Goal: Task Accomplishment & Management: Use online tool/utility

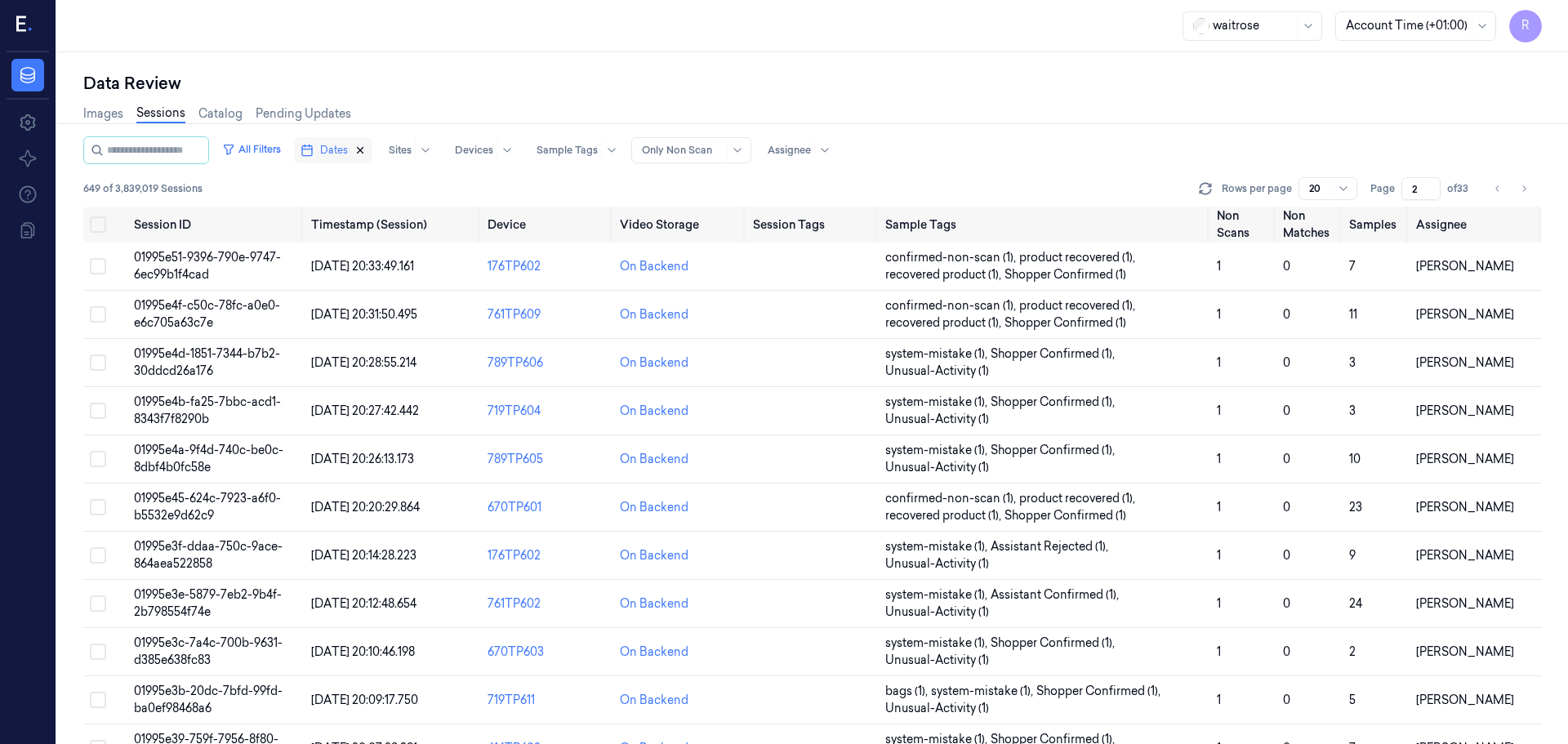
click at [372, 155] on button "Dates" at bounding box center [333, 150] width 79 height 26
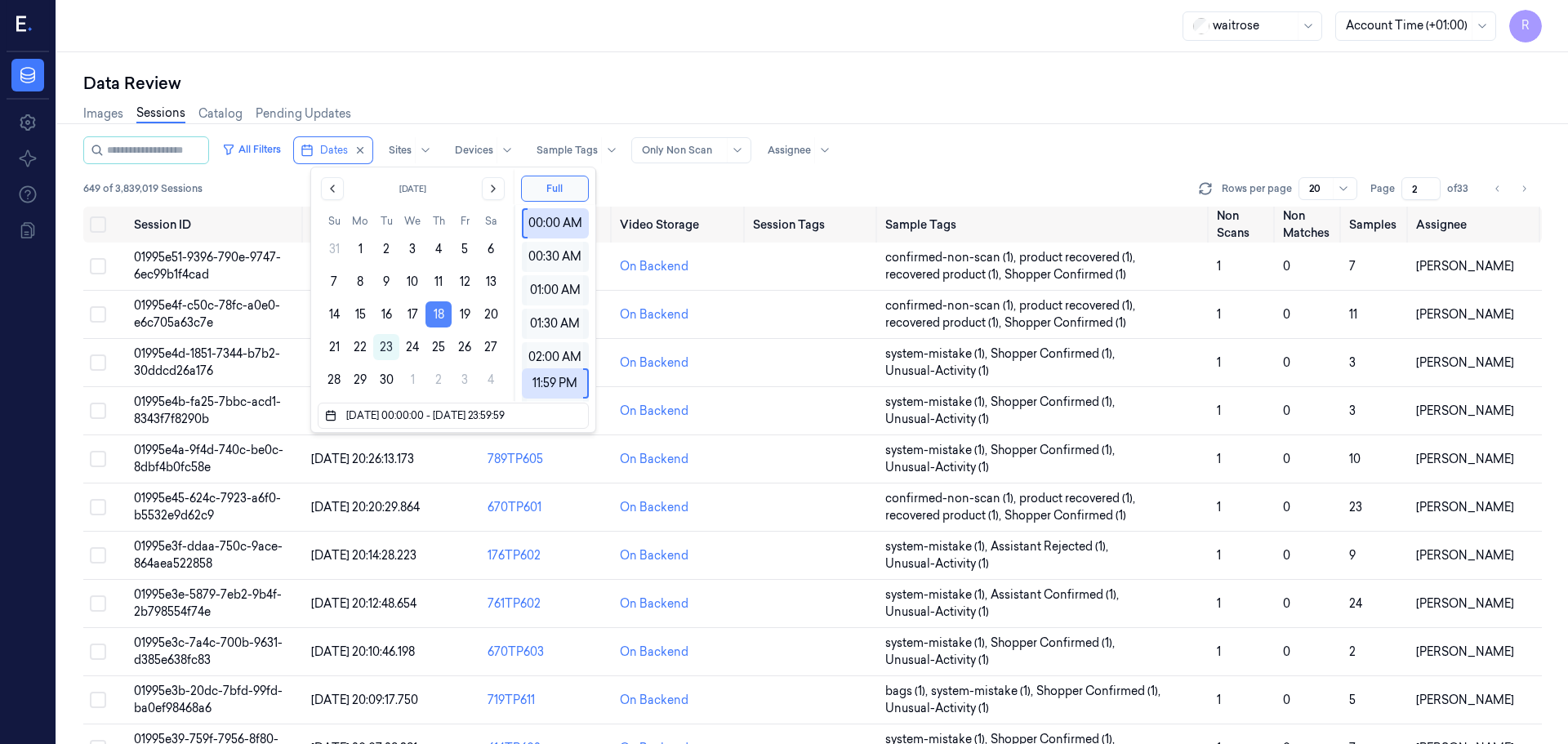
click at [446, 313] on button "18" at bounding box center [439, 314] width 26 height 26
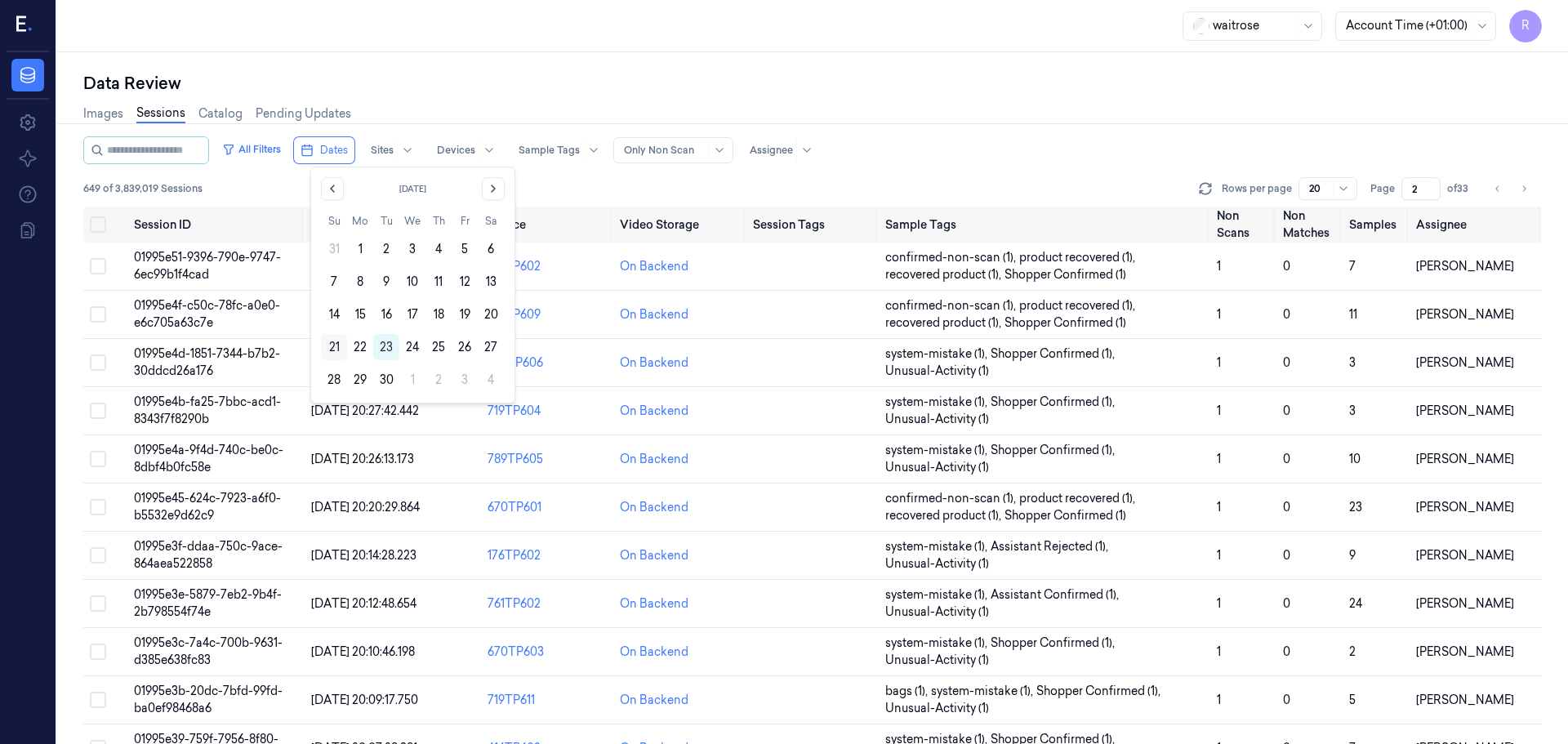
click at [332, 351] on button "21" at bounding box center [334, 347] width 26 height 26
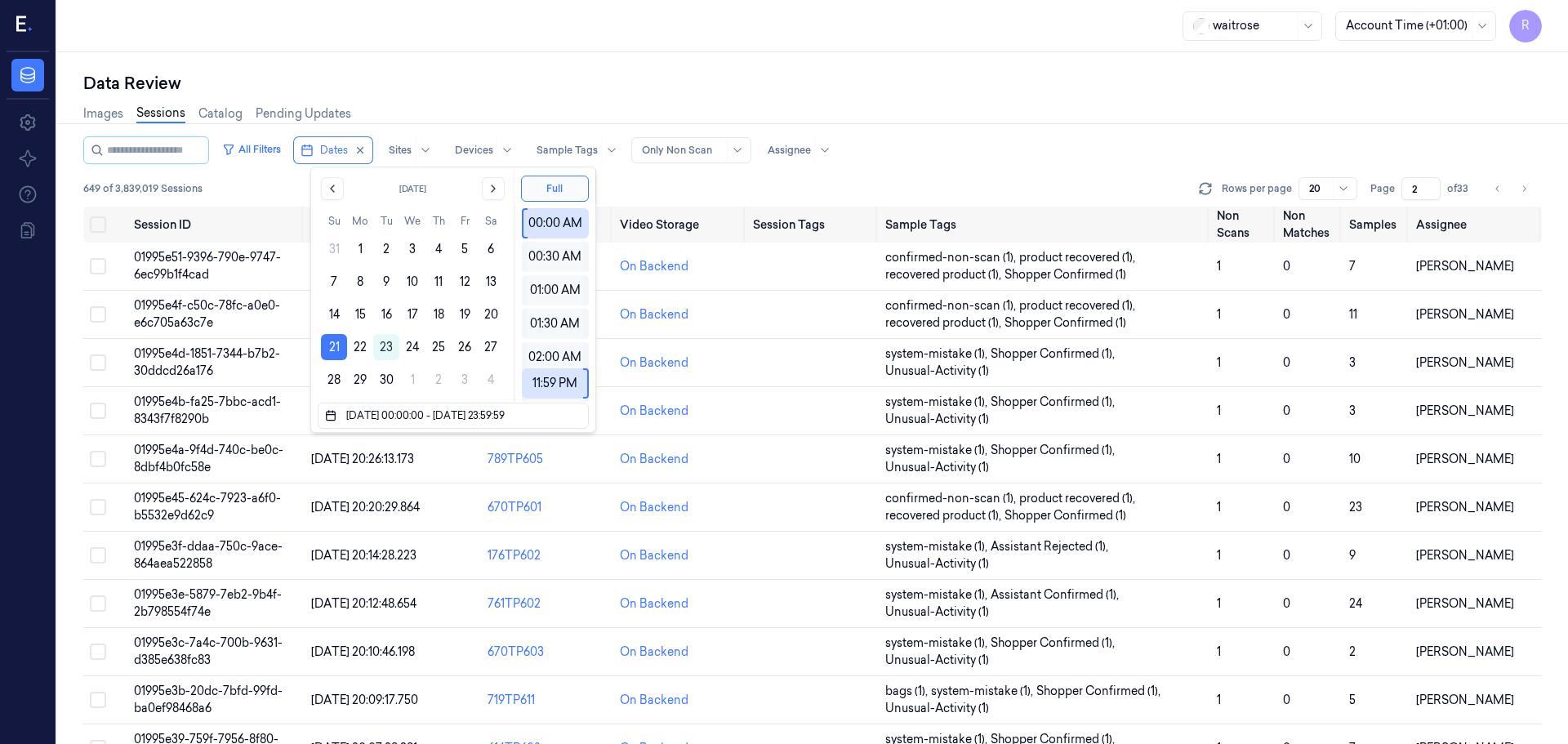
click at [405, 60] on div "Data Review Images Sessions Catalog Pending Updates All Filters Dates Sites Dev…" at bounding box center [812, 398] width 1511 height 691
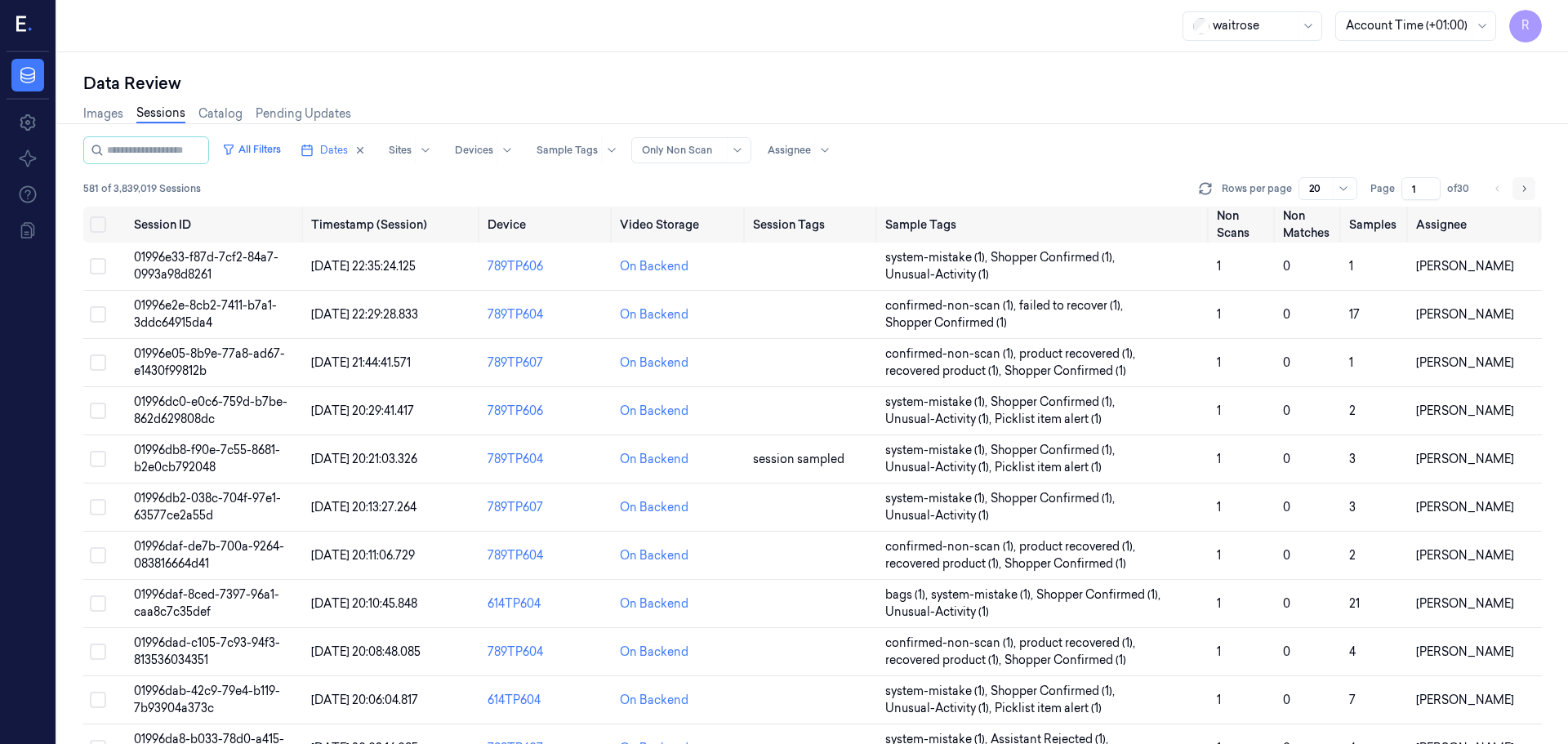
click at [1527, 197] on button "Go to next page" at bounding box center [1524, 188] width 22 height 22
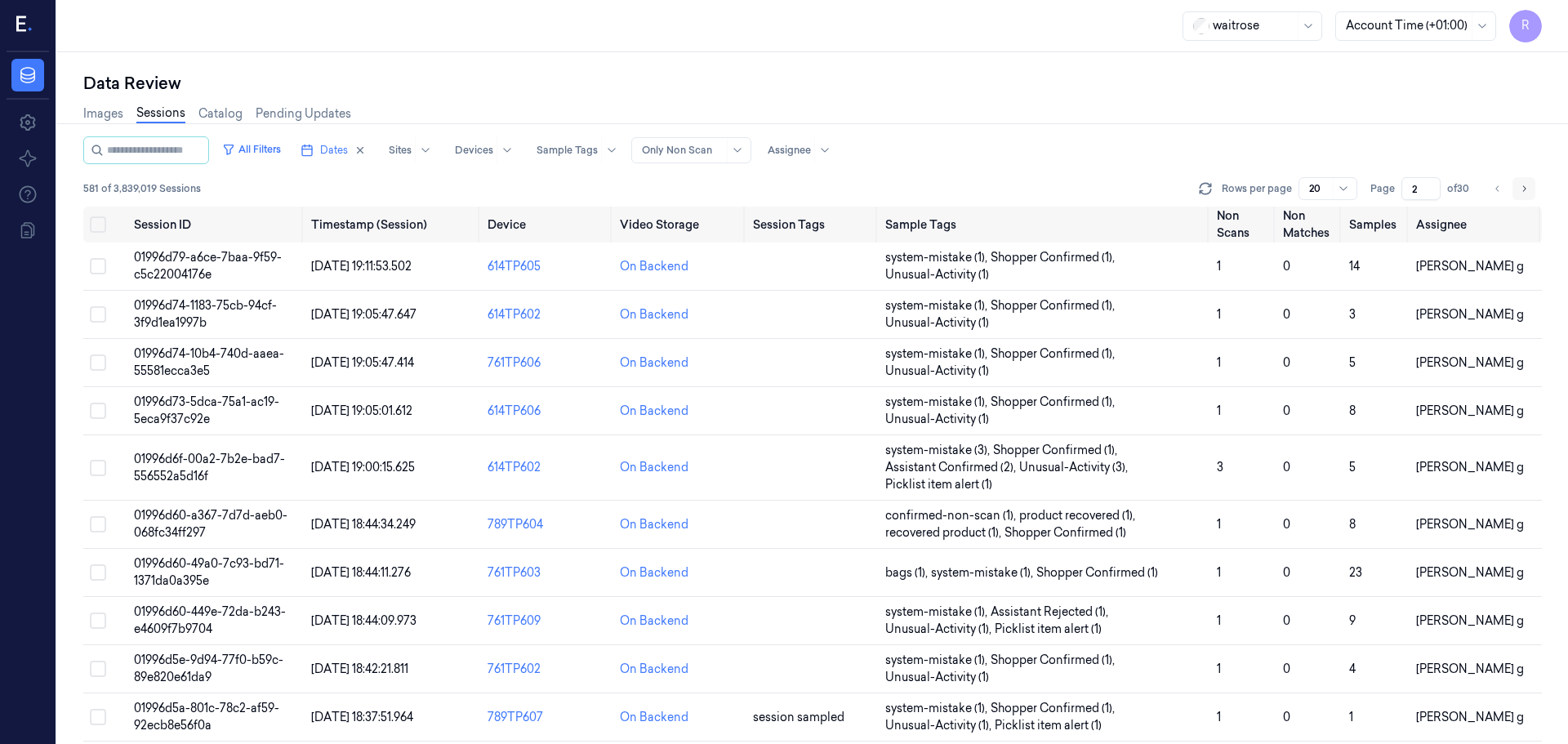
click at [1527, 197] on button "Go to next page" at bounding box center [1524, 188] width 22 height 22
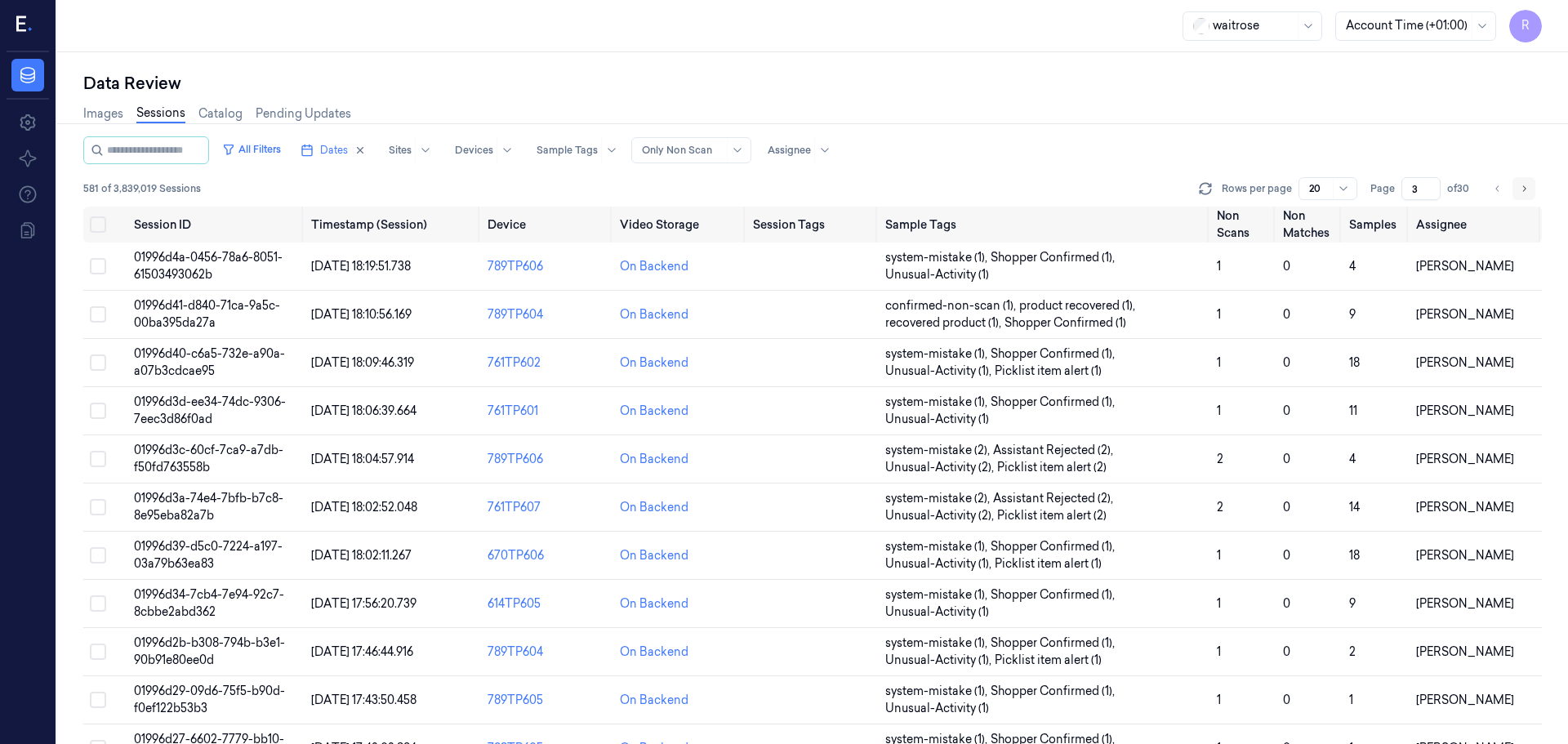
click at [1527, 197] on button "Go to next page" at bounding box center [1524, 188] width 22 height 22
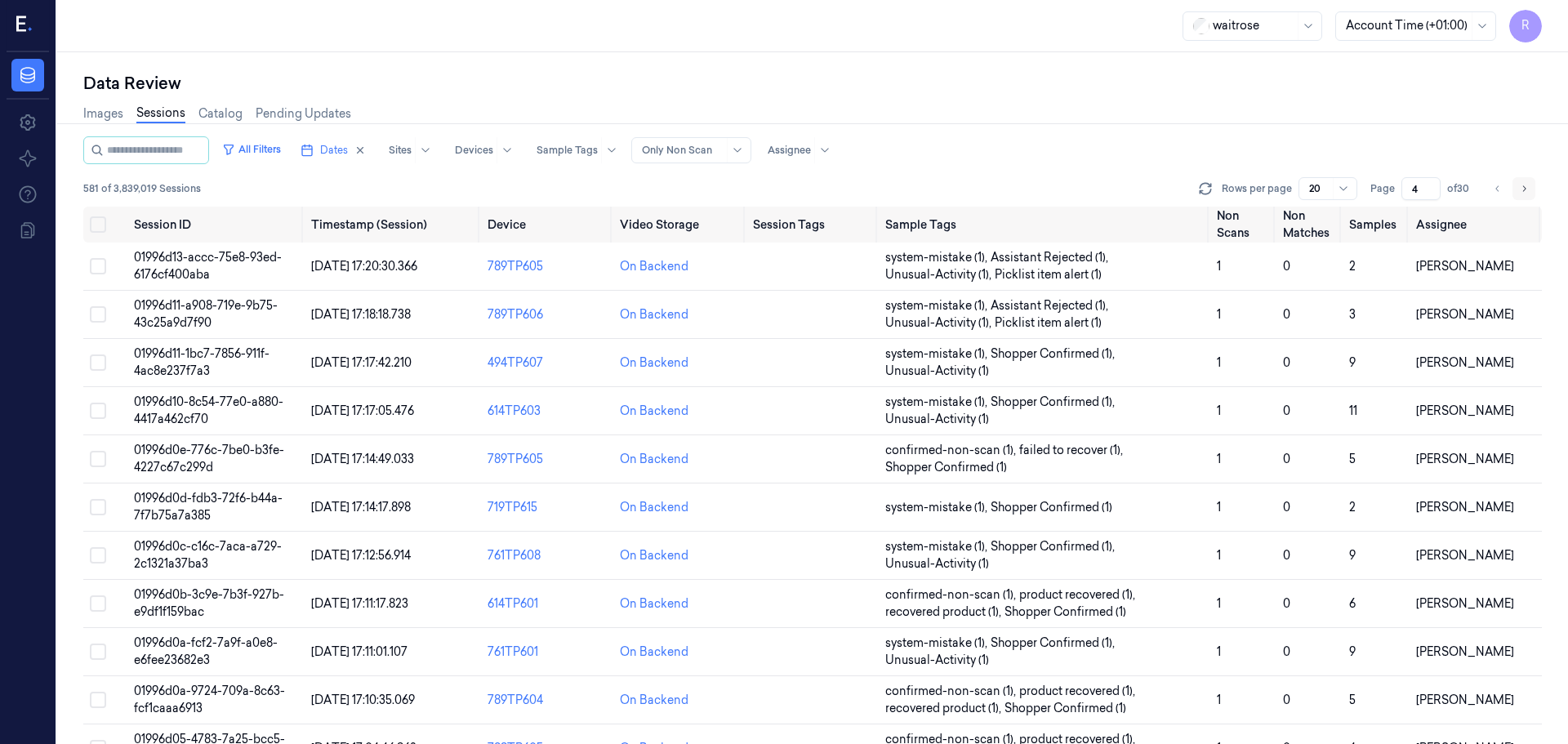
click at [1527, 197] on button "Go to next page" at bounding box center [1524, 188] width 22 height 22
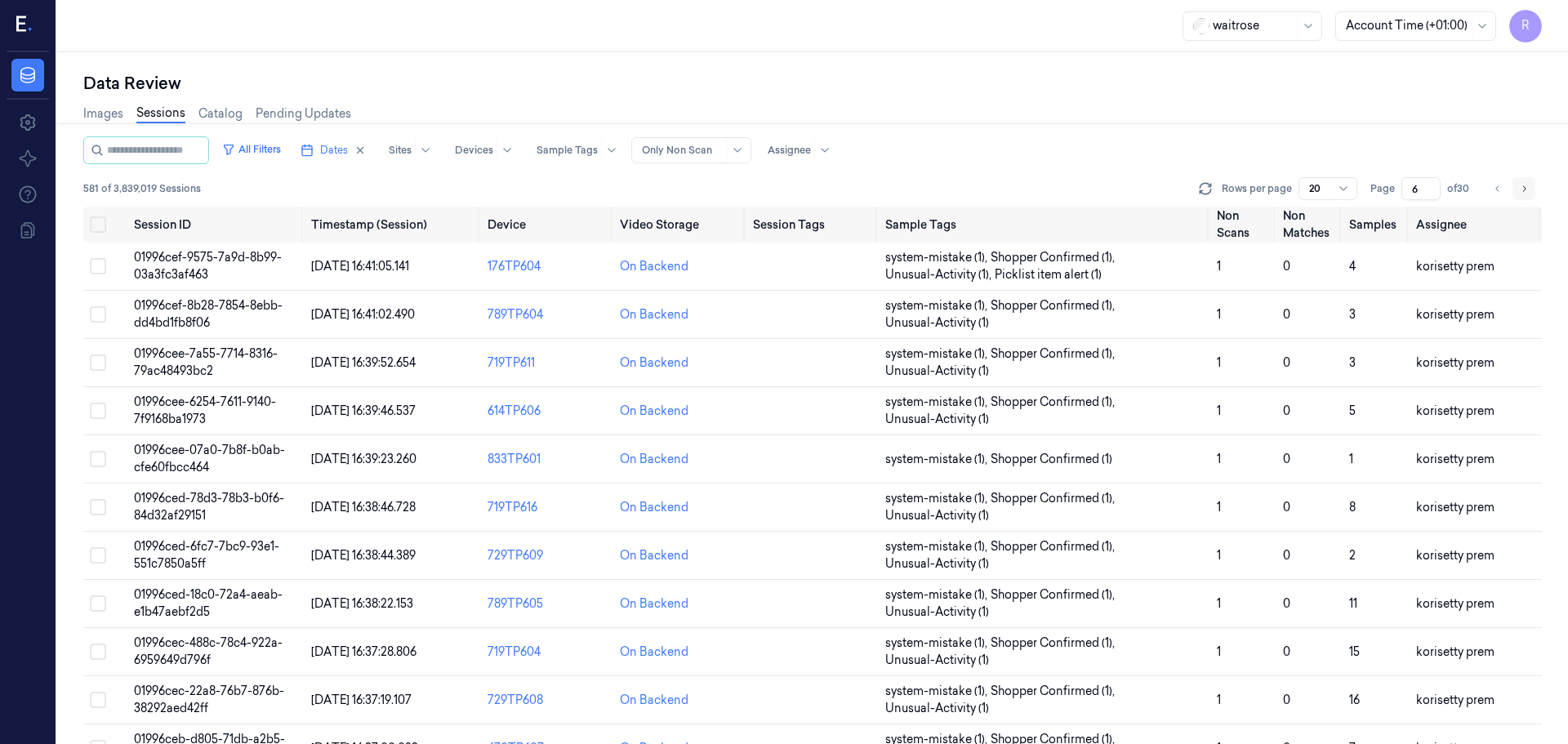
click at [1519, 192] on button "Go to next page" at bounding box center [1524, 188] width 22 height 22
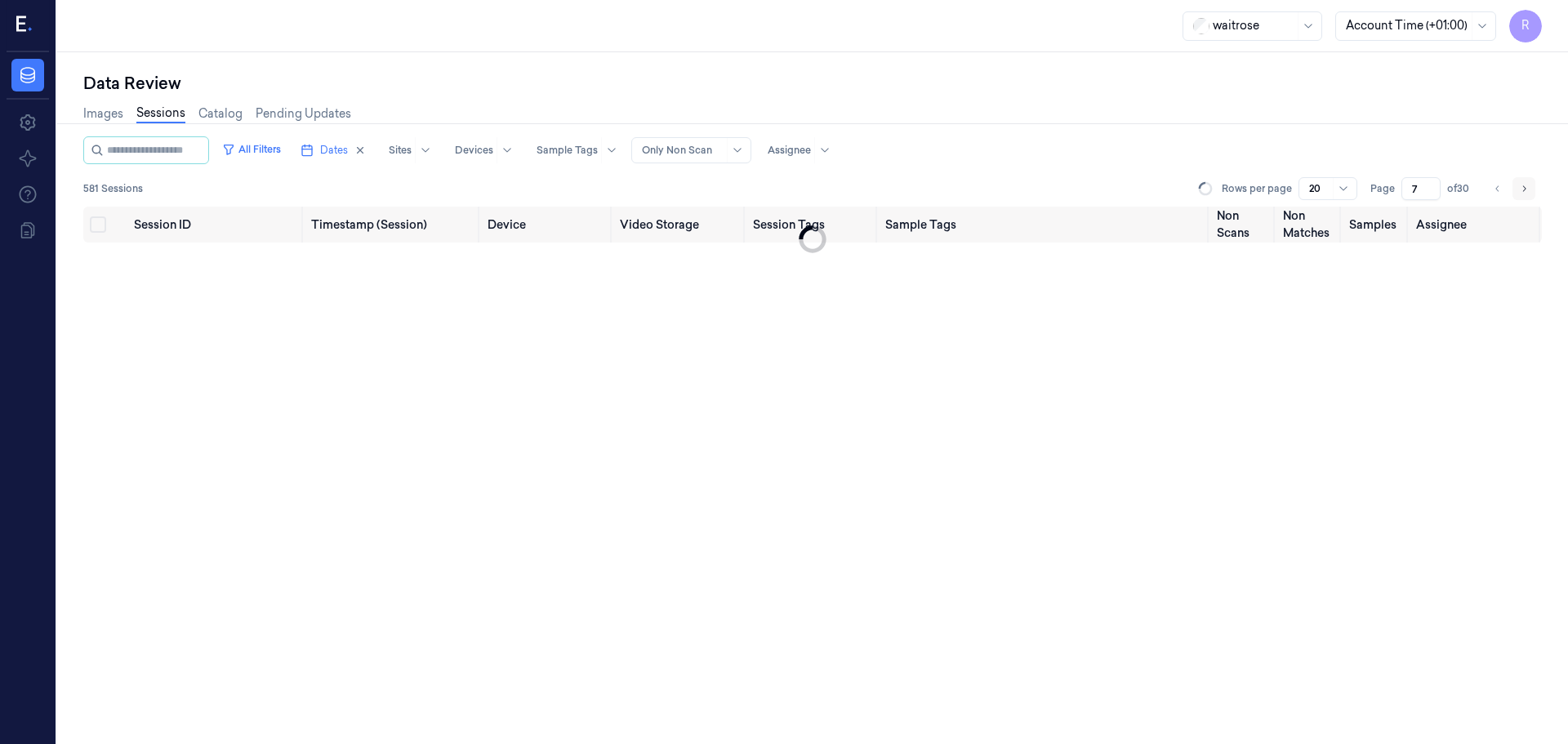
click at [1519, 192] on button "Go to next page" at bounding box center [1524, 188] width 22 height 22
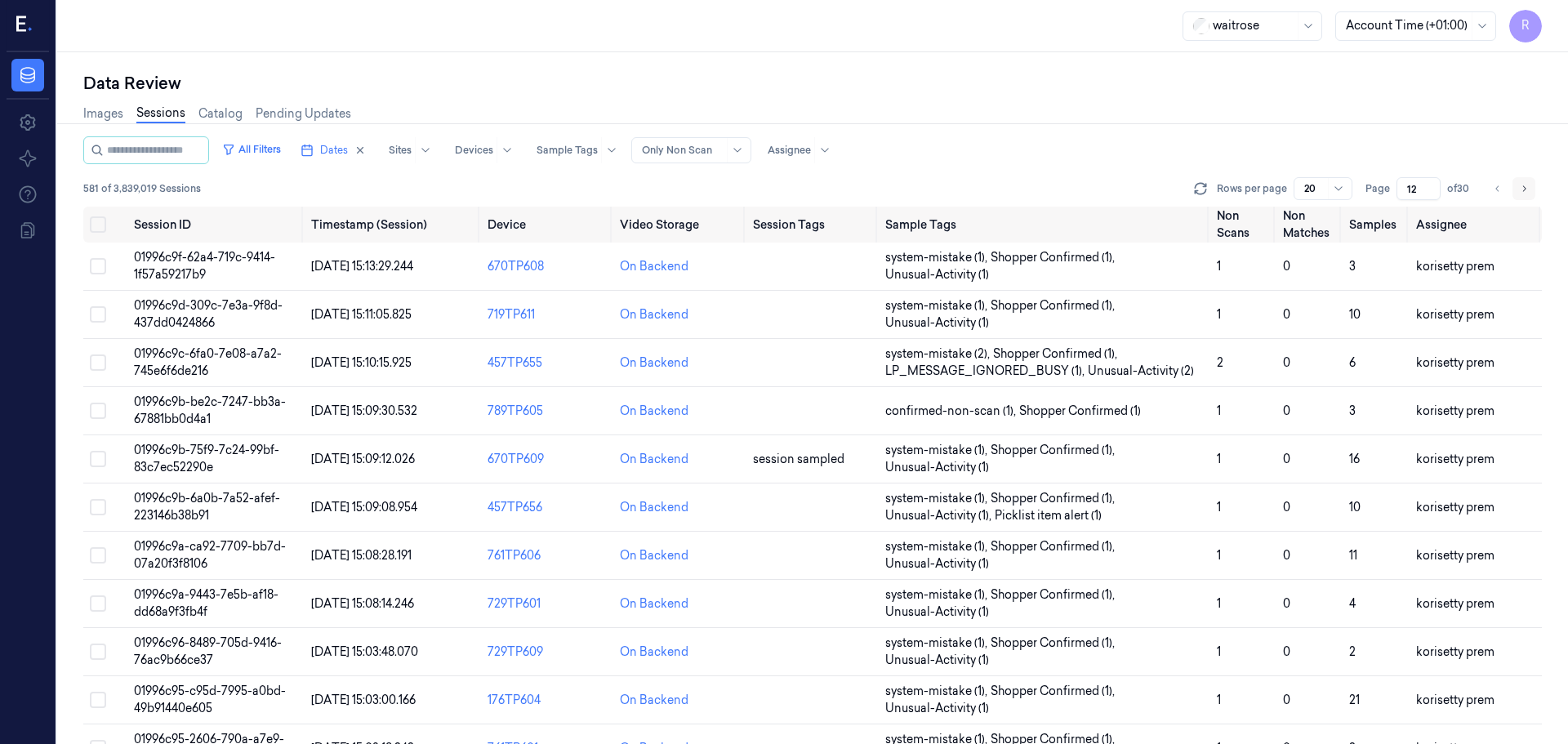
click at [1519, 192] on button "Go to next page" at bounding box center [1524, 188] width 22 height 22
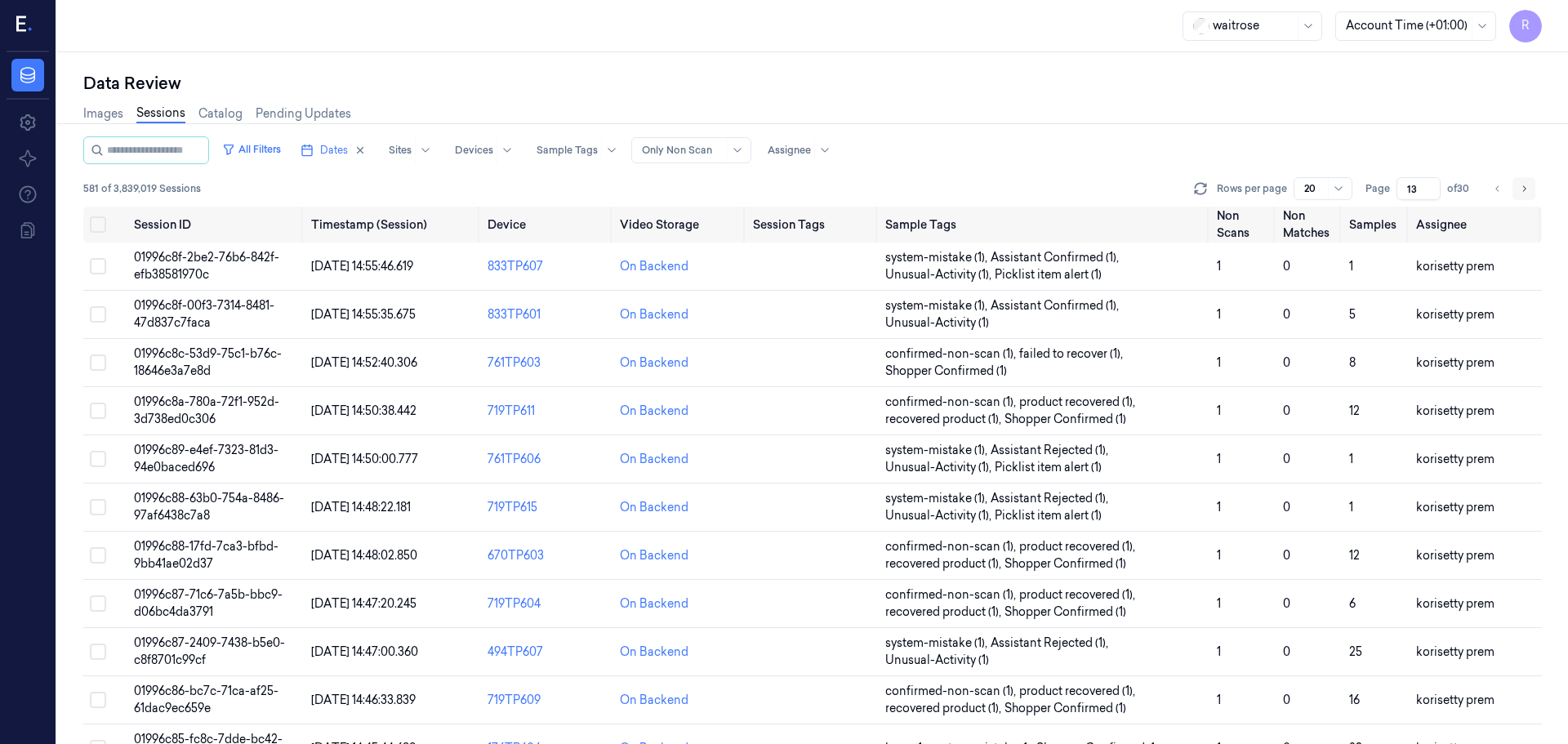
click at [1519, 192] on button "Go to next page" at bounding box center [1524, 188] width 22 height 22
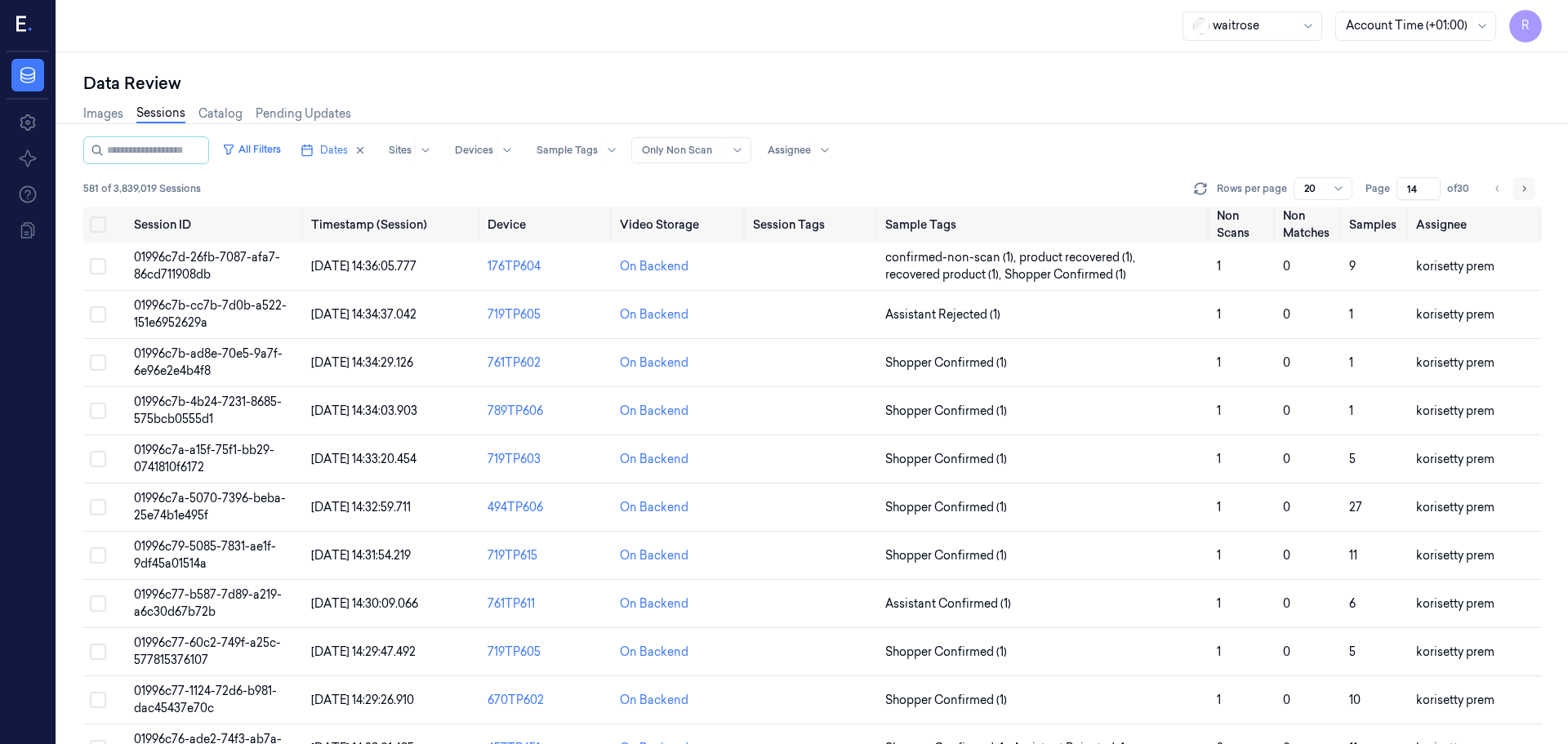
click at [1519, 192] on button "Go to next page" at bounding box center [1524, 188] width 22 height 22
type input "15"
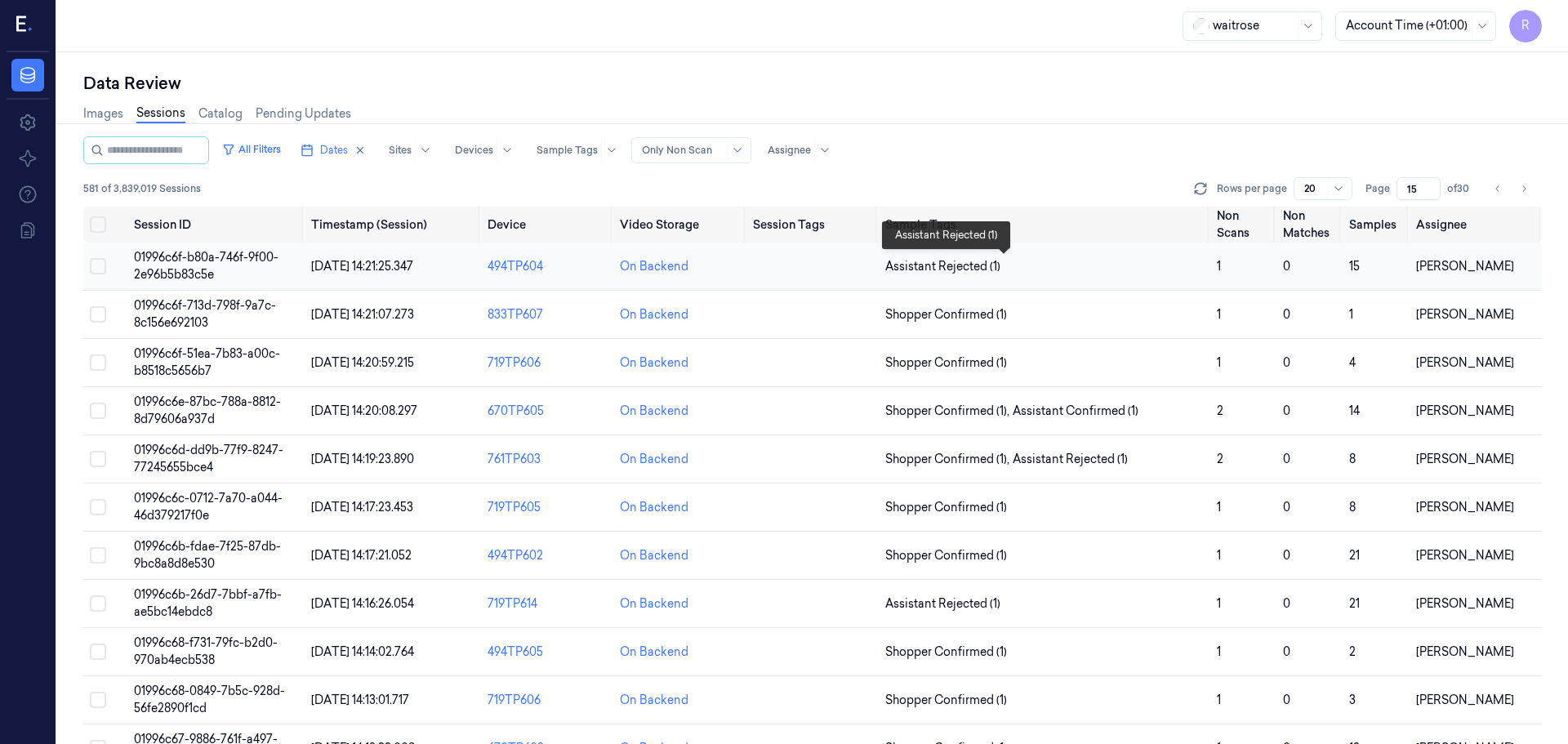
click at [1072, 263] on span "Assistant Rejected (1)" at bounding box center [1044, 267] width 319 height 17
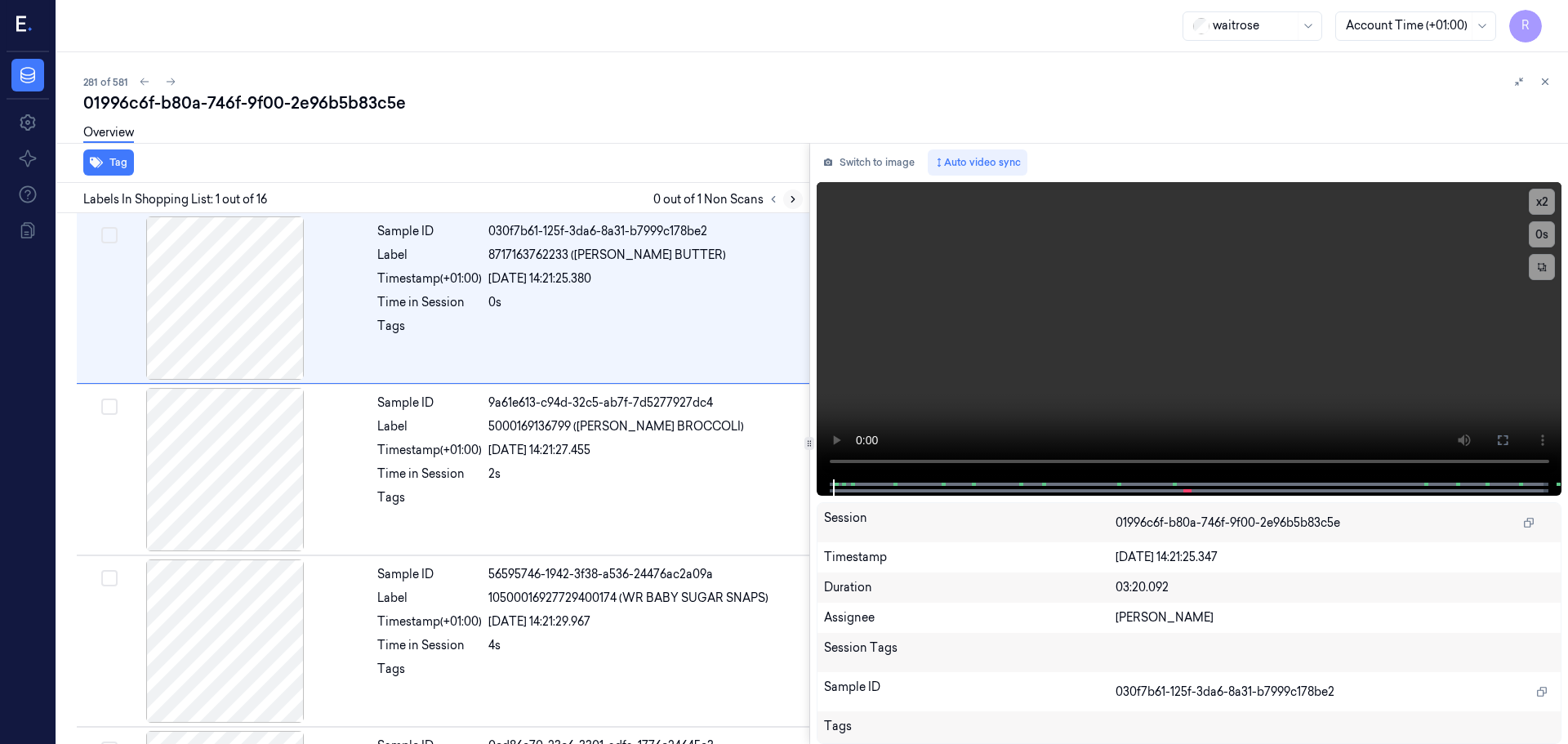
click at [786, 203] on button at bounding box center [793, 199] width 20 height 20
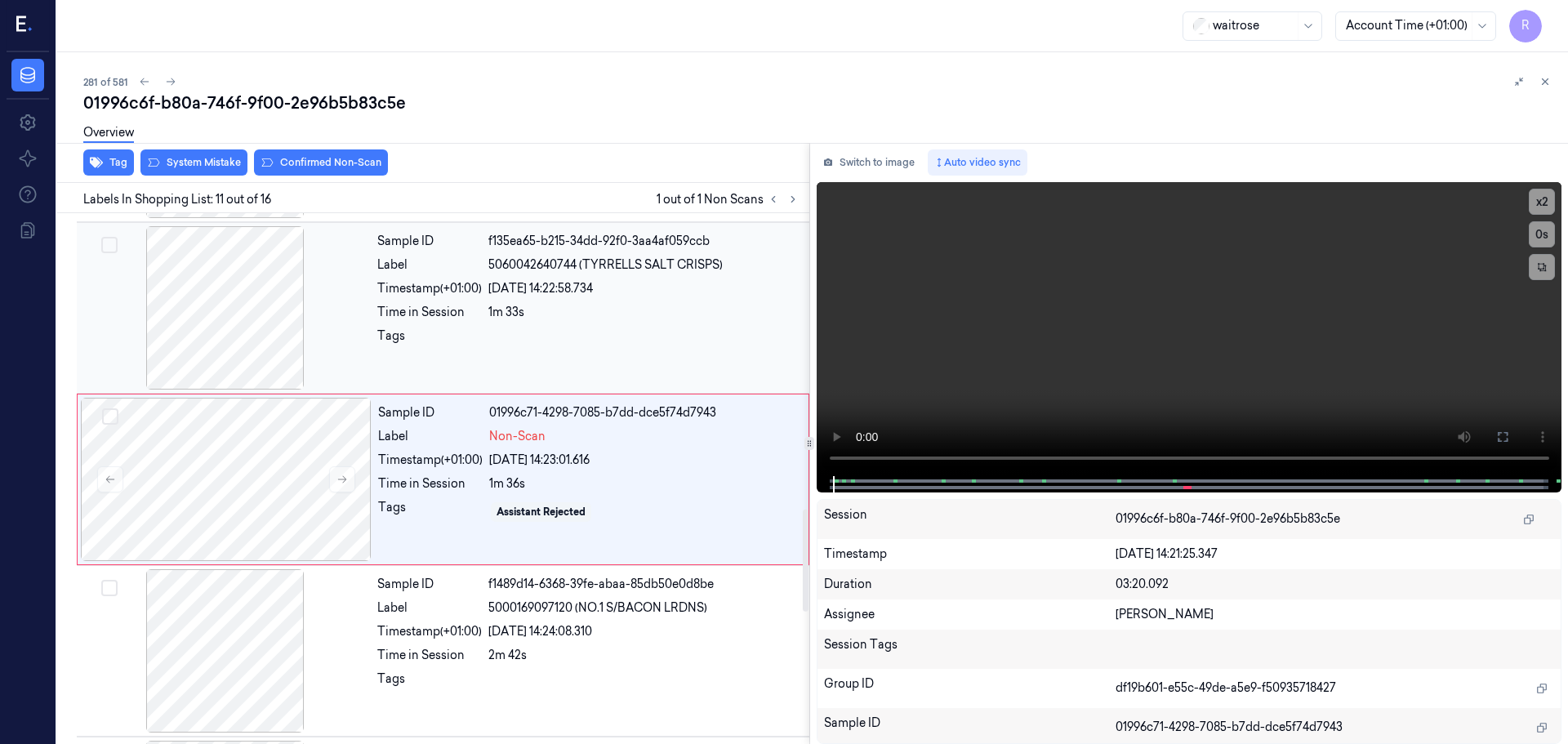
scroll to position [1535, 0]
click at [338, 480] on icon at bounding box center [342, 478] width 11 height 11
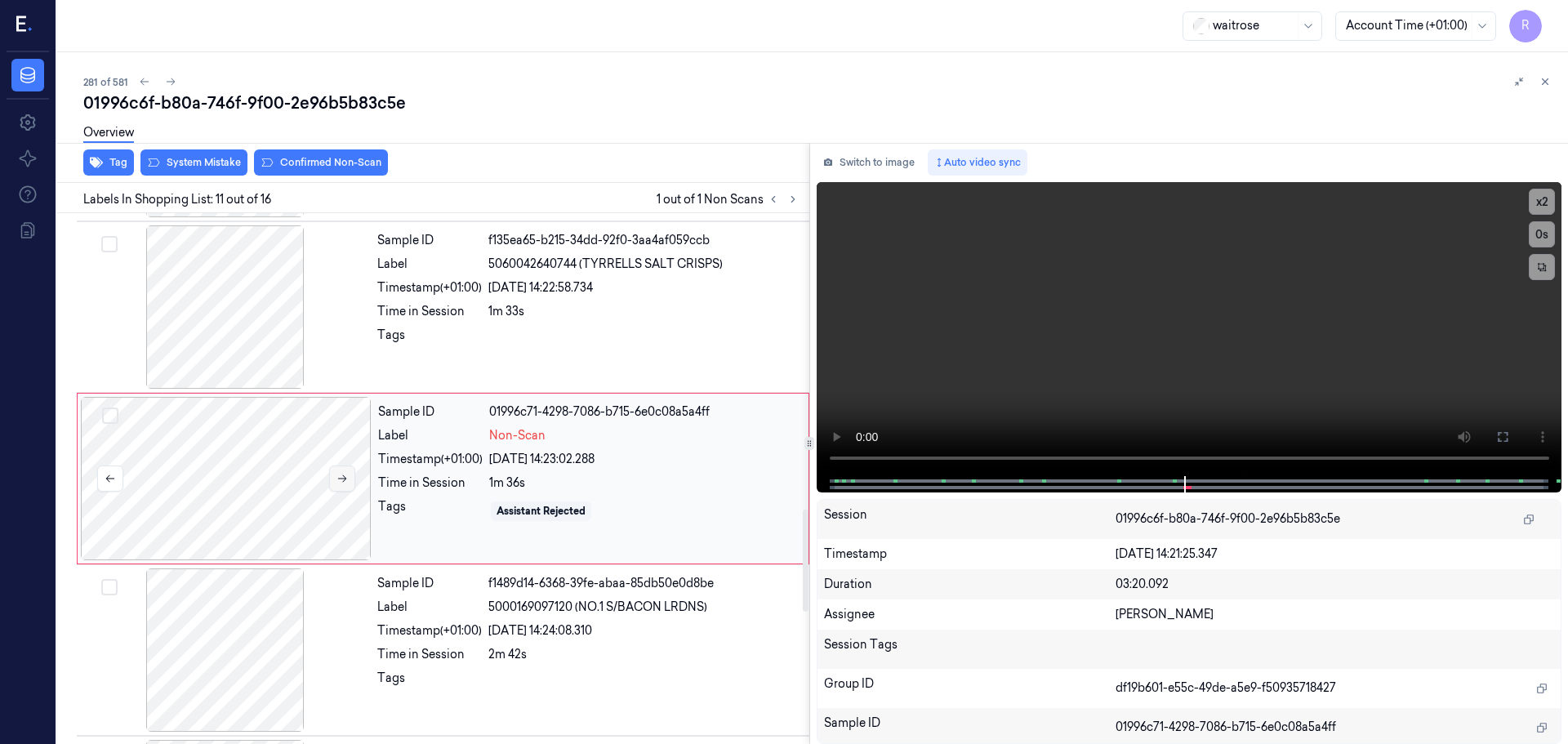
click at [338, 480] on icon at bounding box center [342, 478] width 11 height 11
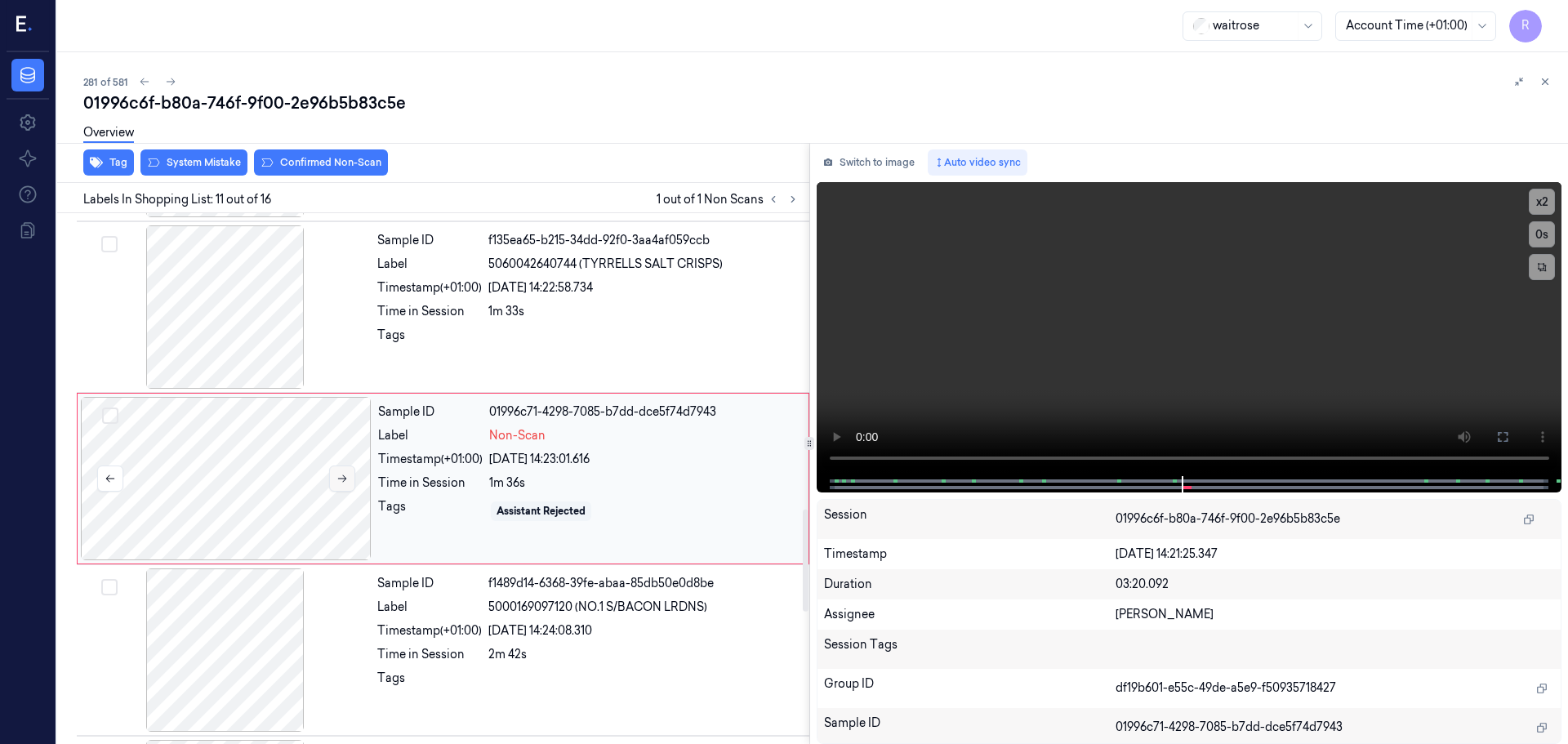
click at [338, 480] on icon at bounding box center [342, 478] width 11 height 11
click at [282, 362] on div at bounding box center [225, 306] width 291 height 163
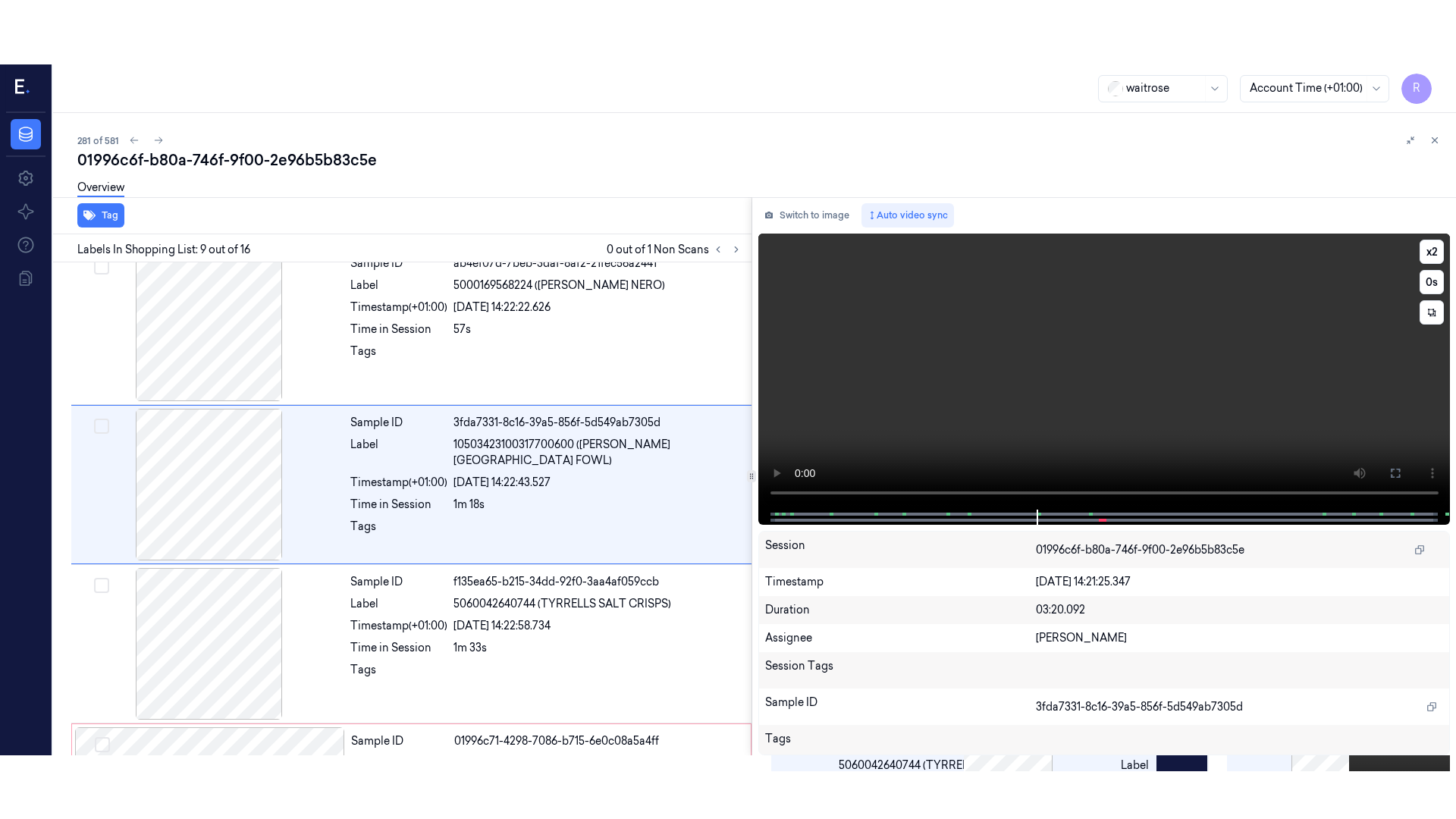
scroll to position [1106, 0]
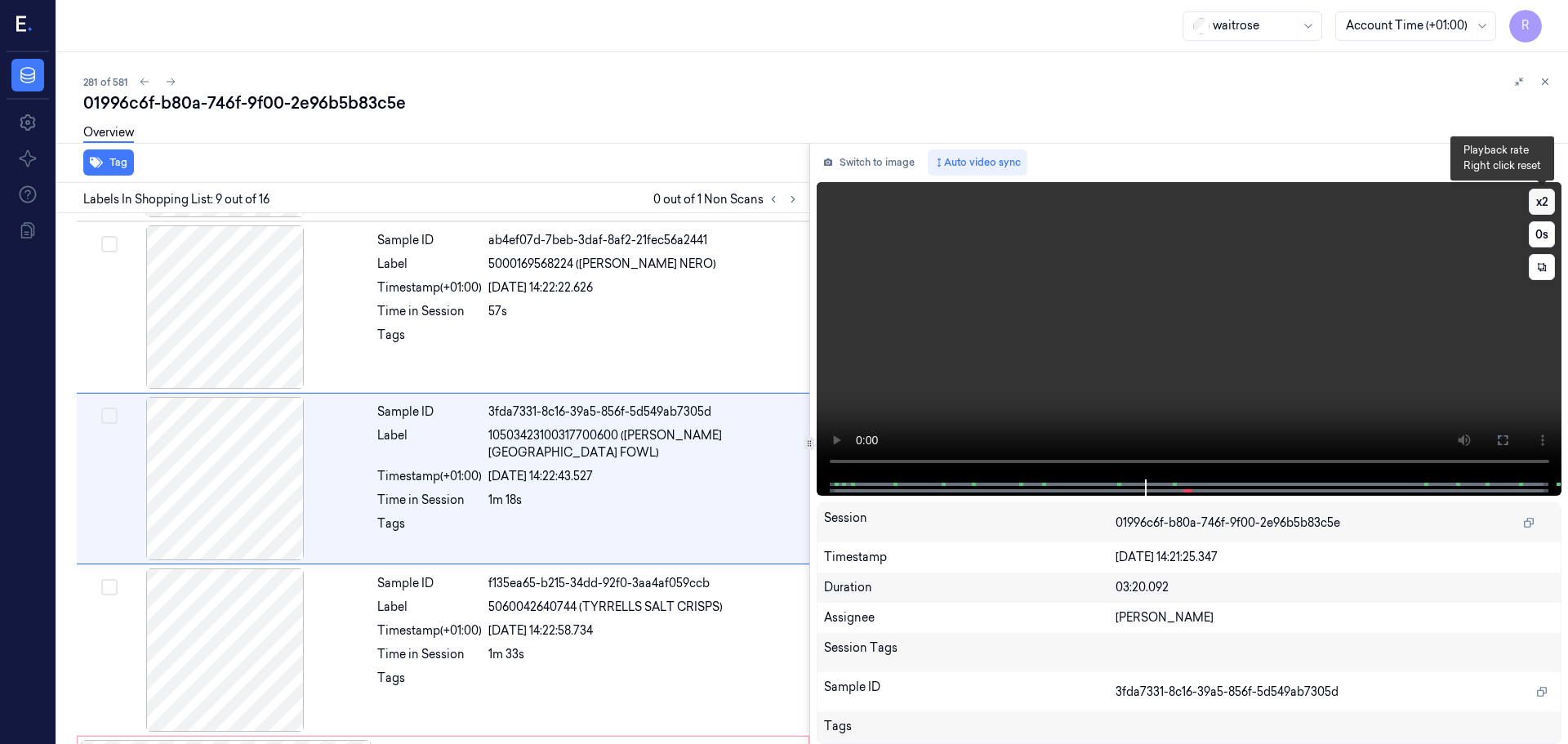
click at [1536, 208] on button "x 2" at bounding box center [1542, 202] width 26 height 26
click at [1536, 208] on button "x 4" at bounding box center [1542, 202] width 26 height 26
click at [1512, 446] on button at bounding box center [1502, 440] width 26 height 26
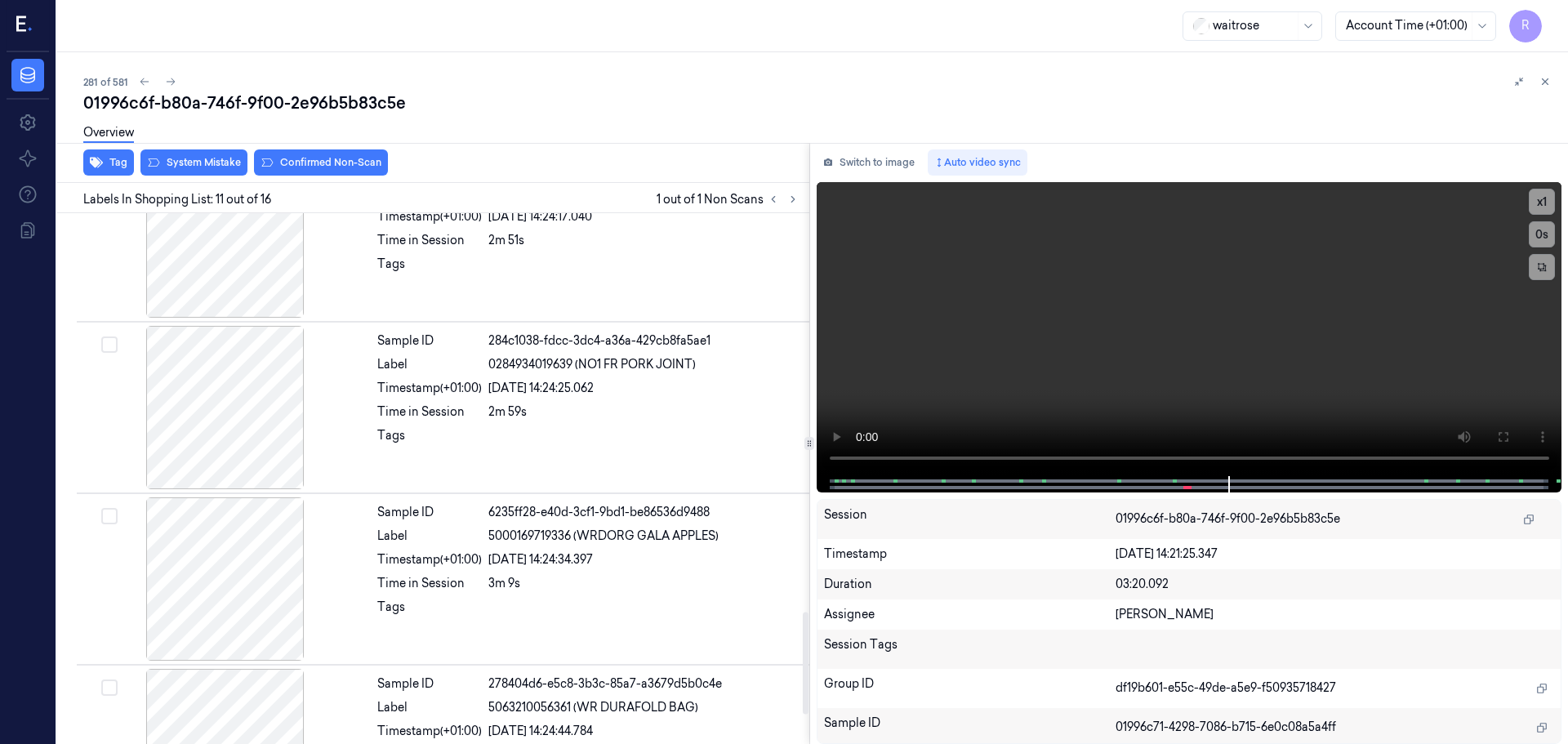
scroll to position [2054, 0]
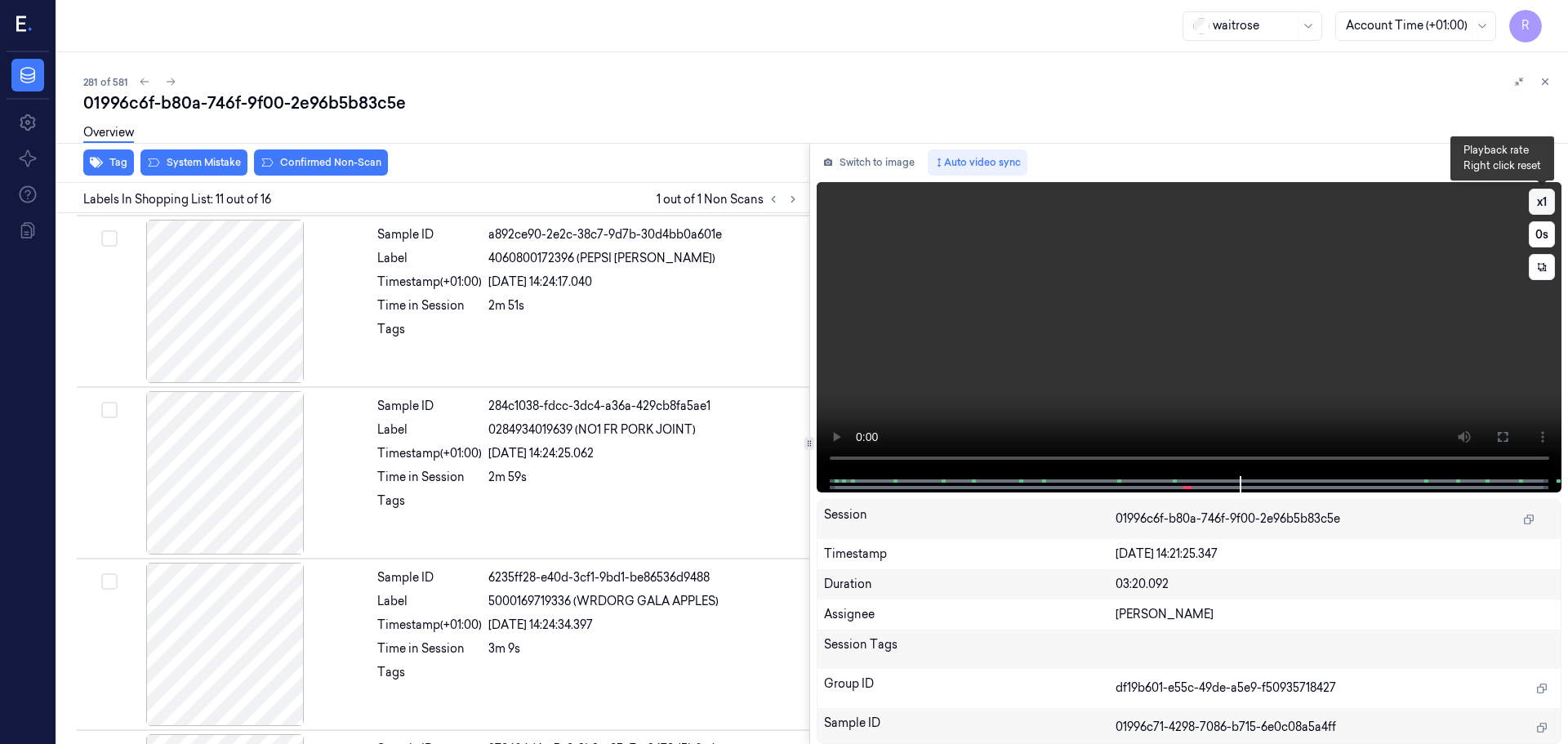
click at [1535, 203] on button "x 1" at bounding box center [1542, 202] width 26 height 26
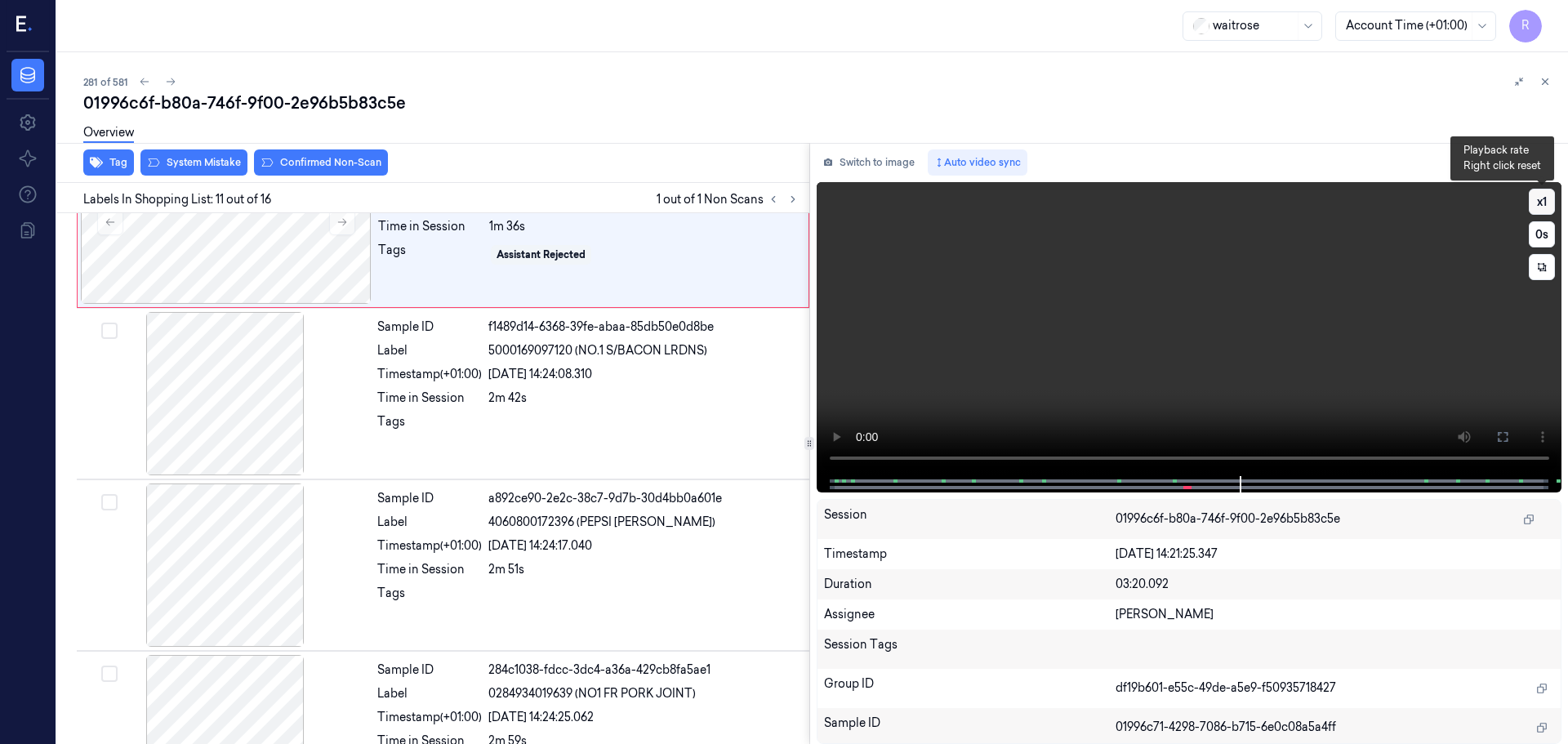
click at [1535, 203] on button "x 1" at bounding box center [1542, 202] width 26 height 26
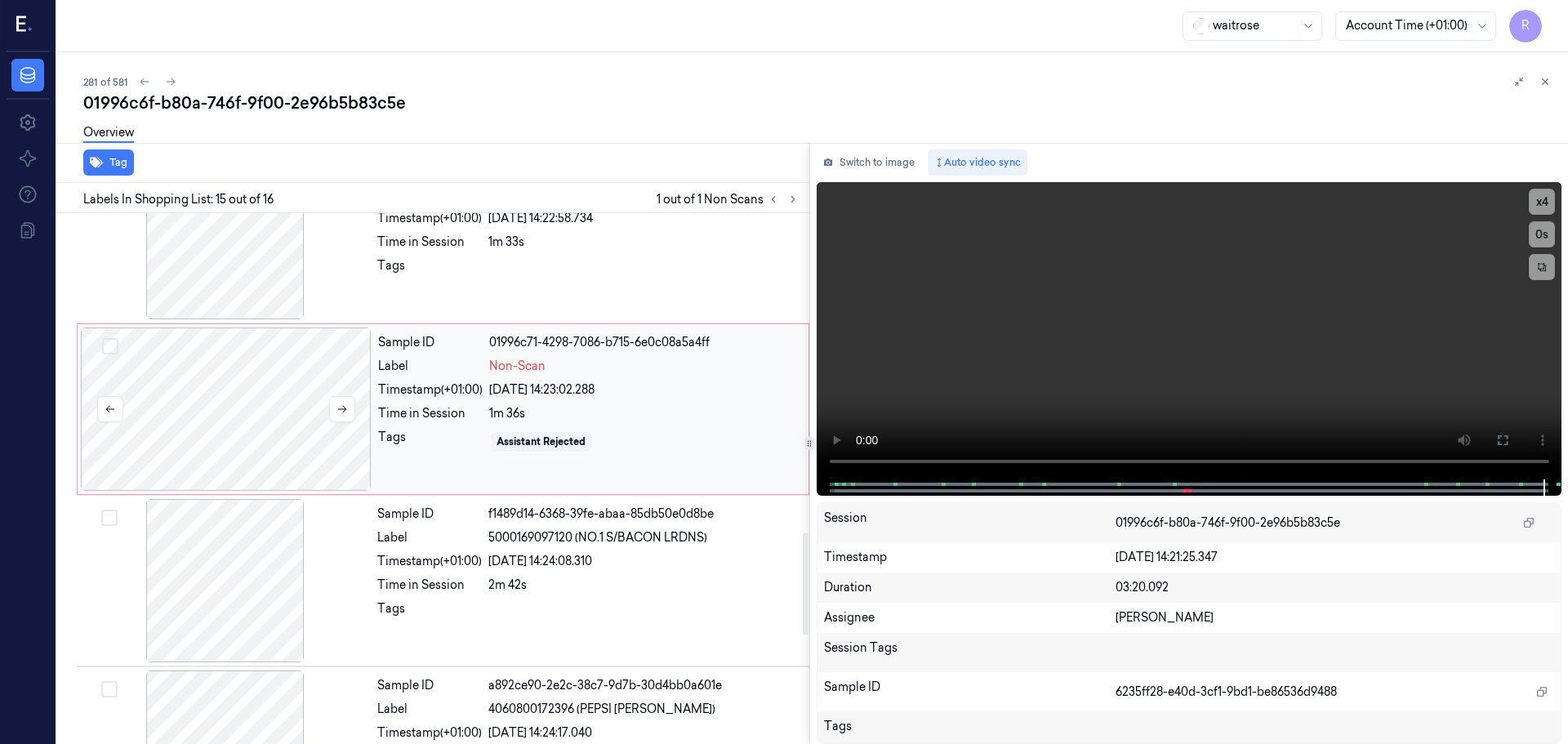
scroll to position [1565, 0]
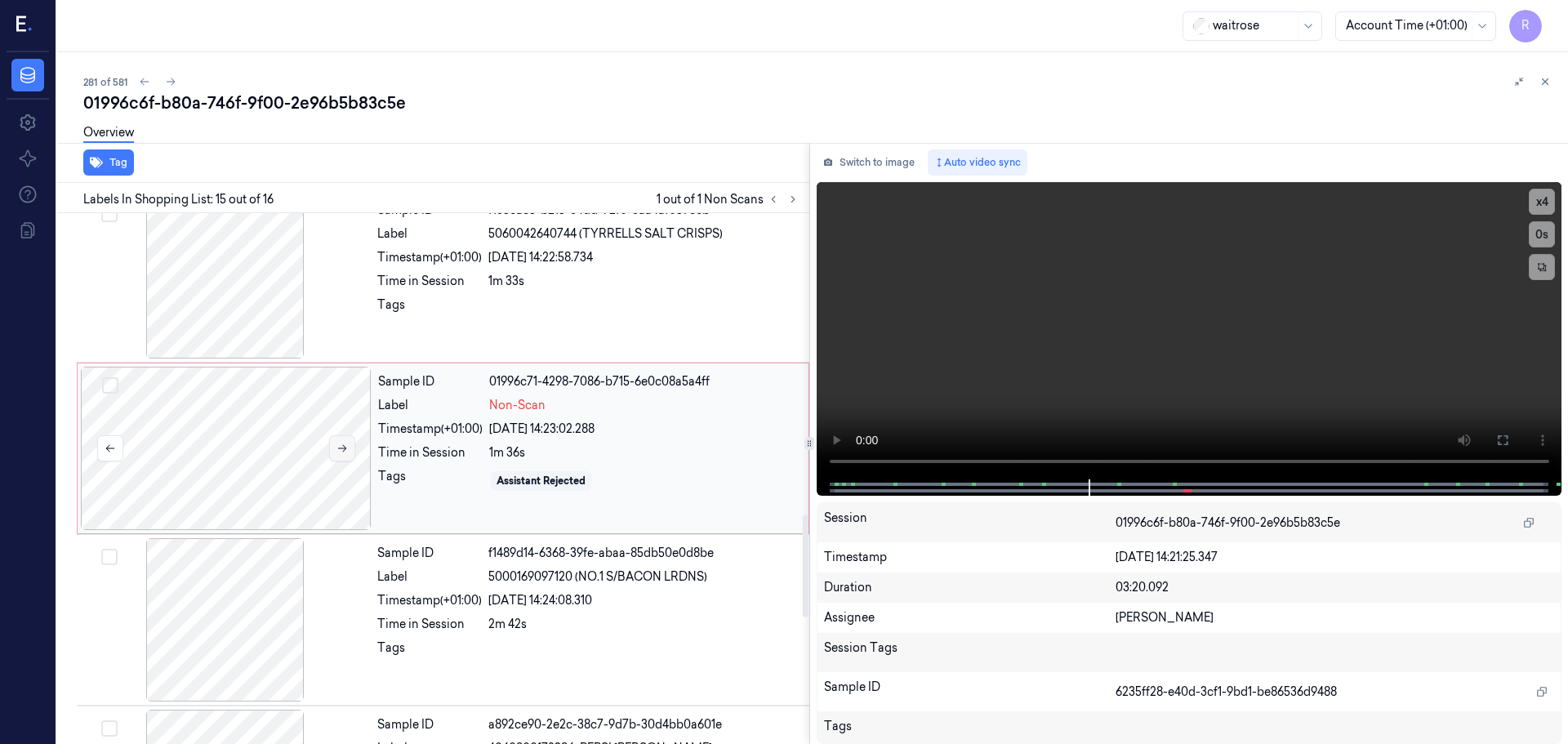
click at [337, 451] on icon at bounding box center [342, 448] width 11 height 11
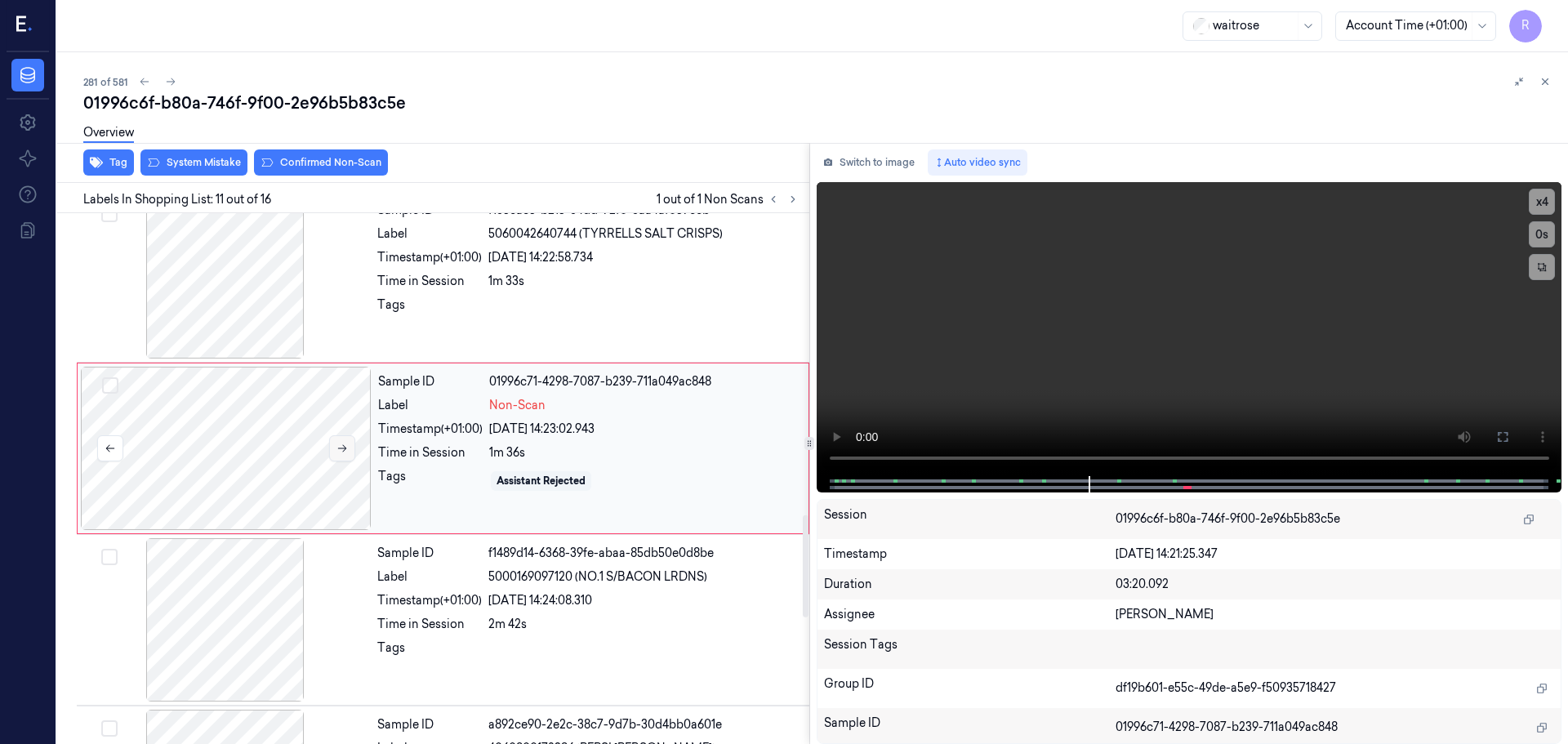
scroll to position [1535, 0]
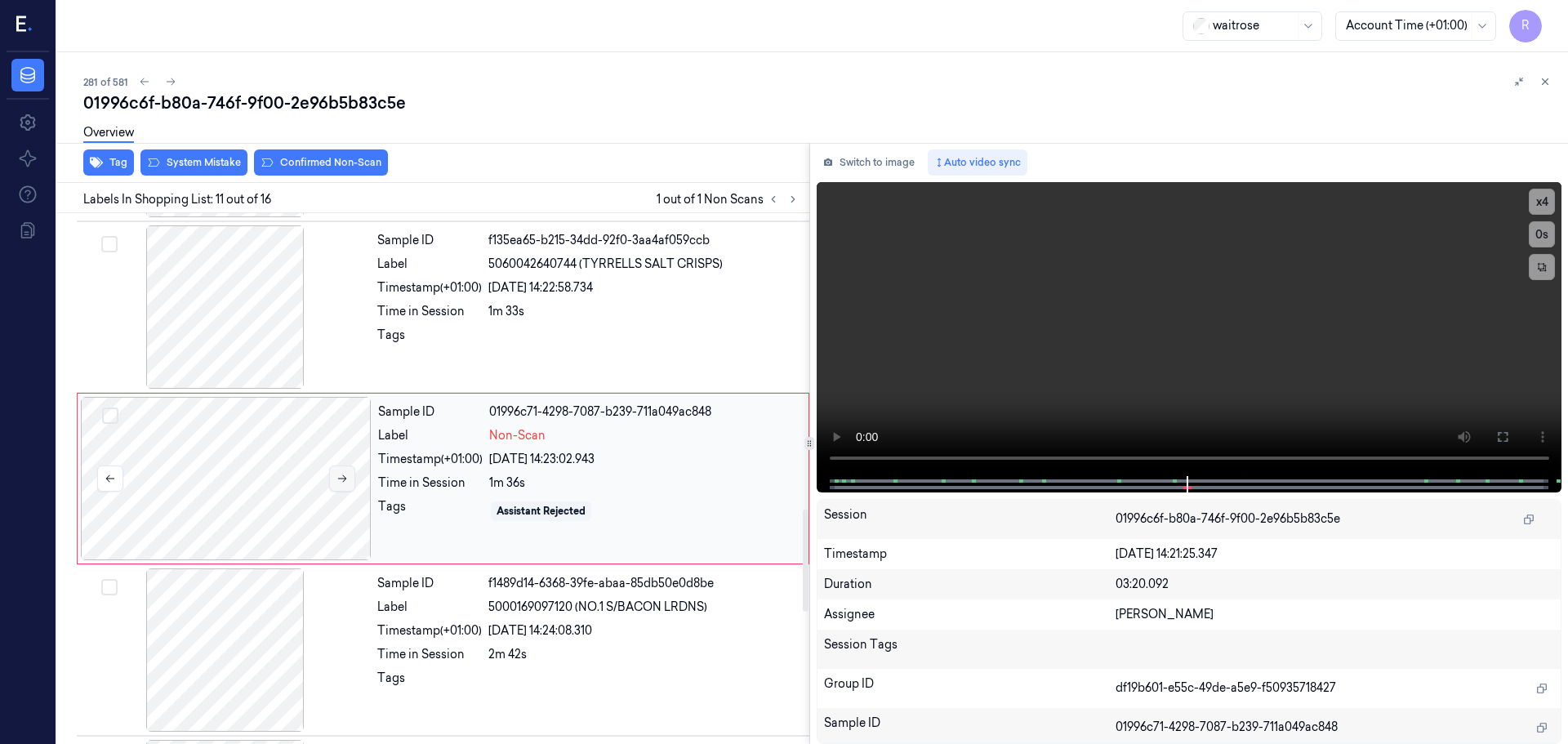
click at [336, 451] on div at bounding box center [226, 478] width 291 height 163
click at [347, 483] on icon at bounding box center [342, 478] width 11 height 11
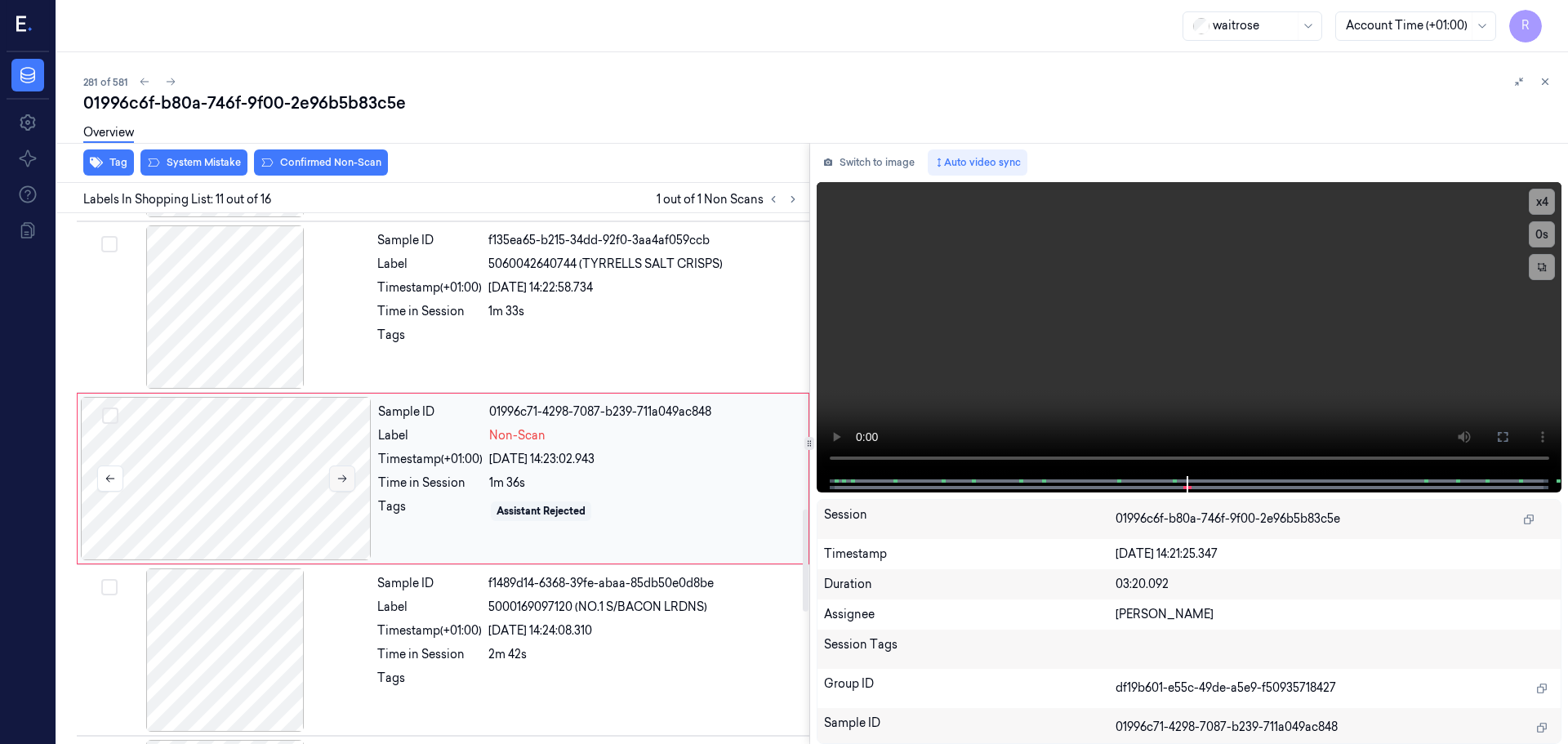
click at [347, 483] on icon at bounding box center [342, 478] width 11 height 11
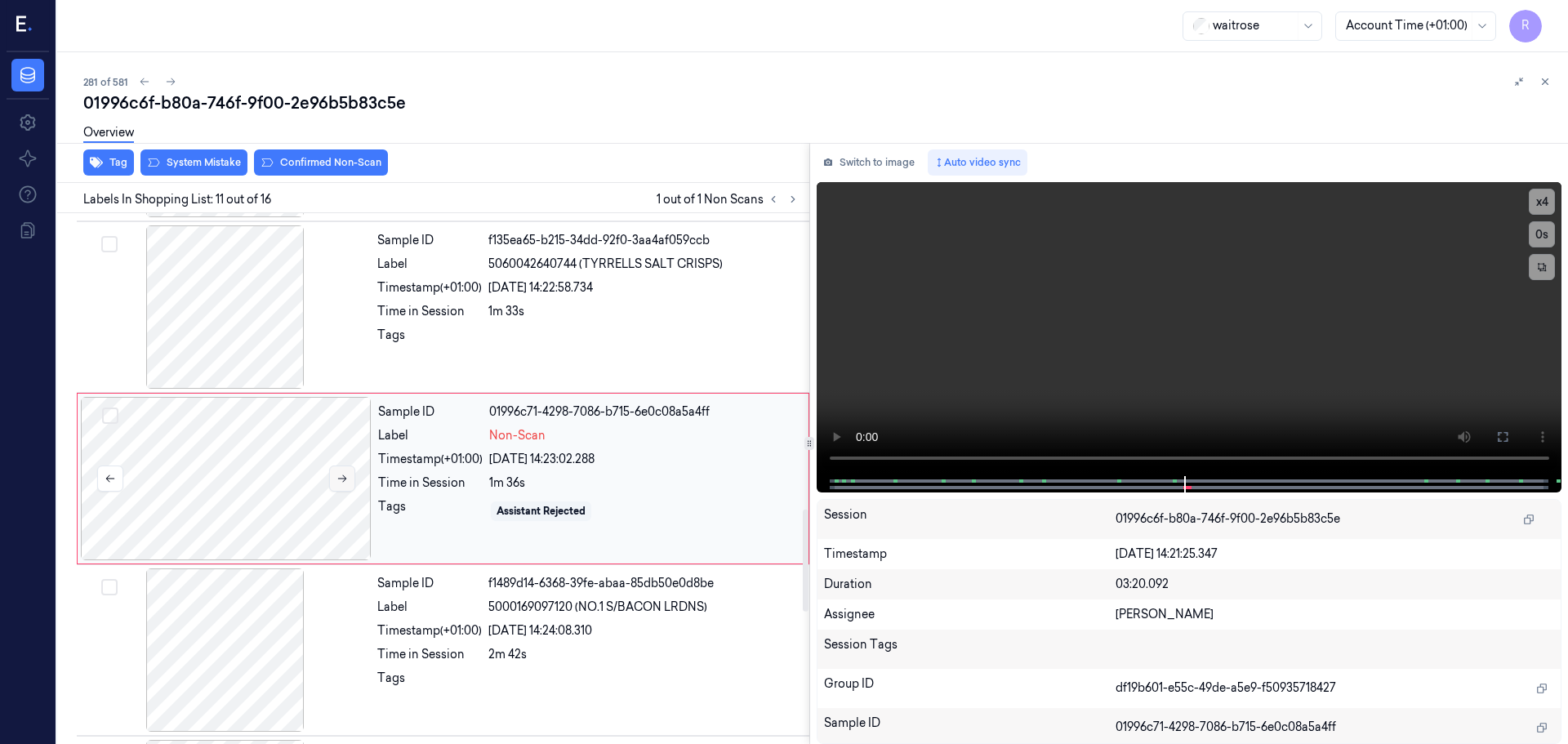
click at [347, 483] on icon at bounding box center [342, 478] width 11 height 11
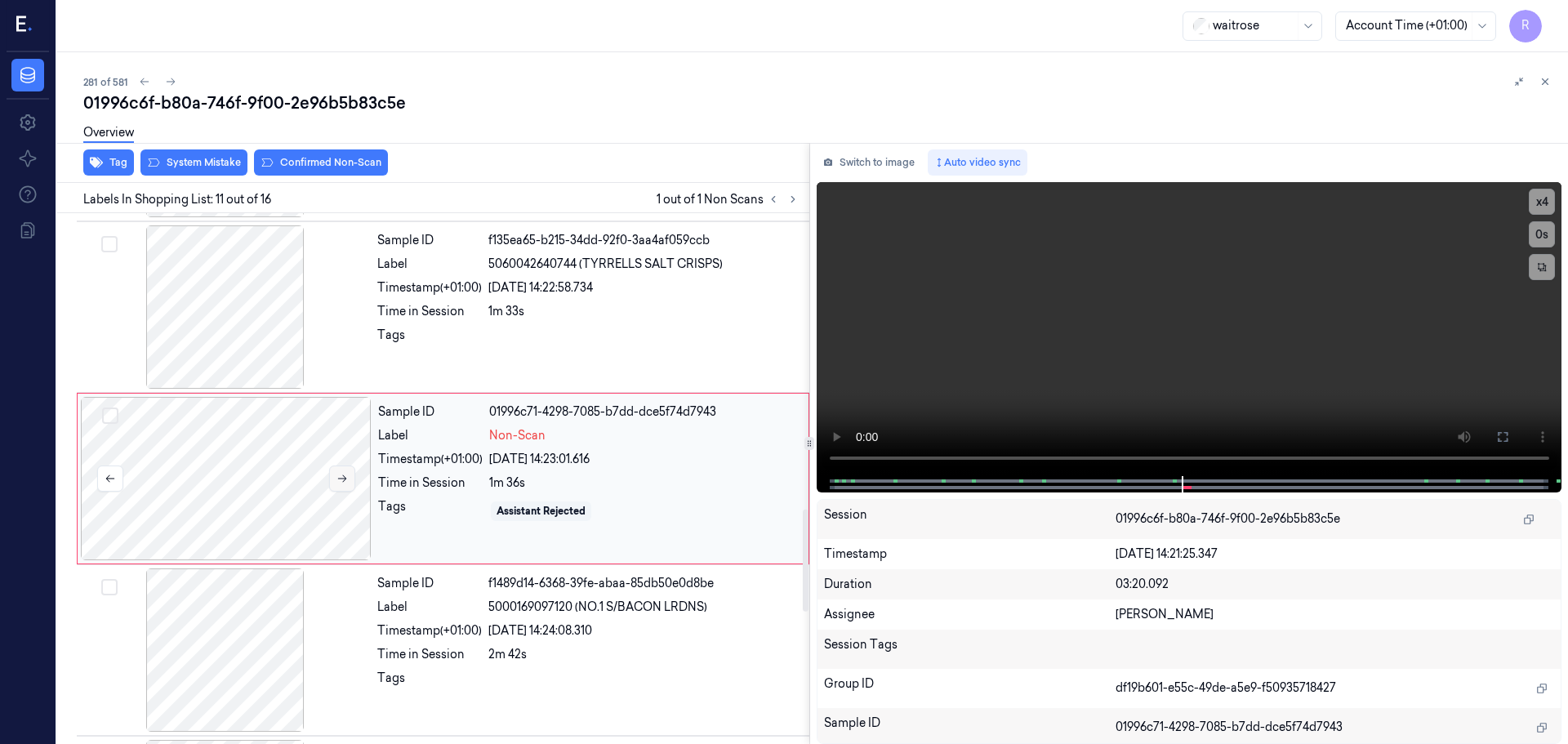
click at [347, 483] on icon at bounding box center [342, 478] width 11 height 11
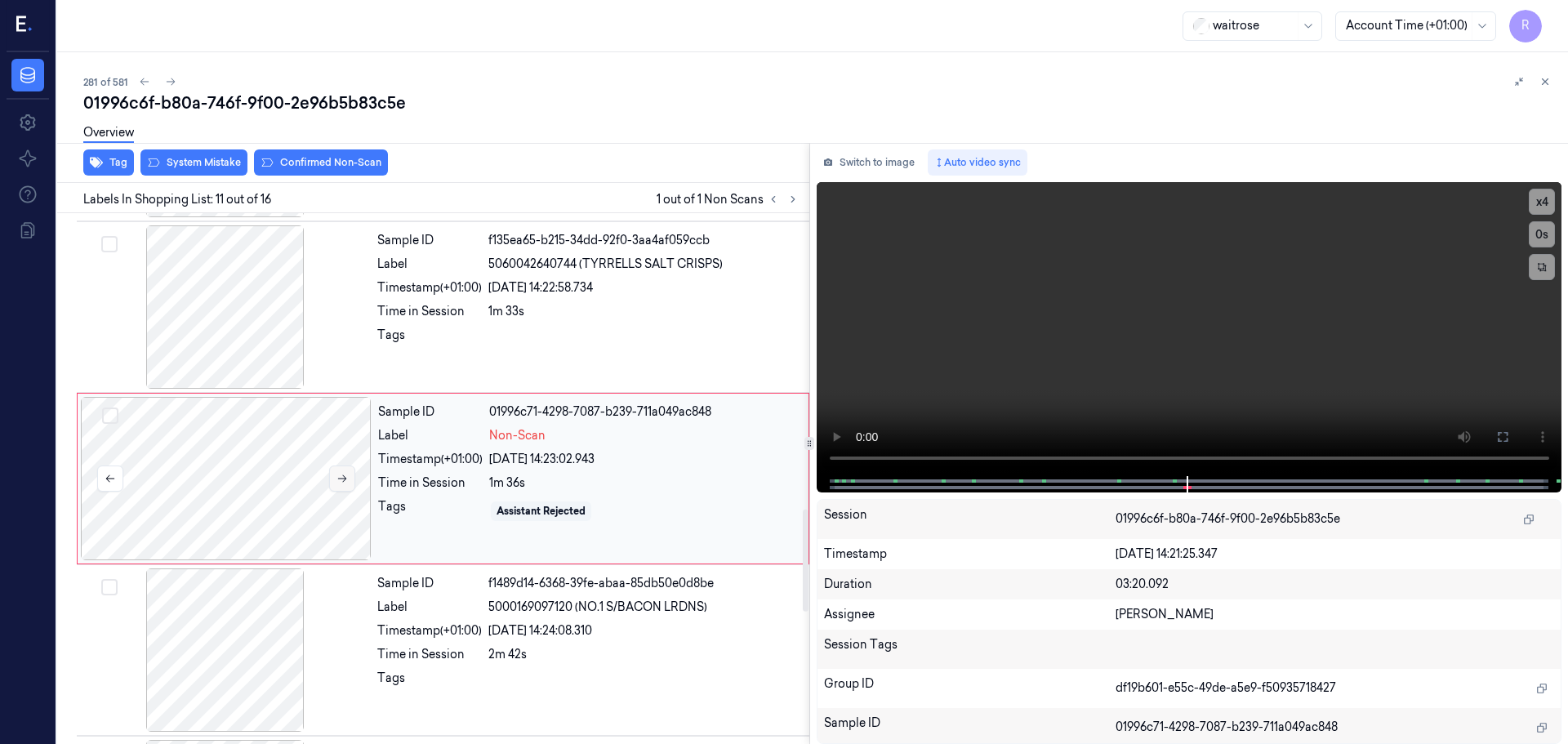
click at [347, 483] on icon at bounding box center [342, 478] width 11 height 11
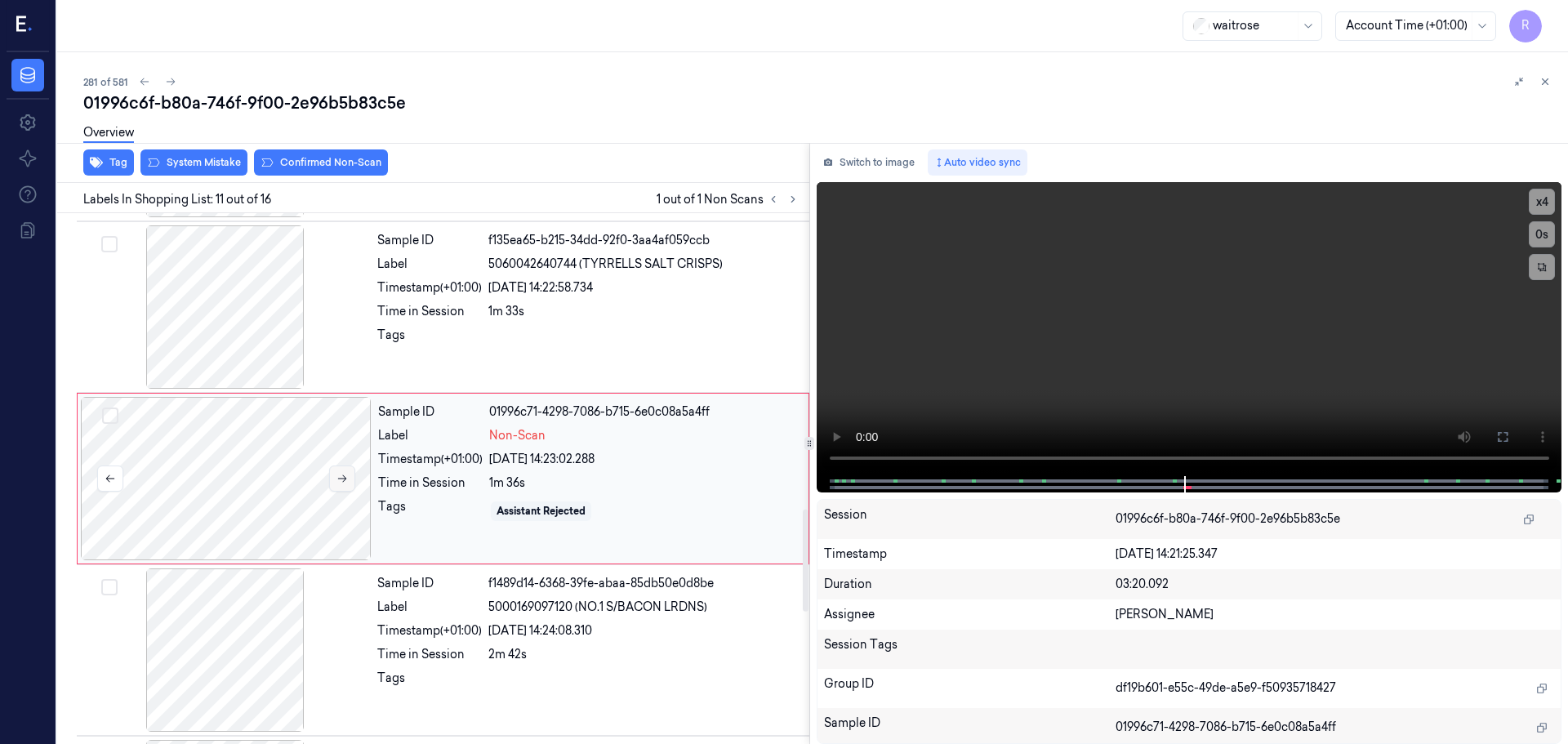
click at [347, 483] on icon at bounding box center [342, 478] width 11 height 11
click at [228, 298] on div at bounding box center [225, 306] width 291 height 163
click at [1549, 199] on button "x 4" at bounding box center [1542, 202] width 26 height 26
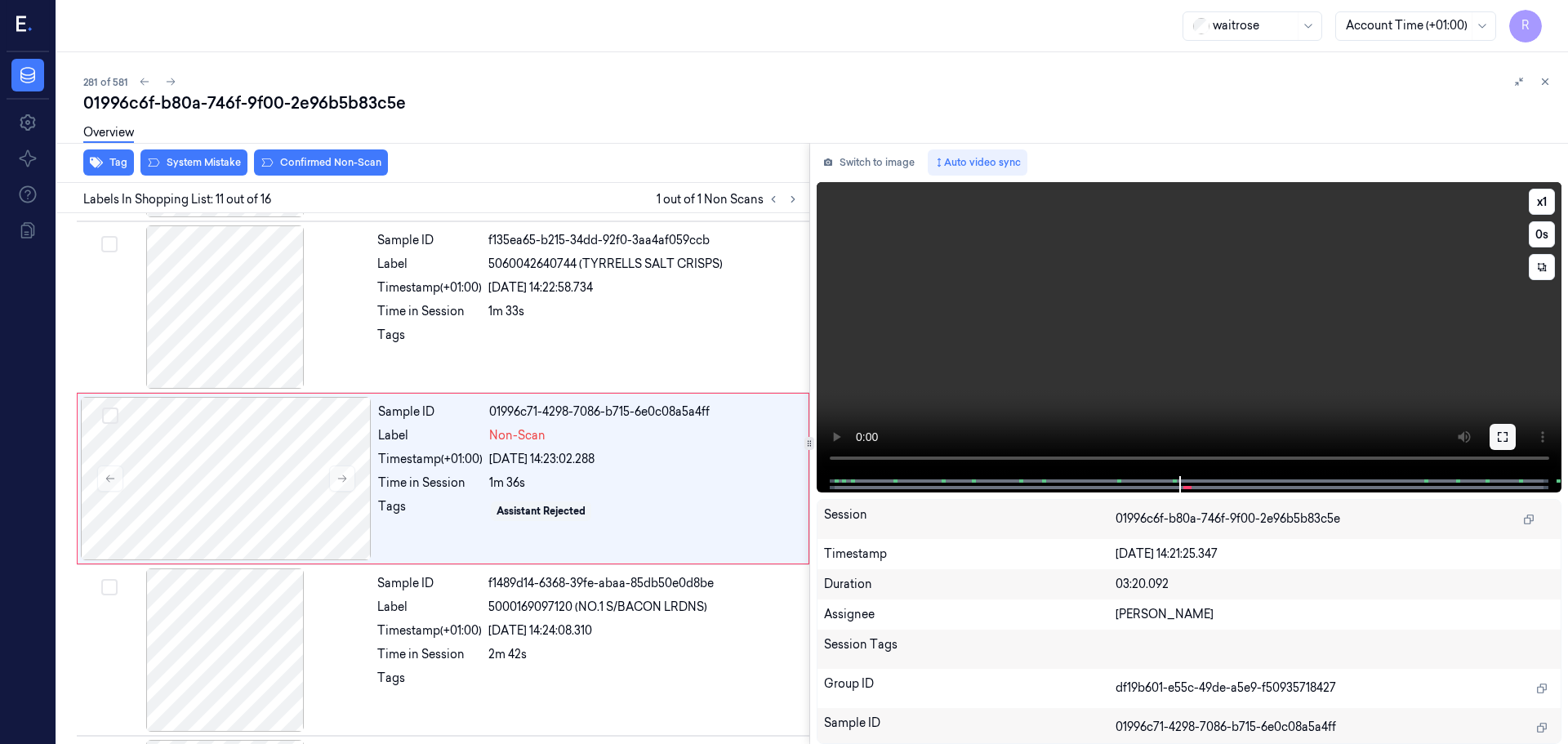
click at [1509, 431] on button at bounding box center [1502, 437] width 26 height 26
click at [1533, 203] on button "x 1" at bounding box center [1542, 202] width 26 height 26
click at [1533, 203] on button "x 2" at bounding box center [1542, 202] width 26 height 26
click at [1495, 445] on button at bounding box center [1502, 437] width 26 height 26
click at [1543, 205] on button "x 4" at bounding box center [1542, 202] width 26 height 26
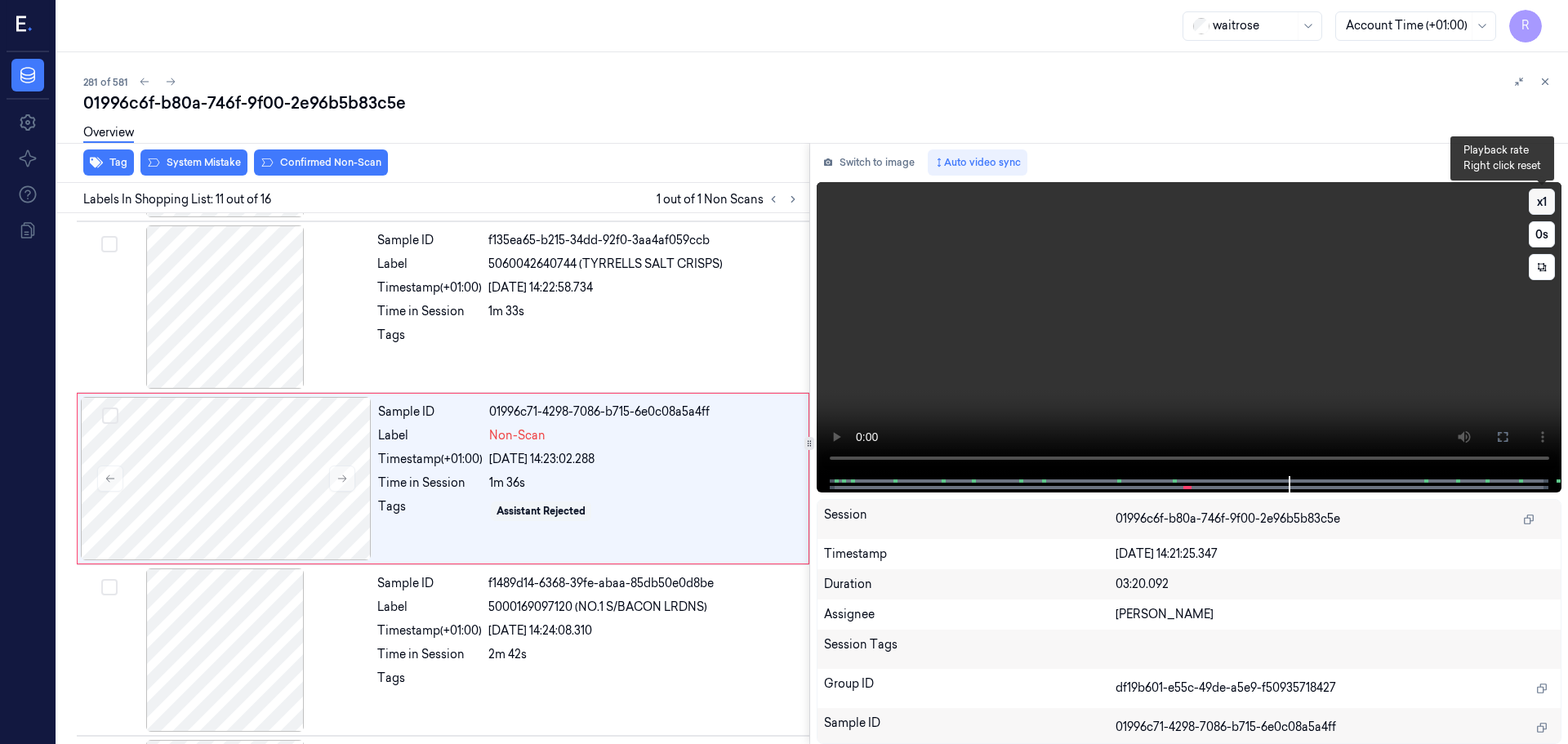
click at [1543, 205] on button "x 1" at bounding box center [1542, 202] width 26 height 26
click at [1543, 205] on button "x 2" at bounding box center [1542, 202] width 26 height 26
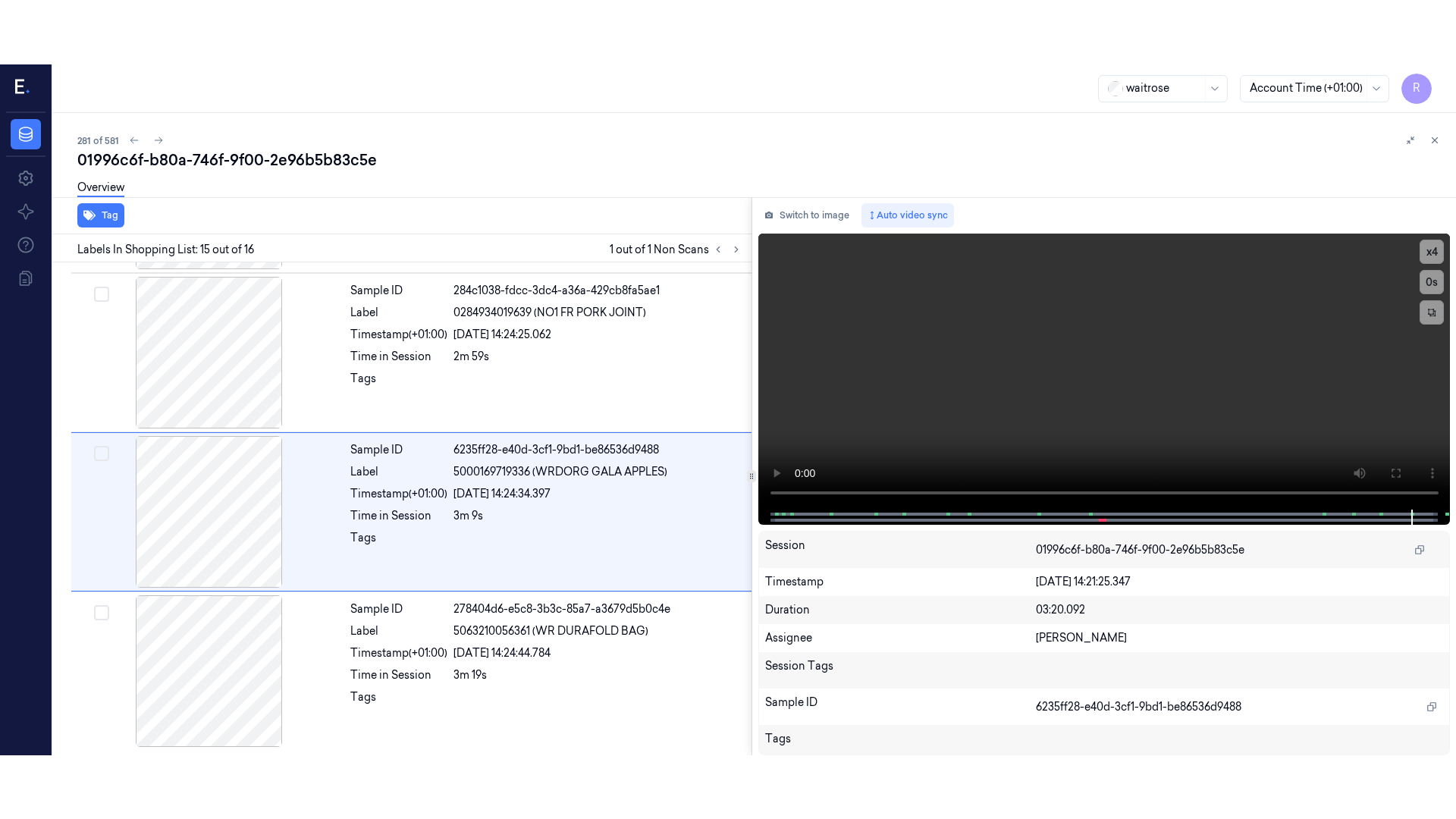
scroll to position [2059, 0]
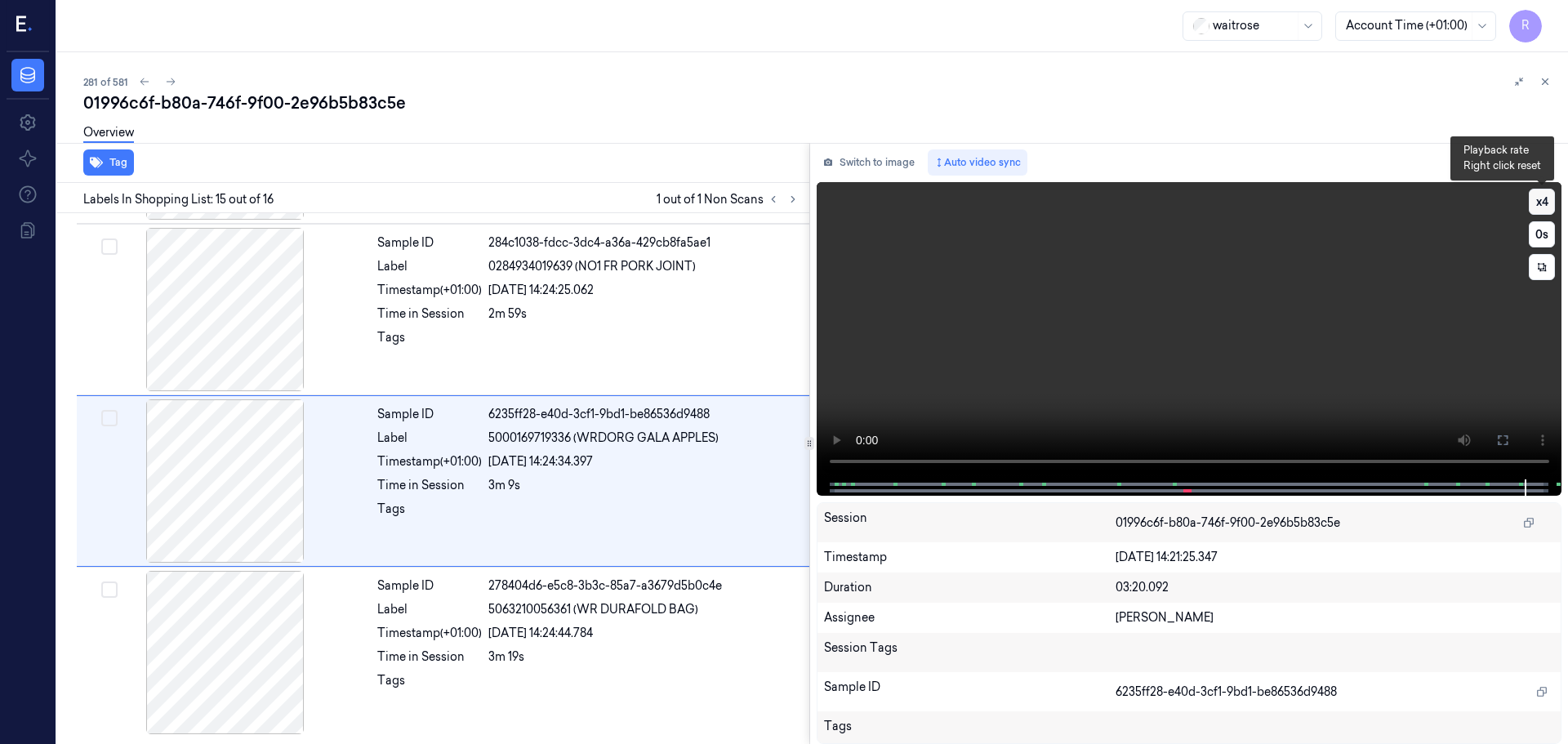
click at [1540, 202] on button "x 4" at bounding box center [1542, 202] width 26 height 26
click at [1500, 440] on icon at bounding box center [1502, 439] width 13 height 13
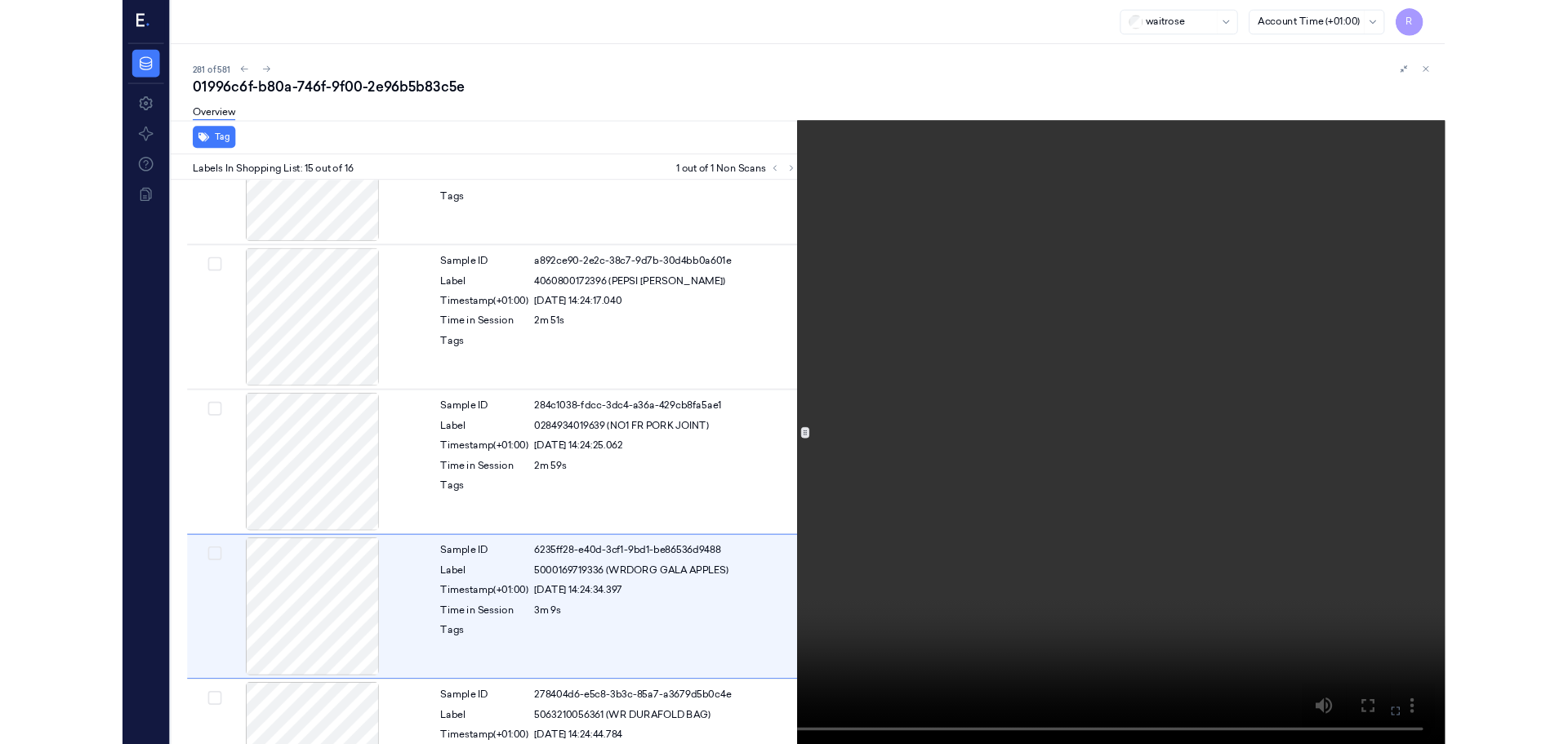
scroll to position [2079, 0]
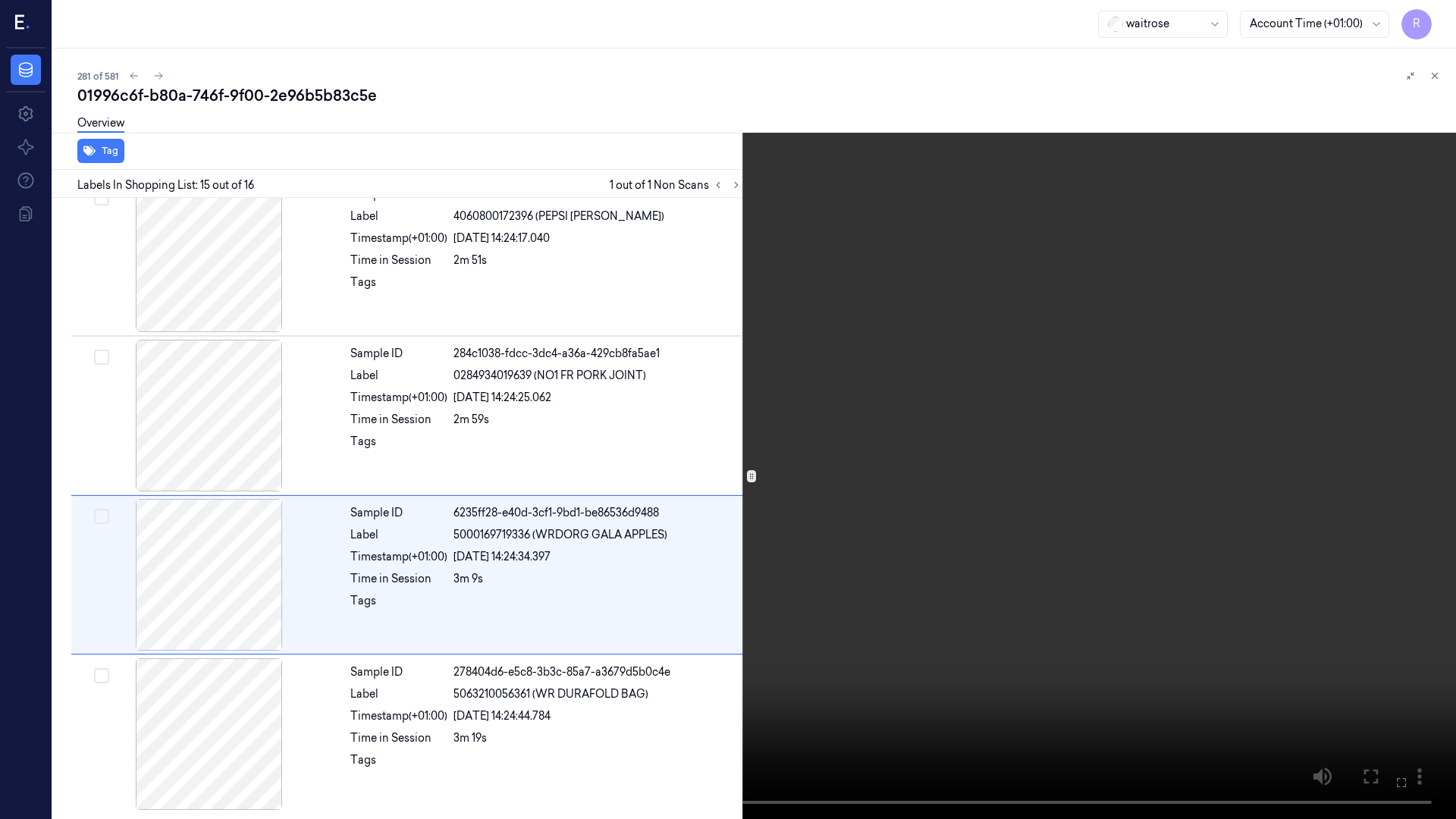
click at [1329, 690] on video at bounding box center [728, 410] width 1456 height 819
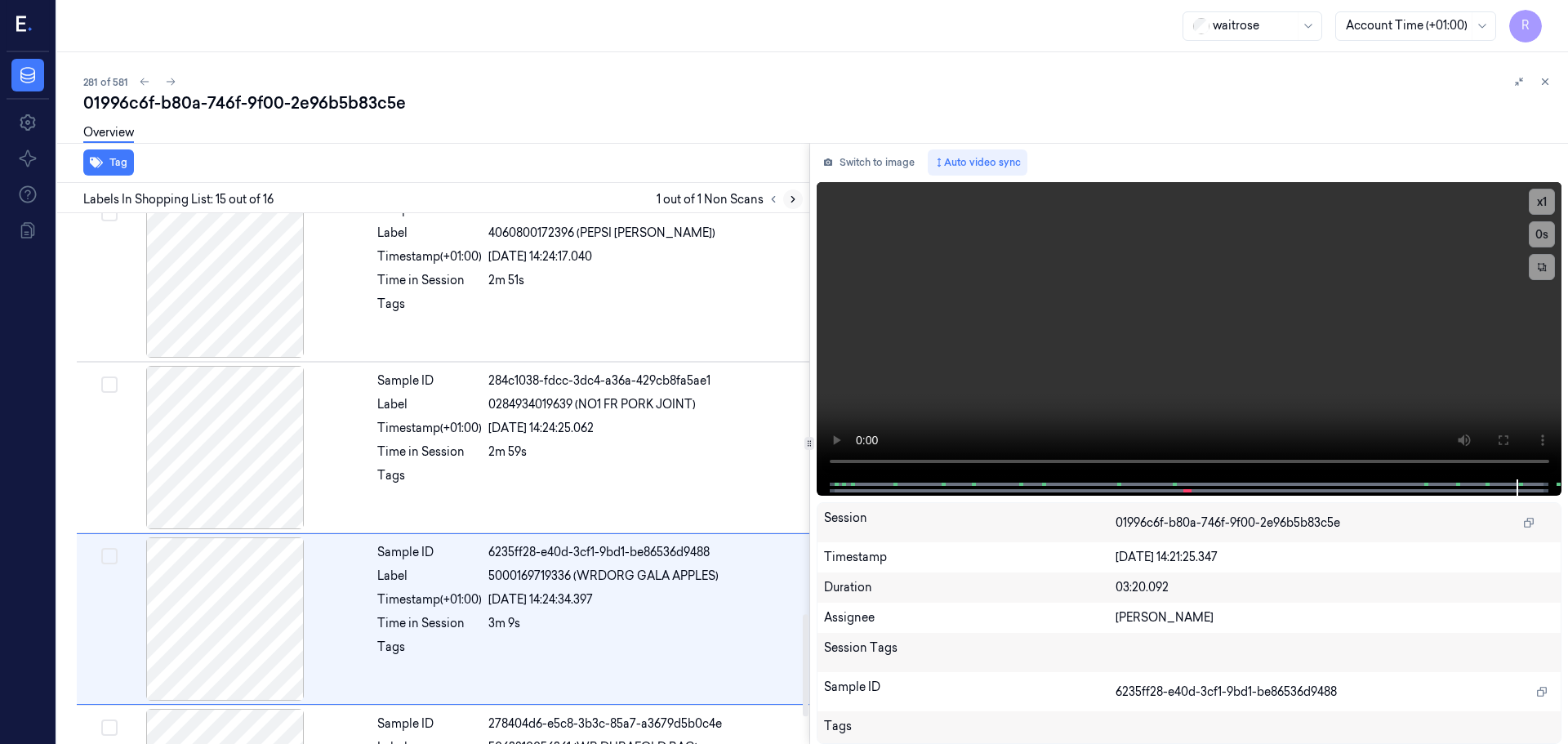
click at [785, 201] on button at bounding box center [793, 199] width 20 height 20
click at [770, 207] on button at bounding box center [773, 199] width 20 height 20
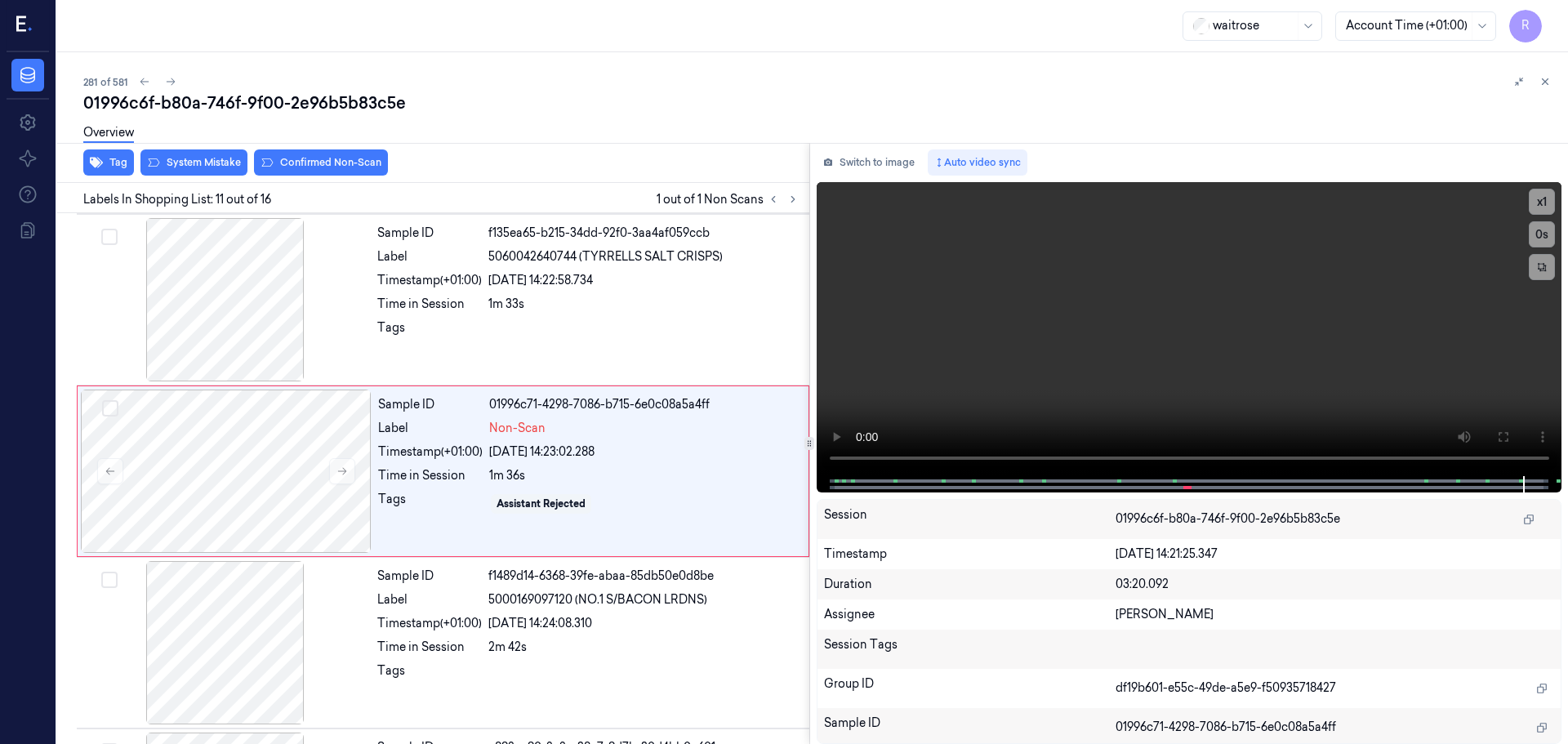
scroll to position [1535, 0]
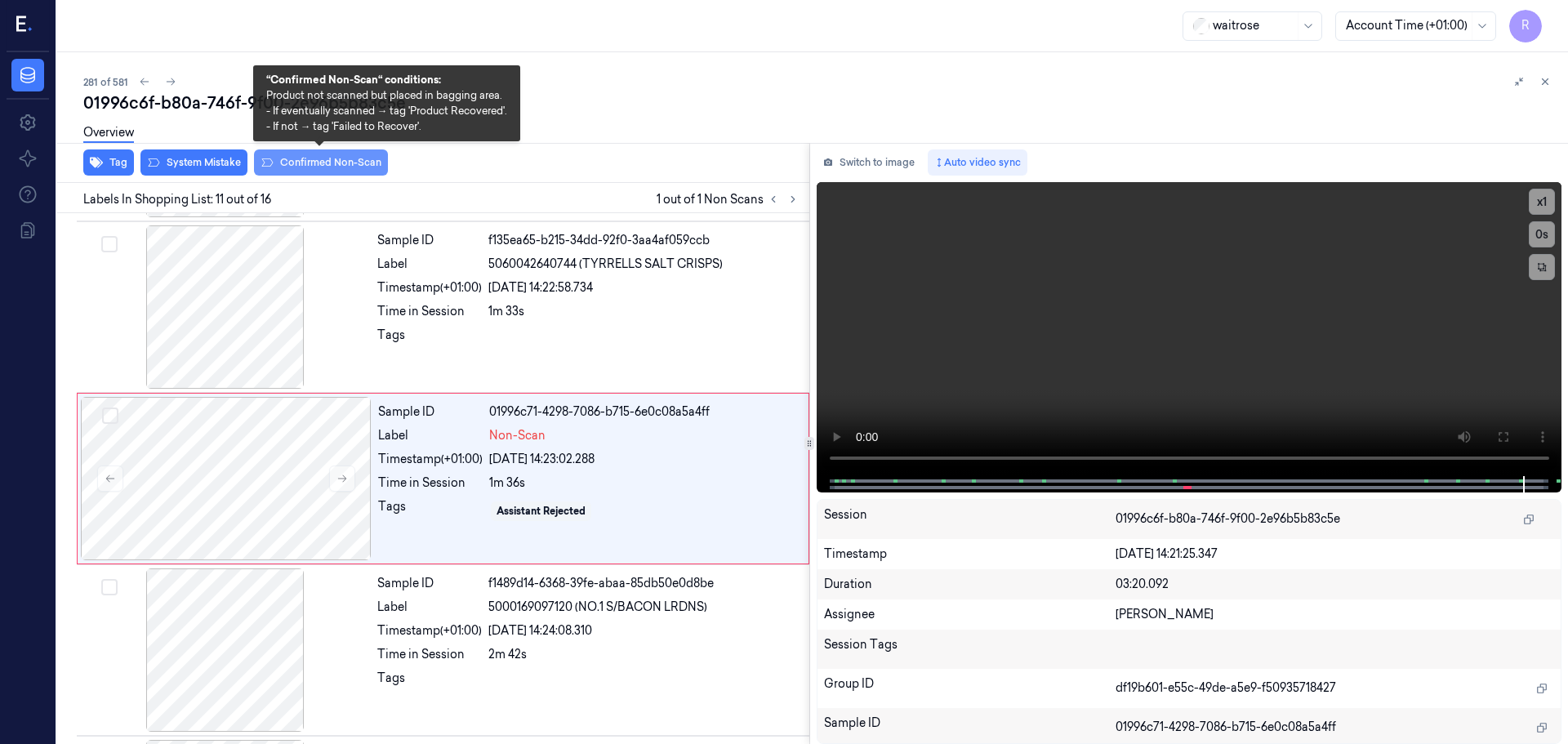
click at [288, 162] on button "Confirmed Non-Scan" at bounding box center [320, 162] width 134 height 26
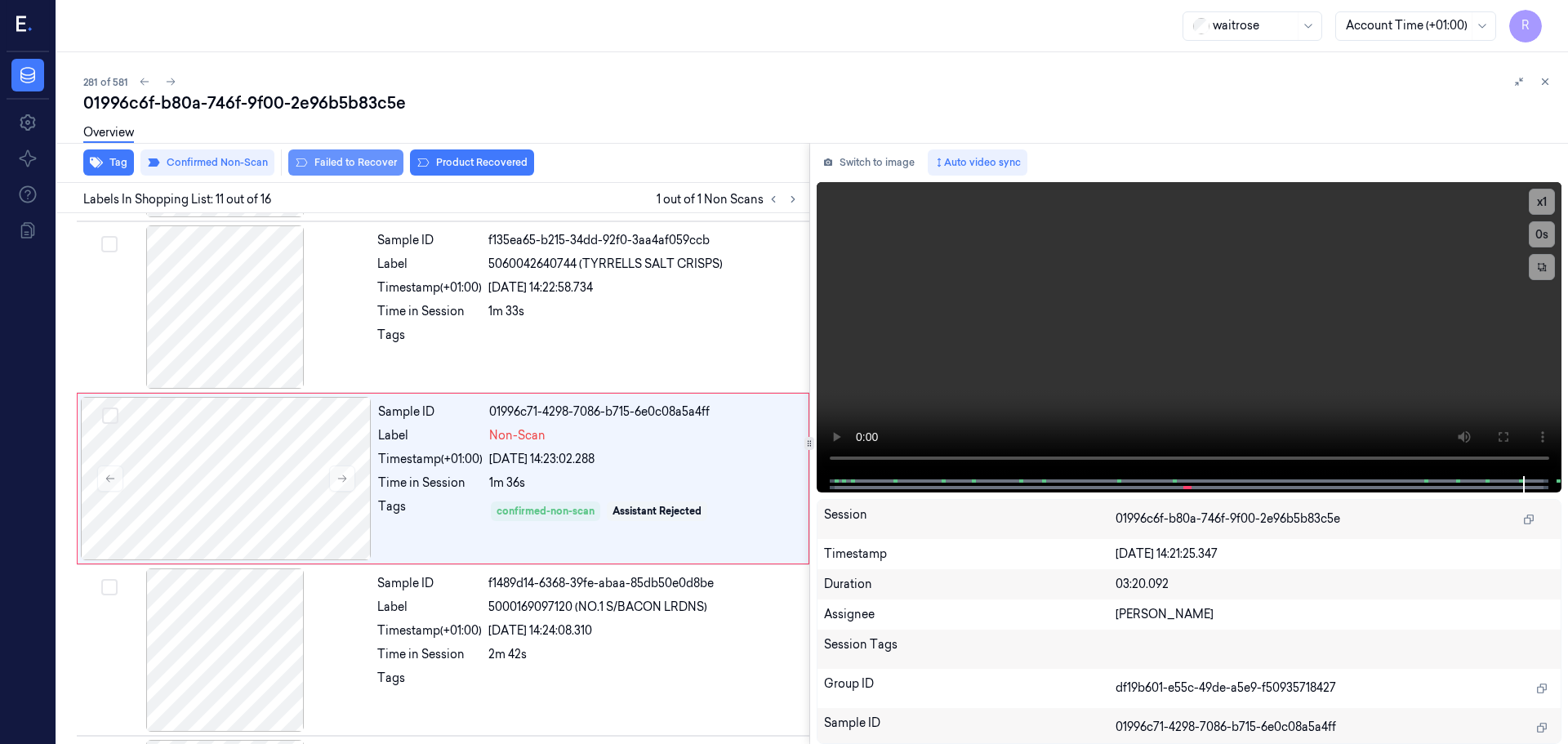
click at [382, 165] on button "Failed to Recover" at bounding box center [345, 162] width 115 height 26
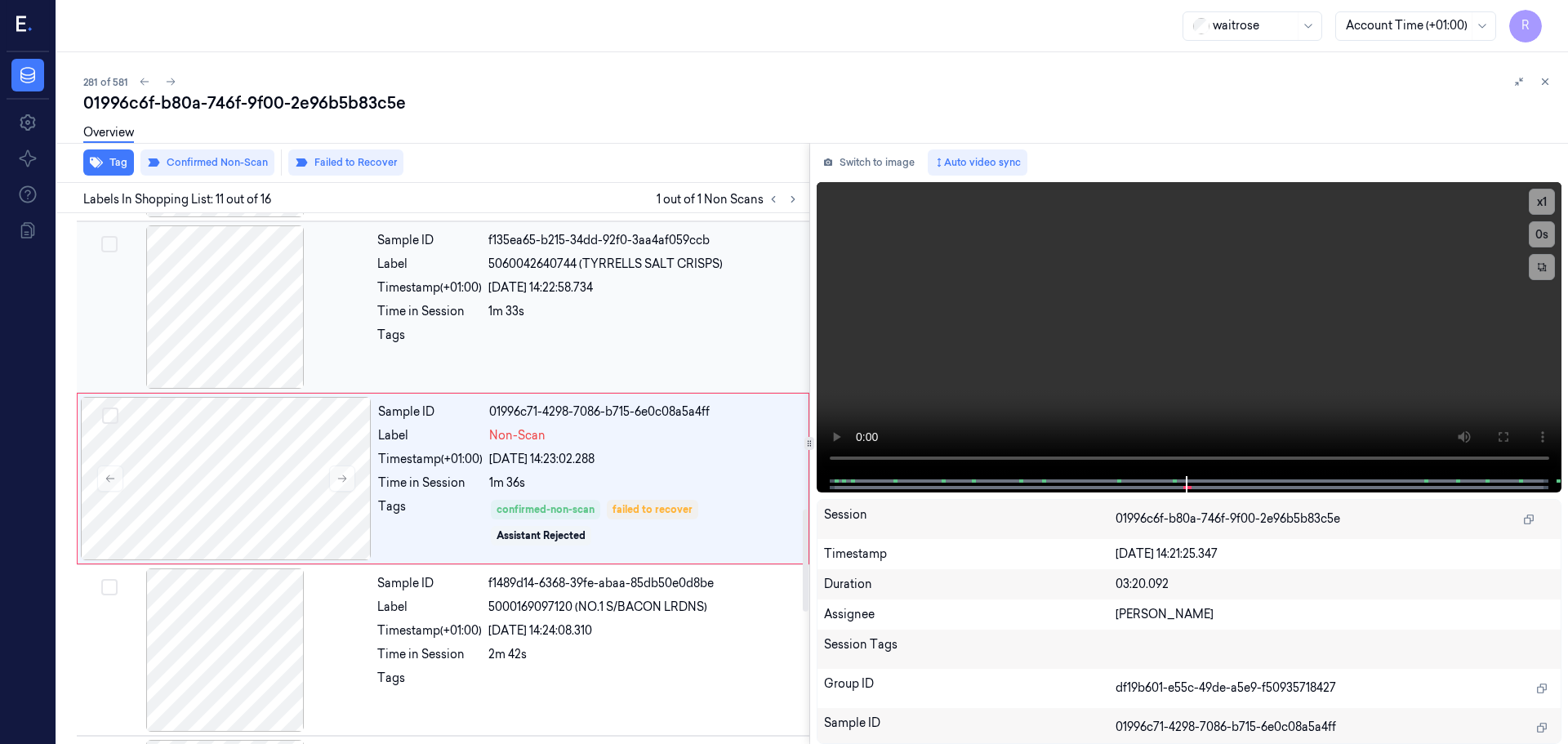
click at [500, 317] on div "1m 33s" at bounding box center [644, 312] width 311 height 17
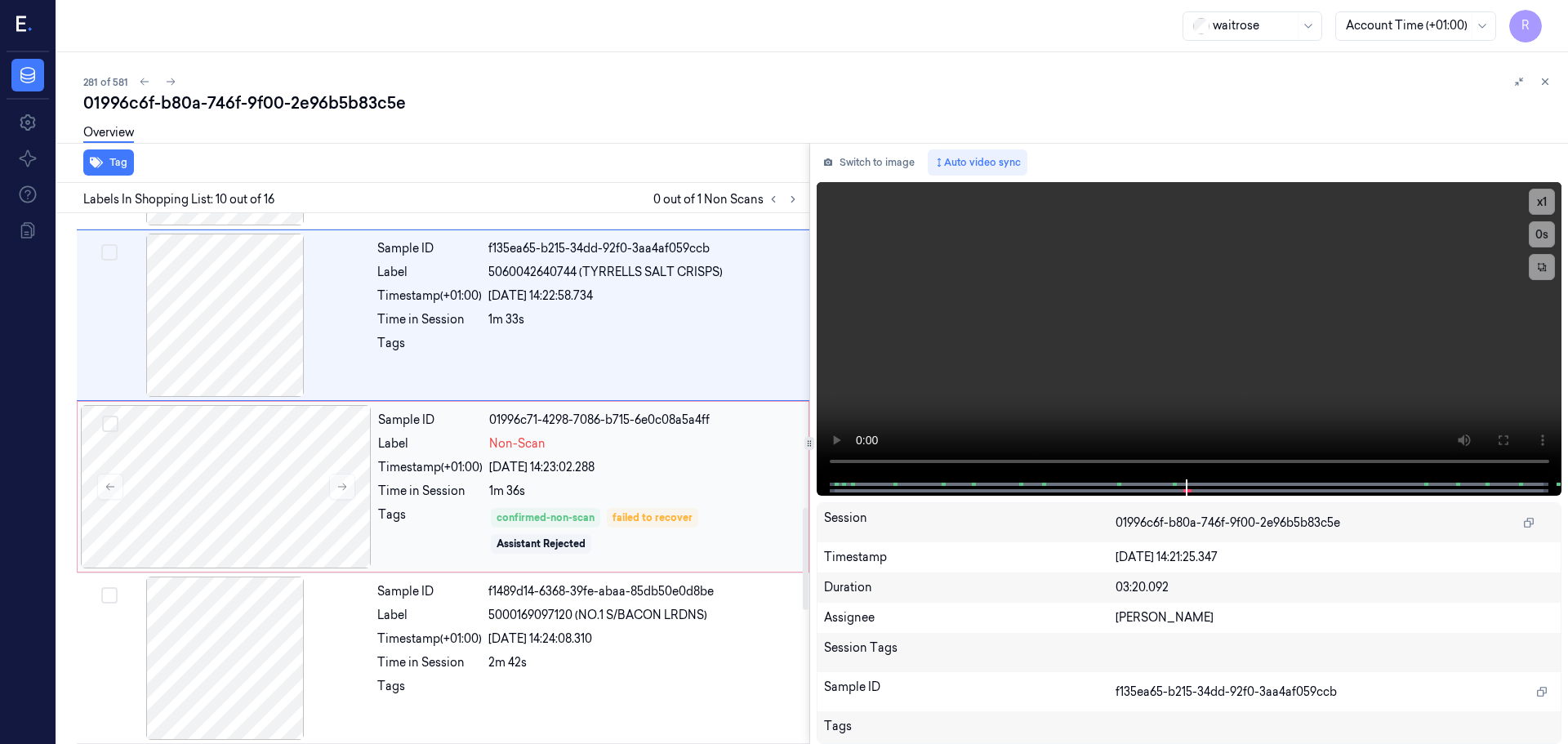
click at [518, 457] on div "Sample ID 01996c71-4298-7086-b715-6e0c08a5a4ff Label Non-Scan Timestamp (+01:00…" at bounding box center [588, 486] width 433 height 163
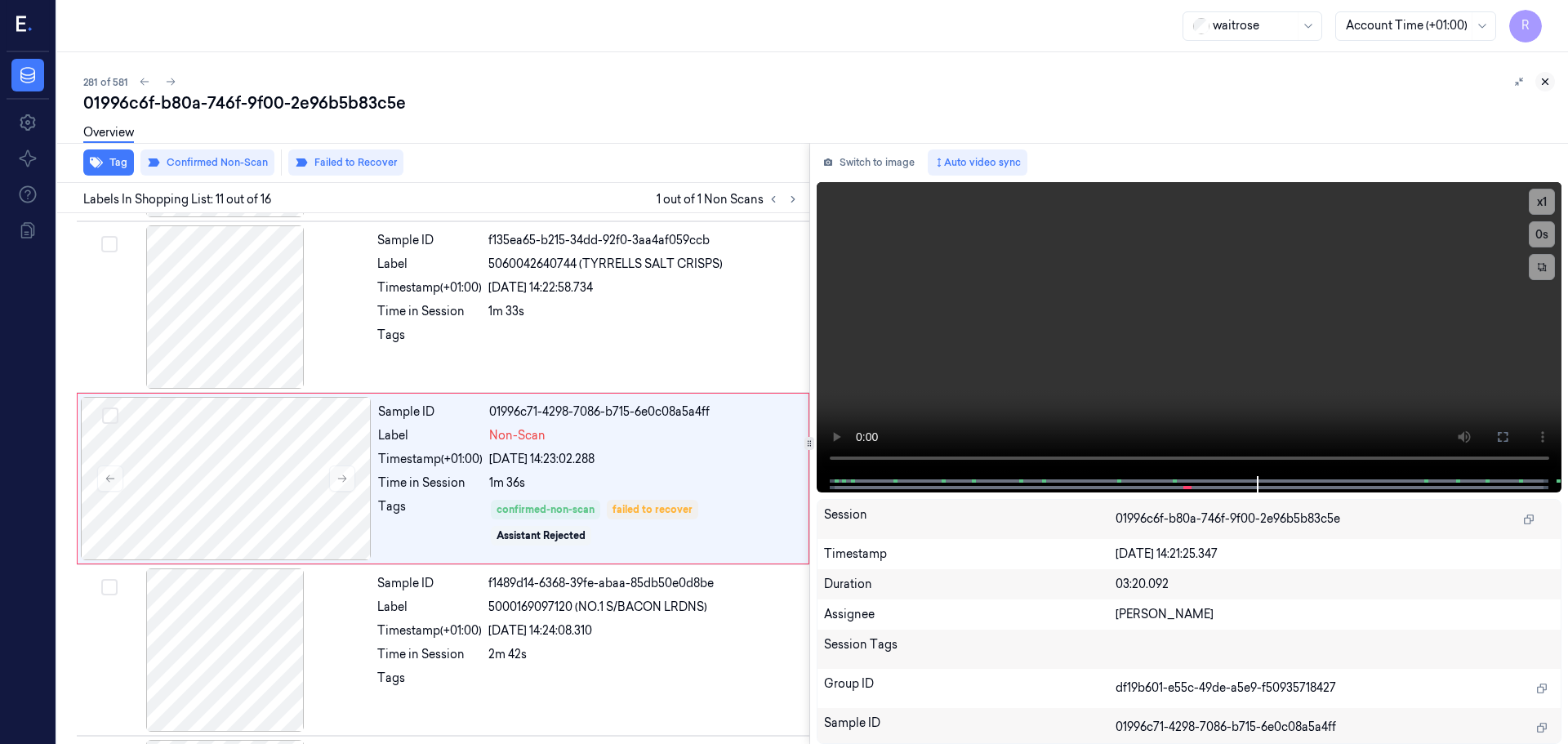
click at [1543, 79] on icon at bounding box center [1546, 82] width 6 height 6
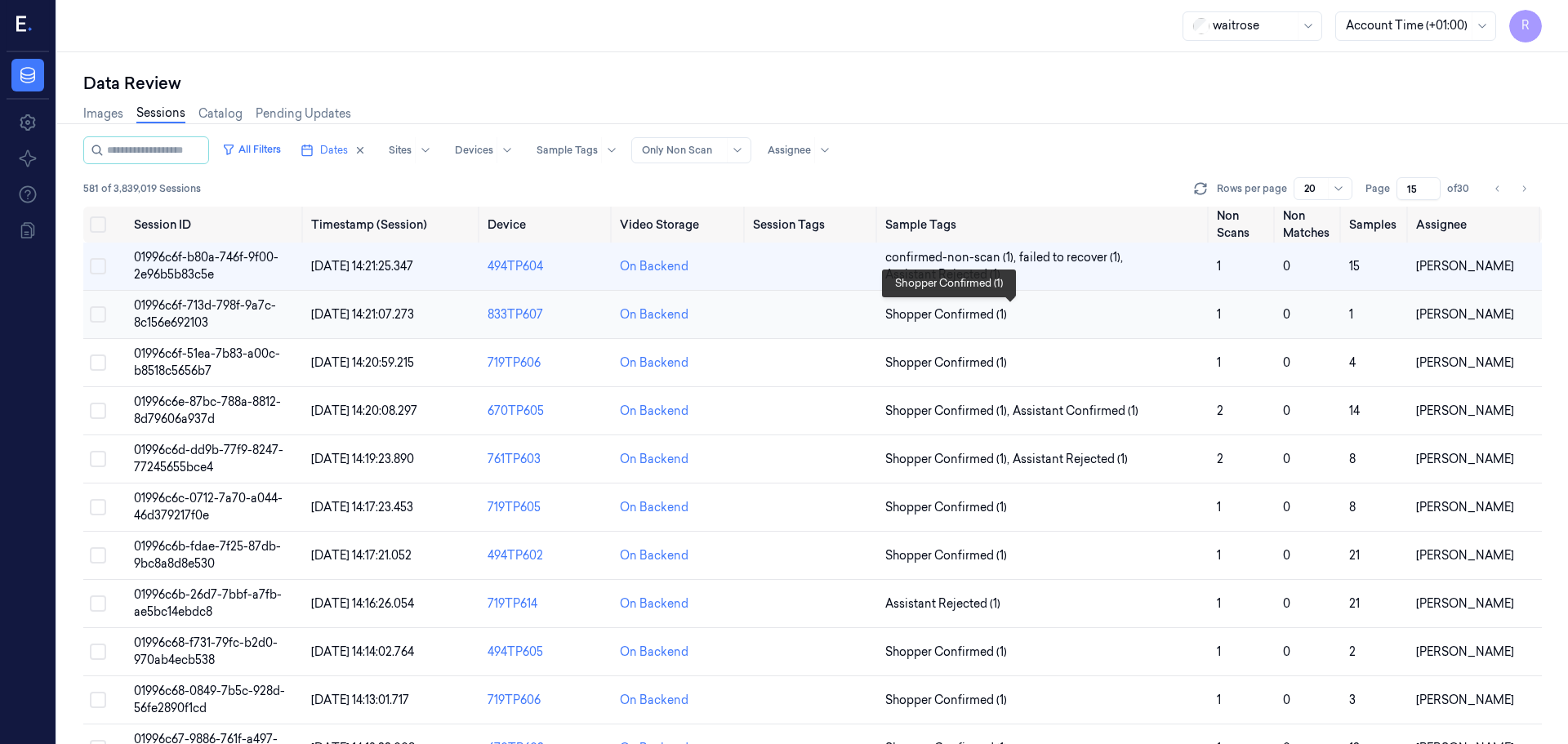
click at [1154, 318] on span "Shopper Confirmed (1)" at bounding box center [1044, 315] width 319 height 17
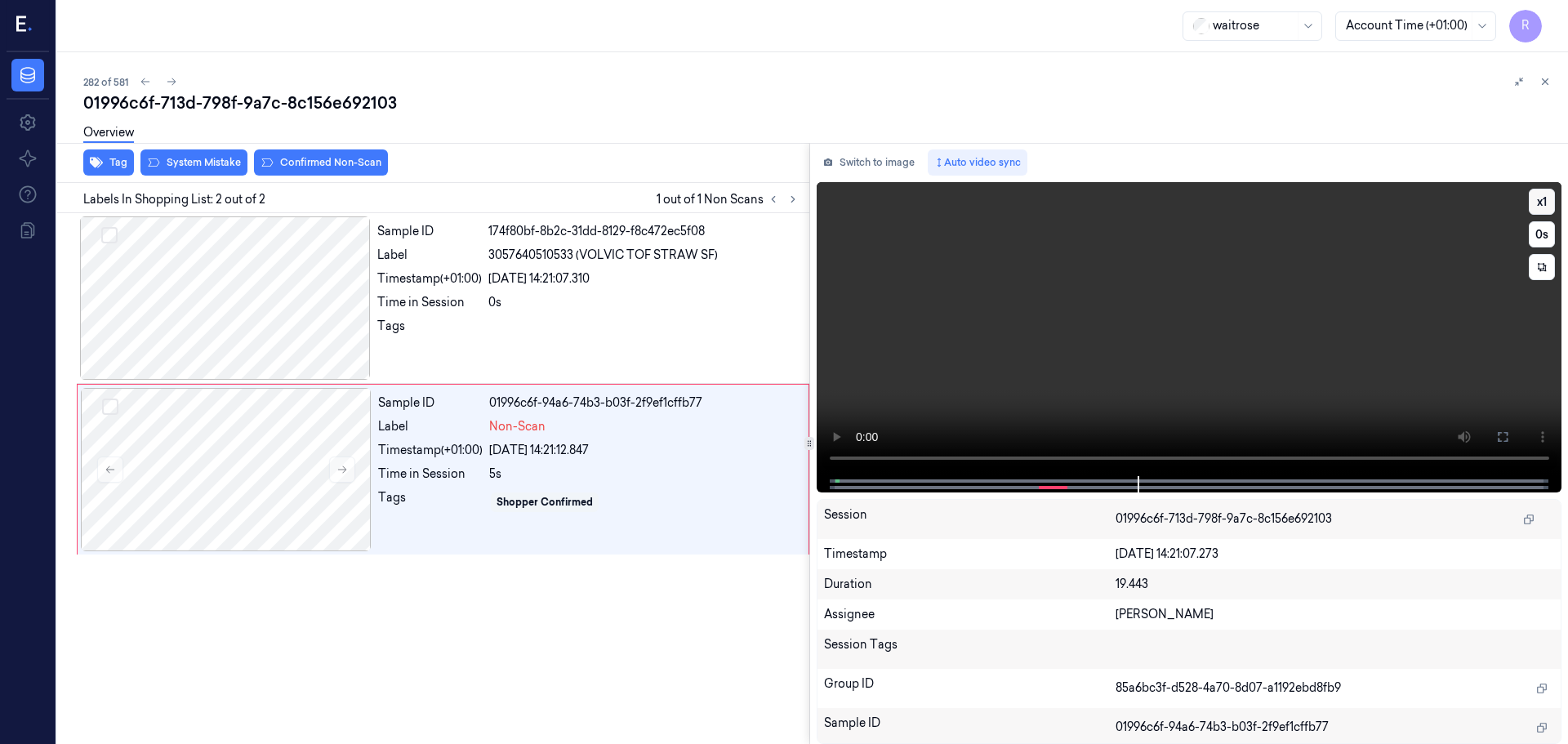
click at [1550, 204] on button "x 1" at bounding box center [1542, 202] width 26 height 26
click at [1550, 204] on button "x 2" at bounding box center [1542, 202] width 26 height 26
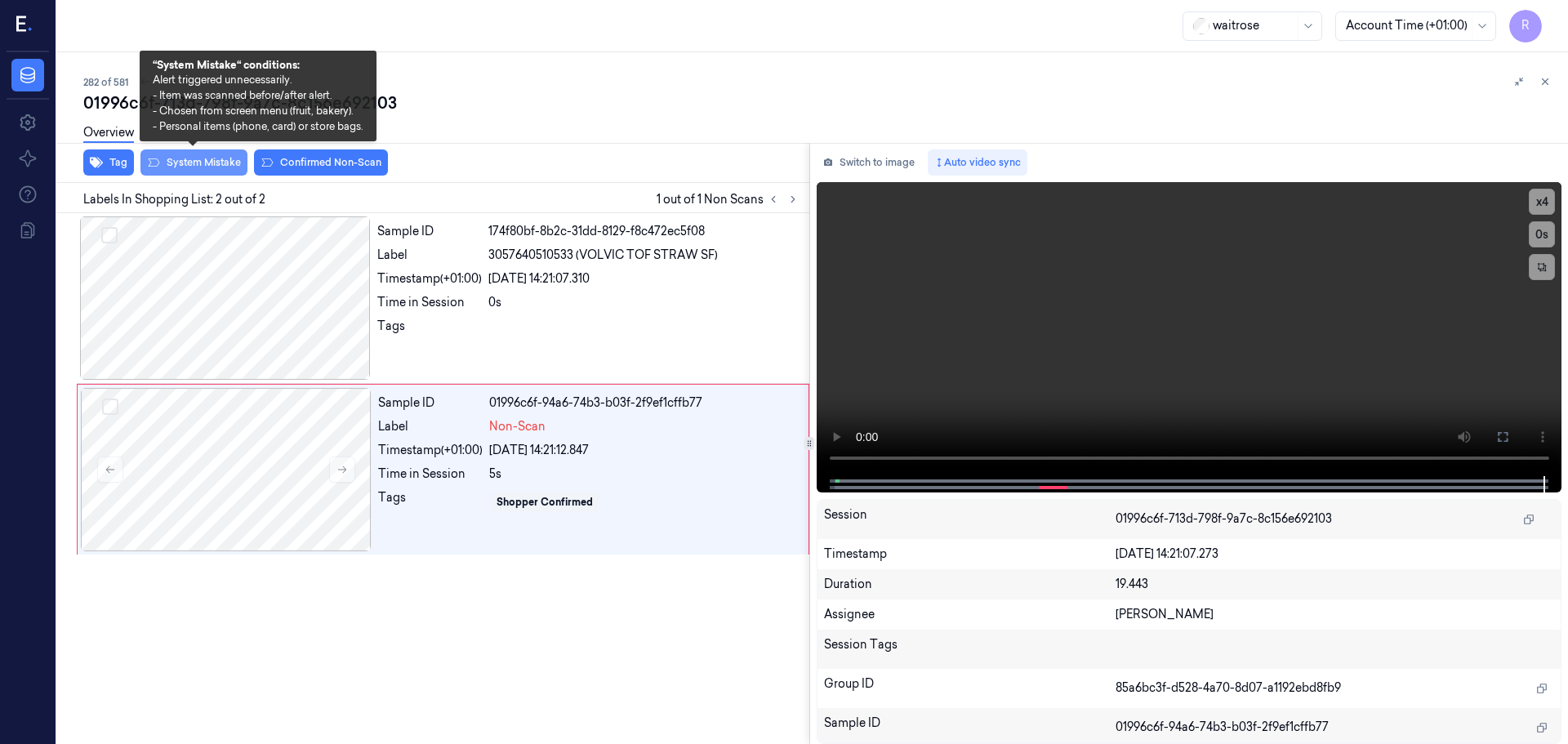
click at [217, 169] on button "System Mistake" at bounding box center [194, 162] width 107 height 26
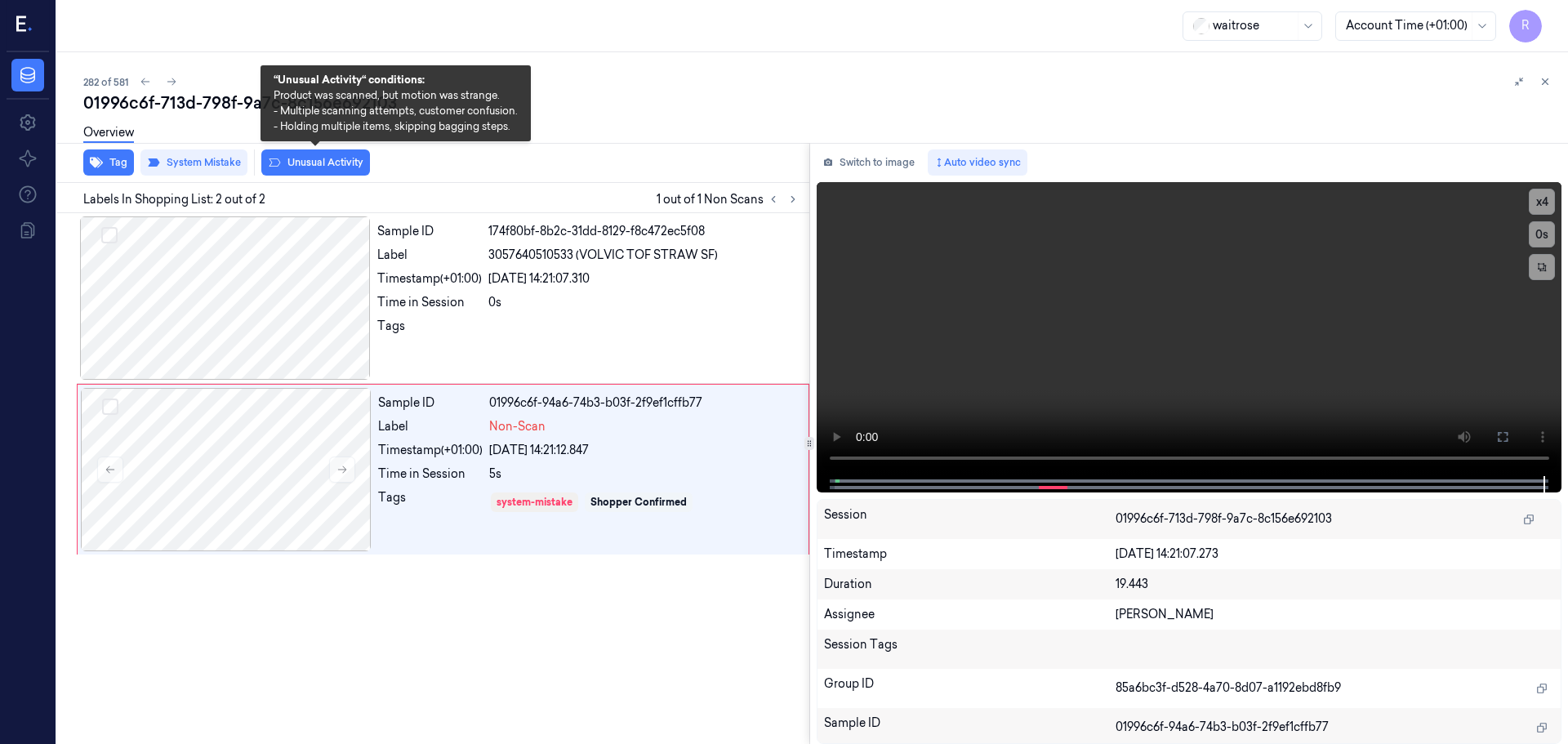
click at [303, 165] on button "Unusual Activity" at bounding box center [316, 162] width 109 height 26
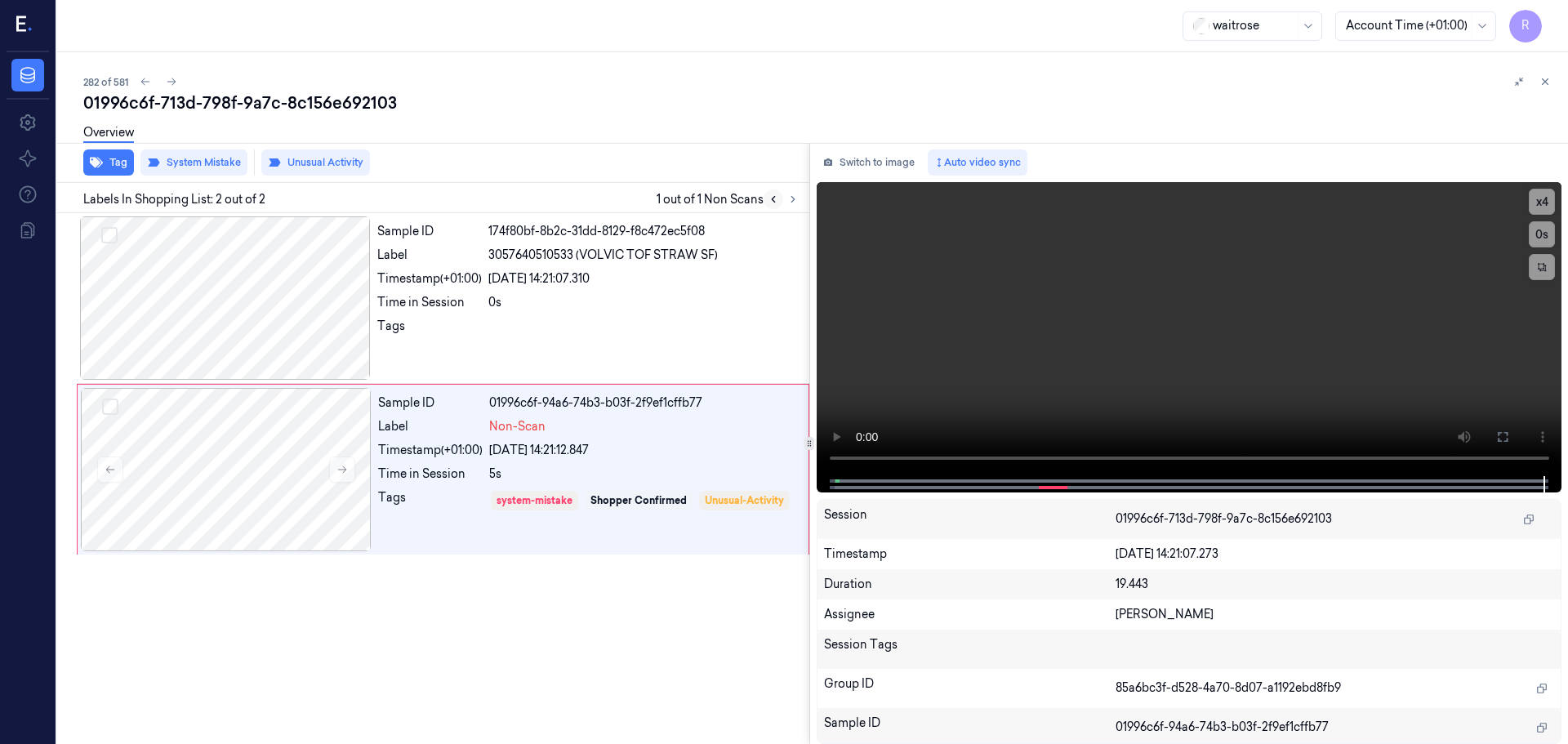
click at [776, 200] on icon at bounding box center [773, 199] width 11 height 11
click at [793, 202] on icon at bounding box center [793, 199] width 3 height 6
click at [1546, 78] on icon at bounding box center [1545, 81] width 11 height 11
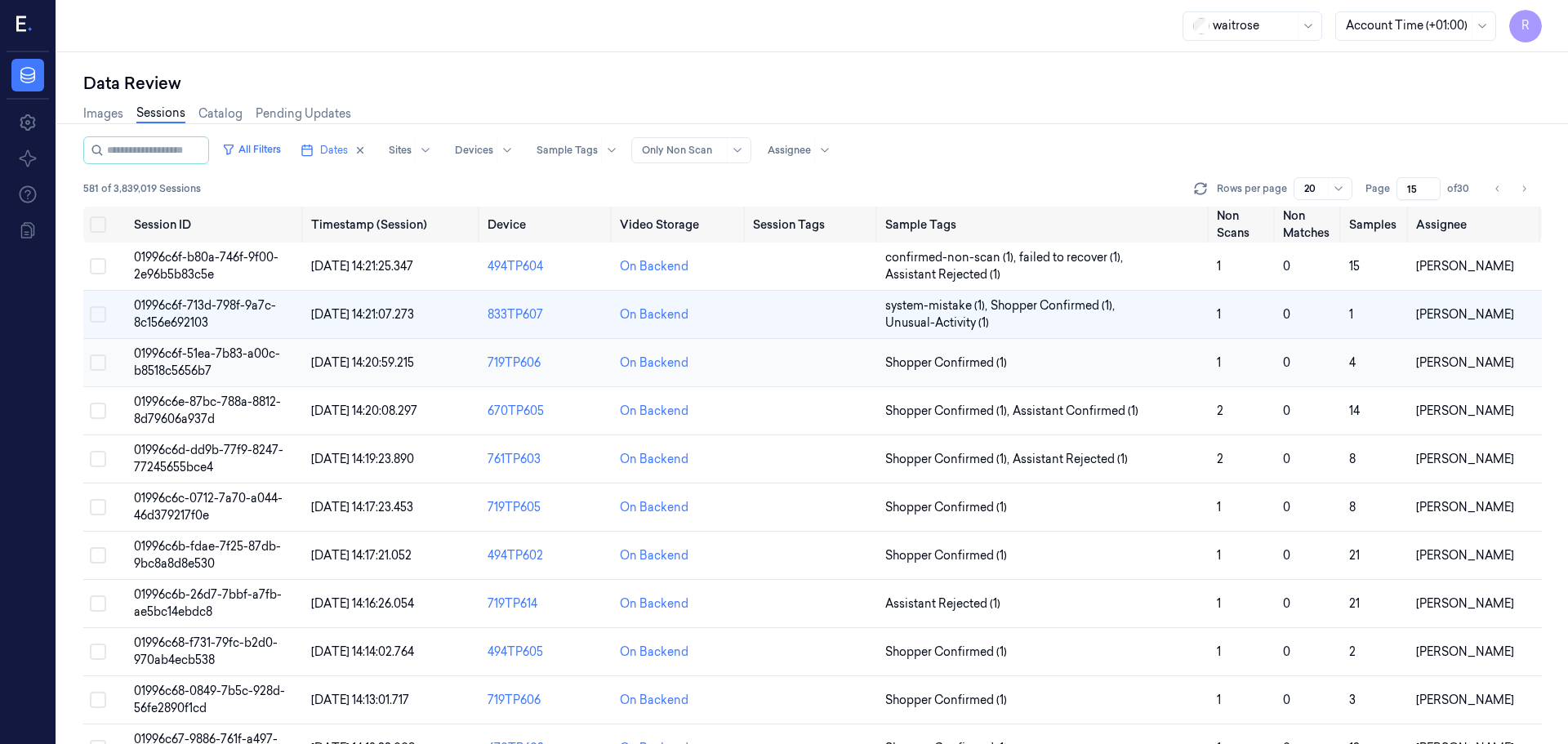
click at [1157, 370] on span "Shopper Confirmed (1)" at bounding box center [1044, 363] width 319 height 17
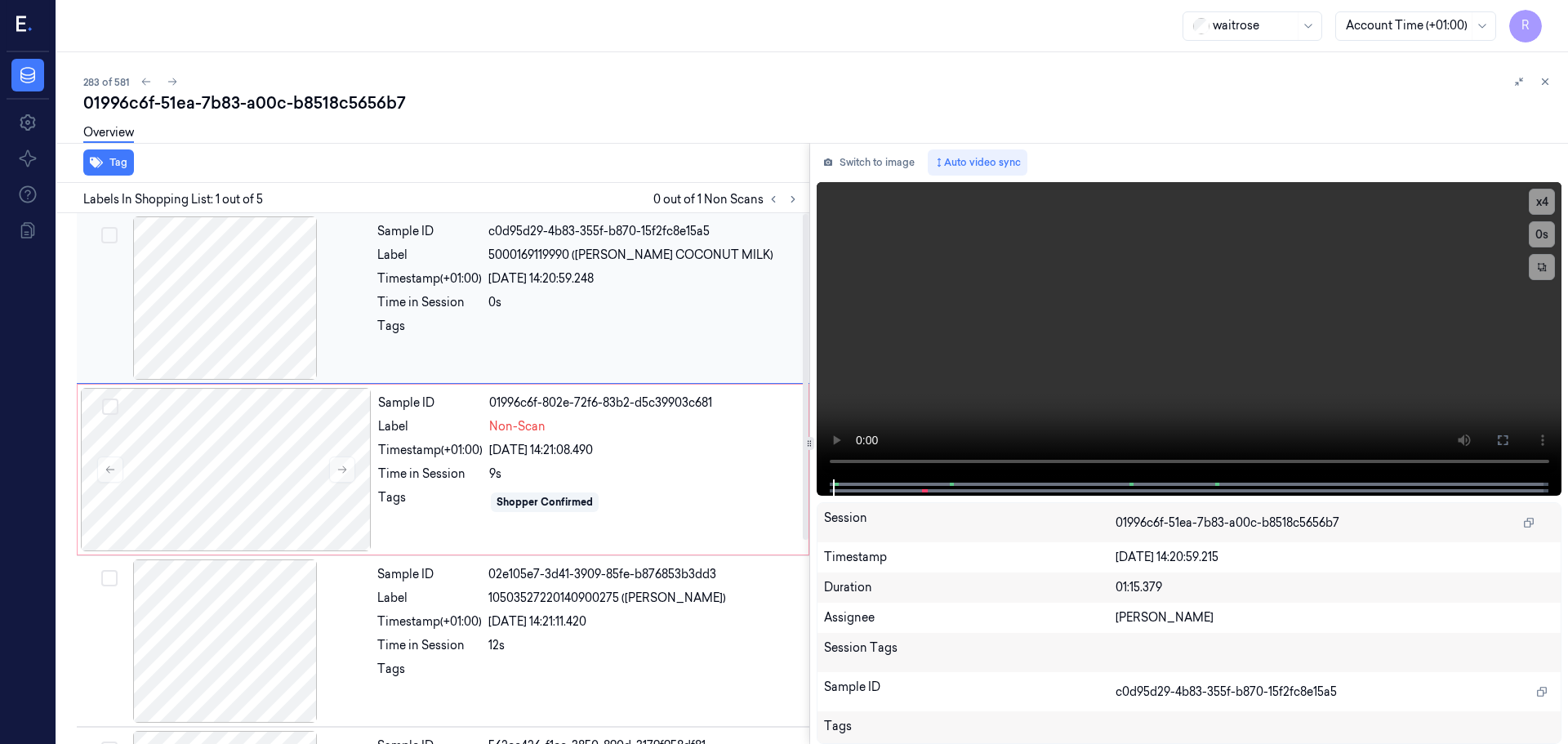
click at [205, 313] on div at bounding box center [225, 298] width 291 height 163
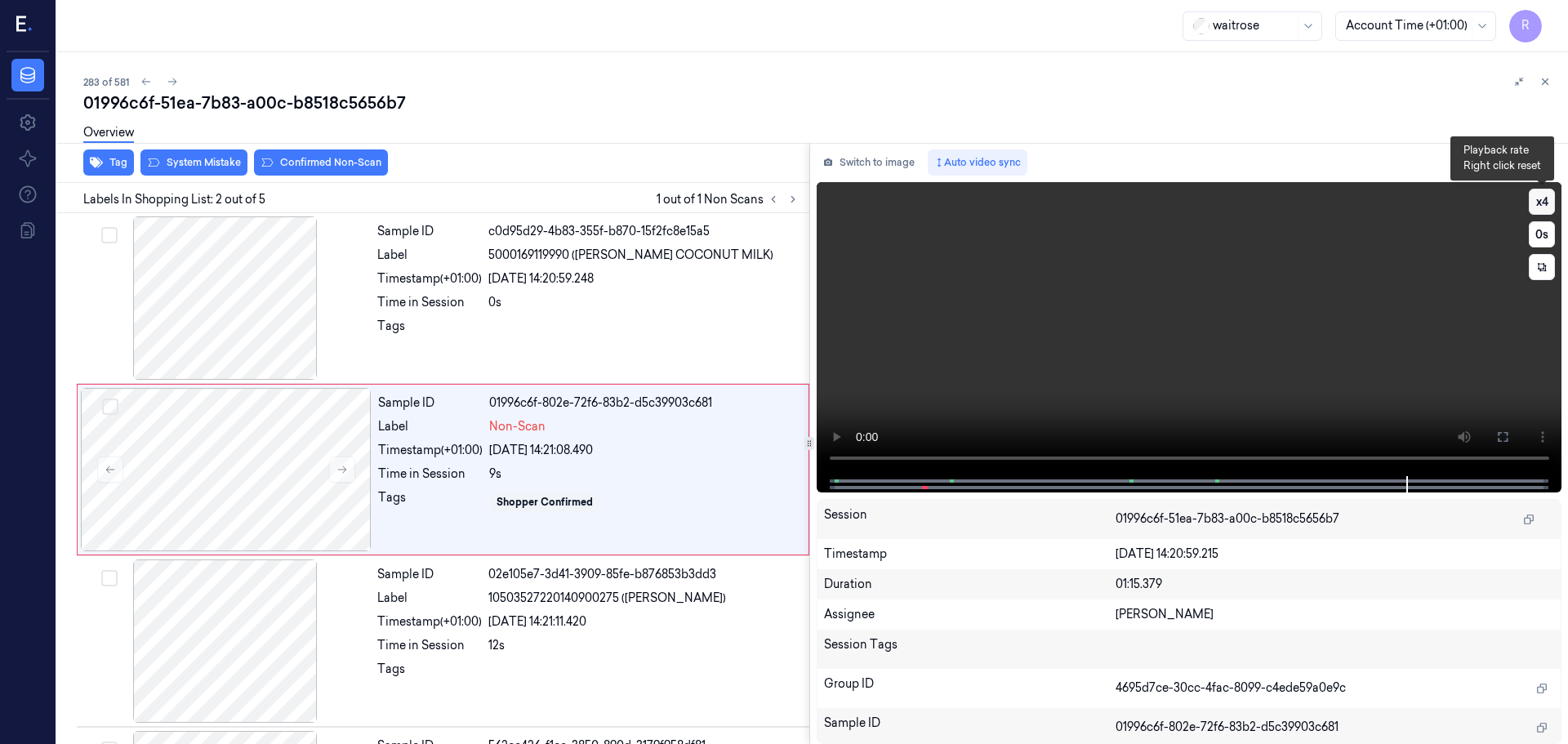
click at [1552, 205] on button "x 4" at bounding box center [1542, 202] width 26 height 26
click at [1552, 205] on button "x 1" at bounding box center [1542, 202] width 26 height 26
click at [1552, 205] on button "x 2" at bounding box center [1542, 202] width 26 height 26
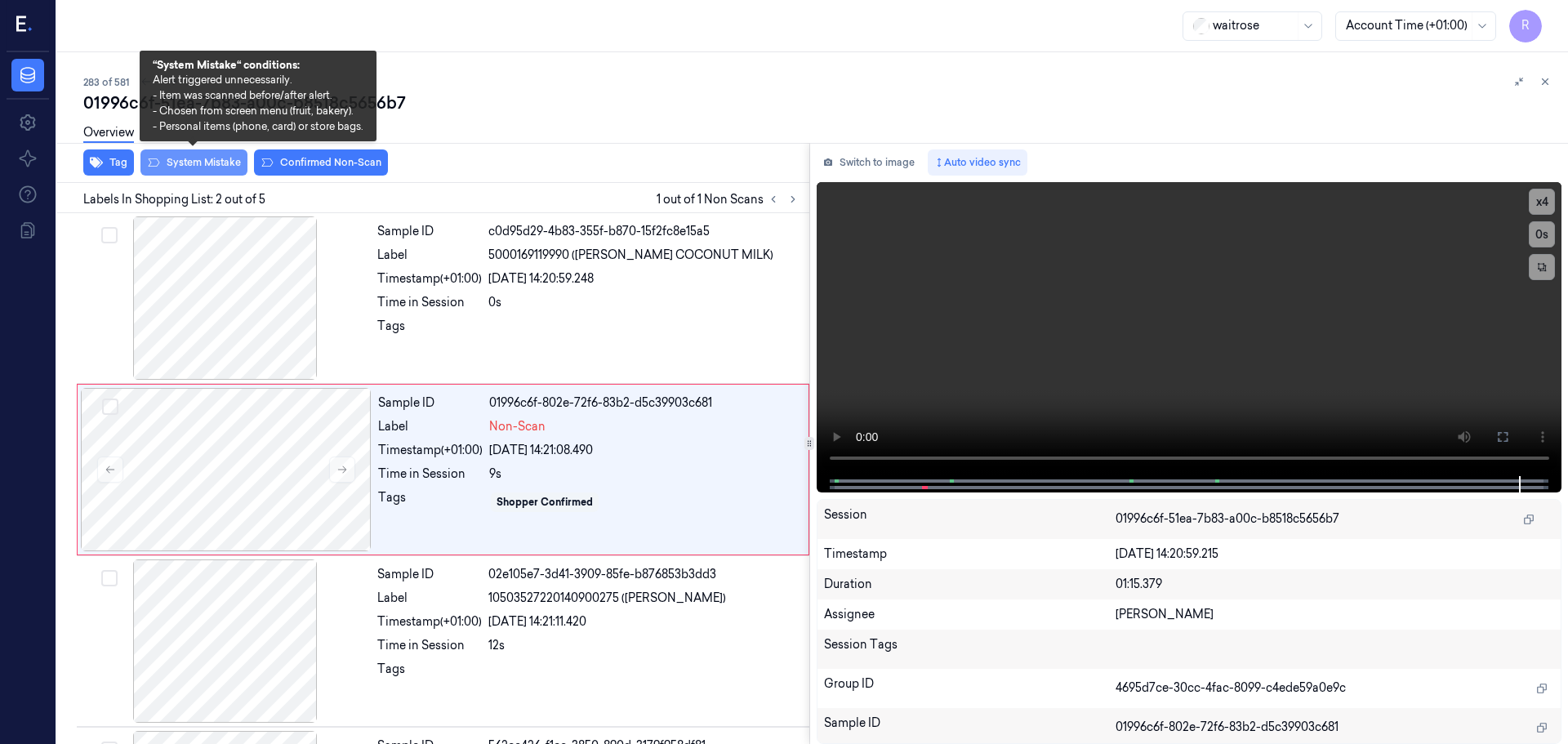
click at [155, 161] on icon at bounding box center [153, 162] width 13 height 13
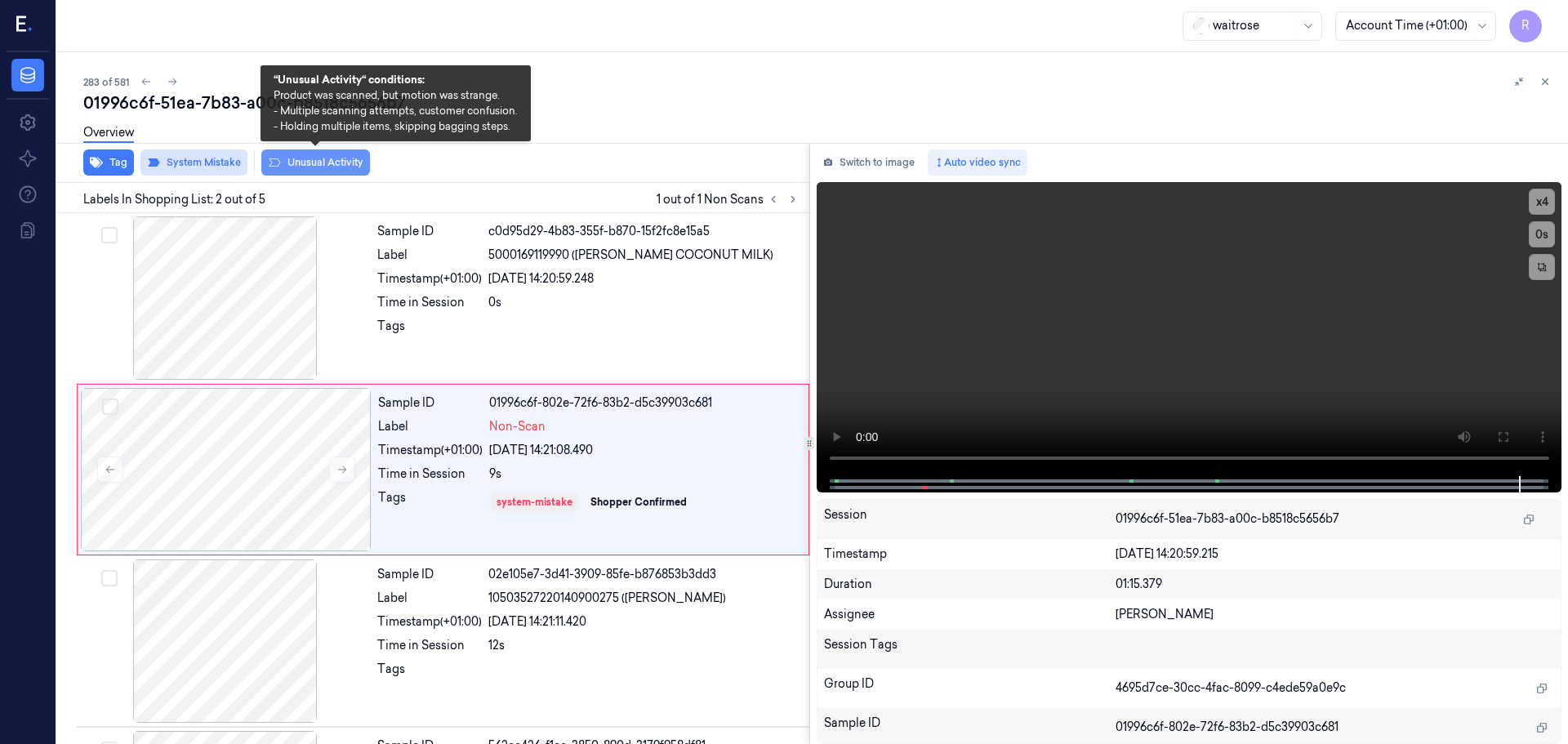
click at [320, 166] on button "Unusual Activity" at bounding box center [316, 162] width 109 height 26
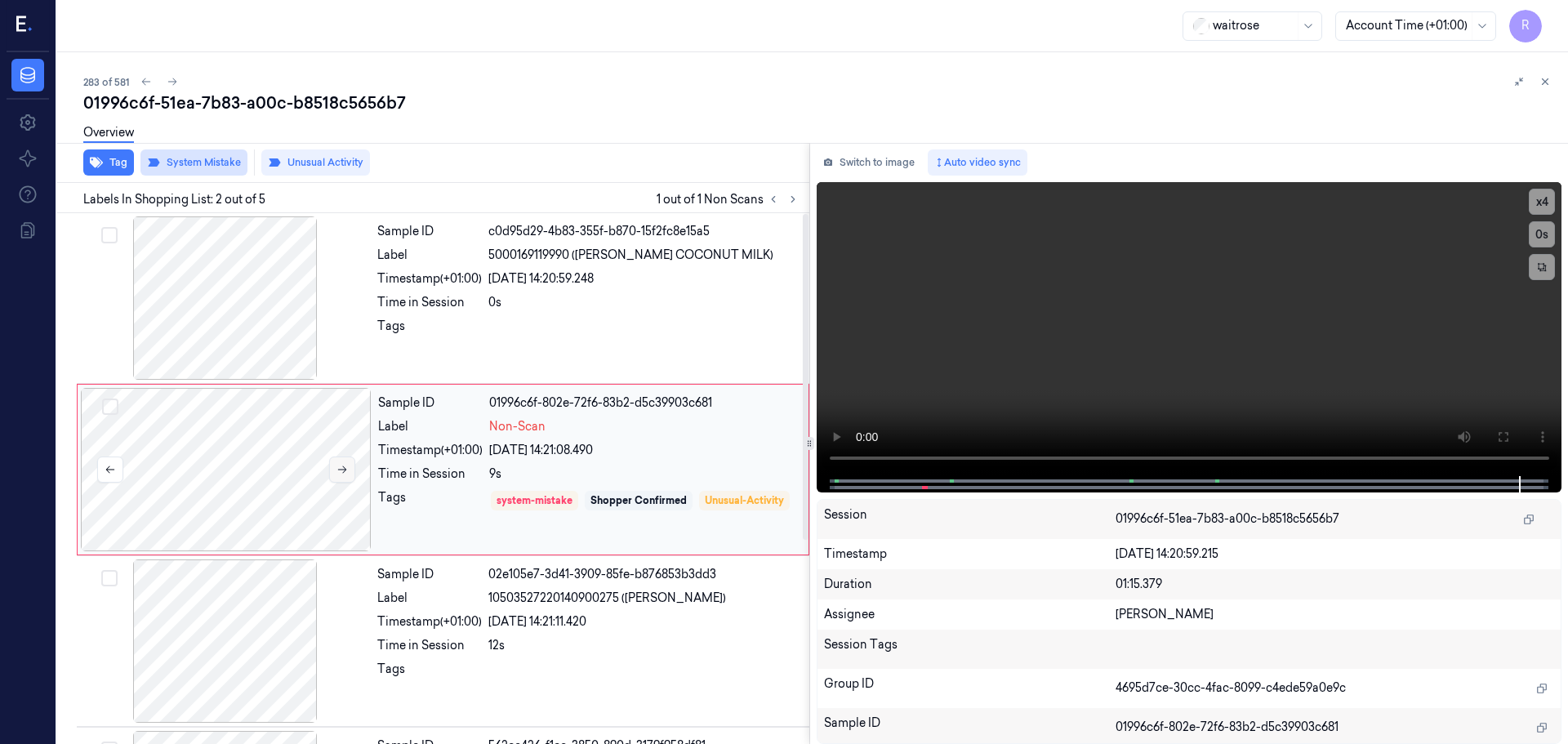
click at [338, 463] on button at bounding box center [342, 470] width 26 height 26
click at [231, 603] on div at bounding box center [225, 640] width 291 height 163
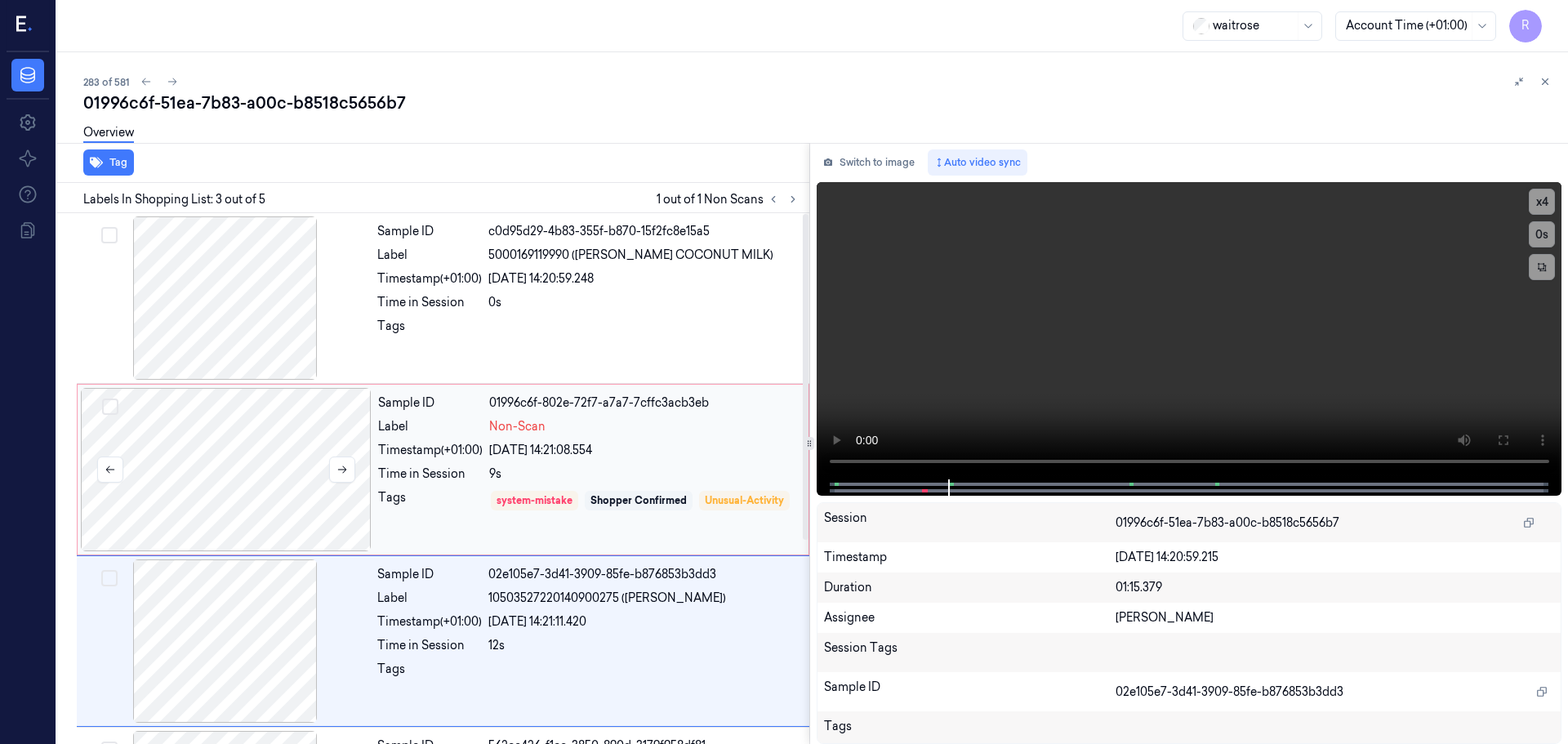
click at [262, 476] on div at bounding box center [226, 469] width 291 height 163
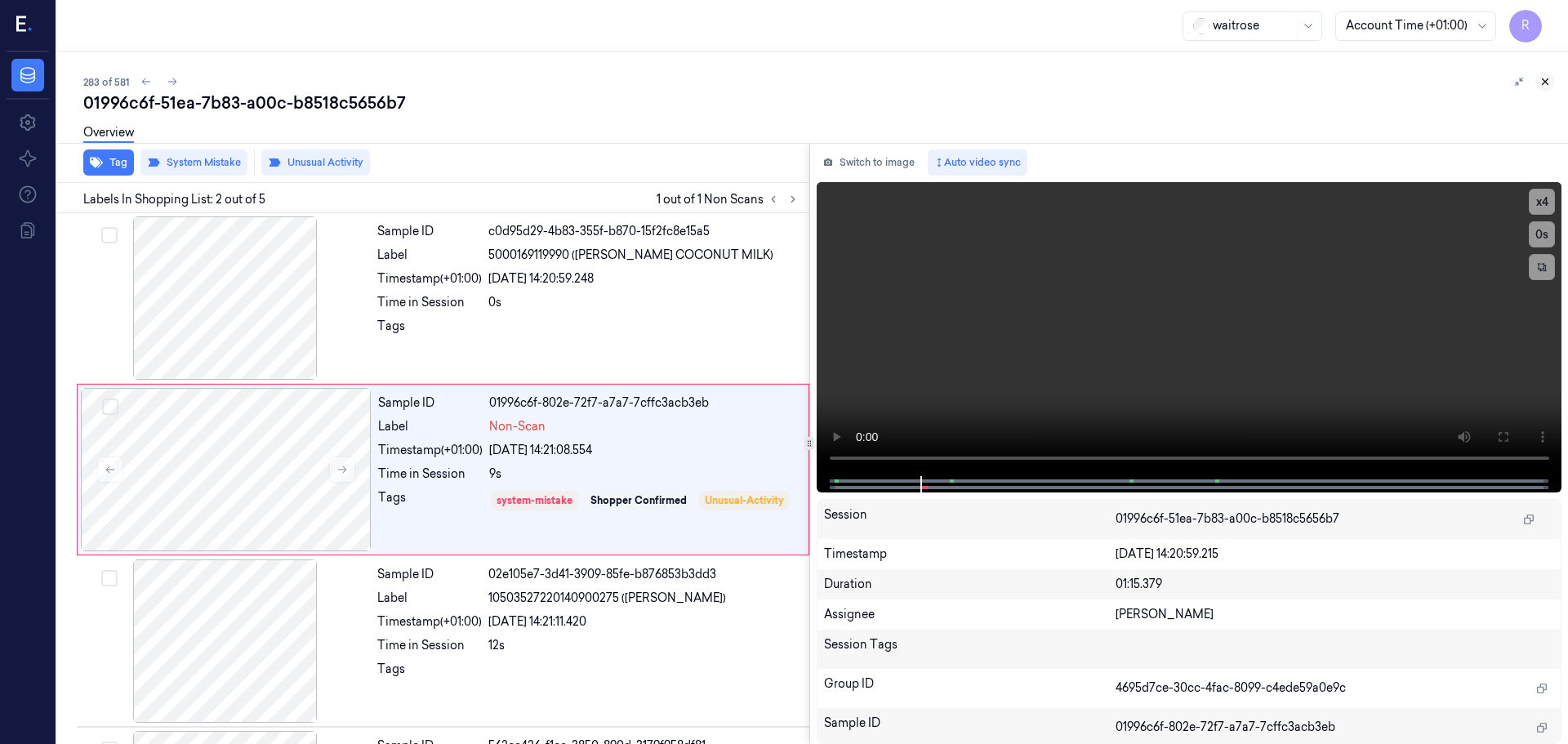
click at [1552, 85] on button at bounding box center [1545, 81] width 20 height 20
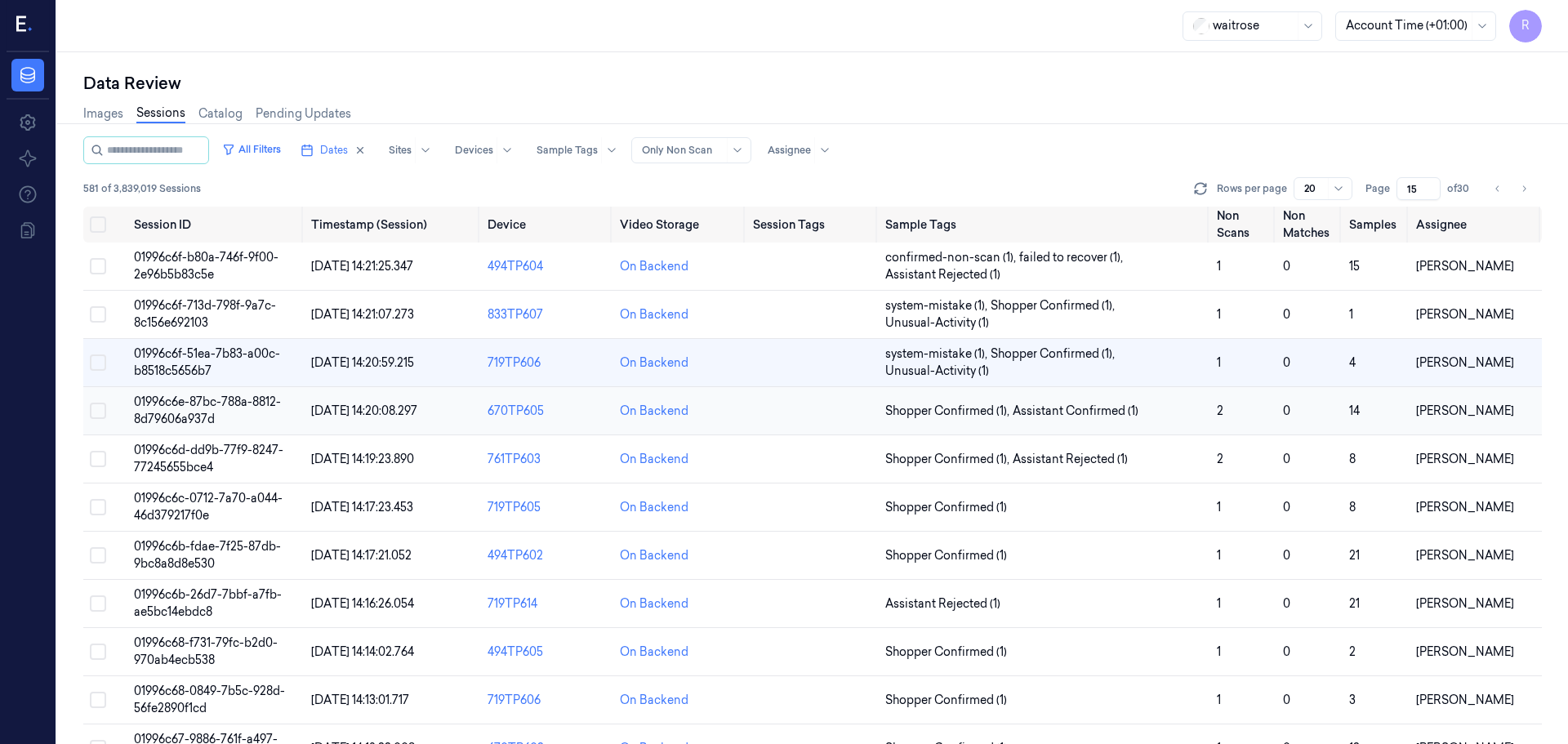
click at [829, 414] on td at bounding box center [812, 411] width 132 height 48
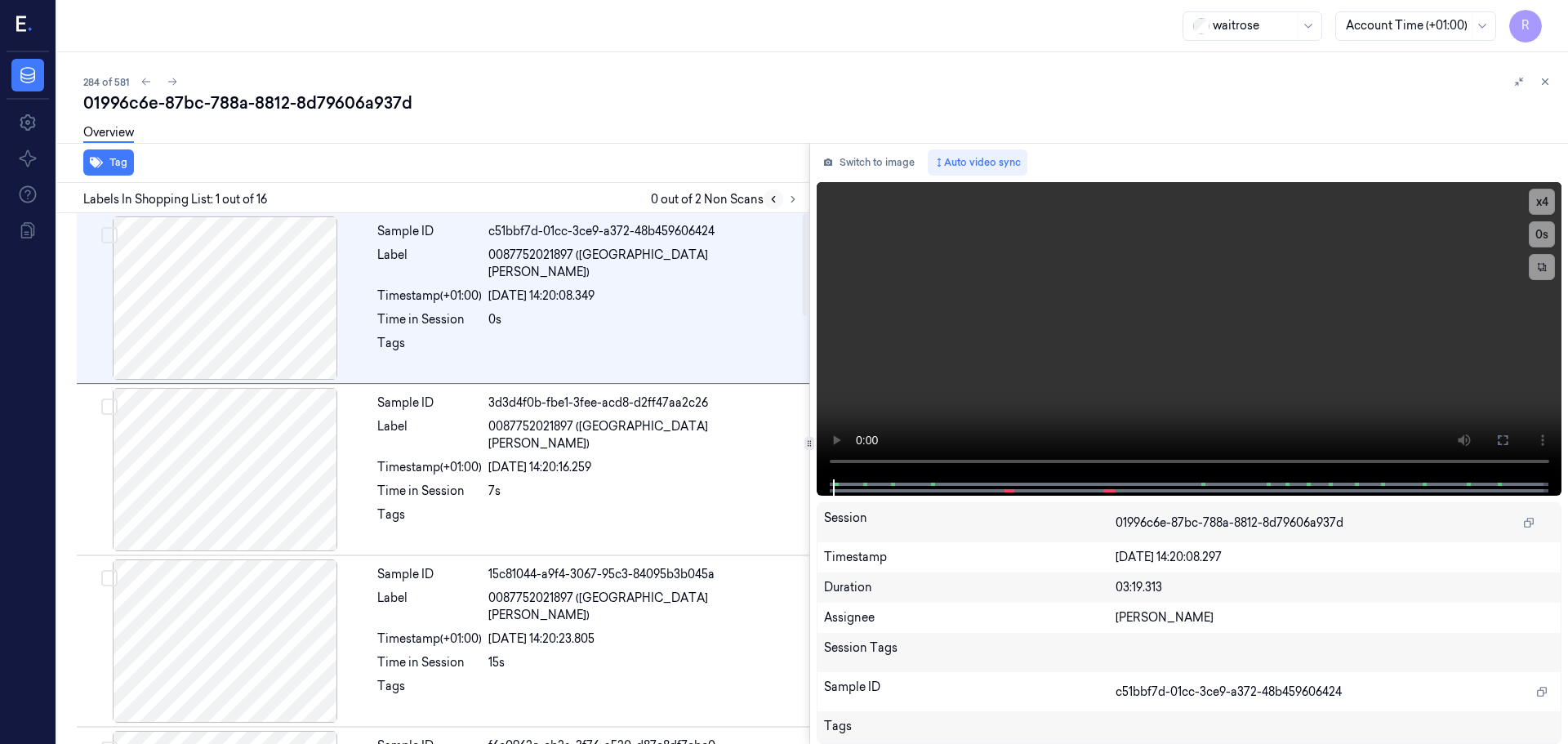
click at [781, 199] on button at bounding box center [773, 199] width 20 height 20
click at [788, 200] on icon at bounding box center [793, 199] width 11 height 11
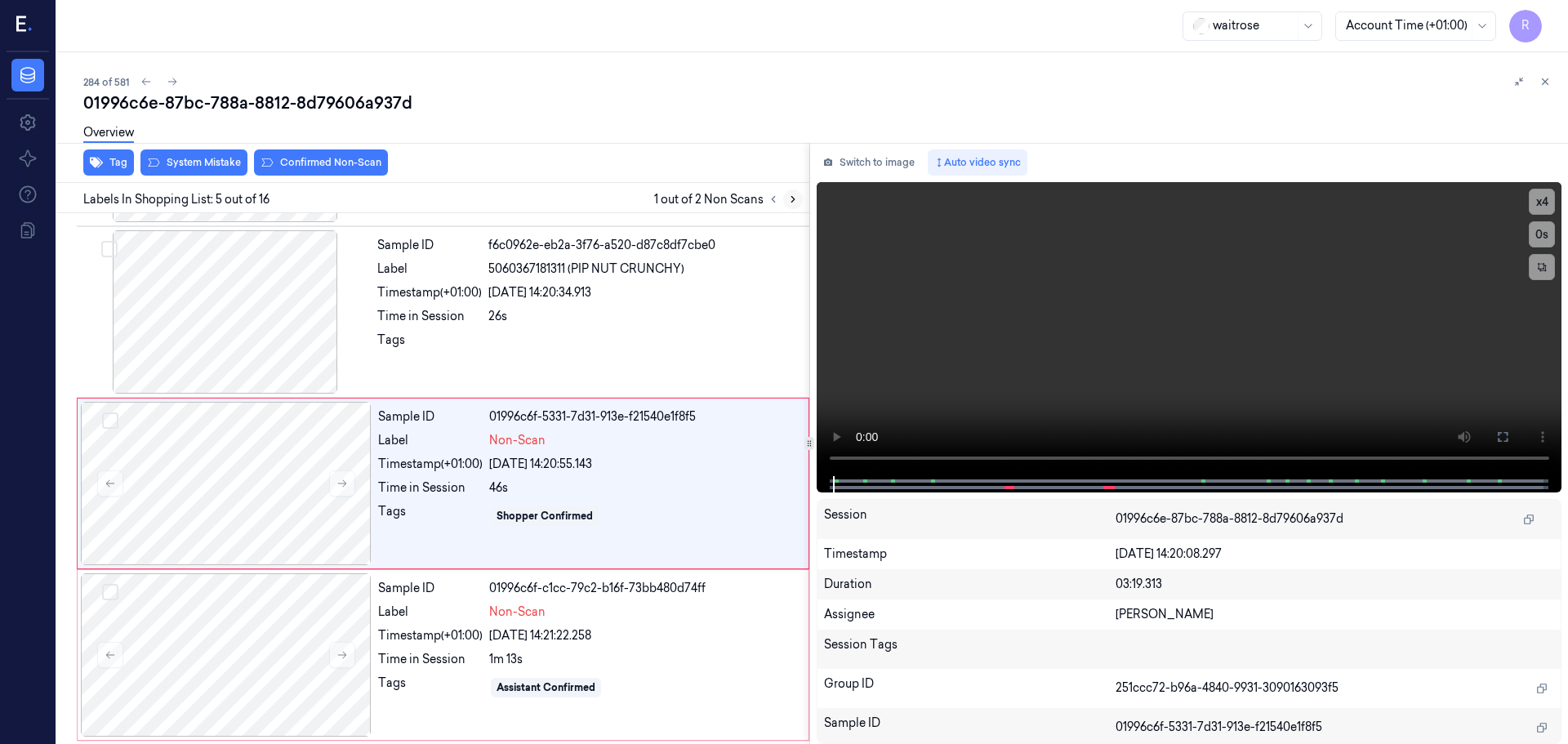
scroll to position [506, 0]
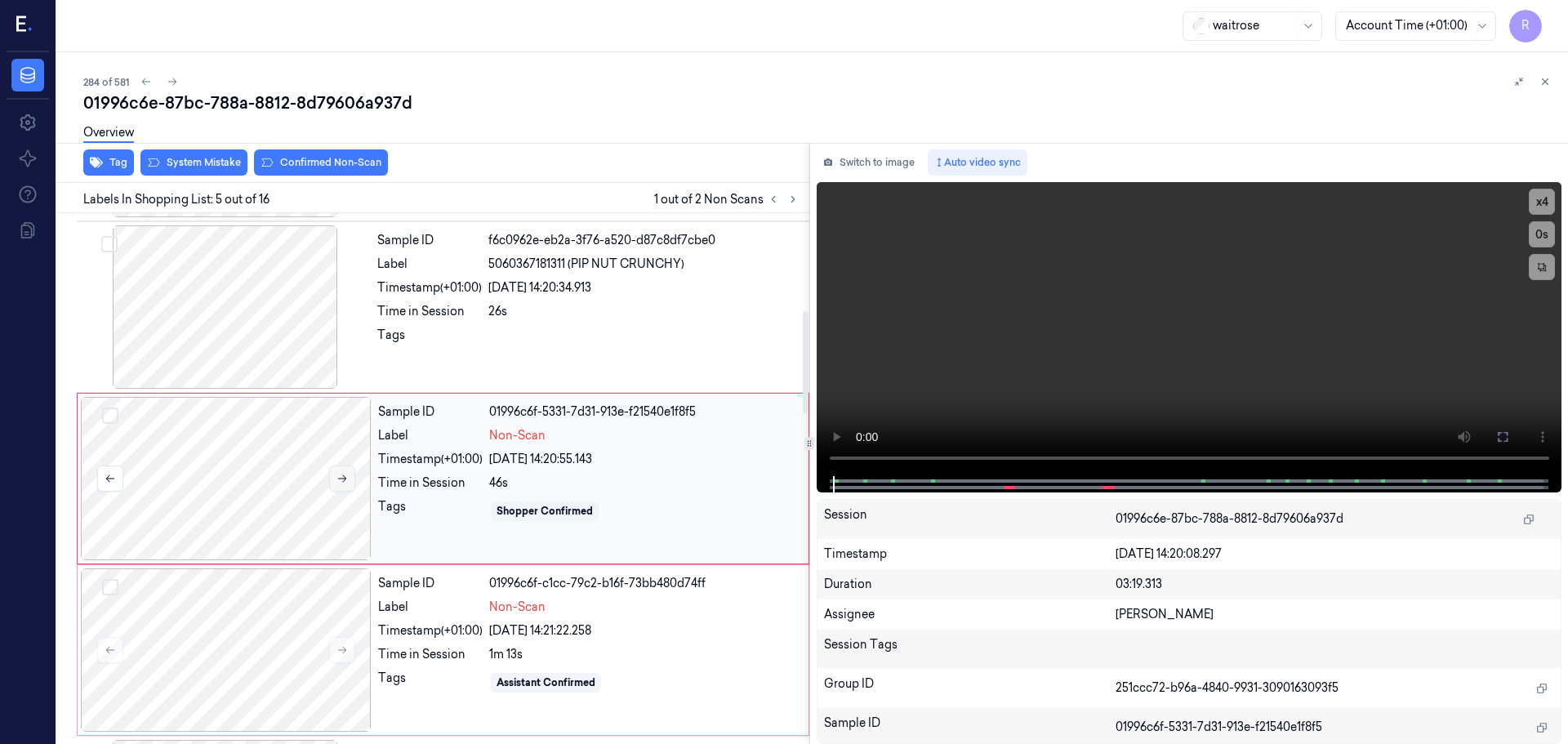
click at [354, 487] on button at bounding box center [342, 478] width 26 height 26
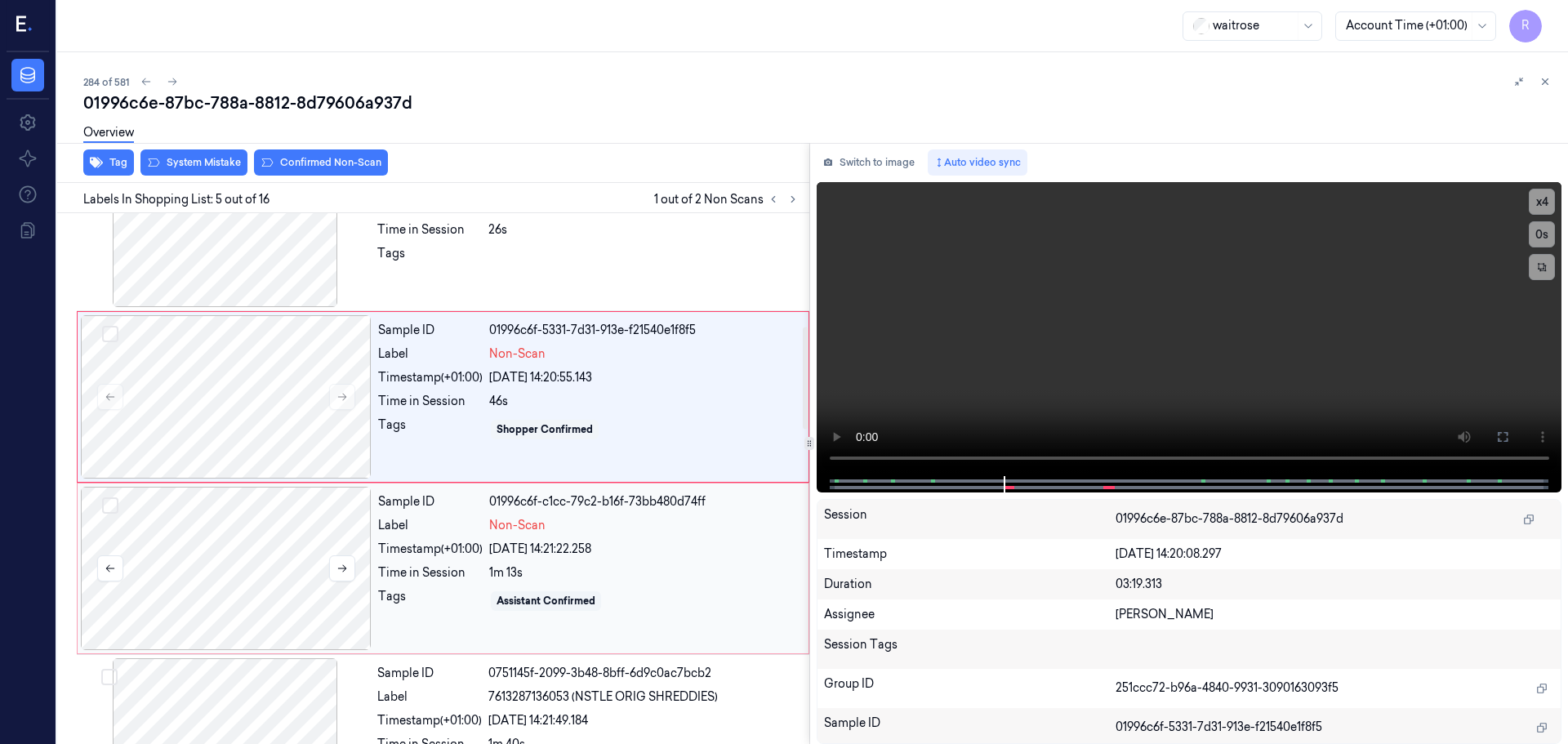
drag, startPoint x: 329, startPoint y: 567, endPoint x: 310, endPoint y: 589, distance: 29.1
click at [332, 585] on div at bounding box center [226, 568] width 291 height 163
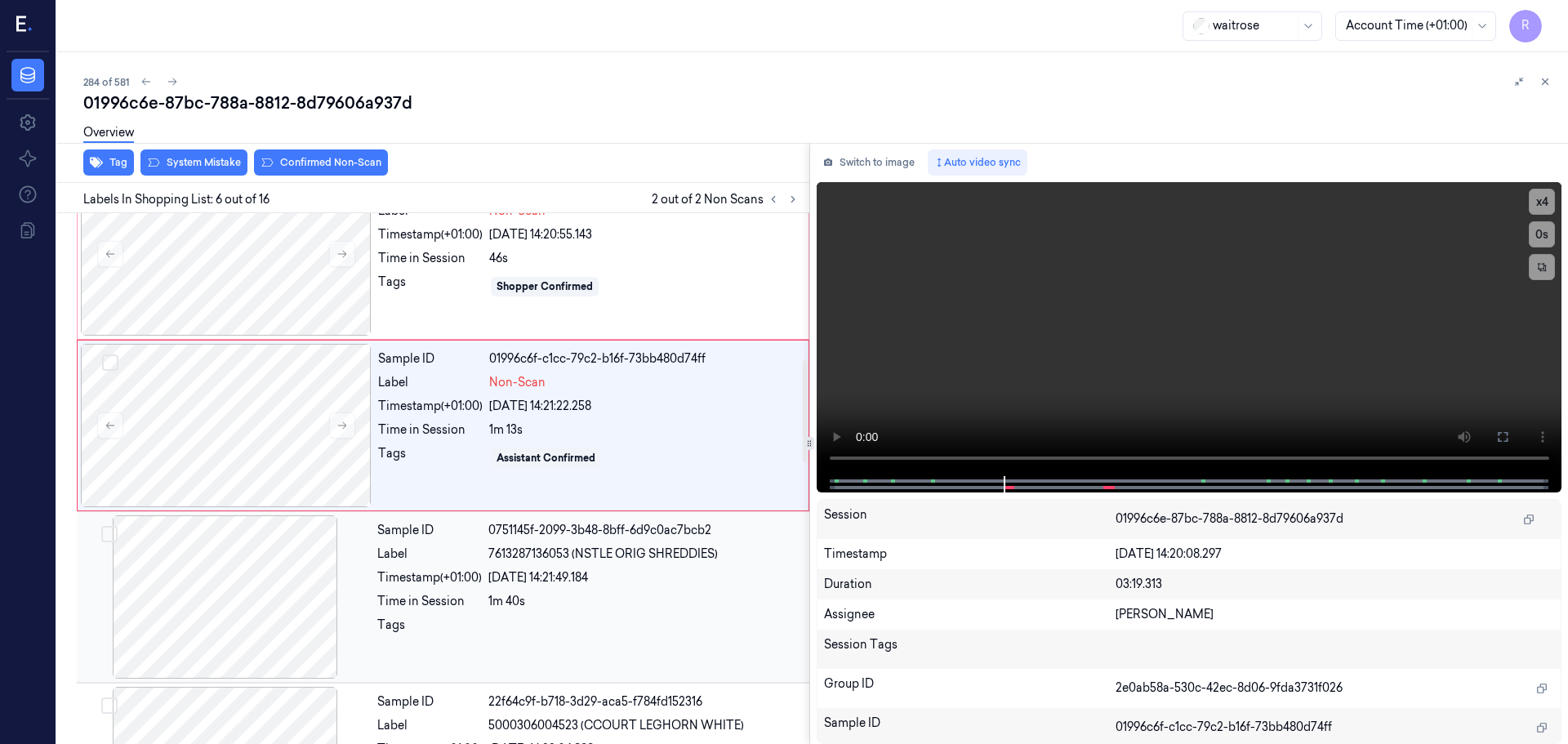
scroll to position [759, 0]
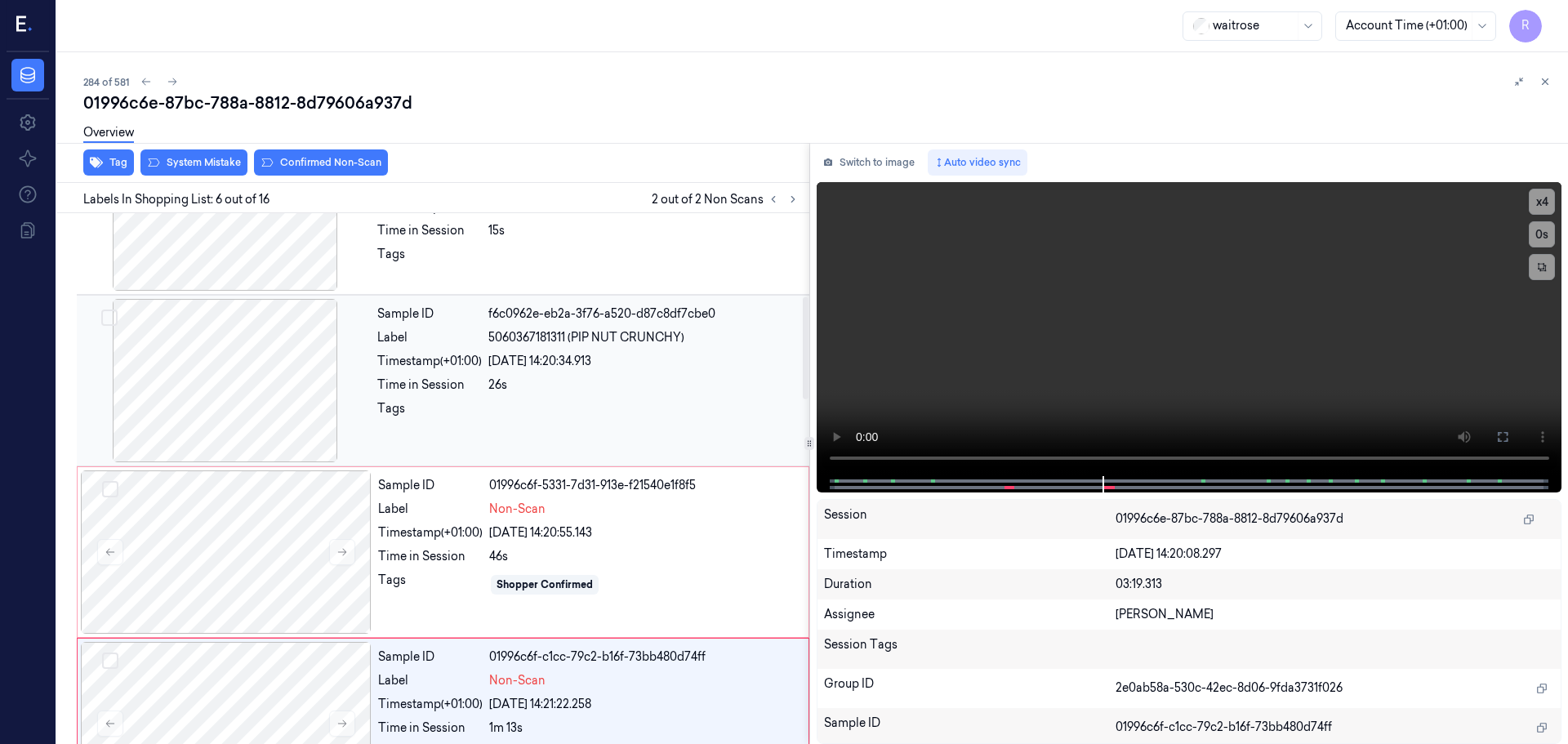
click at [253, 406] on div at bounding box center [225, 380] width 291 height 163
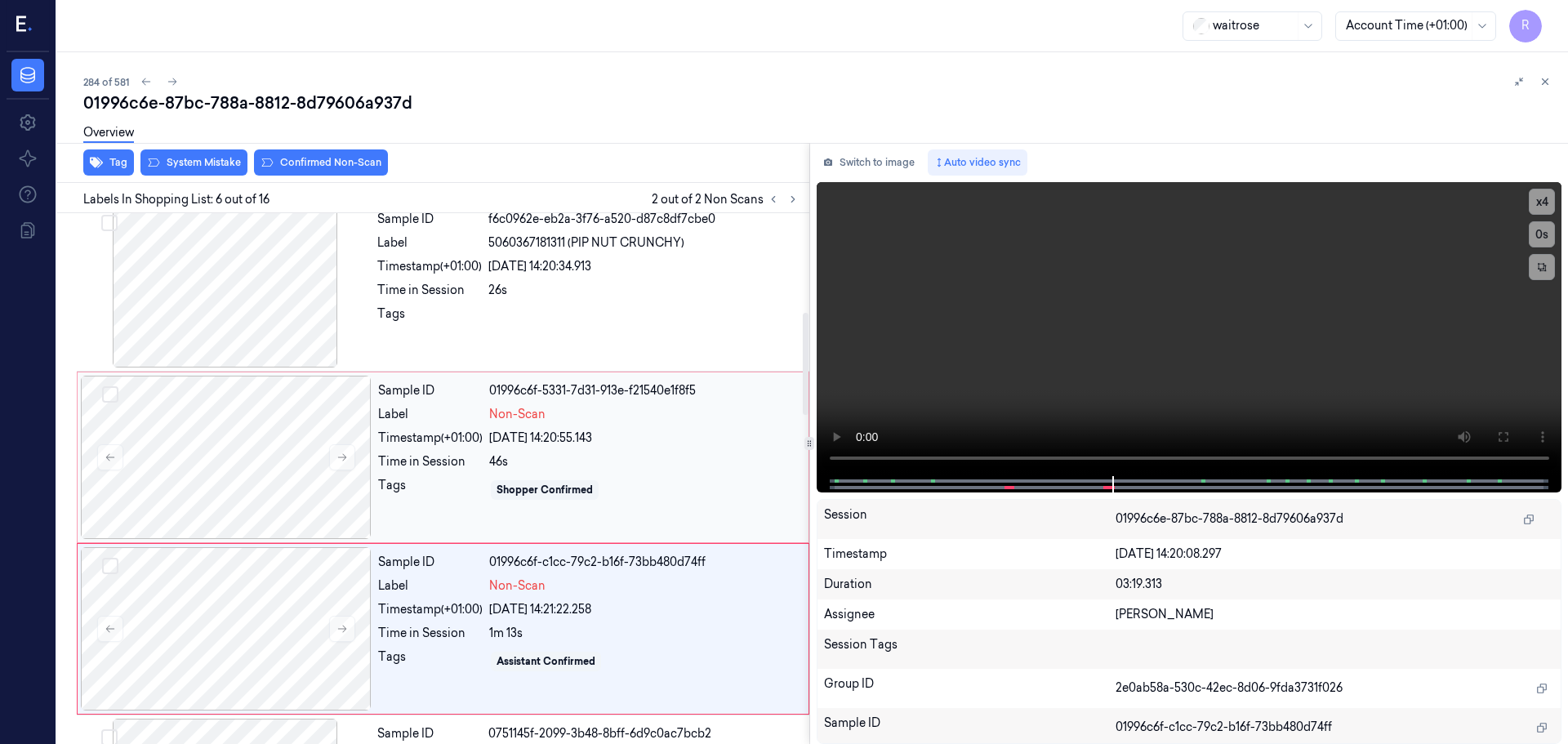
scroll to position [514, 0]
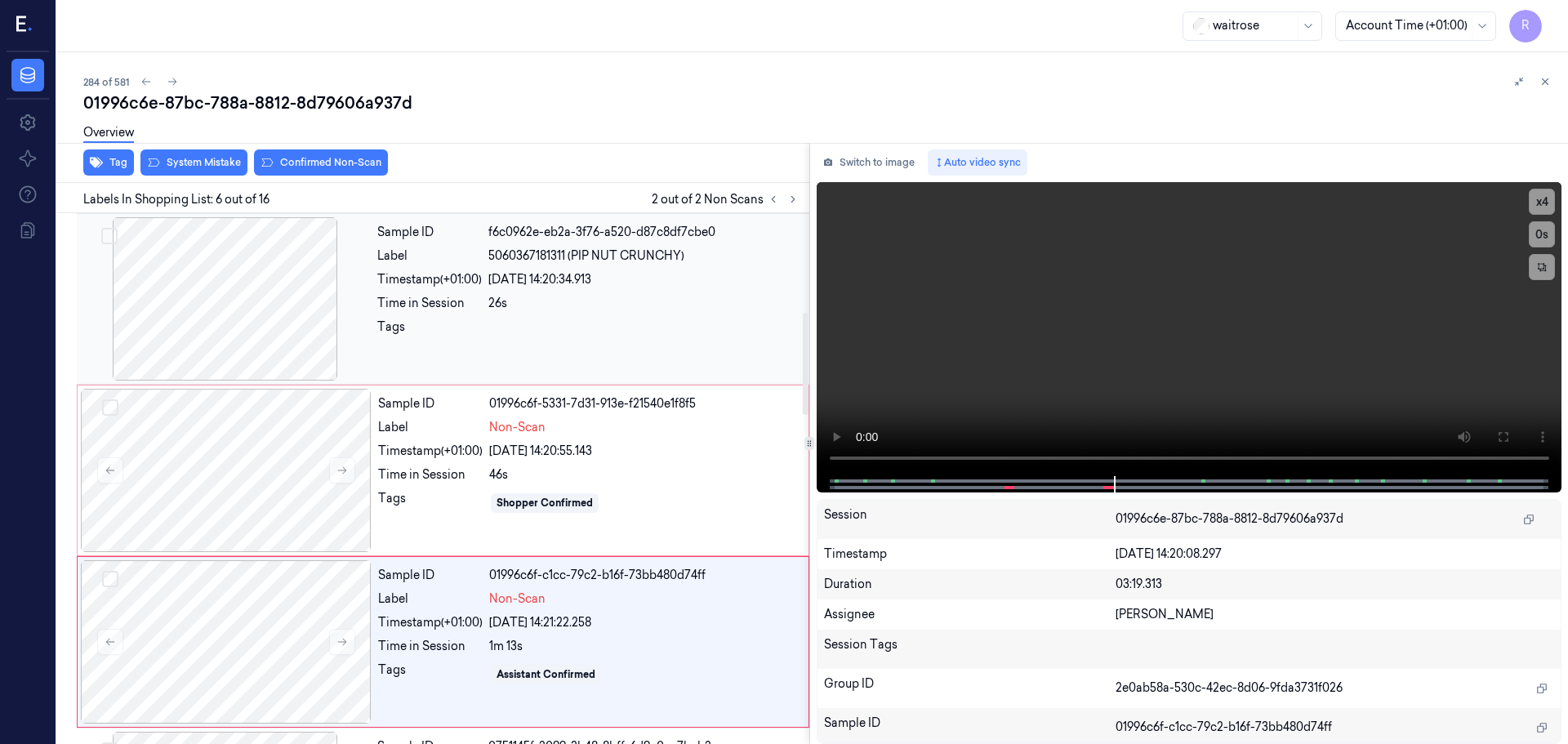
click at [265, 326] on div at bounding box center [225, 299] width 291 height 163
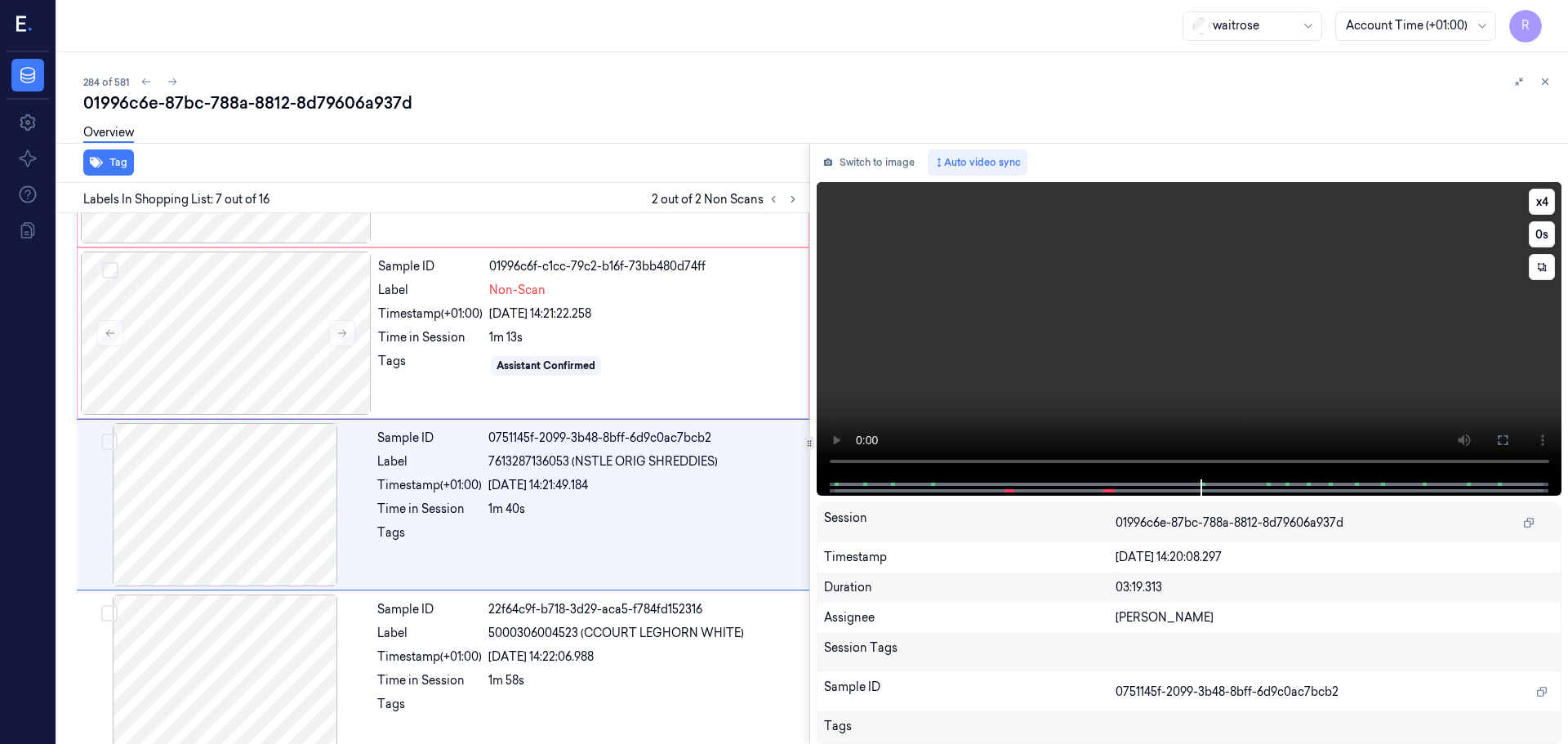
scroll to position [848, 0]
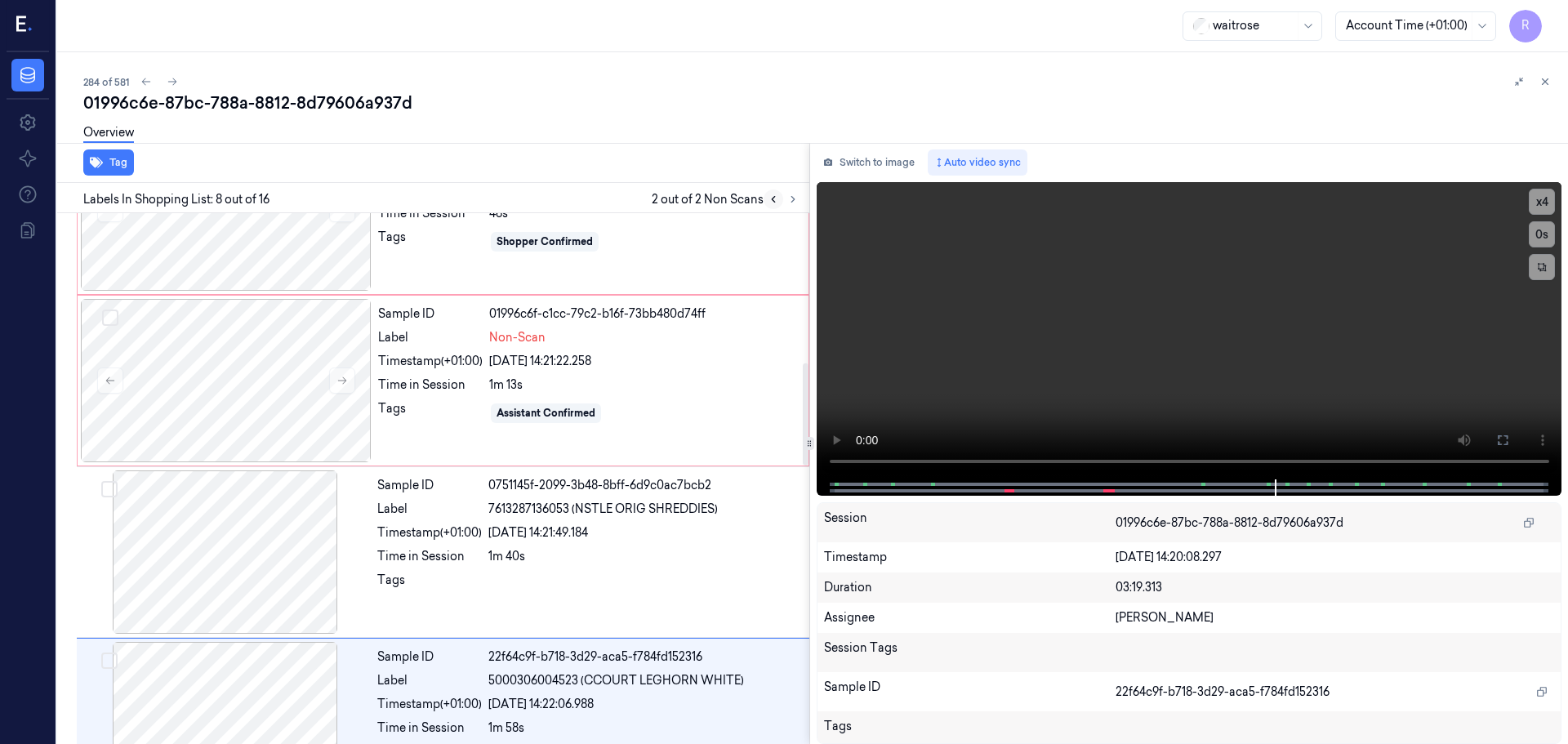
click at [776, 202] on icon at bounding box center [773, 199] width 11 height 11
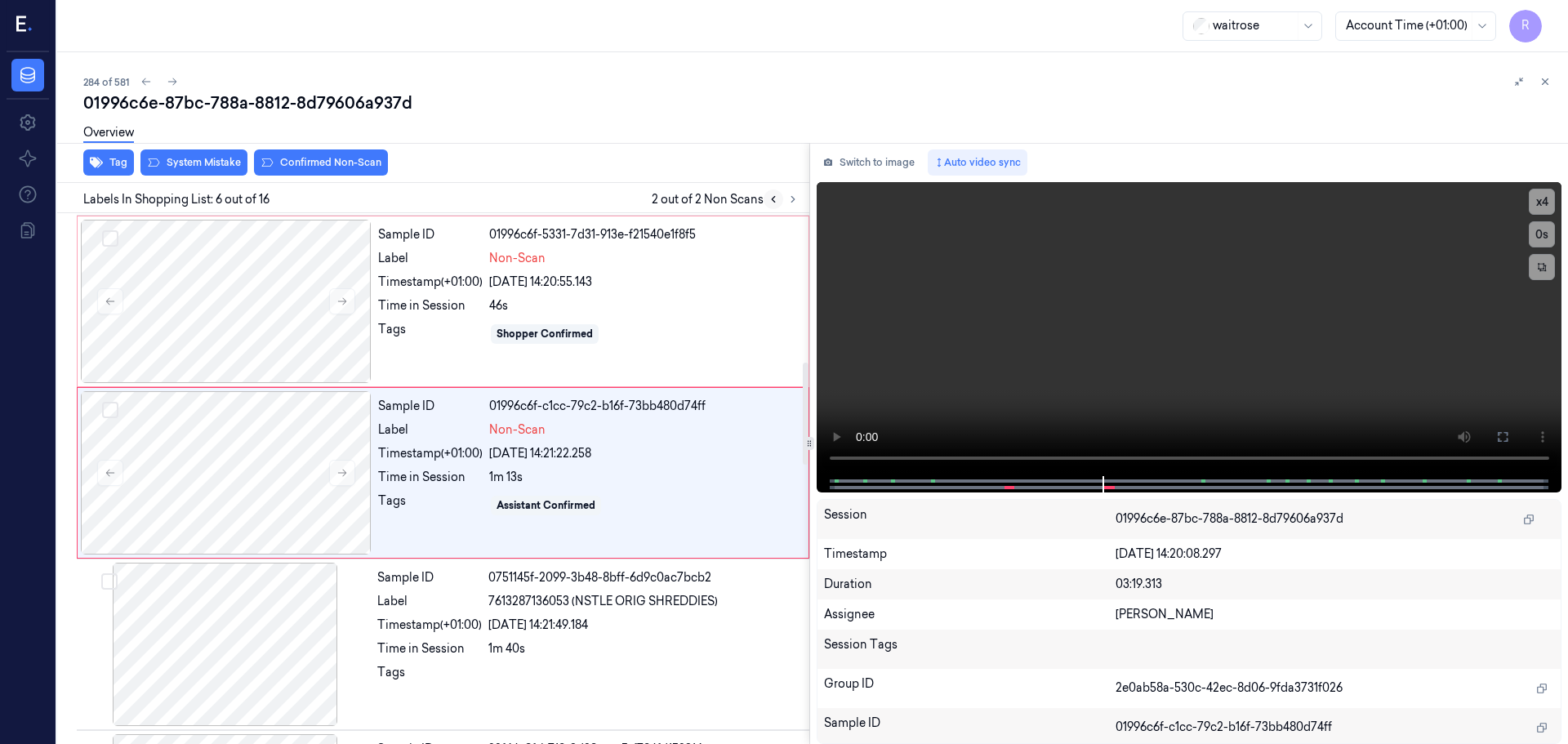
scroll to position [677, 0]
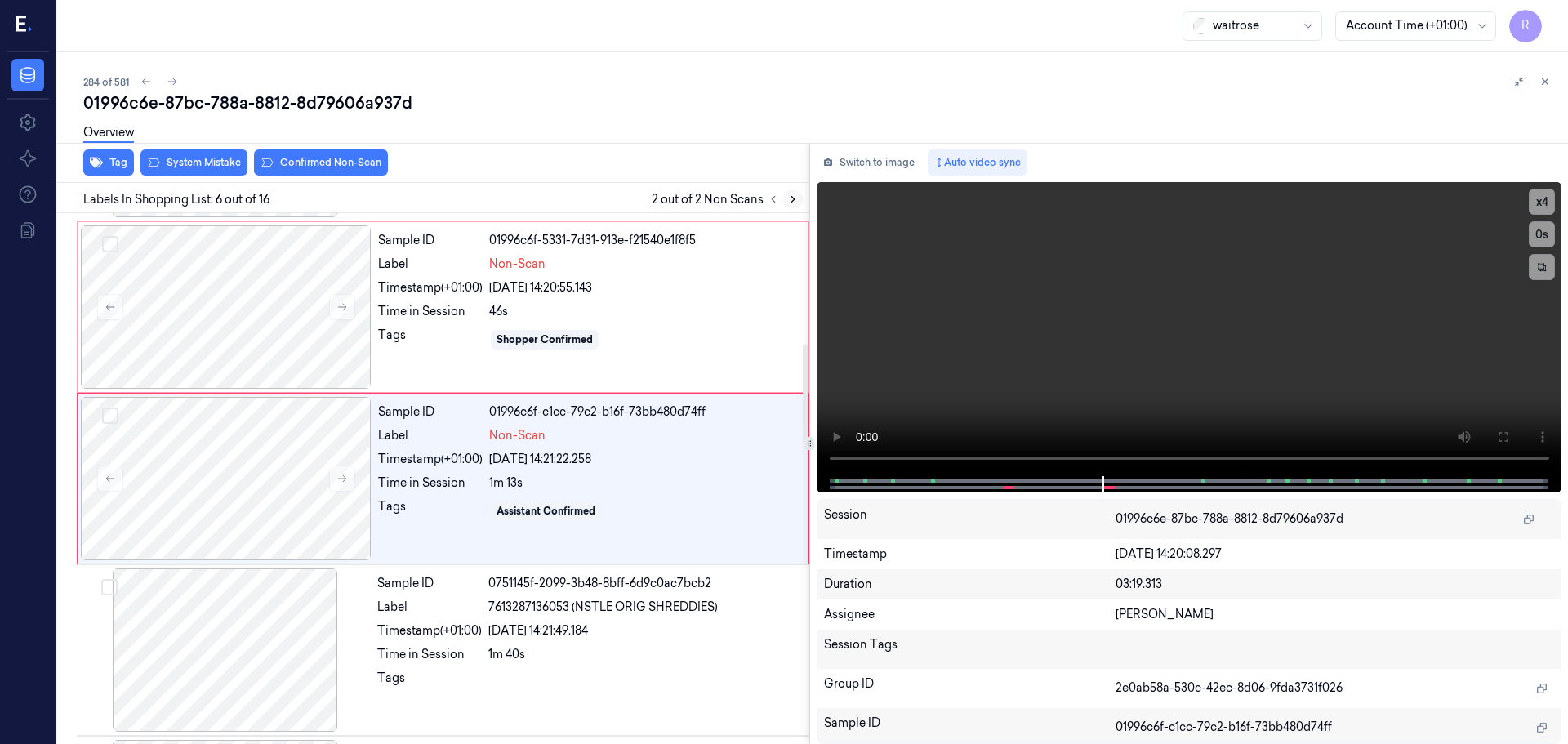
click at [793, 203] on icon at bounding box center [793, 199] width 11 height 11
click at [773, 203] on icon at bounding box center [773, 199] width 11 height 11
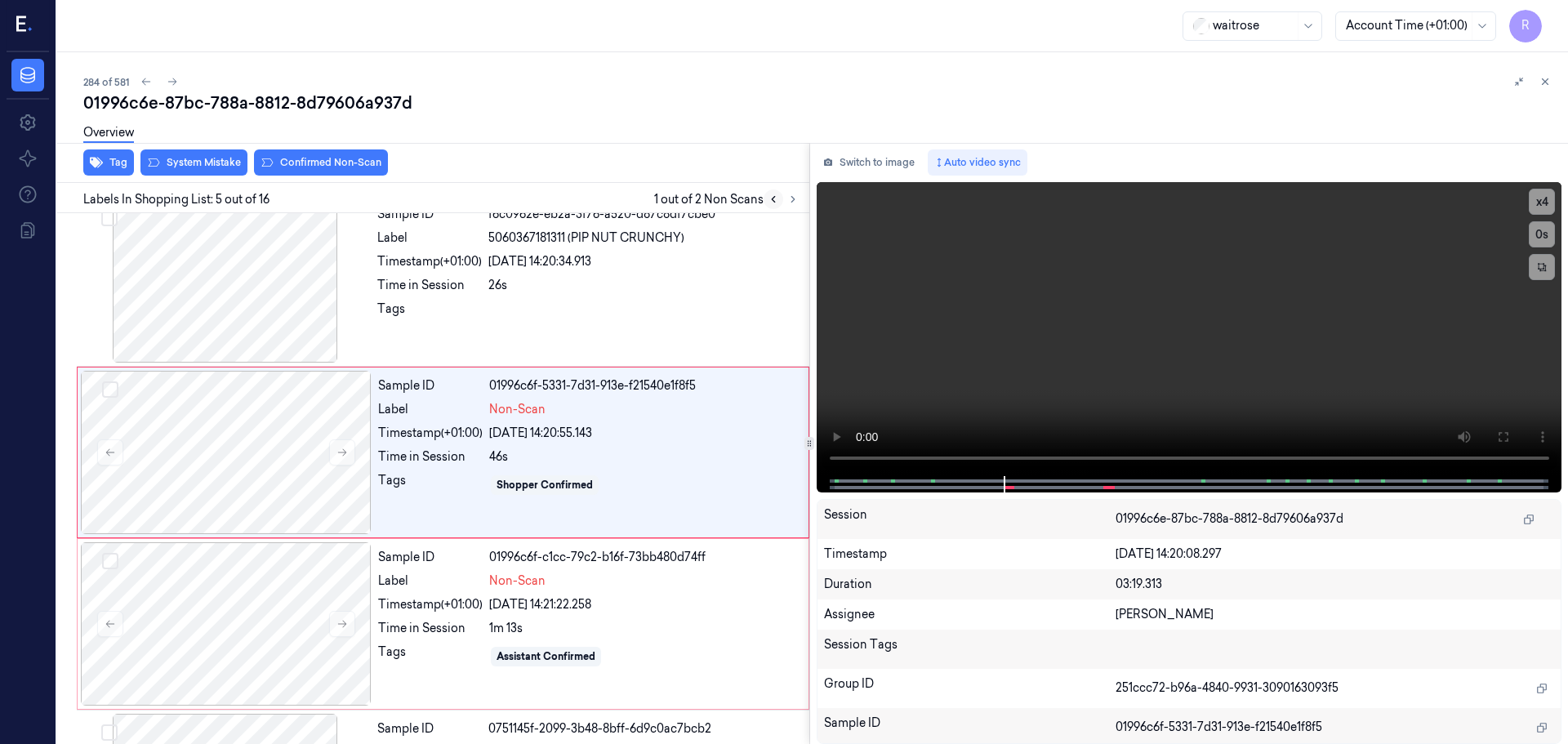
scroll to position [506, 0]
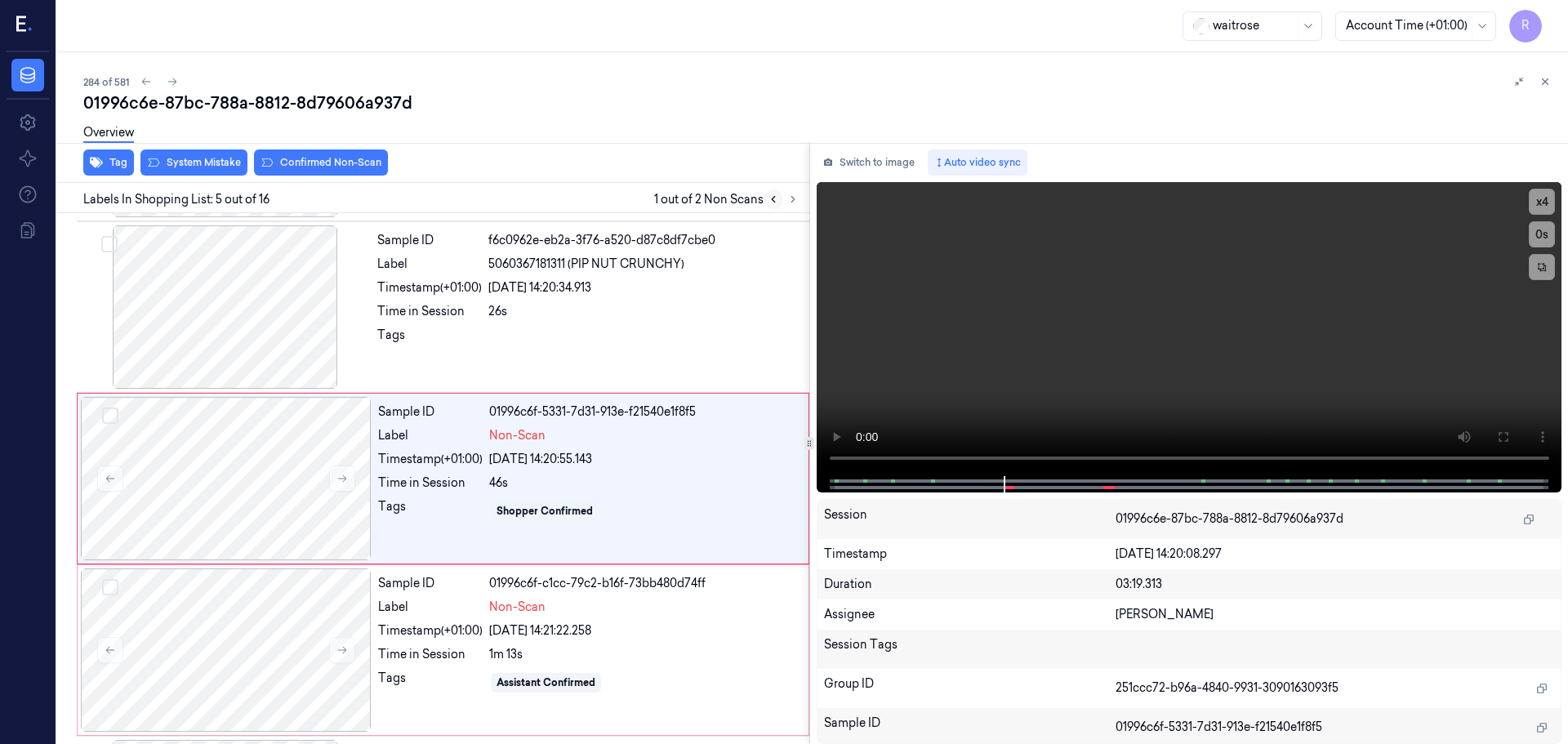
click at [773, 203] on icon at bounding box center [773, 199] width 11 height 11
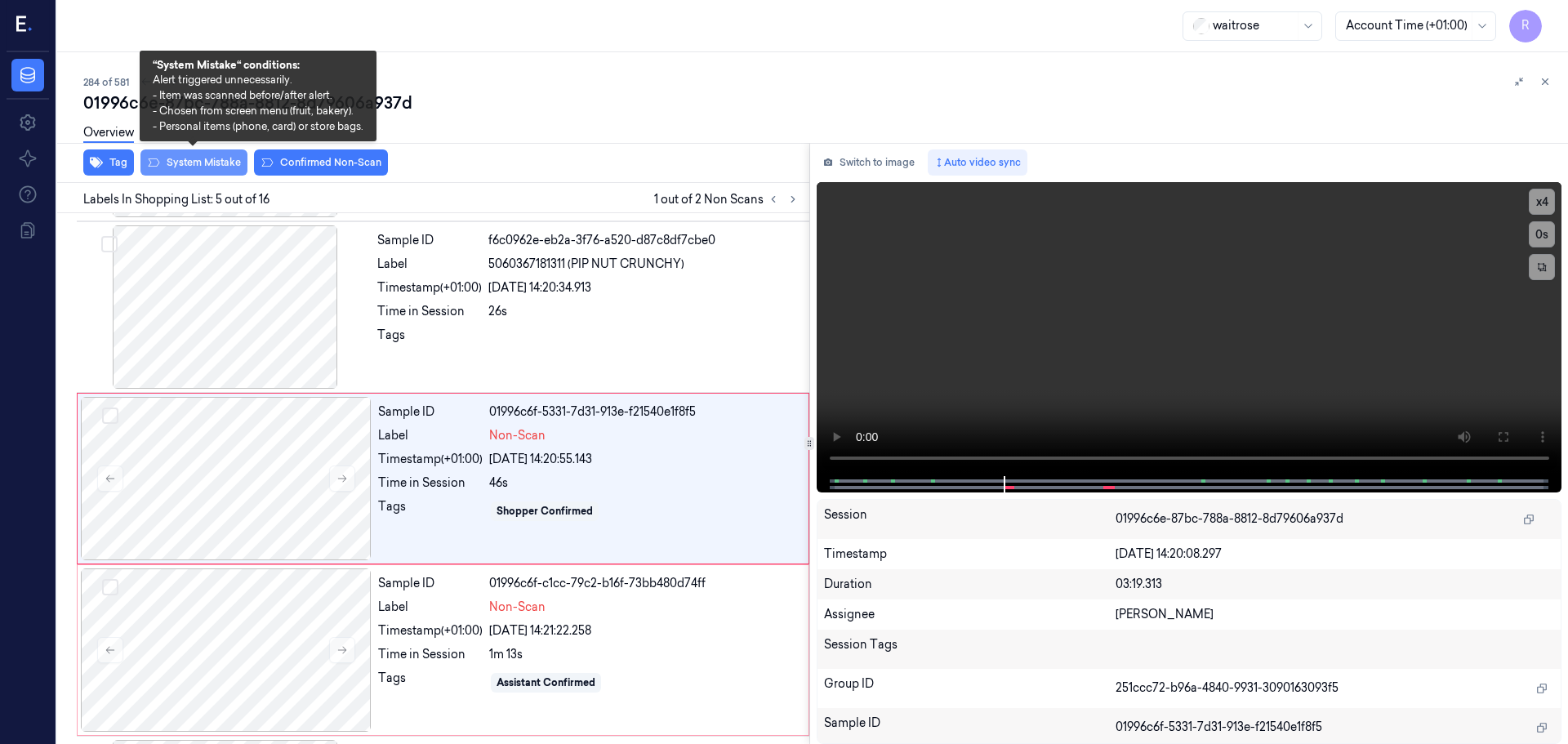
click at [205, 171] on button "System Mistake" at bounding box center [194, 162] width 107 height 26
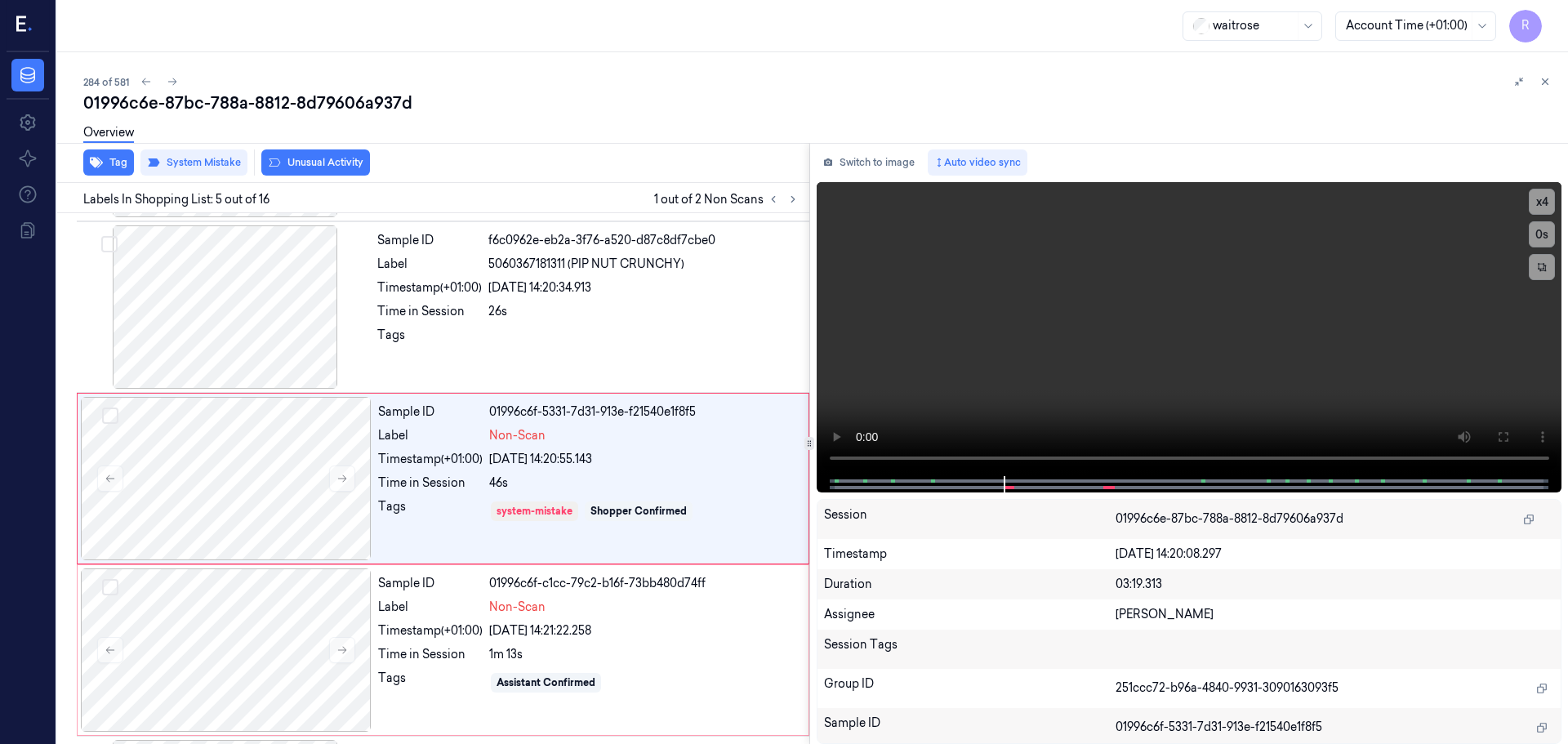
click at [114, 180] on div "Tag System Mistake Unusual Activity" at bounding box center [430, 163] width 759 height 40
click at [114, 173] on button "Tag" at bounding box center [108, 162] width 51 height 26
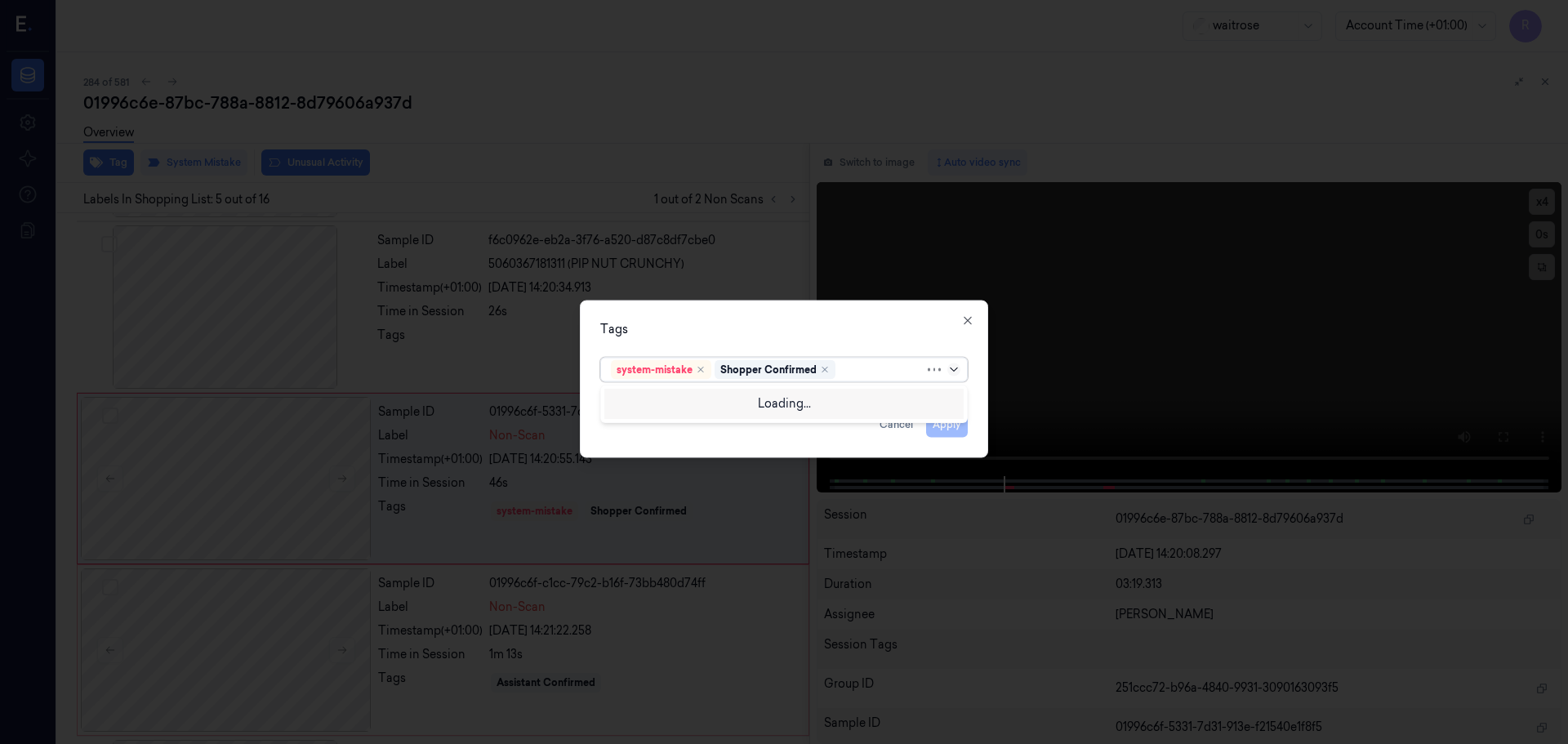
click at [952, 370] on icon at bounding box center [953, 369] width 13 height 13
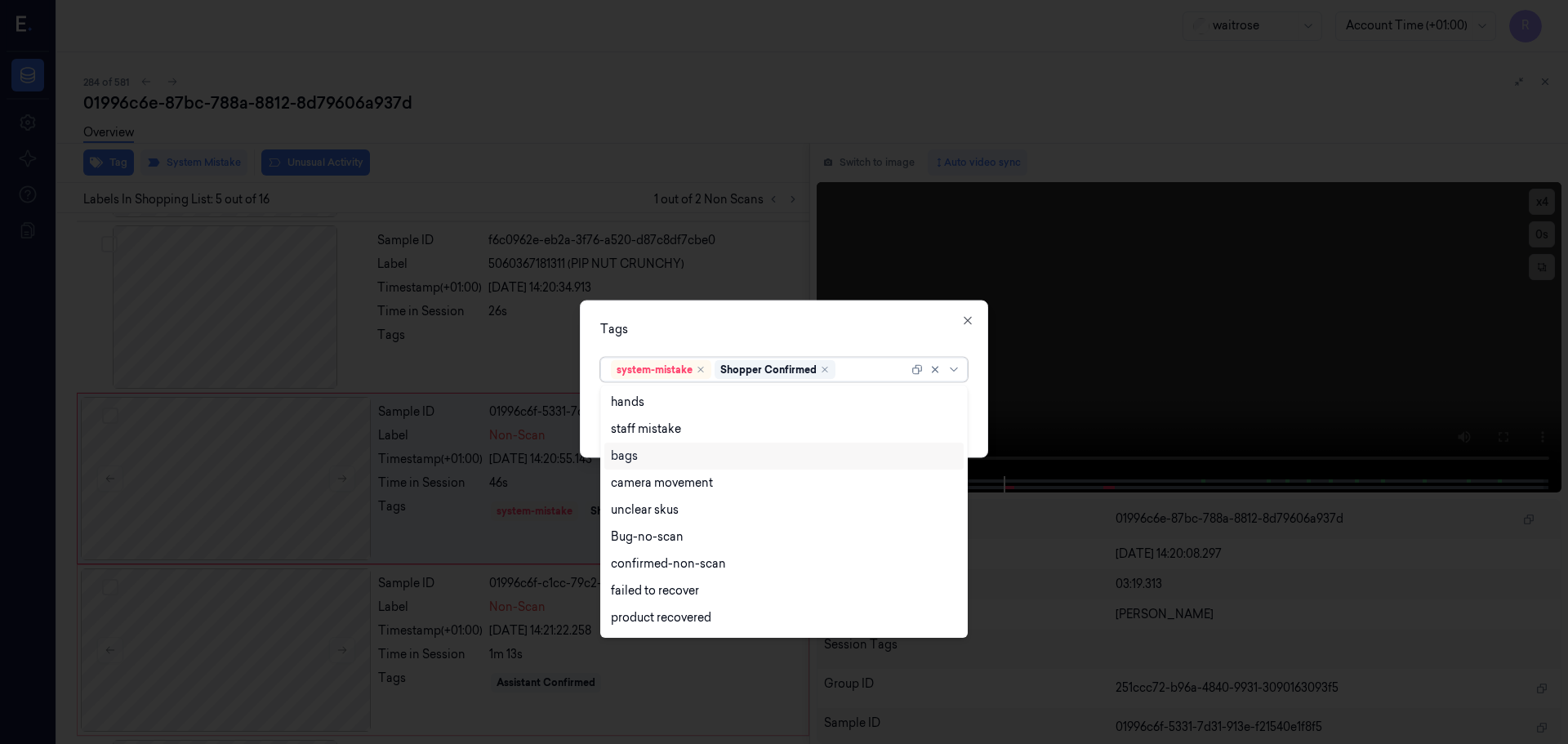
click at [629, 457] on div "bags" at bounding box center [624, 456] width 27 height 17
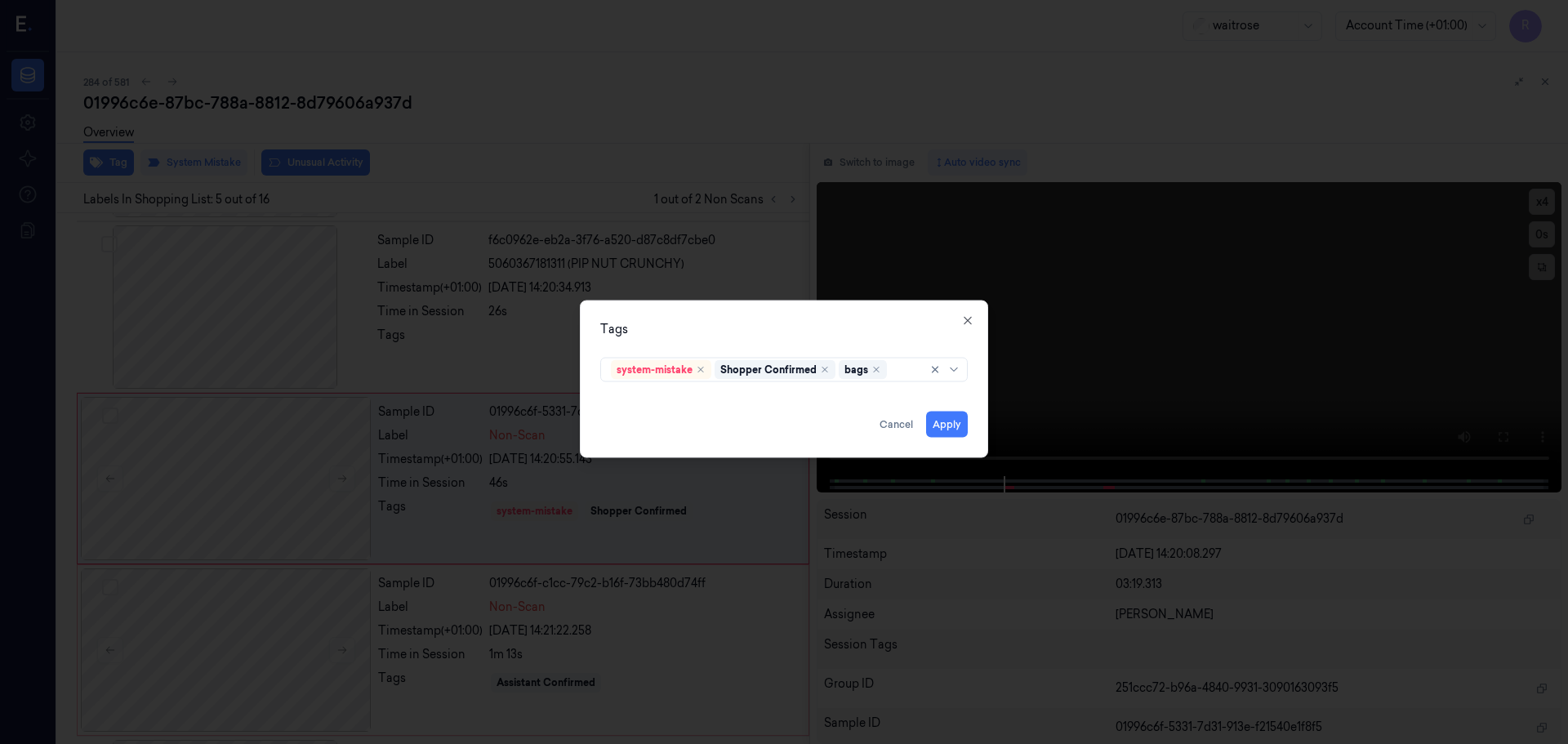
drag, startPoint x: 650, startPoint y: 345, endPoint x: 910, endPoint y: 390, distance: 263.9
click at [650, 344] on div "Tags system-mistake Shopper Confirmed bags Apply Cancel Close" at bounding box center [784, 378] width 408 height 158
click at [948, 424] on button "Apply" at bounding box center [947, 424] width 41 height 26
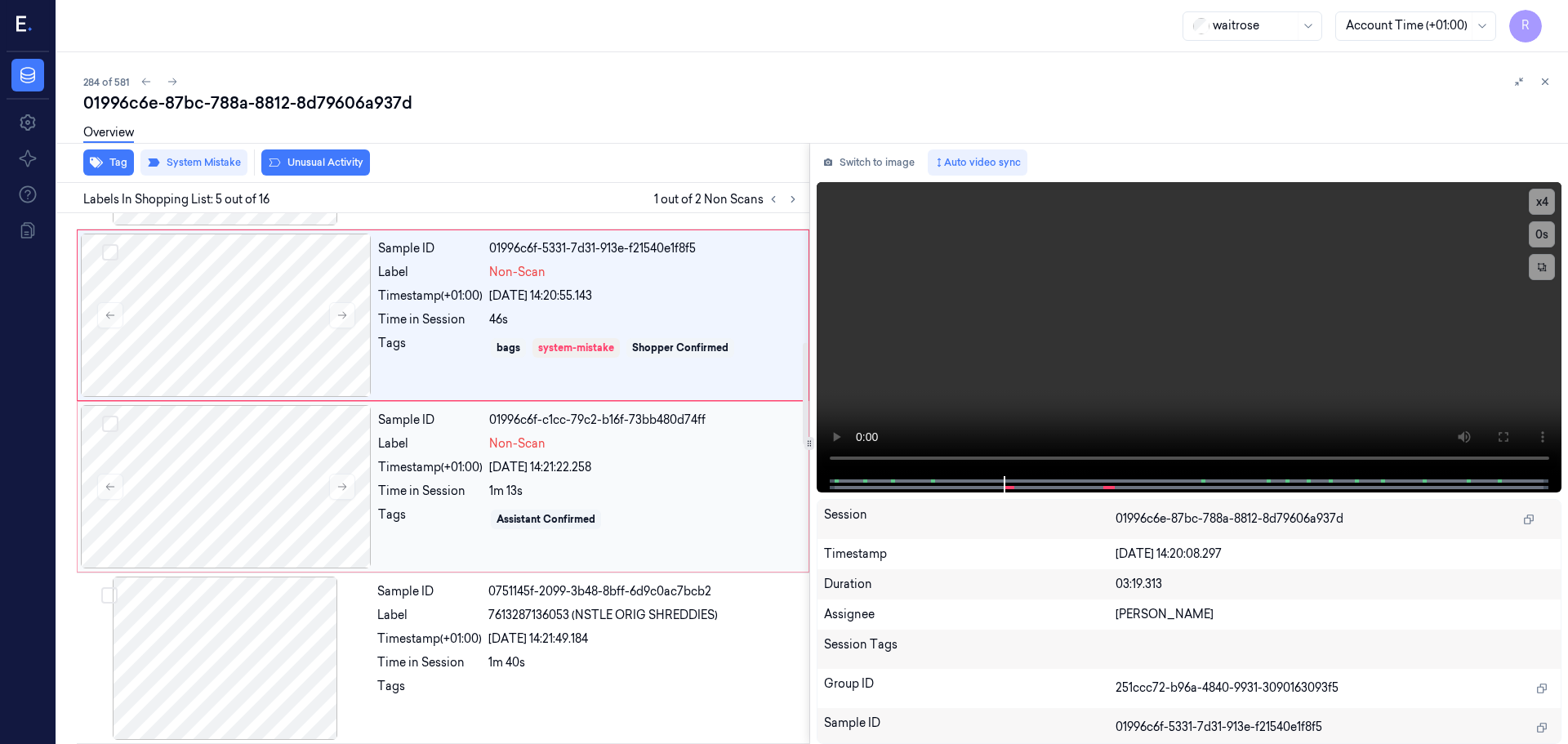
click at [509, 495] on div "1m 13s" at bounding box center [644, 491] width 310 height 17
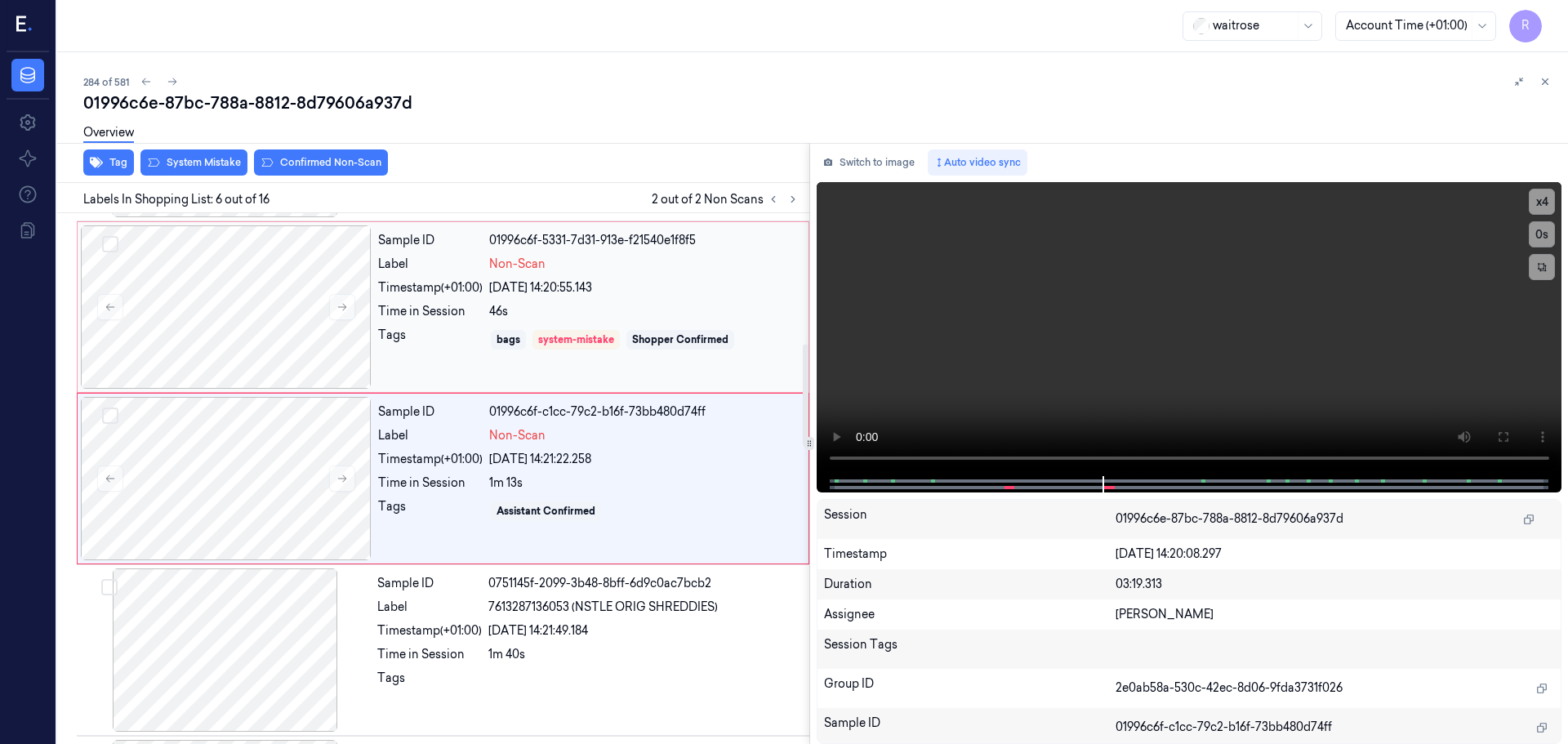
click at [432, 329] on div "Tags" at bounding box center [430, 339] width 104 height 26
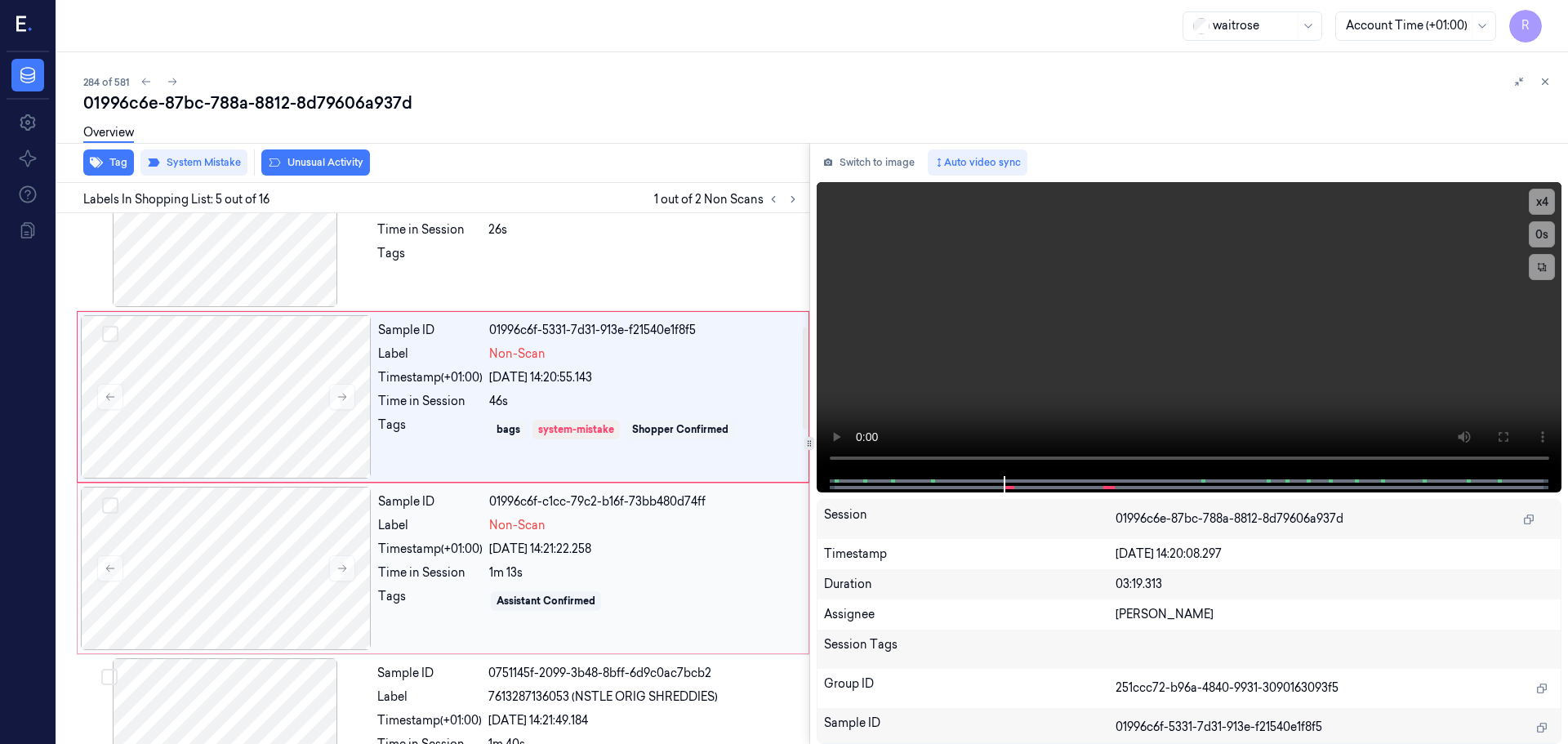
click at [578, 534] on div "Sample ID 01996c6f-c1cc-79c2-b16f-73bb480d74ff Label Non-Scan Timestamp (+01:00…" at bounding box center [588, 568] width 433 height 163
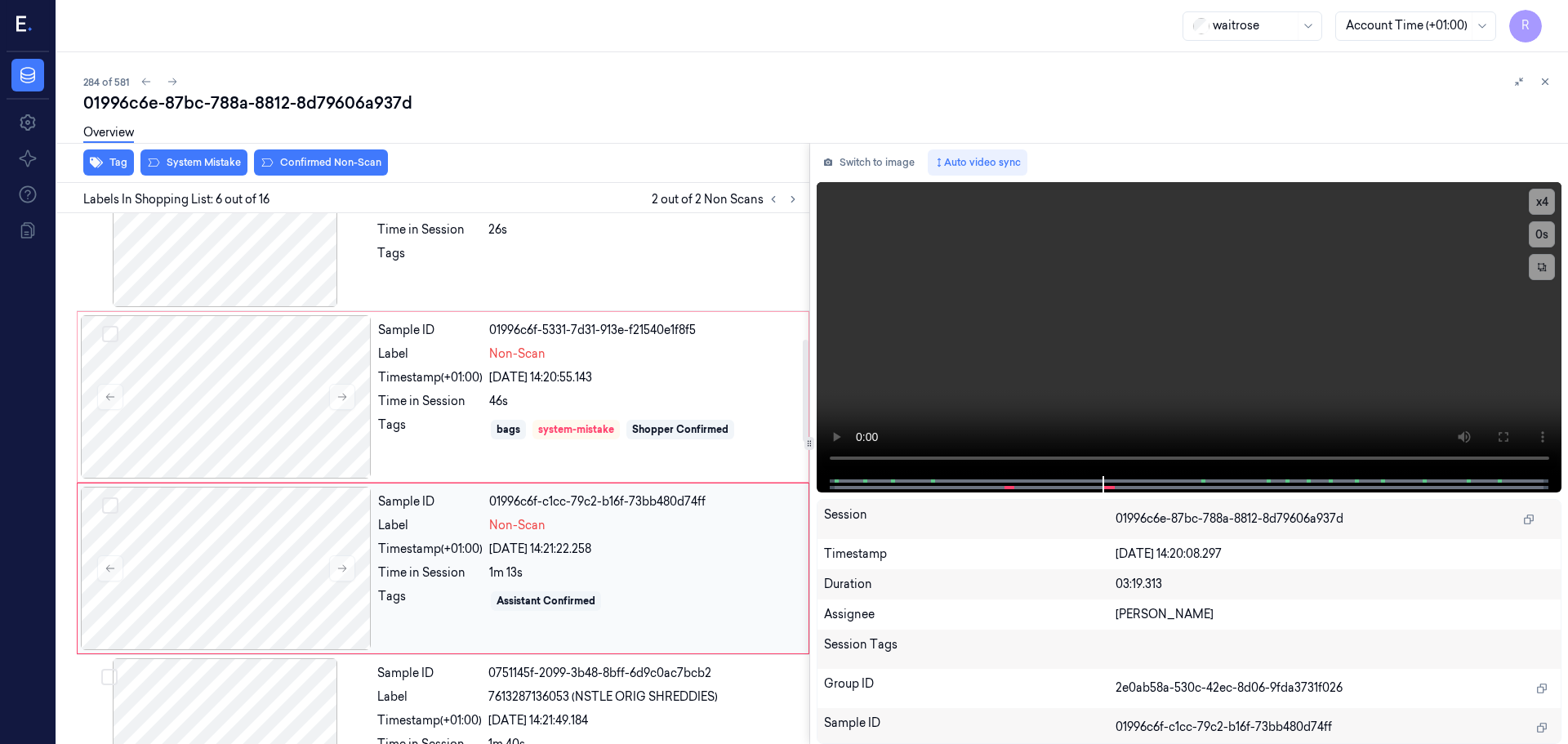
scroll to position [677, 0]
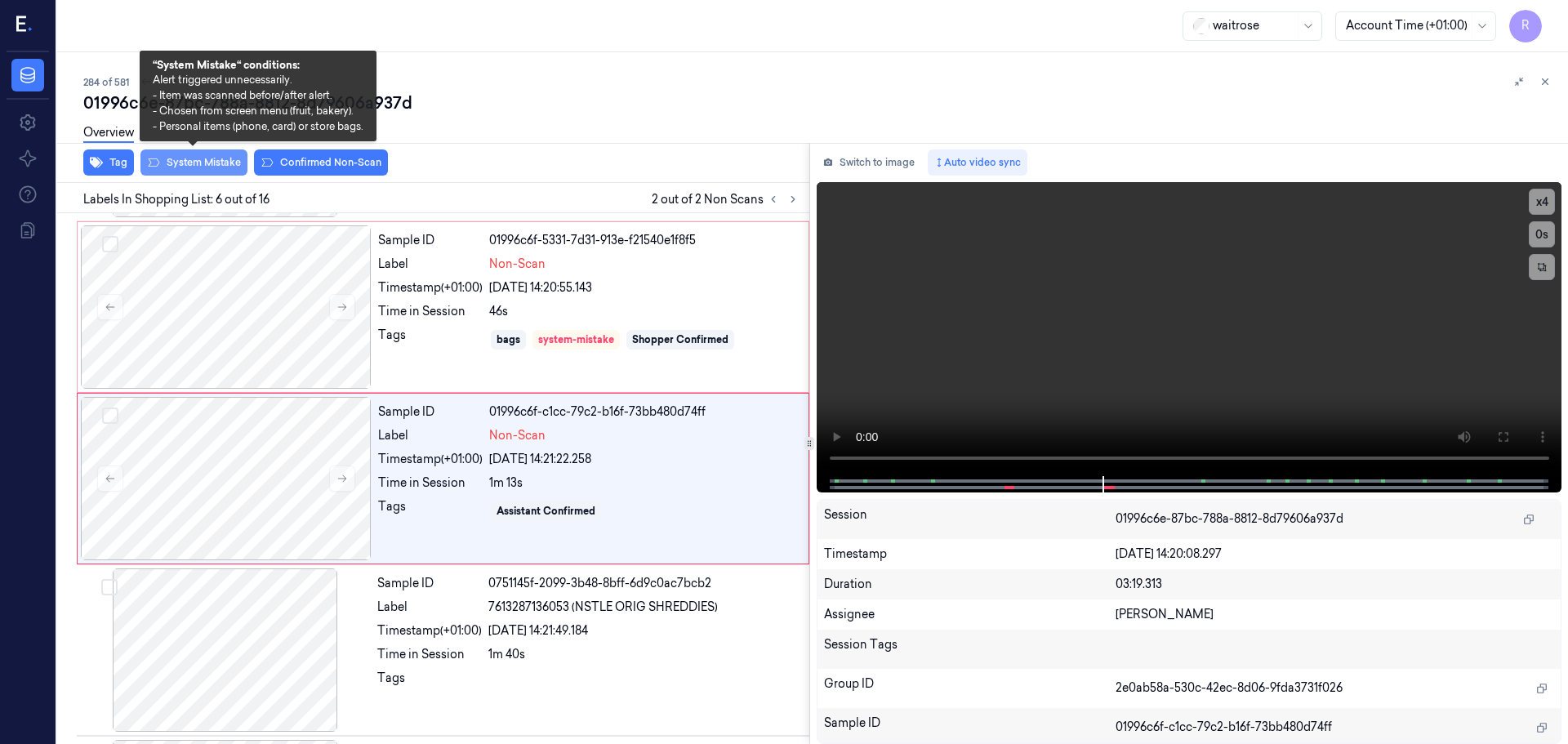
click at [201, 170] on button "System Mistake" at bounding box center [194, 162] width 107 height 26
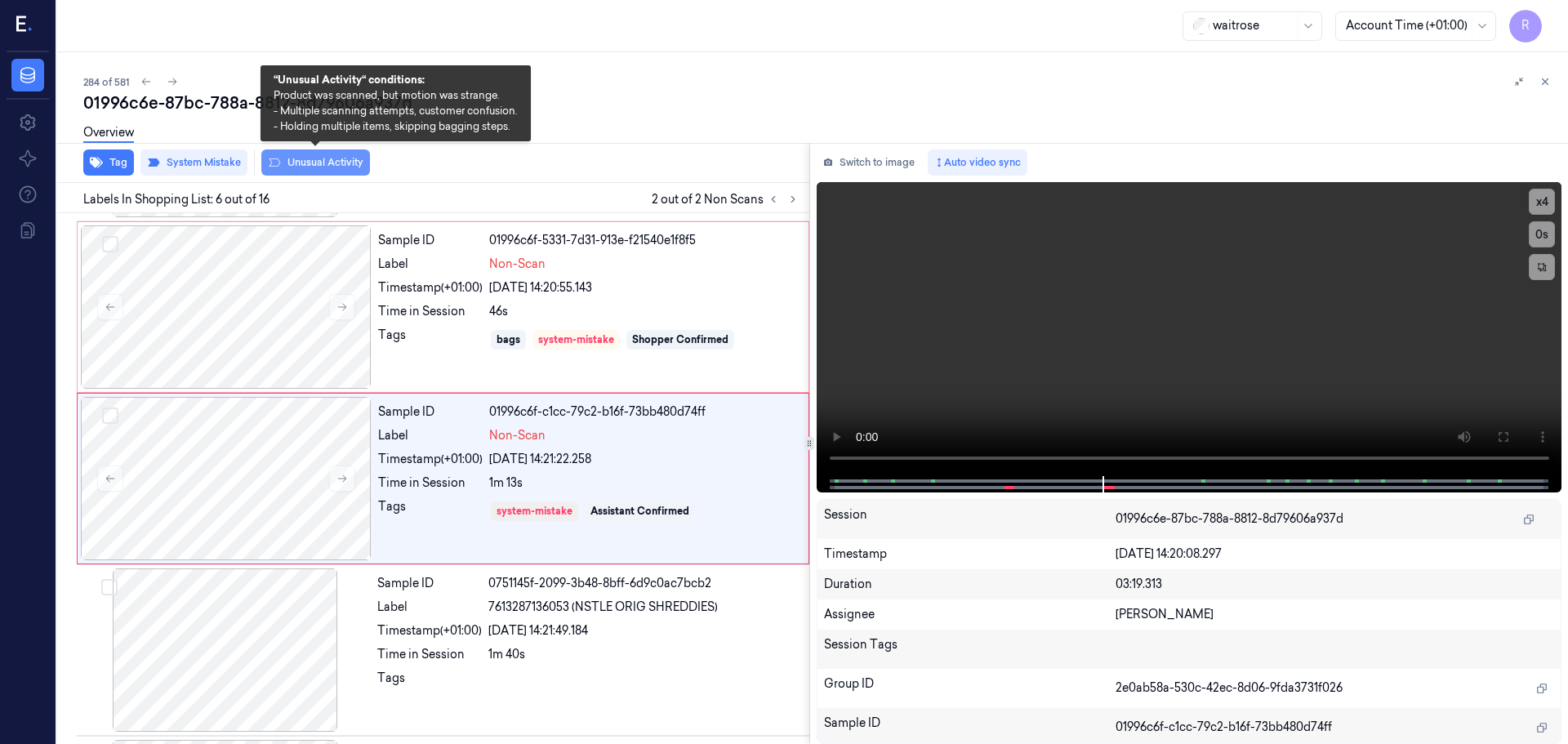
click at [332, 166] on button "Unusual Activity" at bounding box center [316, 162] width 109 height 26
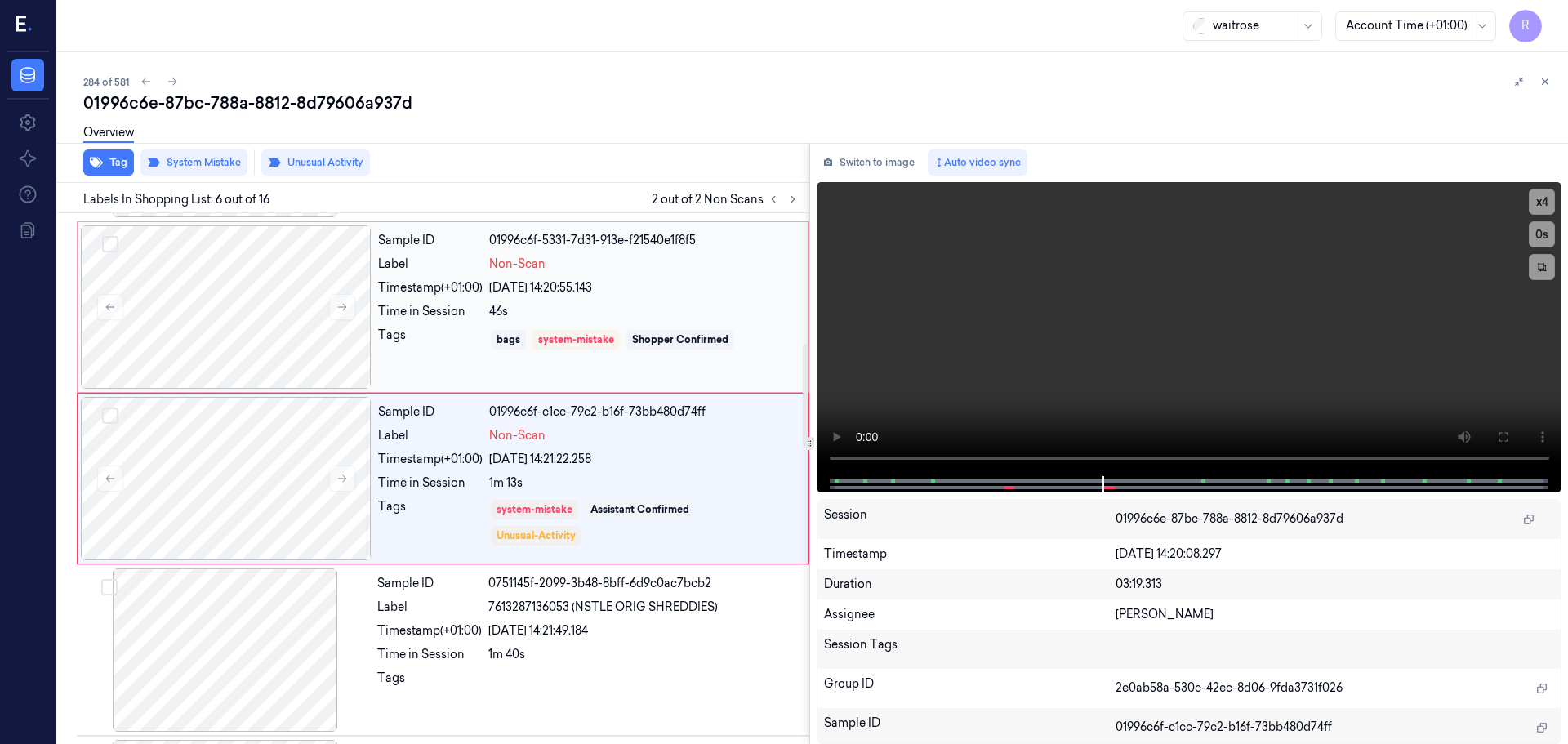
click at [646, 284] on div "[DATE] 14:20:55.143" at bounding box center [644, 288] width 310 height 17
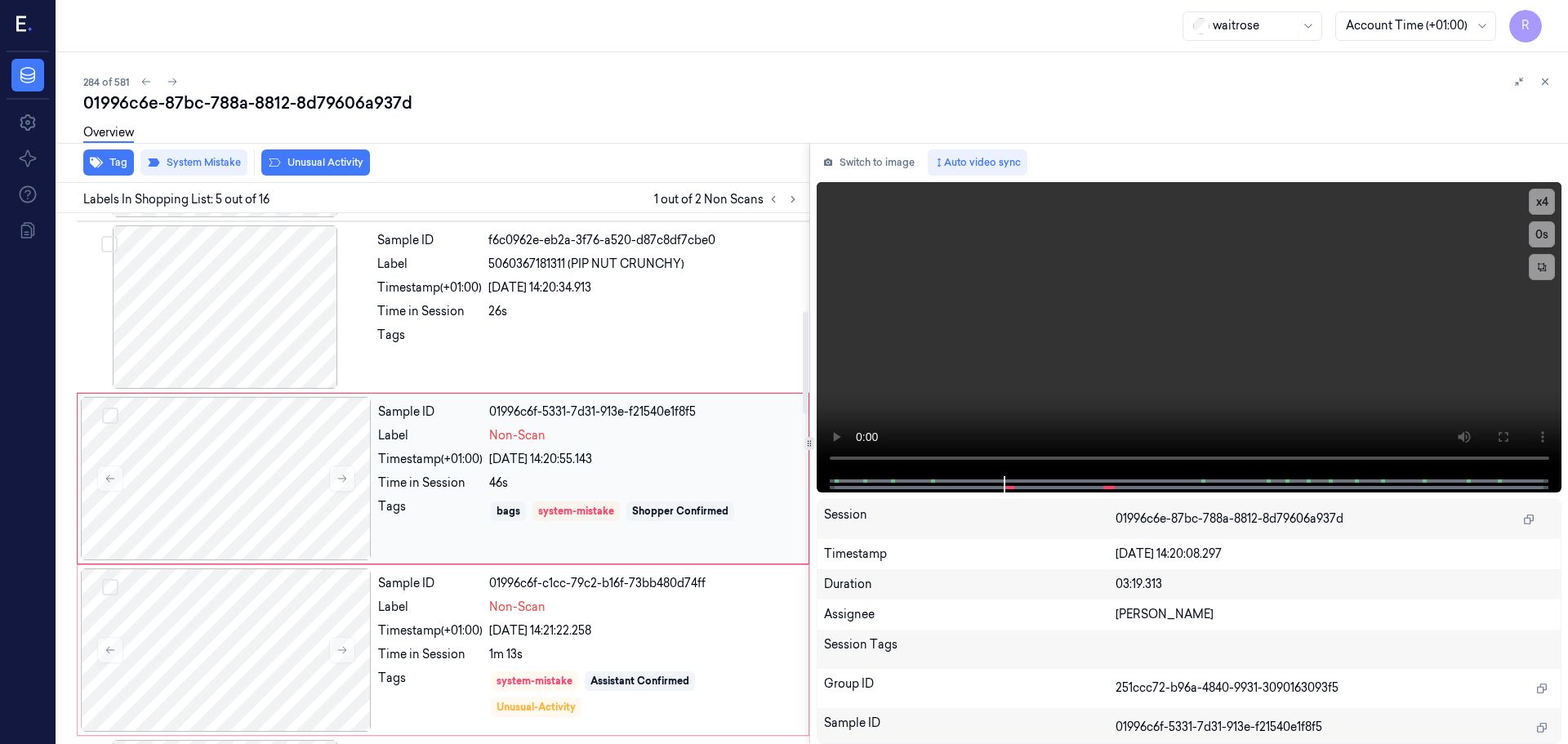
scroll to position [587, 0]
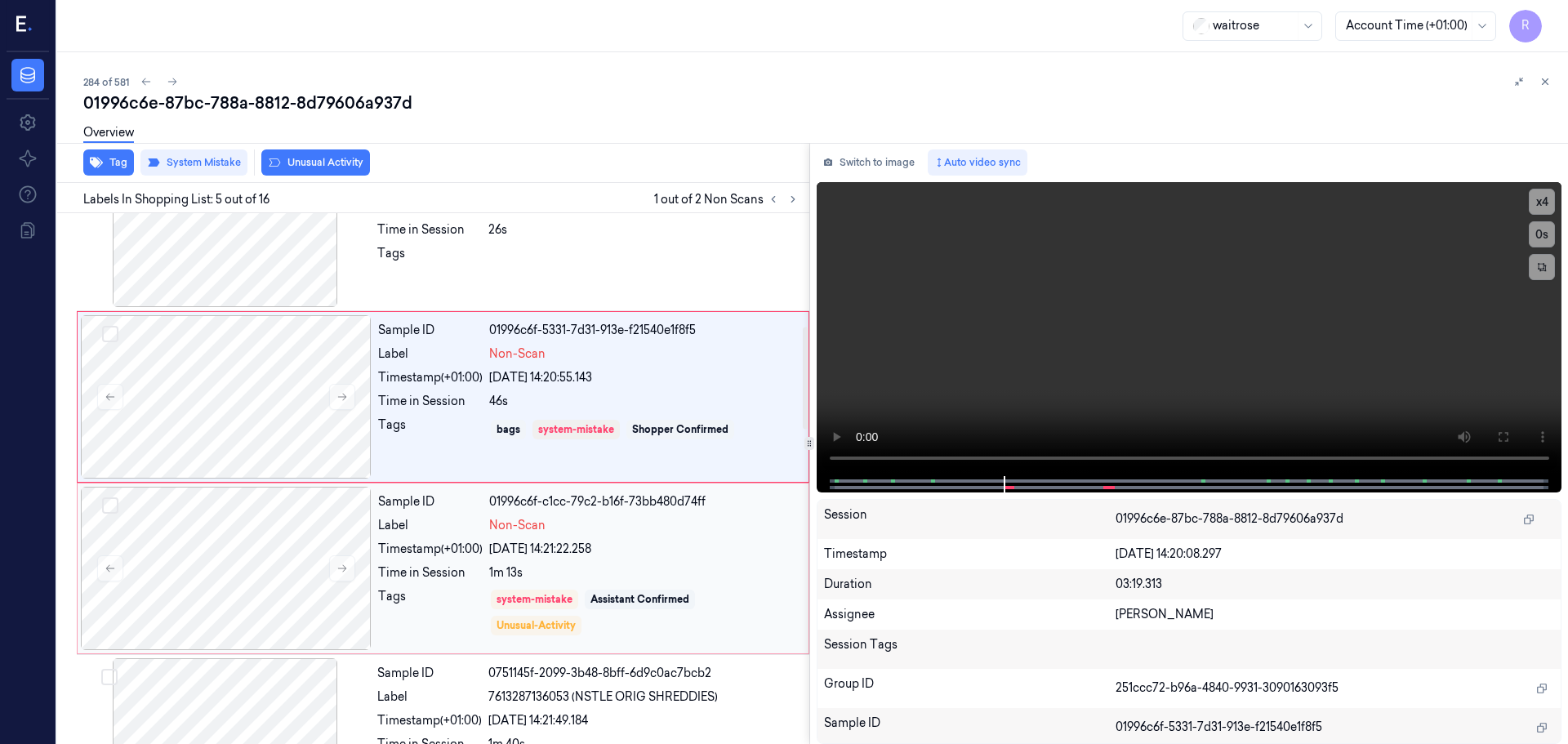
click at [606, 616] on div "system-mistake Assistant Confirmed Unusual-Activity" at bounding box center [644, 612] width 310 height 49
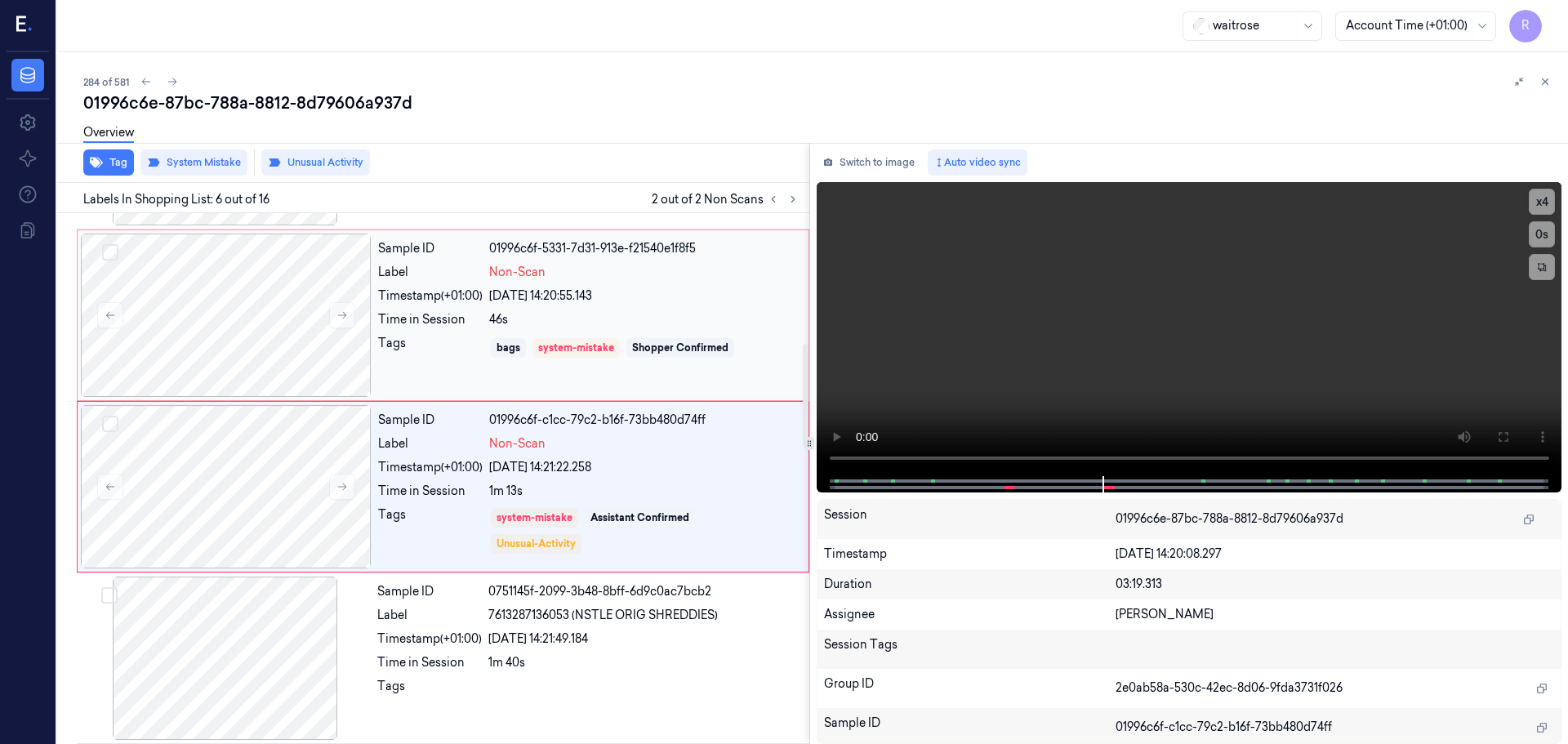
scroll to position [677, 0]
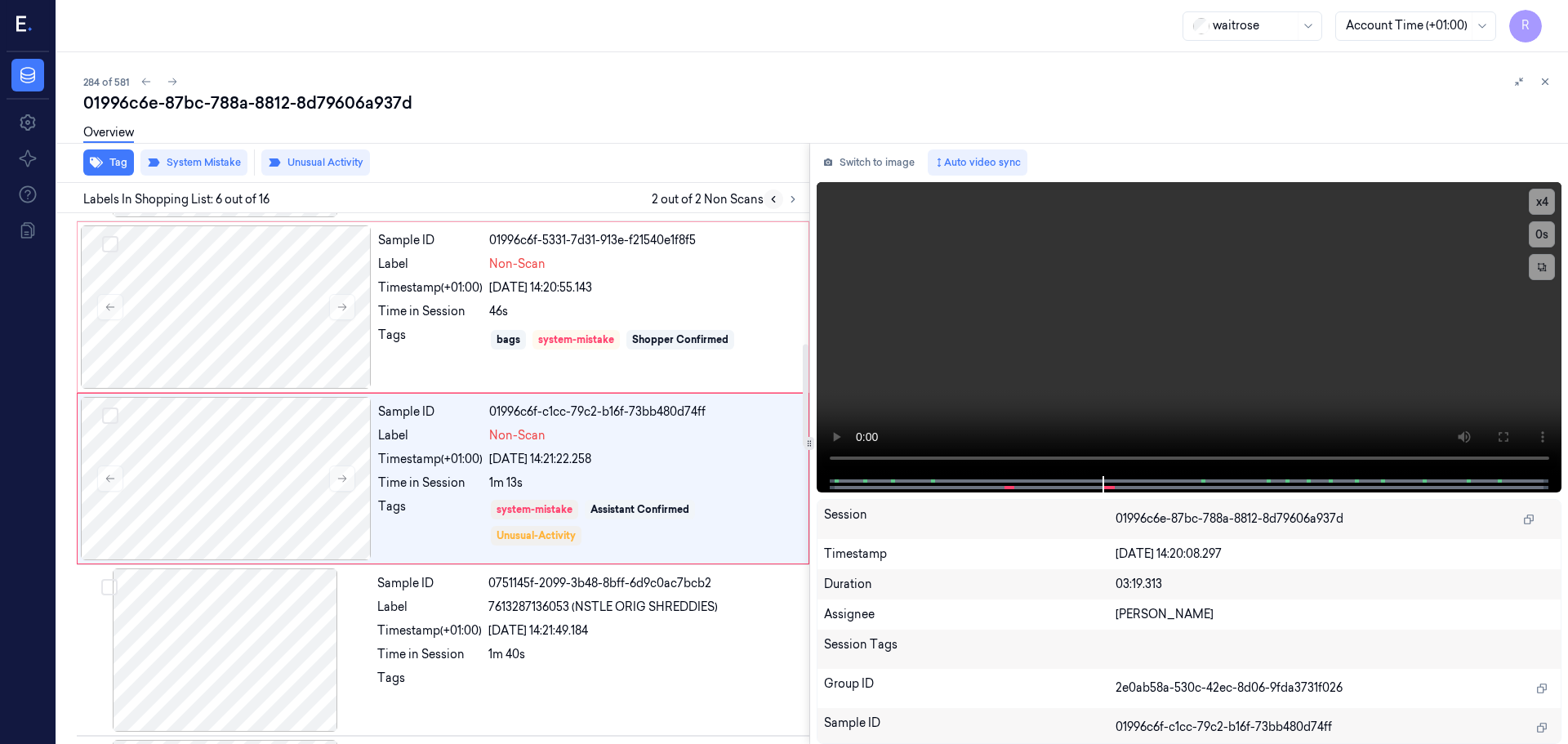
click at [774, 199] on icon at bounding box center [773, 199] width 11 height 11
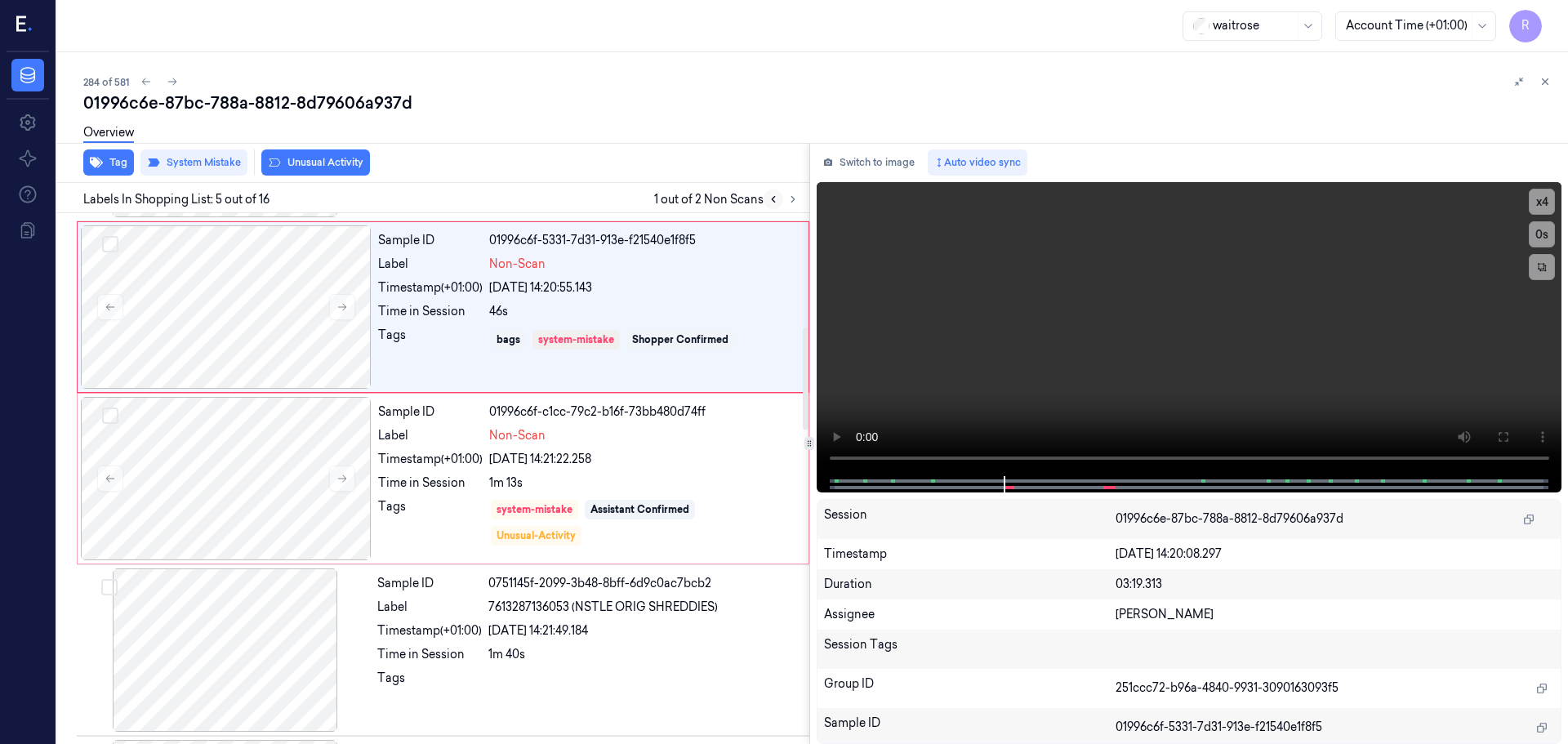
scroll to position [506, 0]
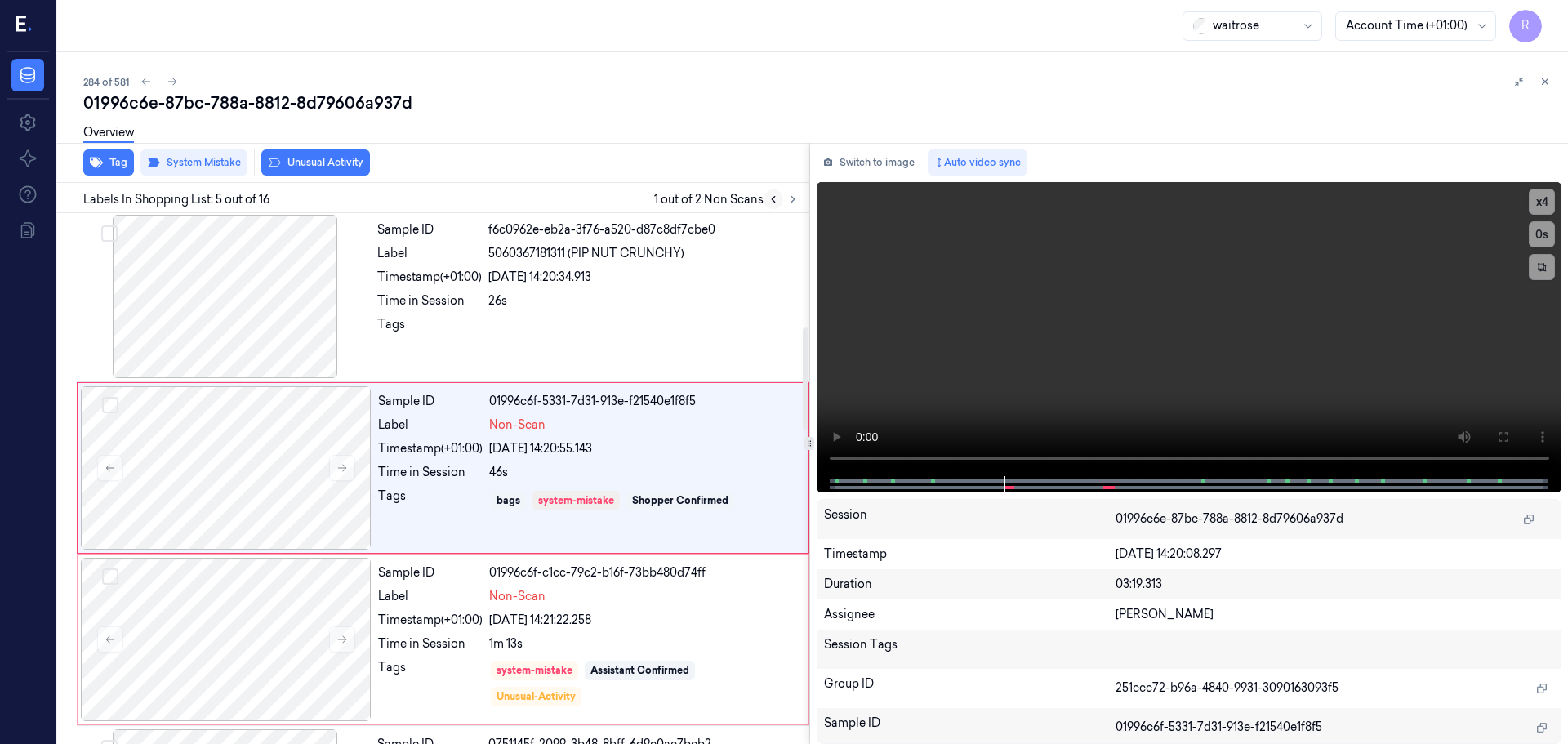
click at [774, 199] on icon at bounding box center [773, 199] width 11 height 11
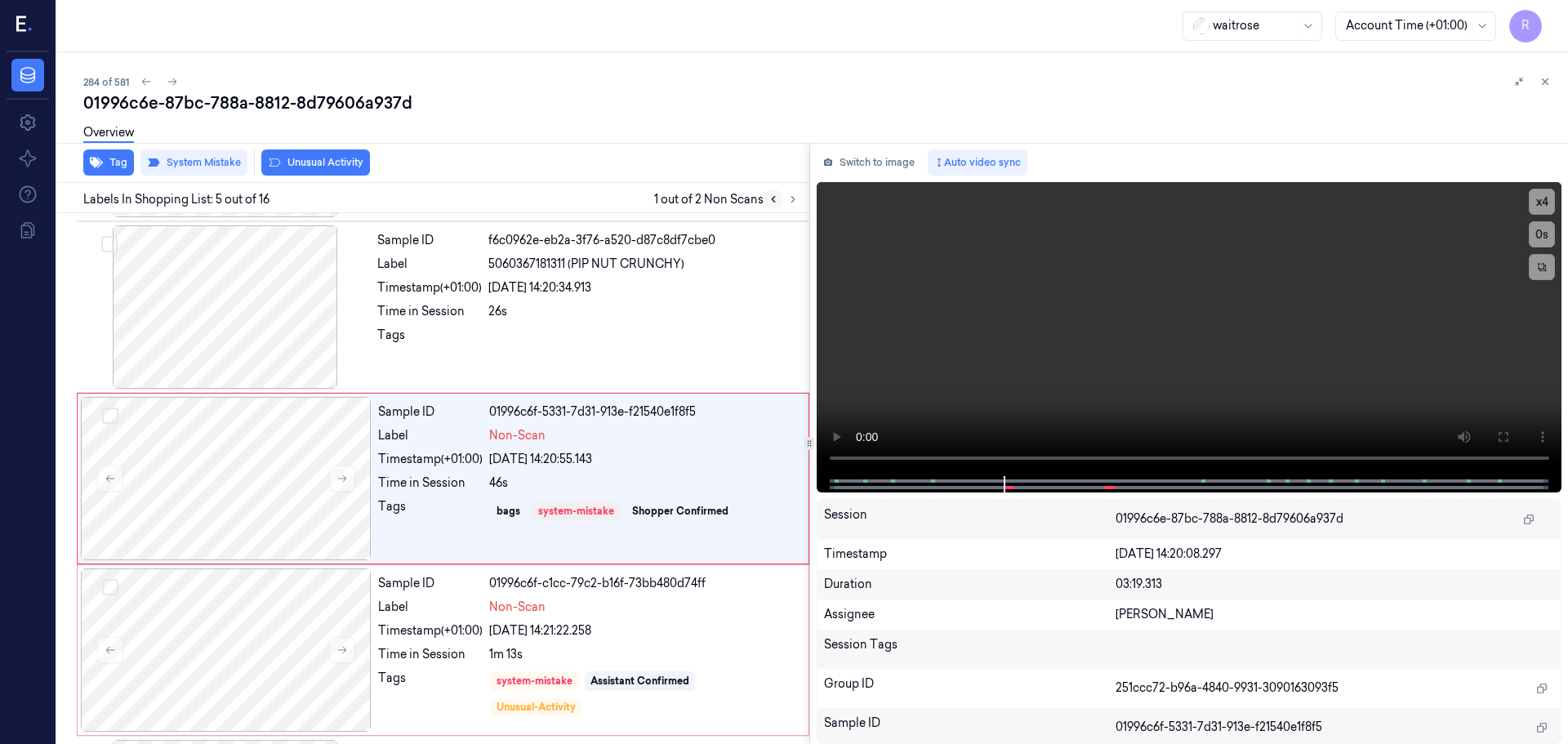
click at [774, 199] on icon at bounding box center [773, 199] width 11 height 11
click at [792, 206] on button at bounding box center [793, 199] width 20 height 20
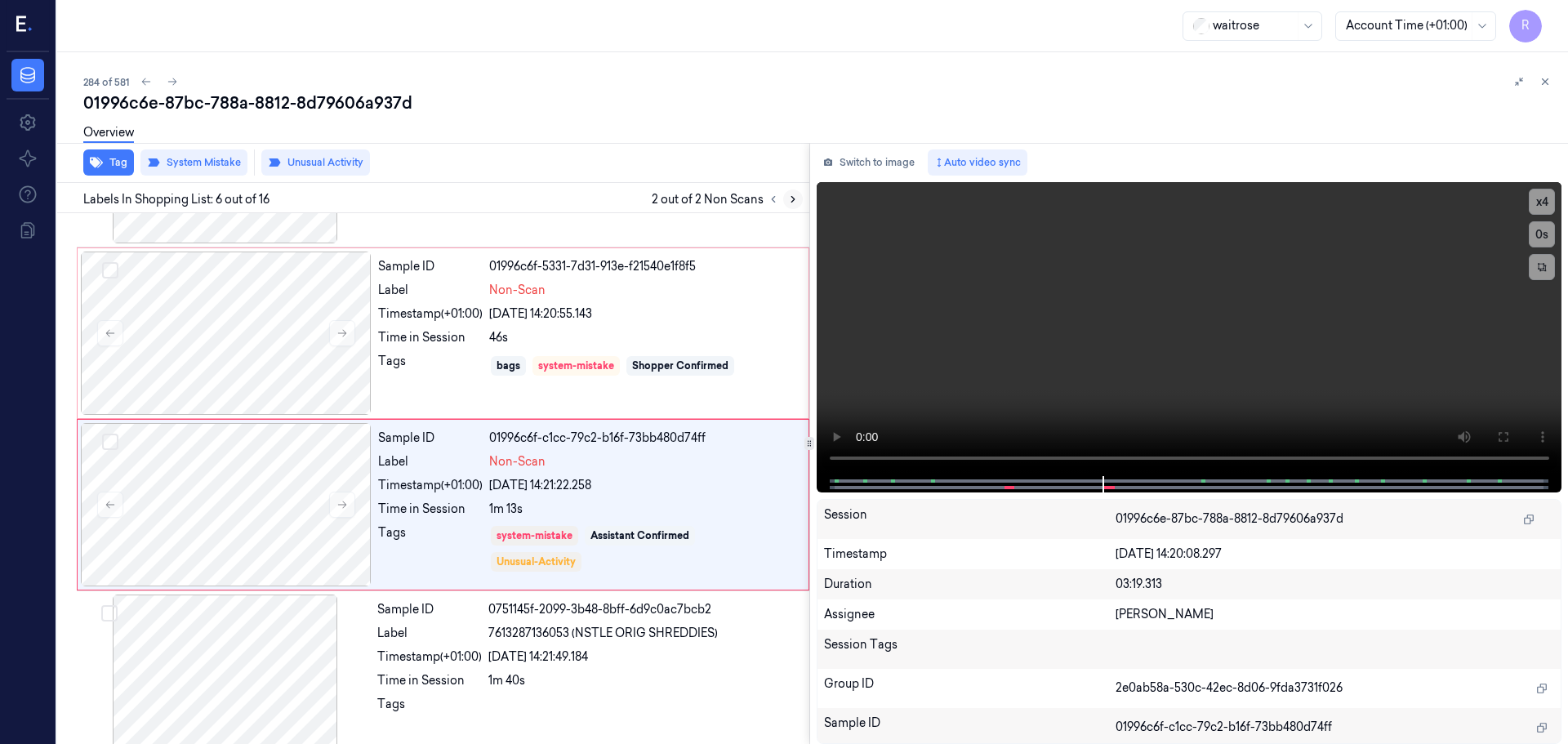
scroll to position [677, 0]
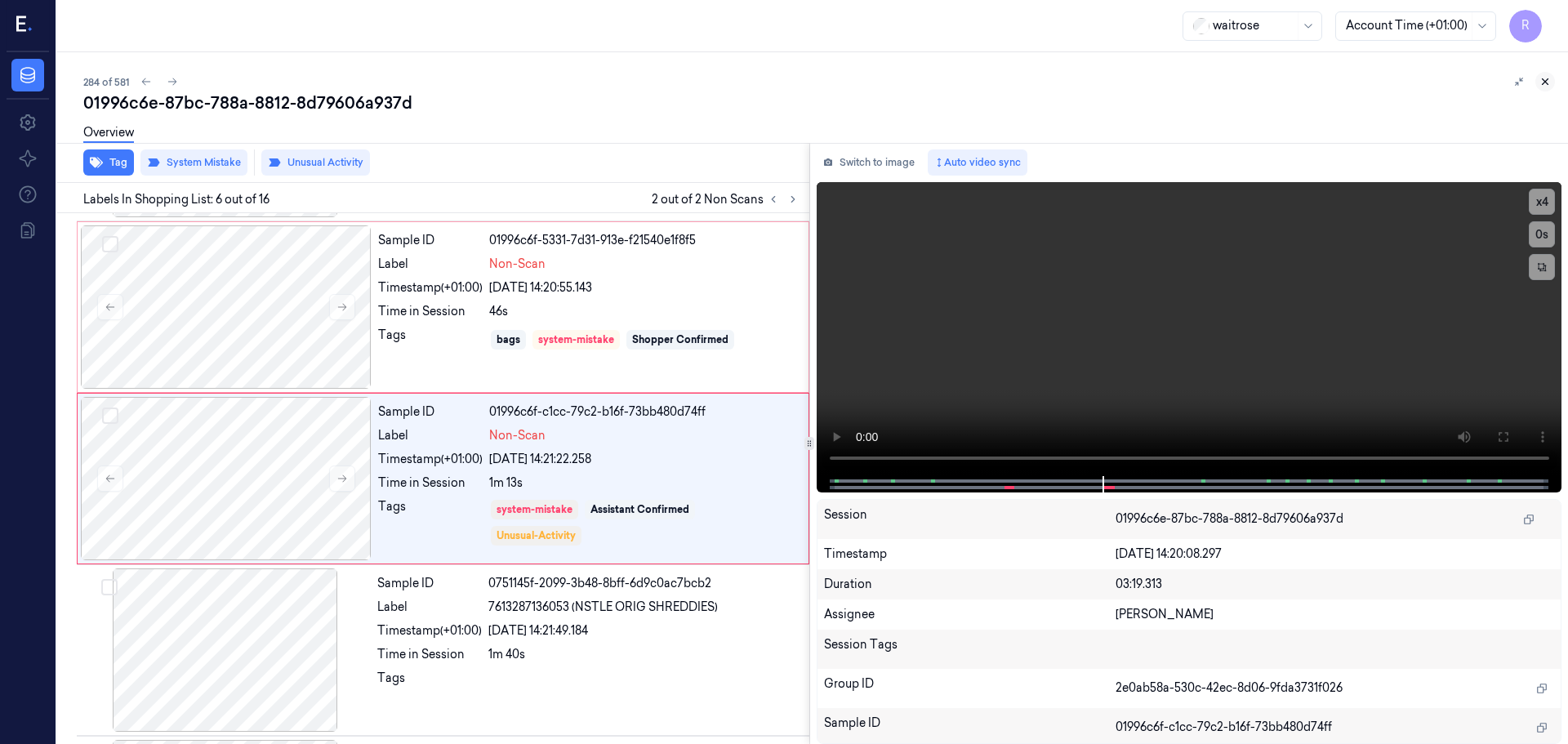
click at [1550, 79] on icon at bounding box center [1545, 81] width 11 height 11
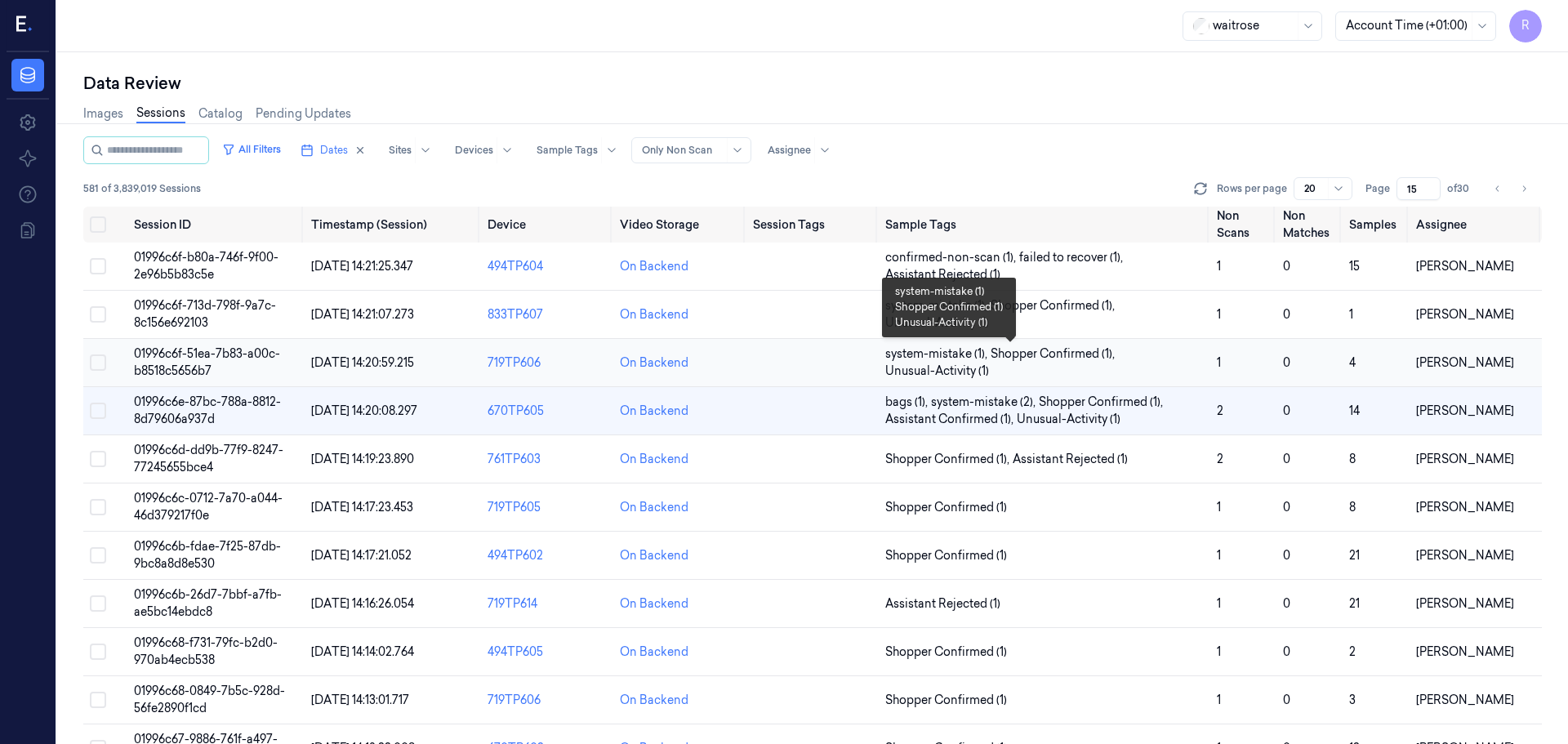
scroll to position [82, 0]
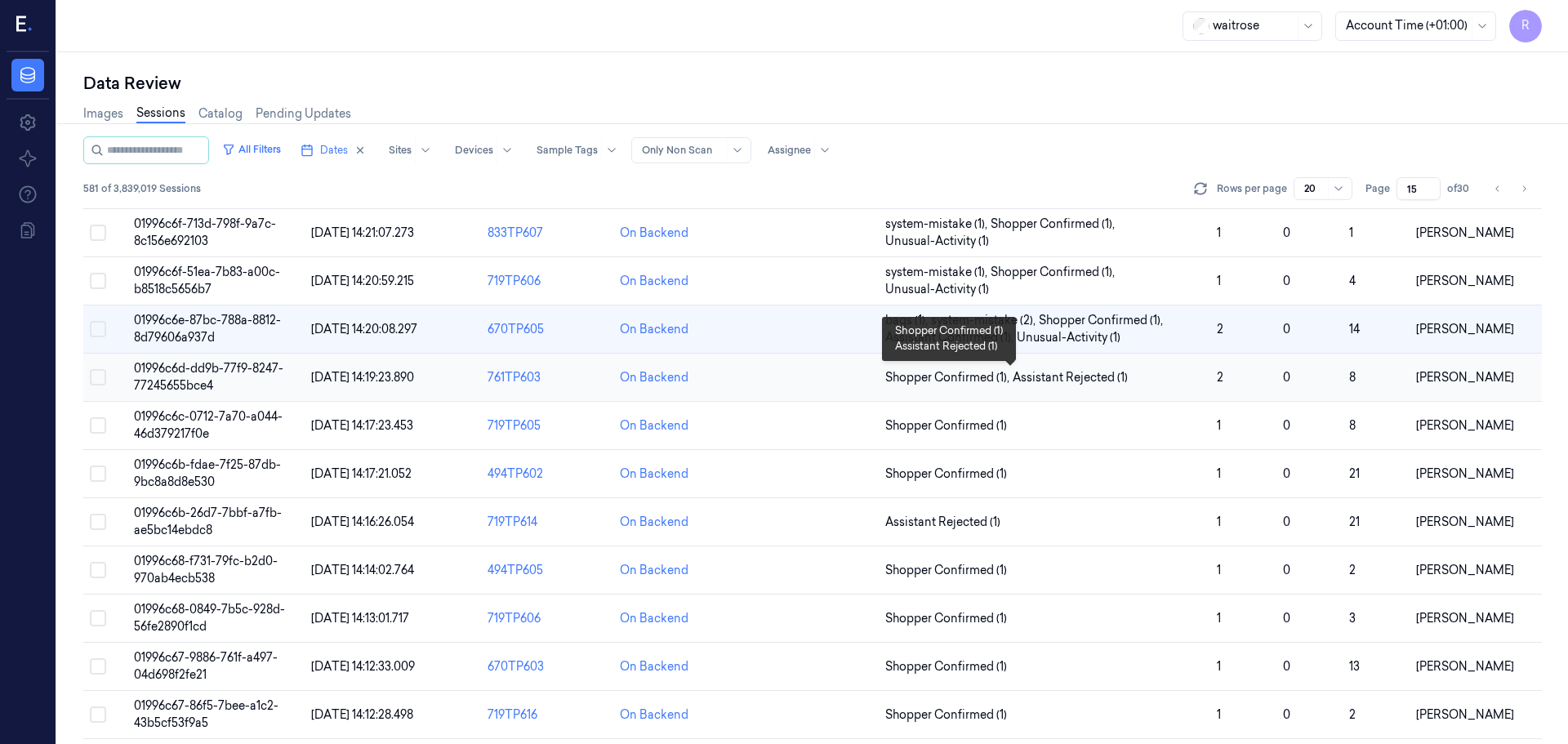
click at [1065, 375] on span "Assistant Rejected (1)" at bounding box center [1070, 378] width 115 height 17
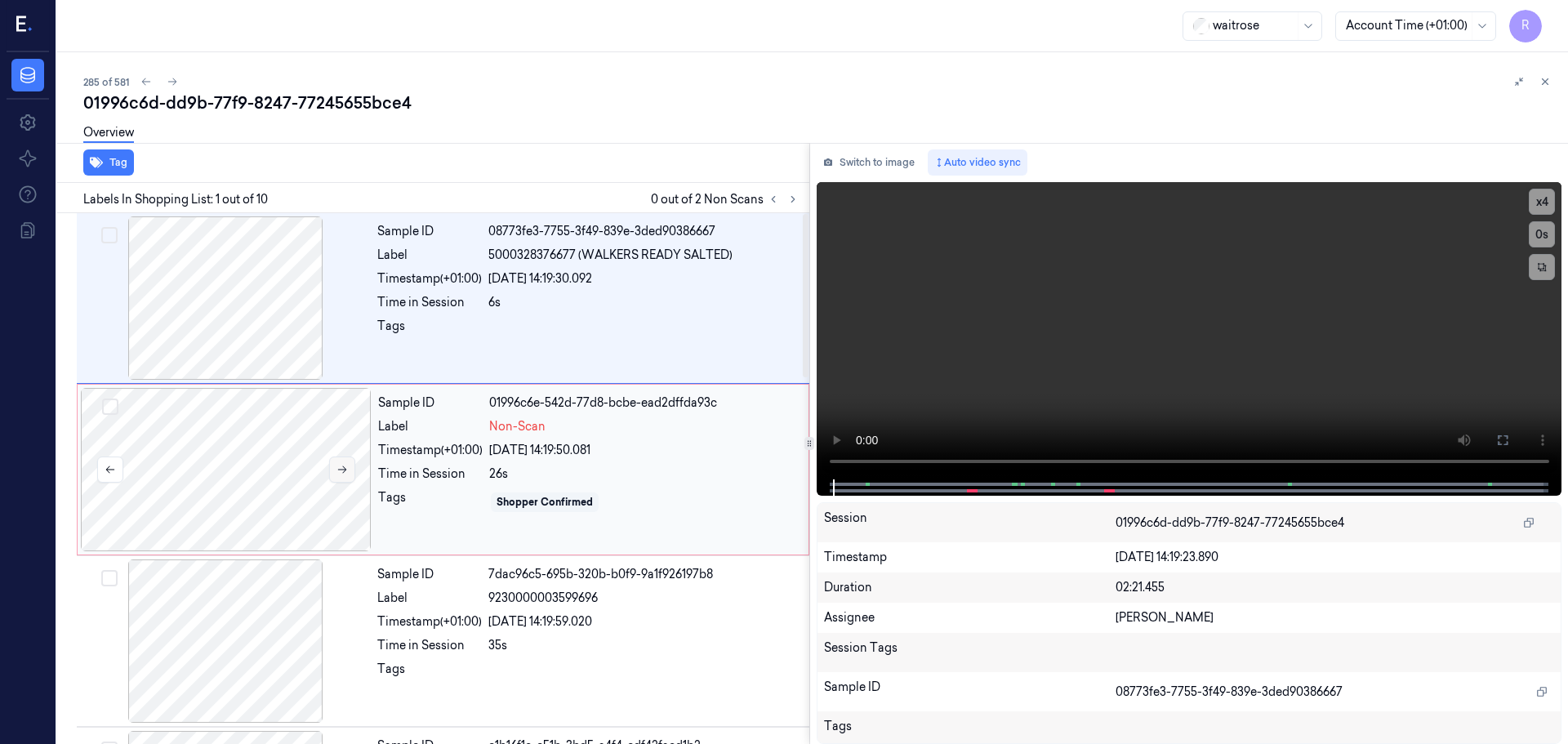
click at [340, 476] on button at bounding box center [342, 470] width 26 height 26
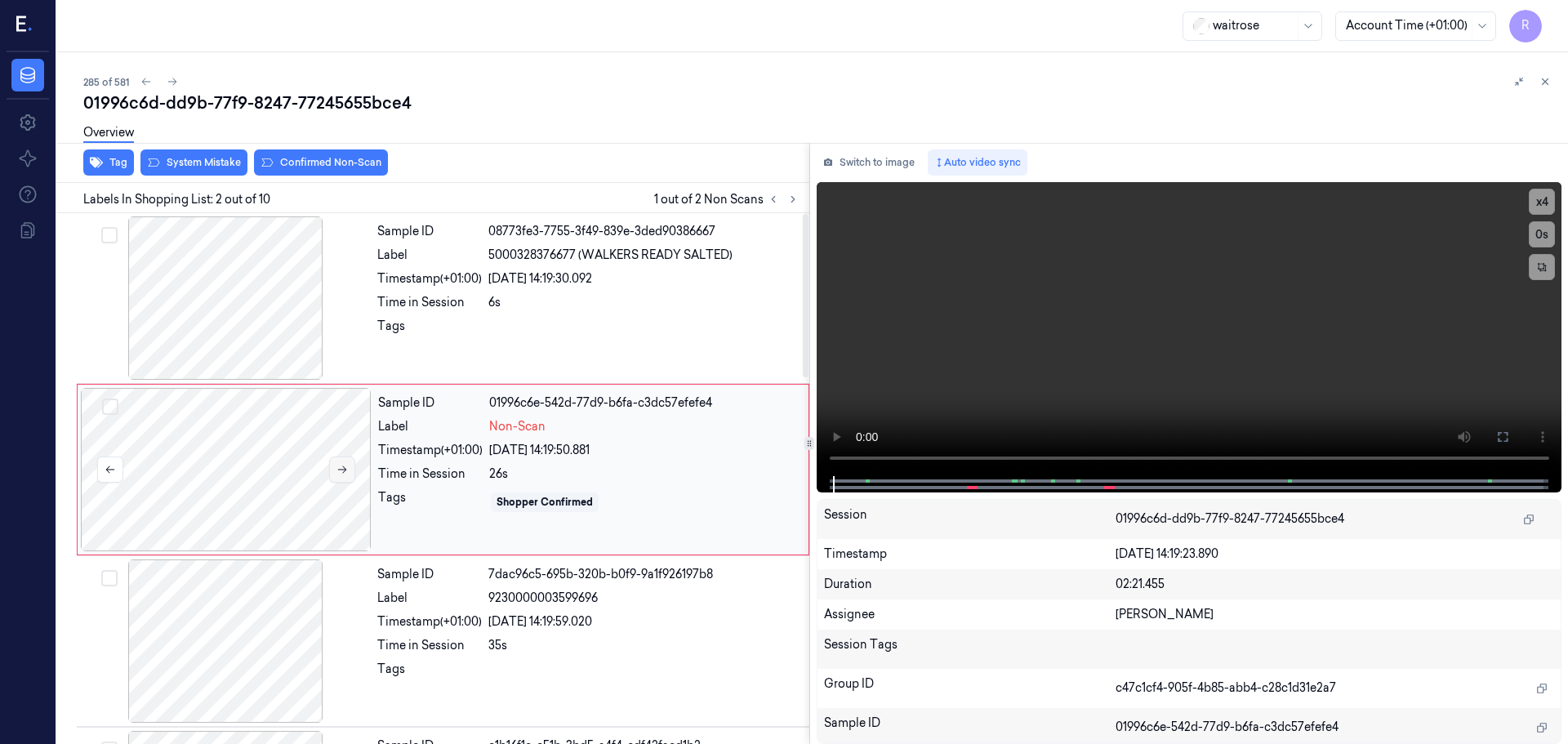
click at [340, 476] on button at bounding box center [342, 470] width 26 height 26
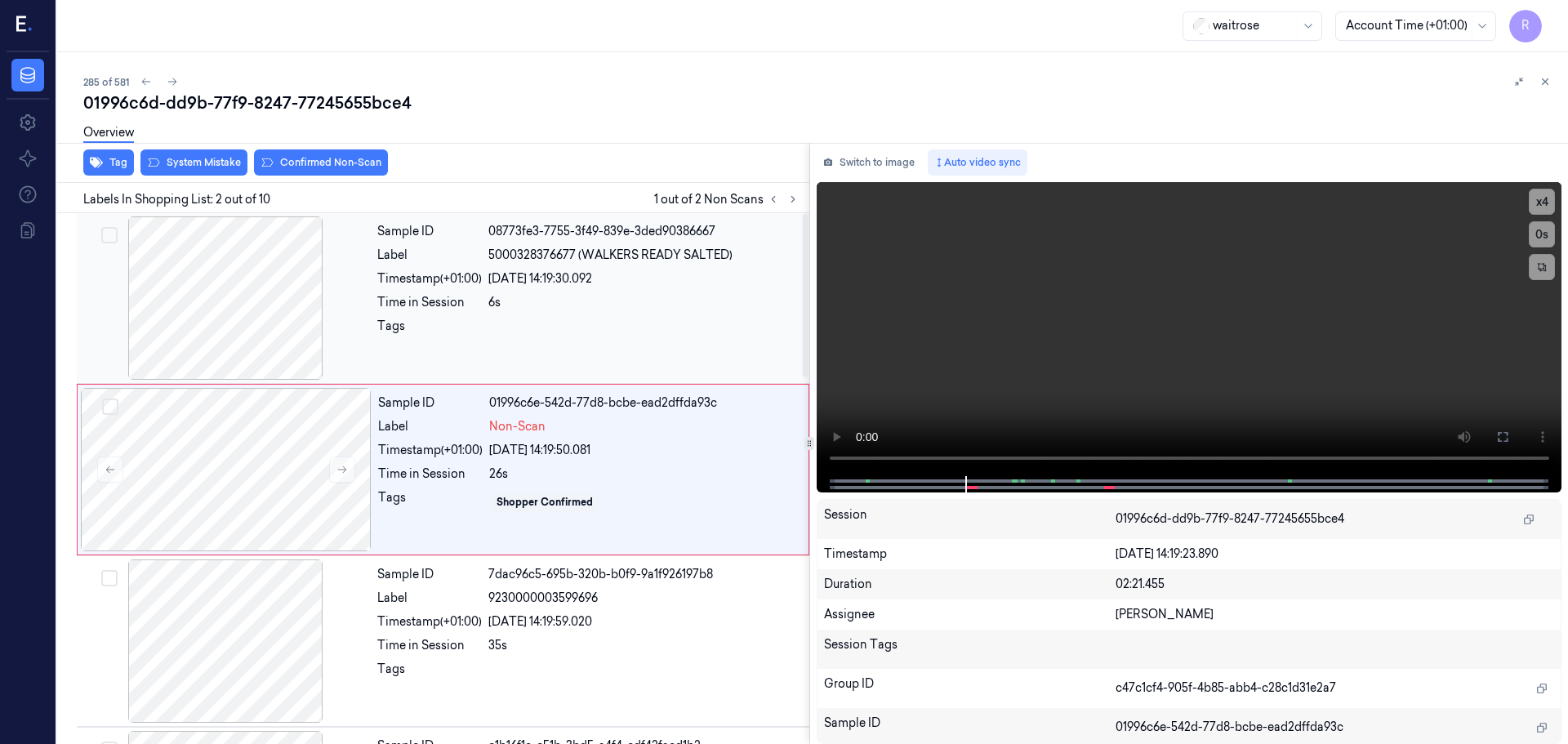
click at [279, 326] on div at bounding box center [225, 298] width 291 height 163
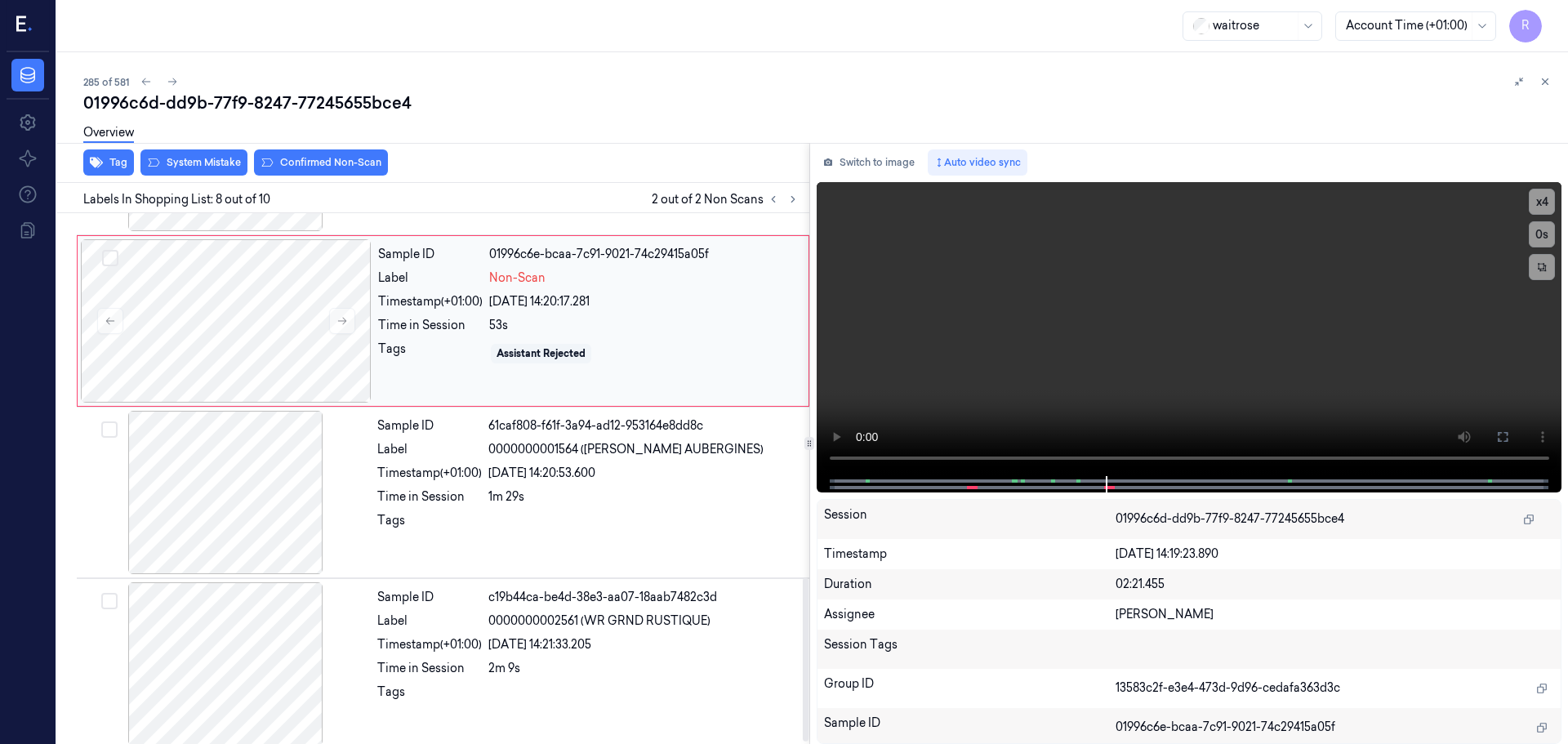
scroll to position [1183, 0]
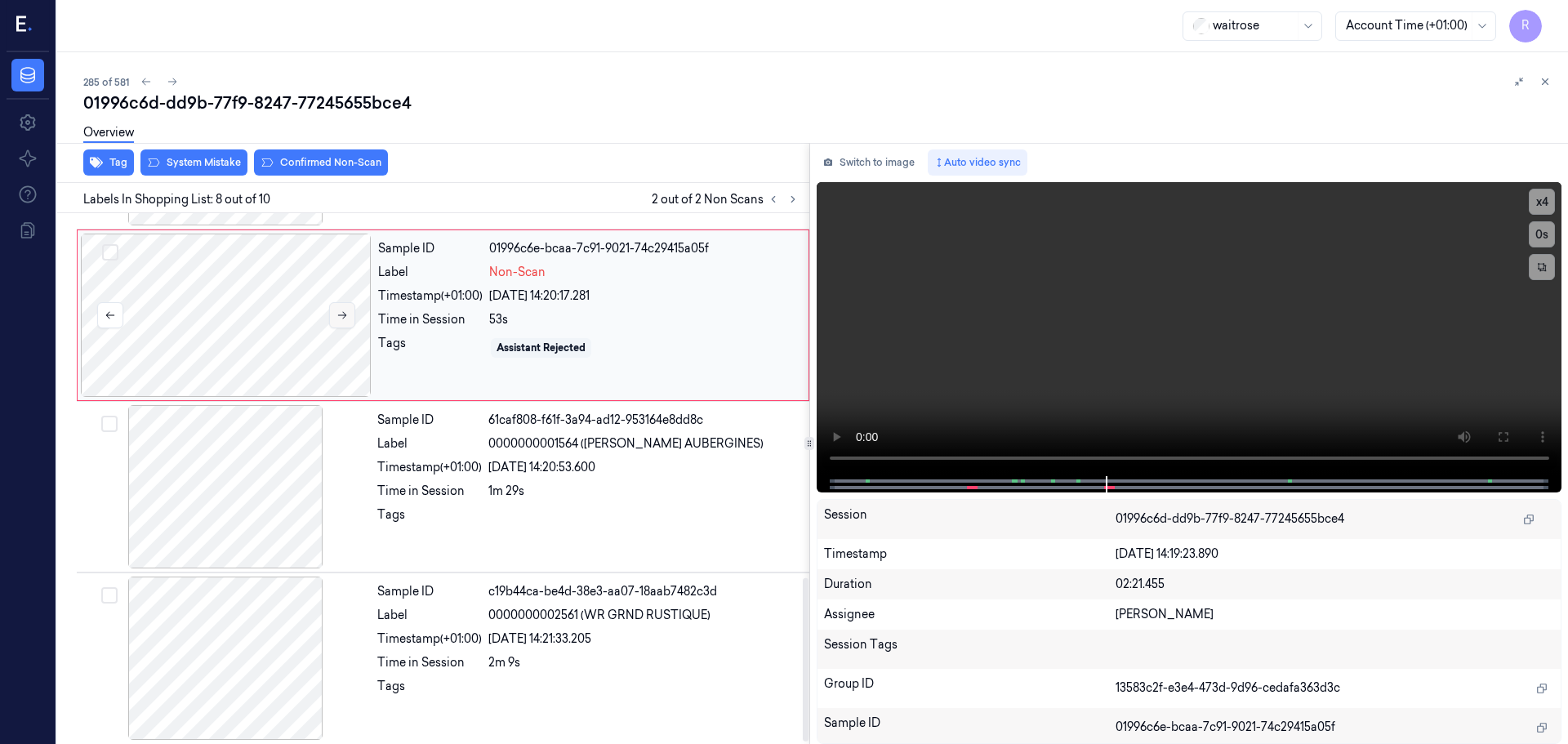
click at [338, 318] on icon at bounding box center [342, 315] width 11 height 11
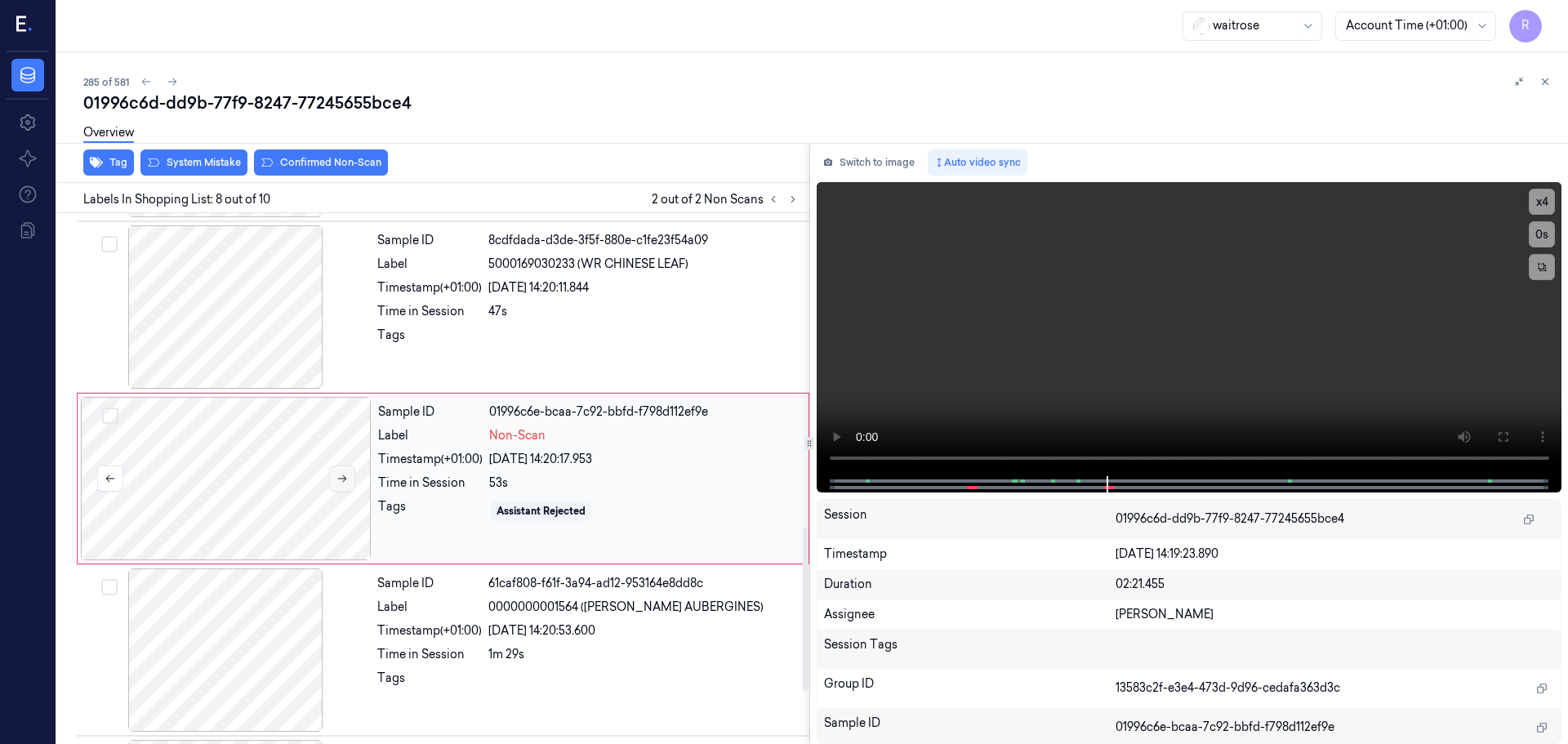
click at [349, 489] on button at bounding box center [342, 478] width 26 height 26
click at [1535, 200] on button "x 4" at bounding box center [1542, 202] width 26 height 26
click at [1549, 203] on button "x 1" at bounding box center [1542, 202] width 26 height 26
click at [1548, 203] on button "x 2" at bounding box center [1542, 202] width 26 height 26
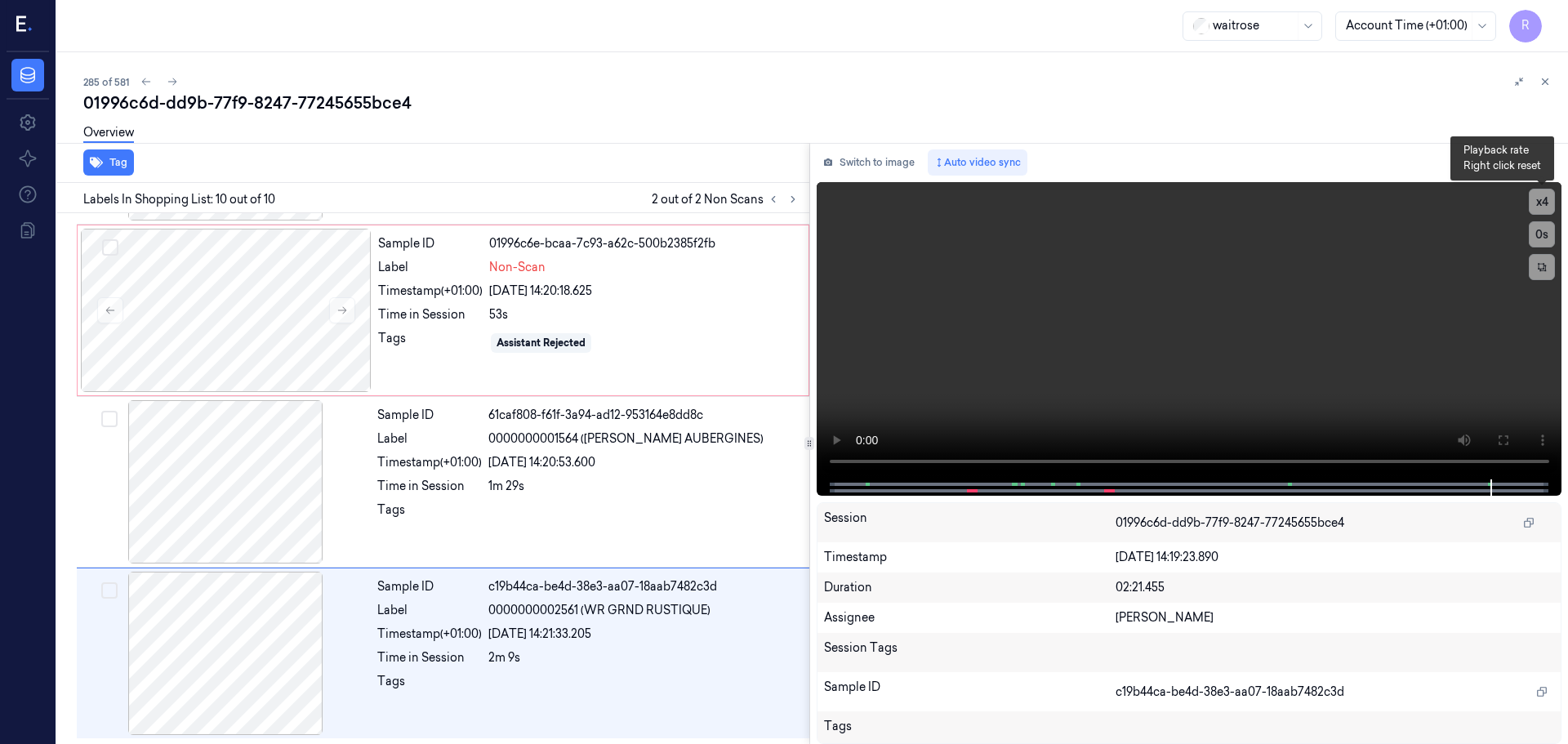
scroll to position [1189, 0]
click at [774, 204] on icon at bounding box center [773, 199] width 11 height 11
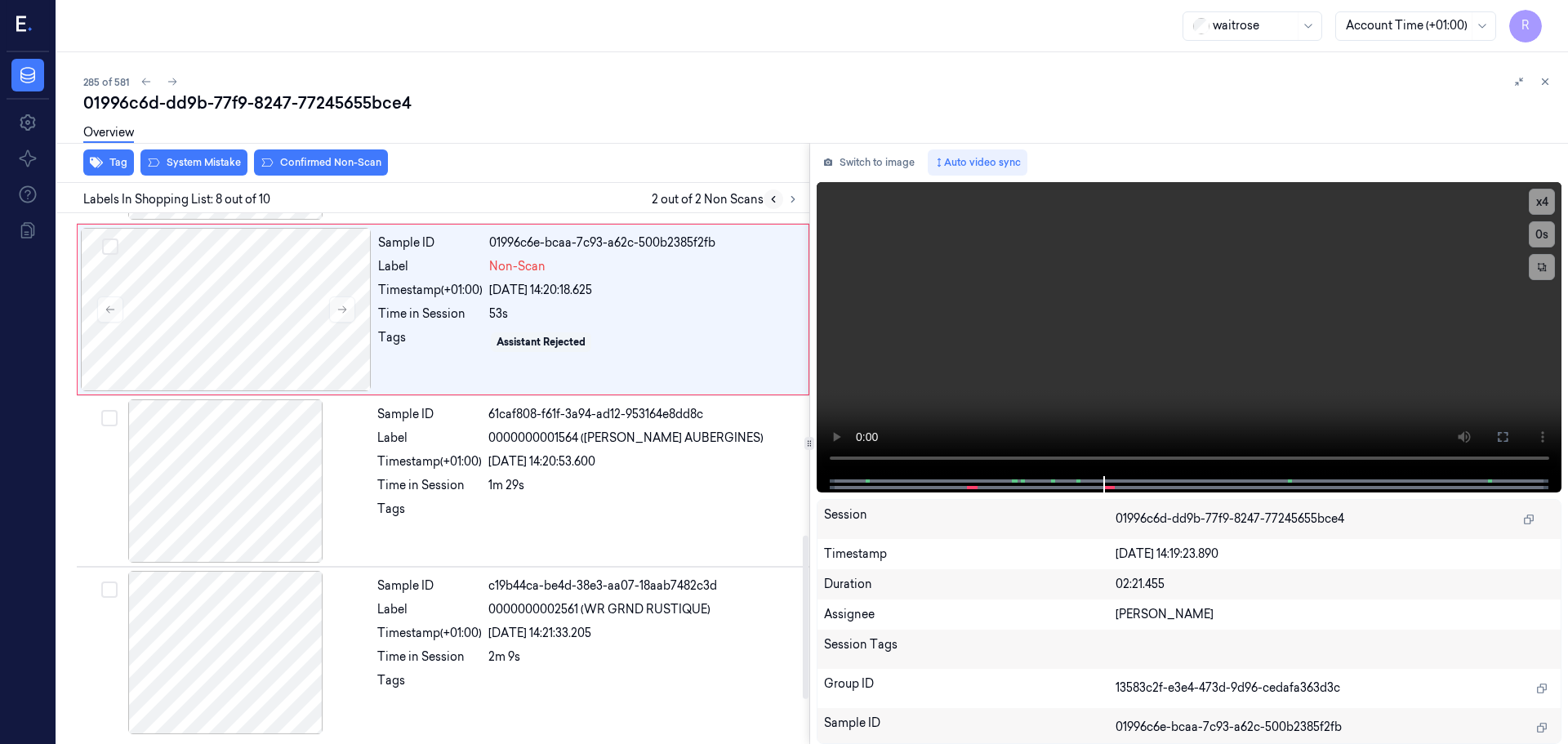
scroll to position [1020, 0]
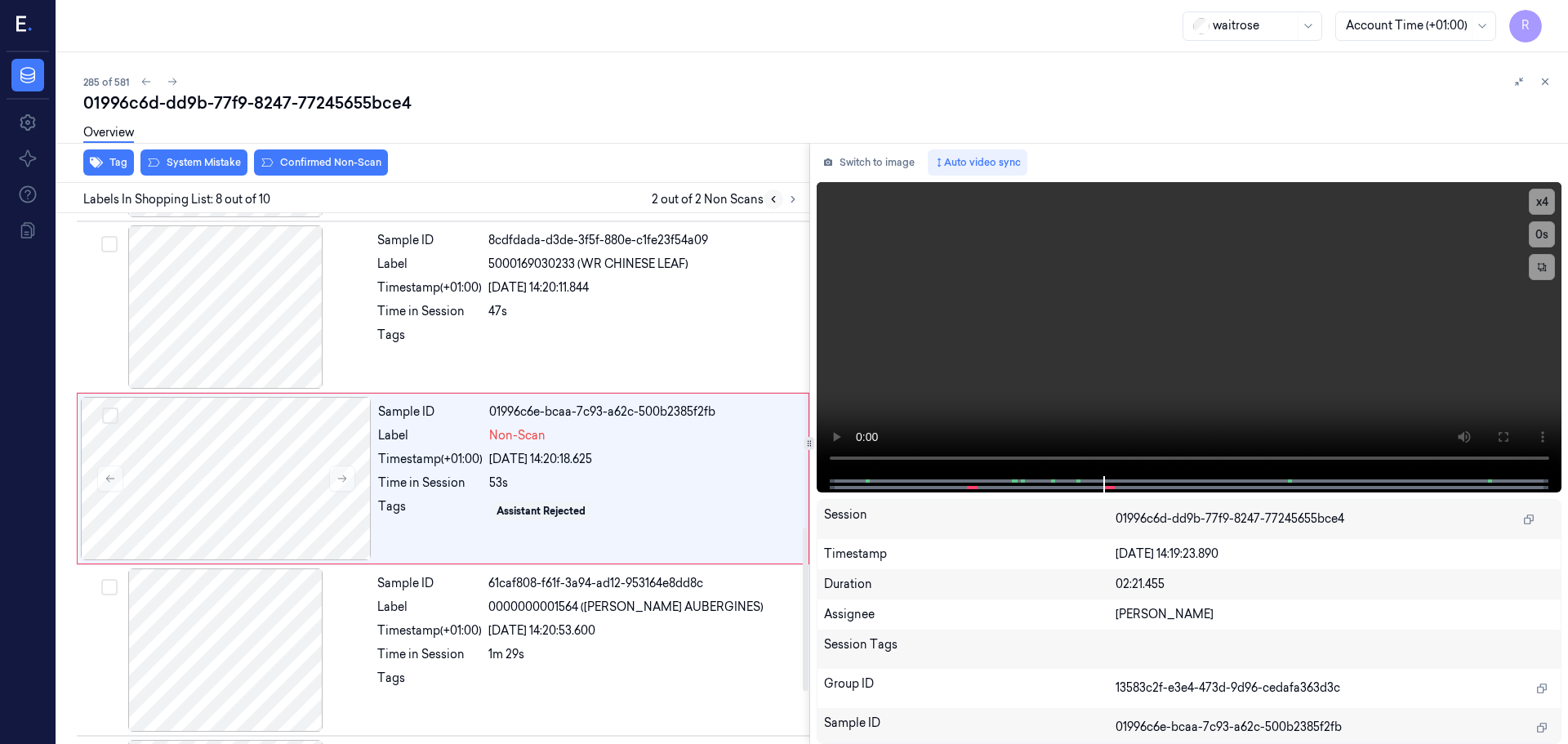
click at [770, 204] on icon at bounding box center [773, 199] width 11 height 11
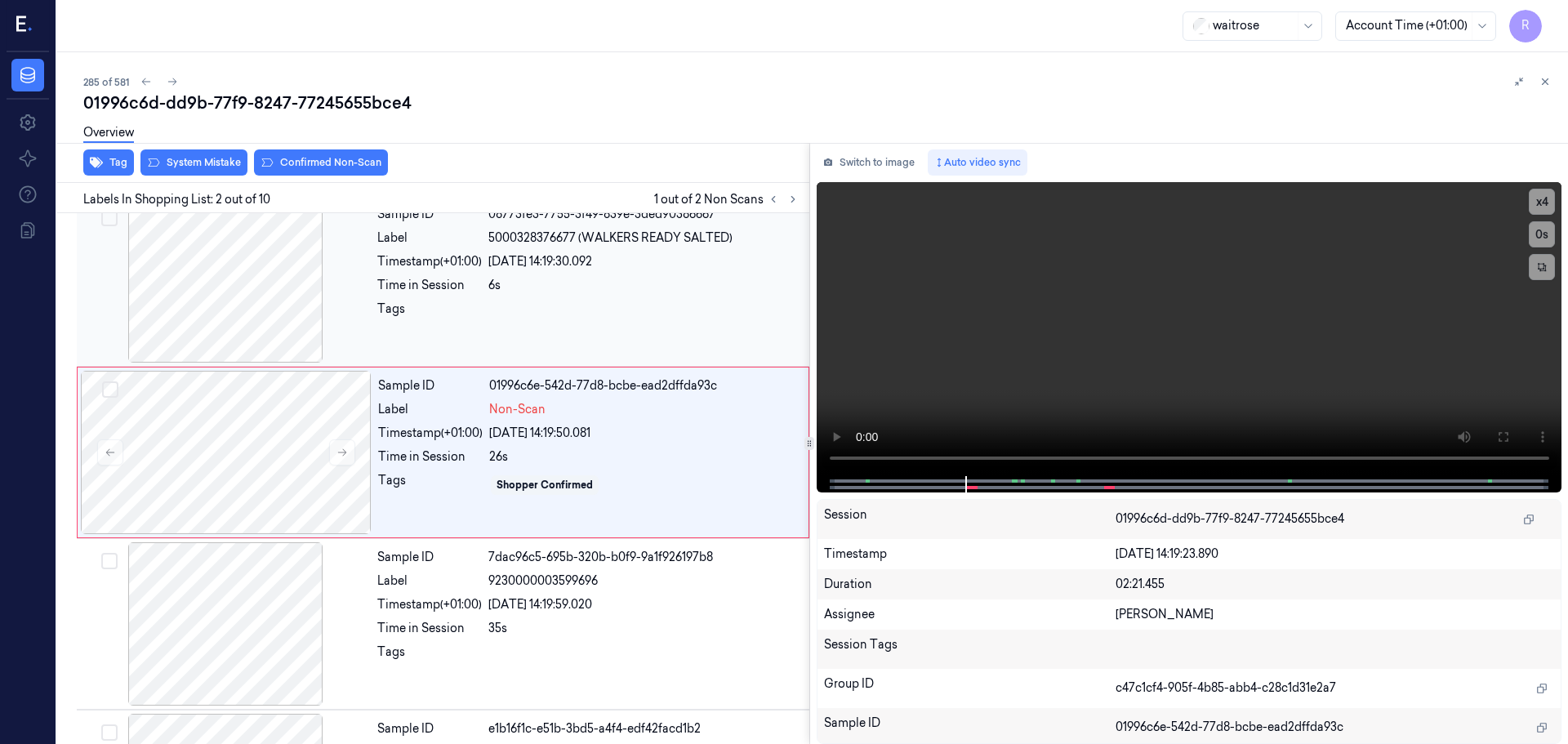
scroll to position [0, 0]
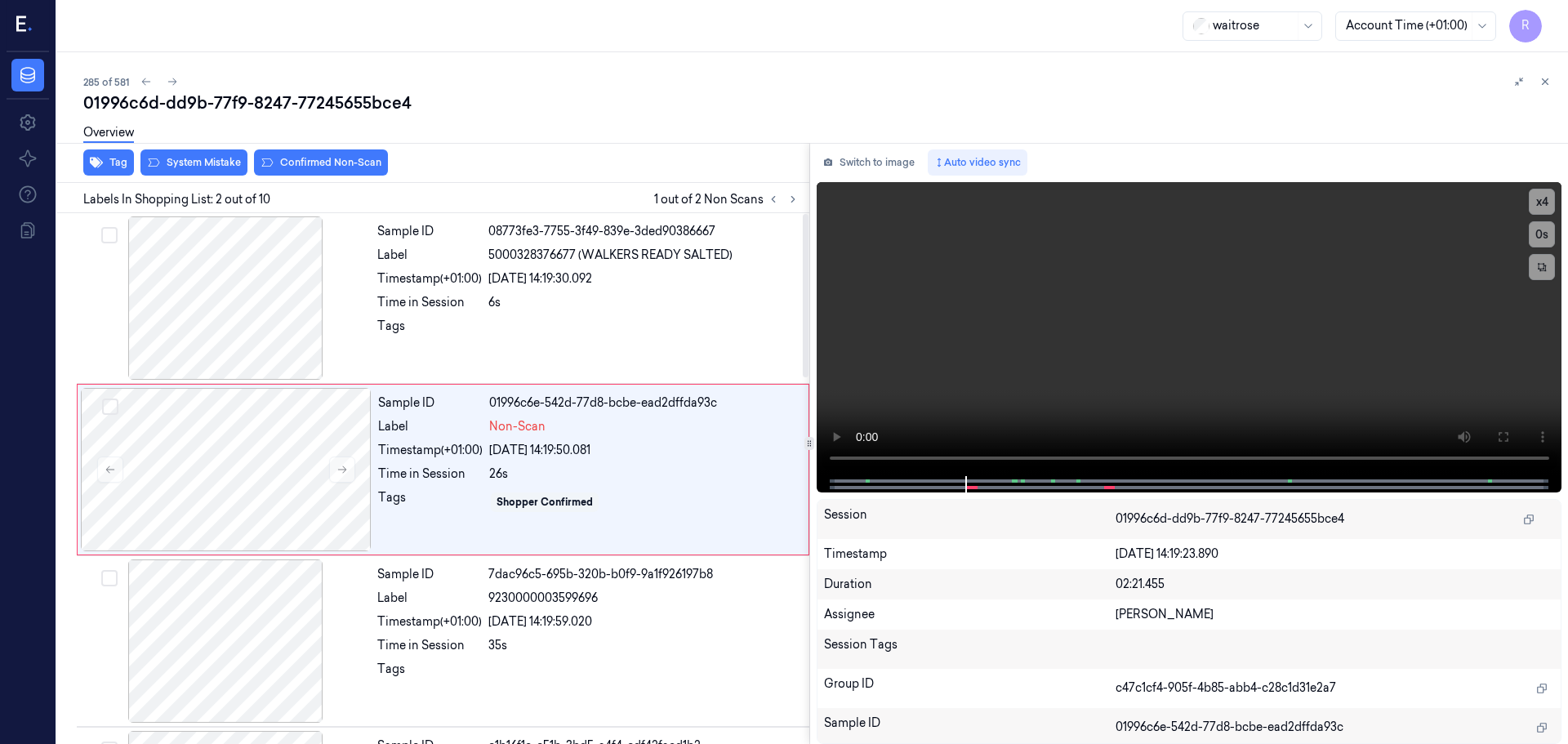
click at [209, 155] on div "Overview" at bounding box center [819, 135] width 1472 height 41
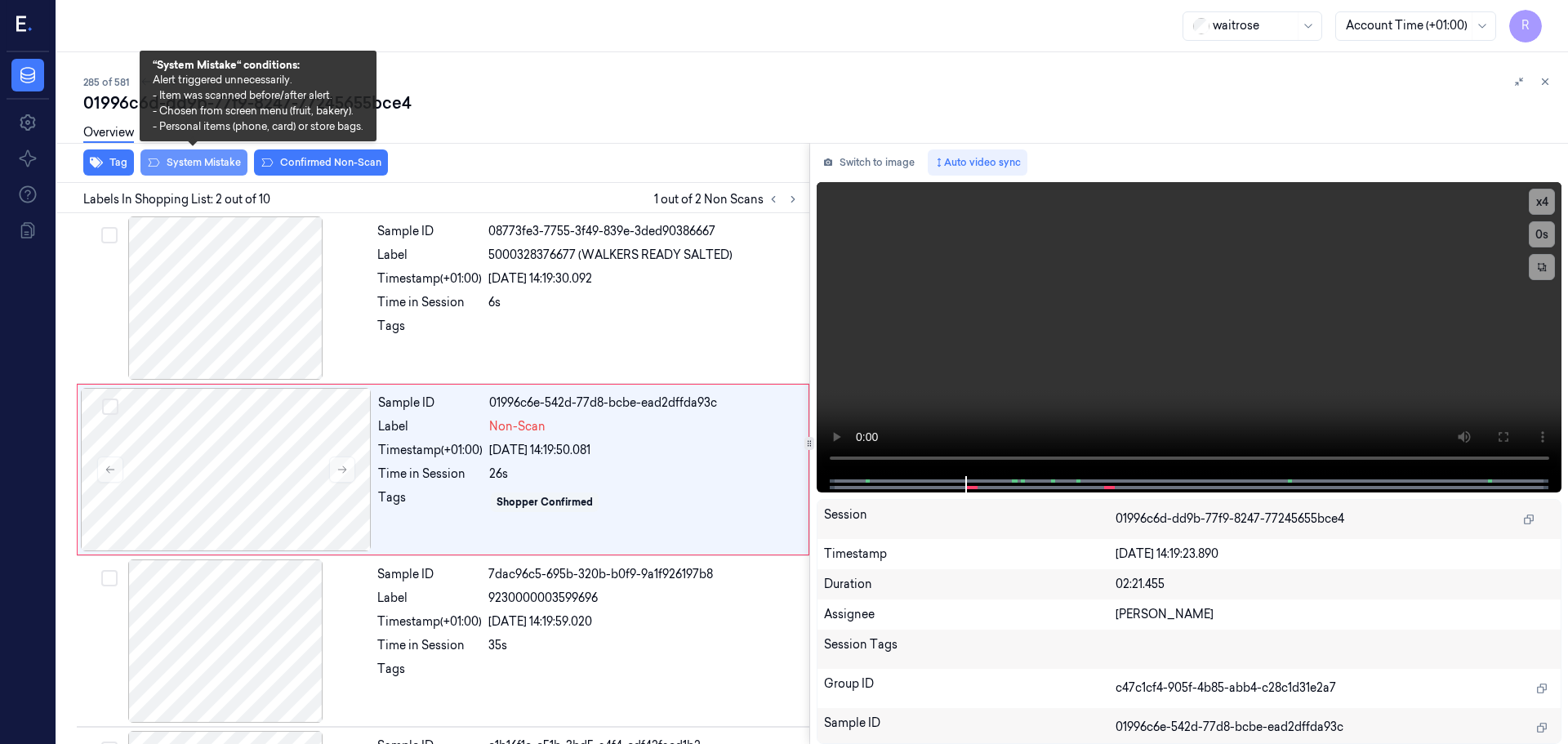
click at [204, 161] on button "System Mistake" at bounding box center [194, 162] width 107 height 26
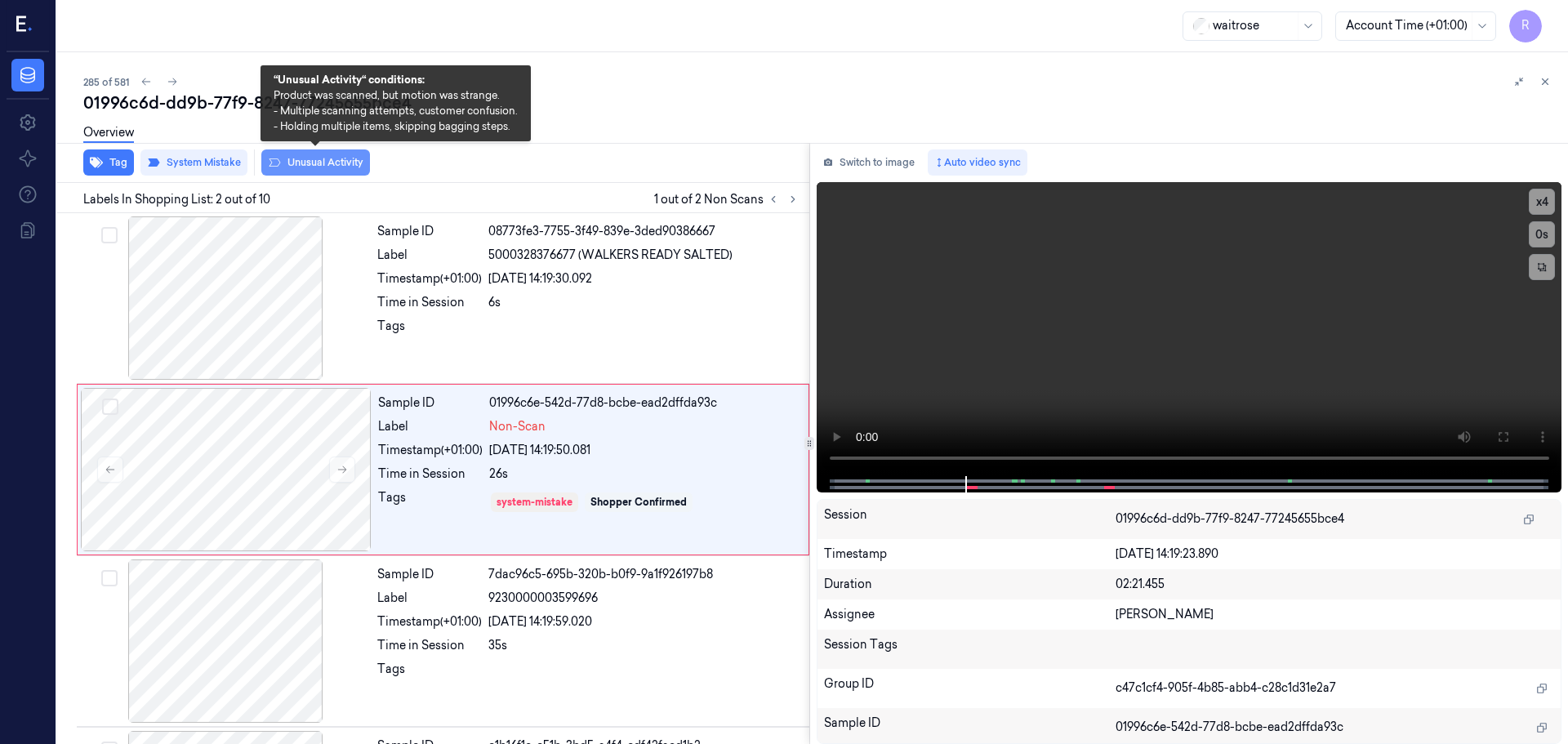
click at [310, 170] on button "Unusual Activity" at bounding box center [316, 162] width 109 height 26
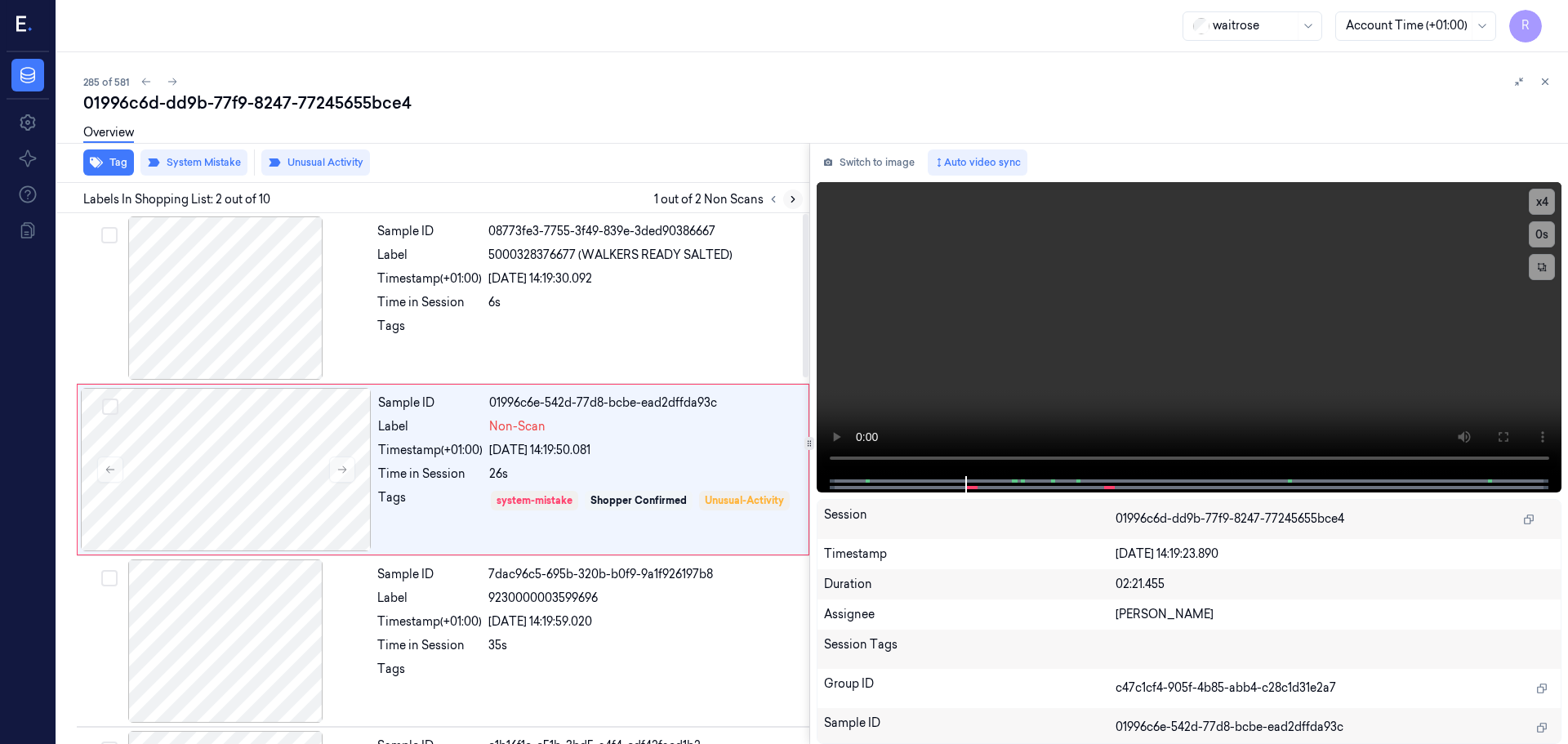
click at [794, 202] on icon at bounding box center [793, 199] width 11 height 11
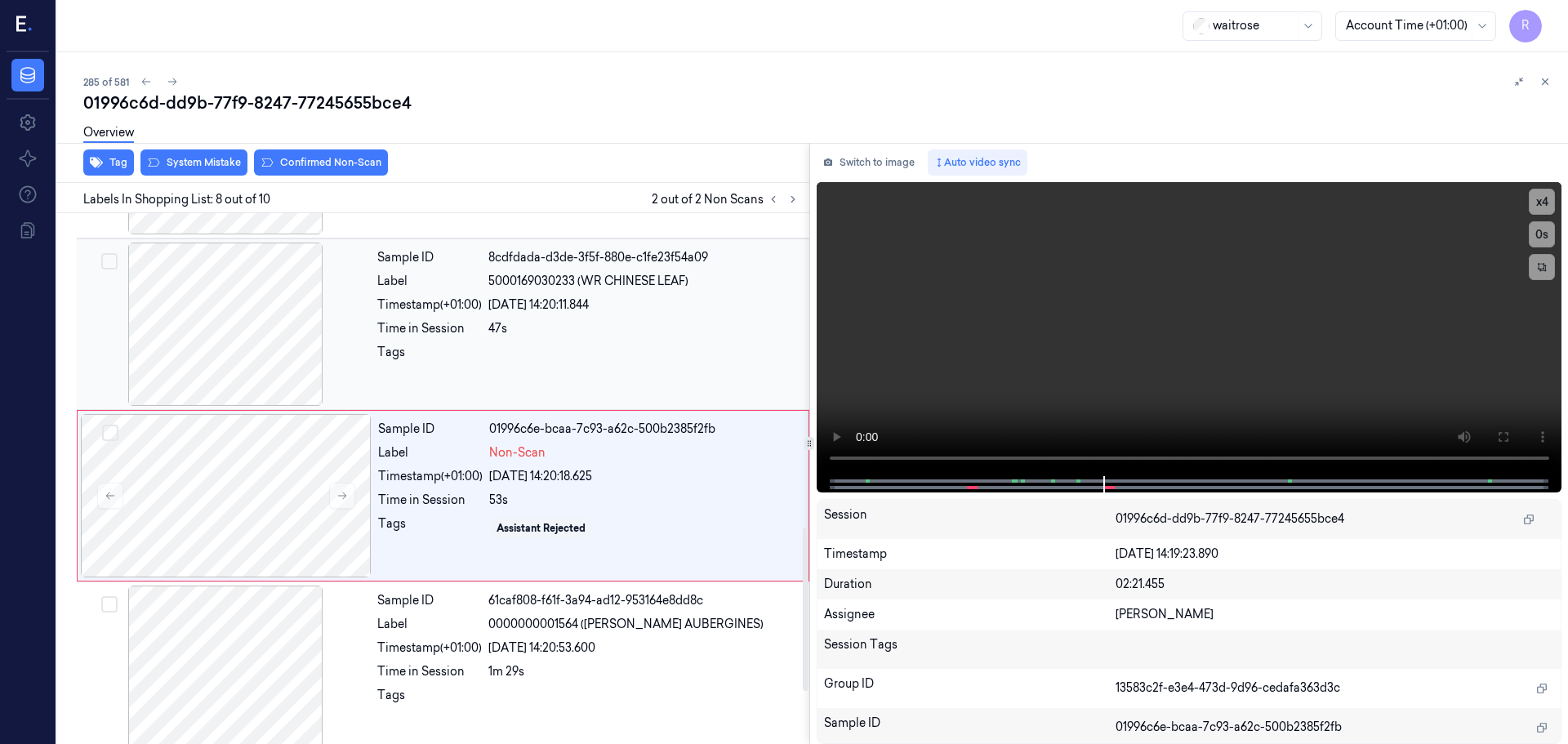
scroll to position [1020, 0]
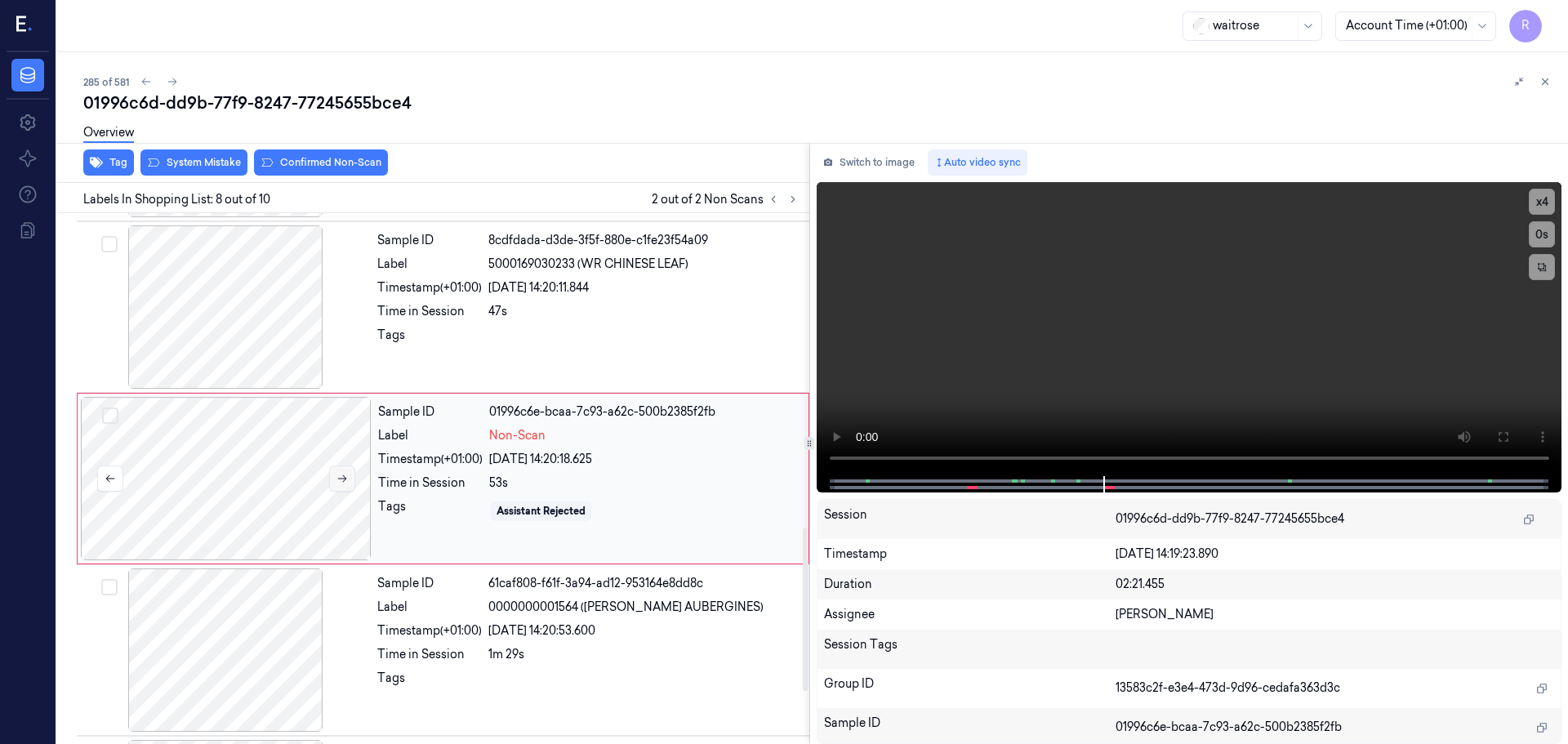
click at [350, 482] on button at bounding box center [342, 478] width 26 height 26
click at [351, 482] on button at bounding box center [342, 478] width 26 height 26
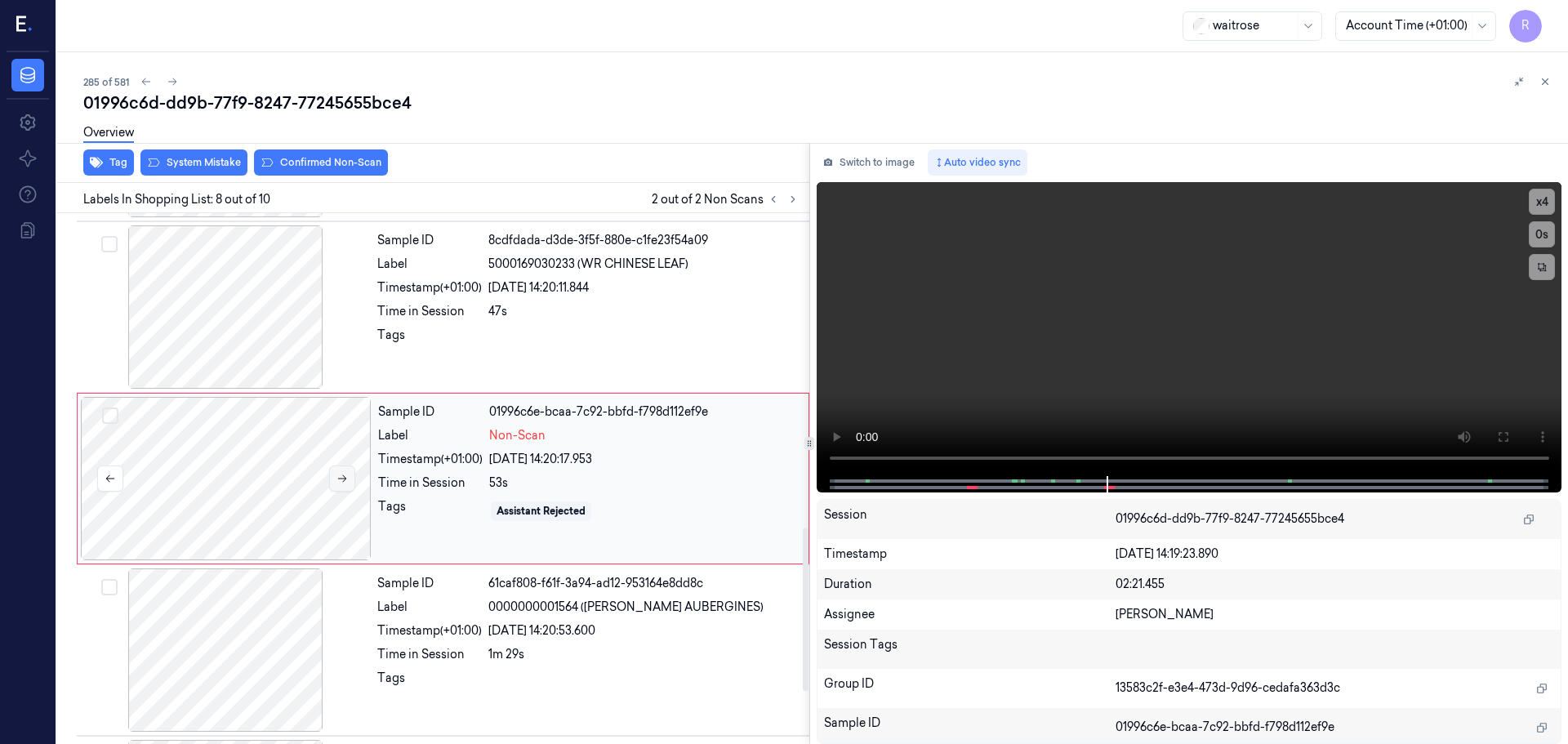
click at [351, 482] on button at bounding box center [342, 478] width 26 height 26
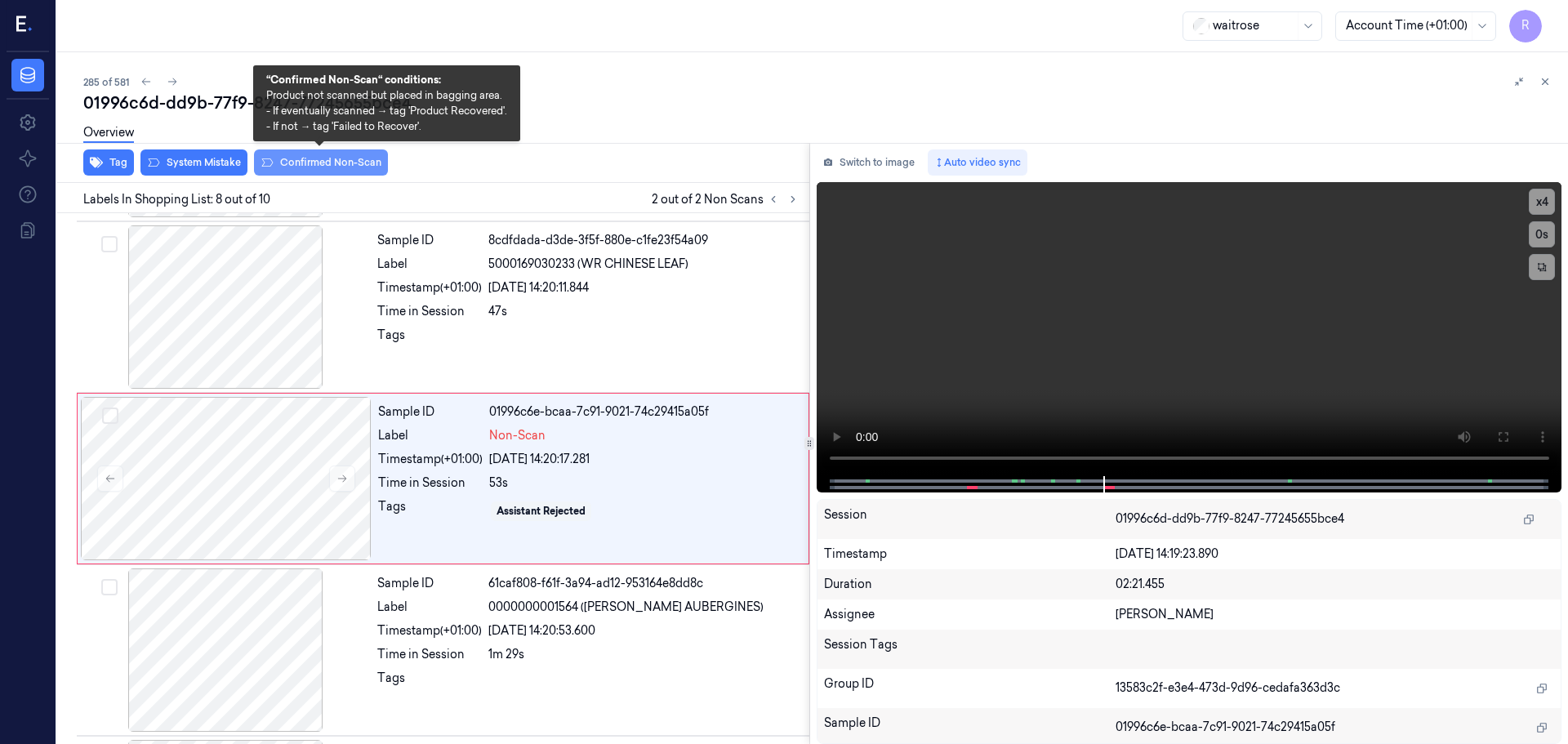
click at [308, 167] on button "Confirmed Non-Scan" at bounding box center [320, 162] width 134 height 26
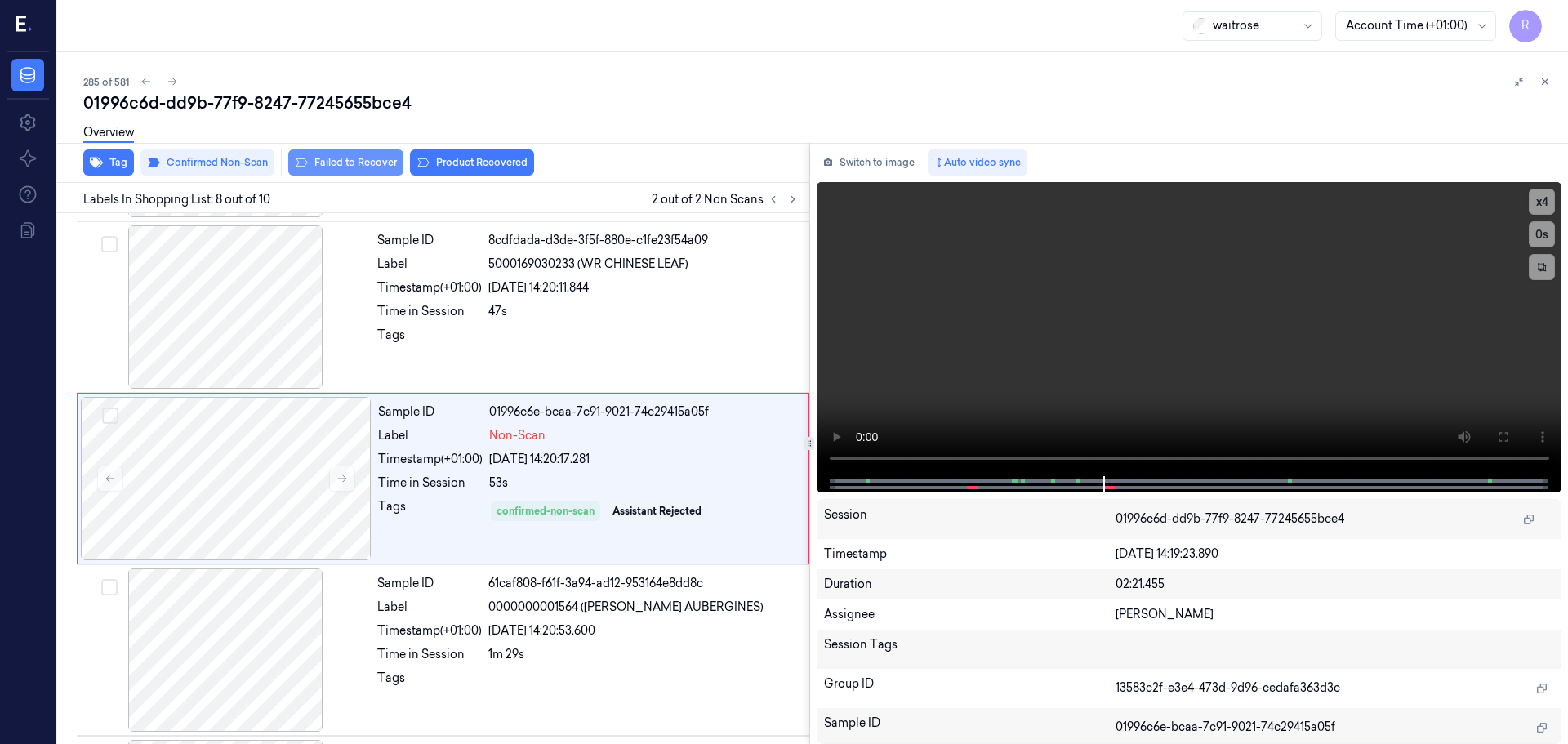
click at [370, 166] on button "Failed to Recover" at bounding box center [345, 162] width 115 height 26
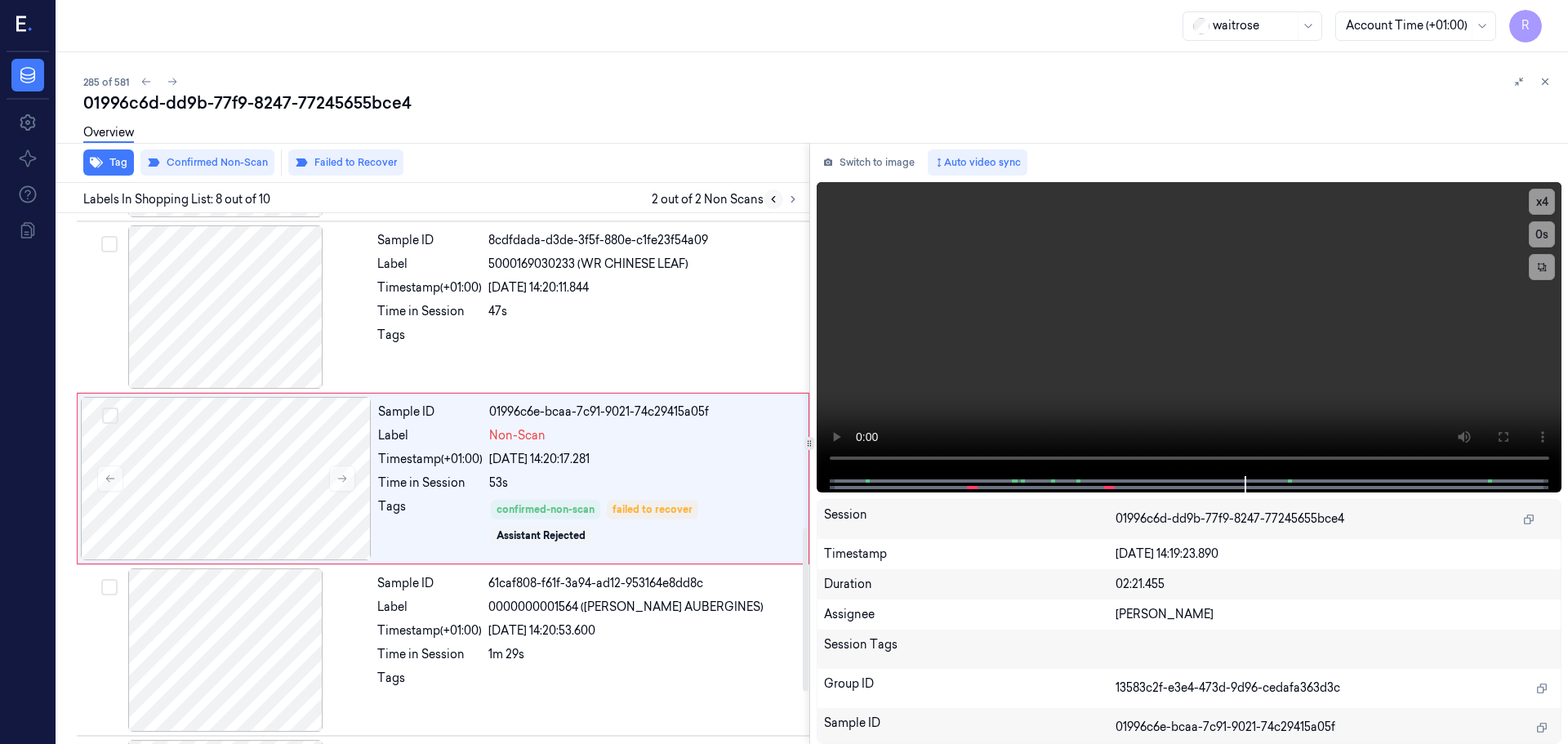
click at [772, 204] on icon at bounding box center [773, 199] width 11 height 11
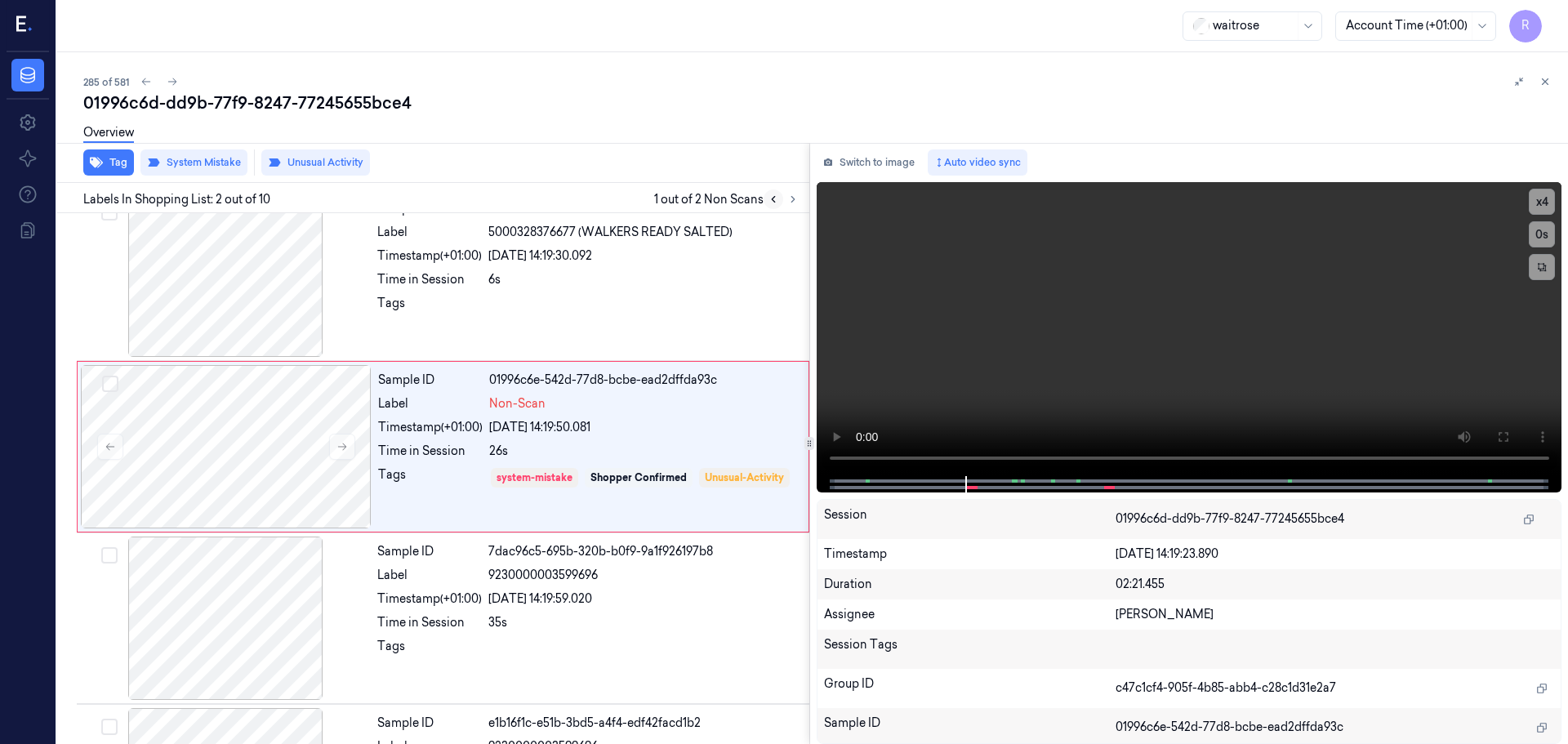
scroll to position [0, 0]
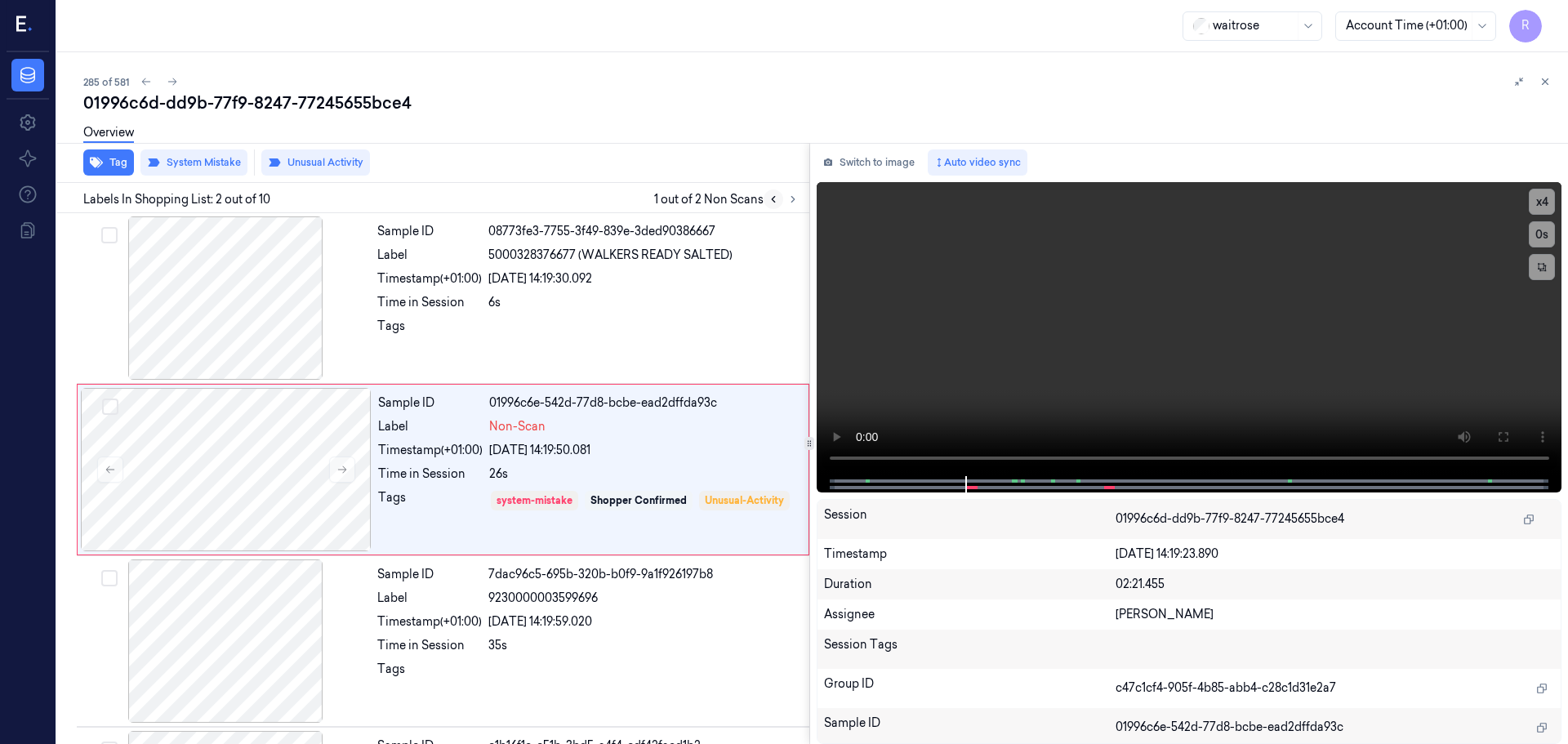
click at [779, 201] on icon at bounding box center [773, 199] width 11 height 11
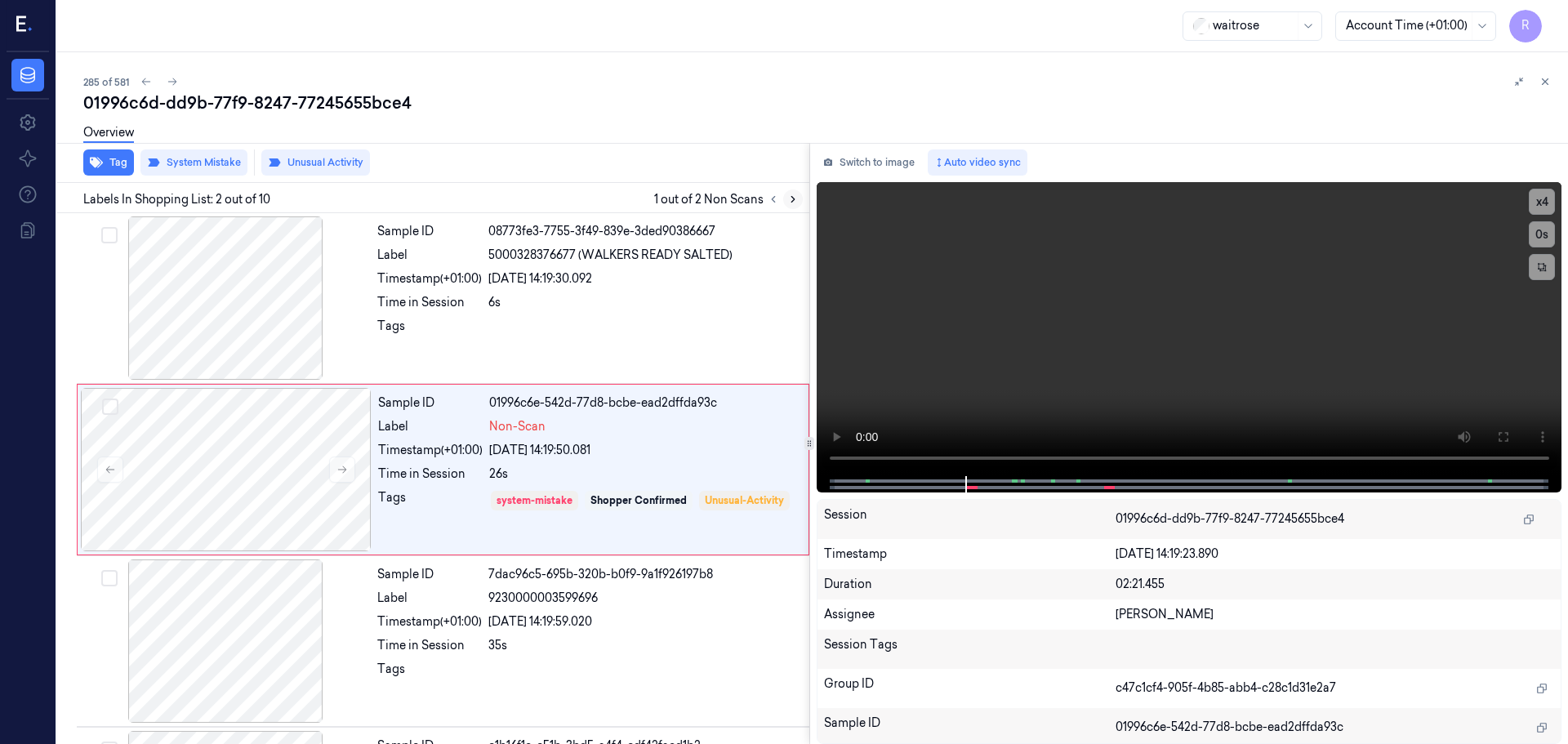
click at [789, 199] on icon at bounding box center [793, 199] width 11 height 11
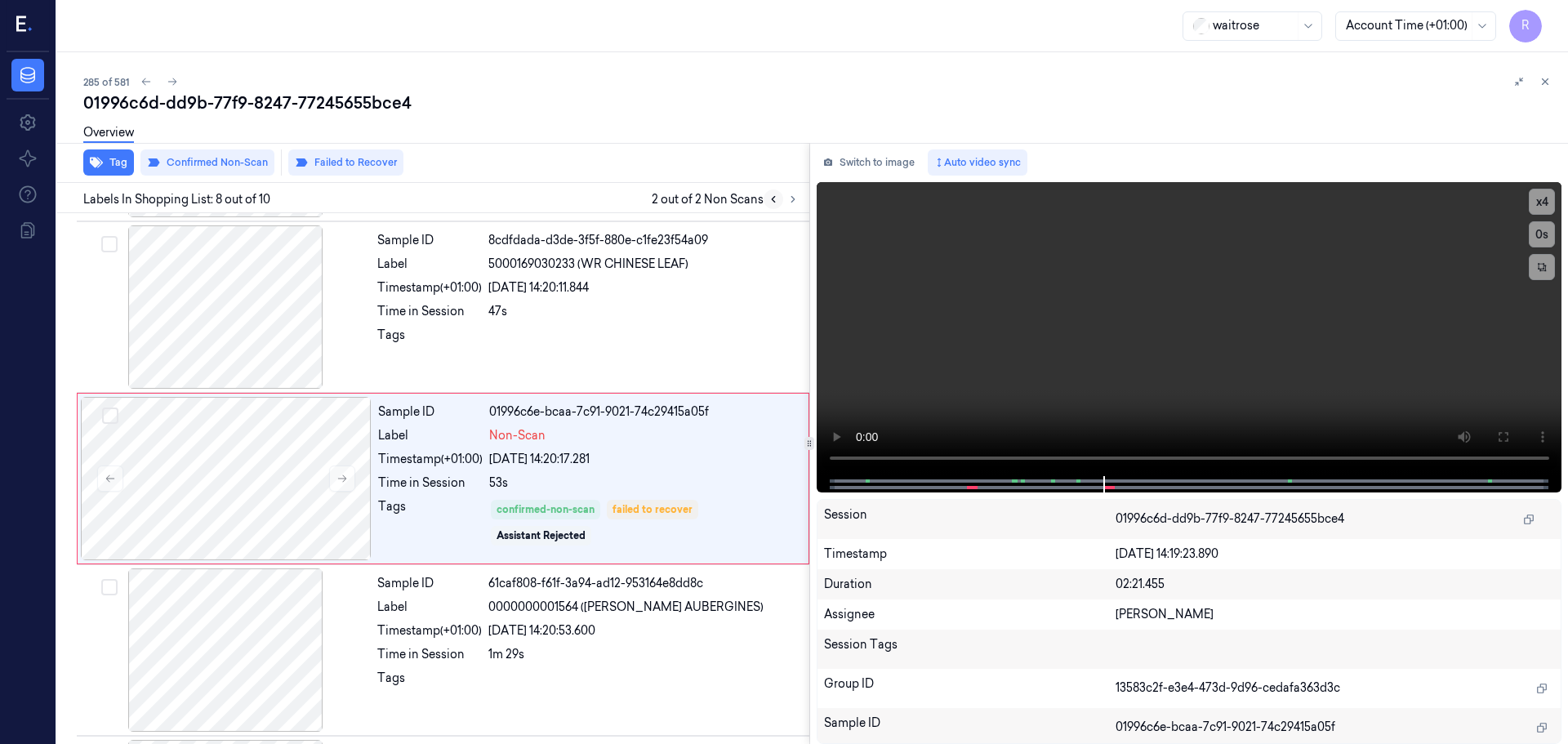
click at [775, 199] on icon at bounding box center [773, 199] width 11 height 11
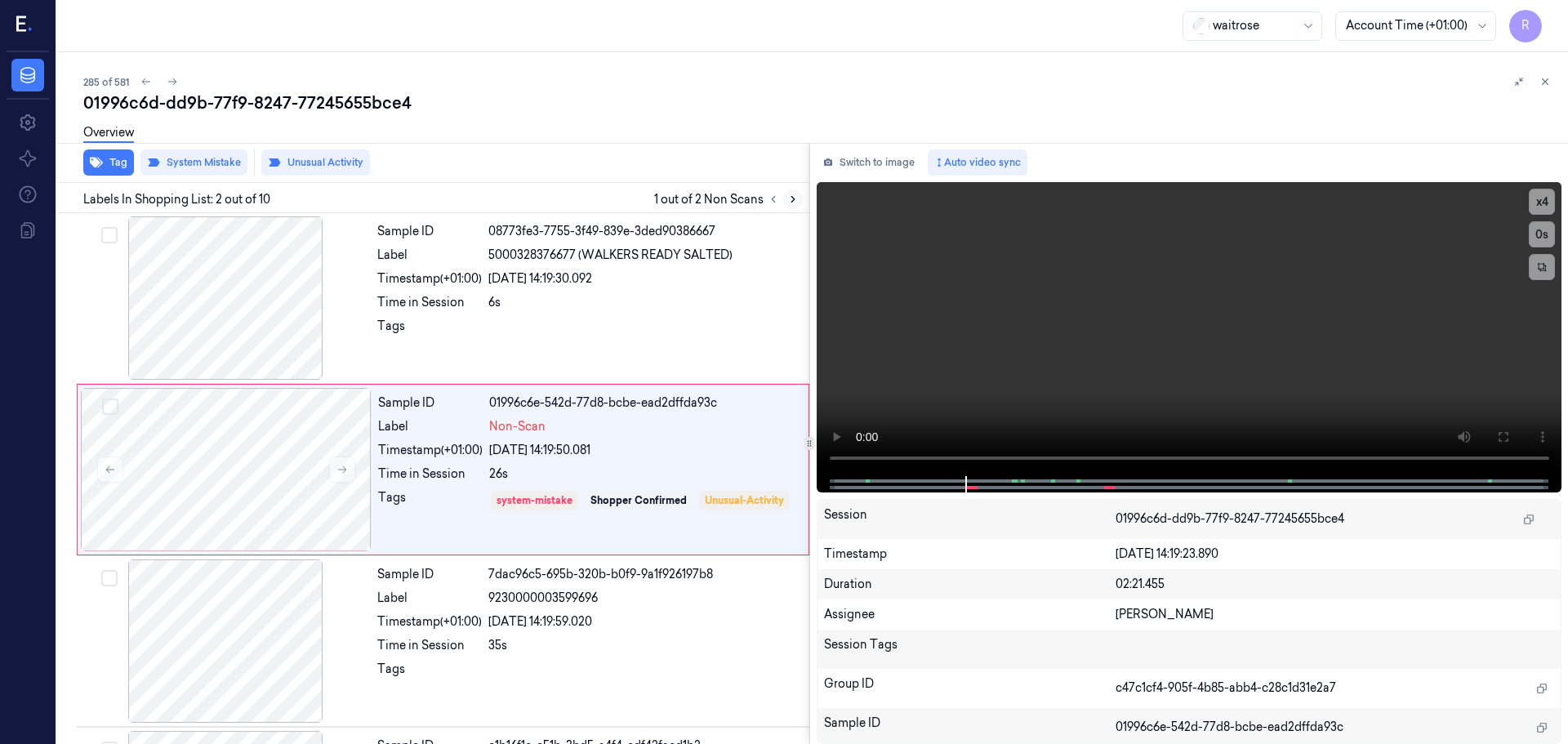
click at [785, 199] on button at bounding box center [793, 199] width 20 height 20
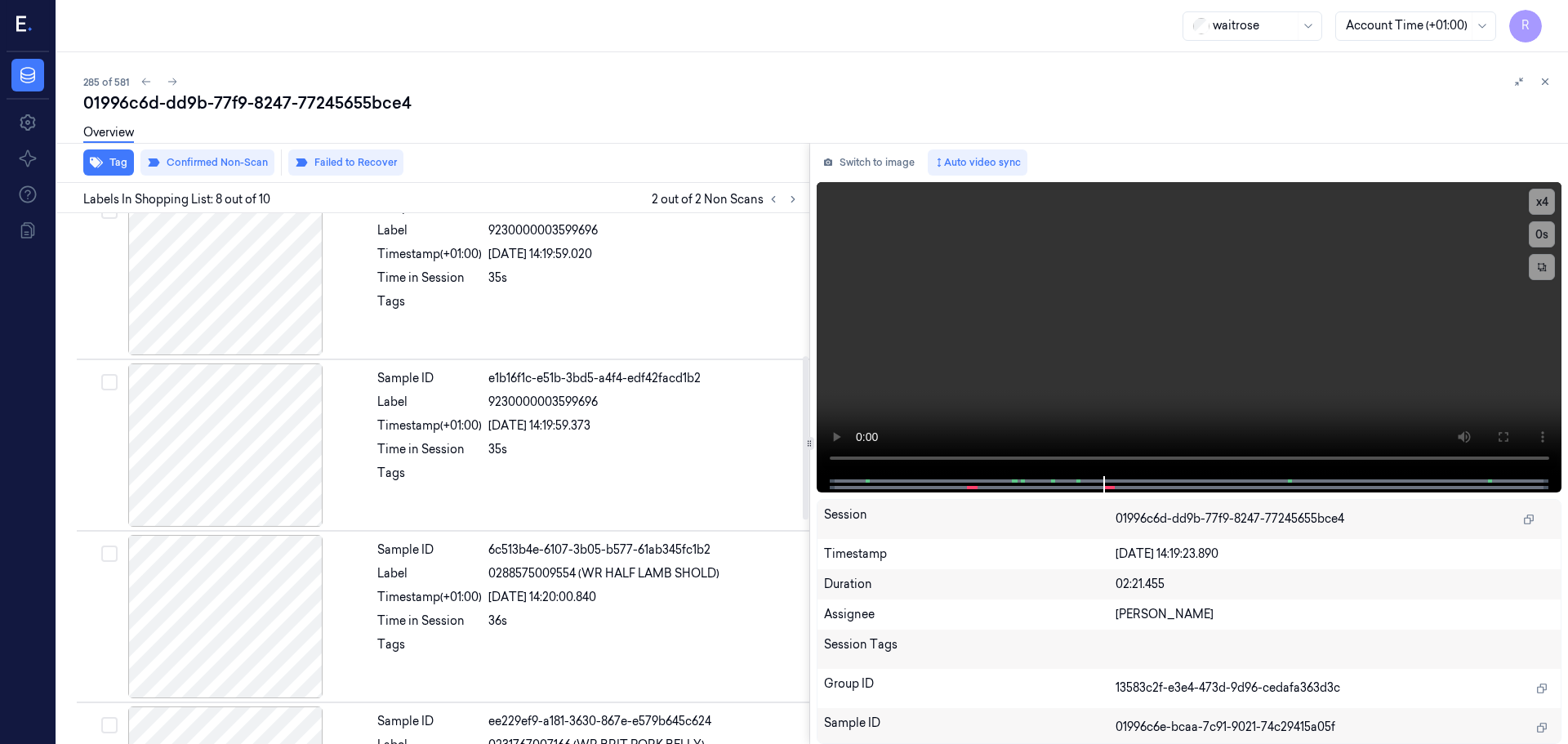
scroll to position [367, 0]
click at [1550, 80] on icon at bounding box center [1545, 81] width 11 height 11
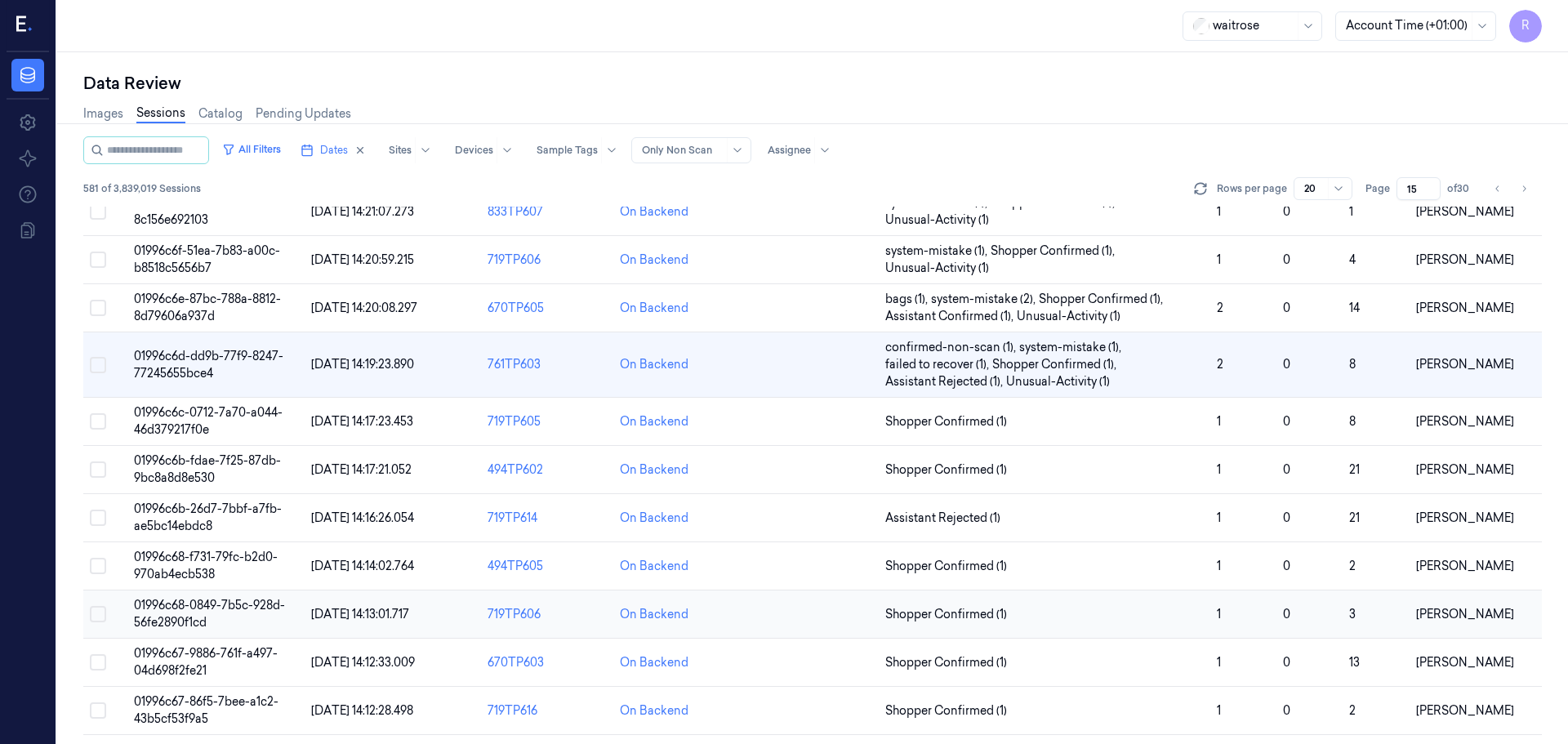
scroll to position [83, 0]
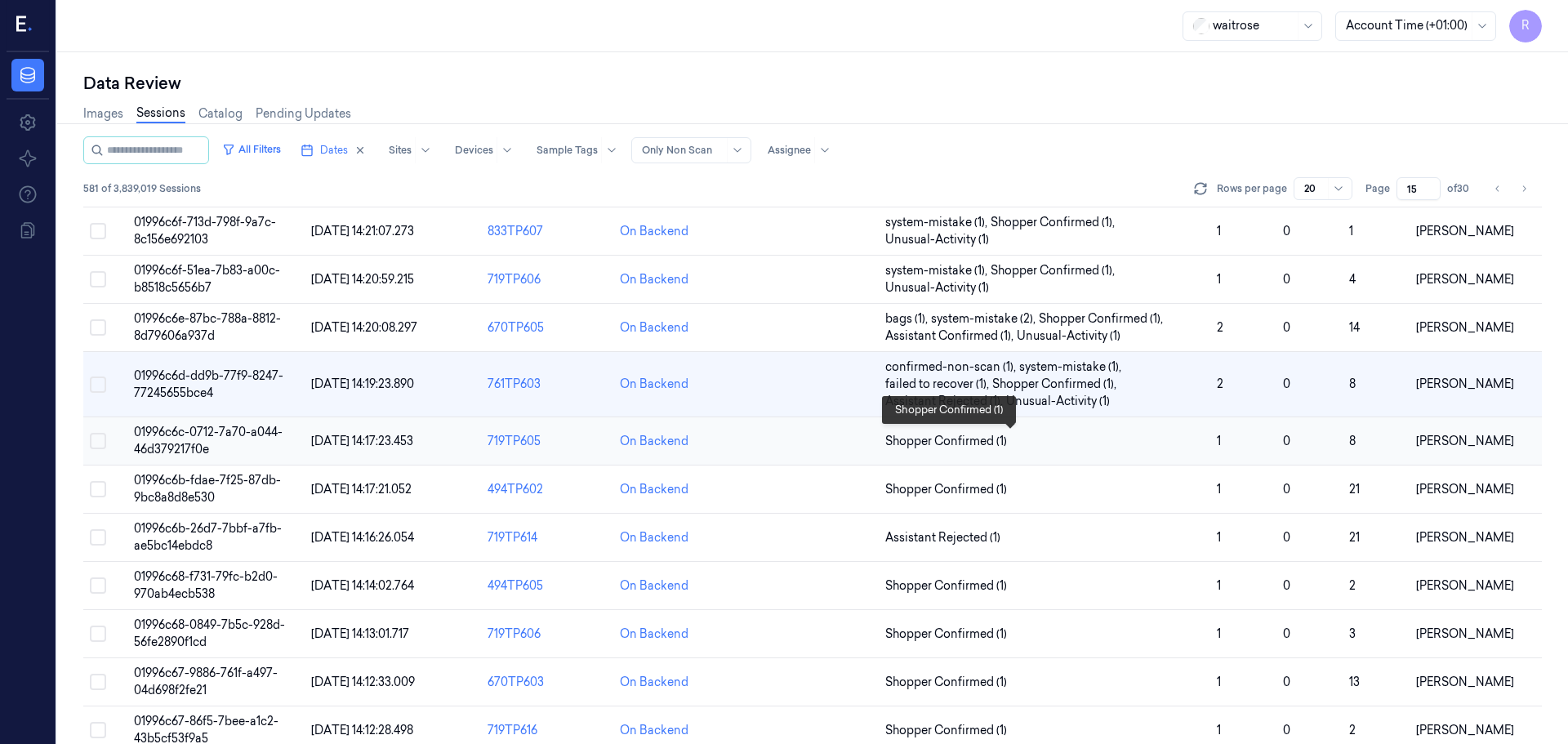
click at [1148, 442] on span "Shopper Confirmed (1)" at bounding box center [1044, 441] width 319 height 17
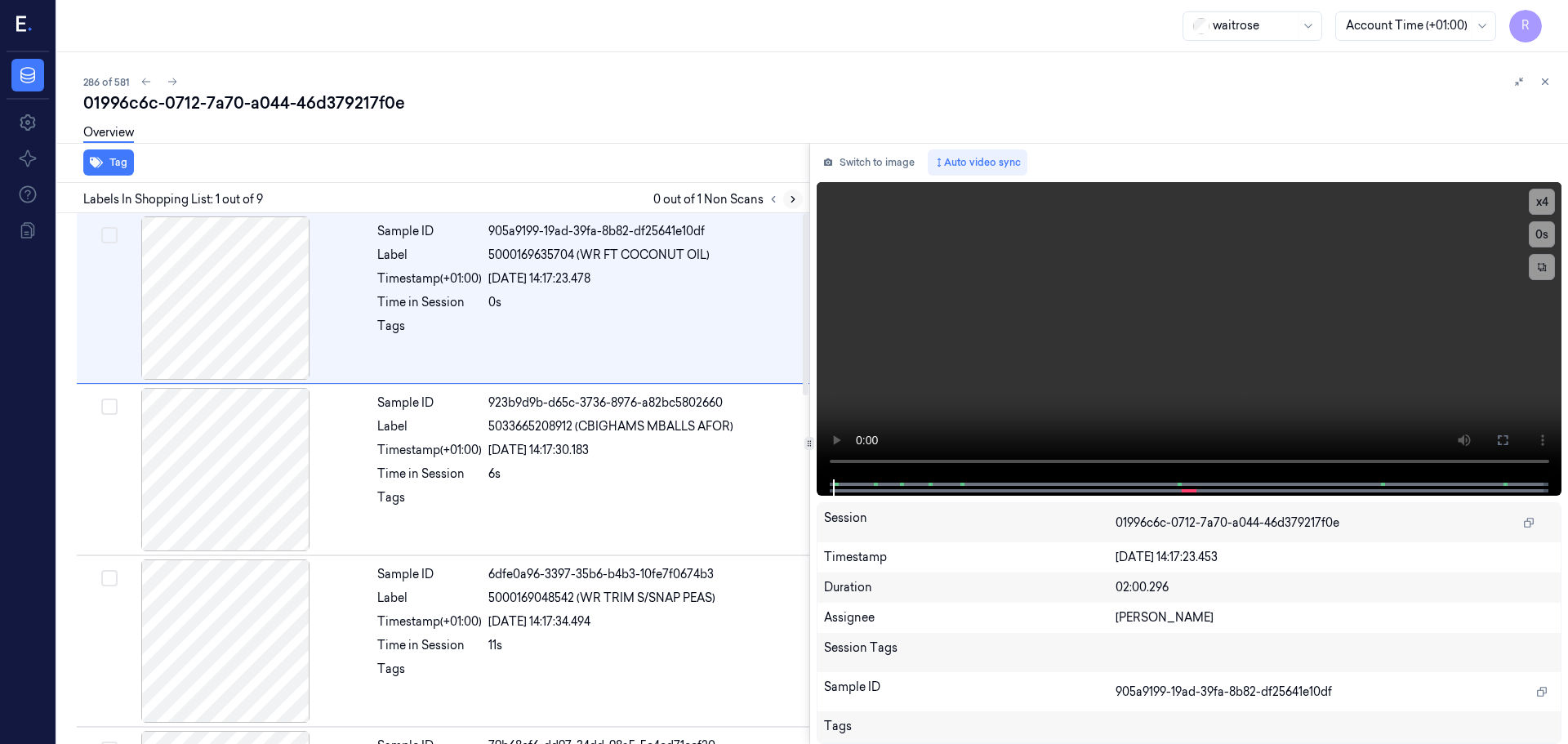
click at [798, 201] on icon at bounding box center [793, 199] width 11 height 11
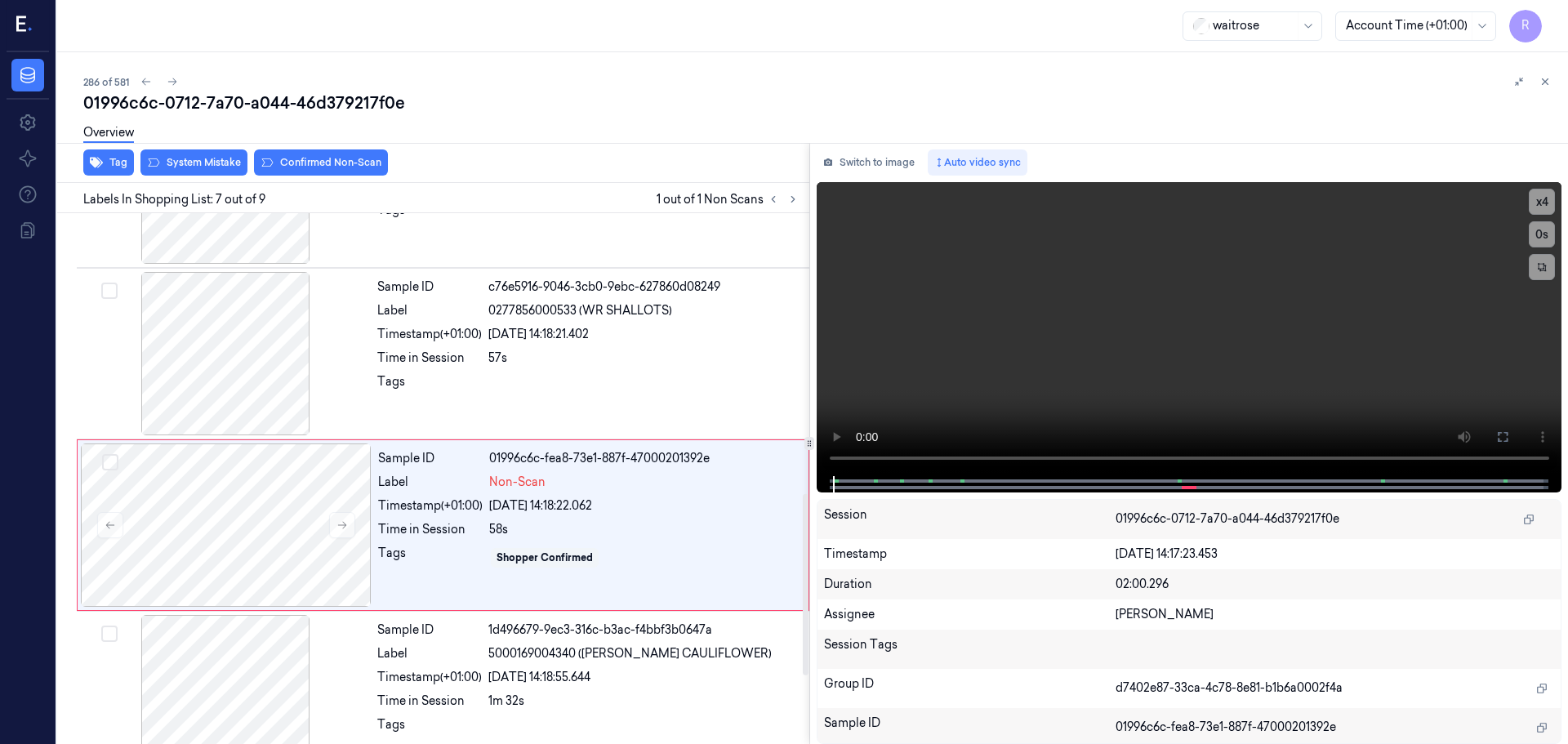
scroll to position [848, 0]
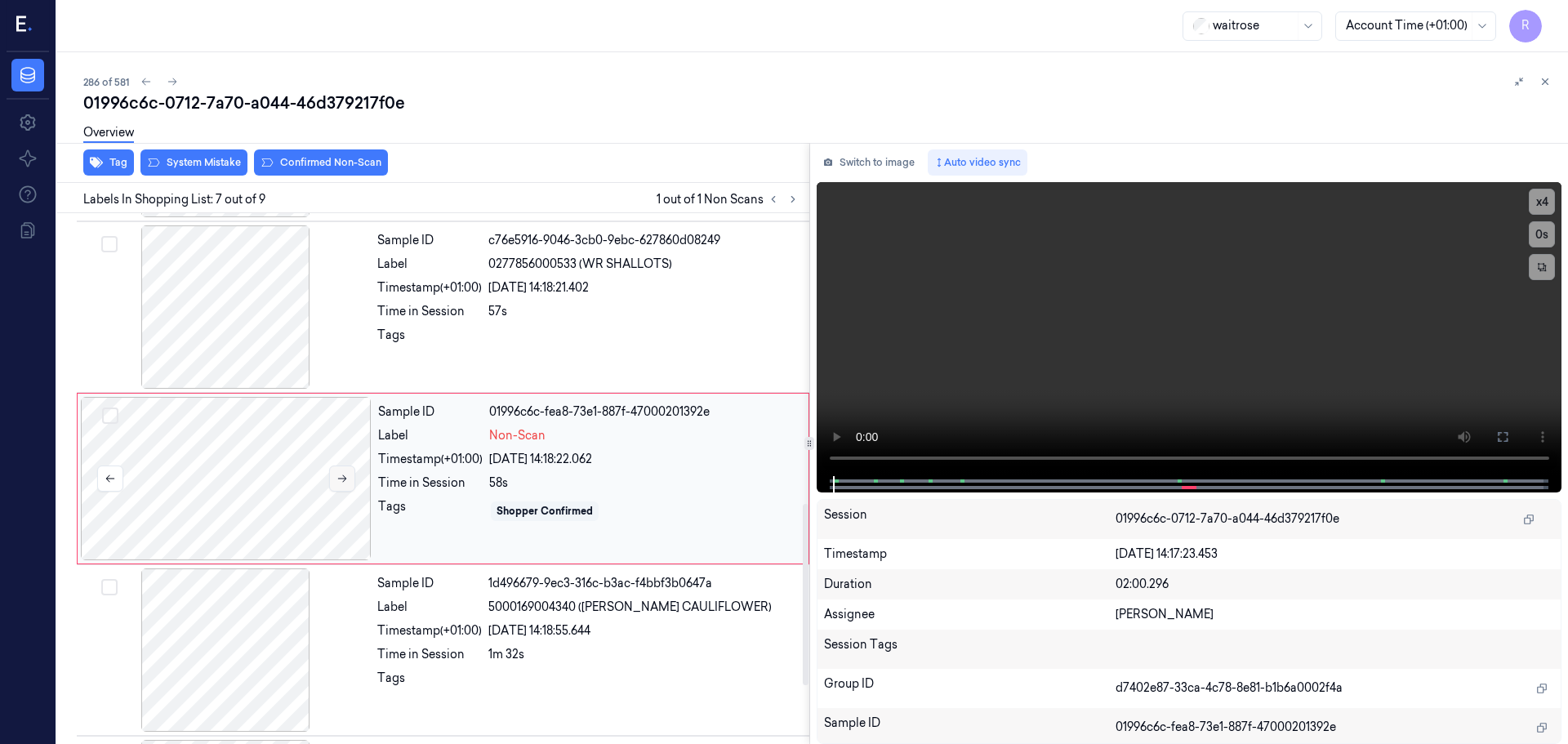
click at [346, 491] on button at bounding box center [342, 478] width 26 height 26
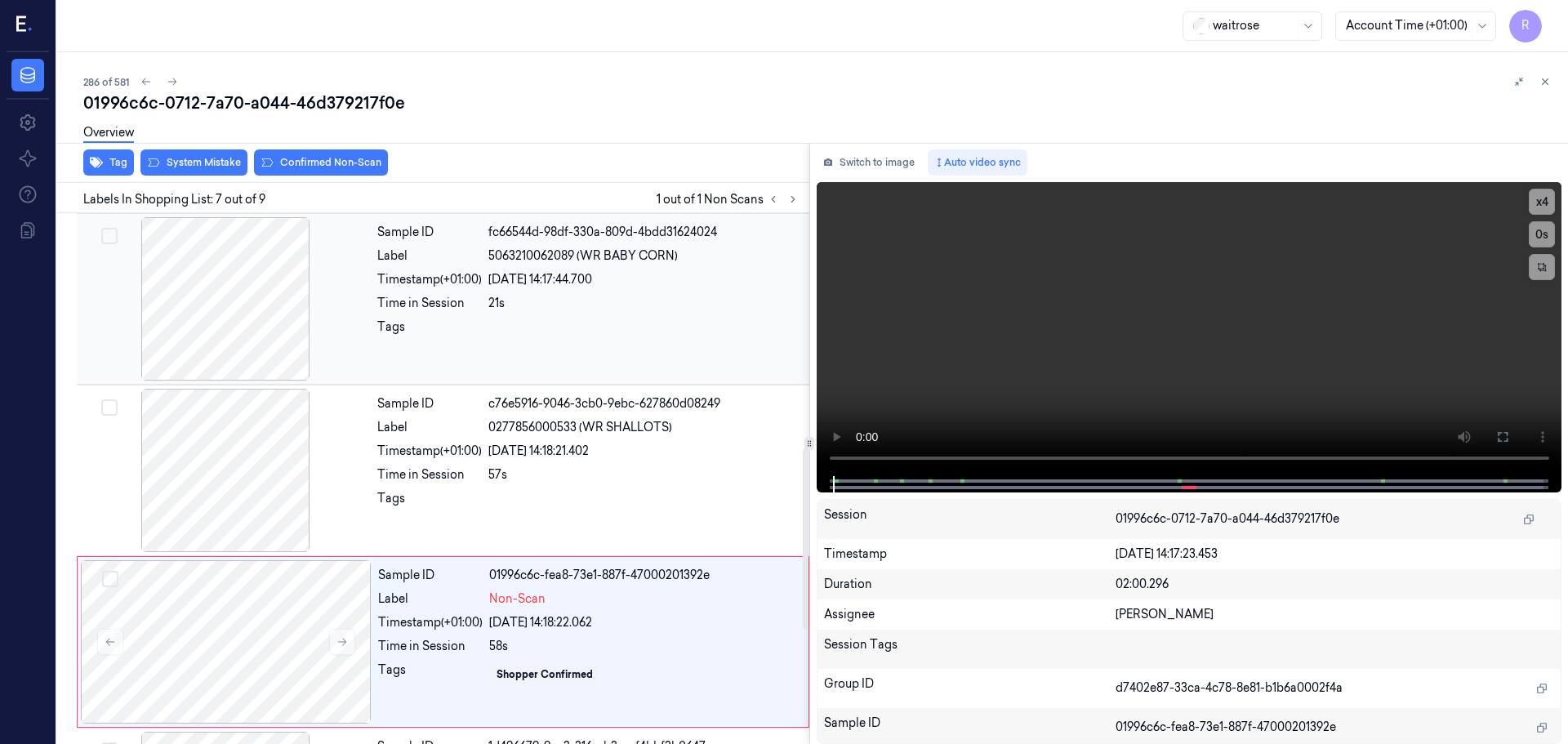
click at [232, 293] on div at bounding box center [225, 299] width 291 height 163
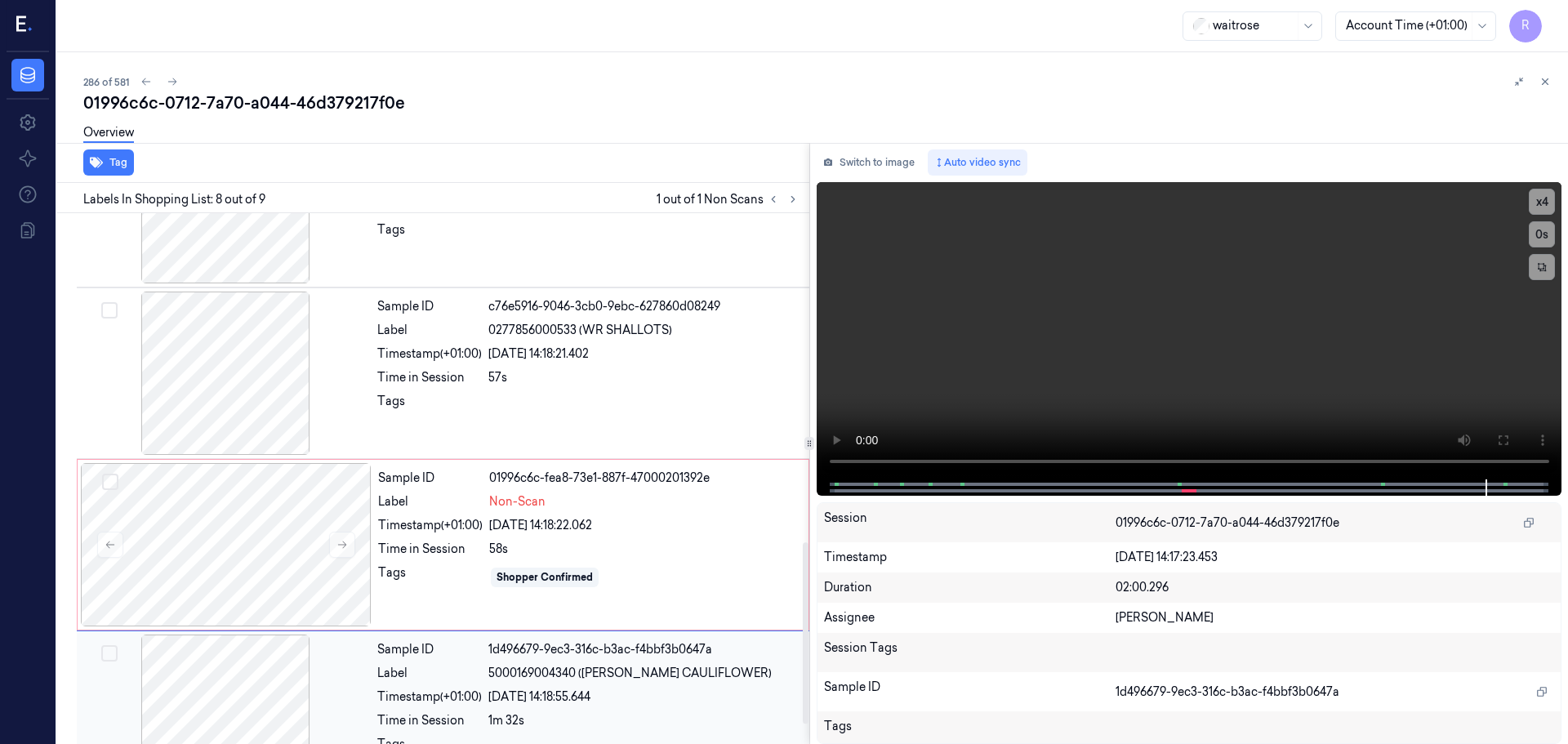
scroll to position [772, 0]
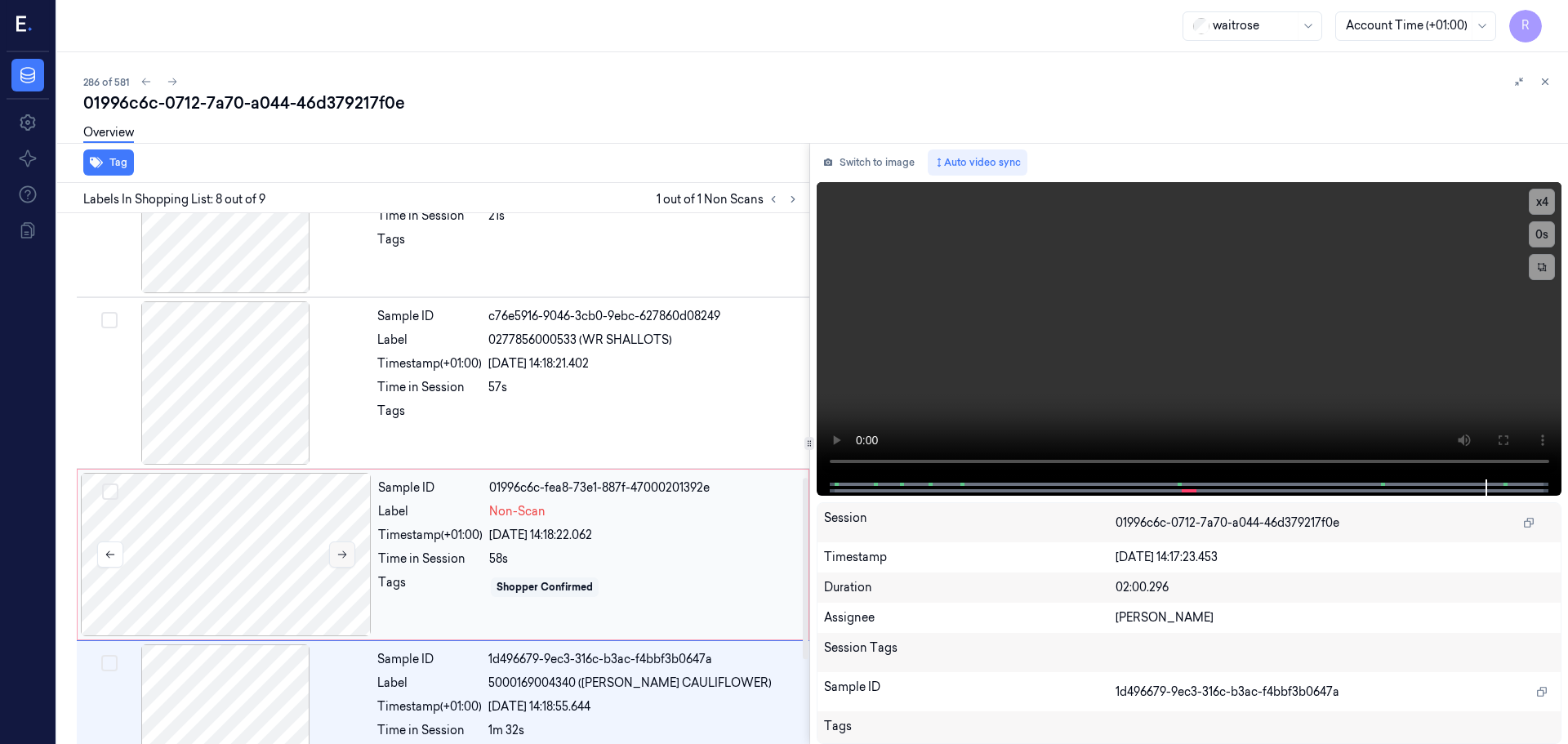
click at [351, 558] on button at bounding box center [342, 554] width 26 height 26
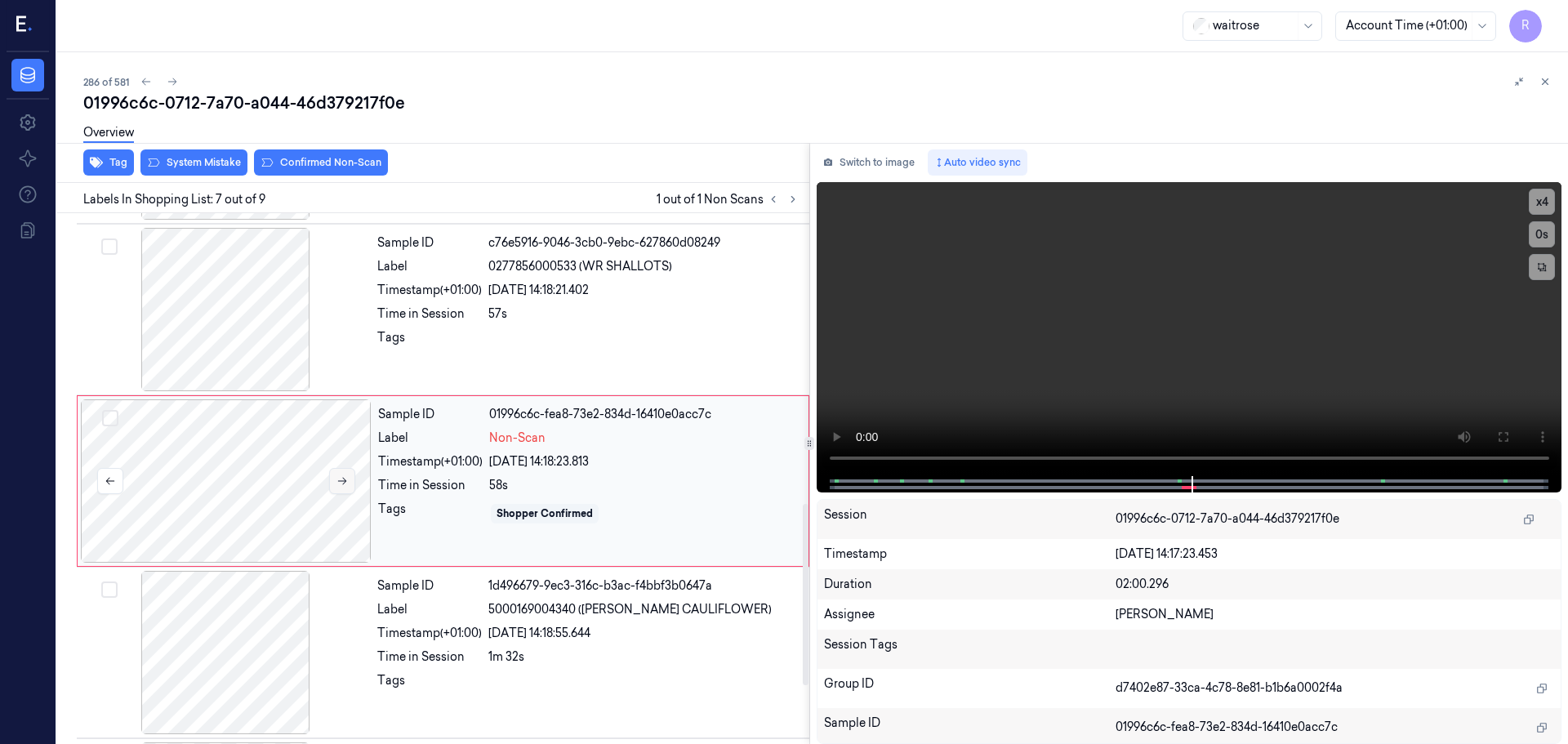
scroll to position [848, 0]
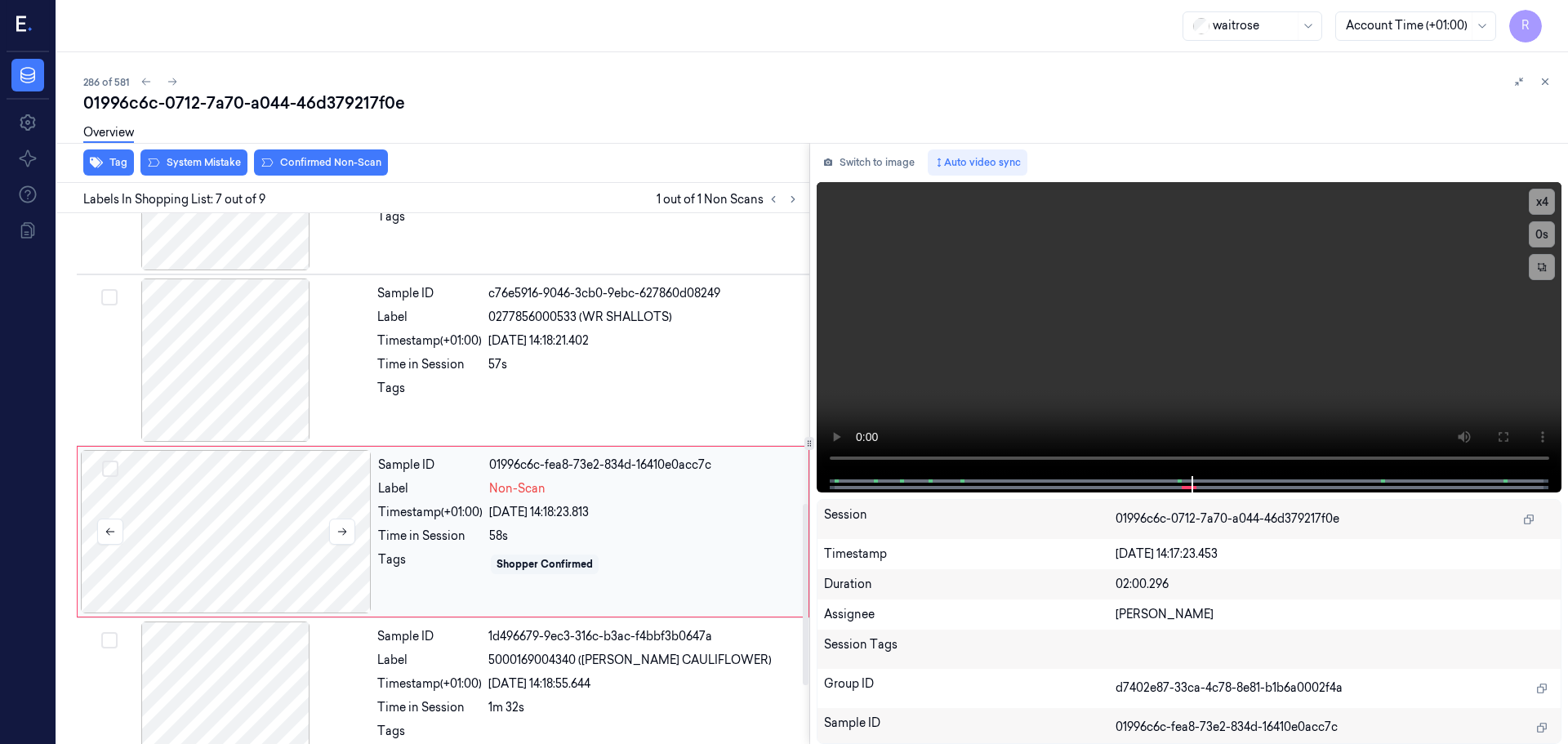
click at [340, 482] on div at bounding box center [226, 531] width 291 height 163
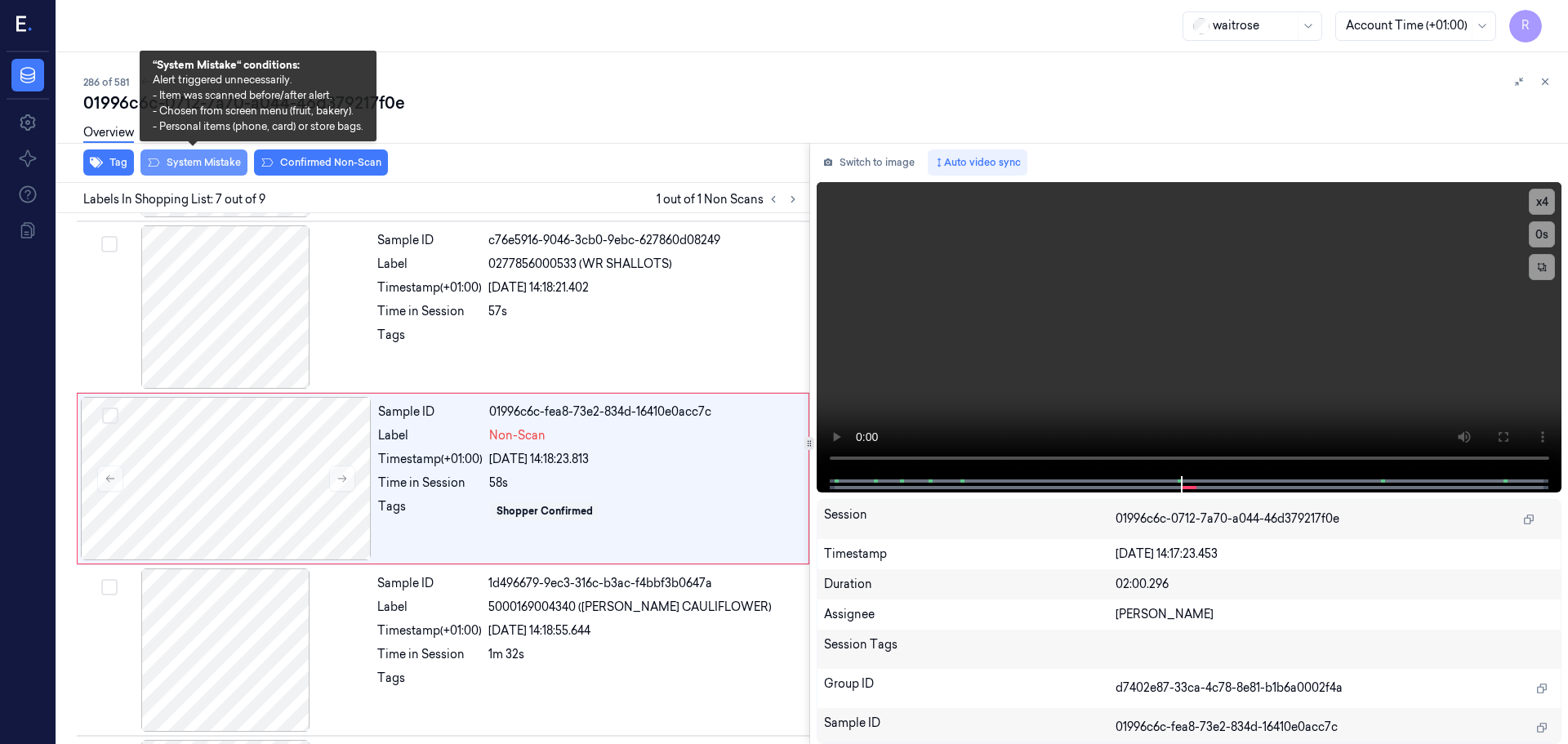
click at [186, 160] on button "System Mistake" at bounding box center [194, 162] width 107 height 26
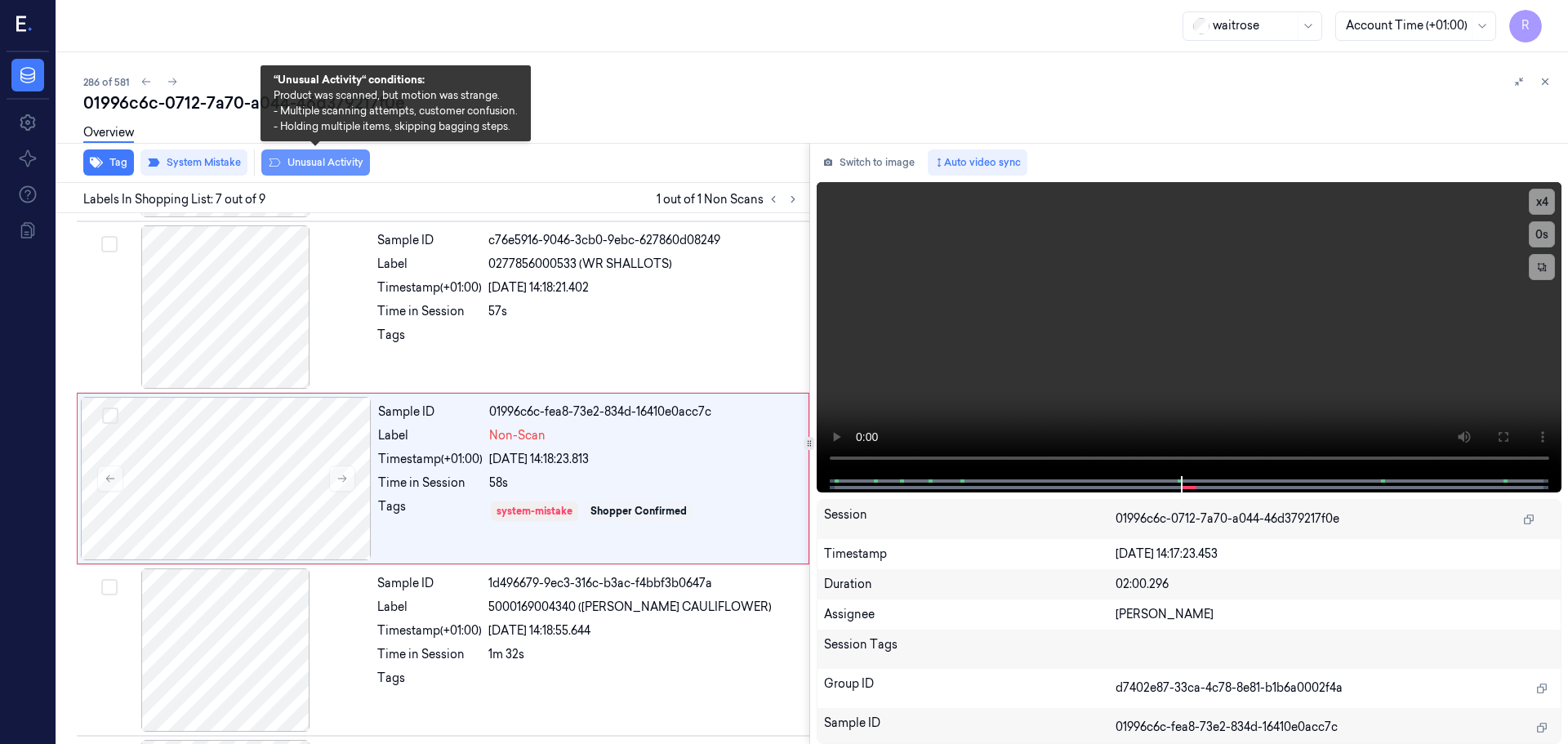
click at [294, 162] on button "Unusual Activity" at bounding box center [316, 162] width 109 height 26
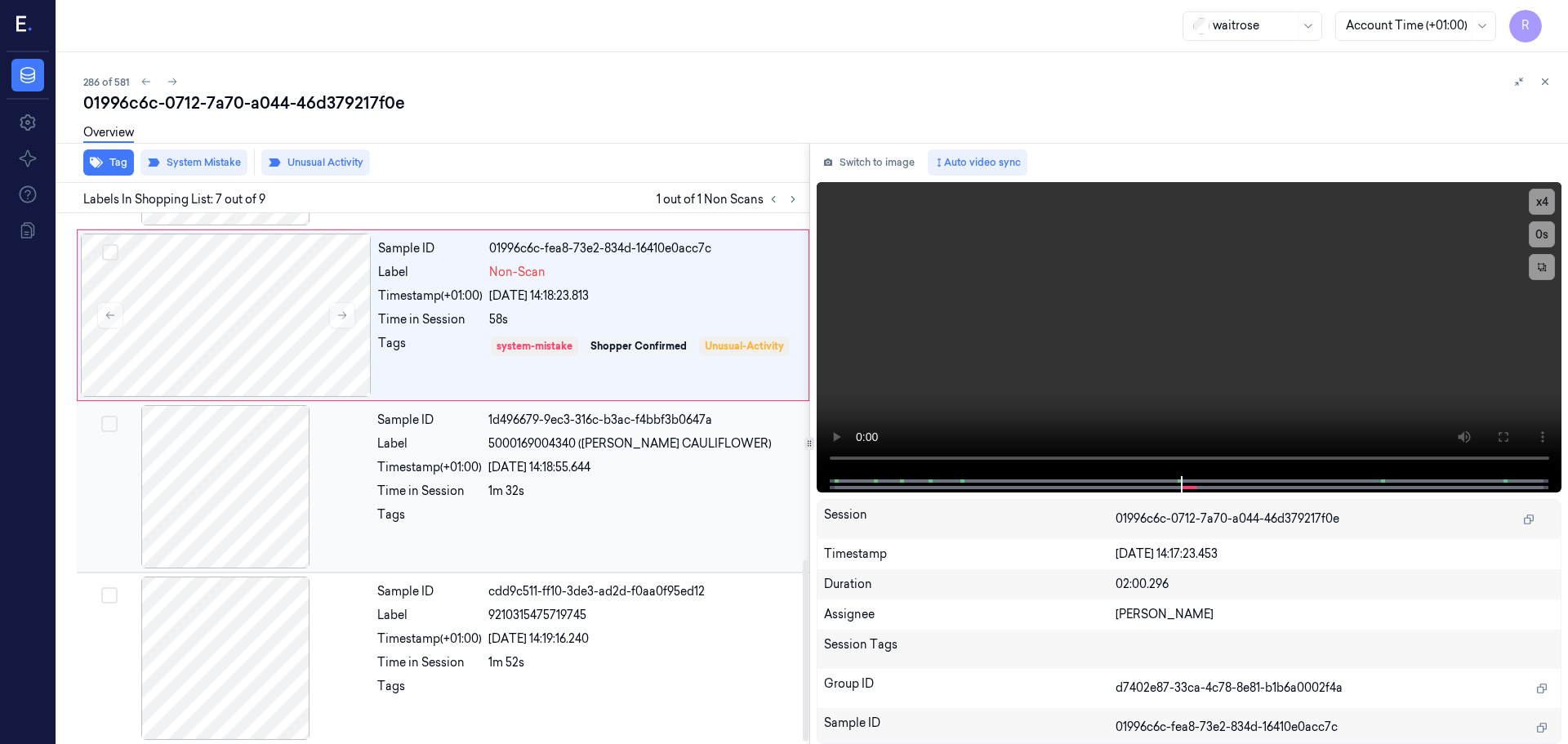
click at [436, 505] on div "Sample ID 1d496679-9ec3-316c-b3ac-f4bbf3b0647a Label 5000169004340 ([PERSON_NAM…" at bounding box center [588, 486] width 435 height 163
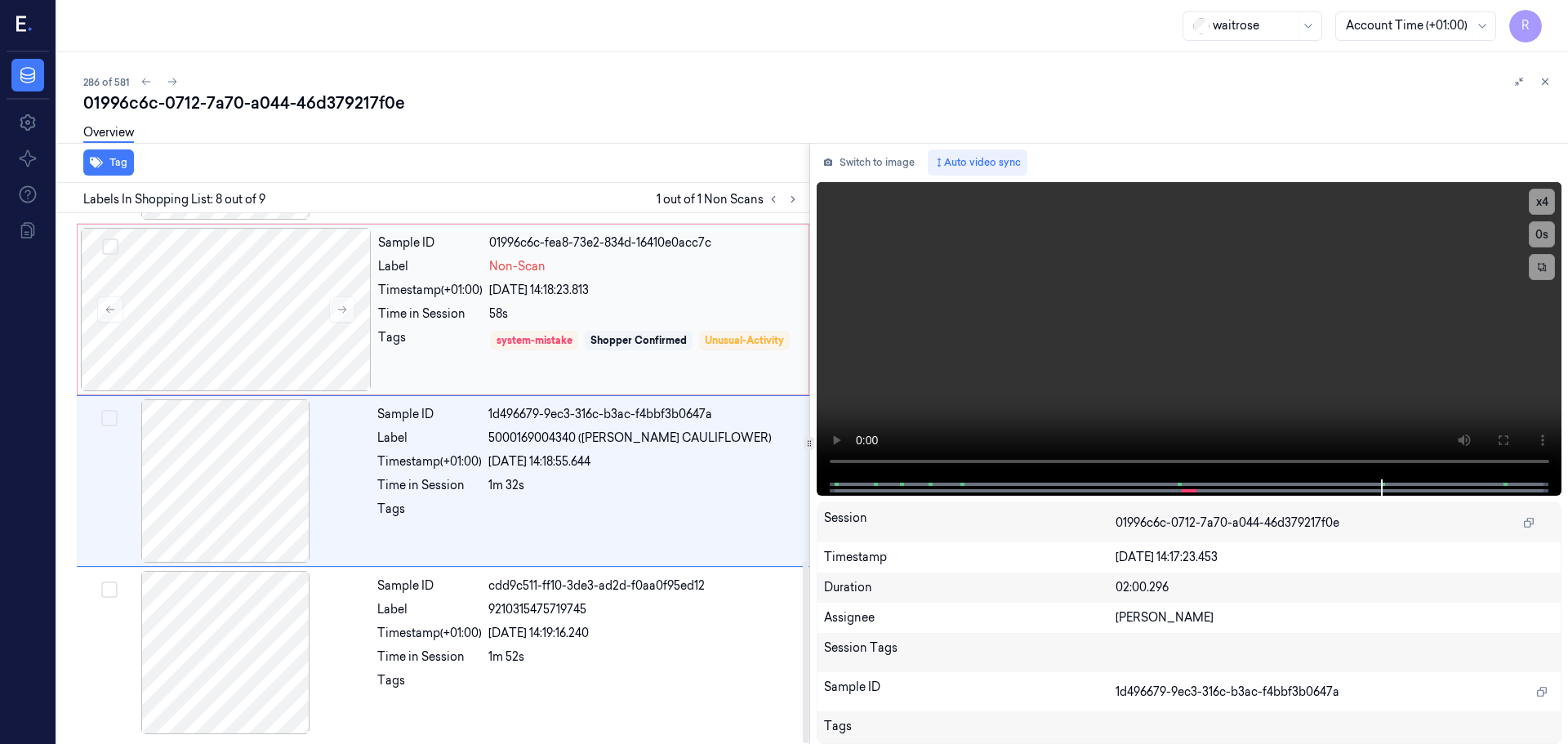
click at [461, 360] on div "Tags" at bounding box center [430, 352] width 104 height 47
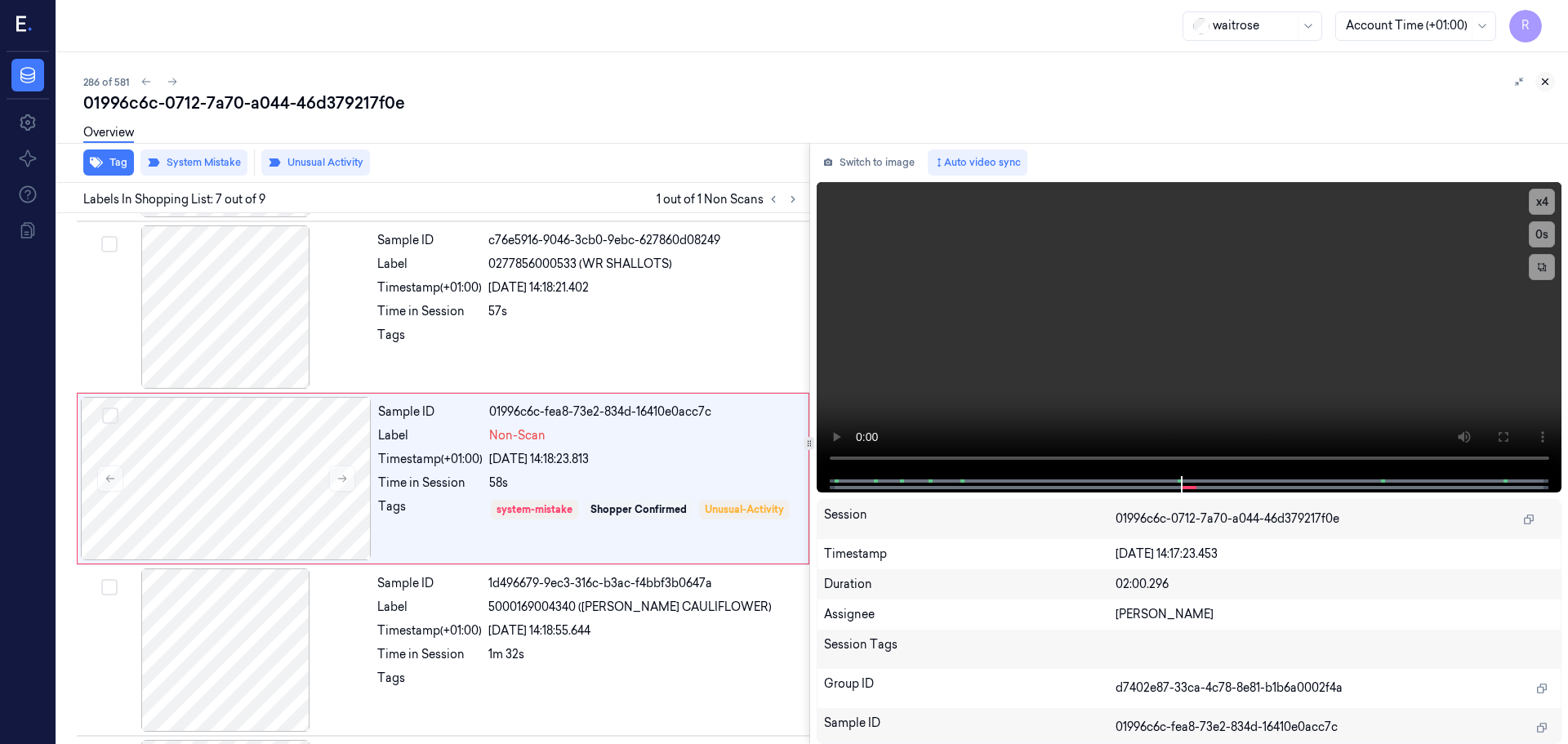
click at [1550, 85] on icon at bounding box center [1545, 81] width 11 height 11
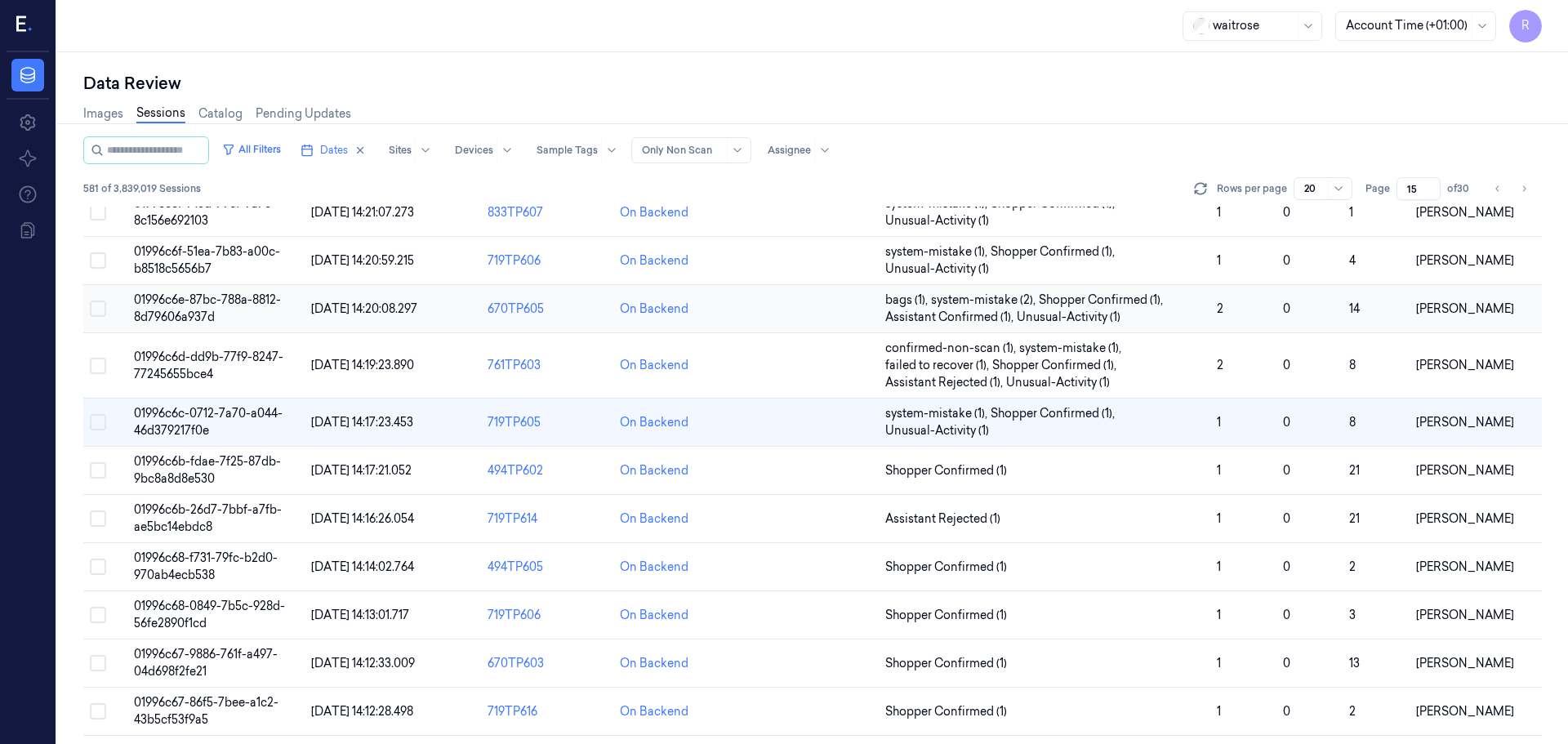
scroll to position [130, 0]
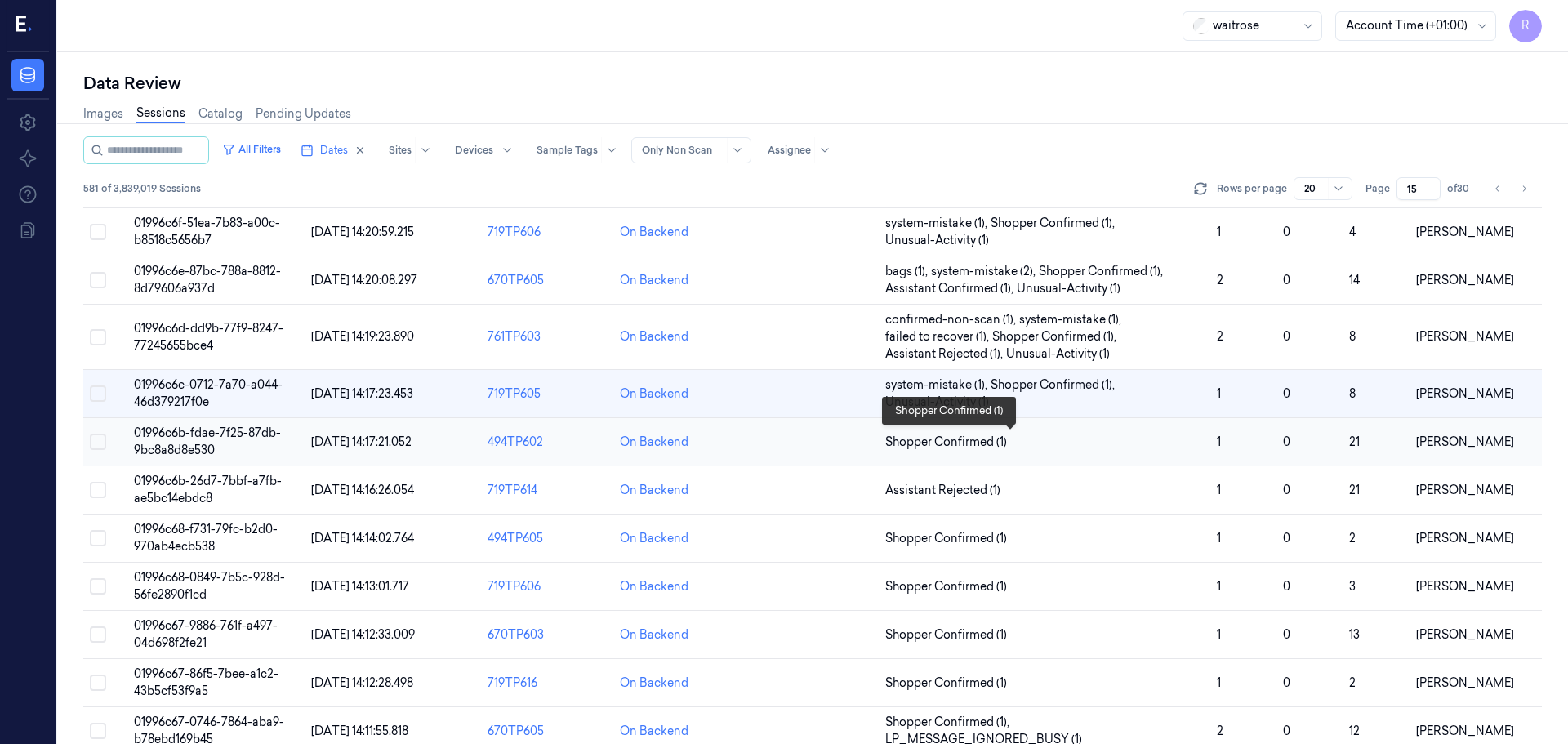
click at [1152, 433] on span "Shopper Confirmed (1)" at bounding box center [1044, 442] width 319 height 17
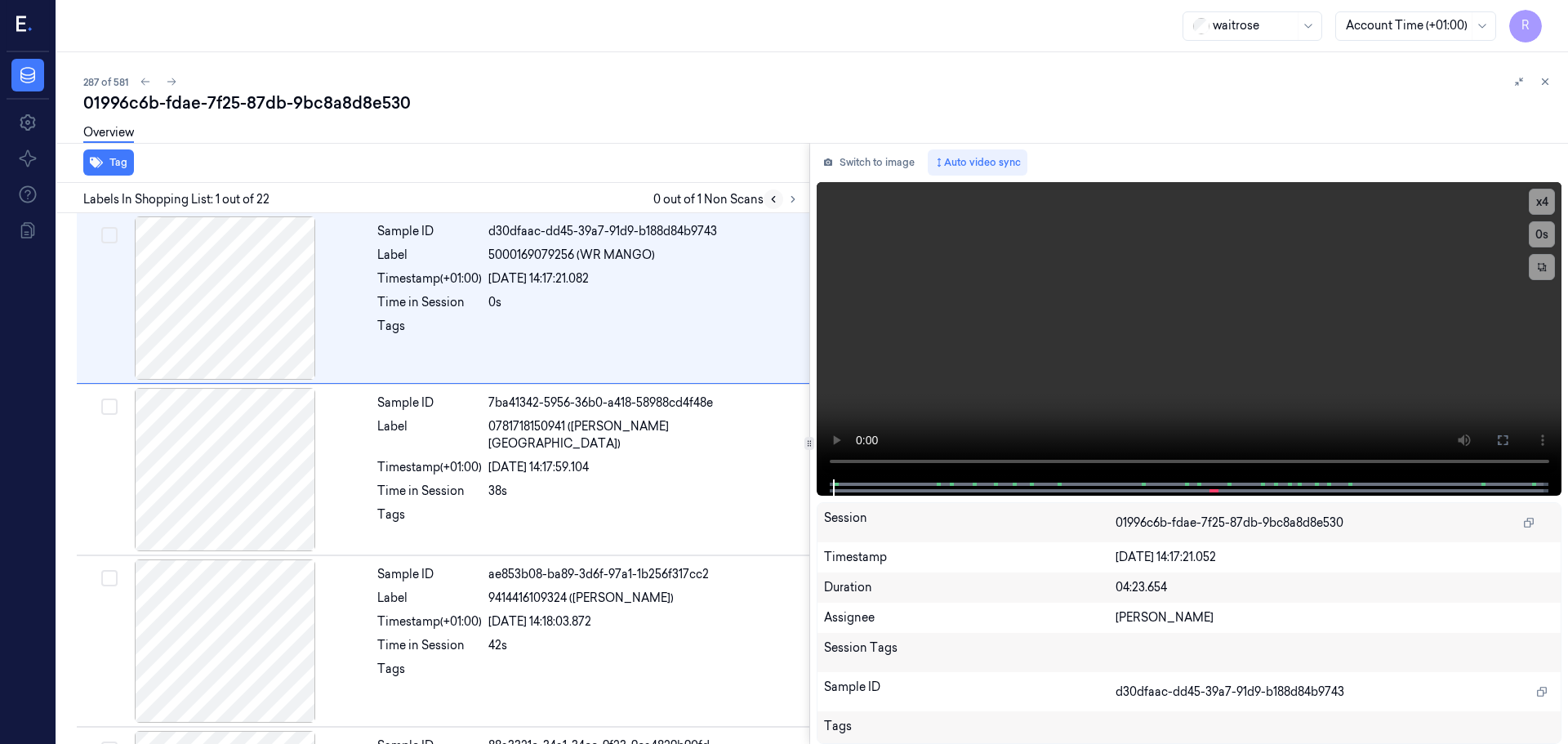
click at [781, 198] on button at bounding box center [773, 199] width 20 height 20
click at [794, 199] on icon at bounding box center [793, 199] width 11 height 11
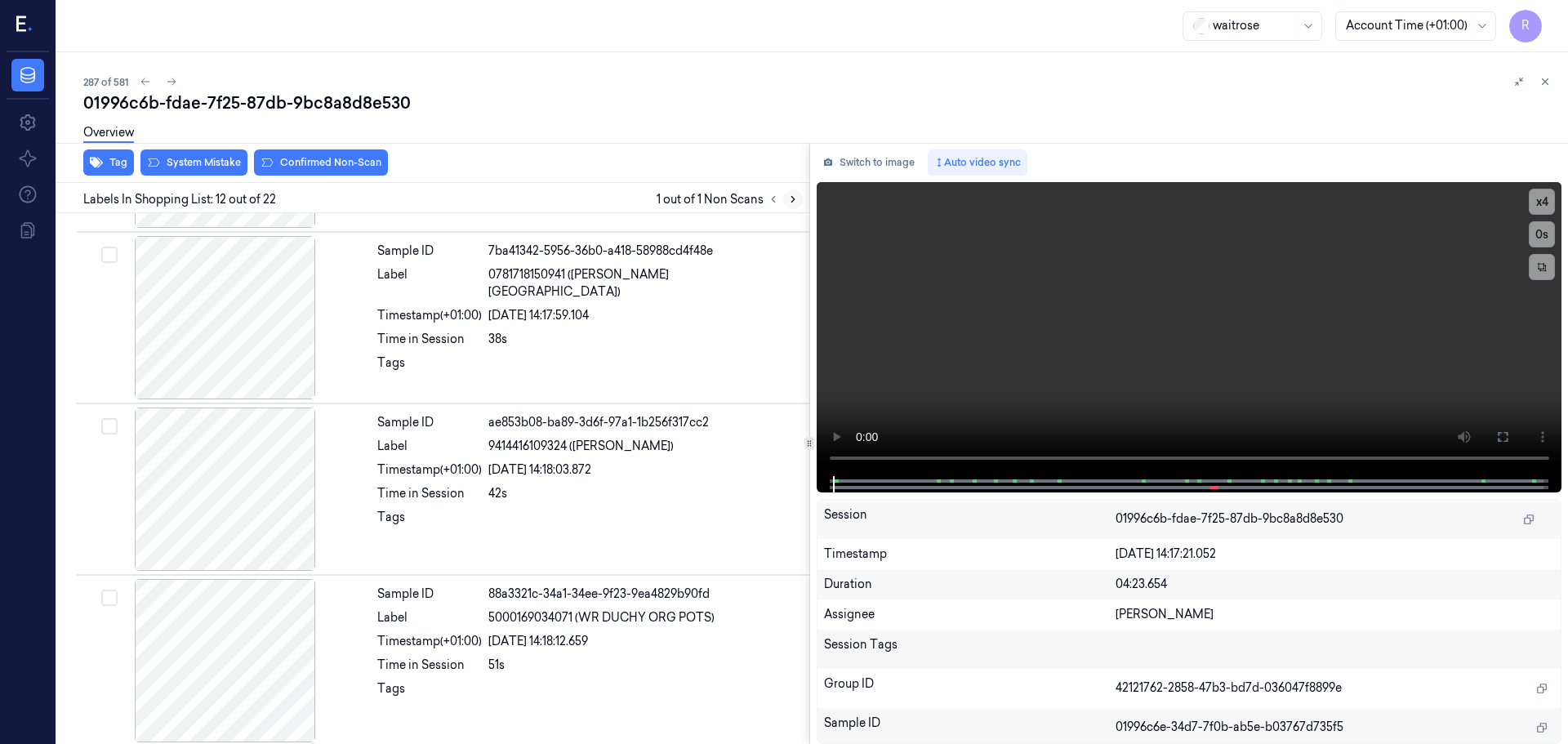
click at [794, 199] on icon at bounding box center [793, 199] width 11 height 11
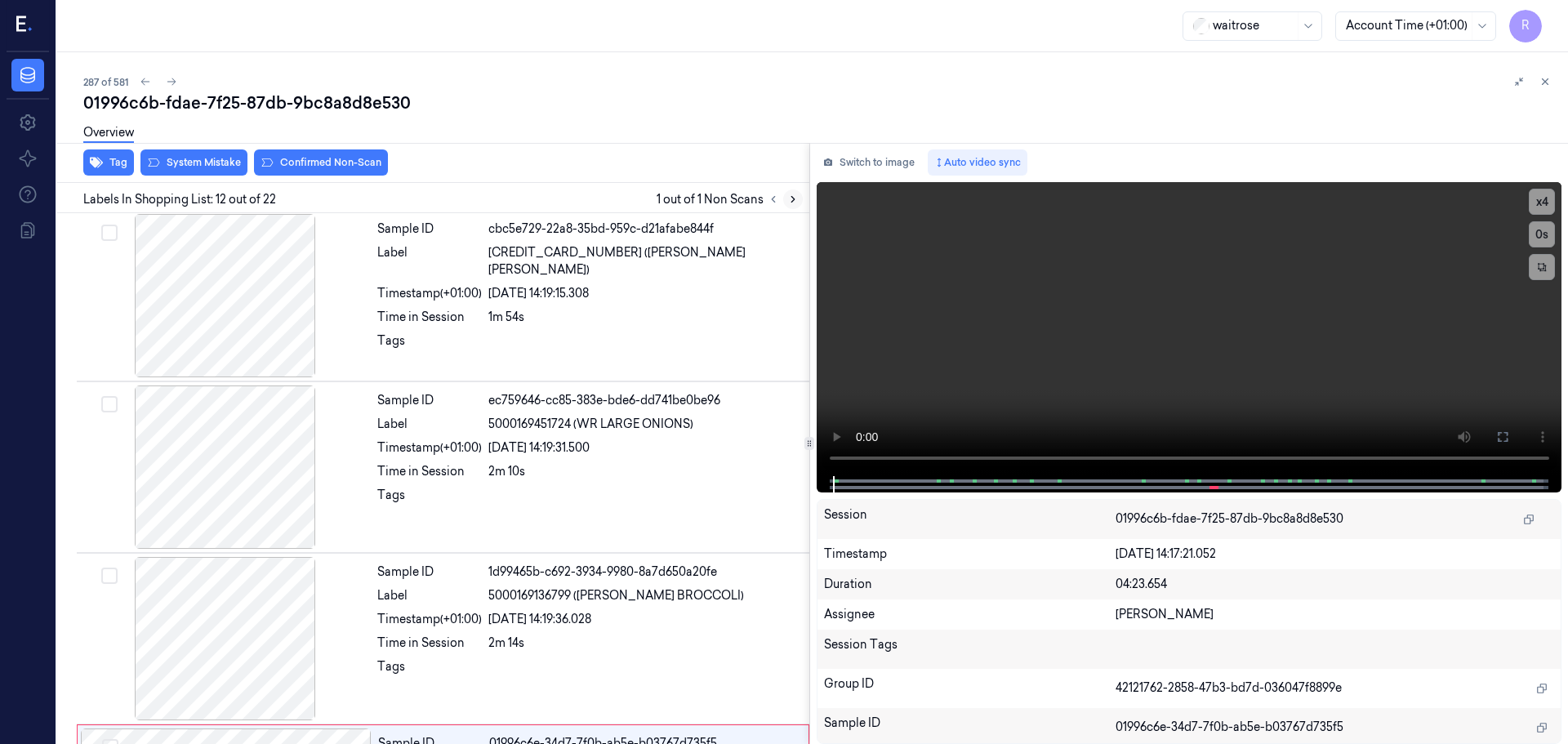
click at [794, 199] on icon at bounding box center [793, 199] width 11 height 11
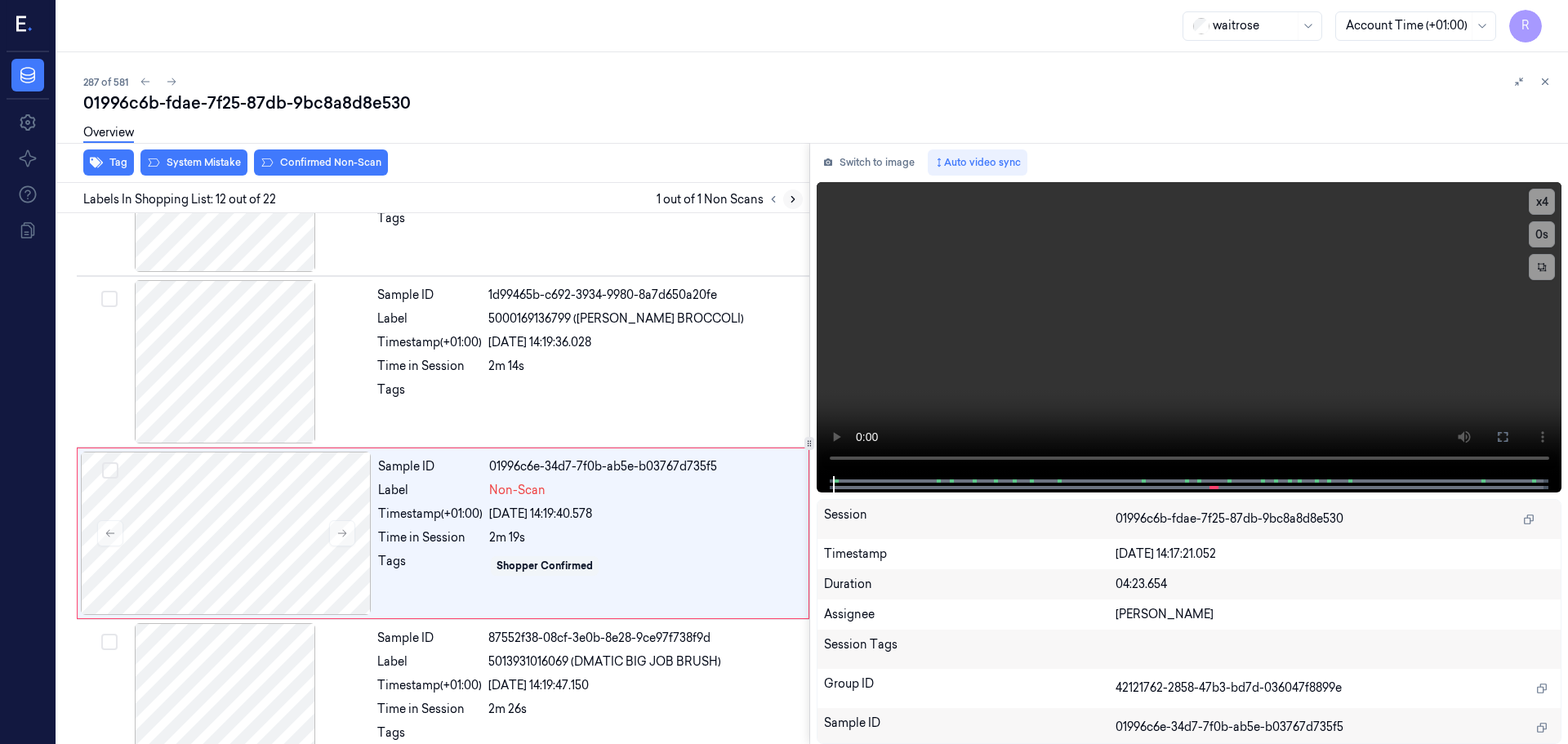
click at [794, 199] on icon at bounding box center [793, 199] width 11 height 11
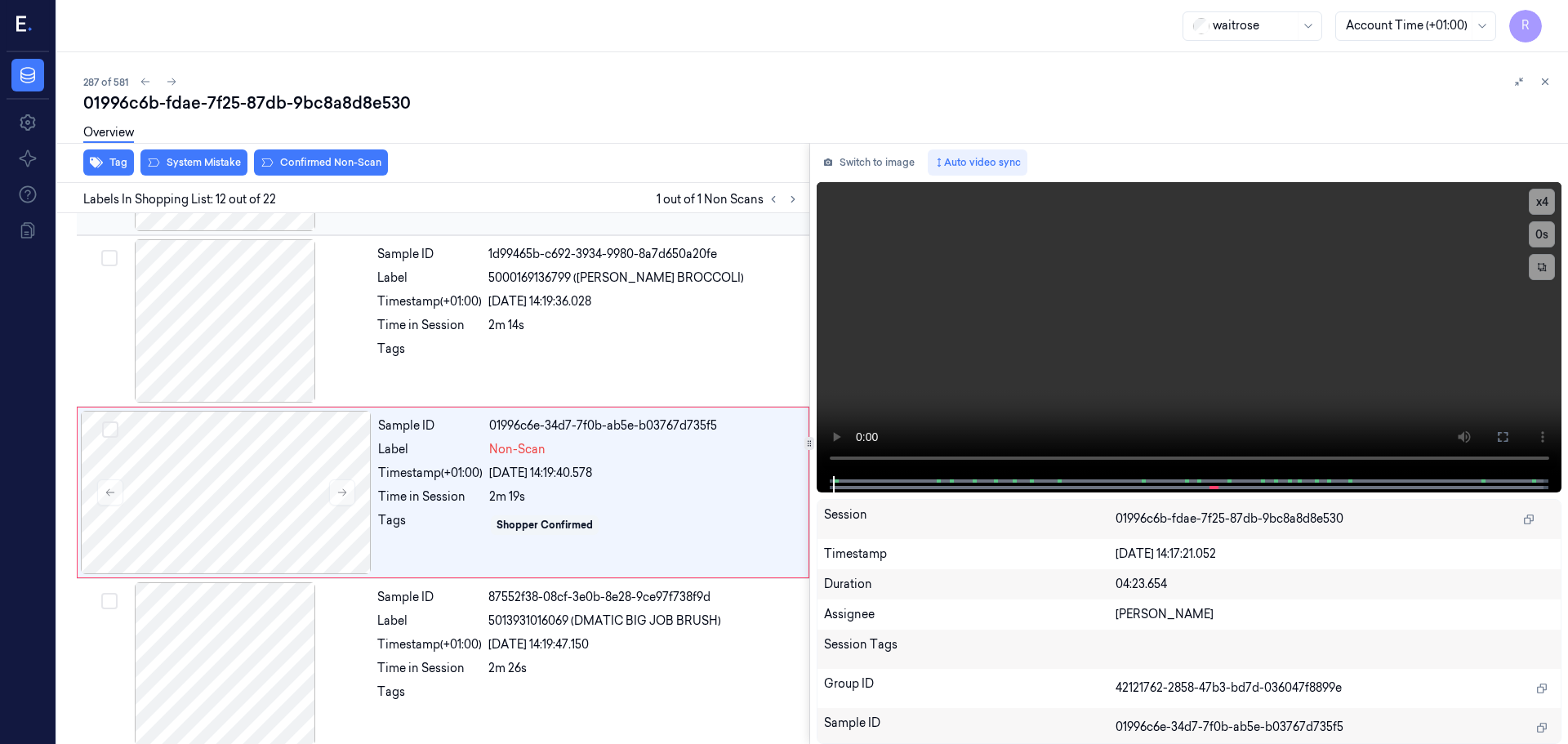
drag, startPoint x: 793, startPoint y: 199, endPoint x: 779, endPoint y: 218, distance: 23.6
click at [793, 200] on icon at bounding box center [793, 199] width 11 height 11
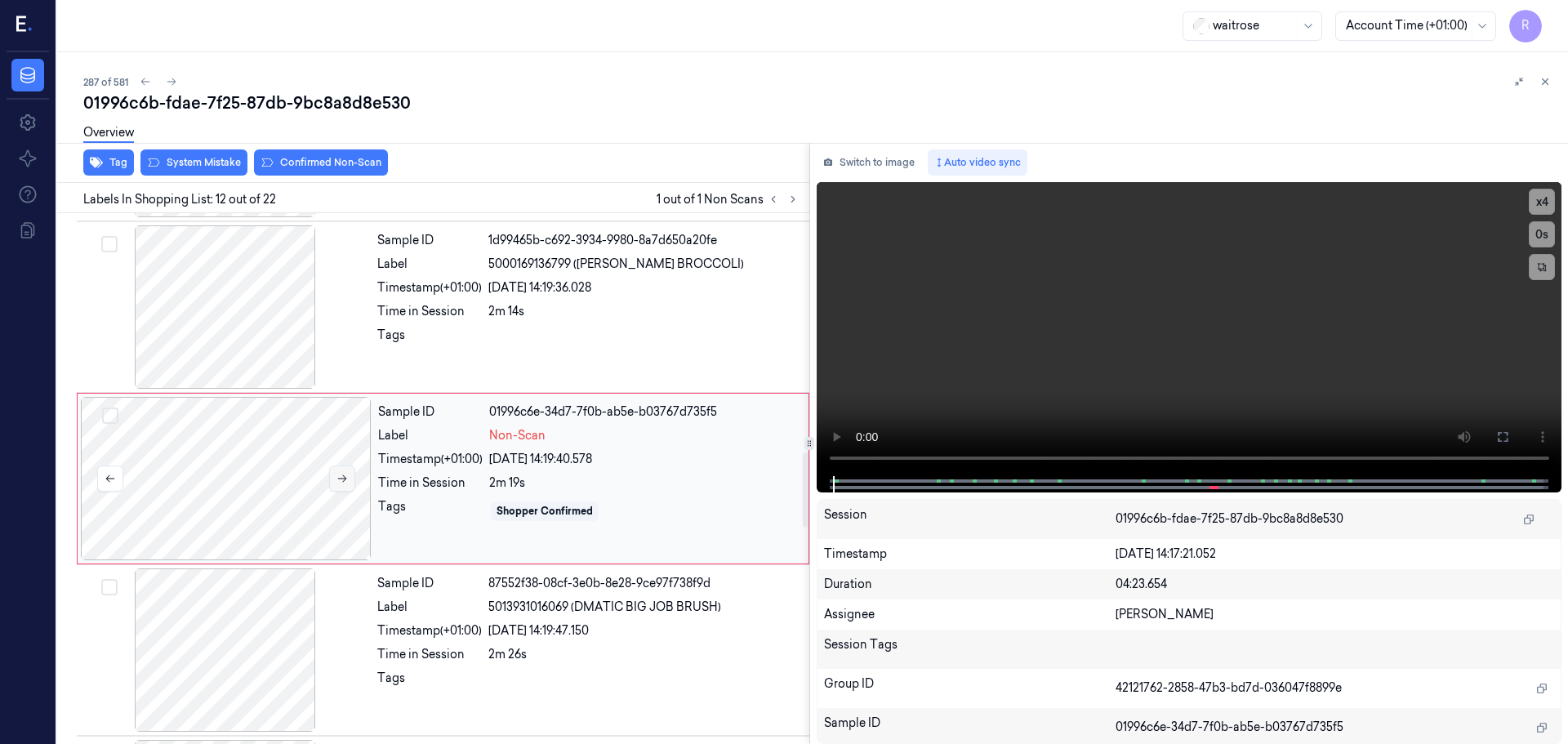
click at [337, 469] on button at bounding box center [342, 478] width 26 height 26
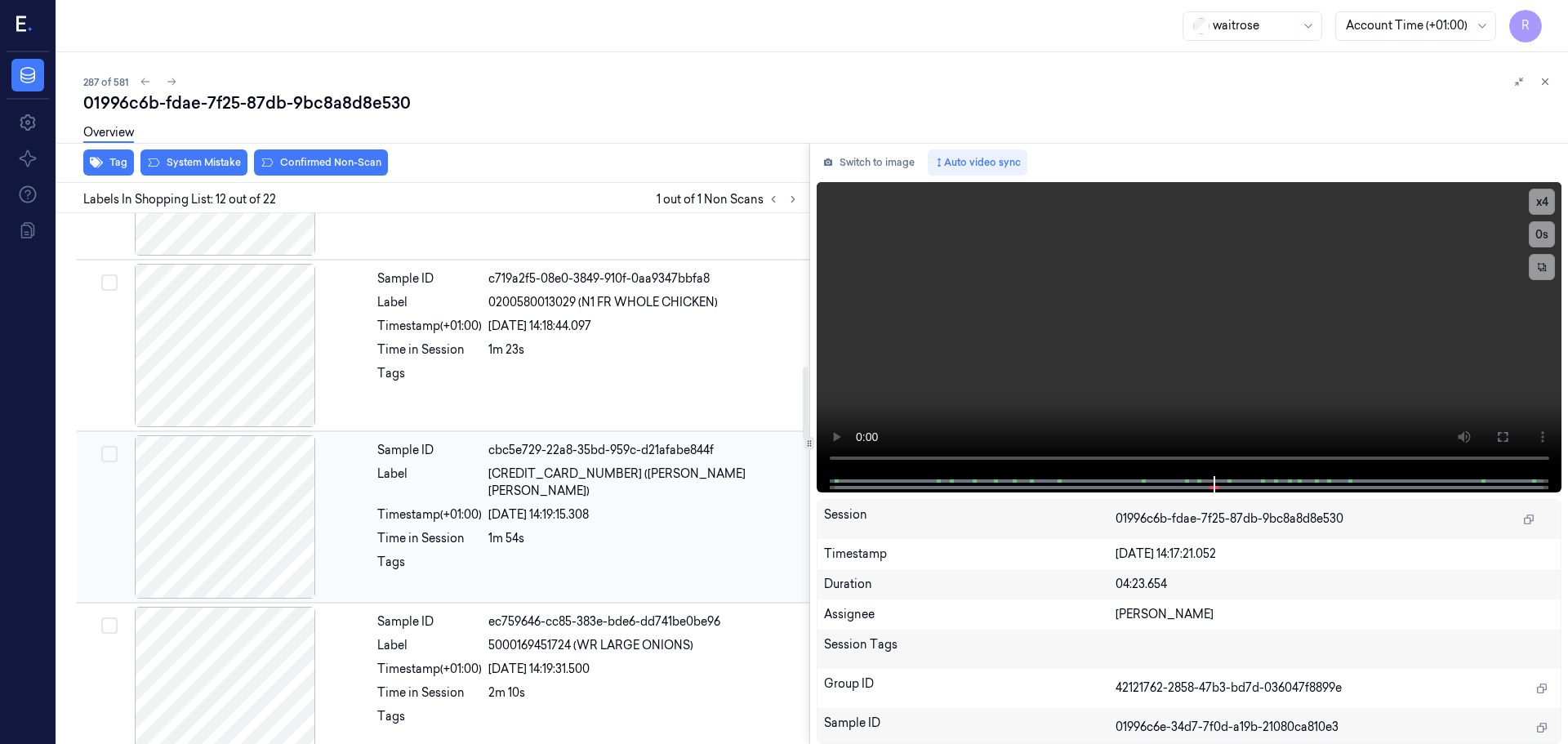
scroll to position [1225, 0]
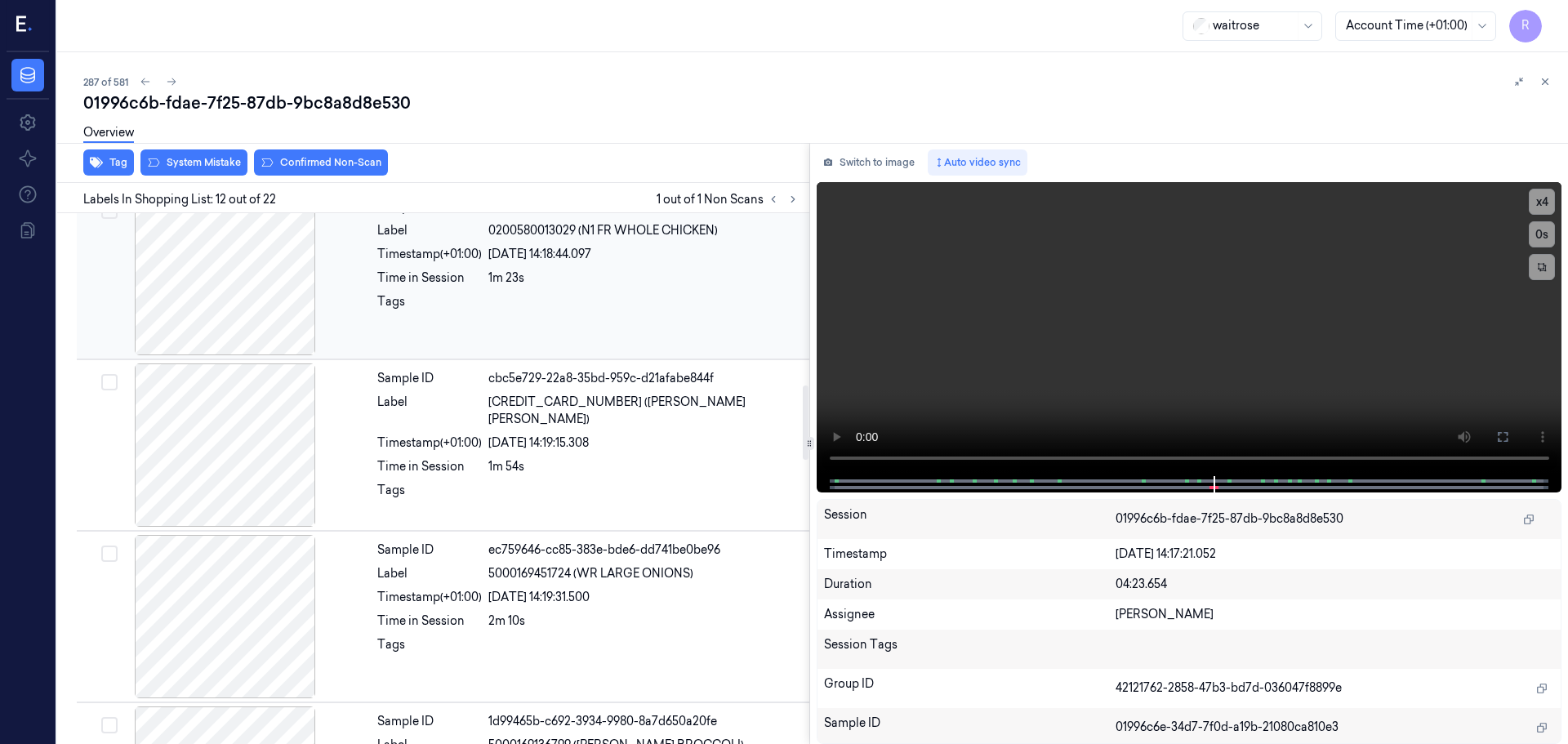
click at [264, 283] on div at bounding box center [225, 273] width 291 height 163
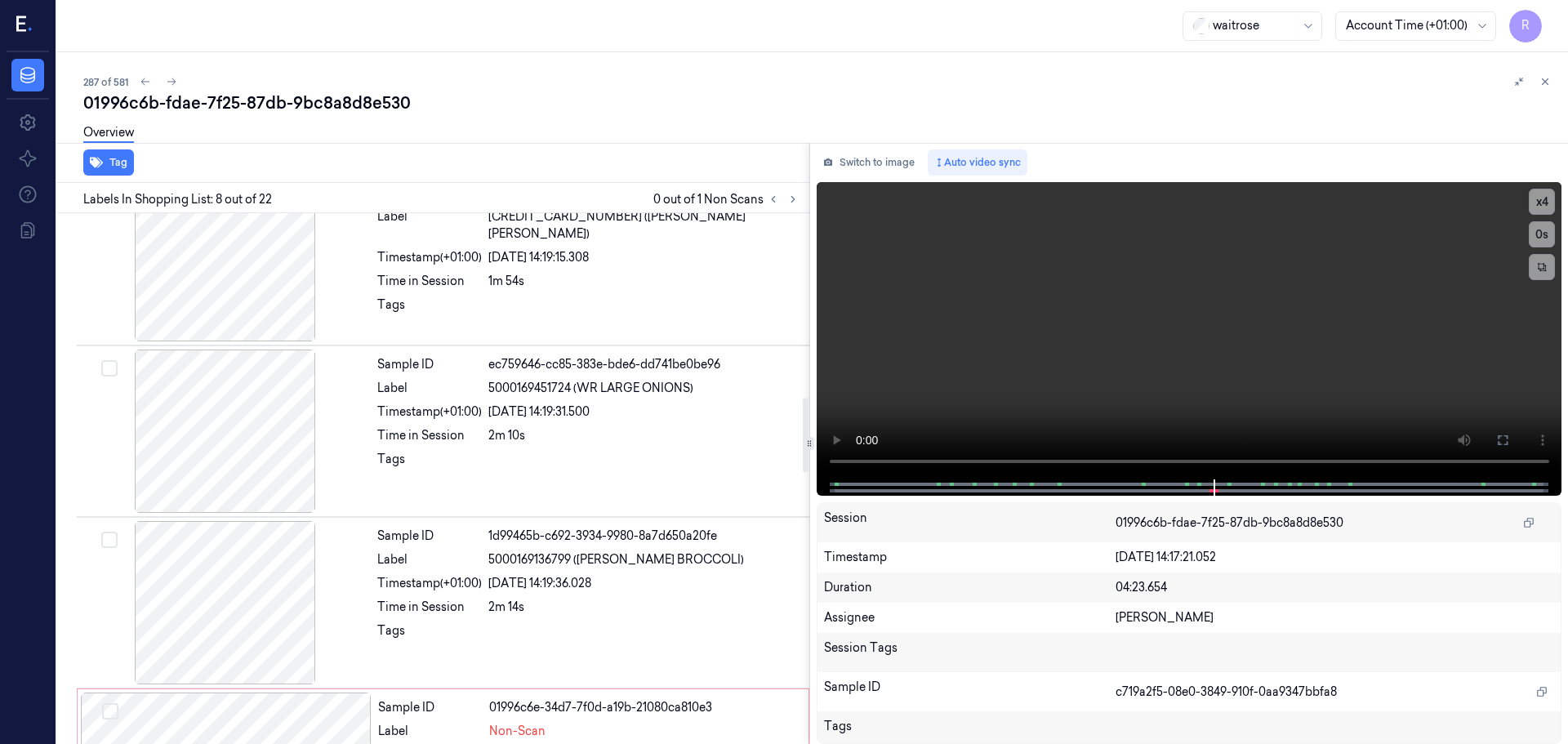
scroll to position [1428, 0]
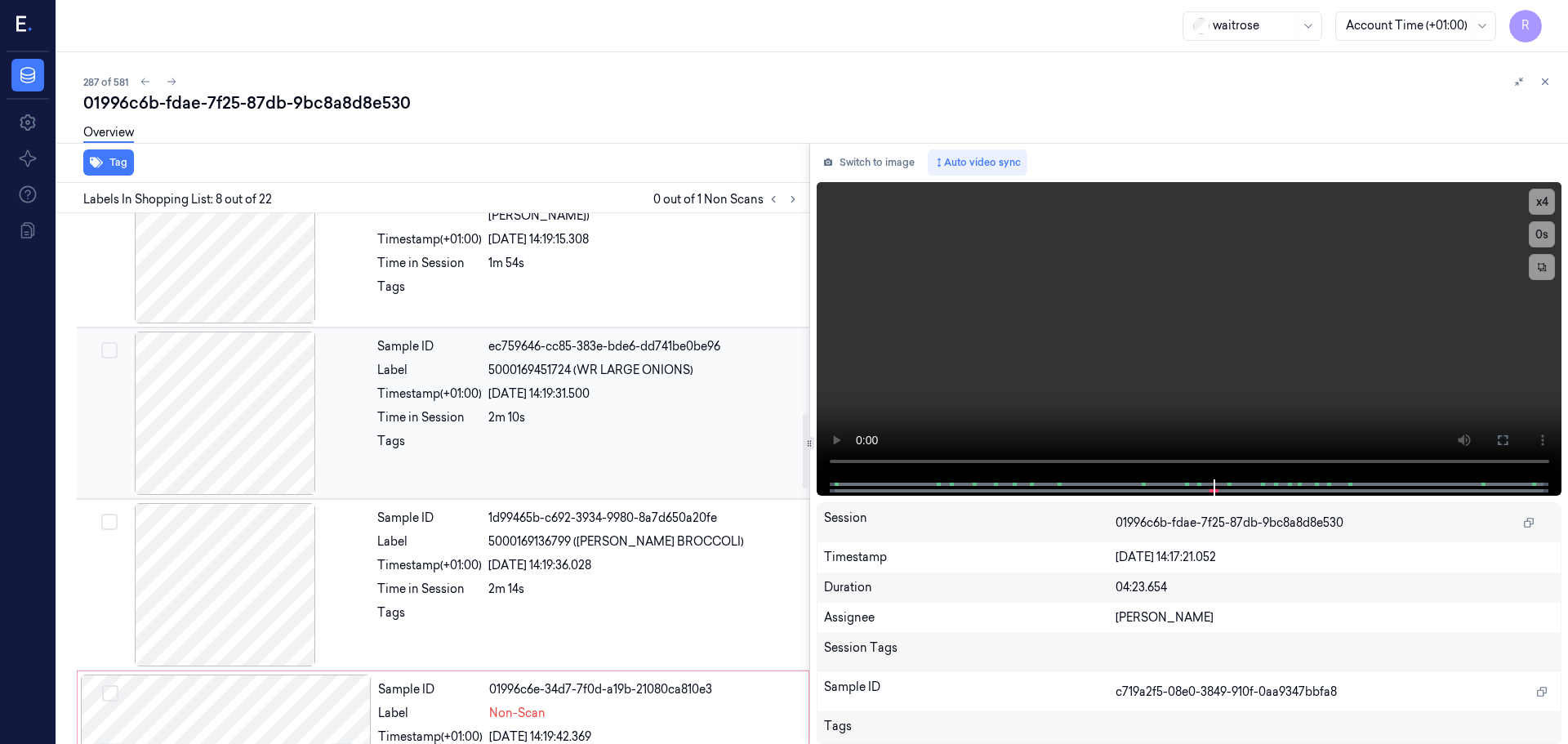
click at [246, 416] on div at bounding box center [225, 413] width 291 height 163
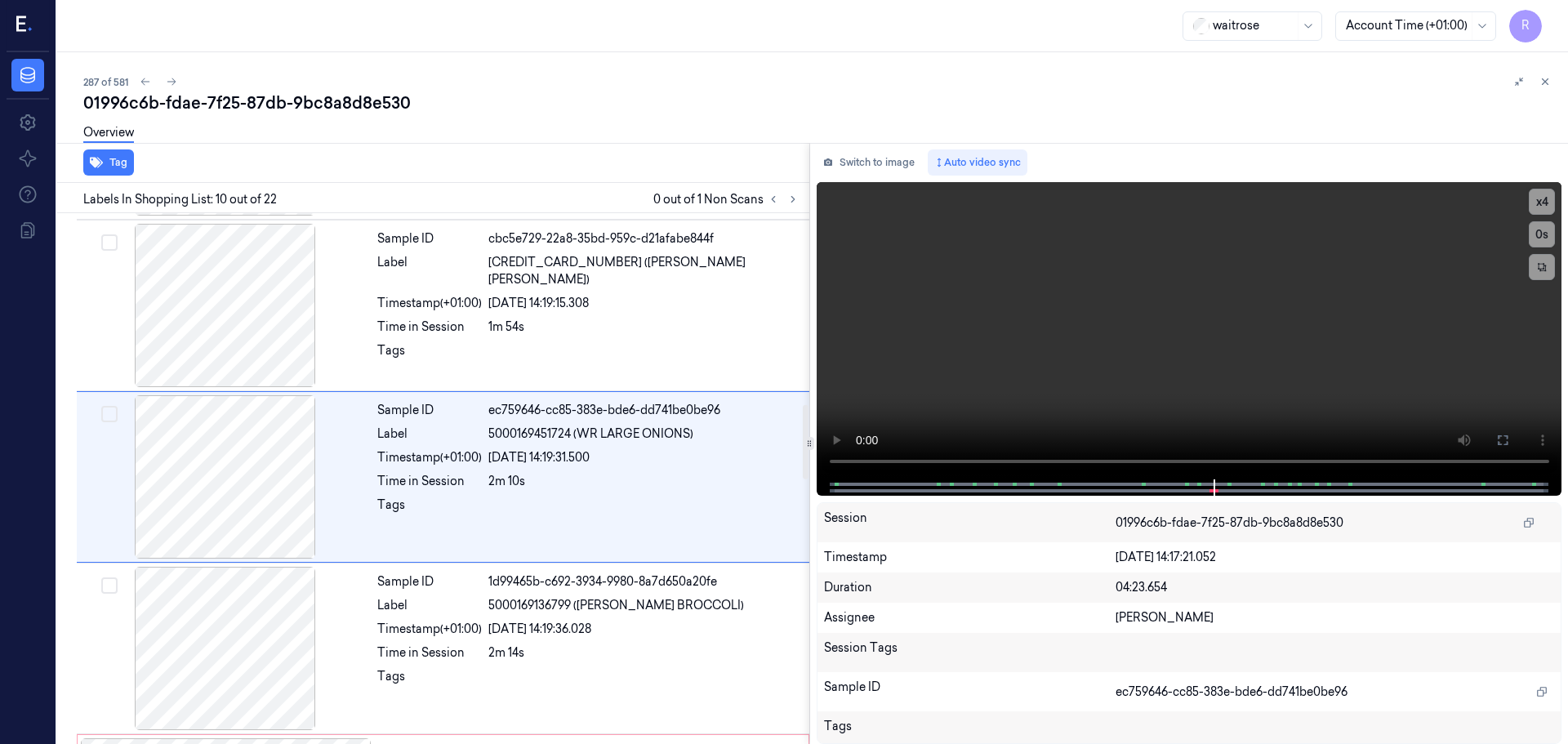
scroll to position [1363, 0]
click at [1535, 204] on button "x 4" at bounding box center [1542, 202] width 26 height 26
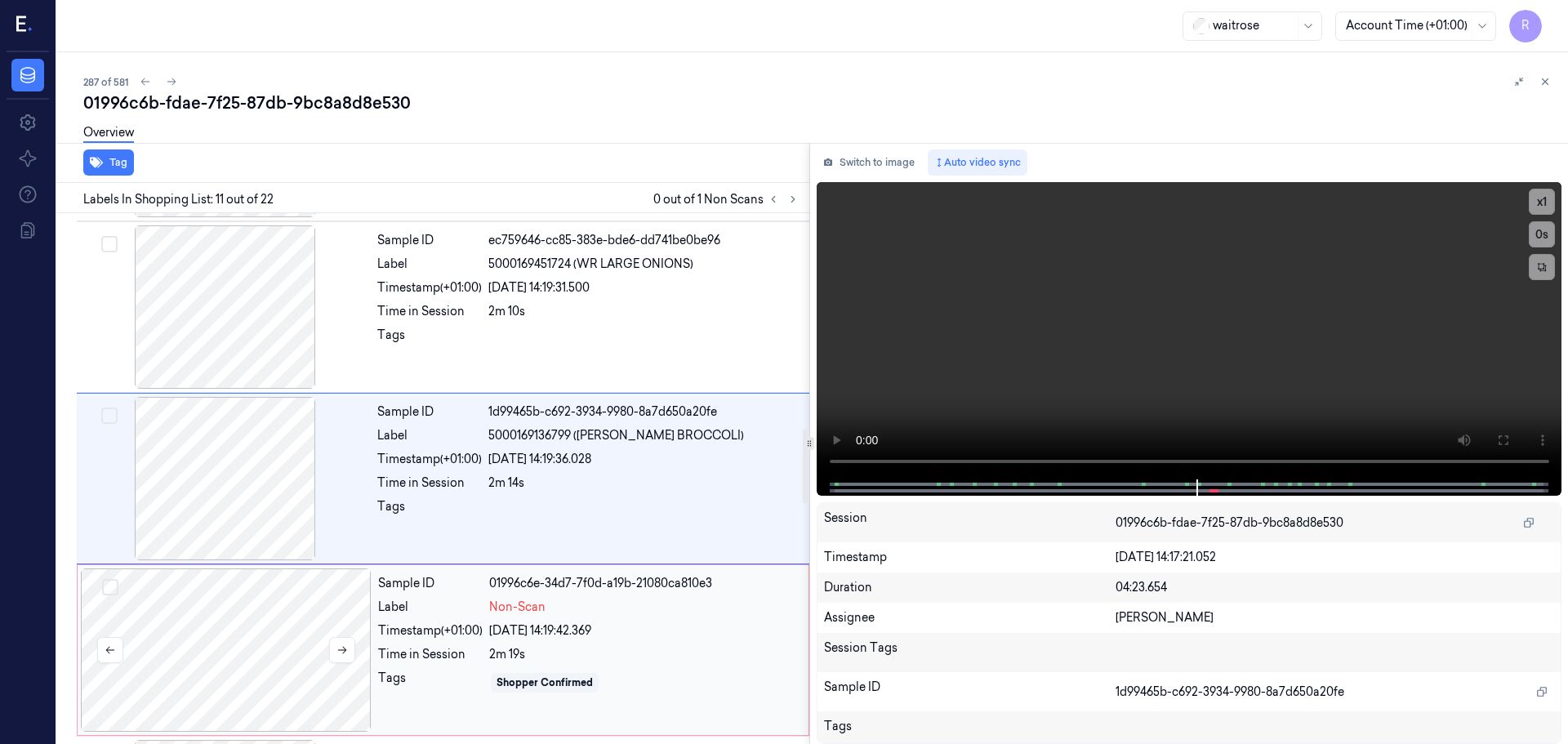
scroll to position [1616, 0]
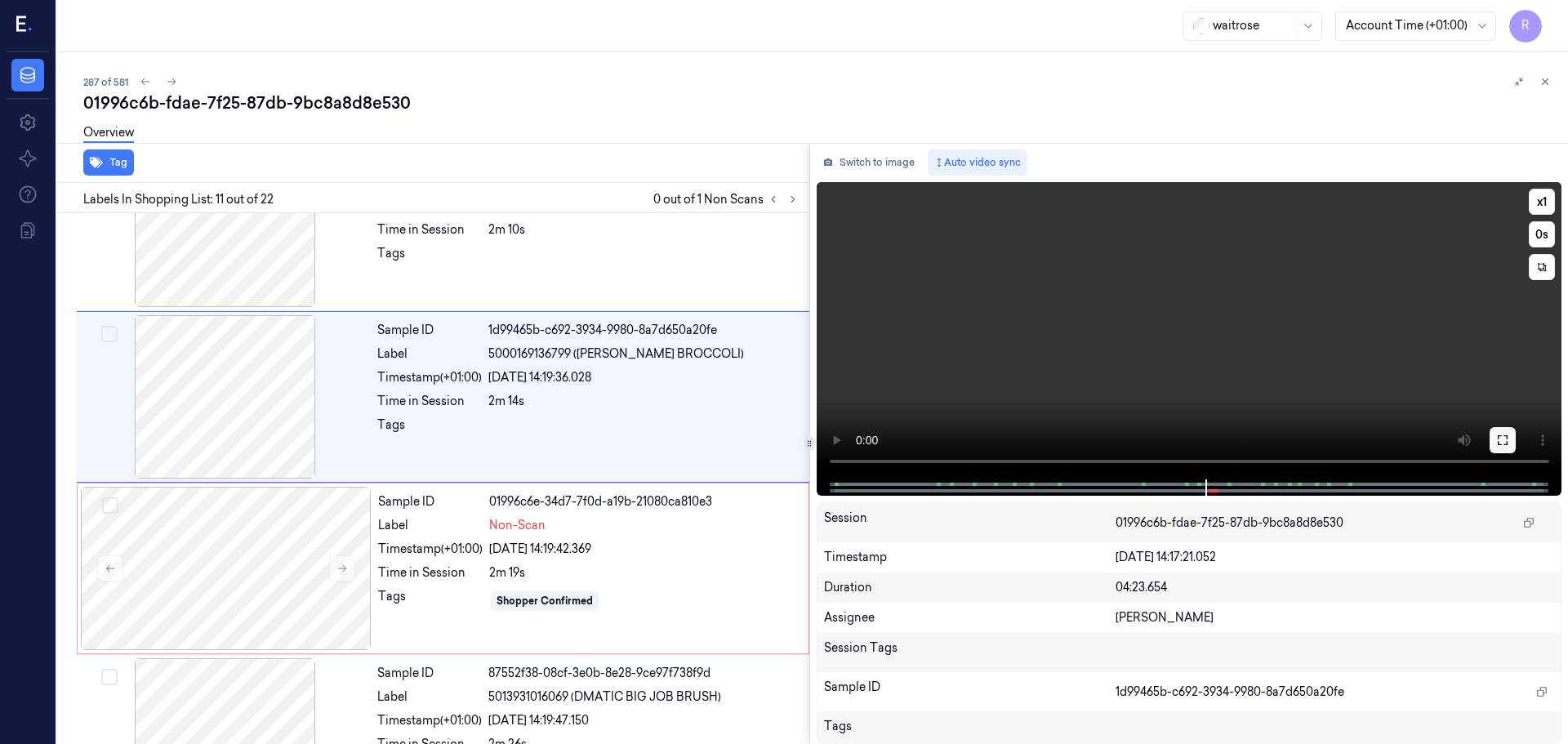
click at [1509, 427] on div "x 1 0 s" at bounding box center [1190, 331] width 746 height 297
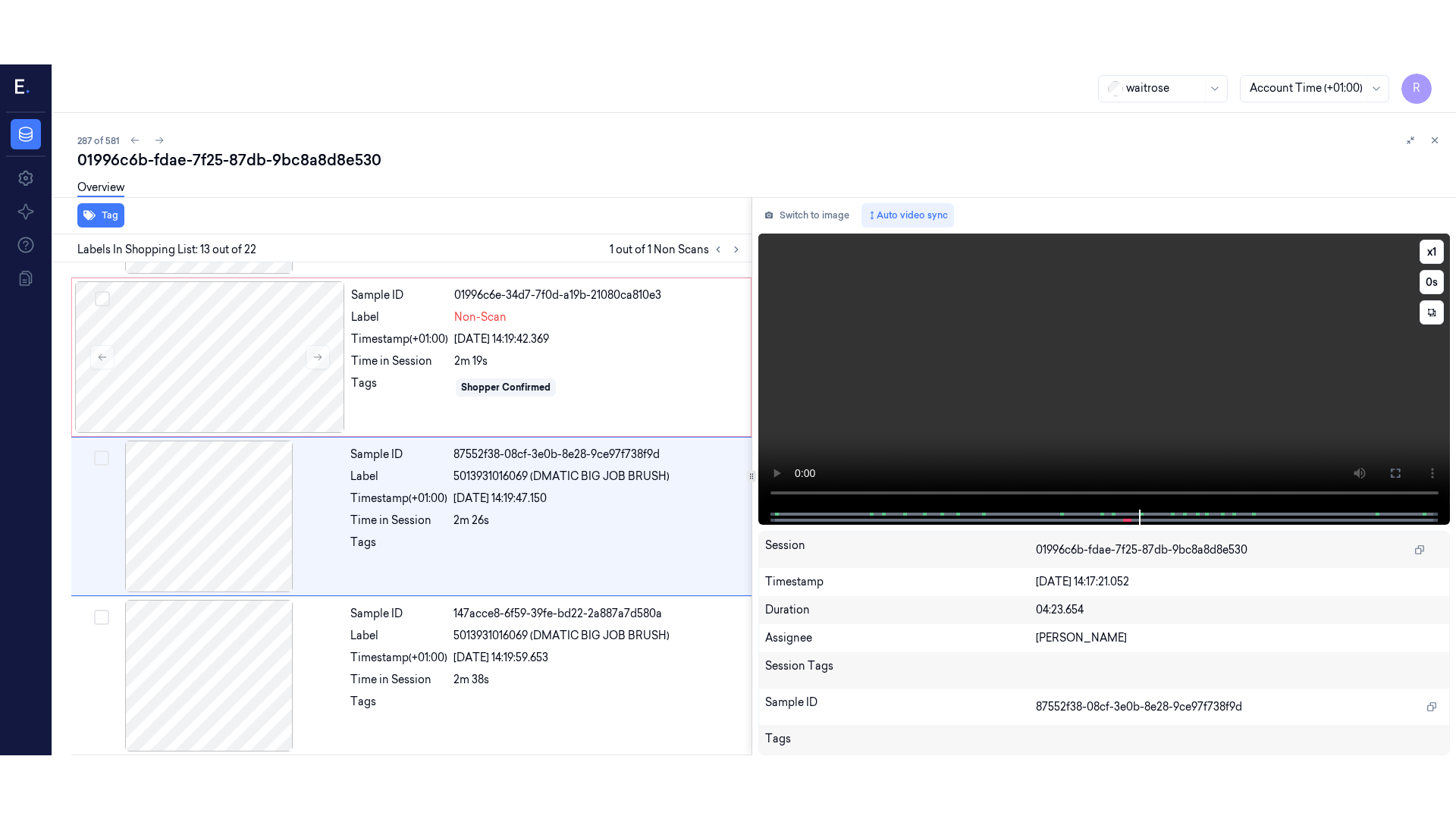
scroll to position [1743, 0]
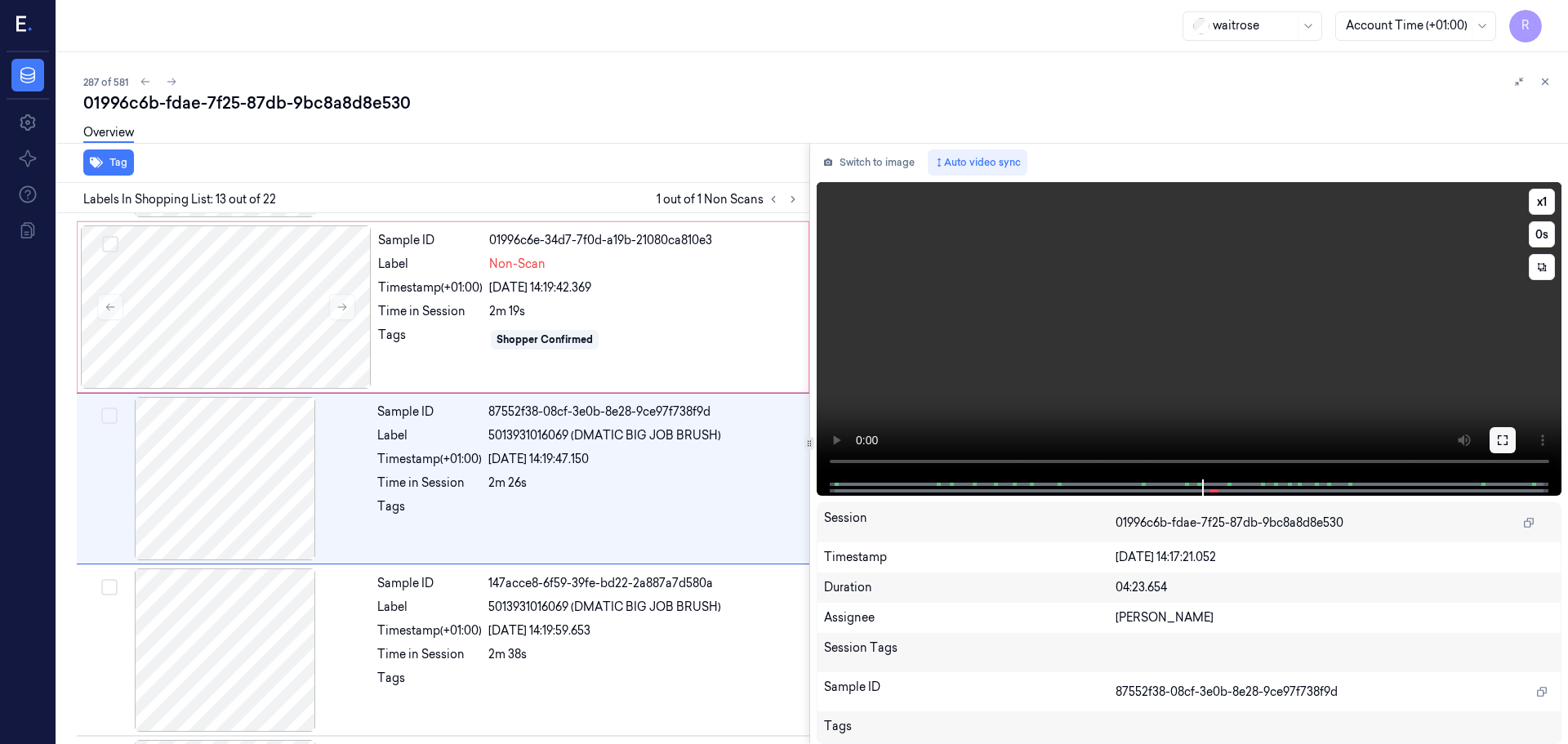
click at [1507, 446] on icon at bounding box center [1502, 439] width 13 height 13
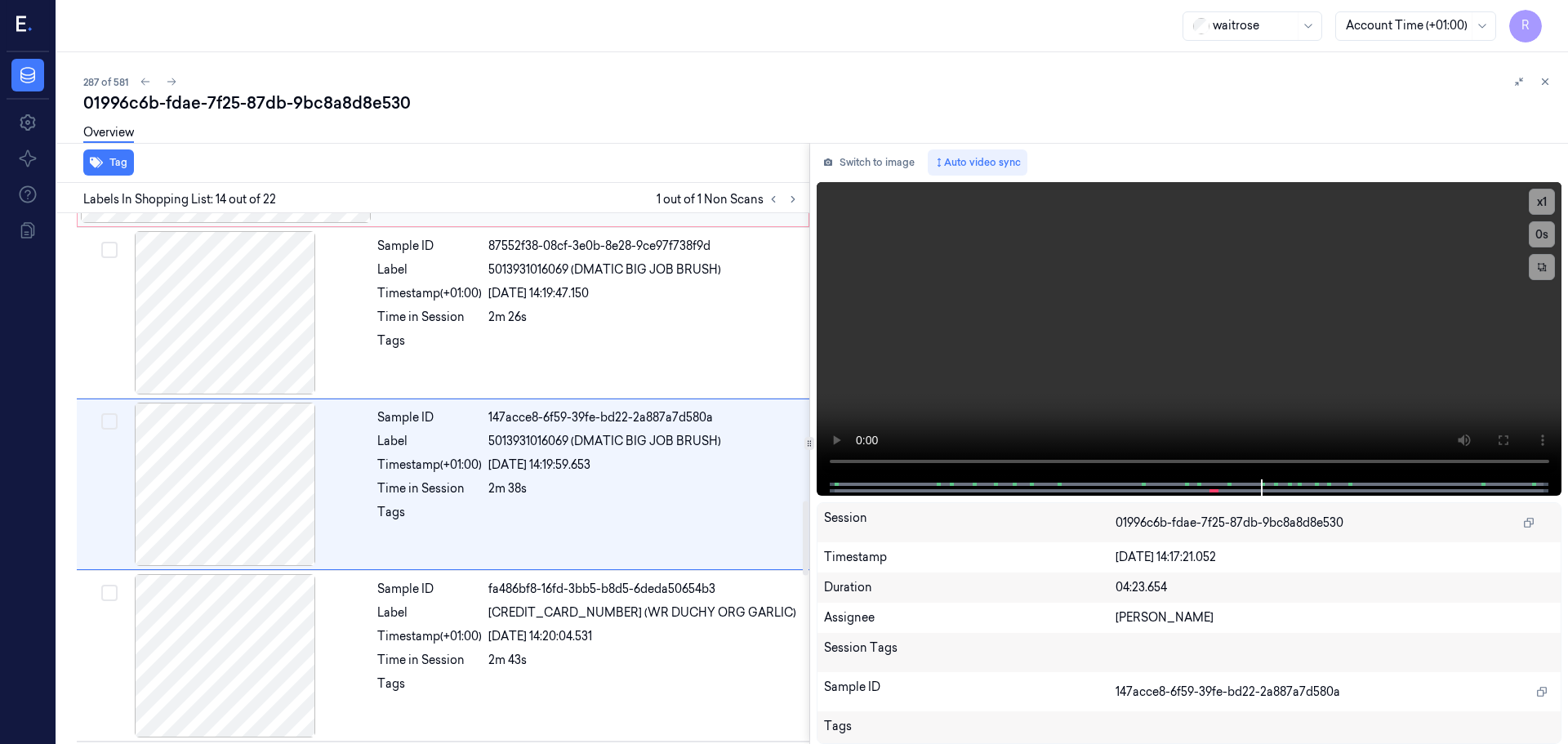
scroll to position [2048, 0]
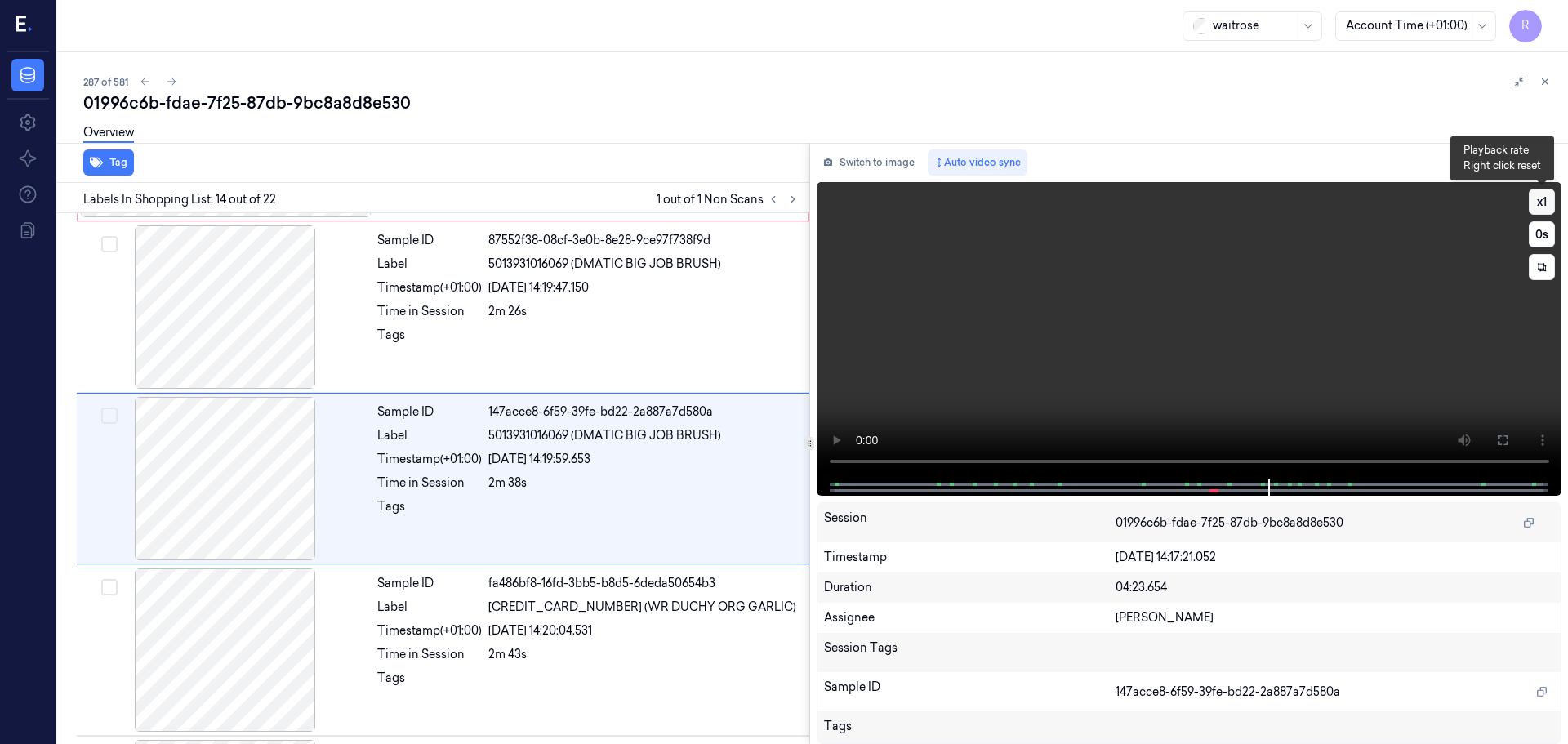
click at [1544, 199] on button "x 1" at bounding box center [1542, 202] width 26 height 26
click at [1544, 199] on button "x 2" at bounding box center [1542, 202] width 26 height 26
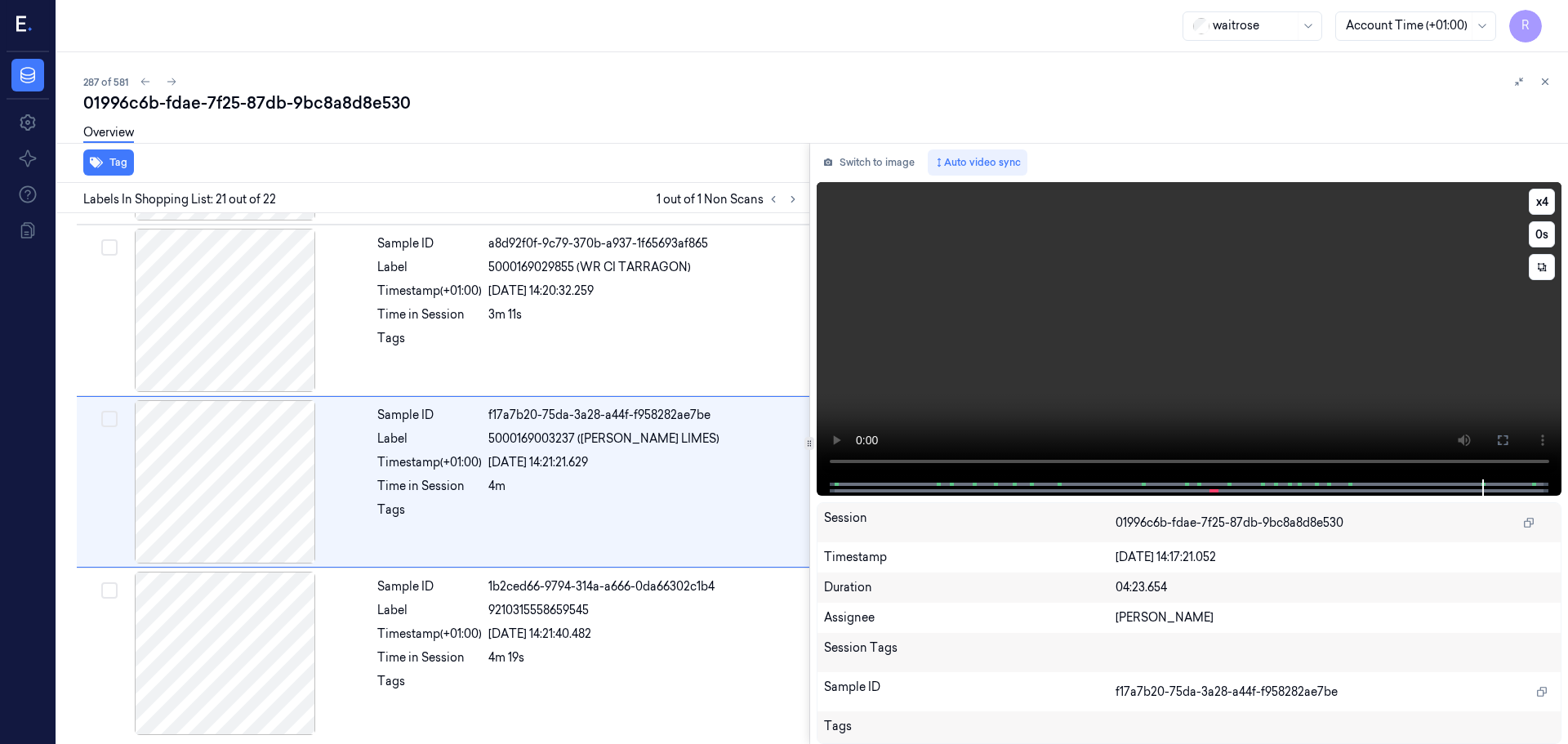
scroll to position [3246, 0]
click at [600, 603] on div "9210315558659545" at bounding box center [644, 609] width 311 height 17
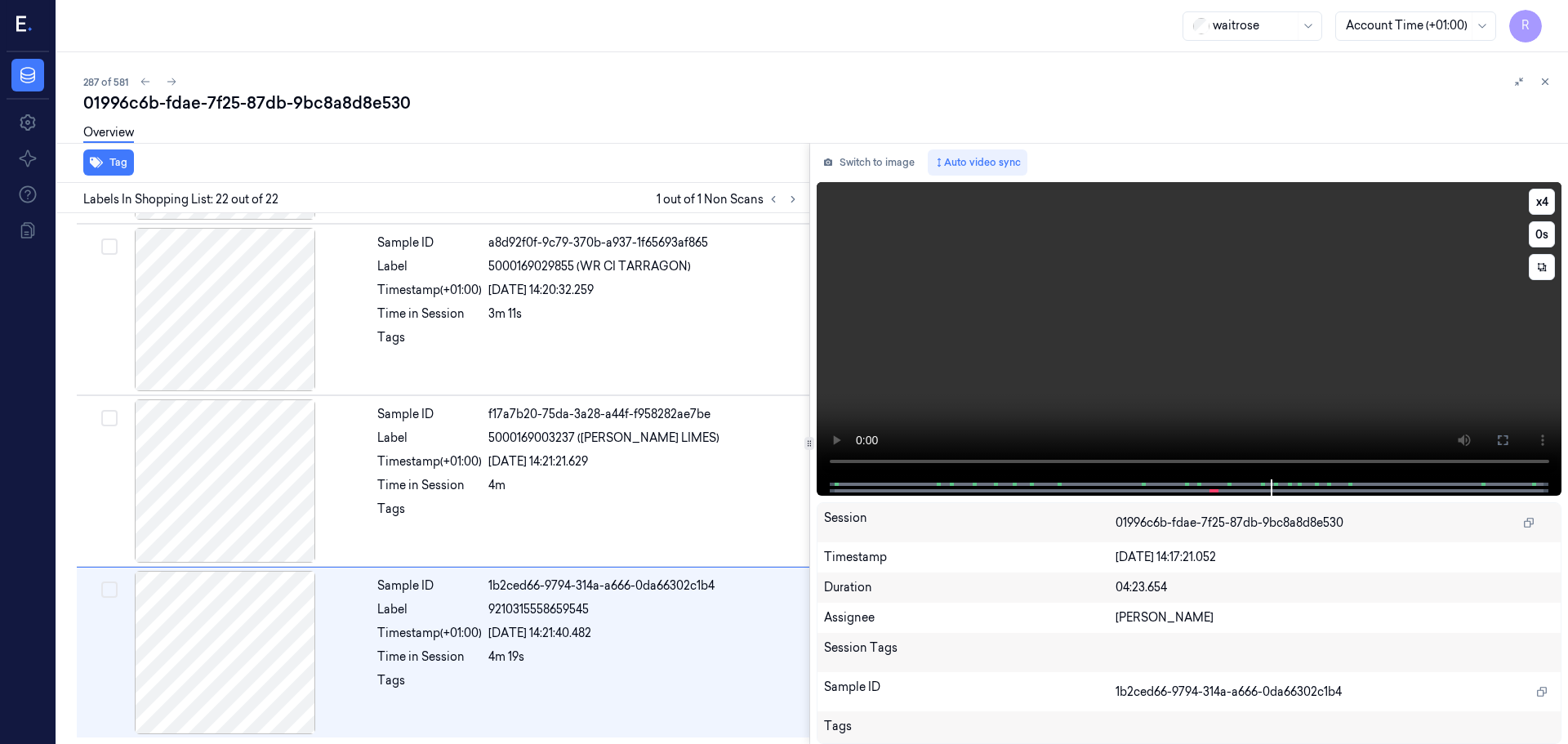
click at [1207, 461] on video at bounding box center [1190, 331] width 746 height 297
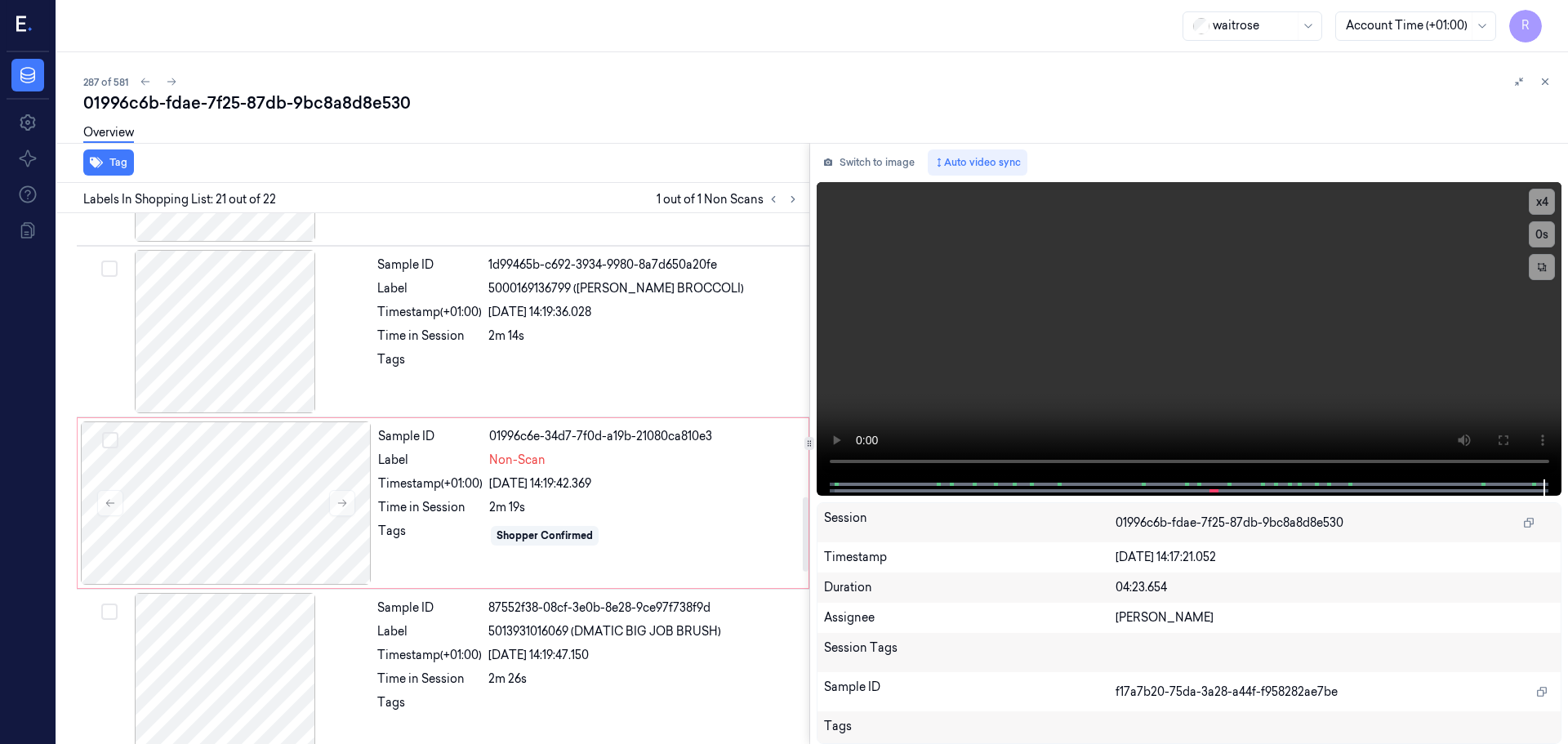
scroll to position [1532, 0]
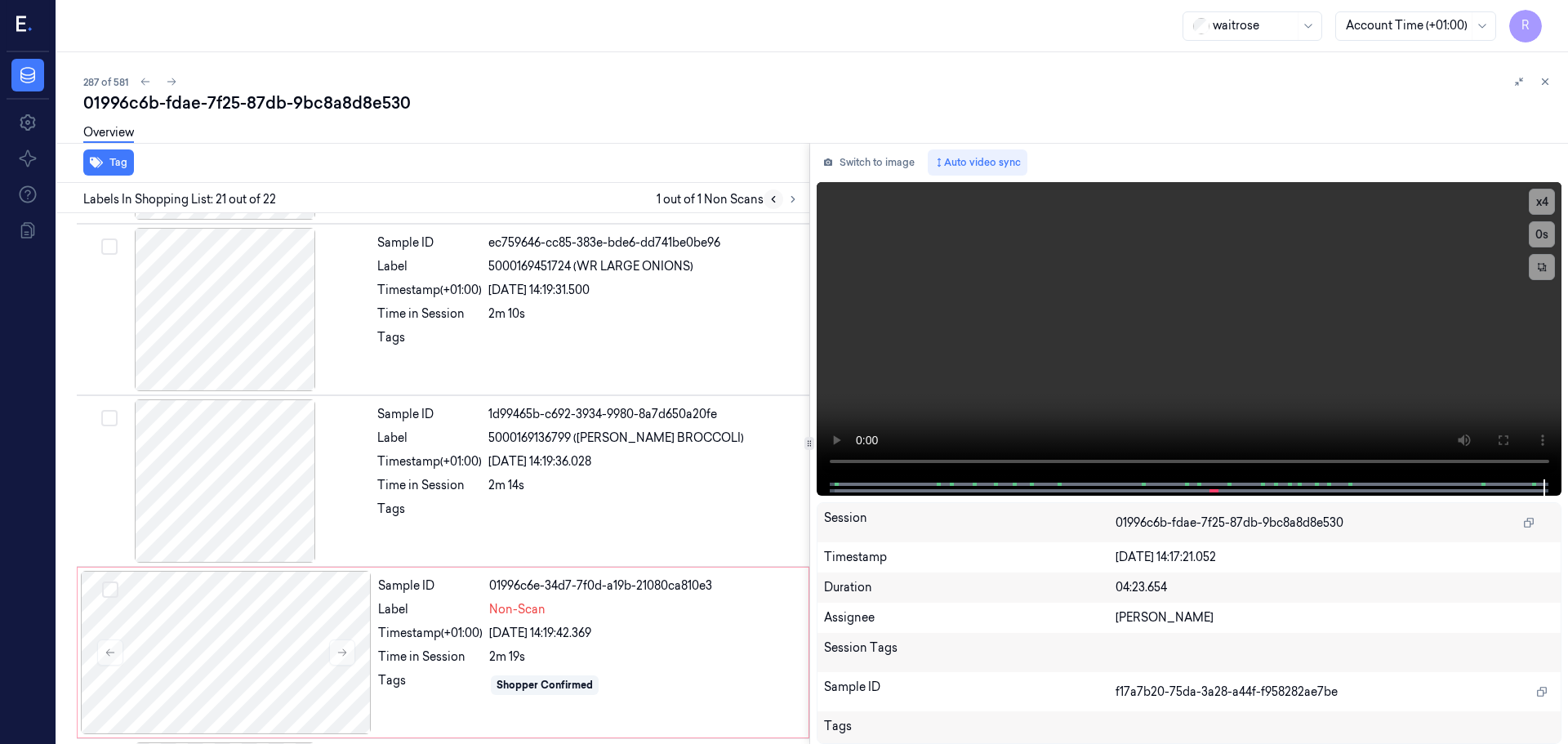
click at [774, 205] on button at bounding box center [773, 199] width 20 height 20
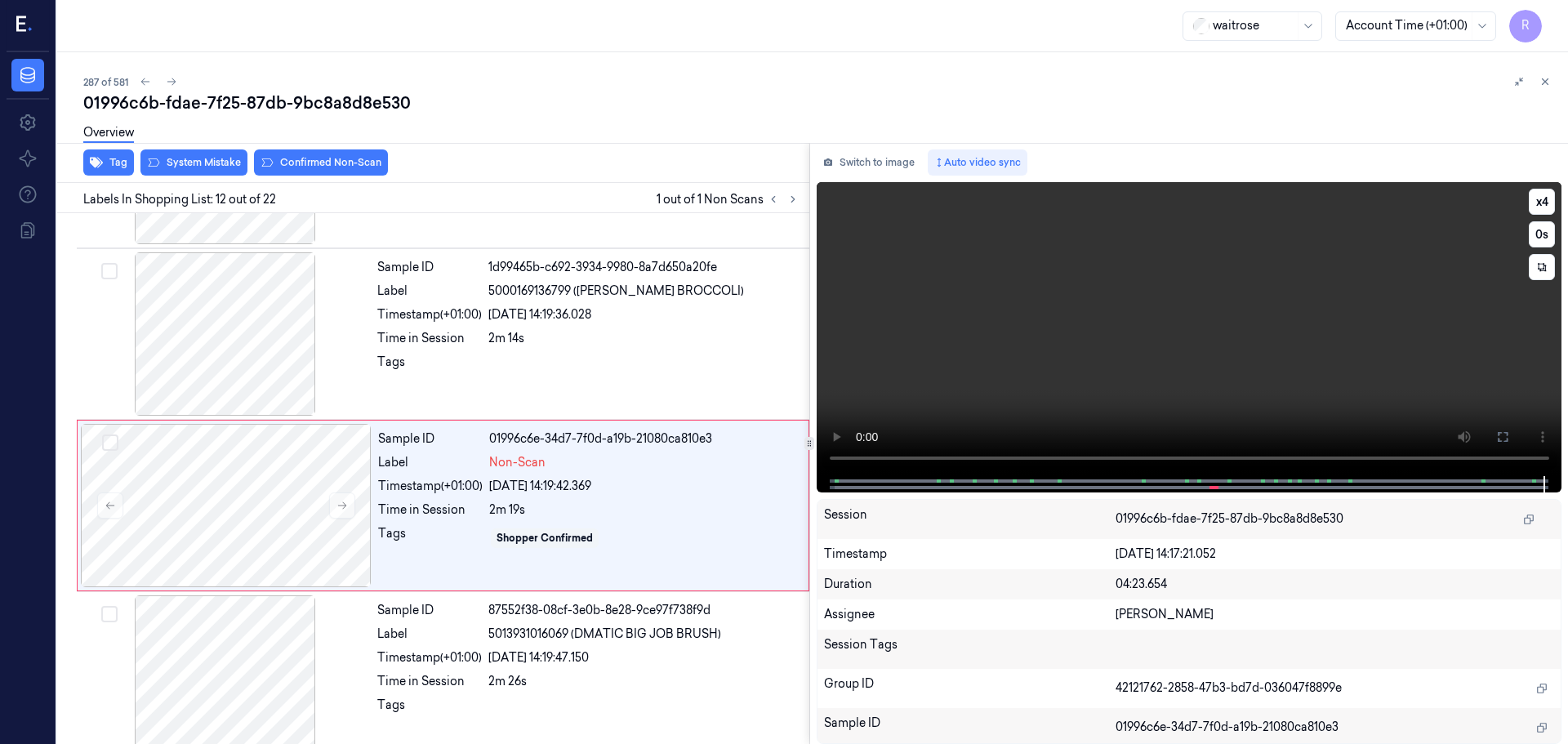
scroll to position [1706, 0]
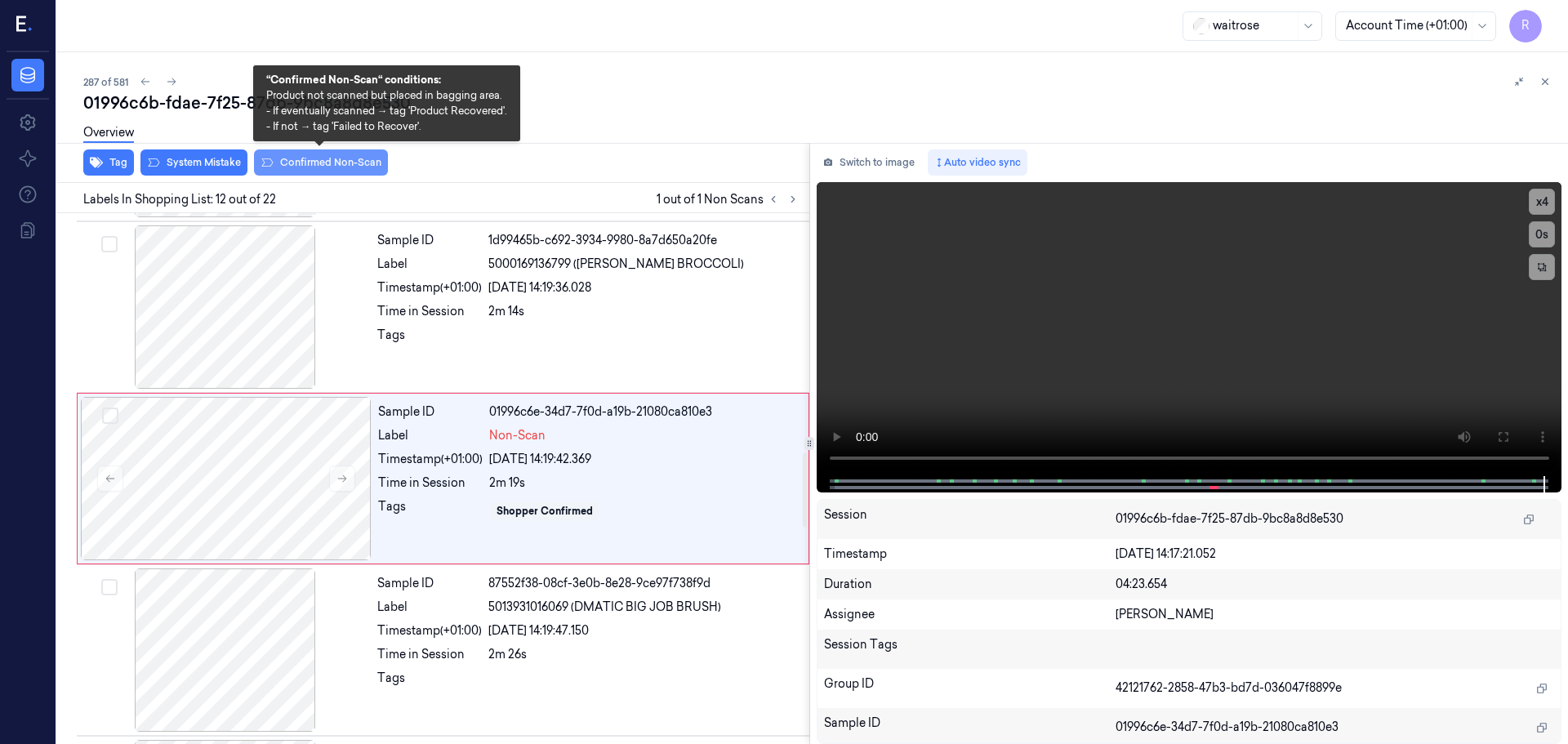
click at [316, 162] on button "Confirmed Non-Scan" at bounding box center [320, 162] width 134 height 26
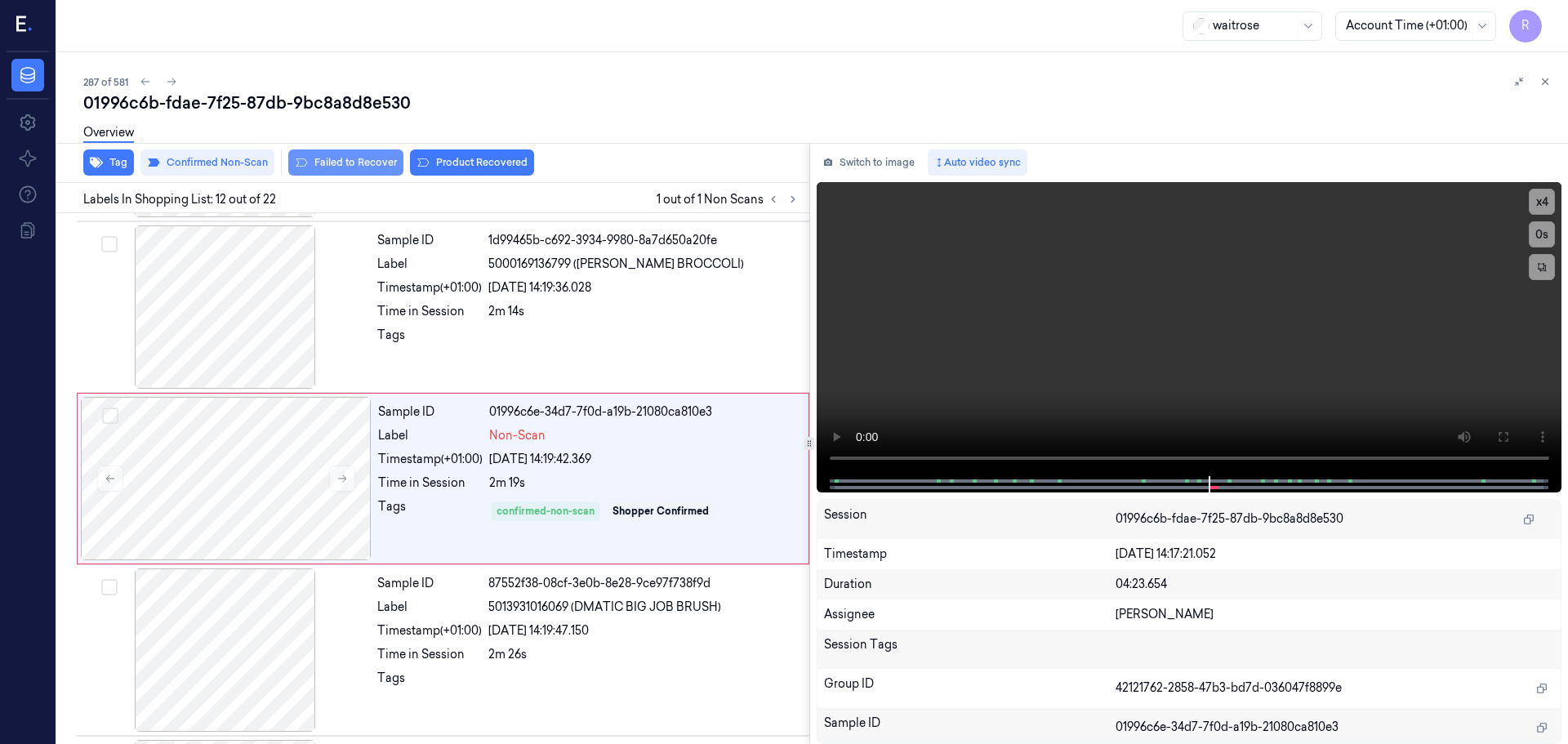
click at [343, 164] on button "Failed to Recover" at bounding box center [345, 162] width 115 height 26
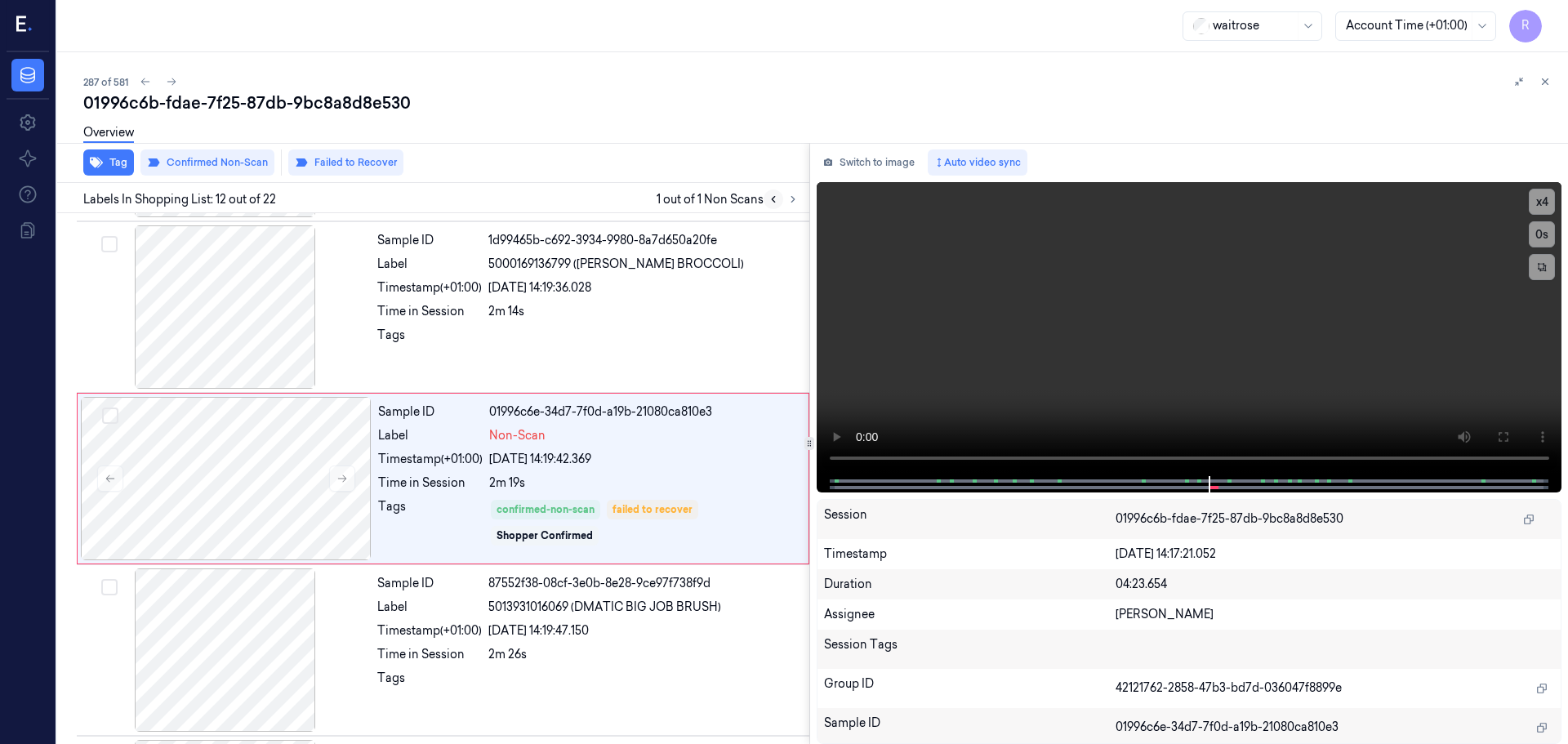
click at [771, 201] on icon at bounding box center [773, 199] width 11 height 11
click at [788, 203] on icon at bounding box center [793, 199] width 11 height 11
click at [1542, 78] on icon at bounding box center [1545, 81] width 11 height 11
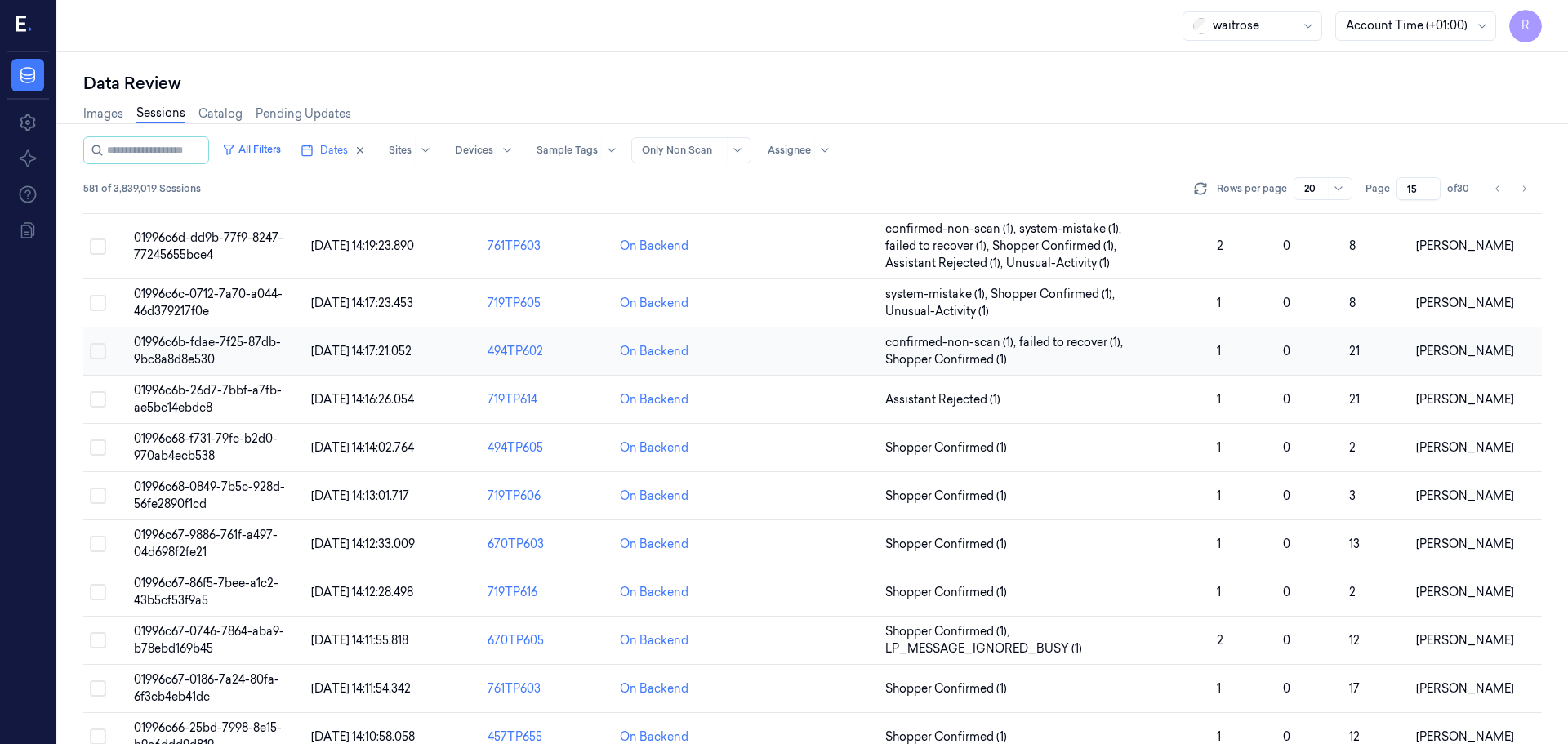
scroll to position [261, 0]
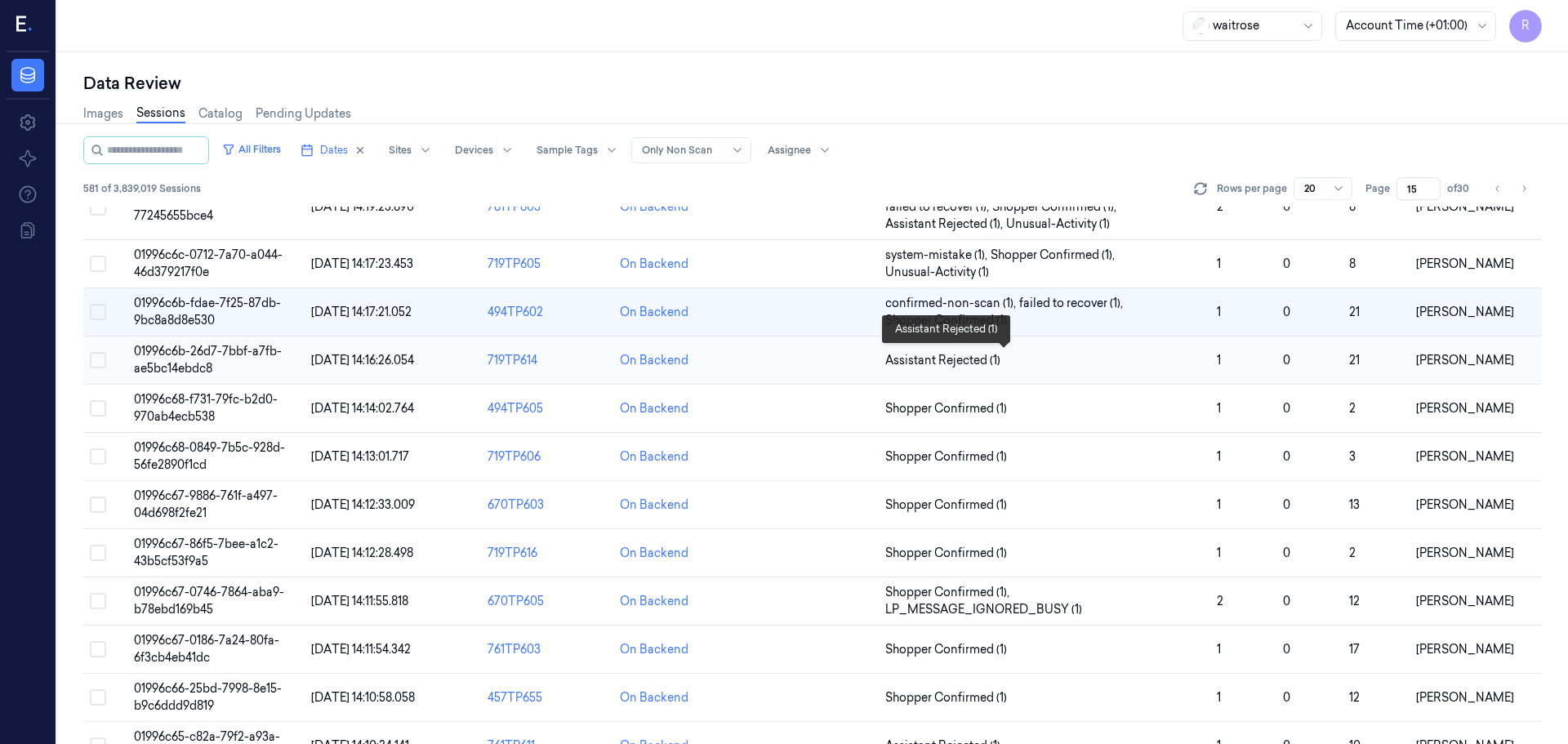
click at [1046, 360] on span "Assistant Rejected (1)" at bounding box center [1044, 361] width 319 height 17
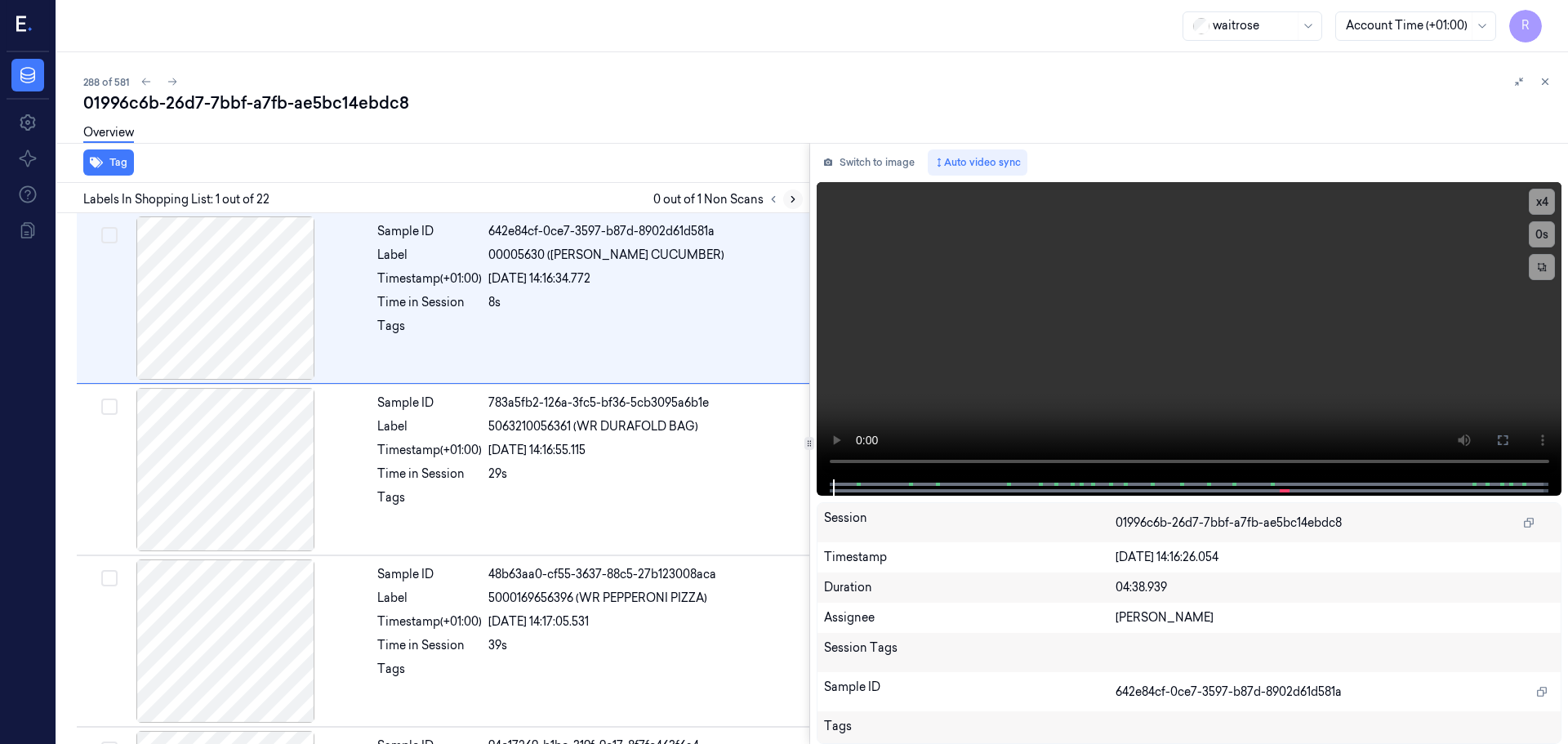
click at [792, 201] on icon at bounding box center [793, 199] width 11 height 11
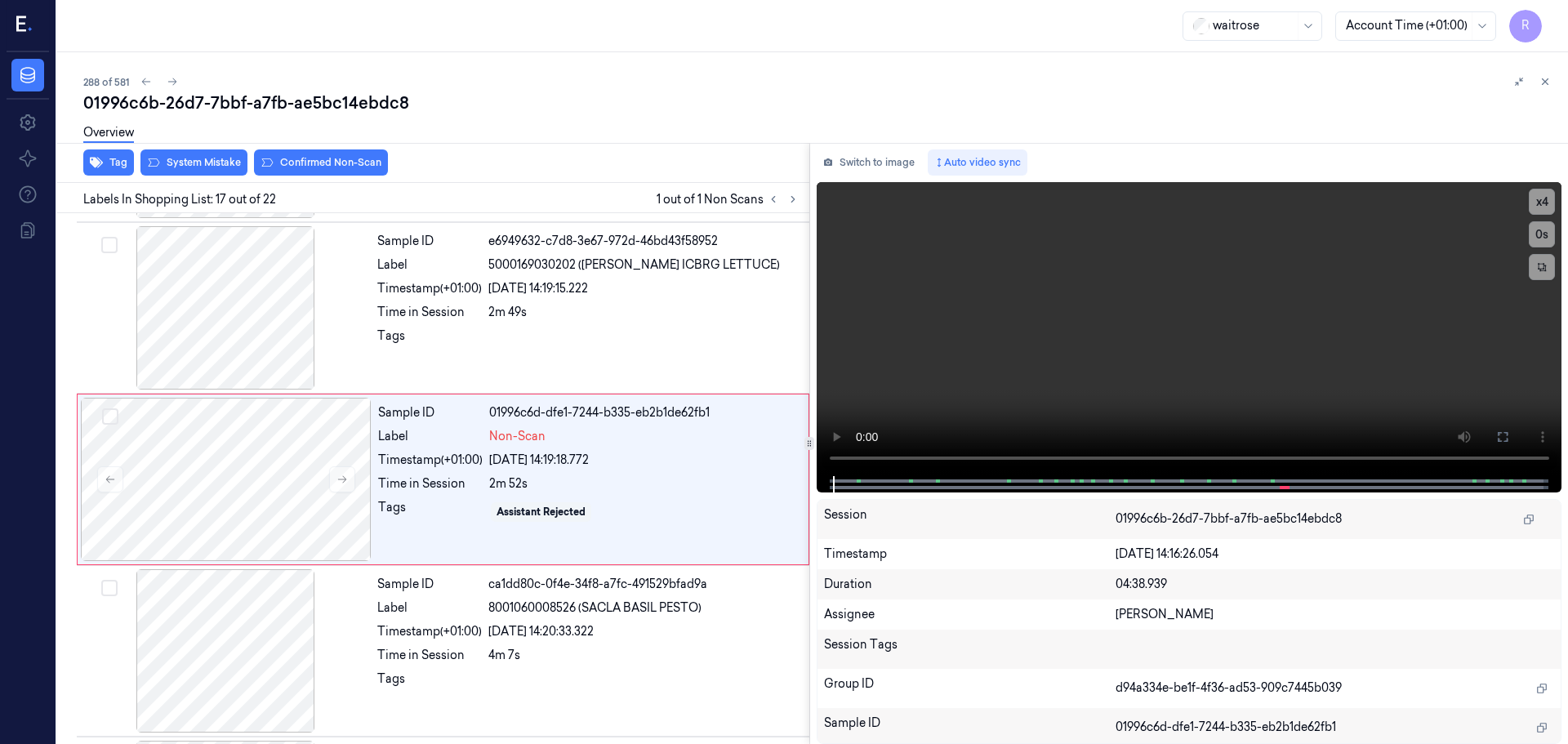
scroll to position [2563, 0]
click at [334, 476] on button at bounding box center [342, 478] width 26 height 26
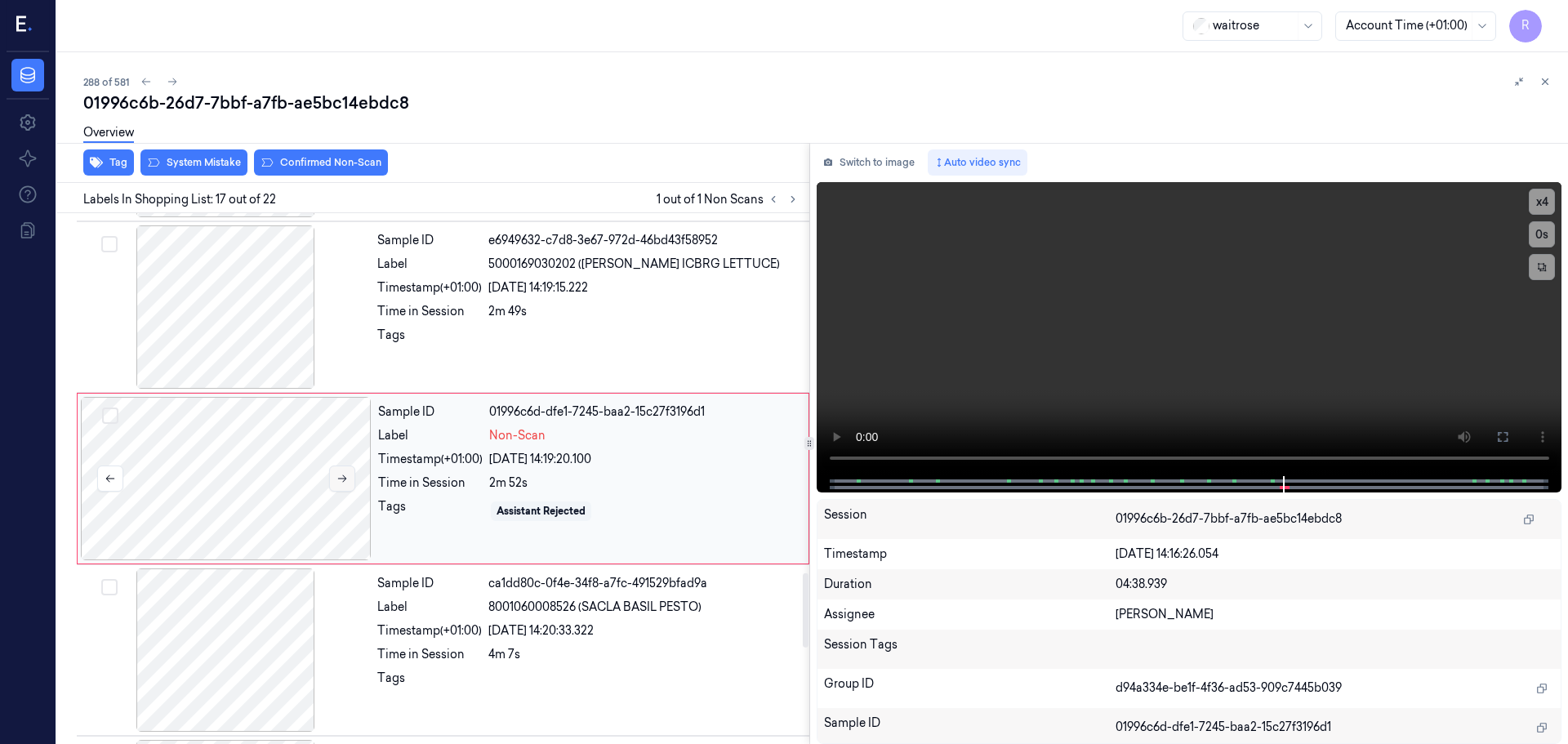
click at [334, 476] on button at bounding box center [342, 478] width 26 height 26
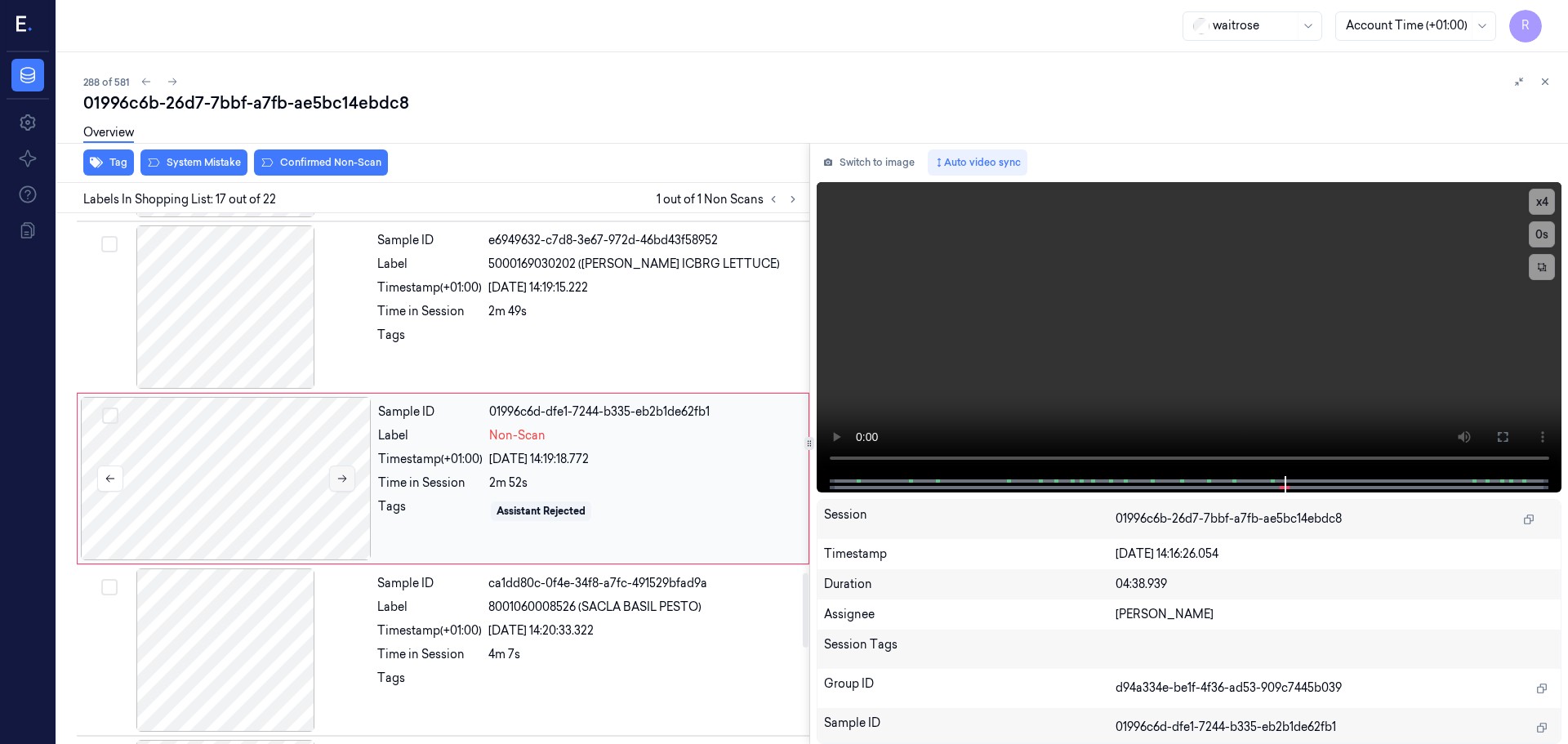
click at [334, 476] on button at bounding box center [342, 478] width 26 height 26
click at [332, 472] on button at bounding box center [342, 478] width 26 height 26
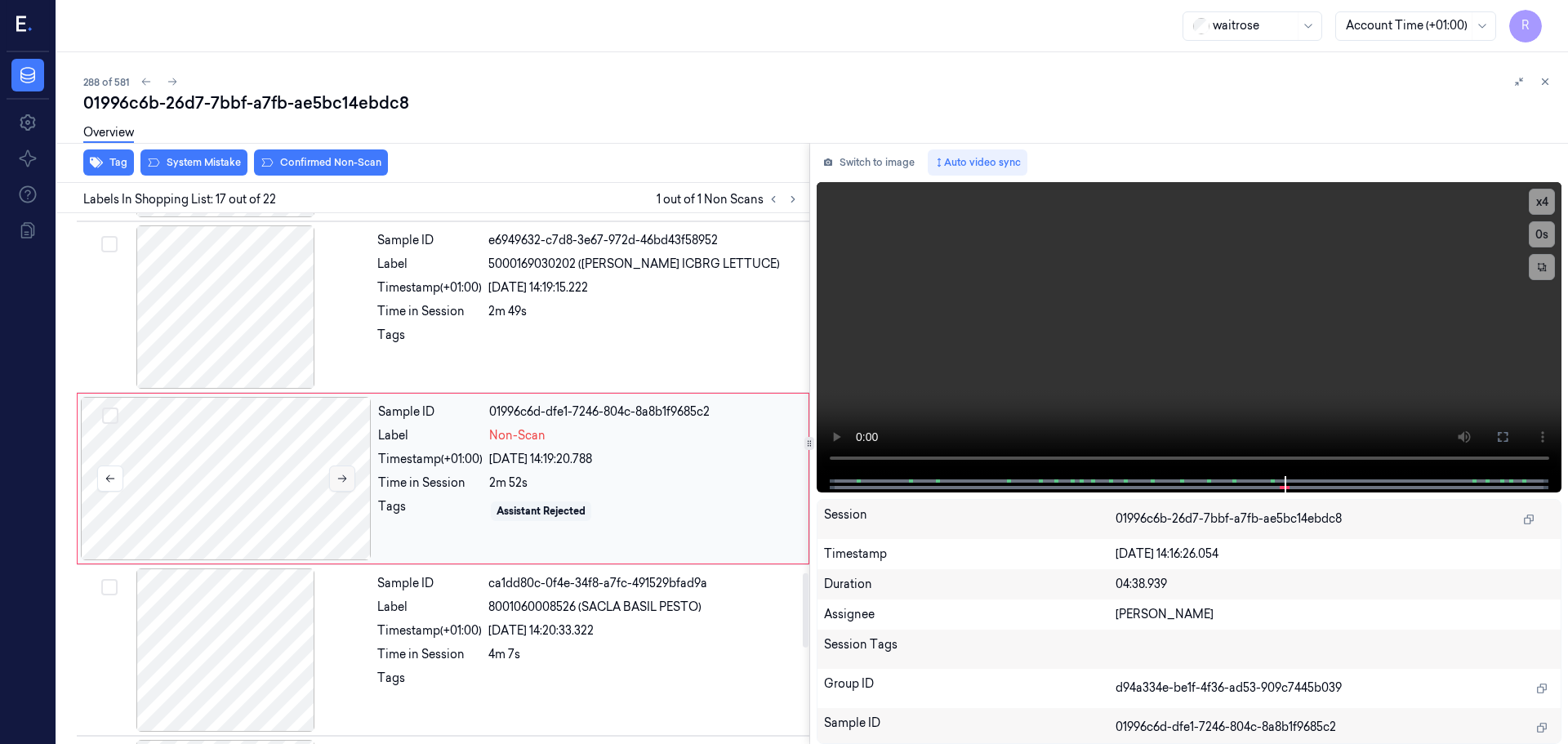
click at [332, 472] on button at bounding box center [342, 478] width 26 height 26
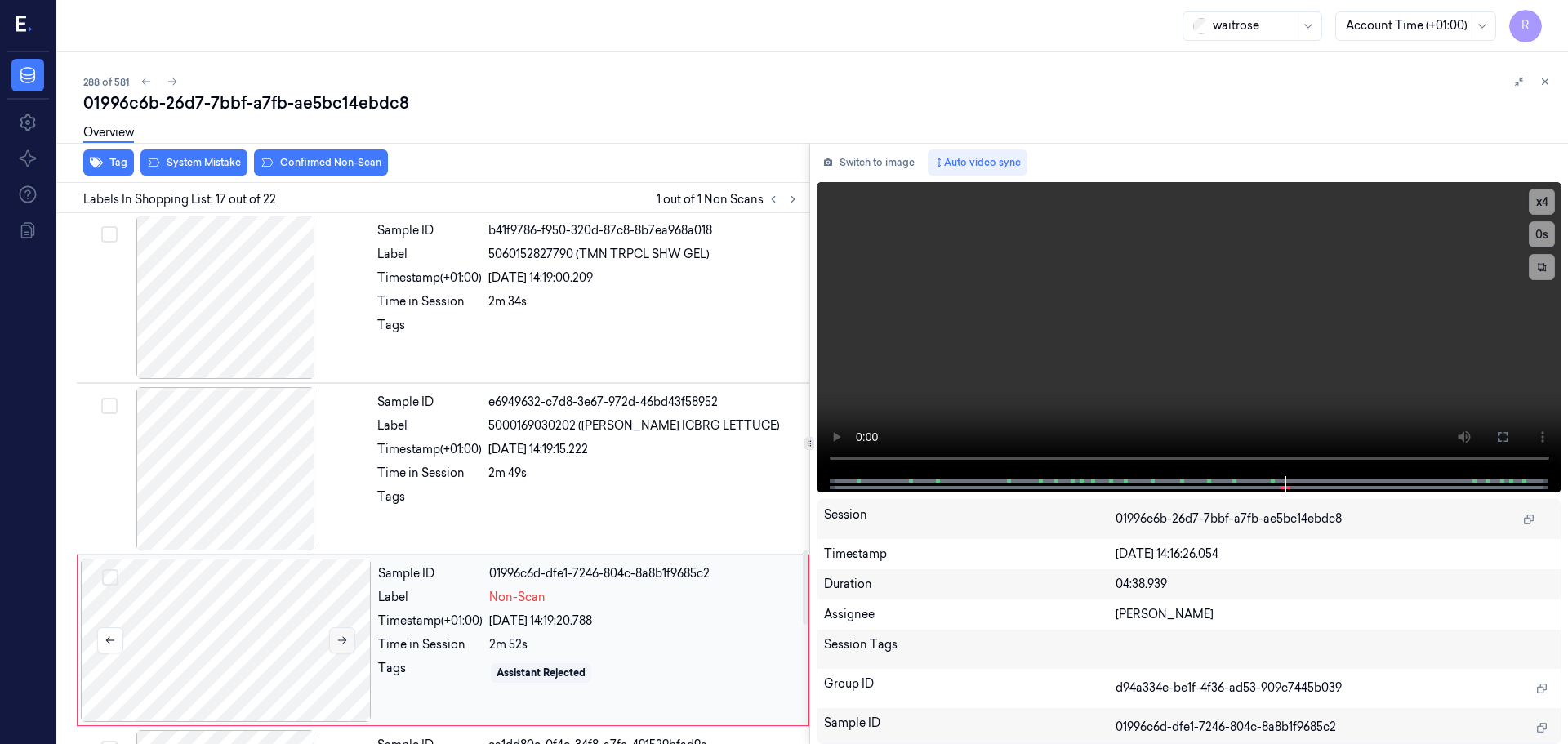
scroll to position [2399, 0]
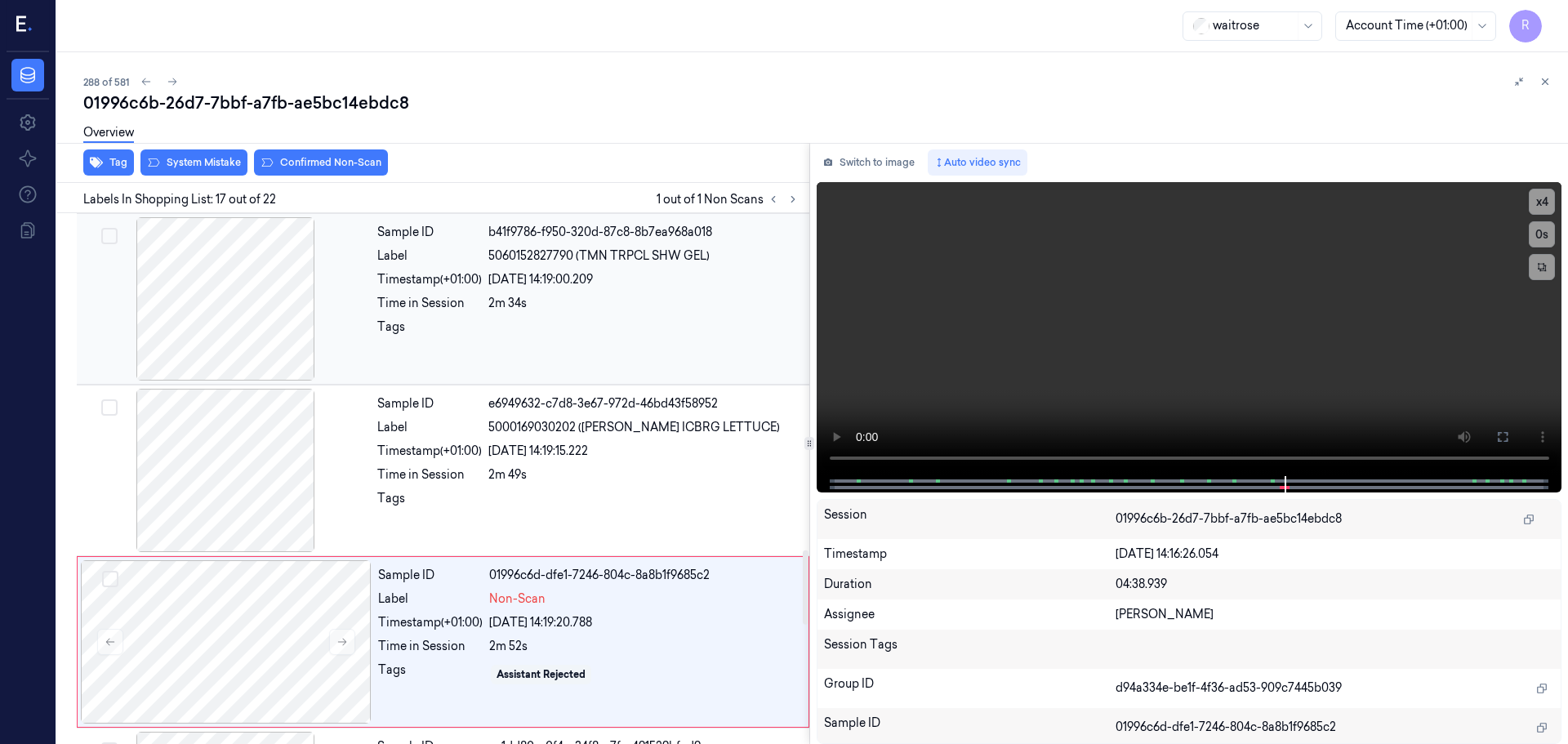
click at [273, 340] on div at bounding box center [225, 299] width 291 height 163
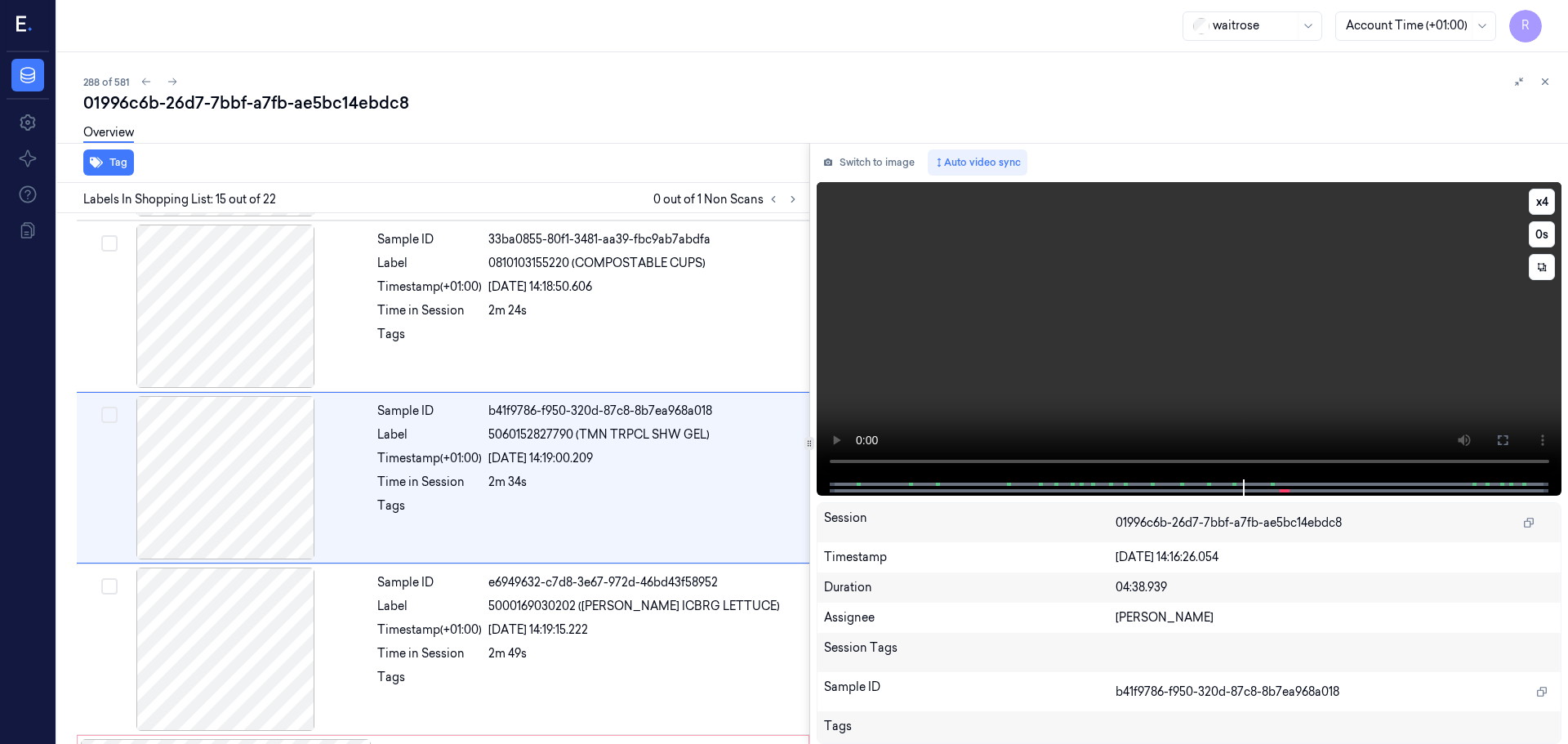
scroll to position [2220, 0]
drag, startPoint x: 1535, startPoint y: 201, endPoint x: 1460, endPoint y: 227, distance: 79.4
click at [1535, 201] on button "x 4" at bounding box center [1542, 202] width 26 height 26
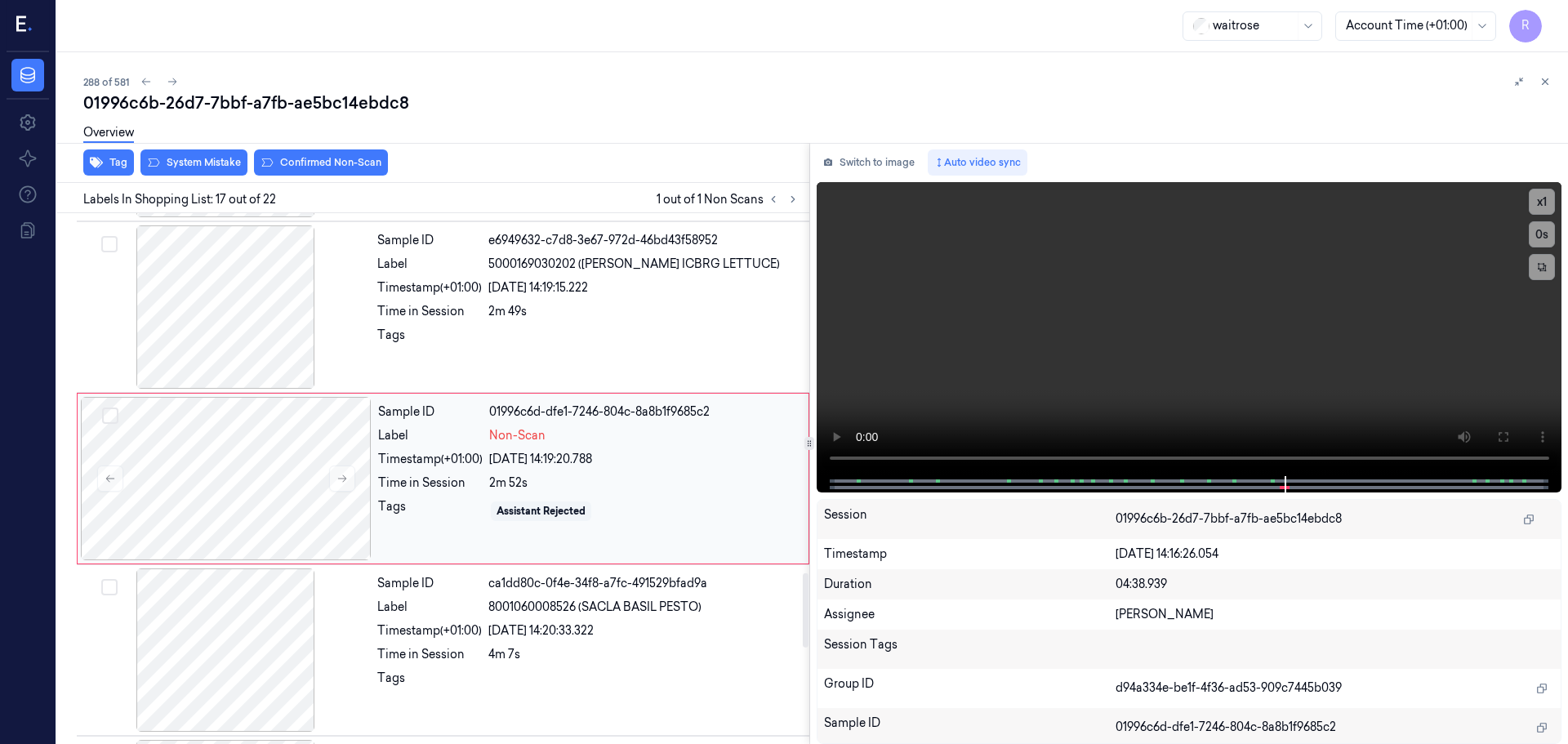
scroll to position [2645, 0]
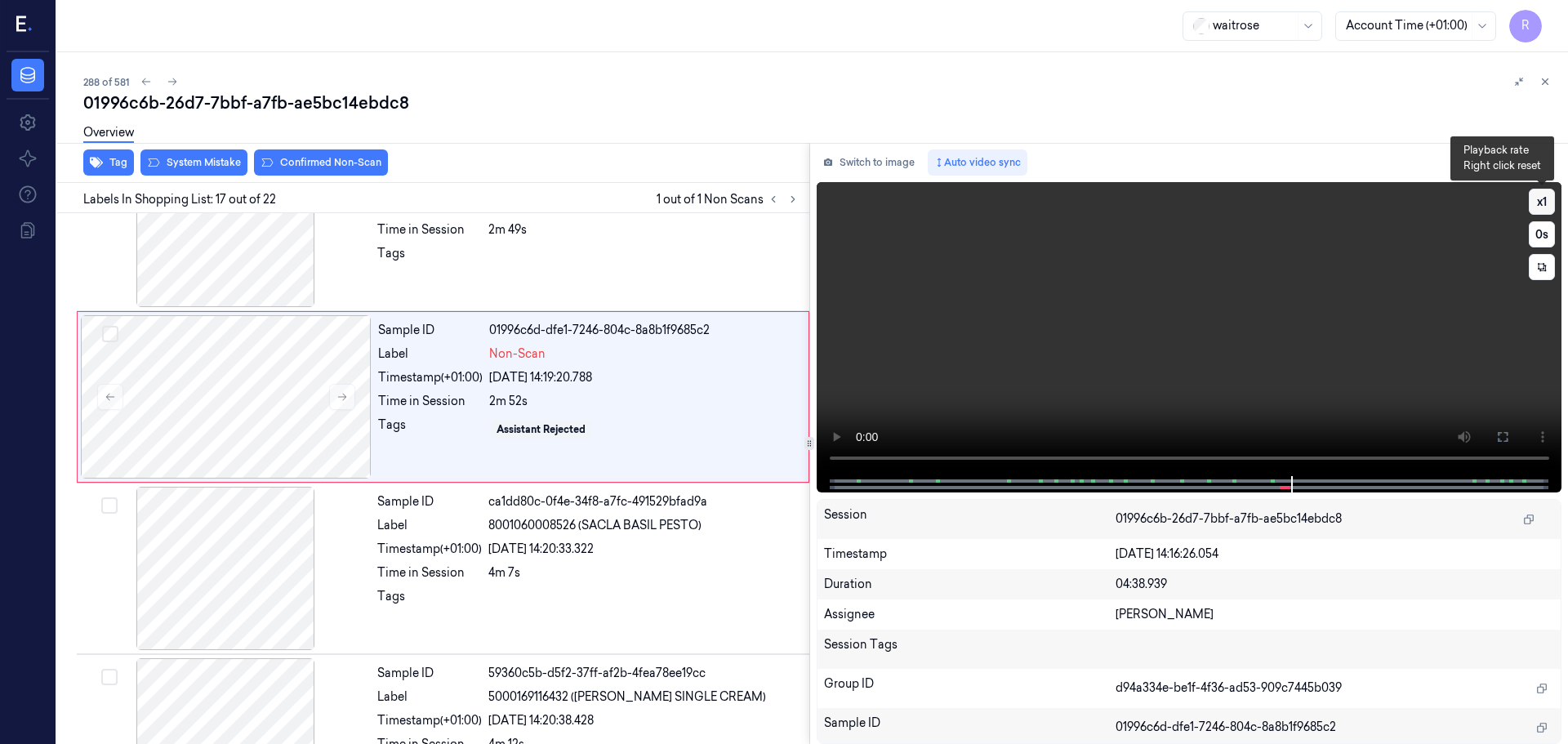
click at [1540, 207] on button "x 1" at bounding box center [1542, 202] width 26 height 26
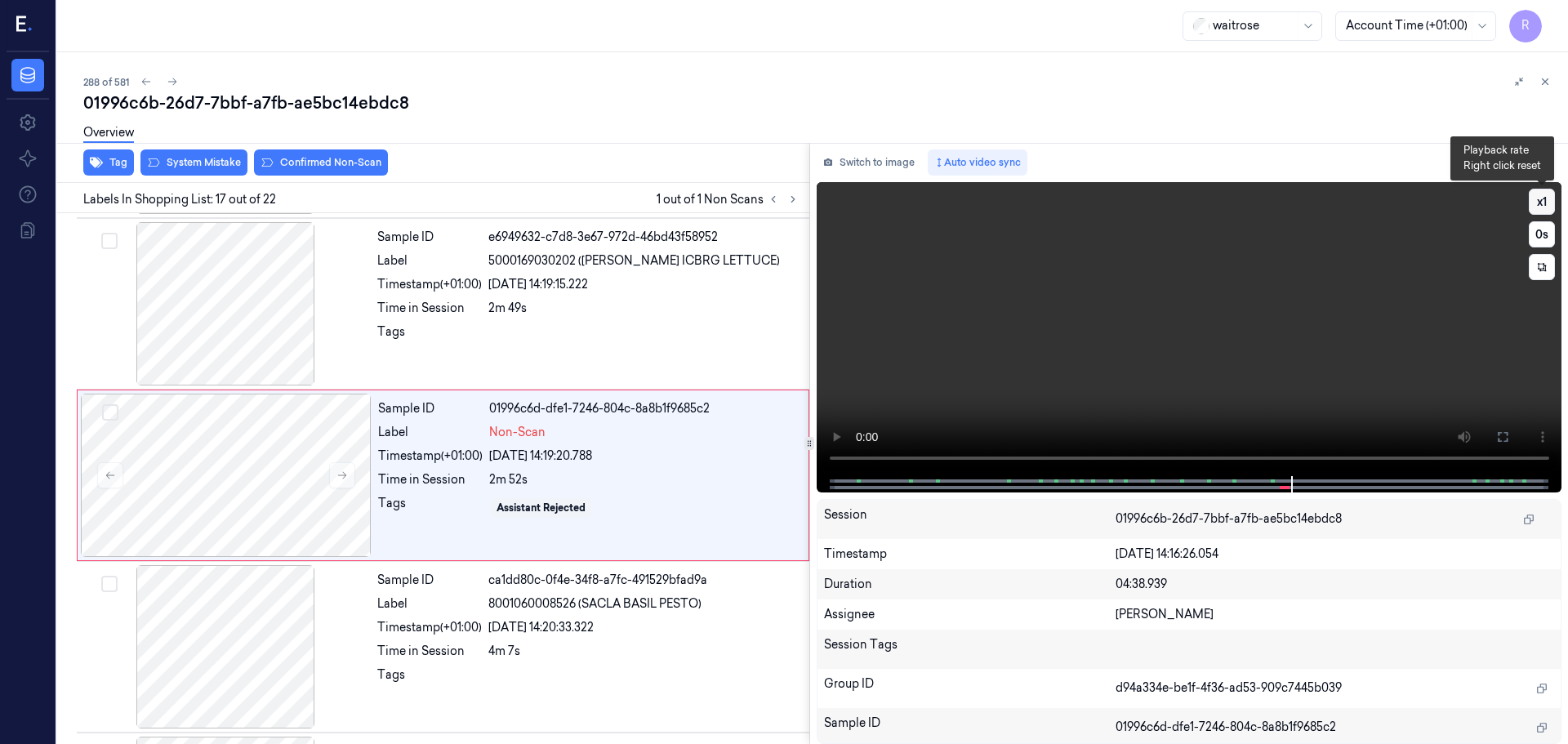
click at [1540, 207] on button "x 1" at bounding box center [1542, 202] width 26 height 26
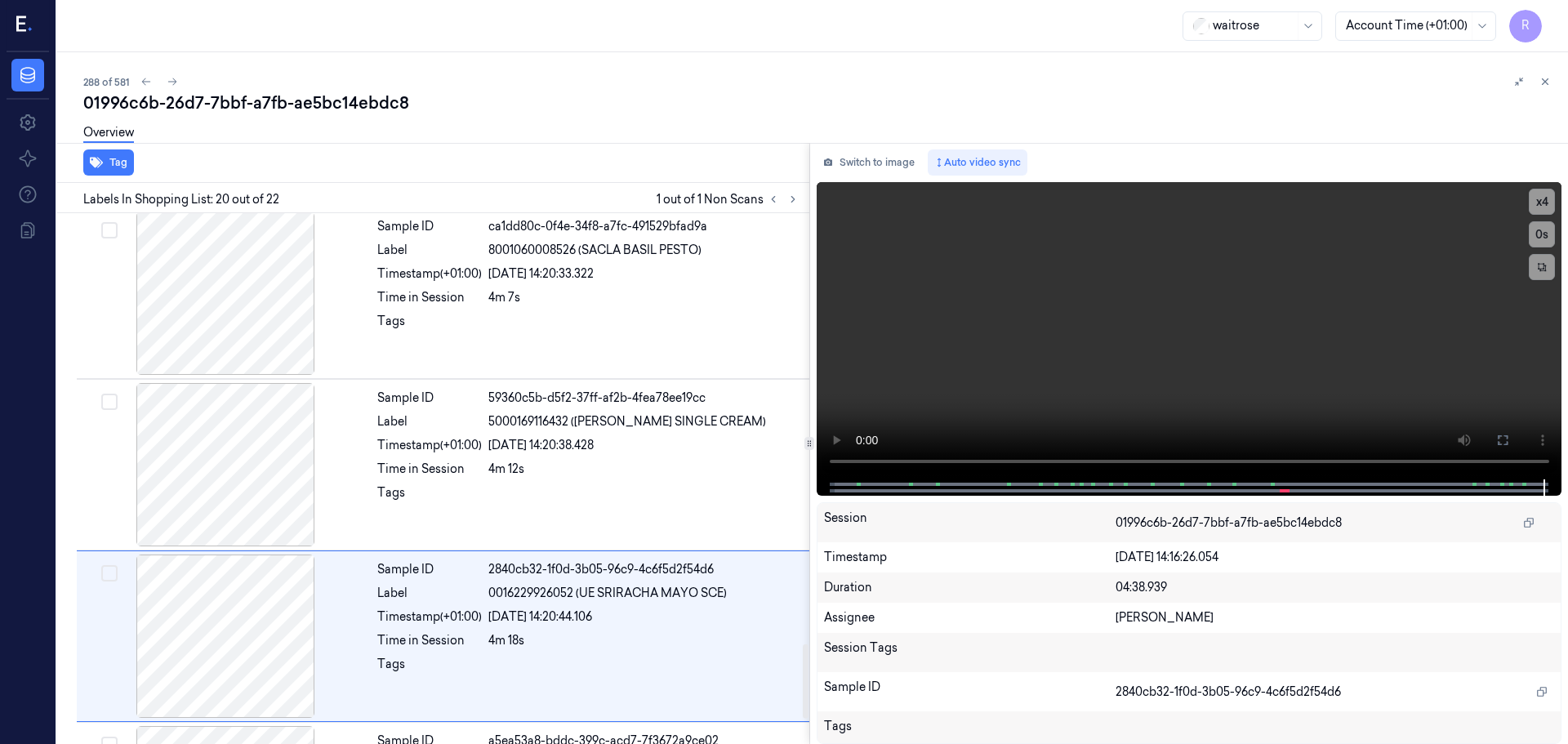
scroll to position [2588, 0]
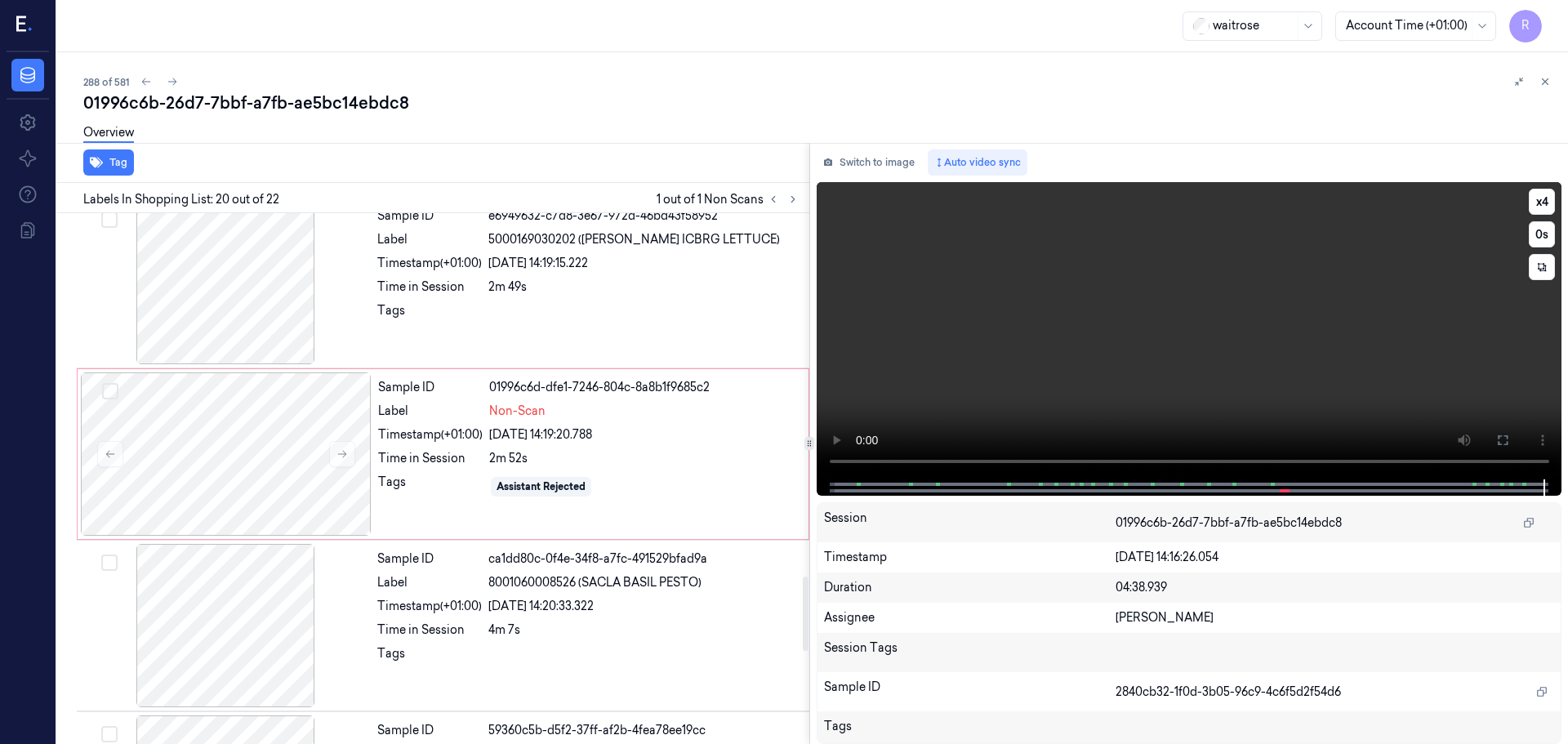
drag, startPoint x: 780, startPoint y: 199, endPoint x: 846, endPoint y: 234, distance: 74.7
click at [779, 199] on button at bounding box center [773, 199] width 20 height 20
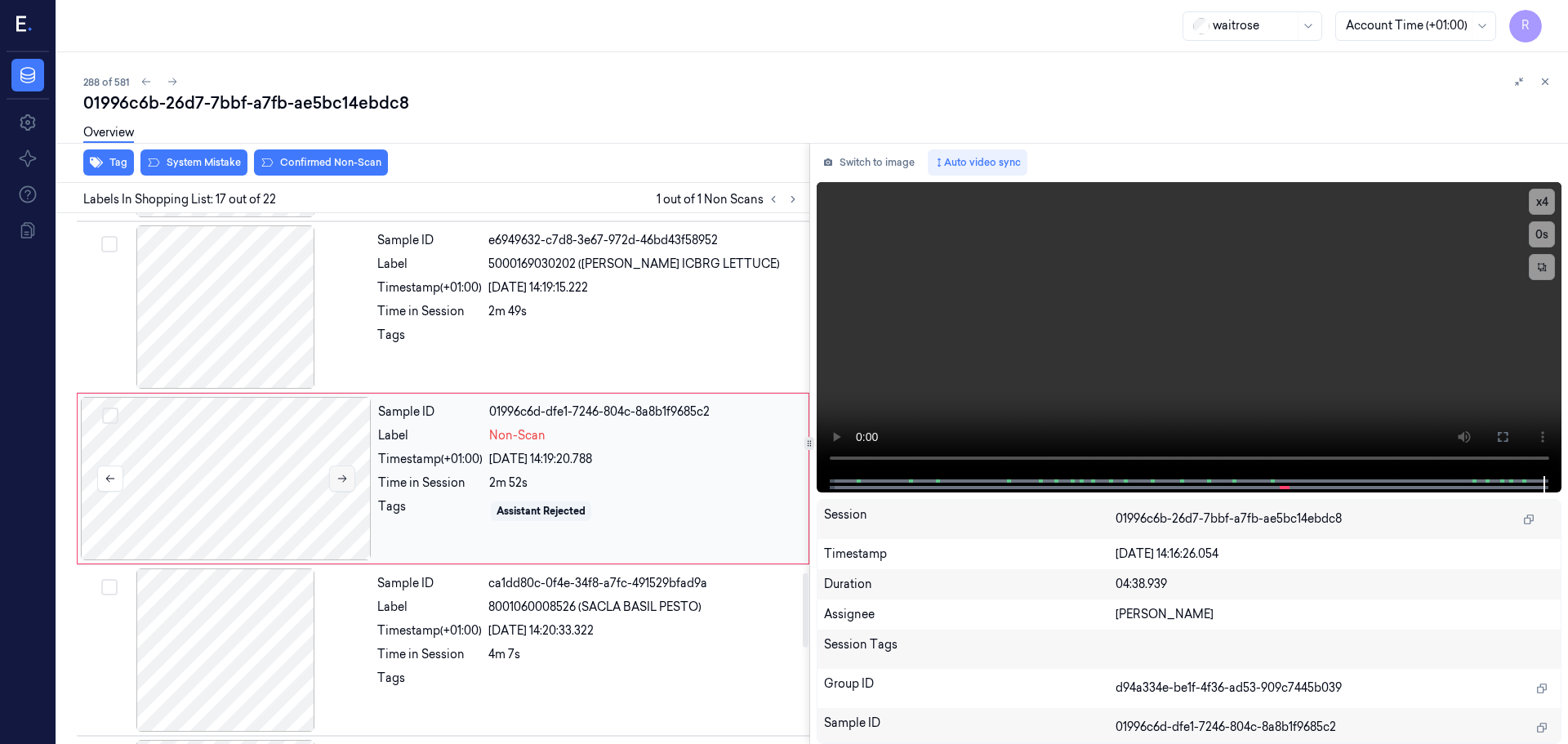
click at [354, 485] on button at bounding box center [342, 478] width 26 height 26
click at [353, 485] on button at bounding box center [342, 478] width 26 height 26
click at [352, 485] on button at bounding box center [342, 478] width 26 height 26
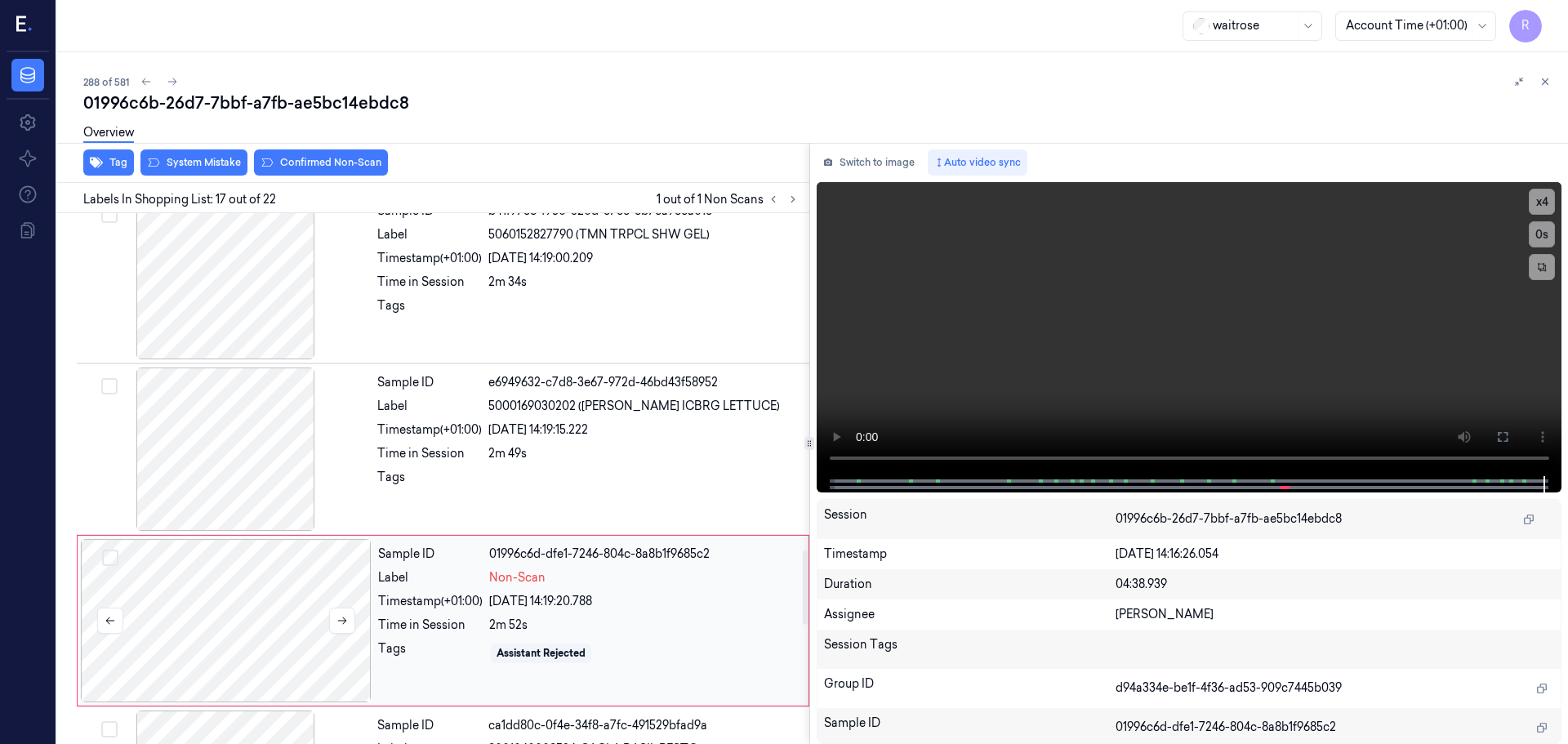
scroll to position [2399, 0]
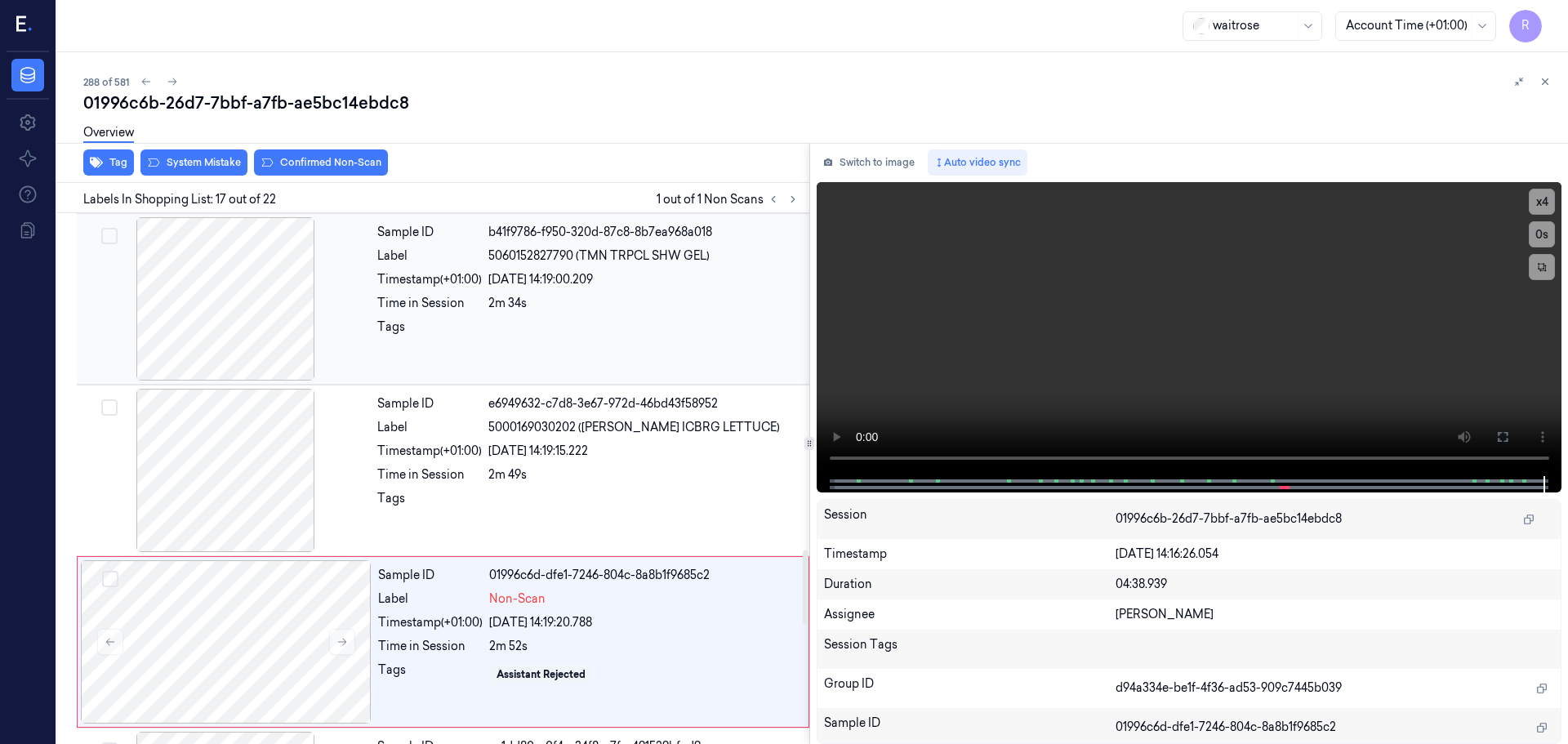
click at [278, 256] on div at bounding box center [225, 299] width 291 height 163
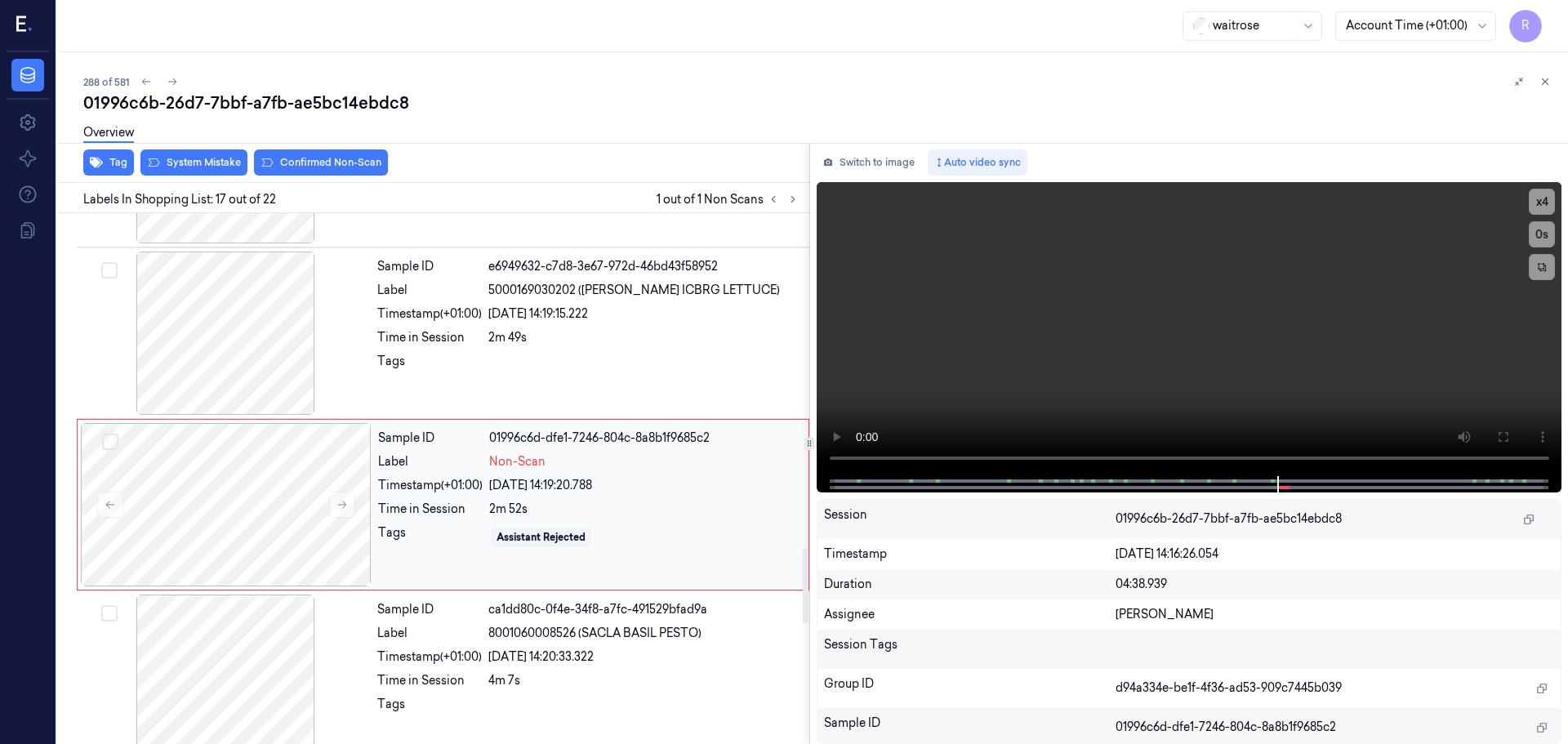
scroll to position [2563, 0]
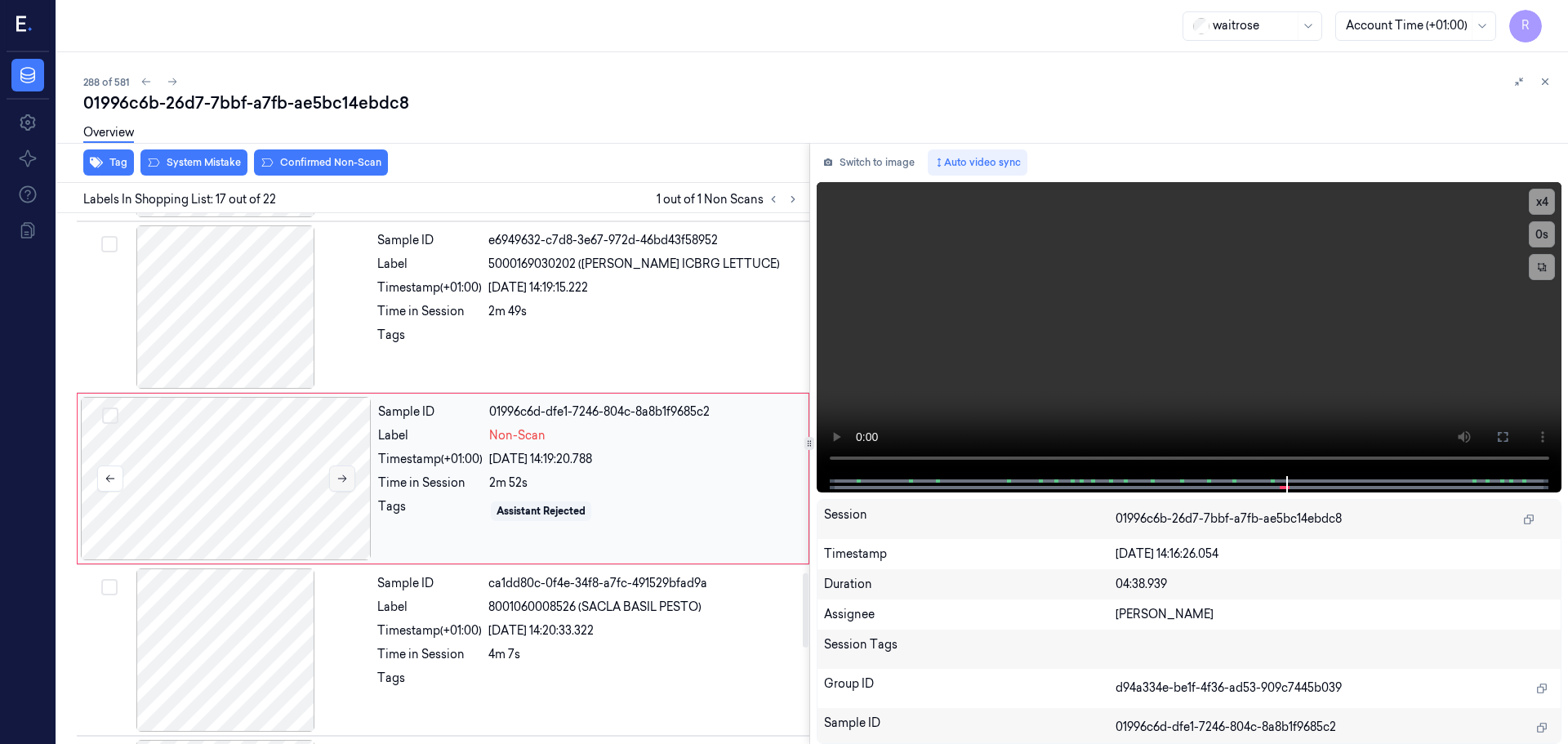
click at [344, 471] on button at bounding box center [342, 478] width 26 height 26
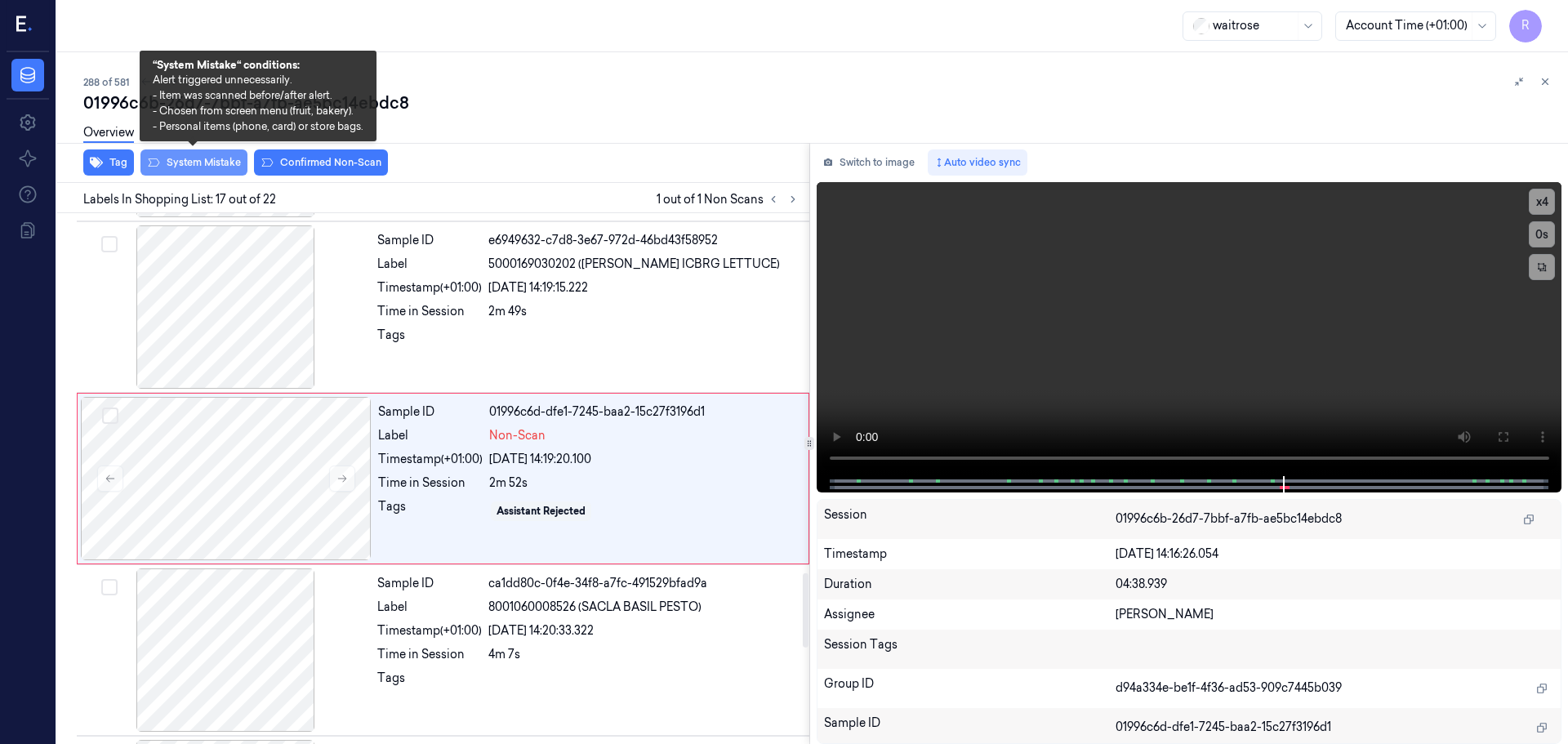
click at [214, 159] on button "System Mistake" at bounding box center [194, 162] width 107 height 26
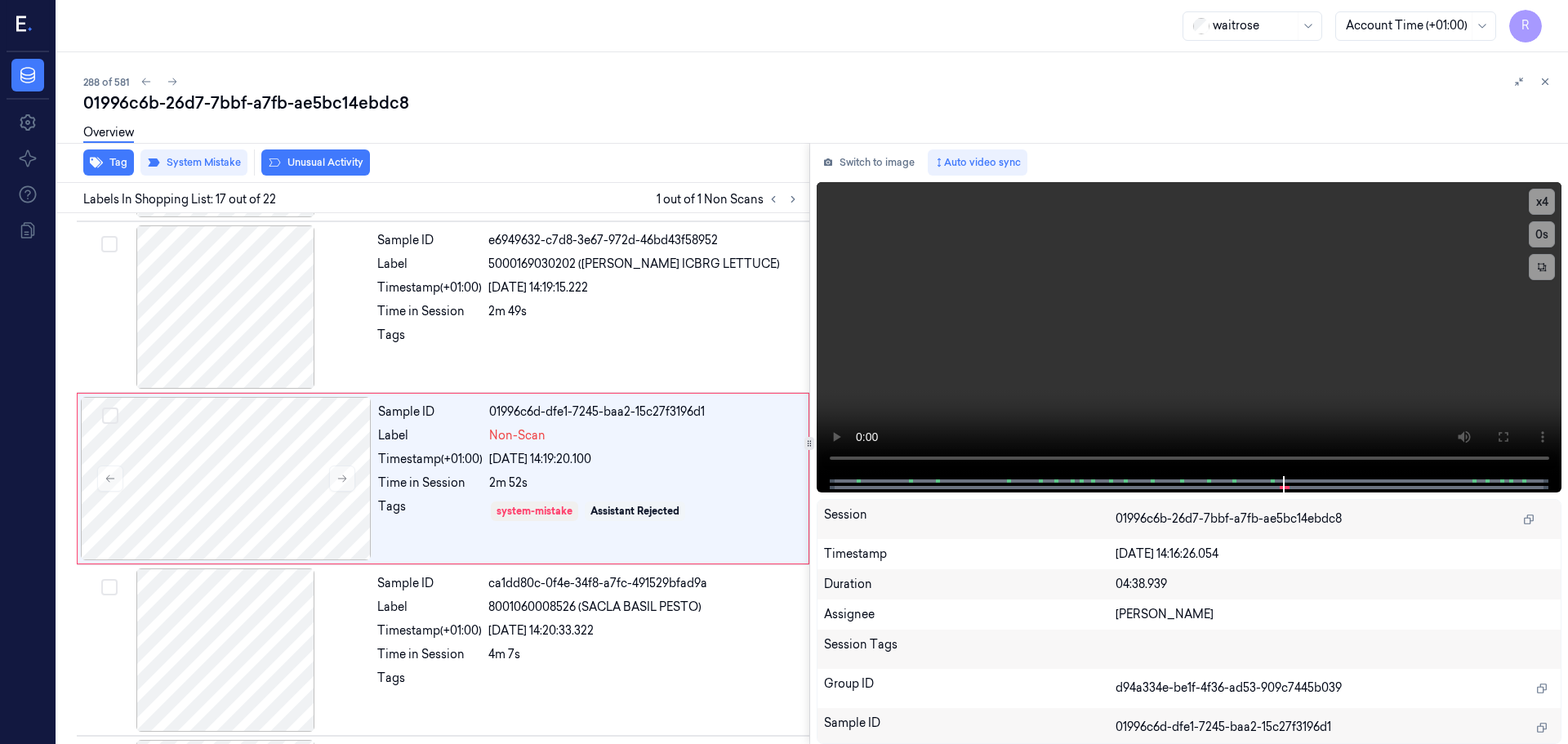
click at [322, 161] on button "Unusual Activity" at bounding box center [316, 162] width 109 height 26
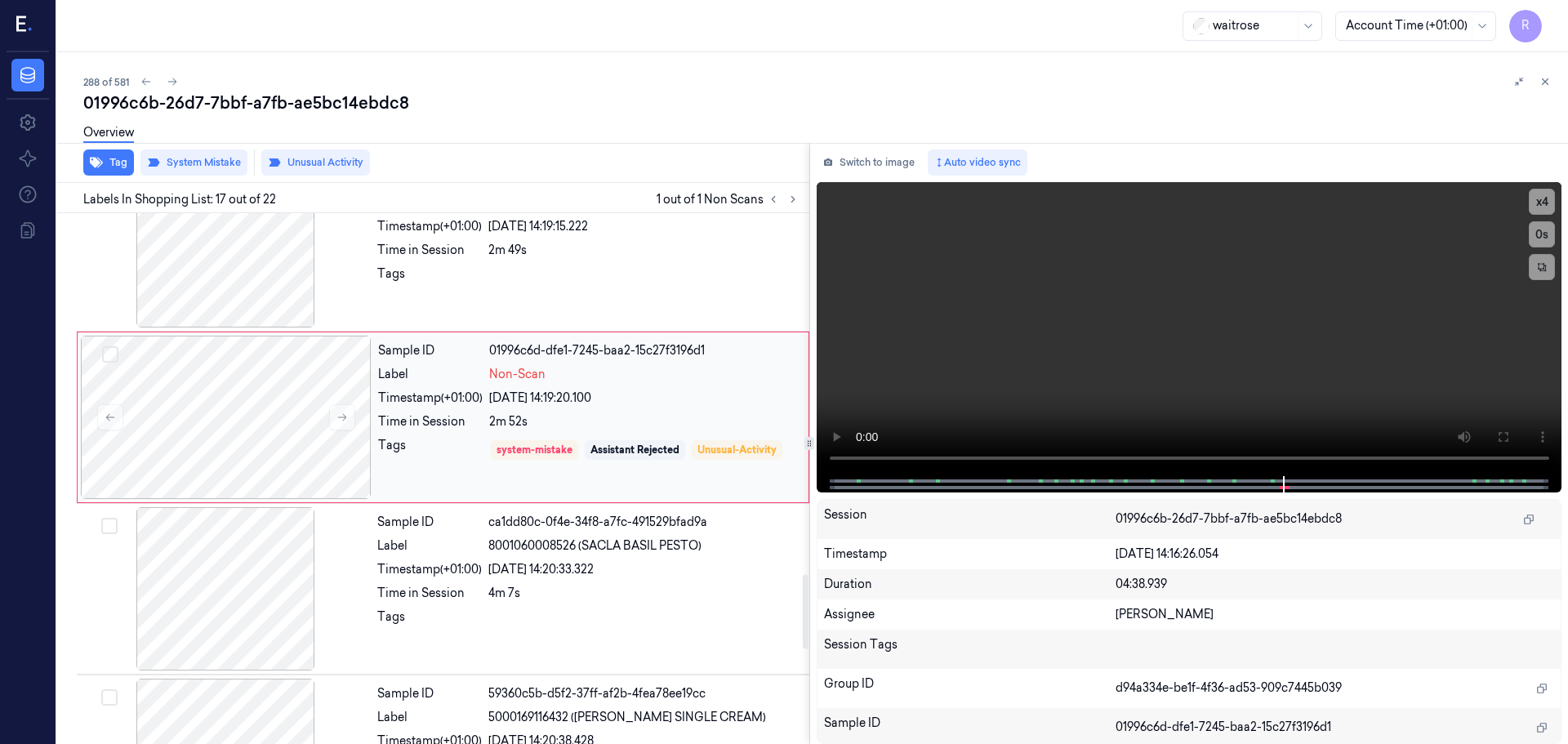
scroll to position [2727, 0]
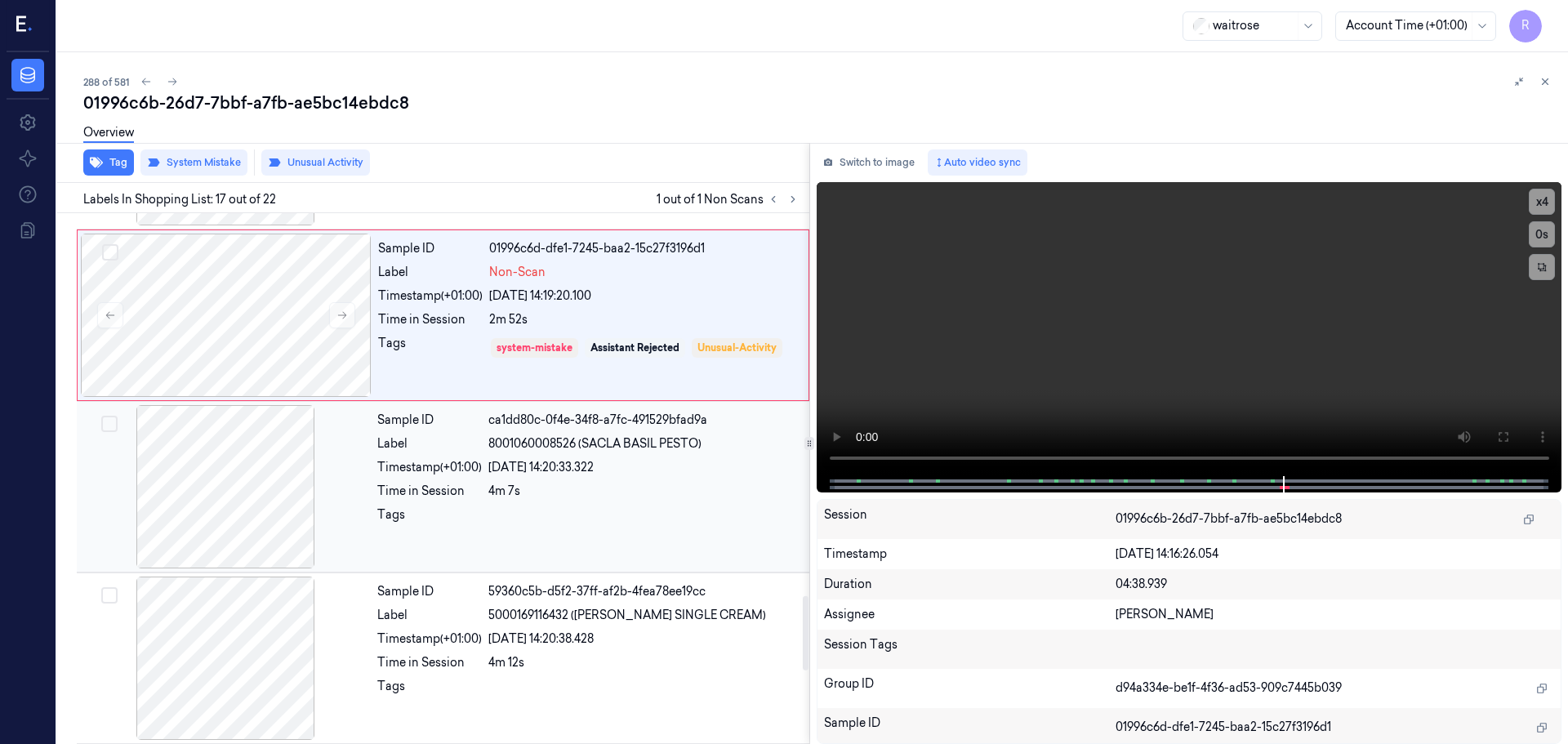
click at [431, 504] on div "Sample ID ca1dd80c-0f4e-34f8-a7fc-491529bfad9a Label 8001060008526 (SACLA BASIL…" at bounding box center [588, 486] width 435 height 163
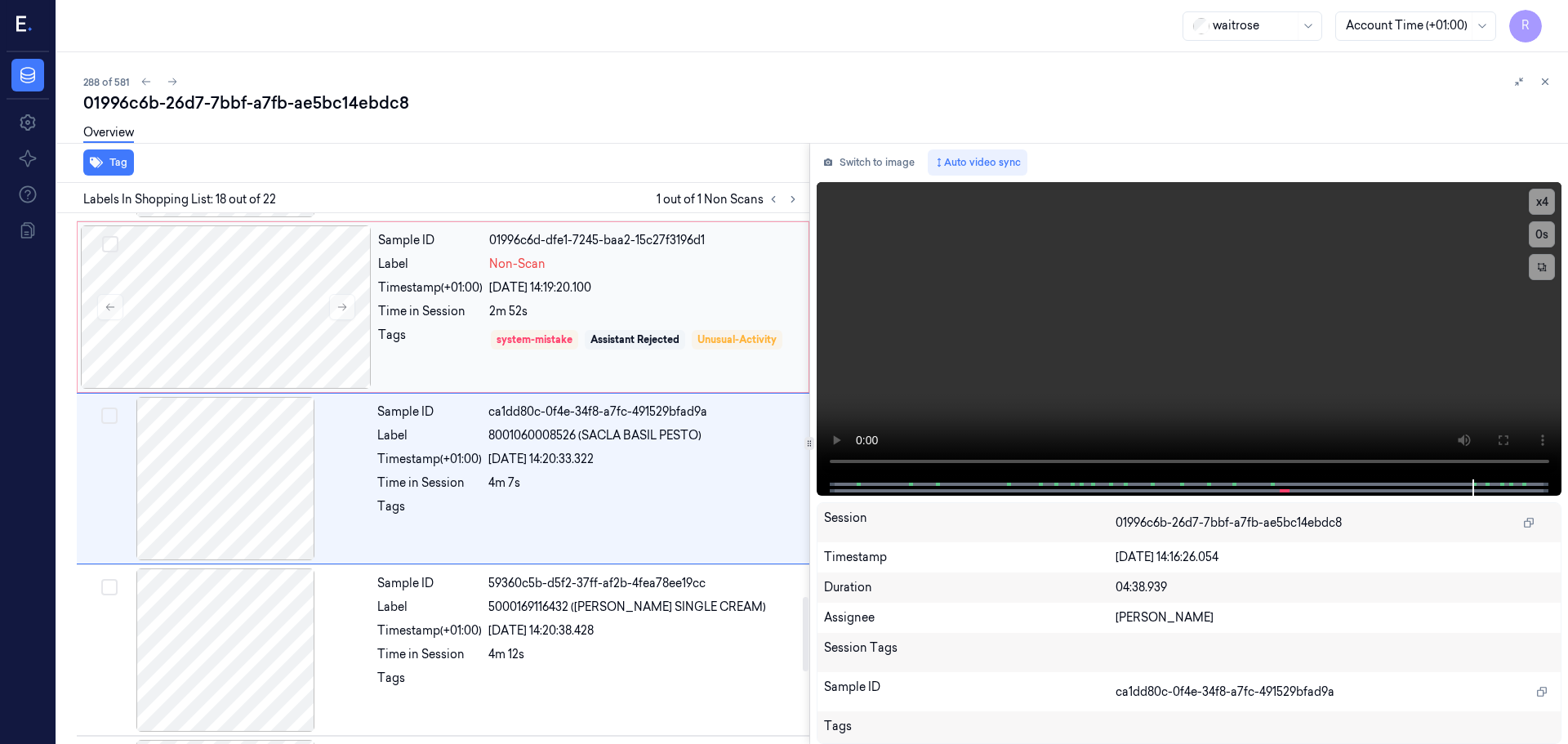
click at [389, 325] on div "Sample ID 01996c6d-dfe1-7245-baa2-15c27f3196d1 Label Non-Scan Timestamp (+01:00…" at bounding box center [588, 306] width 433 height 163
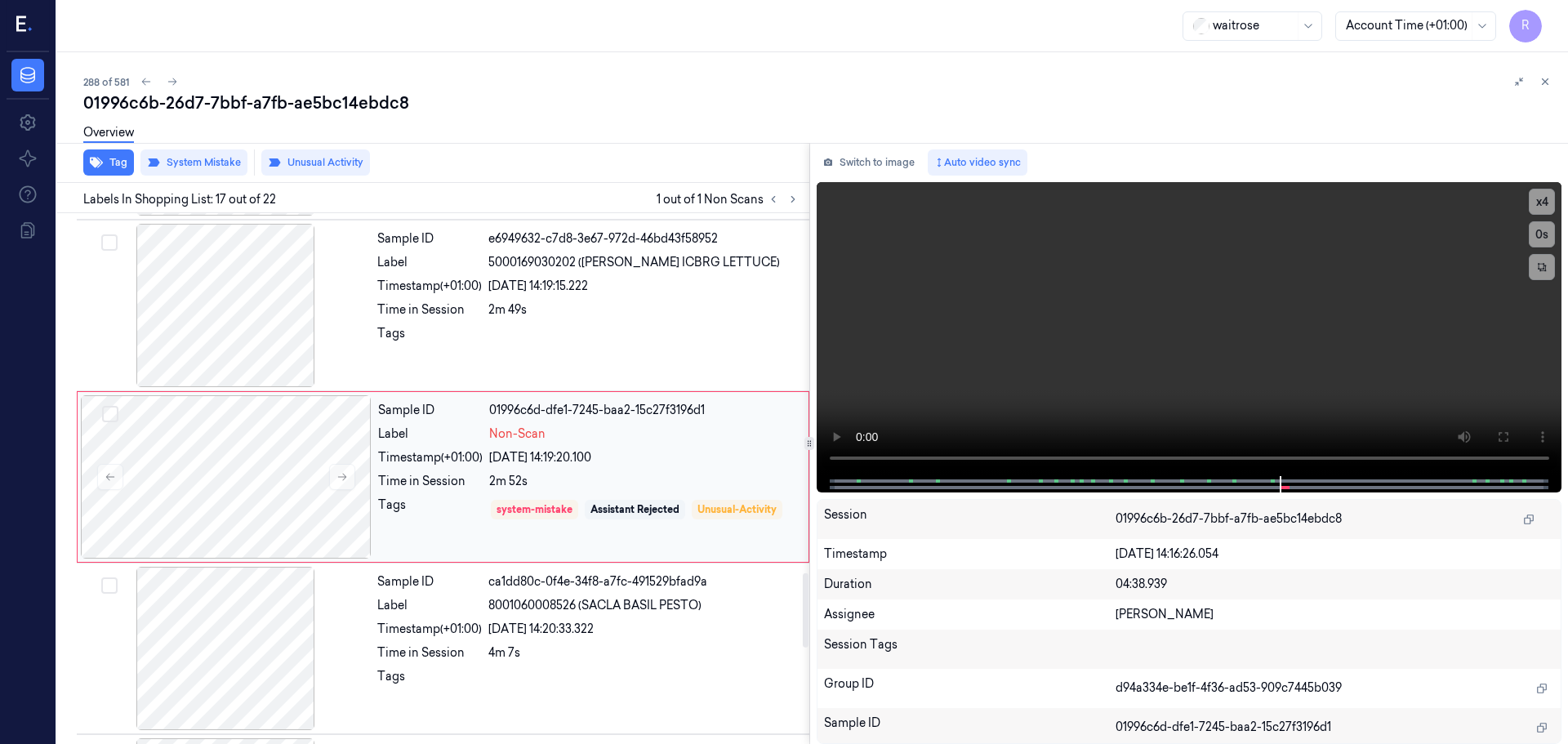
scroll to position [2563, 0]
click at [1546, 82] on icon at bounding box center [1545, 81] width 11 height 11
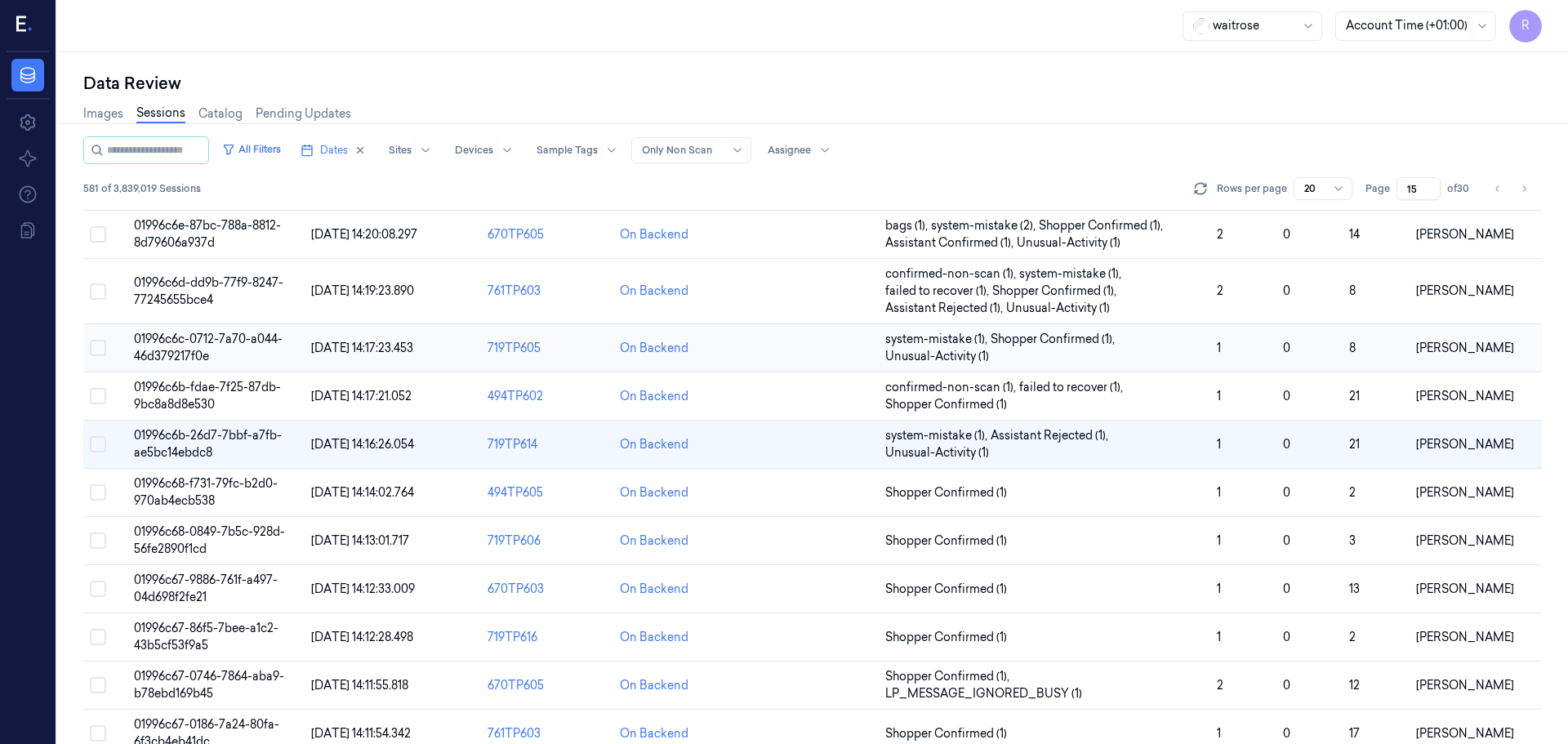
scroll to position [227, 0]
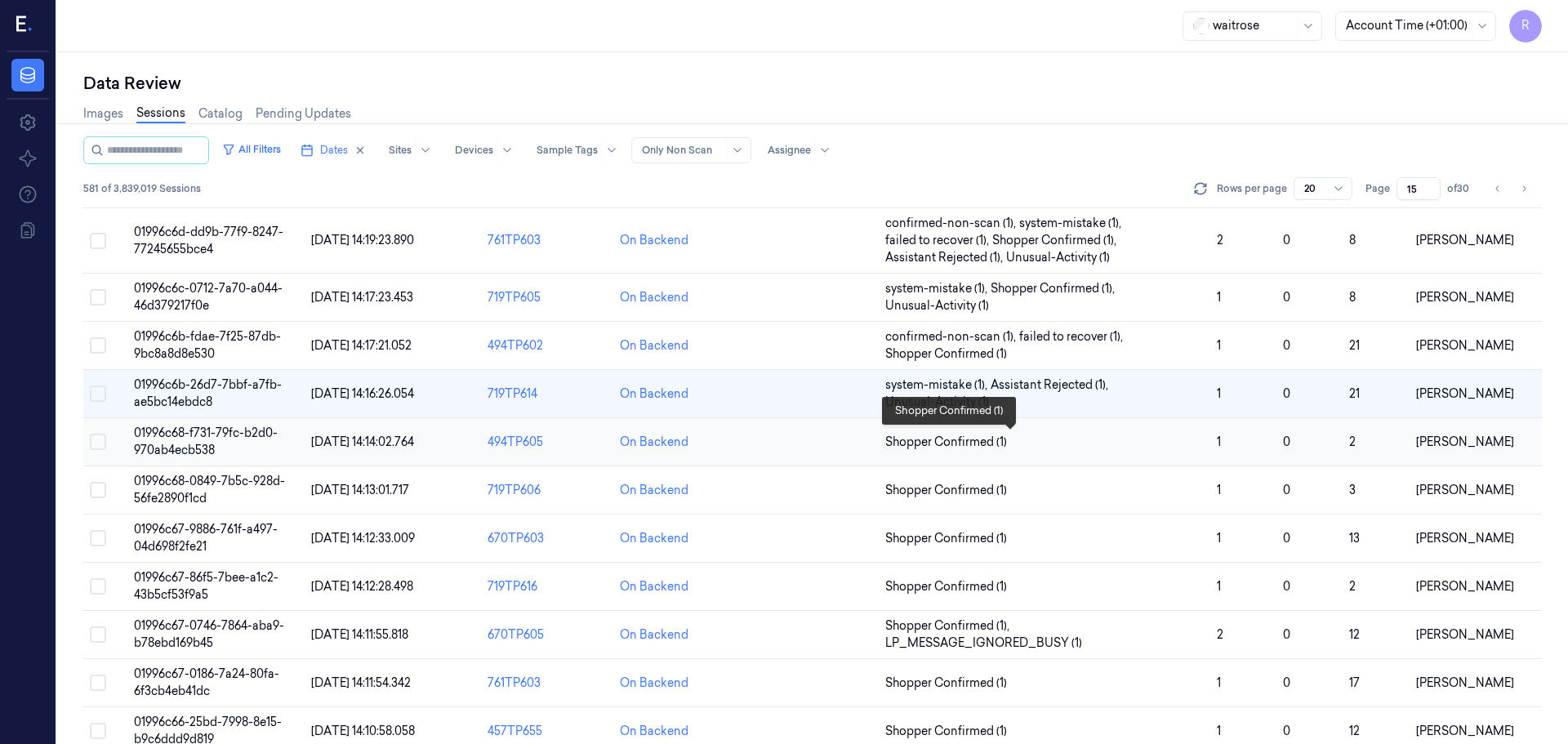
click at [1104, 445] on span "Shopper Confirmed (1)" at bounding box center [1044, 442] width 319 height 17
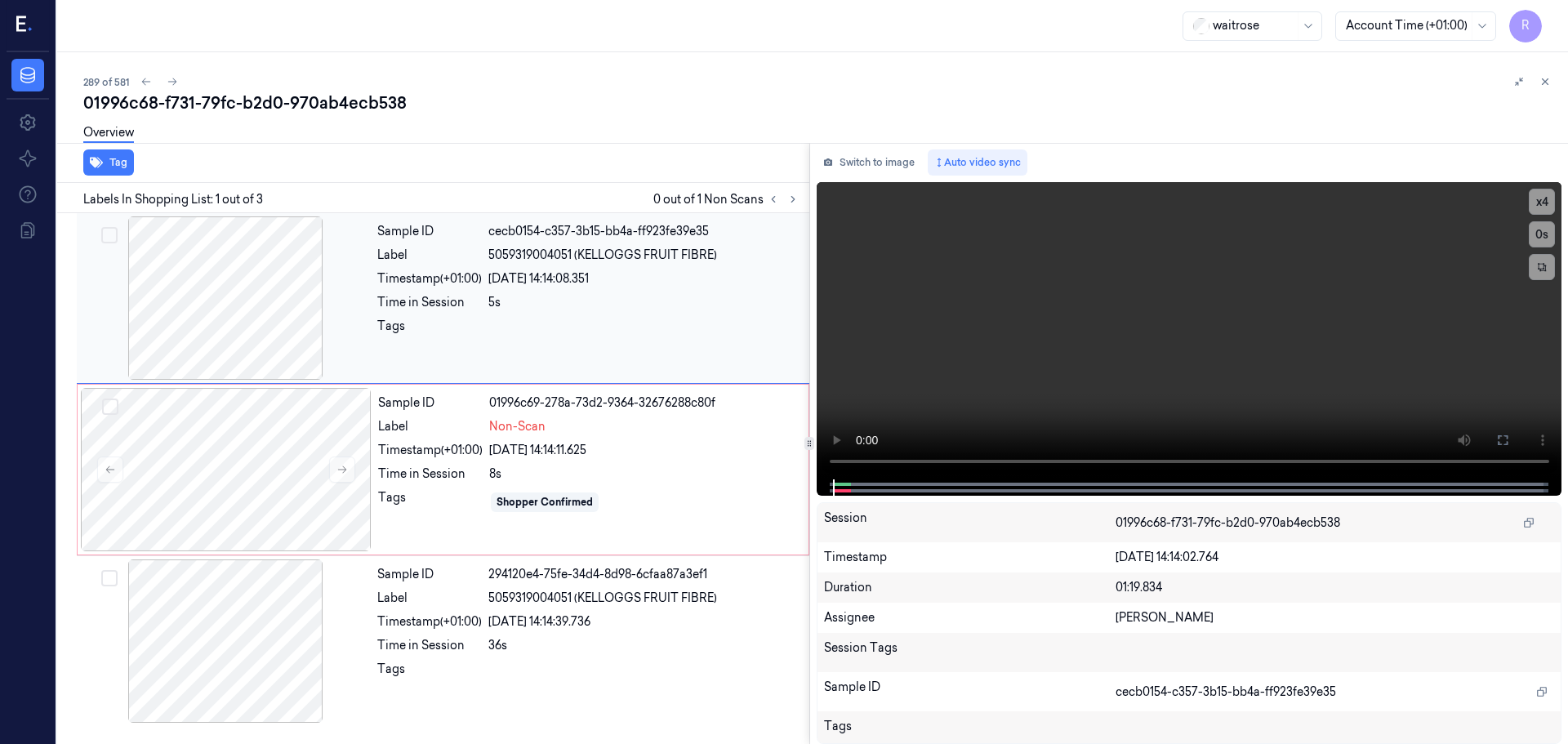
click at [212, 312] on div at bounding box center [225, 298] width 291 height 163
click at [1540, 203] on button "x 4" at bounding box center [1542, 202] width 26 height 26
click at [1500, 432] on button at bounding box center [1502, 440] width 26 height 26
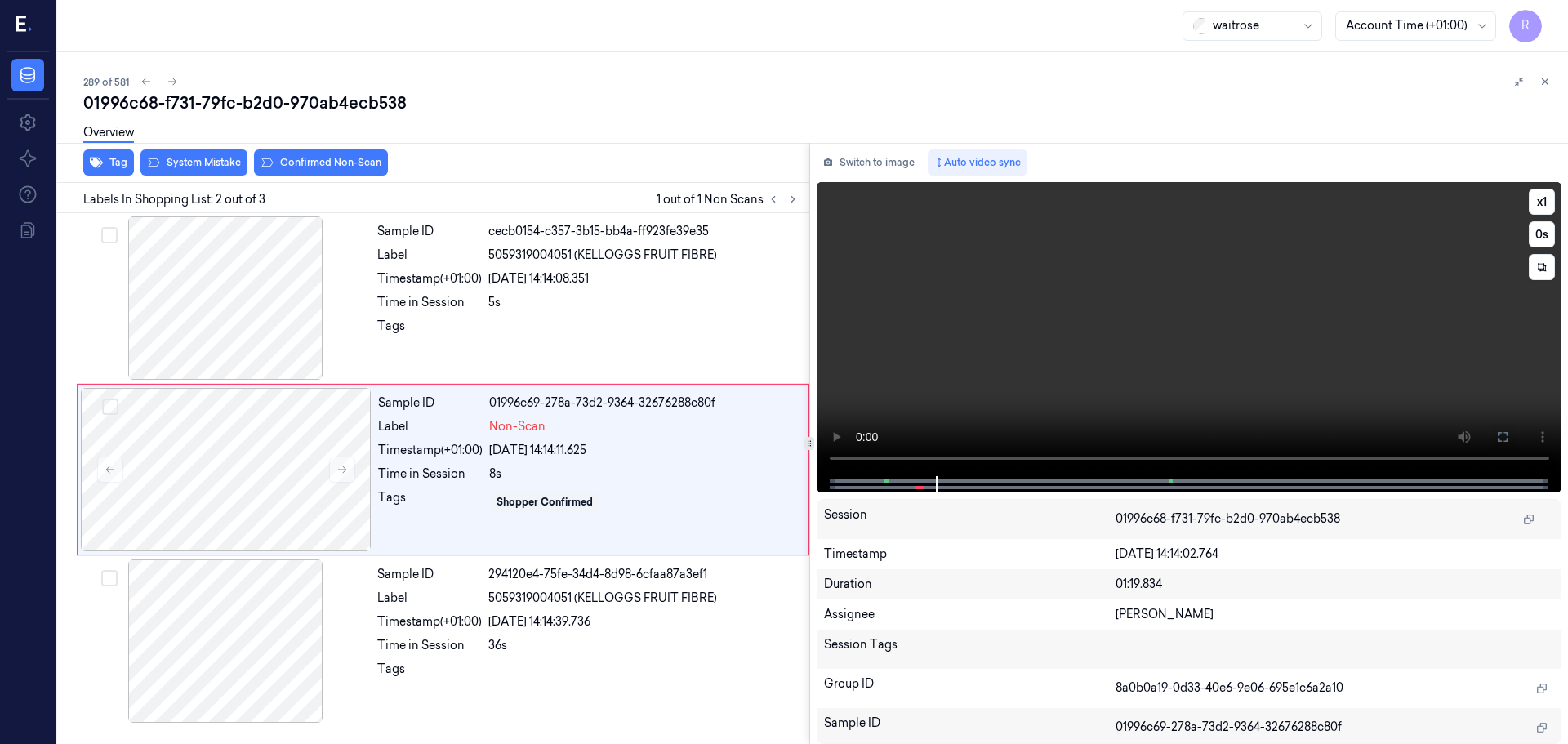
drag, startPoint x: 910, startPoint y: 476, endPoint x: 859, endPoint y: 482, distance: 51.4
click at [859, 482] on div at bounding box center [1189, 484] width 711 height 16
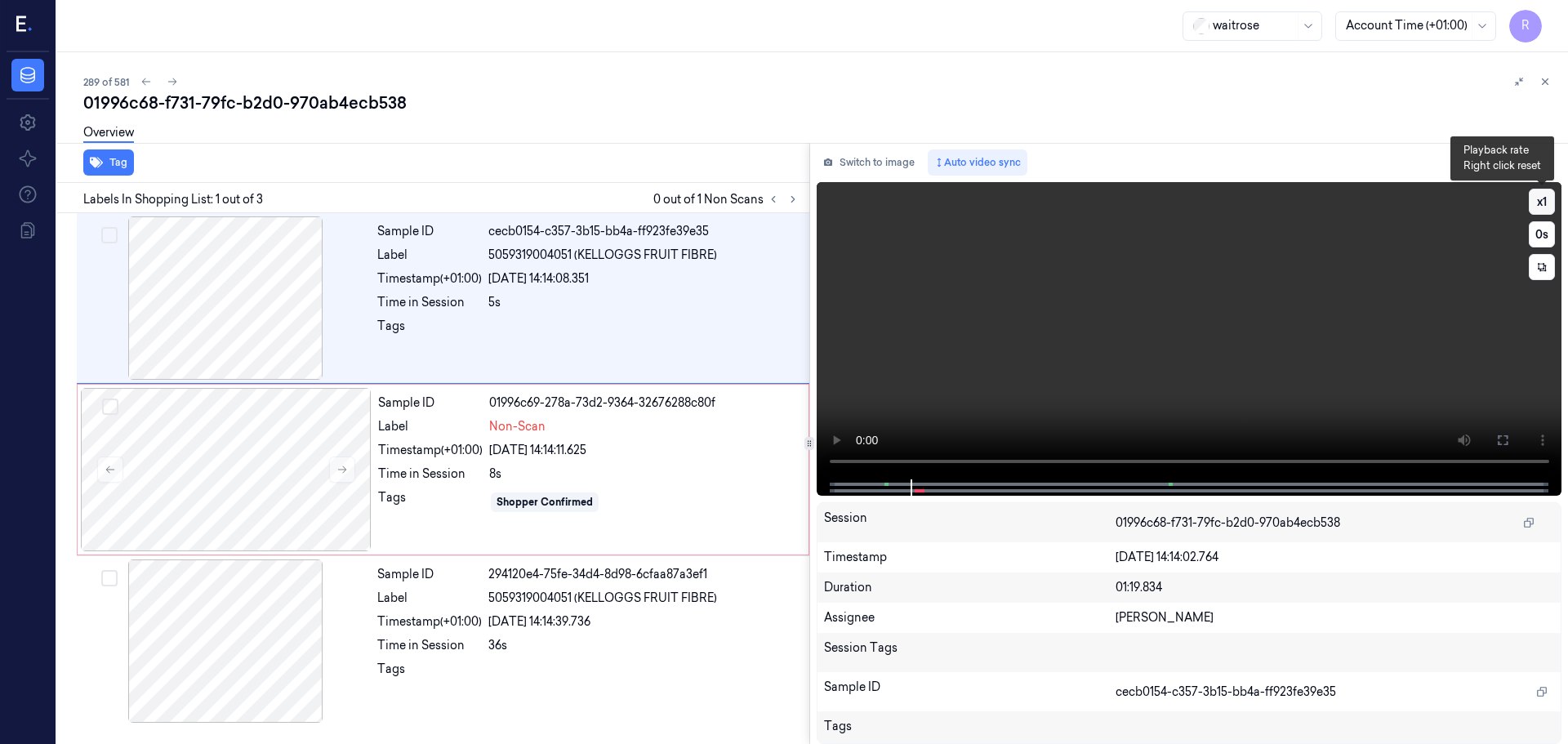
click at [1540, 207] on button "x 1" at bounding box center [1542, 202] width 26 height 26
click at [1540, 207] on button "x 2" at bounding box center [1542, 202] width 26 height 26
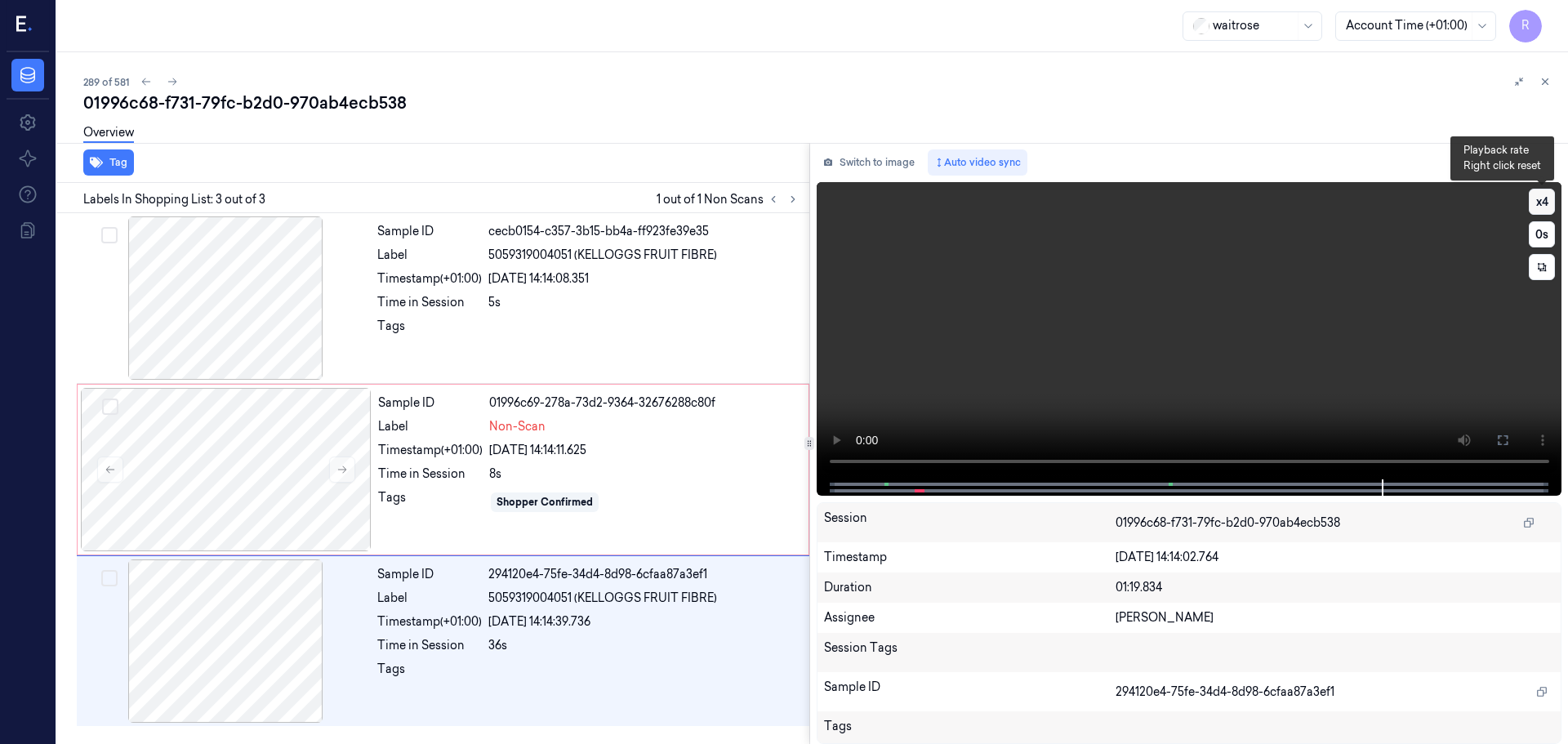
click at [1546, 205] on button "x 4" at bounding box center [1542, 202] width 26 height 26
click at [1546, 205] on button "x 1" at bounding box center [1542, 202] width 26 height 26
click at [1546, 205] on button "x 2" at bounding box center [1542, 202] width 26 height 26
click at [768, 197] on icon at bounding box center [773, 199] width 11 height 11
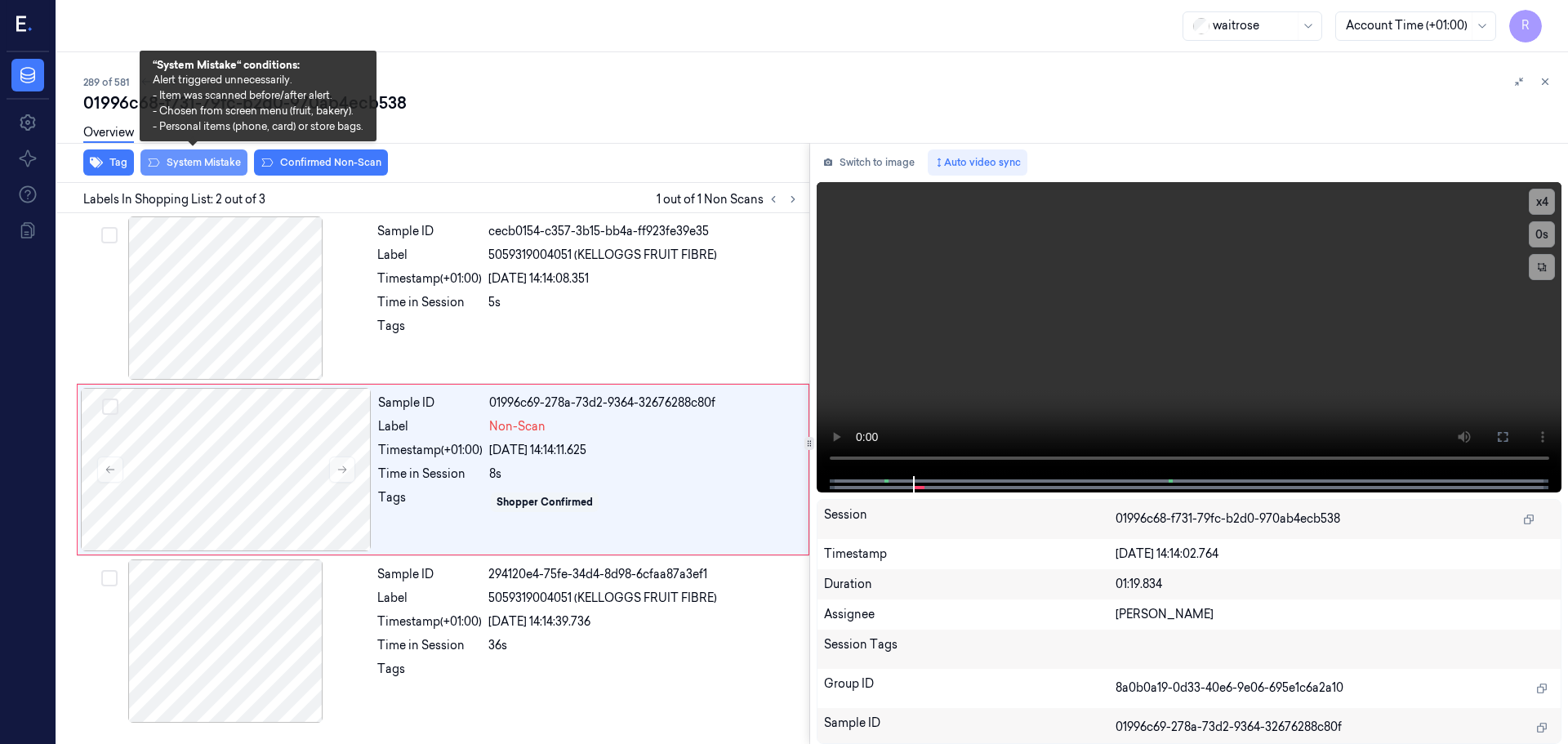
click at [219, 162] on button "System Mistake" at bounding box center [194, 162] width 107 height 26
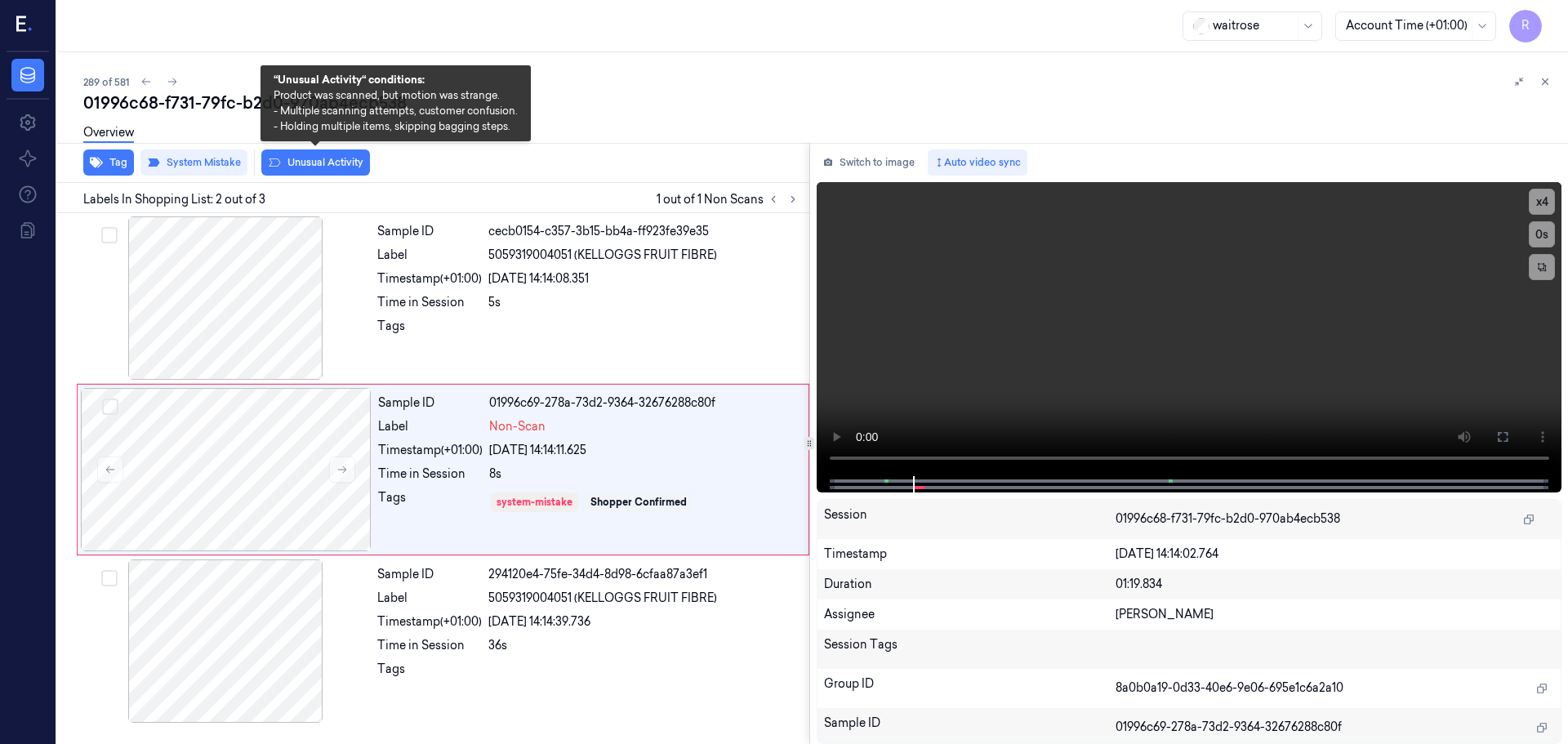
click at [271, 162] on icon at bounding box center [275, 162] width 11 height 8
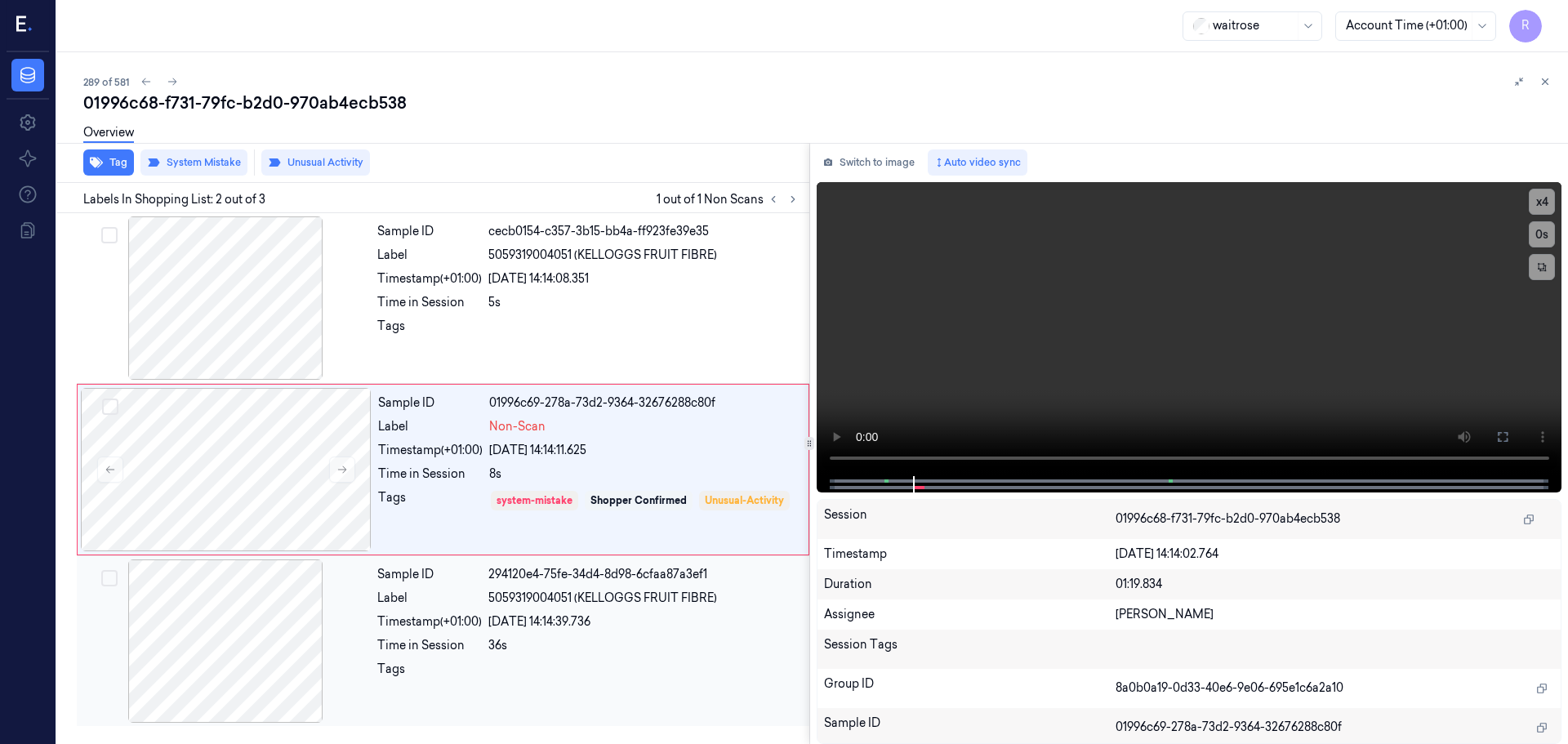
click at [447, 584] on div "Sample ID 294120e4-75fe-34d4-8d98-6cfaa87a3ef1 Label 5059319004051 (KELLOGGS FR…" at bounding box center [588, 640] width 435 height 163
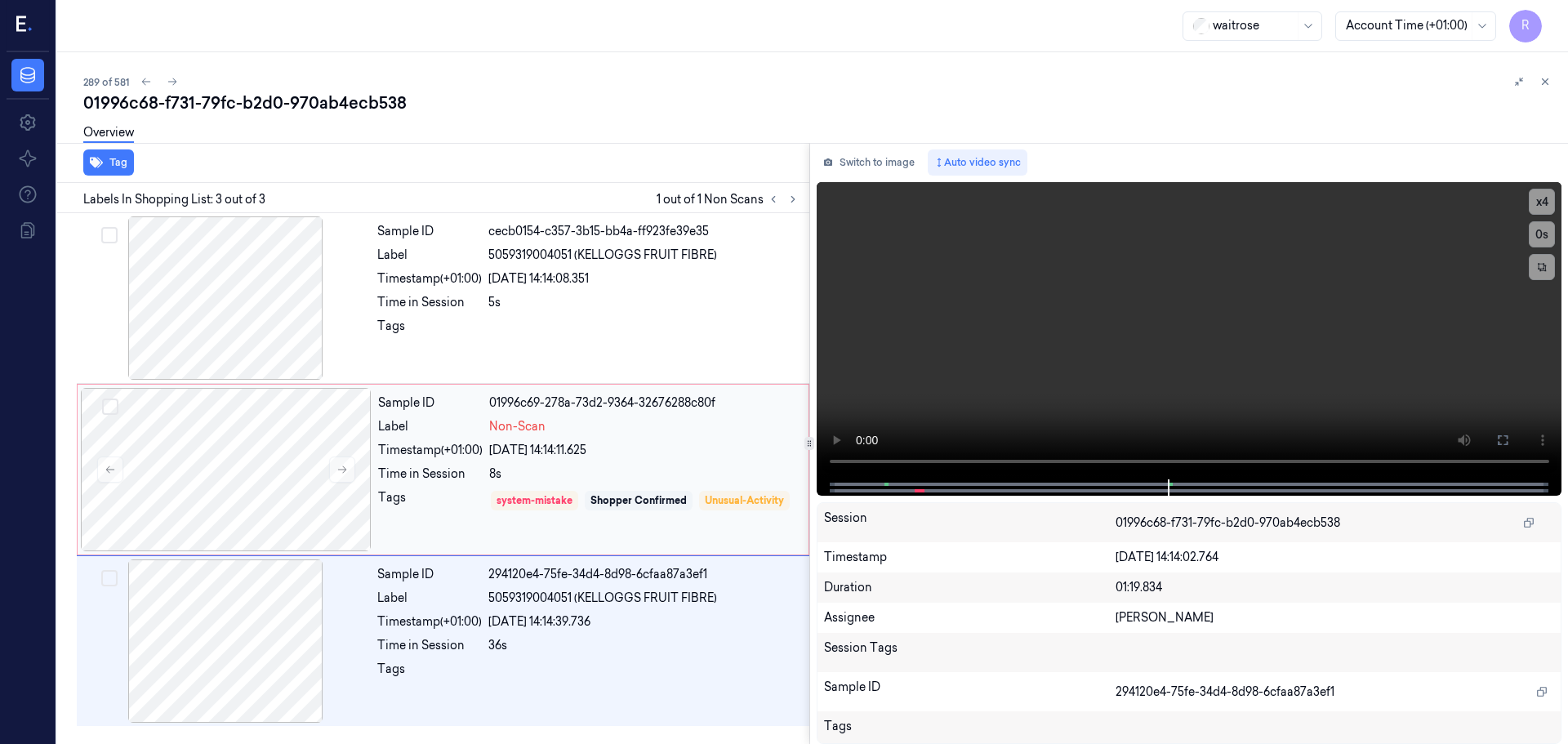
click at [461, 489] on div "Tags" at bounding box center [430, 513] width 104 height 47
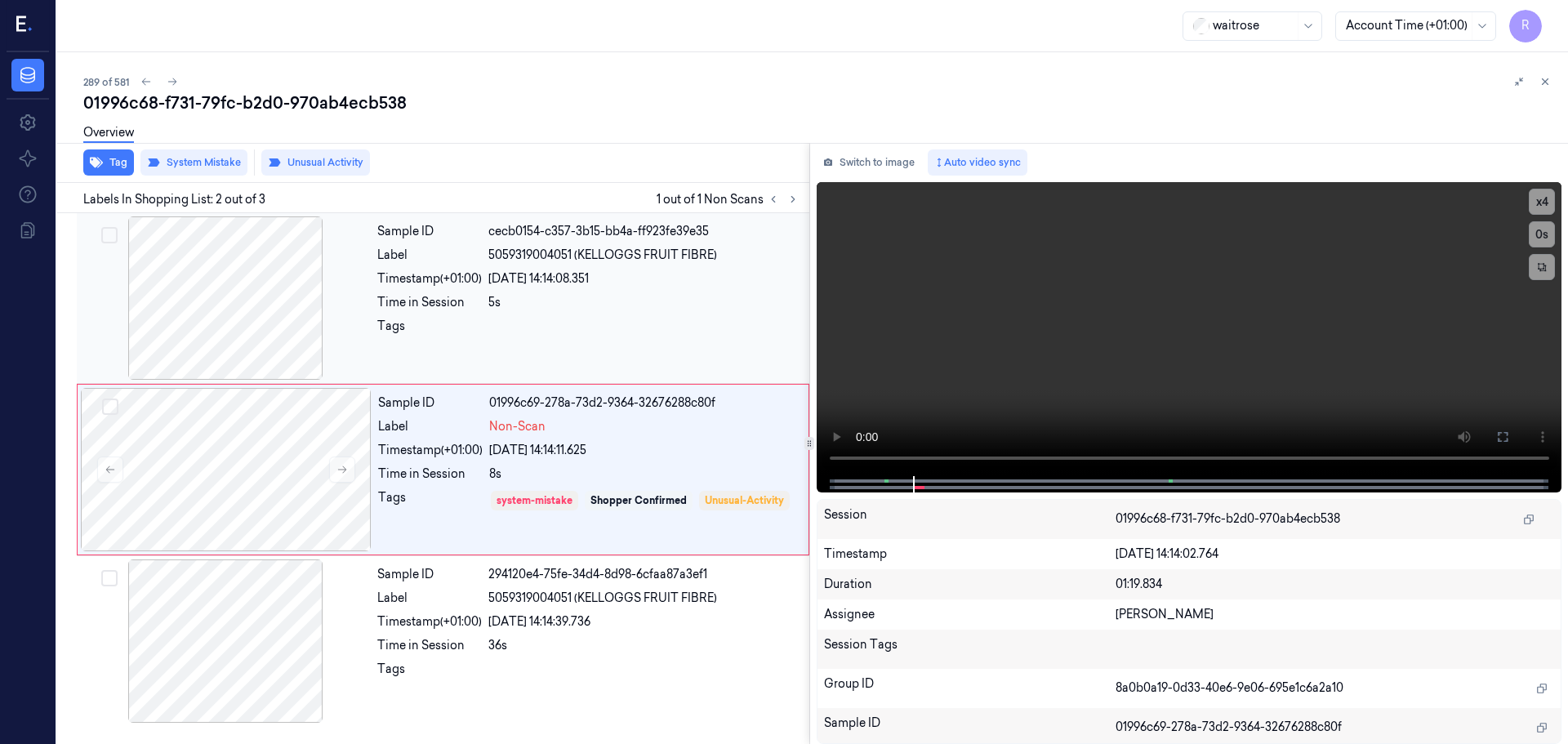
click at [454, 335] on div "Tags" at bounding box center [429, 331] width 104 height 26
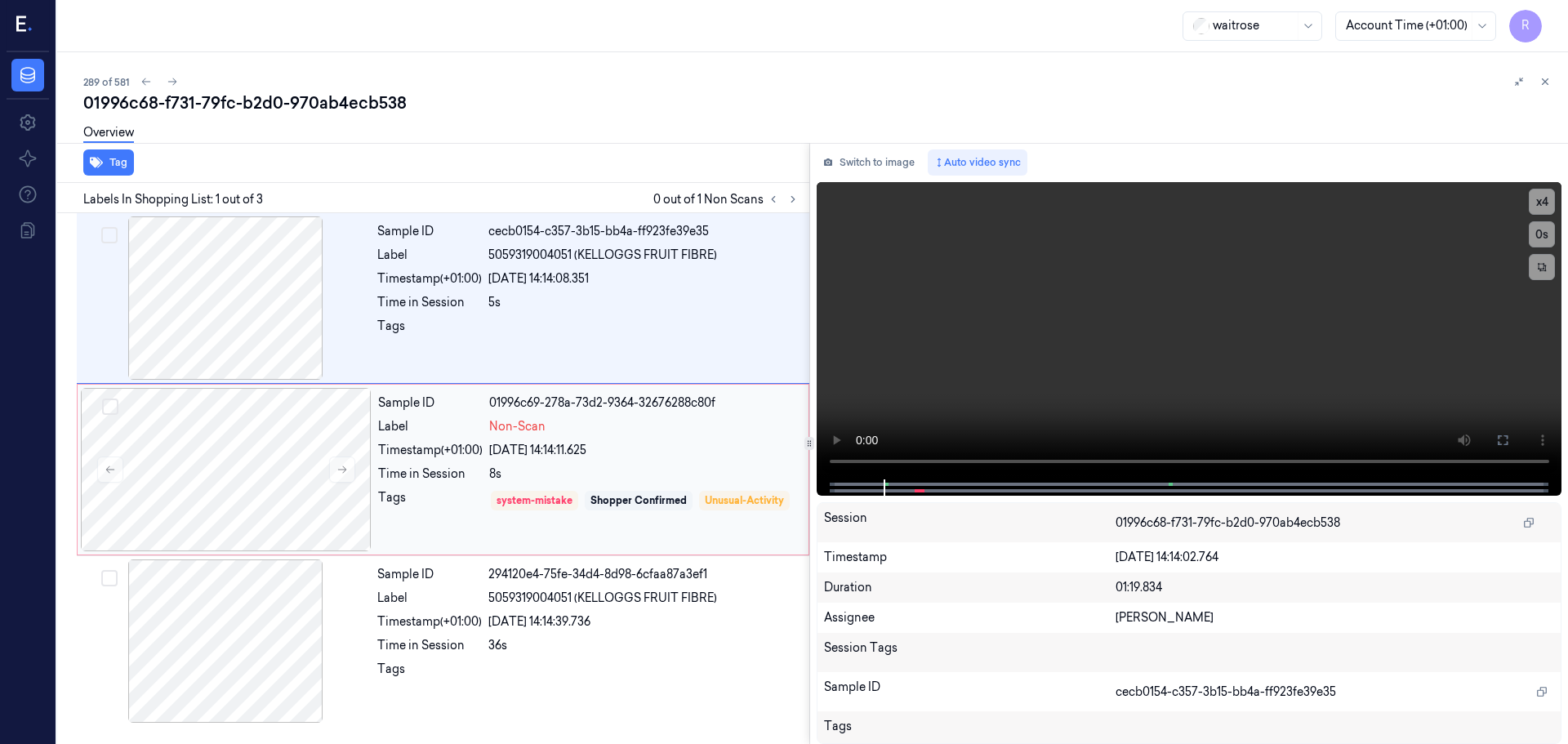
click at [475, 460] on div "Sample ID 01996c69-278a-73d2-9364-32676288c80f Label Non-Scan Timestamp (+01:00…" at bounding box center [588, 469] width 433 height 163
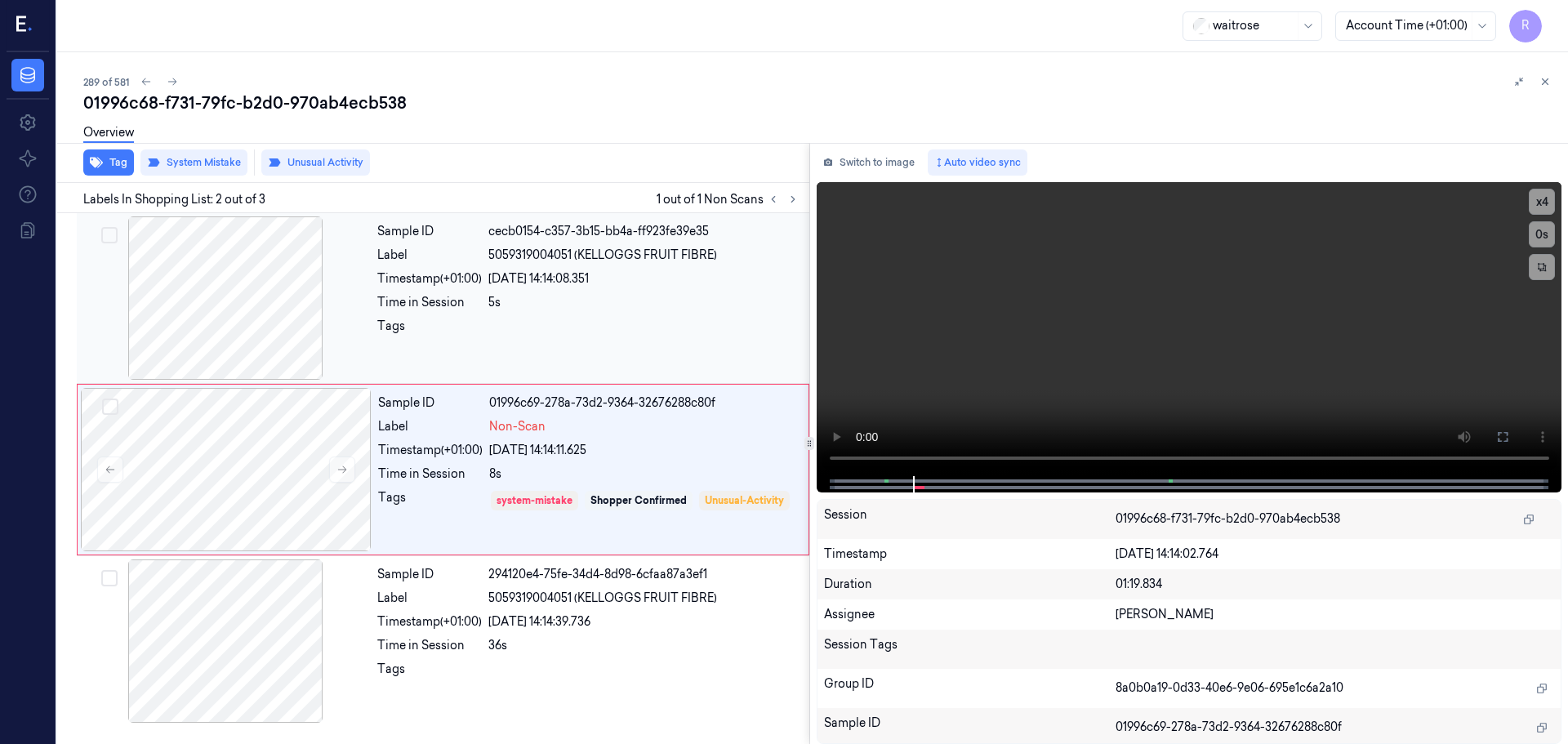
click at [266, 309] on div at bounding box center [225, 298] width 291 height 163
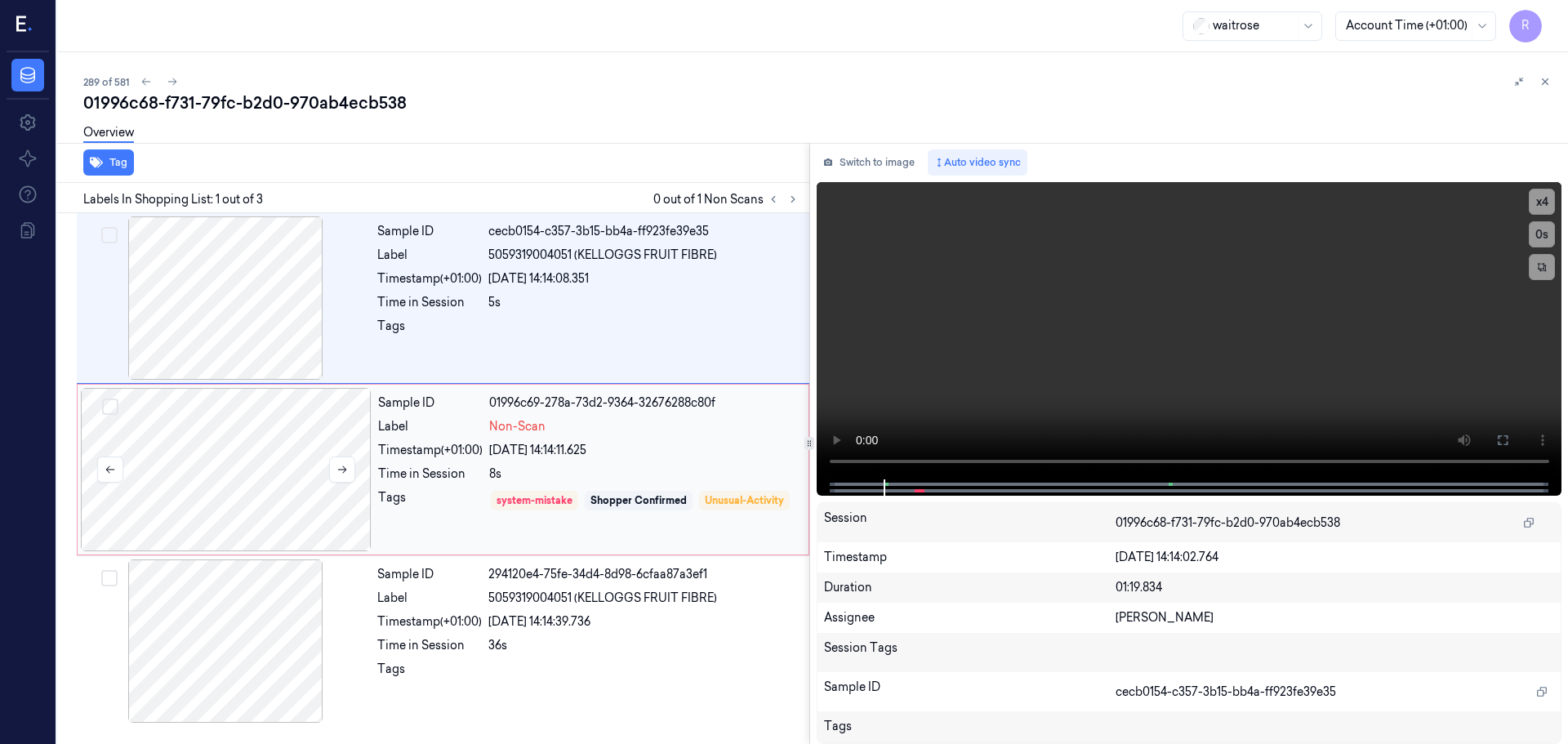
click at [288, 467] on div at bounding box center [226, 469] width 291 height 163
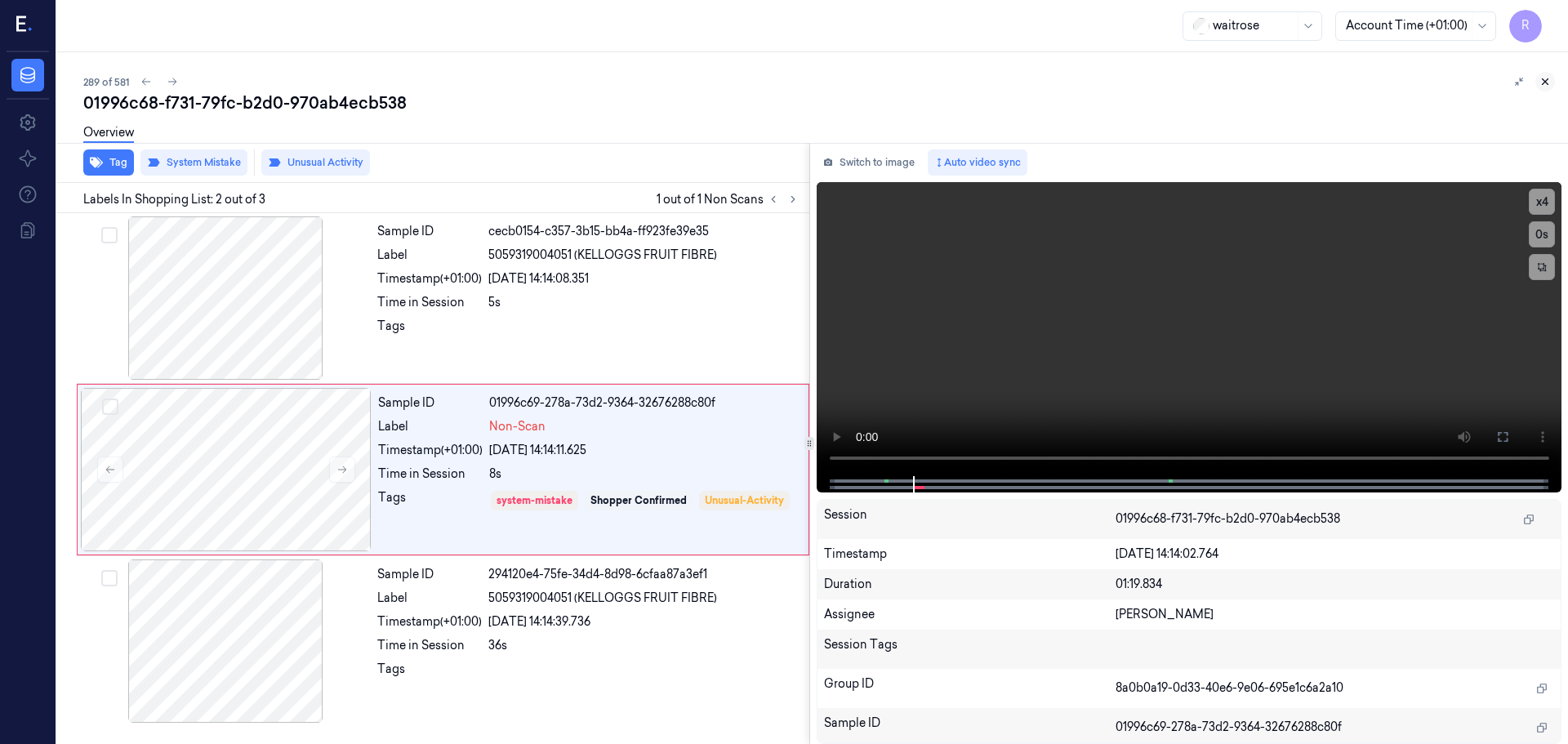
click at [1551, 82] on button at bounding box center [1545, 81] width 20 height 20
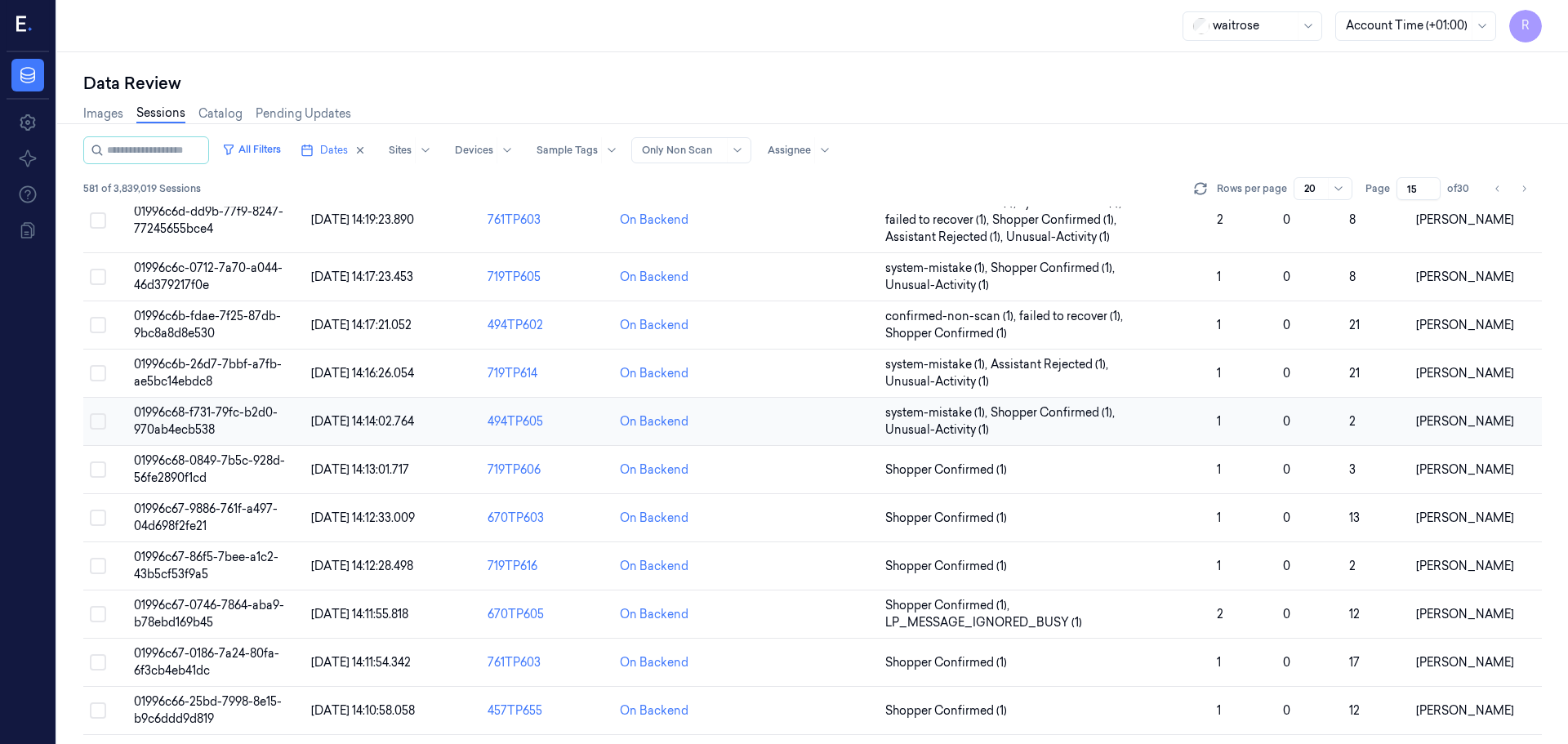
scroll to position [275, 0]
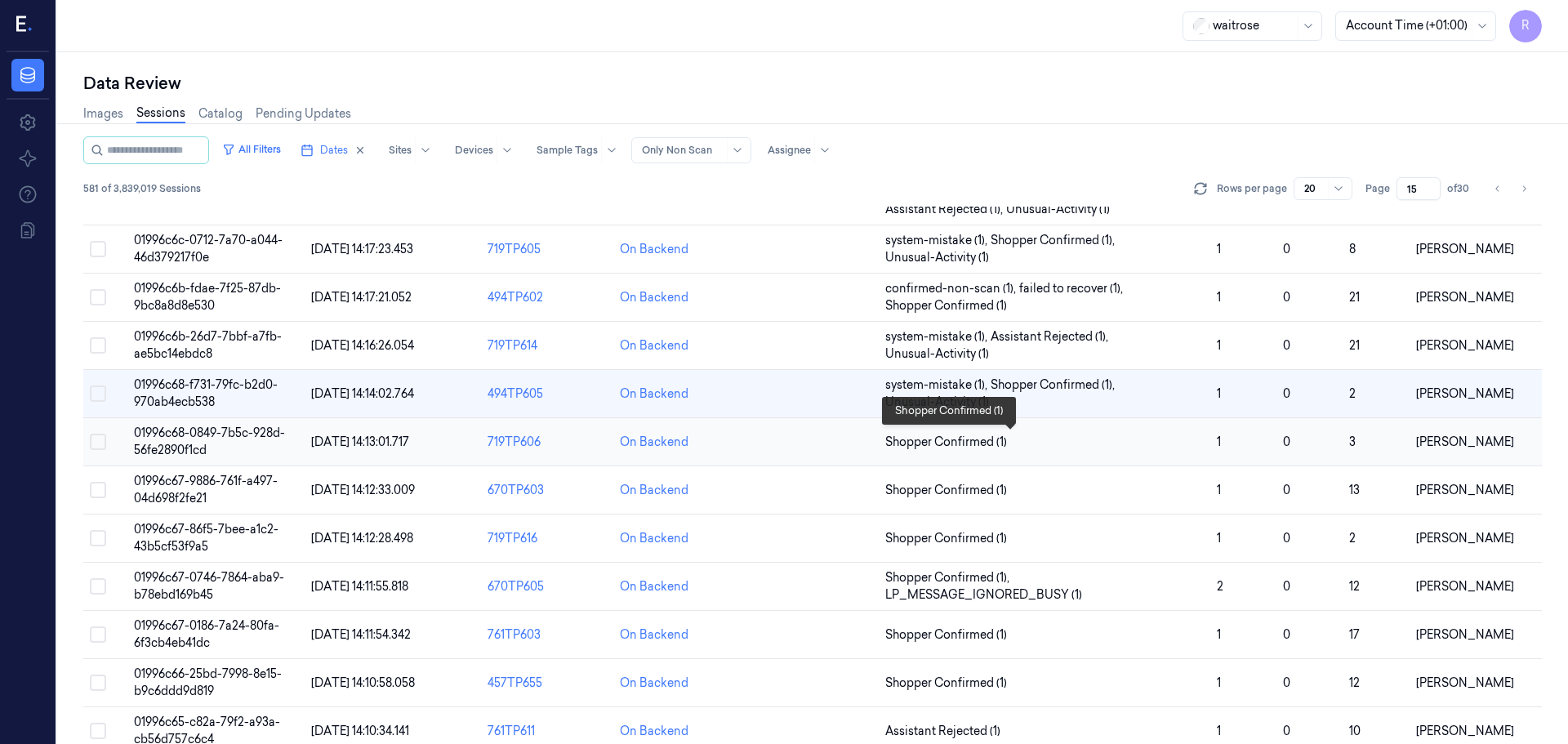
click at [1149, 442] on span "Shopper Confirmed (1)" at bounding box center [1044, 442] width 319 height 17
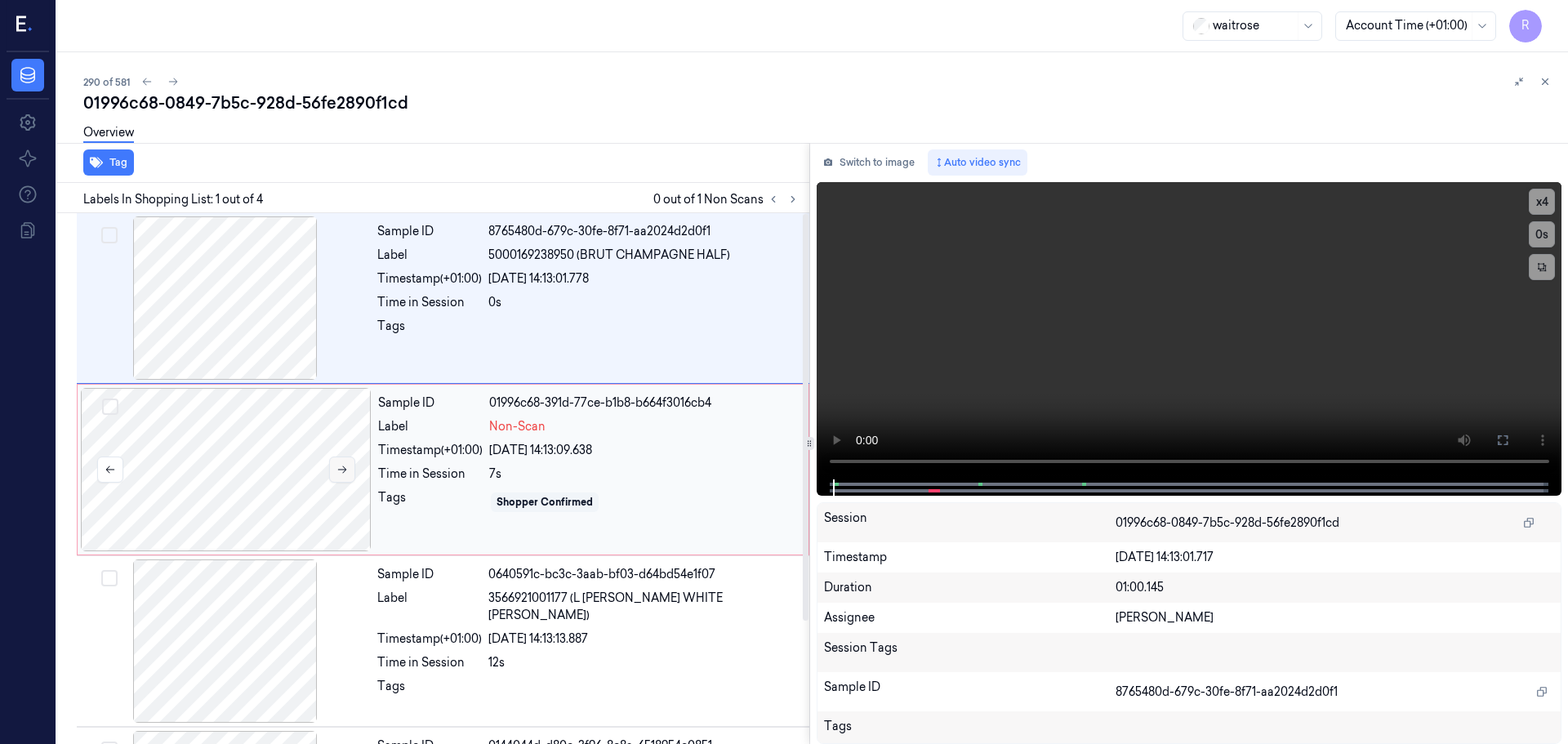
click at [351, 466] on button at bounding box center [342, 470] width 26 height 26
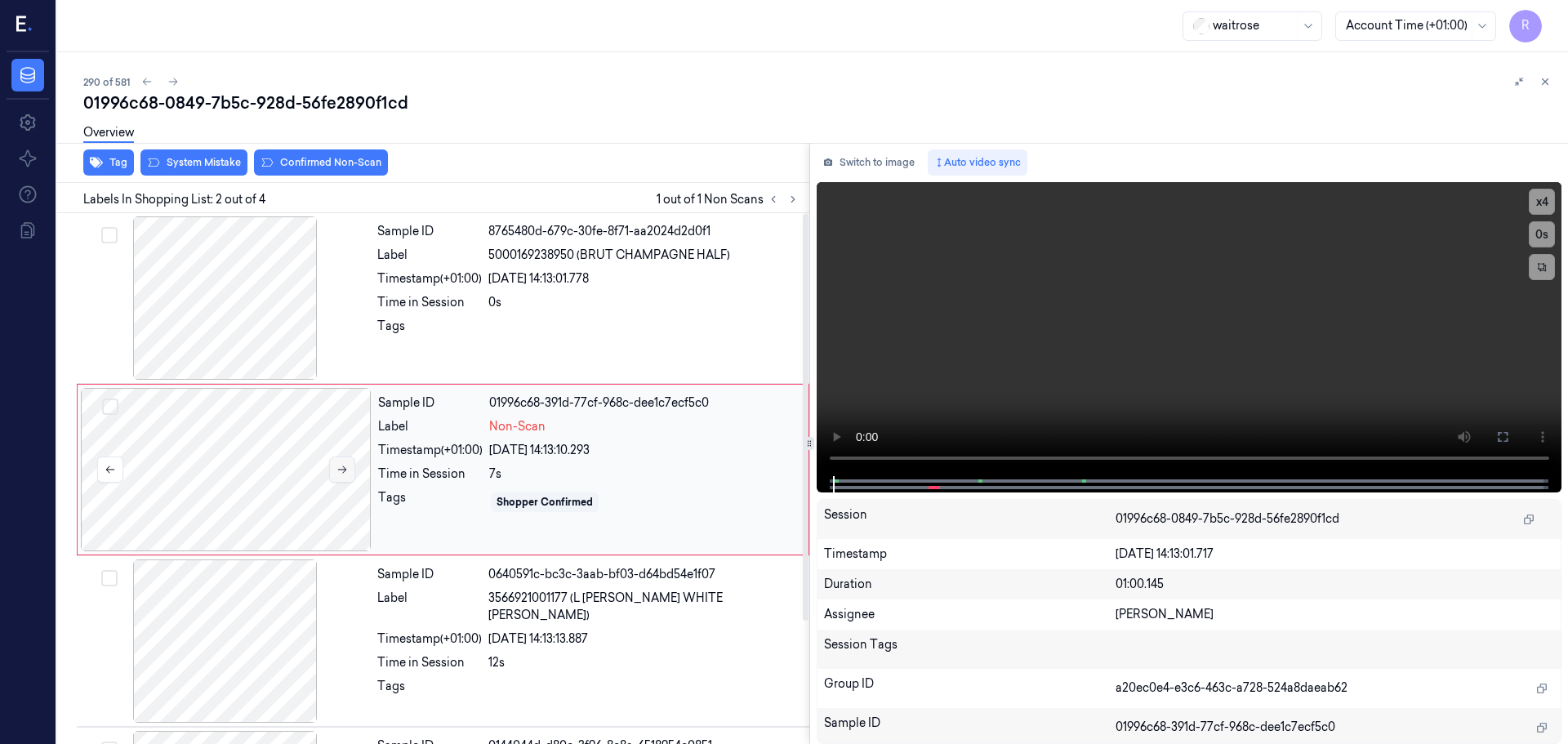
click at [351, 466] on button at bounding box center [342, 470] width 26 height 26
click at [234, 355] on div at bounding box center [225, 298] width 291 height 163
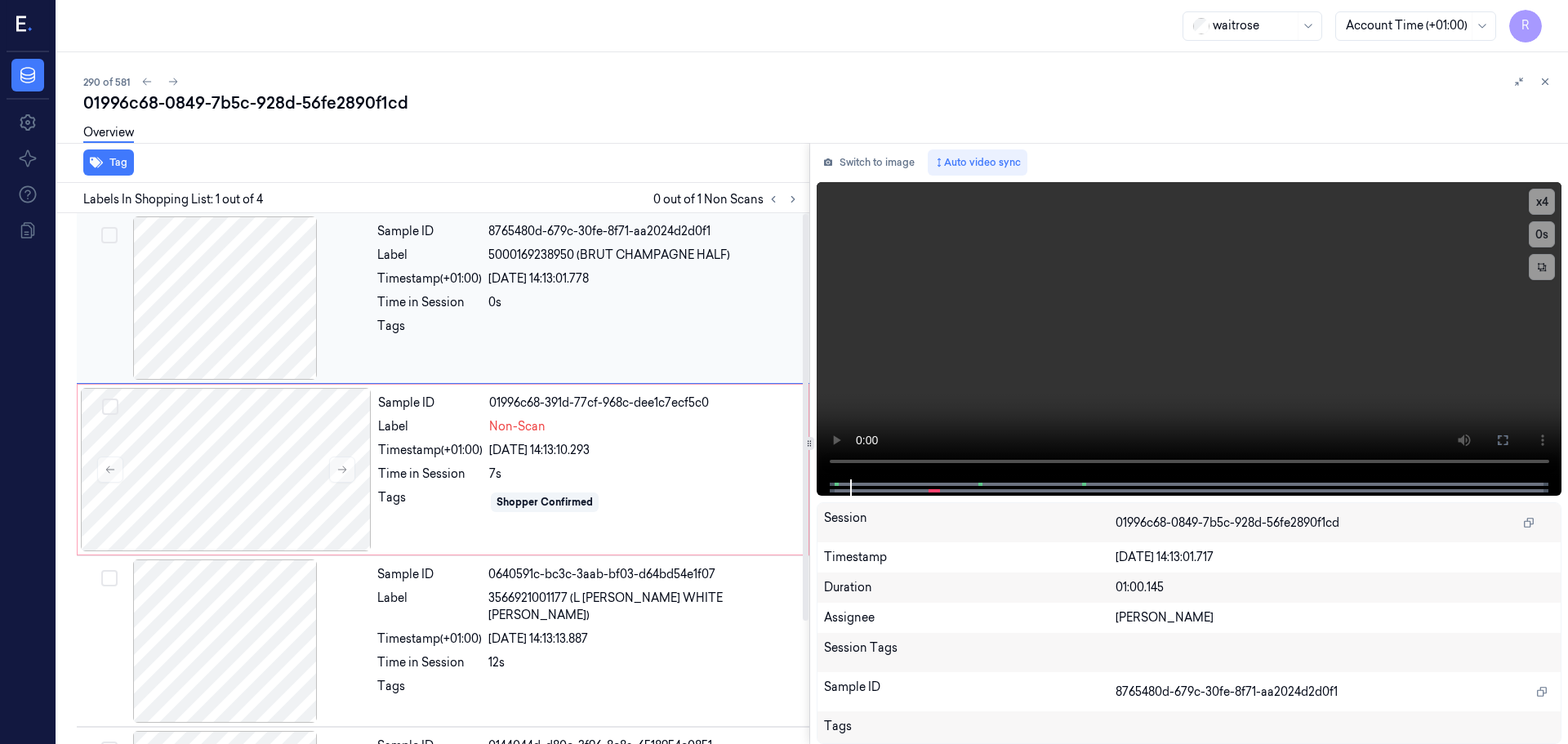
click at [280, 311] on div at bounding box center [225, 298] width 291 height 163
click at [343, 476] on button at bounding box center [342, 470] width 26 height 26
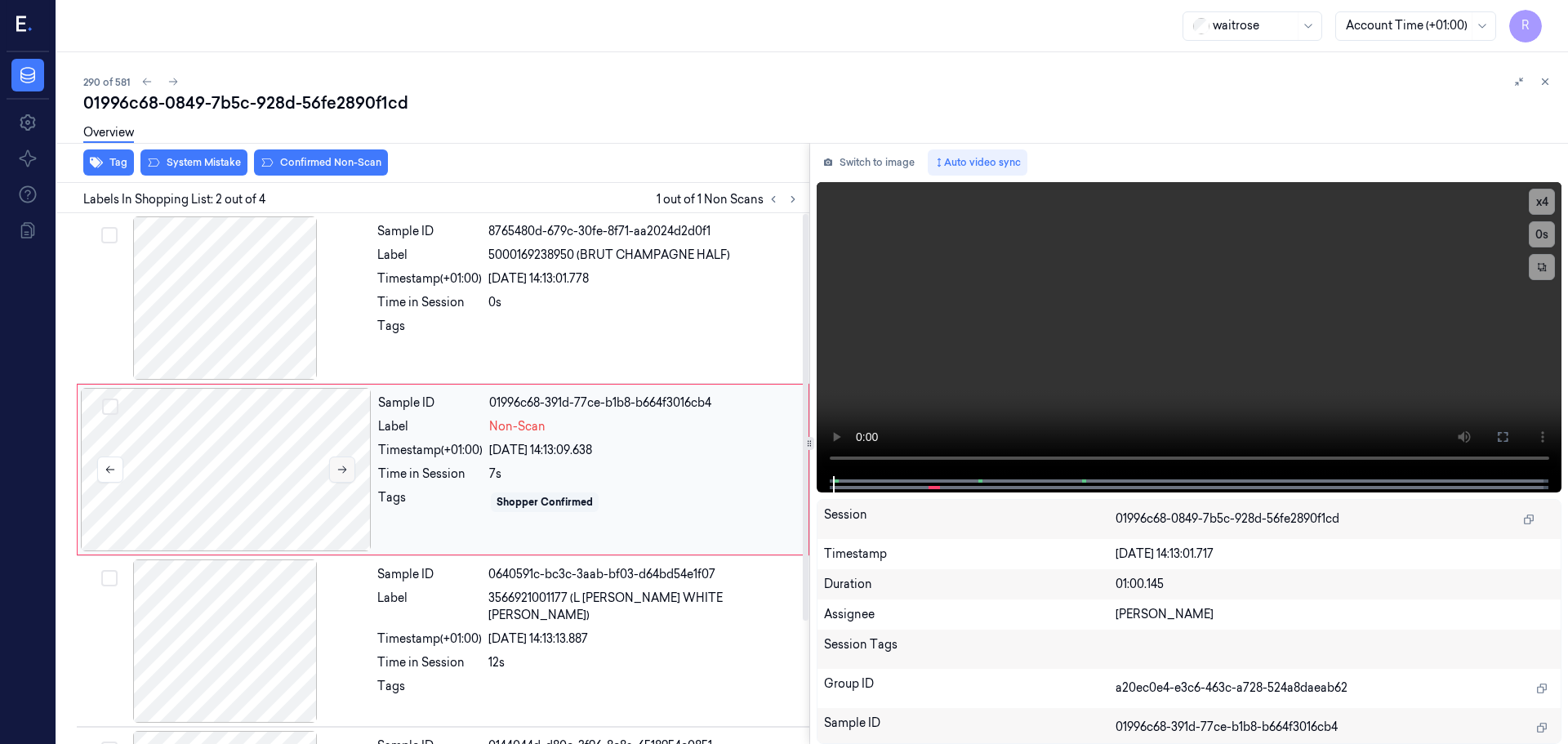
click at [343, 476] on button at bounding box center [342, 470] width 26 height 26
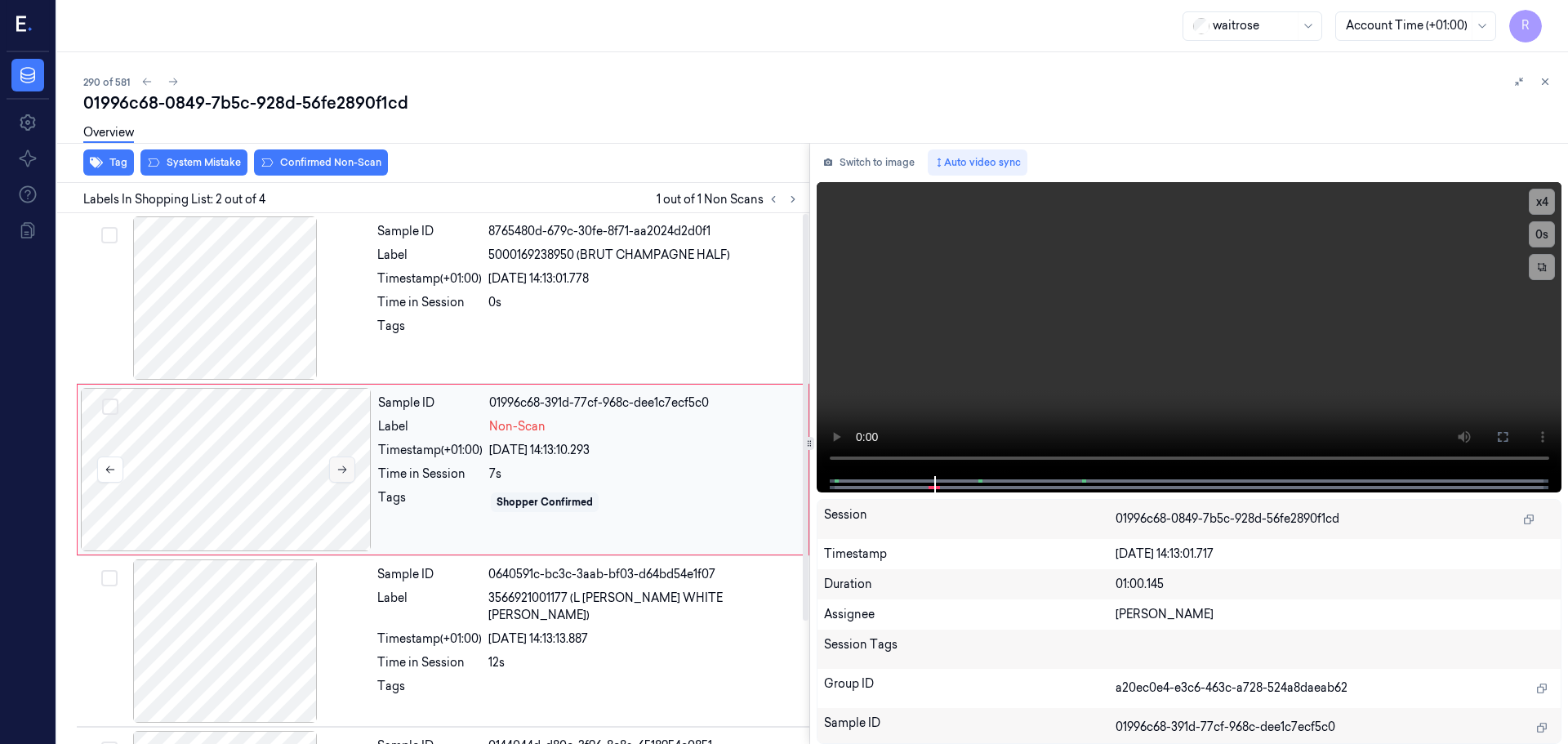
click at [343, 476] on button at bounding box center [342, 470] width 26 height 26
click at [269, 325] on div at bounding box center [225, 298] width 291 height 163
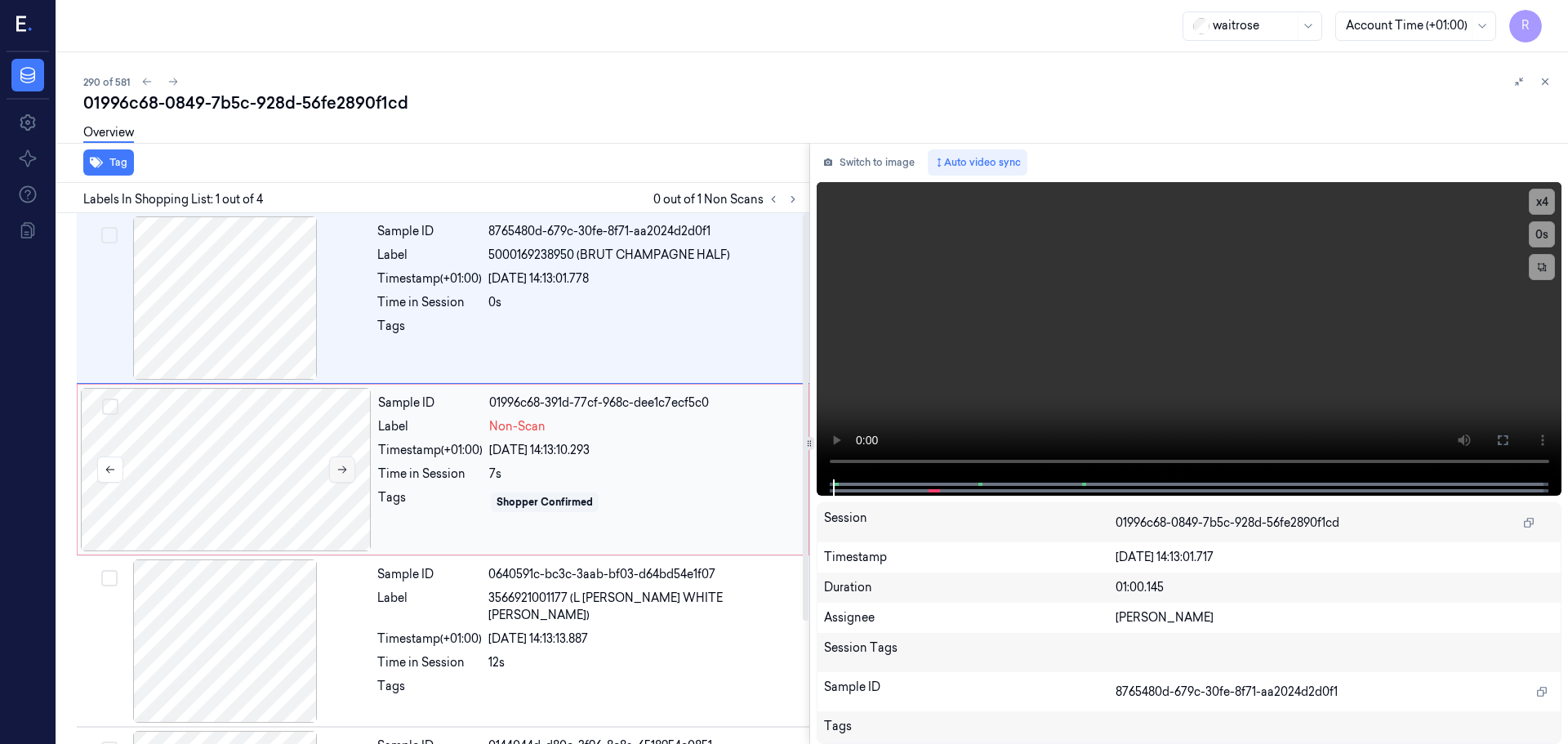
click at [340, 474] on icon at bounding box center [342, 469] width 11 height 11
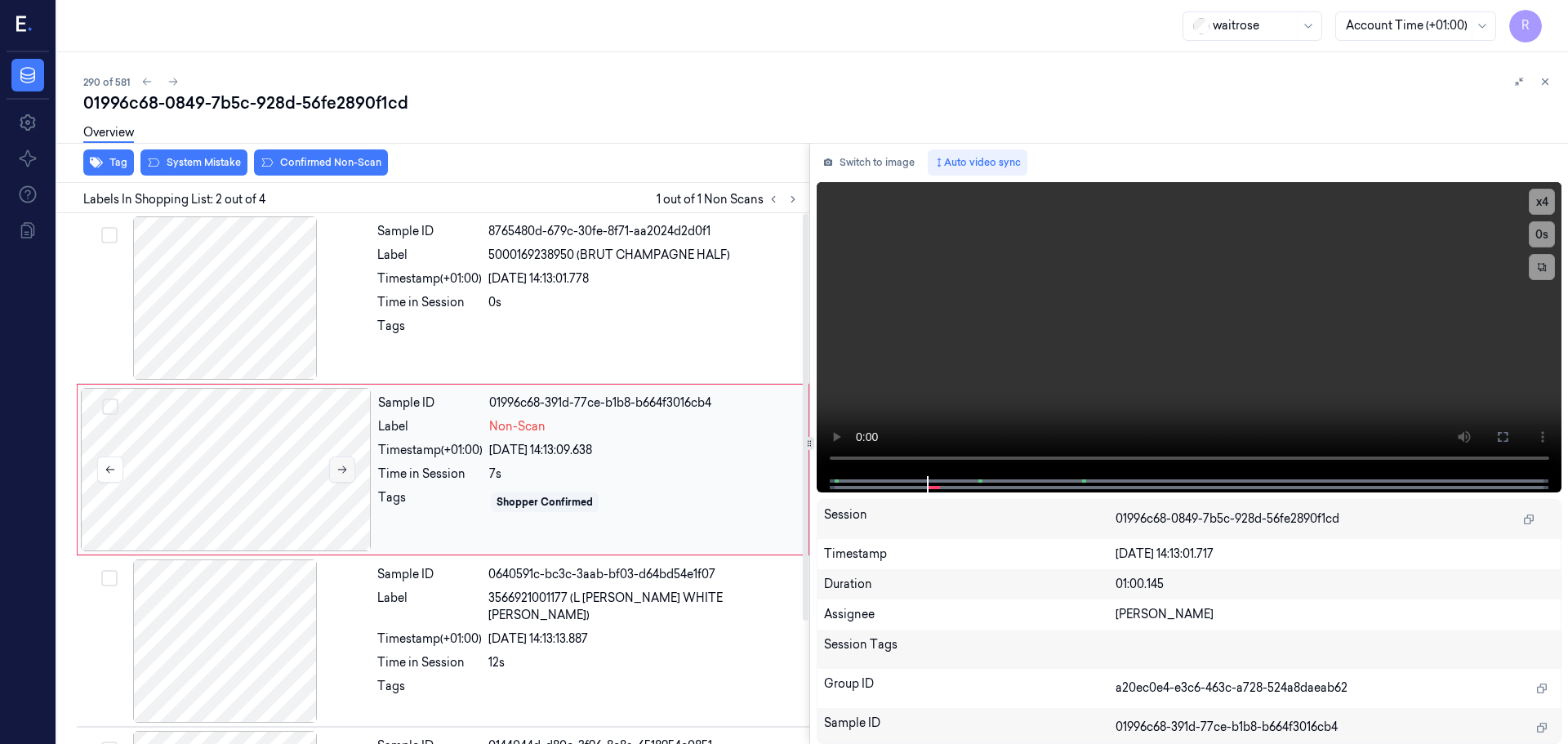
click at [340, 474] on icon at bounding box center [342, 469] width 11 height 11
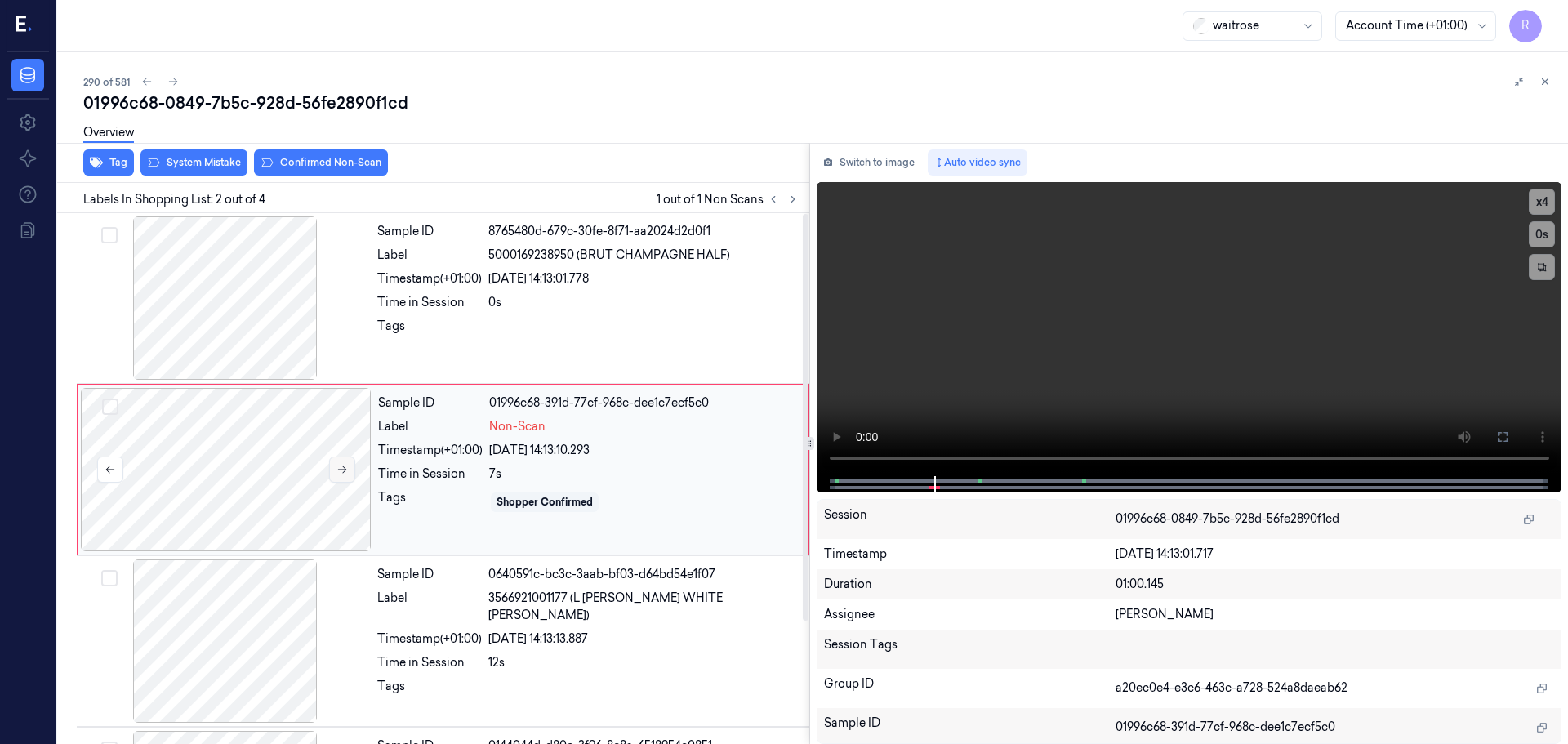
click at [340, 474] on icon at bounding box center [342, 469] width 11 height 11
click at [237, 325] on div at bounding box center [225, 298] width 291 height 163
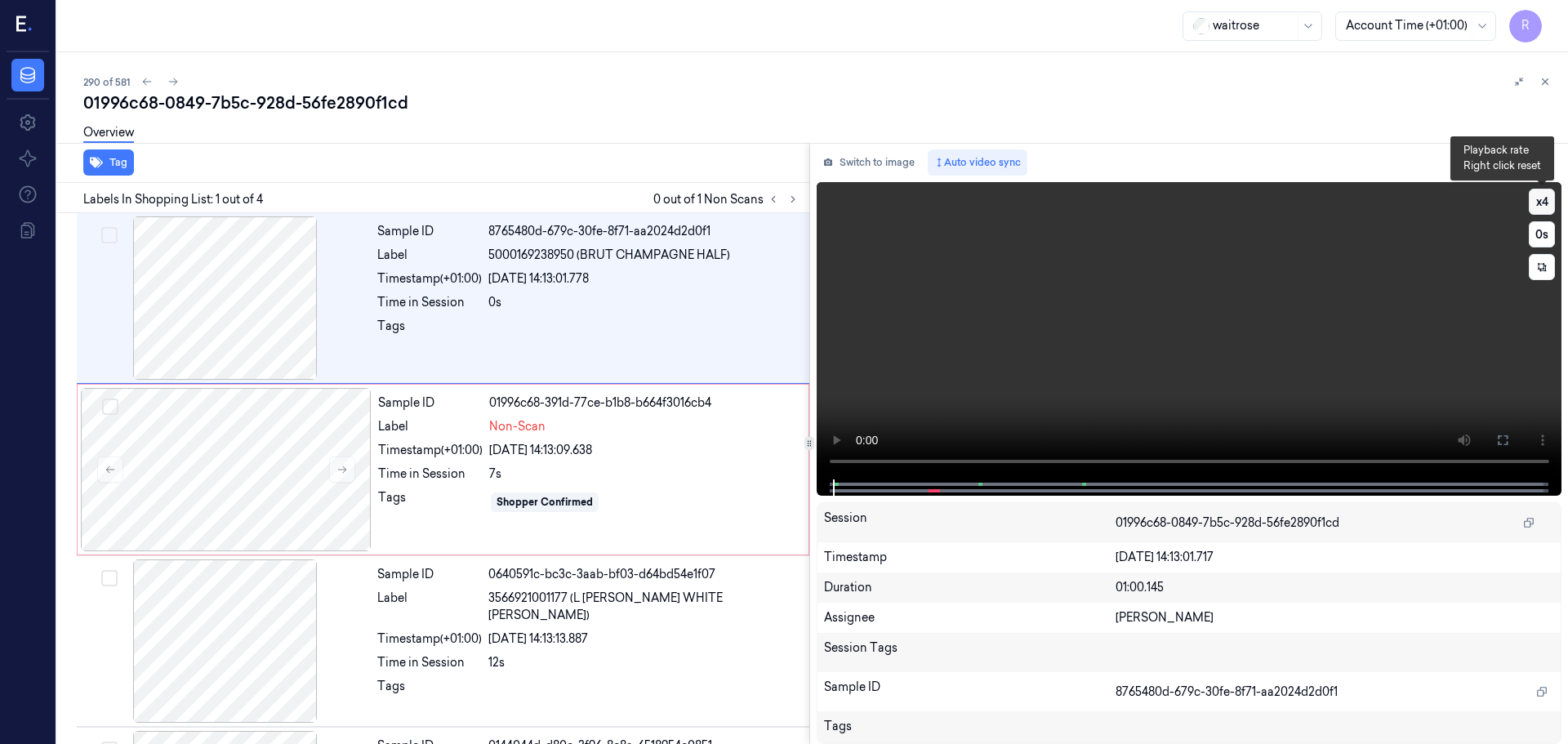
click at [1536, 211] on button "x 4" at bounding box center [1542, 202] width 26 height 26
click at [1501, 438] on icon at bounding box center [1502, 439] width 13 height 13
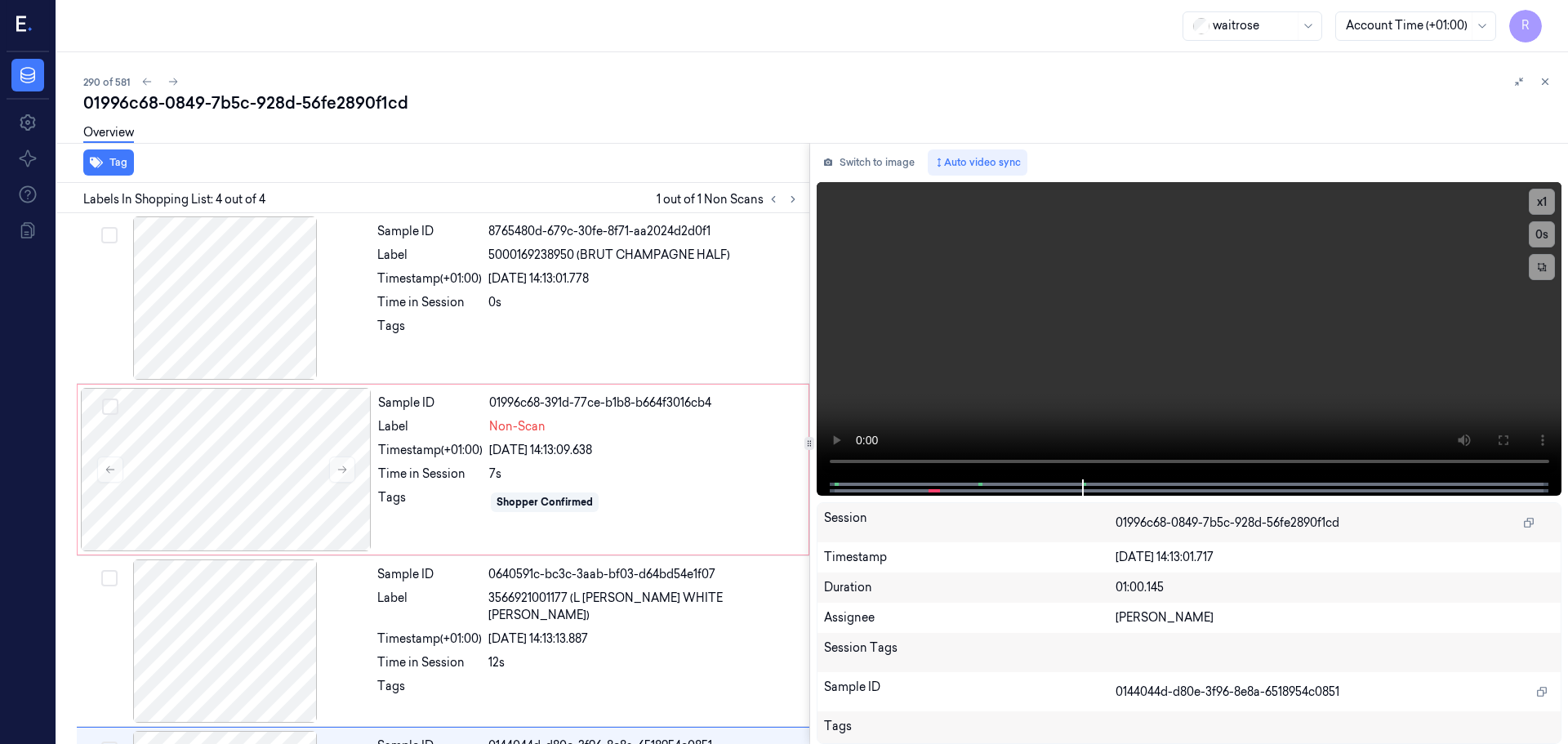
scroll to position [160, 0]
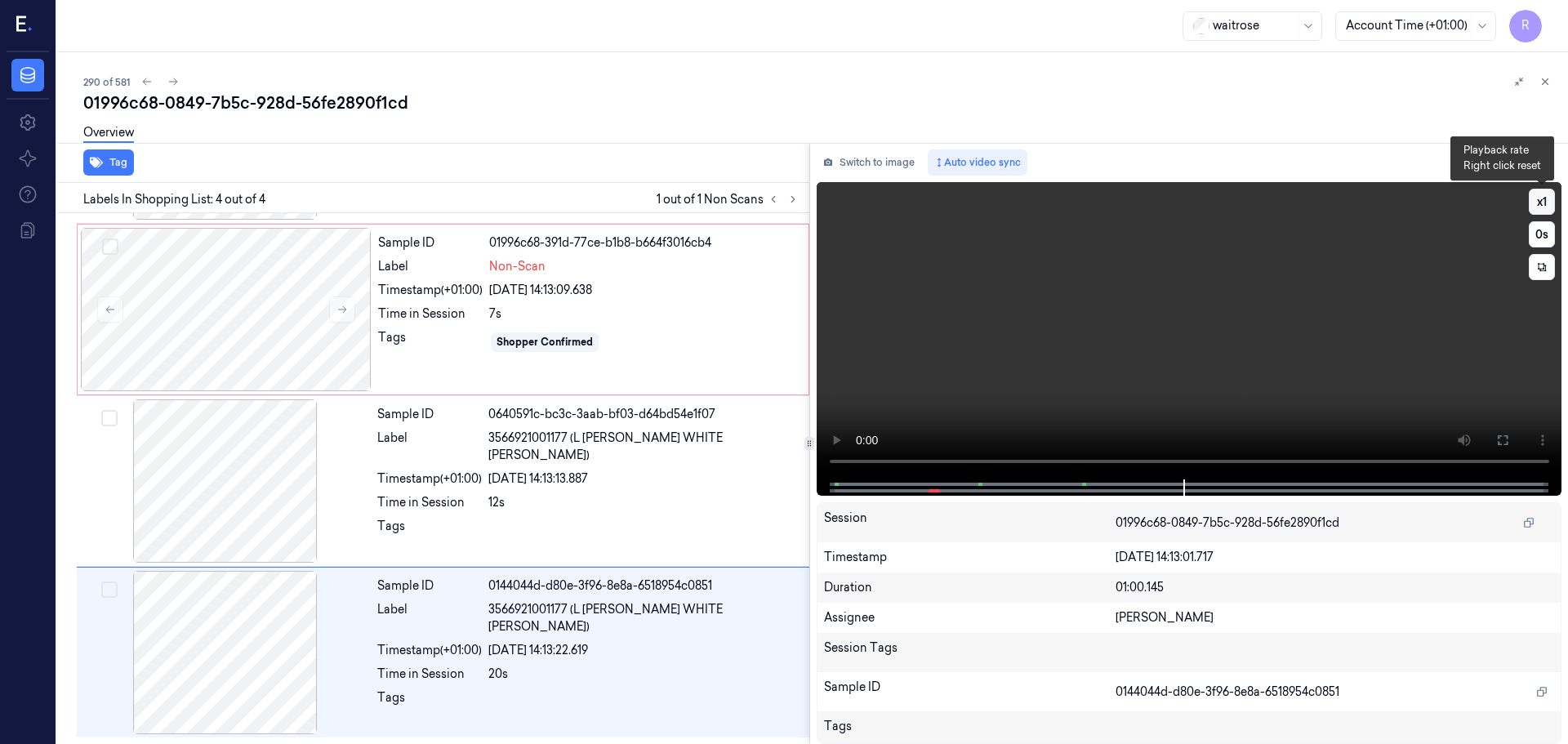
click at [1545, 202] on button "x 1" at bounding box center [1542, 202] width 26 height 26
click at [1545, 202] on button "x 2" at bounding box center [1542, 202] width 26 height 26
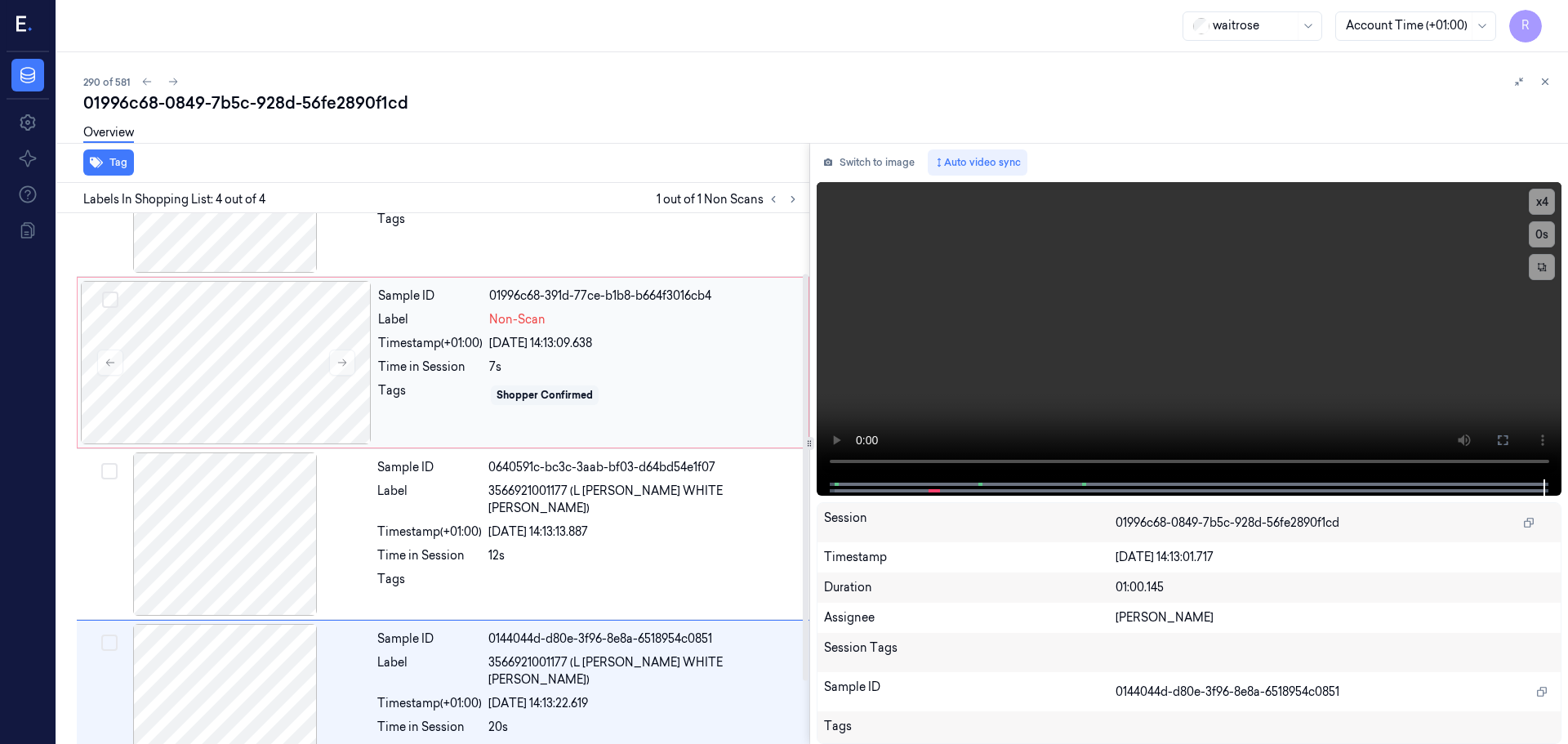
scroll to position [79, 0]
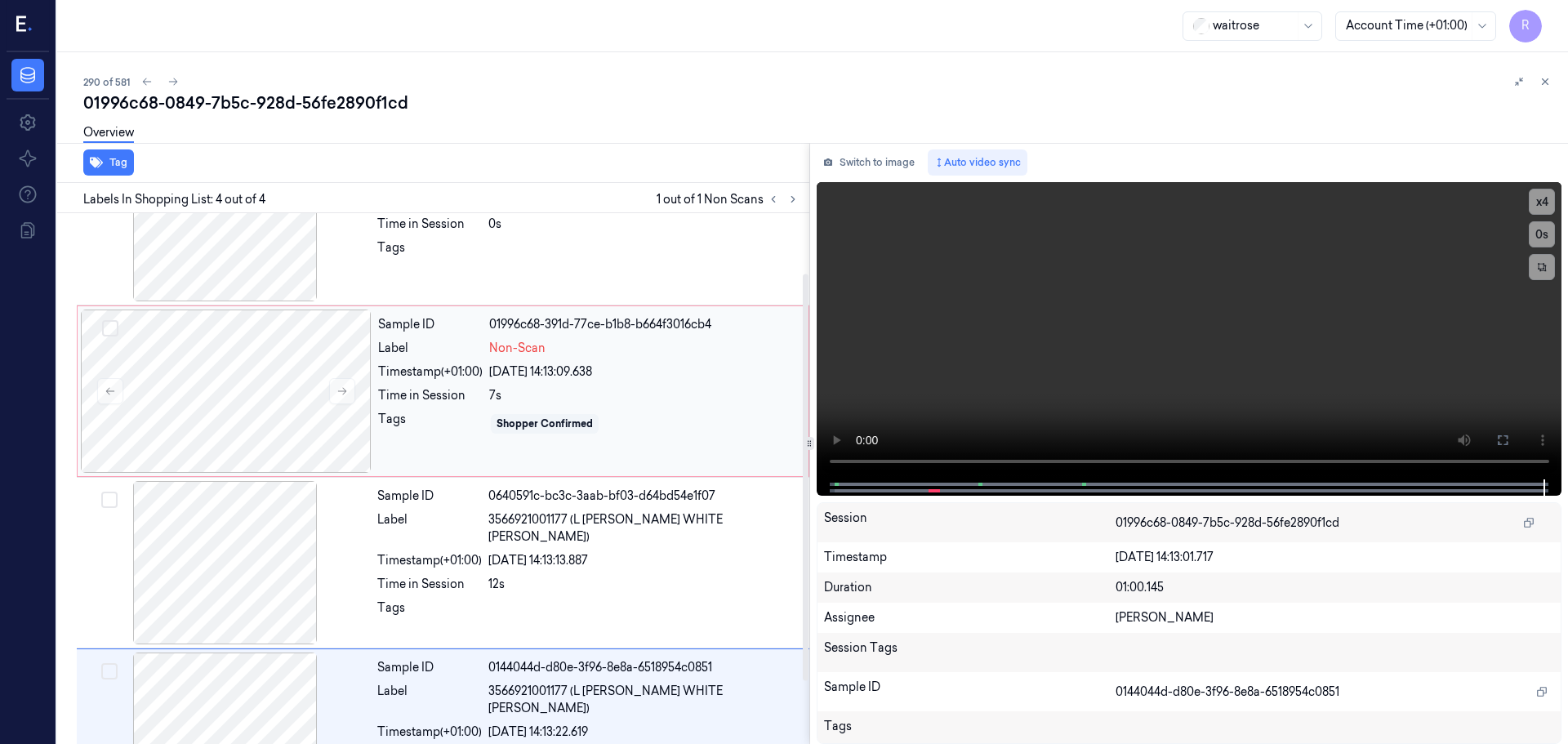
click at [611, 378] on div "[DATE] 14:13:09.638" at bounding box center [644, 372] width 310 height 17
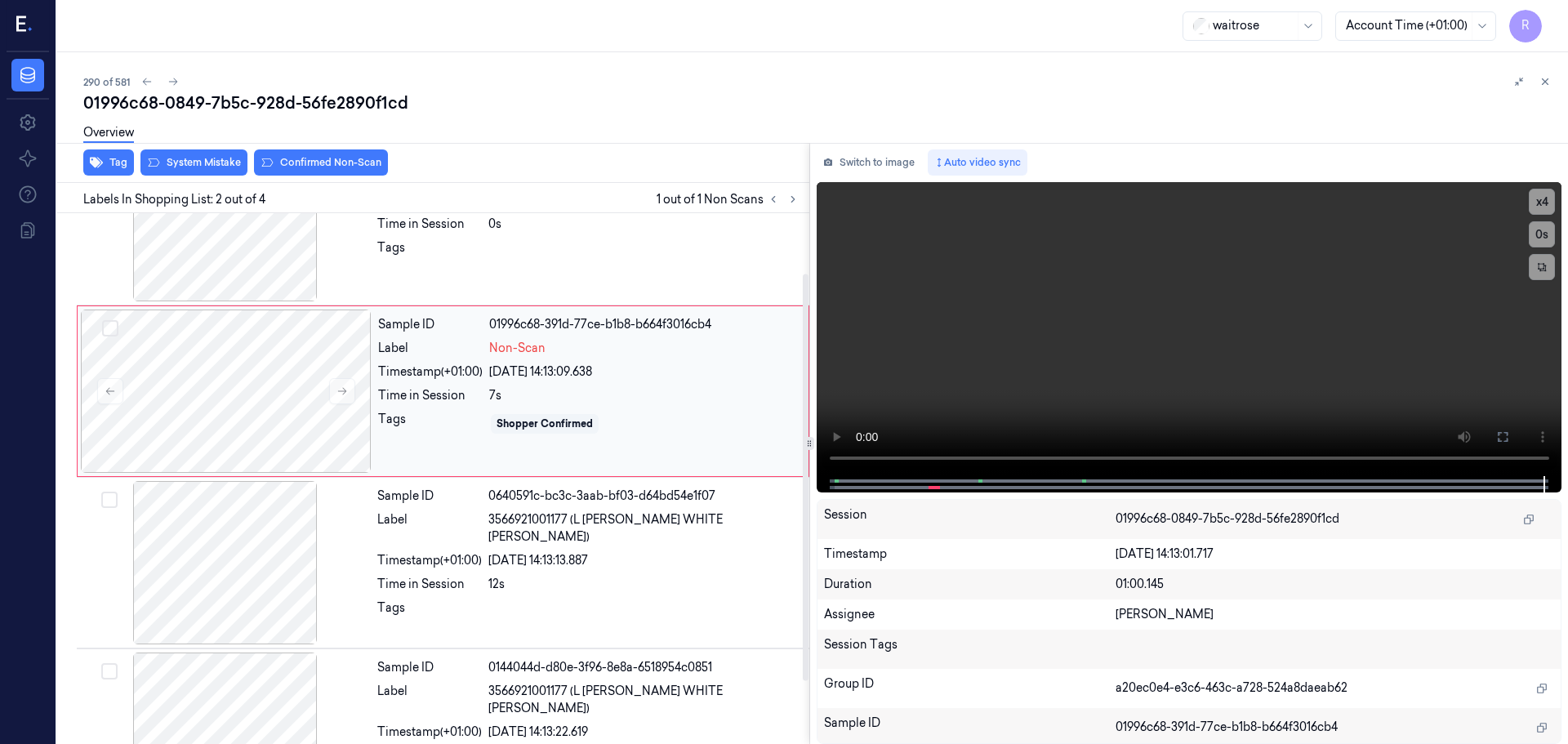
scroll to position [0, 0]
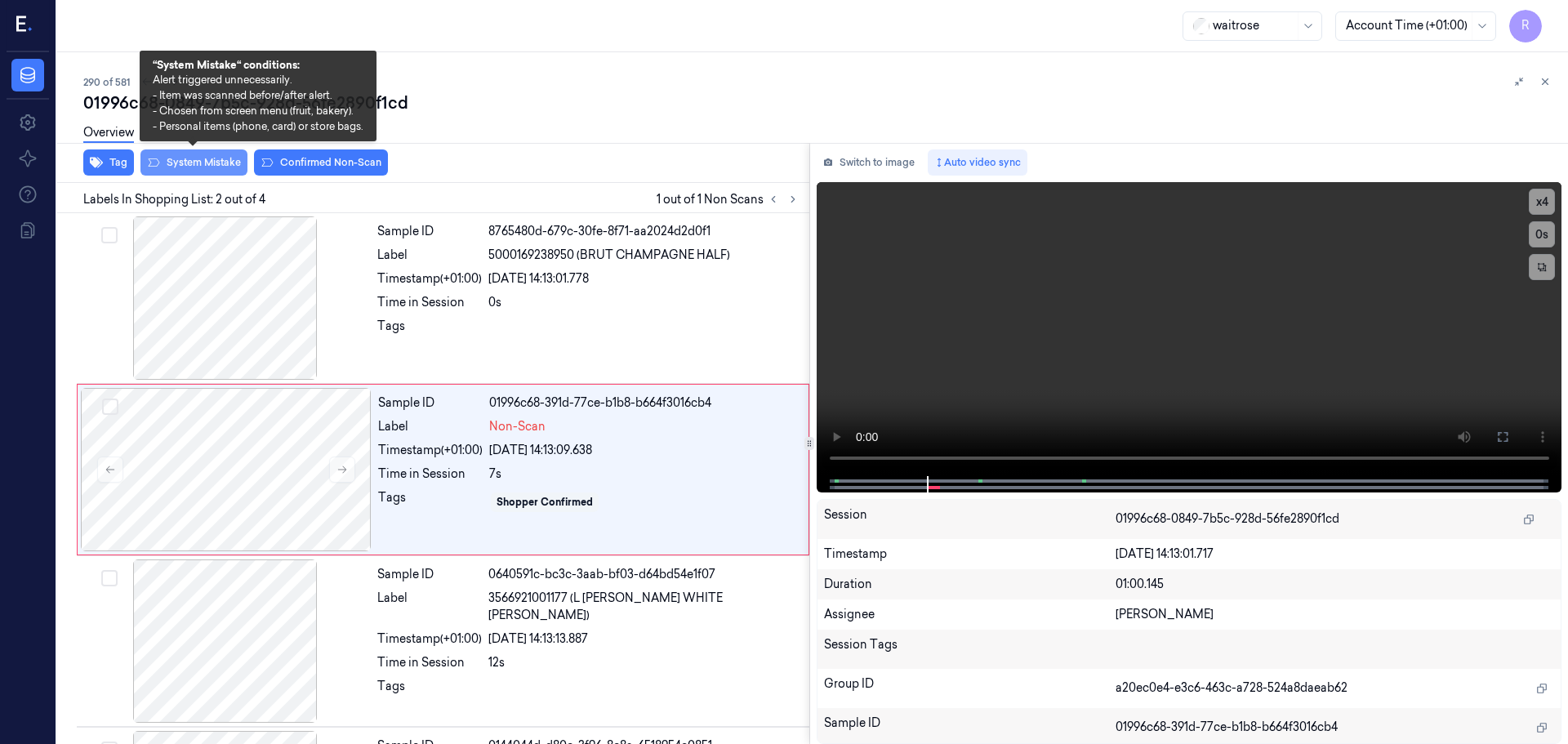
click at [178, 167] on button "System Mistake" at bounding box center [194, 162] width 107 height 26
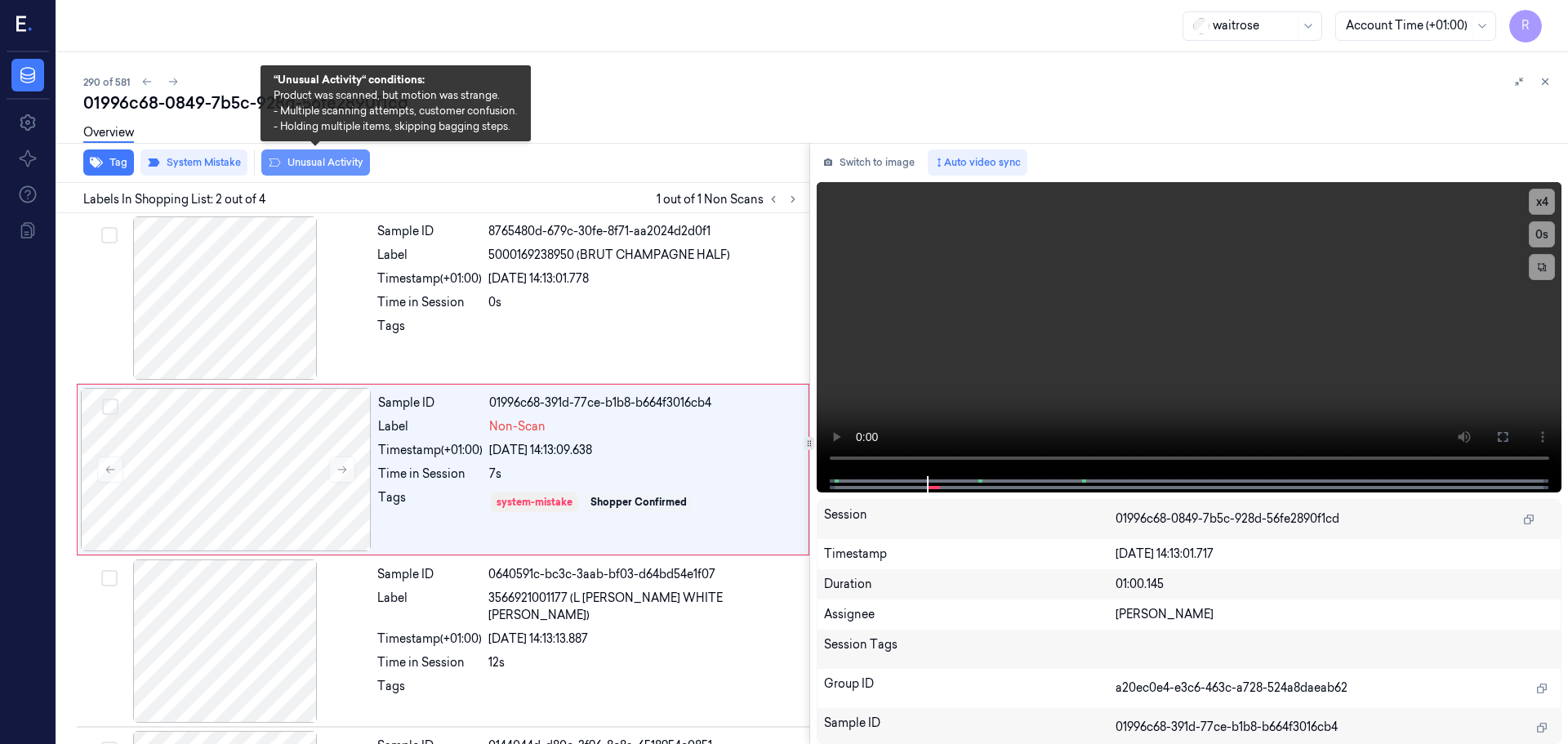
click at [291, 158] on button "Unusual Activity" at bounding box center [316, 162] width 109 height 26
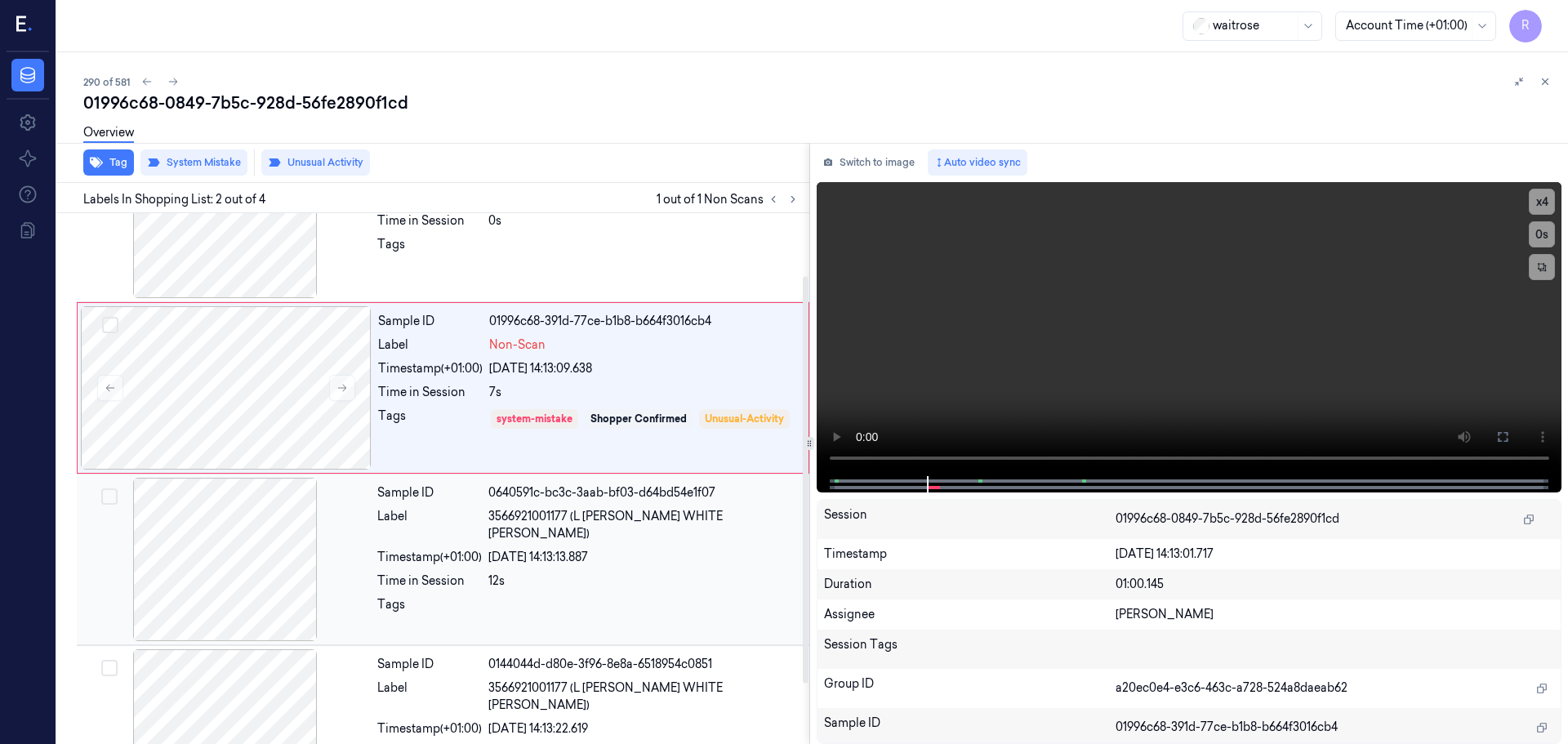
click at [526, 494] on div "0640591c-bc3c-3aab-bf03-d64bd54e1f07" at bounding box center [644, 493] width 311 height 17
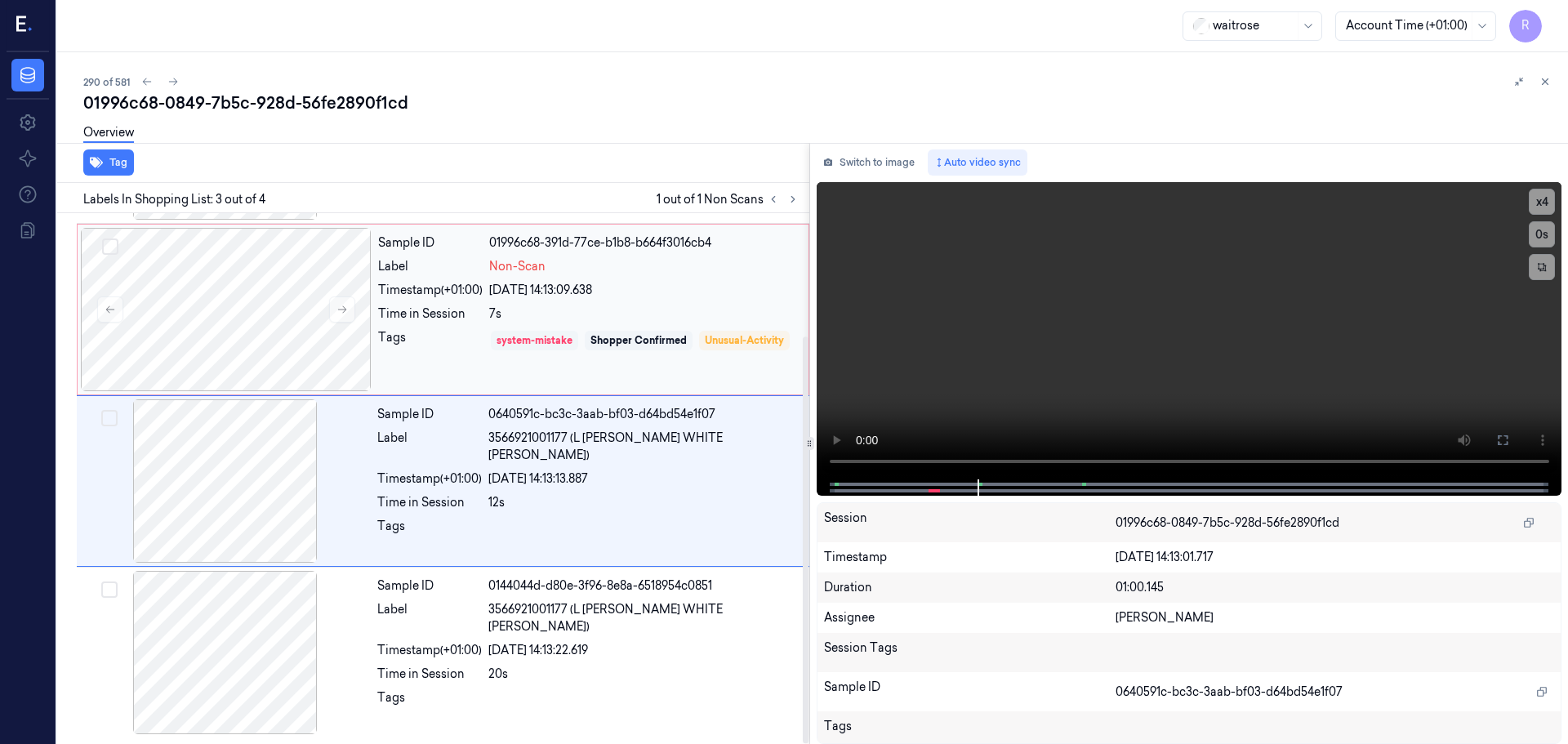
click at [537, 336] on div "system-mistake" at bounding box center [534, 340] width 76 height 15
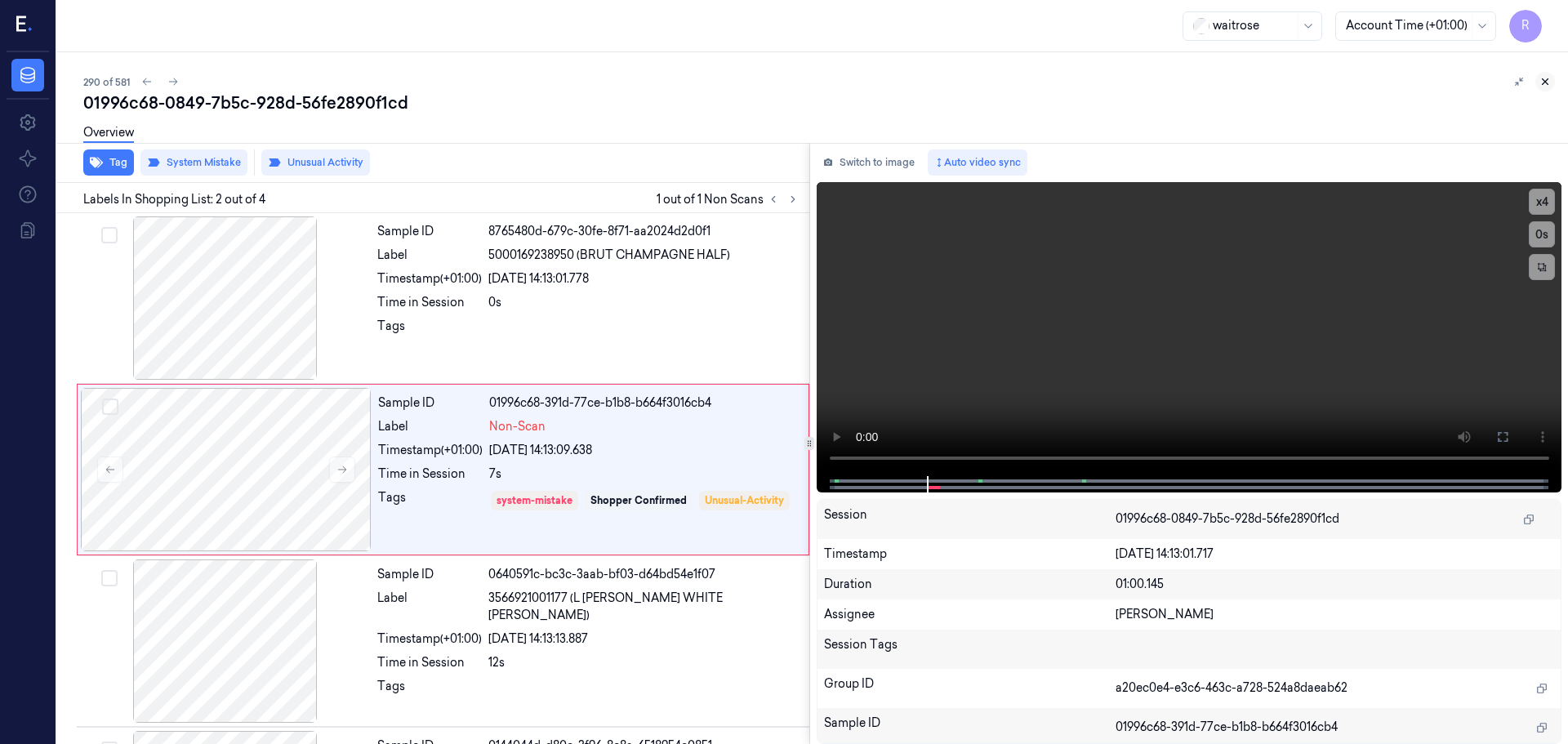
click at [1552, 85] on button at bounding box center [1545, 81] width 20 height 20
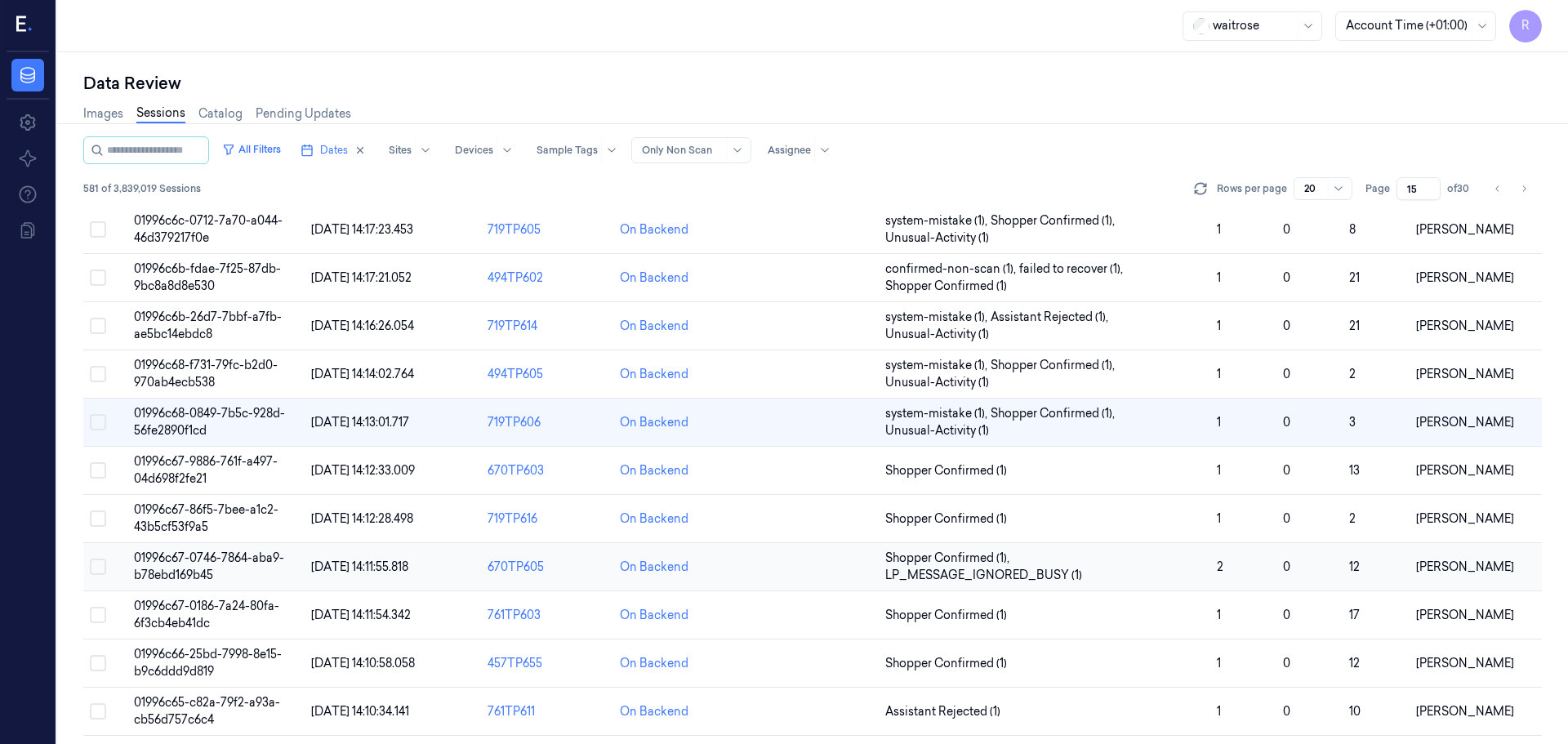
scroll to position [324, 0]
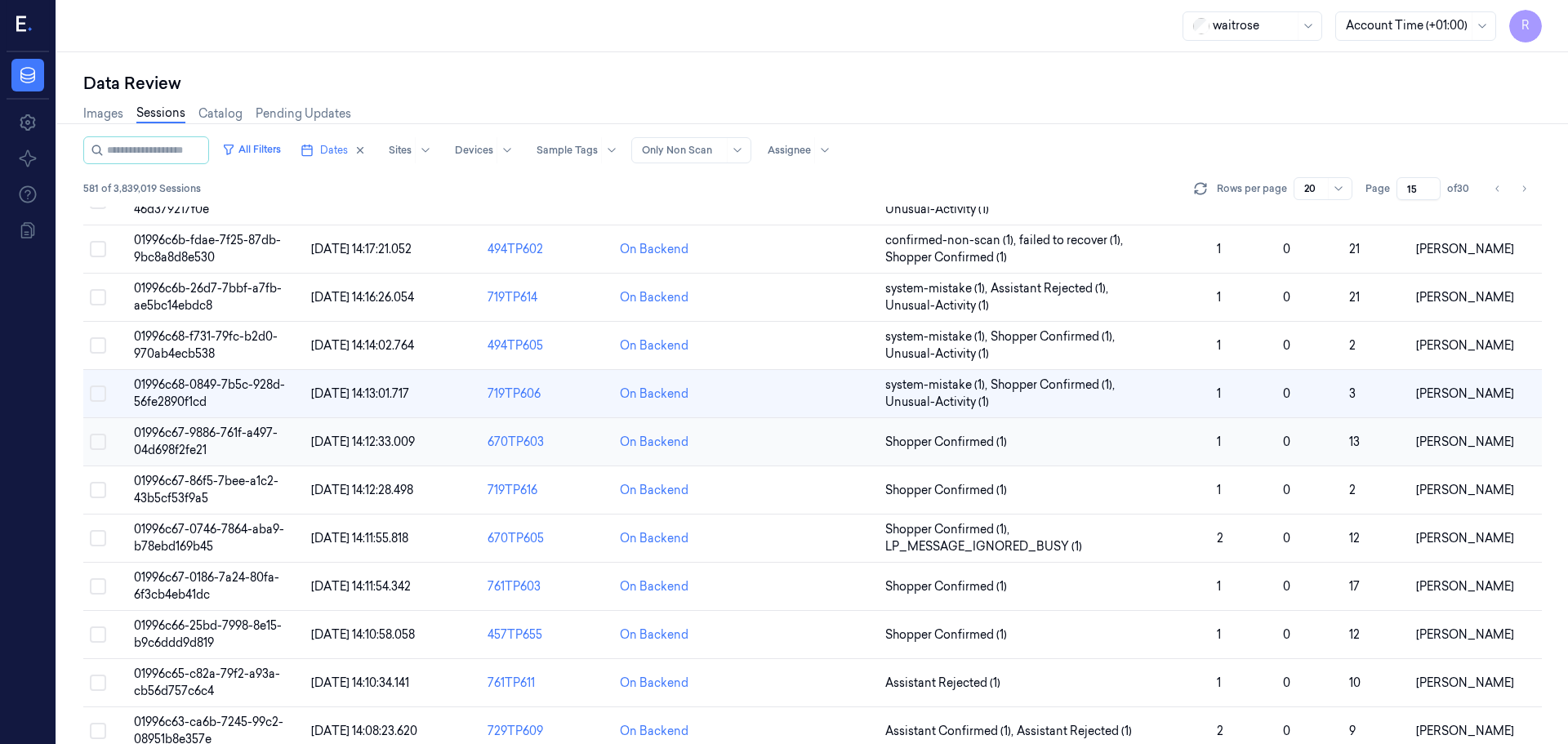
click at [1103, 451] on td "Shopper Confirmed (1)" at bounding box center [1045, 442] width 332 height 48
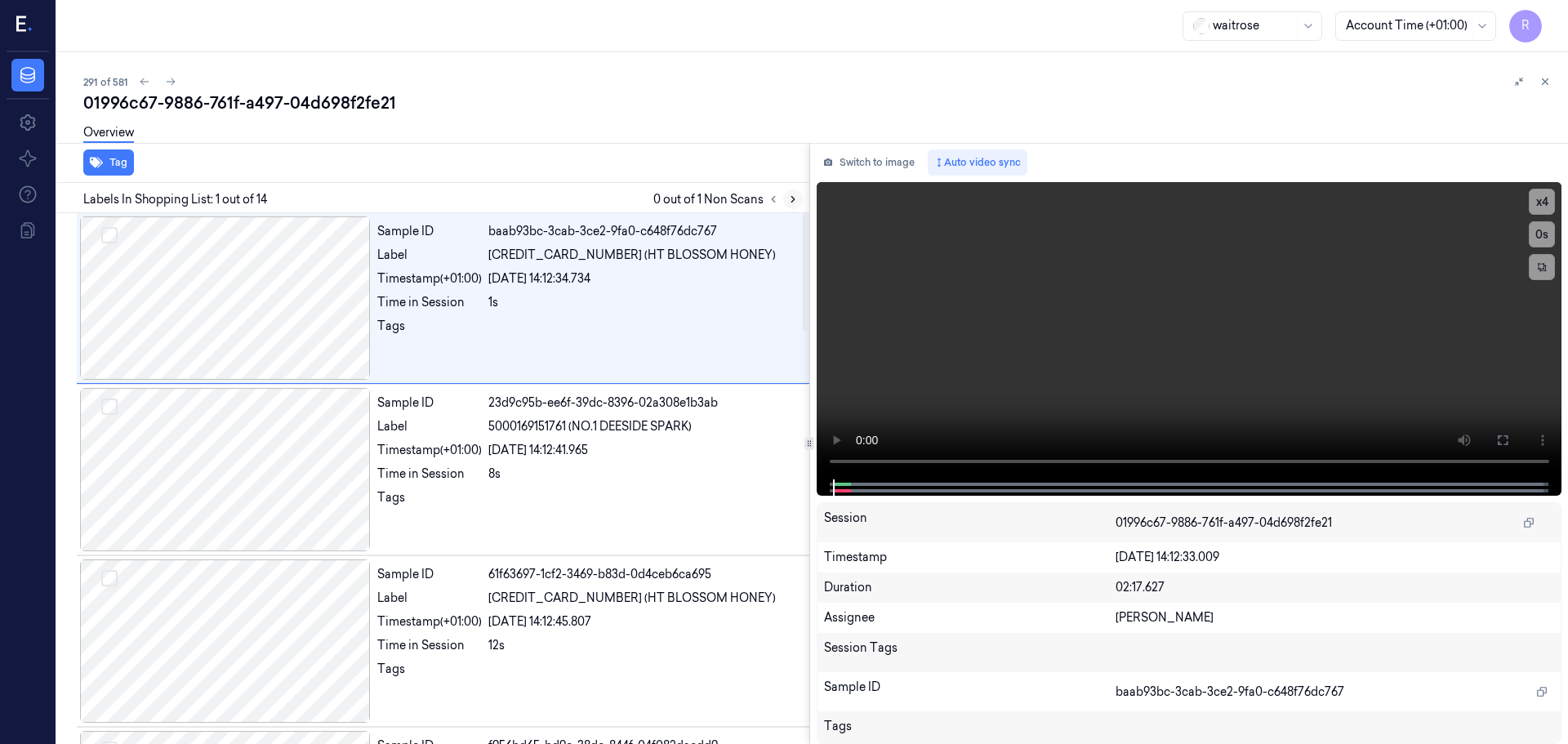
click at [793, 204] on icon at bounding box center [793, 199] width 11 height 11
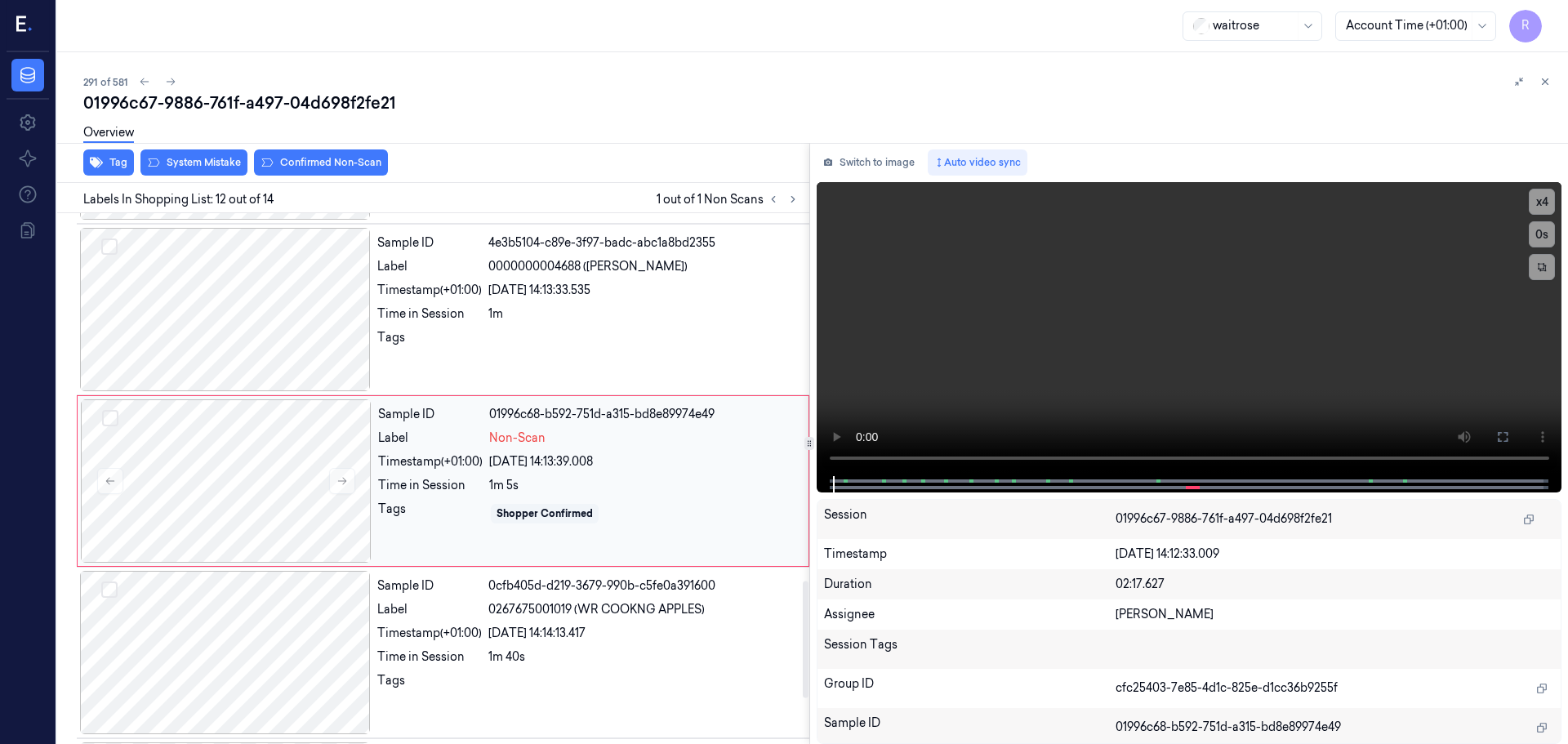
scroll to position [1706, 0]
click at [346, 466] on button at bounding box center [342, 478] width 26 height 26
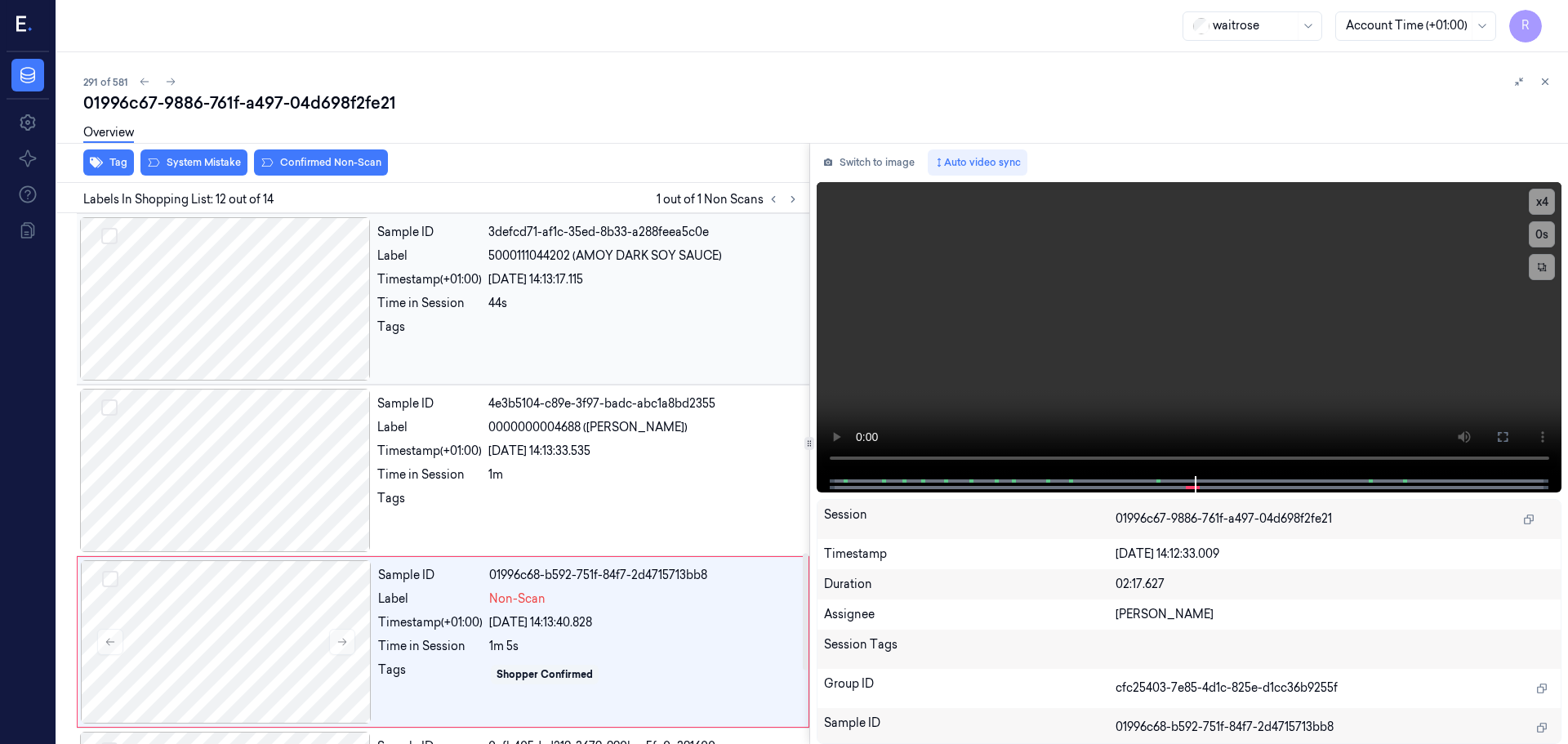
click at [265, 343] on div at bounding box center [225, 299] width 291 height 163
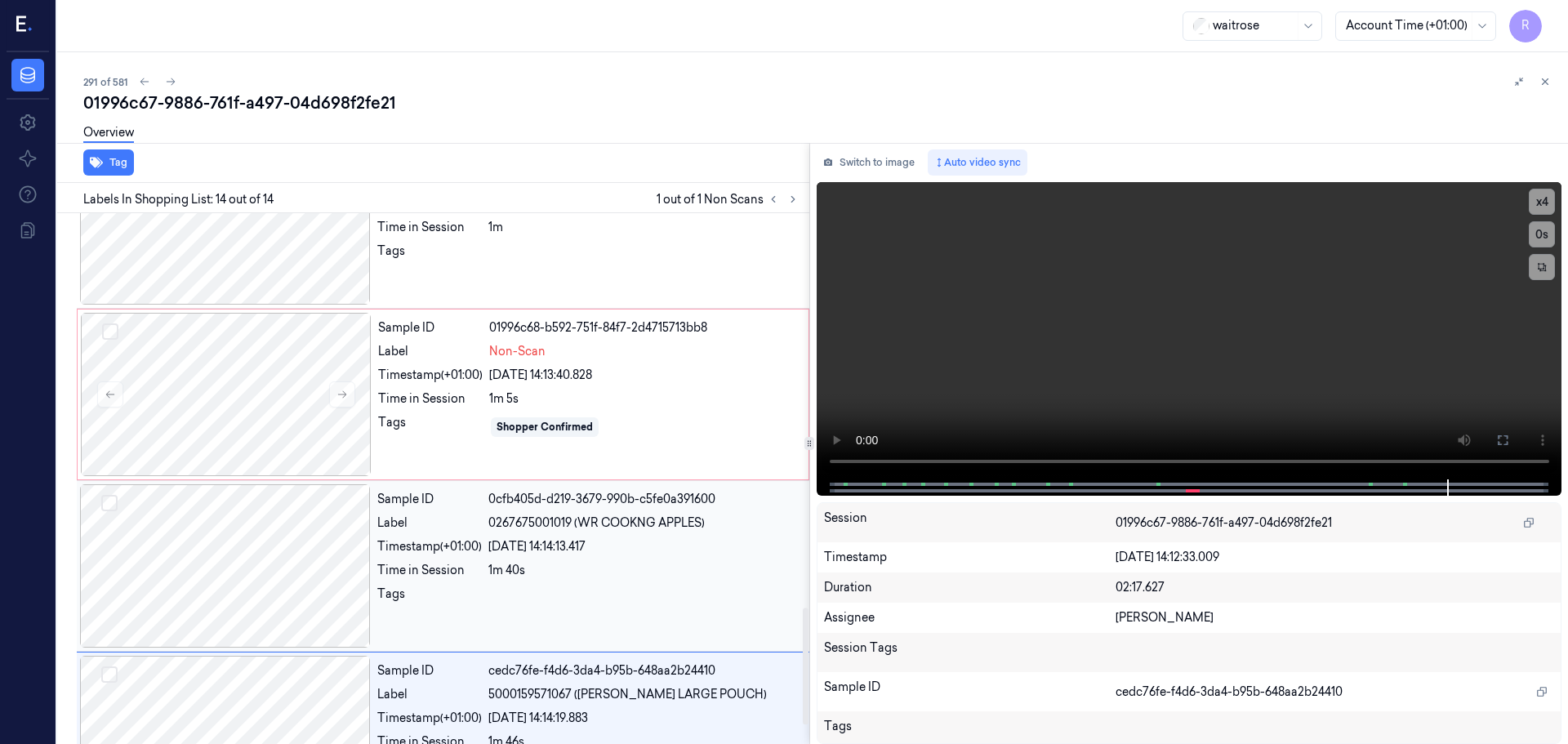
scroll to position [1712, 0]
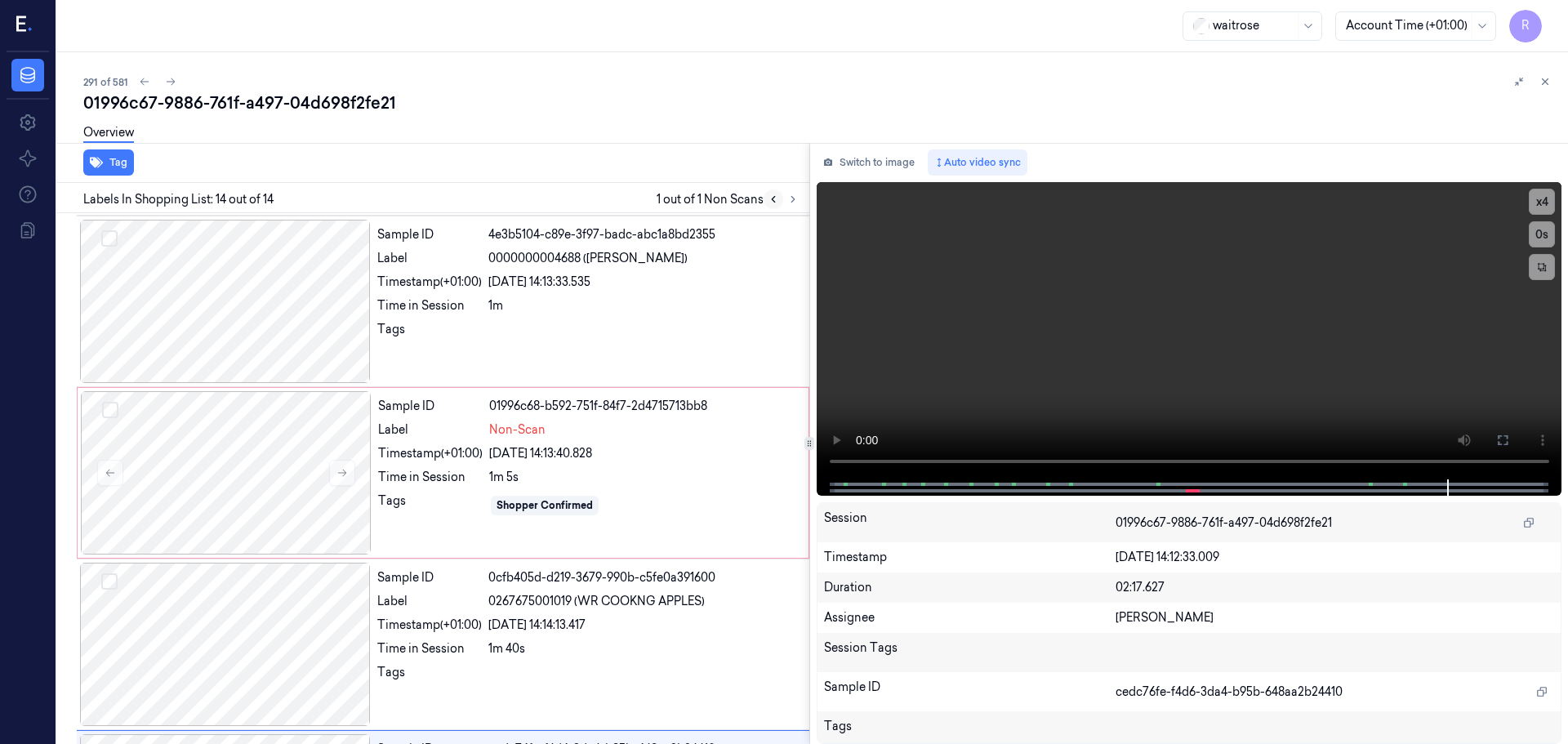
click at [776, 196] on icon at bounding box center [773, 199] width 11 height 11
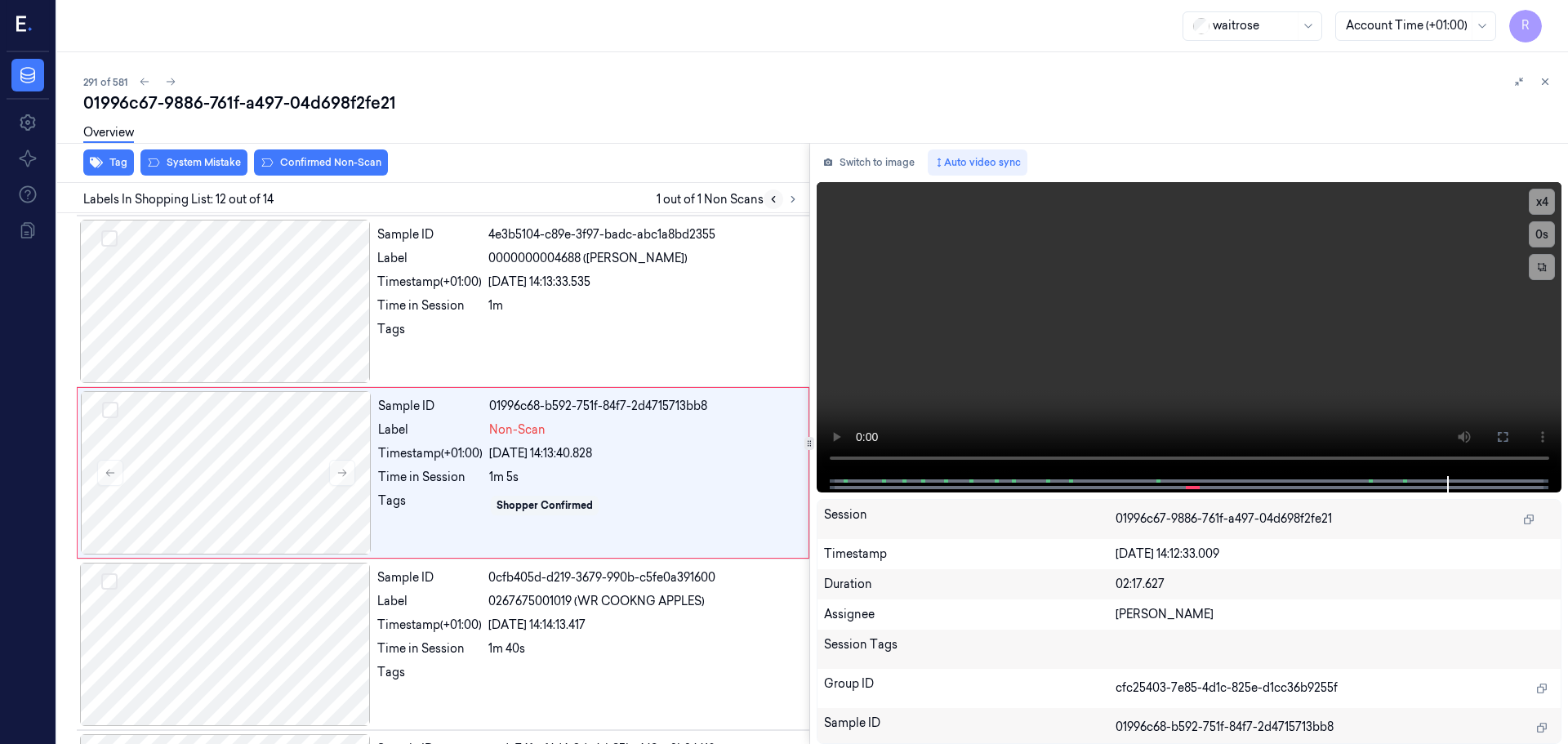
scroll to position [1706, 0]
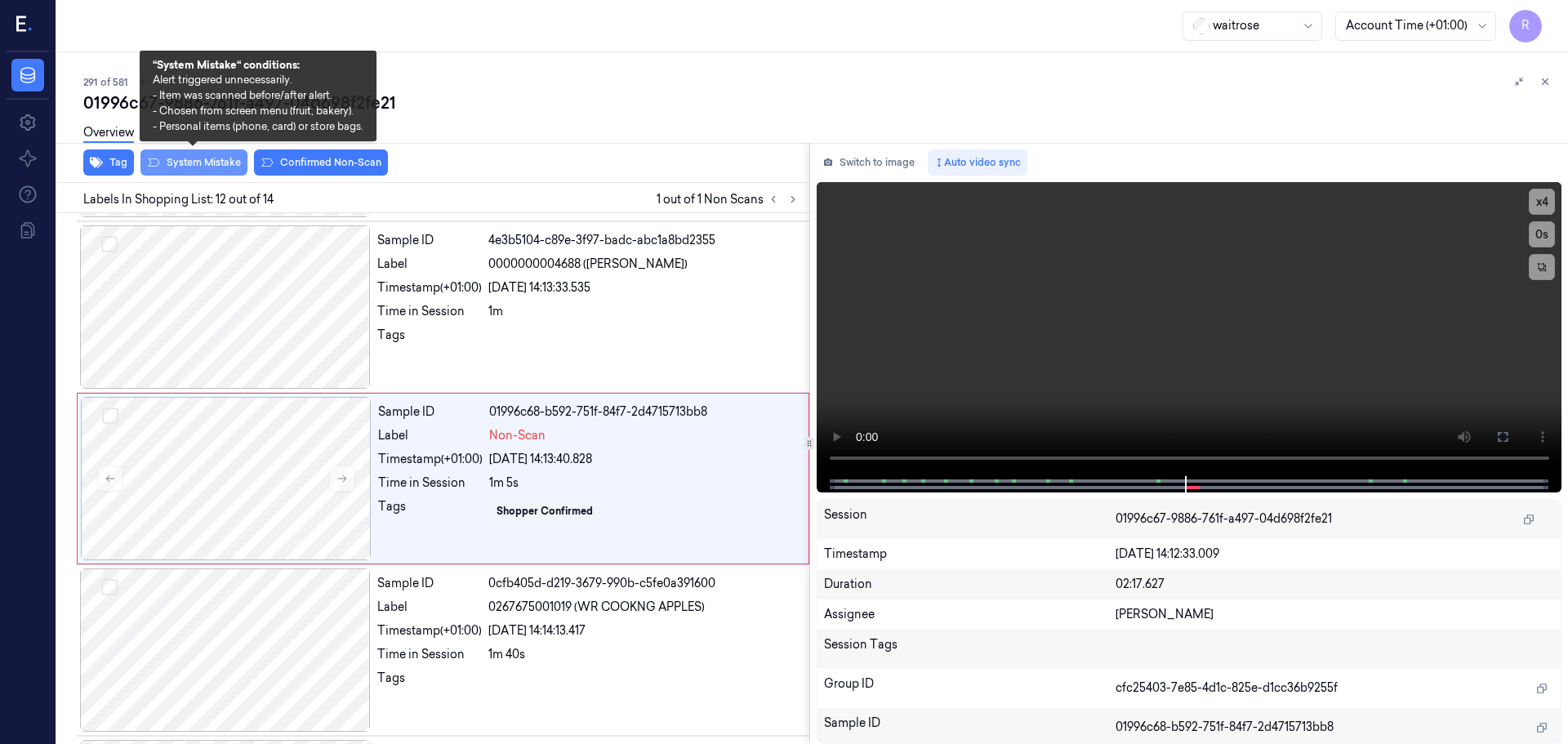
click at [212, 164] on button "System Mistake" at bounding box center [194, 162] width 107 height 26
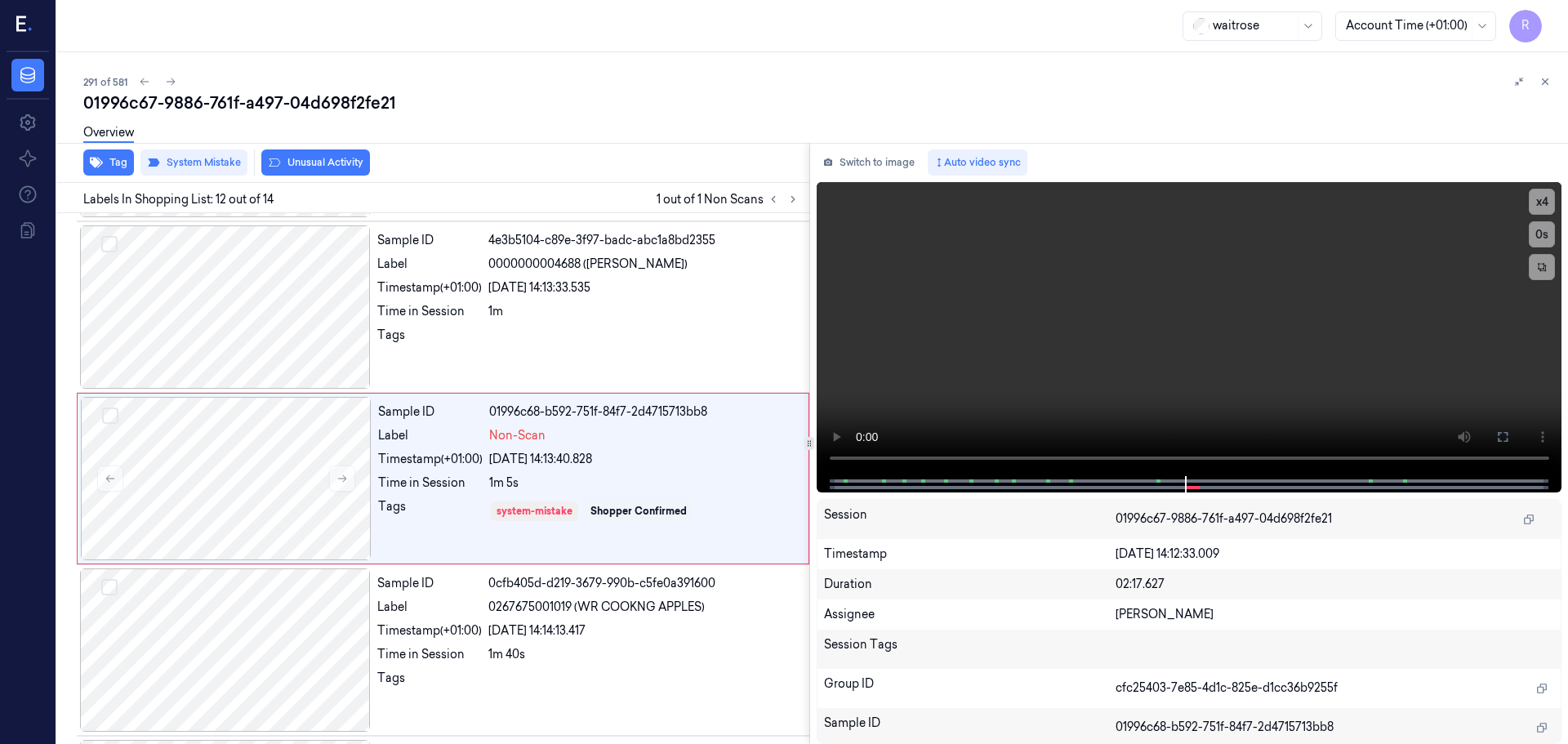
click at [298, 175] on div "Tag System Mistake Unusual Activity" at bounding box center [430, 163] width 759 height 40
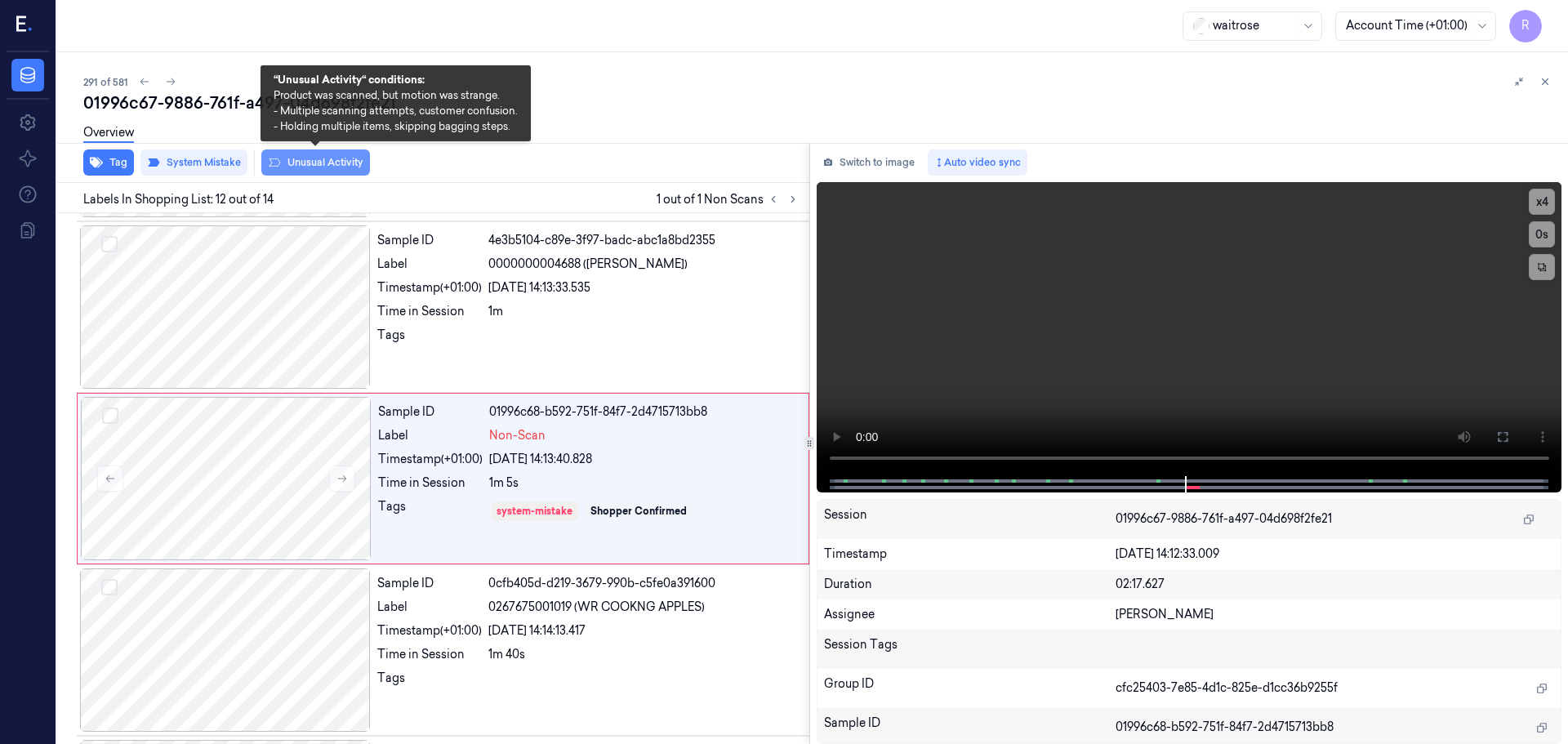
click at [309, 158] on button "Unusual Activity" at bounding box center [316, 162] width 109 height 26
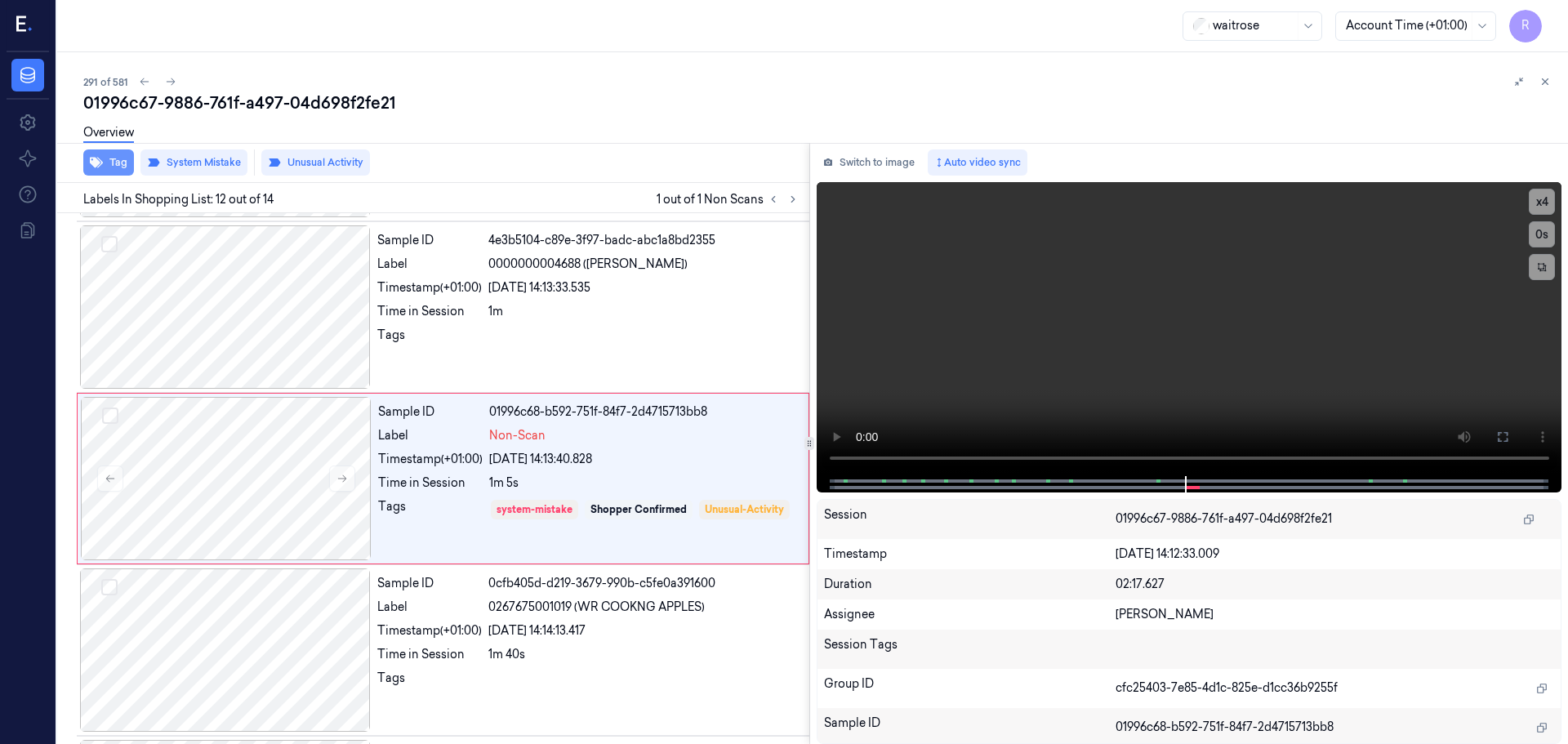
click at [102, 161] on icon "button" at bounding box center [96, 162] width 13 height 13
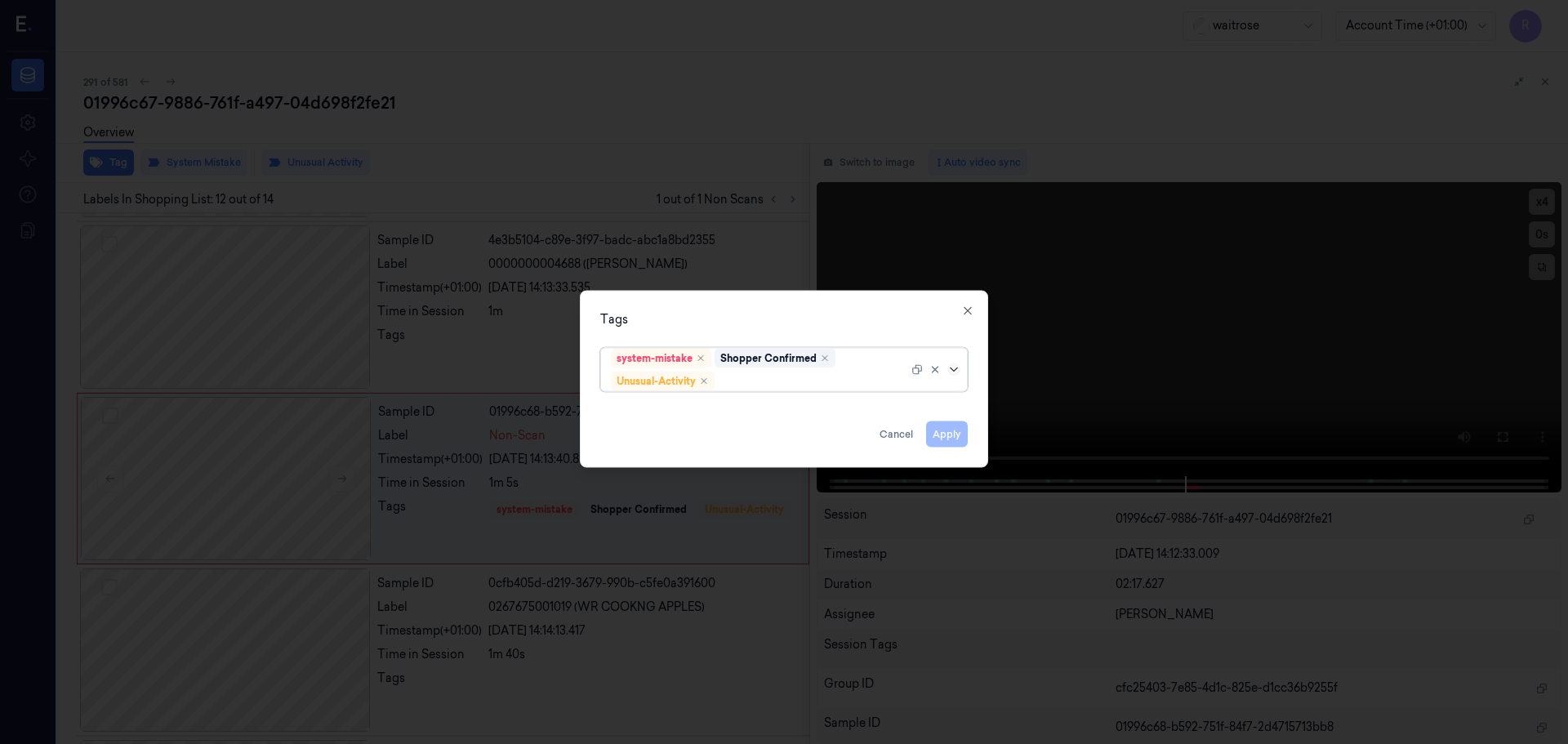
click at [958, 372] on icon at bounding box center [953, 369] width 13 height 13
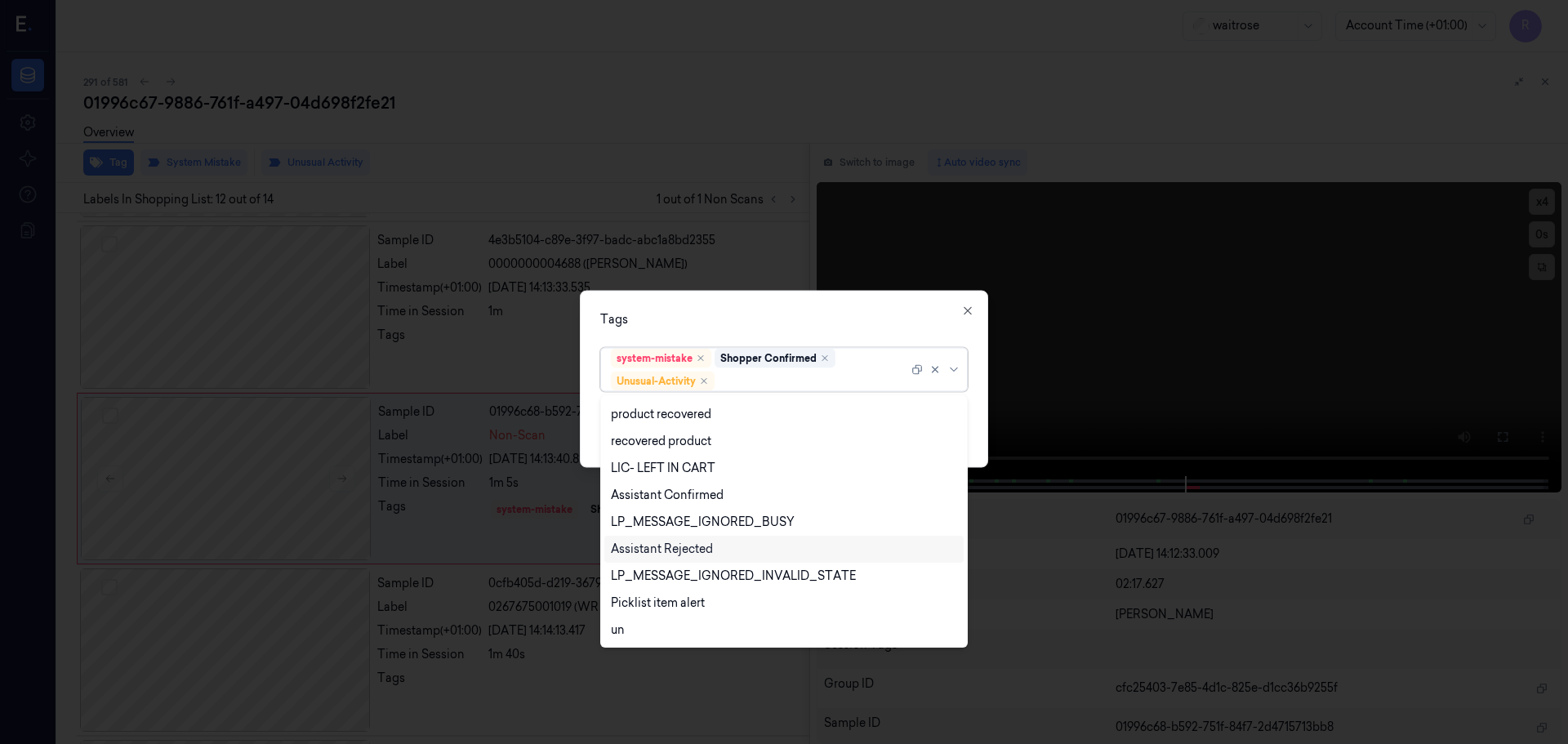
scroll to position [213, 0]
click at [648, 609] on div "Picklist item alert" at bounding box center [658, 603] width 94 height 17
click at [618, 321] on div "Tags" at bounding box center [784, 318] width 368 height 17
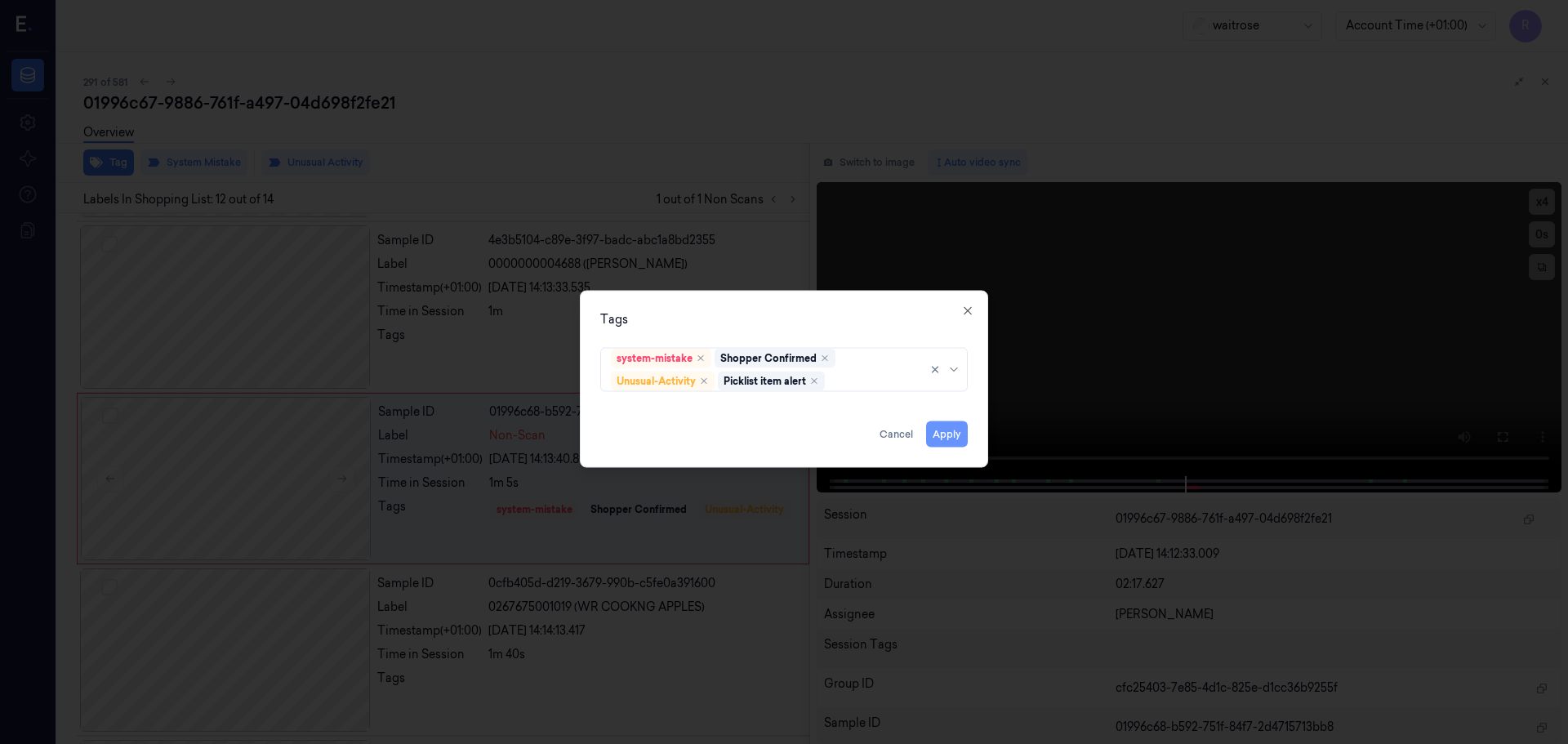
click at [948, 436] on button "Apply" at bounding box center [947, 433] width 41 height 26
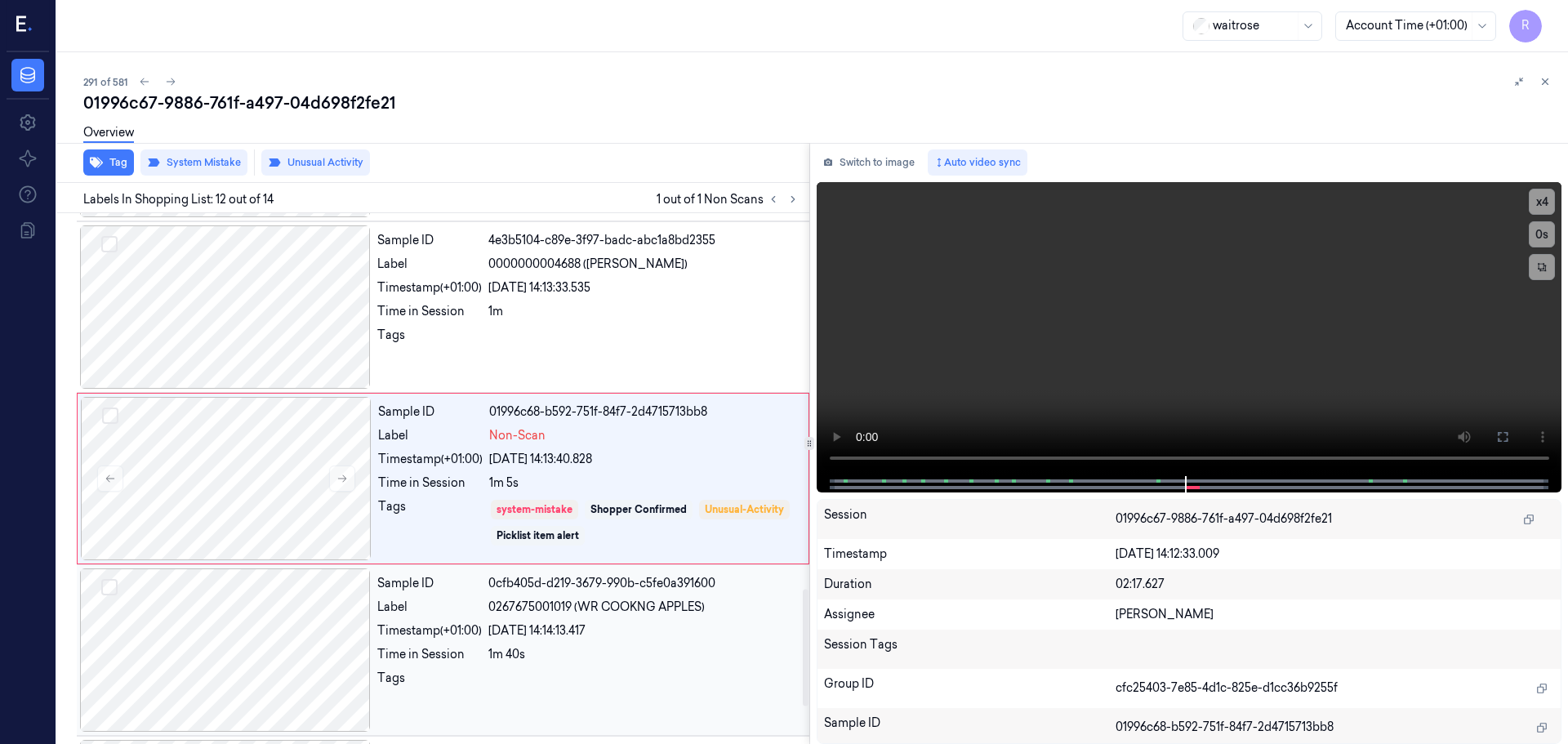
click at [491, 590] on div "0cfb405d-d219-3679-990b-c5fe0a391600" at bounding box center [644, 583] width 311 height 17
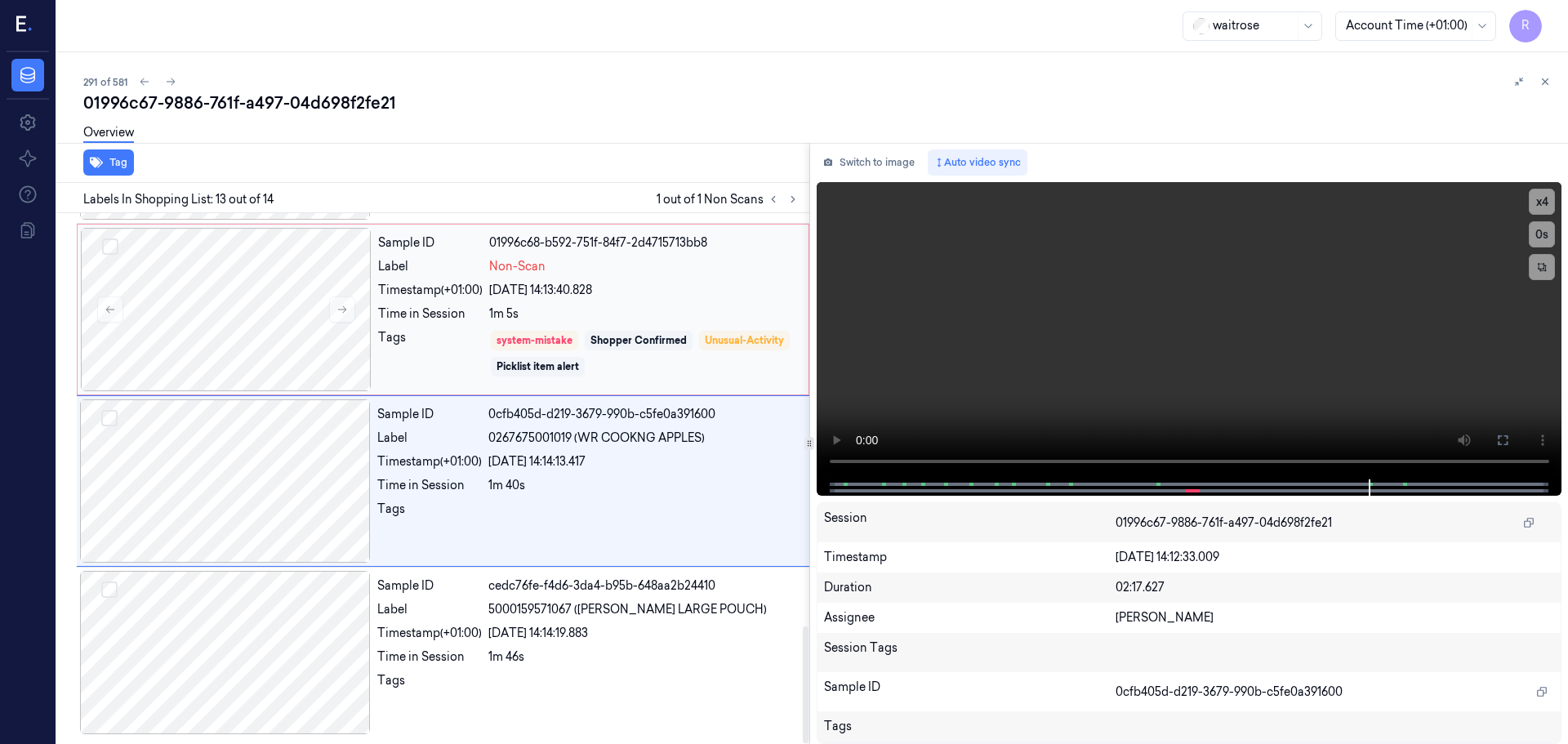
click at [422, 331] on div "Tags" at bounding box center [430, 353] width 104 height 49
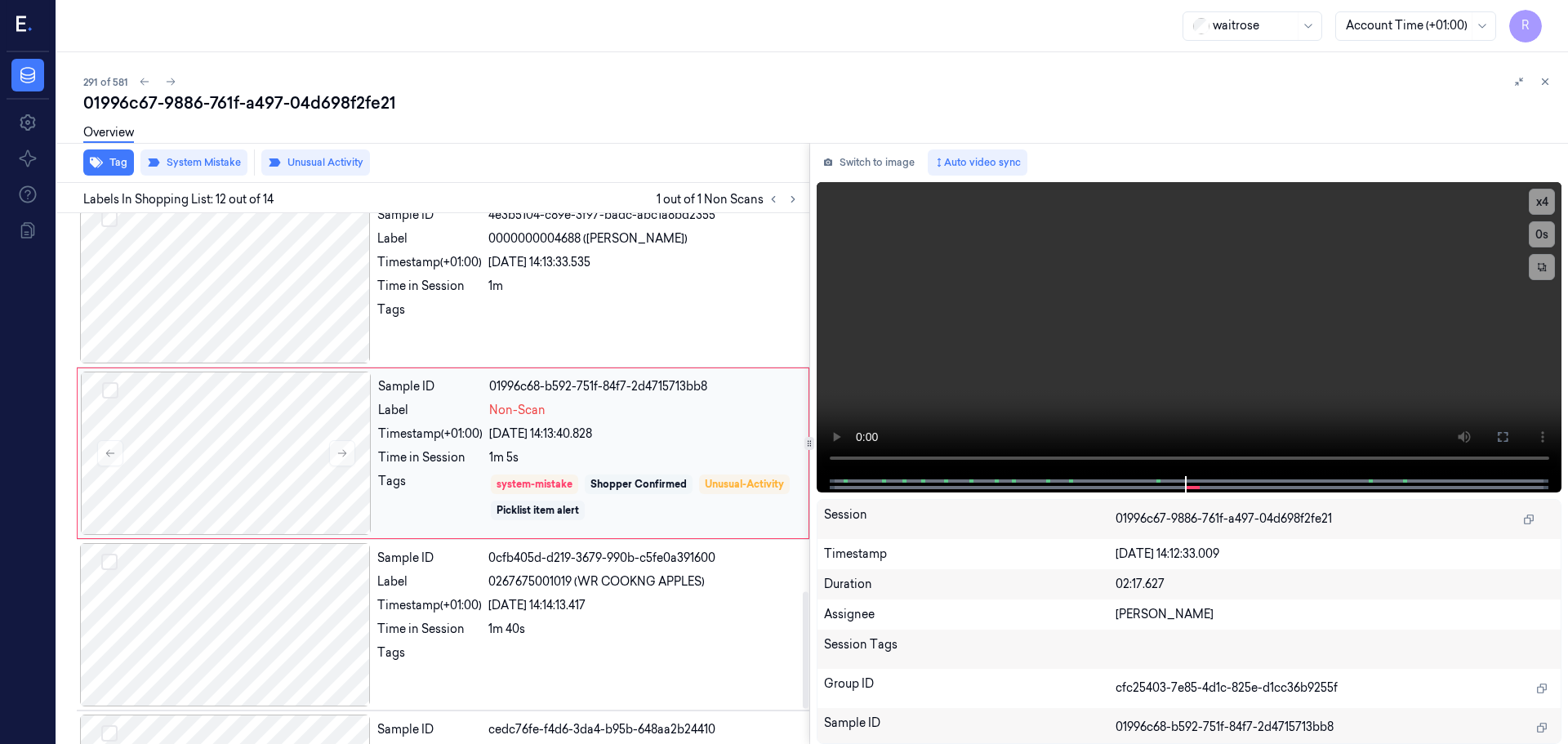
scroll to position [1706, 0]
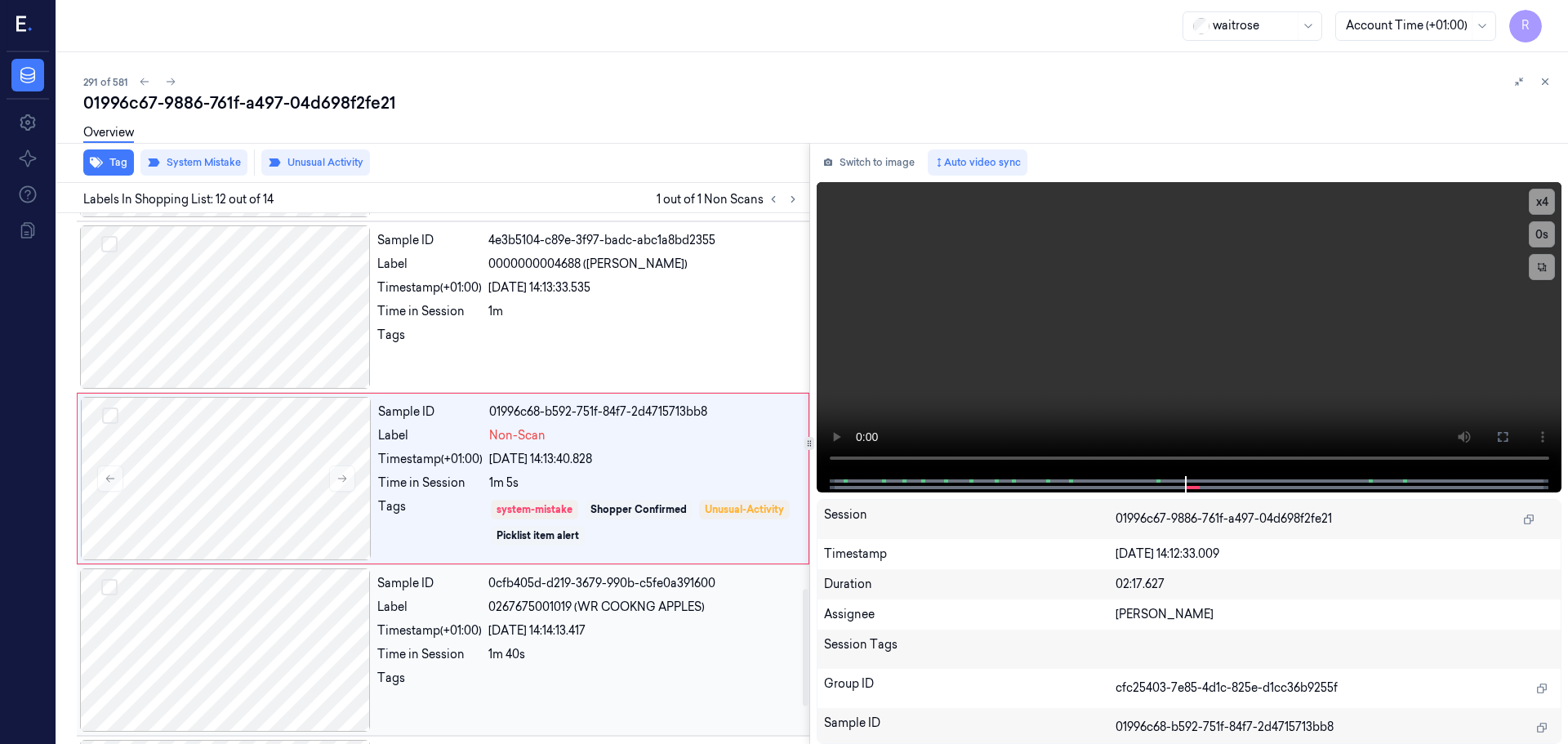
click at [273, 608] on div at bounding box center [225, 649] width 291 height 163
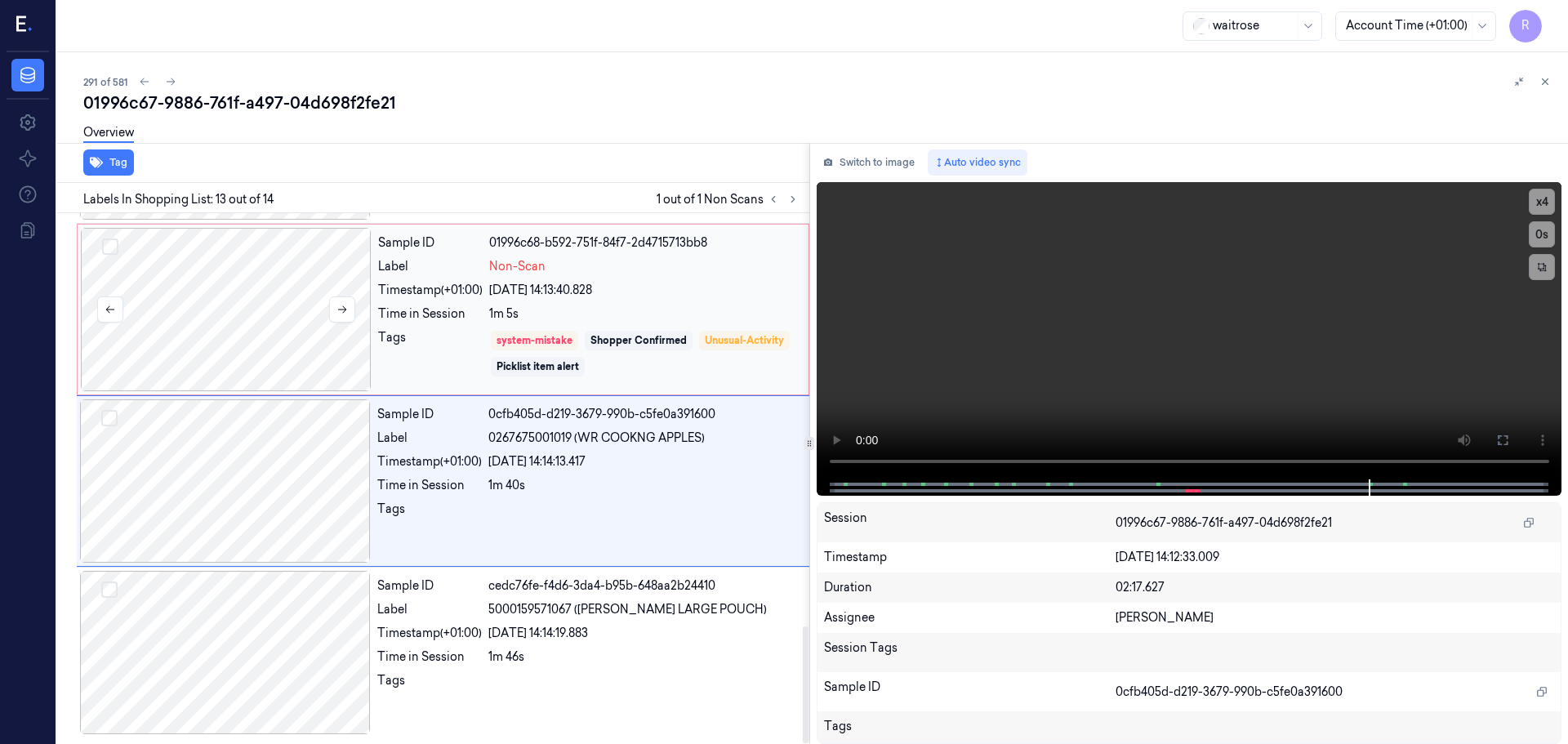
click at [262, 335] on div at bounding box center [226, 309] width 291 height 163
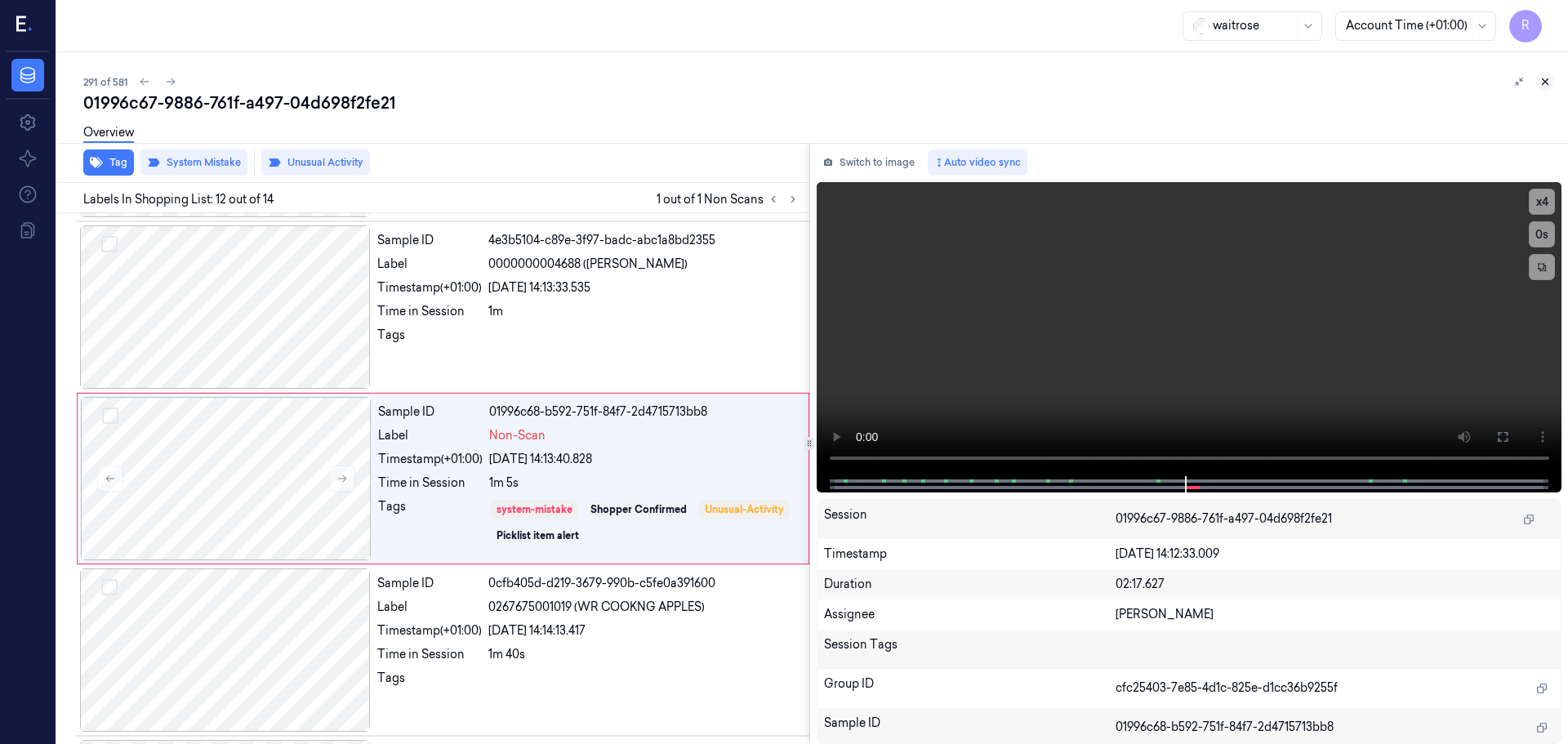
click at [1543, 84] on icon at bounding box center [1546, 82] width 6 height 6
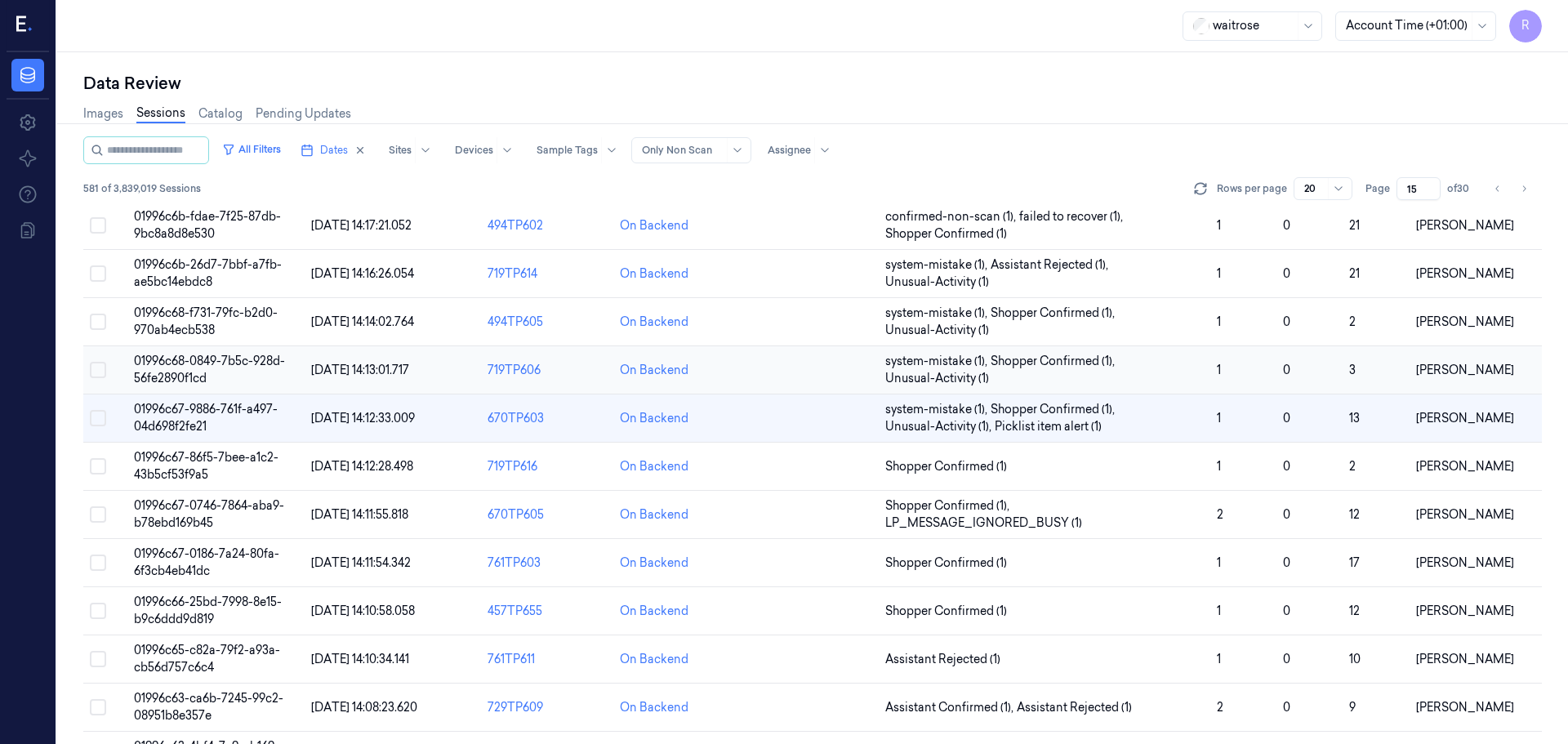
scroll to position [371, 0]
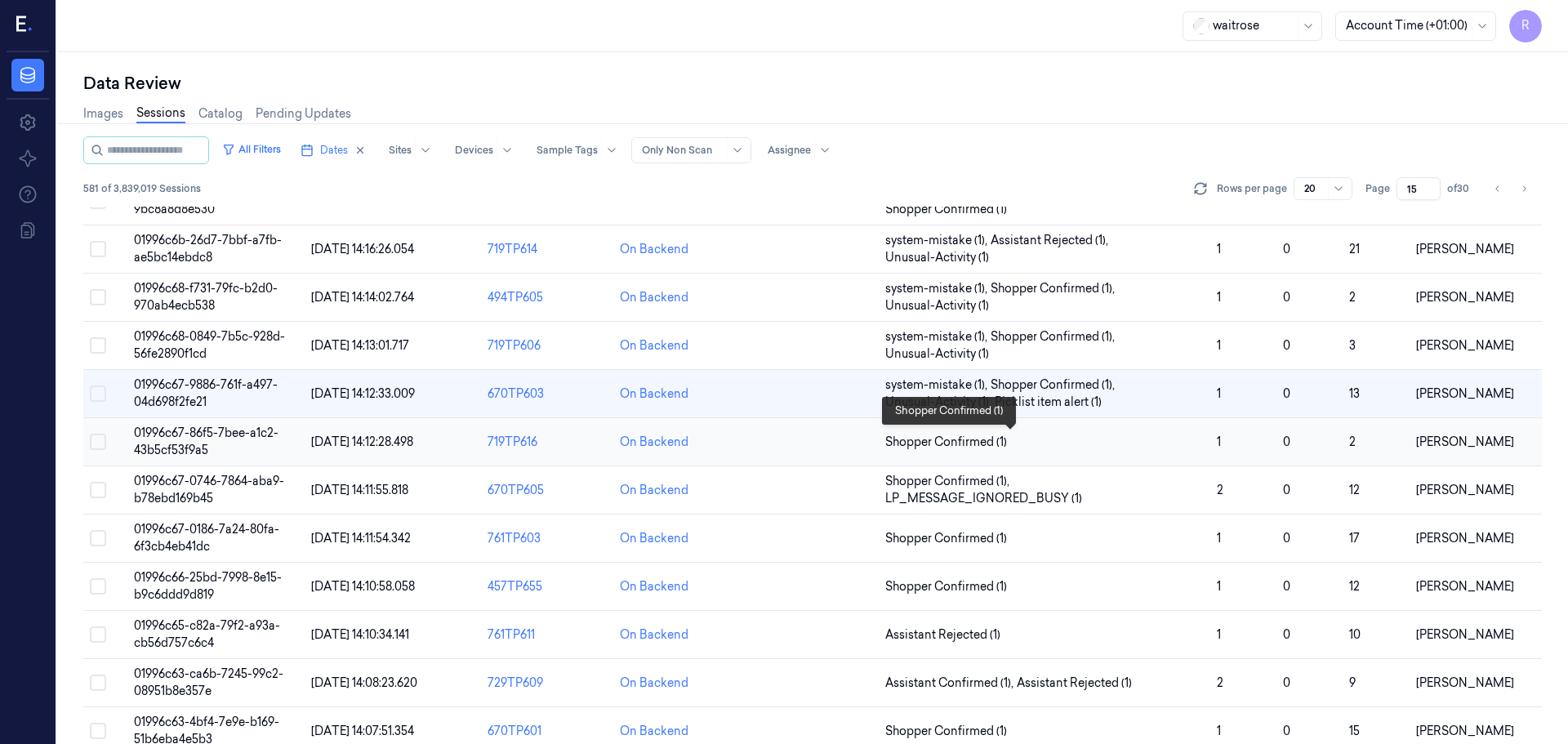
click at [1147, 440] on span "Shopper Confirmed (1)" at bounding box center [1044, 442] width 319 height 17
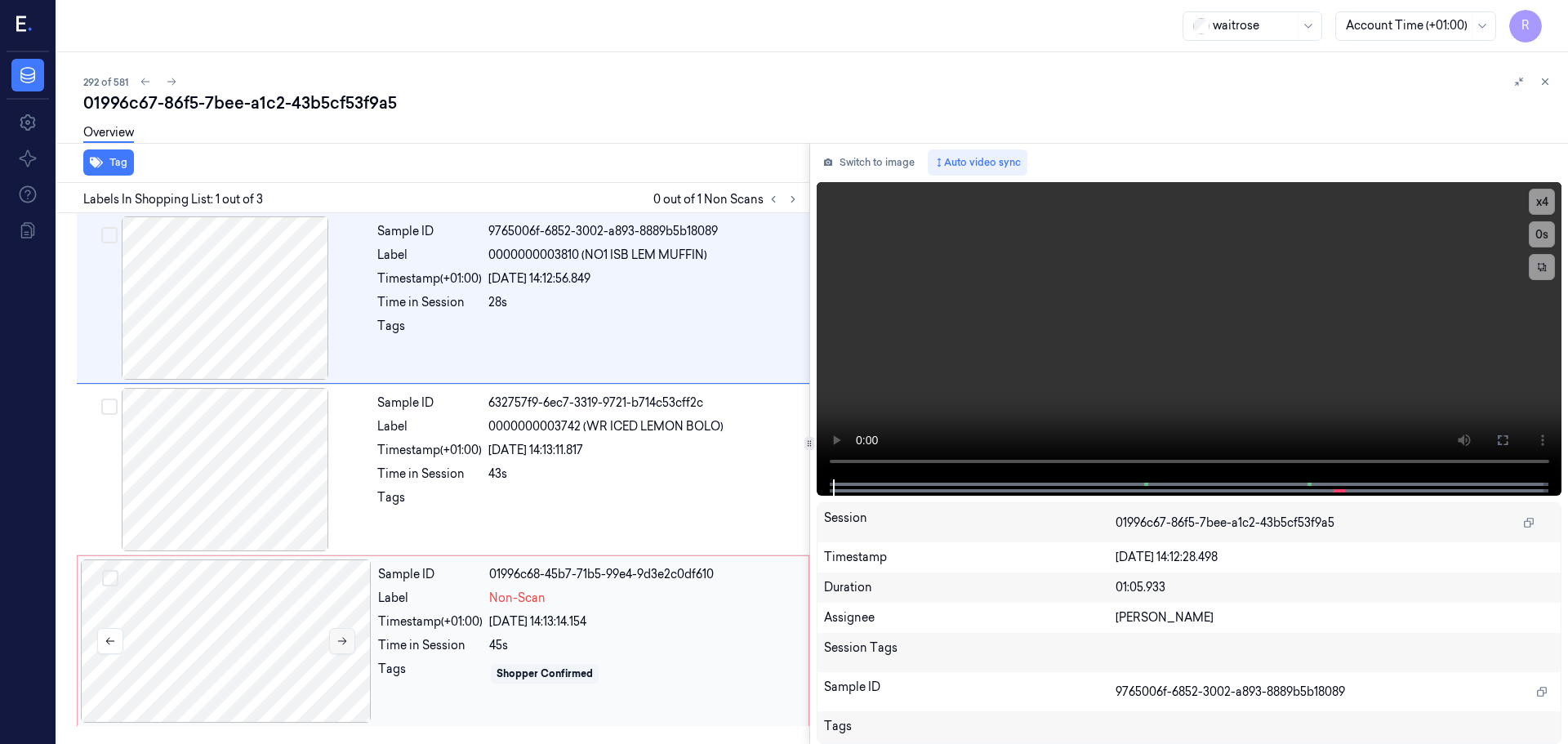
click at [341, 642] on icon at bounding box center [342, 640] width 11 height 11
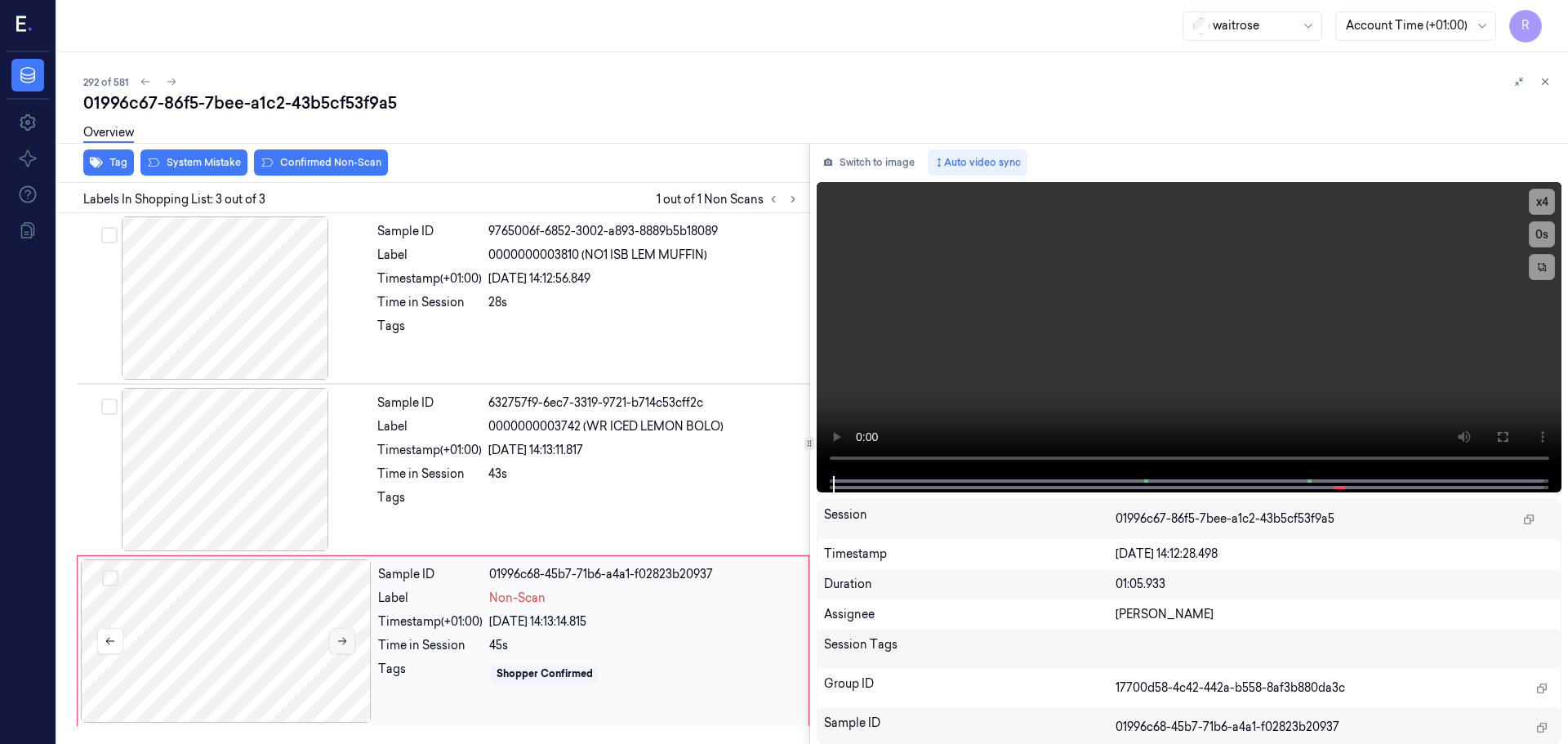
click at [341, 642] on icon at bounding box center [342, 640] width 11 height 11
click at [342, 642] on icon at bounding box center [342, 640] width 11 height 11
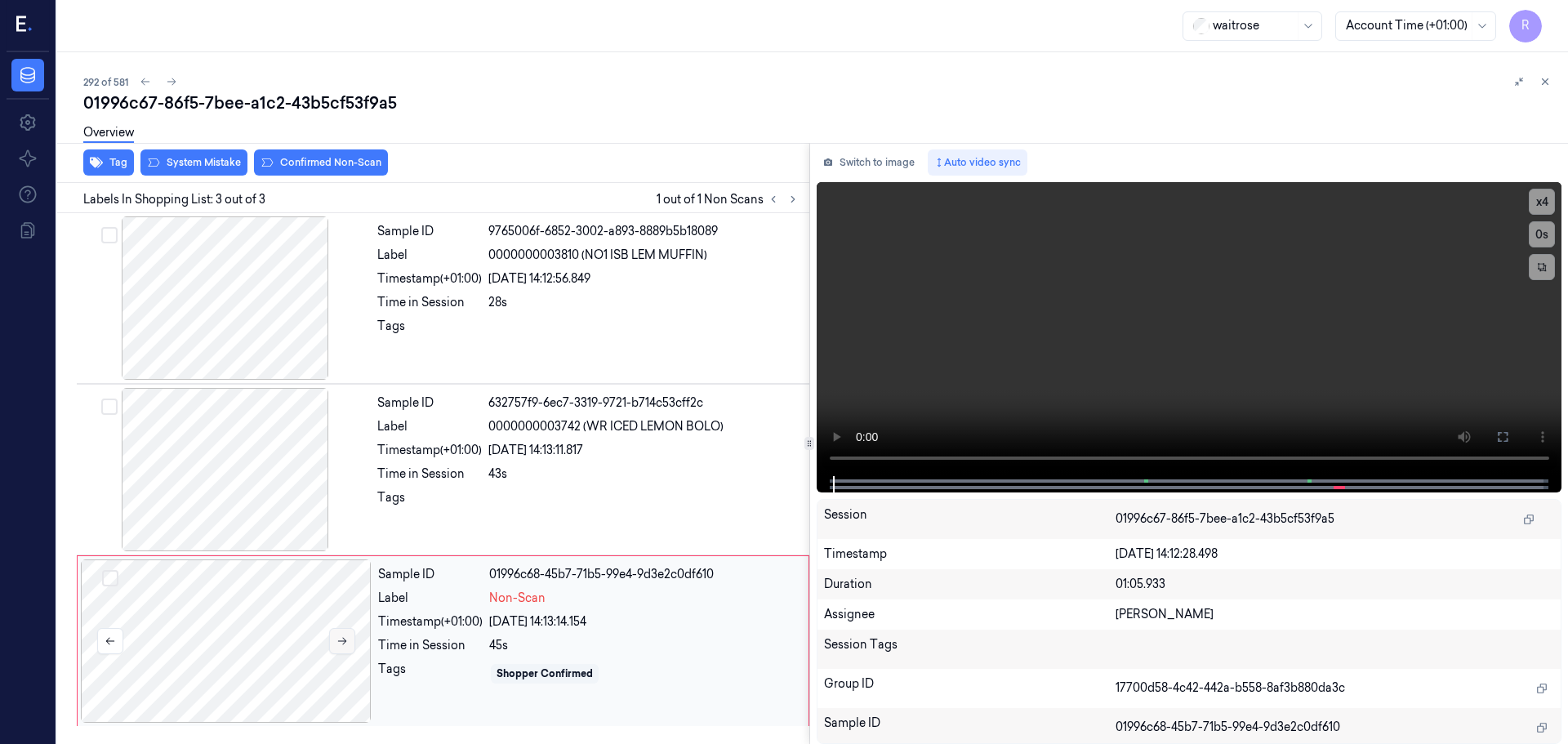
click at [342, 642] on icon at bounding box center [342, 640] width 11 height 11
click at [342, 640] on icon at bounding box center [342, 640] width 11 height 11
click at [342, 639] on icon at bounding box center [342, 640] width 11 height 11
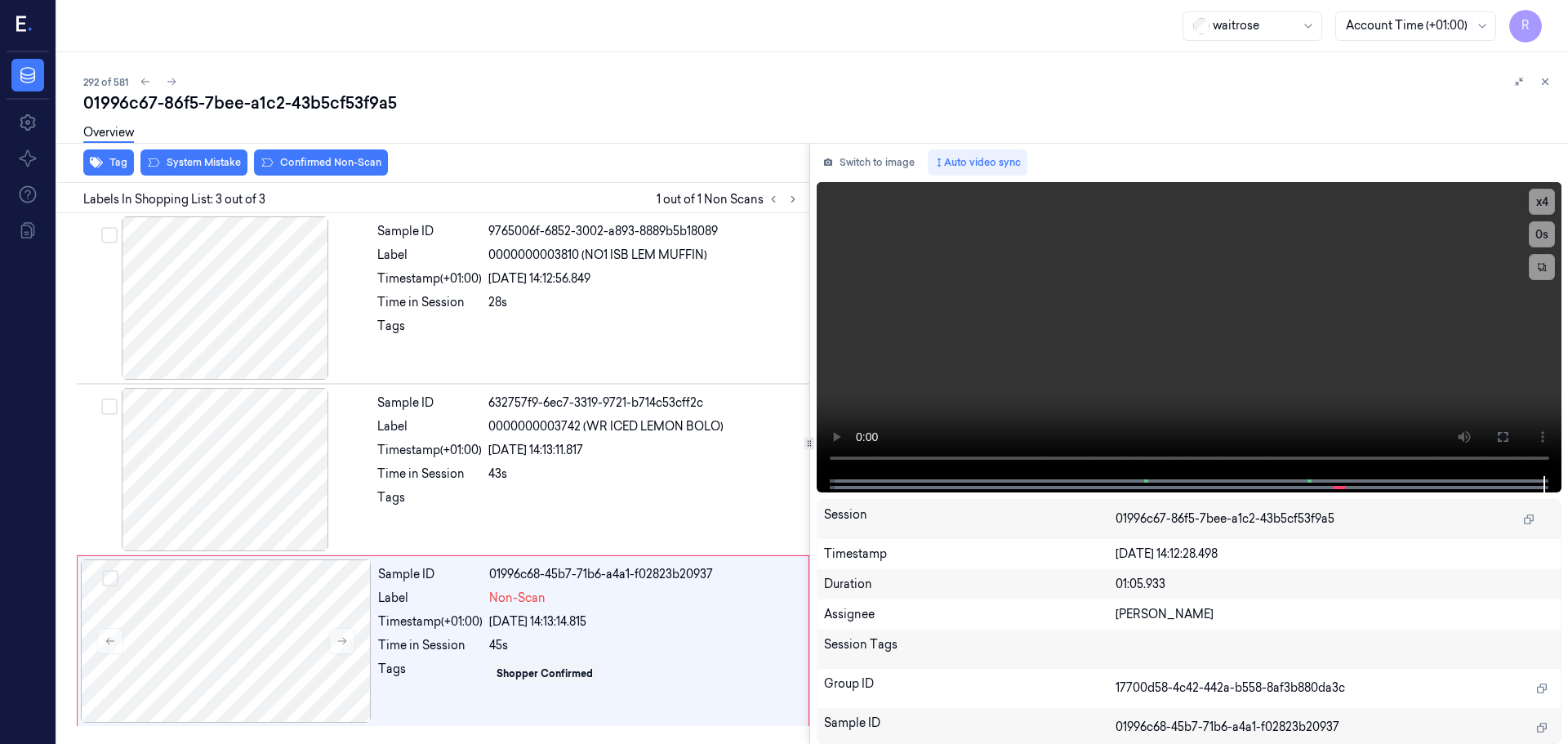
click at [780, 206] on div at bounding box center [782, 199] width 39 height 20
click at [790, 206] on button at bounding box center [793, 199] width 20 height 20
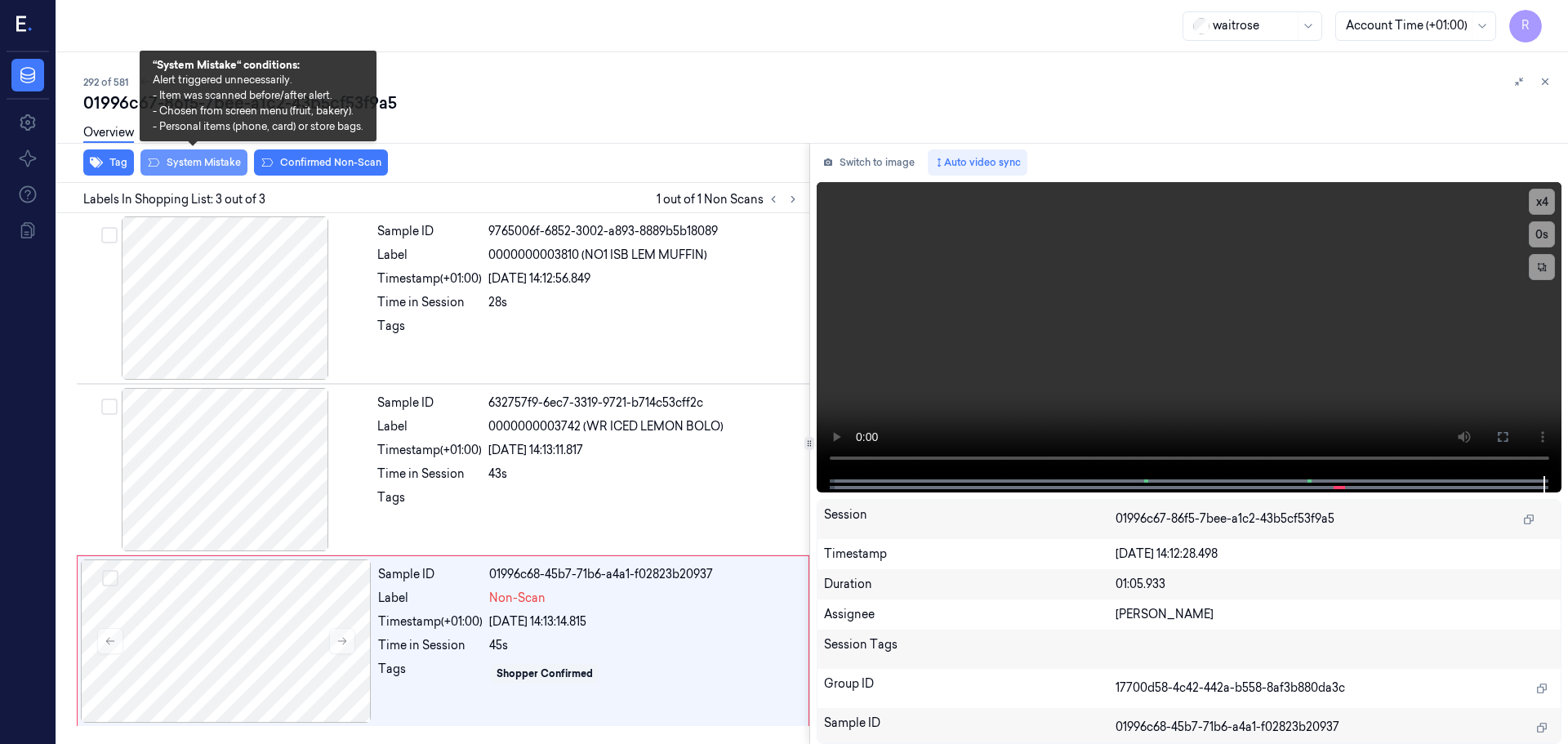
click at [197, 164] on button "System Mistake" at bounding box center [194, 162] width 107 height 26
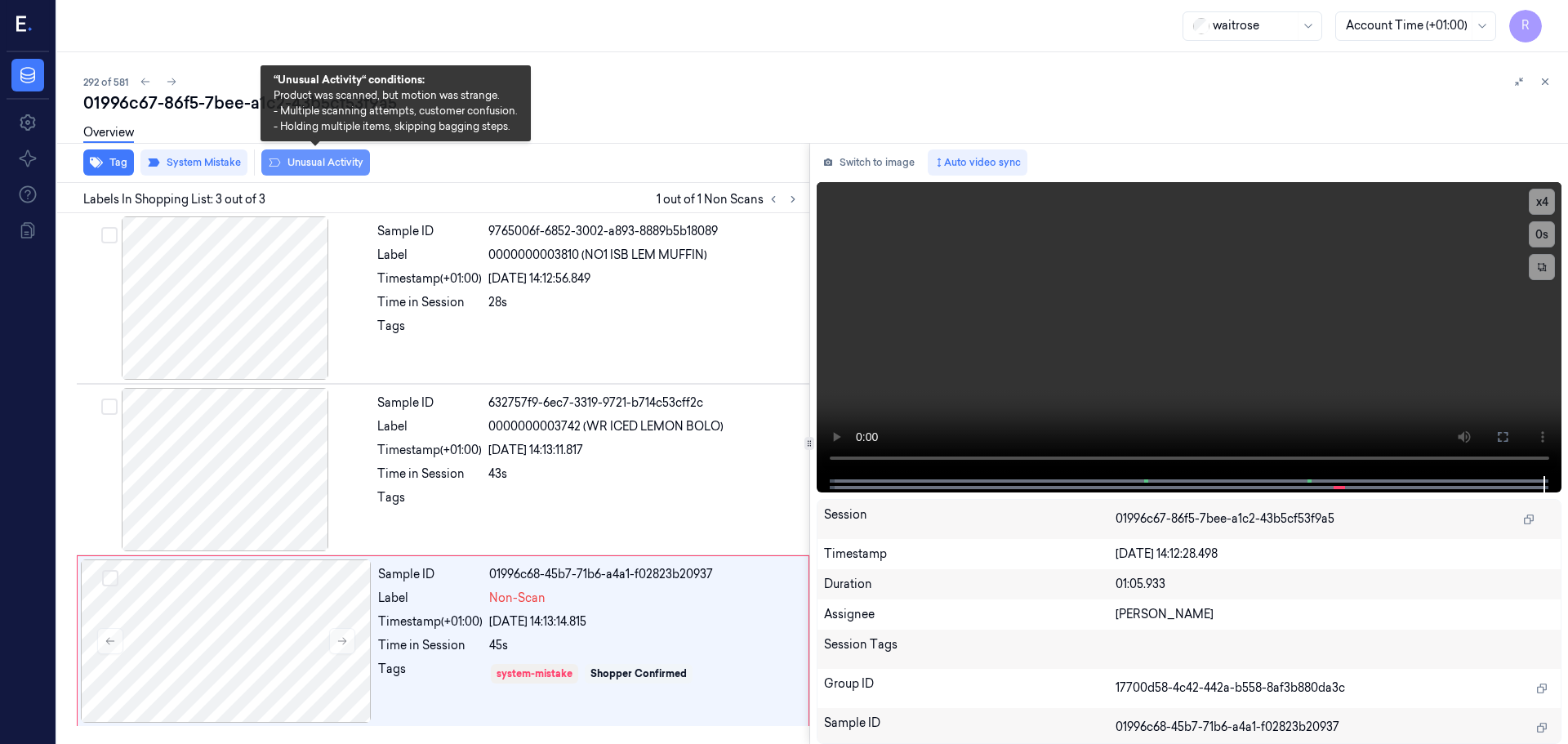
click at [298, 165] on button "Unusual Activity" at bounding box center [316, 162] width 109 height 26
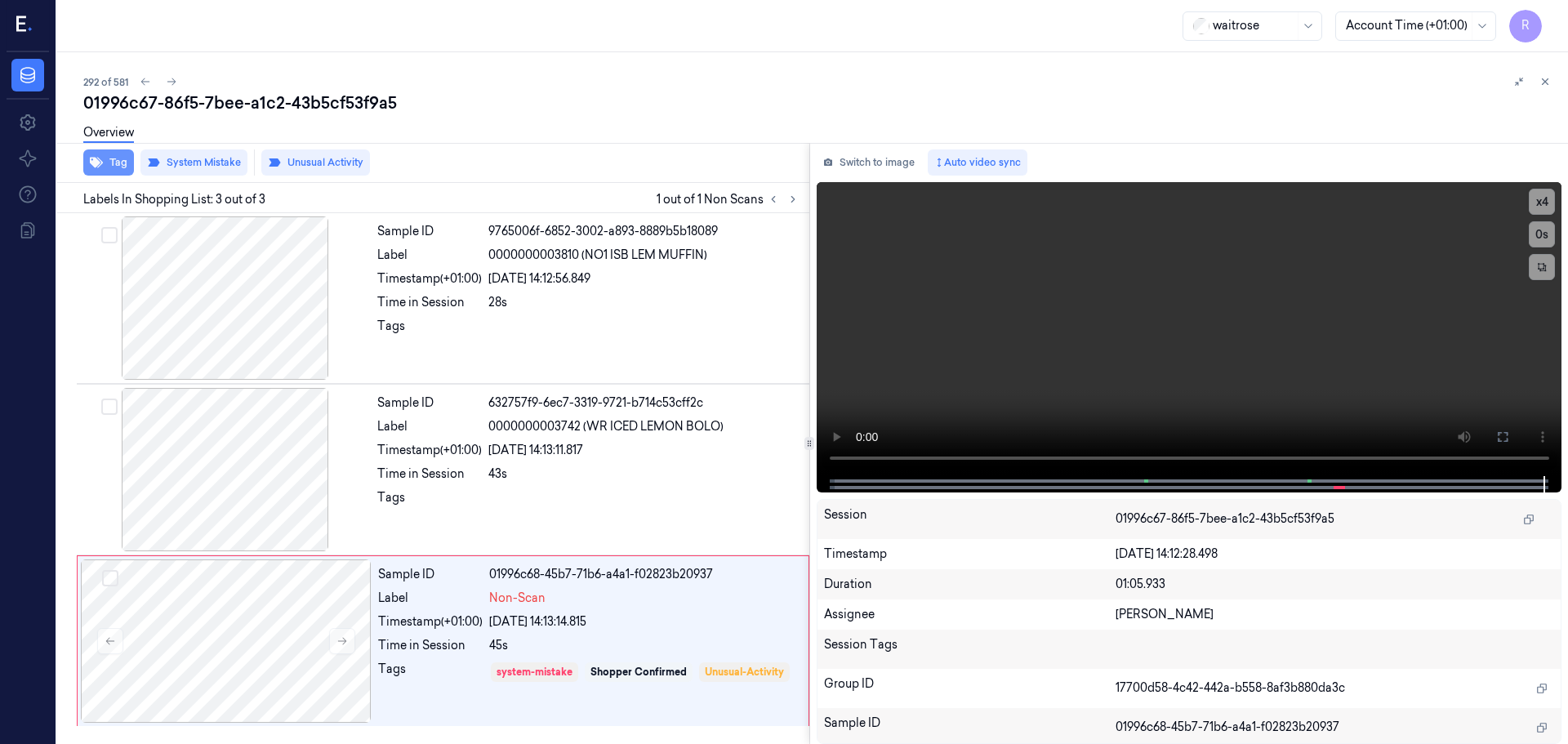
click at [113, 167] on button "Tag" at bounding box center [108, 162] width 51 height 26
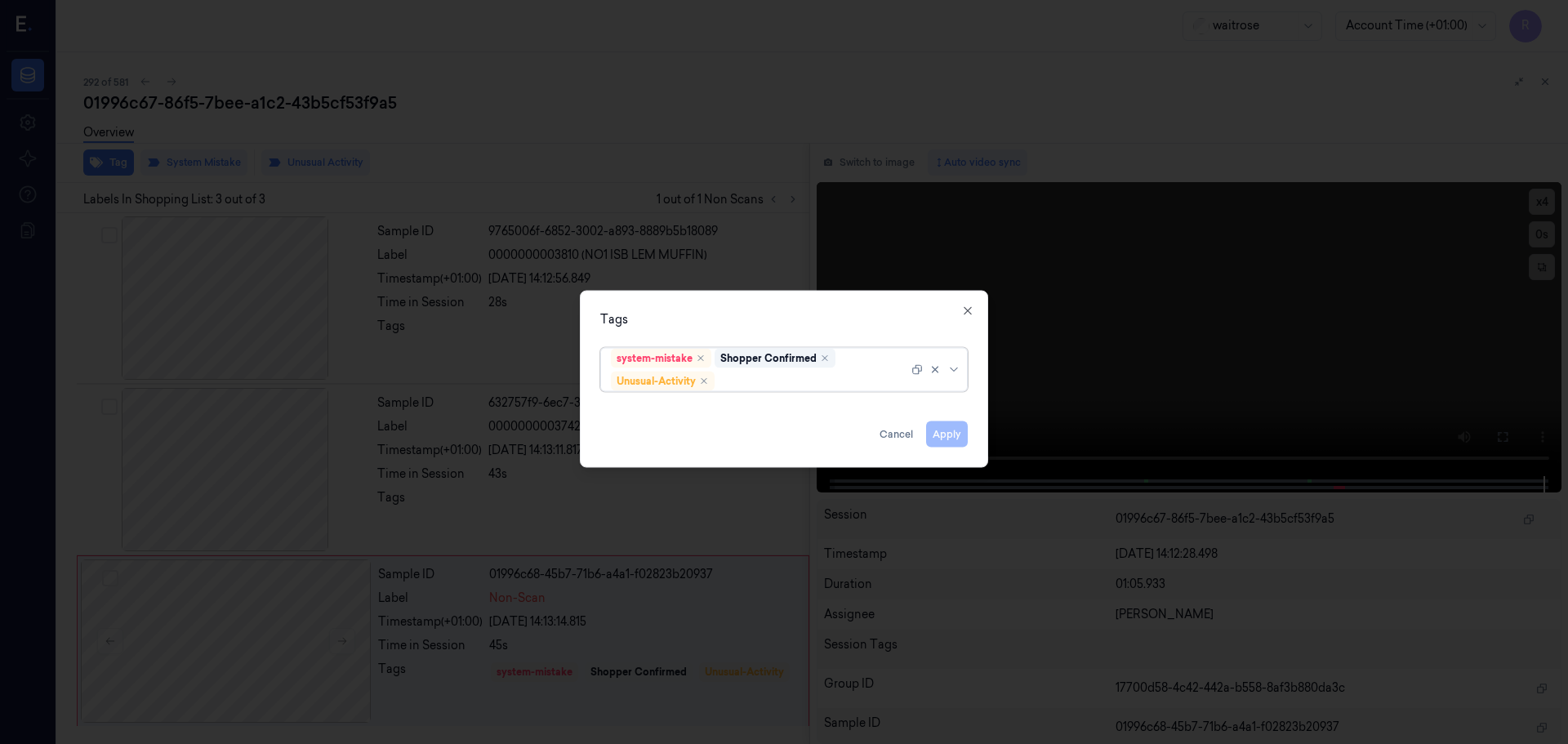
drag, startPoint x: 955, startPoint y: 375, endPoint x: 911, endPoint y: 394, distance: 47.9
click at [956, 374] on icon at bounding box center [953, 369] width 13 height 13
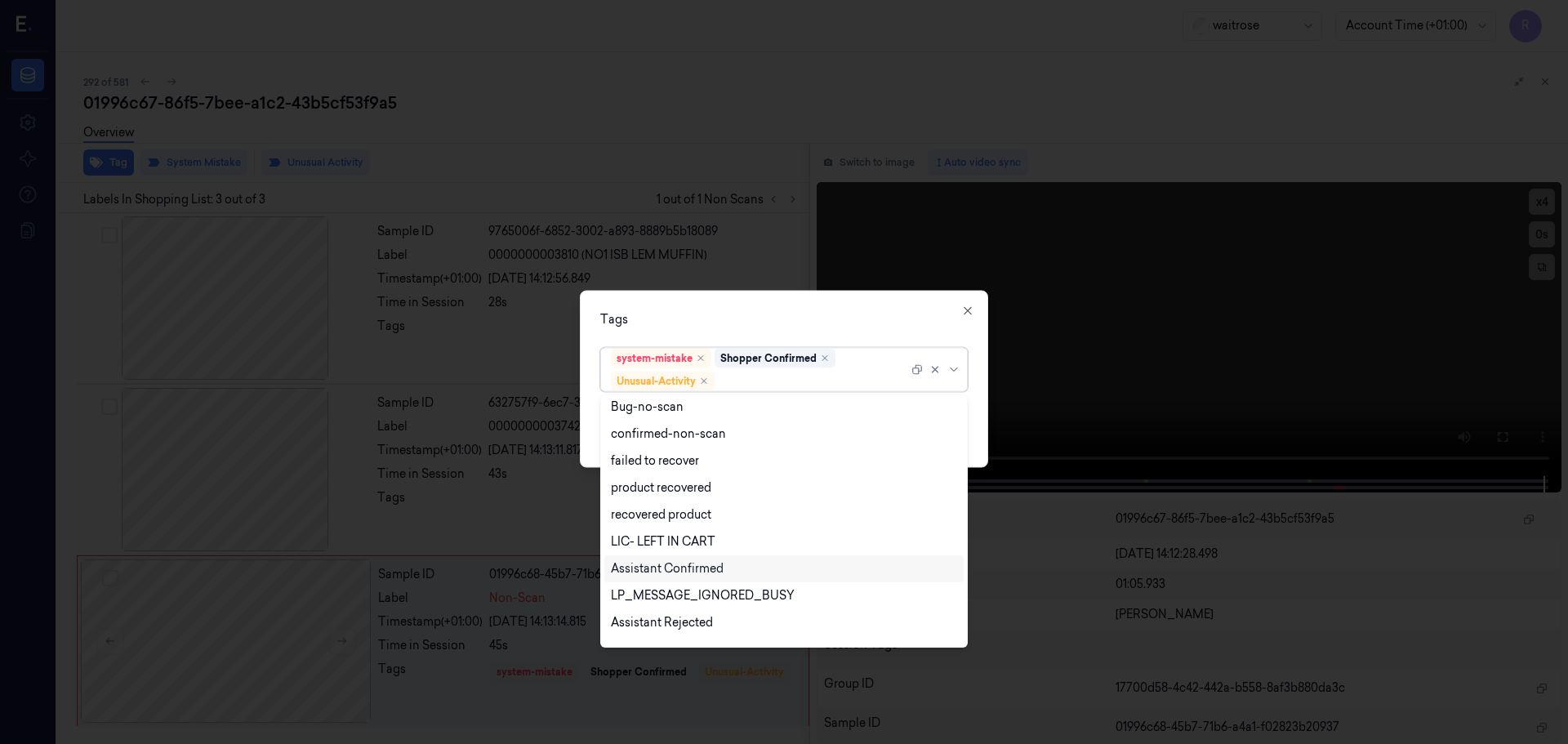
scroll to position [213, 0]
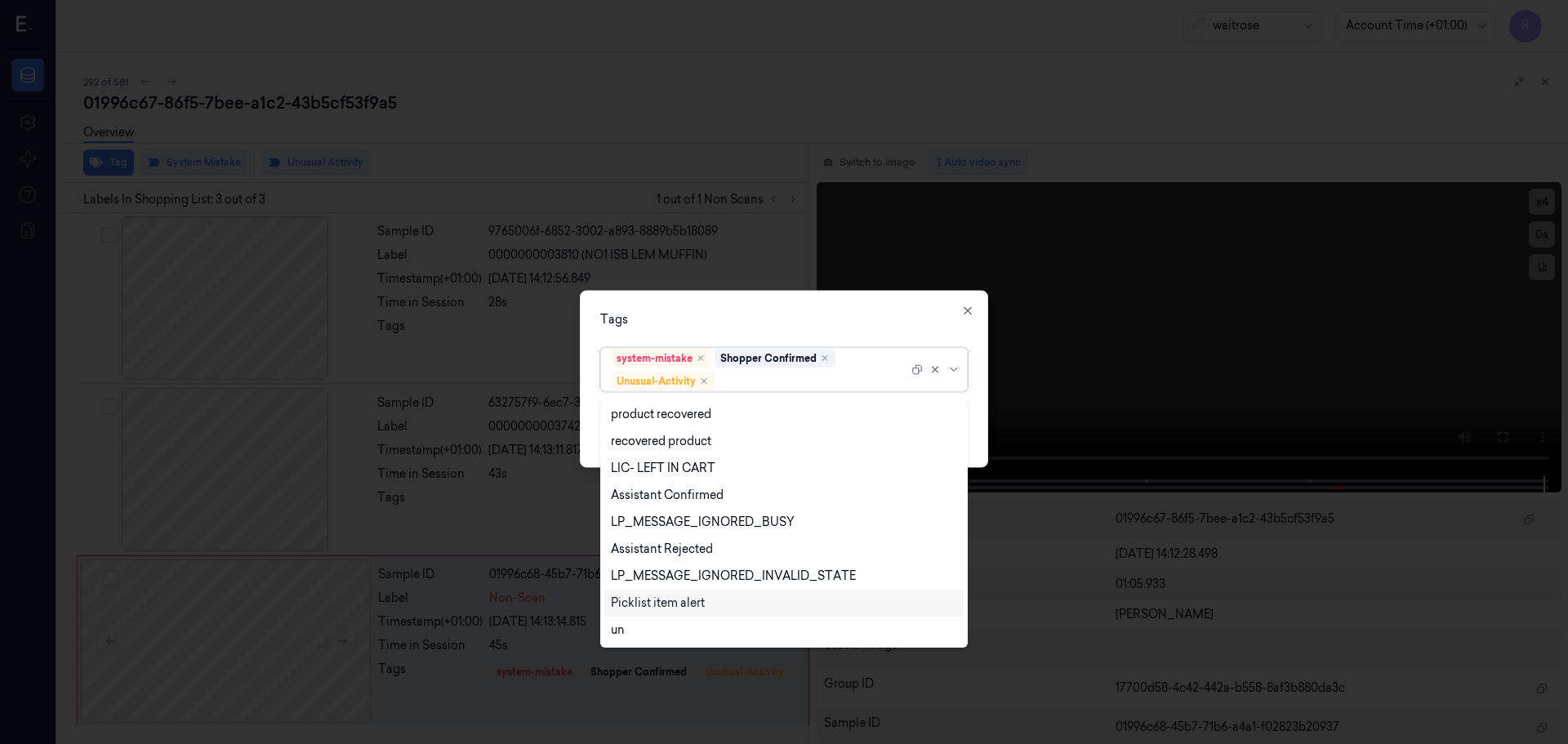
click at [639, 599] on div "Picklist item alert" at bounding box center [658, 603] width 94 height 17
click at [666, 319] on div "Tags" at bounding box center [784, 318] width 368 height 17
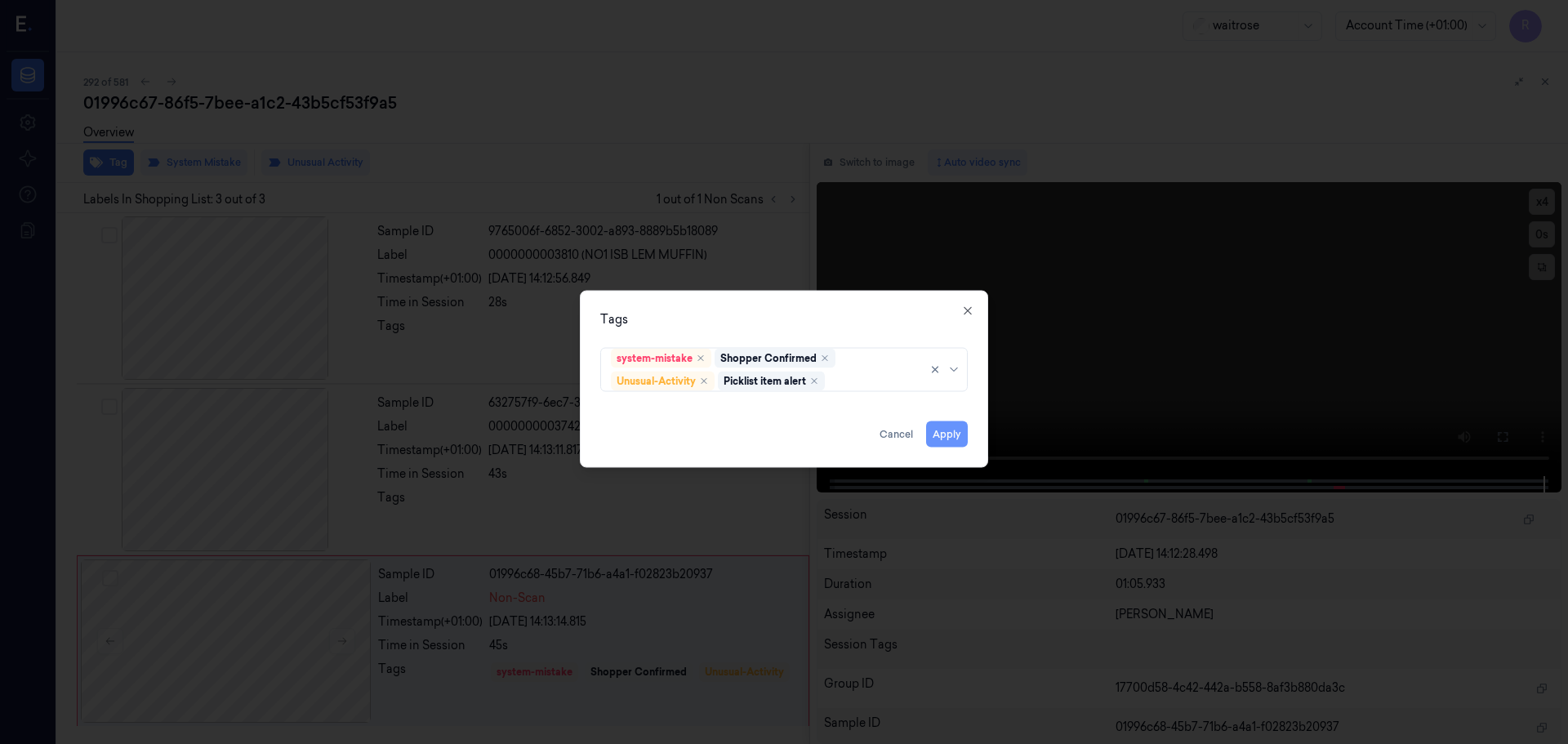
click at [955, 428] on button "Apply" at bounding box center [947, 433] width 41 height 26
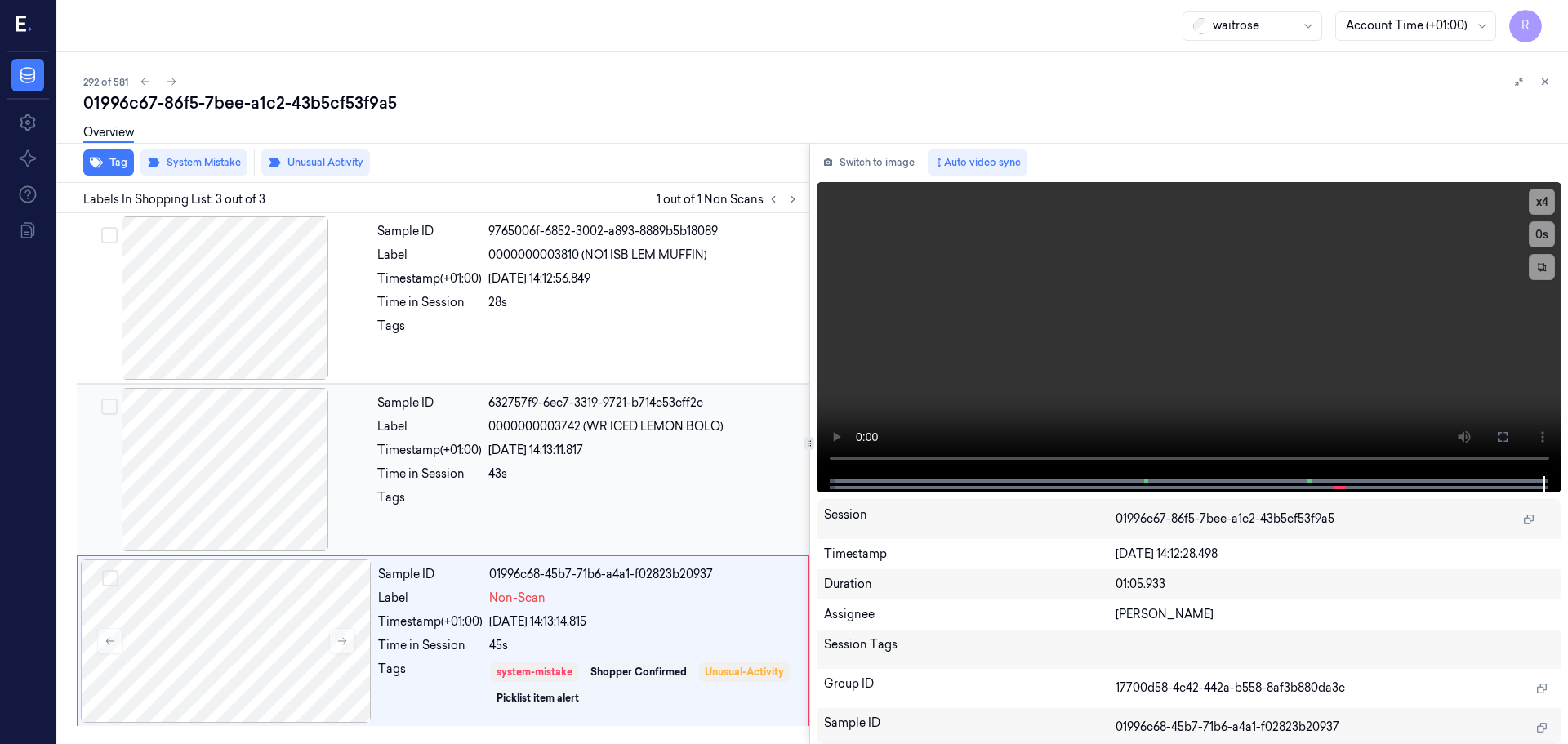
click at [600, 470] on div "43s" at bounding box center [644, 474] width 311 height 17
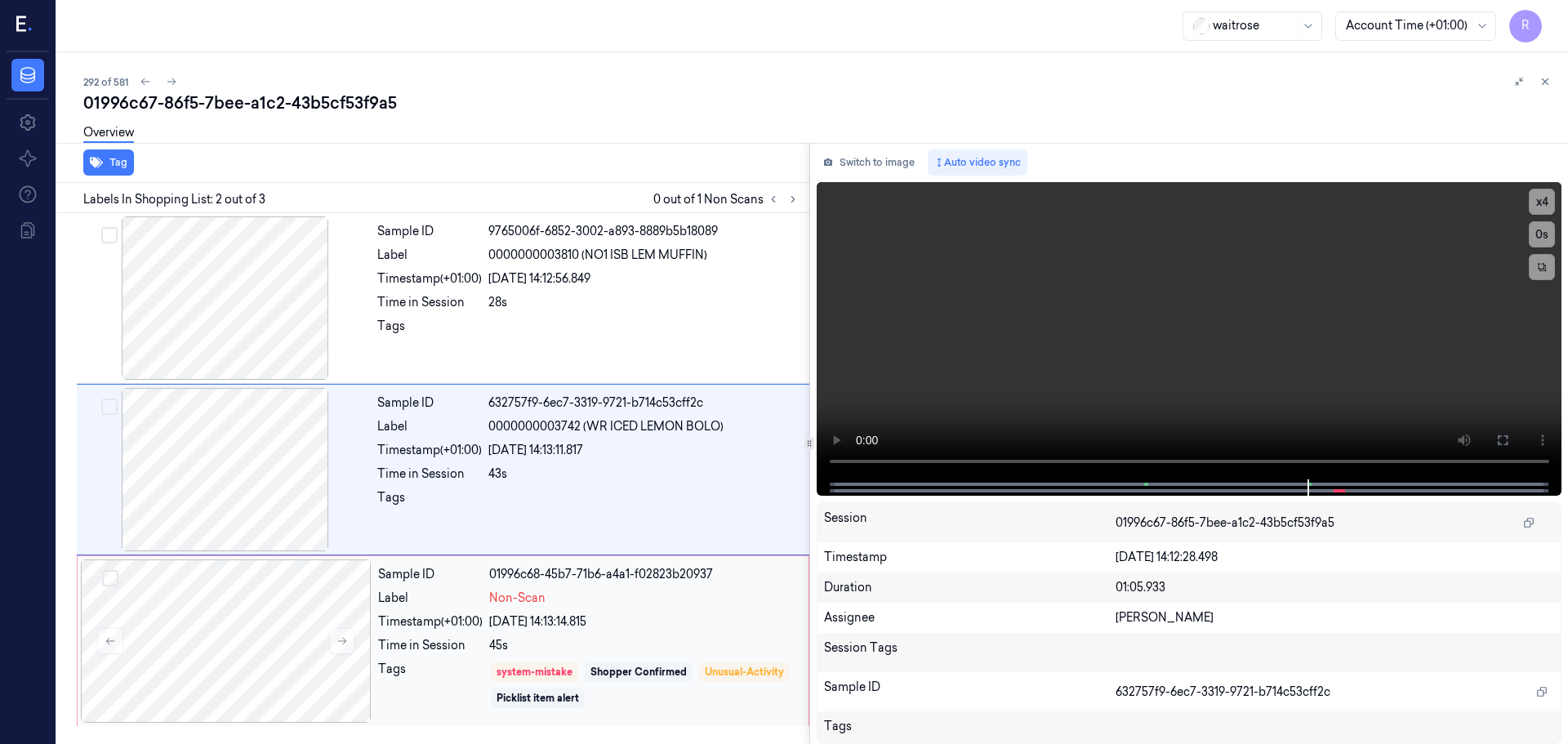
click at [610, 604] on div "Non-Scan" at bounding box center [644, 598] width 310 height 17
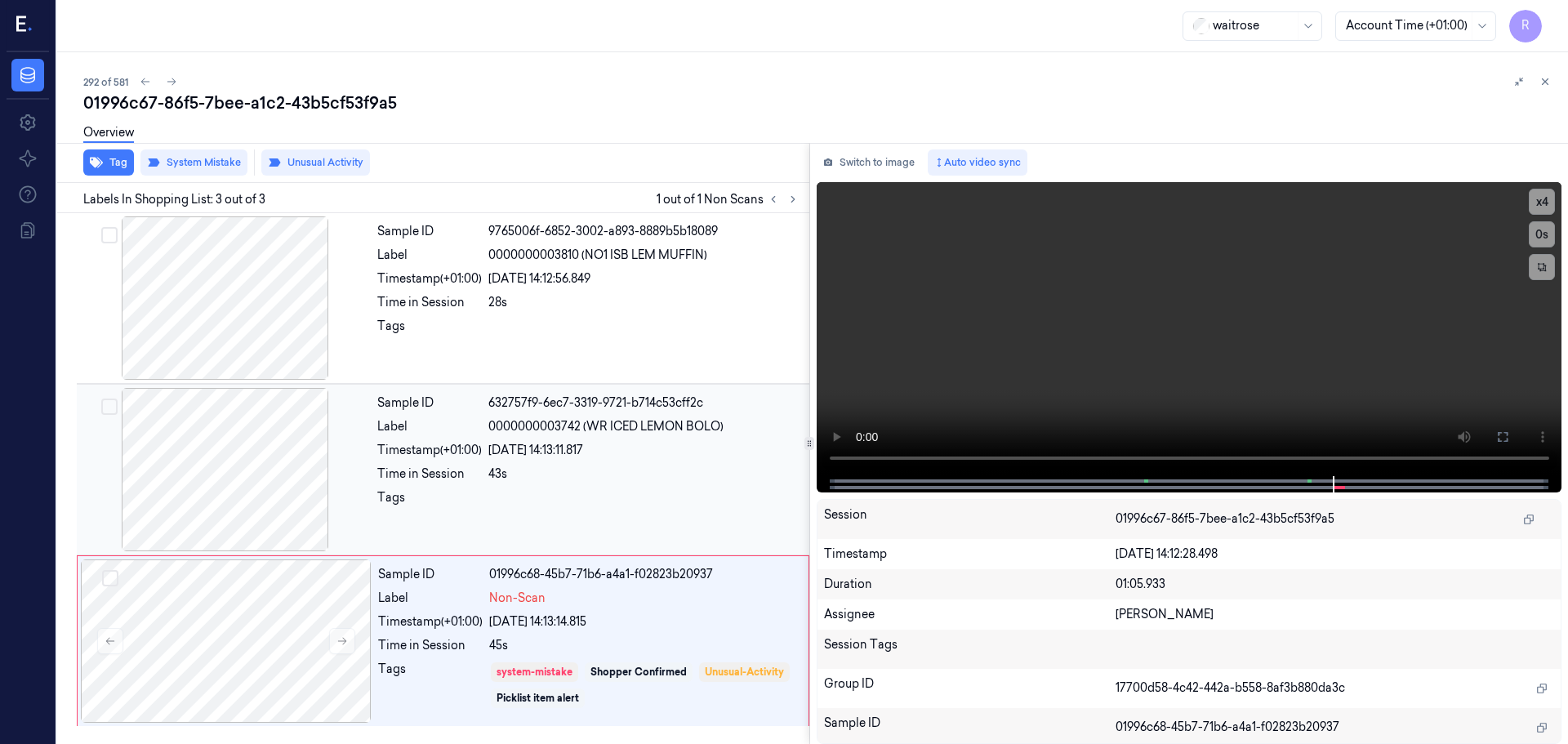
click at [421, 501] on div "Tags" at bounding box center [429, 502] width 104 height 26
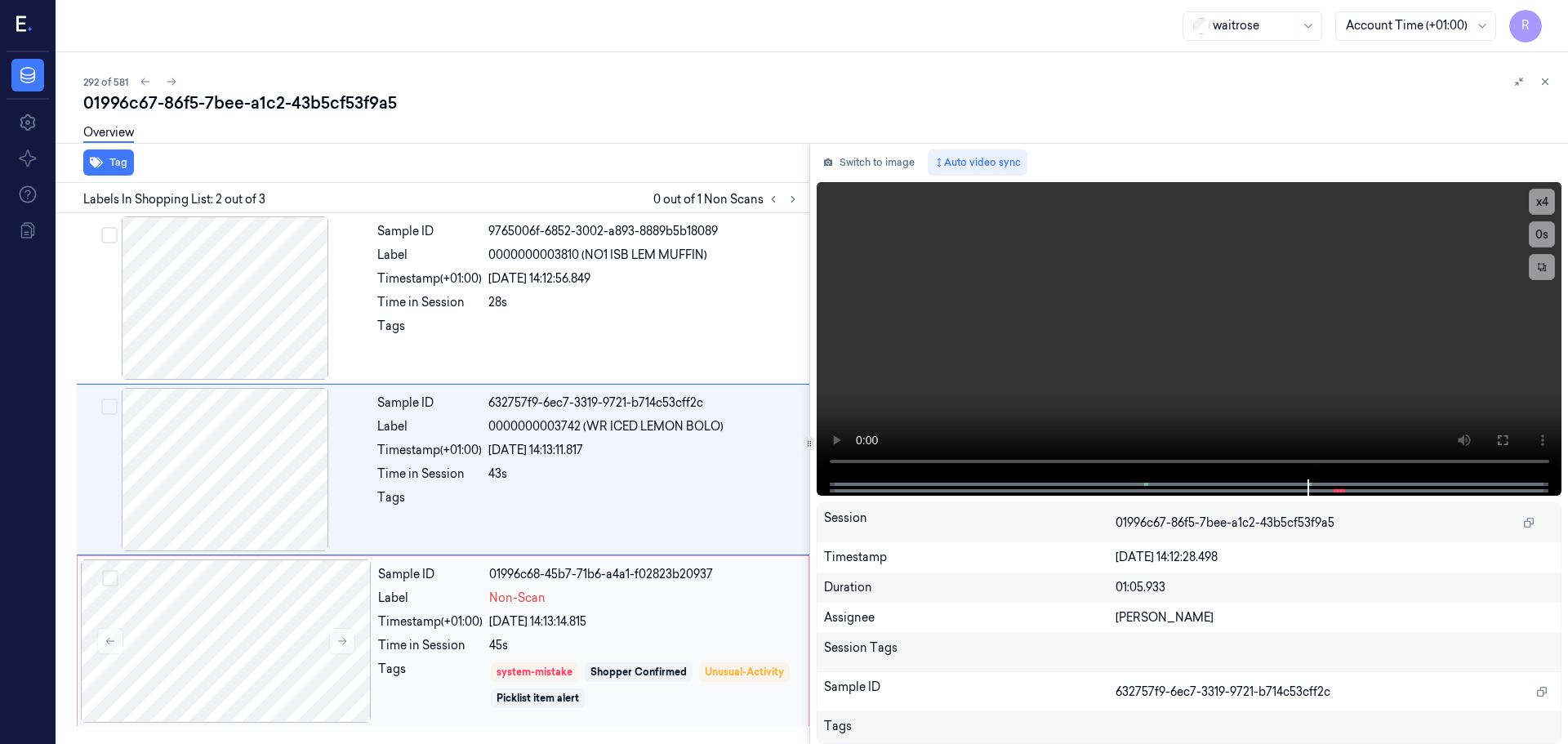
click at [486, 641] on div "Time in Session 45s" at bounding box center [588, 646] width 420 height 17
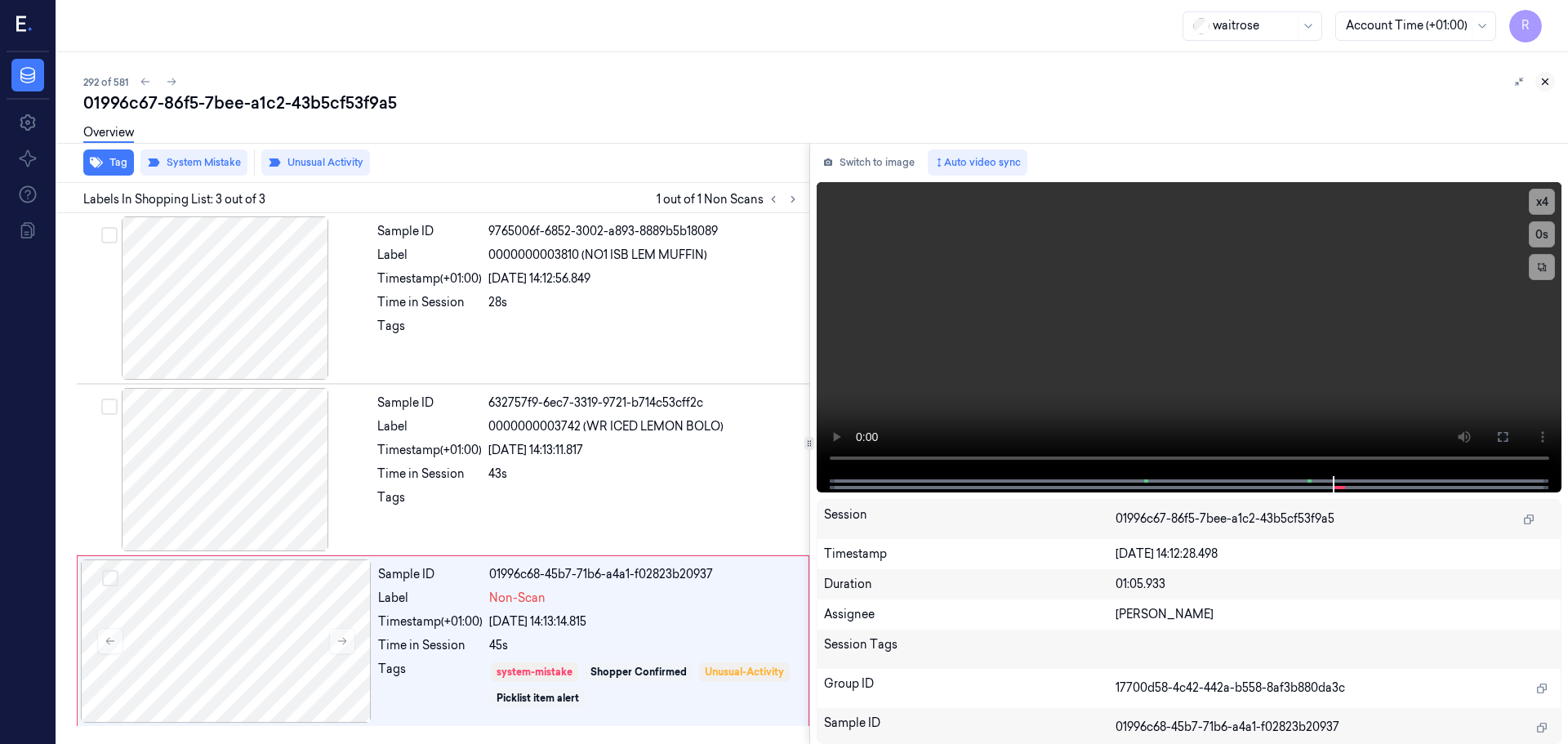
click at [1543, 81] on icon at bounding box center [1545, 81] width 11 height 11
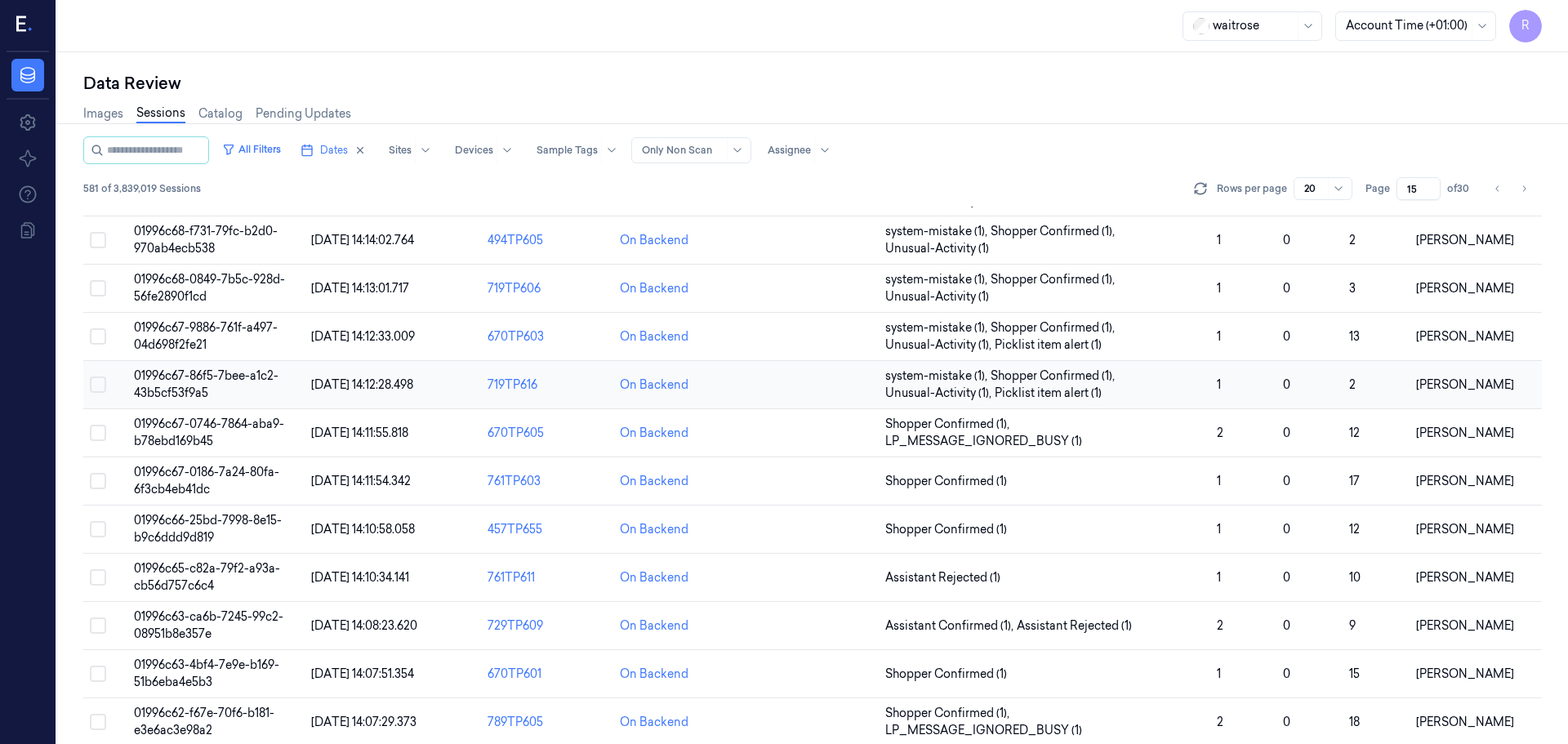
scroll to position [491, 0]
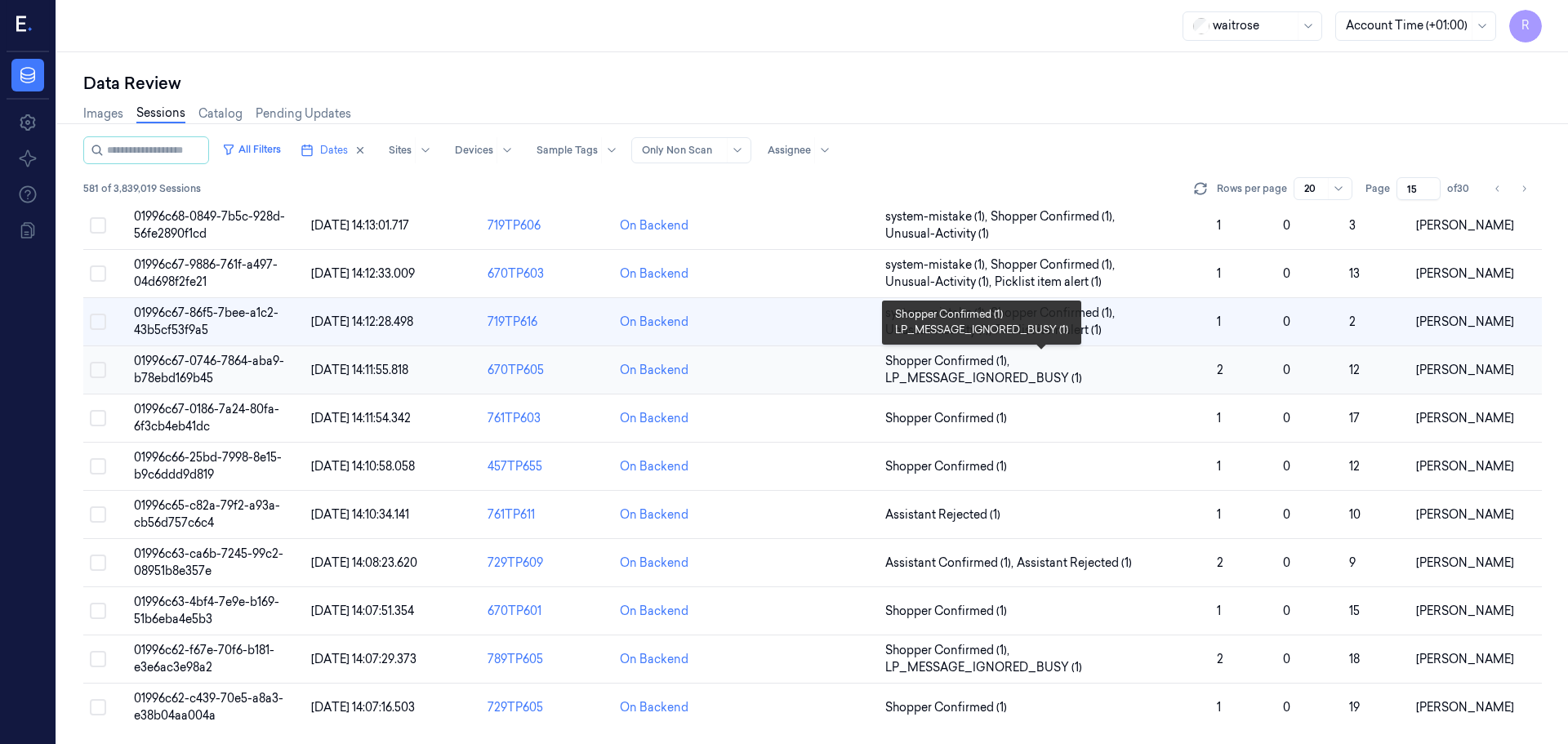
click at [1168, 362] on span "Shopper Confirmed (1) , LP_MESSAGE_IGNORED_BUSY (1)" at bounding box center [1044, 370] width 319 height 35
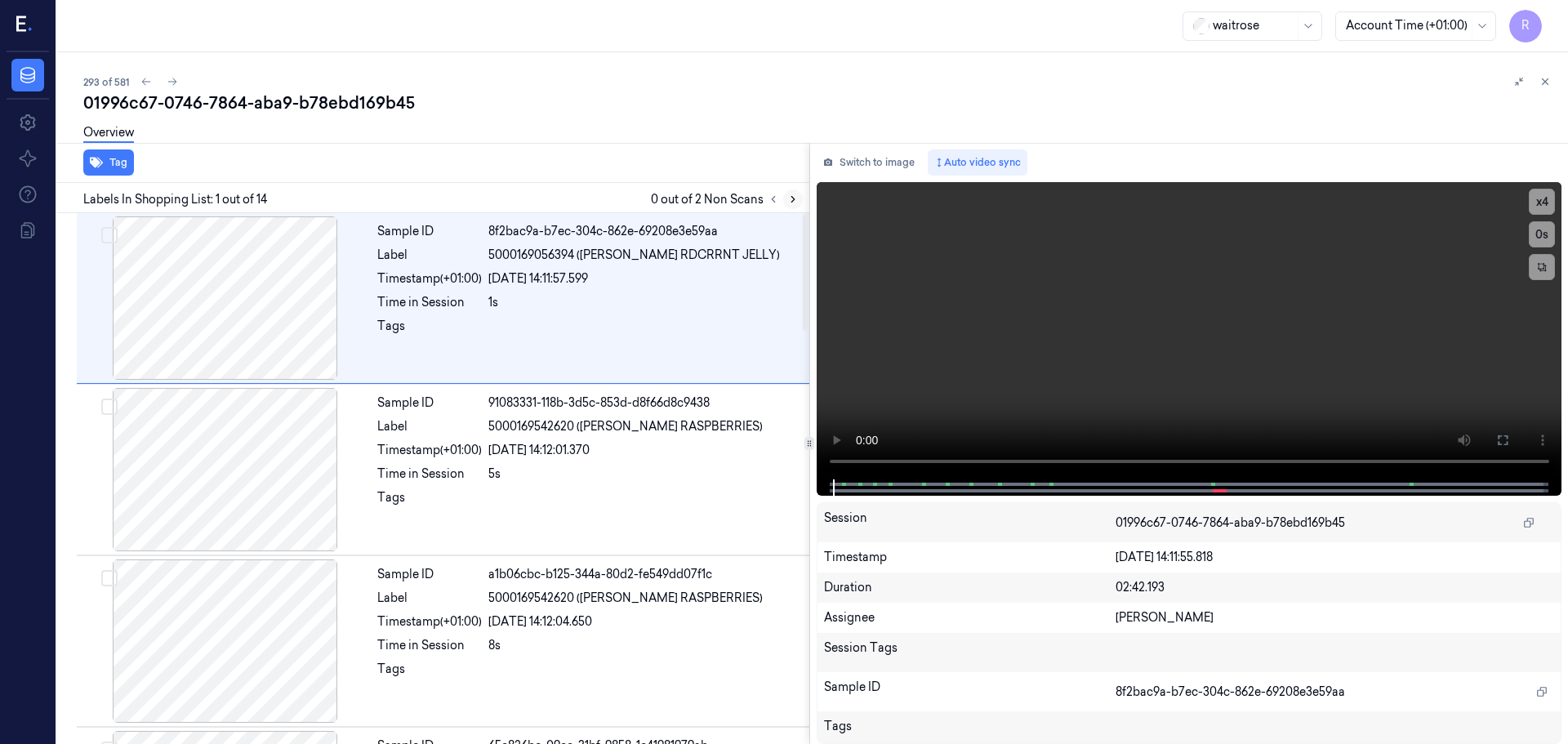
click at [790, 205] on button at bounding box center [793, 199] width 20 height 20
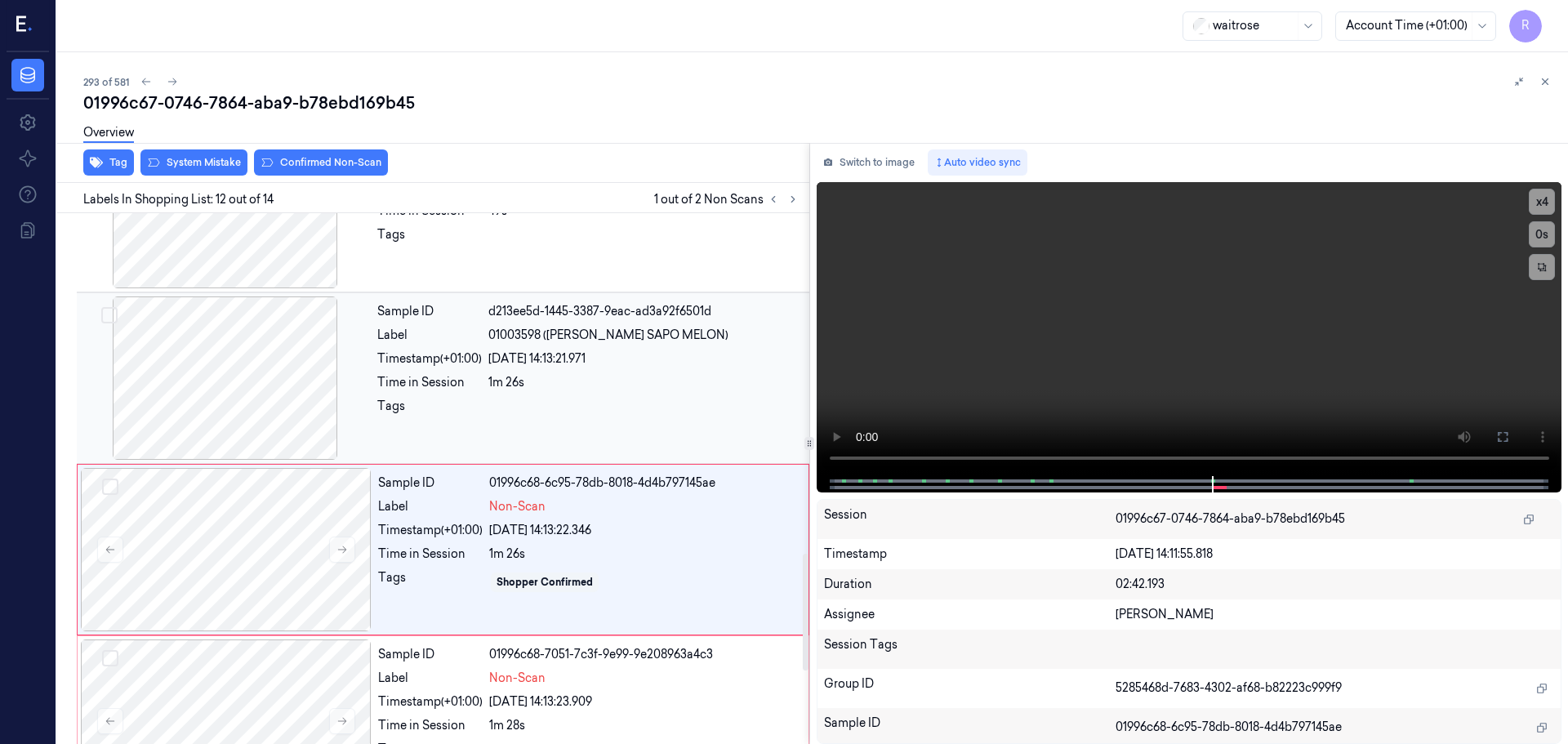
scroll to position [1542, 0]
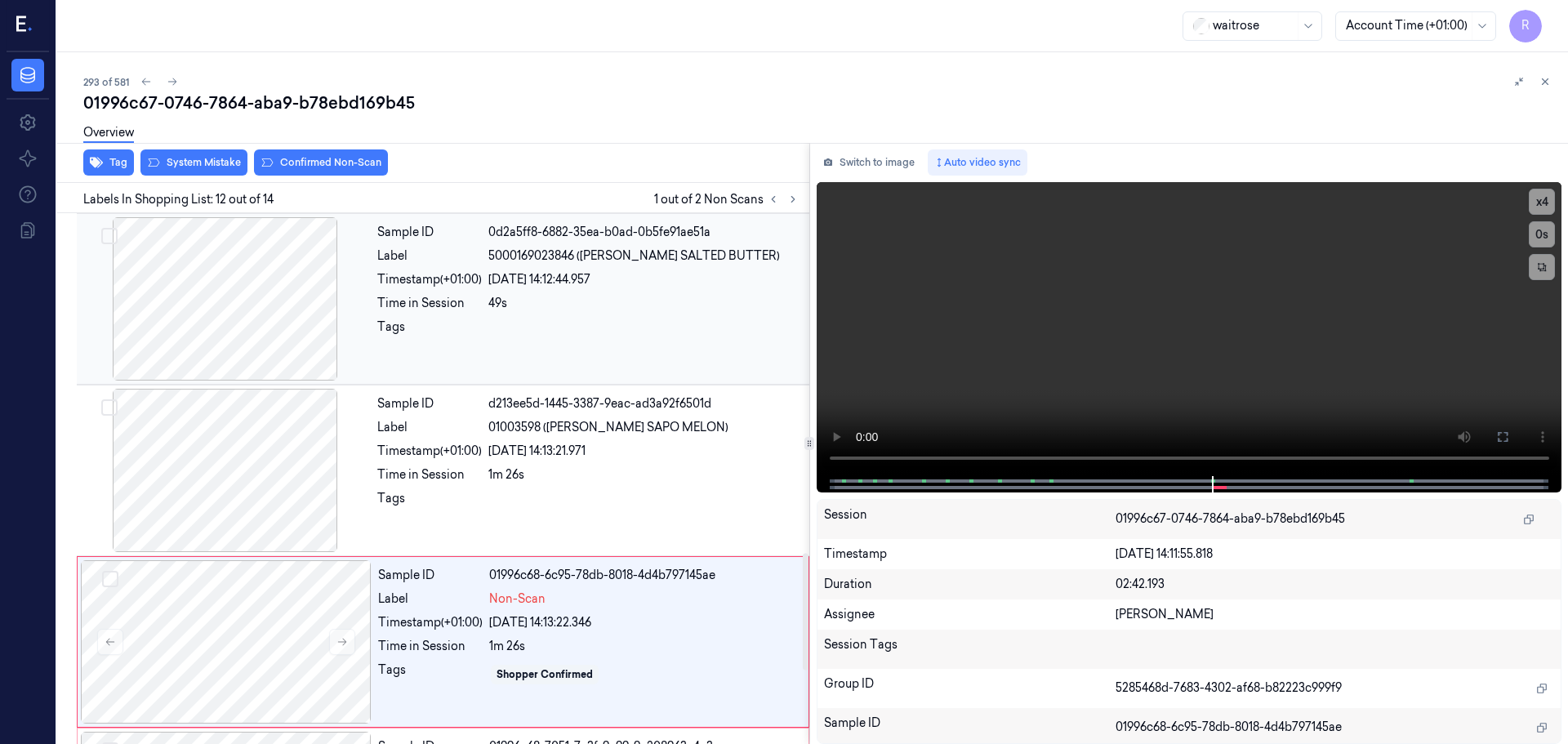
click at [287, 321] on div at bounding box center [225, 299] width 291 height 163
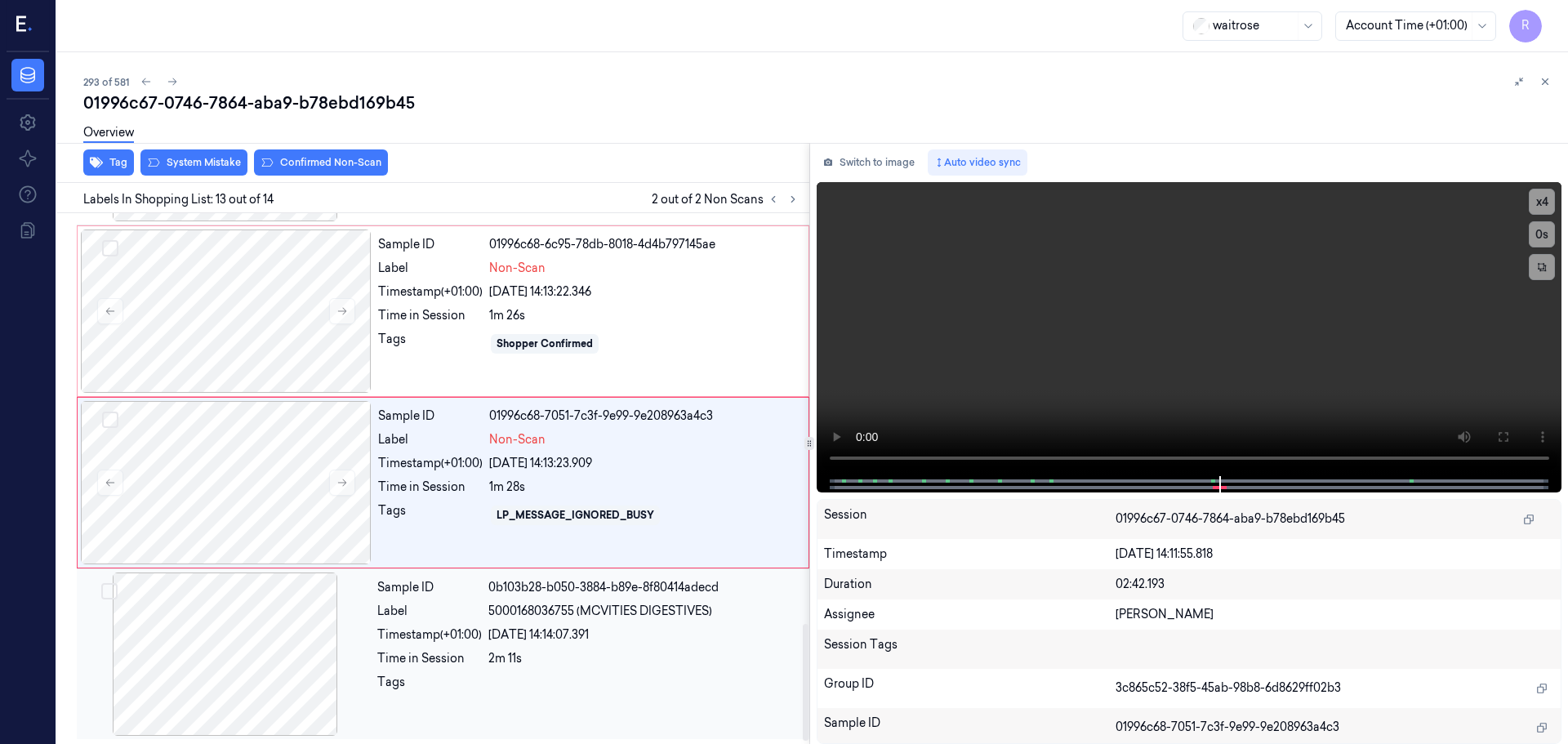
scroll to position [1875, 0]
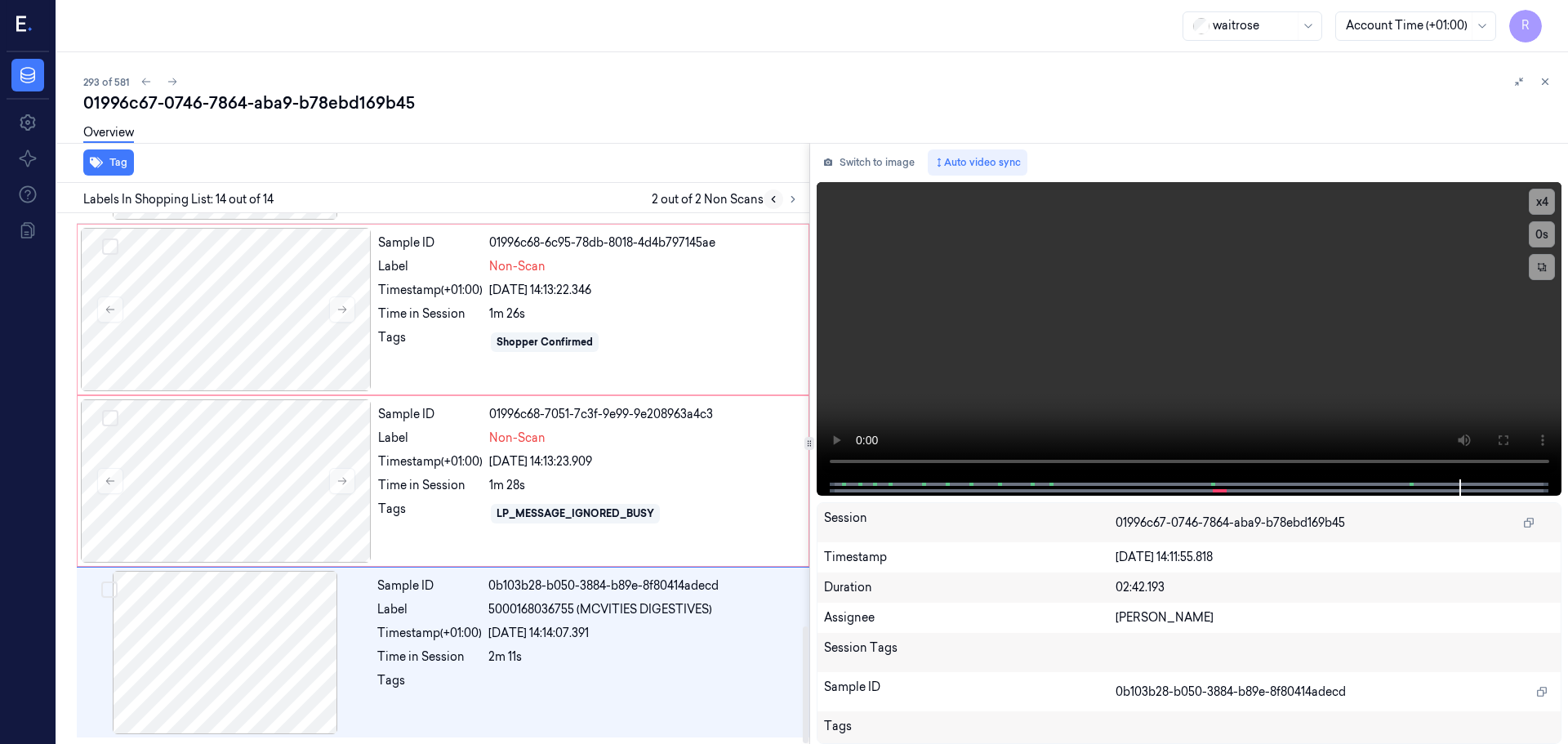
click at [768, 204] on icon at bounding box center [773, 199] width 11 height 11
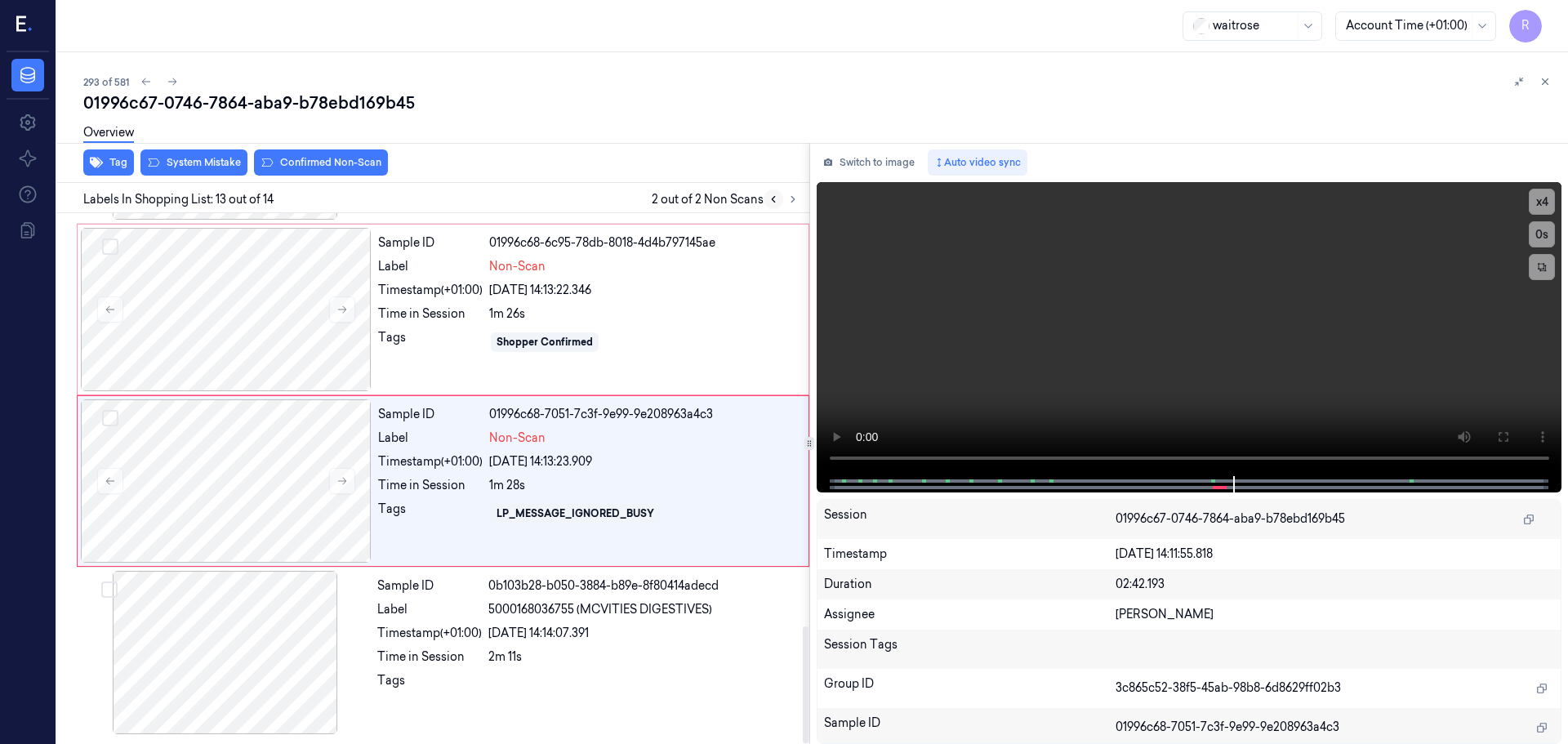
click at [771, 200] on icon at bounding box center [773, 199] width 11 height 11
click at [780, 204] on button at bounding box center [773, 199] width 20 height 20
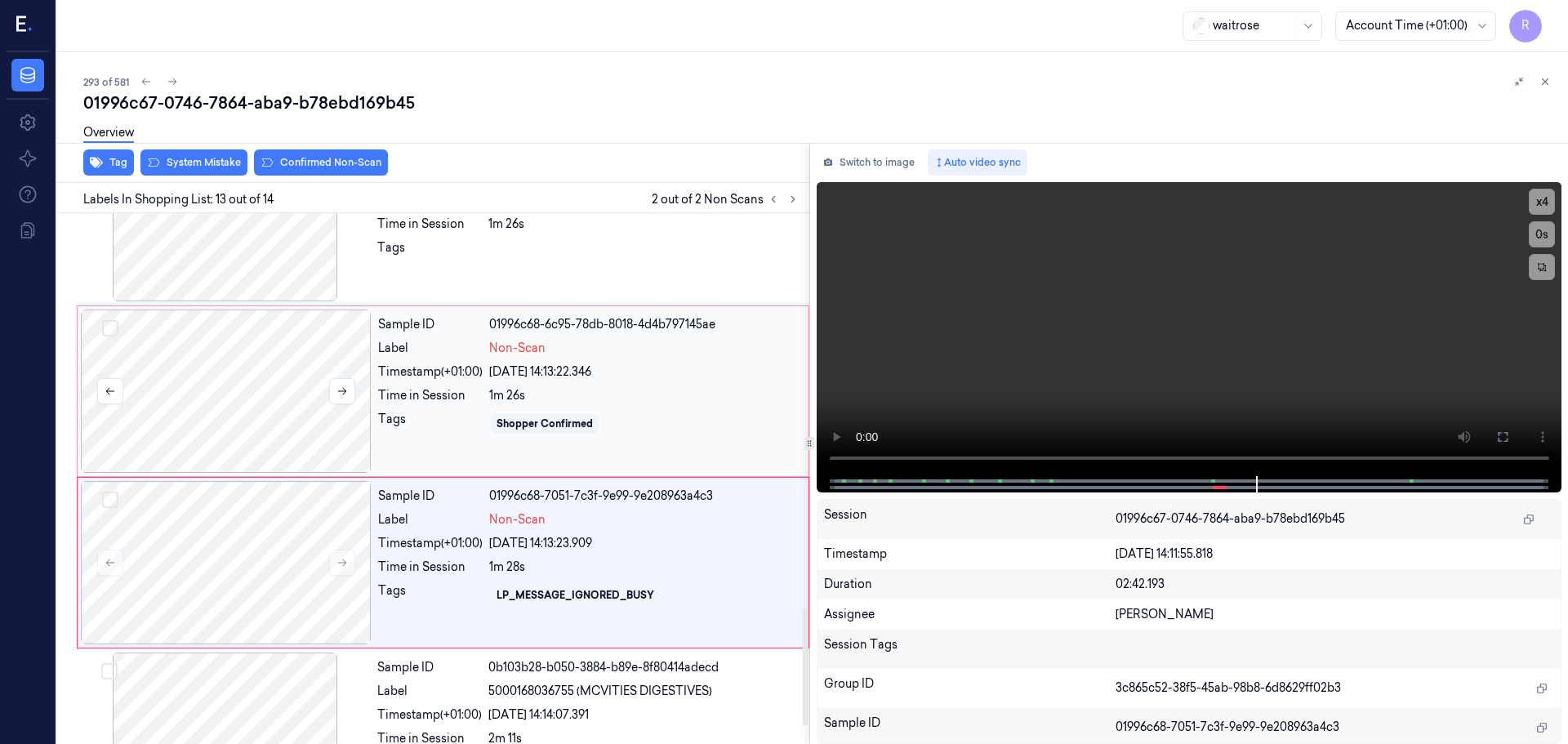
click at [250, 382] on div at bounding box center [226, 391] width 291 height 163
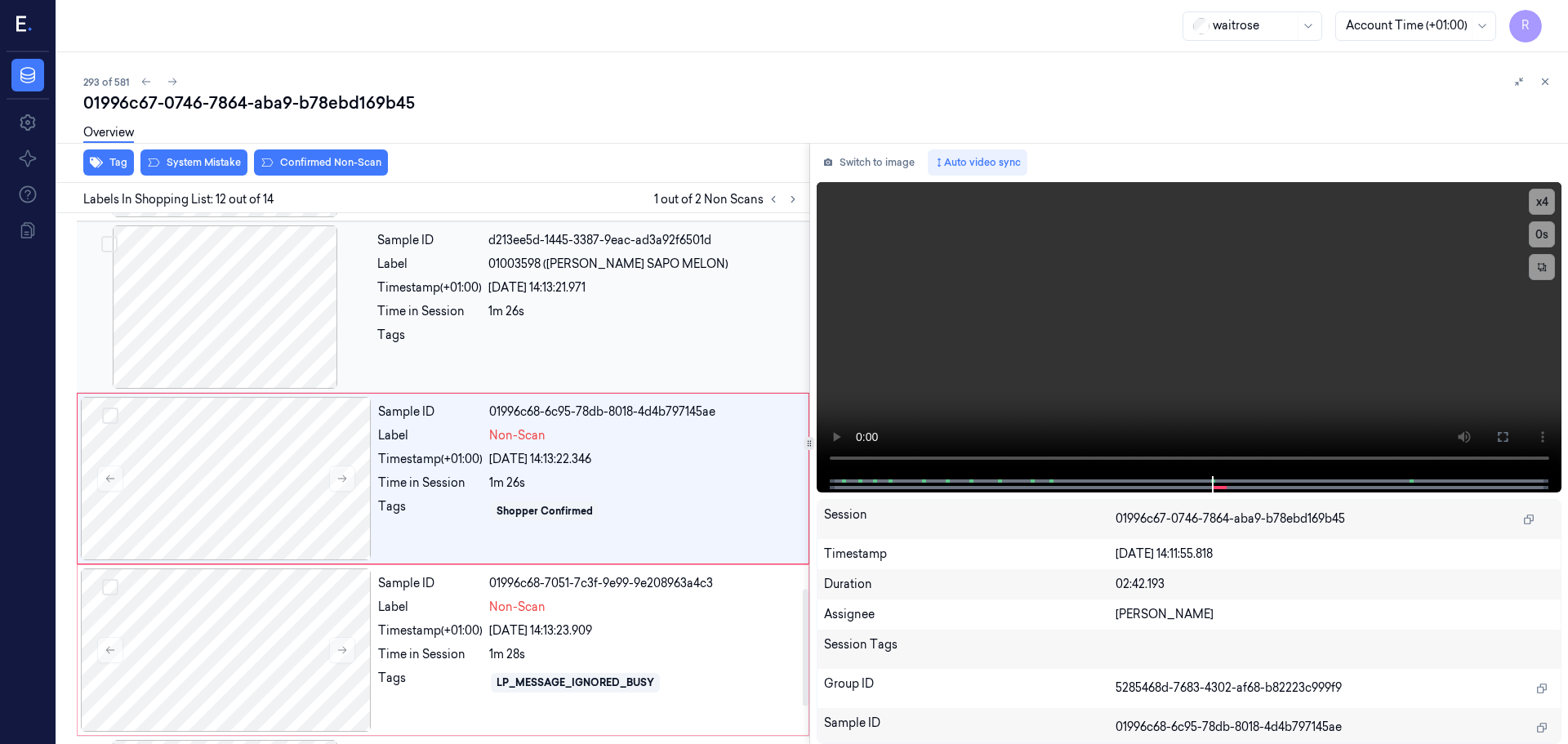
click at [259, 299] on div at bounding box center [225, 306] width 291 height 163
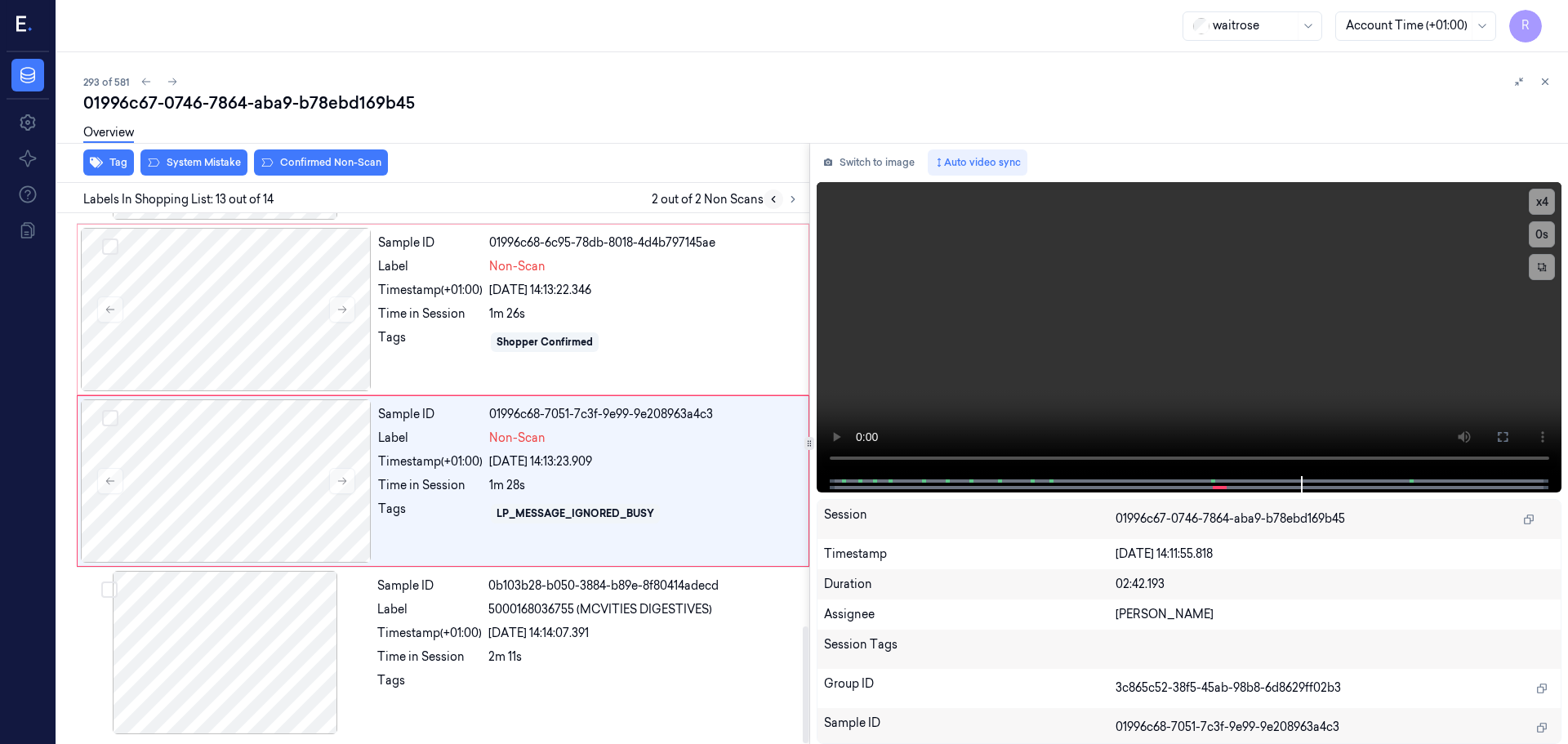
click at [770, 206] on button at bounding box center [773, 199] width 20 height 20
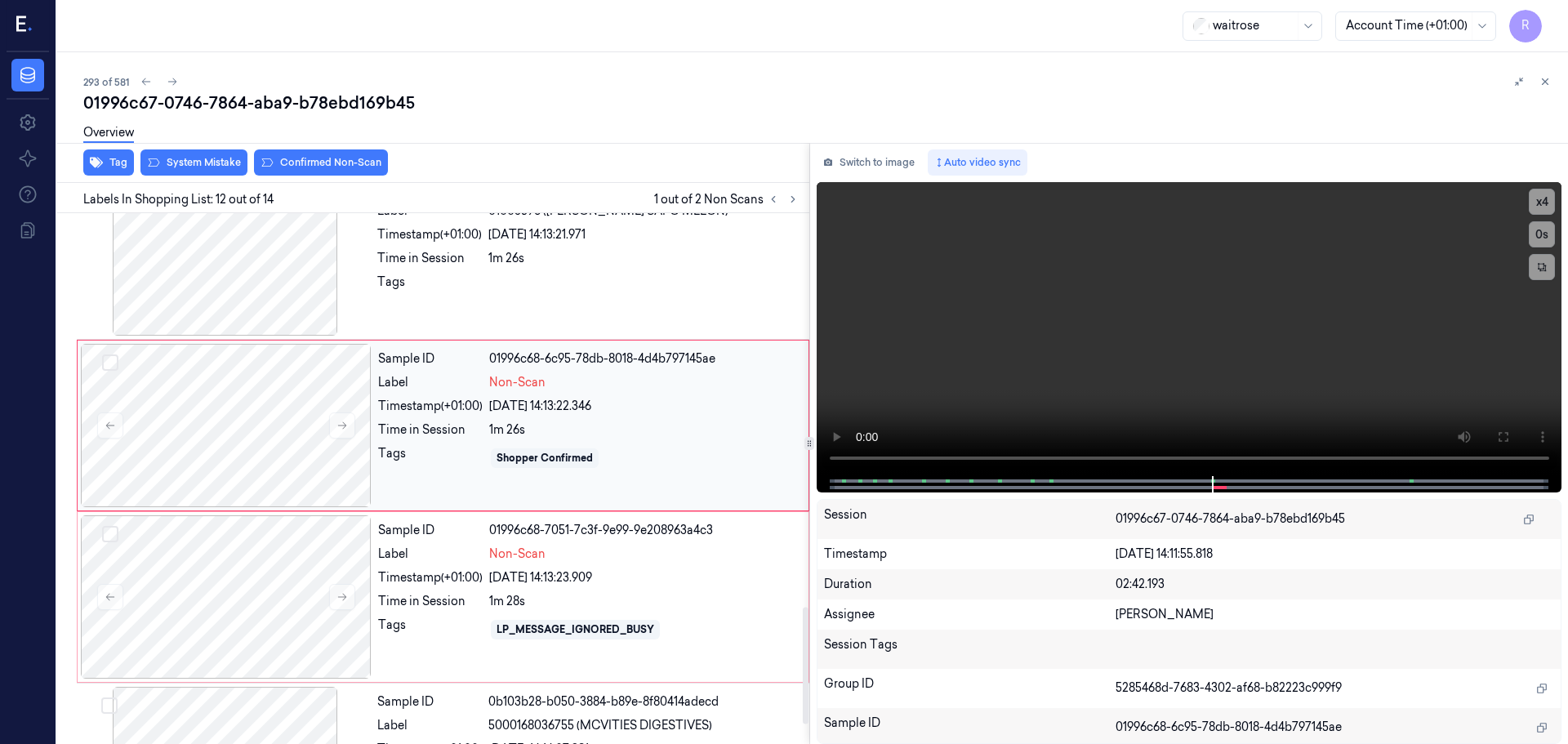
scroll to position [1787, 0]
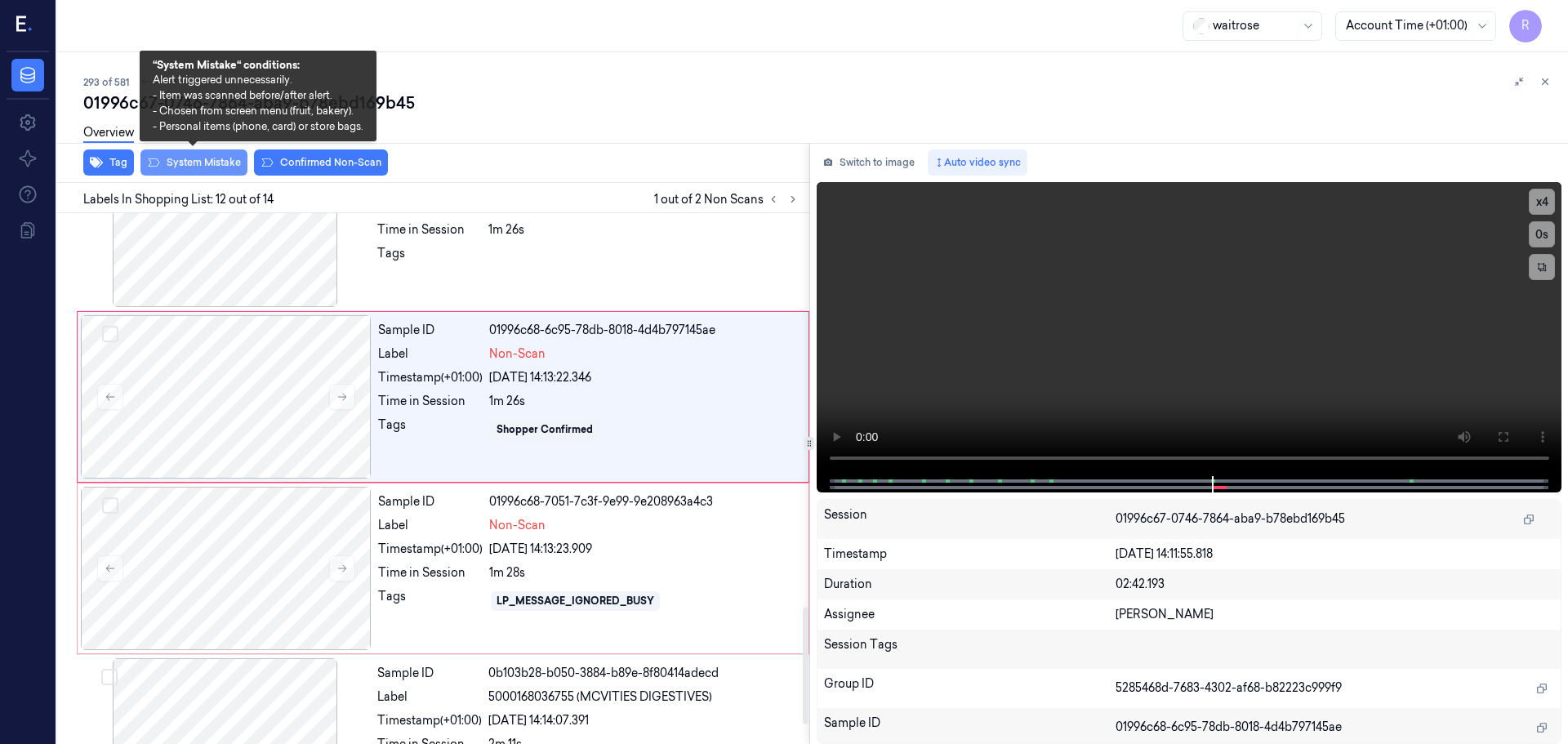
click at [165, 170] on button "System Mistake" at bounding box center [194, 162] width 107 height 26
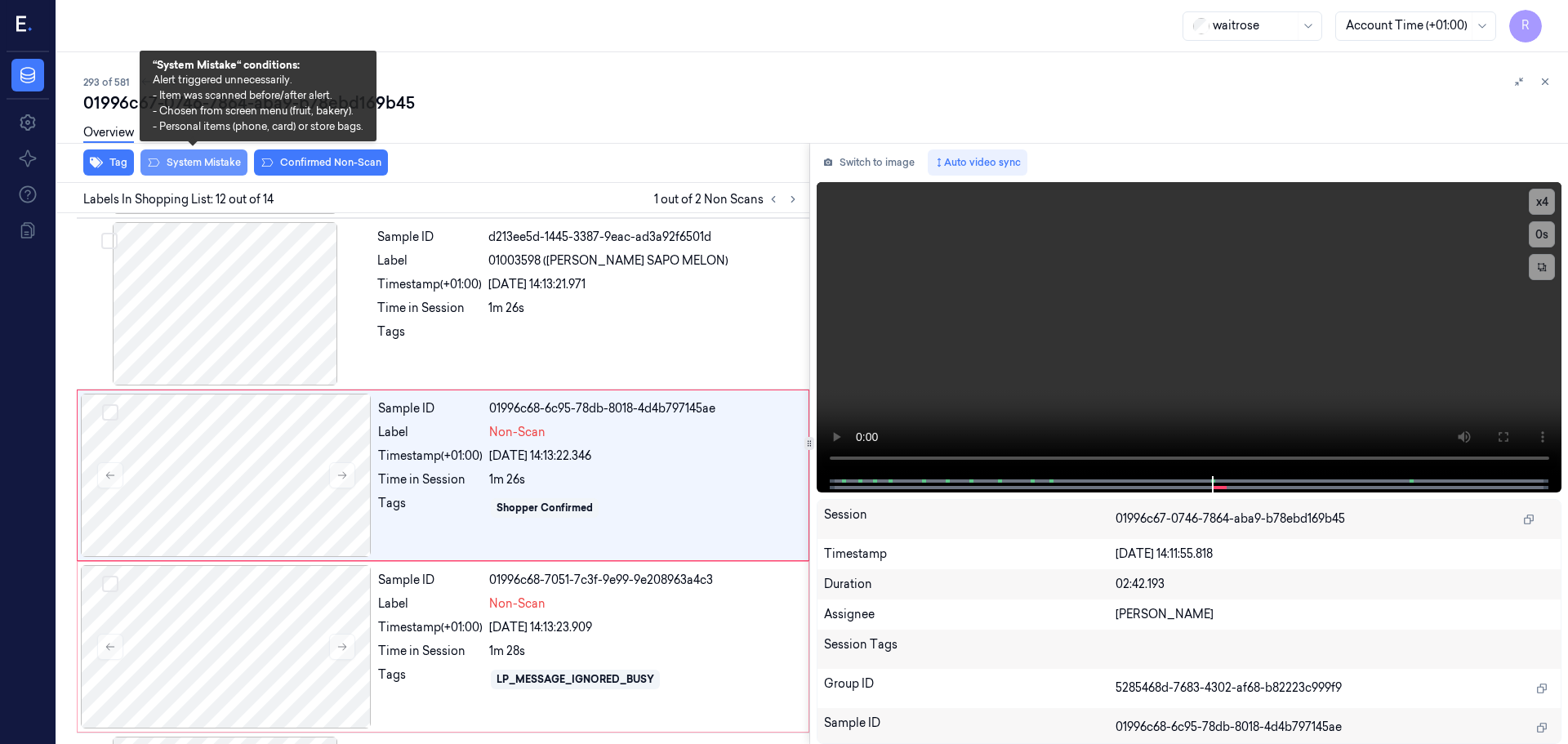
scroll to position [1706, 0]
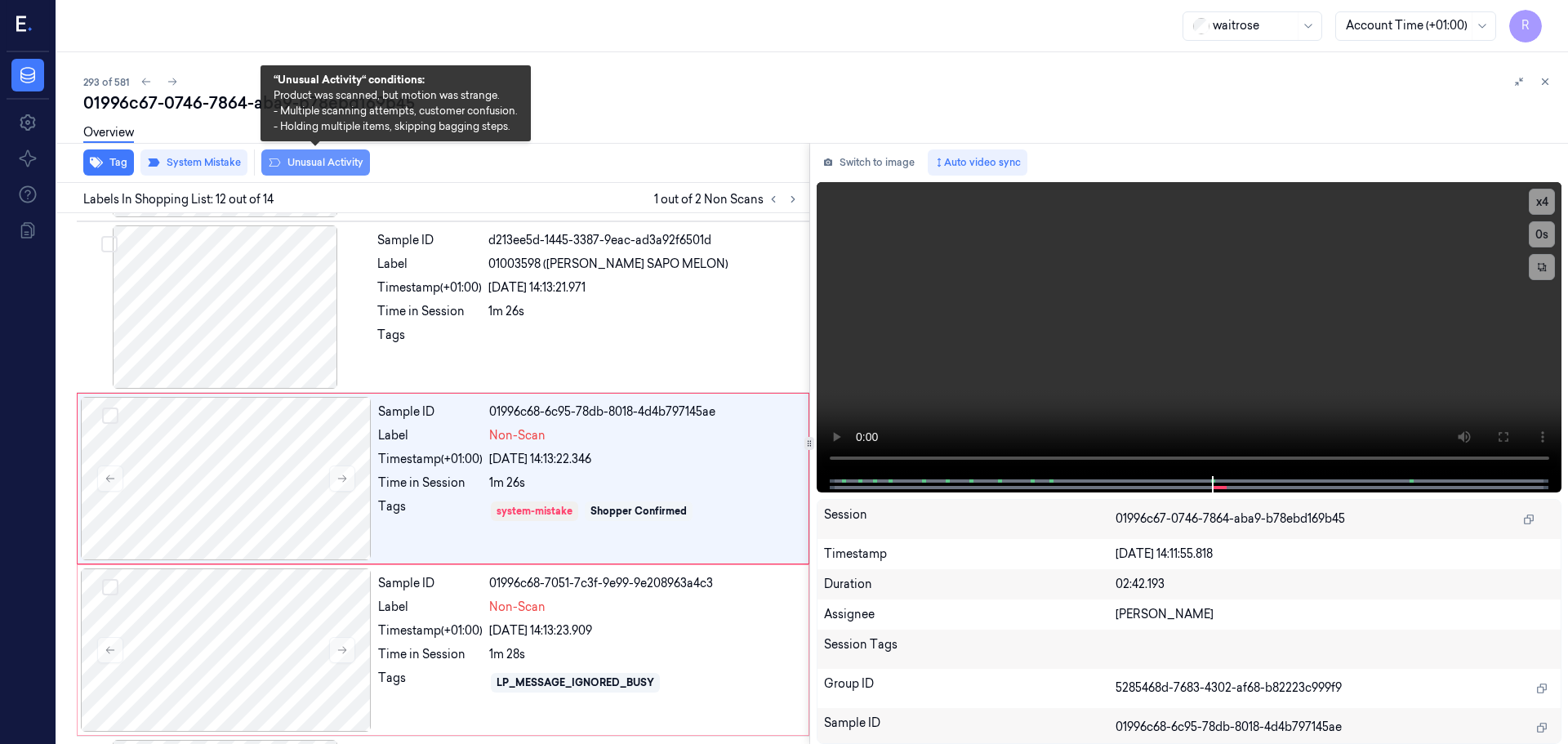
click at [322, 170] on button "Unusual Activity" at bounding box center [316, 162] width 109 height 26
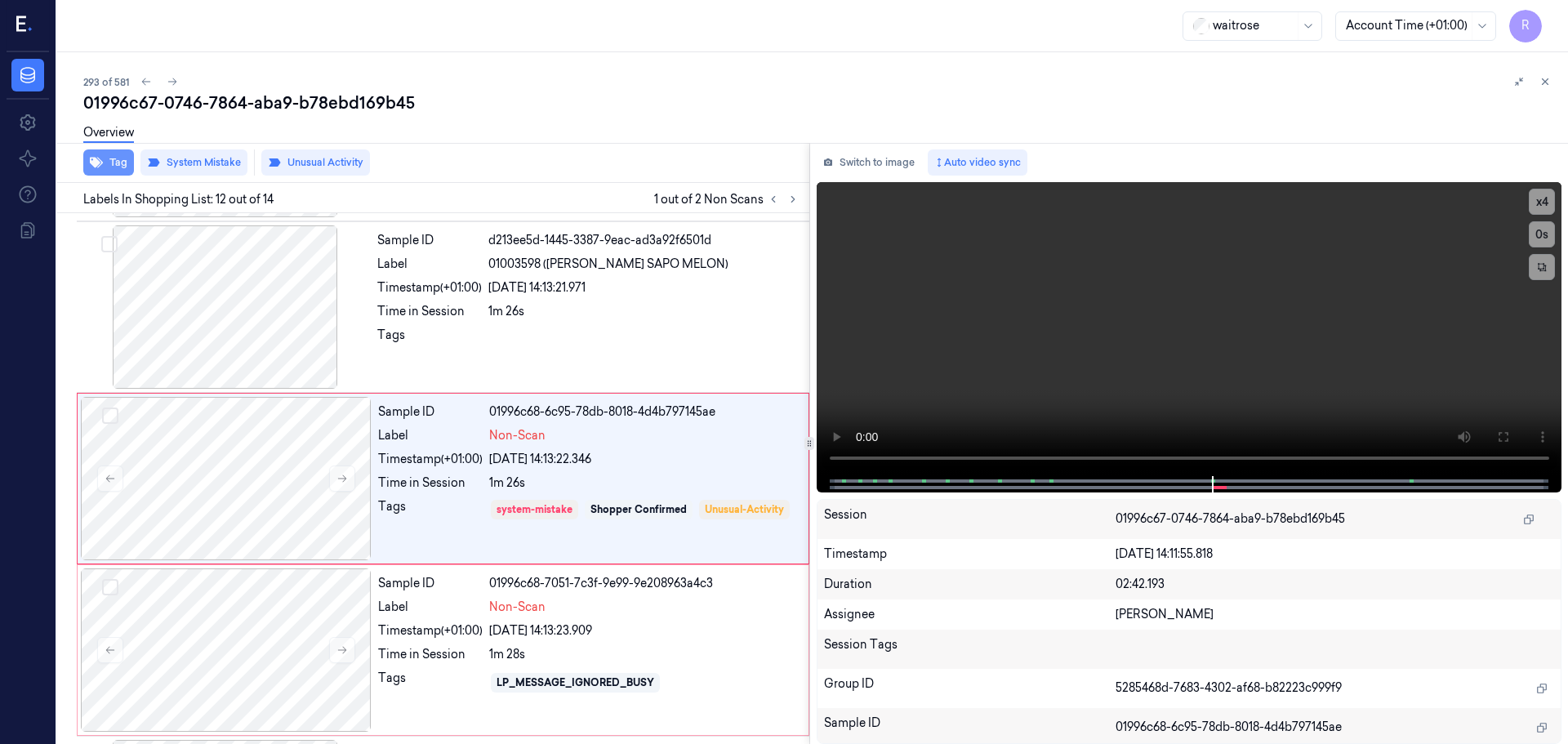
click at [117, 159] on button "Tag" at bounding box center [108, 162] width 51 height 26
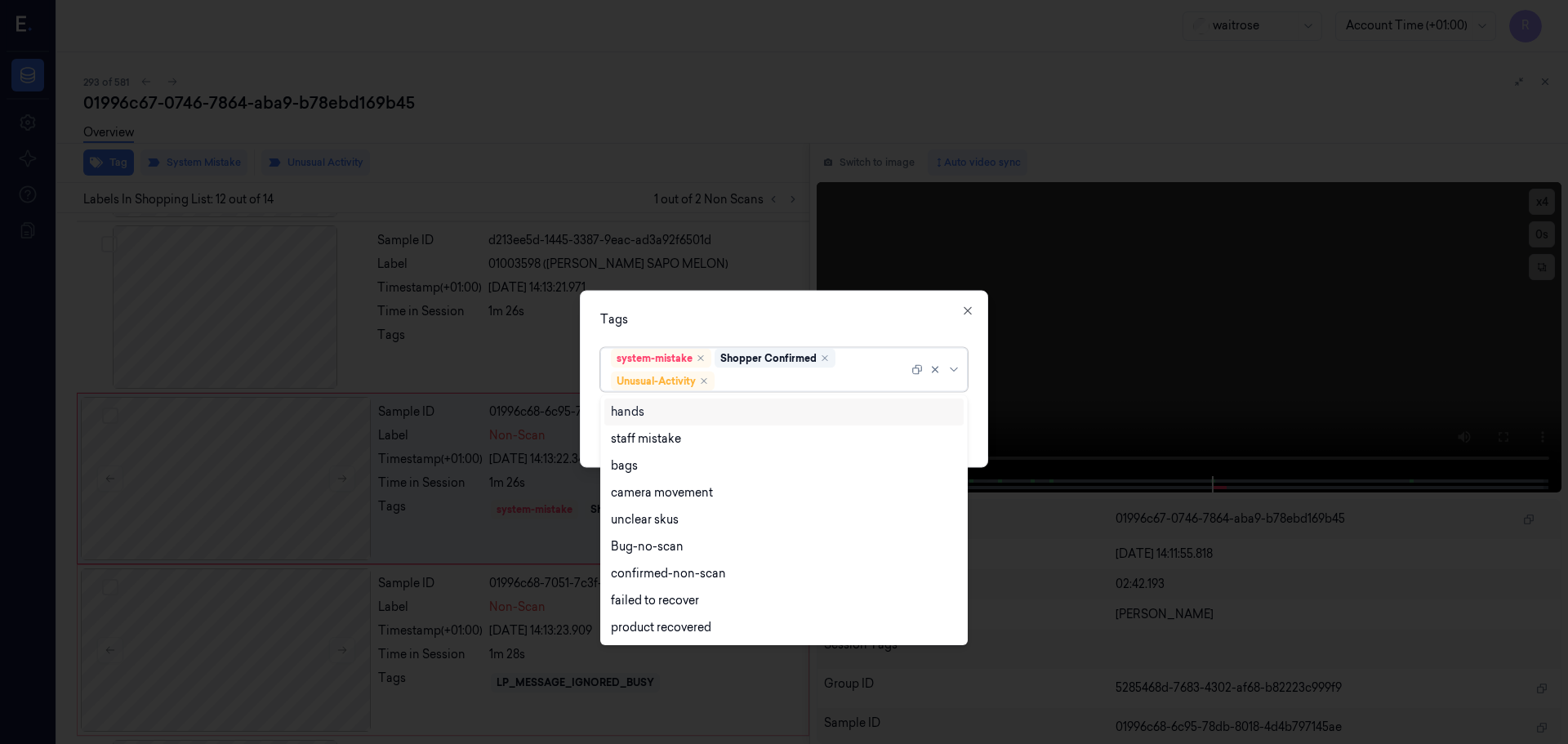
click at [960, 374] on div at bounding box center [955, 369] width 16 height 13
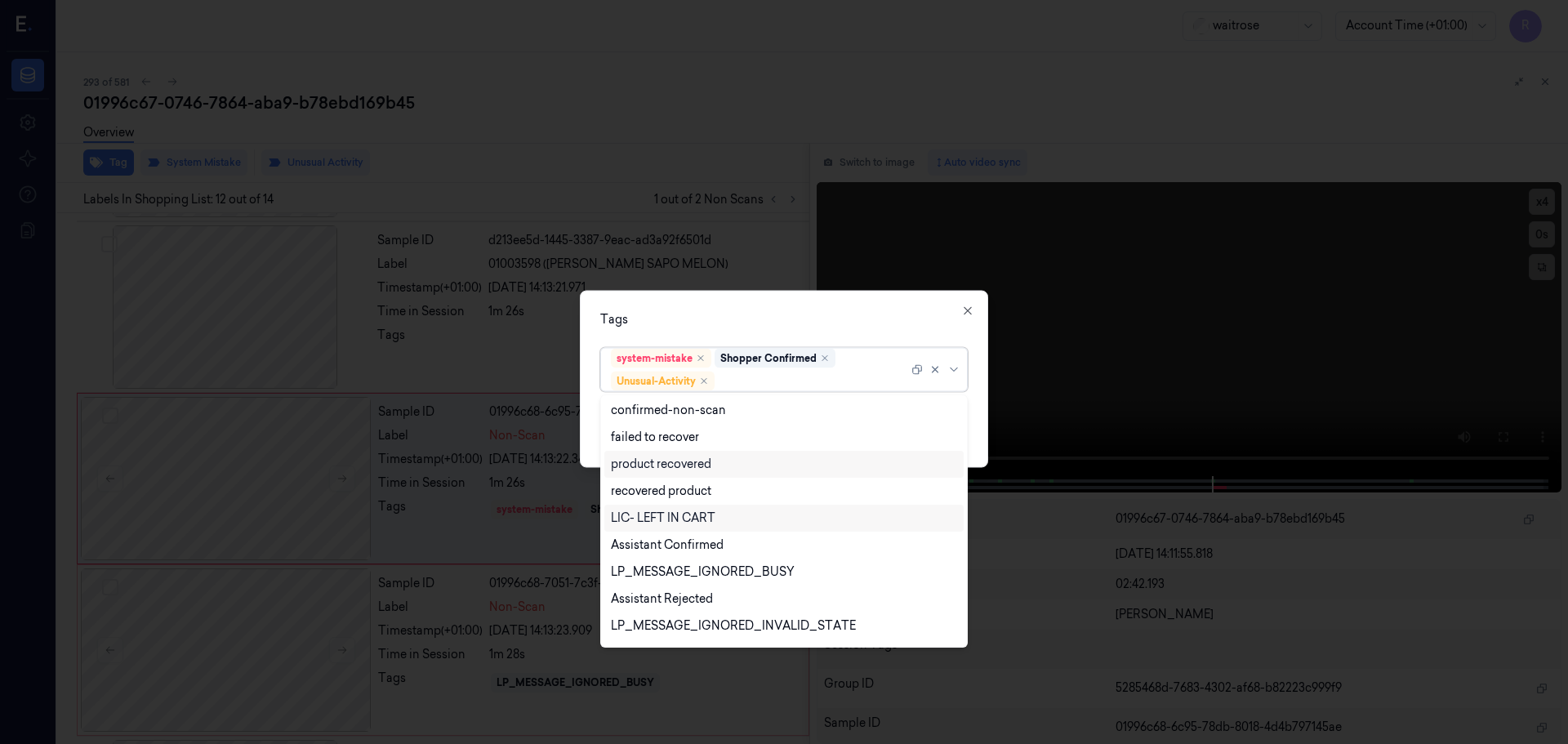
scroll to position [213, 0]
click at [673, 601] on div "Picklist item alert" at bounding box center [658, 603] width 94 height 17
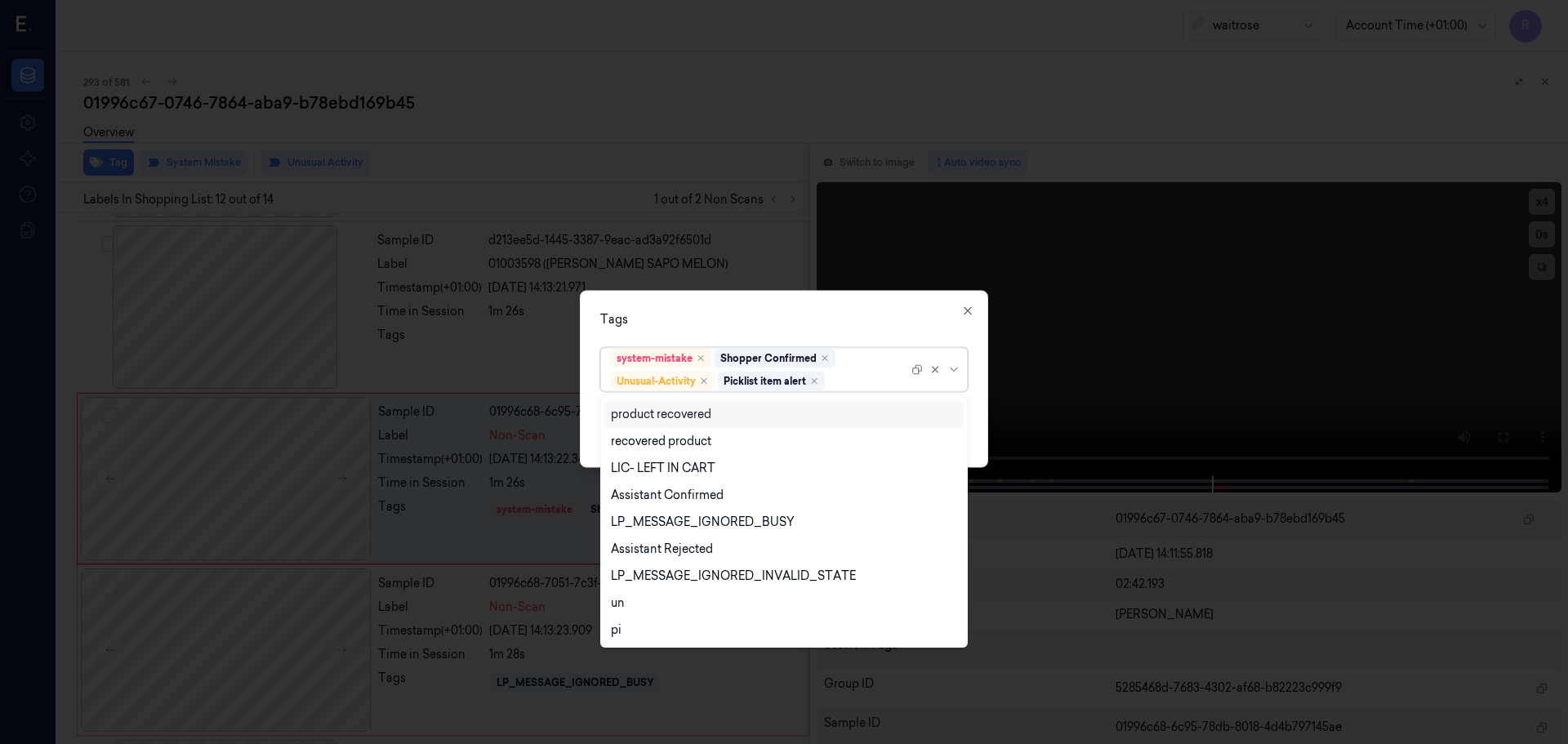
click at [738, 322] on div "Tags" at bounding box center [784, 318] width 368 height 17
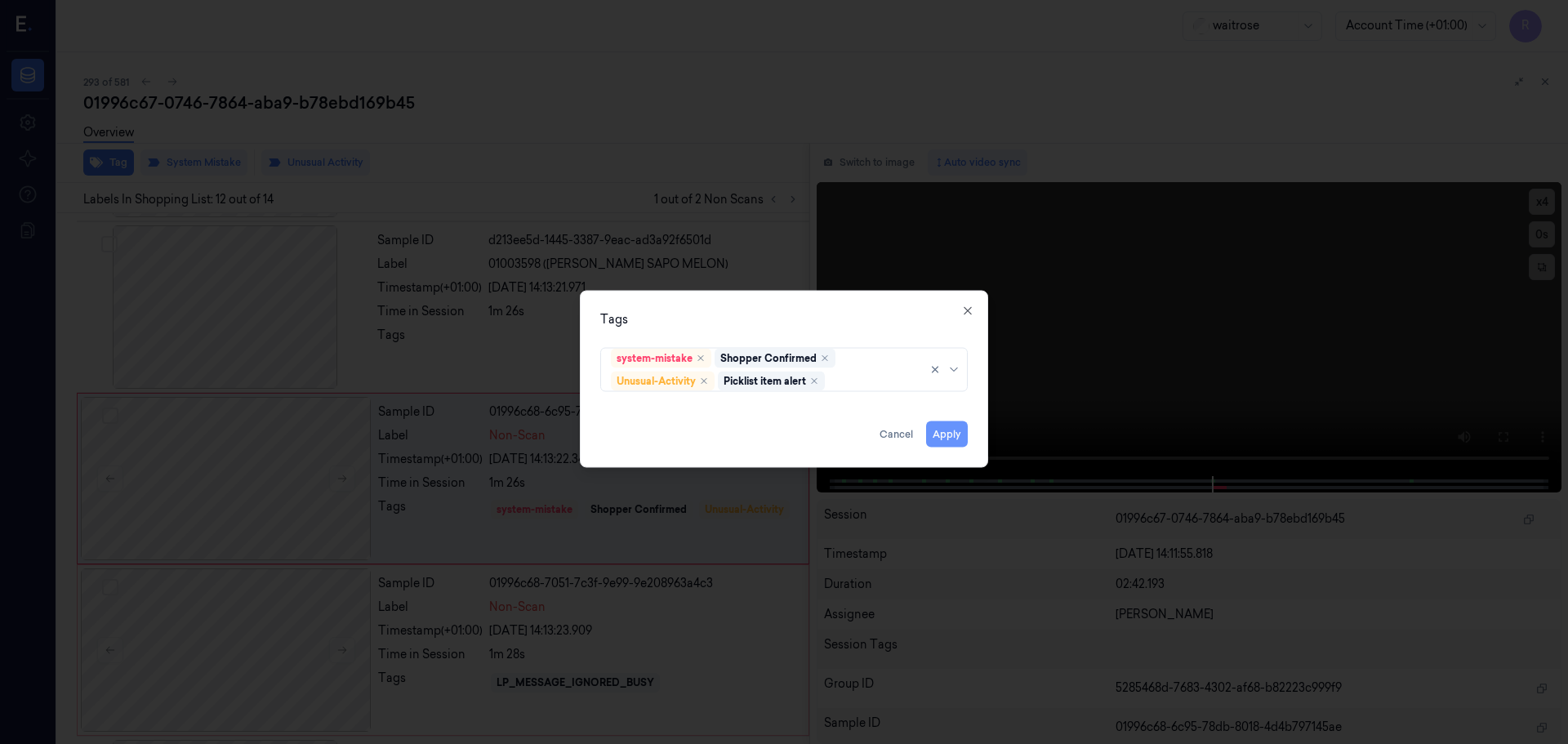
click at [950, 441] on button "Apply" at bounding box center [947, 433] width 41 height 26
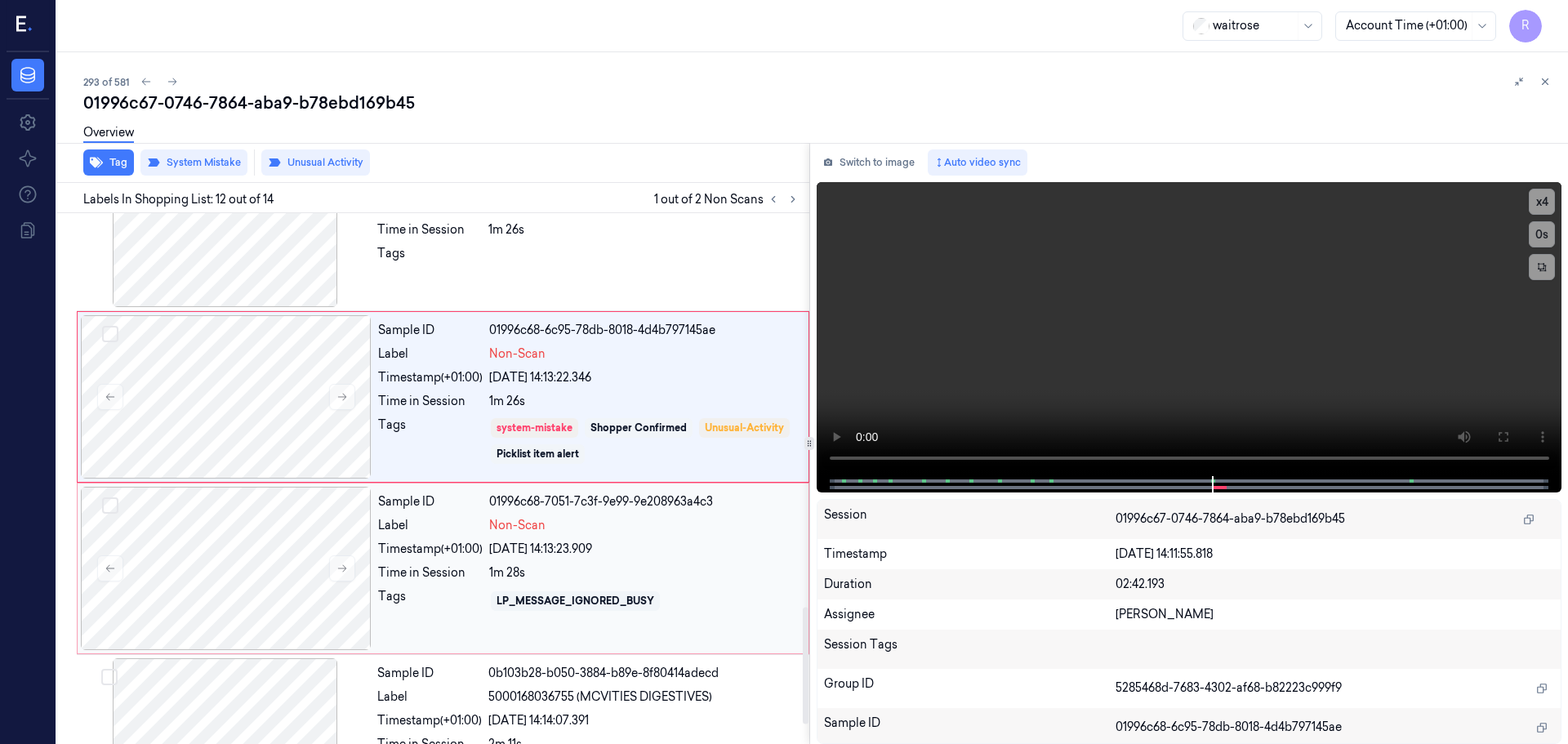
click at [475, 564] on div "Sample ID 01996c68-7051-7c3f-9e99-9e208963a4c3 Label Non-Scan Timestamp (+01:00…" at bounding box center [588, 568] width 433 height 163
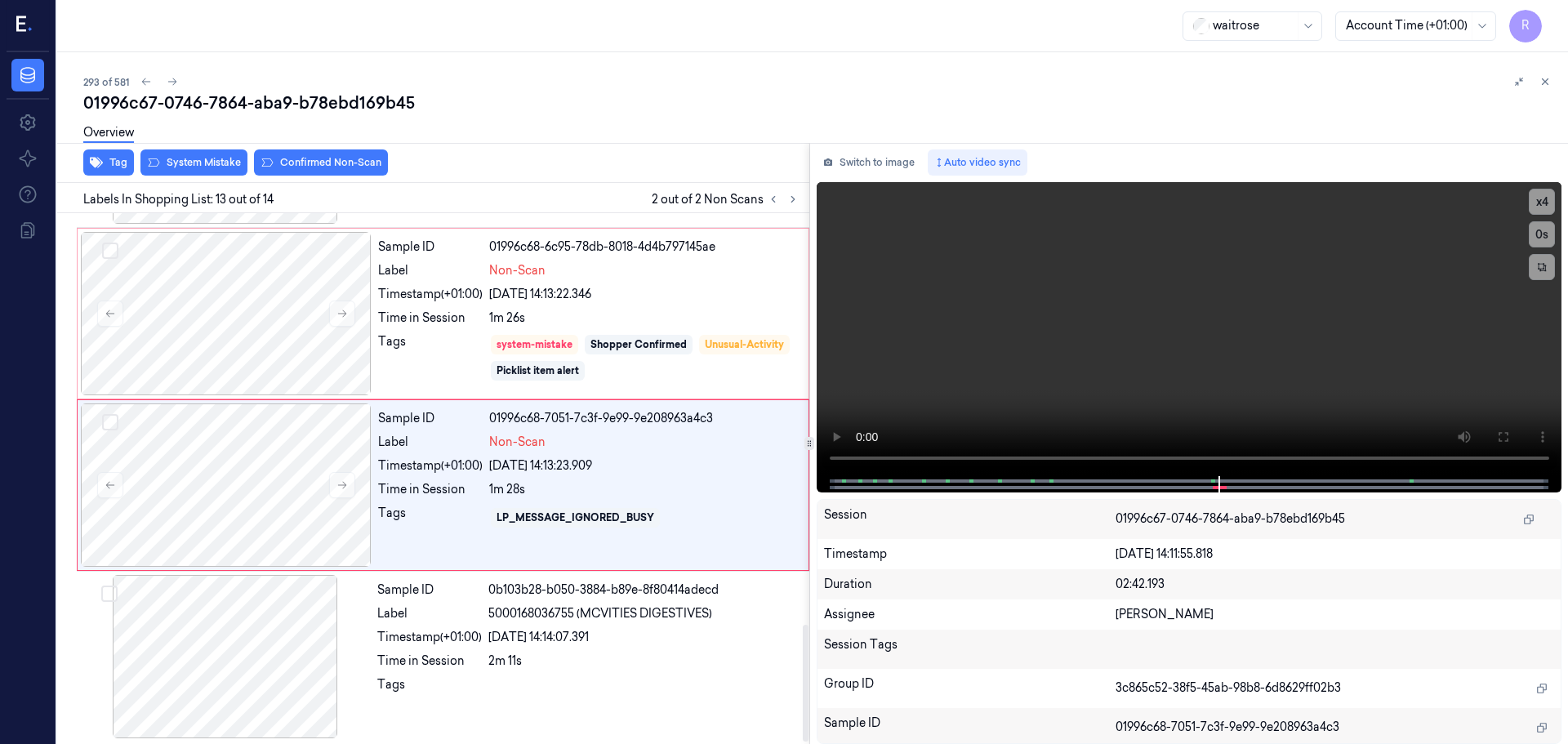
scroll to position [1875, 0]
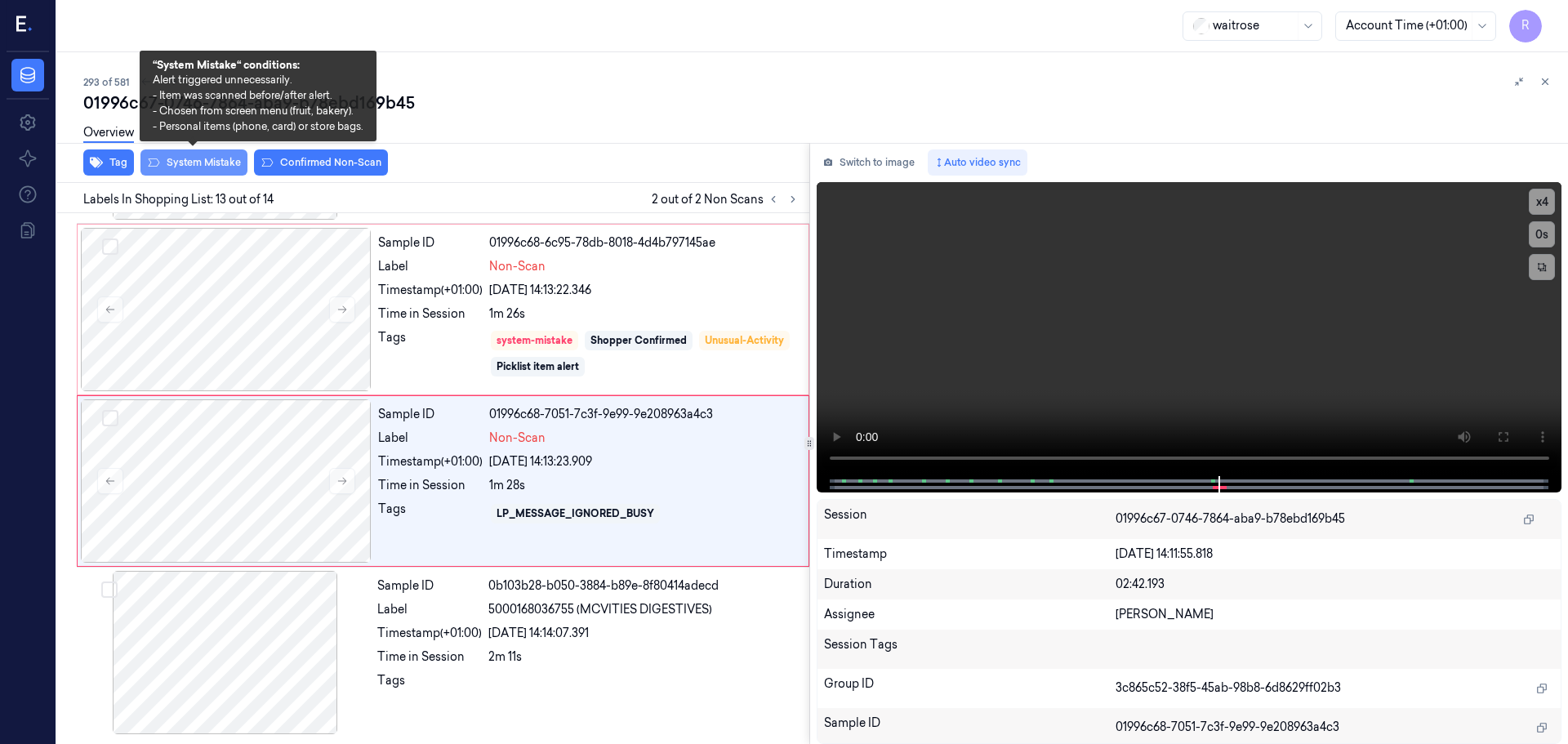
click at [183, 167] on button "System Mistake" at bounding box center [194, 162] width 107 height 26
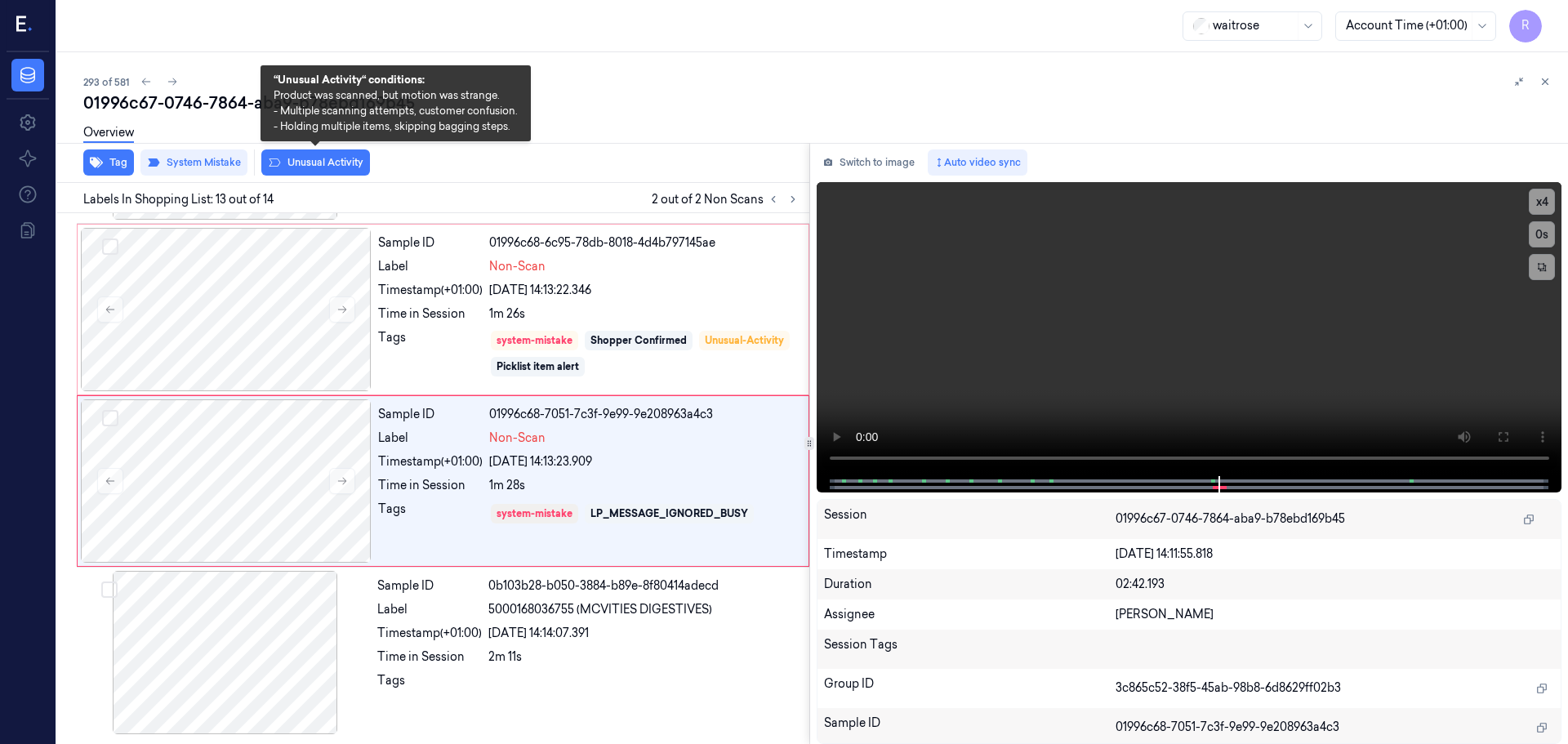
click at [315, 168] on button "Unusual Activity" at bounding box center [316, 162] width 109 height 26
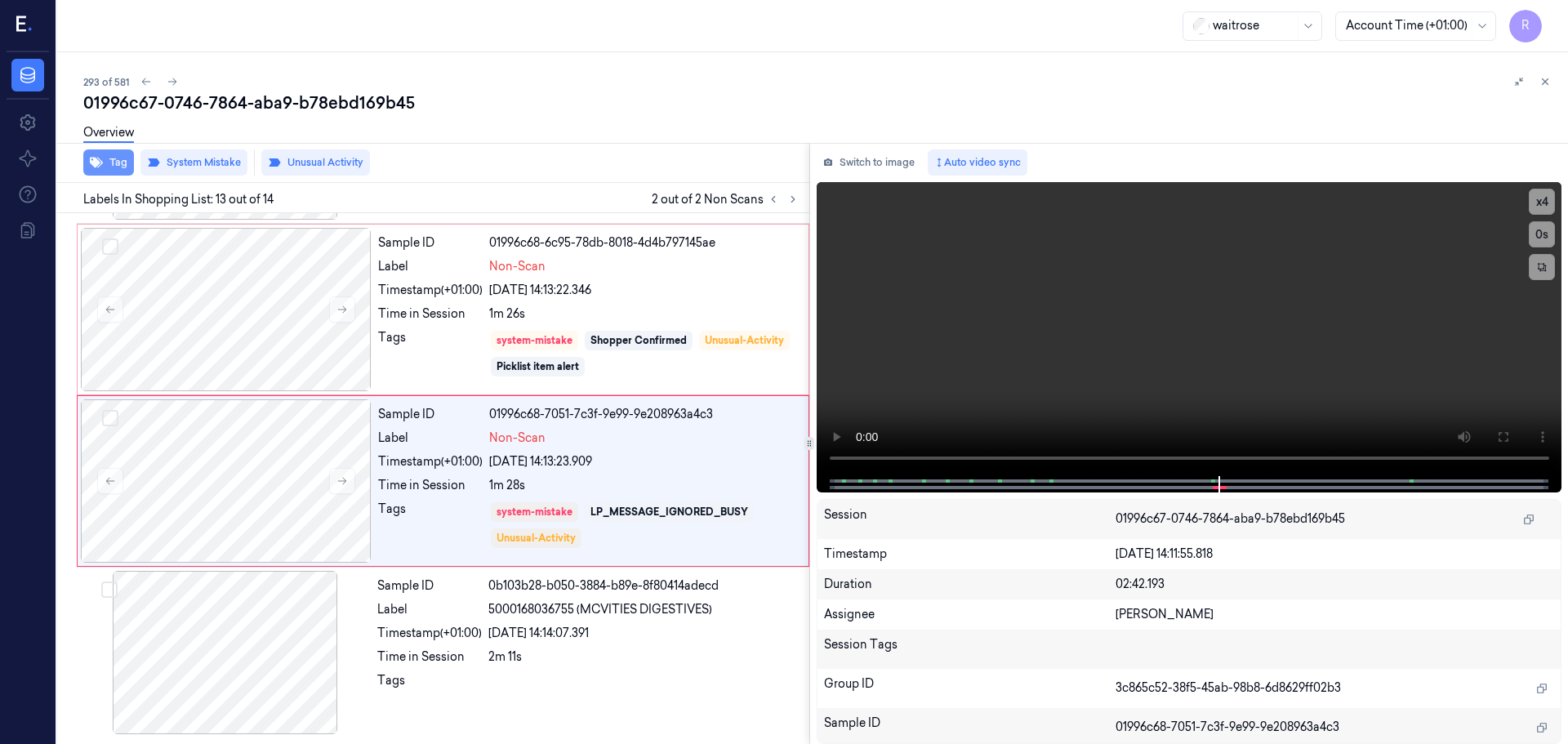
click at [104, 163] on button "Tag" at bounding box center [108, 162] width 51 height 26
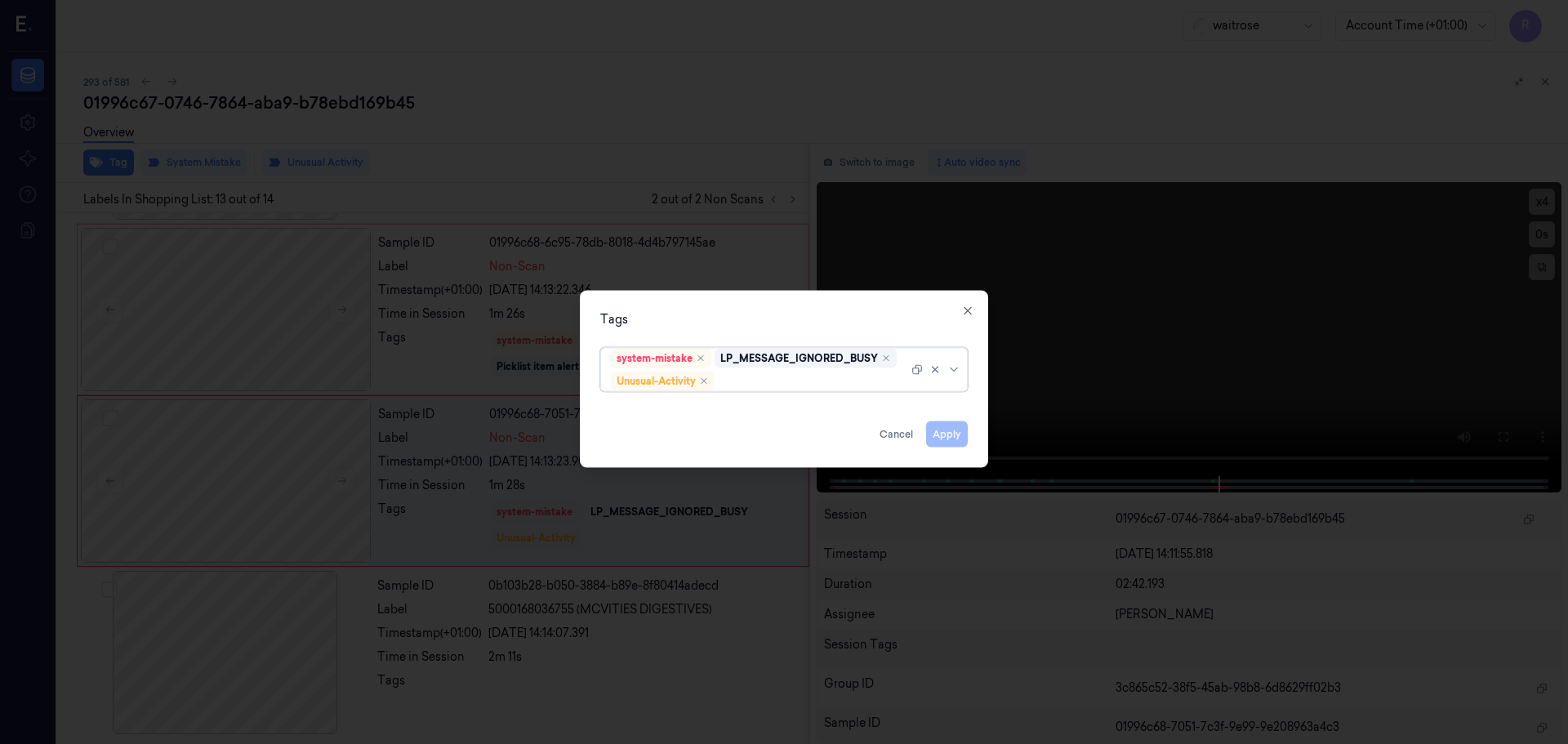
drag, startPoint x: 952, startPoint y: 372, endPoint x: 939, endPoint y: 378, distance: 14.3
click at [952, 372] on icon at bounding box center [953, 369] width 13 height 13
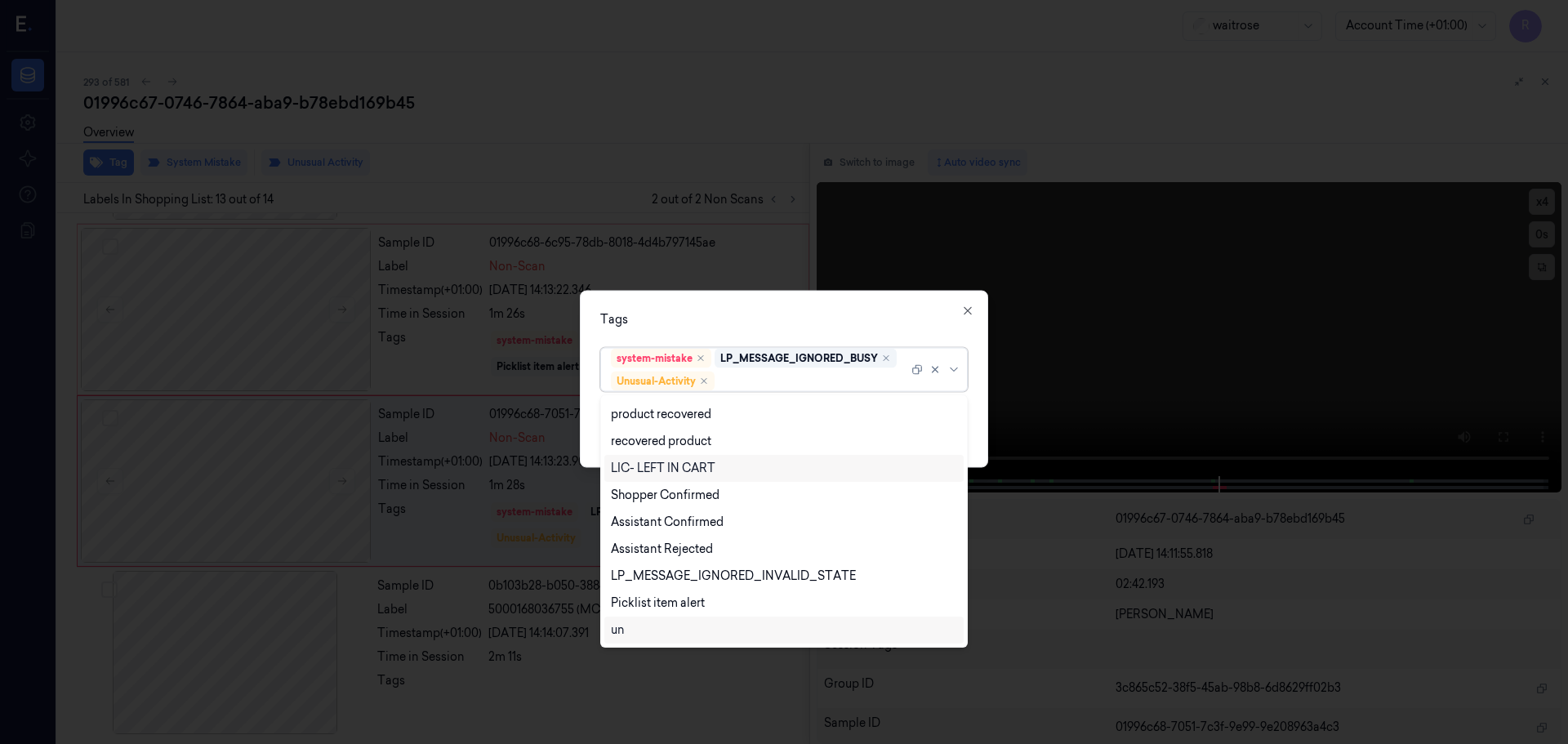
scroll to position [321, 0]
click at [681, 474] on div "LP_MESSAGE_IGNORED_INVALID_STATE" at bounding box center [734, 469] width 245 height 17
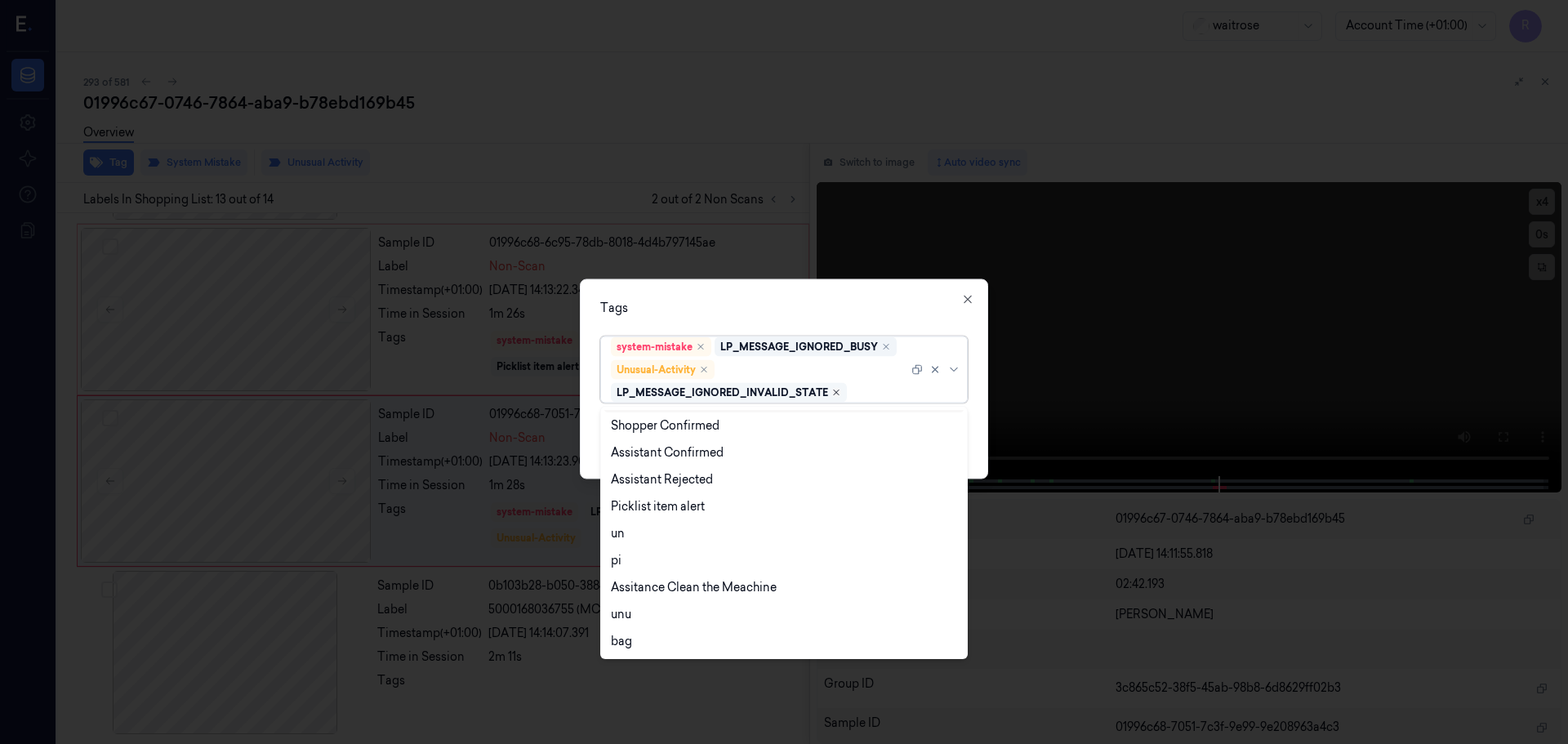
click at [835, 393] on icon "Remove ,LP_MESSAGE_IGNORED_INVALID_STATE" at bounding box center [836, 391] width 9 height 9
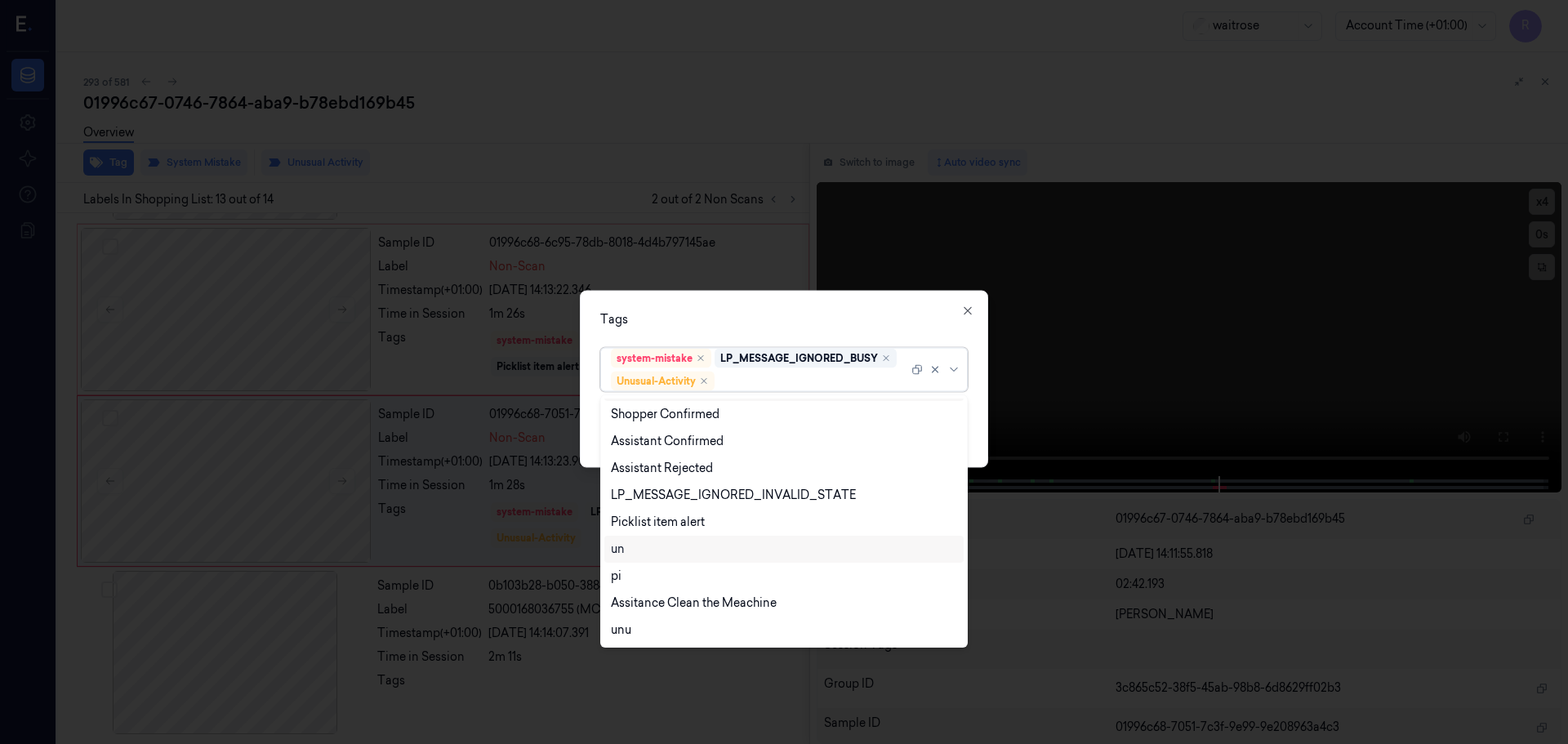
scroll to position [321, 0]
click at [642, 491] on div "Picklist item alert" at bounding box center [658, 495] width 94 height 17
click at [641, 315] on div "Tags" at bounding box center [784, 318] width 368 height 17
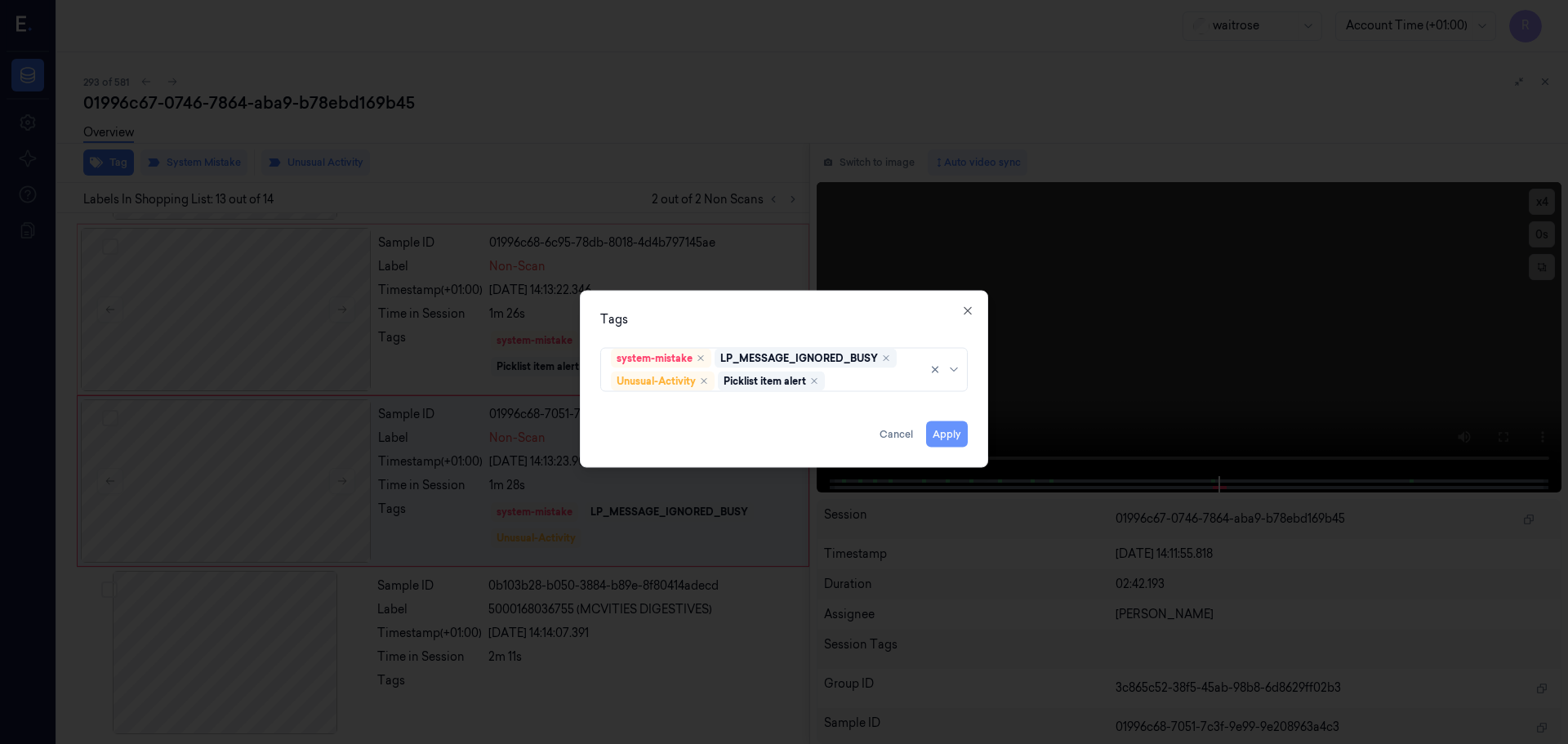
drag, startPoint x: 939, startPoint y: 432, endPoint x: 931, endPoint y: 437, distance: 9.4
click at [939, 432] on button "Apply" at bounding box center [947, 433] width 41 height 26
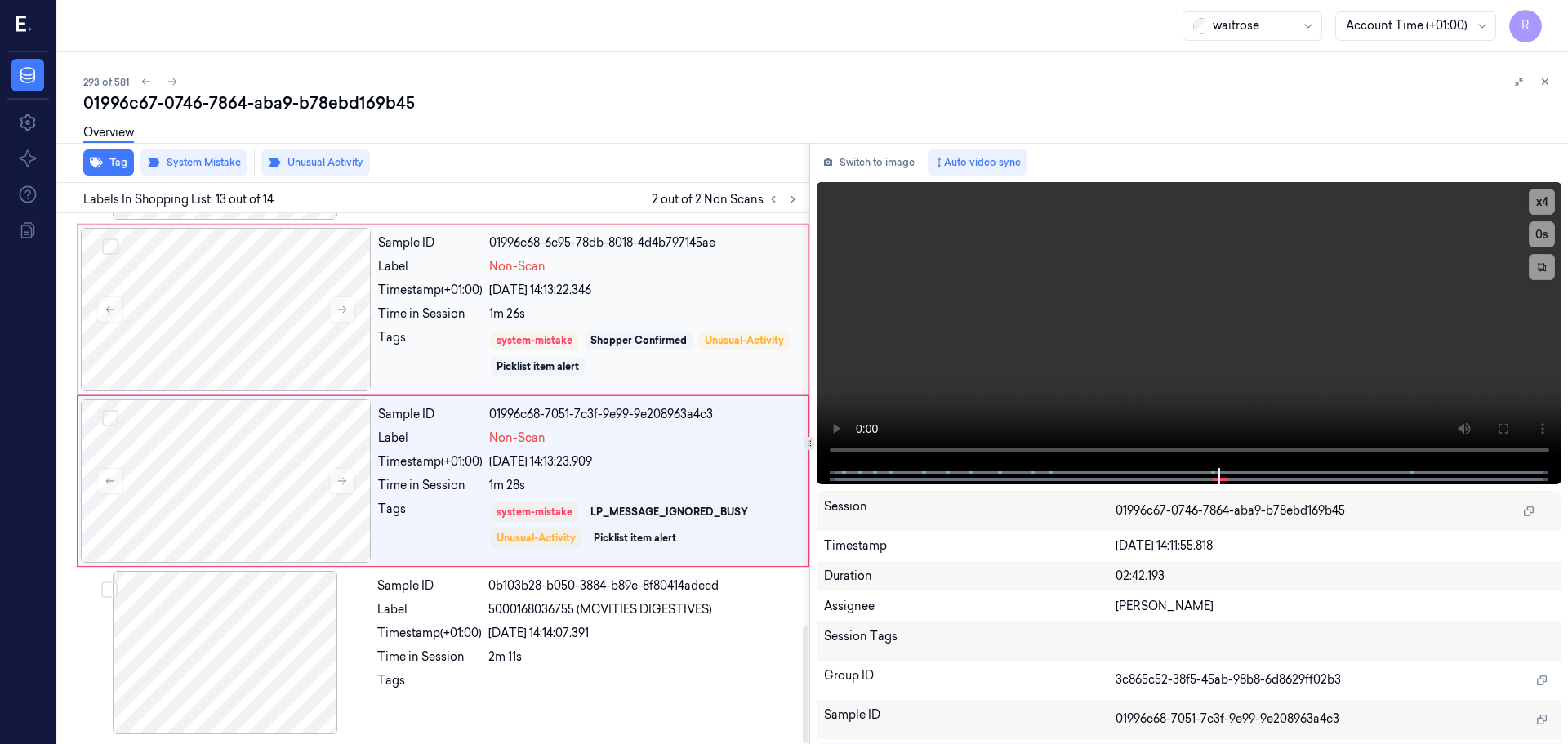
click at [705, 332] on div "system-mistake Shopper Confirmed Unusual-Activity Picklist item alert" at bounding box center [644, 353] width 310 height 49
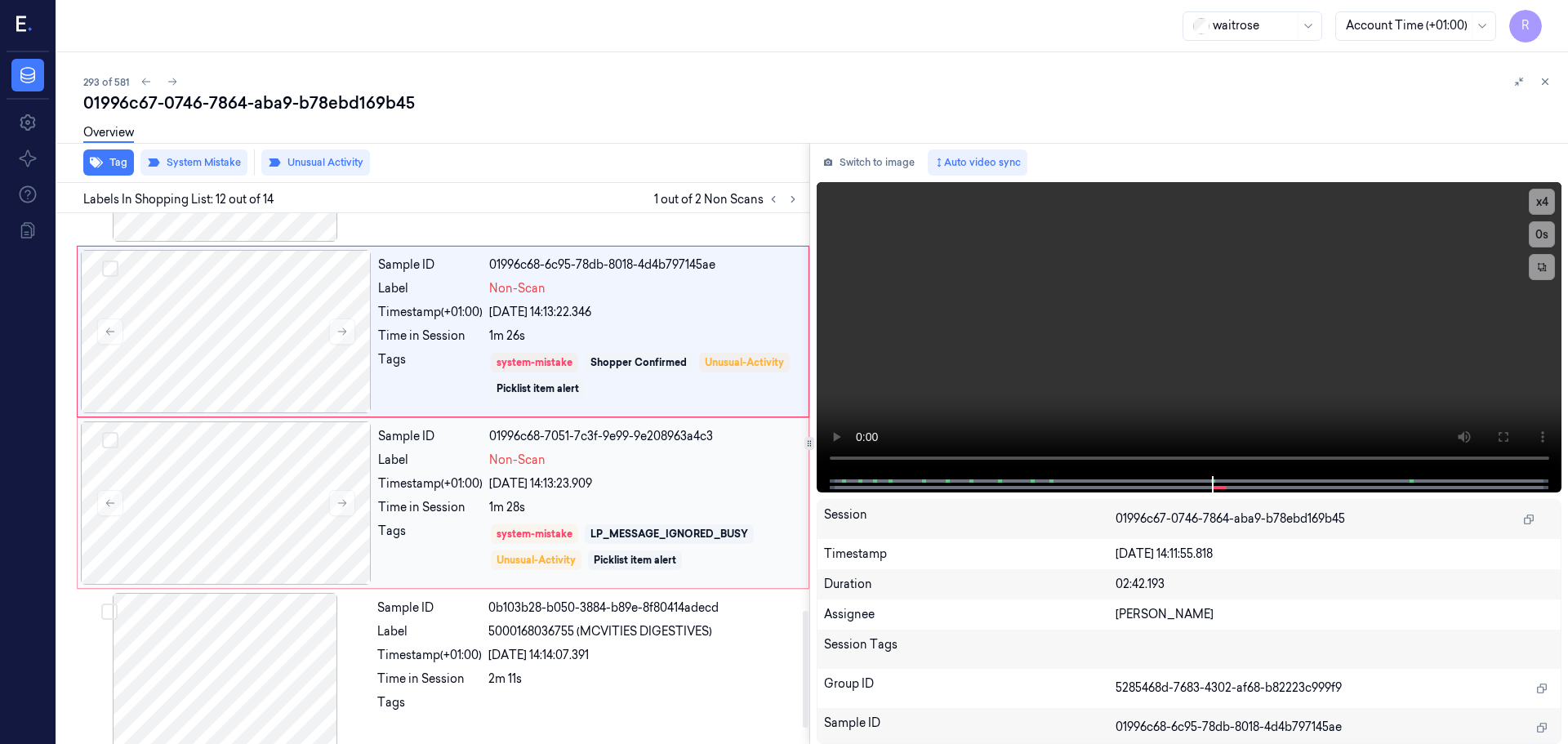
scroll to position [1869, 0]
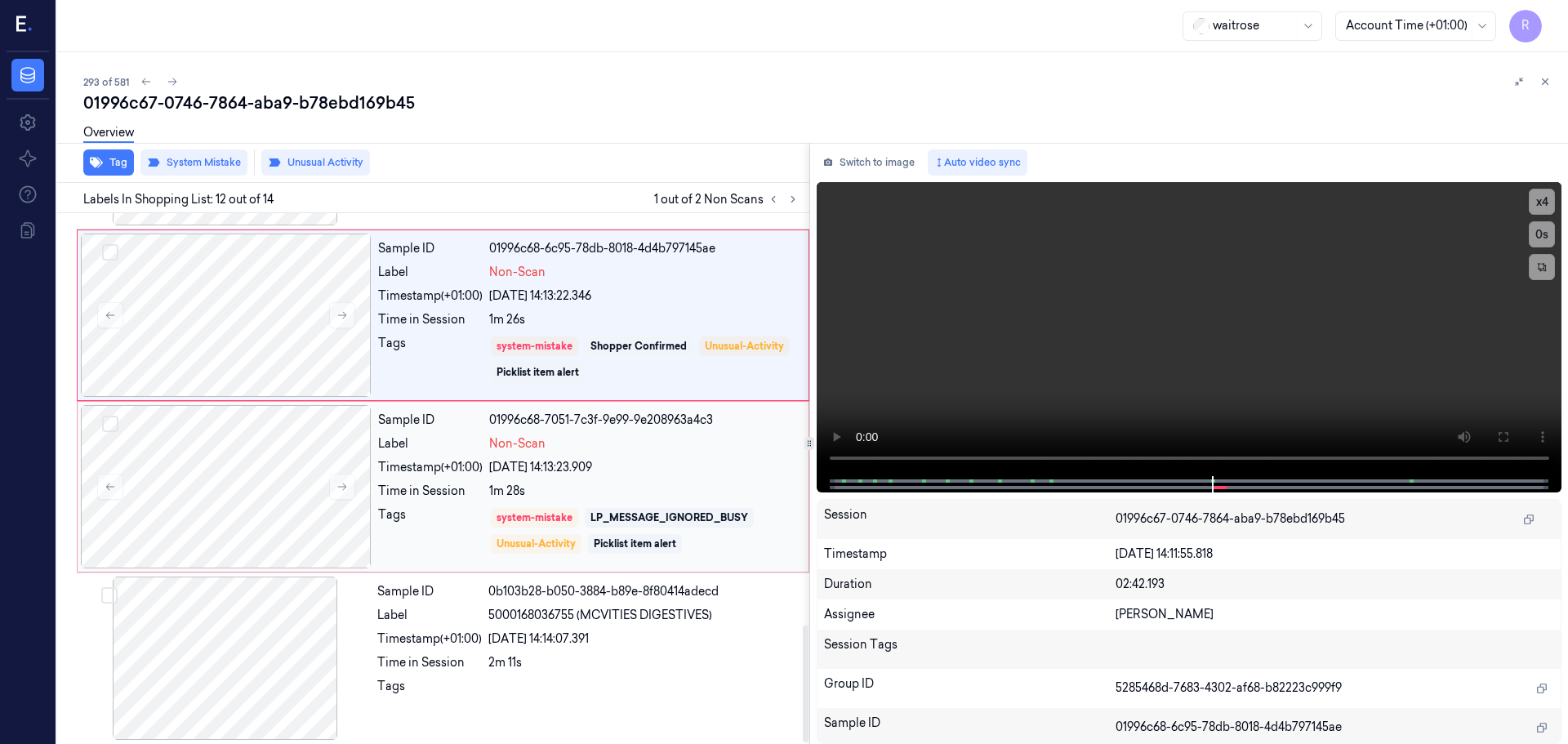
click at [577, 464] on div "[DATE] 14:13:23.909" at bounding box center [644, 468] width 310 height 17
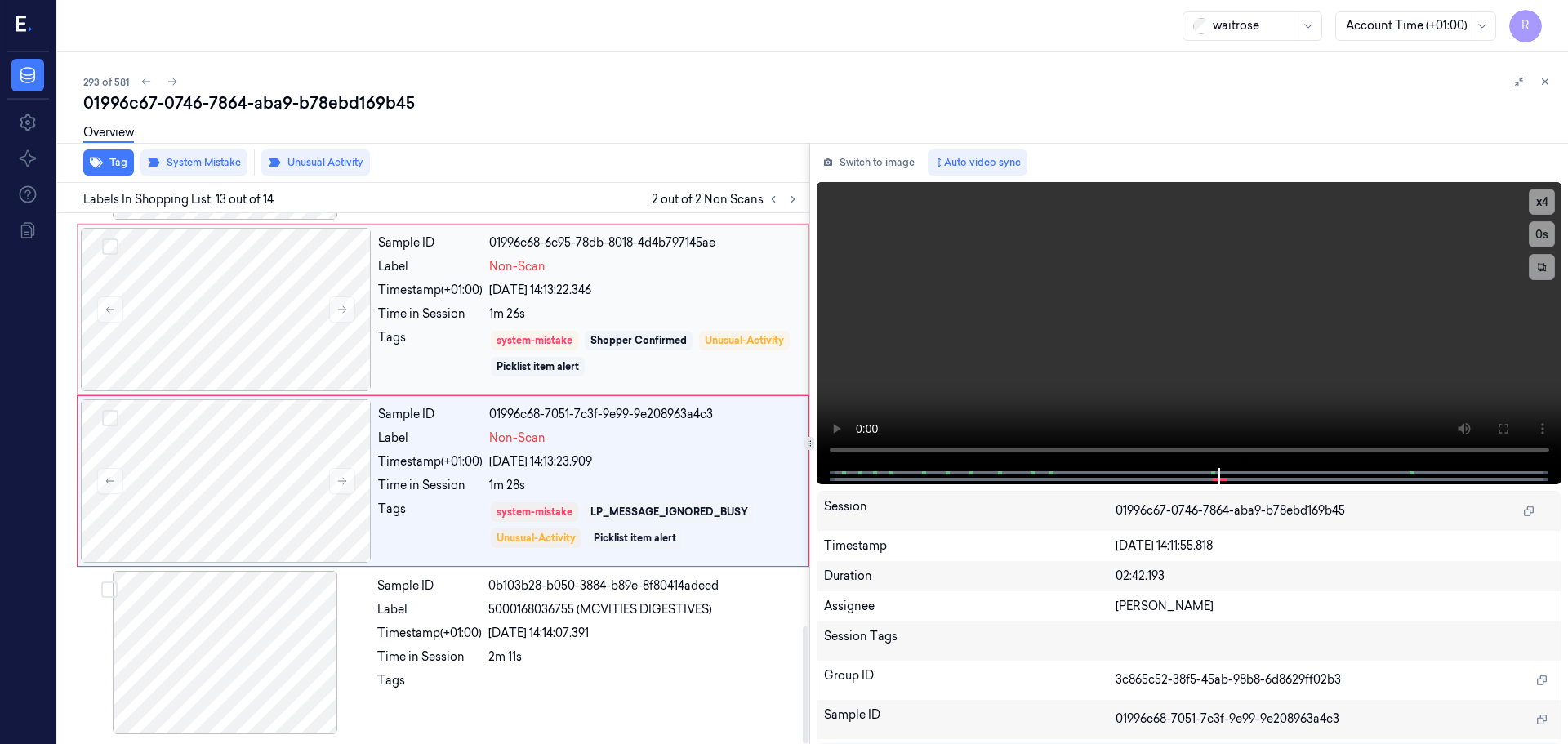
click at [682, 306] on div "1m 26s" at bounding box center [644, 314] width 310 height 17
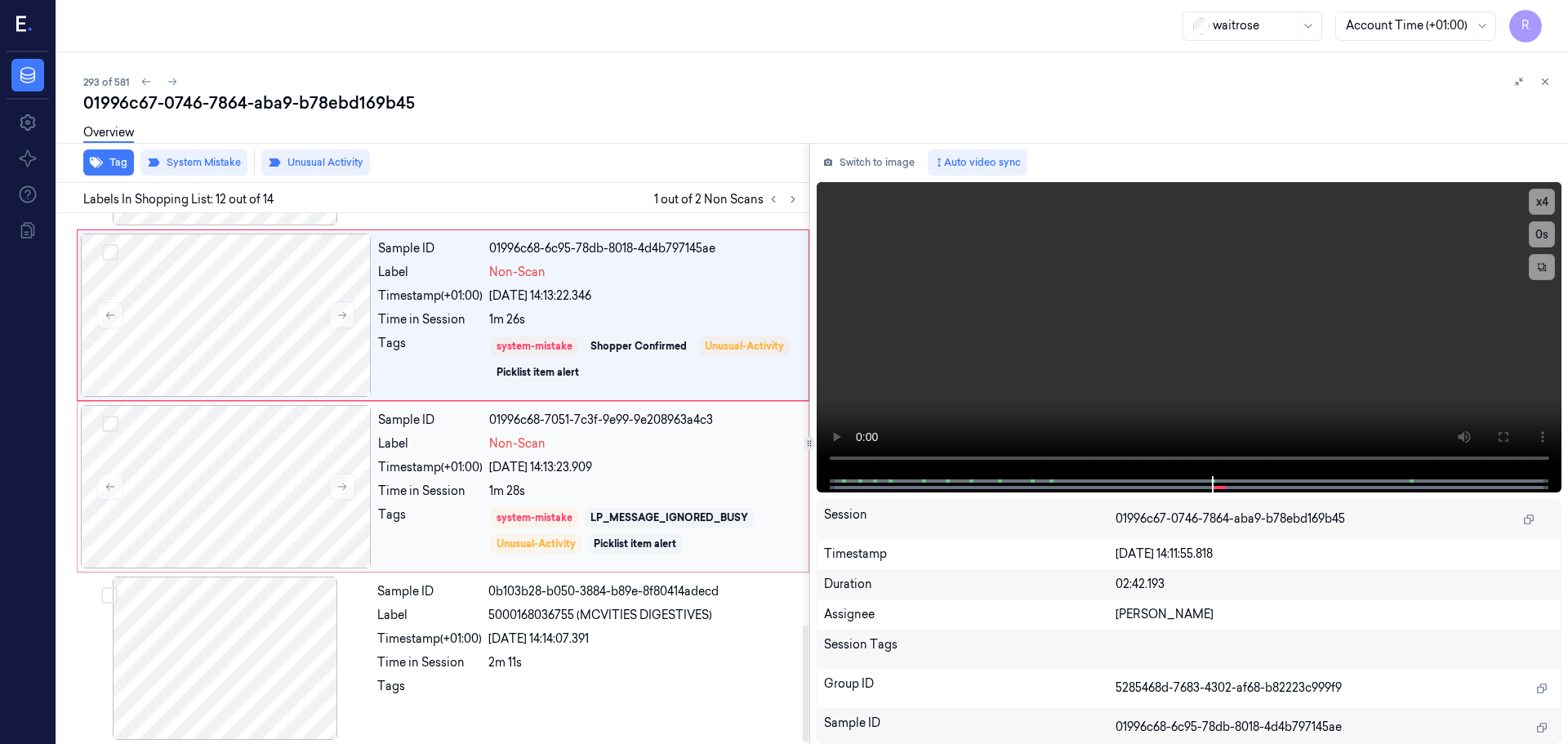
click at [692, 467] on div "[DATE] 14:13:23.909" at bounding box center [644, 468] width 310 height 17
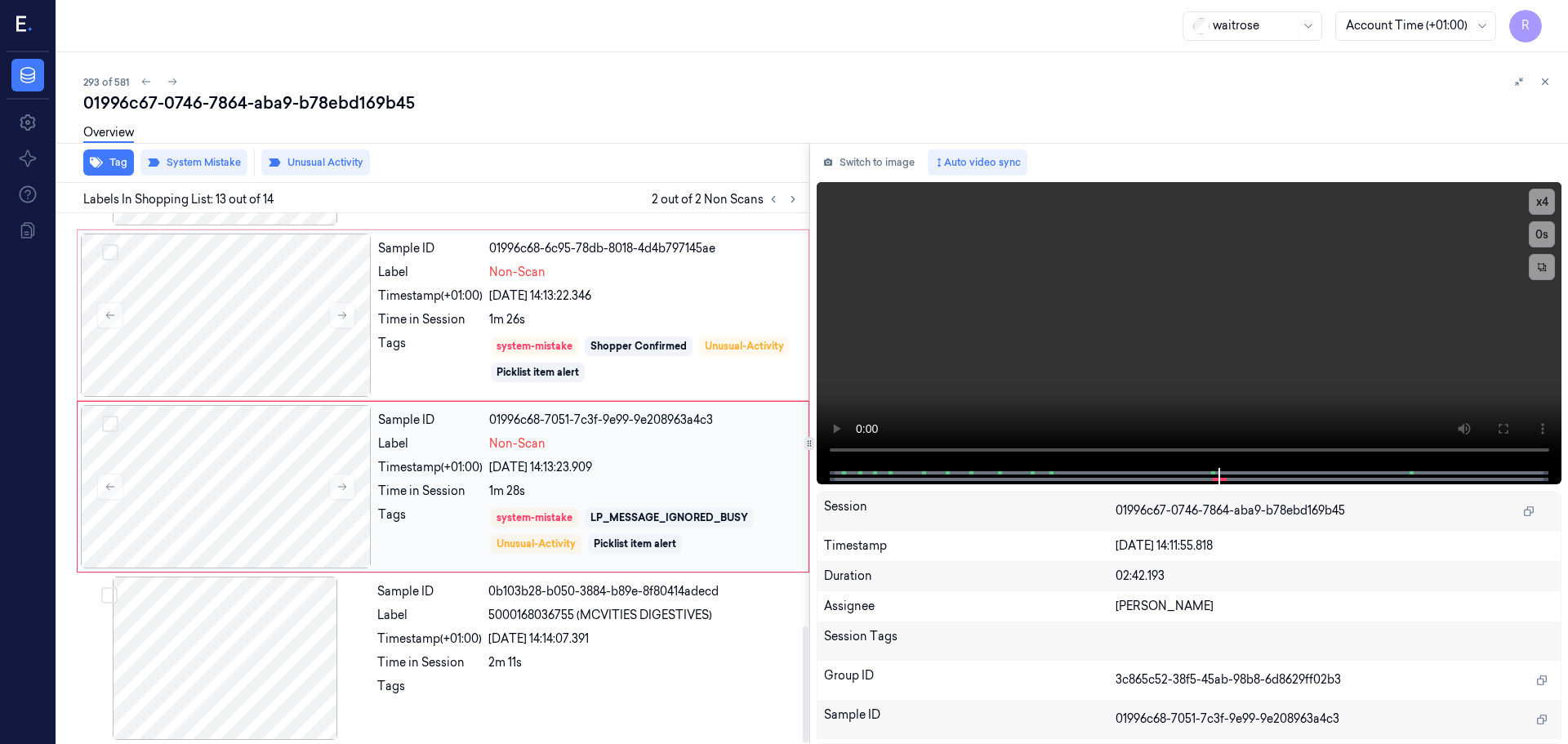
scroll to position [1875, 0]
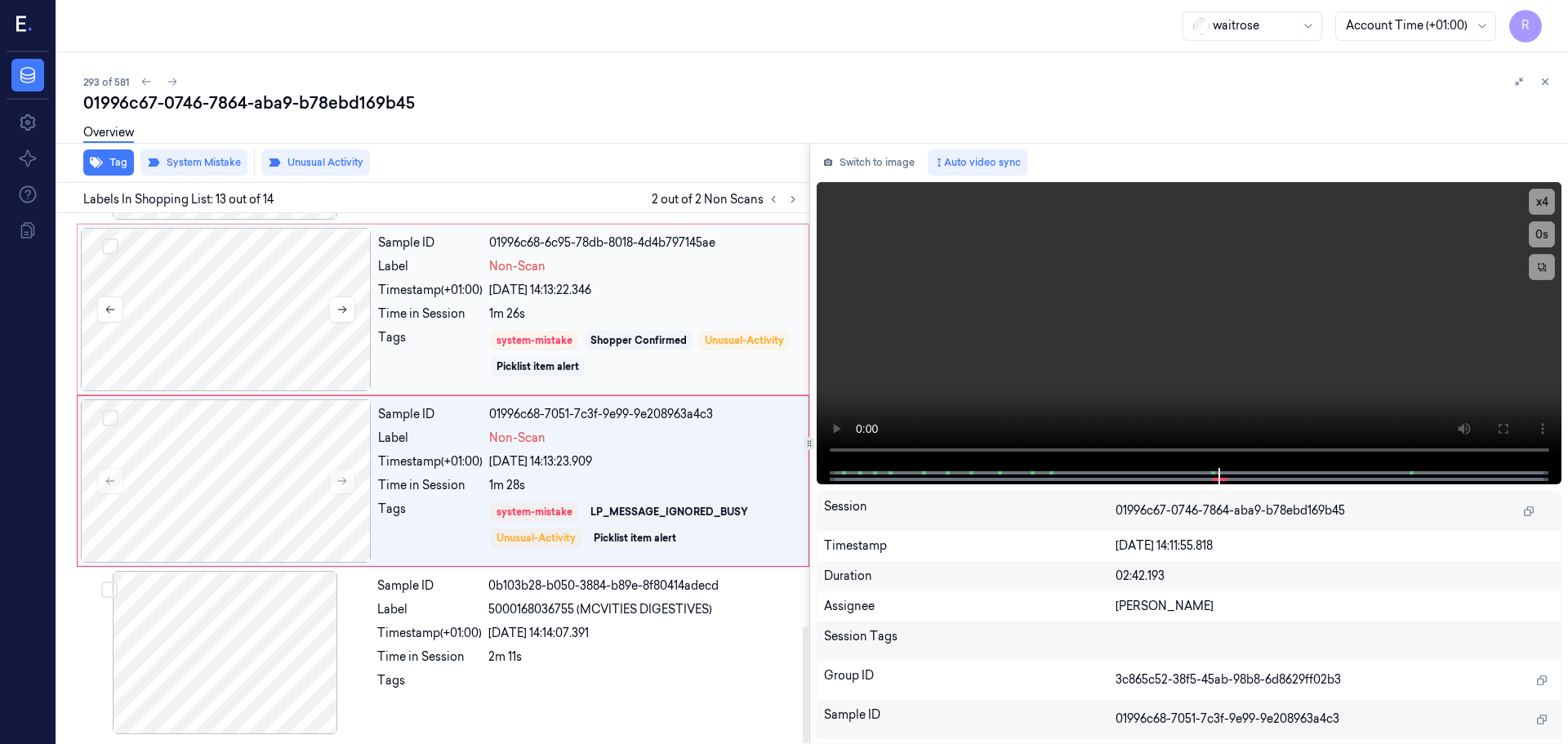
click at [303, 297] on div at bounding box center [226, 309] width 291 height 163
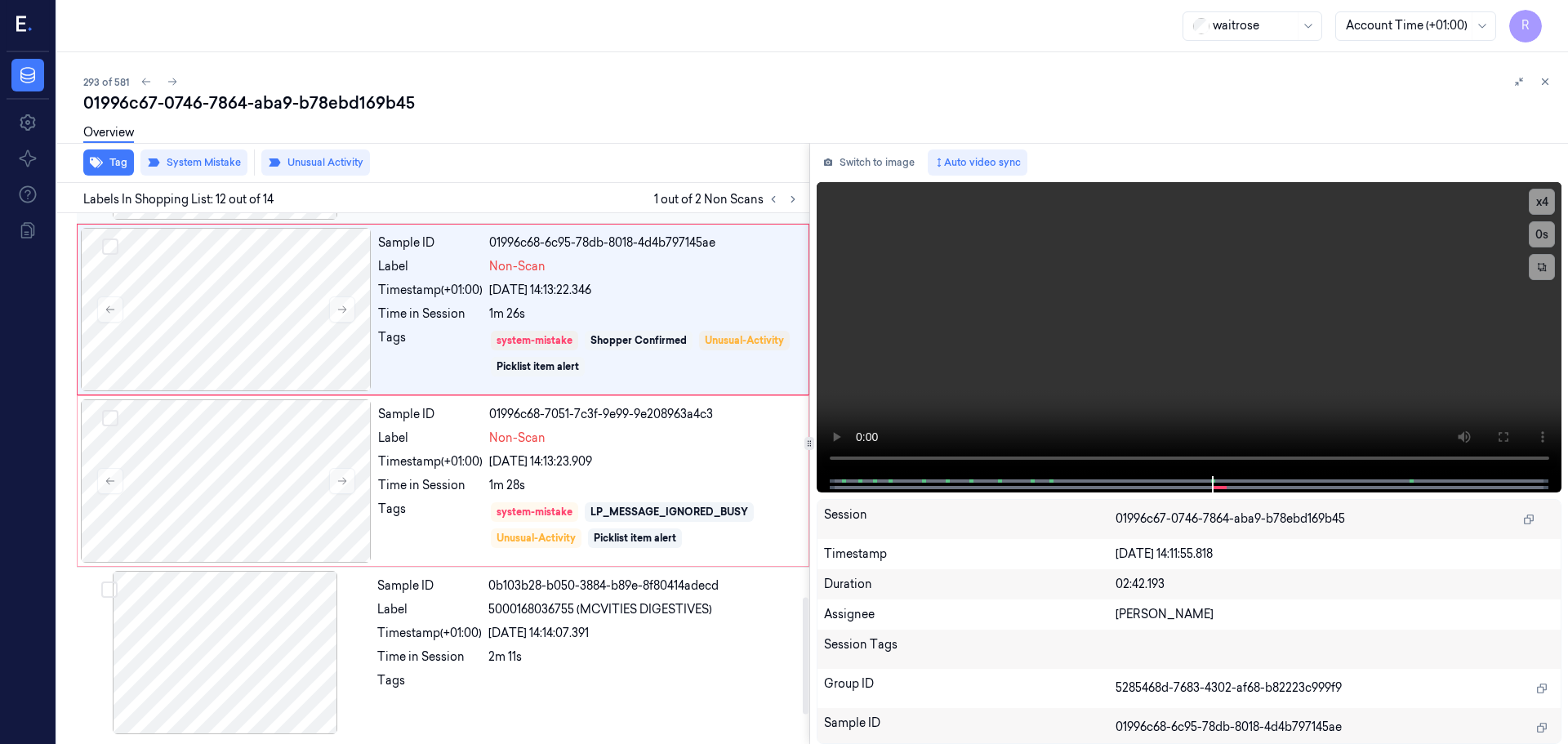
scroll to position [1706, 0]
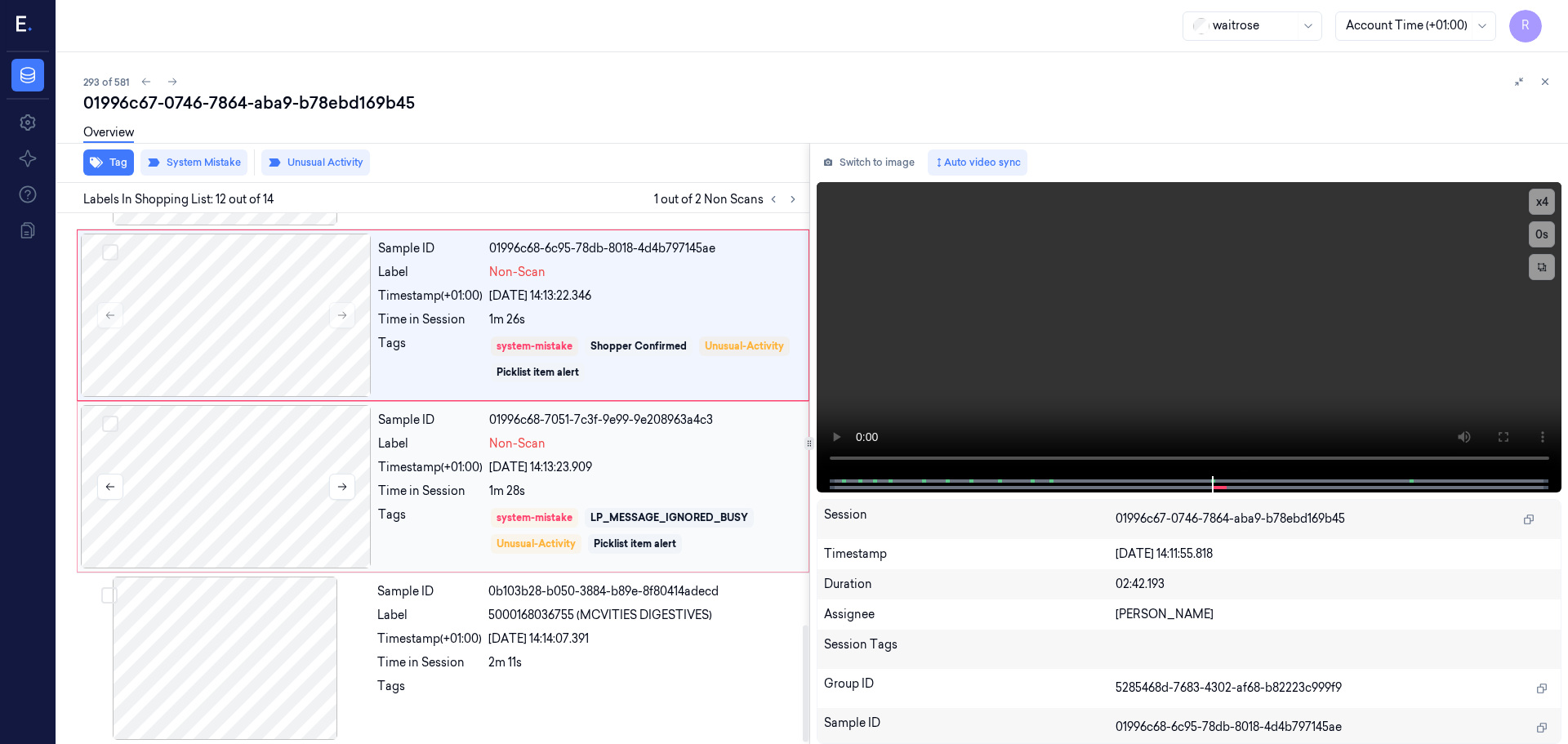
click at [321, 487] on div at bounding box center [226, 486] width 291 height 163
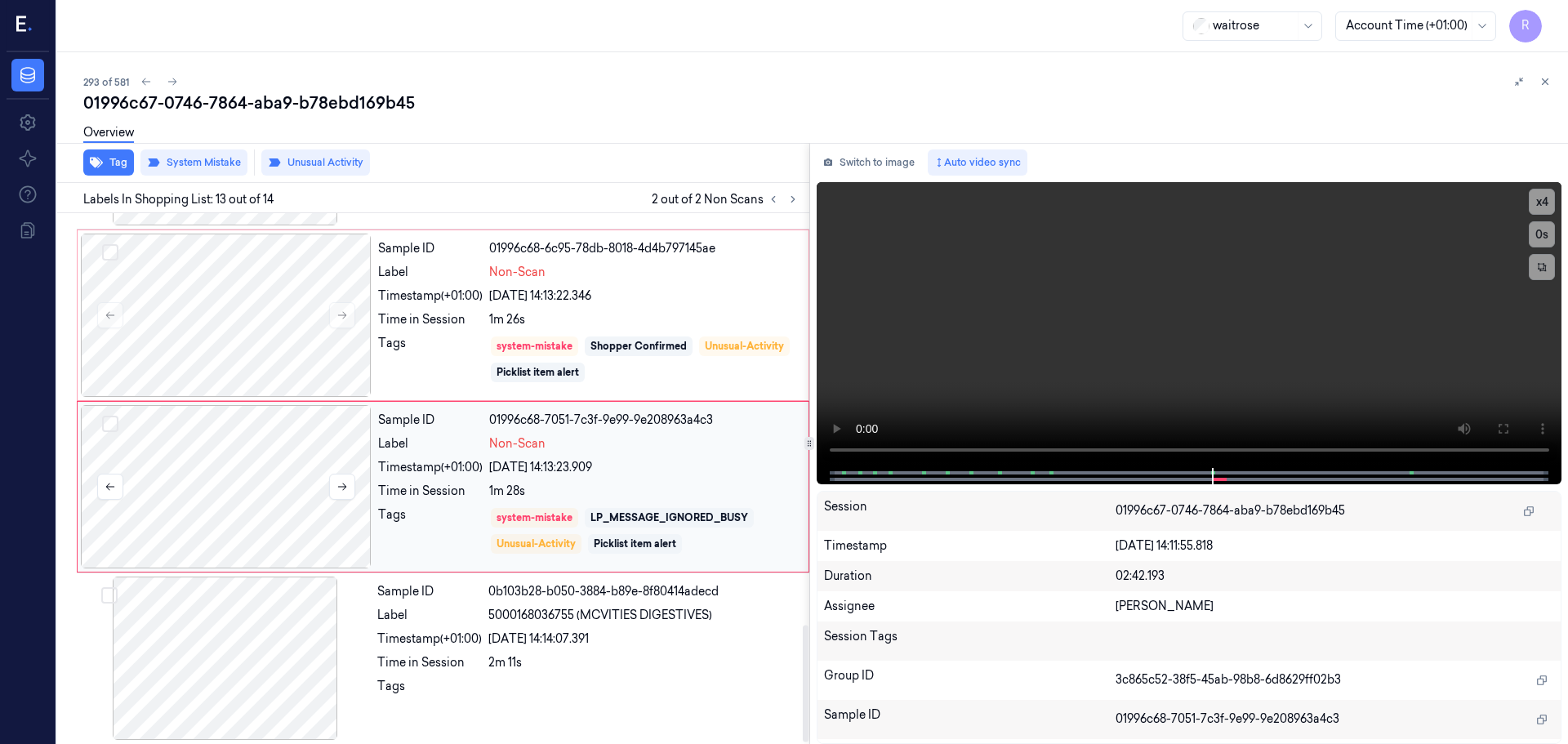
scroll to position [1875, 0]
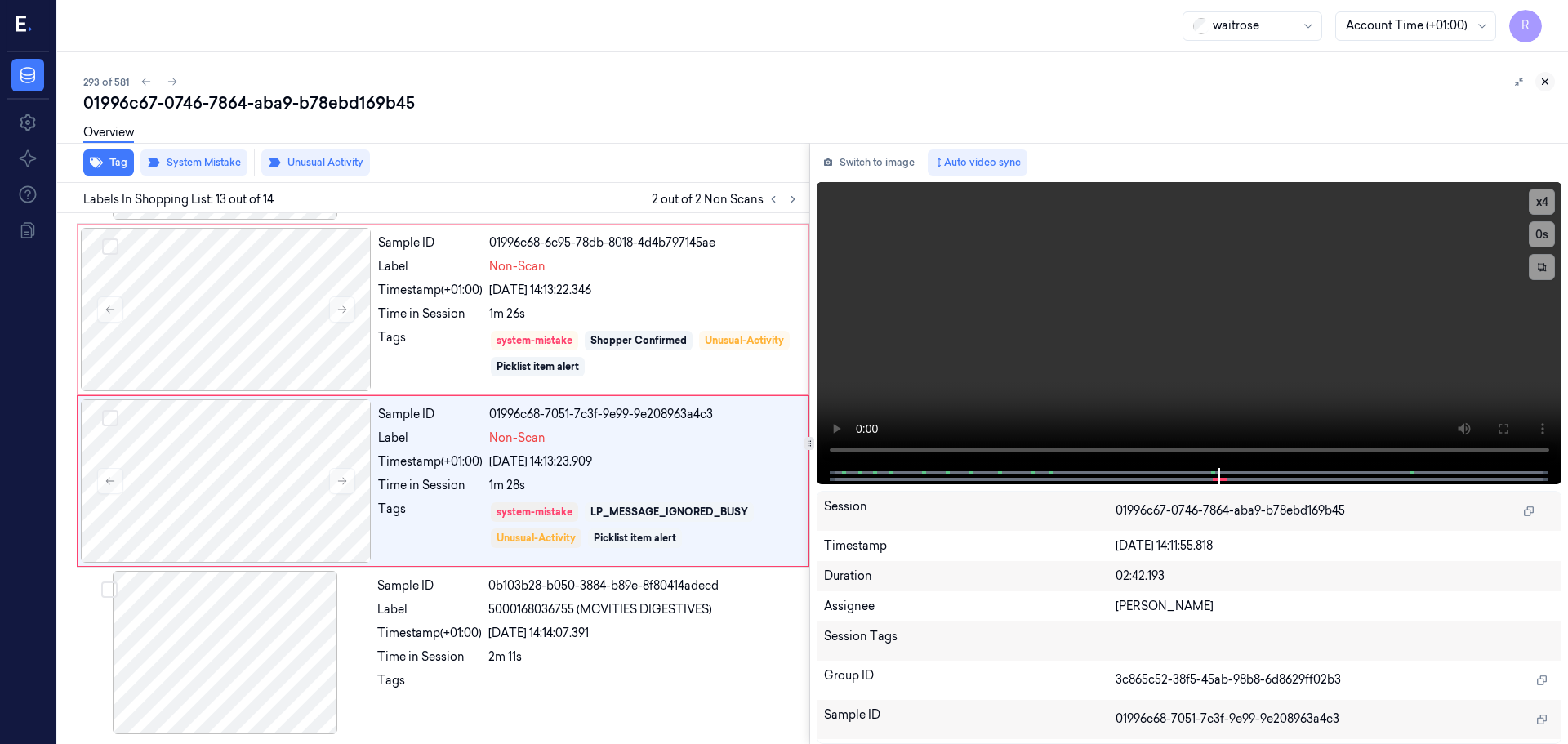
click at [1537, 83] on button at bounding box center [1545, 81] width 20 height 20
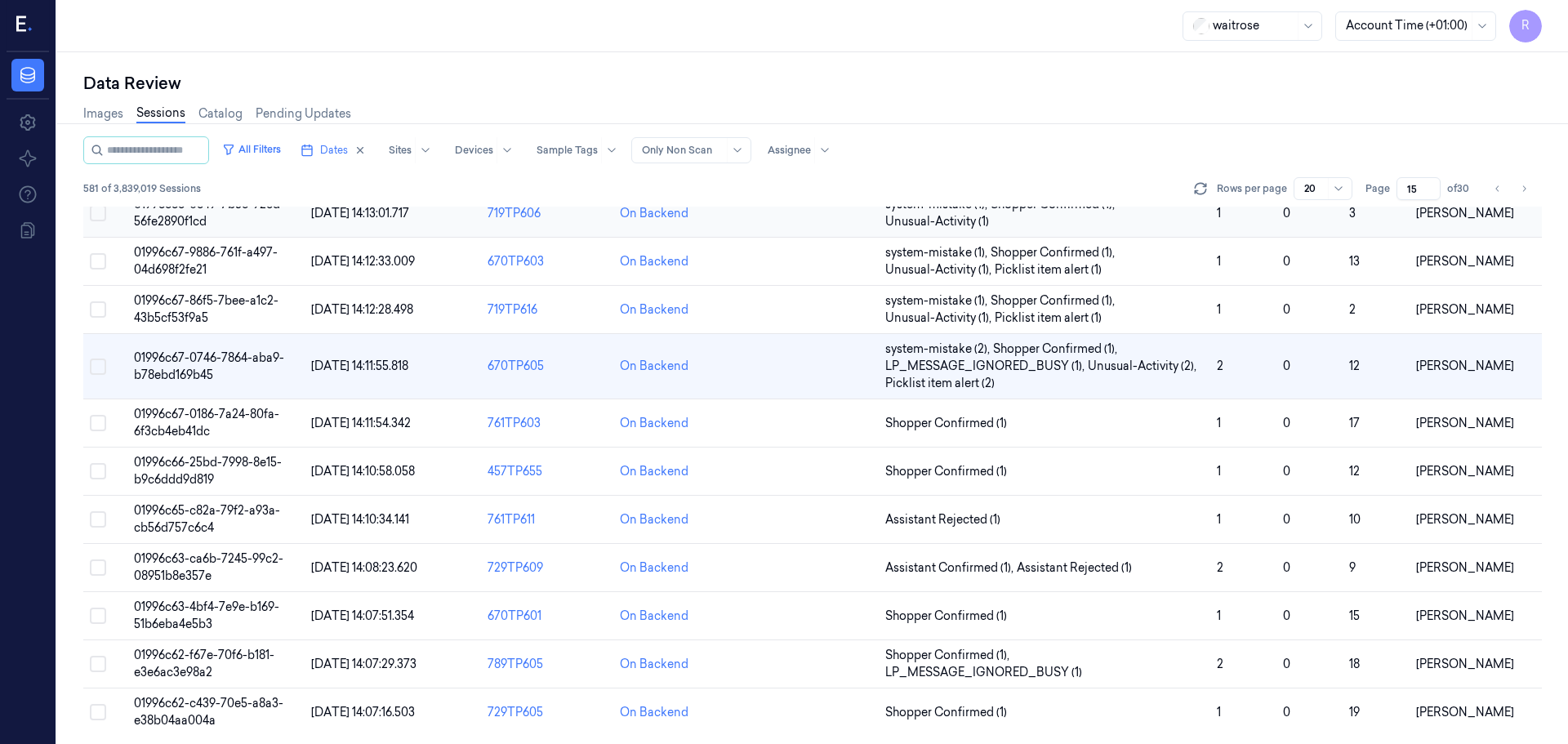
scroll to position [508, 0]
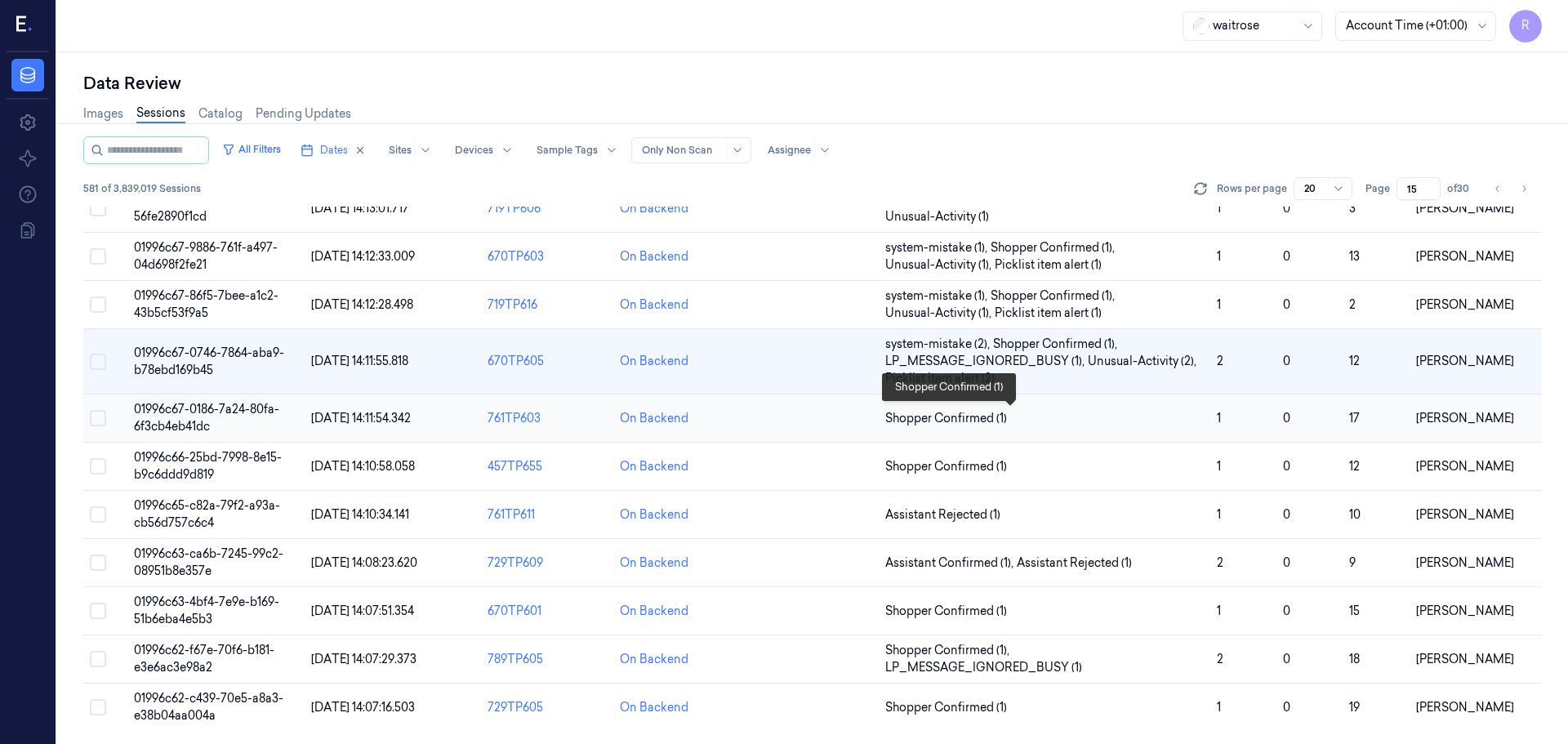
click at [1158, 414] on span "Shopper Confirmed (1)" at bounding box center [1044, 419] width 319 height 17
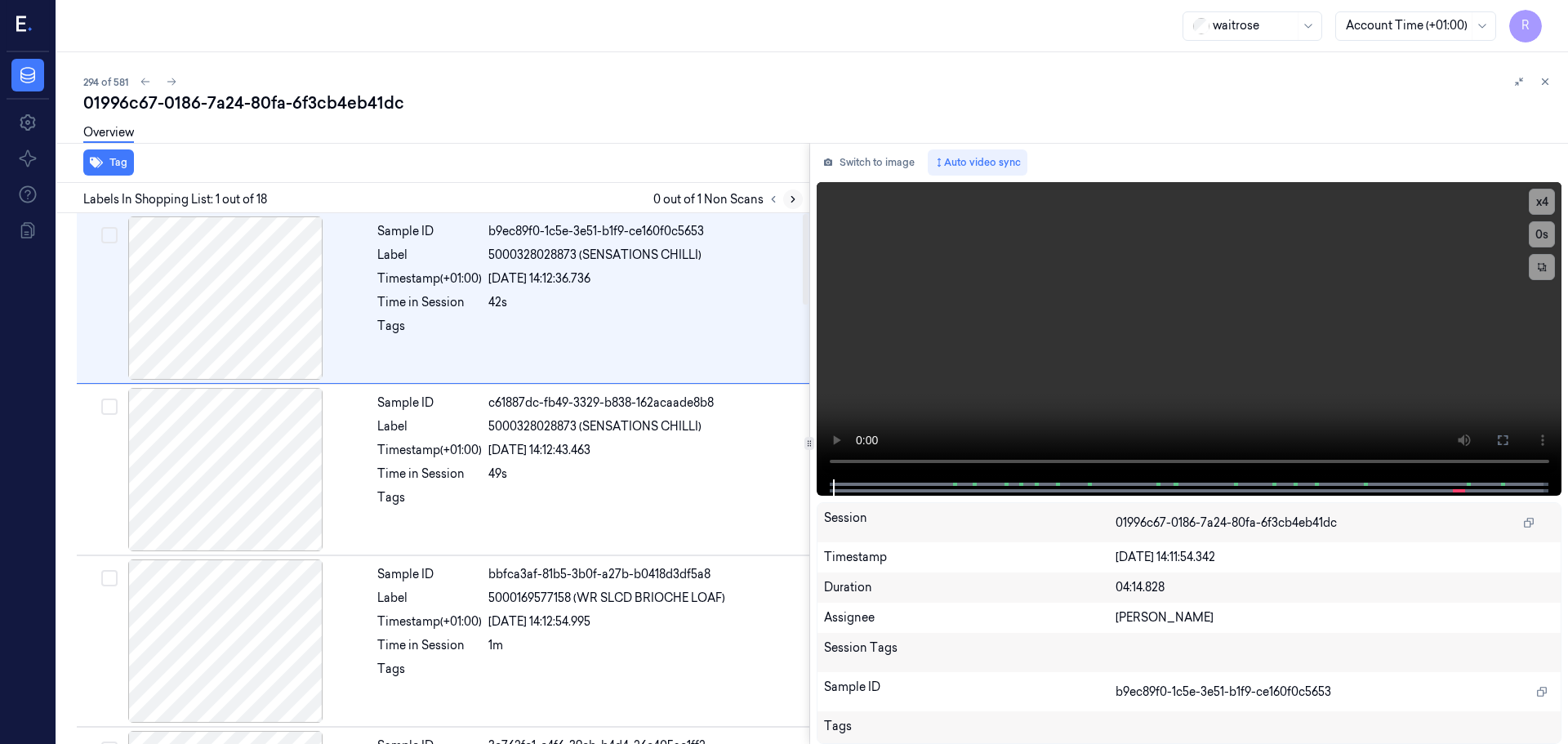
click at [794, 203] on icon at bounding box center [793, 199] width 11 height 11
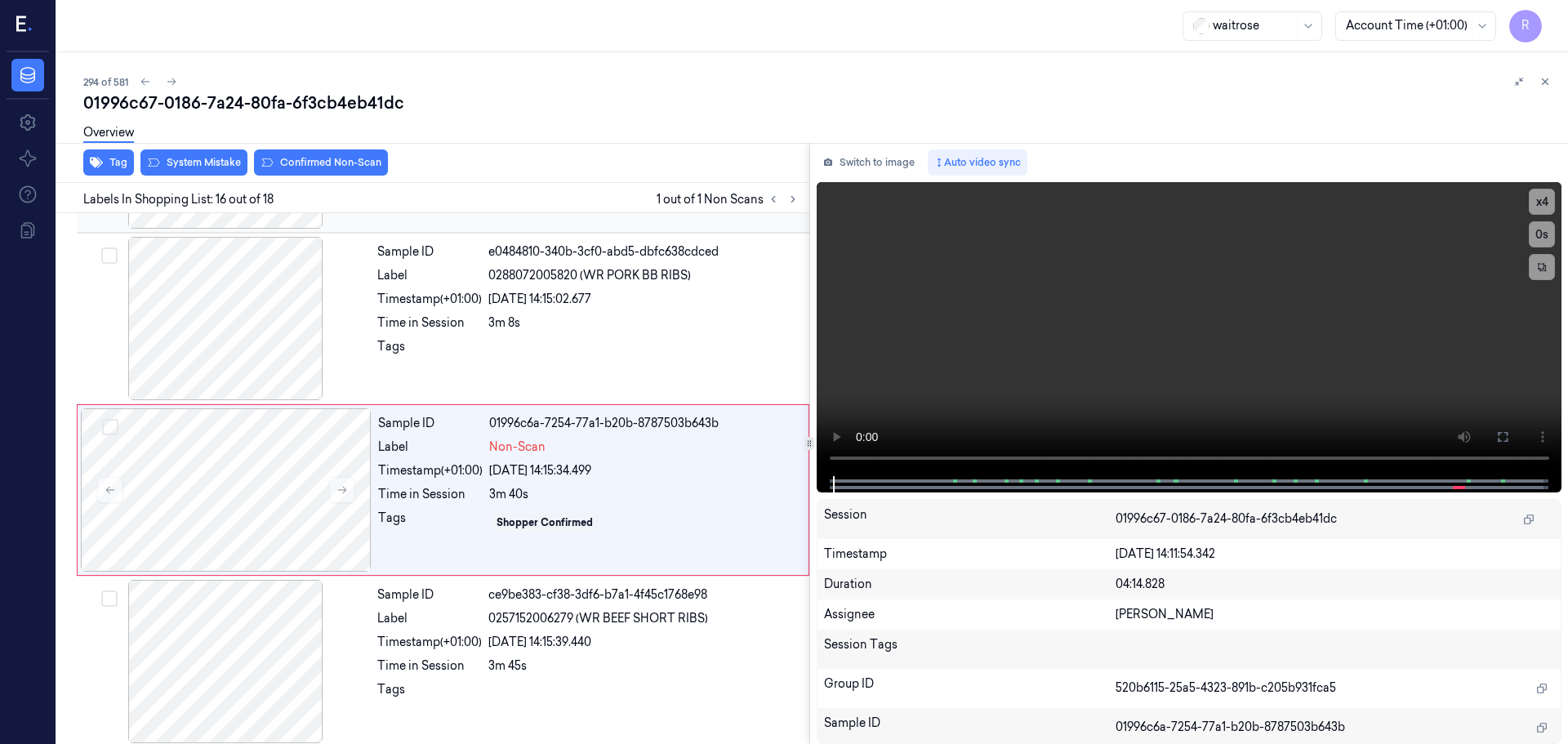
scroll to position [2392, 0]
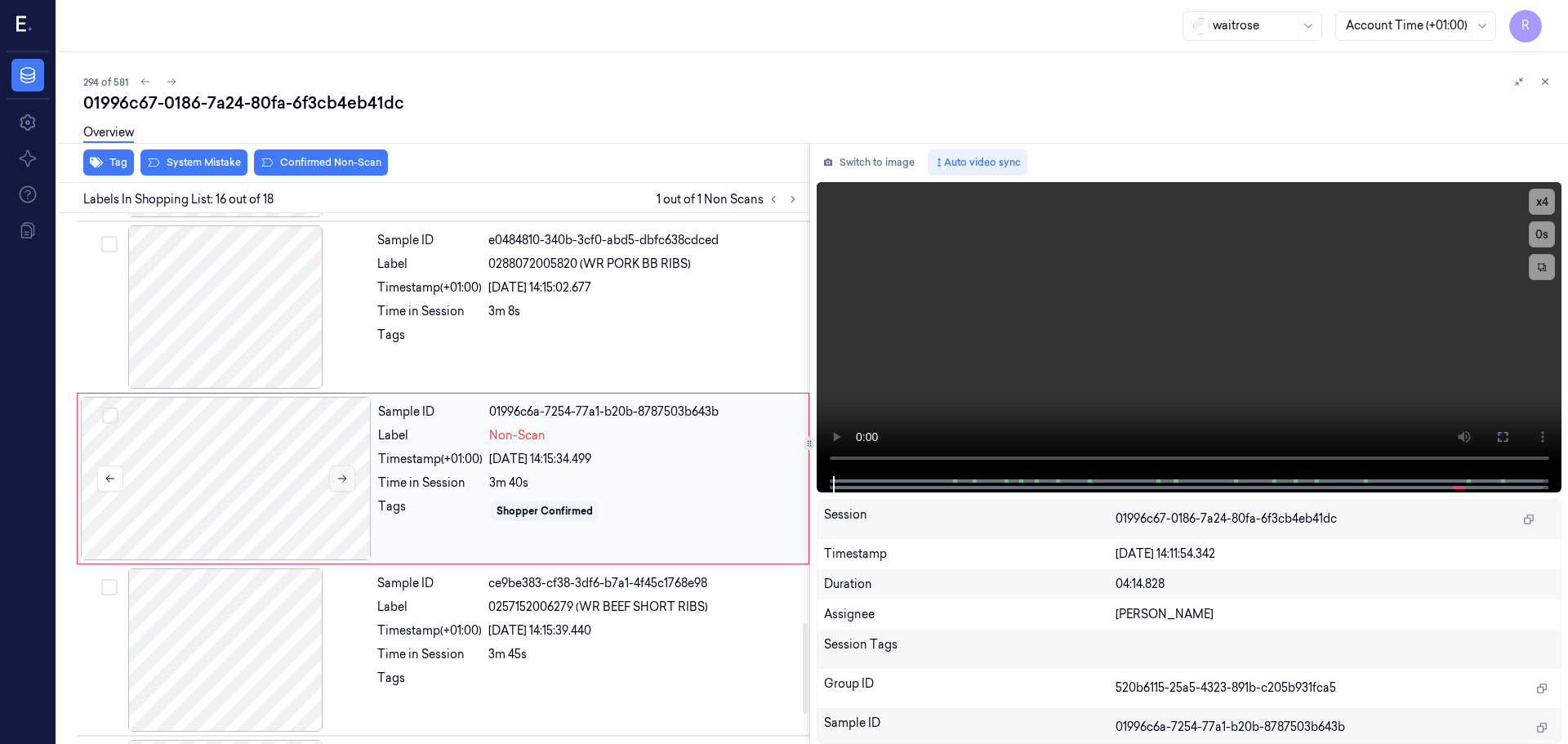
click at [345, 478] on icon at bounding box center [343, 479] width 9 height 8
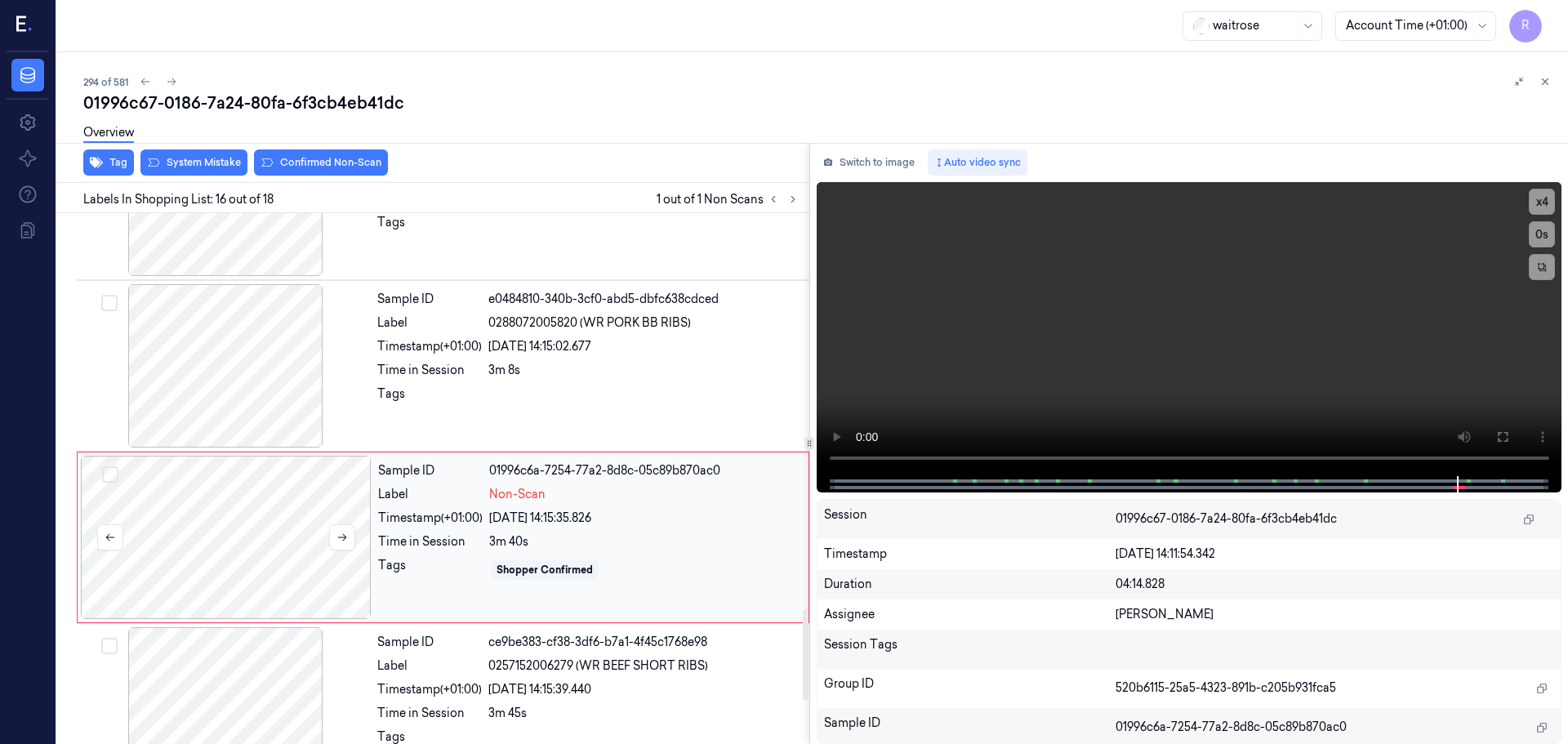
scroll to position [2310, 0]
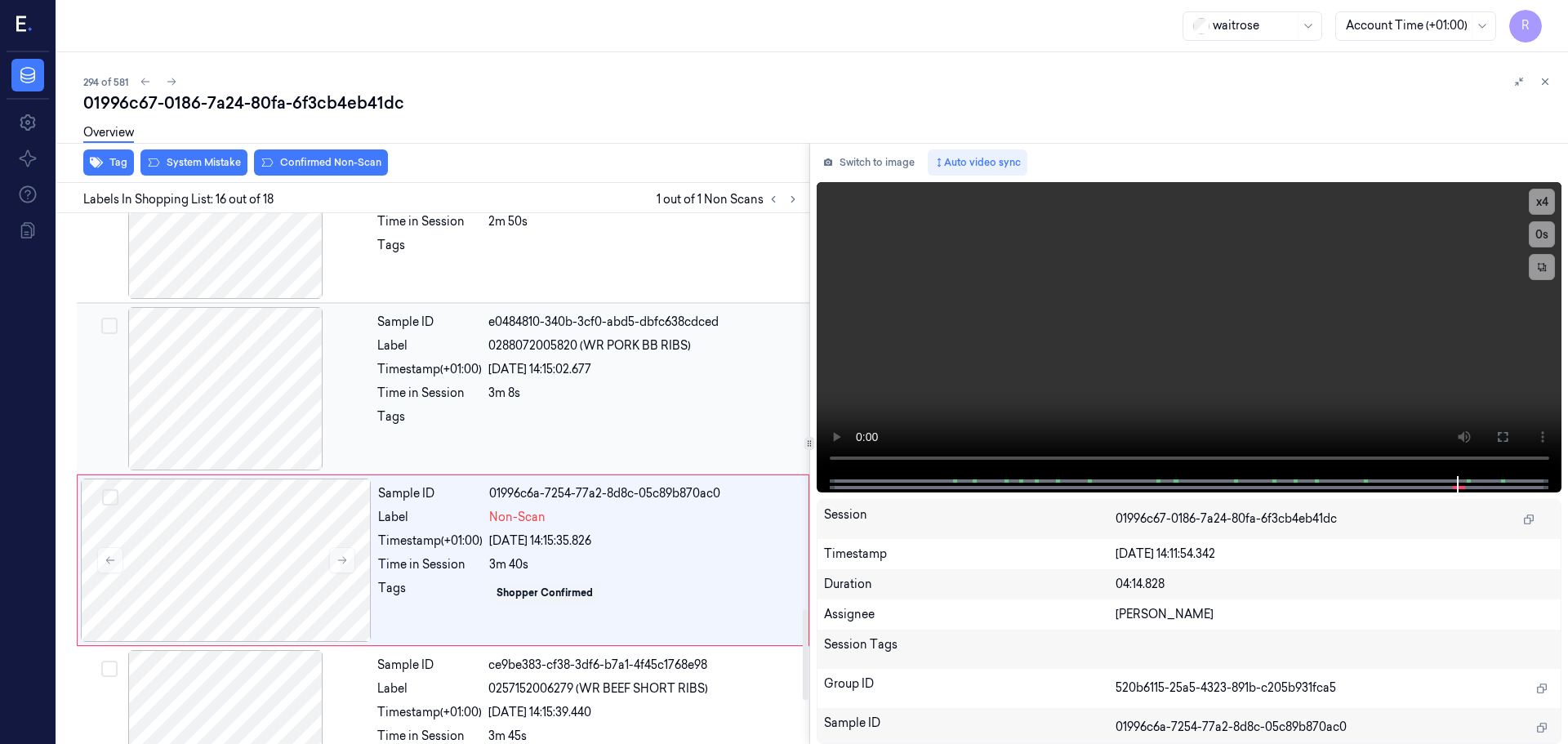
click at [259, 411] on div at bounding box center [225, 388] width 291 height 163
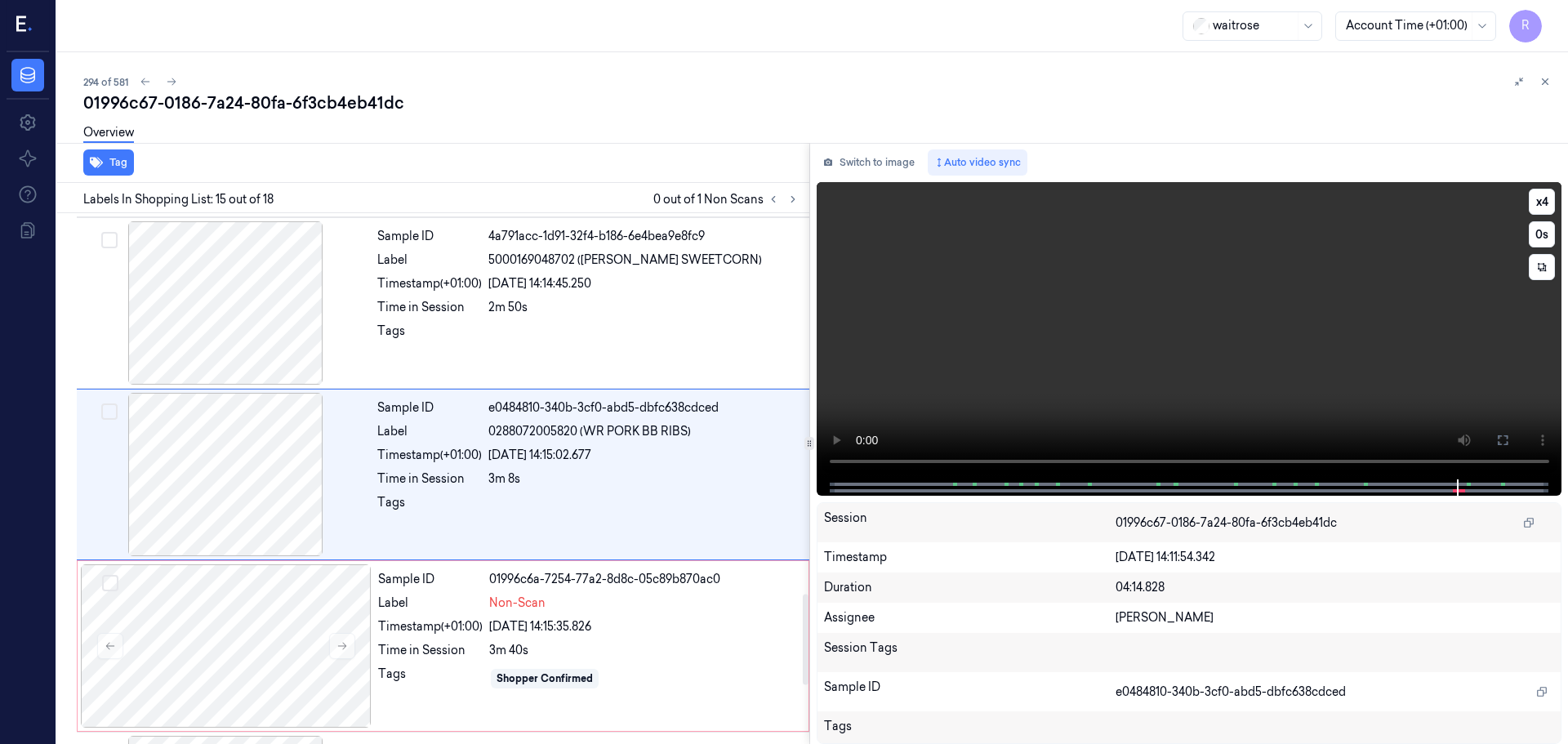
scroll to position [2220, 0]
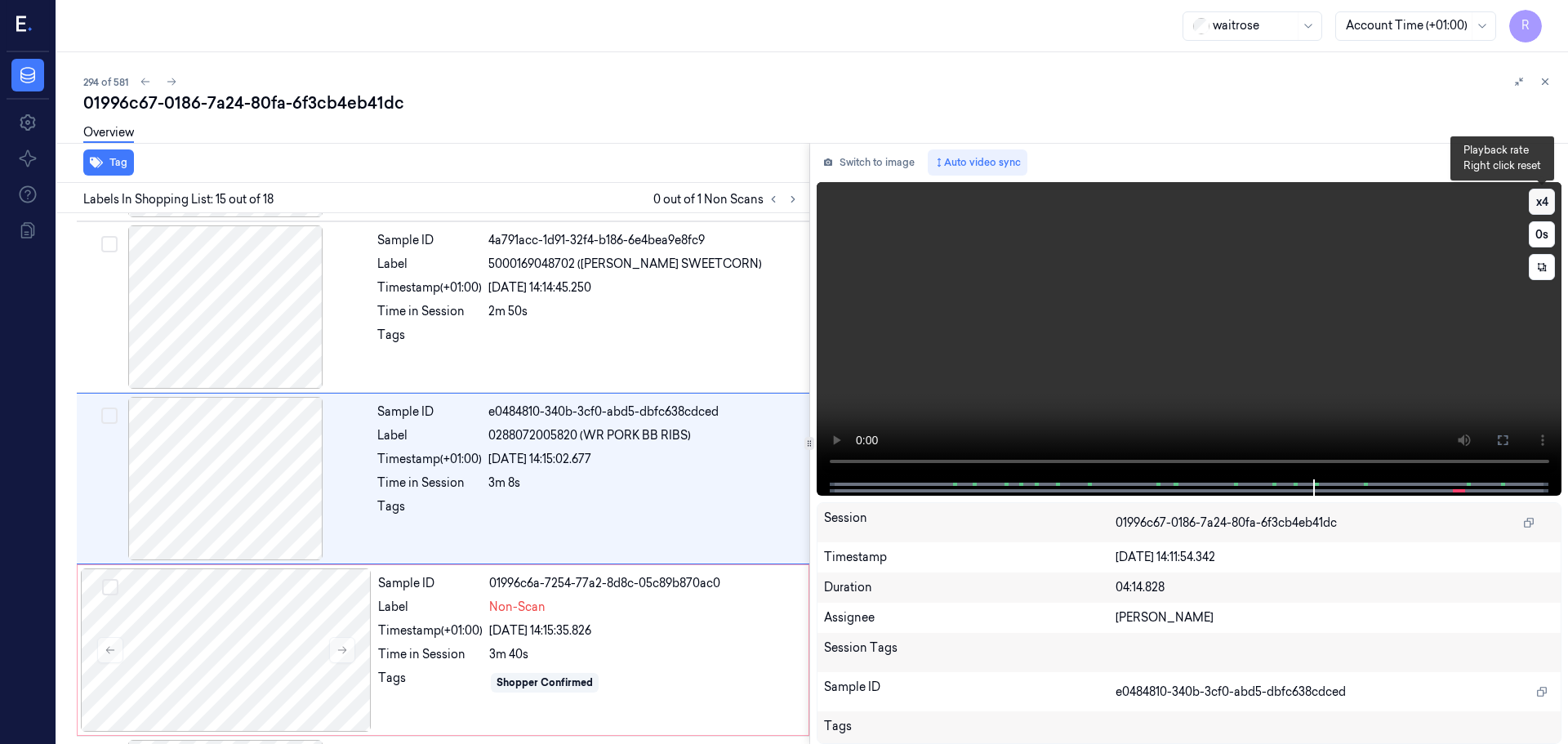
click at [1546, 209] on button "x 4" at bounding box center [1542, 202] width 26 height 26
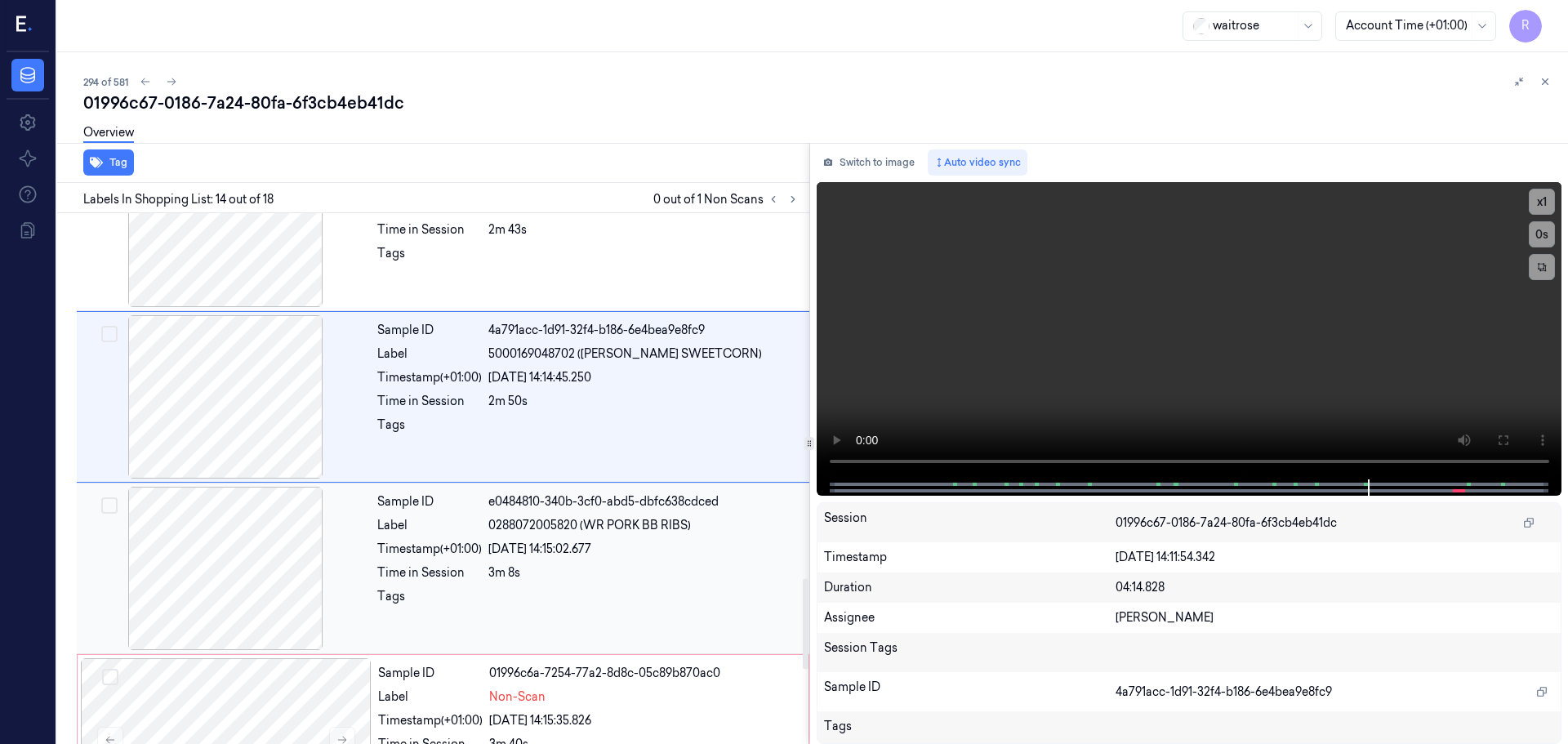
scroll to position [2375, 0]
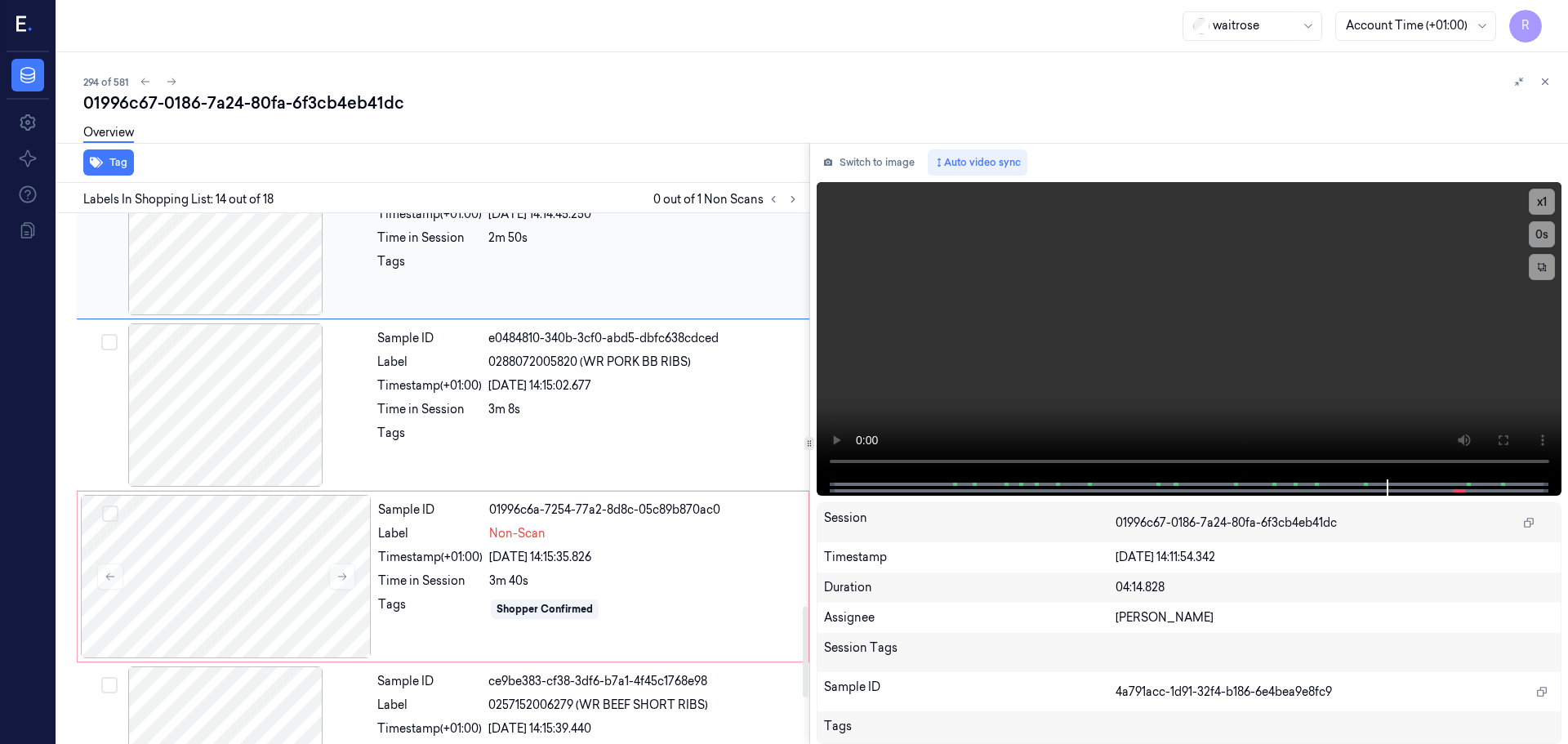
click at [263, 260] on div at bounding box center [225, 233] width 291 height 163
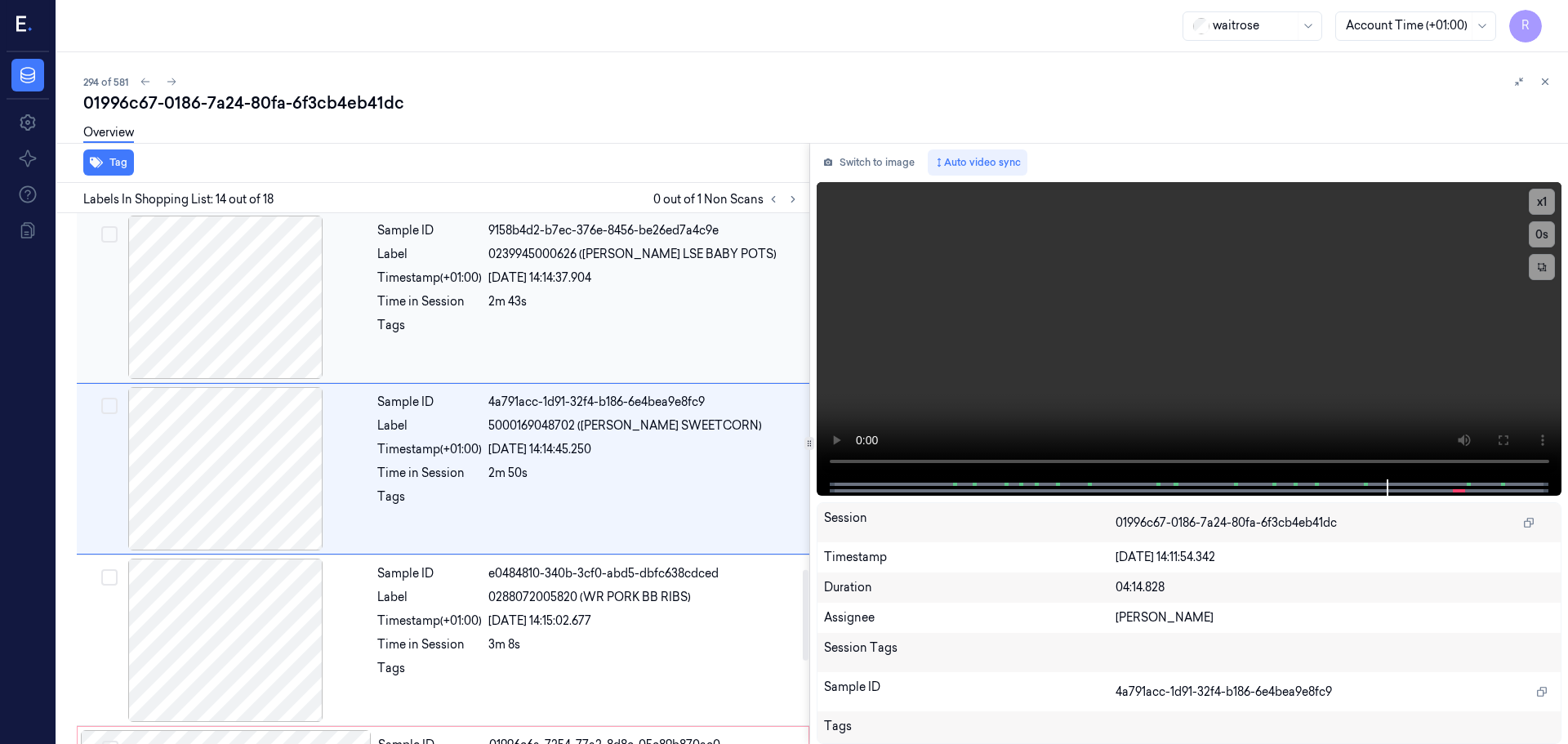
scroll to position [2048, 0]
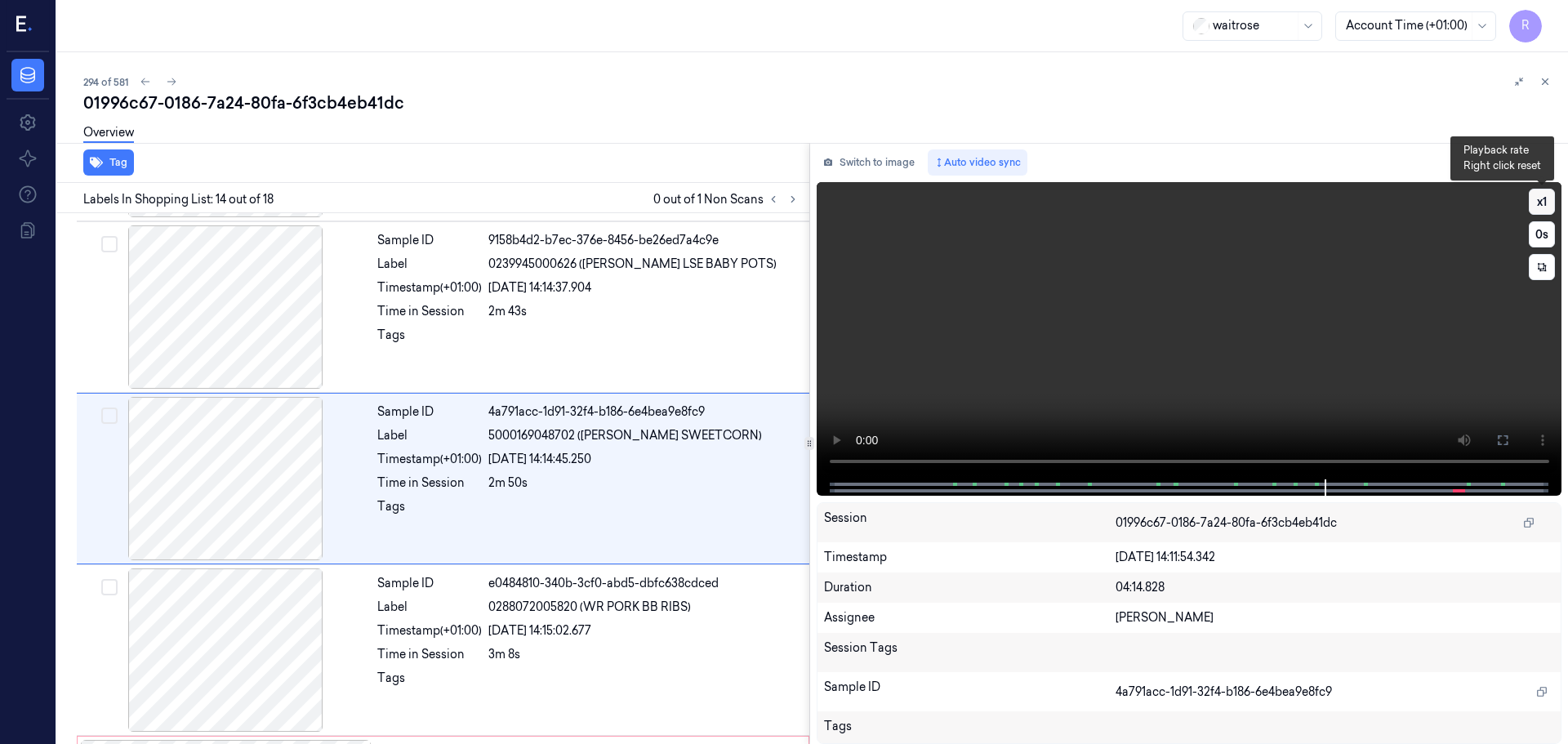
click at [1550, 203] on button "x 1" at bounding box center [1542, 202] width 26 height 26
click at [1550, 203] on button "x 2" at bounding box center [1542, 202] width 26 height 26
click at [1550, 203] on button "x 4" at bounding box center [1542, 202] width 26 height 26
click at [1550, 203] on button "x 1" at bounding box center [1542, 202] width 26 height 26
click at [1550, 203] on button "x 2" at bounding box center [1542, 202] width 26 height 26
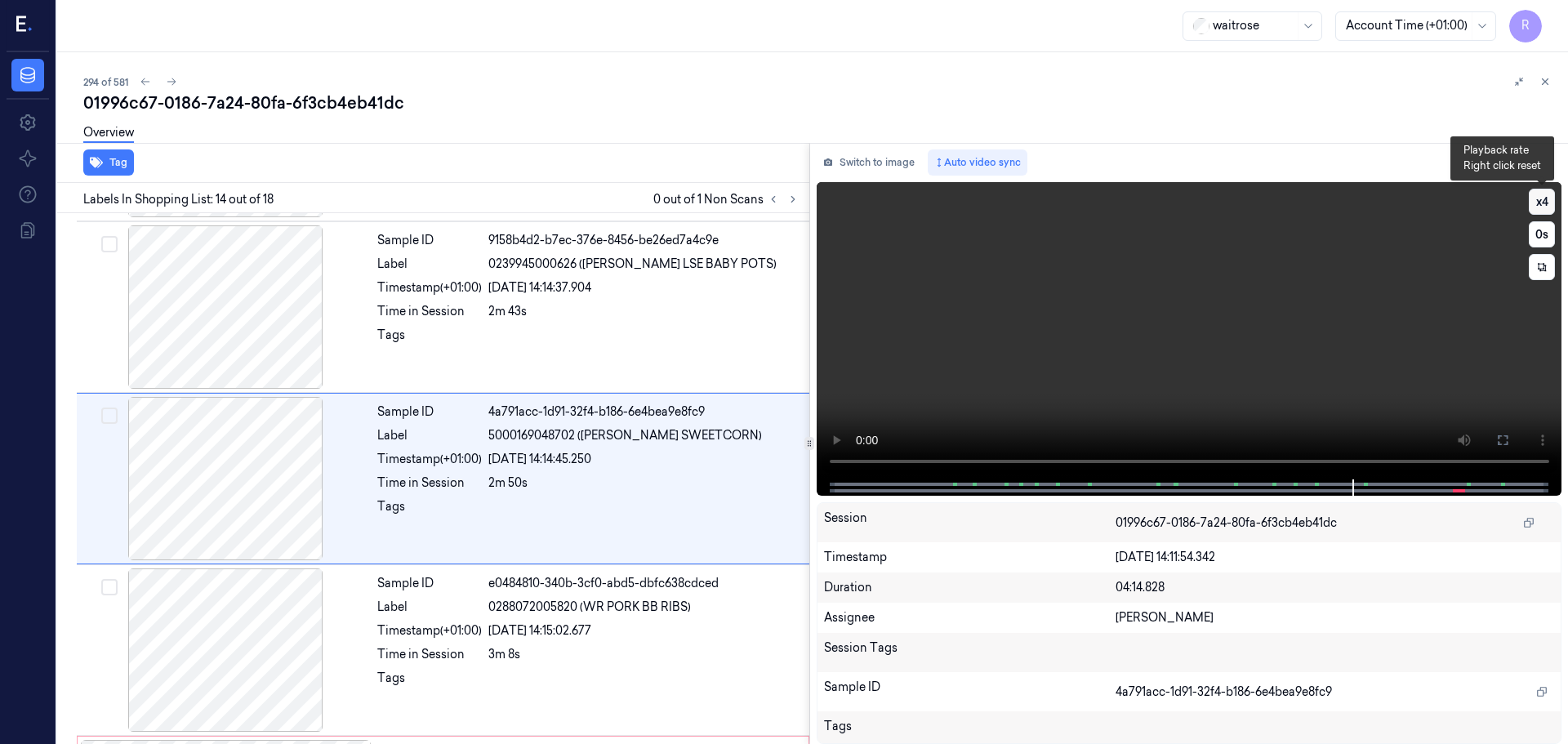
click at [1550, 203] on button "x 4" at bounding box center [1542, 202] width 26 height 26
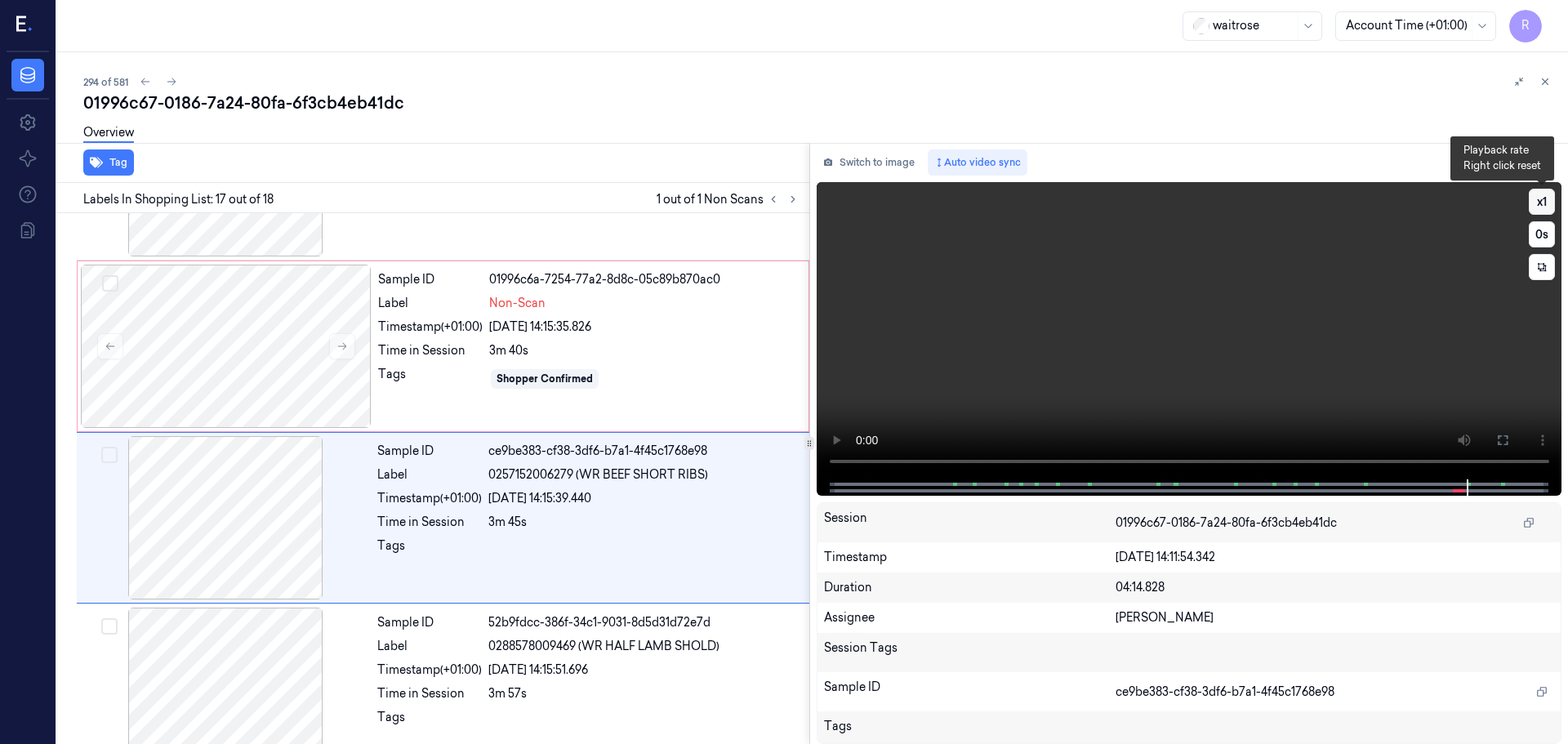
scroll to position [2561, 0]
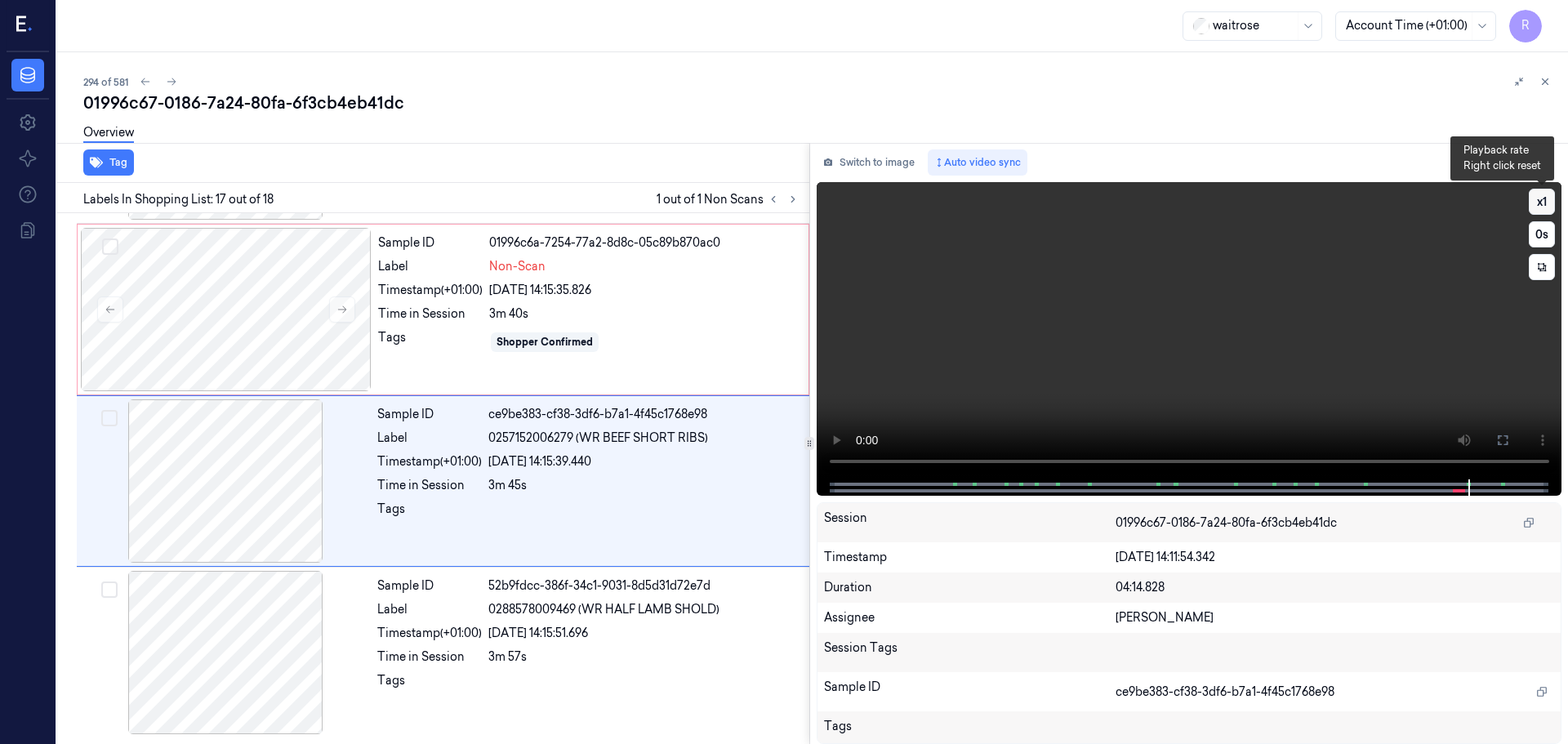
click at [1552, 201] on button "x 1" at bounding box center [1542, 202] width 26 height 26
click at [1552, 201] on button "x 2" at bounding box center [1542, 202] width 26 height 26
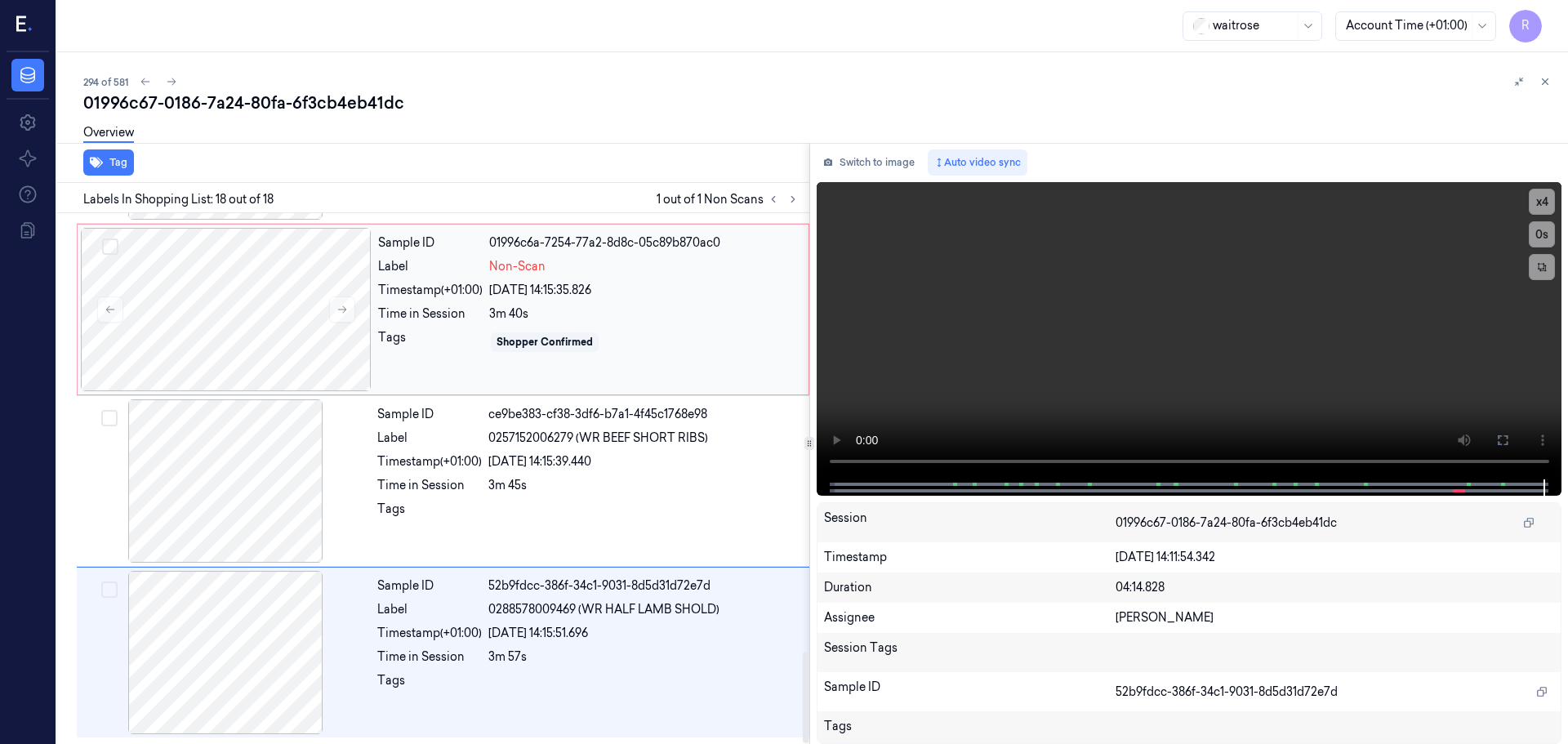
click at [604, 293] on div "[DATE] 14:15:35.826" at bounding box center [644, 290] width 310 height 17
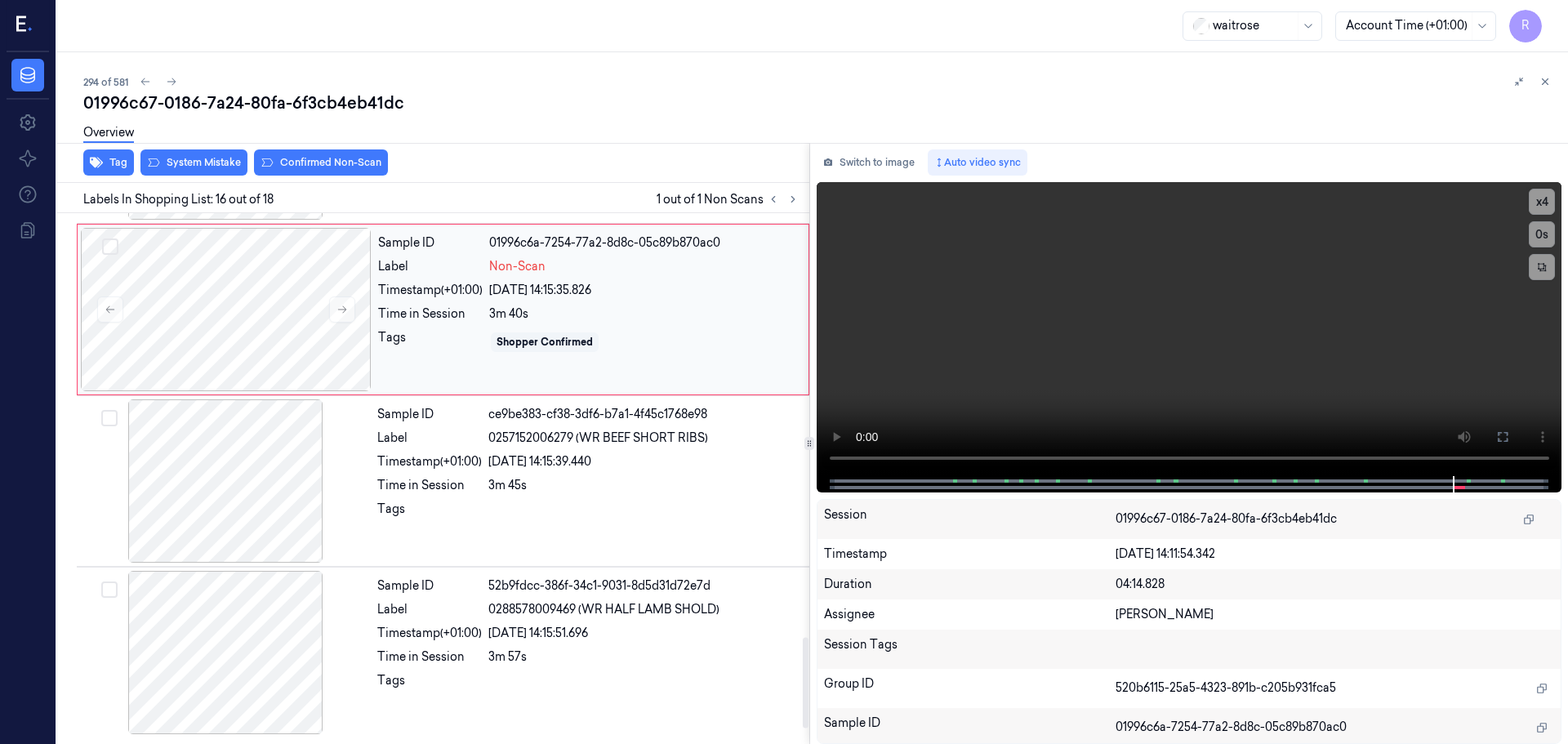
scroll to position [2392, 0]
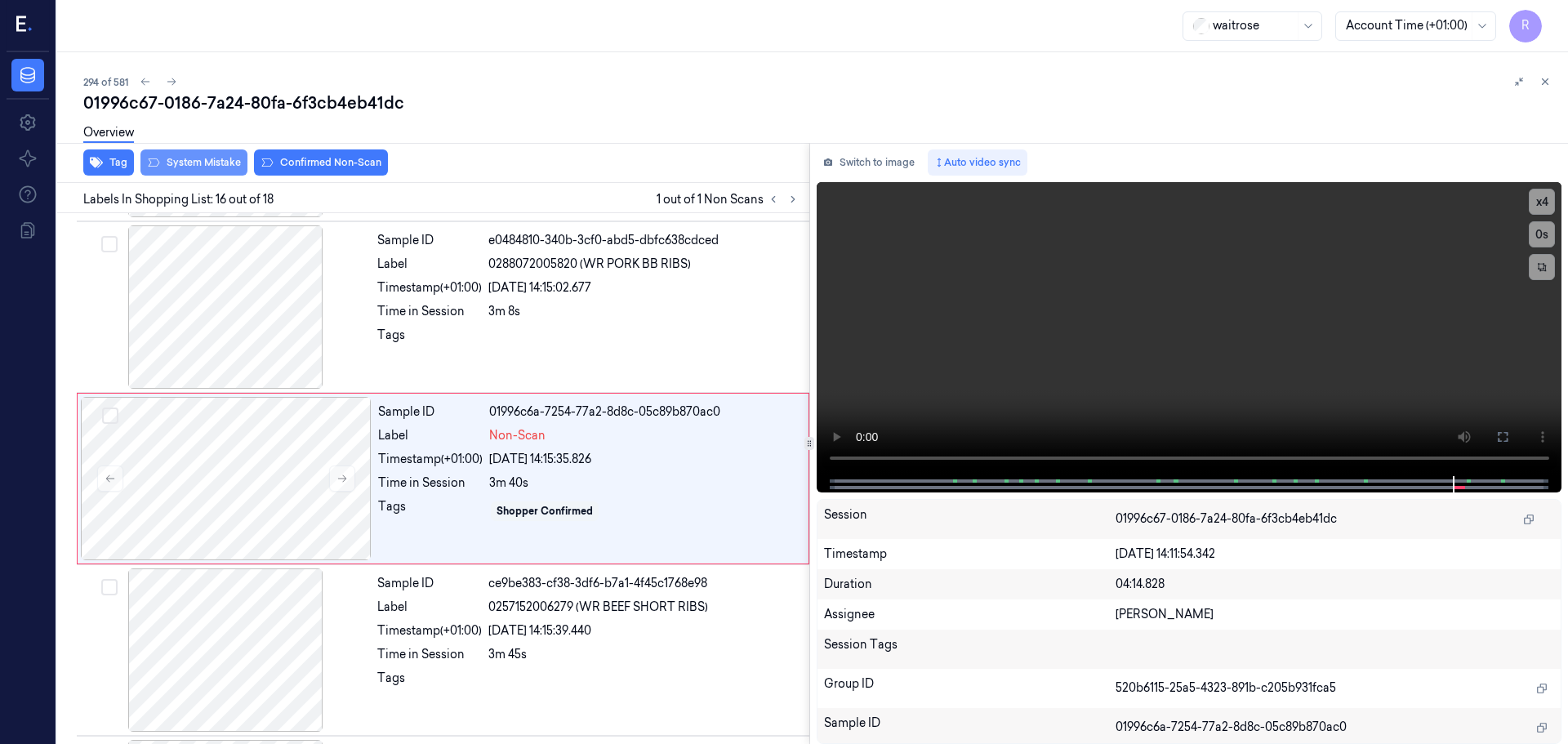
click at [180, 164] on button "System Mistake" at bounding box center [194, 162] width 107 height 26
click at [313, 163] on button "Unusual Activity" at bounding box center [316, 162] width 109 height 26
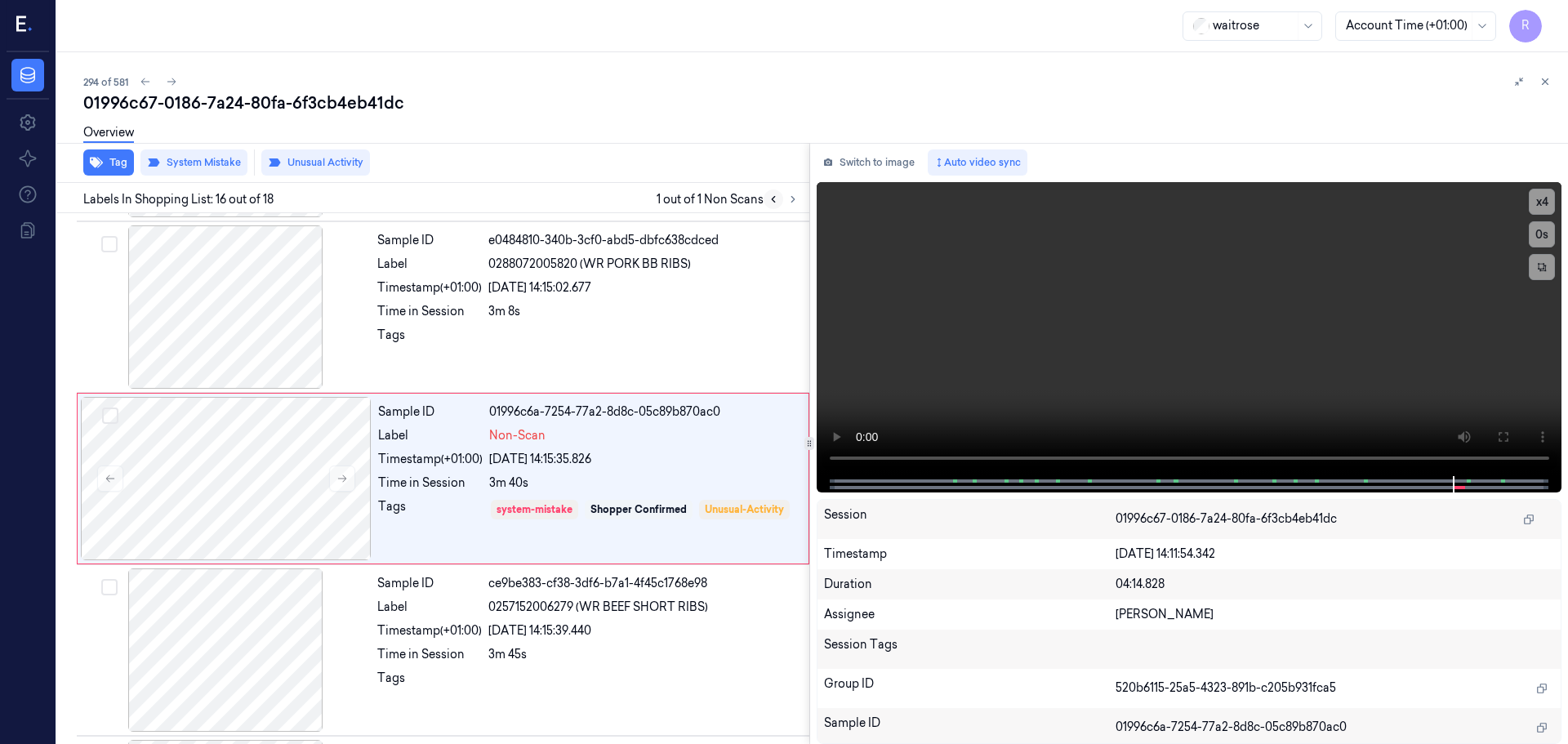
click at [775, 200] on icon at bounding box center [773, 199] width 11 height 11
click at [791, 199] on icon at bounding box center [793, 199] width 11 height 11
click at [1544, 74] on button at bounding box center [1545, 81] width 20 height 20
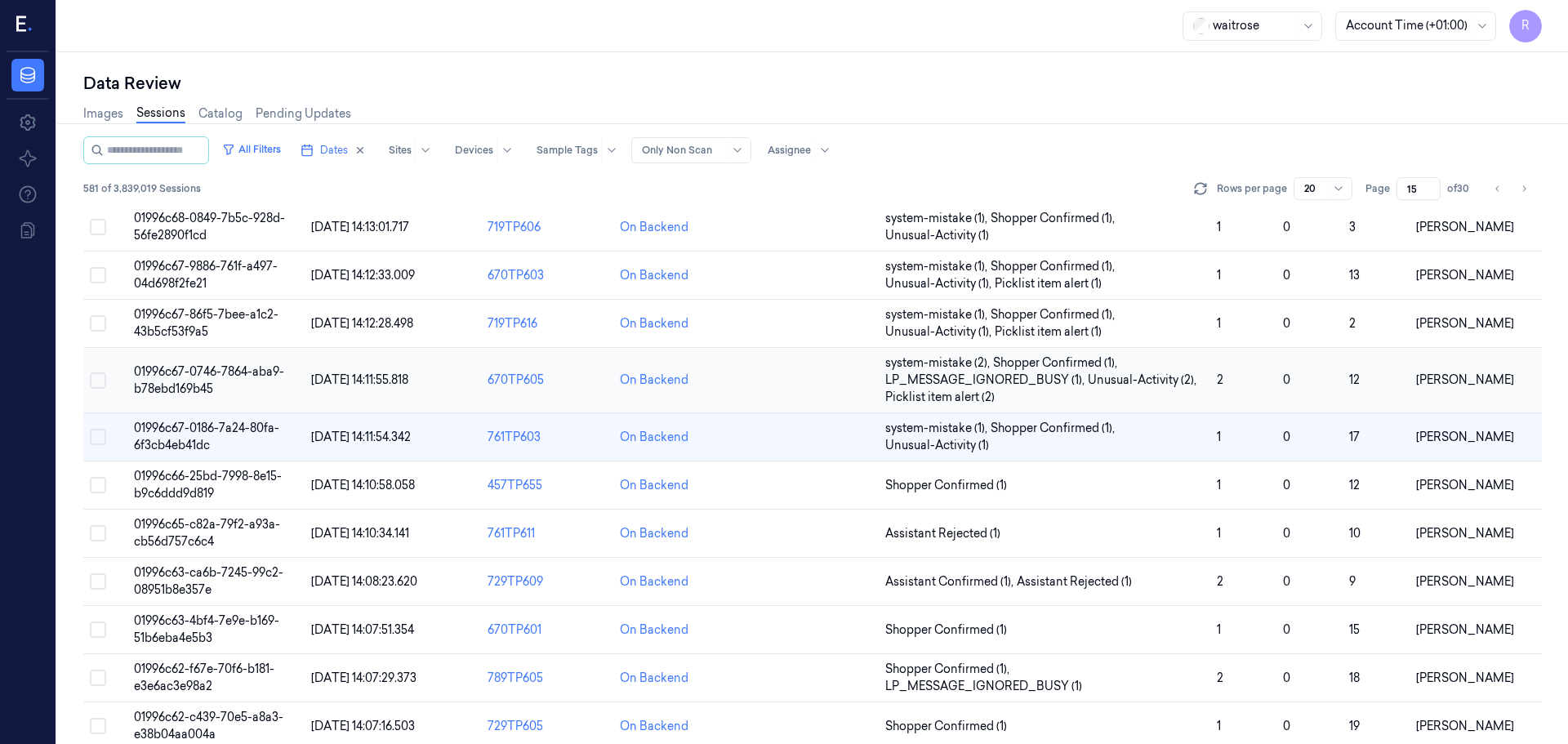
scroll to position [508, 0]
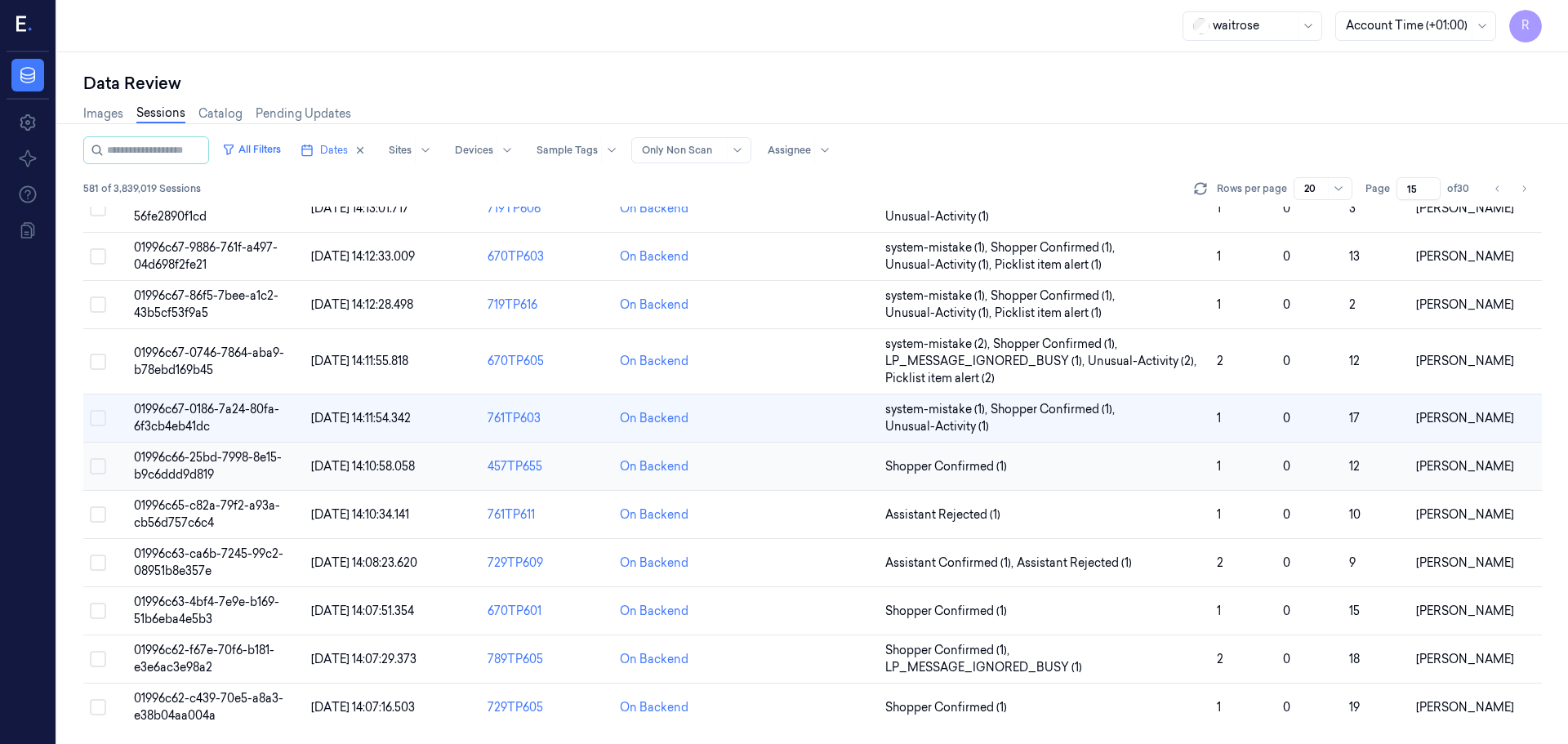
click at [1114, 480] on td "Shopper Confirmed (1)" at bounding box center [1045, 467] width 332 height 48
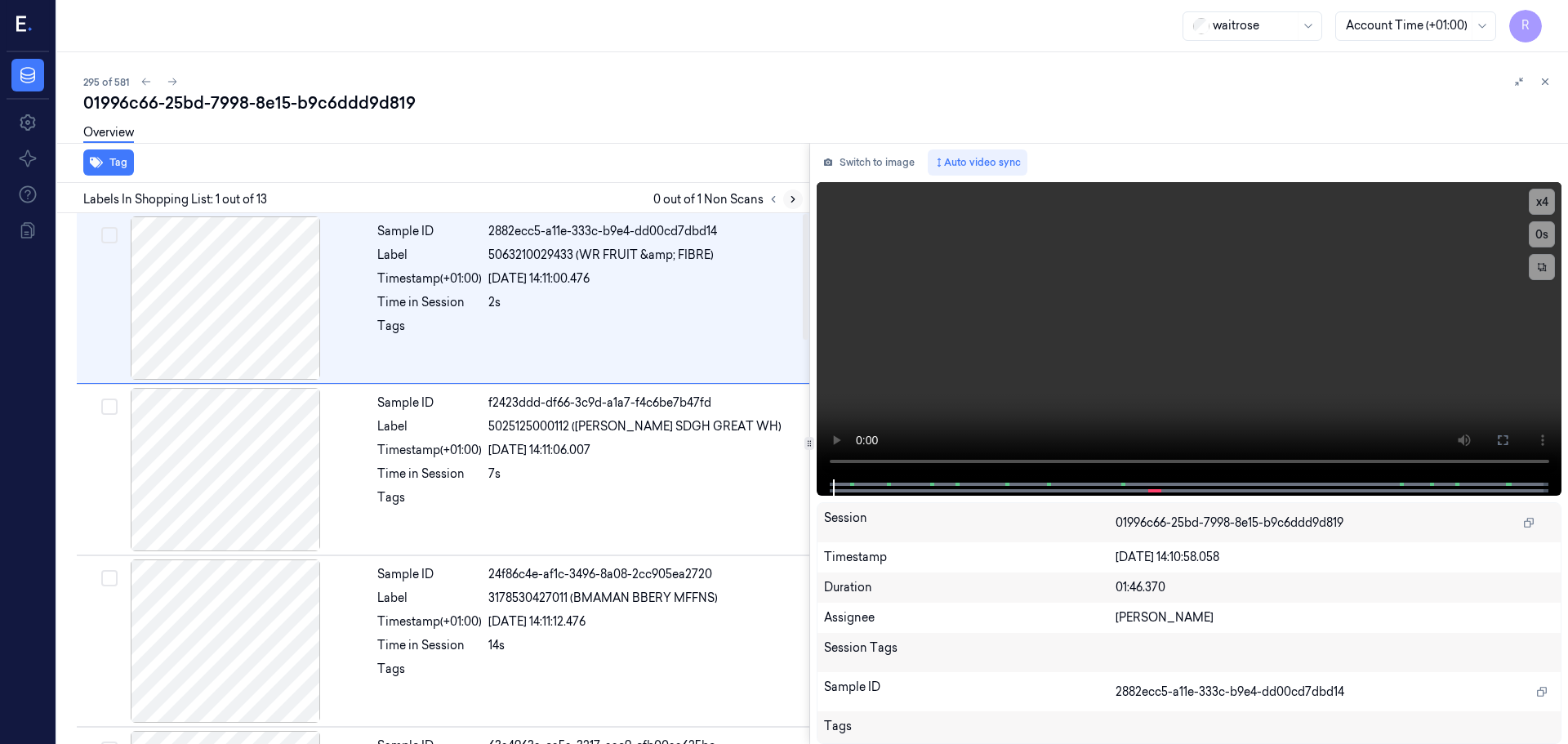
click at [792, 205] on button at bounding box center [793, 199] width 20 height 20
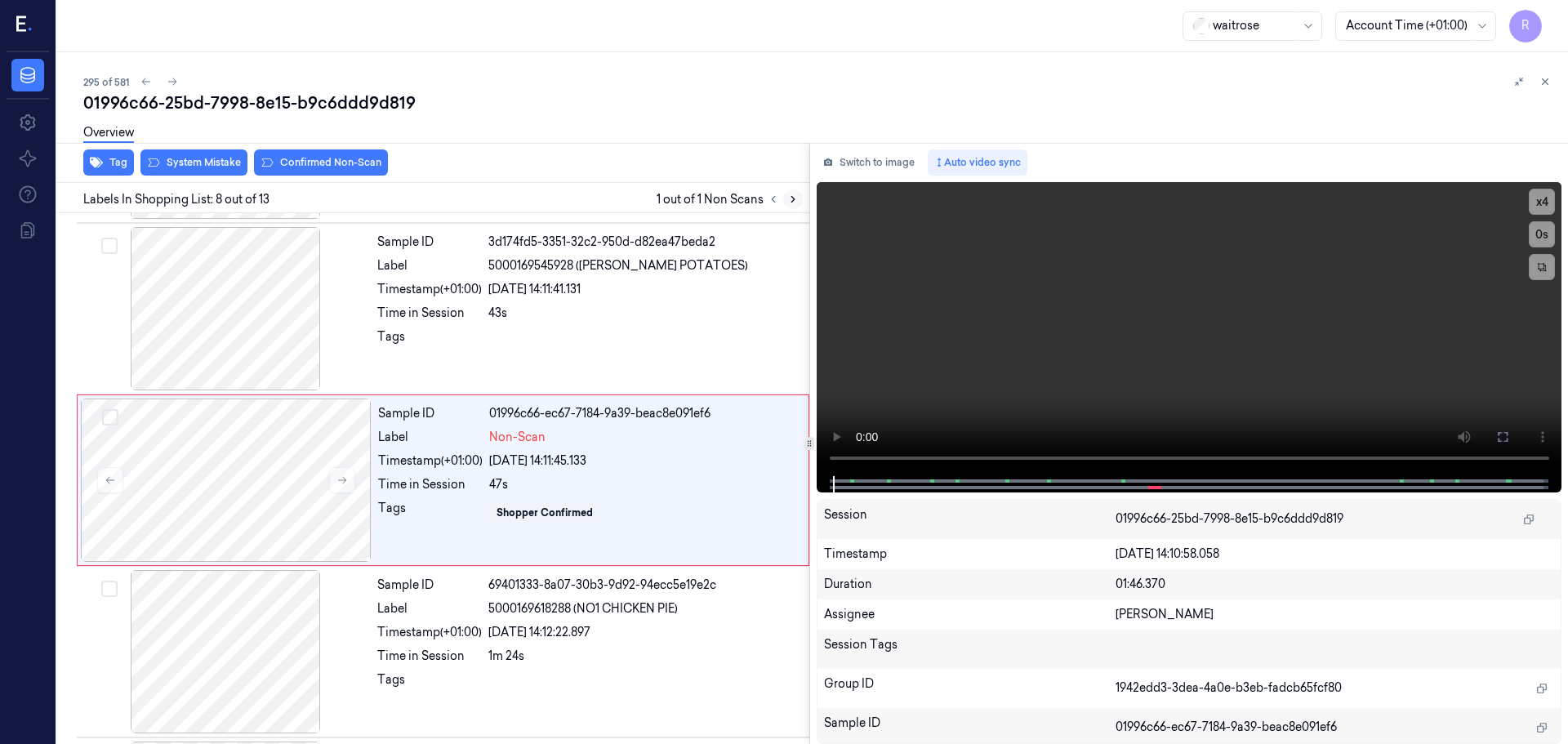
scroll to position [1020, 0]
click at [330, 478] on button at bounding box center [342, 478] width 26 height 26
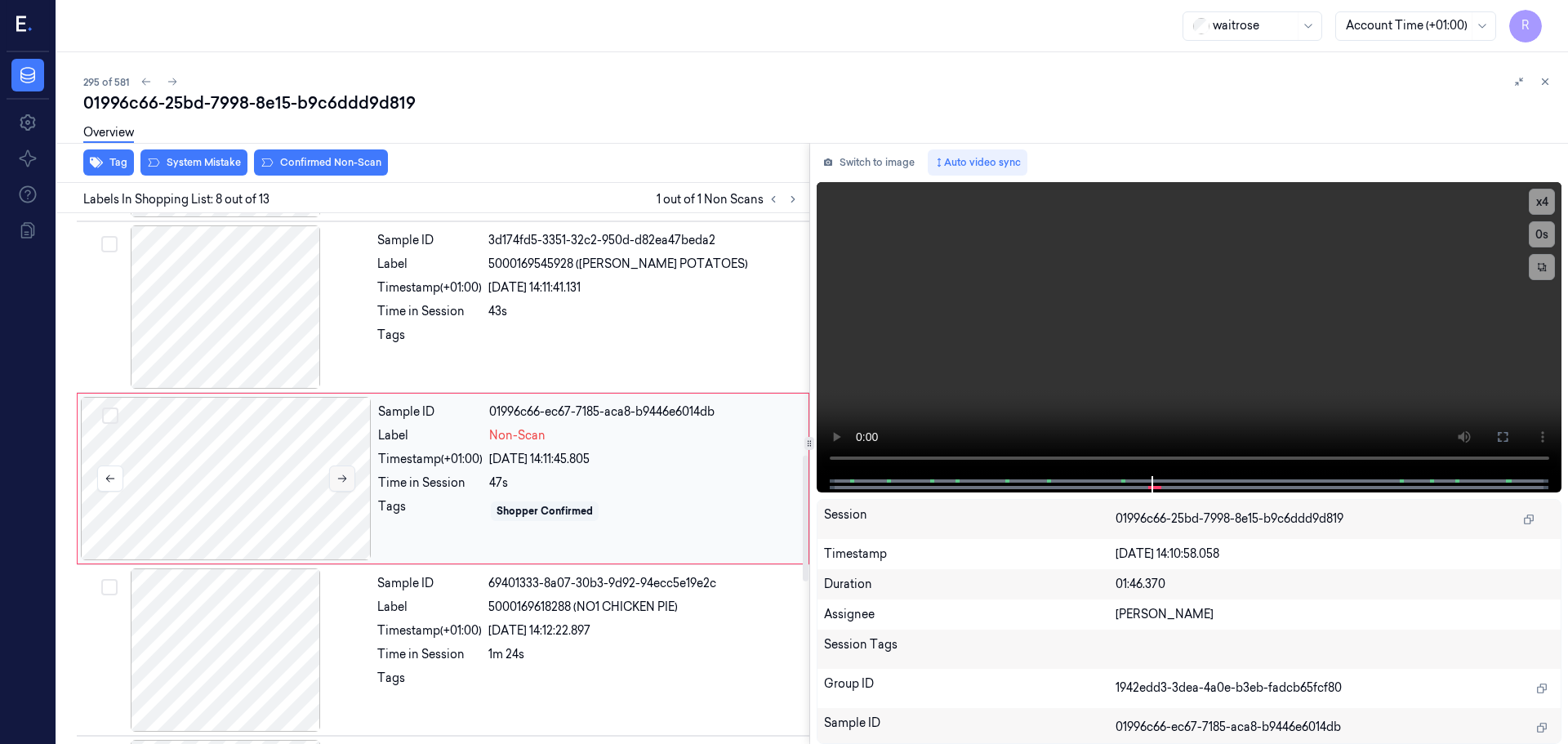
click at [330, 478] on button at bounding box center [342, 478] width 26 height 26
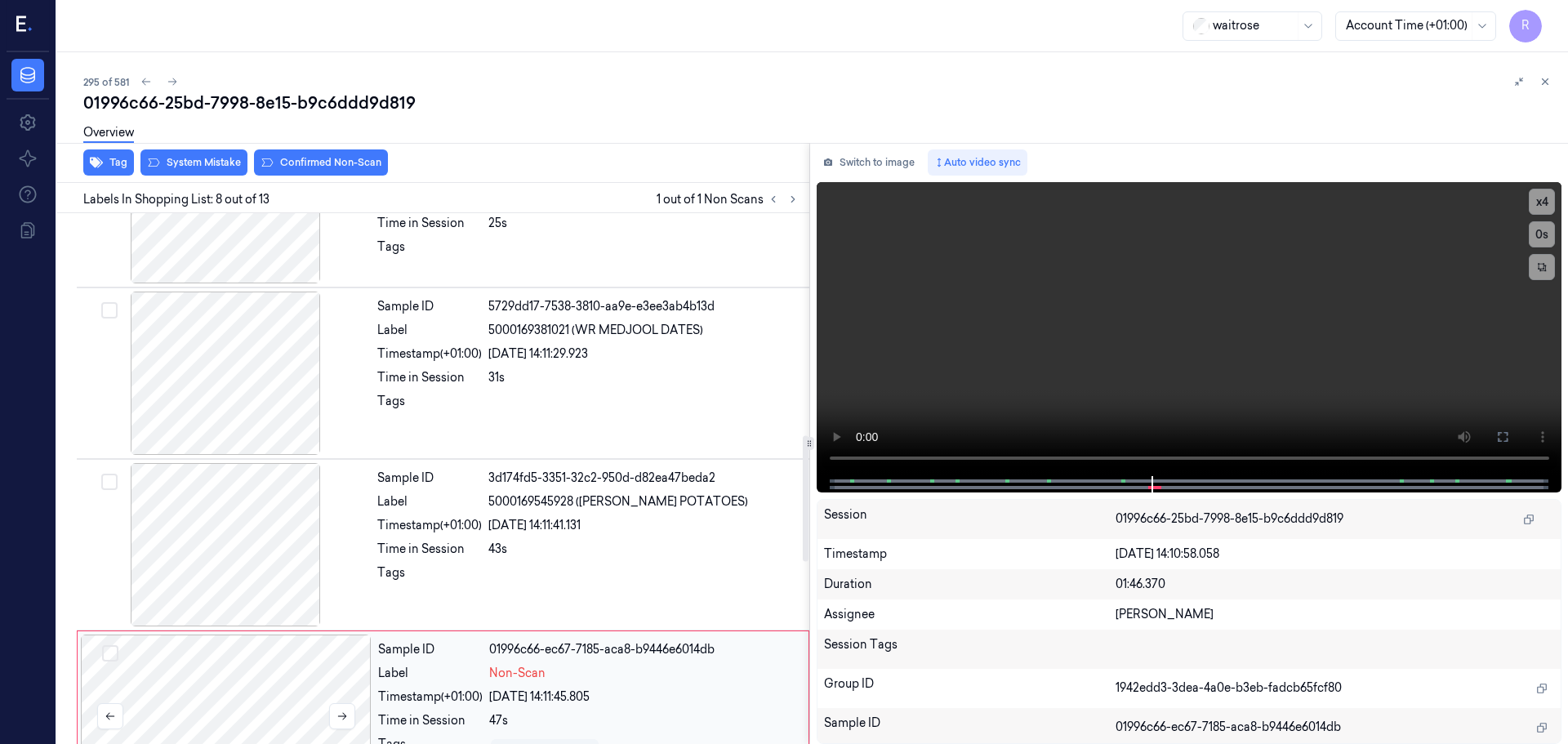
scroll to position [775, 0]
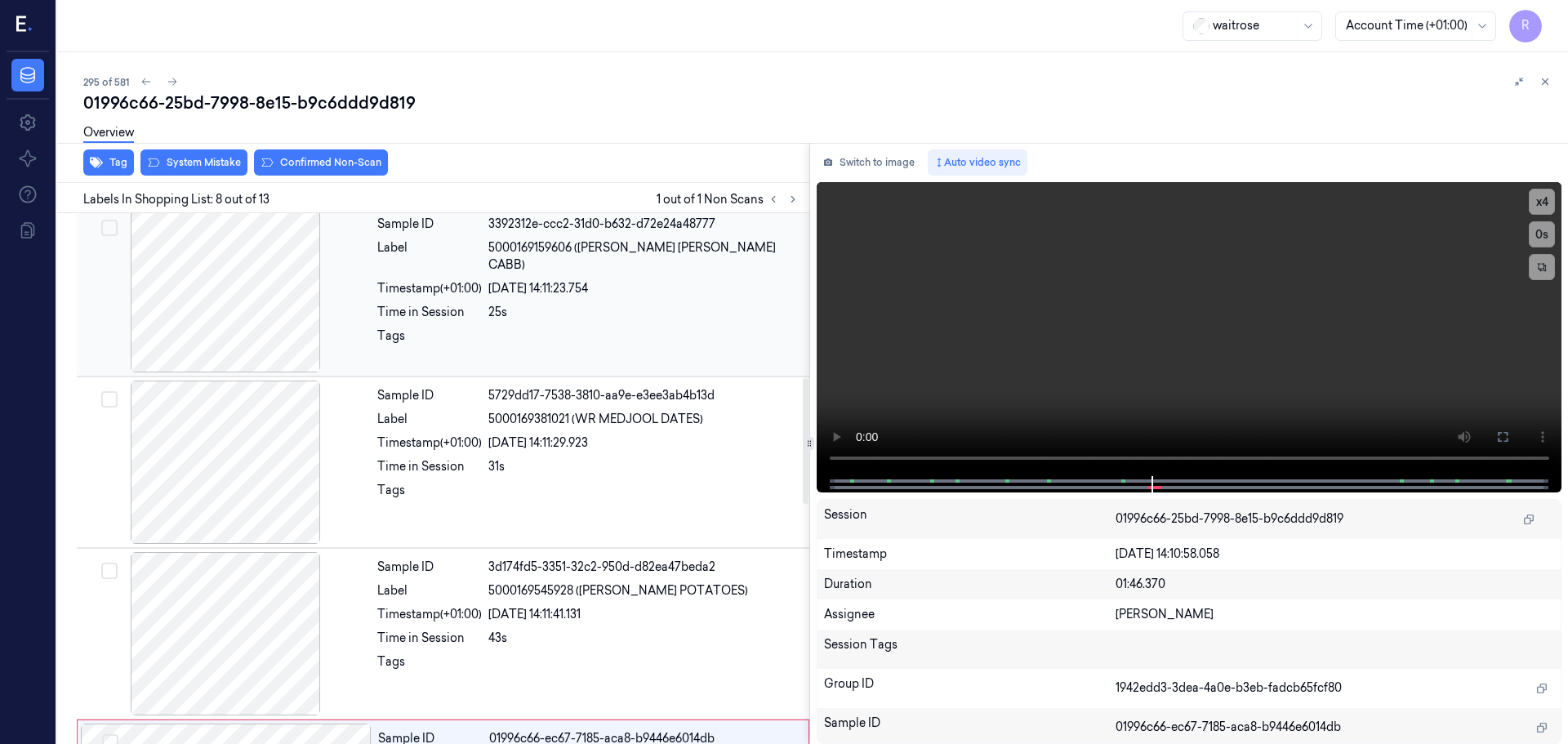
click at [279, 327] on div at bounding box center [225, 290] width 291 height 163
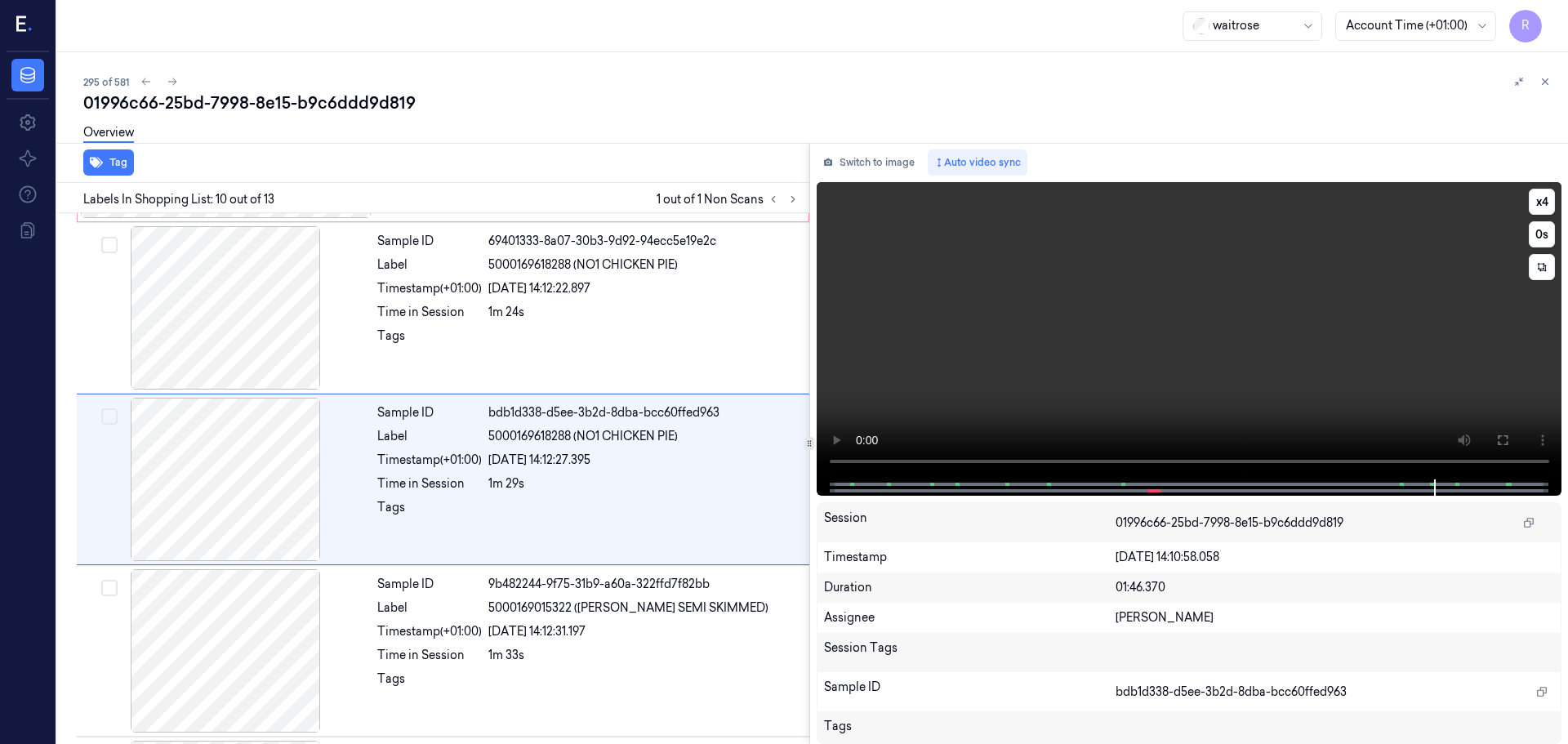
scroll to position [1363, 0]
click at [769, 194] on icon at bounding box center [773, 199] width 11 height 11
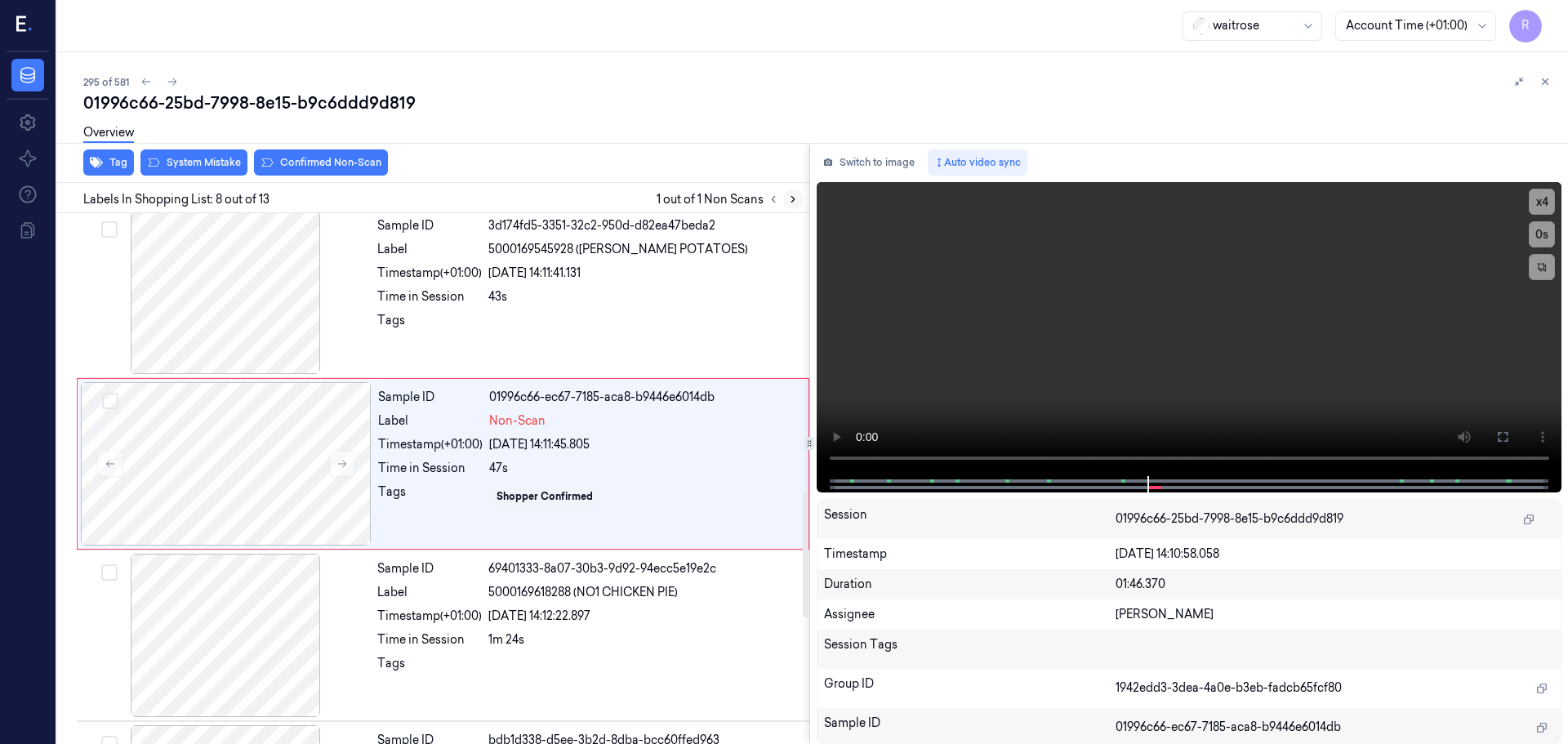
click at [794, 198] on icon at bounding box center [793, 199] width 11 height 11
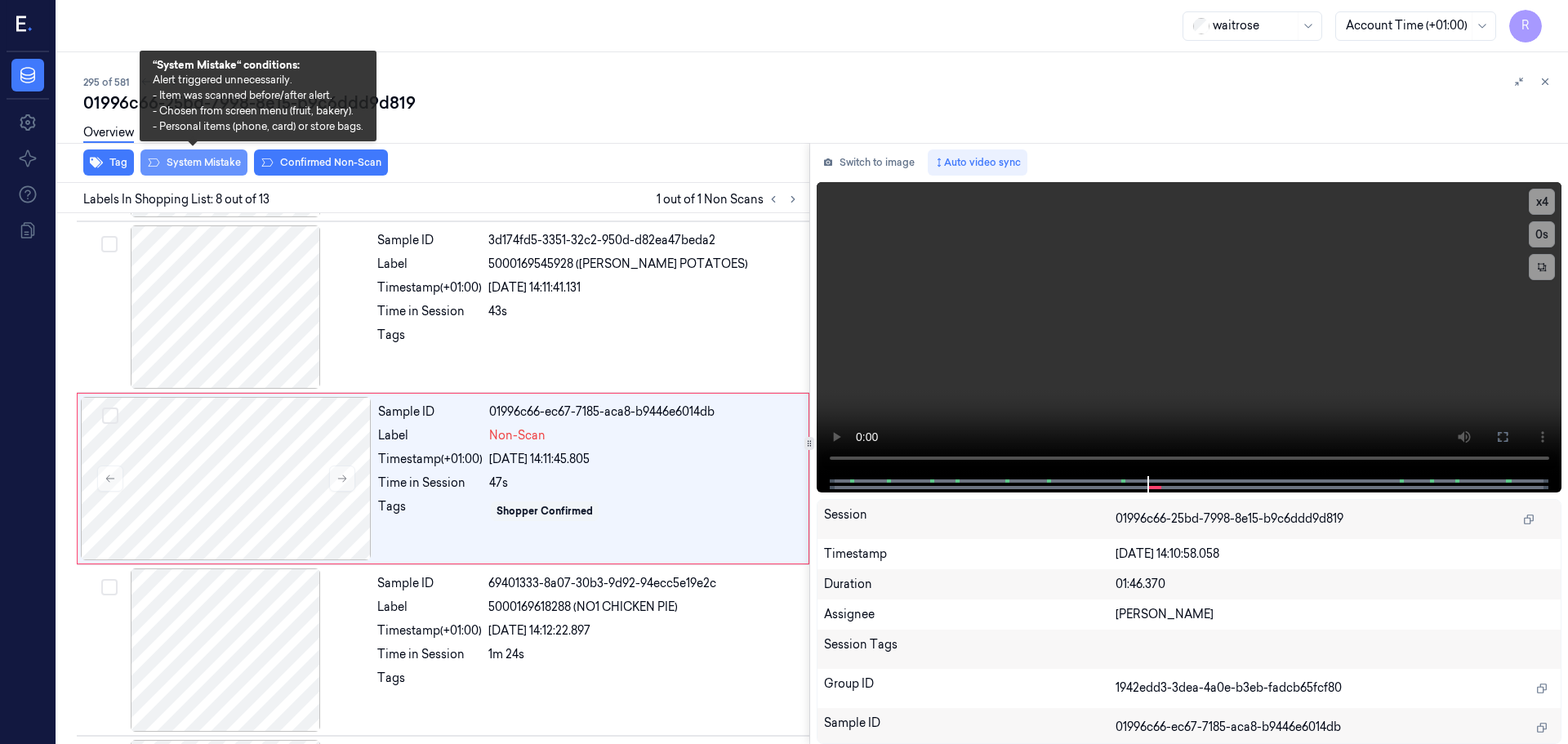
click at [189, 160] on button "System Mistake" at bounding box center [194, 162] width 107 height 26
click at [198, 161] on button "System Mistake" at bounding box center [194, 162] width 107 height 26
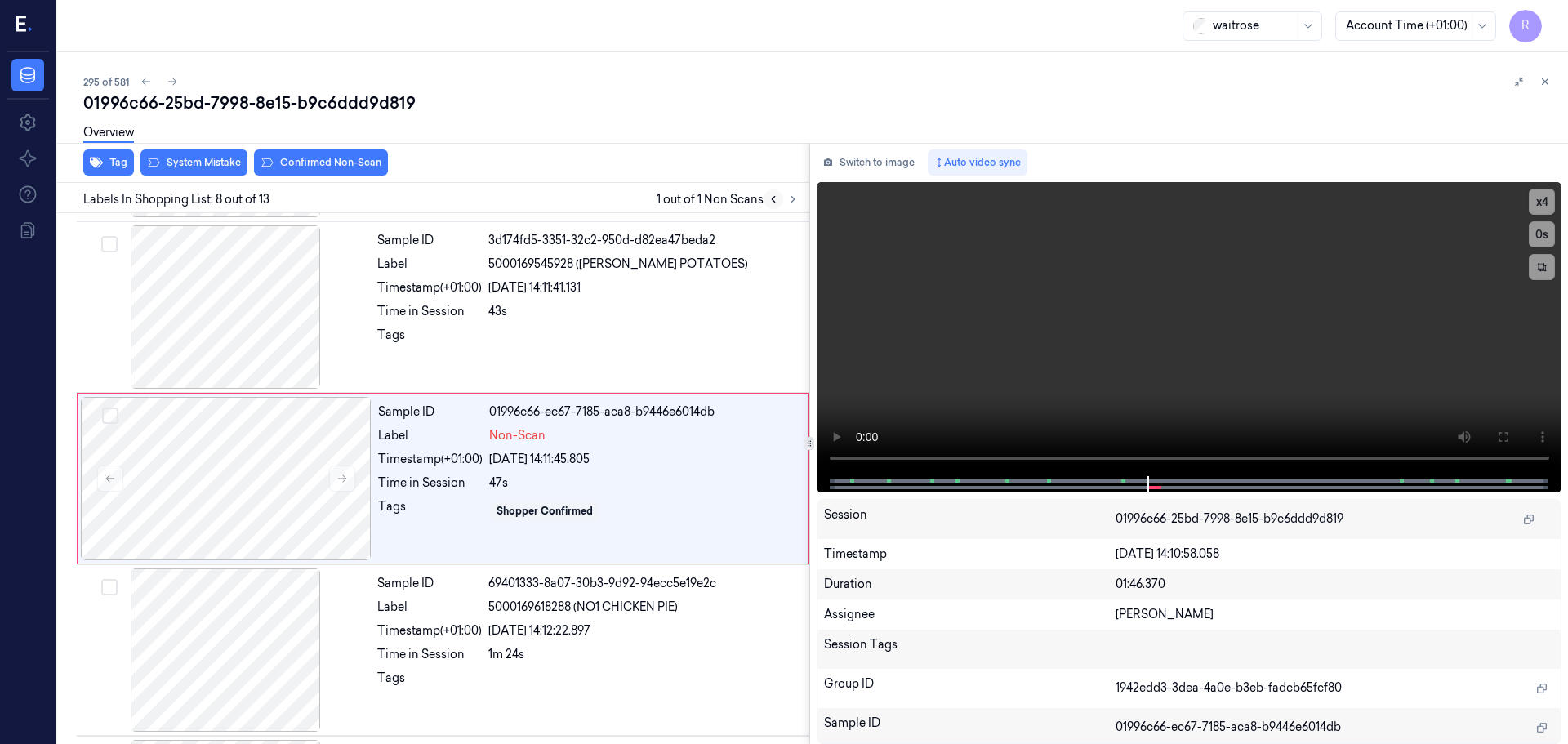
click at [769, 204] on icon at bounding box center [773, 199] width 11 height 11
click at [788, 202] on icon at bounding box center [793, 199] width 11 height 11
click at [202, 172] on button "System Mistake" at bounding box center [194, 162] width 107 height 26
click at [341, 150] on div "Overview" at bounding box center [819, 135] width 1472 height 41
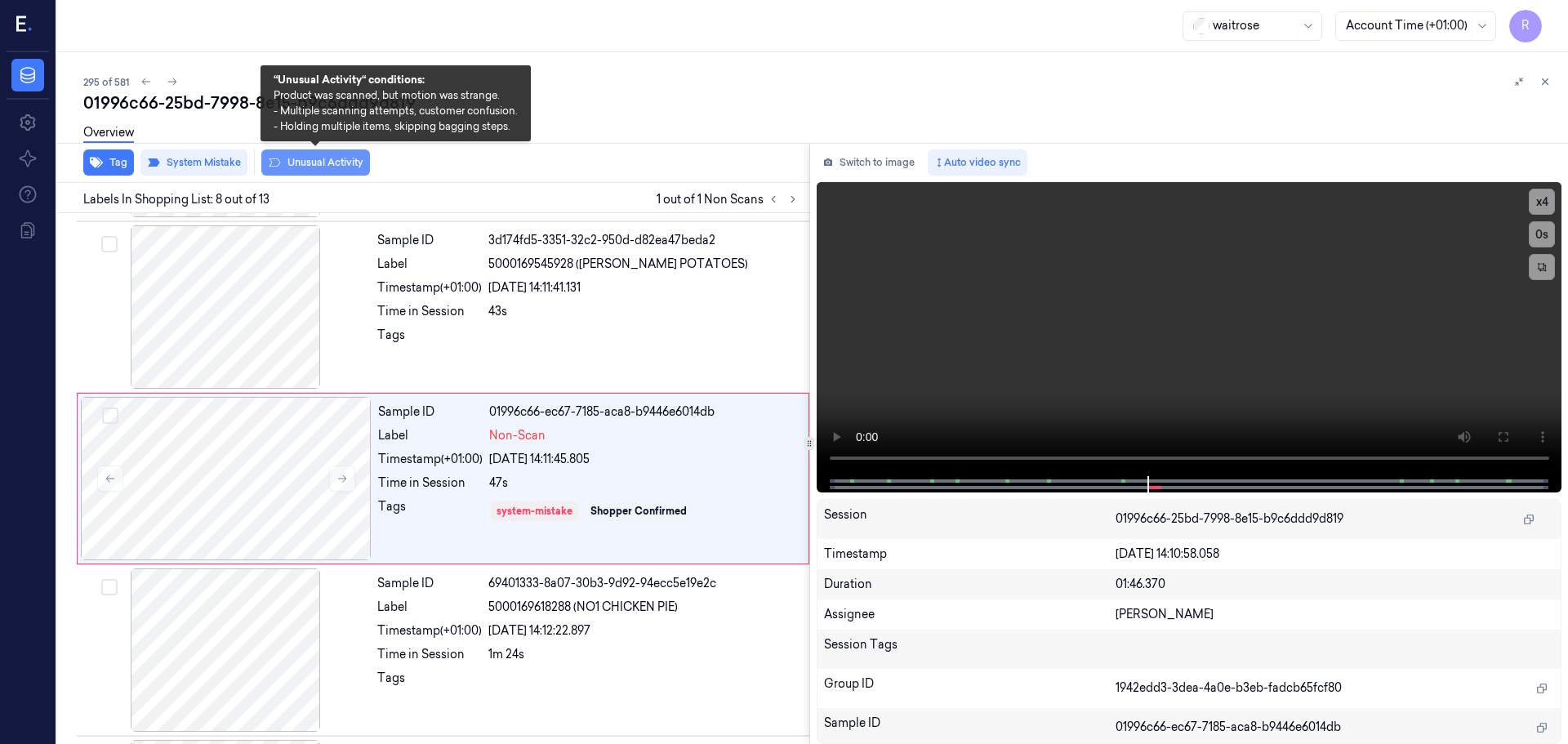
click at [335, 160] on button "Unusual Activity" at bounding box center [316, 162] width 109 height 26
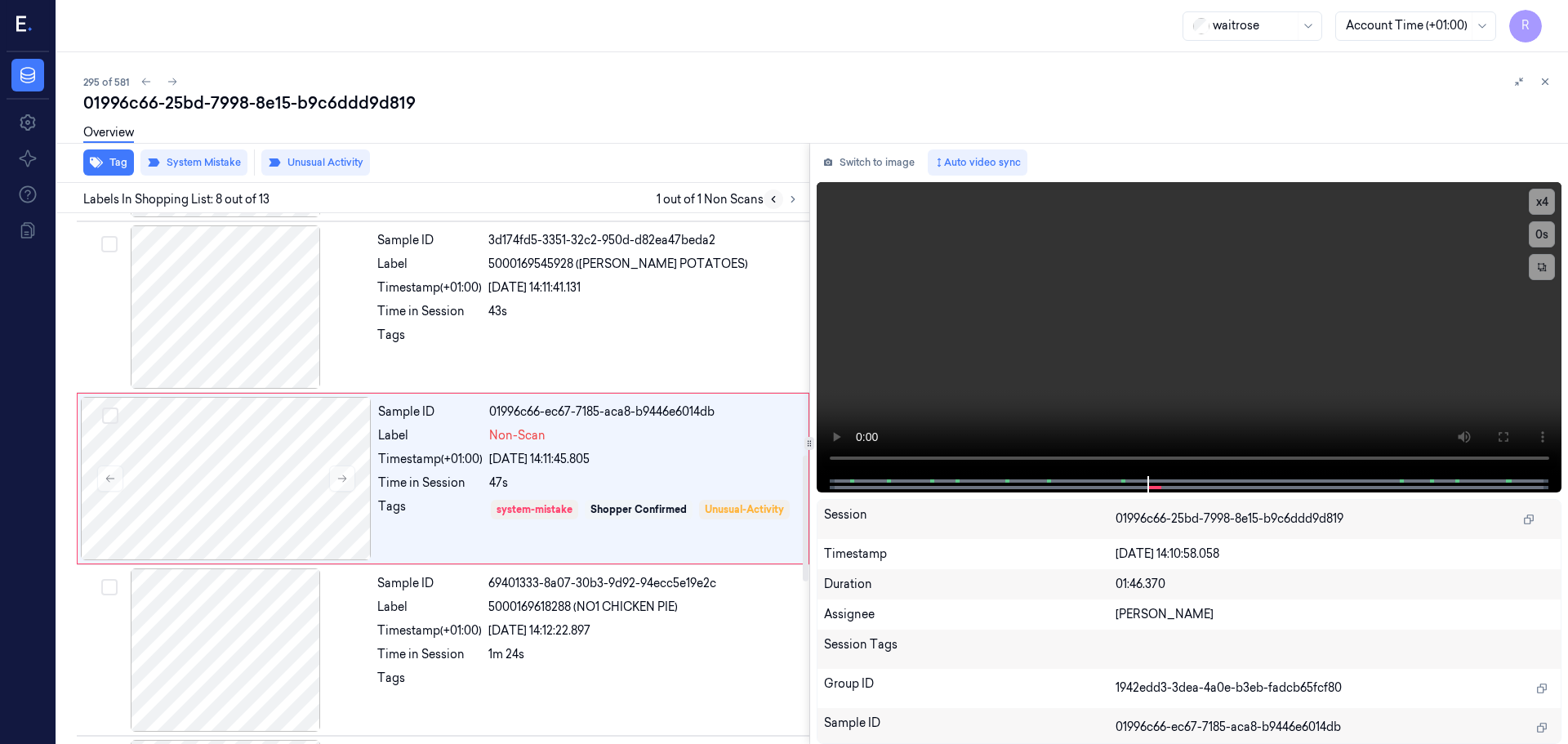
click at [774, 202] on icon at bounding box center [774, 199] width 3 height 6
click at [779, 200] on button at bounding box center [773, 199] width 20 height 20
click at [797, 200] on icon at bounding box center [793, 199] width 11 height 11
click at [621, 627] on div "[DATE] 14:12:22.897" at bounding box center [644, 631] width 311 height 17
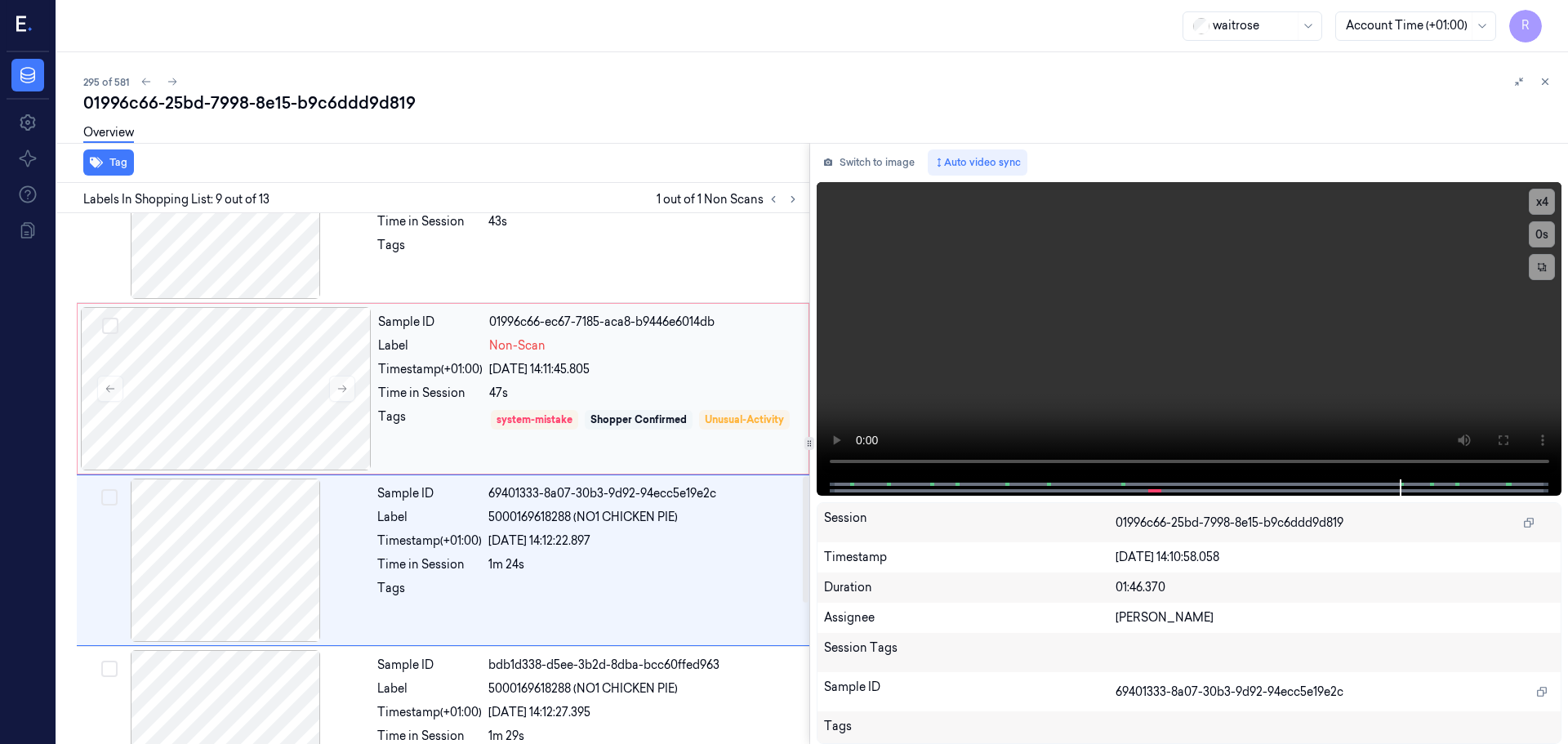
click at [667, 419] on div "Shopper Confirmed" at bounding box center [639, 419] width 97 height 15
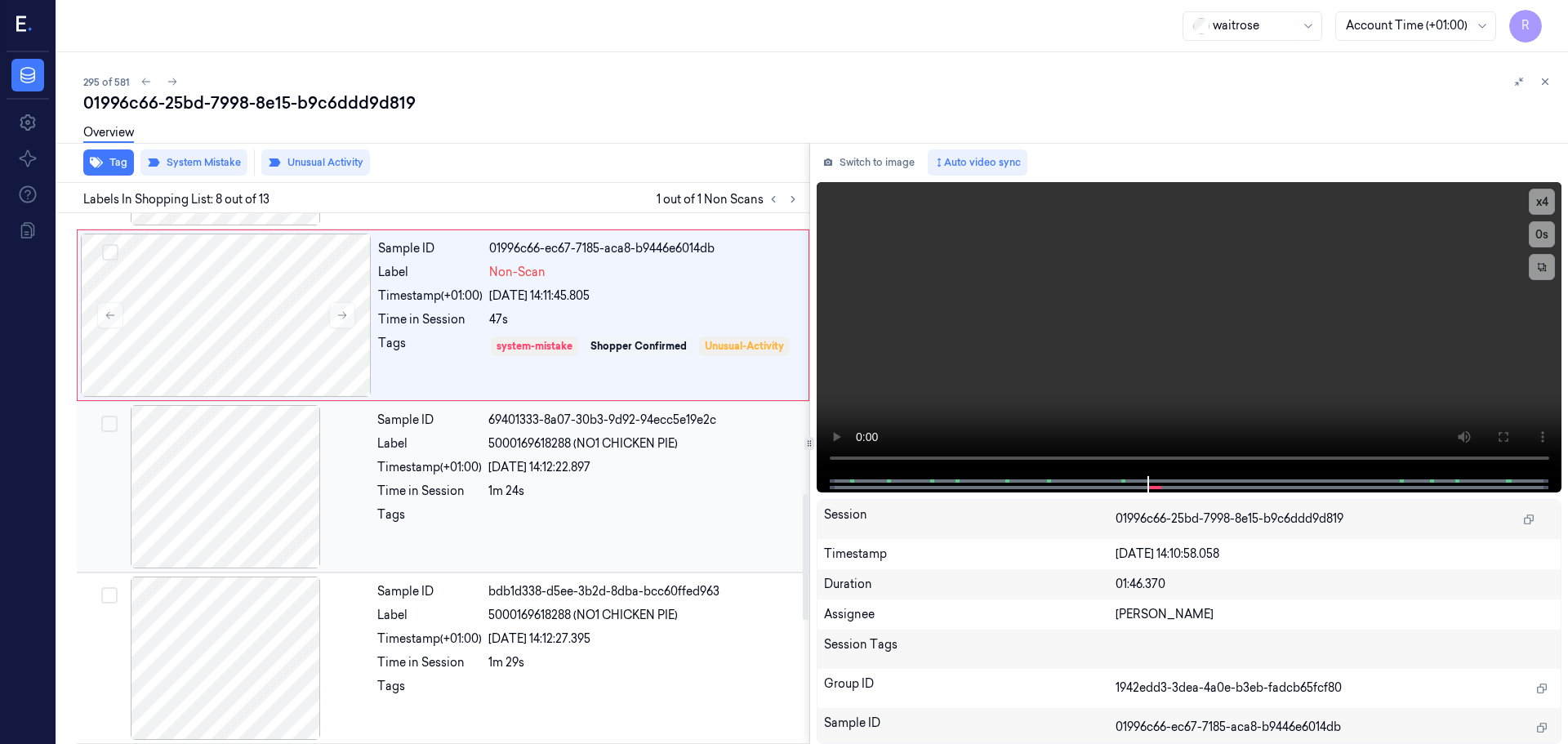
click at [599, 486] on div "1m 24s" at bounding box center [644, 491] width 311 height 17
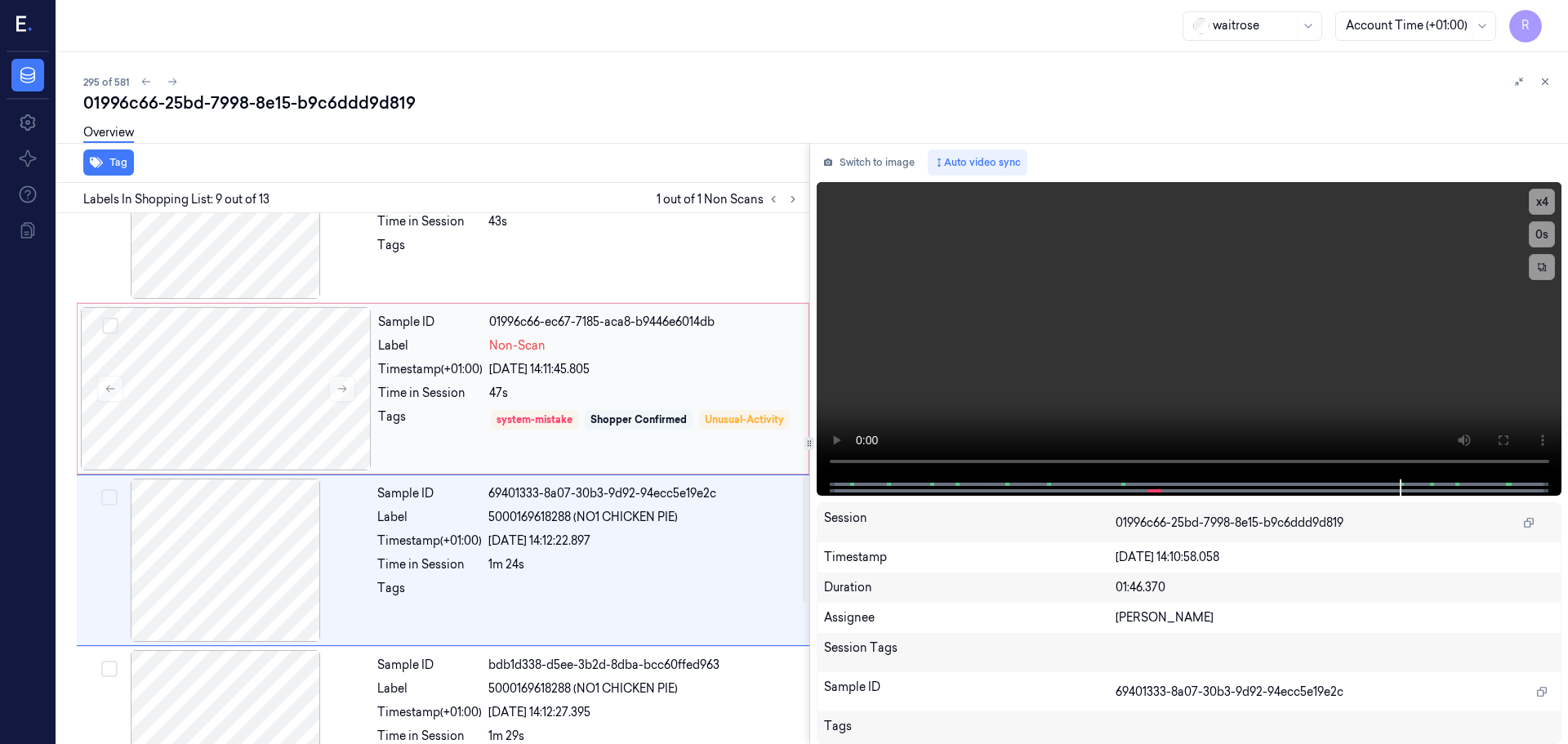
click at [625, 416] on div "Shopper Confirmed" at bounding box center [639, 419] width 97 height 15
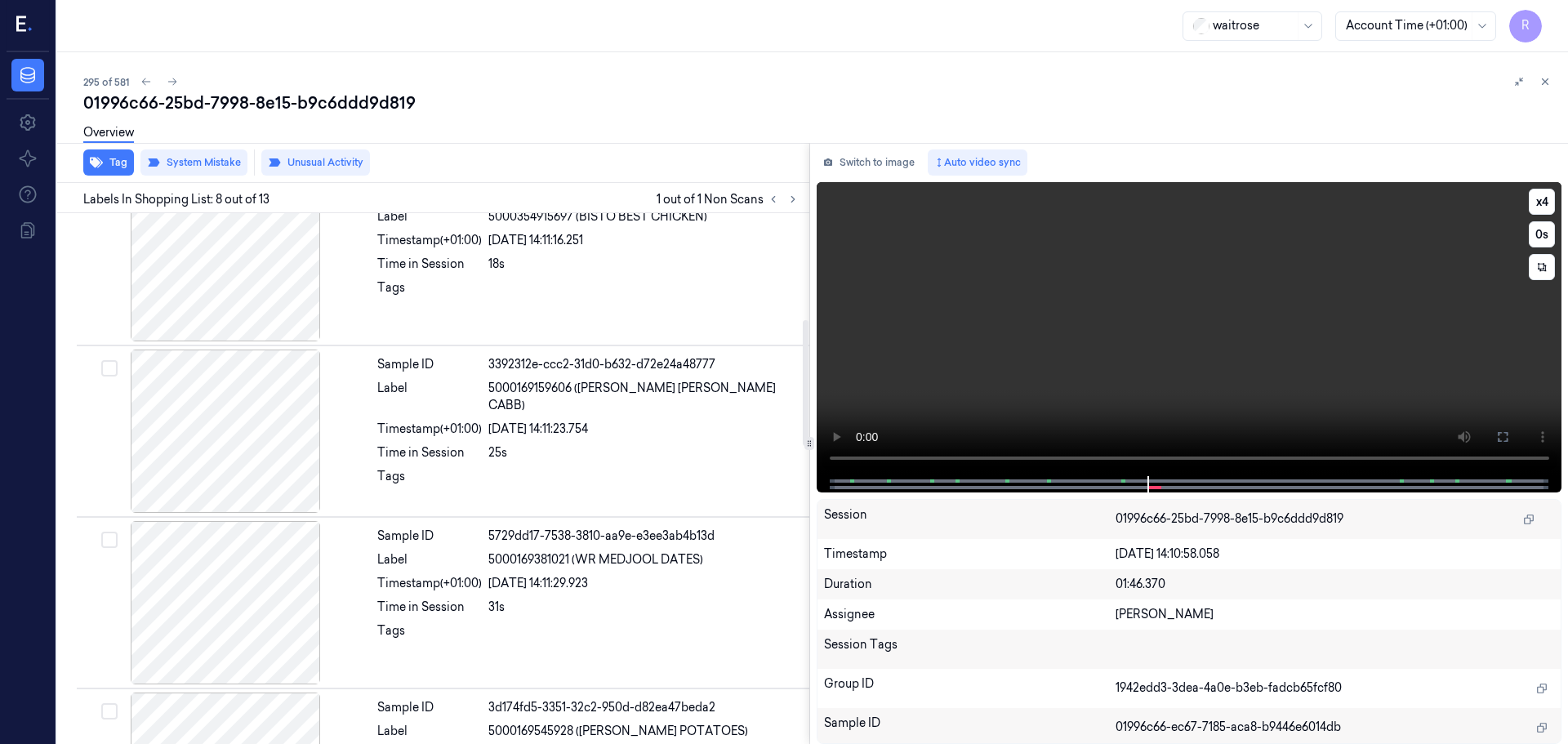
scroll to position [448, 0]
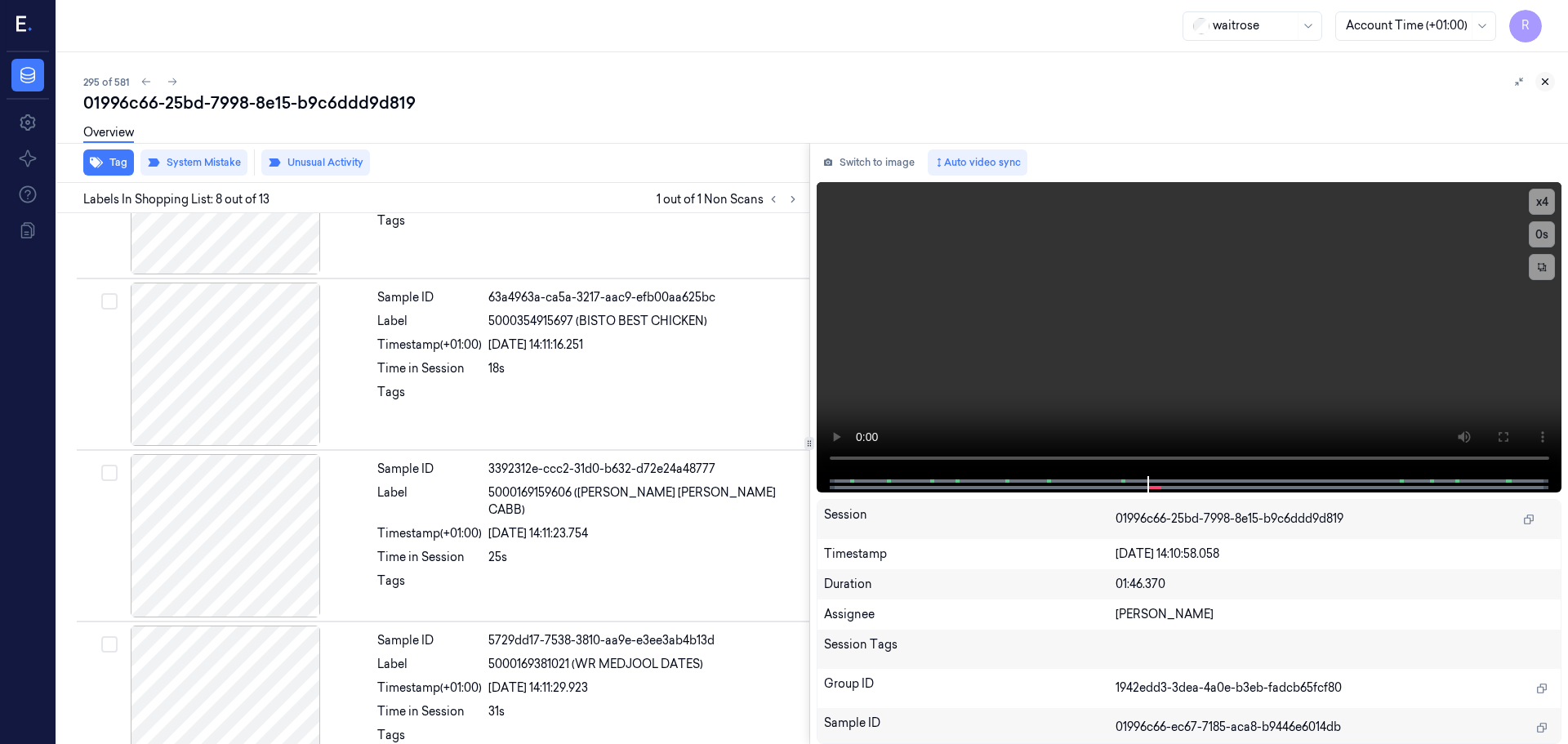
click at [1546, 83] on icon at bounding box center [1545, 81] width 11 height 11
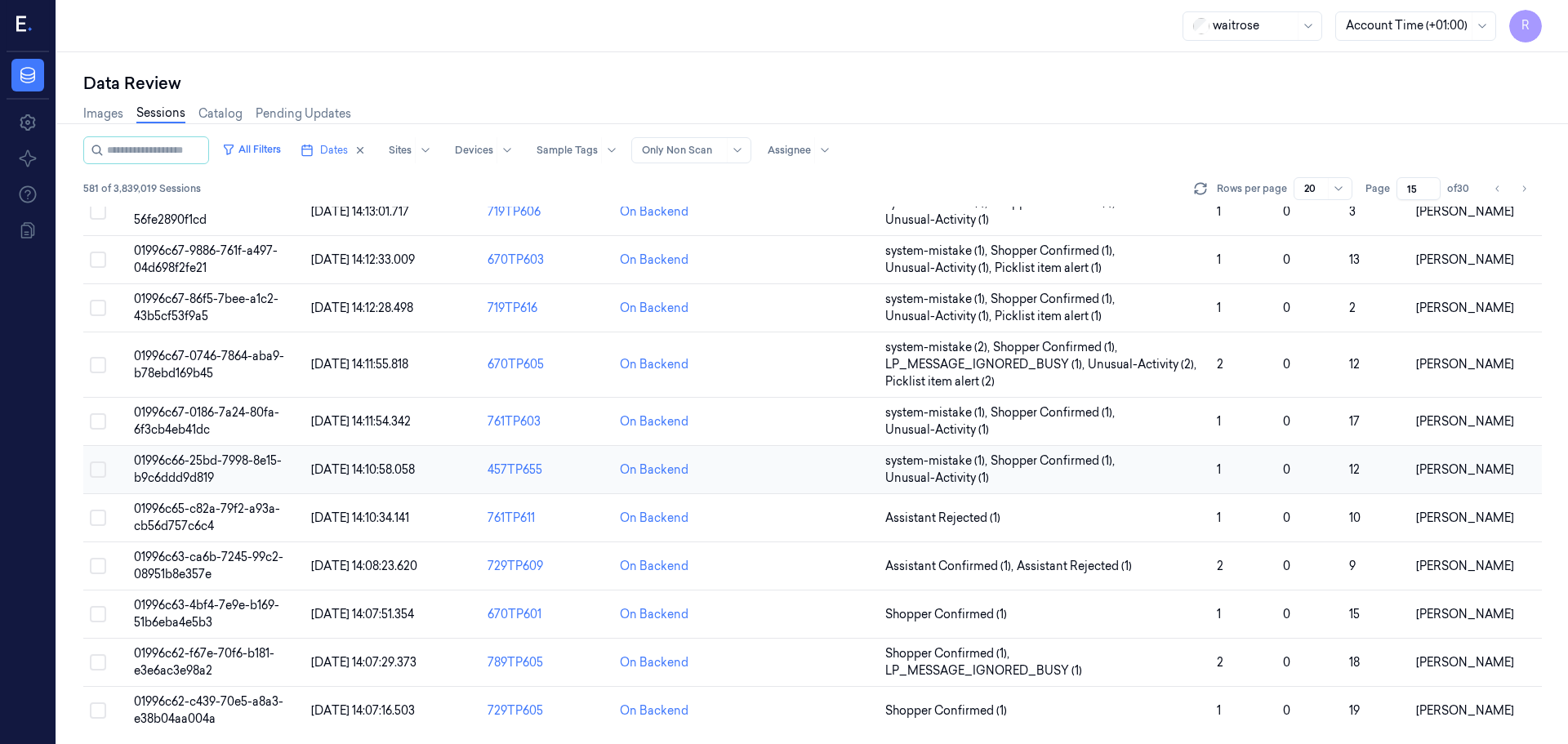
scroll to position [508, 0]
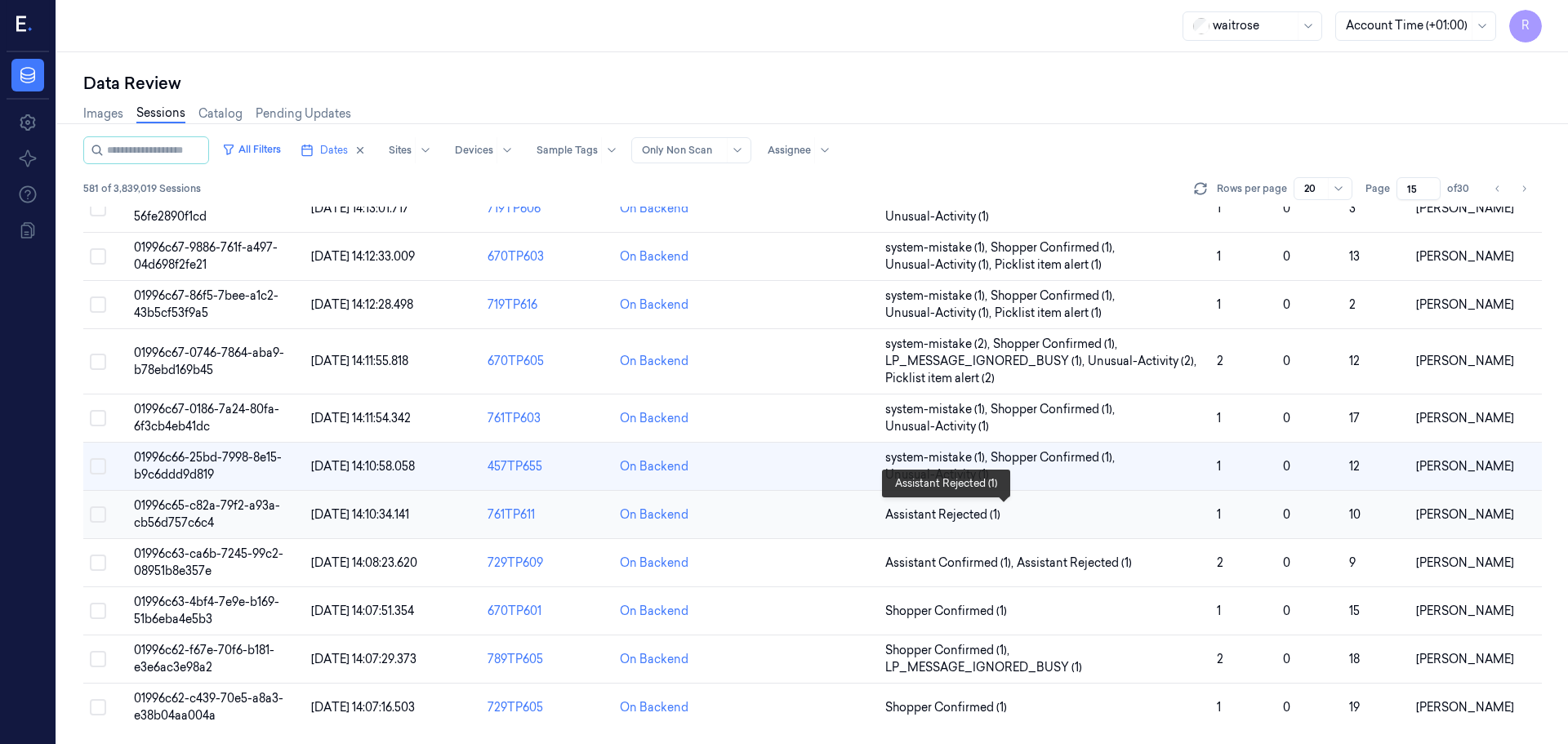
click at [1126, 507] on span "Assistant Rejected (1)" at bounding box center [1044, 515] width 319 height 17
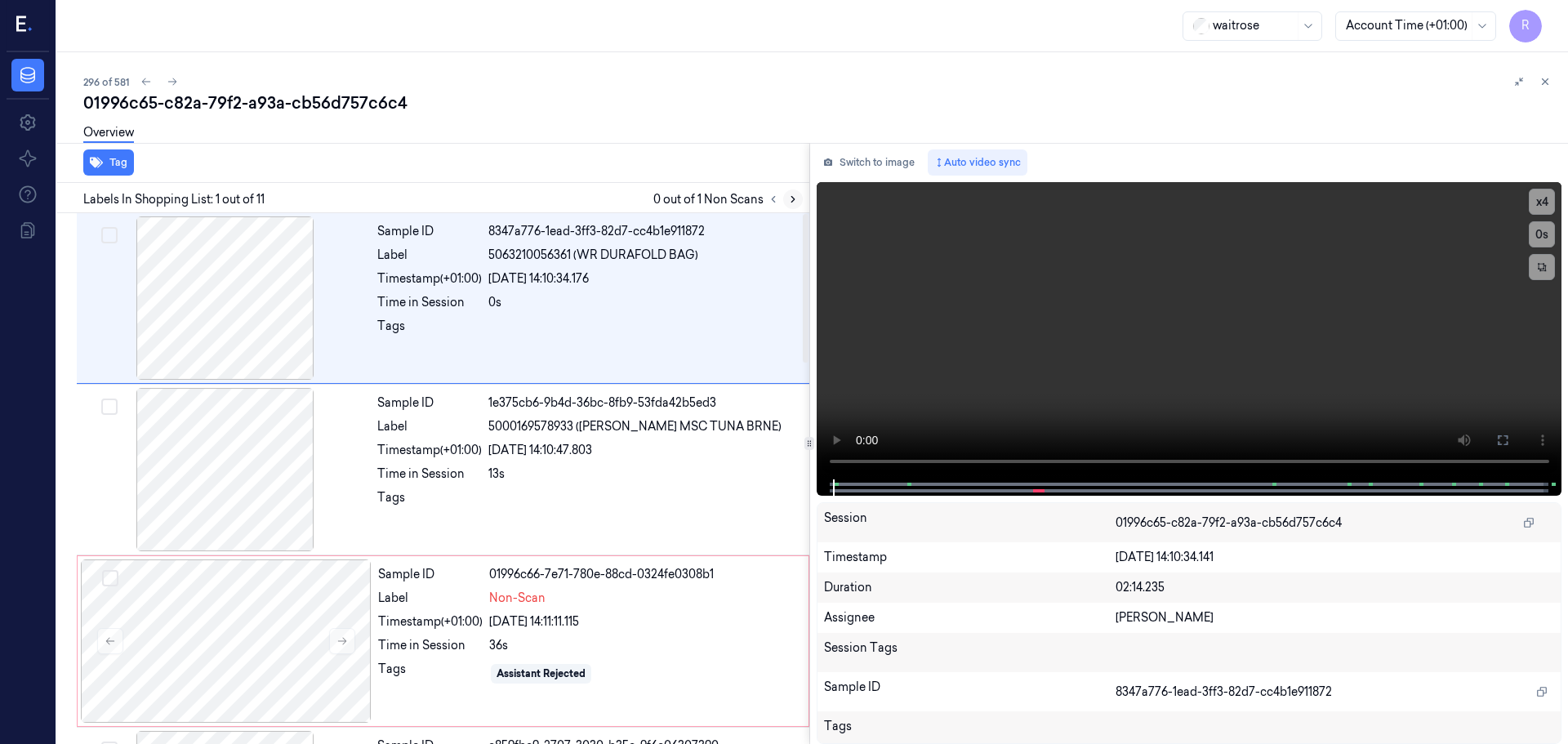
click at [787, 199] on icon at bounding box center [793, 199] width 11 height 11
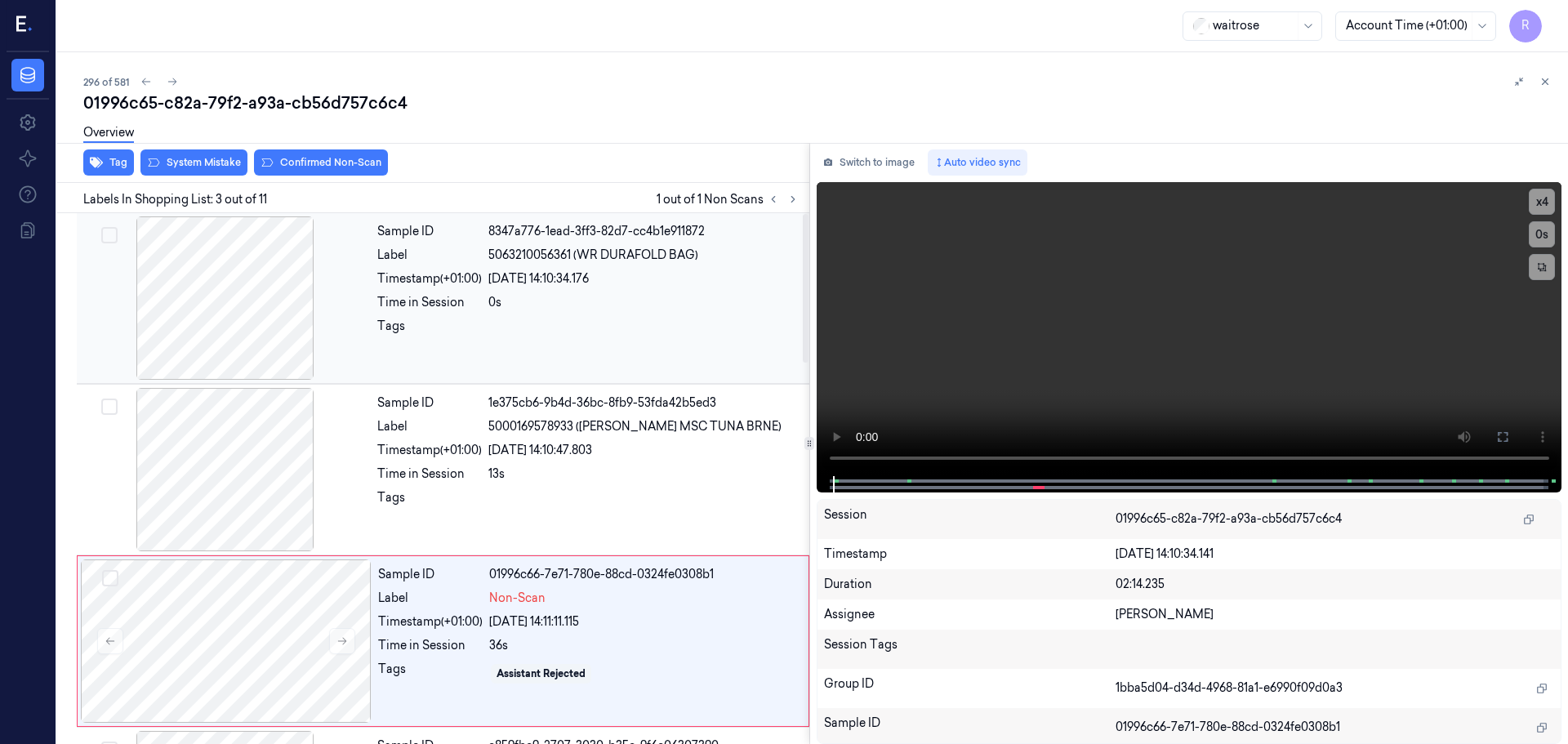
click at [254, 350] on div at bounding box center [225, 298] width 291 height 163
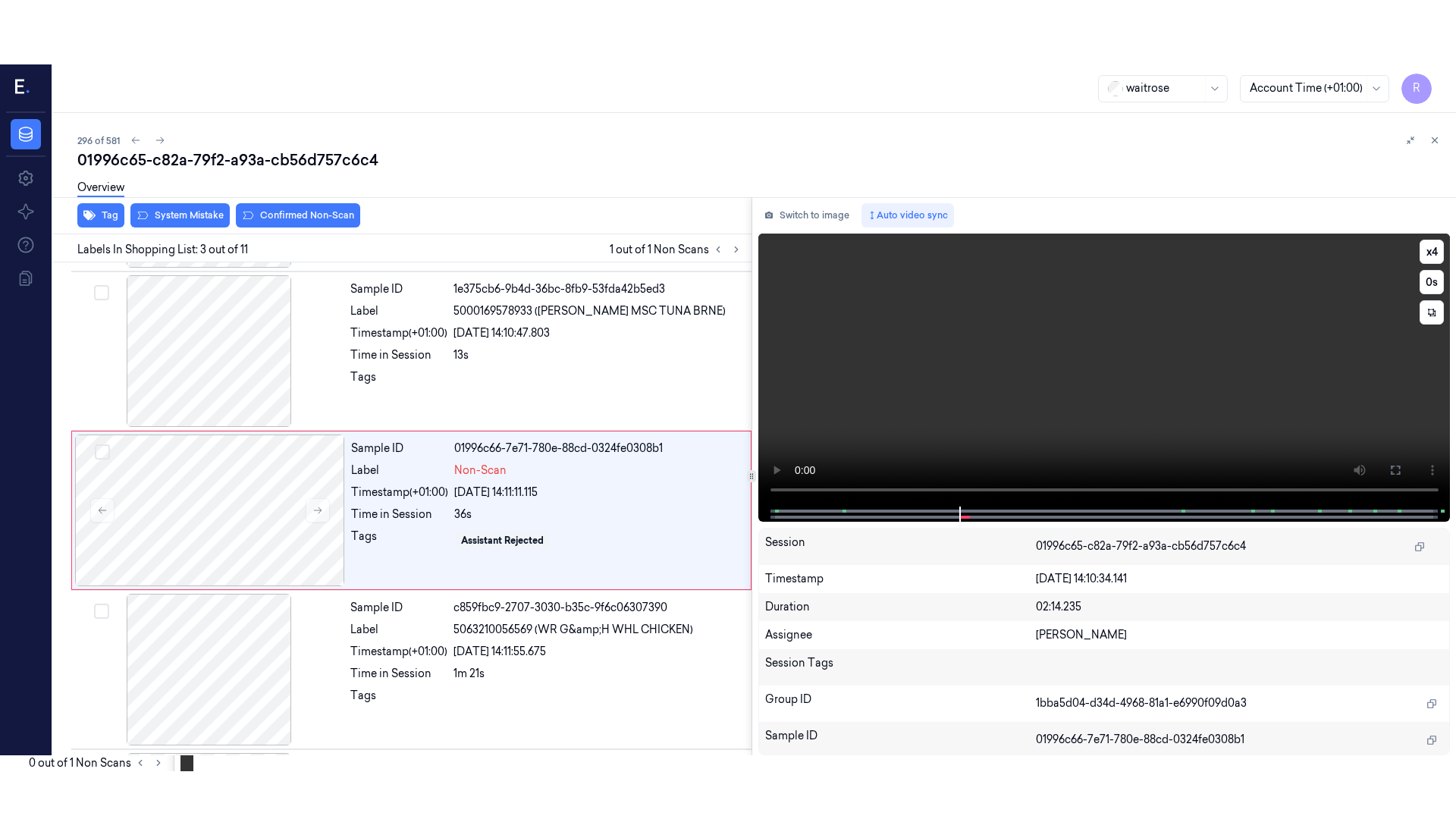
scroll to position [151, 0]
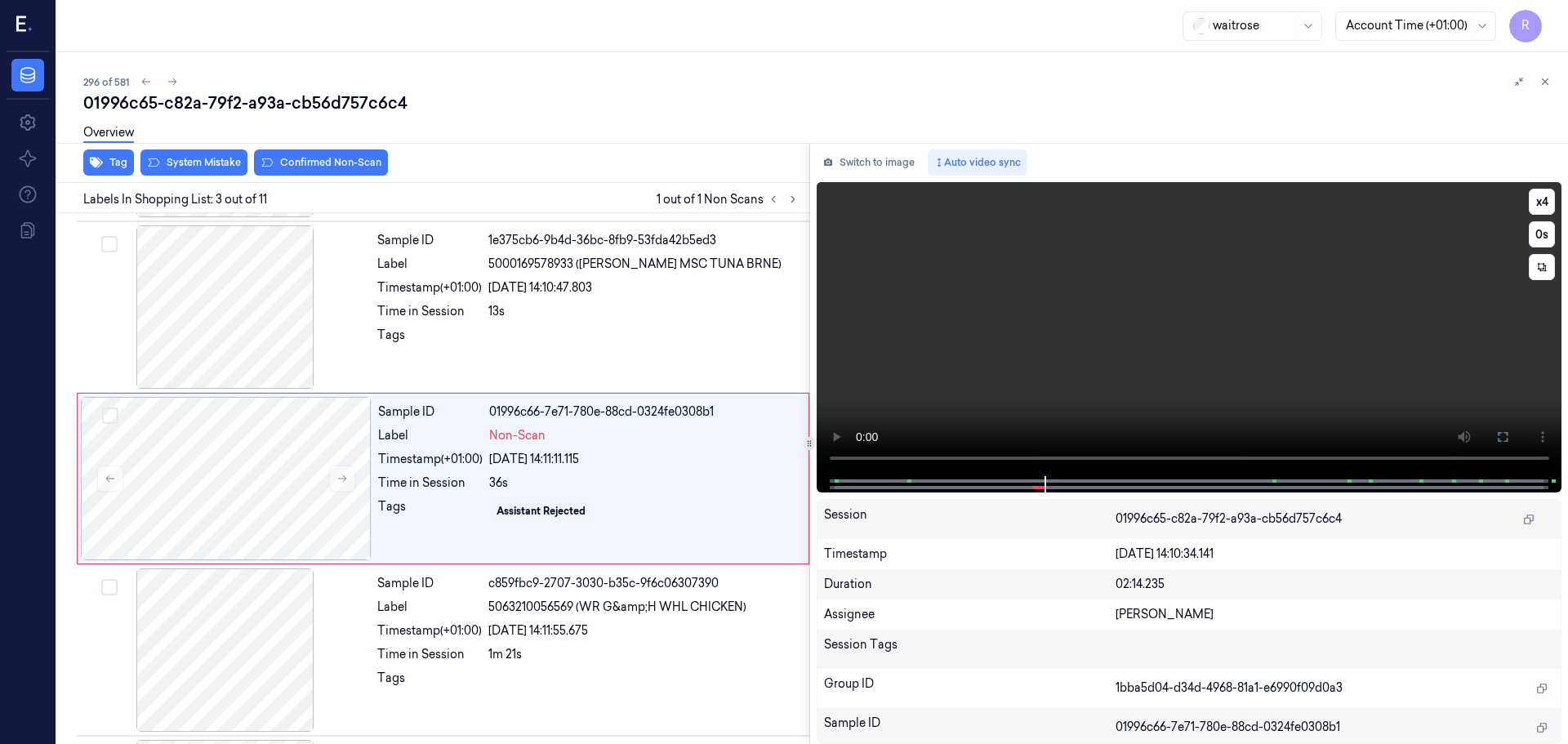
click at [899, 478] on div at bounding box center [1190, 484] width 746 height 16
click at [1536, 203] on button "x 4" at bounding box center [1542, 202] width 26 height 26
click at [1494, 431] on button at bounding box center [1502, 437] width 26 height 26
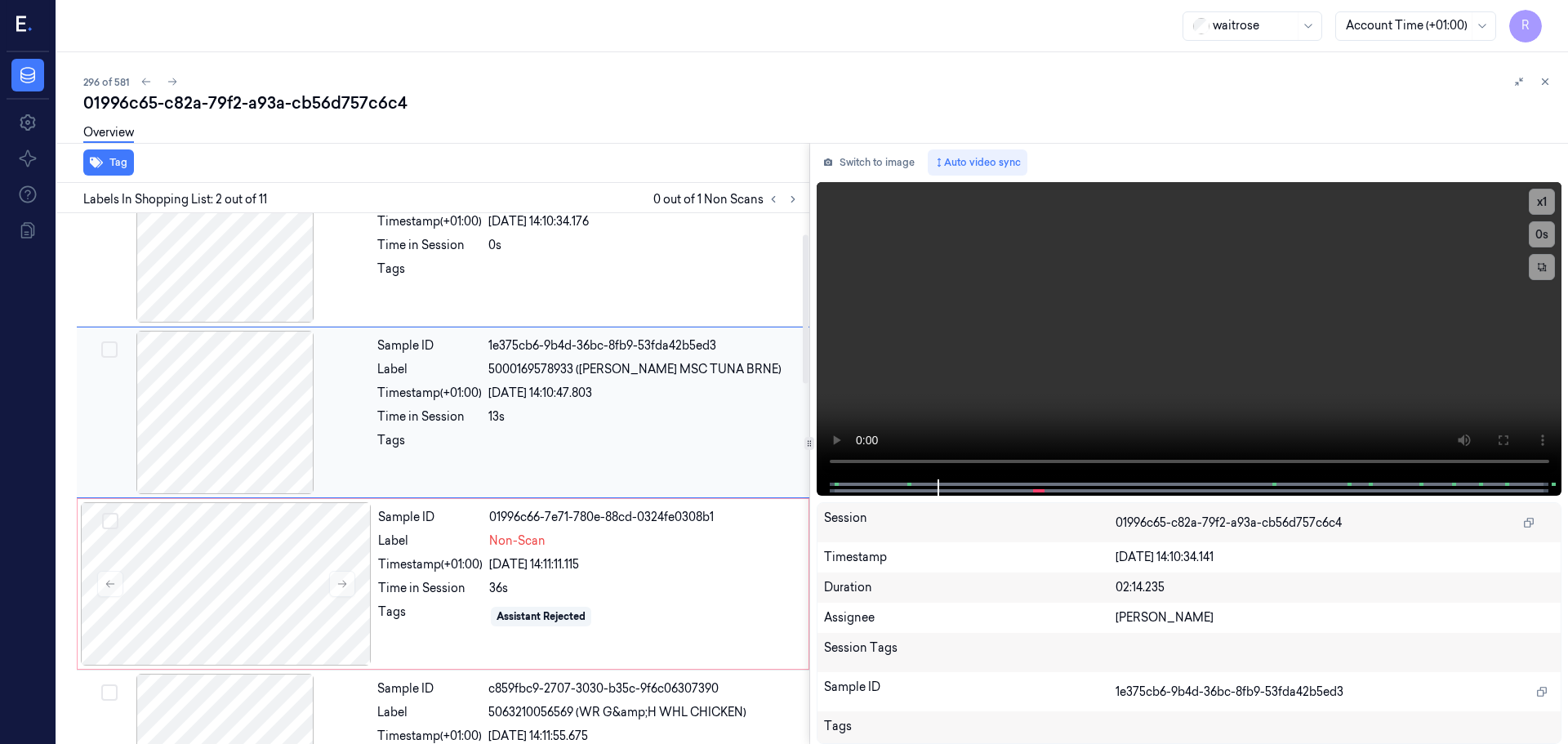
scroll to position [82, 0]
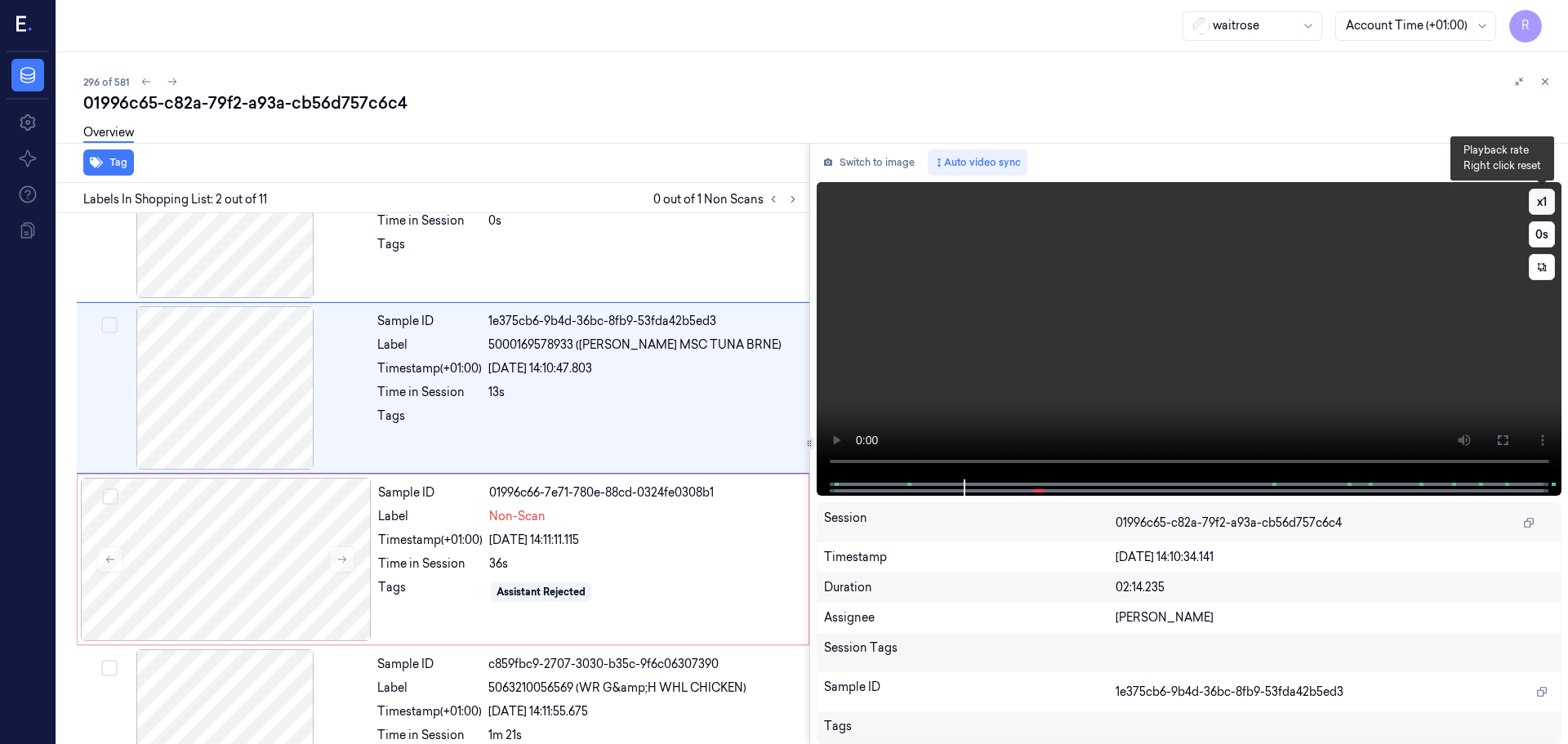
click at [1540, 200] on button "x 1" at bounding box center [1542, 202] width 26 height 26
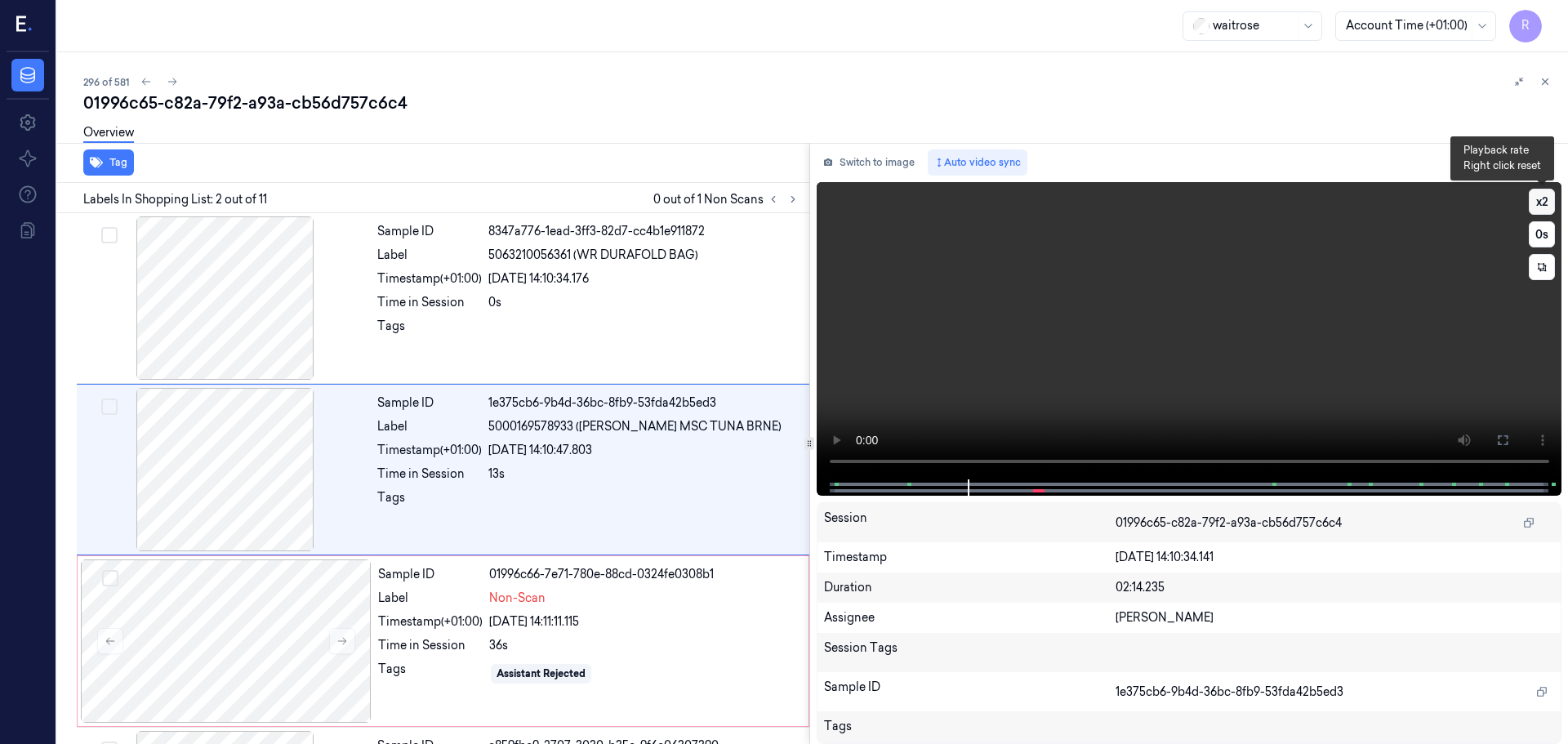
click at [1540, 200] on button "x 2" at bounding box center [1542, 202] width 26 height 26
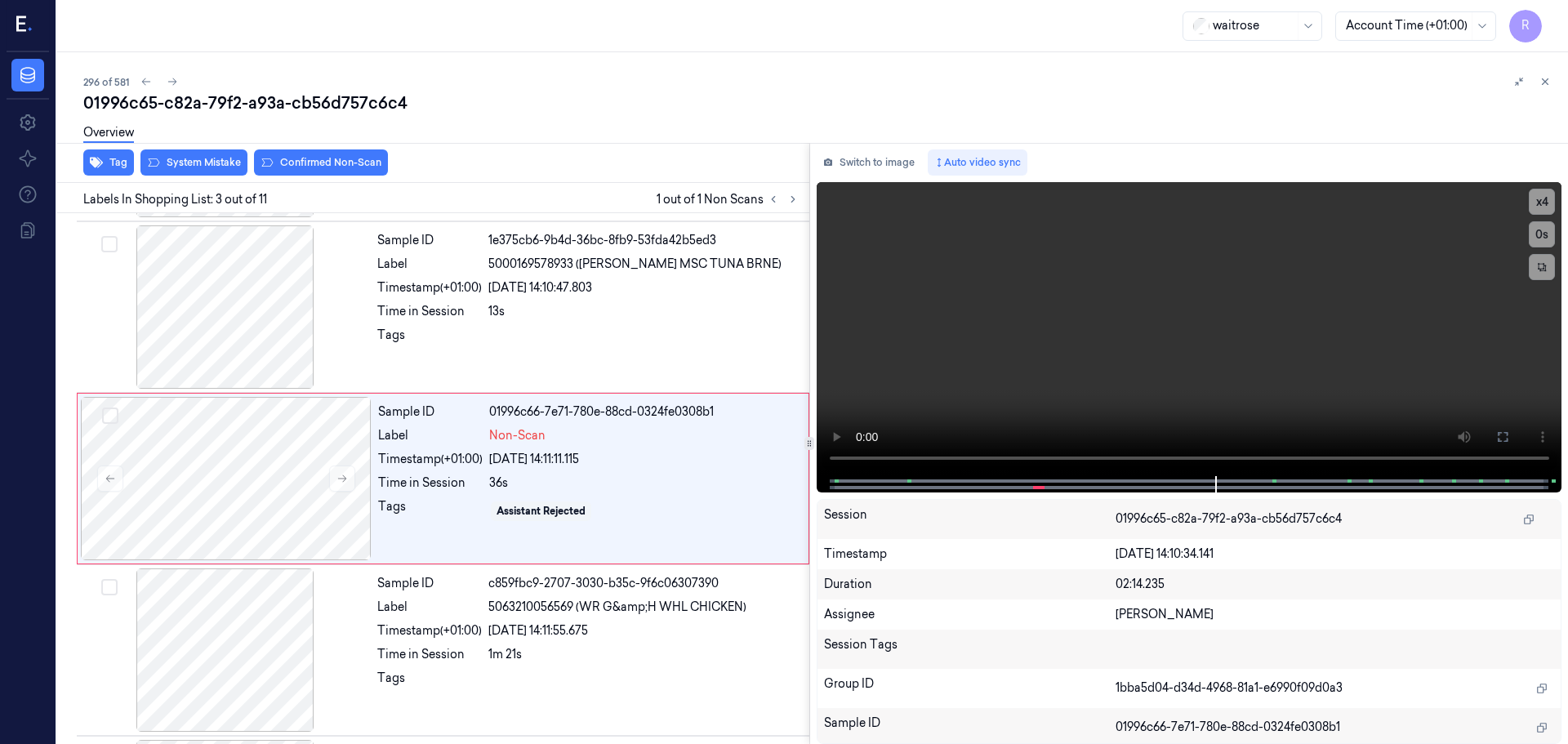
click at [218, 154] on div "Overview" at bounding box center [819, 135] width 1472 height 41
click at [562, 350] on div at bounding box center [644, 339] width 311 height 26
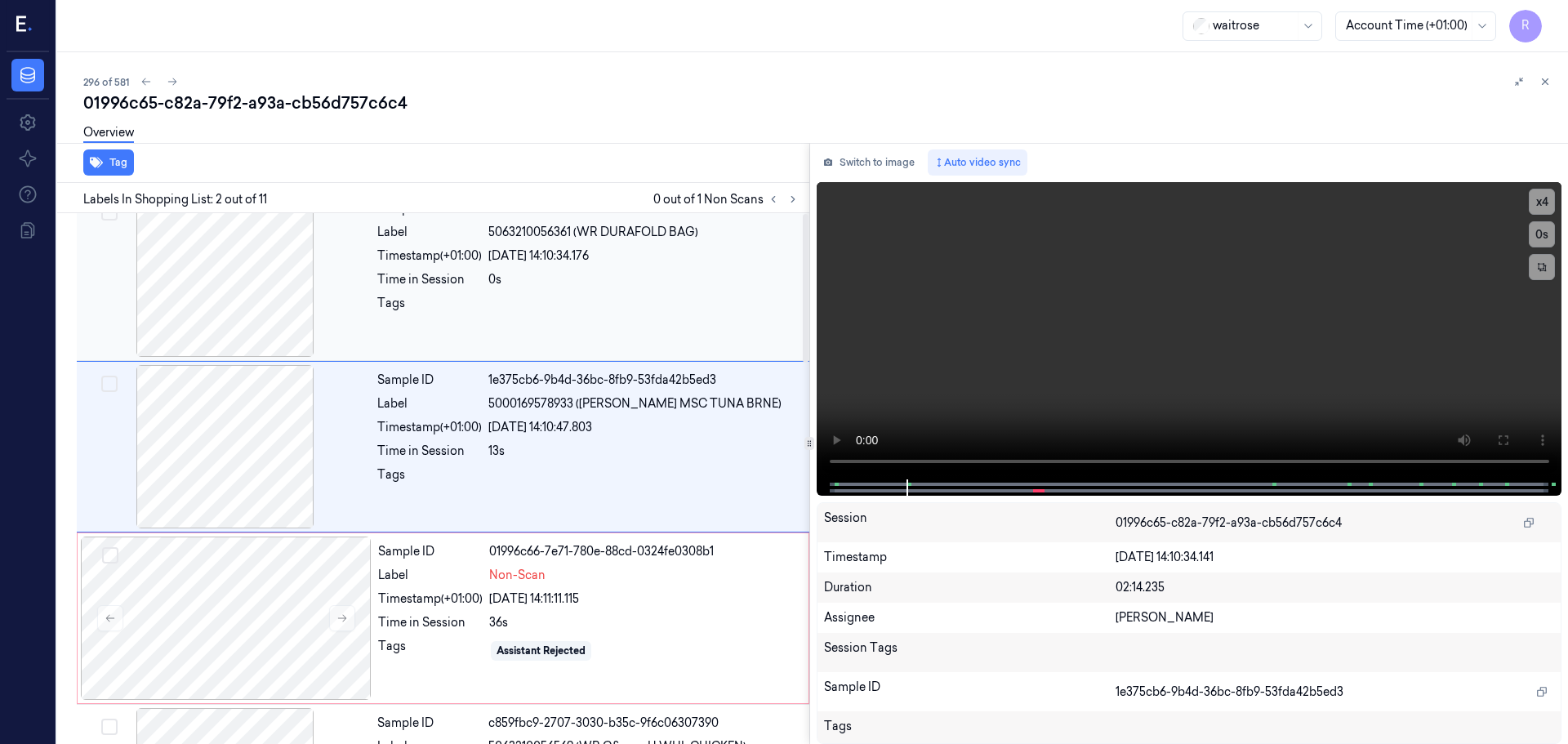
scroll to position [0, 0]
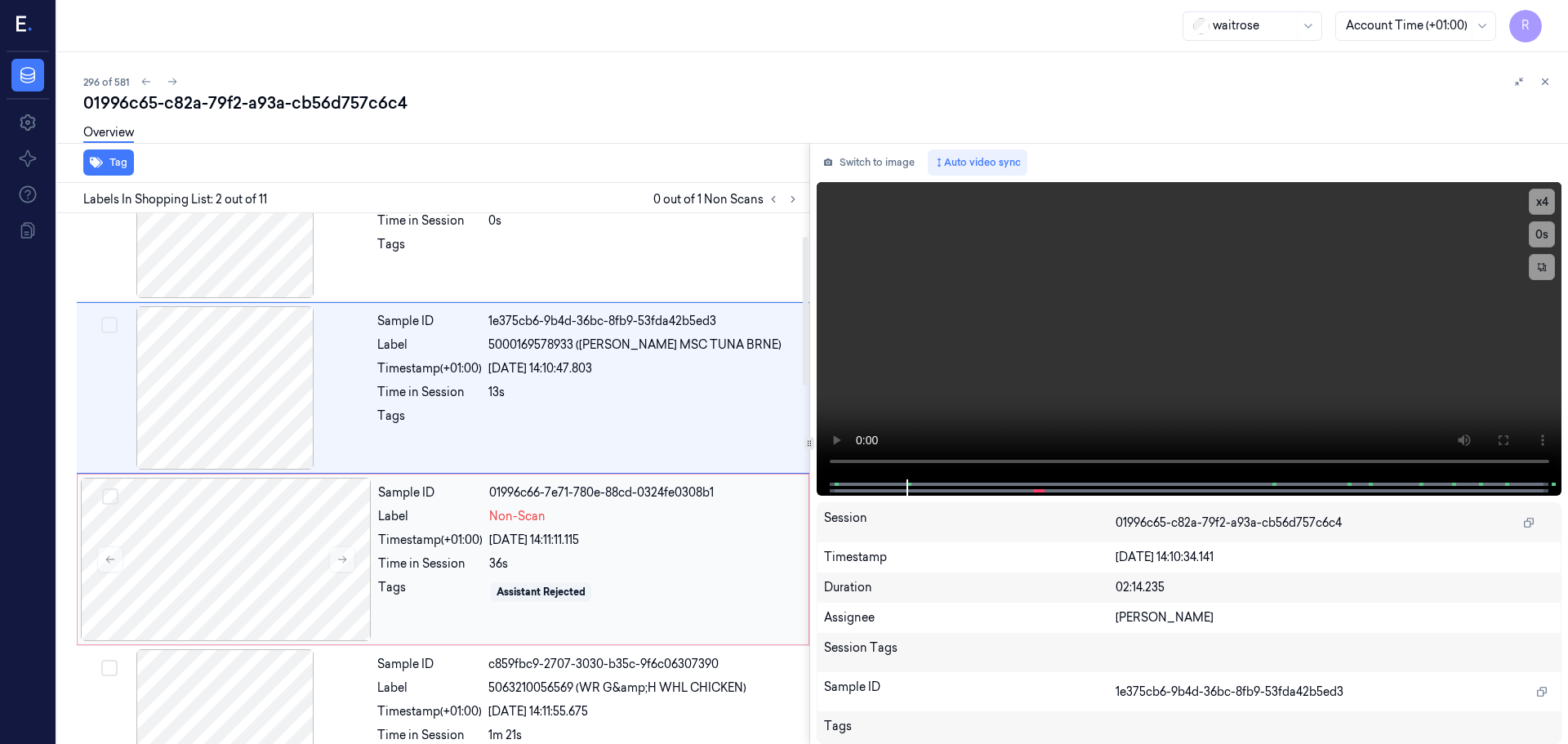
click at [459, 523] on div "Label" at bounding box center [430, 516] width 104 height 17
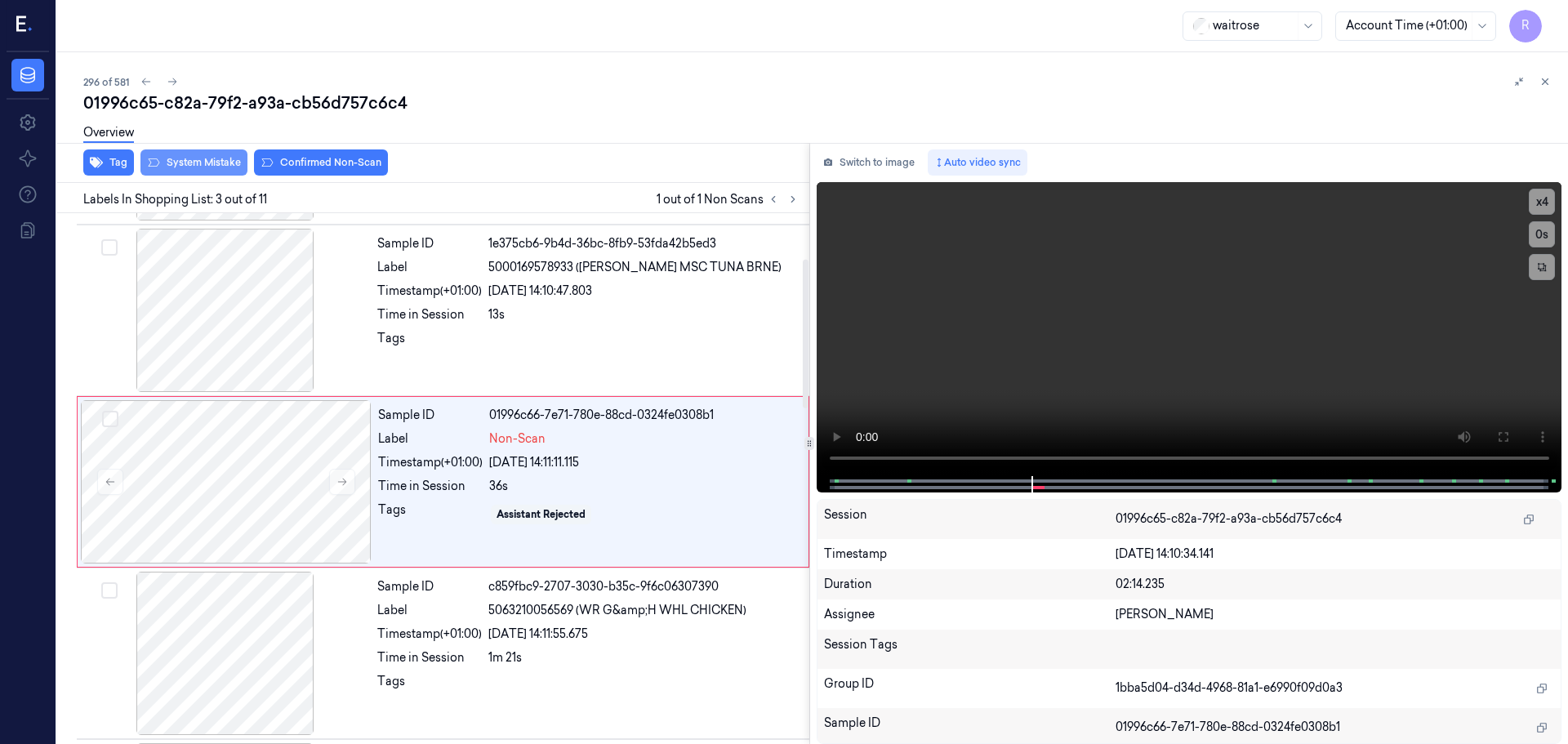
scroll to position [162, 0]
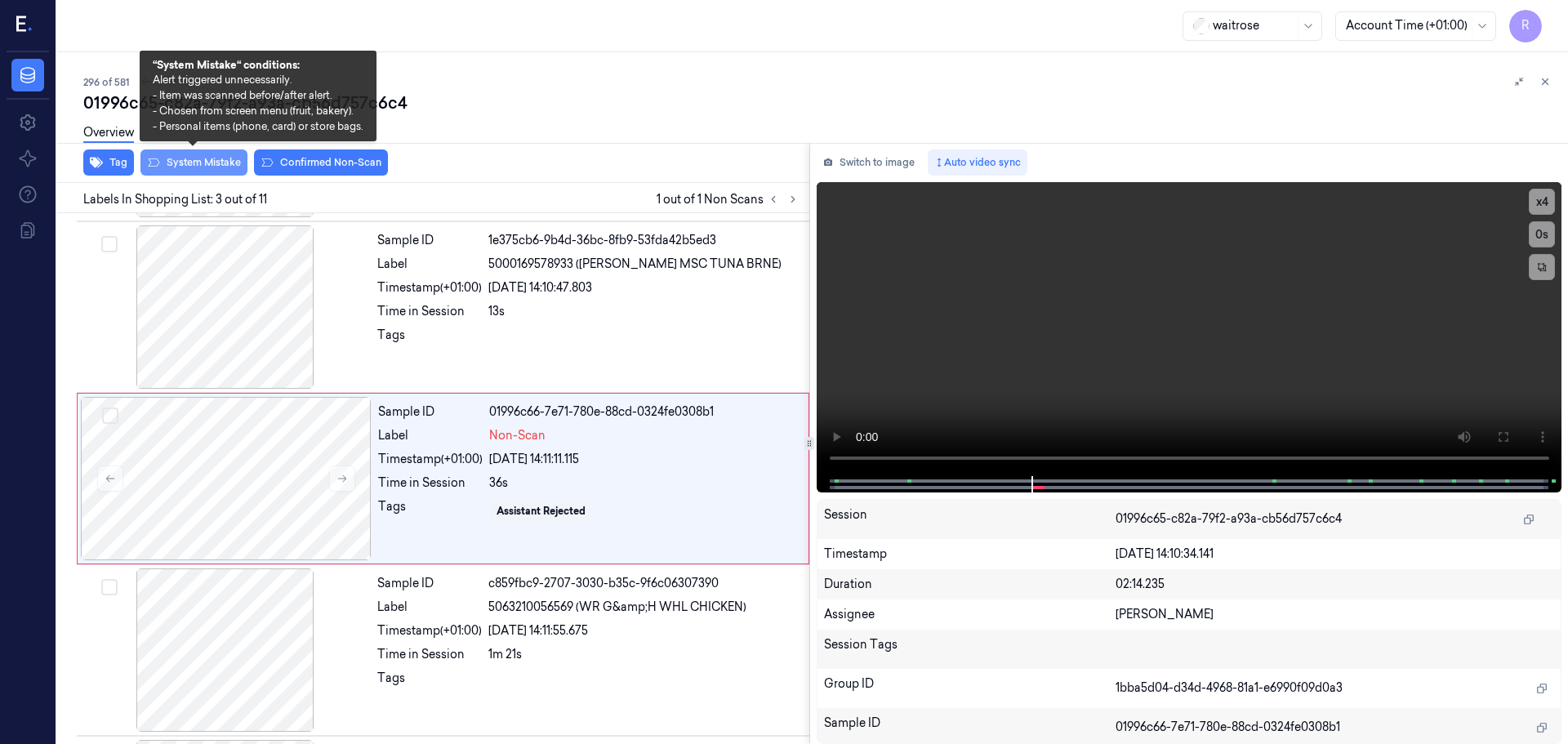
click at [207, 164] on button "System Mistake" at bounding box center [194, 162] width 107 height 26
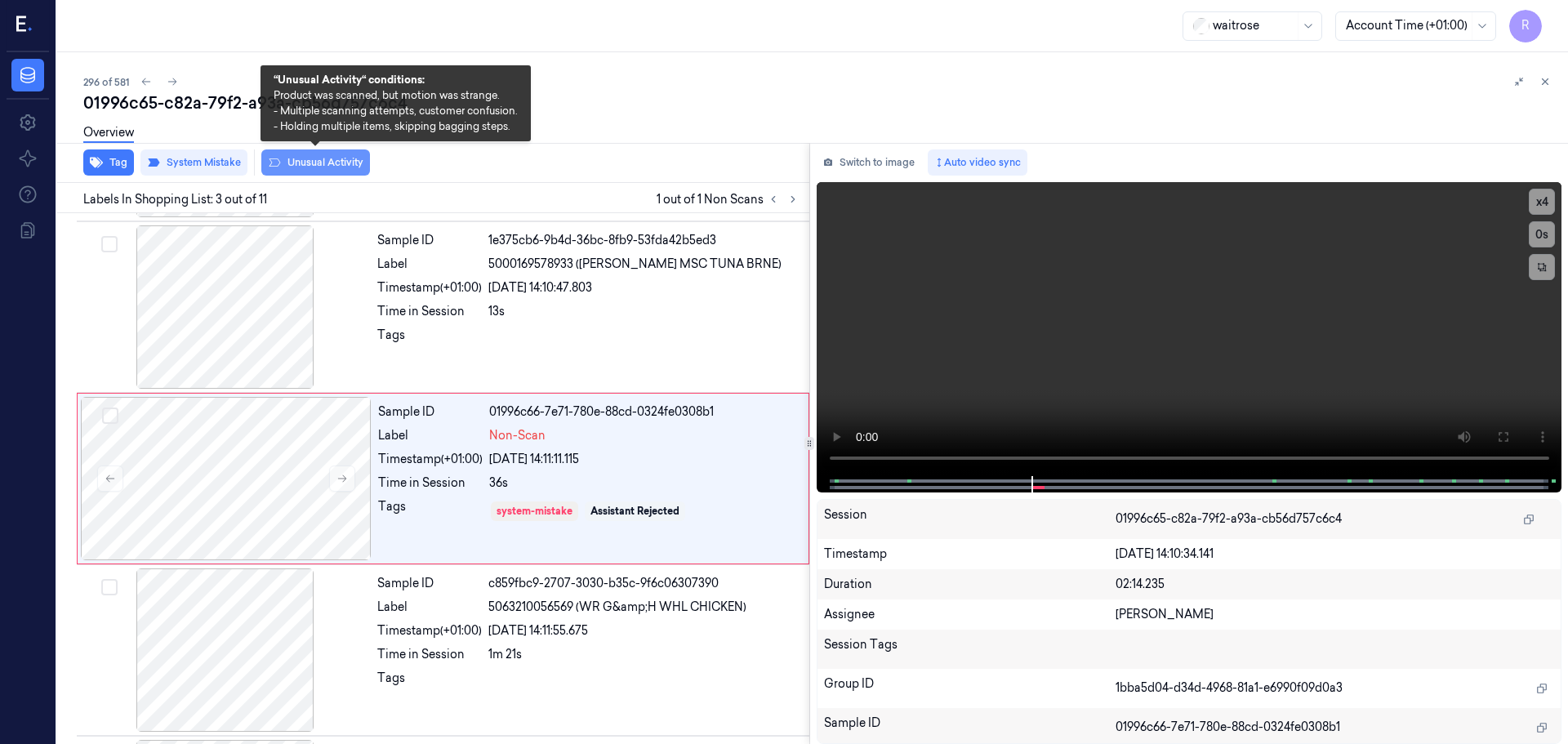
click at [289, 167] on button "Unusual Activity" at bounding box center [316, 162] width 109 height 26
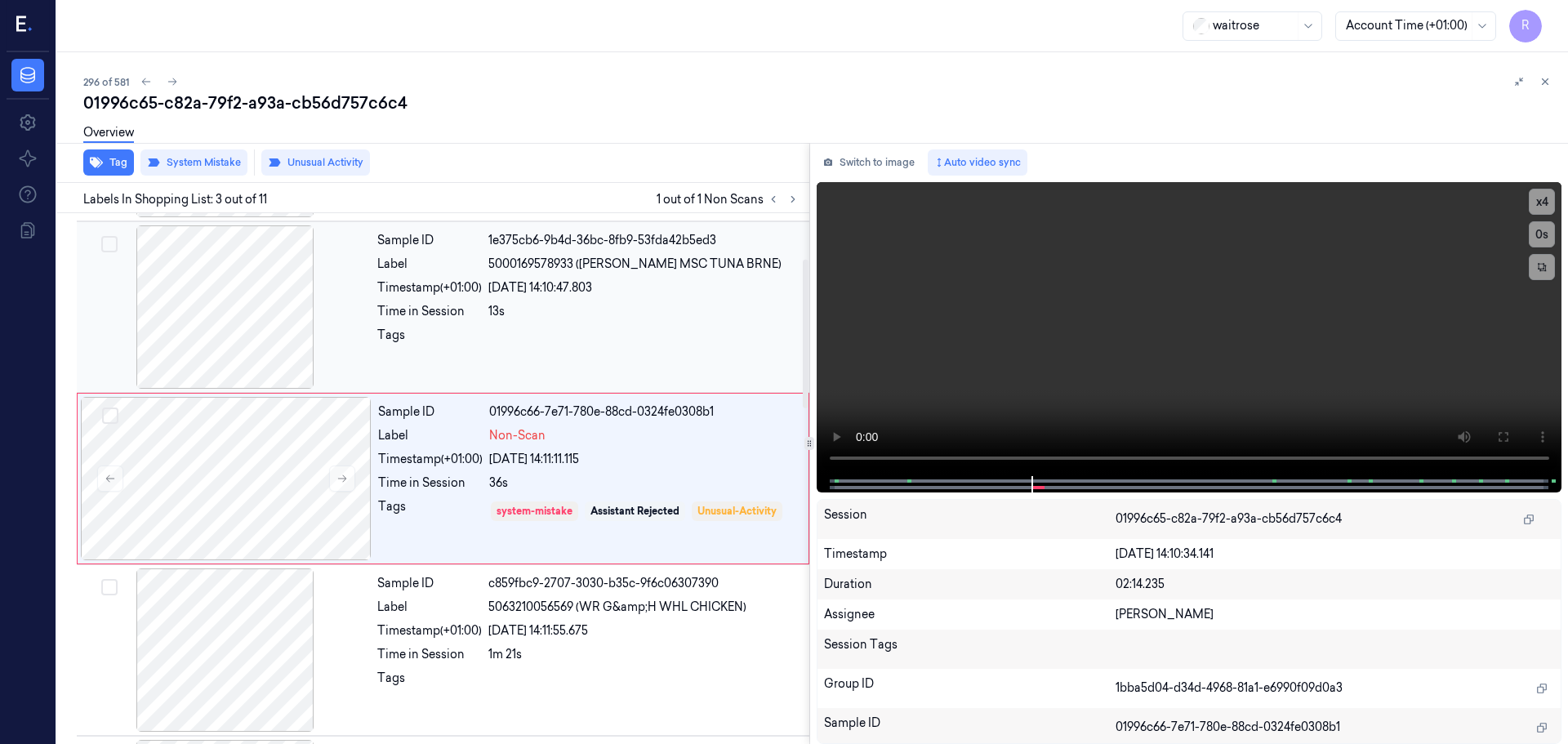
click at [605, 318] on div "13s" at bounding box center [644, 312] width 311 height 17
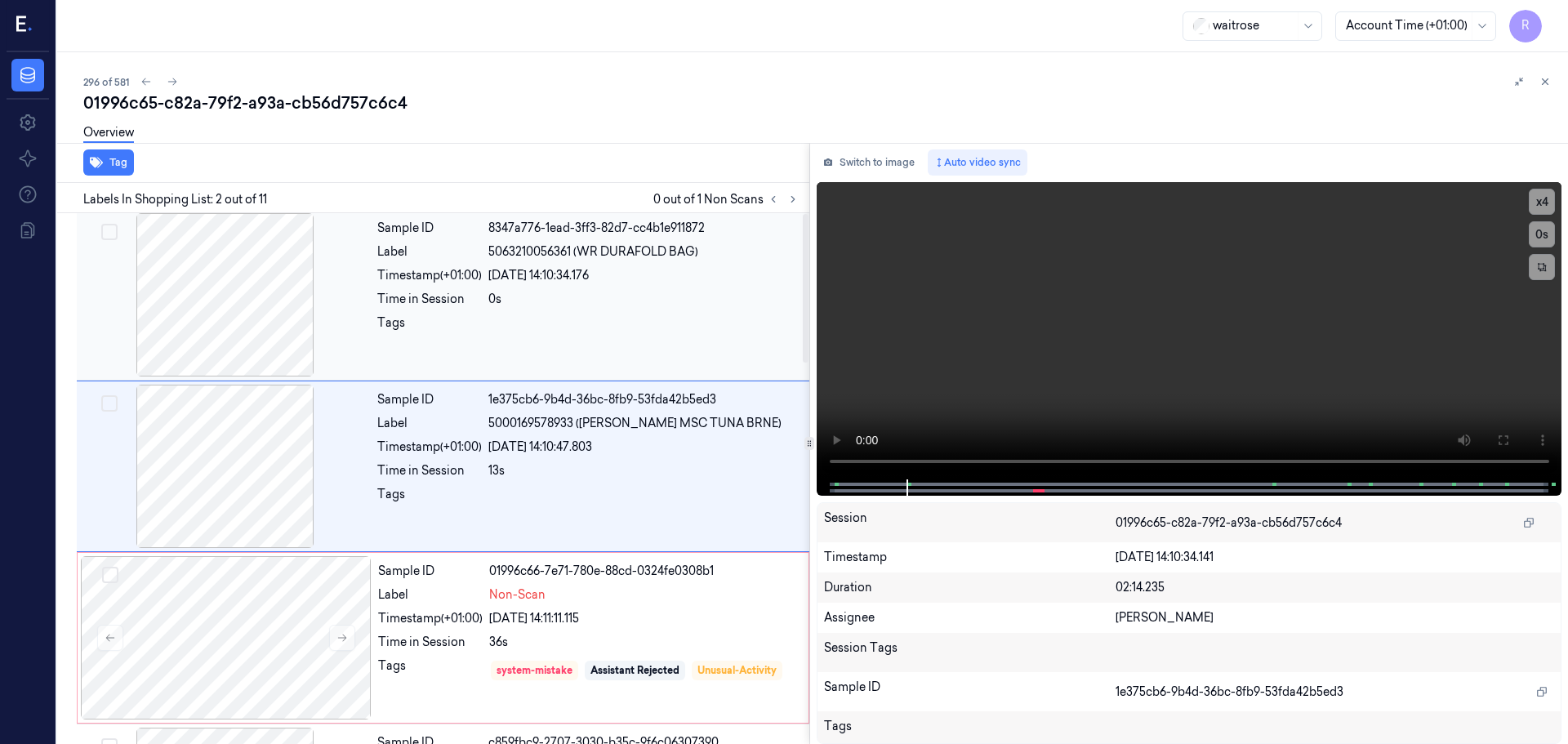
scroll to position [0, 0]
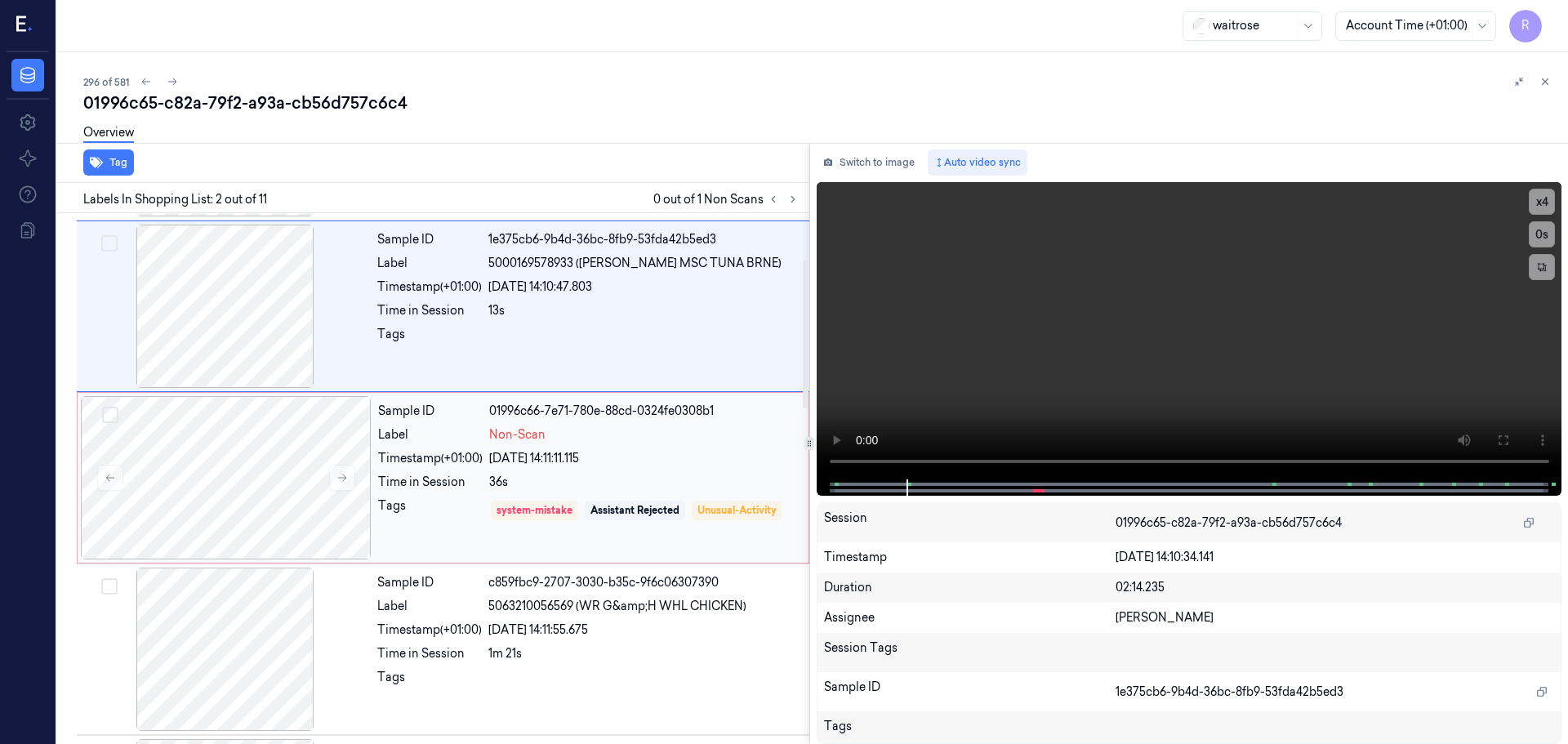
click at [380, 457] on div "Timestamp (+01:00)" at bounding box center [430, 458] width 104 height 17
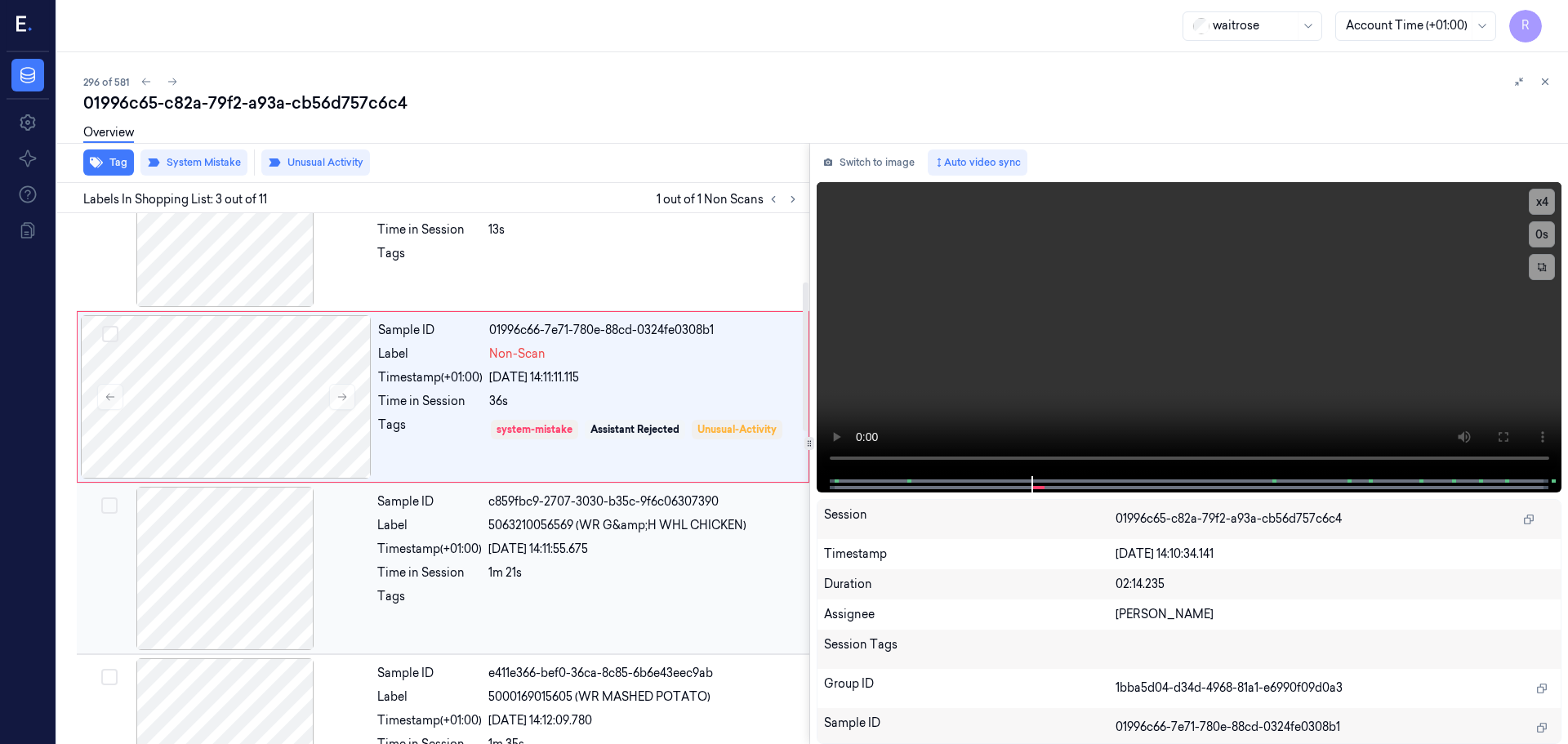
click at [499, 556] on div "[DATE] 14:11:55.675" at bounding box center [644, 549] width 311 height 17
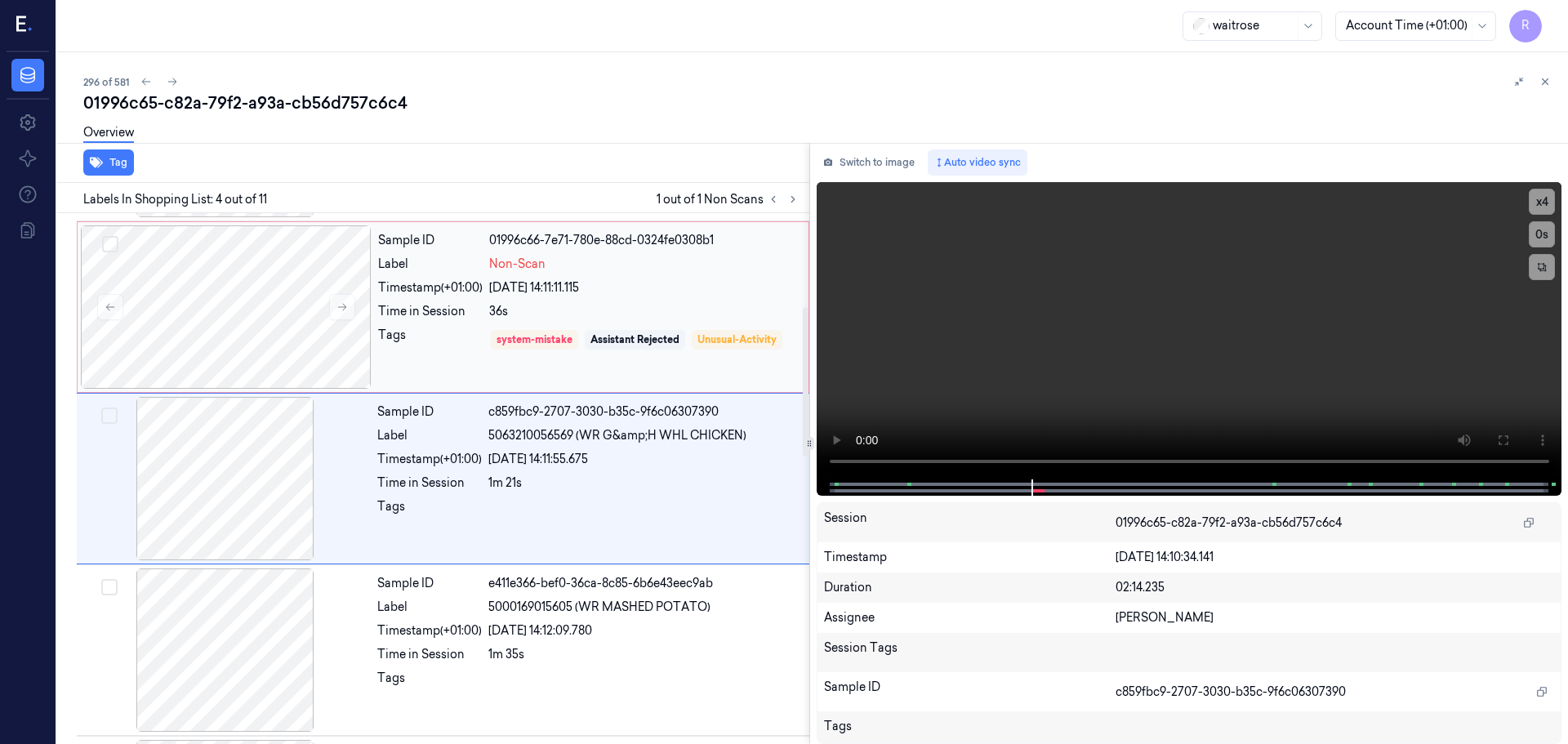
click at [586, 297] on div "Sample ID 01996c66-7e71-780e-88cd-0324fe0308b1 Label Non-Scan Timestamp (+01:00…" at bounding box center [588, 306] width 433 height 163
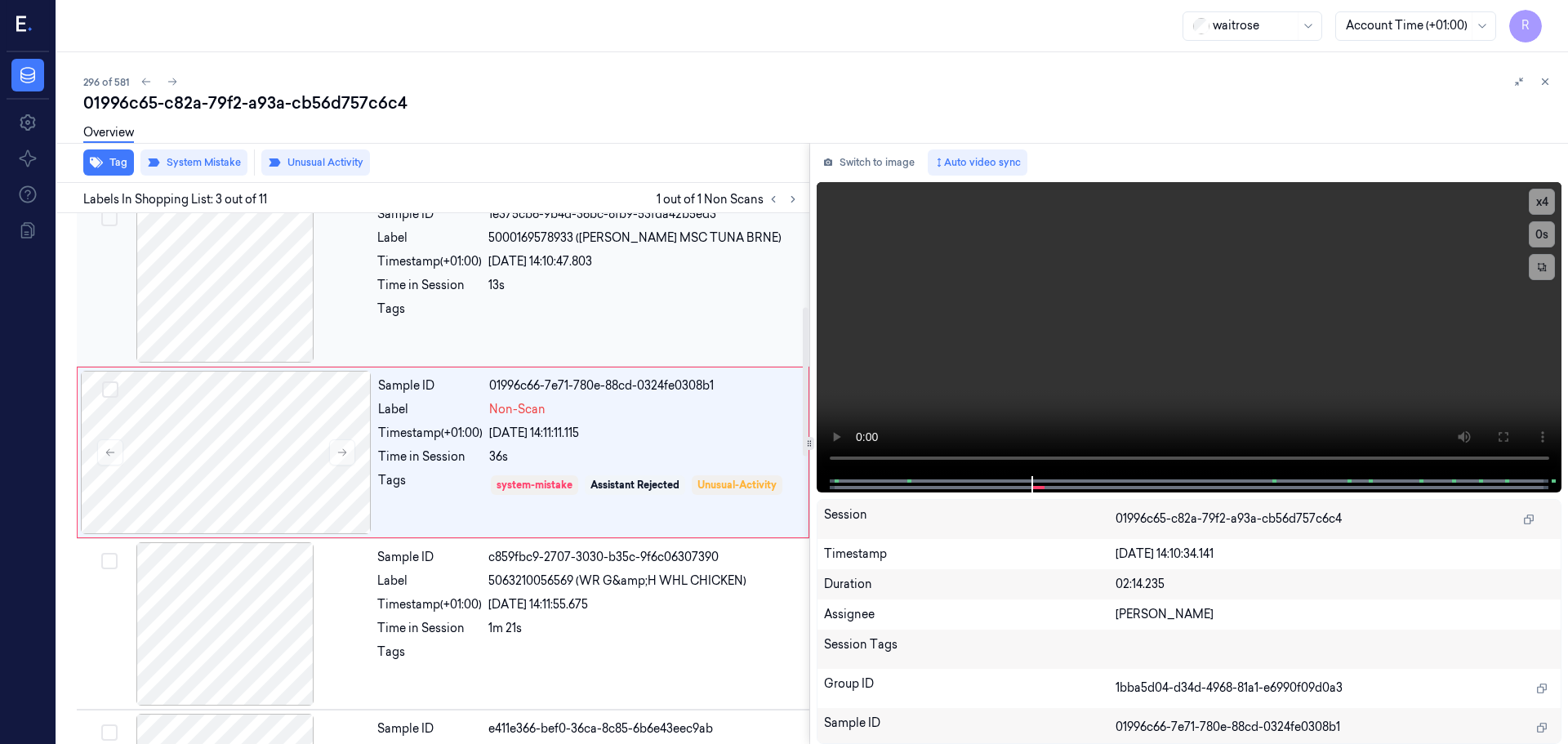
scroll to position [162, 0]
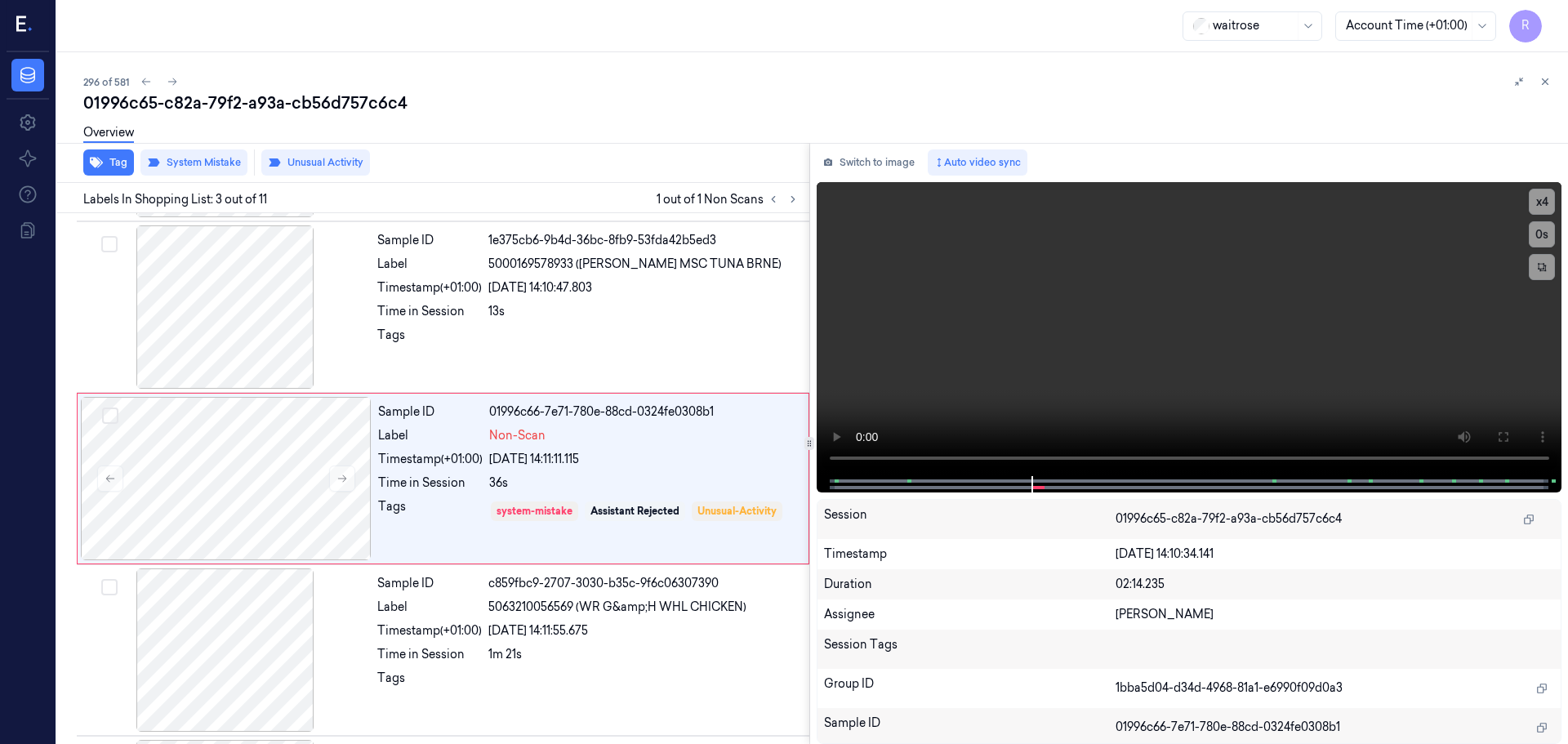
click at [1539, 84] on button at bounding box center [1545, 81] width 20 height 20
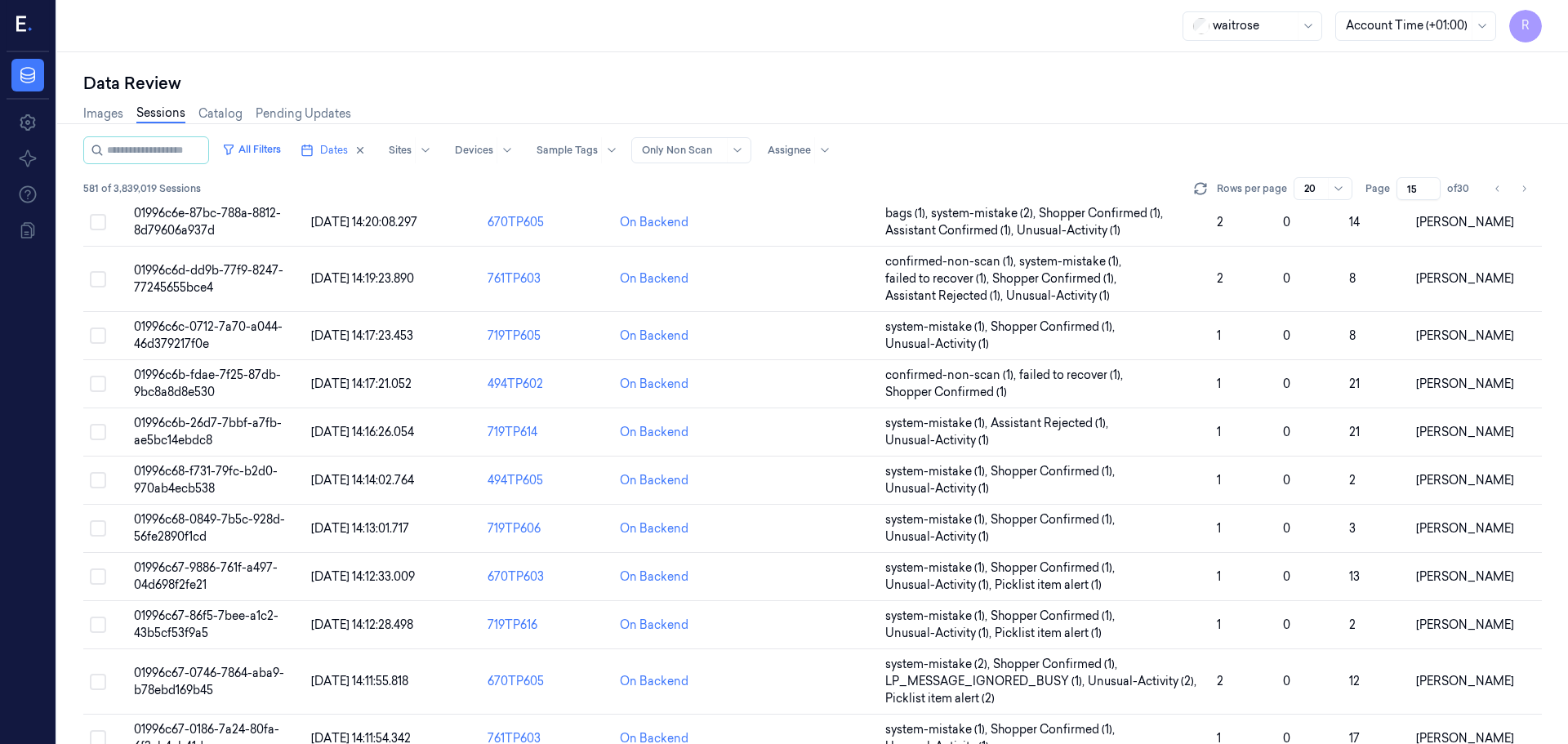
scroll to position [508, 0]
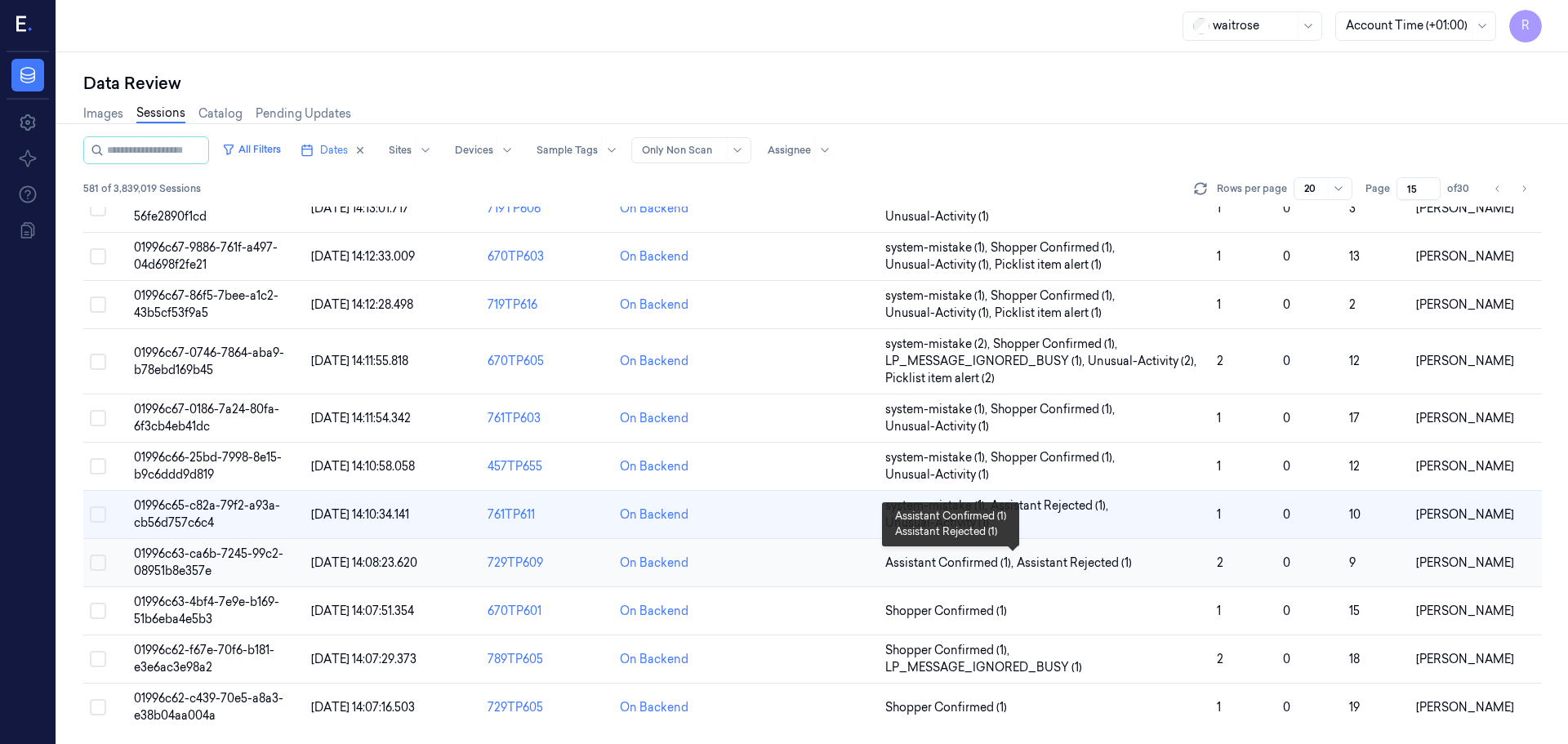
click at [1077, 563] on span "Assistant Rejected (1)" at bounding box center [1074, 563] width 115 height 17
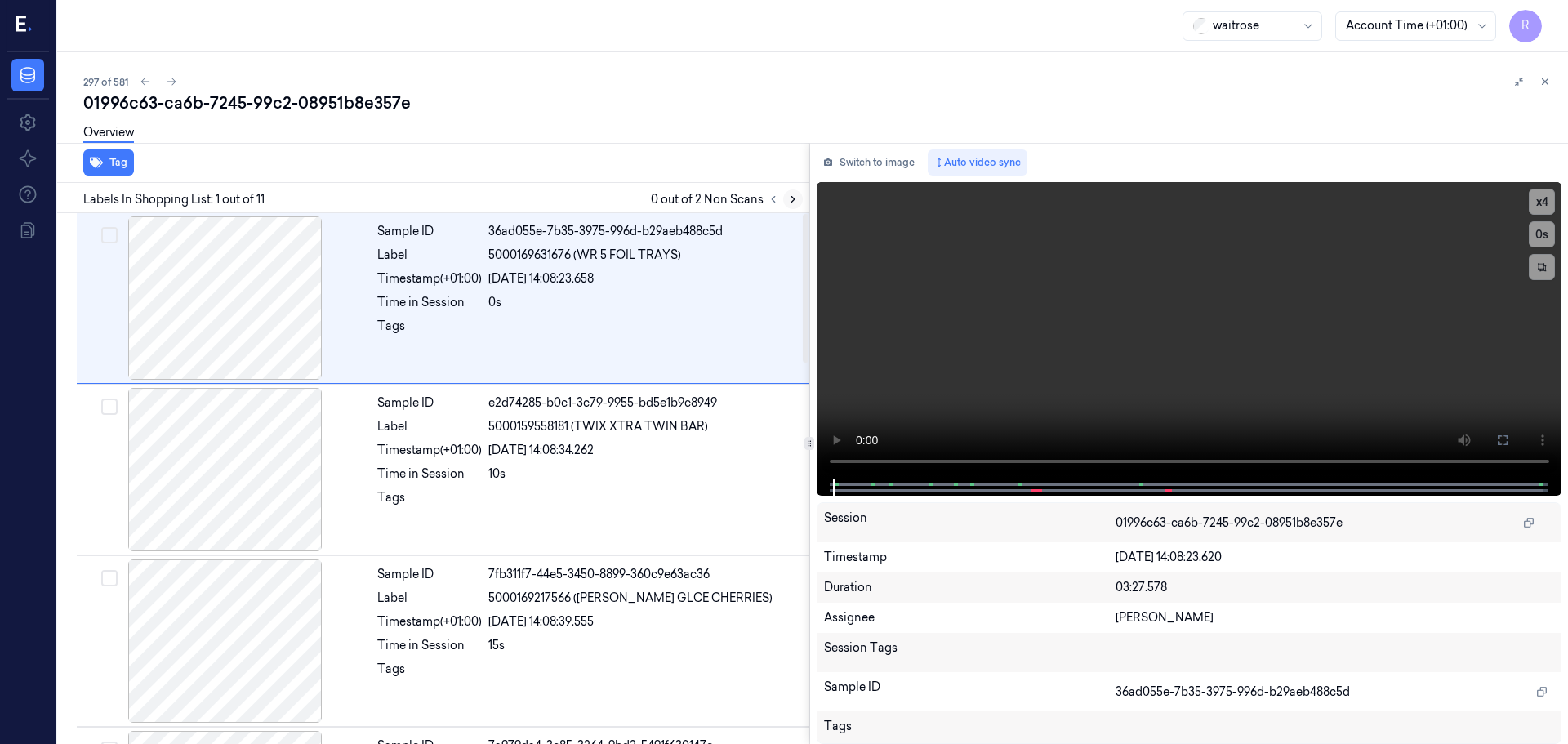
click at [792, 190] on button at bounding box center [793, 199] width 20 height 20
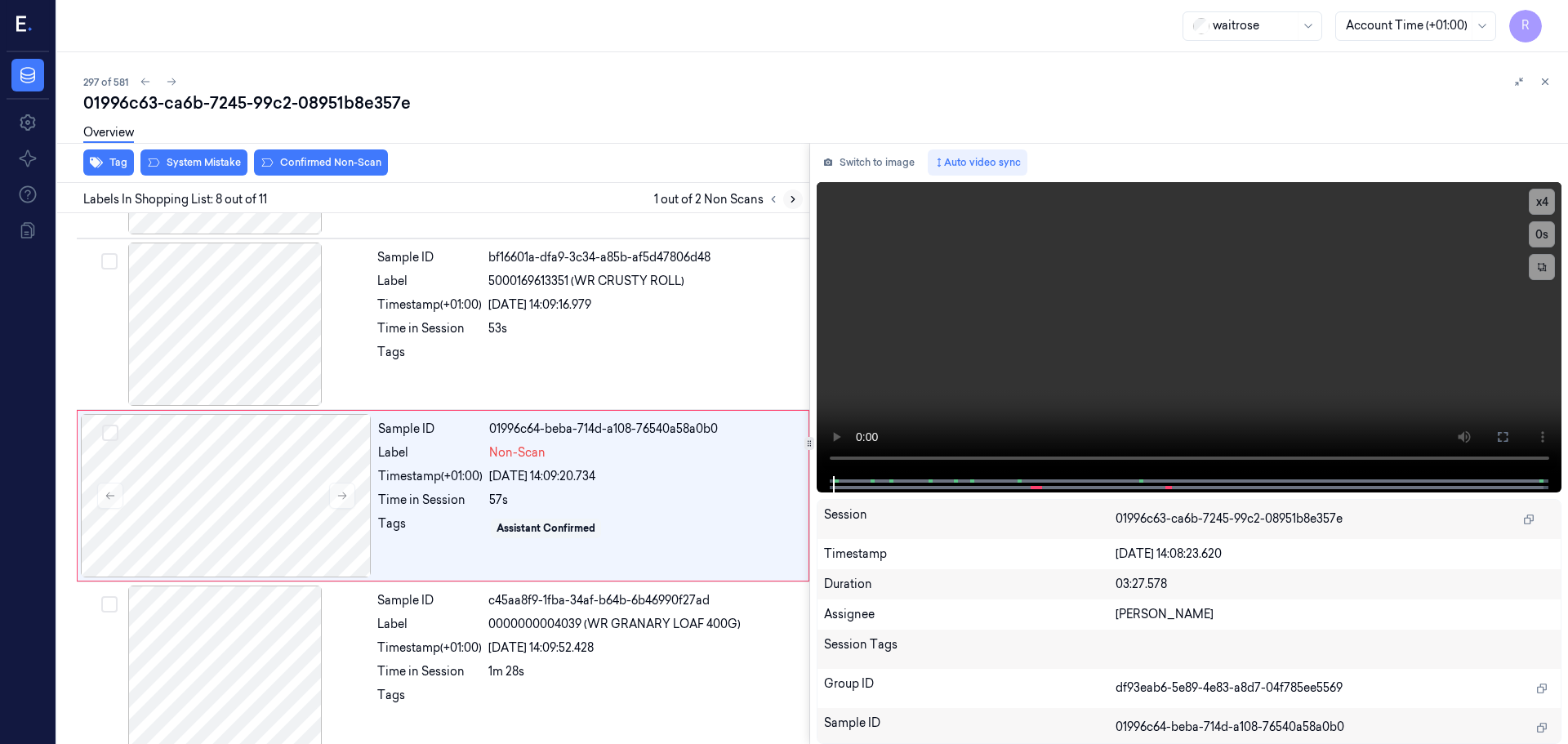
scroll to position [1020, 0]
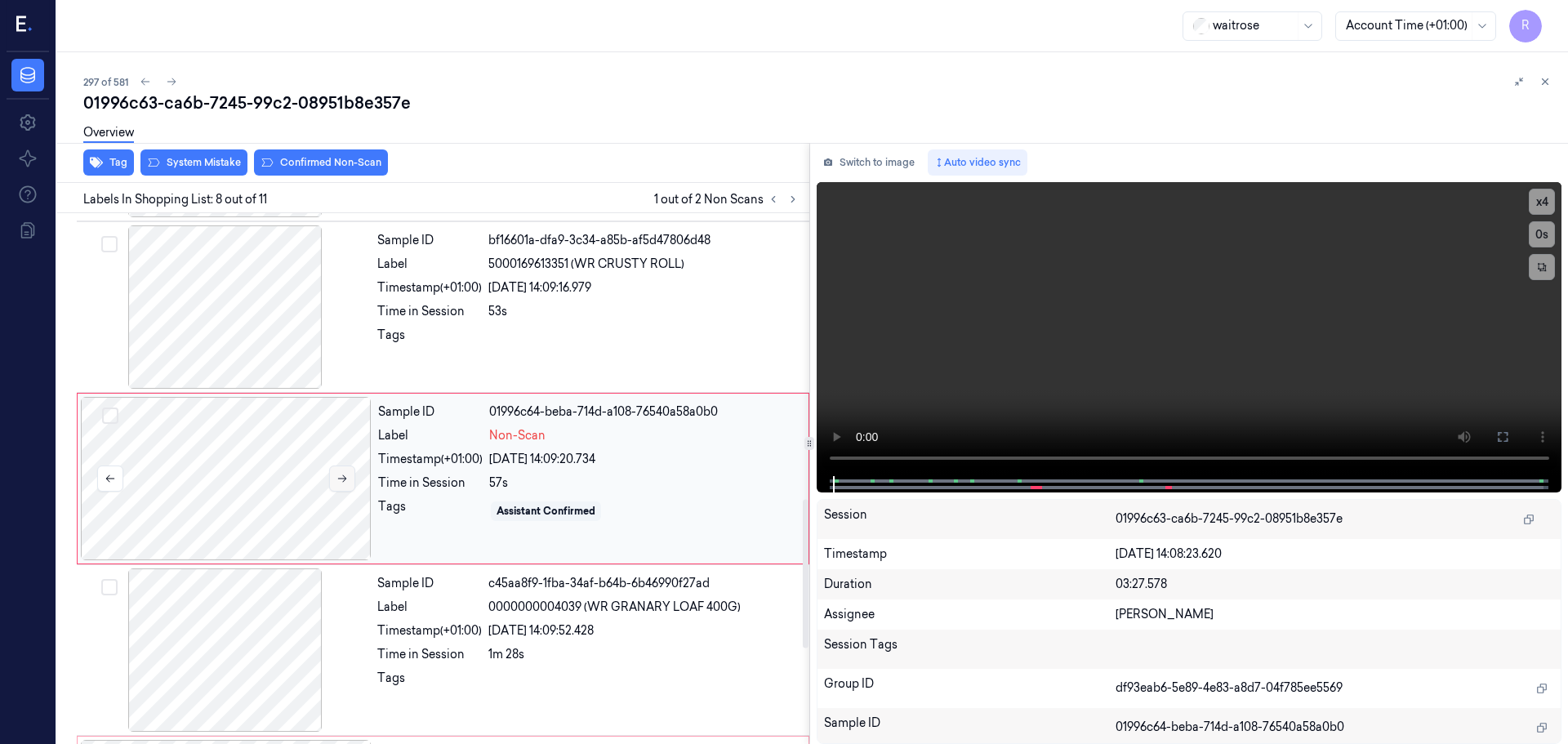
click at [350, 482] on button at bounding box center [342, 478] width 26 height 26
click at [792, 202] on icon at bounding box center [793, 199] width 3 height 6
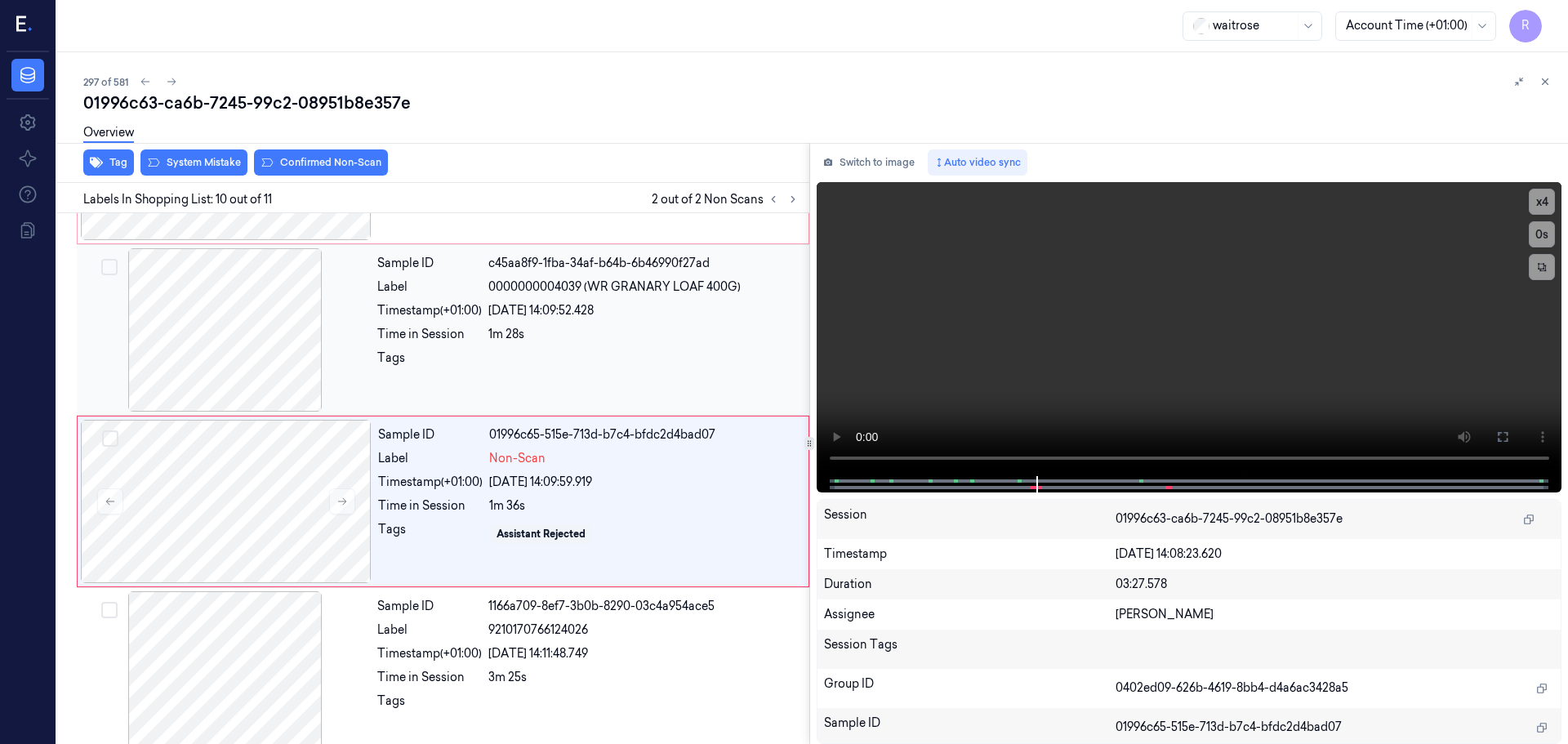
scroll to position [1360, 0]
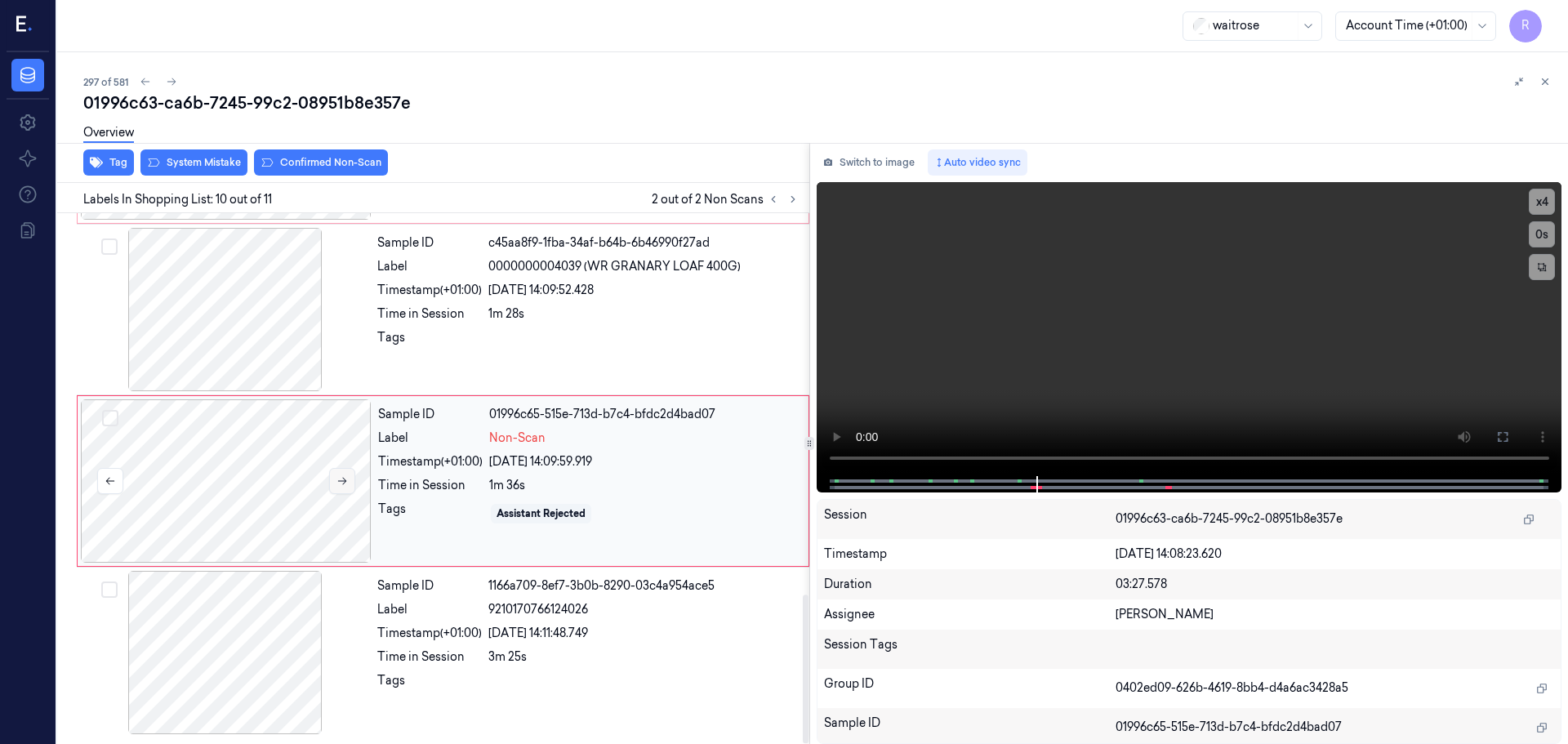
click at [330, 478] on button at bounding box center [342, 481] width 26 height 26
click at [331, 478] on button at bounding box center [342, 481] width 26 height 26
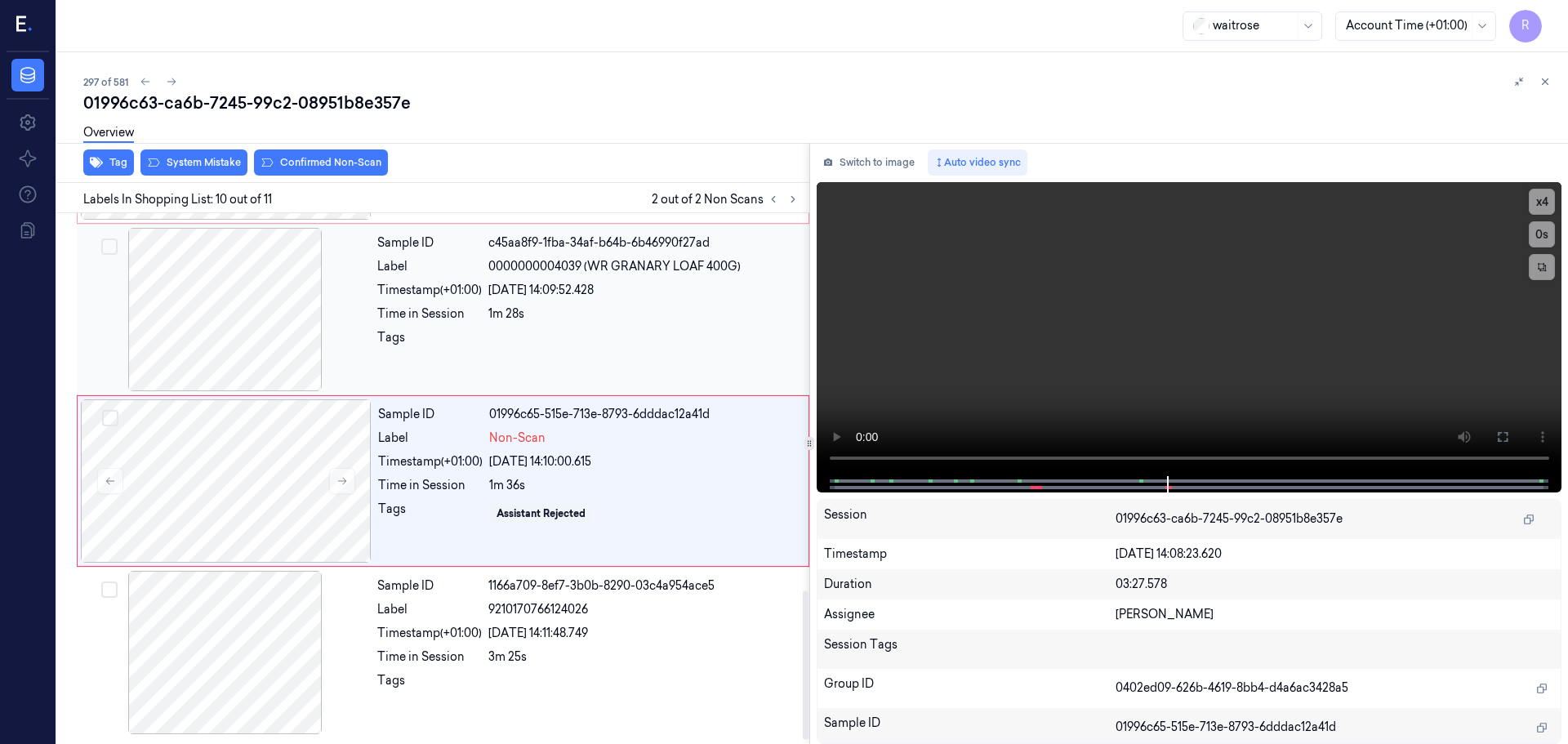
scroll to position [870, 0]
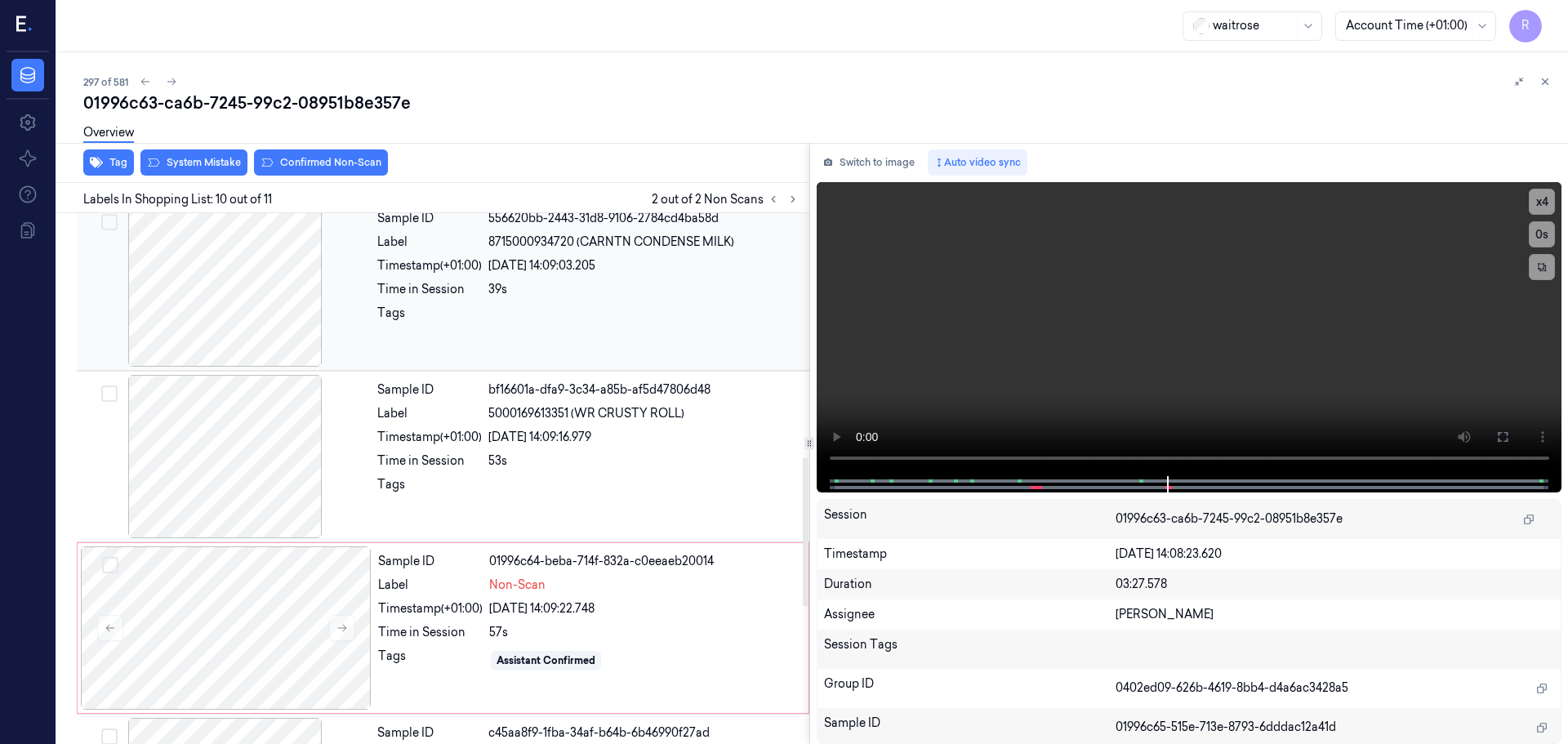
click at [282, 337] on div at bounding box center [225, 285] width 291 height 163
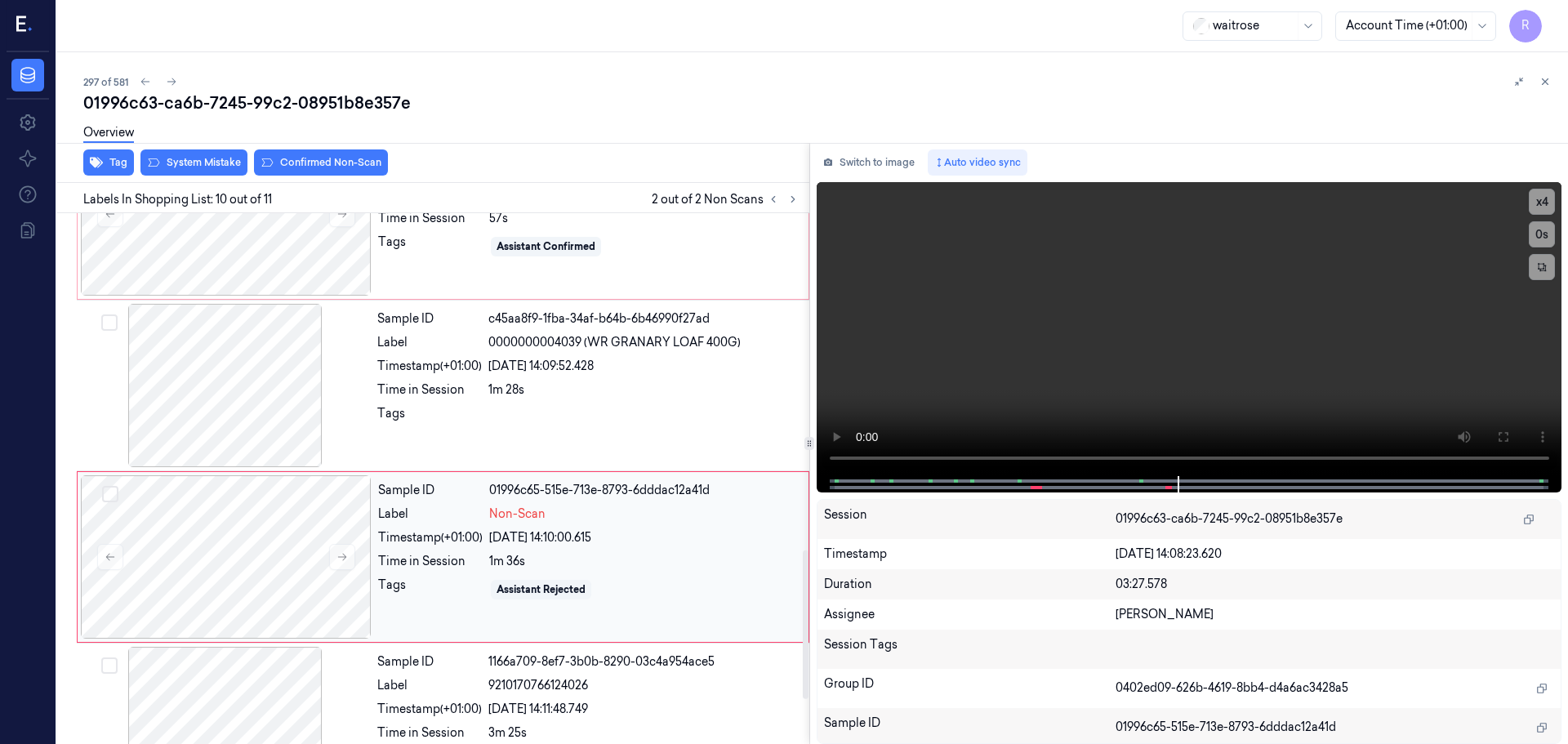
scroll to position [1197, 0]
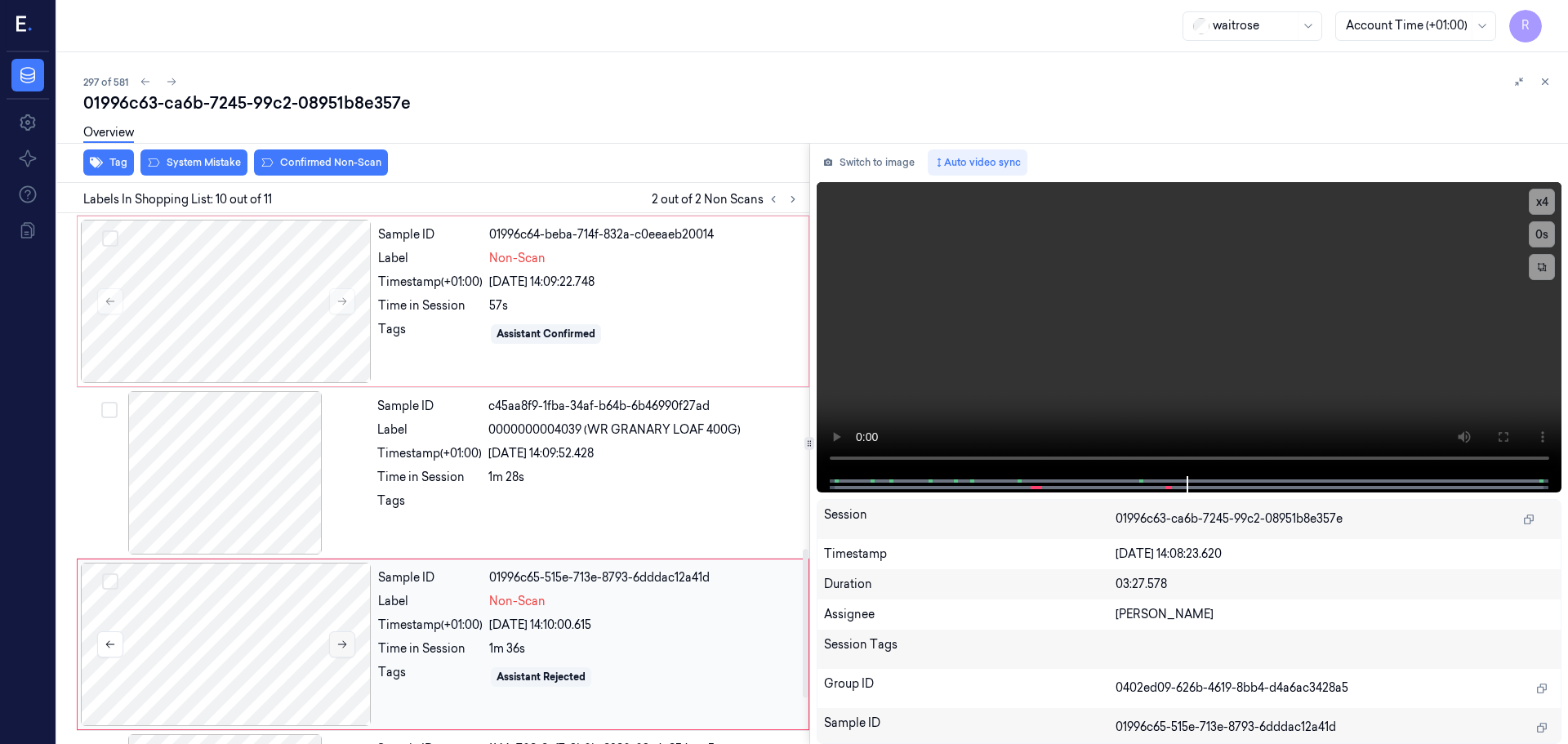
click at [334, 645] on button at bounding box center [342, 644] width 26 height 26
click at [334, 300] on button at bounding box center [342, 301] width 26 height 26
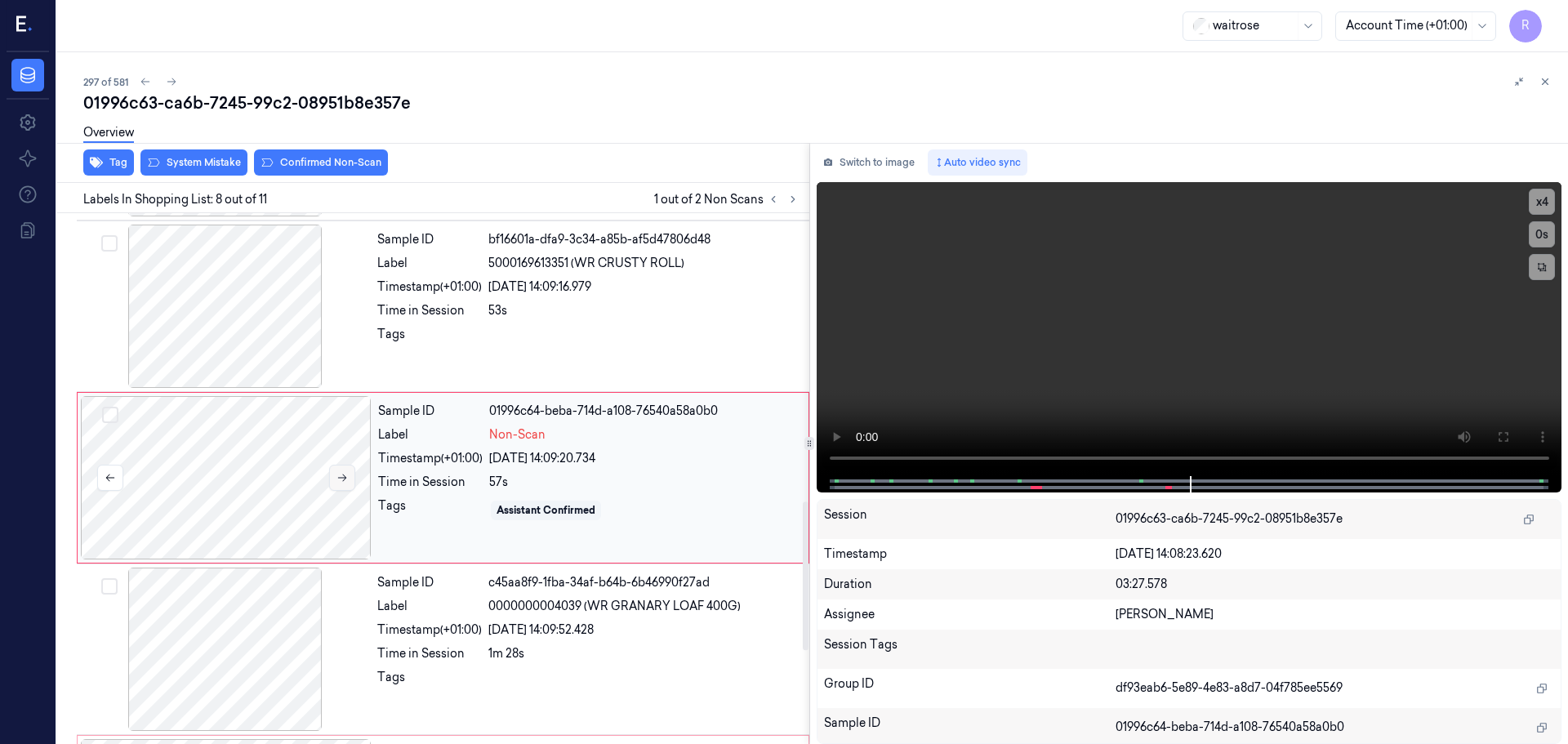
scroll to position [1020, 0]
click at [346, 474] on icon at bounding box center [342, 478] width 11 height 11
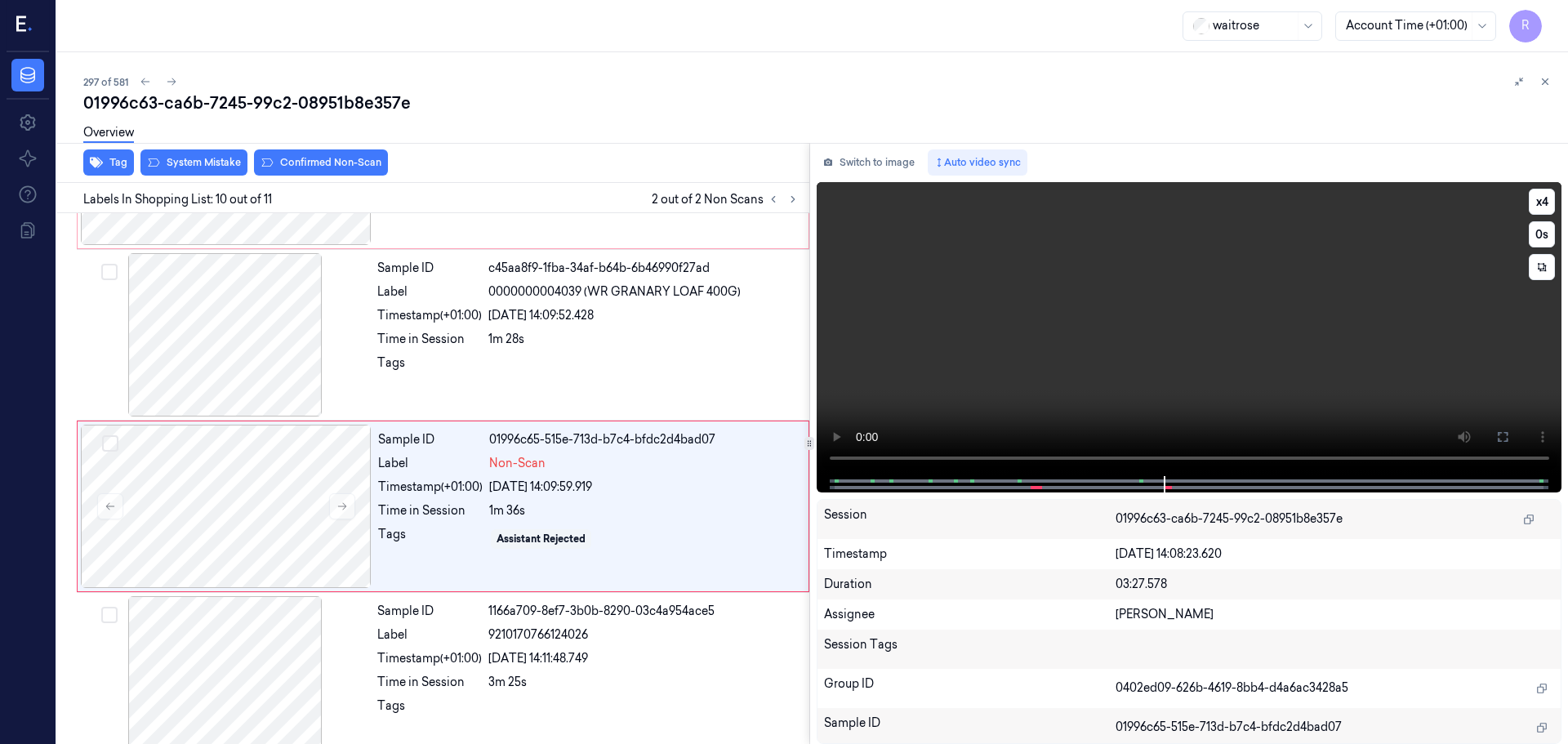
scroll to position [1360, 0]
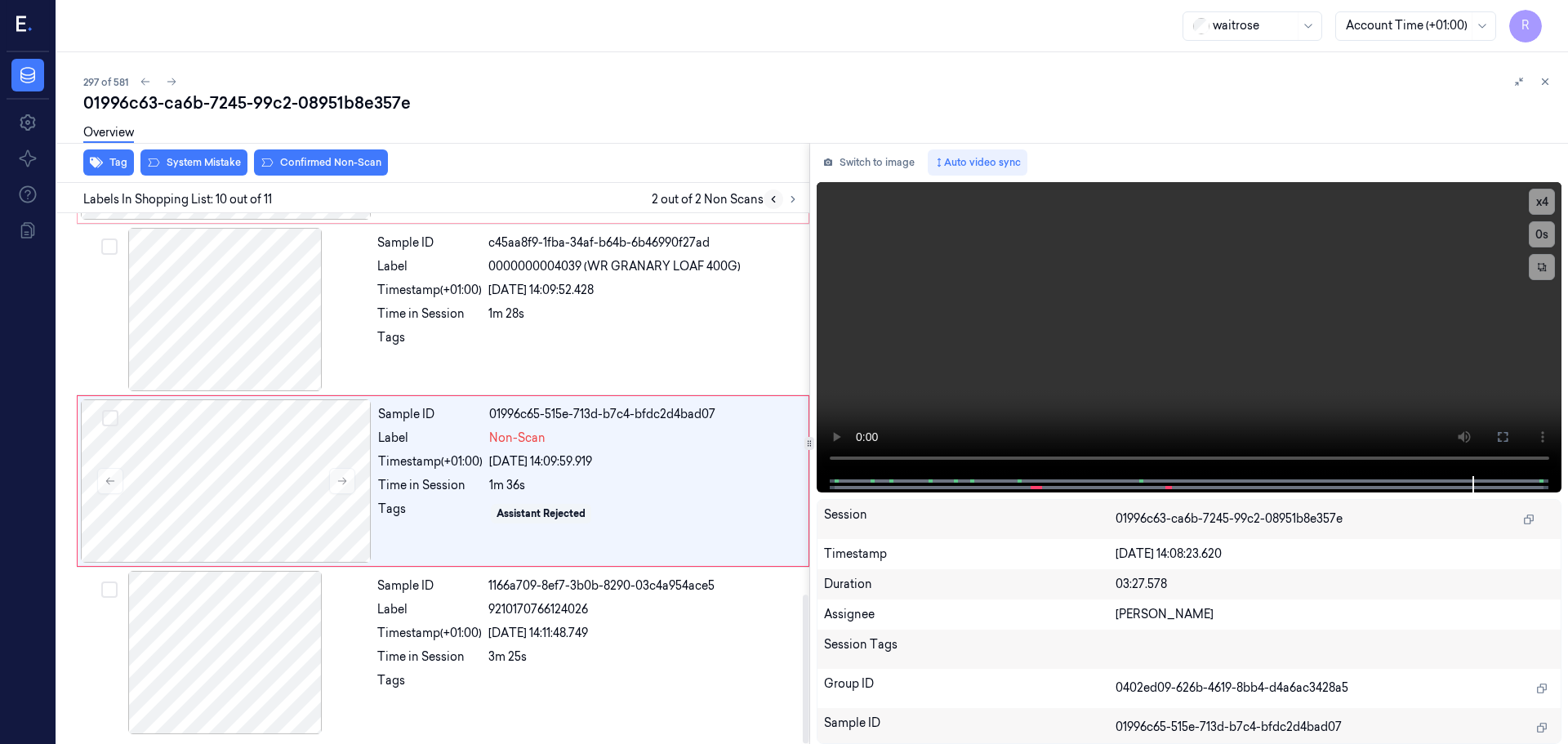
click at [774, 201] on icon at bounding box center [774, 199] width 3 height 6
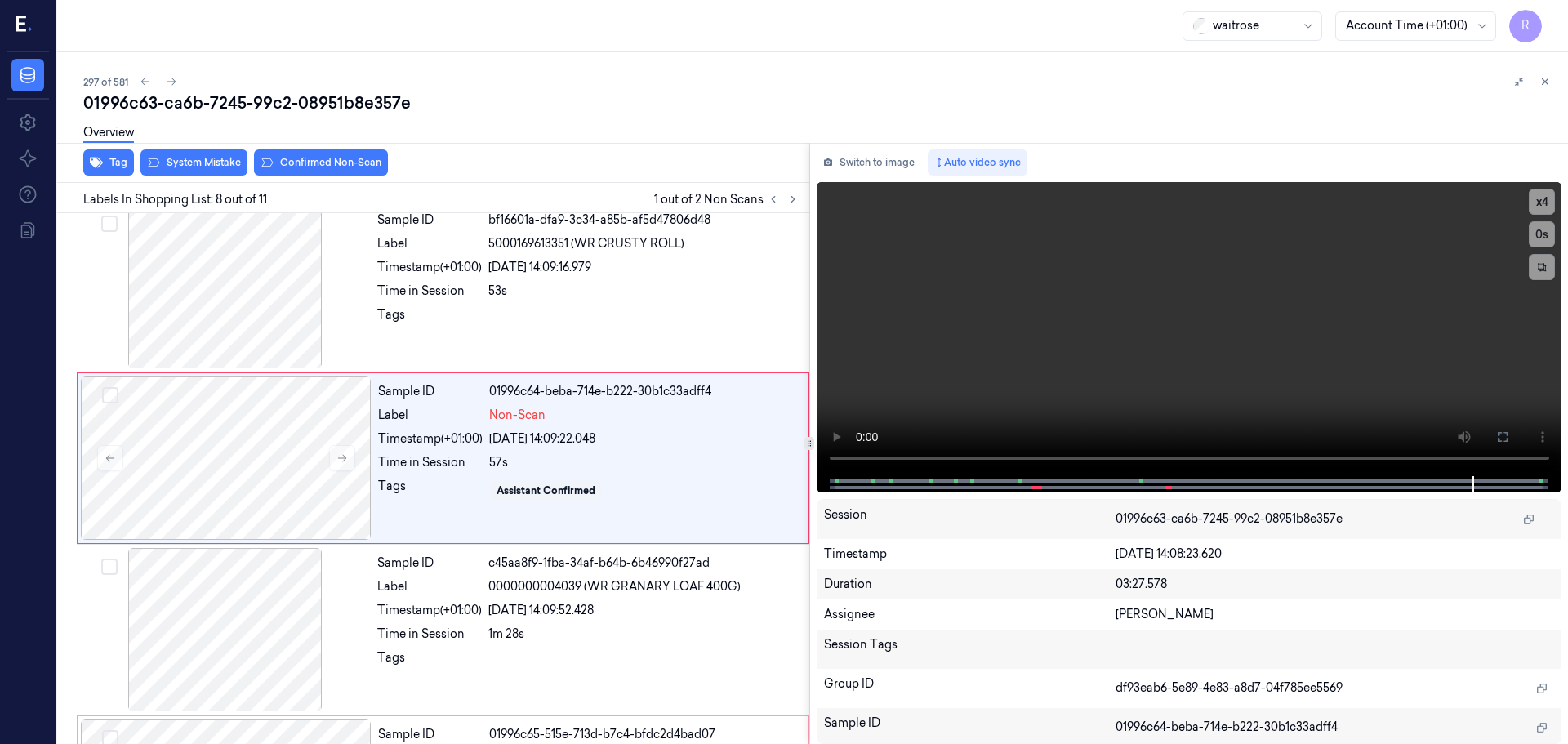
scroll to position [1020, 0]
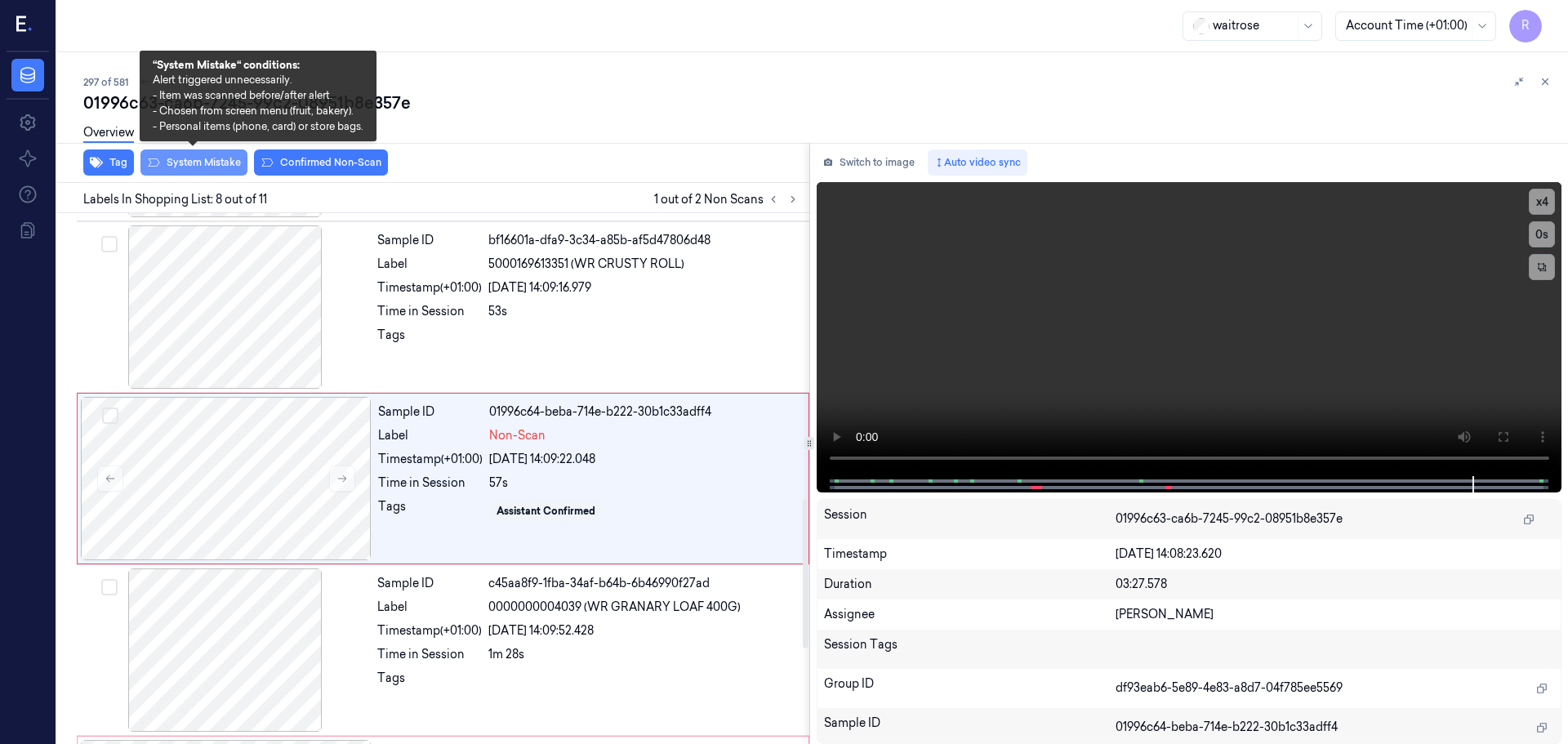
click at [190, 160] on button "System Mistake" at bounding box center [194, 162] width 107 height 26
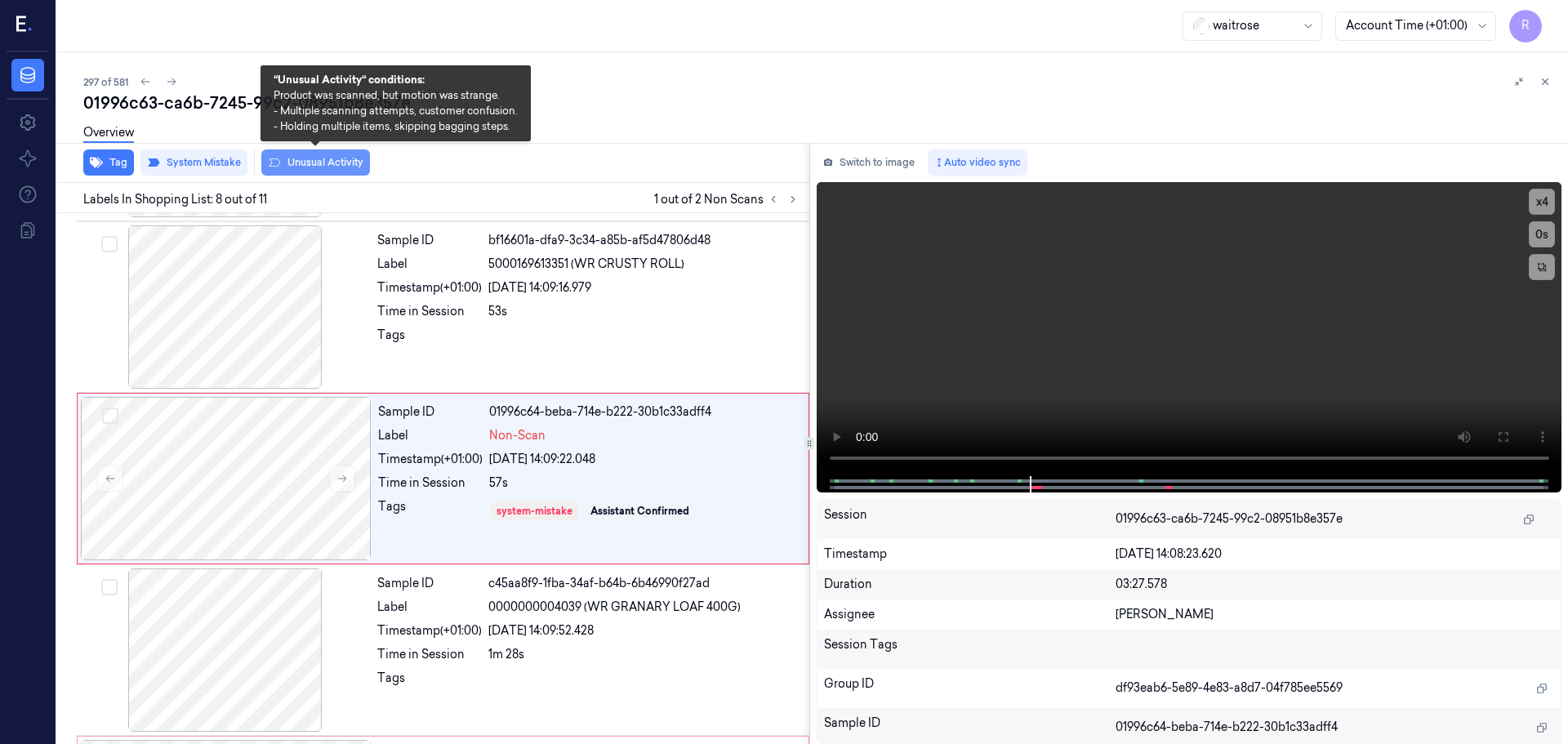
click at [328, 159] on button "Unusual Activity" at bounding box center [316, 162] width 109 height 26
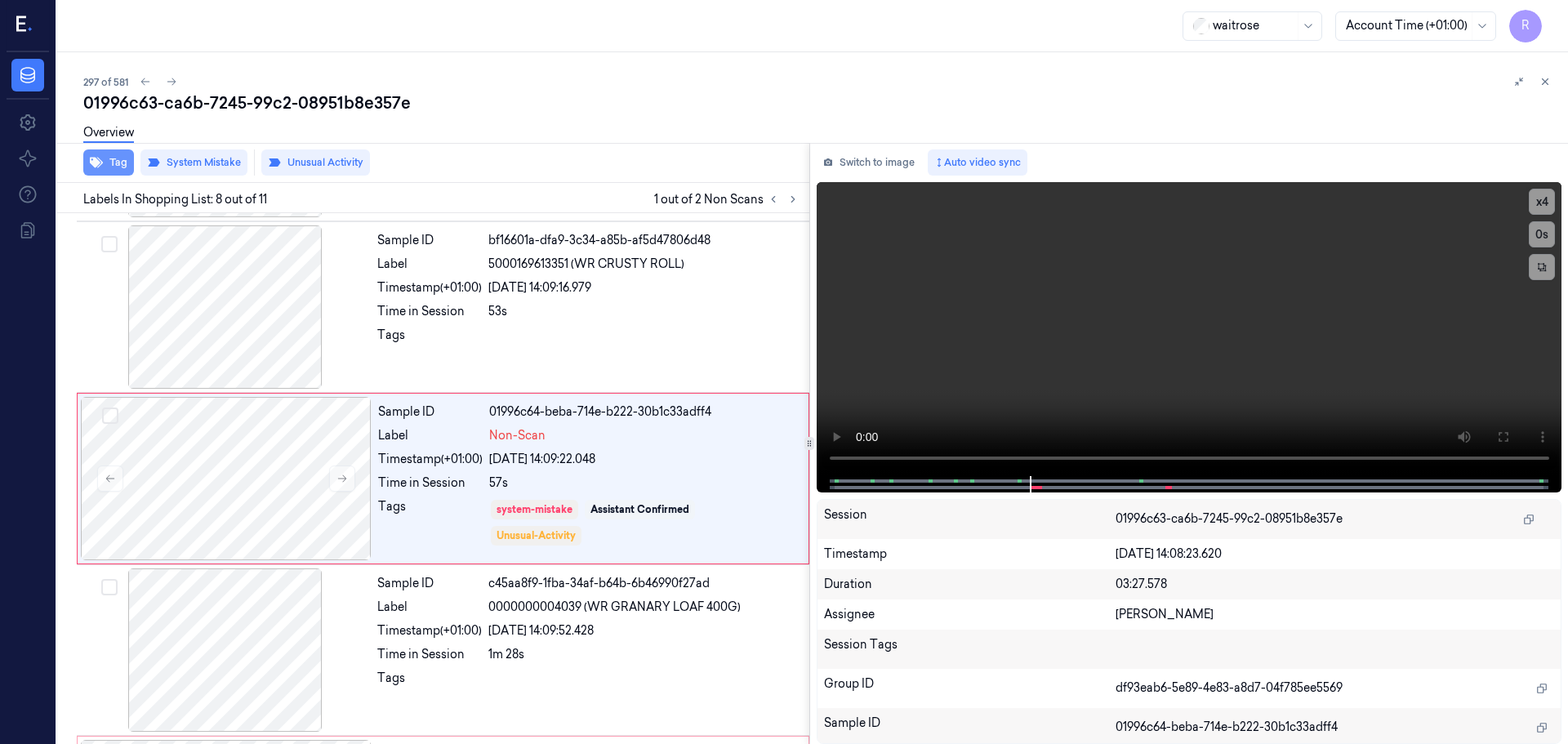
click at [114, 163] on button "Tag" at bounding box center [108, 162] width 51 height 26
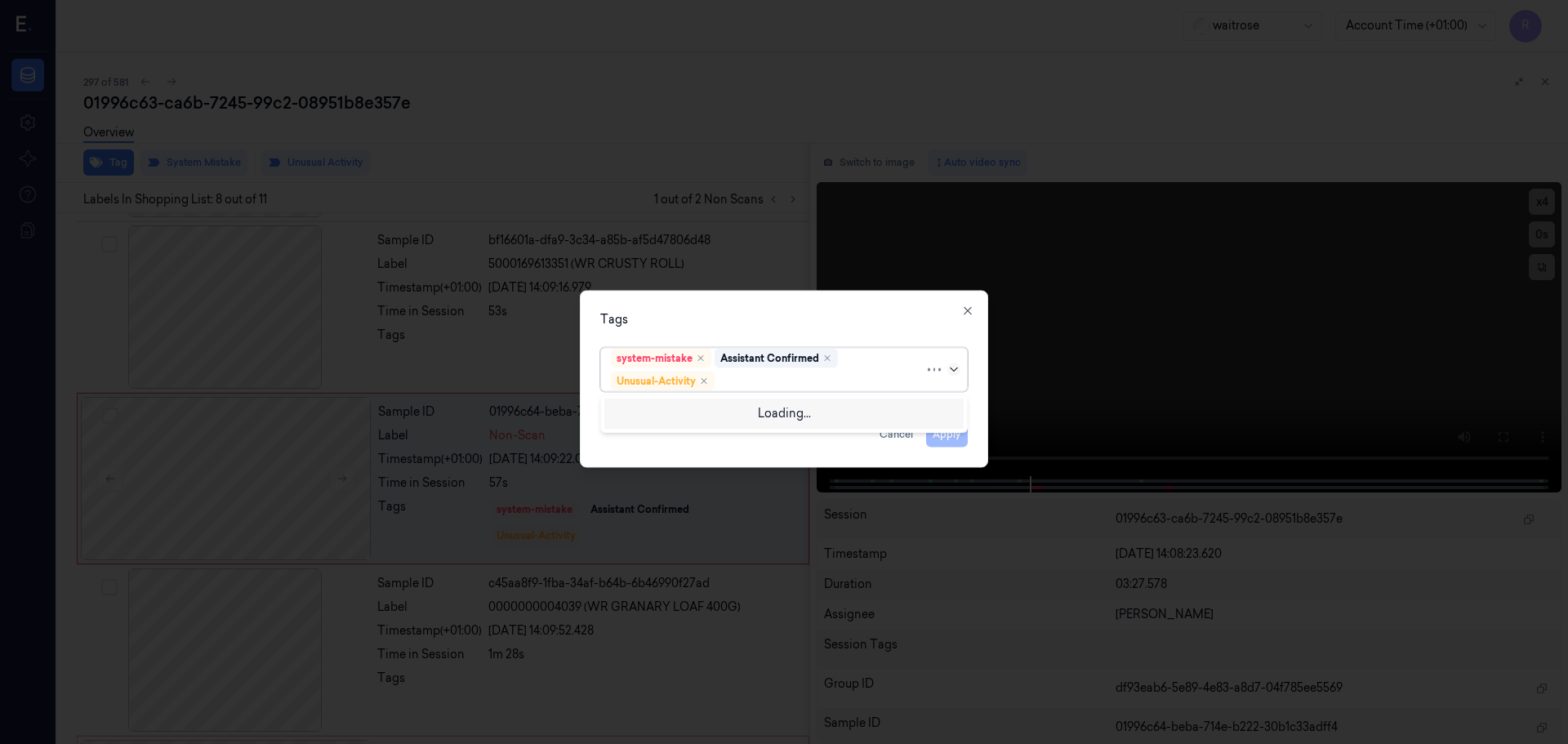
click at [955, 370] on icon at bounding box center [953, 369] width 13 height 13
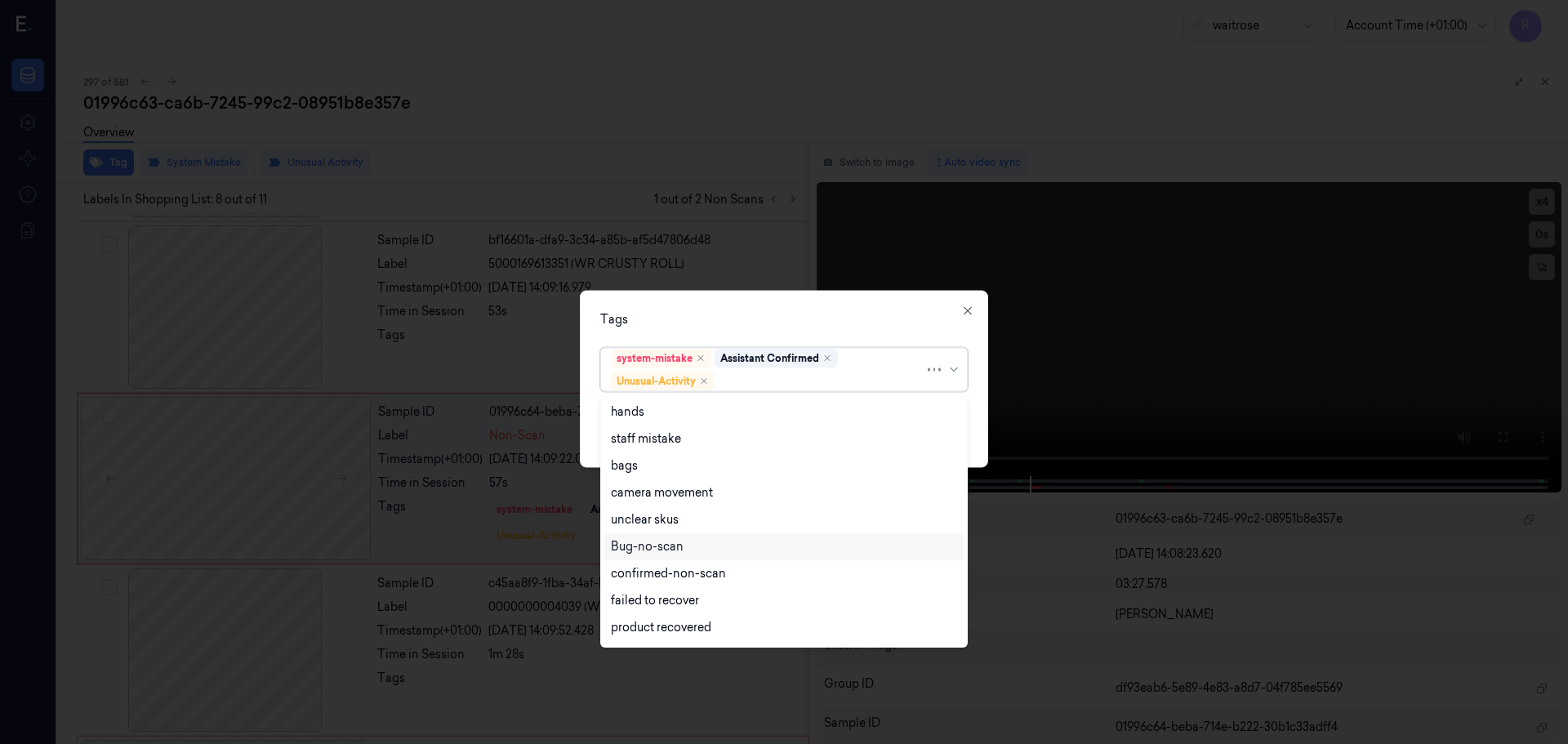
scroll to position [213, 0]
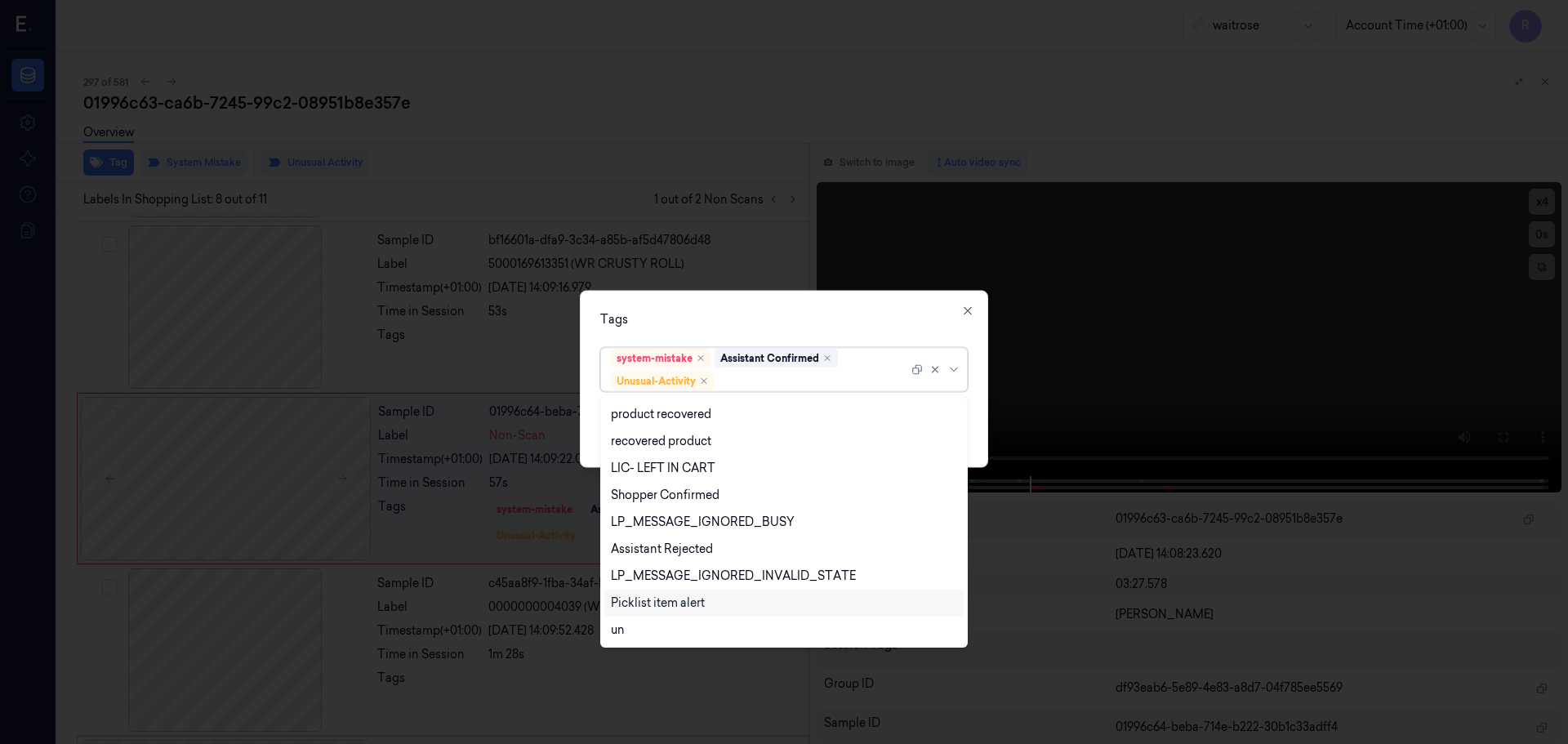
click at [649, 602] on div "Picklist item alert" at bounding box center [658, 603] width 94 height 17
click at [705, 325] on div "Tags" at bounding box center [784, 318] width 368 height 17
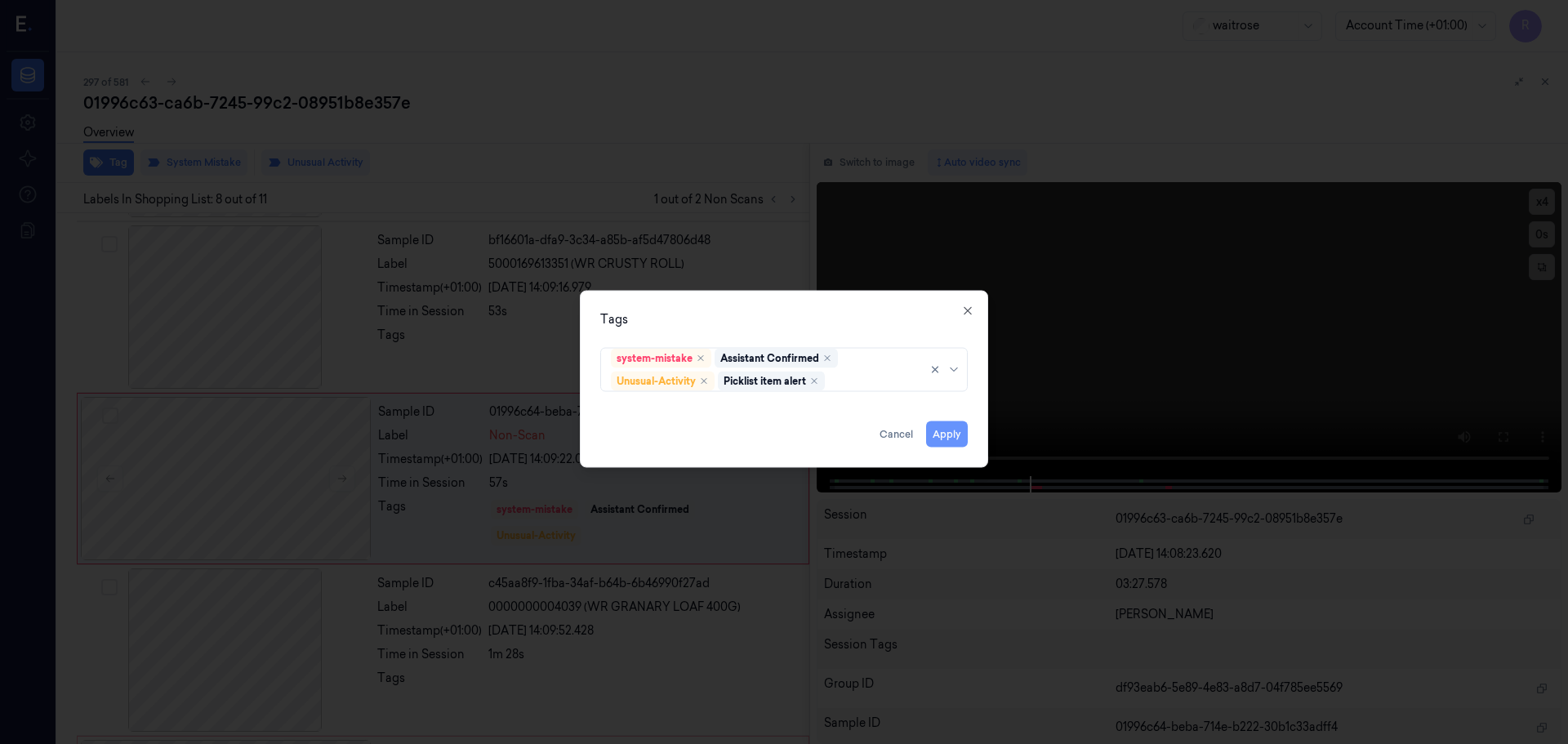
click at [938, 435] on button "Apply" at bounding box center [947, 433] width 41 height 26
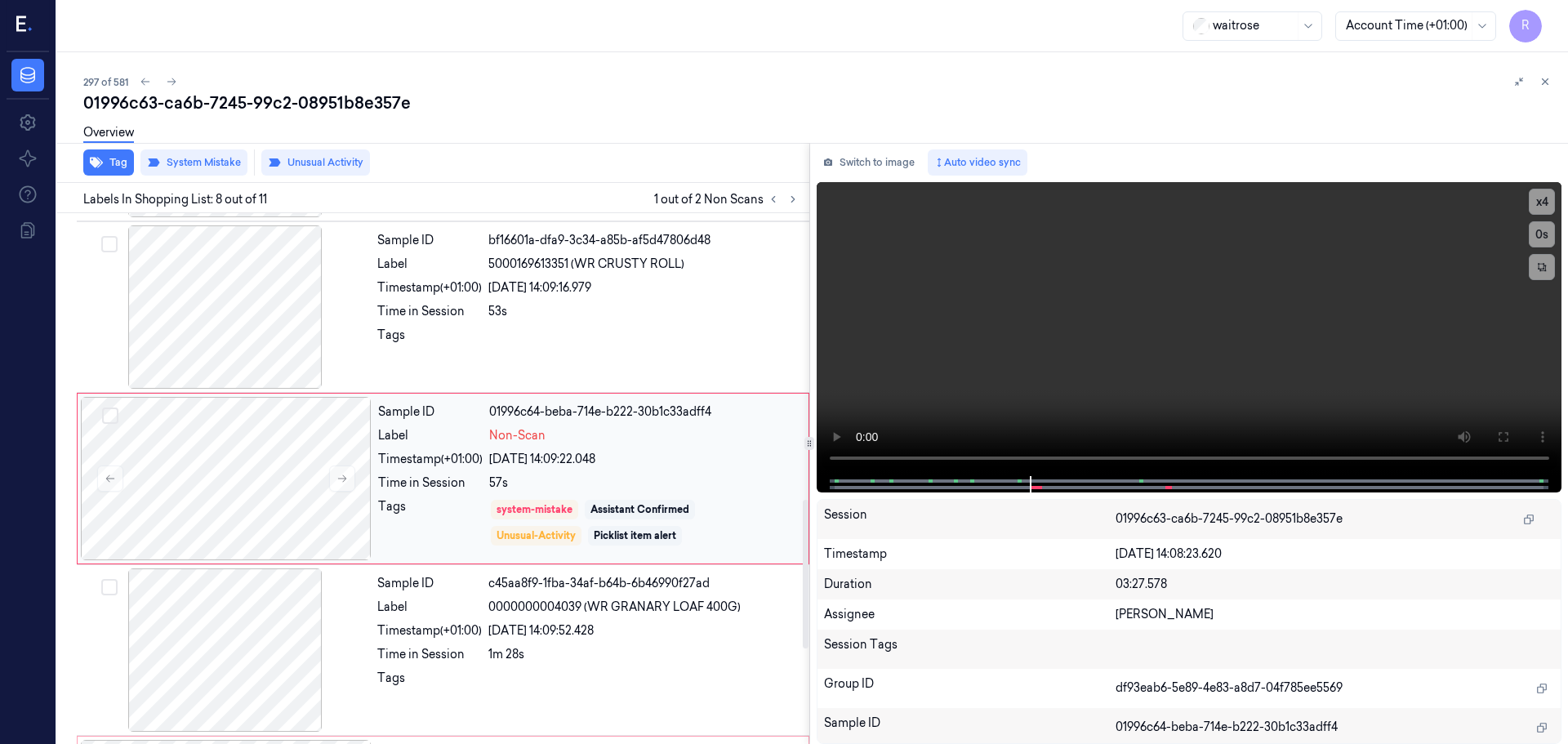
click at [572, 471] on div "Sample ID 01996c64-beba-714e-b222-30b1c33adff4 Label Non-Scan Timestamp (+01:00…" at bounding box center [588, 478] width 433 height 163
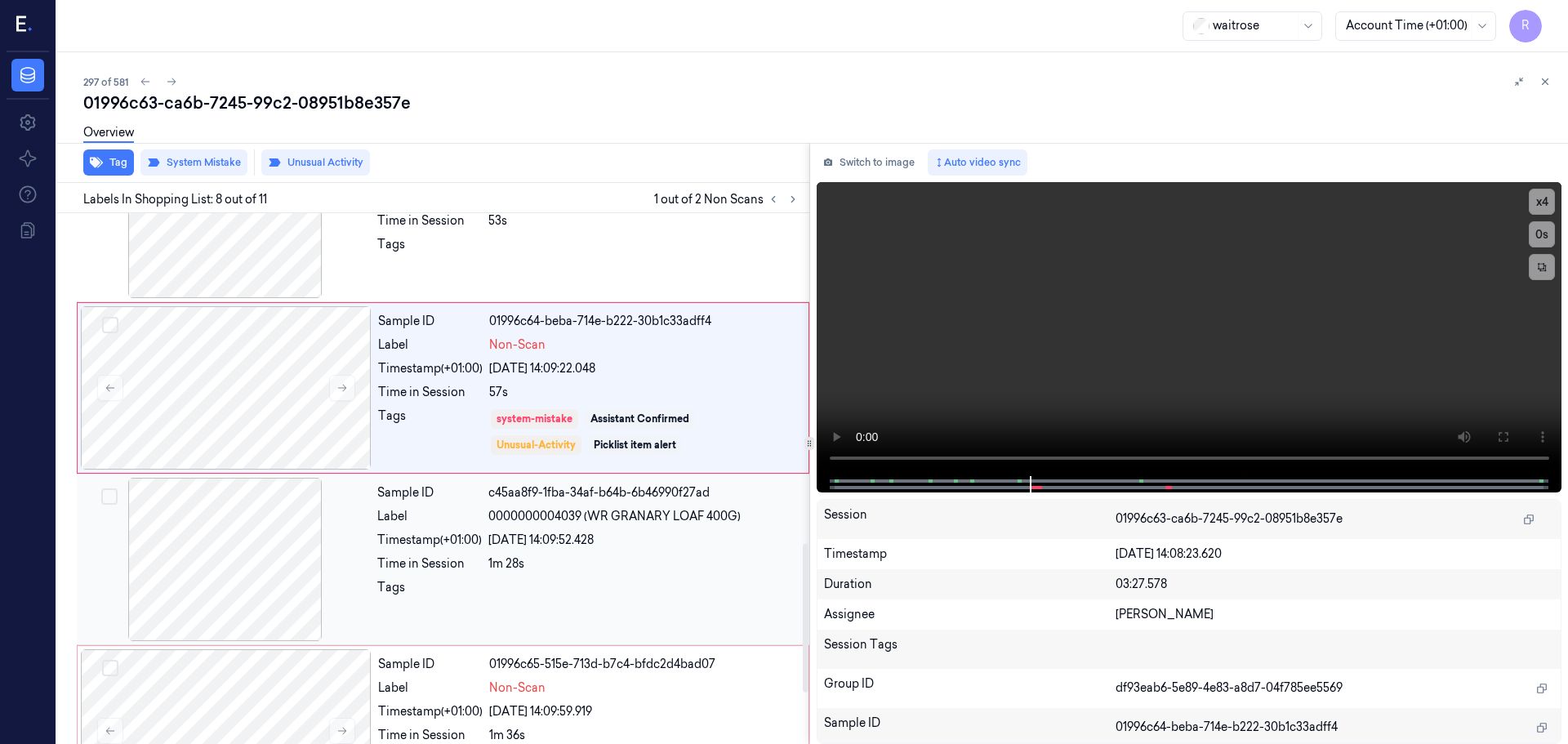
scroll to position [1183, 0]
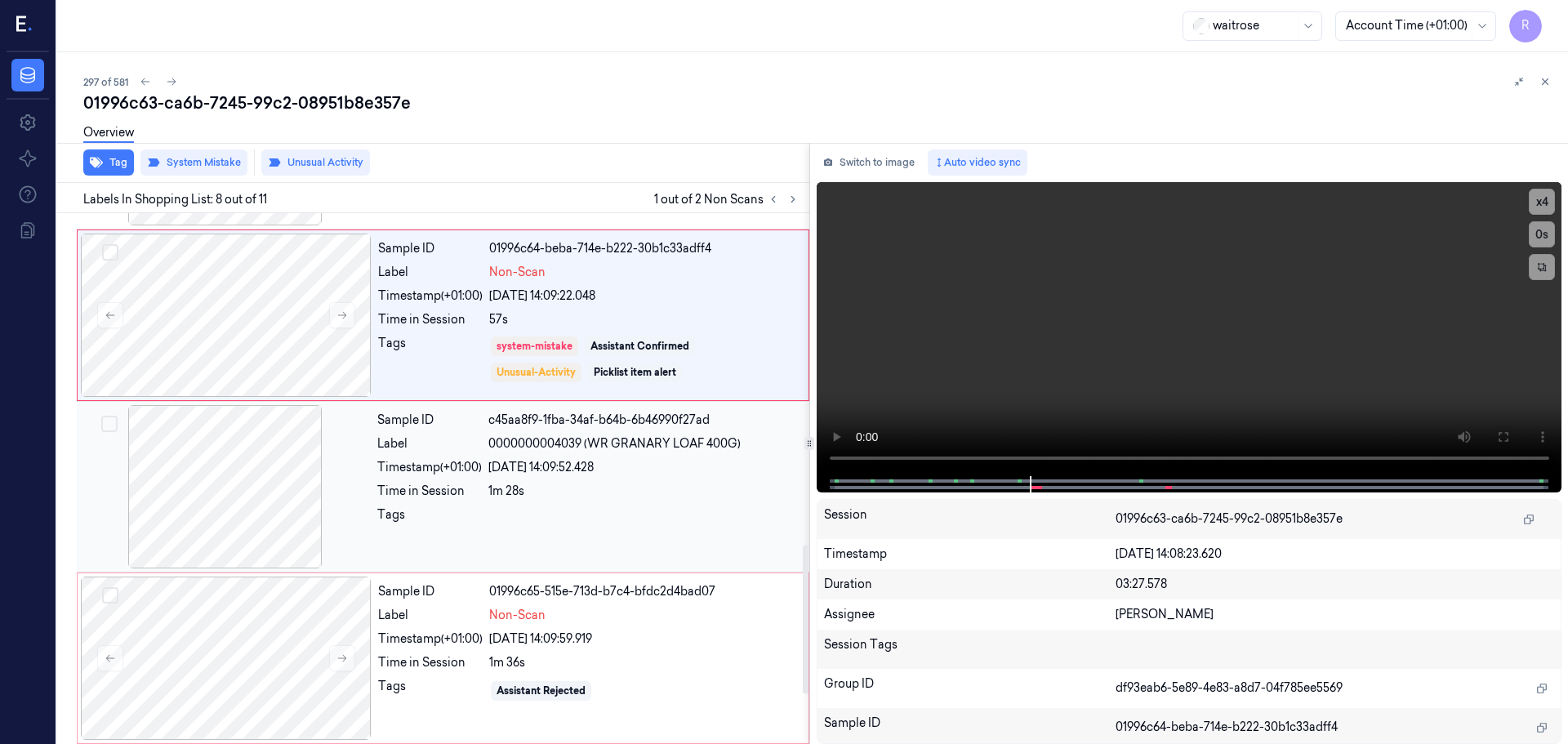
click at [660, 512] on div at bounding box center [644, 520] width 311 height 26
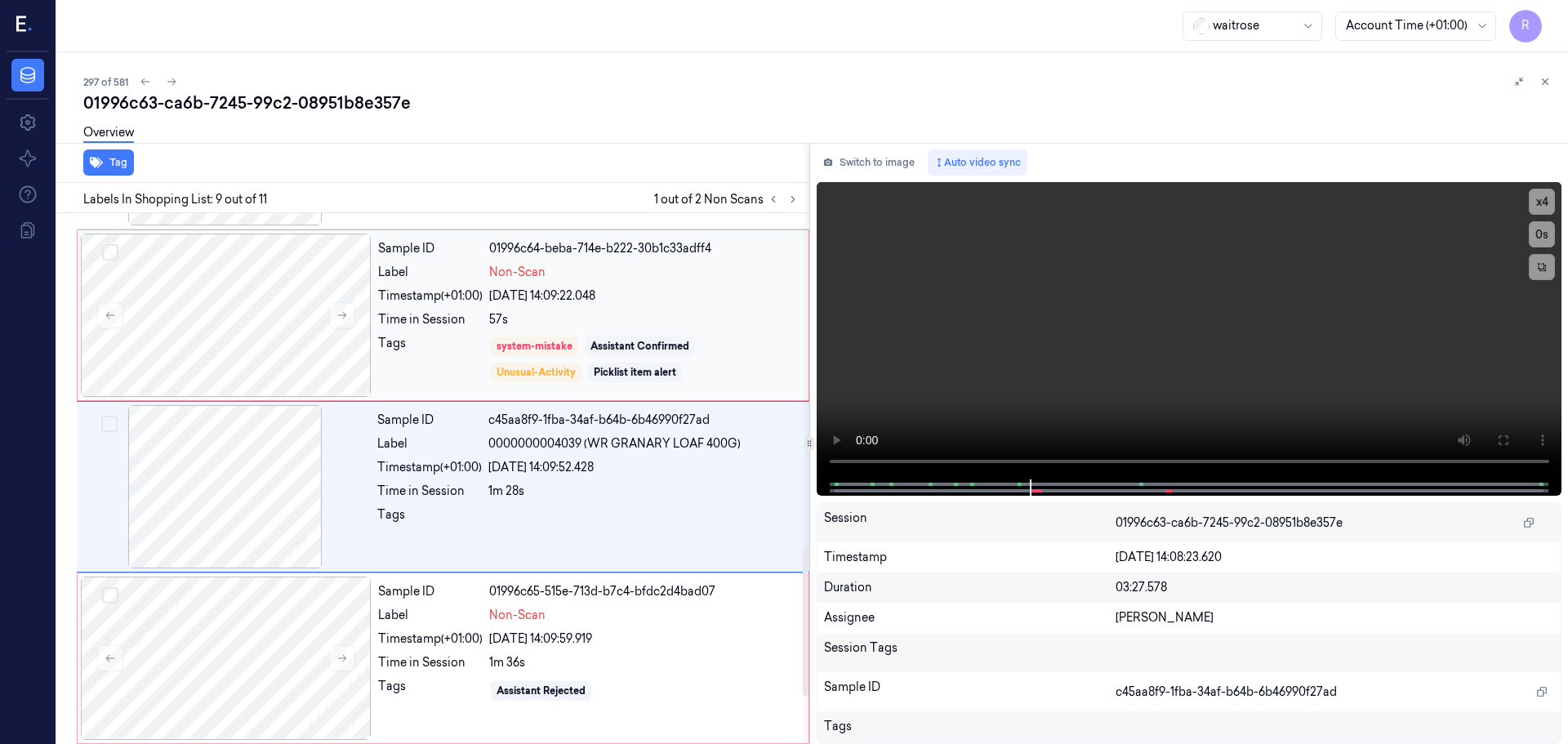
scroll to position [1191, 0]
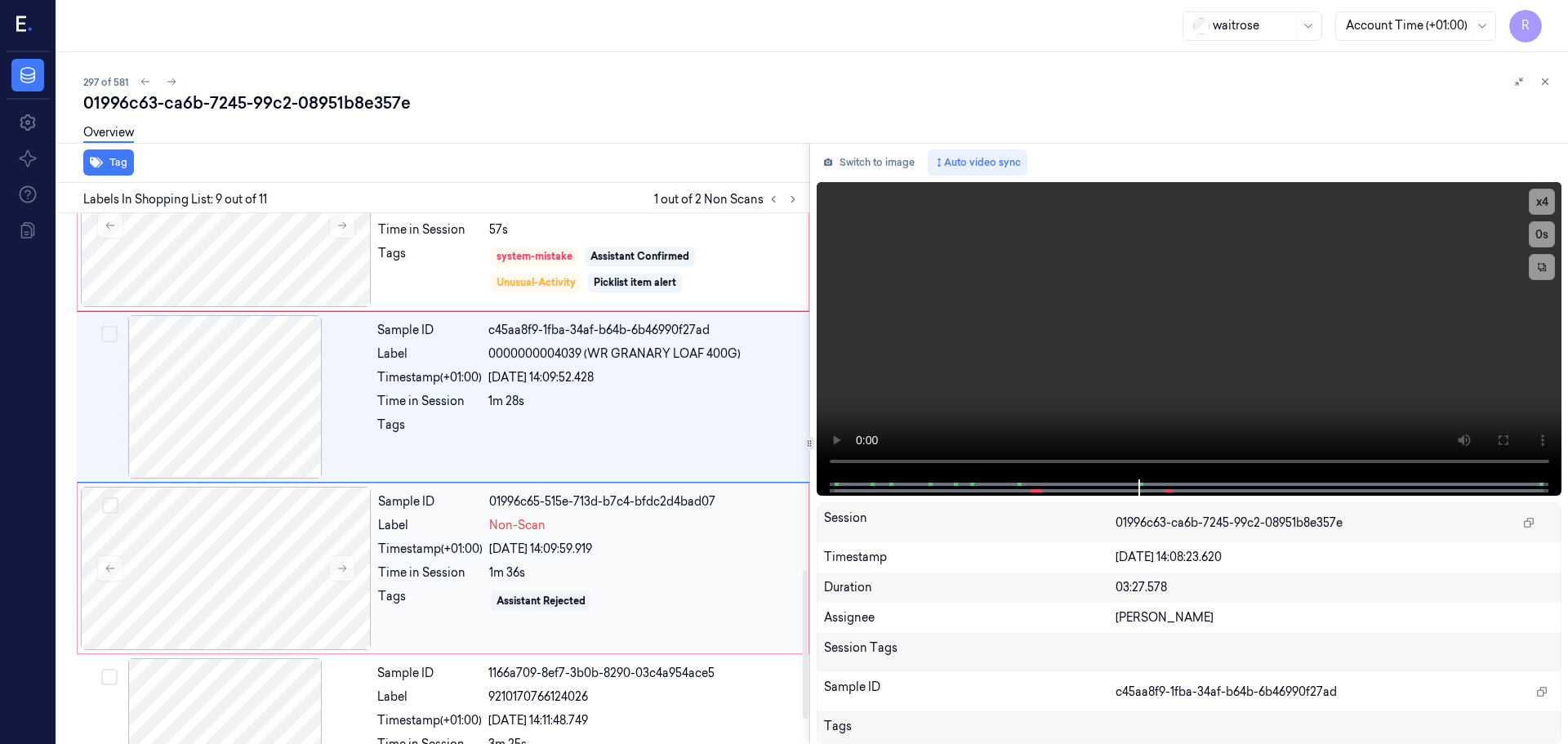
click at [530, 559] on div "Sample ID 01996c65-515e-713d-b7c4-bfdc2d4bad07 Label Non-Scan Timestamp (+01:00…" at bounding box center [588, 568] width 433 height 163
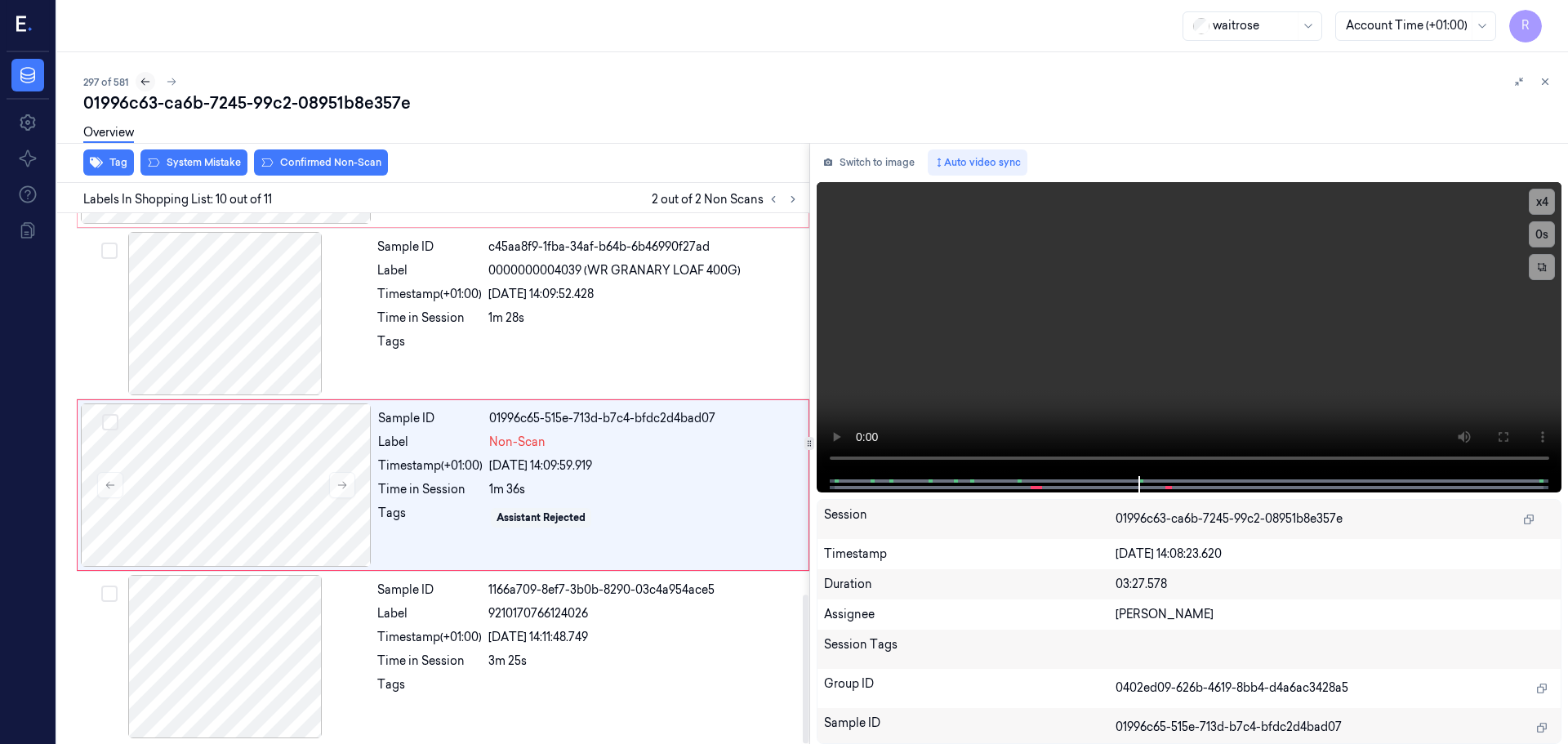
scroll to position [1360, 0]
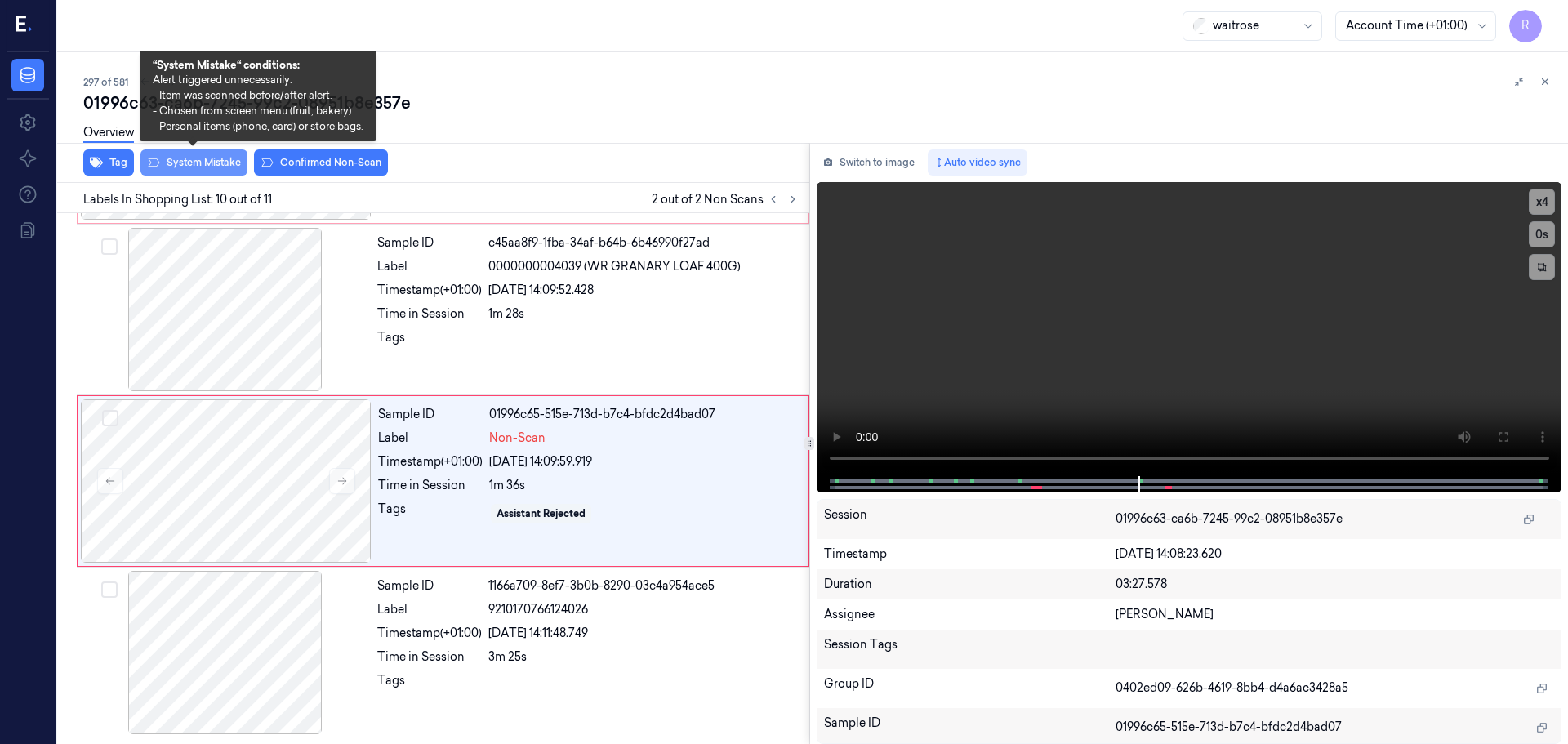
click at [219, 171] on button "System Mistake" at bounding box center [194, 162] width 107 height 26
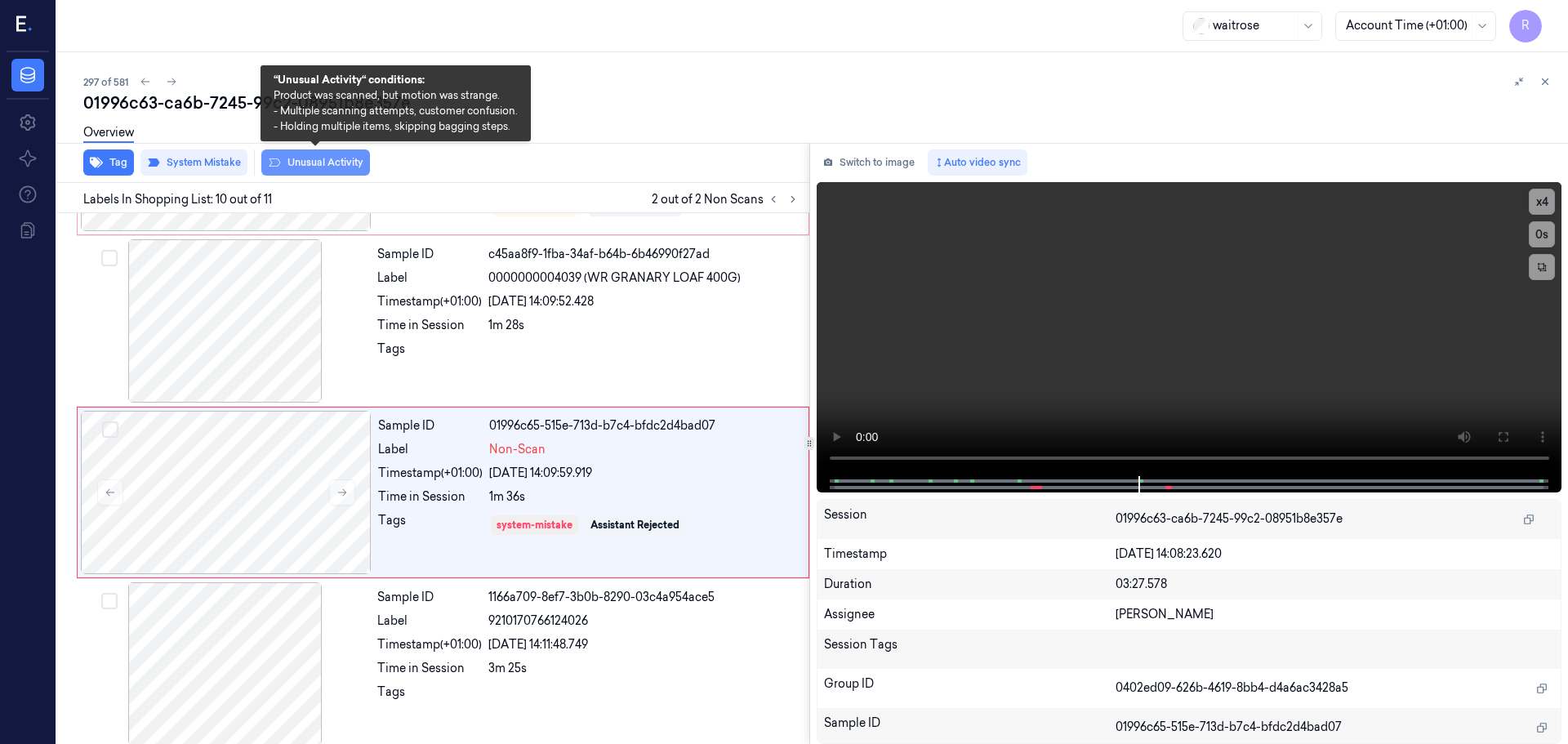
click at [317, 168] on button "Unusual Activity" at bounding box center [316, 162] width 109 height 26
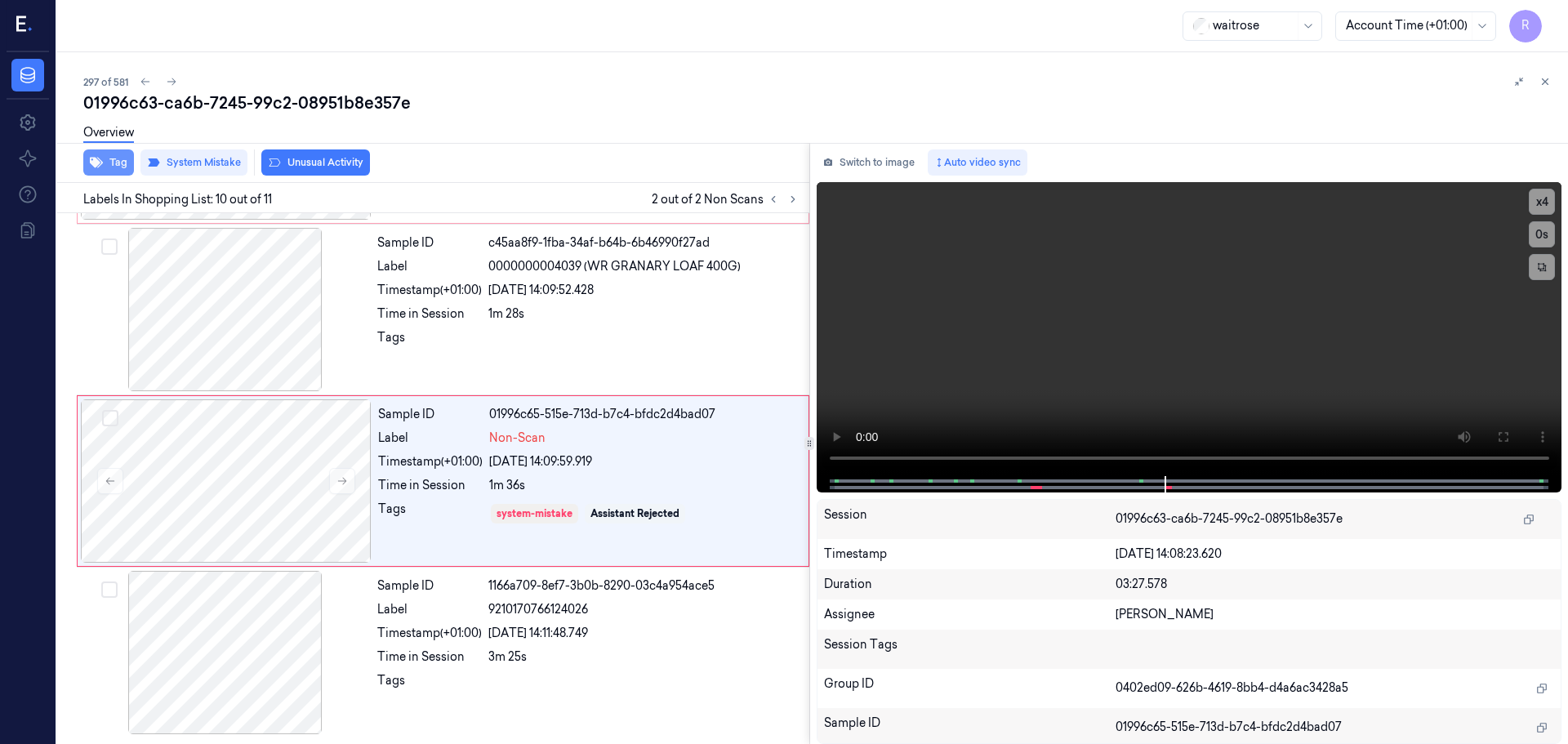
click at [104, 166] on button "Tag" at bounding box center [108, 162] width 51 height 26
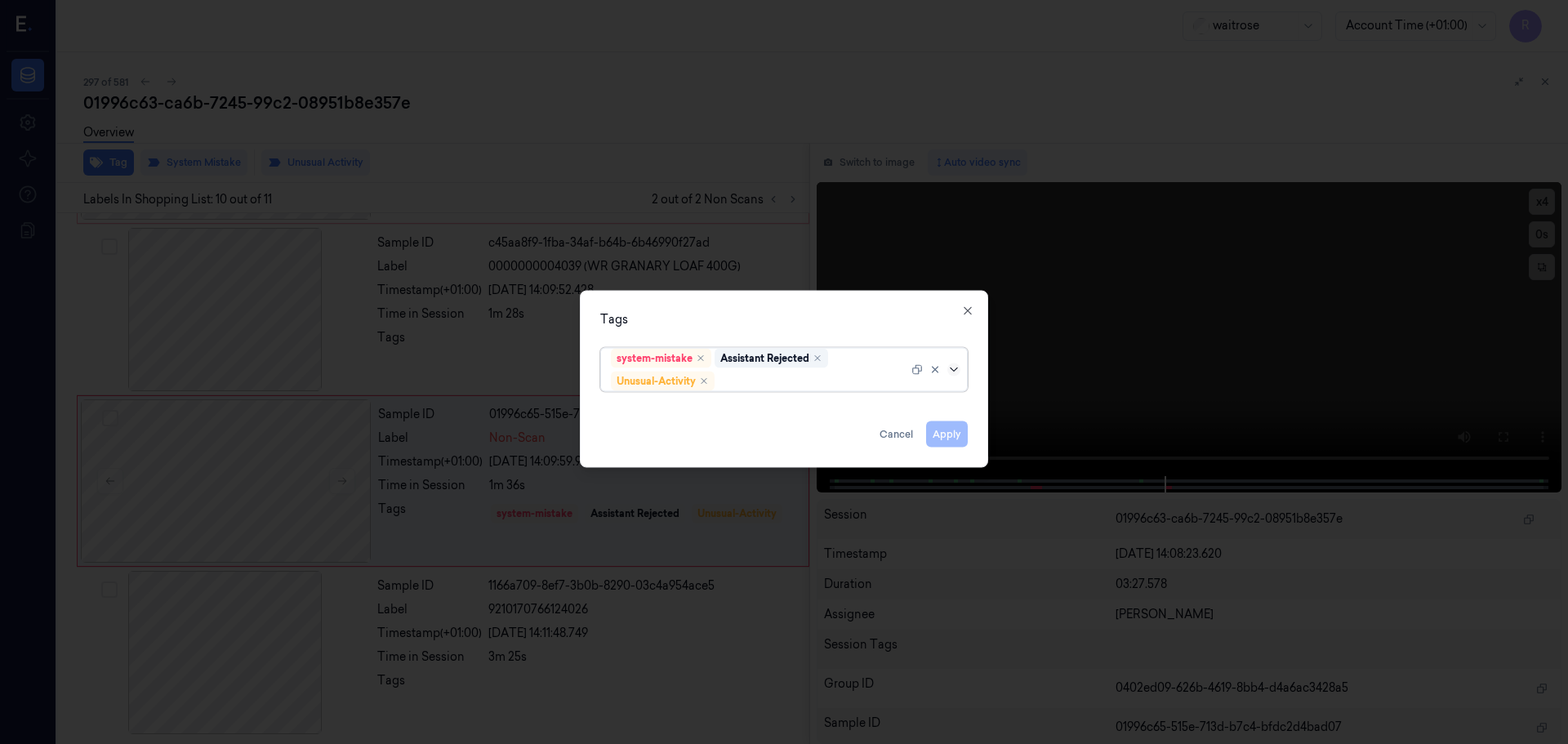
click at [958, 372] on icon at bounding box center [953, 369] width 13 height 13
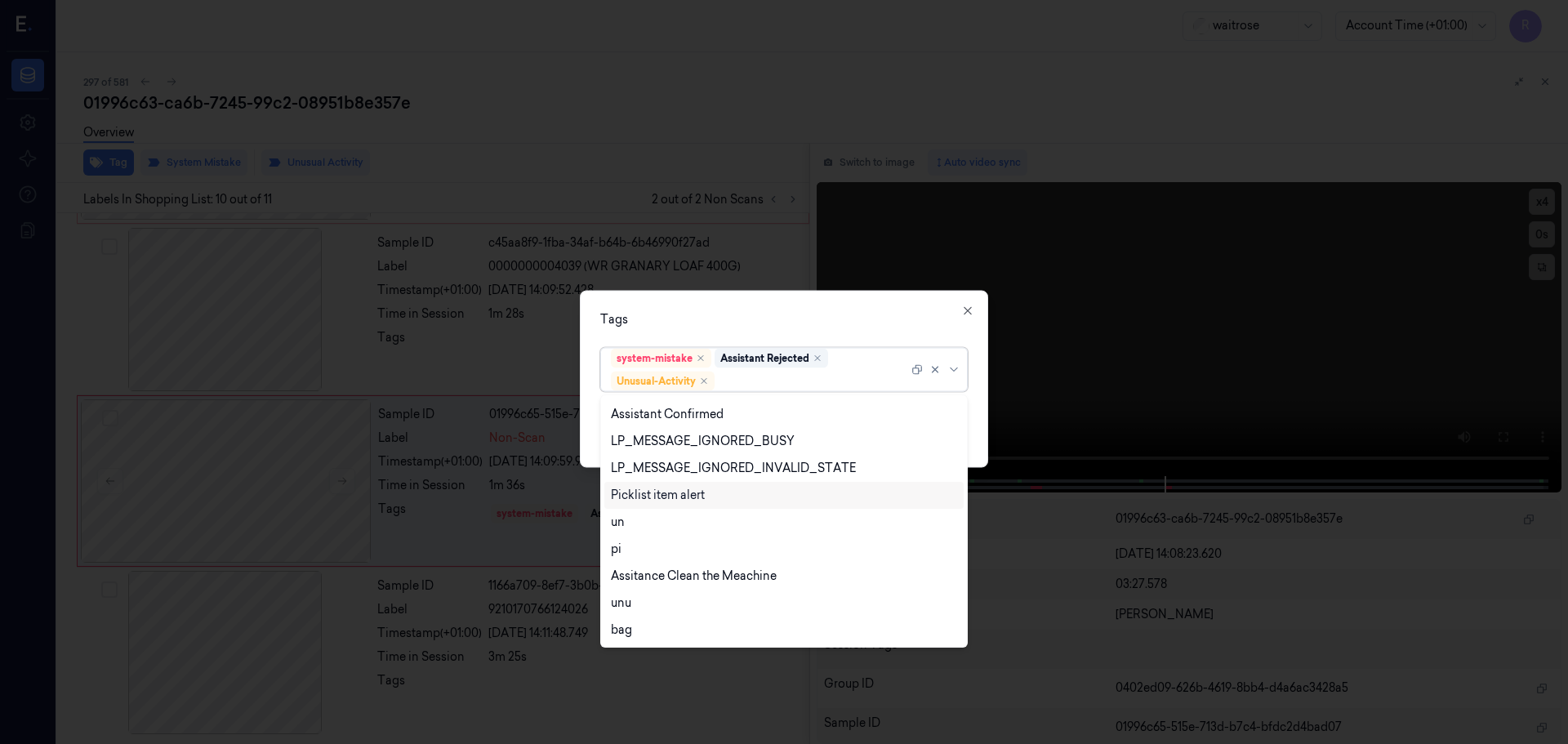
click at [636, 497] on div "Picklist item alert" at bounding box center [658, 495] width 94 height 17
click at [701, 310] on div "Tags" at bounding box center [784, 318] width 368 height 17
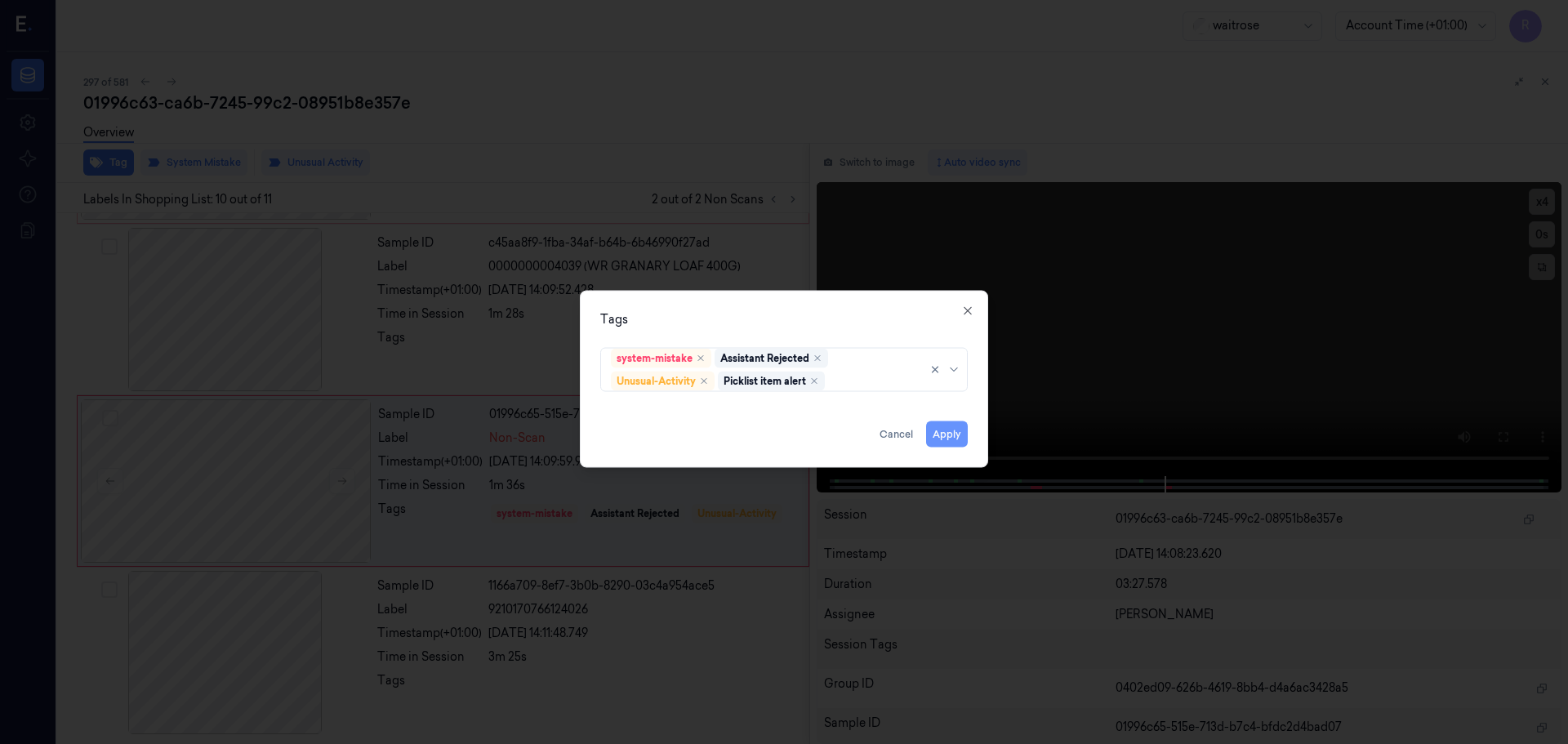
click at [958, 433] on button "Apply" at bounding box center [947, 433] width 41 height 26
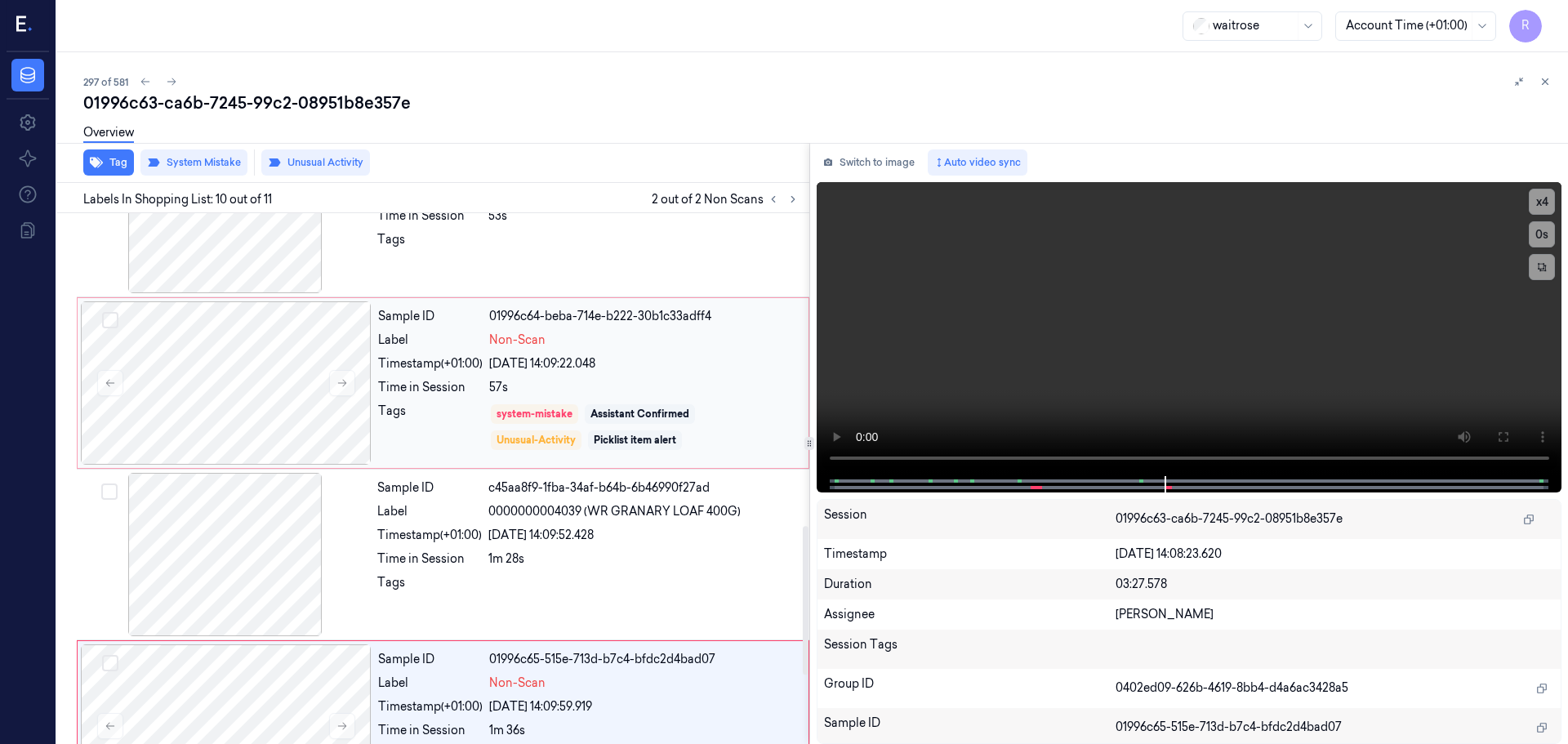
click at [661, 359] on div "[DATE] 14:09:22.048" at bounding box center [644, 364] width 310 height 17
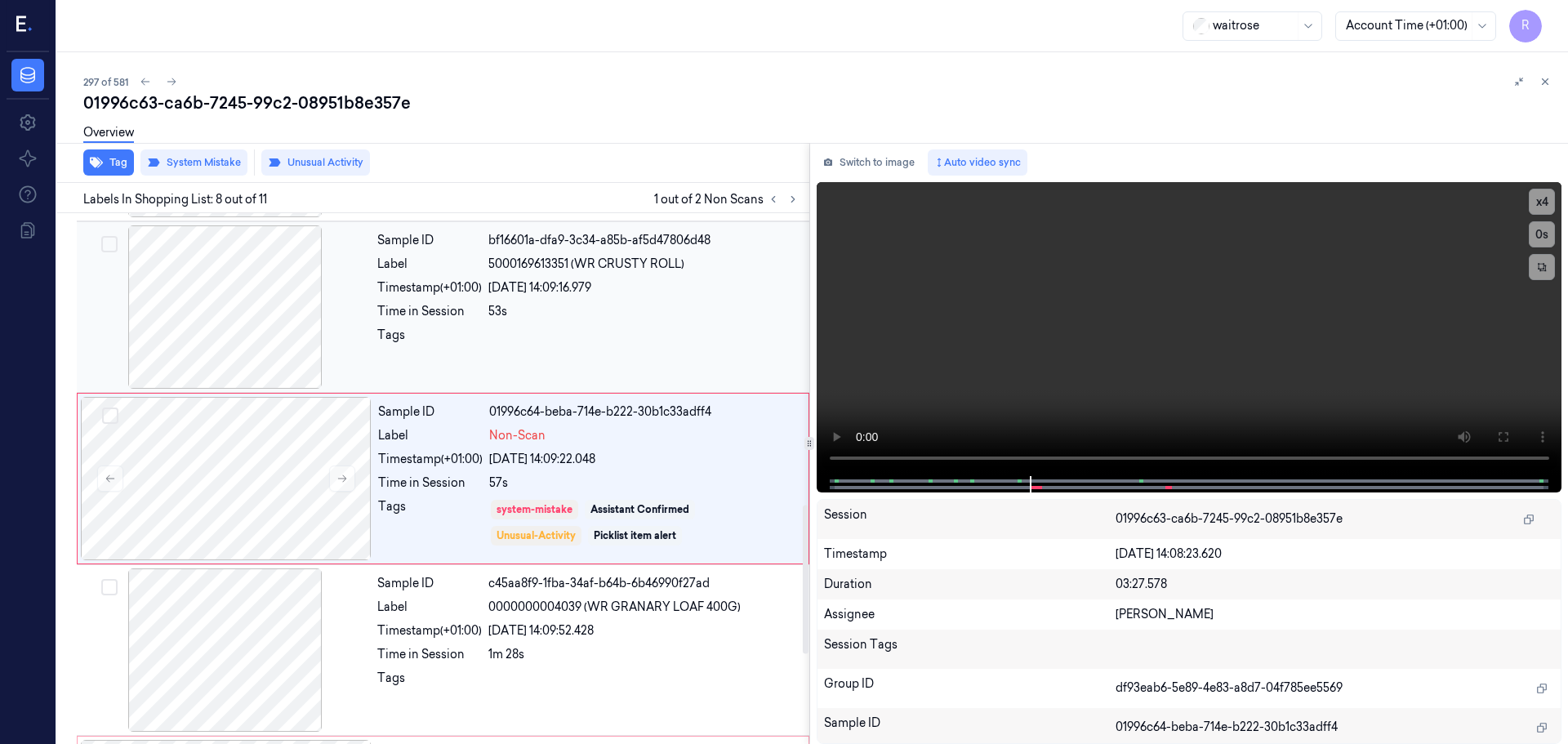
scroll to position [1101, 0]
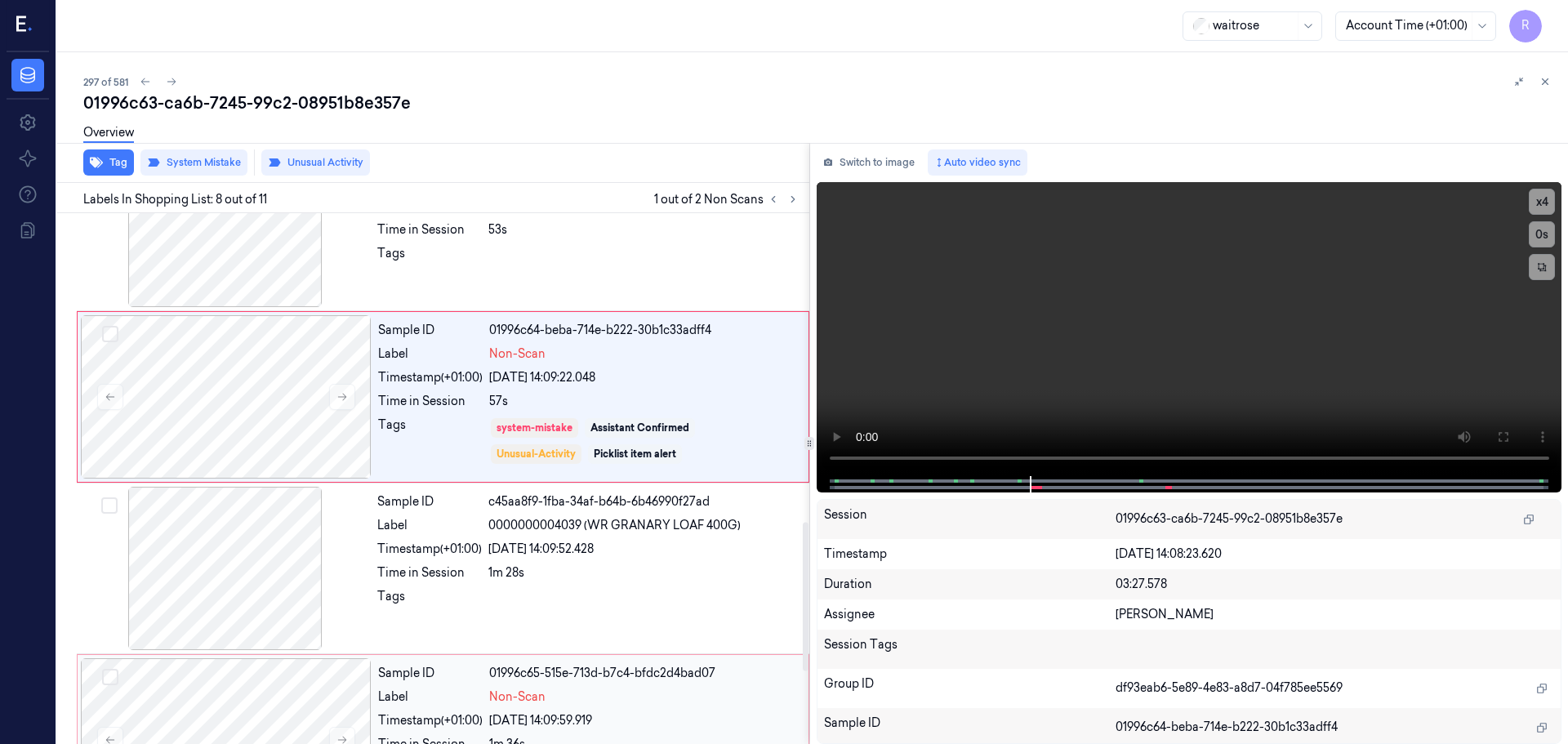
click at [603, 684] on div "Sample ID 01996c65-515e-713d-b7c4-bfdc2d4bad07 Label Non-Scan Timestamp (+01:00…" at bounding box center [588, 739] width 433 height 163
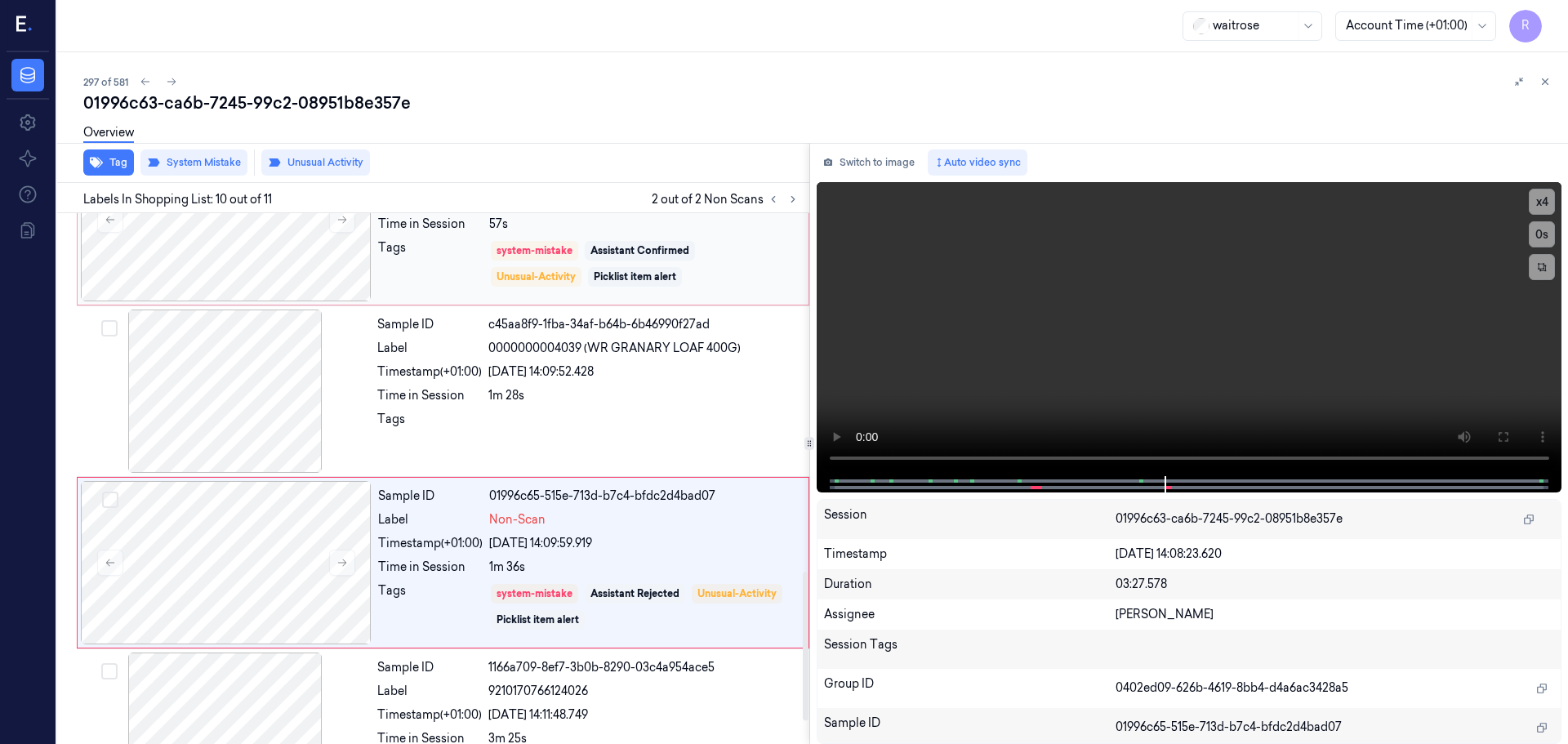
click at [701, 281] on div "system-mistake Assistant Confirmed Unusual-Activity Picklist item alert" at bounding box center [644, 263] width 310 height 49
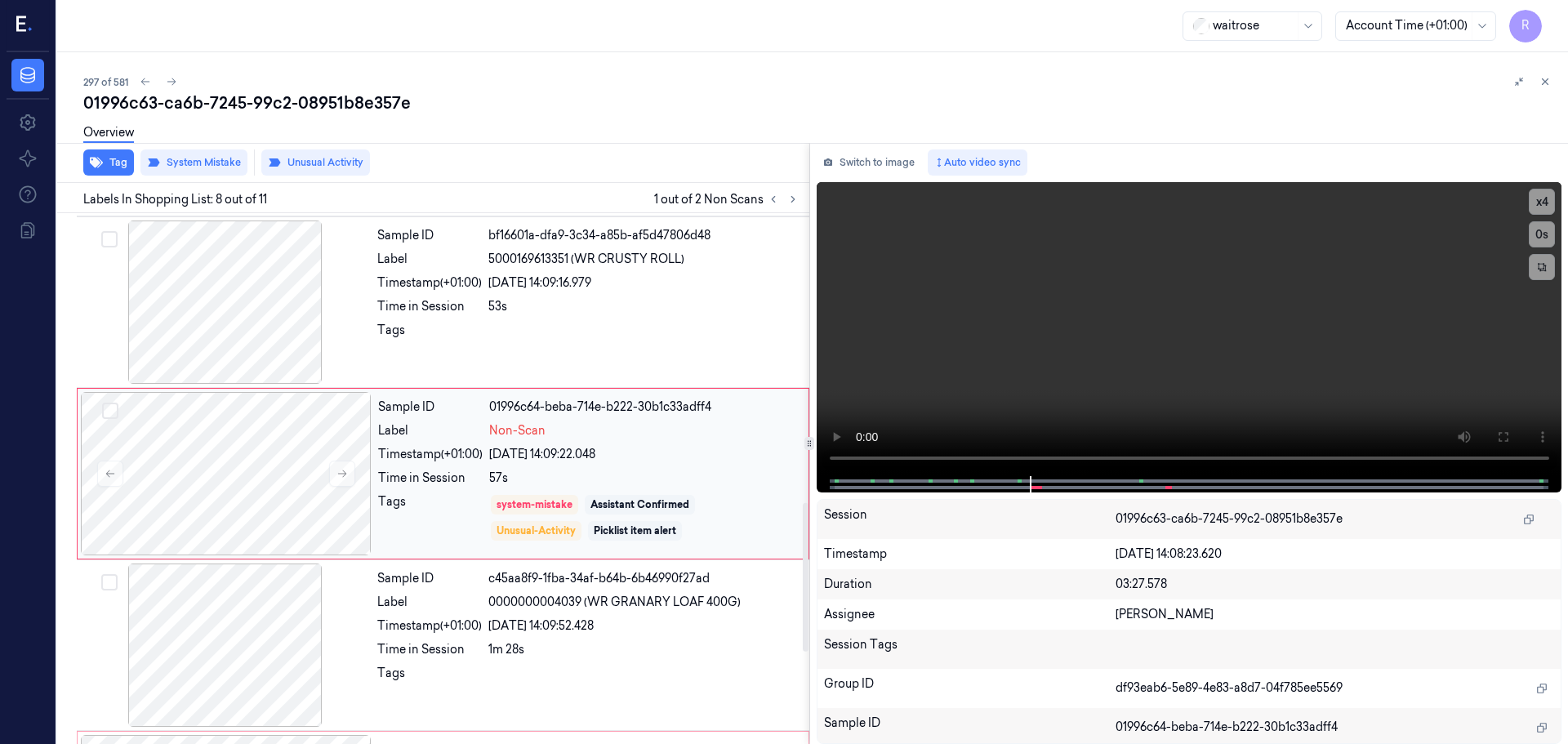
scroll to position [1020, 0]
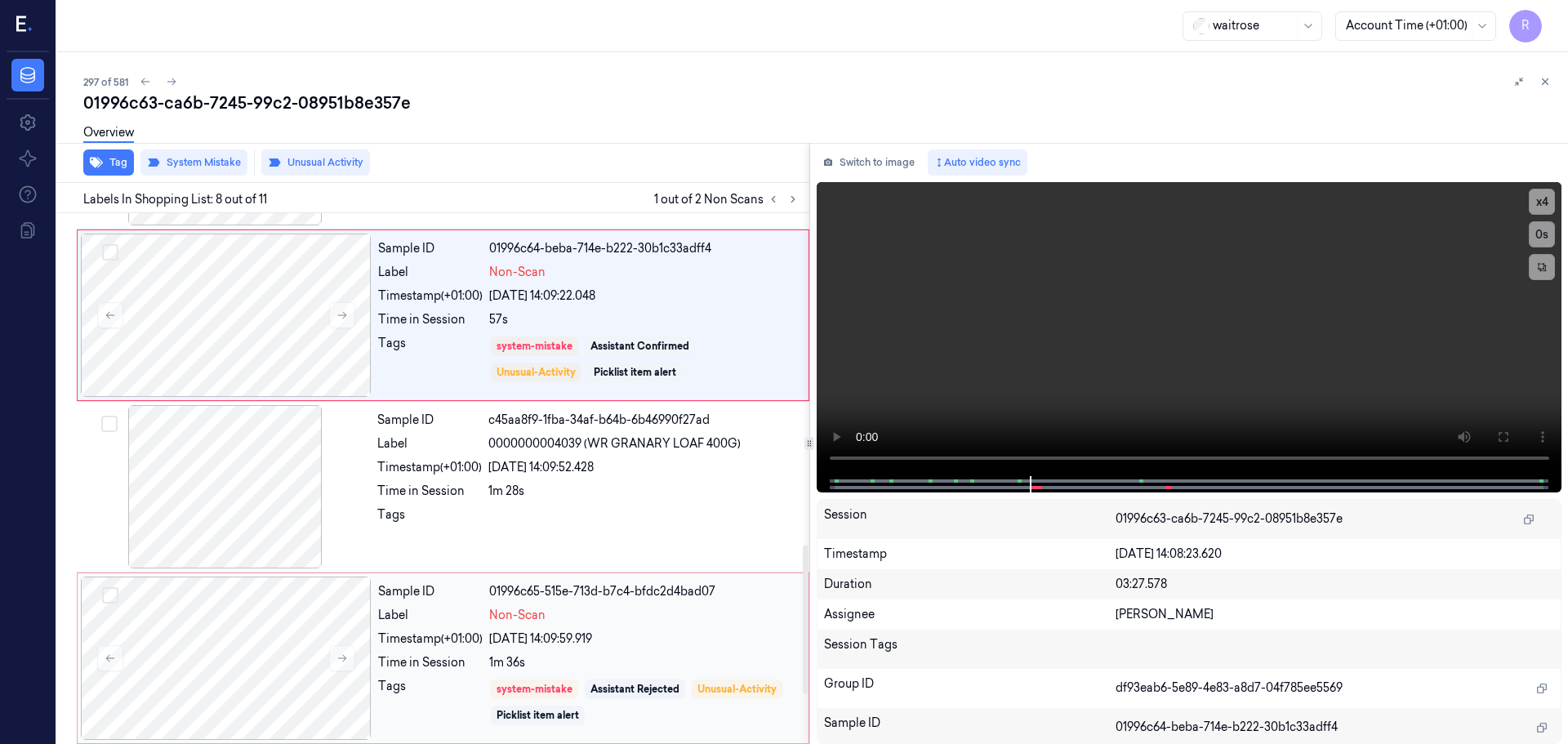
click at [714, 634] on div "[DATE] 14:09:59.919" at bounding box center [644, 639] width 310 height 17
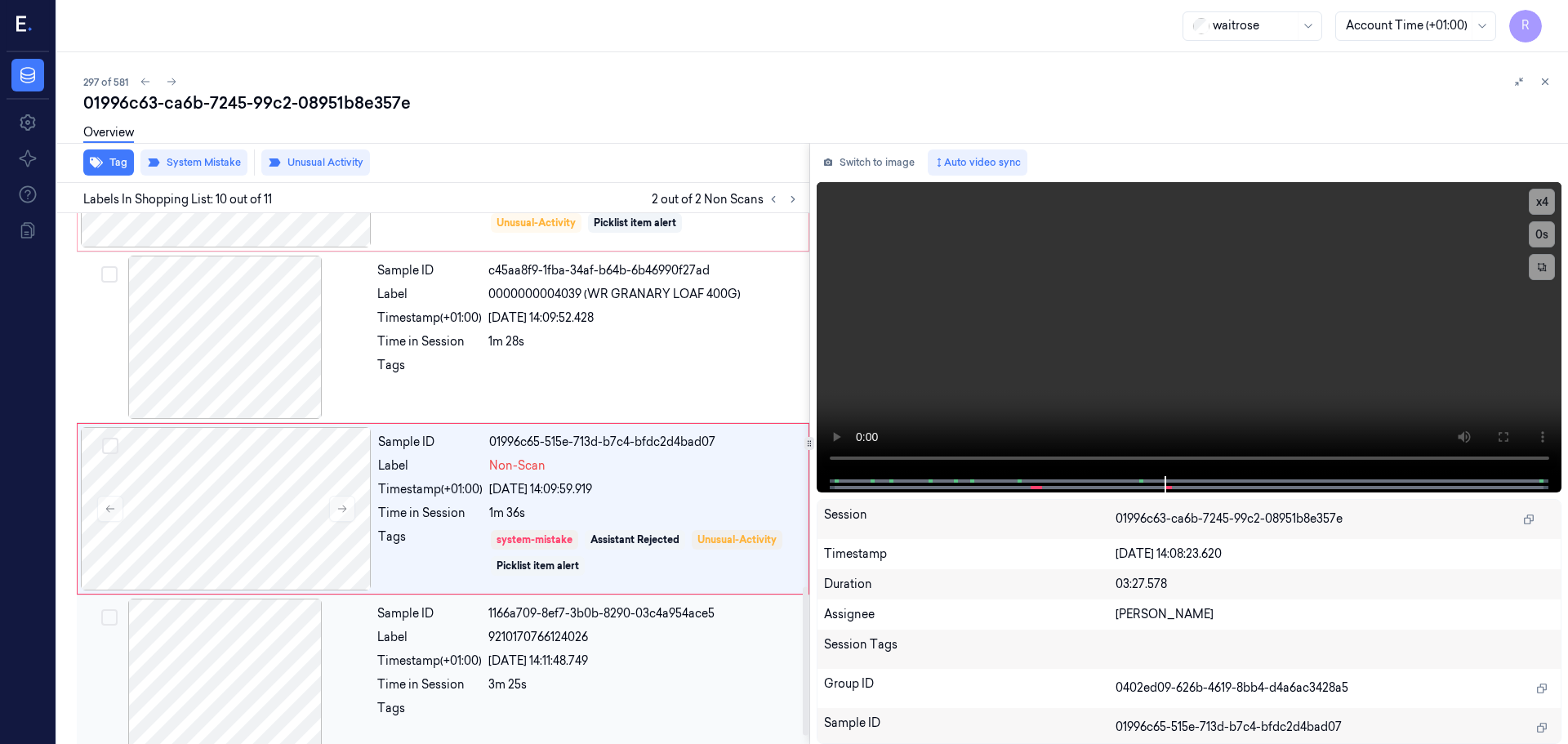
scroll to position [1360, 0]
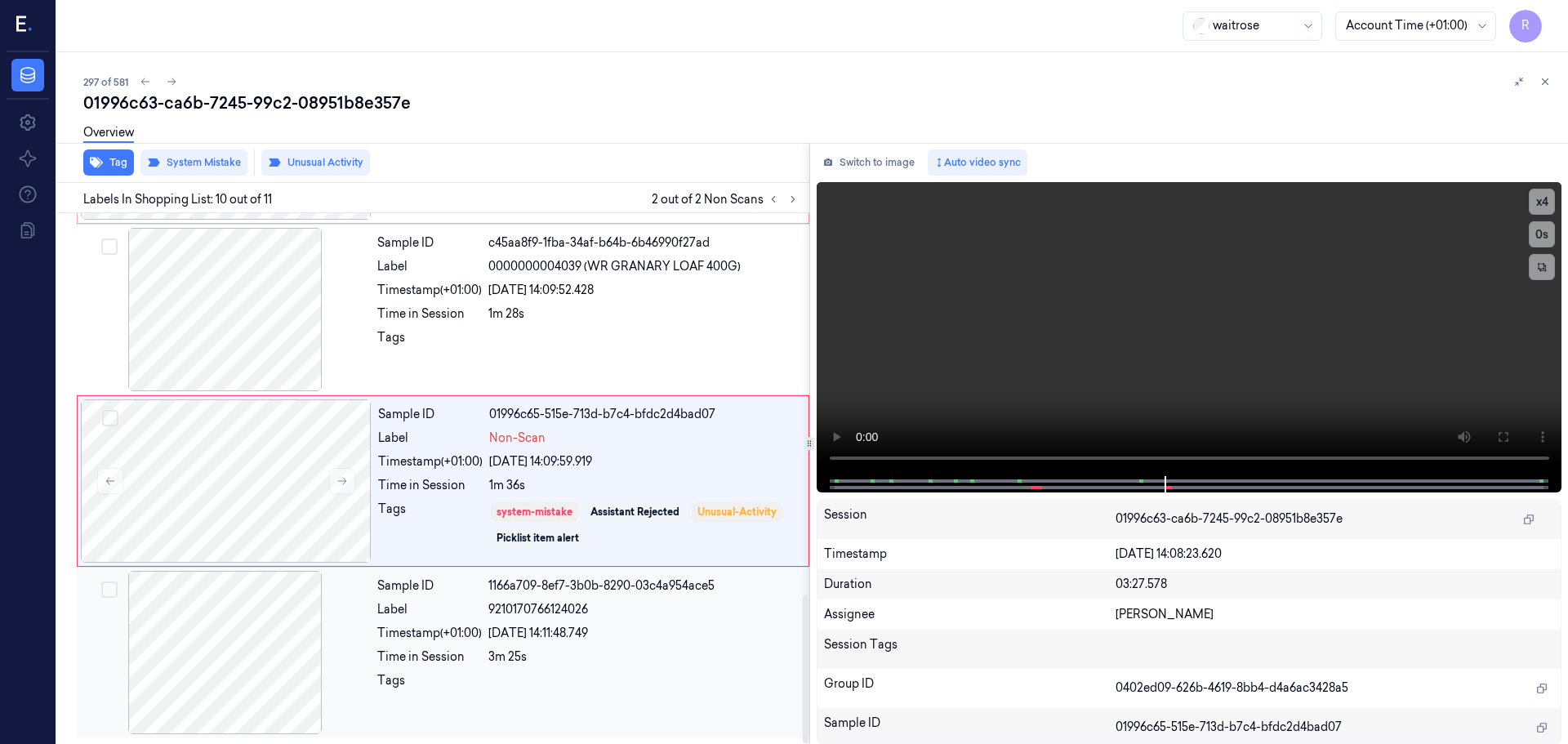
click at [436, 580] on div "Sample ID" at bounding box center [429, 586] width 104 height 17
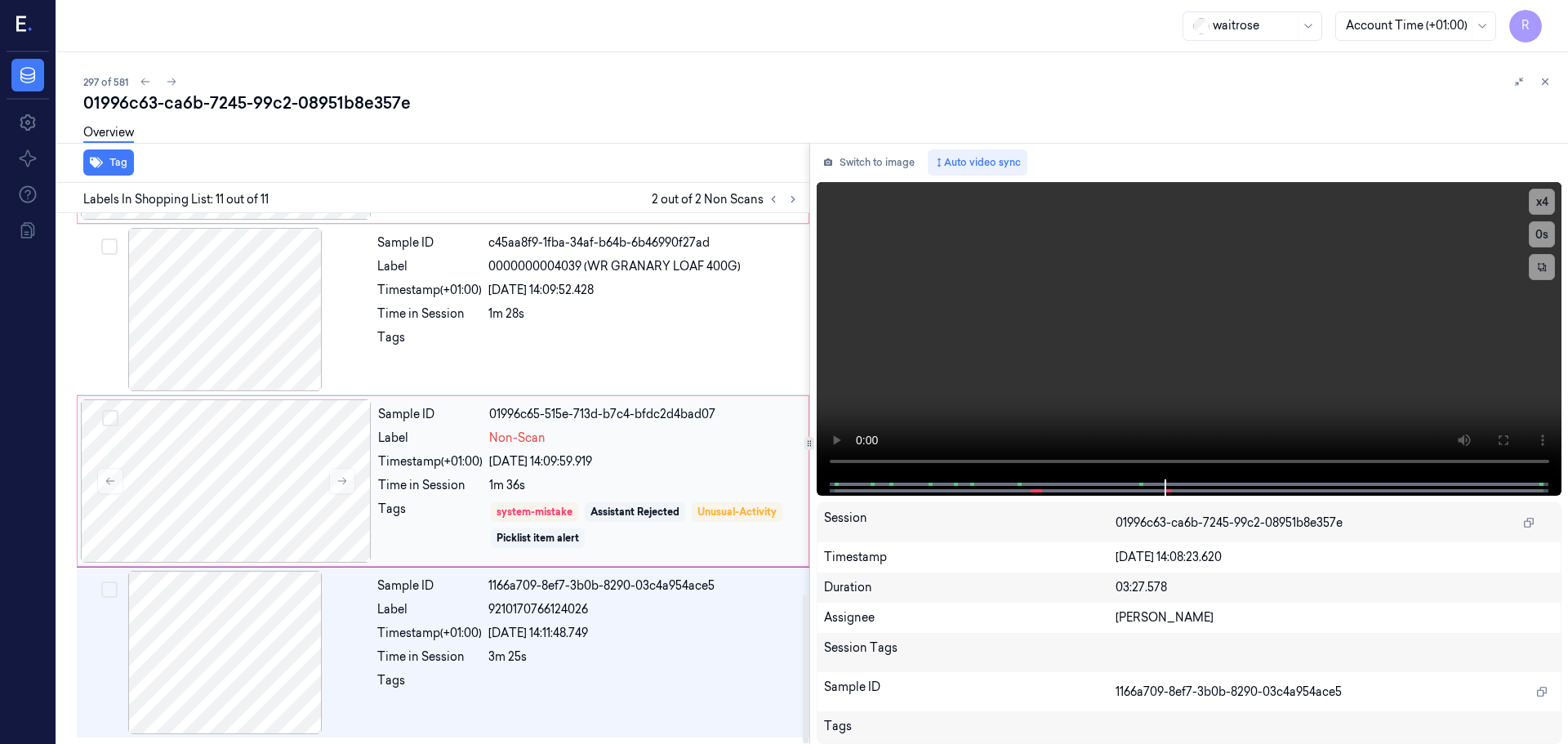
click at [477, 447] on div "Sample ID 01996c65-515e-713d-b7c4-bfdc2d4bad07 Label Non-Scan Timestamp (+01:00…" at bounding box center [588, 481] width 433 height 163
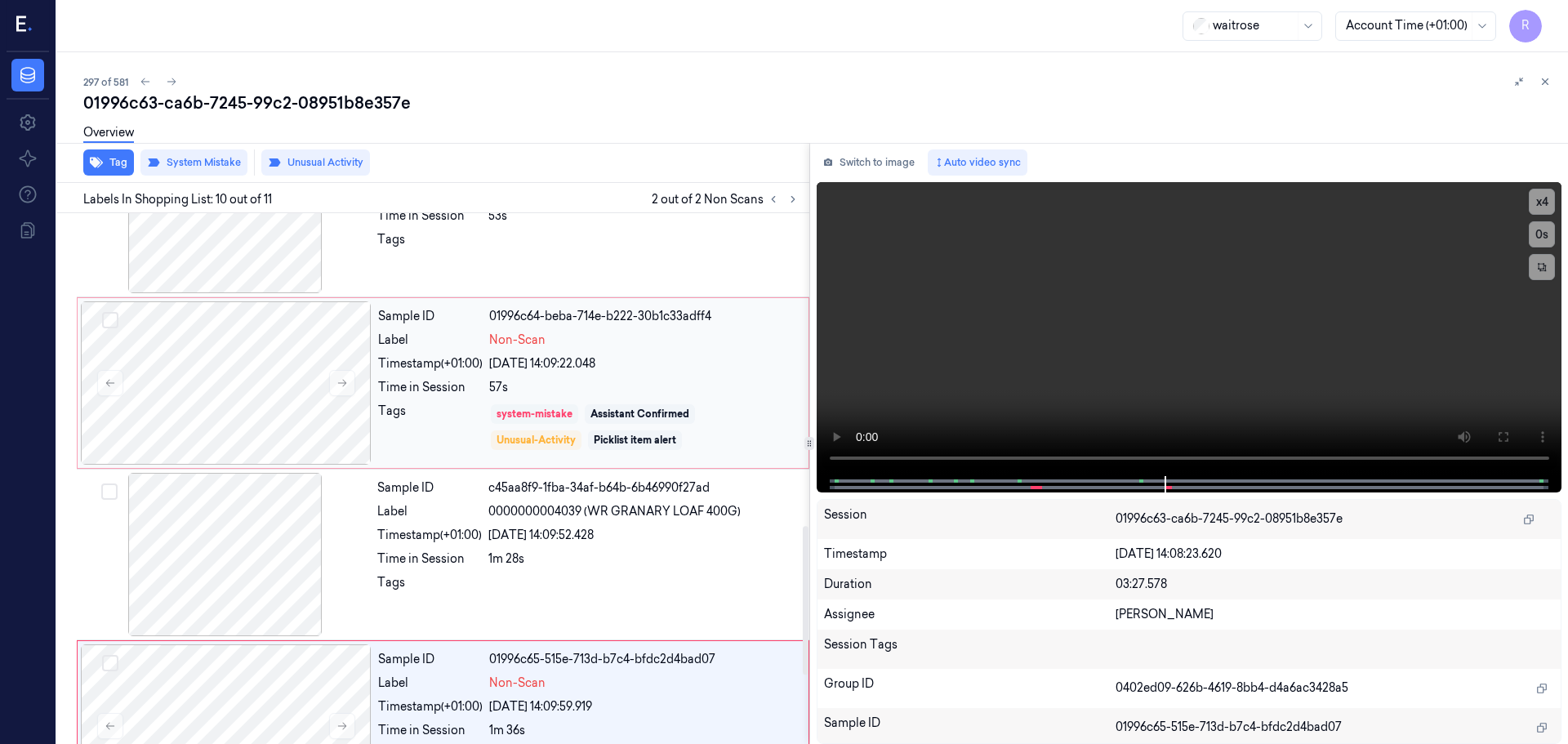
click at [499, 422] on div "system-mistake" at bounding box center [534, 413] width 87 height 20
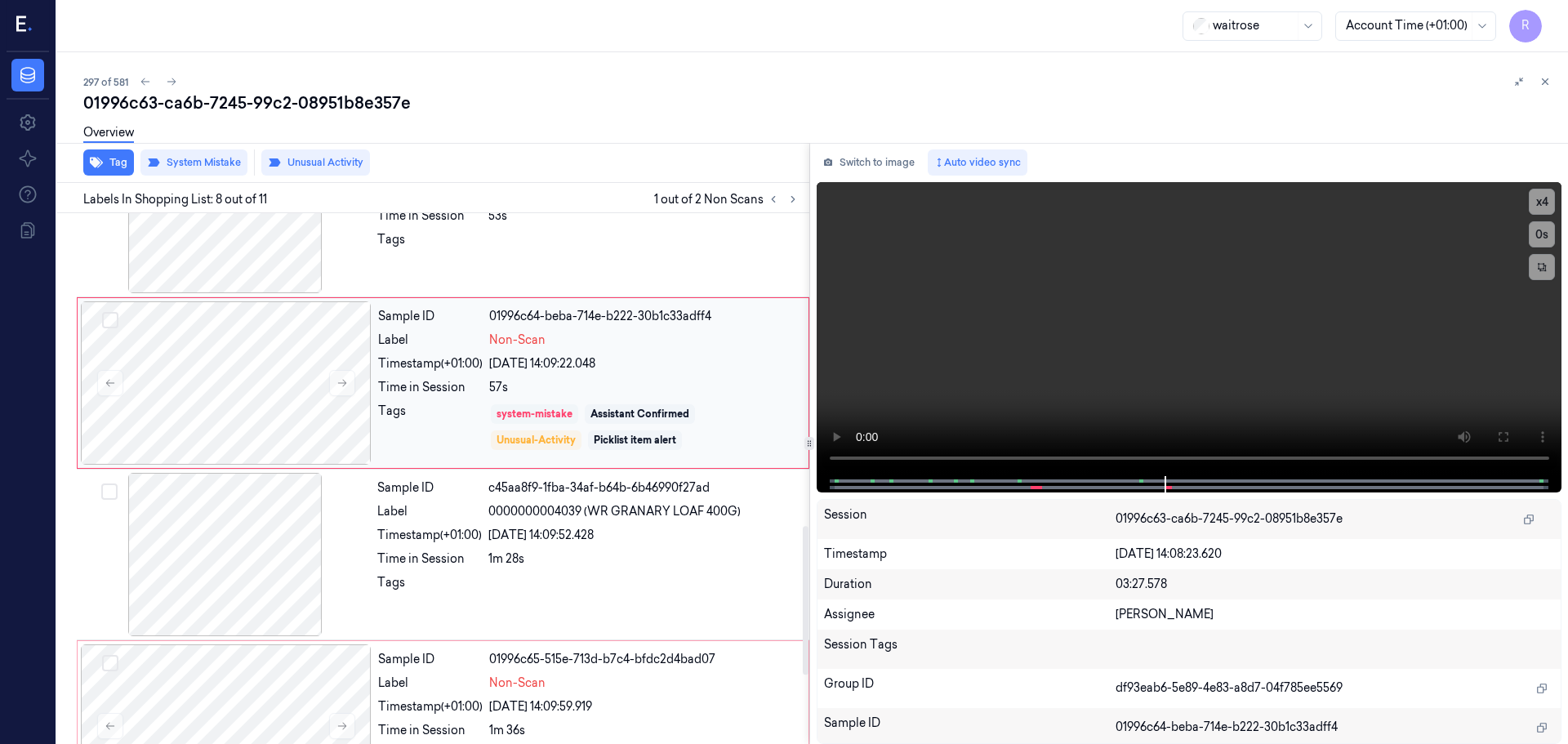
scroll to position [1020, 0]
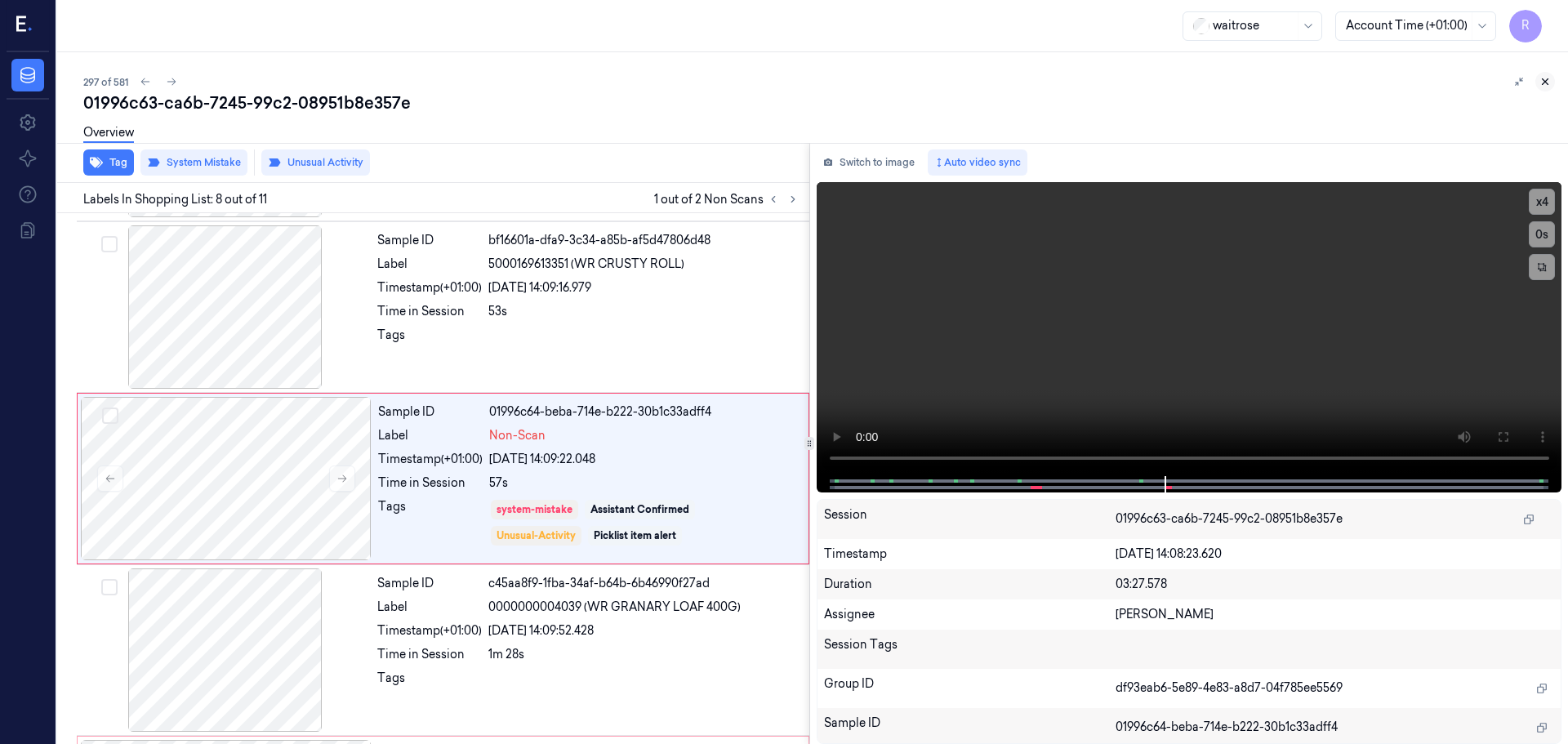
click at [1545, 91] on button at bounding box center [1545, 81] width 20 height 20
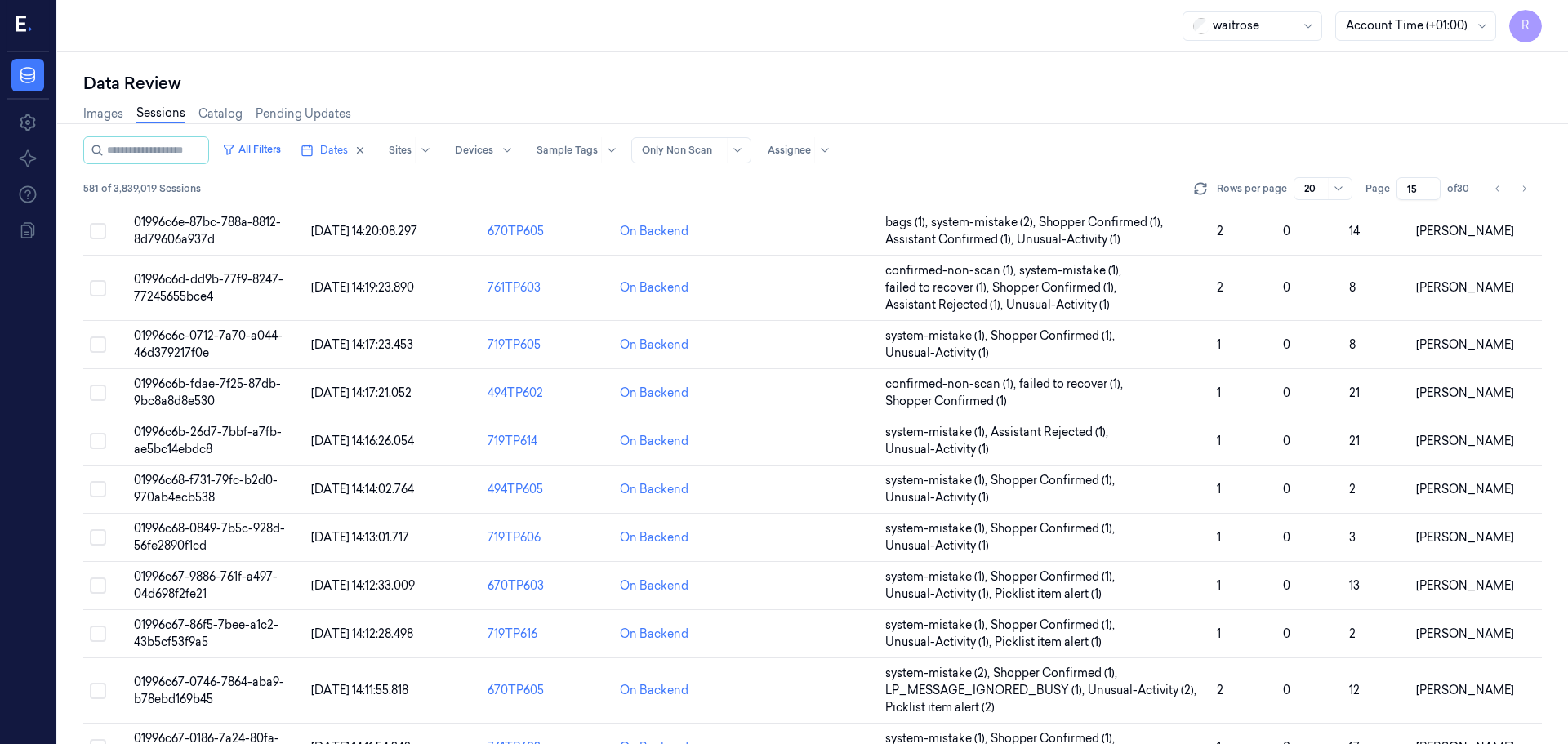
scroll to position [526, 0]
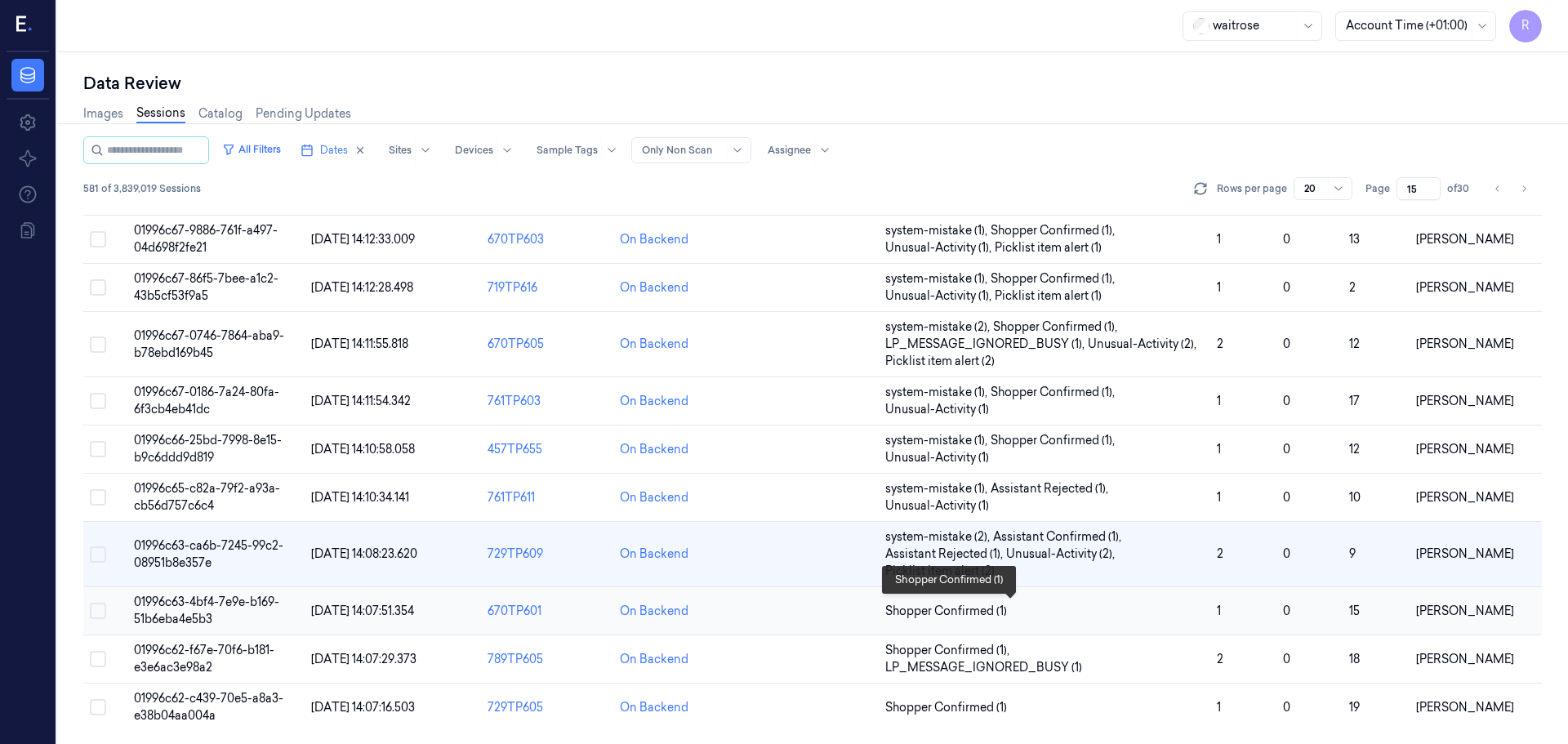
click at [1105, 615] on span "Shopper Confirmed (1)" at bounding box center [1044, 611] width 319 height 17
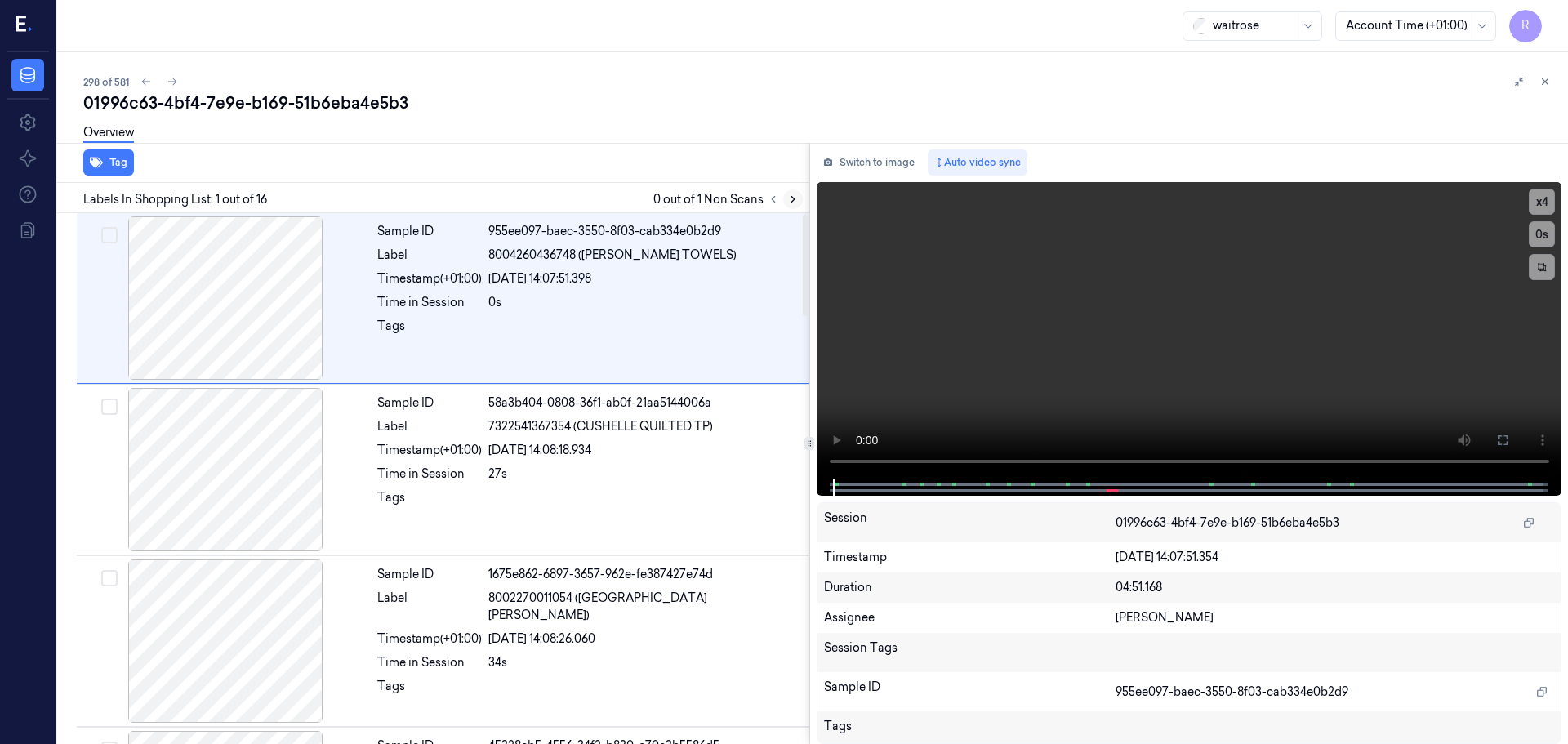
click at [789, 205] on button at bounding box center [793, 199] width 20 height 20
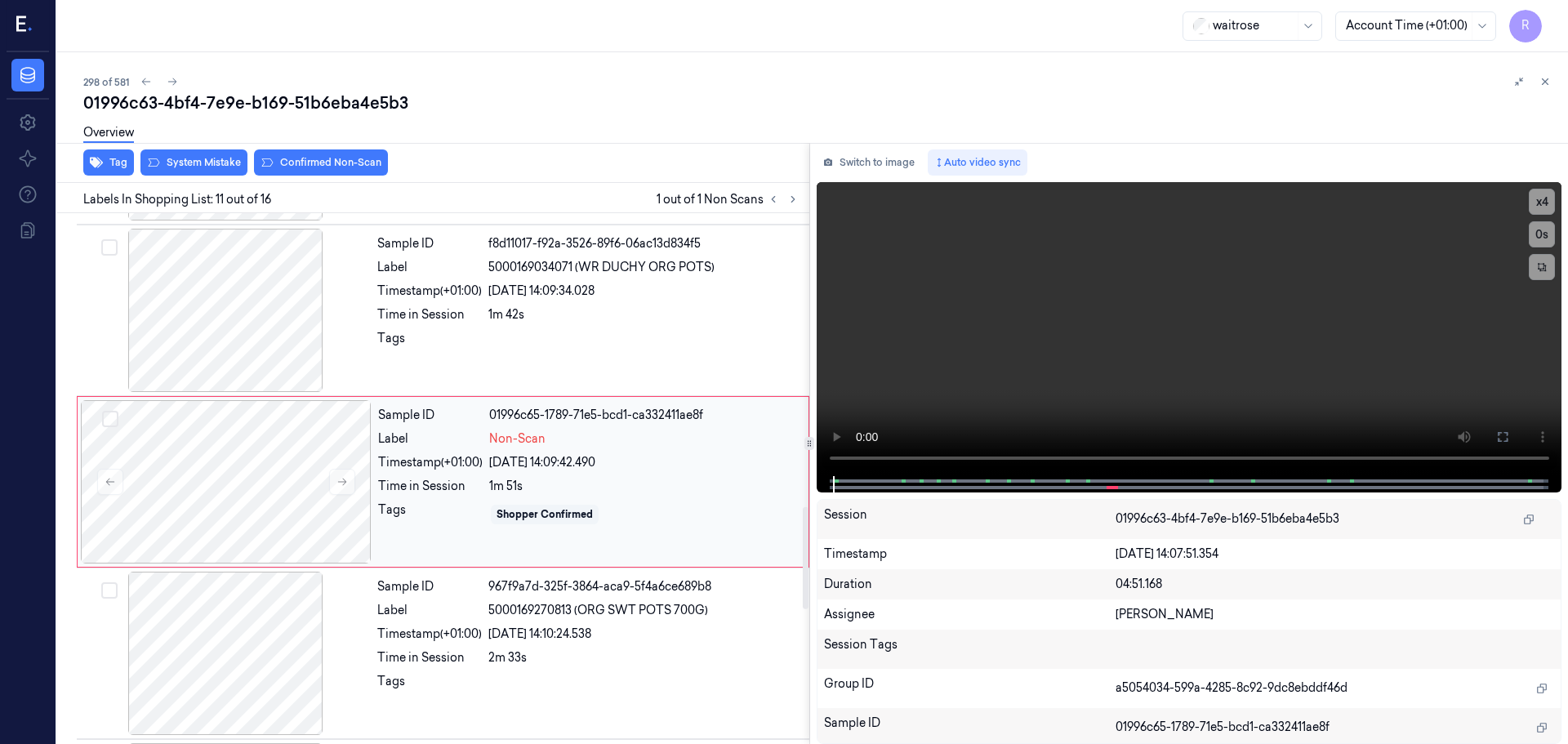
scroll to position [1535, 0]
click at [358, 471] on div at bounding box center [226, 478] width 291 height 163
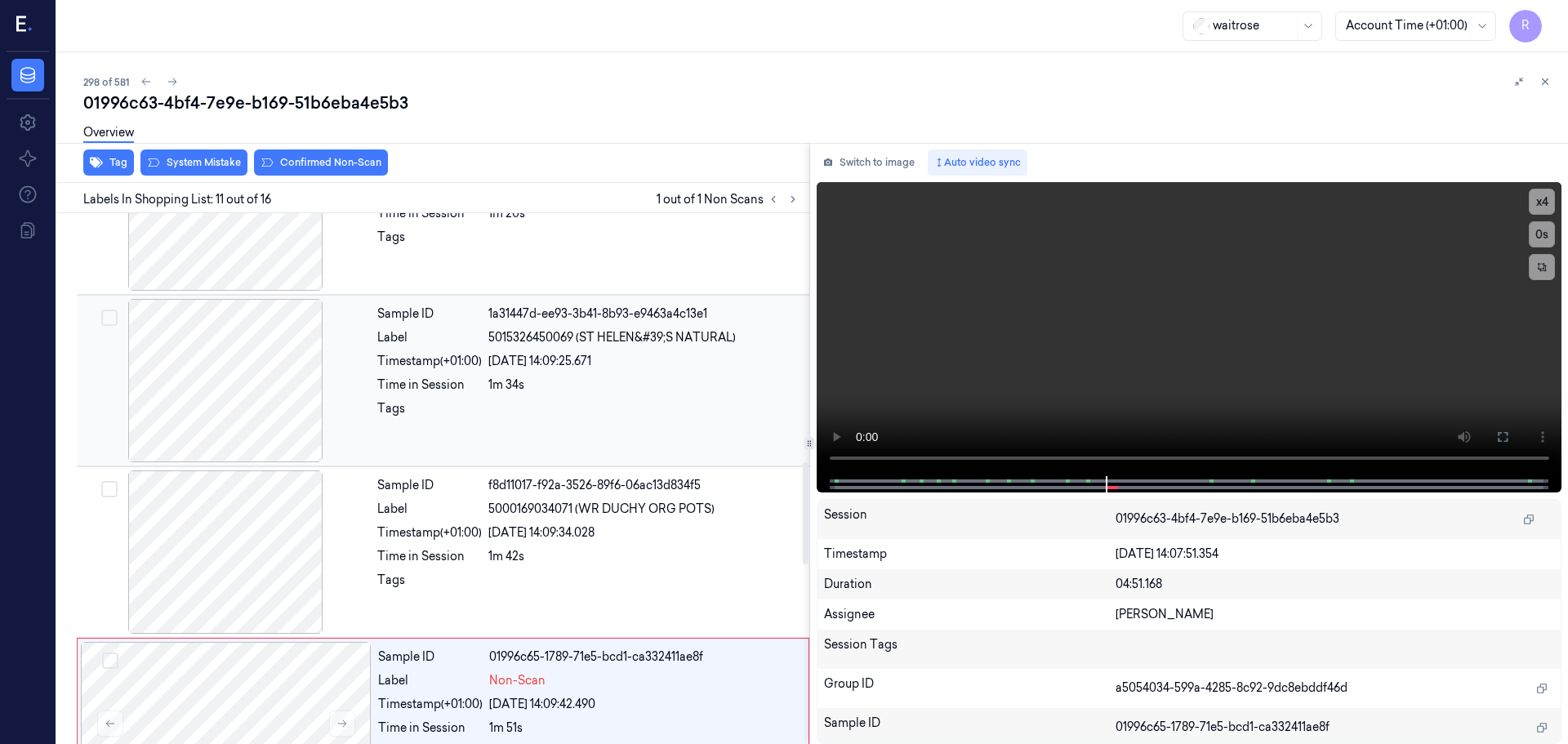
click at [267, 375] on div at bounding box center [225, 380] width 291 height 163
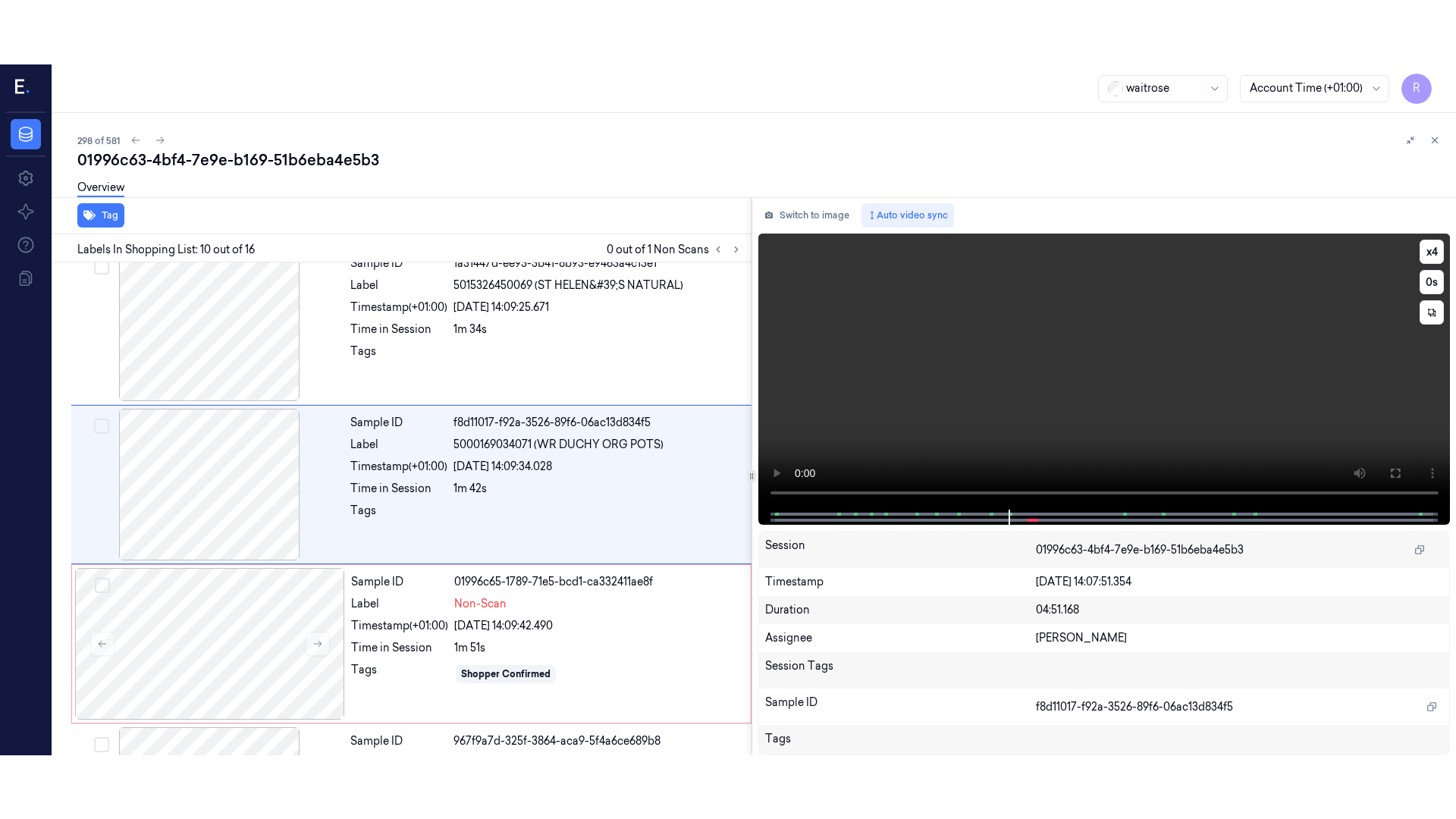
scroll to position [1265, 0]
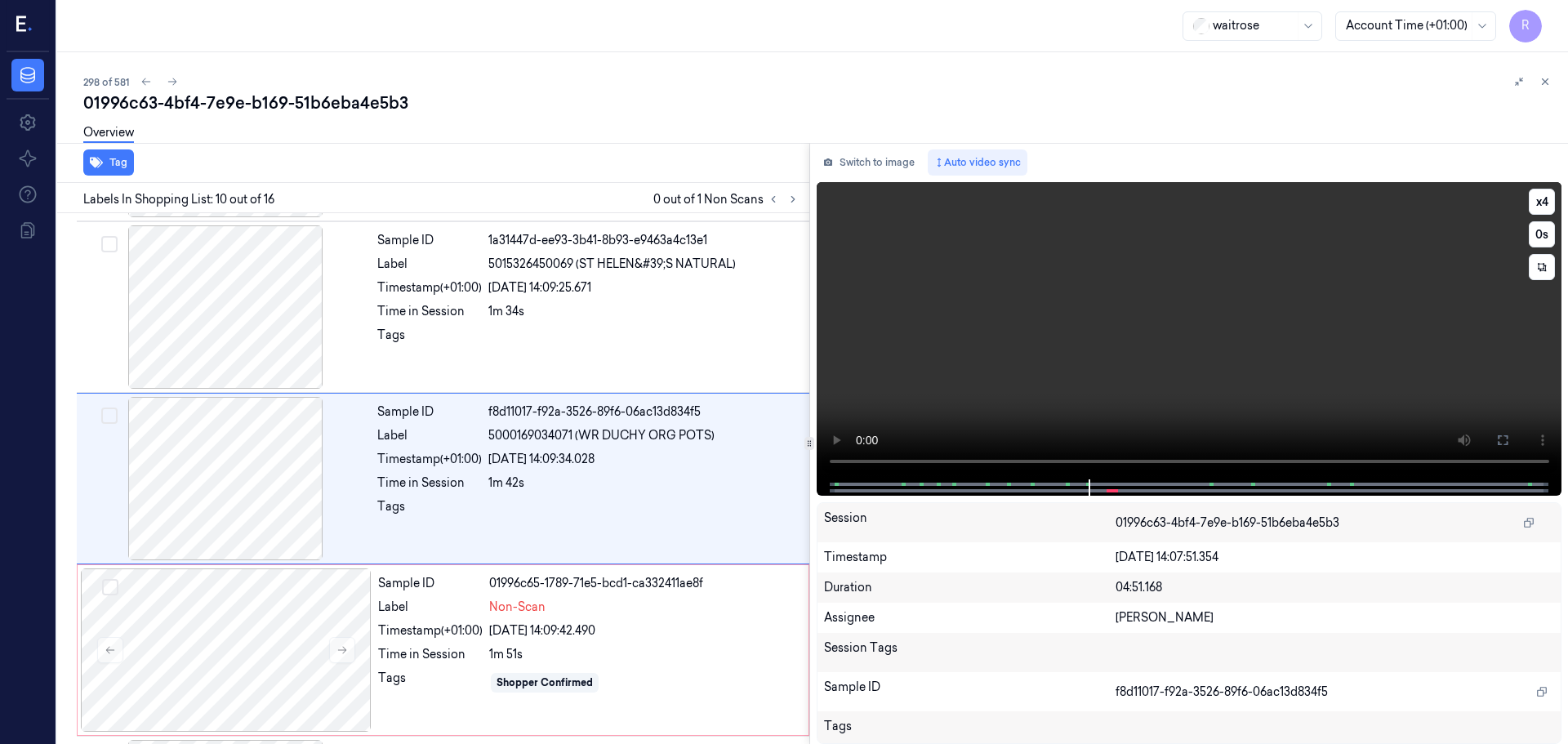
click at [1521, 205] on video at bounding box center [1190, 331] width 746 height 297
click at [1535, 211] on button "x 4" at bounding box center [1542, 202] width 26 height 26
click at [1505, 446] on icon at bounding box center [1502, 439] width 13 height 13
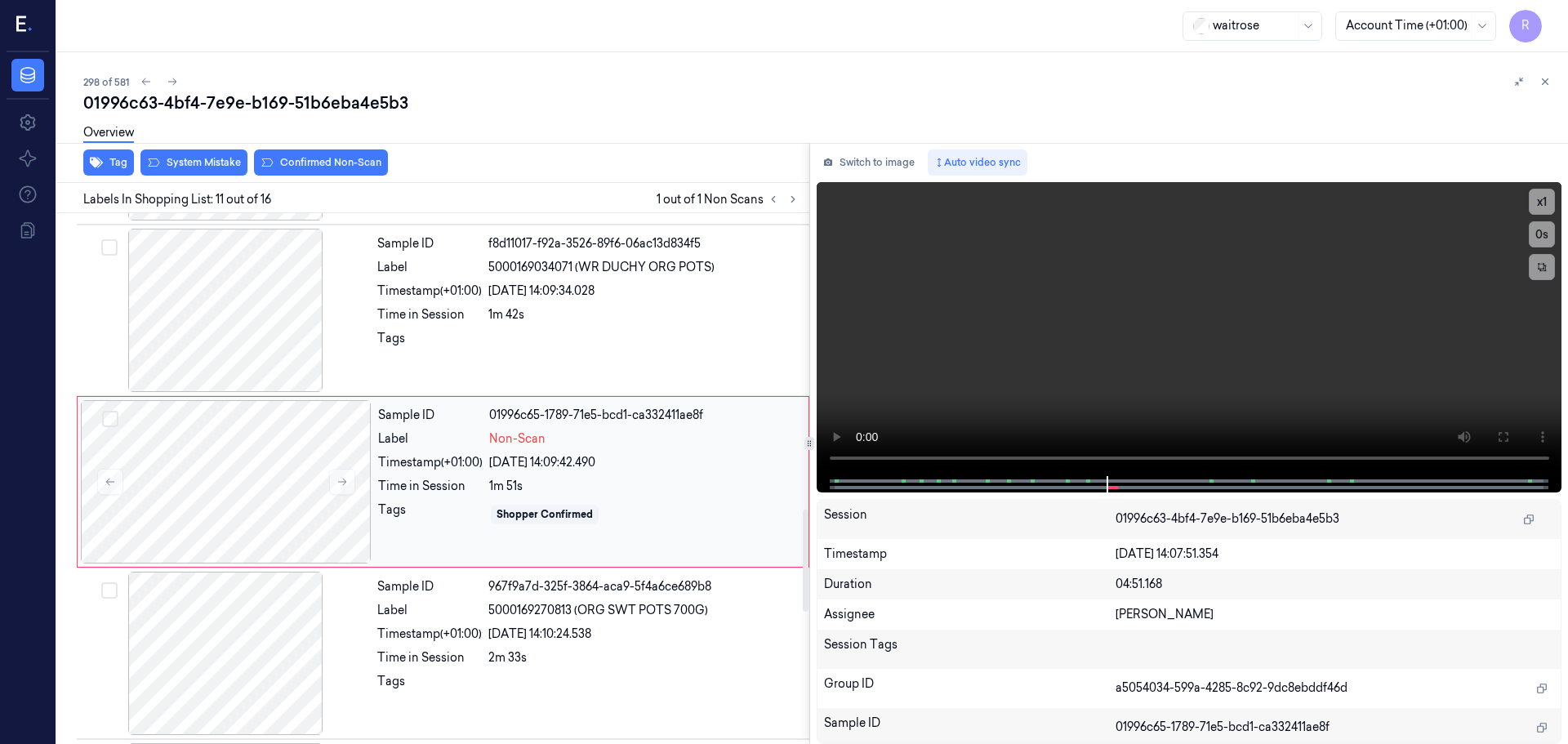
scroll to position [1535, 0]
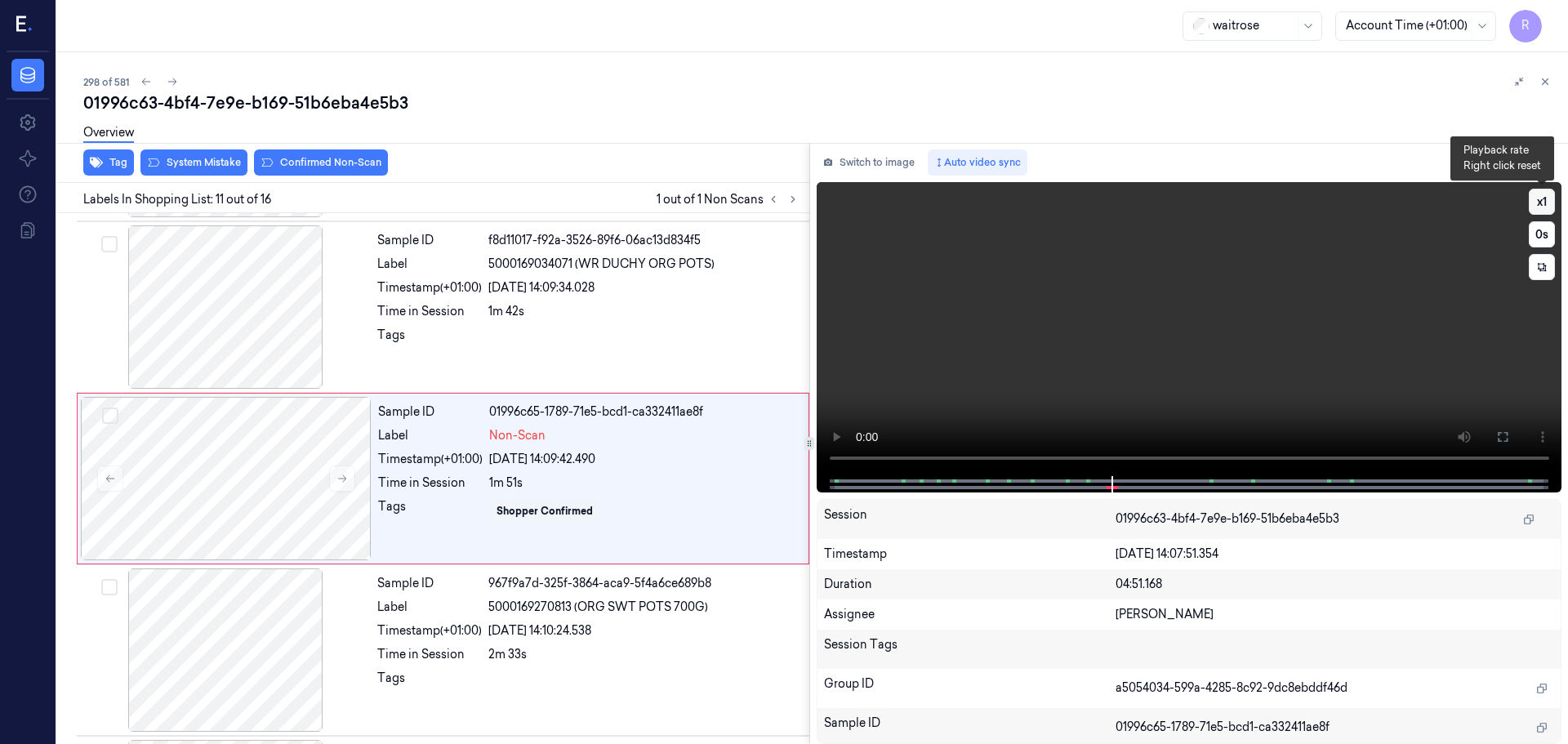
click at [1542, 206] on button "x 1" at bounding box center [1542, 202] width 26 height 26
click at [1542, 206] on button "x 2" at bounding box center [1542, 202] width 26 height 26
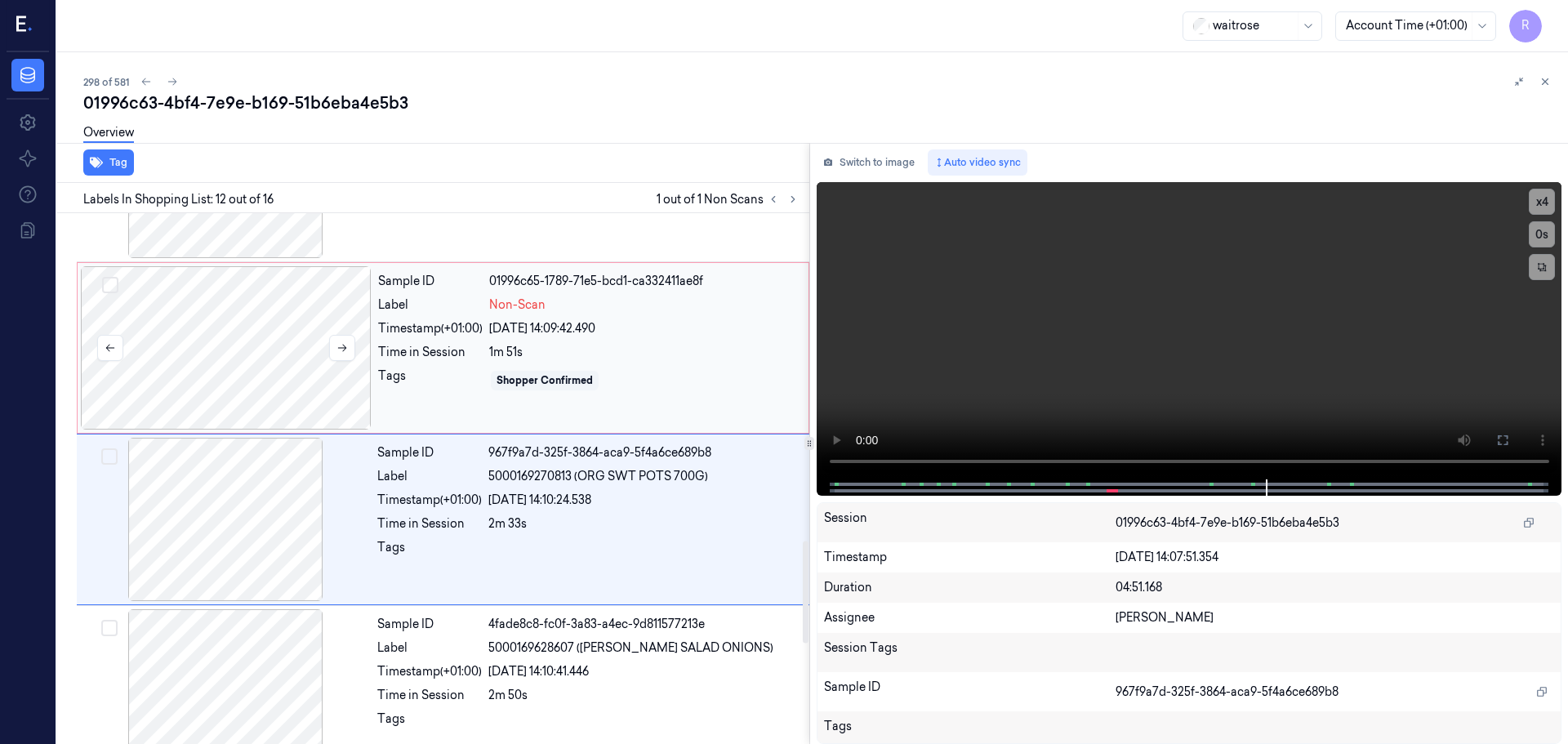
scroll to position [1624, 0]
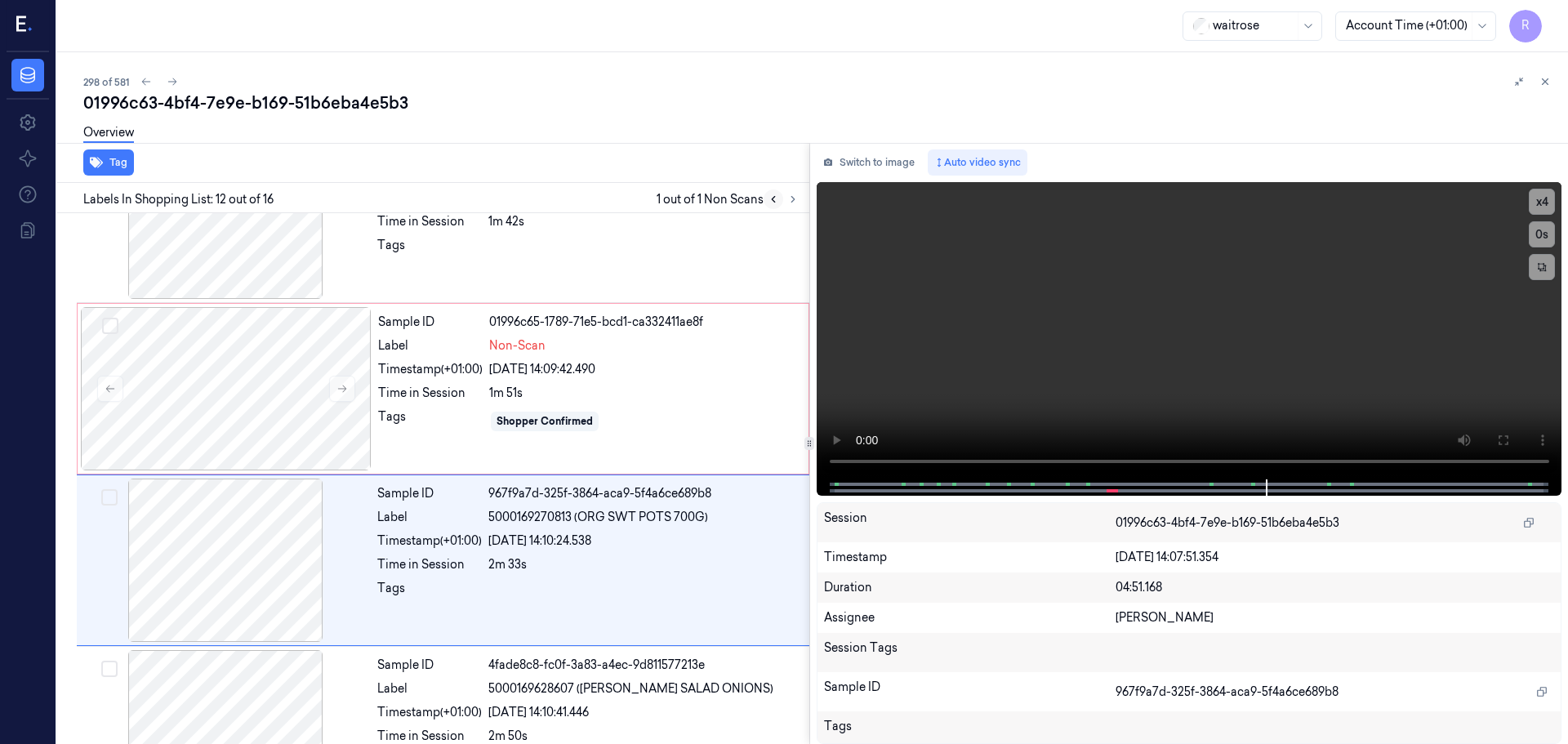
click at [770, 204] on icon at bounding box center [773, 199] width 11 height 11
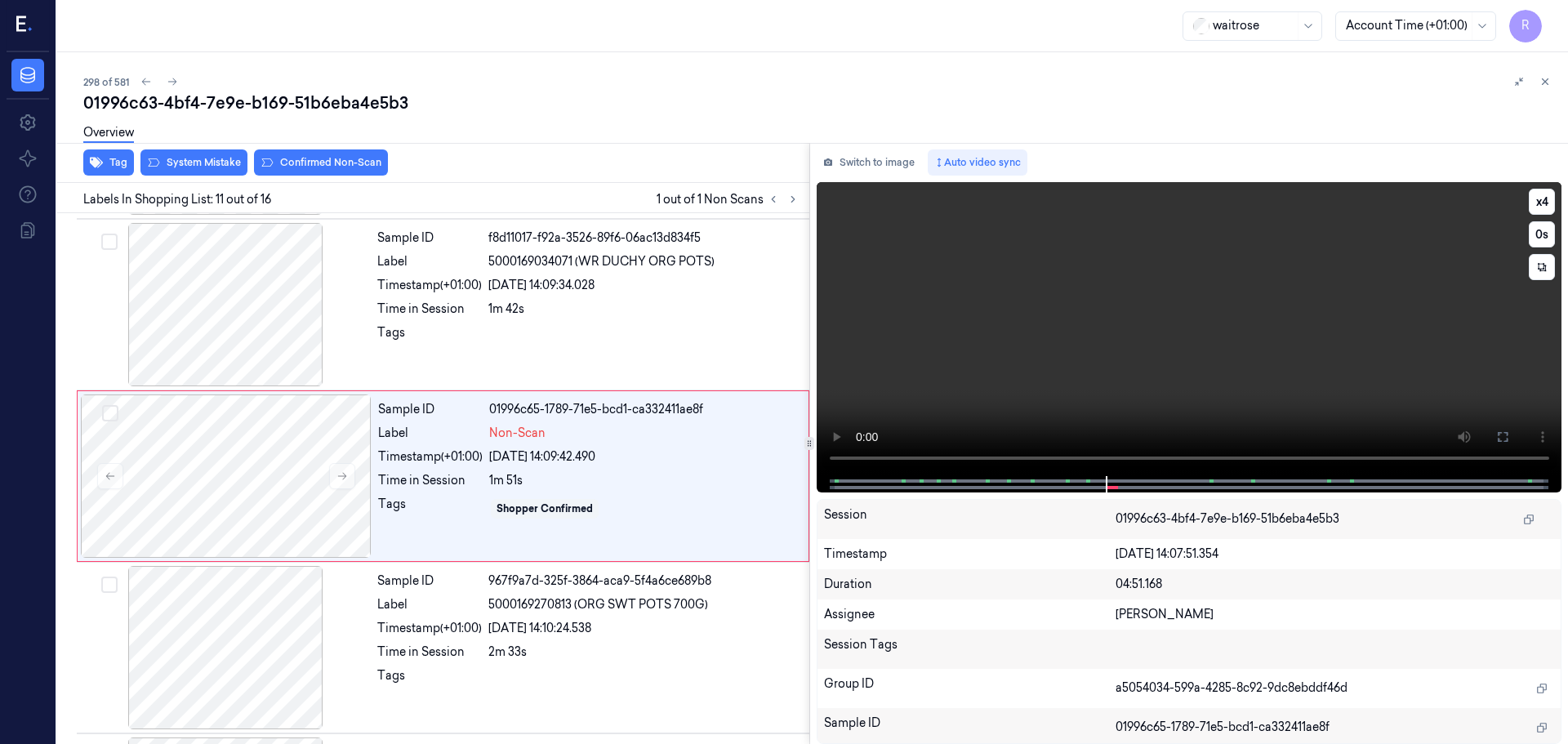
scroll to position [1535, 0]
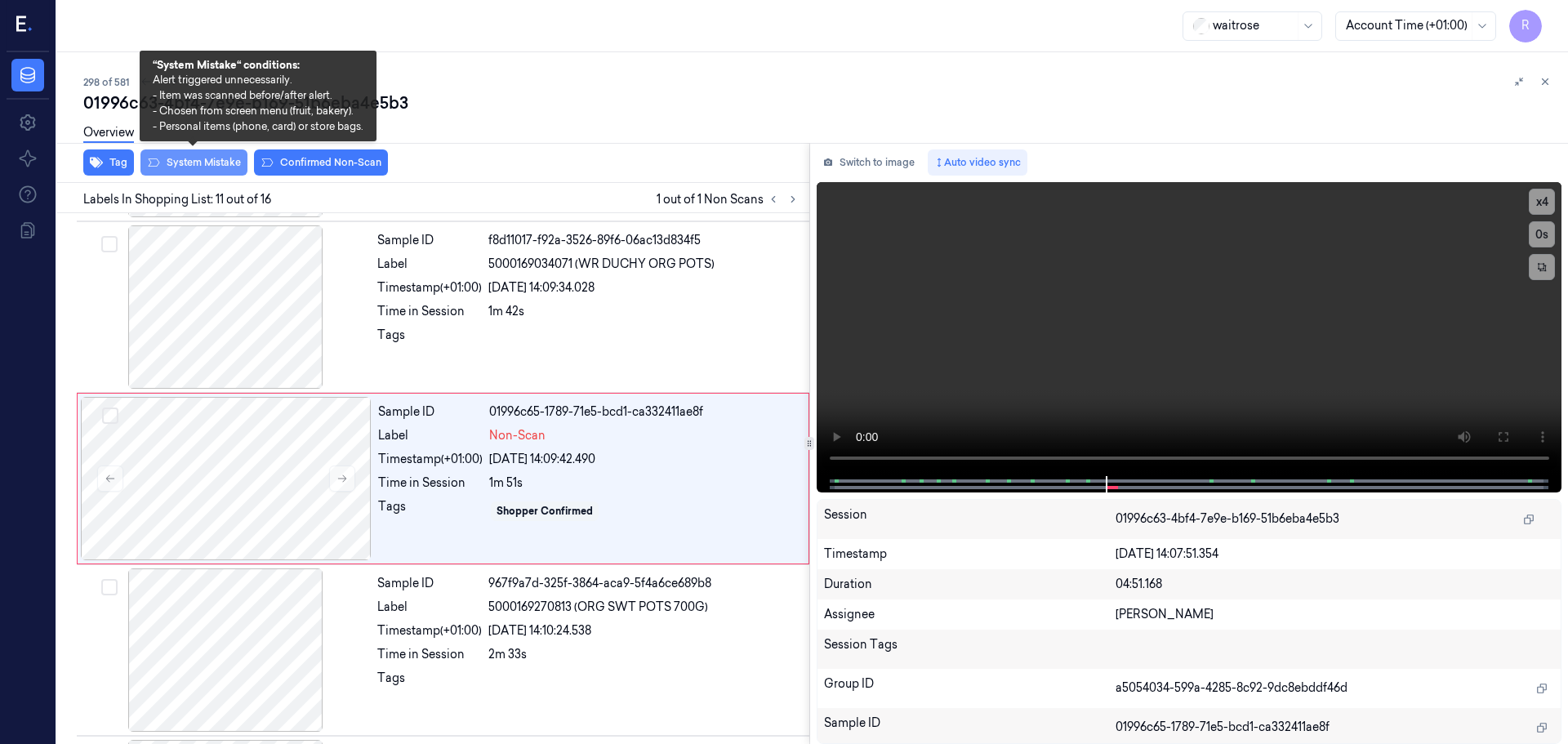
click at [215, 158] on button "System Mistake" at bounding box center [194, 162] width 107 height 26
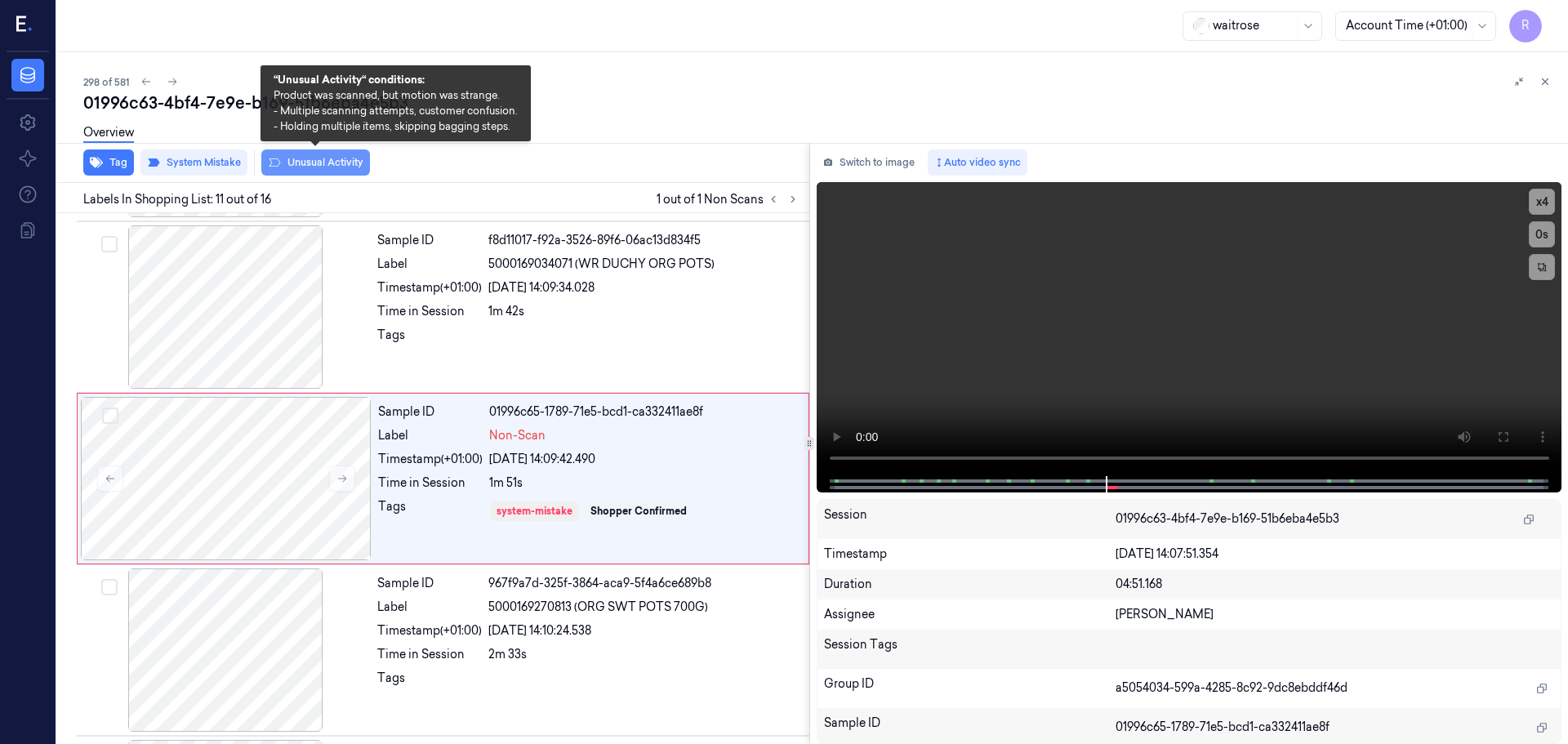
click at [300, 159] on button "Unusual Activity" at bounding box center [316, 162] width 109 height 26
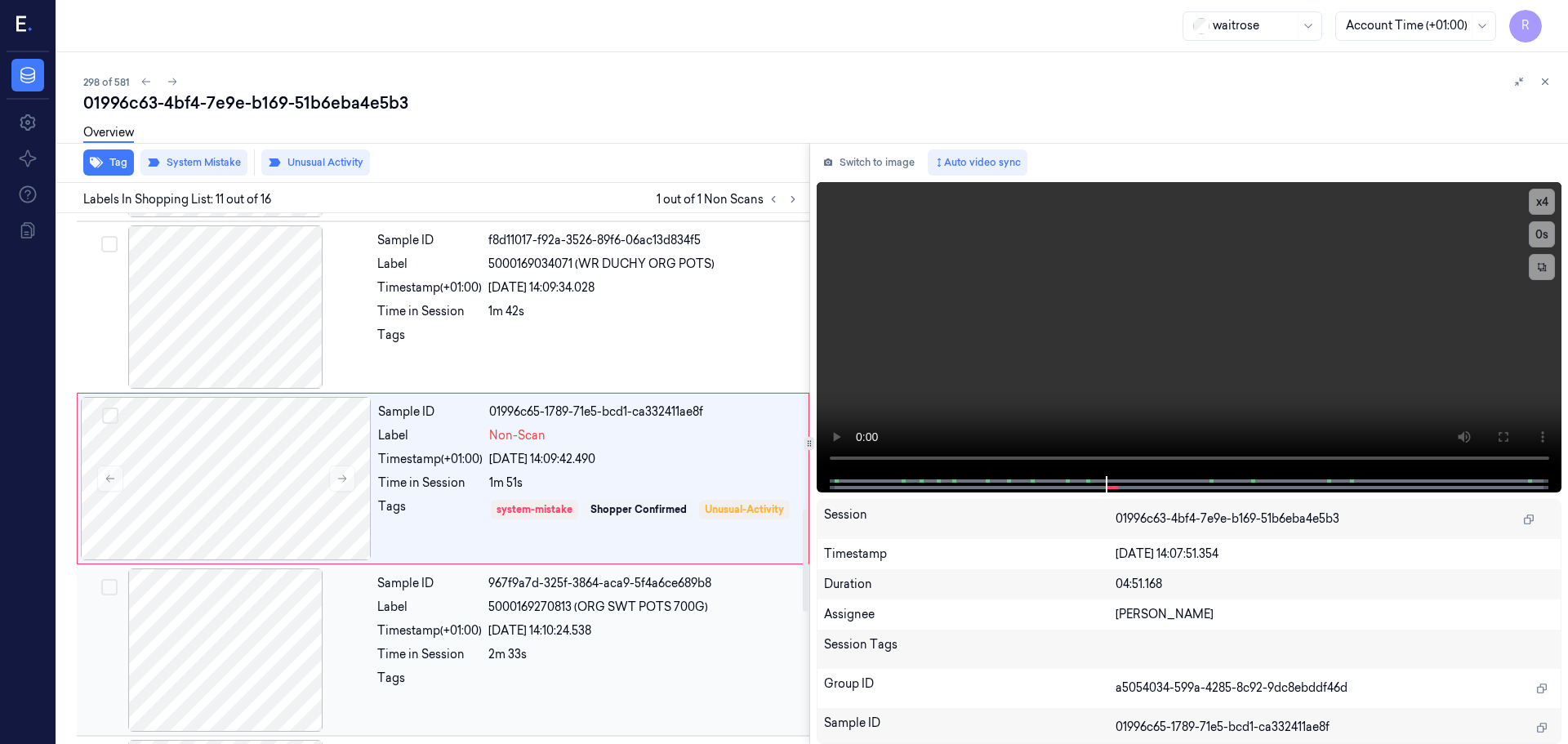
click at [467, 619] on div "Sample ID 967f9a7d-325f-3864-aca9-5f4a6ce689b8 Label 5000169270813 (ORG SWT POT…" at bounding box center [588, 649] width 435 height 163
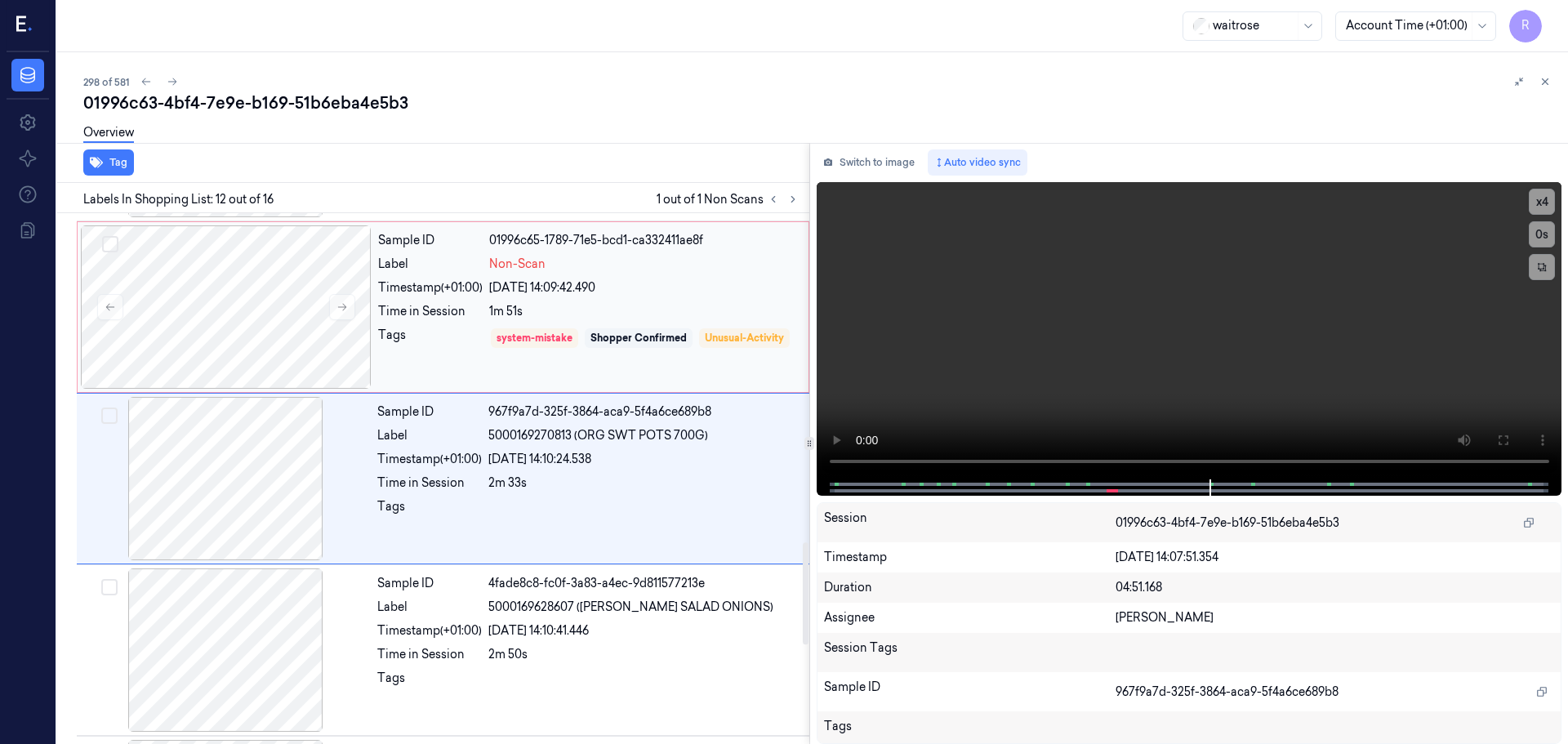
click at [453, 365] on div "Tags" at bounding box center [430, 350] width 104 height 47
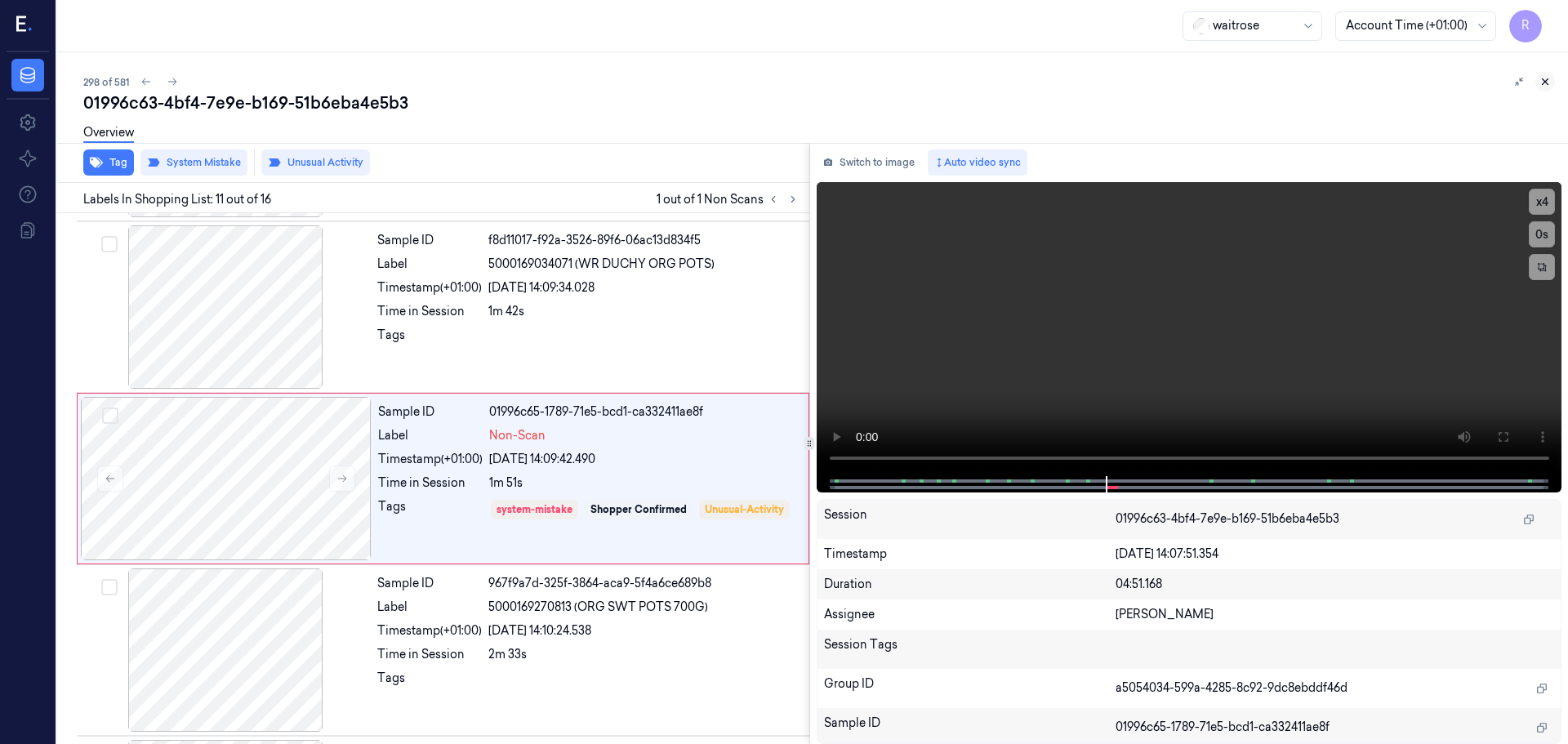
click at [1543, 86] on icon at bounding box center [1545, 81] width 11 height 11
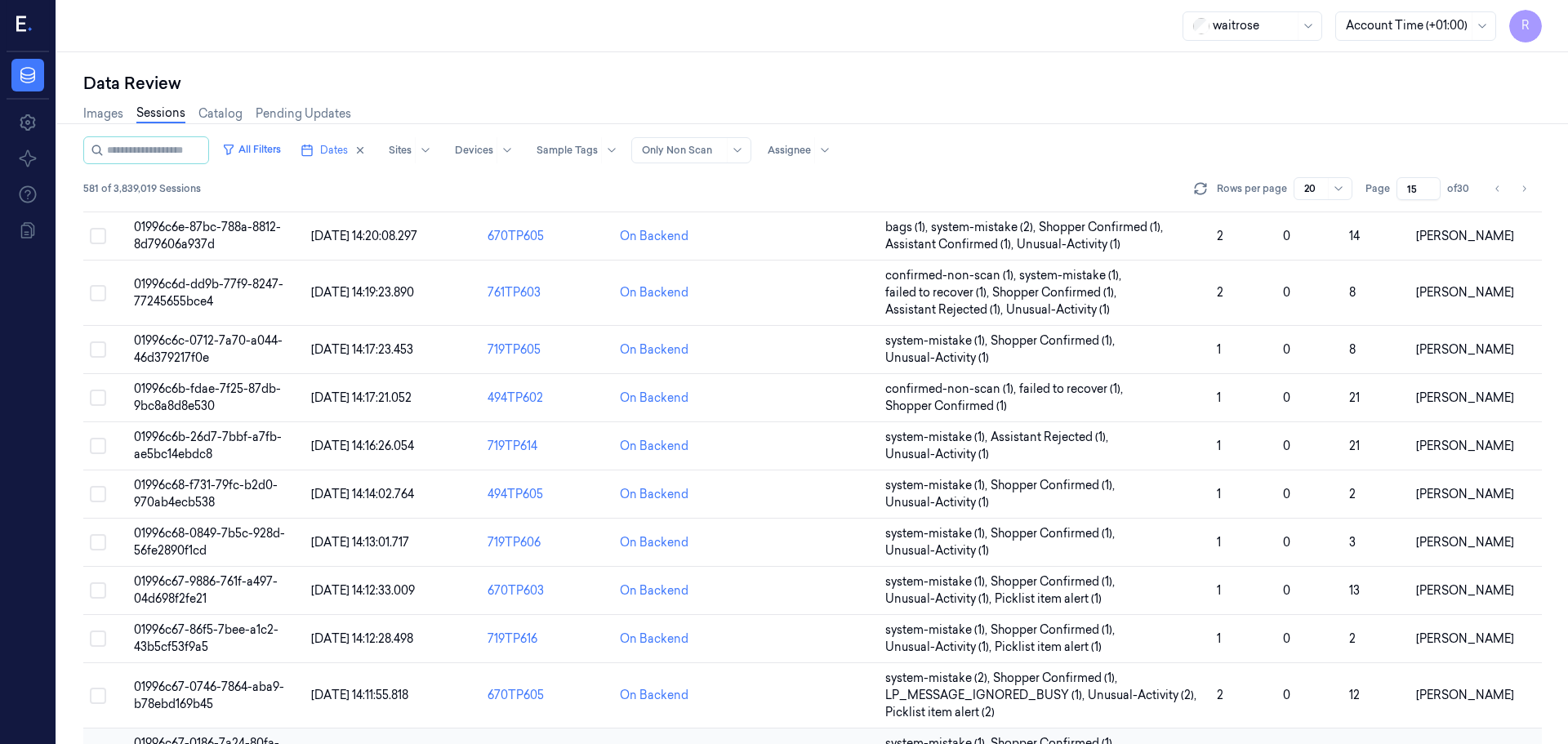
scroll to position [526, 0]
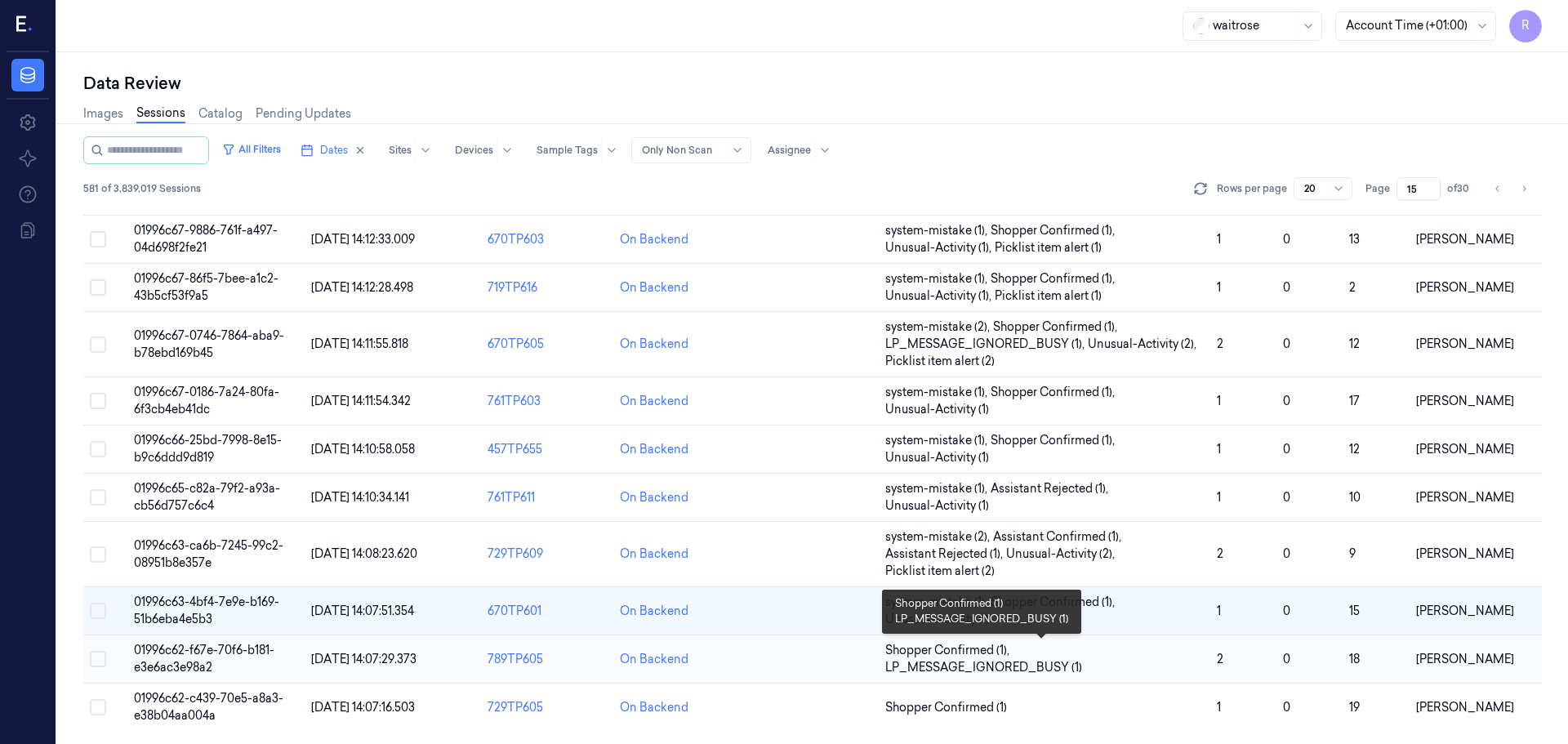
click at [1160, 671] on span "Shopper Confirmed (1) , LP_MESSAGE_IGNORED_BUSY (1)" at bounding box center [1044, 659] width 319 height 35
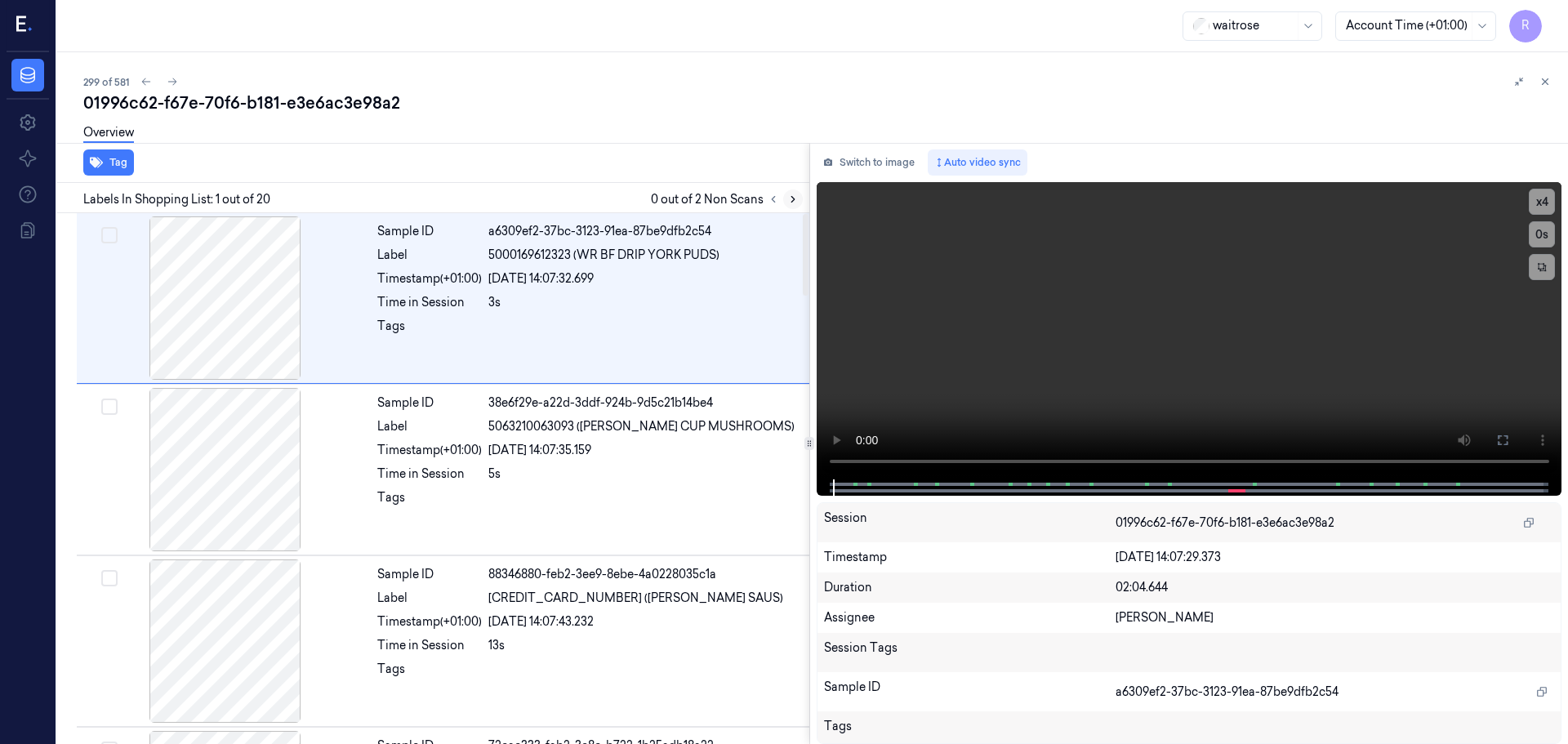
click at [801, 203] on button at bounding box center [793, 199] width 20 height 20
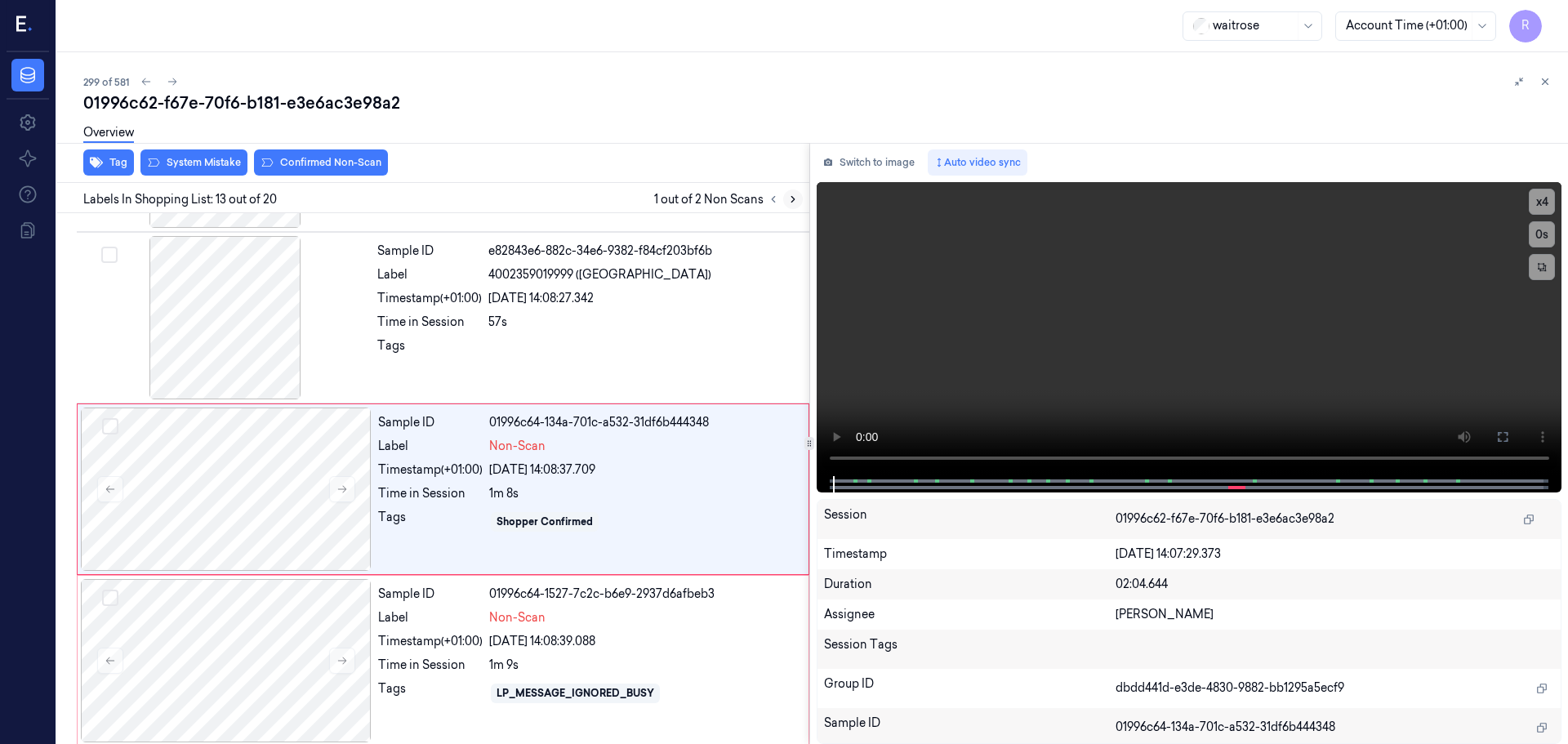
scroll to position [1877, 0]
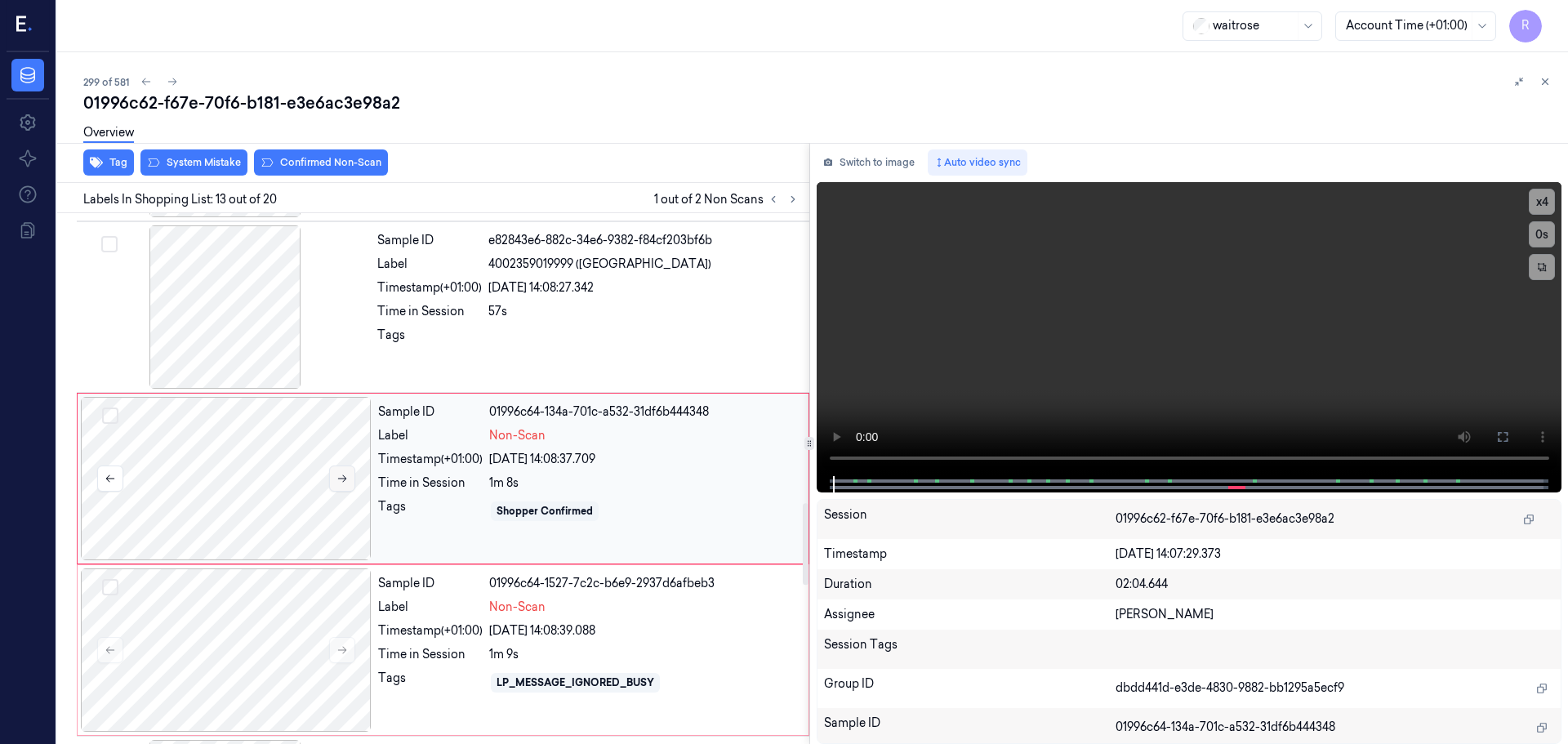
click at [332, 477] on button at bounding box center [342, 478] width 26 height 26
click at [340, 654] on icon at bounding box center [342, 649] width 11 height 11
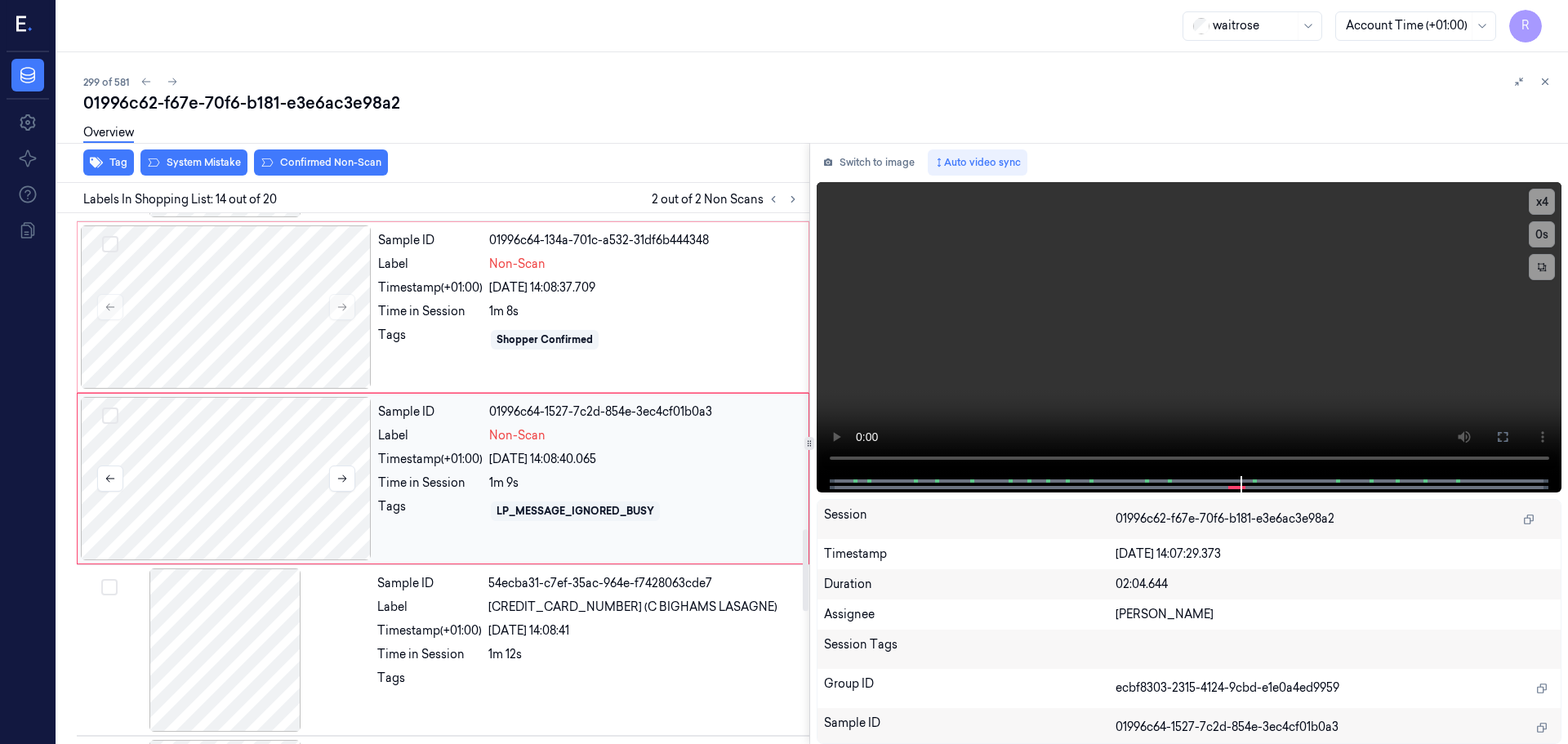
scroll to position [1967, 0]
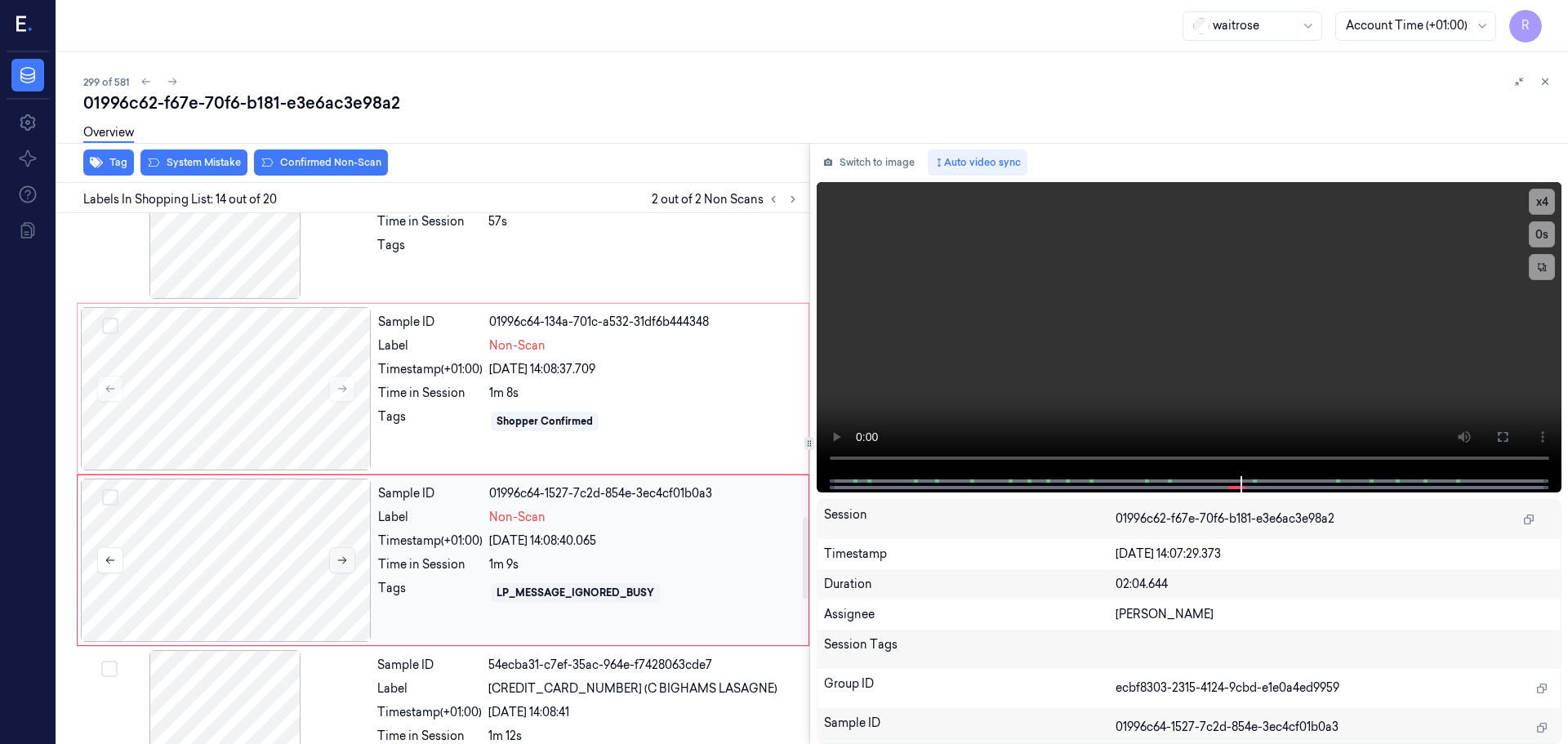
click at [333, 557] on button at bounding box center [342, 560] width 26 height 26
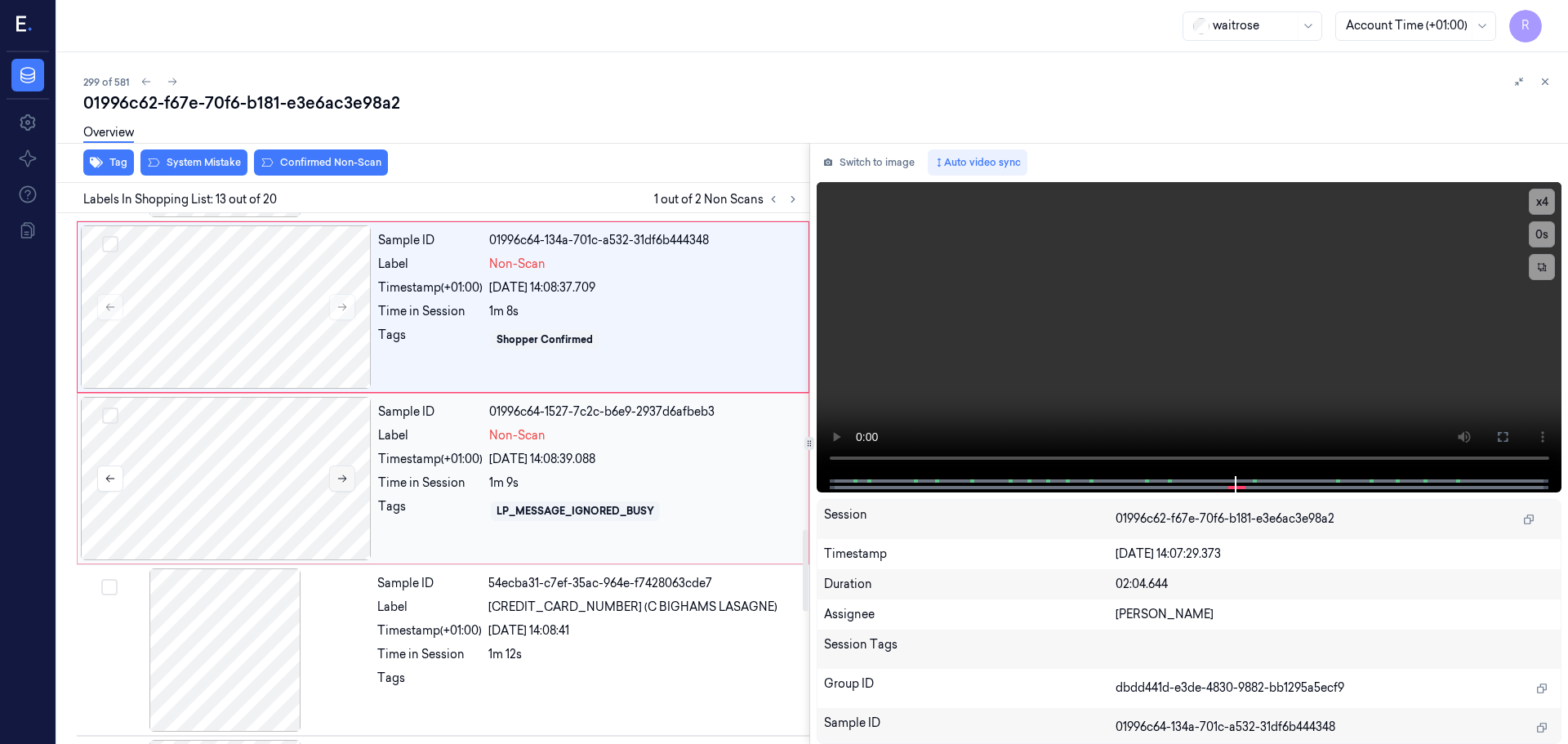
click at [333, 557] on div at bounding box center [226, 478] width 291 height 163
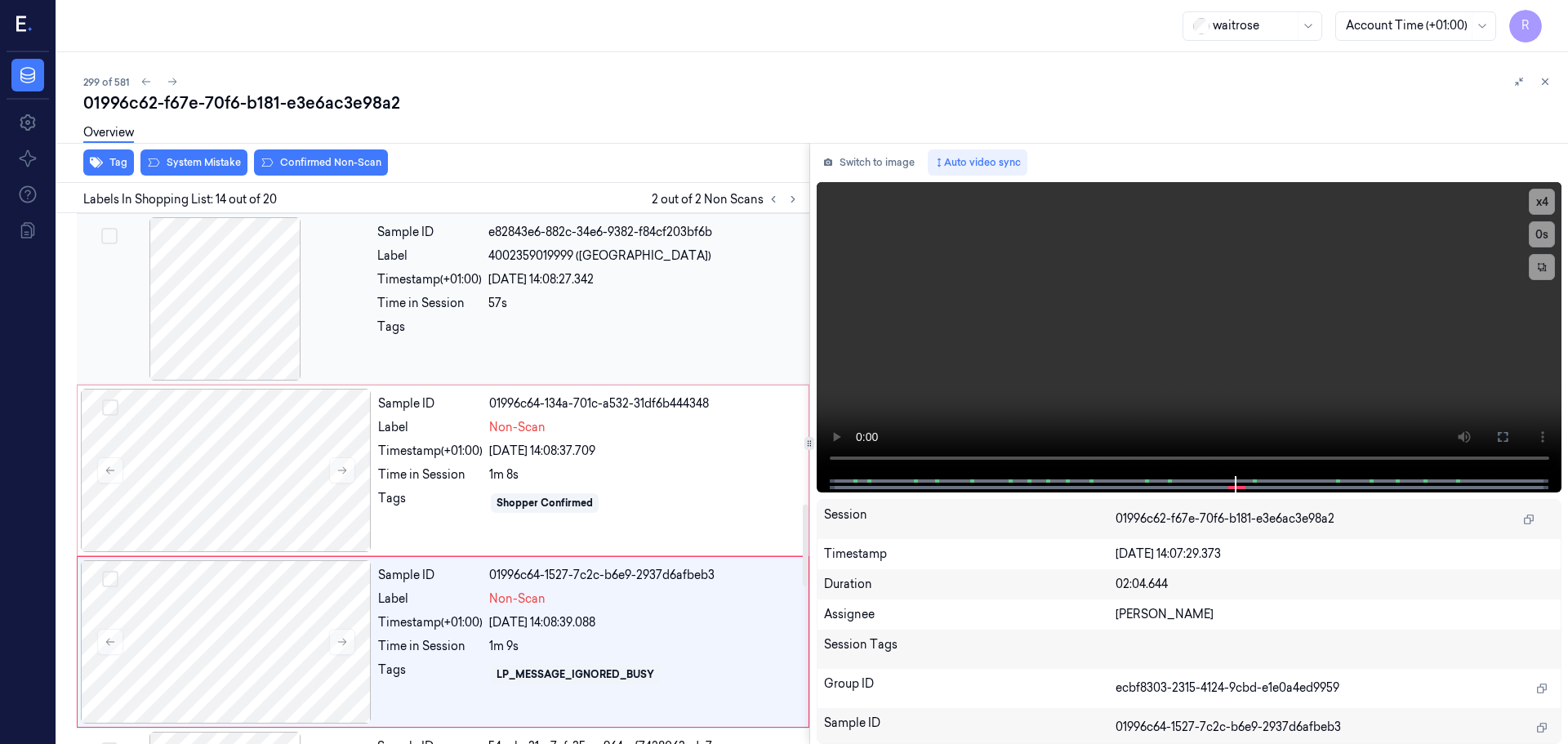
click at [251, 350] on div at bounding box center [225, 299] width 291 height 163
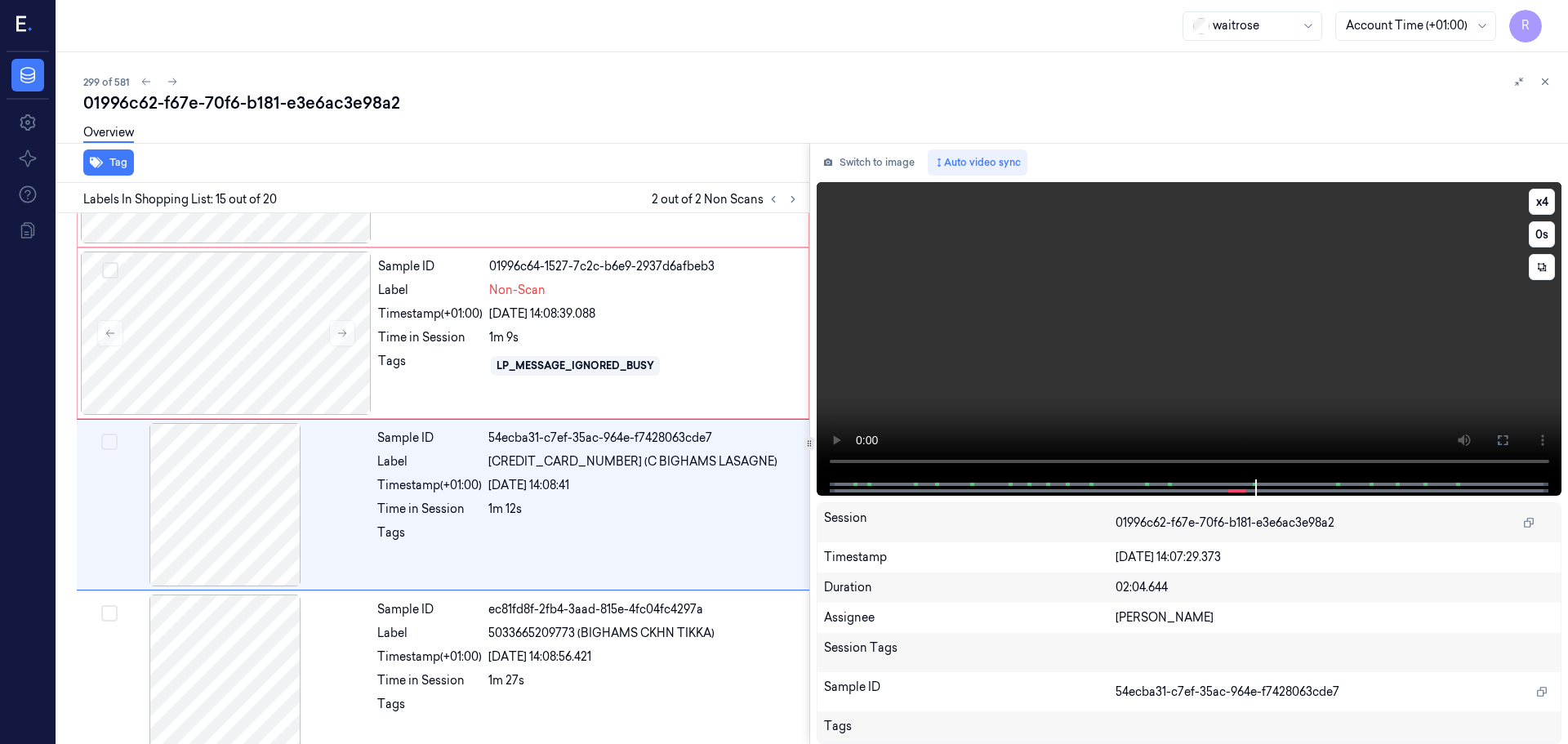
scroll to position [2220, 0]
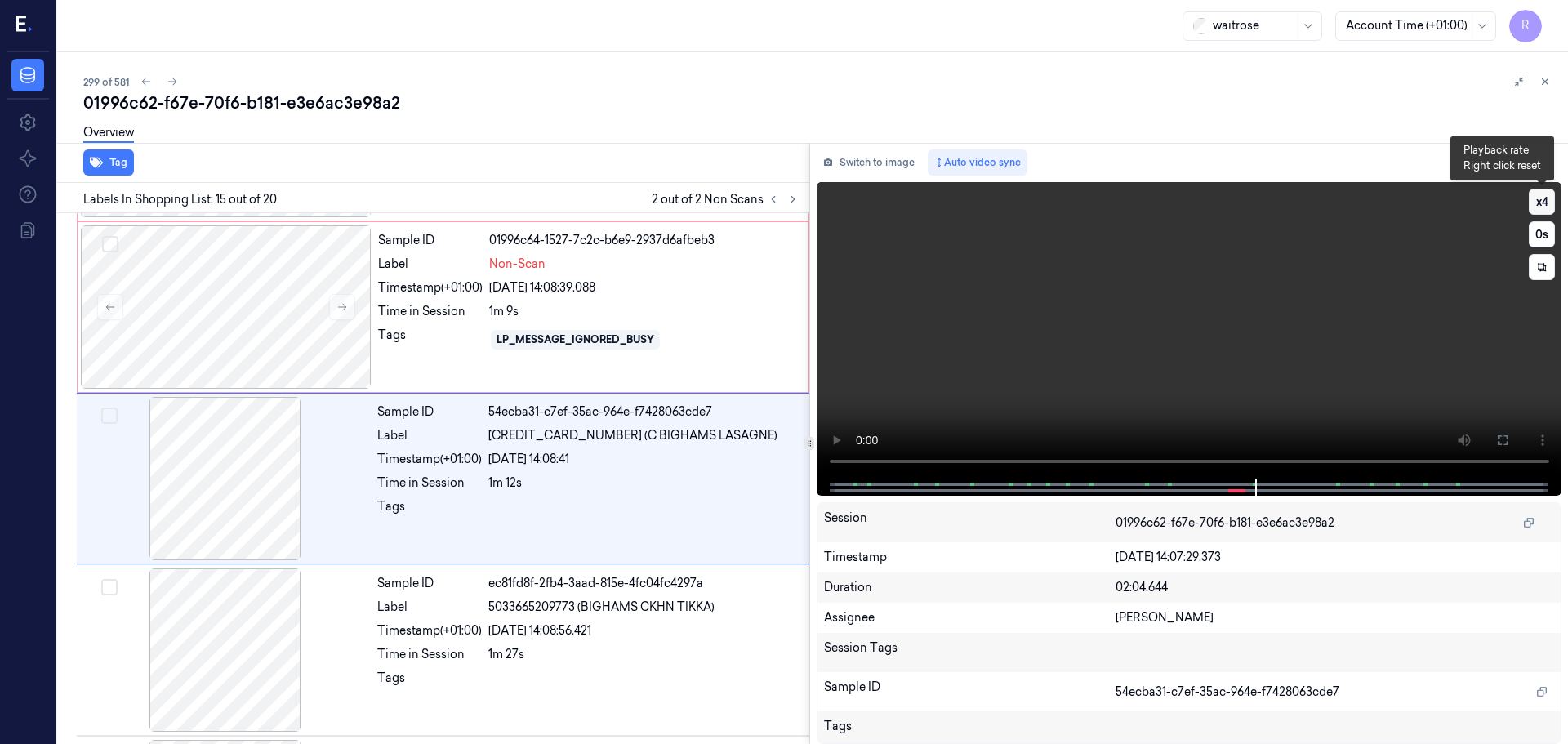
click at [1546, 199] on button "x 4" at bounding box center [1542, 202] width 26 height 26
click at [252, 515] on div at bounding box center [225, 478] width 291 height 163
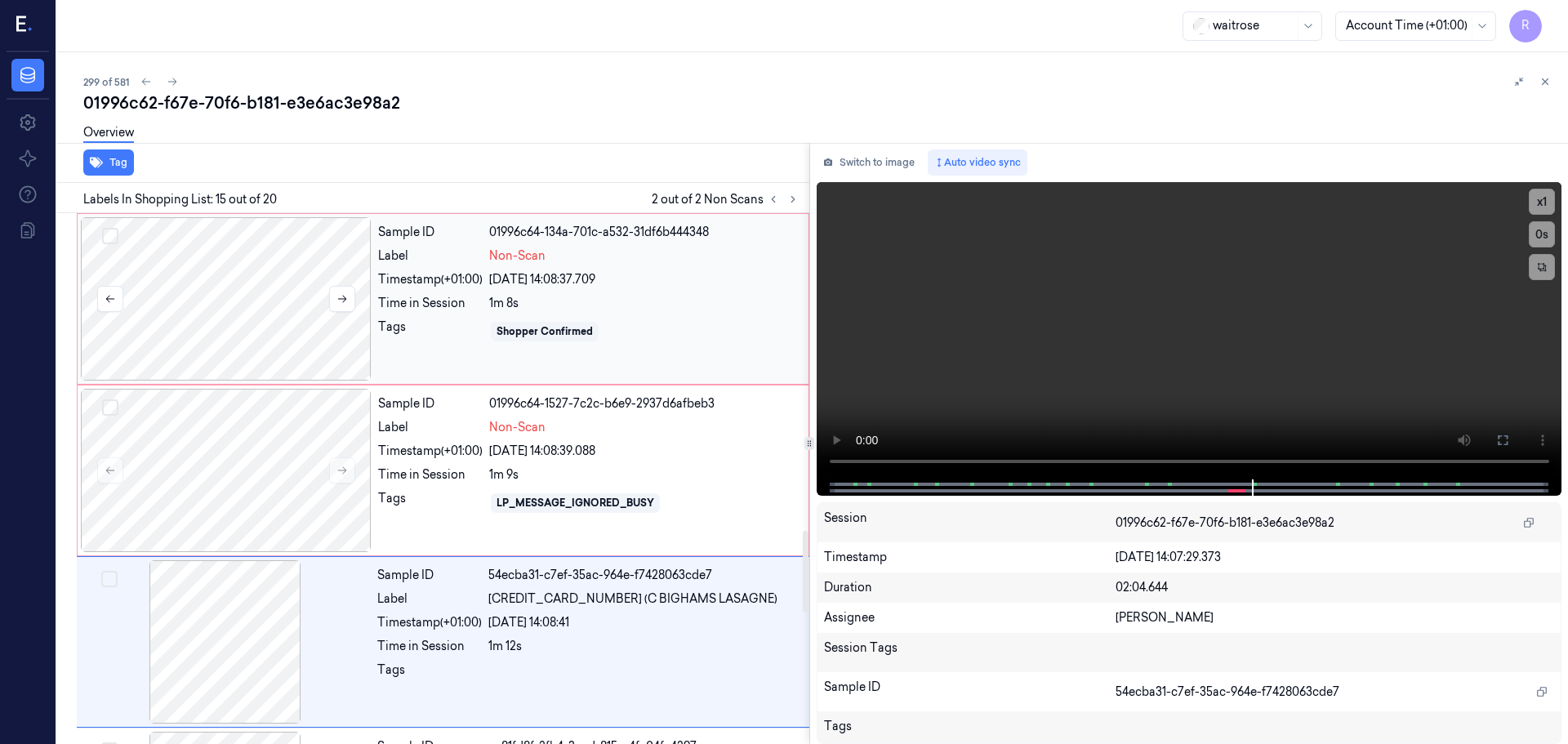
click at [239, 337] on div at bounding box center [226, 299] width 291 height 163
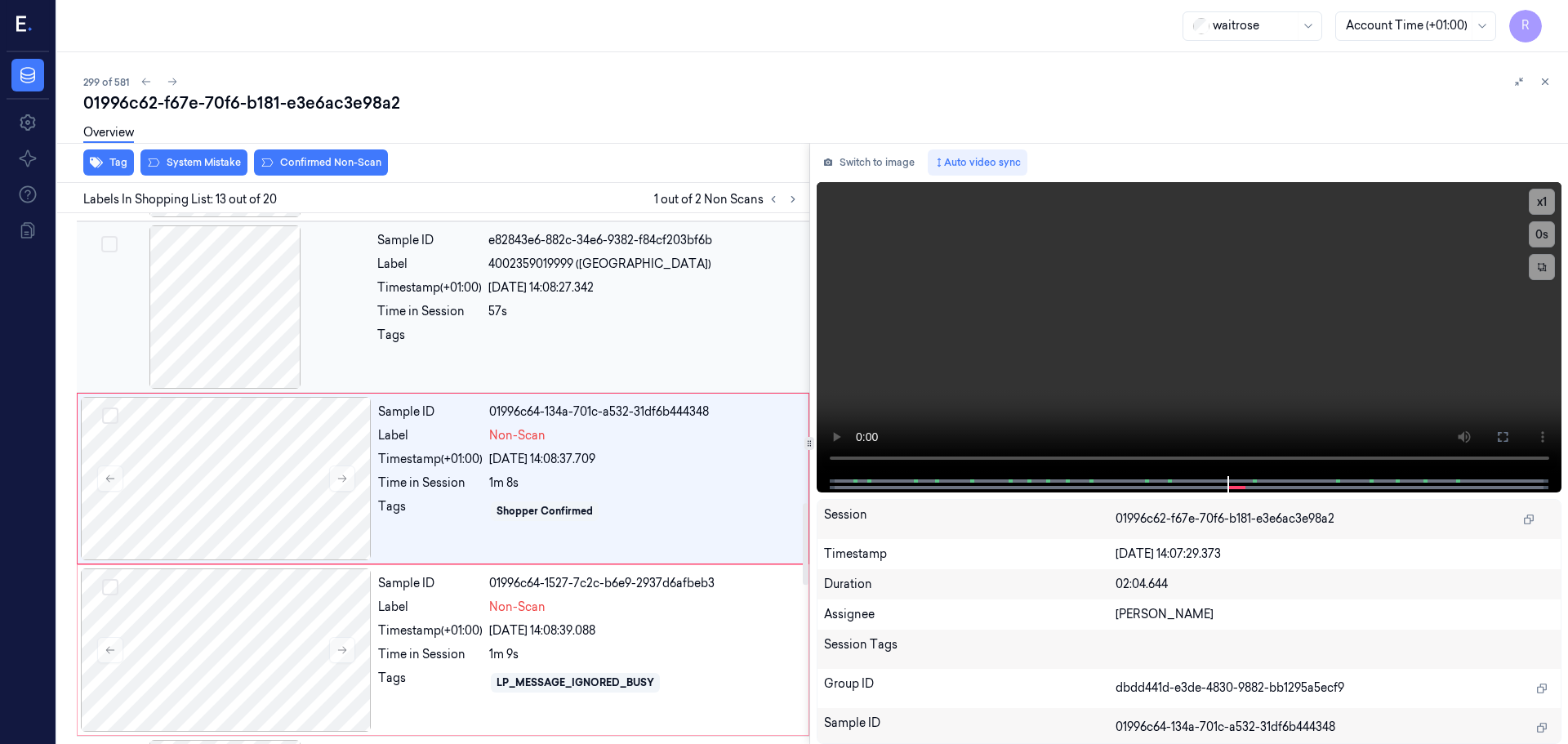
click at [243, 318] on div at bounding box center [225, 306] width 291 height 163
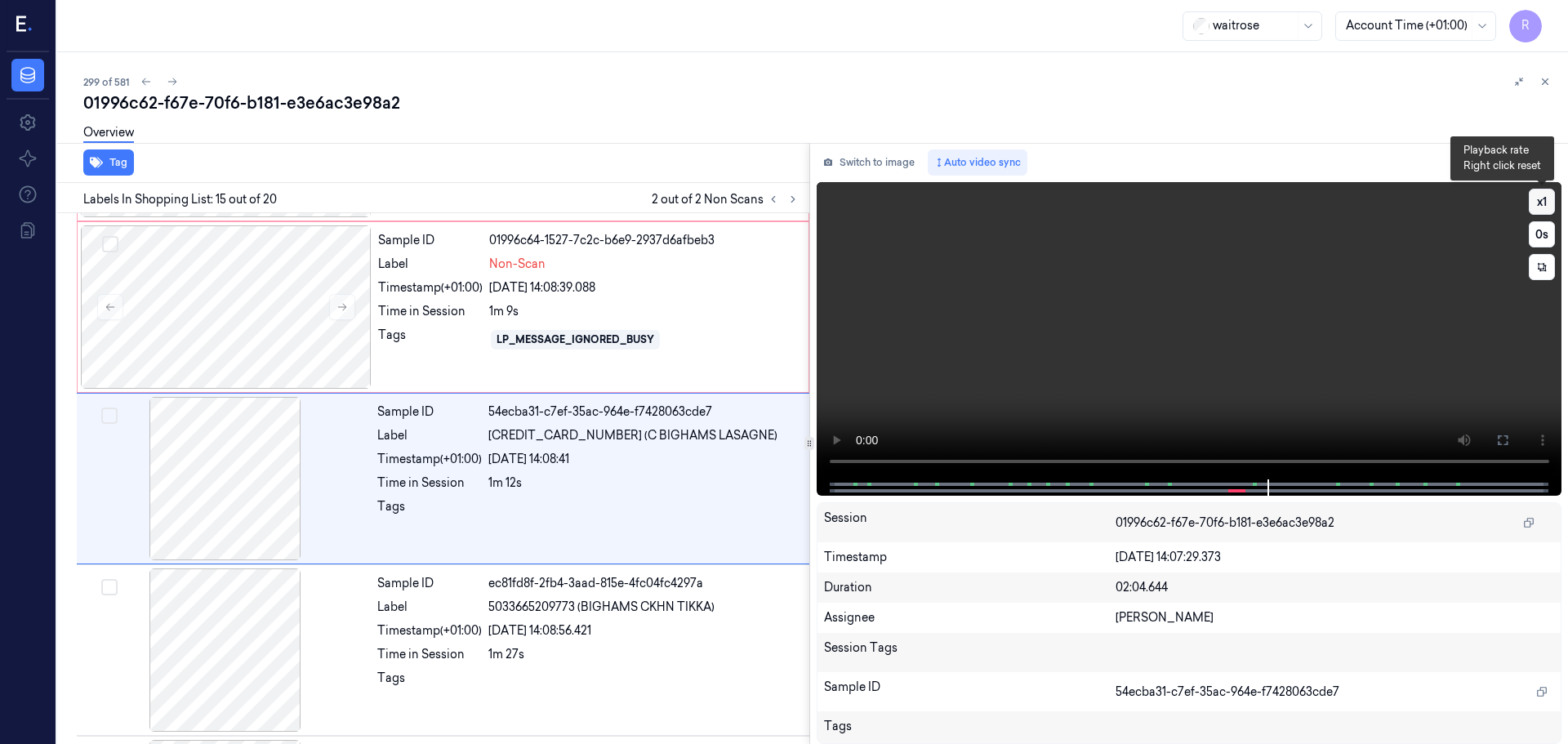
click at [1544, 205] on button "x 1" at bounding box center [1542, 202] width 26 height 26
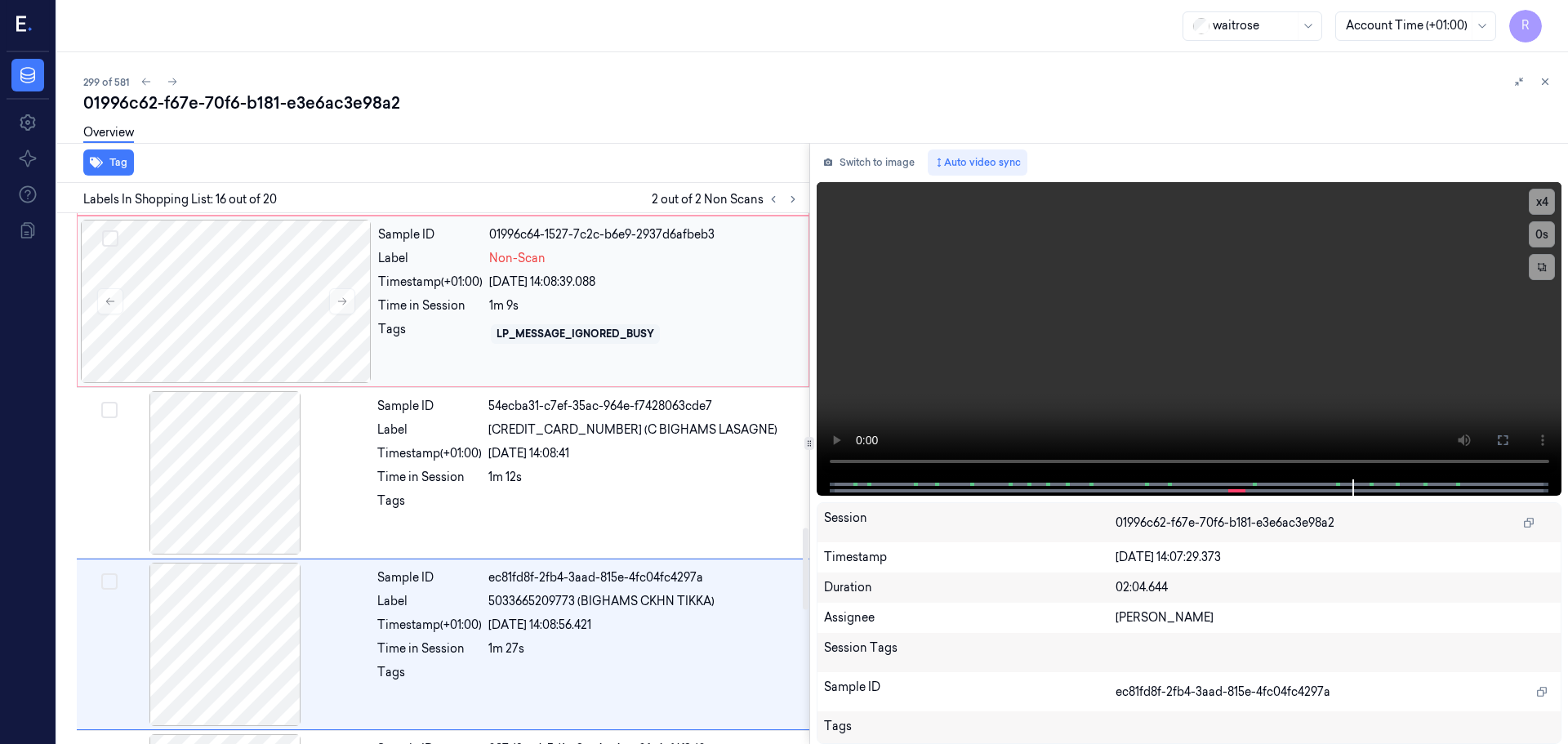
scroll to position [1983, 0]
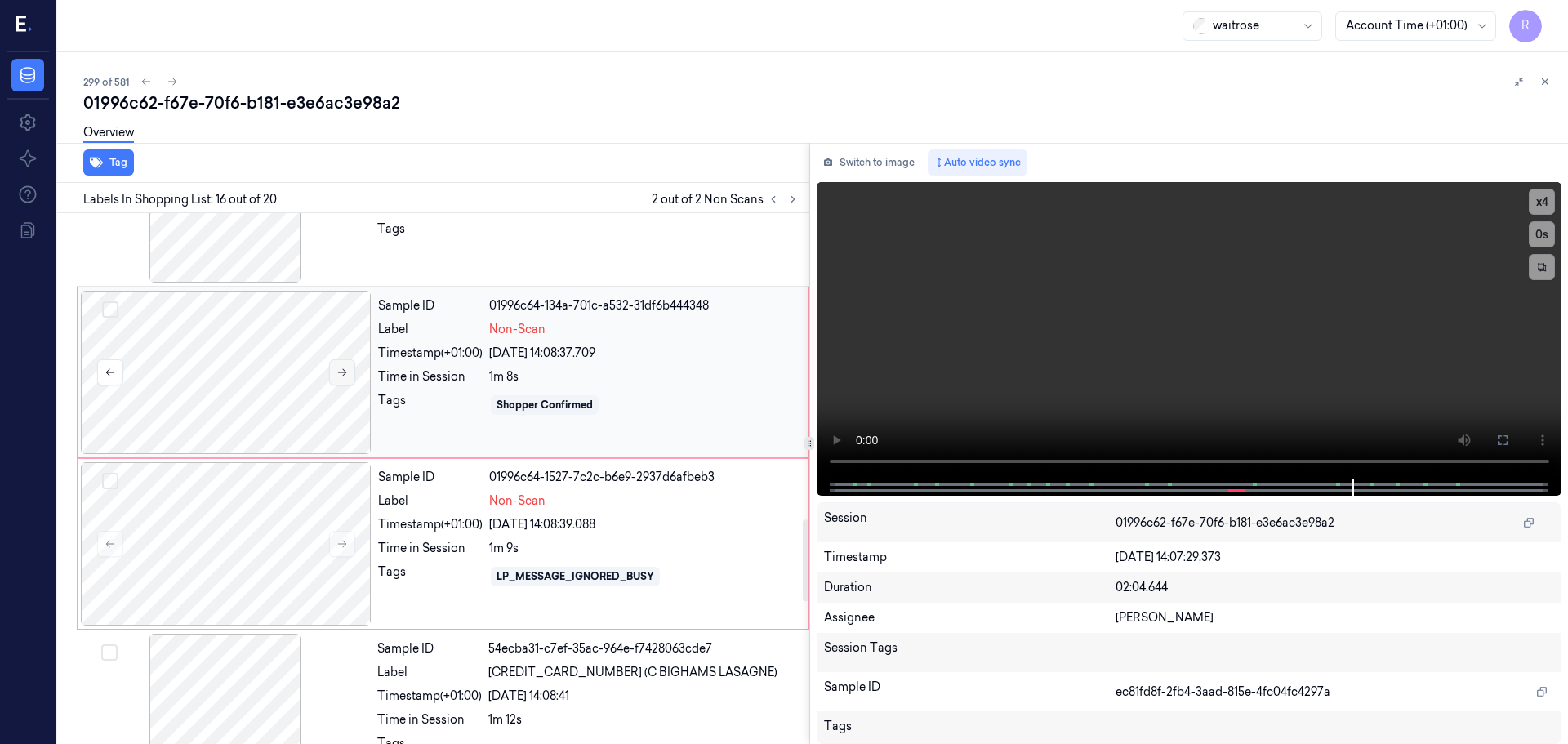
click at [342, 372] on icon at bounding box center [343, 373] width 9 height 8
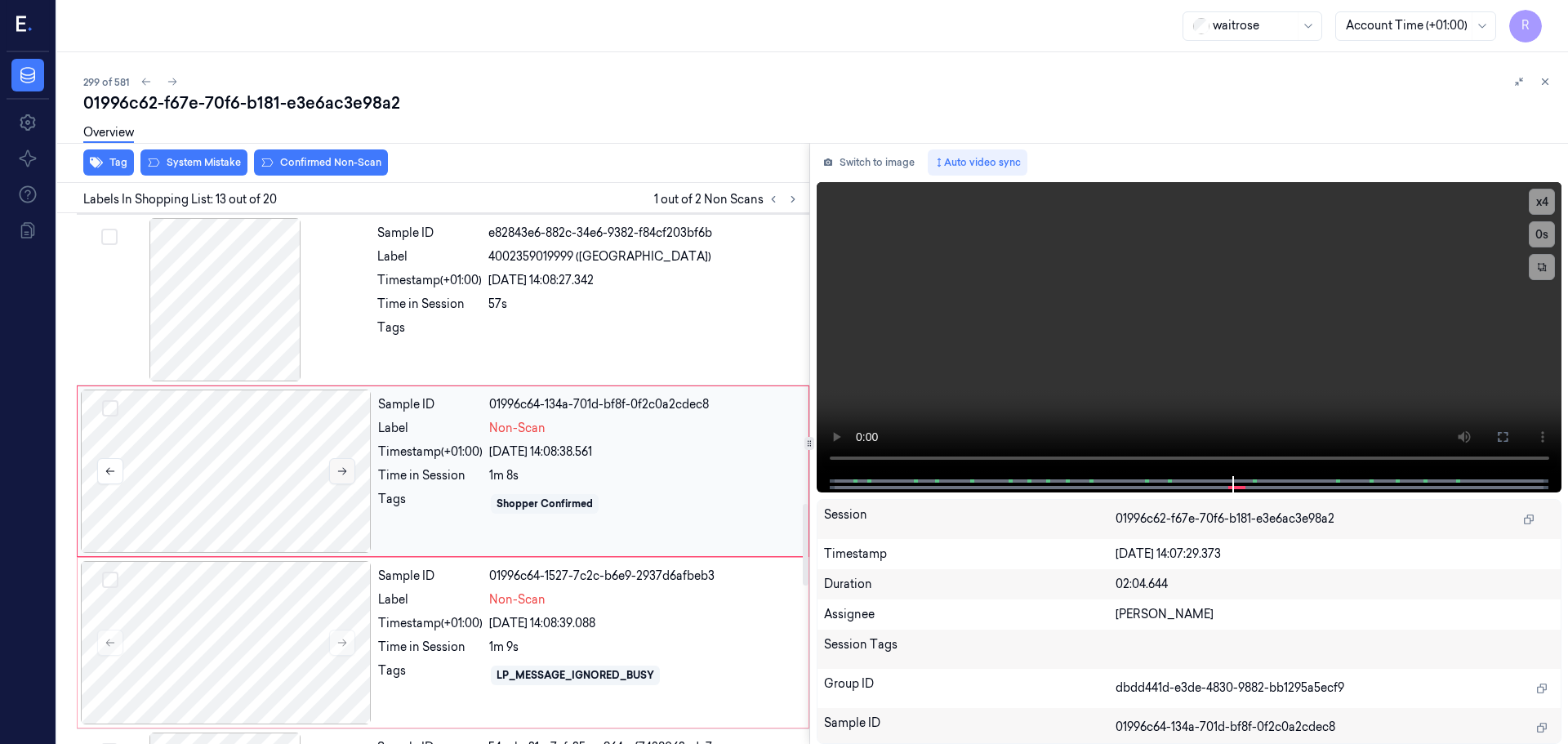
scroll to position [1877, 0]
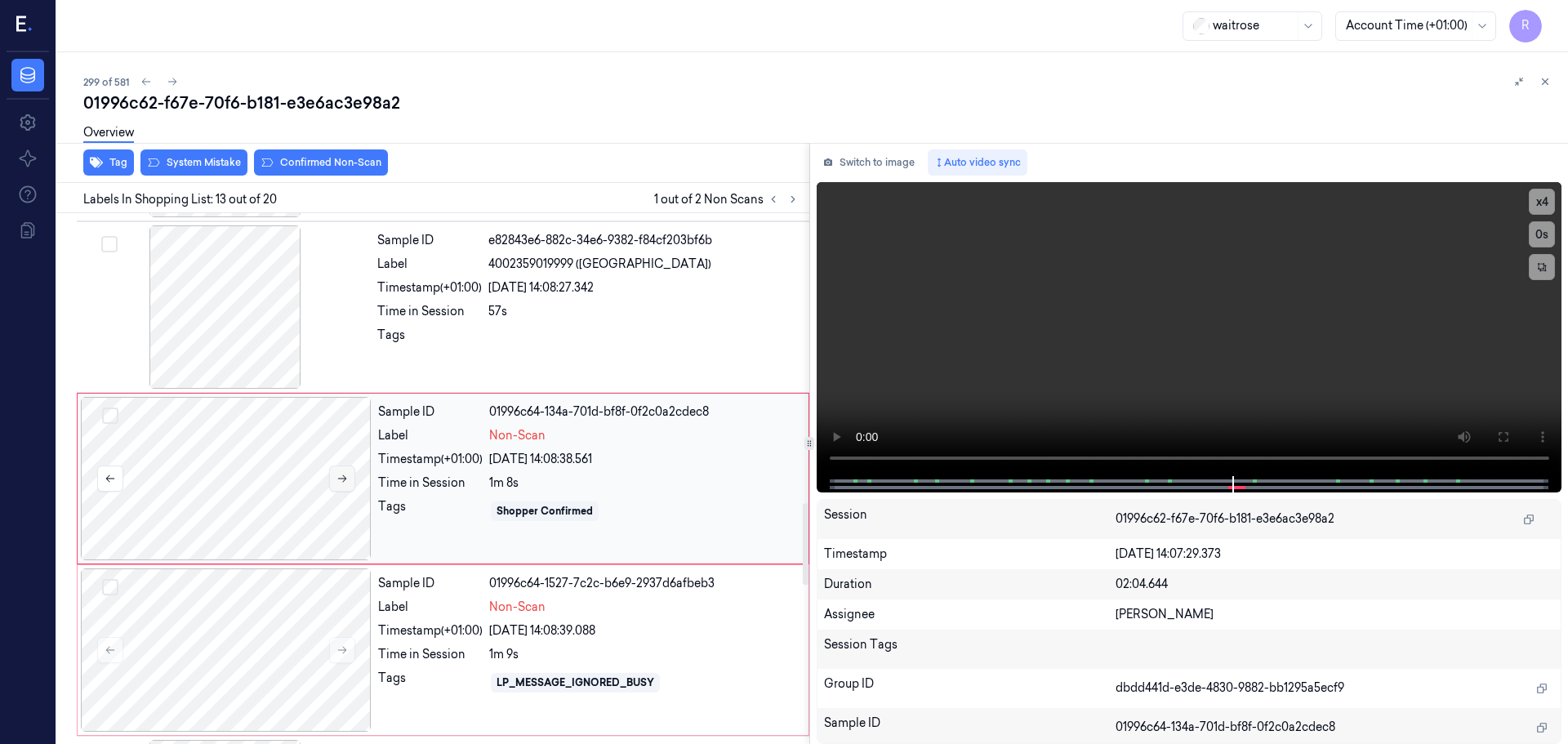
click at [337, 485] on button at bounding box center [342, 478] width 26 height 26
click at [337, 483] on icon at bounding box center [342, 478] width 11 height 11
drag, startPoint x: 342, startPoint y: 661, endPoint x: 338, endPoint y: 654, distance: 8.1
click at [341, 661] on button at bounding box center [342, 650] width 26 height 26
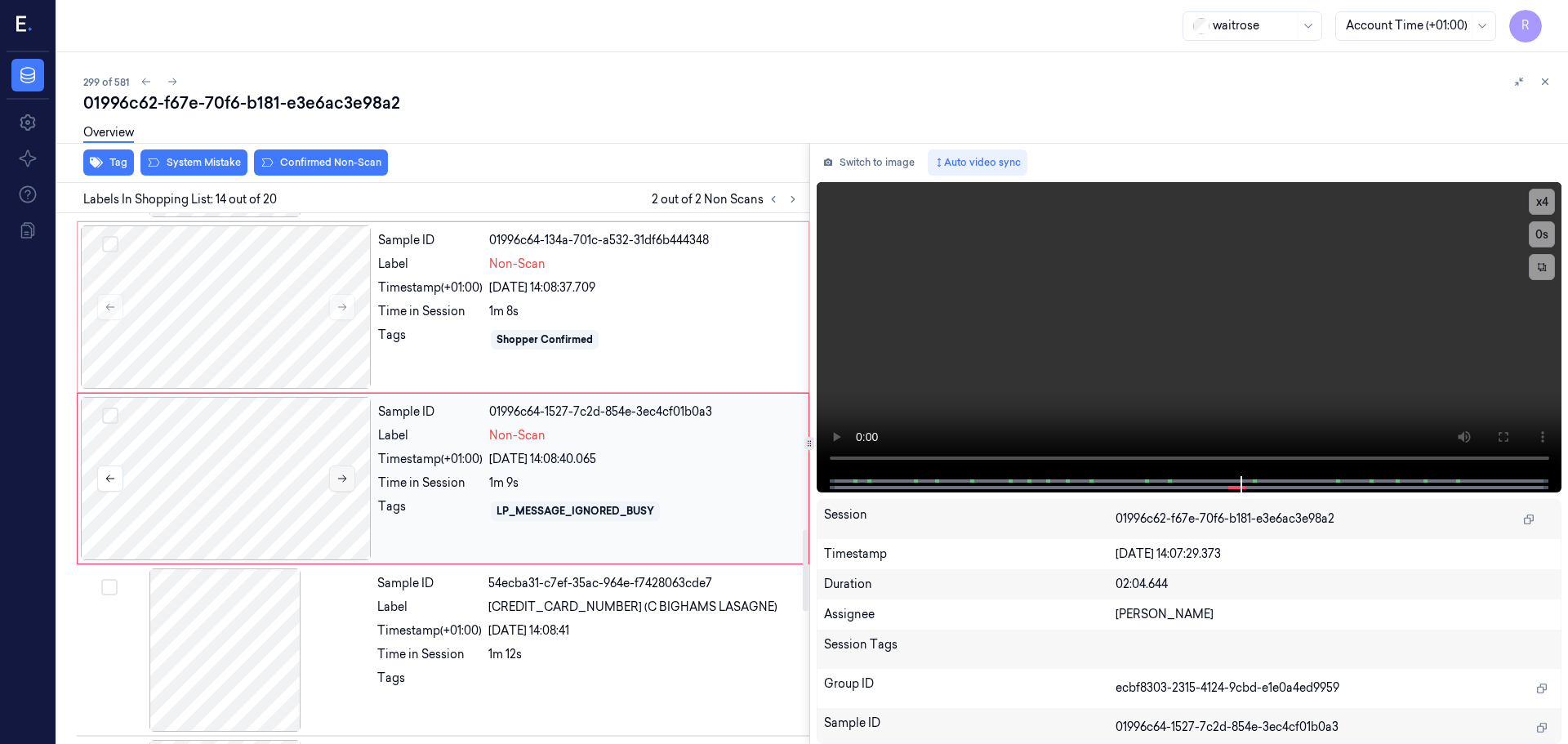
click at [338, 483] on icon at bounding box center [342, 478] width 11 height 11
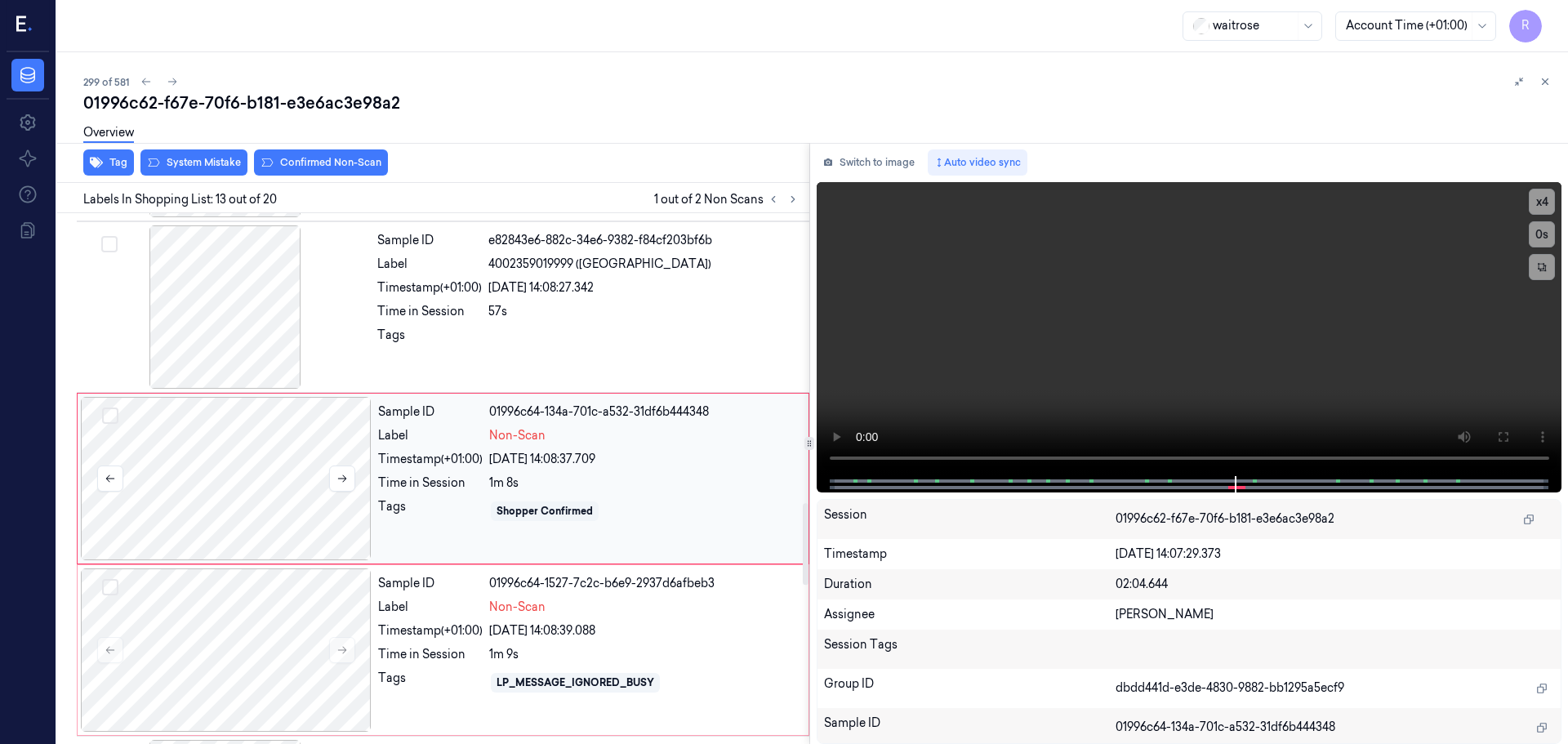
click at [280, 485] on div at bounding box center [226, 478] width 291 height 163
click at [219, 155] on div "Overview" at bounding box center [819, 135] width 1472 height 41
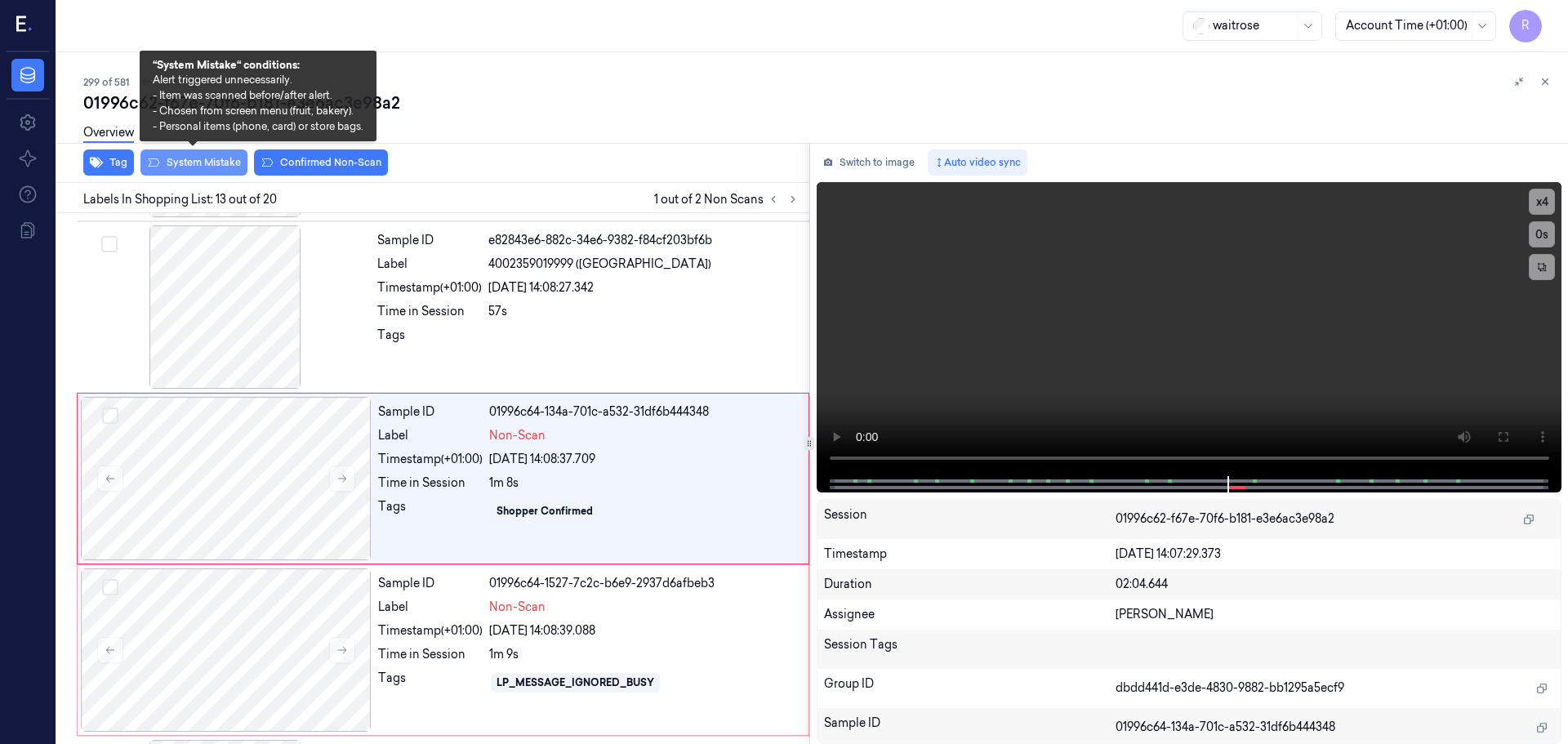
click at [191, 167] on button "System Mistake" at bounding box center [194, 162] width 107 height 26
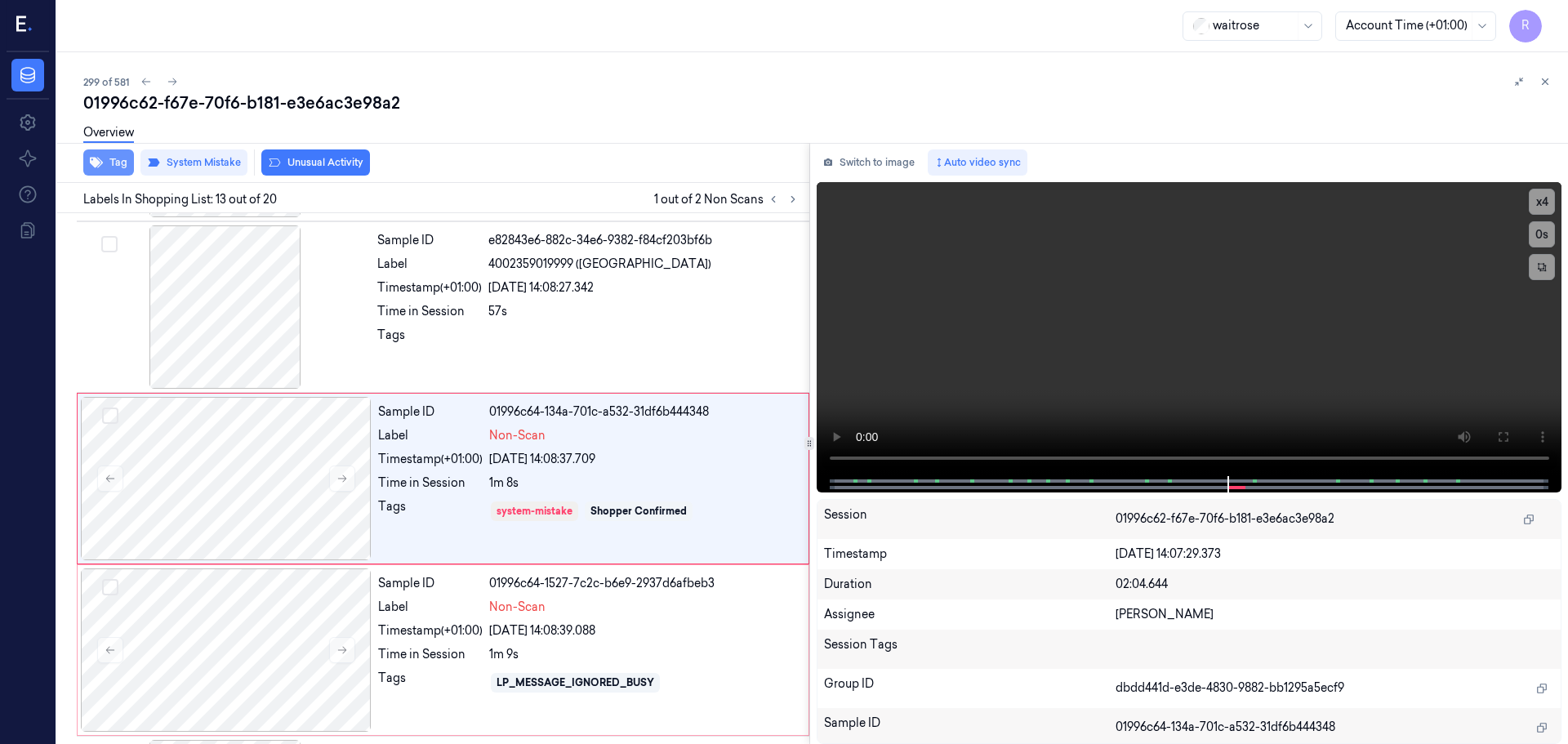
click at [108, 161] on button "Tag" at bounding box center [108, 162] width 51 height 26
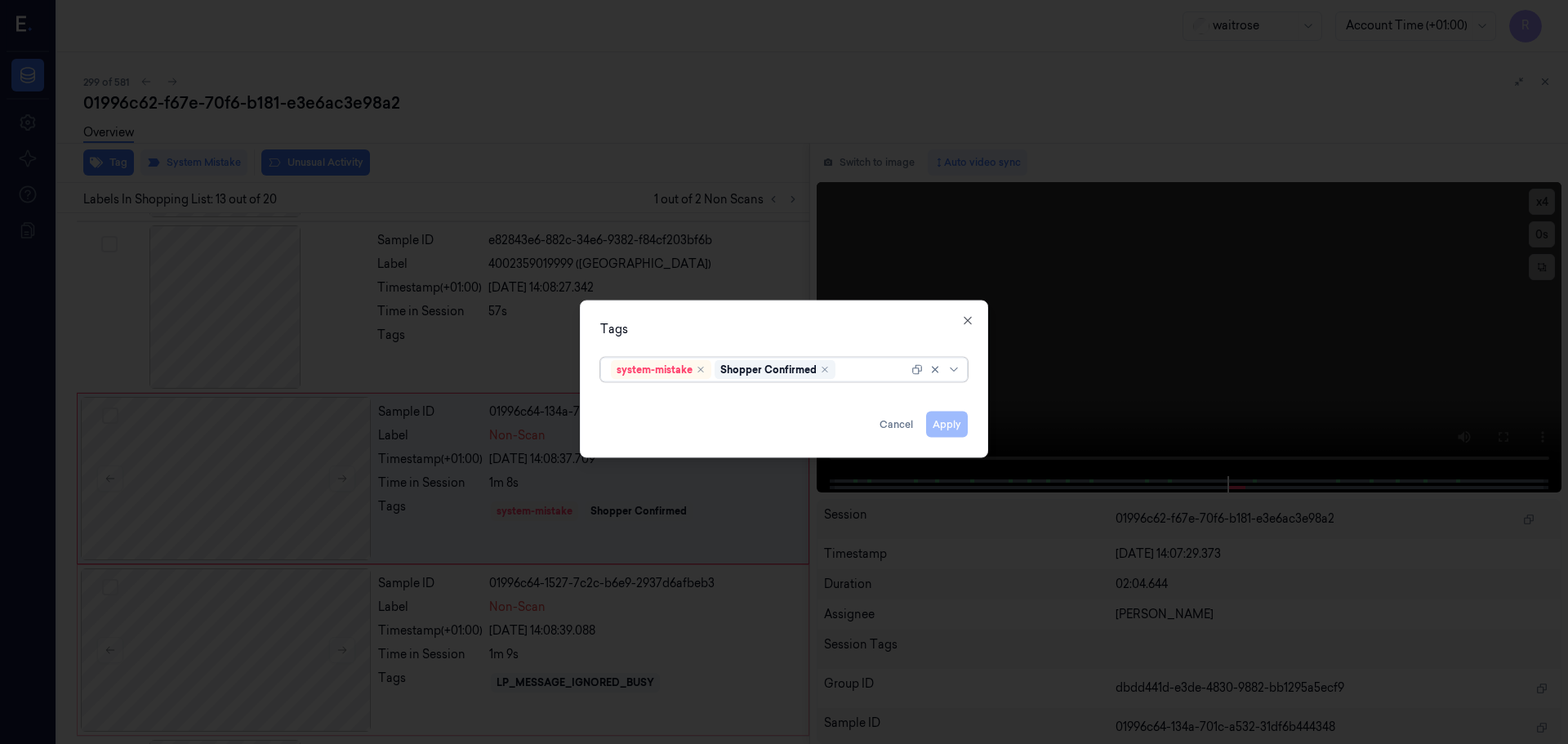
click at [960, 372] on div at bounding box center [955, 369] width 16 height 13
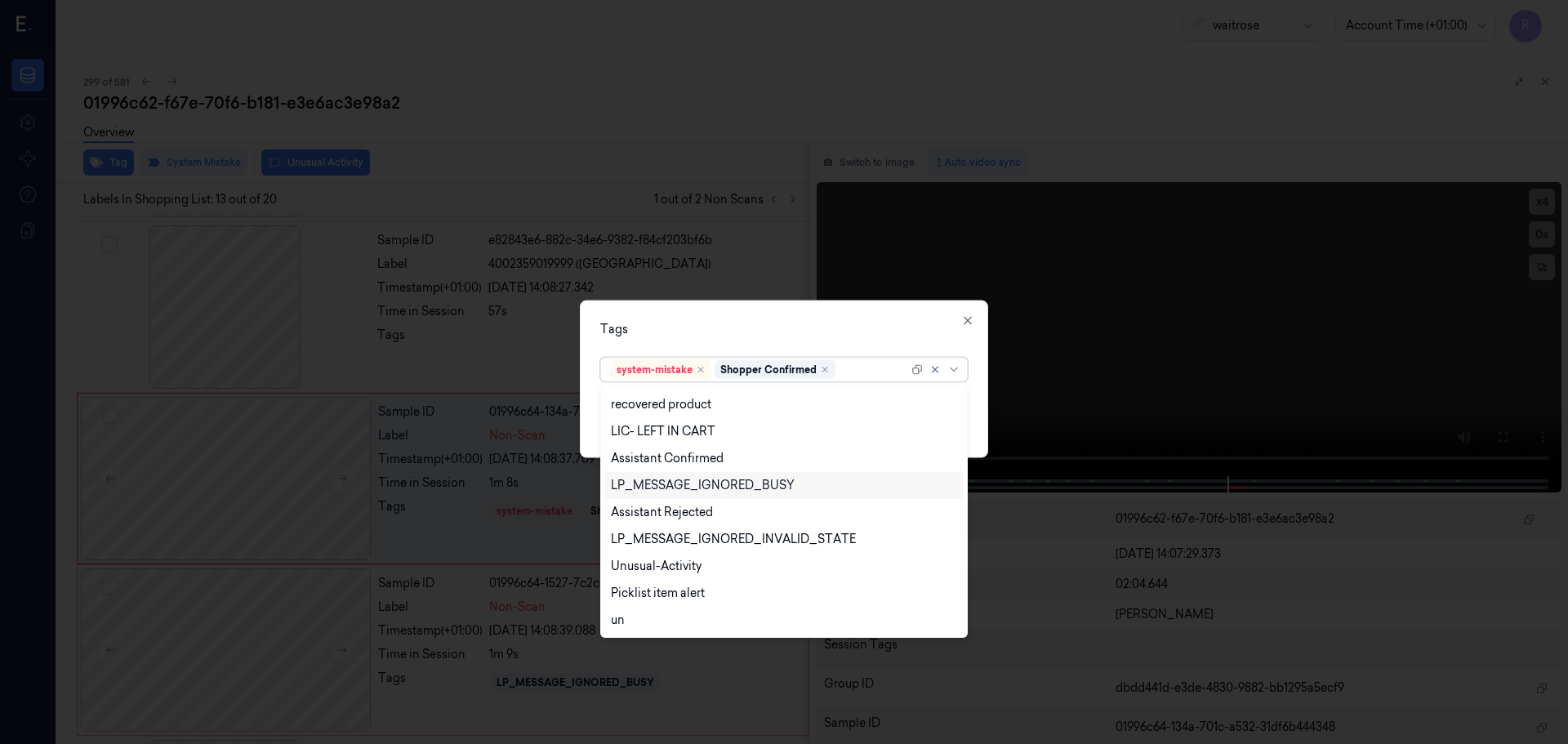
scroll to position [0, 0]
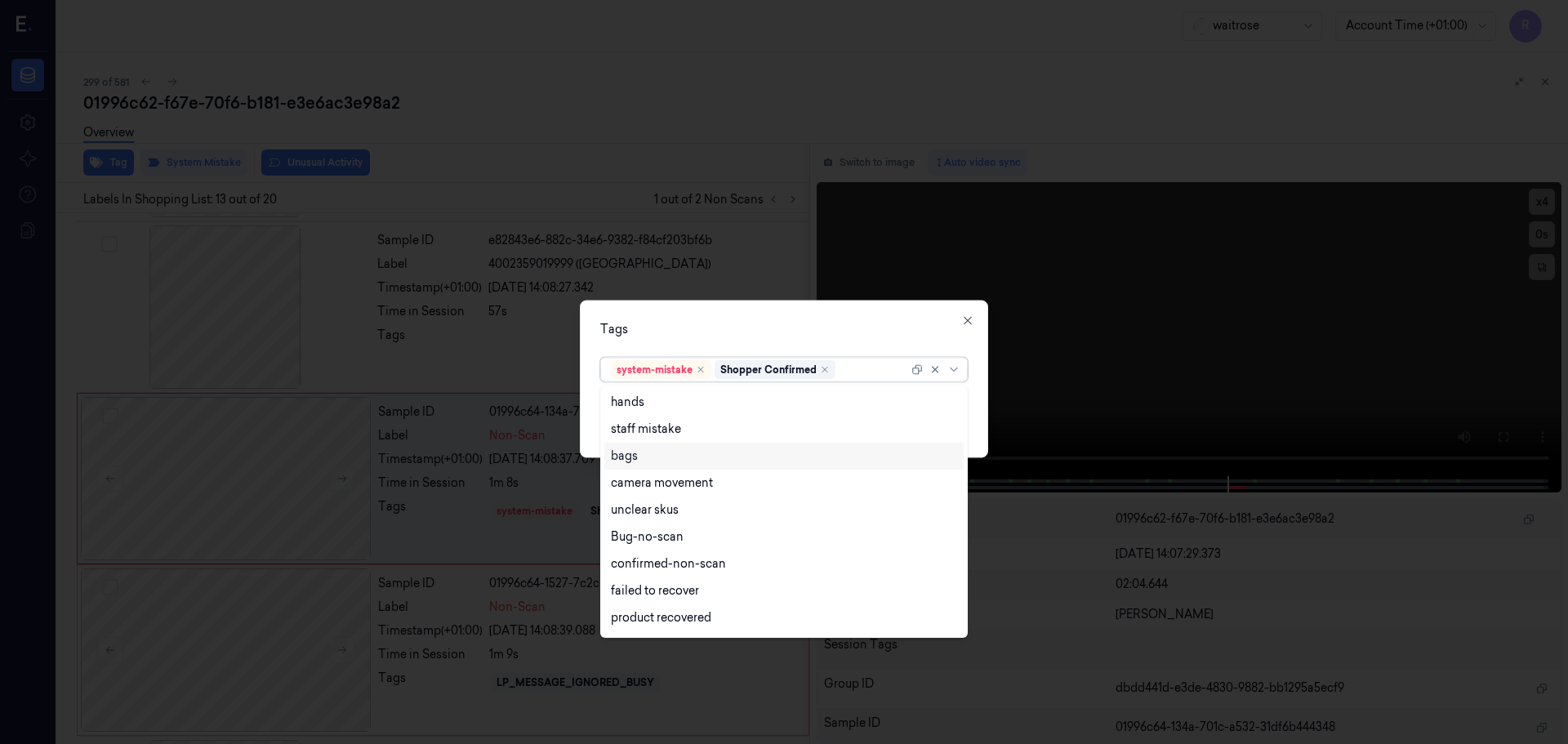
click at [640, 461] on div "bags" at bounding box center [784, 456] width 346 height 17
click at [657, 318] on div "Tags option bags, selected. 21 results available. Use Up and Down to choose opt…" at bounding box center [784, 378] width 408 height 158
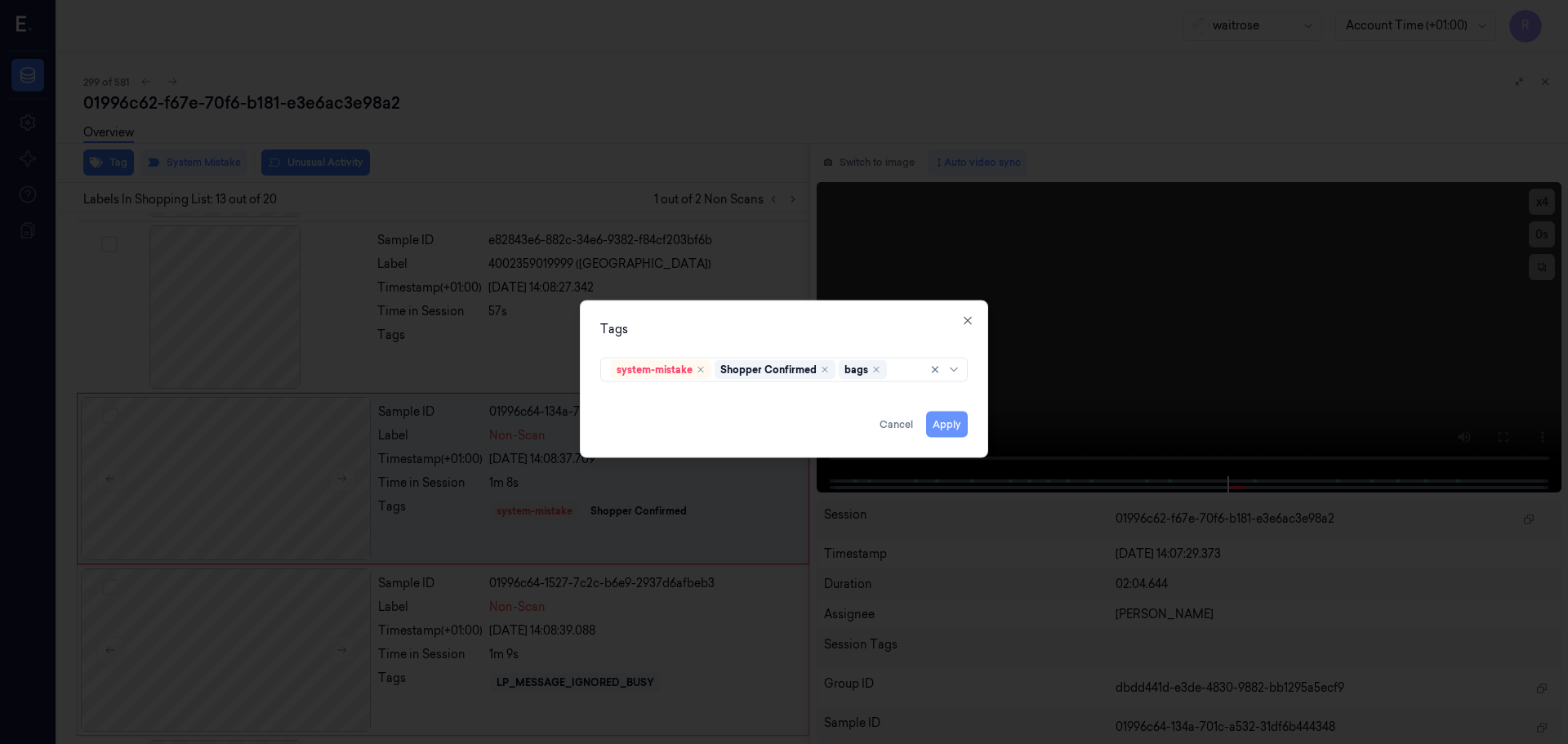
click at [949, 420] on button "Apply" at bounding box center [947, 424] width 41 height 26
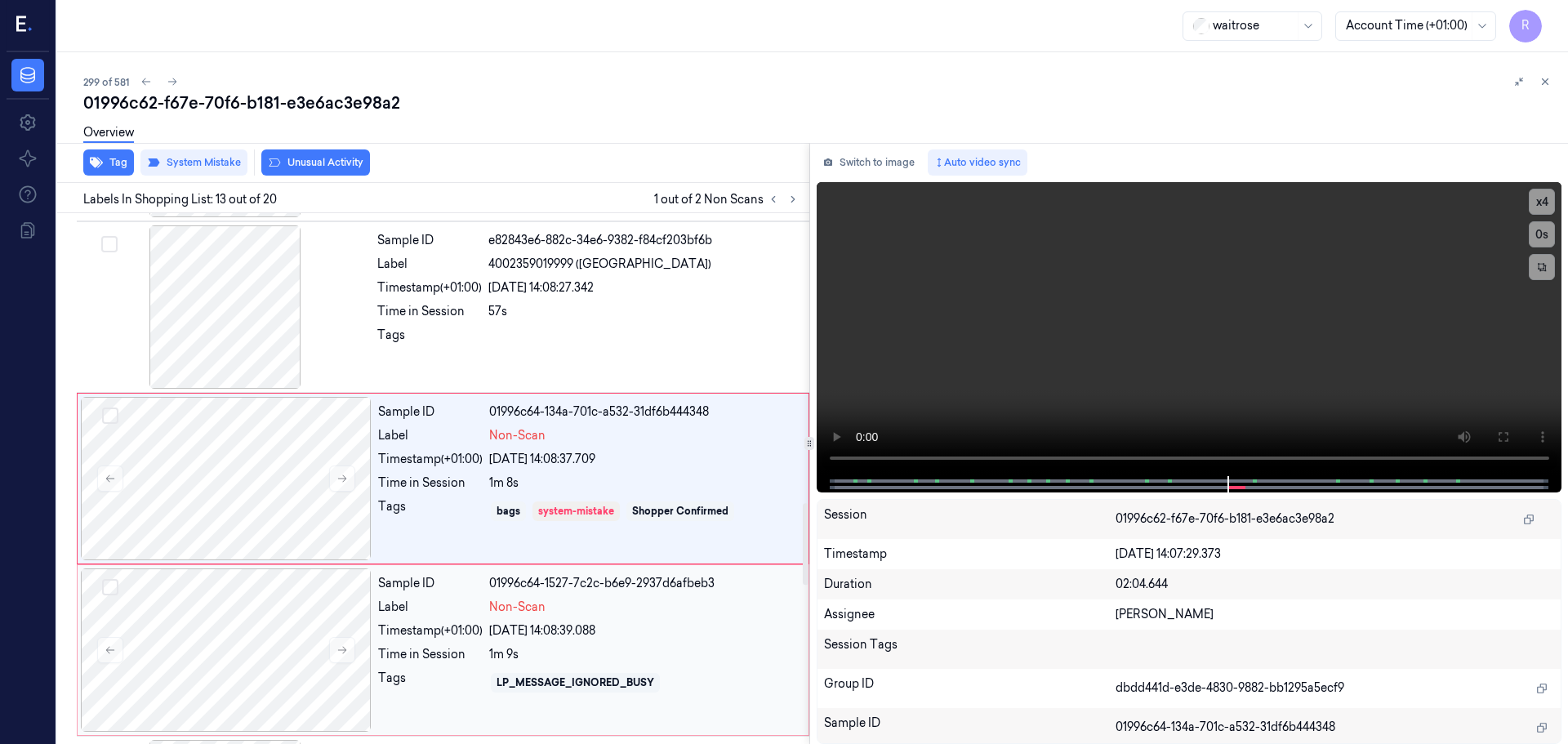
click at [471, 586] on div "Sample ID" at bounding box center [430, 583] width 104 height 17
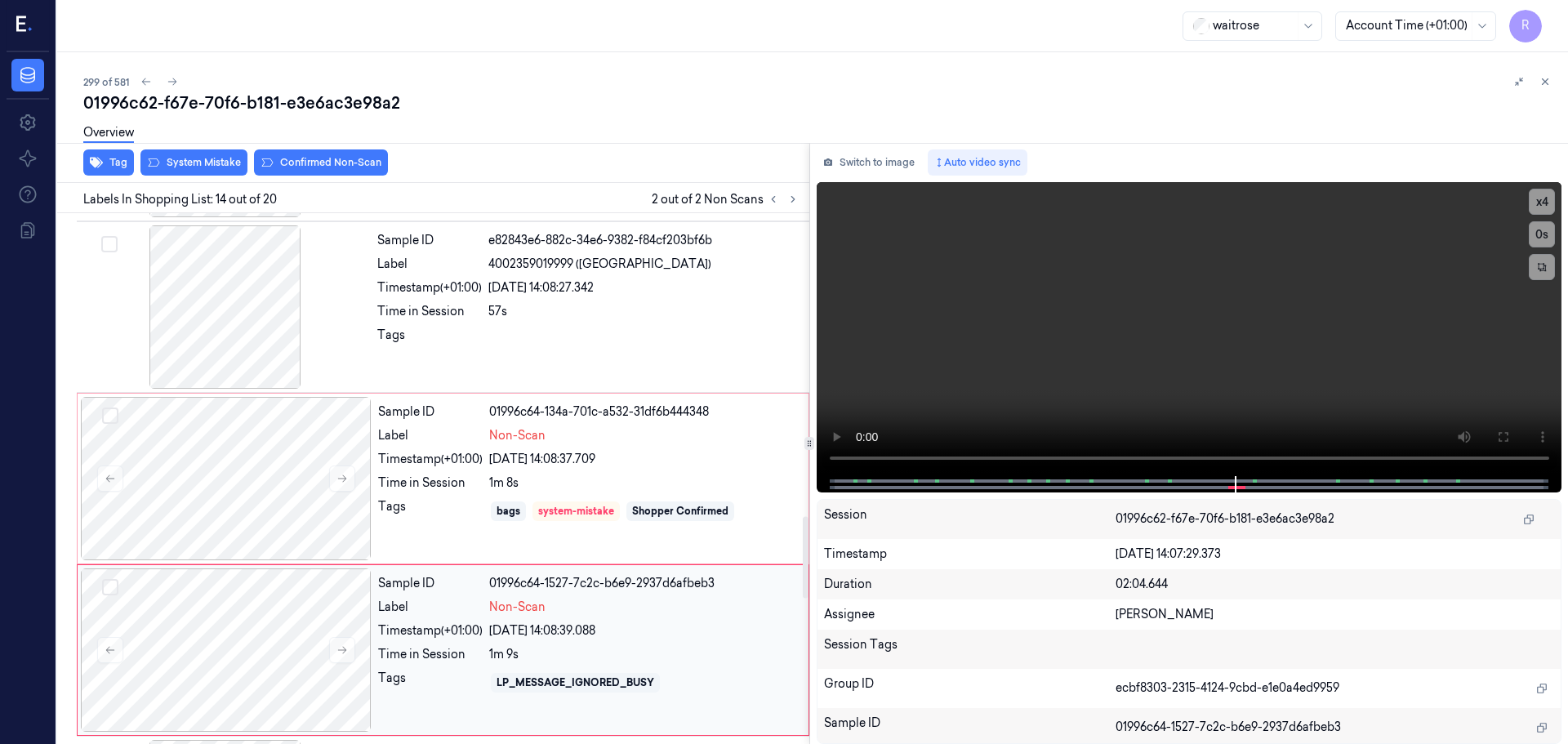
scroll to position [2048, 0]
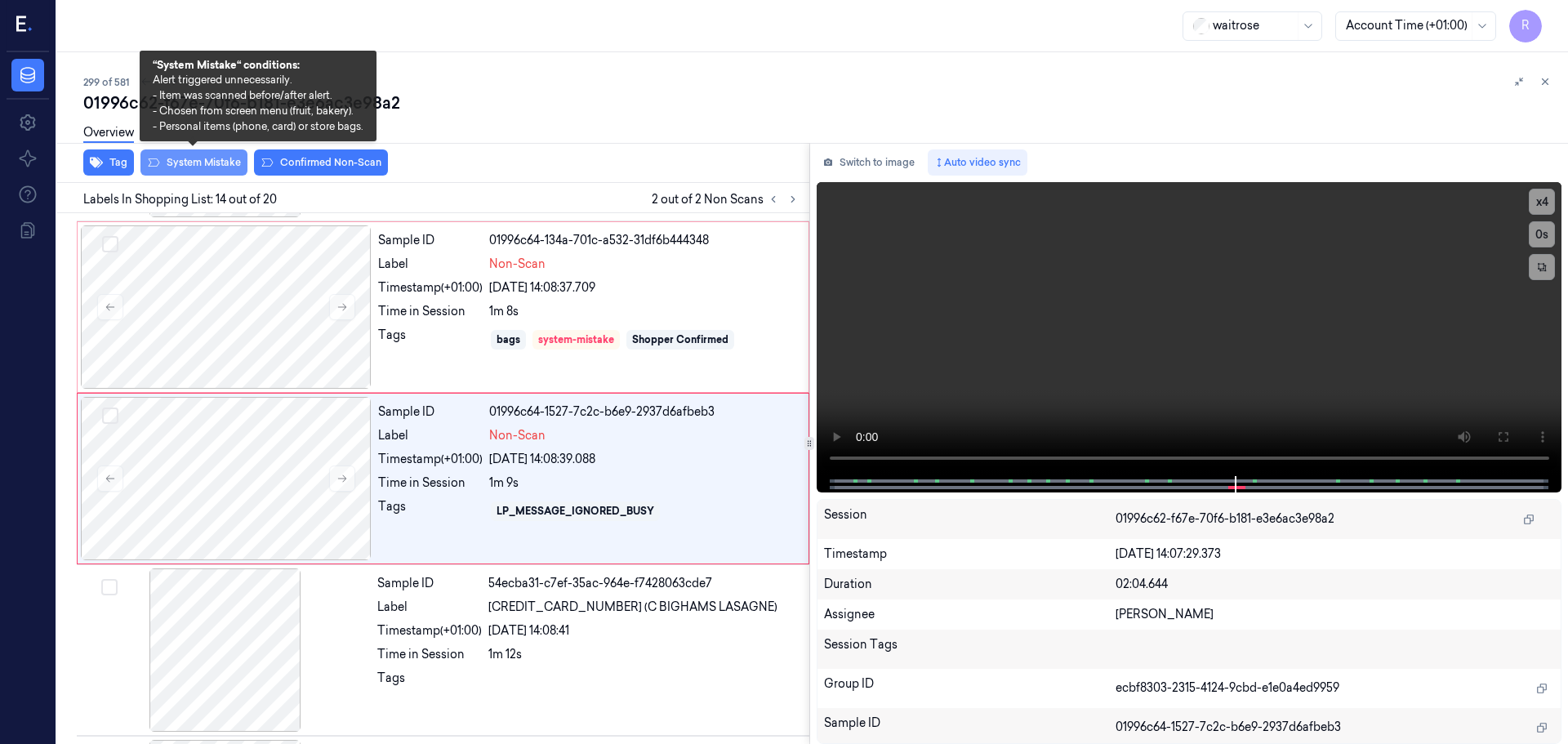
click at [187, 168] on button "System Mistake" at bounding box center [194, 162] width 107 height 26
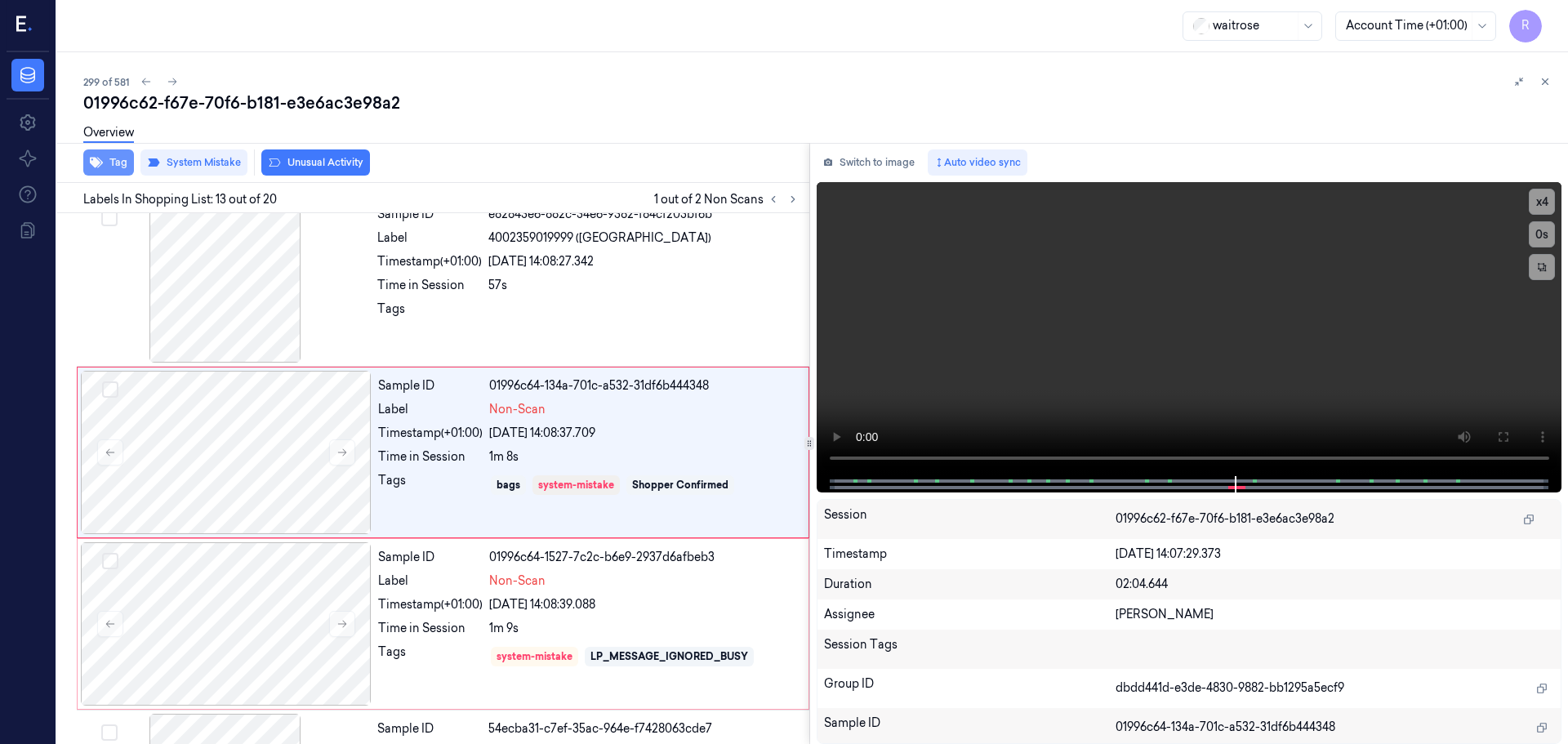
scroll to position [1877, 0]
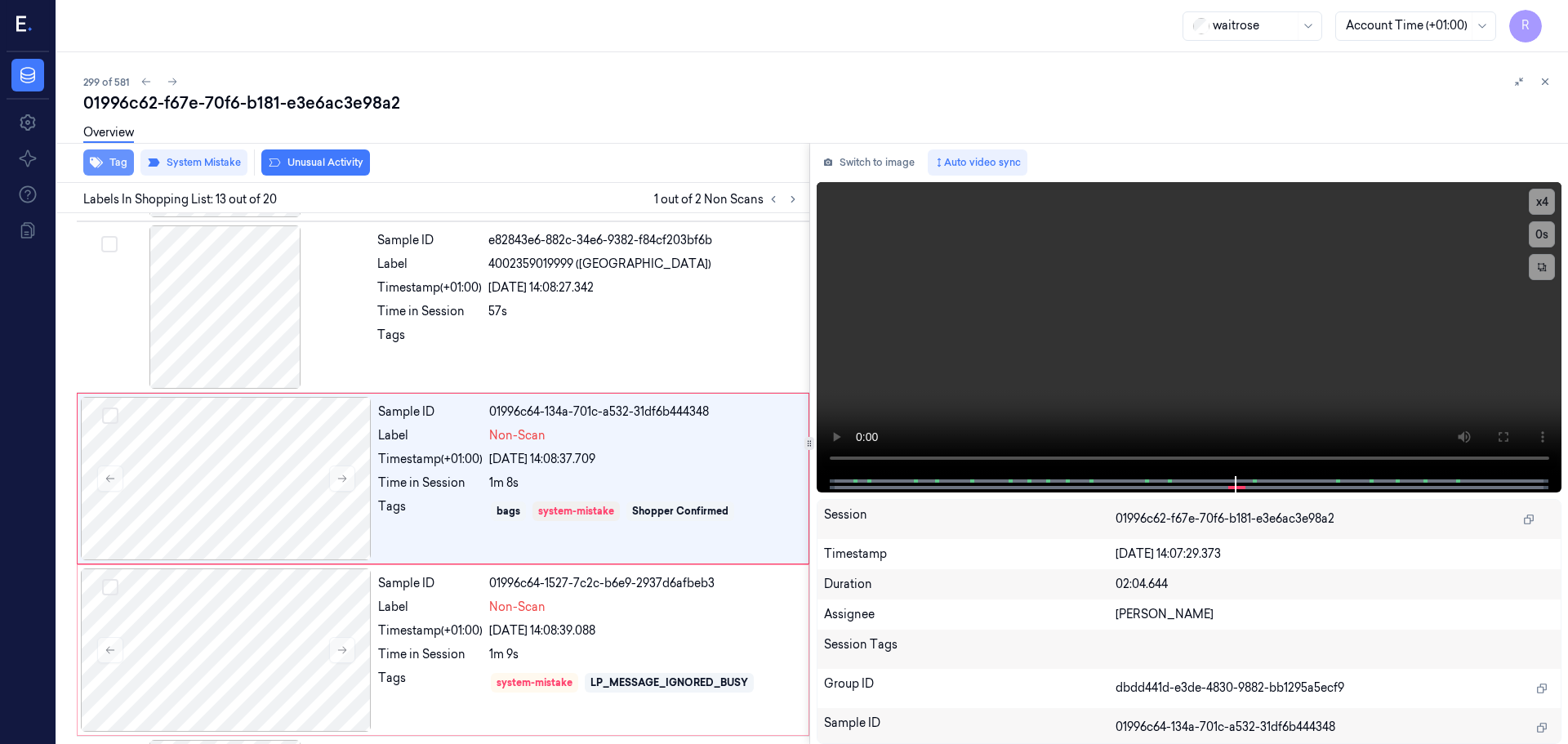
click at [101, 167] on icon "button" at bounding box center [96, 162] width 13 height 13
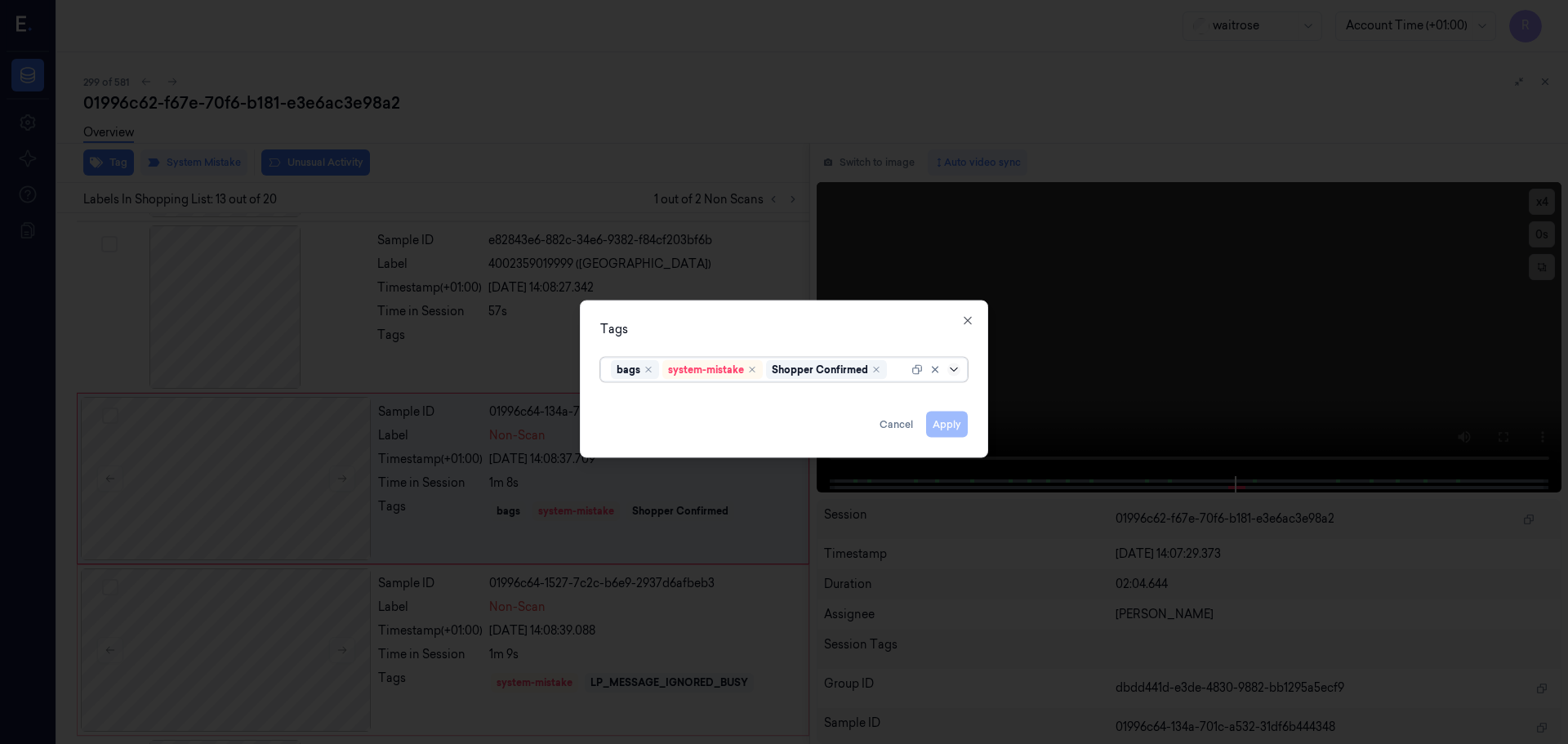
click at [954, 369] on icon at bounding box center [953, 369] width 13 height 13
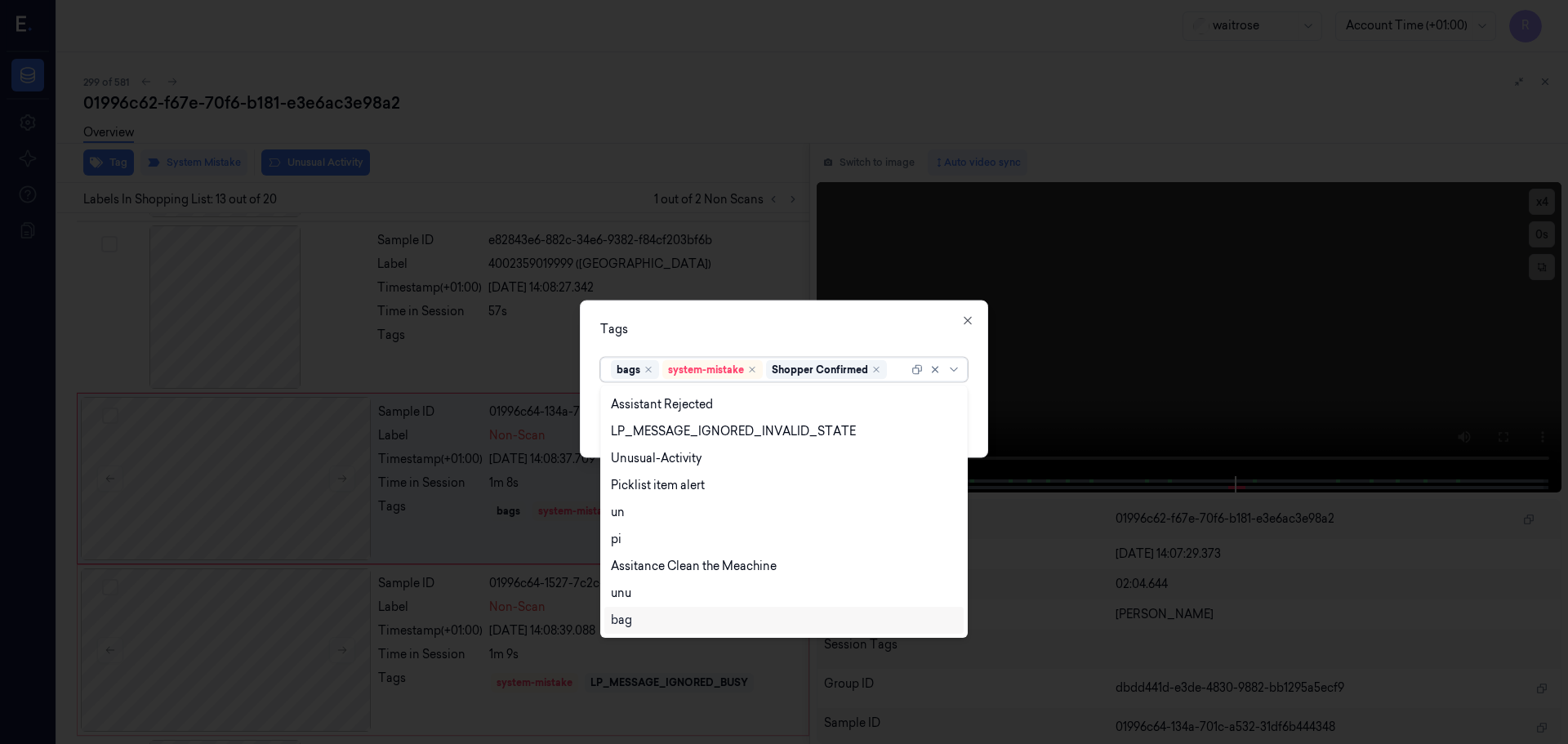
scroll to position [0, 0]
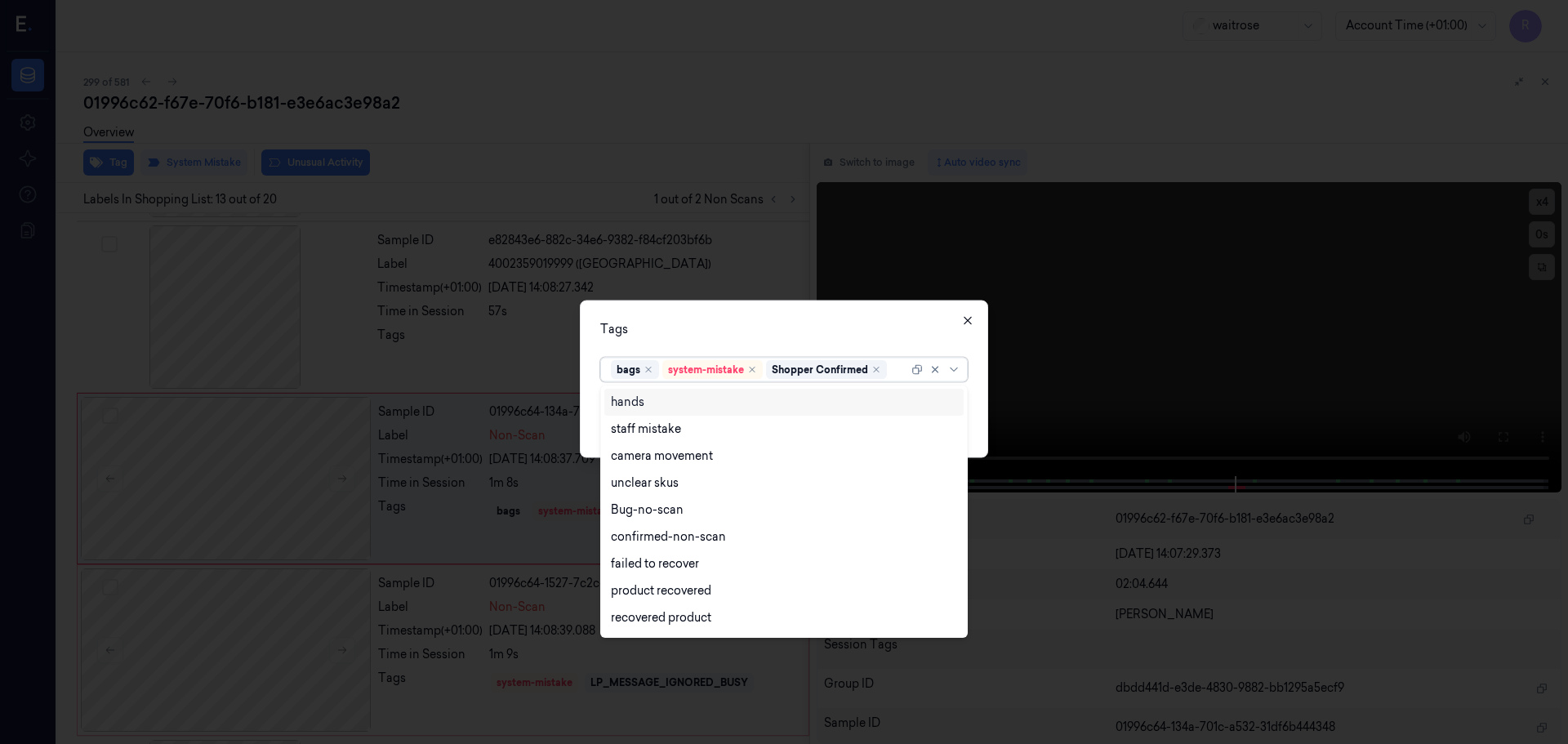
click at [973, 320] on icon "button" at bounding box center [967, 319] width 13 height 13
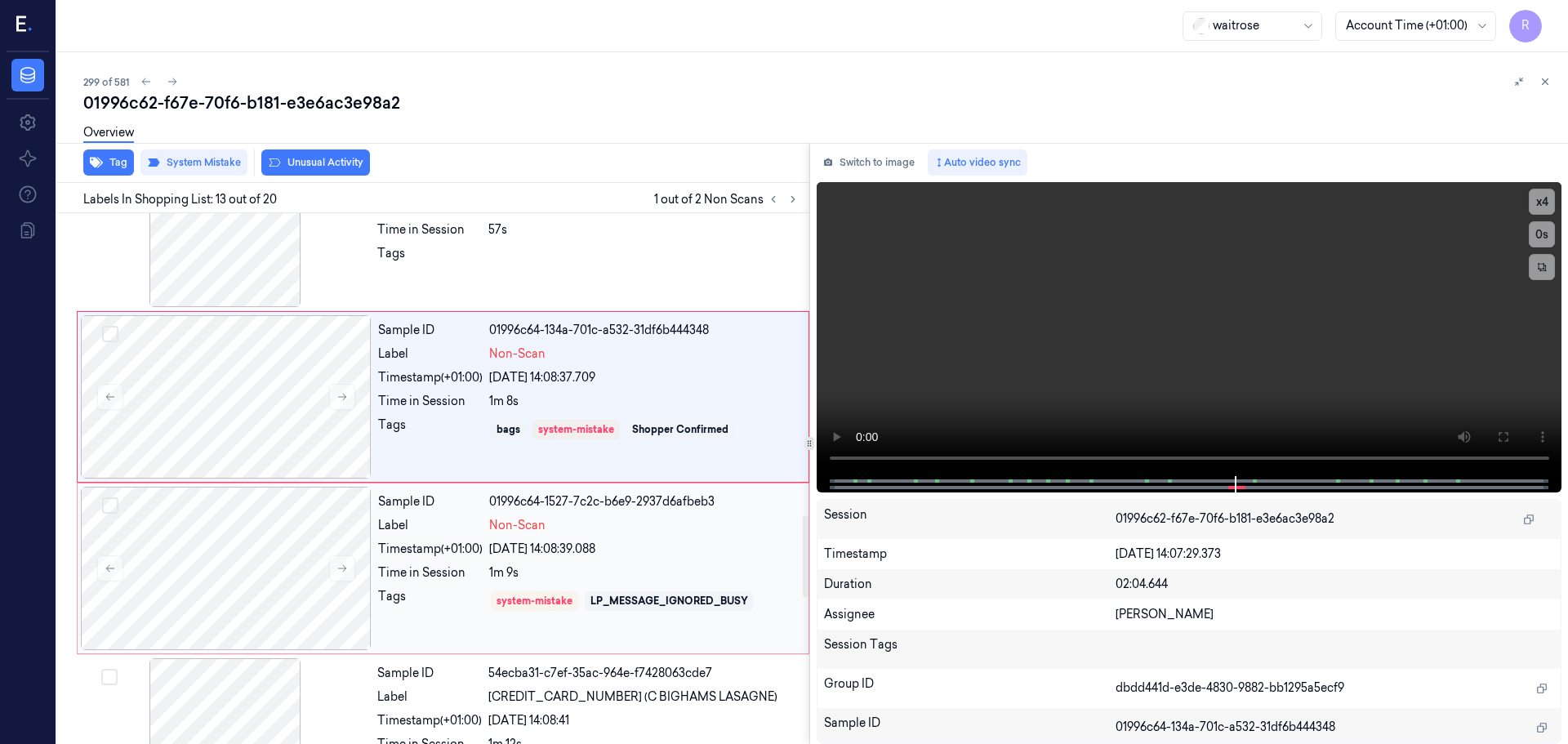
click at [464, 589] on div "Tags" at bounding box center [430, 601] width 104 height 26
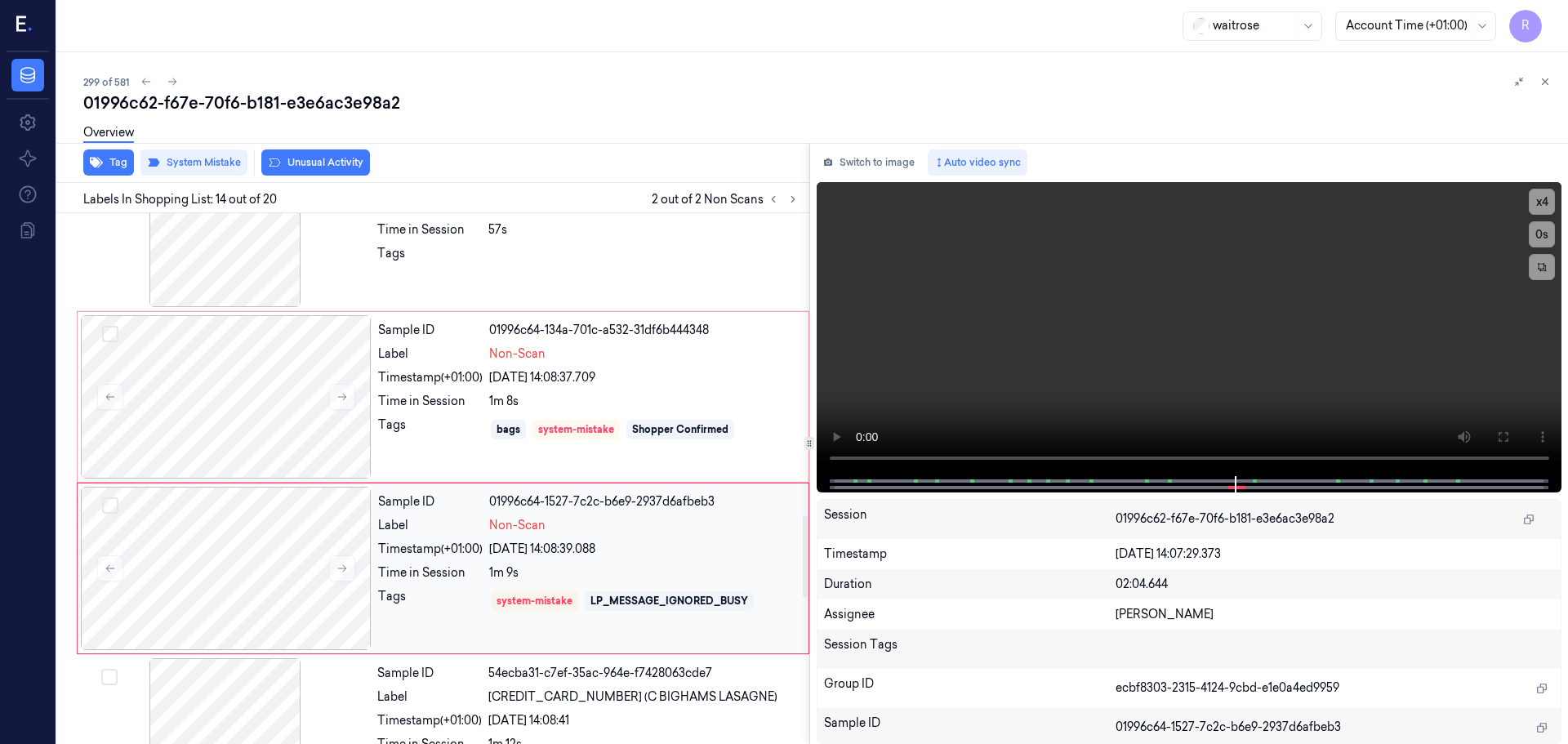
scroll to position [2048, 0]
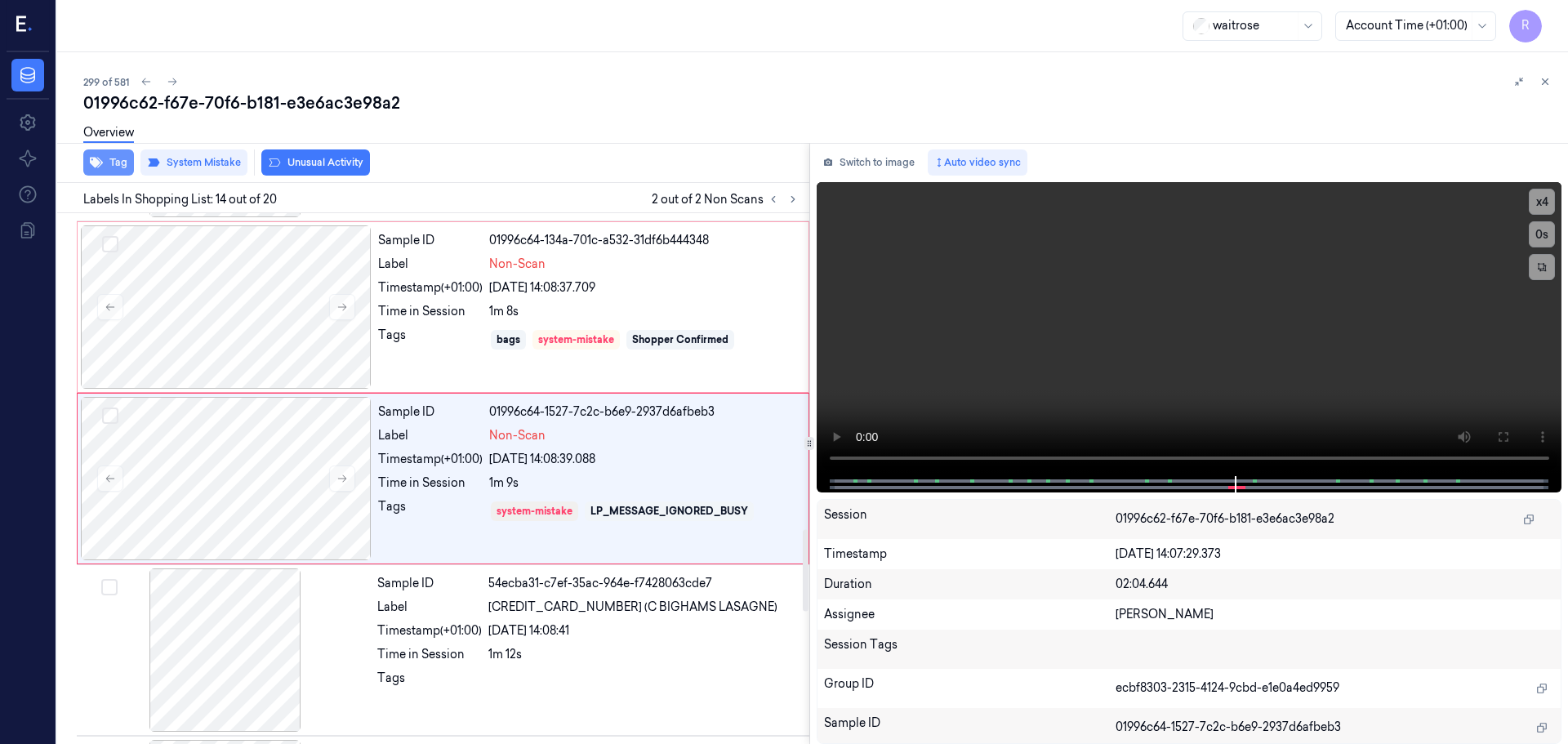
click at [111, 163] on button "Tag" at bounding box center [108, 162] width 51 height 26
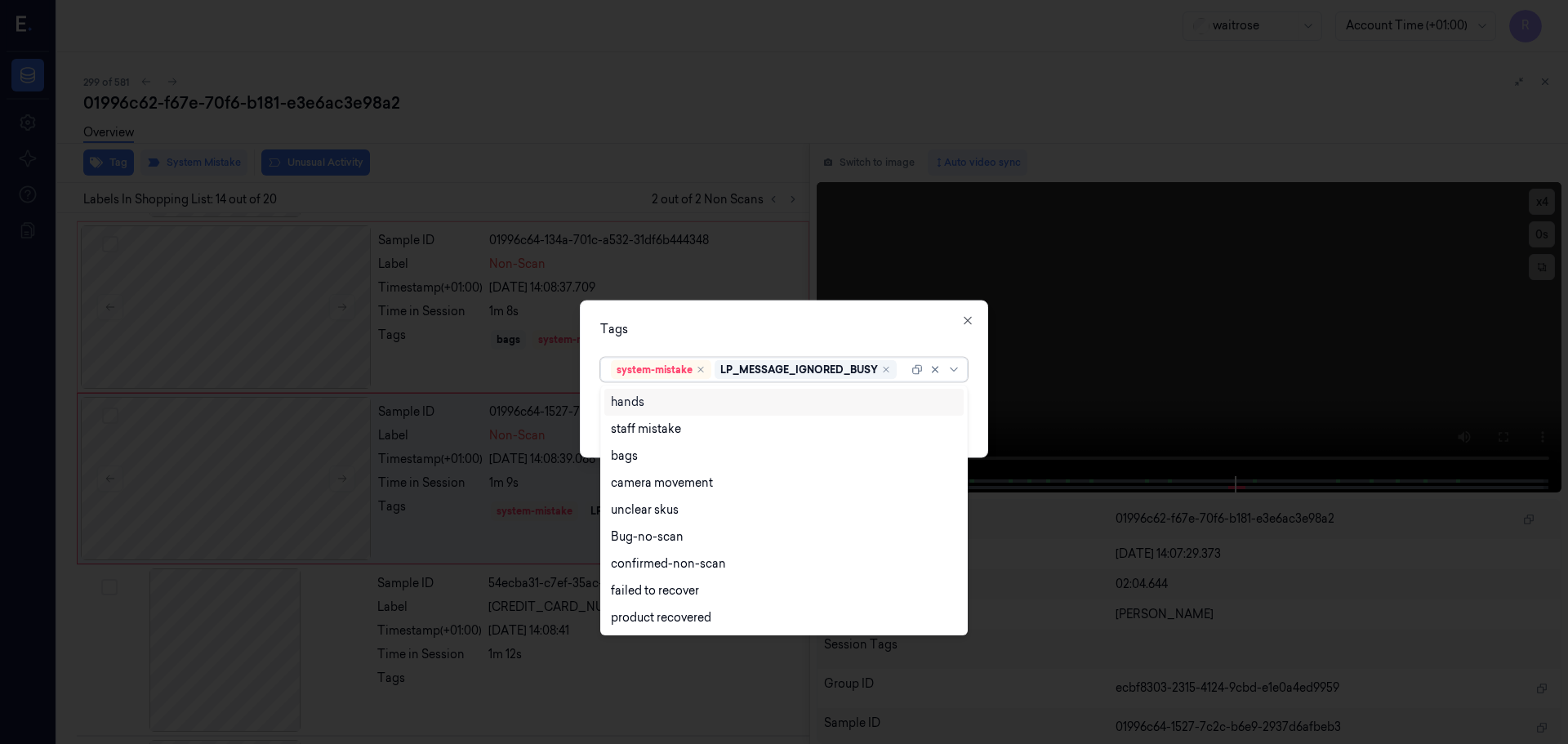
click at [956, 375] on div at bounding box center [938, 369] width 53 height 22
click at [638, 457] on div "bags" at bounding box center [784, 456] width 346 height 17
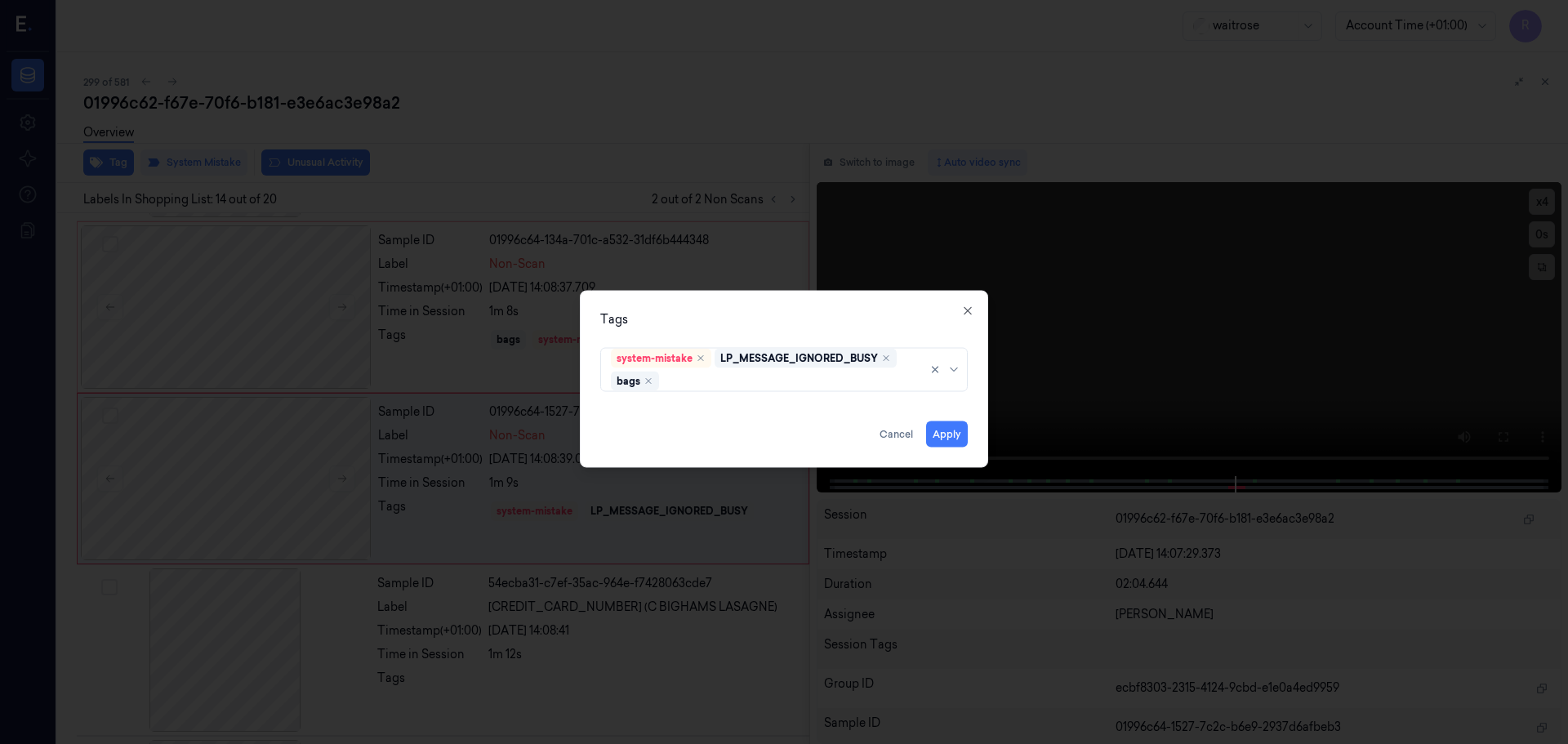
click at [664, 329] on div "Tags system-mistake LP_MESSAGE_IGNORED_BUSY bags Apply Cancel Close" at bounding box center [784, 378] width 408 height 177
click at [946, 437] on button "Apply" at bounding box center [947, 433] width 41 height 26
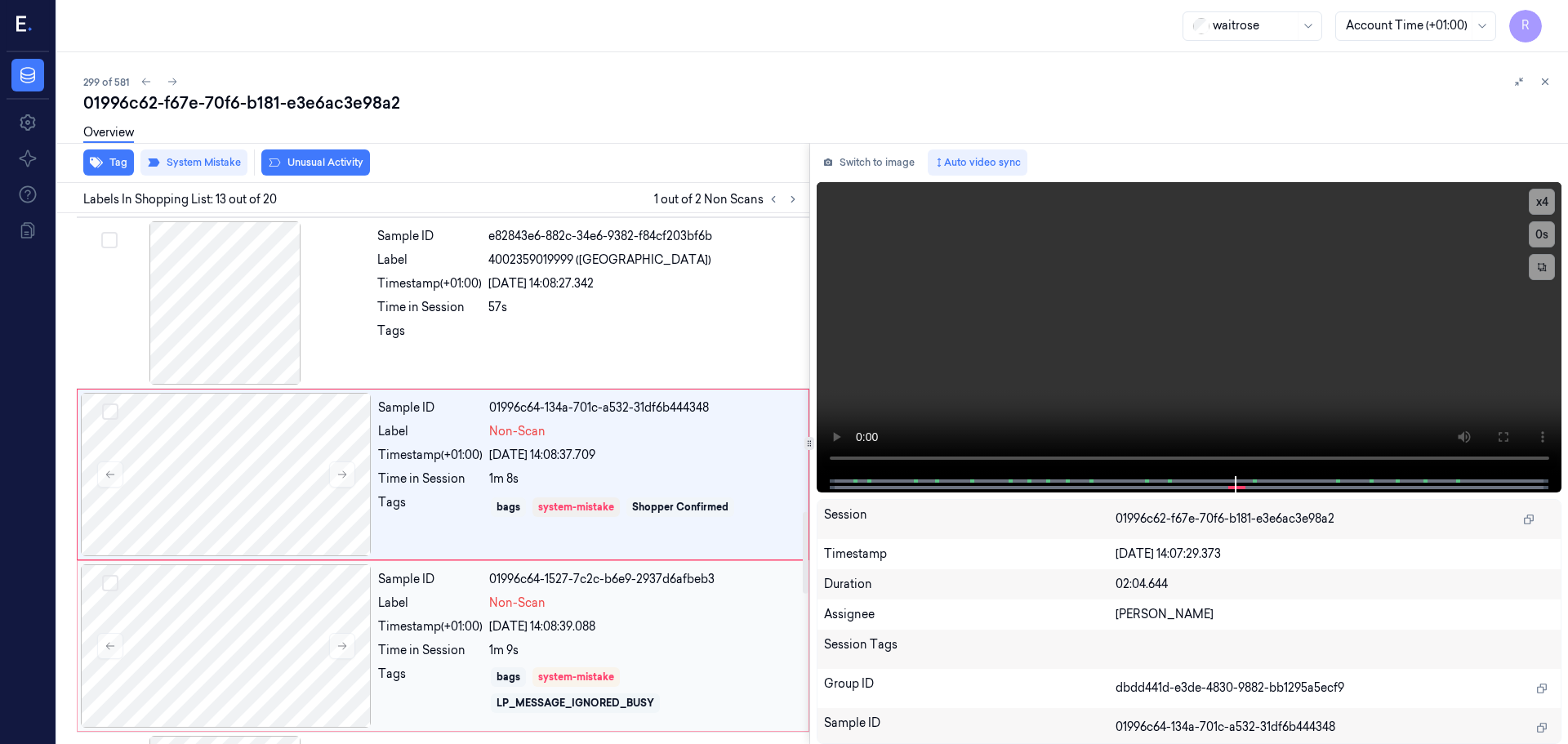
click at [597, 676] on div "system-mistake" at bounding box center [576, 677] width 76 height 15
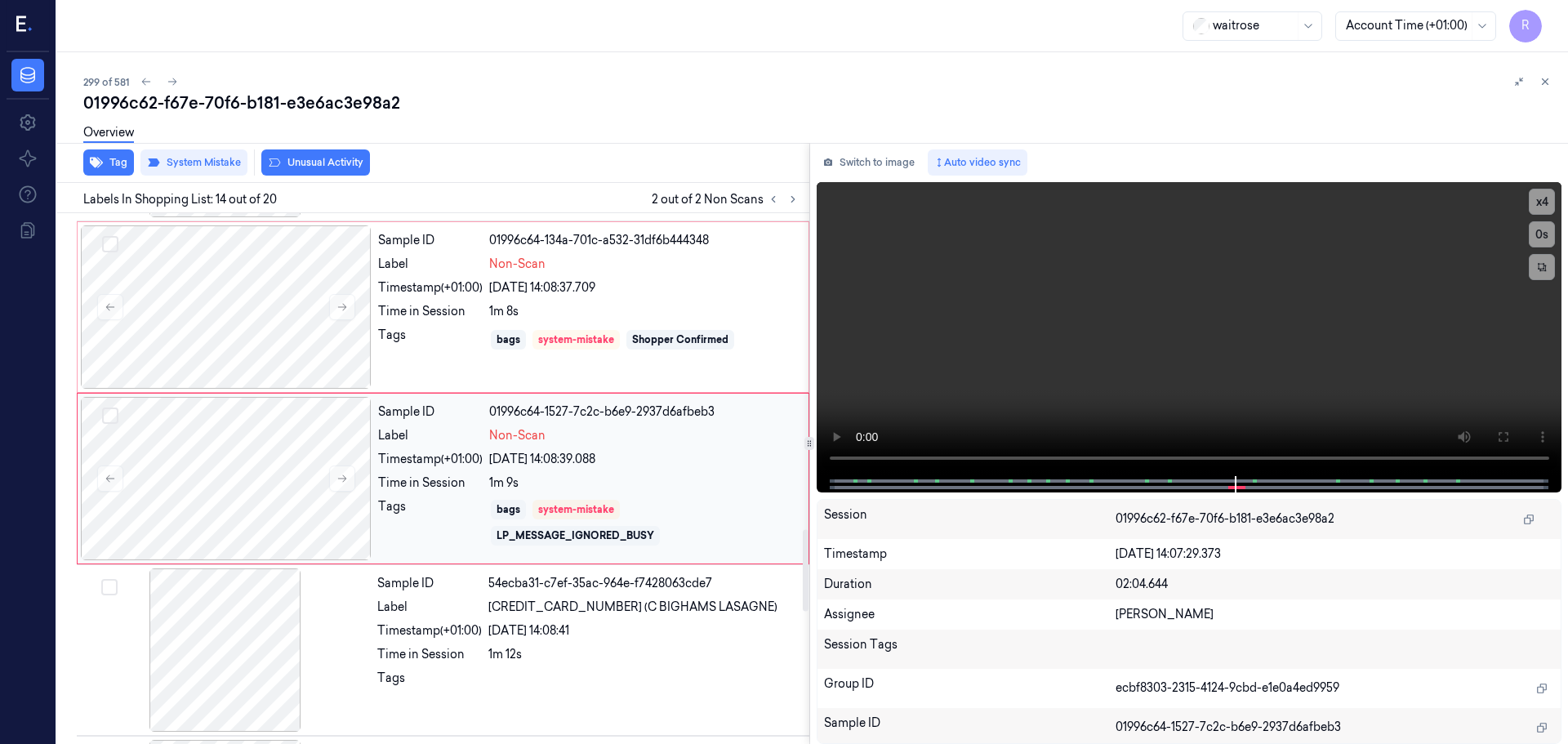
click at [618, 485] on div "1m 9s" at bounding box center [644, 483] width 310 height 17
click at [111, 168] on button "Tag" at bounding box center [108, 162] width 51 height 26
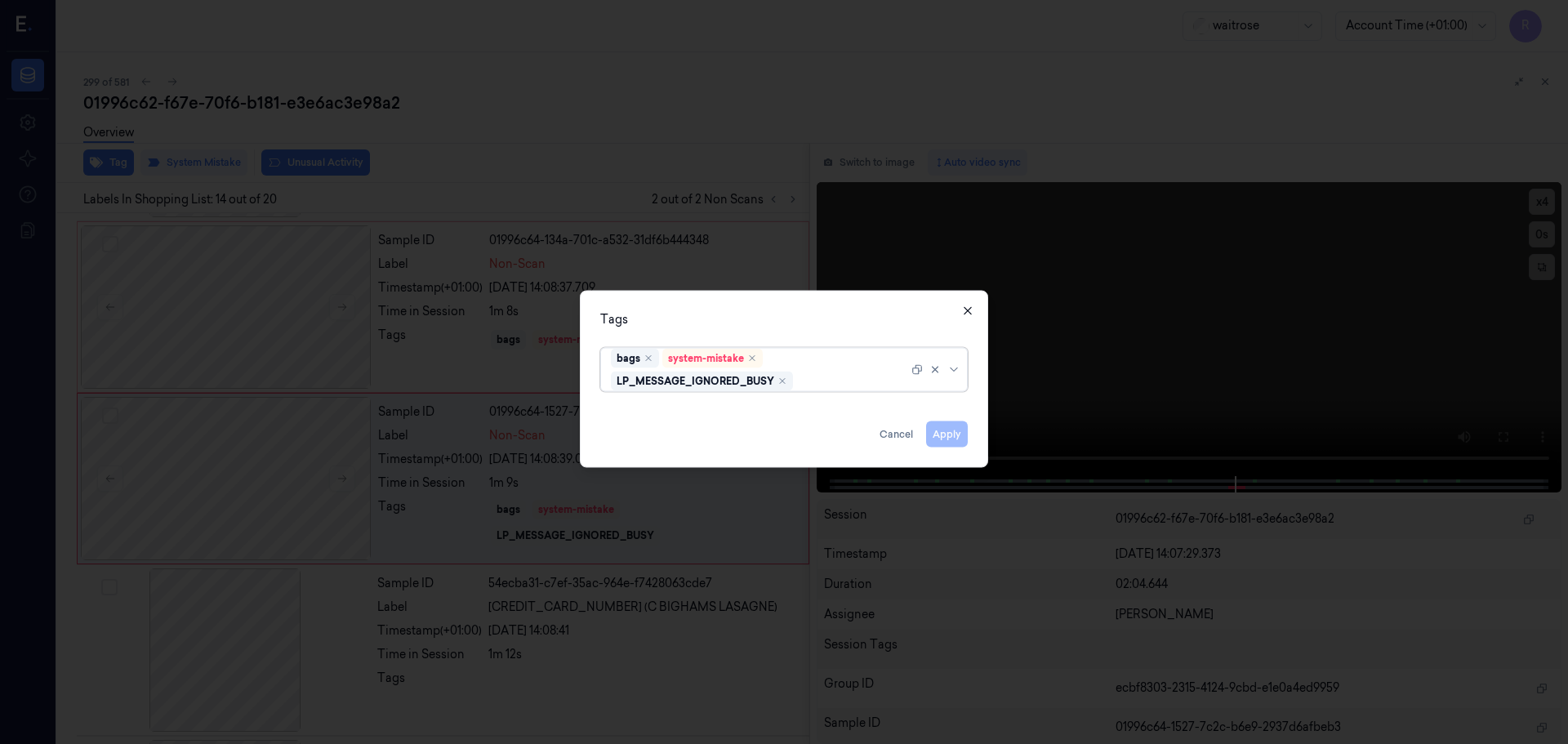
click at [964, 310] on icon "button" at bounding box center [967, 310] width 13 height 13
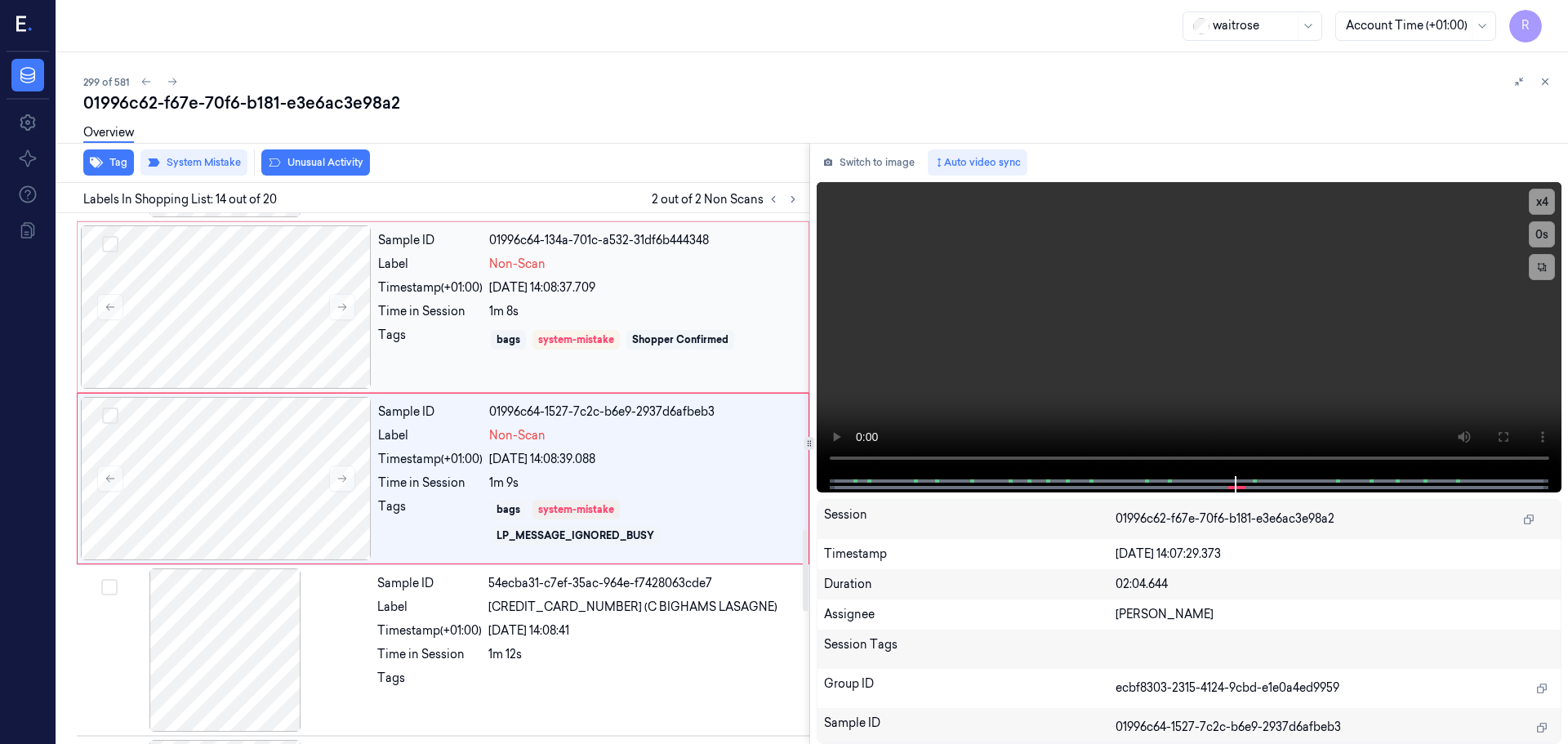
click at [669, 334] on div "Shopper Confirmed" at bounding box center [680, 339] width 97 height 15
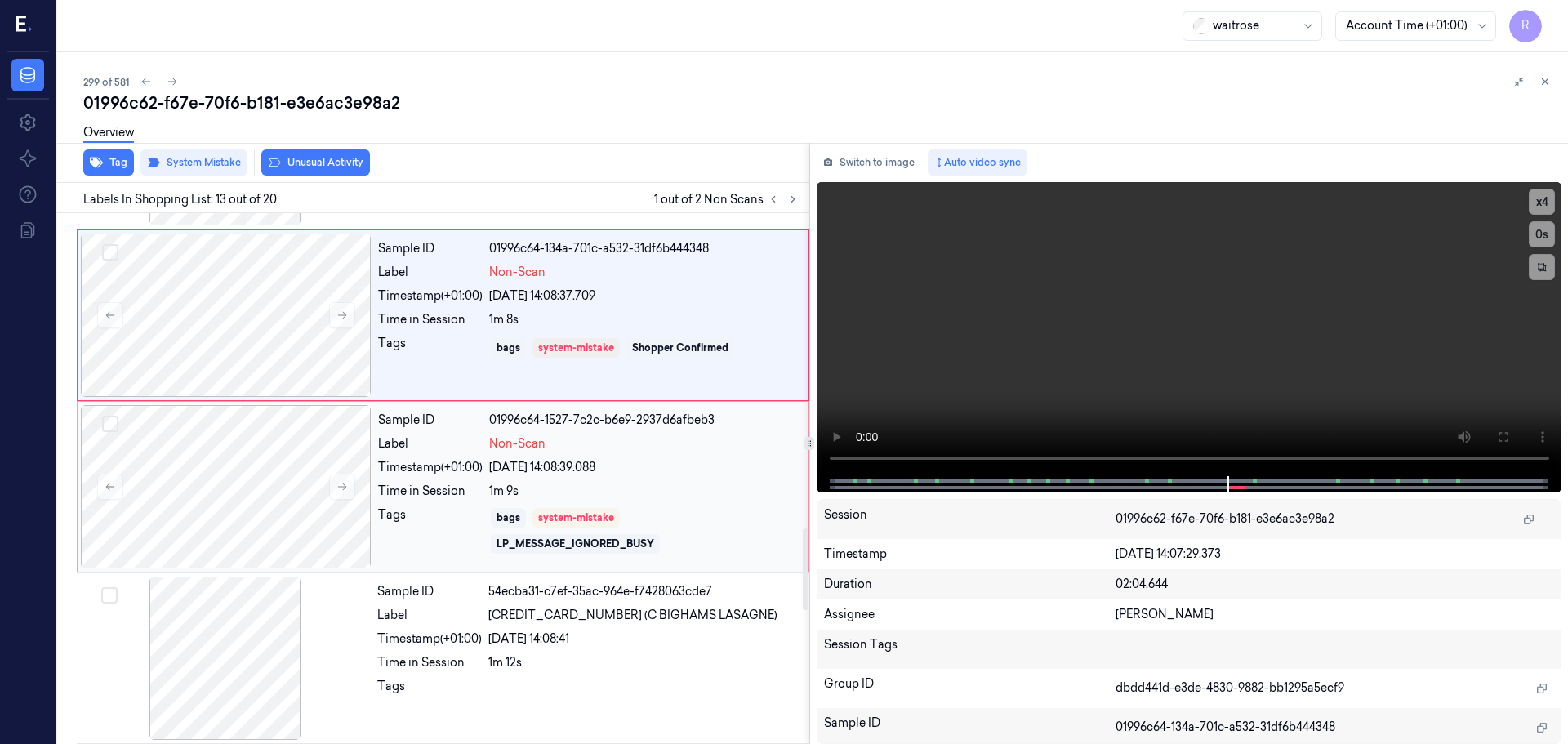
click at [689, 489] on div "1m 9s" at bounding box center [644, 491] width 310 height 17
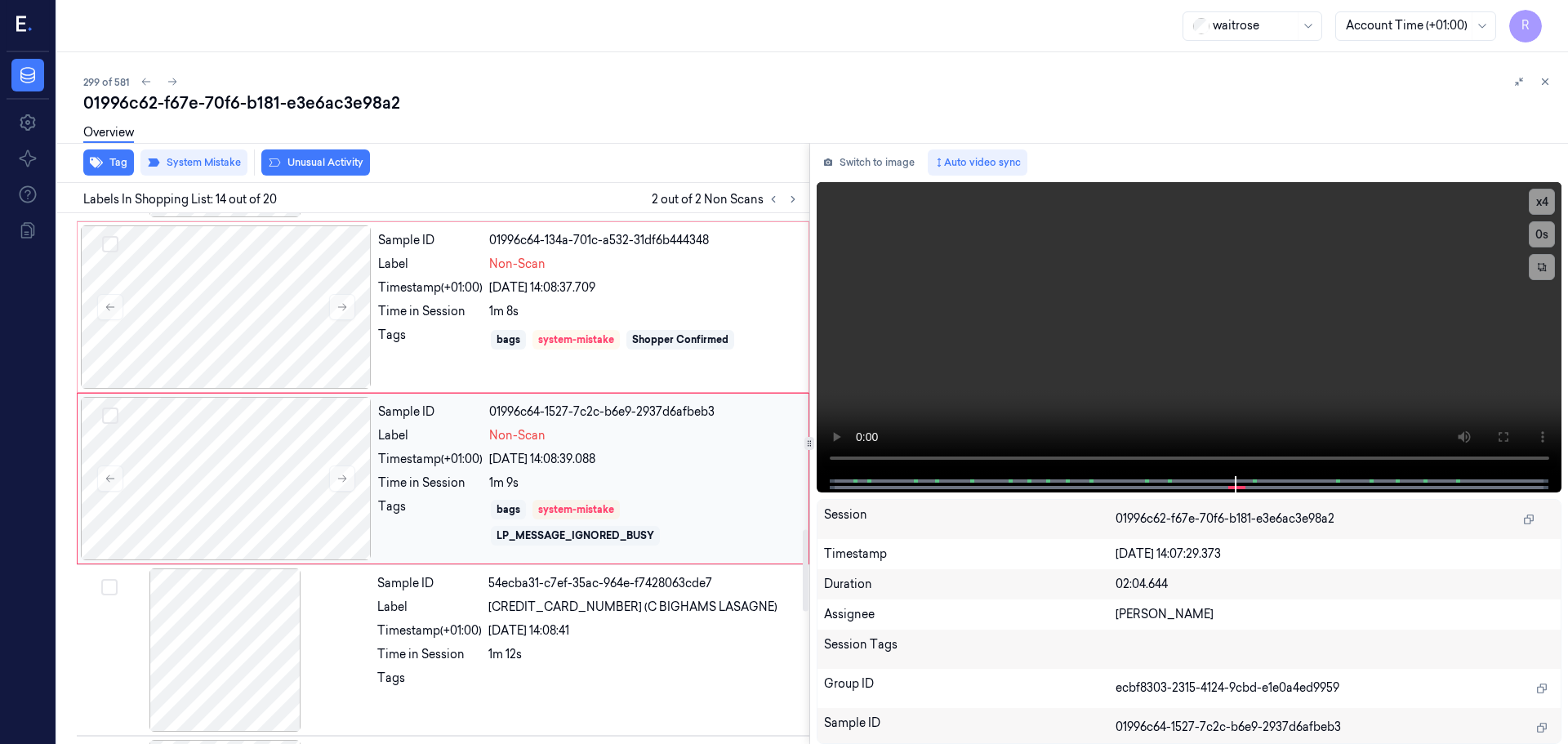
drag, startPoint x: 683, startPoint y: 511, endPoint x: 686, endPoint y: 520, distance: 9.5
click at [685, 518] on div "bags system-mistake LP_MESSAGE_IGNORED_BUSY" at bounding box center [644, 522] width 310 height 49
click at [657, 539] on div "LP_MESSAGE_IGNORED_BUSY" at bounding box center [576, 535] width 169 height 20
click at [584, 478] on div "1m 9s" at bounding box center [644, 483] width 310 height 17
click at [628, 330] on div "bags system-mistake Shopper Confirmed" at bounding box center [644, 339] width 310 height 26
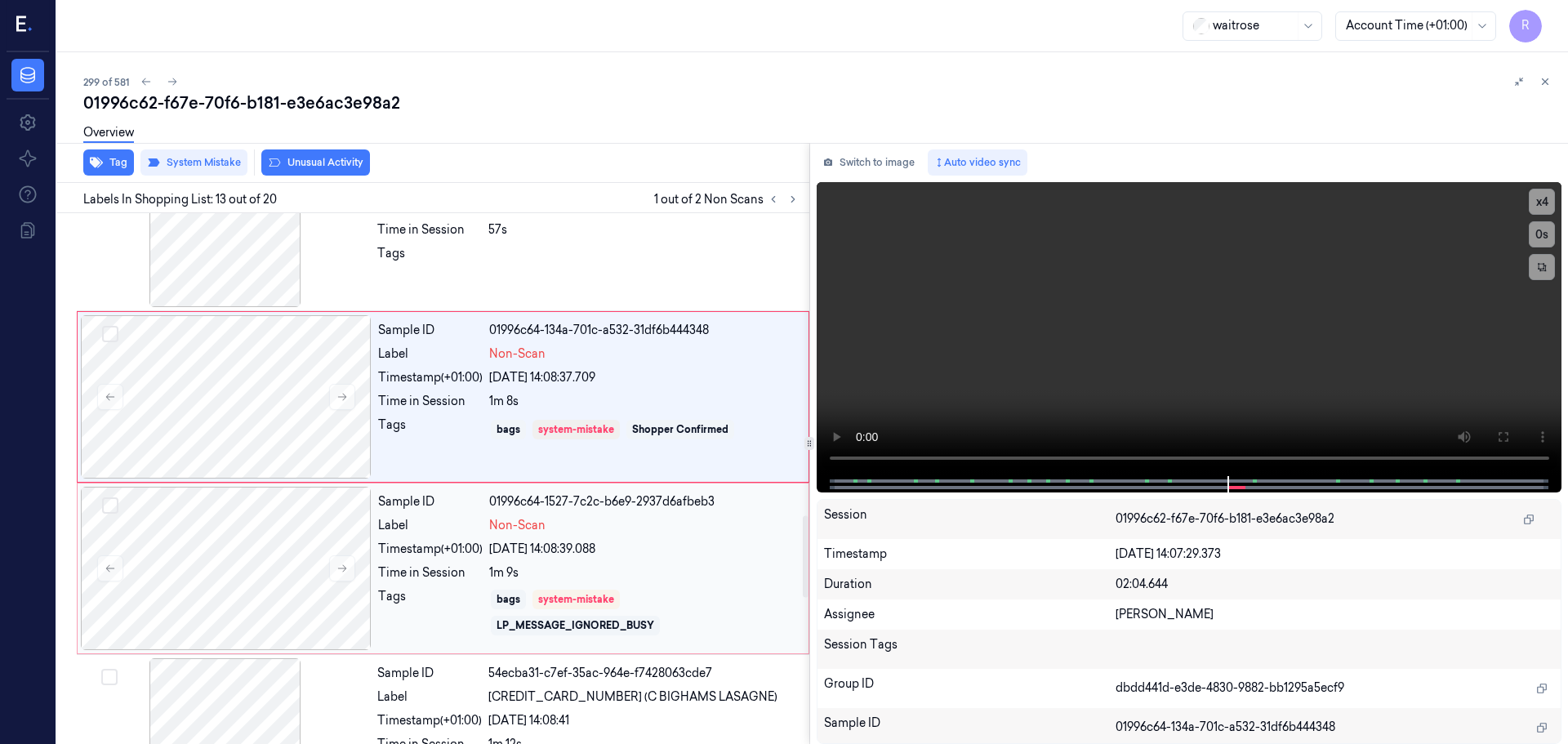
click at [716, 578] on div "1m 9s" at bounding box center [644, 573] width 310 height 17
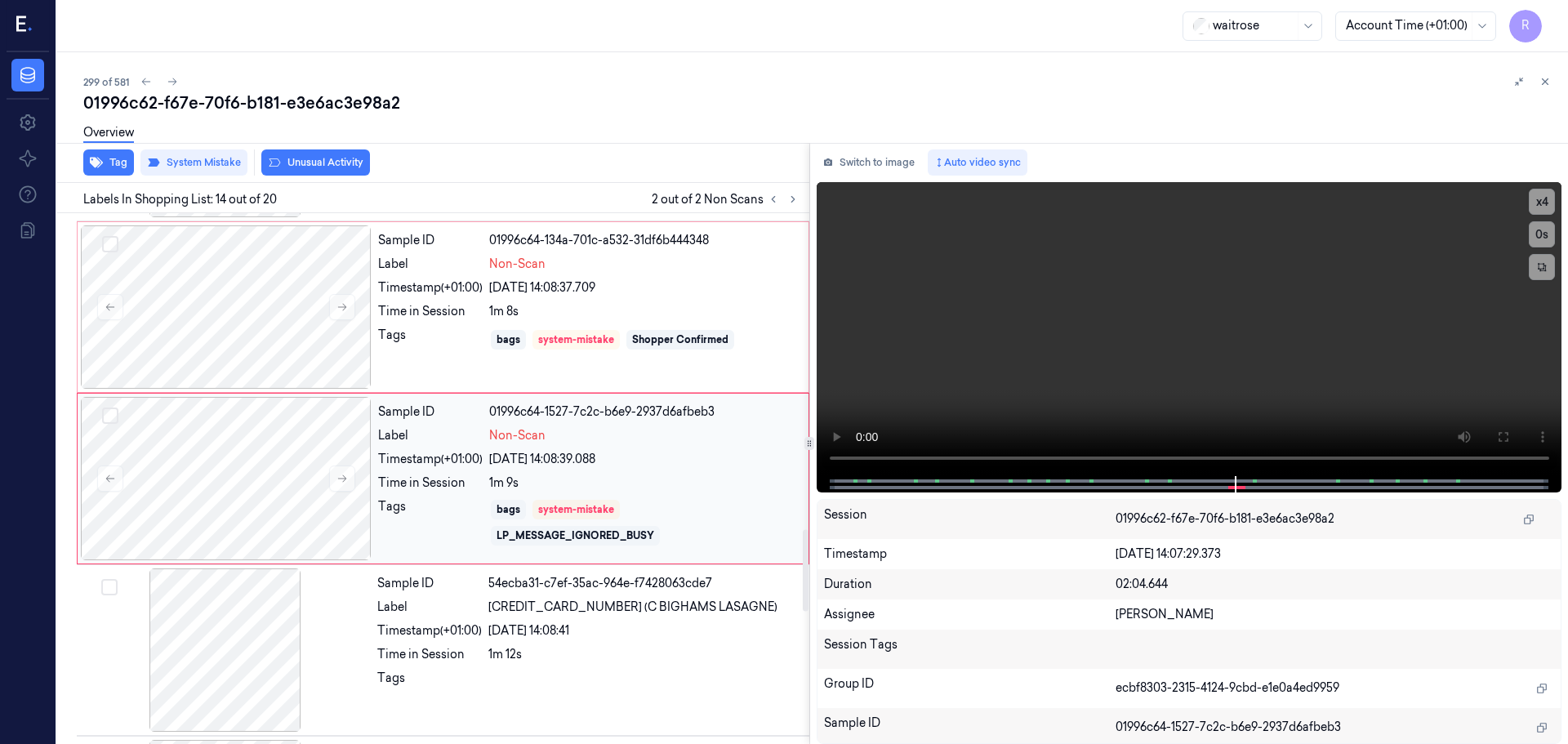
click at [661, 474] on div "Sample ID 01996c64-1527-7c2c-b6e9-2937d6afbeb3 Label Non-Scan Timestamp (+01:00…" at bounding box center [588, 478] width 433 height 163
click at [113, 159] on button "Tag" at bounding box center [108, 162] width 51 height 26
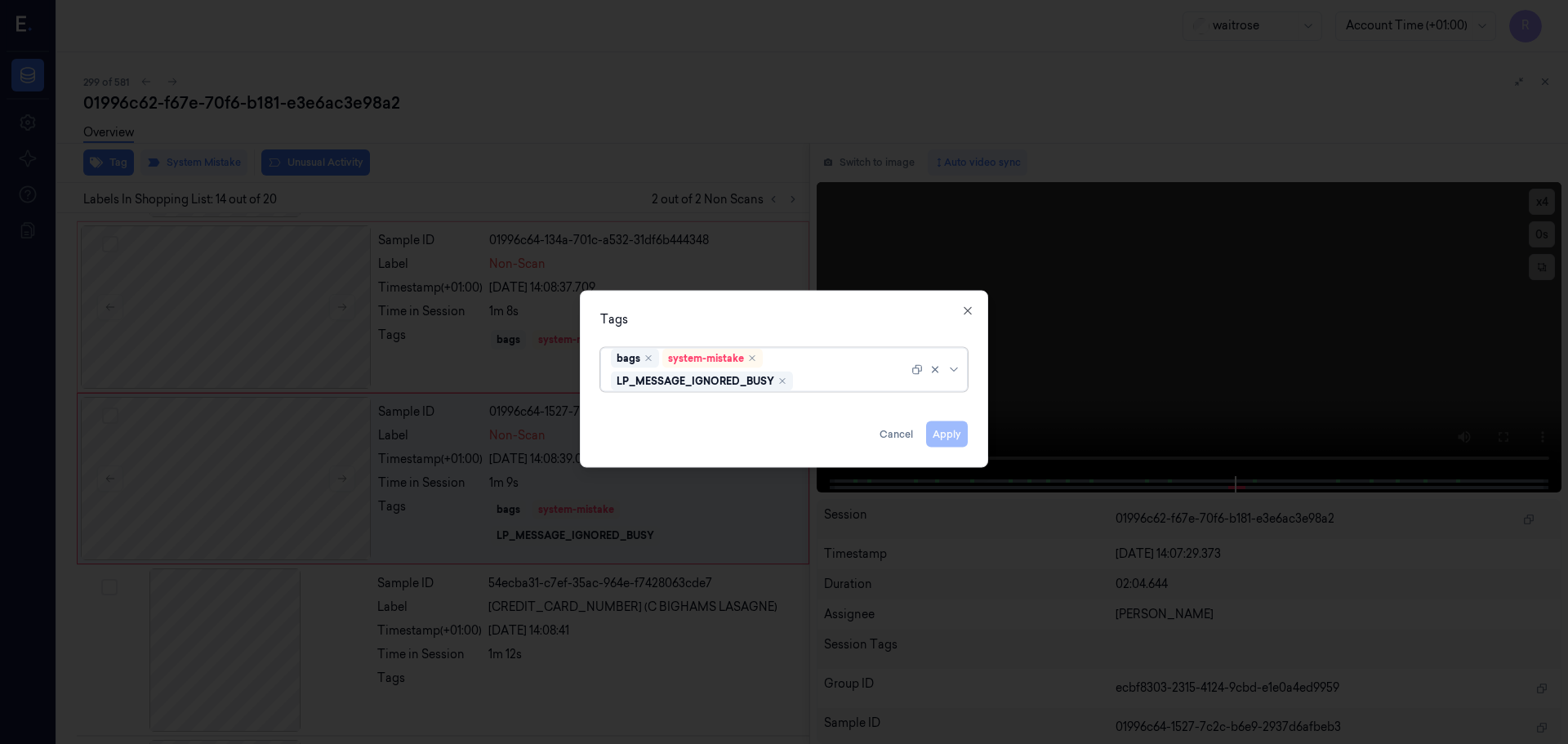
click at [787, 379] on icon "Remove ,LP_MESSAGE_IGNORED_BUSY" at bounding box center [782, 380] width 9 height 9
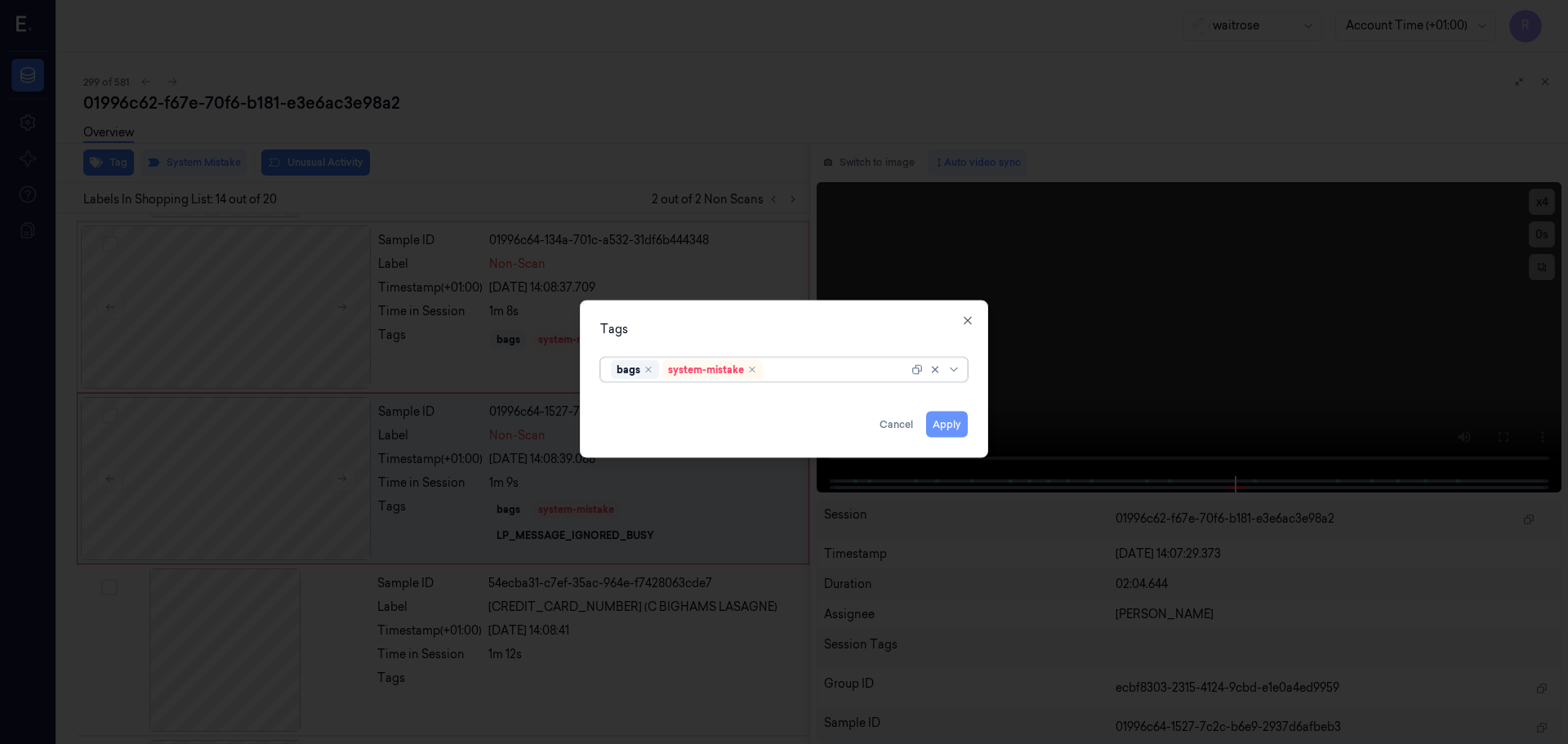
click at [951, 423] on button "Apply" at bounding box center [947, 424] width 41 height 26
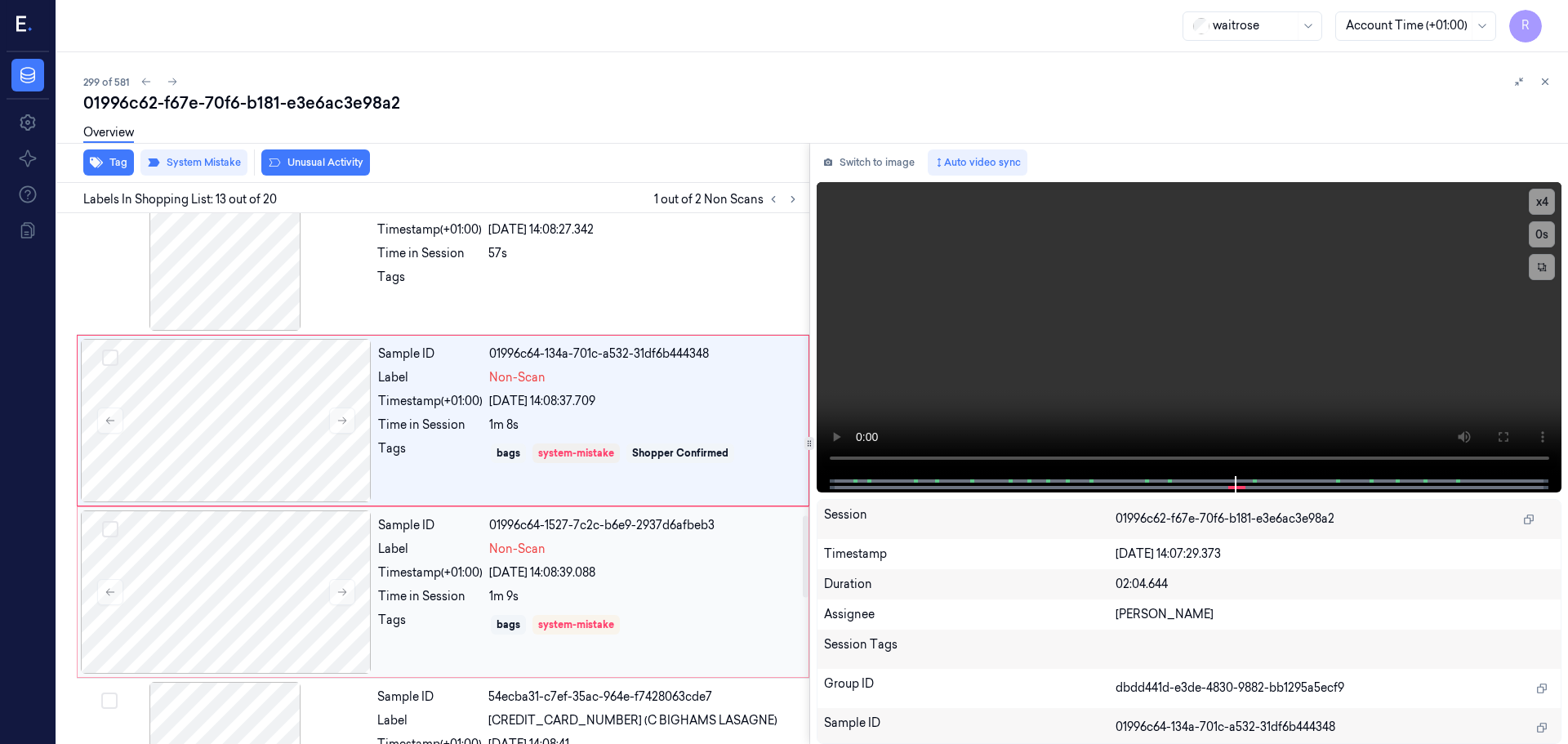
scroll to position [1958, 0]
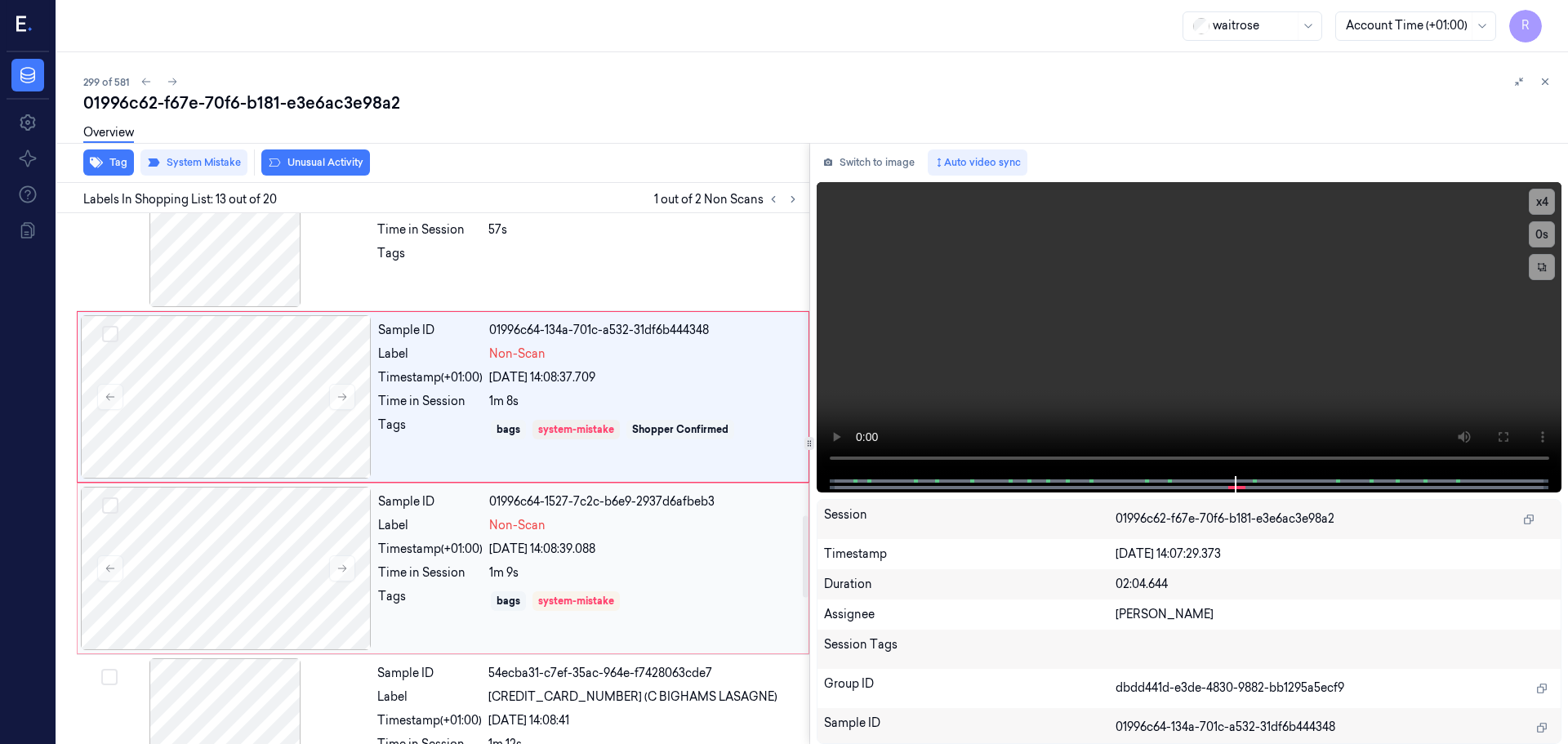
drag, startPoint x: 646, startPoint y: 587, endPoint x: 559, endPoint y: 577, distance: 87.6
drag, startPoint x: 559, startPoint y: 577, endPoint x: 491, endPoint y: 556, distance: 71.2
click at [491, 556] on div "[DATE] 14:08:39.088" at bounding box center [644, 549] width 310 height 17
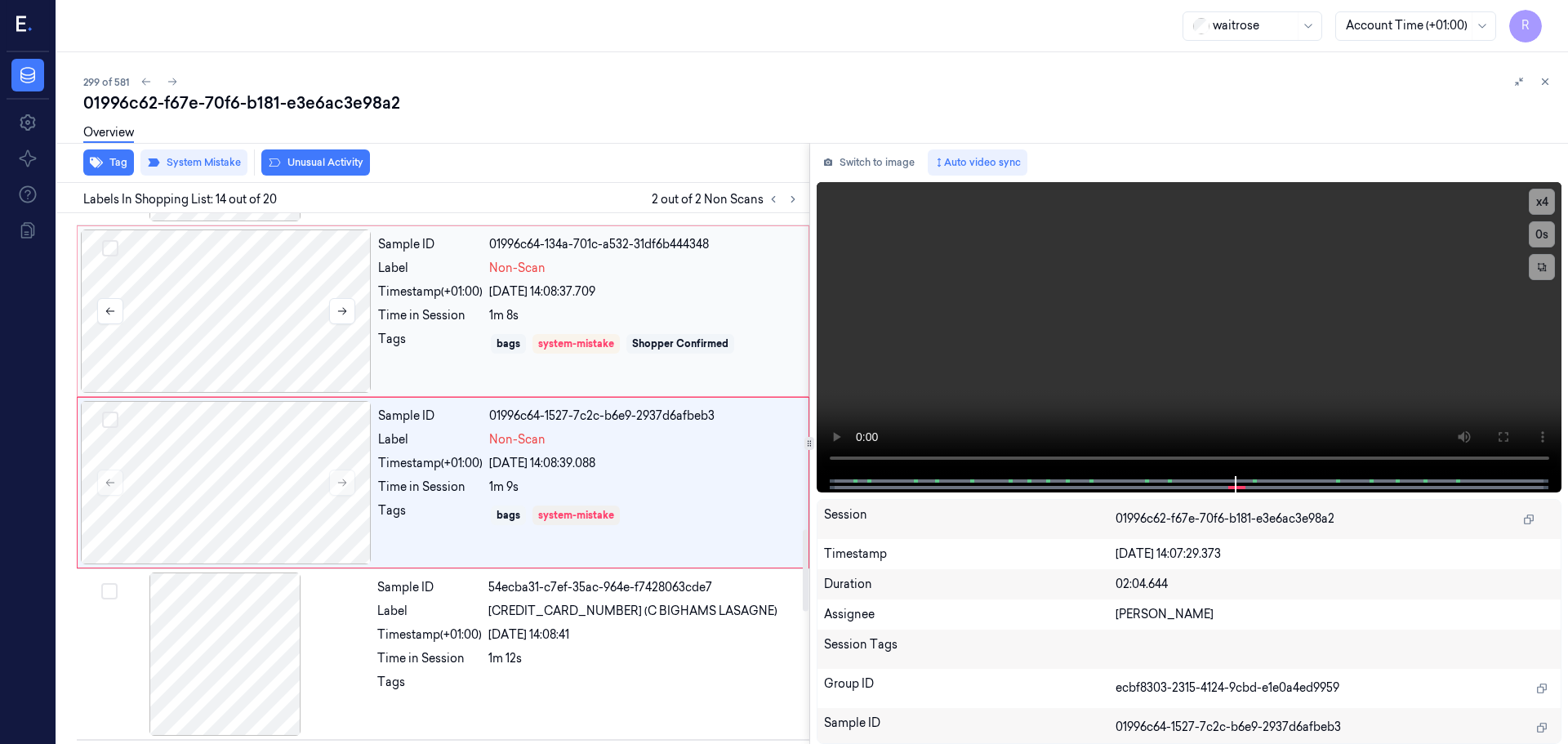
scroll to position [2048, 0]
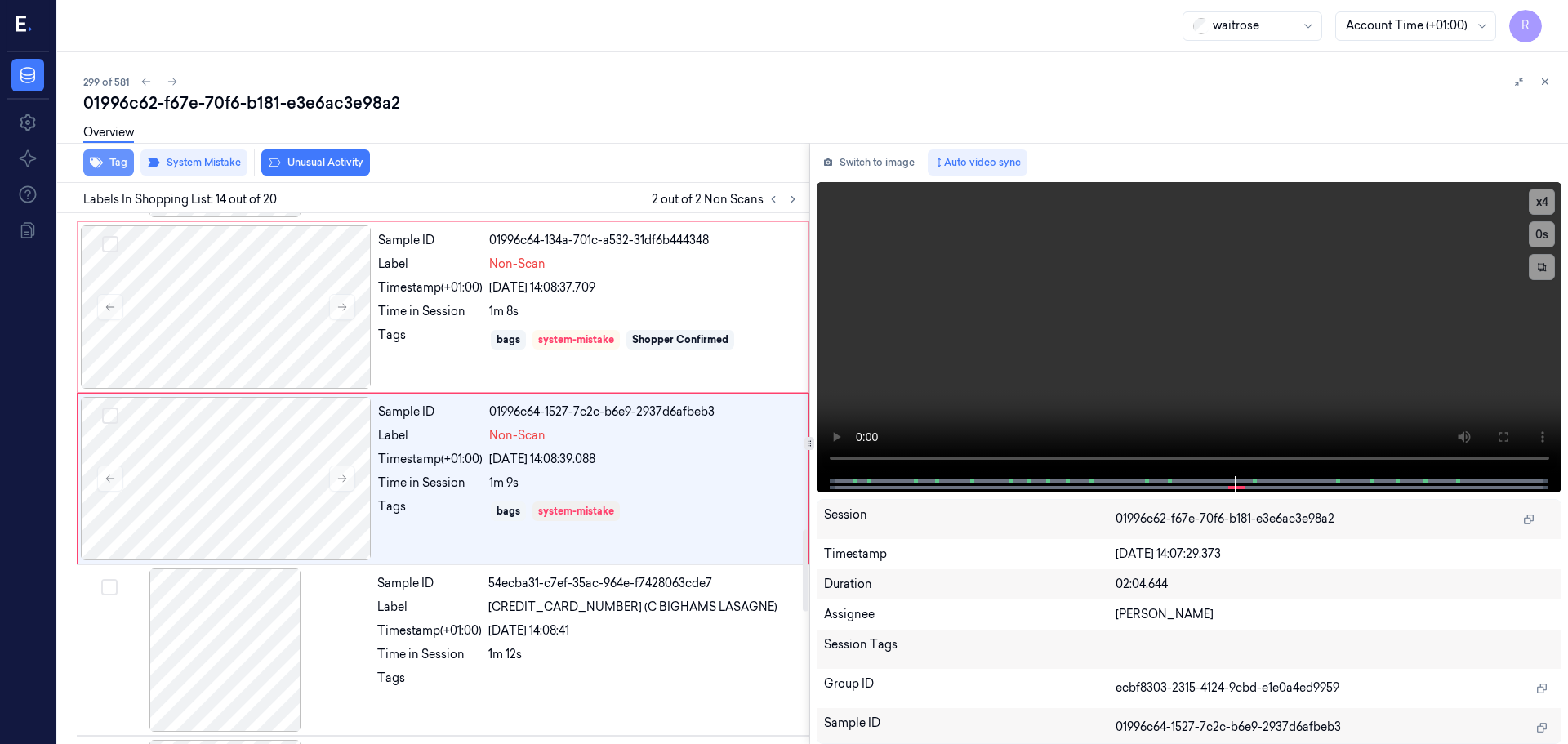
click at [98, 167] on icon "button" at bounding box center [96, 163] width 13 height 10
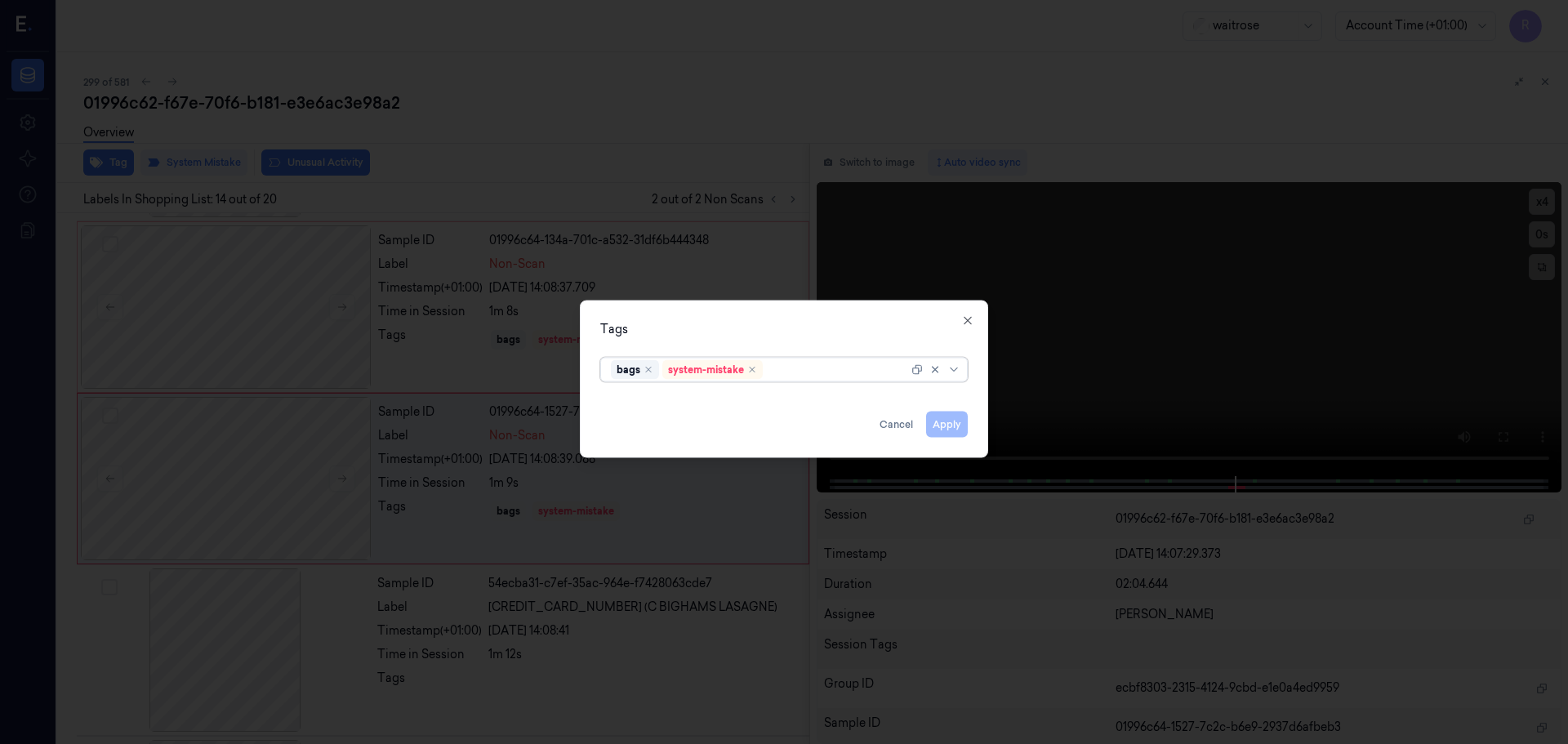
click at [848, 380] on div "bags system-mistake" at bounding box center [760, 369] width 297 height 22
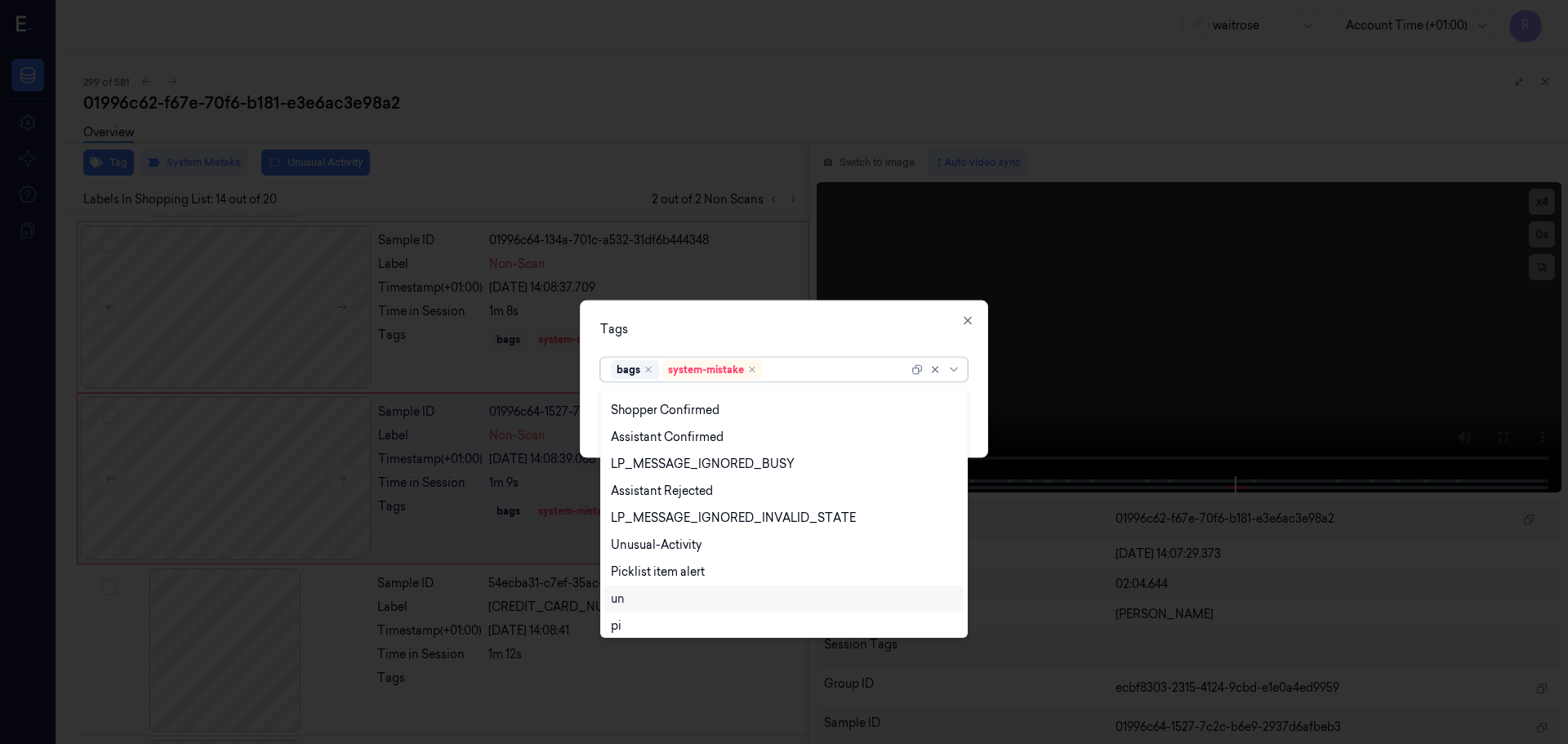
scroll to position [240, 0]
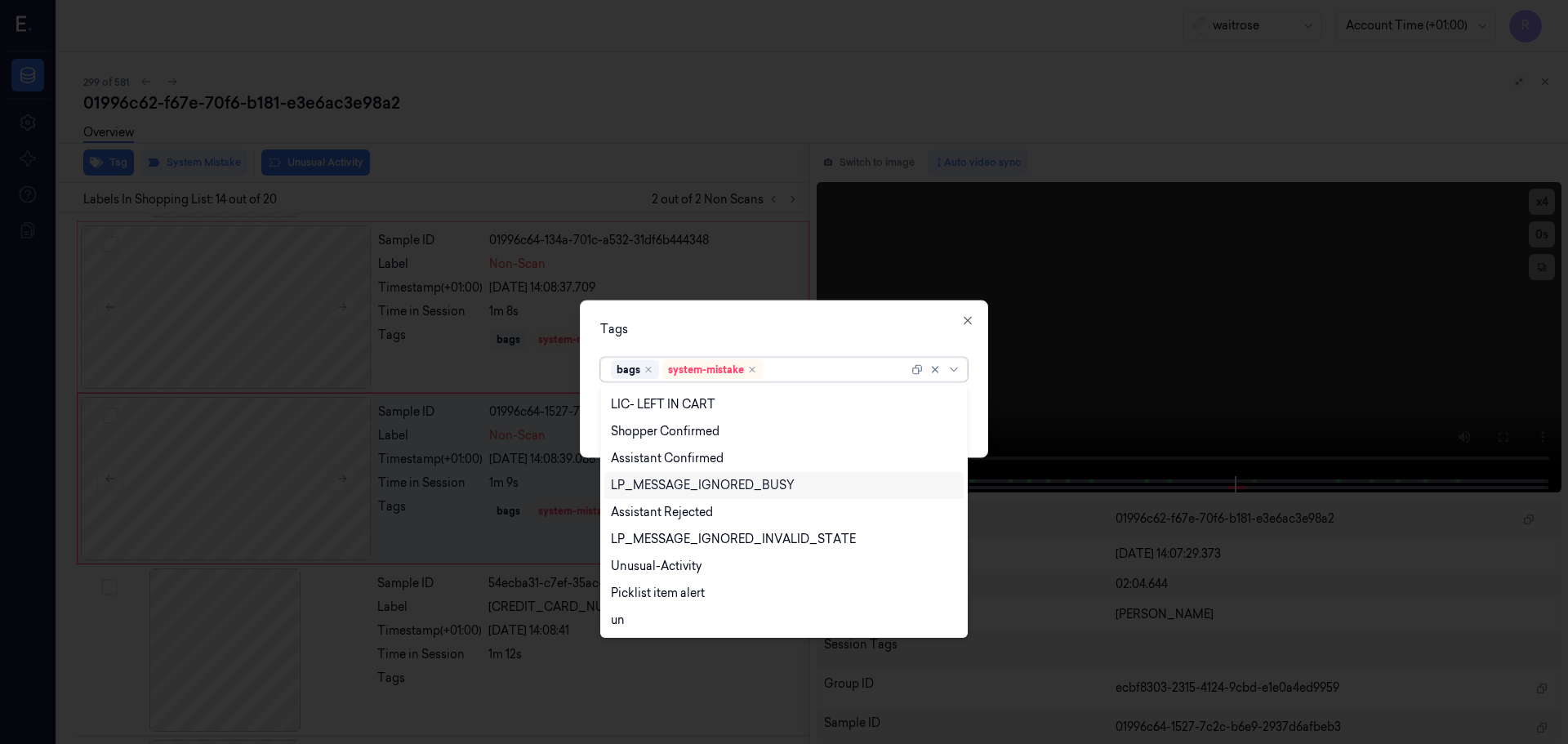
click at [727, 483] on div "LP_MESSAGE_IGNORED_BUSY" at bounding box center [703, 485] width 184 height 17
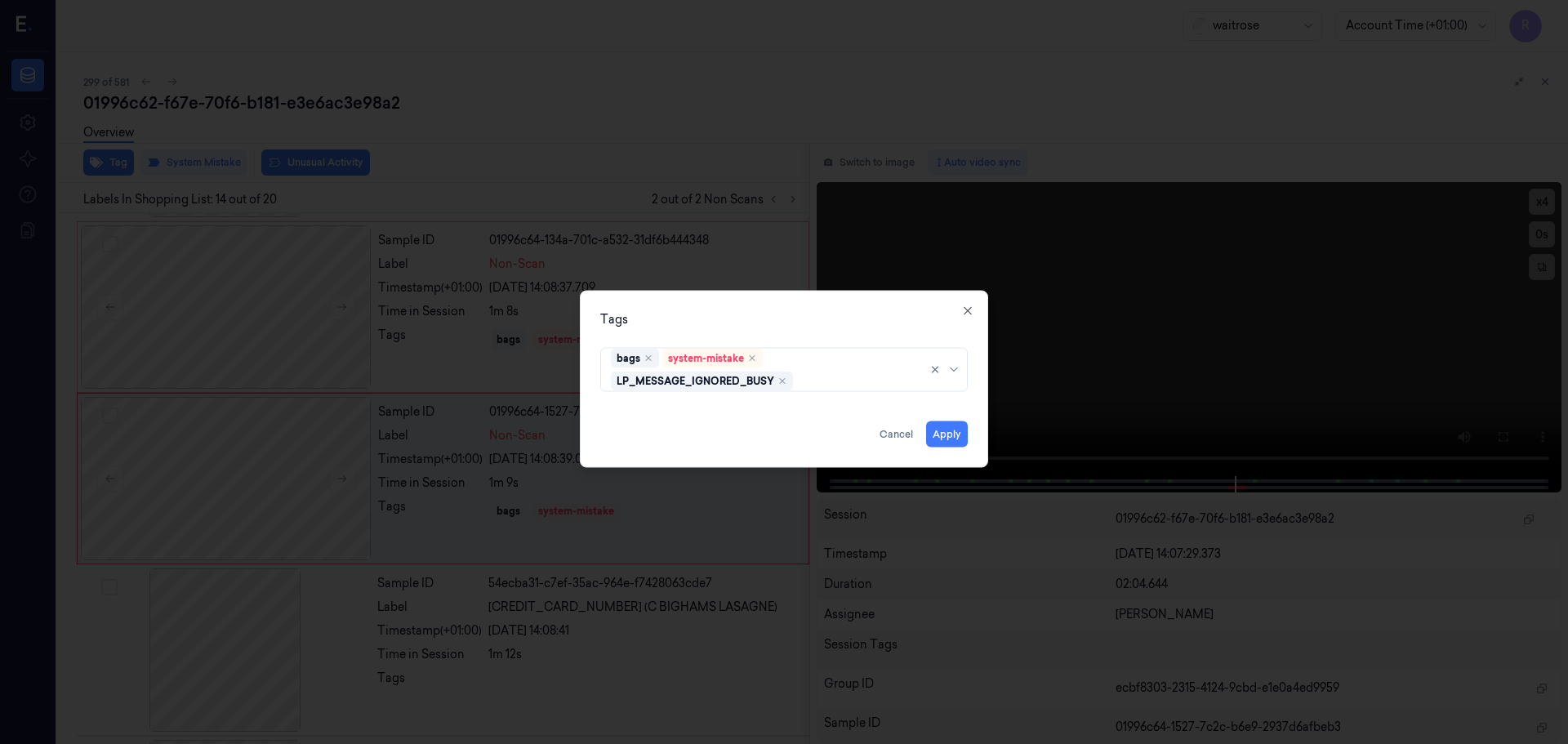
click at [767, 312] on div "Tags" at bounding box center [784, 318] width 368 height 17
click at [781, 381] on icon "Remove ,LP_MESSAGE_IGNORED_BUSY" at bounding box center [782, 380] width 9 height 9
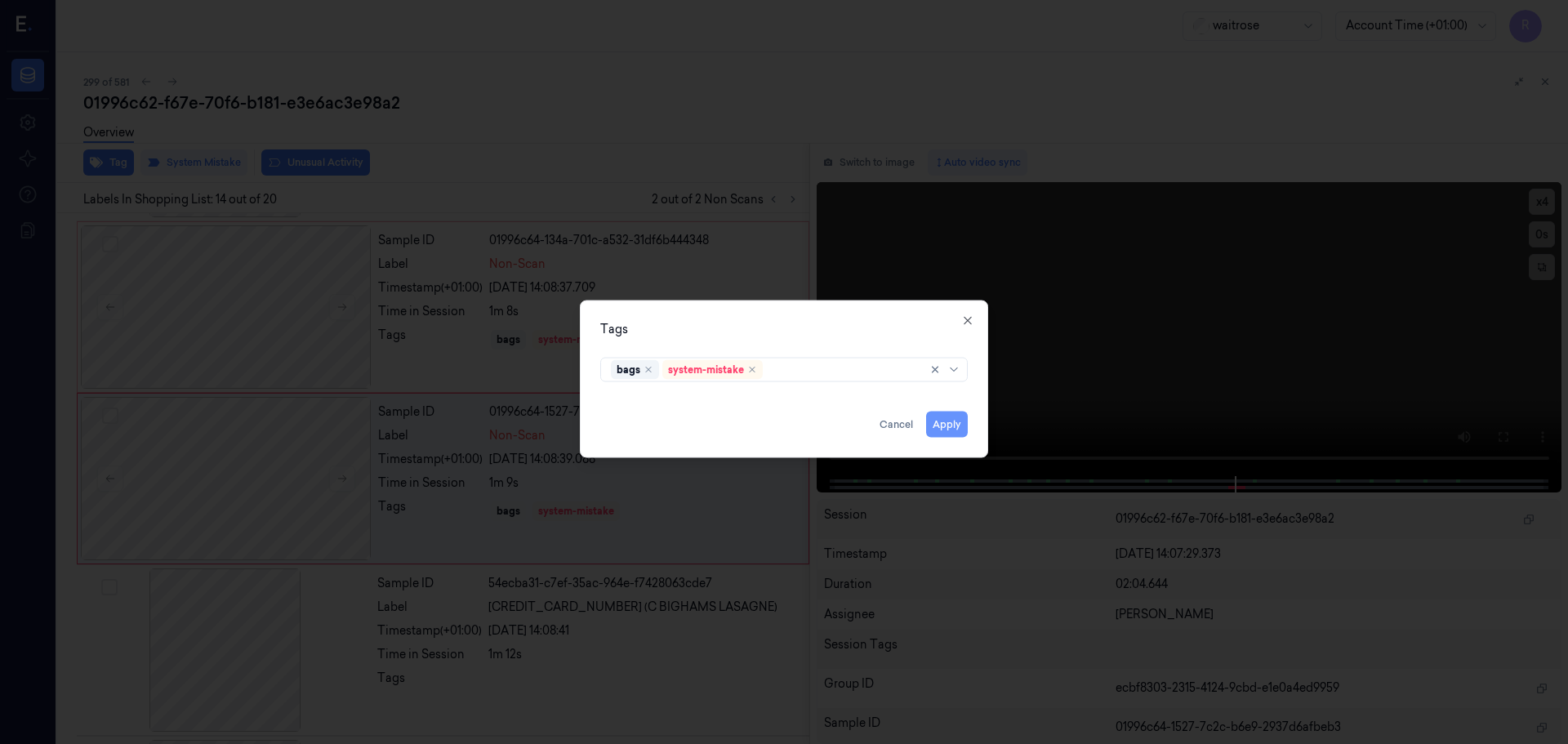
click at [942, 426] on button "Apply" at bounding box center [947, 424] width 41 height 26
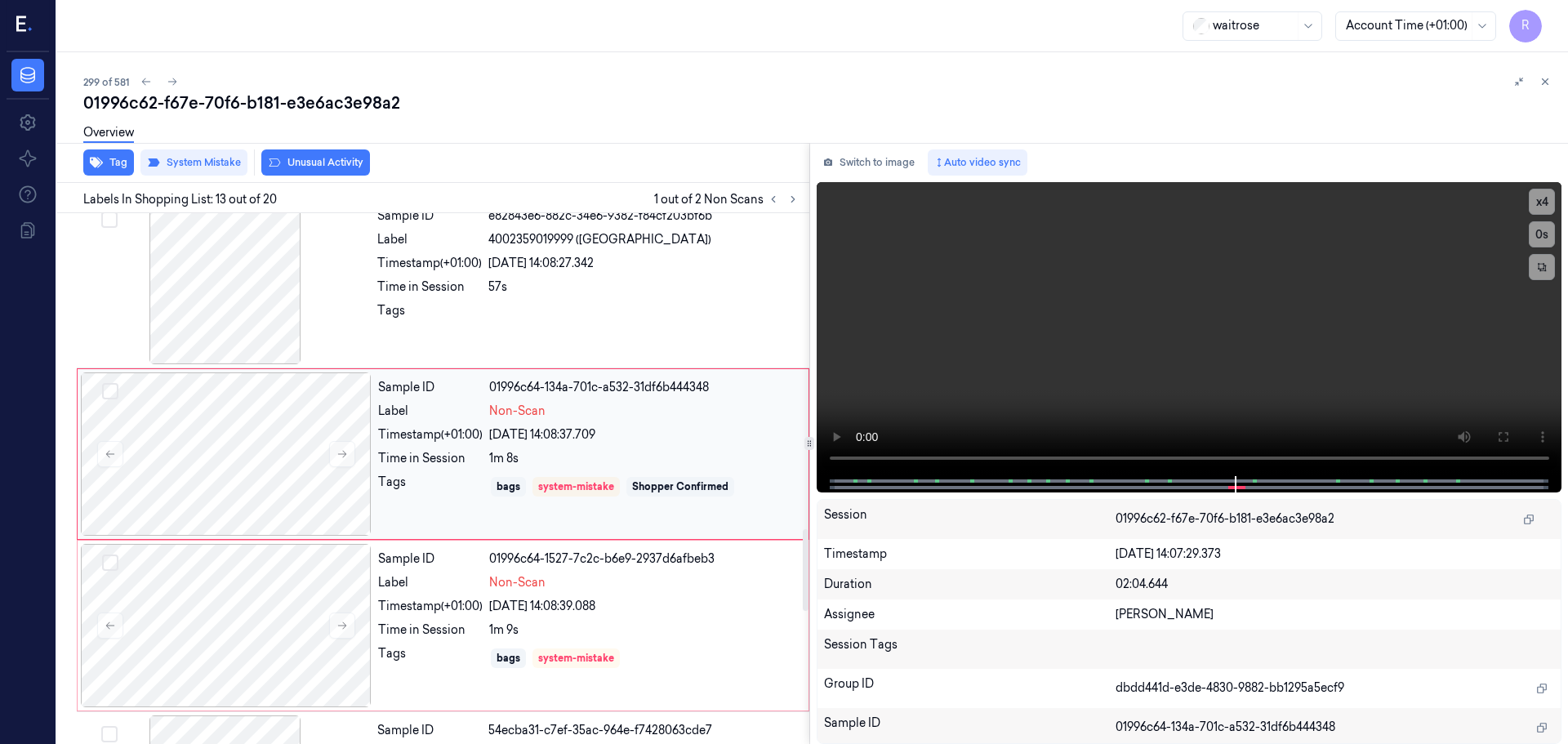
click at [636, 320] on div "Sample ID a6309ef2-37bc-3123-91ea-87be9dfb2c54 Label 5000169612323 (WR BF DRIP …" at bounding box center [430, 28] width 759 height 3434
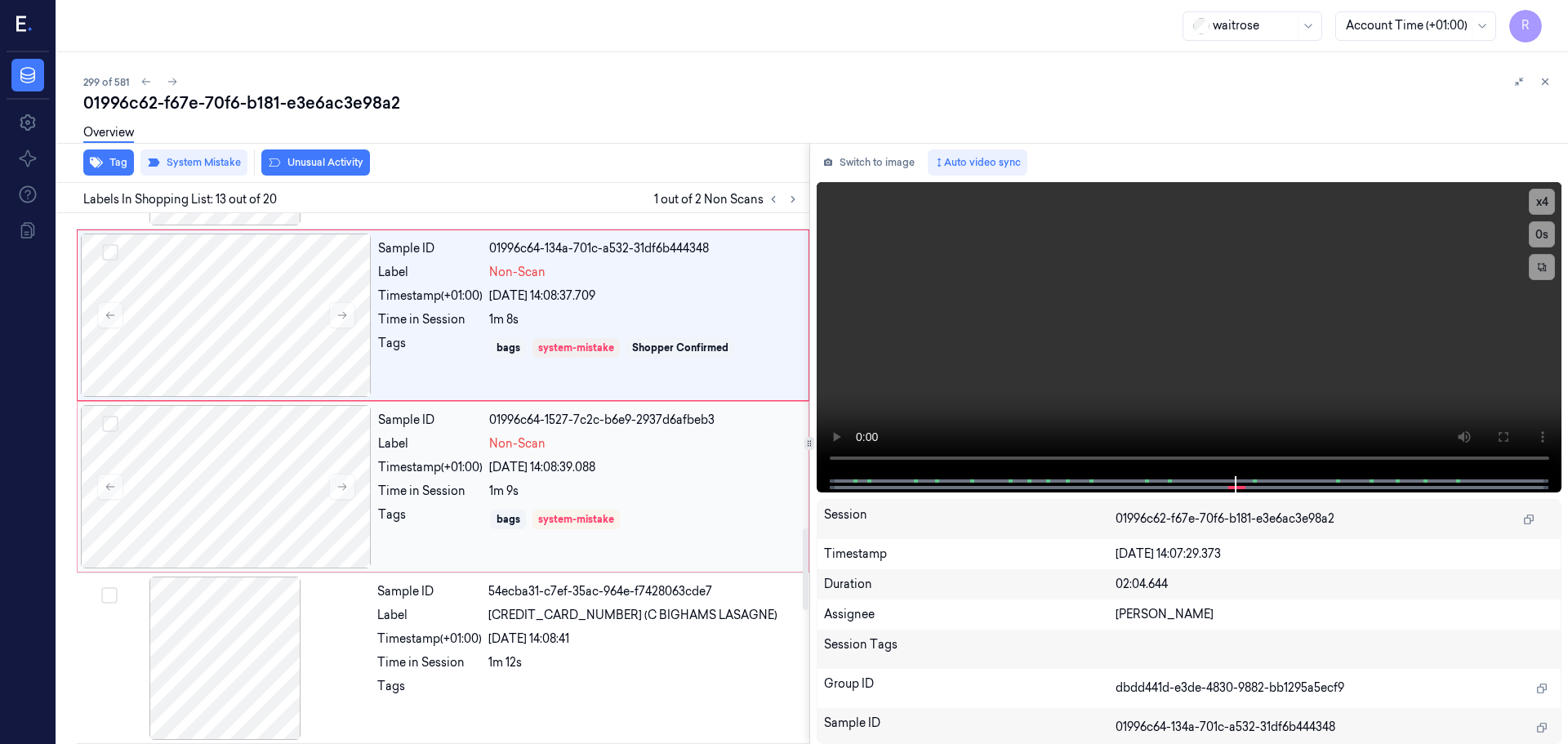
click at [646, 477] on div "Sample ID 01996c64-1527-7c2c-b6e9-2937d6afbeb3 Label Non-Scan Timestamp (+01:00…" at bounding box center [588, 486] width 433 height 163
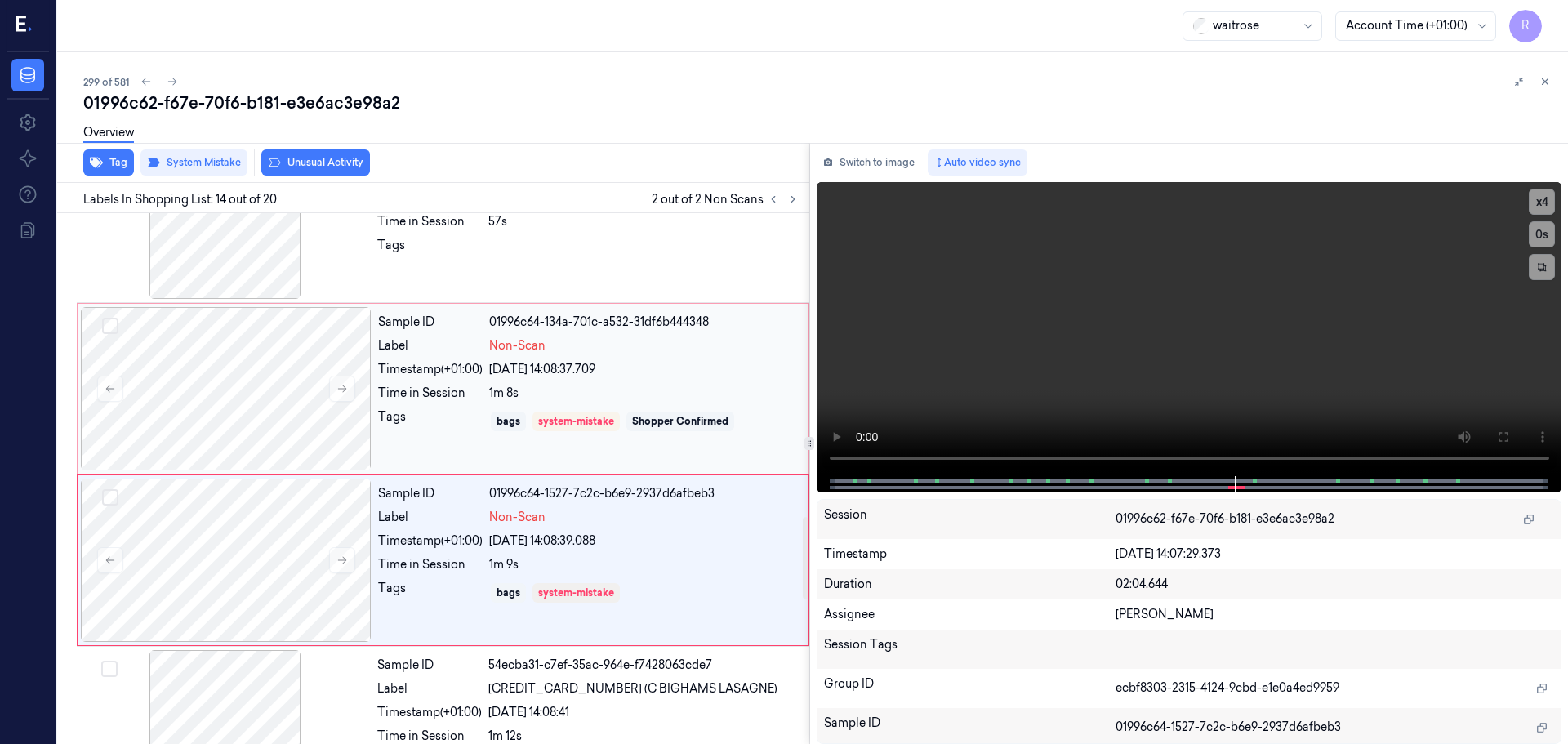
click at [639, 411] on div "bags system-mistake Shopper Confirmed" at bounding box center [644, 421] width 310 height 26
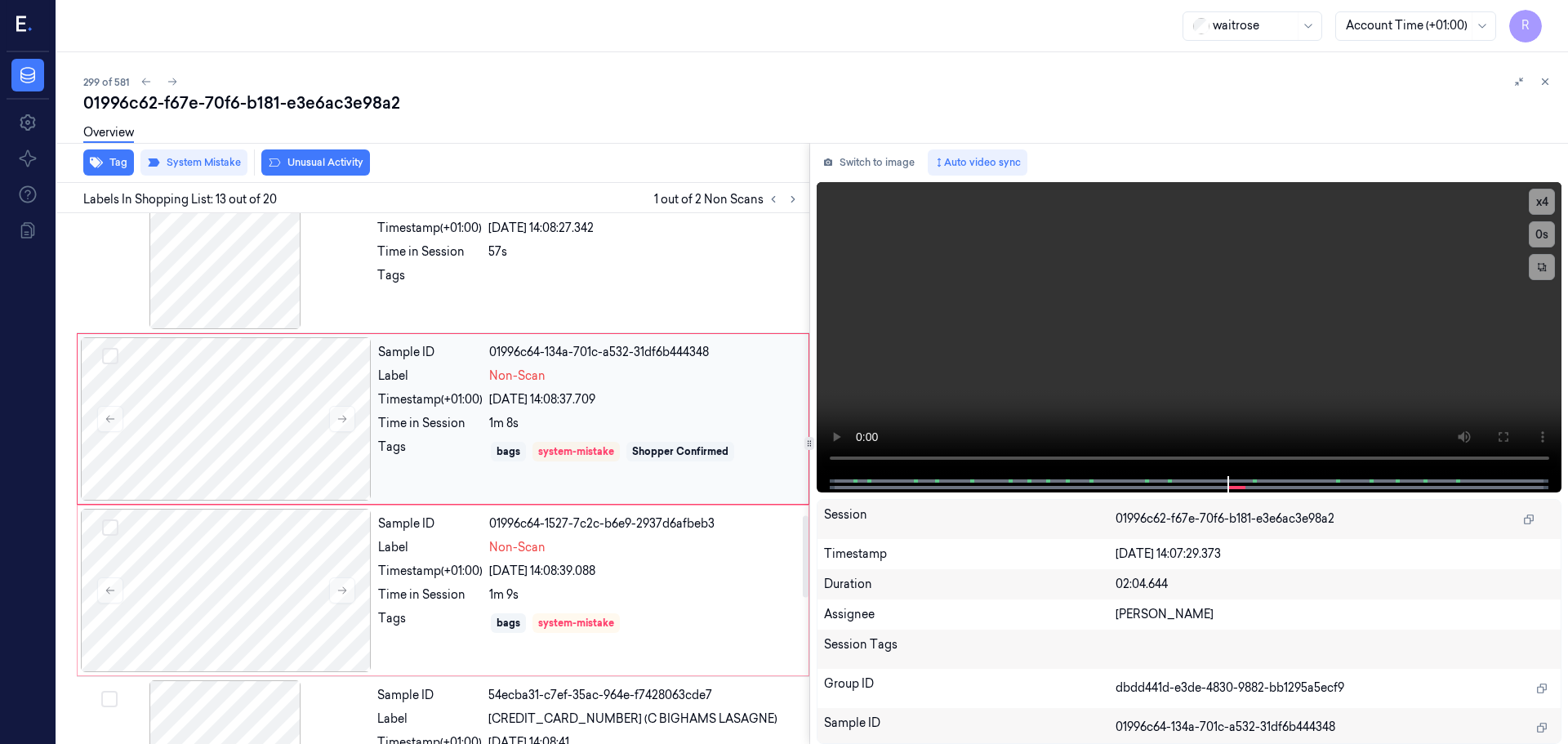
scroll to position [1958, 0]
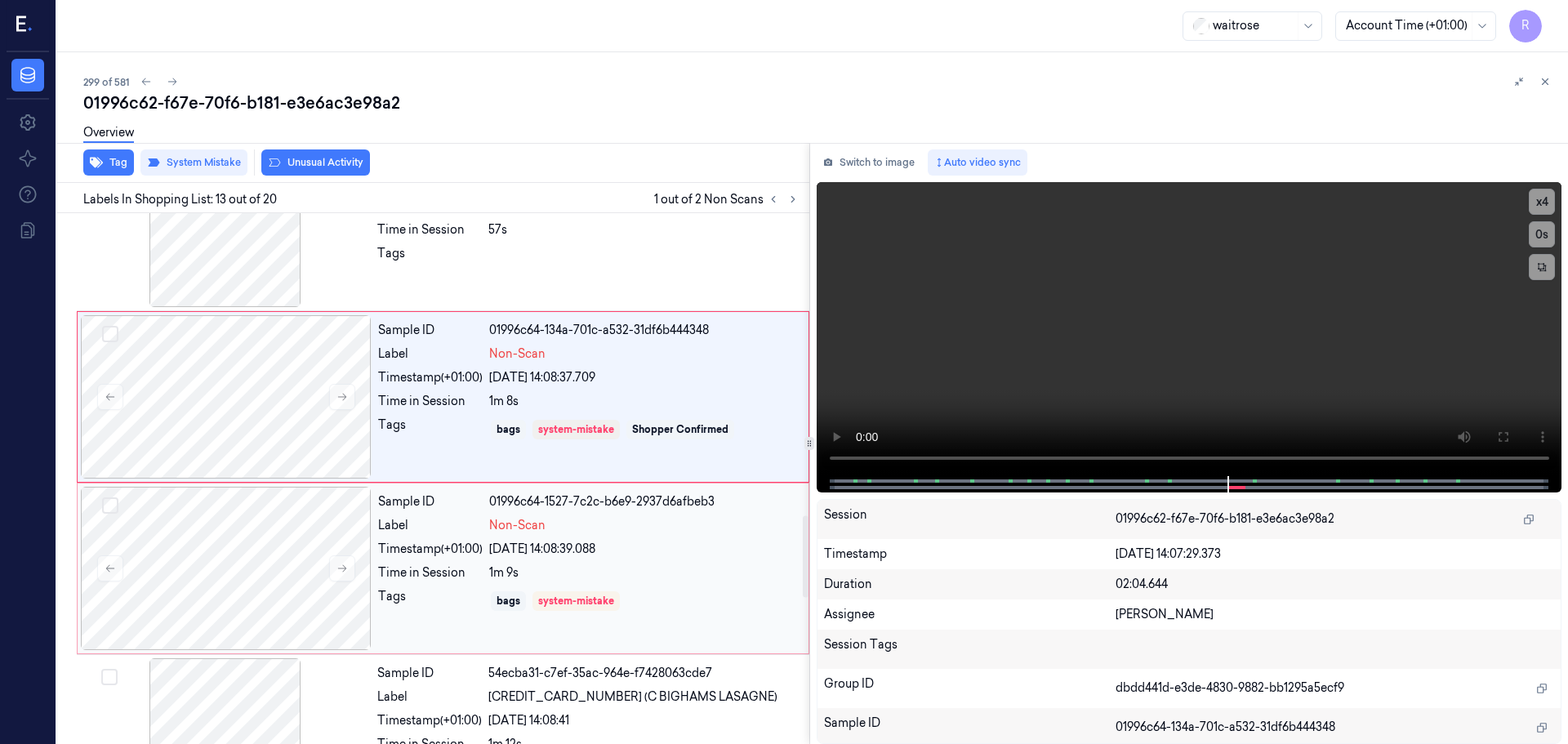
click at [692, 567] on div "1m 9s" at bounding box center [644, 573] width 310 height 17
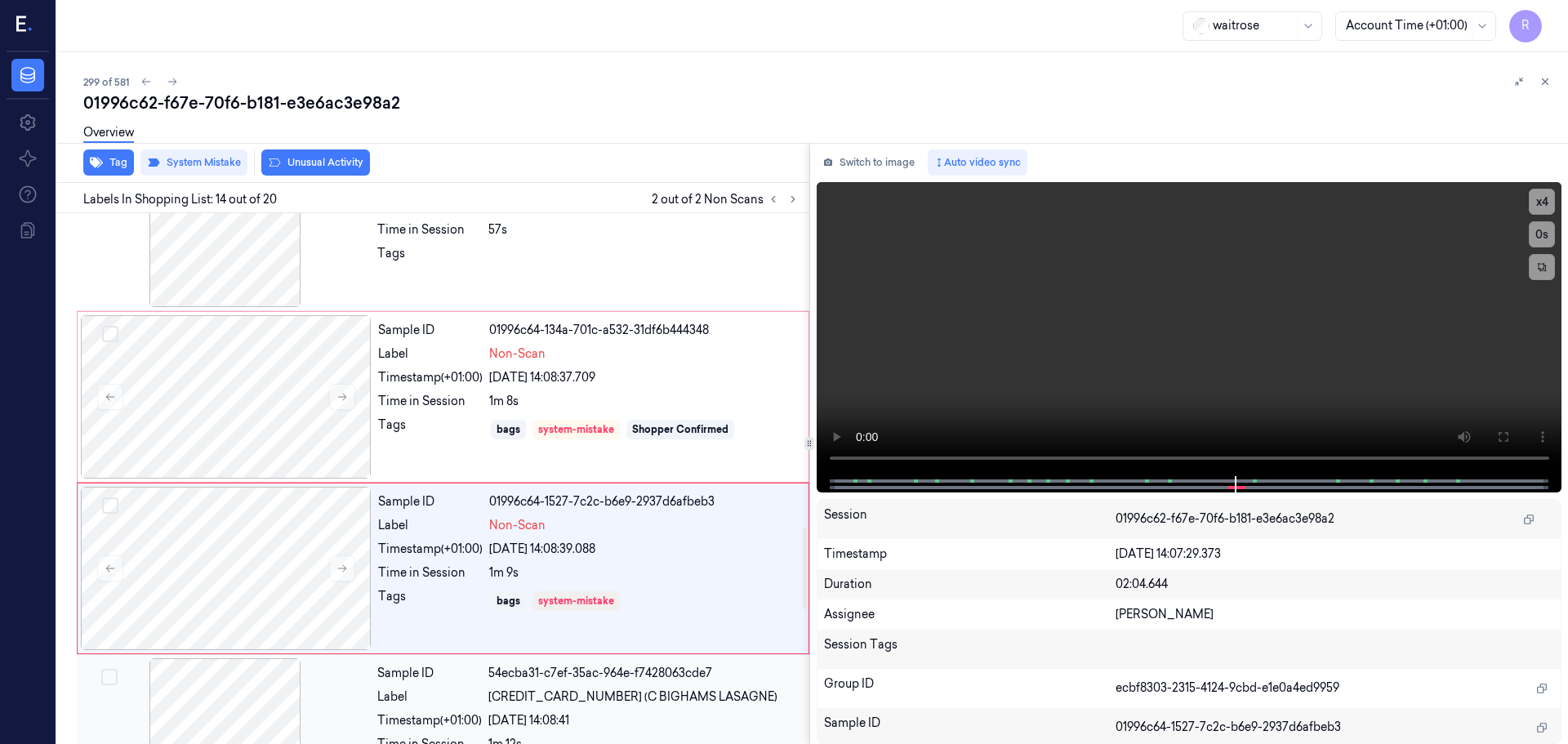
scroll to position [2048, 0]
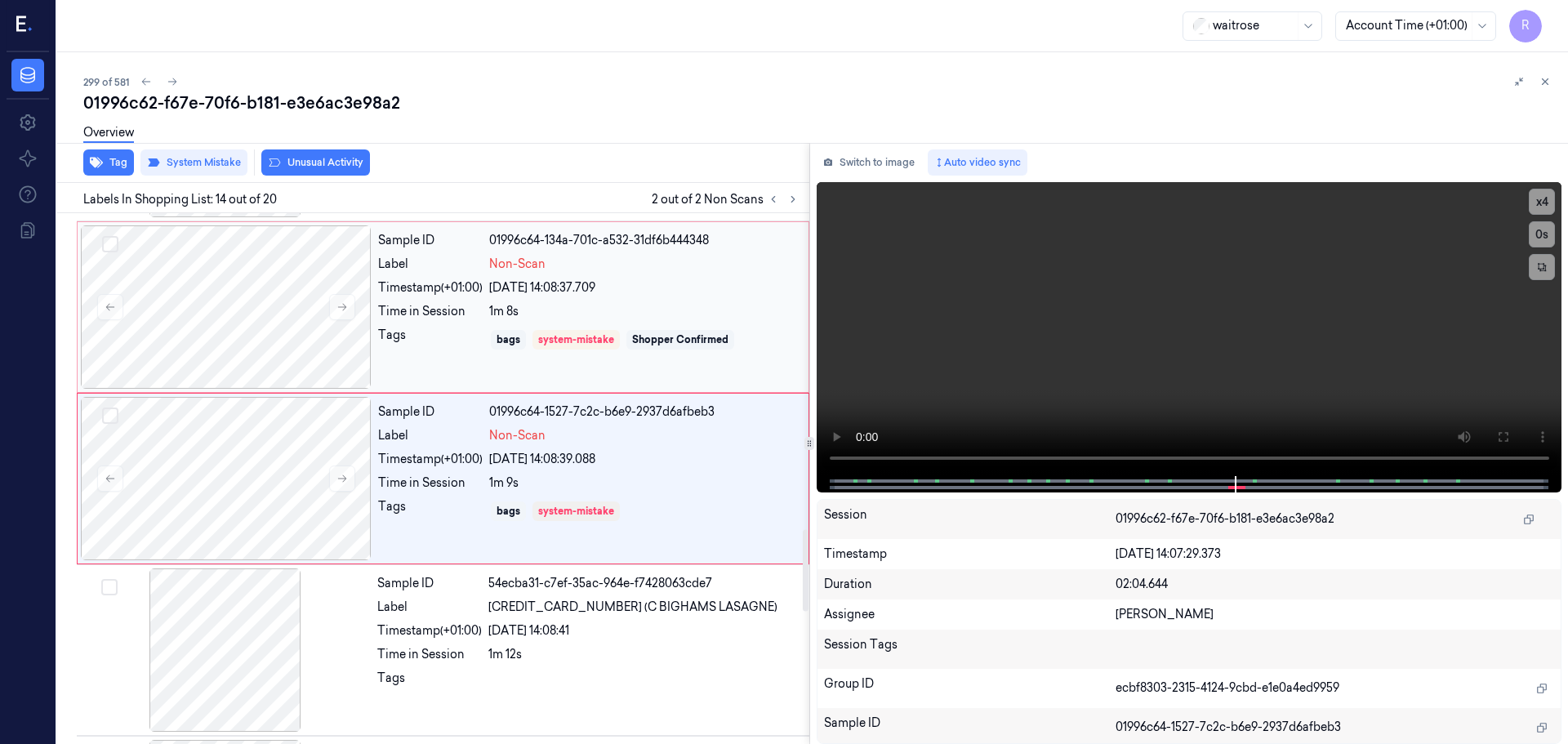
click at [510, 304] on div "1m 8s" at bounding box center [644, 312] width 310 height 17
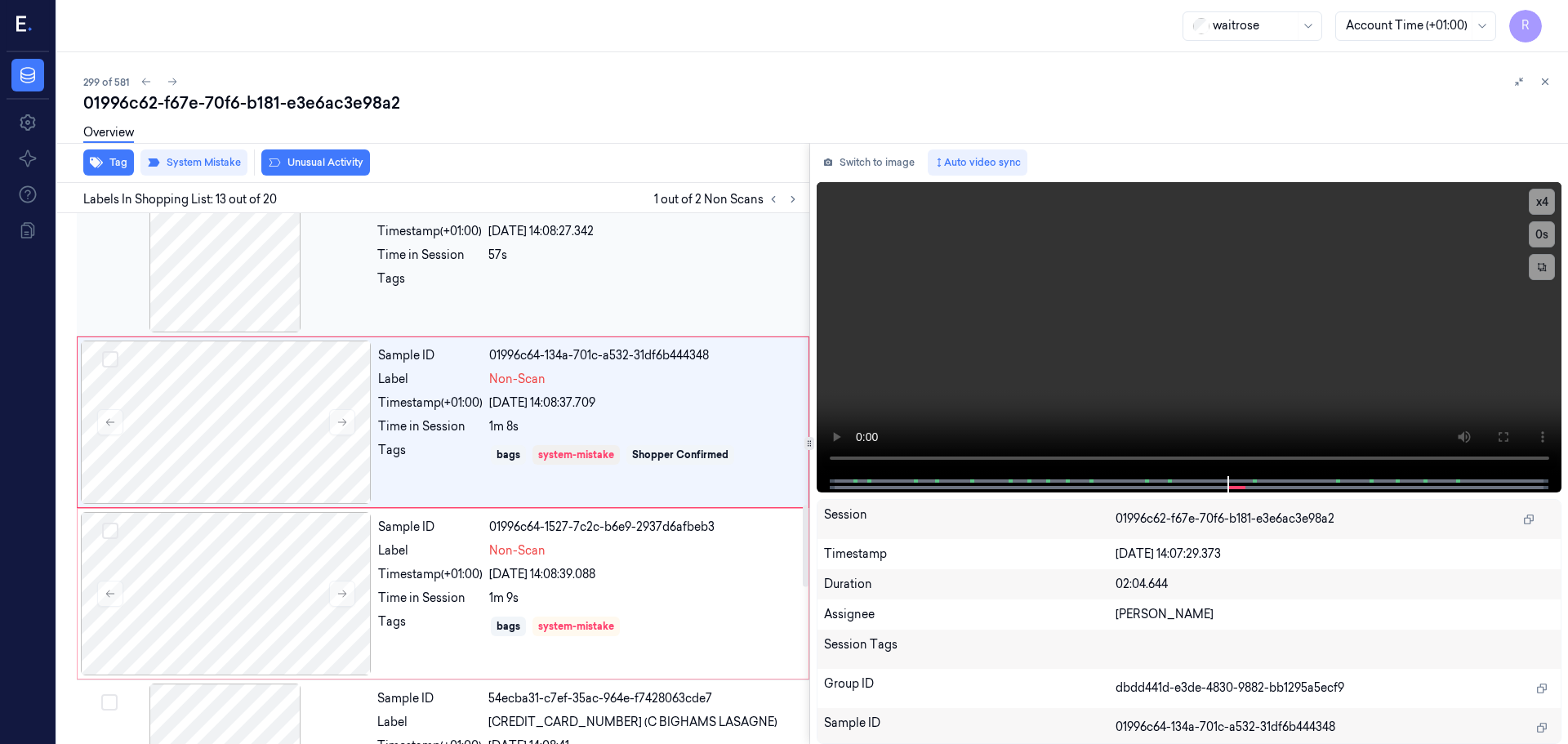
scroll to position [2040, 0]
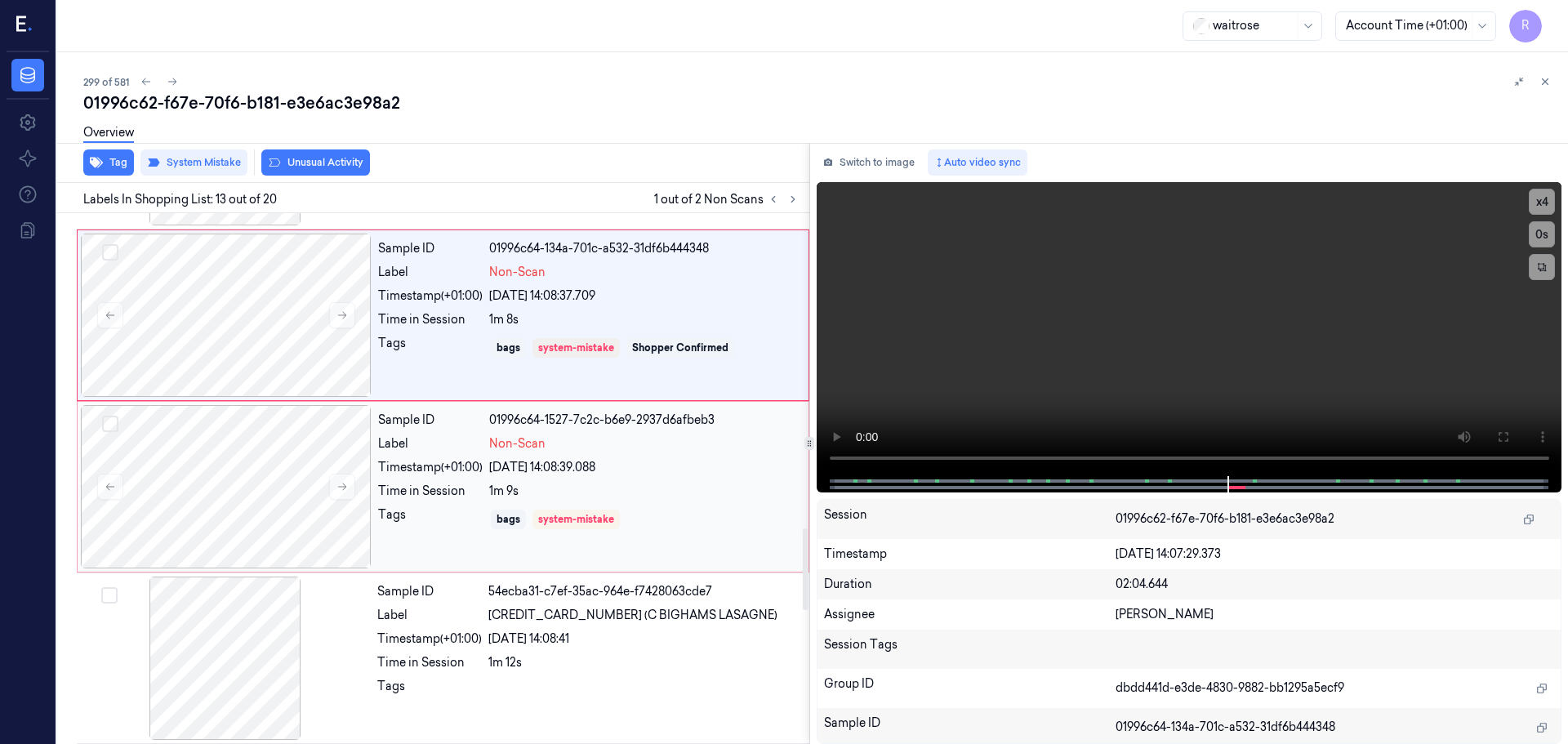
click at [482, 446] on div "Label" at bounding box center [430, 444] width 104 height 17
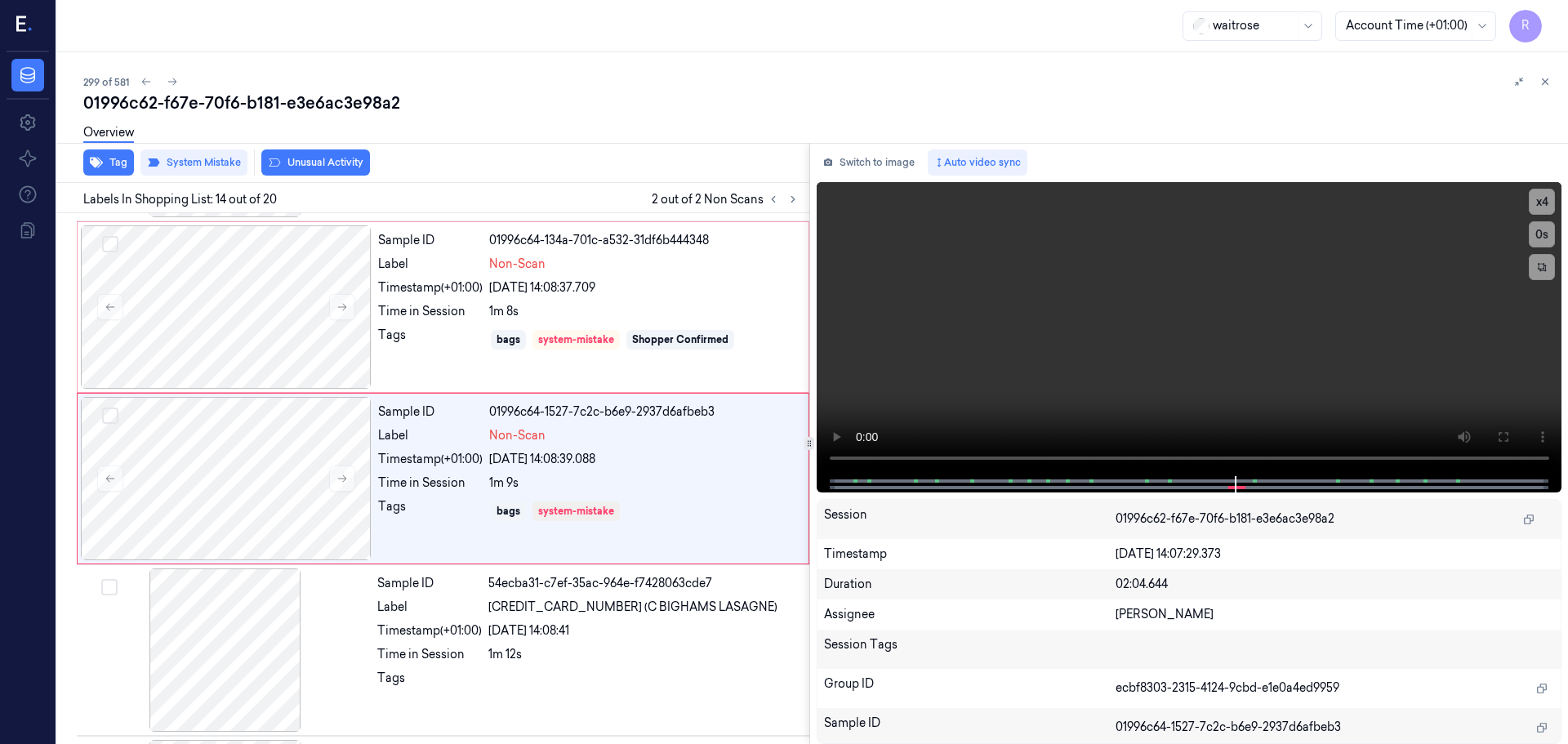
click at [1550, 69] on div "299 of 581 01996c62-f67e-70f6-b181-e3e6ac3e98a2 Overview Tag System Mistake Unu…" at bounding box center [812, 398] width 1511 height 691
click at [1546, 79] on icon at bounding box center [1545, 81] width 11 height 11
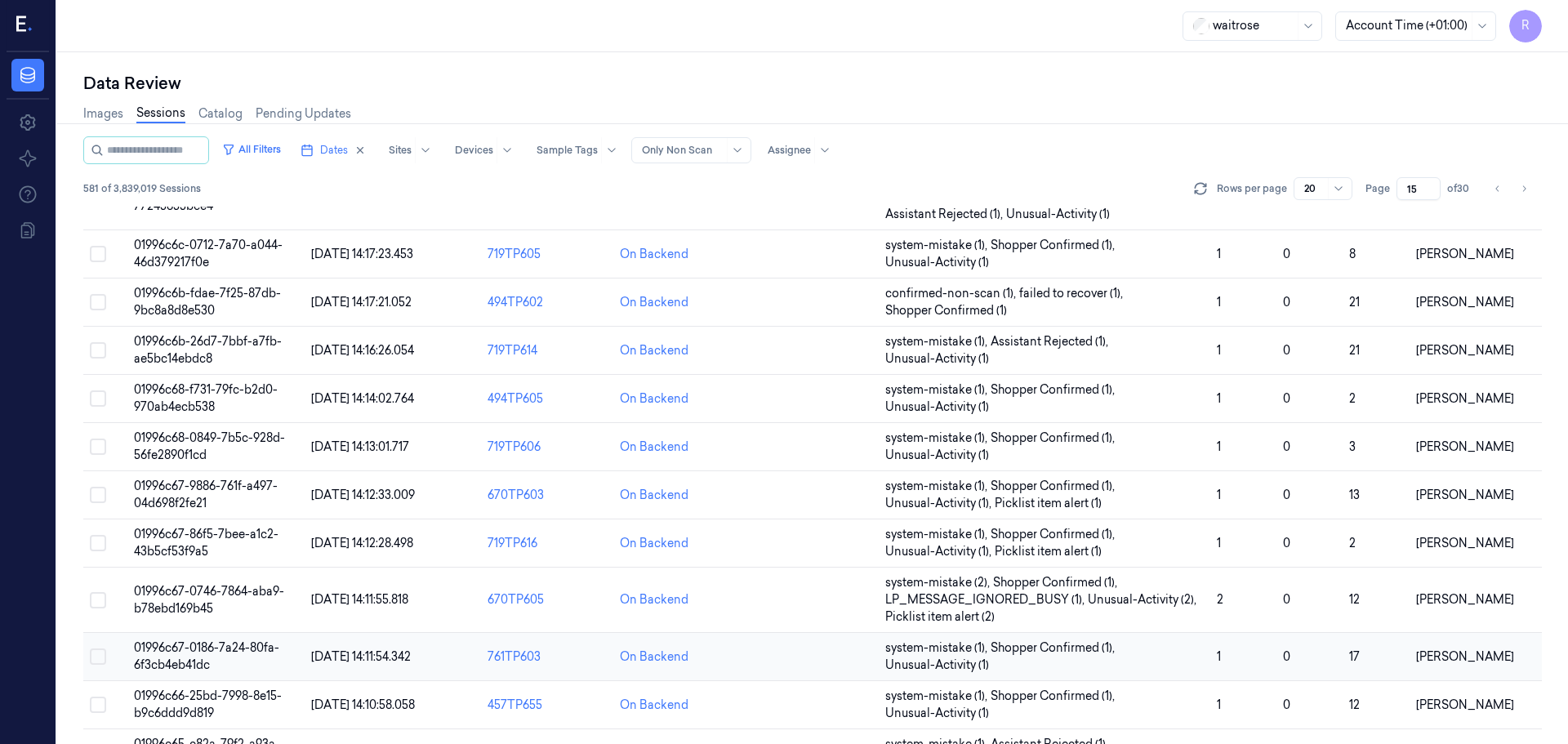
scroll to position [526, 0]
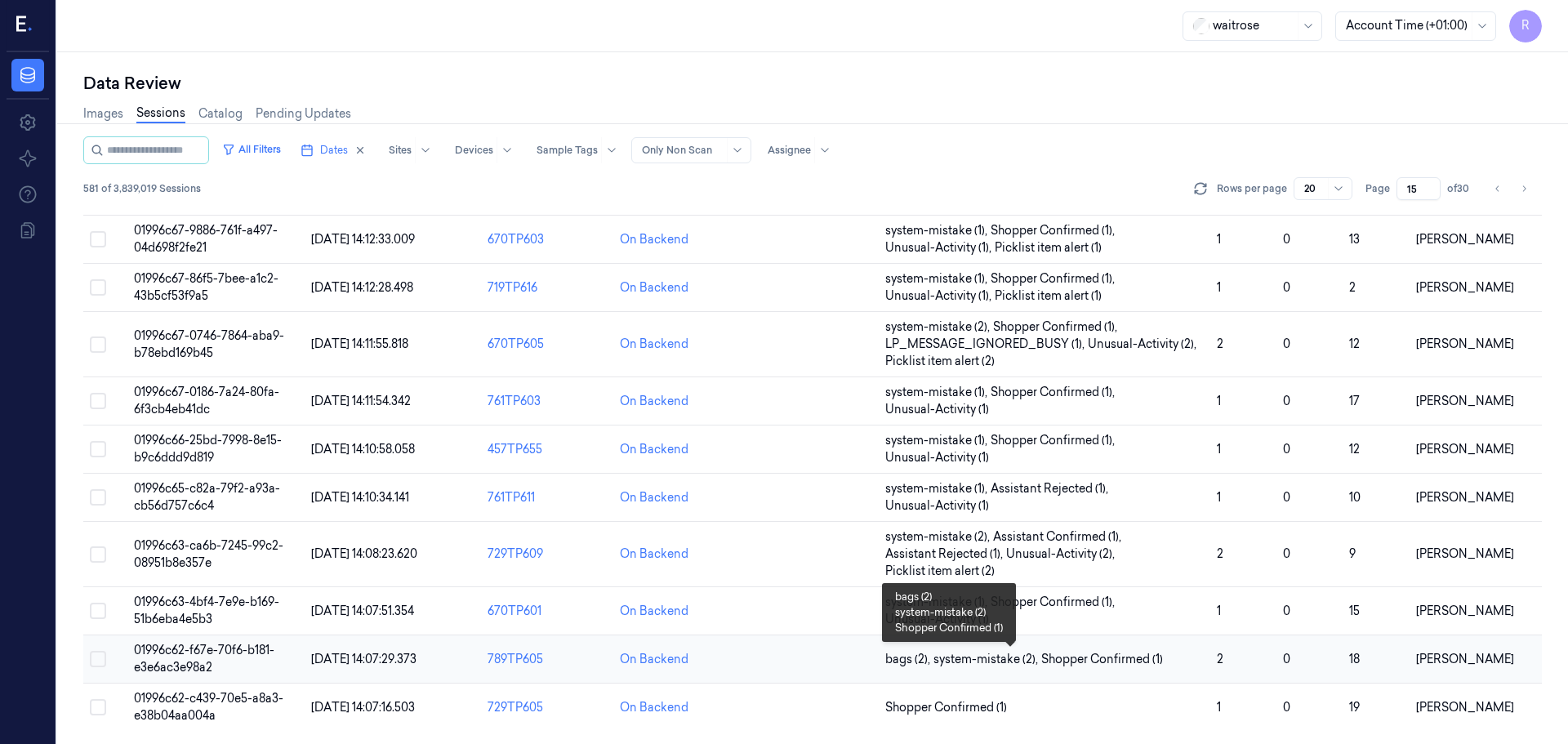
click at [1041, 651] on span "Shopper Confirmed (1)" at bounding box center [1102, 659] width 122 height 17
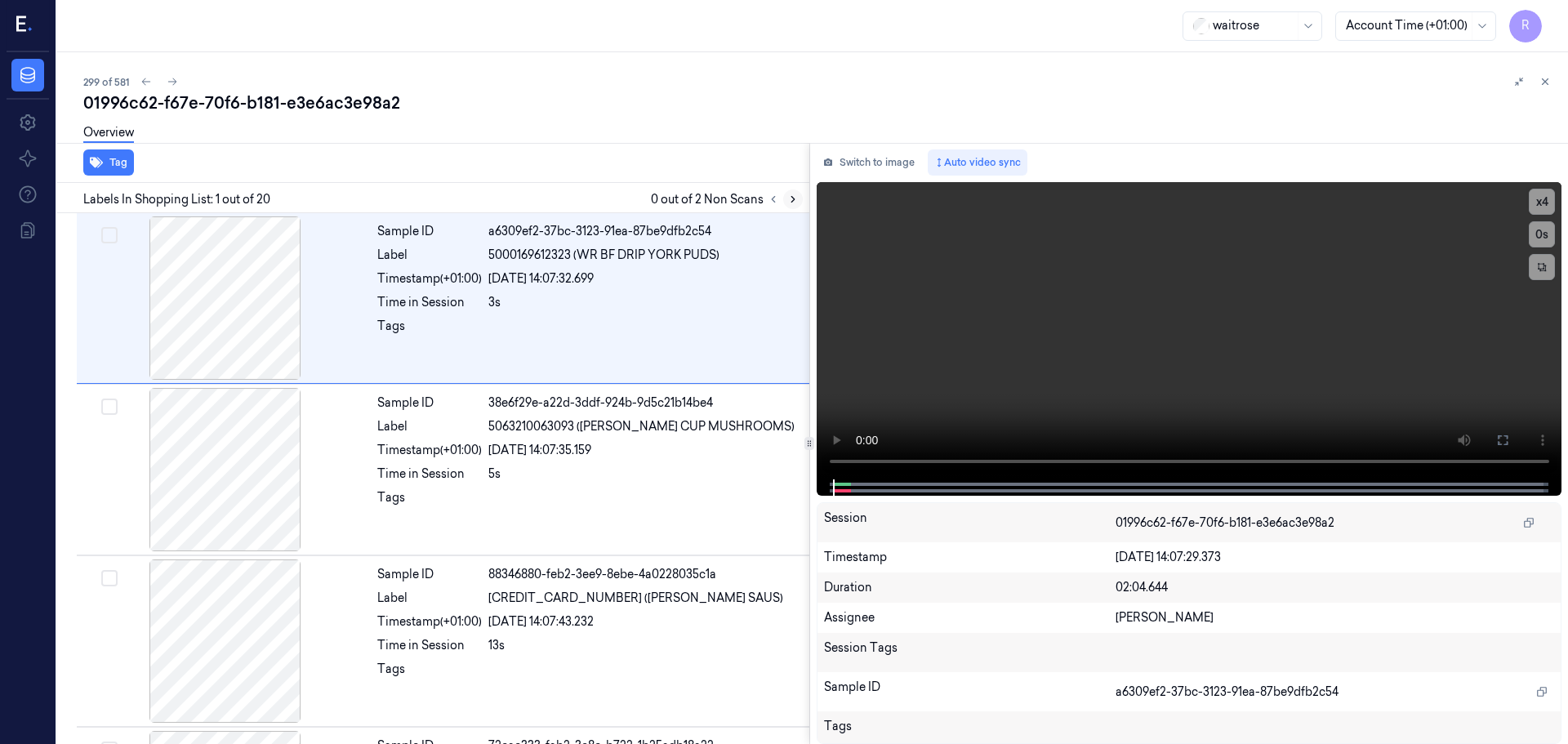
click at [787, 199] on icon at bounding box center [793, 199] width 11 height 11
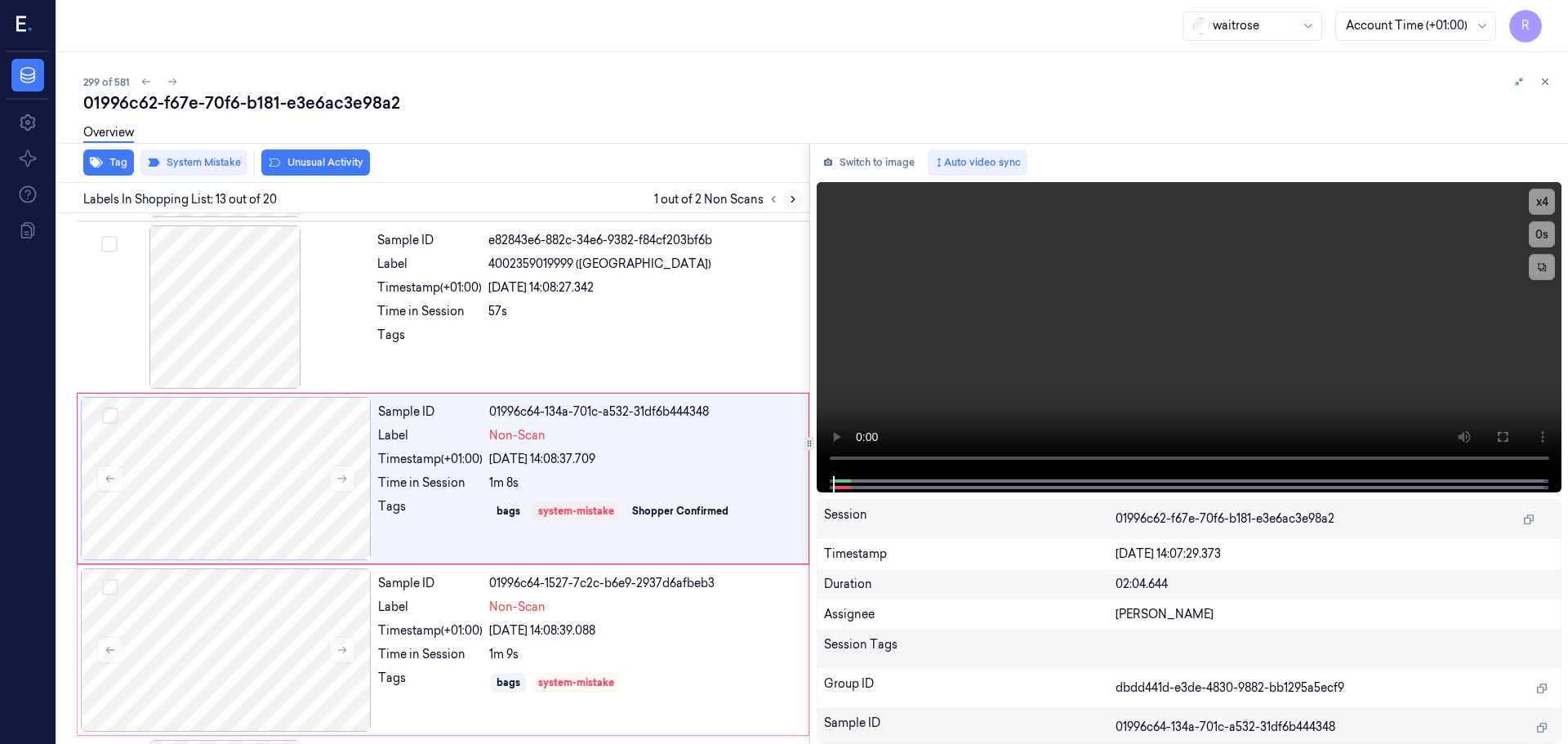
click at [787, 199] on icon at bounding box center [793, 199] width 11 height 11
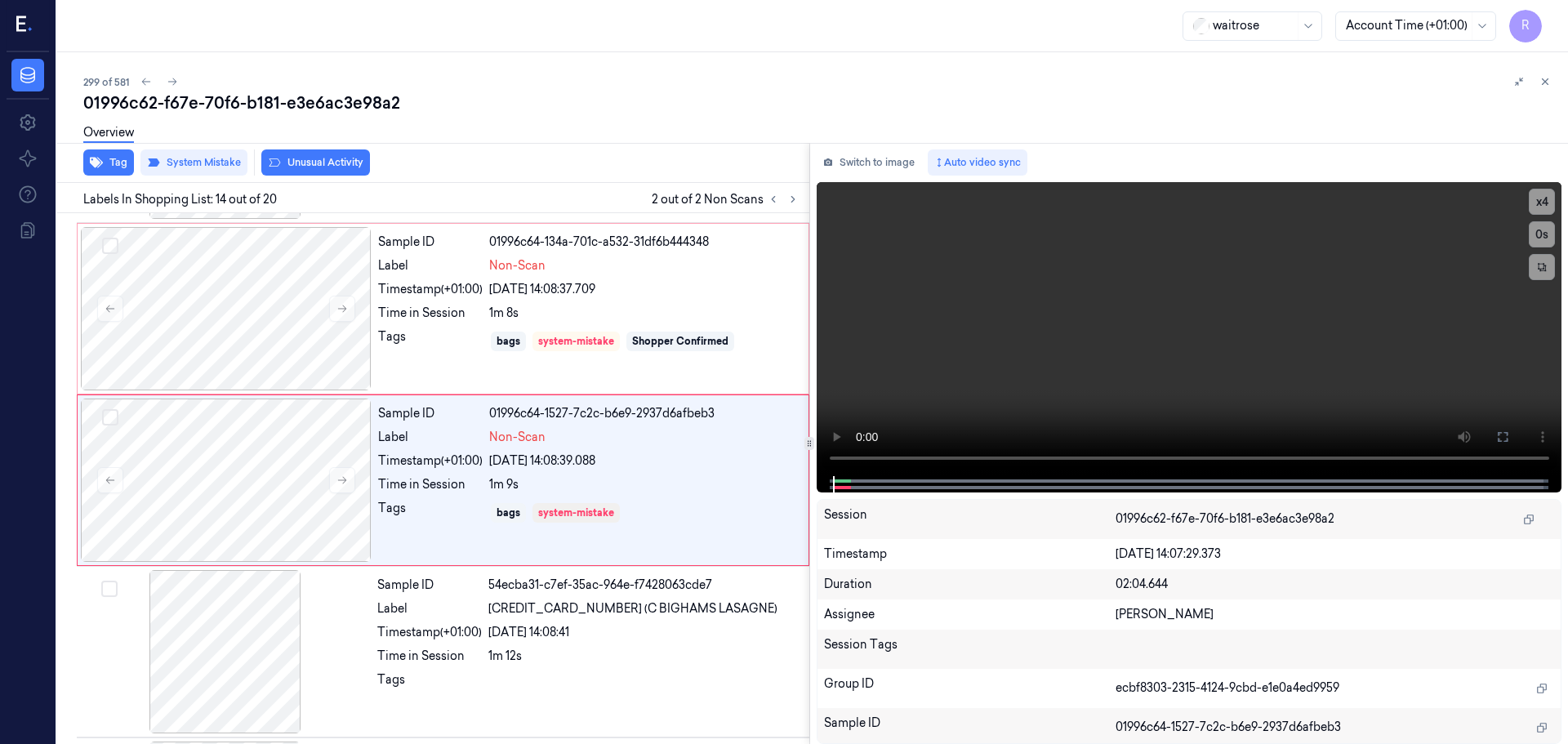
scroll to position [2048, 0]
click at [108, 157] on button "Tag" at bounding box center [108, 162] width 51 height 26
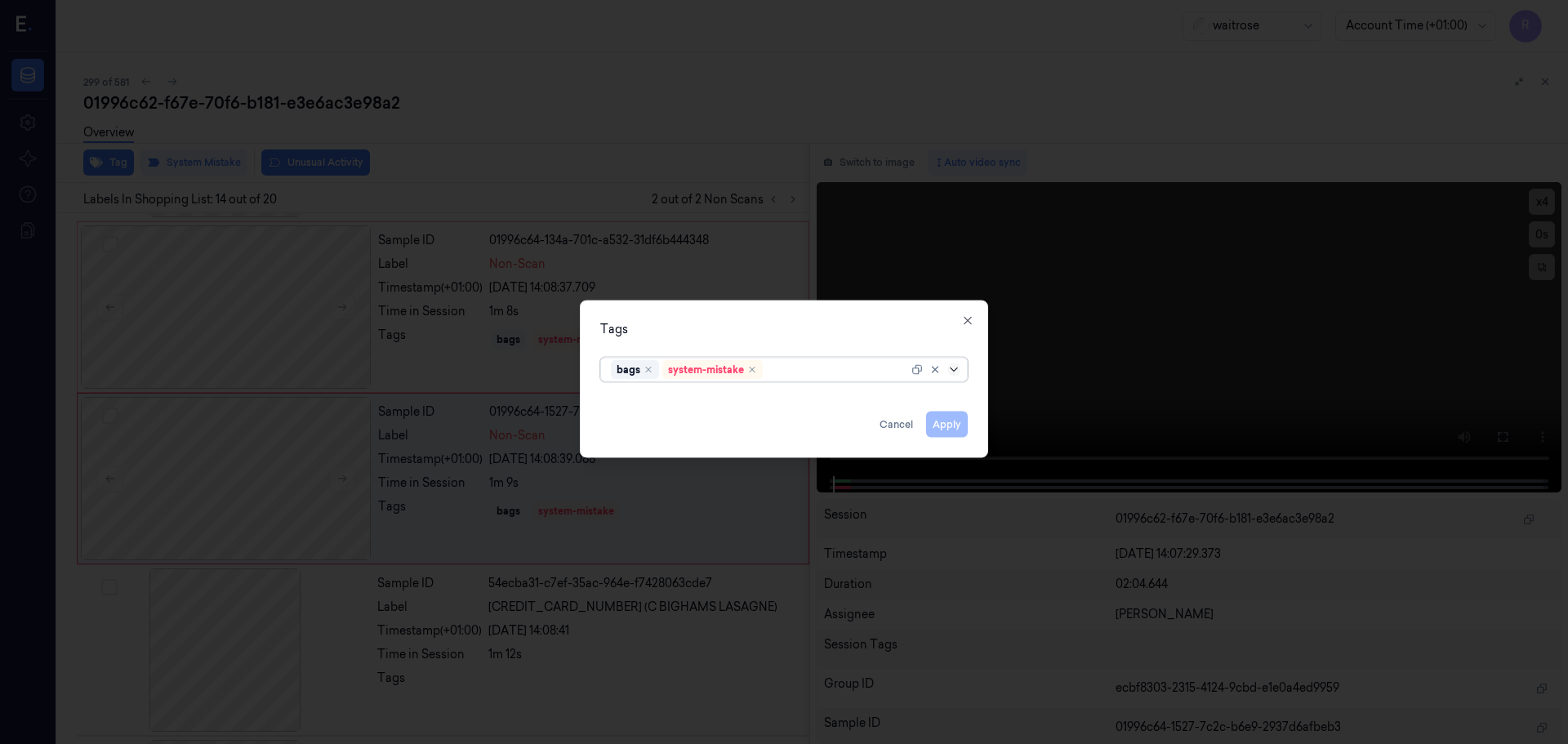
click at [951, 370] on icon at bounding box center [953, 369] width 13 height 13
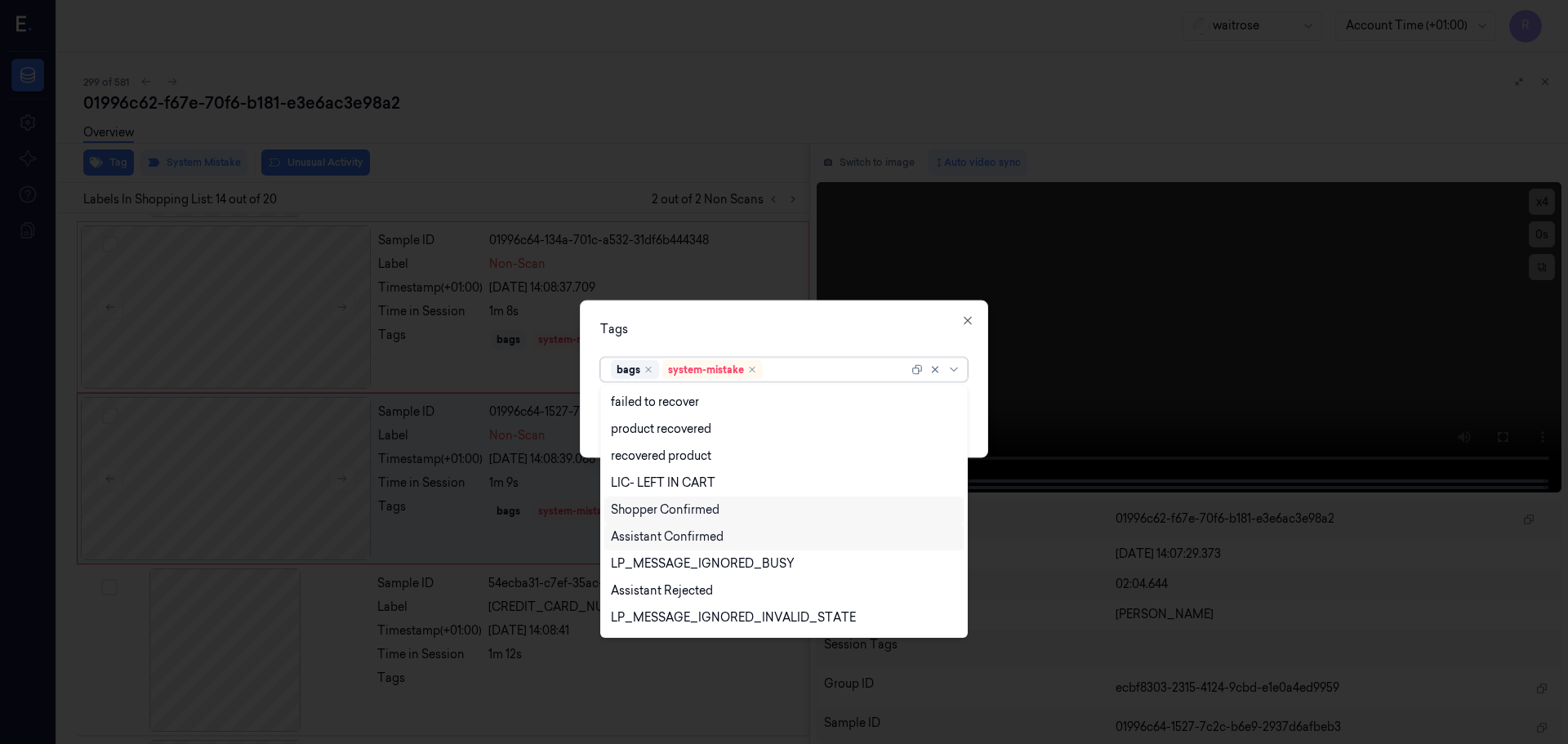
scroll to position [163, 0]
click at [714, 561] on div "LP_MESSAGE_IGNORED_BUSY" at bounding box center [703, 562] width 184 height 17
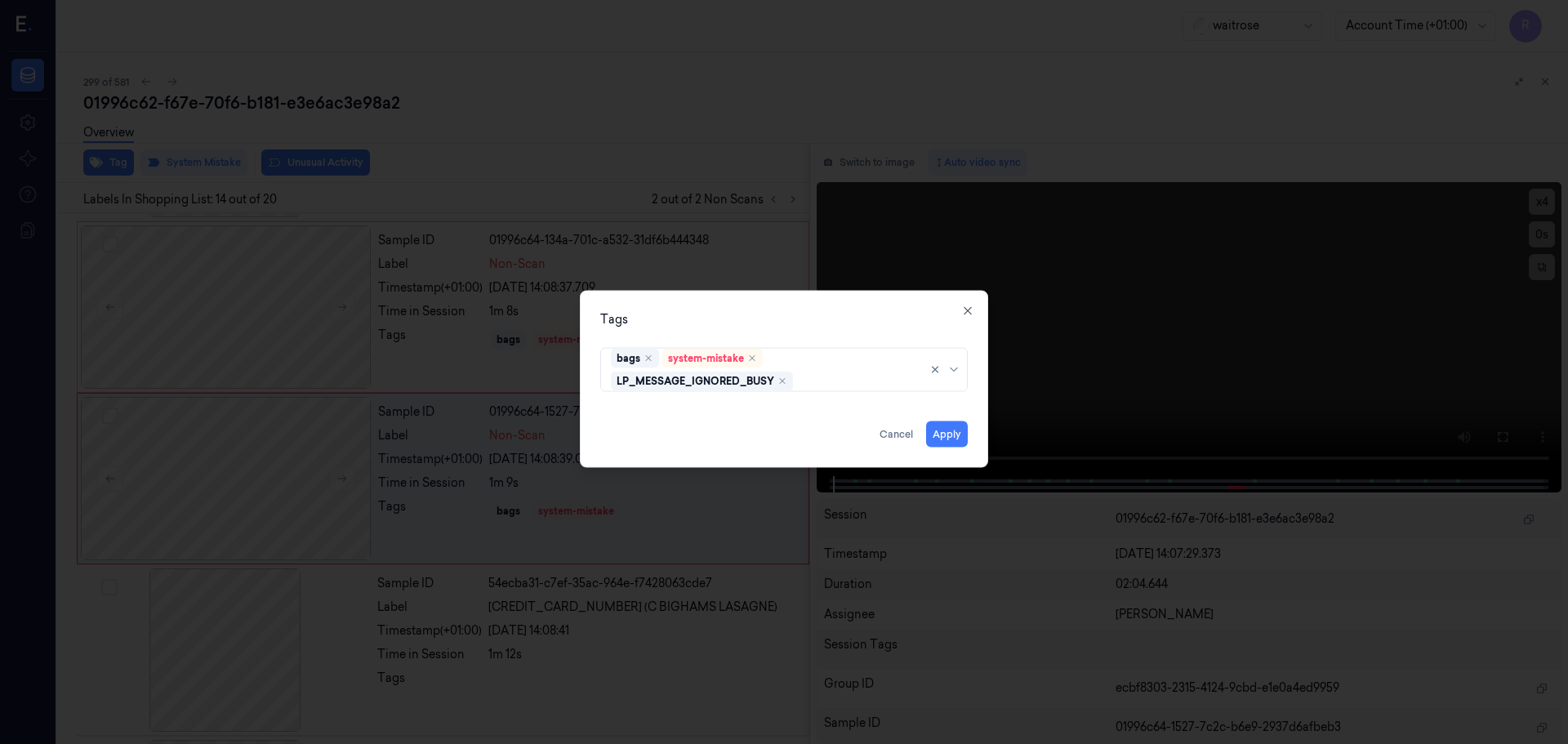
click at [755, 325] on div "Tags" at bounding box center [784, 318] width 368 height 17
click at [946, 436] on button "Apply" at bounding box center [947, 433] width 41 height 26
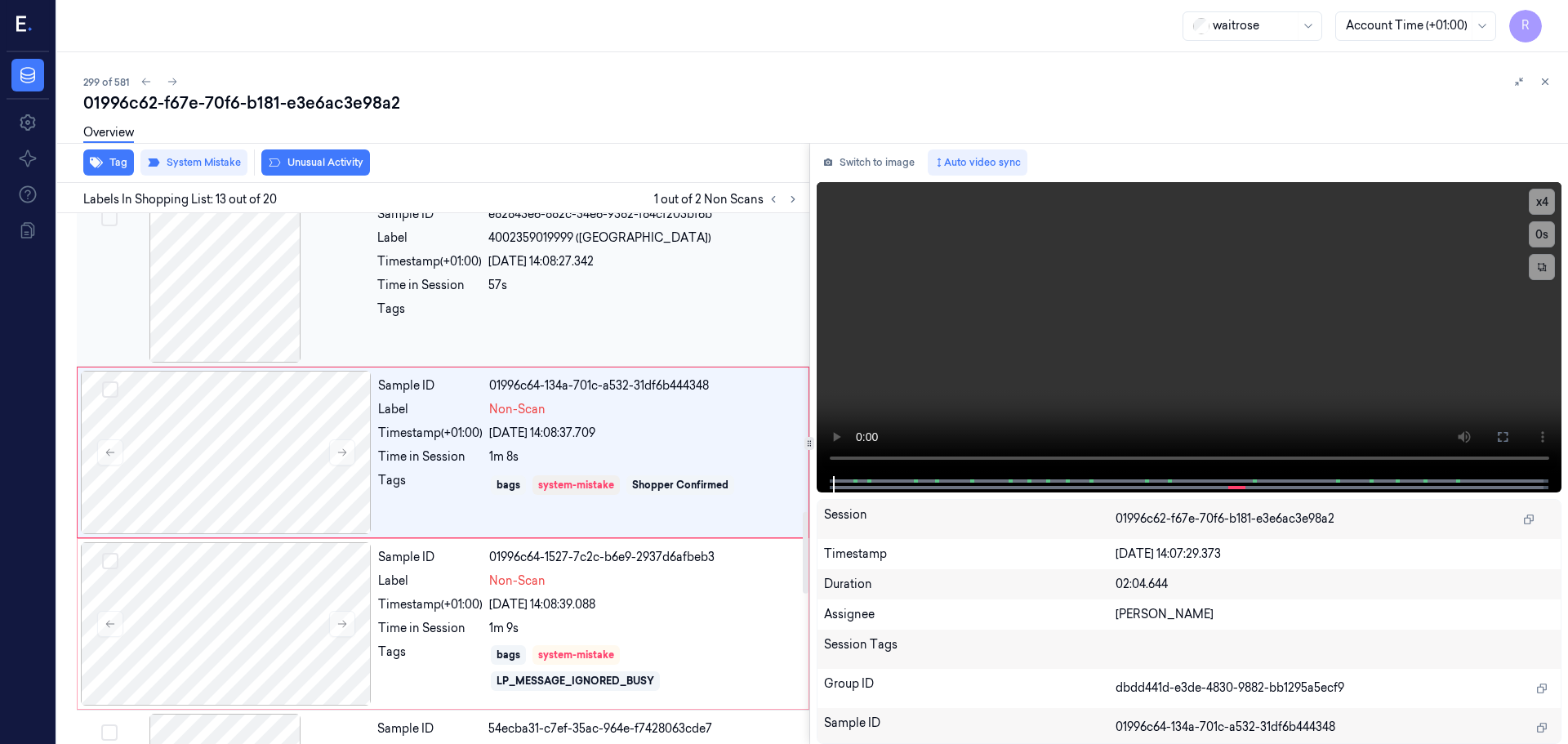
scroll to position [1877, 0]
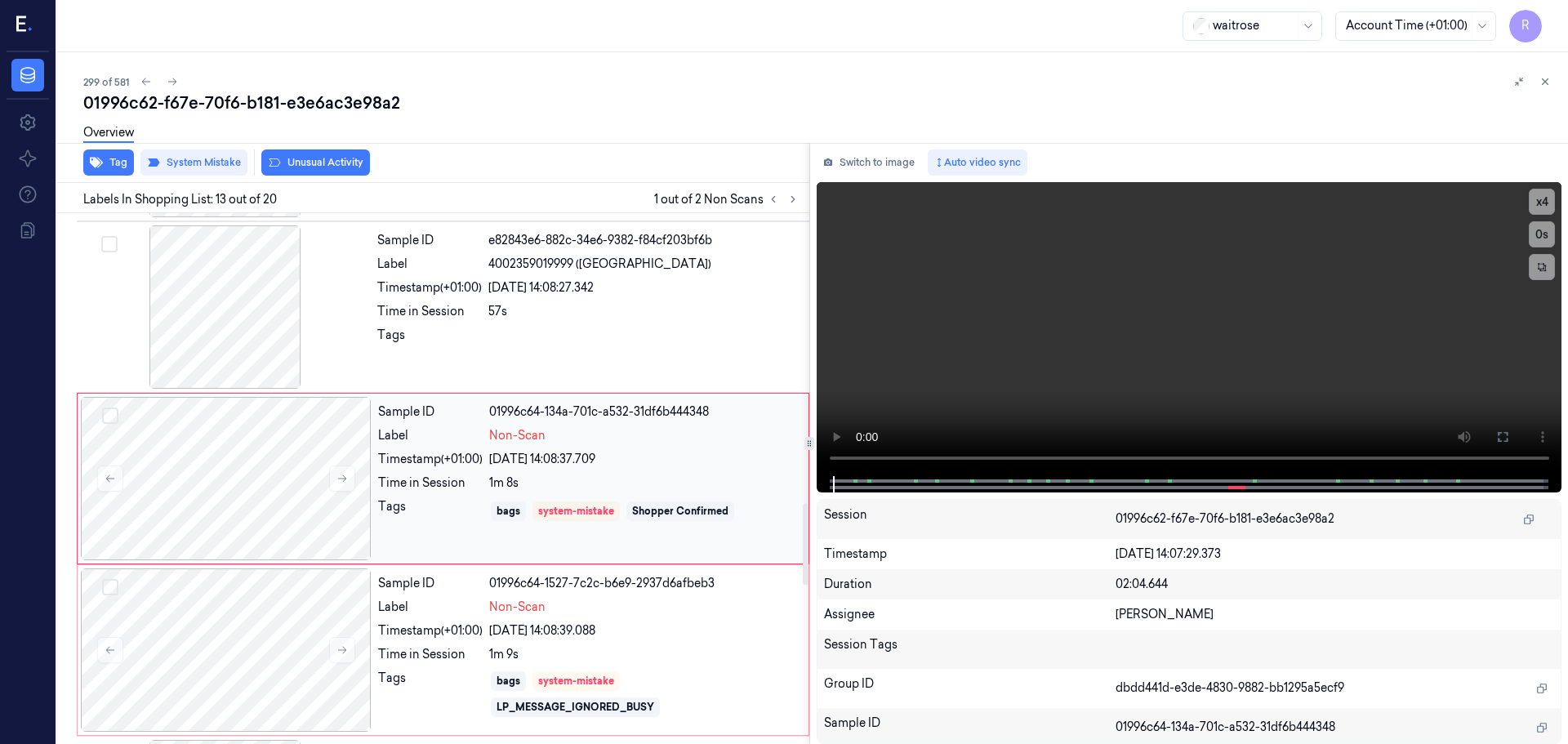
click at [598, 438] on div "Non-Scan" at bounding box center [644, 436] width 310 height 17
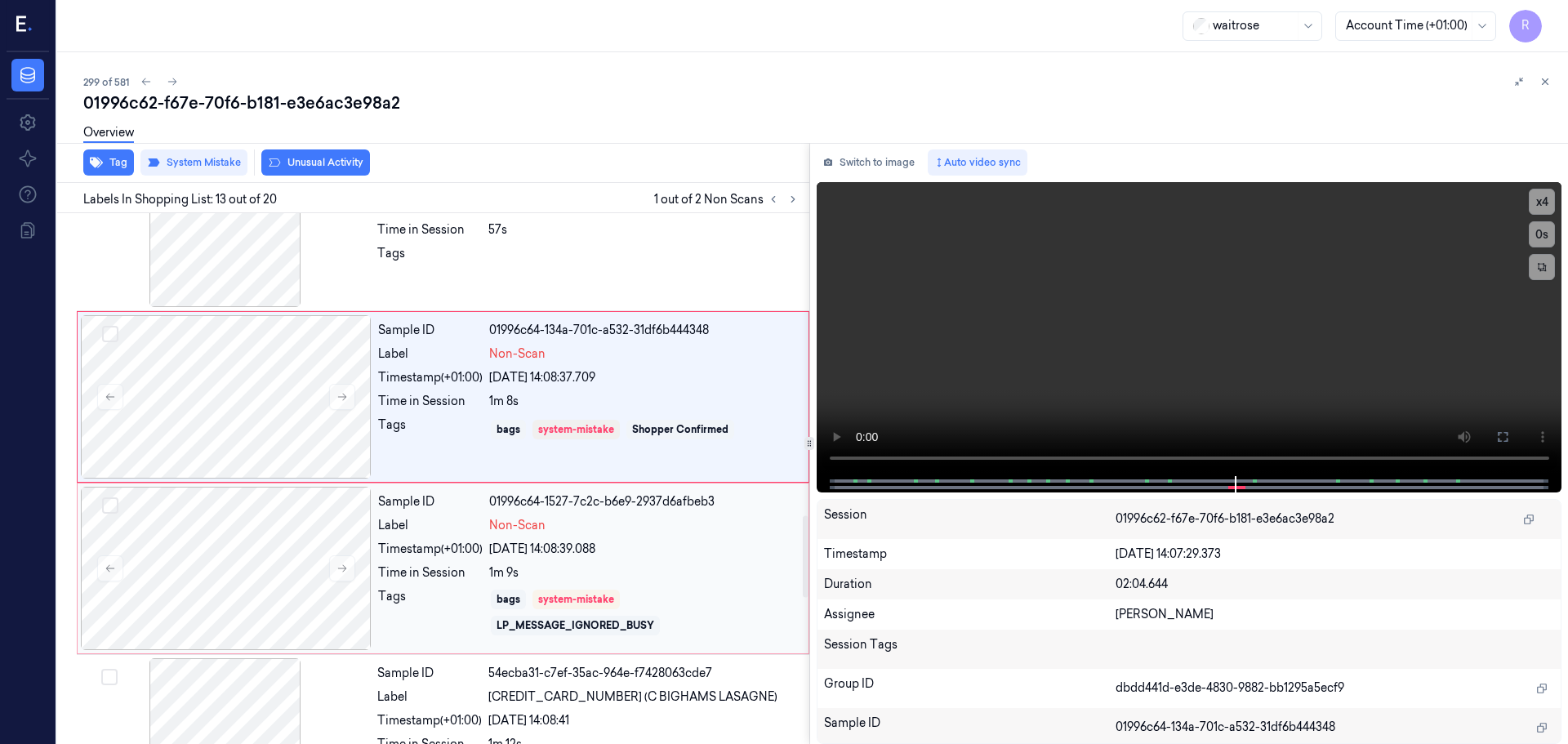
click at [628, 540] on div "[DATE] 14:08:39.088" at bounding box center [644, 549] width 310 height 17
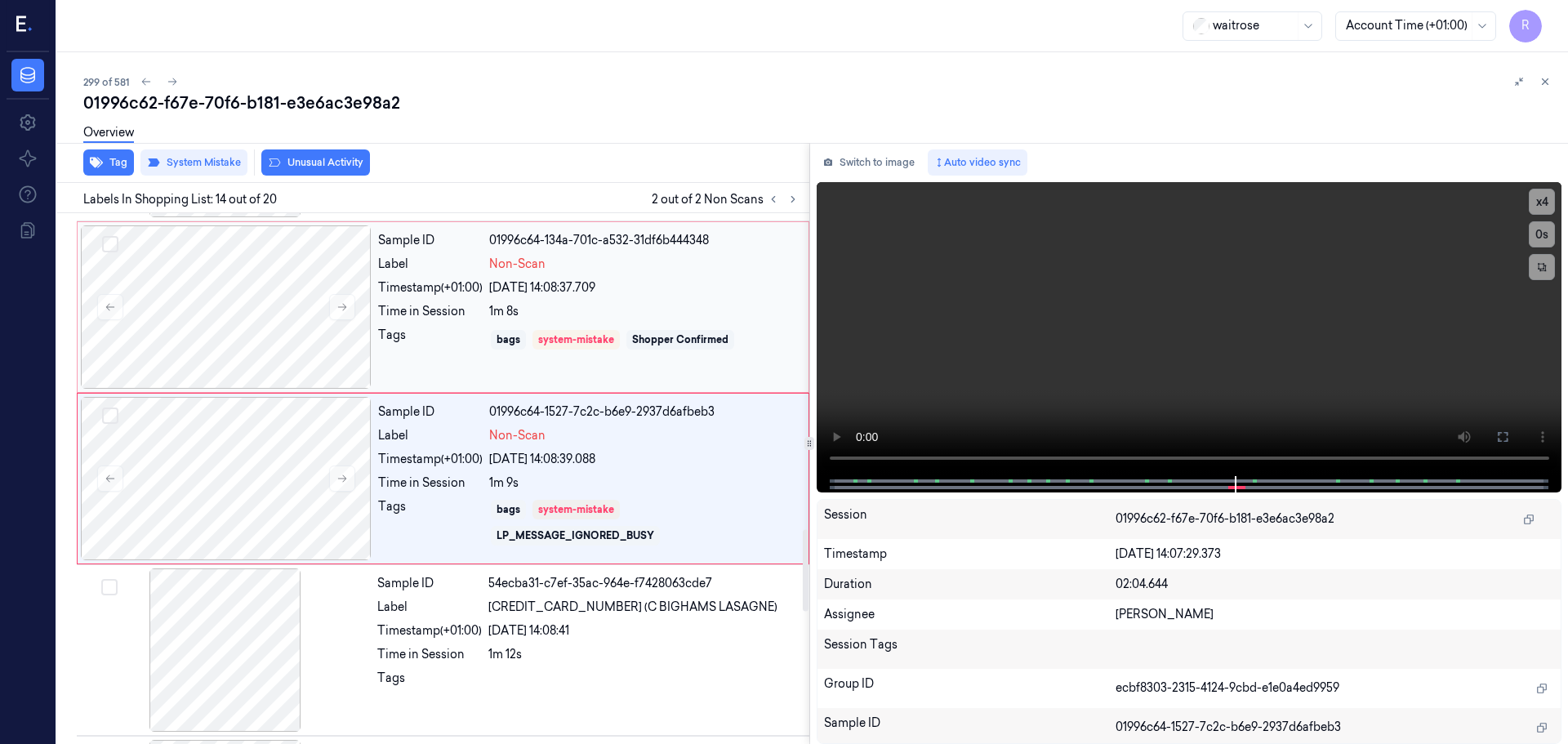
click at [658, 307] on div "1m 8s" at bounding box center [644, 312] width 310 height 17
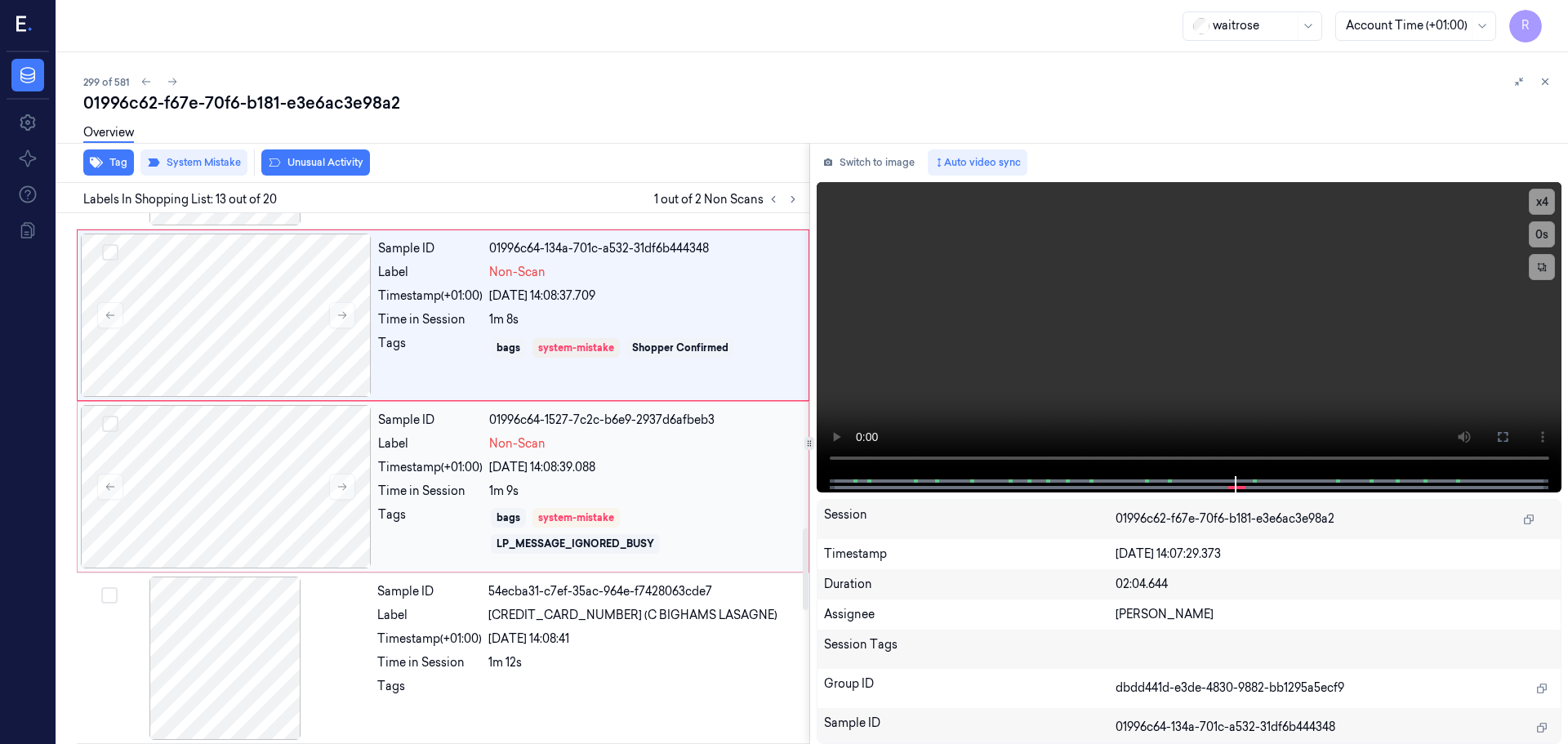
click at [678, 474] on div "[DATE] 14:08:39.088" at bounding box center [644, 468] width 310 height 17
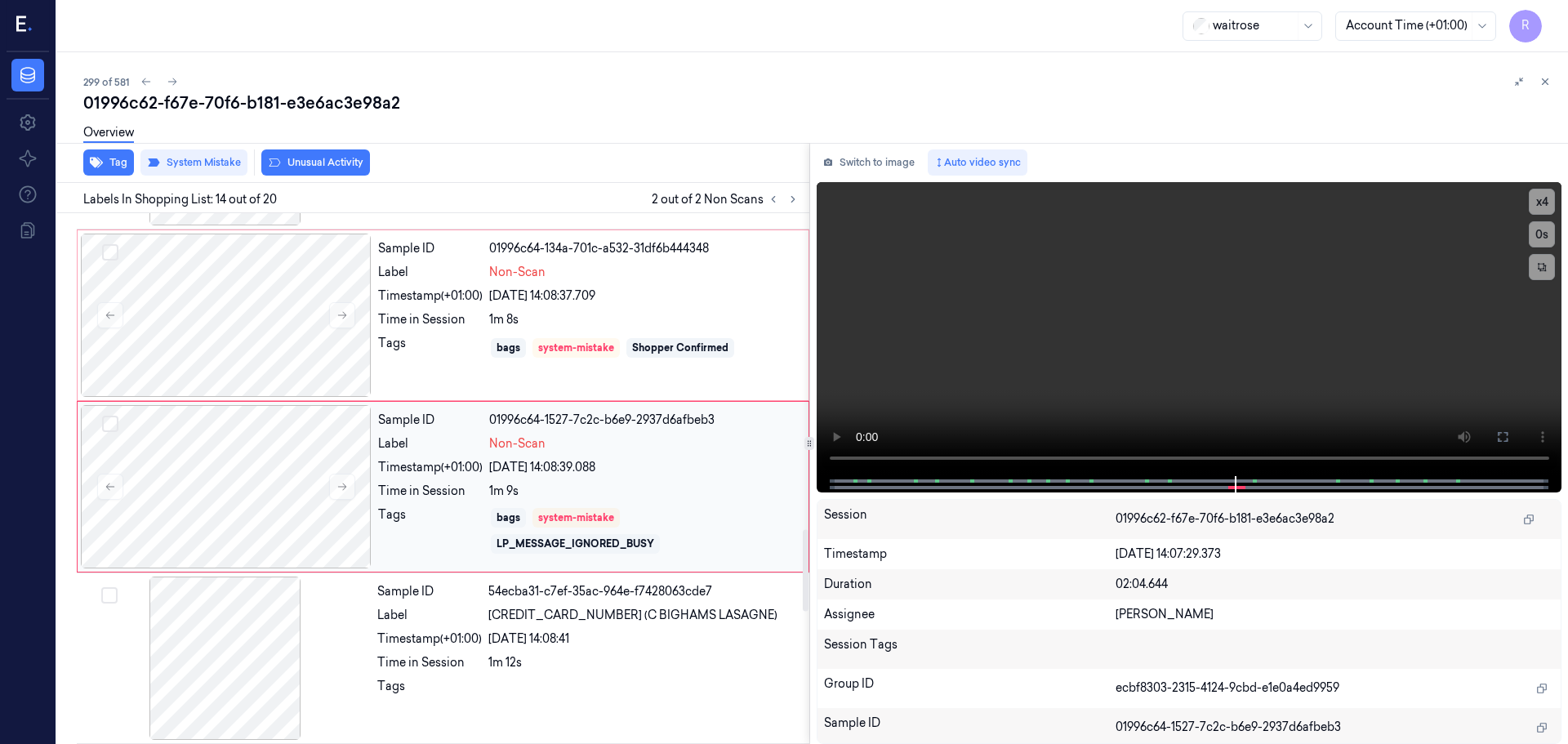
scroll to position [2048, 0]
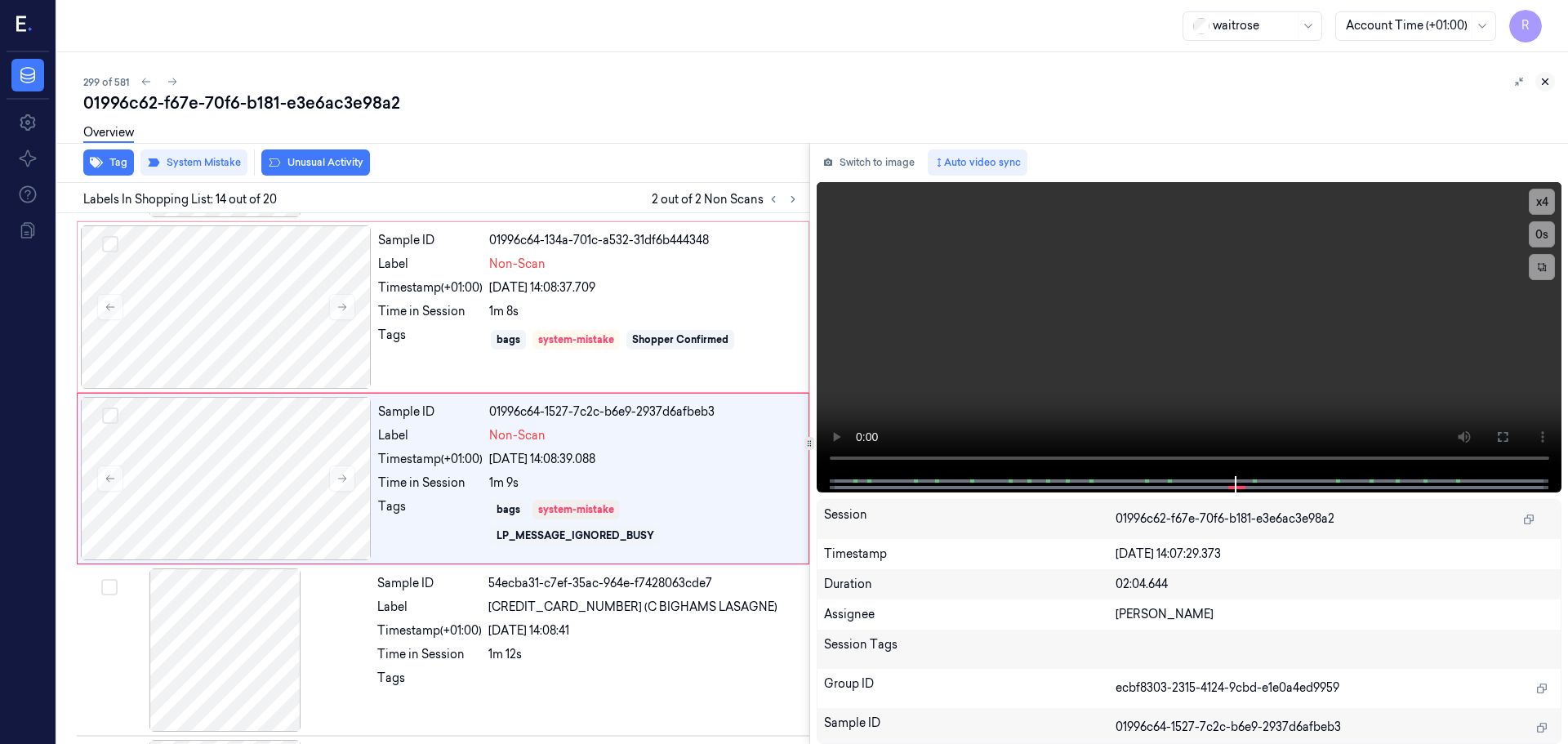
click at [1551, 86] on button at bounding box center [1545, 81] width 20 height 20
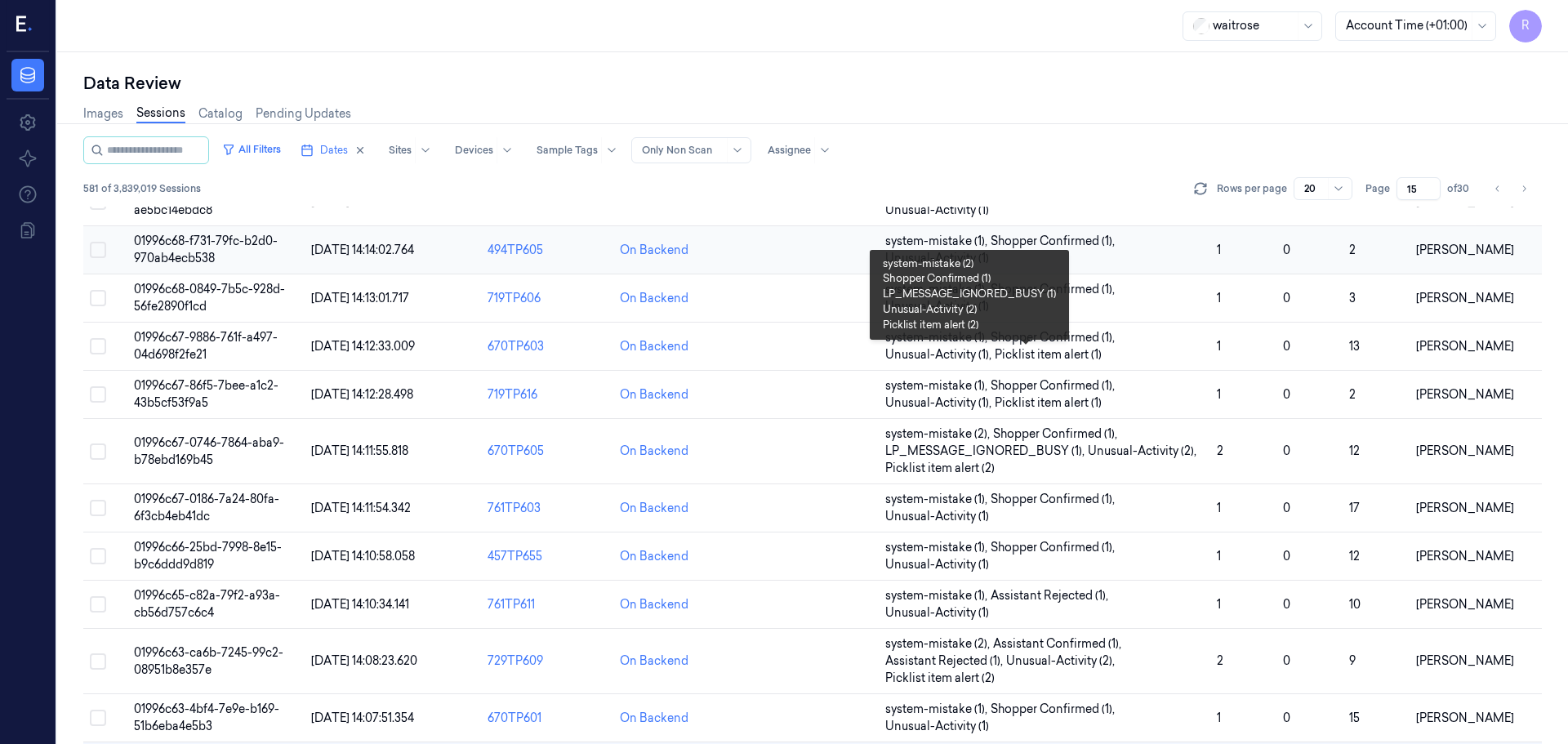
scroll to position [526, 0]
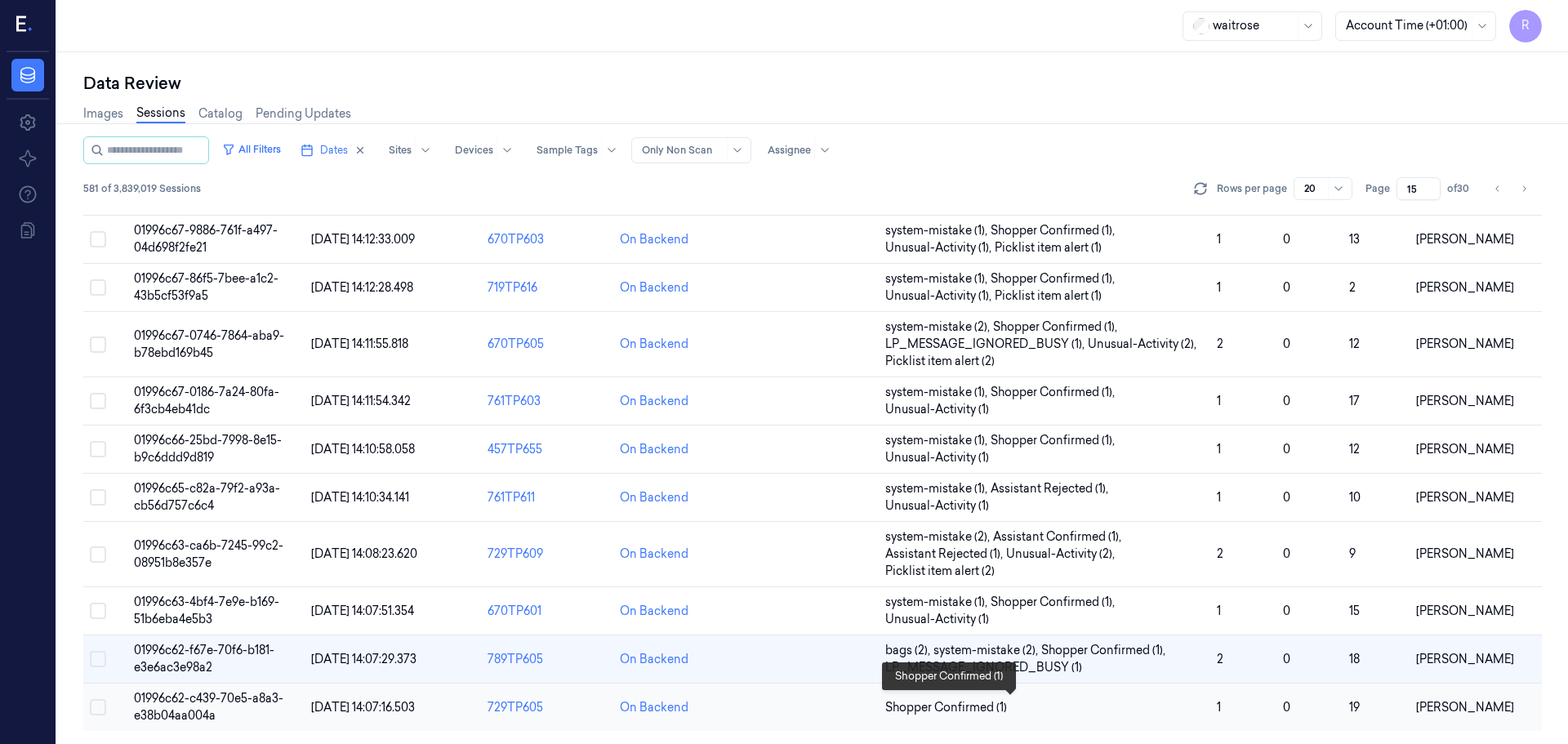
click at [1034, 704] on span "Shopper Confirmed (1)" at bounding box center [1044, 708] width 319 height 17
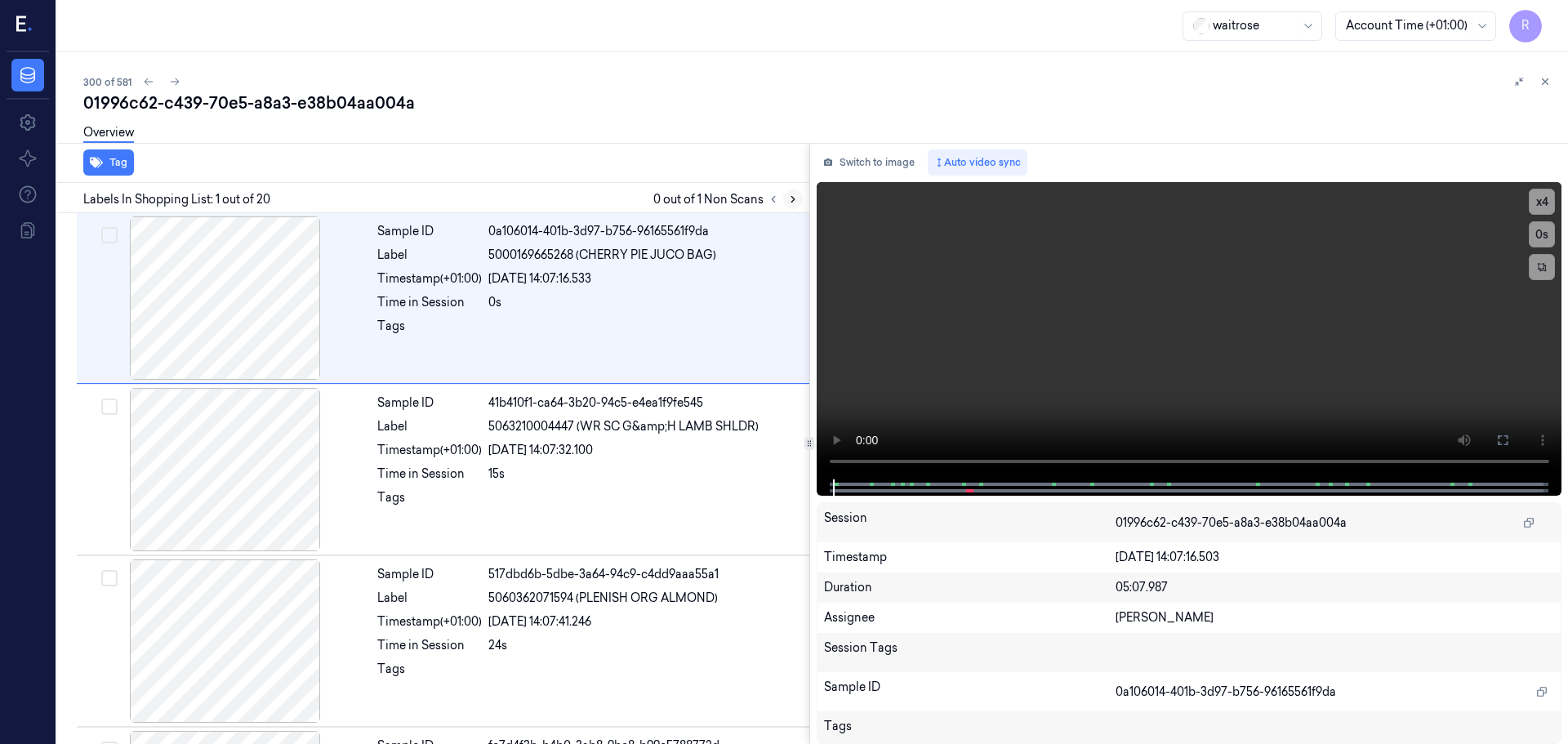
click at [791, 203] on icon at bounding box center [793, 199] width 11 height 11
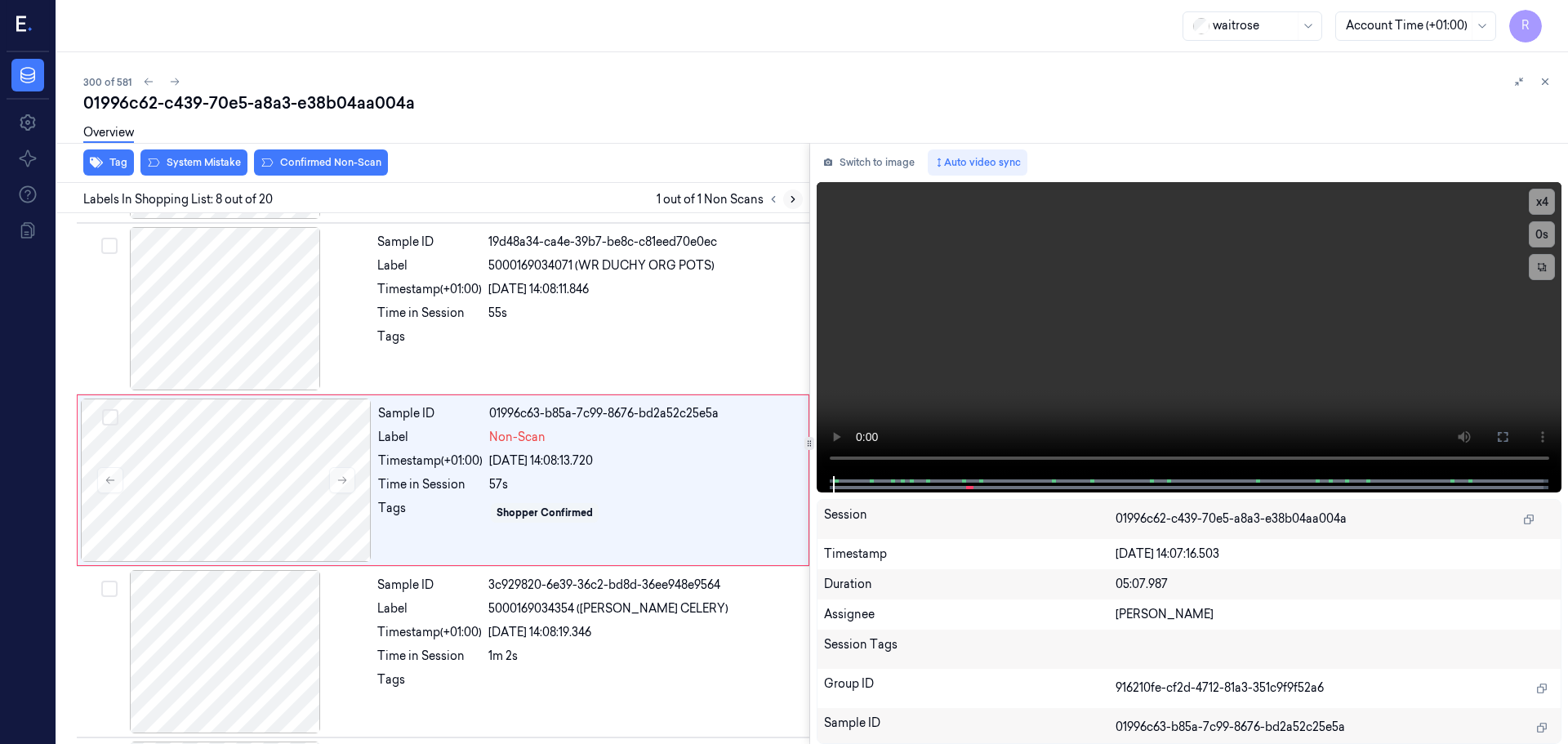
scroll to position [1020, 0]
click at [327, 499] on div at bounding box center [226, 478] width 291 height 163
click at [332, 486] on button at bounding box center [342, 478] width 26 height 26
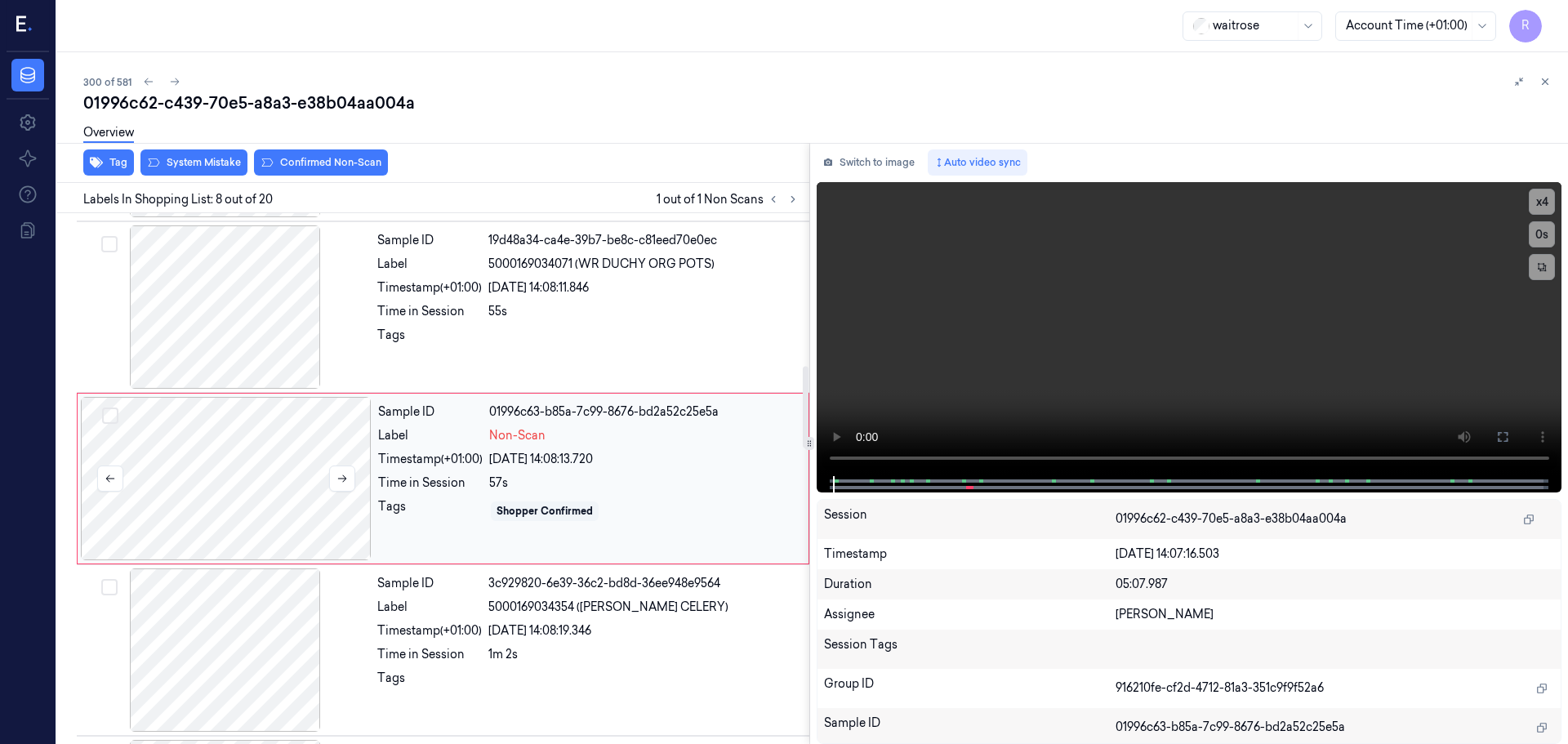
scroll to position [938, 0]
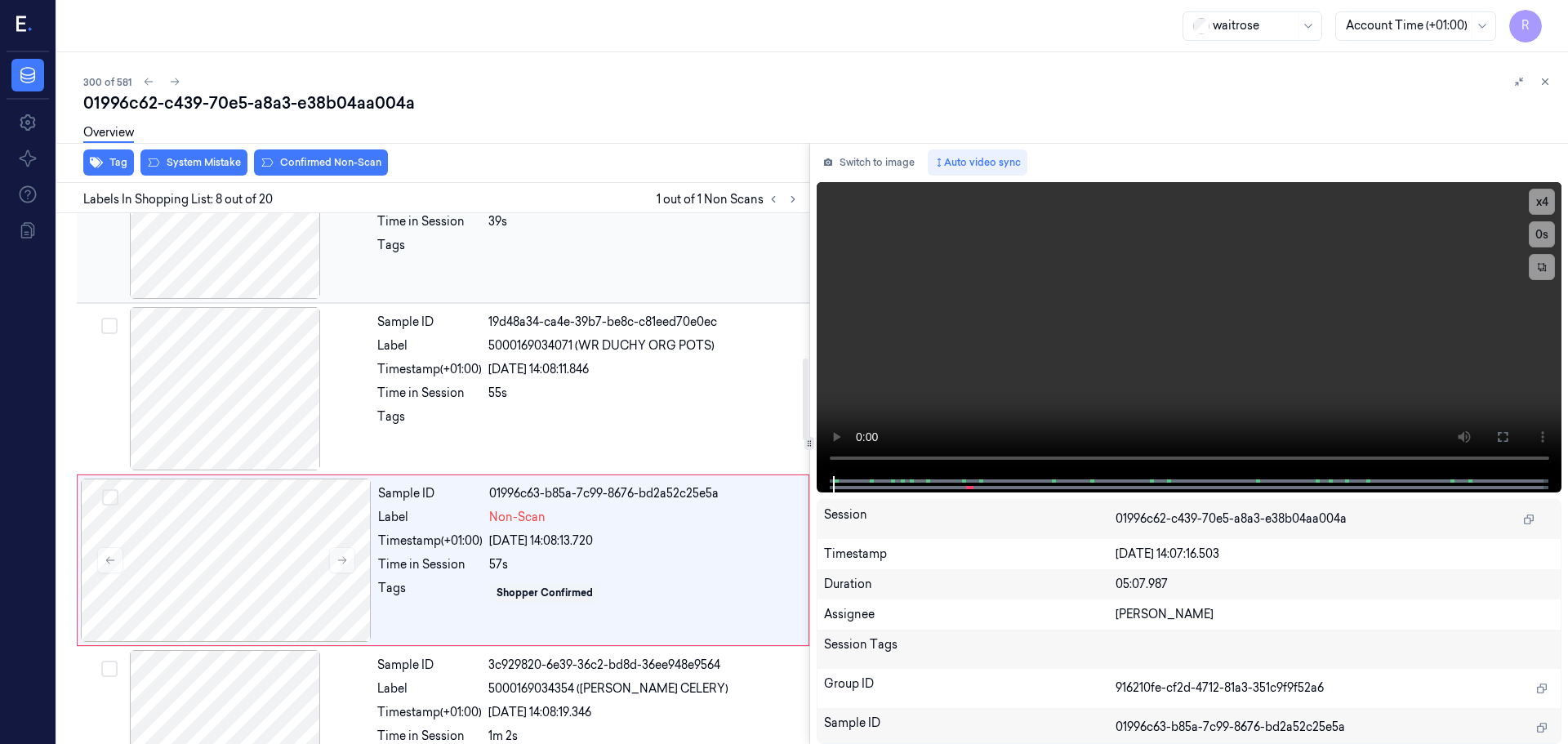
click at [259, 256] on div at bounding box center [225, 217] width 291 height 163
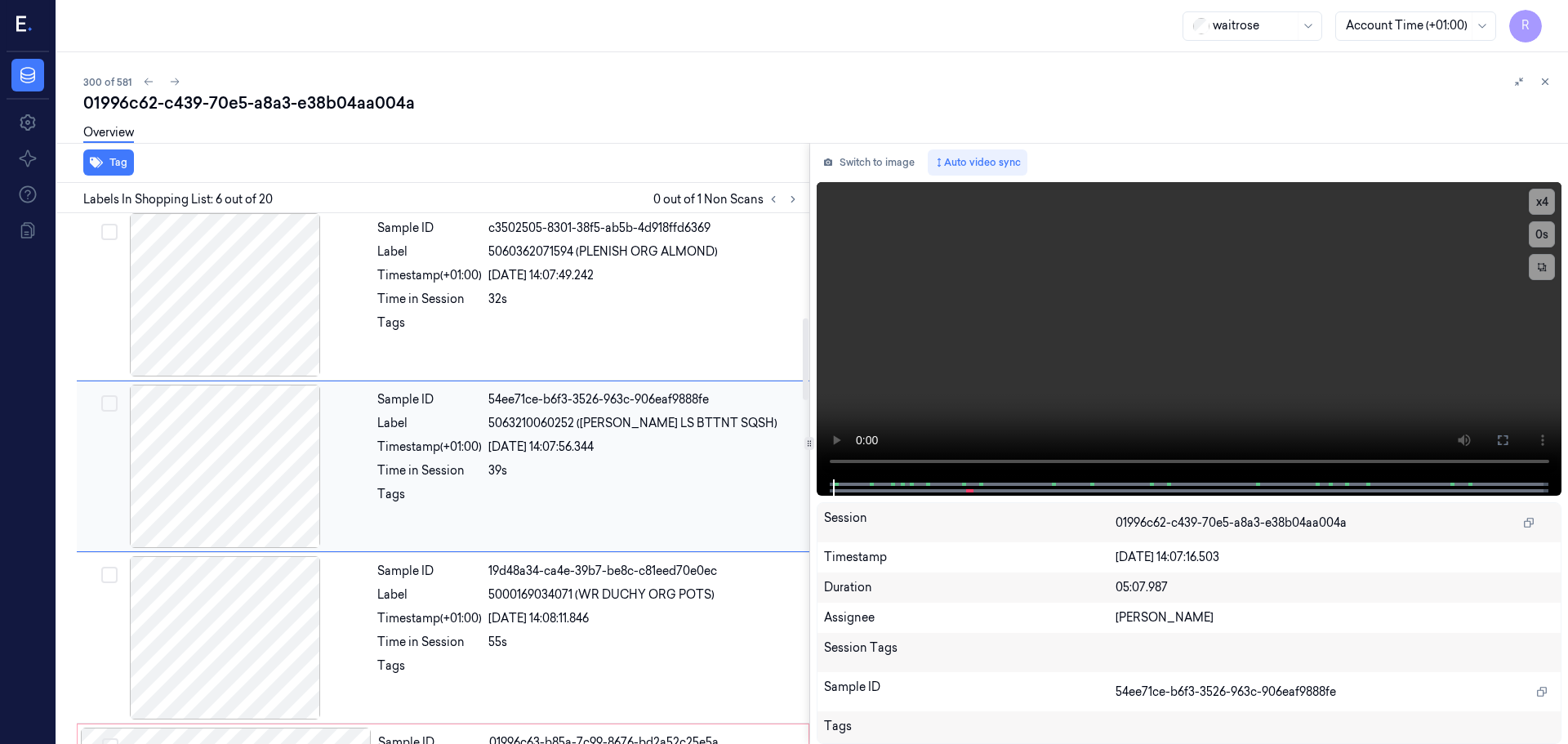
scroll to position [677, 0]
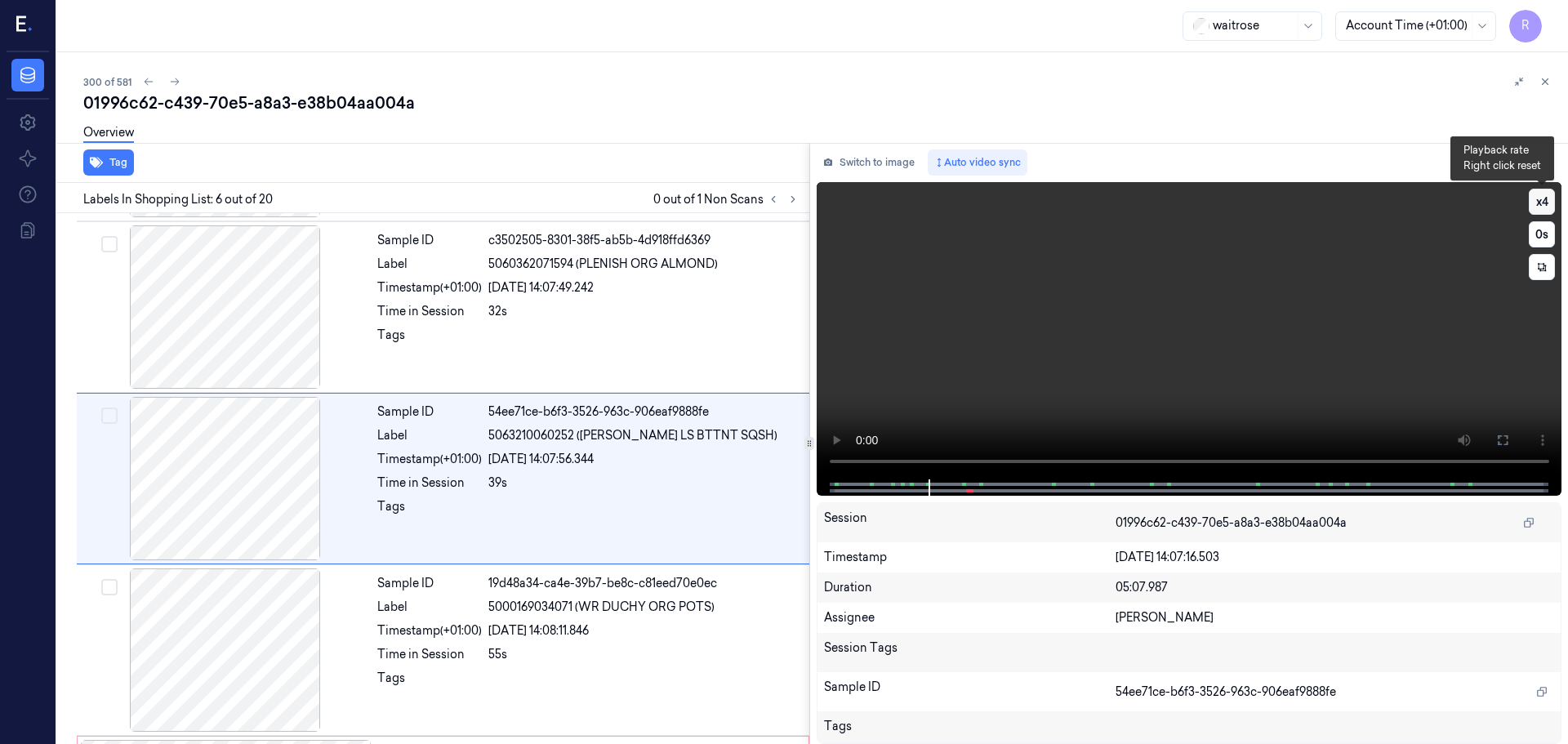
click at [1548, 206] on button "x 4" at bounding box center [1542, 202] width 26 height 26
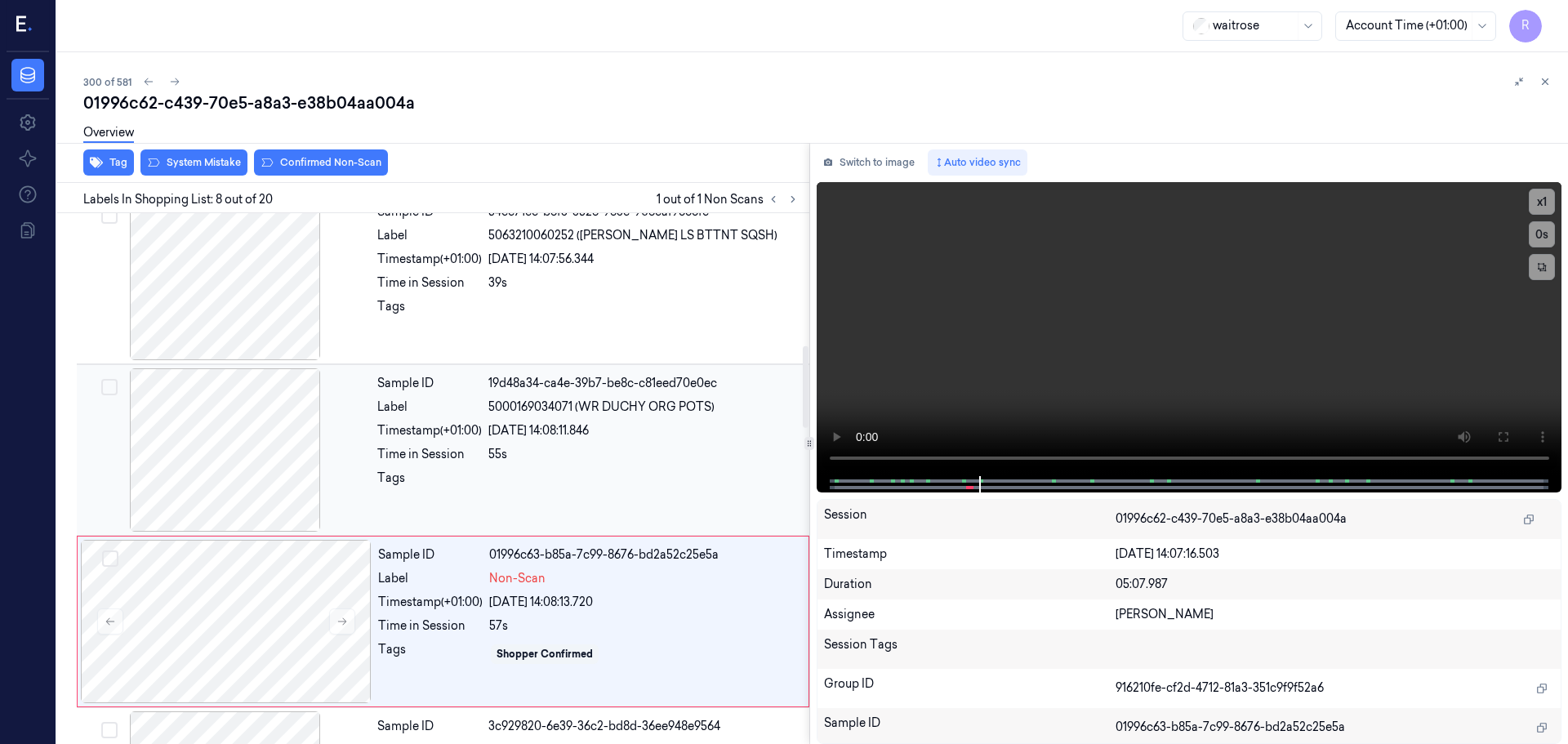
scroll to position [938, 0]
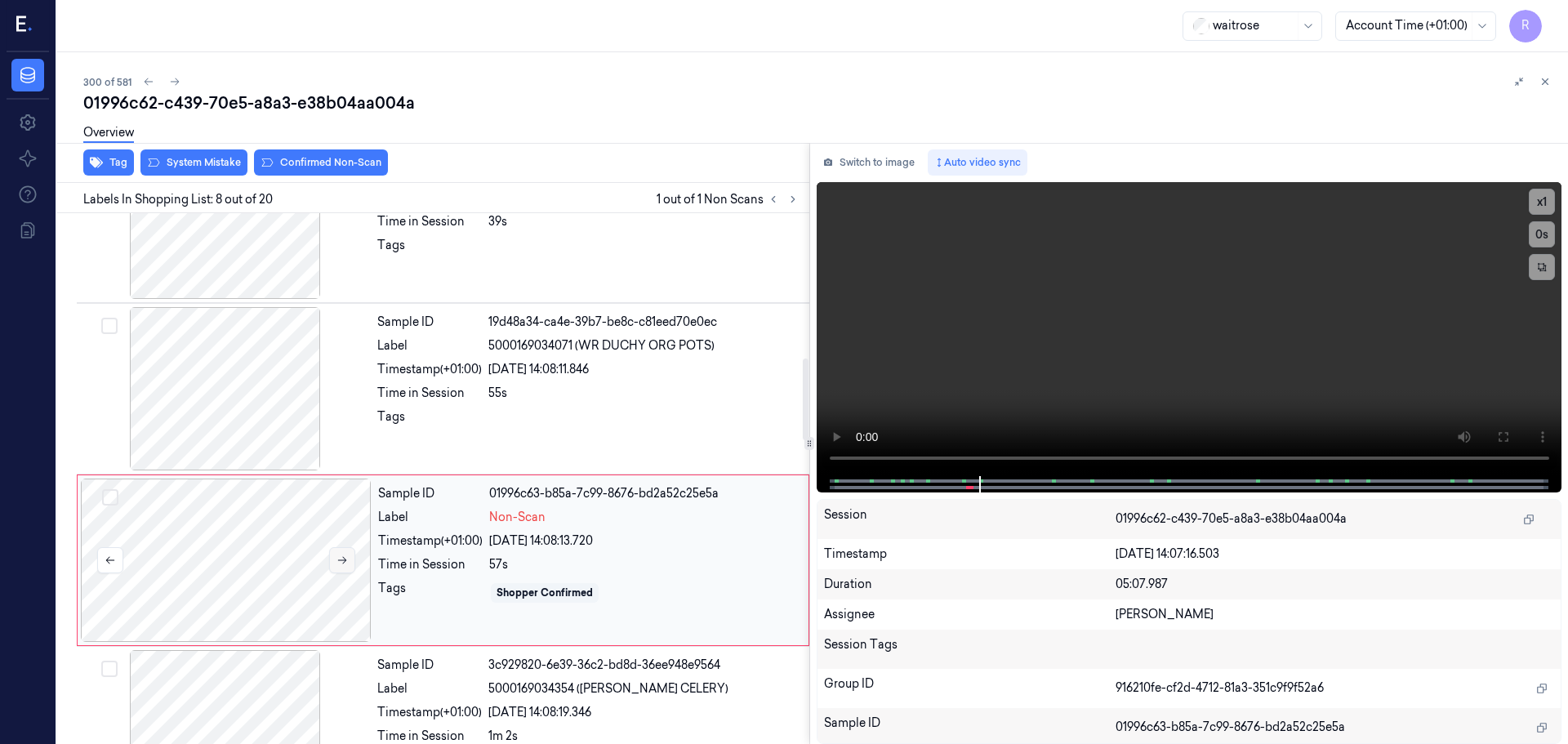
click at [342, 561] on icon at bounding box center [342, 559] width 11 height 11
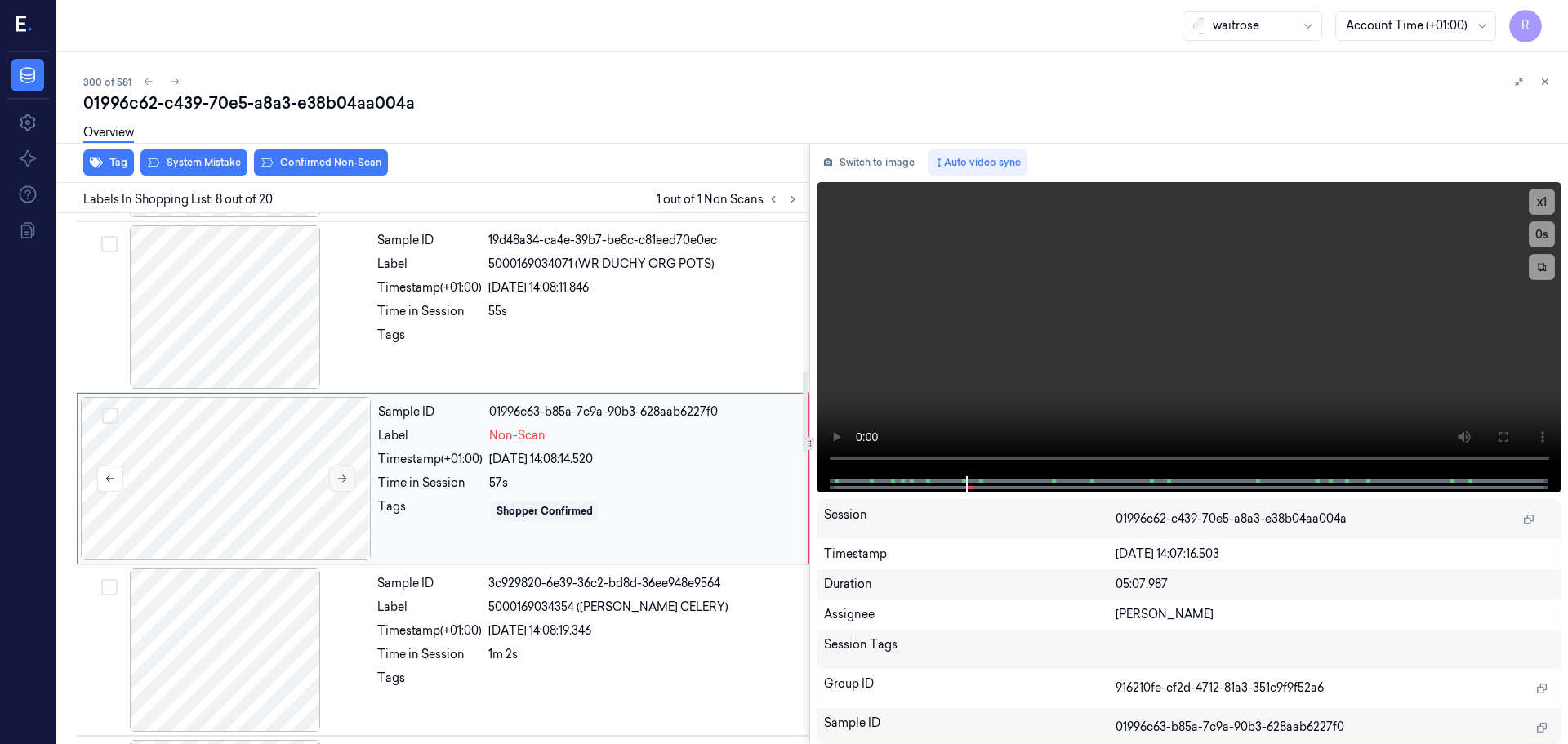
click at [349, 473] on button at bounding box center [342, 478] width 26 height 26
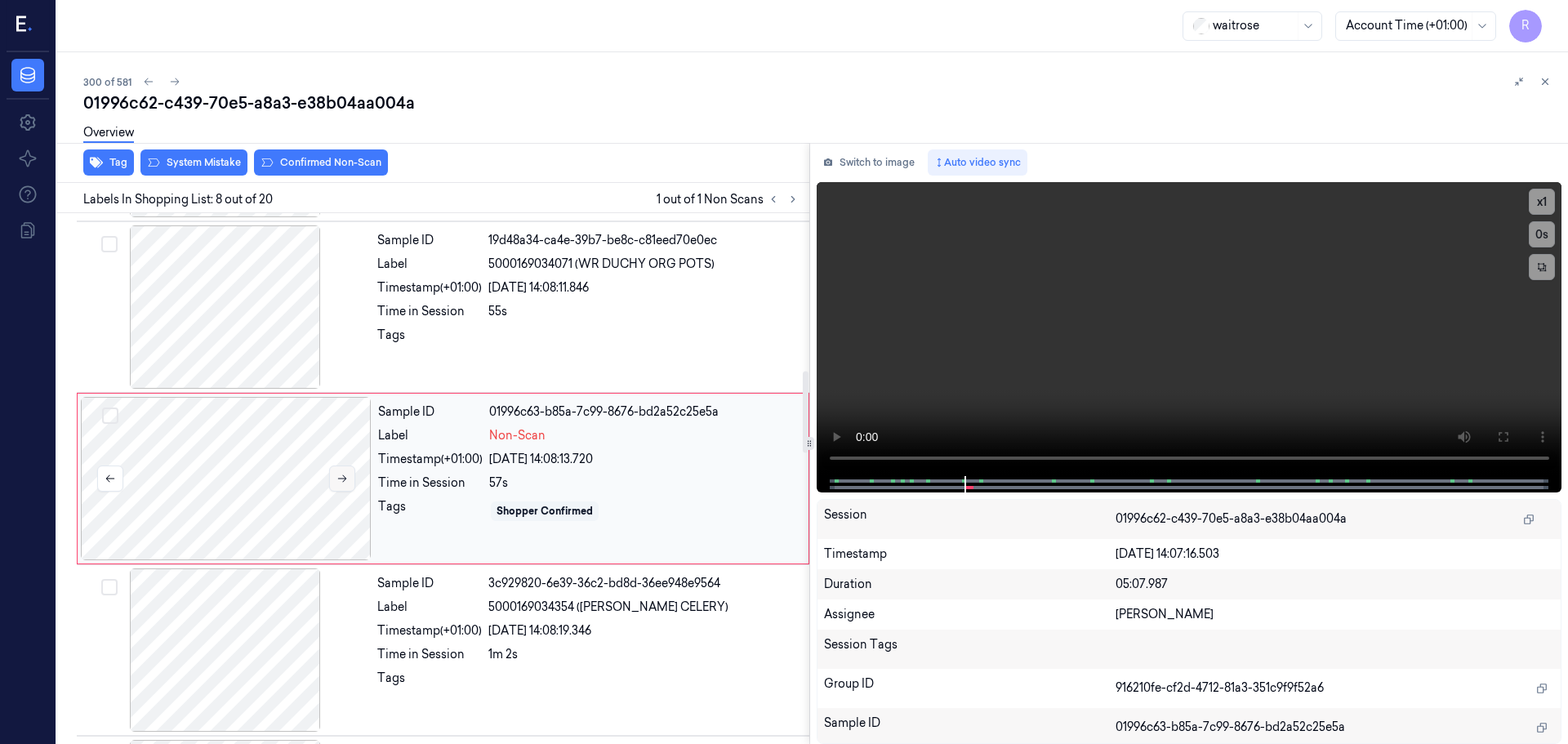
click at [351, 473] on button at bounding box center [342, 478] width 26 height 26
click at [1535, 204] on button "x 1" at bounding box center [1542, 202] width 26 height 26
click at [1535, 204] on button "x 2" at bounding box center [1542, 202] width 26 height 26
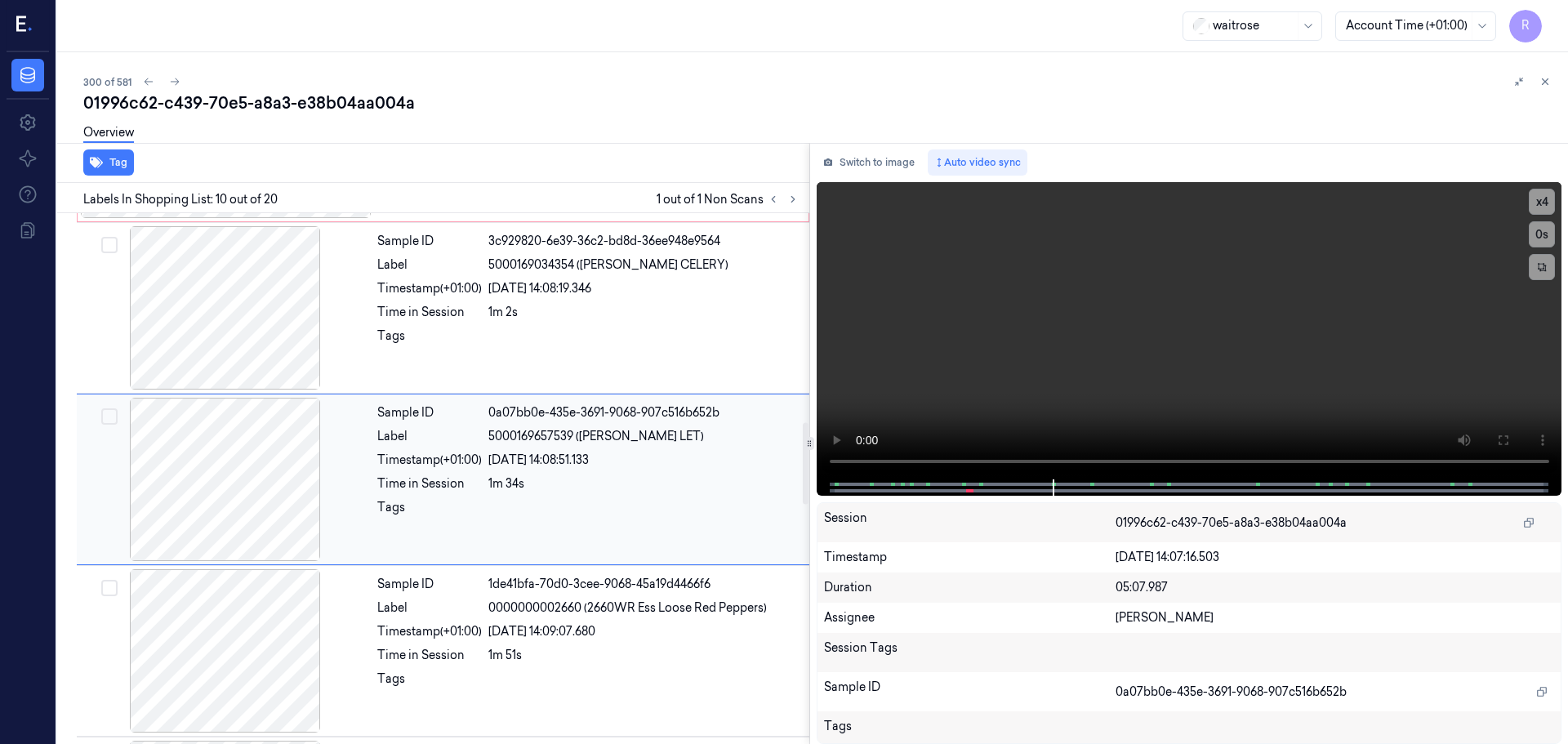
scroll to position [1363, 0]
click at [765, 204] on button at bounding box center [773, 199] width 20 height 20
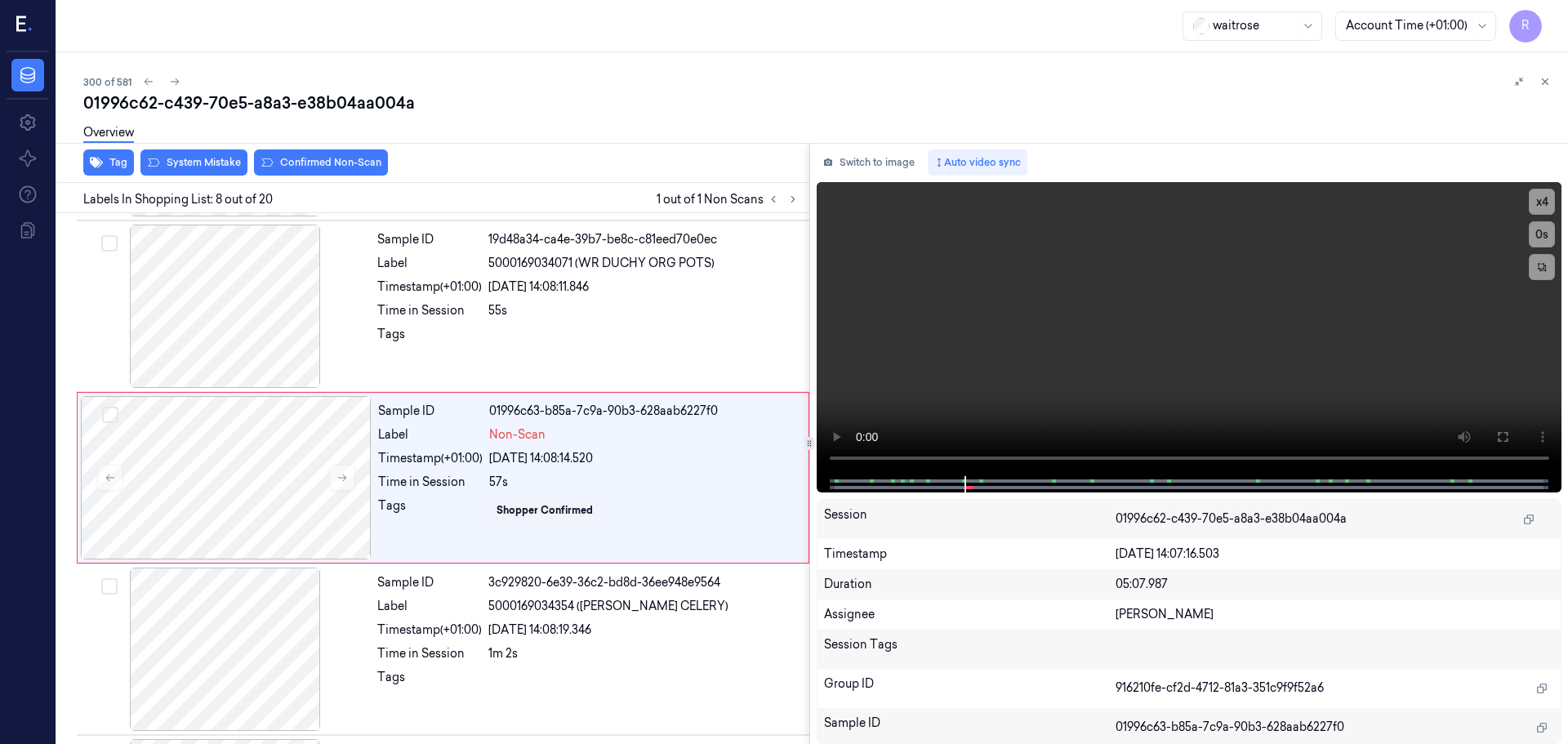
scroll to position [1020, 0]
click at [206, 169] on button "System Mistake" at bounding box center [194, 162] width 107 height 26
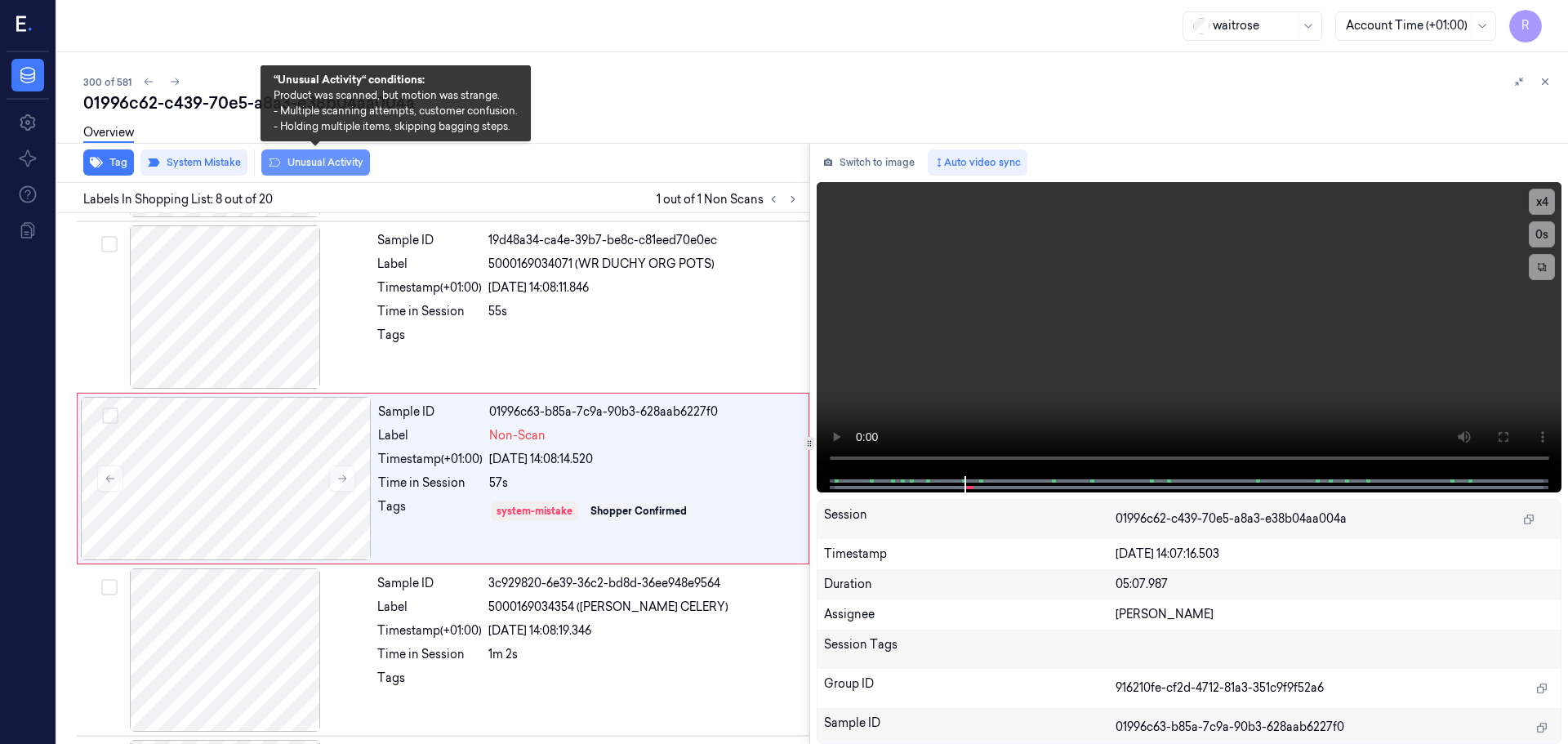
click at [293, 161] on button "Unusual Activity" at bounding box center [316, 162] width 109 height 26
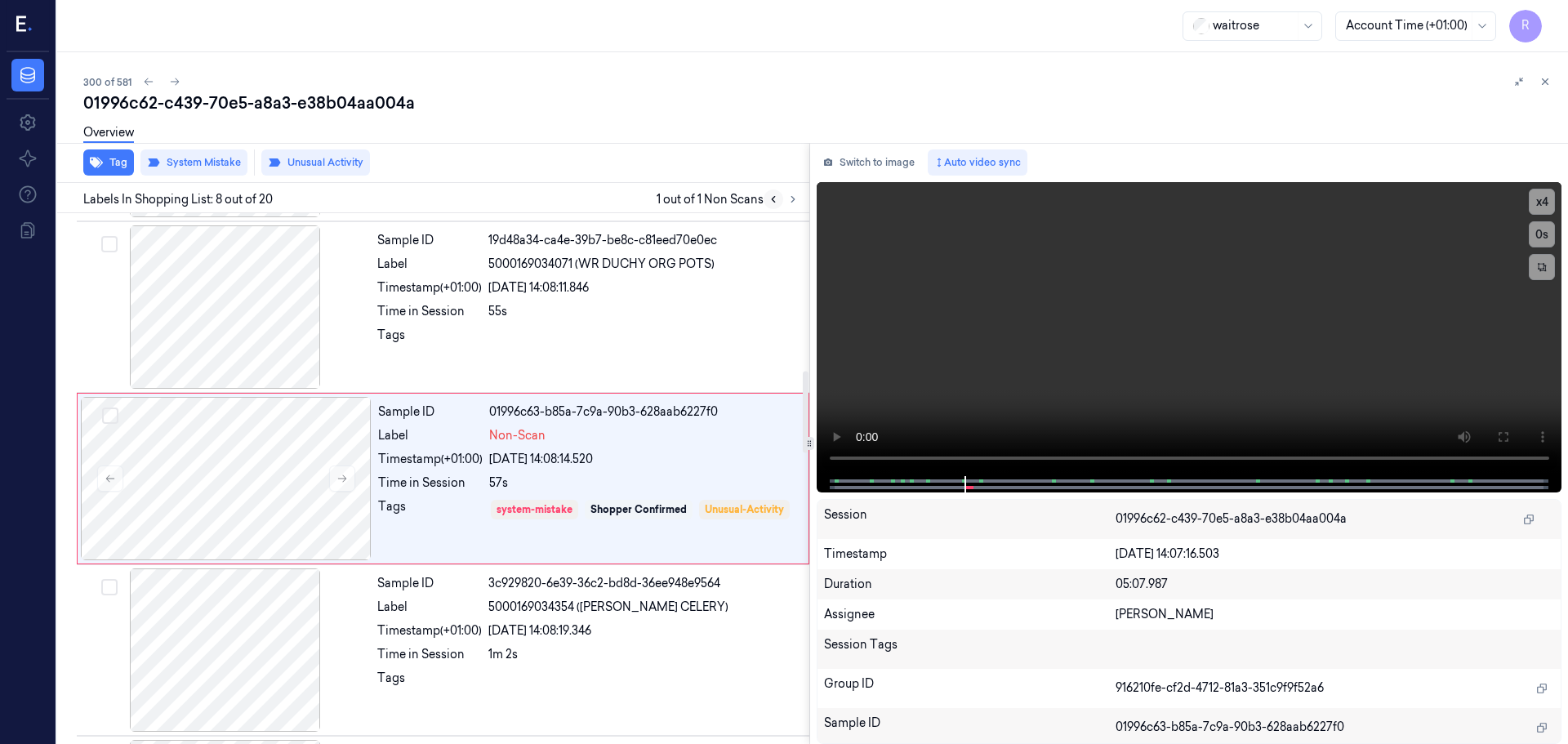
click at [770, 204] on icon at bounding box center [773, 199] width 11 height 11
click at [1540, 83] on icon at bounding box center [1545, 81] width 11 height 11
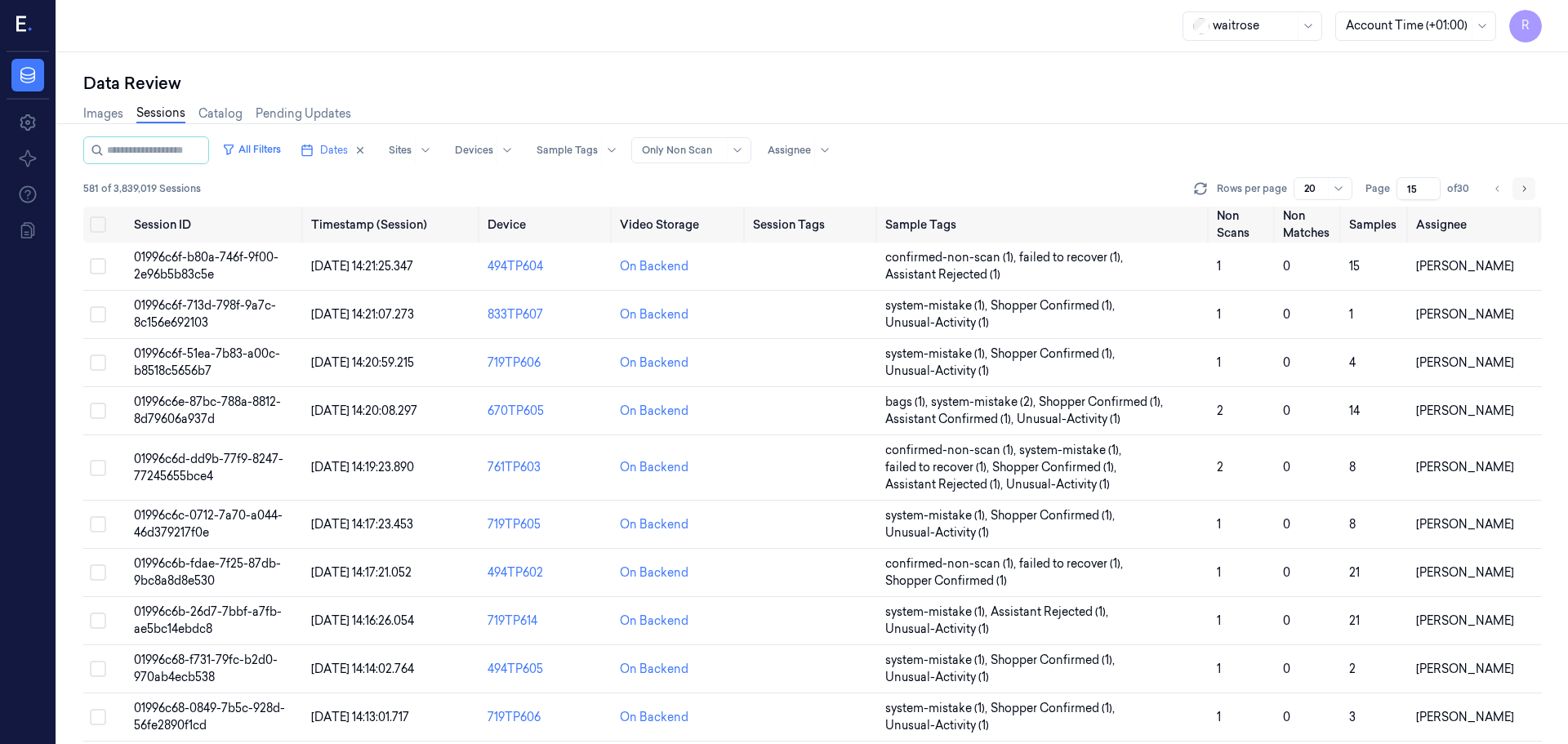
click at [1534, 193] on button "Go to next page" at bounding box center [1524, 188] width 22 height 22
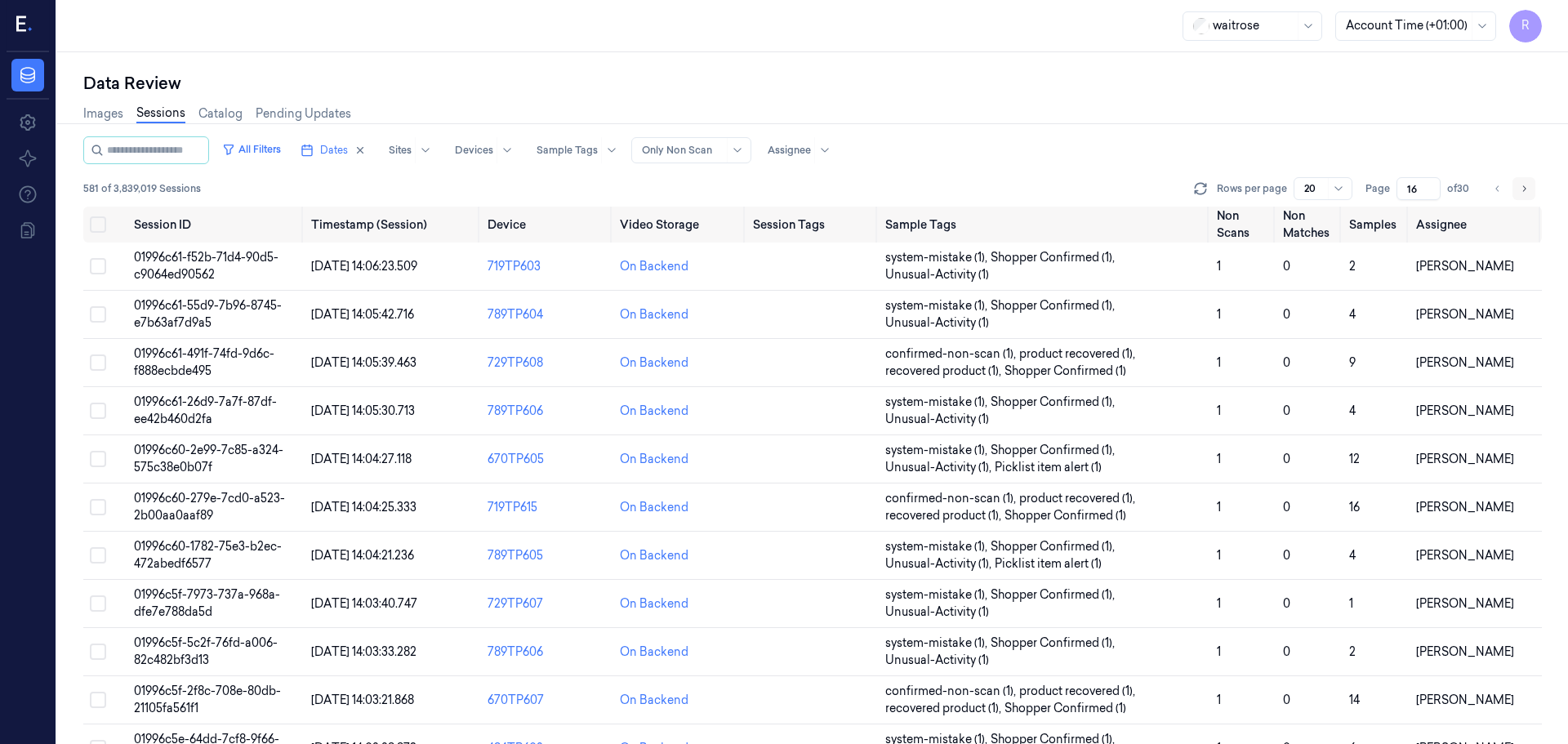
click at [1527, 196] on button "Go to next page" at bounding box center [1524, 188] width 22 height 22
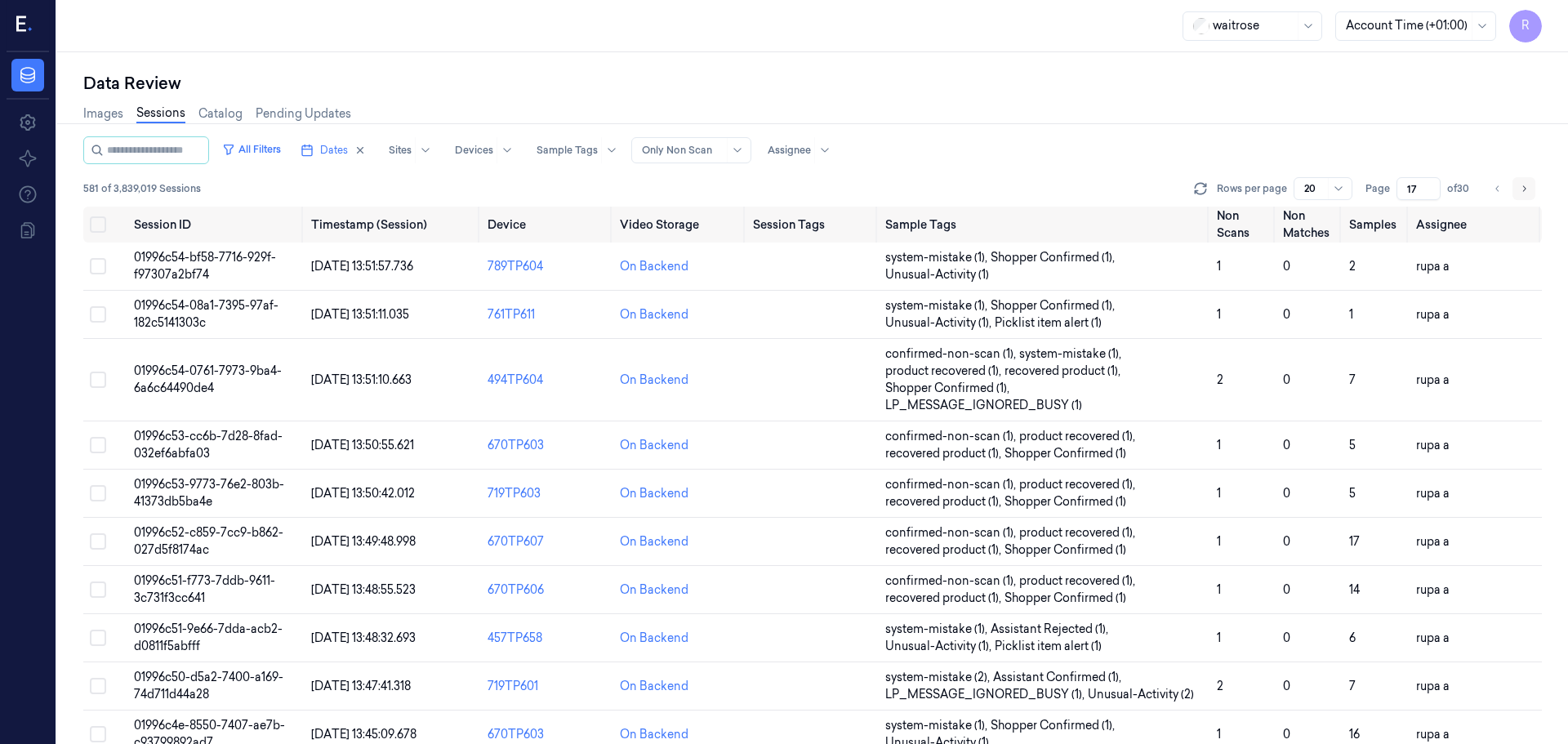
click at [1526, 197] on button "Go to next page" at bounding box center [1524, 188] width 22 height 22
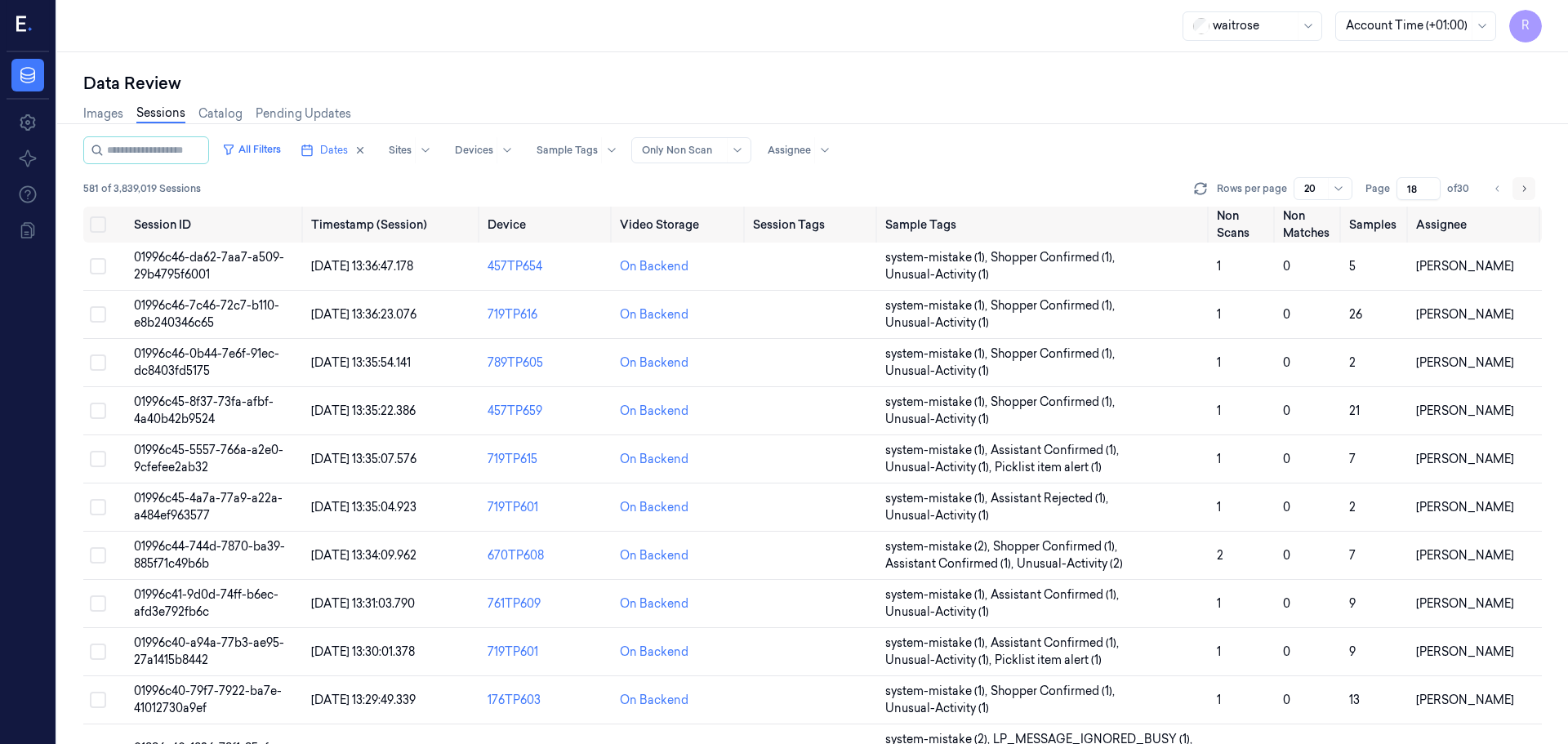
click at [1525, 197] on button "Go to next page" at bounding box center [1524, 188] width 22 height 22
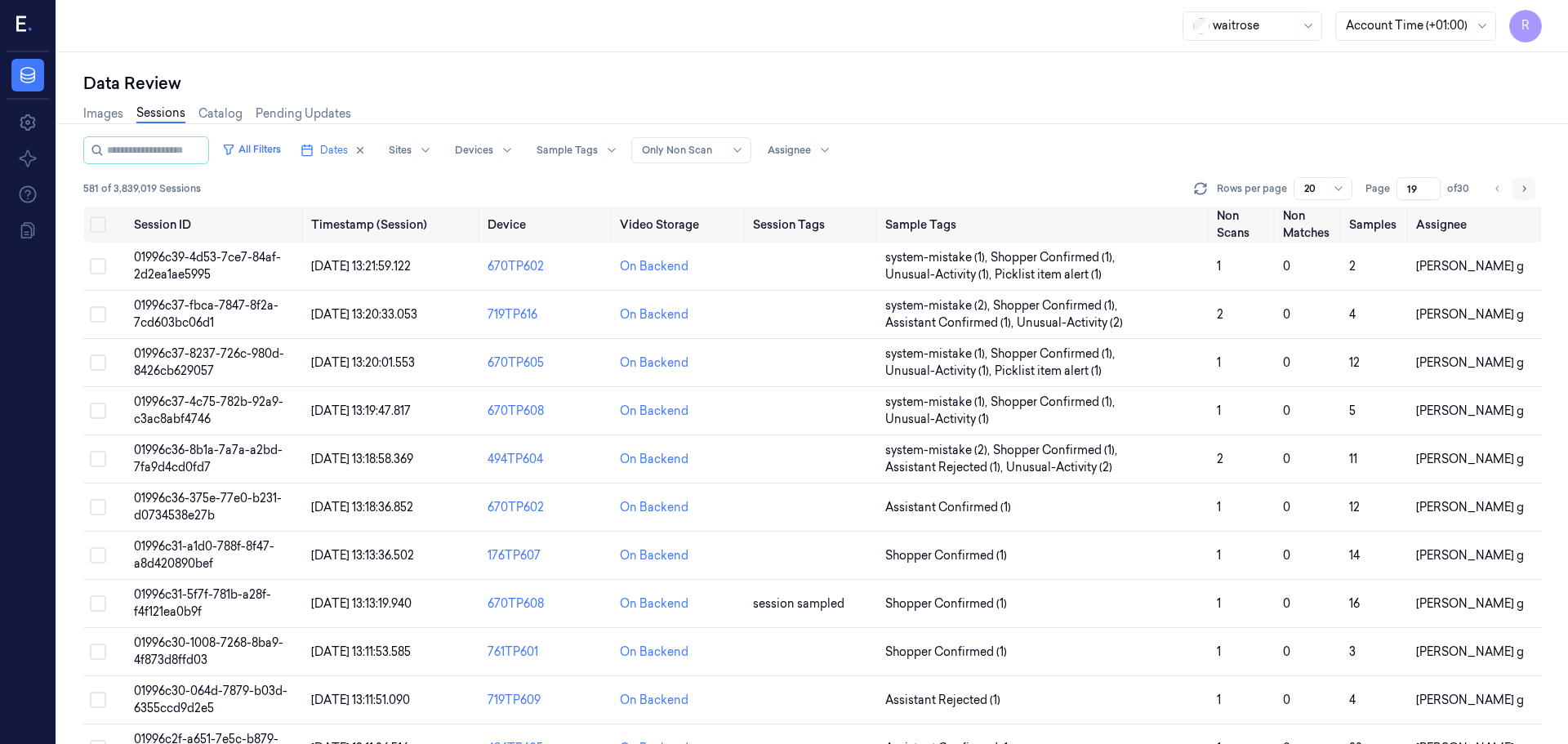
click at [1525, 197] on button "Go to next page" at bounding box center [1524, 188] width 22 height 22
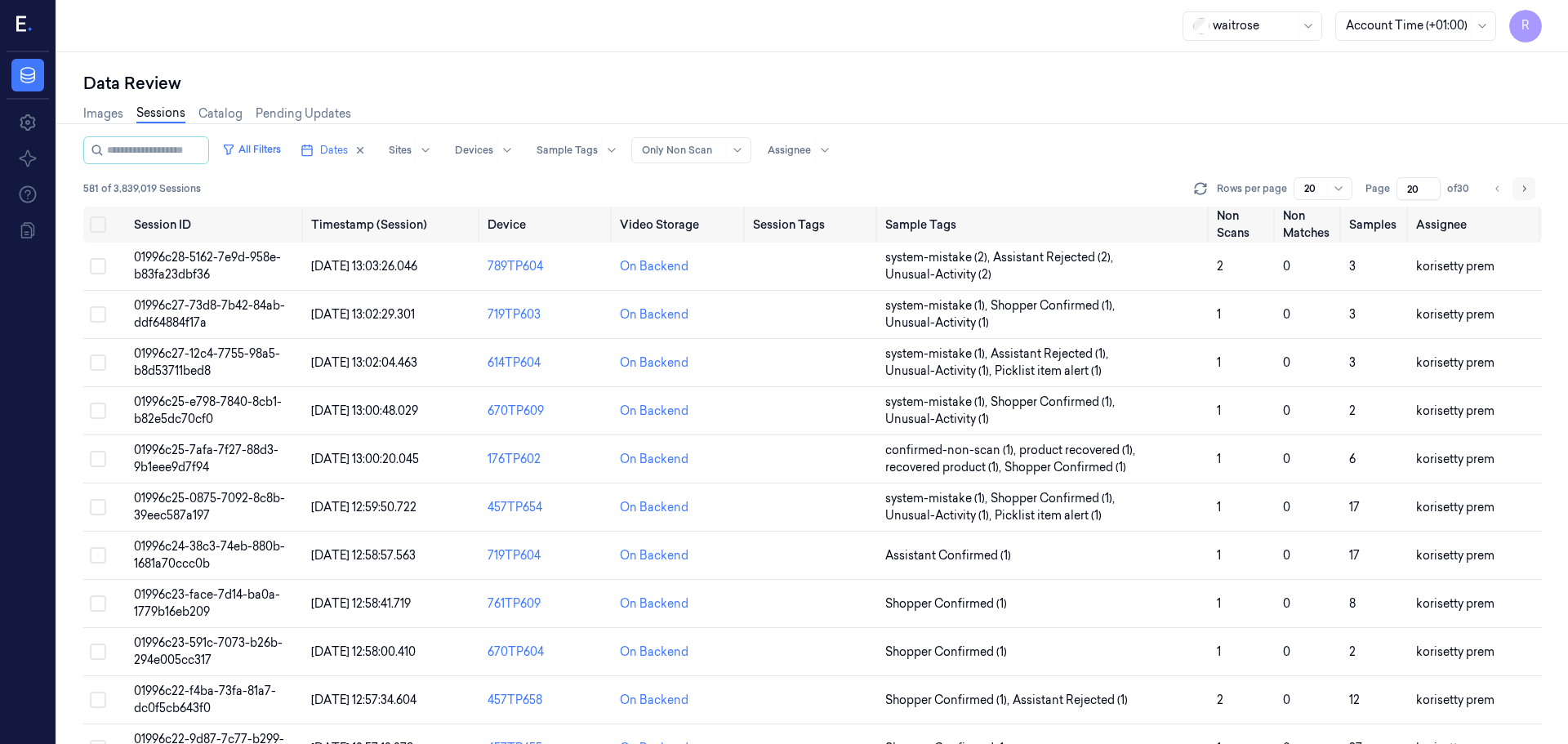
click at [1525, 197] on button "Go to next page" at bounding box center [1524, 188] width 22 height 22
type input "21"
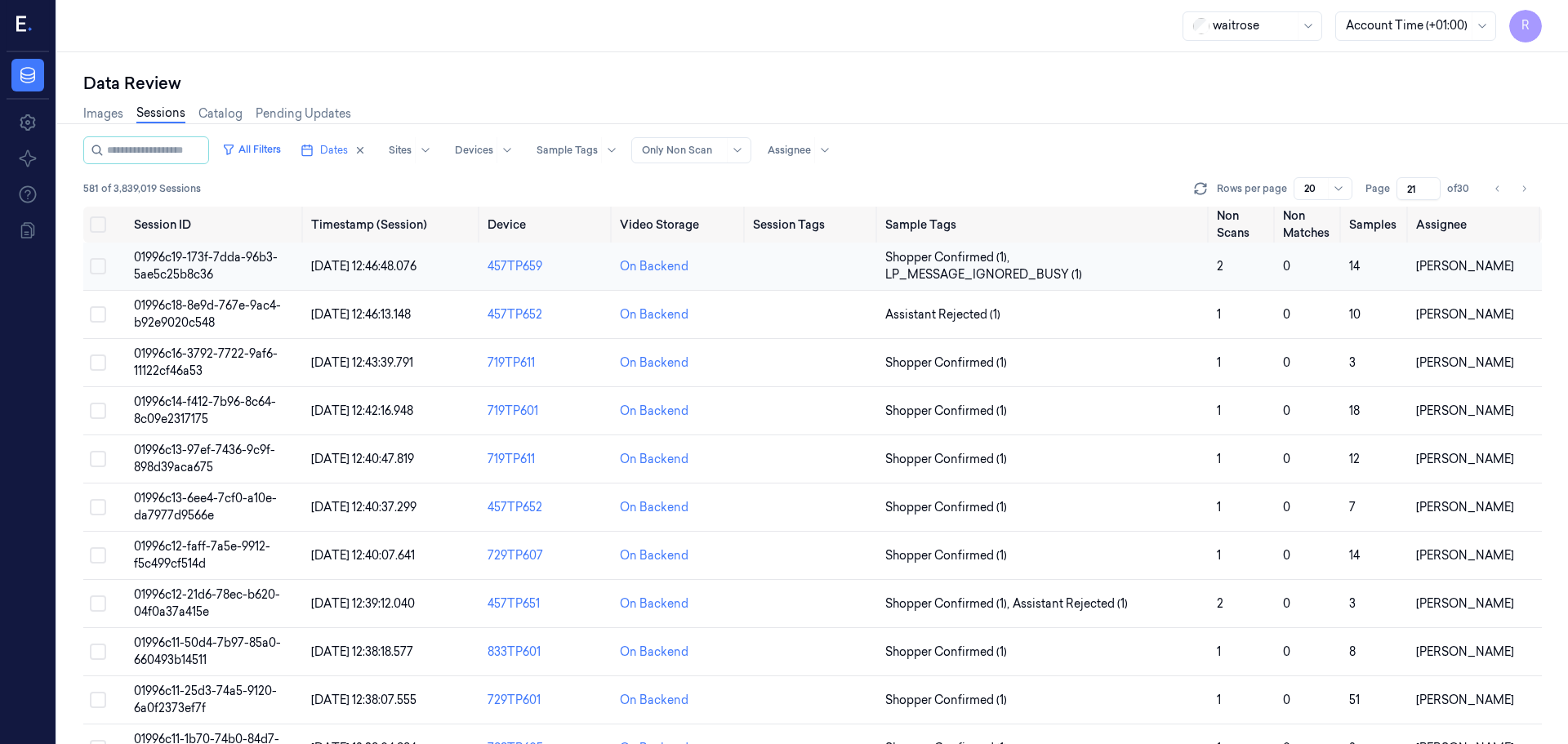
click at [1148, 282] on span "Shopper Confirmed (1) , LP_MESSAGE_IGNORED_BUSY (1)" at bounding box center [1044, 267] width 319 height 35
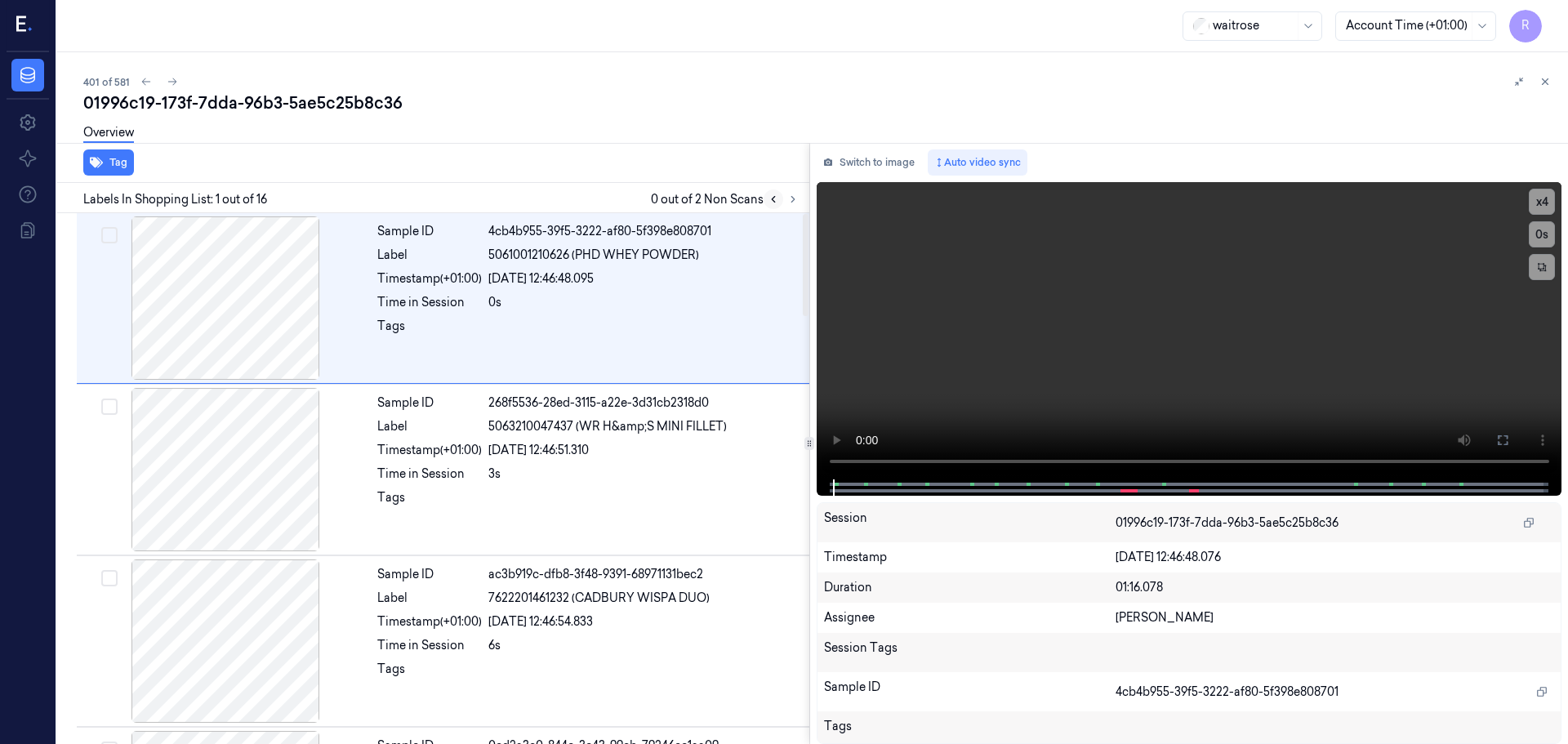
click at [779, 204] on icon at bounding box center [773, 199] width 11 height 11
click at [786, 198] on button at bounding box center [793, 199] width 20 height 20
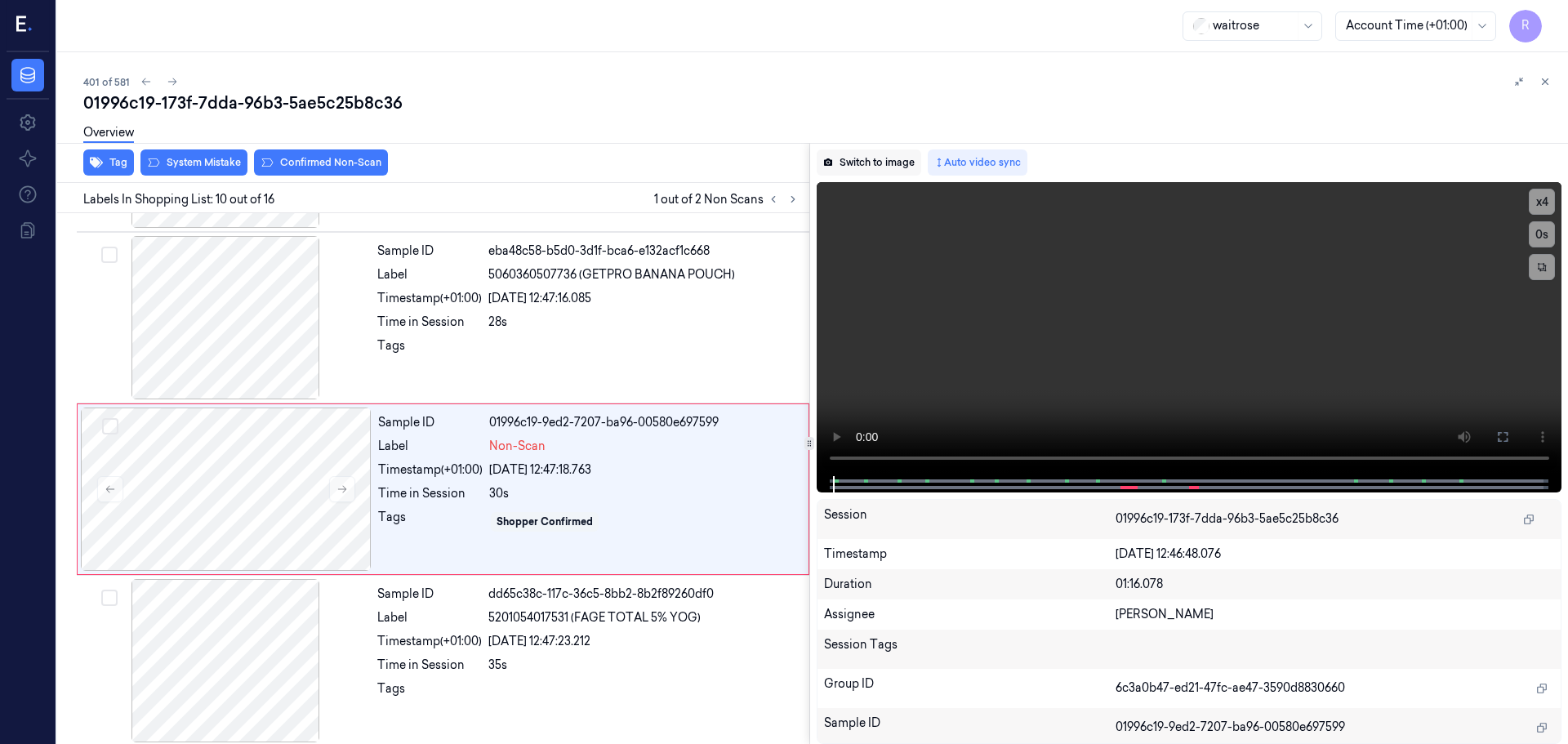
scroll to position [1363, 0]
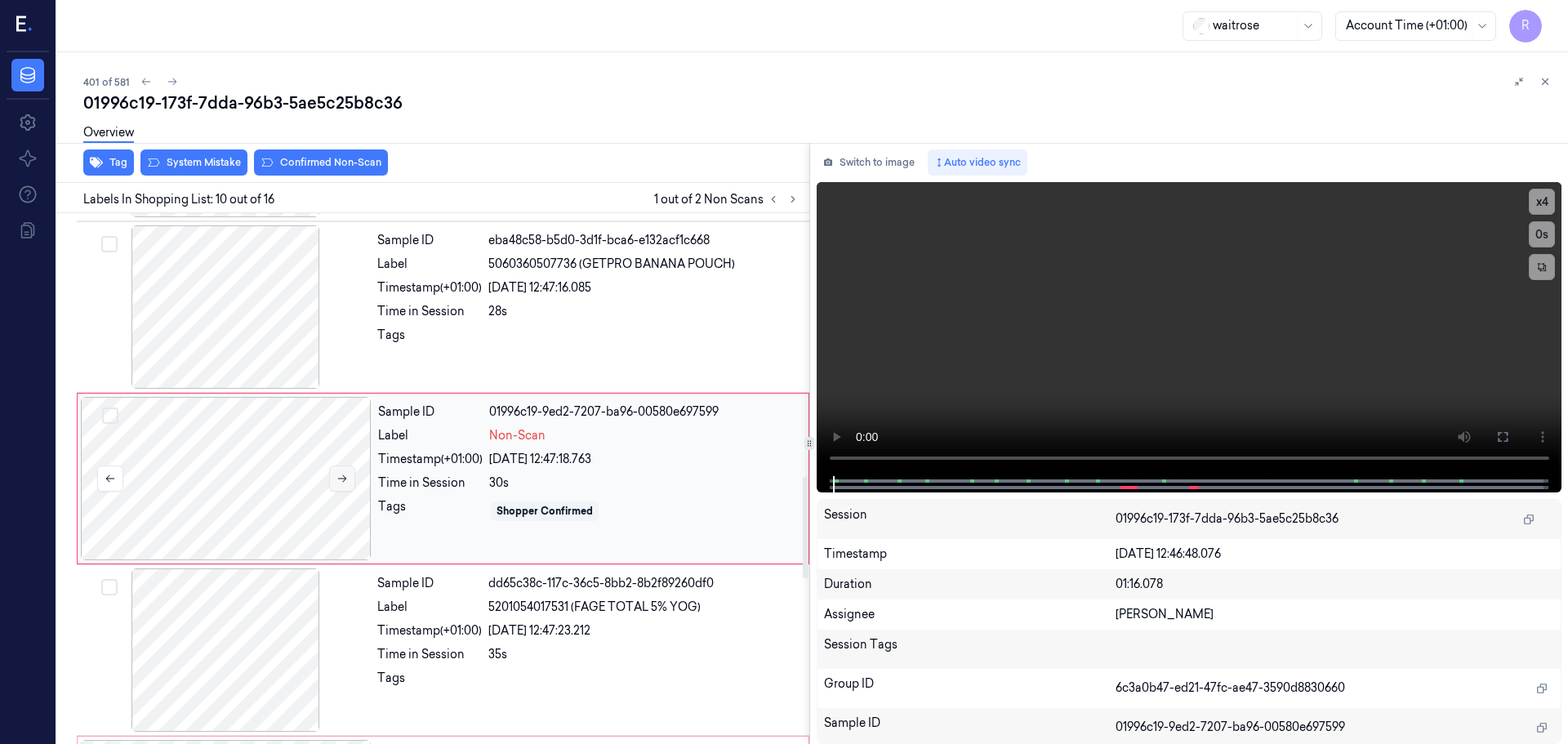
click at [347, 475] on icon at bounding box center [342, 478] width 11 height 11
click at [800, 200] on button at bounding box center [793, 199] width 20 height 20
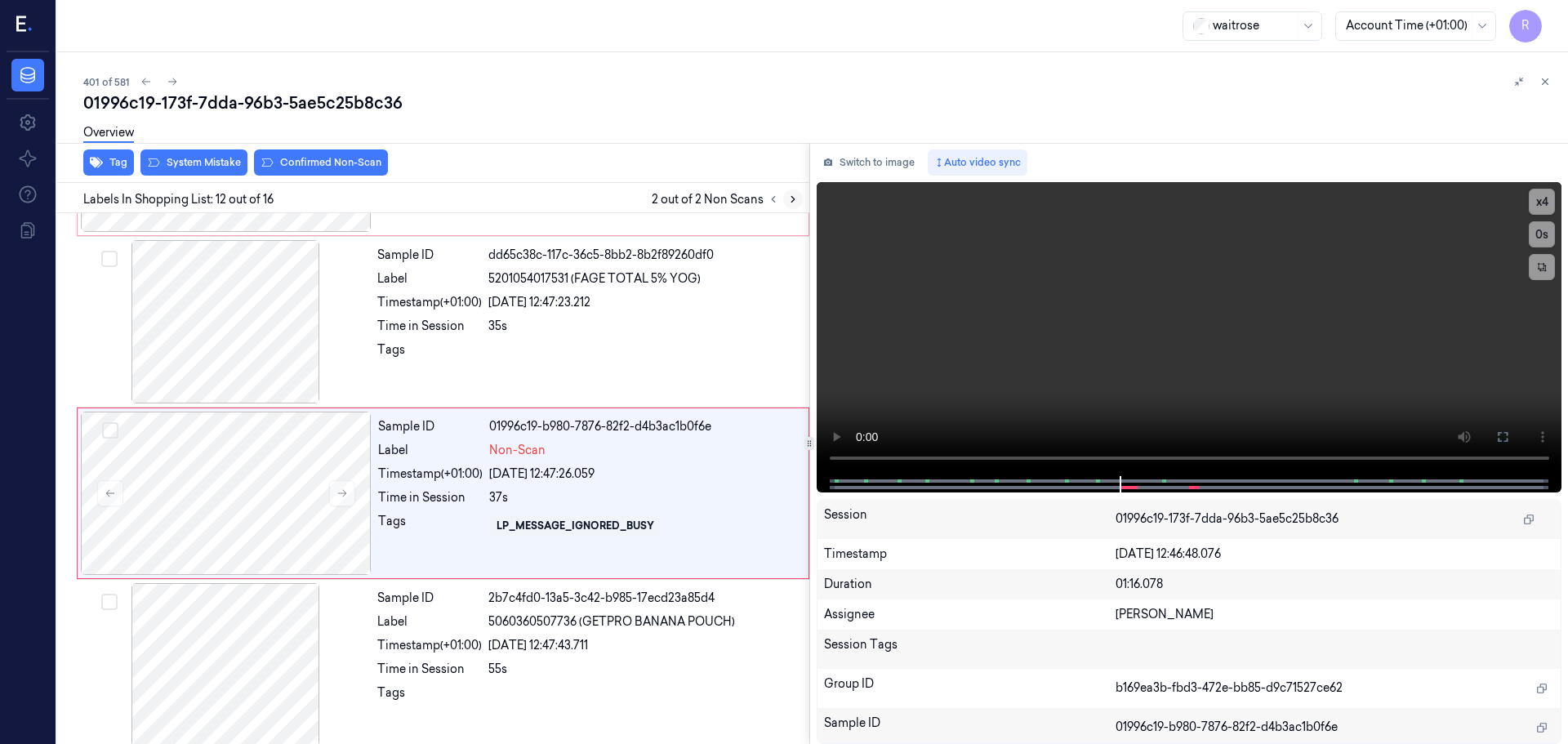
scroll to position [1706, 0]
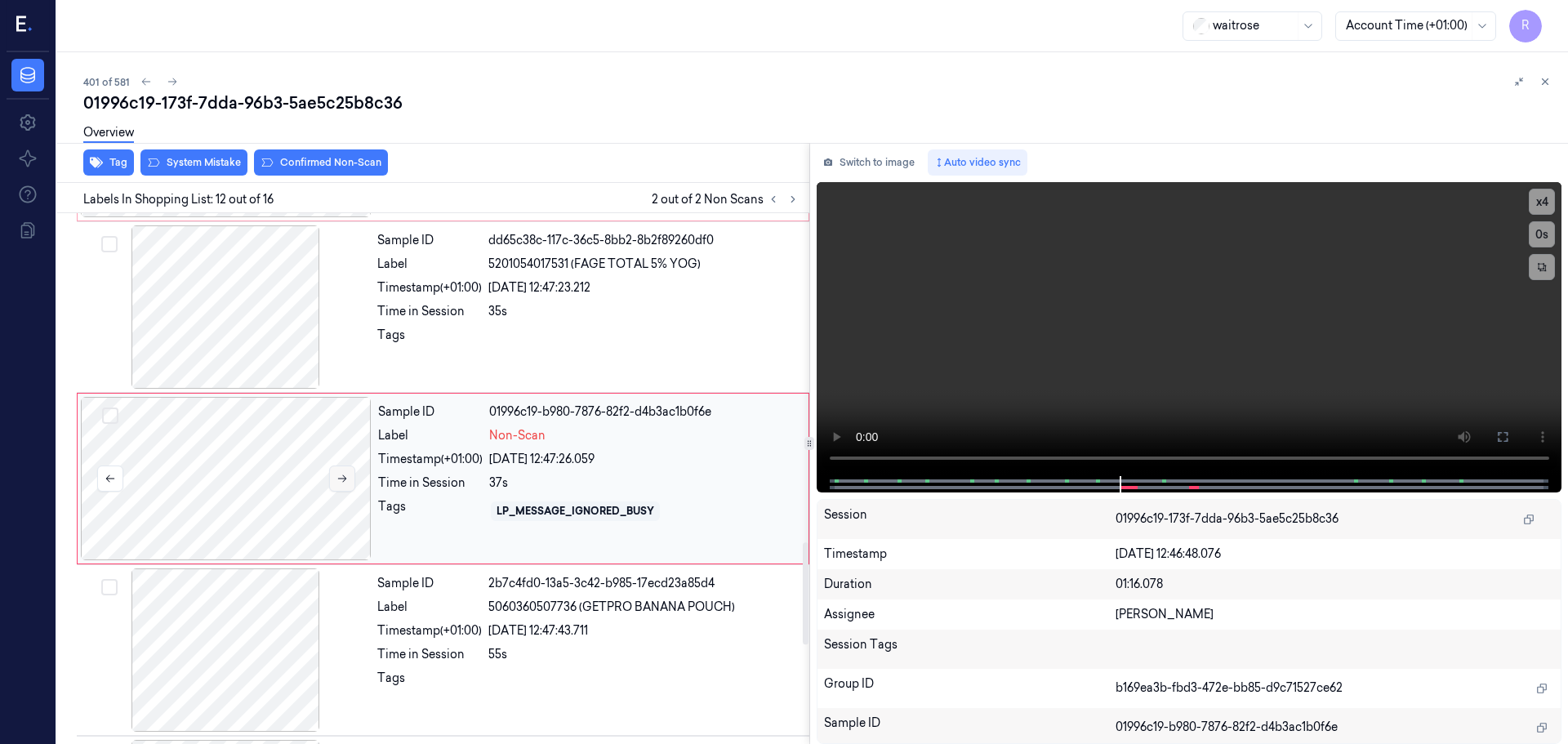
click at [340, 475] on icon at bounding box center [342, 478] width 11 height 11
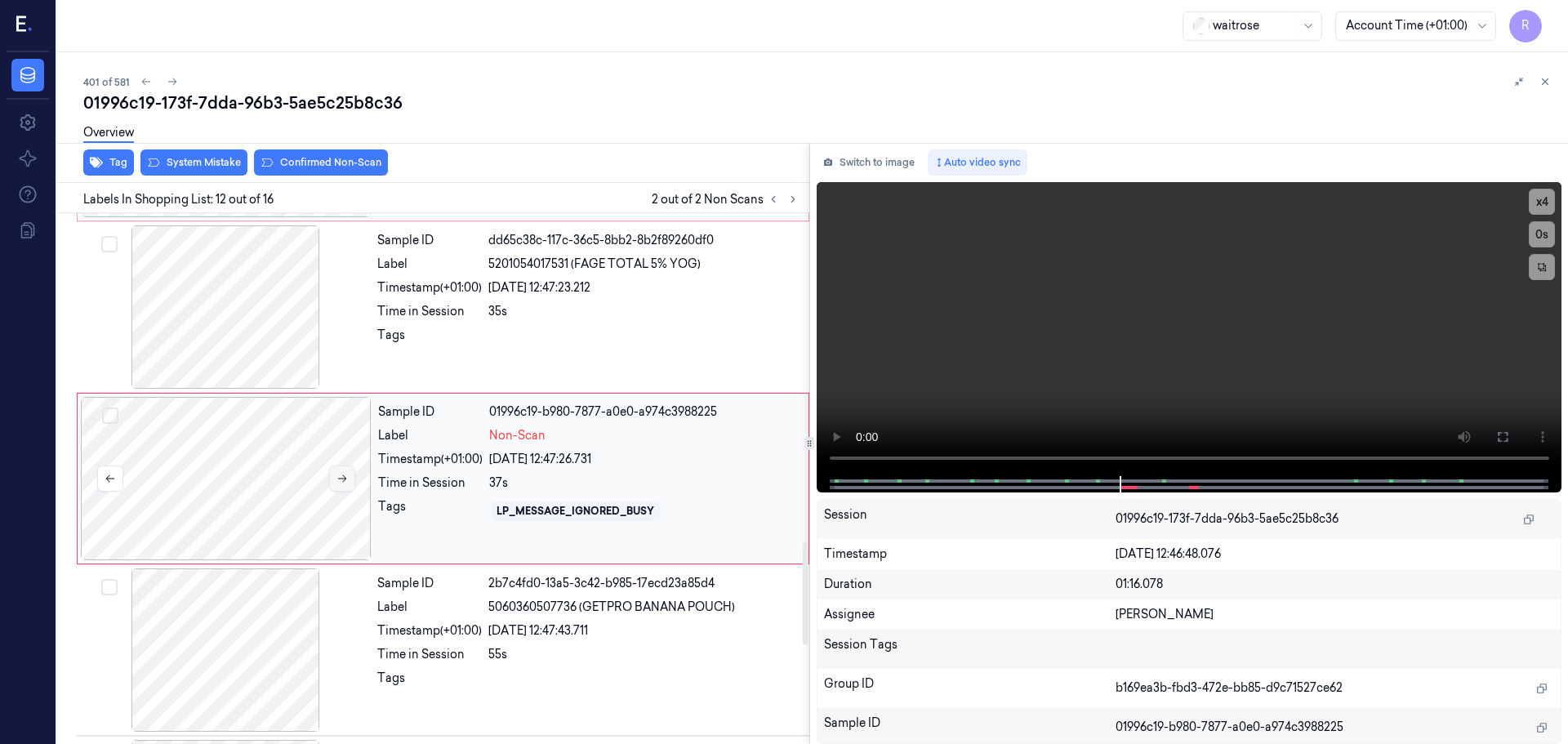
click at [340, 475] on icon at bounding box center [342, 478] width 11 height 11
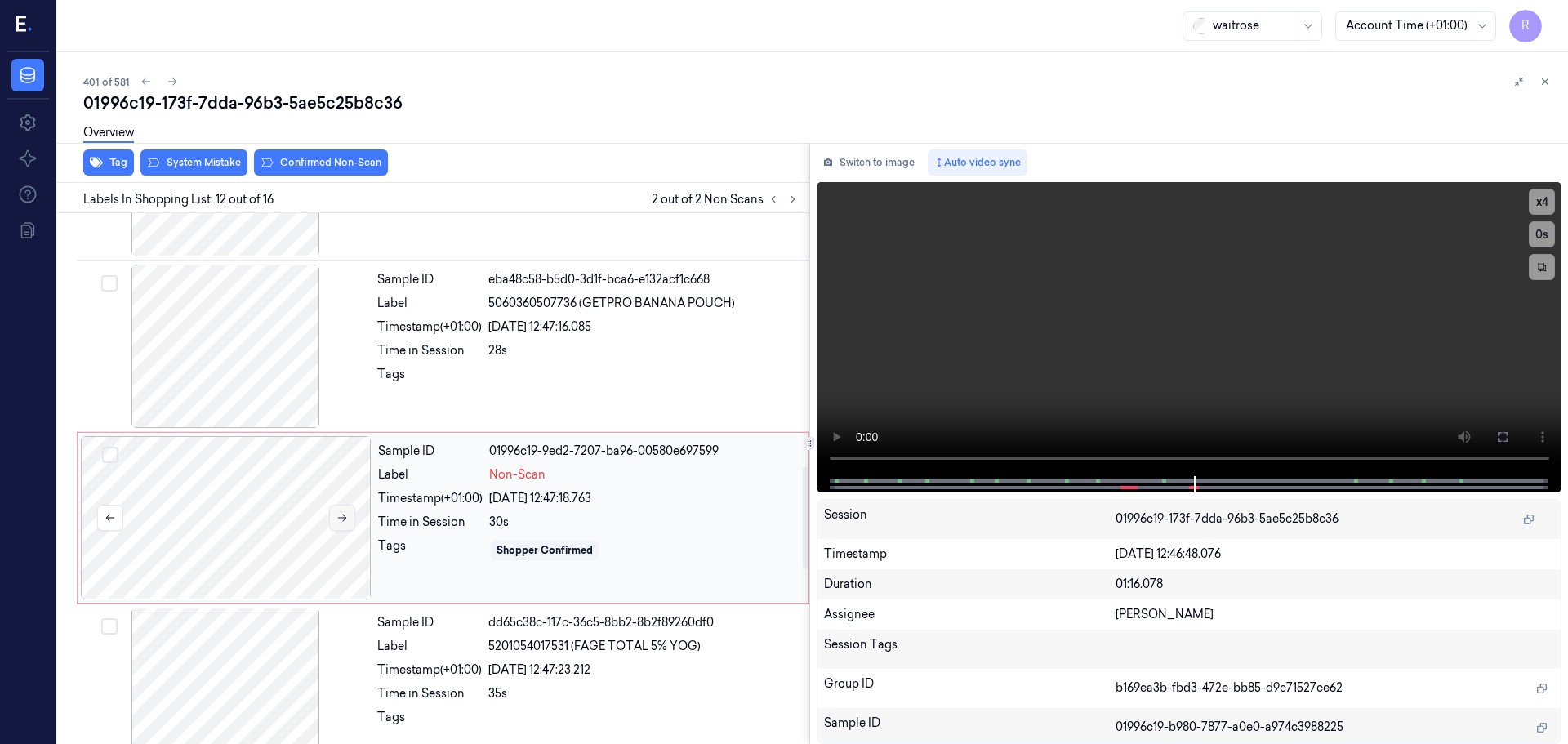
scroll to position [1297, 0]
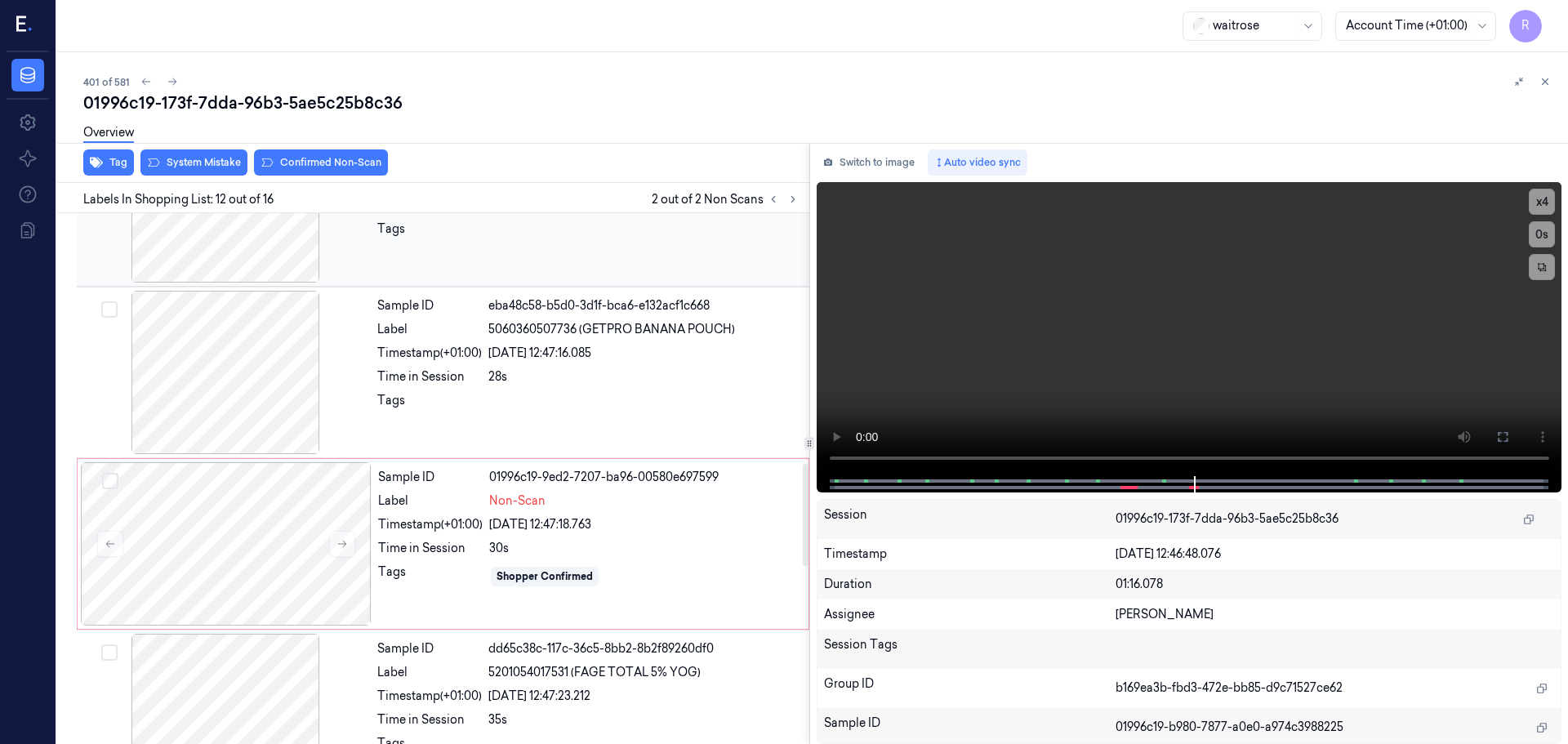
click at [278, 262] on div at bounding box center [225, 200] width 291 height 163
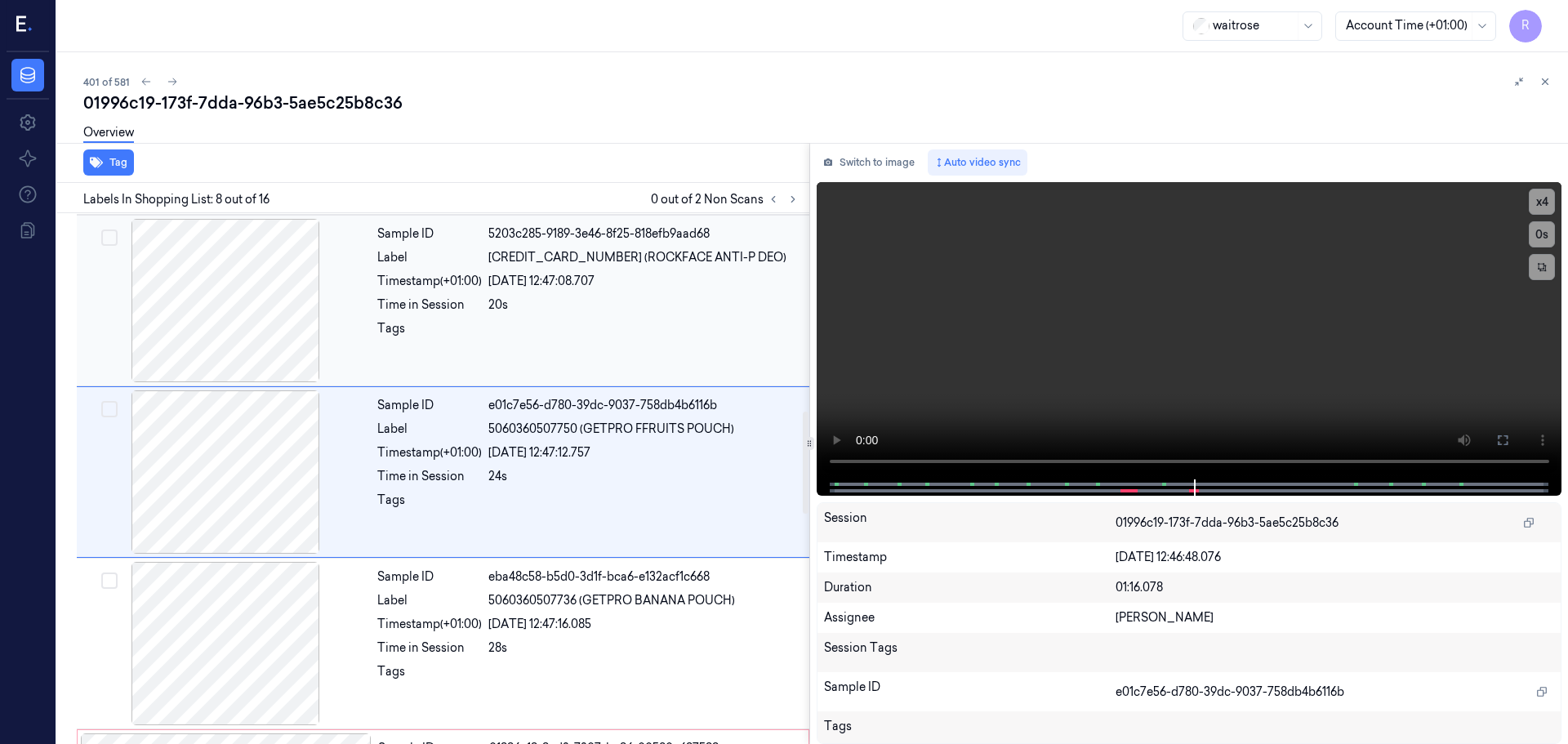
scroll to position [1020, 0]
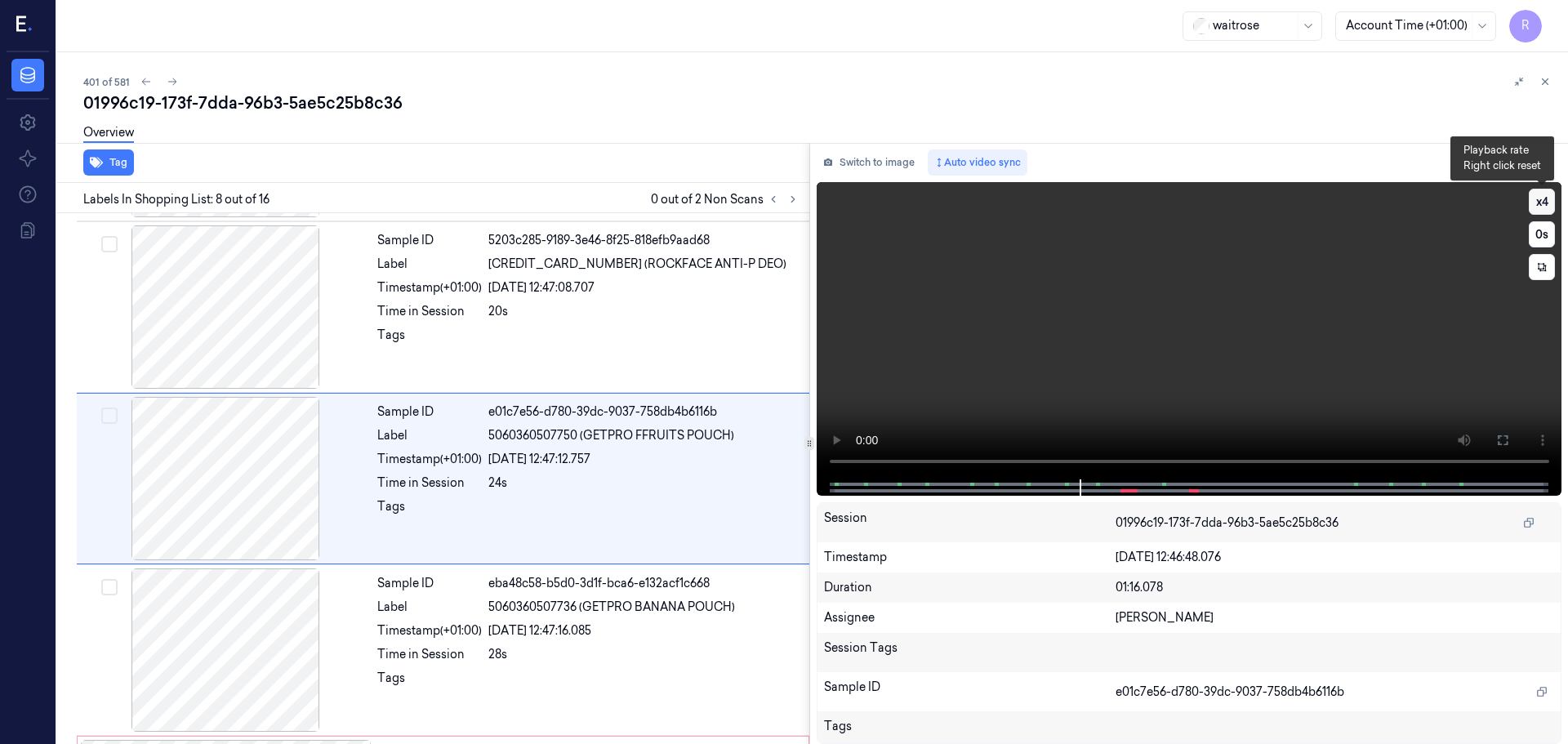
click at [1546, 197] on button "x 4" at bounding box center [1542, 202] width 26 height 26
drag, startPoint x: 1037, startPoint y: 481, endPoint x: 1027, endPoint y: 483, distance: 10.2
click at [1027, 483] on div at bounding box center [1190, 487] width 746 height 16
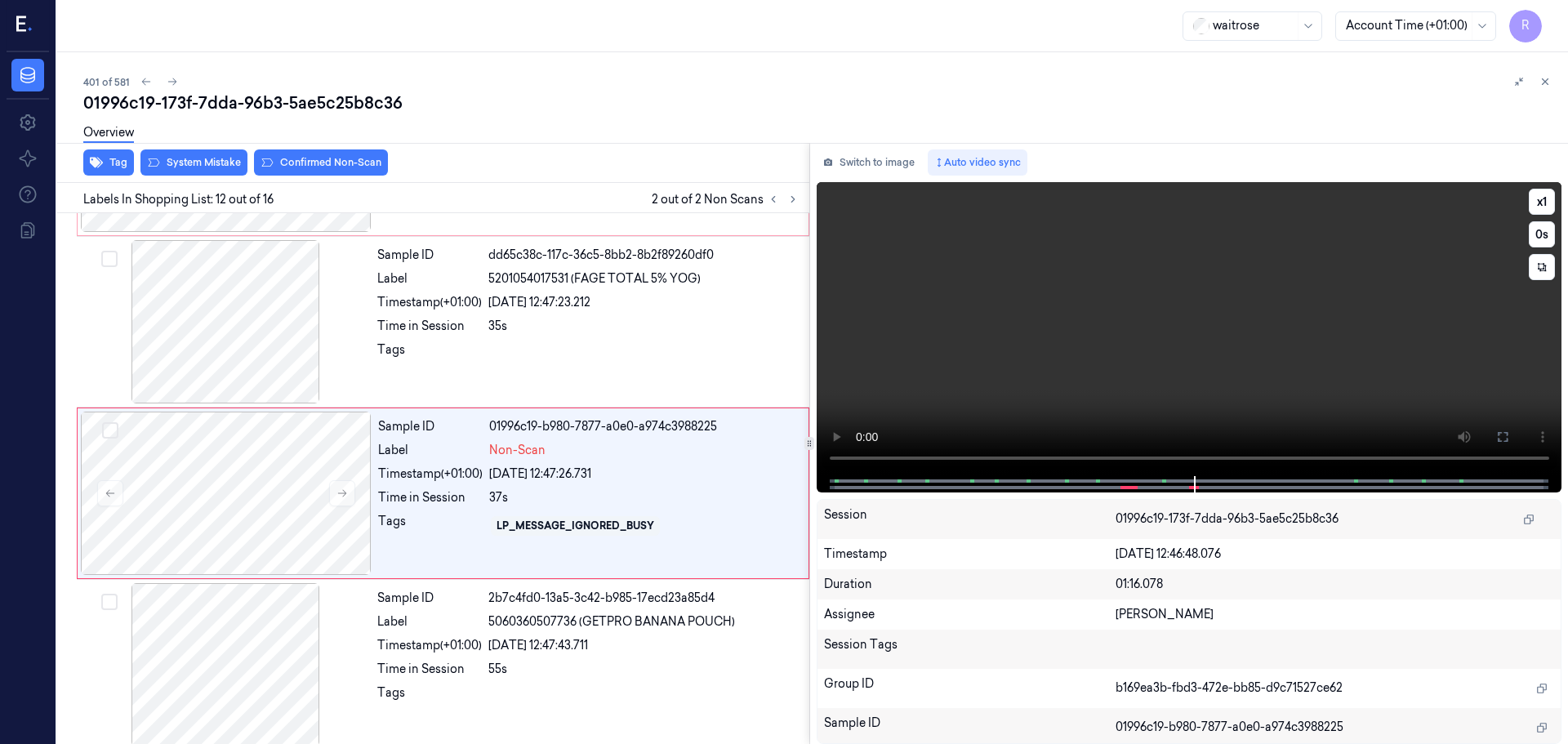
scroll to position [1706, 0]
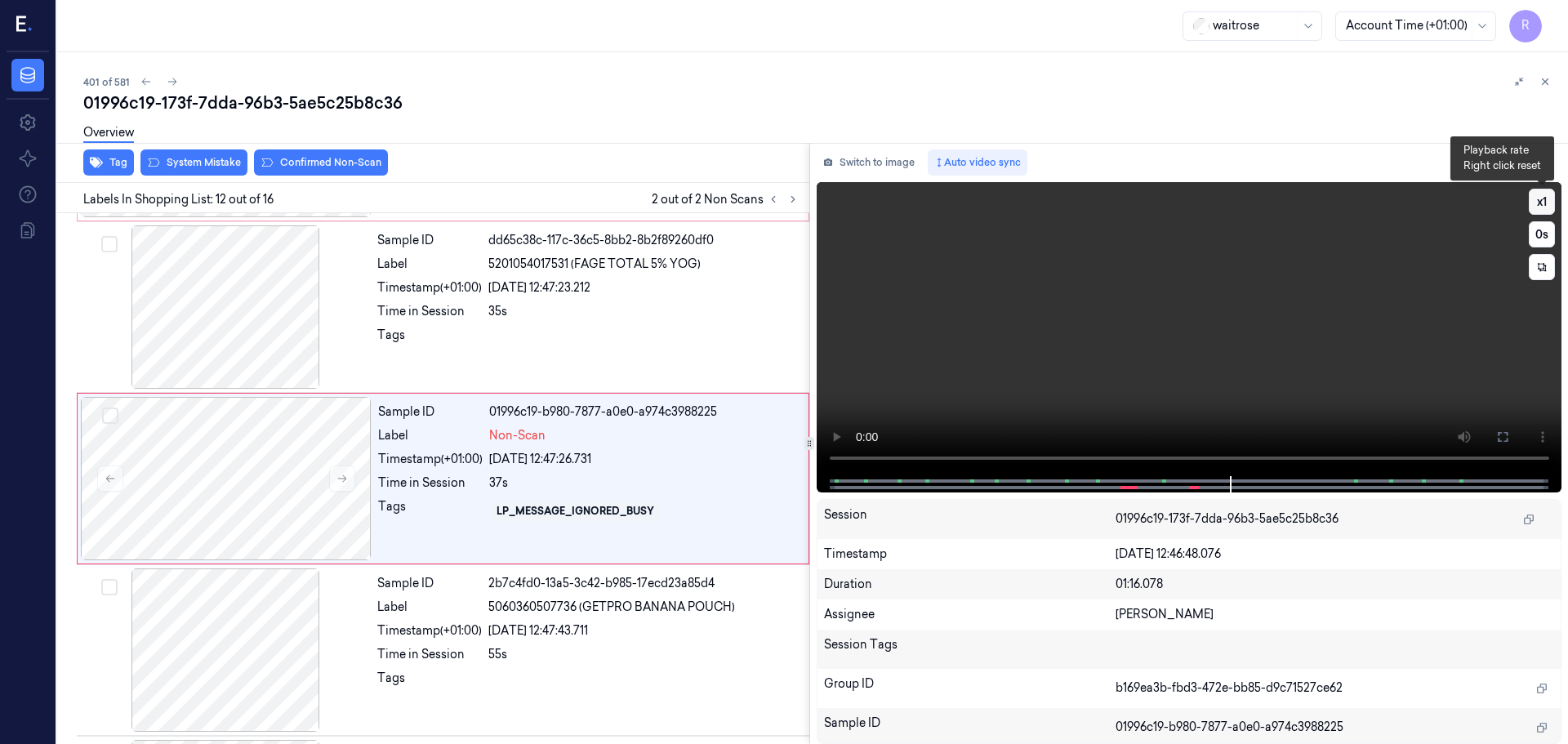
click at [1544, 207] on button "x 1" at bounding box center [1542, 202] width 26 height 26
click at [1544, 207] on button "x 2" at bounding box center [1542, 202] width 26 height 26
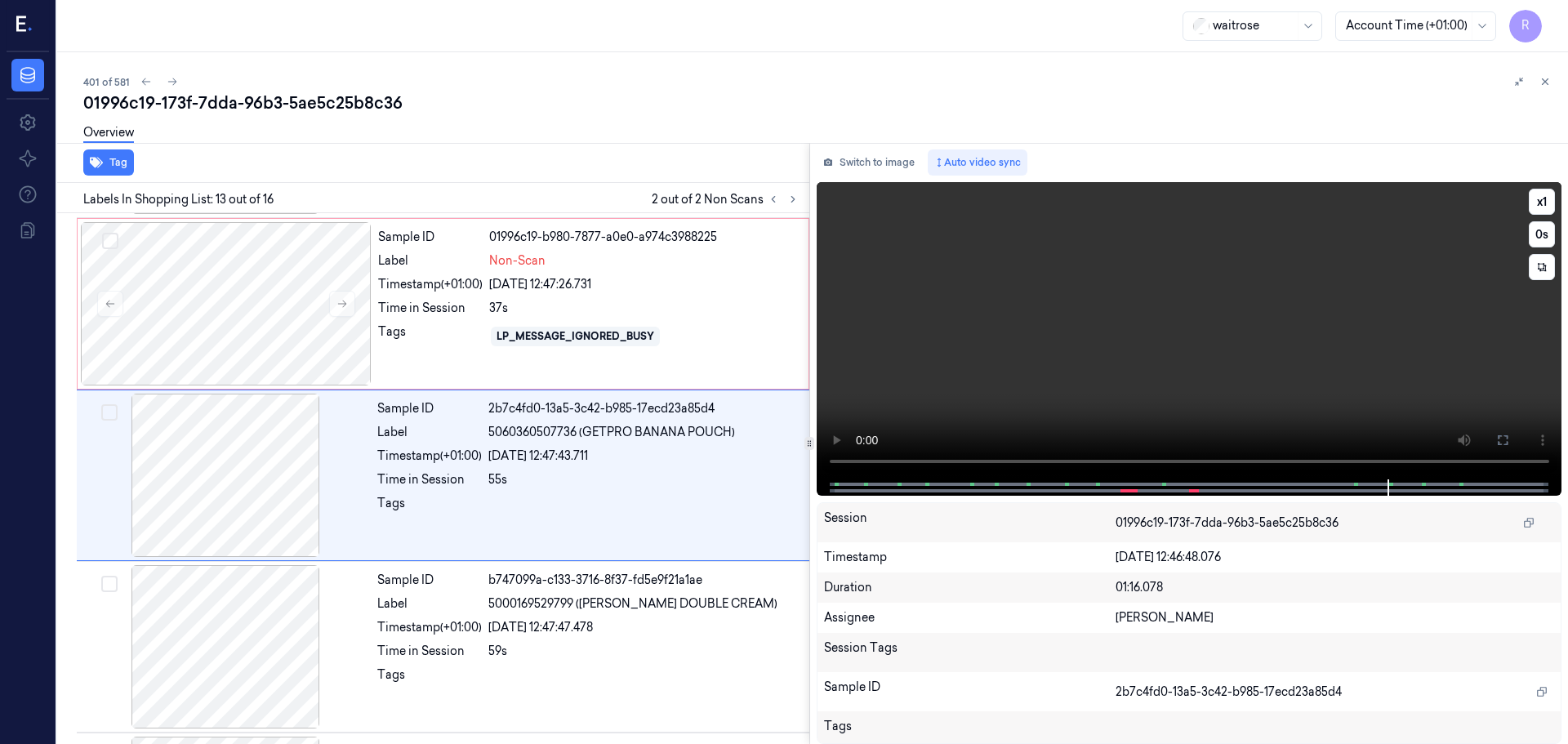
scroll to position [1877, 0]
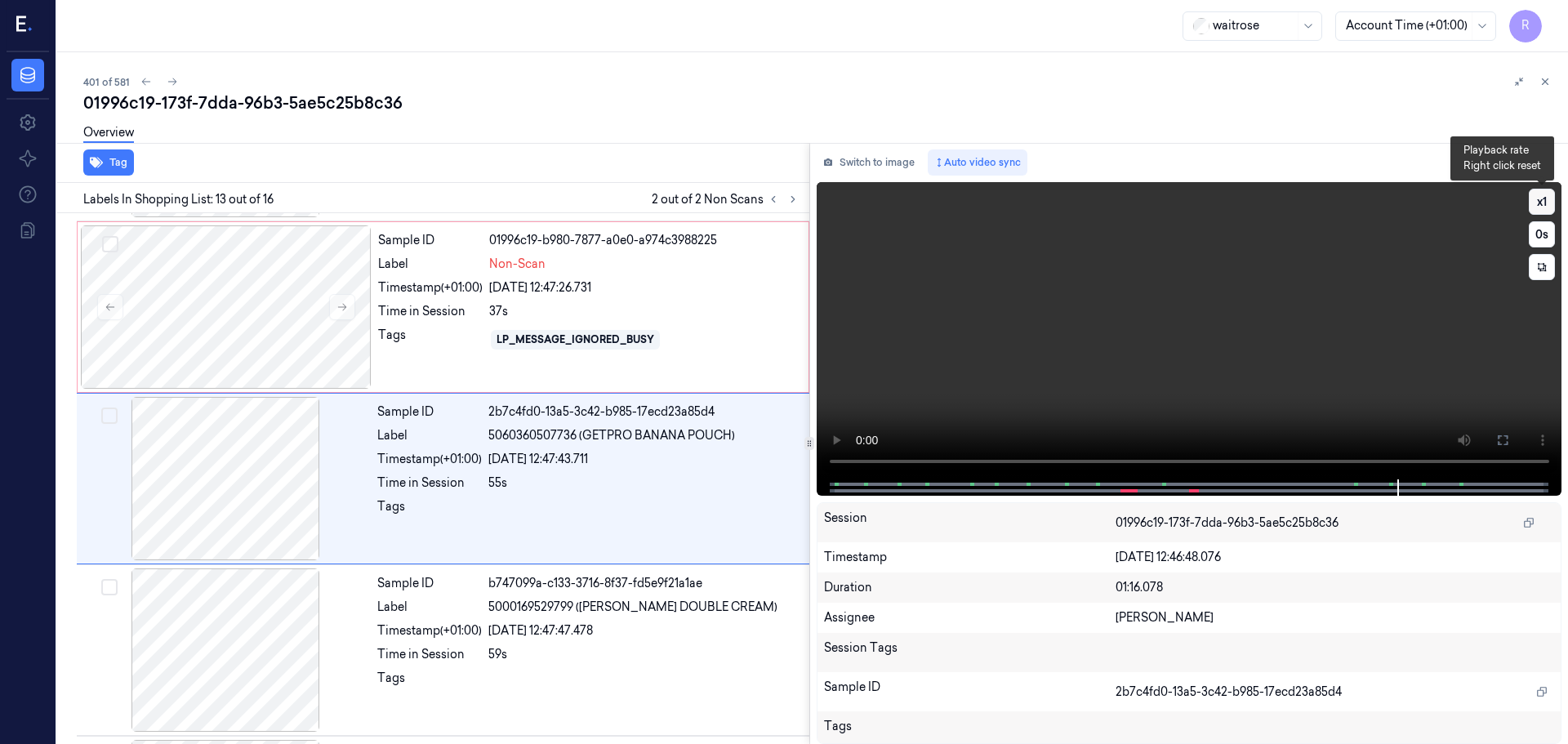
click at [1536, 205] on button "x 1" at bounding box center [1542, 202] width 26 height 26
click at [1536, 205] on button "x 2" at bounding box center [1542, 202] width 26 height 26
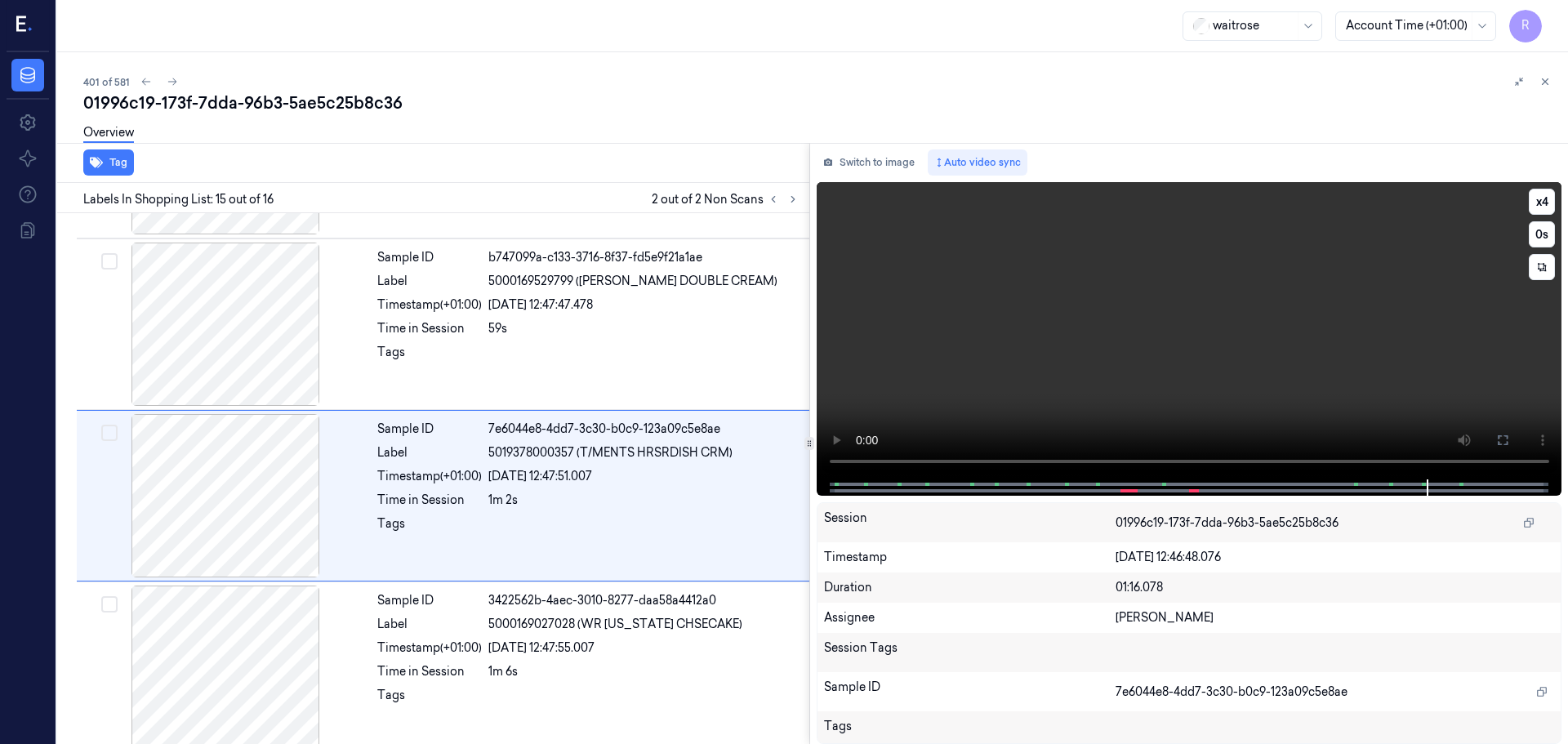
scroll to position [2217, 0]
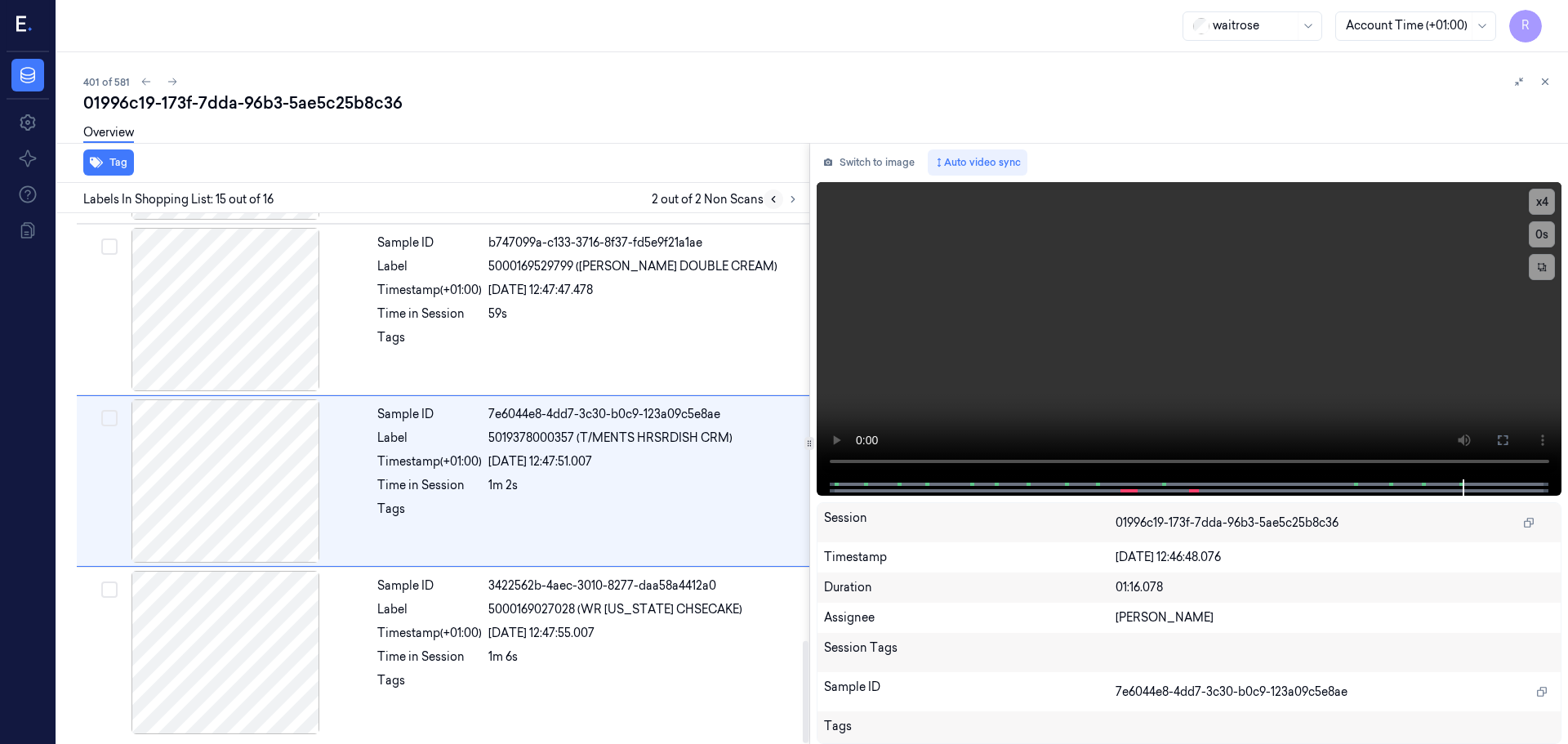
click at [775, 201] on icon at bounding box center [773, 199] width 11 height 11
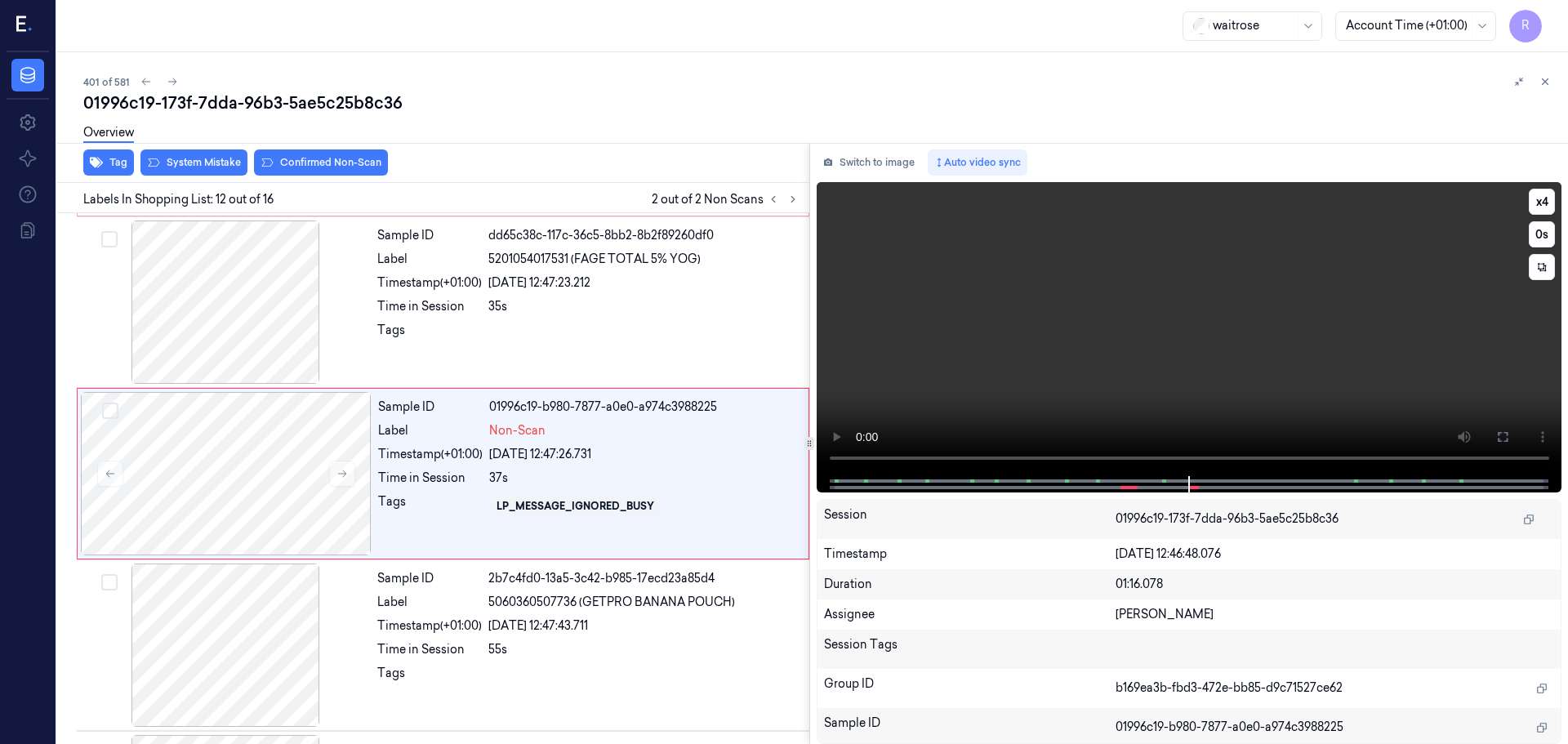
scroll to position [1706, 0]
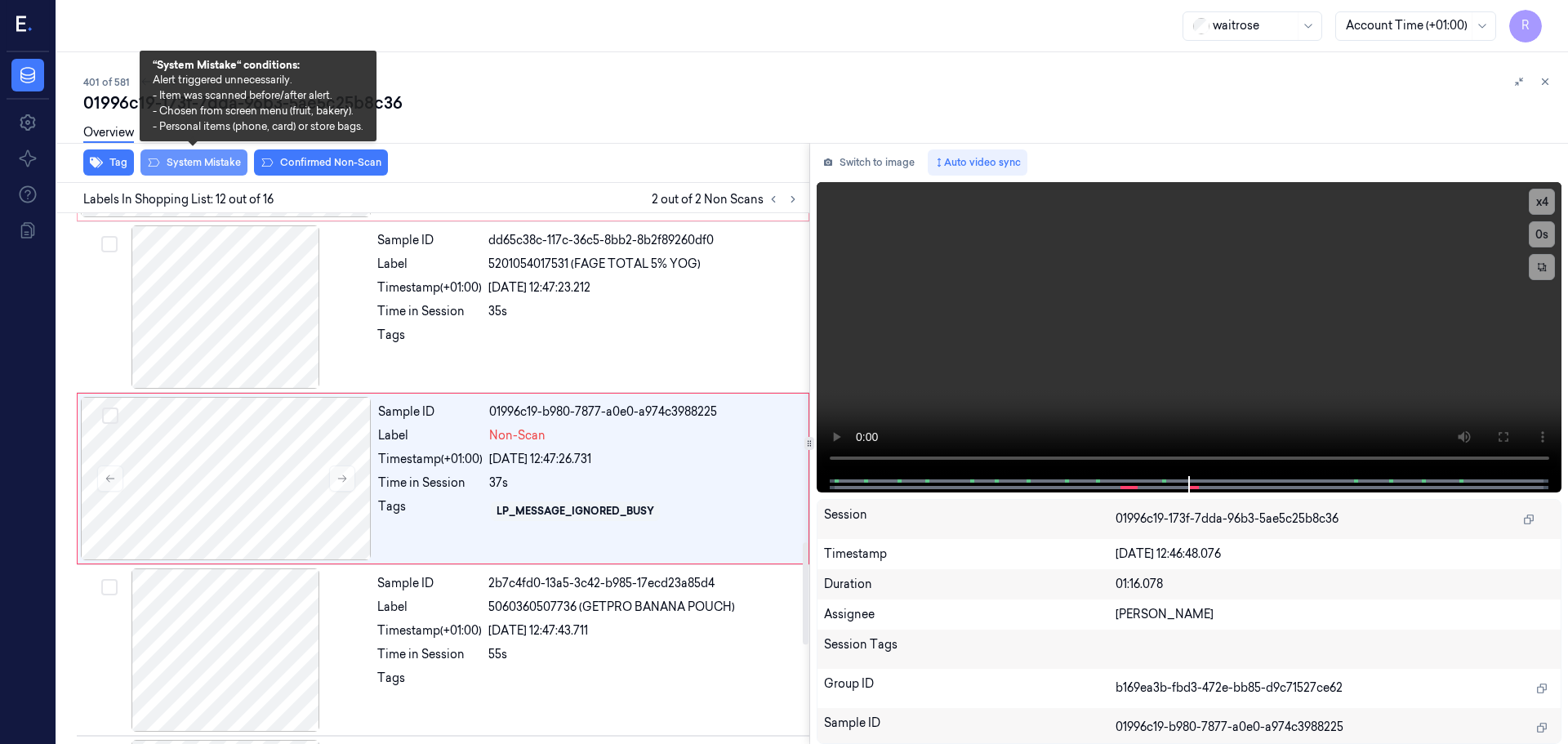
click at [193, 161] on button "System Mistake" at bounding box center [194, 162] width 107 height 26
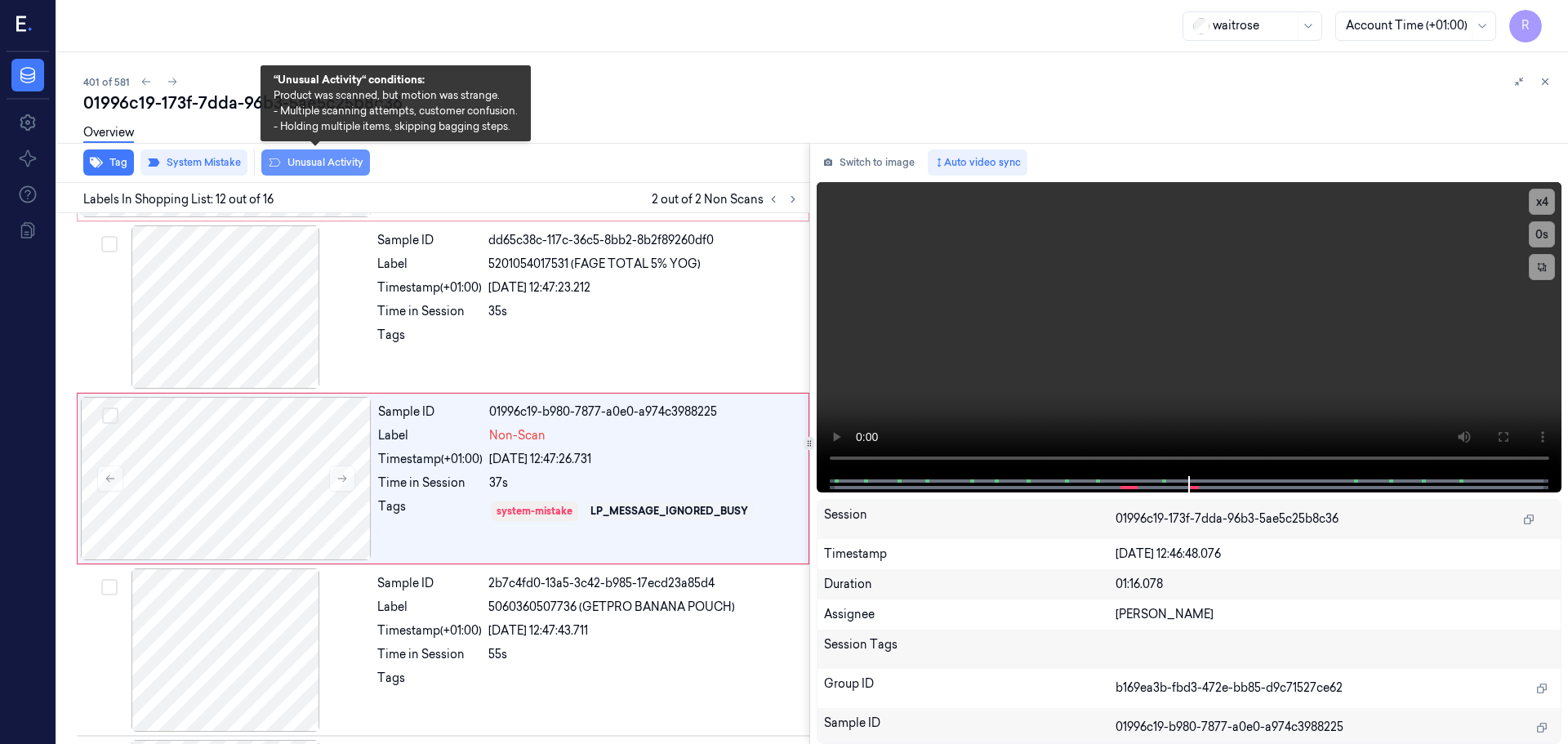
click at [315, 165] on button "Unusual Activity" at bounding box center [316, 162] width 109 height 26
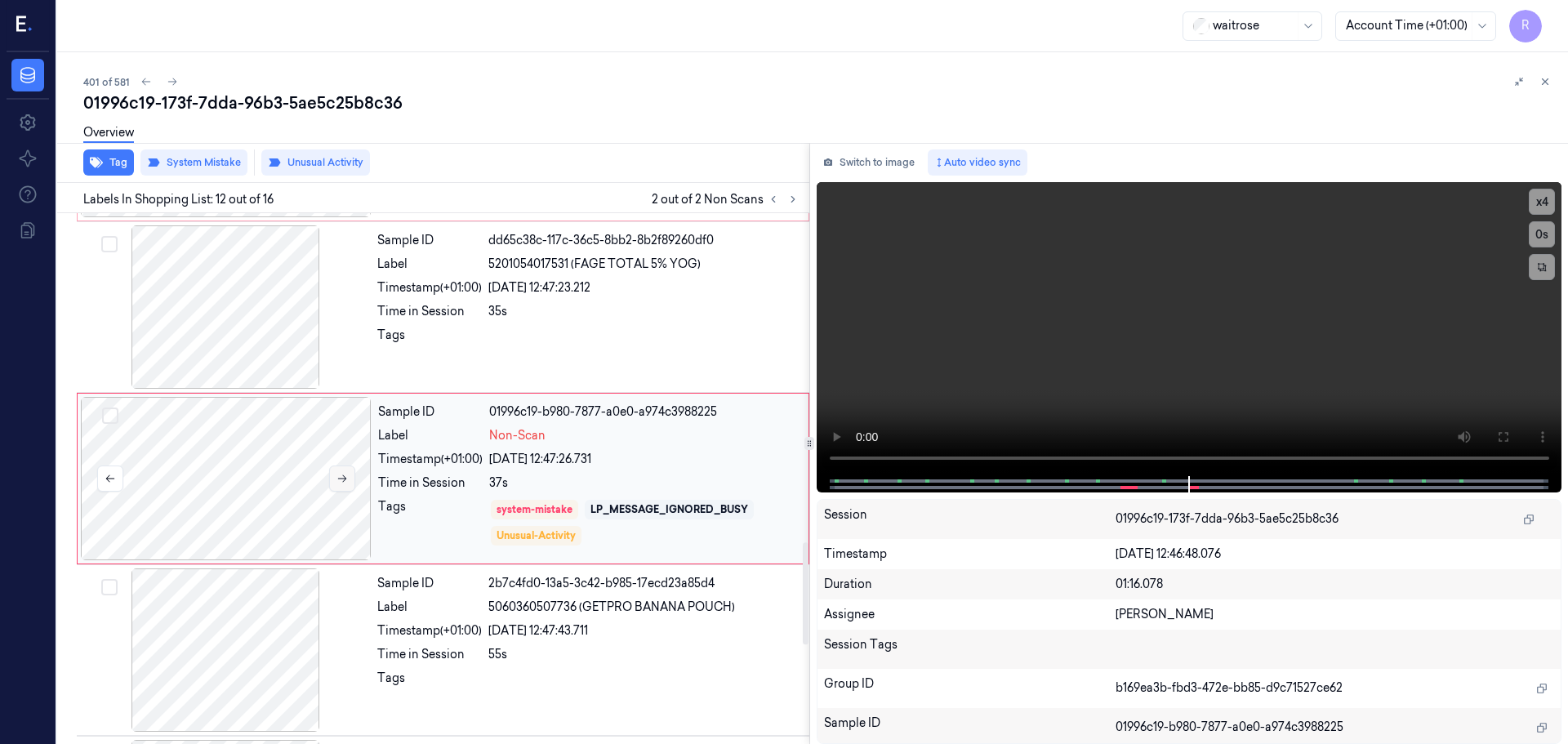
click at [338, 479] on icon at bounding box center [342, 478] width 11 height 11
click at [776, 205] on button at bounding box center [773, 199] width 20 height 20
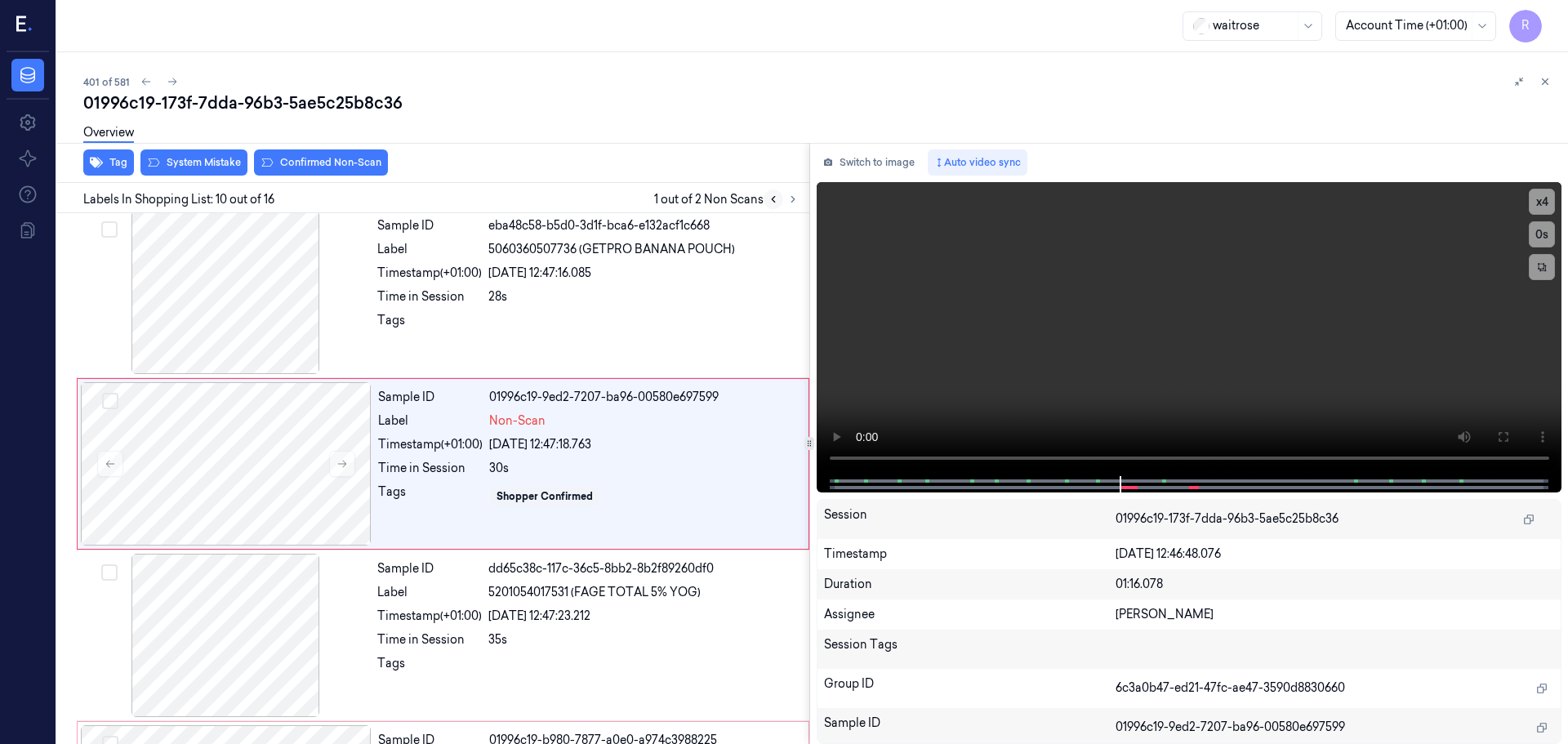
scroll to position [1363, 0]
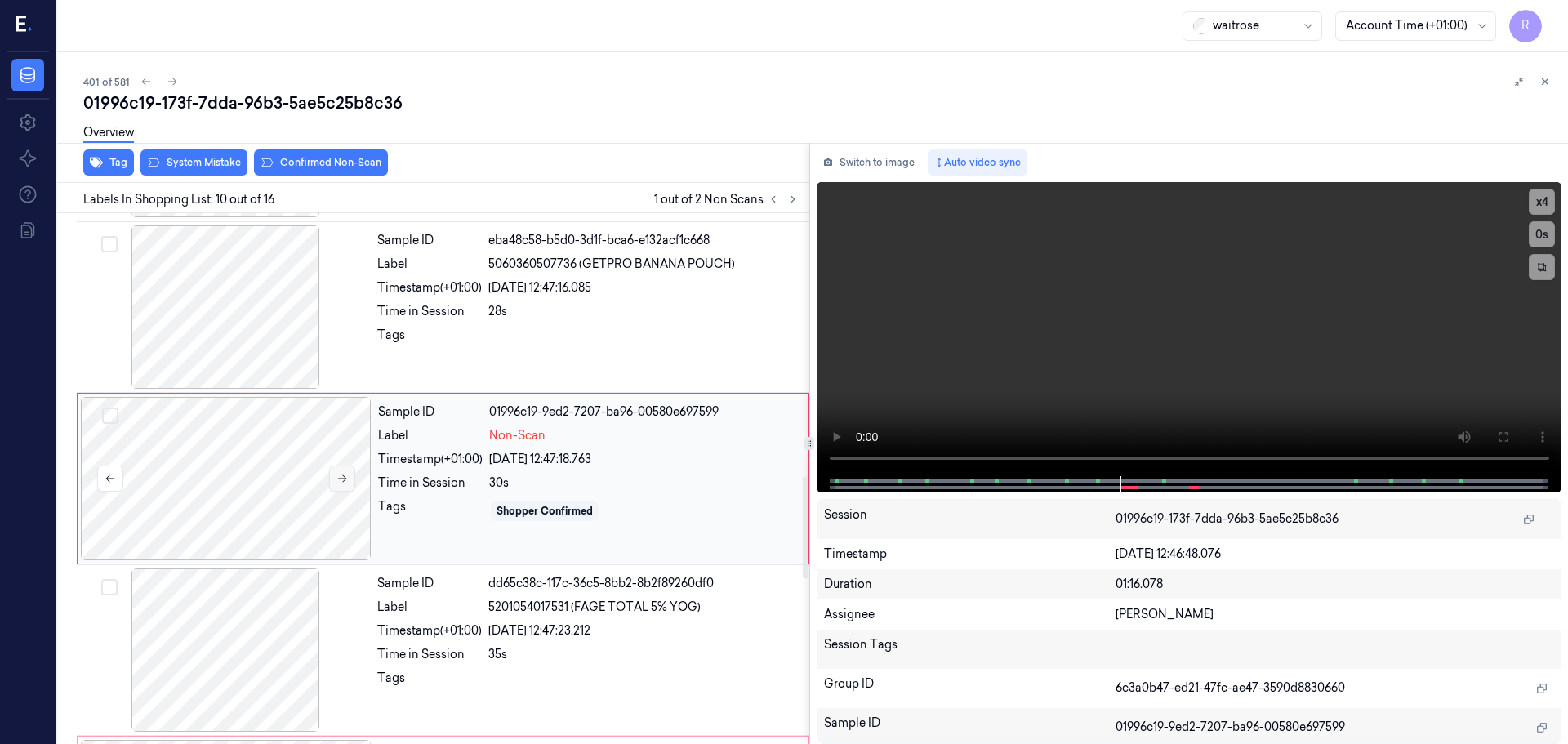
click at [351, 470] on button at bounding box center [342, 478] width 26 height 26
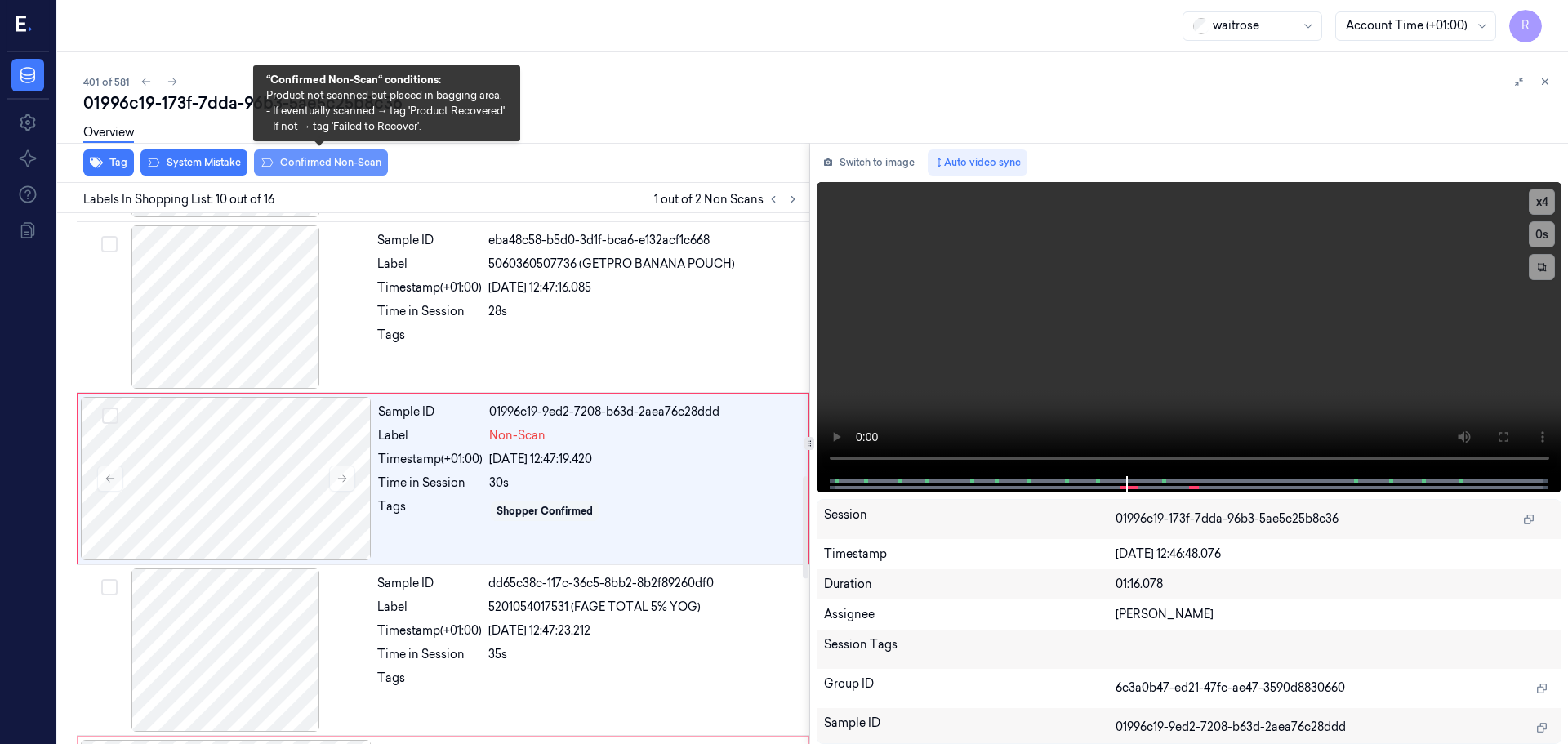
click at [291, 165] on button "Confirmed Non-Scan" at bounding box center [320, 162] width 134 height 26
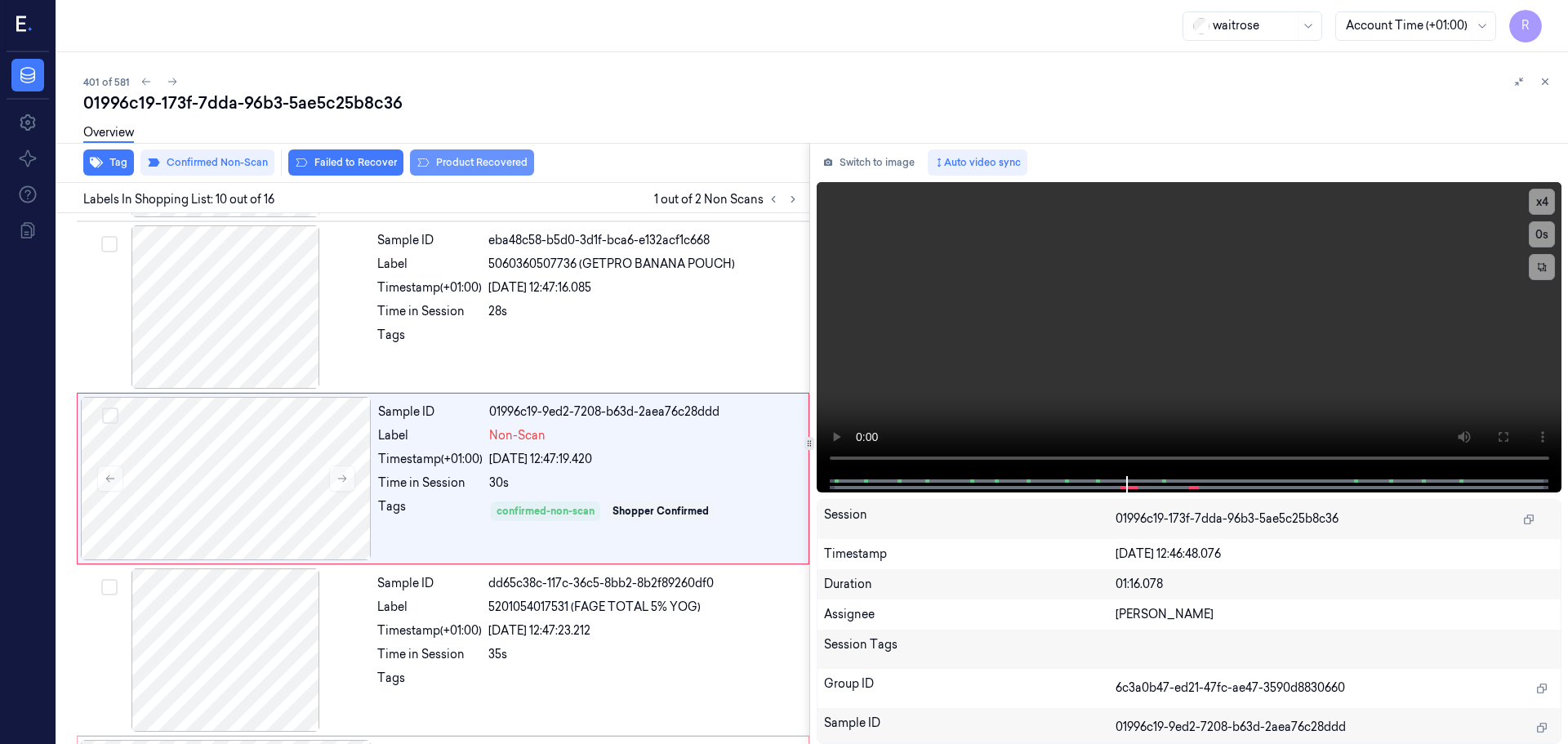
click at [449, 161] on button "Product Recovered" at bounding box center [472, 162] width 124 height 26
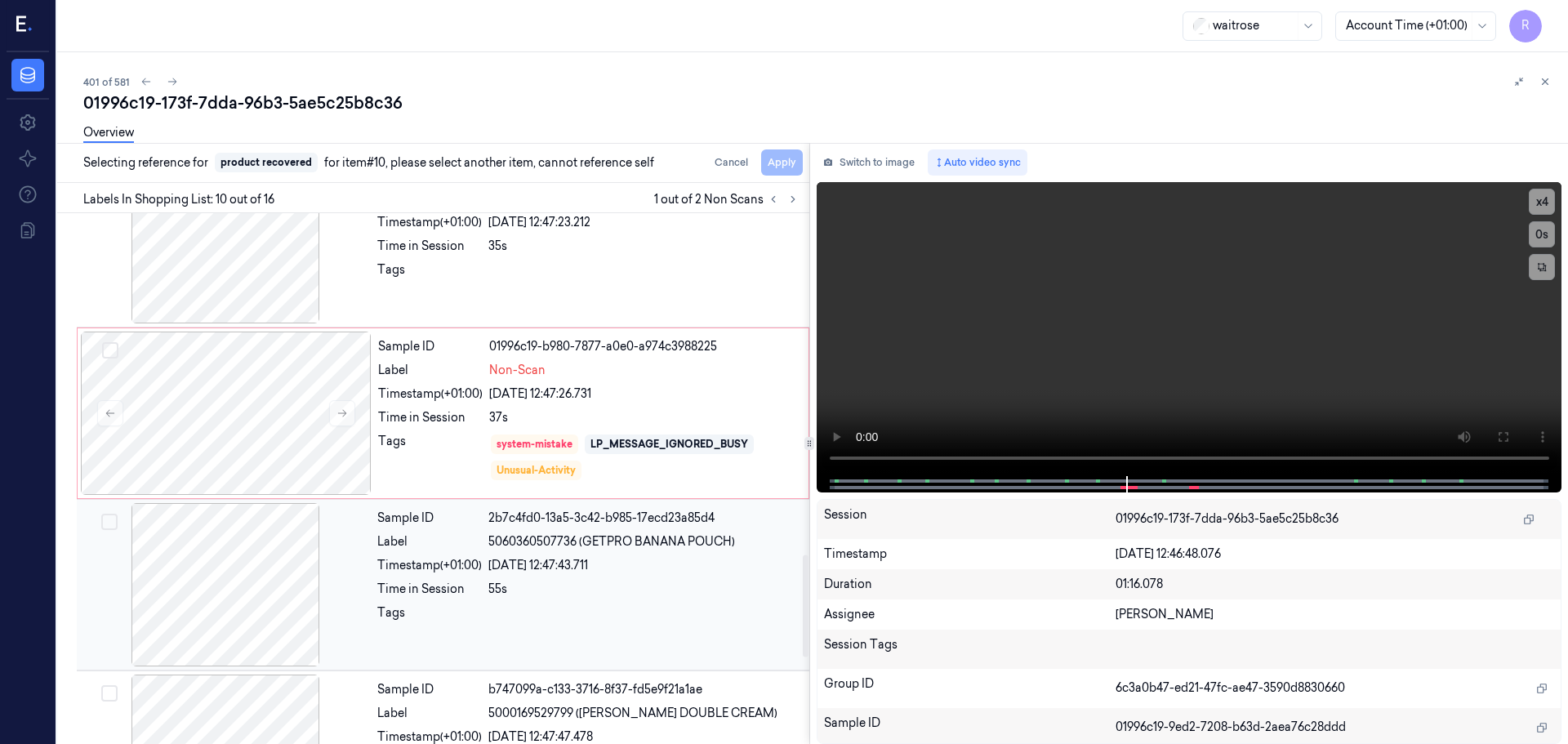
click at [283, 597] on div at bounding box center [225, 584] width 291 height 163
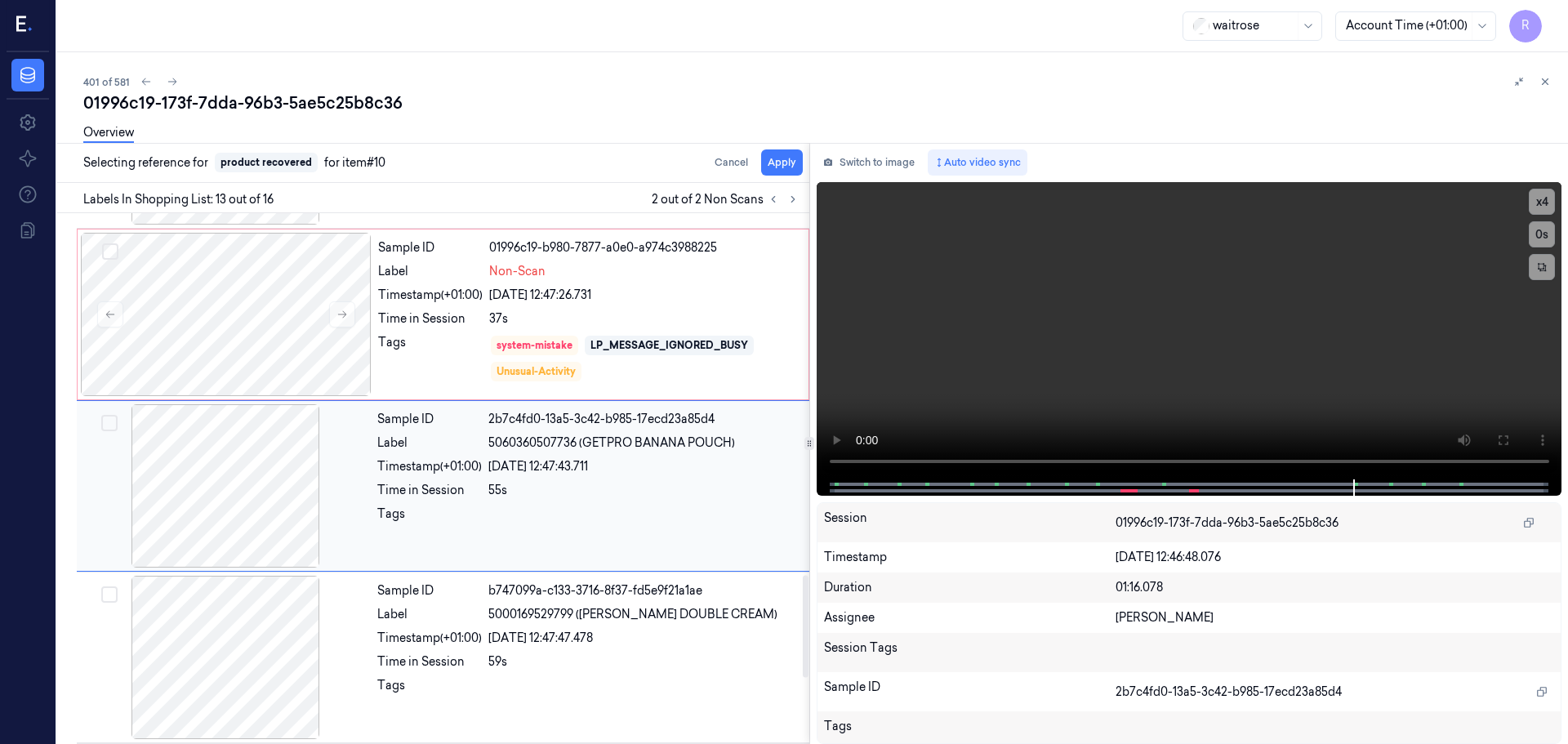
scroll to position [1877, 0]
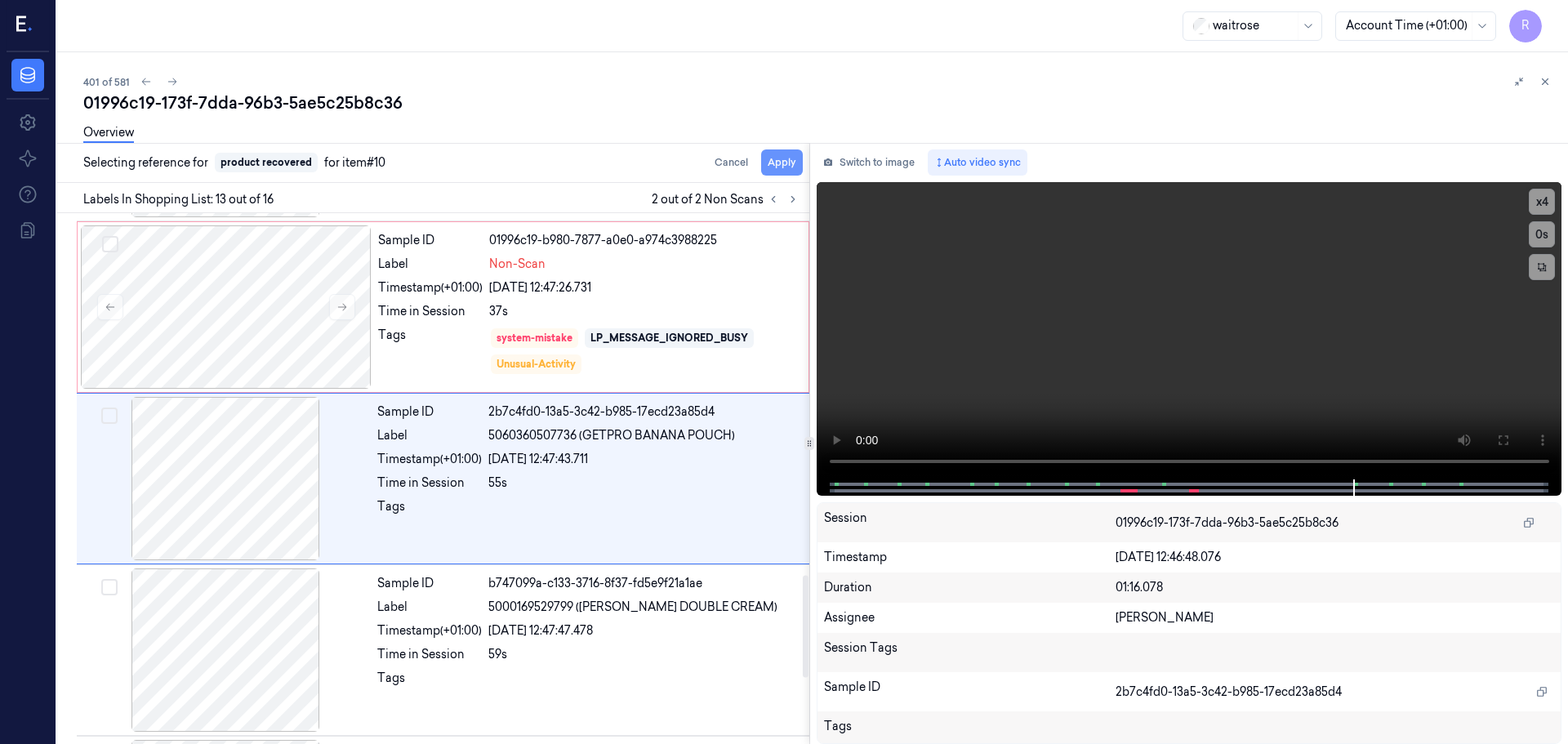
click at [782, 167] on button "Apply" at bounding box center [782, 162] width 41 height 26
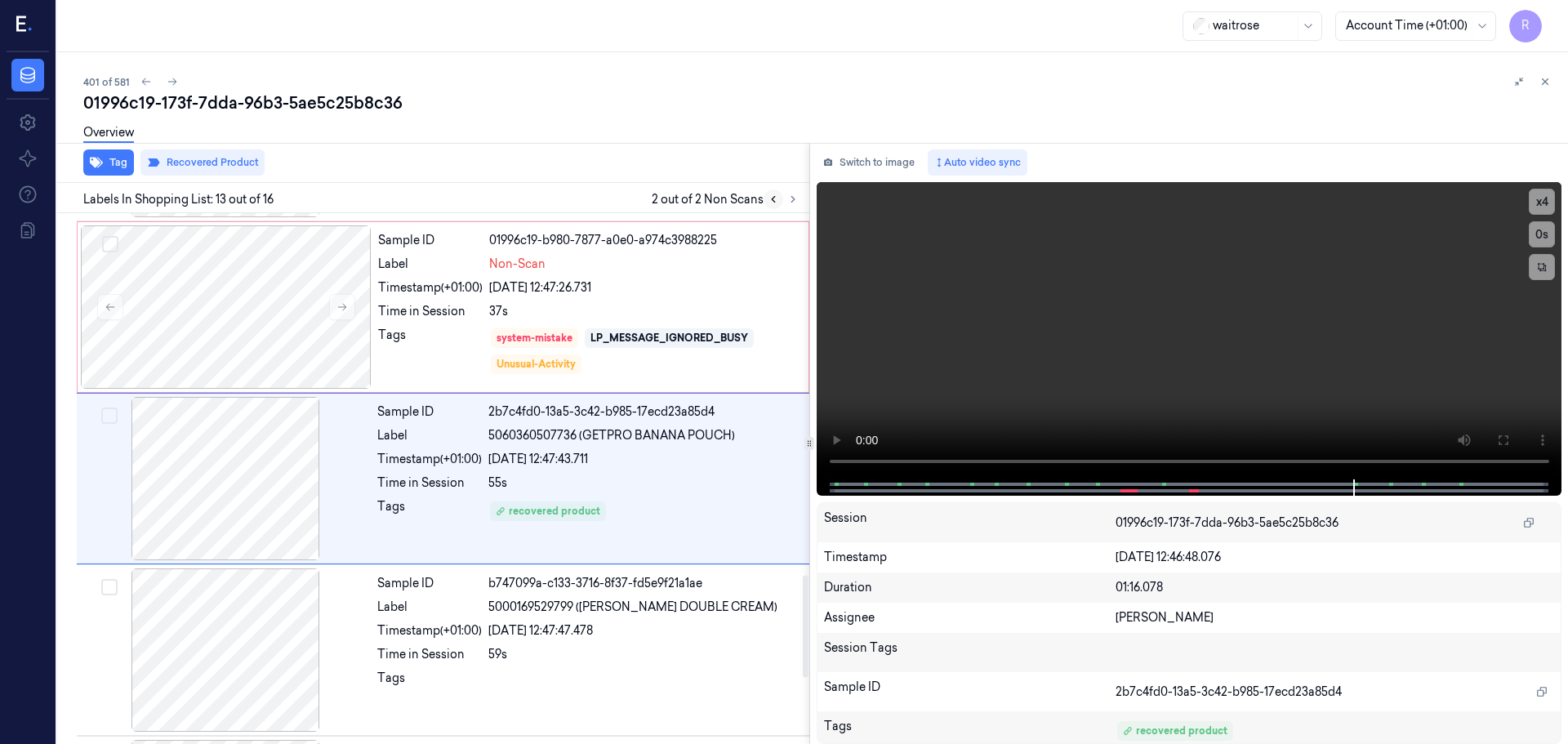
click at [777, 196] on icon at bounding box center [773, 199] width 11 height 11
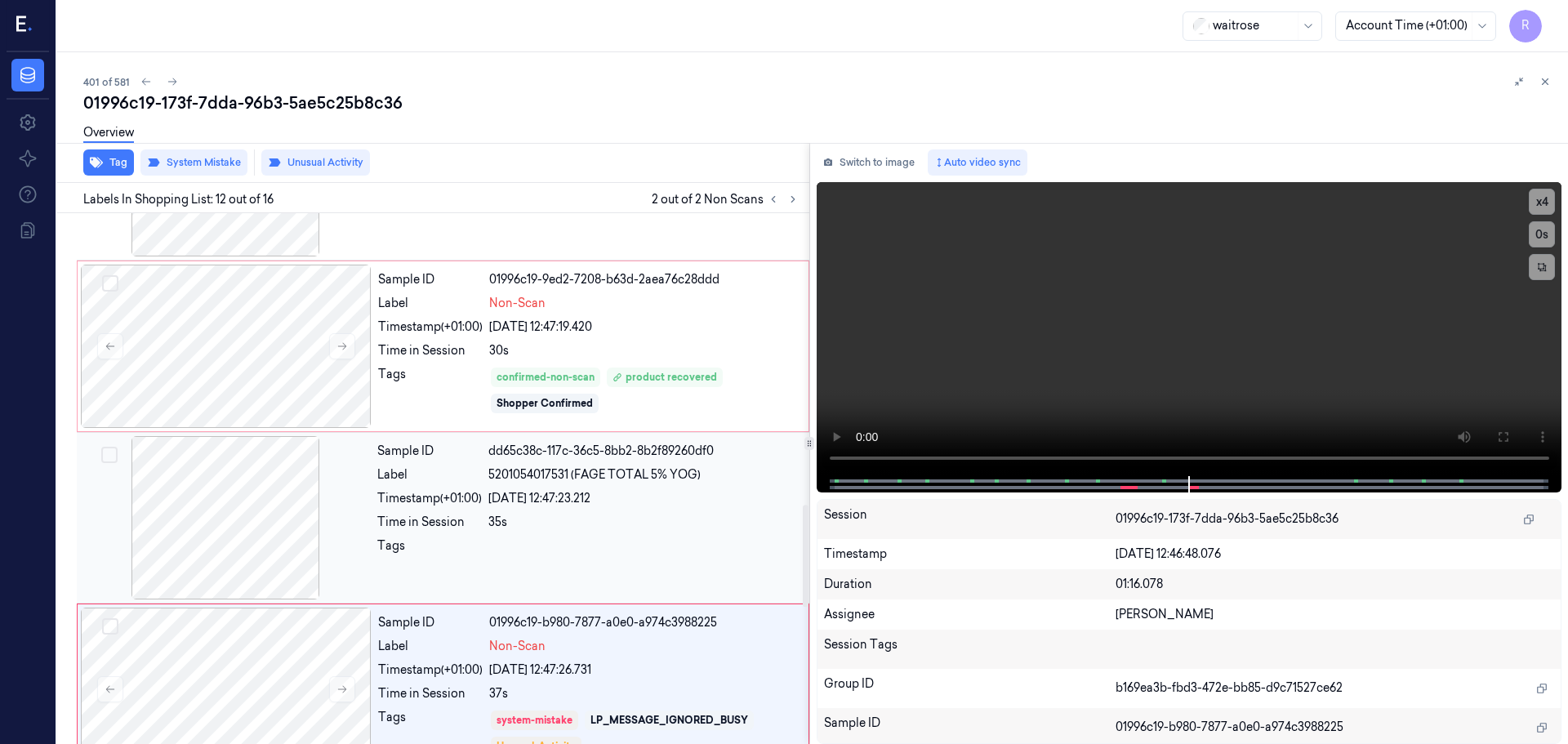
scroll to position [1460, 0]
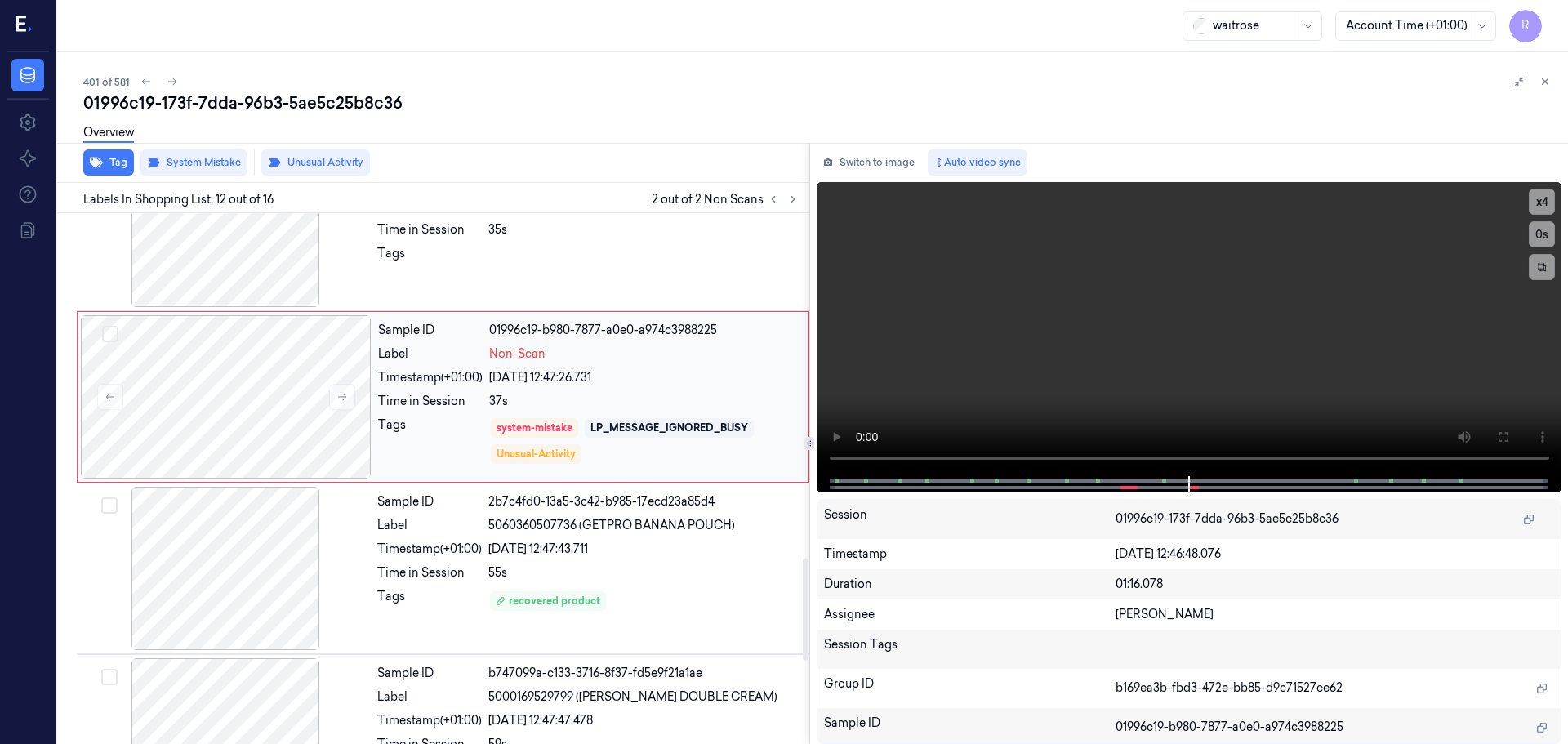
click at [688, 375] on div "[DATE] 12:47:26.731" at bounding box center [644, 378] width 310 height 17
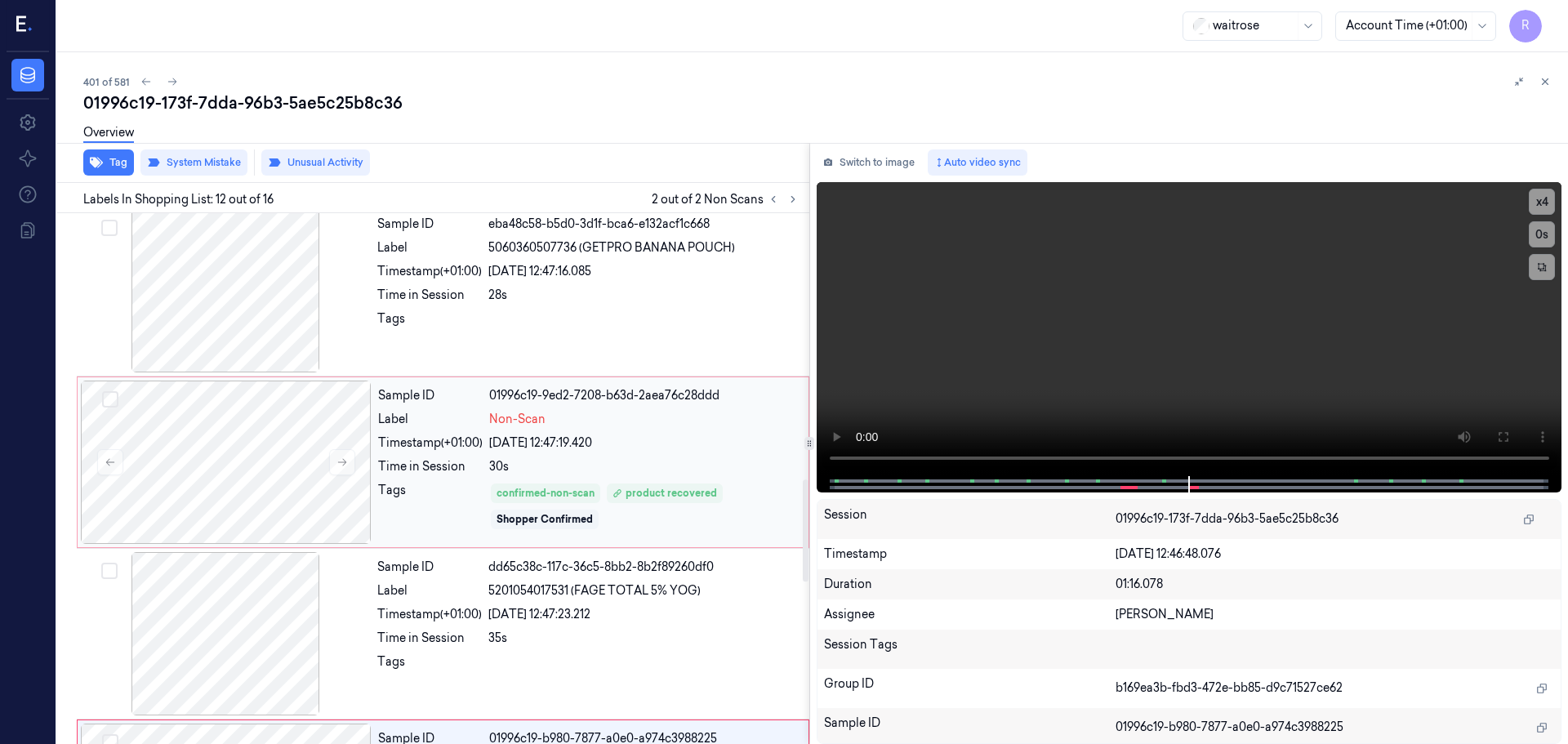
click at [648, 418] on div "Non-Scan" at bounding box center [644, 419] width 310 height 17
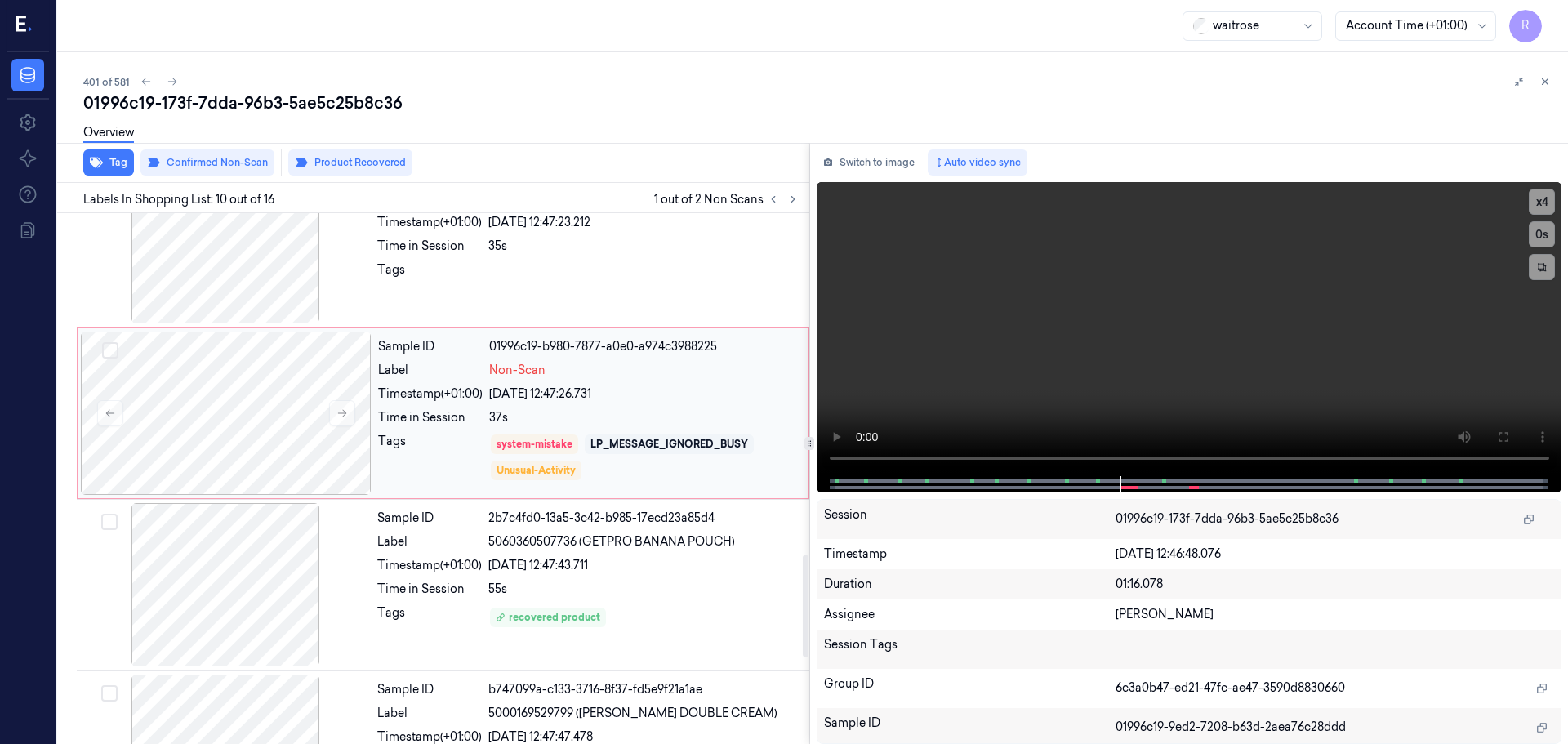
click at [648, 431] on div "Sample ID 01996c19-b980-7877-a0e0-a974c3988225 Label Non-Scan Timestamp (+01:00…" at bounding box center [588, 413] width 433 height 163
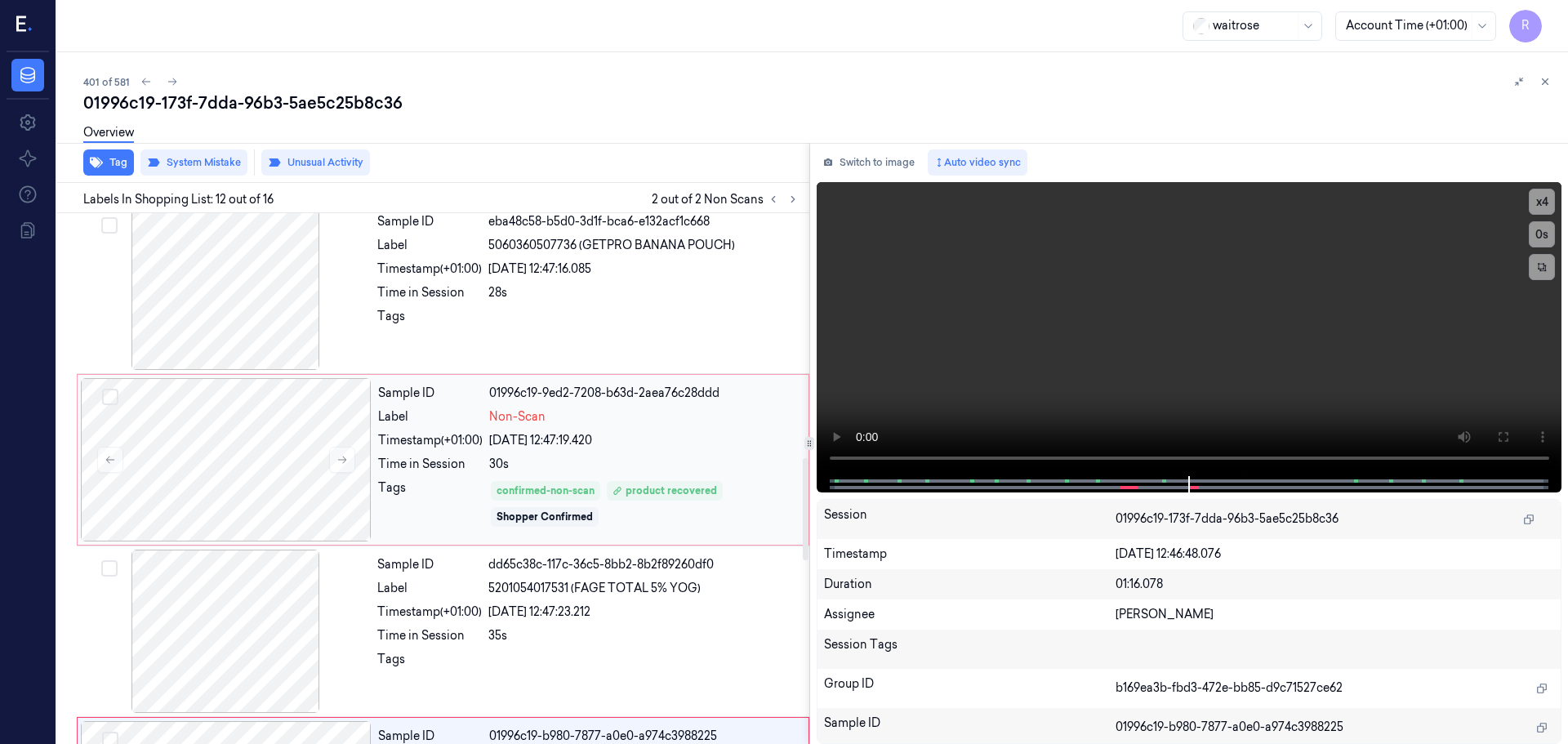
scroll to position [1222, 0]
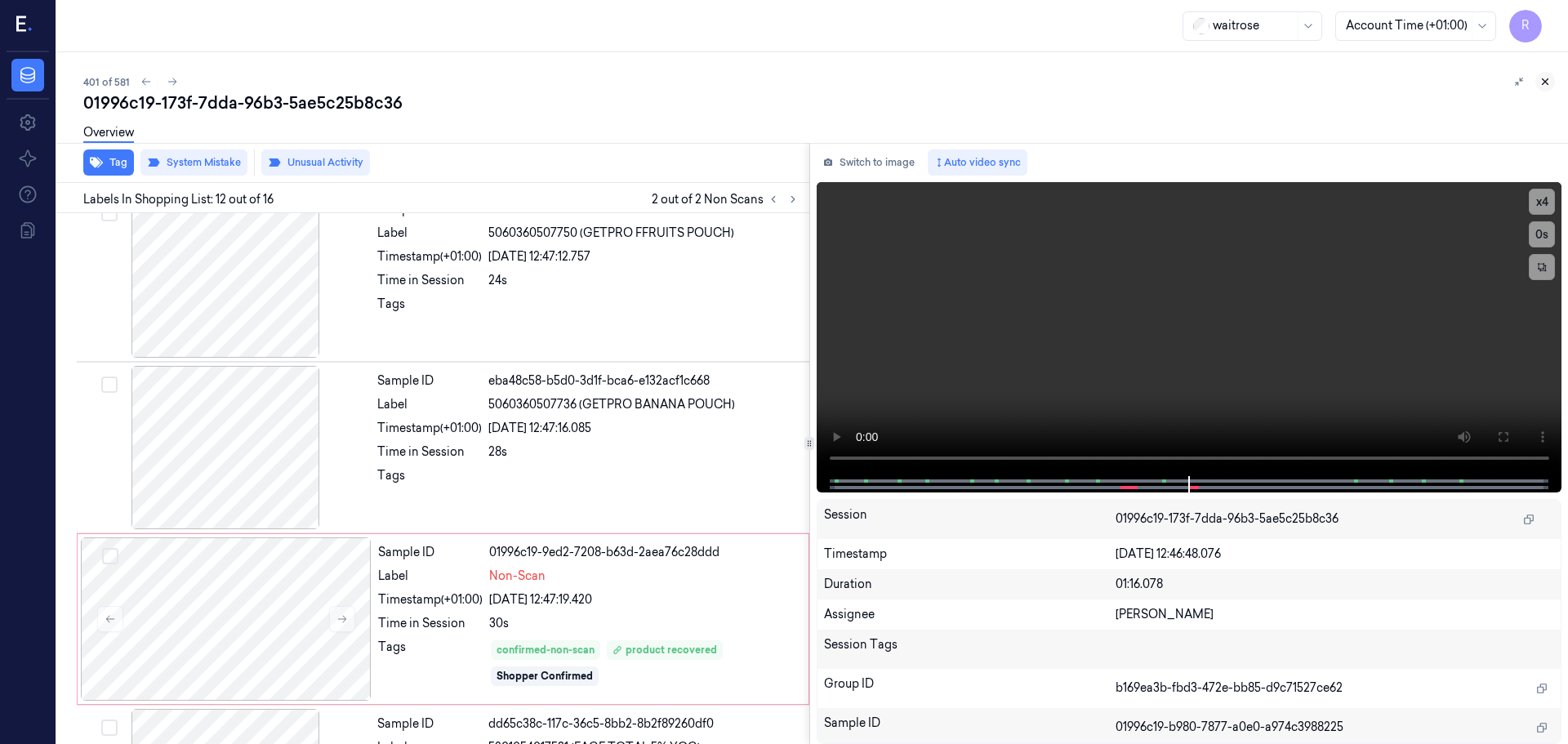
click at [1547, 72] on button at bounding box center [1545, 81] width 20 height 20
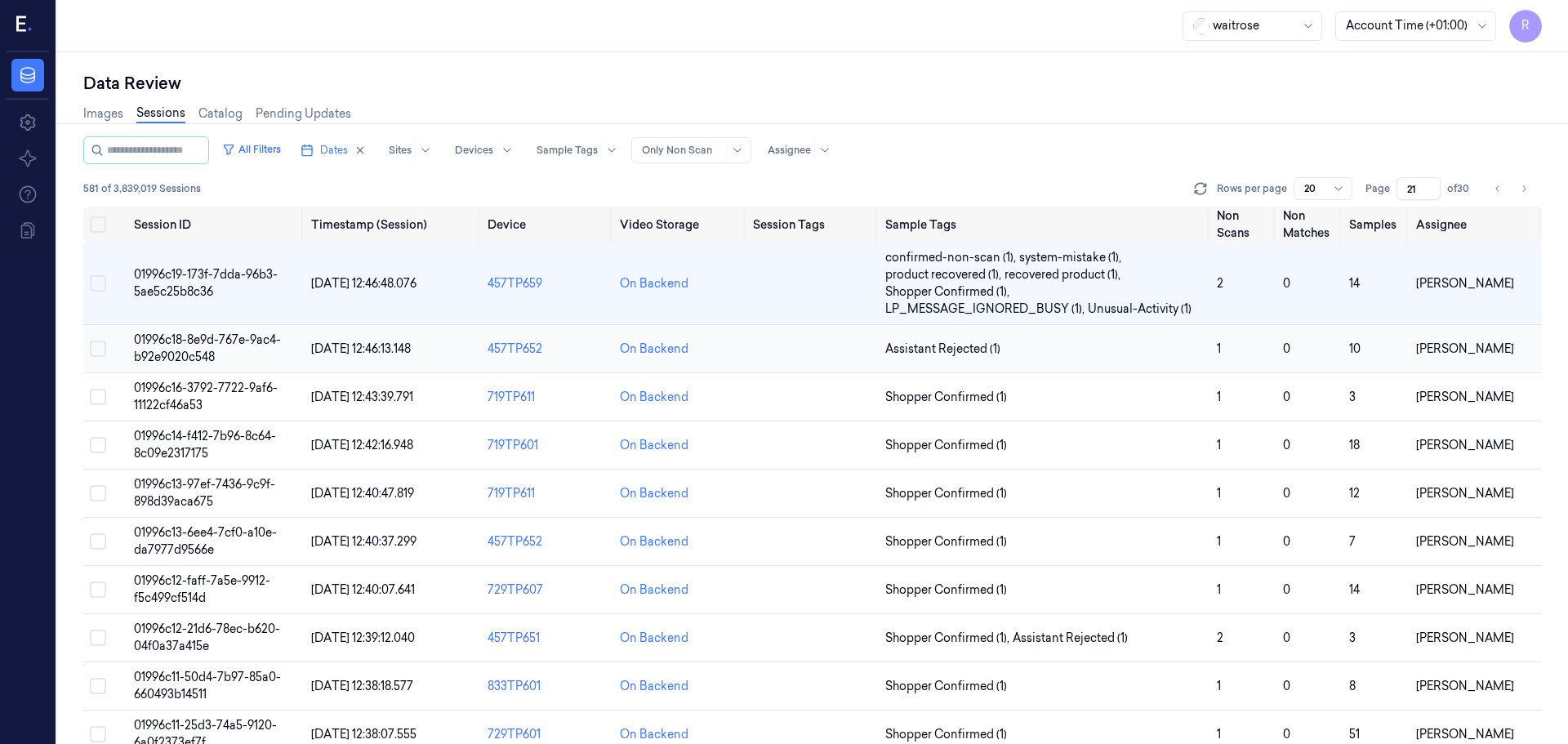
click at [1135, 358] on td "Assistant Rejected (1)" at bounding box center [1045, 350] width 332 height 48
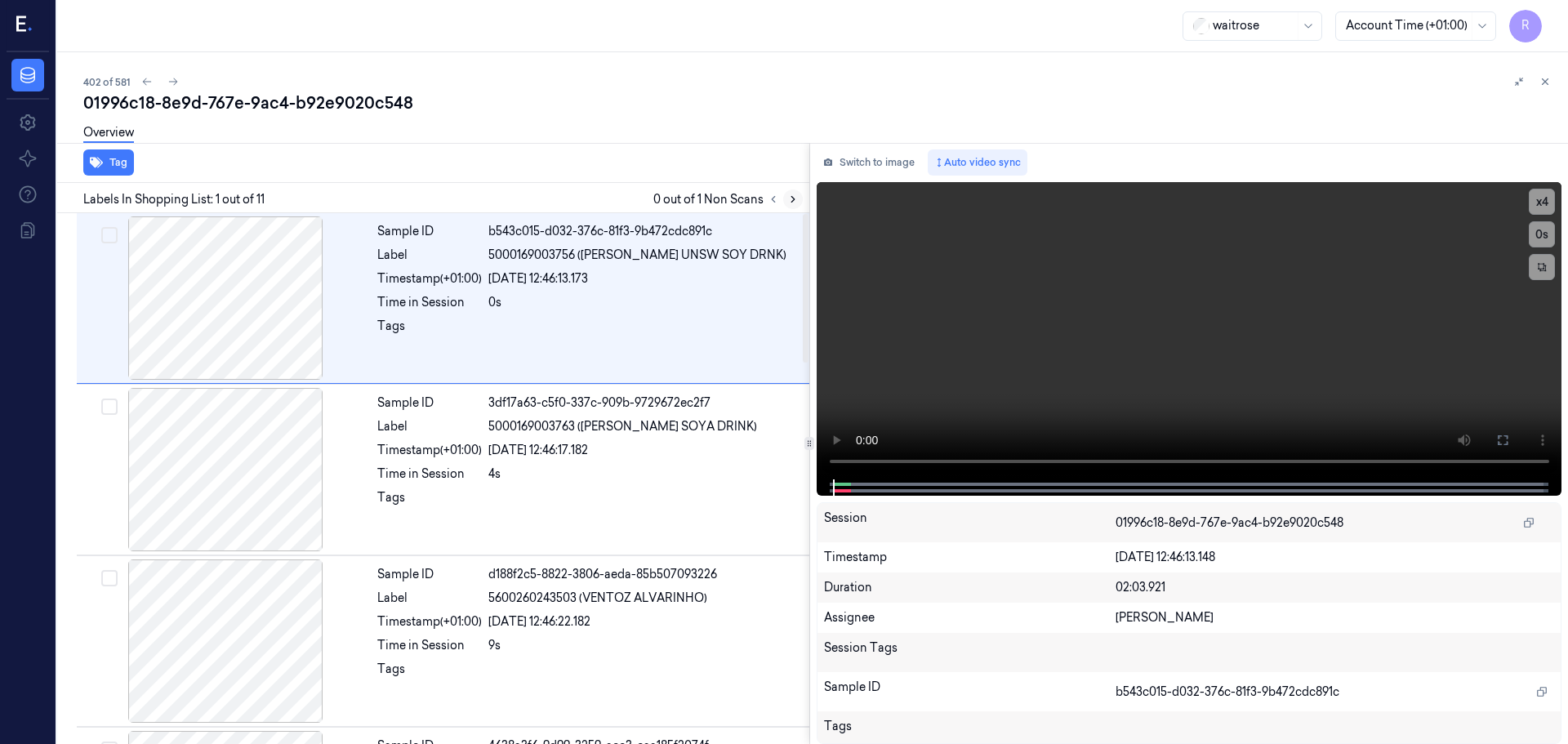
click at [793, 190] on button at bounding box center [793, 199] width 20 height 20
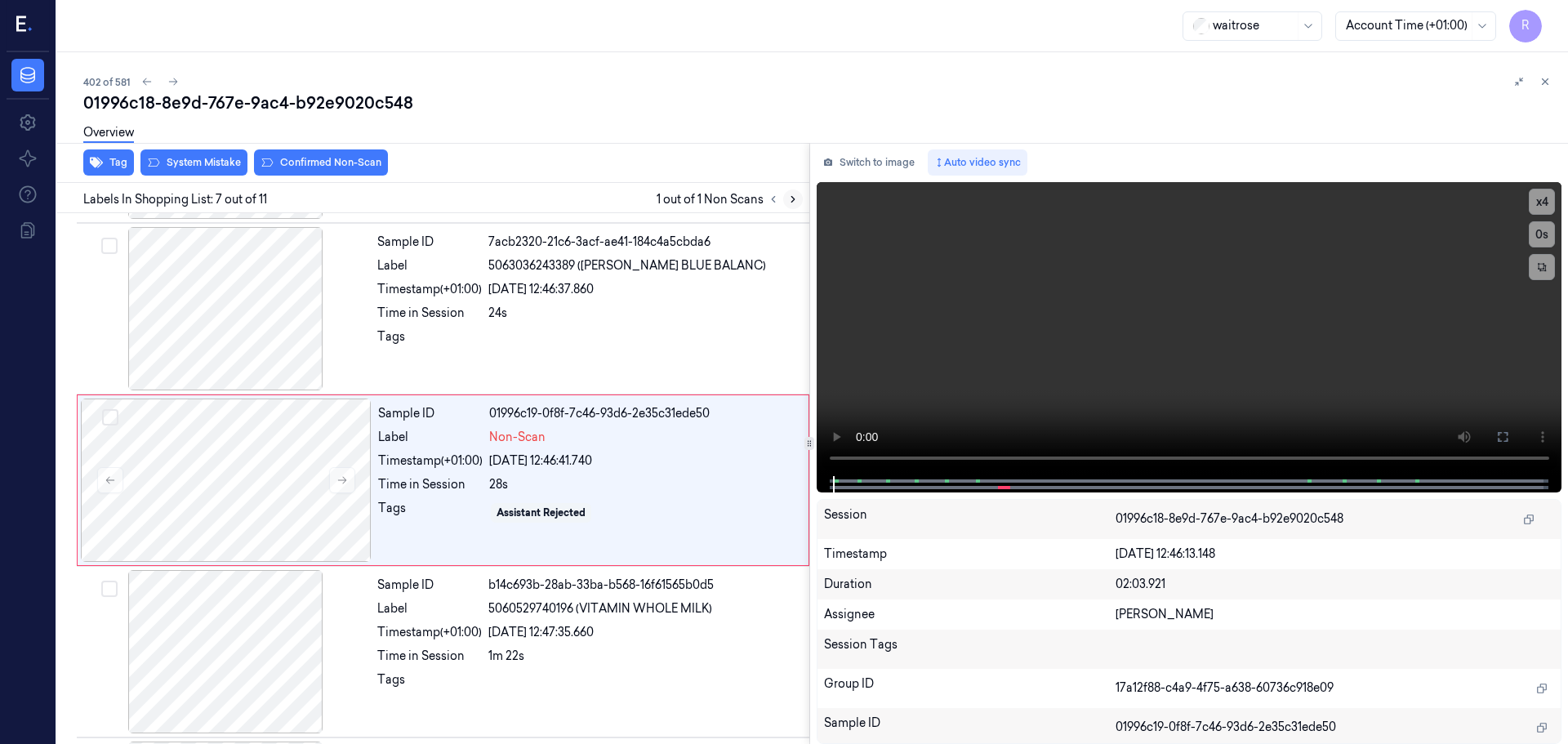
scroll to position [848, 0]
click at [271, 356] on div at bounding box center [225, 306] width 291 height 163
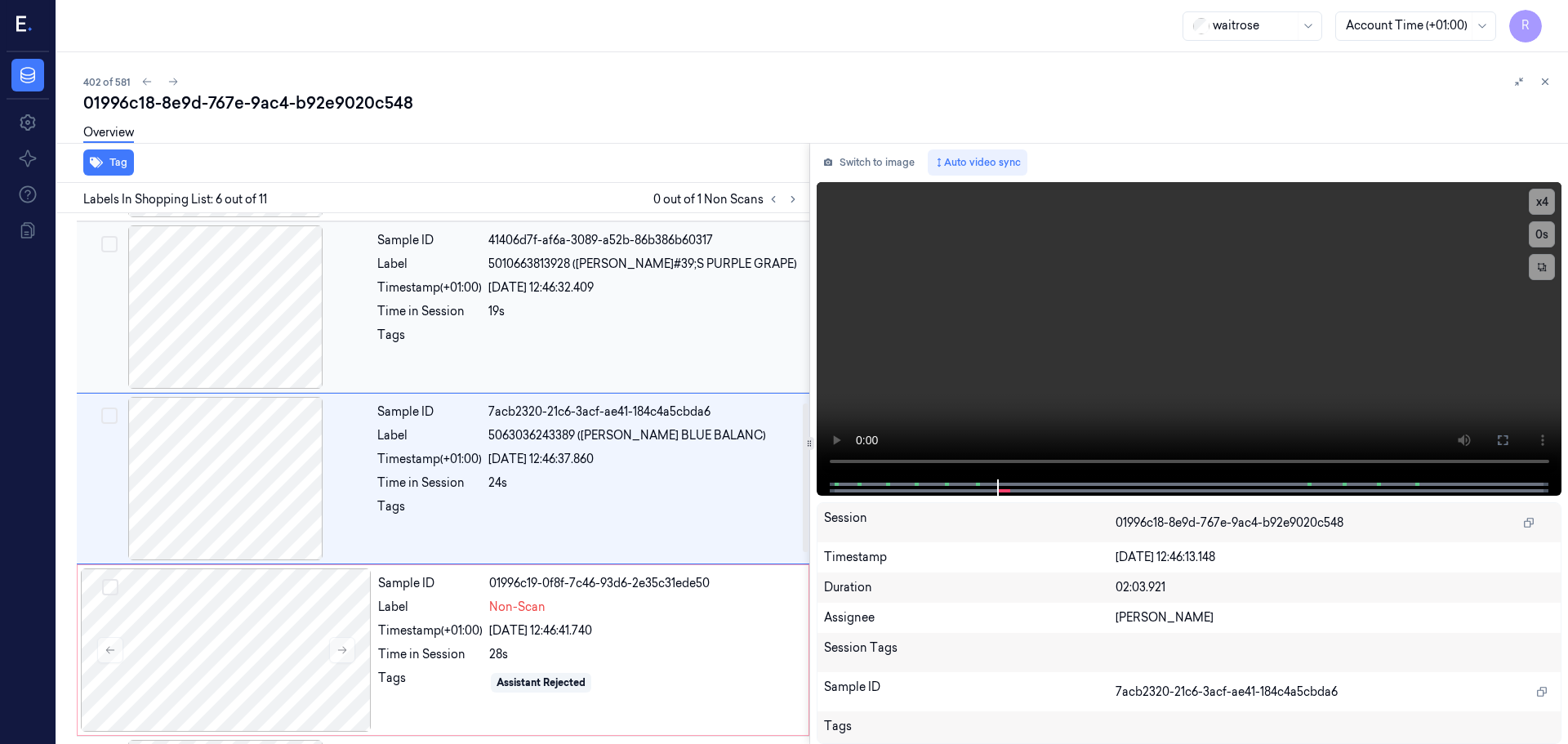
click at [258, 328] on div at bounding box center [225, 306] width 291 height 163
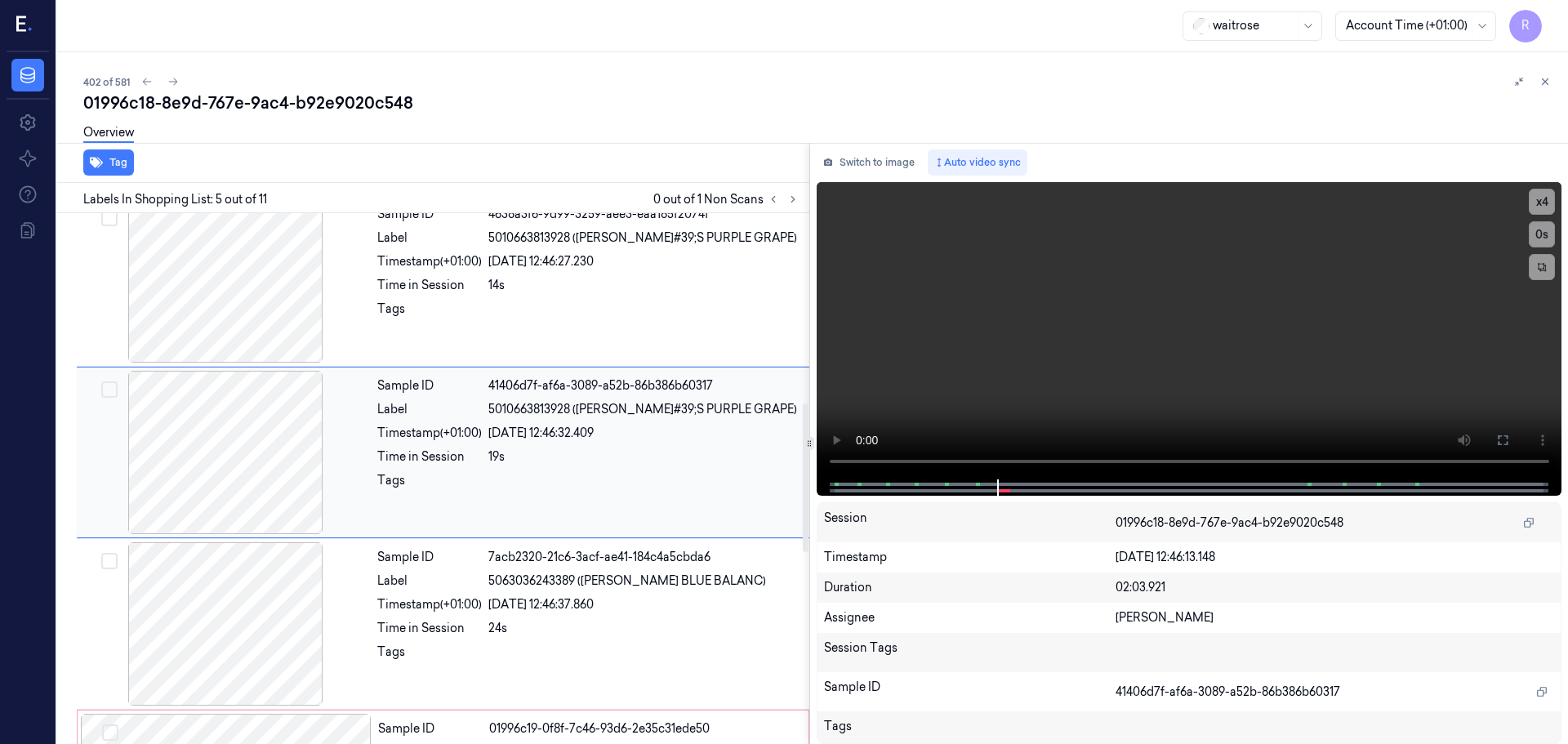
scroll to position [506, 0]
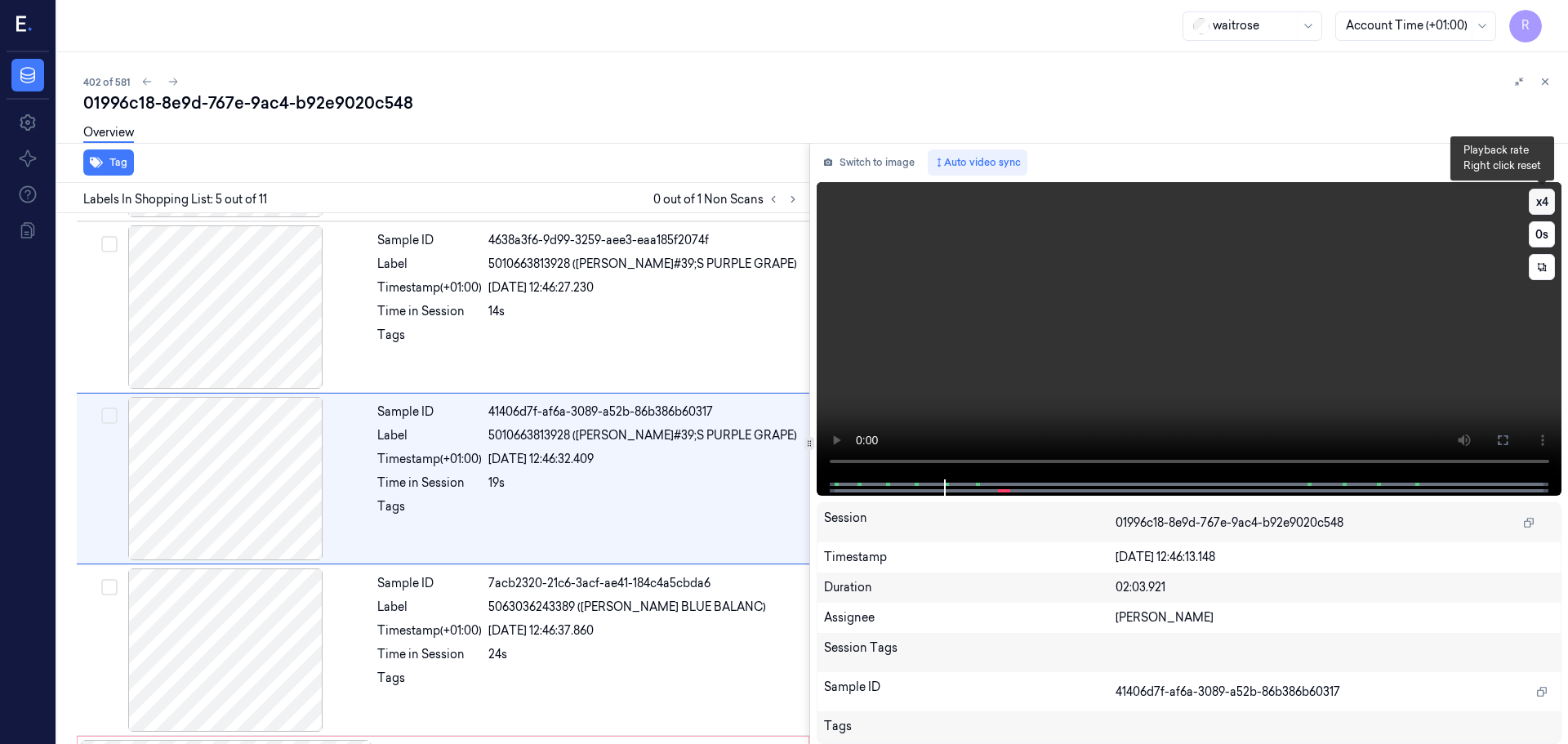
click at [1543, 203] on button "x 4" at bounding box center [1542, 202] width 26 height 26
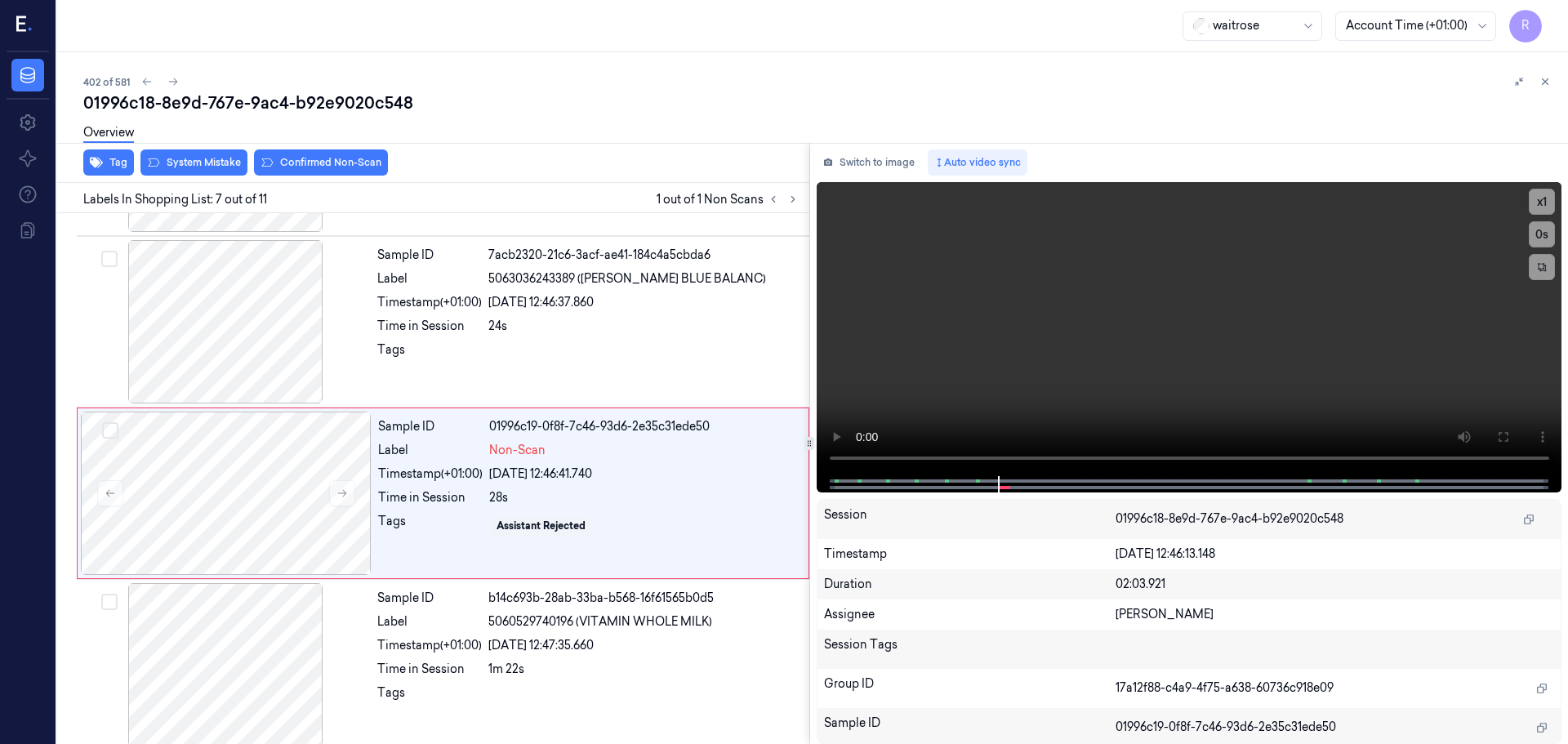
scroll to position [848, 0]
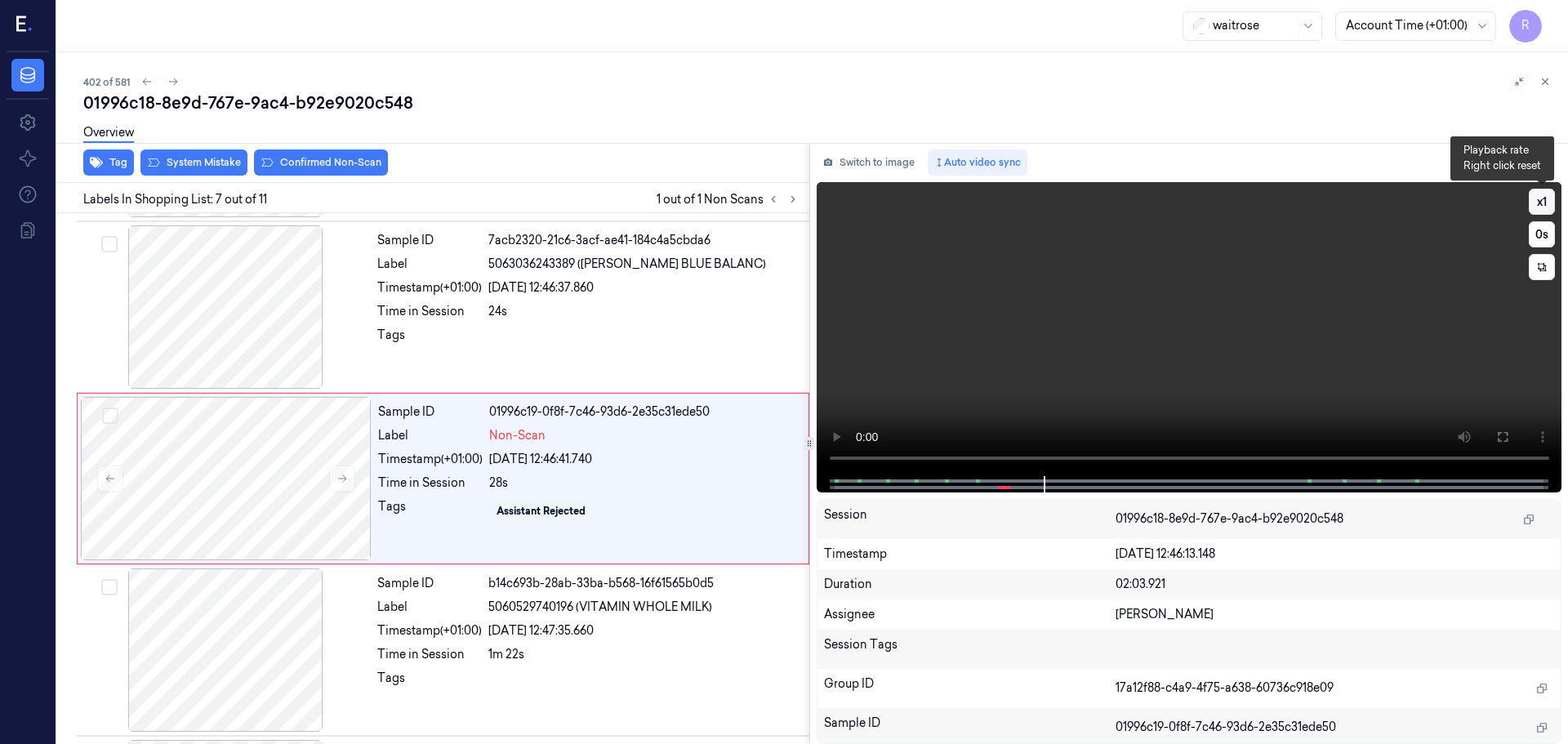
click at [1541, 203] on button "x 1" at bounding box center [1542, 202] width 26 height 26
click at [1541, 203] on button "x 2" at bounding box center [1542, 202] width 26 height 26
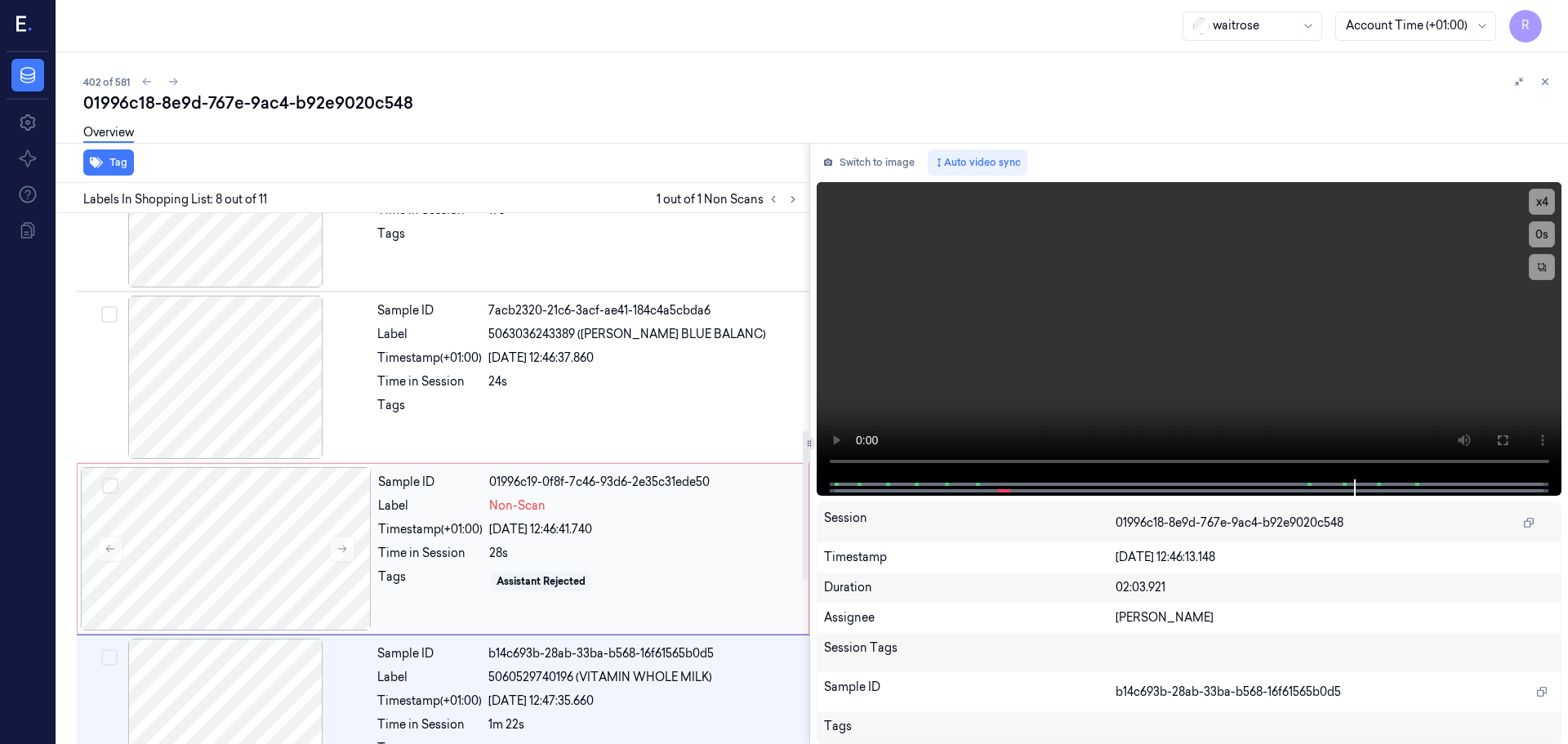
scroll to position [775, 0]
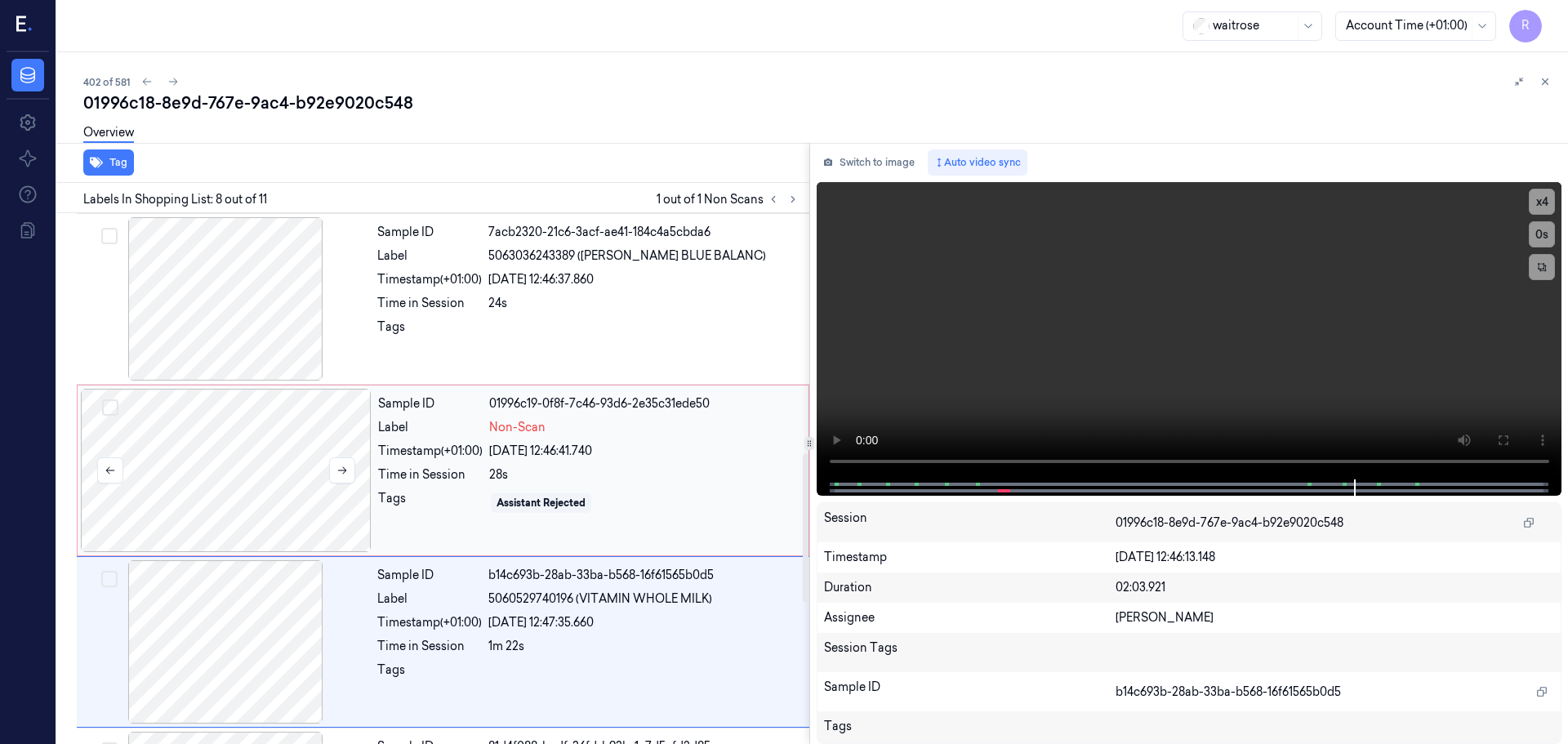
click at [269, 451] on div at bounding box center [226, 470] width 291 height 163
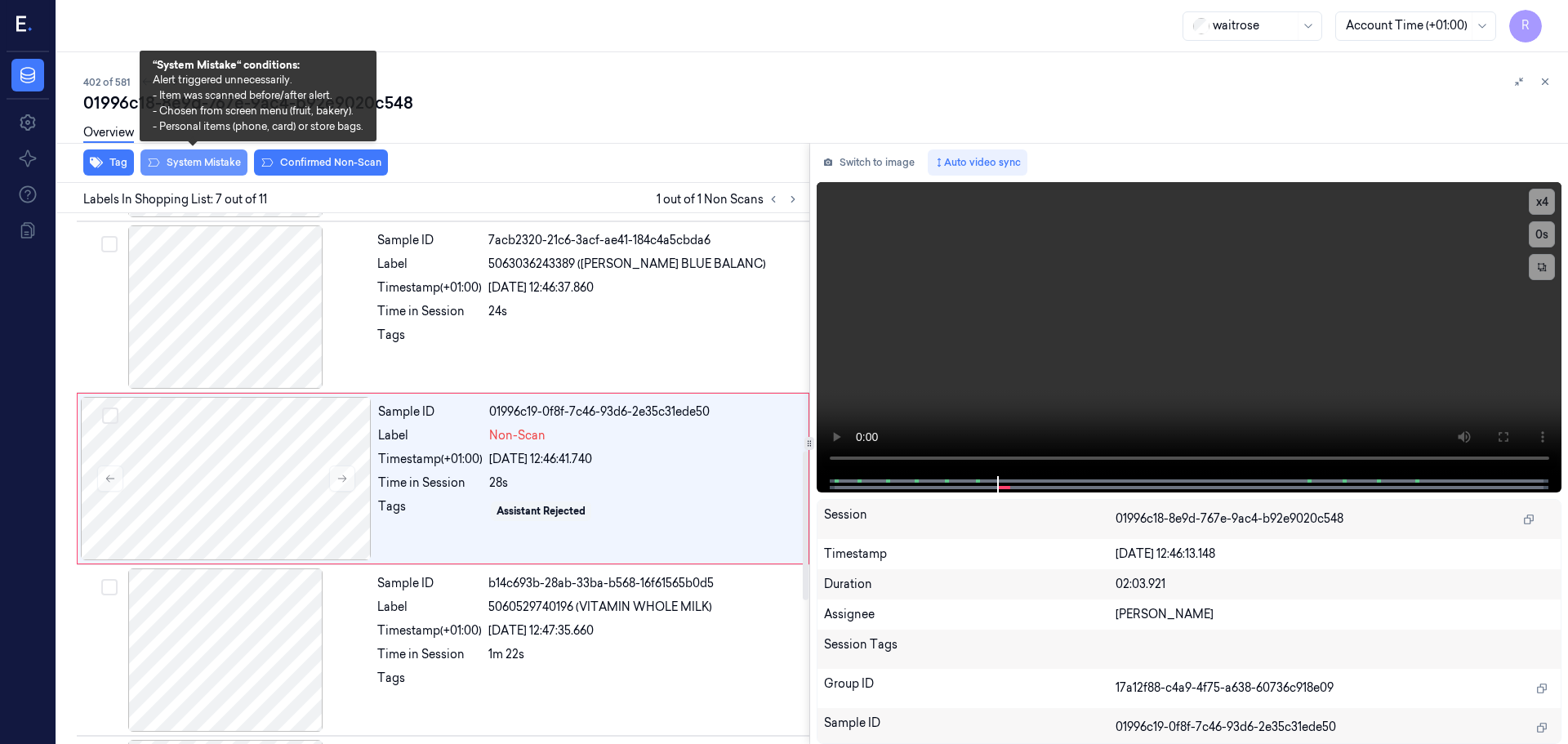
click at [209, 167] on button "System Mistake" at bounding box center [194, 162] width 107 height 26
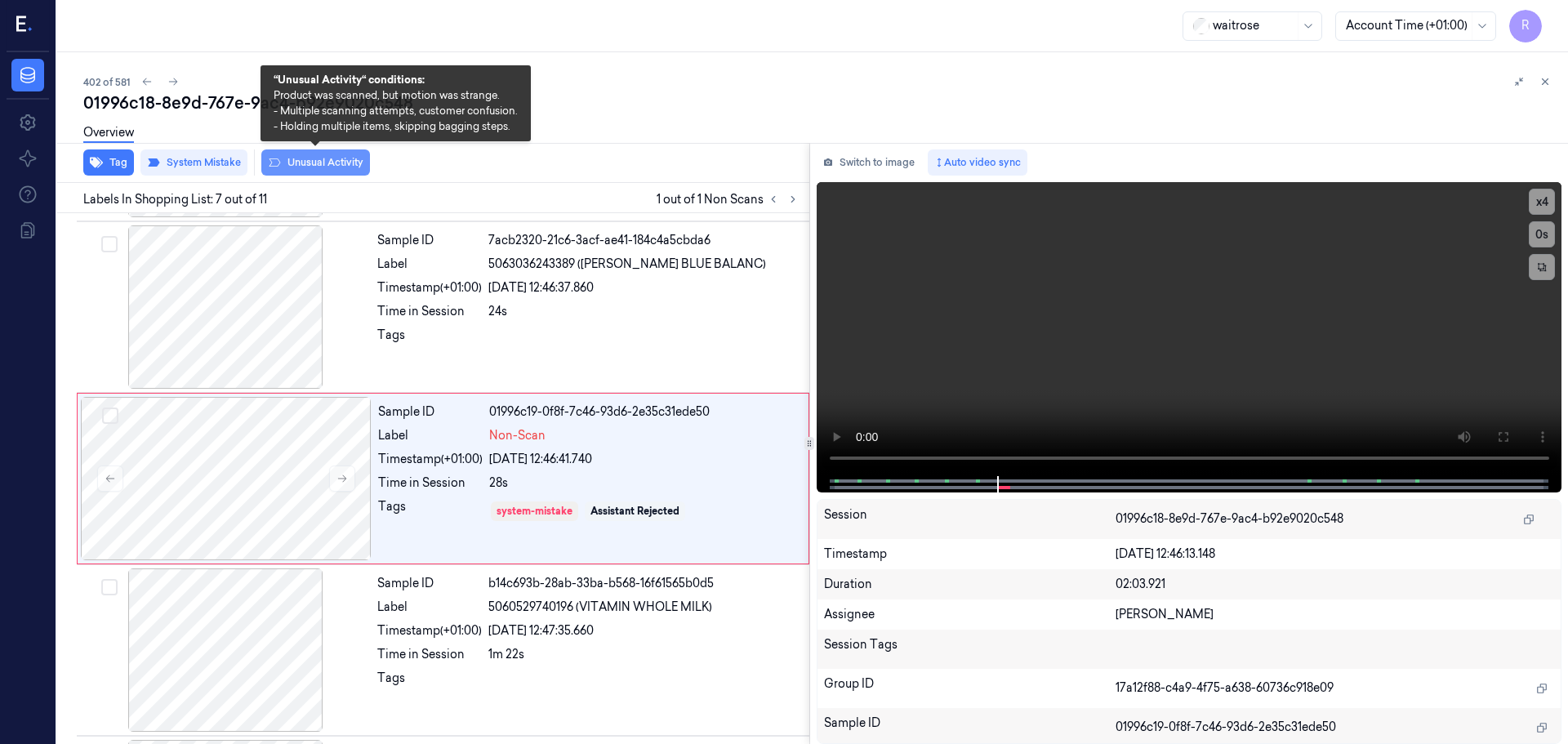
click at [302, 163] on button "Unusual Activity" at bounding box center [316, 162] width 109 height 26
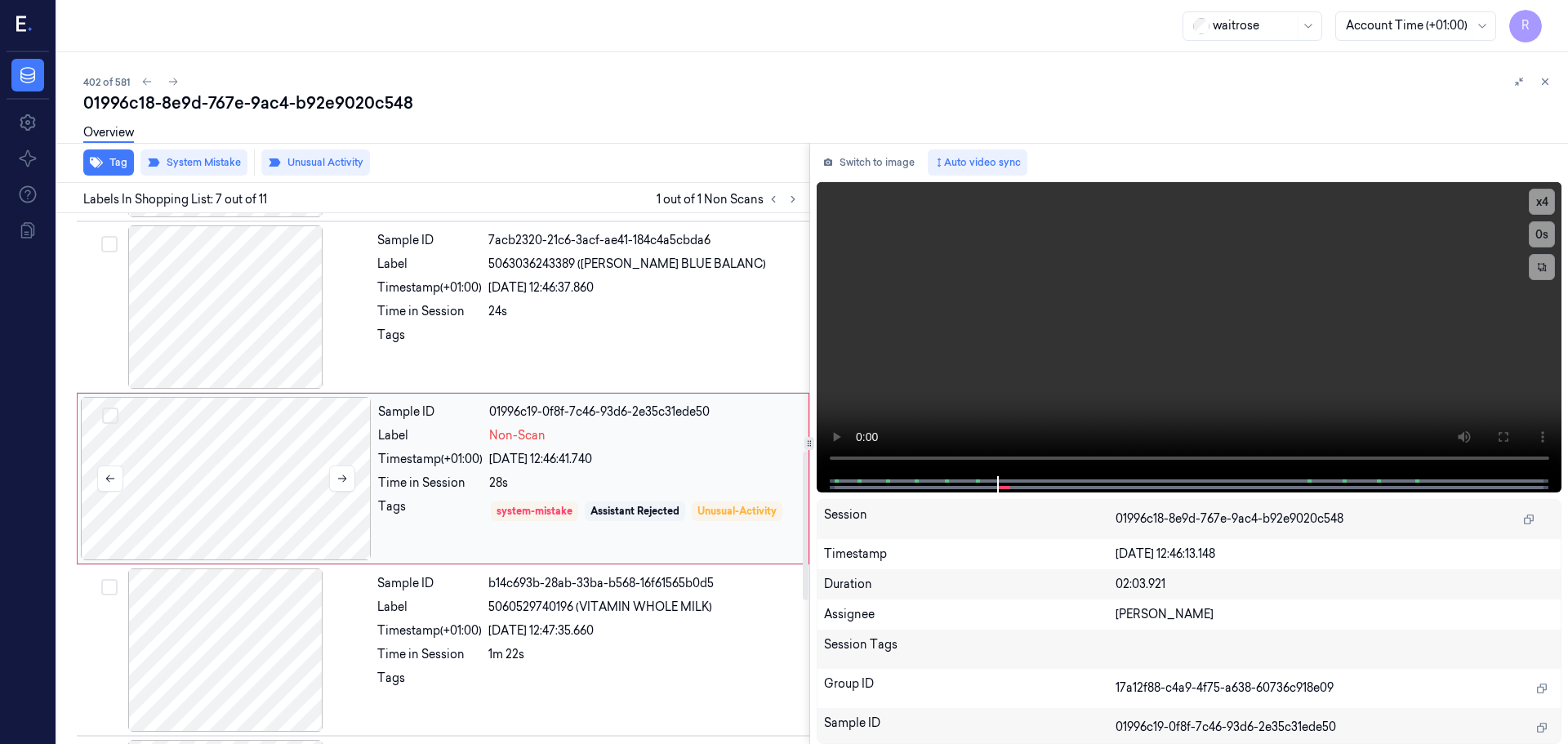
click at [213, 545] on div at bounding box center [226, 478] width 291 height 163
click at [265, 438] on div at bounding box center [226, 478] width 291 height 163
drag, startPoint x: 1538, startPoint y: 86, endPoint x: 1533, endPoint y: 98, distance: 13.0
click at [1539, 85] on button at bounding box center [1545, 81] width 20 height 20
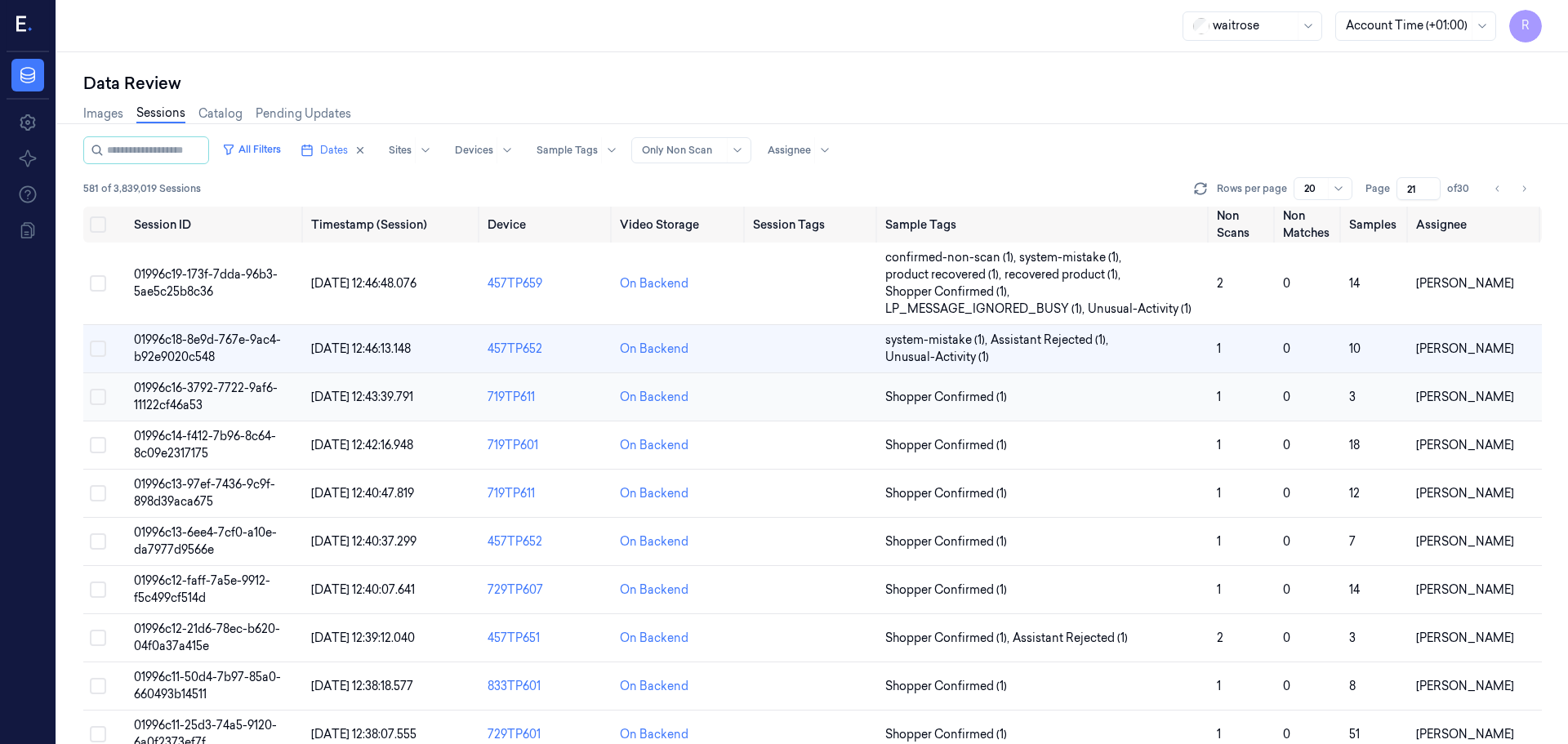
click at [1190, 410] on td "Shopper Confirmed (1)" at bounding box center [1045, 397] width 332 height 48
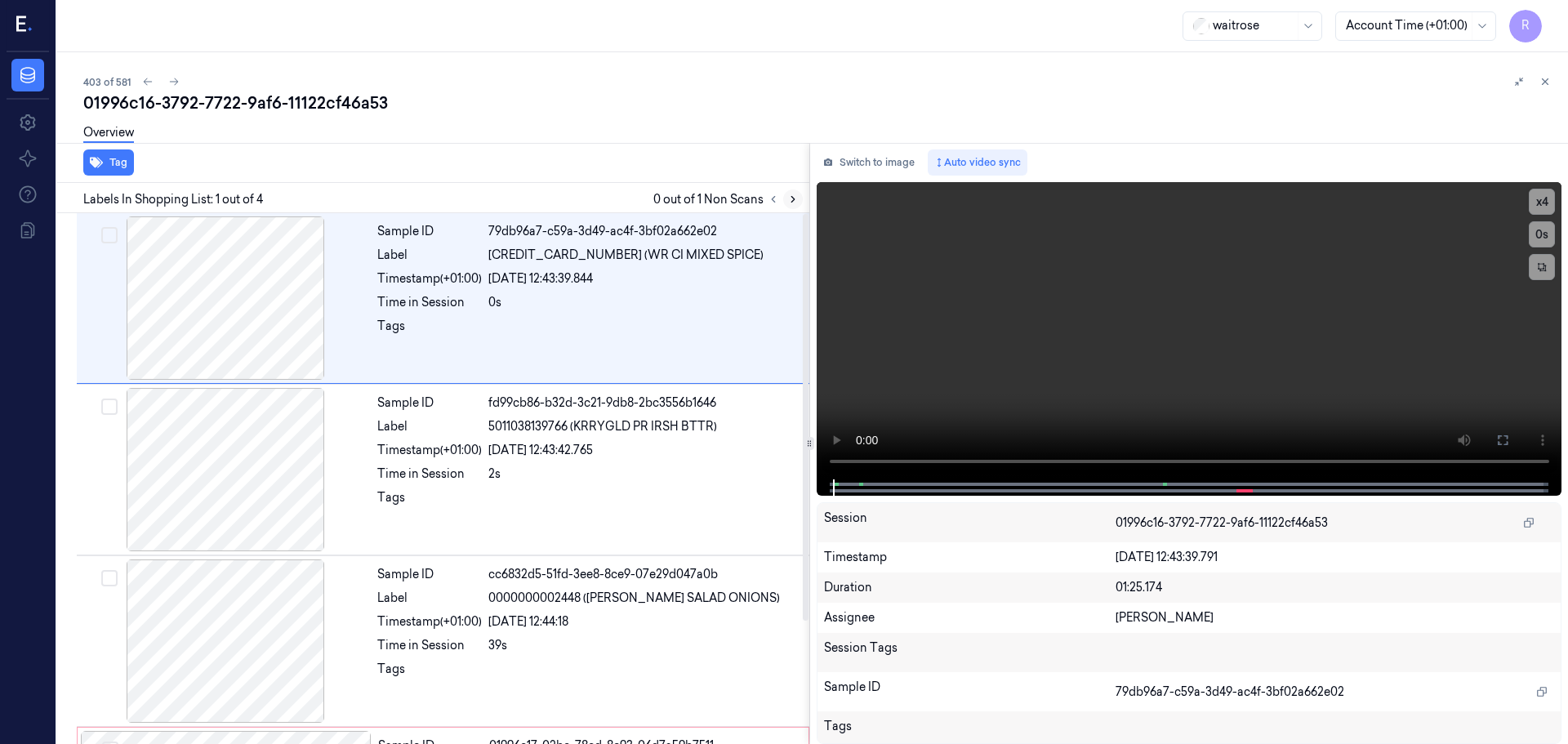
click at [793, 204] on icon at bounding box center [793, 199] width 11 height 11
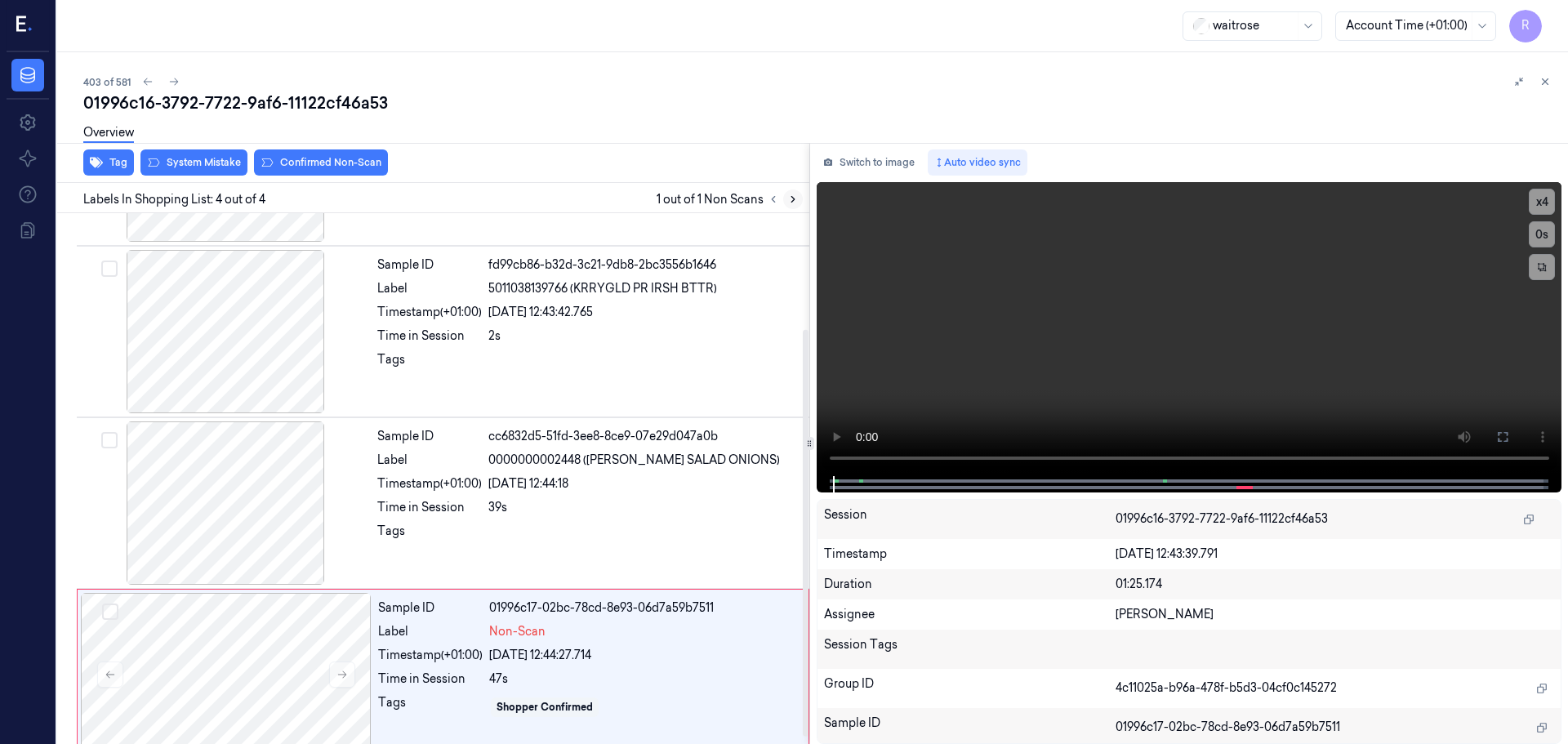
scroll to position [160, 0]
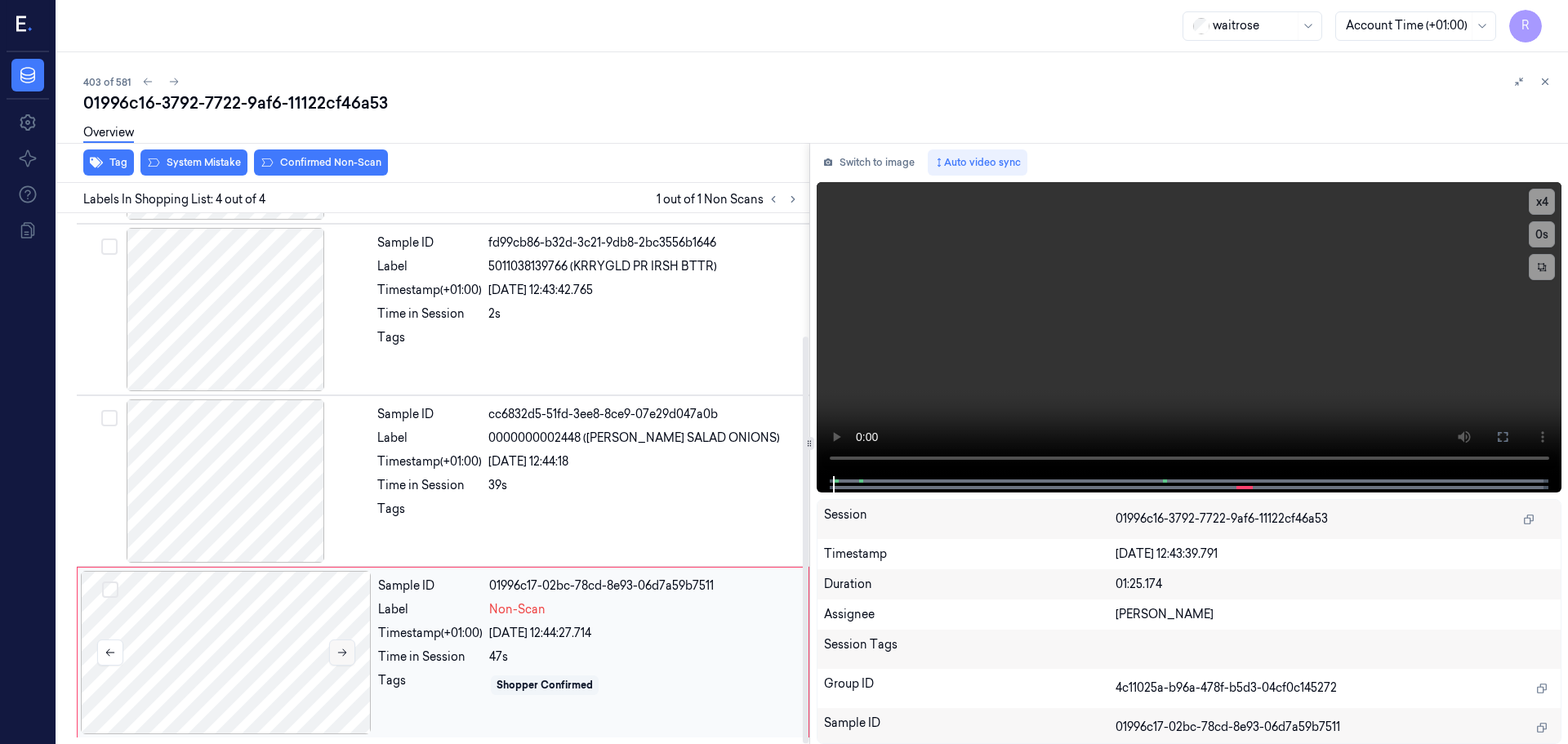
click at [337, 655] on icon at bounding box center [342, 652] width 11 height 11
click at [340, 653] on icon at bounding box center [342, 652] width 11 height 11
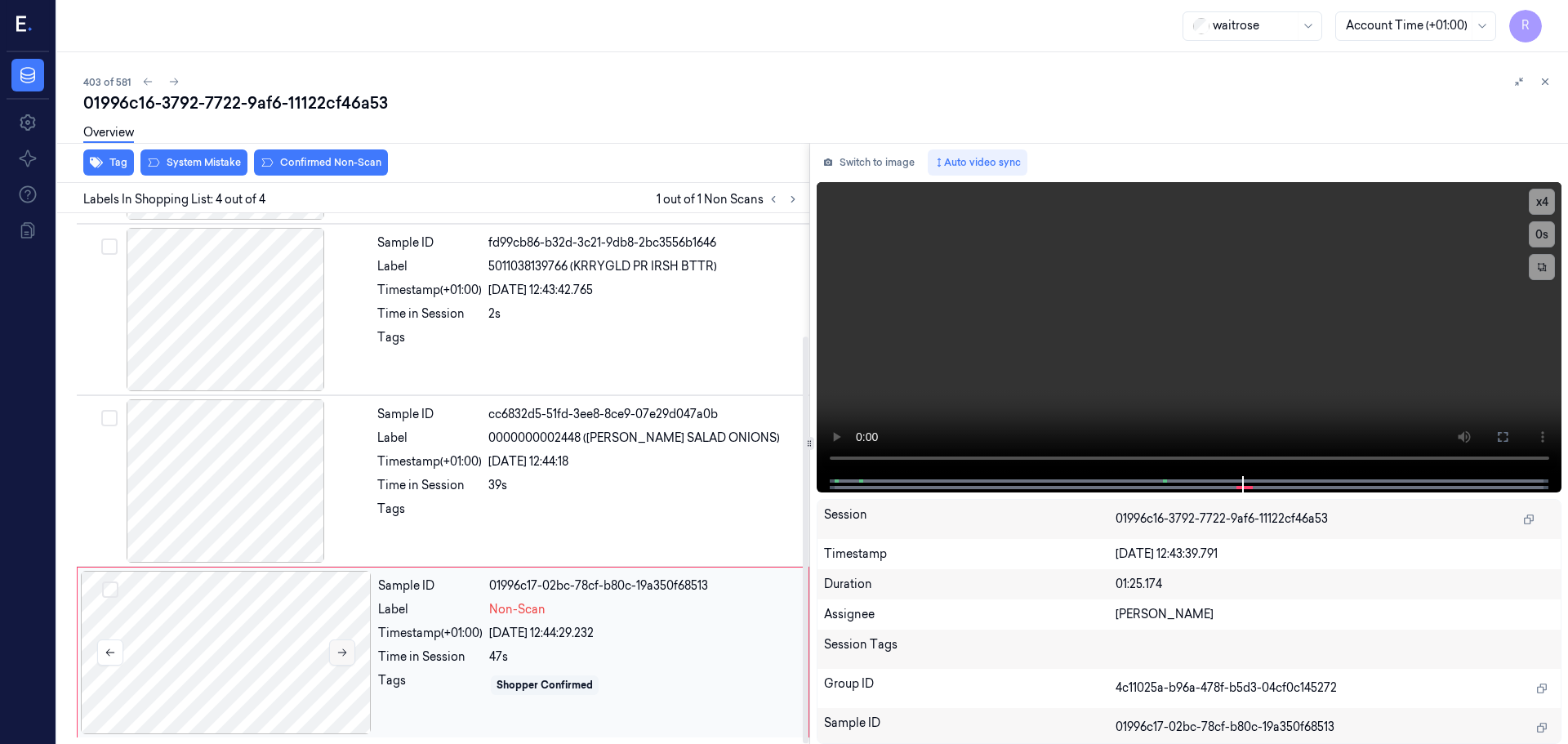
click at [340, 653] on icon at bounding box center [342, 652] width 11 height 11
click at [283, 370] on div at bounding box center [225, 309] width 291 height 163
click at [795, 209] on div "Labels In Shopping List: 4 out of 4 1 out of 1 Non Scans" at bounding box center [430, 198] width 759 height 30
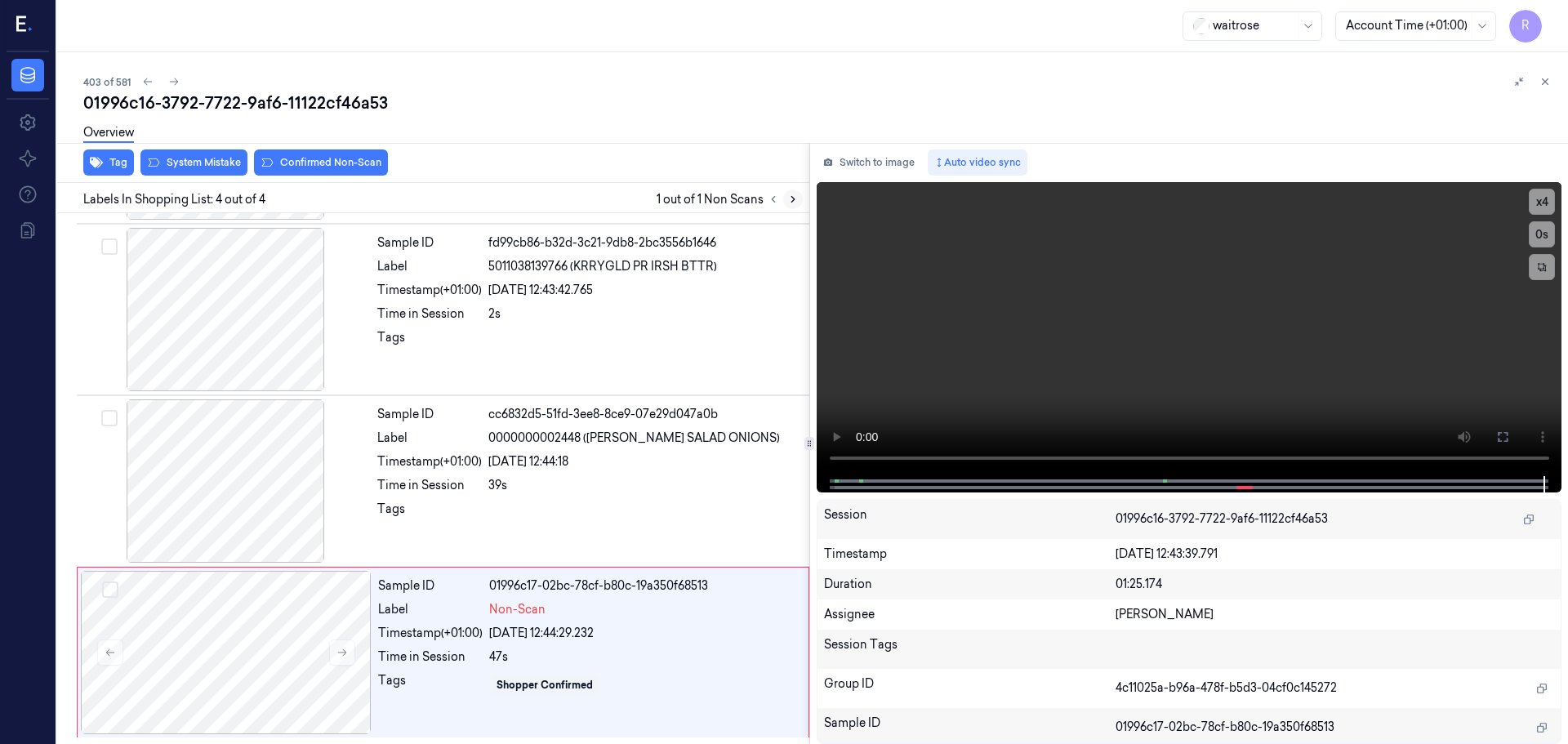
click at [798, 199] on icon at bounding box center [793, 199] width 11 height 11
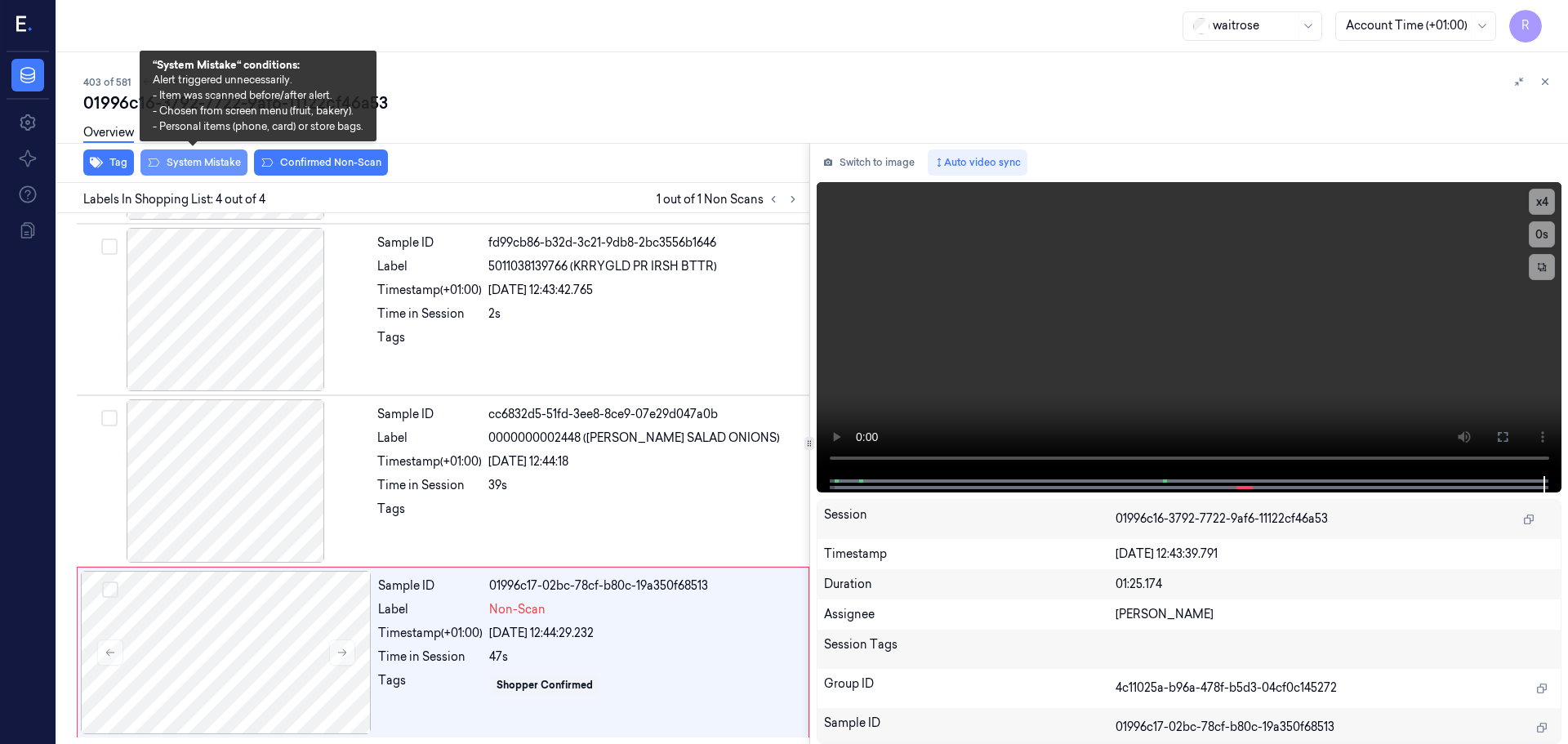
click at [188, 165] on button "System Mistake" at bounding box center [194, 162] width 107 height 26
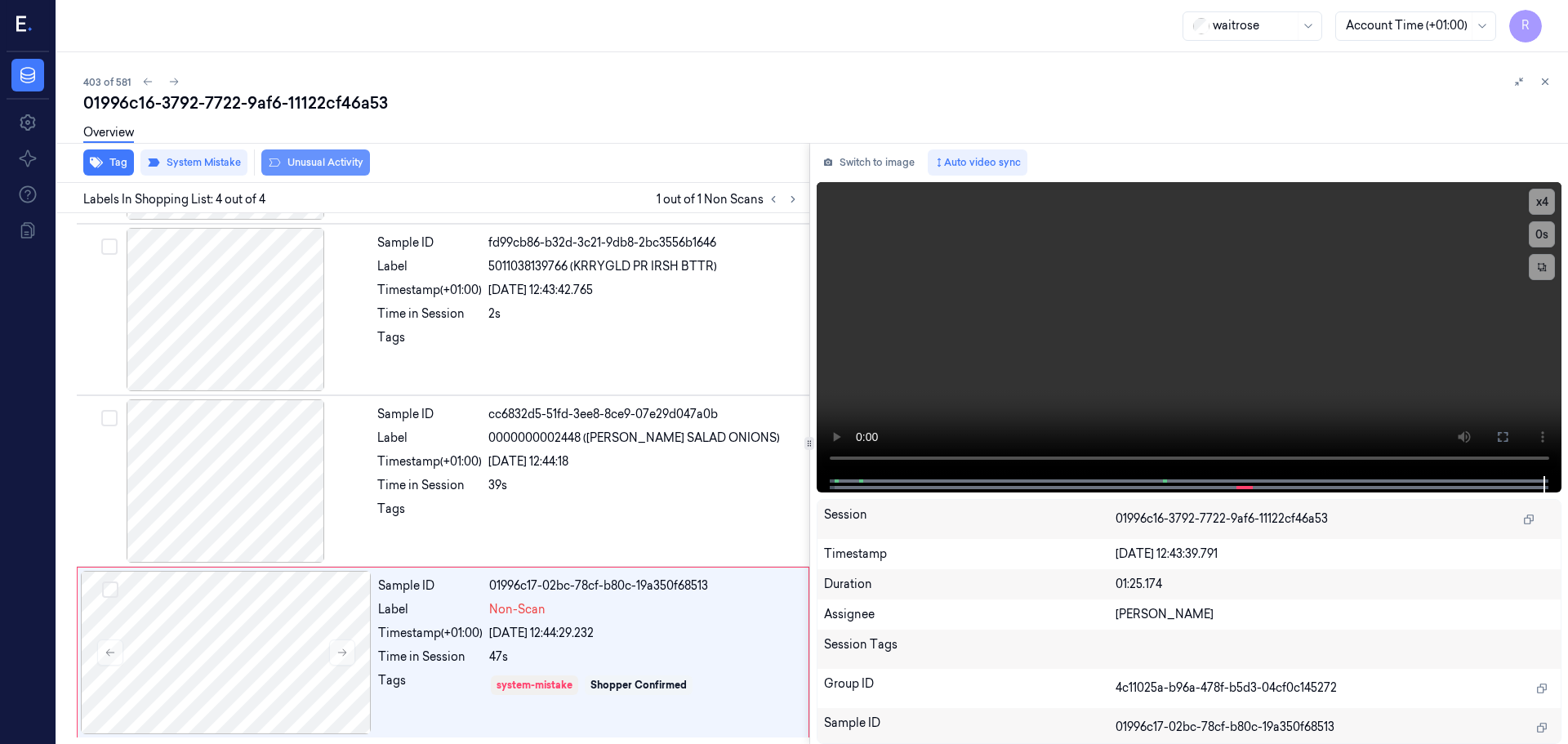
click at [332, 167] on button "Unusual Activity" at bounding box center [316, 162] width 109 height 26
click at [107, 167] on button "Tag" at bounding box center [108, 162] width 51 height 26
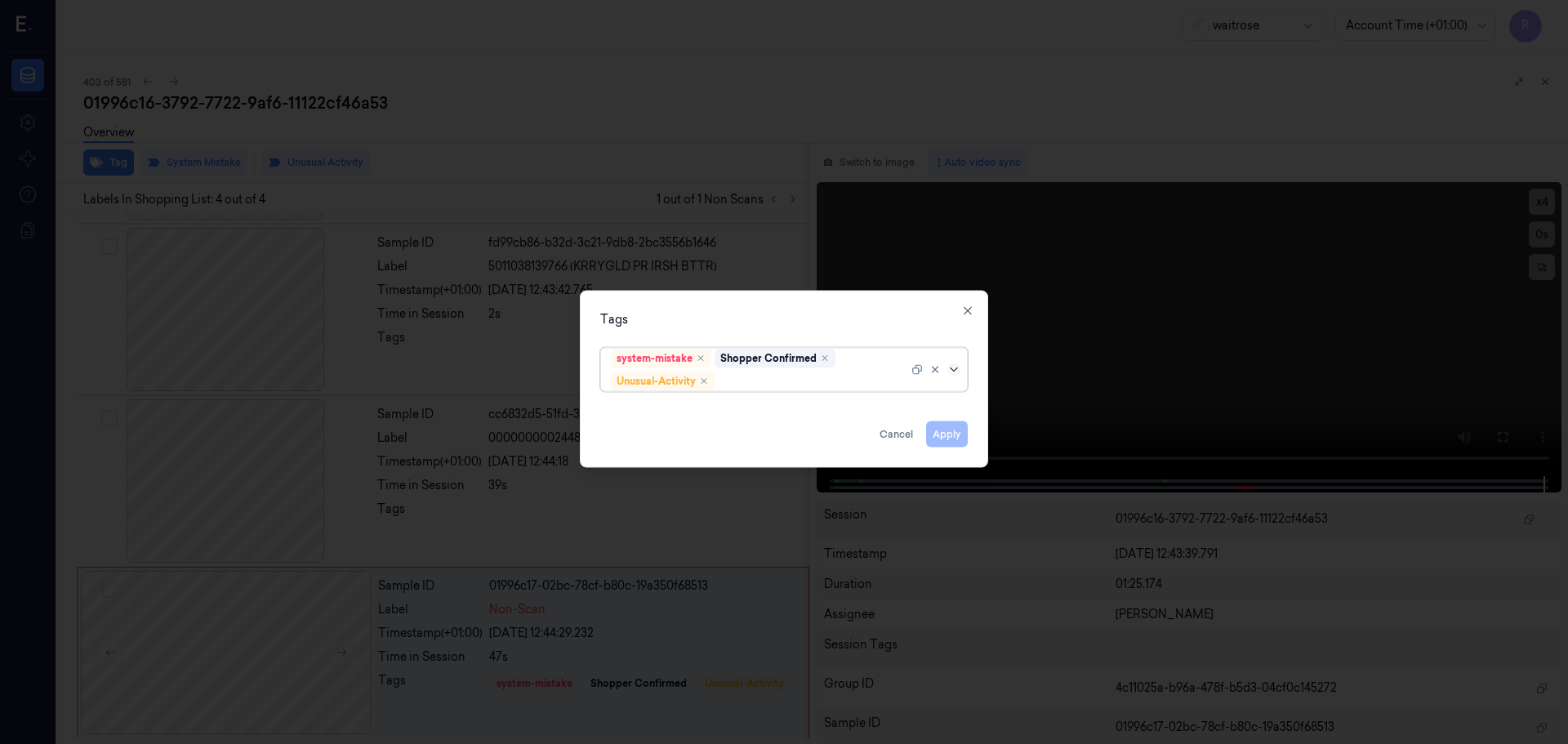
click at [952, 367] on icon at bounding box center [953, 369] width 13 height 13
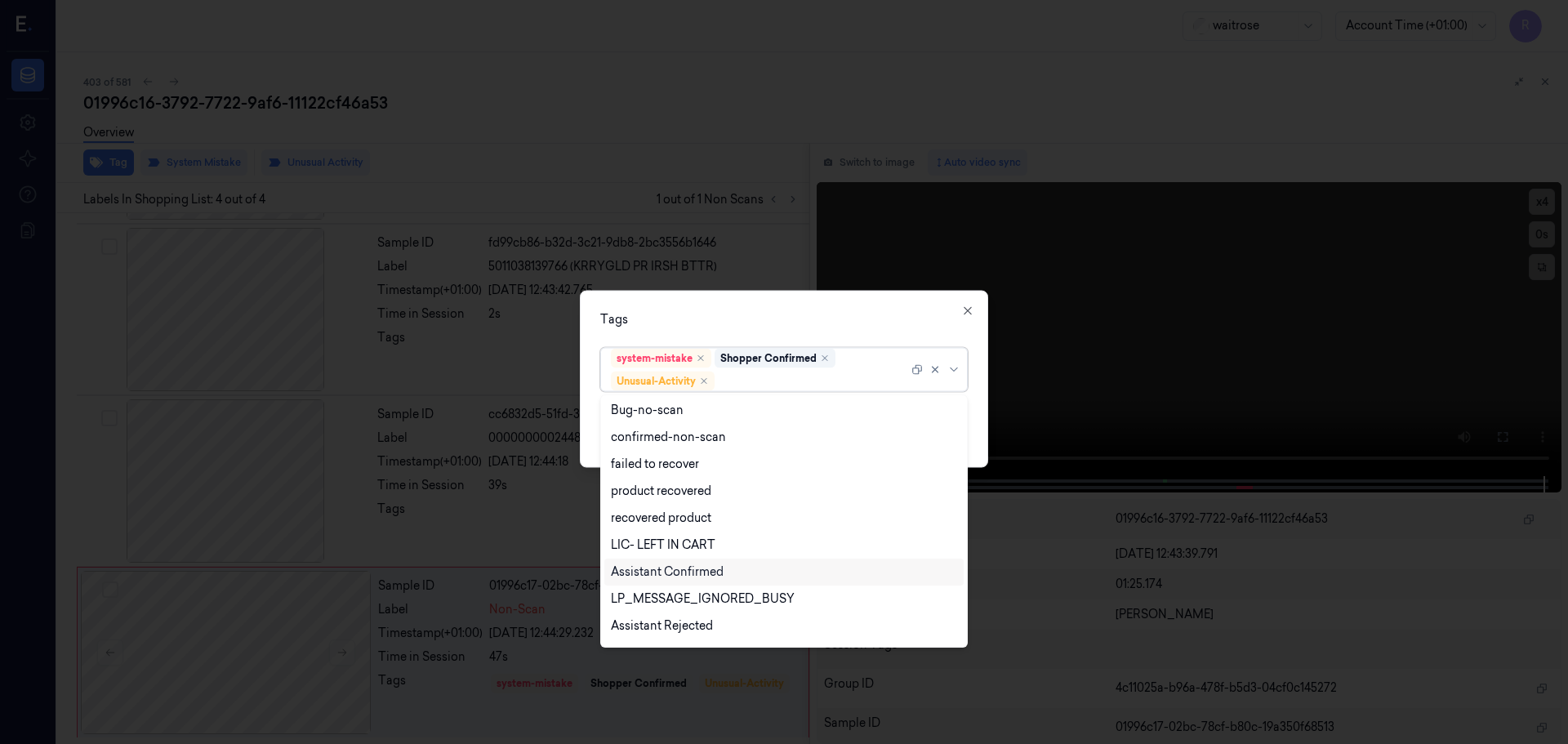
scroll to position [213, 0]
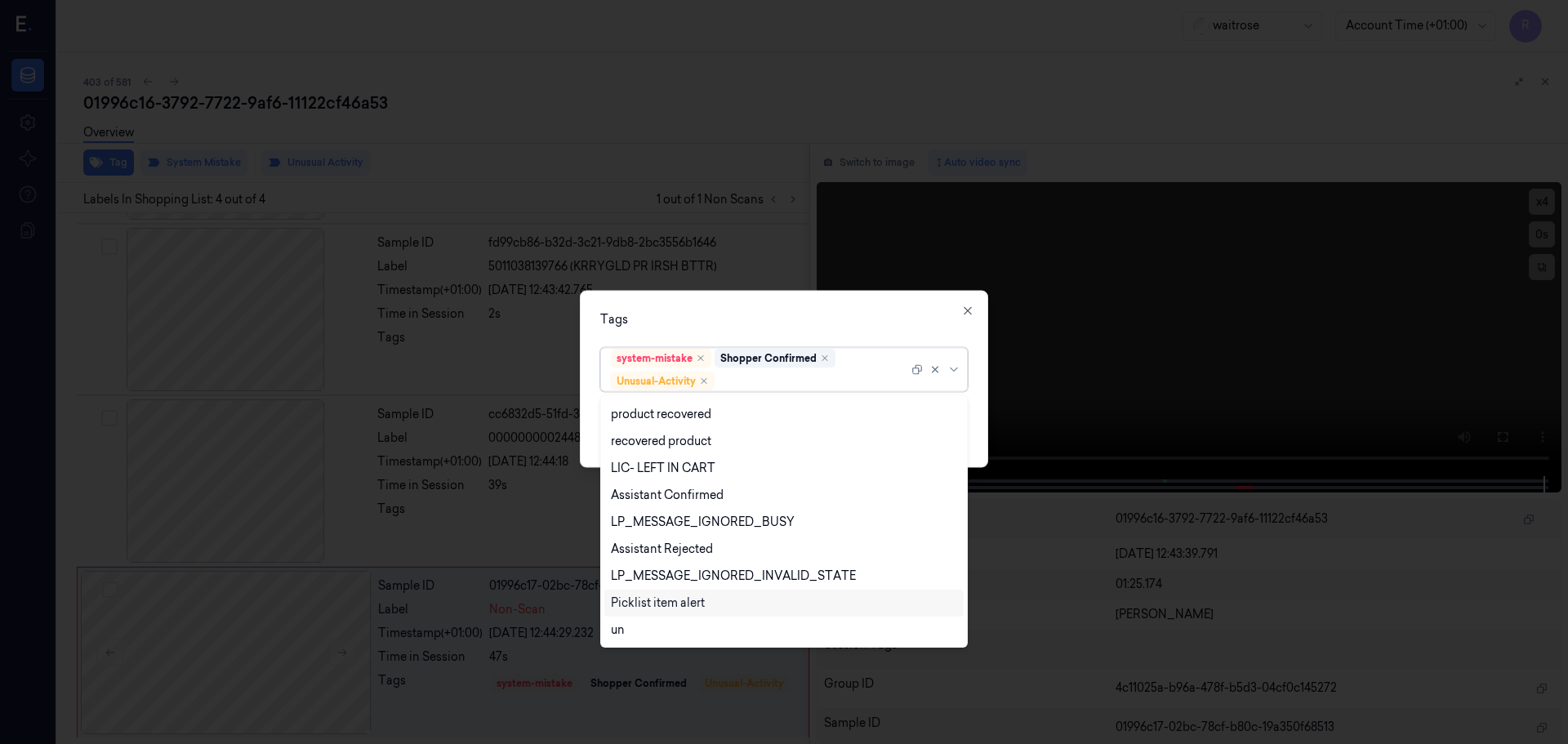
click at [678, 597] on div "Picklist item alert" at bounding box center [658, 603] width 94 height 17
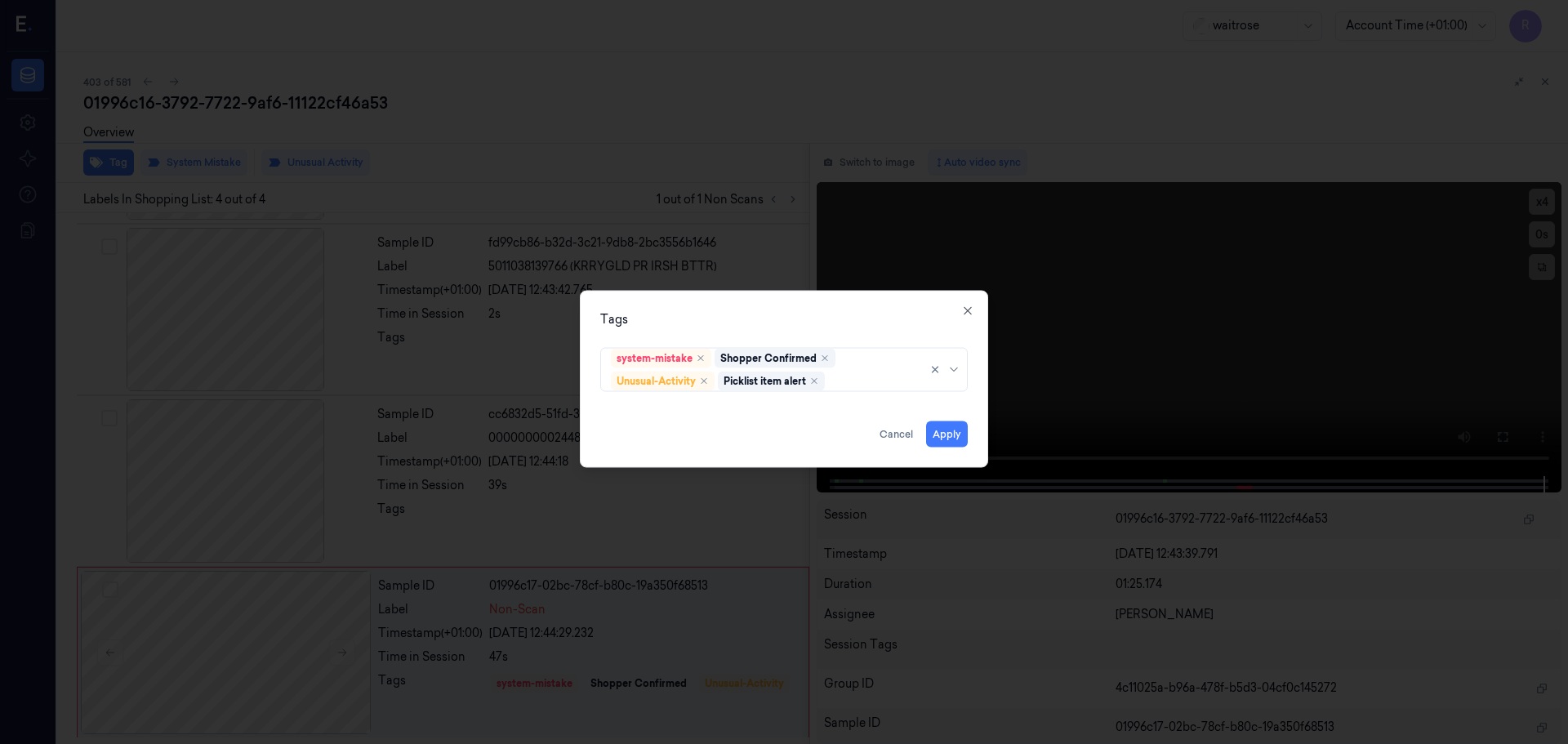
click at [713, 328] on div "Tags system-mistake Shopper Confirmed Unusual-Activity Picklist item alert Appl…" at bounding box center [784, 378] width 408 height 177
click at [943, 433] on button "Apply" at bounding box center [947, 433] width 41 height 26
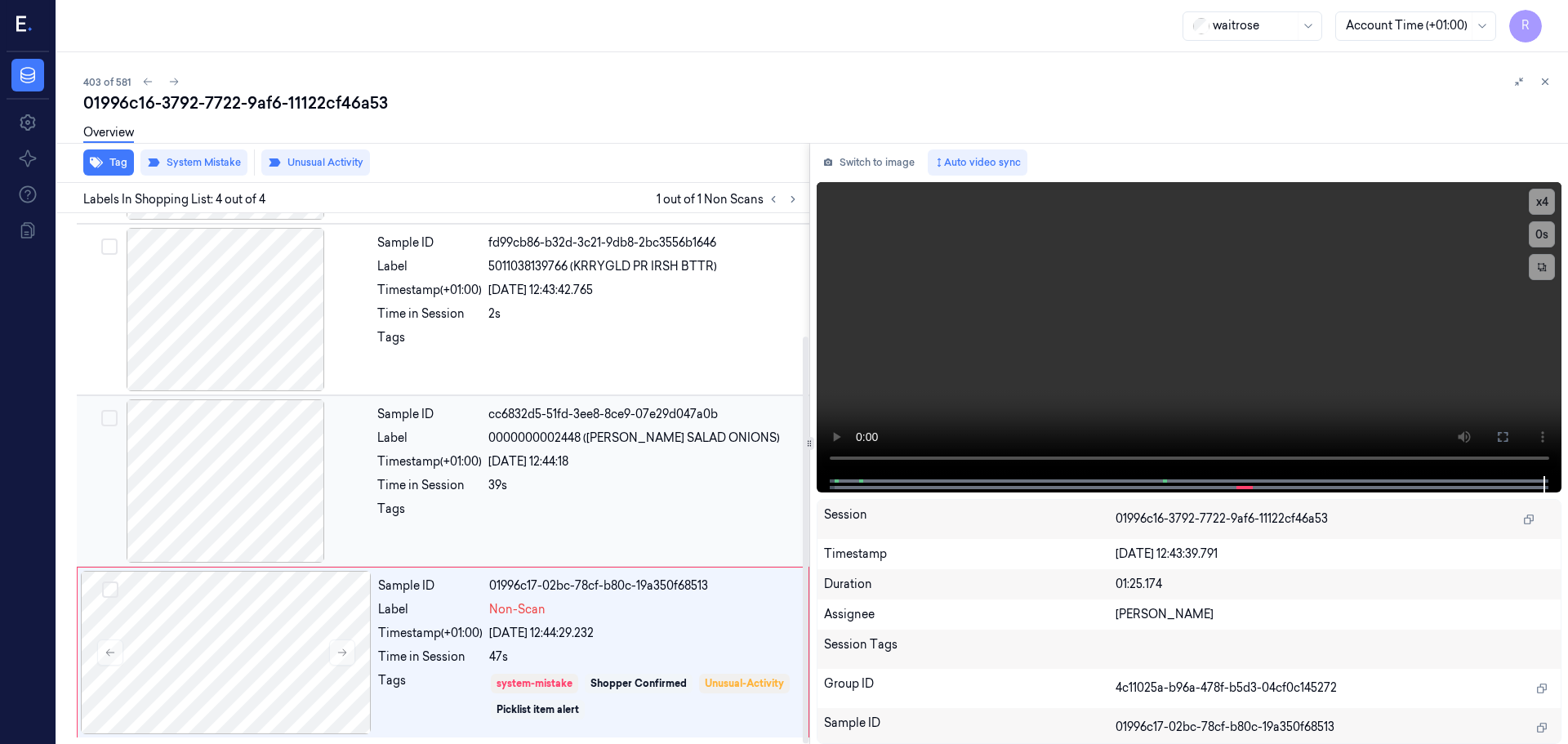
click at [678, 471] on div "Sample ID cc6832d5-51fd-3ee8-8ce9-07e29d047a0b Label 0000000002448 ([PERSON_NAM…" at bounding box center [588, 481] width 435 height 163
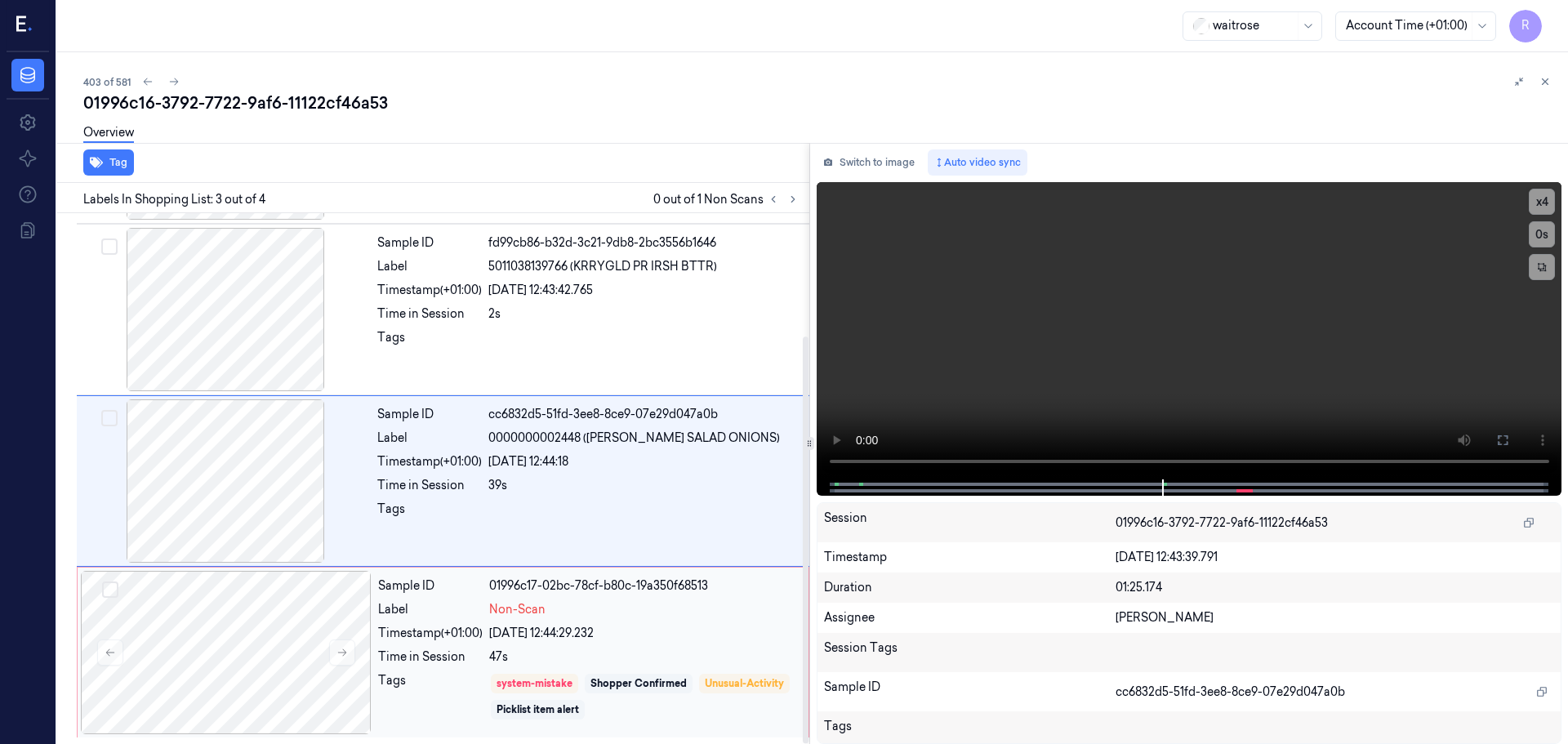
click at [677, 608] on div "Non-Scan" at bounding box center [644, 609] width 310 height 17
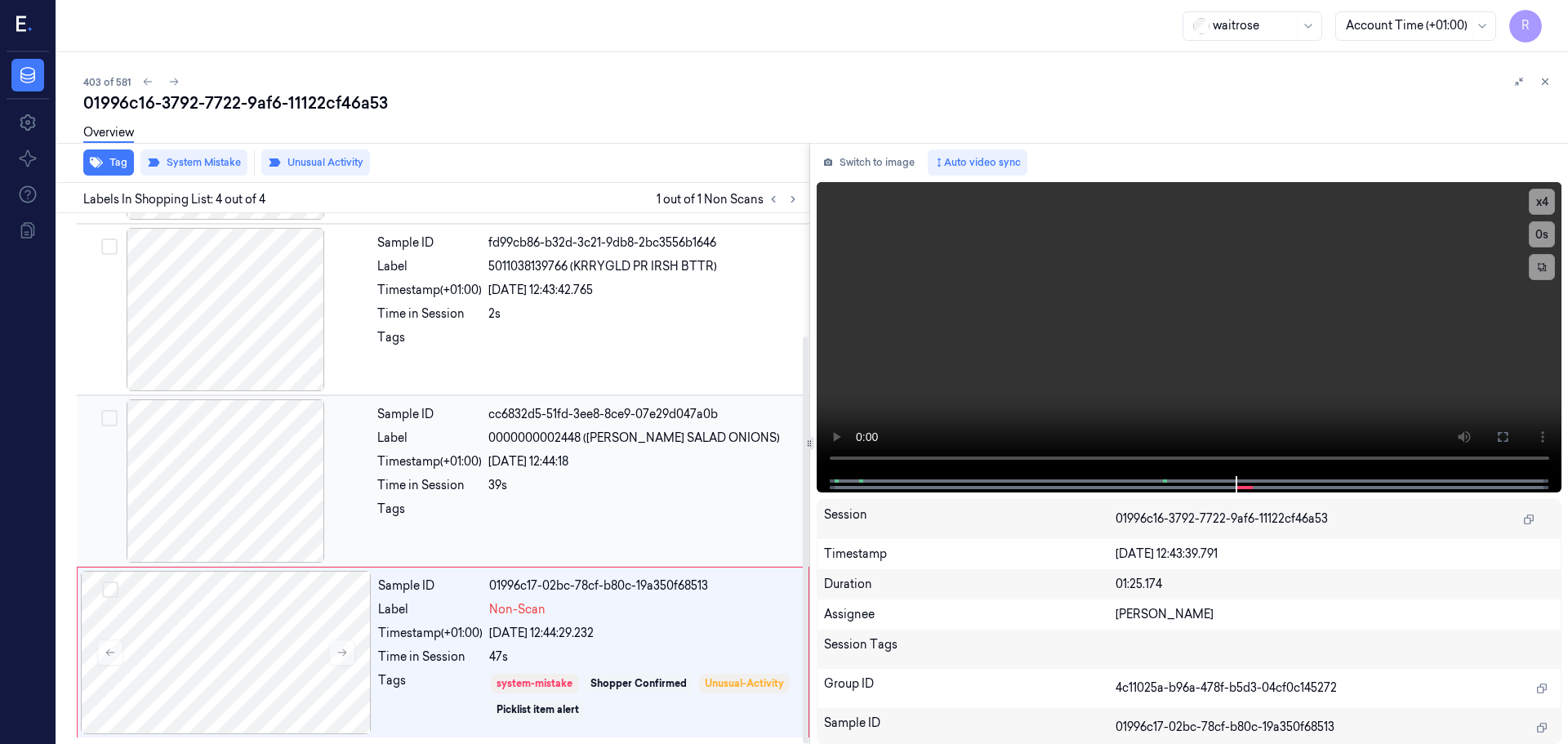
click at [599, 471] on div "Sample ID cc6832d5-51fd-3ee8-8ce9-07e29d047a0b Label 0000000002448 ([PERSON_NAM…" at bounding box center [588, 481] width 435 height 163
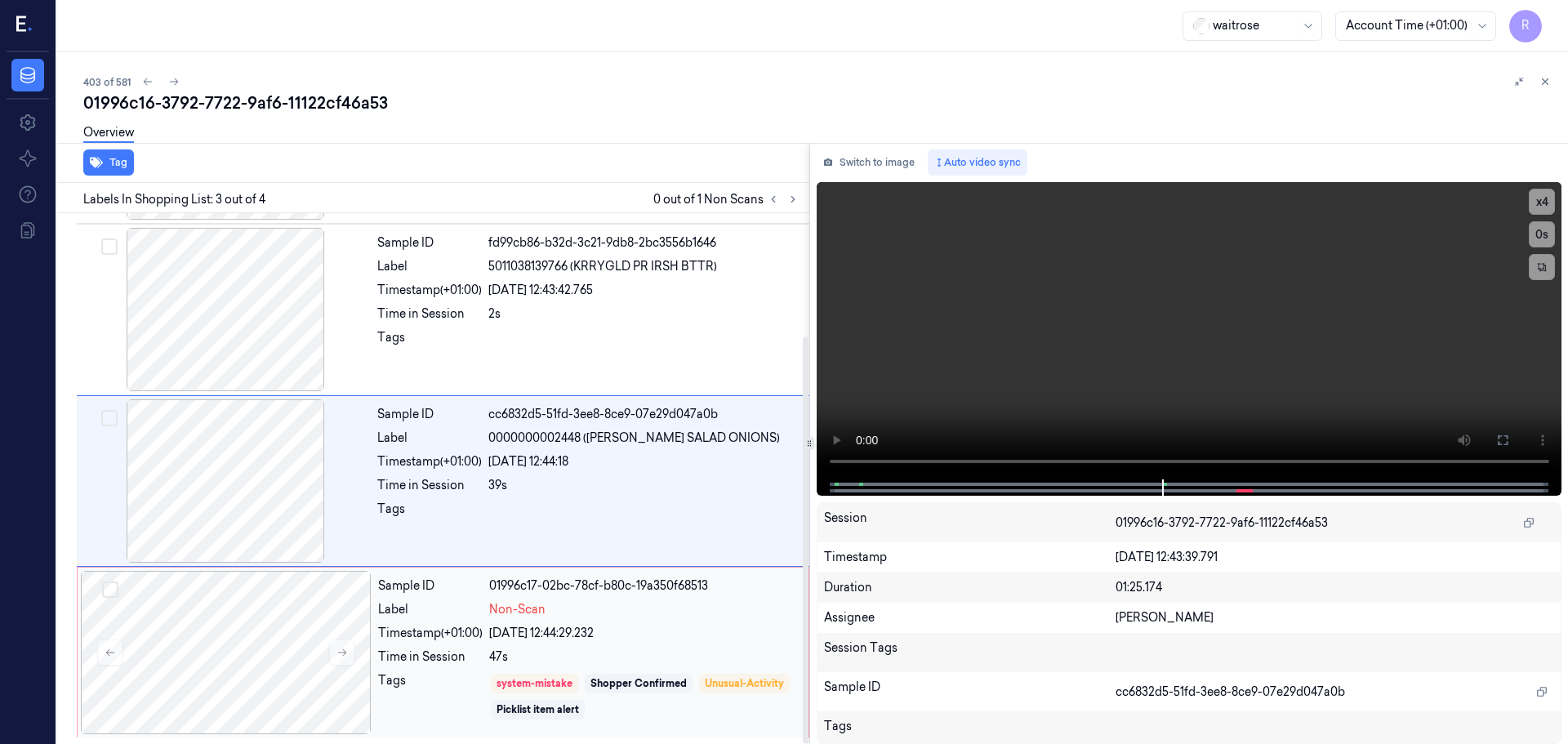
click at [668, 641] on div "[DATE] 12:44:29.232" at bounding box center [644, 634] width 310 height 17
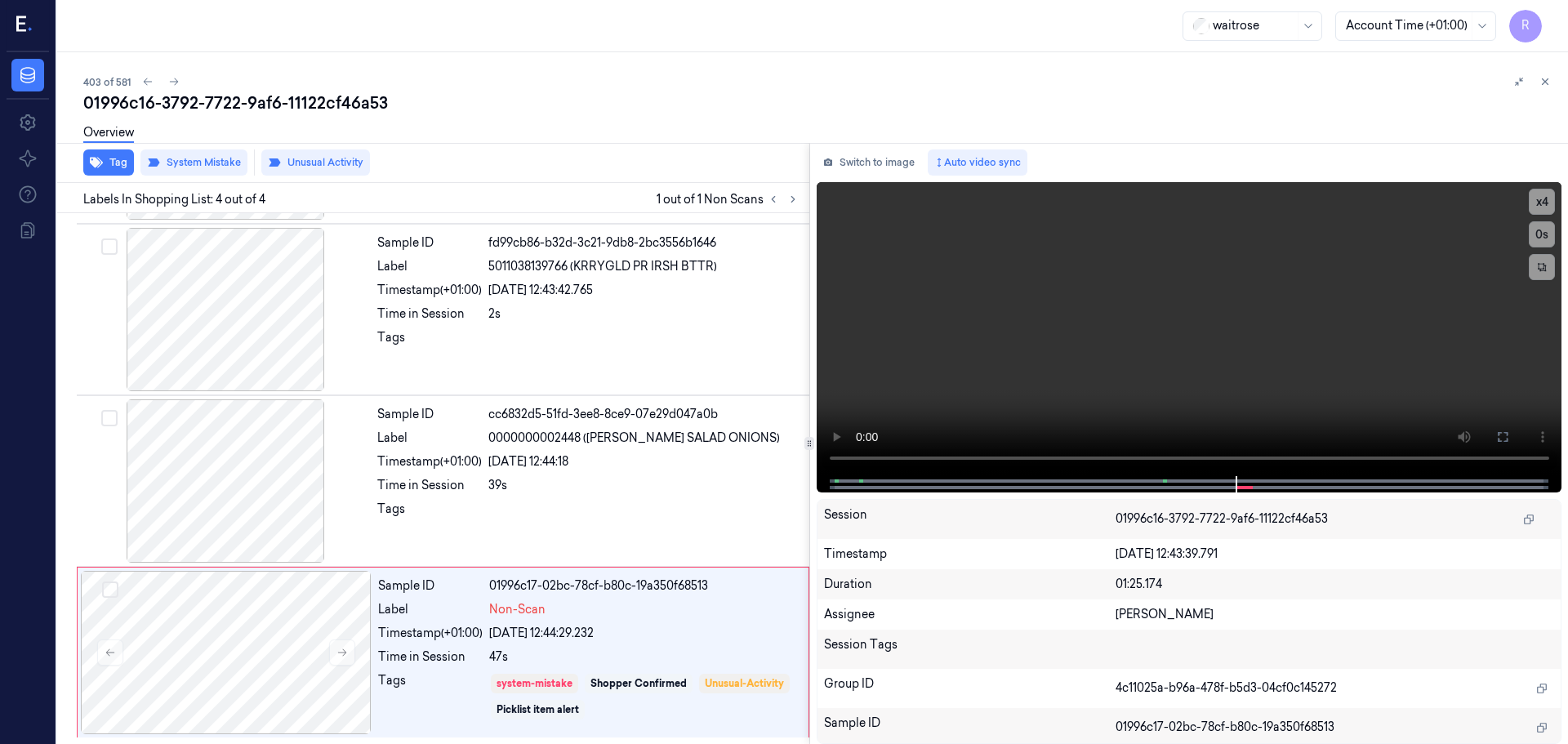
click at [1546, 86] on icon at bounding box center [1545, 81] width 11 height 11
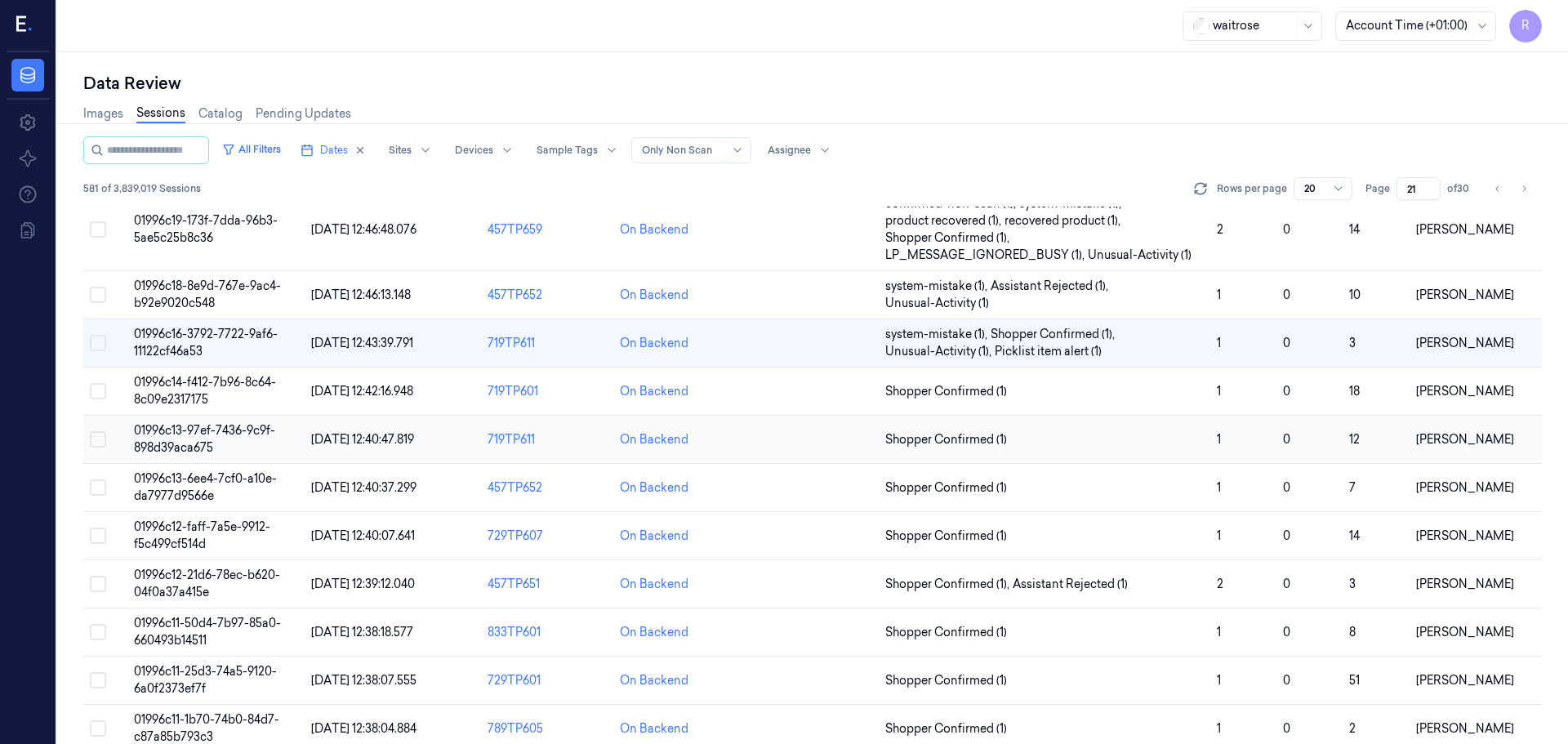
scroll to position [82, 0]
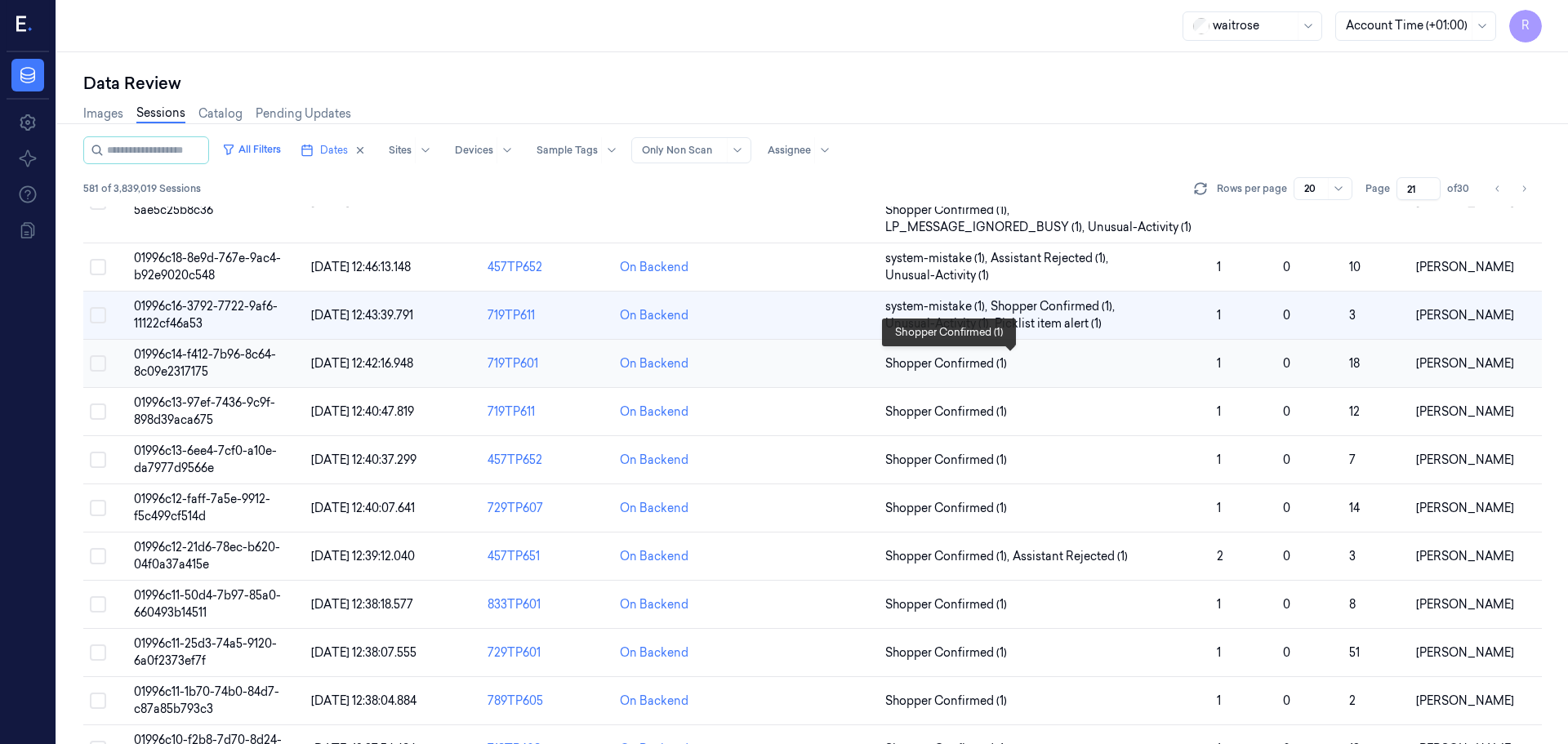
click at [1185, 371] on span "Shopper Confirmed (1)" at bounding box center [1044, 364] width 319 height 17
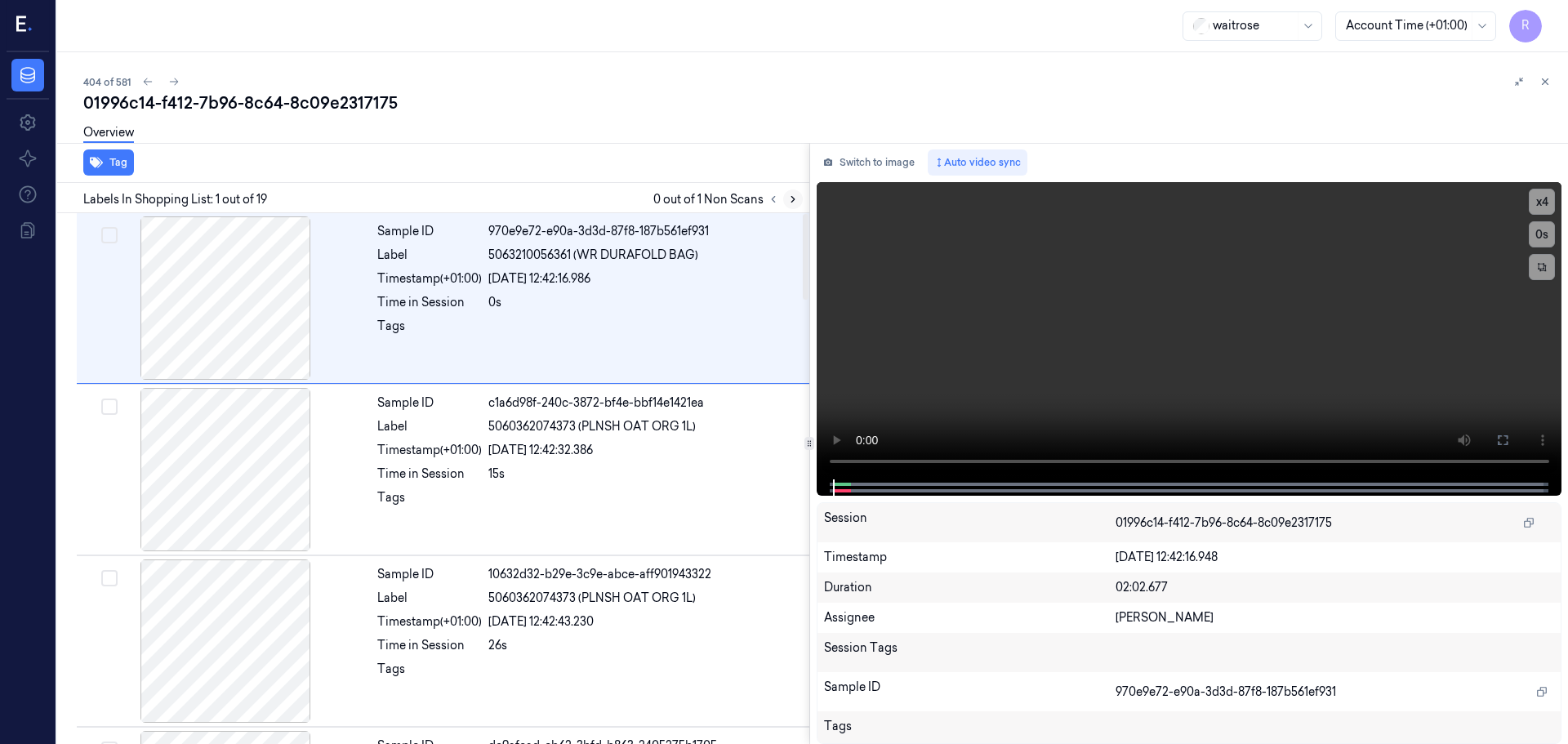
click at [787, 199] on icon at bounding box center [793, 199] width 11 height 11
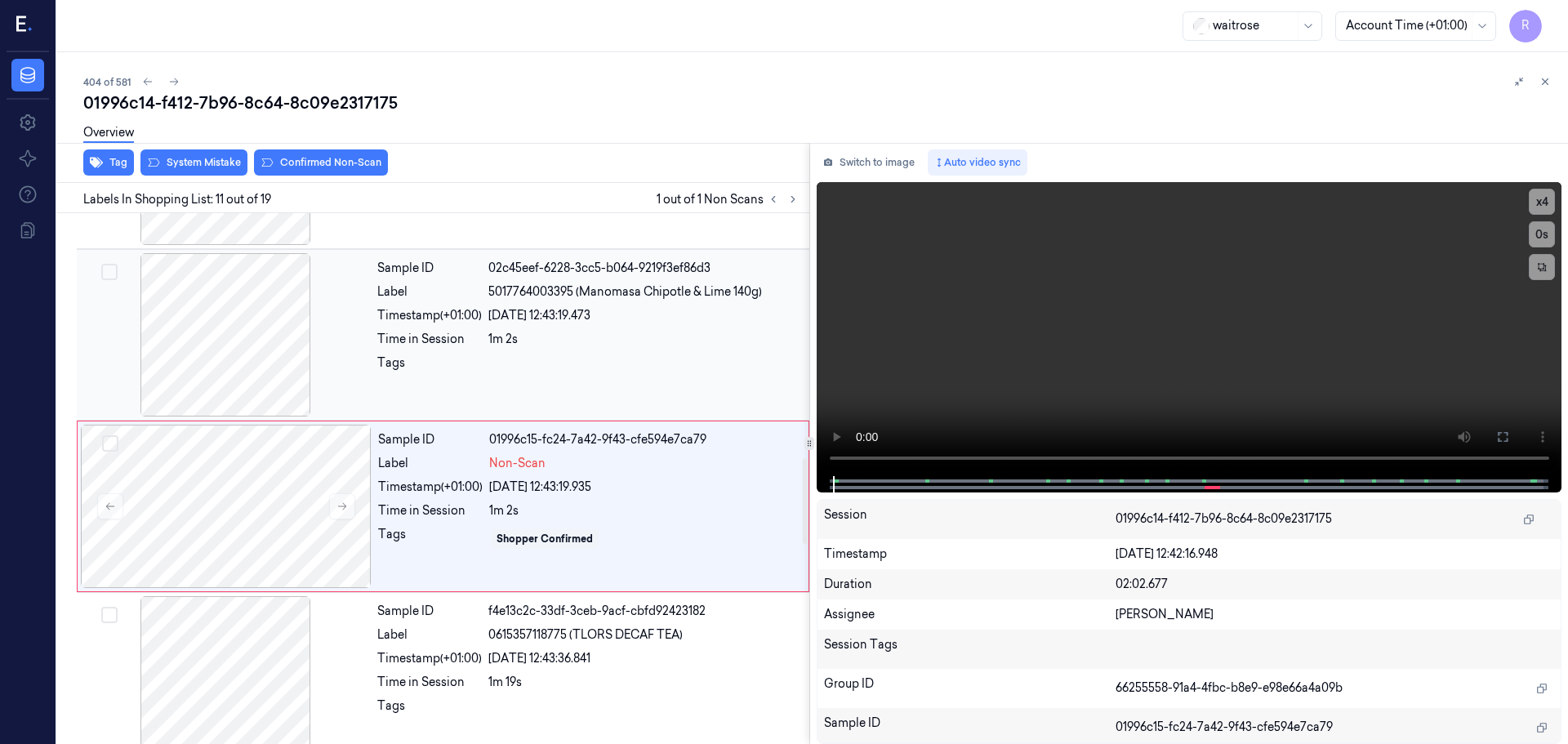
scroll to position [1535, 0]
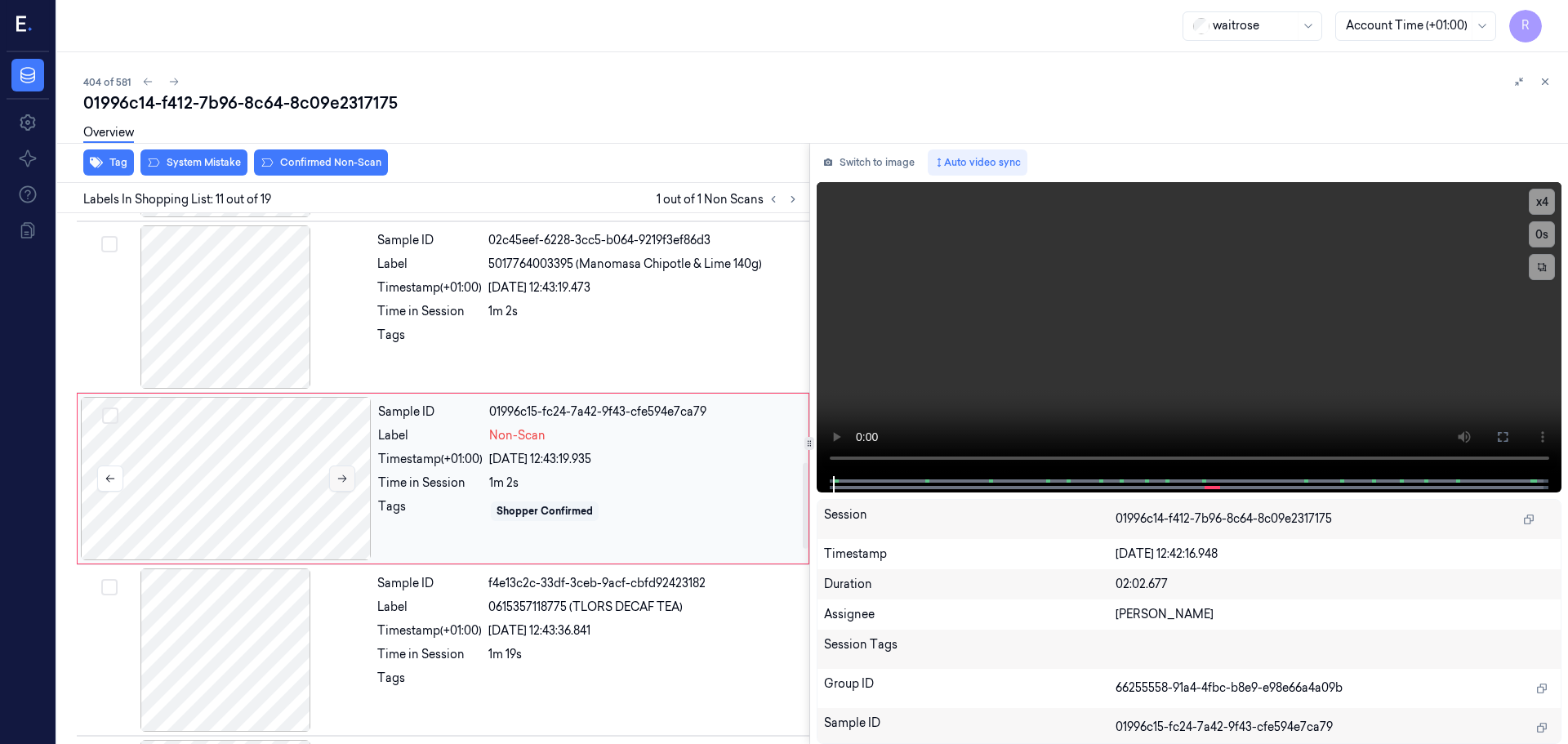
click at [345, 476] on icon at bounding box center [342, 478] width 11 height 11
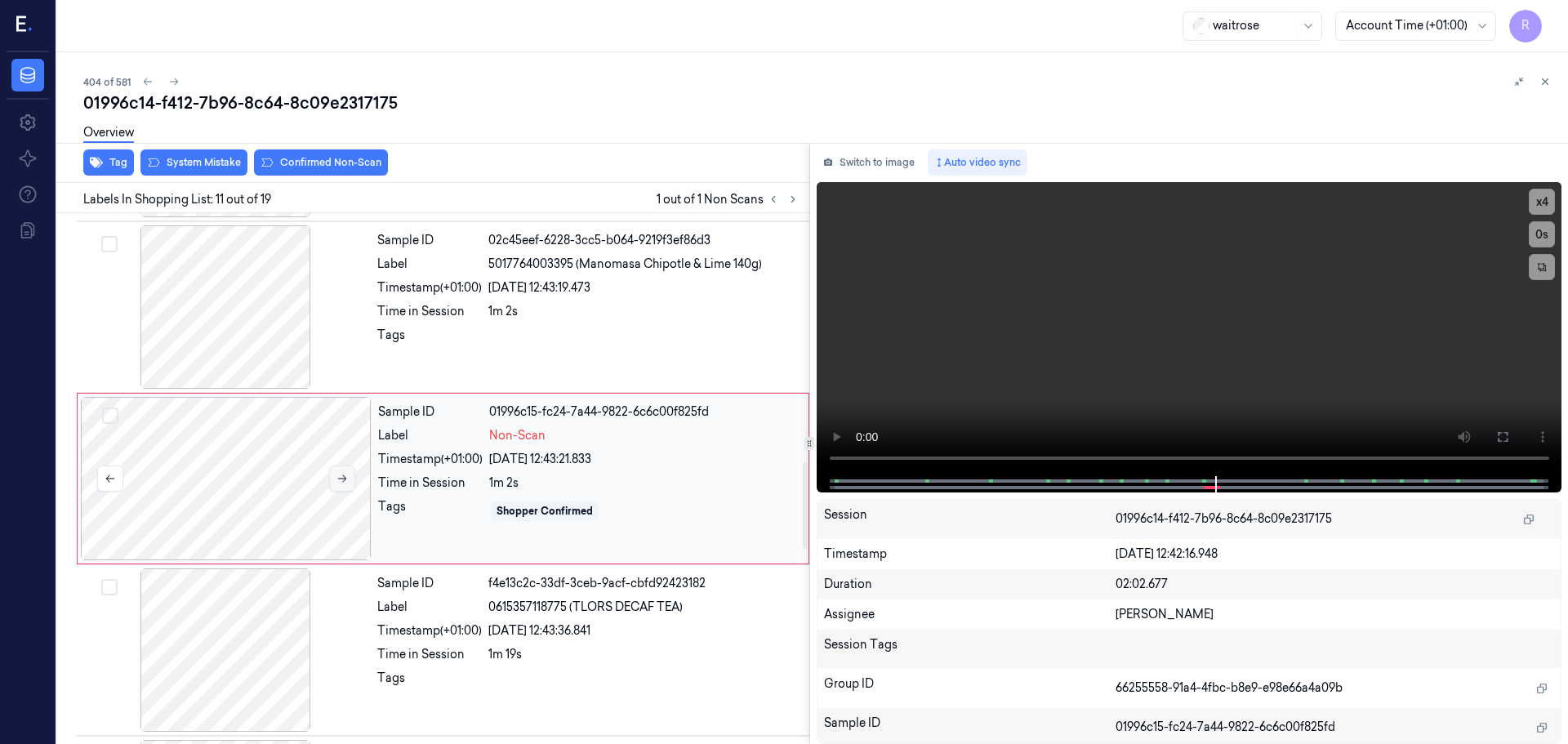
click at [345, 476] on icon at bounding box center [342, 478] width 11 height 11
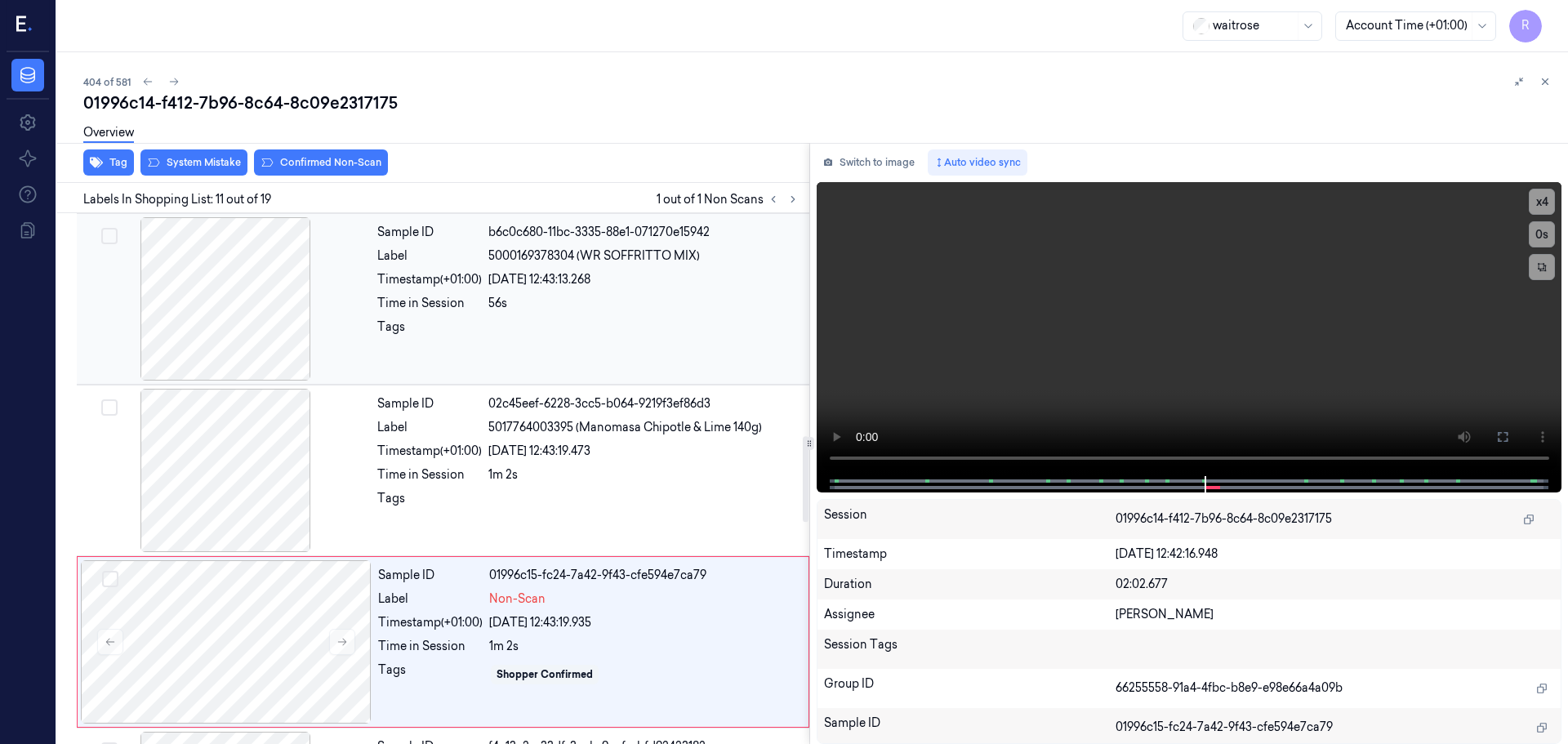
click at [257, 340] on div at bounding box center [225, 299] width 291 height 163
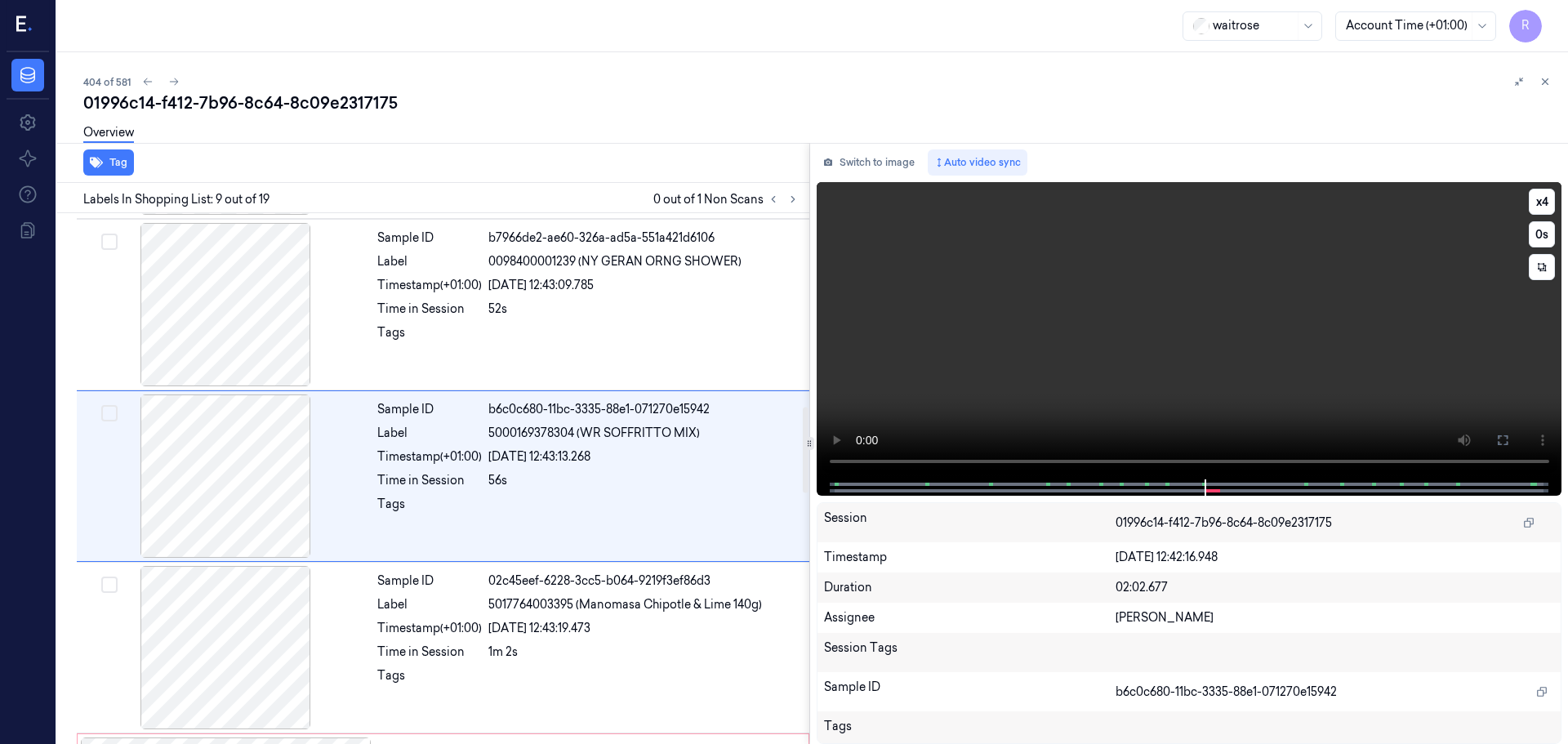
scroll to position [1191, 0]
click at [1536, 197] on button "x 4" at bounding box center [1542, 202] width 26 height 26
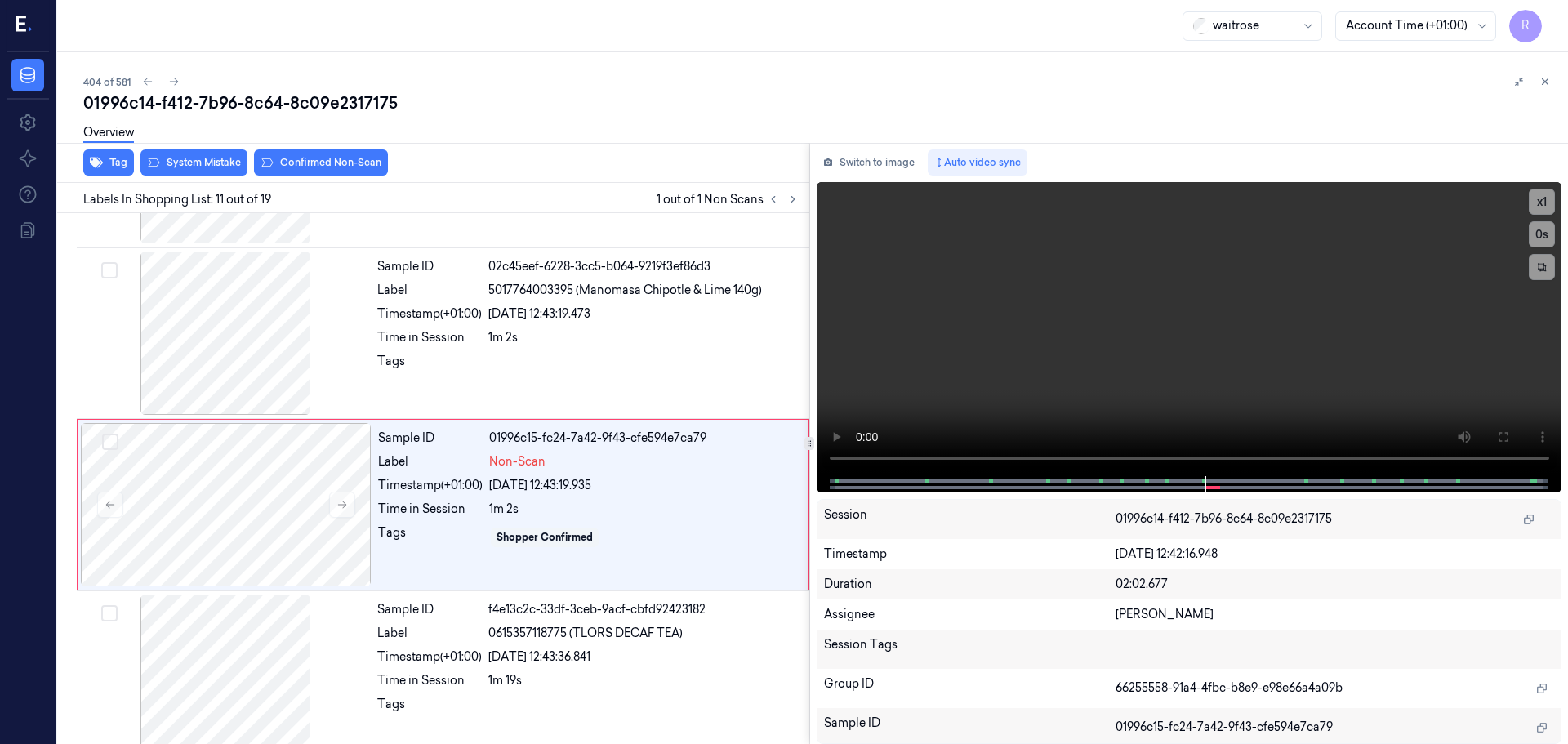
scroll to position [1535, 0]
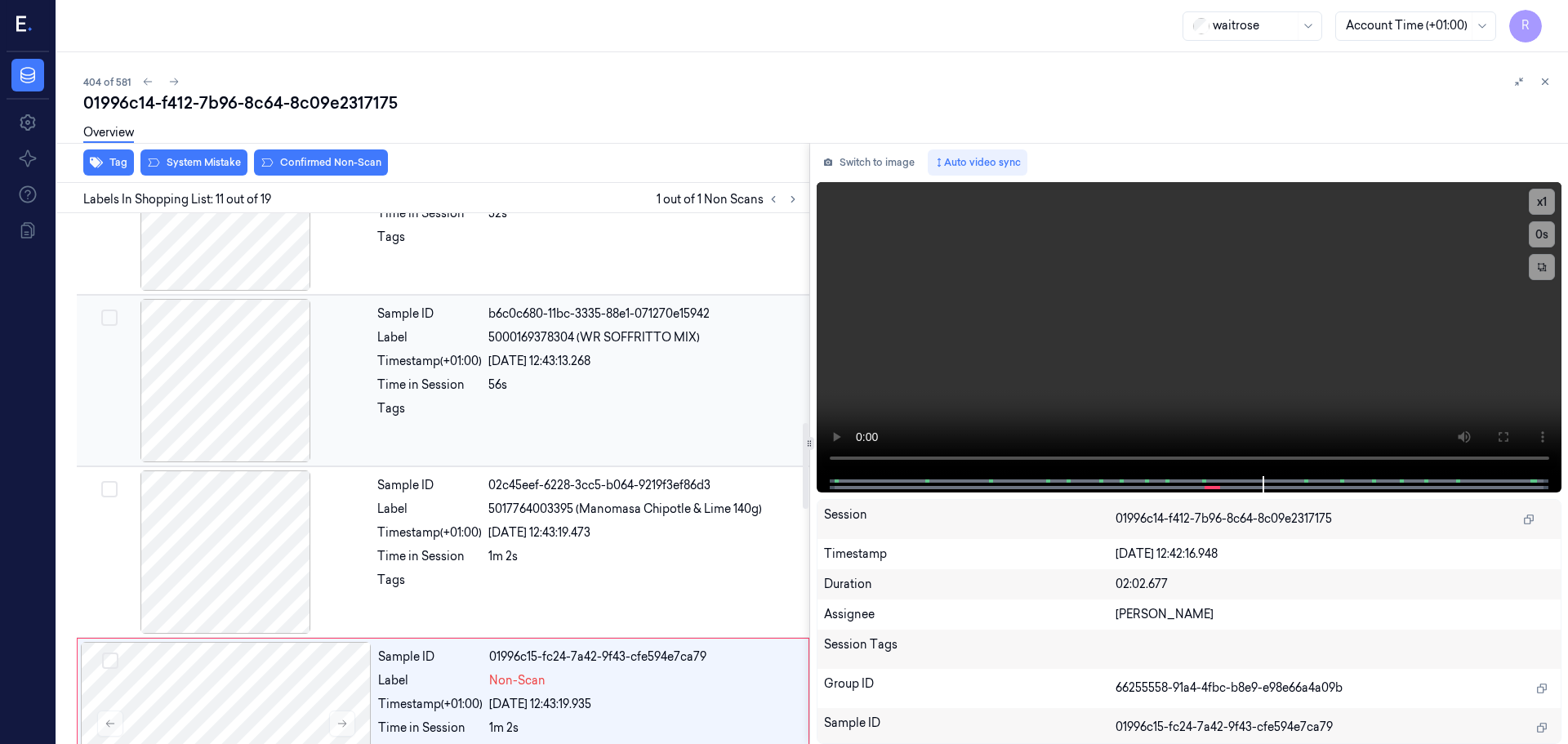
click at [268, 385] on div at bounding box center [225, 380] width 291 height 163
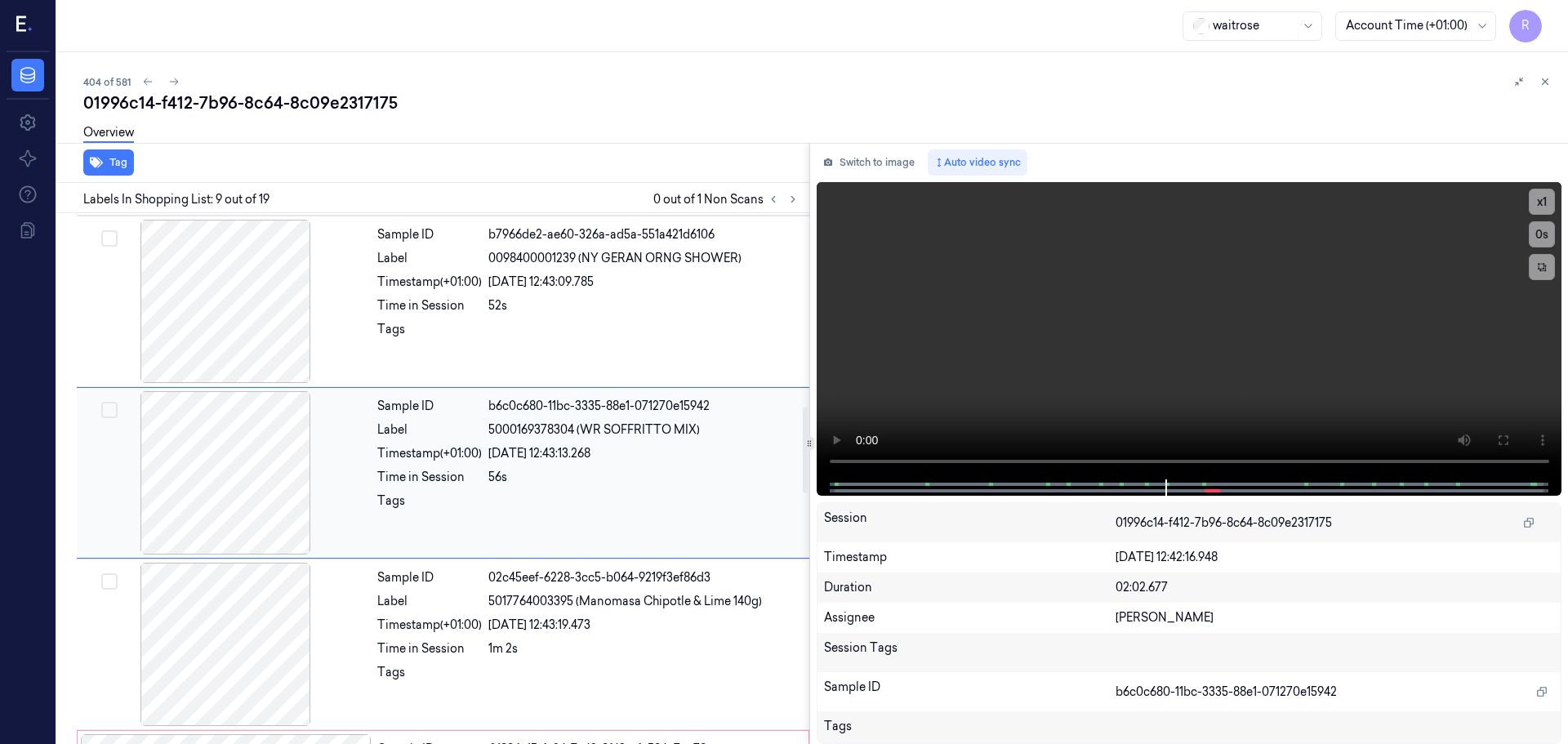
scroll to position [1191, 0]
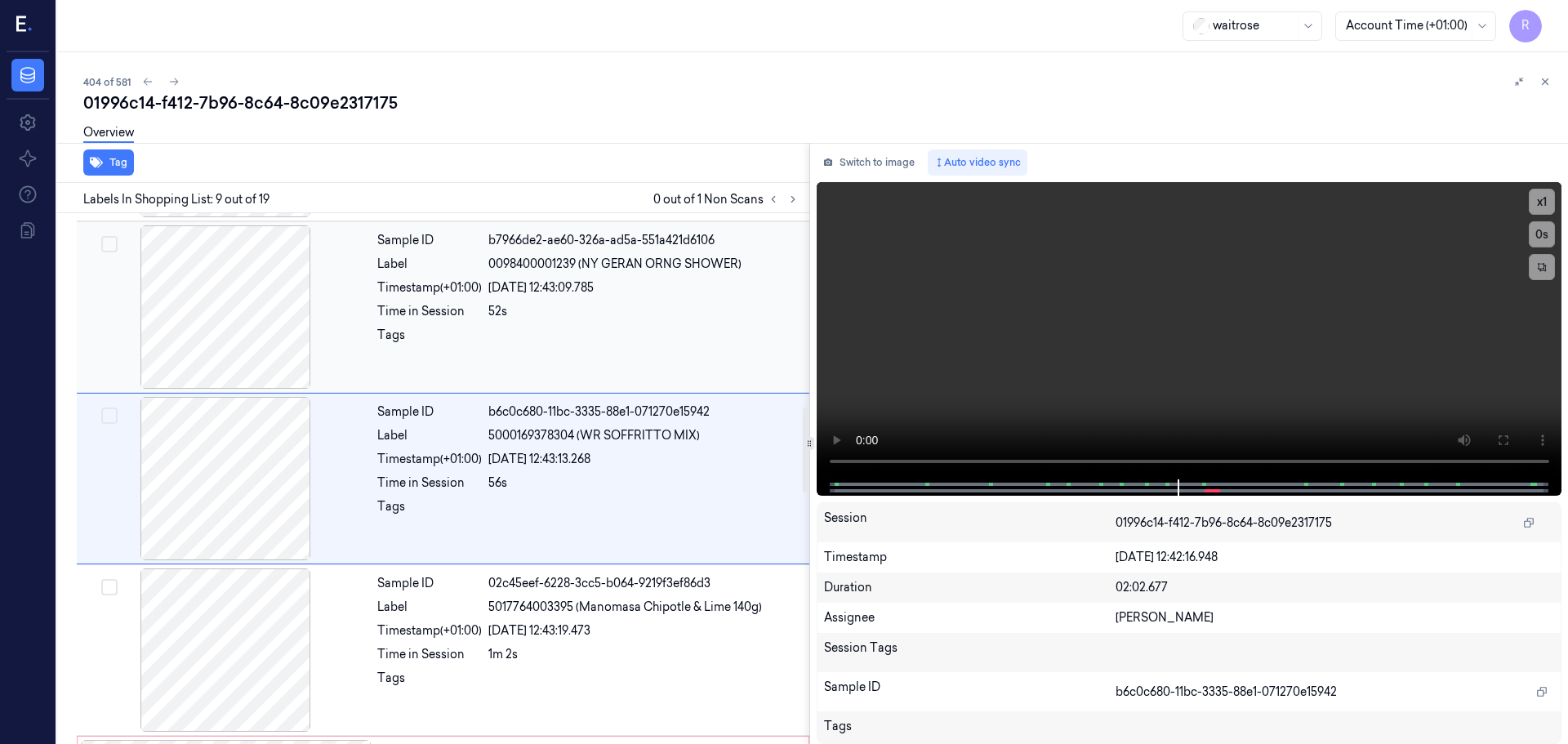
click at [279, 335] on div at bounding box center [225, 306] width 291 height 163
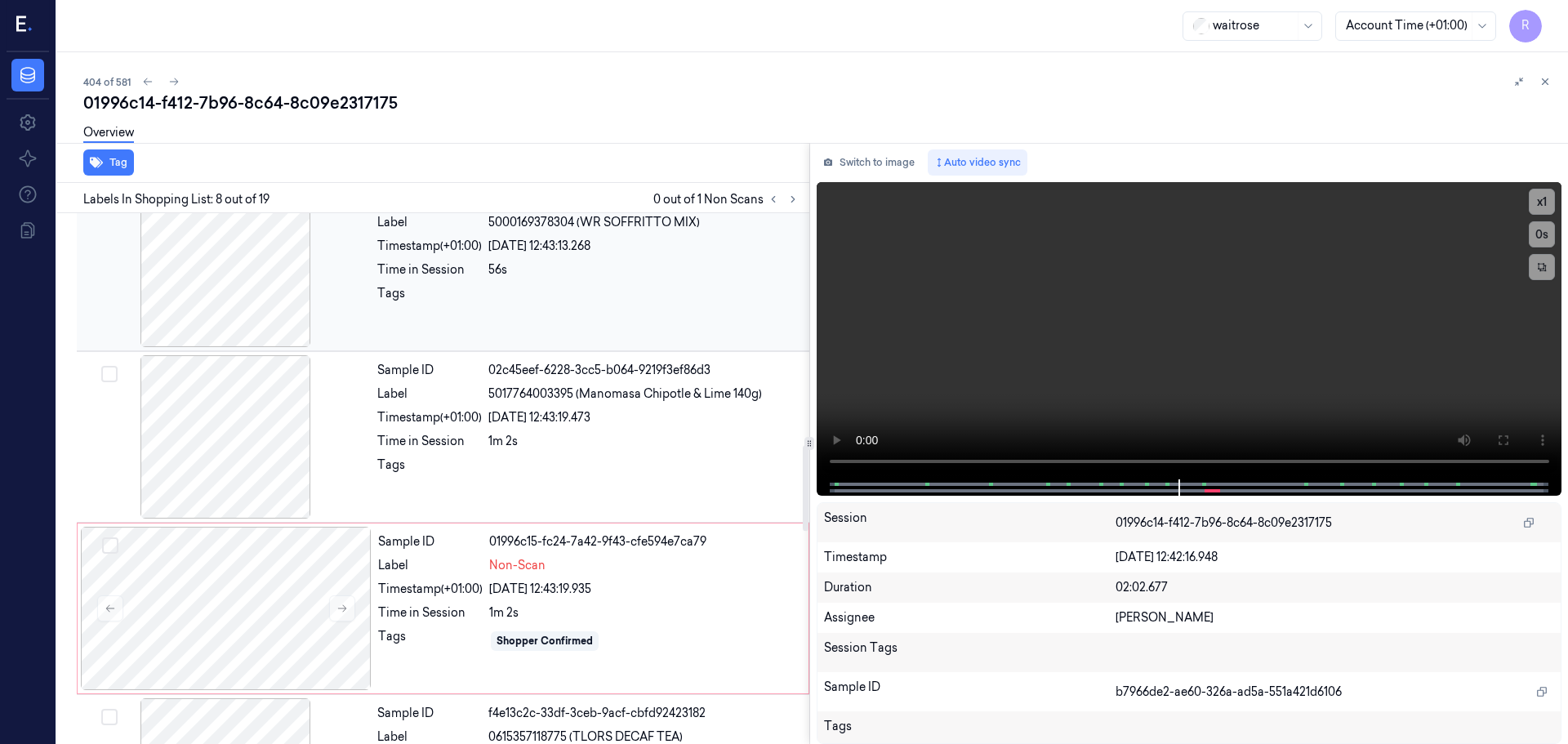
scroll to position [1428, 0]
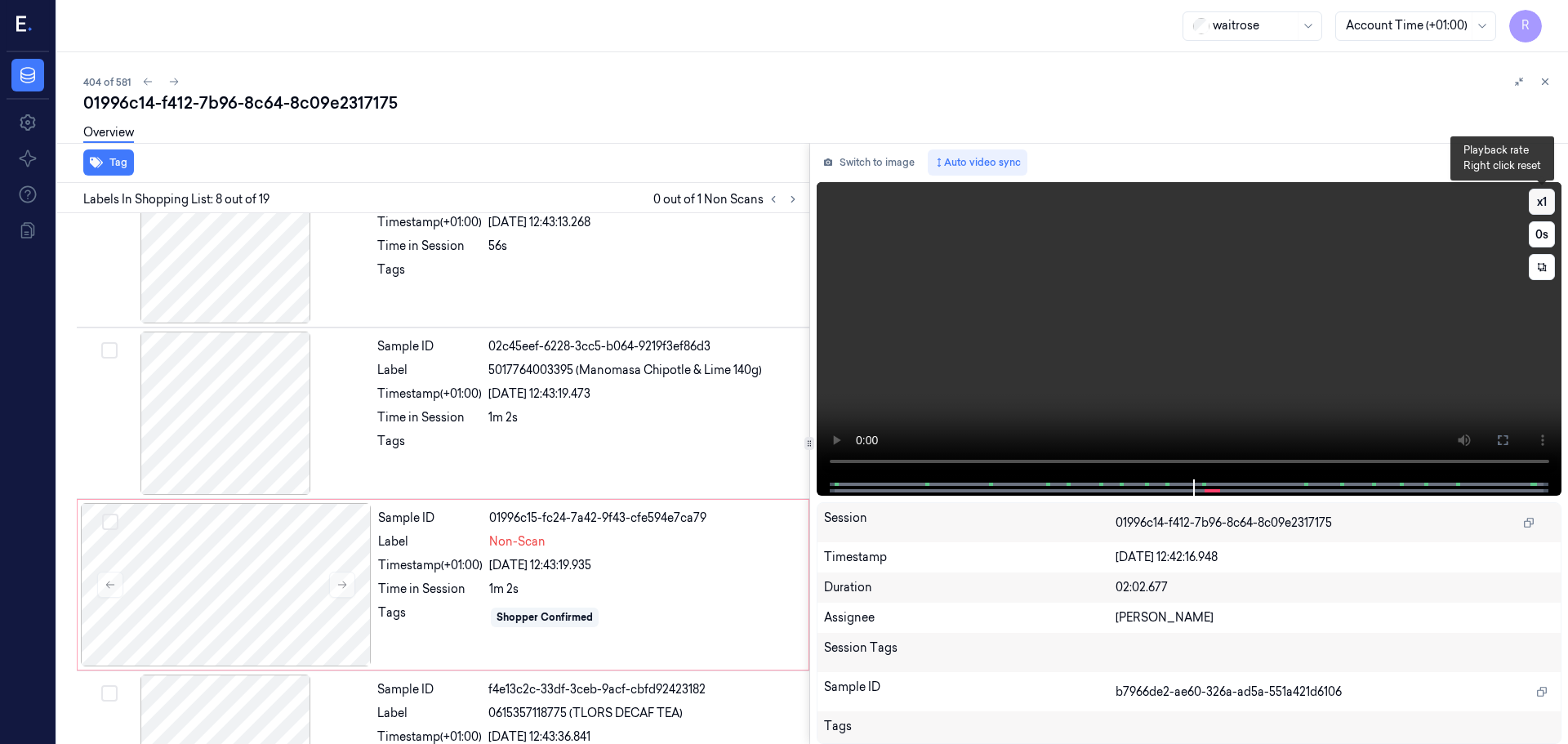
click at [1541, 205] on button "x 1" at bounding box center [1542, 202] width 26 height 26
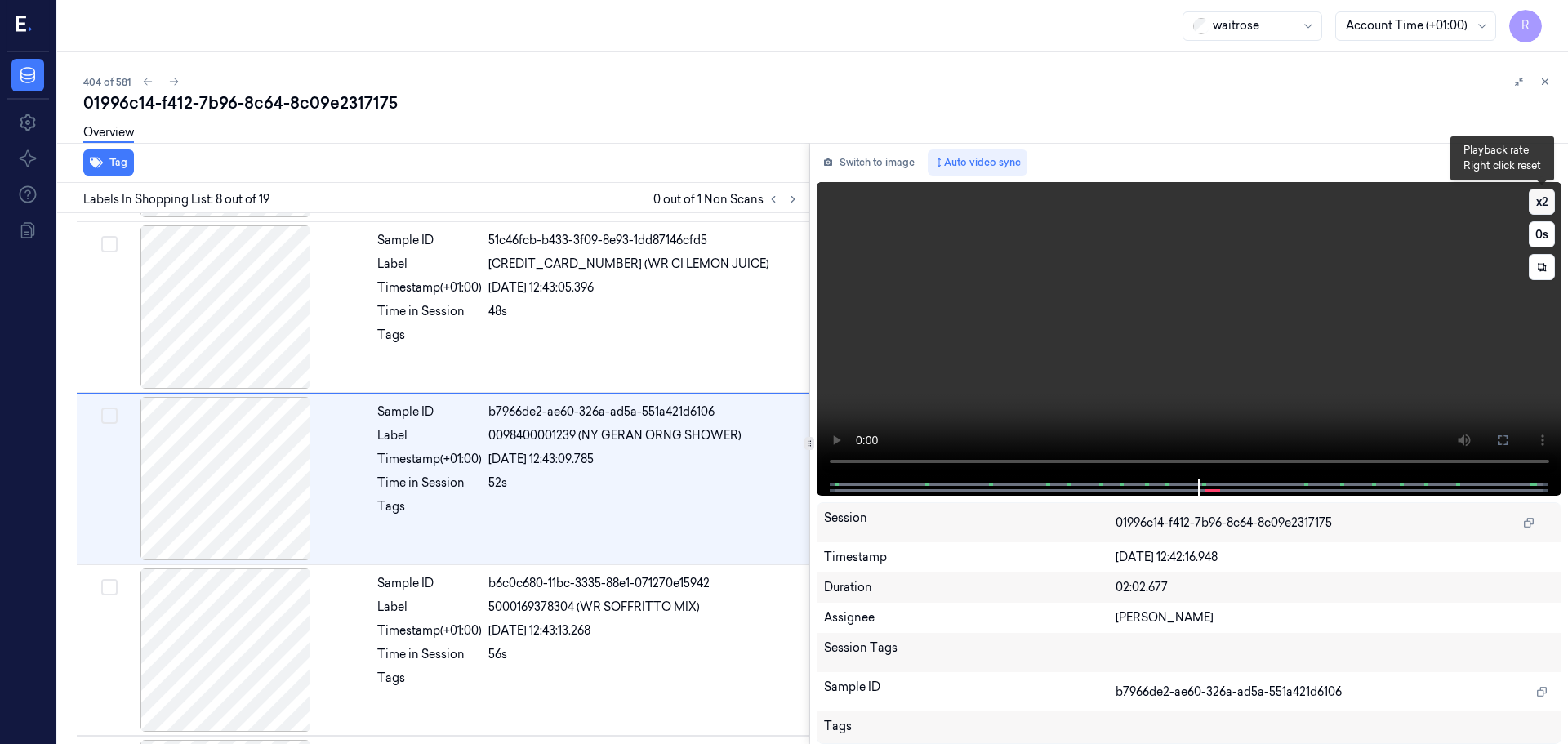
click at [1541, 205] on button "x 2" at bounding box center [1542, 202] width 26 height 26
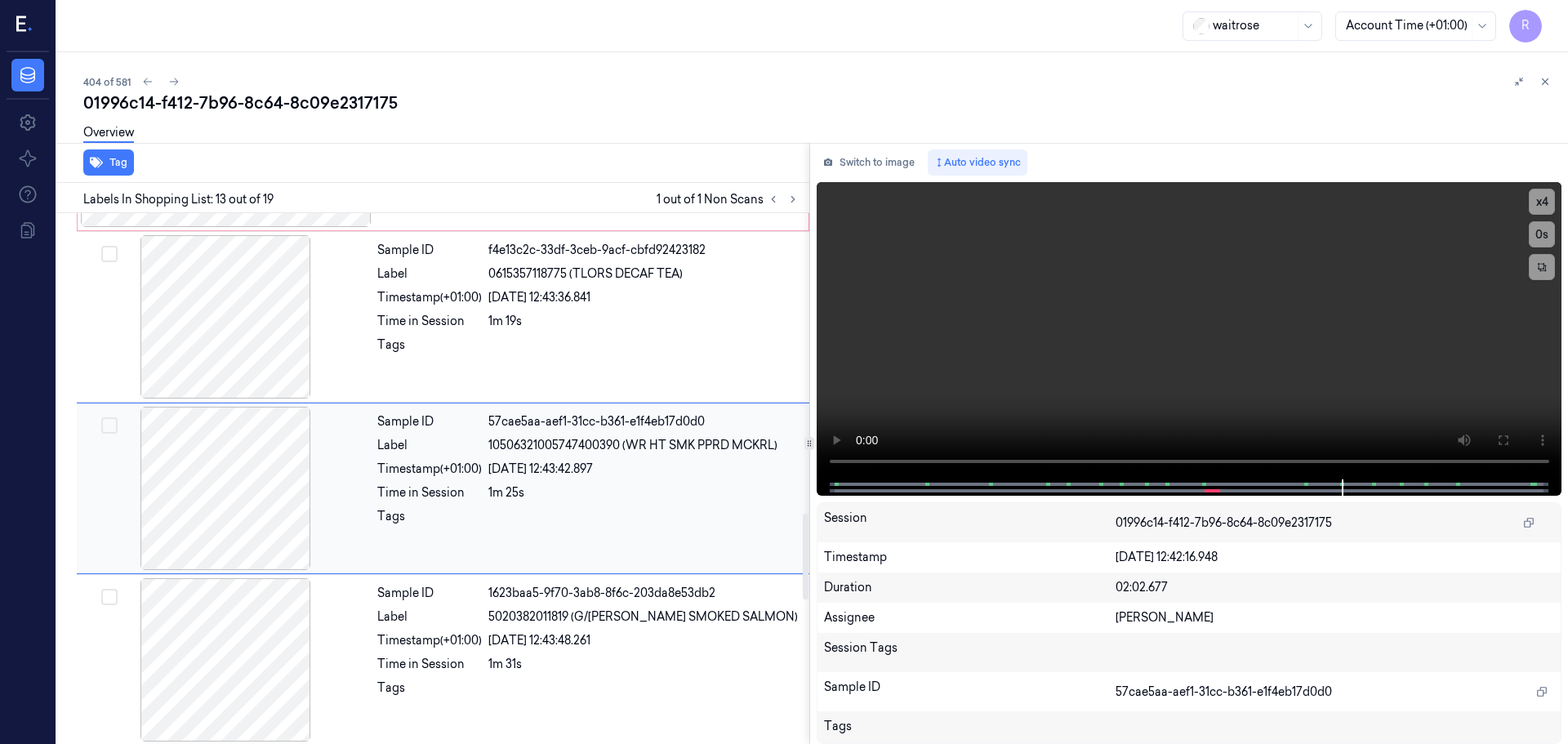
scroll to position [1877, 0]
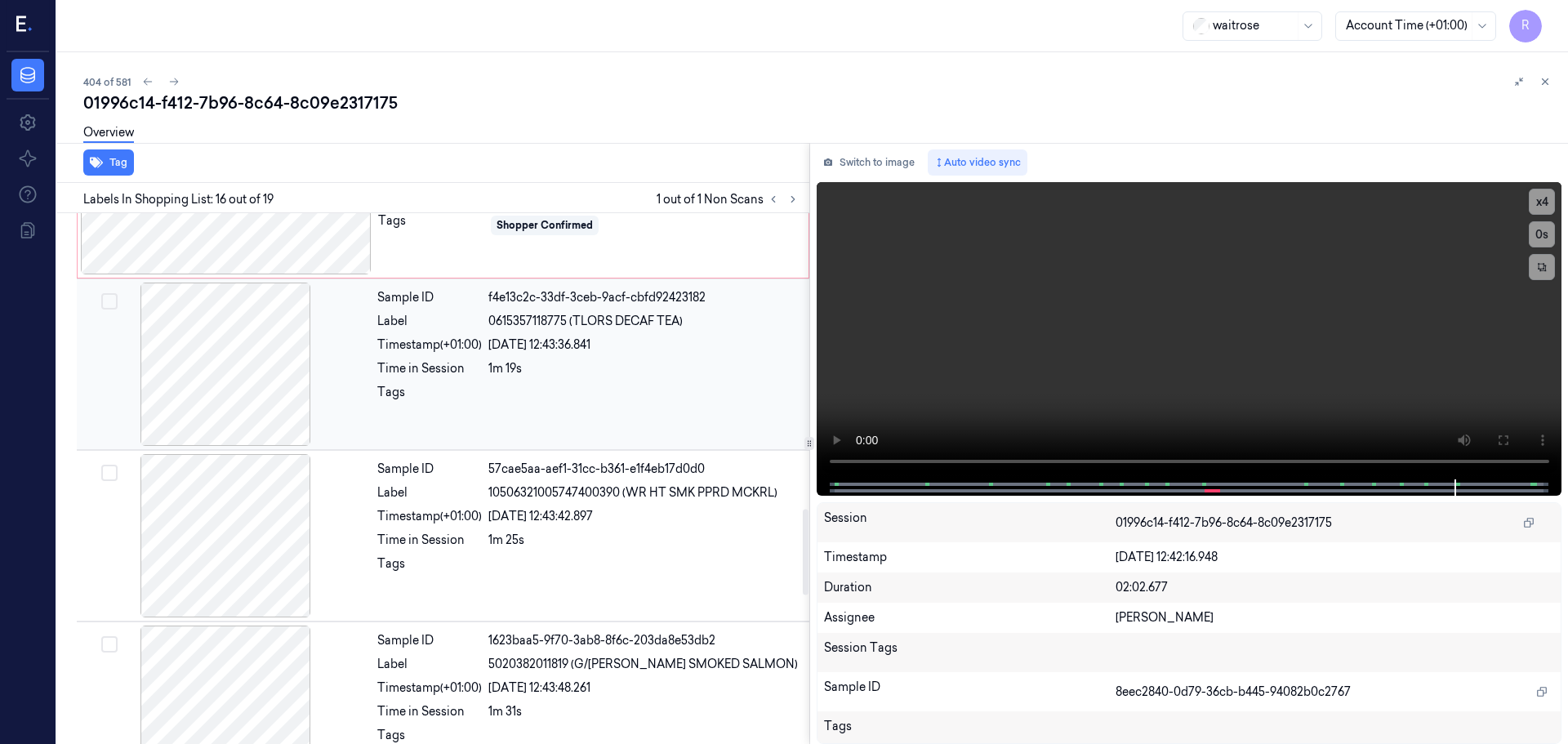
click at [246, 381] on div at bounding box center [225, 363] width 291 height 163
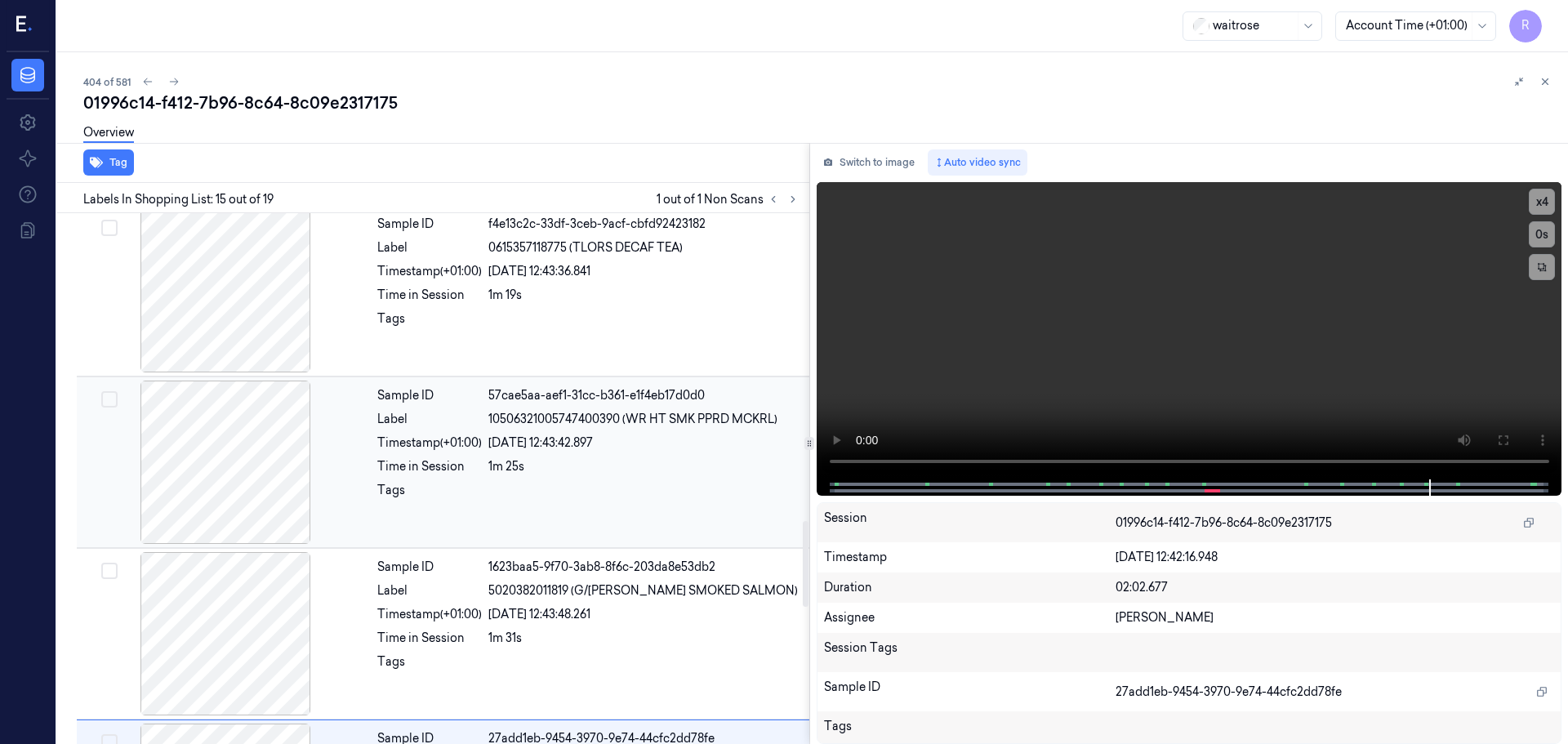
click at [242, 449] on div at bounding box center [225, 462] width 291 height 163
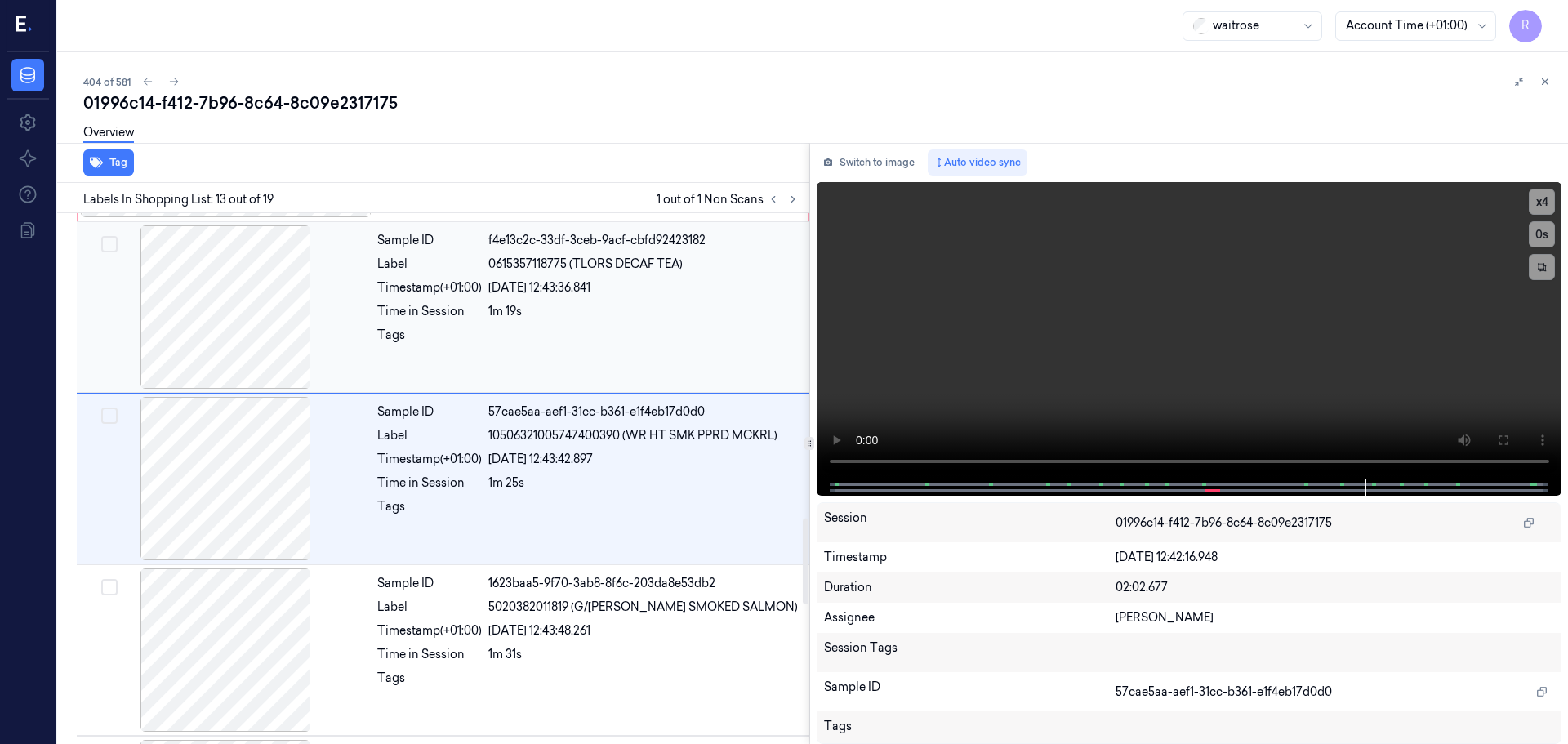
click at [235, 347] on div at bounding box center [225, 306] width 291 height 163
click at [264, 313] on div at bounding box center [226, 306] width 291 height 163
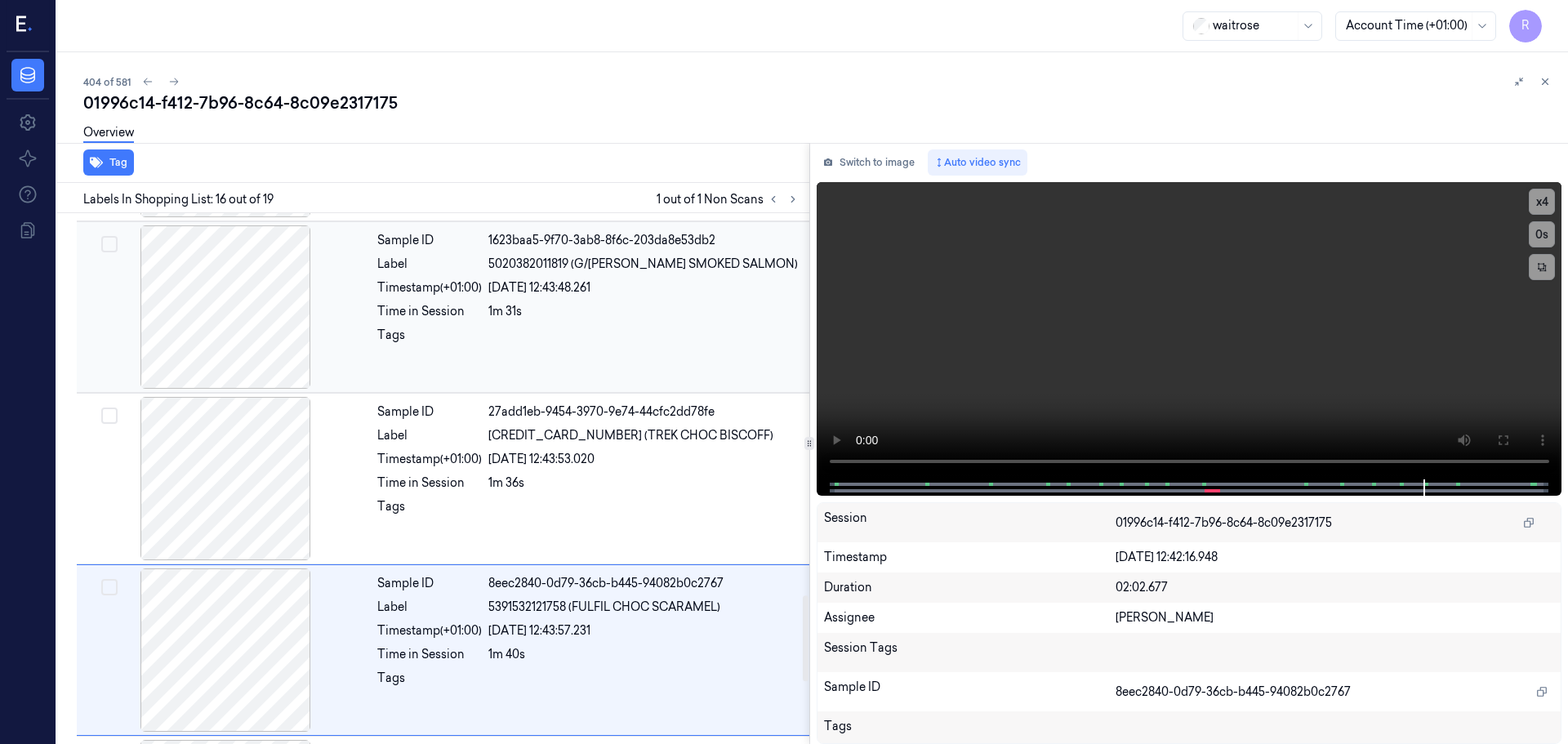
scroll to position [2392, 0]
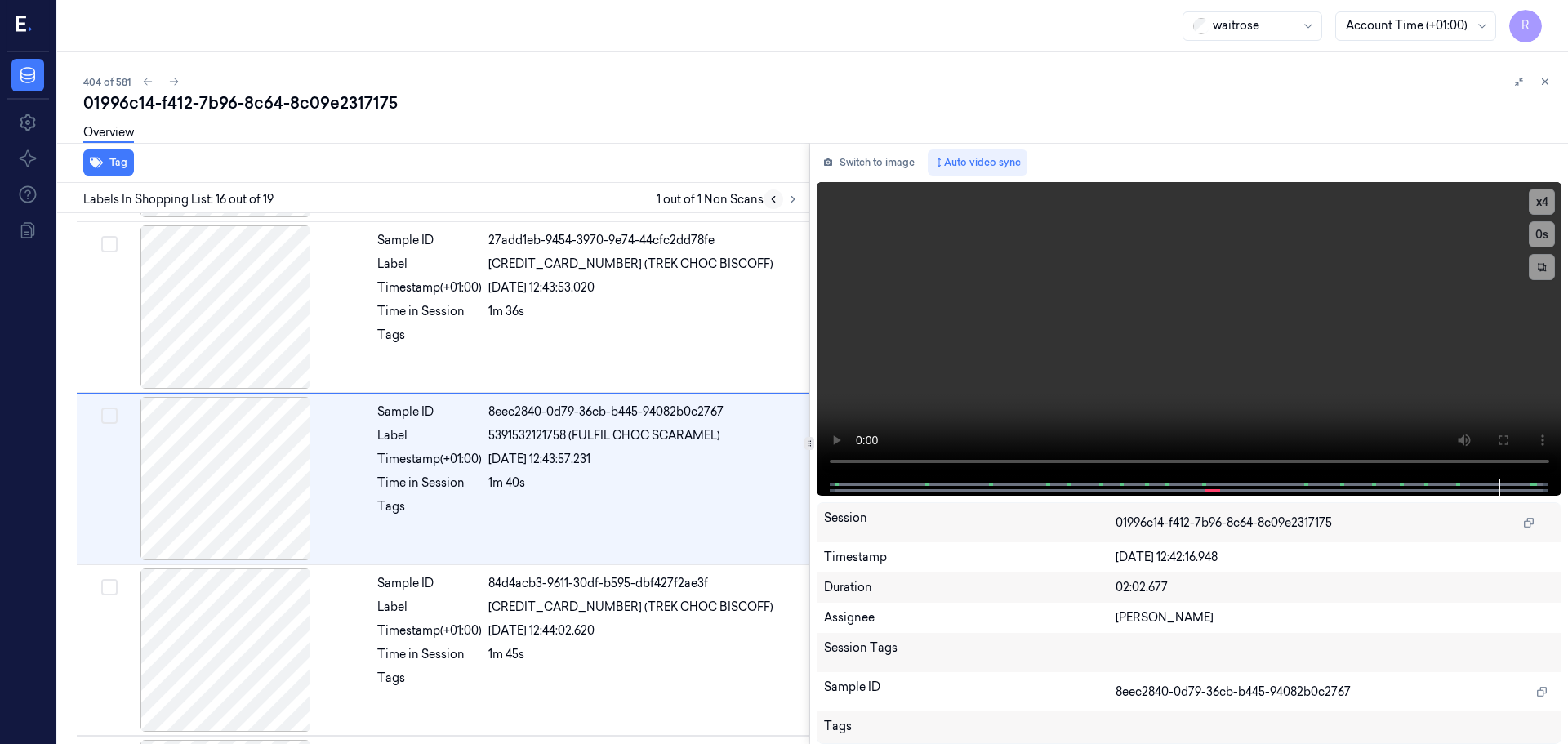
click at [772, 207] on button at bounding box center [773, 199] width 20 height 20
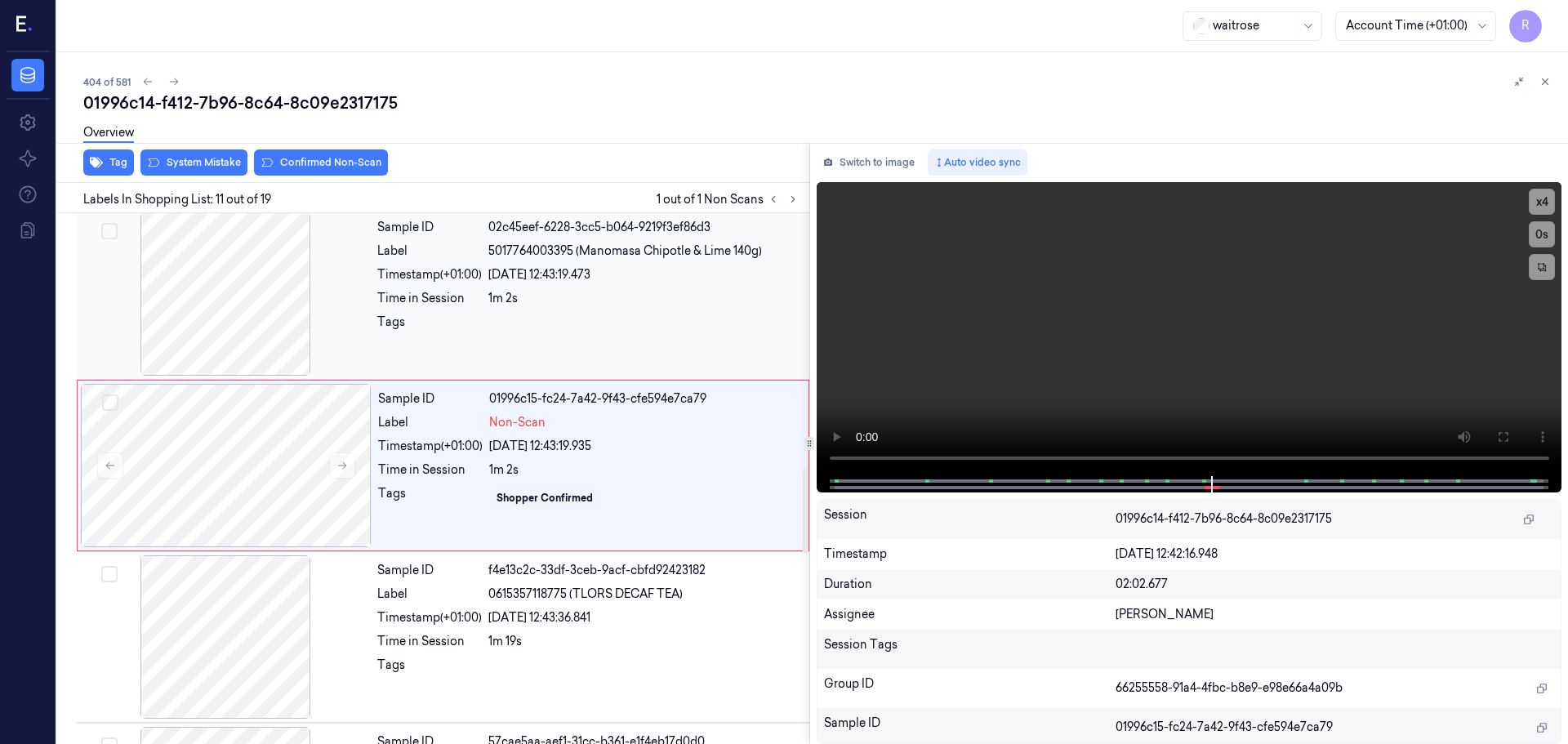
scroll to position [1535, 0]
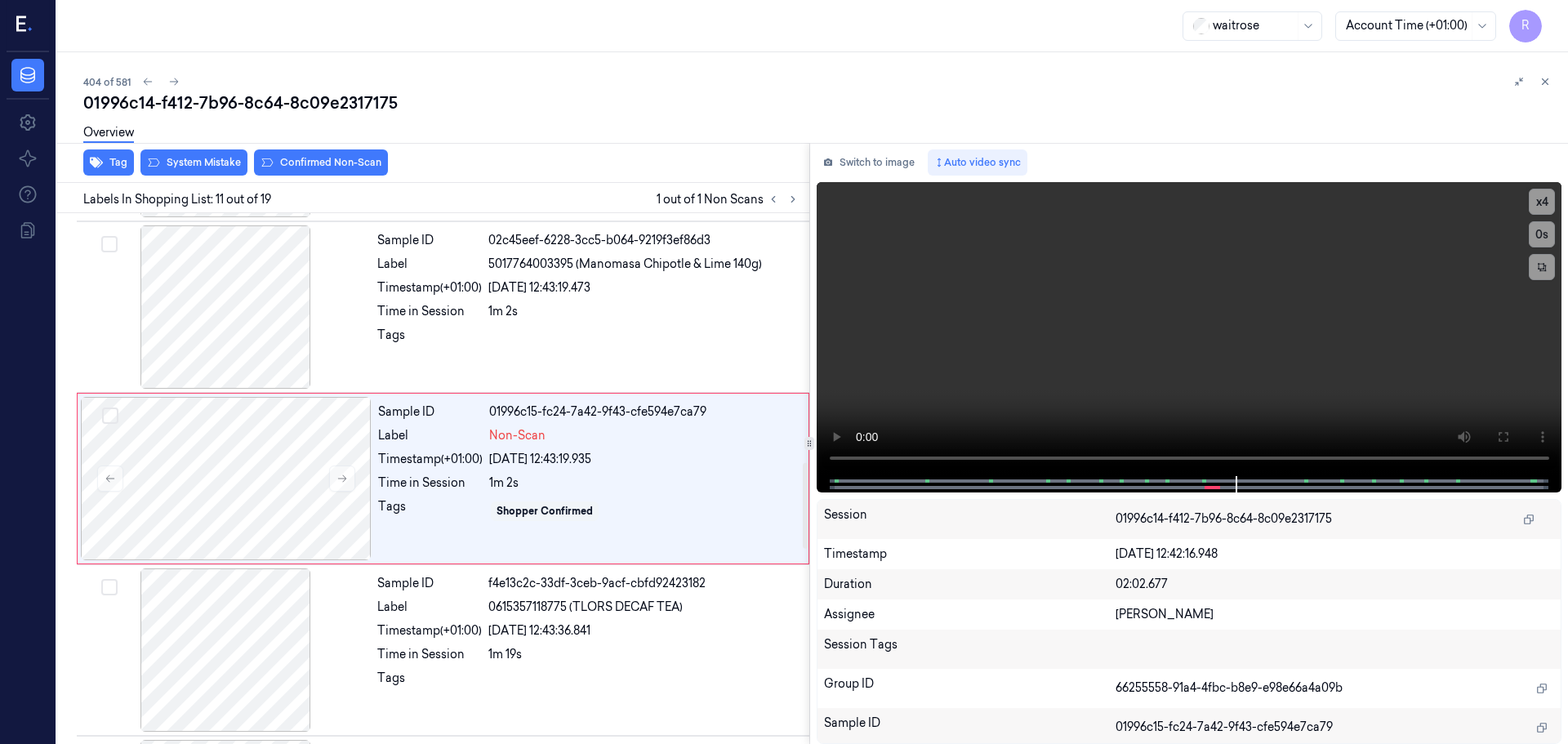
click at [180, 175] on div "Tag System Mistake Confirmed Non-Scan" at bounding box center [430, 163] width 759 height 40
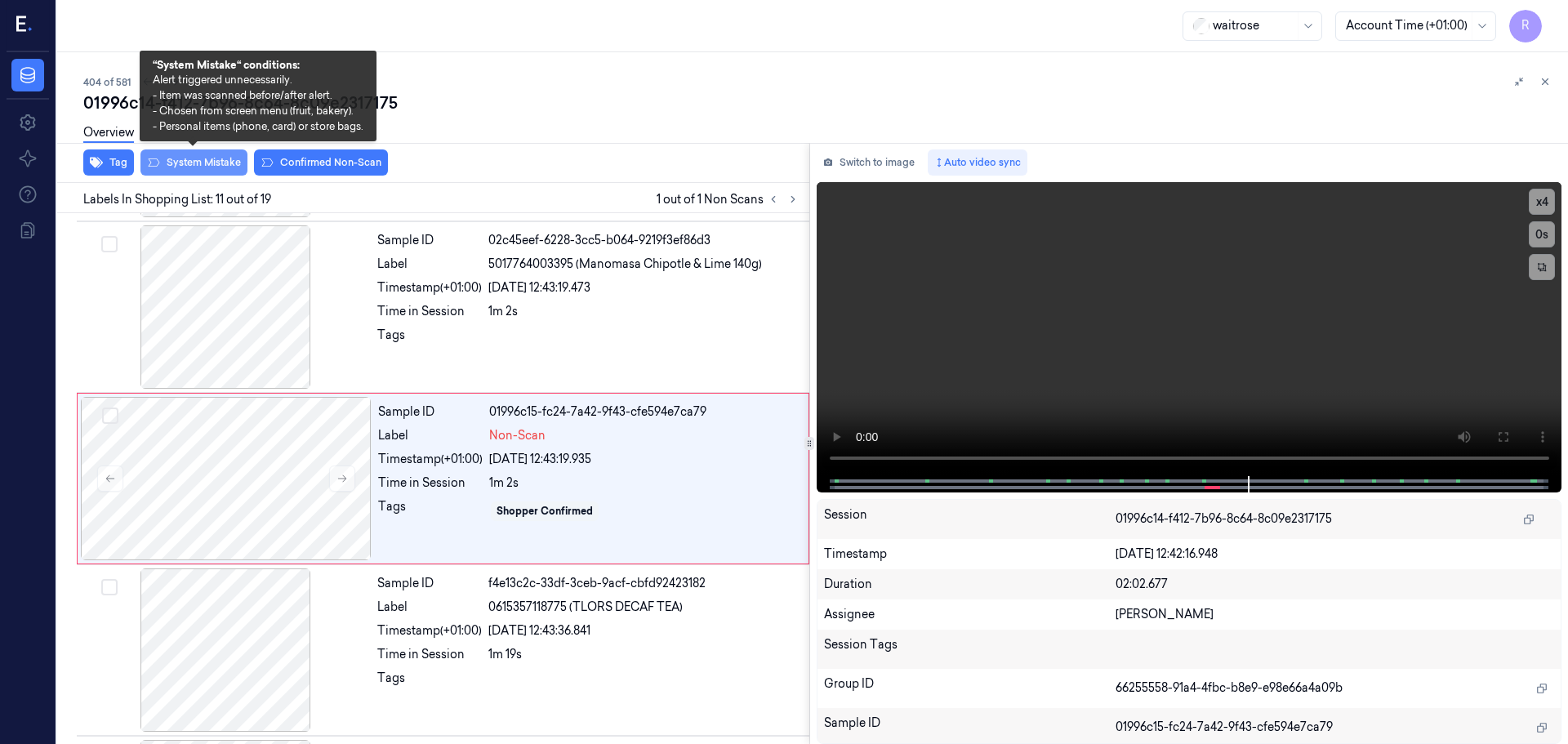
click at [182, 173] on button "System Mistake" at bounding box center [194, 162] width 107 height 26
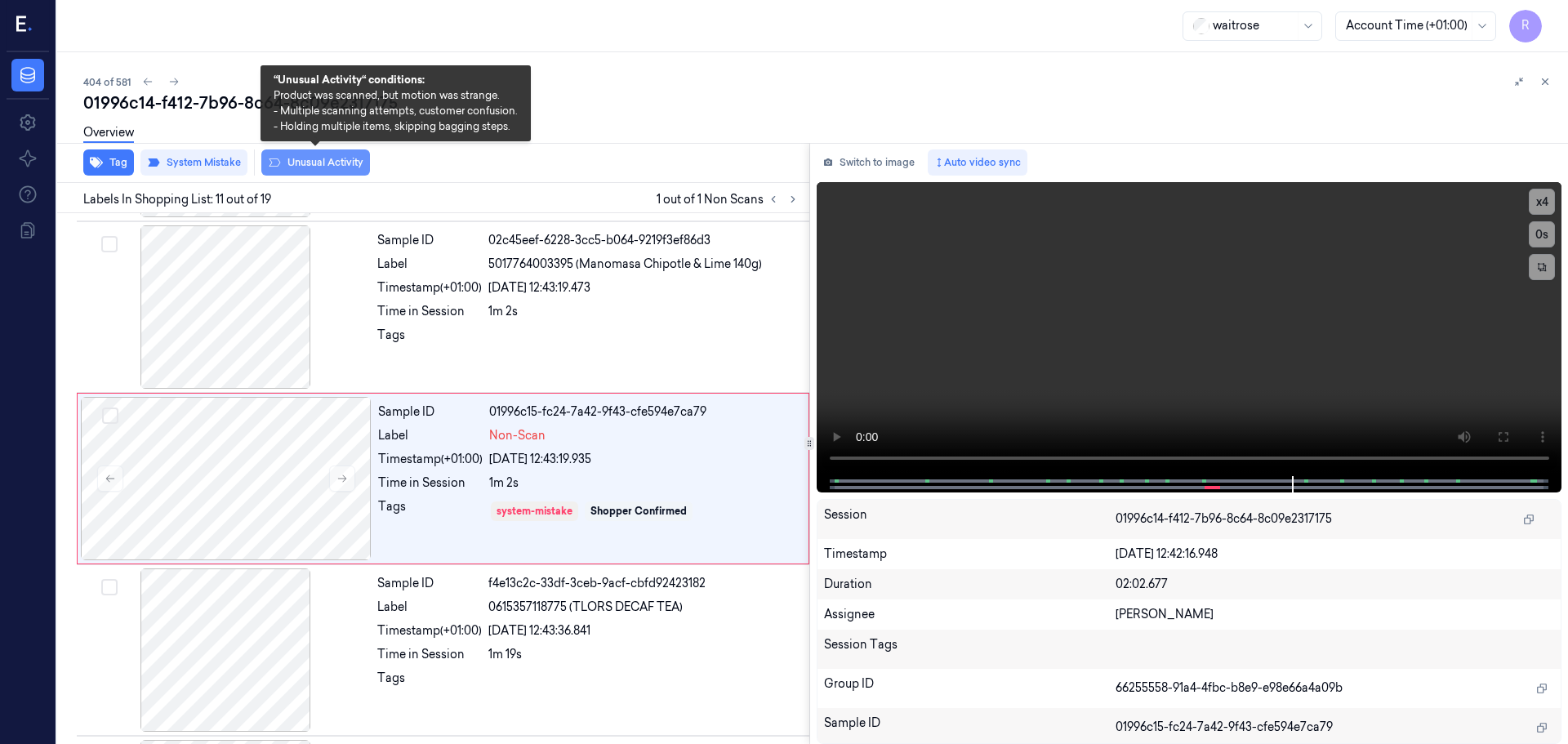
click at [308, 166] on button "Unusual Activity" at bounding box center [316, 162] width 109 height 26
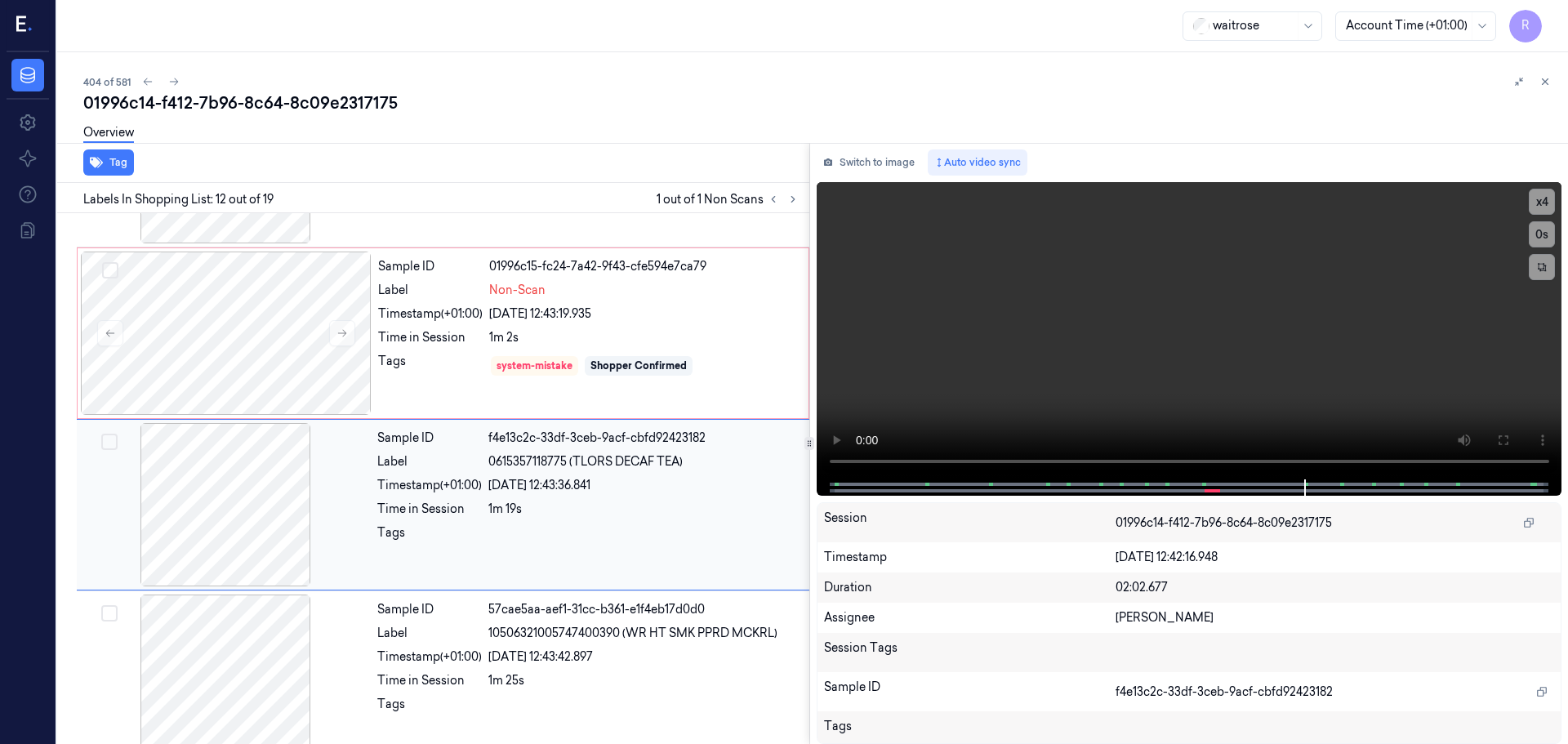
scroll to position [1706, 0]
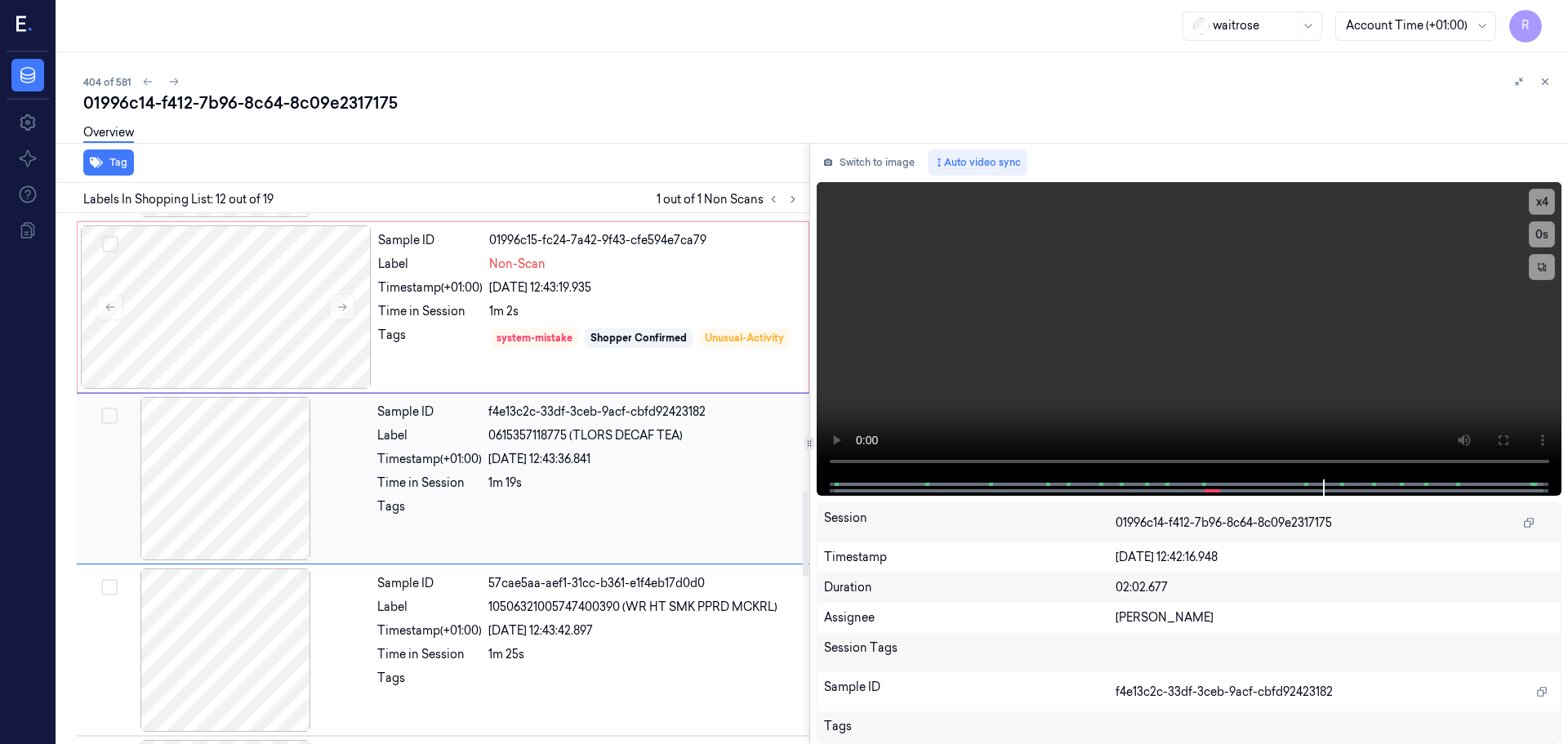
click at [389, 487] on div "Time in Session" at bounding box center [429, 483] width 104 height 17
click at [441, 317] on div "Time in Session" at bounding box center [430, 312] width 104 height 17
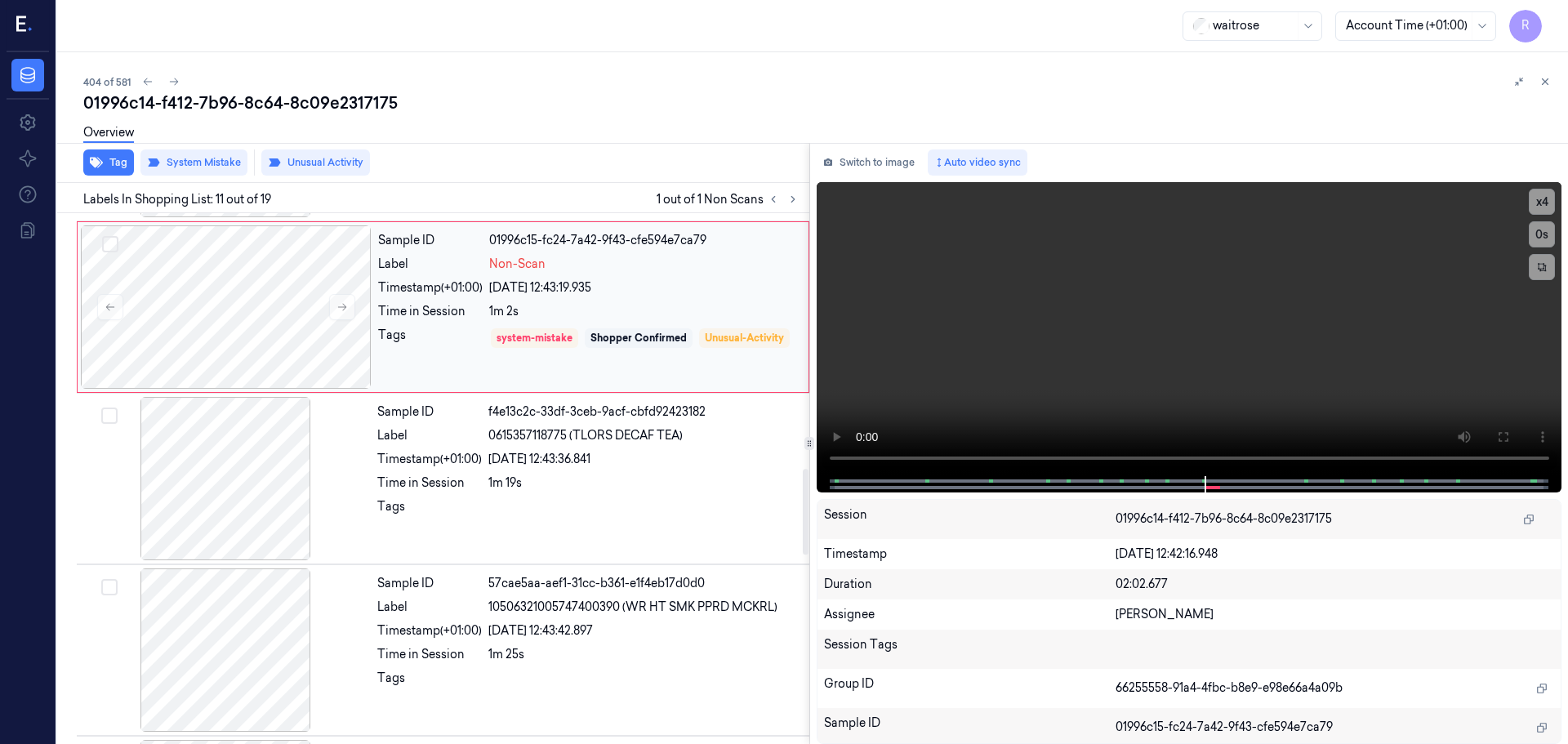
scroll to position [1535, 0]
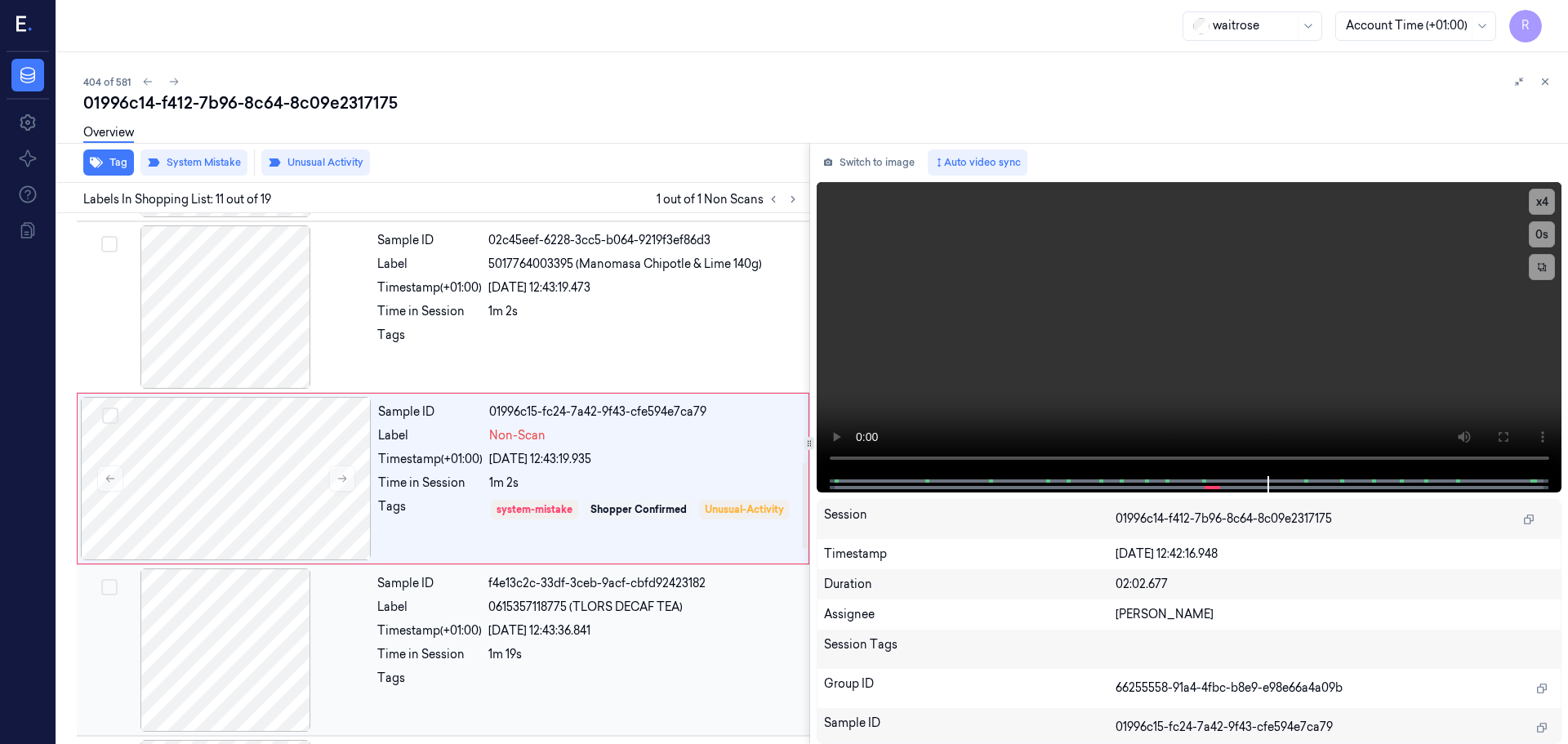
click at [345, 671] on div at bounding box center [225, 649] width 291 height 163
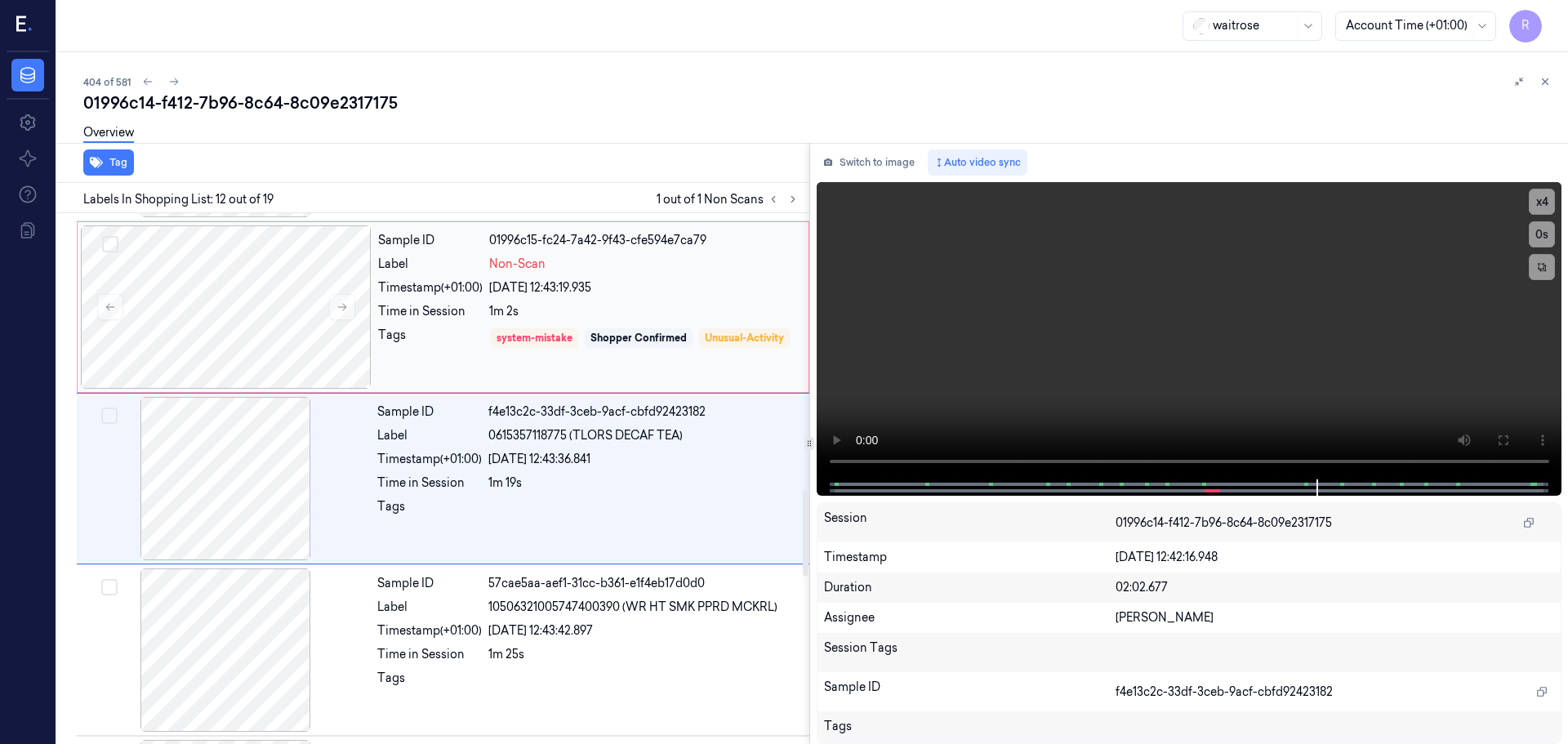
click at [375, 314] on div "Sample ID 01996c15-fc24-7a42-9f43-cfe594e7ca79 Label Non-Scan Timestamp (+01:00…" at bounding box center [588, 306] width 433 height 163
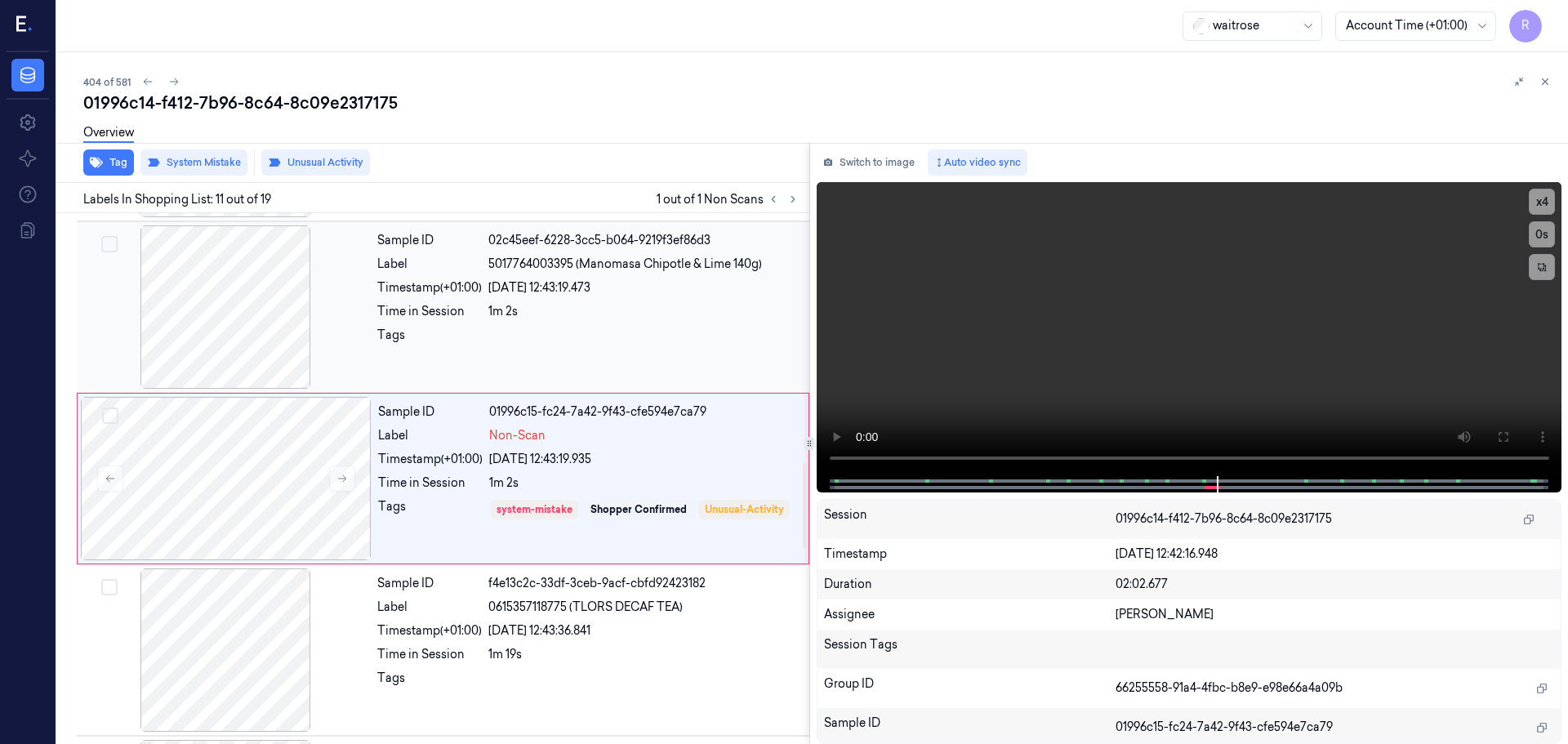
click at [512, 316] on div "1m 2s" at bounding box center [644, 312] width 311 height 17
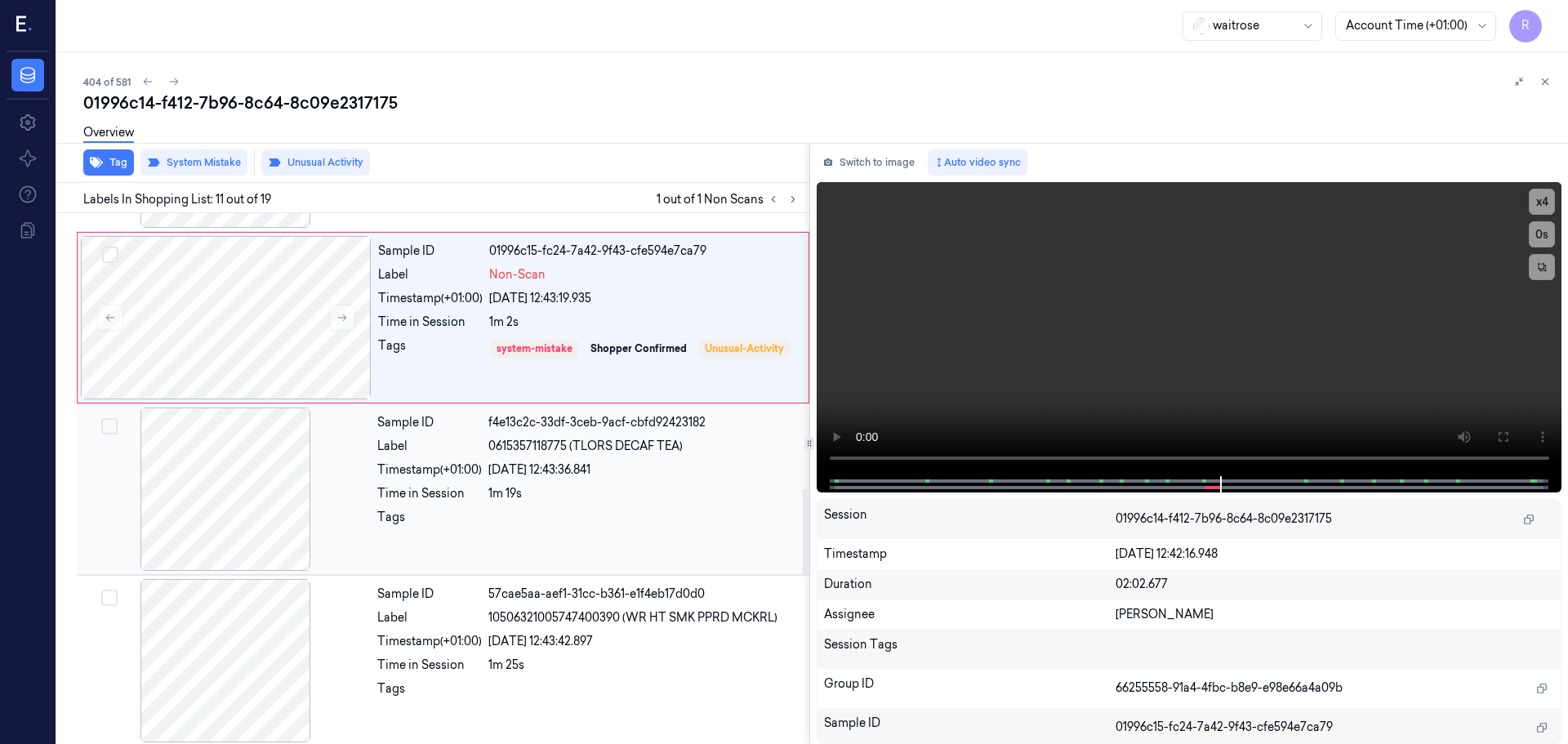
click at [422, 493] on div "Time in Session" at bounding box center [429, 494] width 104 height 17
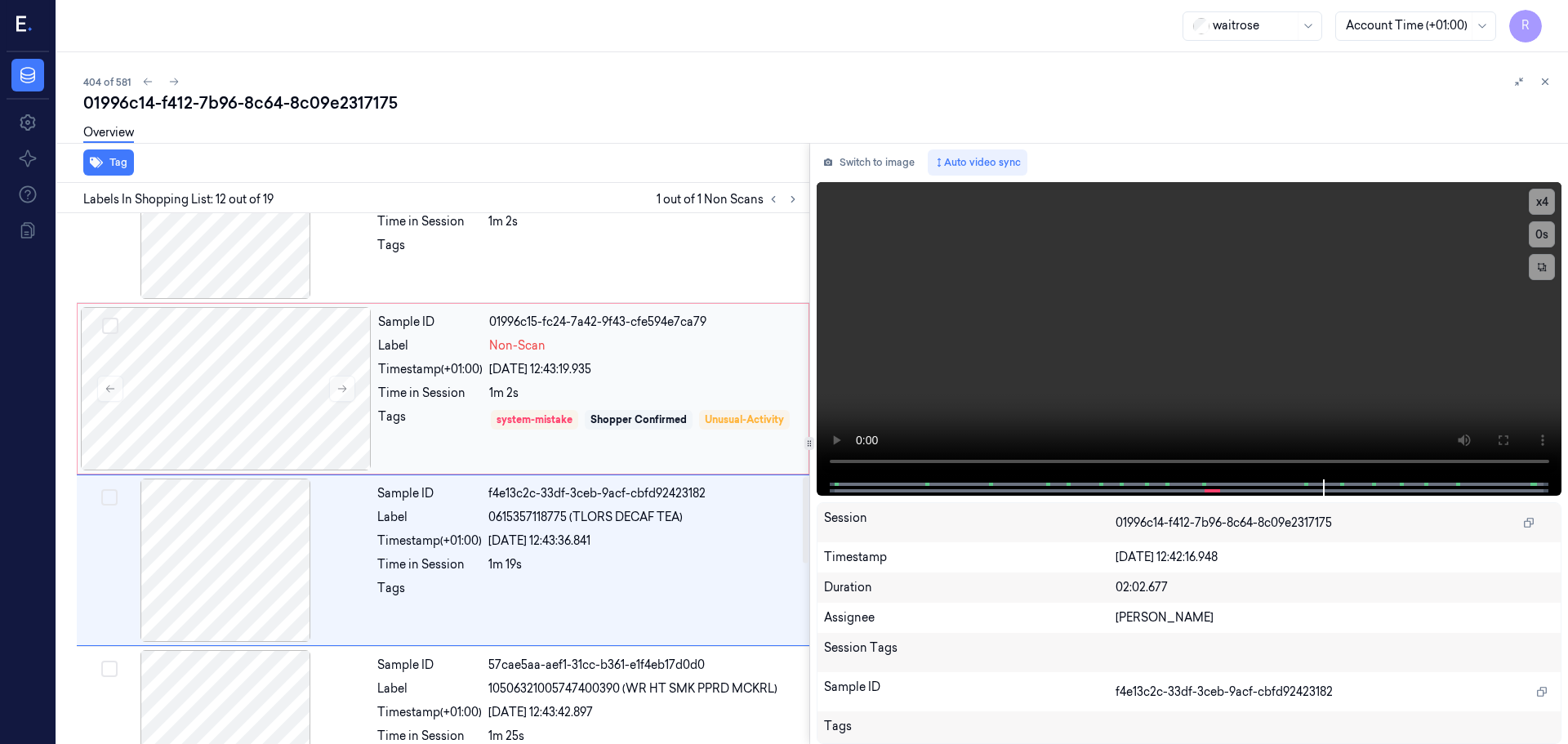
click at [474, 432] on div "Tags" at bounding box center [430, 432] width 104 height 47
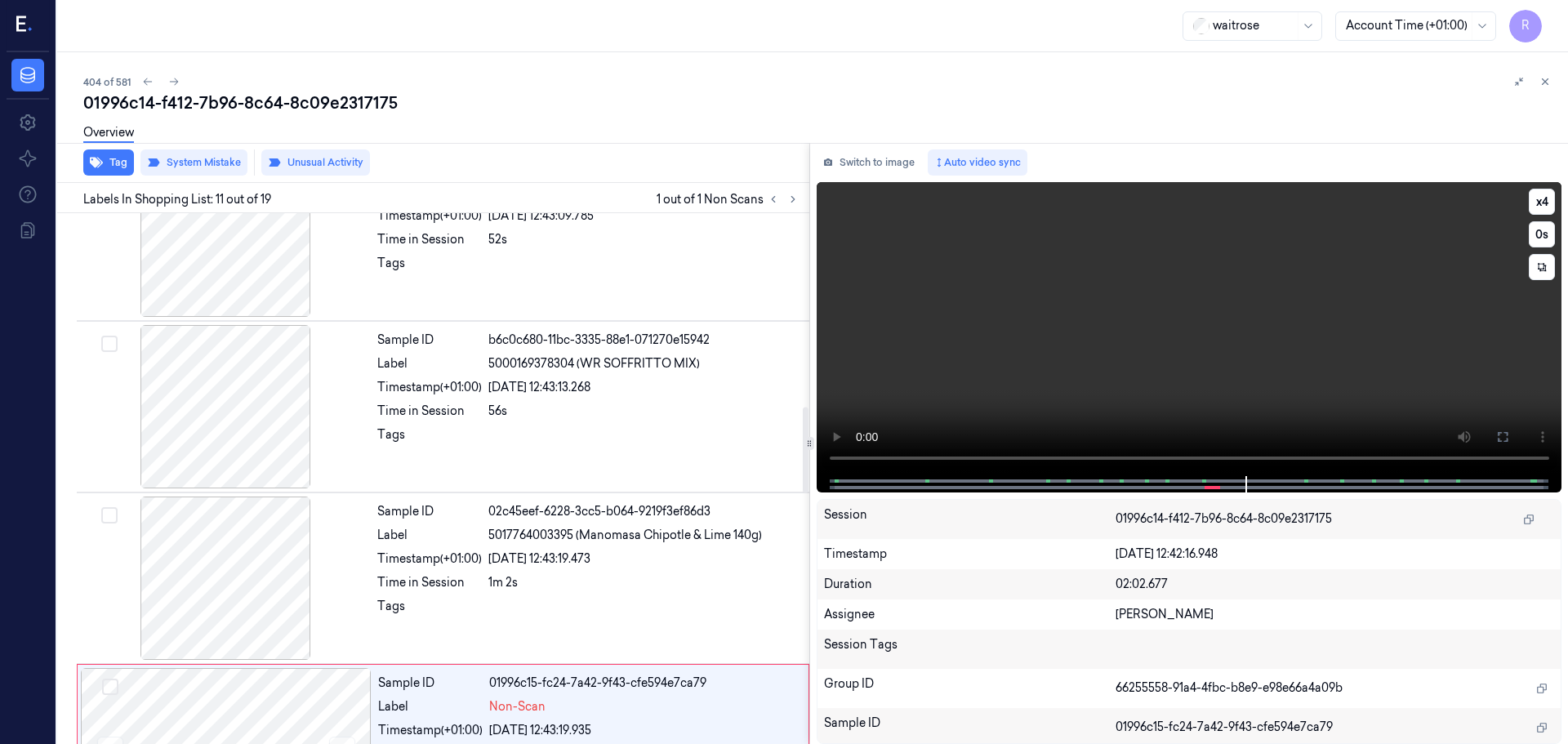
scroll to position [1126, 0]
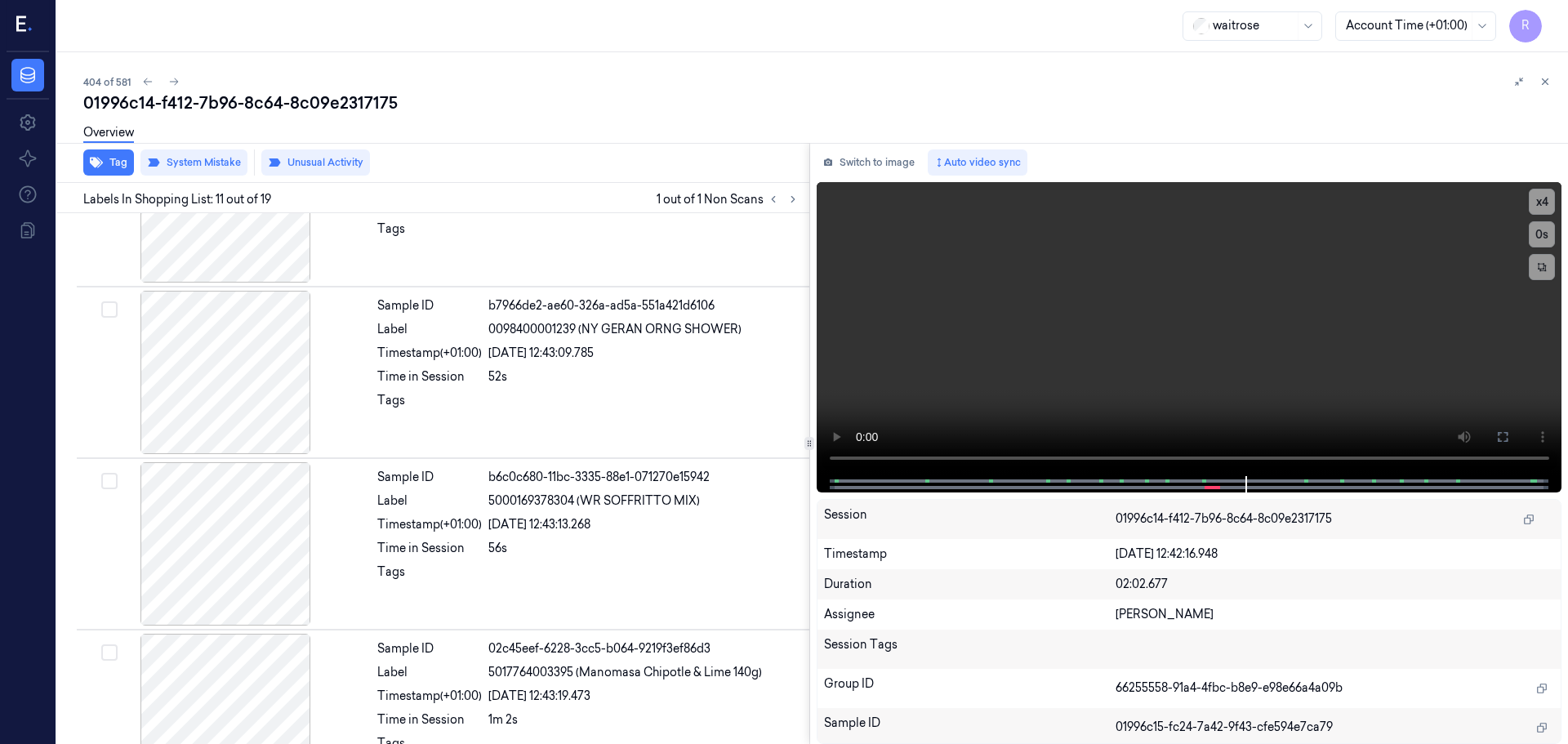
click at [1539, 79] on button at bounding box center [1545, 81] width 20 height 20
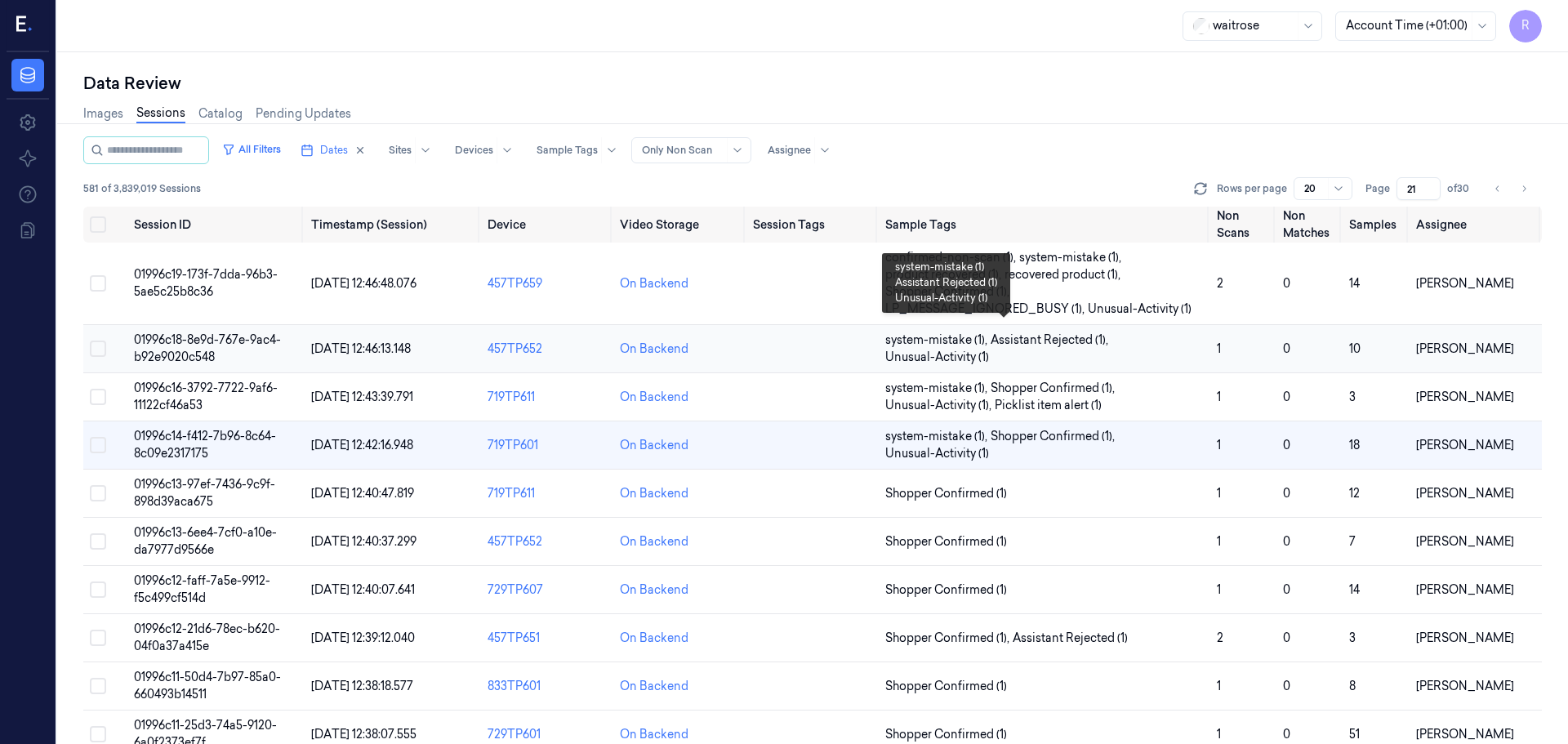
scroll to position [82, 0]
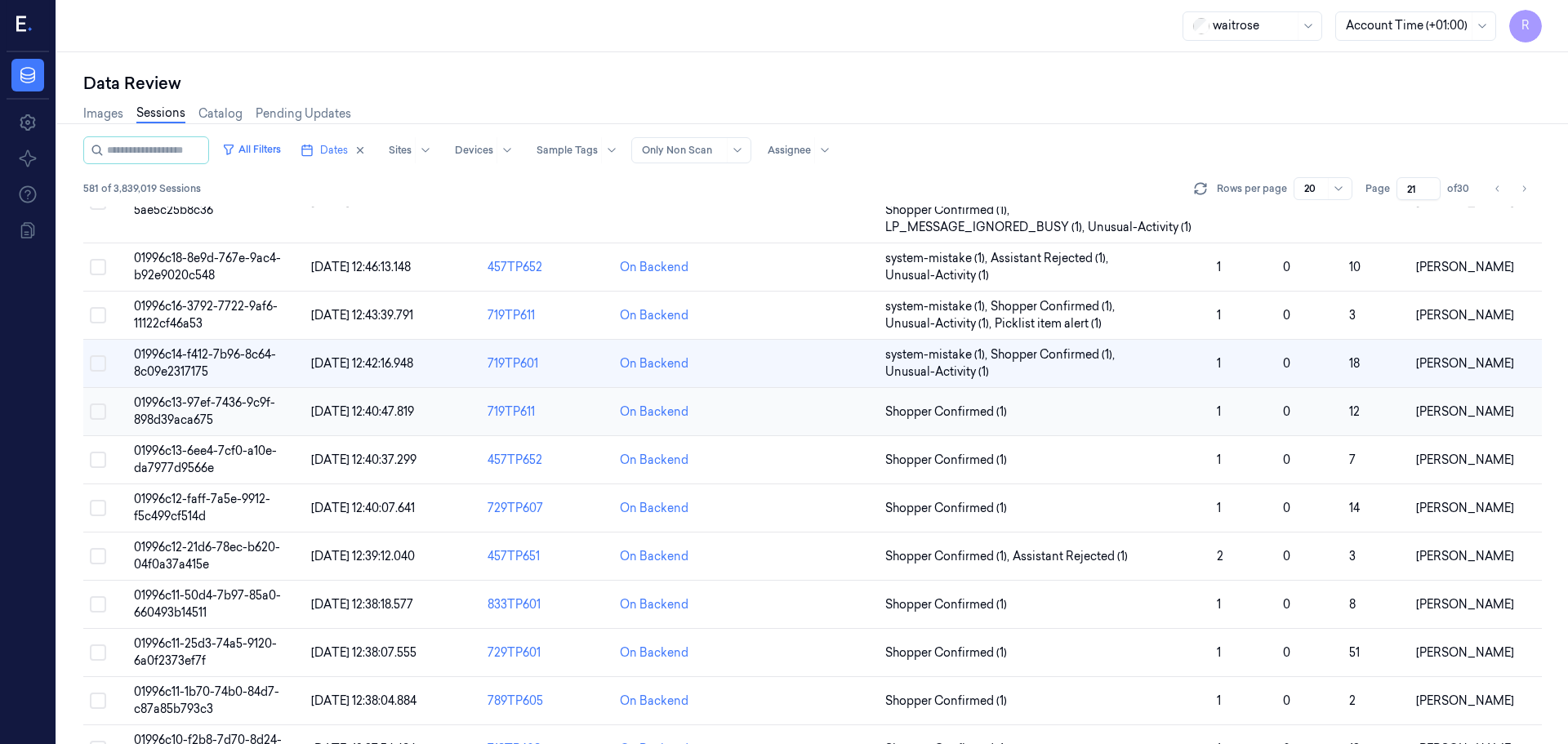
click at [1033, 401] on td "Shopper Confirmed (1)" at bounding box center [1045, 412] width 332 height 48
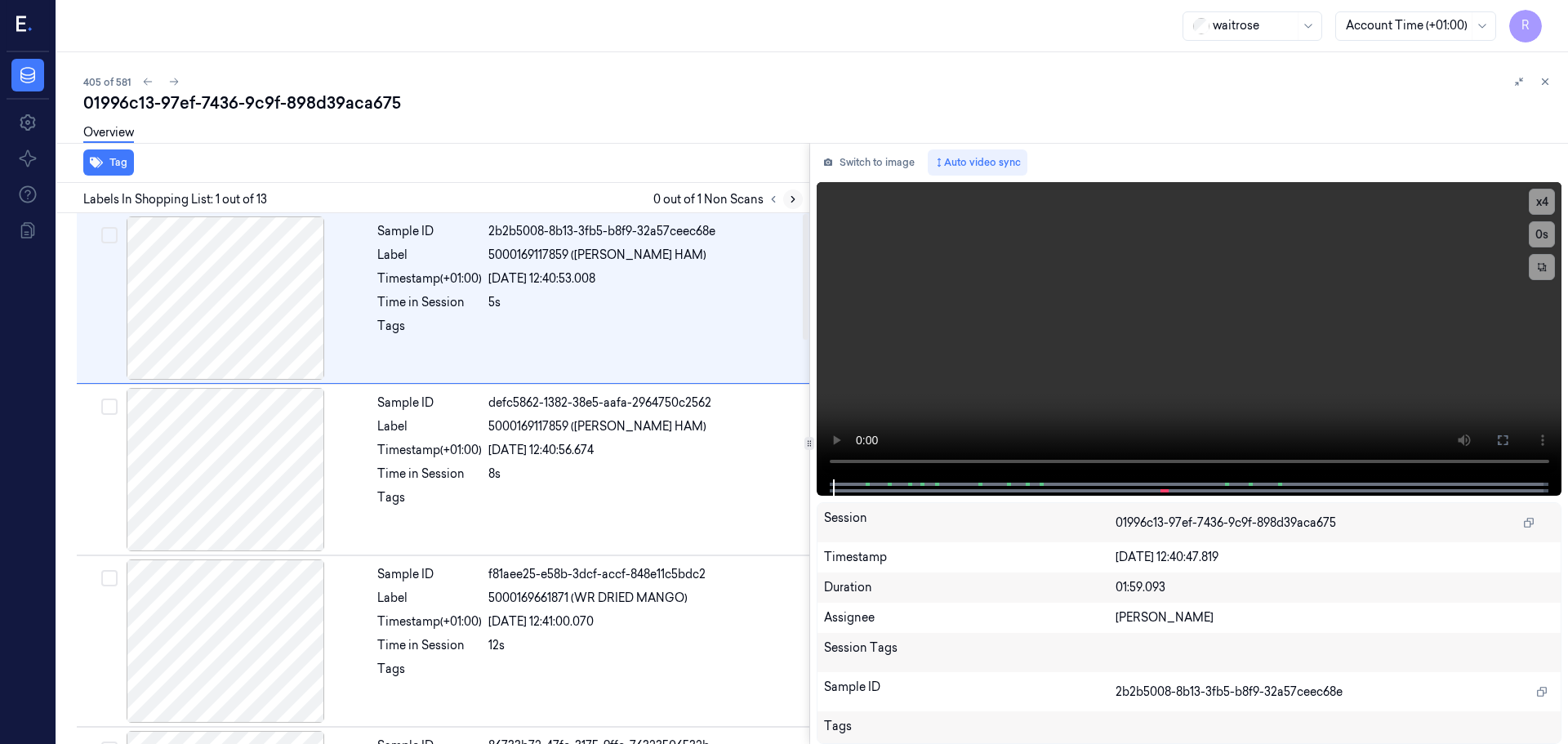
click at [791, 198] on icon at bounding box center [793, 199] width 11 height 11
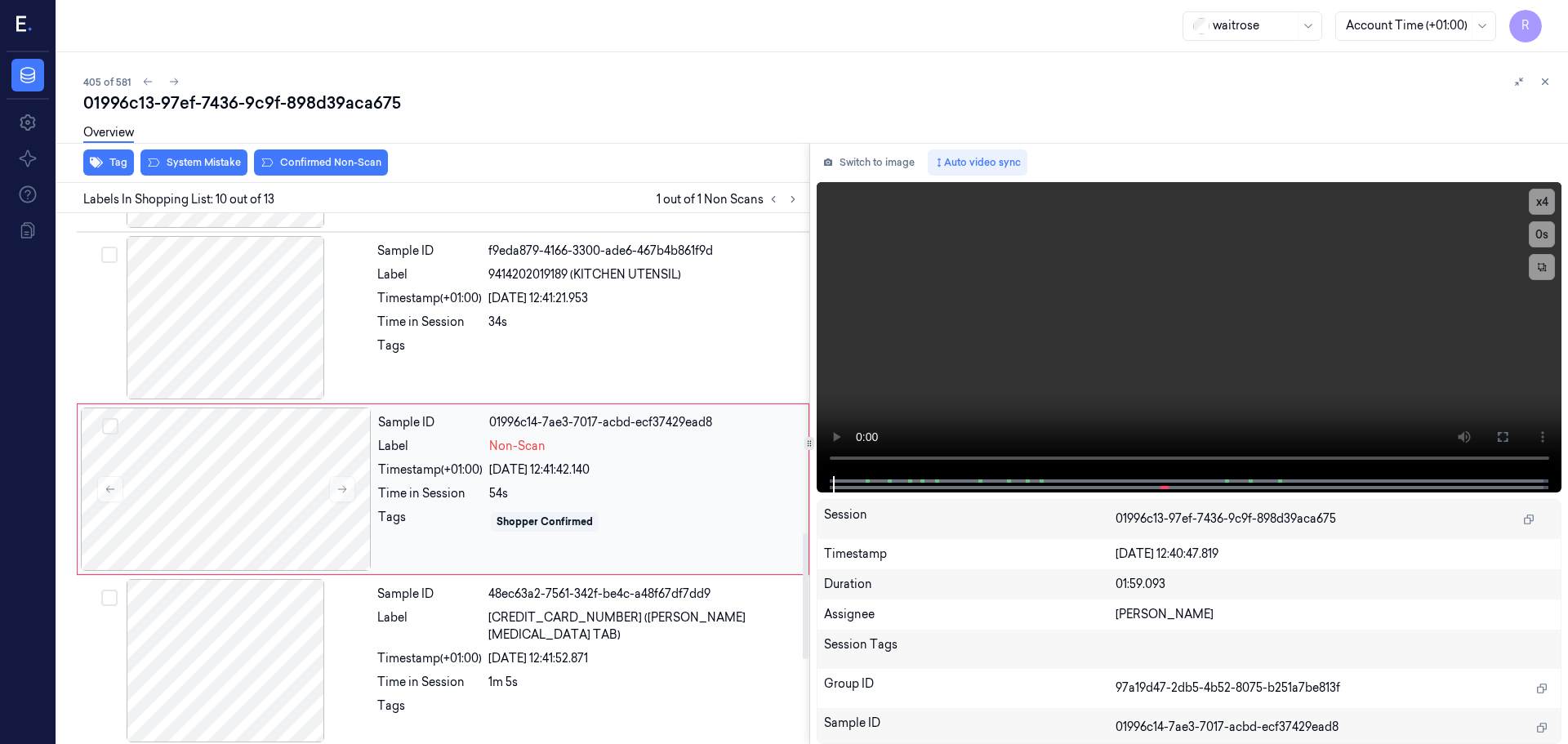
scroll to position [1363, 0]
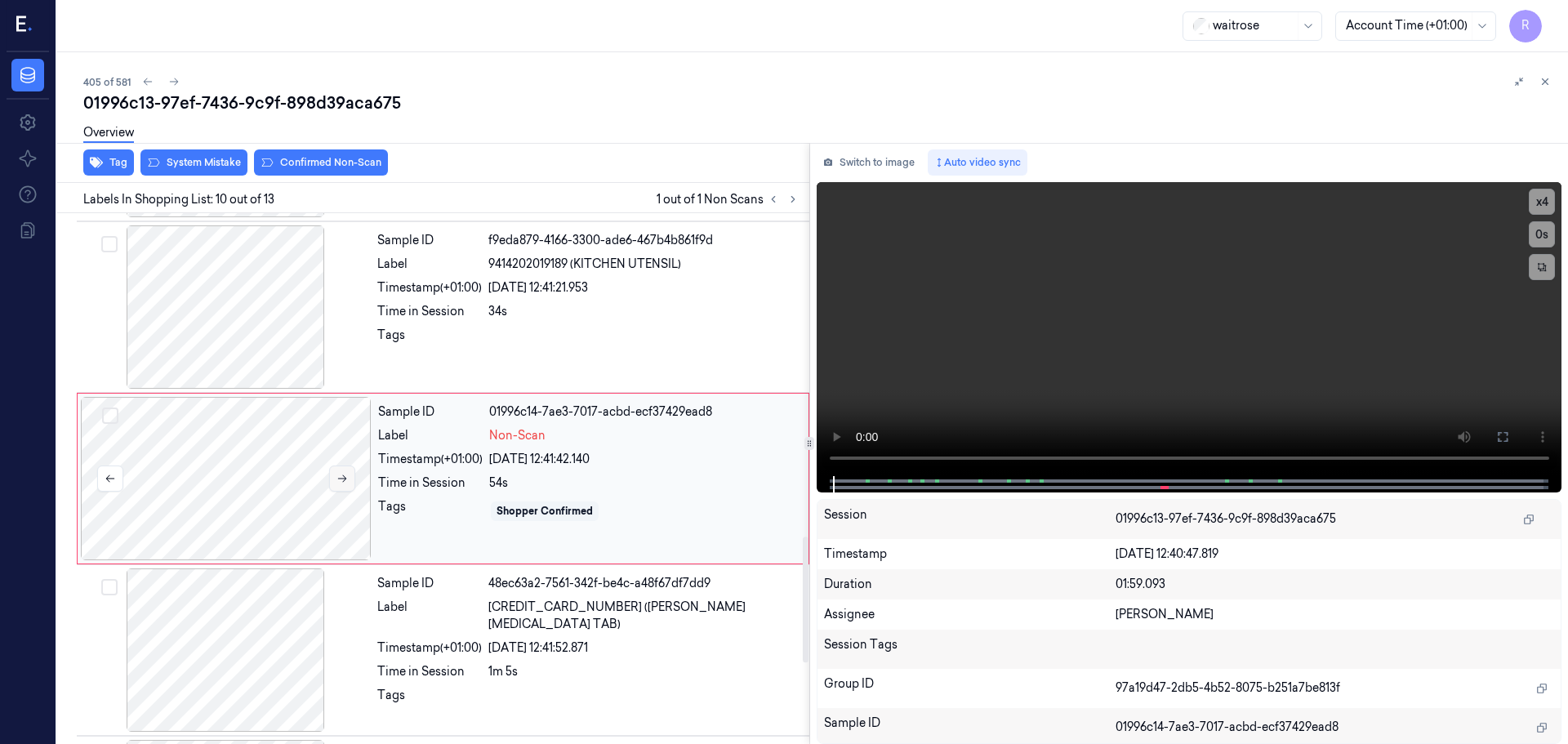
click at [343, 473] on icon at bounding box center [342, 478] width 11 height 11
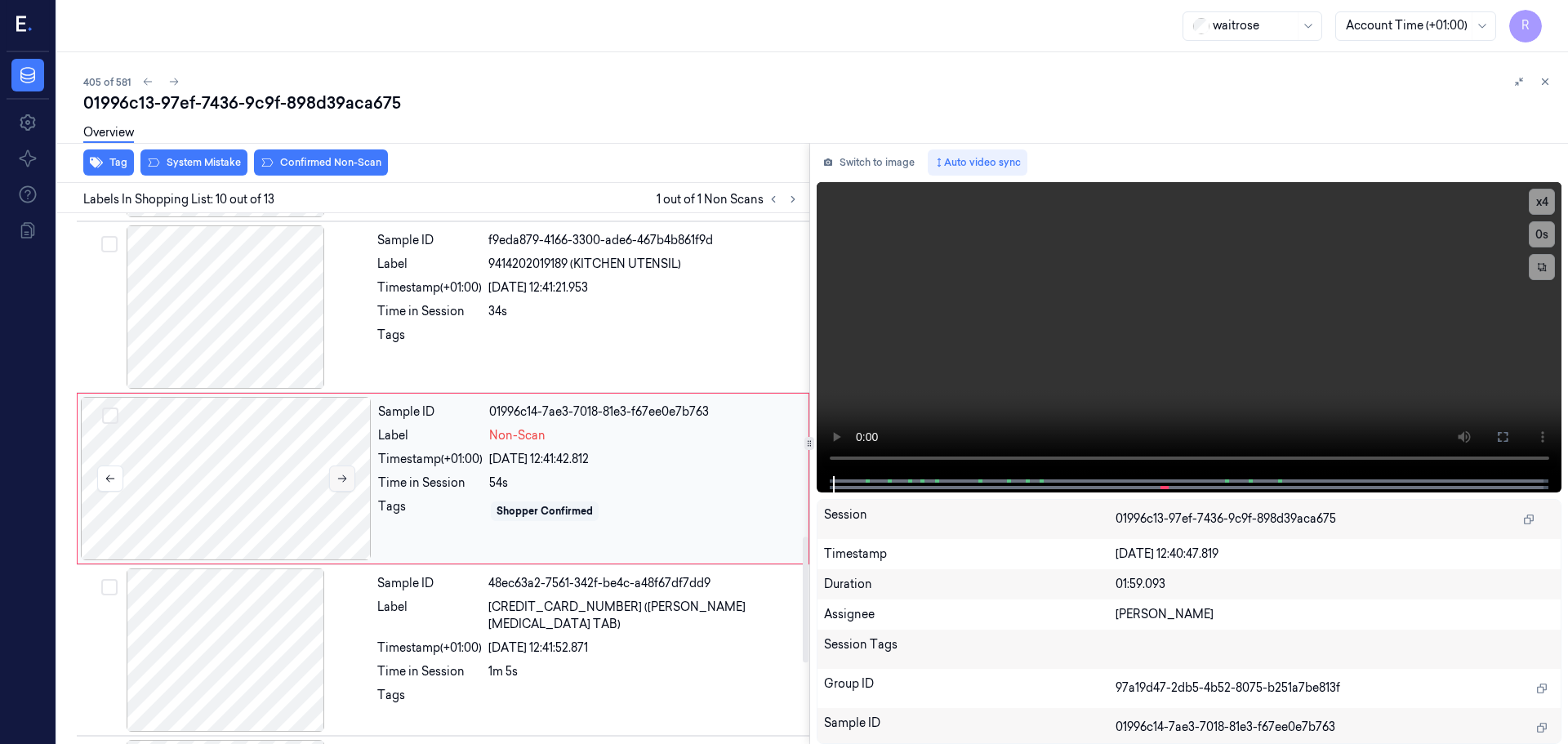
click at [343, 473] on icon at bounding box center [342, 478] width 11 height 11
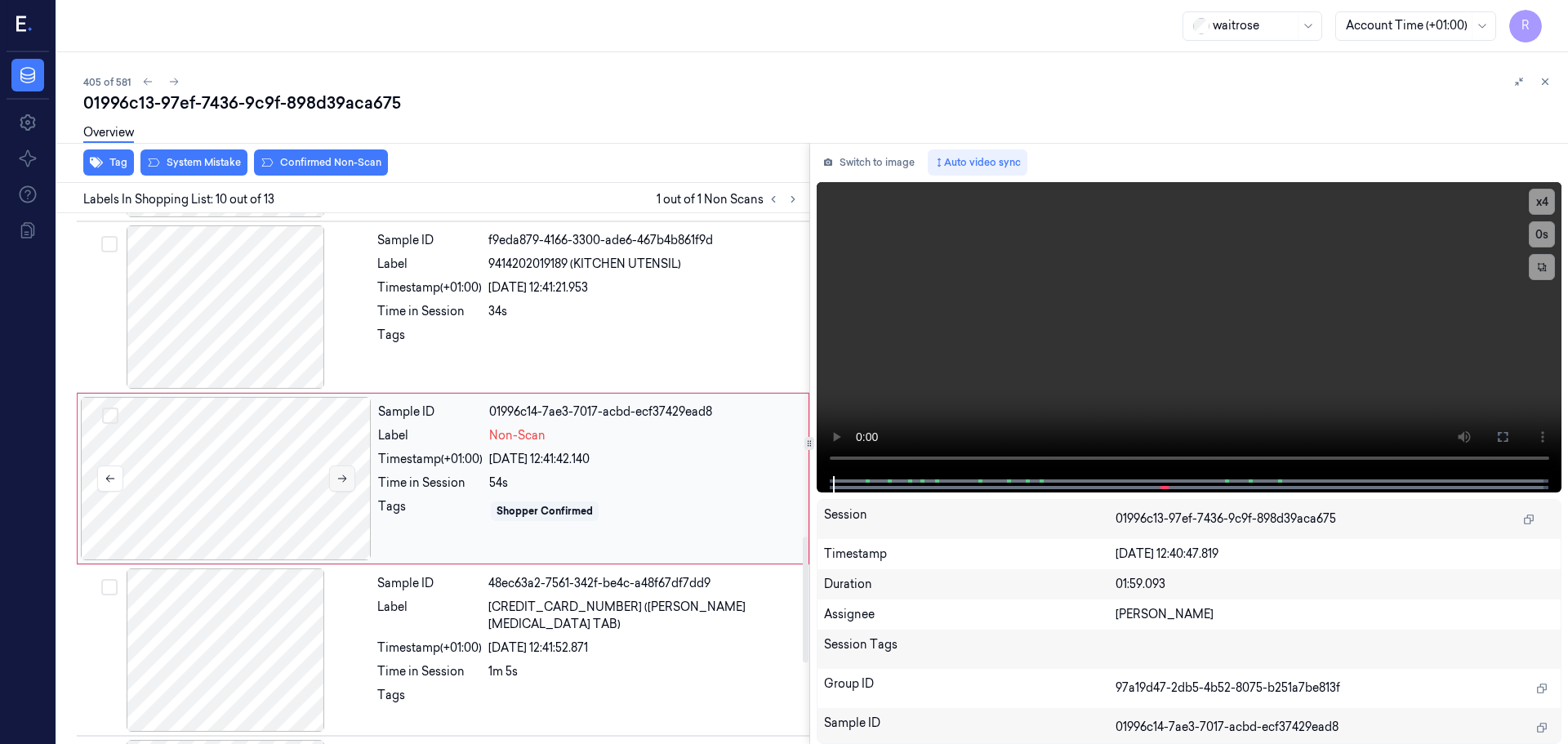
click at [343, 473] on icon at bounding box center [342, 478] width 11 height 11
click at [342, 473] on icon at bounding box center [342, 478] width 11 height 11
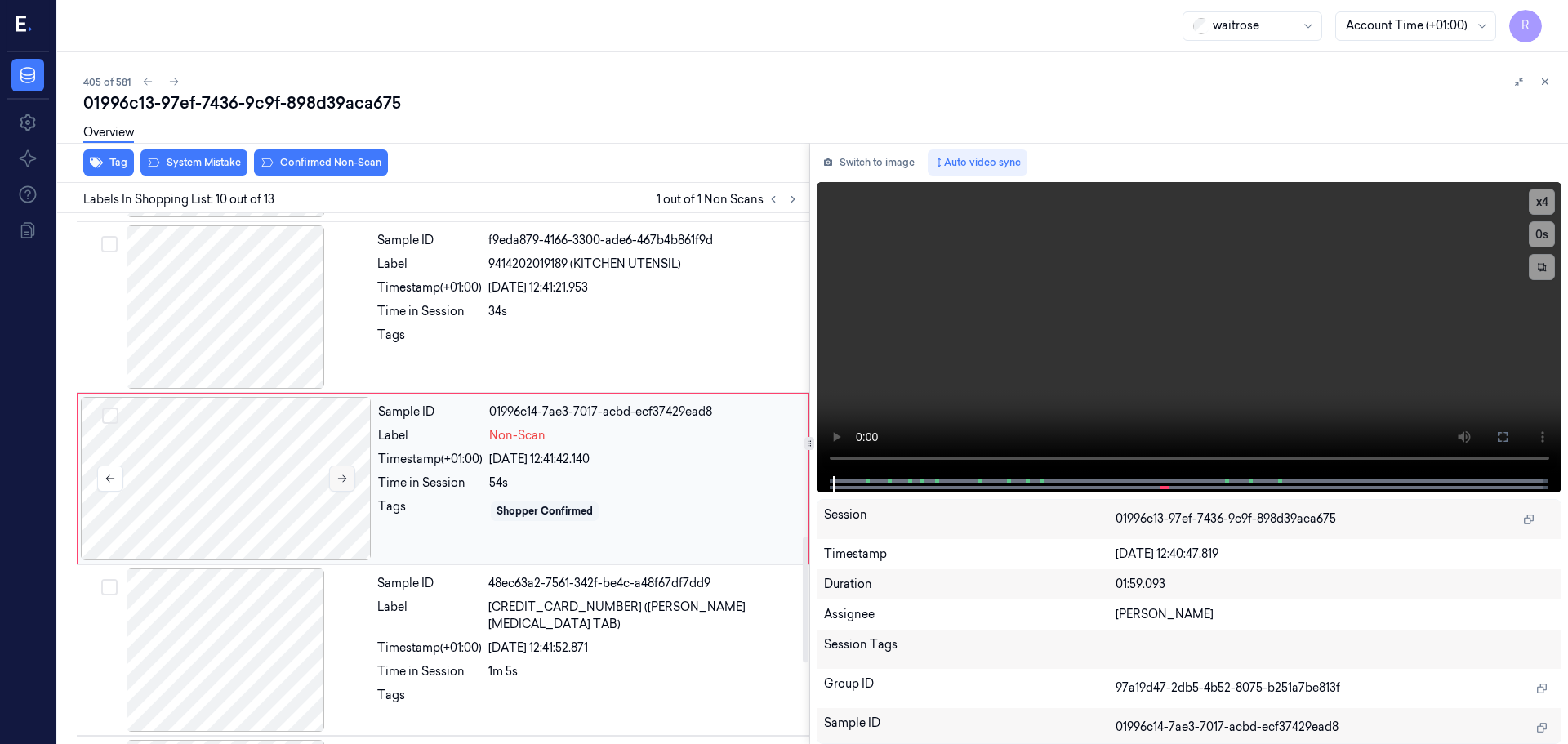
click at [342, 473] on icon at bounding box center [342, 478] width 11 height 11
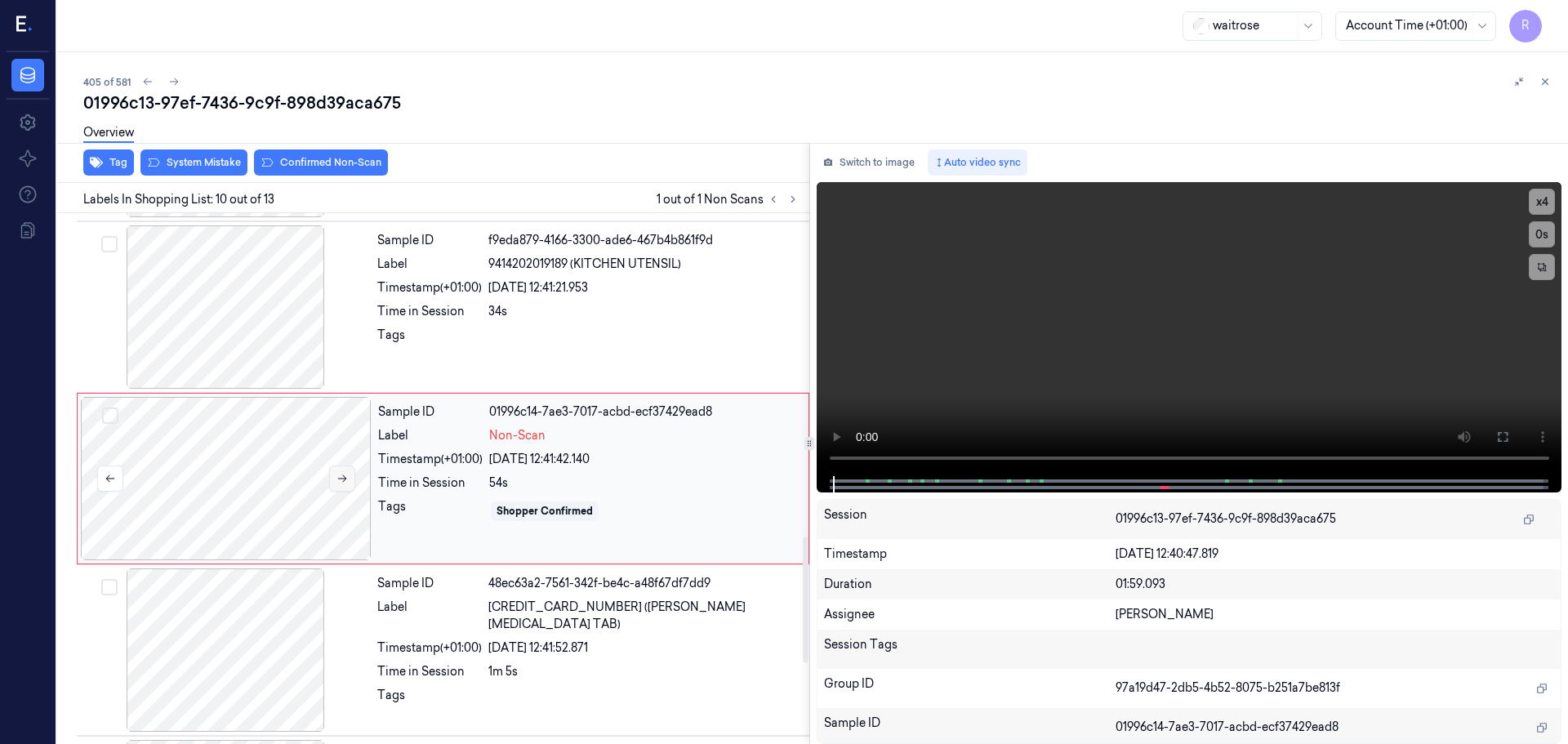
click at [342, 473] on icon at bounding box center [342, 478] width 11 height 11
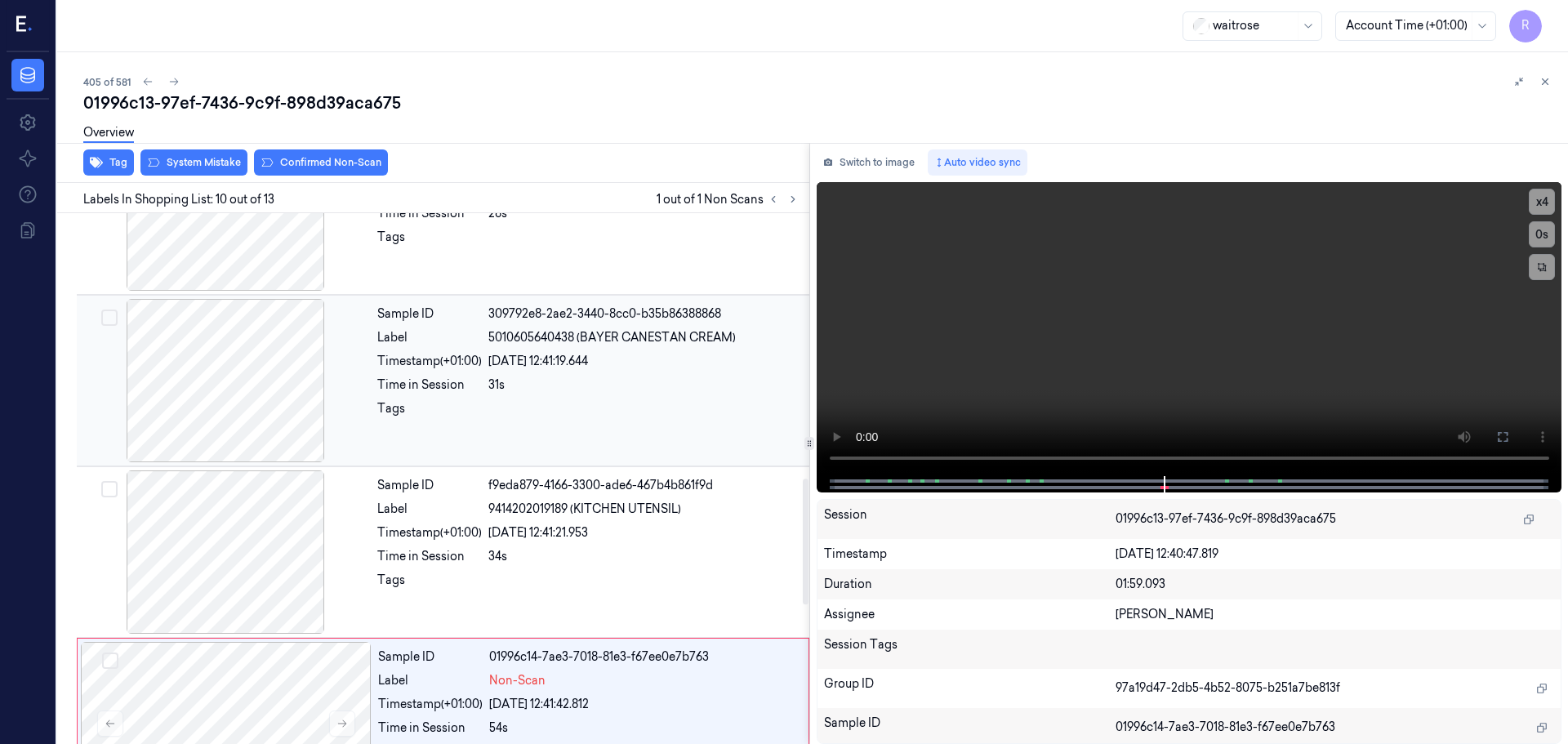
click at [240, 358] on div at bounding box center [225, 380] width 291 height 163
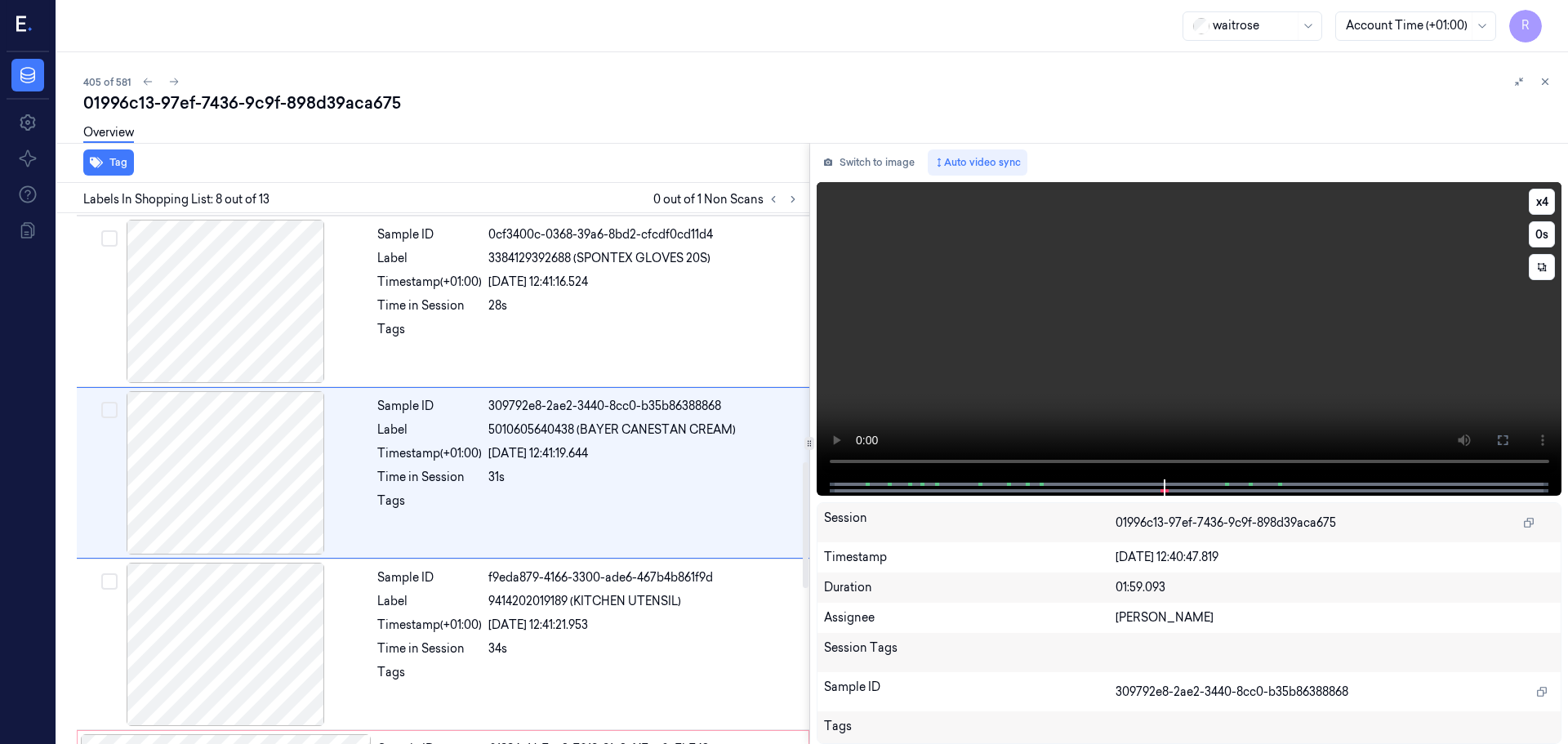
scroll to position [1020, 0]
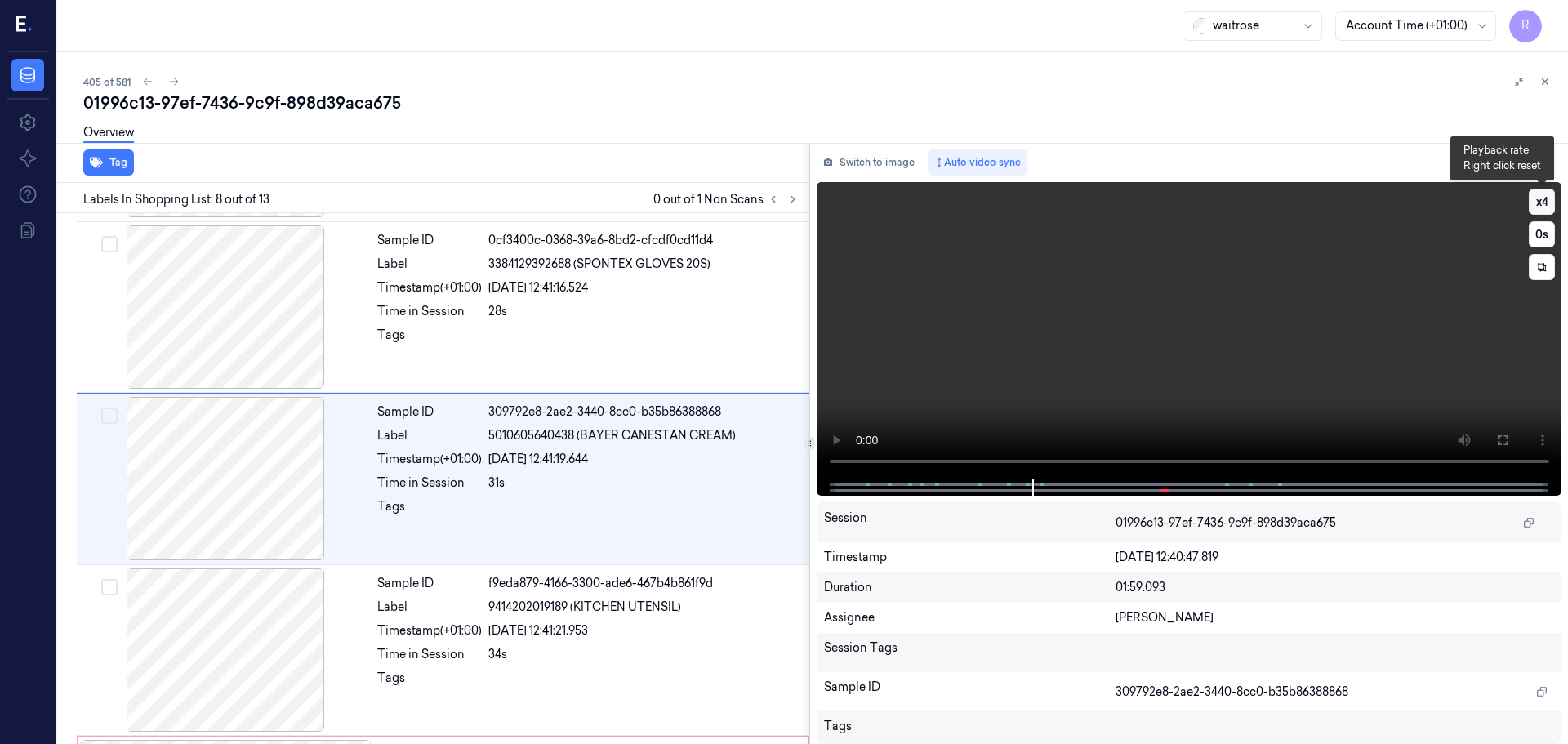
click at [1536, 211] on button "x 4" at bounding box center [1542, 202] width 26 height 26
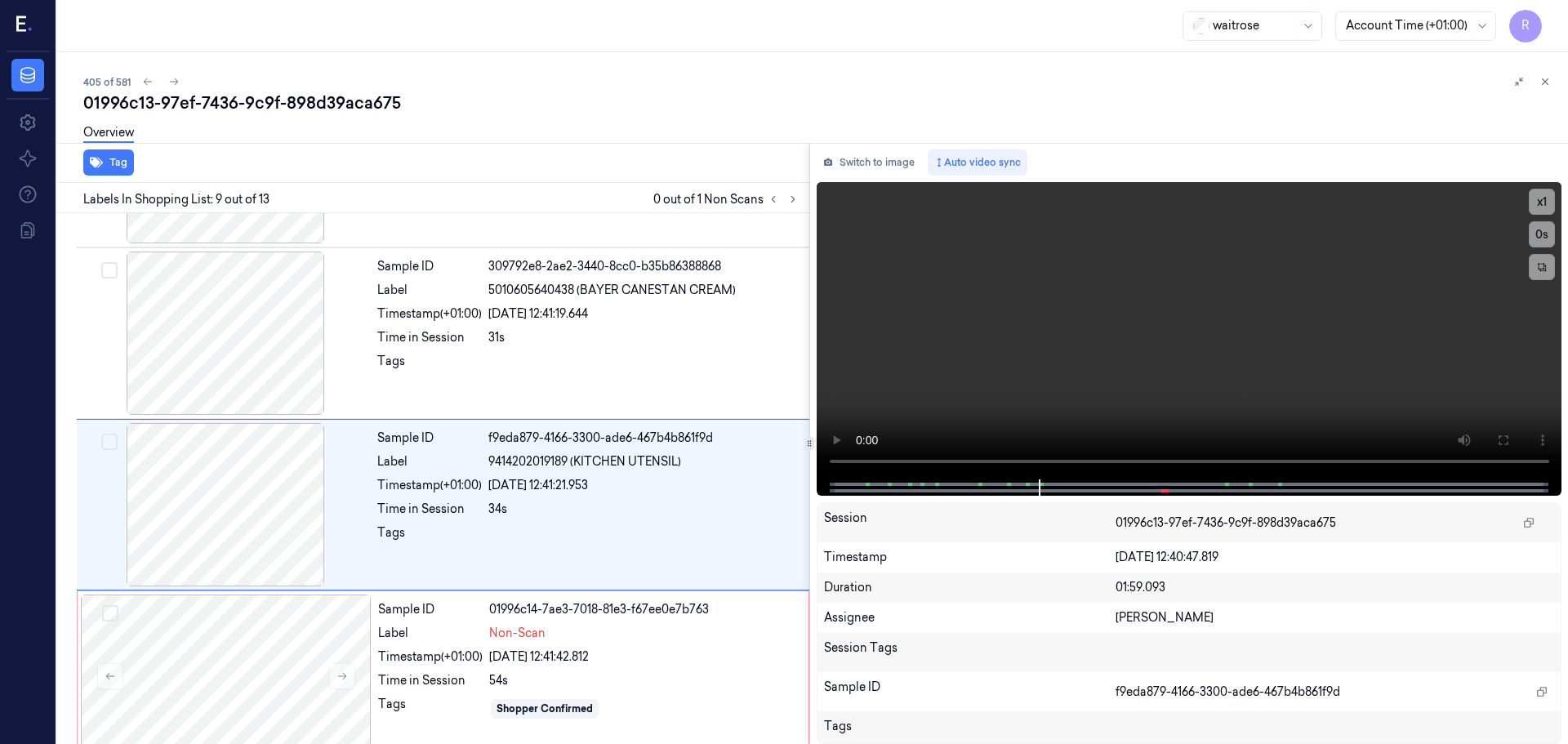
scroll to position [1191, 0]
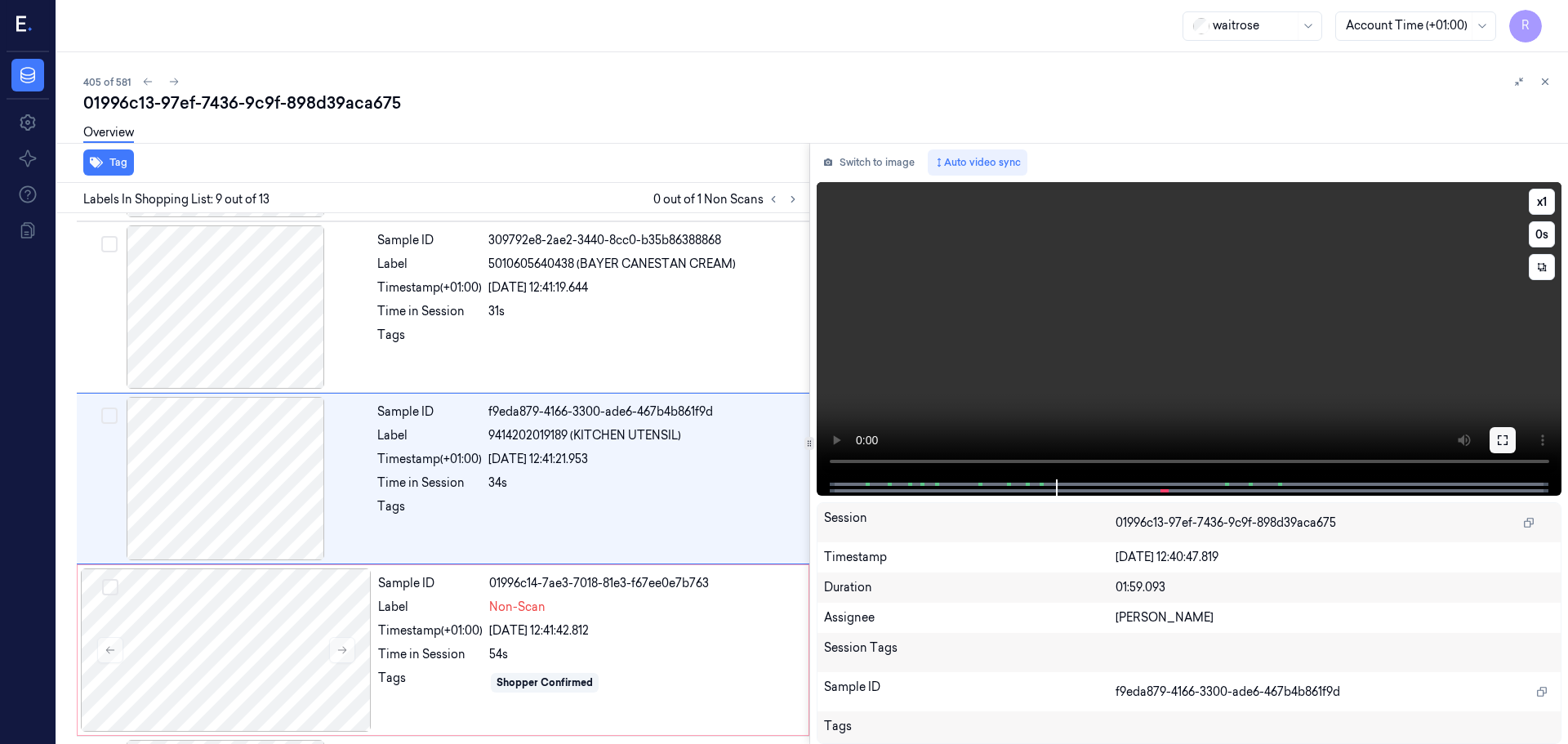
click at [1509, 444] on button at bounding box center [1502, 440] width 26 height 26
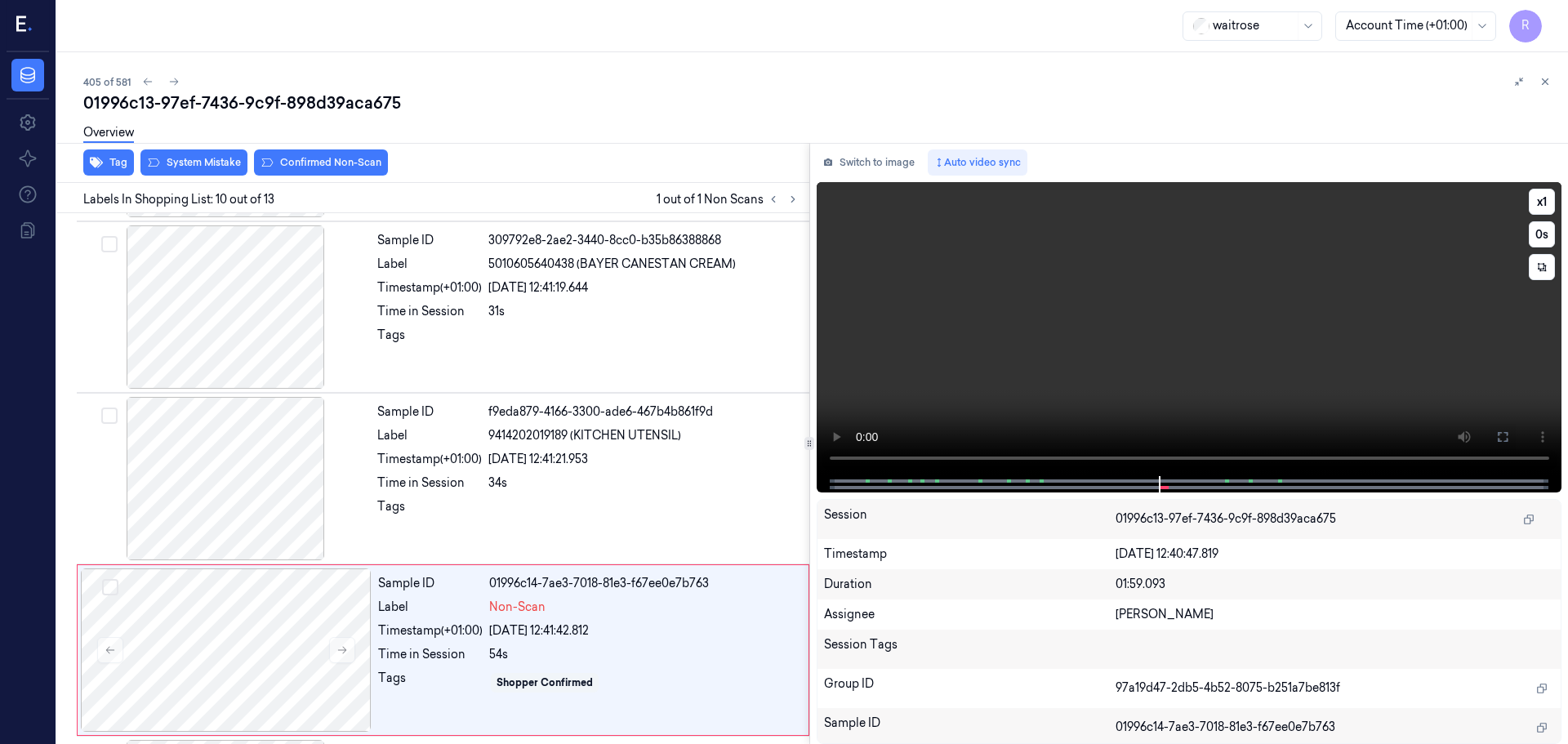
scroll to position [1363, 0]
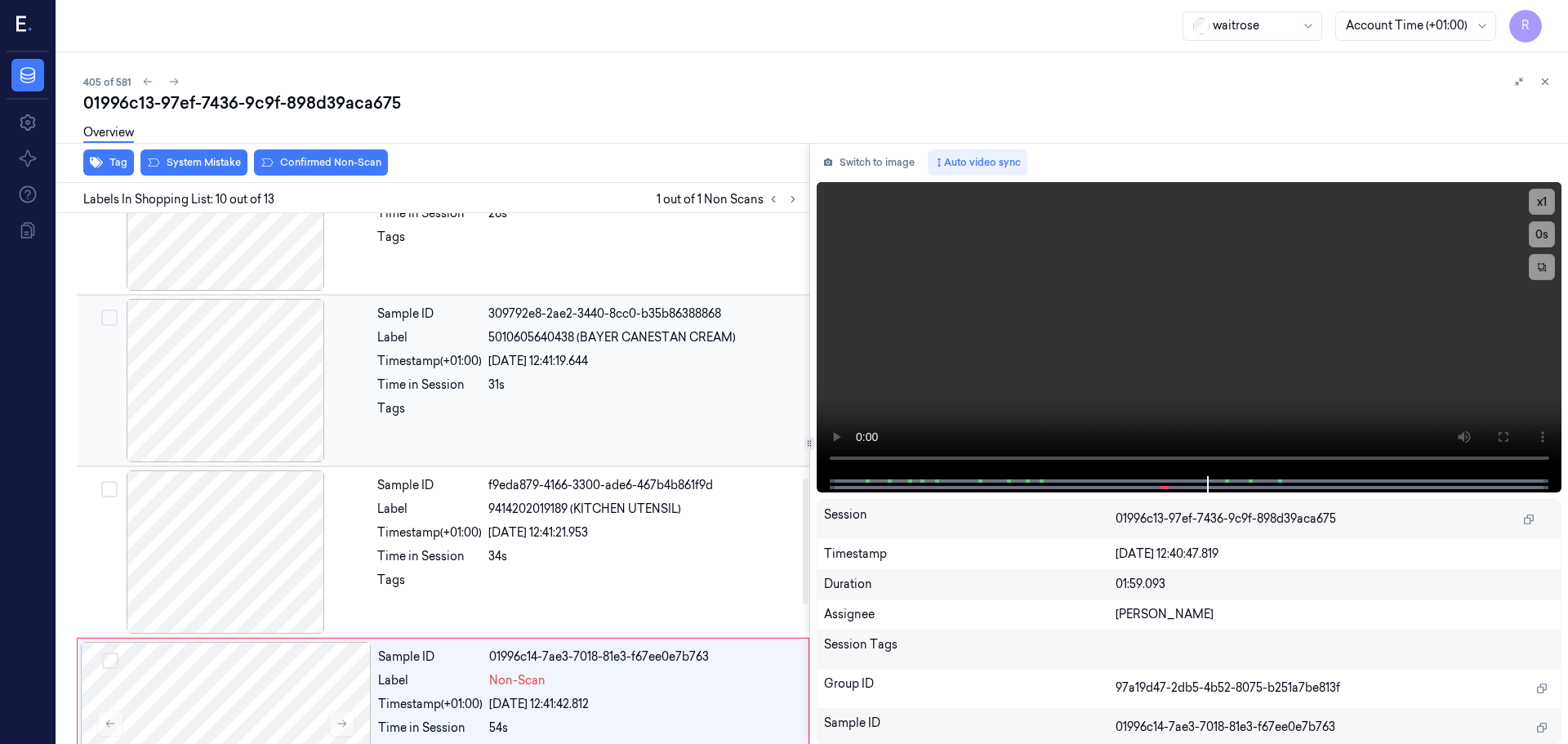
click at [214, 400] on div at bounding box center [225, 380] width 291 height 163
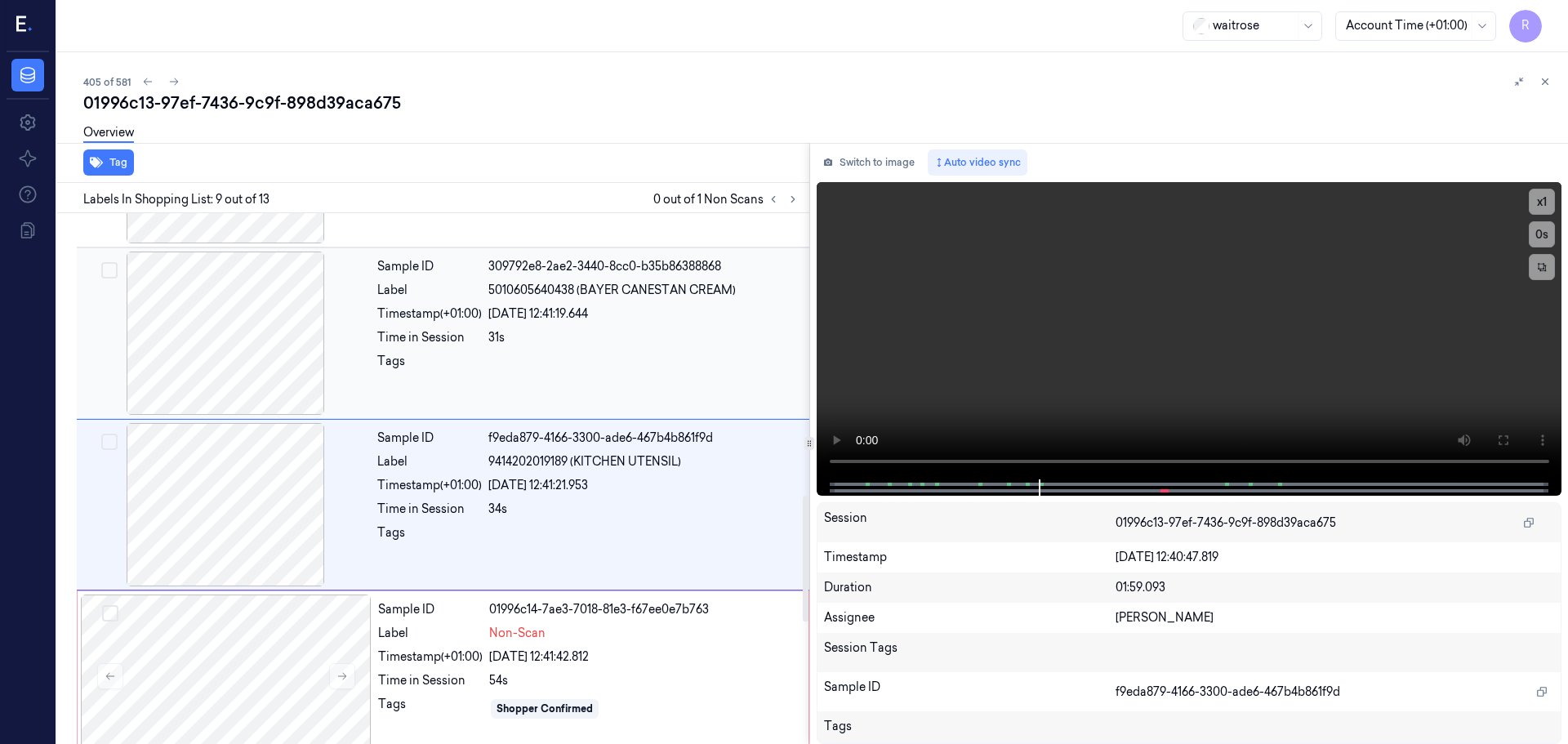
scroll to position [1191, 0]
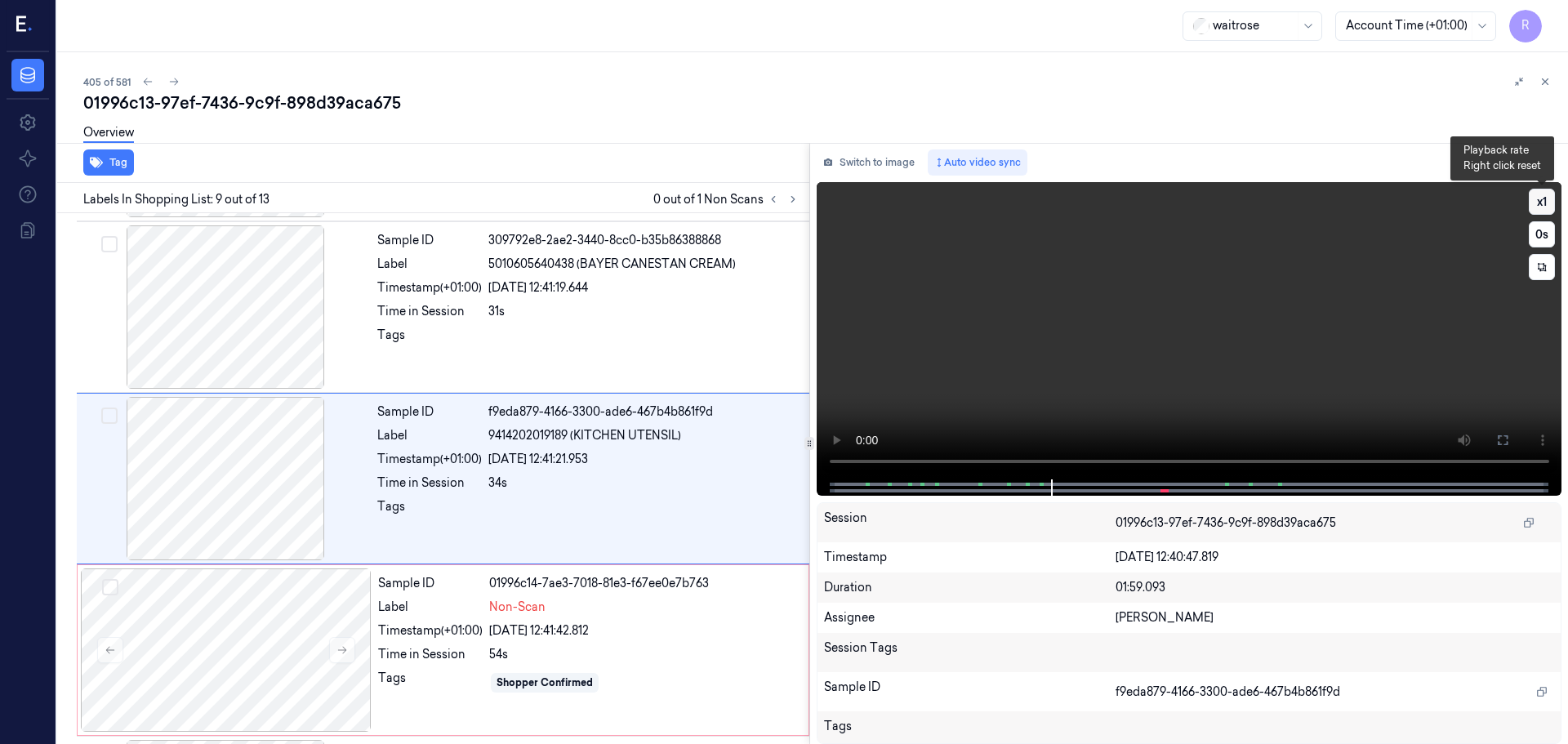
click at [1551, 211] on button "x 1" at bounding box center [1542, 202] width 26 height 26
click at [1551, 211] on button "x 2" at bounding box center [1542, 202] width 26 height 26
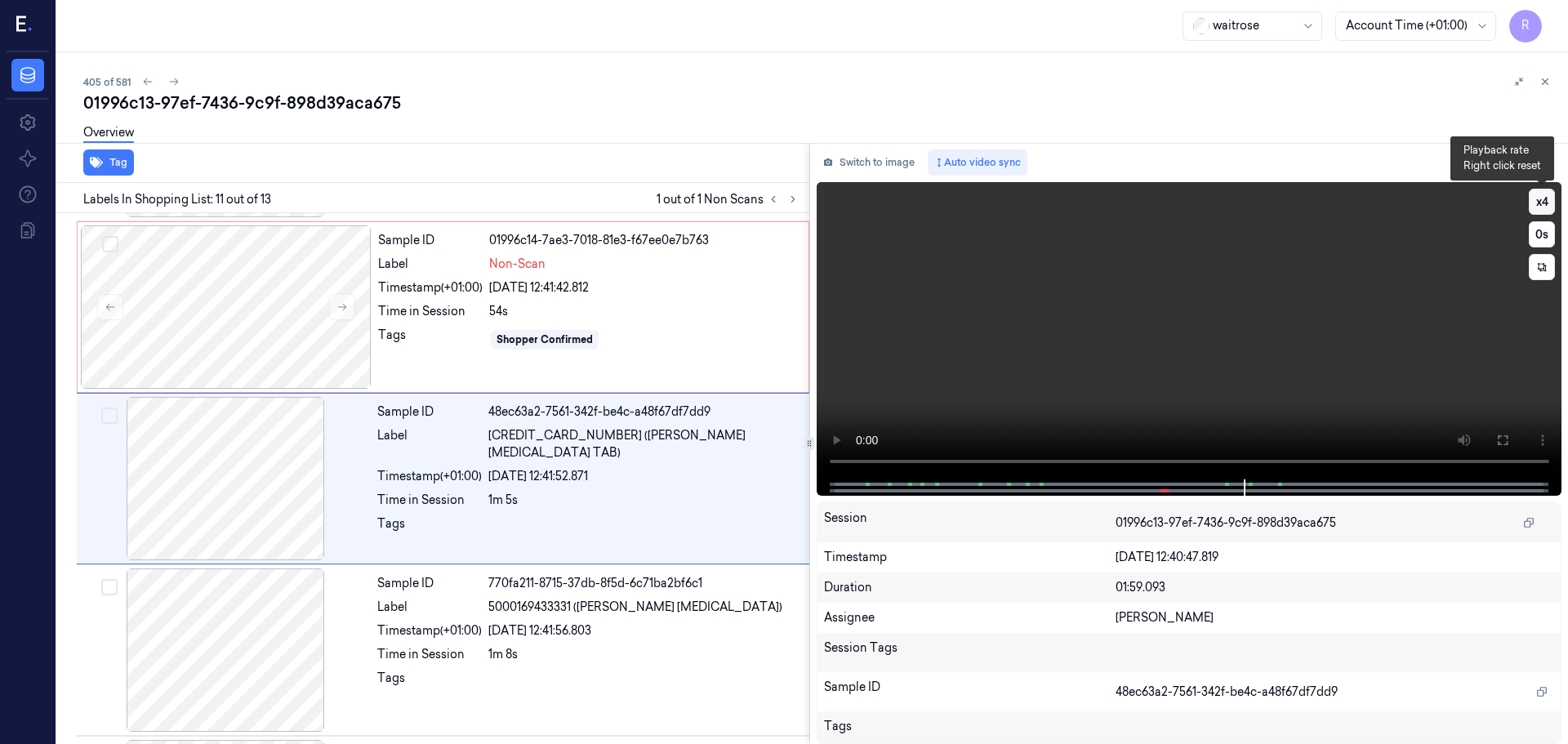
scroll to position [1703, 0]
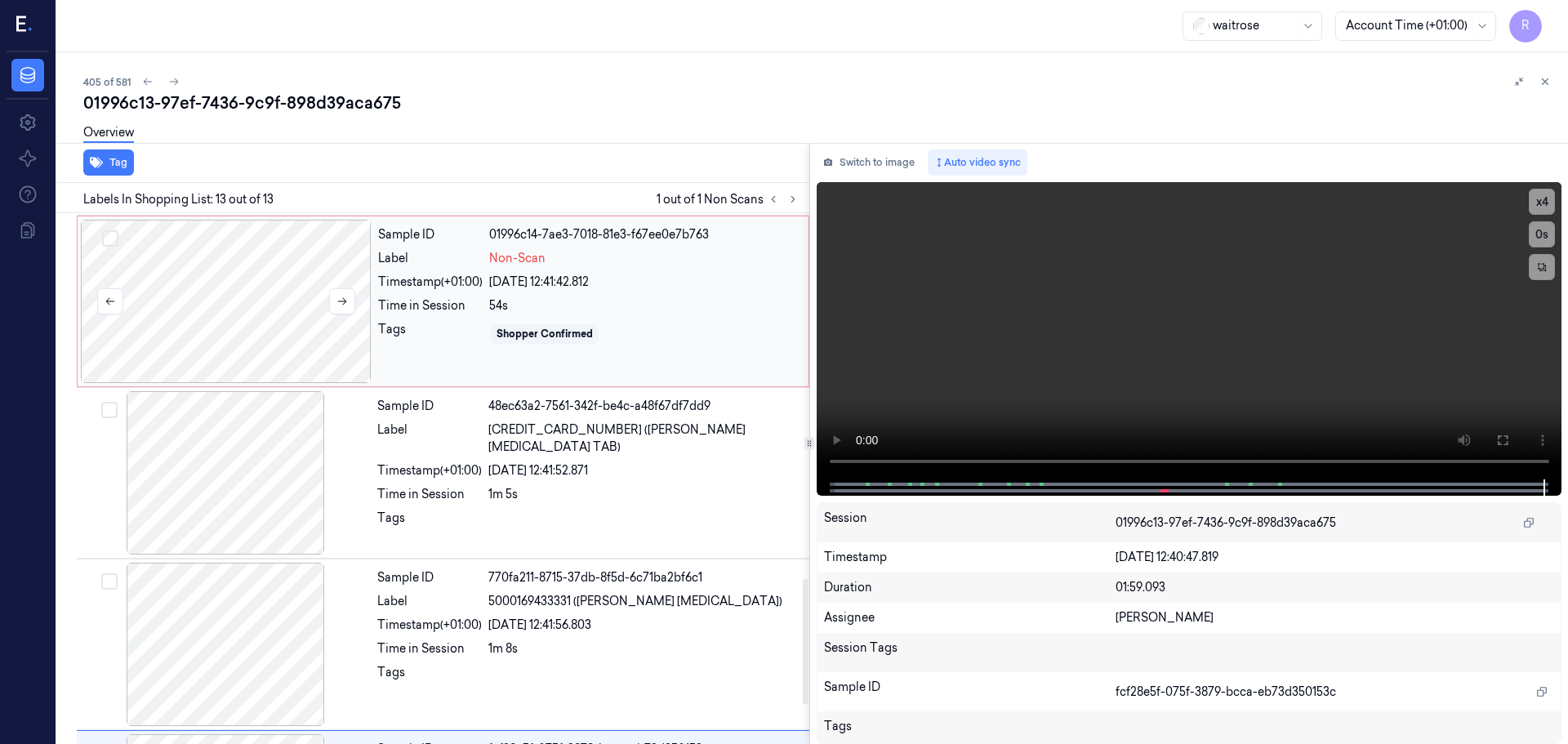
click at [281, 306] on div at bounding box center [226, 300] width 291 height 163
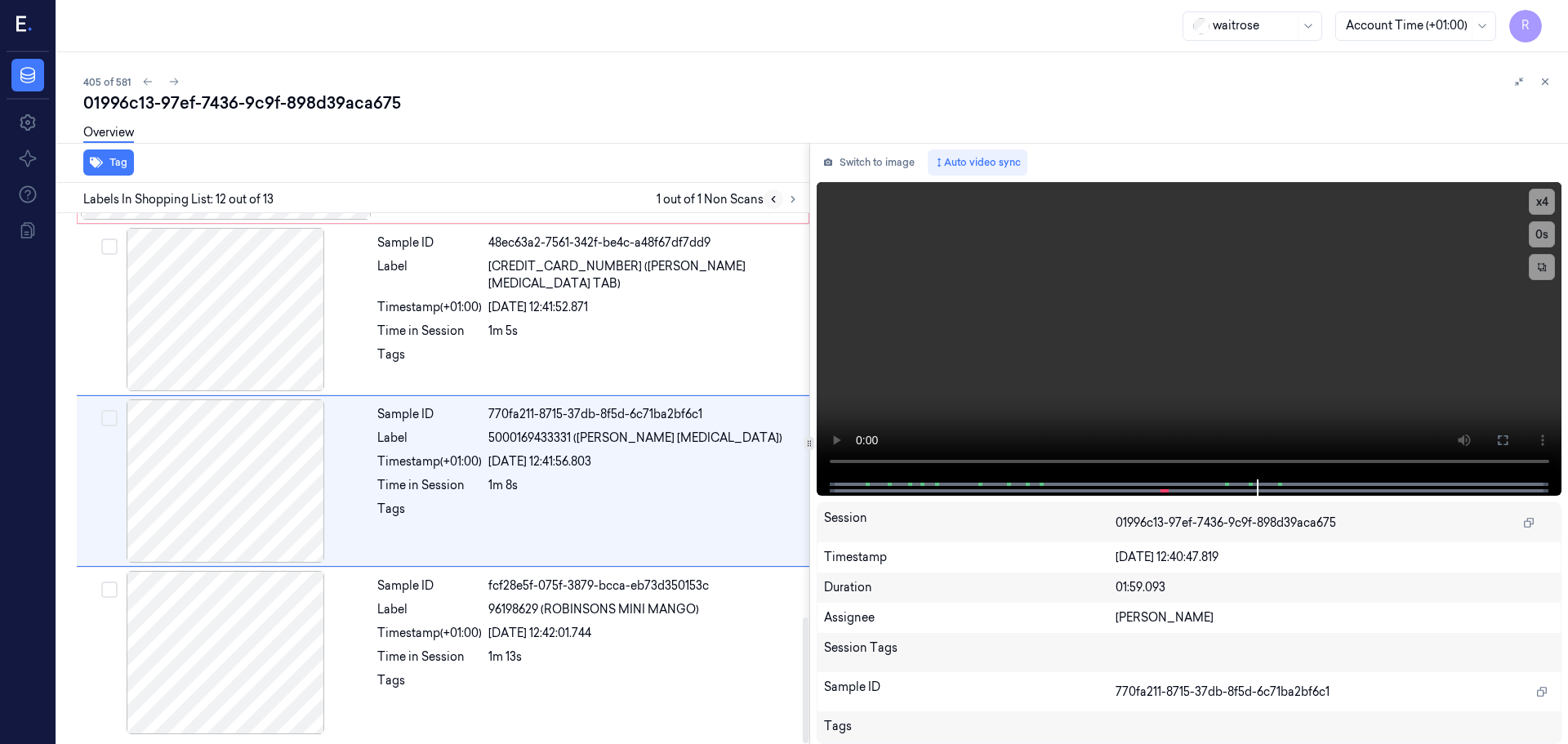
click at [772, 208] on button at bounding box center [773, 199] width 20 height 20
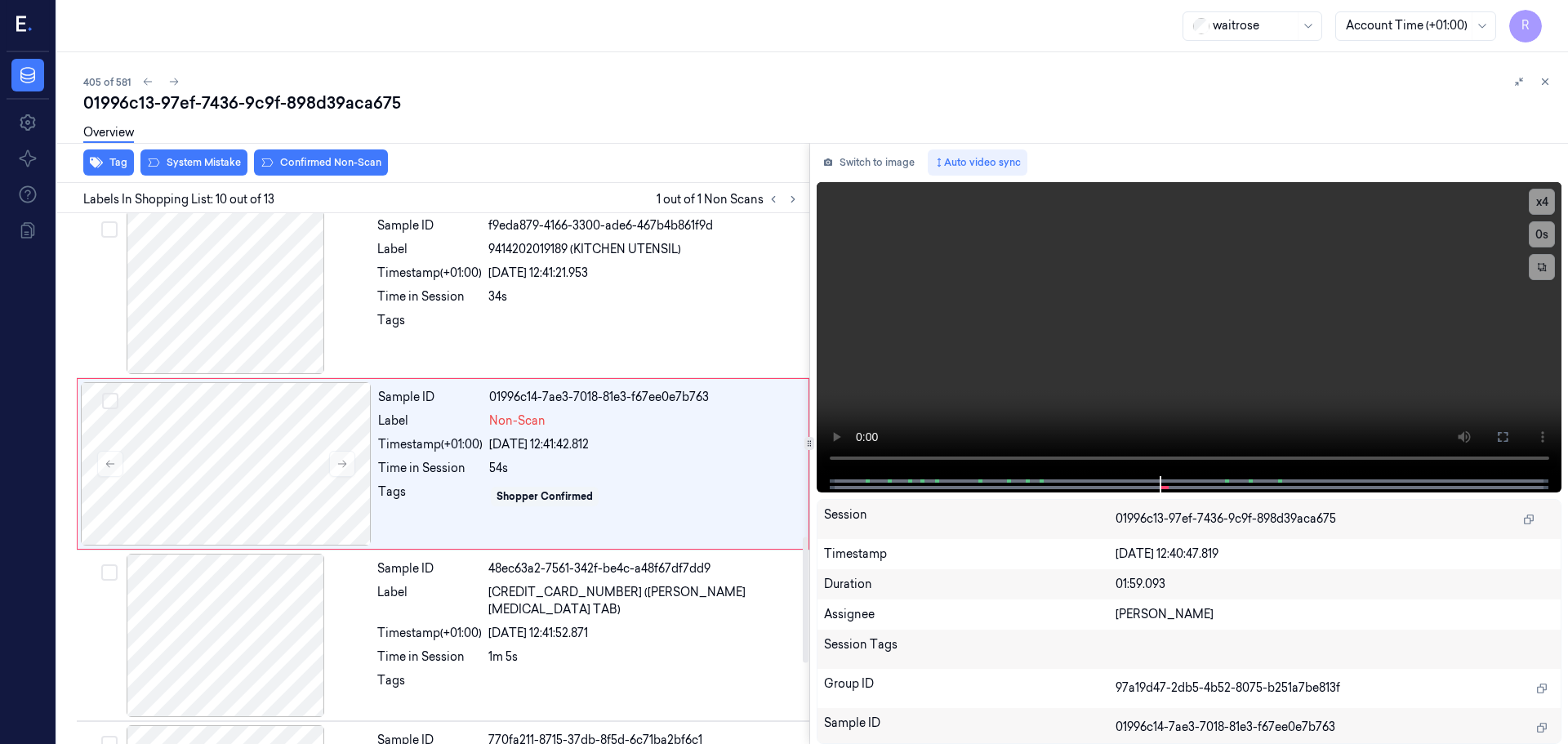
scroll to position [1363, 0]
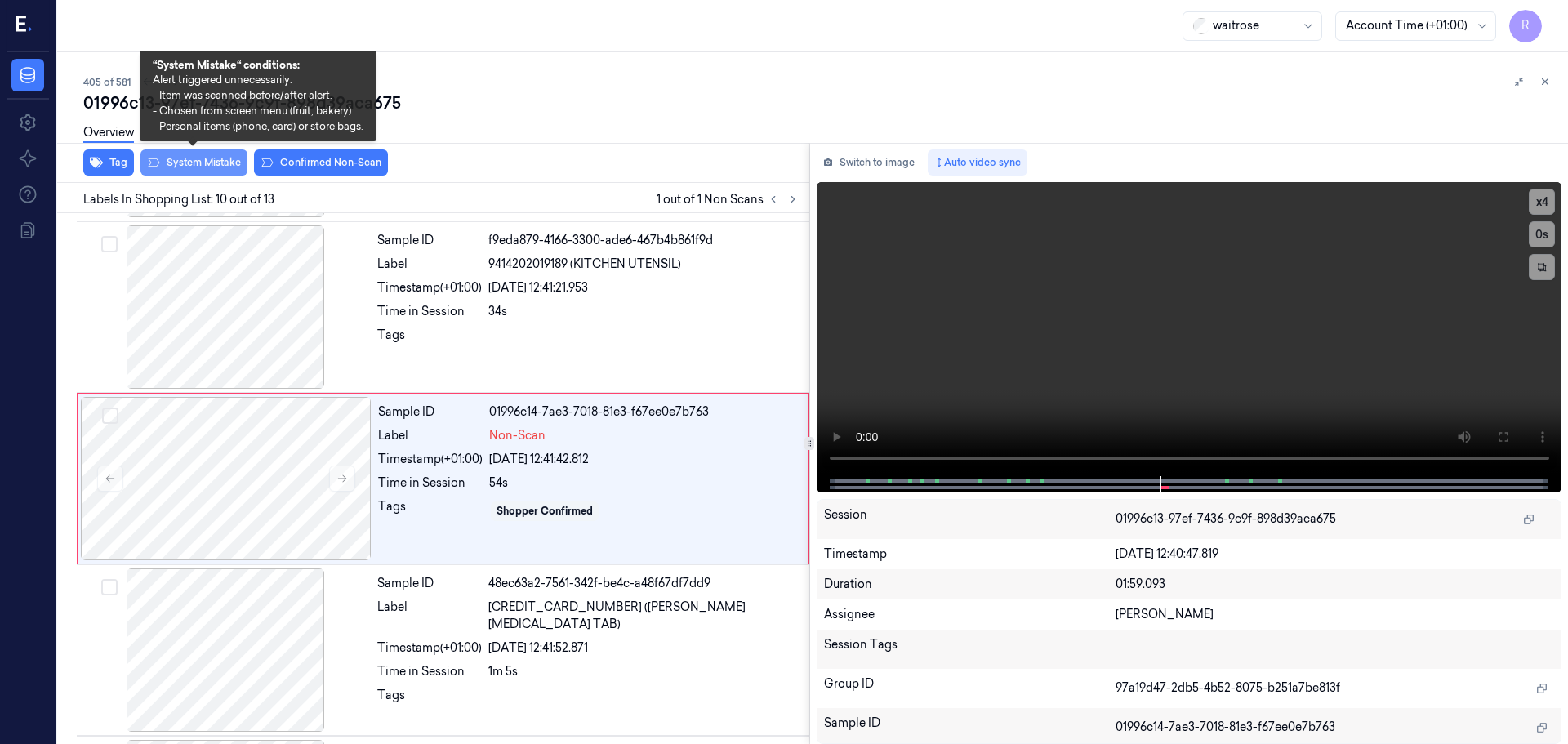
click at [216, 161] on button "System Mistake" at bounding box center [194, 162] width 107 height 26
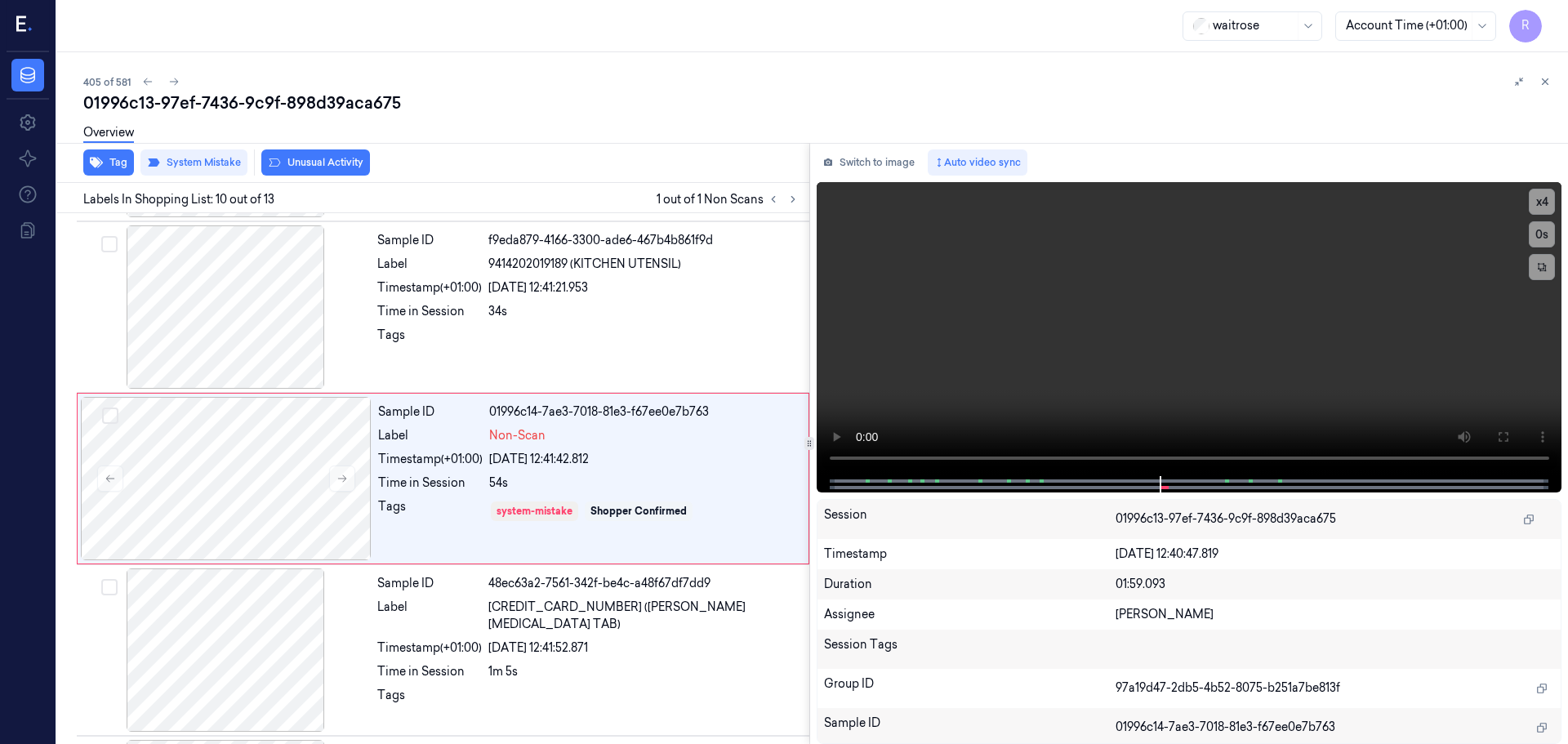
click at [307, 158] on button "Unusual Activity" at bounding box center [316, 162] width 109 height 26
click at [243, 330] on div at bounding box center [225, 306] width 291 height 163
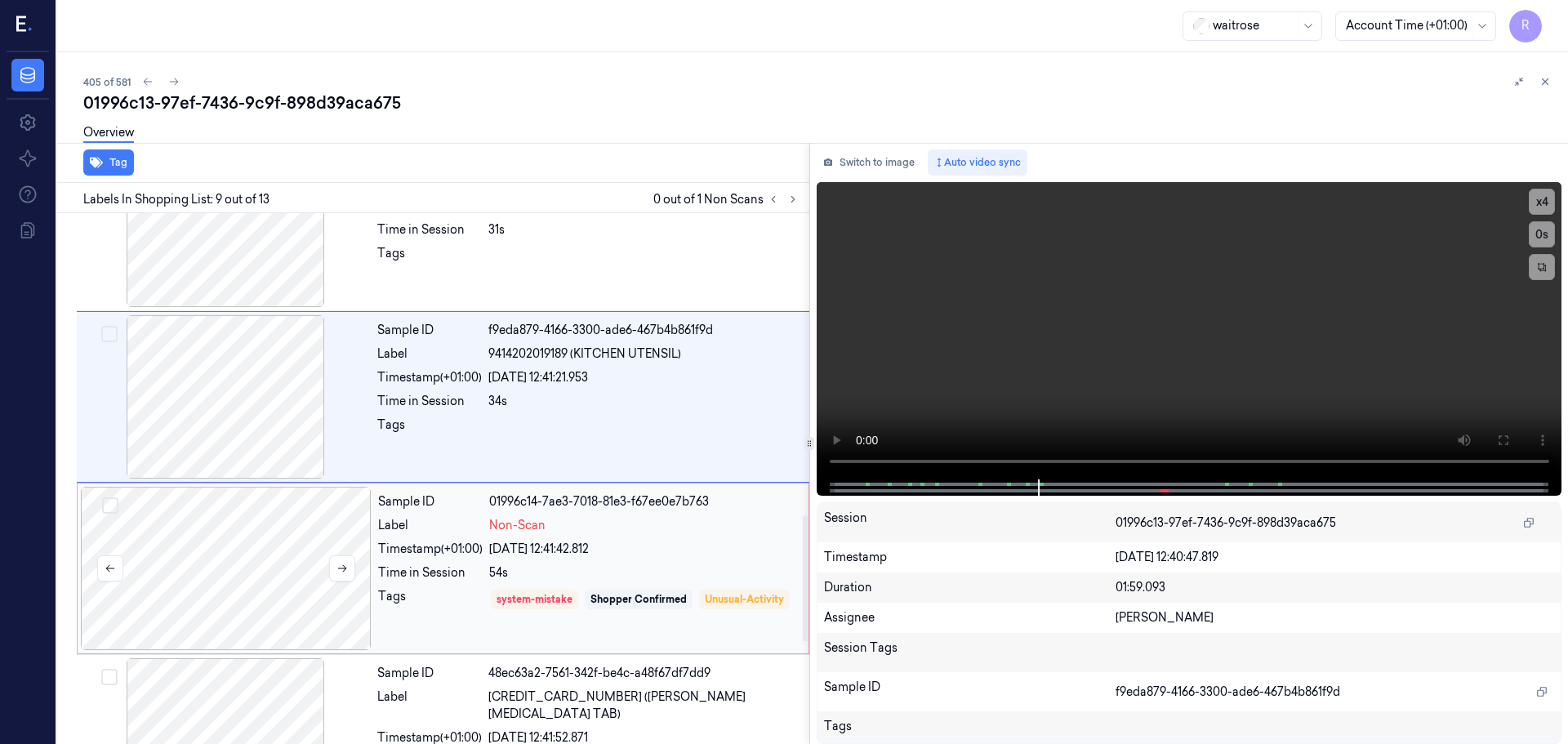
click at [265, 531] on div at bounding box center [226, 568] width 291 height 163
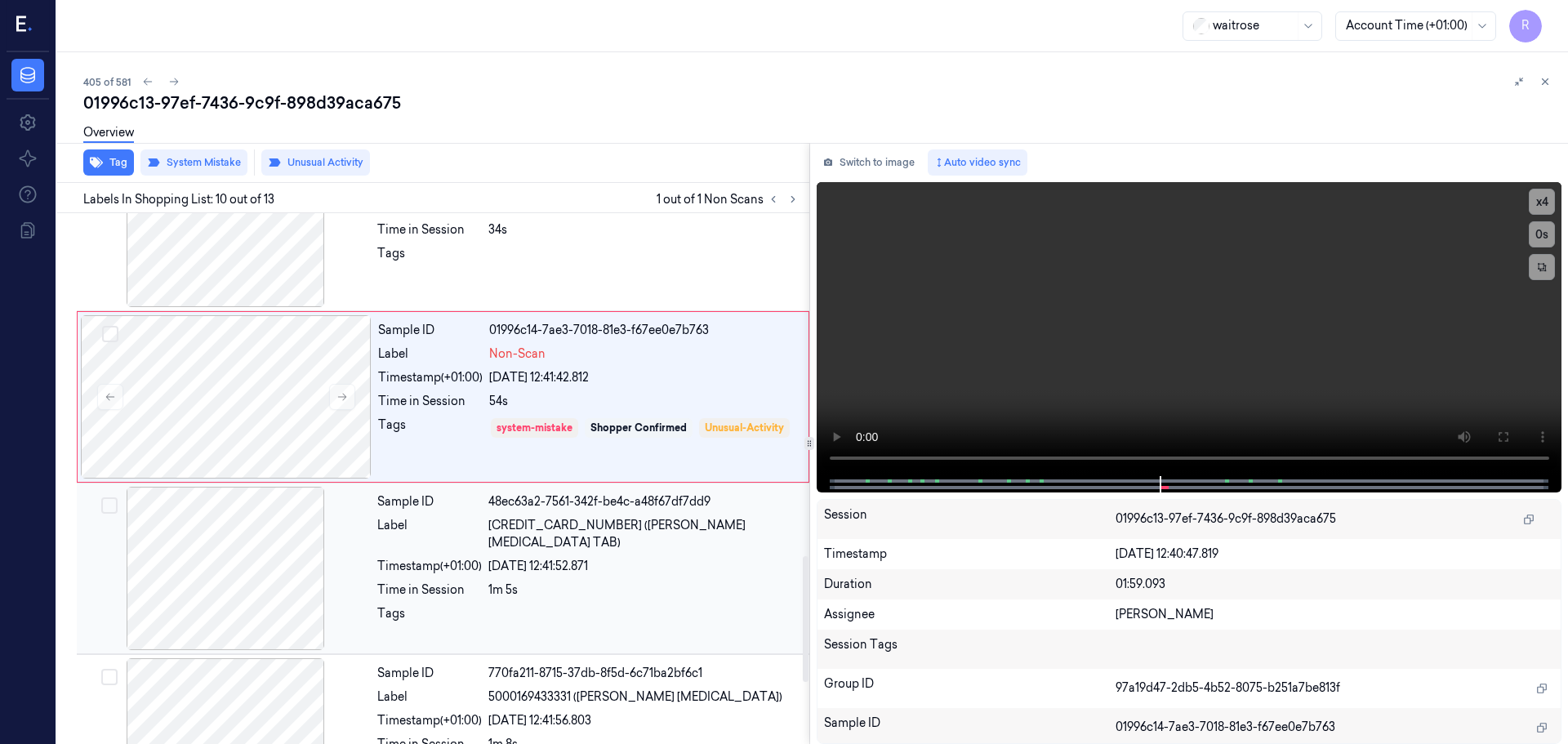
click at [541, 605] on div at bounding box center [644, 618] width 311 height 26
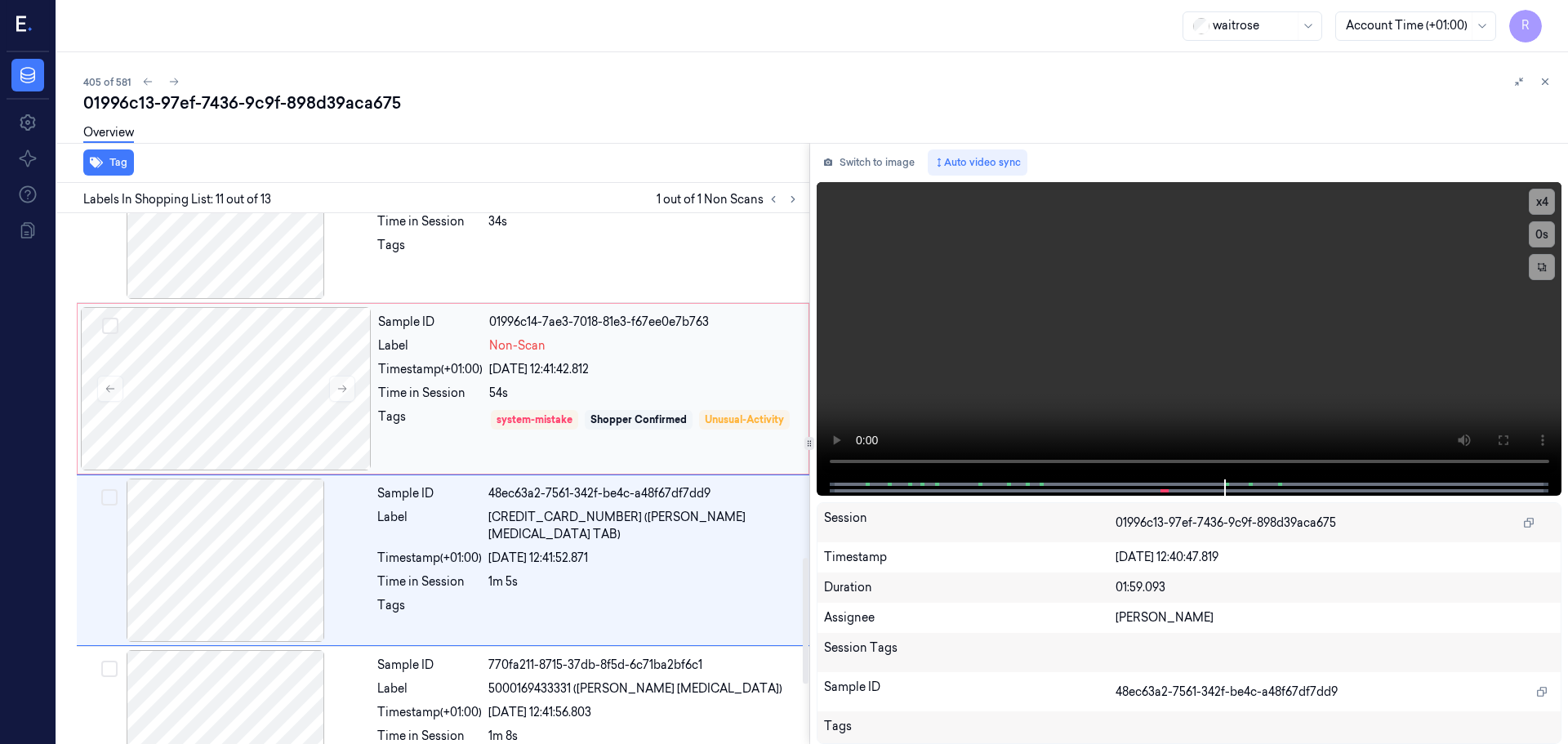
click at [634, 402] on div "Sample ID 01996c14-7ae3-7018-81e3-f67ee0e7b763 Label Non-Scan Timestamp (+01:00…" at bounding box center [588, 388] width 433 height 163
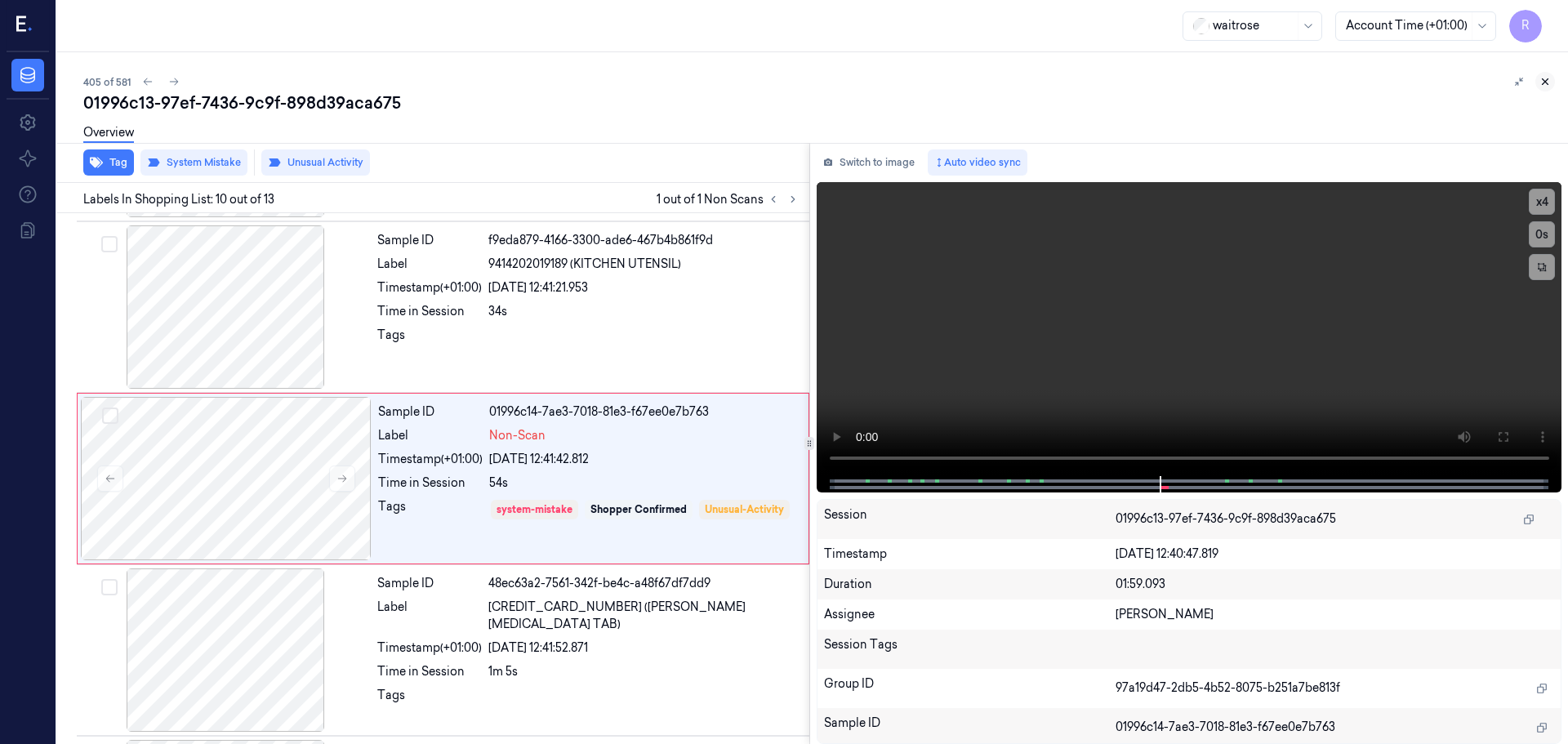
click at [1544, 85] on icon at bounding box center [1545, 81] width 11 height 11
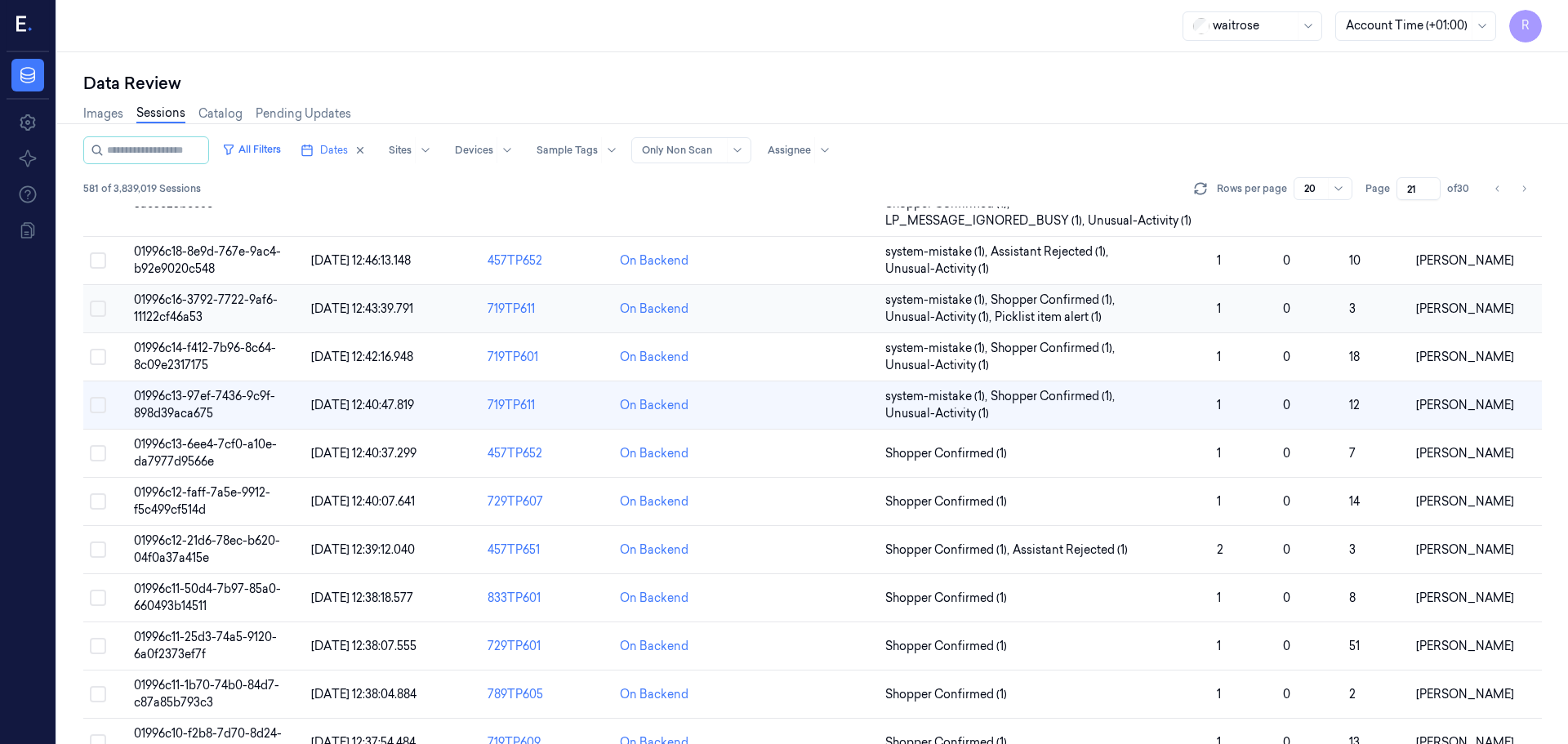
scroll to position [117, 0]
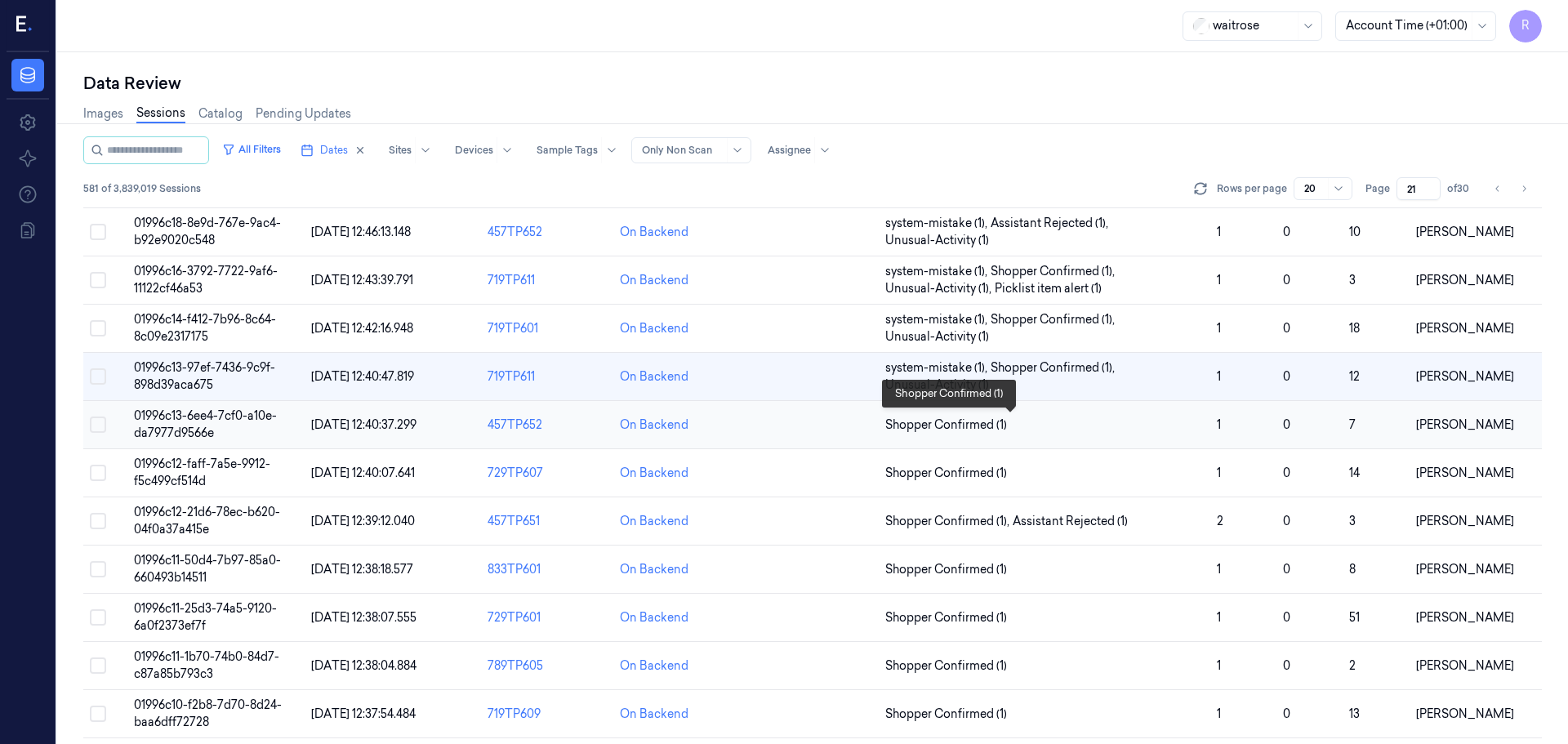
click at [1031, 419] on span "Shopper Confirmed (1)" at bounding box center [1044, 425] width 319 height 17
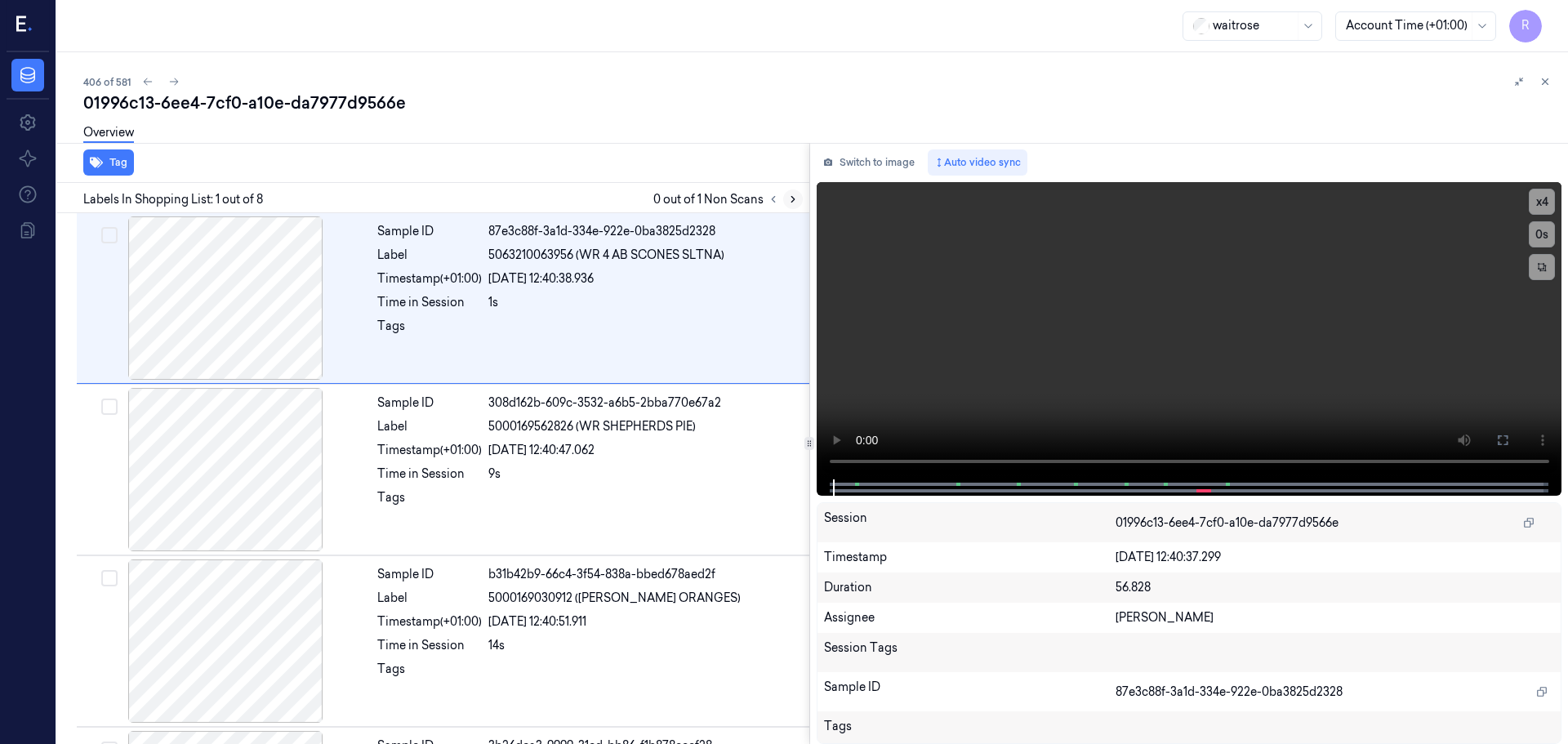
click at [799, 193] on button at bounding box center [793, 199] width 20 height 20
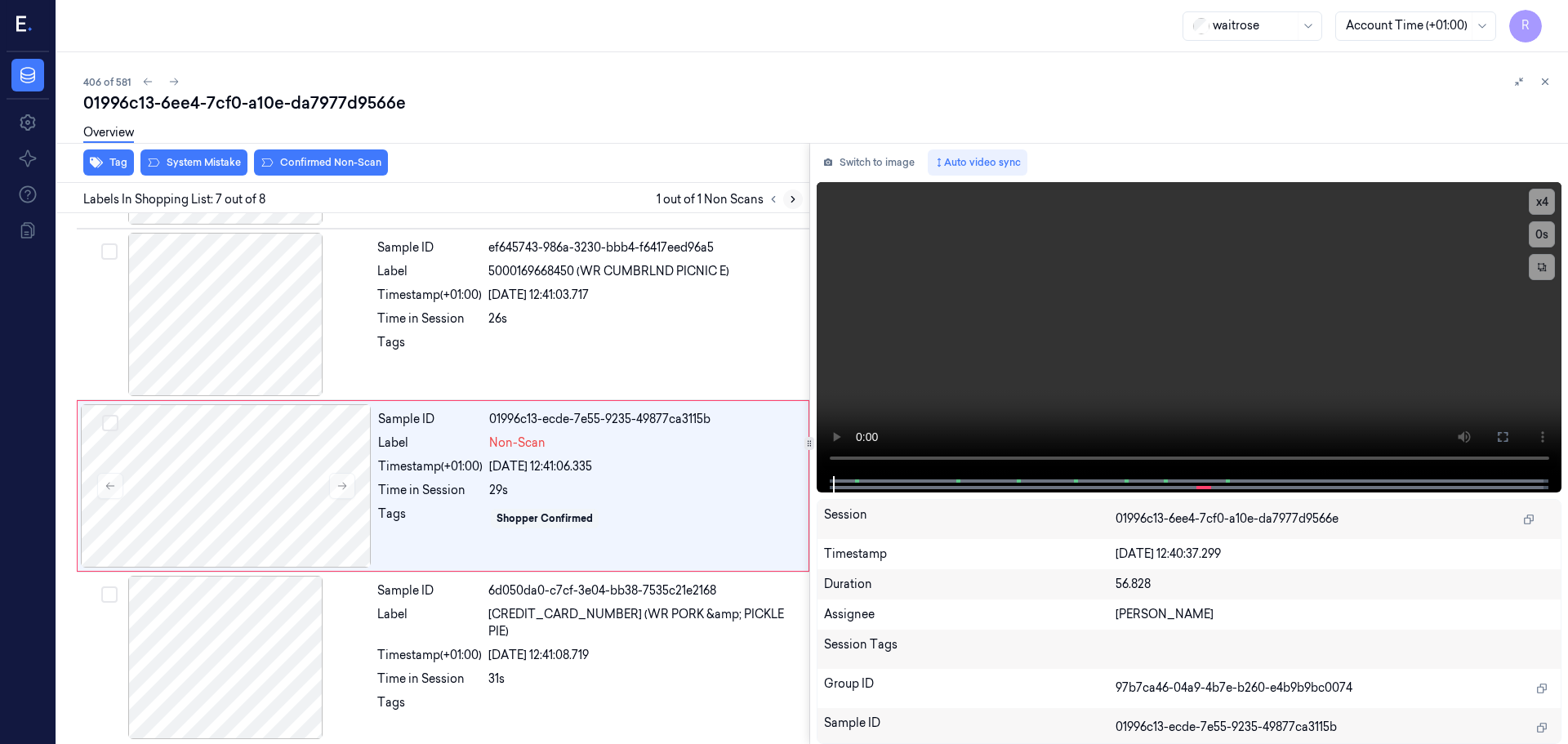
scroll to position [846, 0]
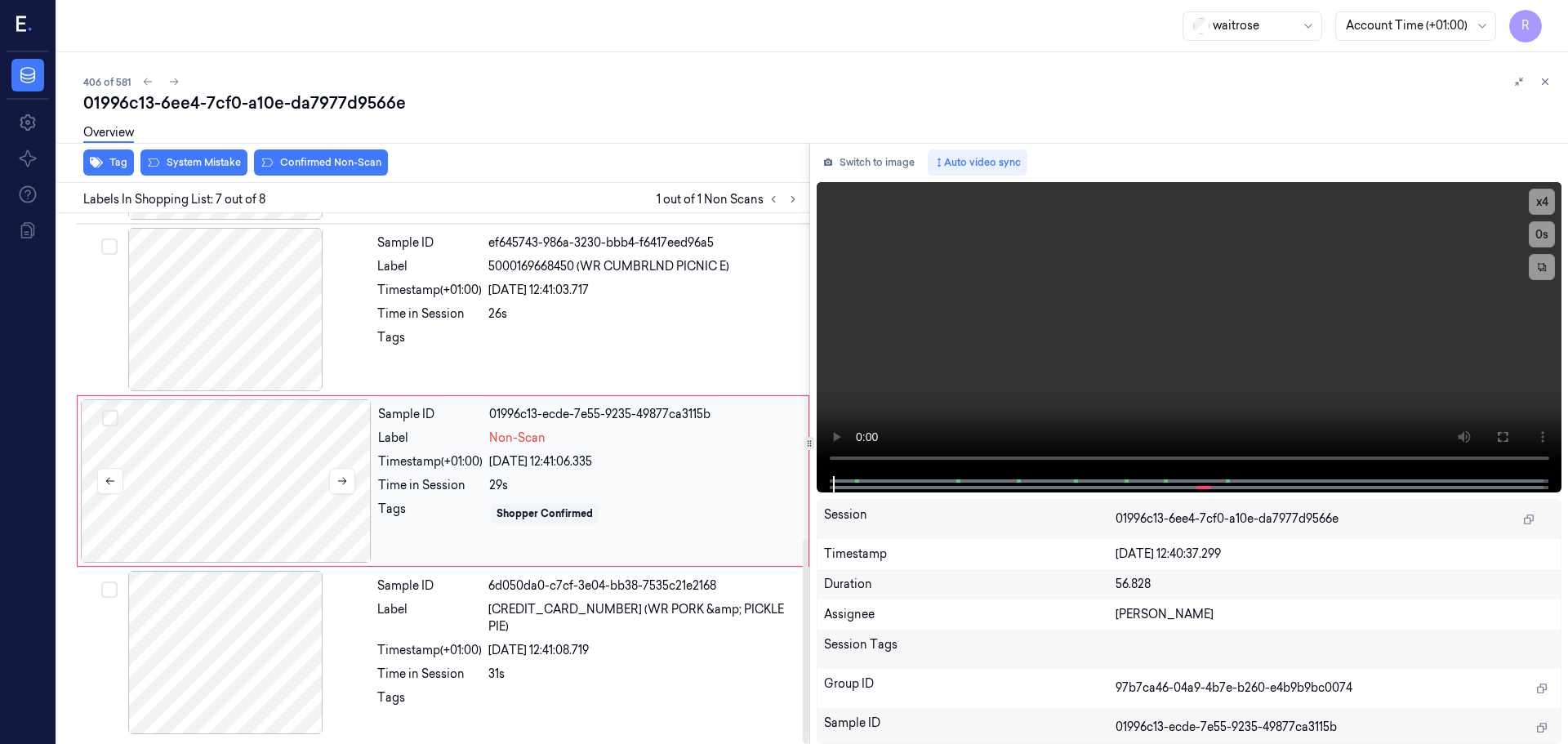
click at [362, 482] on div at bounding box center [226, 481] width 291 height 163
click at [356, 480] on div at bounding box center [226, 481] width 291 height 163
click at [348, 477] on button at bounding box center [342, 481] width 26 height 26
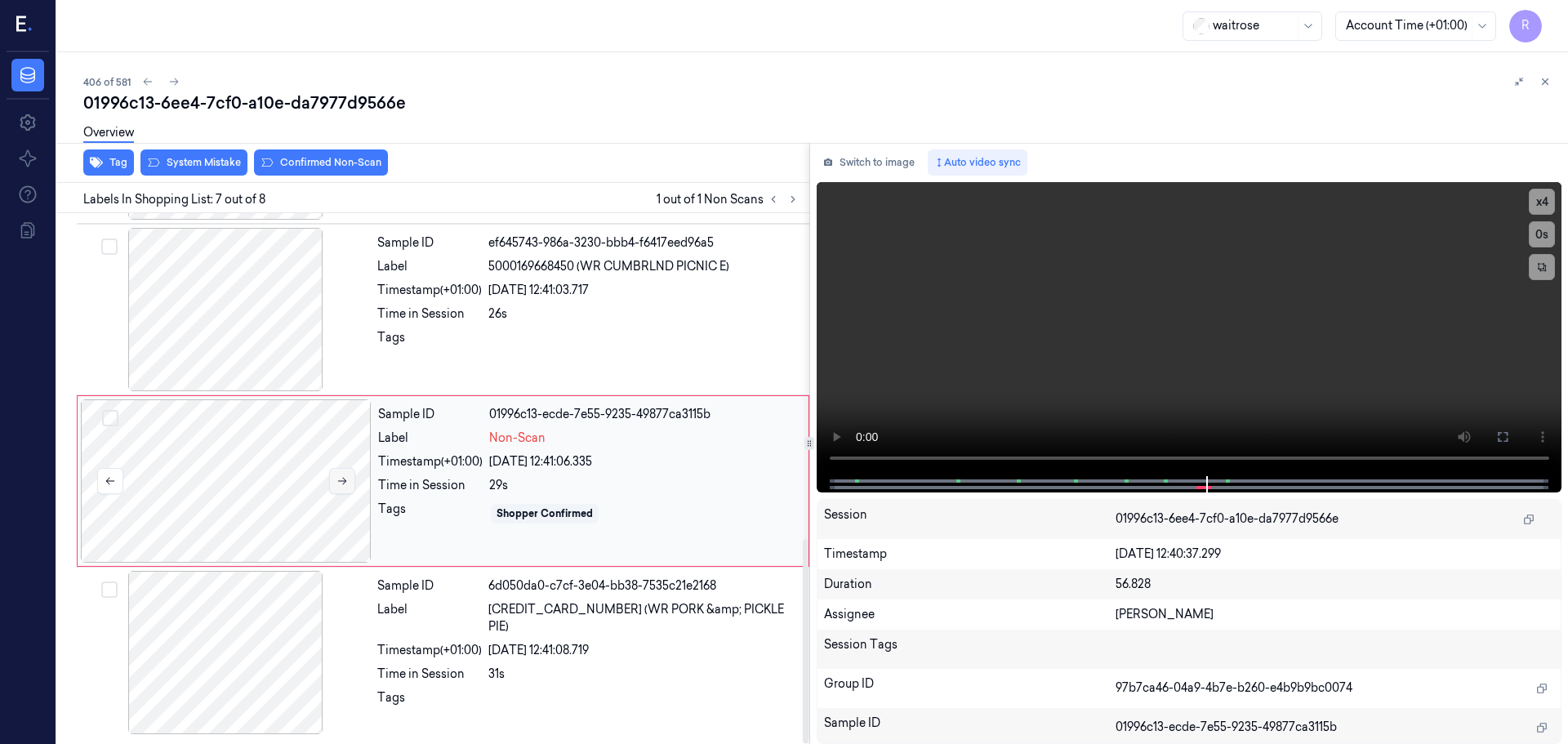
click at [348, 477] on button at bounding box center [342, 481] width 26 height 26
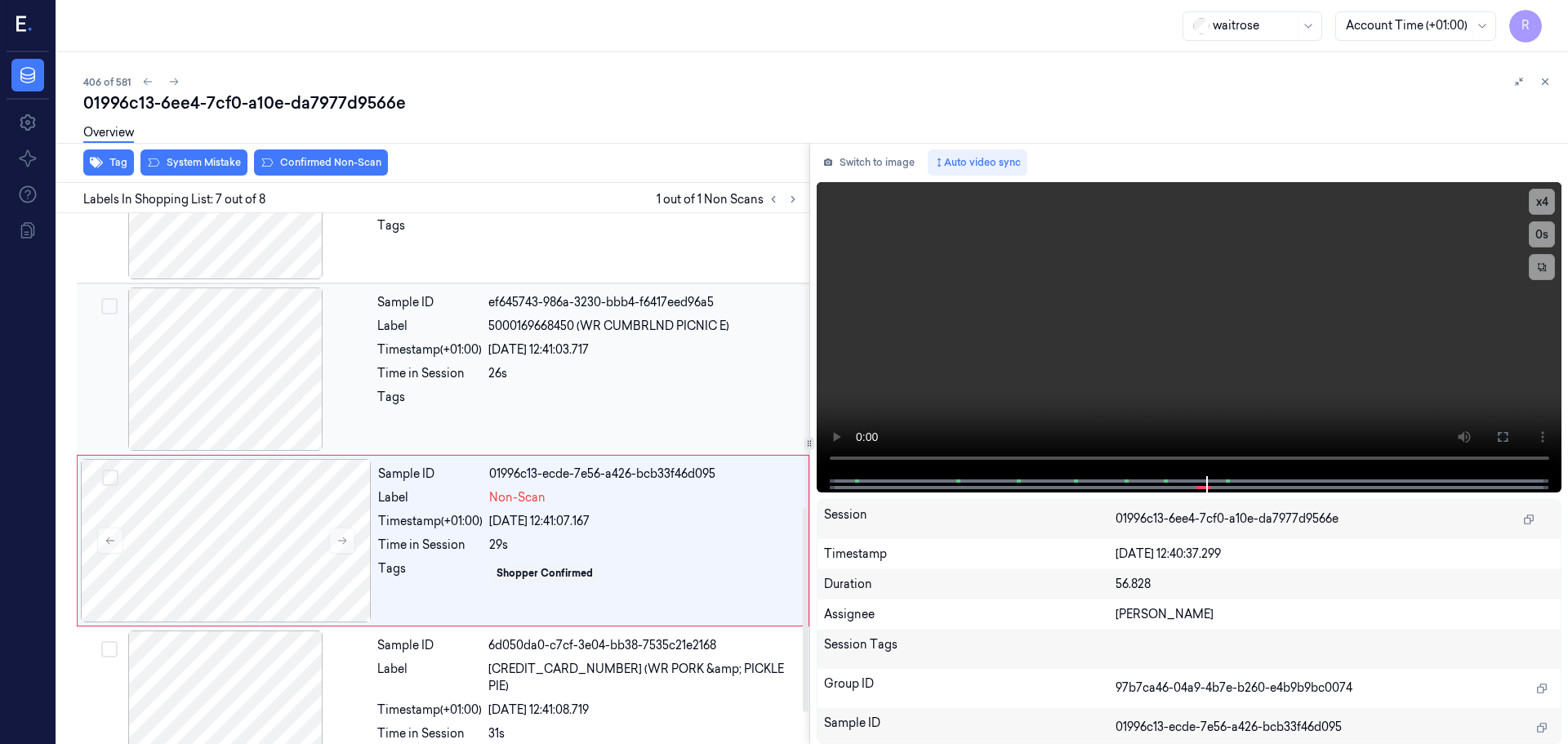
scroll to position [764, 0]
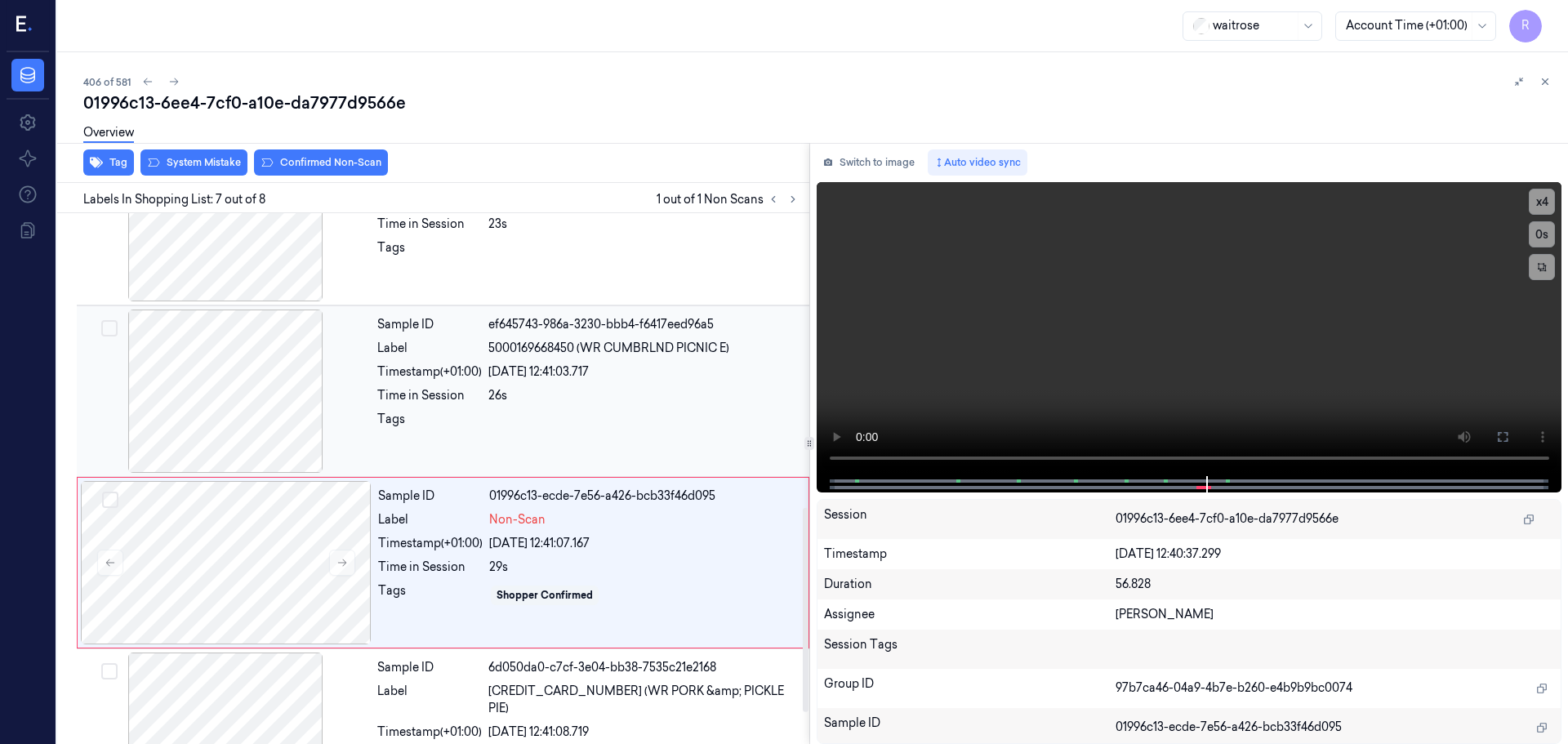
click at [217, 386] on div at bounding box center [225, 391] width 291 height 163
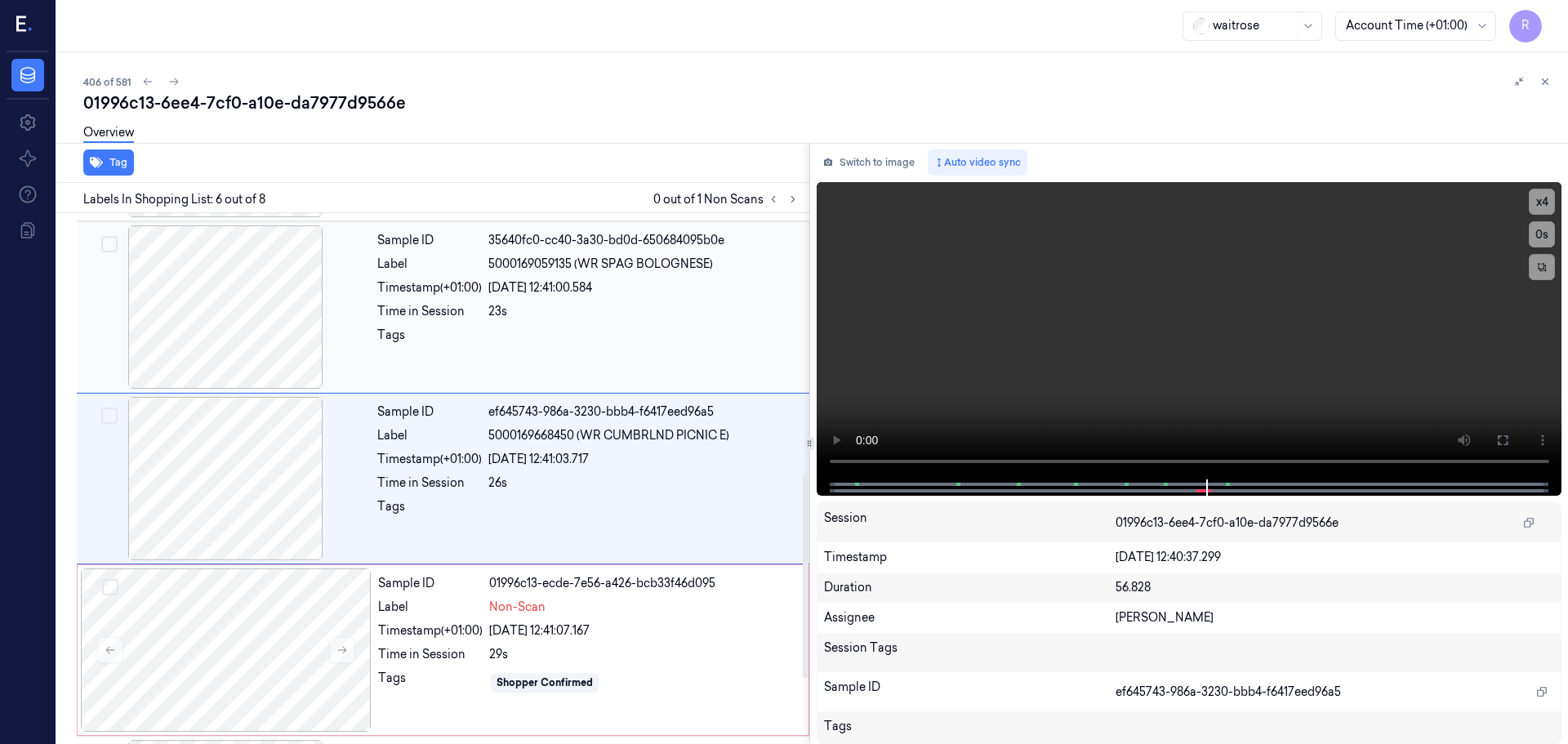
click at [269, 340] on div at bounding box center [225, 306] width 291 height 163
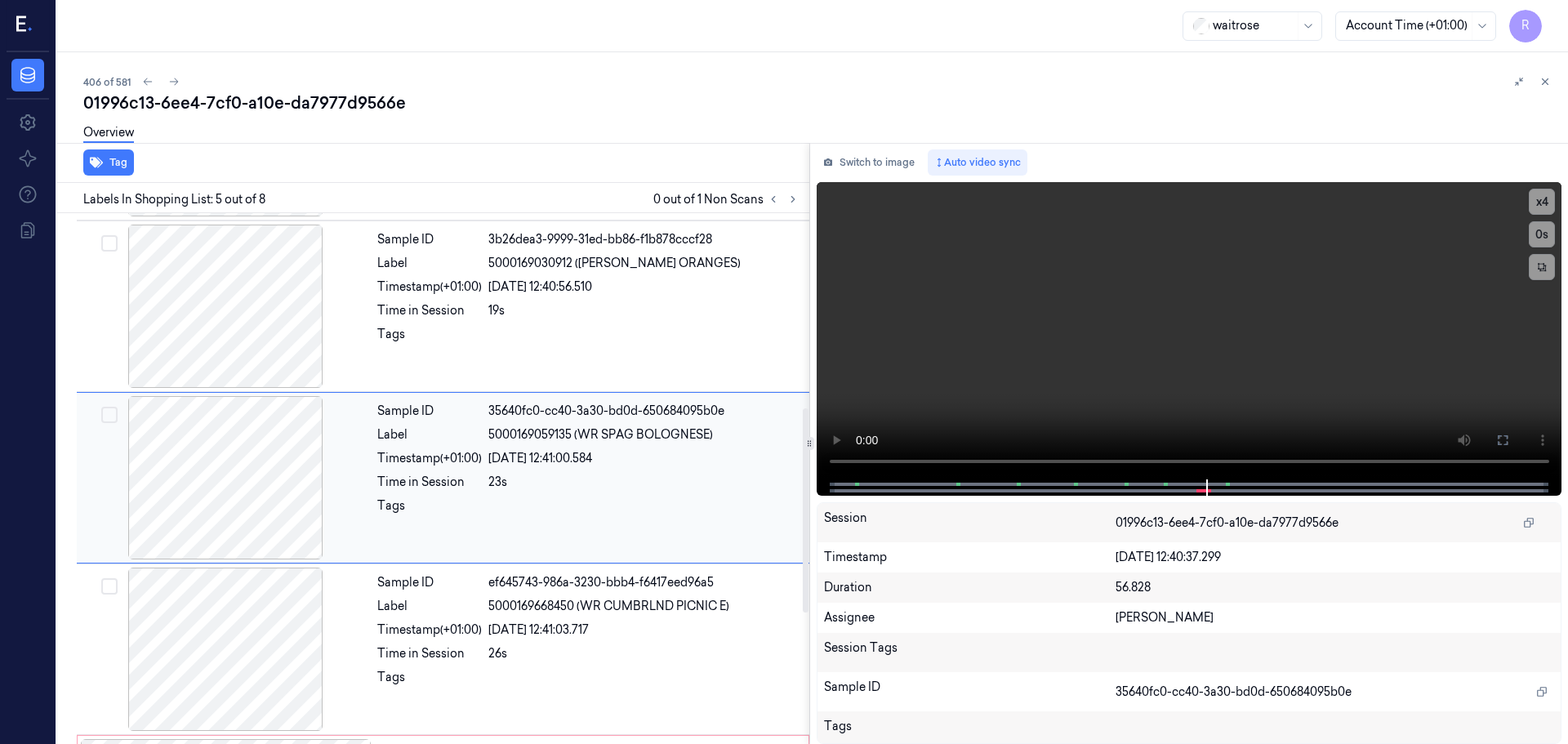
scroll to position [506, 0]
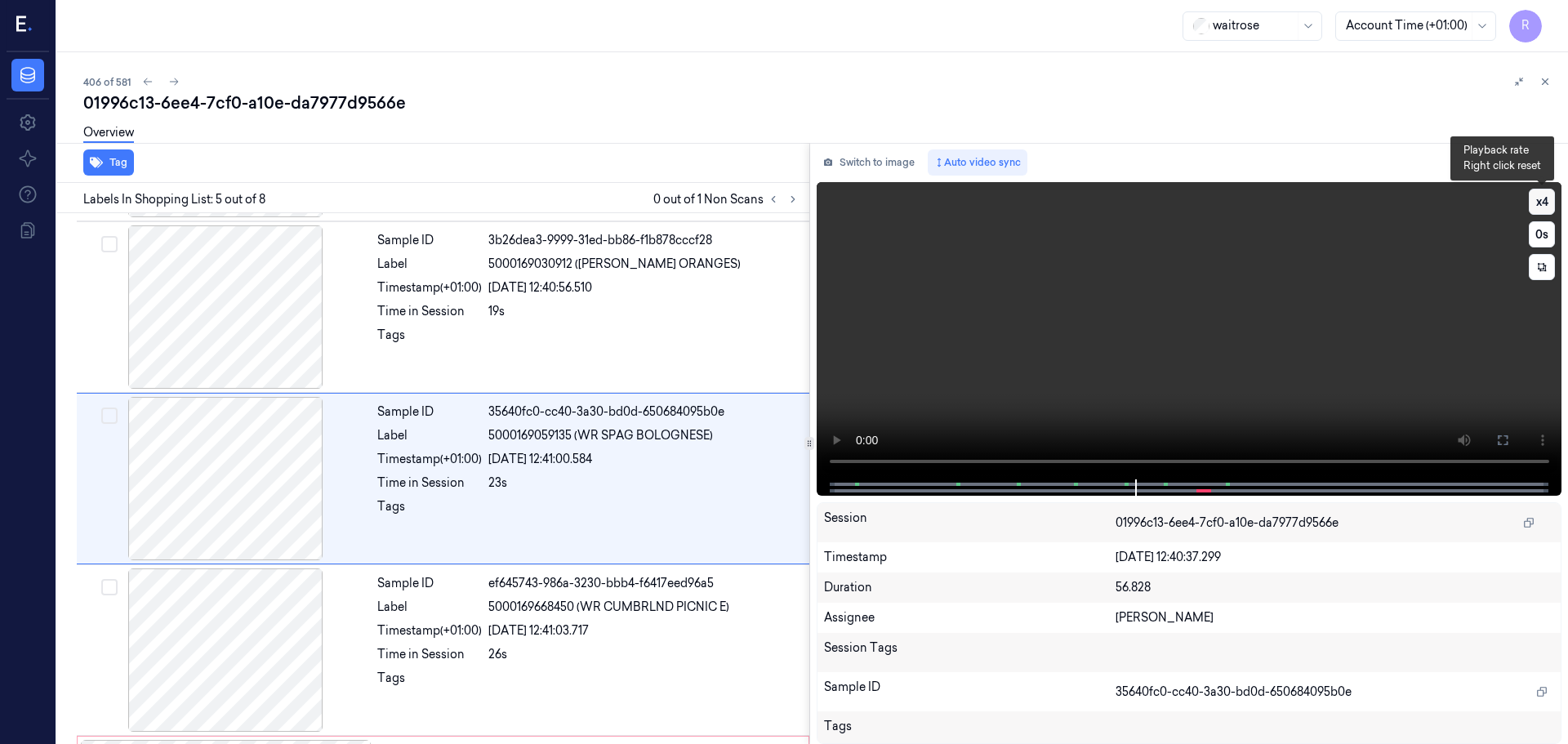
click at [1547, 195] on button "x 4" at bounding box center [1542, 202] width 26 height 26
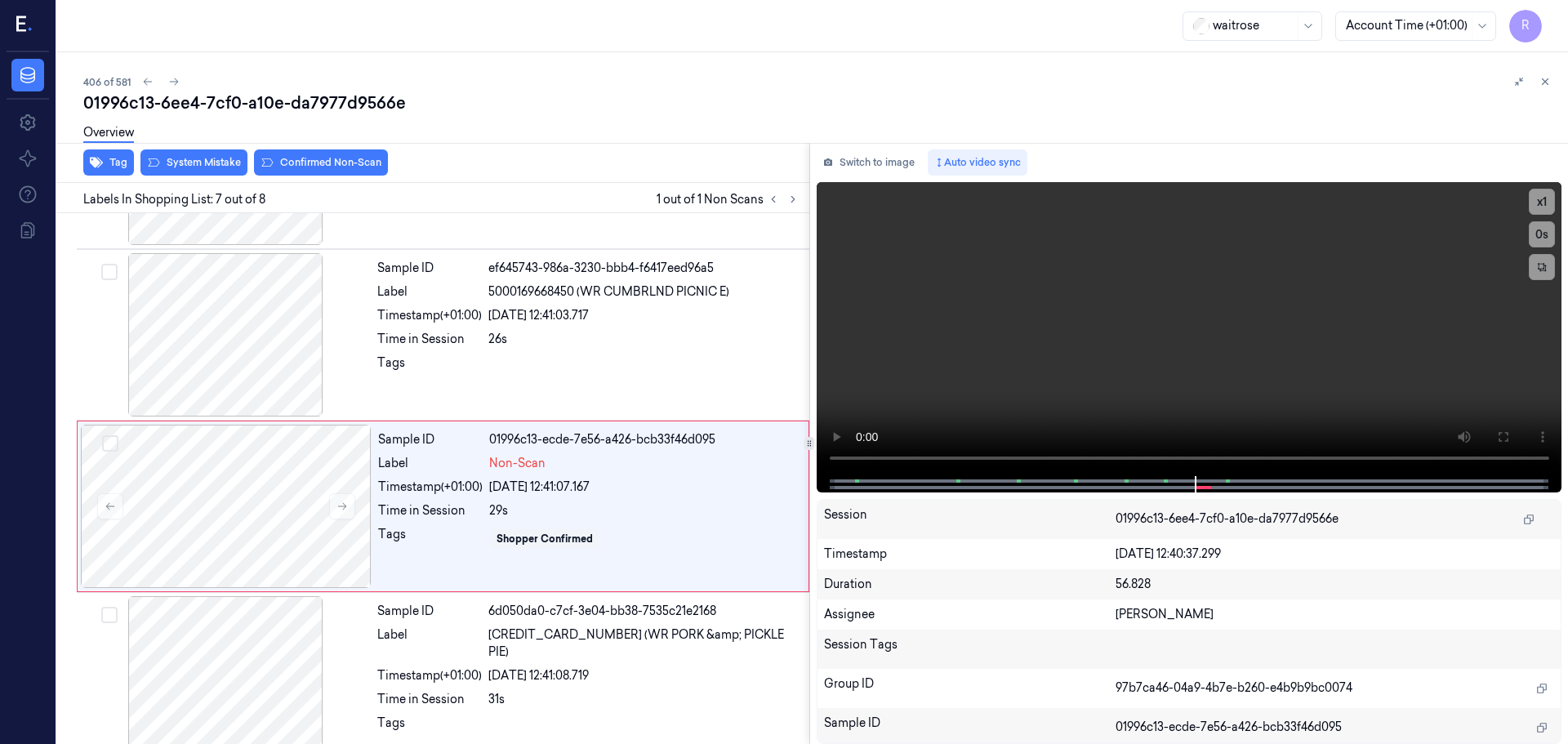
scroll to position [846, 0]
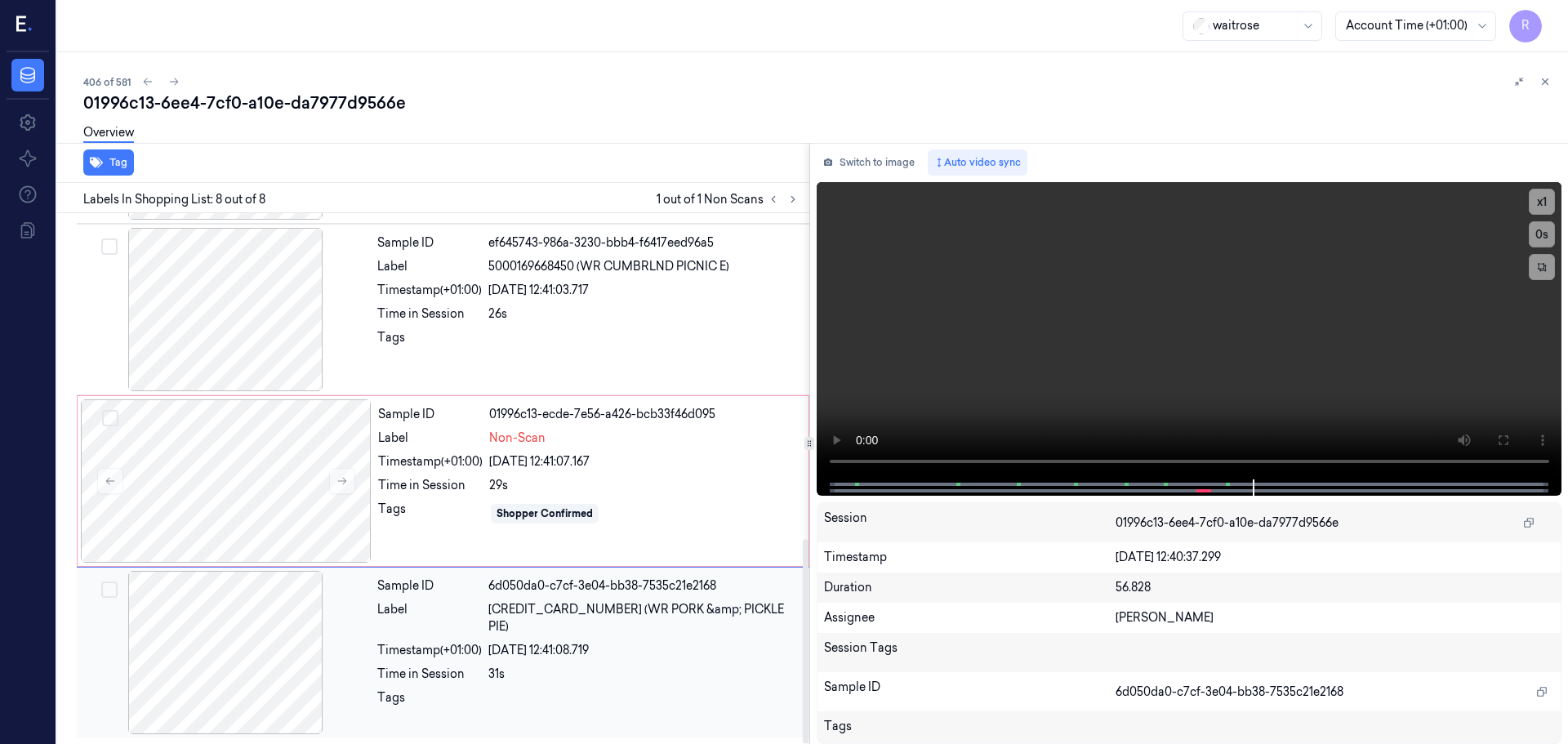
click at [263, 655] on div at bounding box center [225, 652] width 291 height 163
click at [270, 368] on div at bounding box center [225, 309] width 291 height 163
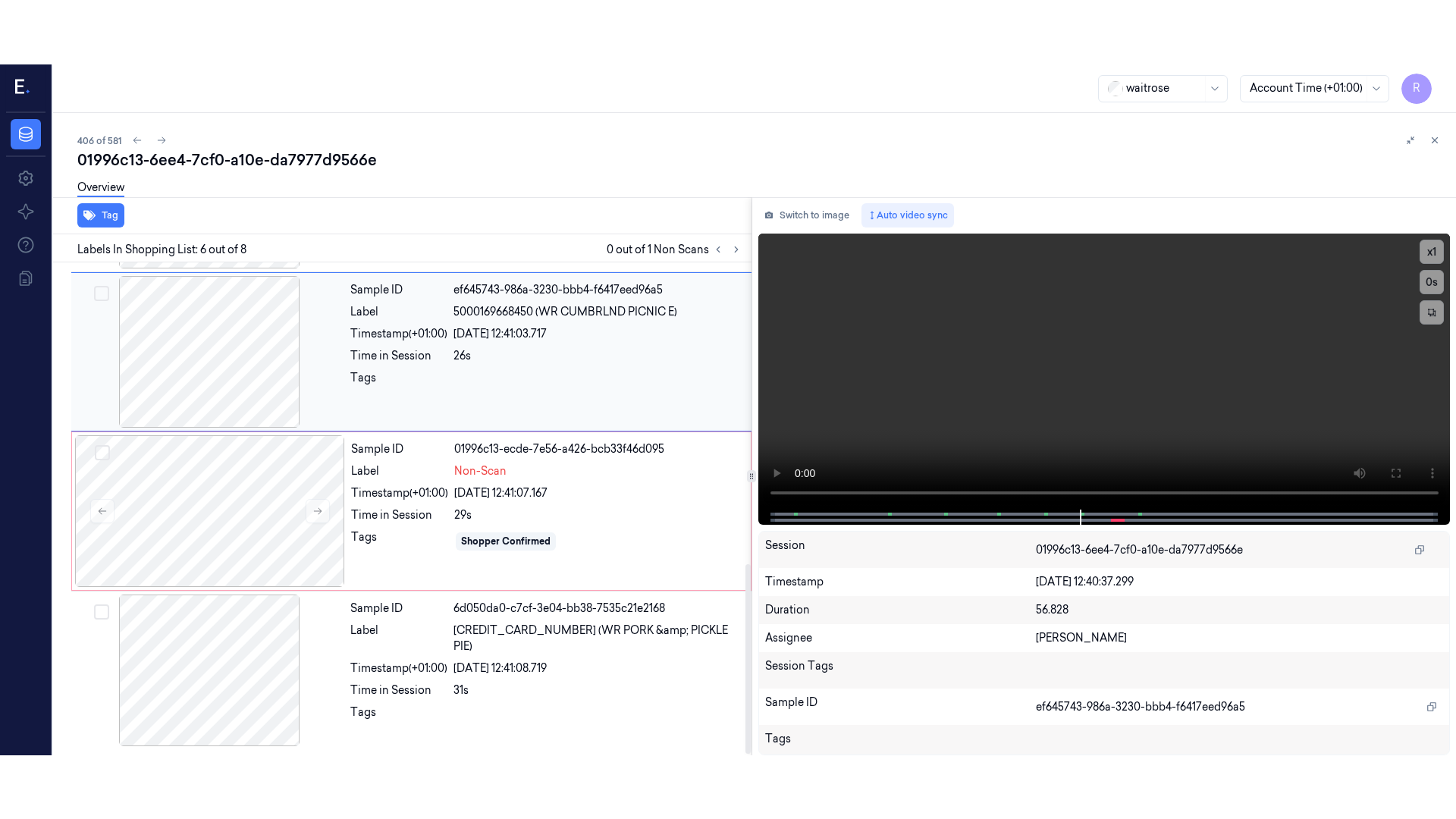
scroll to position [628, 0]
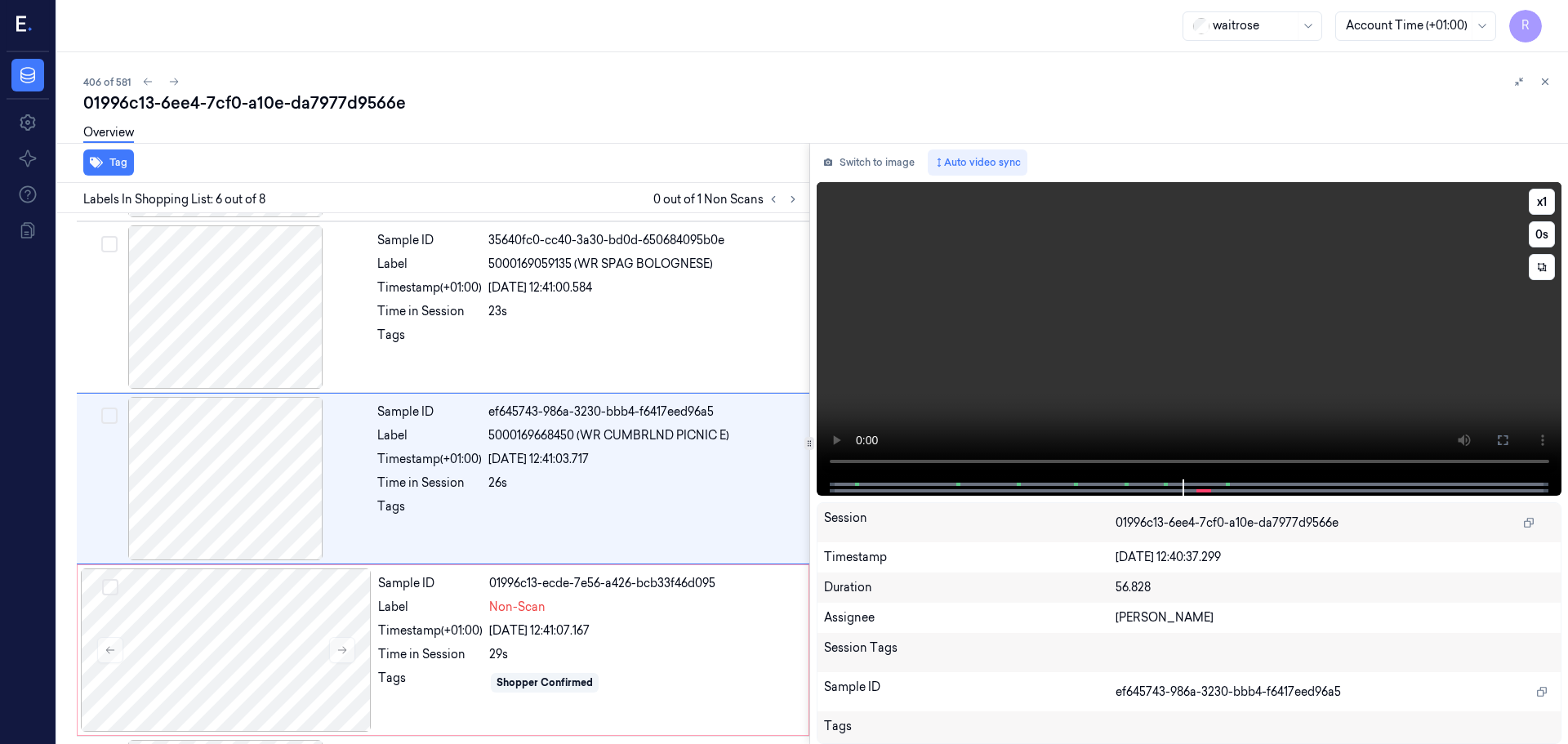
click at [1504, 443] on icon at bounding box center [1502, 439] width 13 height 13
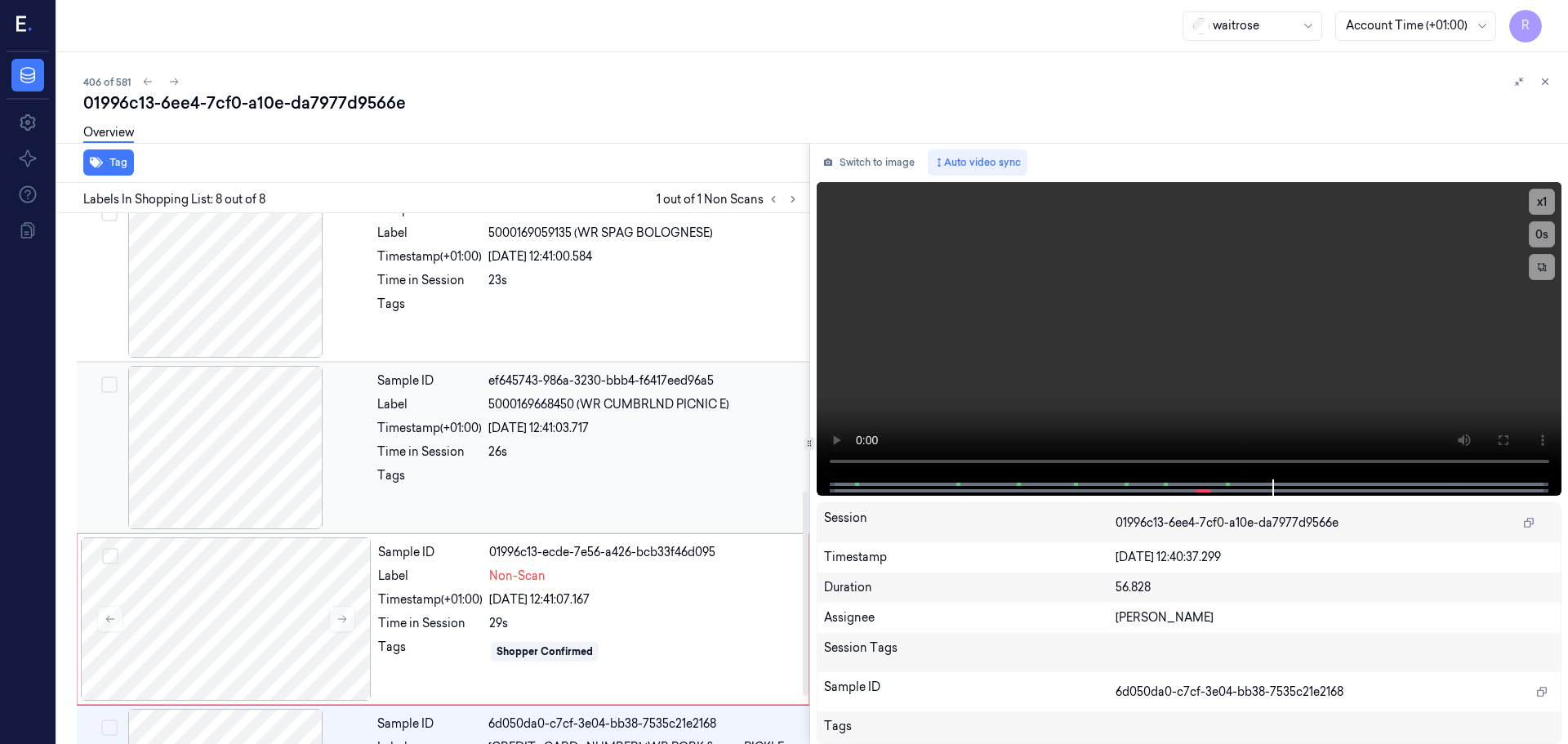
scroll to position [846, 0]
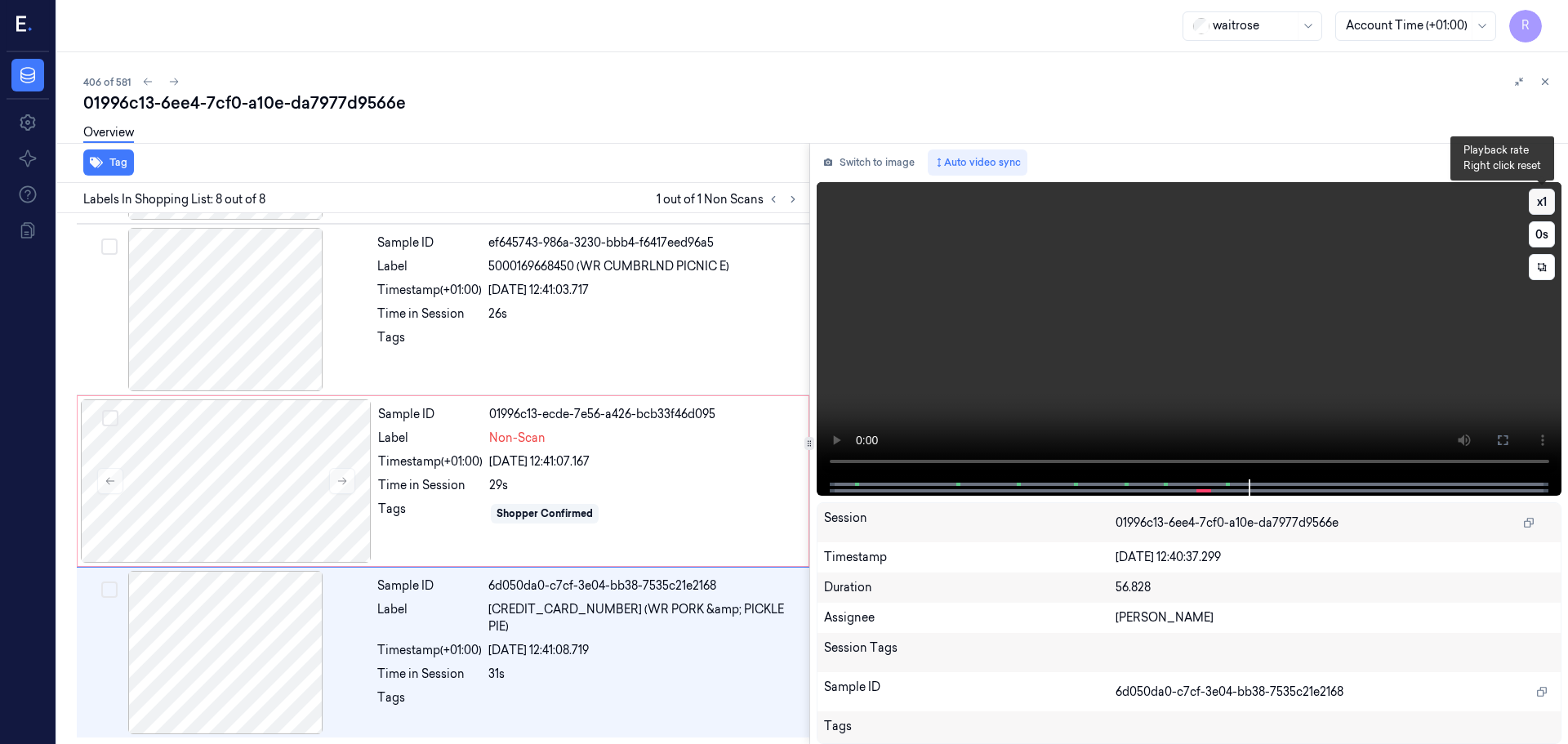
click at [1548, 205] on button "x 1" at bounding box center [1542, 202] width 26 height 26
click at [1548, 205] on button "x 2" at bounding box center [1542, 202] width 26 height 26
click at [453, 445] on div "Label" at bounding box center [430, 438] width 104 height 17
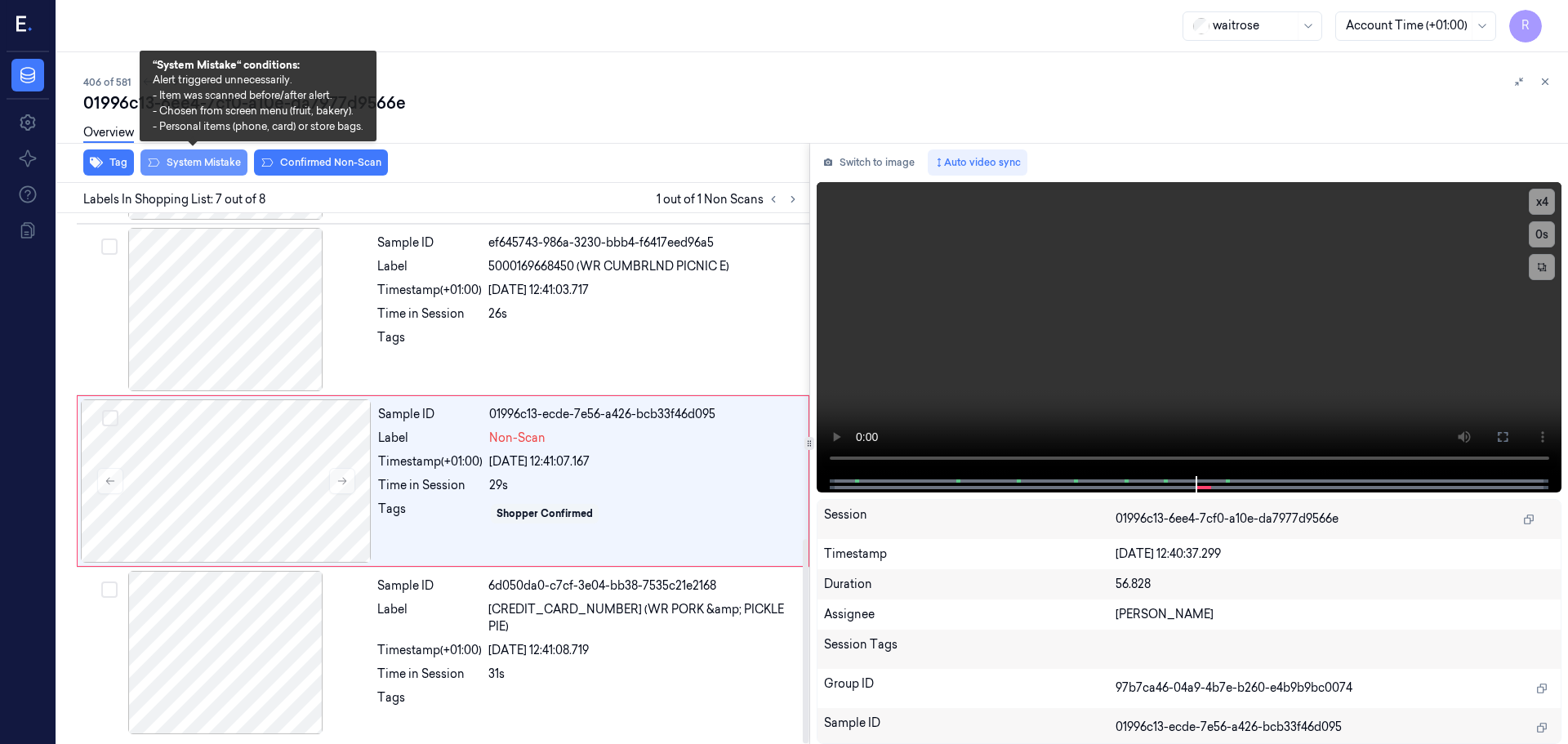
click at [173, 160] on button "System Mistake" at bounding box center [194, 162] width 107 height 26
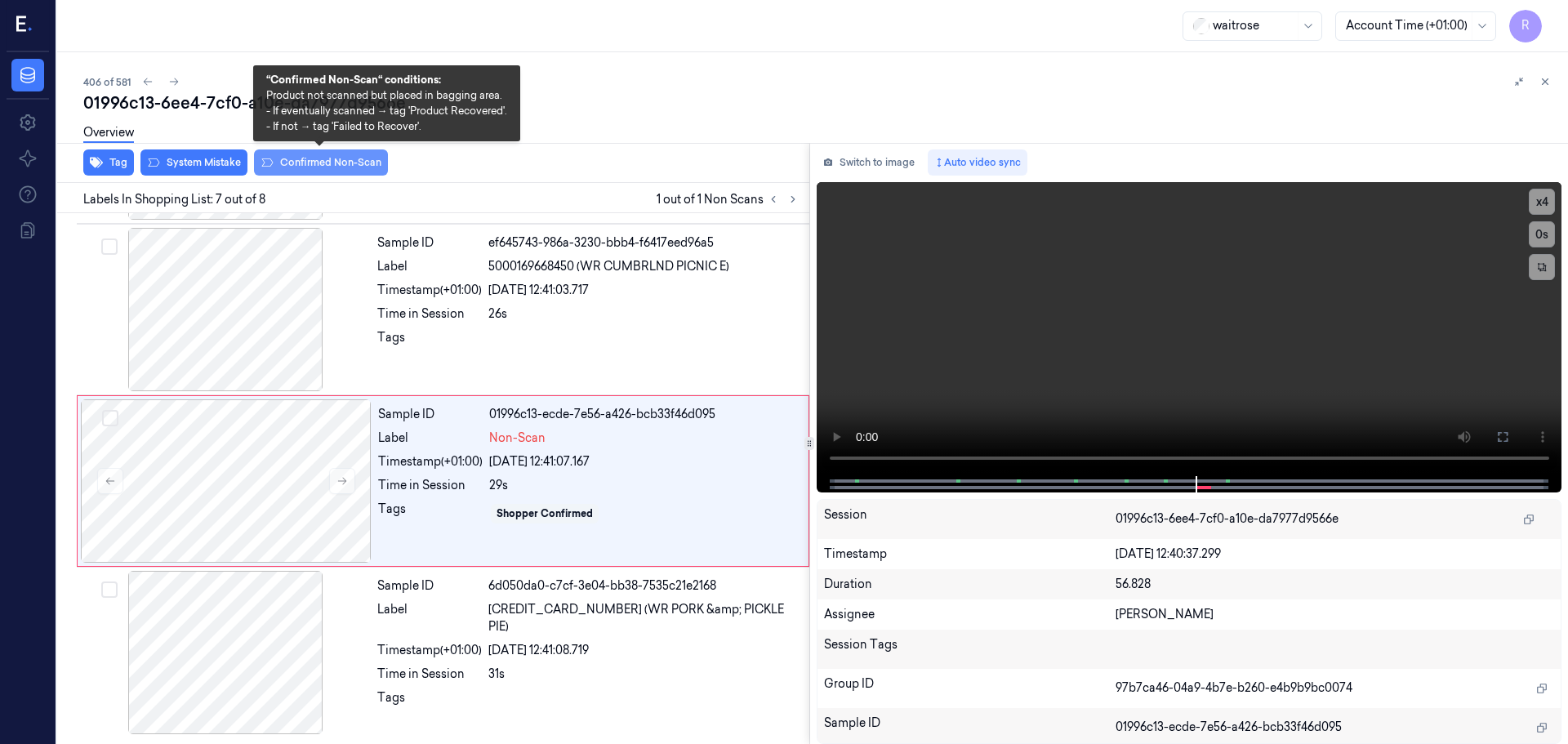
click at [307, 161] on button "Confirmed Non-Scan" at bounding box center [320, 162] width 134 height 26
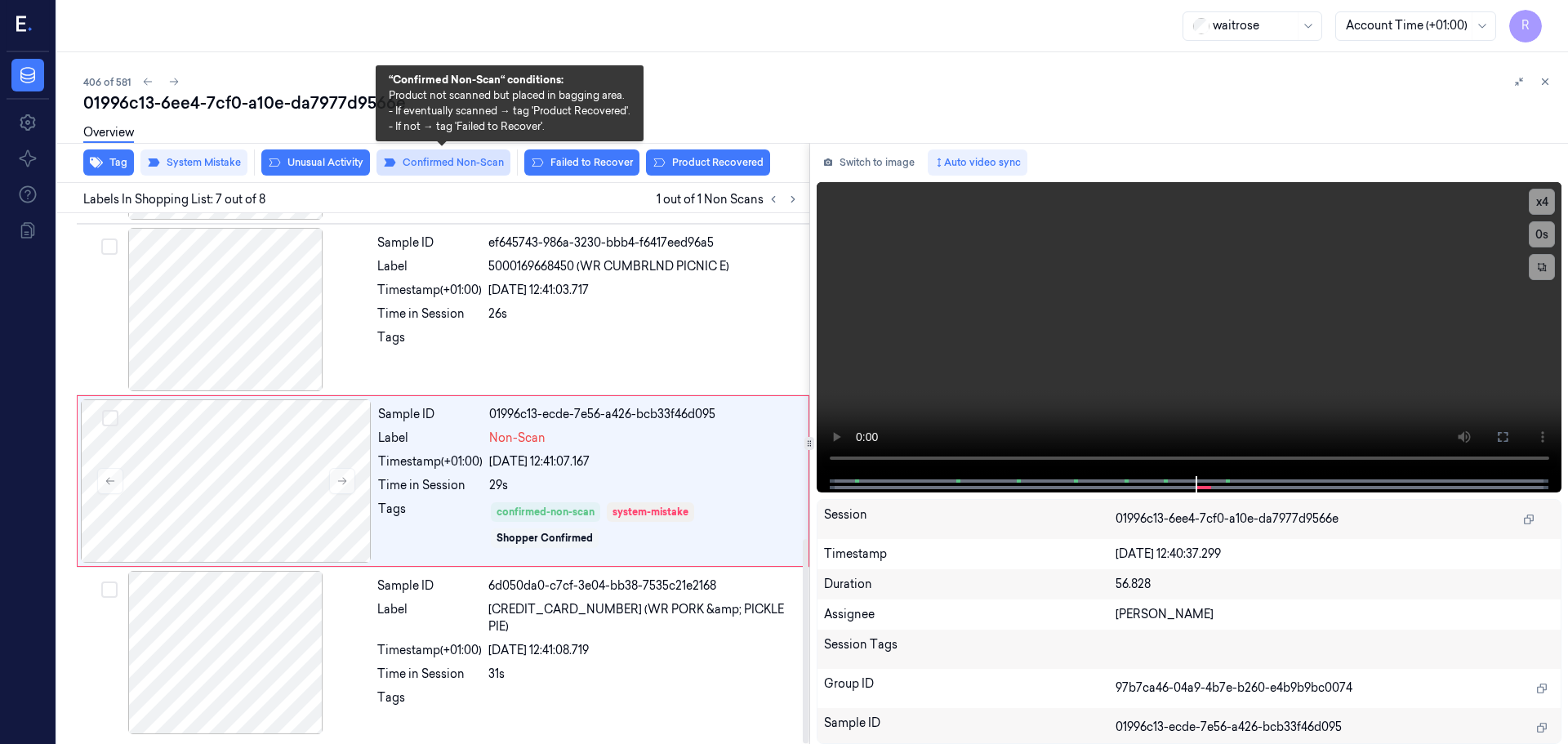
click at [443, 159] on button "Confirmed Non-Scan" at bounding box center [443, 162] width 134 height 26
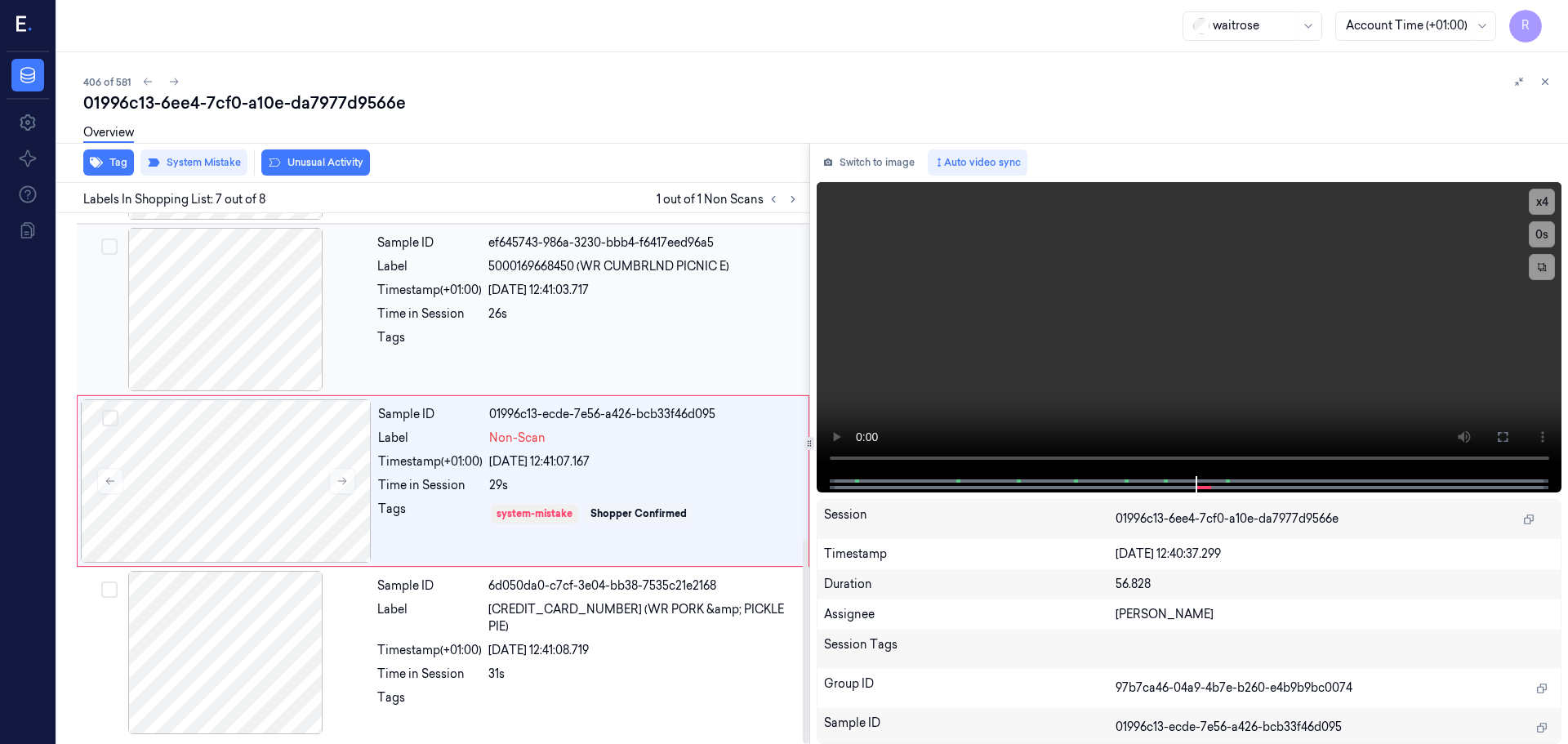
click at [495, 307] on div "26s" at bounding box center [644, 314] width 311 height 17
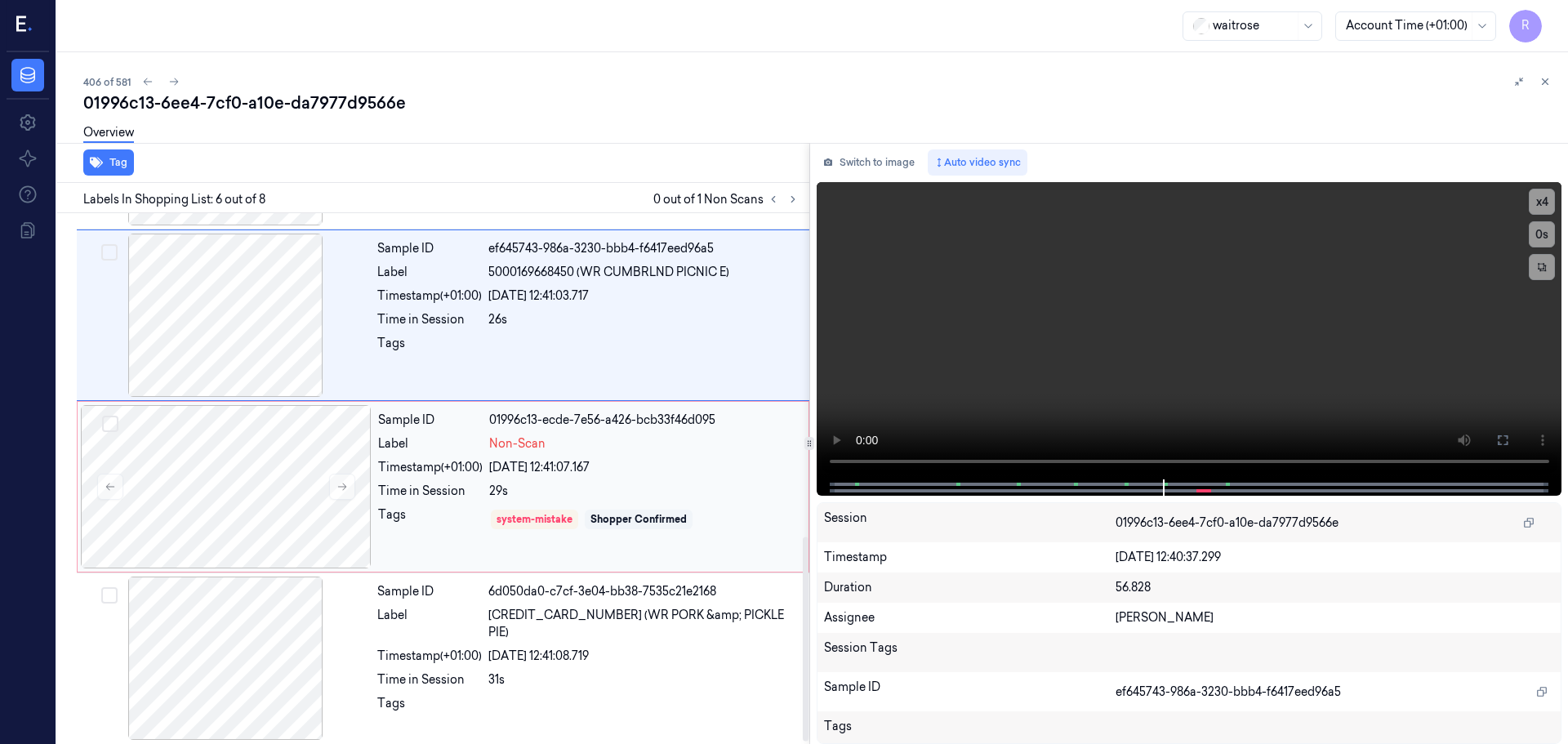
click at [424, 494] on div "Time in Session" at bounding box center [430, 491] width 104 height 17
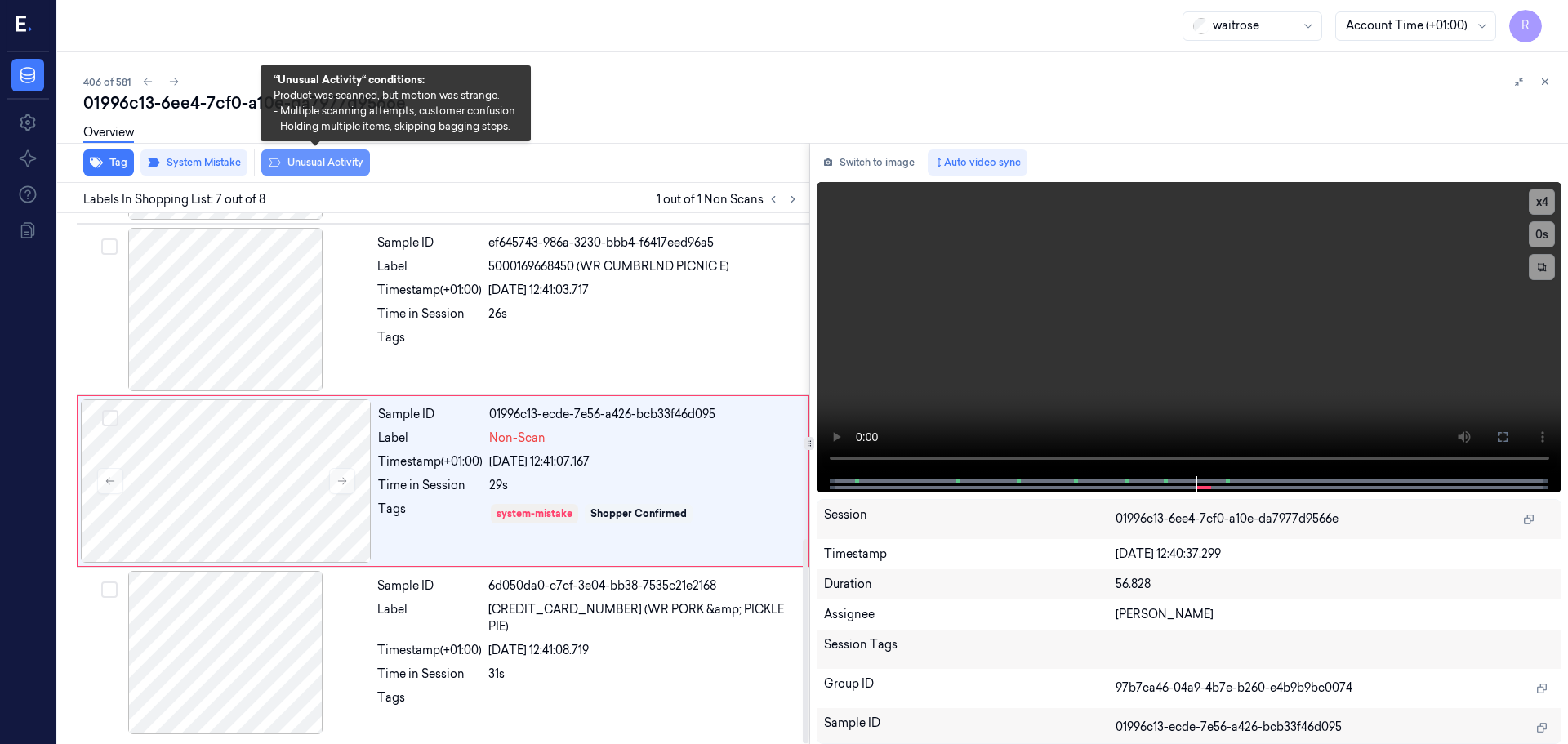
click at [313, 162] on button "Unusual Activity" at bounding box center [316, 162] width 109 height 26
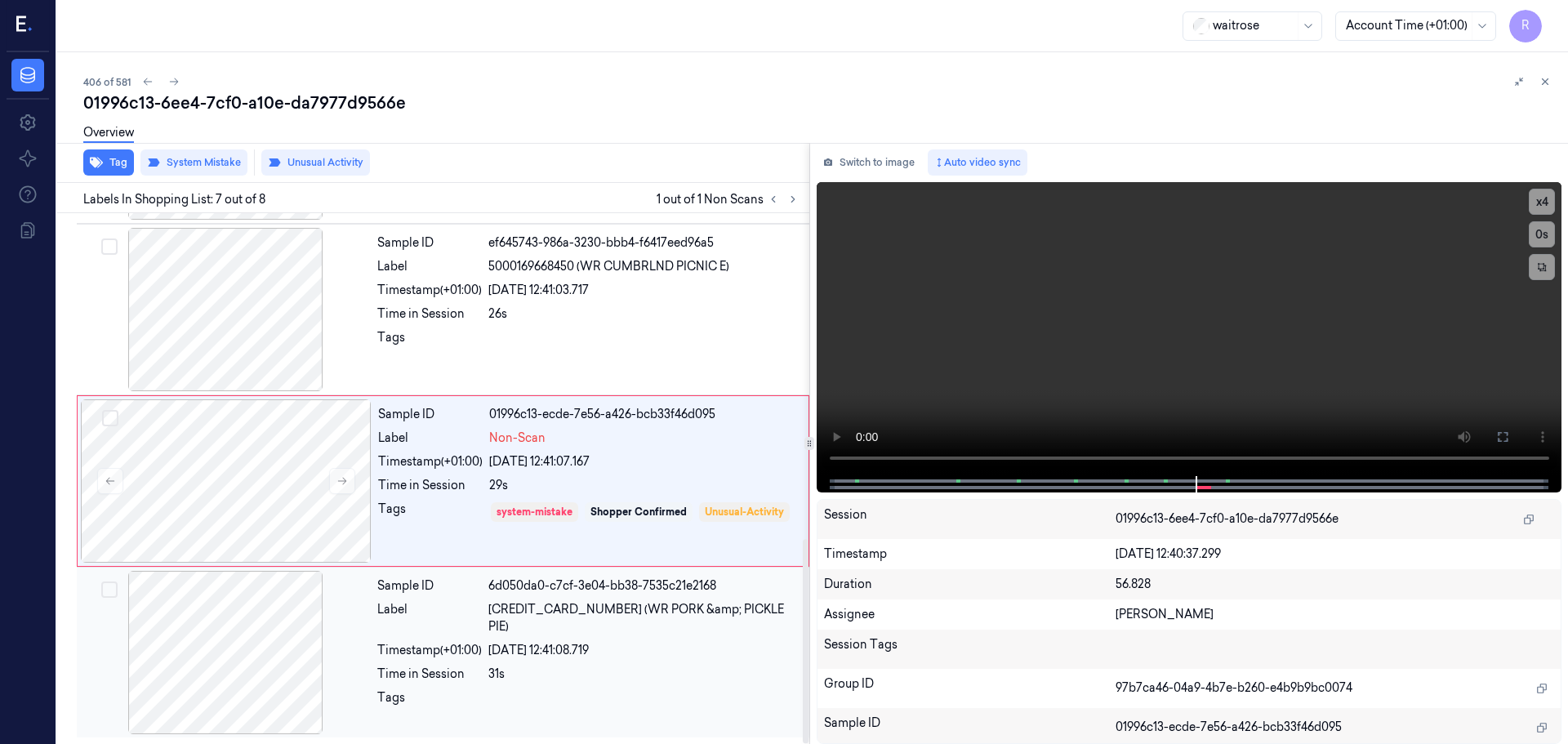
click at [518, 689] on div at bounding box center [644, 702] width 311 height 26
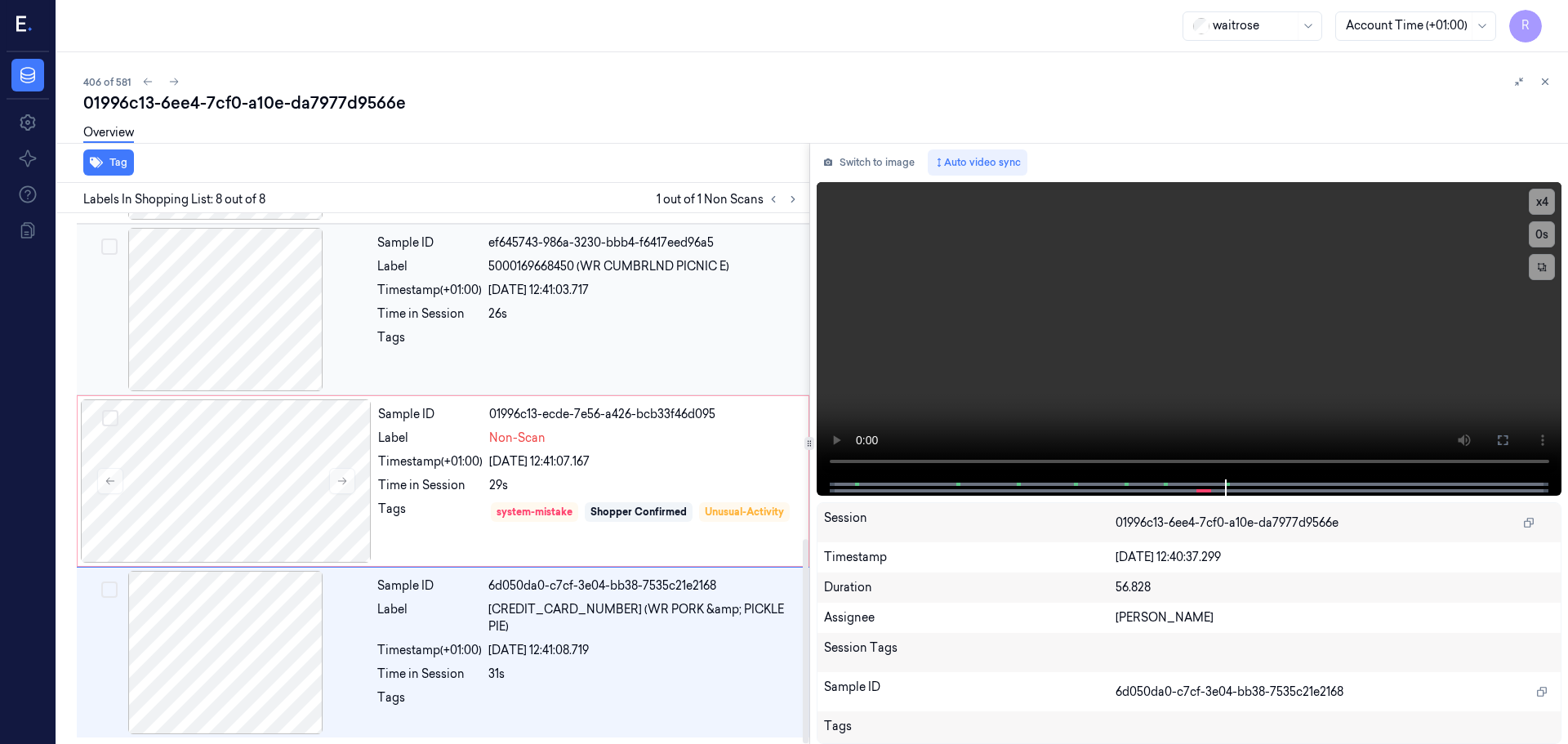
click at [449, 331] on div "Tags" at bounding box center [429, 342] width 104 height 26
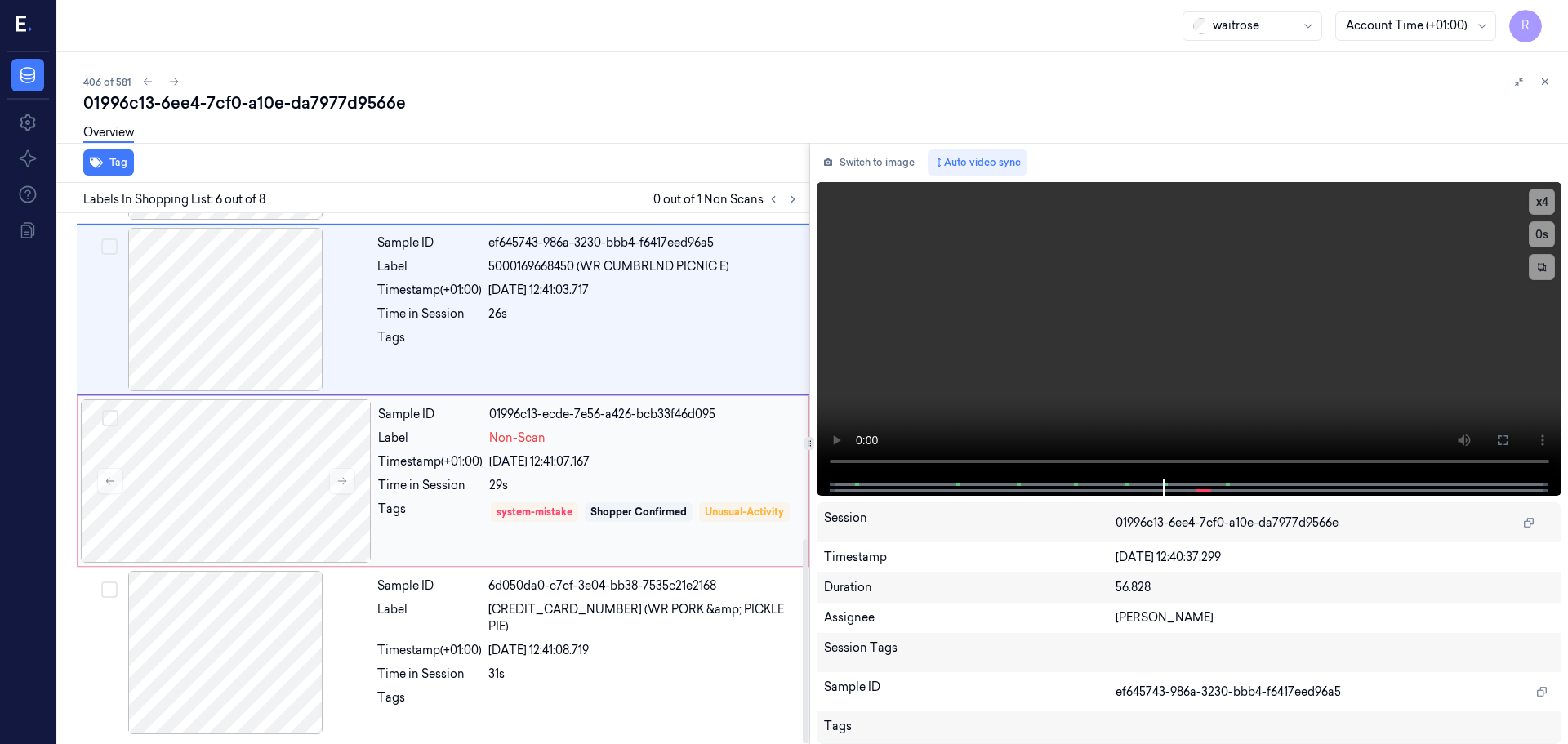
click at [427, 515] on div "Tags" at bounding box center [430, 524] width 104 height 47
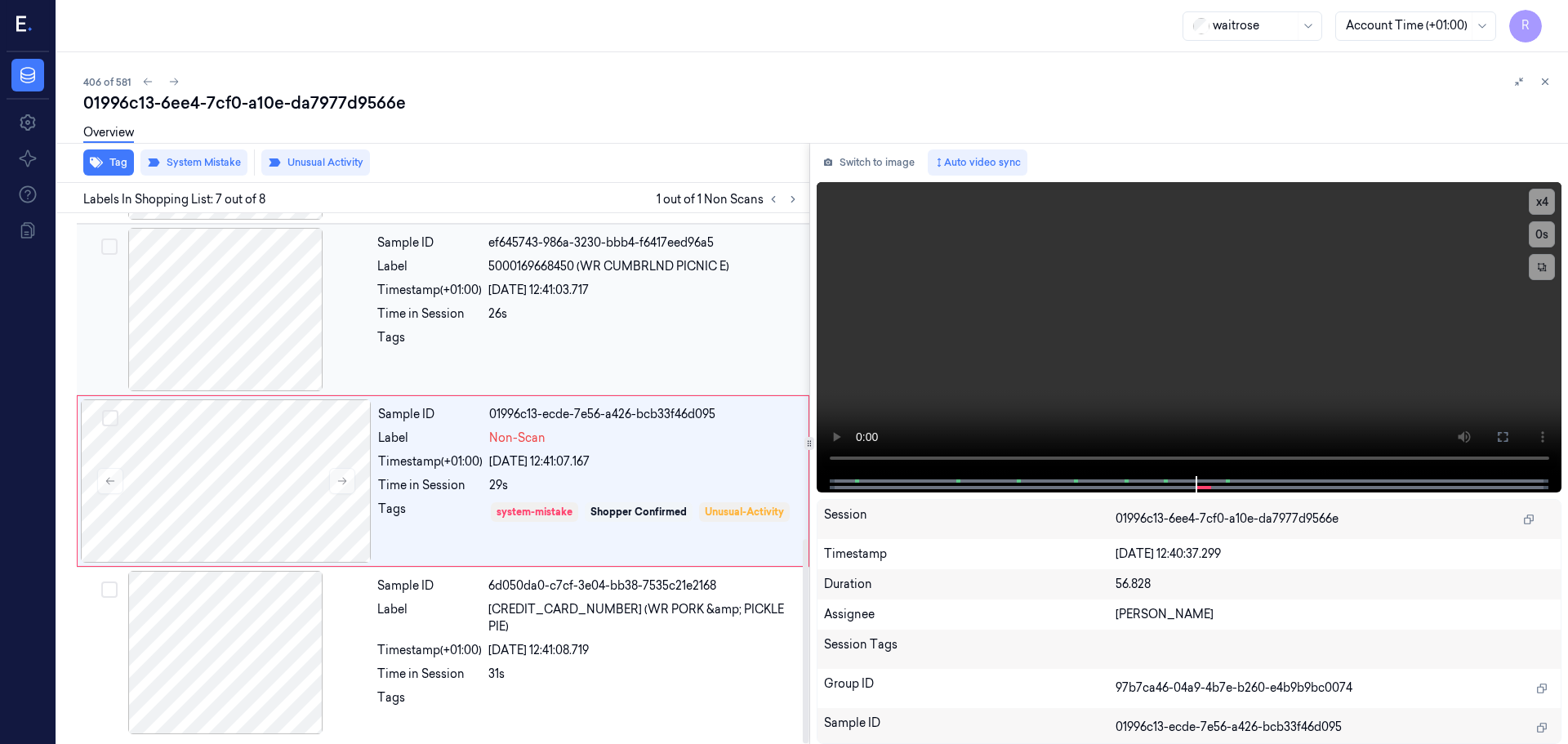
click at [435, 355] on div "Tags" at bounding box center [429, 342] width 104 height 26
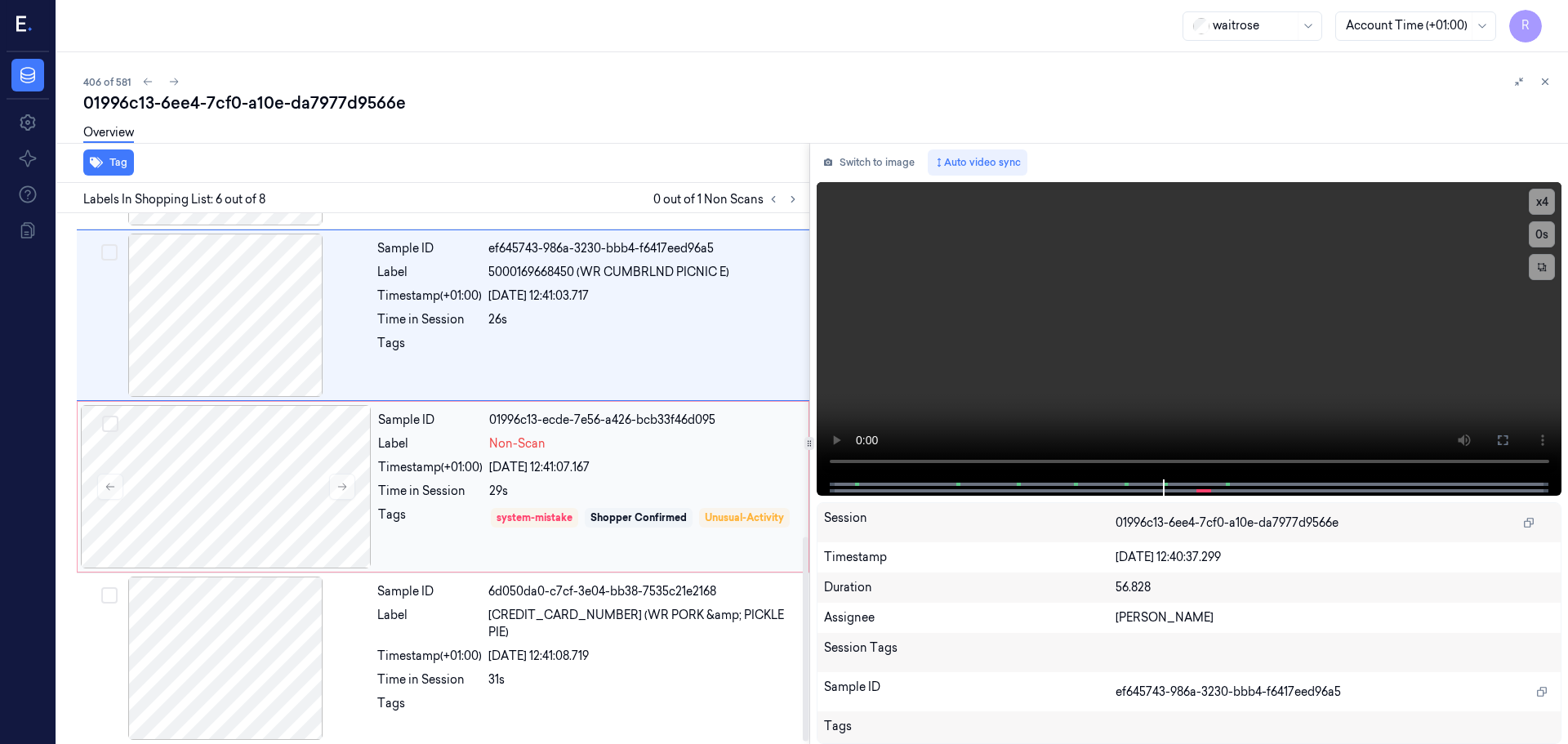
click at [426, 495] on div "Time in Session" at bounding box center [430, 491] width 104 height 17
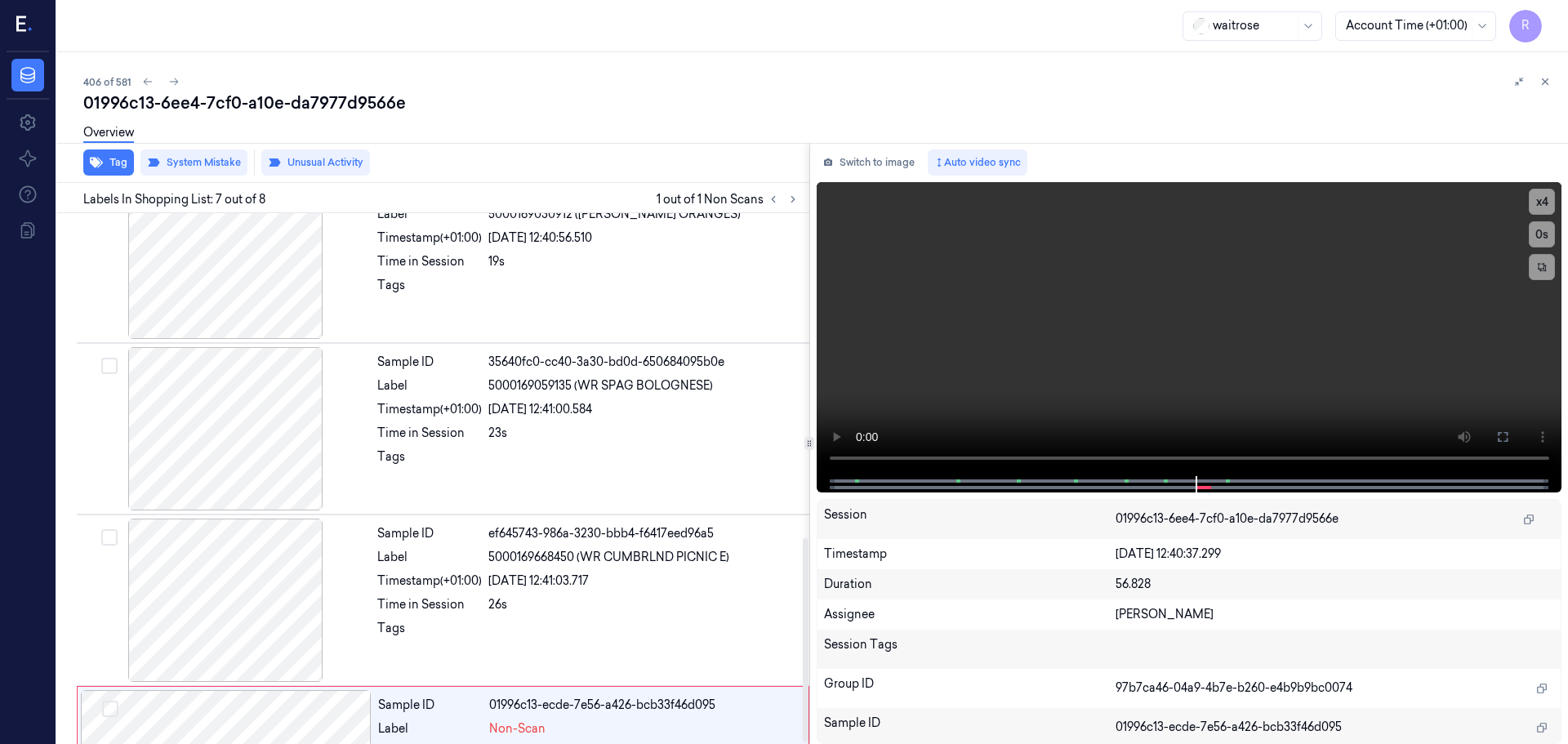
scroll to position [356, 0]
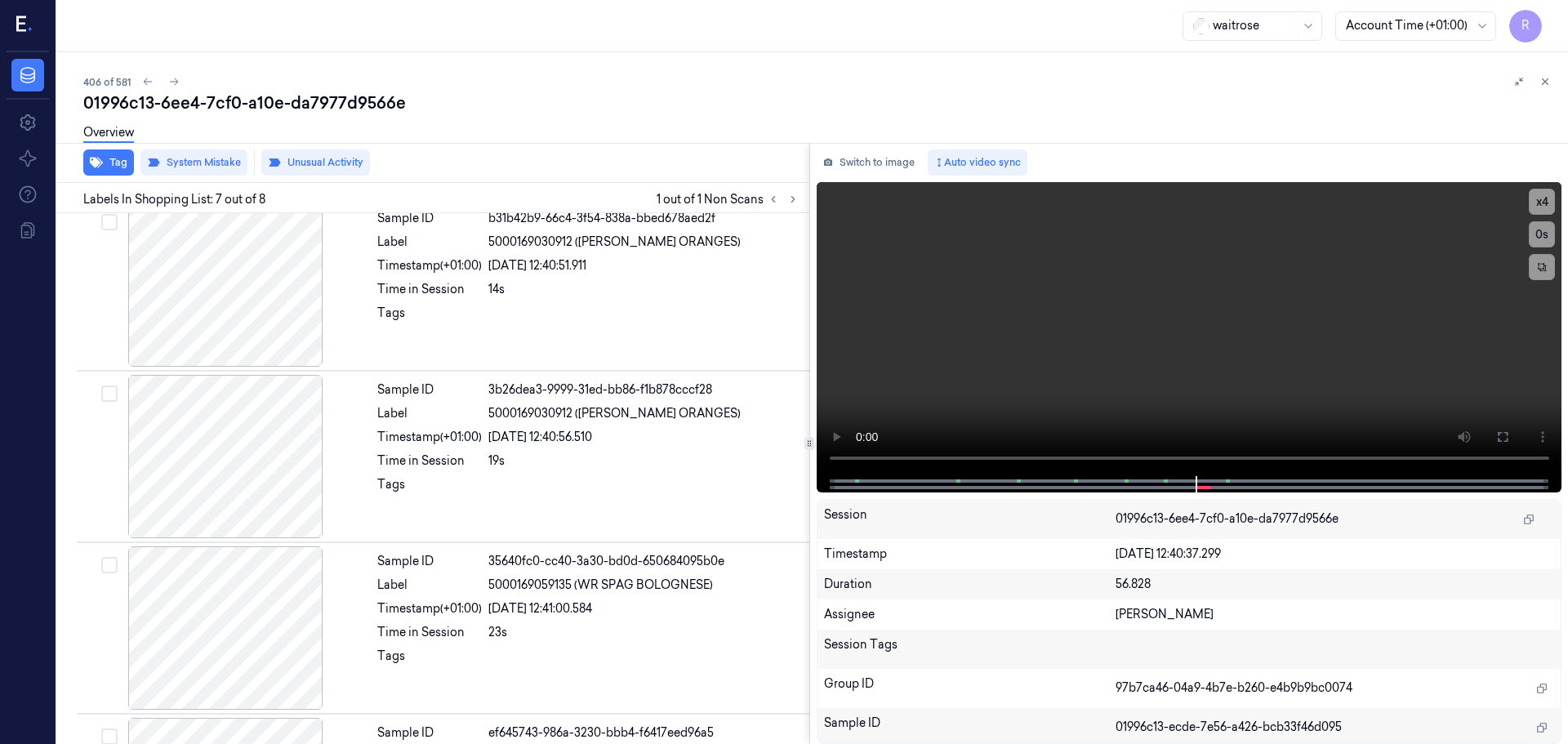
click at [1543, 80] on icon at bounding box center [1545, 81] width 11 height 11
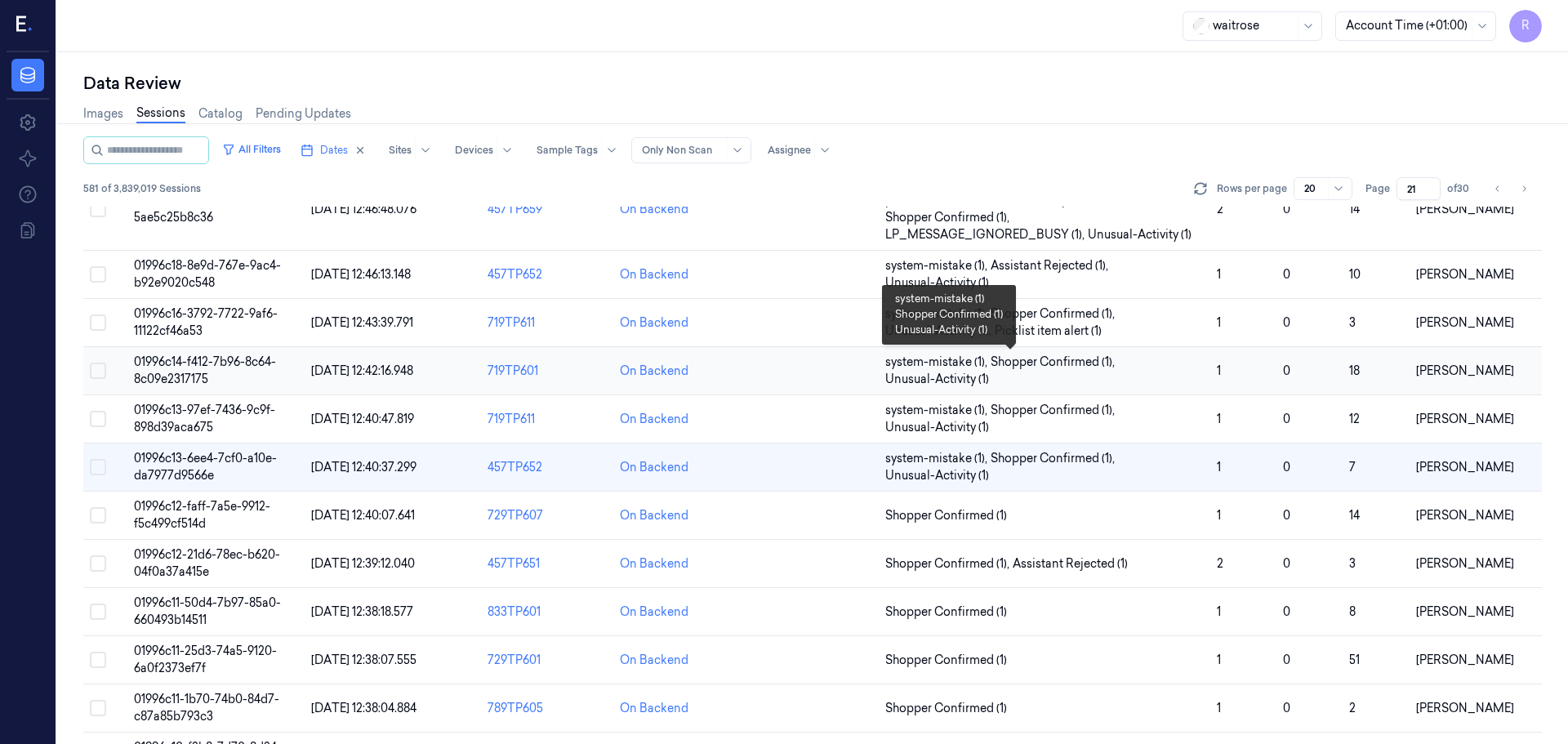
scroll to position [237, 0]
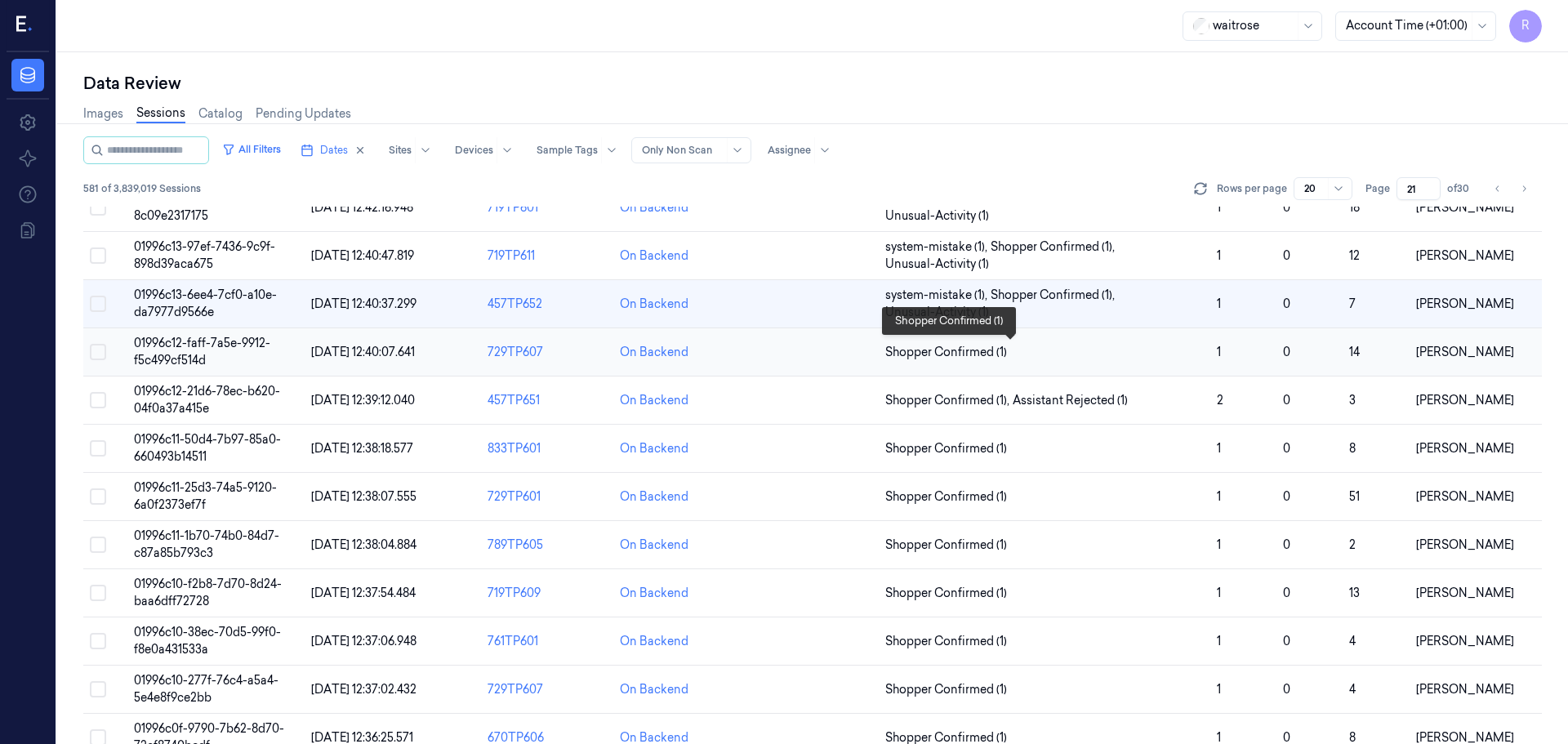
click at [1154, 350] on span "Shopper Confirmed (1)" at bounding box center [1044, 352] width 319 height 17
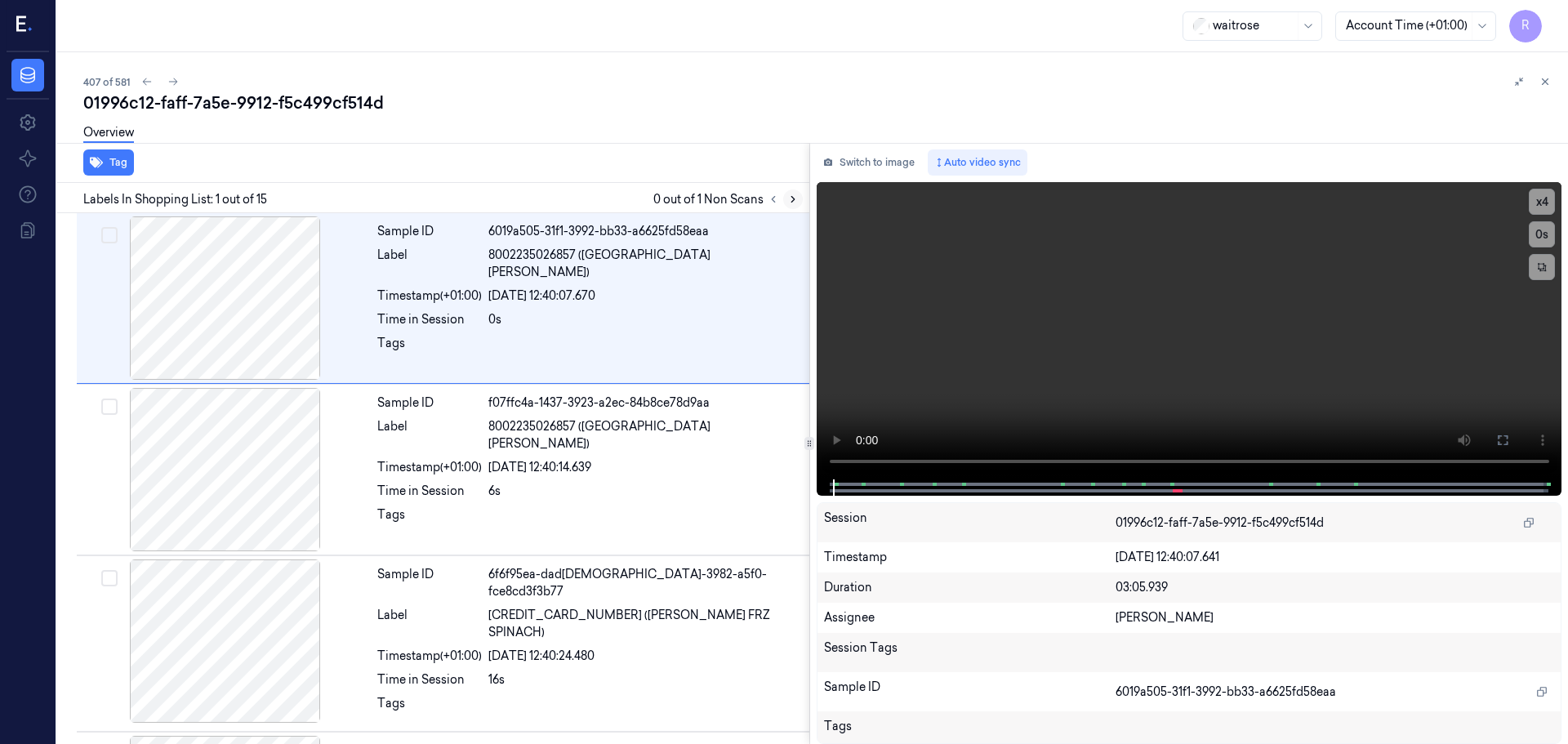
click at [791, 203] on icon at bounding box center [793, 199] width 11 height 11
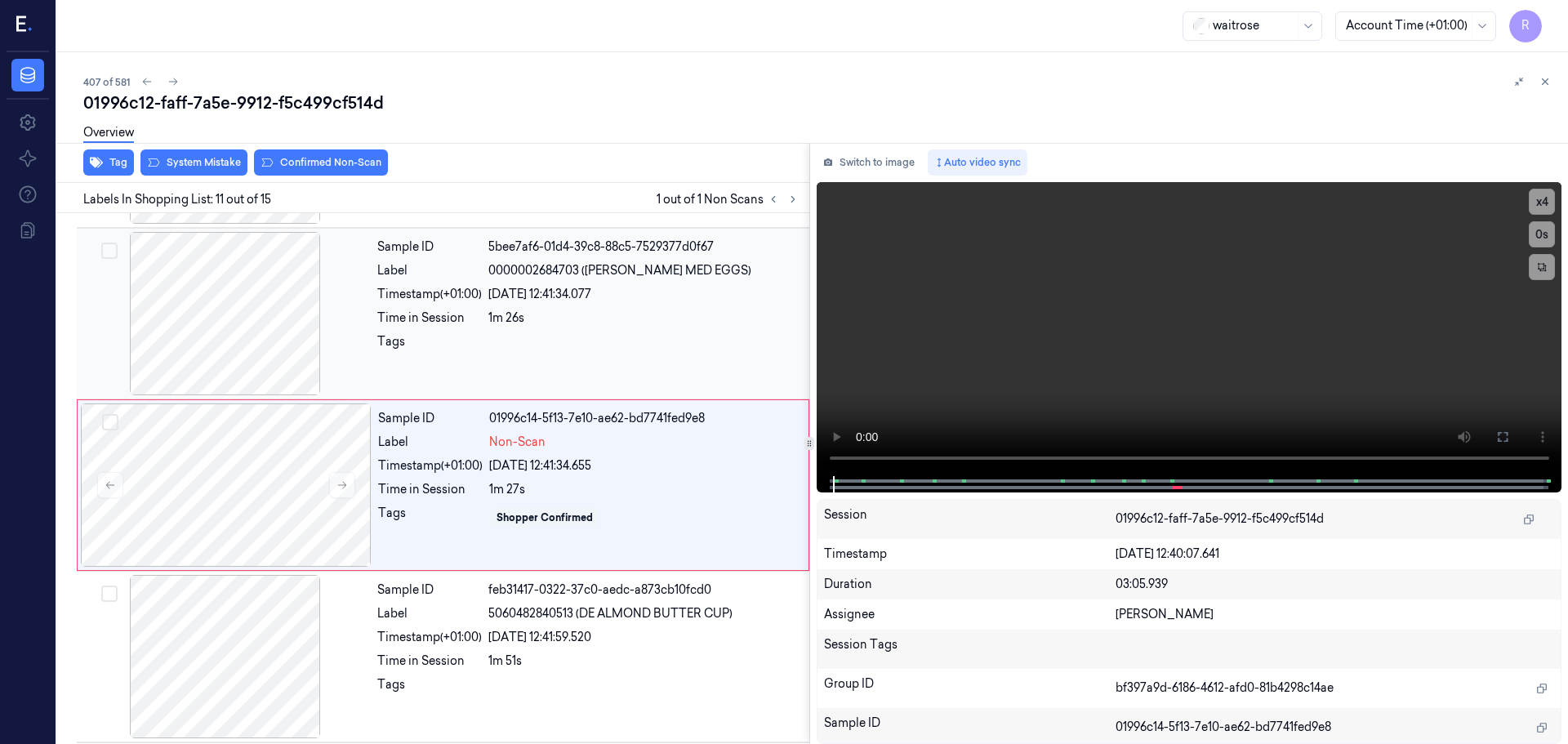
scroll to position [1535, 0]
click at [344, 483] on icon at bounding box center [342, 482] width 11 height 11
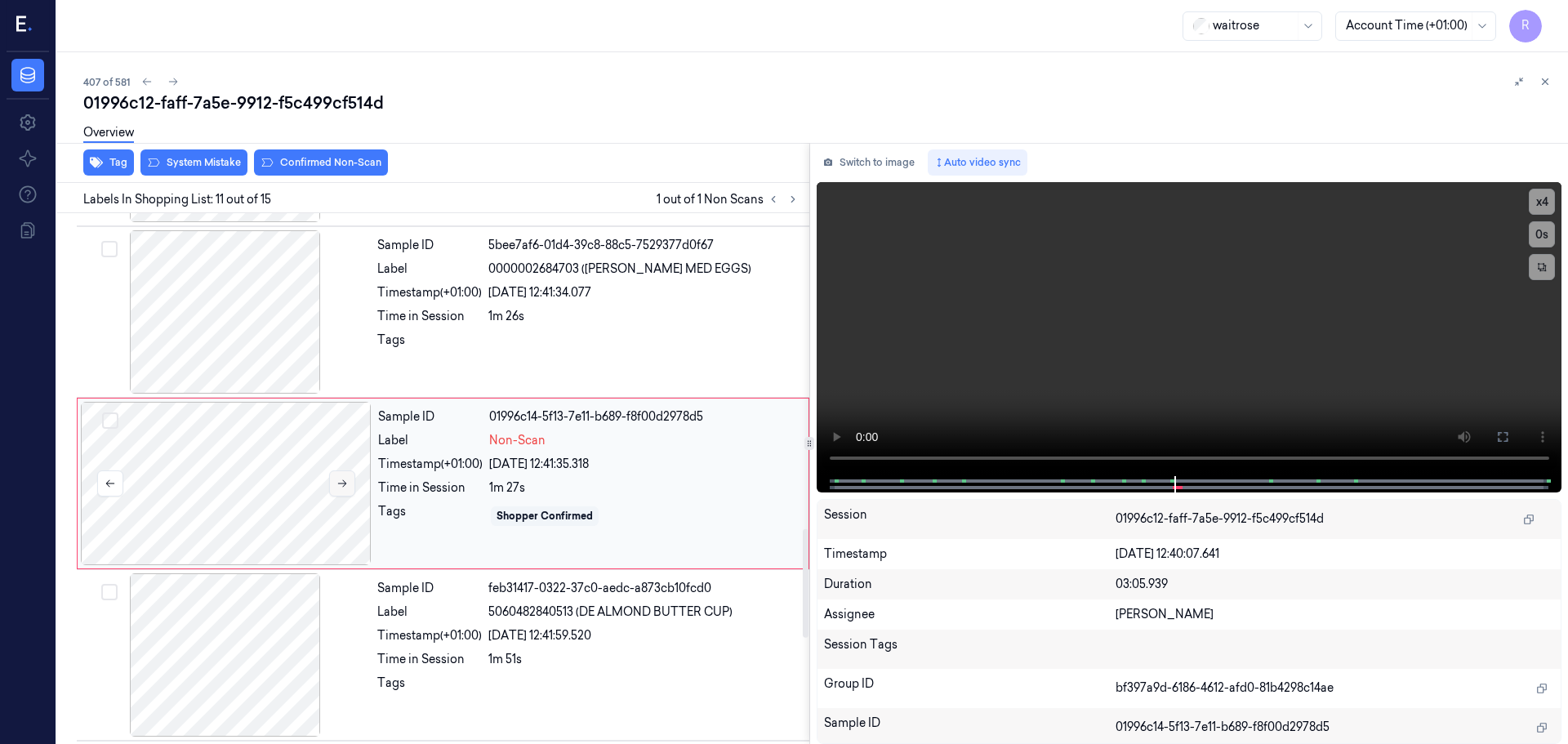
click at [344, 479] on icon at bounding box center [342, 482] width 11 height 11
click at [344, 477] on icon at bounding box center [342, 482] width 11 height 11
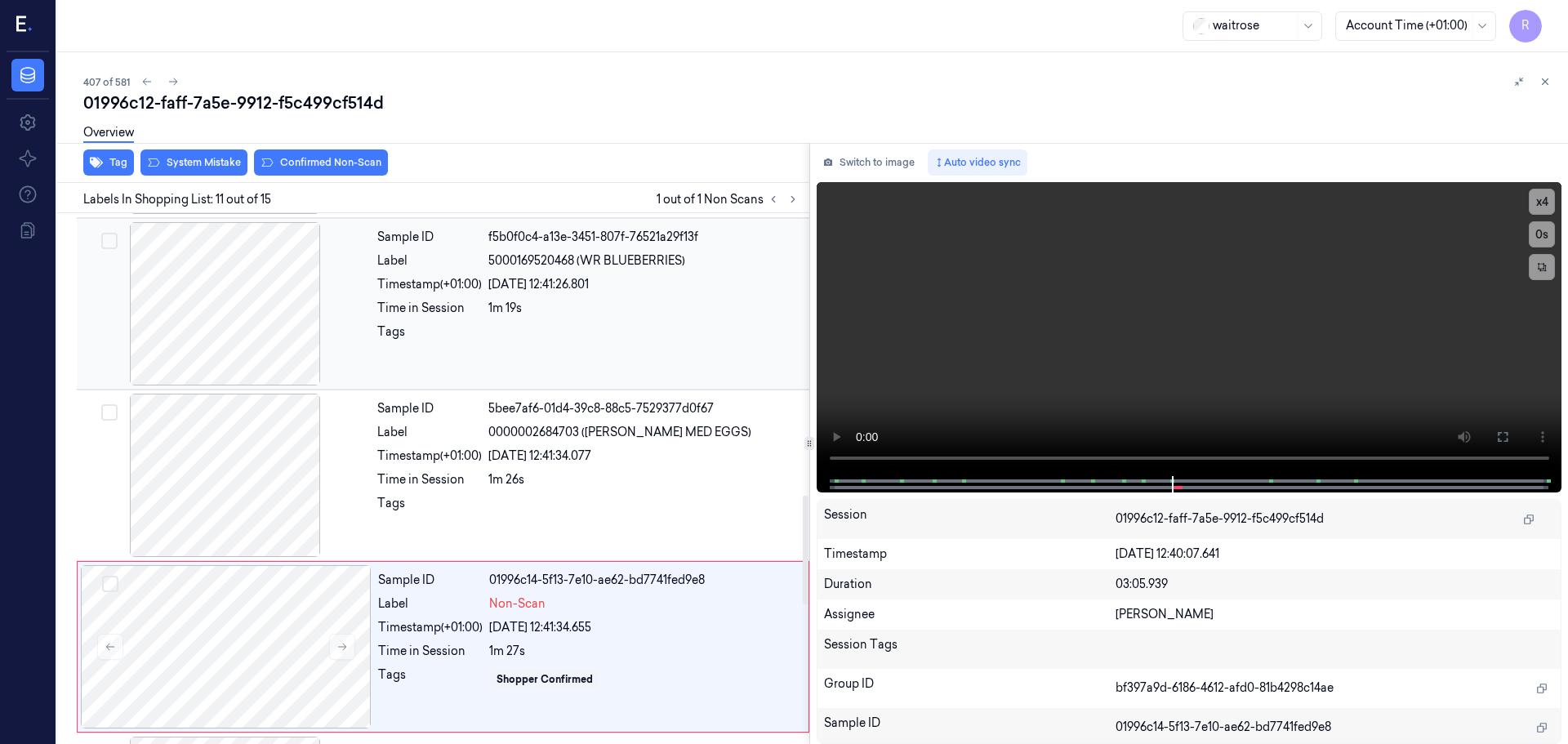
click at [273, 297] on div at bounding box center [225, 303] width 291 height 163
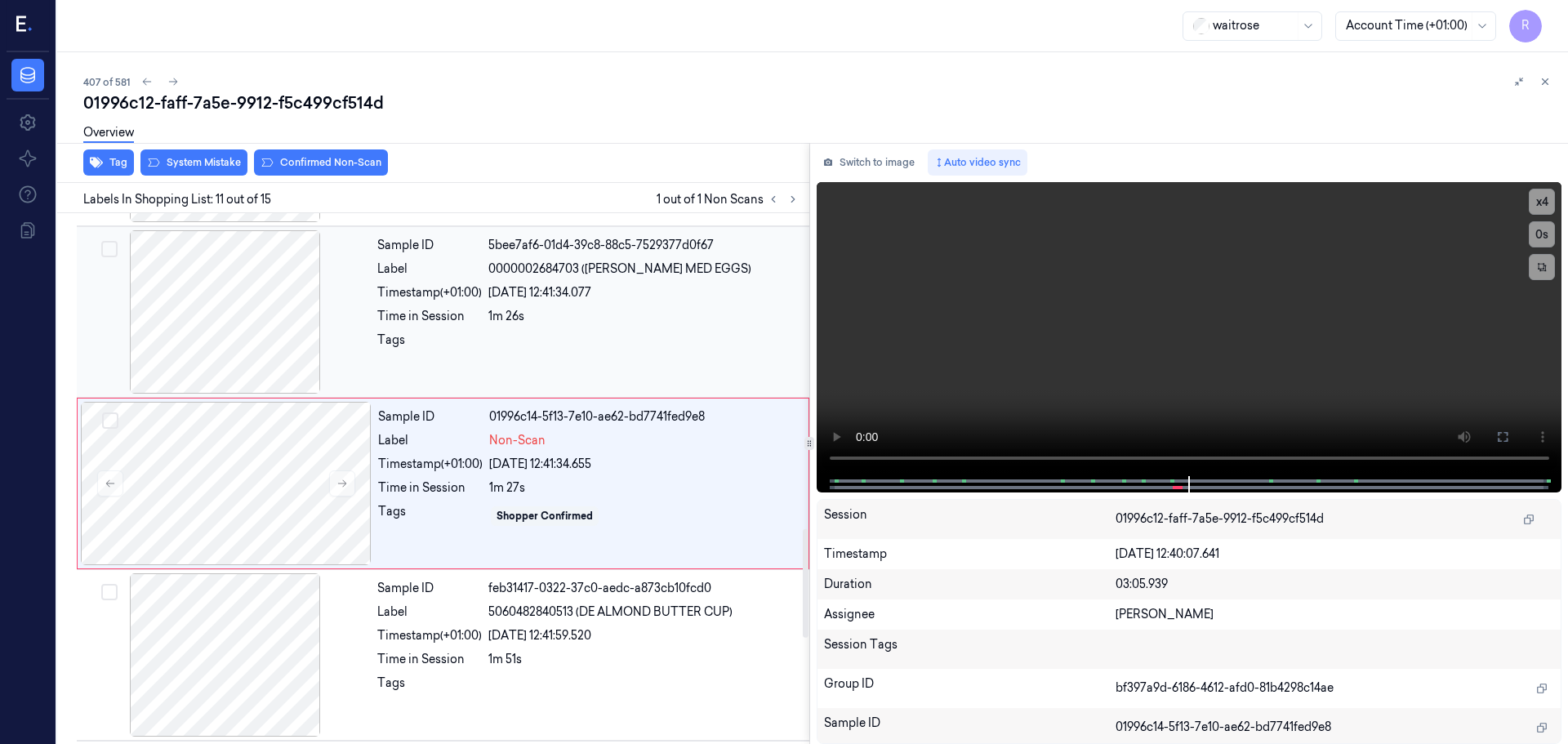
click at [307, 329] on div at bounding box center [225, 312] width 291 height 163
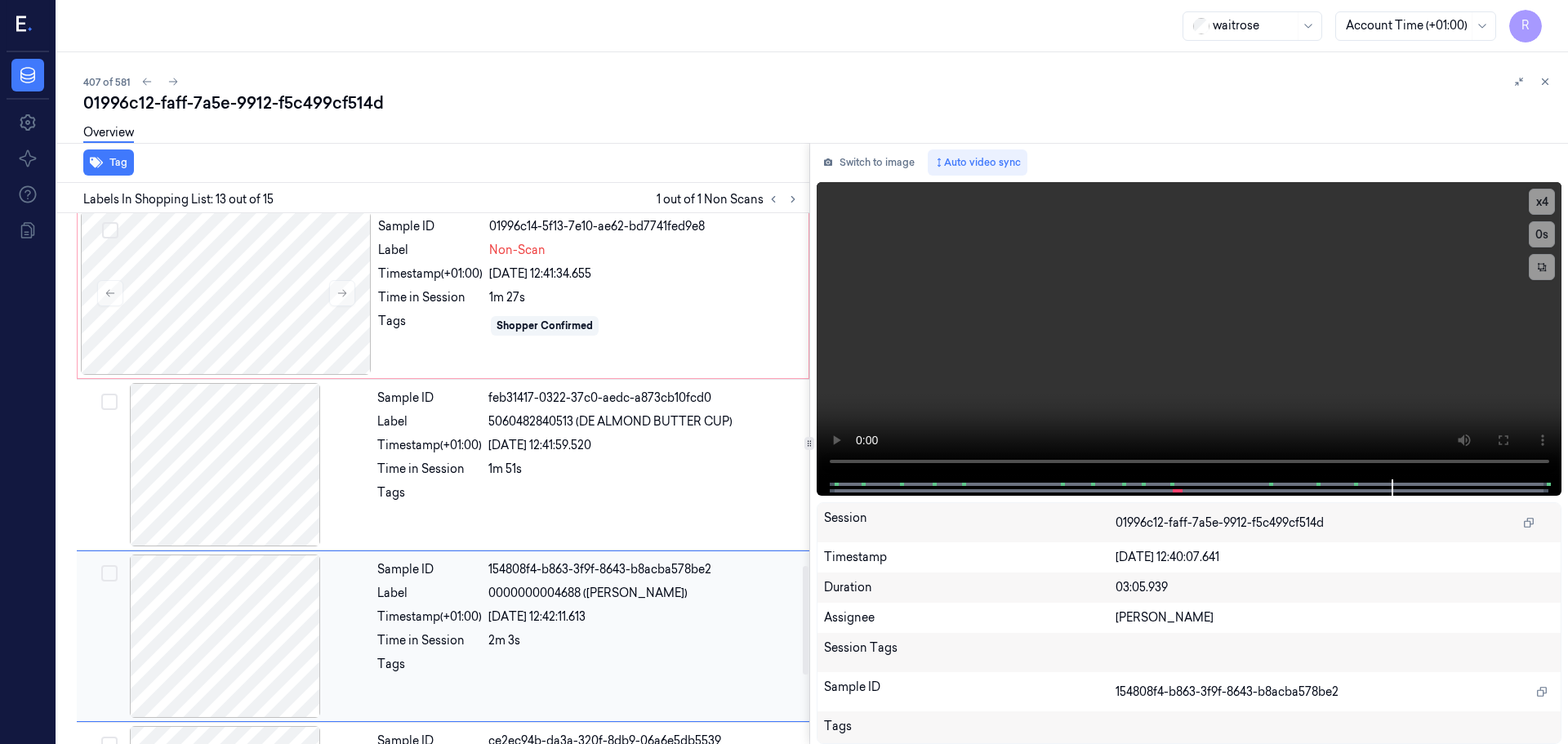
scroll to position [1714, 0]
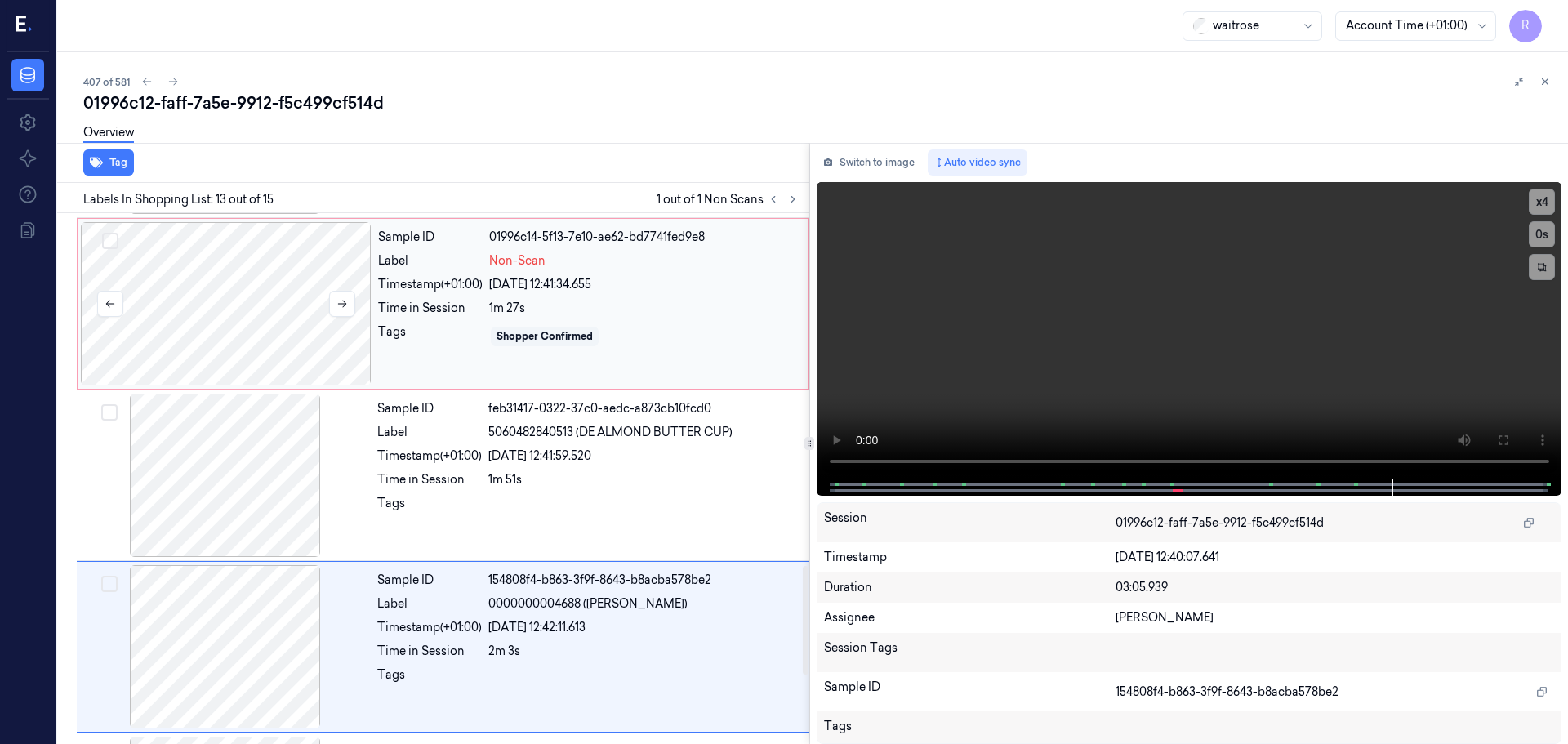
click at [266, 314] on div at bounding box center [226, 303] width 291 height 163
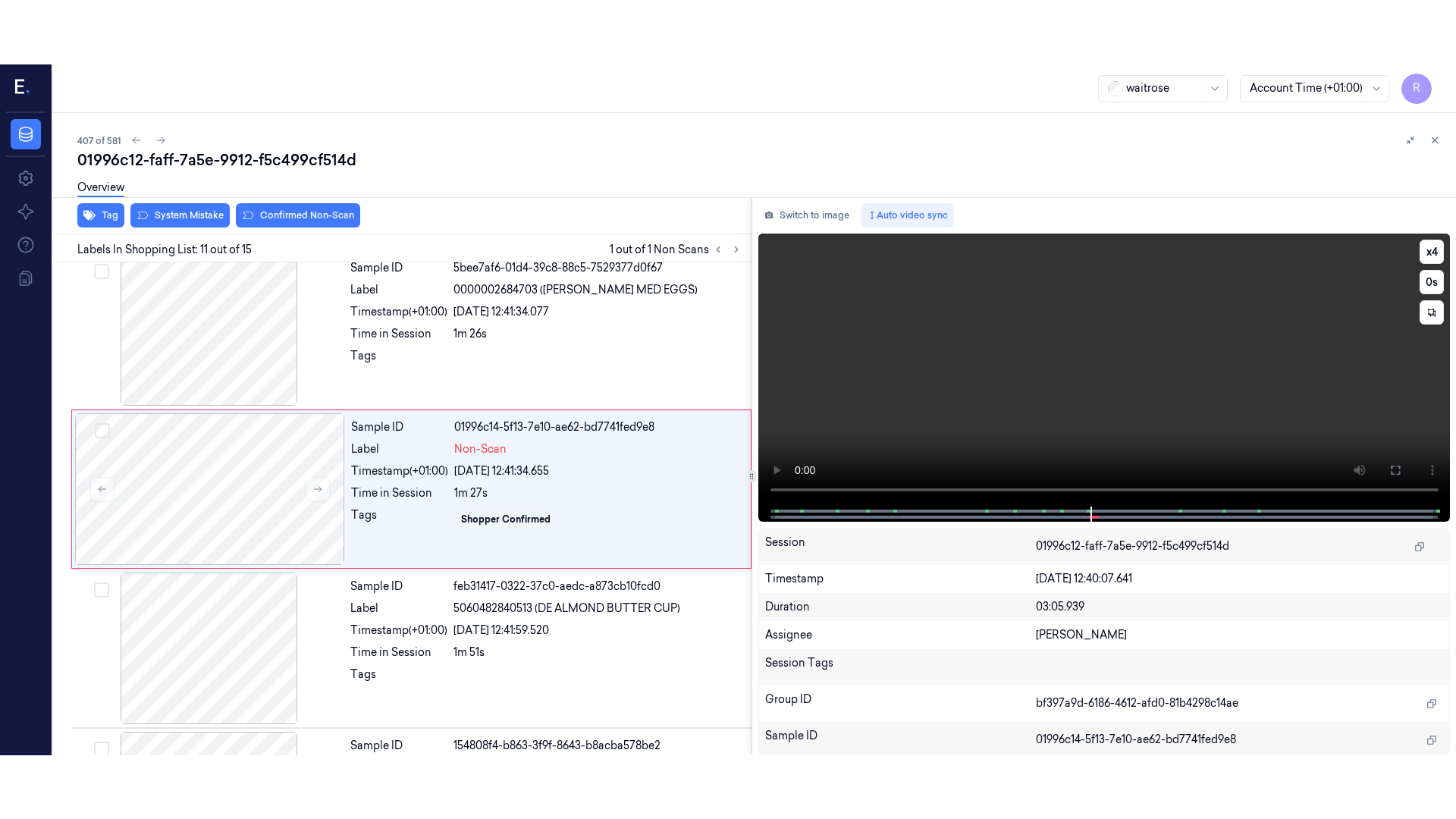
scroll to position [1425, 0]
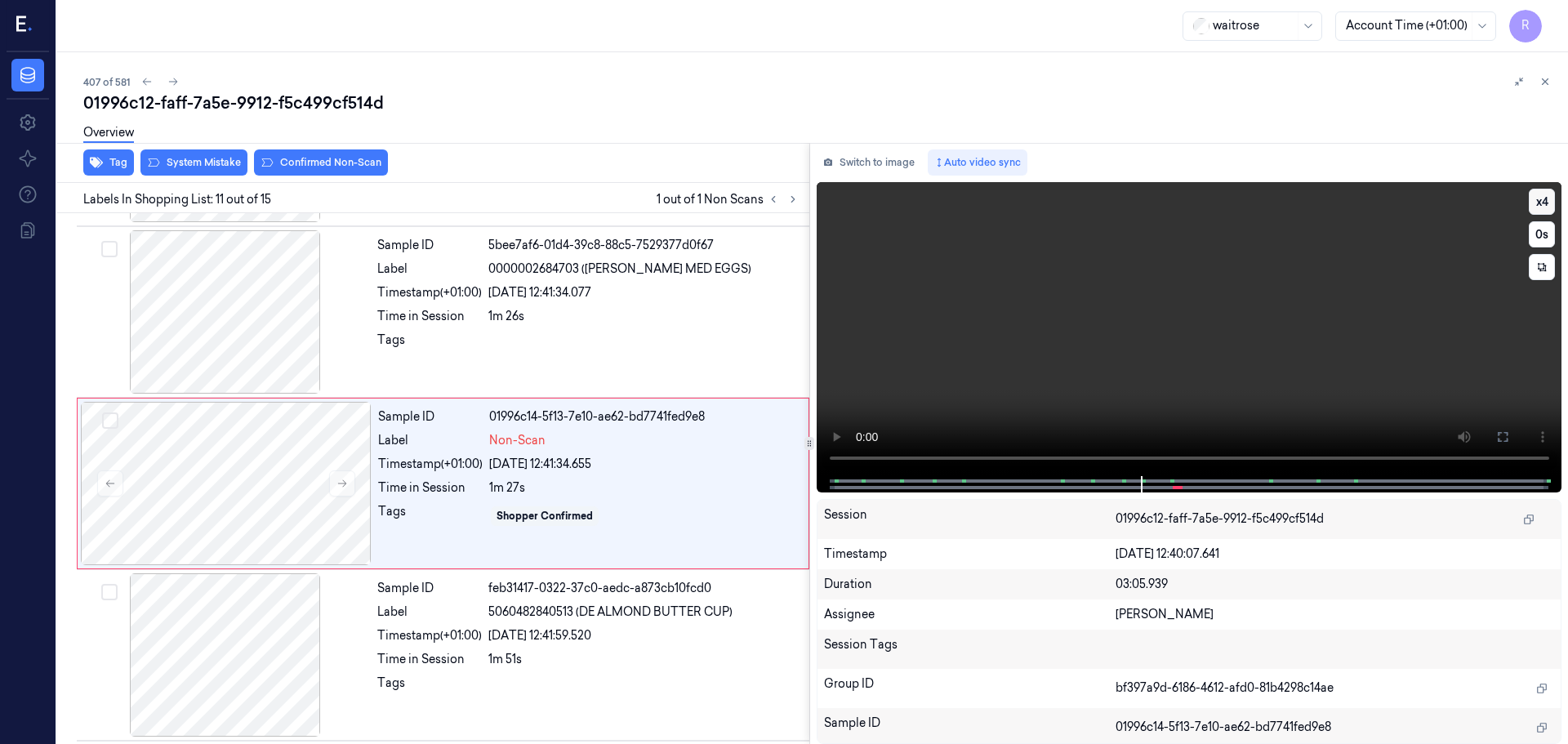
click at [1535, 202] on button "x 4" at bounding box center [1542, 202] width 26 height 26
click at [1508, 426] on button at bounding box center [1502, 437] width 26 height 26
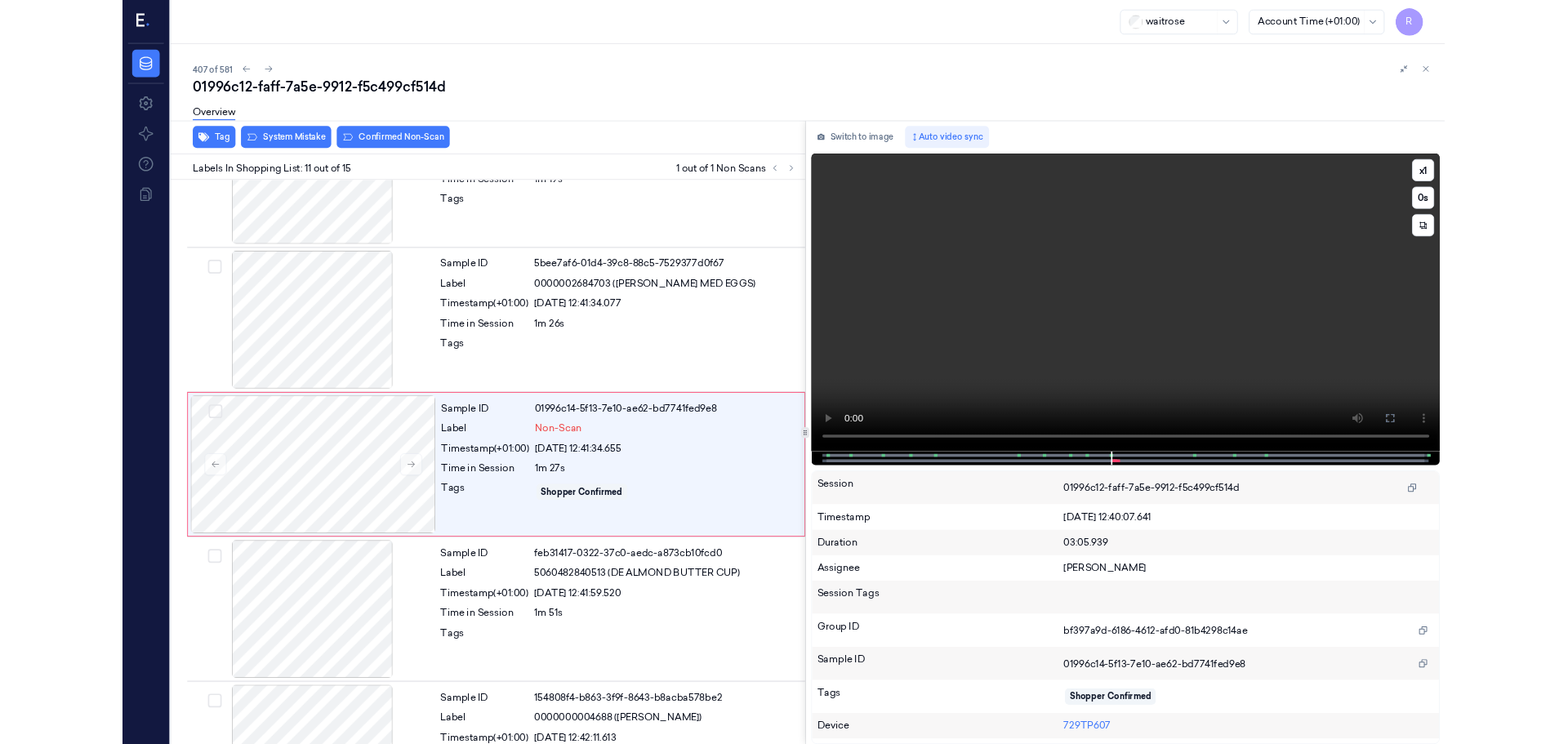
scroll to position [1466, 0]
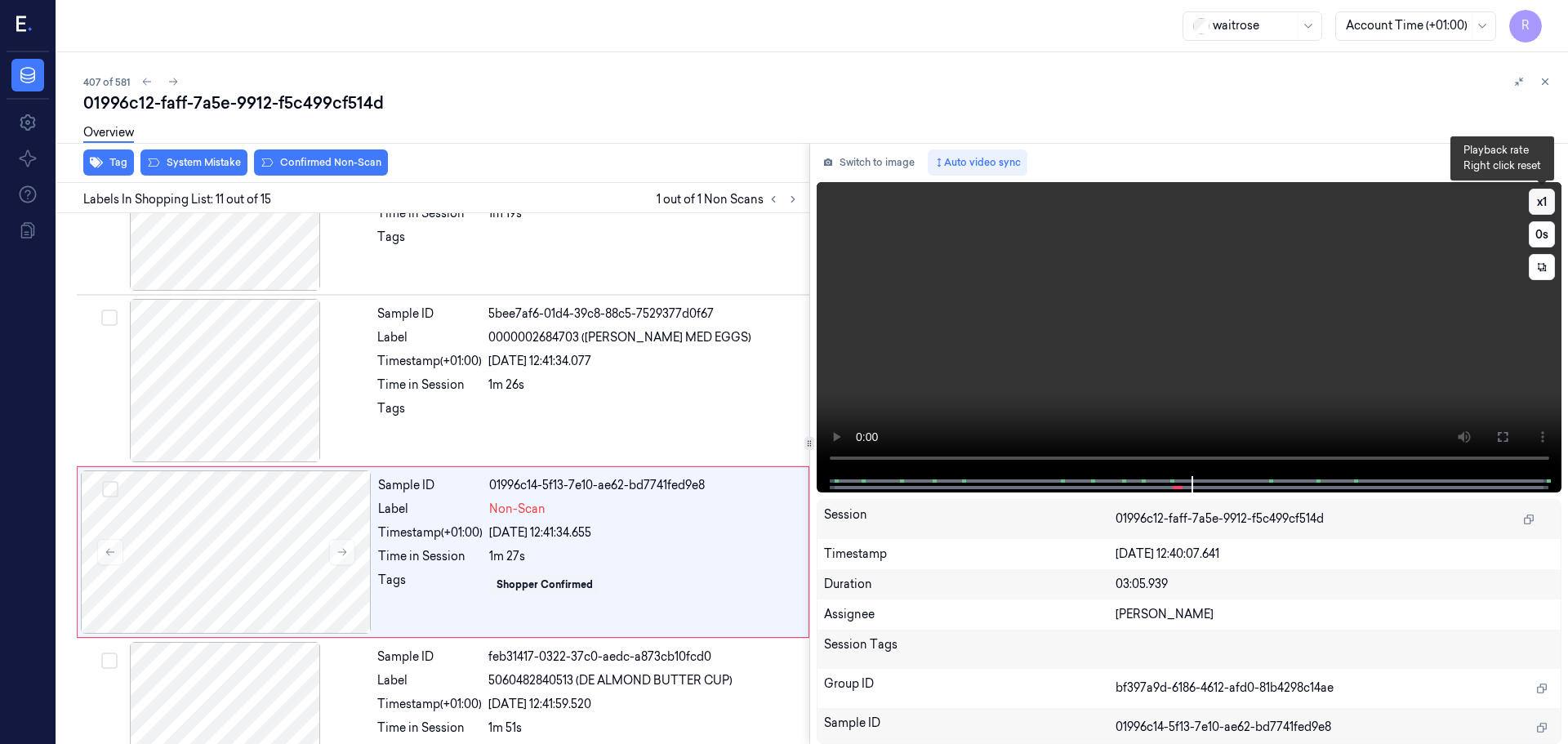
click at [1545, 203] on button "x 1" at bounding box center [1542, 202] width 26 height 26
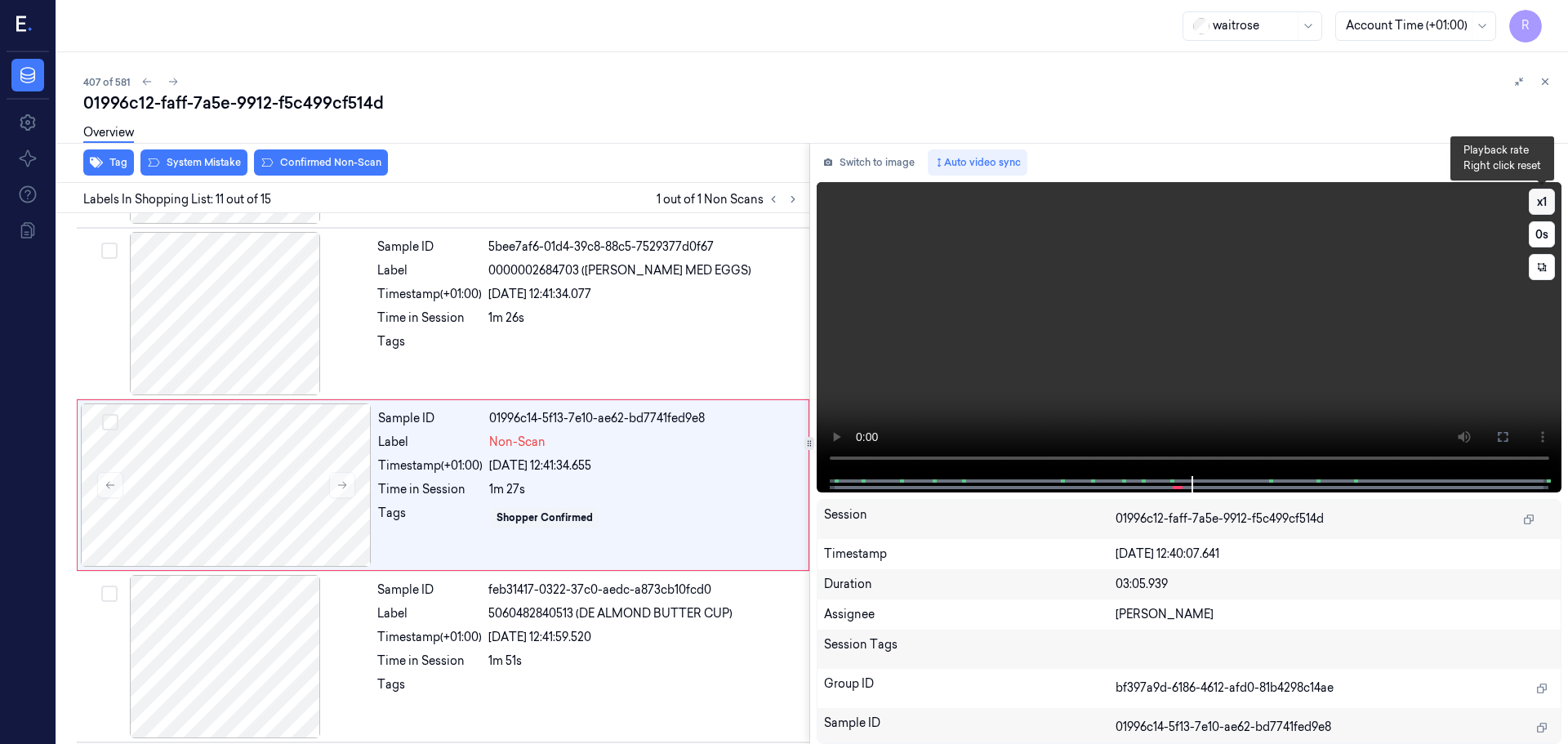
click at [1545, 203] on button "x 1" at bounding box center [1542, 202] width 26 height 26
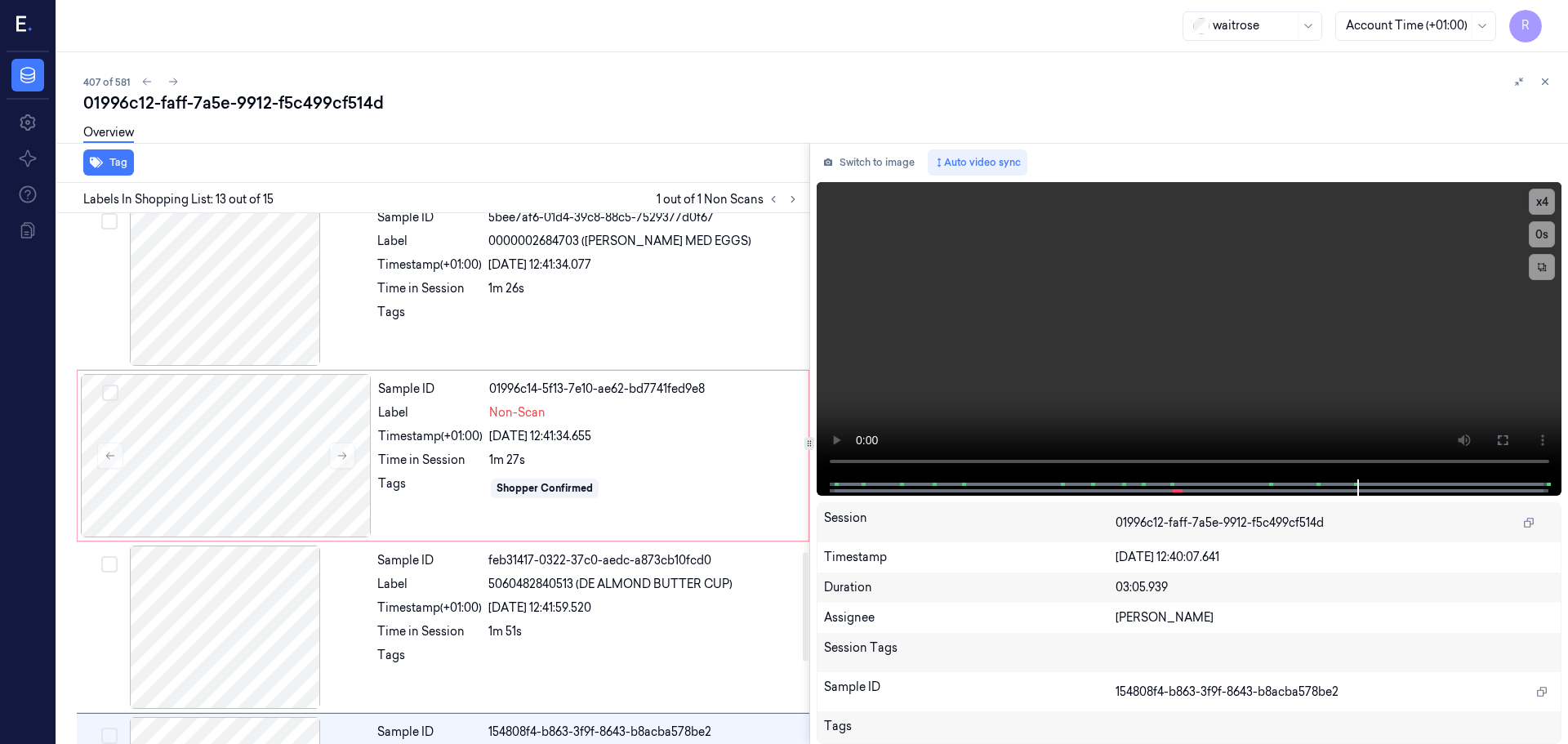
scroll to position [1550, 0]
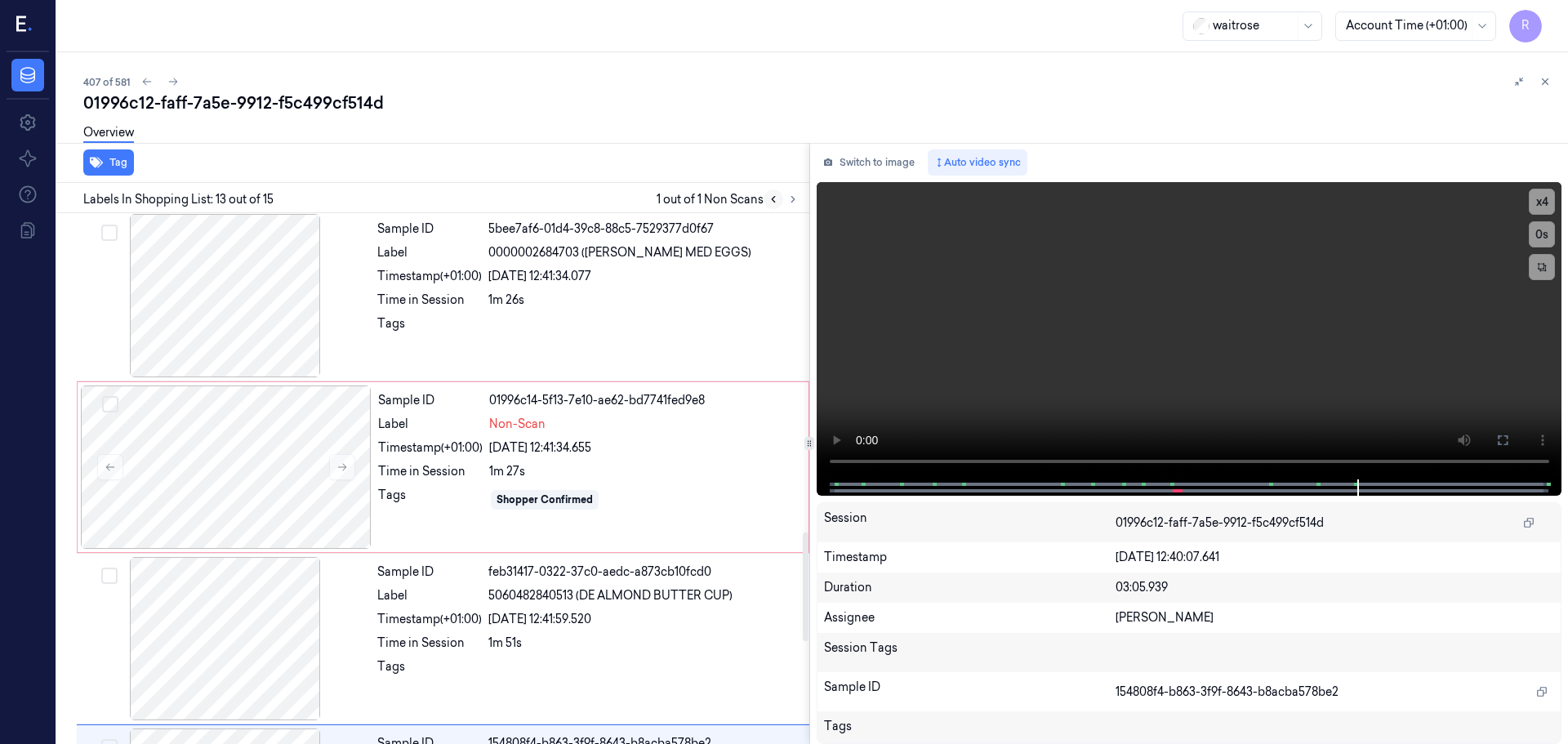
click at [768, 198] on icon at bounding box center [773, 199] width 11 height 11
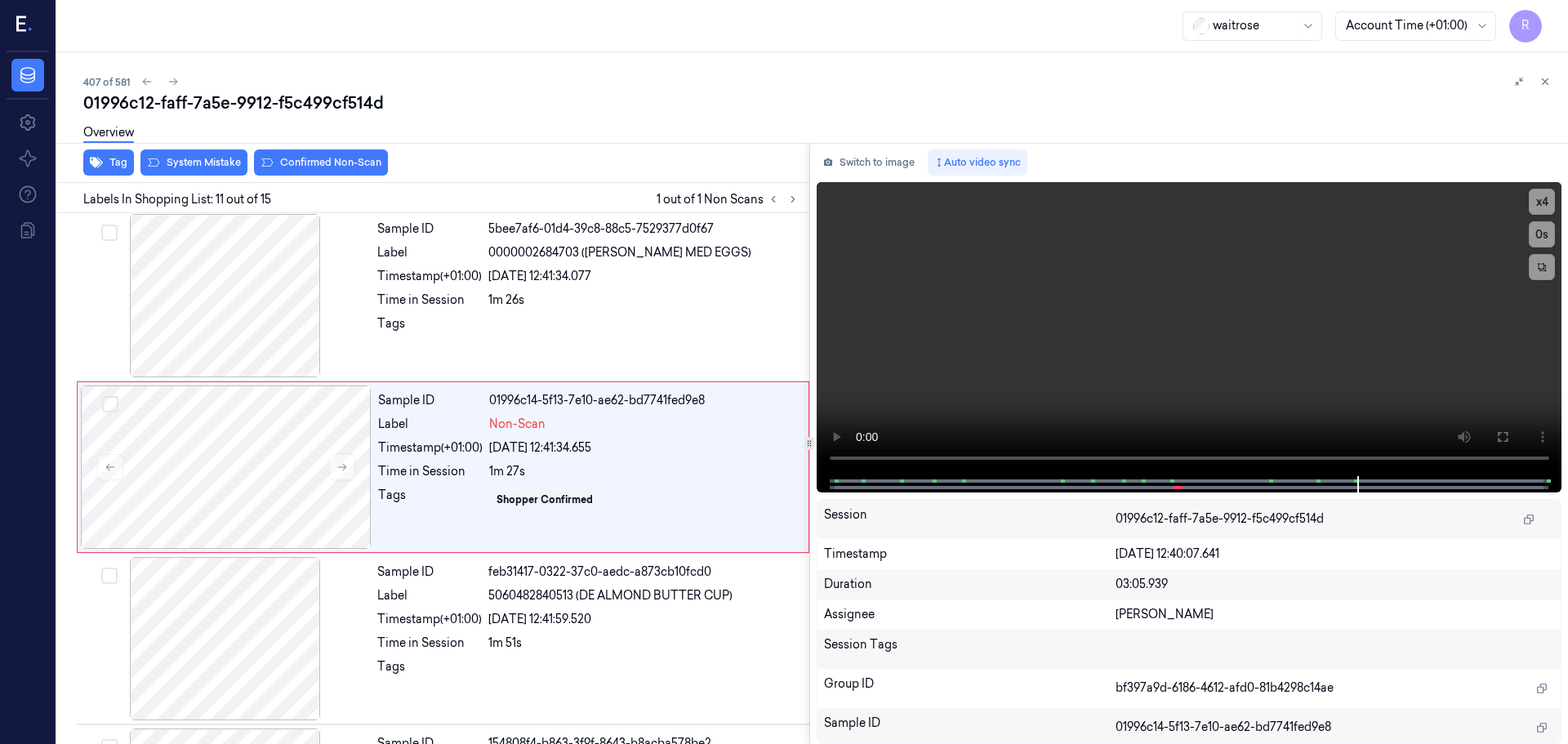
scroll to position [1535, 0]
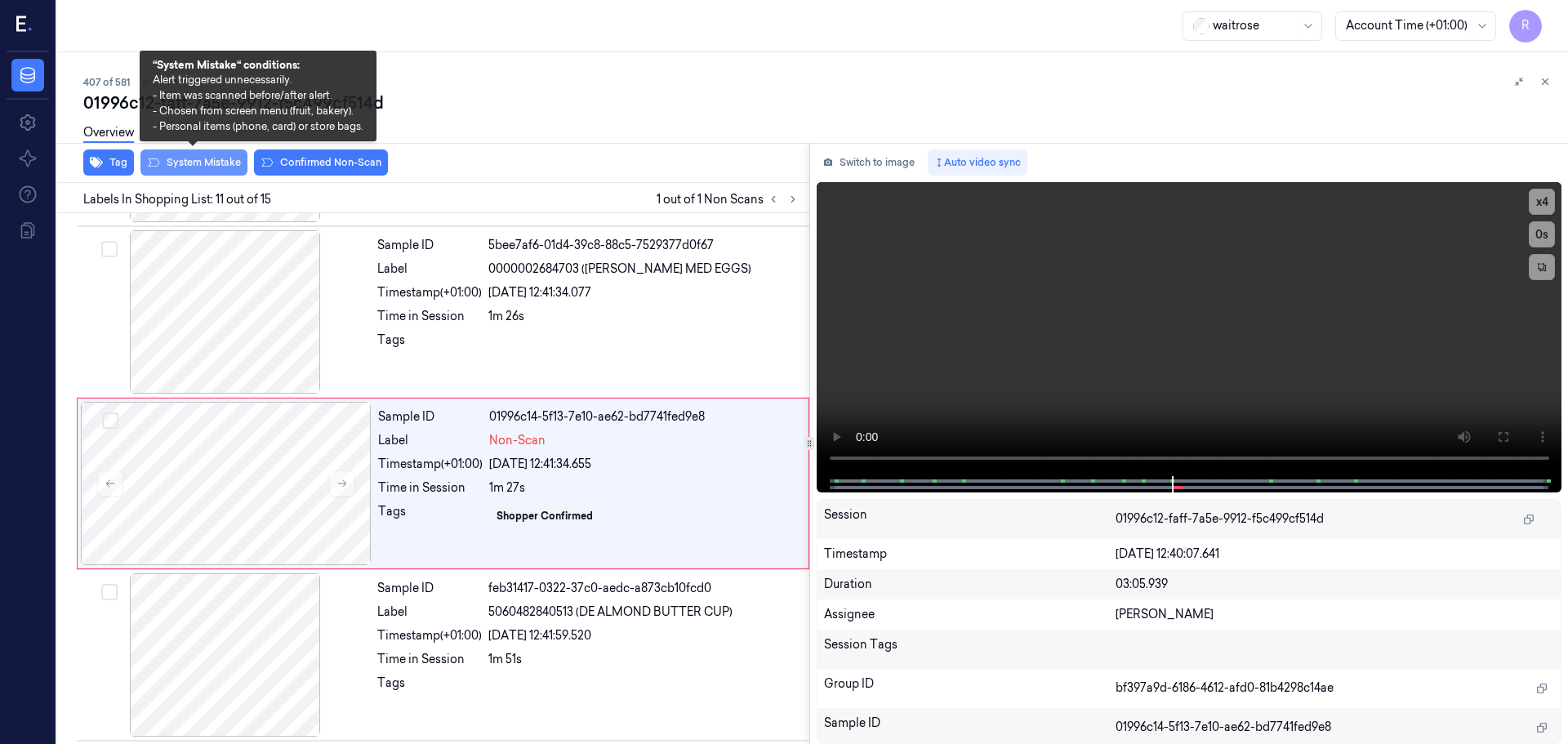
click at [205, 159] on button "System Mistake" at bounding box center [194, 162] width 107 height 26
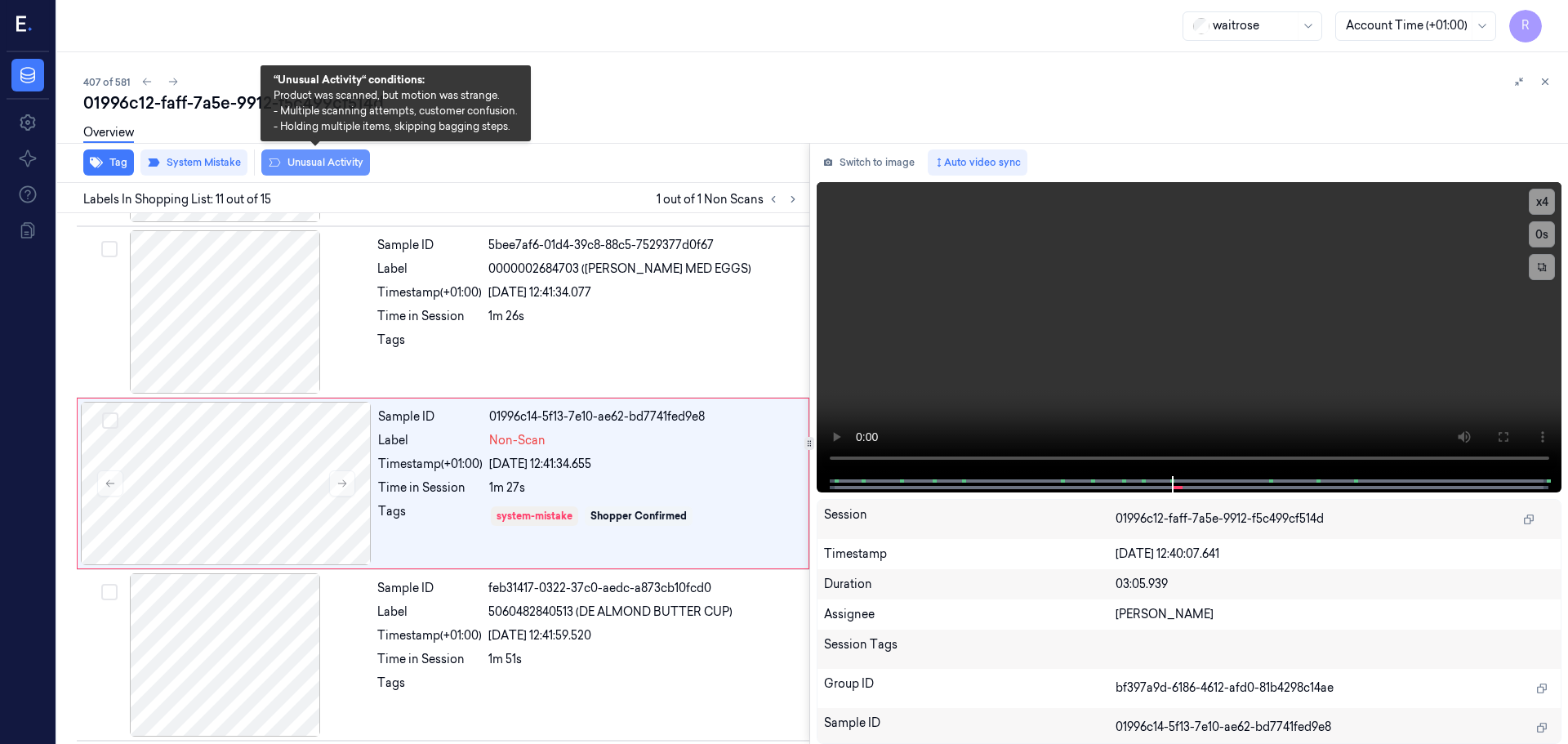
click at [316, 161] on button "Unusual Activity" at bounding box center [316, 162] width 109 height 26
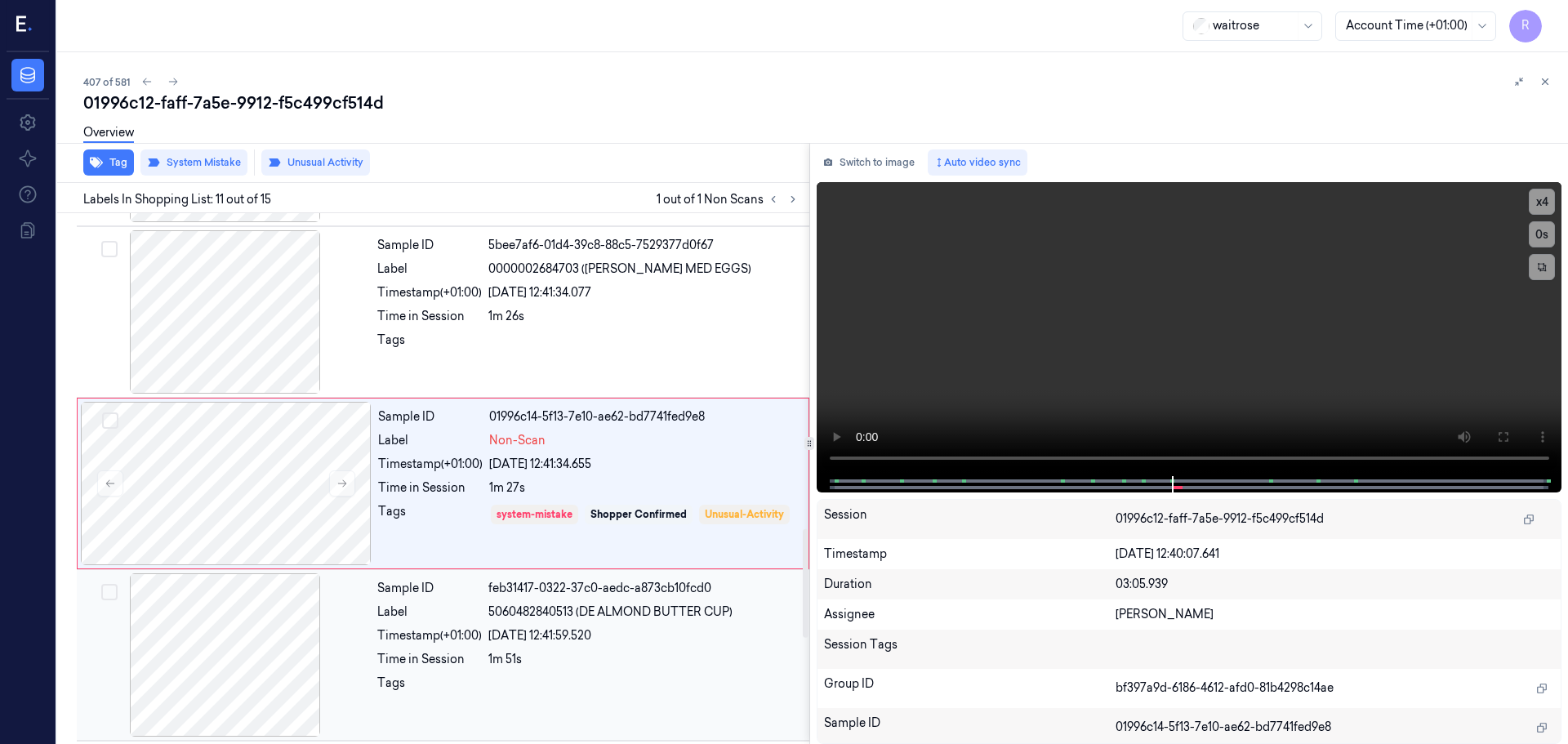
click at [493, 609] on span "5060482840513 (DE ALMOND BUTTER CUP)" at bounding box center [610, 612] width 244 height 17
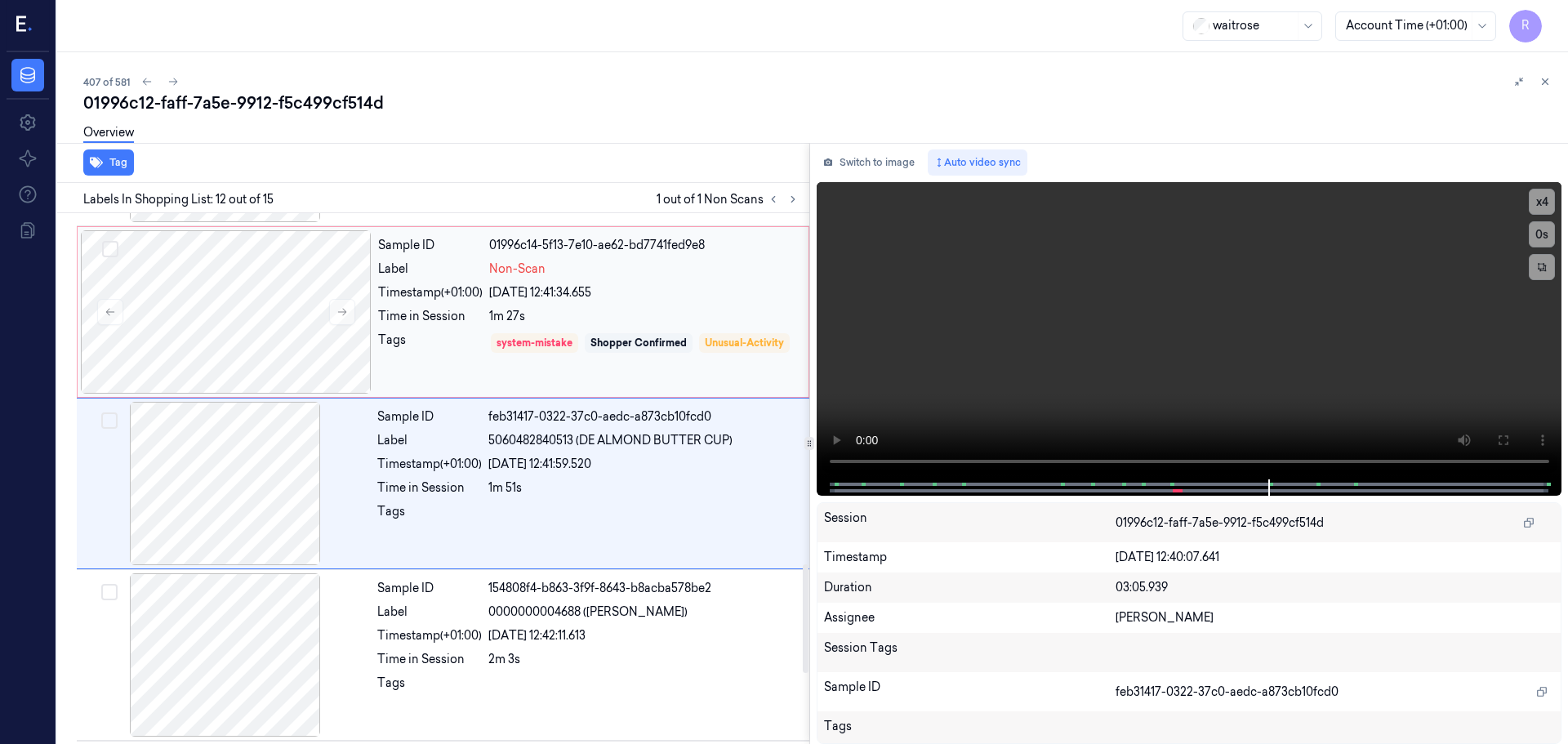
click at [486, 337] on div "Tags system-mistake Shopper Confirmed Unusual-Activity" at bounding box center [588, 355] width 420 height 47
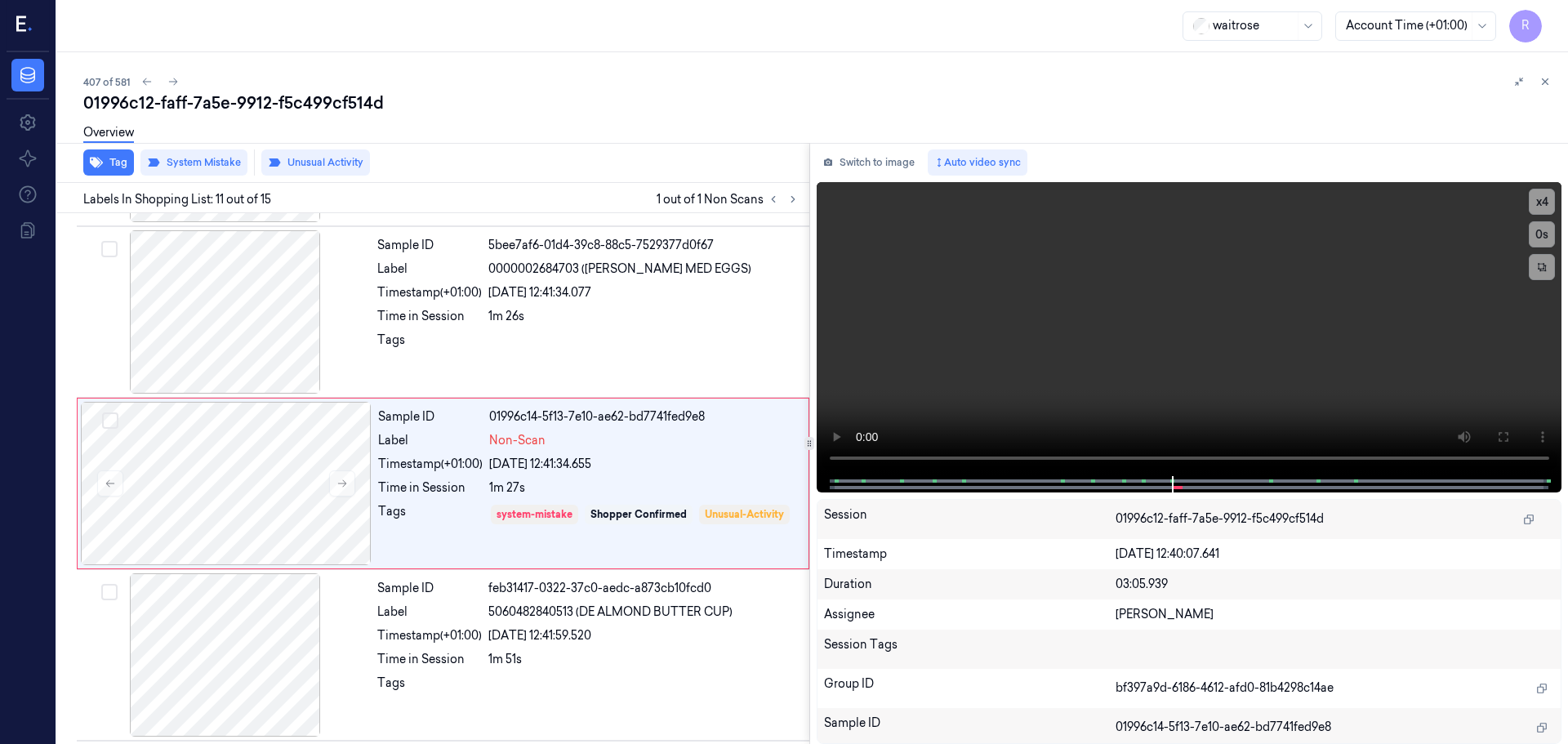
click at [1560, 85] on div "407 of 581 01996c12-faff-7a5e-9912-f5c499cf514d Overview Tag System Mistake Unu…" at bounding box center [812, 398] width 1511 height 691
click at [1553, 85] on button at bounding box center [1545, 81] width 20 height 20
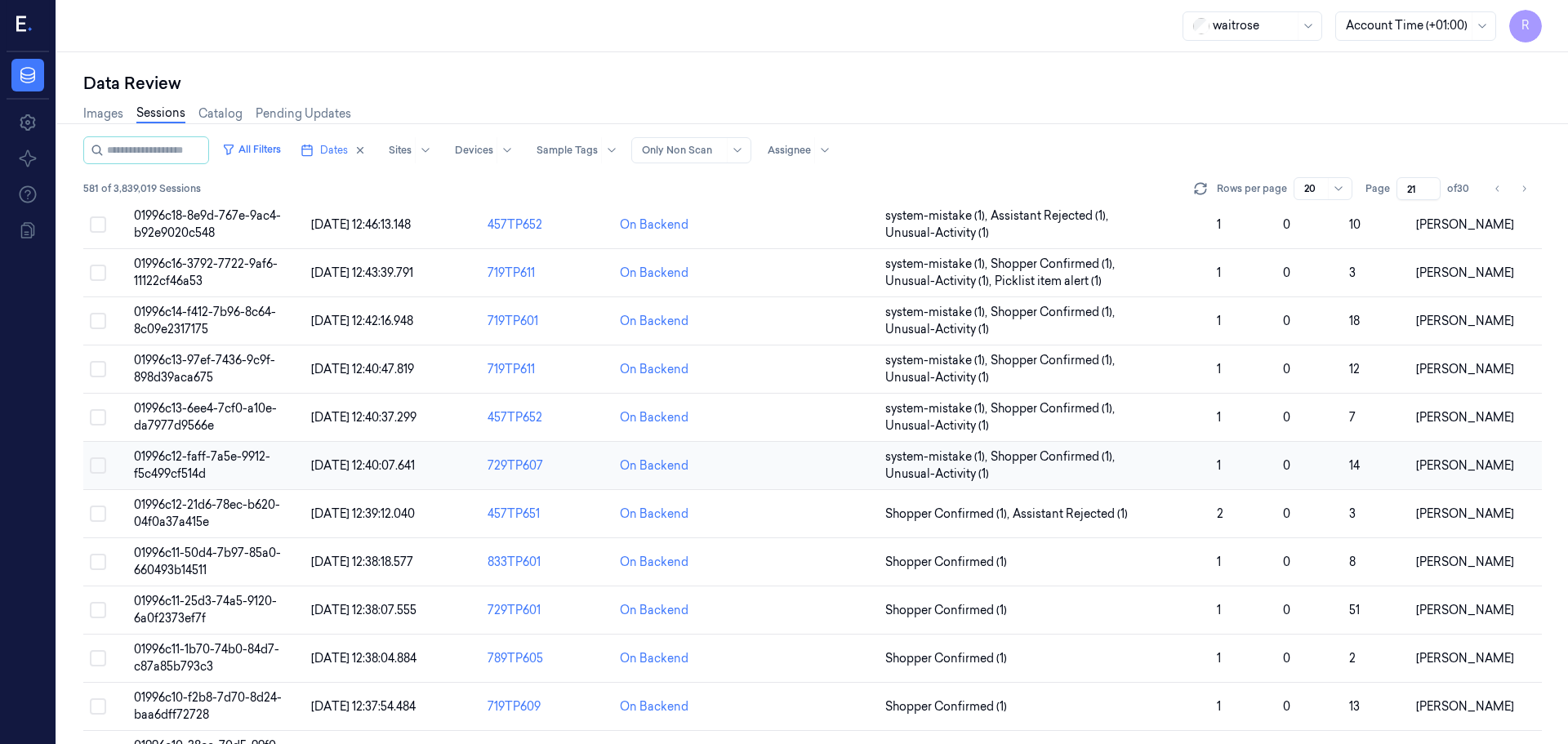
scroll to position [163, 0]
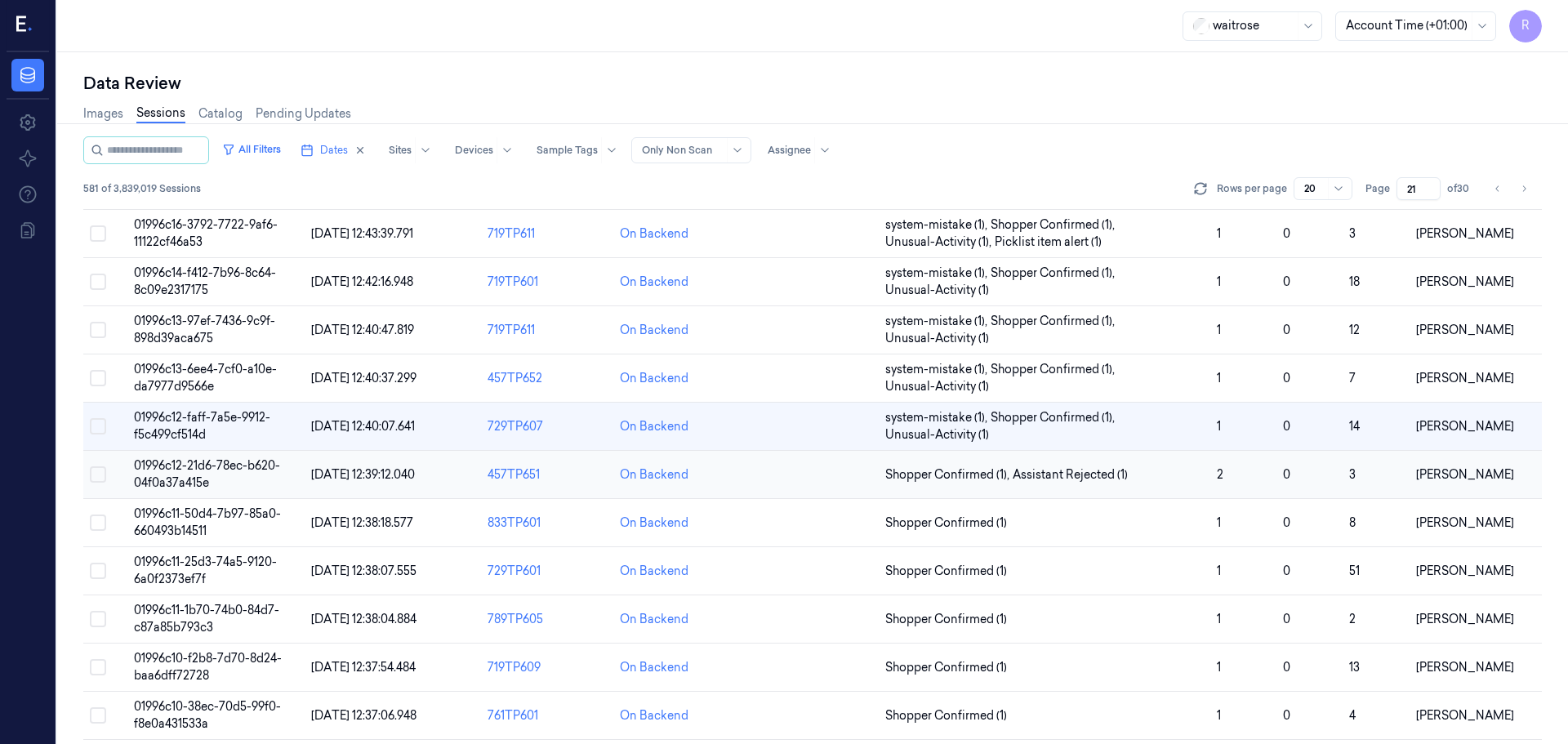
click at [857, 485] on td at bounding box center [812, 475] width 132 height 48
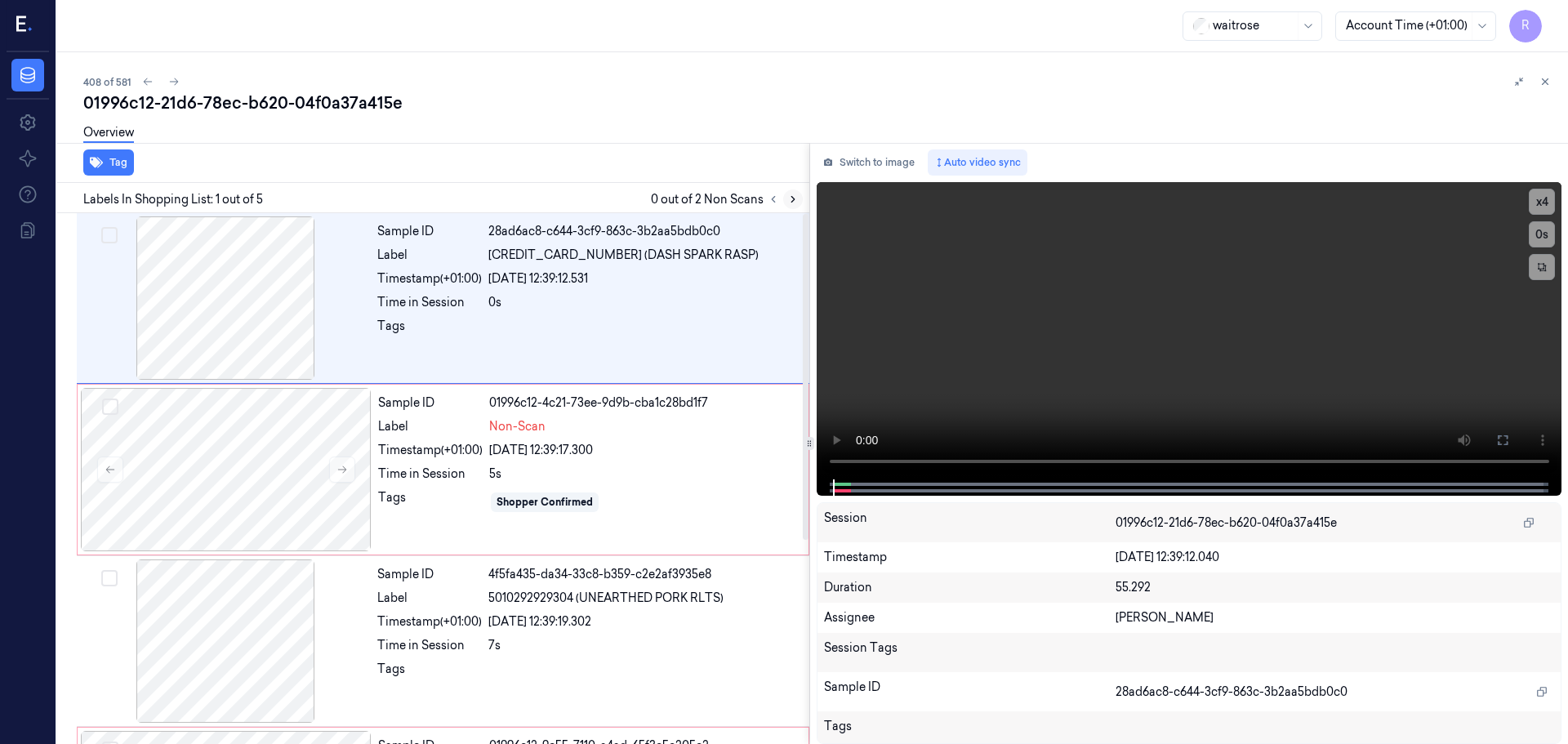
click at [788, 205] on button at bounding box center [793, 199] width 20 height 20
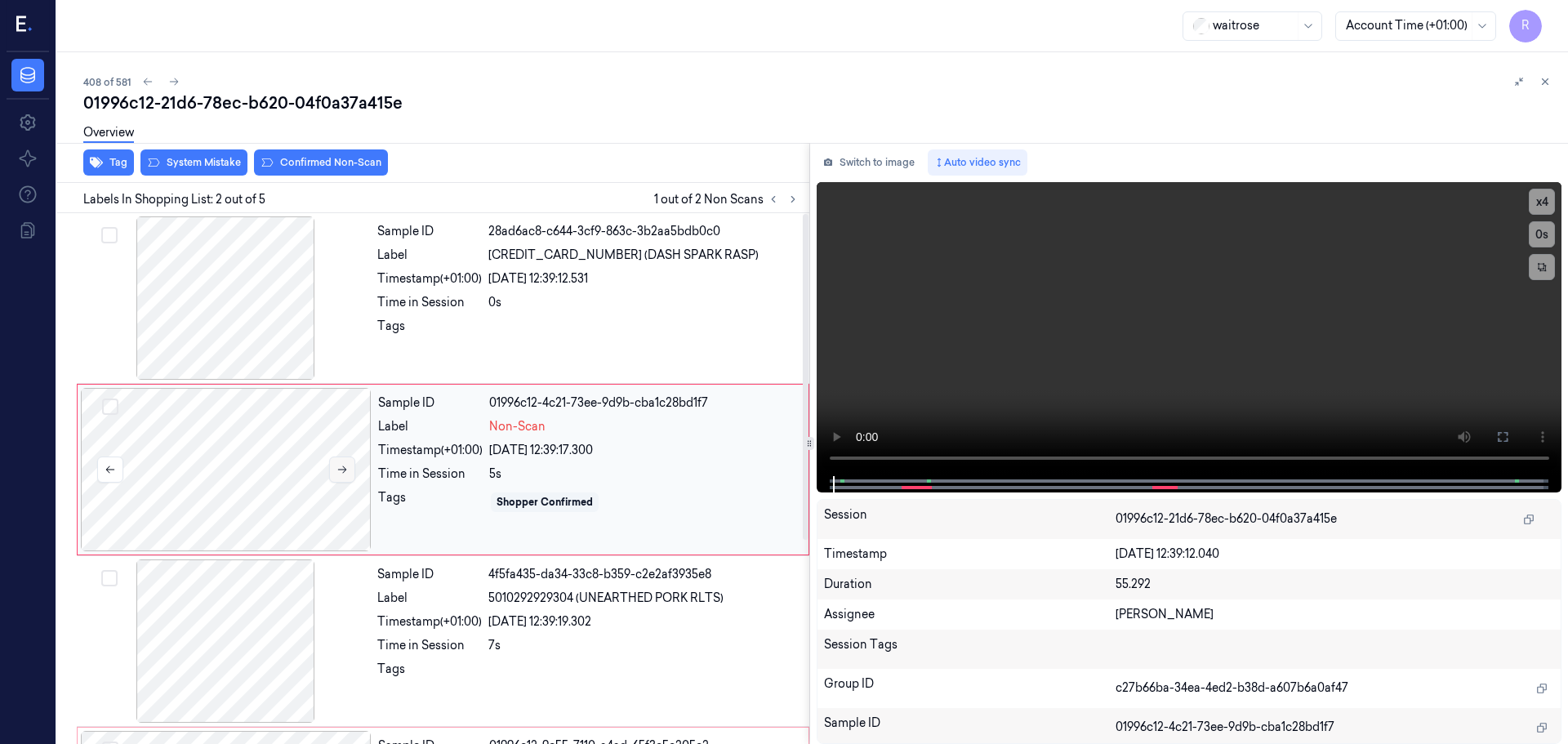
click at [345, 471] on icon at bounding box center [342, 469] width 11 height 11
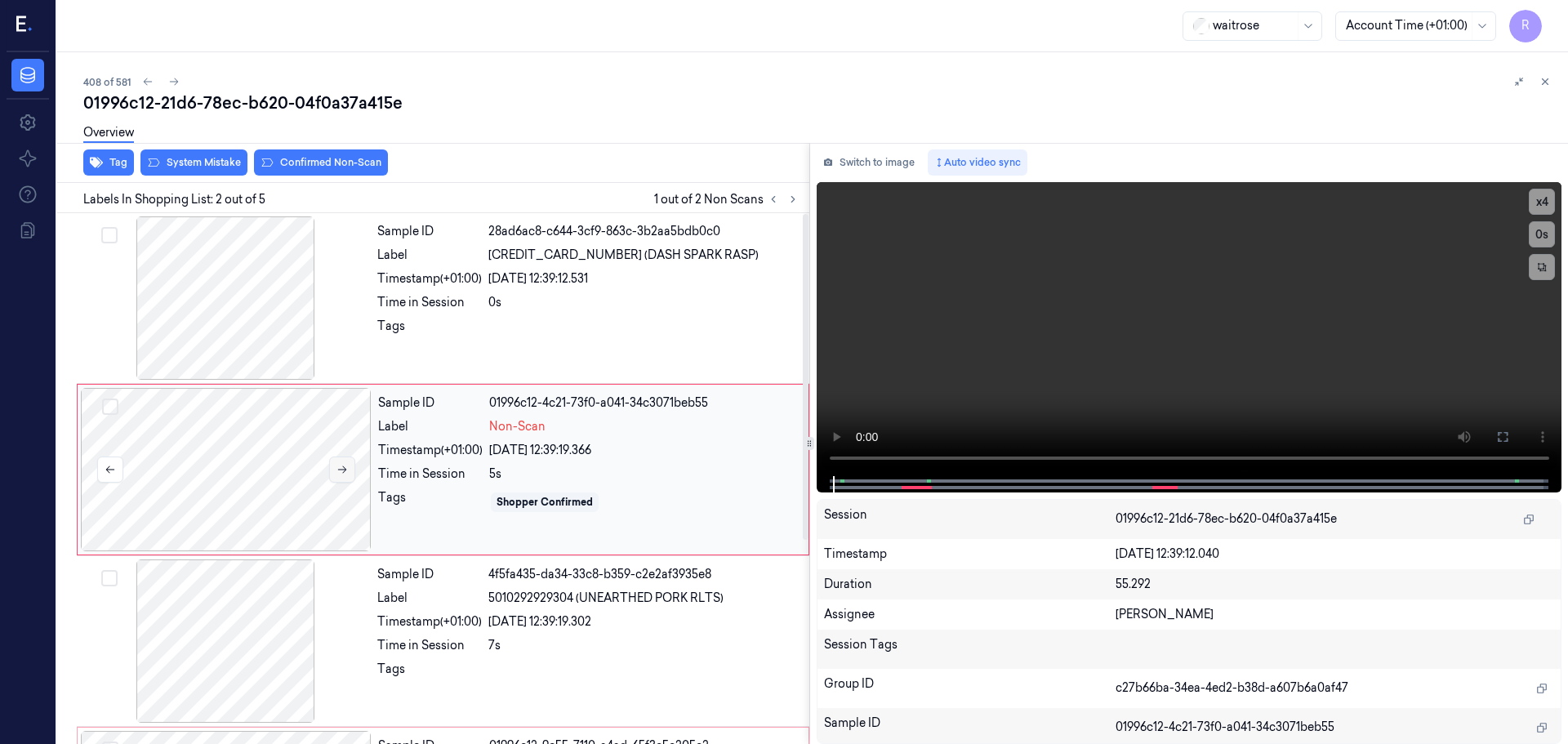
click at [345, 471] on icon at bounding box center [342, 469] width 11 height 11
click at [1527, 212] on video at bounding box center [1190, 329] width 746 height 294
click at [1540, 204] on button "x 4" at bounding box center [1542, 202] width 26 height 26
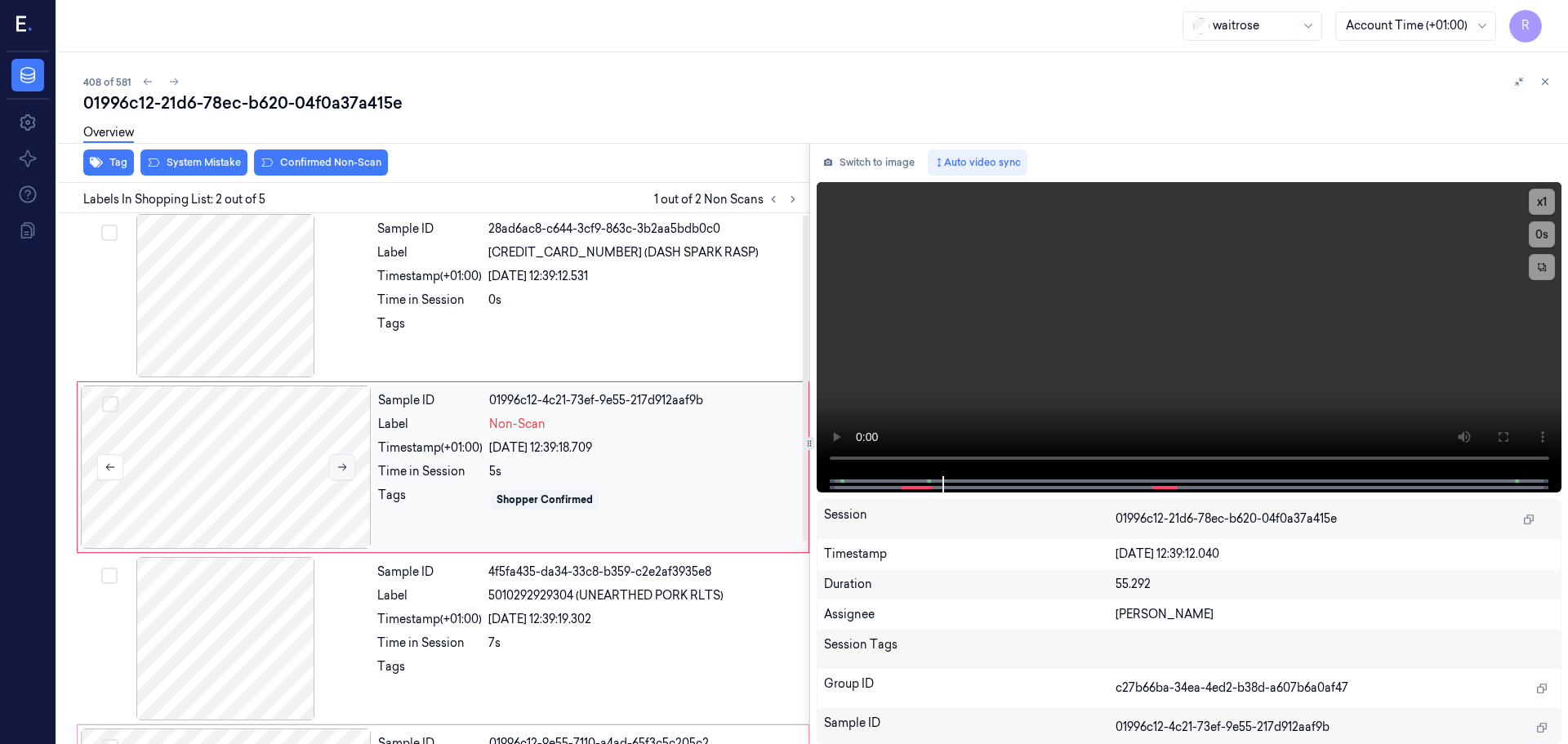
click at [348, 469] on button at bounding box center [342, 467] width 26 height 26
click at [348, 469] on button at bounding box center [342, 470] width 26 height 26
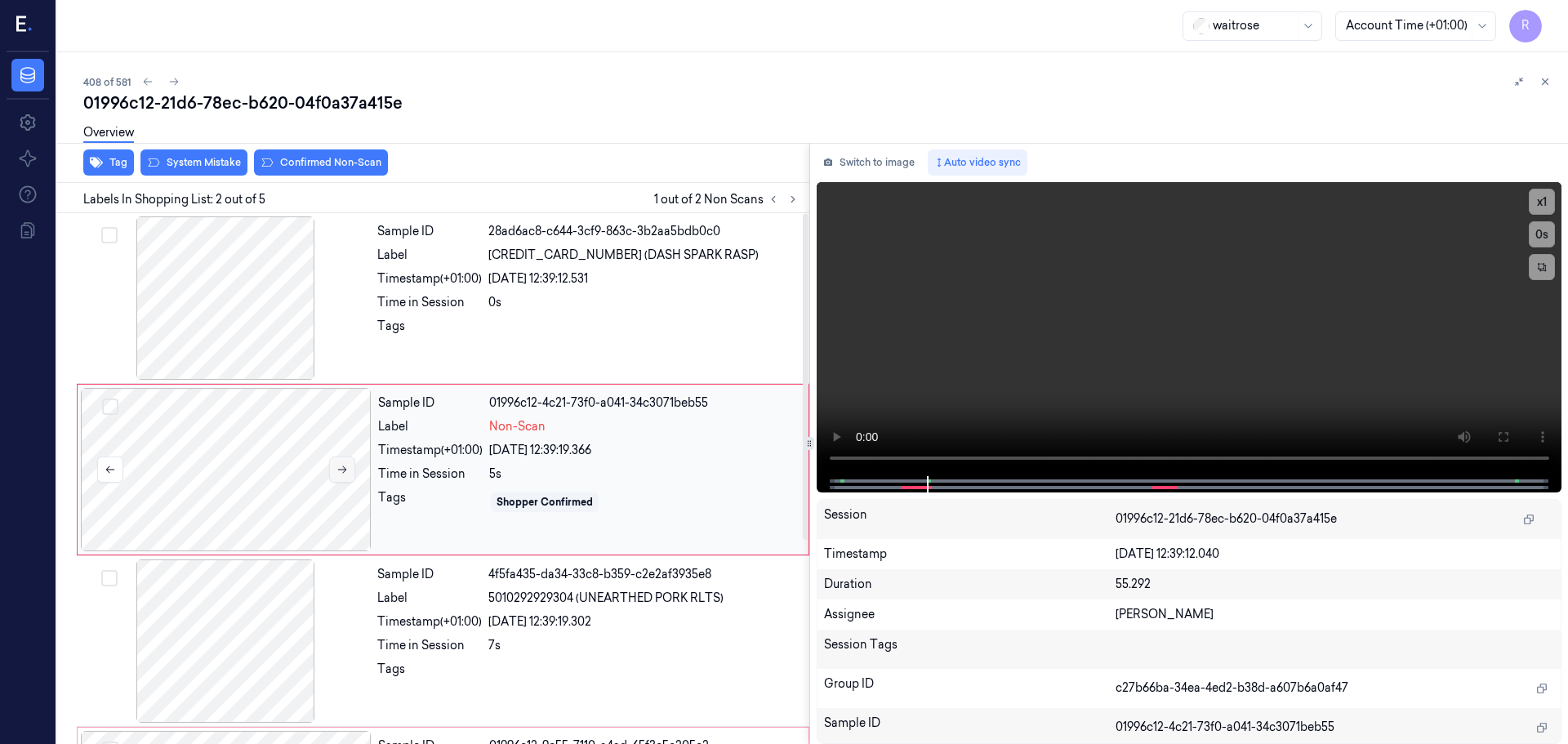
click at [348, 469] on button at bounding box center [342, 470] width 26 height 26
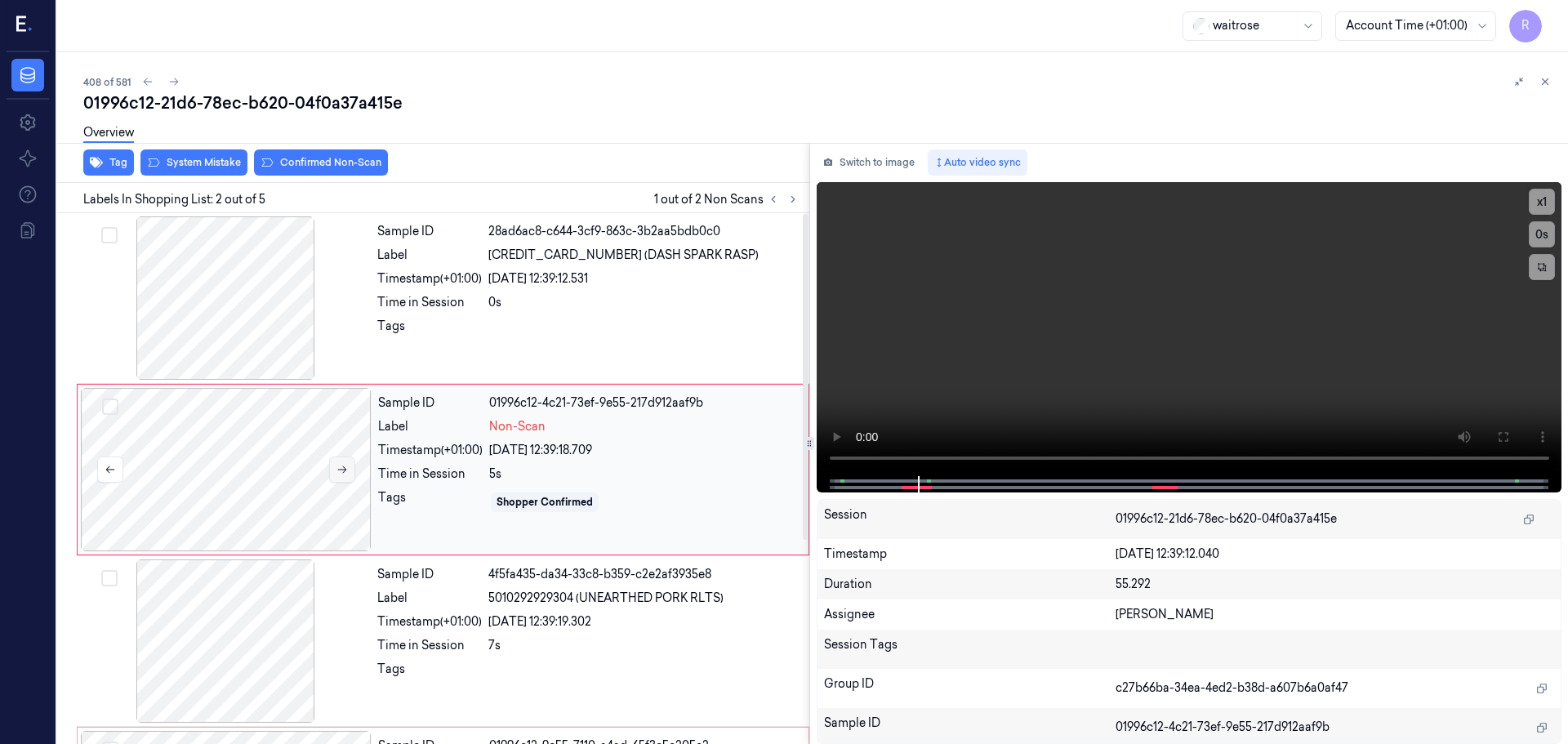
click at [348, 469] on button at bounding box center [342, 470] width 26 height 26
click at [1536, 200] on button "x 1" at bounding box center [1542, 202] width 26 height 26
drag, startPoint x: 1535, startPoint y: 201, endPoint x: 1505, endPoint y: 223, distance: 37.2
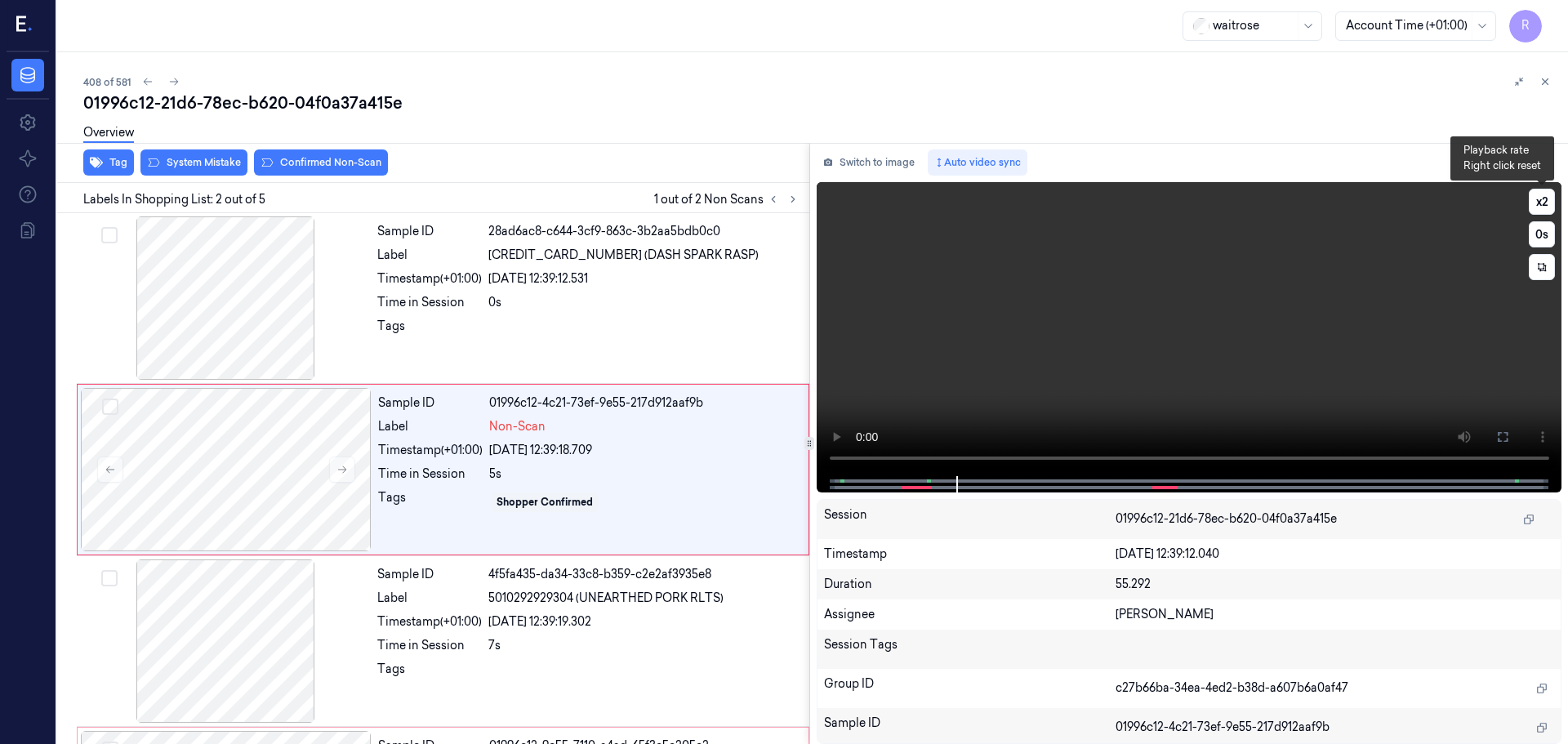
click at [1534, 201] on button "x 2" at bounding box center [1542, 202] width 26 height 26
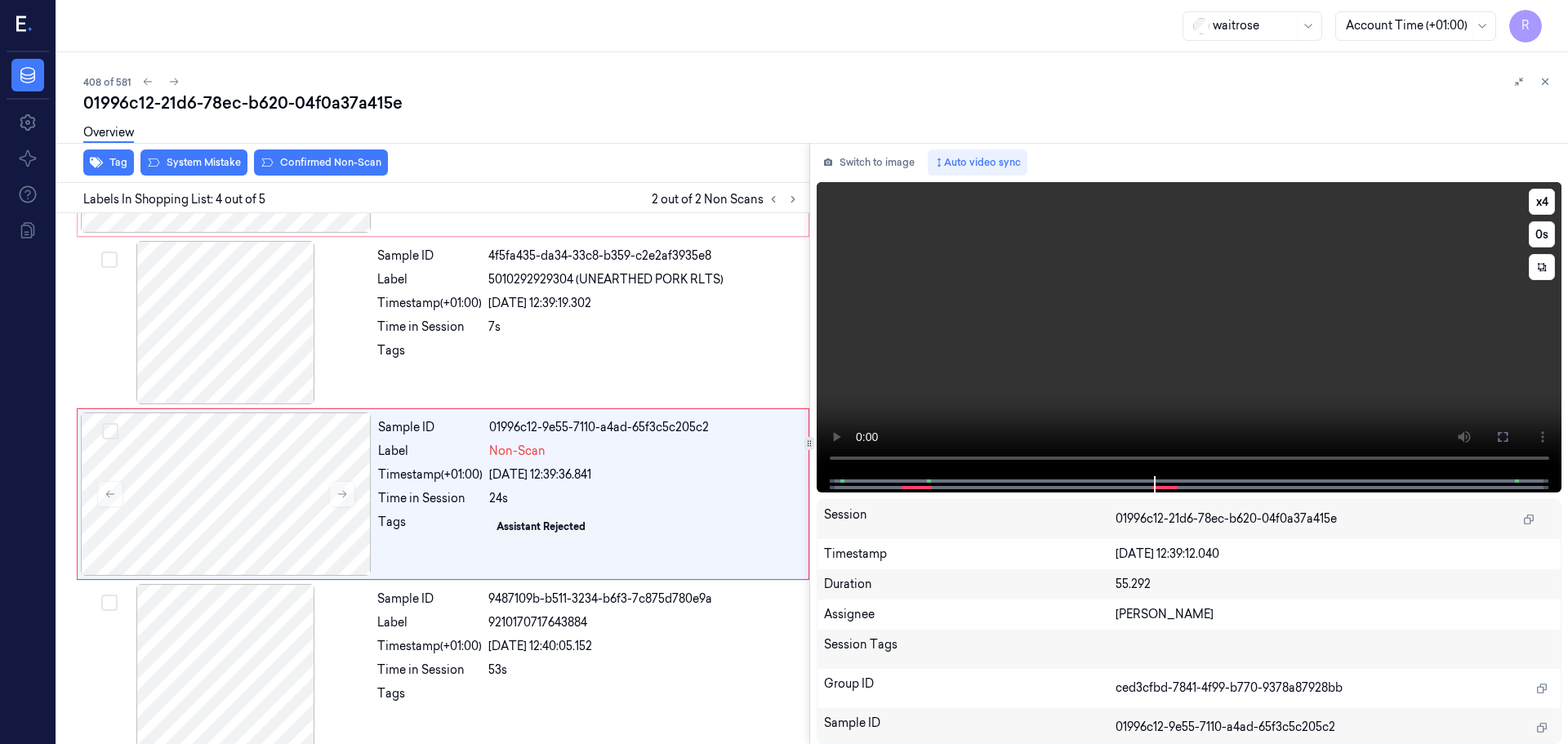
scroll to position [331, 0]
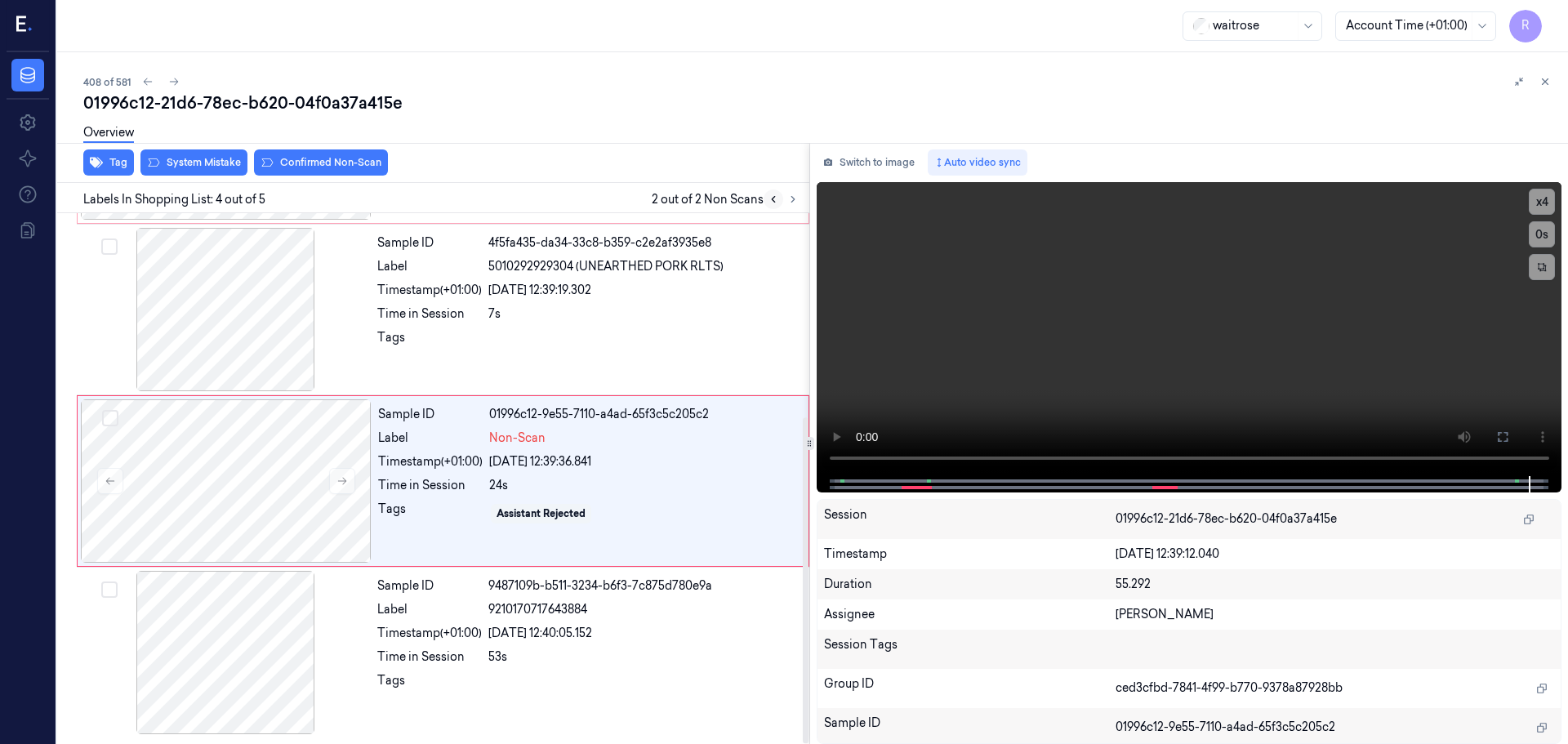
click at [770, 205] on button at bounding box center [773, 199] width 20 height 20
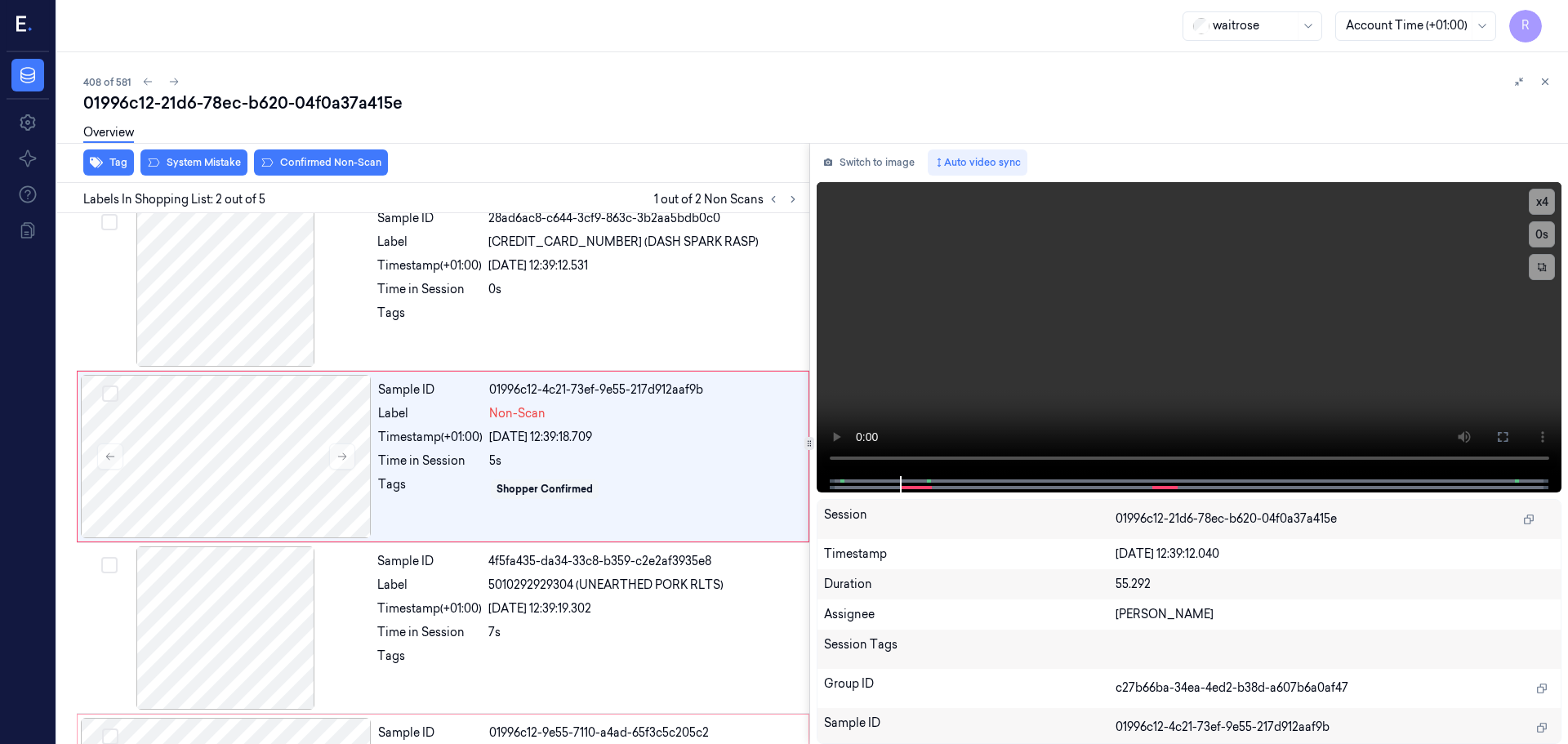
scroll to position [0, 0]
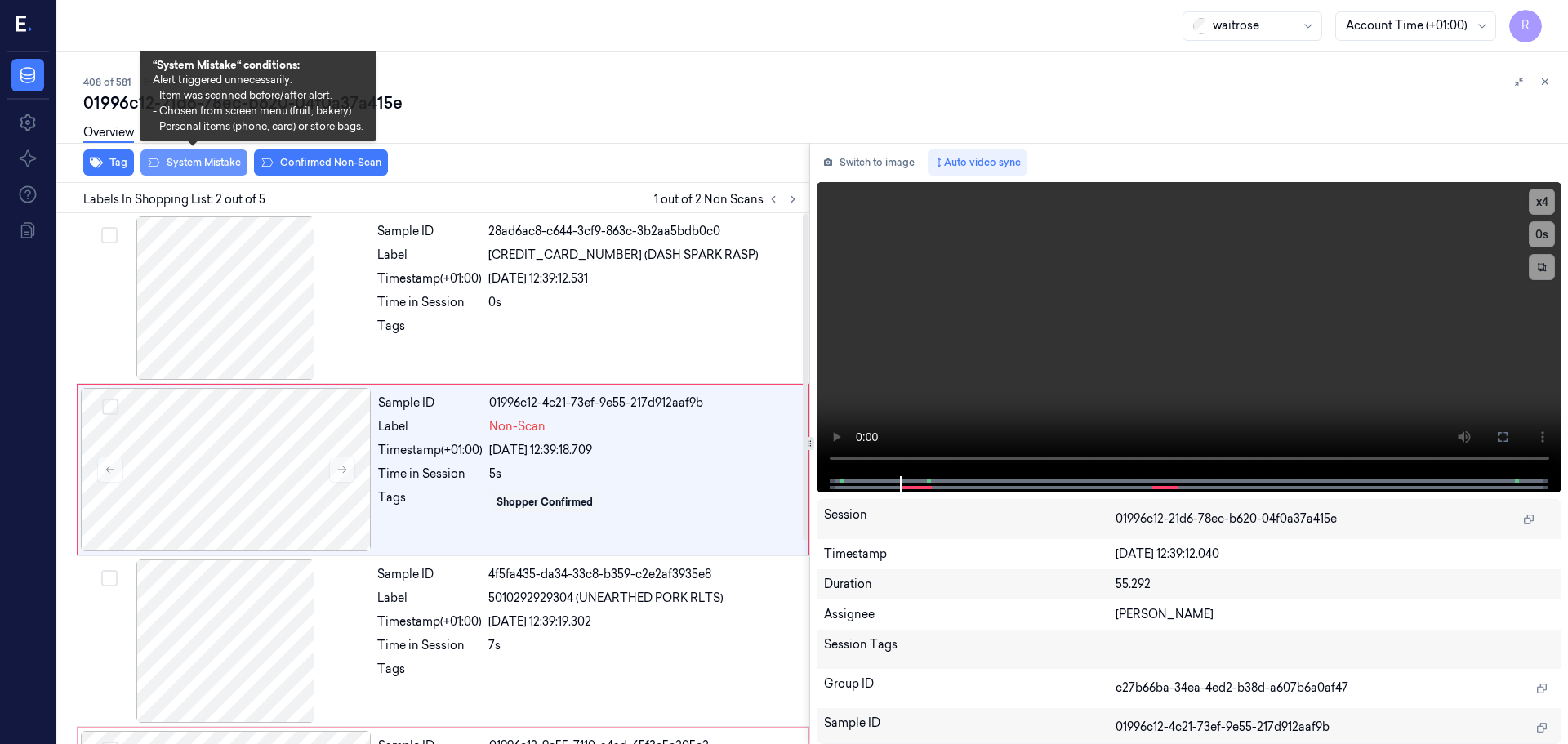
click at [199, 160] on button "System Mistake" at bounding box center [194, 162] width 107 height 26
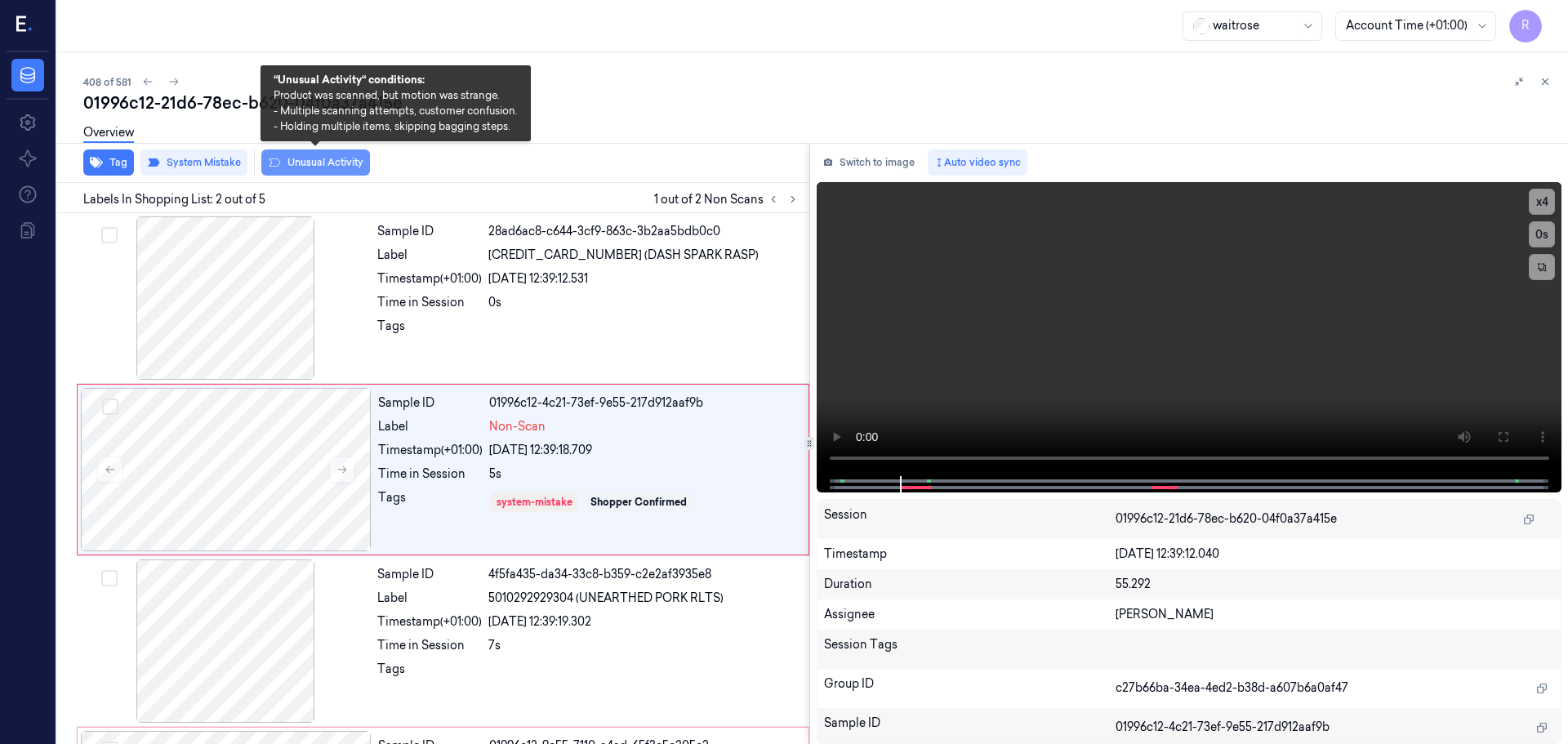
click at [291, 167] on button "Unusual Activity" at bounding box center [316, 162] width 109 height 26
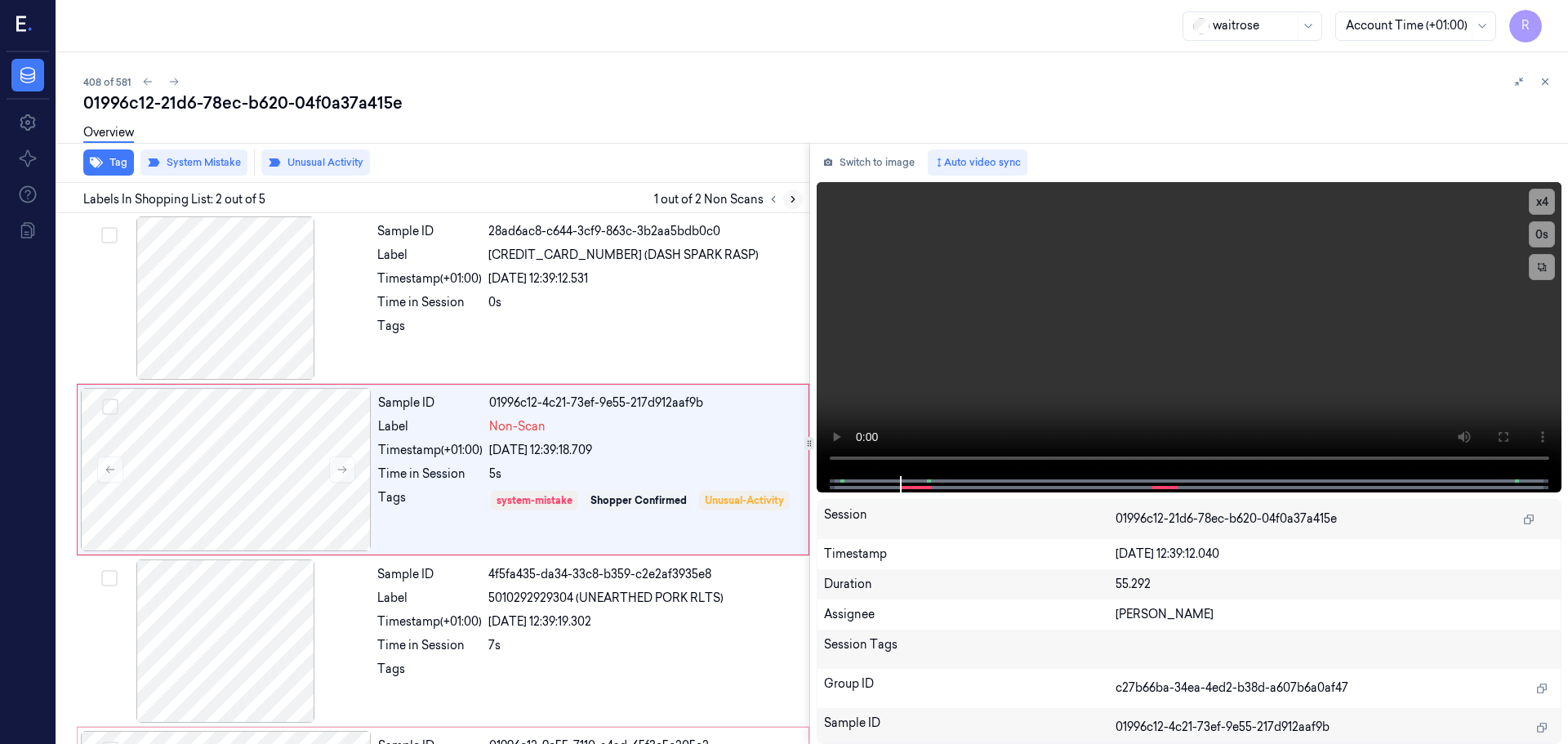
click at [794, 198] on icon at bounding box center [793, 199] width 11 height 11
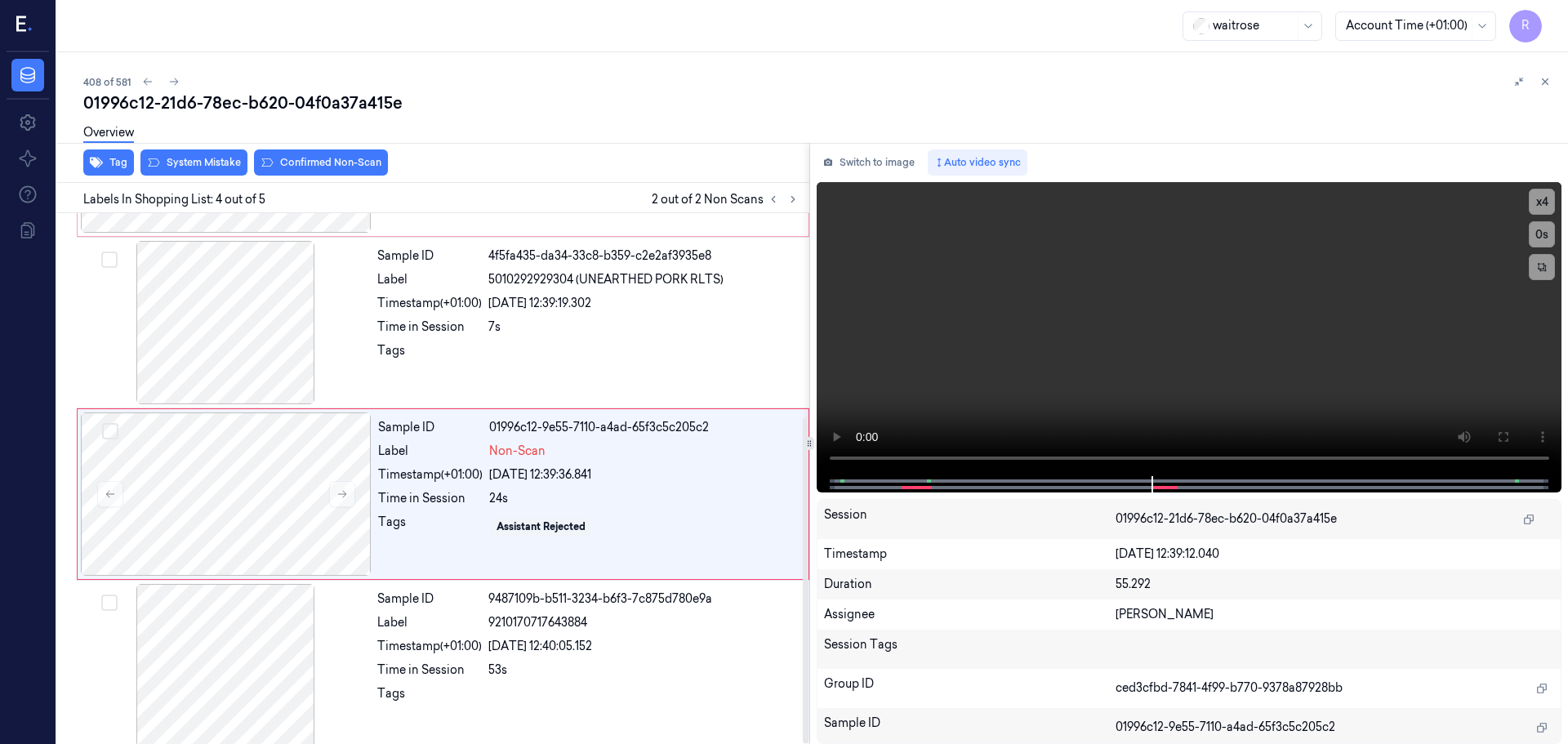
scroll to position [331, 0]
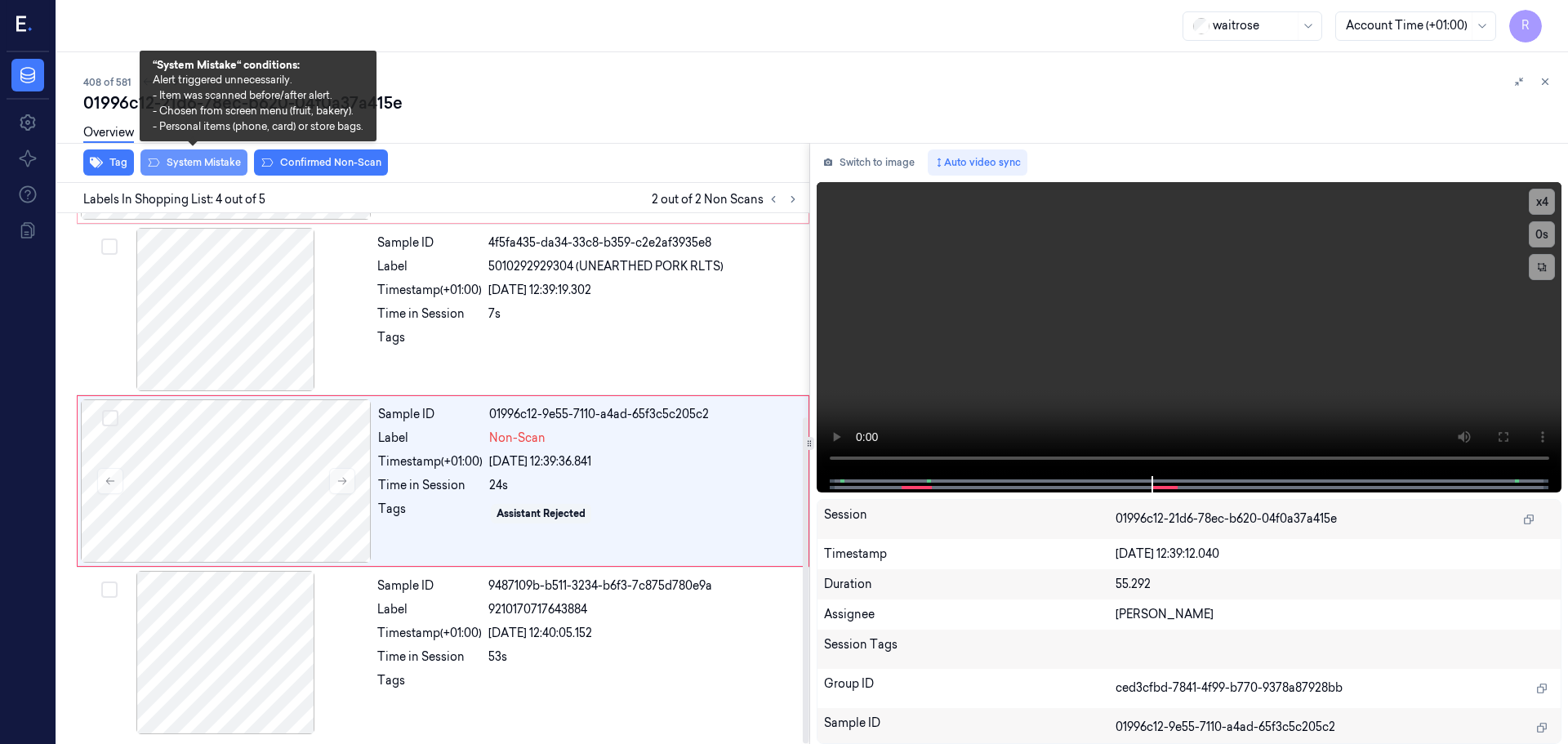
click at [183, 162] on button "System Mistake" at bounding box center [194, 162] width 107 height 26
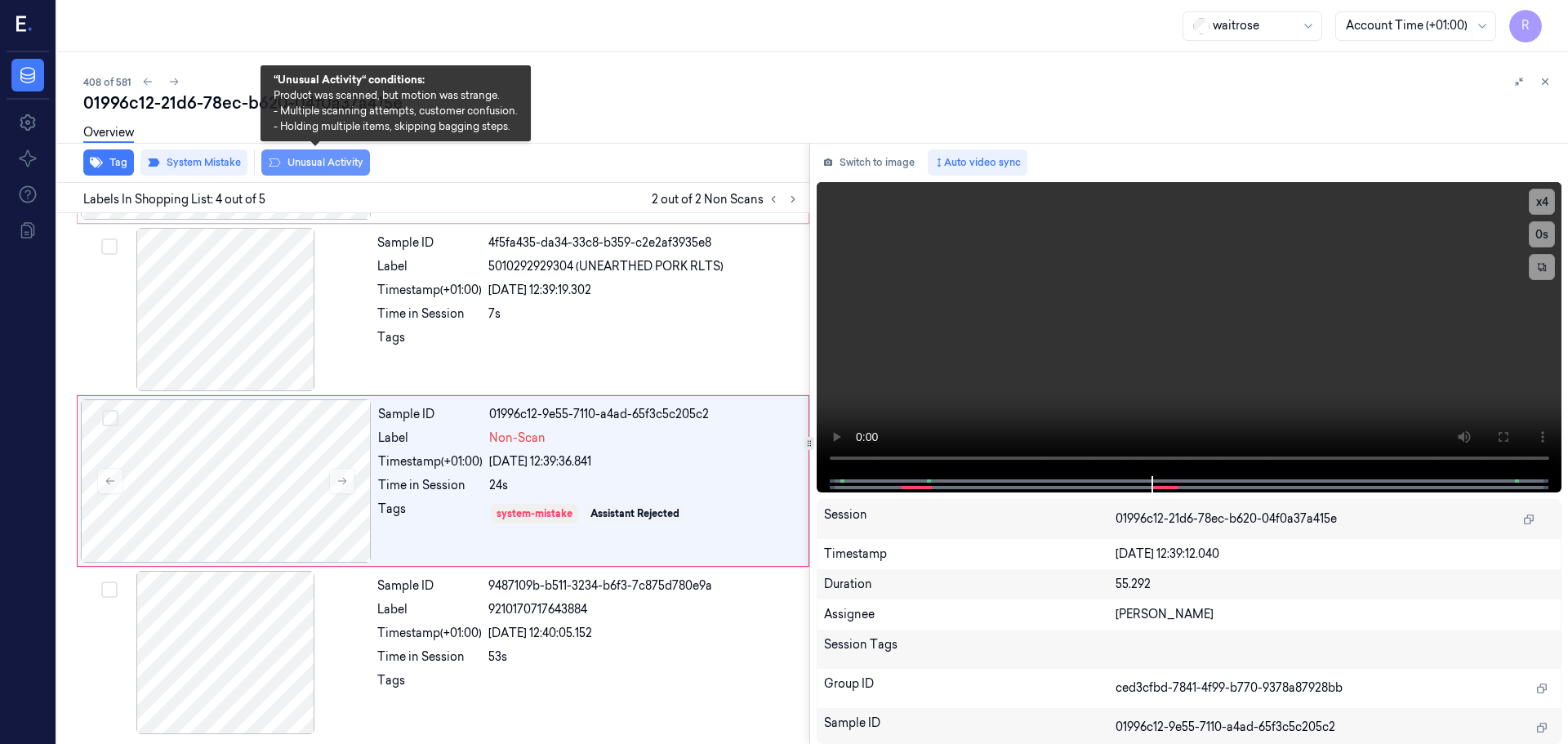
click at [326, 167] on button "Unusual Activity" at bounding box center [316, 162] width 109 height 26
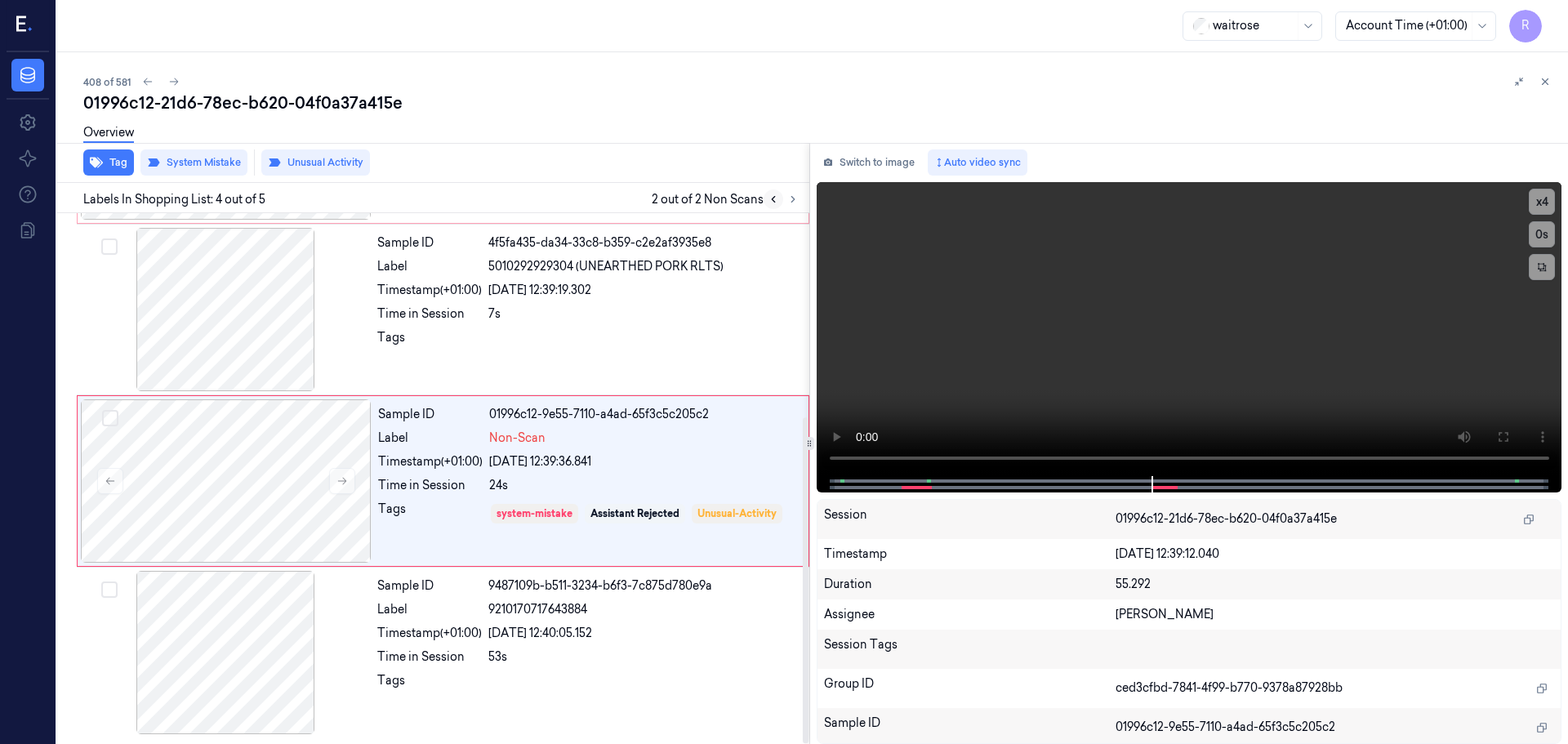
click at [779, 203] on button at bounding box center [773, 199] width 20 height 20
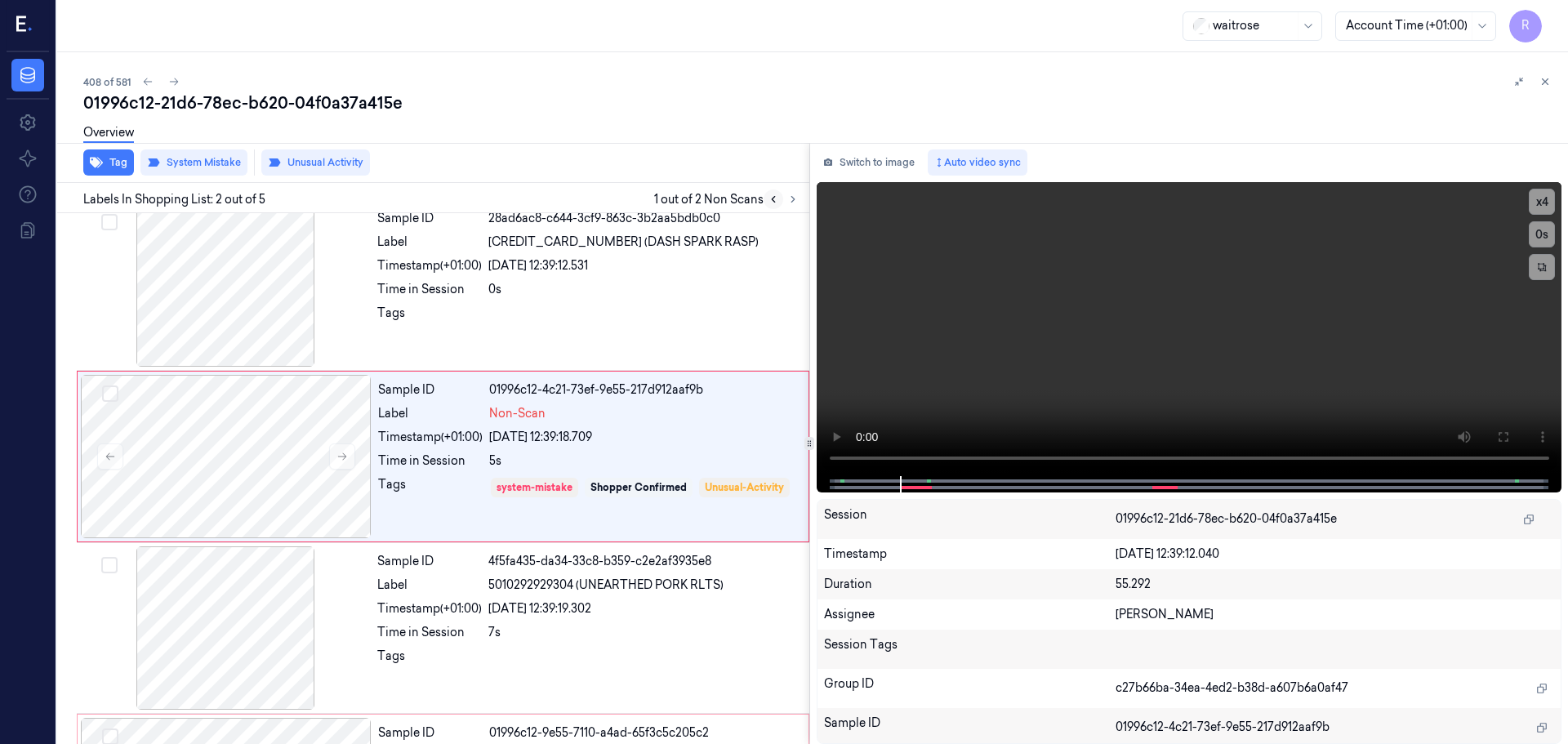
scroll to position [0, 0]
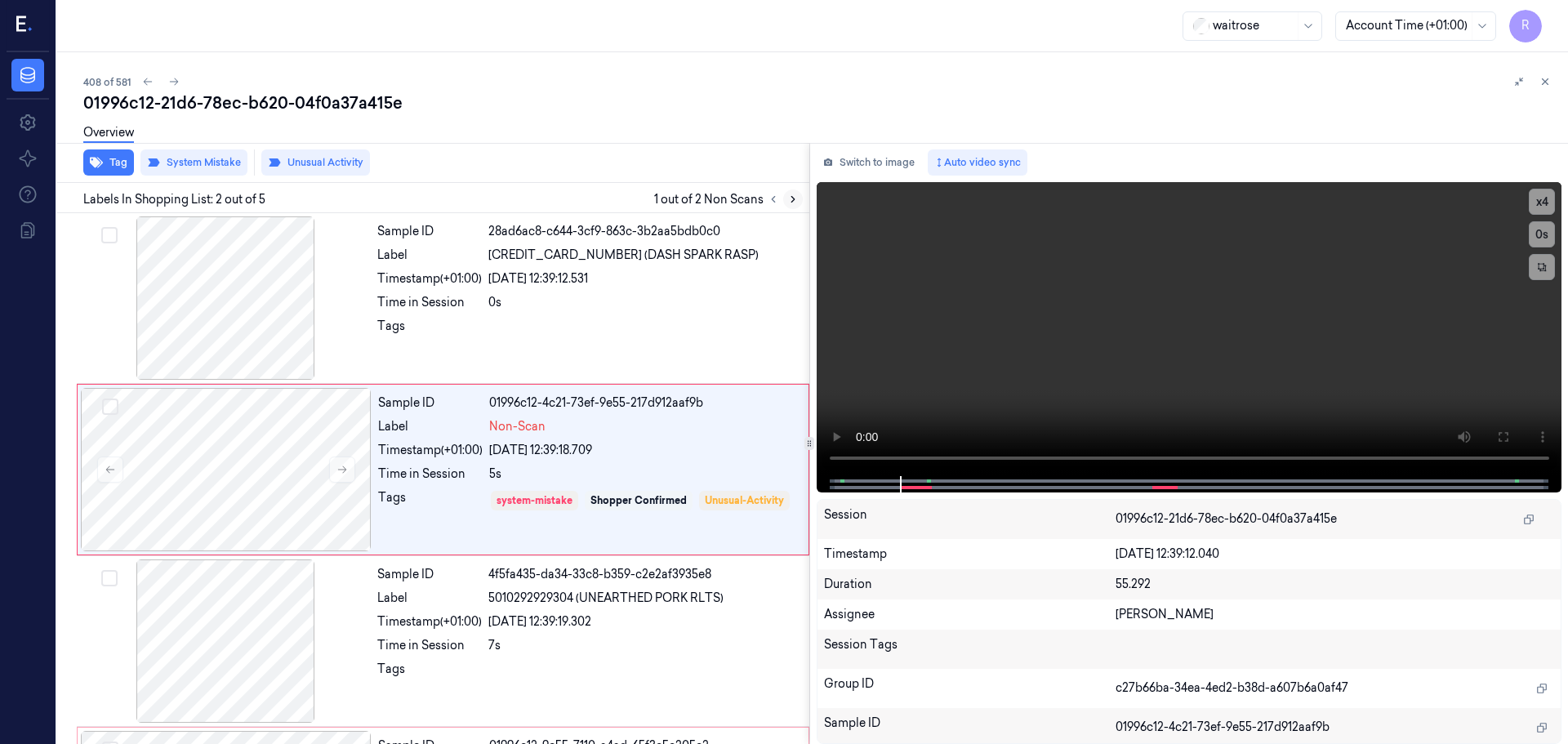
click at [799, 197] on button at bounding box center [793, 199] width 20 height 20
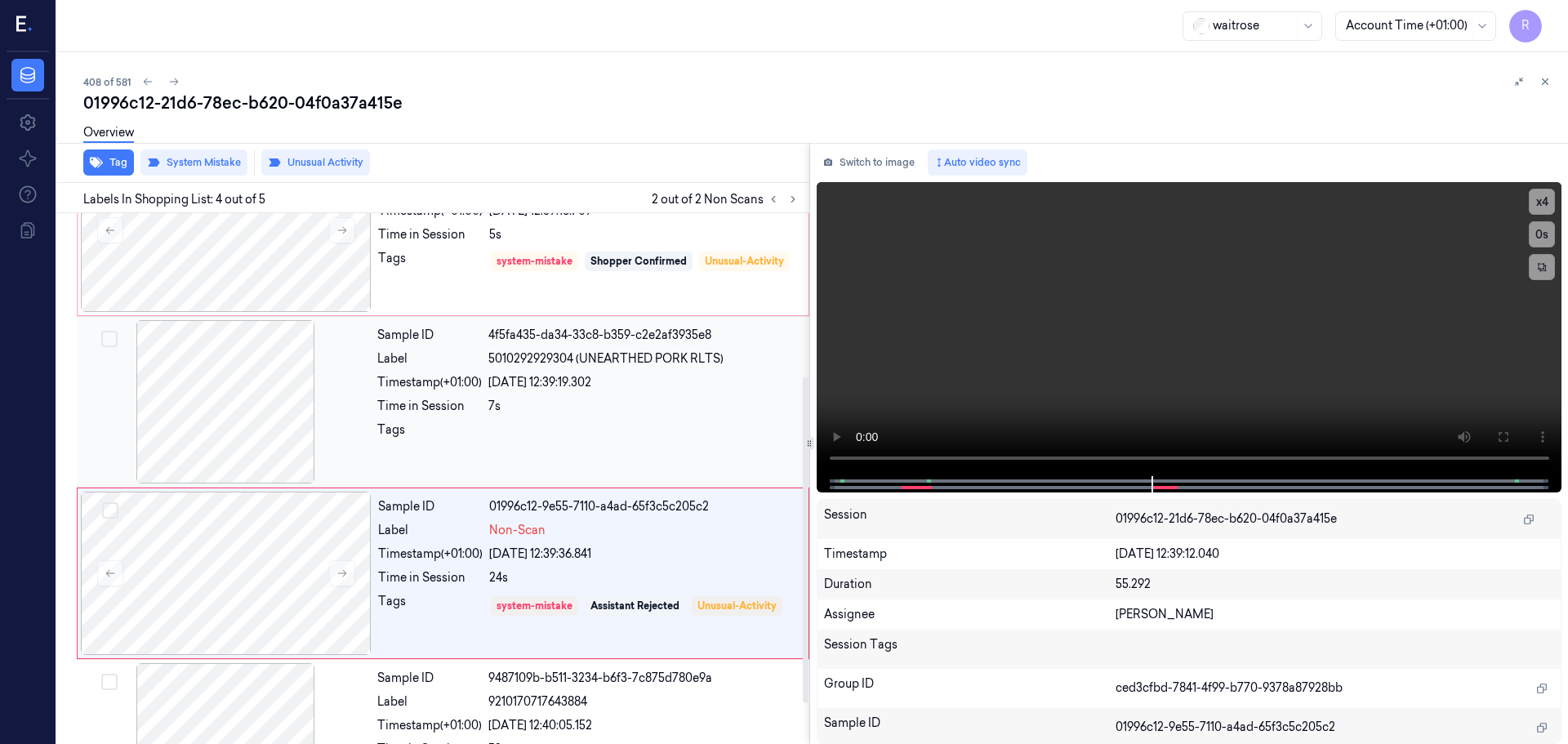
scroll to position [86, 0]
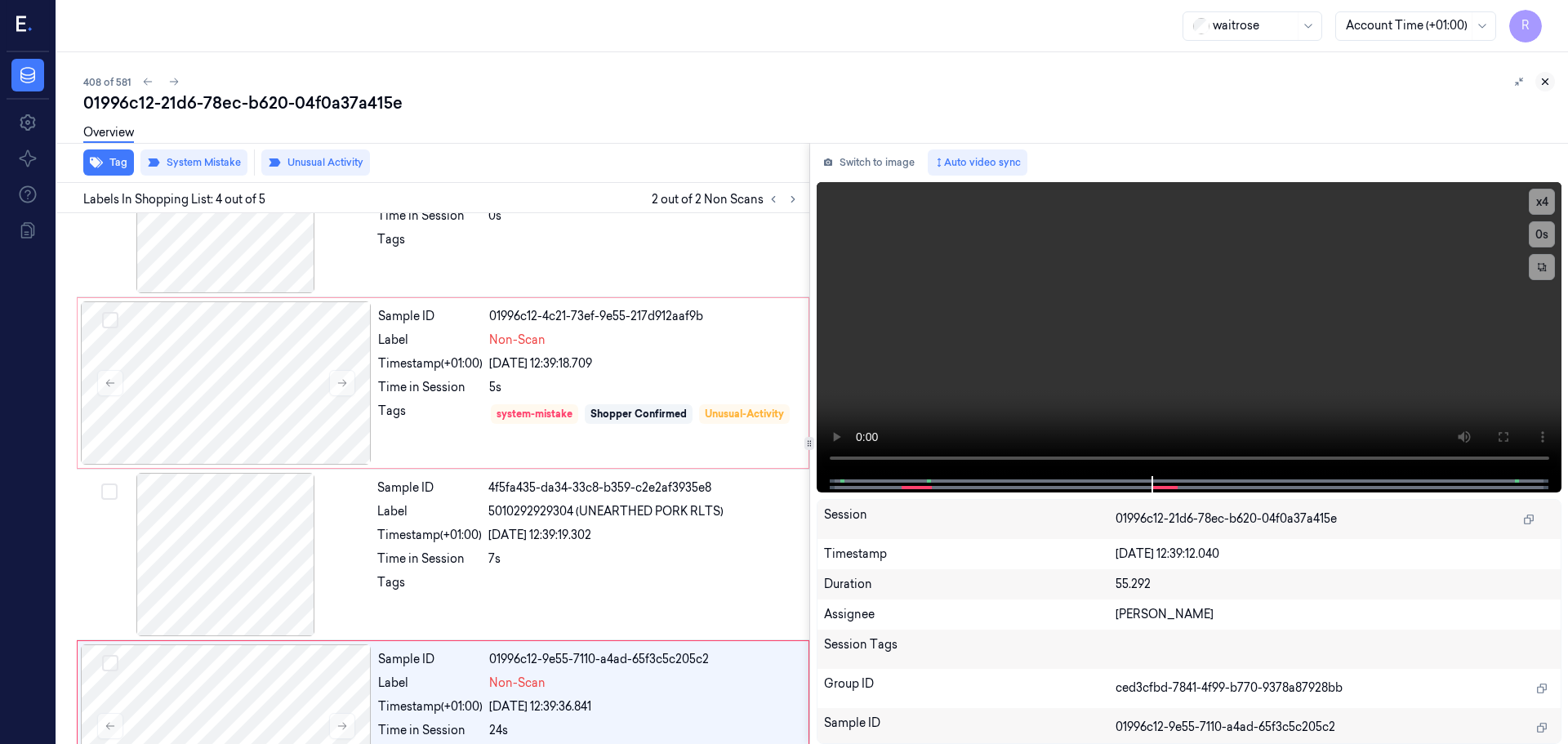
click at [1543, 77] on icon at bounding box center [1545, 81] width 11 height 11
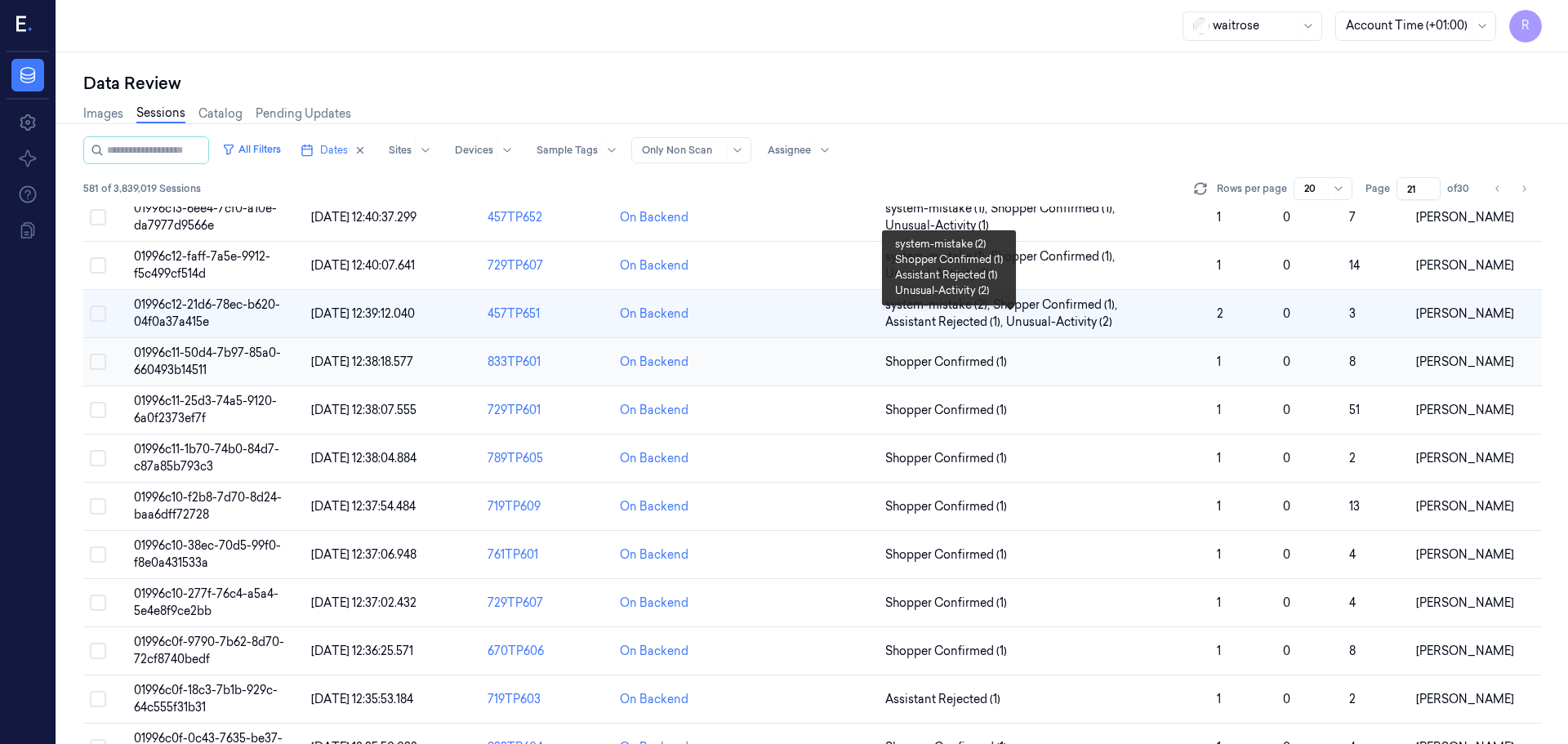
scroll to position [325, 0]
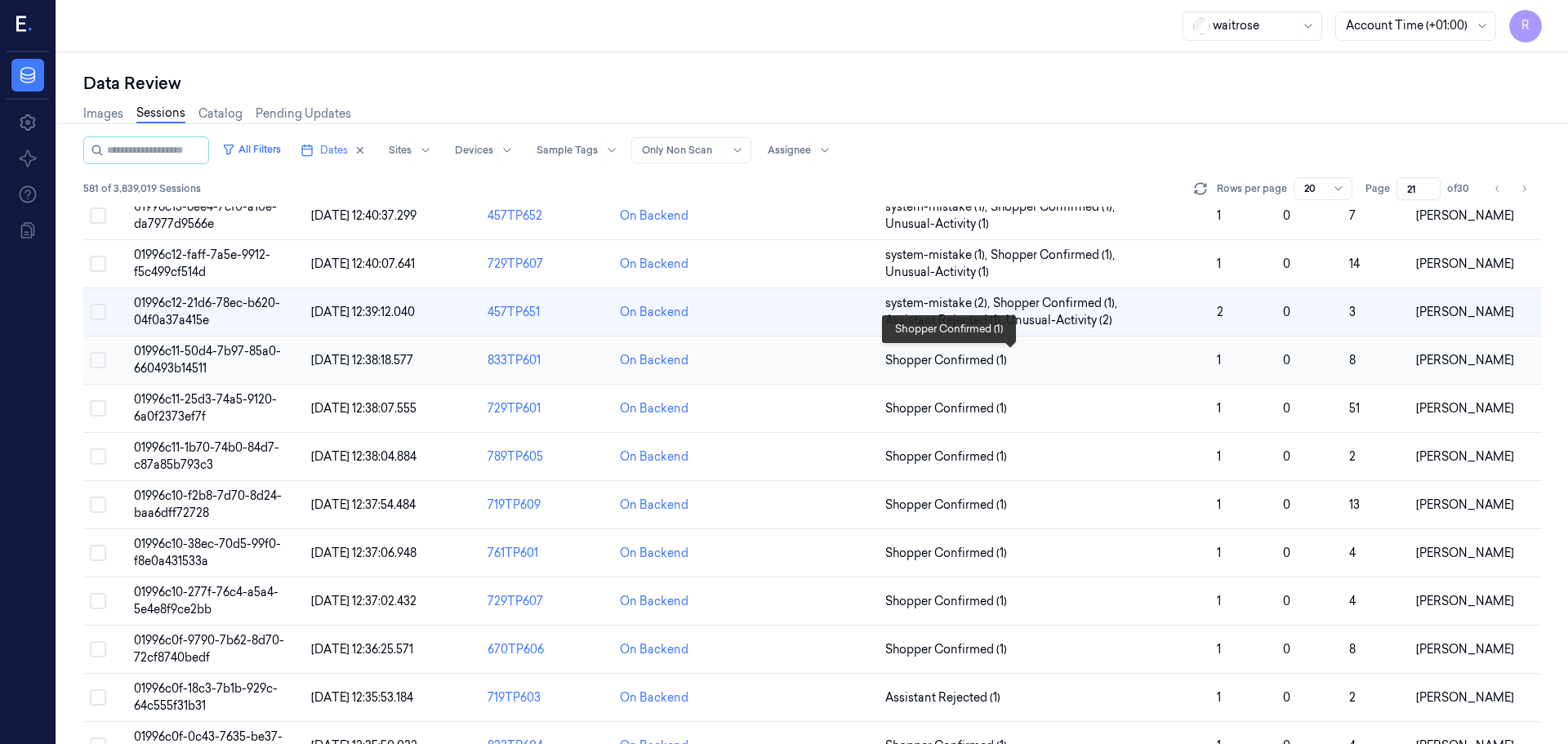
click at [1174, 354] on span "Shopper Confirmed (1)" at bounding box center [1044, 361] width 319 height 17
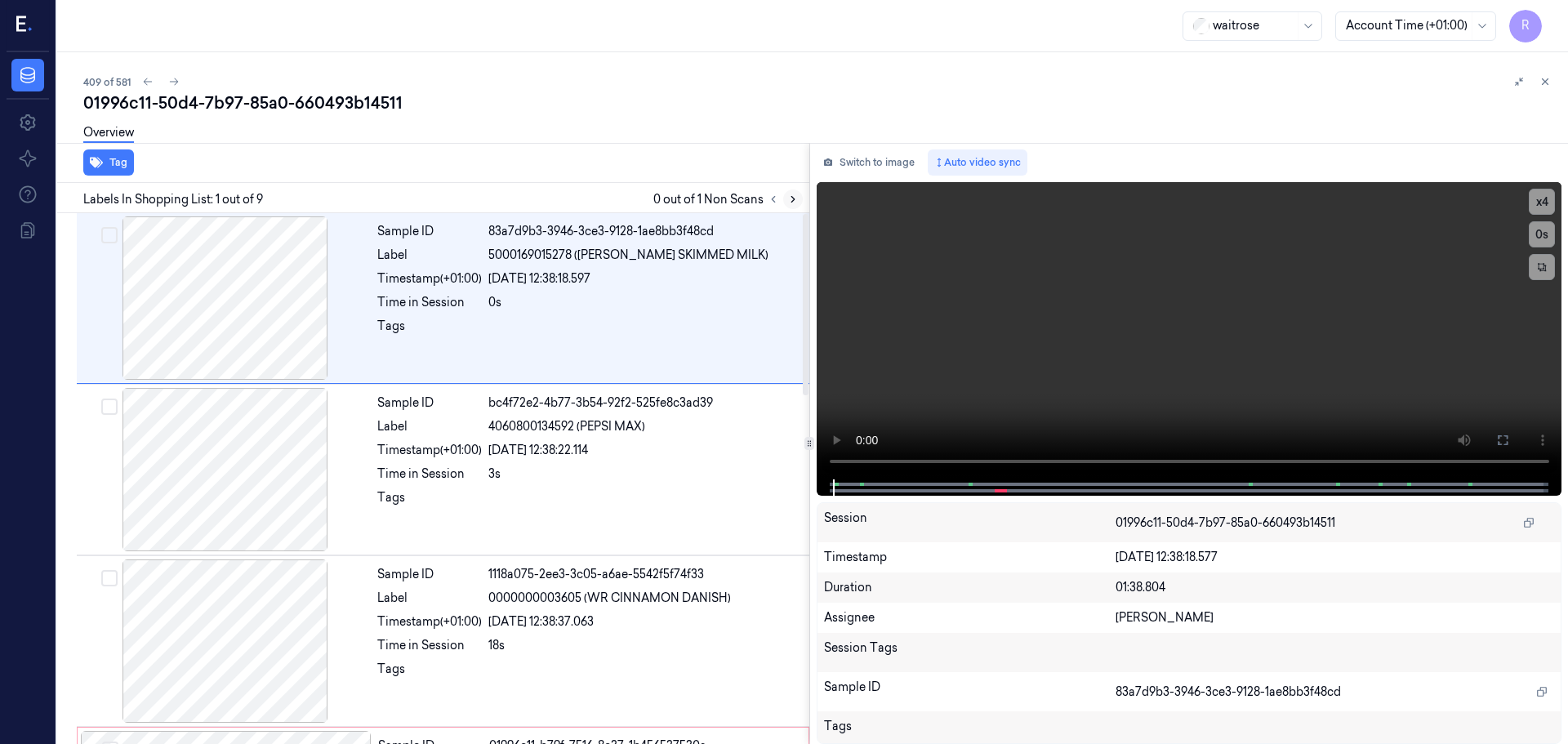
click at [795, 199] on icon at bounding box center [793, 199] width 11 height 11
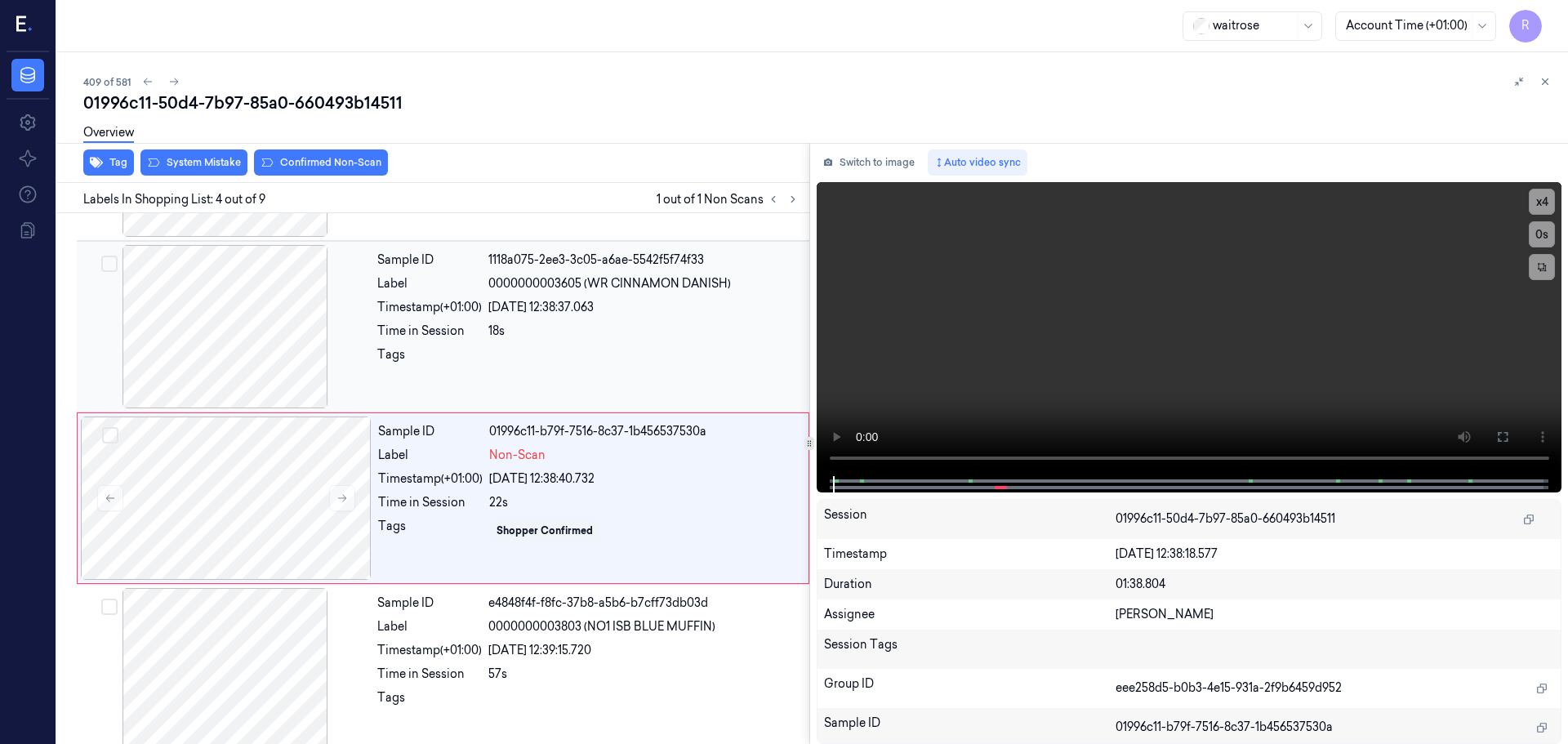
scroll to position [334, 0]
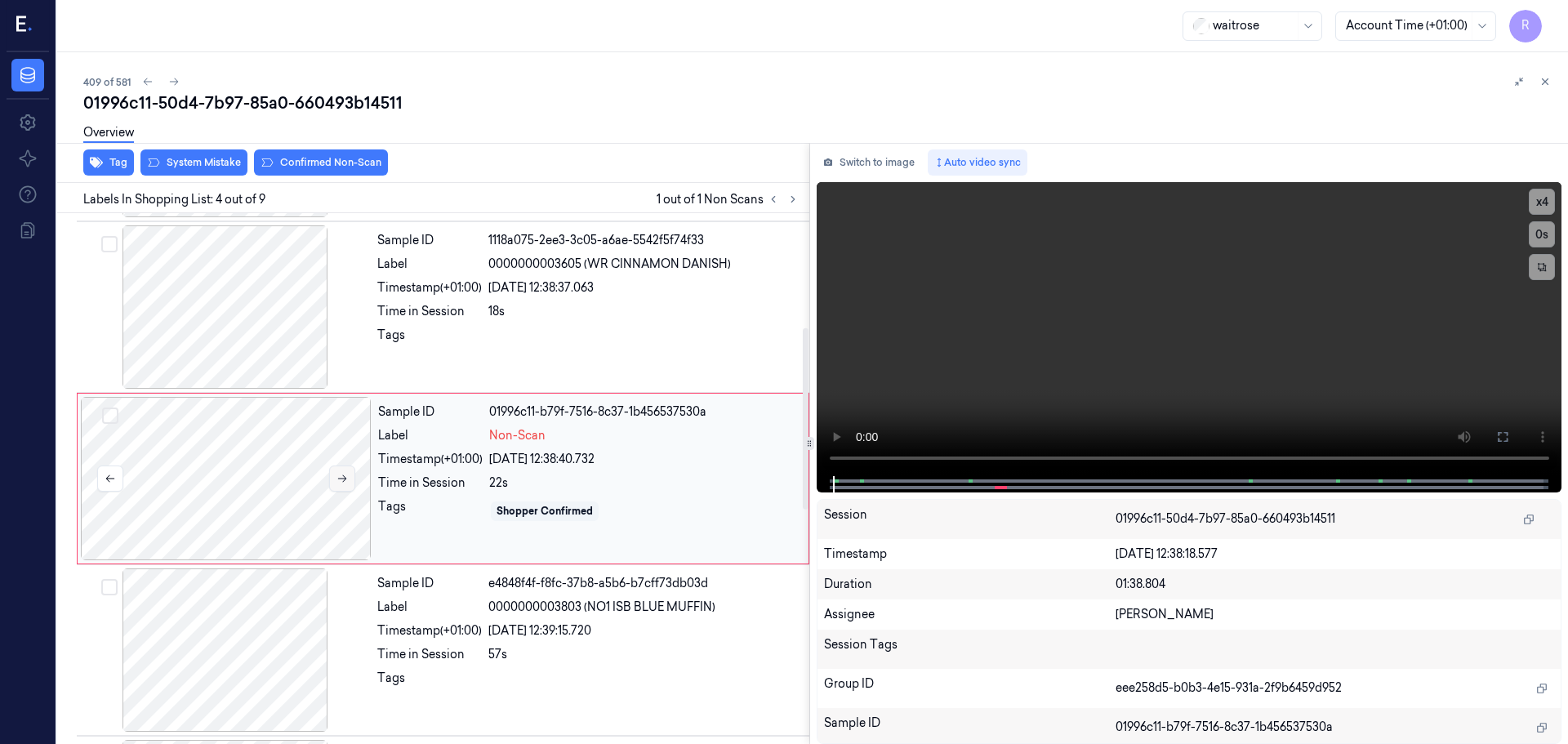
click at [340, 482] on icon at bounding box center [342, 478] width 11 height 11
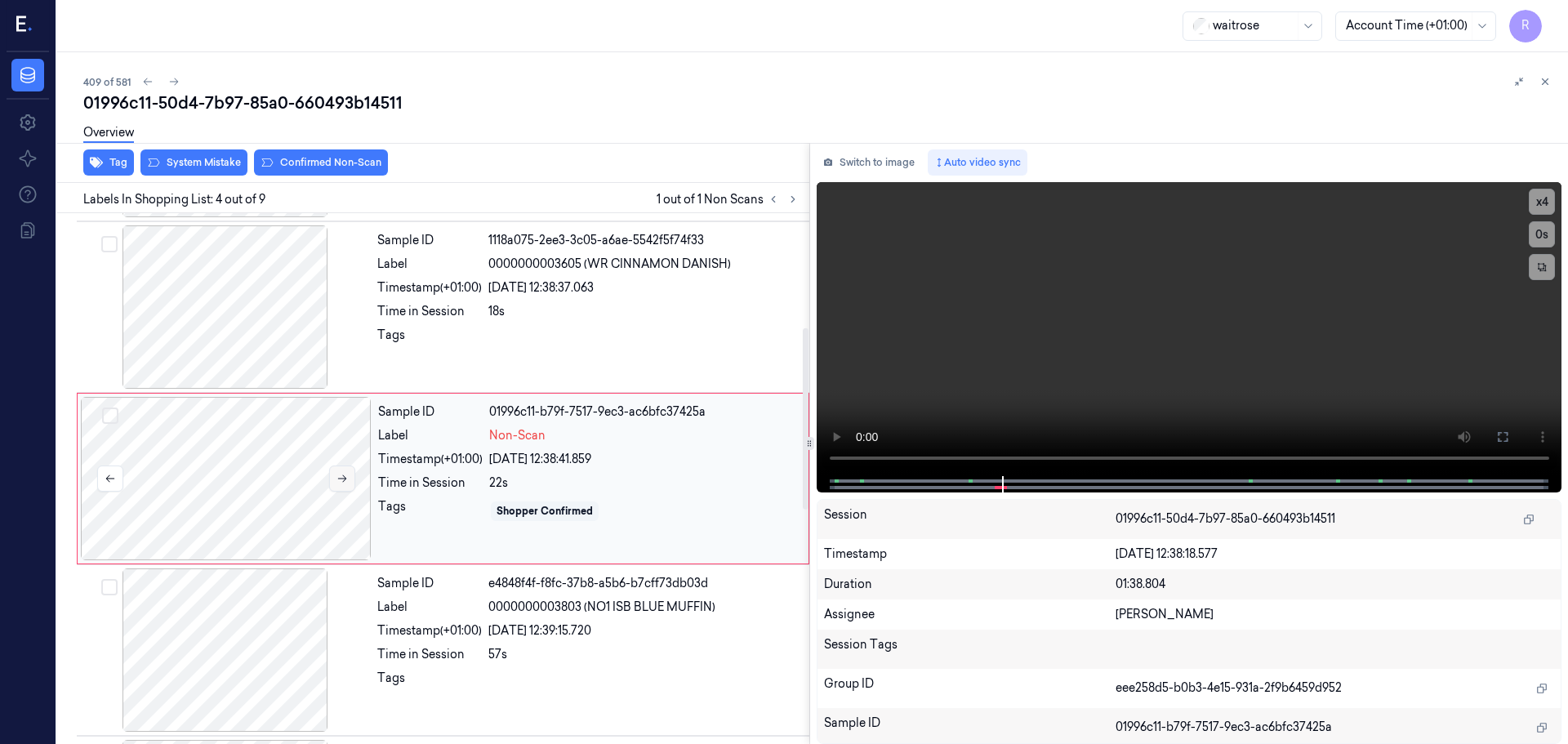
click at [340, 482] on icon at bounding box center [342, 478] width 11 height 11
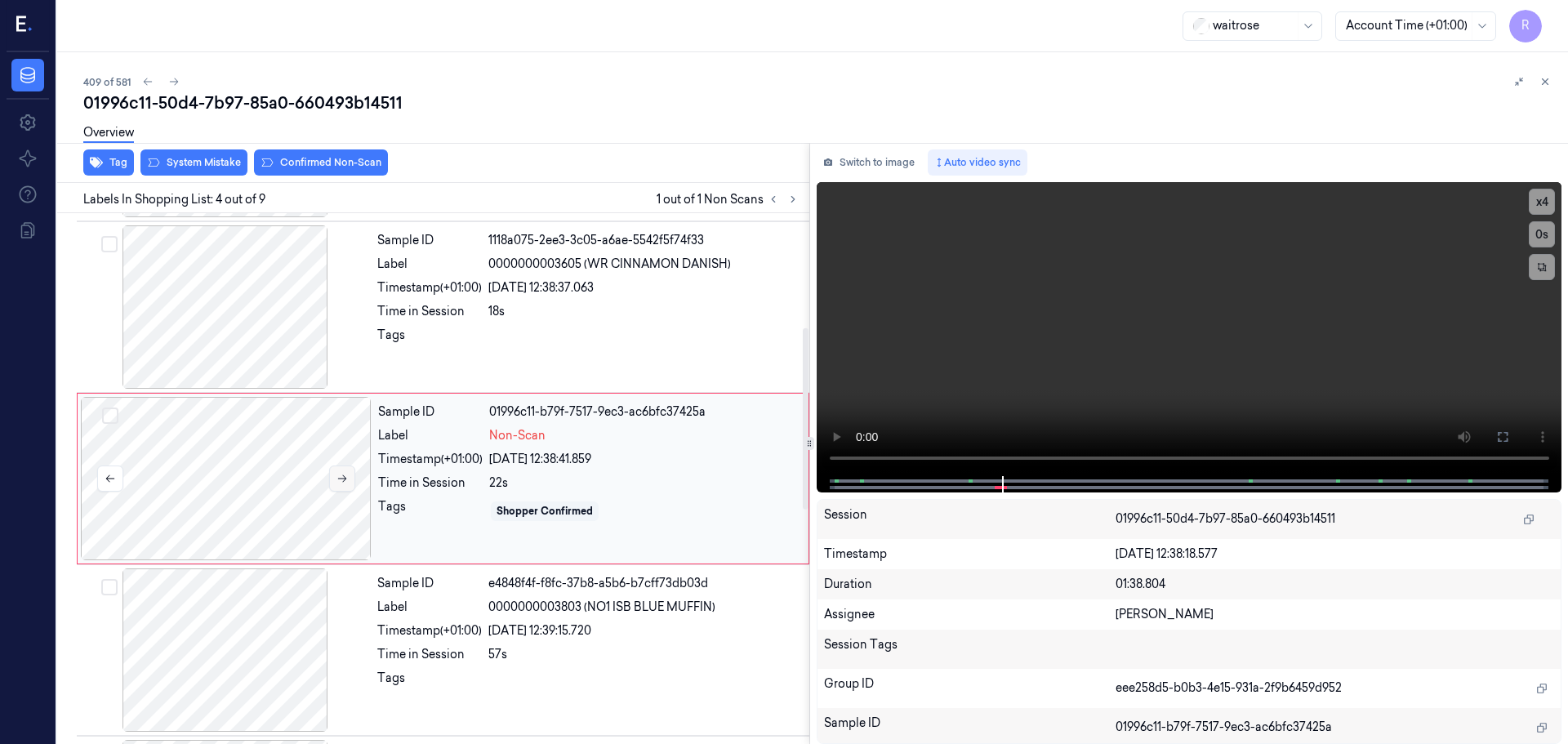
click at [340, 482] on icon at bounding box center [342, 478] width 11 height 11
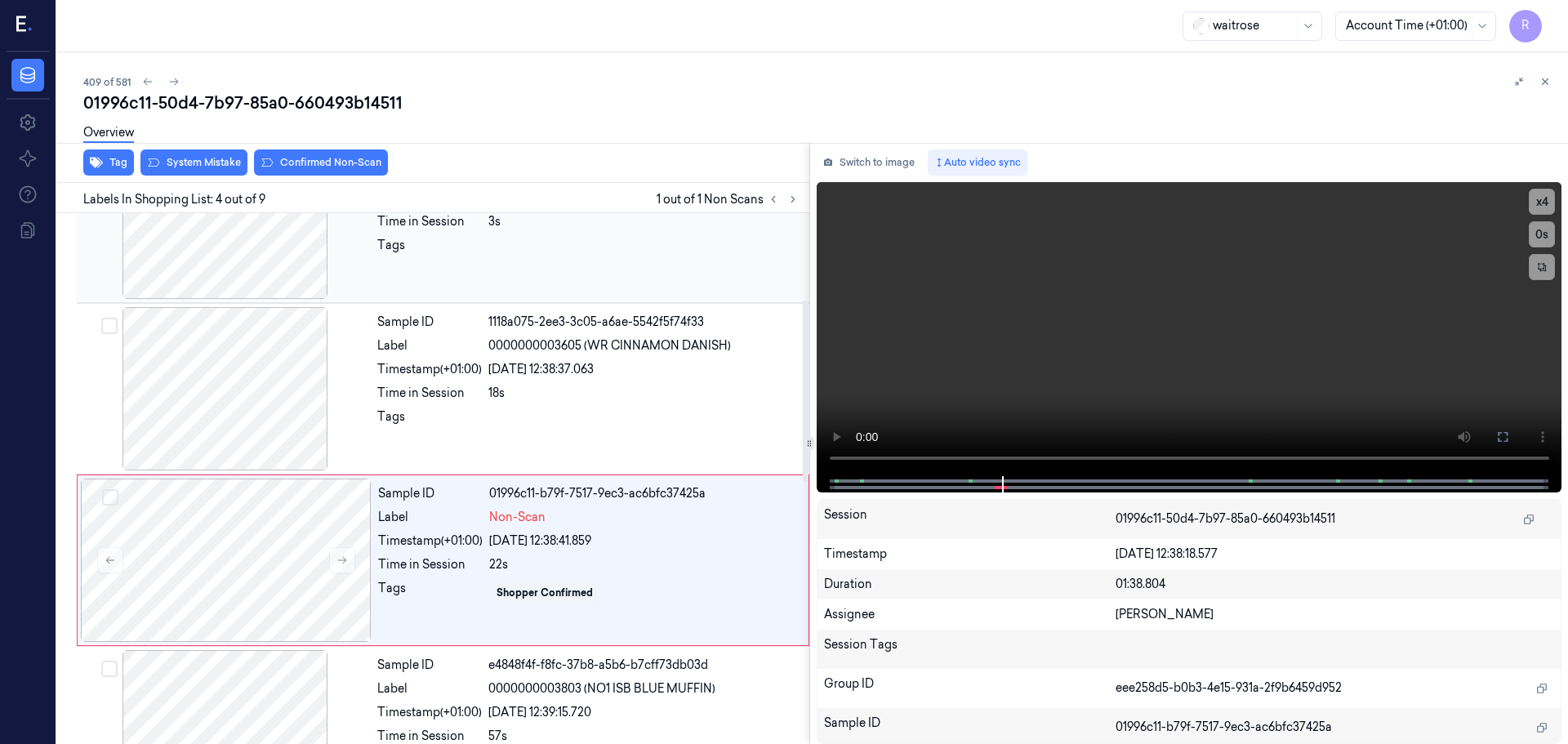
click at [280, 275] on div at bounding box center [225, 217] width 291 height 163
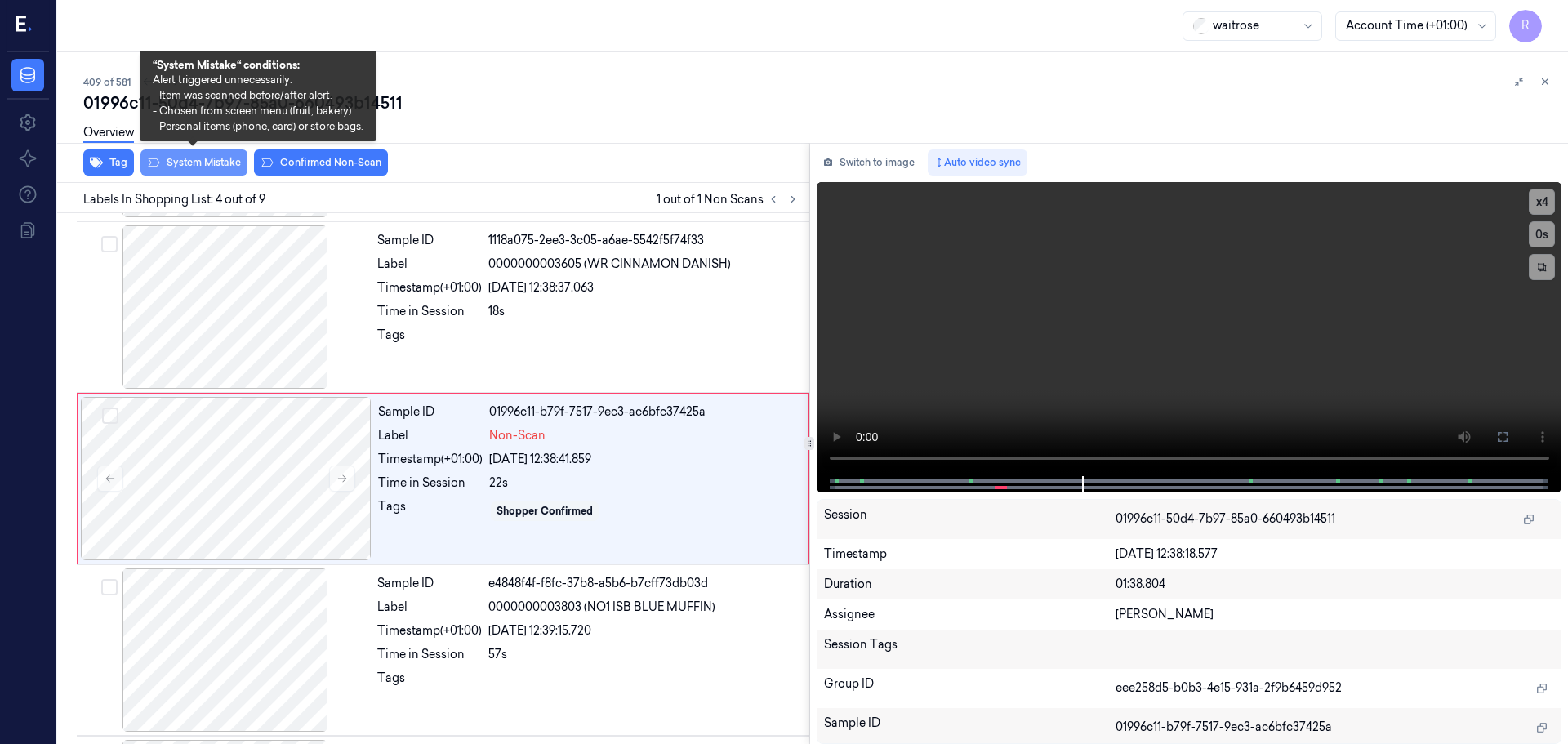
click at [192, 161] on button "System Mistake" at bounding box center [194, 162] width 107 height 26
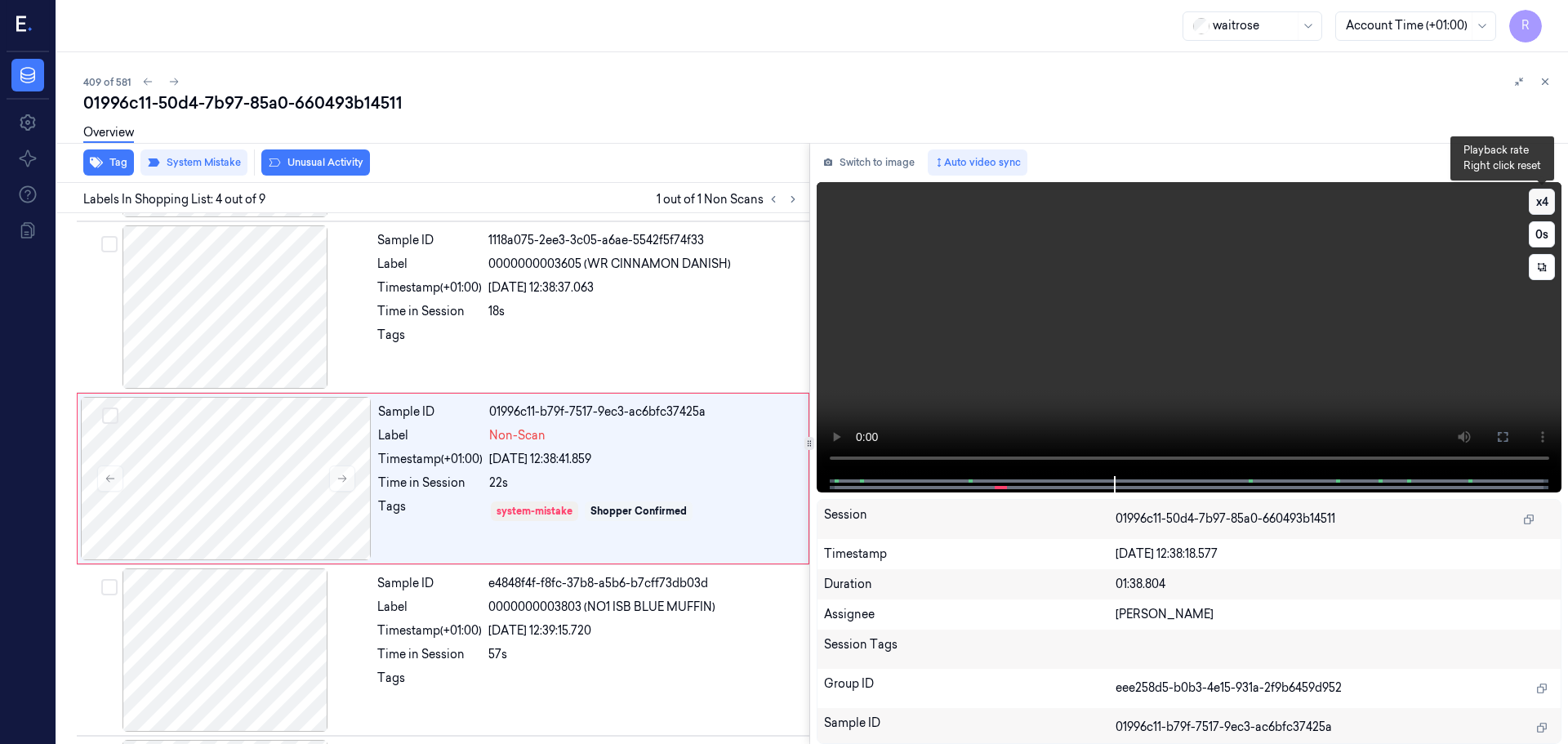
click at [1541, 209] on button "x 4" at bounding box center [1542, 202] width 26 height 26
click at [1541, 209] on button "x 1" at bounding box center [1542, 202] width 26 height 26
click at [1541, 209] on button "x 2" at bounding box center [1542, 202] width 26 height 26
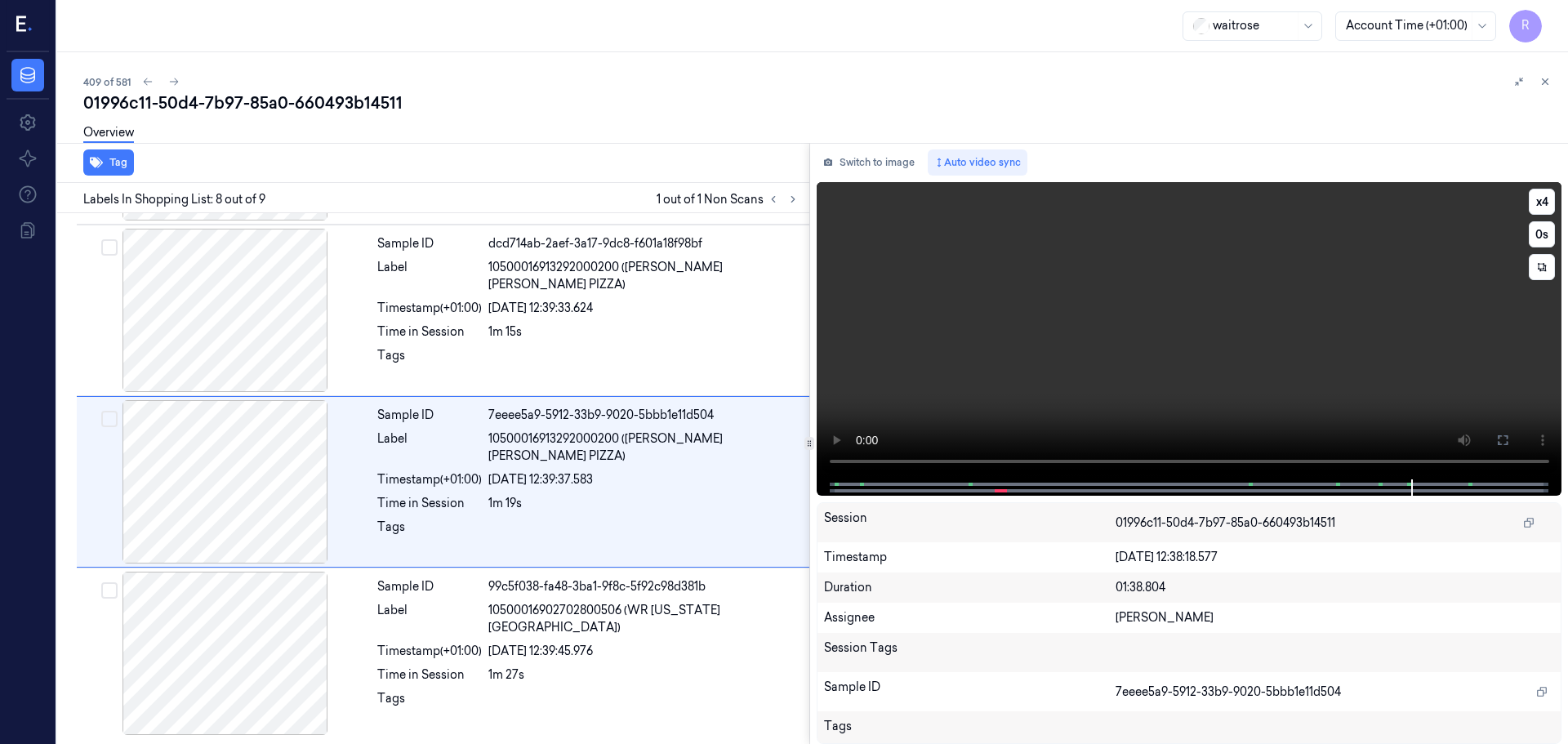
scroll to position [1018, 0]
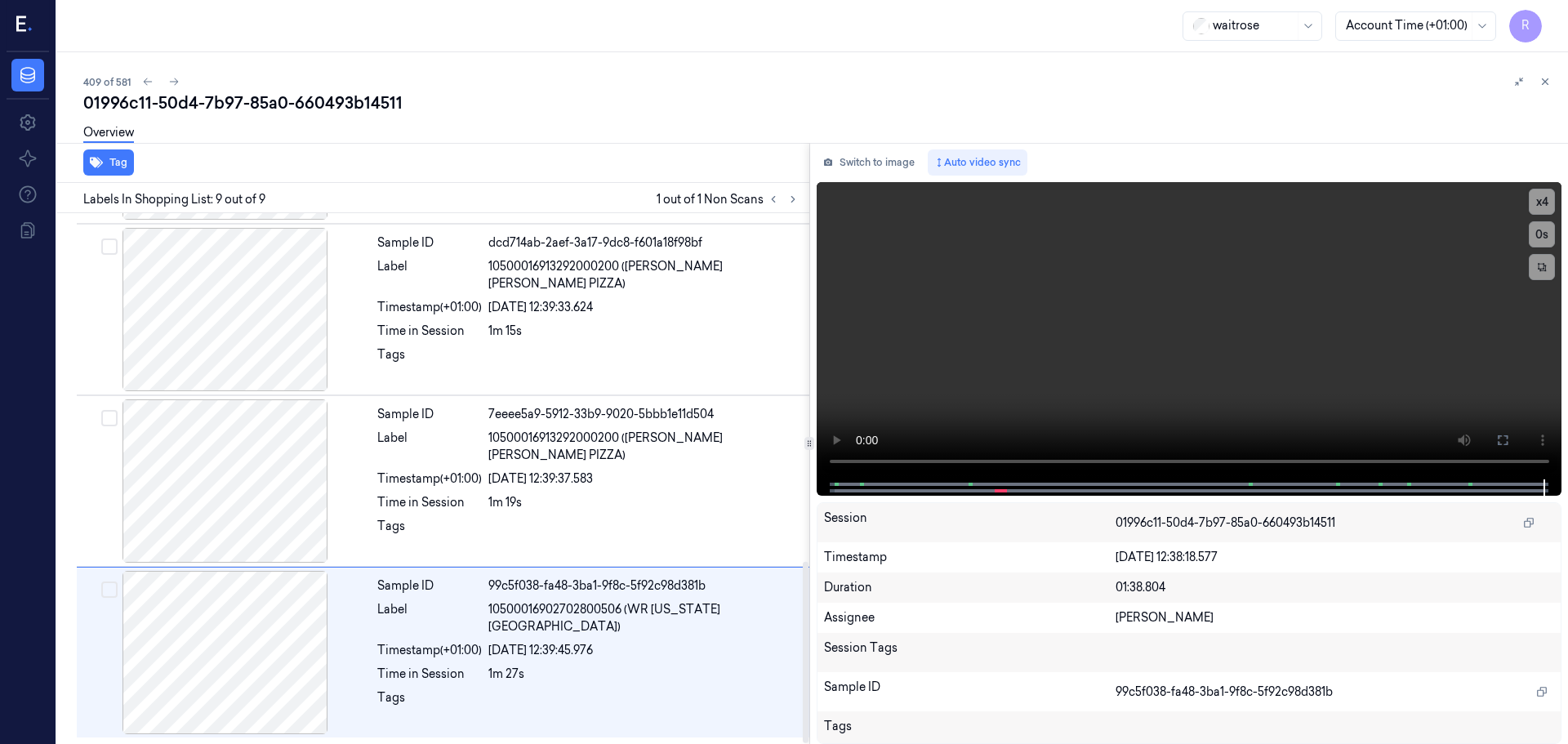
click at [773, 209] on div "Labels In Shopping List: 9 out of 9 1 out of 1 Non Scans" at bounding box center [430, 198] width 759 height 30
click at [773, 202] on icon at bounding box center [773, 199] width 11 height 11
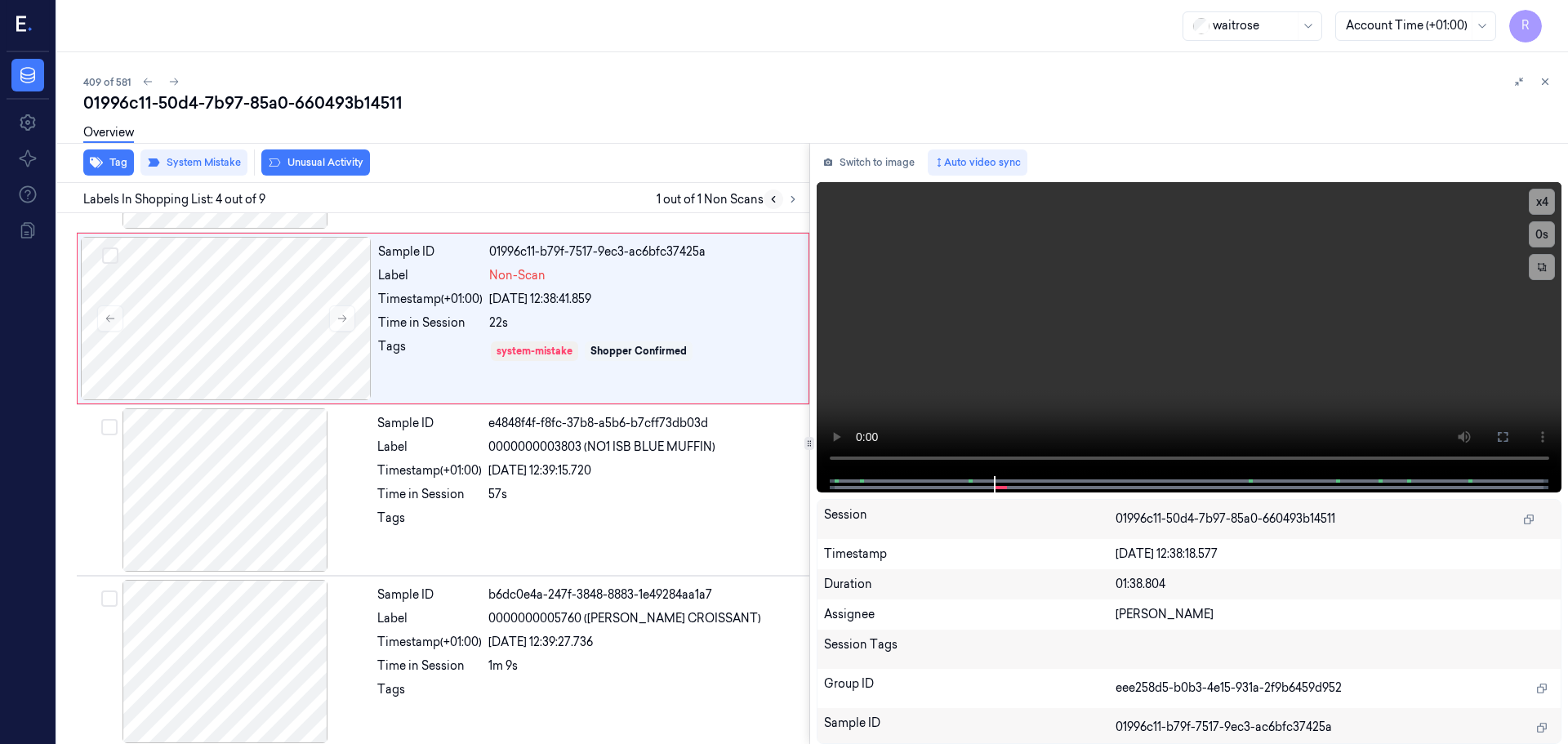
click at [774, 202] on icon at bounding box center [774, 199] width 3 height 6
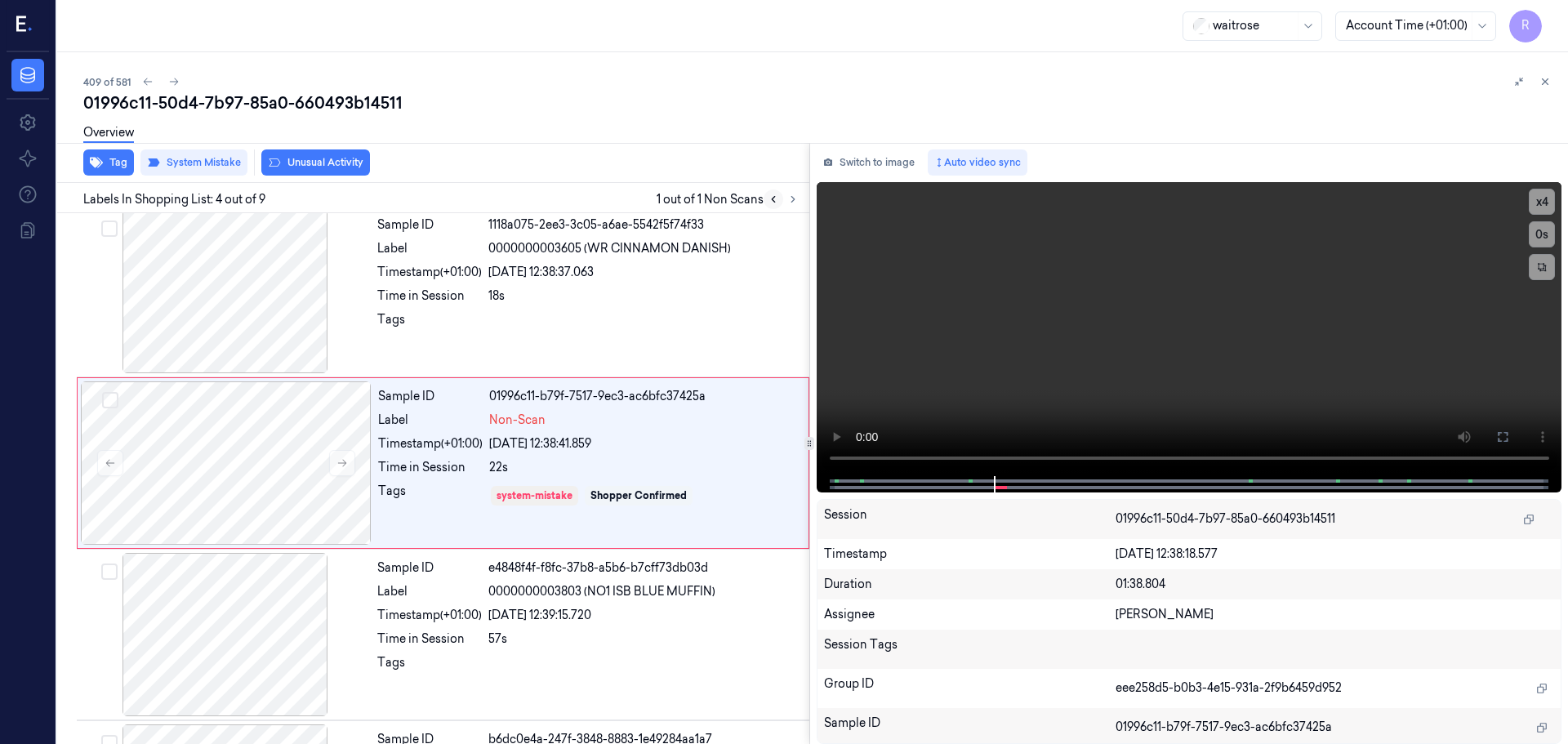
click at [774, 202] on icon at bounding box center [774, 199] width 3 height 6
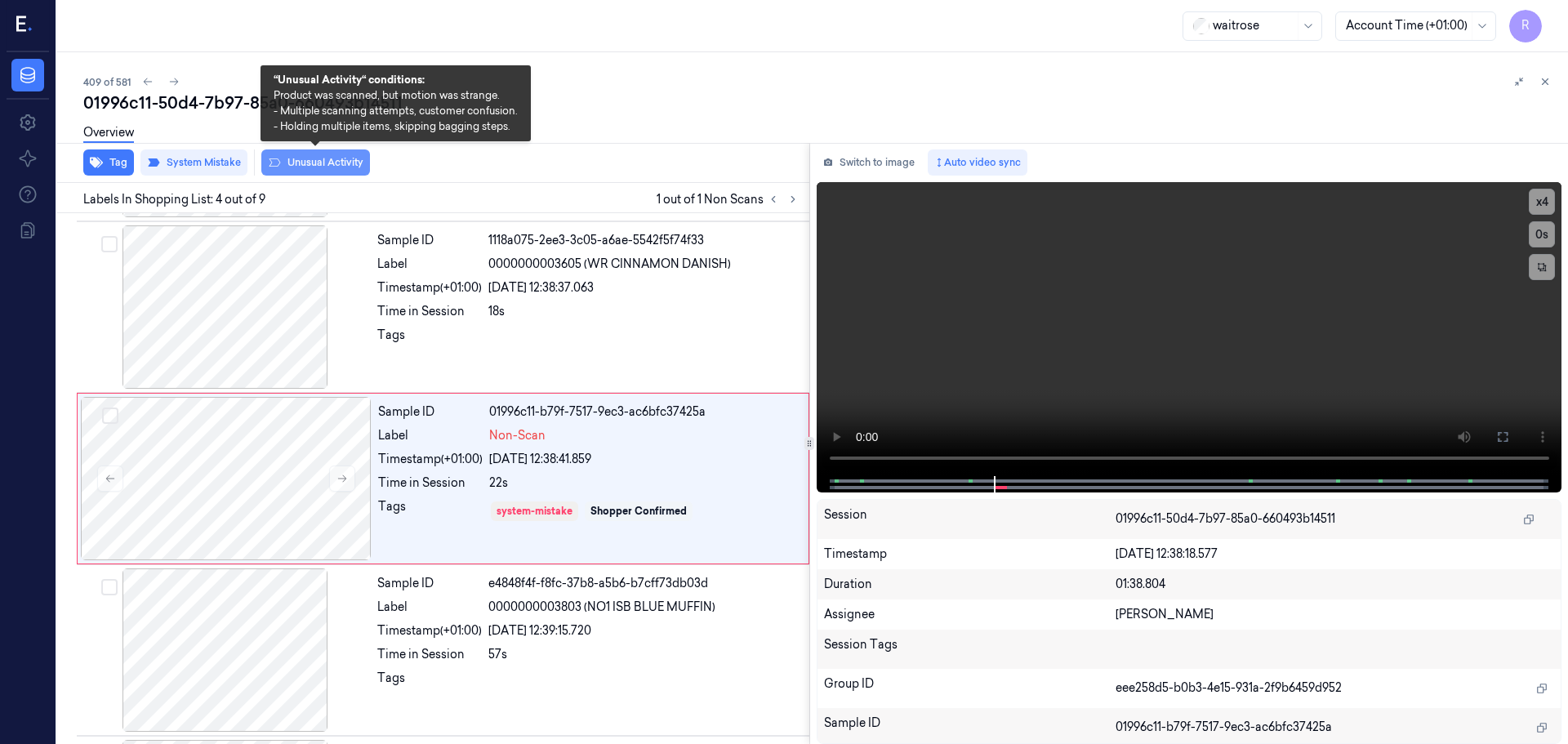
click at [300, 159] on button "Unusual Activity" at bounding box center [316, 162] width 109 height 26
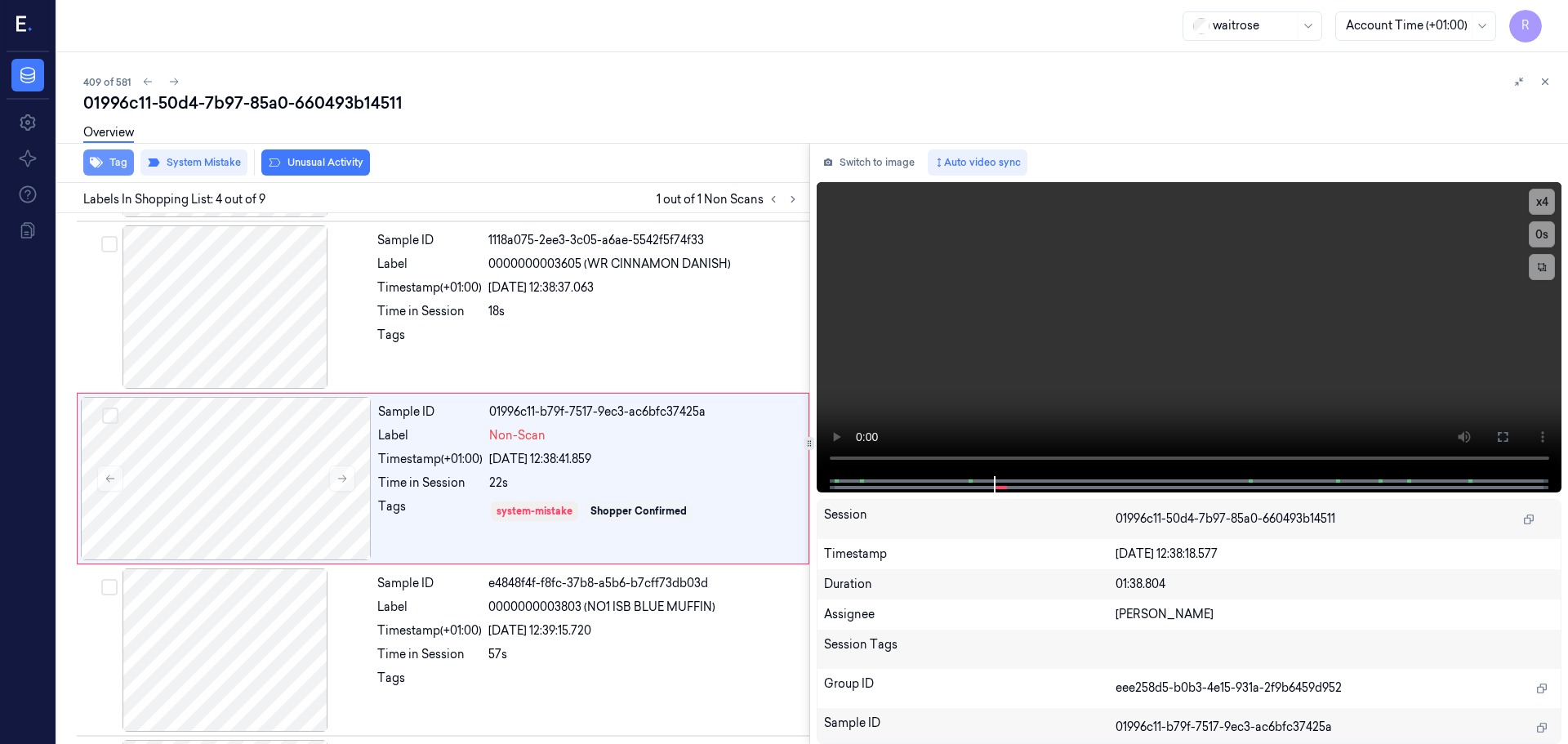
click at [109, 161] on button "Tag" at bounding box center [108, 162] width 51 height 26
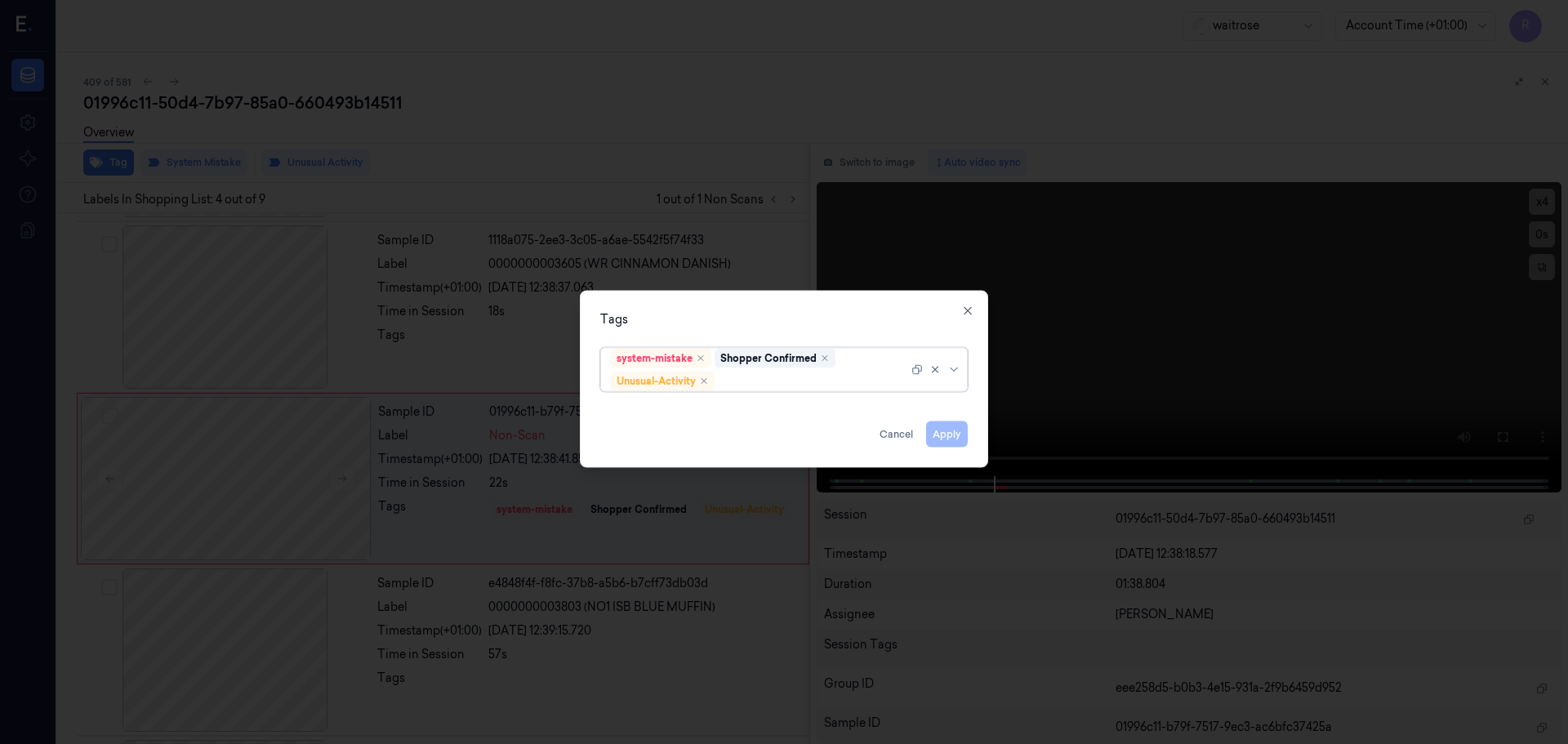
click at [967, 369] on div "system-mistake Shopper Confirmed Unusual-Activity" at bounding box center [784, 369] width 368 height 44
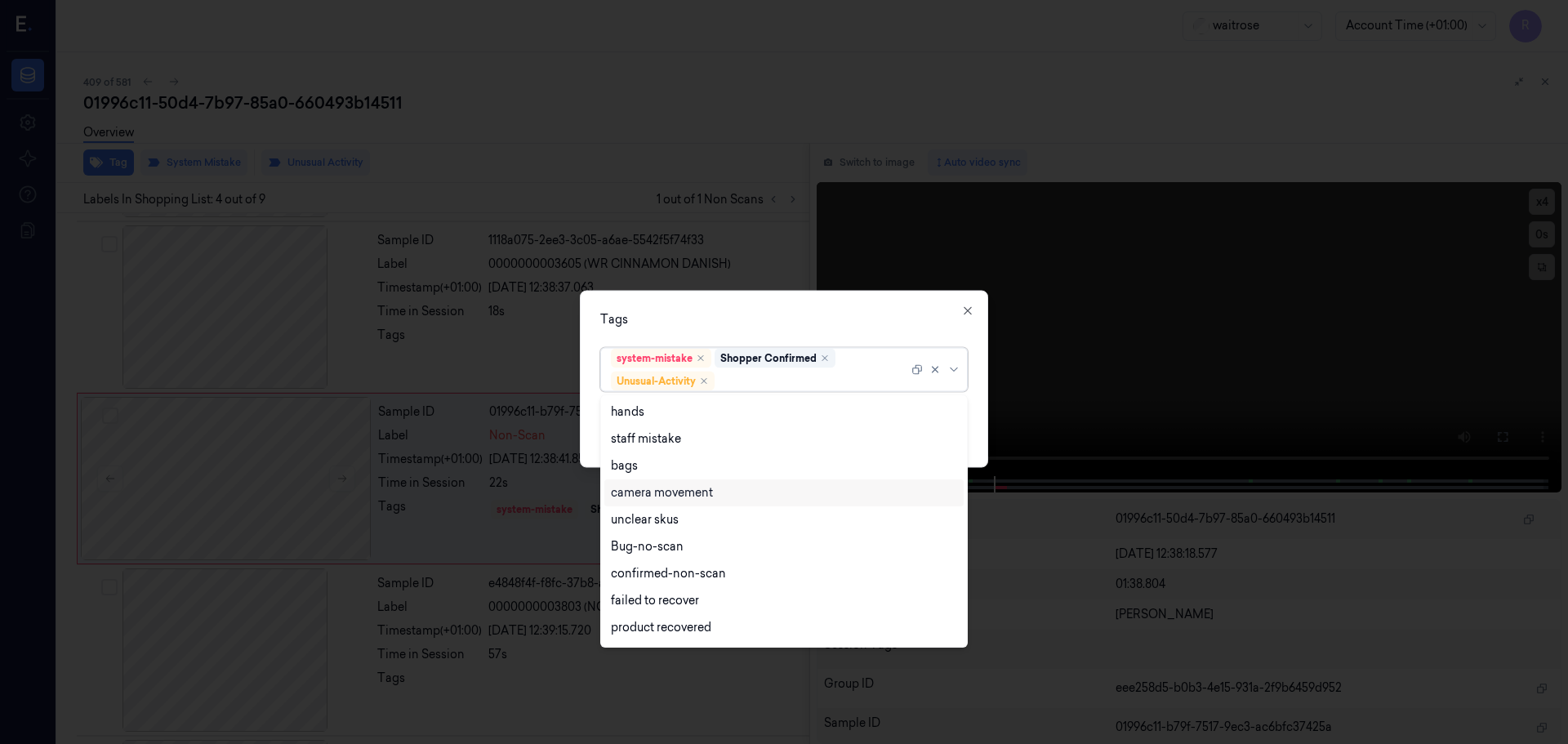
scroll to position [213, 0]
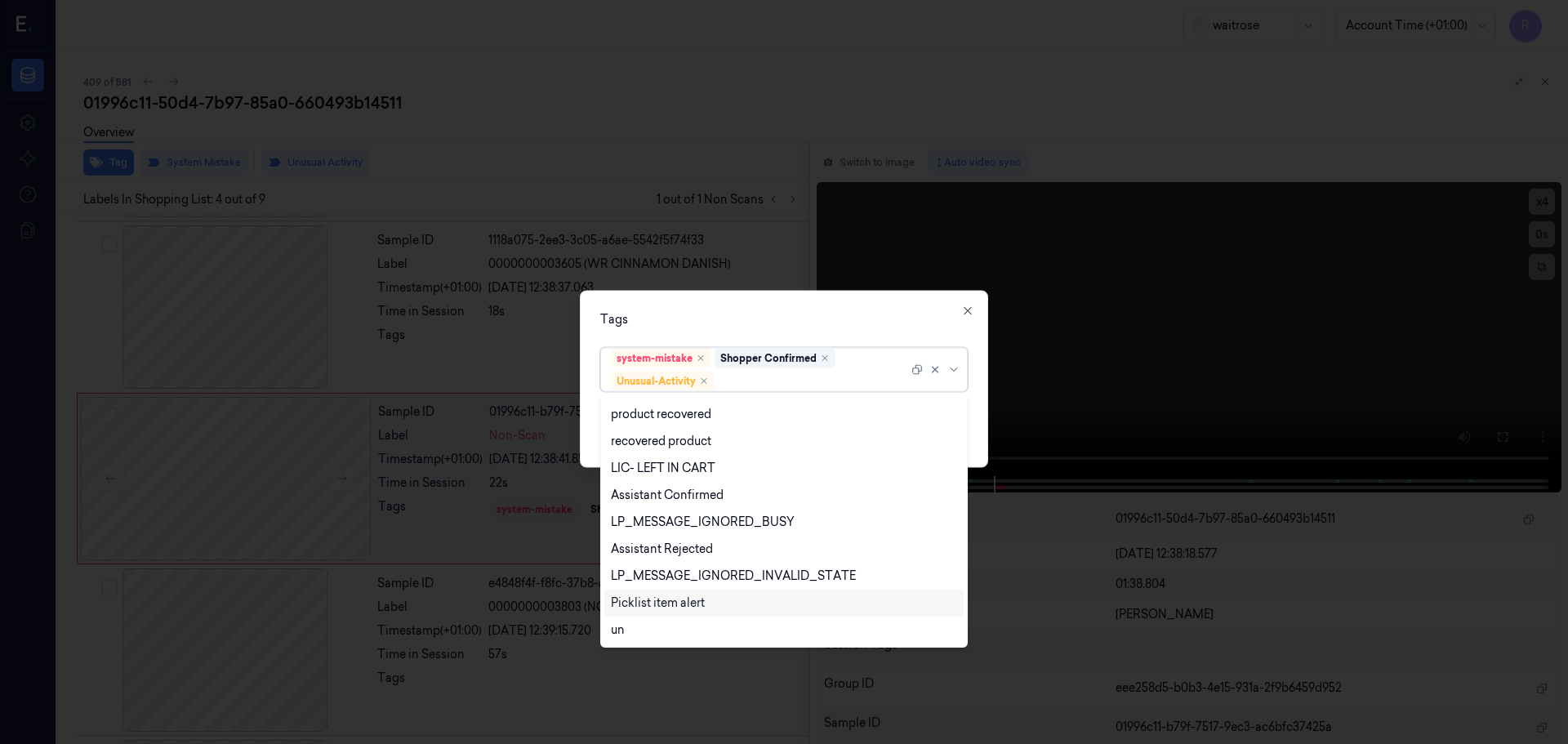
click at [665, 598] on div "Picklist item alert" at bounding box center [658, 603] width 94 height 17
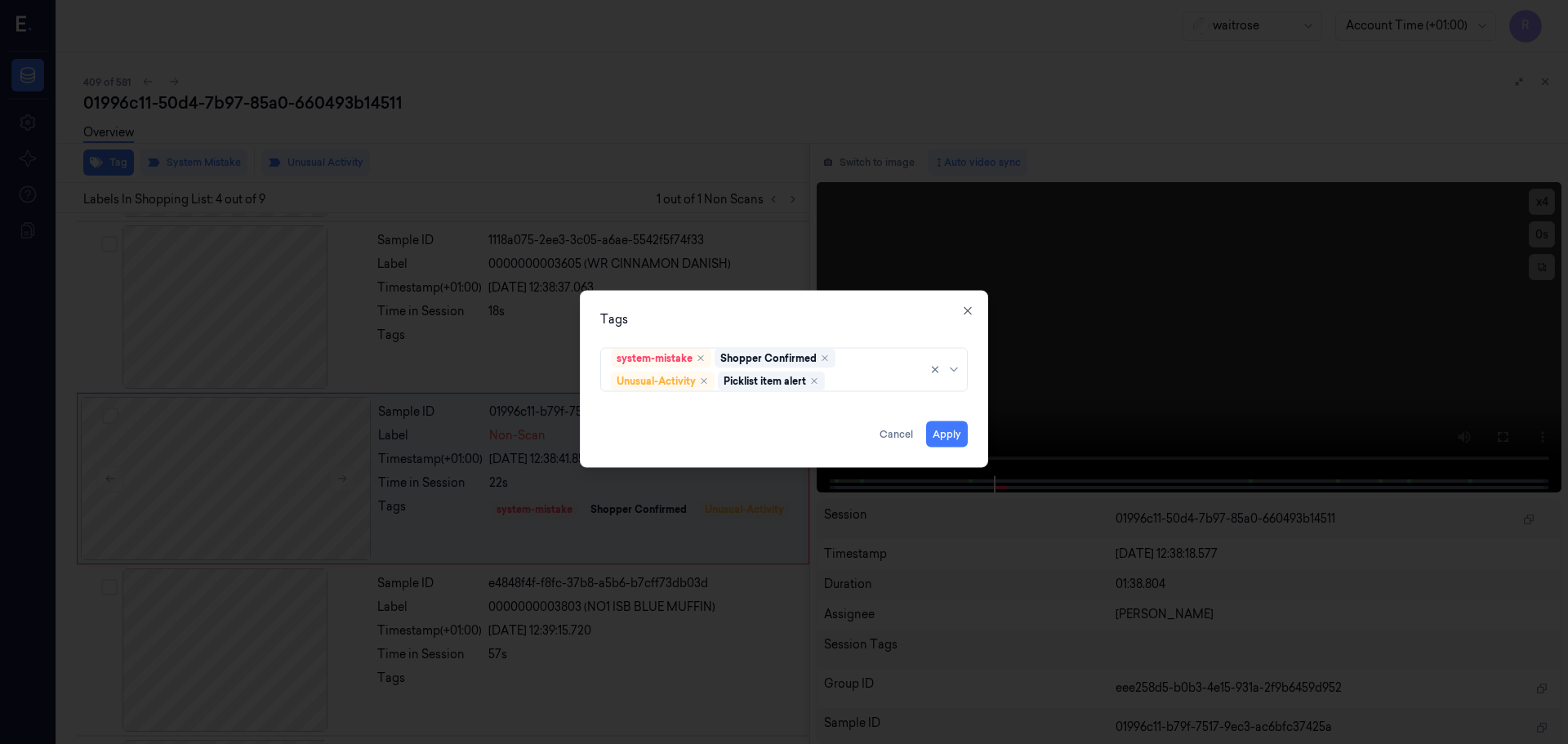
click at [760, 305] on div "Tags system-mistake Shopper Confirmed Unusual-Activity Picklist item alert Appl…" at bounding box center [784, 378] width 408 height 177
click at [967, 439] on button "Apply" at bounding box center [947, 433] width 41 height 26
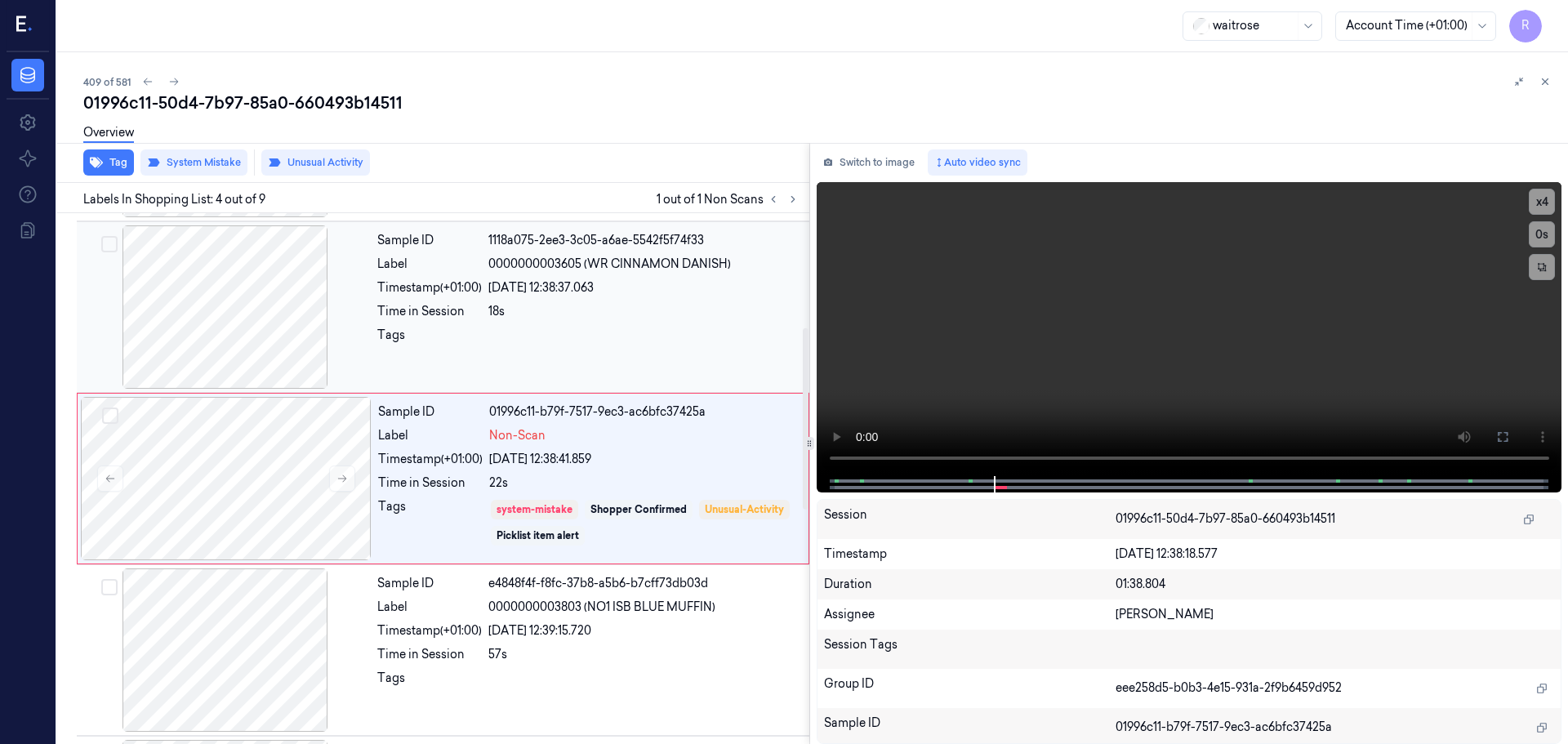
click at [633, 325] on div "Sample ID 1118a075-2ee3-3c05-a6ae-5542f5f74f33 Label 0000000003605 (WR CINNAMON…" at bounding box center [588, 306] width 435 height 163
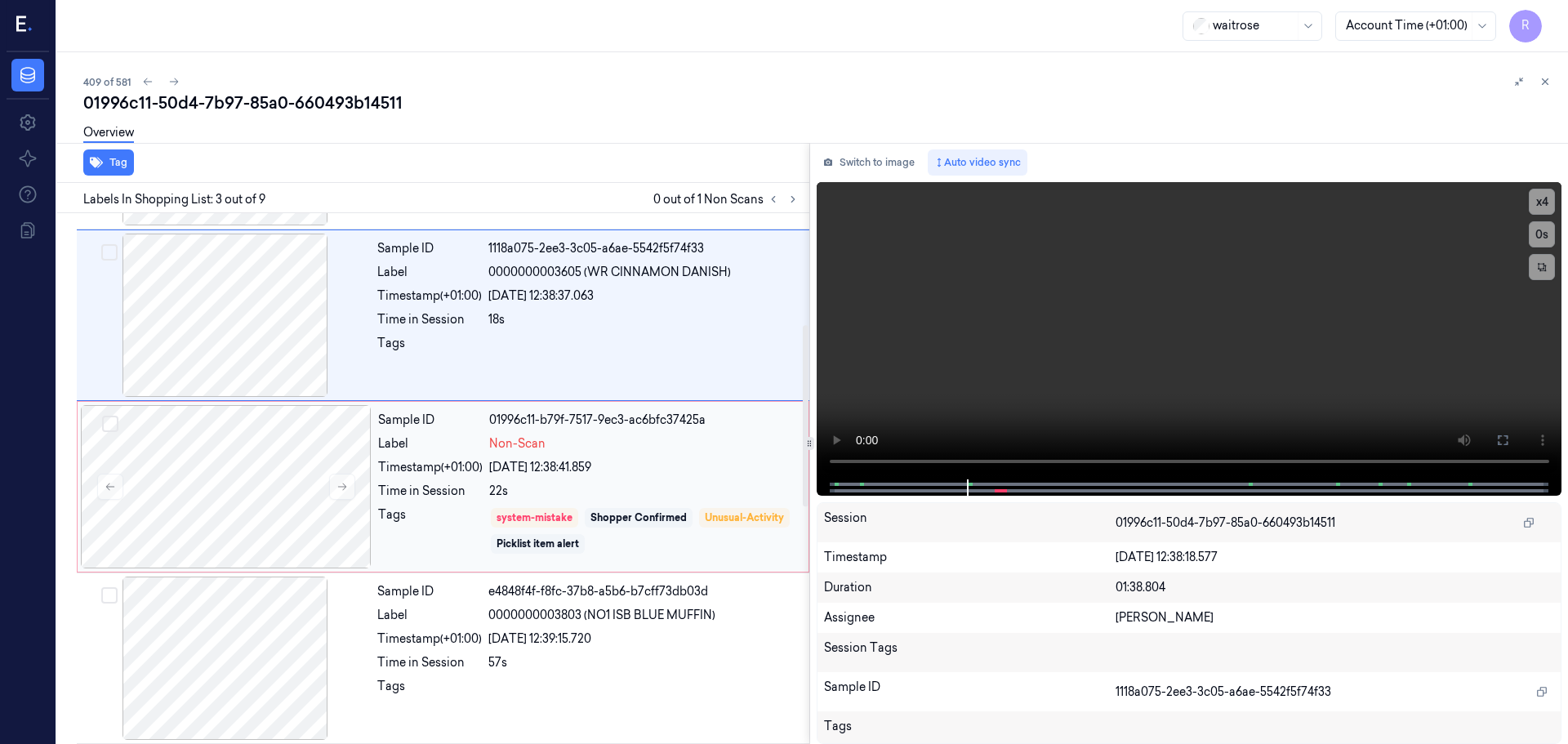
click at [604, 495] on div "22s" at bounding box center [644, 491] width 310 height 17
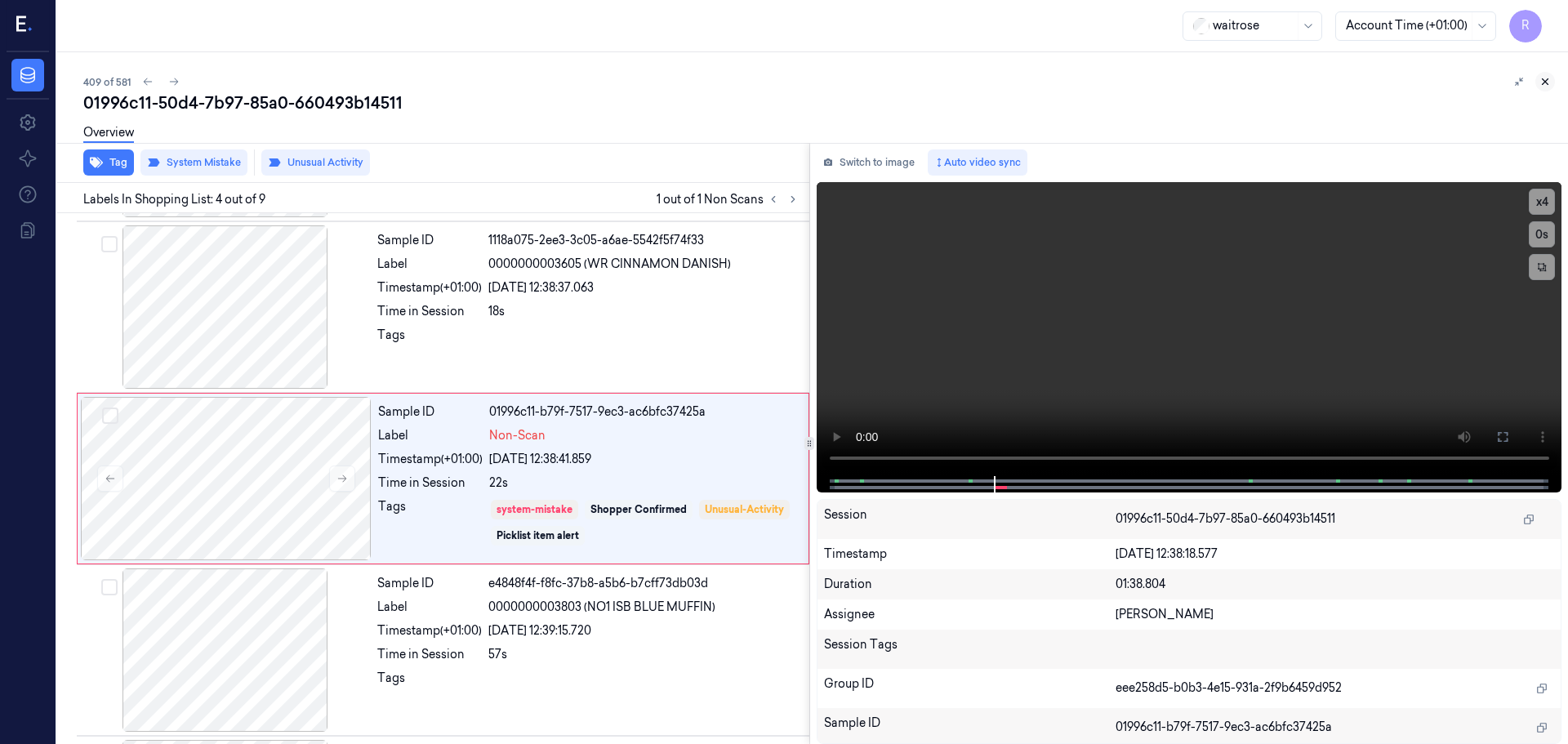
drag, startPoint x: 1549, startPoint y: 73, endPoint x: 1526, endPoint y: 127, distance: 58.7
click at [1548, 73] on button at bounding box center [1545, 81] width 20 height 20
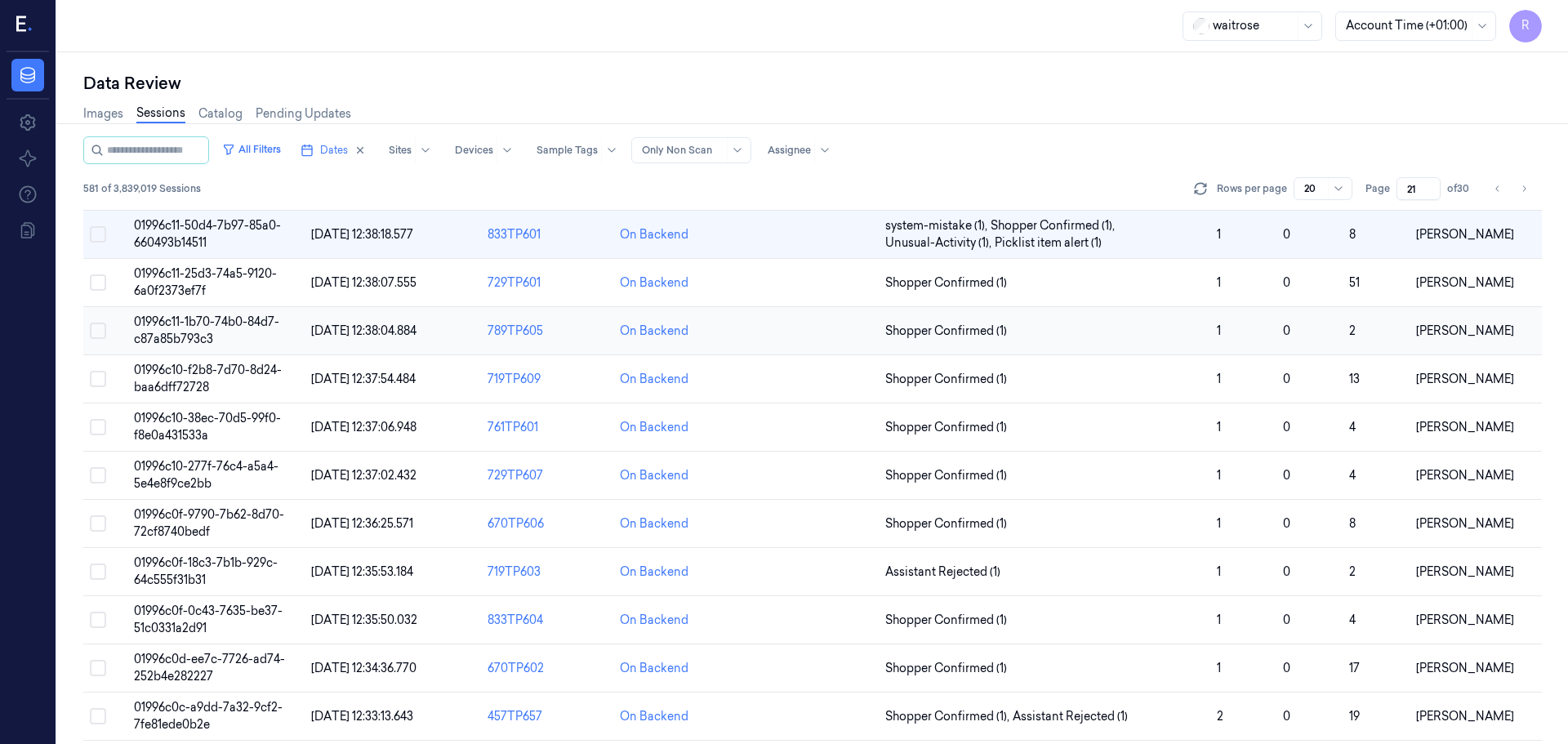
scroll to position [456, 0]
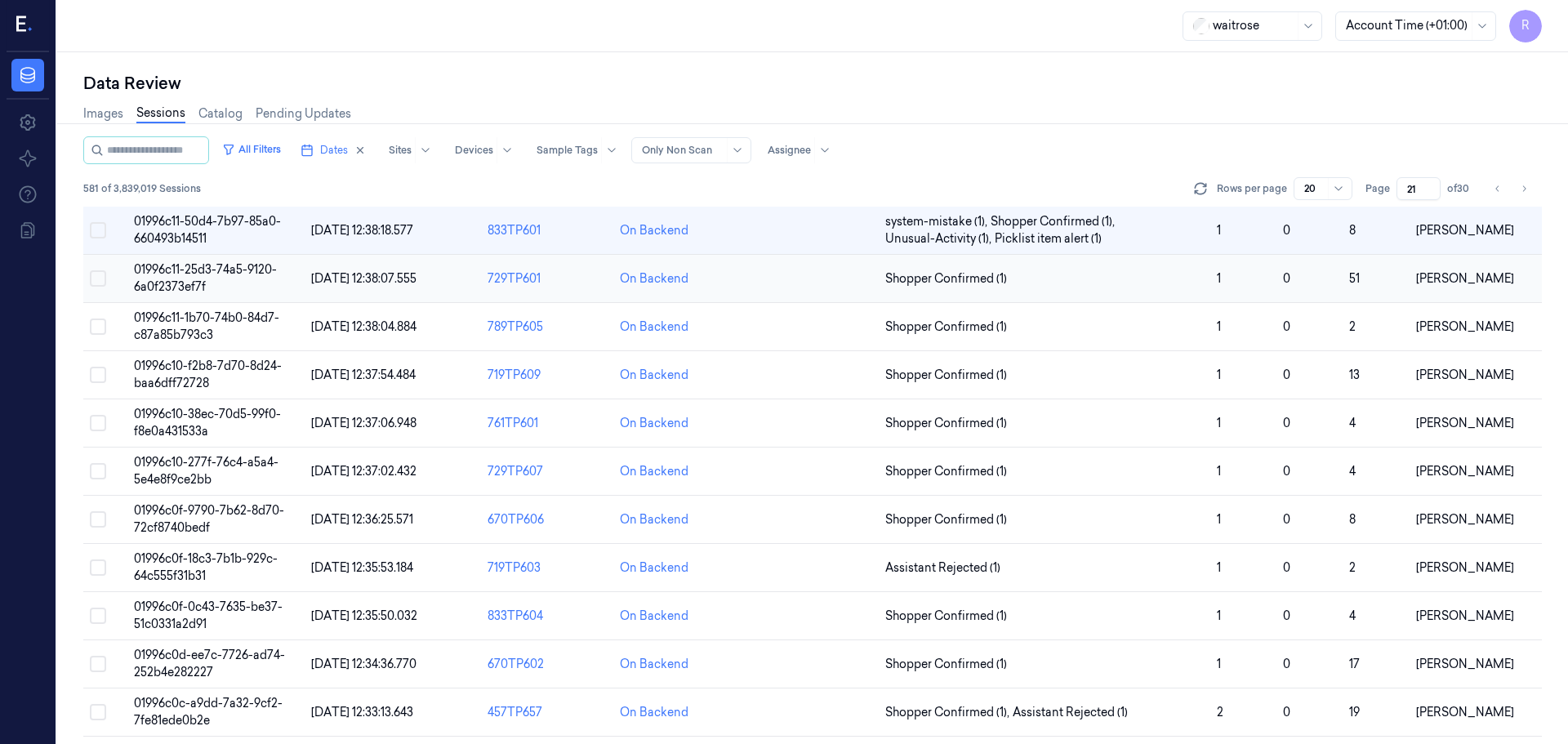
click at [1165, 282] on span "Shopper Confirmed (1)" at bounding box center [1044, 279] width 319 height 17
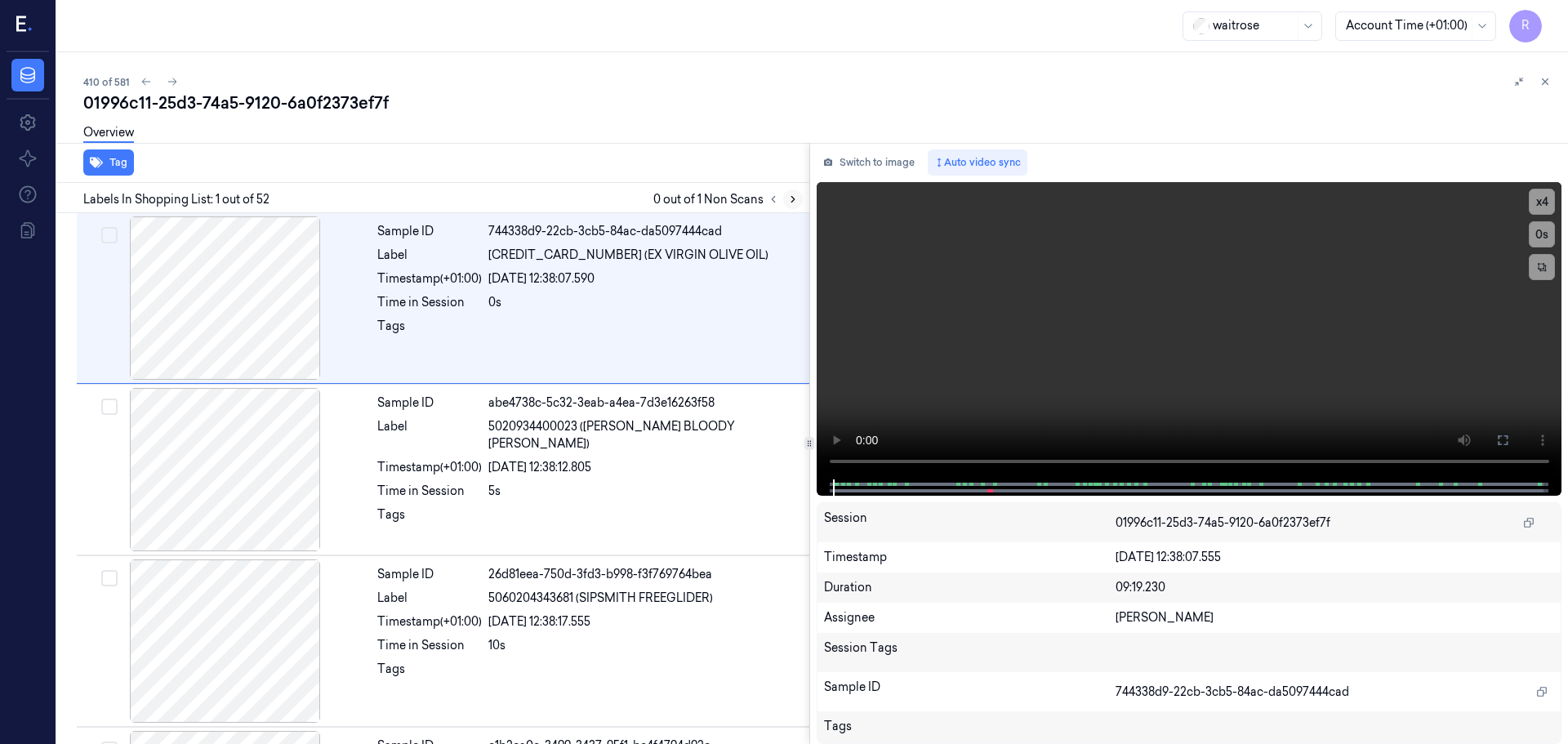
click at [797, 197] on button at bounding box center [793, 199] width 20 height 20
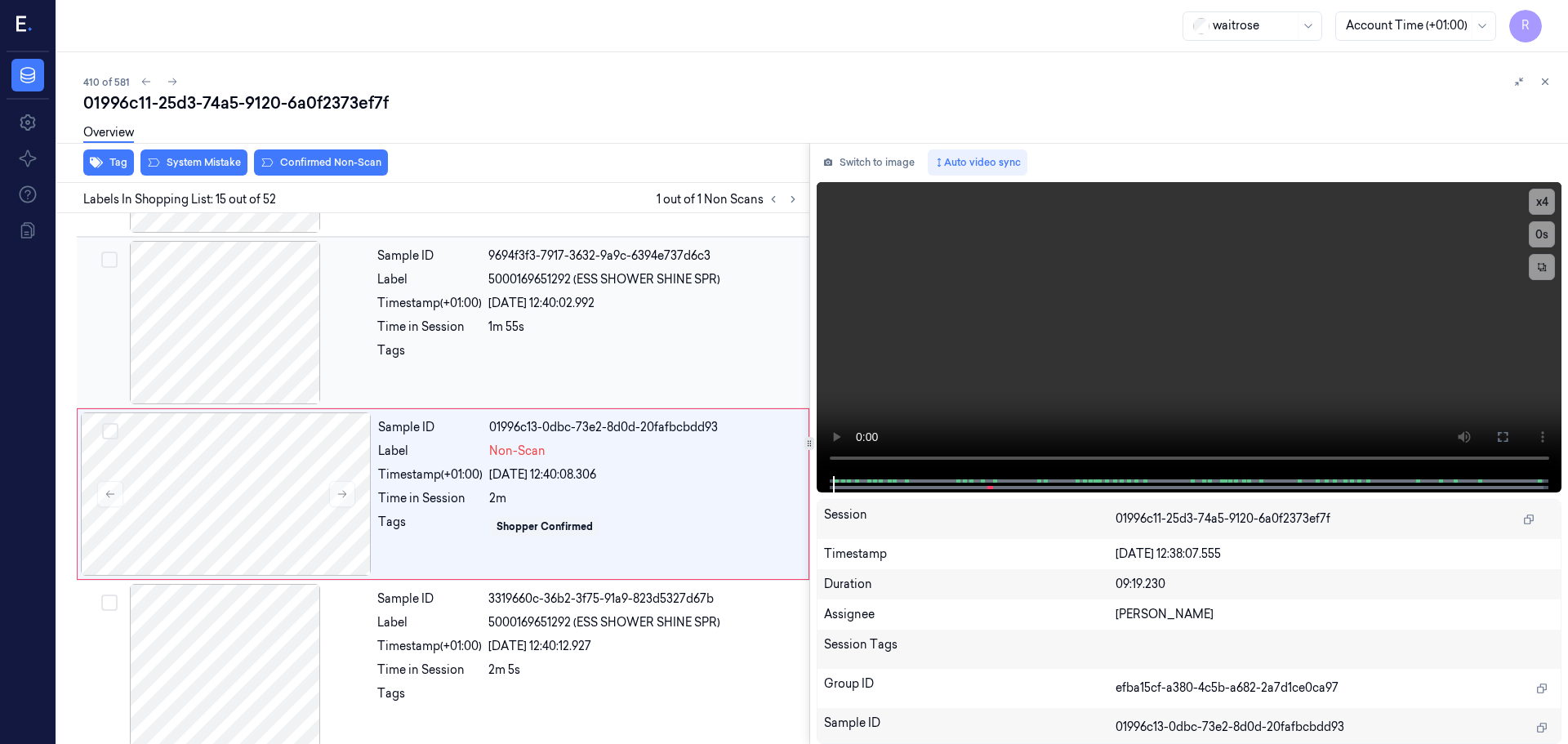
scroll to position [2220, 0]
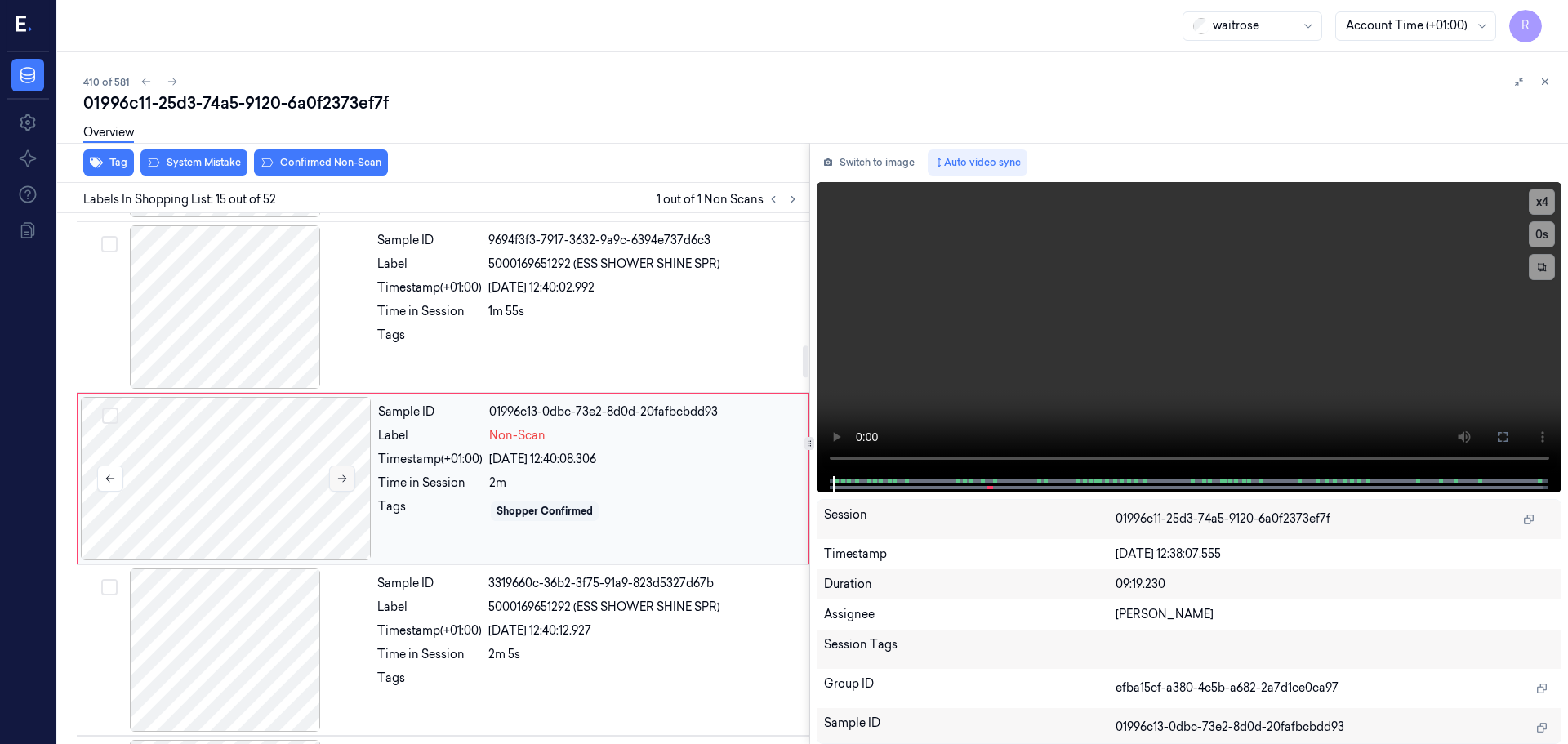
click at [333, 486] on button at bounding box center [342, 478] width 26 height 26
click at [333, 484] on button at bounding box center [342, 478] width 26 height 26
click at [333, 479] on button at bounding box center [342, 478] width 26 height 26
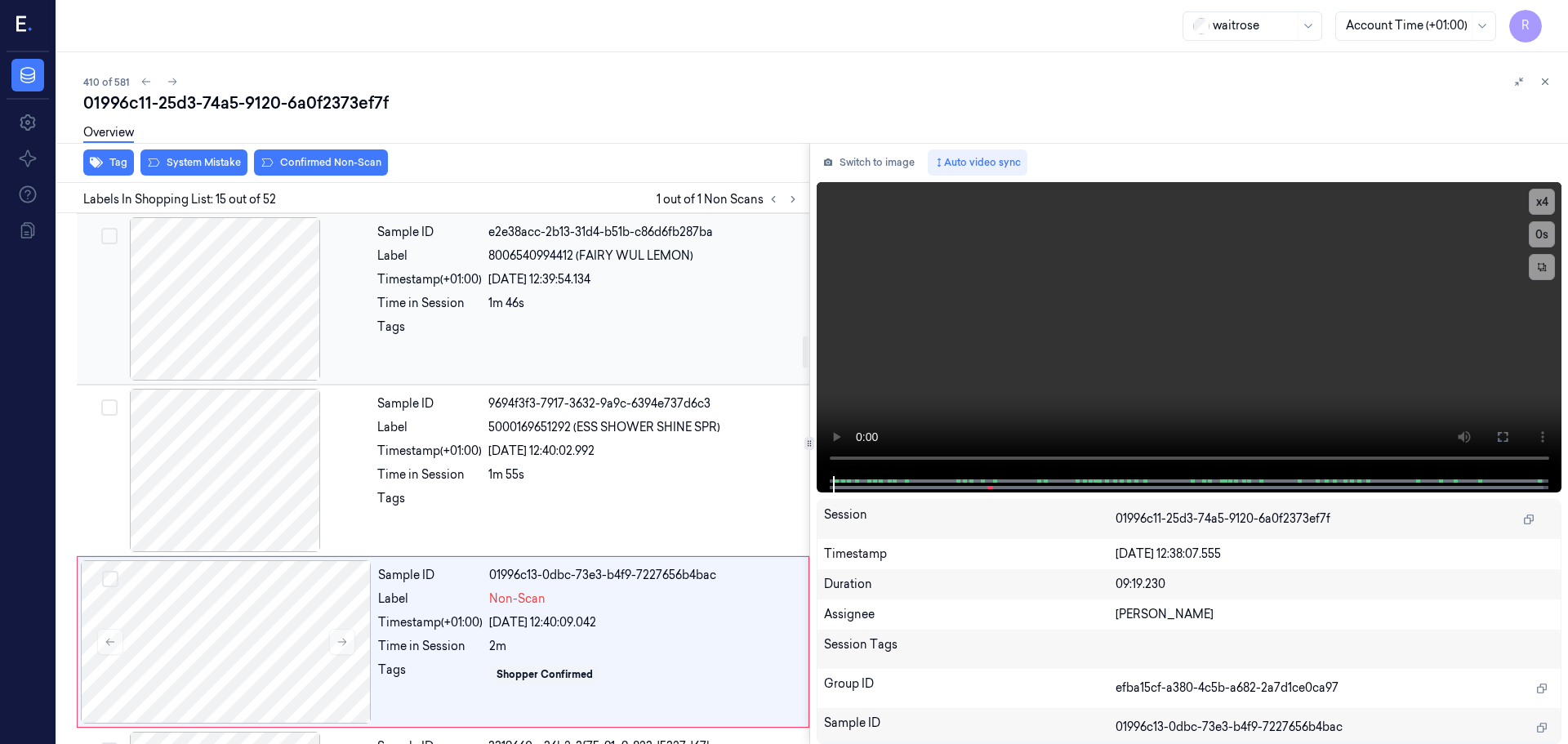
click at [241, 349] on div at bounding box center [225, 299] width 291 height 163
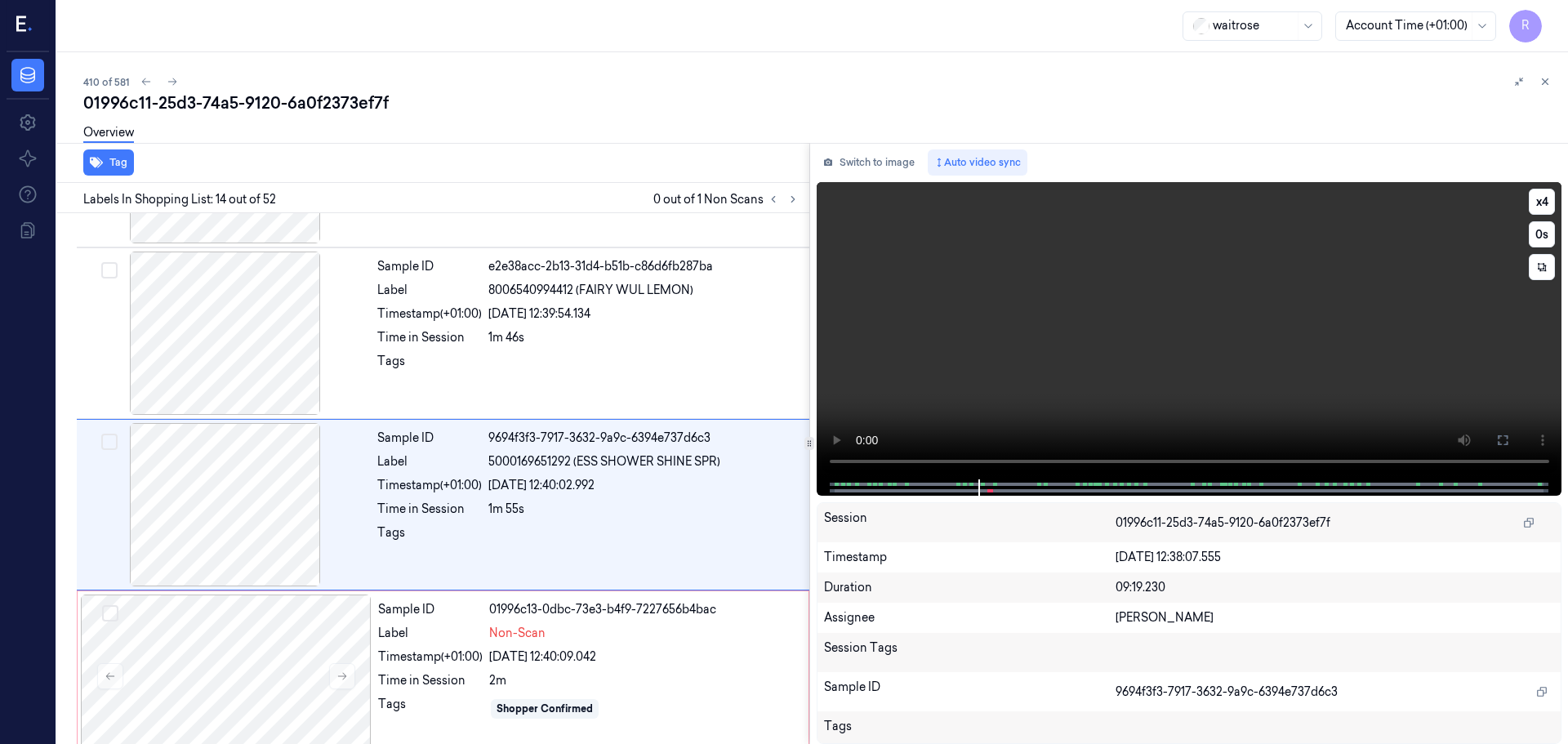
scroll to position [2048, 0]
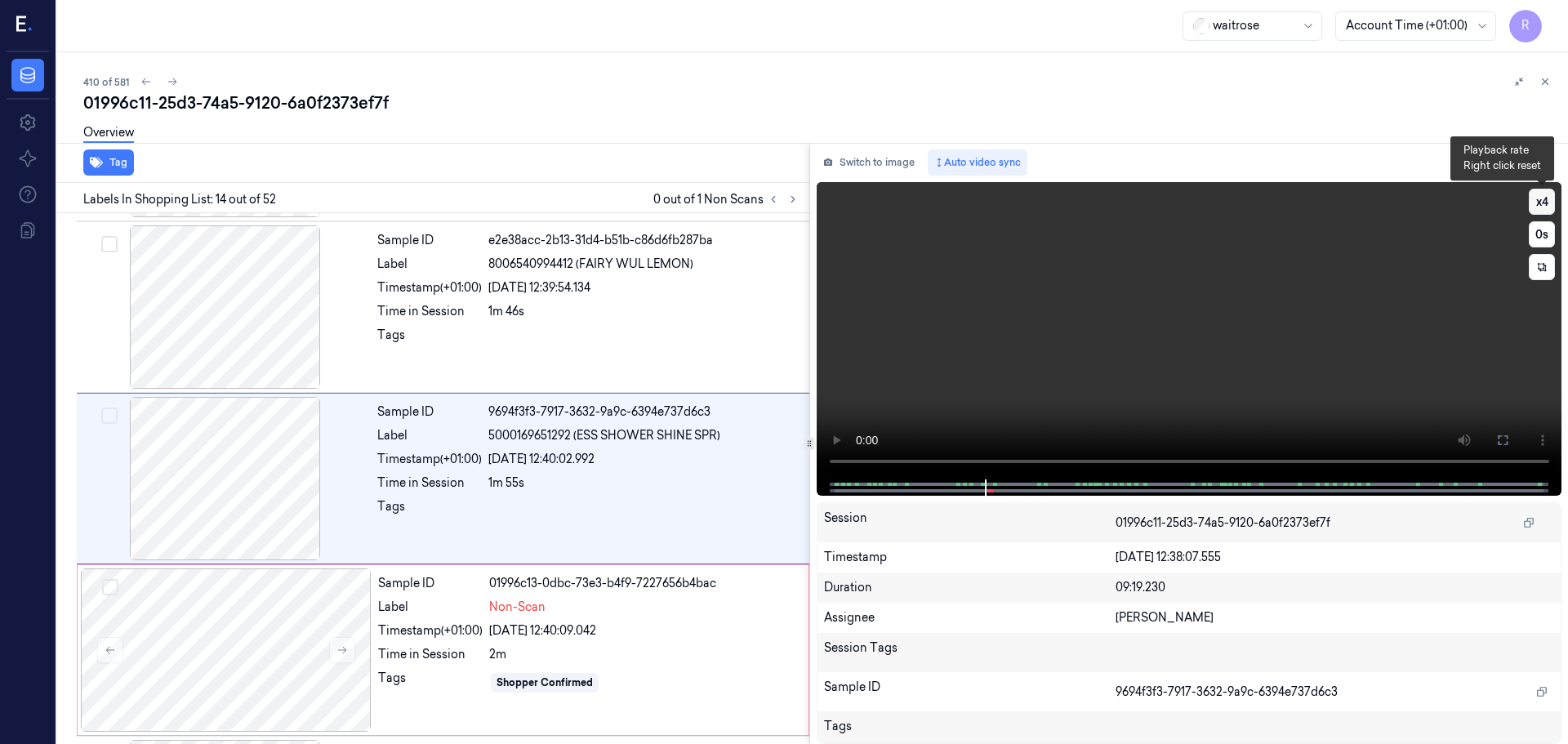
click at [1546, 211] on button "x 4" at bounding box center [1542, 202] width 26 height 26
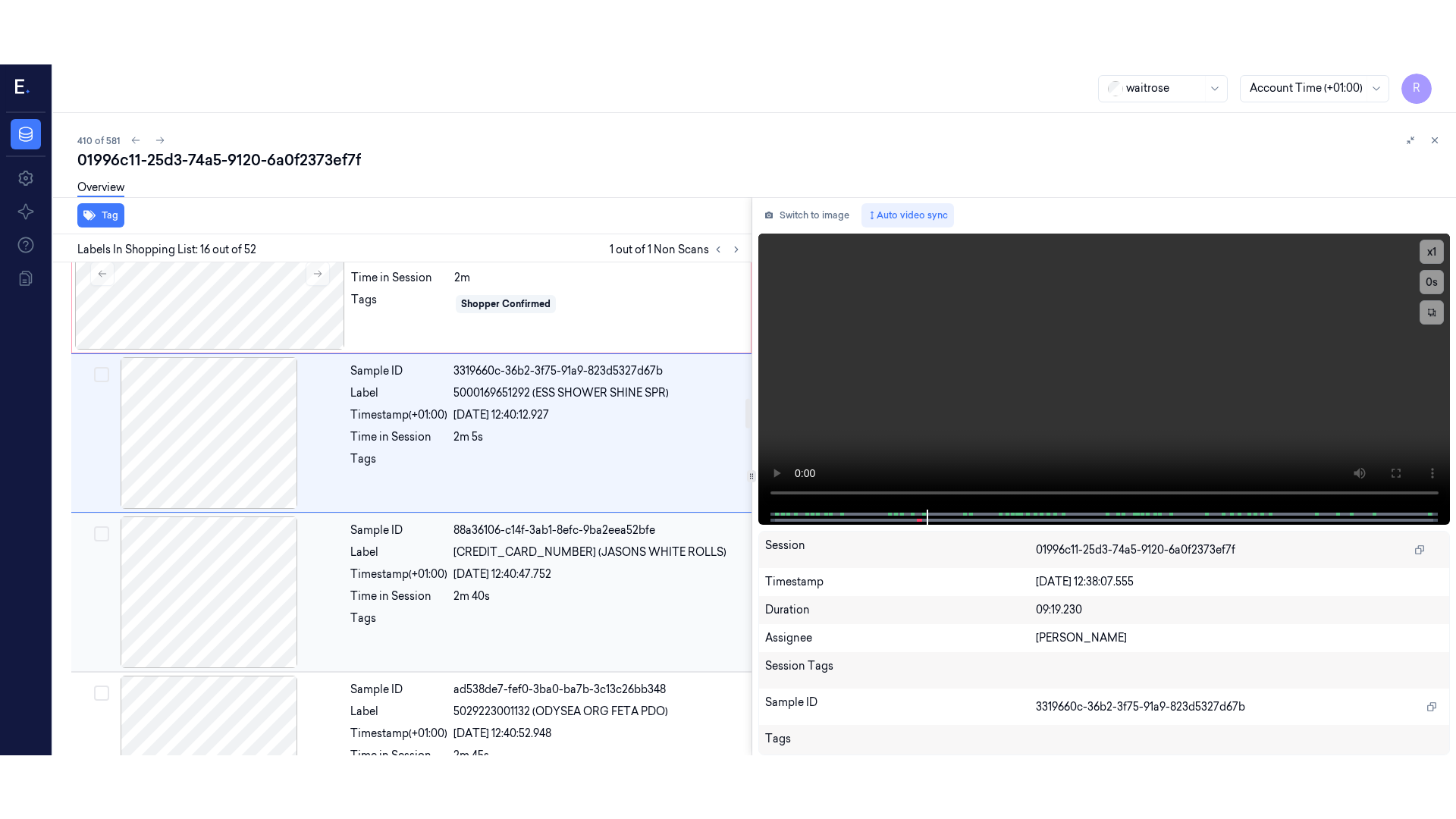
scroll to position [2221, 0]
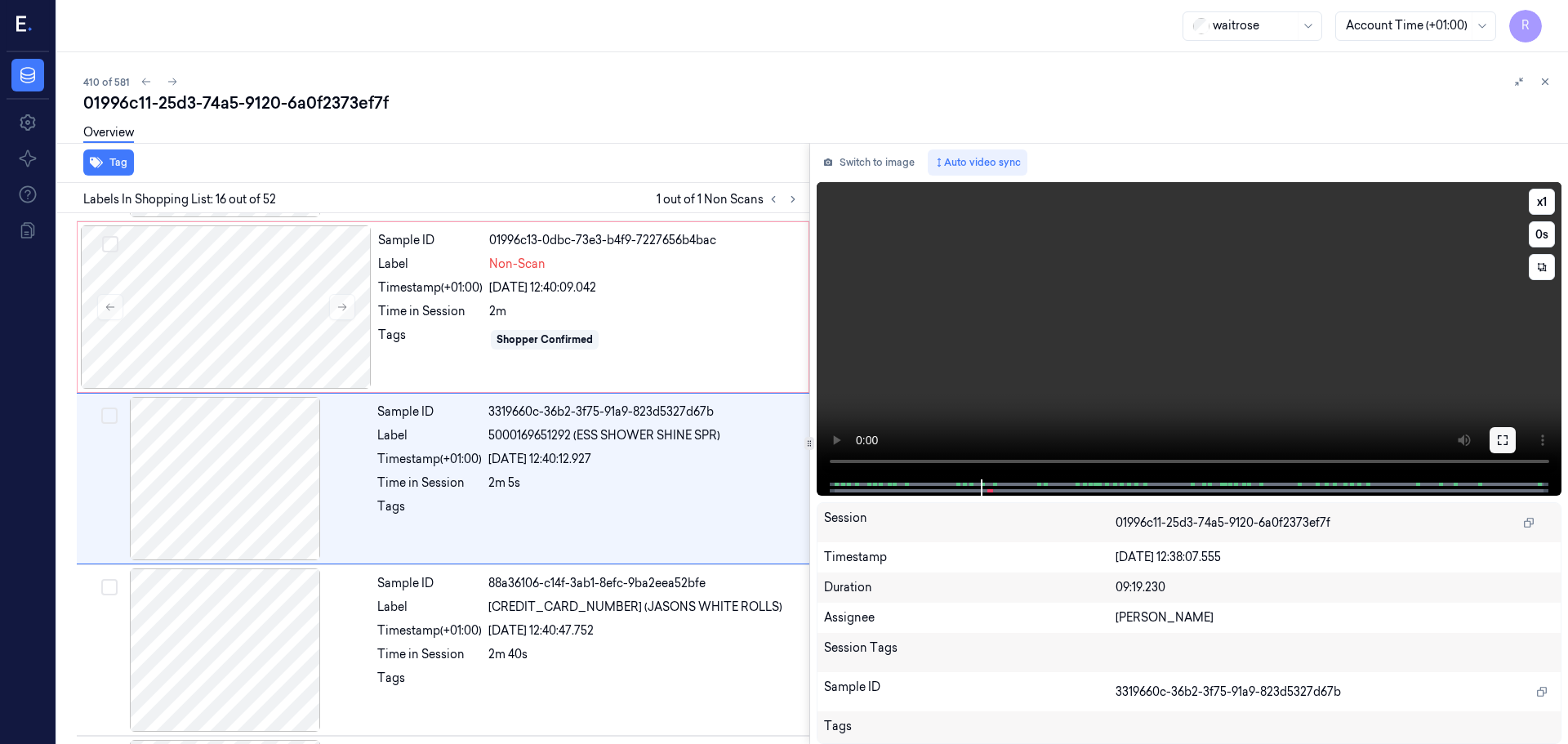
click at [1508, 442] on icon at bounding box center [1502, 439] width 9 height 9
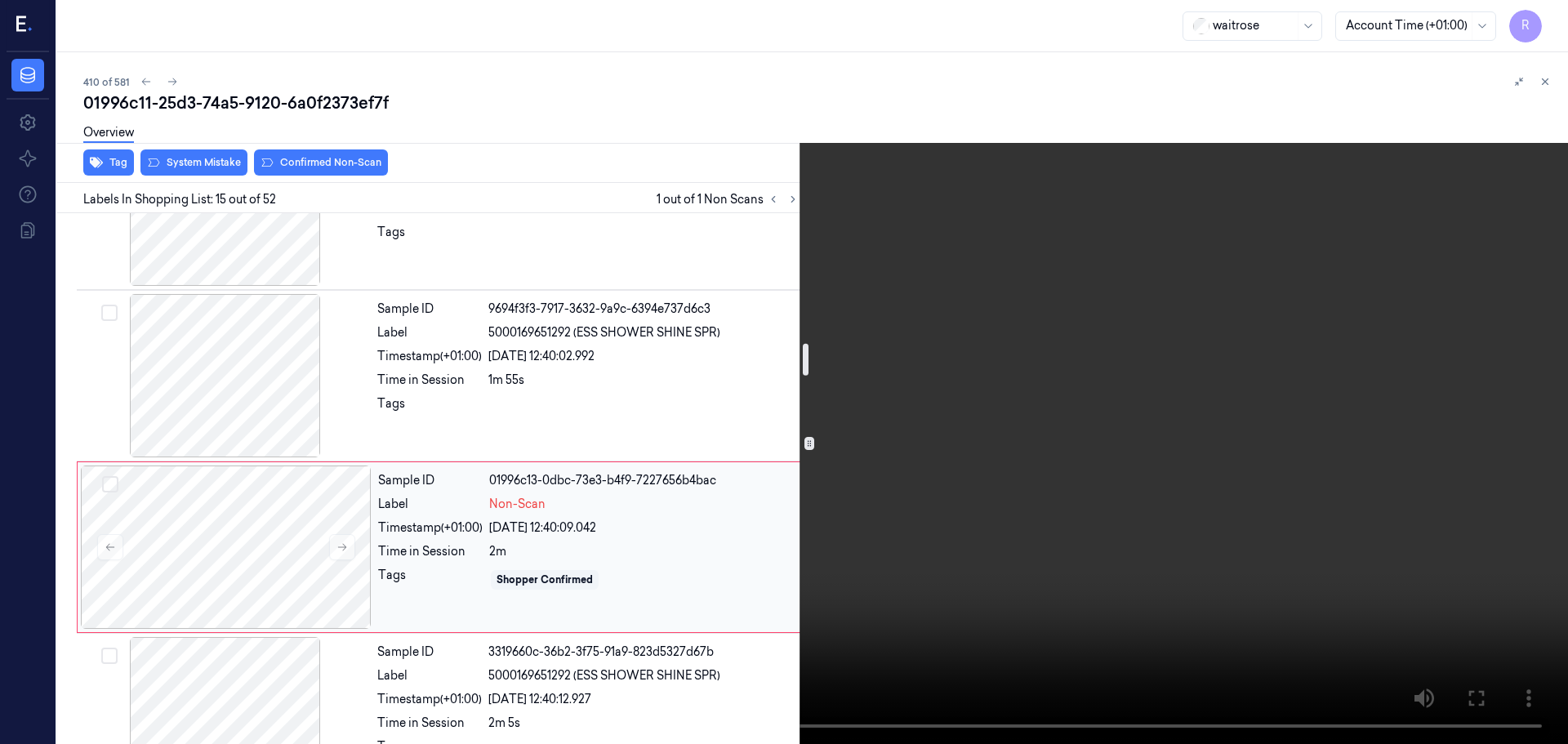
scroll to position [2233, 0]
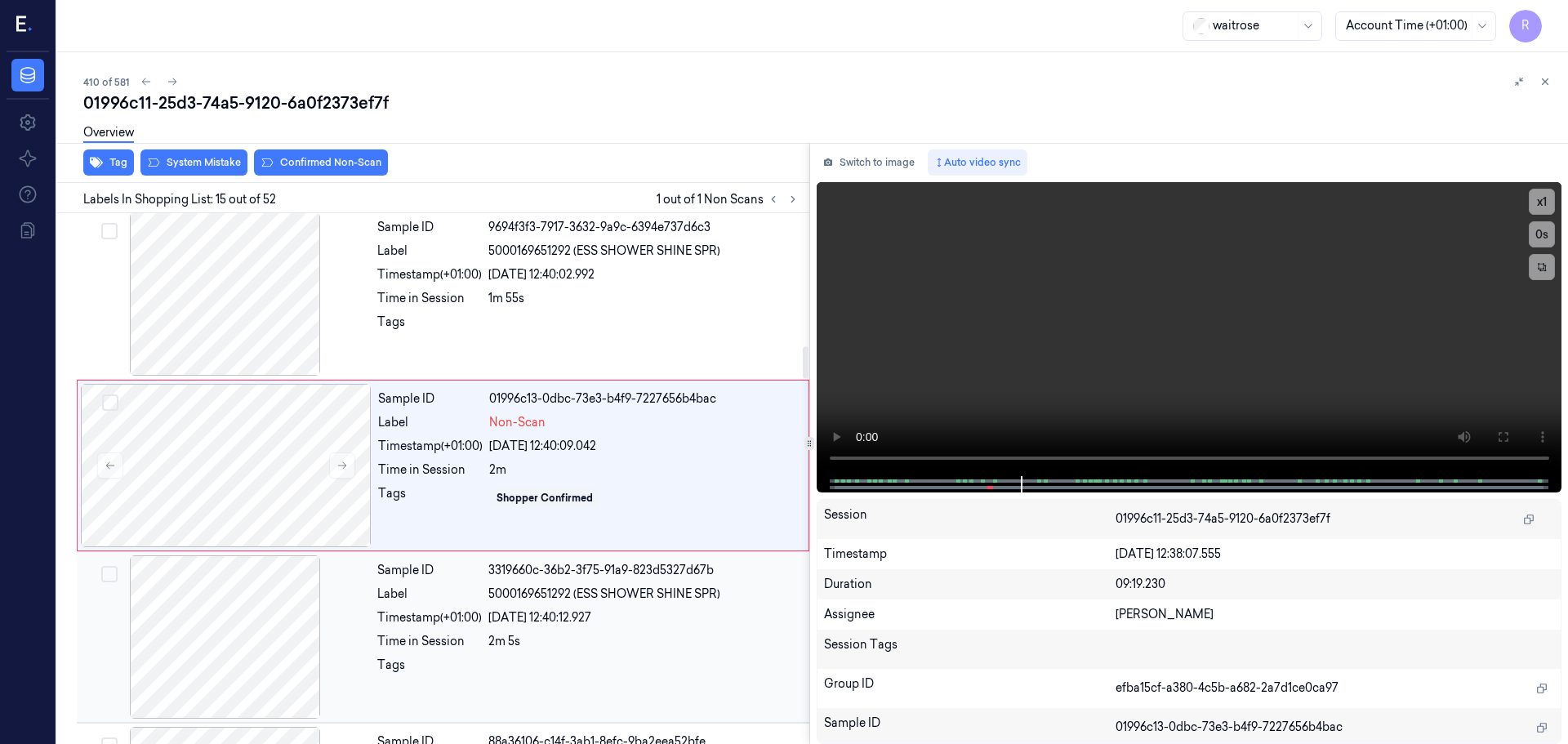
click at [567, 661] on div at bounding box center [644, 670] width 311 height 26
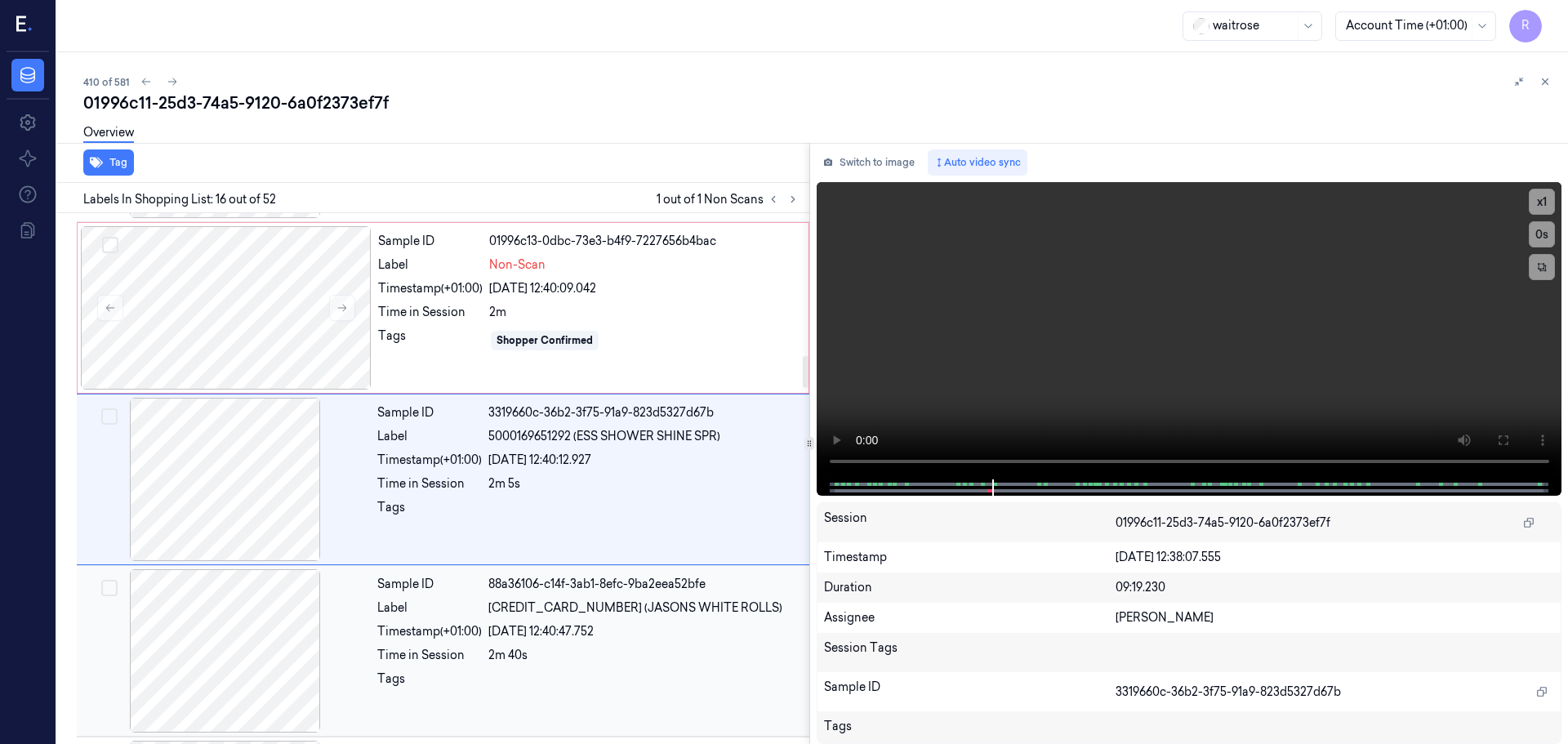
scroll to position [2392, 0]
click at [1546, 206] on button "x 1" at bounding box center [1542, 202] width 26 height 26
click at [1546, 206] on button "x 2" at bounding box center [1542, 202] width 26 height 26
click at [591, 597] on div "Sample ID 88a36106-c14f-3ab1-8efc-9ba2eea52bfe Label [CREDIT_CARD_NUMBER] (JASO…" at bounding box center [588, 649] width 435 height 163
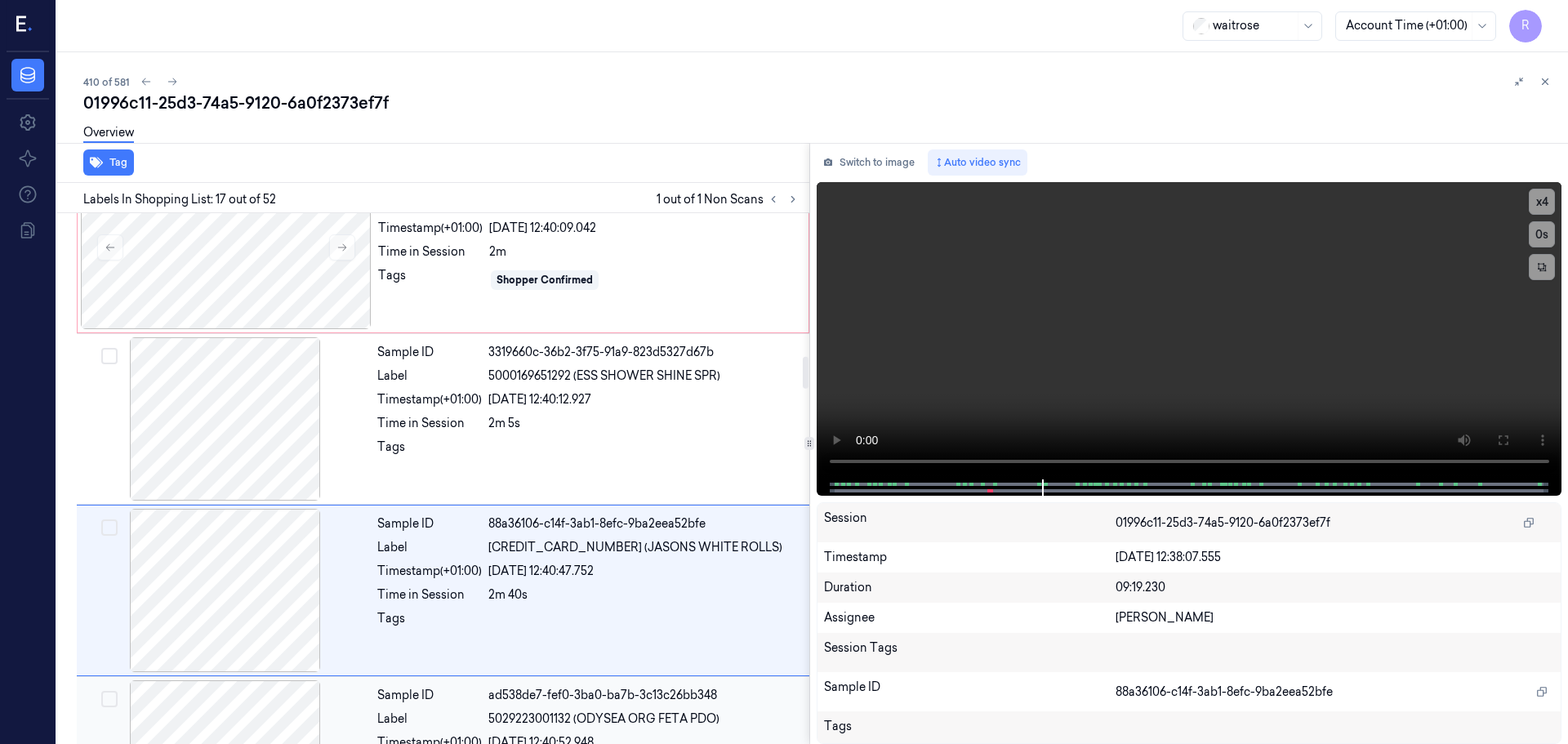
scroll to position [2399, 0]
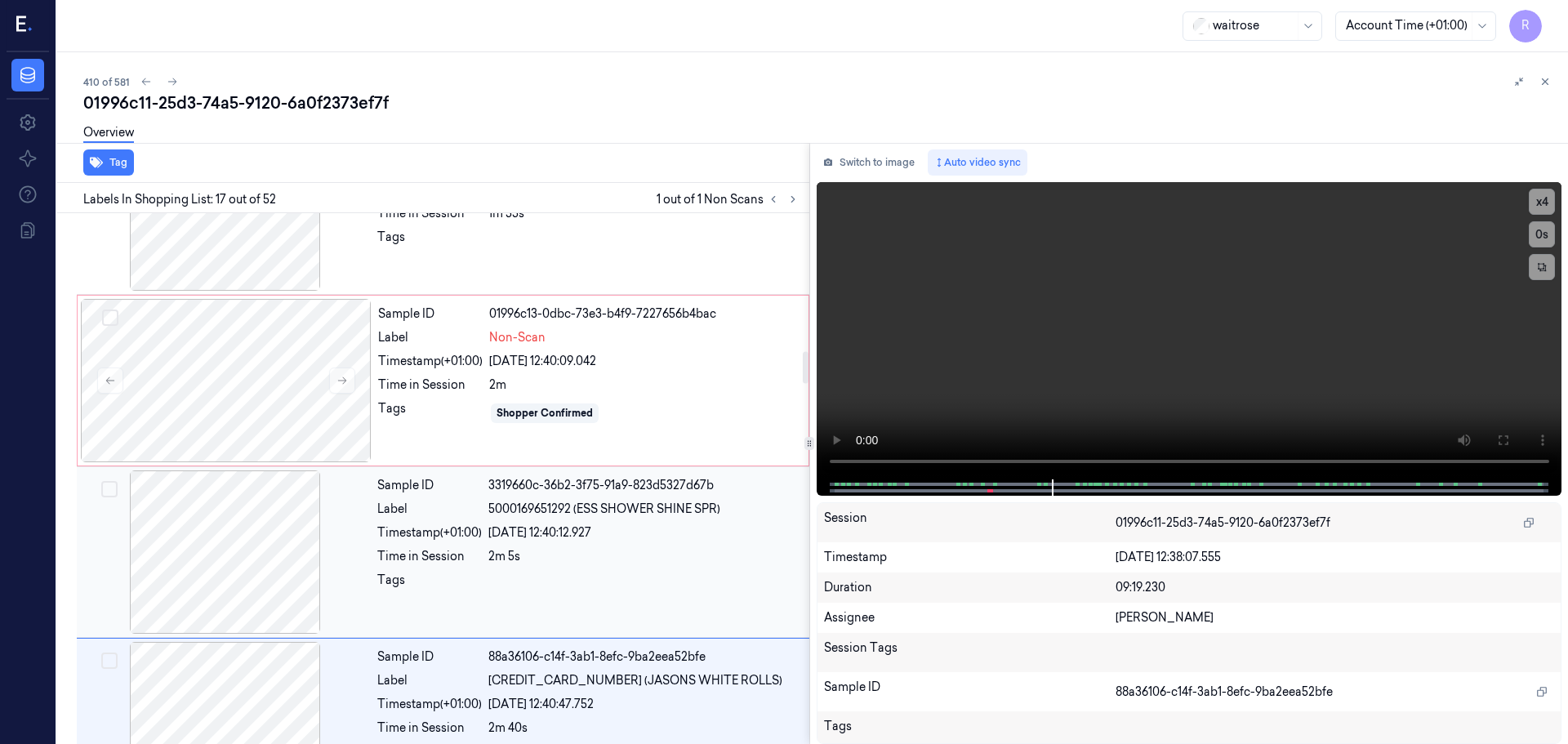
click at [603, 552] on div "2m 5s" at bounding box center [644, 557] width 311 height 17
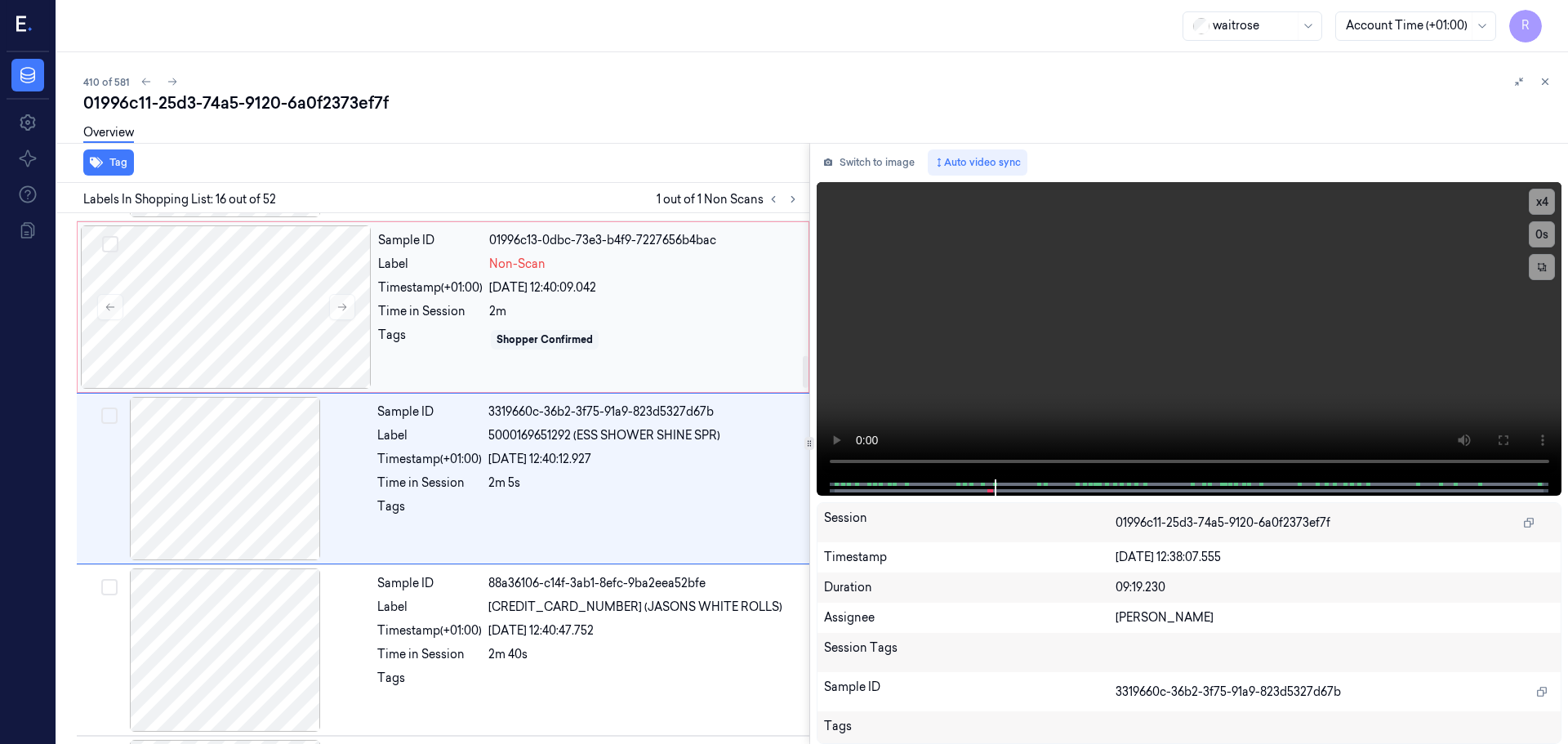
click at [529, 368] on div "Sample ID 01996c13-0dbc-73e3-b4f9-7227656b4bac Label Non-Scan Timestamp (+01:00…" at bounding box center [588, 306] width 433 height 163
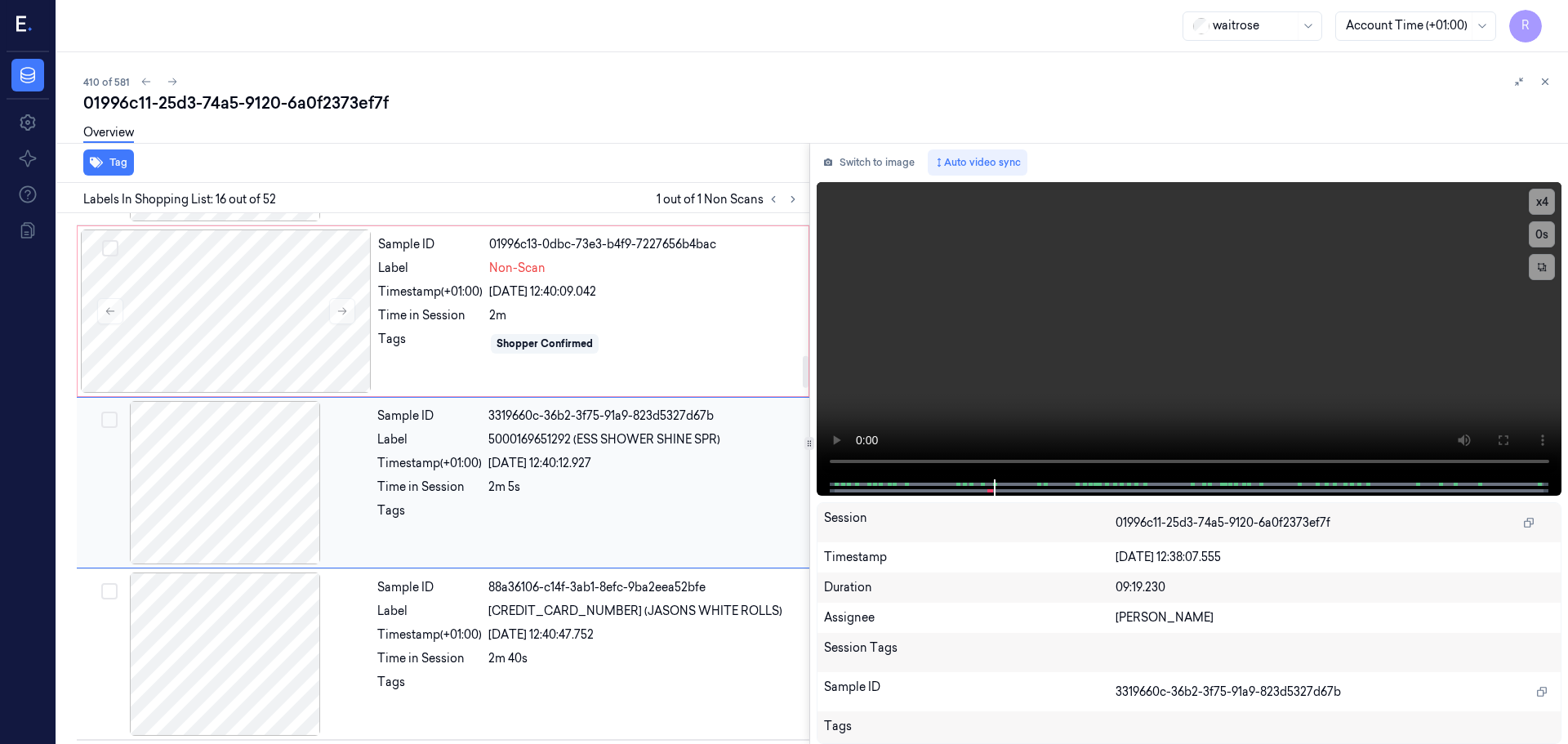
scroll to position [2392, 0]
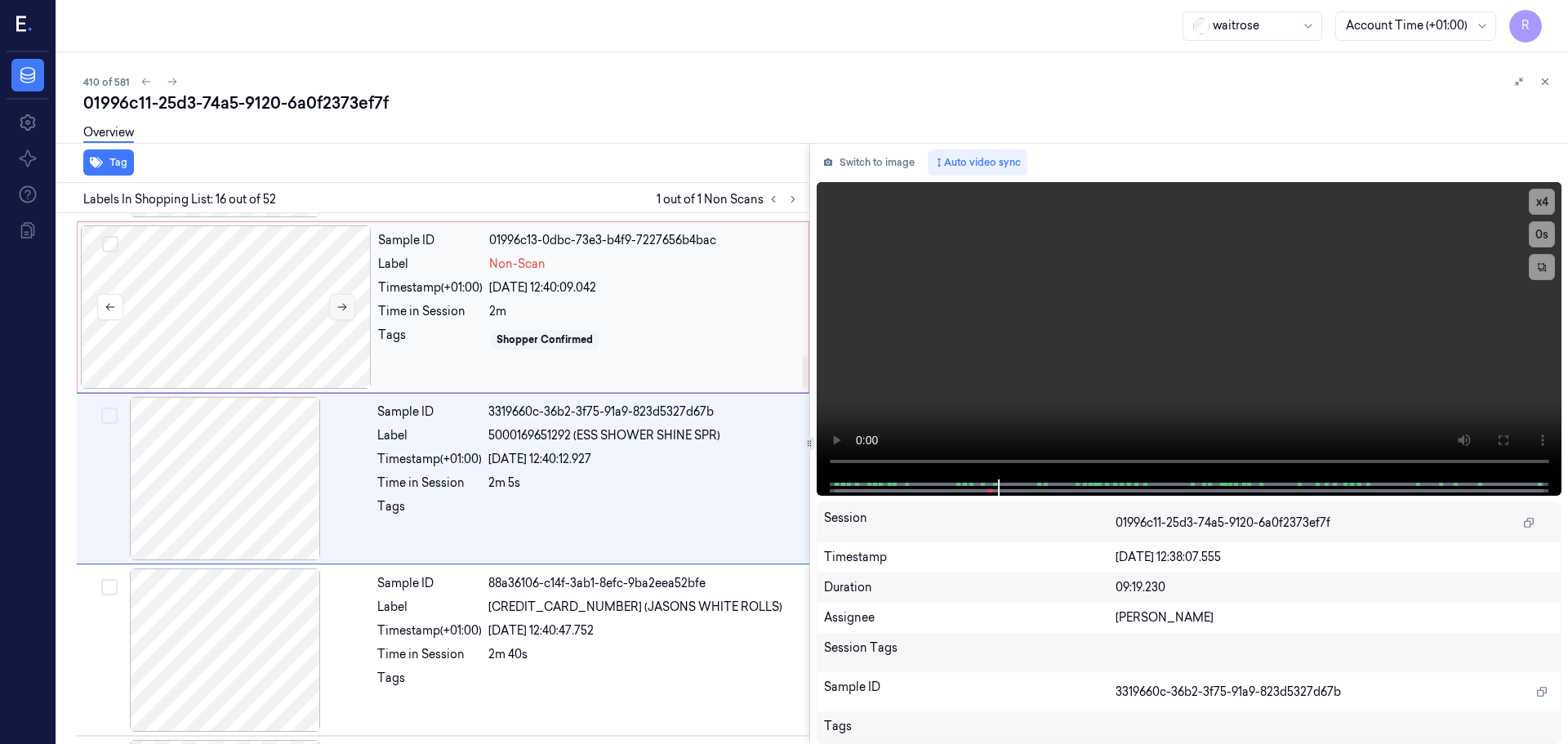
click at [347, 312] on icon at bounding box center [342, 306] width 11 height 11
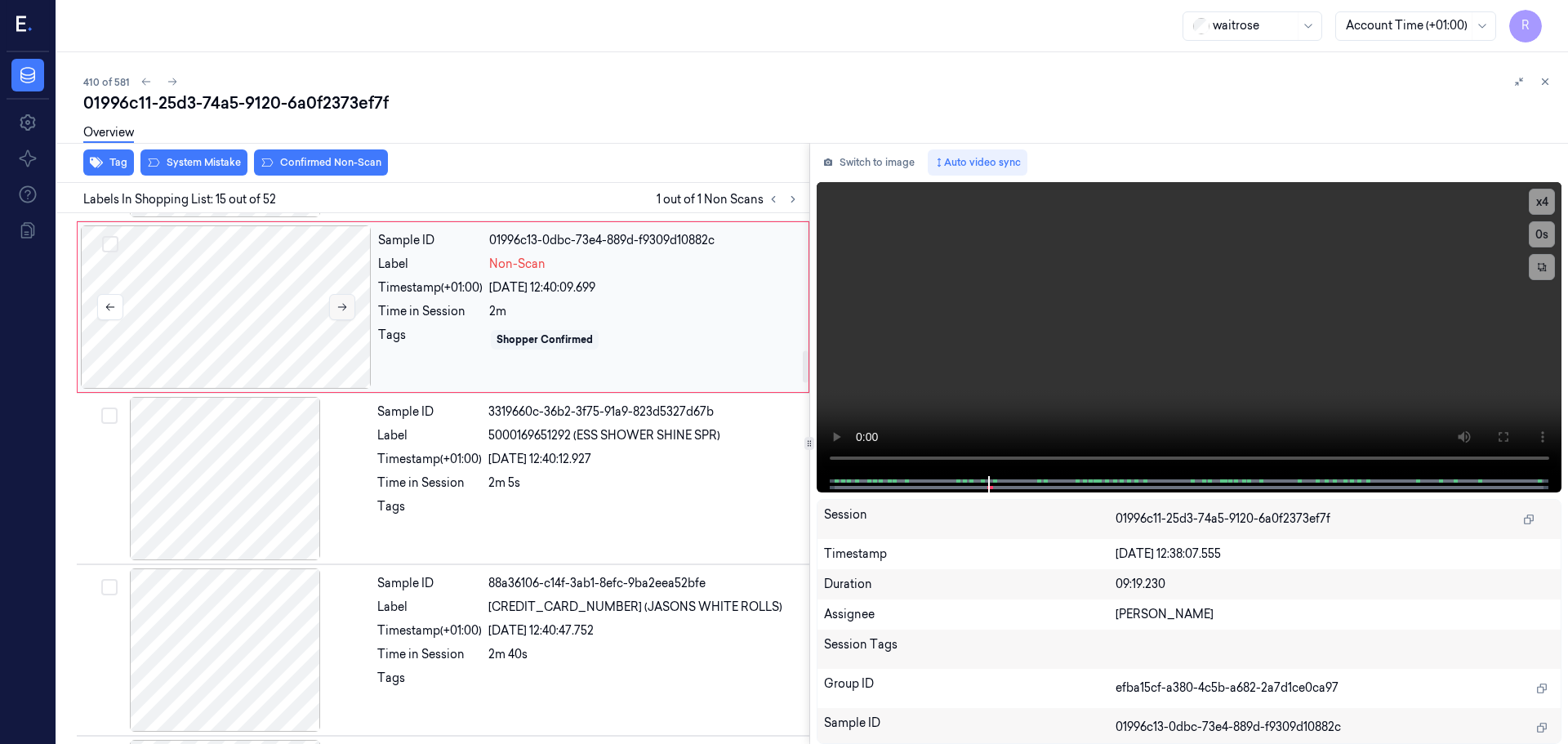
scroll to position [2220, 0]
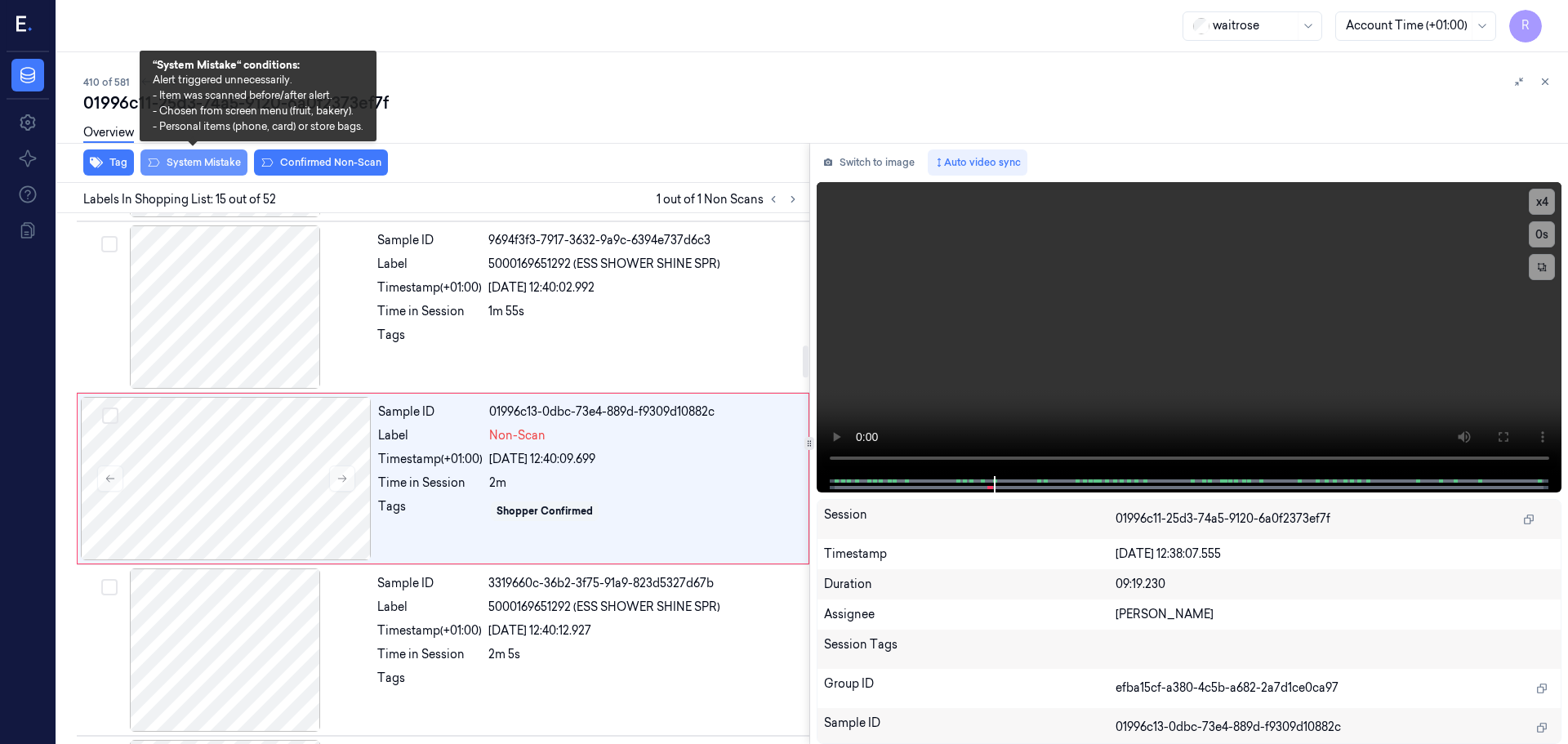
click at [162, 162] on button "System Mistake" at bounding box center [194, 162] width 107 height 26
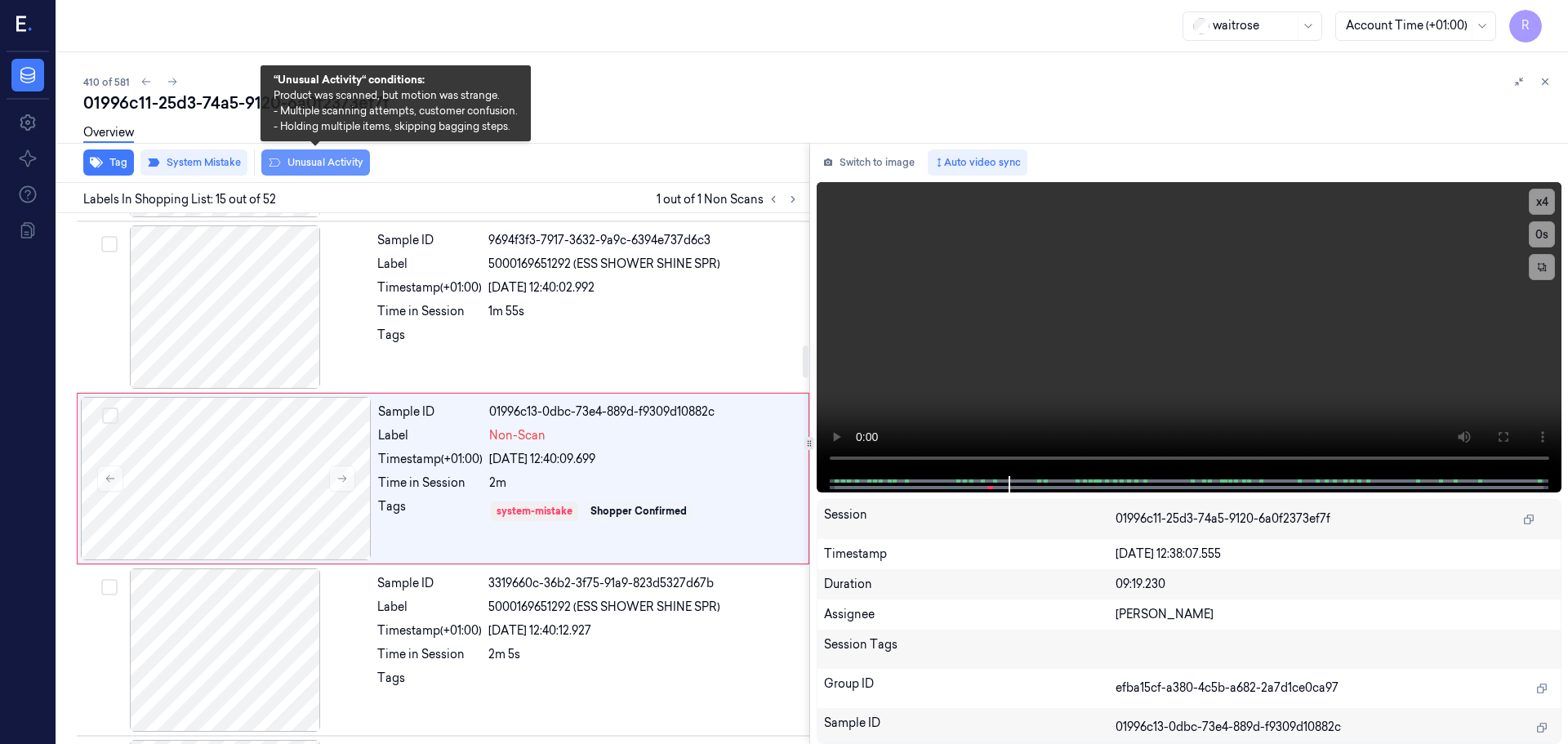
click at [334, 164] on button "Unusual Activity" at bounding box center [316, 162] width 109 height 26
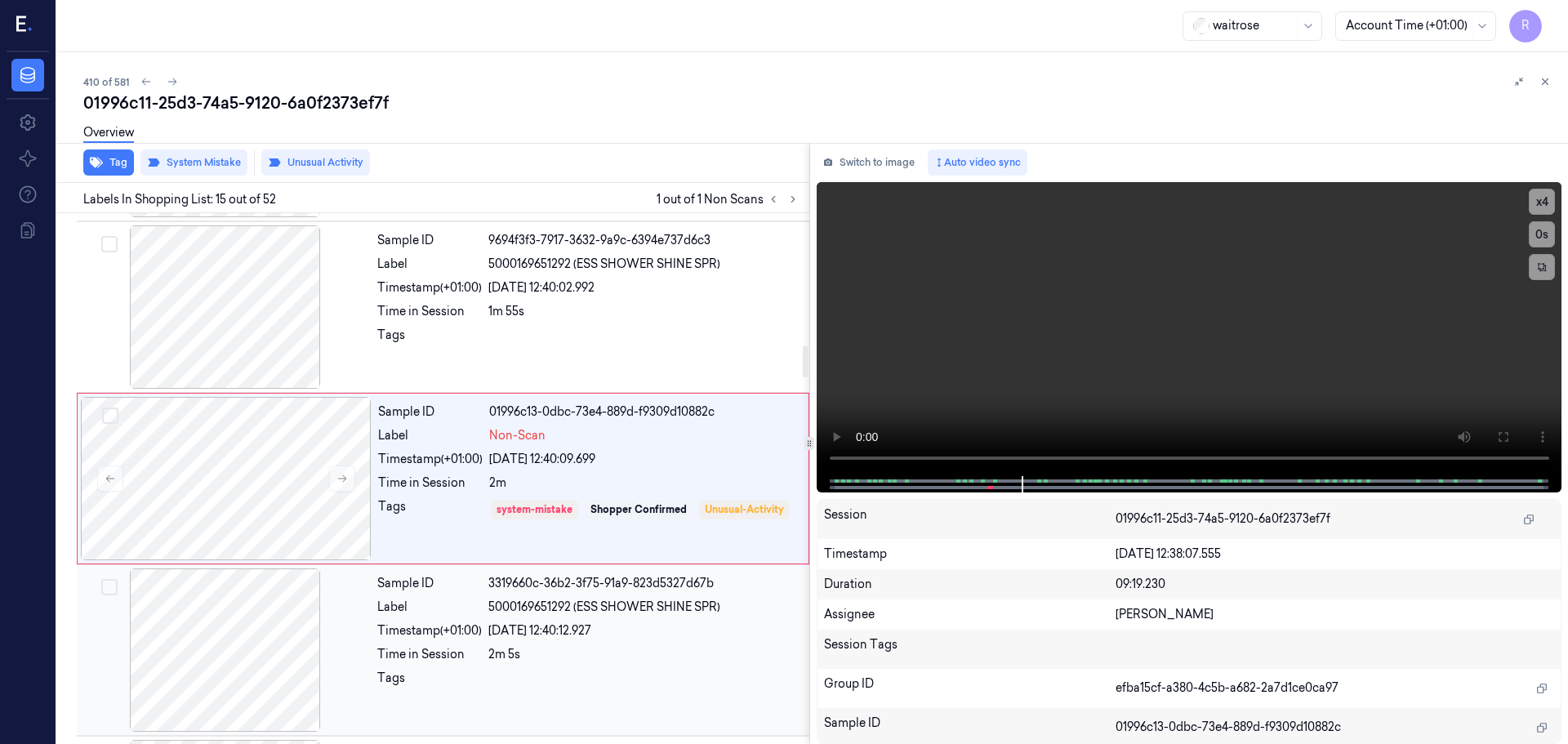
click at [479, 619] on div "Sample ID 3319660c-36b2-3f75-91a9-823d5327d67b Label 5000169651292 (ESS SHOWER …" at bounding box center [588, 649] width 435 height 163
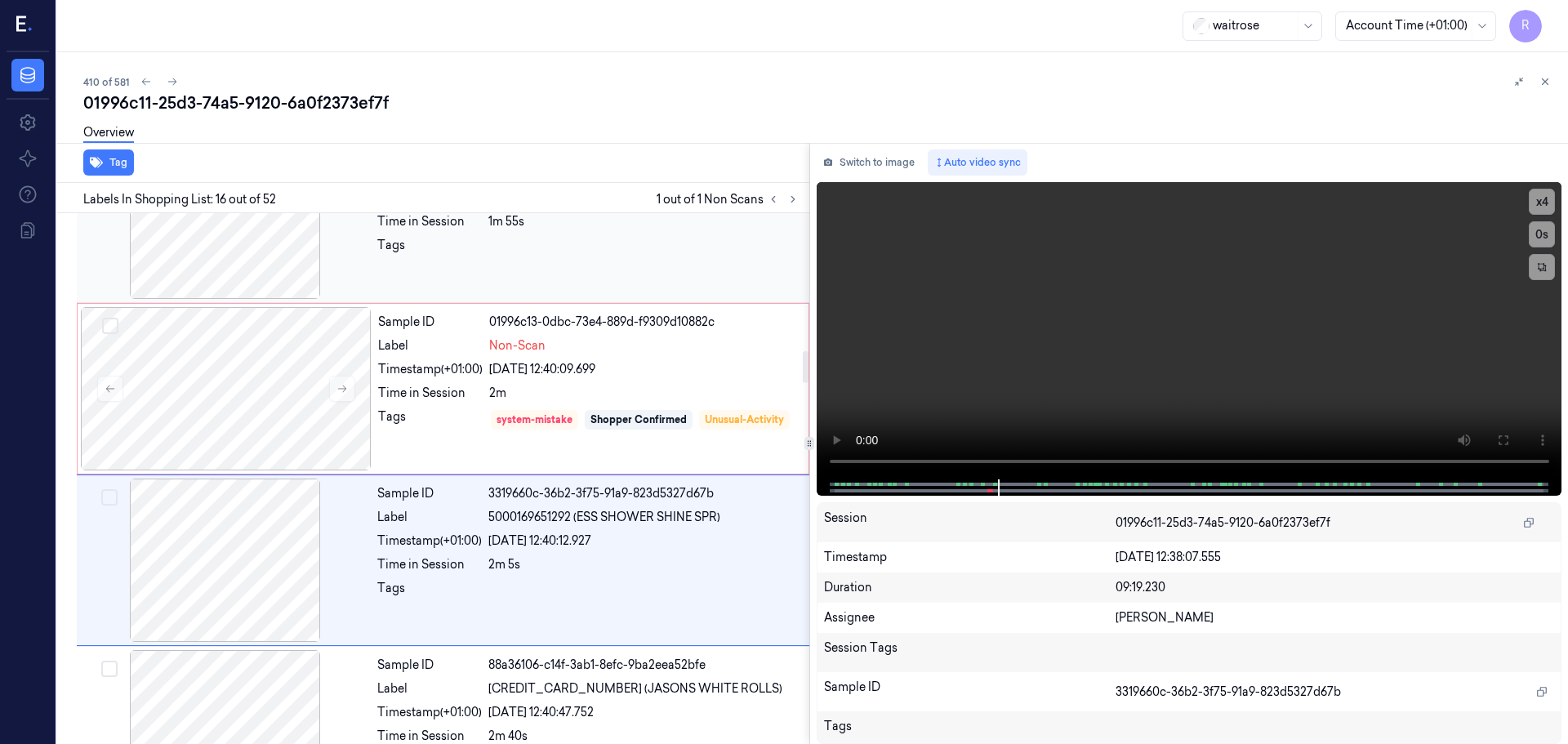
click at [568, 248] on div at bounding box center [644, 249] width 311 height 26
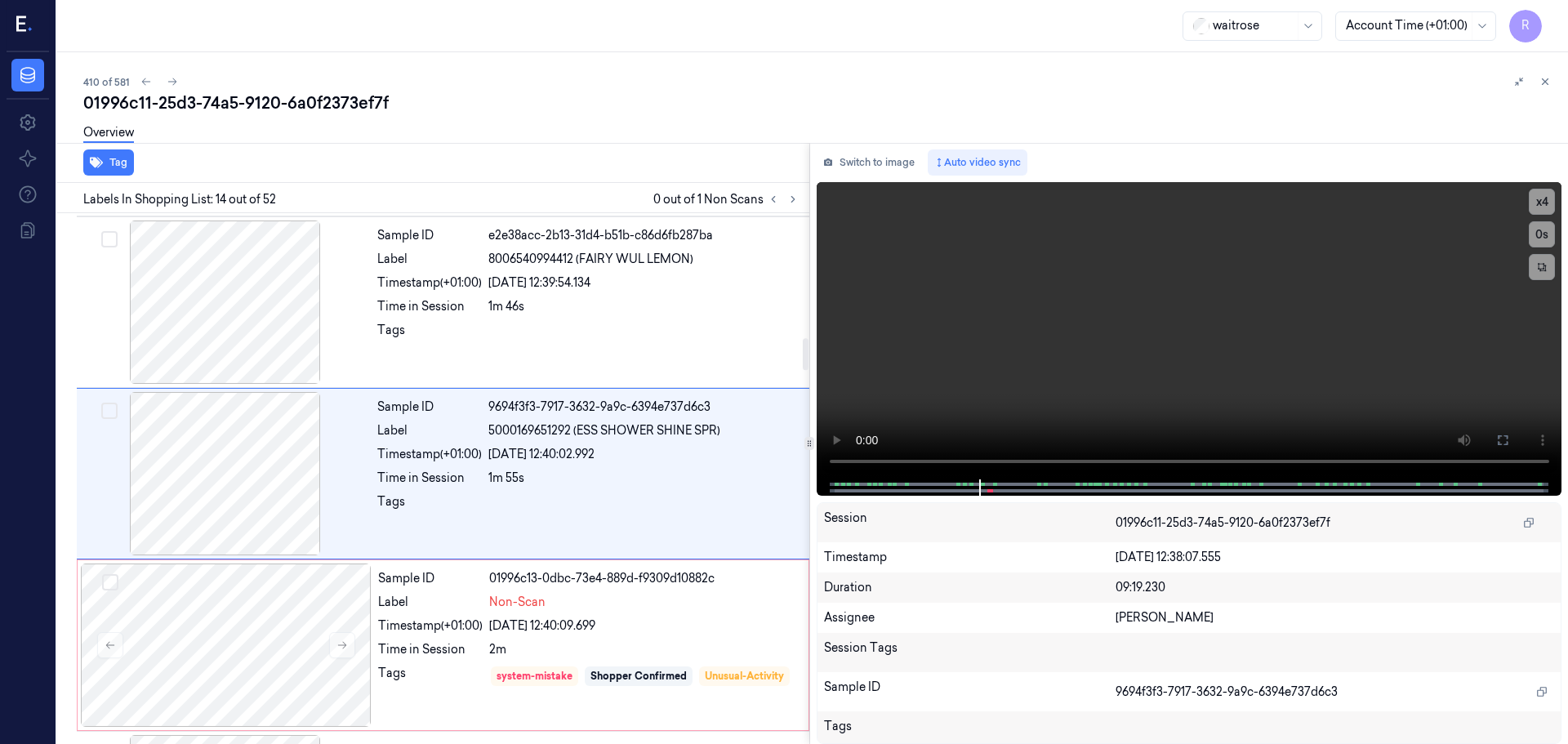
scroll to position [2048, 0]
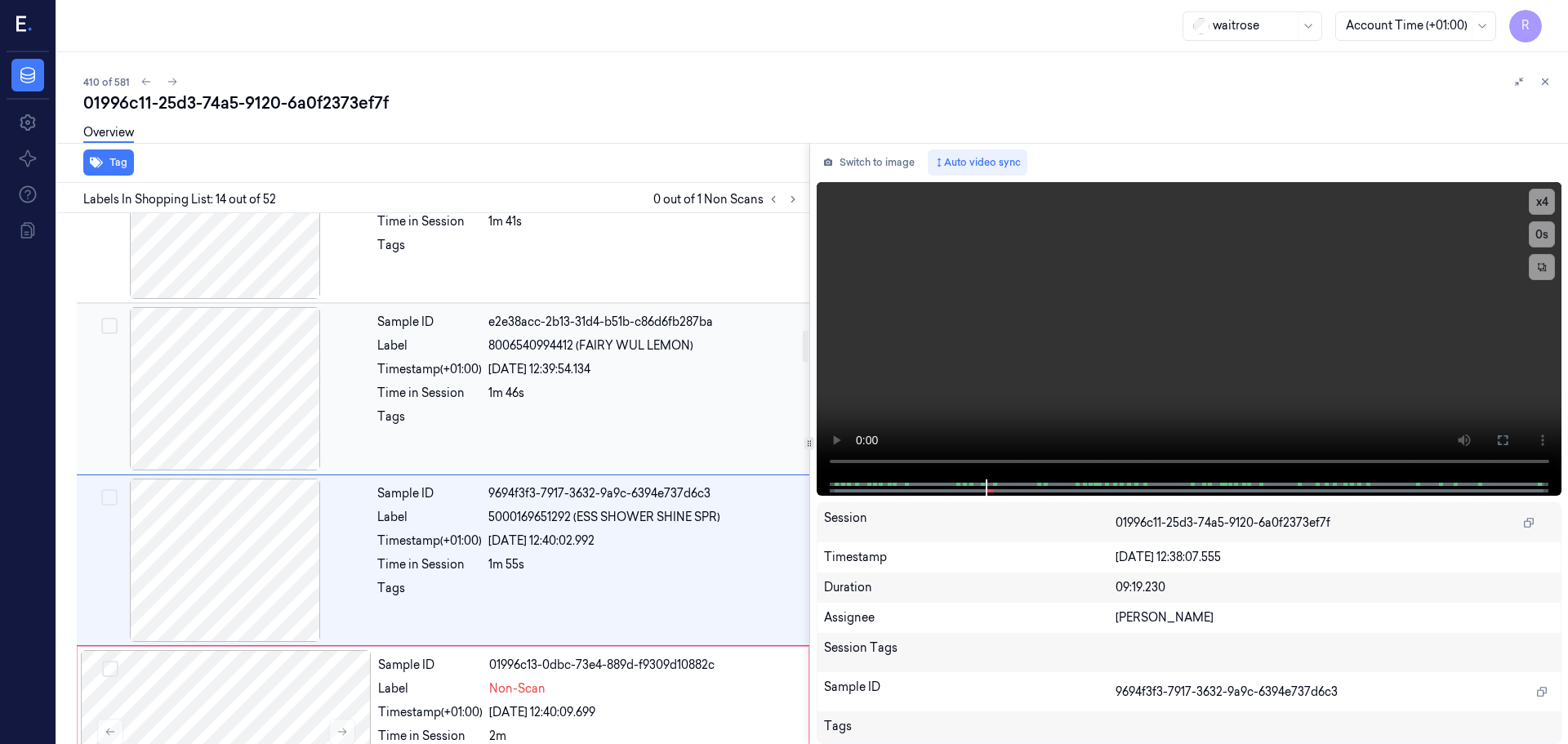
click at [591, 417] on div at bounding box center [644, 421] width 311 height 26
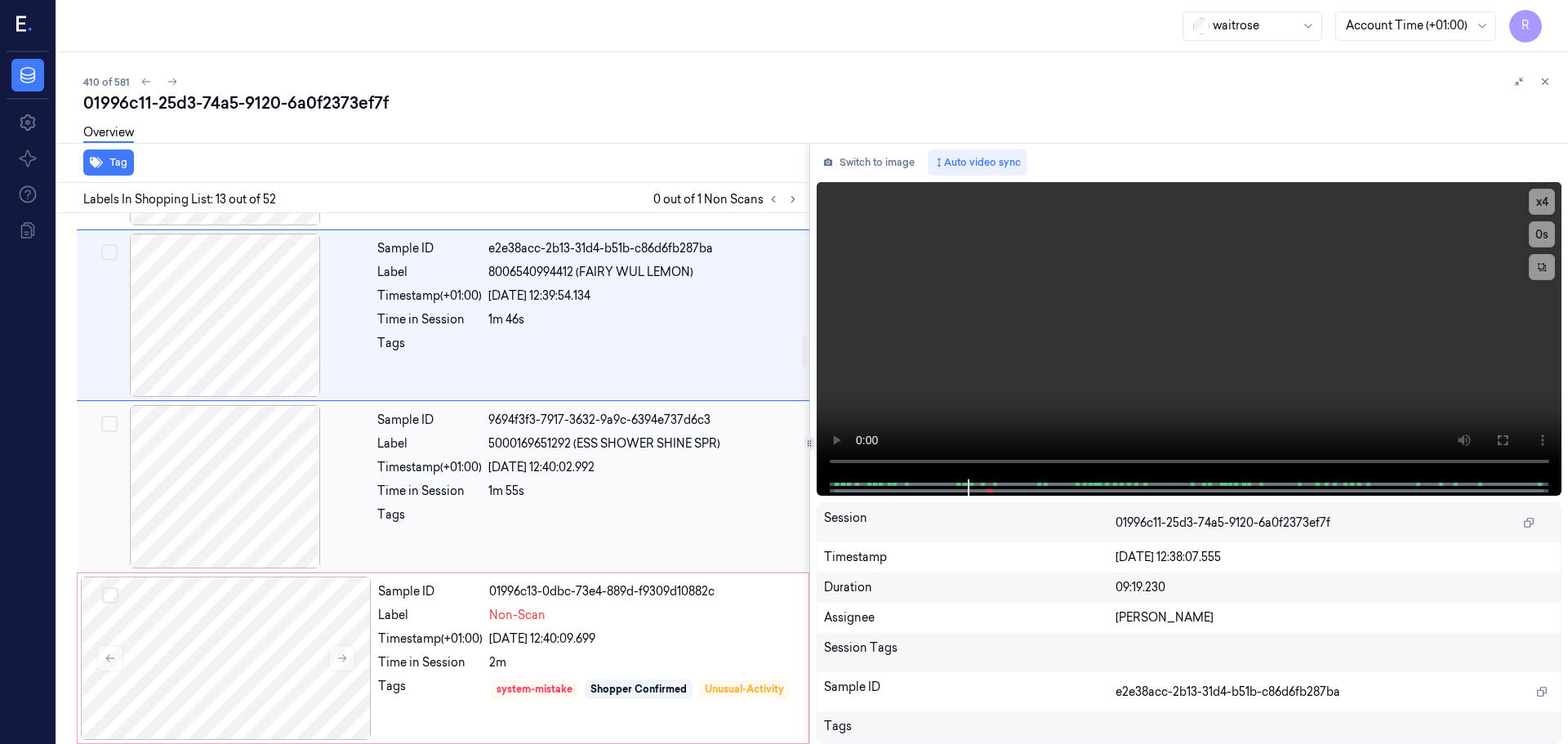
click at [605, 508] on div at bounding box center [644, 520] width 311 height 26
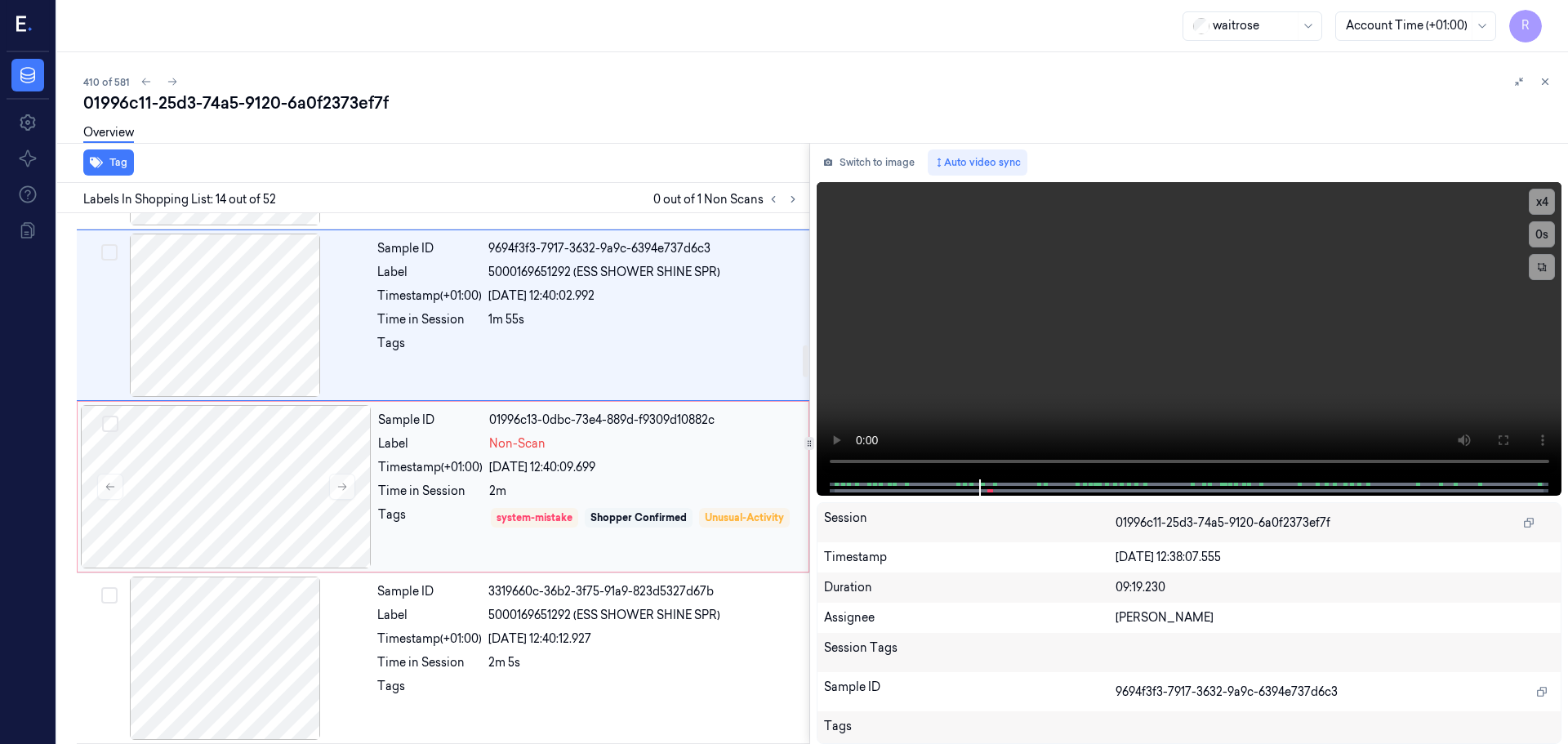
click at [612, 514] on div "Shopper Confirmed" at bounding box center [639, 517] width 97 height 15
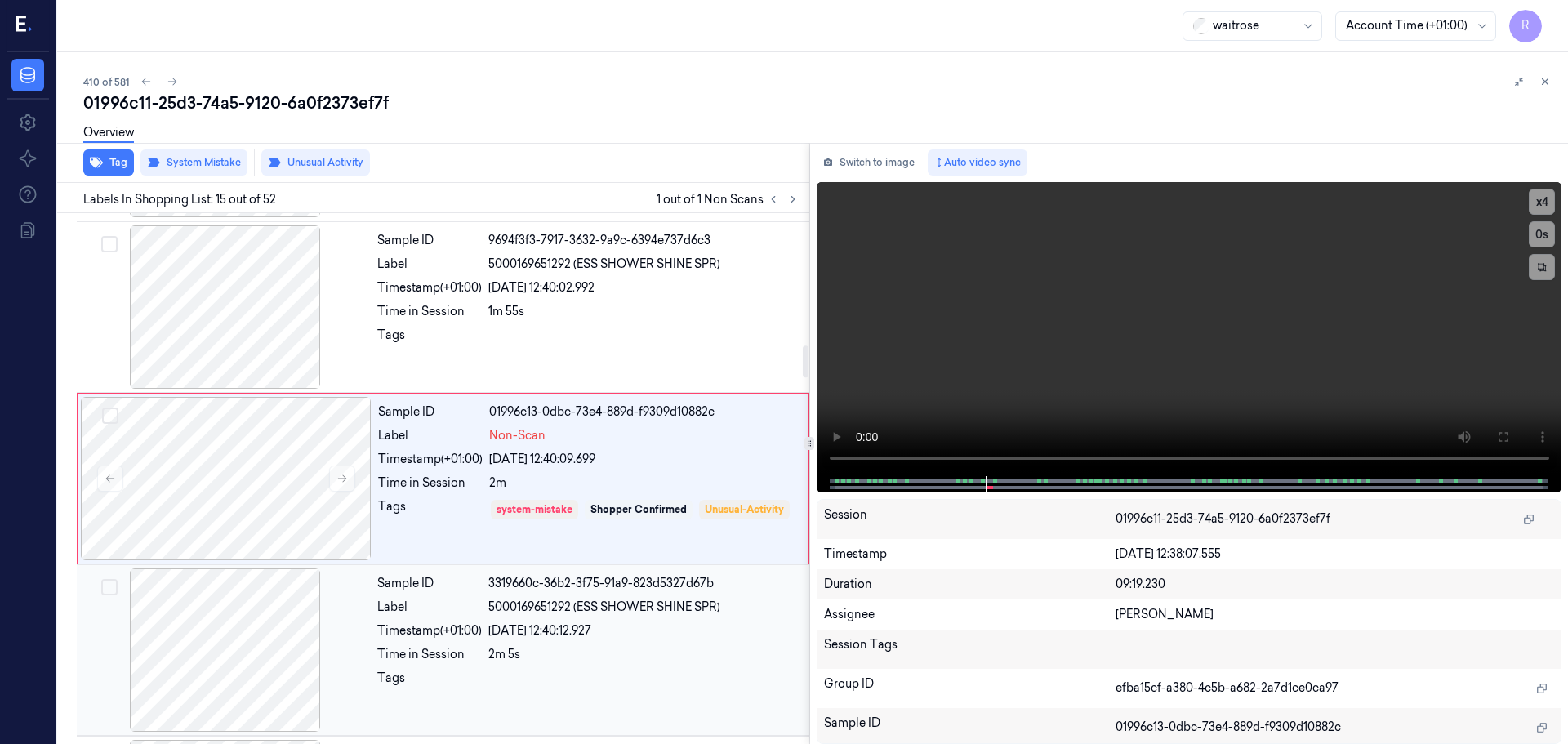
click at [404, 619] on div "Sample ID 3319660c-36b2-3f75-91a9-823d5327d67b Label 5000169651292 (ESS SHOWER …" at bounding box center [588, 649] width 435 height 163
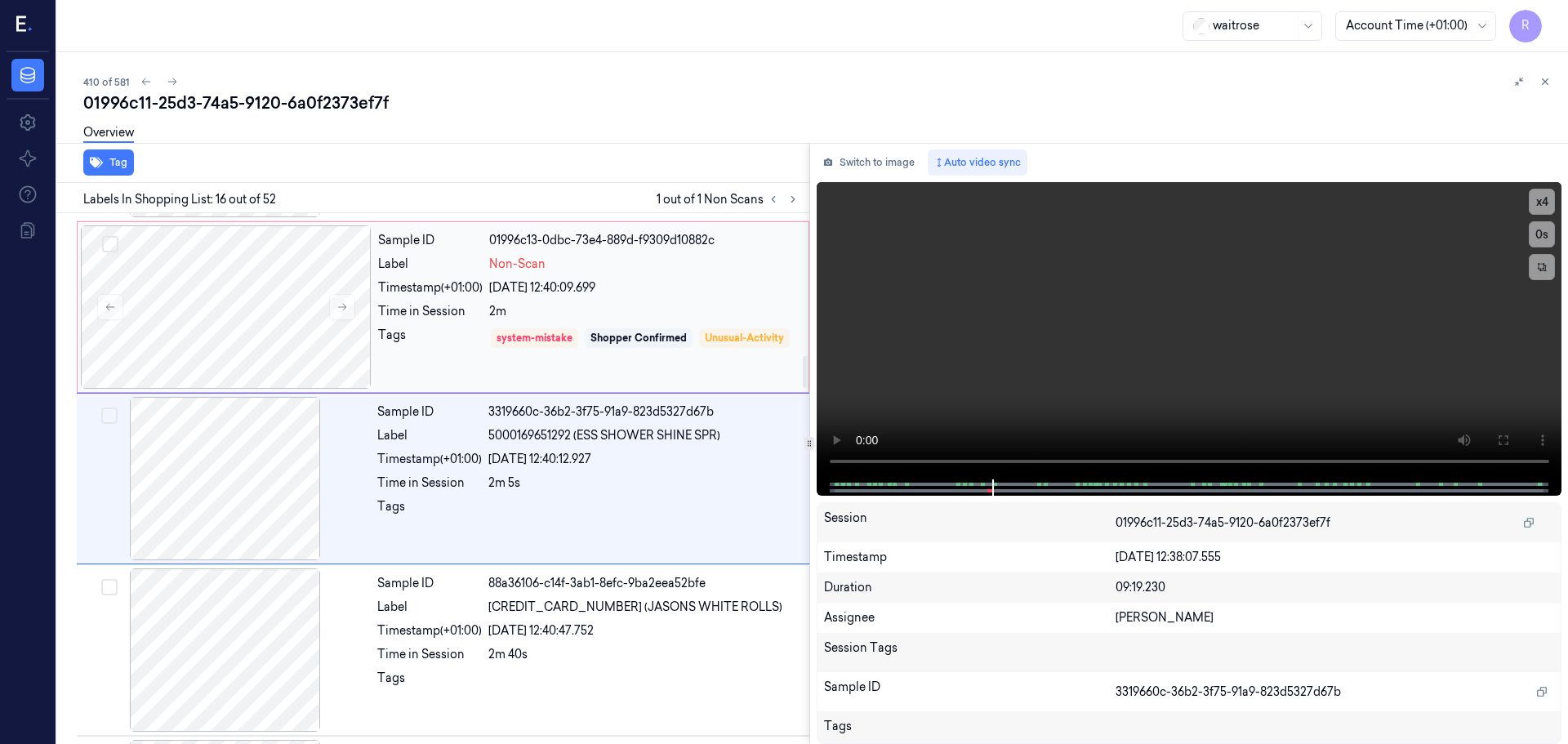
click at [441, 347] on div "Tags" at bounding box center [430, 350] width 104 height 47
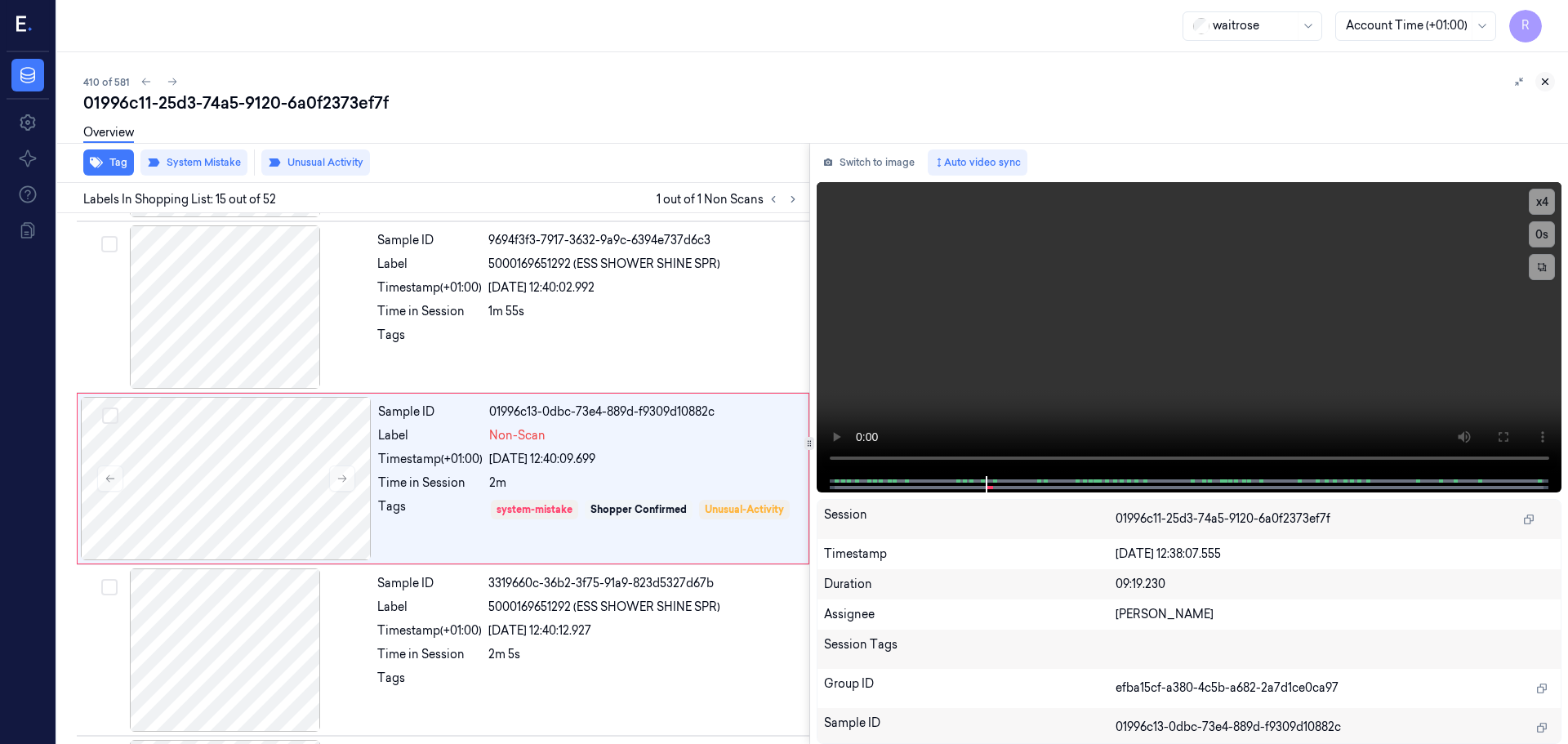
click at [1544, 78] on icon at bounding box center [1545, 81] width 11 height 11
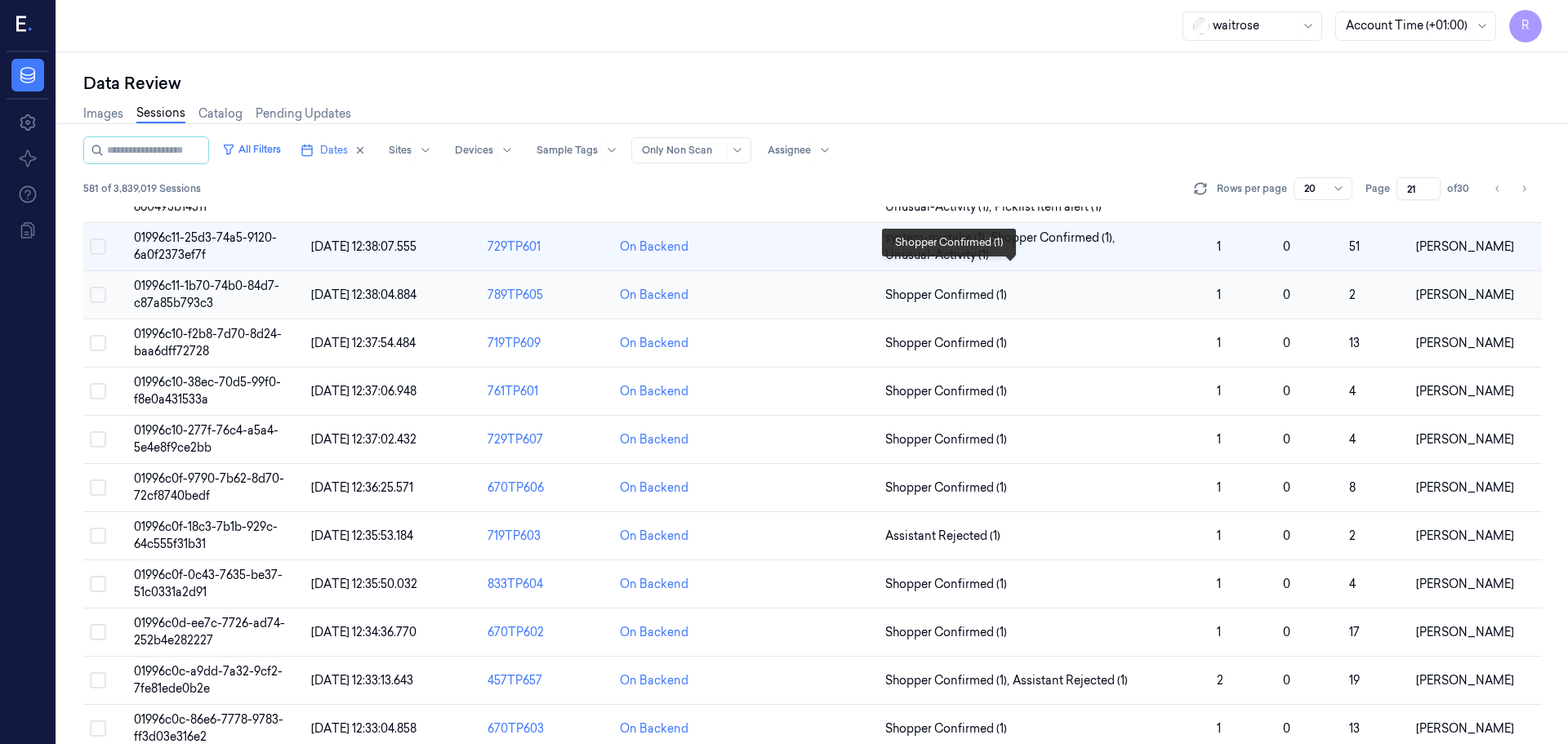
scroll to position [508, 0]
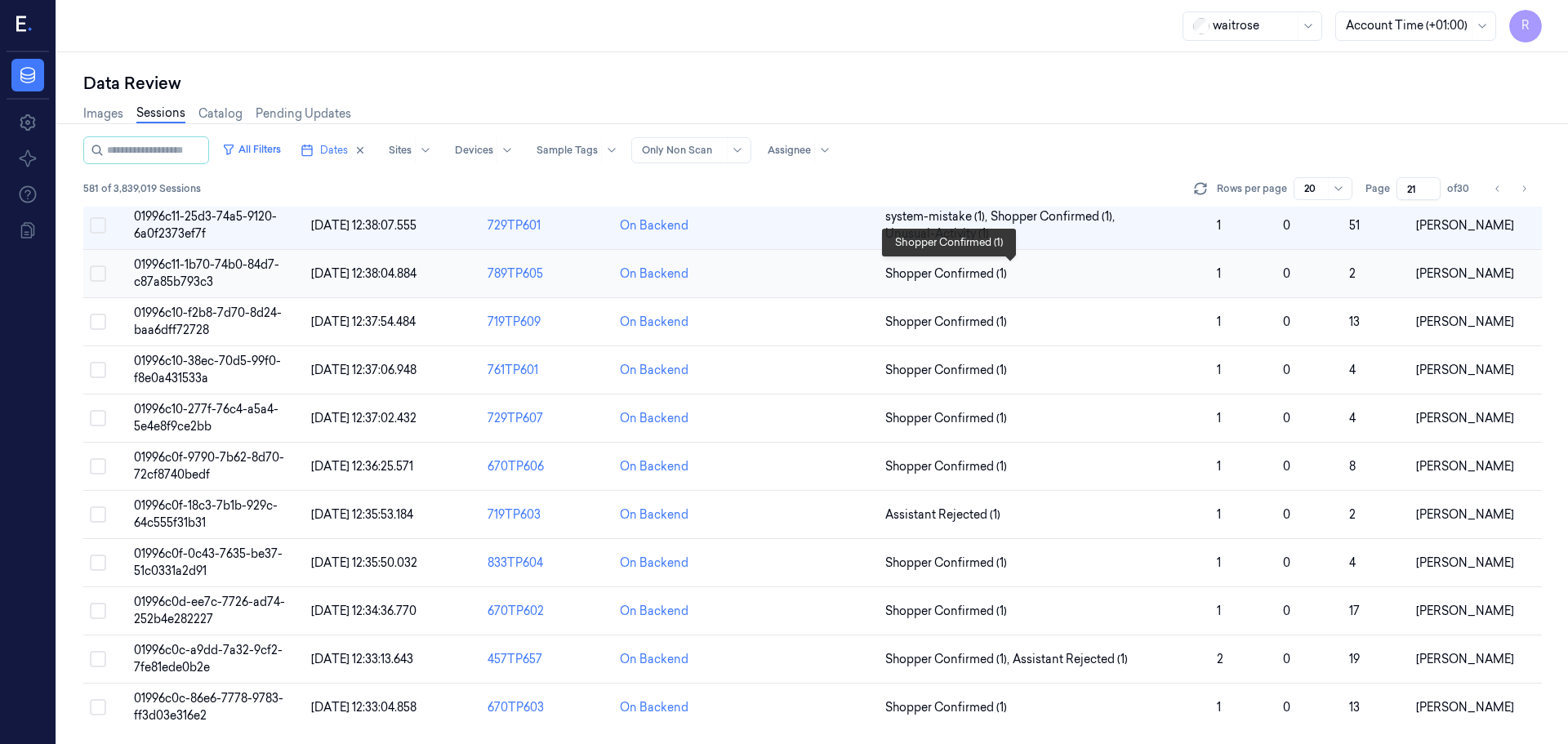
click at [1178, 269] on span "Shopper Confirmed (1)" at bounding box center [1044, 274] width 319 height 17
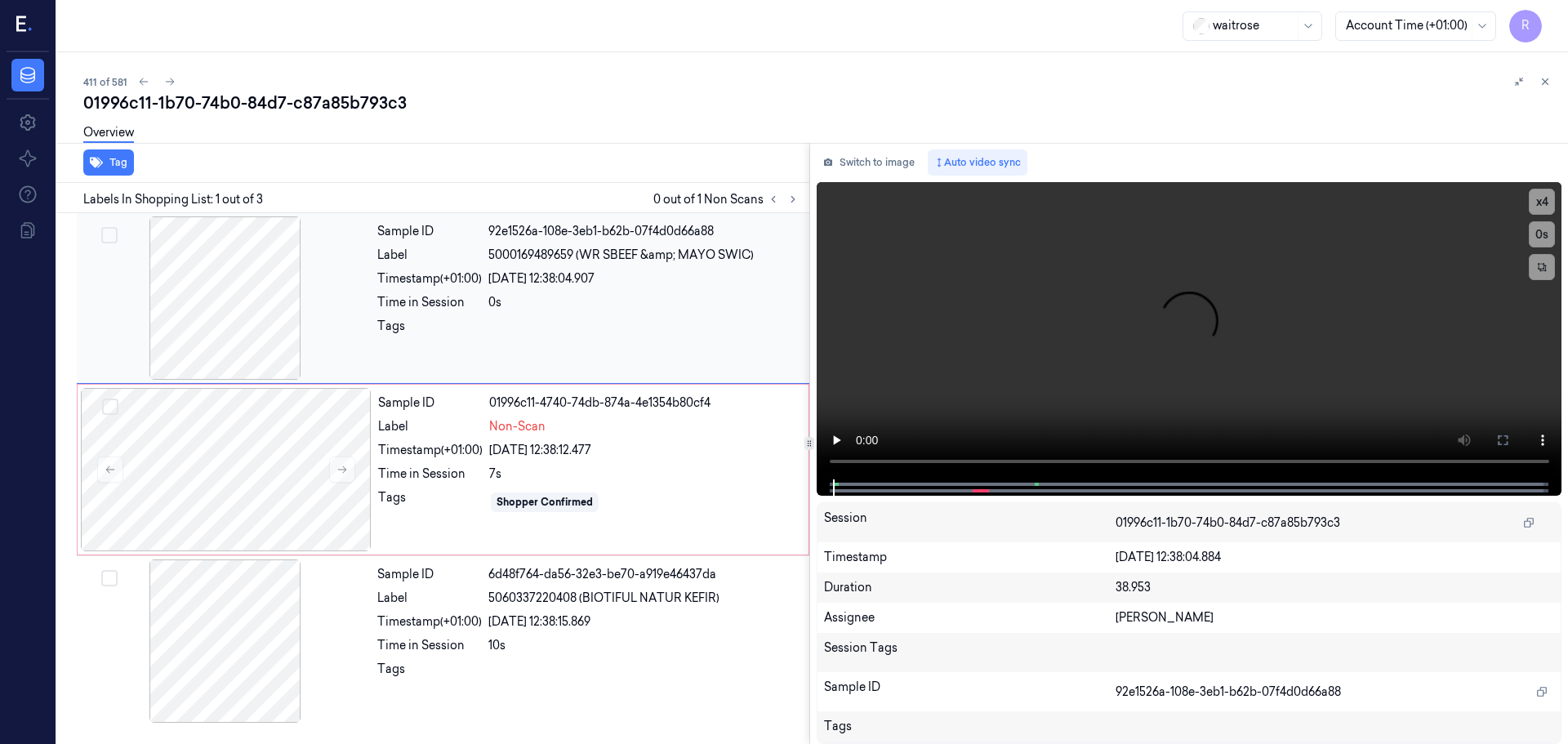
click at [243, 325] on div at bounding box center [225, 298] width 291 height 163
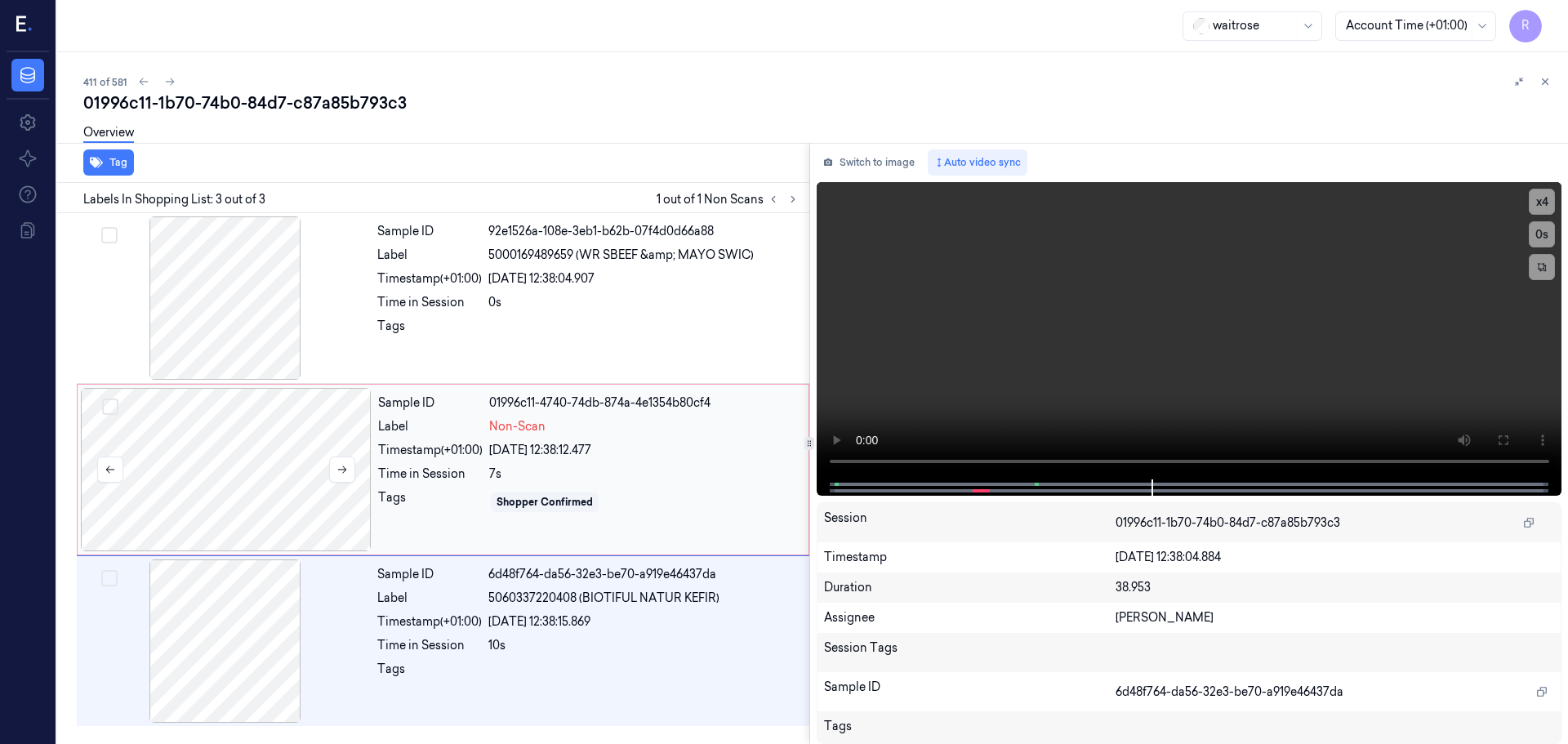
click at [357, 464] on div at bounding box center [226, 469] width 291 height 163
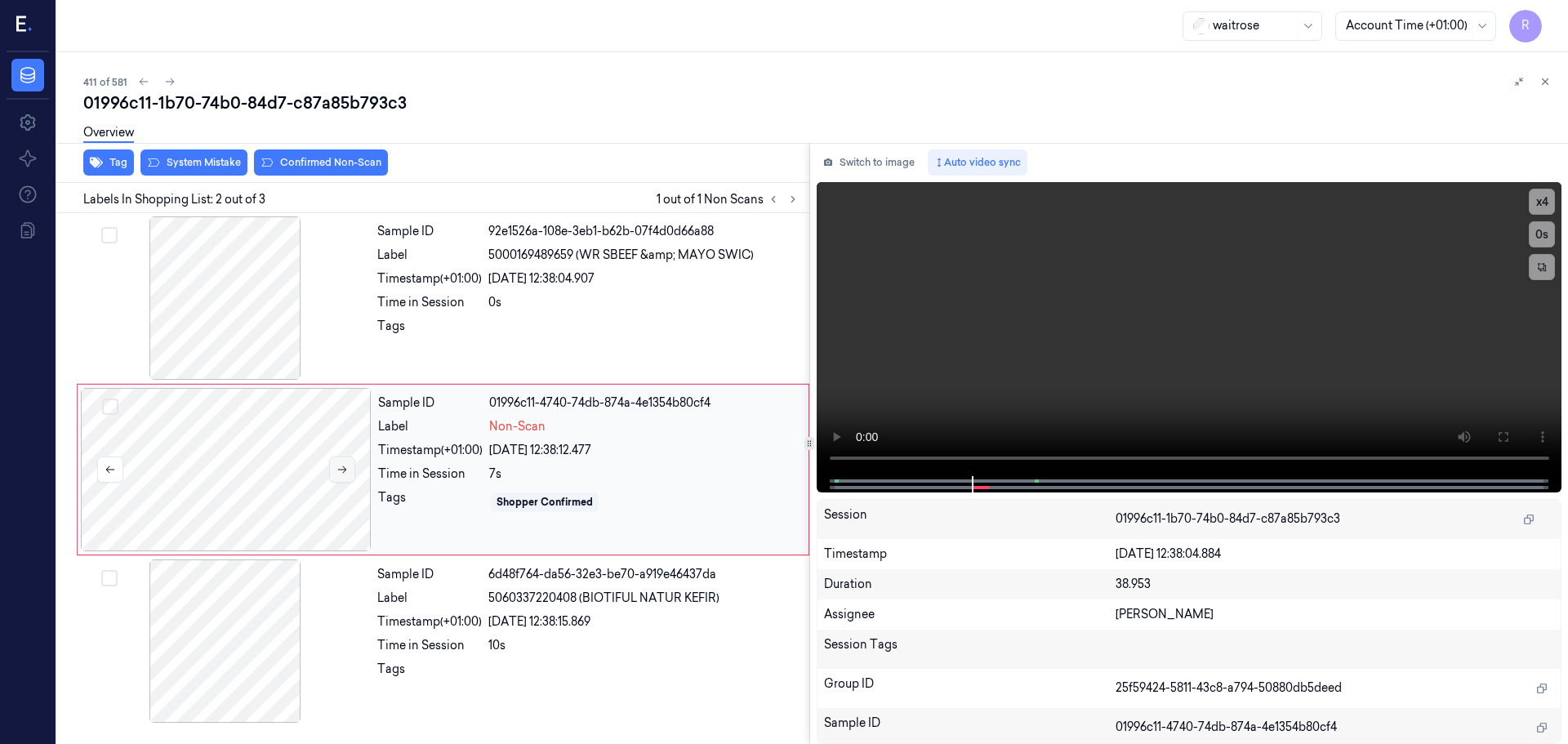
click at [350, 465] on button at bounding box center [342, 470] width 26 height 26
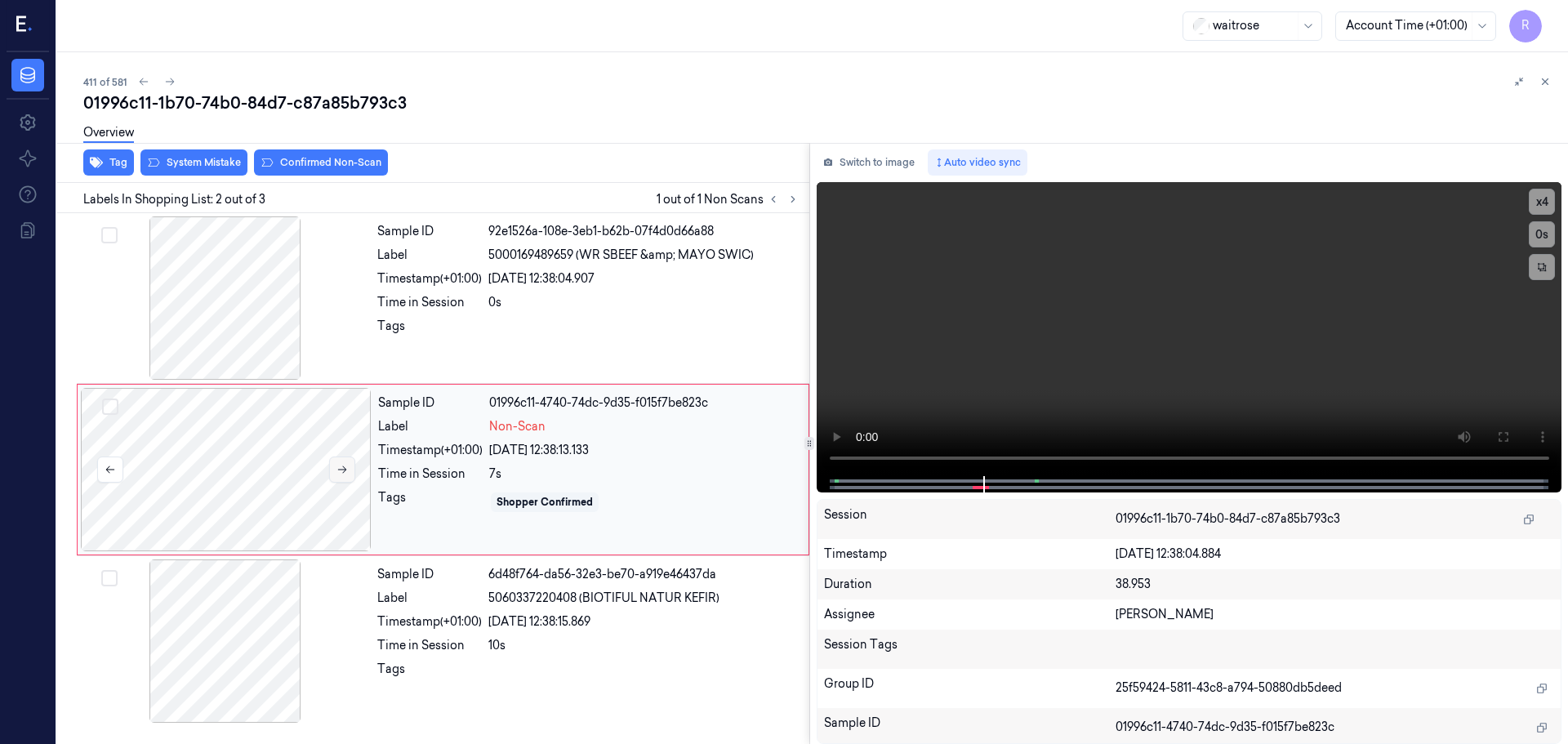
click at [350, 465] on button at bounding box center [342, 470] width 26 height 26
click at [350, 459] on button at bounding box center [342, 470] width 26 height 26
click at [344, 461] on button at bounding box center [342, 470] width 26 height 26
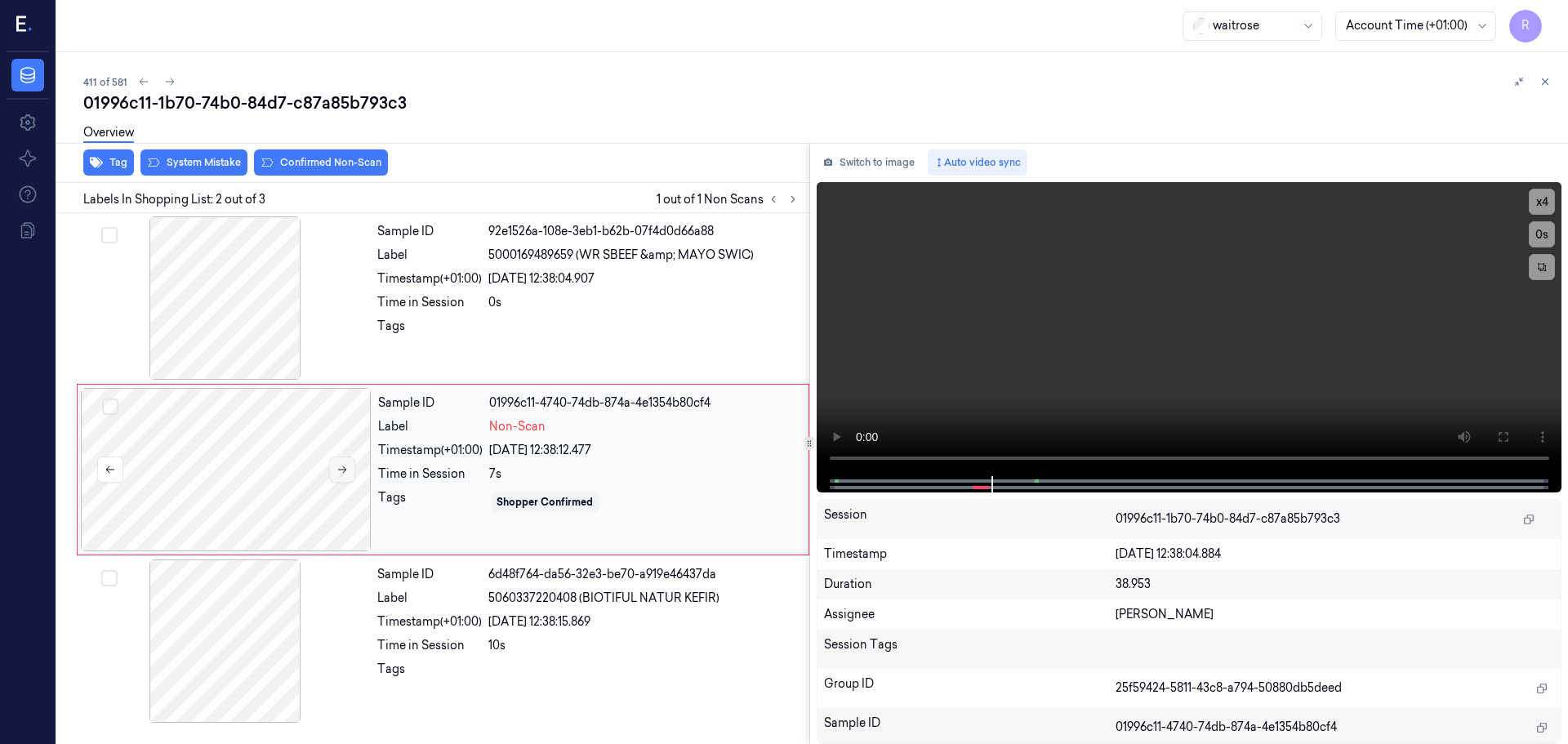
click at [344, 461] on button at bounding box center [342, 470] width 26 height 26
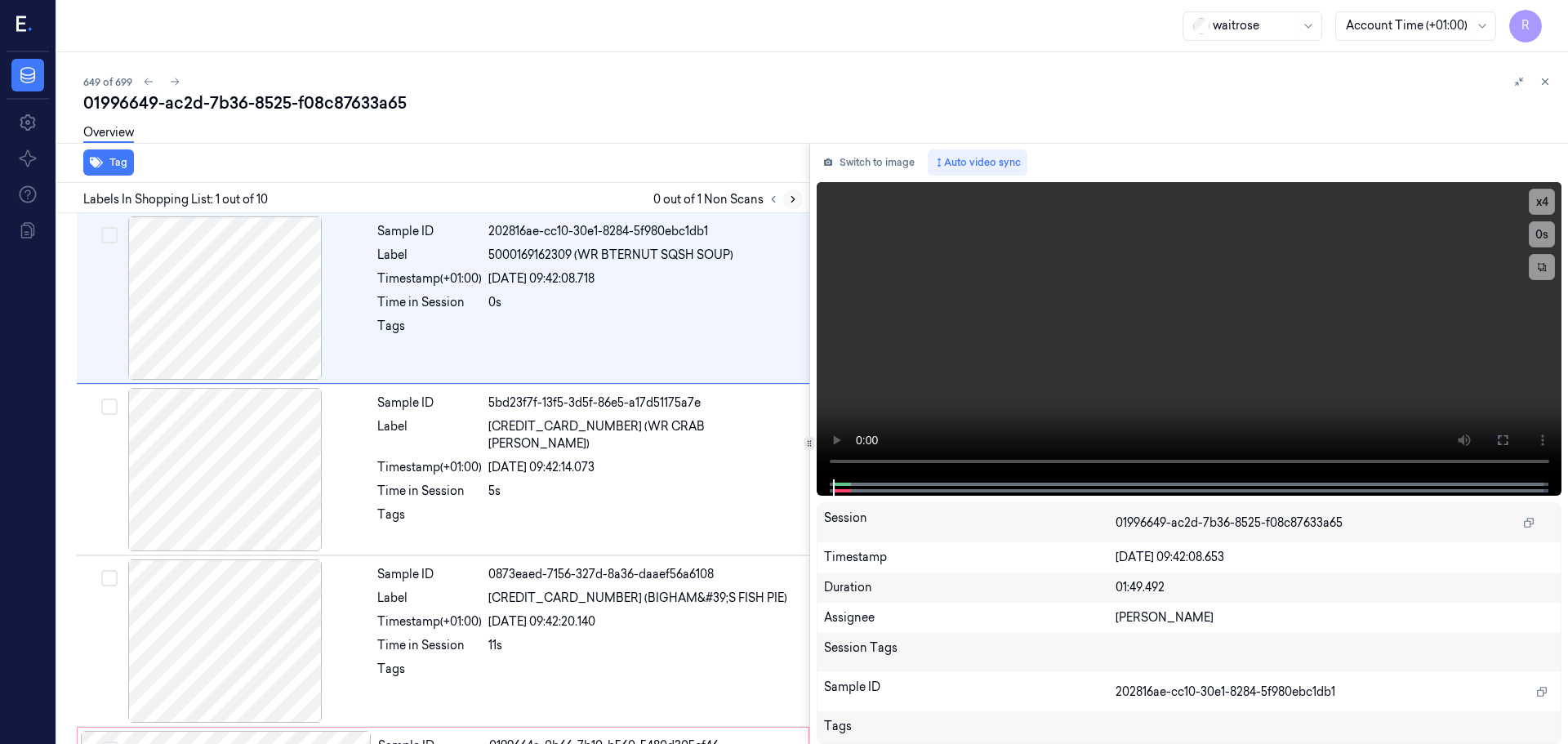
click at [793, 199] on icon at bounding box center [793, 199] width 3 height 6
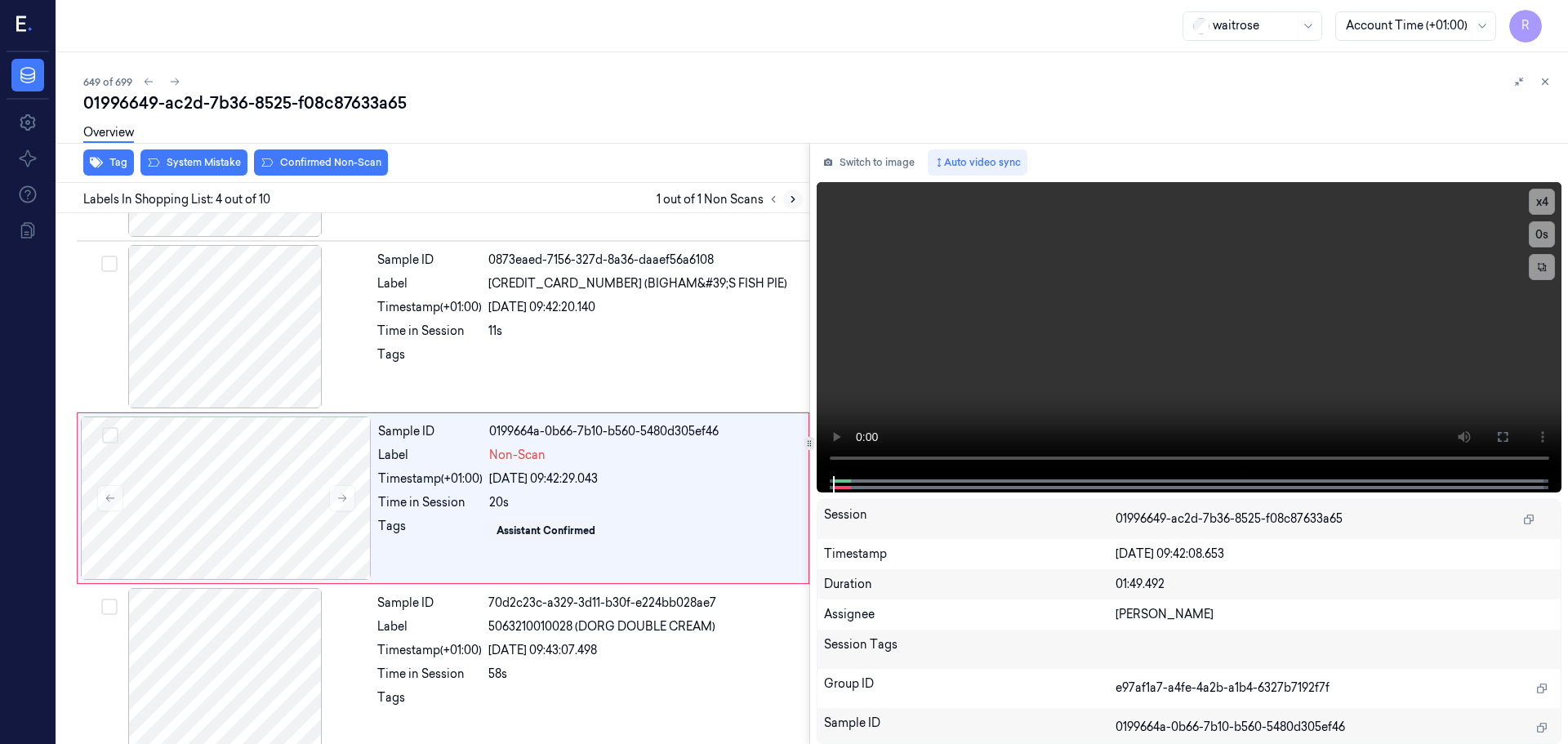
scroll to position [334, 0]
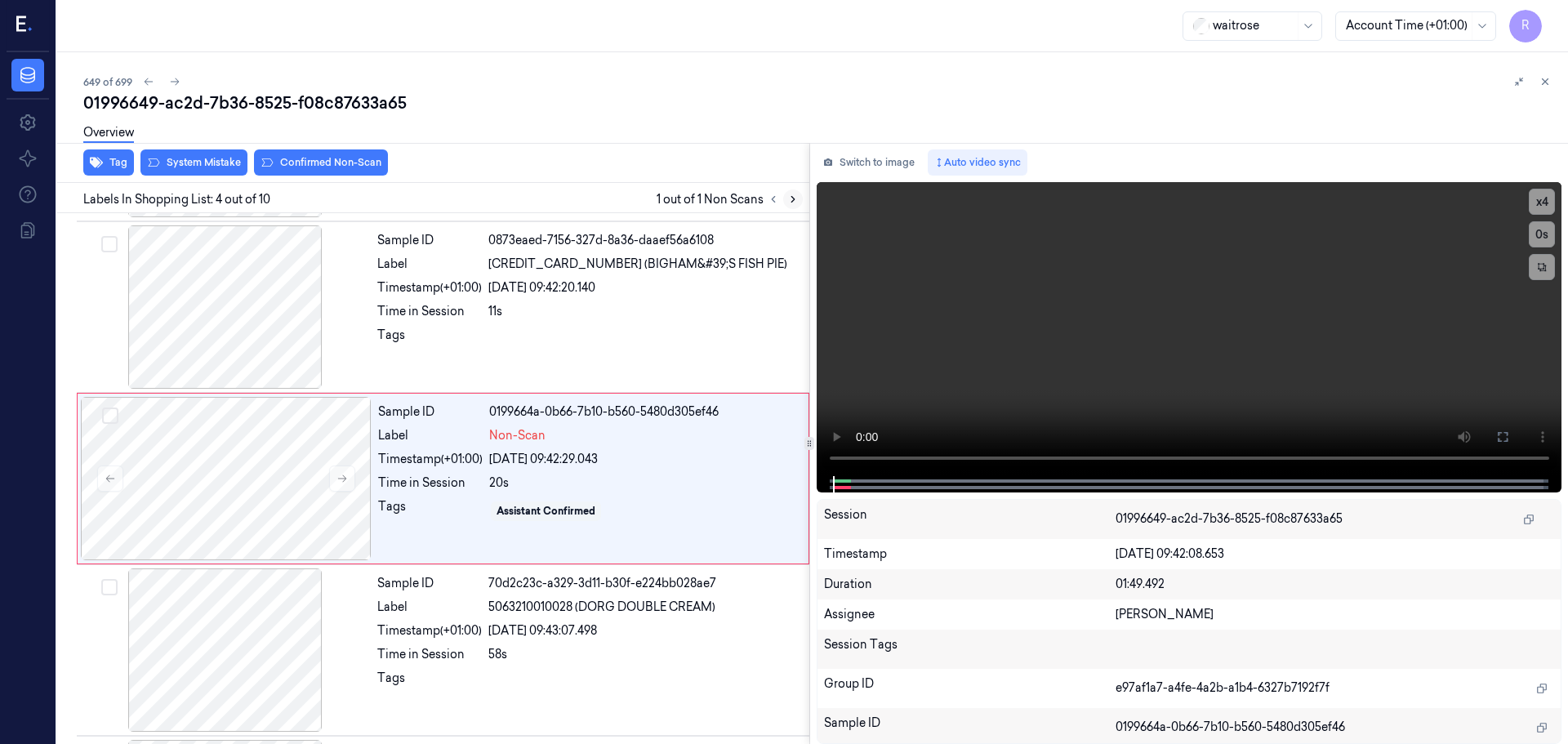
click at [793, 199] on icon at bounding box center [793, 199] width 3 height 6
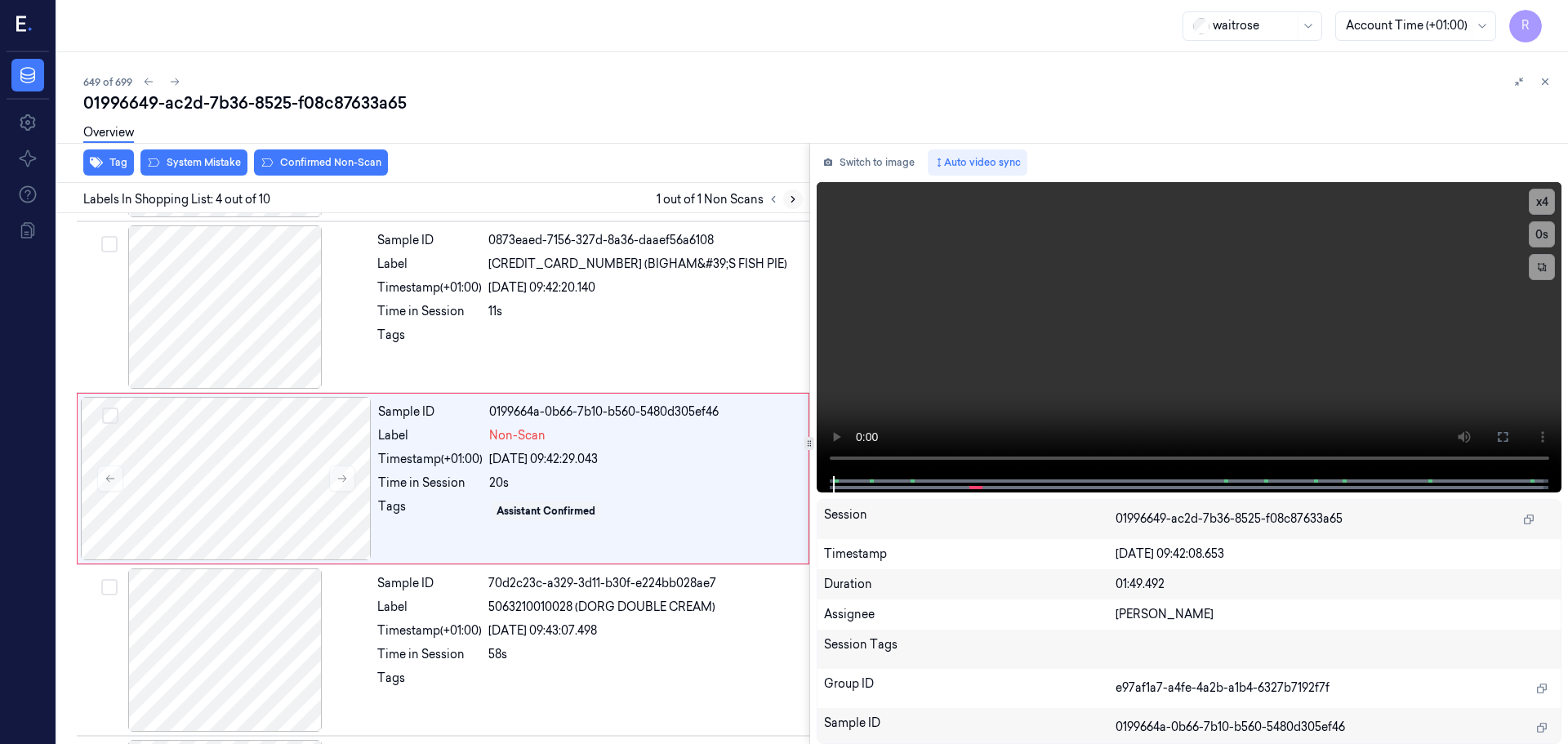
click at [793, 199] on icon at bounding box center [793, 199] width 3 height 6
click at [294, 300] on div at bounding box center [225, 306] width 291 height 163
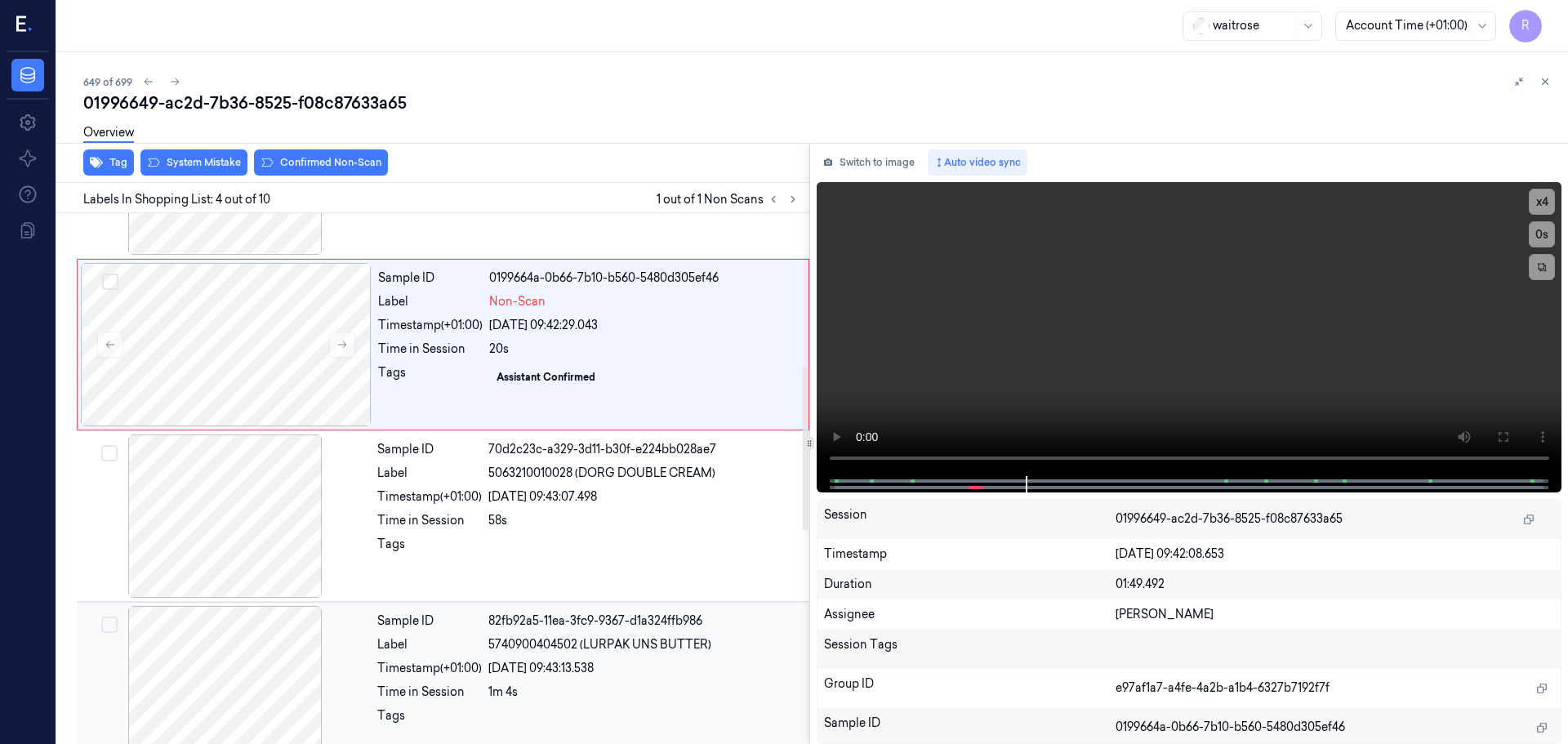
scroll to position [497, 0]
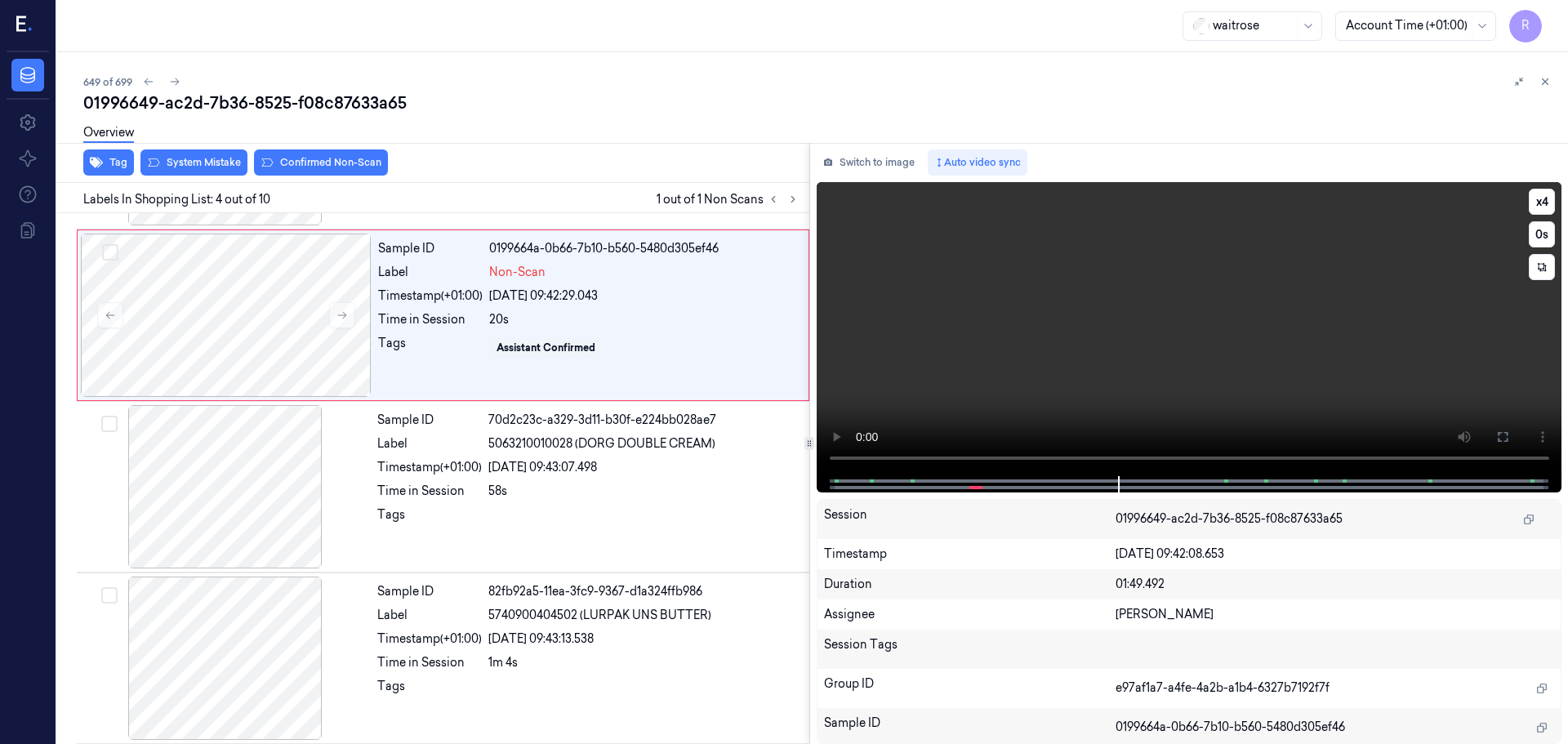
drag, startPoint x: 1053, startPoint y: 482, endPoint x: 1040, endPoint y: 464, distance: 22.2
click at [1038, 476] on div at bounding box center [1189, 484] width 711 height 16
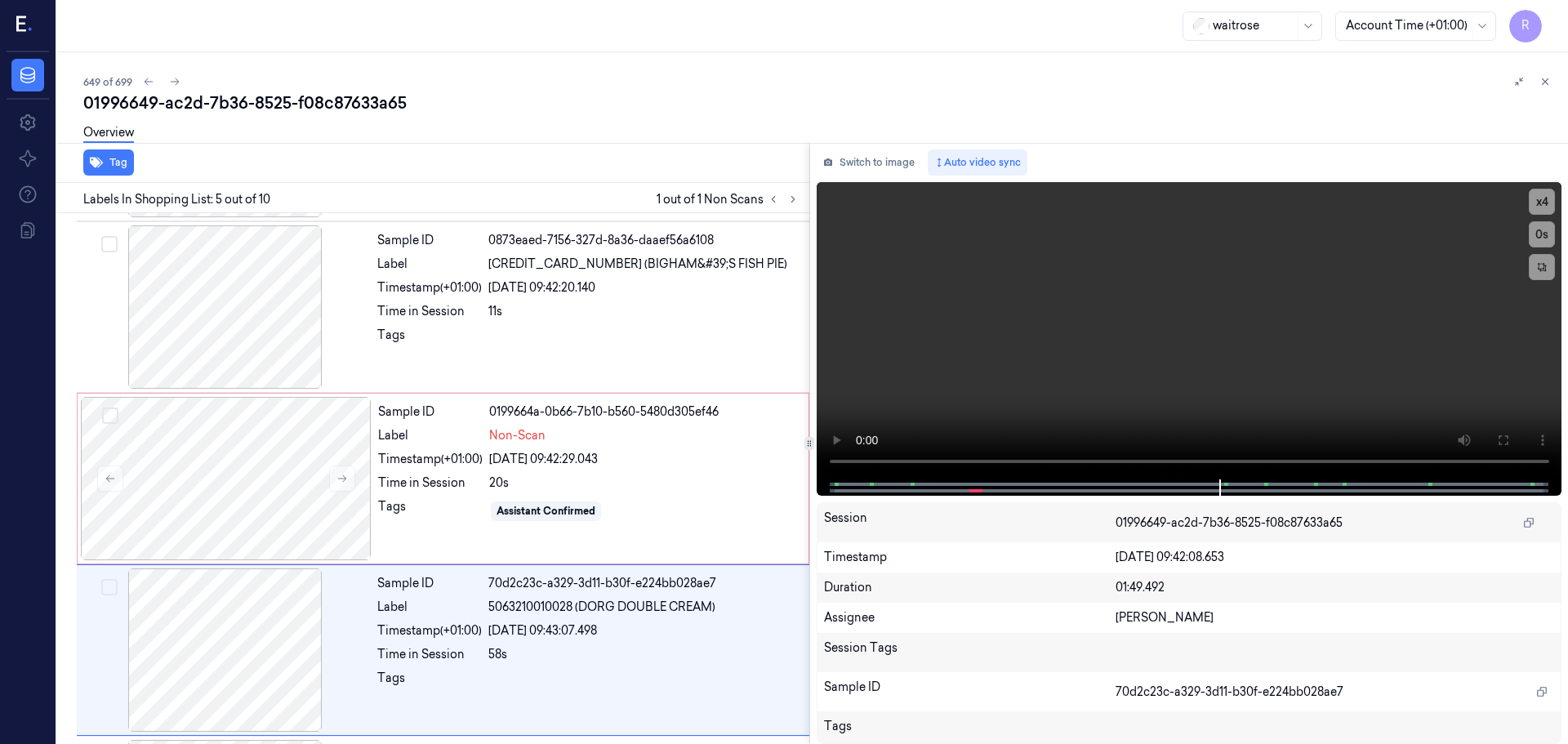
scroll to position [506, 0]
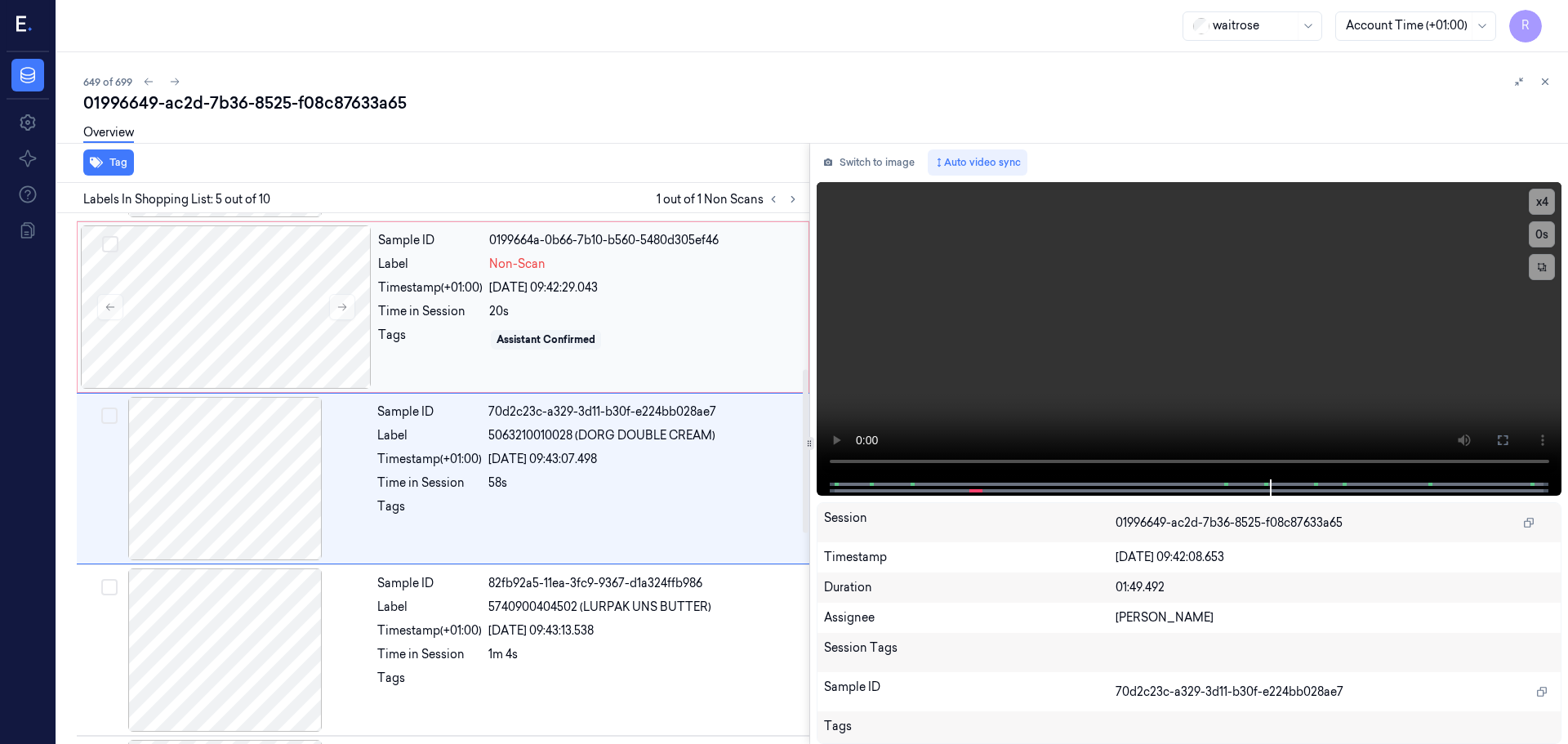
click at [416, 318] on div "Time in Session" at bounding box center [430, 312] width 104 height 17
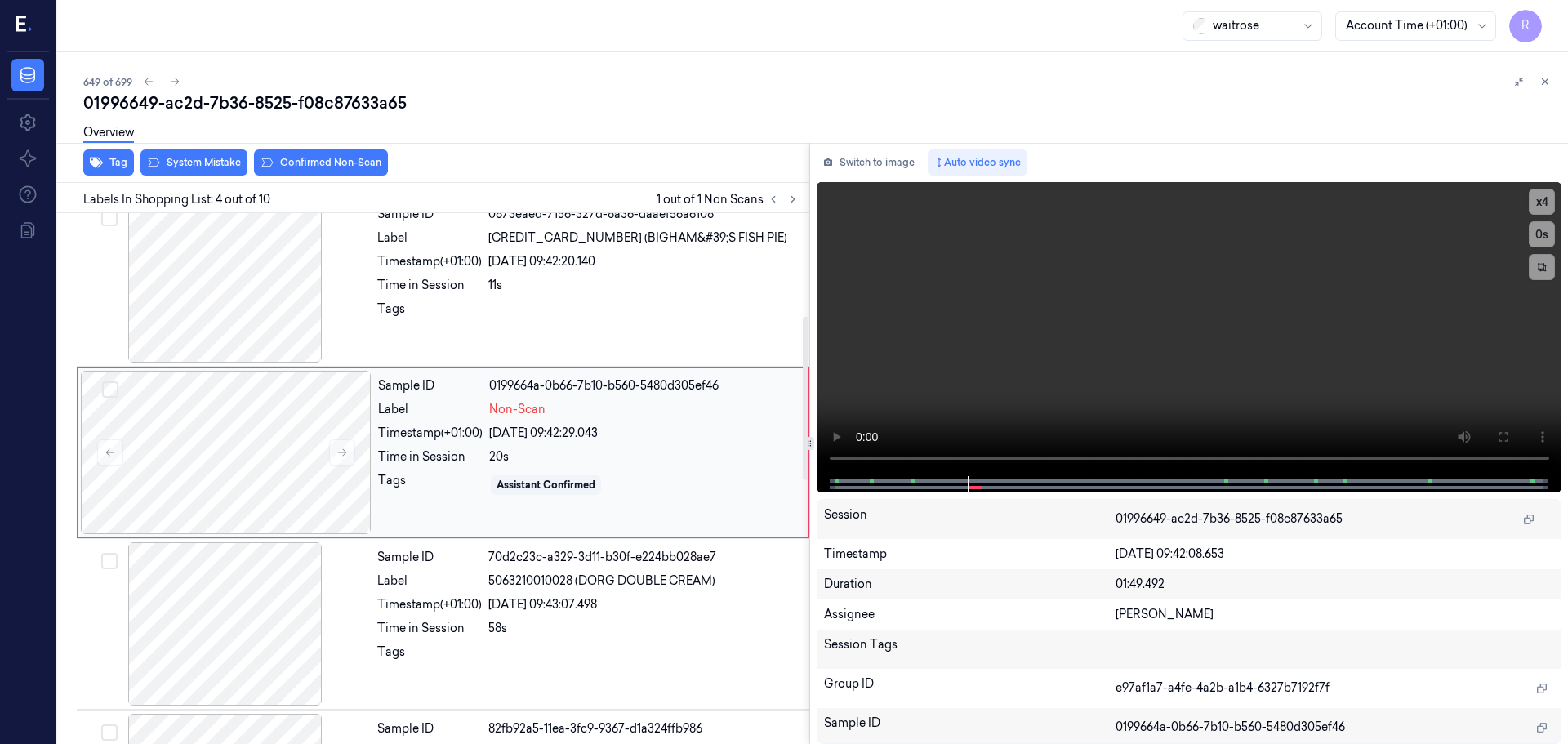
scroll to position [334, 0]
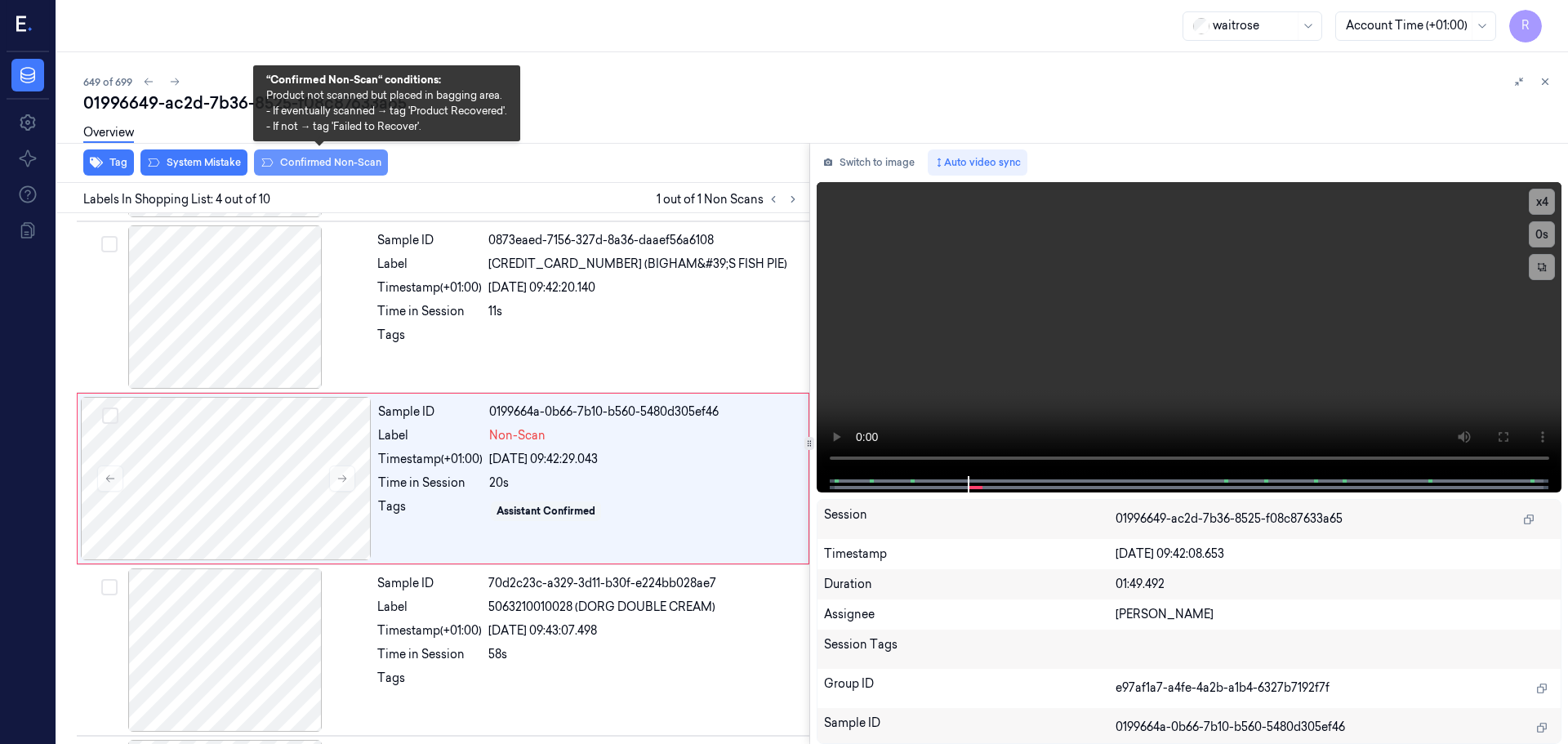
click at [326, 167] on button "Confirmed Non-Scan" at bounding box center [320, 162] width 134 height 26
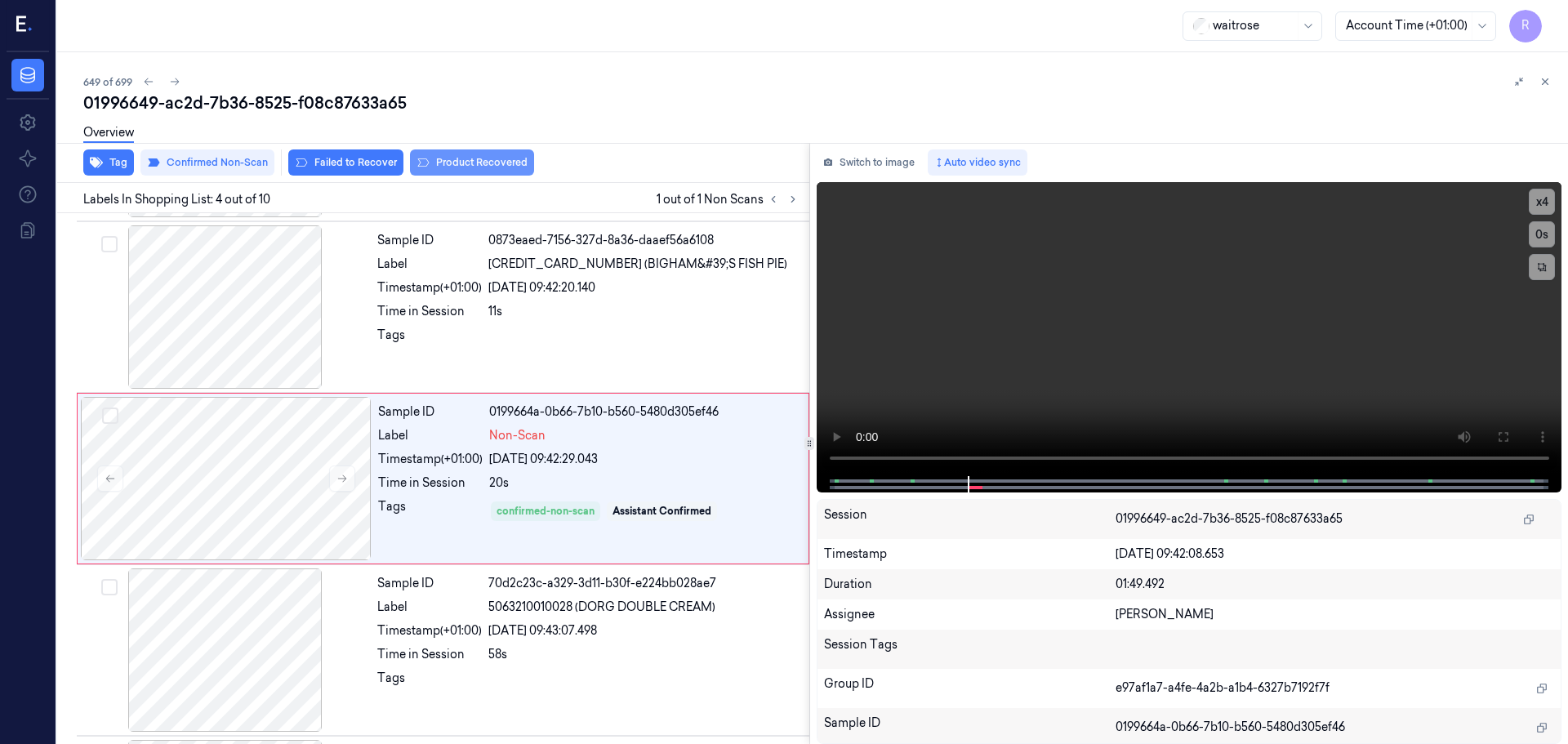
click at [473, 164] on button "Product Recovered" at bounding box center [472, 162] width 124 height 26
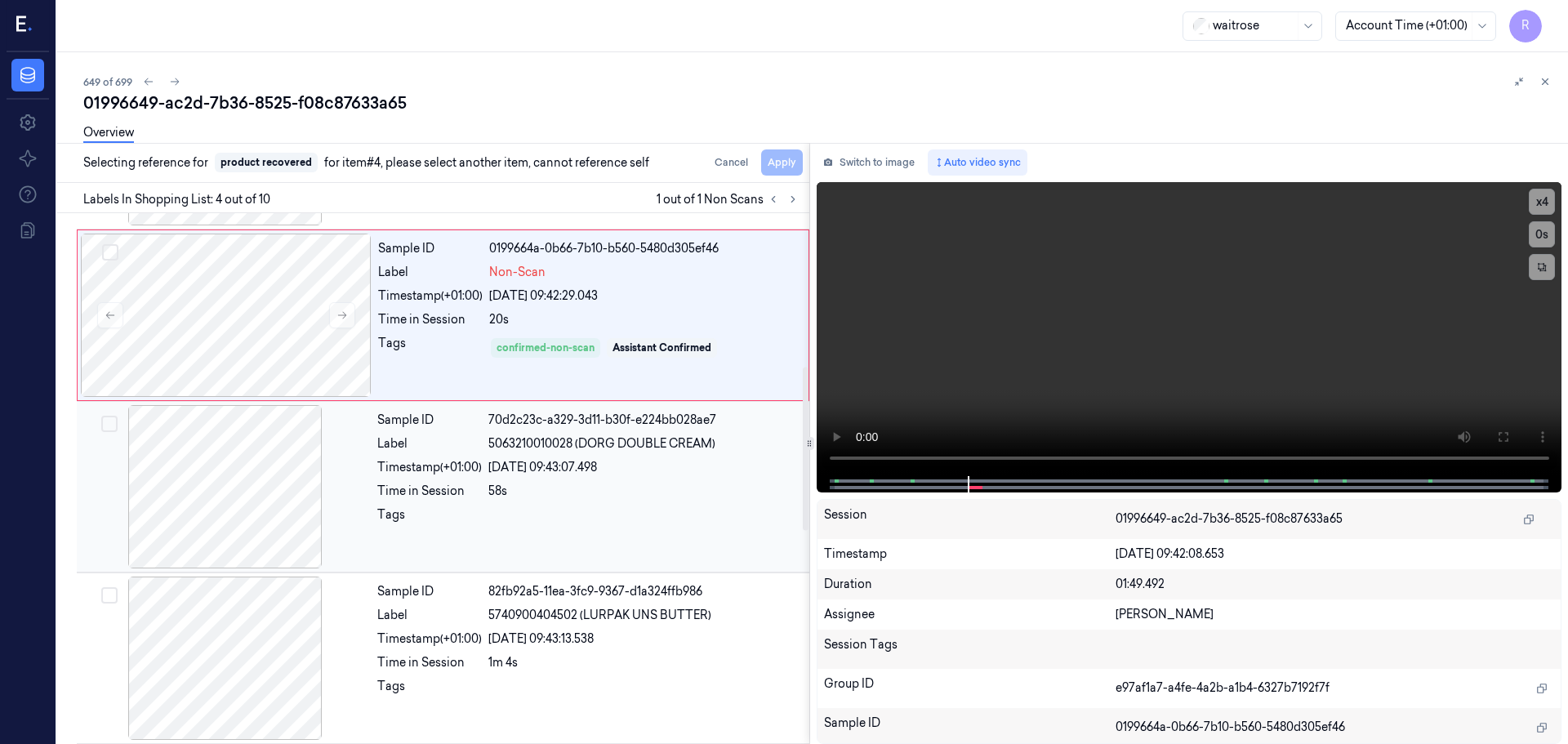
click at [549, 491] on div "58s" at bounding box center [644, 491] width 311 height 17
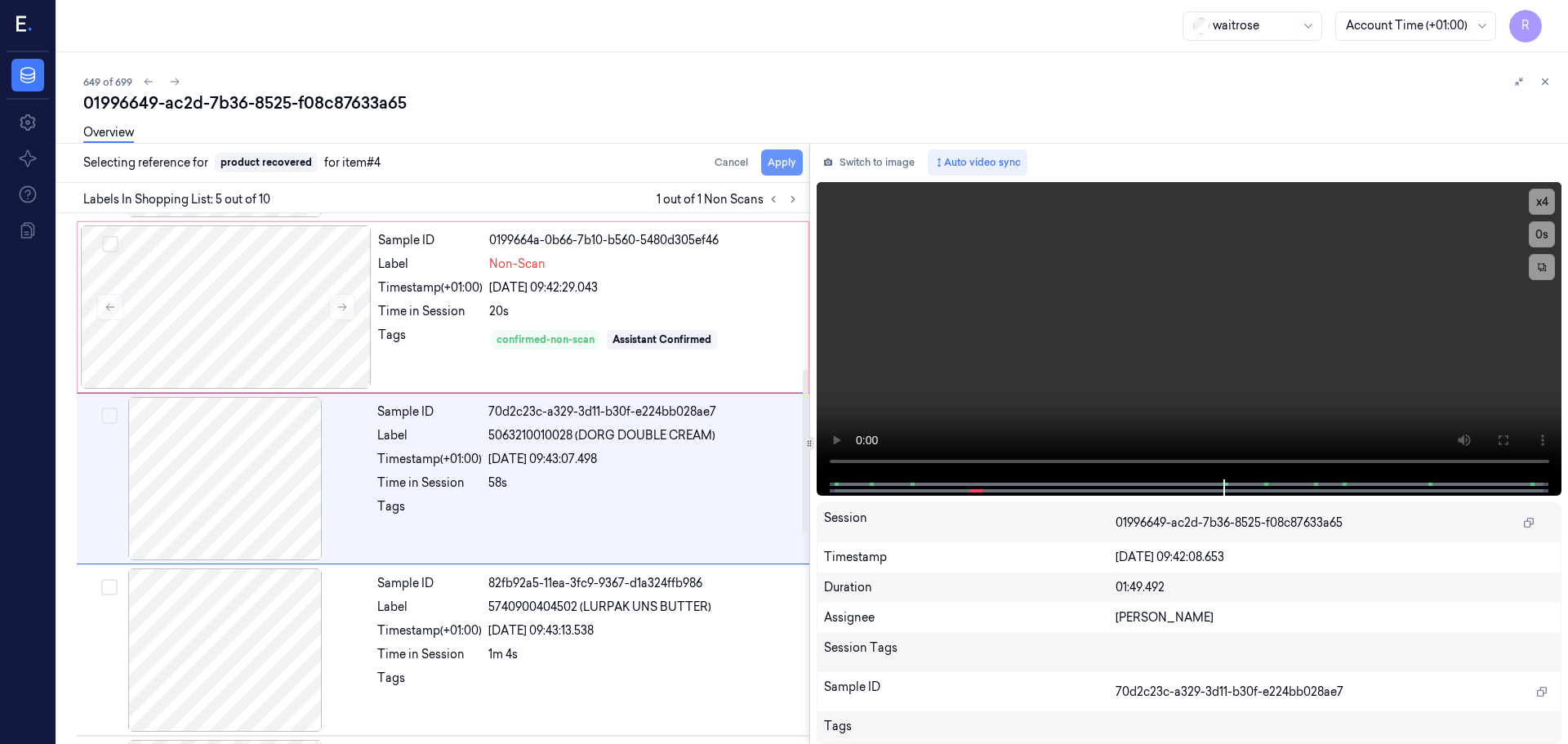
click at [783, 168] on button "Apply" at bounding box center [782, 162] width 41 height 26
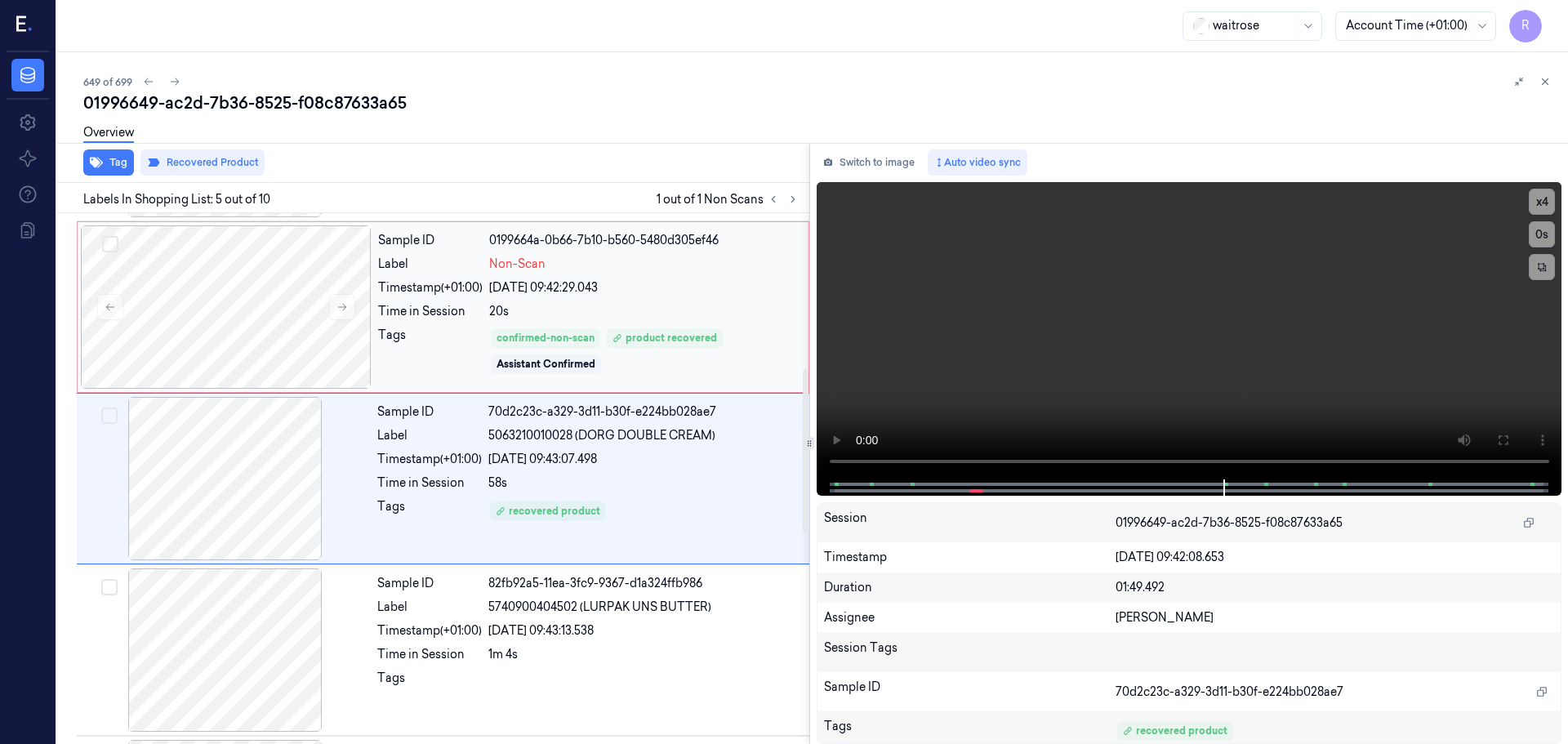
click at [653, 323] on div "Sample ID 0199664a-0b66-7b10-b560-5480d305ef46 Label Non-Scan Timestamp (+01:00…" at bounding box center [588, 306] width 433 height 163
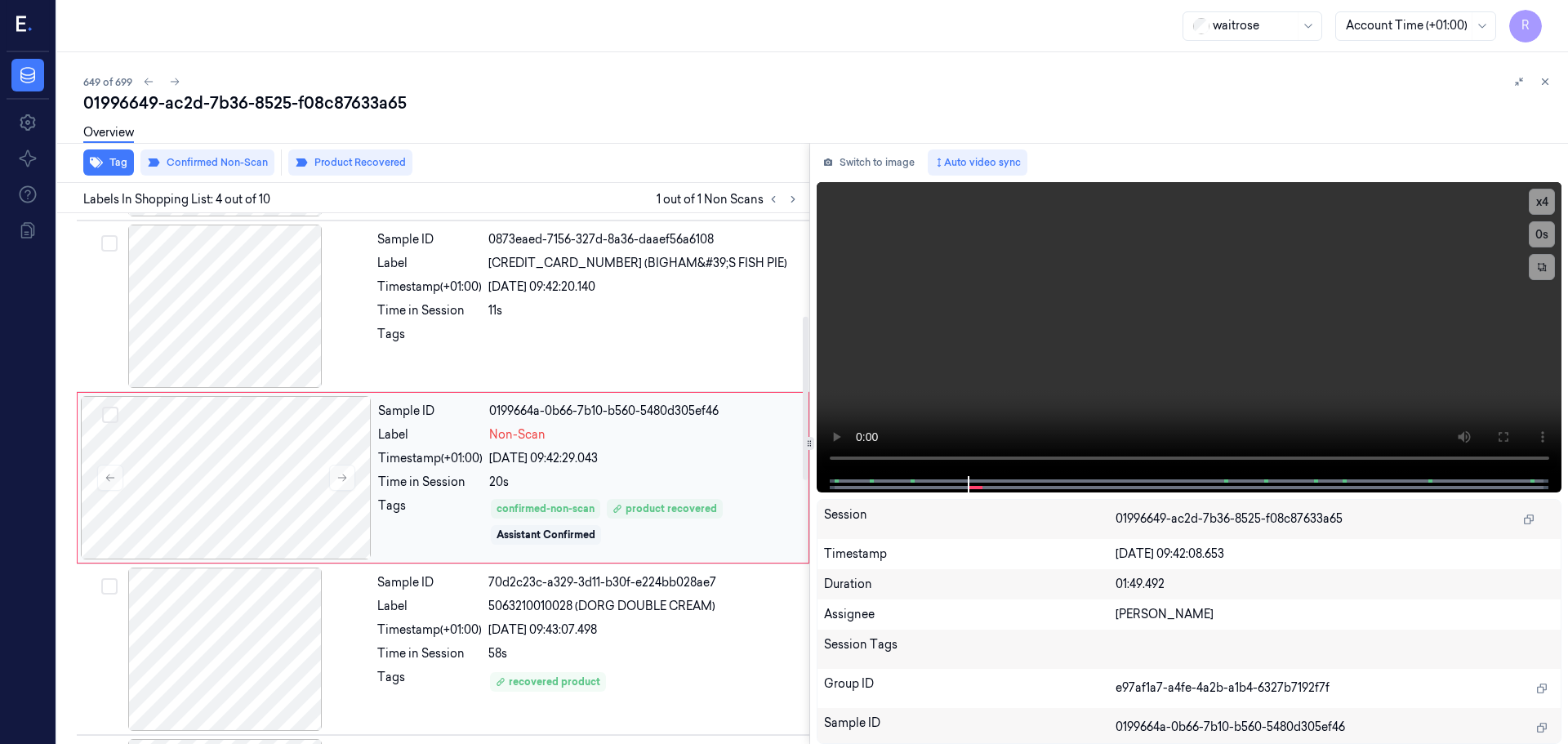
scroll to position [334, 0]
click at [660, 536] on div "confirmed-non-scan product recovered Assistant Confirmed" at bounding box center [644, 522] width 310 height 49
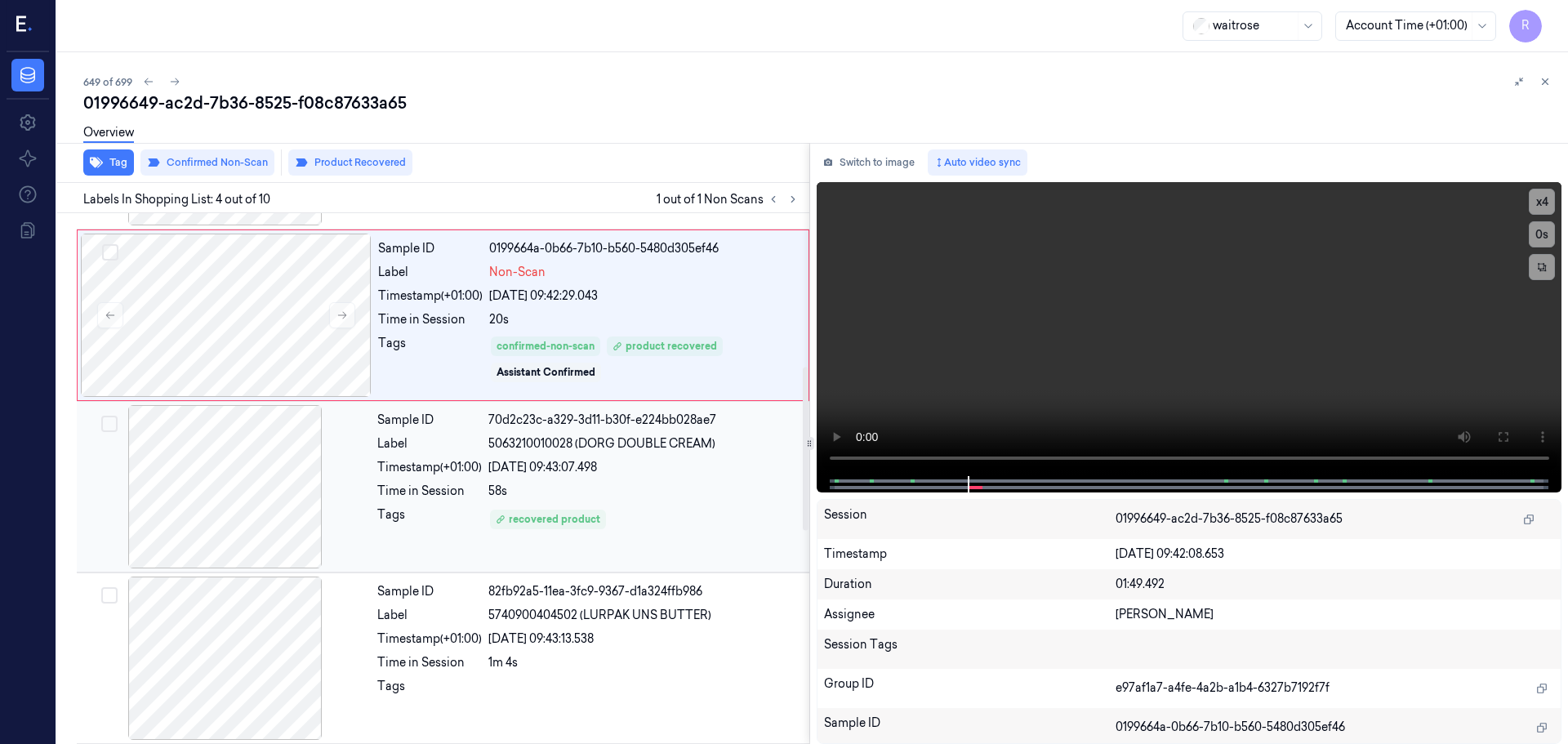
click at [625, 486] on div "58s" at bounding box center [644, 491] width 311 height 17
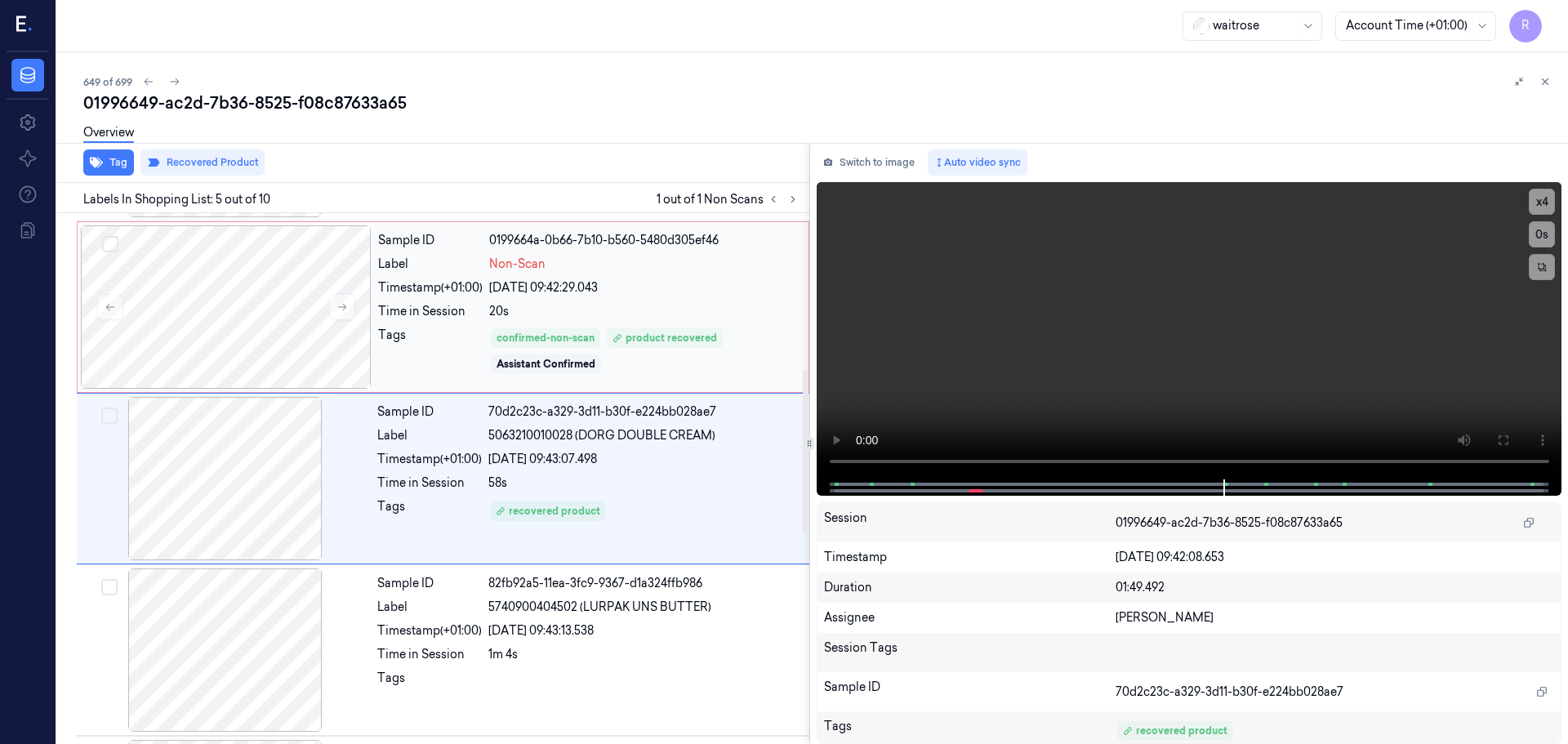
click at [578, 291] on div "20/09/2025 09:42:29.043" at bounding box center [644, 288] width 310 height 17
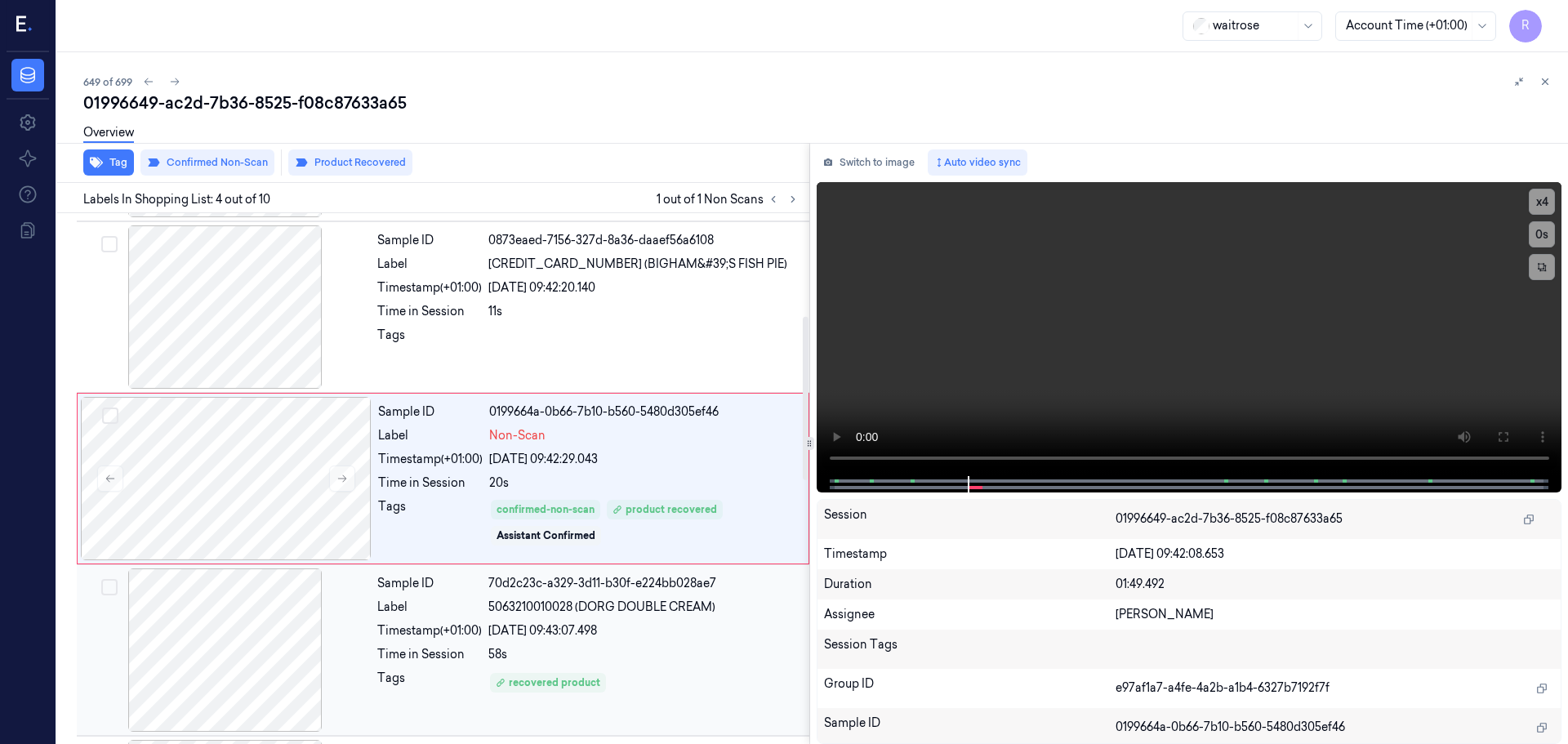
click at [579, 578] on div "70d2c23c-a329-3d11-b30f-e224bb028ae7" at bounding box center [644, 583] width 311 height 17
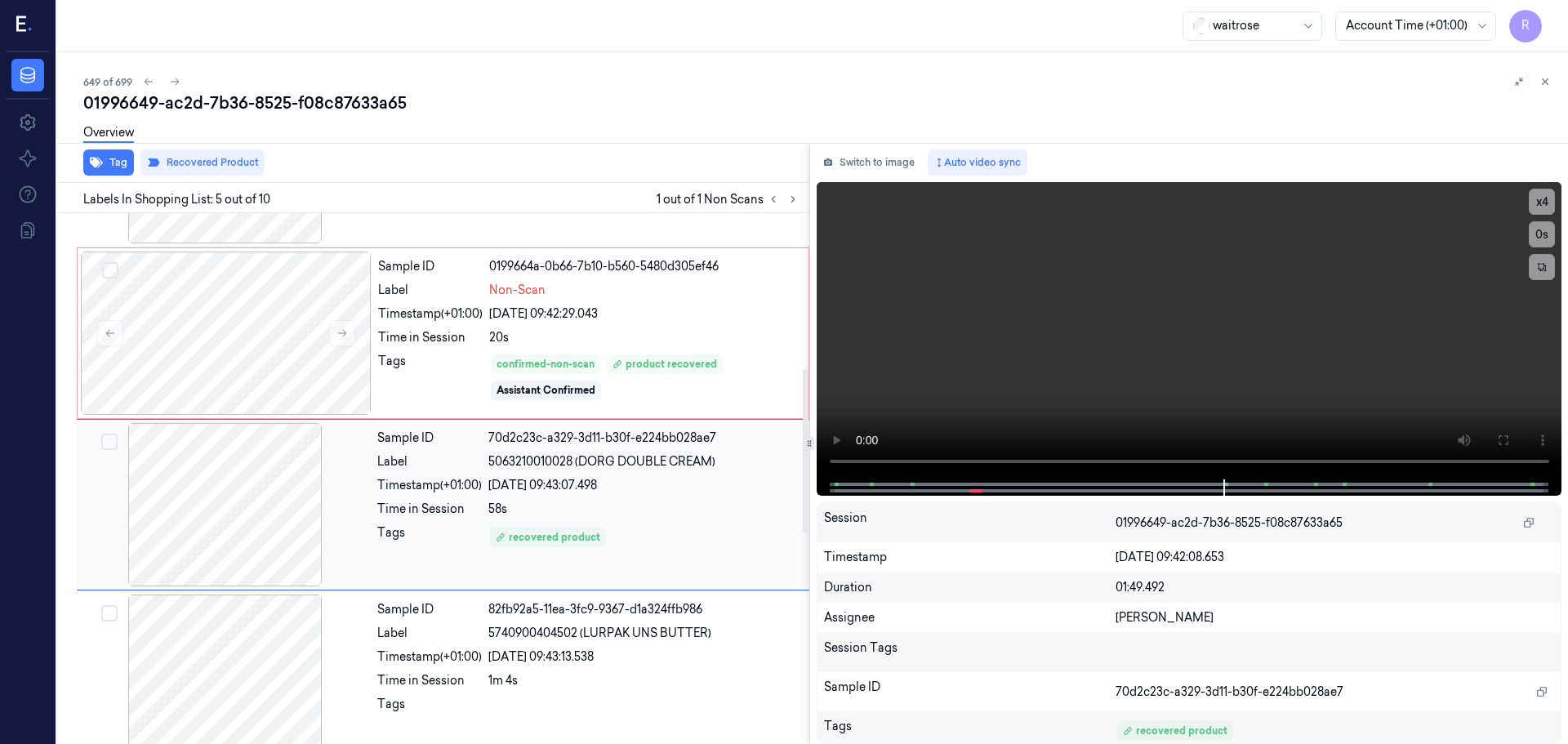
scroll to position [506, 0]
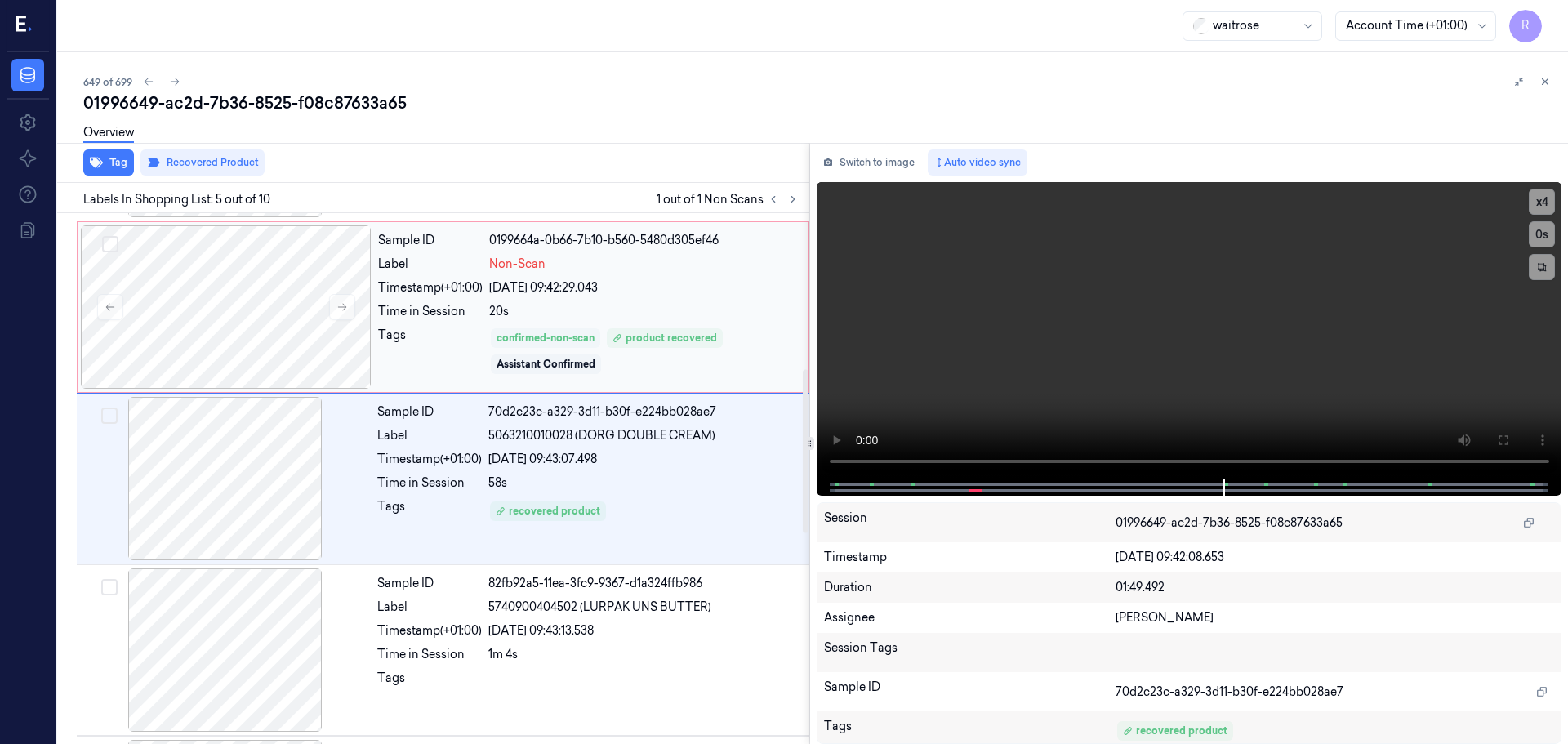
click at [580, 340] on div "confirmed-non-scan" at bounding box center [546, 337] width 98 height 15
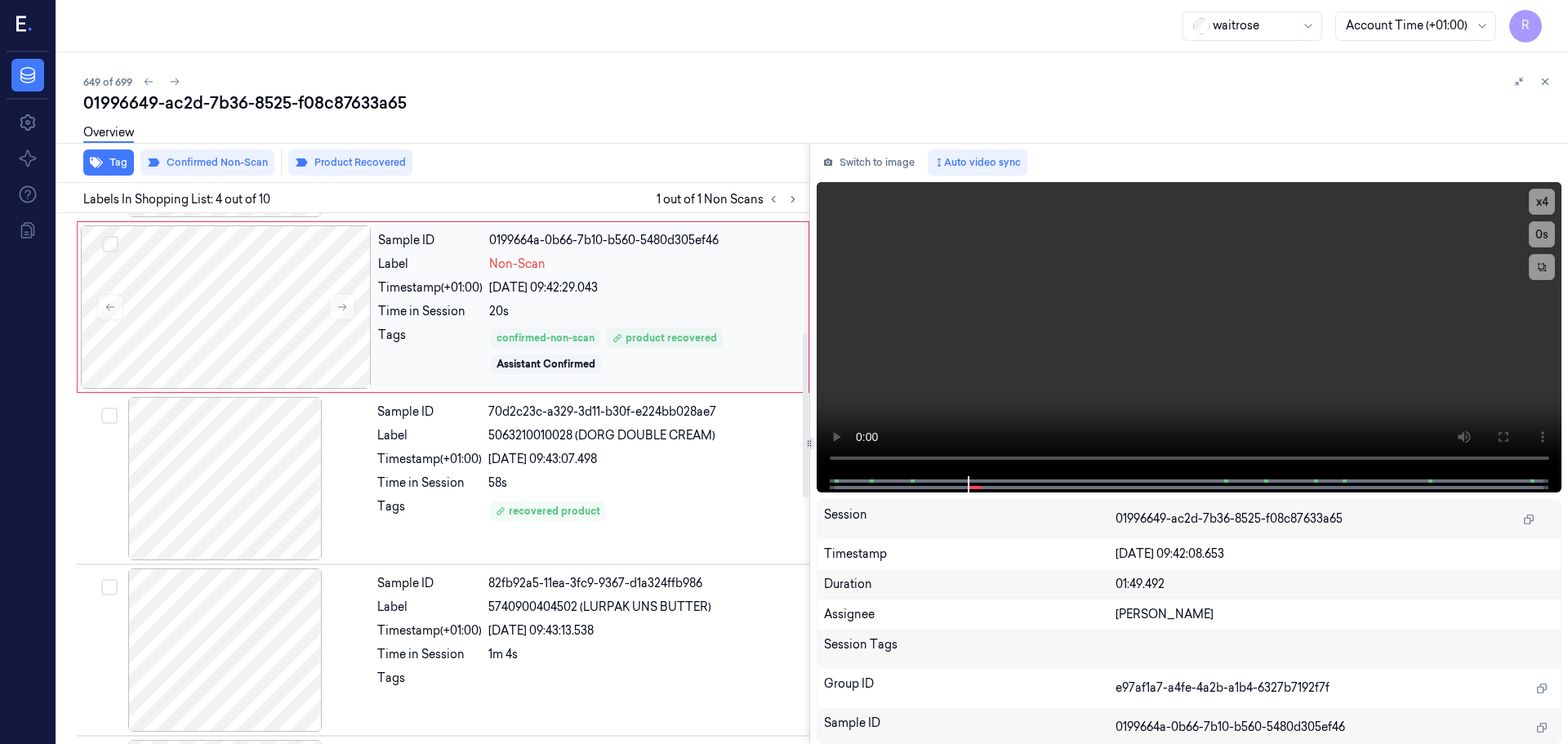
scroll to position [334, 0]
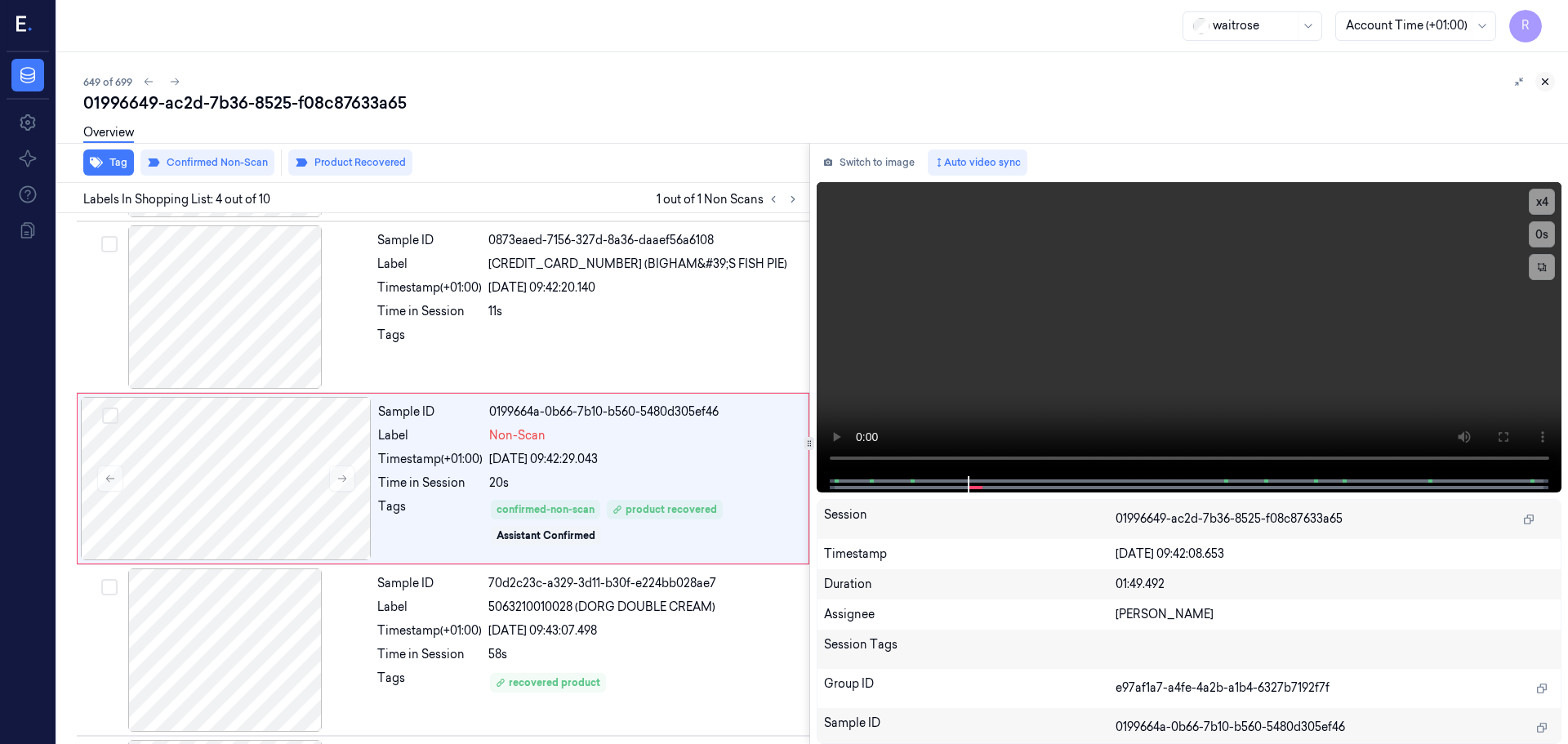
click at [1548, 79] on icon at bounding box center [1545, 81] width 11 height 11
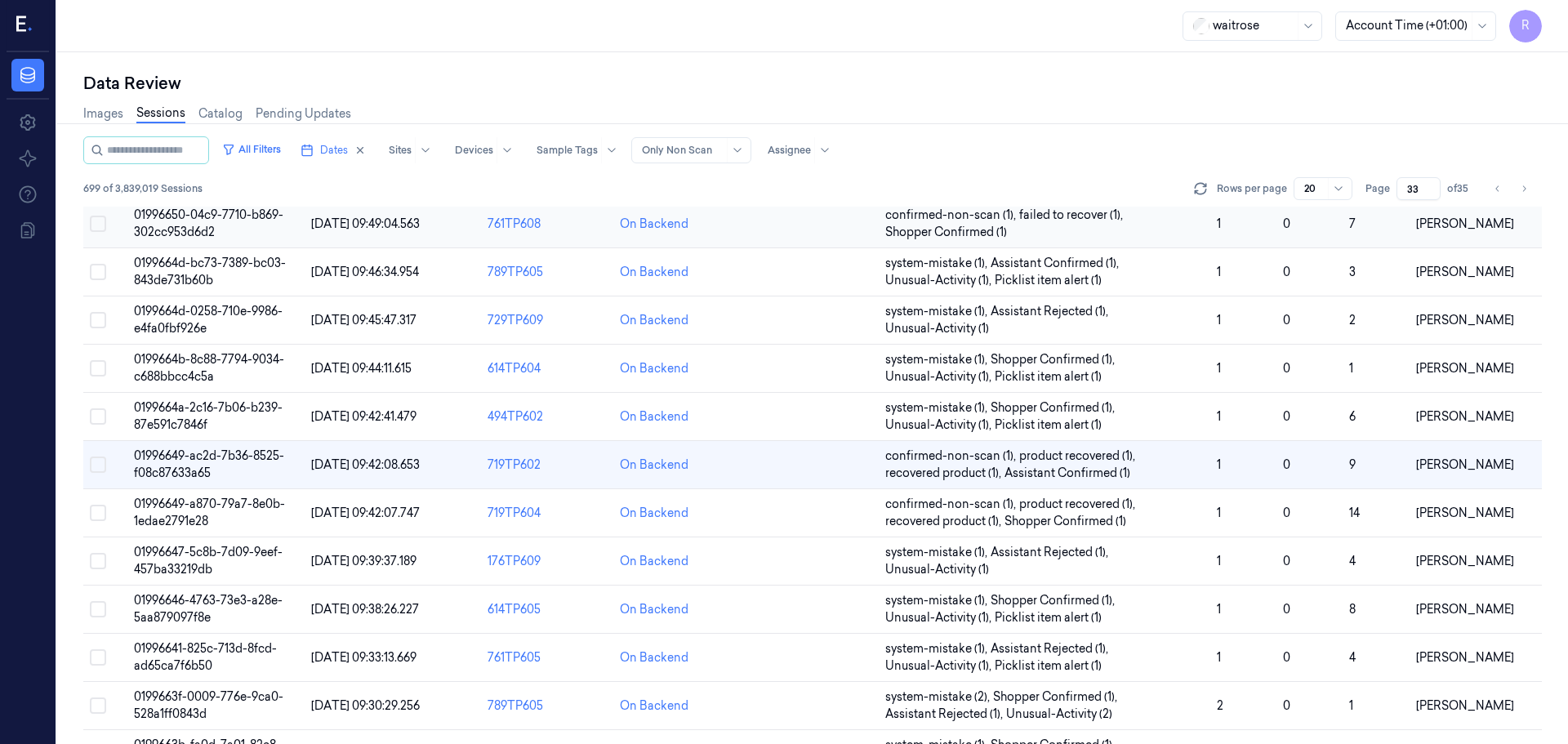
scroll to position [176, 0]
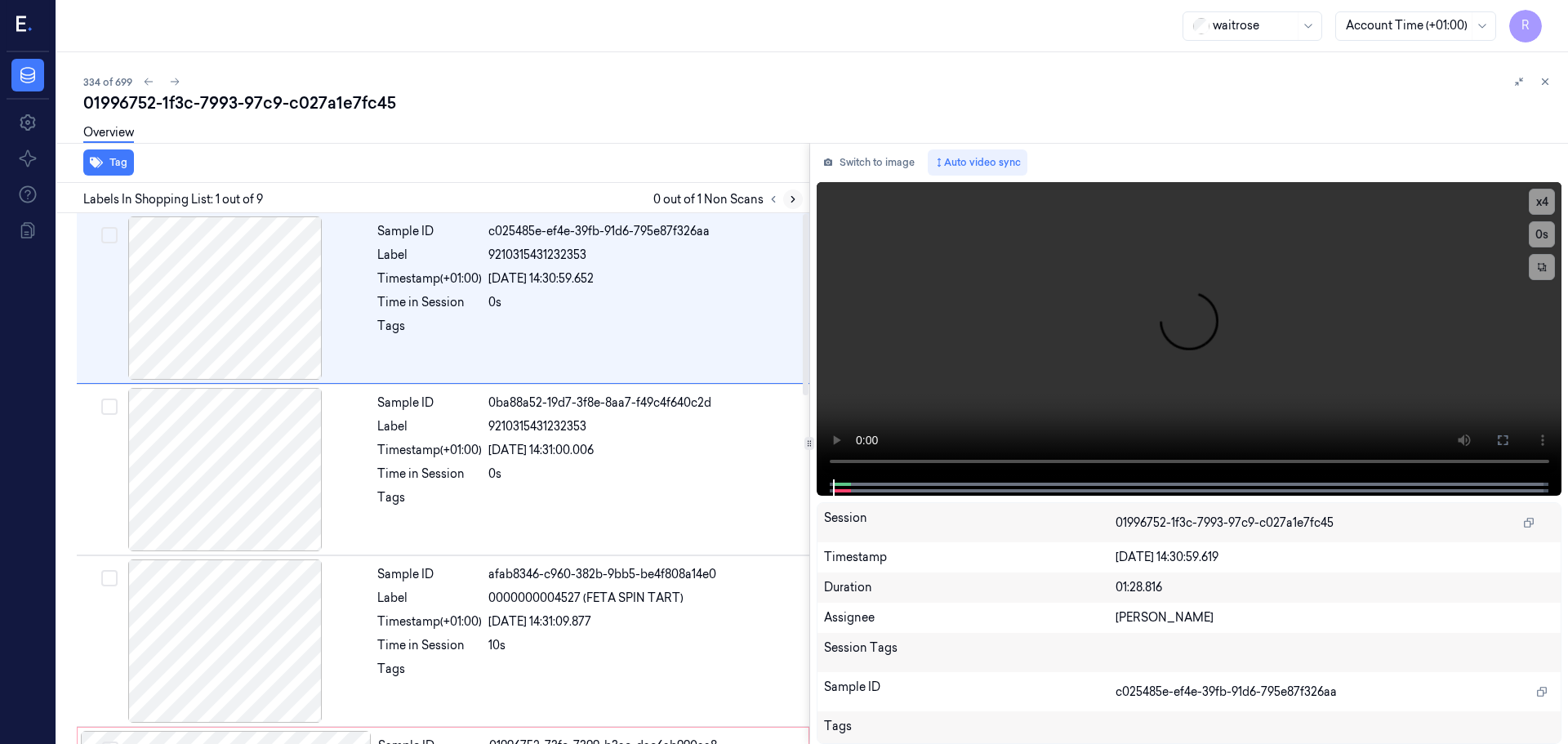
click at [785, 204] on button at bounding box center [793, 199] width 20 height 20
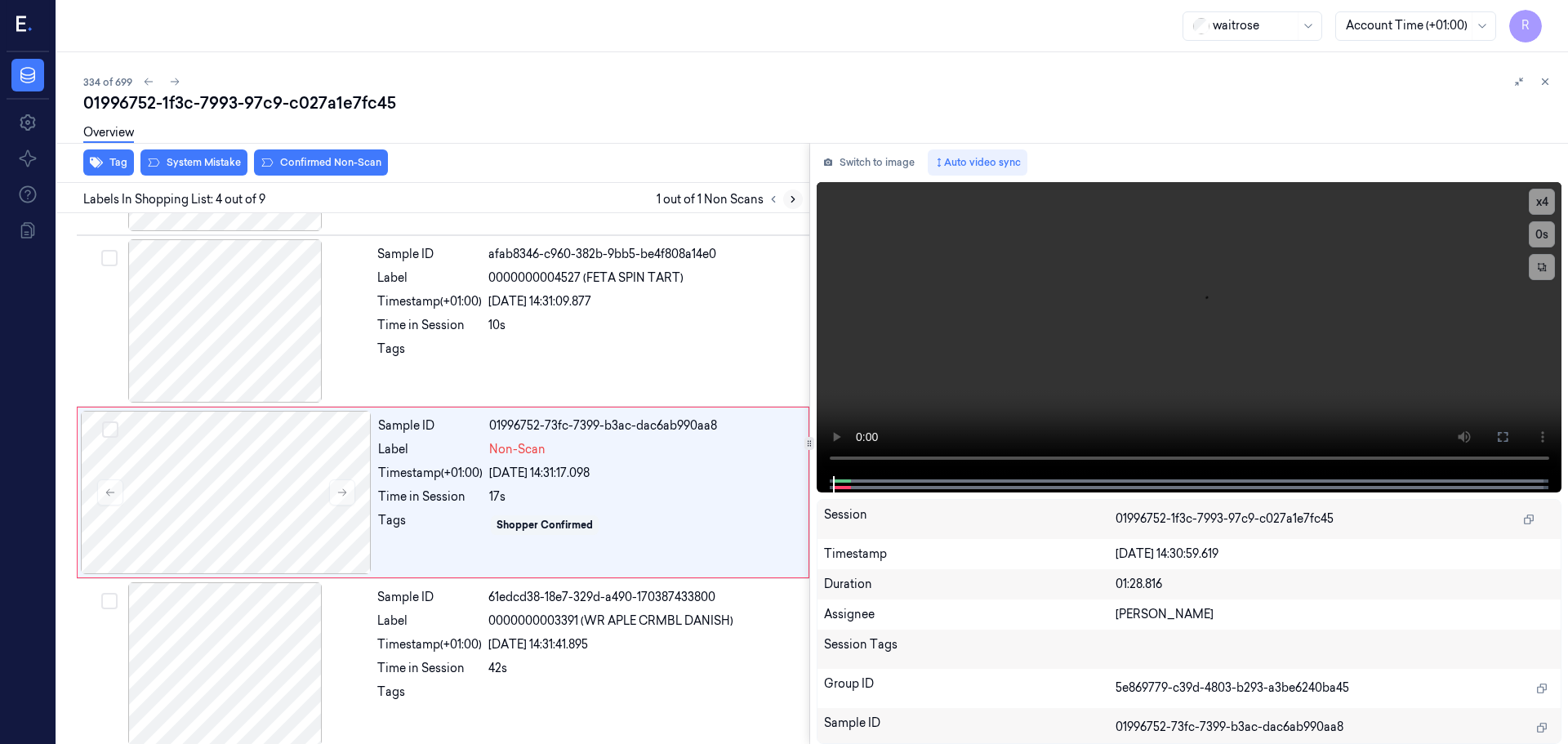
scroll to position [334, 0]
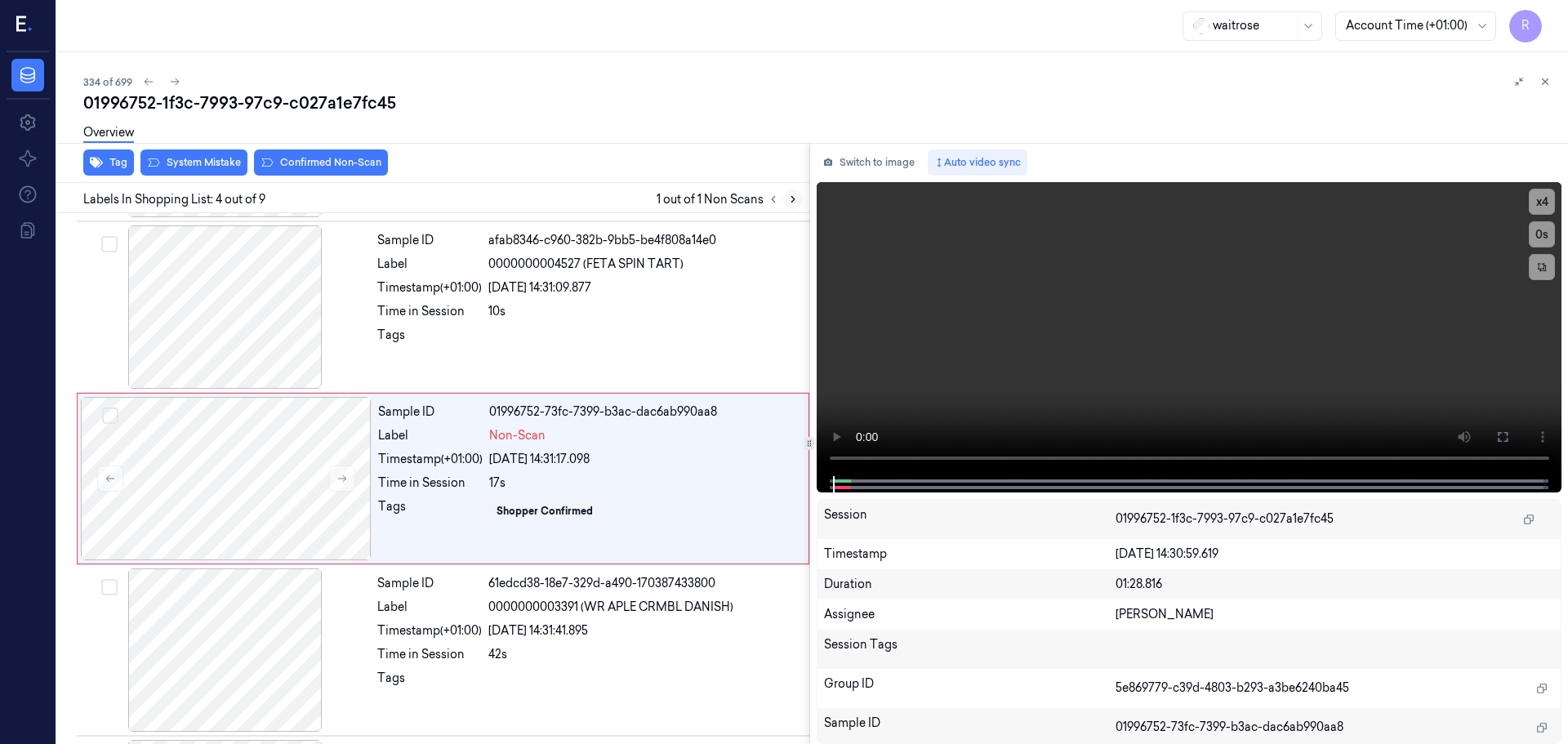
click at [785, 204] on button at bounding box center [793, 199] width 20 height 20
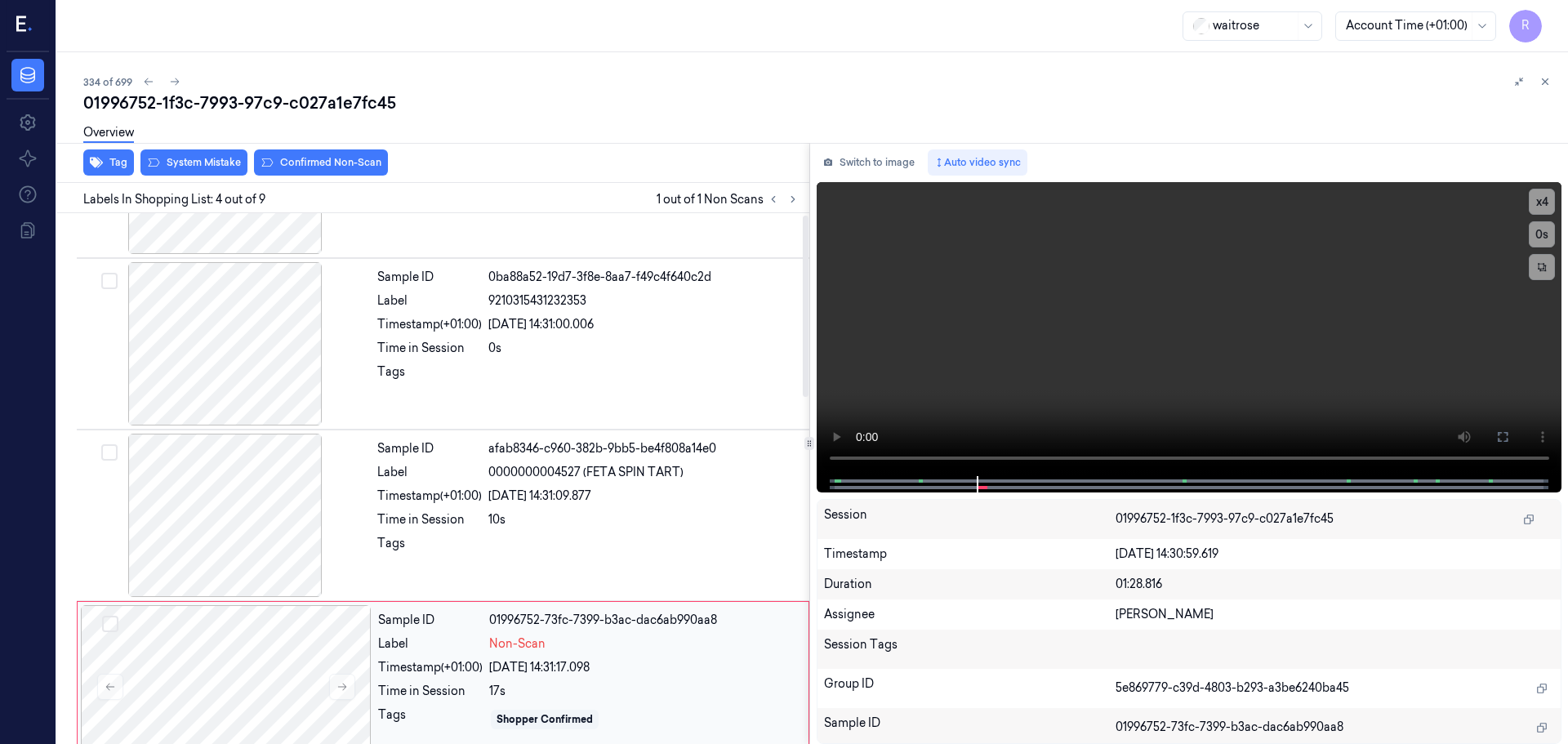
scroll to position [0, 0]
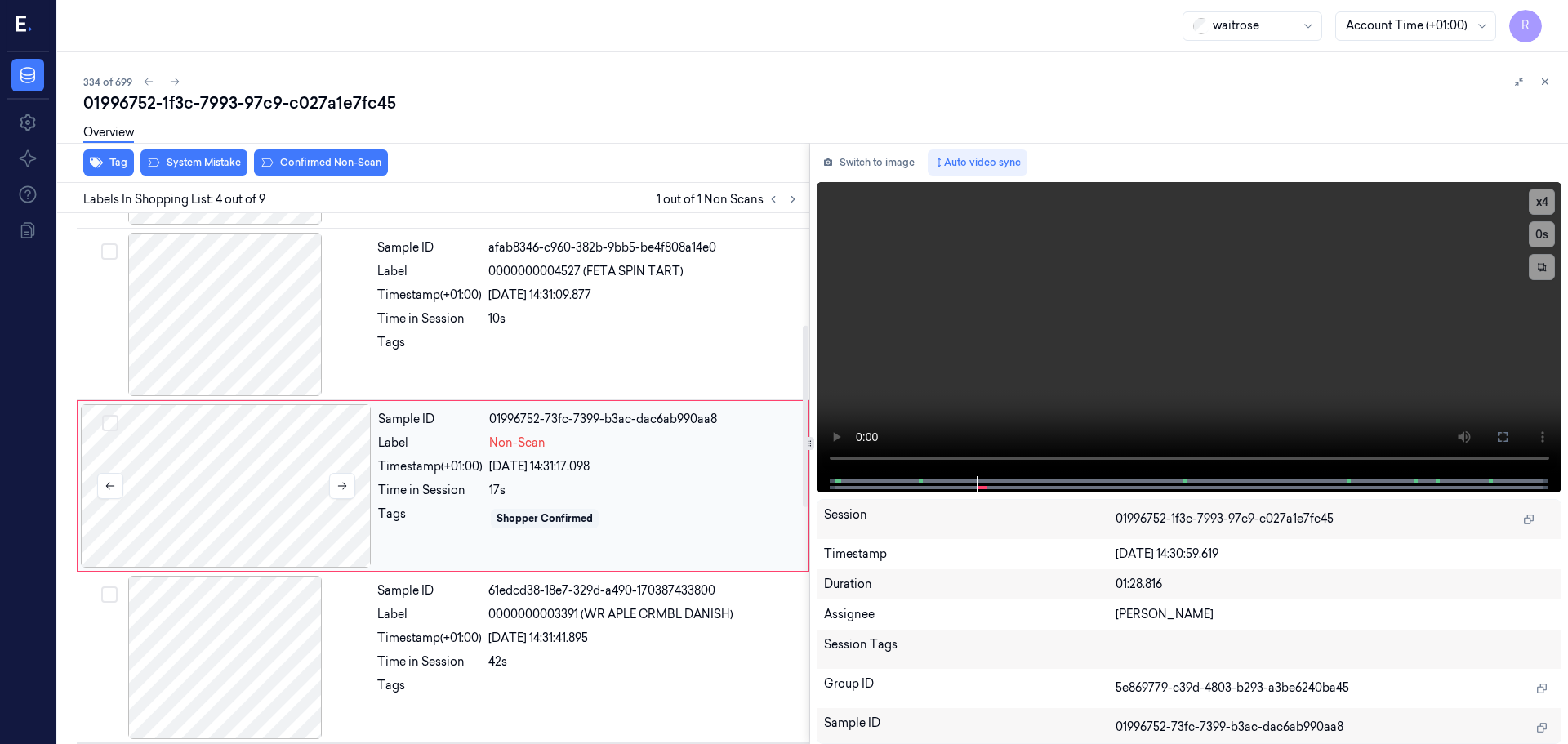
click at [322, 485] on div at bounding box center [226, 485] width 291 height 163
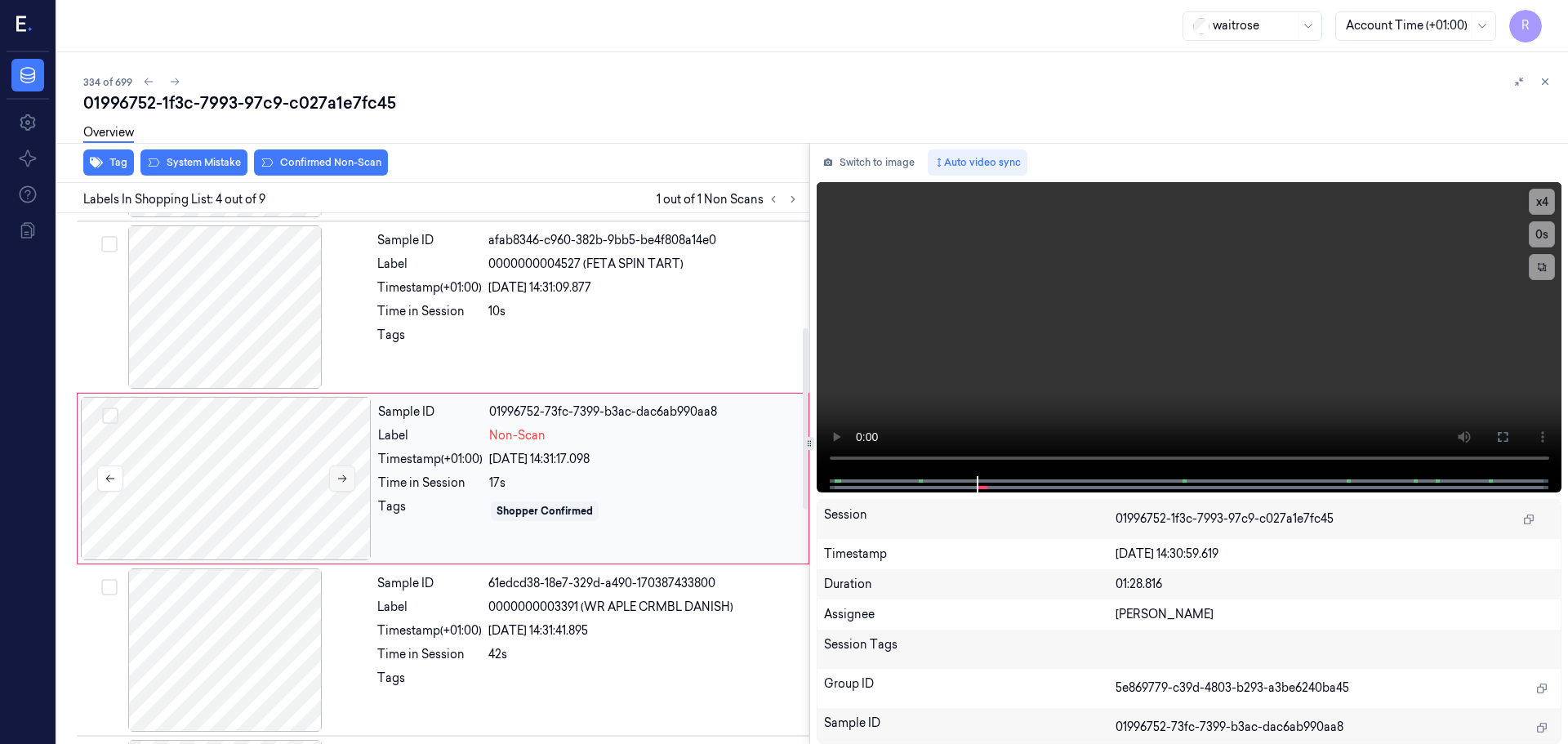
click at [334, 483] on button at bounding box center [342, 478] width 26 height 26
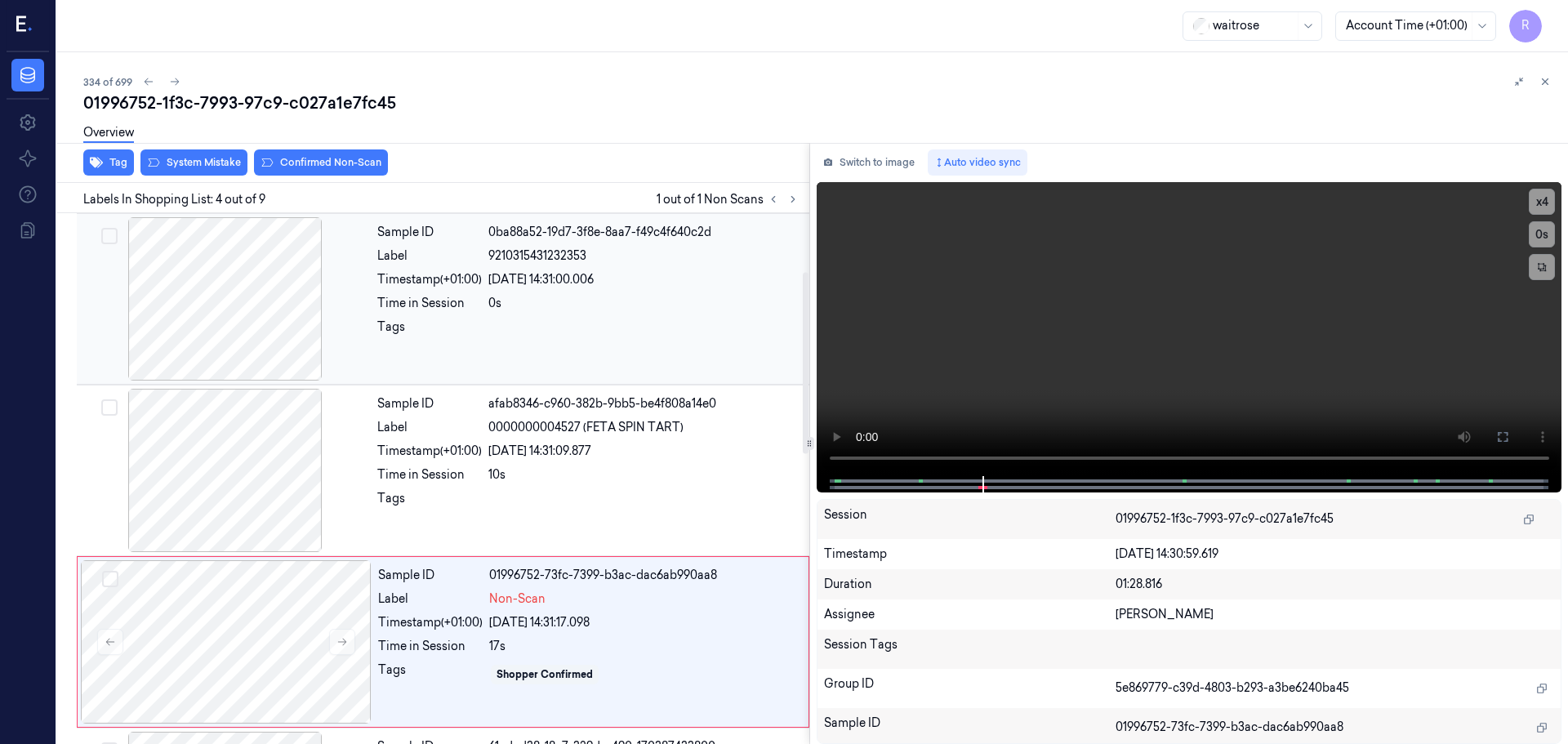
click at [250, 320] on div at bounding box center [225, 299] width 291 height 163
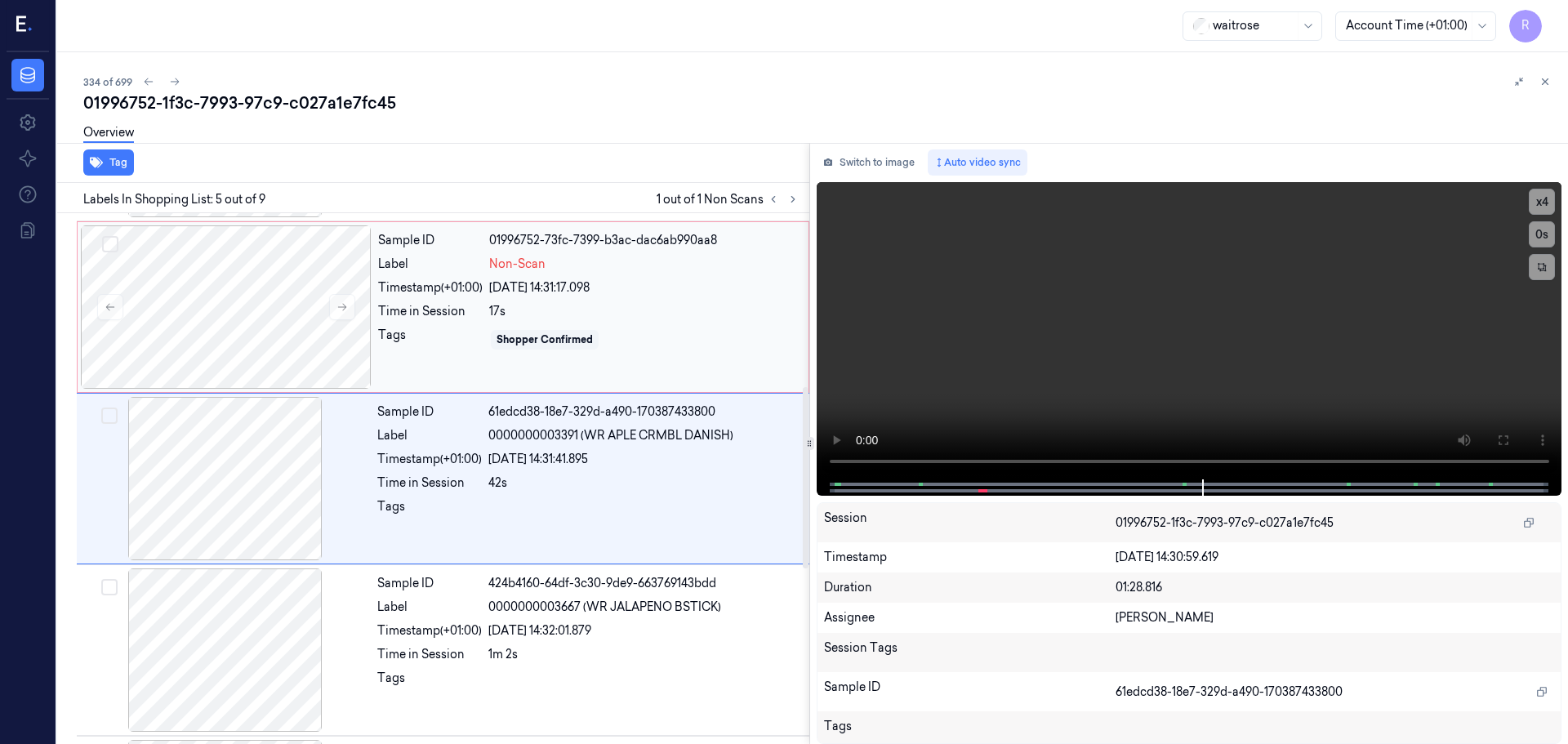
scroll to position [587, 0]
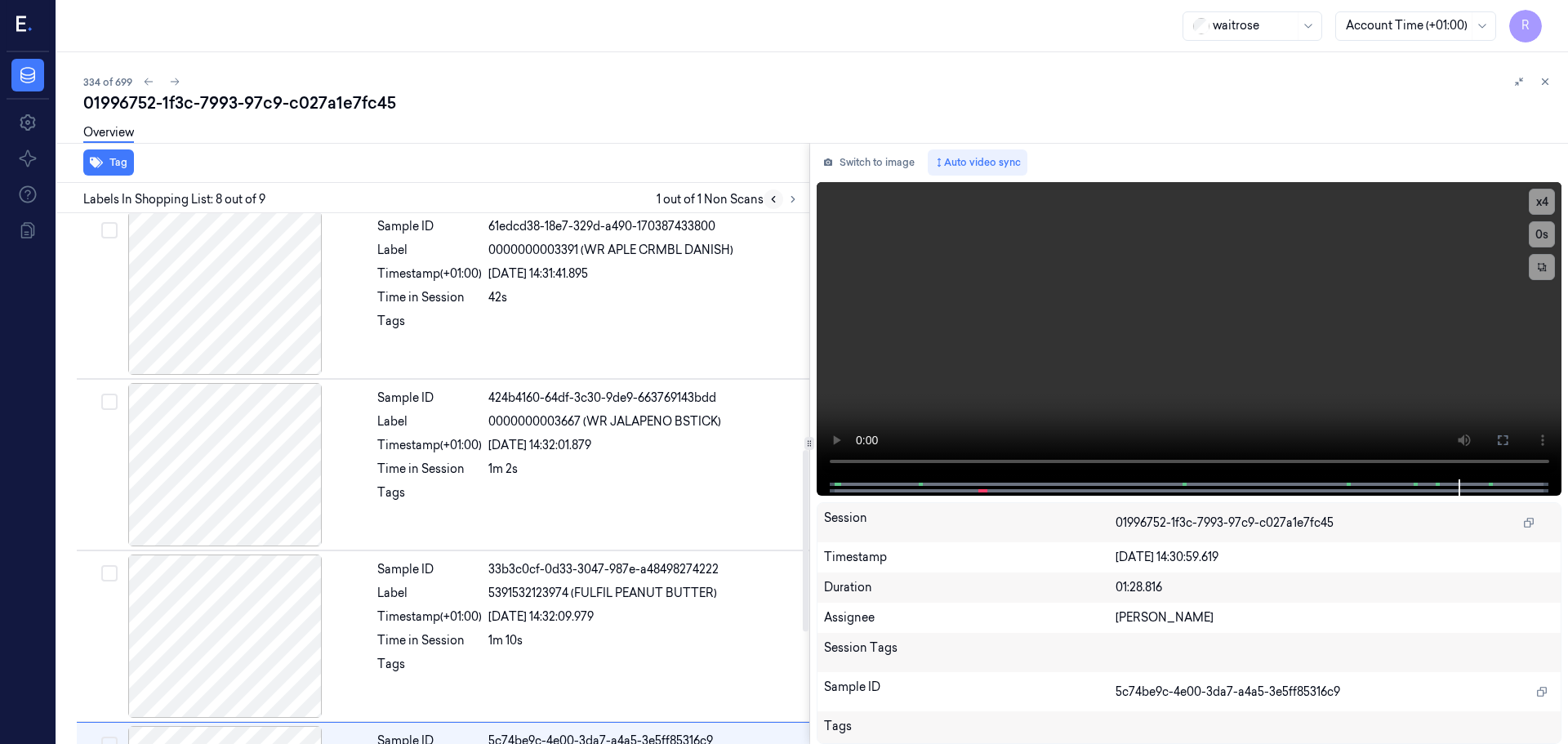
click at [770, 203] on icon at bounding box center [773, 199] width 11 height 11
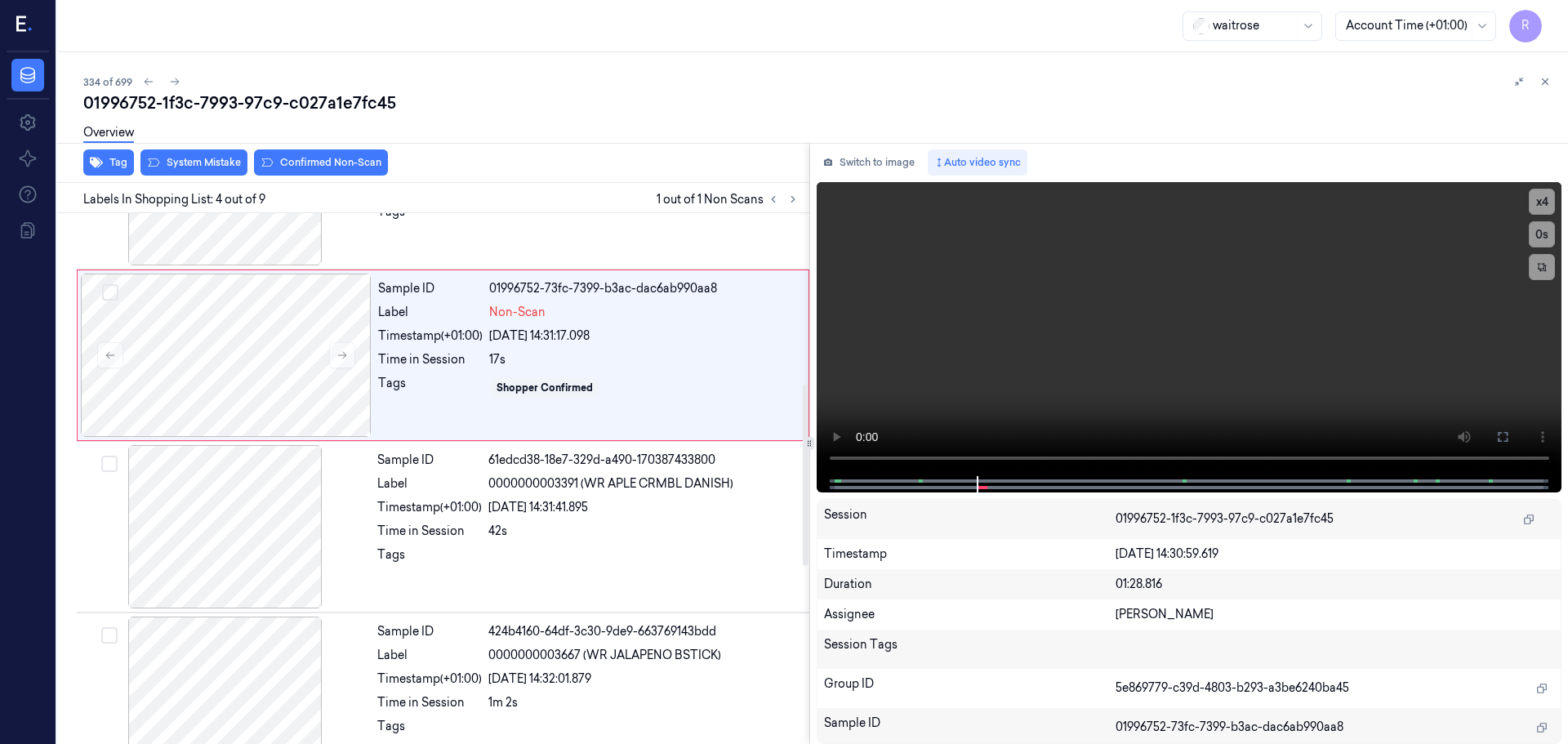
scroll to position [334, 0]
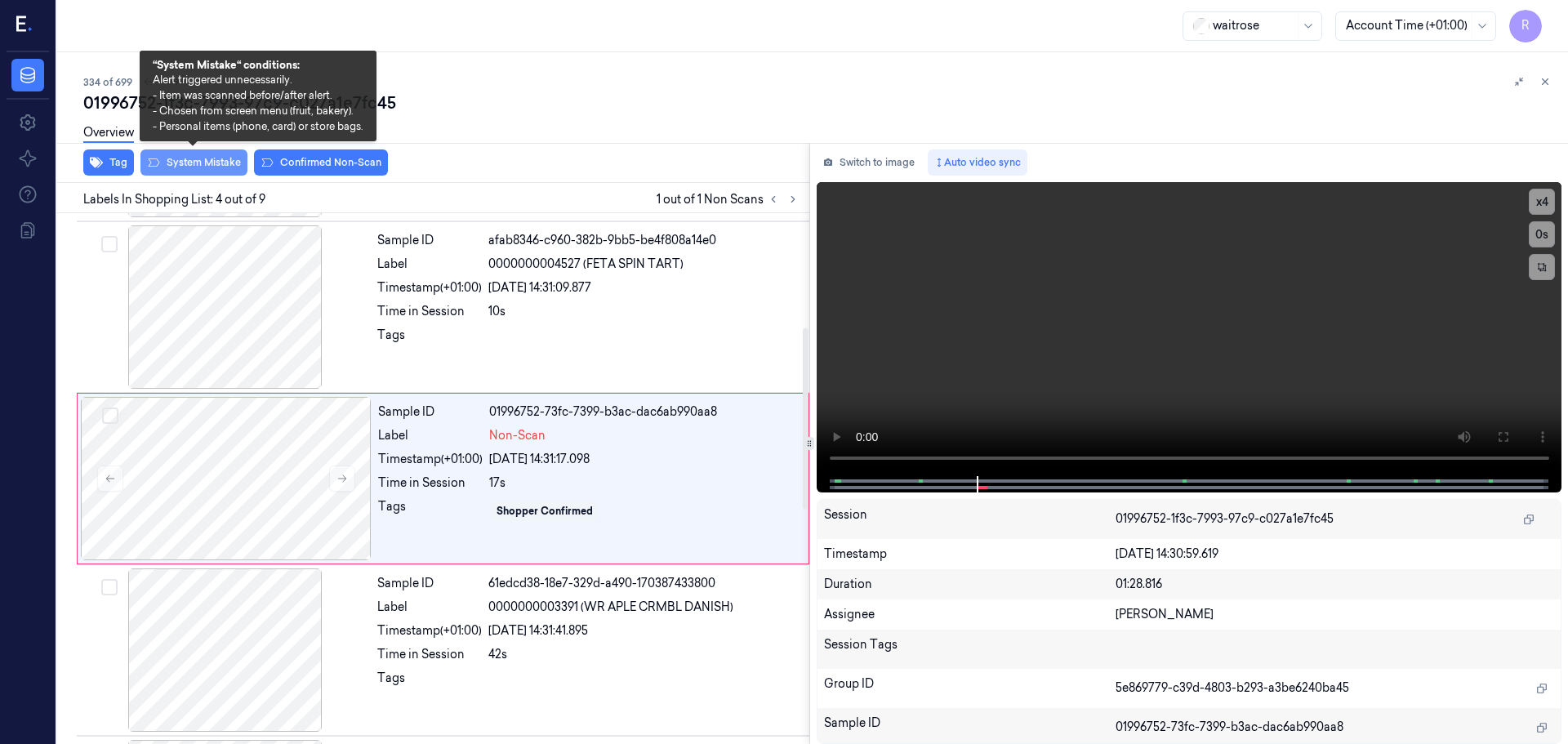
click at [231, 167] on button "System Mistake" at bounding box center [194, 162] width 107 height 26
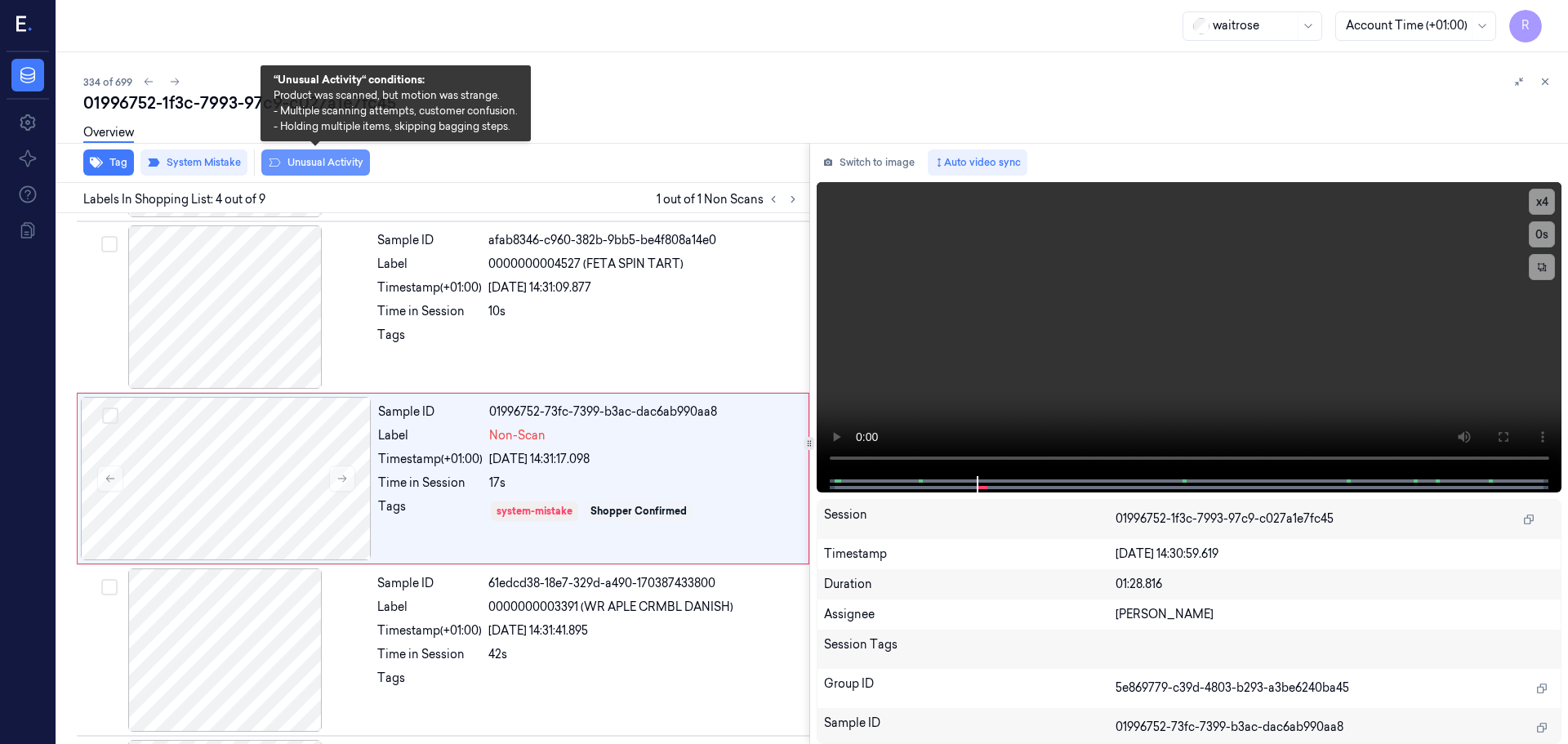
click at [304, 167] on button "Unusual Activity" at bounding box center [316, 162] width 109 height 26
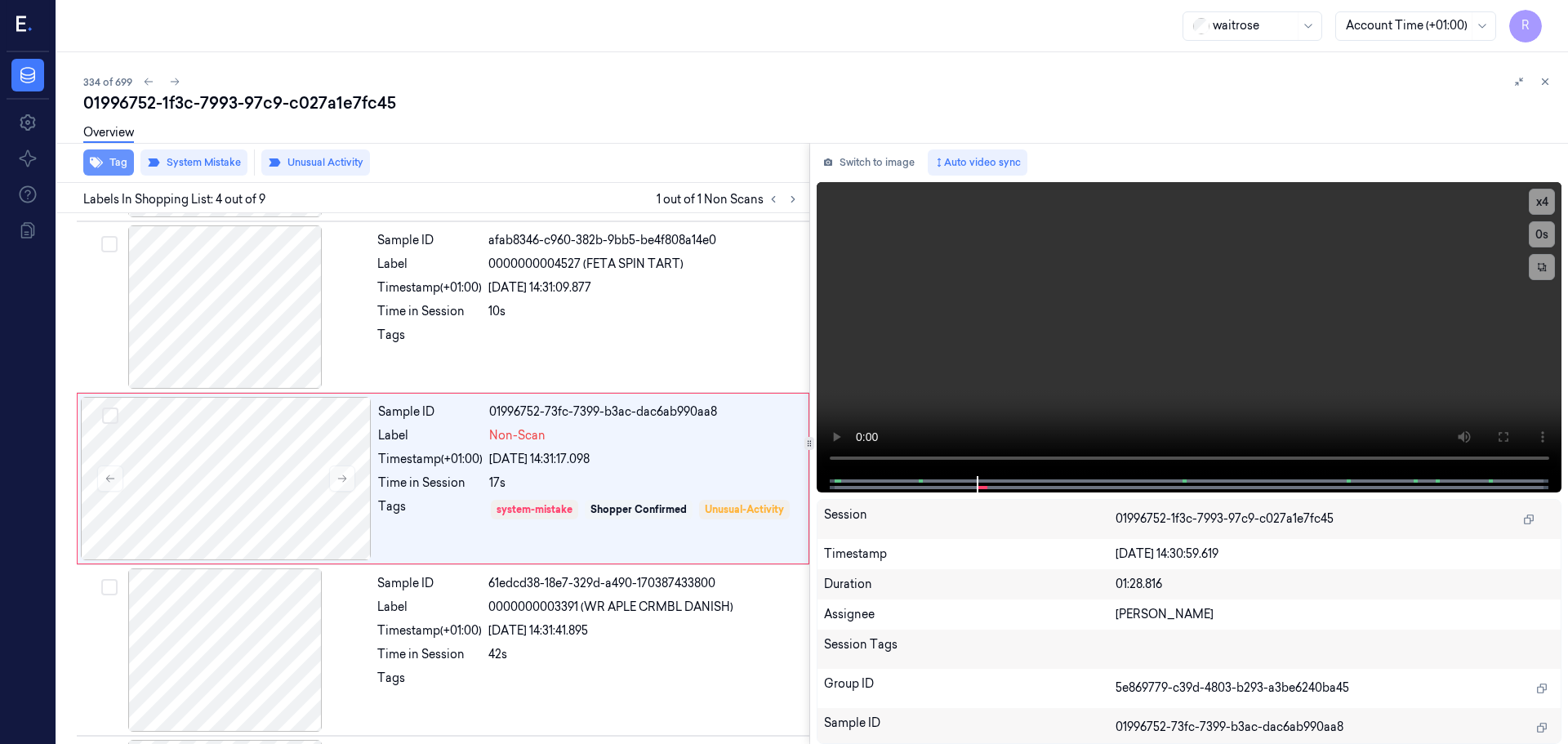
click at [117, 159] on button "Tag" at bounding box center [108, 162] width 51 height 26
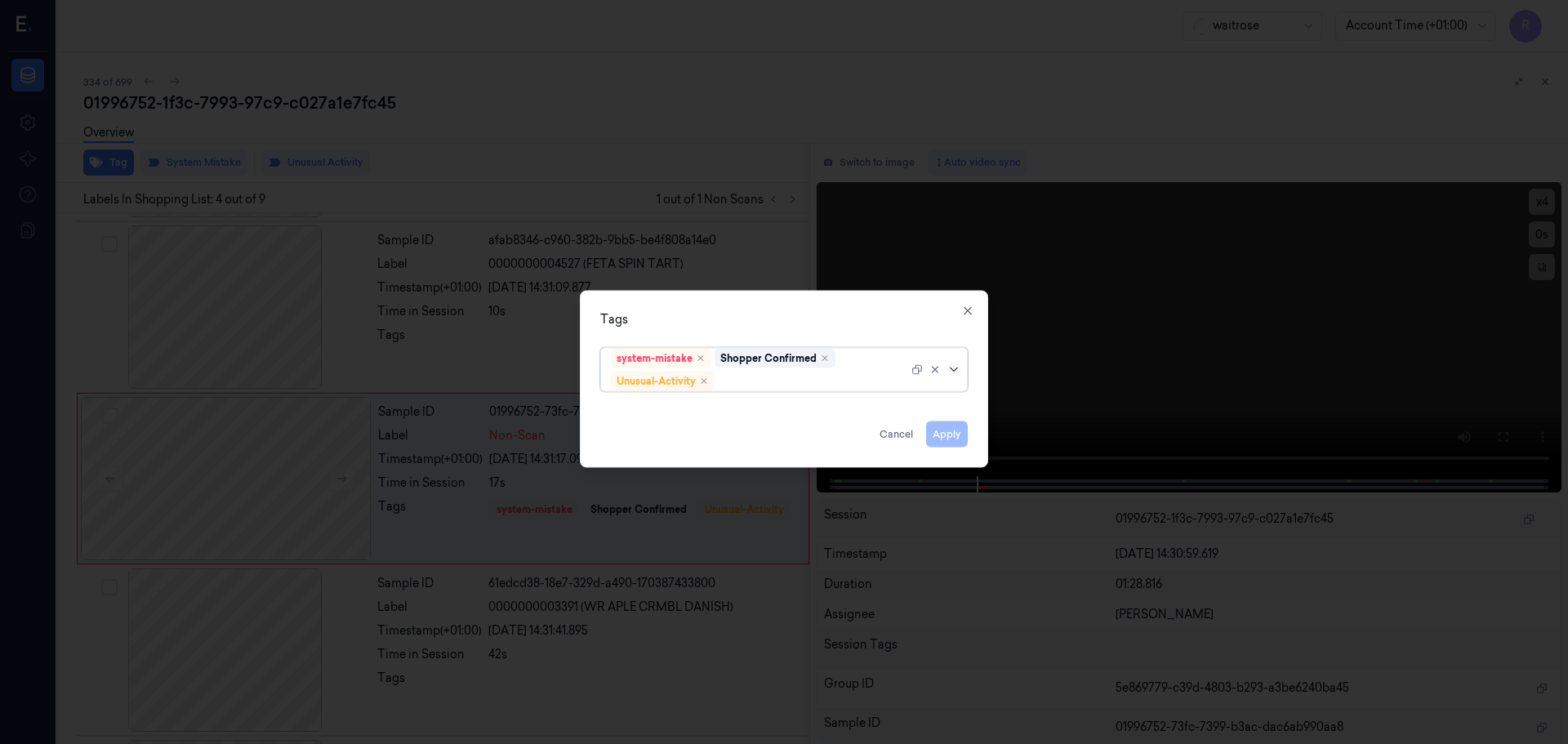
click at [955, 370] on icon at bounding box center [953, 369] width 13 height 13
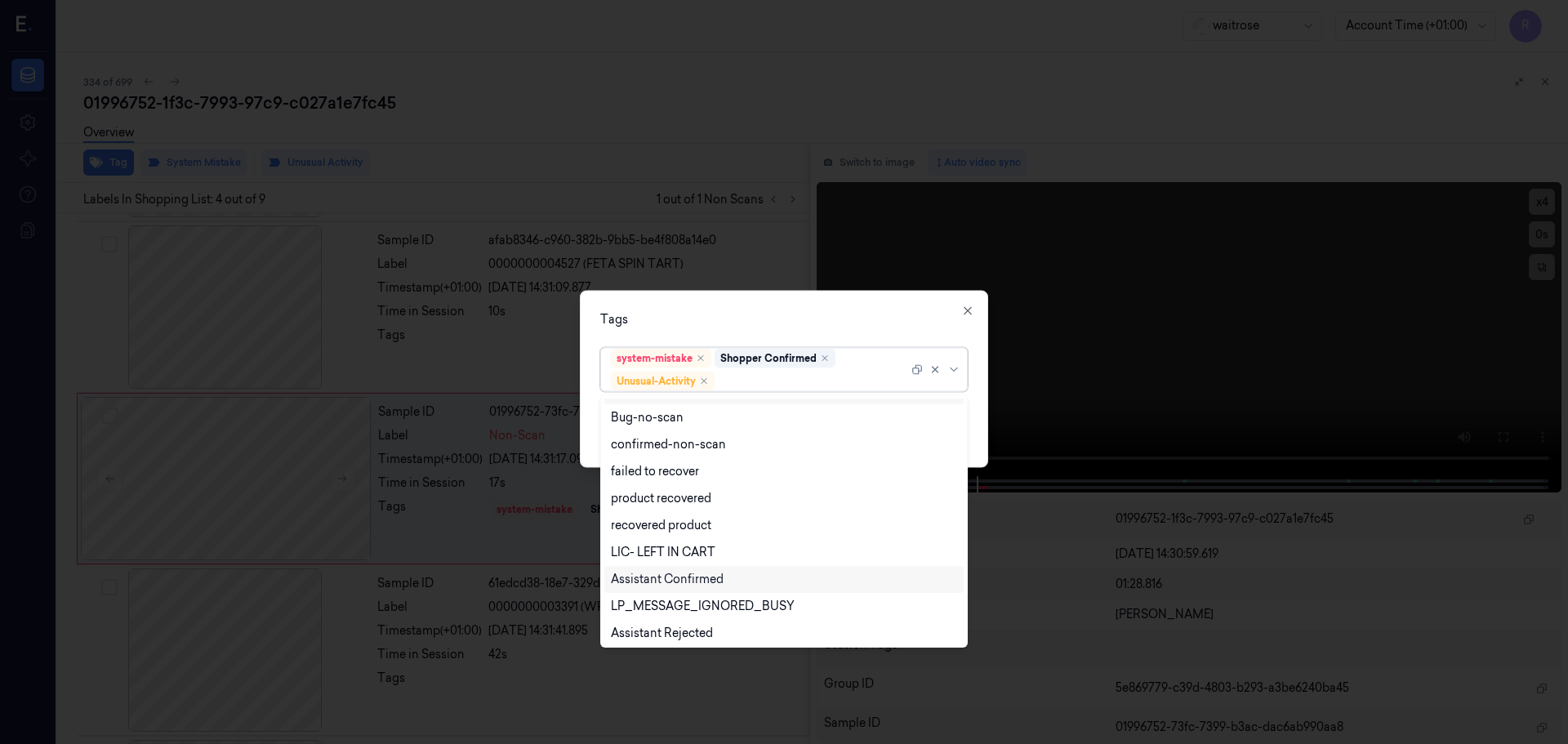
scroll to position [213, 0]
click at [650, 594] on div "Picklist item alert" at bounding box center [784, 602] width 359 height 27
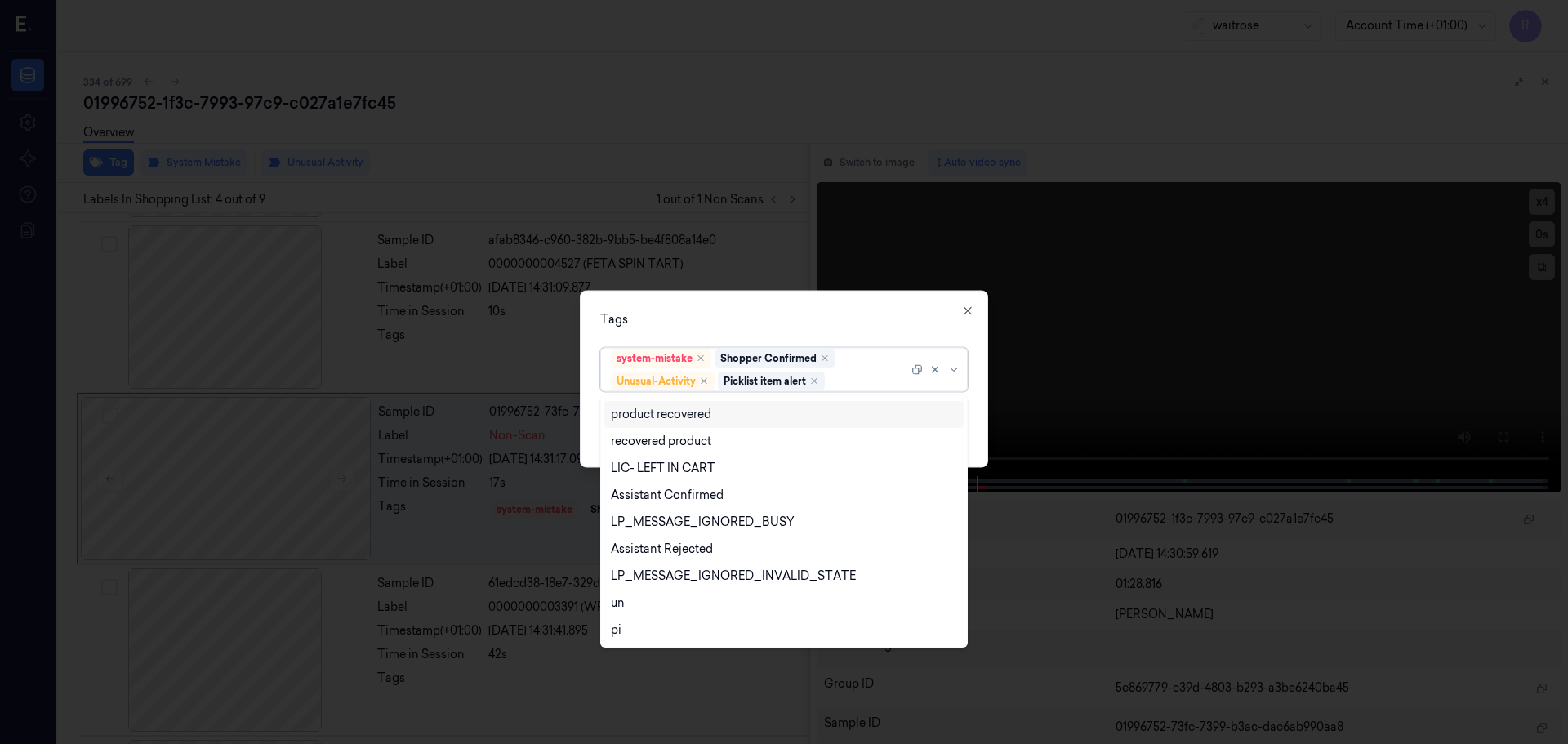
click at [716, 324] on div "Tags" at bounding box center [784, 318] width 368 height 17
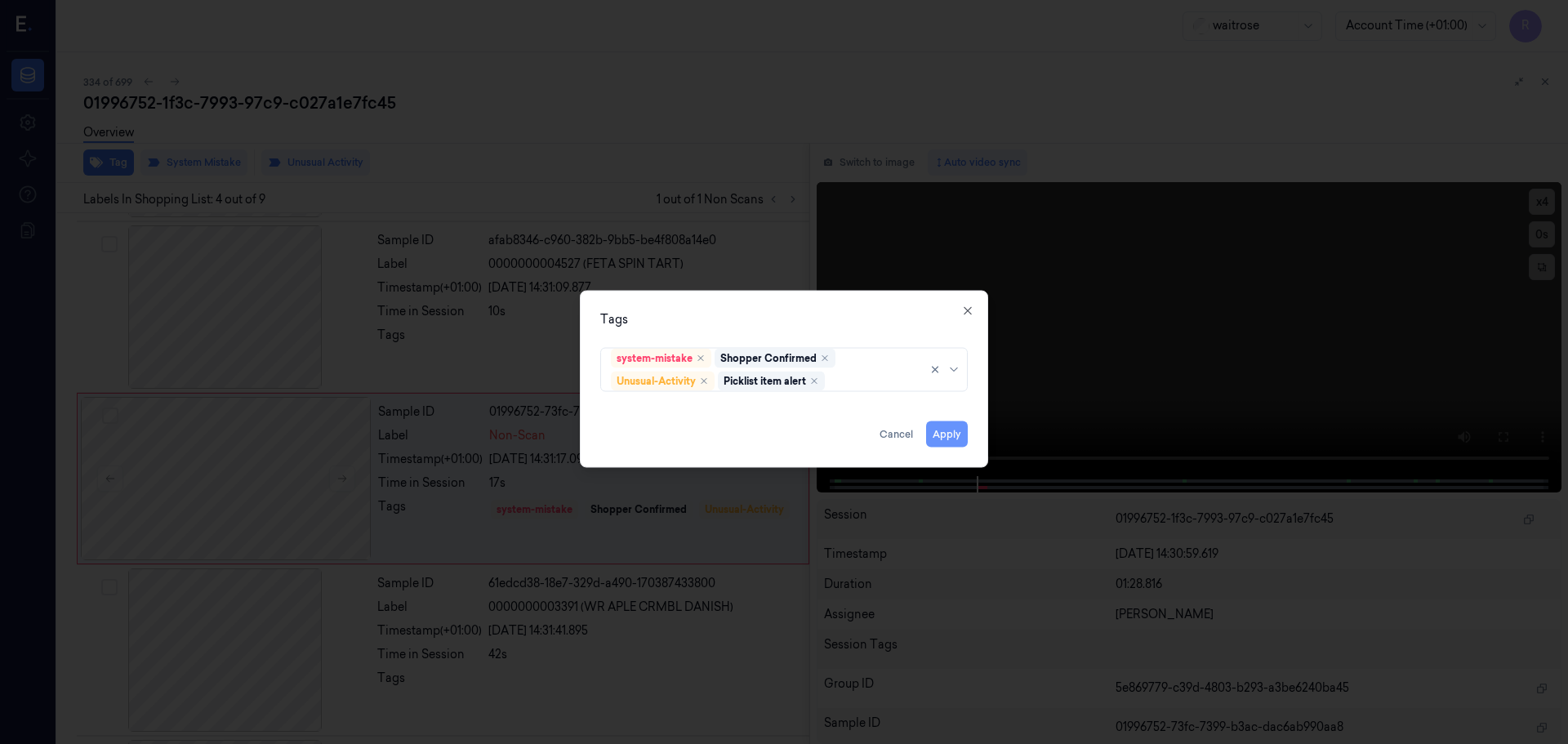
click at [933, 432] on button "Apply" at bounding box center [947, 433] width 41 height 26
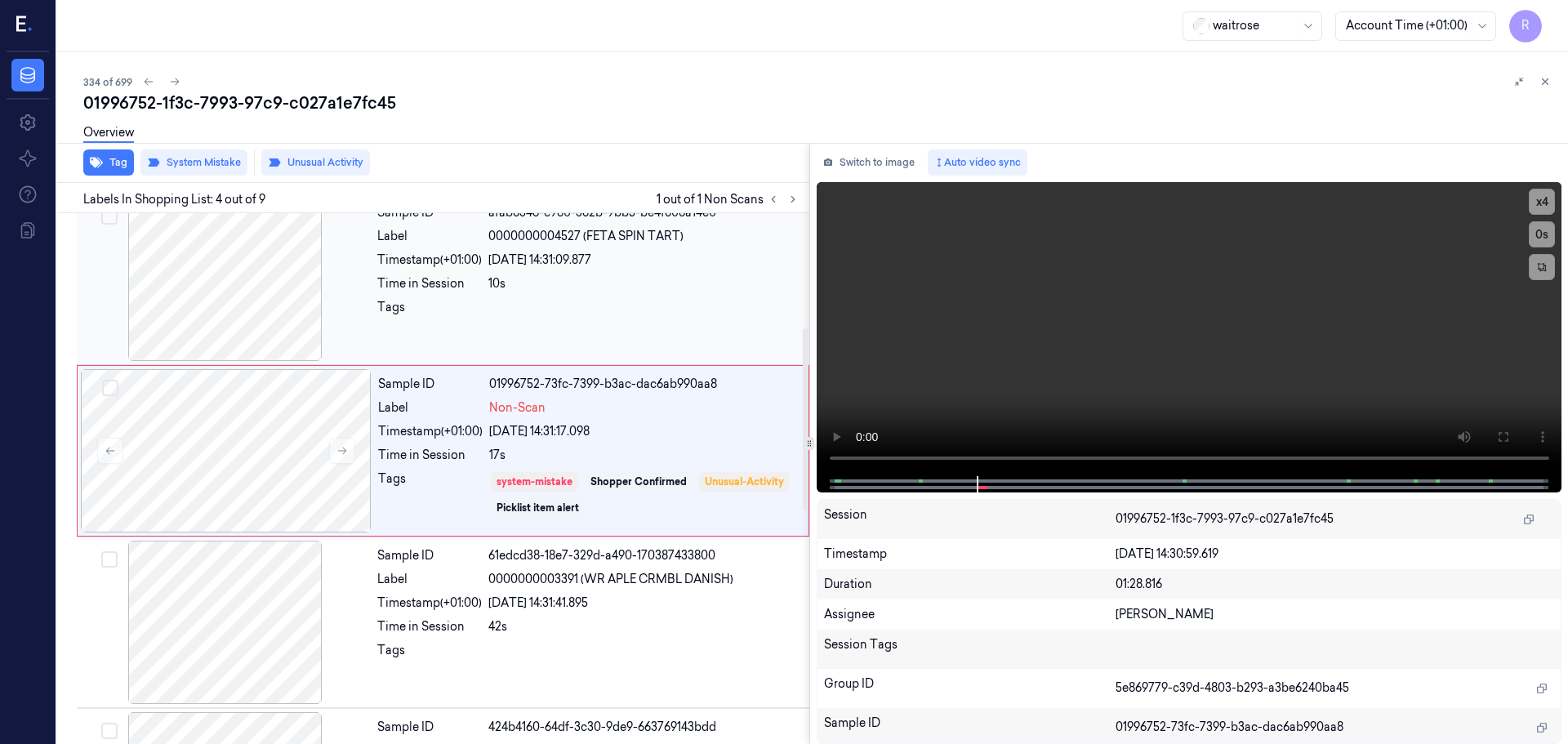
scroll to position [334, 0]
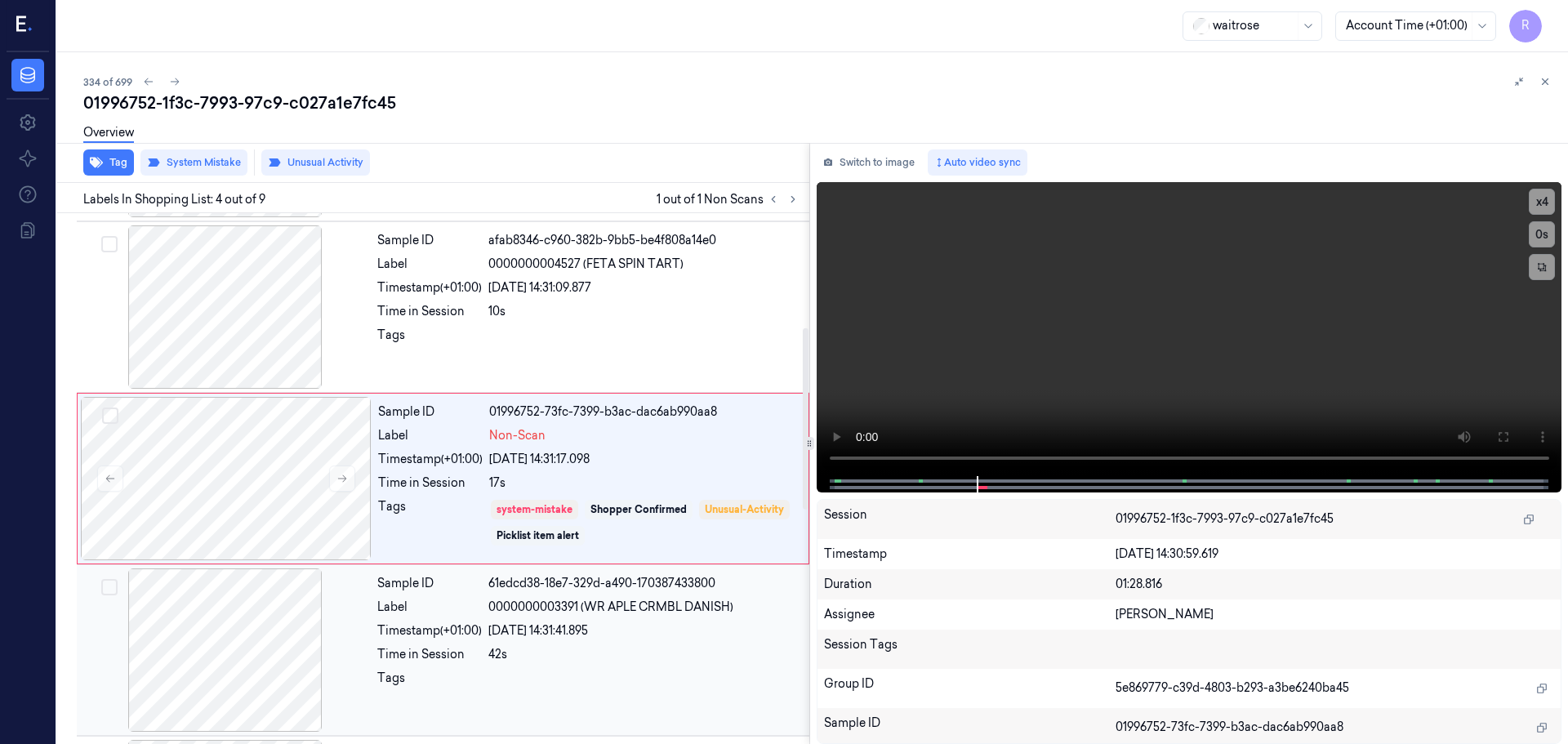
click at [650, 572] on div "Sample ID 61edcd38-18e7-329d-a490-170387433800 Label 0000000003391 (WR APLE CRM…" at bounding box center [588, 649] width 435 height 163
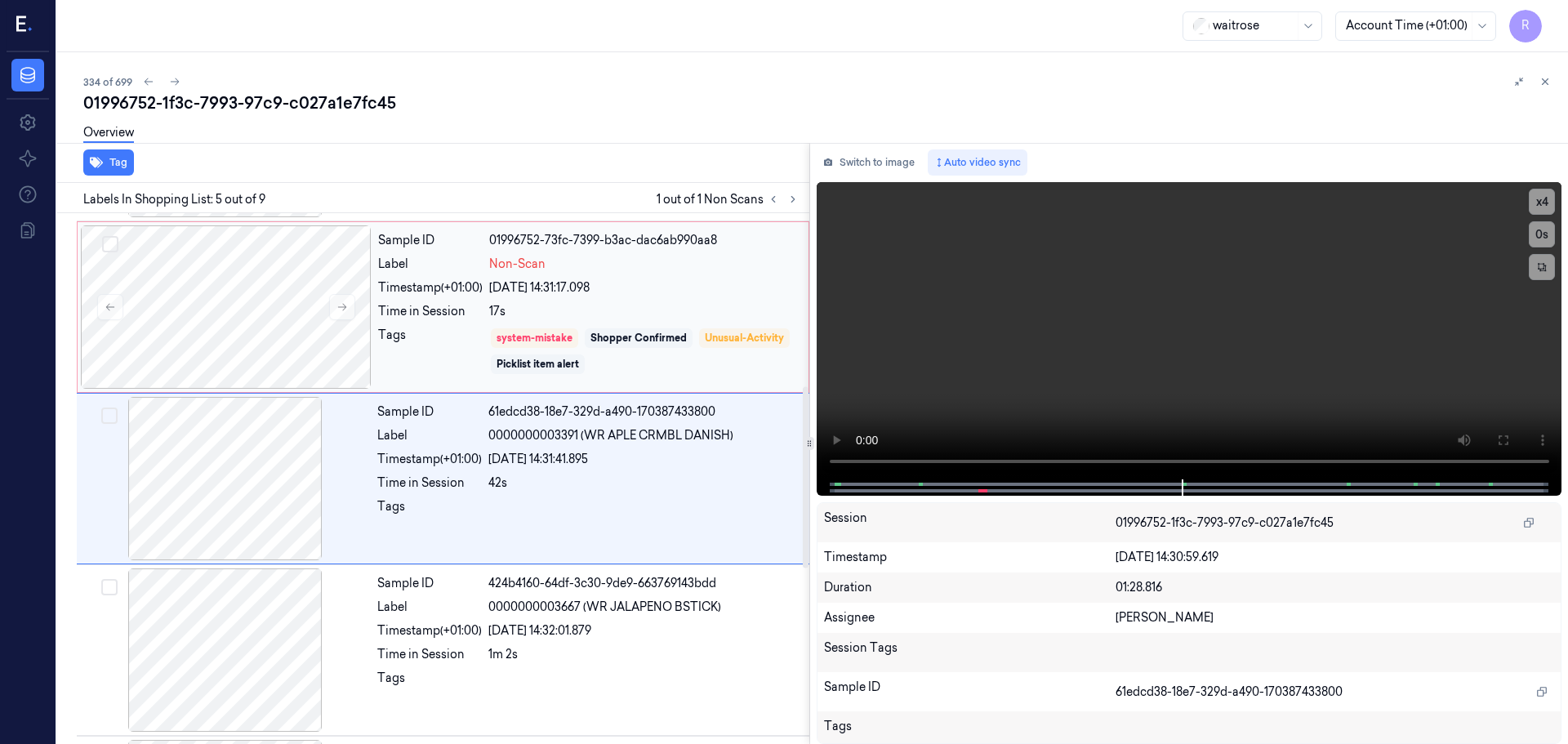
click at [658, 308] on div "17s" at bounding box center [644, 312] width 310 height 17
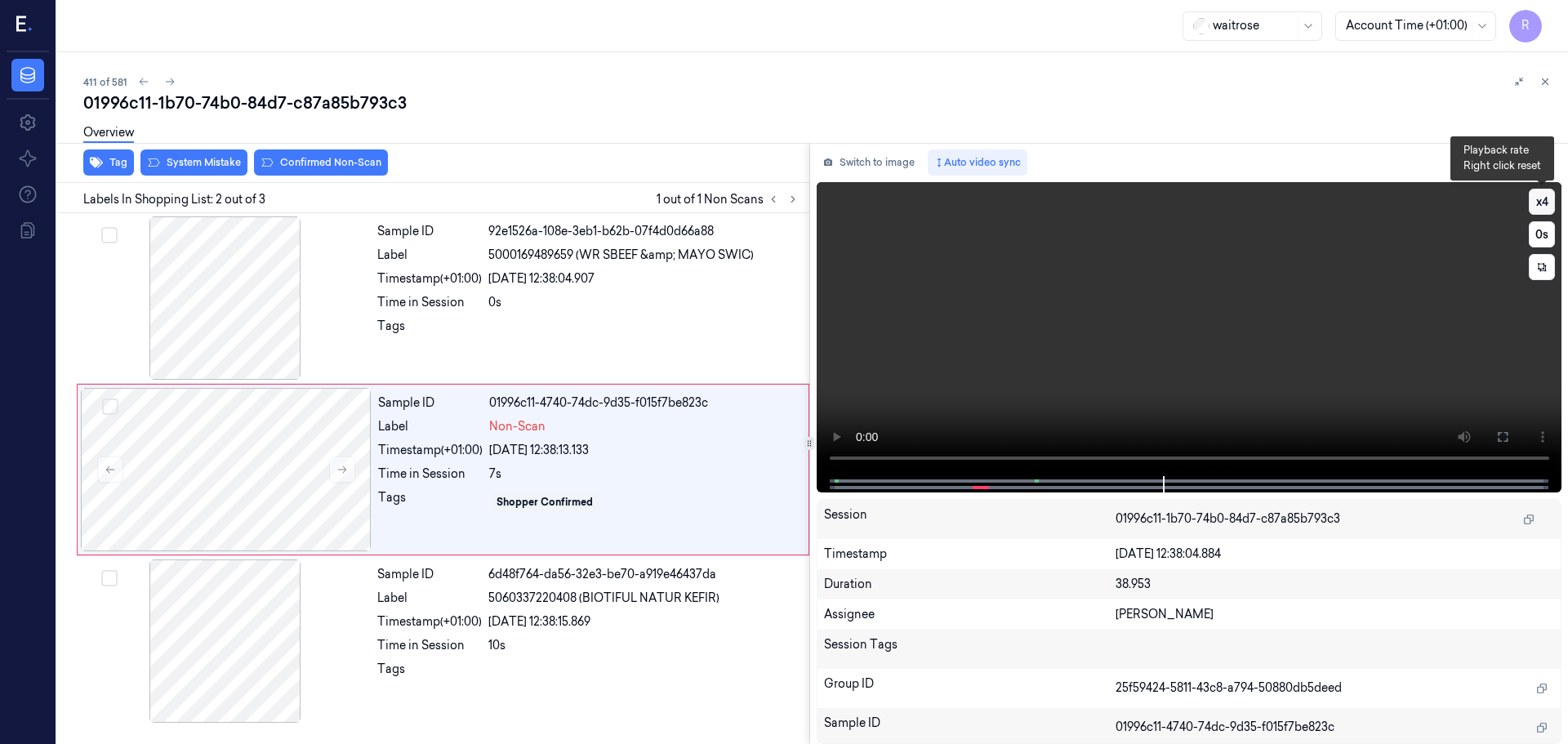
click at [1535, 199] on button "x 4" at bounding box center [1542, 202] width 26 height 26
click at [1535, 199] on button "x 2" at bounding box center [1542, 202] width 26 height 26
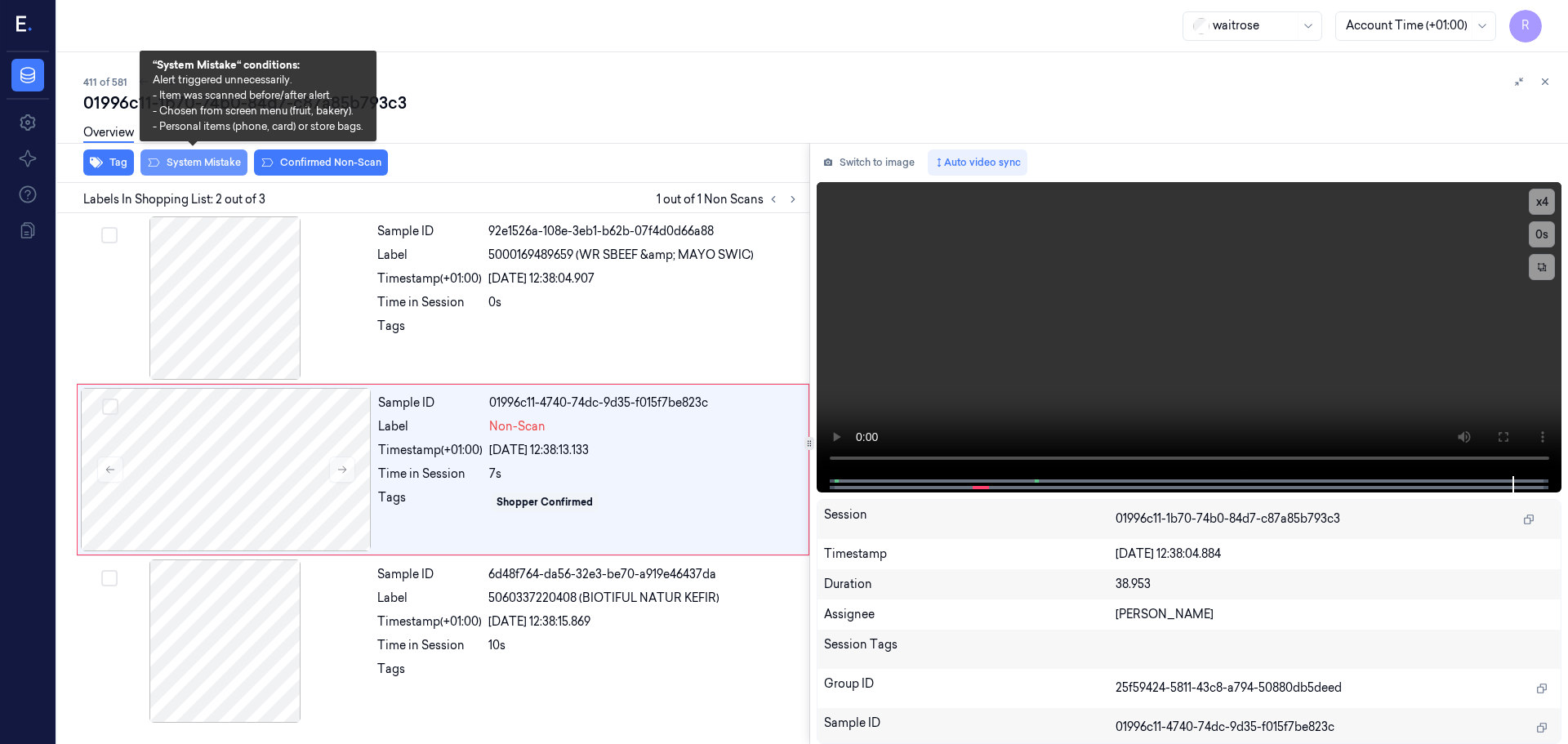
click at [196, 160] on button "System Mistake" at bounding box center [194, 162] width 107 height 26
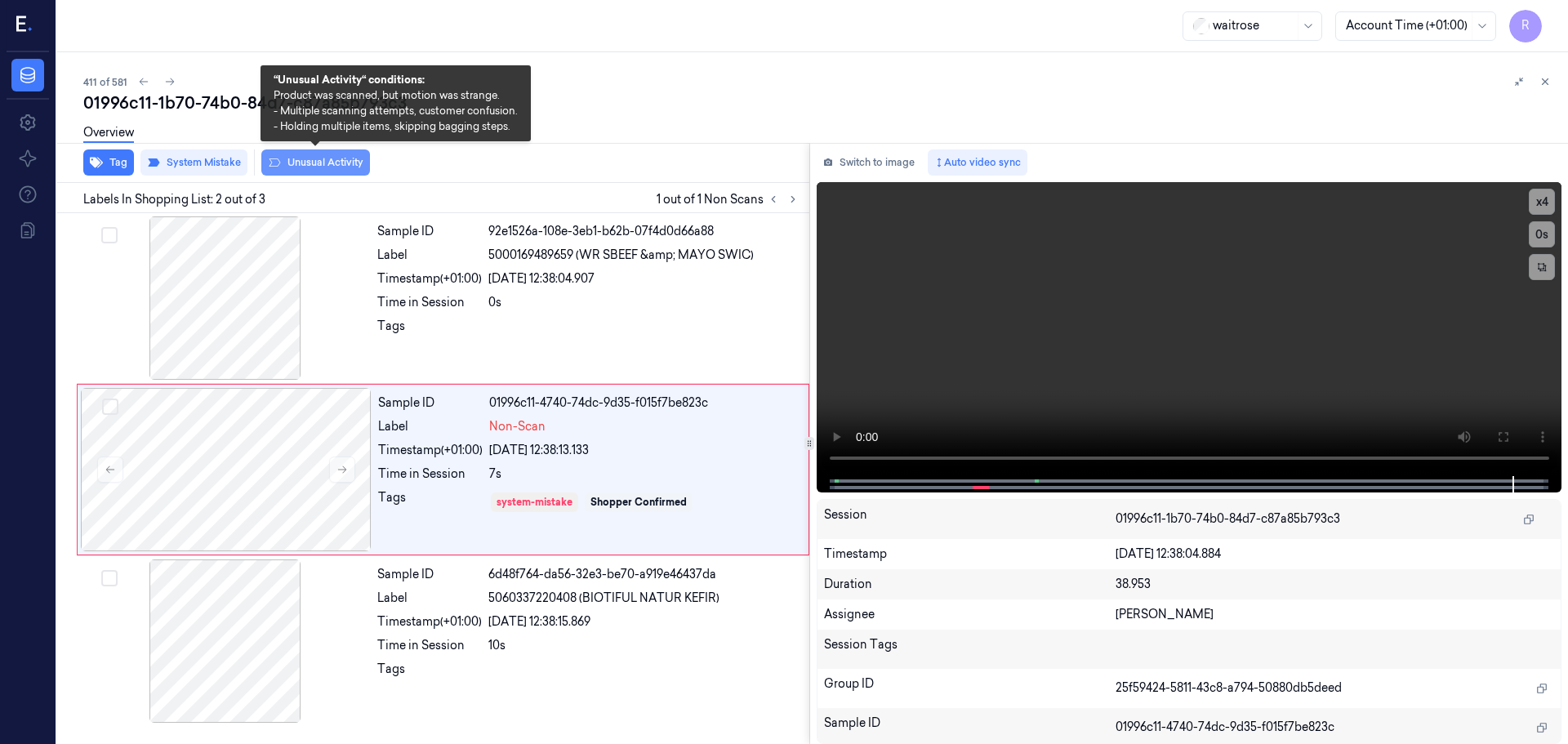
click at [314, 163] on button "Unusual Activity" at bounding box center [316, 162] width 109 height 26
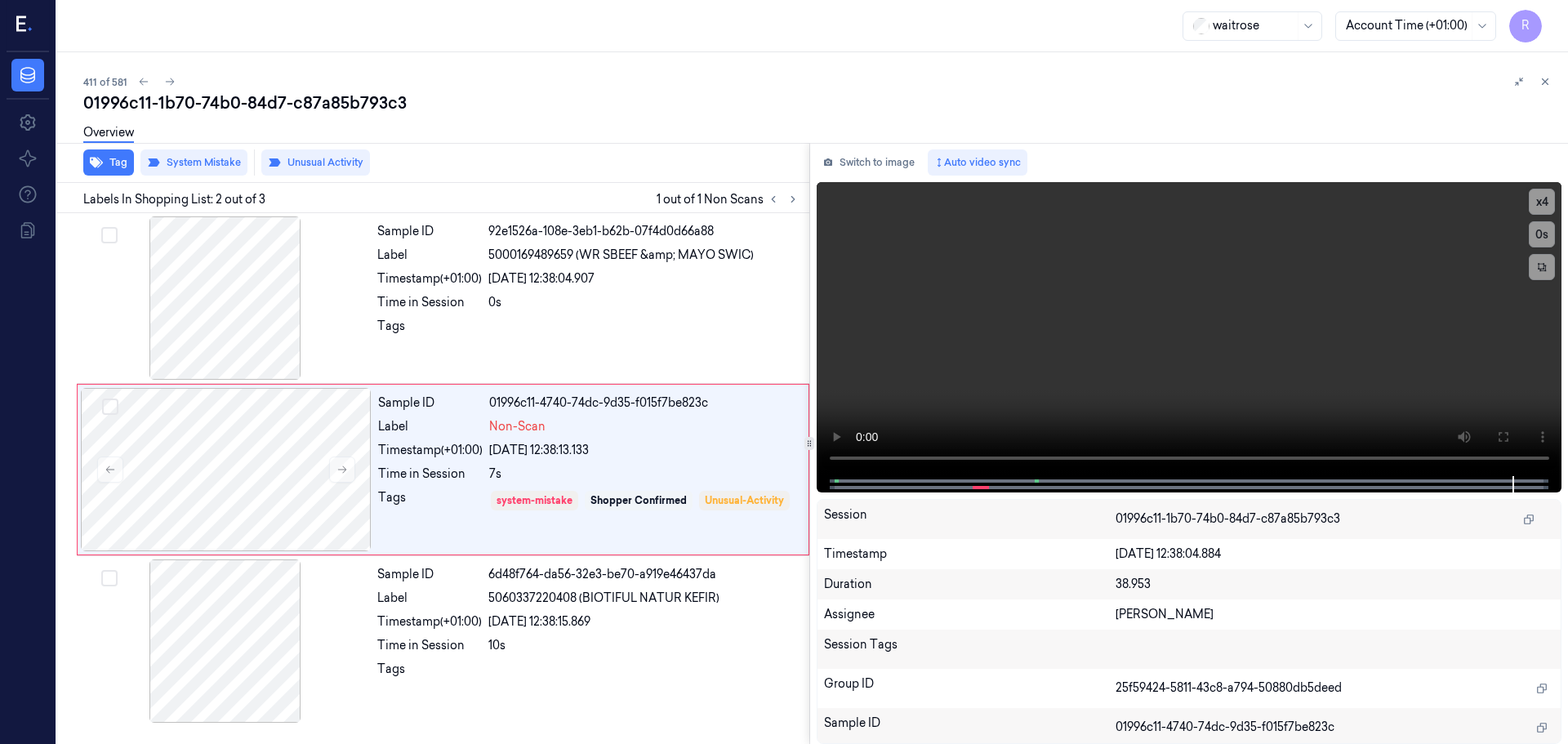
click at [774, 211] on div "Labels In Shopping List: 2 out of 3 1 out of 1 Non Scans" at bounding box center [430, 198] width 759 height 30
click at [774, 204] on icon at bounding box center [773, 199] width 11 height 11
click at [793, 204] on icon at bounding box center [793, 199] width 11 height 11
click at [422, 606] on div "Label" at bounding box center [429, 598] width 104 height 17
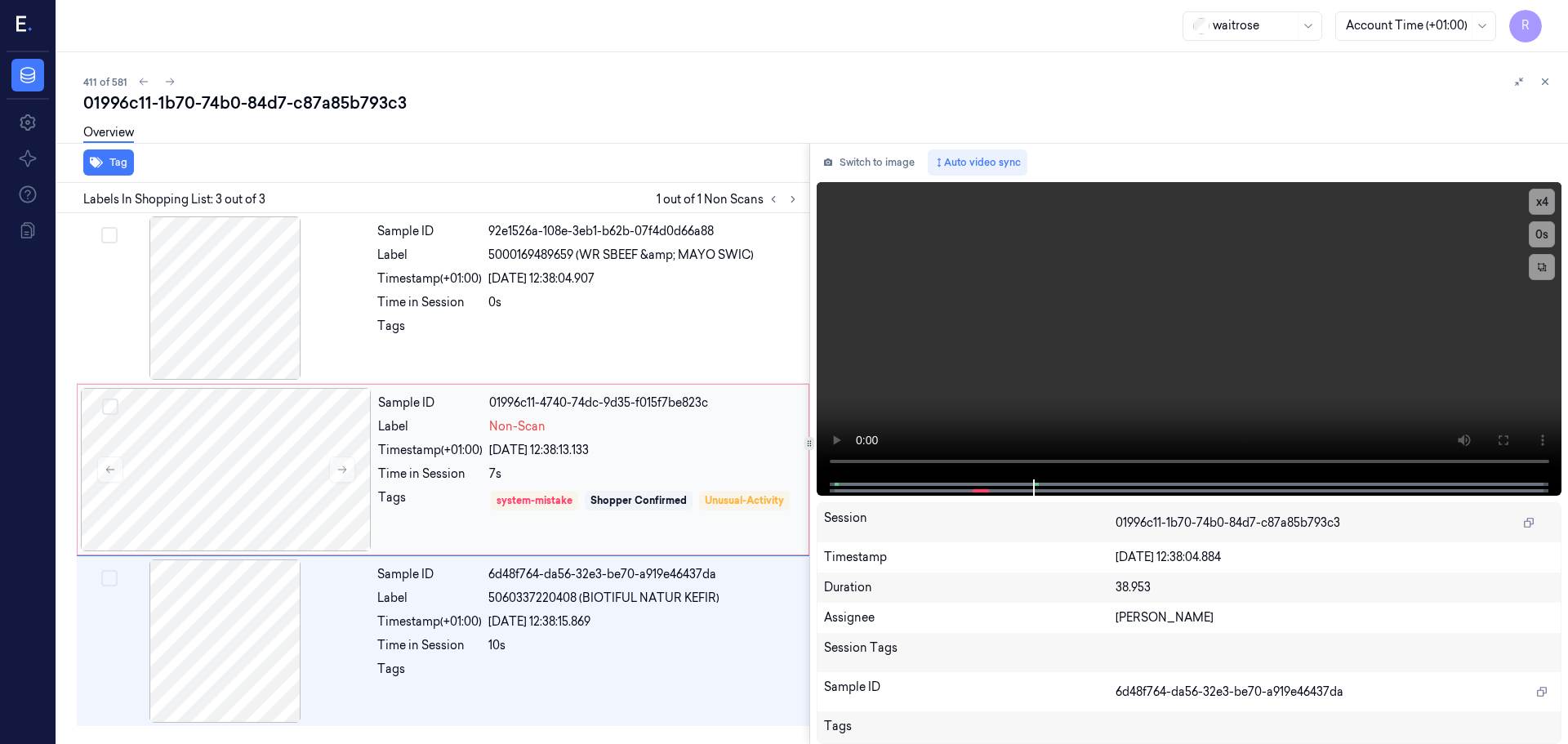
click at [480, 475] on div "Time in Session" at bounding box center [430, 474] width 104 height 17
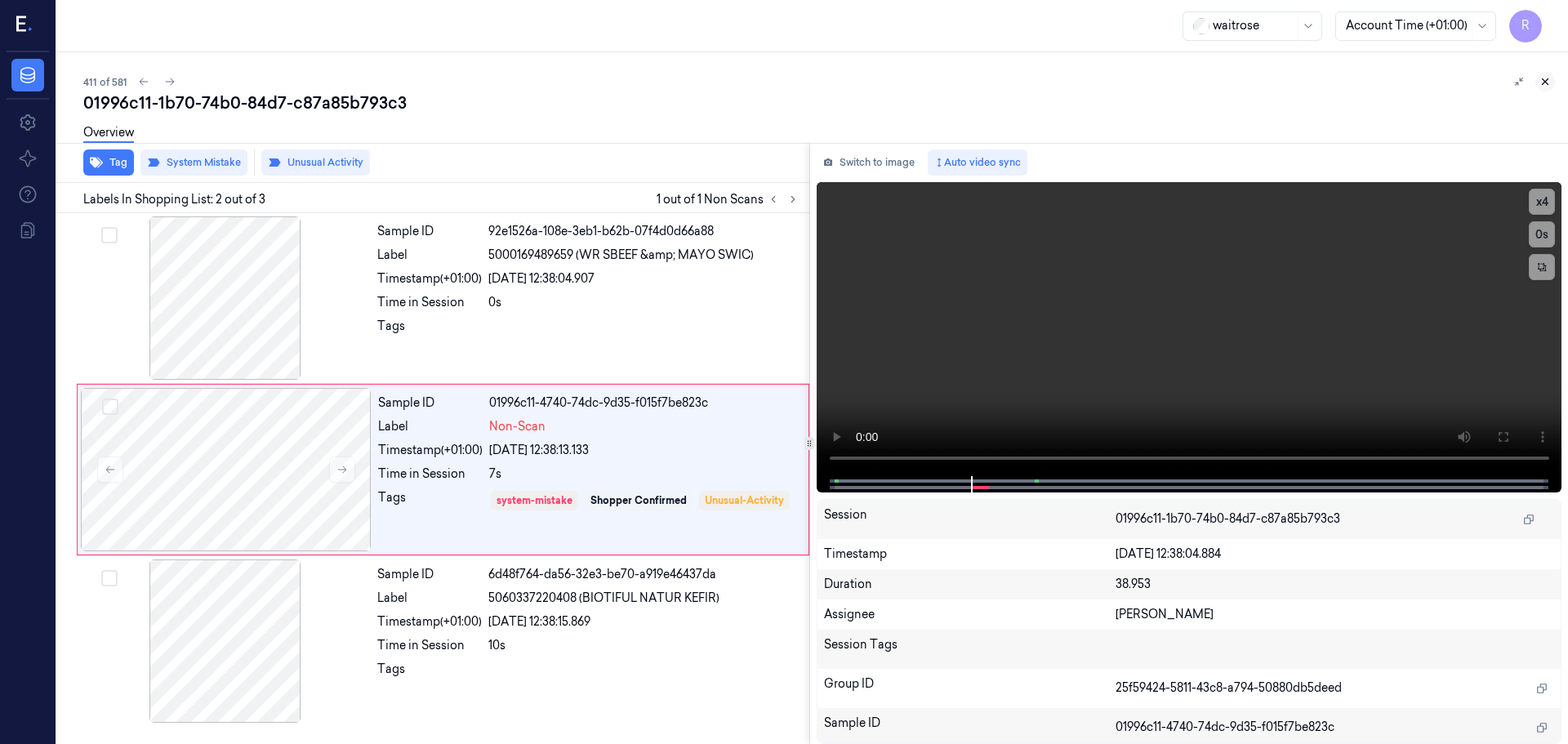
click at [1549, 80] on icon at bounding box center [1545, 81] width 11 height 11
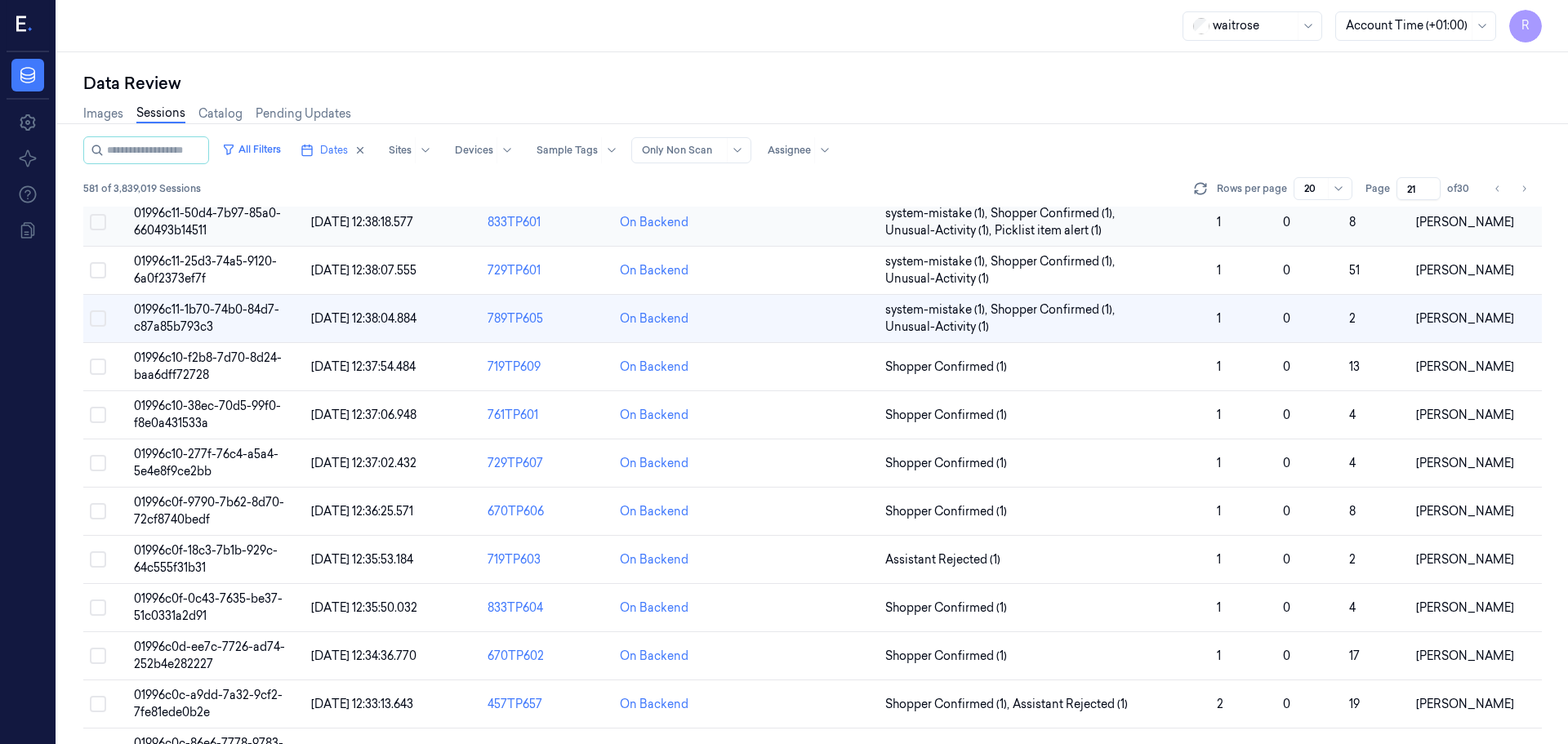
scroll to position [508, 0]
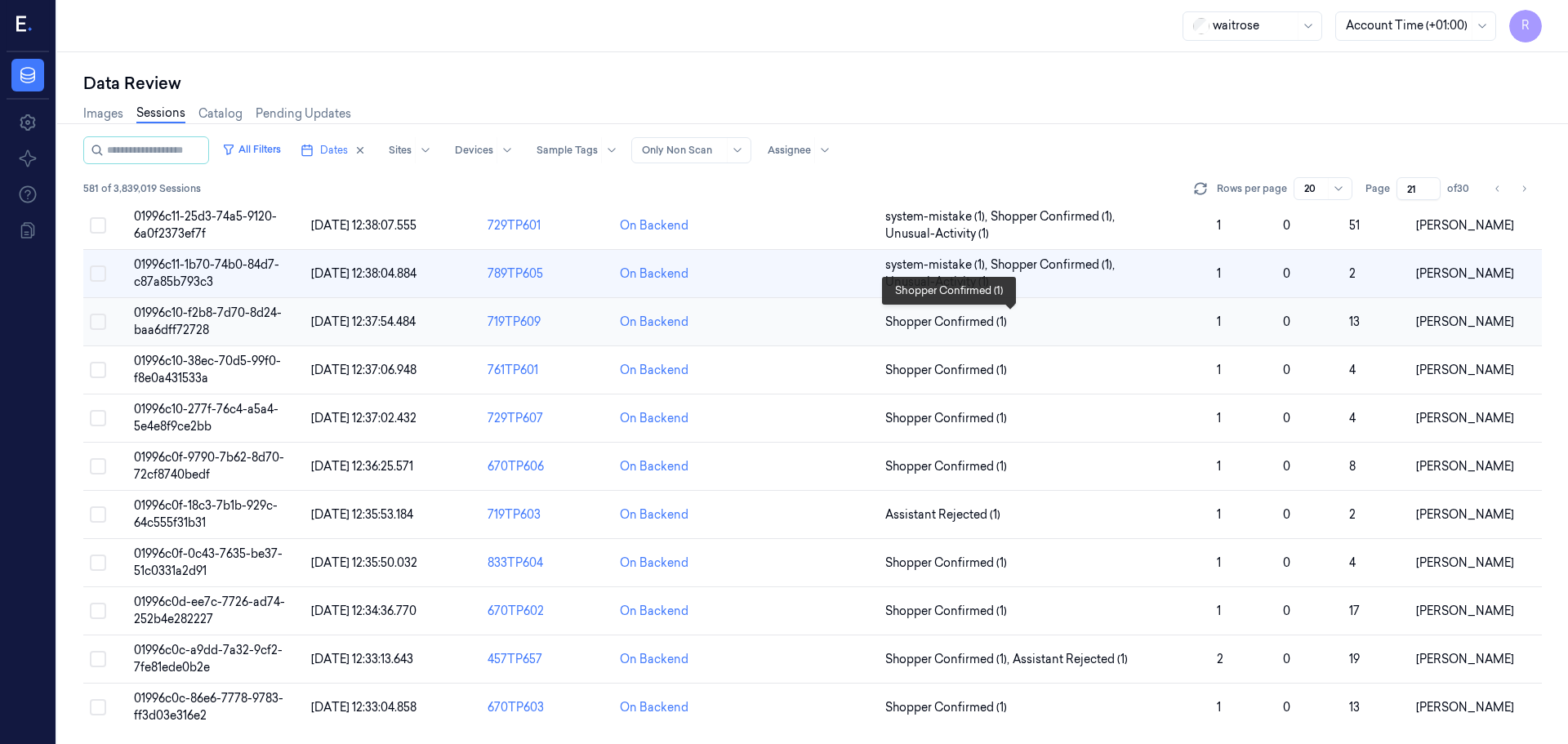
click at [997, 325] on span "Shopper Confirmed (1)" at bounding box center [945, 322] width 122 height 17
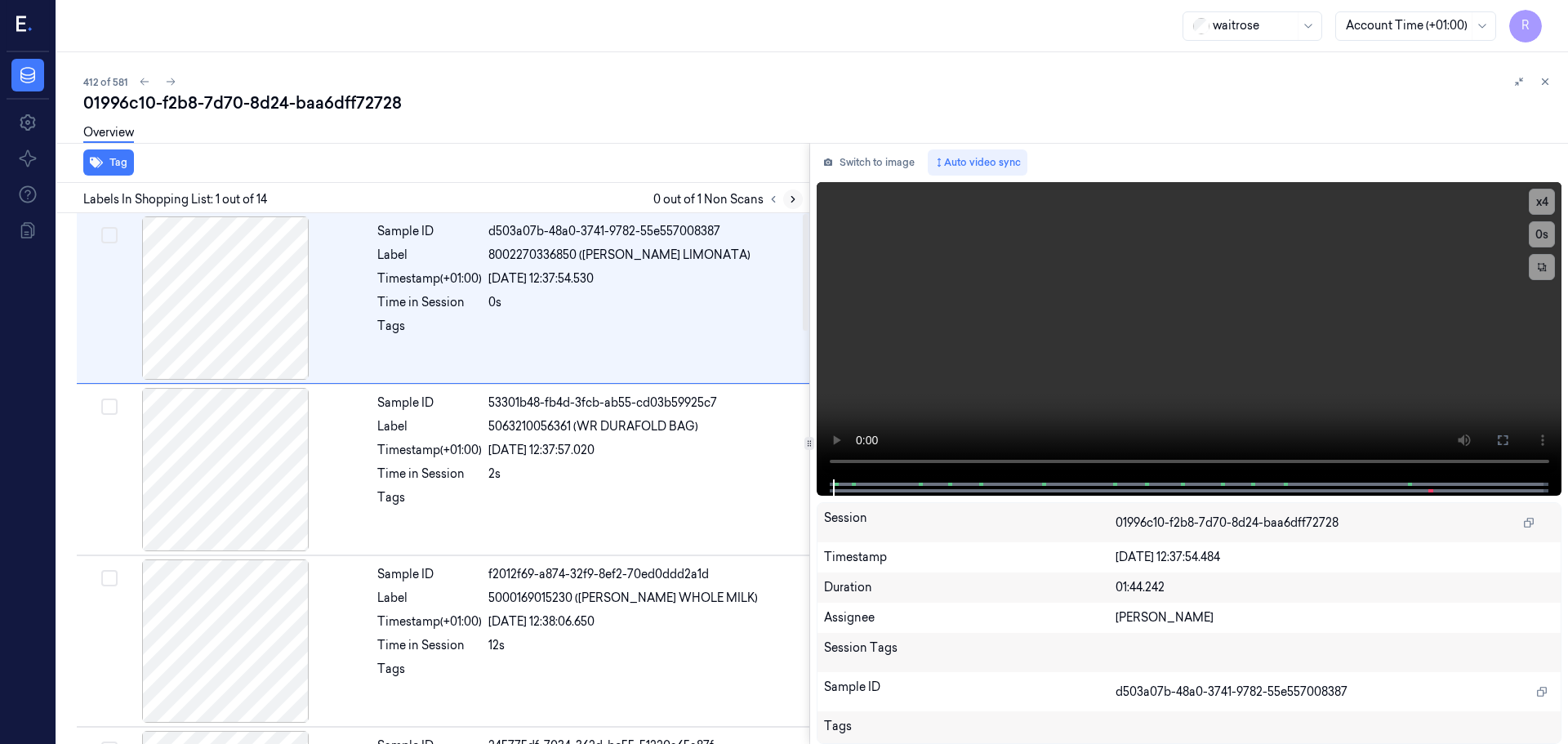
click at [793, 202] on icon at bounding box center [793, 199] width 11 height 11
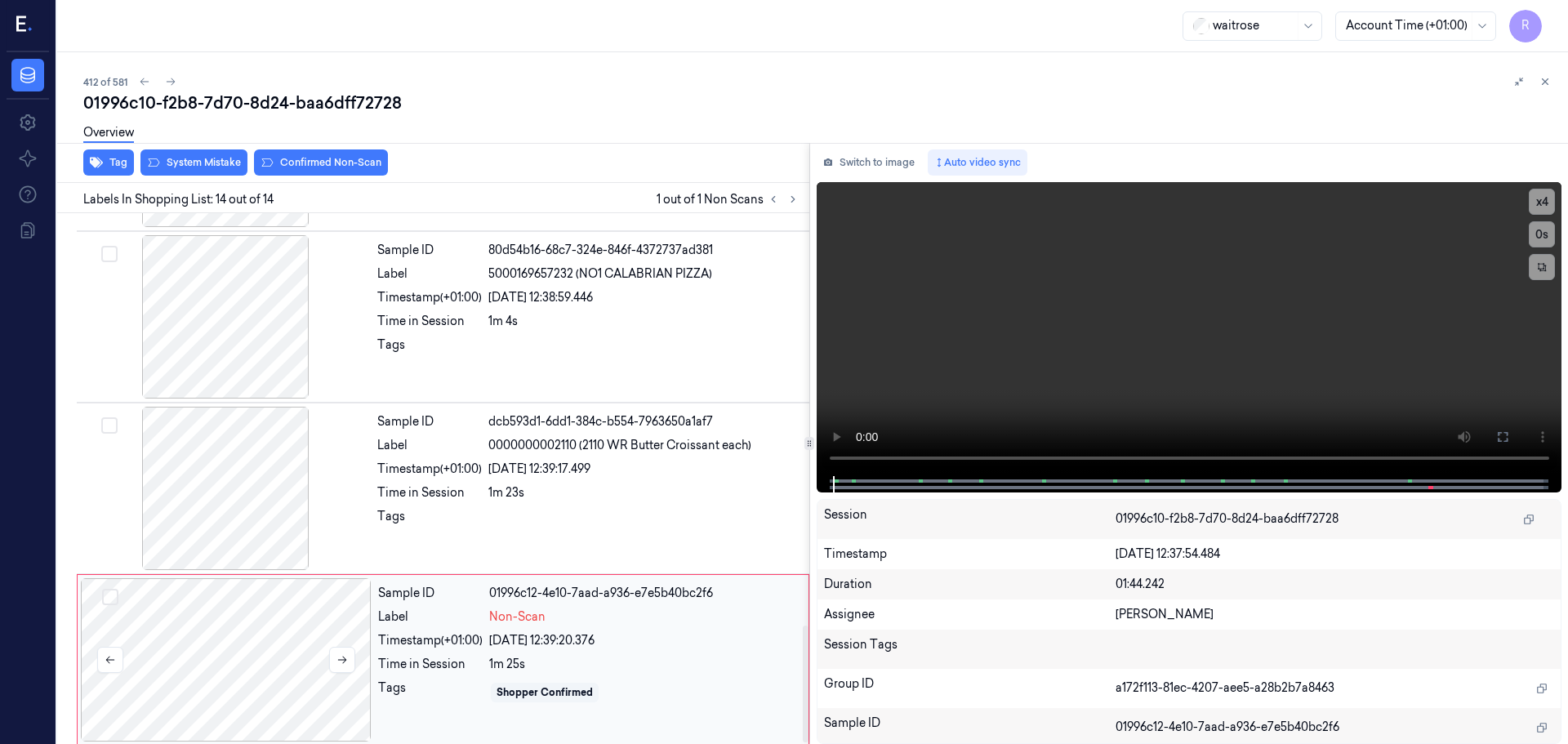
scroll to position [1875, 0]
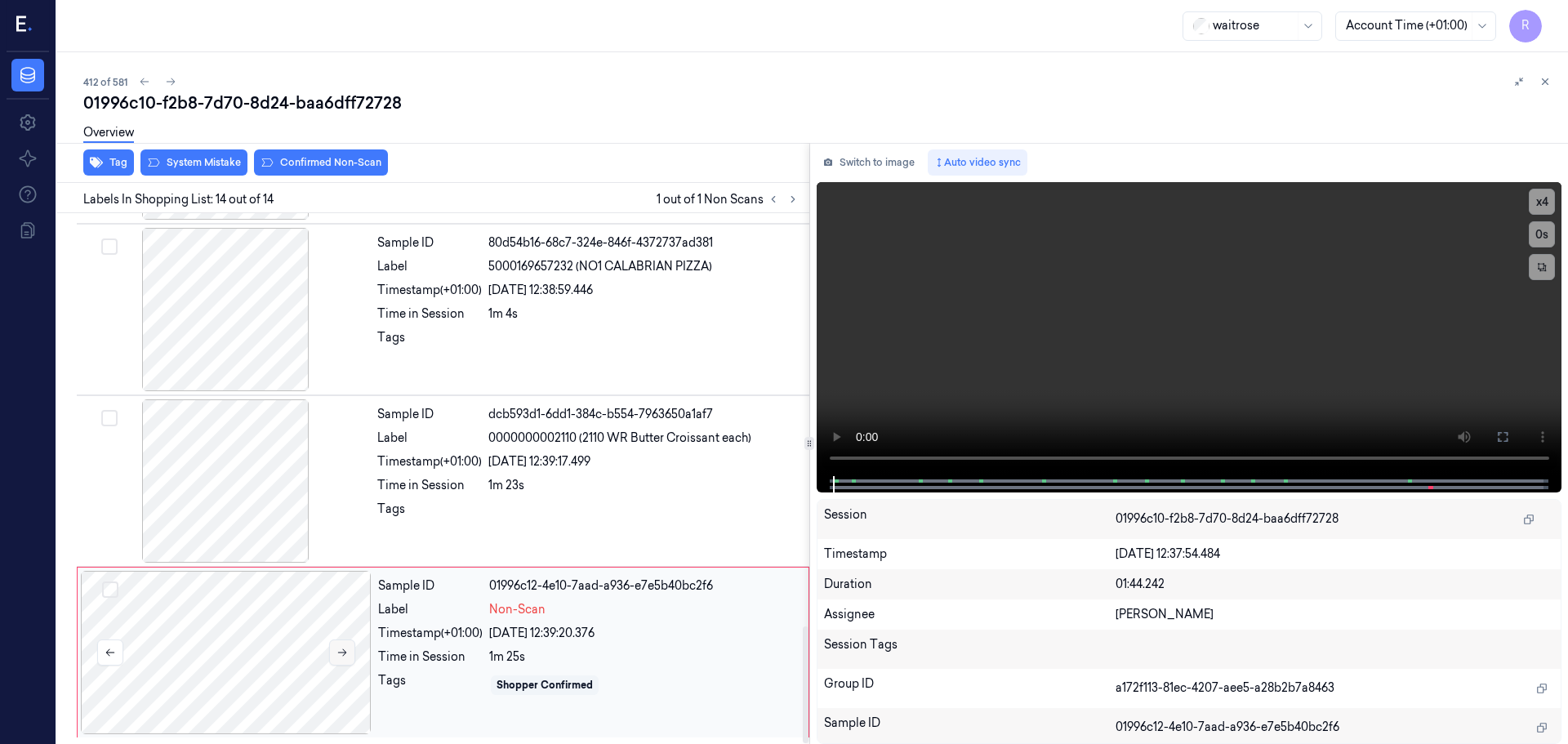
click at [339, 660] on button at bounding box center [342, 653] width 26 height 26
click at [268, 327] on div at bounding box center [225, 309] width 291 height 163
click at [351, 657] on button at bounding box center [342, 653] width 26 height 26
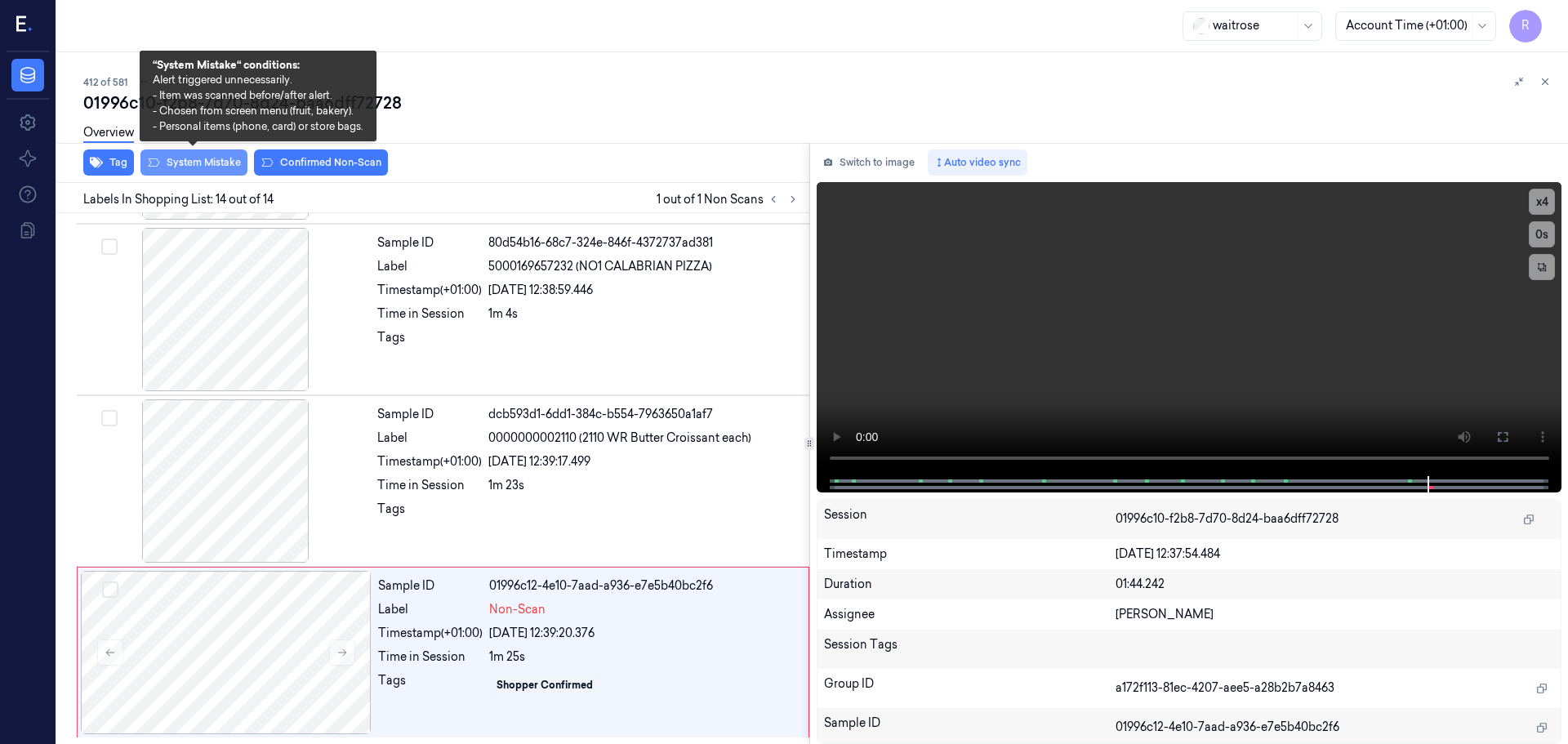
click at [216, 159] on button "System Mistake" at bounding box center [194, 162] width 107 height 26
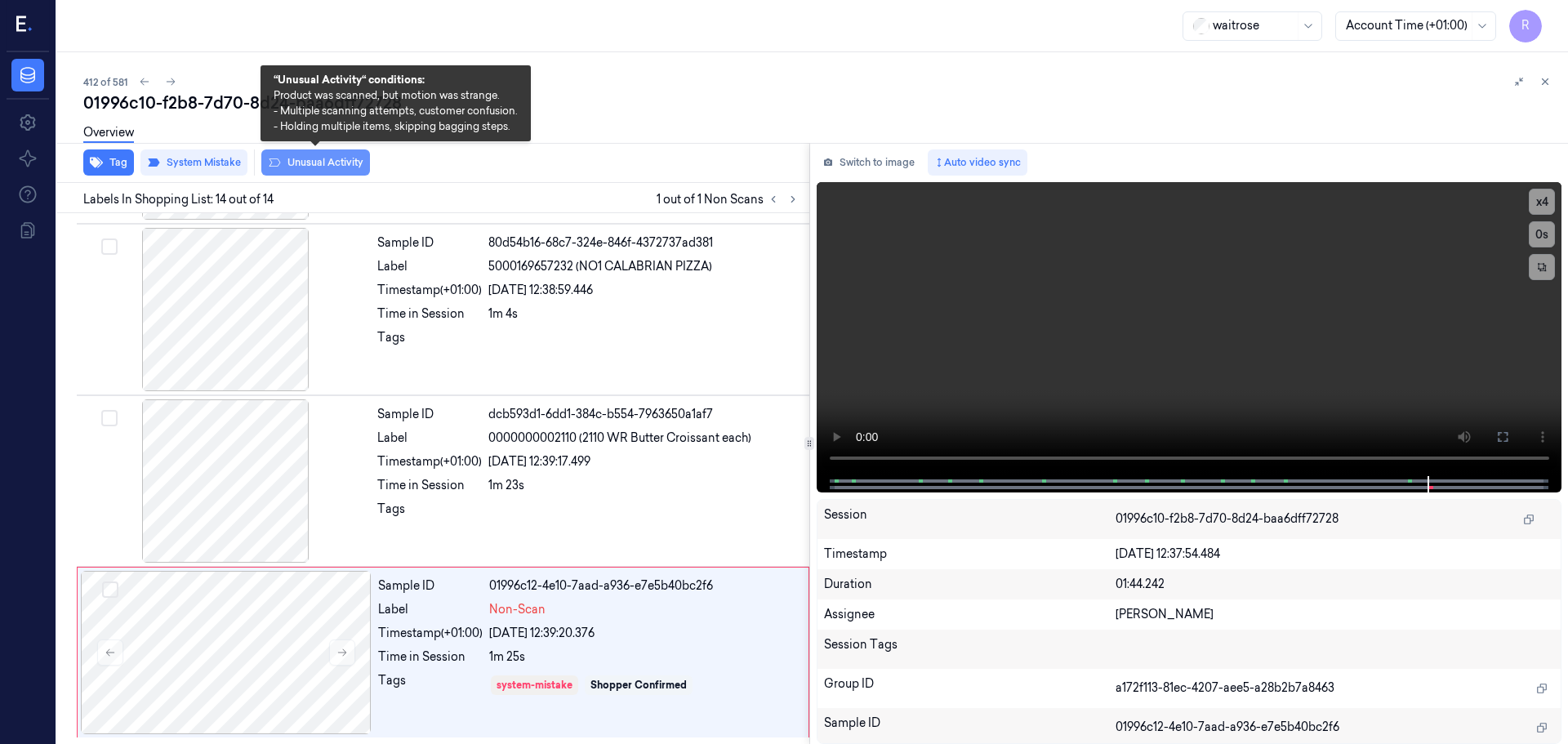
click at [296, 165] on button "Unusual Activity" at bounding box center [316, 162] width 109 height 26
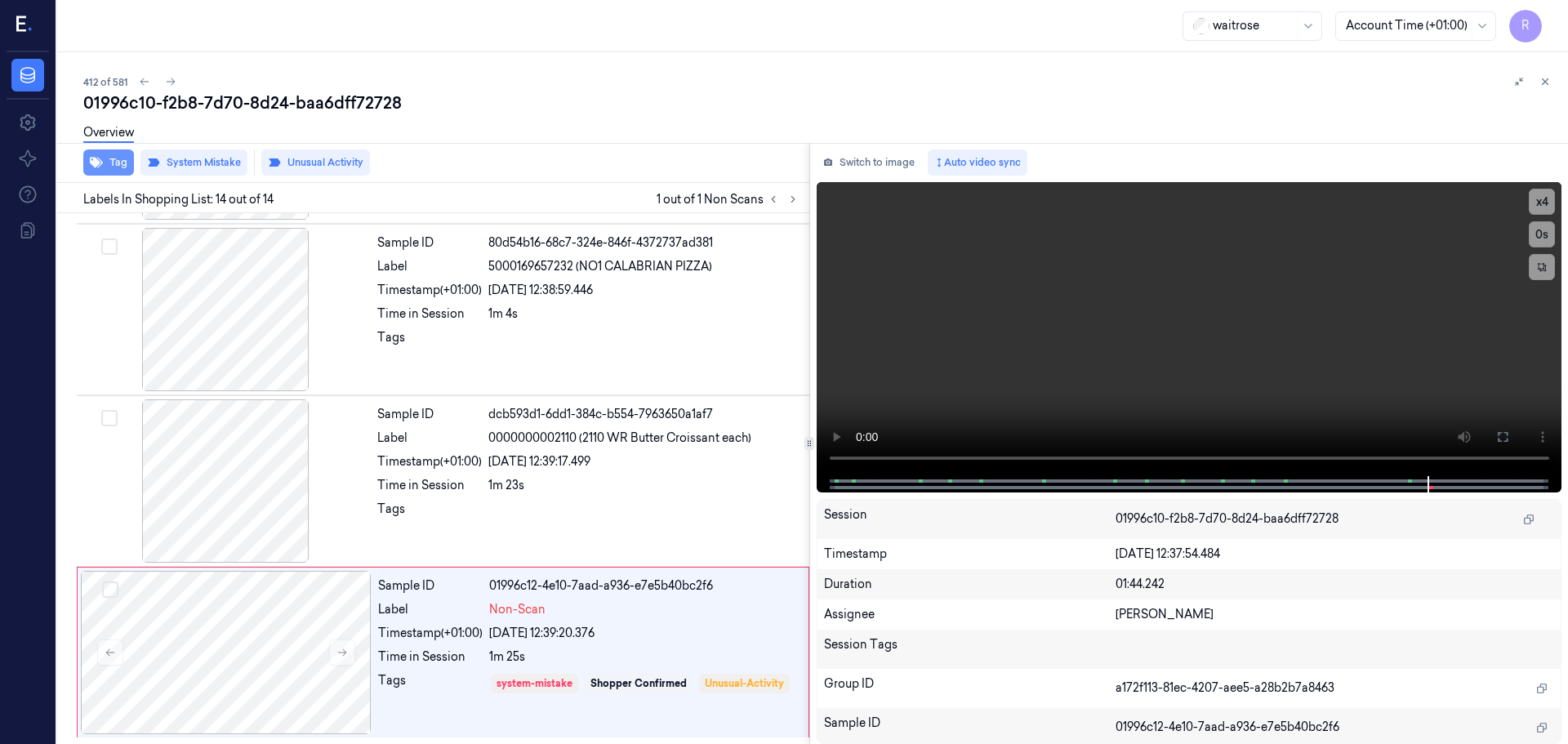
click at [93, 159] on icon "button" at bounding box center [96, 163] width 13 height 10
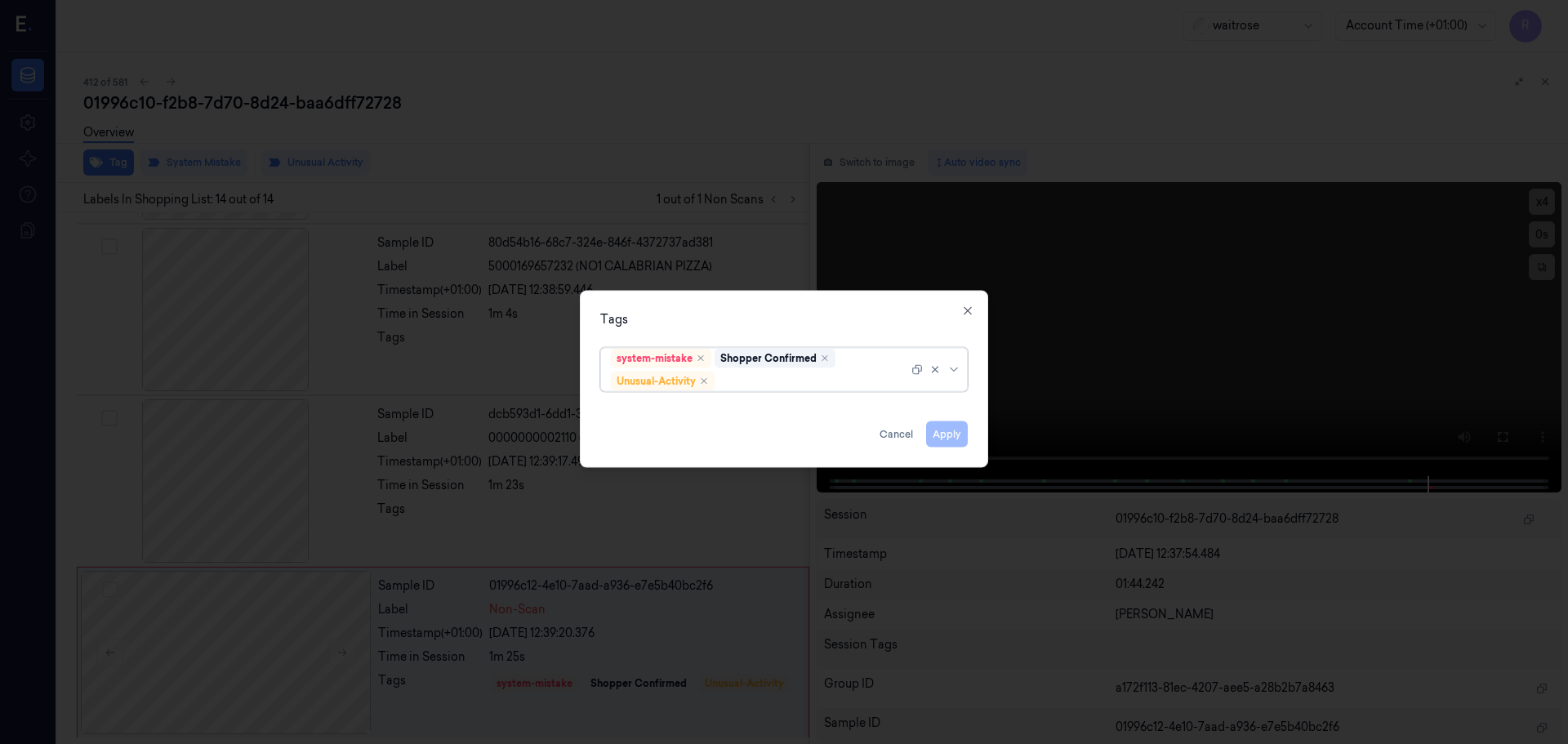
click at [960, 373] on div at bounding box center [955, 369] width 16 height 13
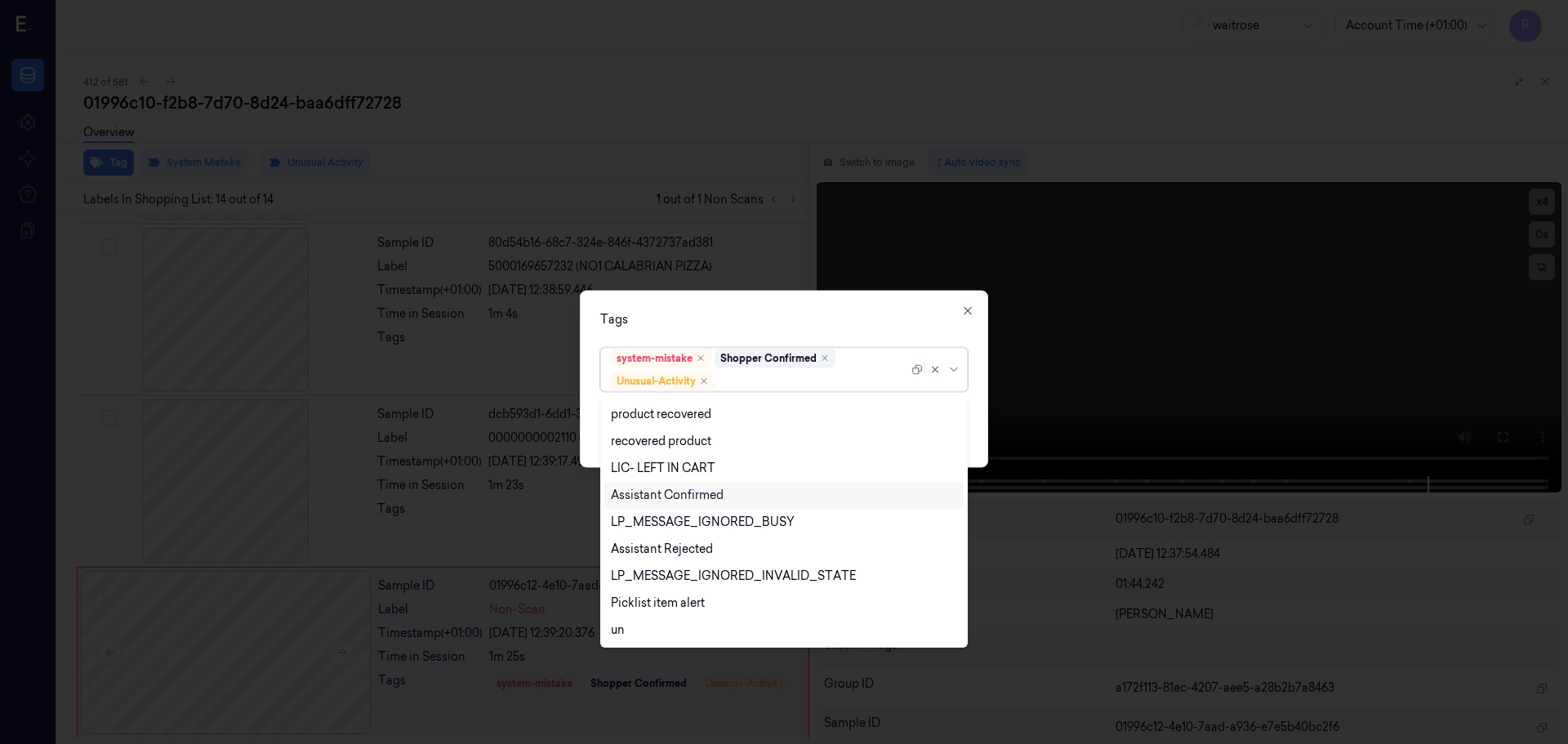
scroll to position [321, 0]
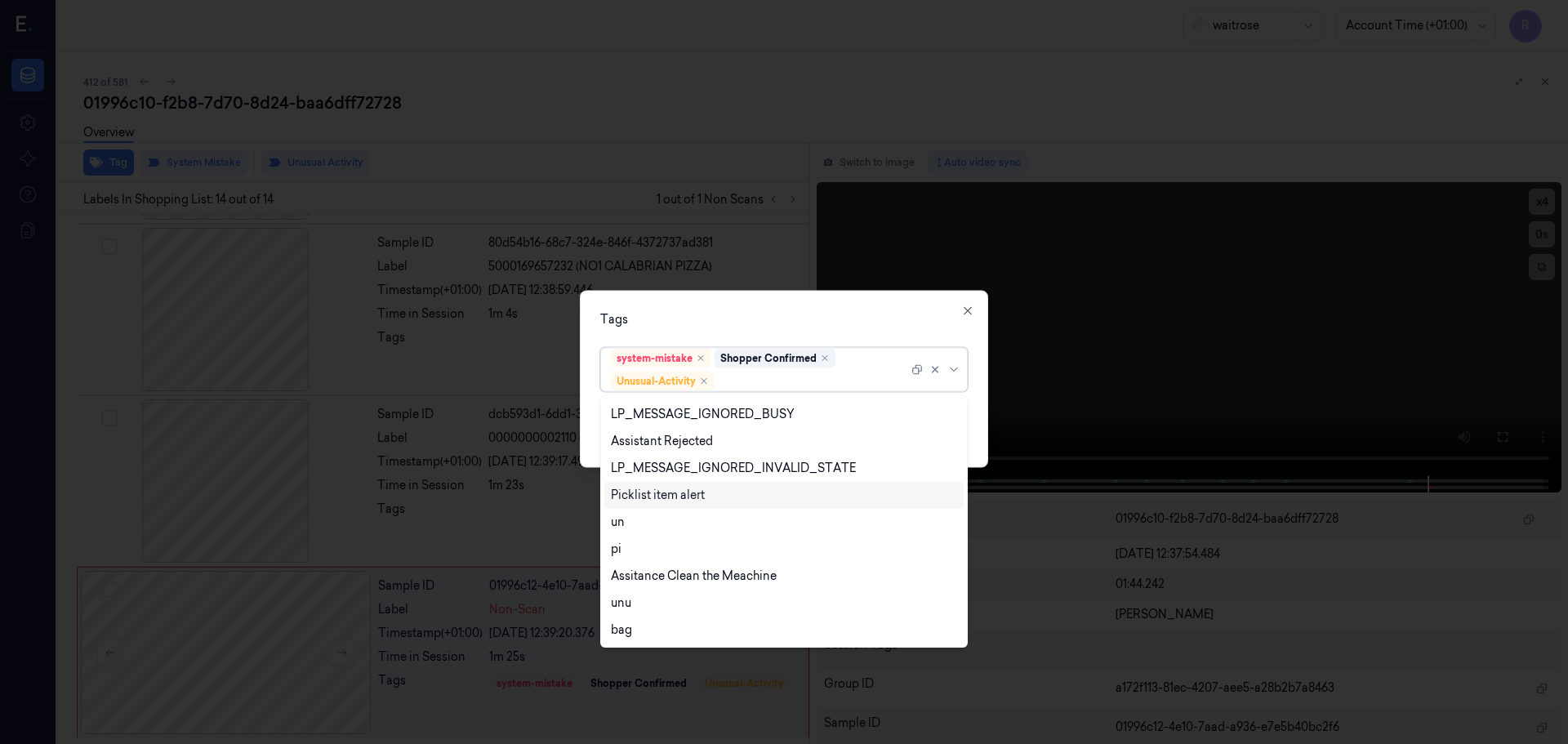
click at [644, 498] on div "Picklist item alert" at bounding box center [658, 495] width 94 height 17
click at [681, 326] on div "Tags" at bounding box center [784, 318] width 368 height 17
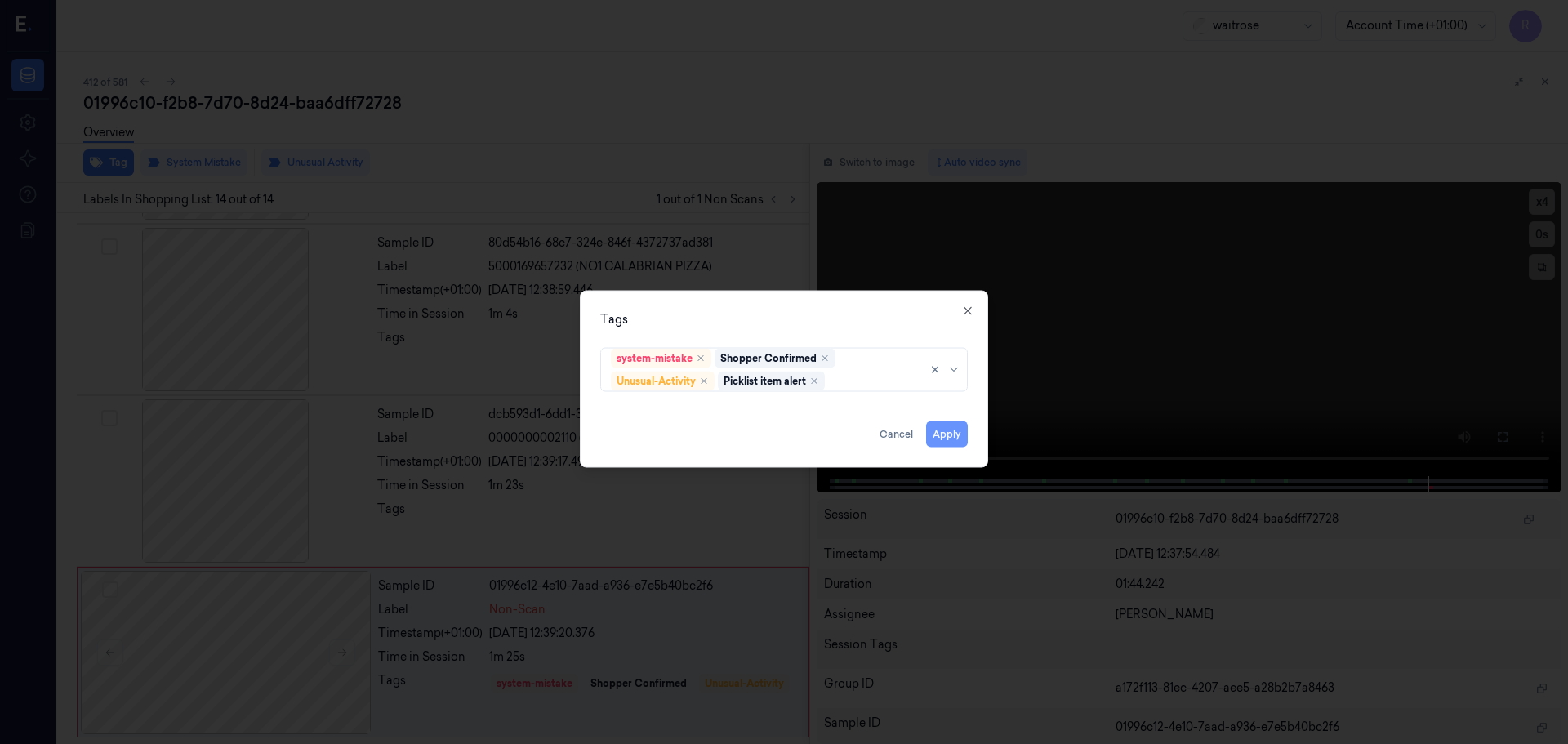
click at [951, 434] on button "Apply" at bounding box center [947, 433] width 41 height 26
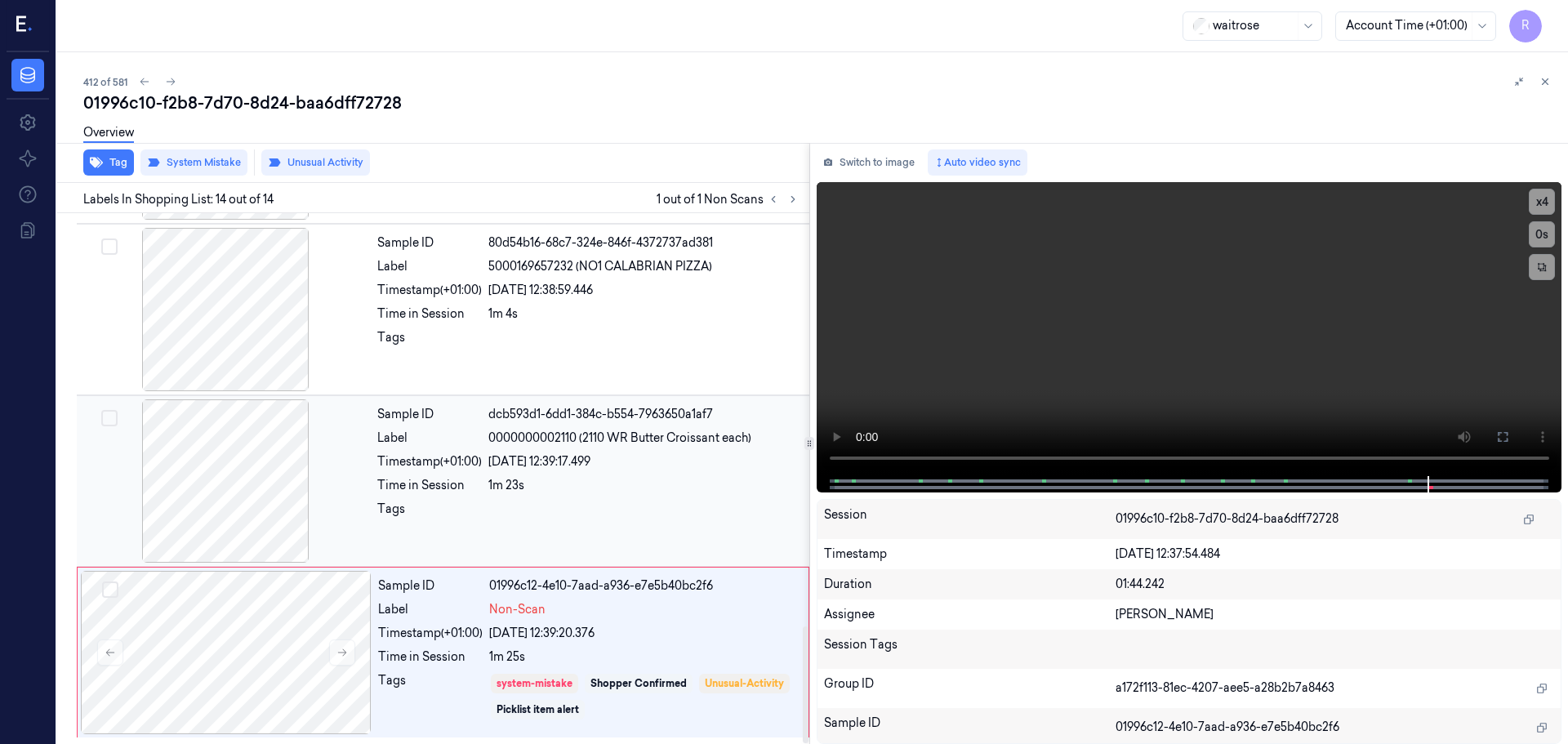
click at [594, 533] on div "Sample ID dcb593d1-6dd1-384c-b554-7963650a1af7 Label 0000000002110 (2110 WR But…" at bounding box center [588, 481] width 435 height 163
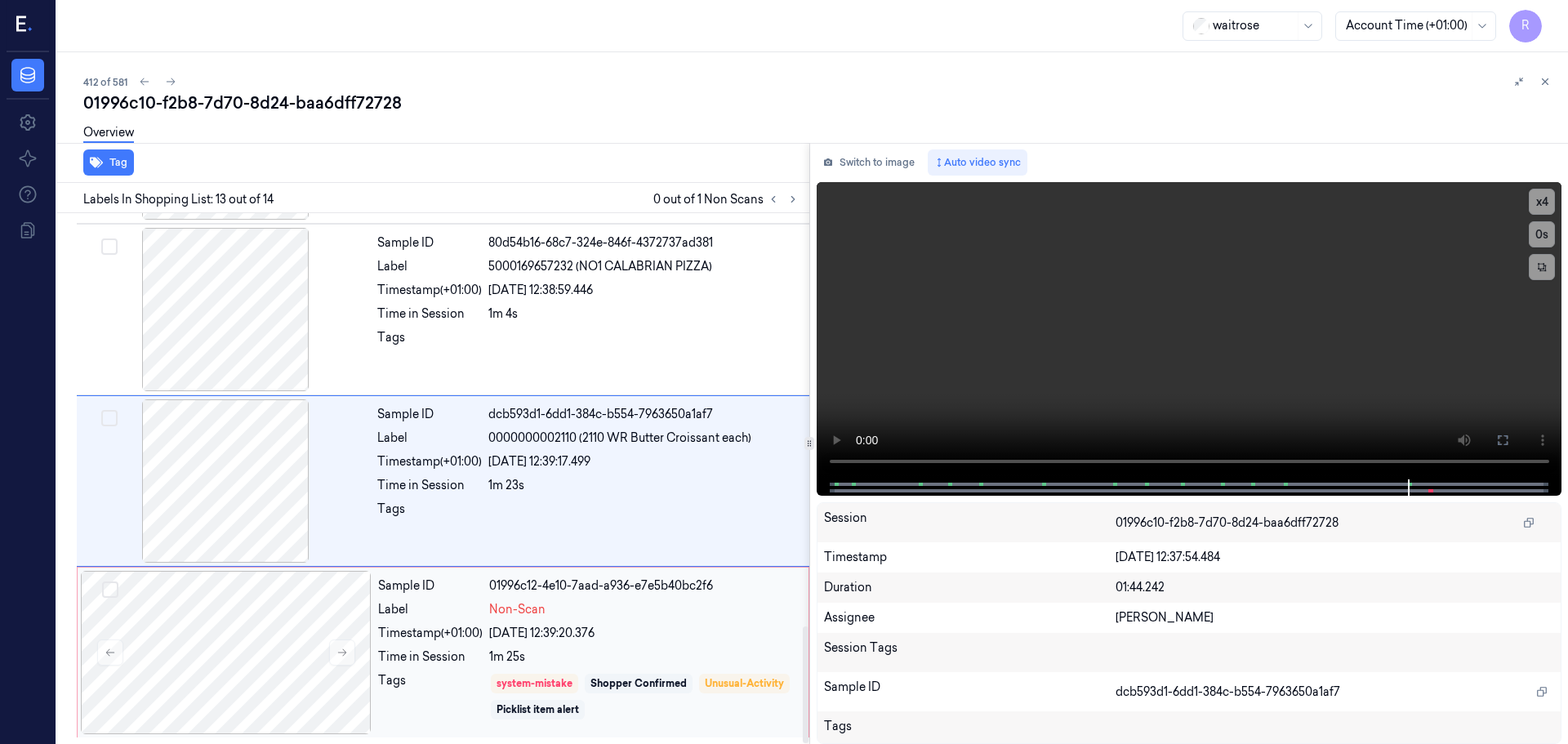
click at [637, 642] on div "Sample ID 01996c12-4e10-7aad-a936-e7e5b40bc2f6 Label Non-Scan Timestamp (+01:00…" at bounding box center [588, 652] width 433 height 163
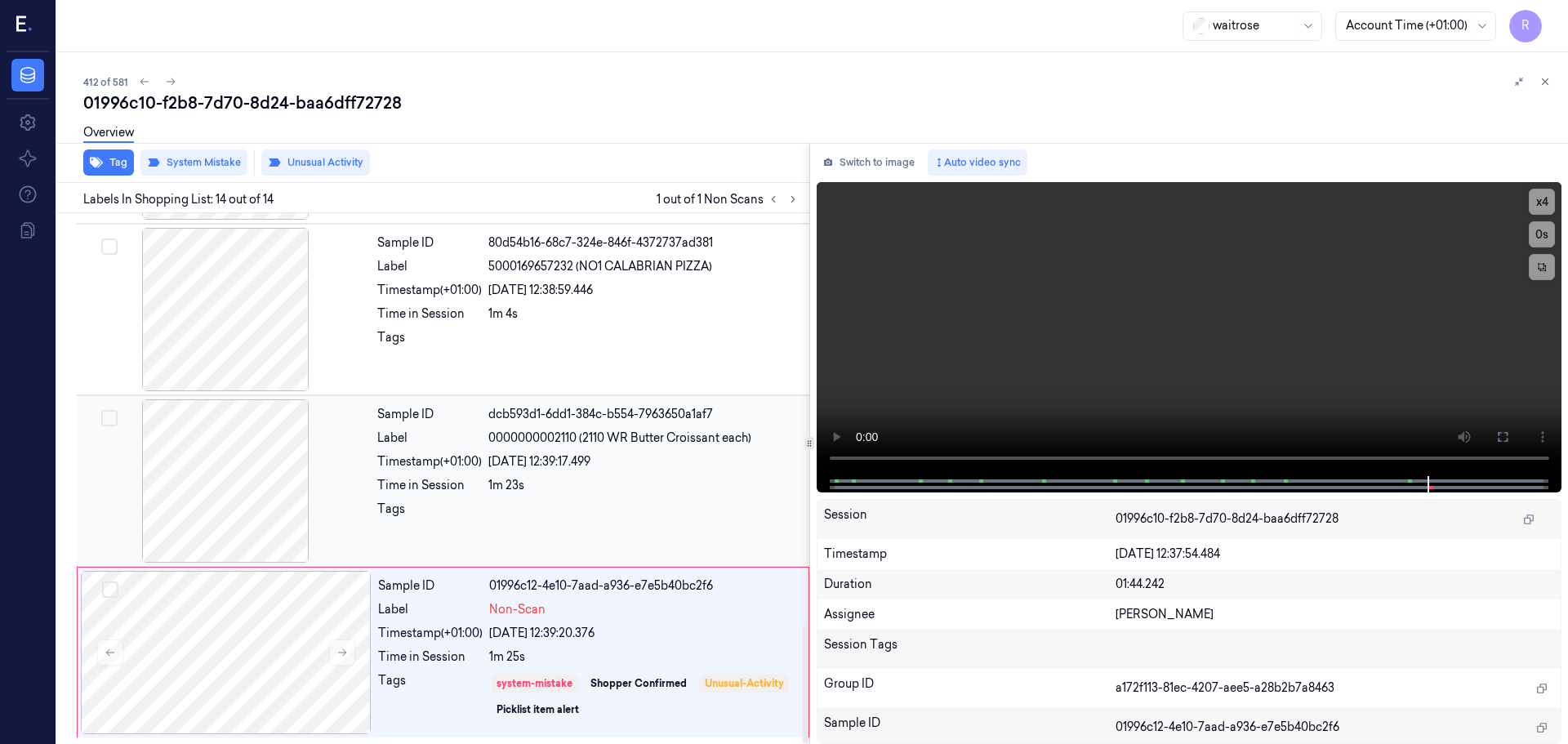
click at [242, 461] on div at bounding box center [225, 481] width 291 height 163
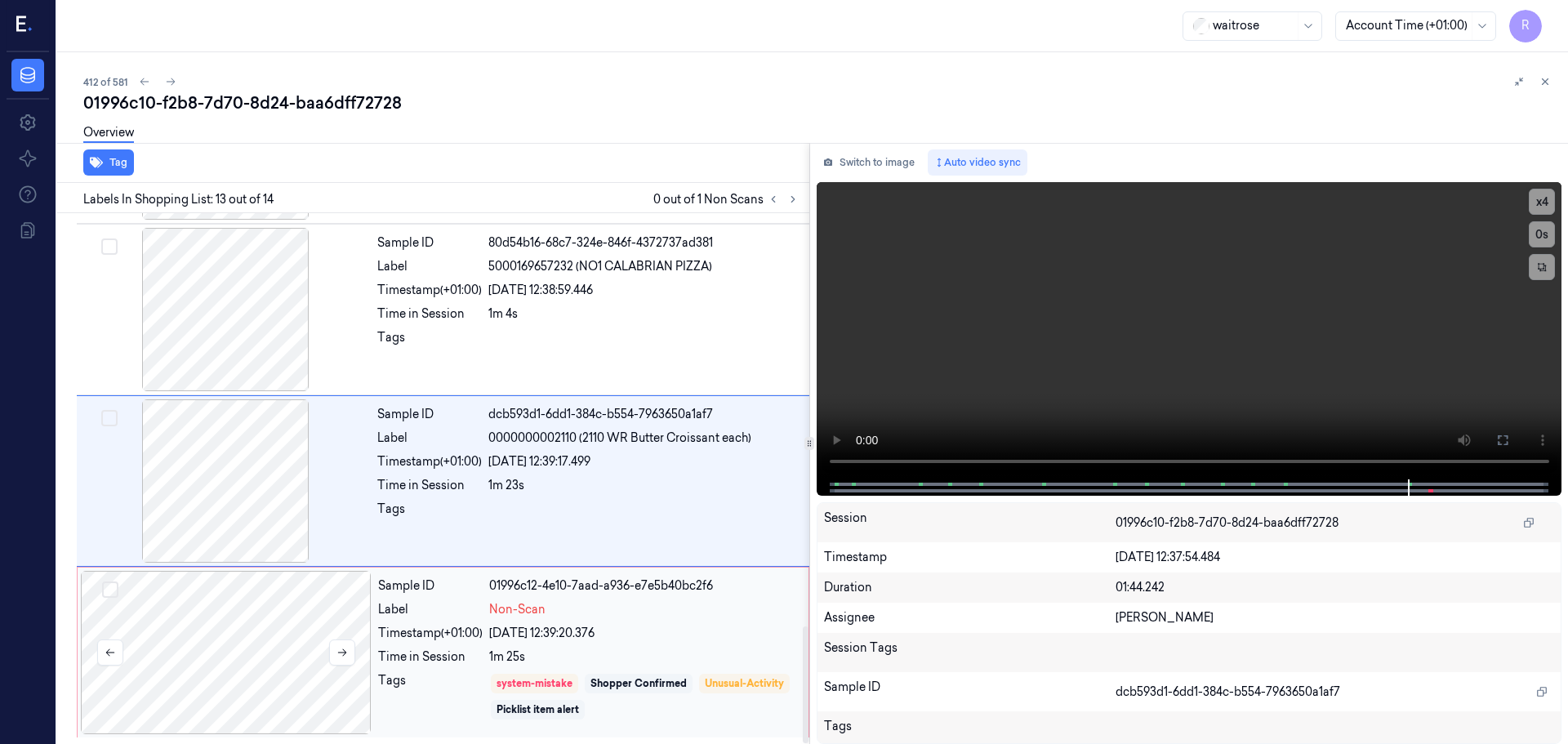
click at [319, 603] on div at bounding box center [226, 652] width 291 height 163
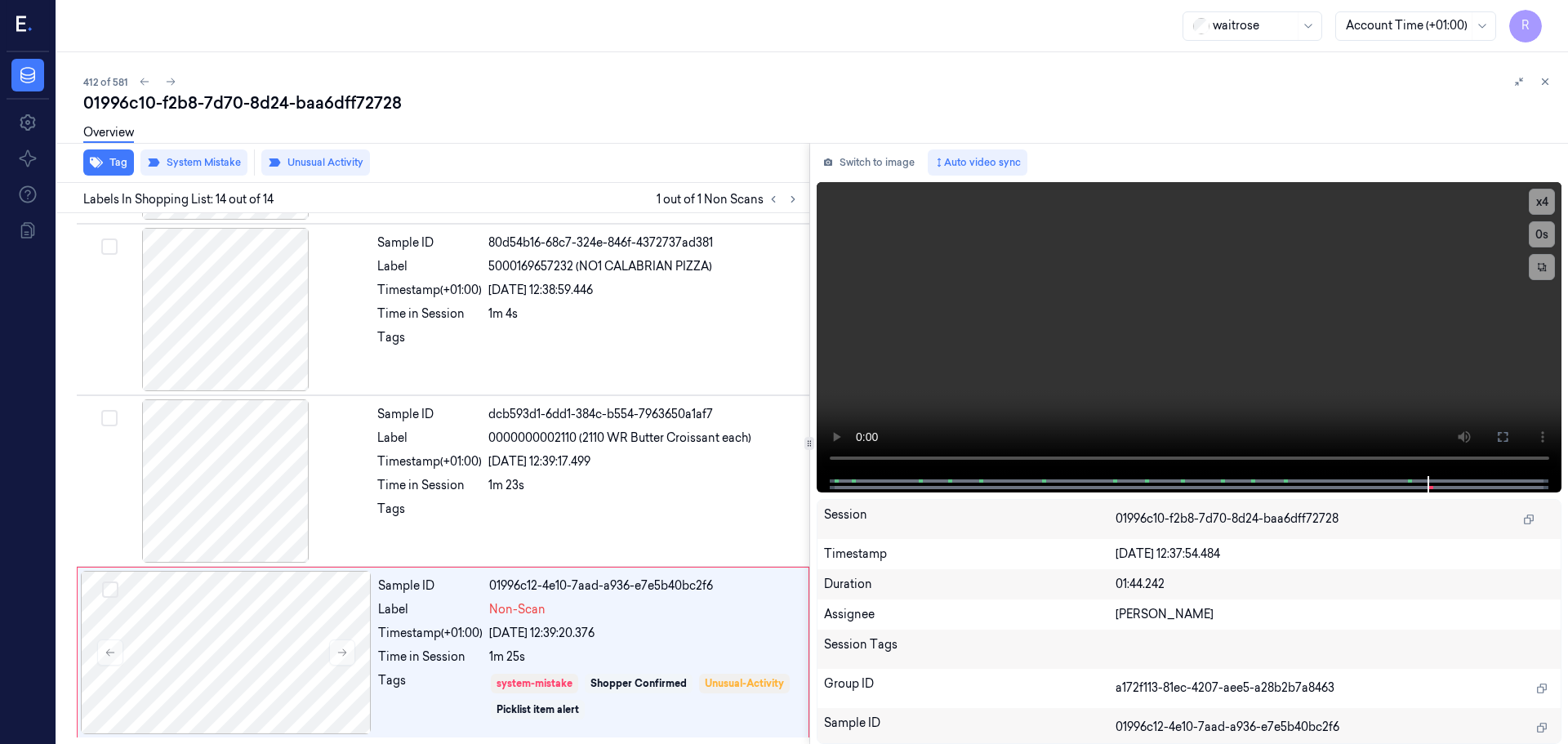
click at [1547, 82] on icon at bounding box center [1545, 81] width 11 height 11
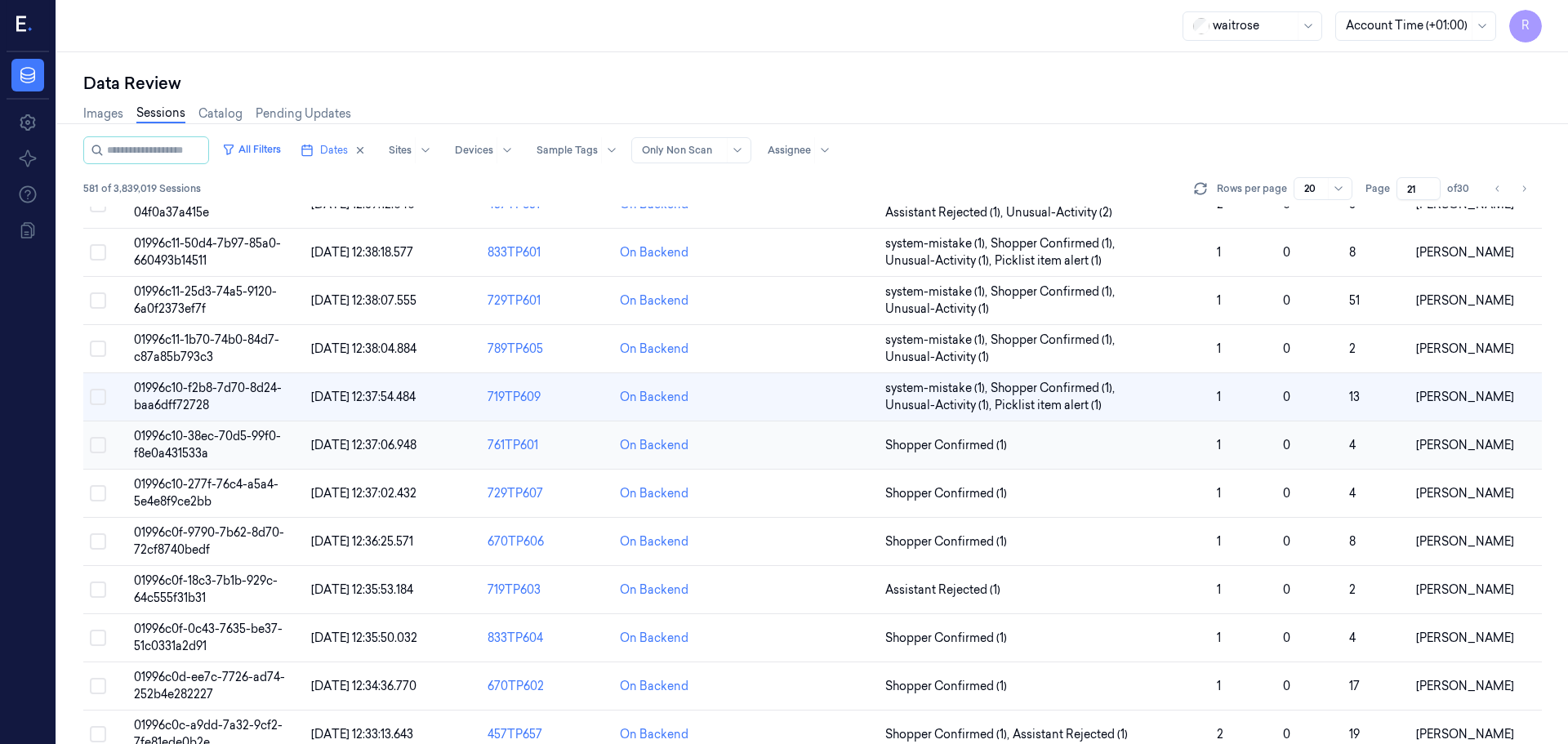
scroll to position [437, 0]
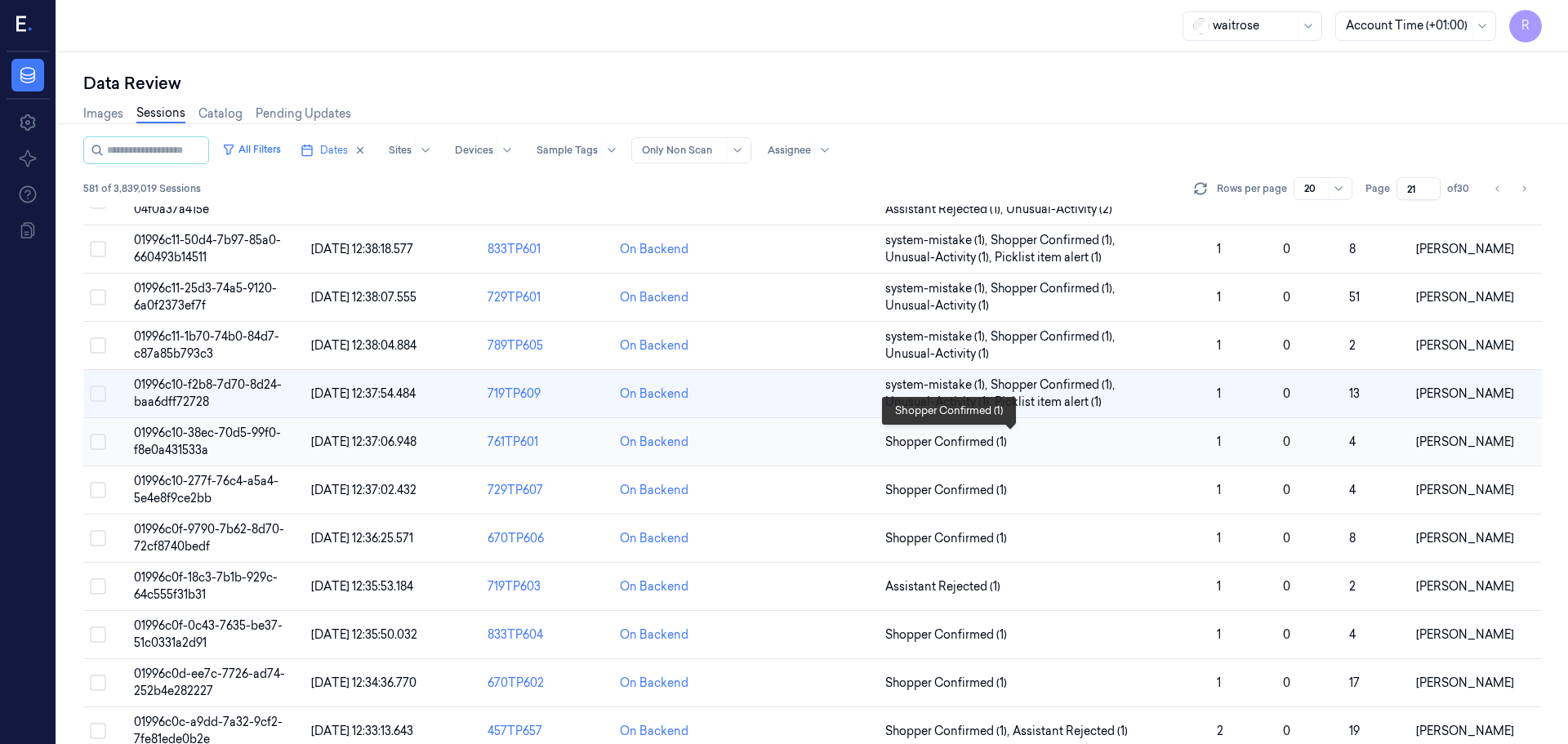
click at [1190, 445] on span "Shopper Confirmed (1)" at bounding box center [1044, 442] width 319 height 17
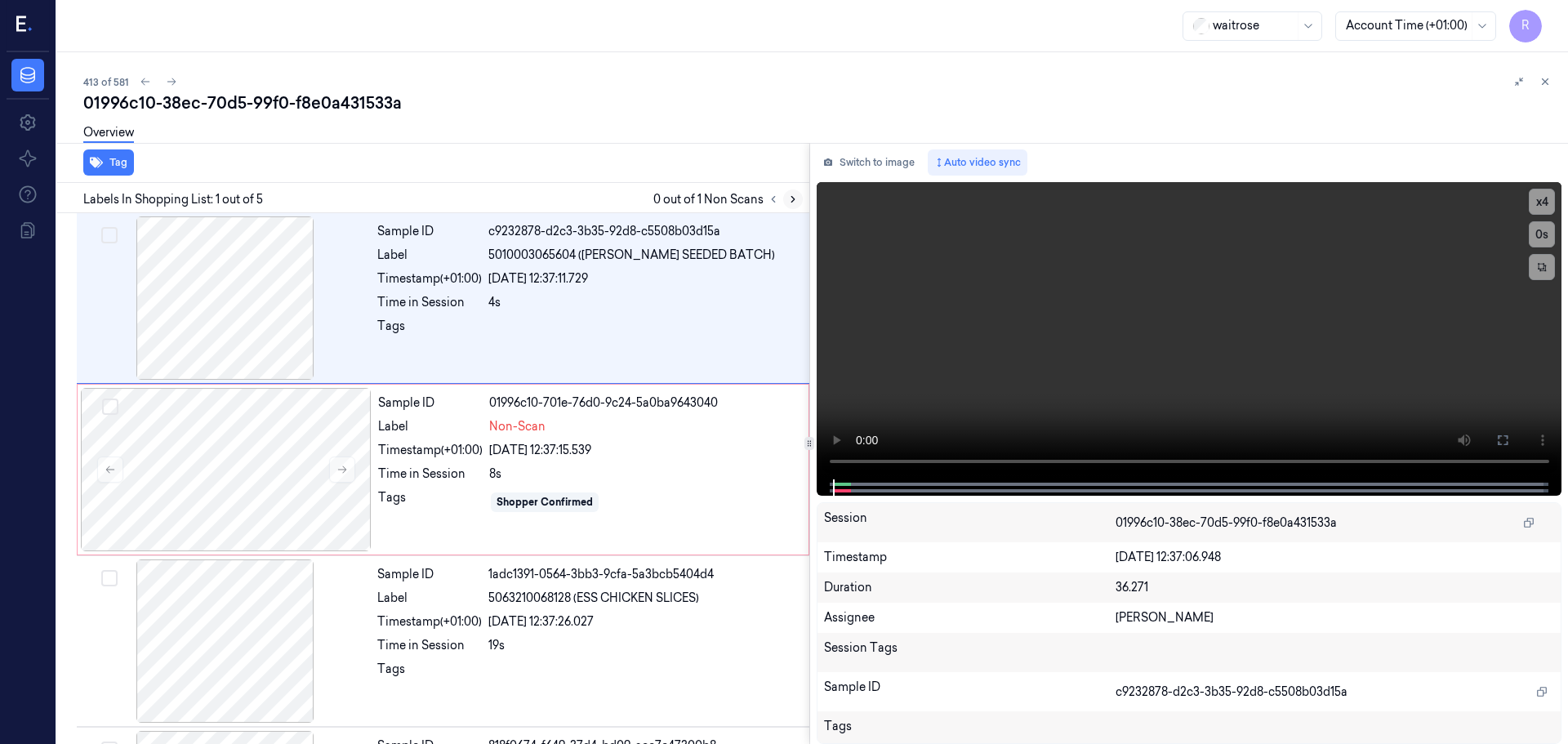
click at [794, 202] on icon at bounding box center [793, 199] width 11 height 11
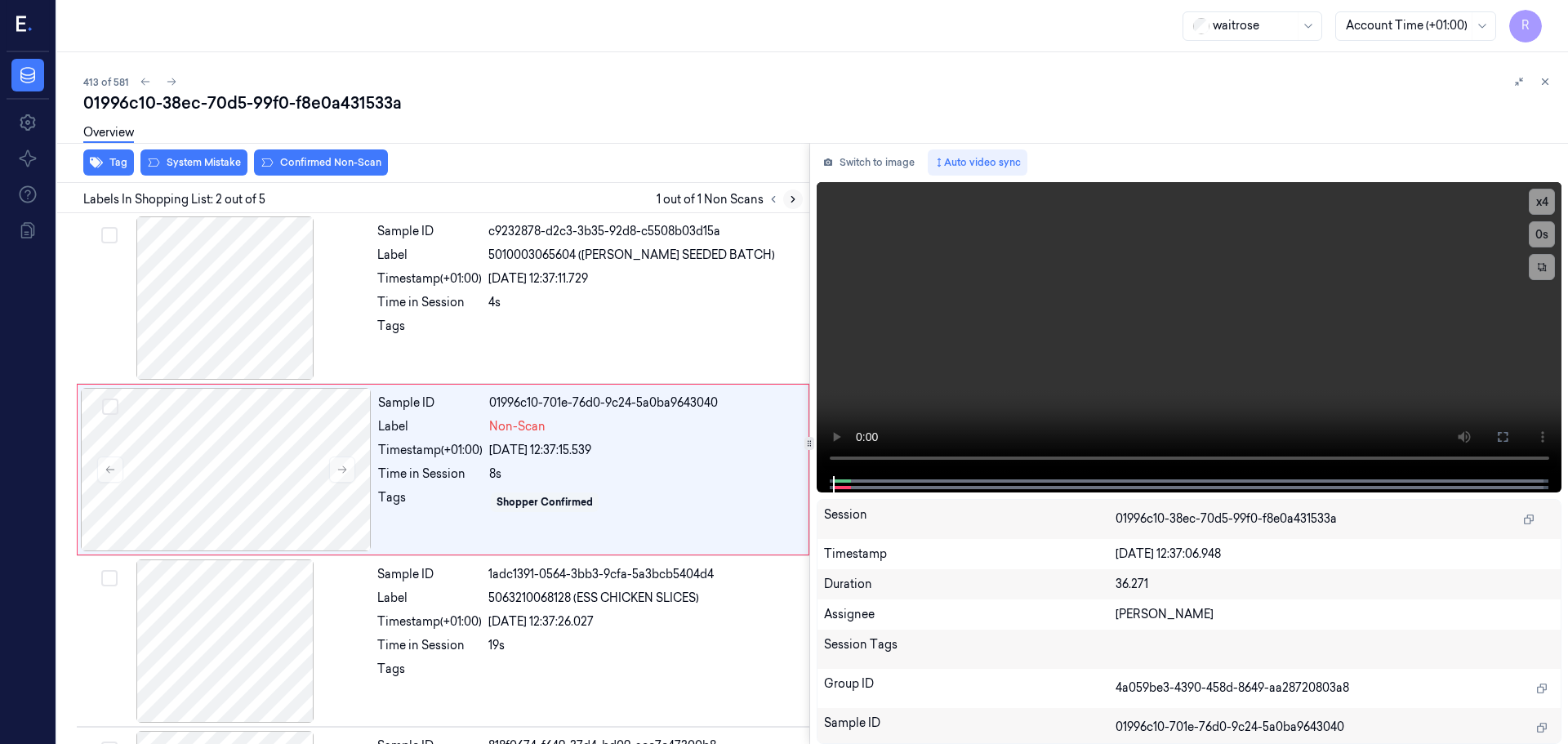
click at [794, 202] on icon at bounding box center [793, 199] width 11 height 11
click at [1540, 206] on button "x 4" at bounding box center [1542, 202] width 26 height 26
click at [1538, 203] on button "x 1" at bounding box center [1542, 202] width 26 height 26
click at [1537, 204] on button "x 2" at bounding box center [1542, 202] width 26 height 26
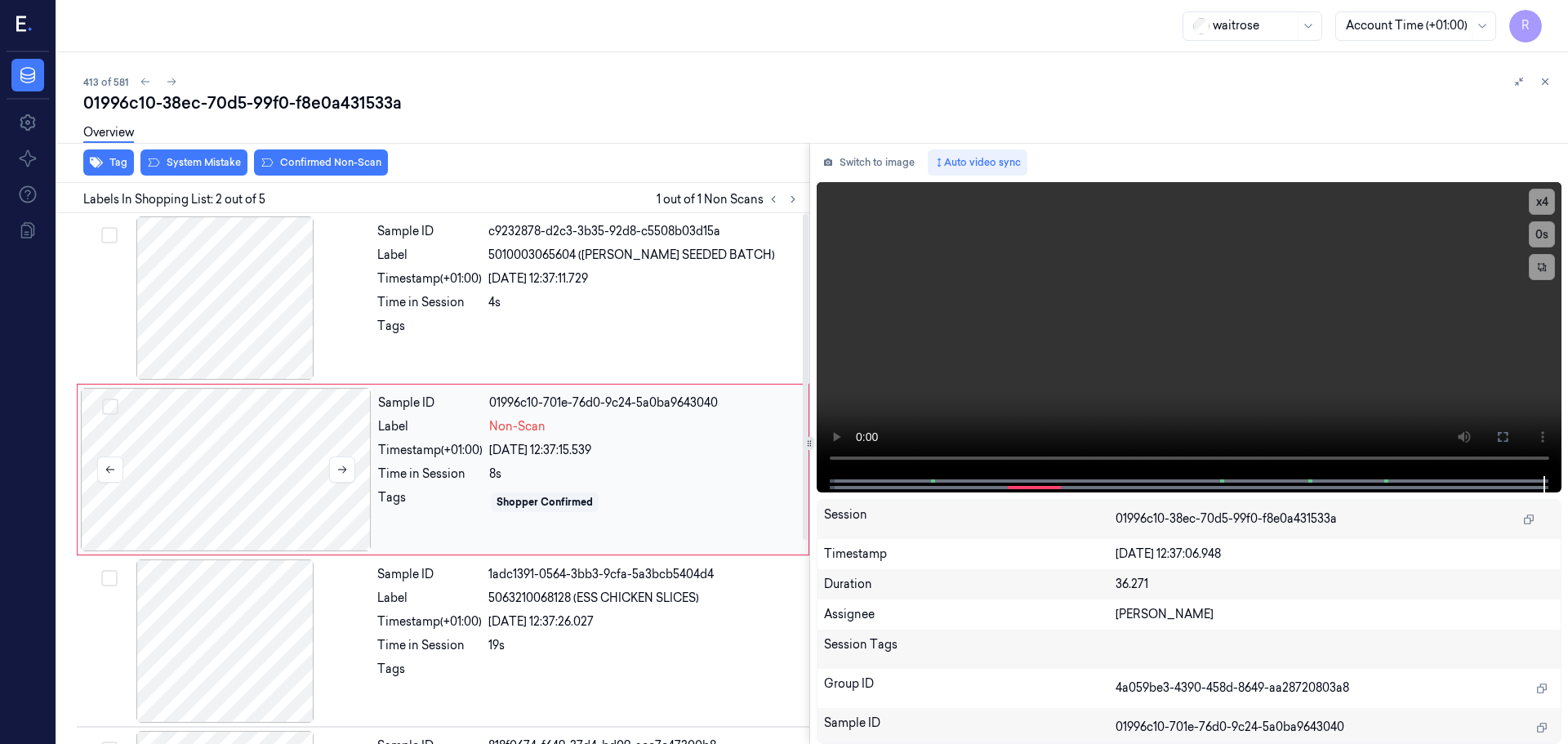
drag, startPoint x: 370, startPoint y: 451, endPoint x: 346, endPoint y: 461, distance: 26.0
click at [369, 453] on div at bounding box center [226, 469] width 291 height 163
click at [800, 205] on button at bounding box center [793, 199] width 20 height 20
click at [797, 197] on icon at bounding box center [793, 199] width 11 height 11
click at [779, 198] on button at bounding box center [773, 199] width 20 height 20
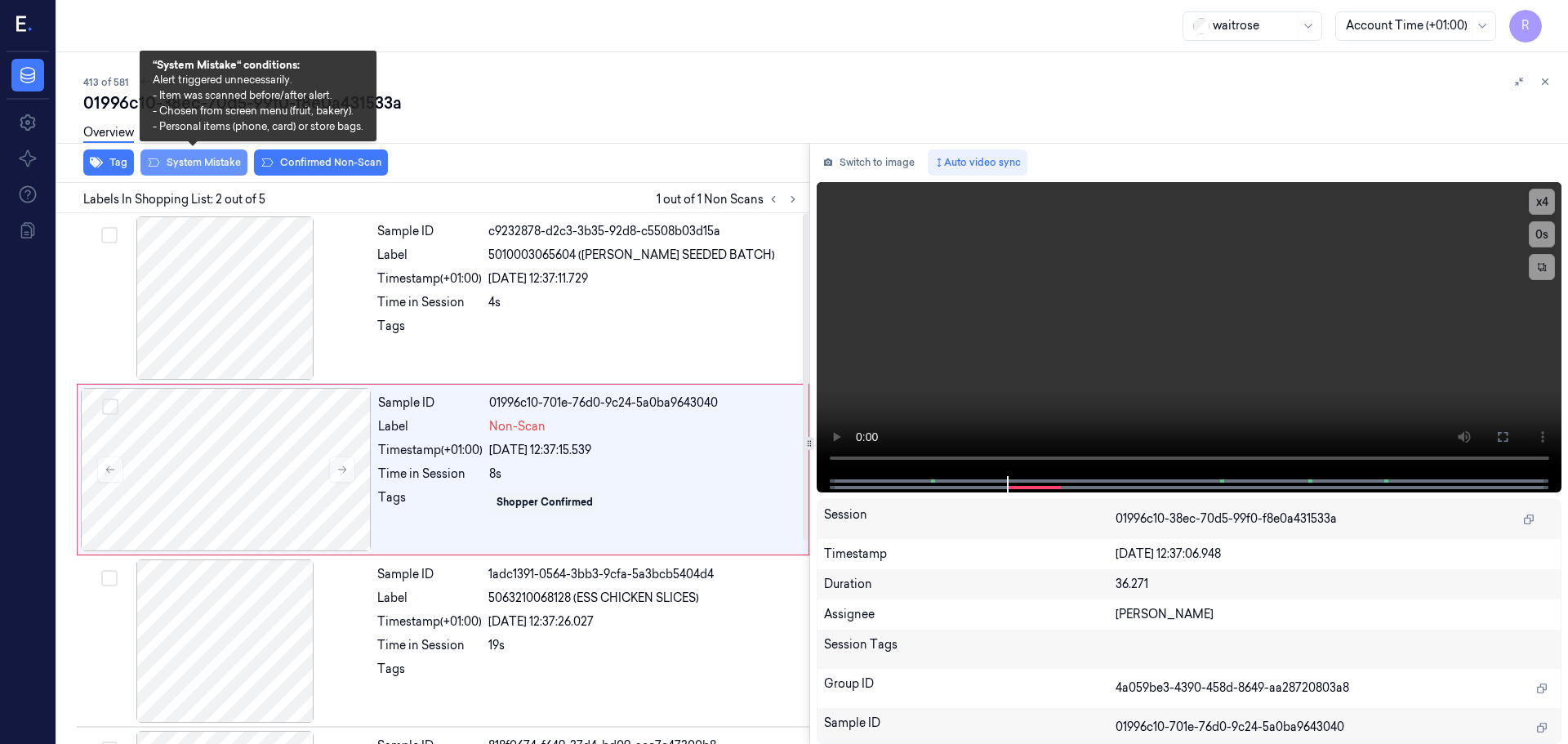
click at [205, 159] on button "System Mistake" at bounding box center [194, 162] width 107 height 26
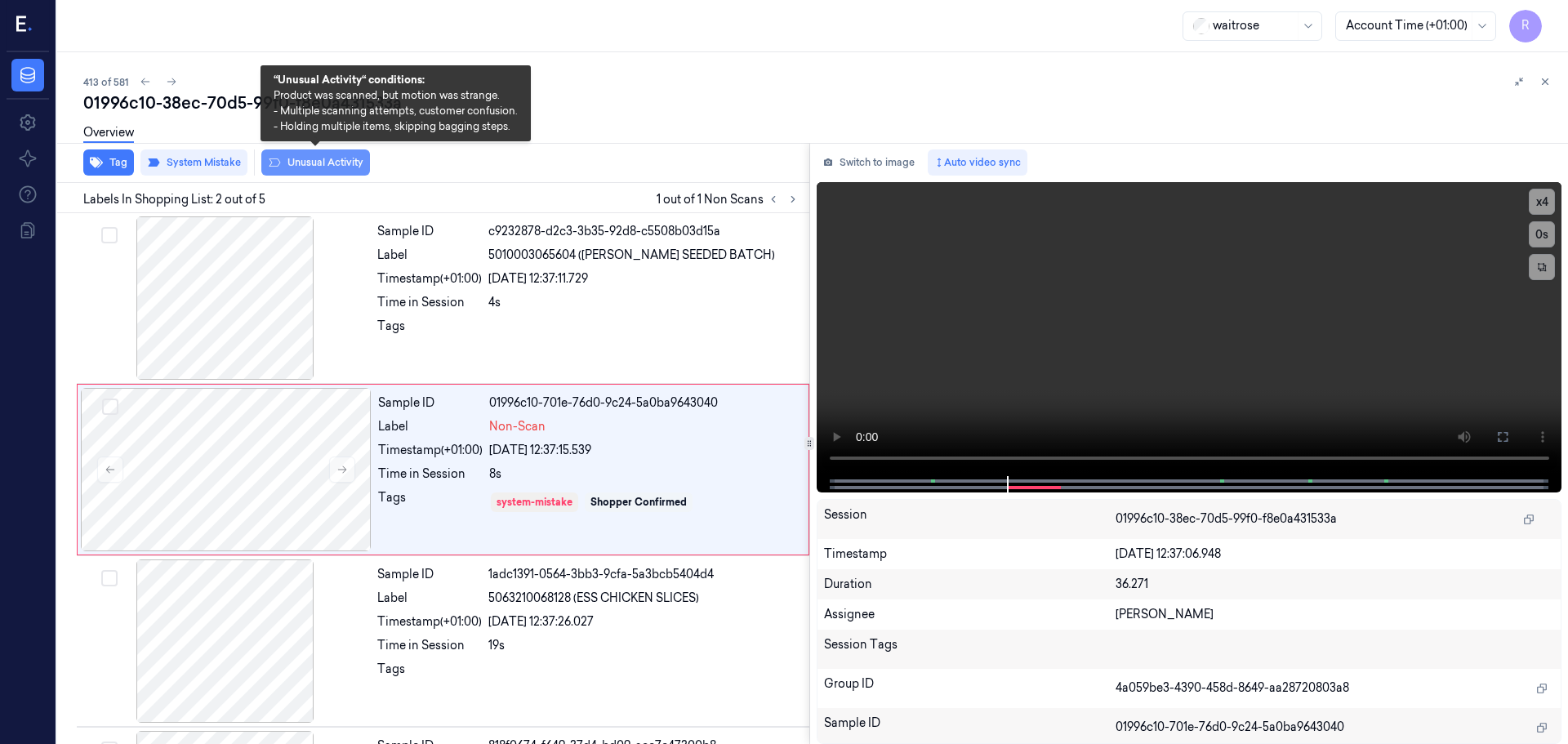
click at [303, 162] on button "Unusual Activity" at bounding box center [316, 162] width 109 height 26
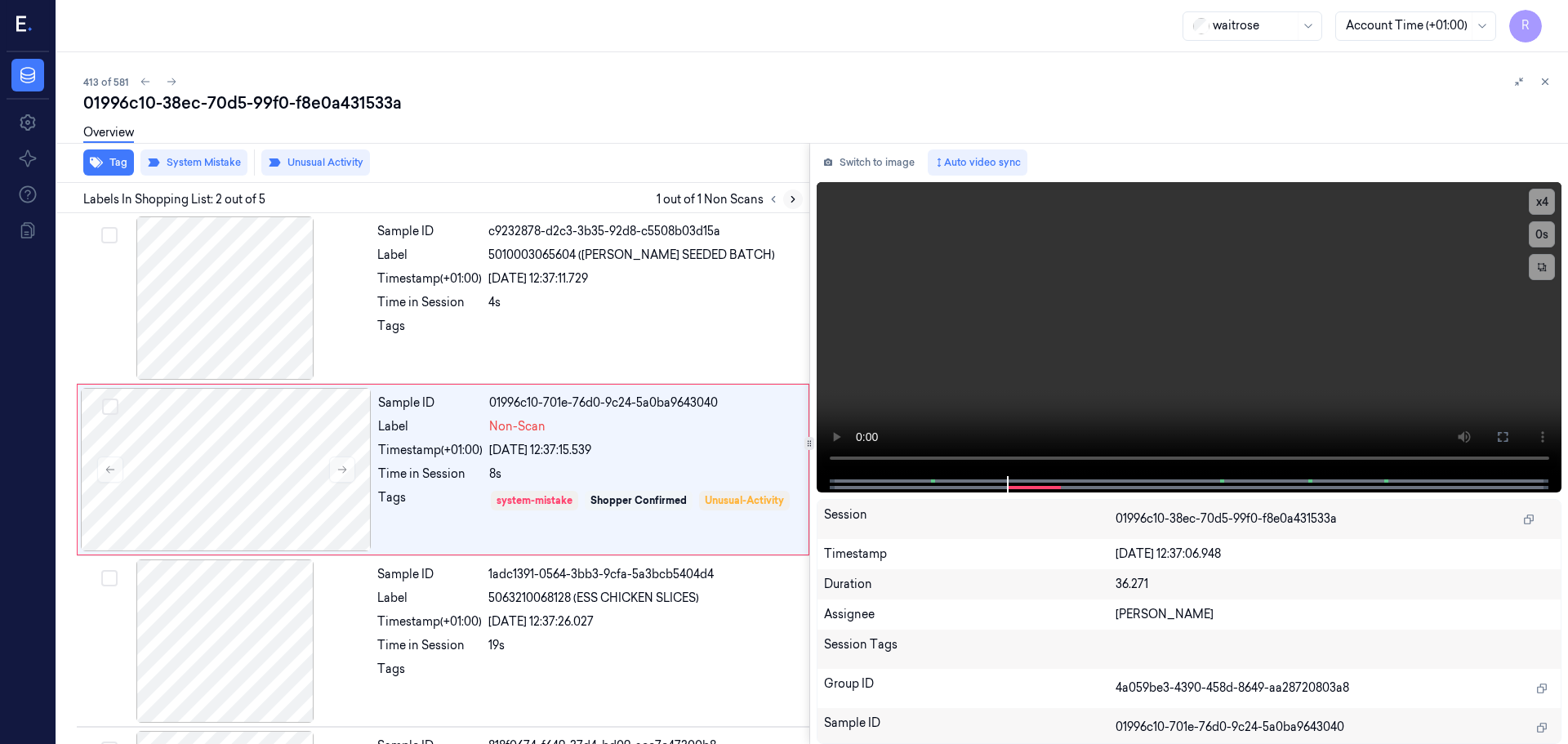
click at [783, 201] on button at bounding box center [793, 199] width 20 height 20
click at [768, 202] on icon at bounding box center [773, 199] width 11 height 11
click at [1539, 83] on button at bounding box center [1545, 81] width 20 height 20
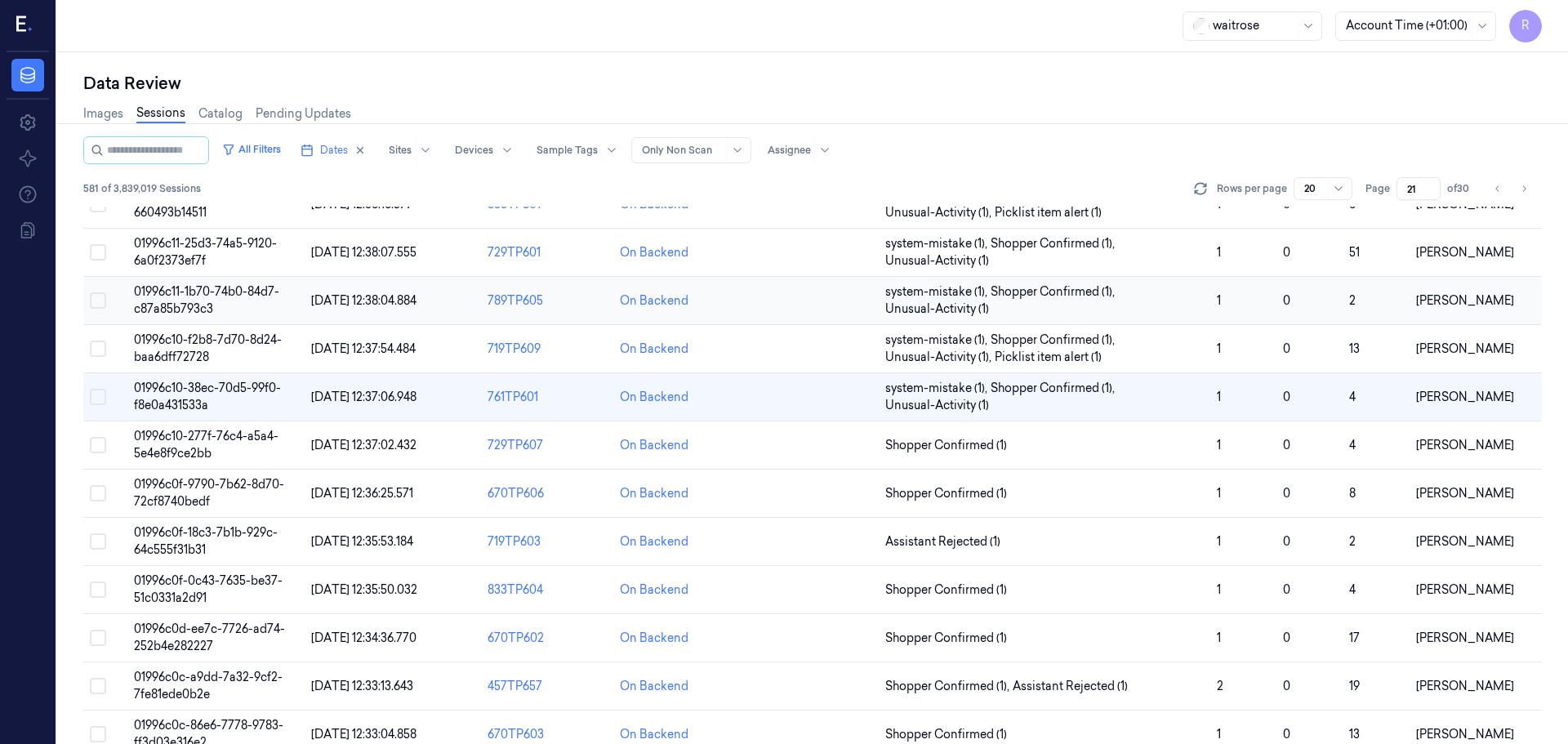
scroll to position [508, 0]
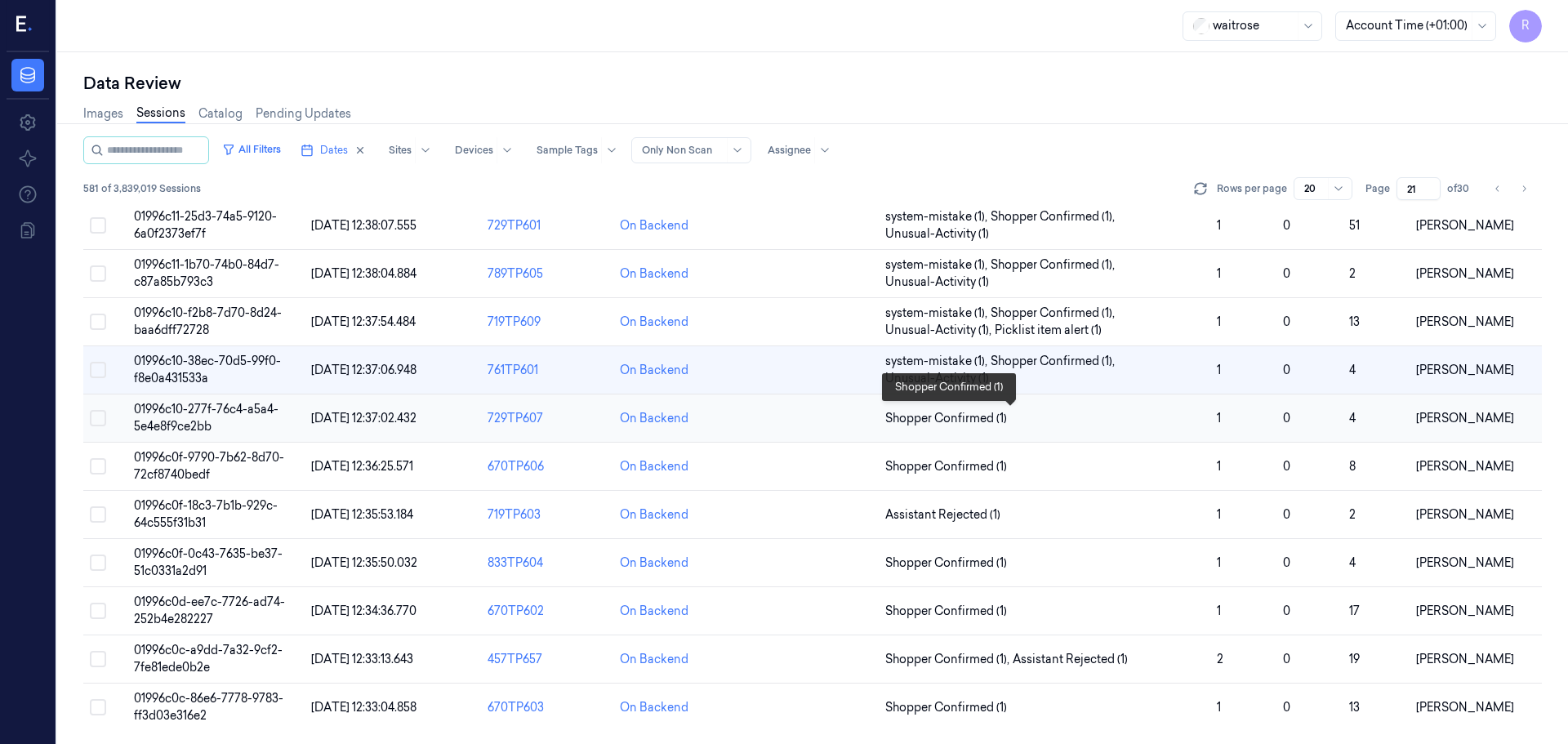
click at [1117, 426] on span "Shopper Confirmed (1)" at bounding box center [1044, 419] width 319 height 17
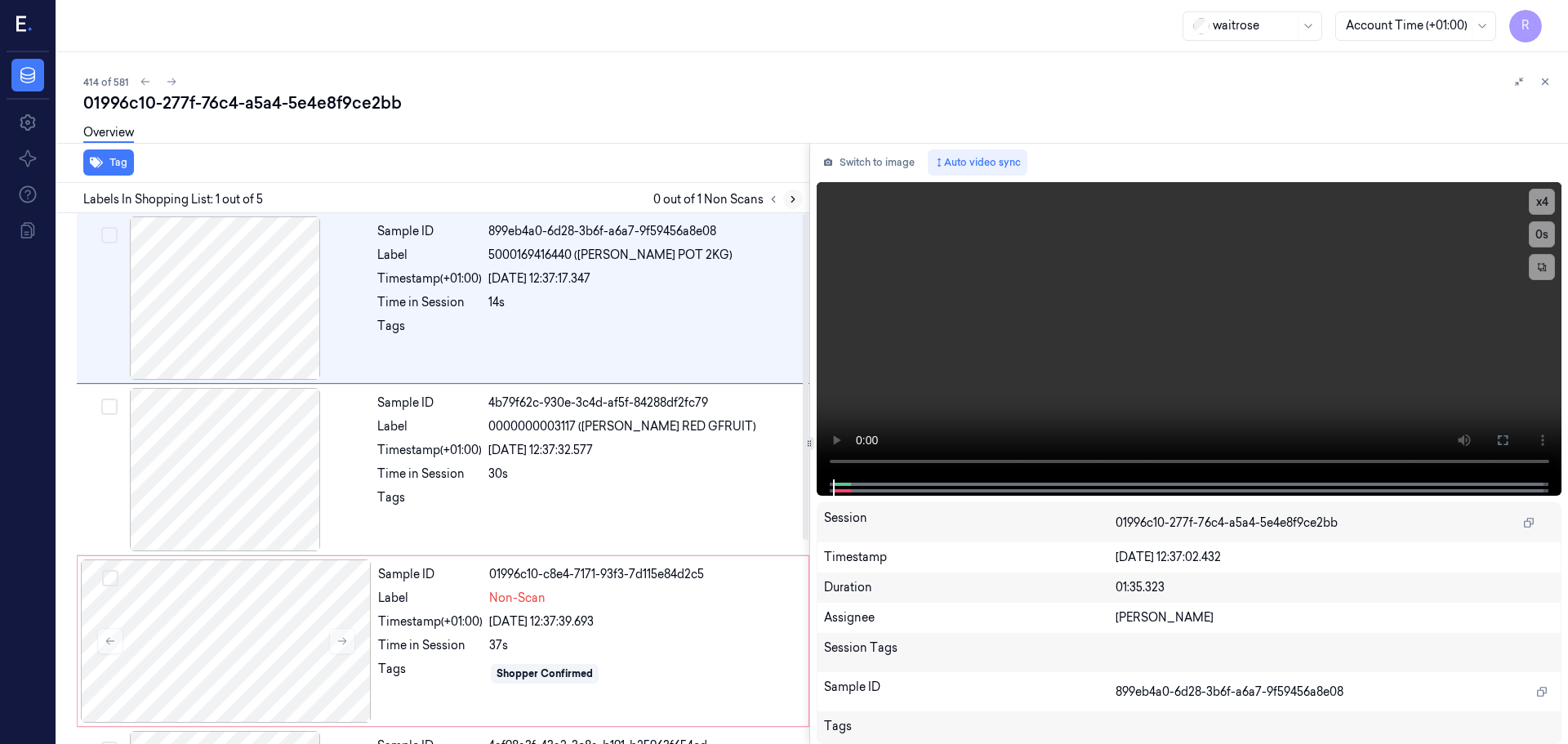
drag, startPoint x: 803, startPoint y: 202, endPoint x: 789, endPoint y: 204, distance: 14.1
click at [798, 204] on div "Labels In Shopping List: 1 out of 5 0 out of 1 Non Scans" at bounding box center [430, 198] width 759 height 30
drag, startPoint x: 789, startPoint y: 204, endPoint x: 800, endPoint y: 205, distance: 11.0
click at [794, 206] on button at bounding box center [793, 199] width 20 height 20
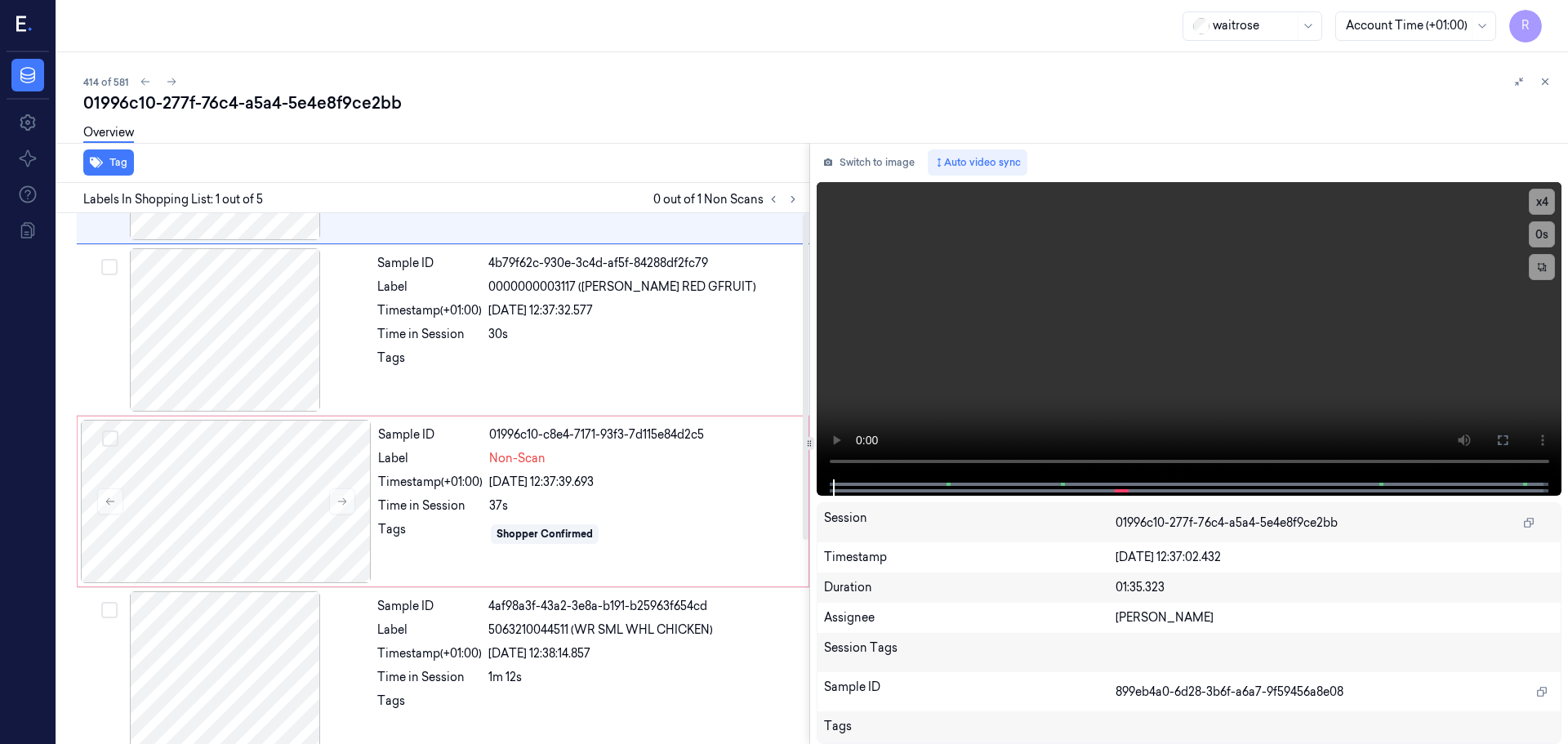
click at [800, 205] on div at bounding box center [782, 199] width 39 height 20
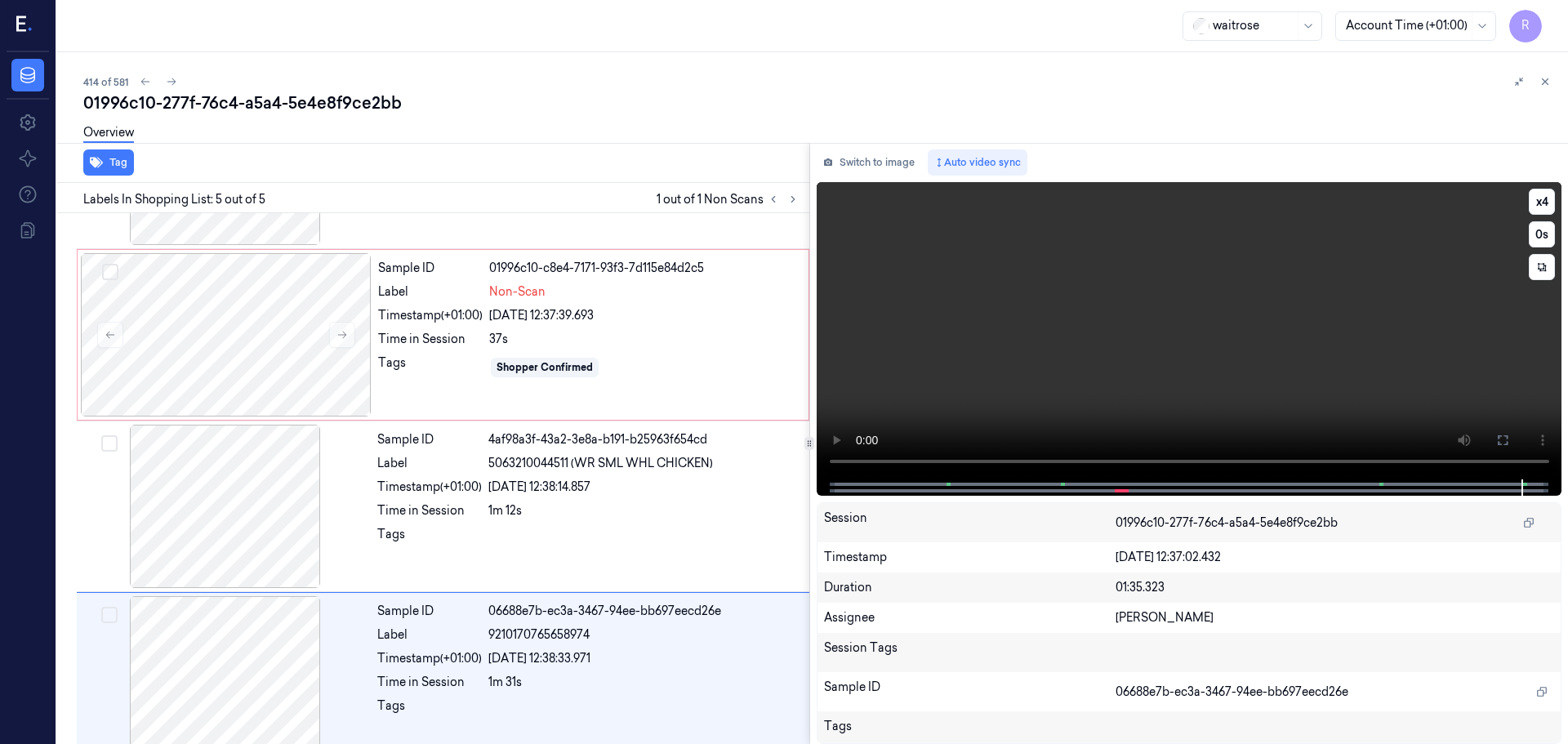
scroll to position [331, 0]
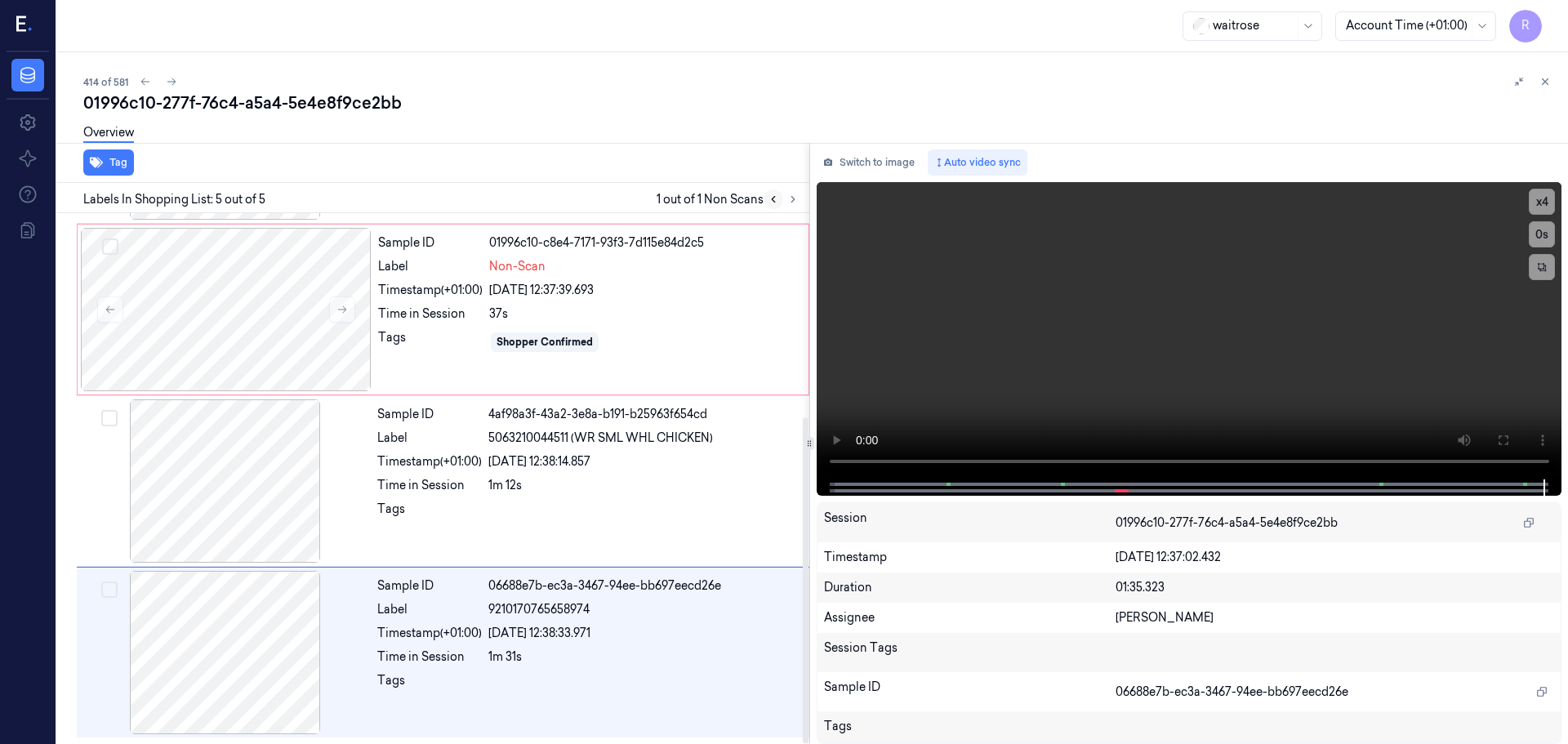
click at [773, 200] on icon at bounding box center [774, 199] width 3 height 6
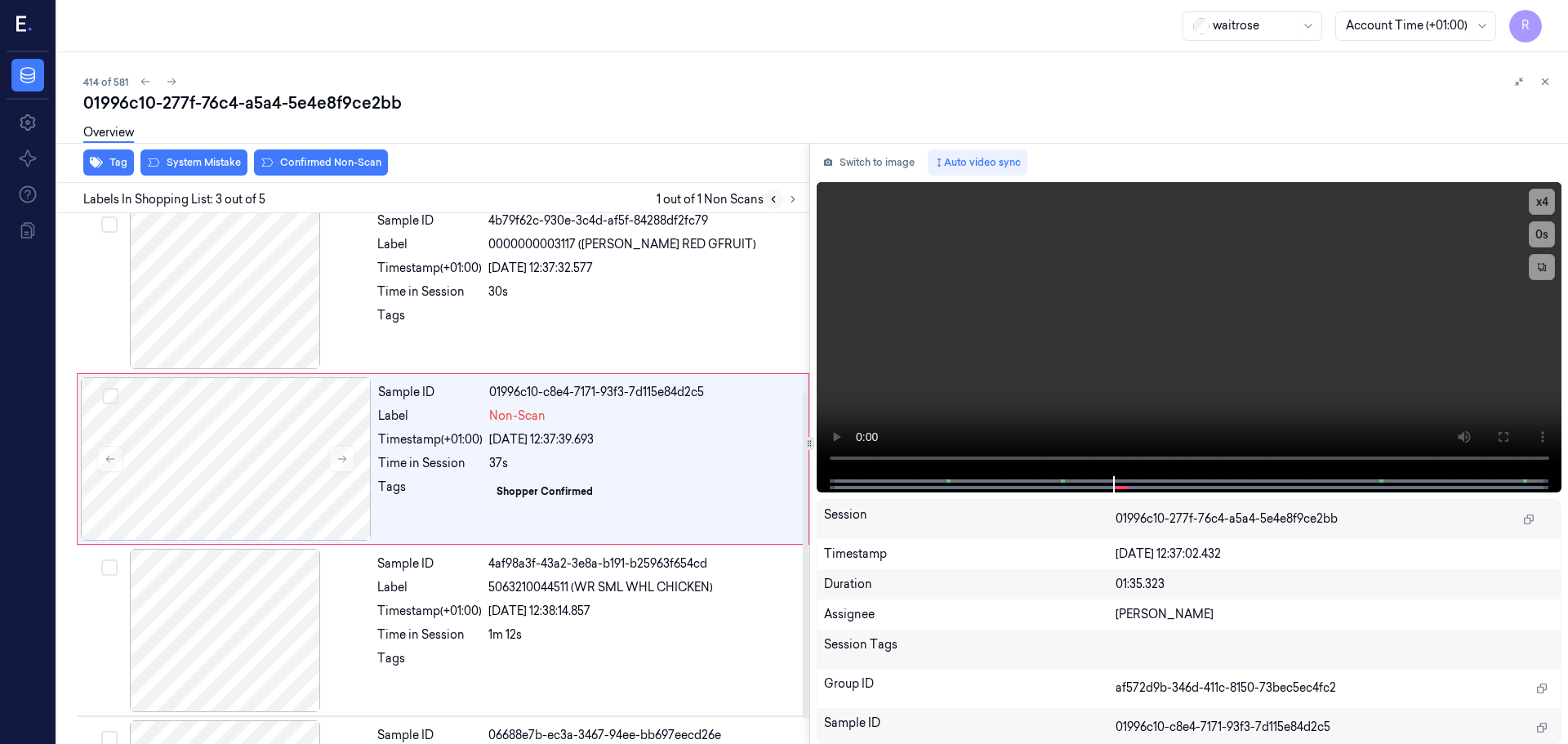
click at [773, 200] on icon at bounding box center [774, 199] width 3 height 6
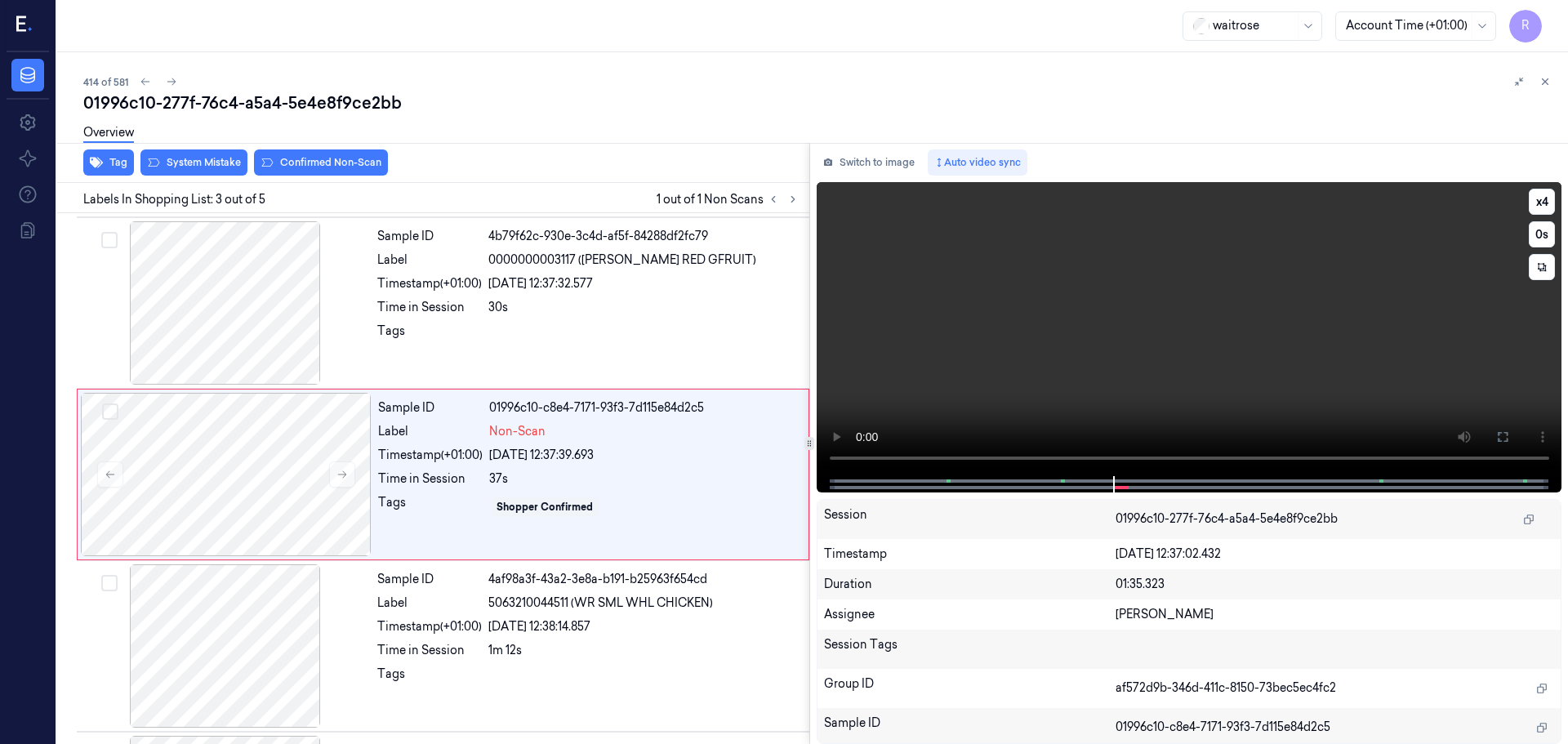
scroll to position [162, 0]
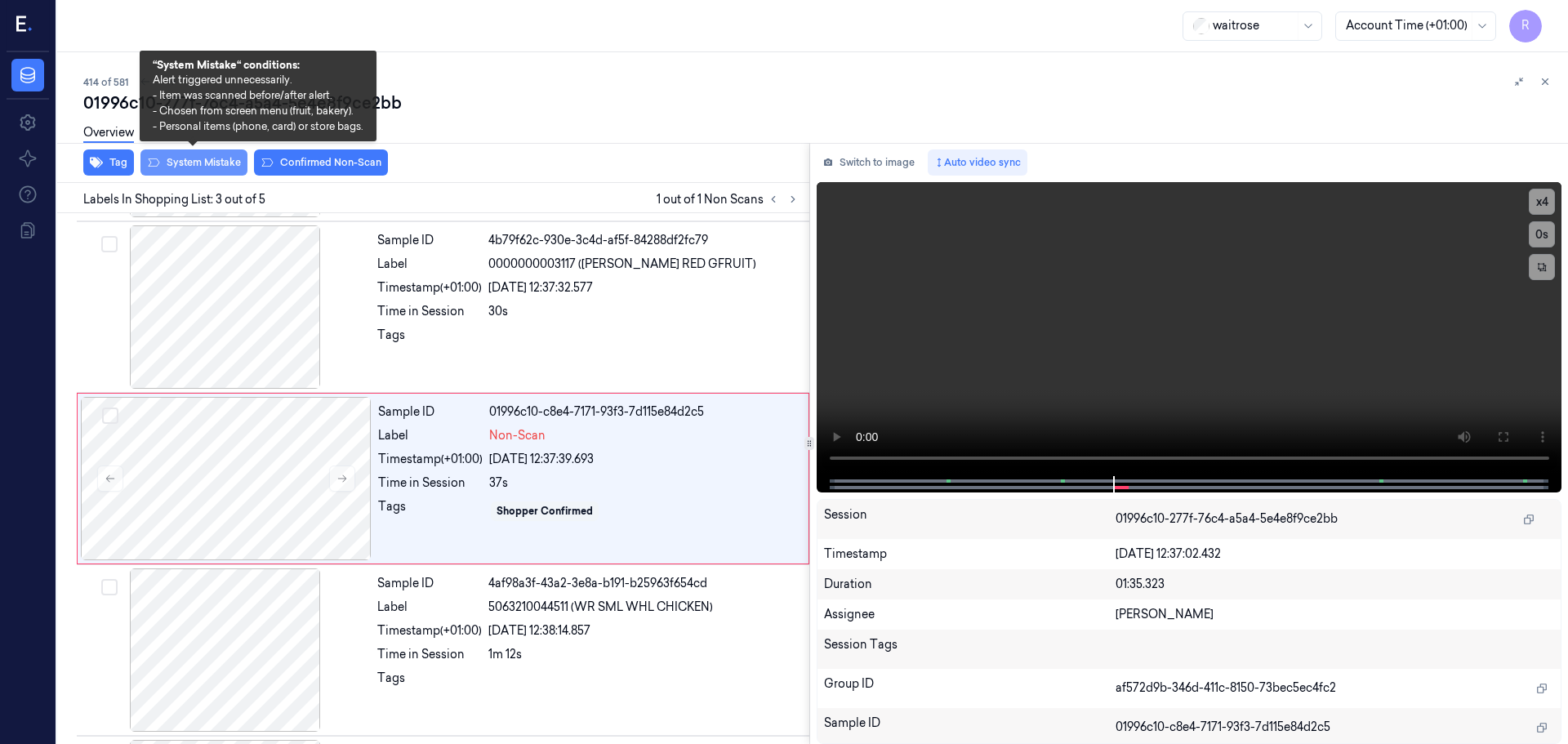
click at [200, 167] on button "System Mistake" at bounding box center [194, 162] width 107 height 26
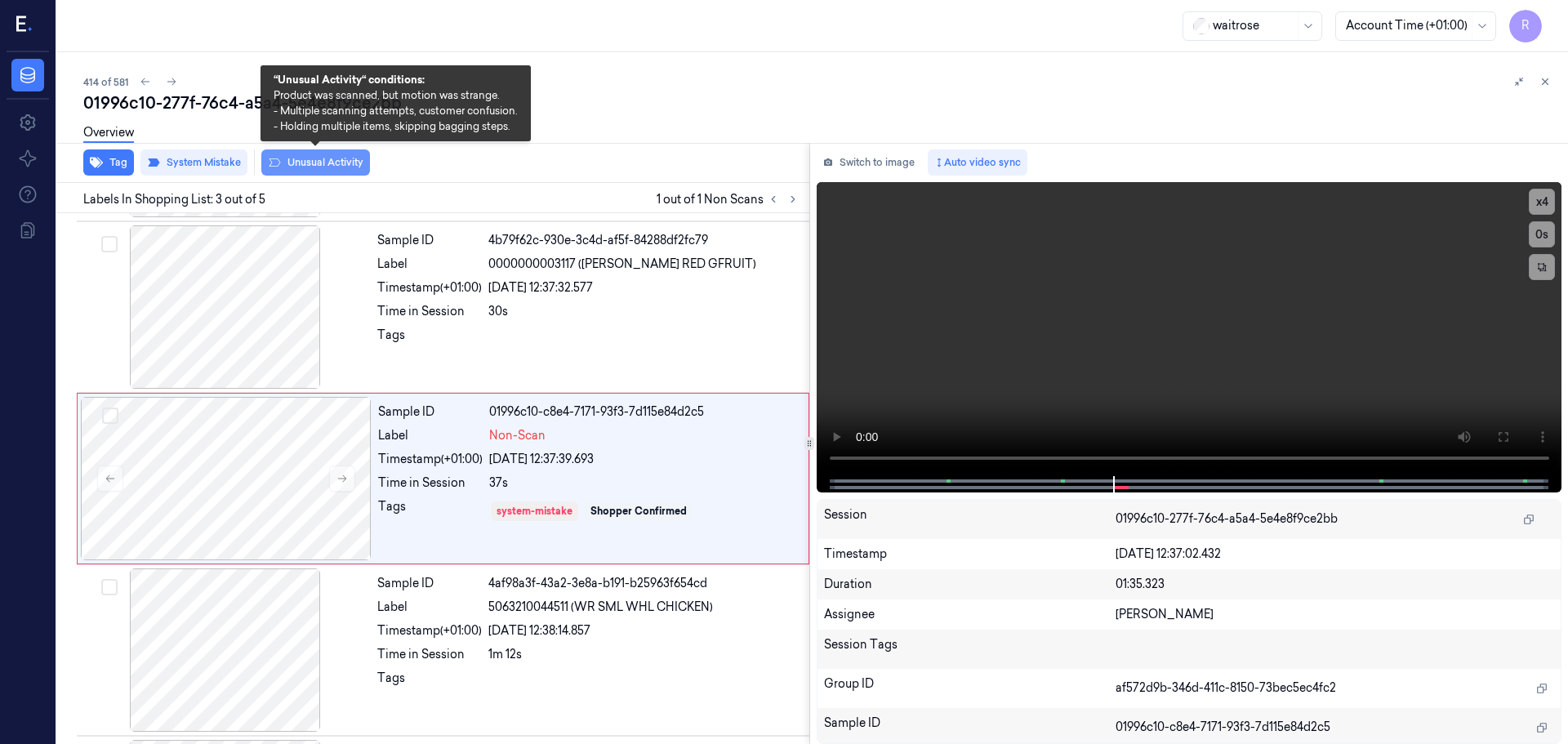
click at [284, 162] on button "Unusual Activity" at bounding box center [316, 162] width 109 height 26
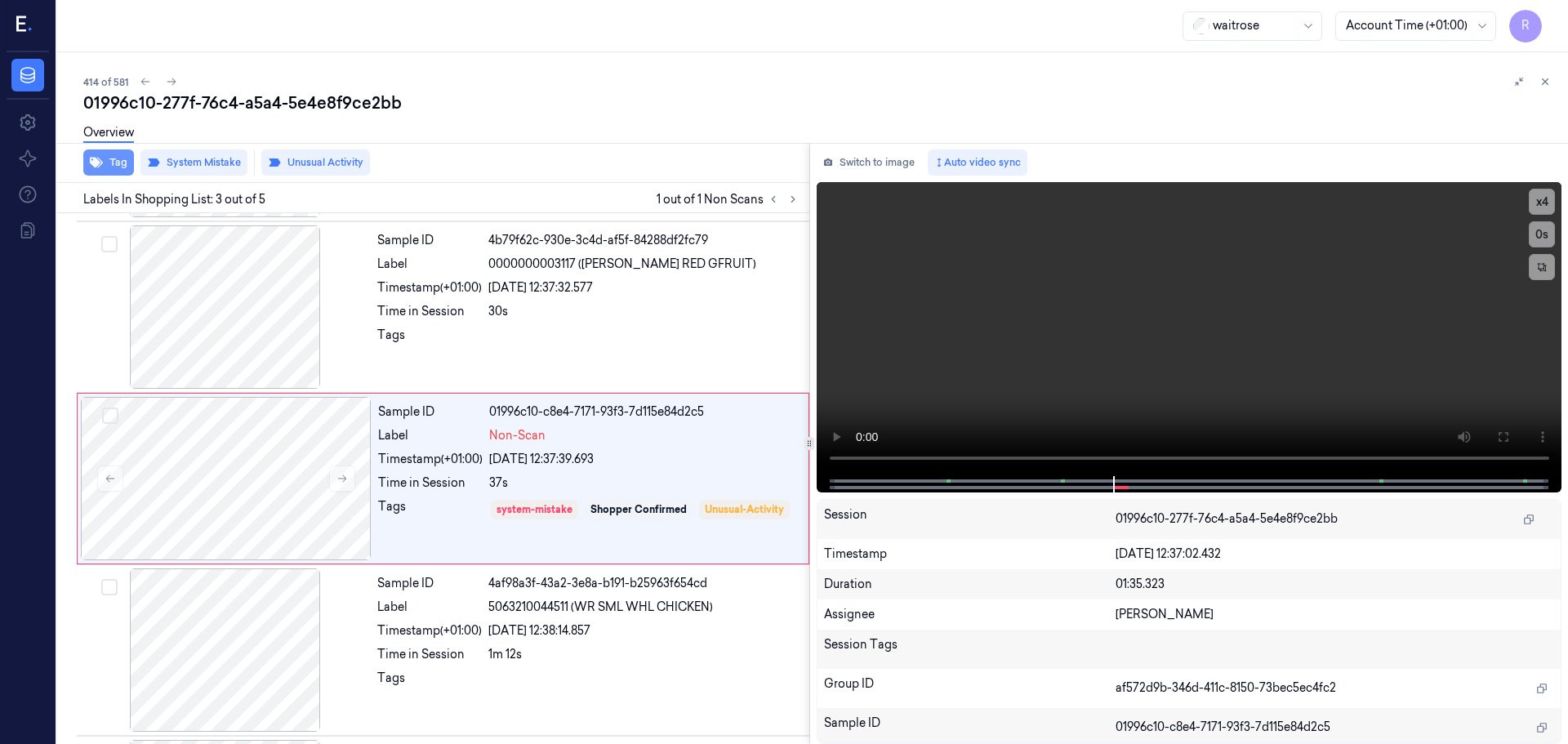
click at [97, 166] on icon "button" at bounding box center [96, 163] width 13 height 10
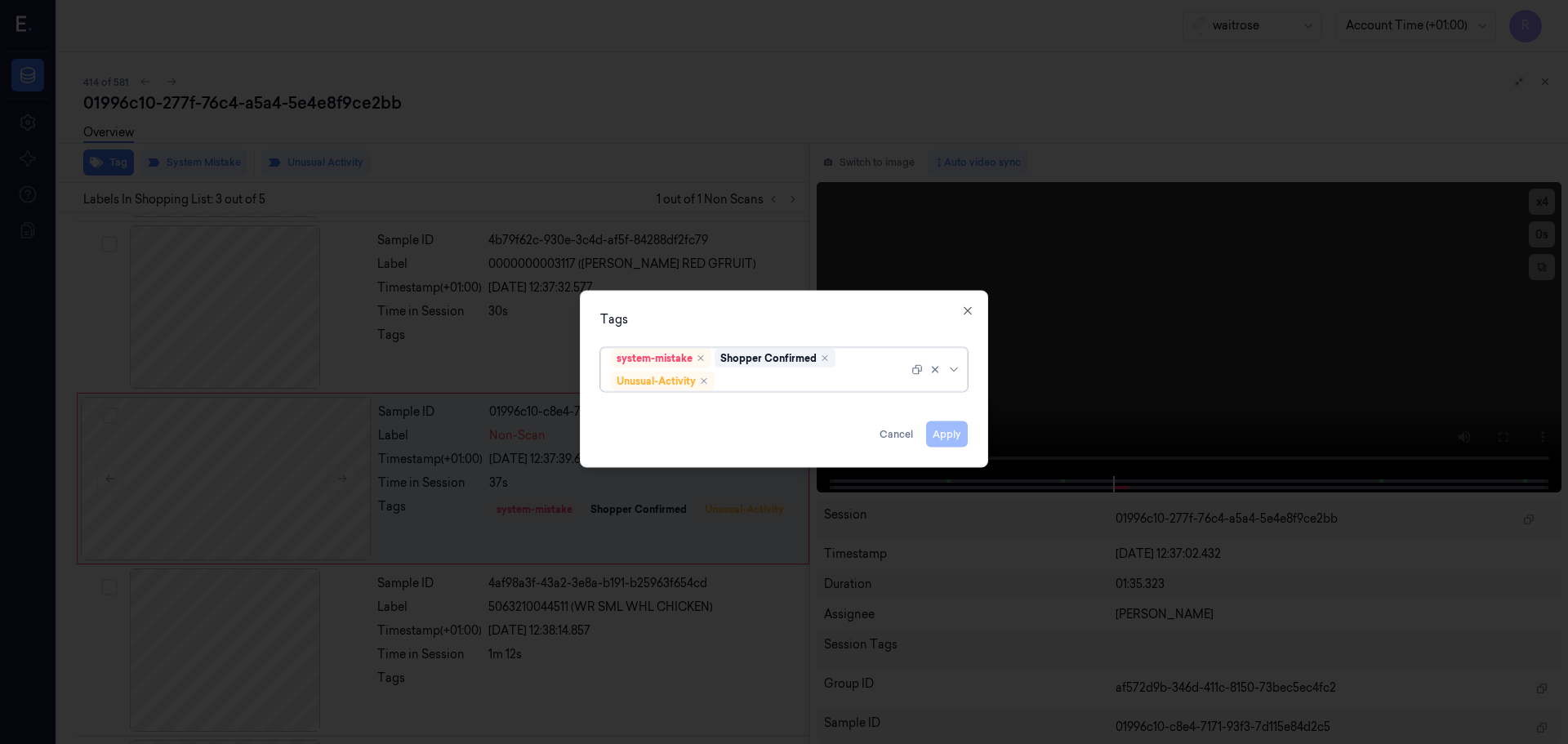
drag, startPoint x: 952, startPoint y: 372, endPoint x: 936, endPoint y: 386, distance: 21.3
click at [952, 371] on icon at bounding box center [953, 369] width 13 height 13
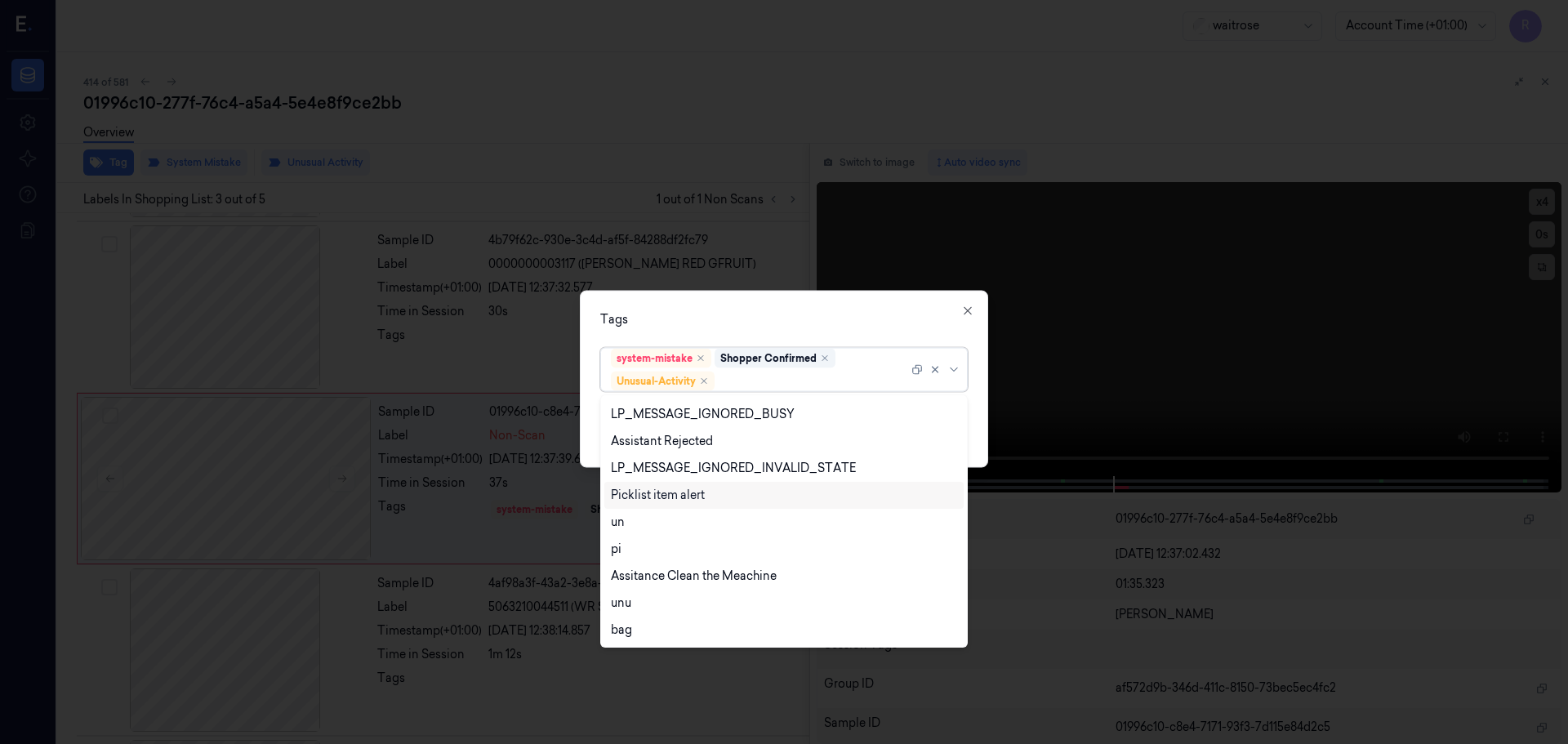
click at [635, 500] on div "Picklist item alert" at bounding box center [658, 495] width 94 height 17
click at [615, 316] on div "Tags" at bounding box center [784, 318] width 368 height 17
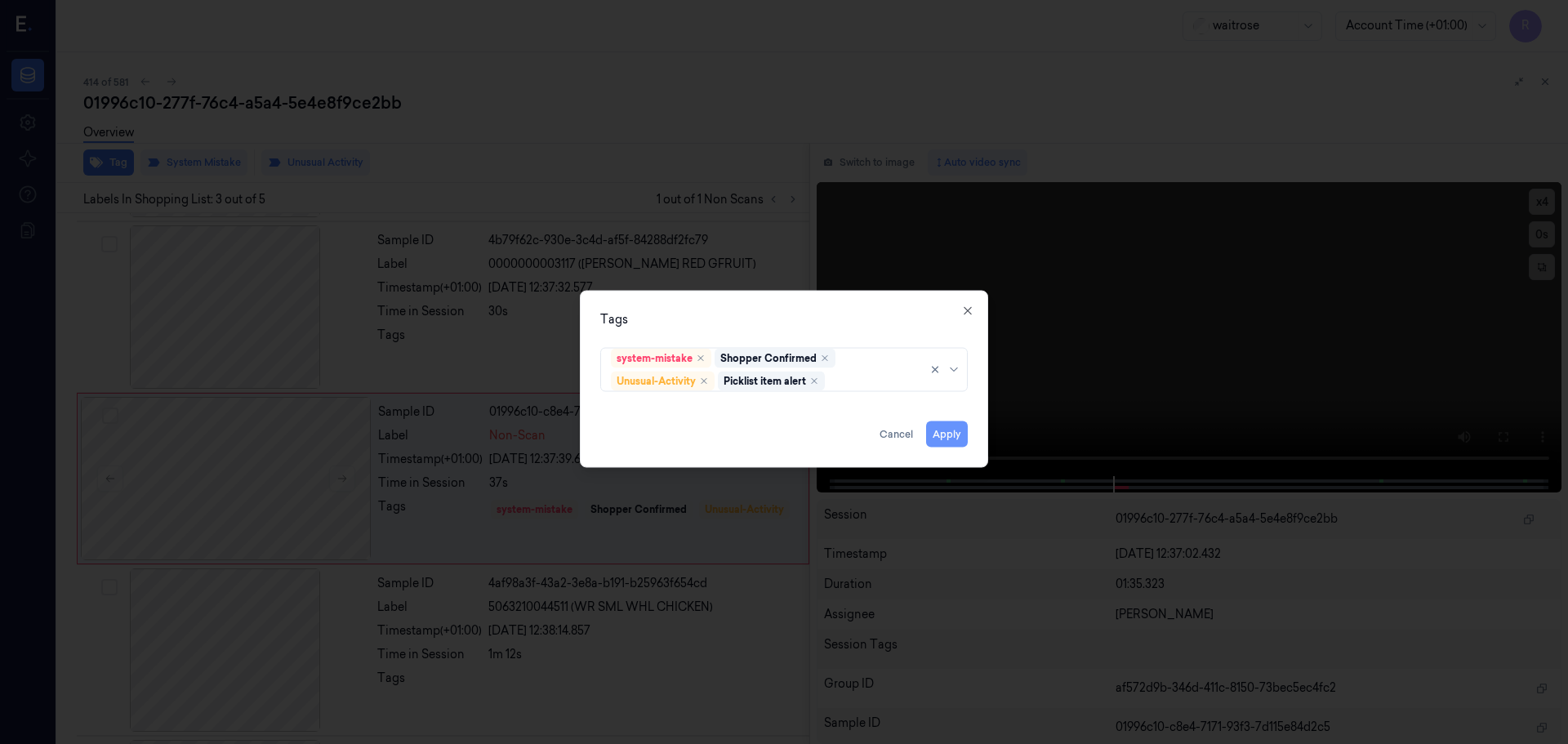
click at [949, 434] on button "Apply" at bounding box center [947, 433] width 41 height 26
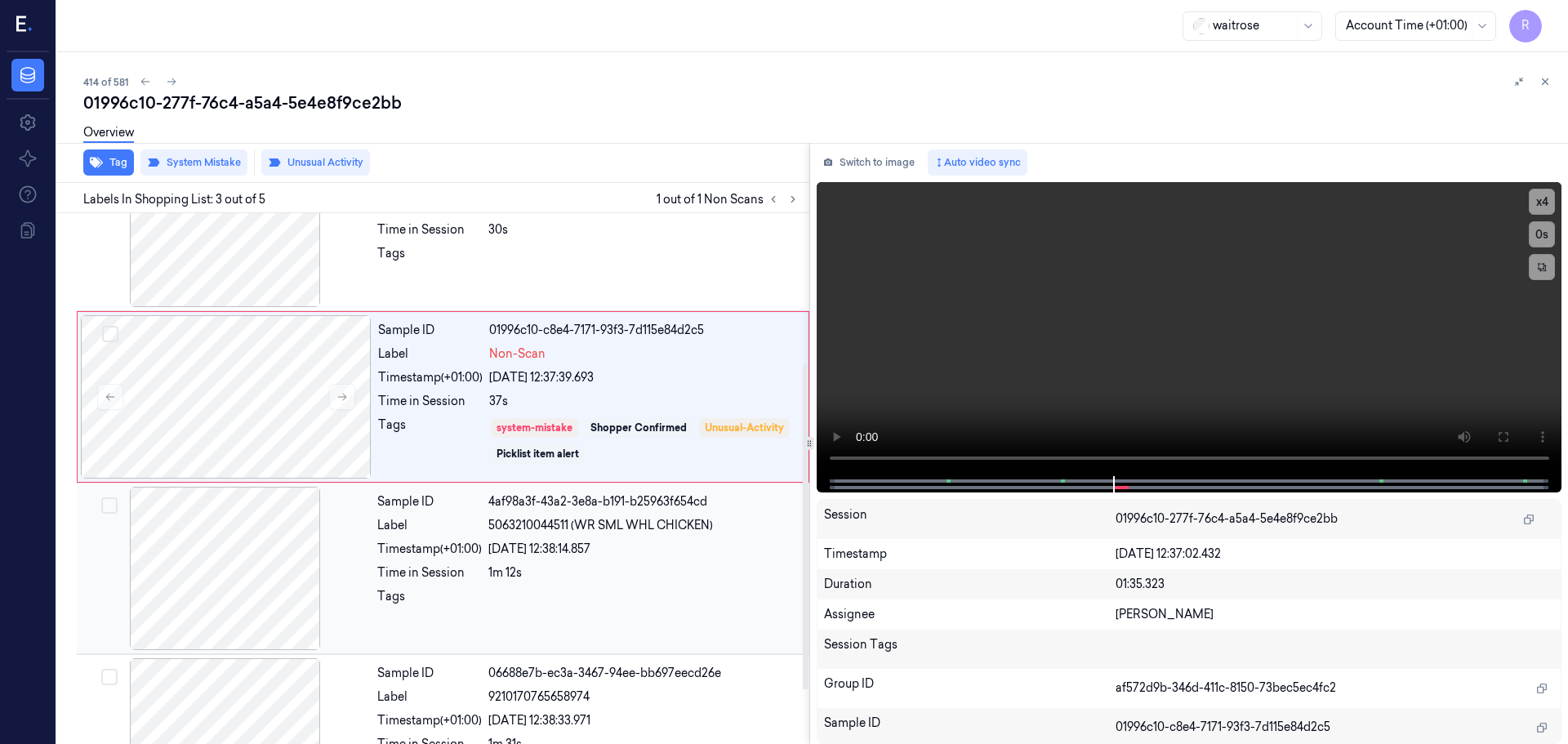
click at [623, 528] on span "5063210044511 (WR SML WHL CHICKEN)" at bounding box center [601, 526] width 224 height 17
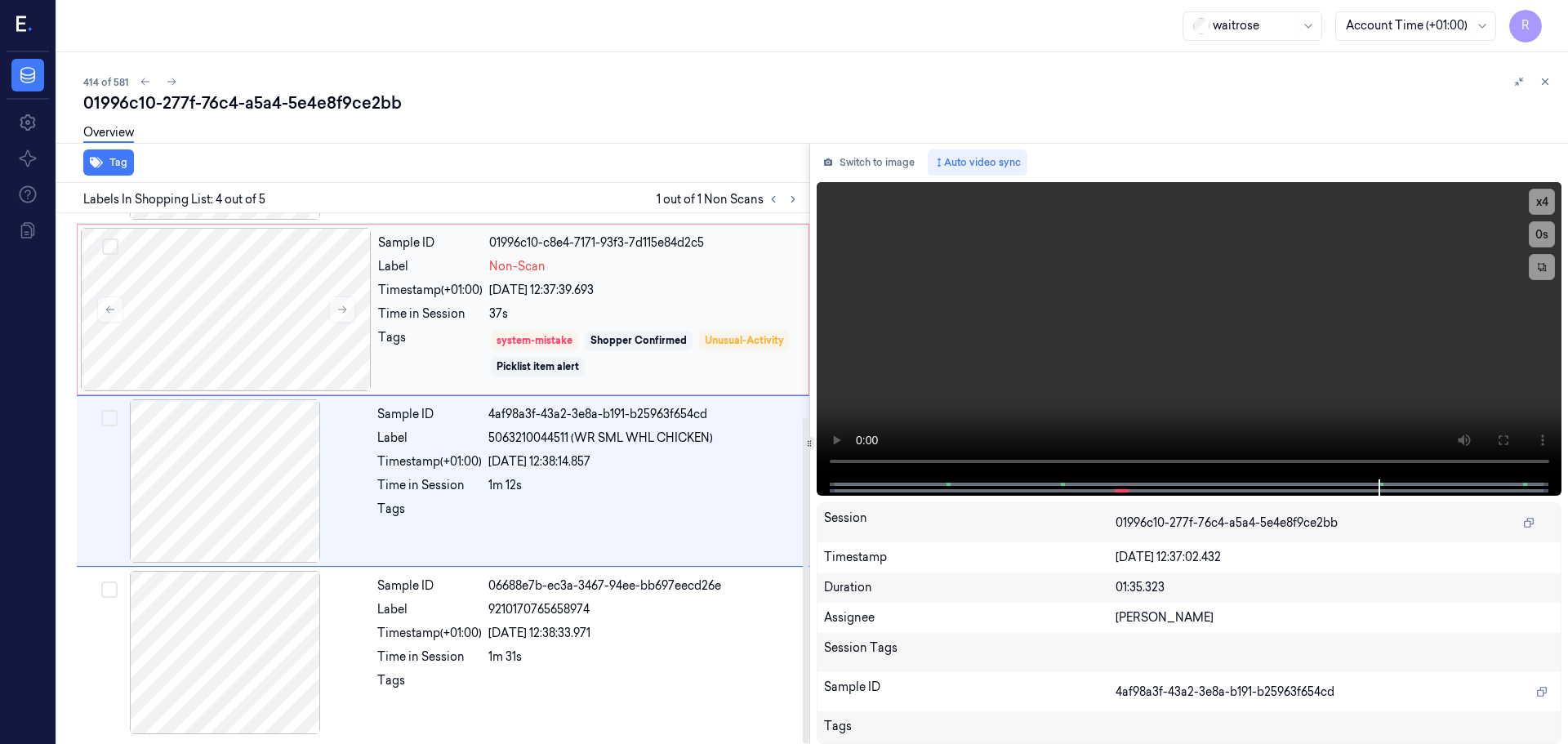
click at [592, 326] on div "Sample ID 01996c10-c8e4-7171-93f3-7d115e84d2c5 Label Non-Scan Timestamp (+01:00…" at bounding box center [588, 309] width 433 height 163
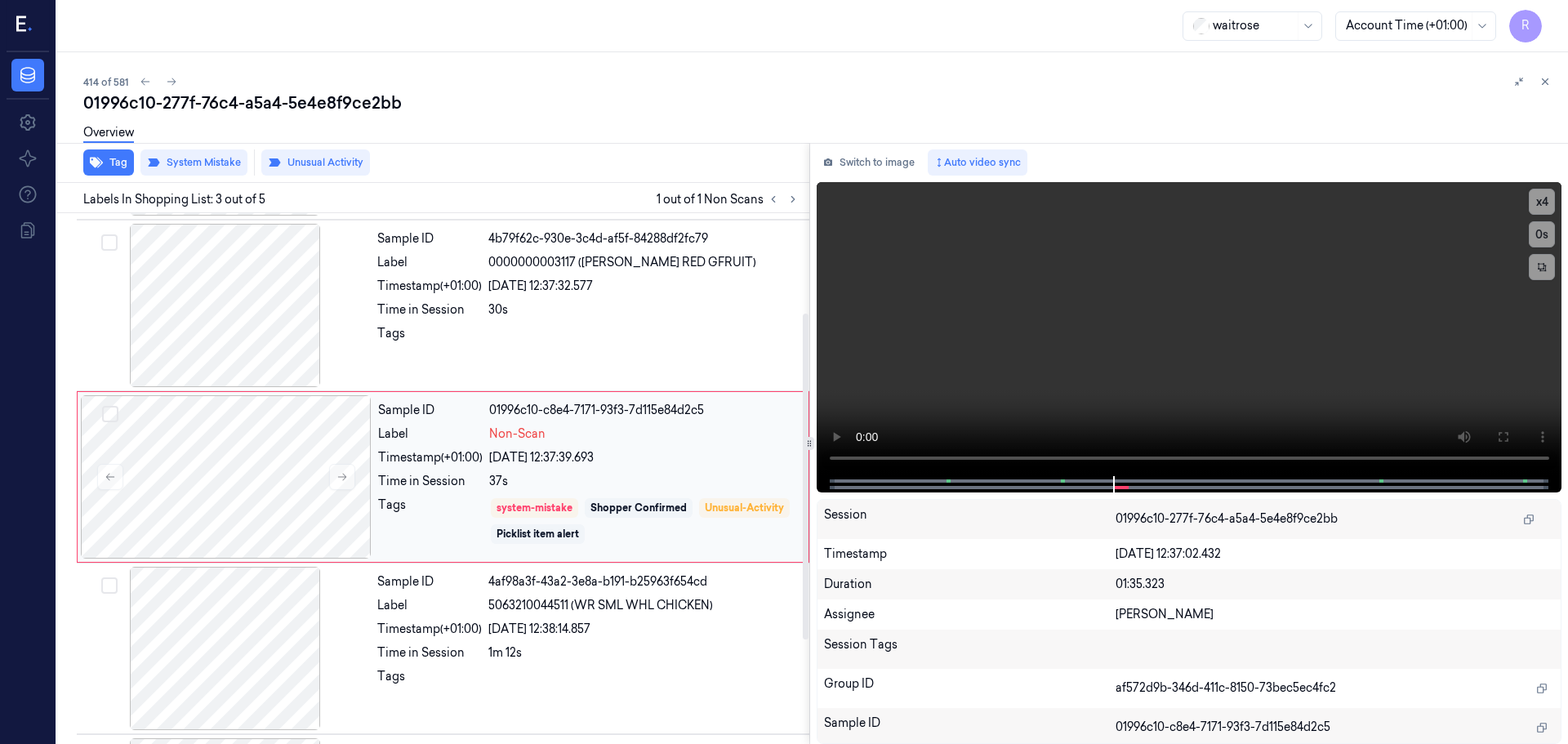
scroll to position [162, 0]
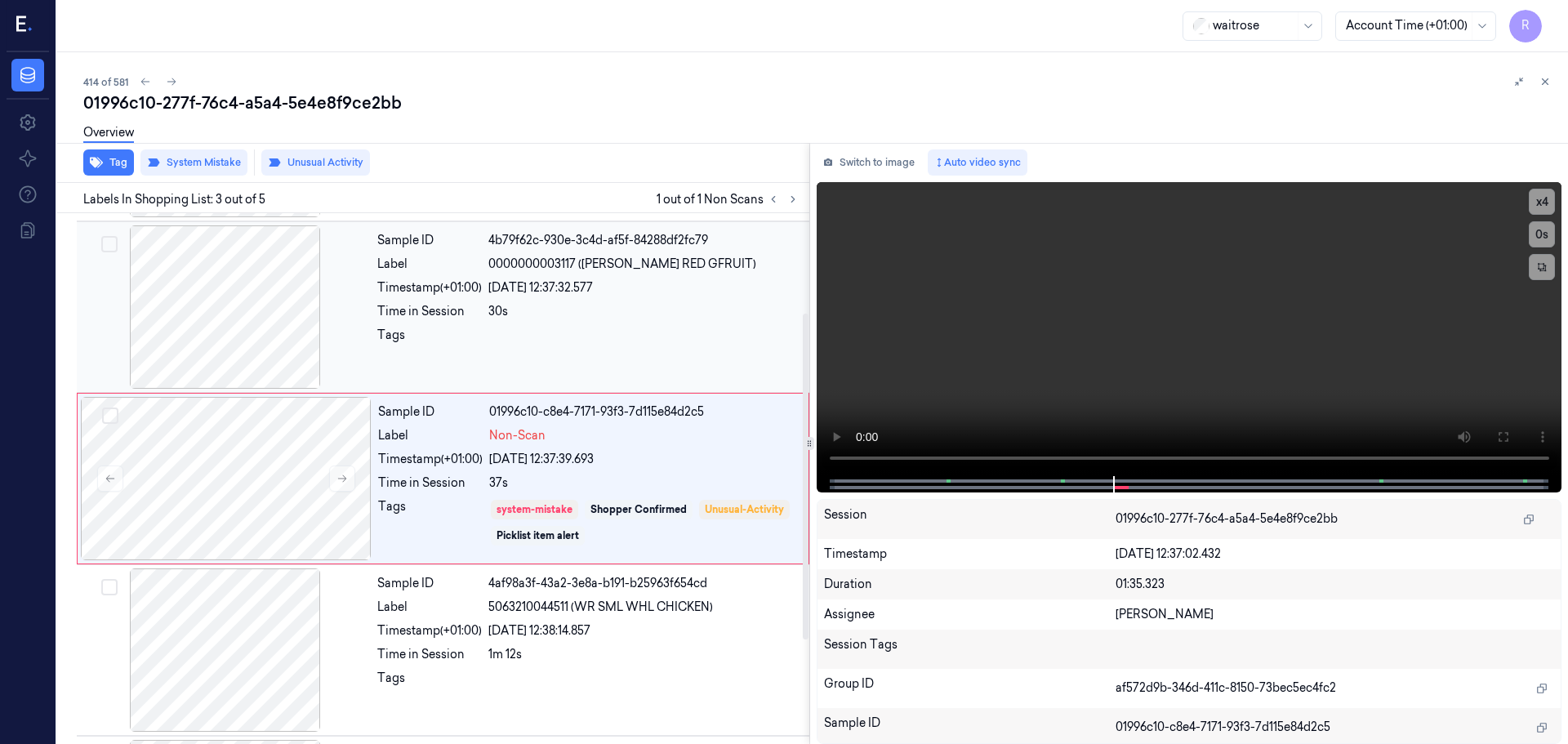
click at [638, 353] on div "Sample ID 4b79f62c-930e-3c4d-af5f-84288df2fc79 Label 0000000003117 (WR ESS RED …" at bounding box center [588, 306] width 435 height 163
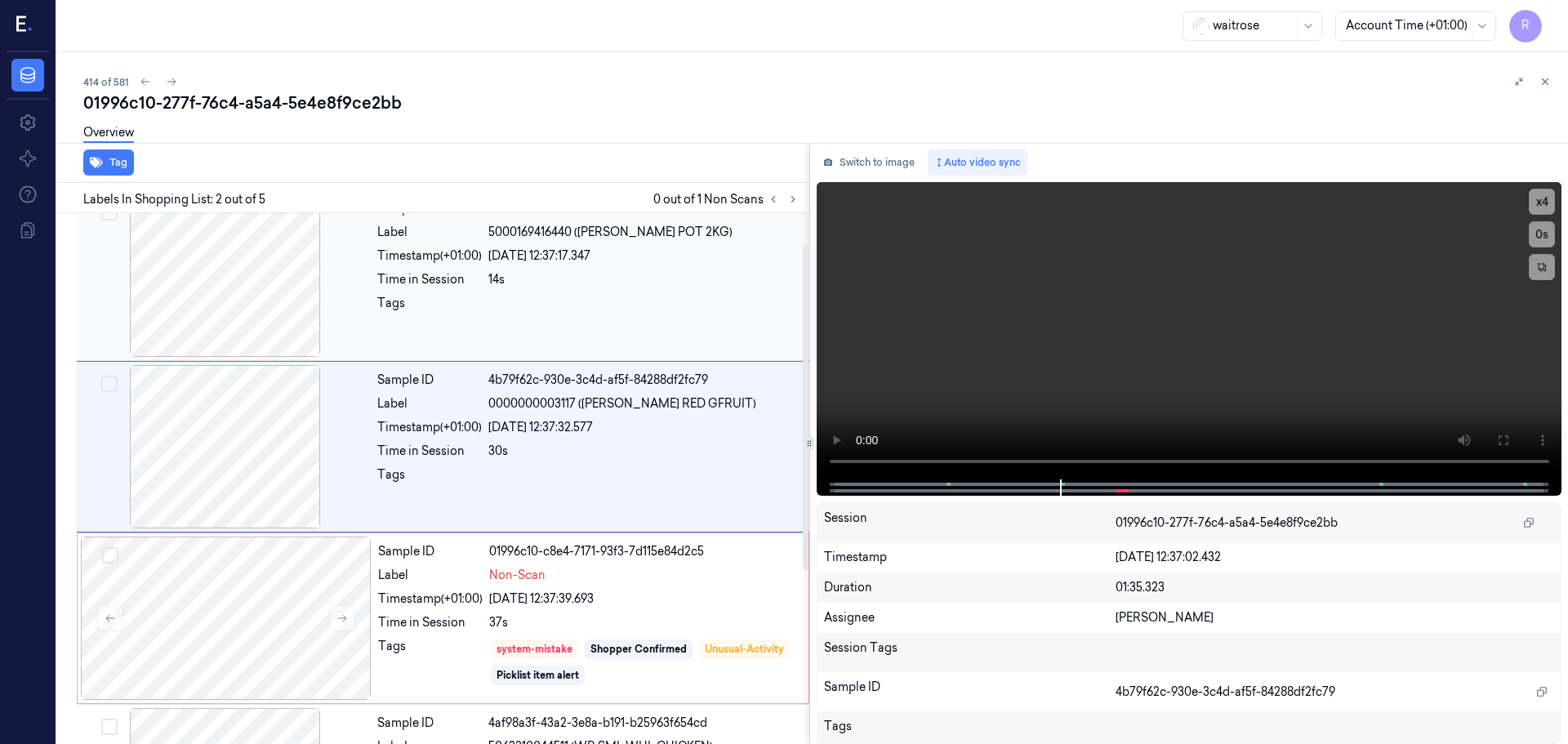
scroll to position [0, 0]
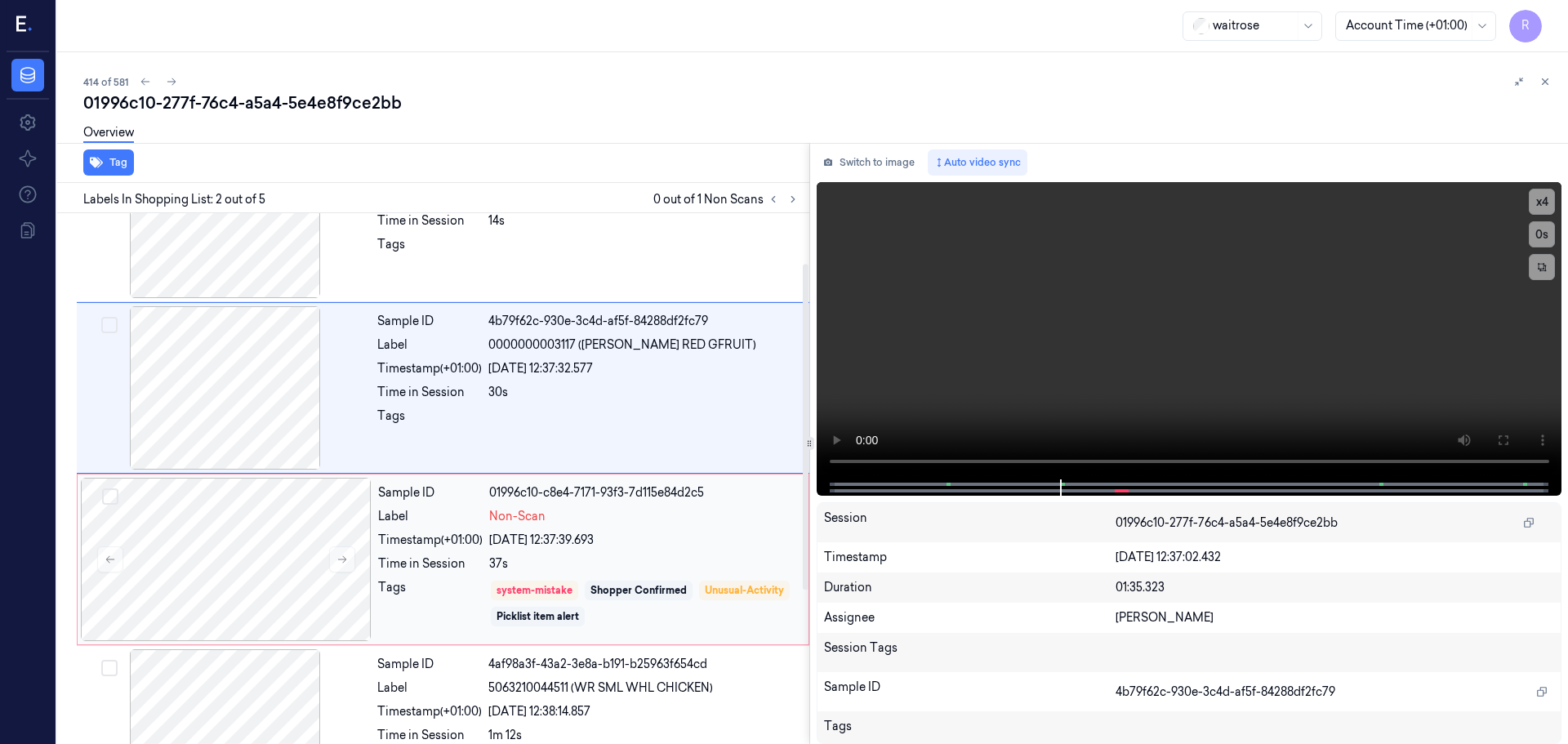
click at [665, 546] on div "21/09/2025 12:37:39.693" at bounding box center [644, 540] width 310 height 17
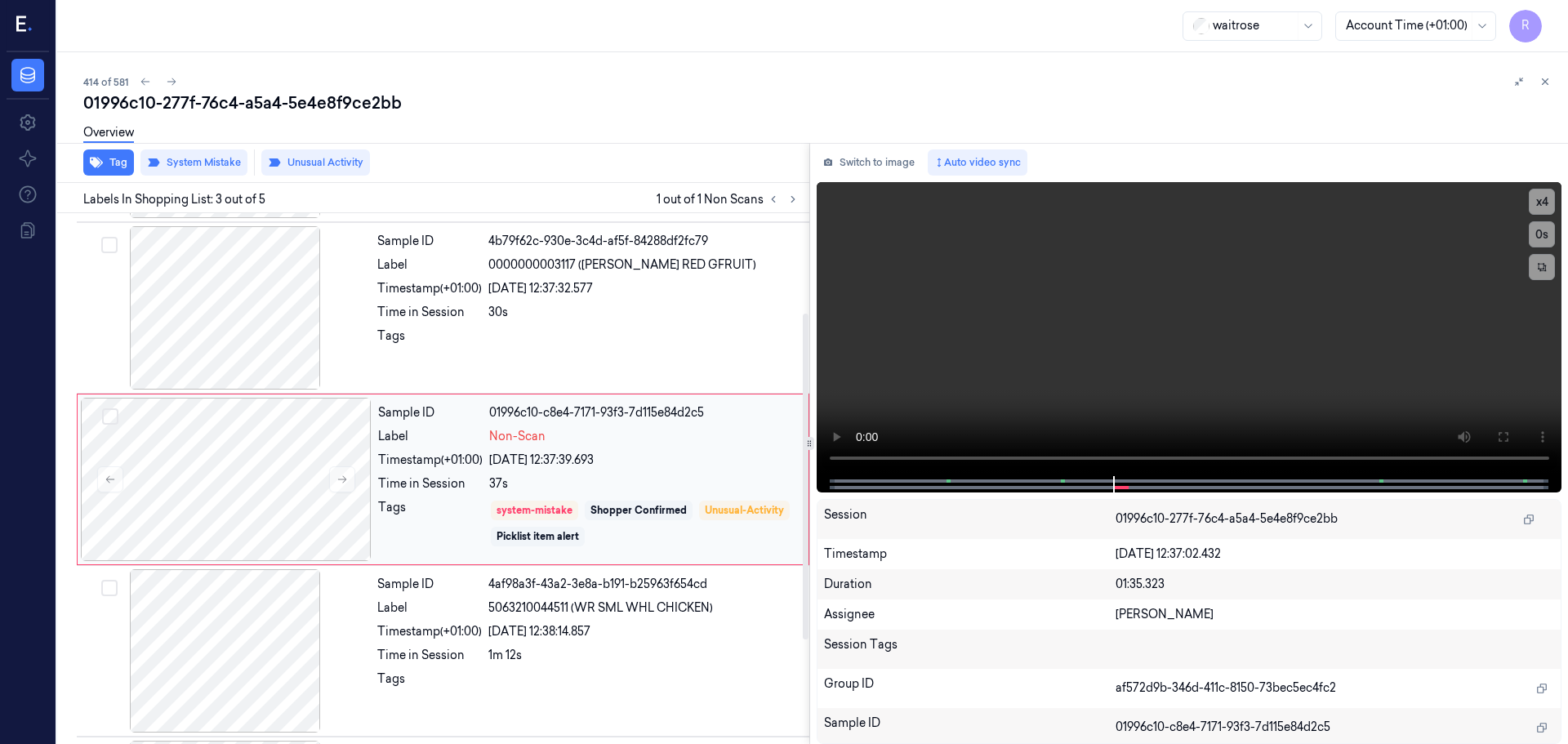
scroll to position [162, 0]
click at [255, 590] on div at bounding box center [225, 649] width 291 height 163
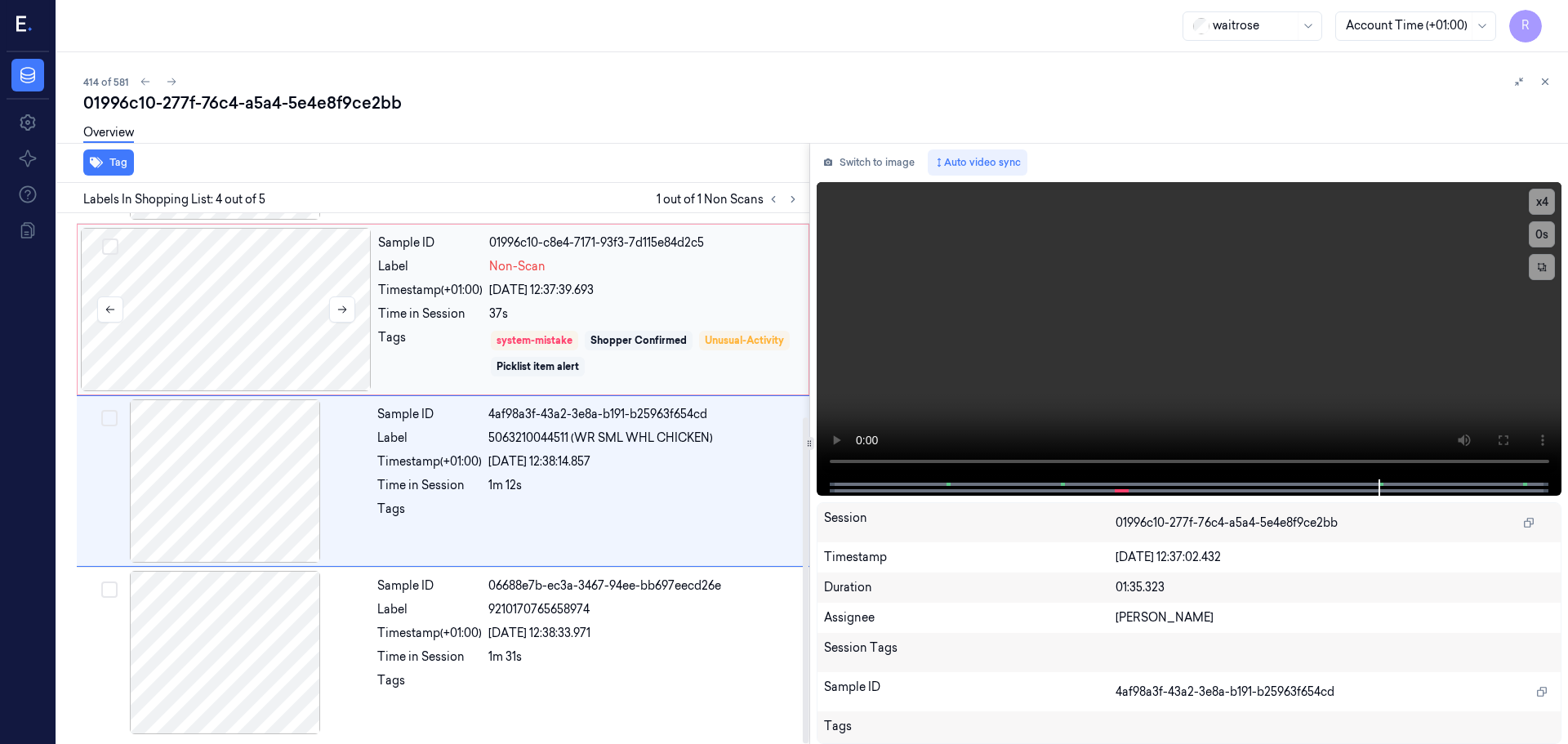
click at [297, 335] on div at bounding box center [226, 309] width 291 height 163
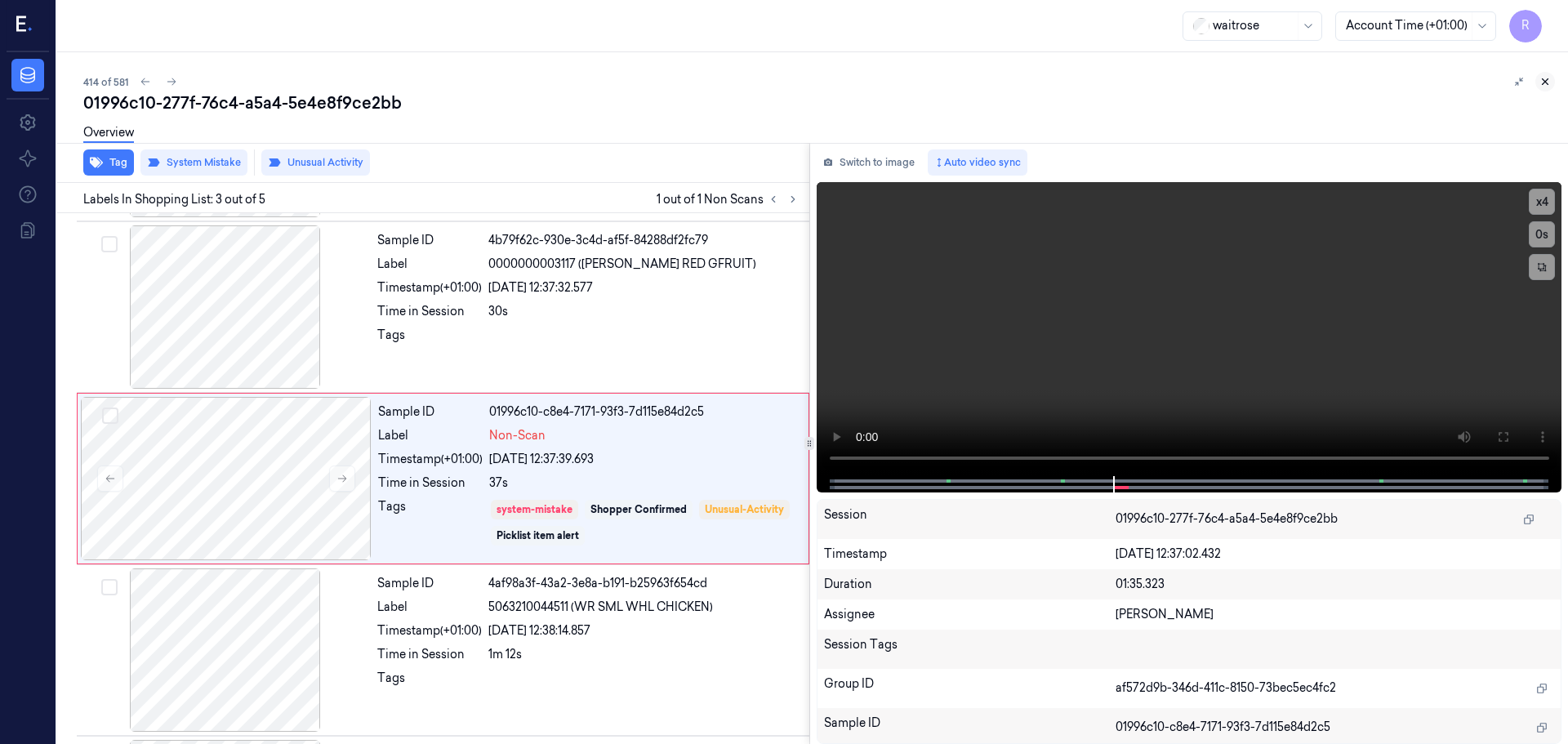
click at [1546, 88] on button at bounding box center [1545, 81] width 20 height 20
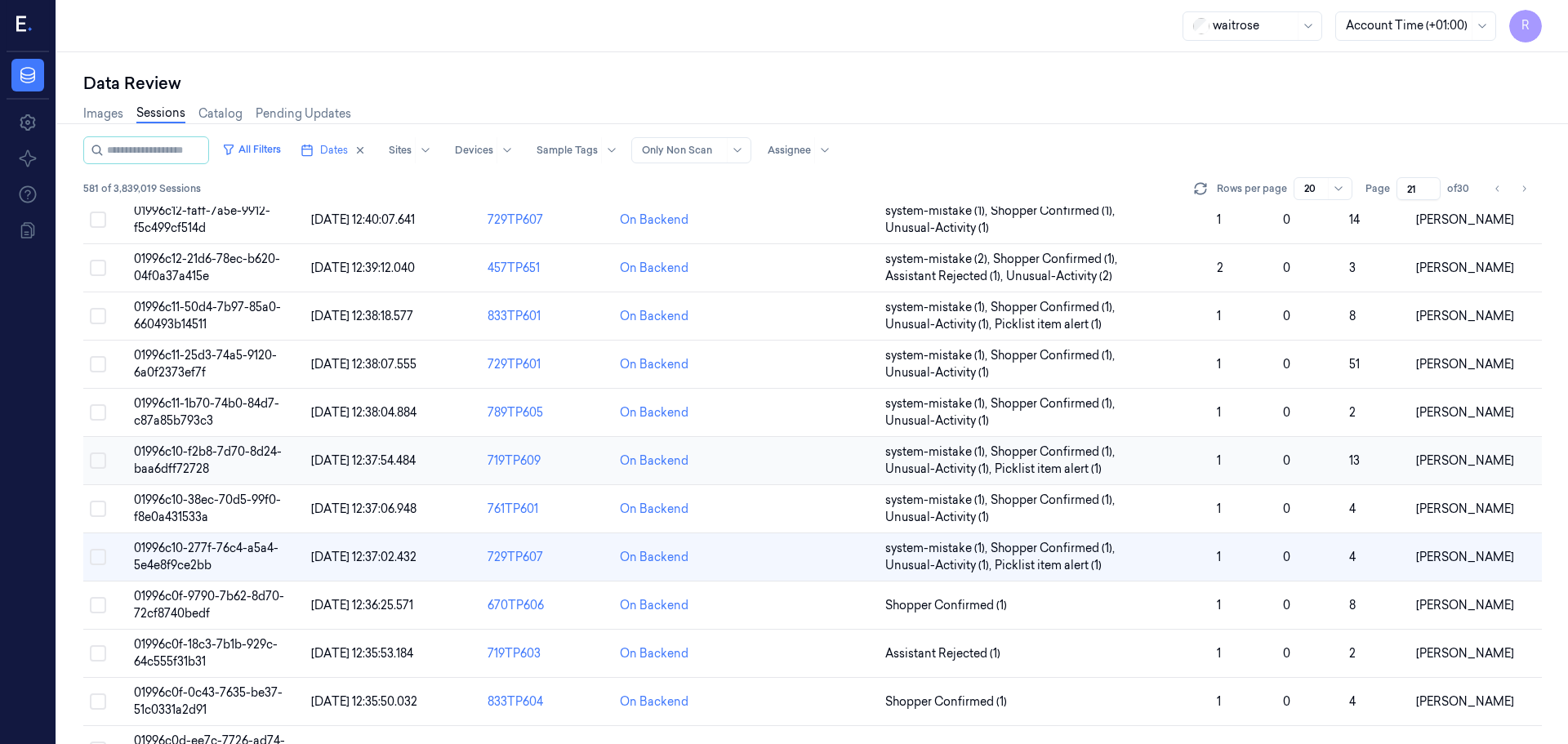
scroll to position [451, 0]
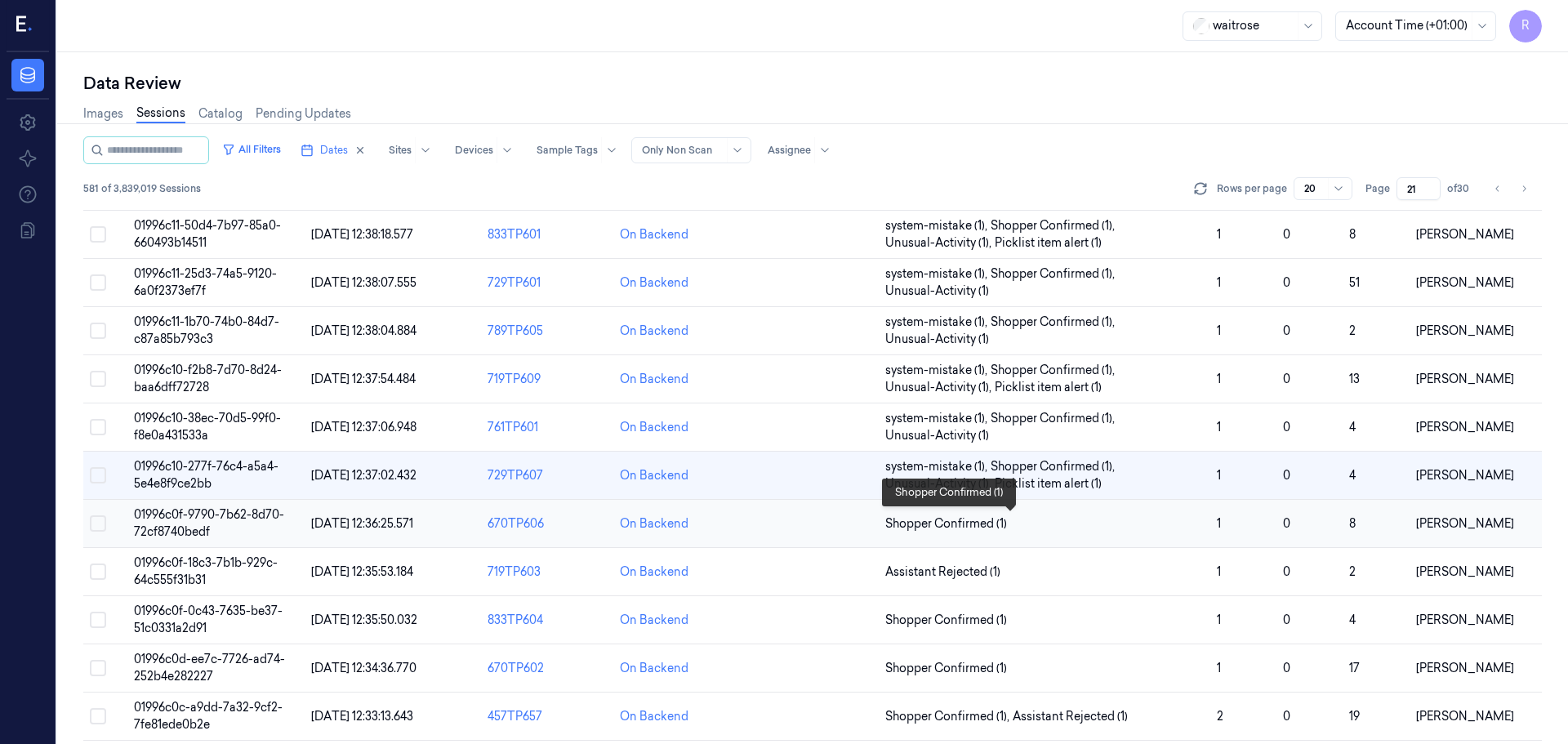
click at [1026, 526] on span "Shopper Confirmed (1)" at bounding box center [1044, 524] width 319 height 17
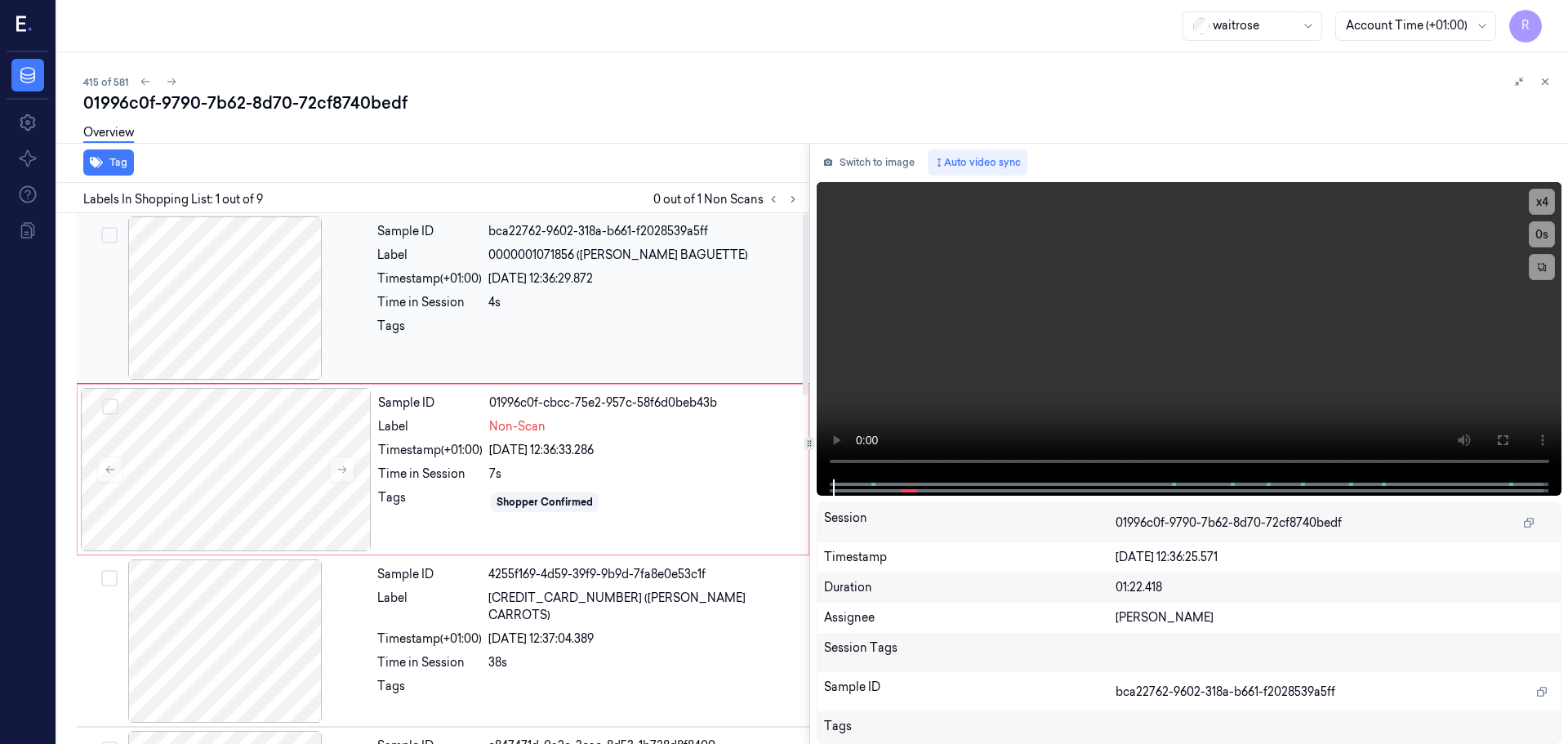
click at [277, 334] on div at bounding box center [225, 298] width 291 height 163
click at [1535, 205] on button "x 4" at bounding box center [1542, 202] width 26 height 26
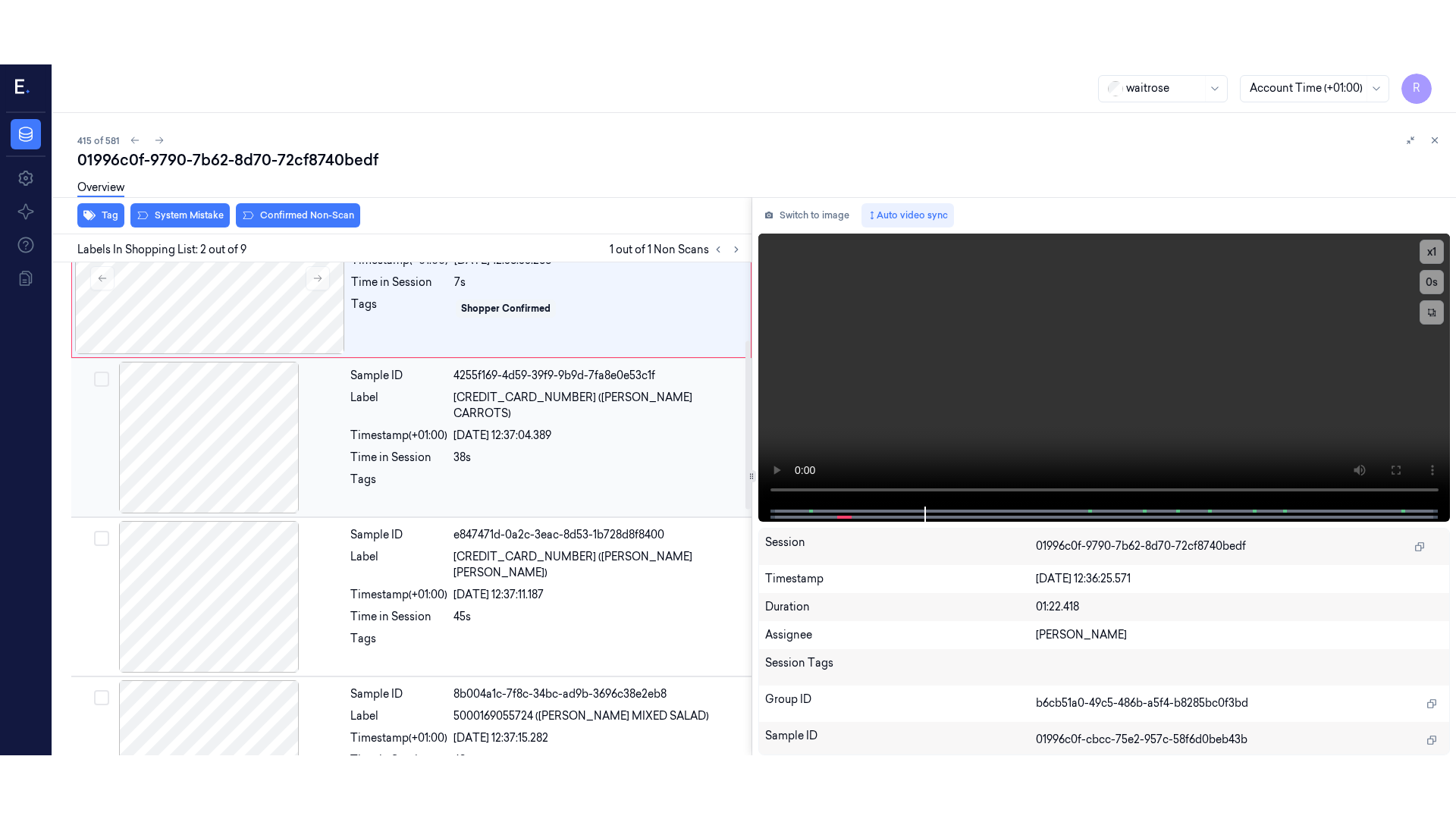
scroll to position [228, 0]
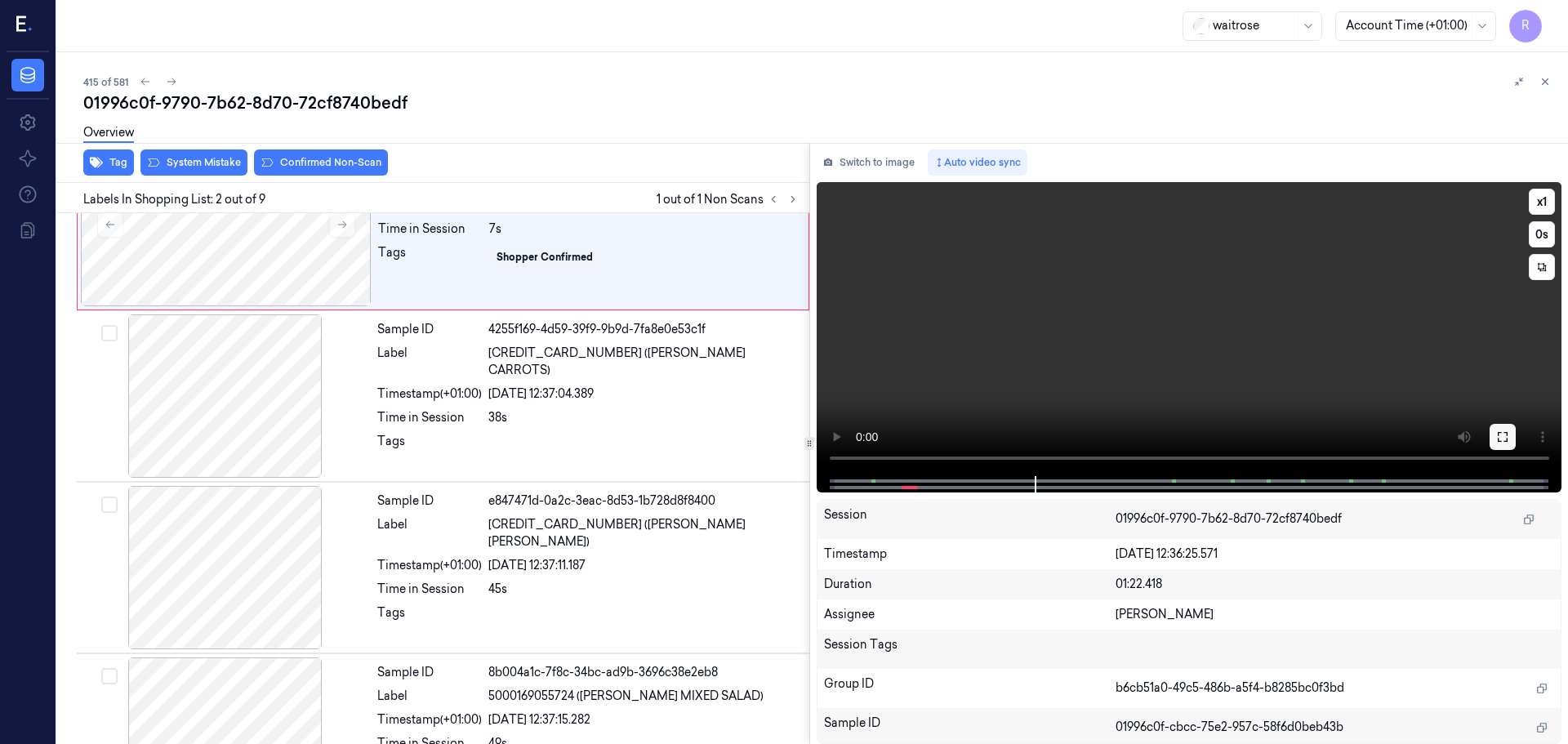
click at [1506, 432] on icon at bounding box center [1502, 436] width 9 height 9
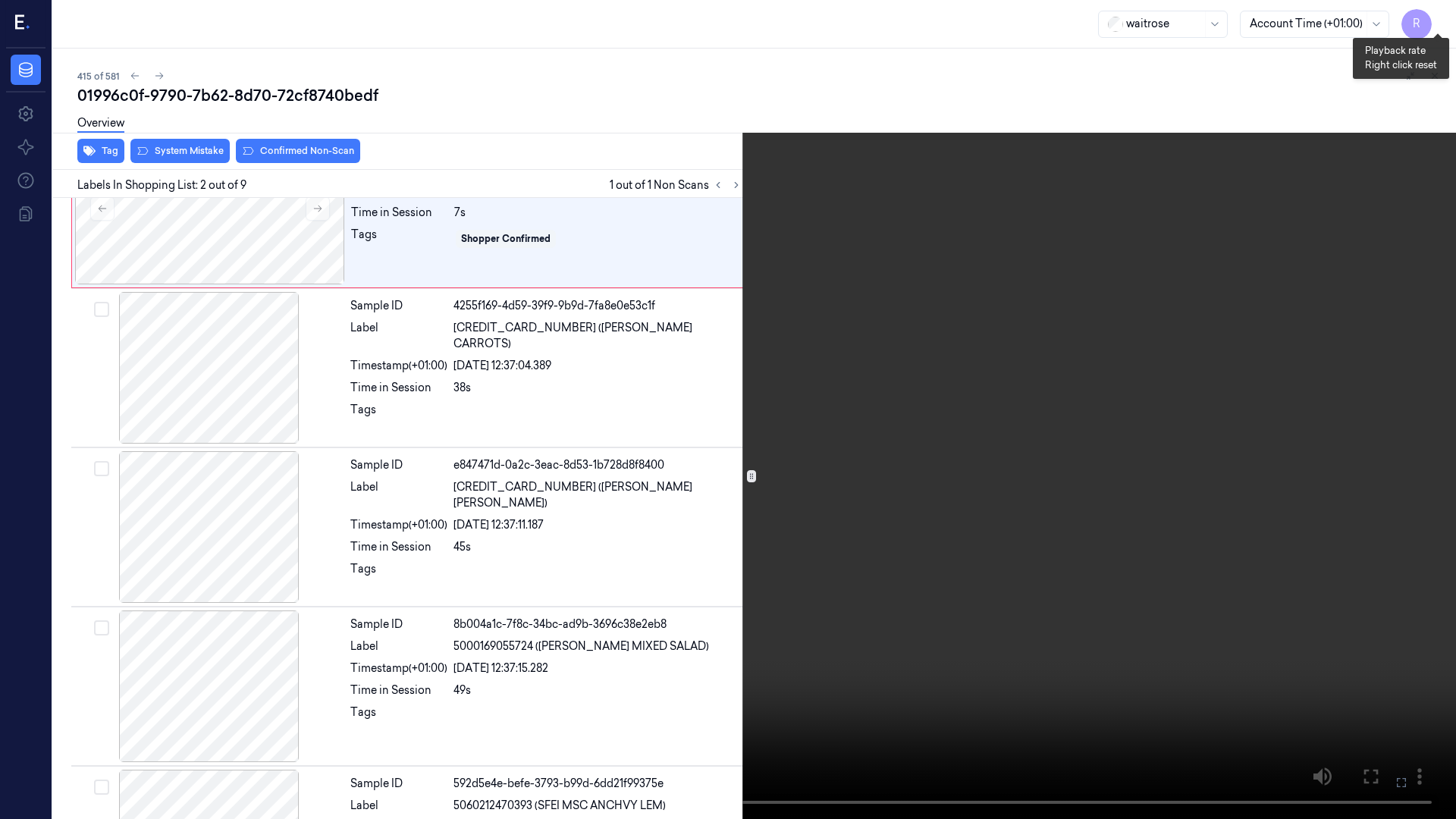
click at [1433, 26] on button "x 1" at bounding box center [1438, 18] width 24 height 24
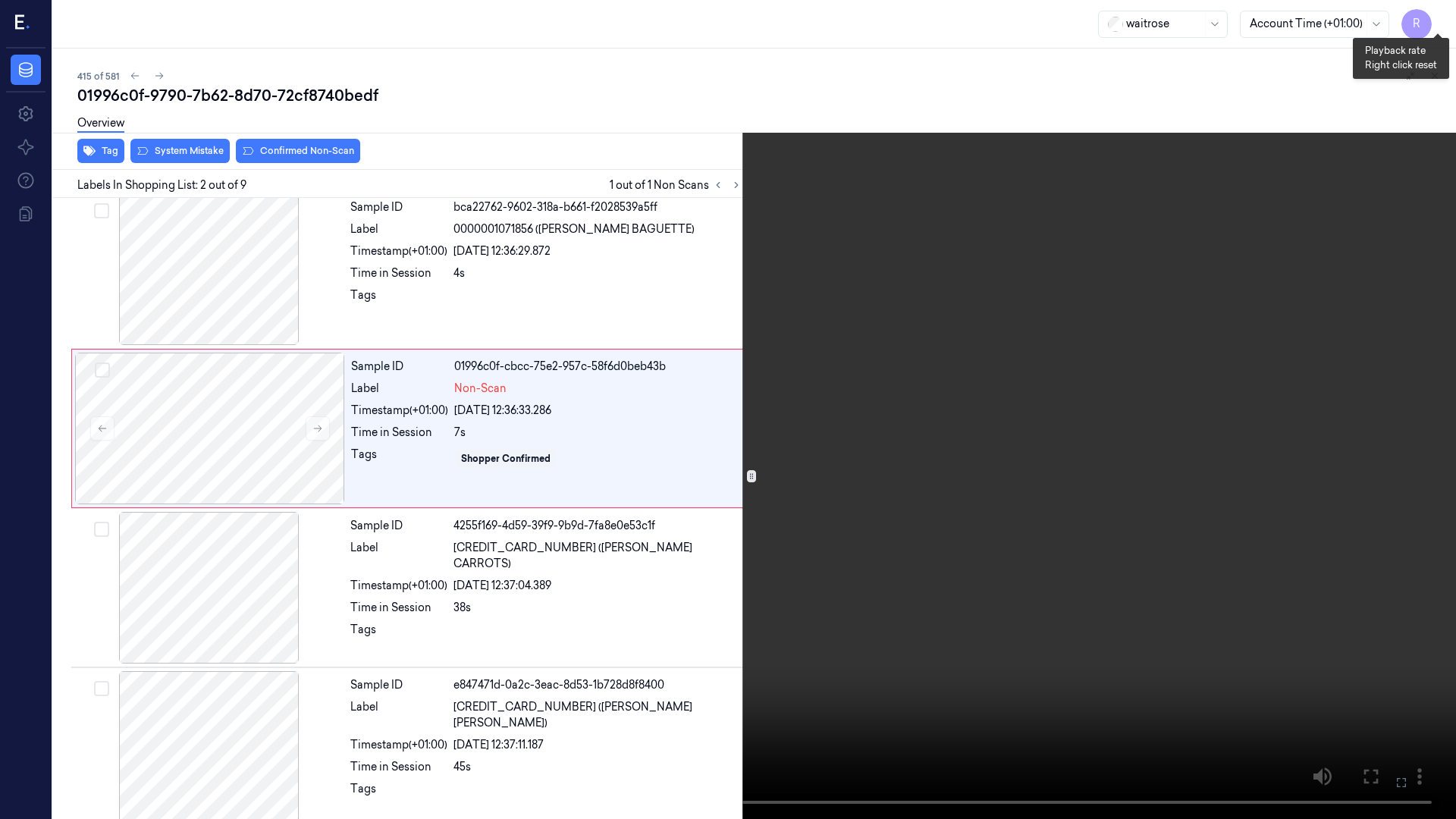
click at [1433, 26] on button "x 2" at bounding box center [1438, 18] width 24 height 24
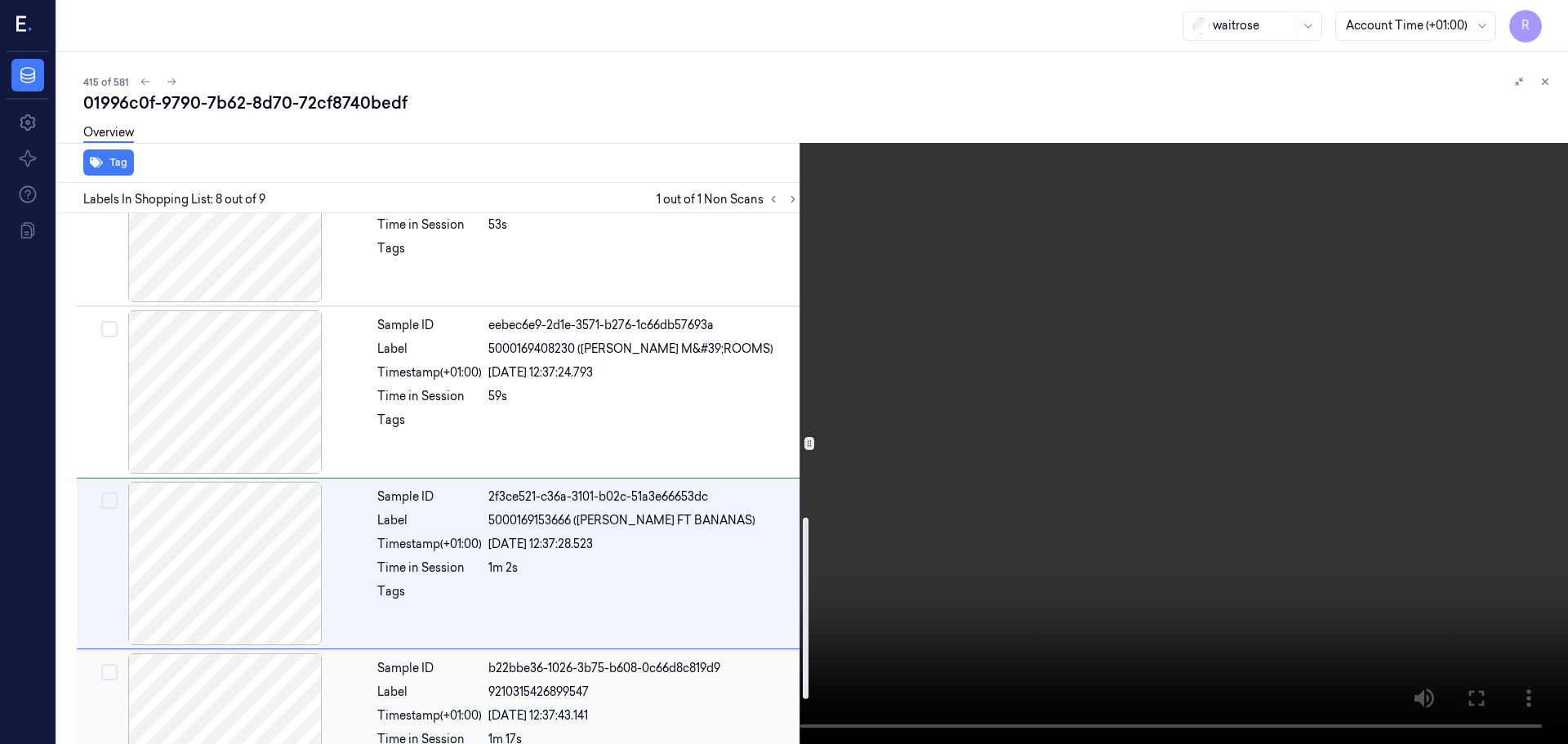
scroll to position [1018, 0]
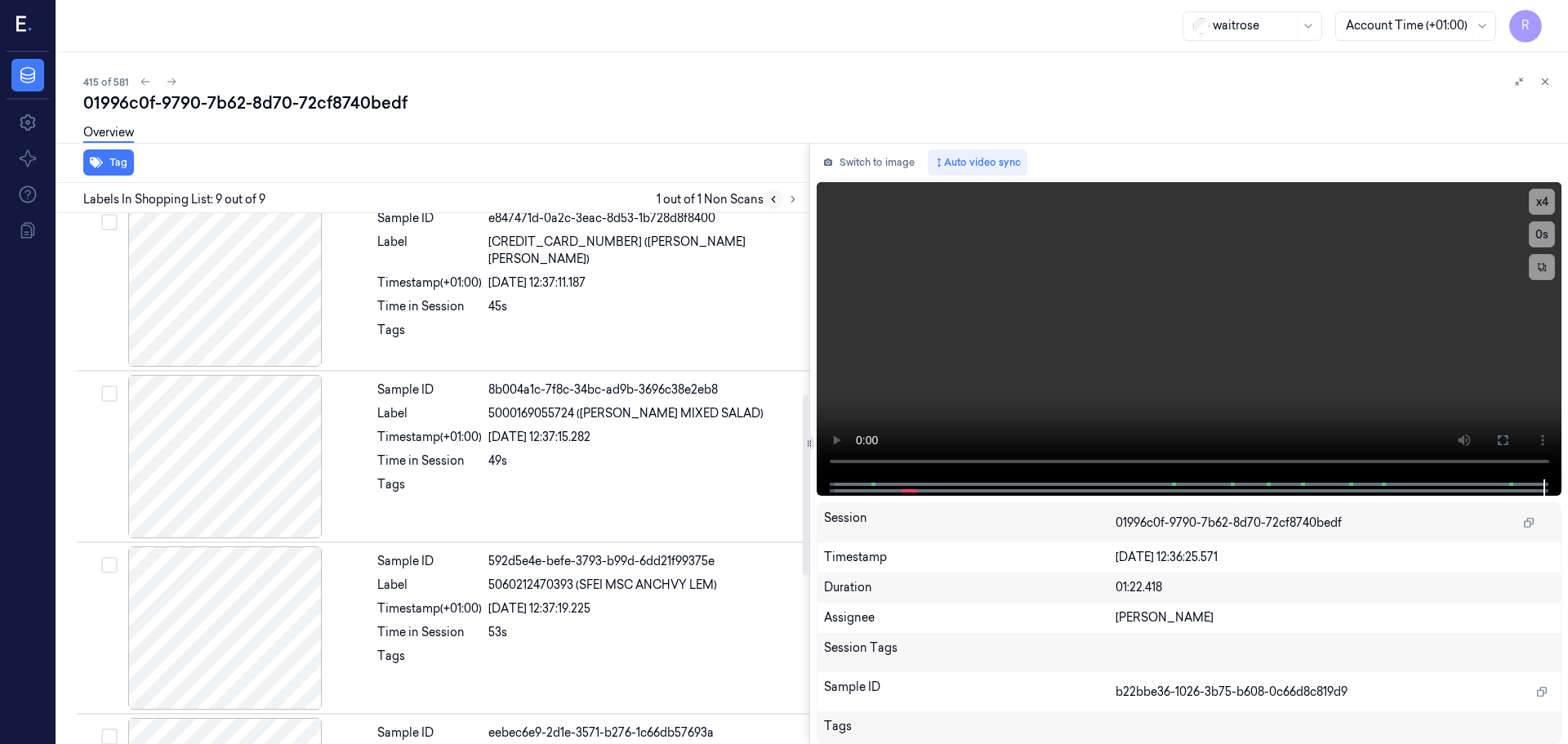
click at [776, 195] on icon at bounding box center [773, 199] width 11 height 11
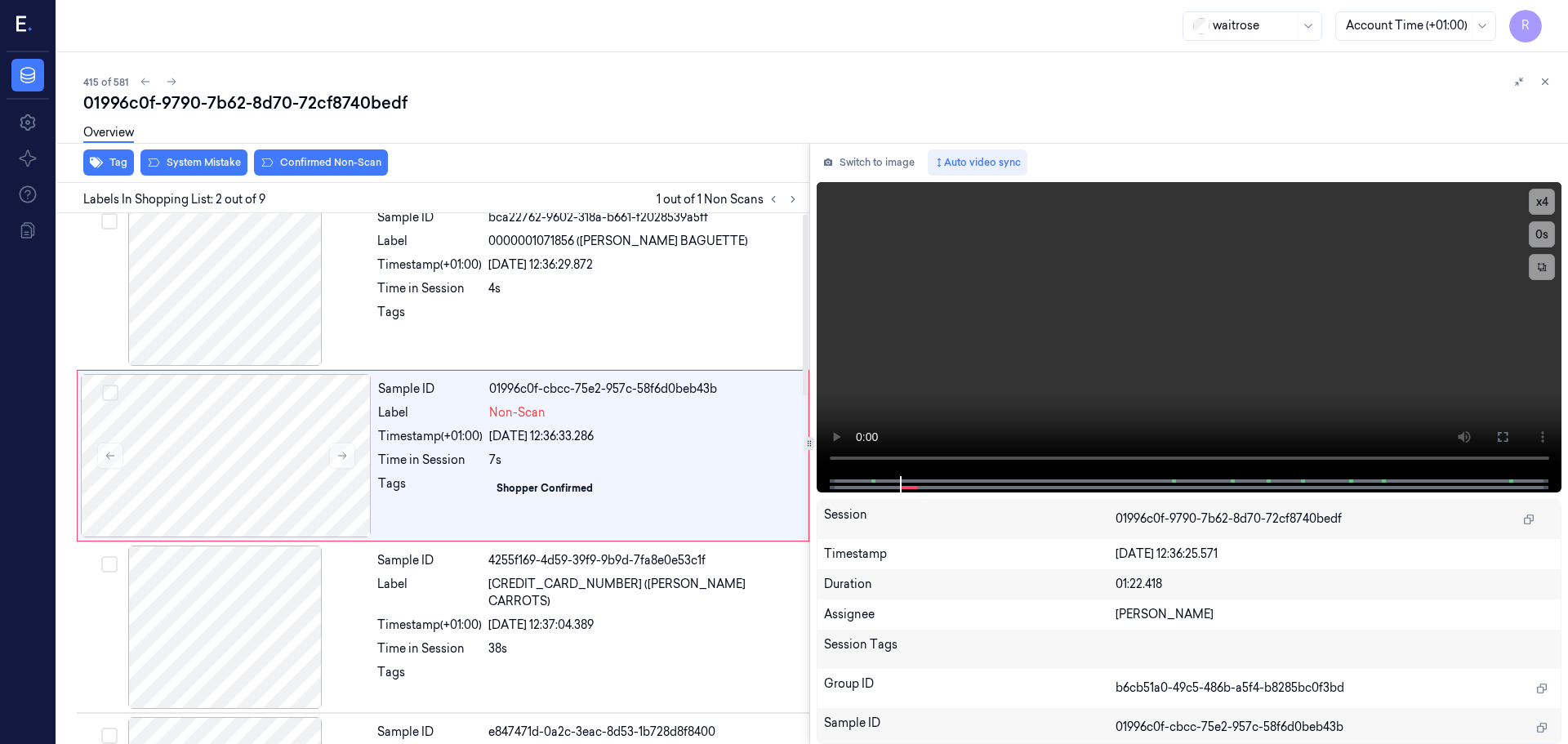
scroll to position [0, 0]
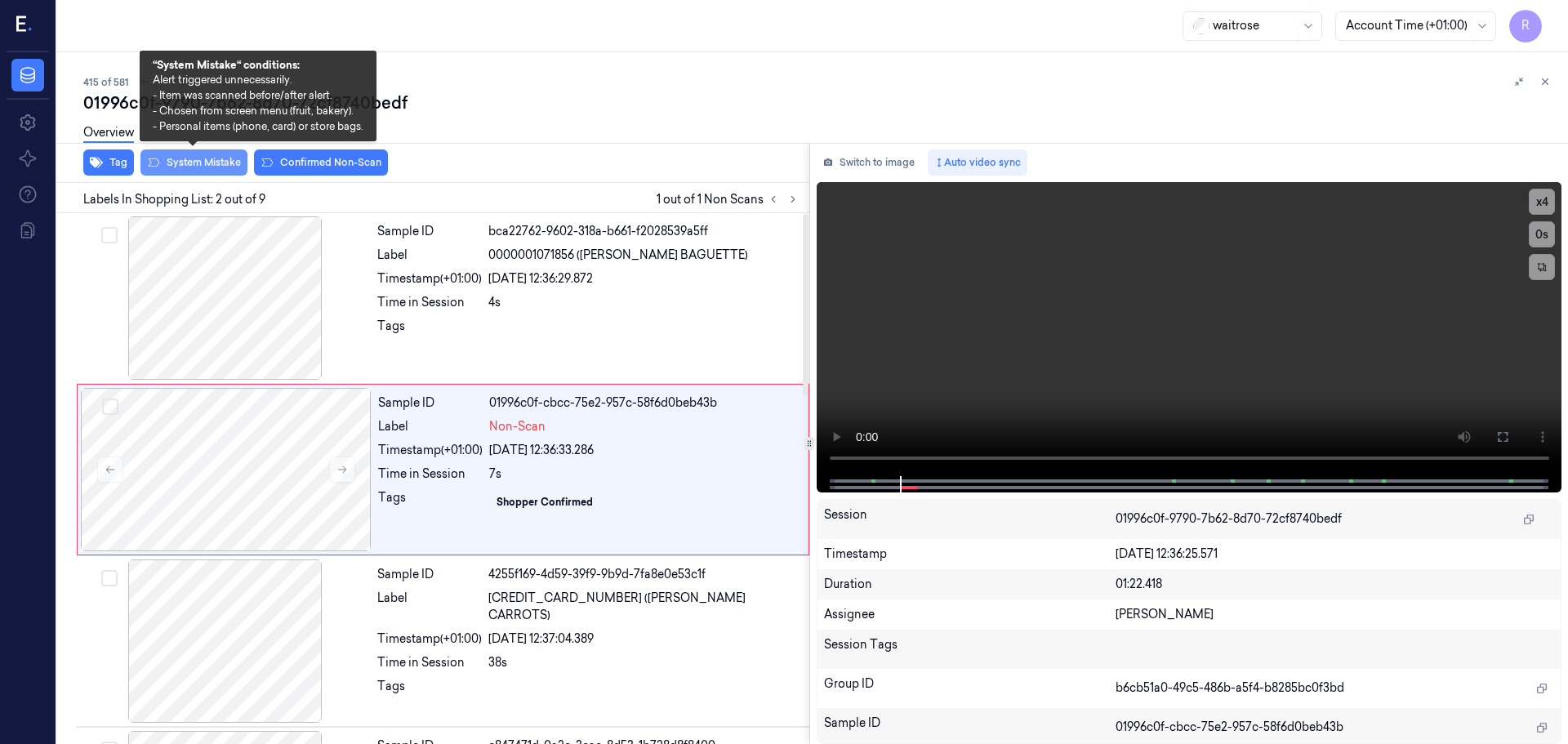
click at [224, 167] on button "System Mistake" at bounding box center [194, 162] width 107 height 26
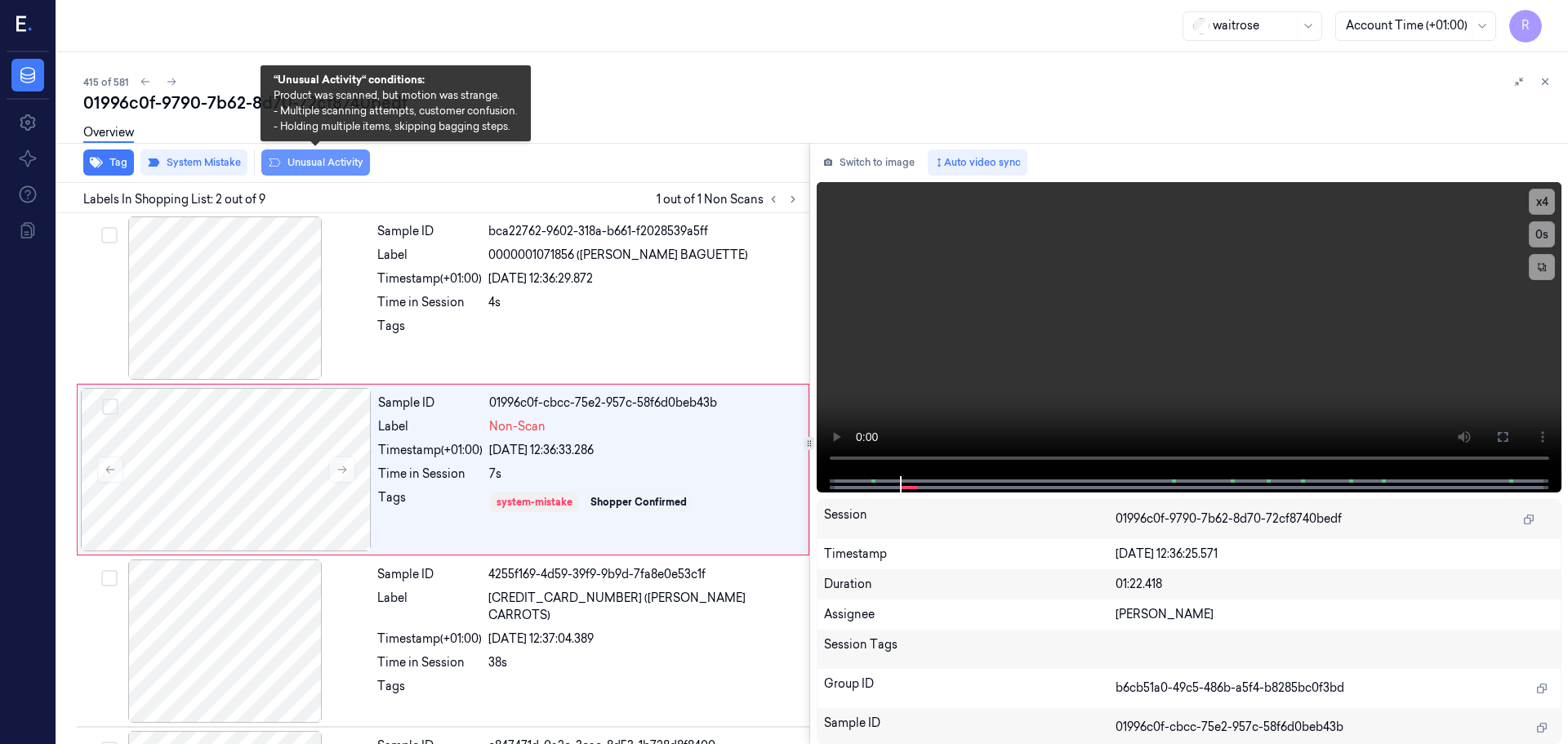
click at [281, 160] on button "Unusual Activity" at bounding box center [316, 162] width 109 height 26
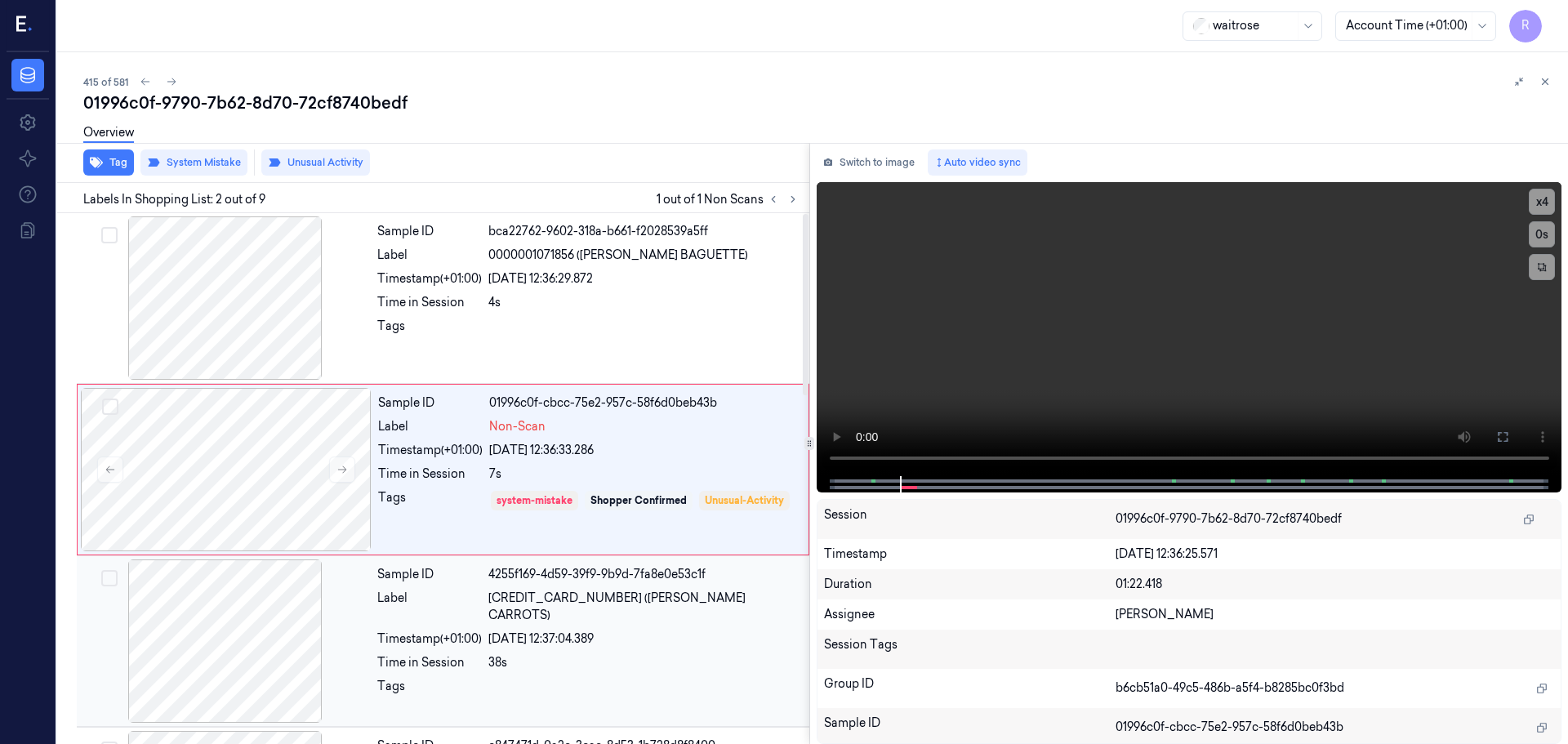
click at [446, 630] on div "Timestamp (+01:00)" at bounding box center [429, 639] width 104 height 17
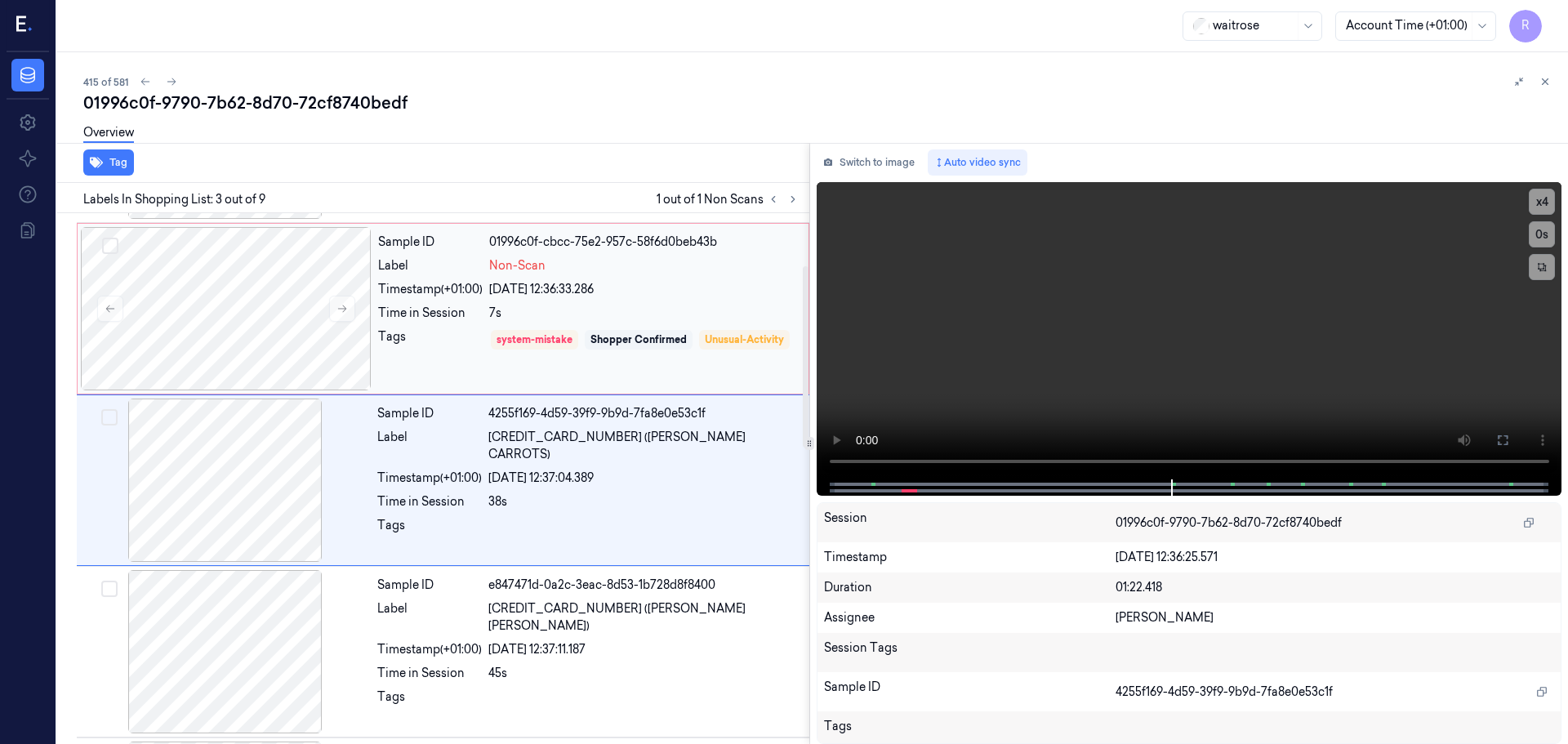
scroll to position [162, 0]
click at [427, 345] on div "Tags" at bounding box center [430, 350] width 104 height 47
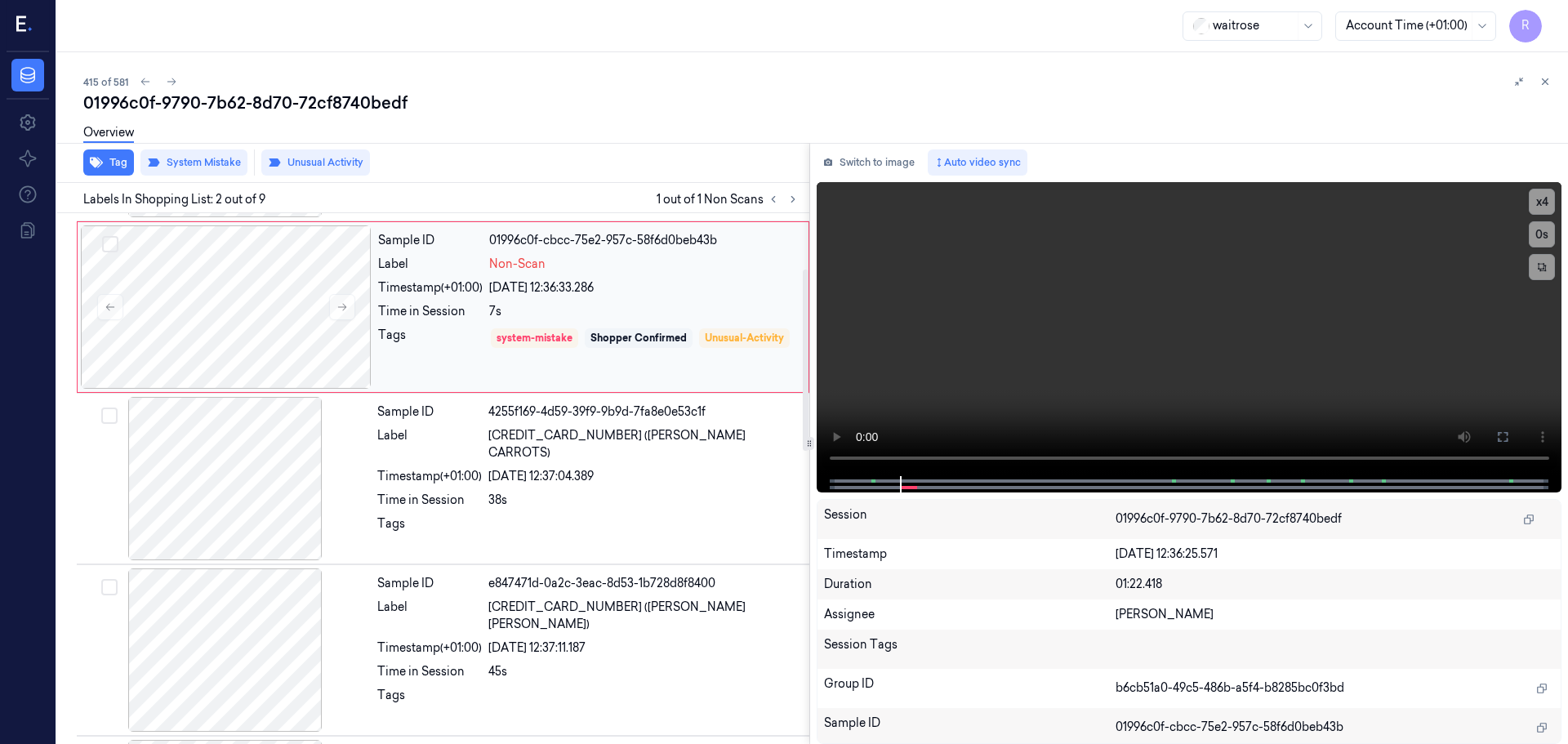
scroll to position [0, 0]
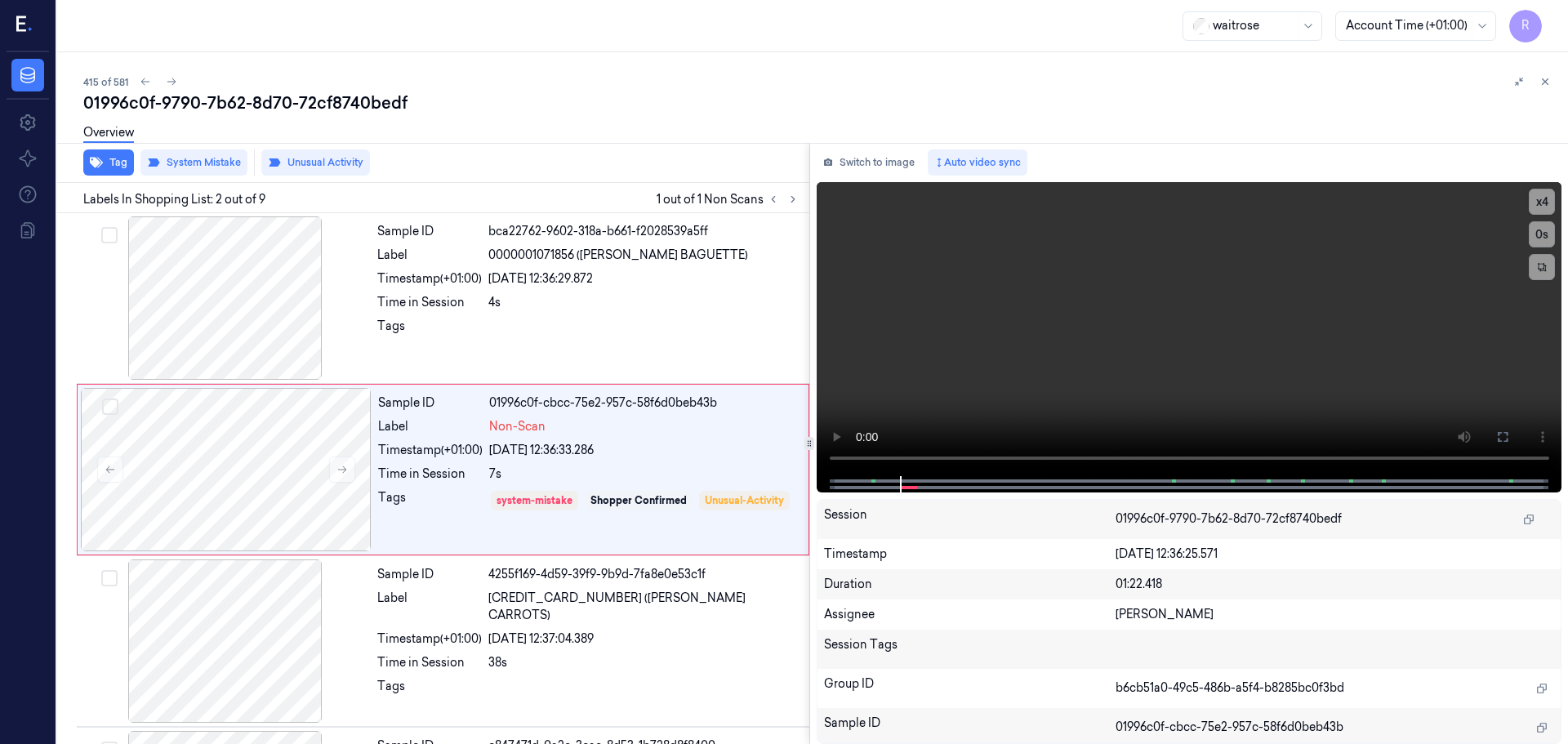
click at [1542, 85] on icon at bounding box center [1545, 81] width 11 height 11
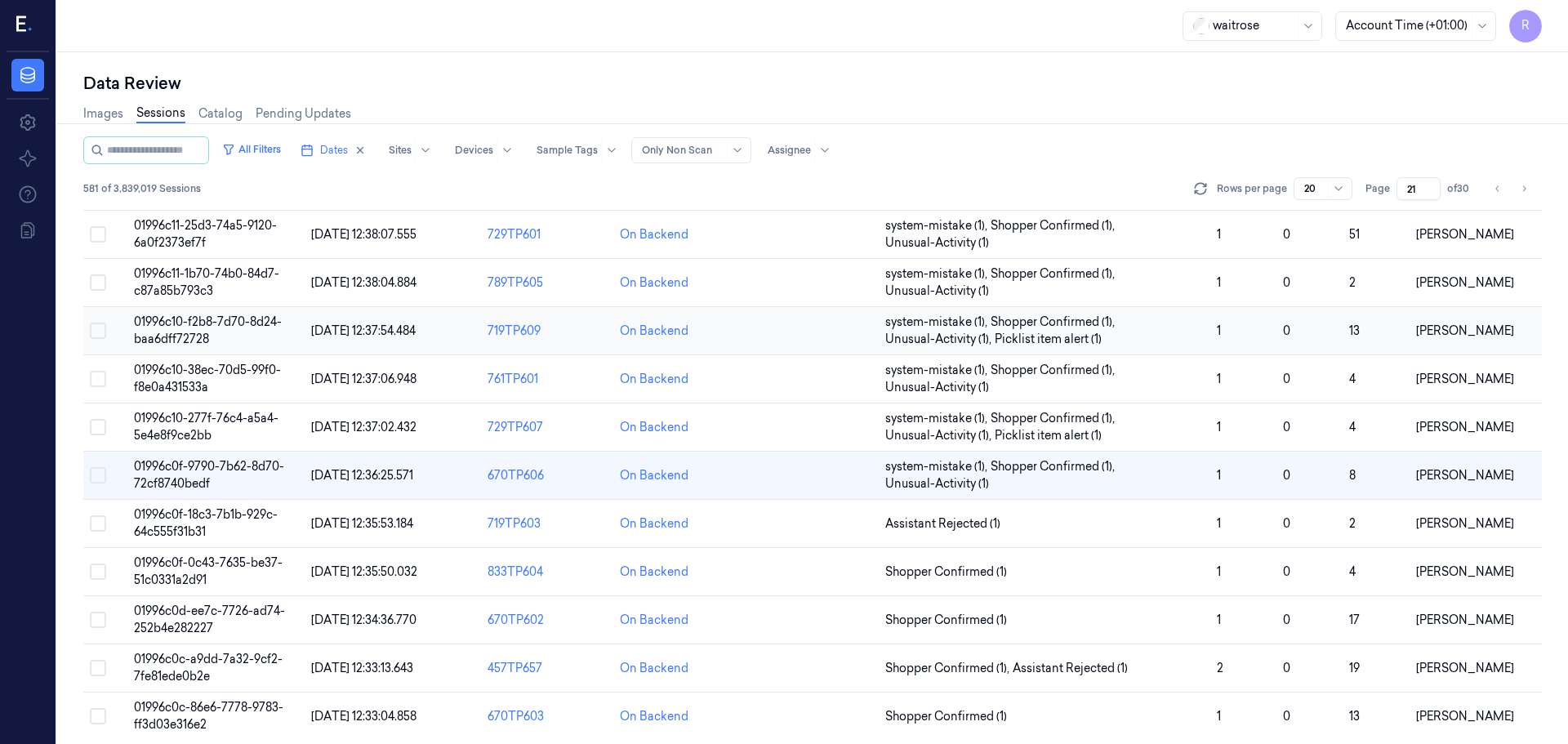
scroll to position [508, 0]
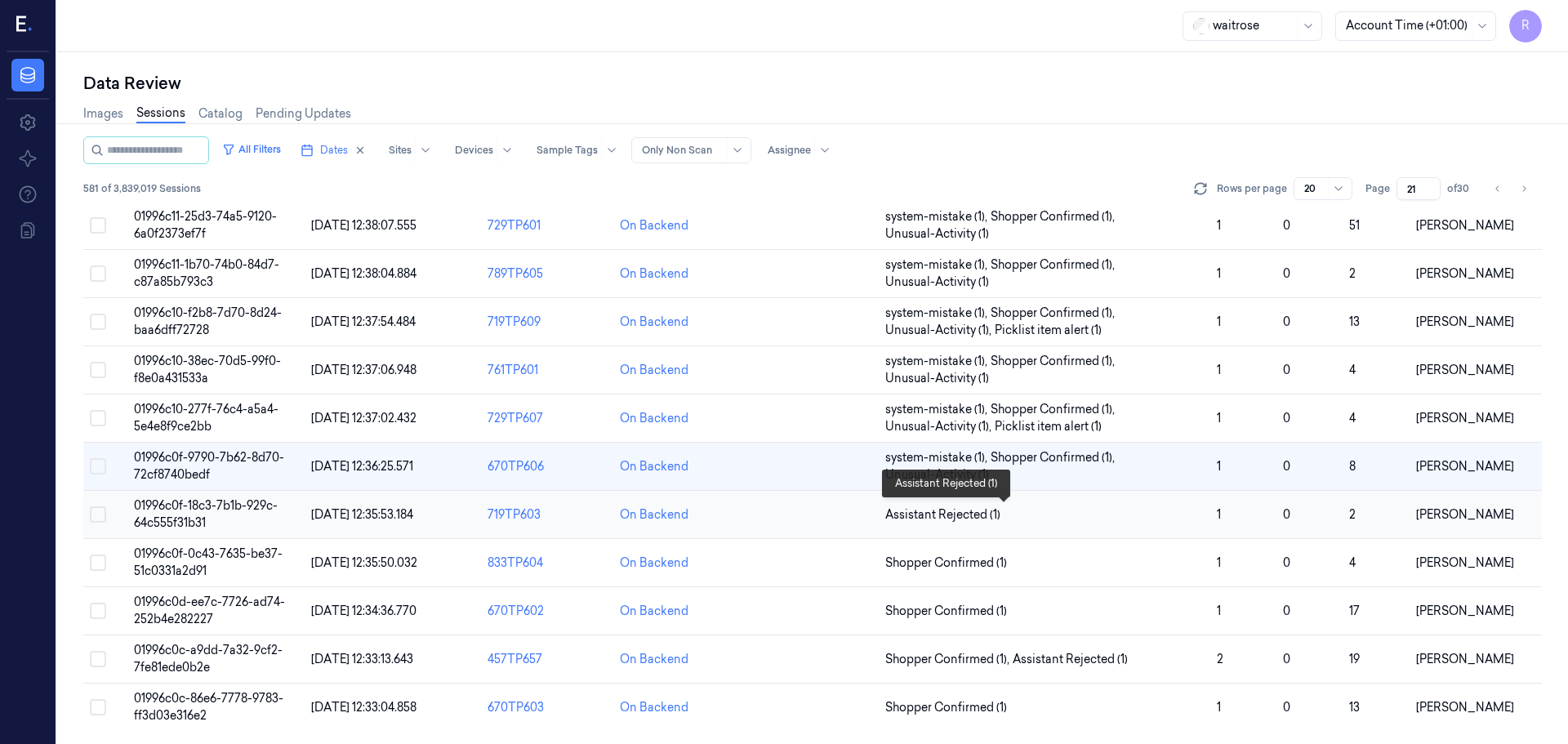
click at [1111, 508] on span "Assistant Rejected (1)" at bounding box center [1044, 515] width 319 height 17
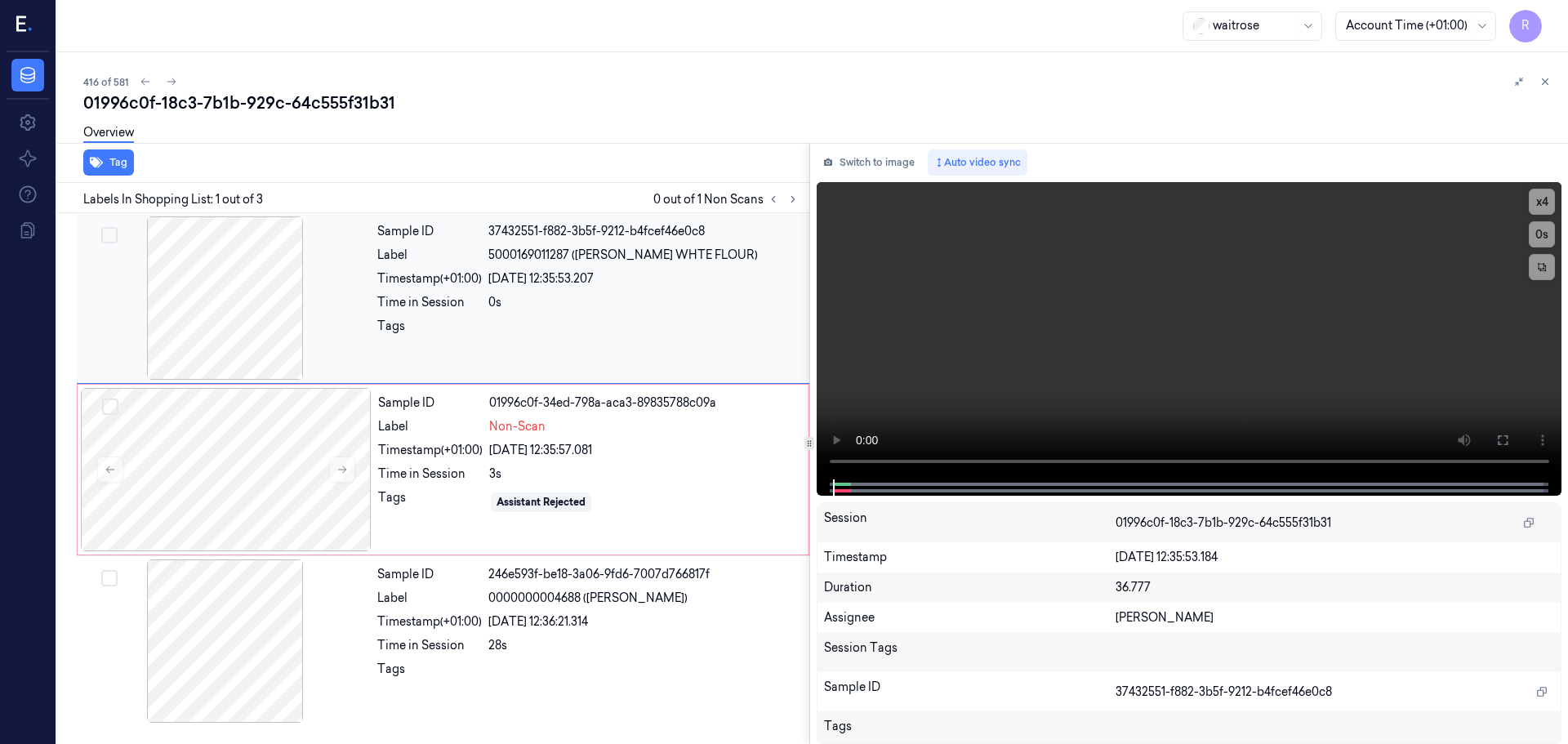
click at [214, 334] on div at bounding box center [225, 298] width 291 height 163
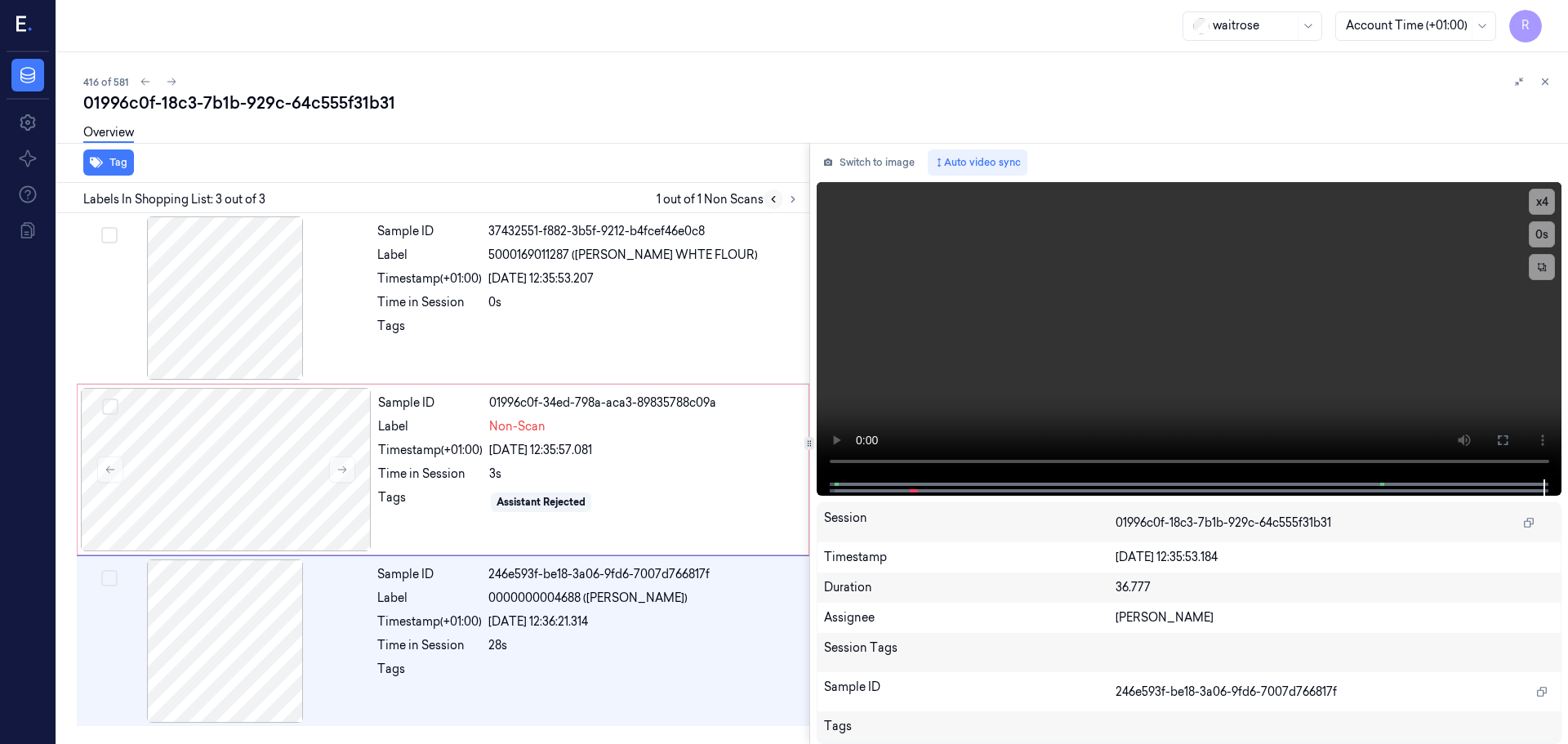
click at [773, 202] on icon at bounding box center [773, 199] width 11 height 11
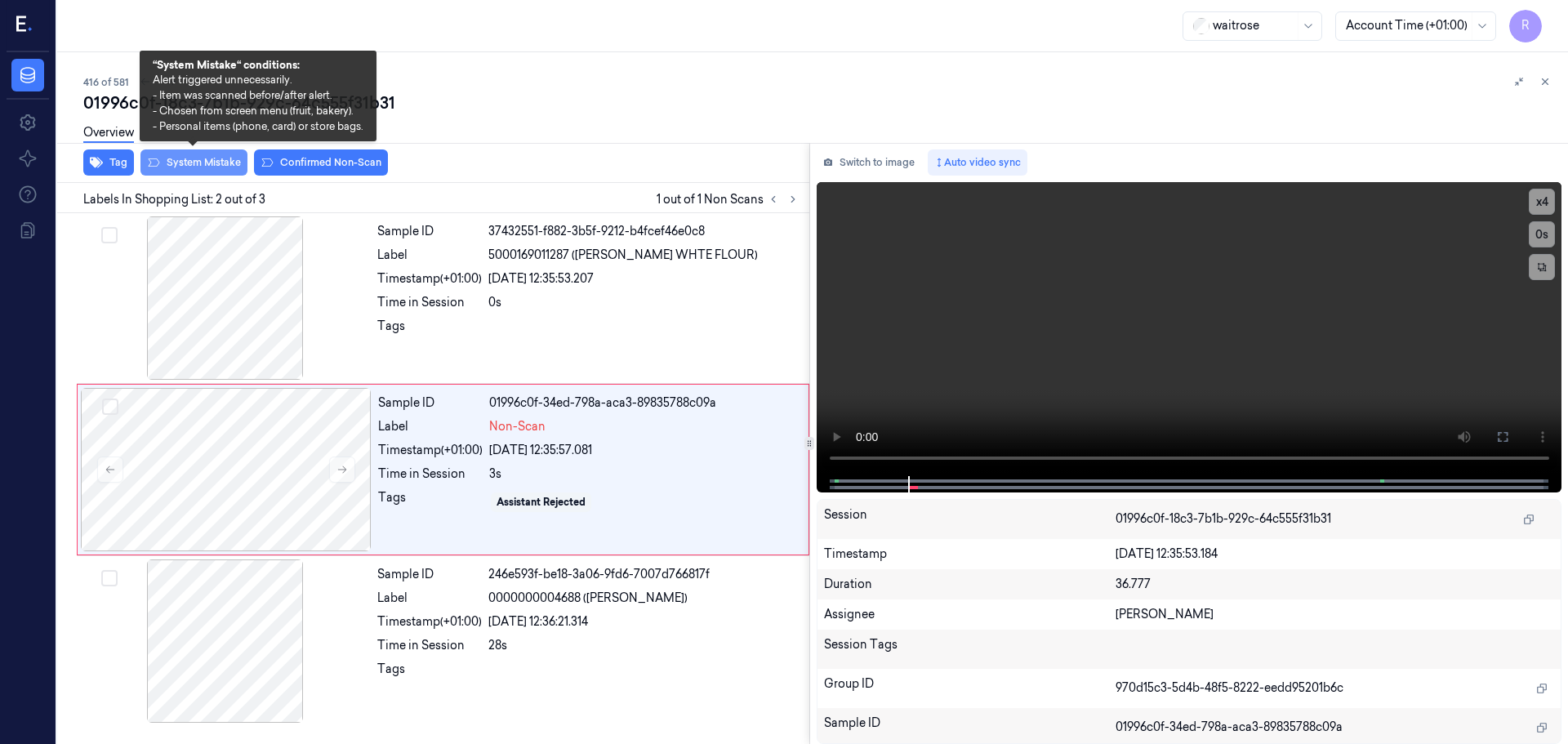
click at [213, 172] on button "System Mistake" at bounding box center [194, 162] width 107 height 26
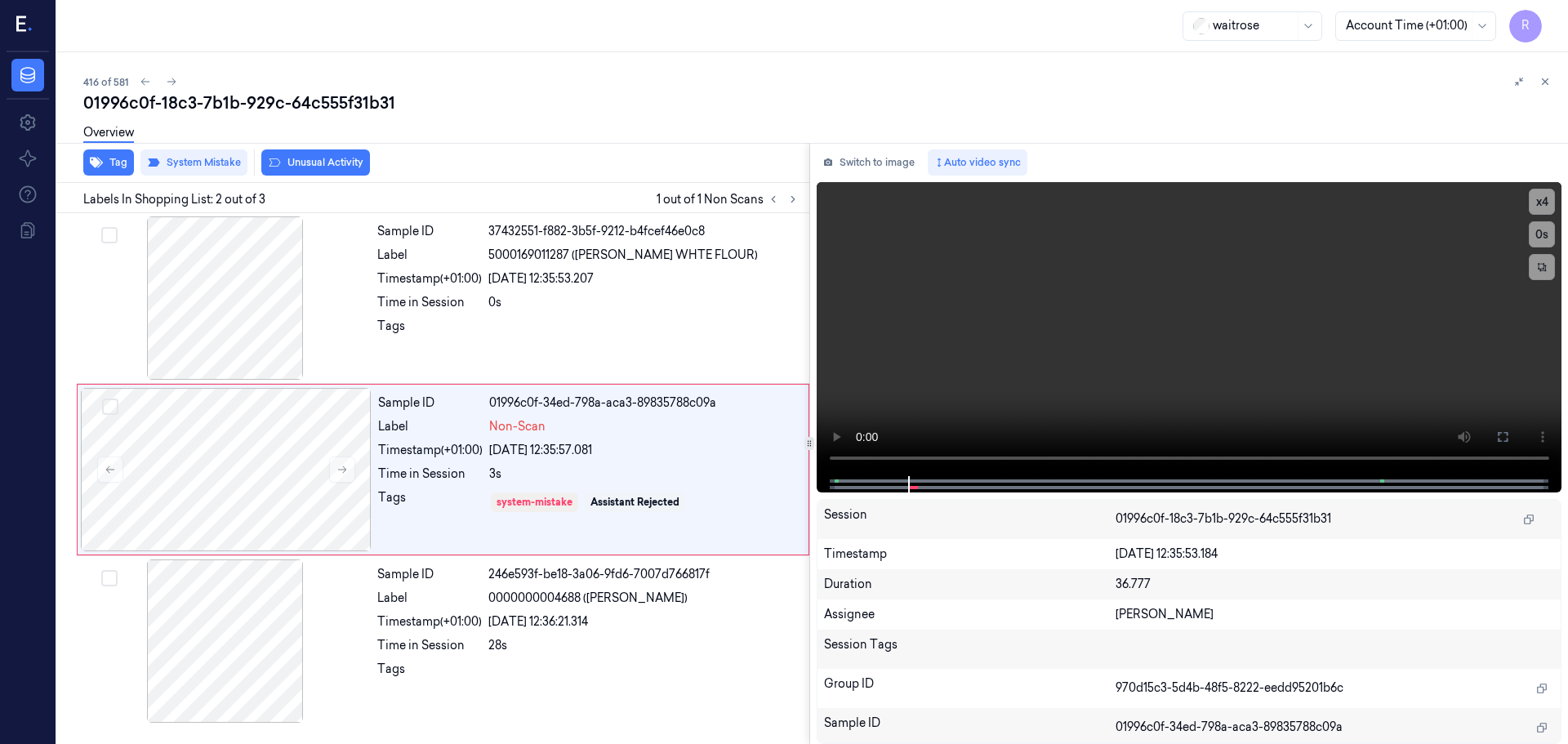
click at [295, 154] on div "Overview" at bounding box center [819, 135] width 1472 height 41
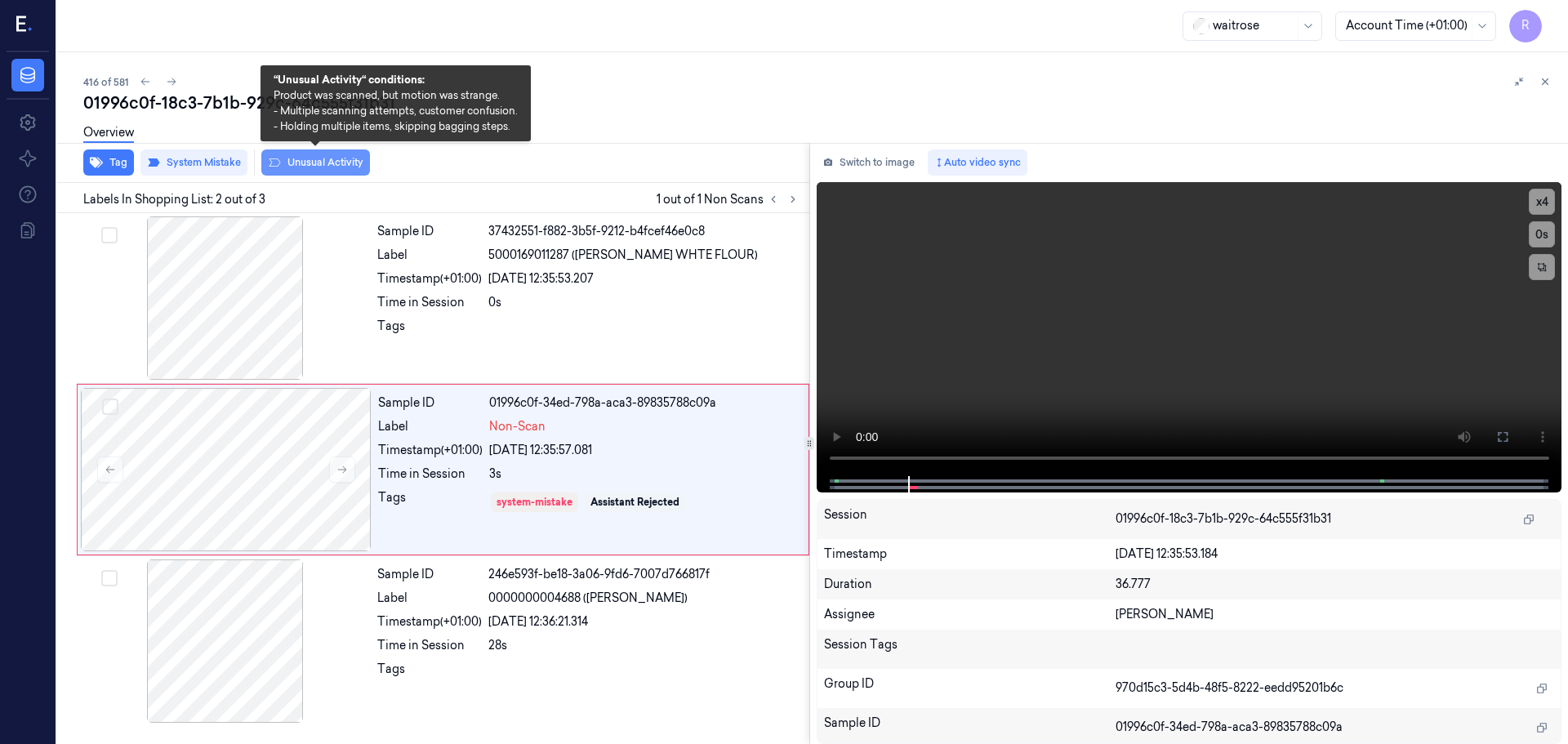
click at [323, 167] on button "Unusual Activity" at bounding box center [316, 162] width 109 height 26
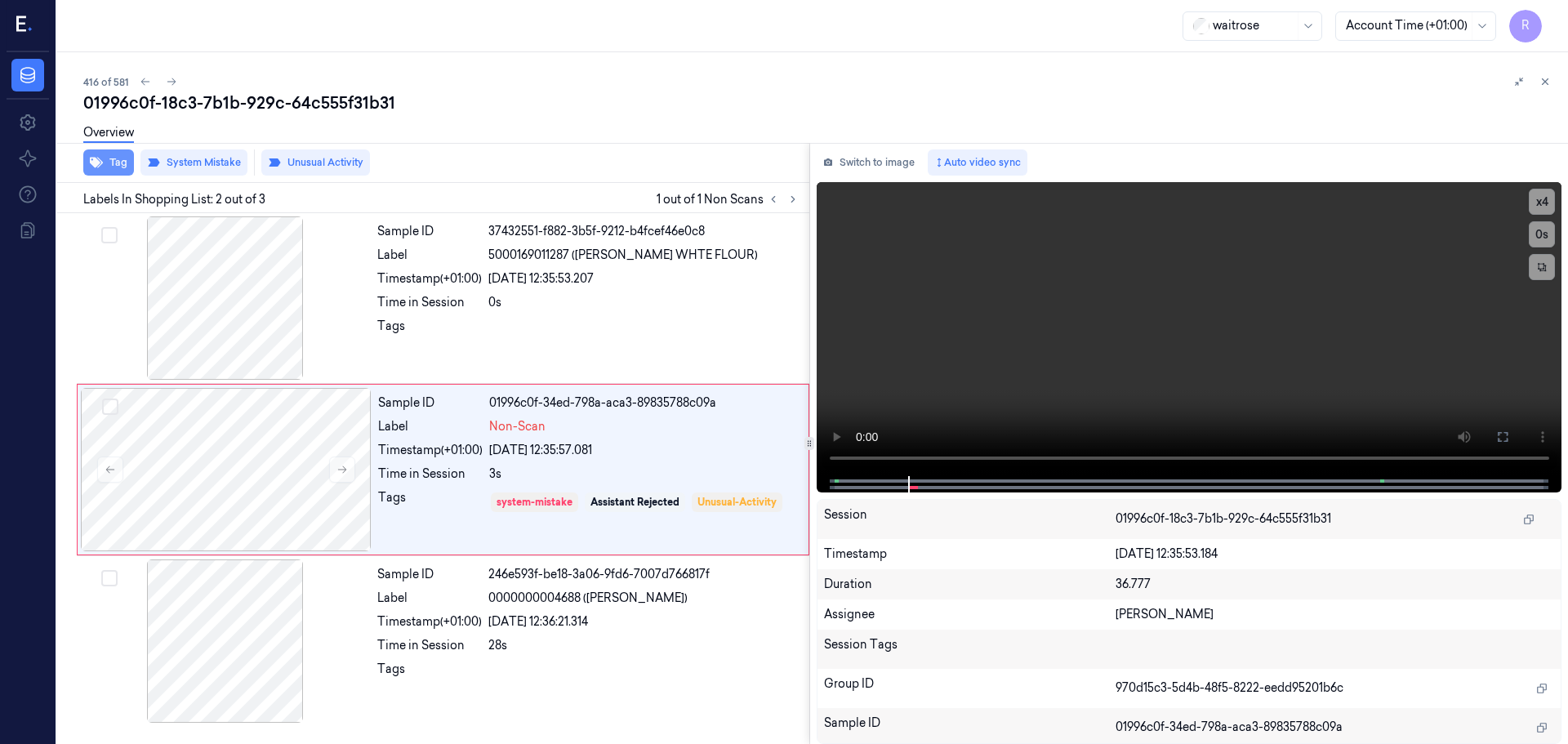
click at [115, 163] on button "Tag" at bounding box center [108, 162] width 51 height 26
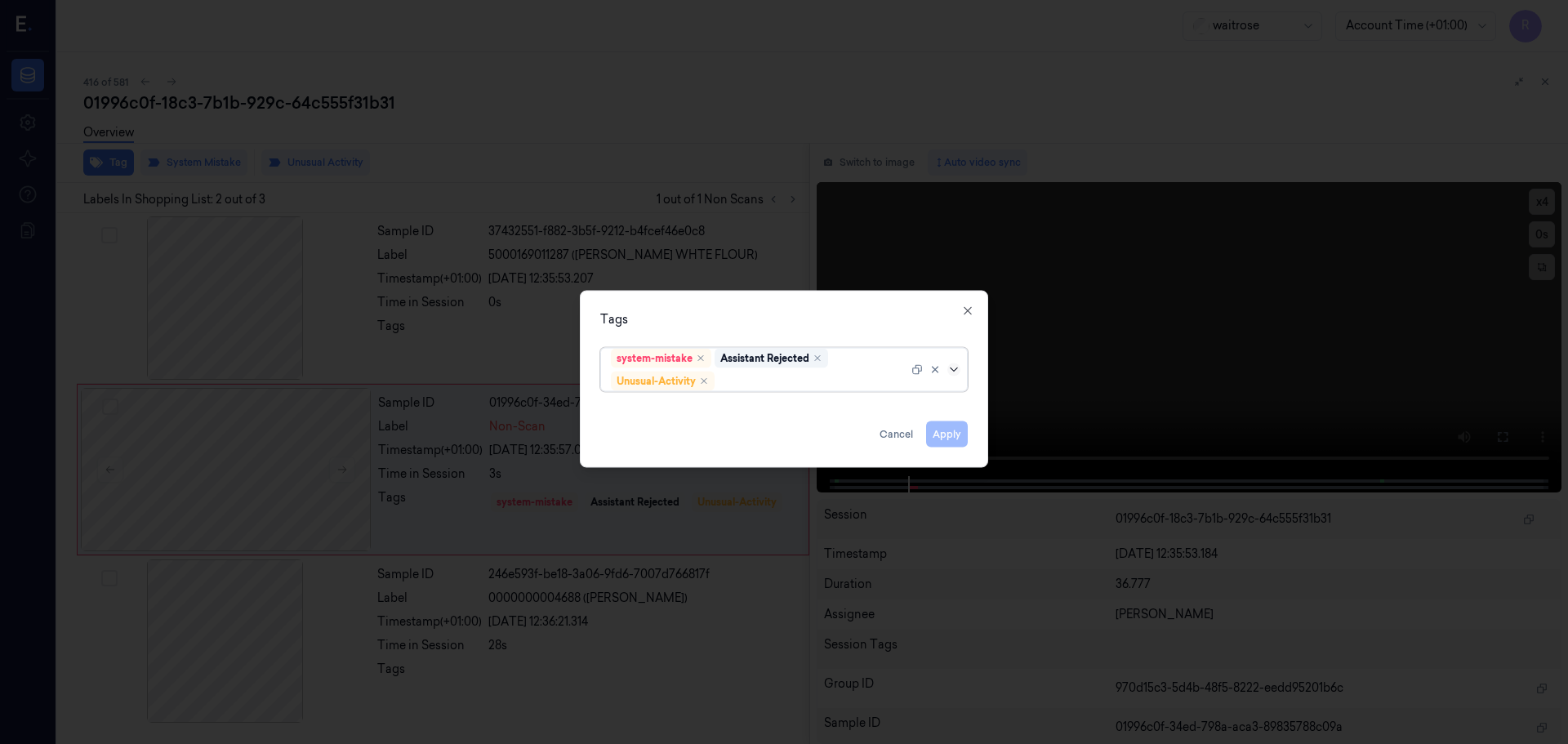
click at [956, 373] on icon at bounding box center [953, 369] width 13 height 13
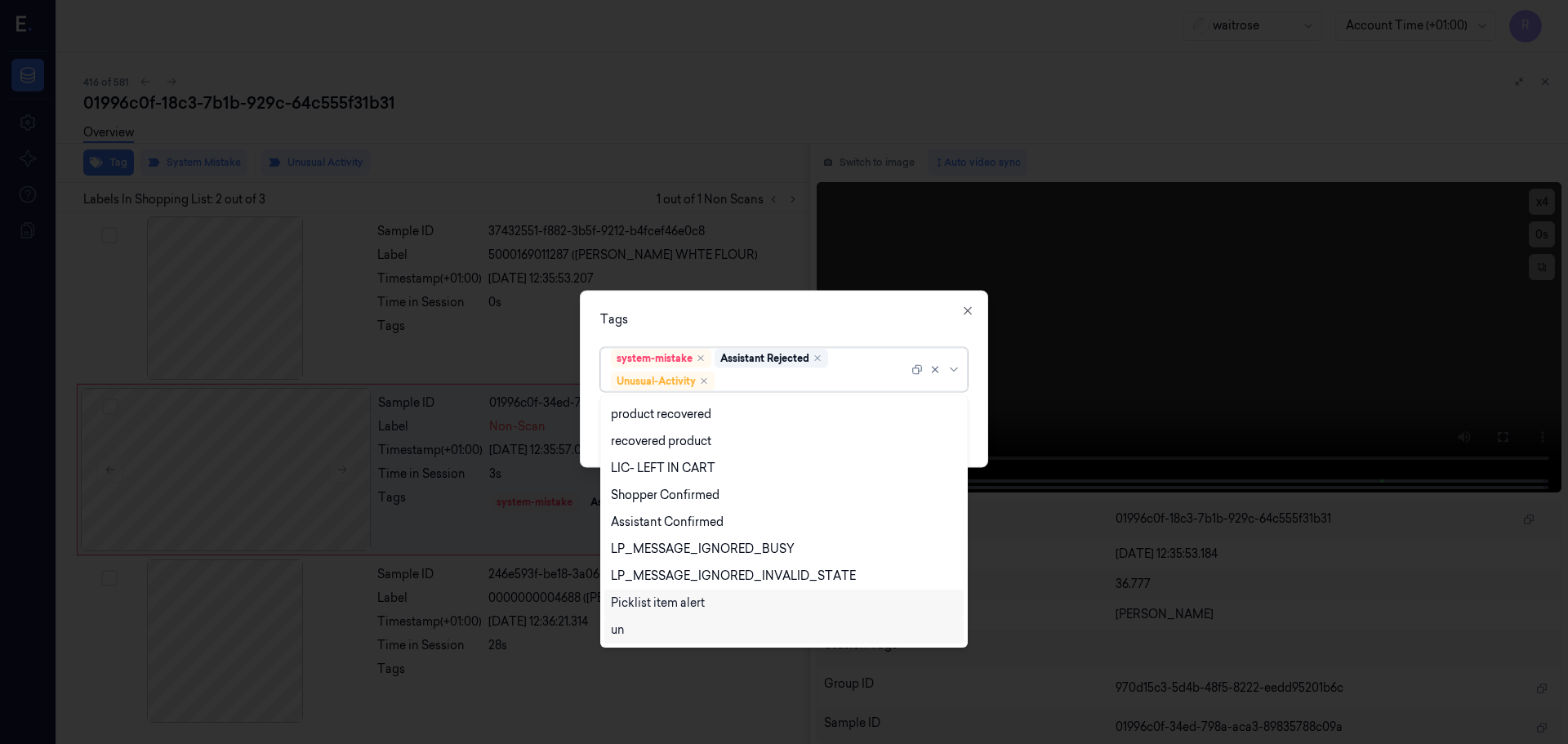
scroll to position [321, 0]
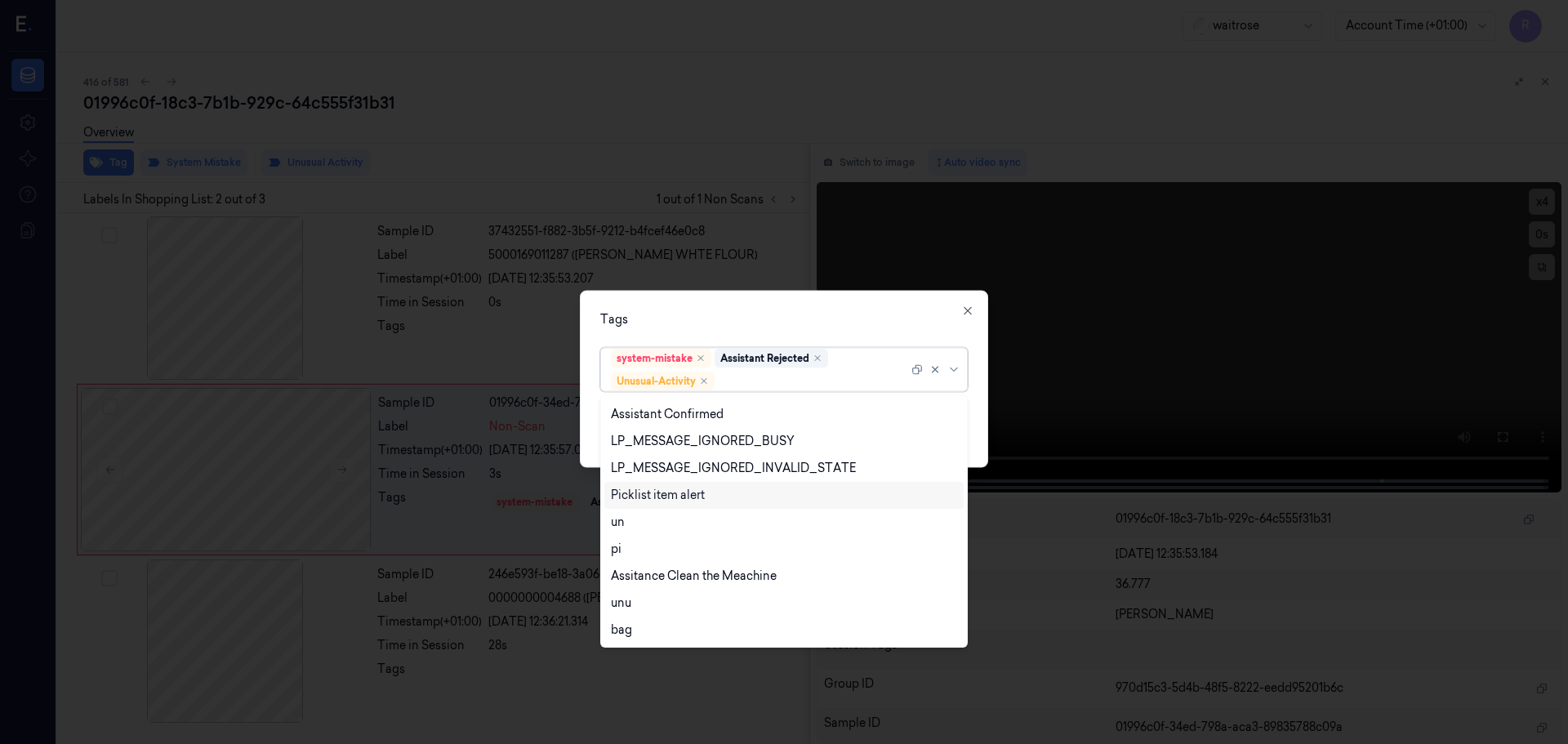
click at [654, 500] on div "Picklist item alert" at bounding box center [658, 495] width 94 height 17
click at [686, 334] on div "Tags option Picklist item alert, selected. 20 results available. Use Up and Dow…" at bounding box center [784, 378] width 408 height 177
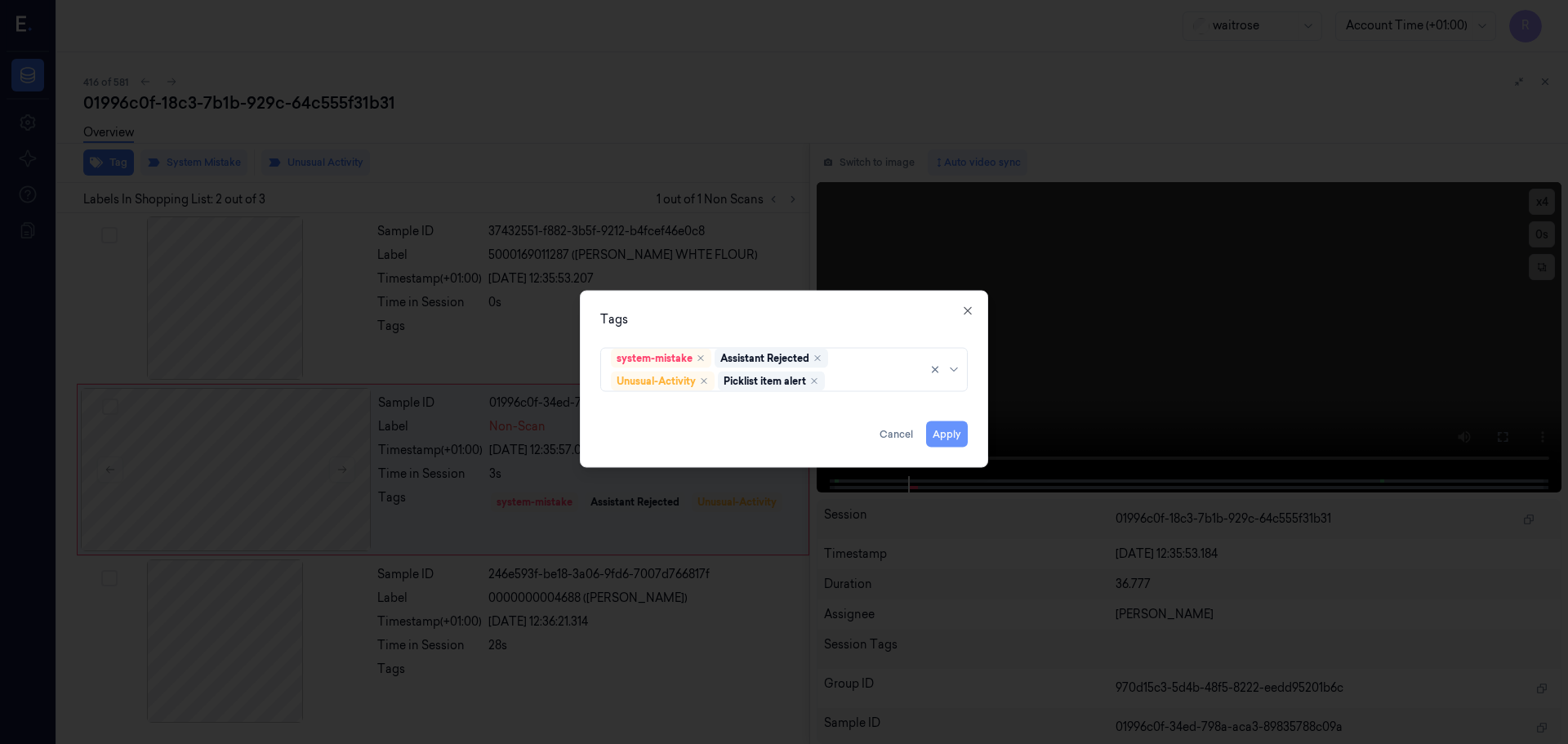
click at [954, 436] on button "Apply" at bounding box center [947, 433] width 41 height 26
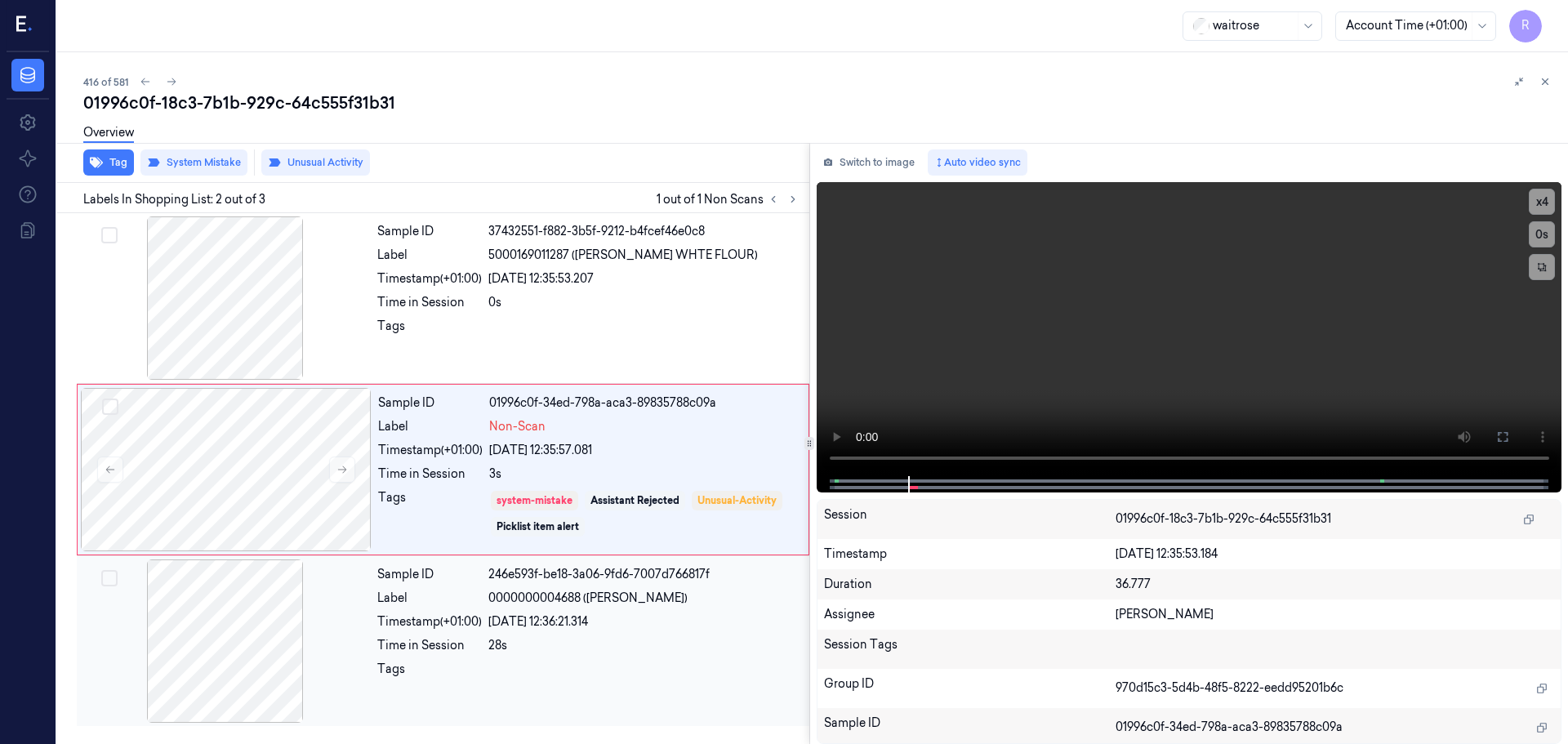
click at [612, 683] on div at bounding box center [644, 673] width 311 height 26
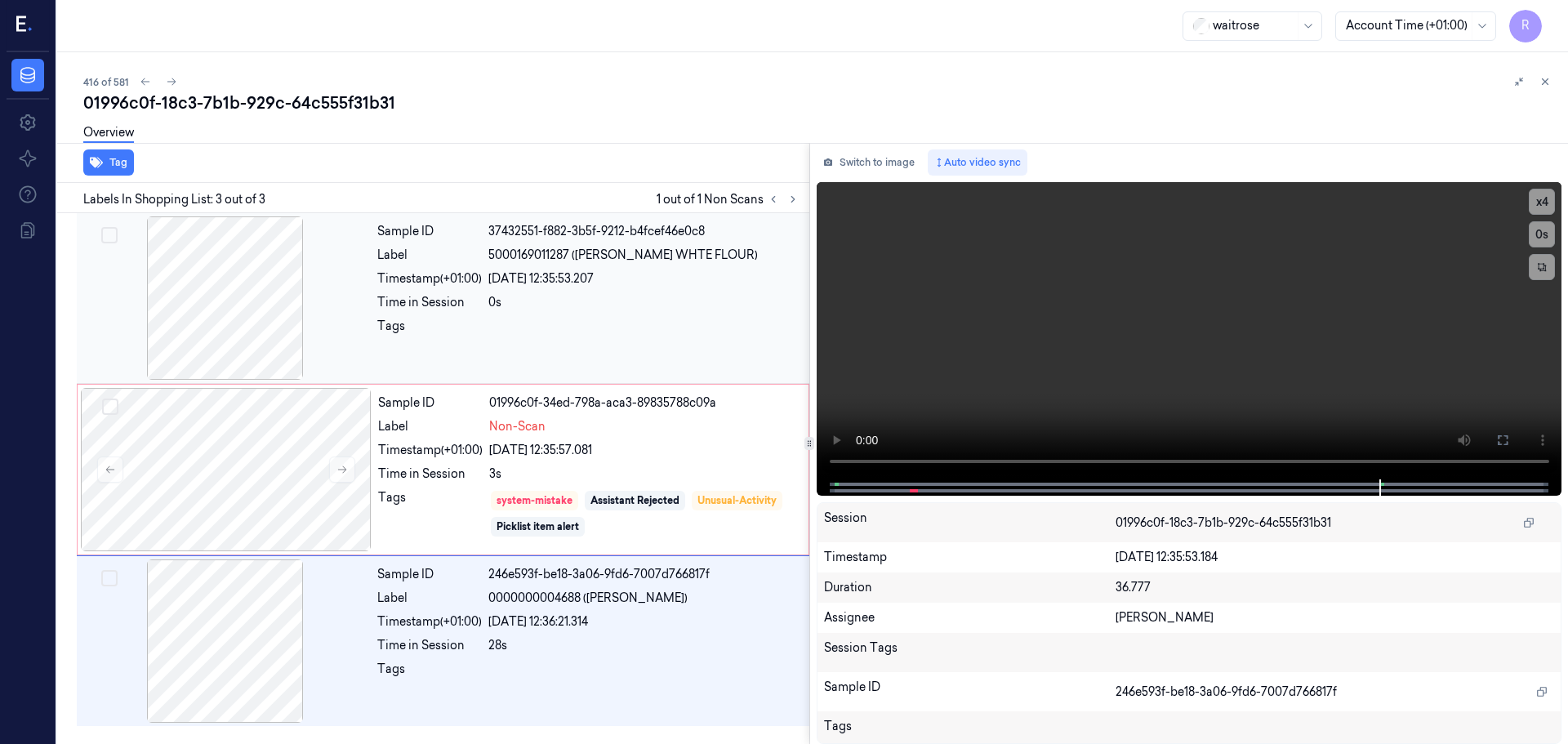
click at [677, 339] on div at bounding box center [644, 331] width 311 height 26
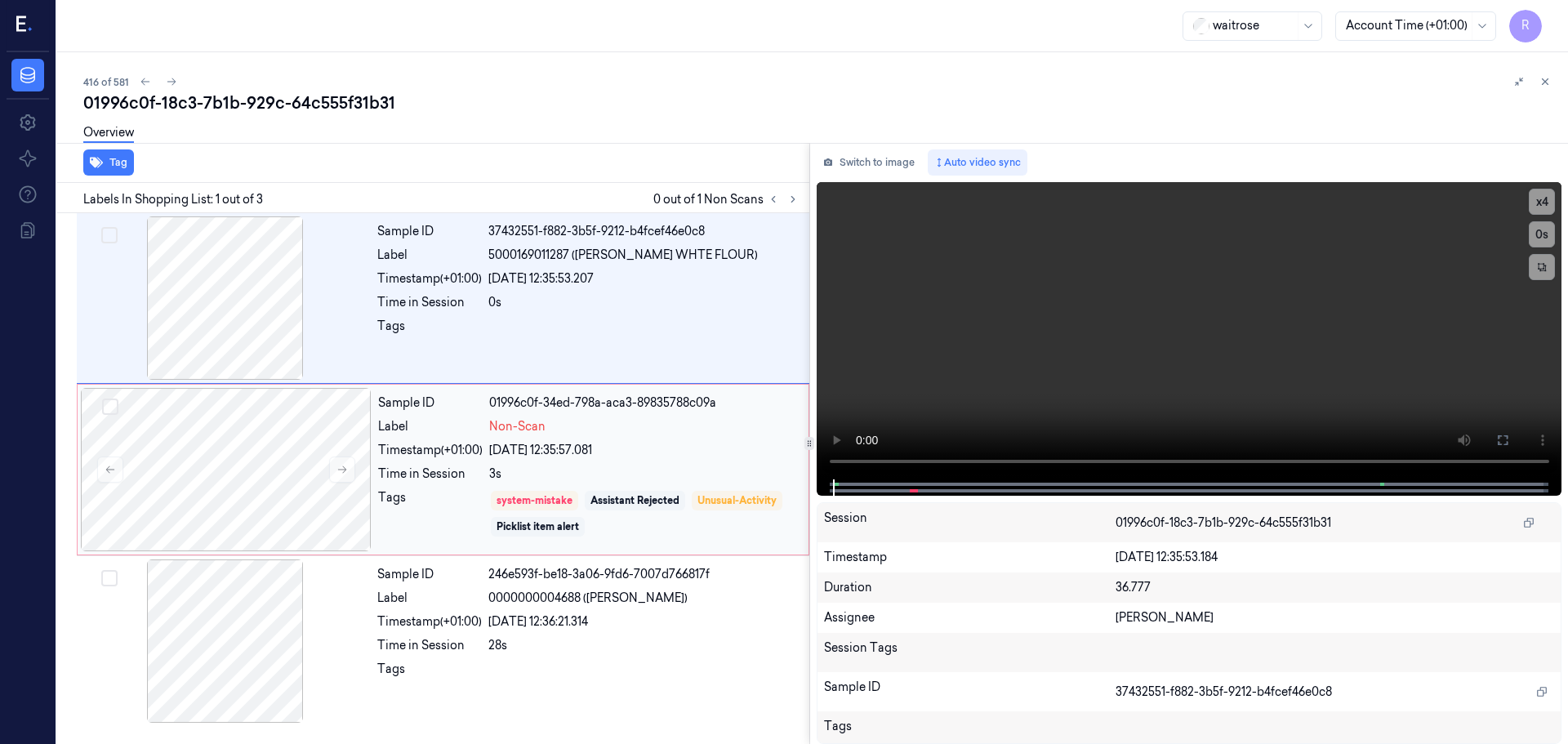
click at [664, 486] on div "Sample ID 01996c0f-34ed-798a-aca3-89835788c09a Label Non-Scan Timestamp (+01:00…" at bounding box center [588, 469] width 433 height 163
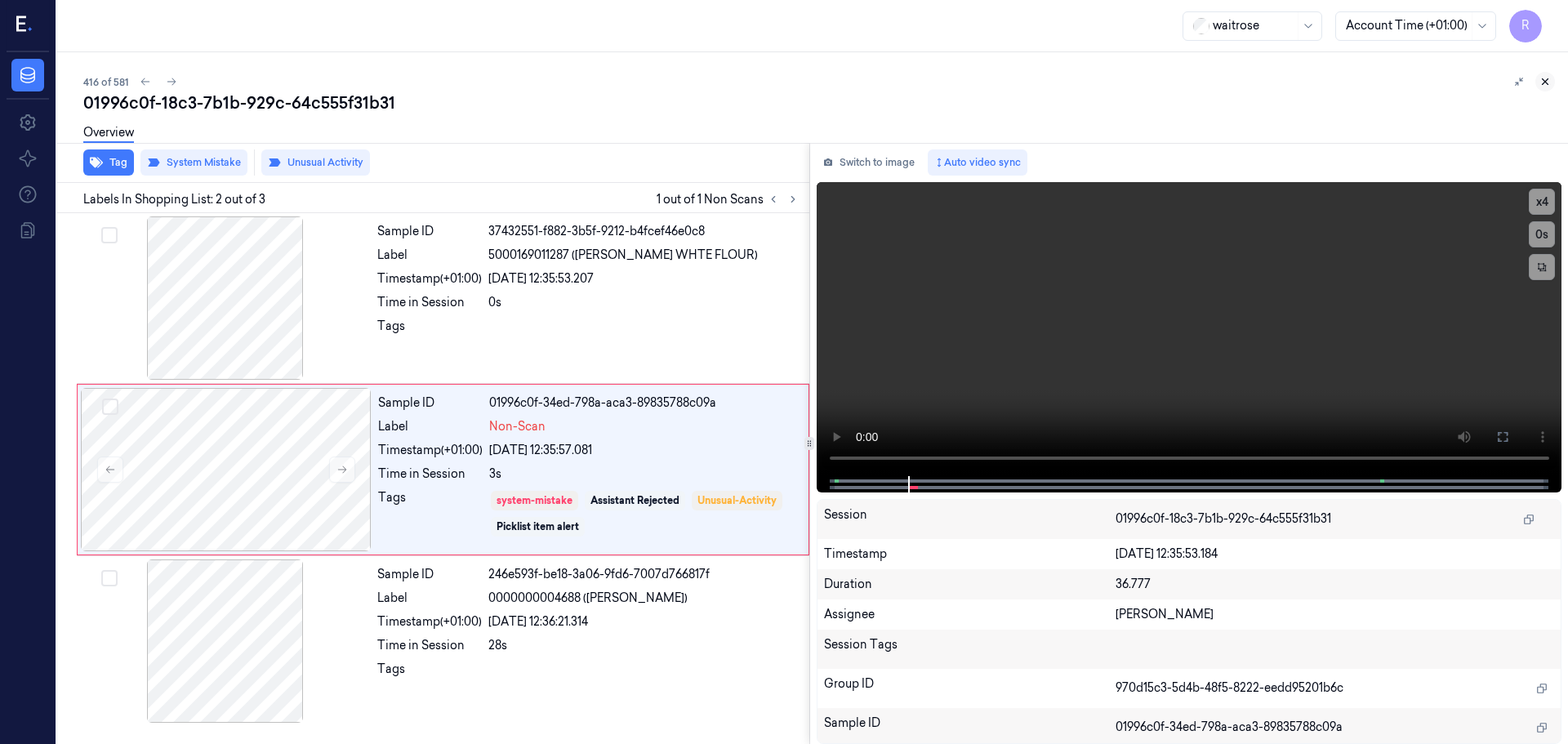
click at [1540, 85] on icon at bounding box center [1545, 81] width 11 height 11
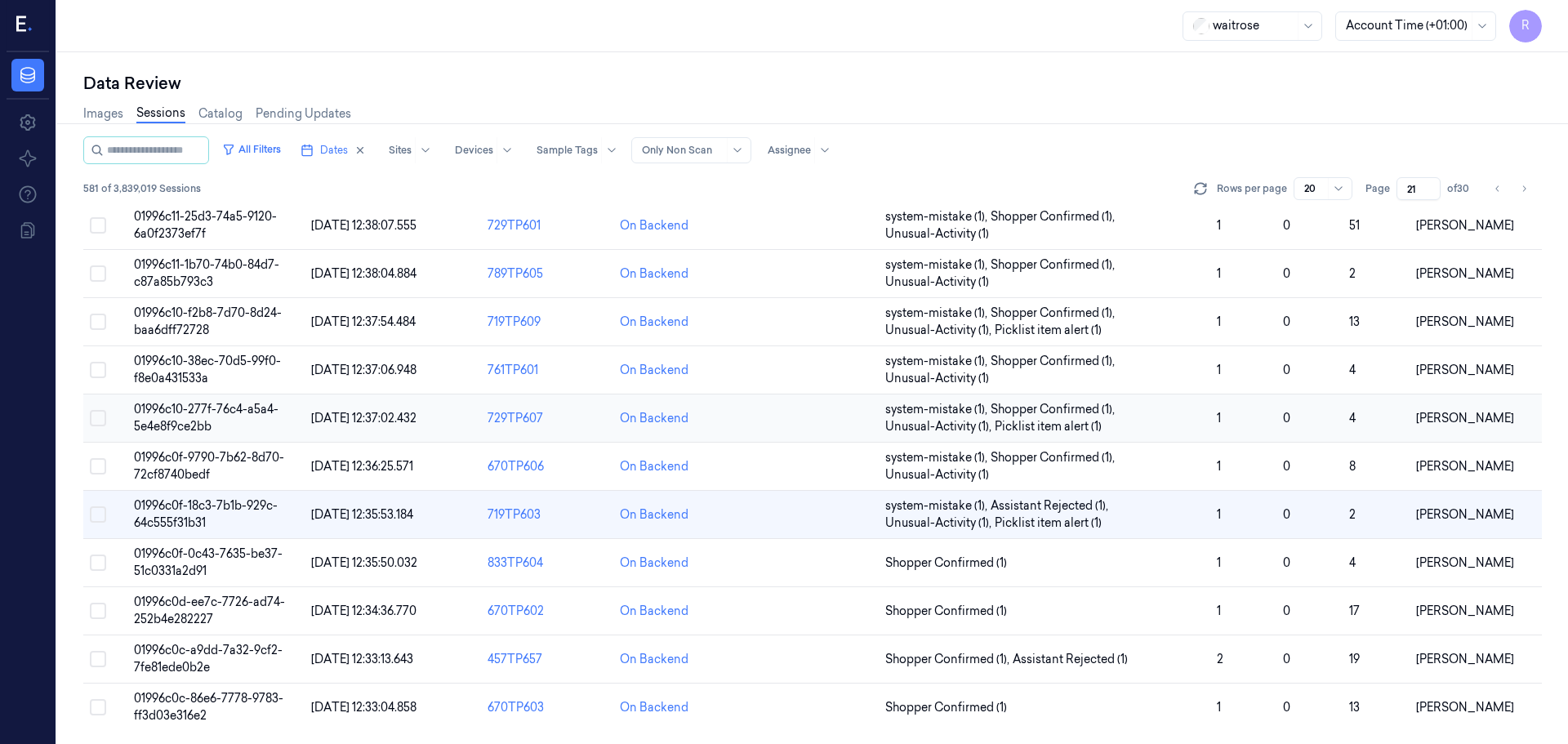
scroll to position [508, 0]
click at [1124, 571] on td "Shopper Confirmed (1)" at bounding box center [1045, 563] width 332 height 48
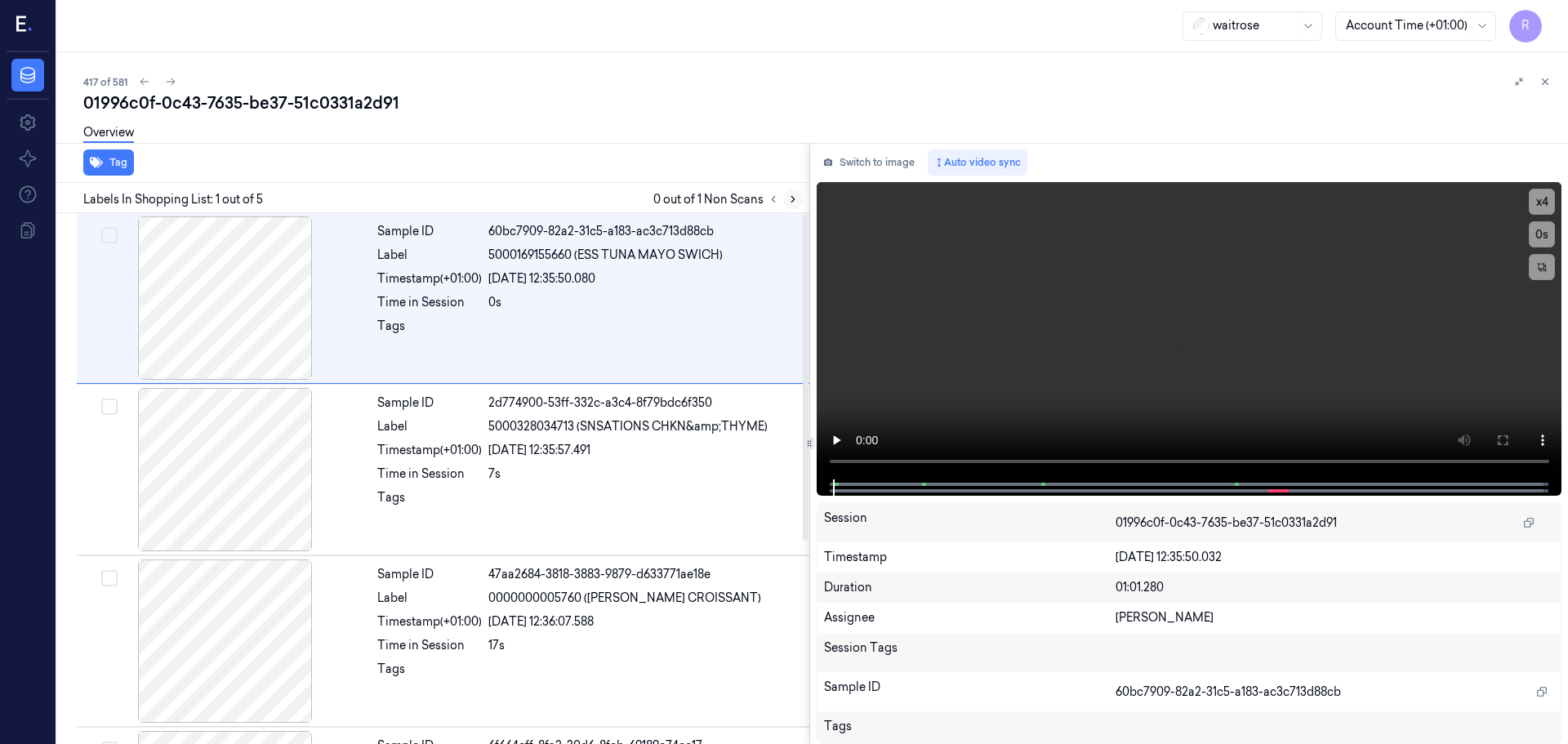
click at [787, 205] on button at bounding box center [793, 199] width 20 height 20
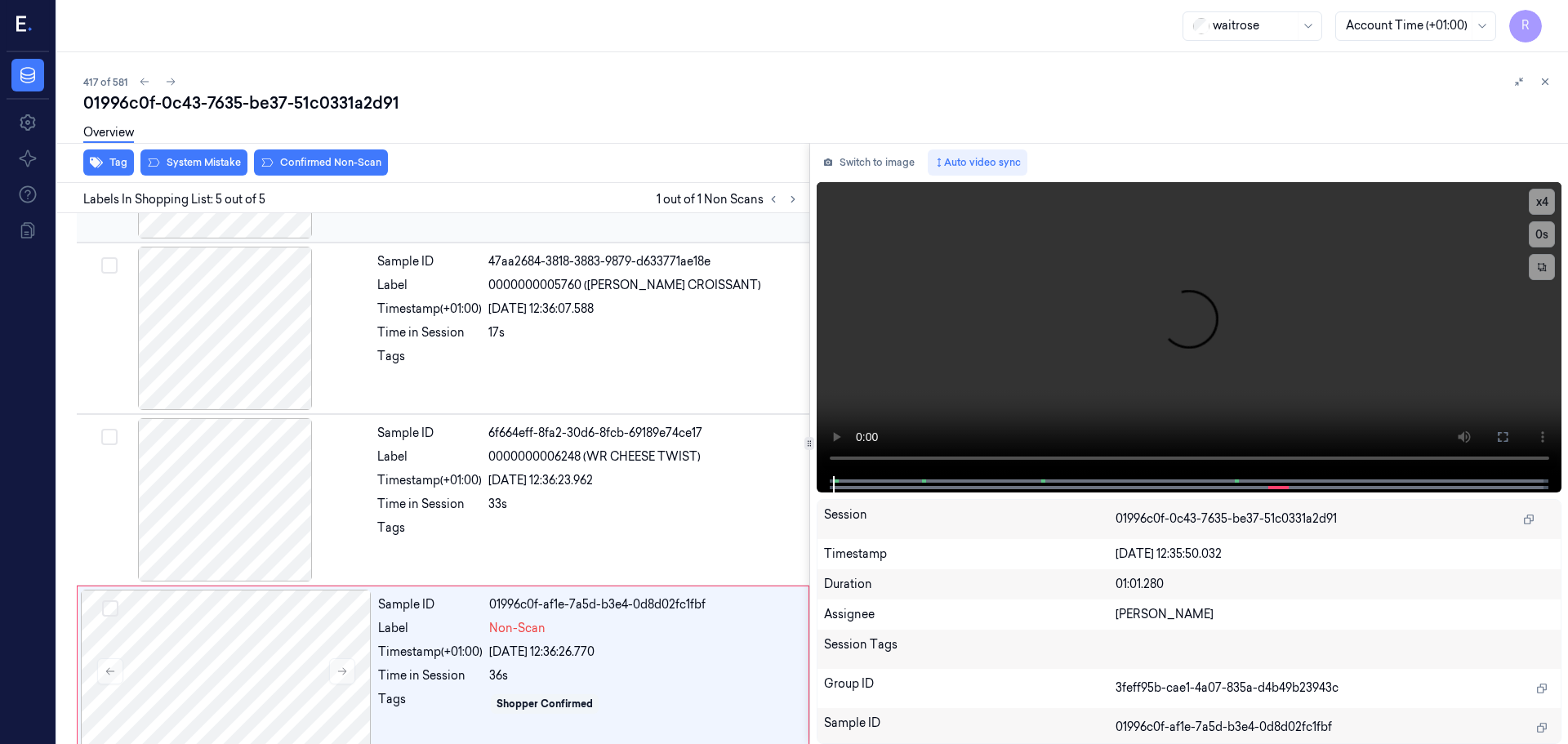
scroll to position [331, 0]
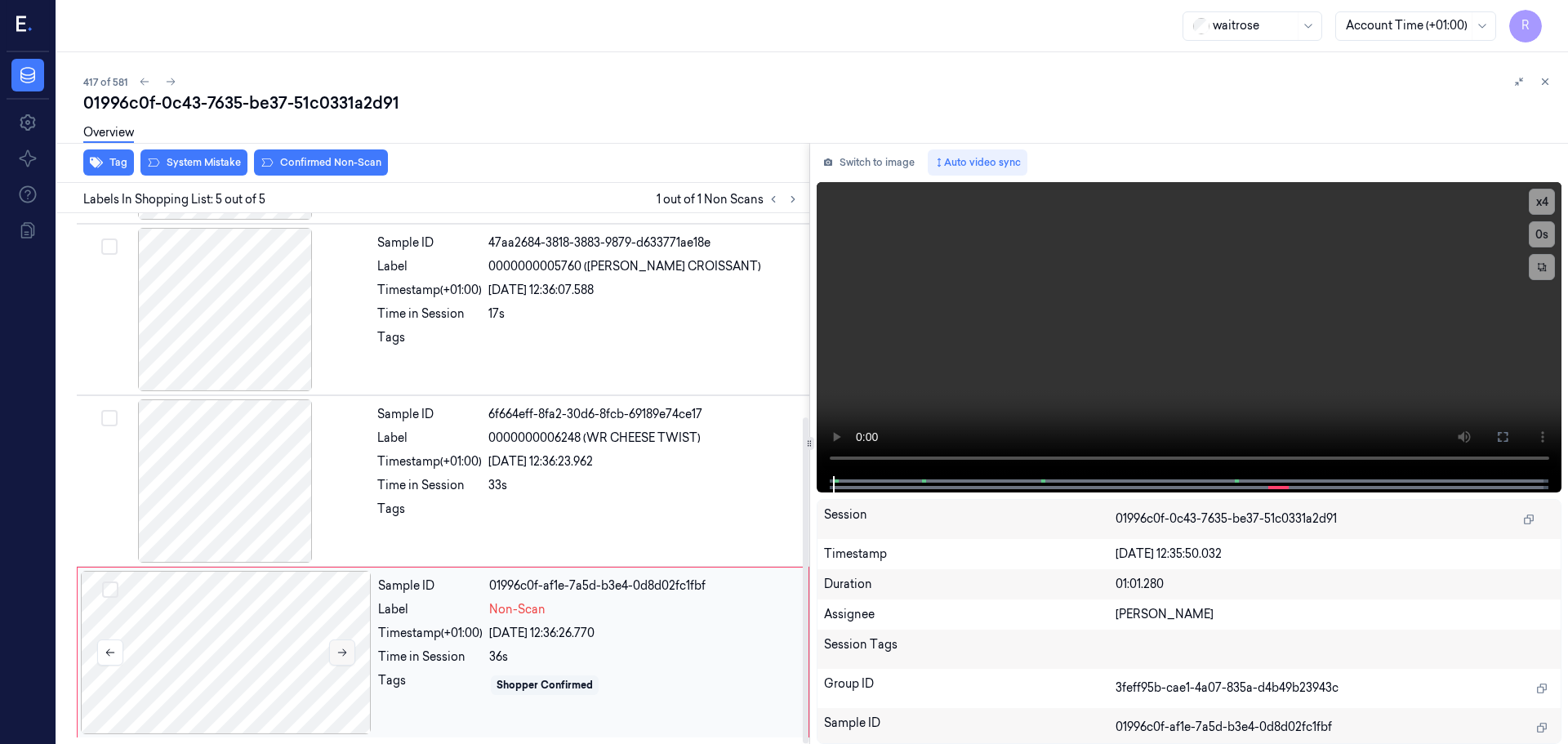
click at [344, 658] on icon at bounding box center [342, 652] width 11 height 11
click at [250, 324] on div at bounding box center [225, 309] width 291 height 163
click at [781, 198] on button at bounding box center [773, 199] width 20 height 20
drag, startPoint x: 793, startPoint y: 199, endPoint x: 775, endPoint y: 213, distance: 22.8
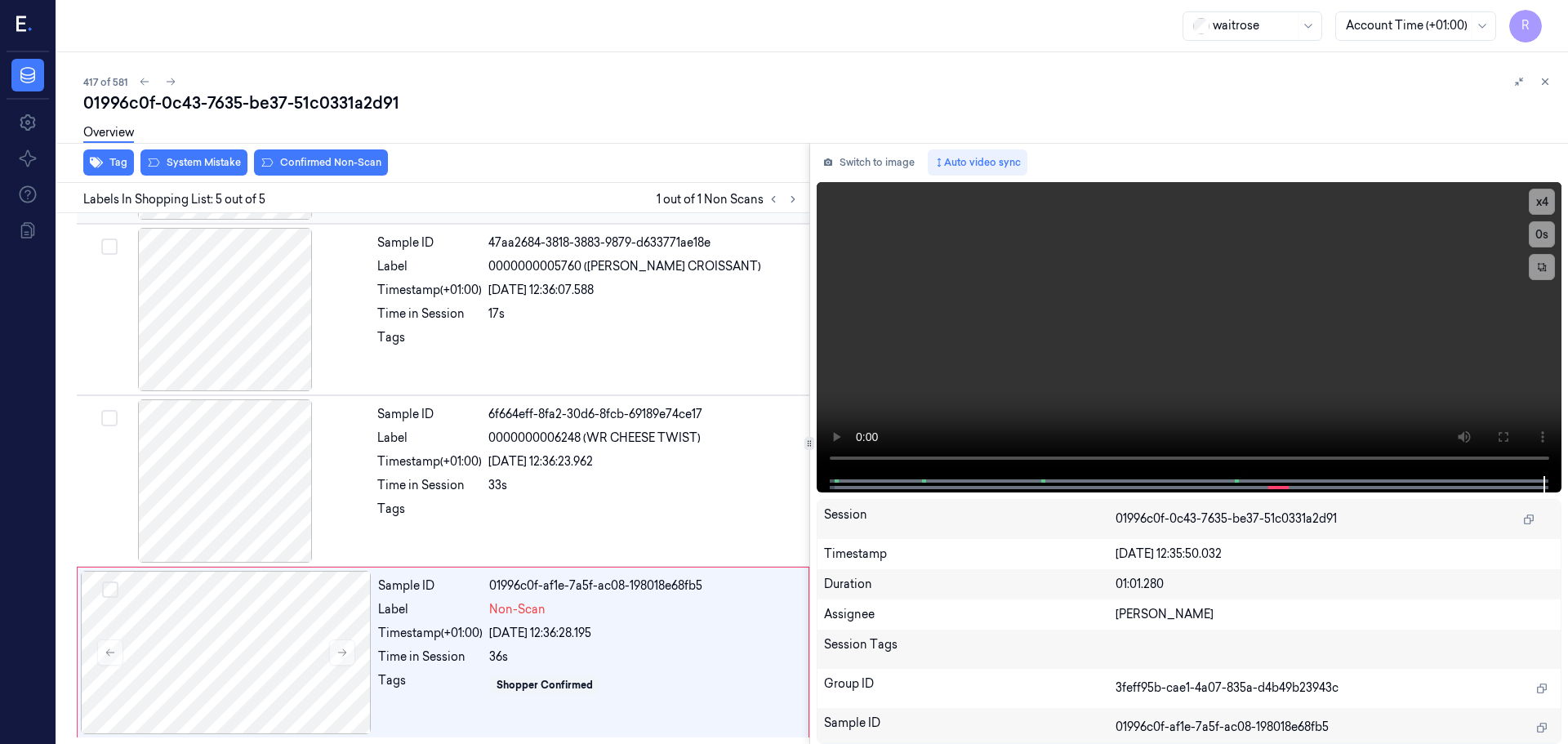
click at [793, 199] on icon at bounding box center [793, 199] width 11 height 11
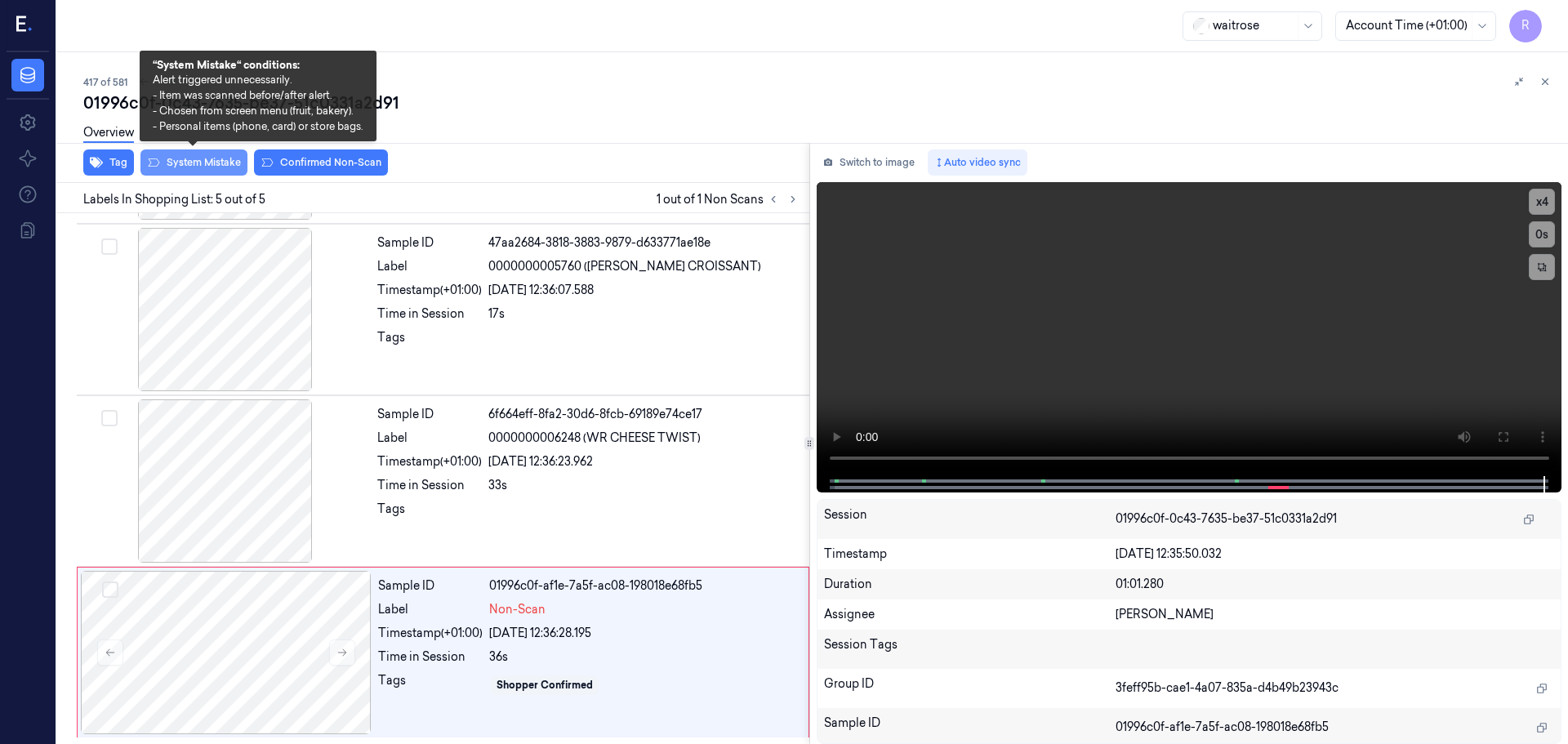
click at [181, 164] on button "System Mistake" at bounding box center [194, 162] width 107 height 26
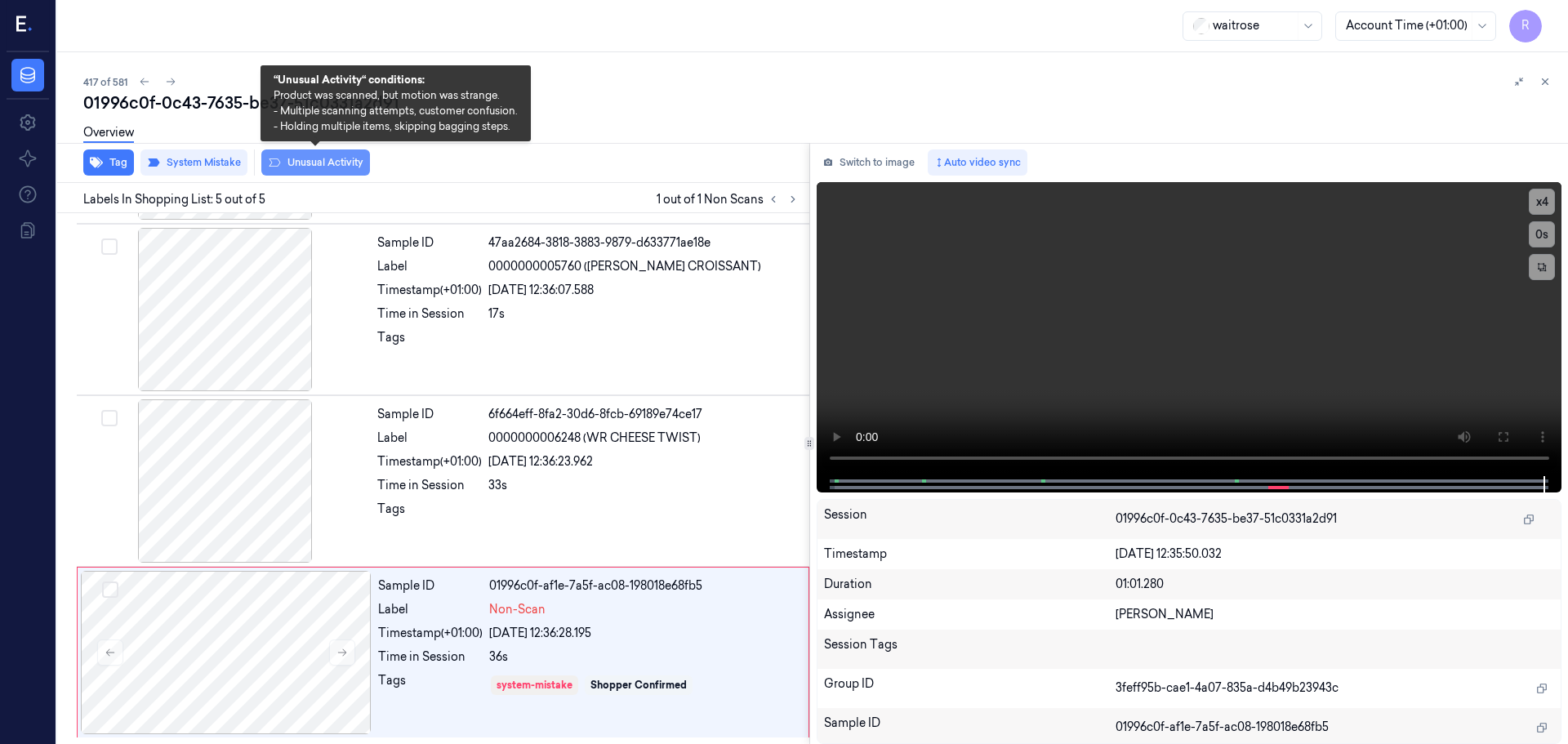
click at [286, 169] on button "Unusual Activity" at bounding box center [316, 162] width 109 height 26
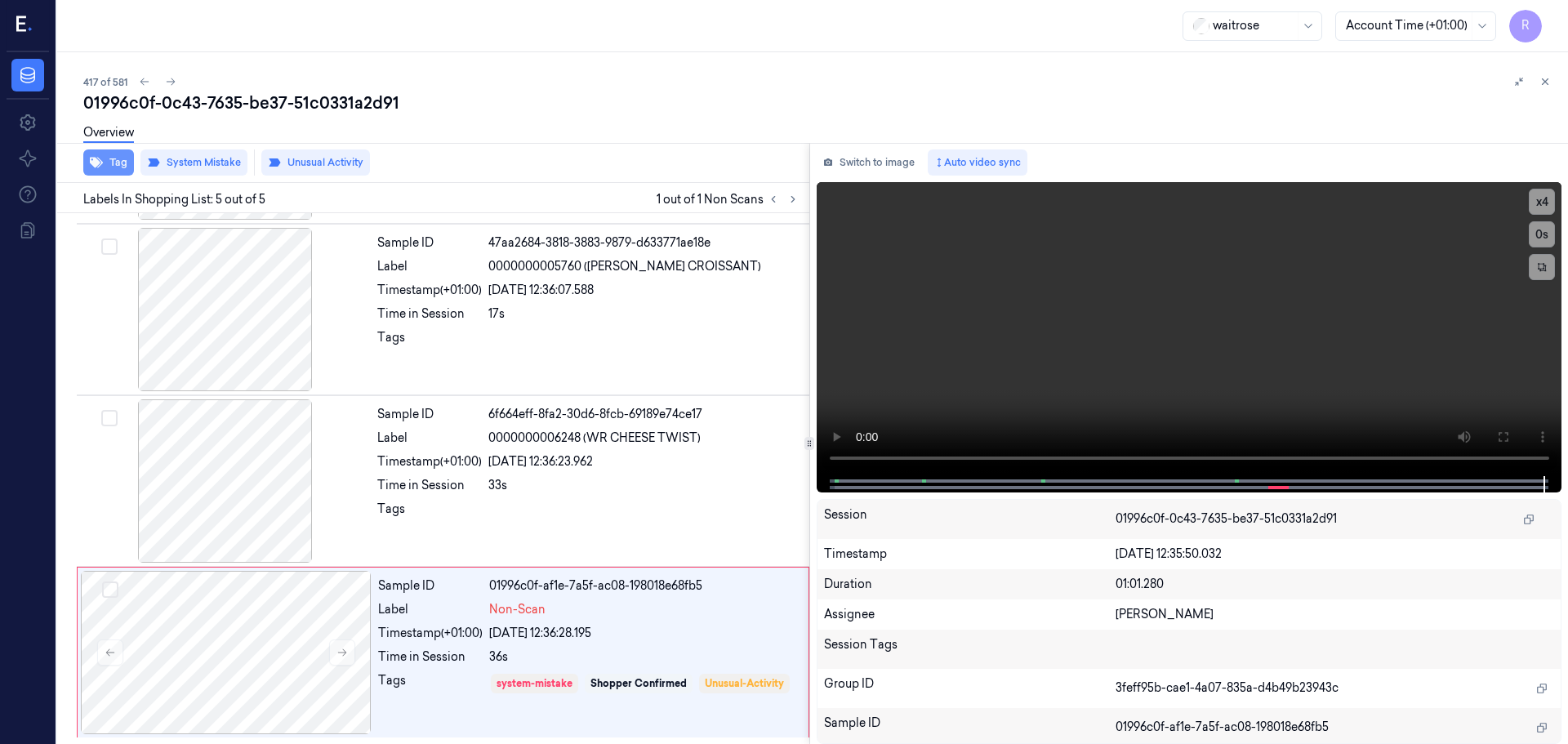
click at [104, 167] on button "Tag" at bounding box center [108, 162] width 51 height 26
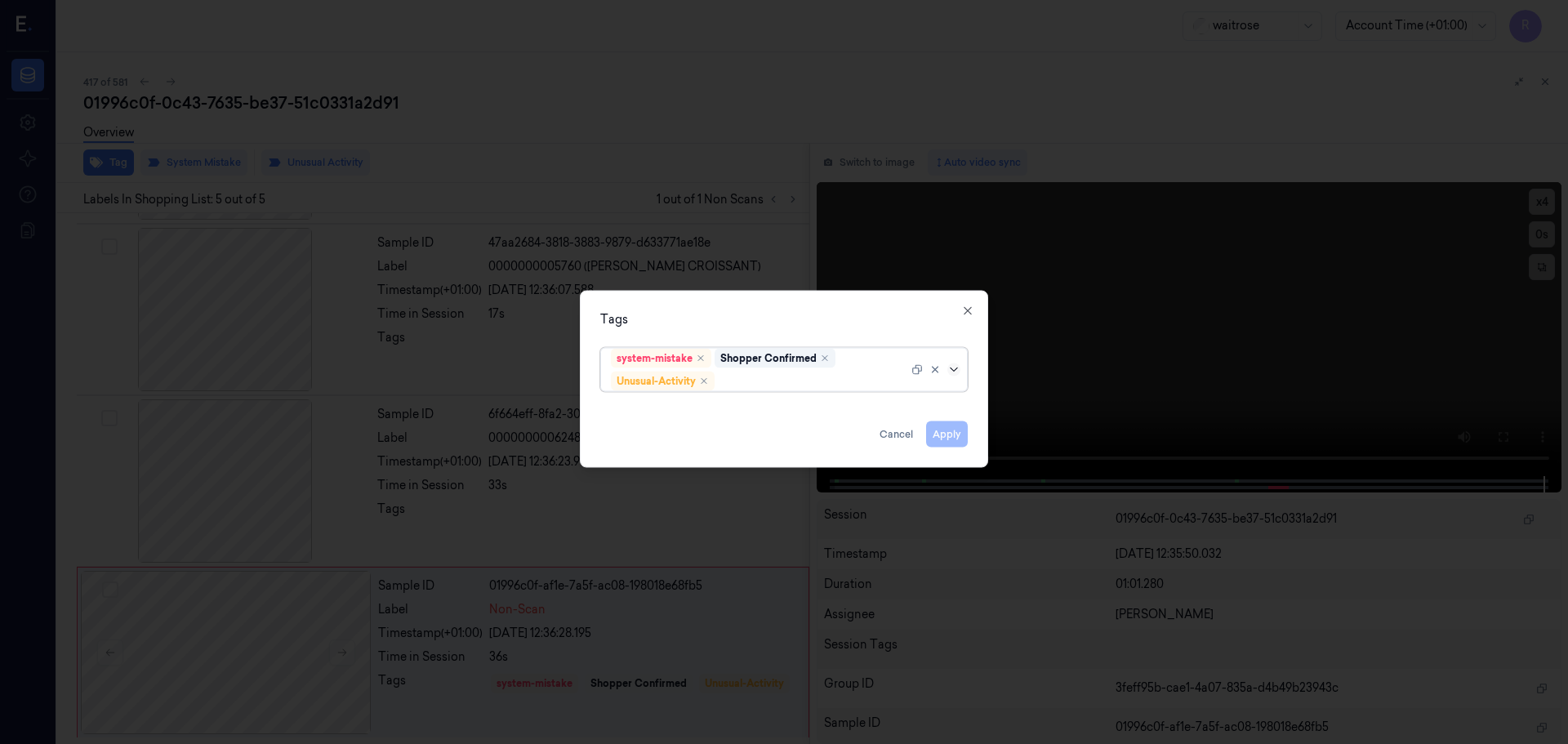
click at [953, 366] on icon at bounding box center [953, 369] width 13 height 13
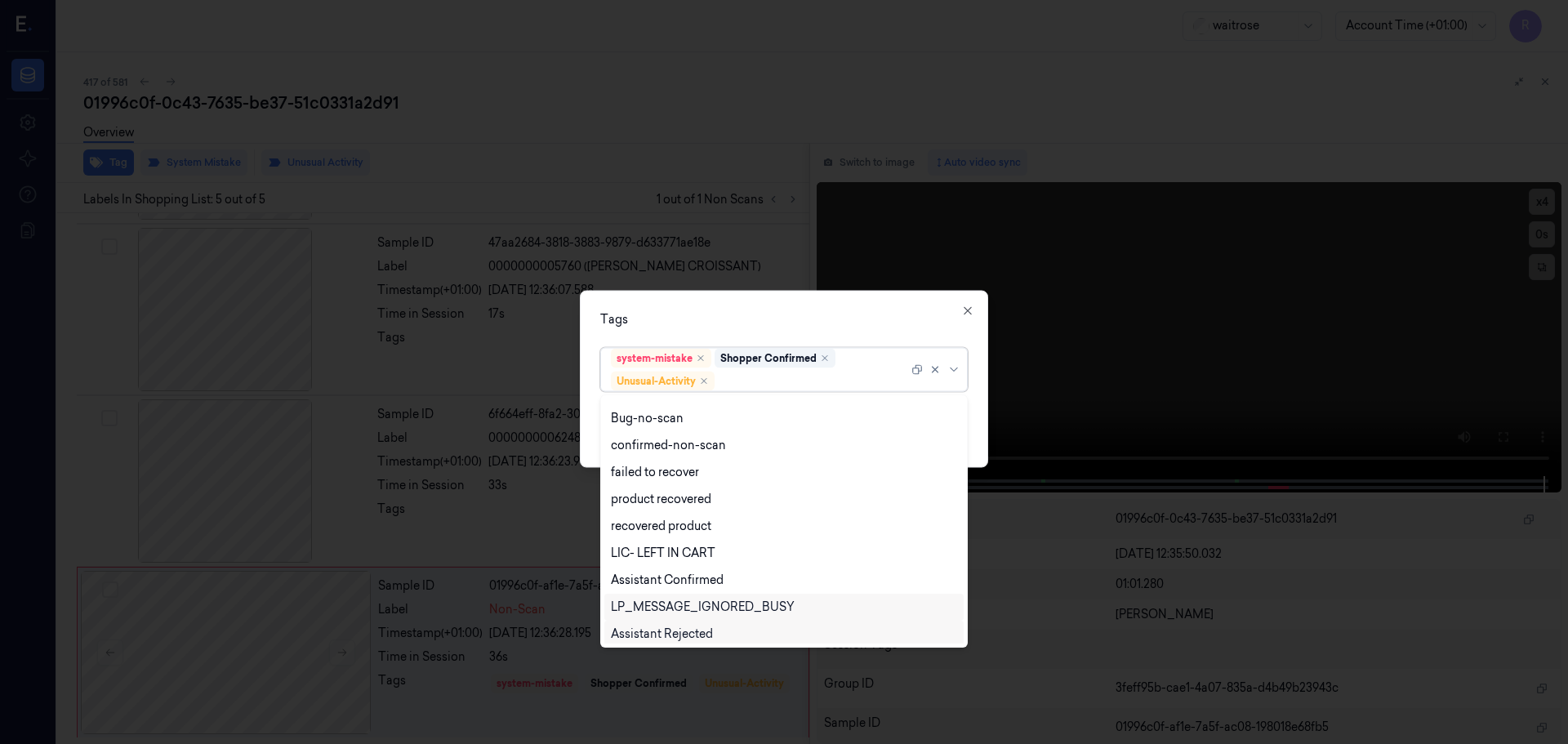
scroll to position [213, 0]
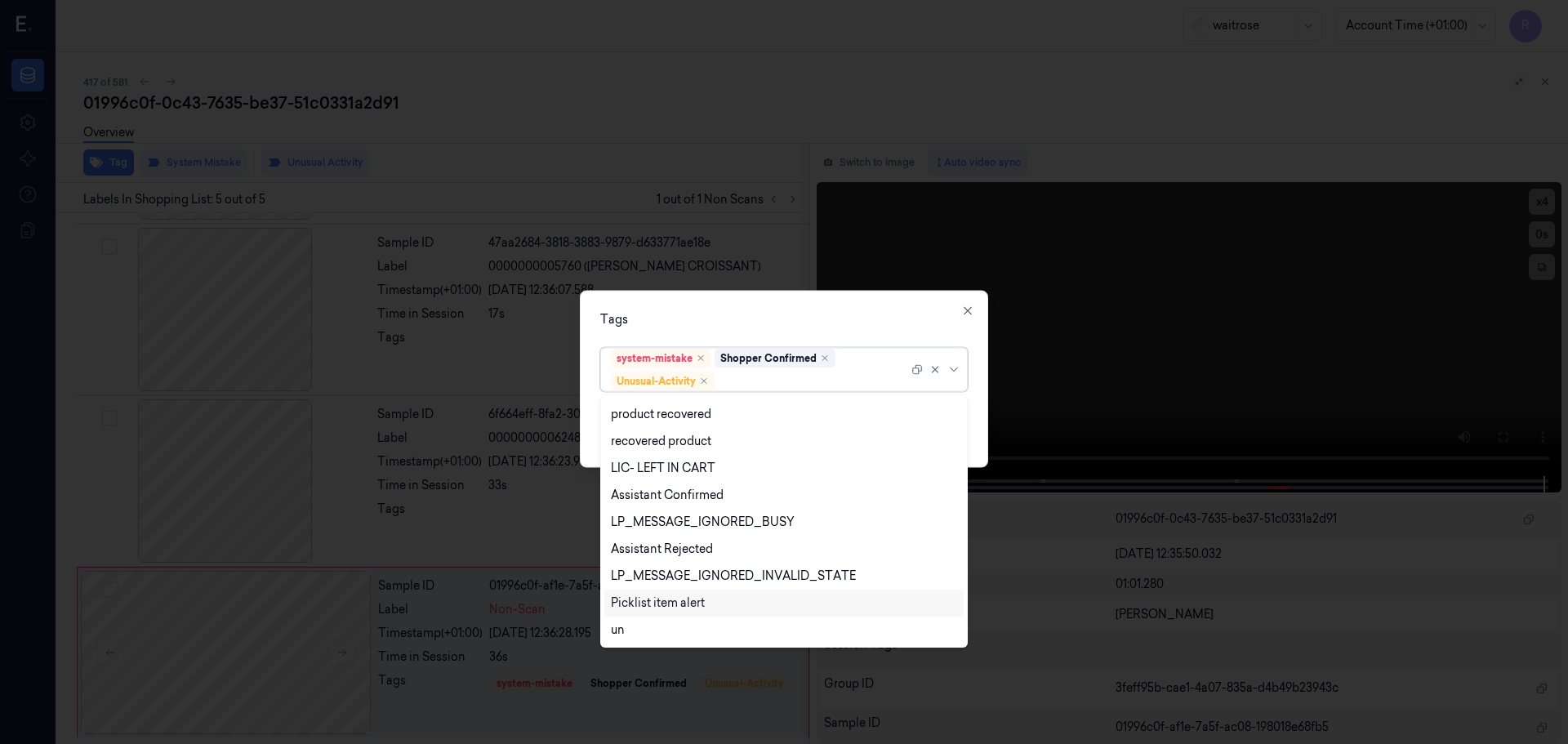
click at [658, 602] on div "Picklist item alert" at bounding box center [658, 603] width 94 height 17
click at [737, 329] on div "Tags option Picklist item alert, selected. 20 results available. Use Up and Dow…" at bounding box center [784, 378] width 408 height 177
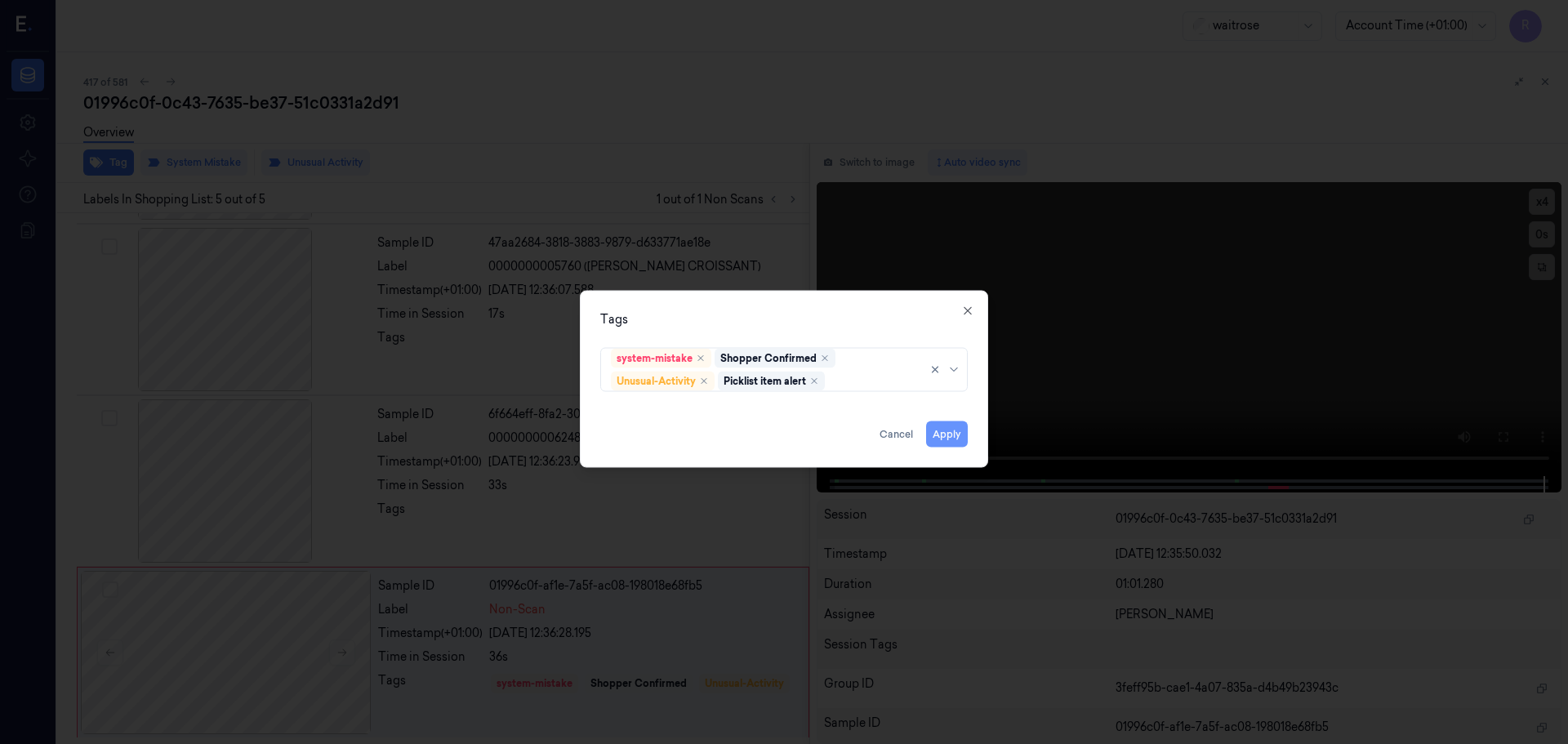
click at [947, 429] on button "Apply" at bounding box center [947, 433] width 41 height 26
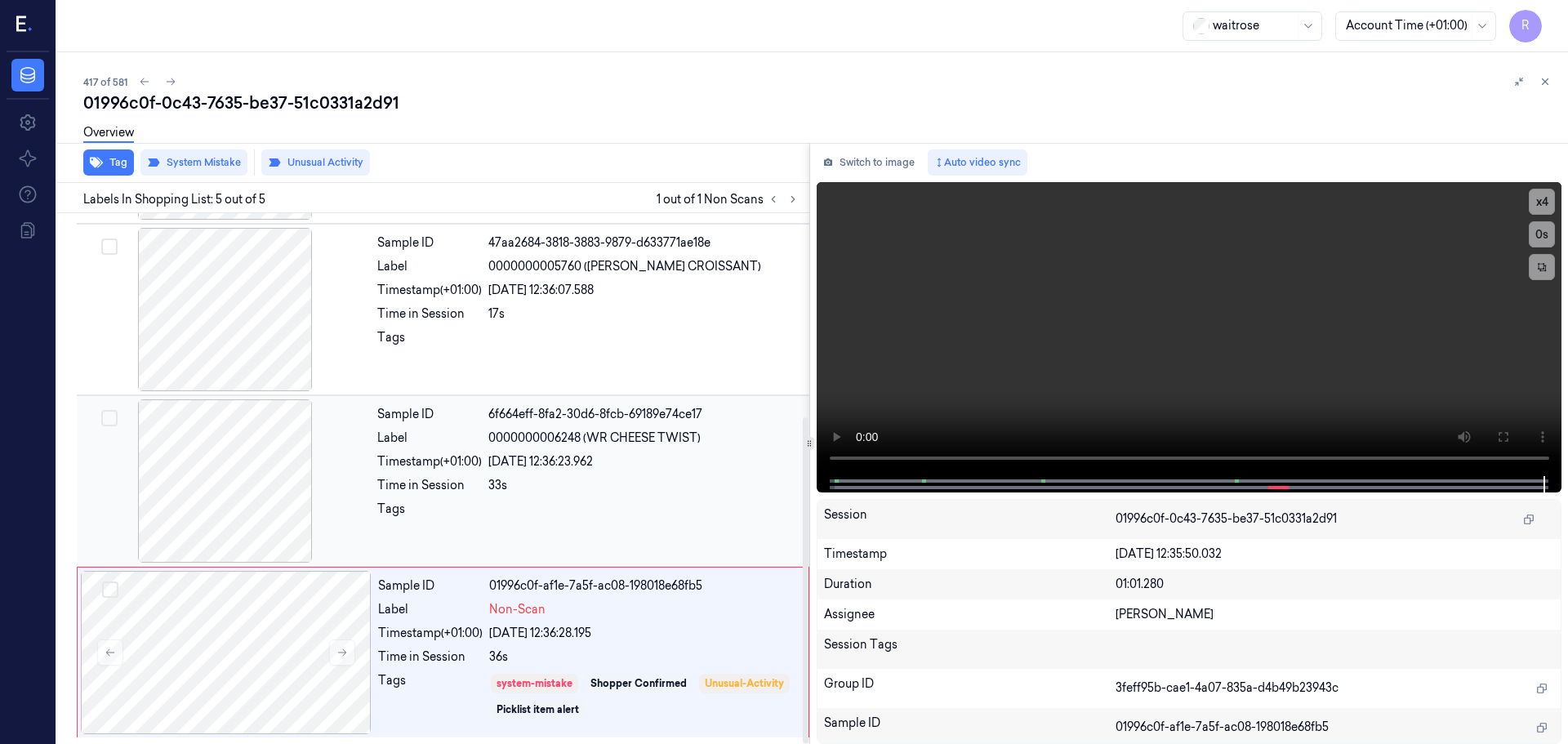
click at [695, 475] on div "Sample ID 6f664eff-8fa2-30d6-8fcb-69189e74ce17 Label 0000000006248 (WR CHEESE T…" at bounding box center [588, 481] width 435 height 163
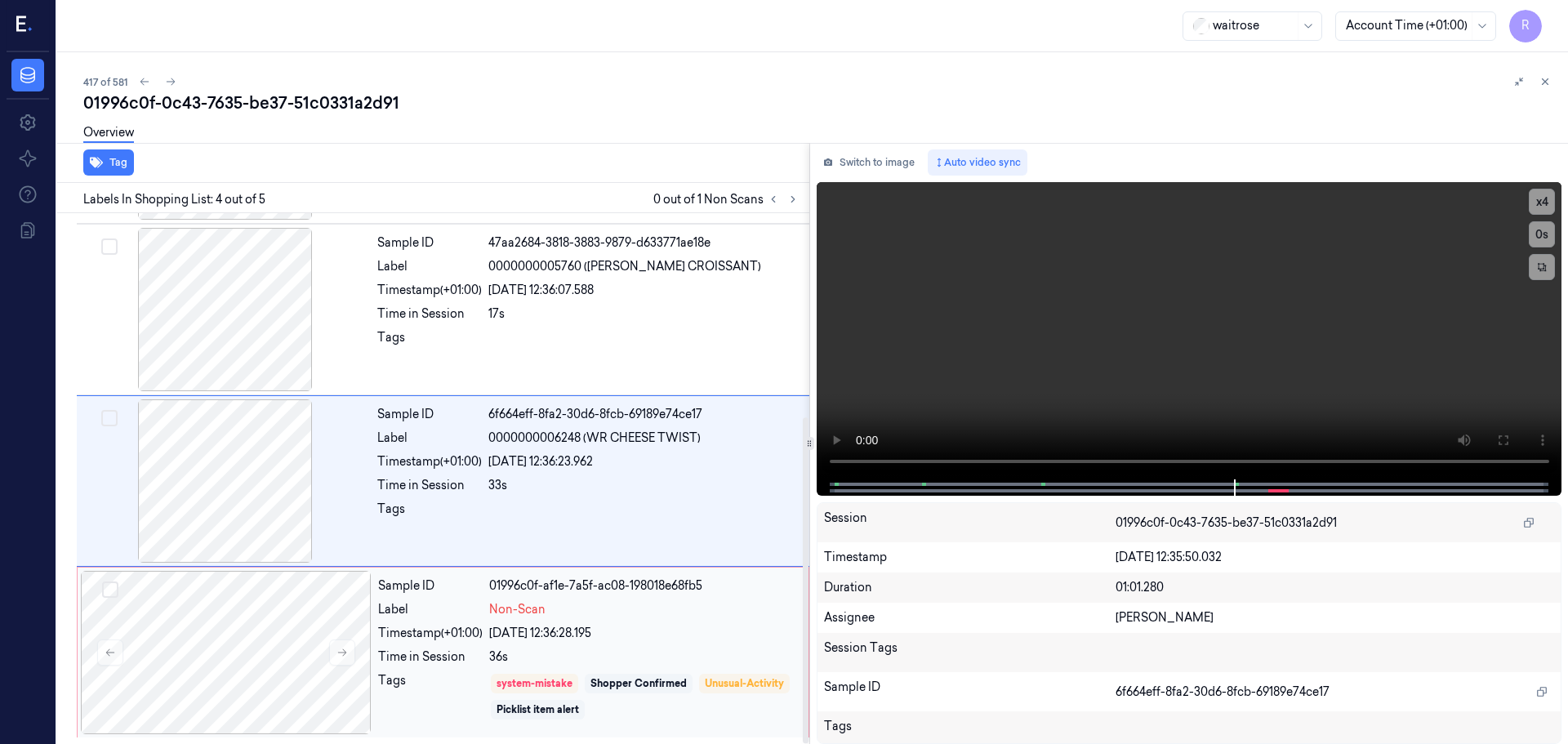
click at [683, 609] on div "Non-Scan" at bounding box center [644, 609] width 310 height 17
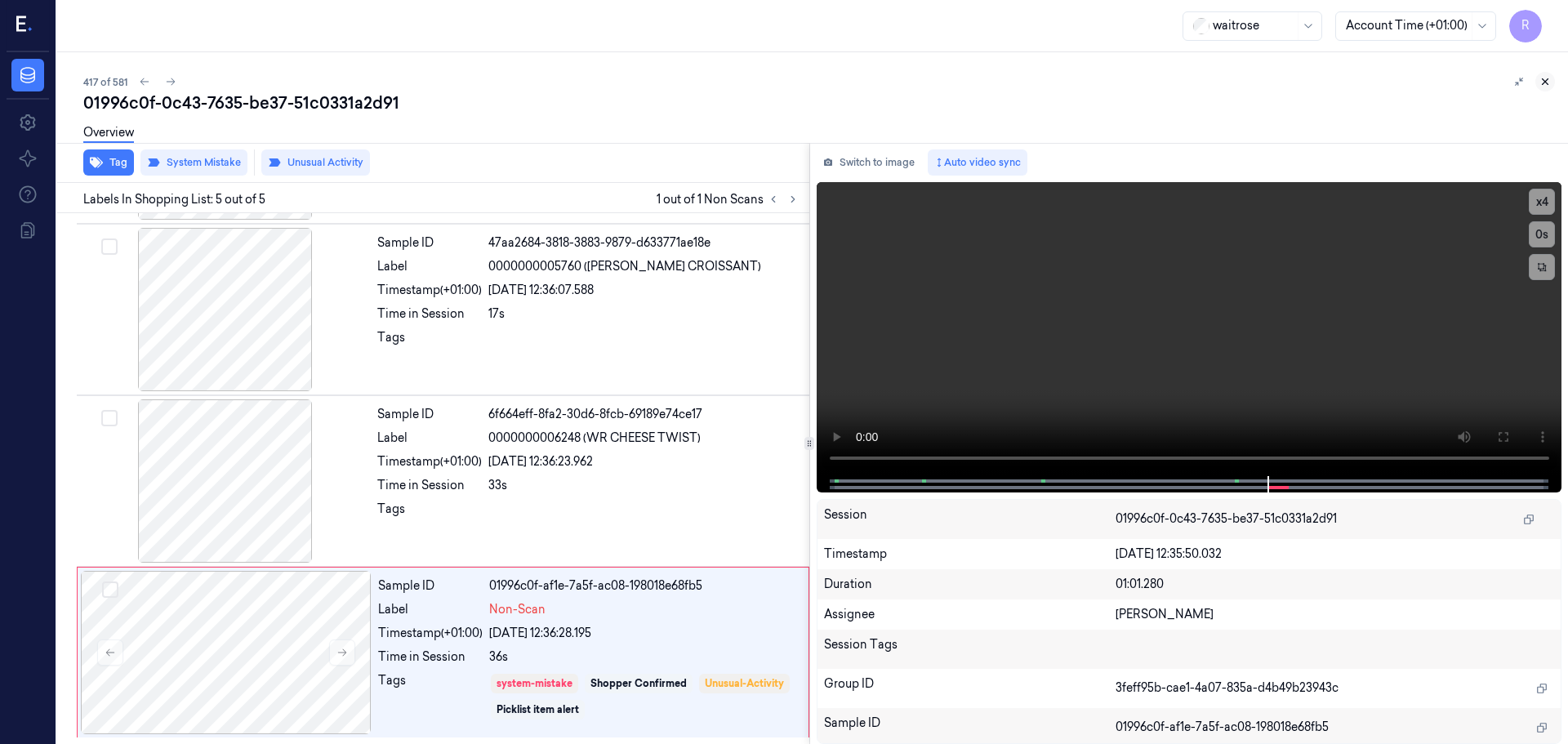
click at [1546, 85] on icon at bounding box center [1545, 81] width 11 height 11
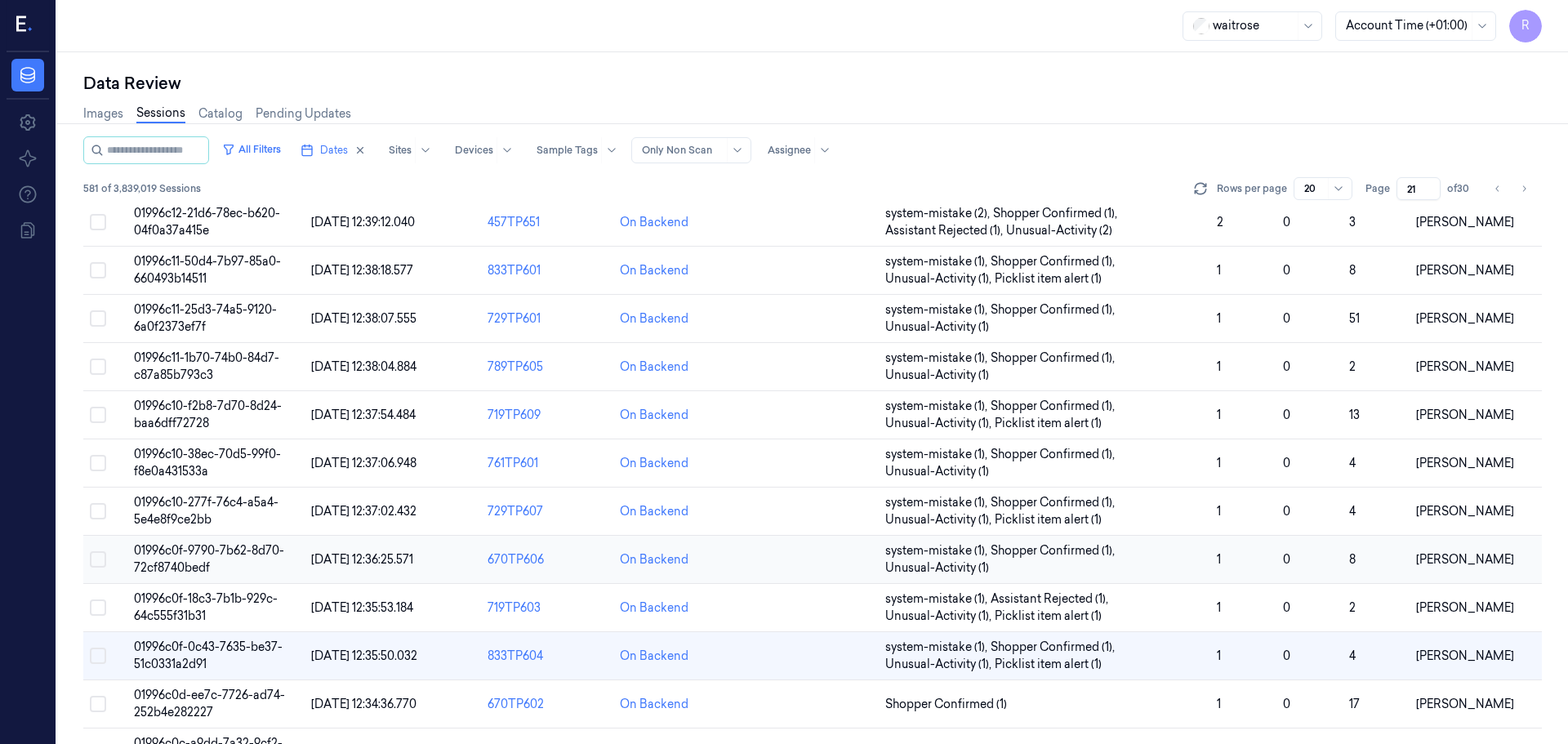
scroll to position [508, 0]
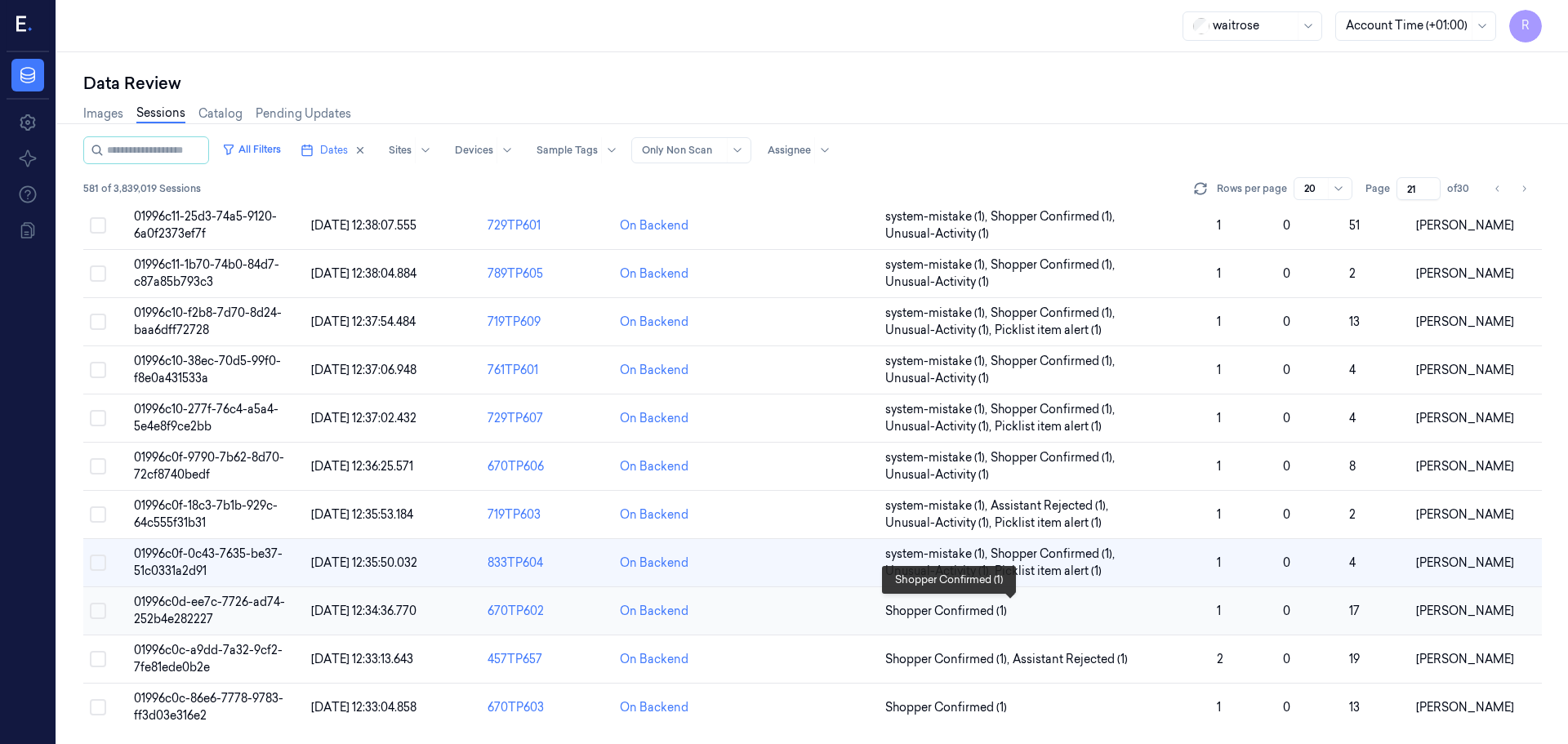
click at [971, 607] on span "Shopper Confirmed (1)" at bounding box center [945, 611] width 122 height 17
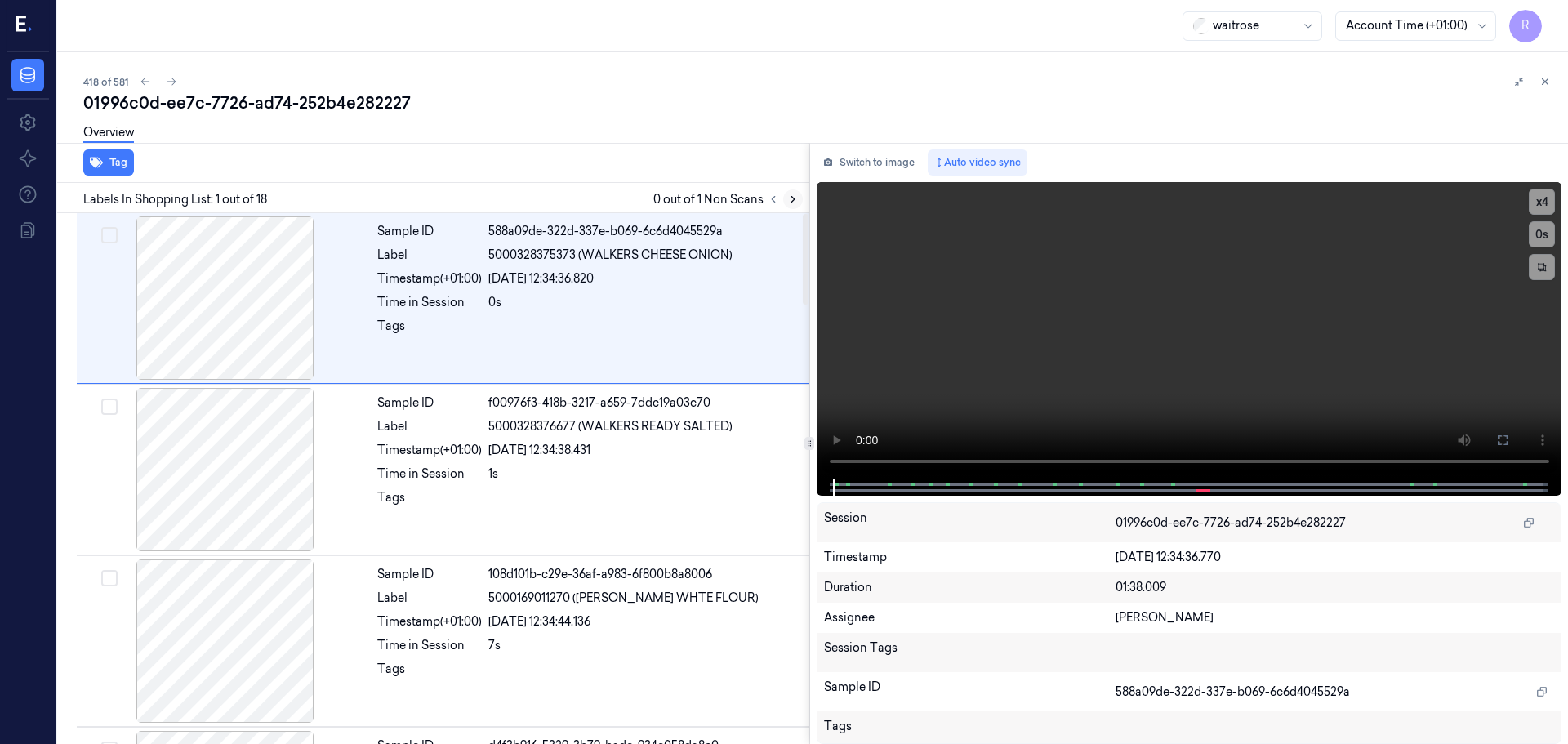
click at [785, 203] on button at bounding box center [793, 199] width 20 height 20
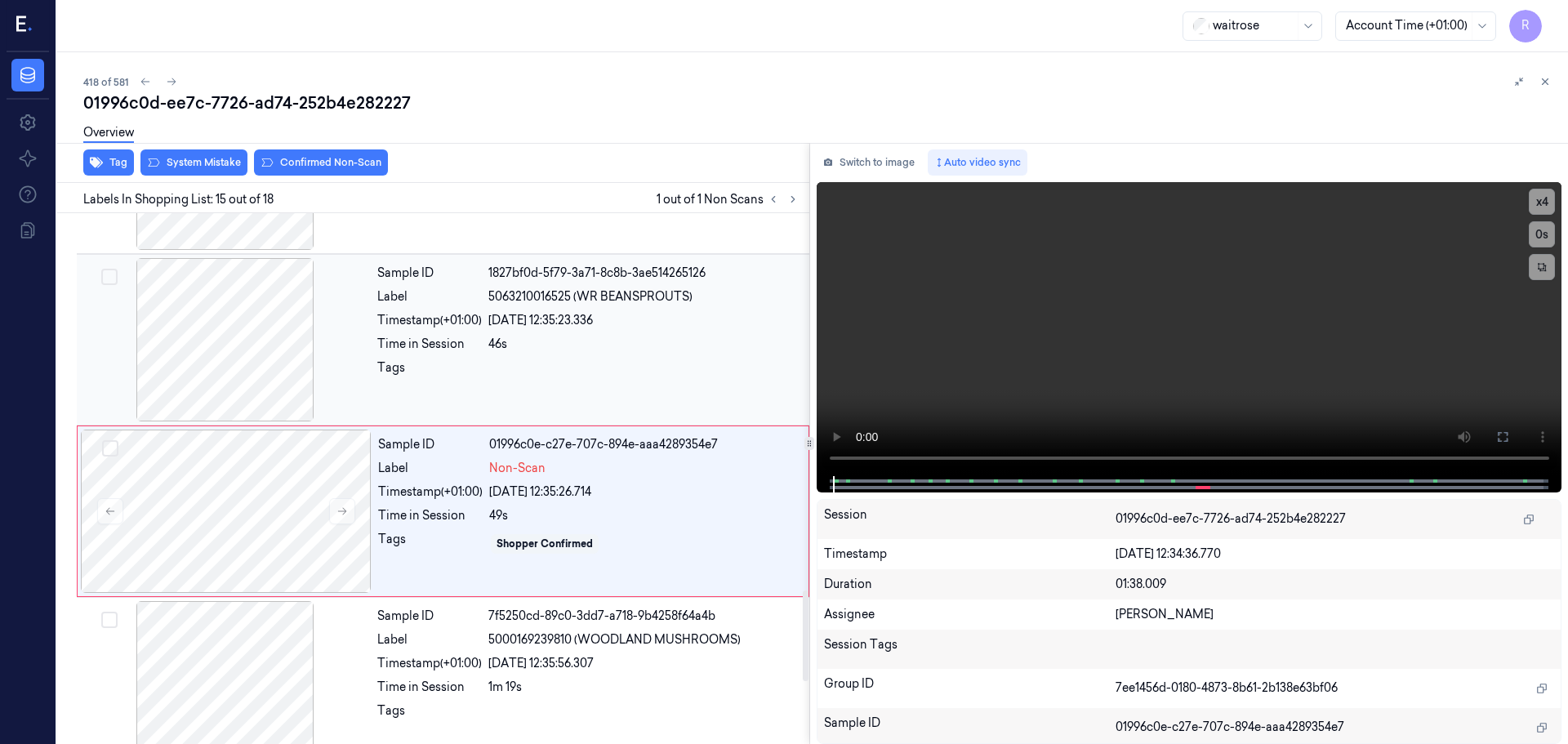
scroll to position [2220, 0]
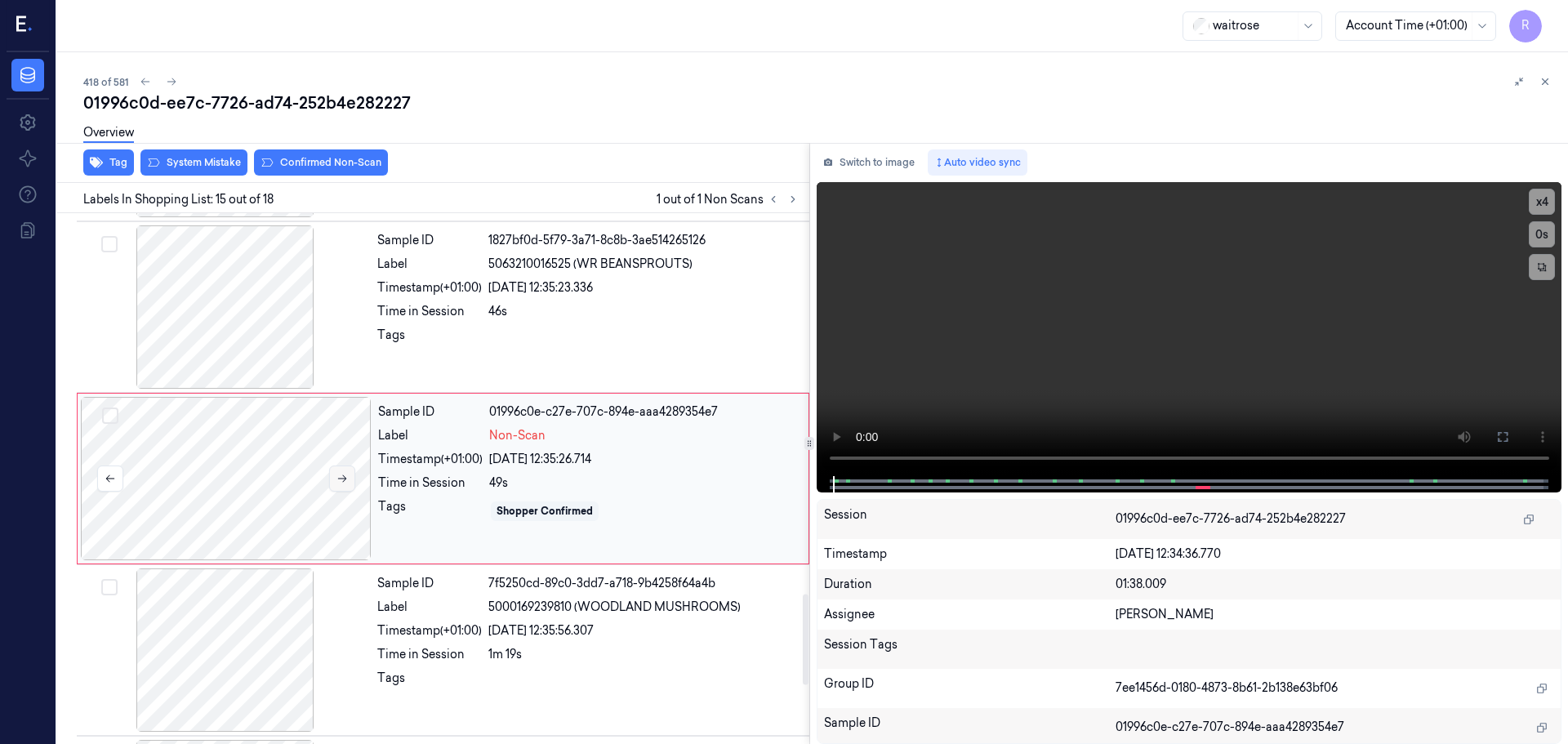
click at [340, 474] on icon at bounding box center [342, 478] width 11 height 11
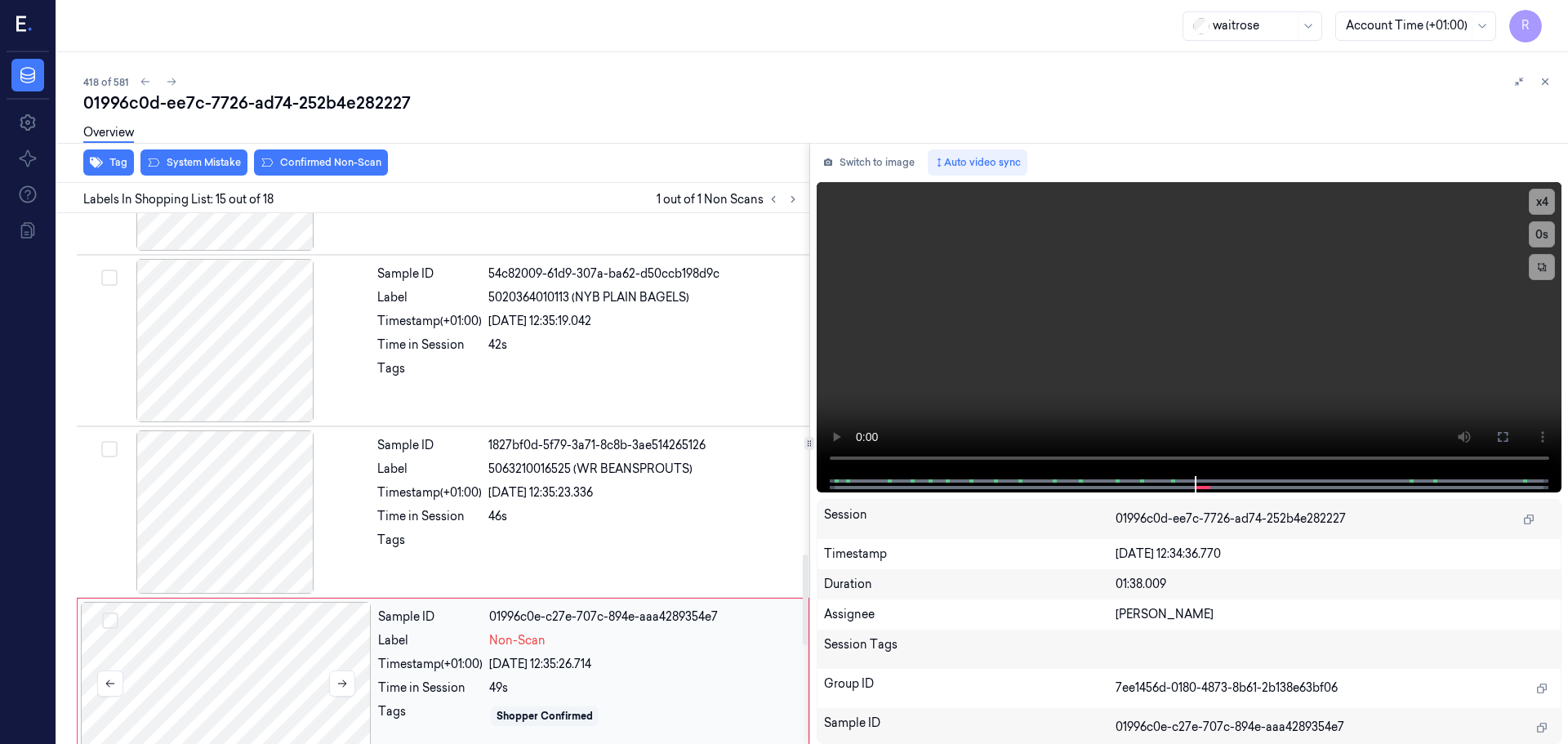
scroll to position [1989, 0]
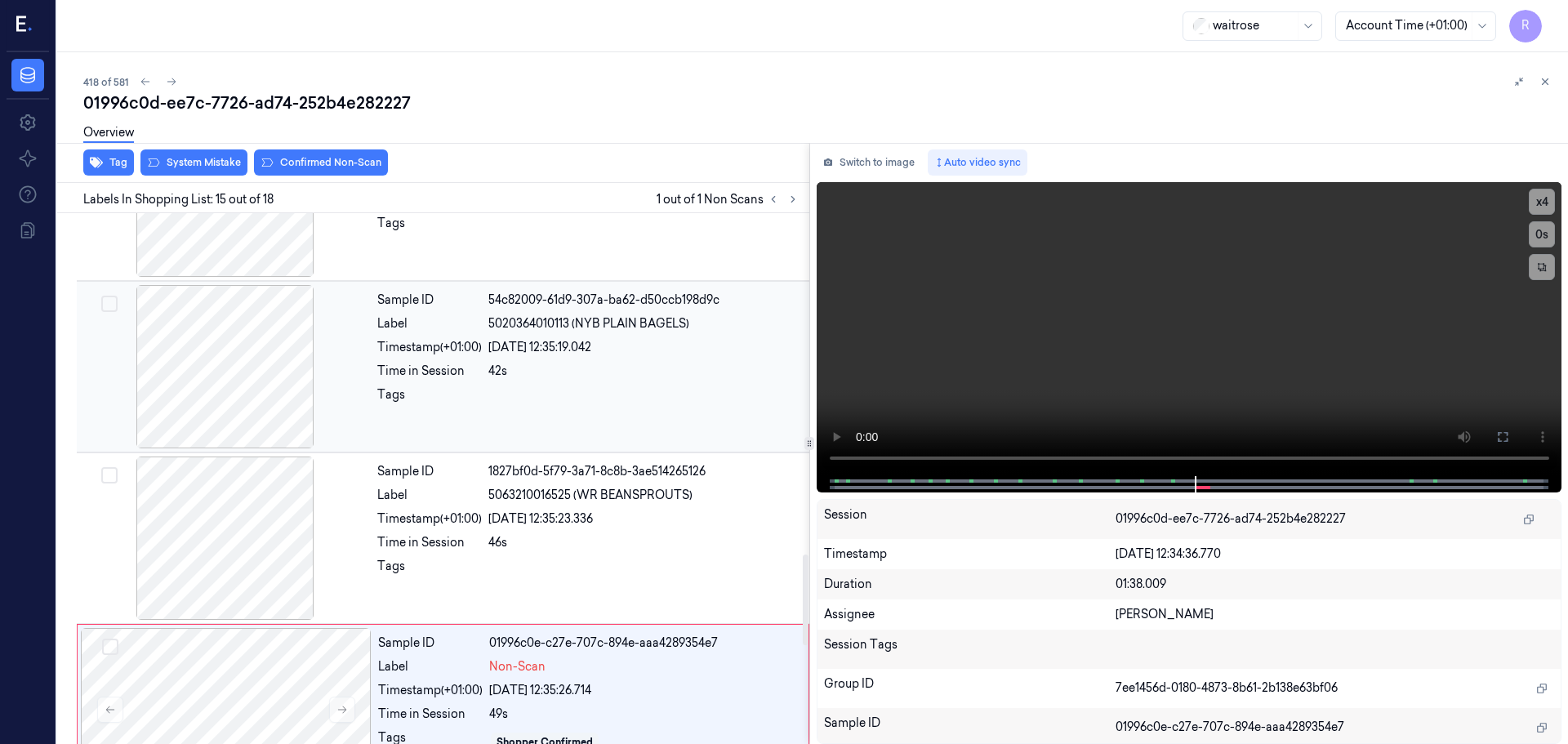
click at [263, 407] on div at bounding box center [225, 366] width 291 height 163
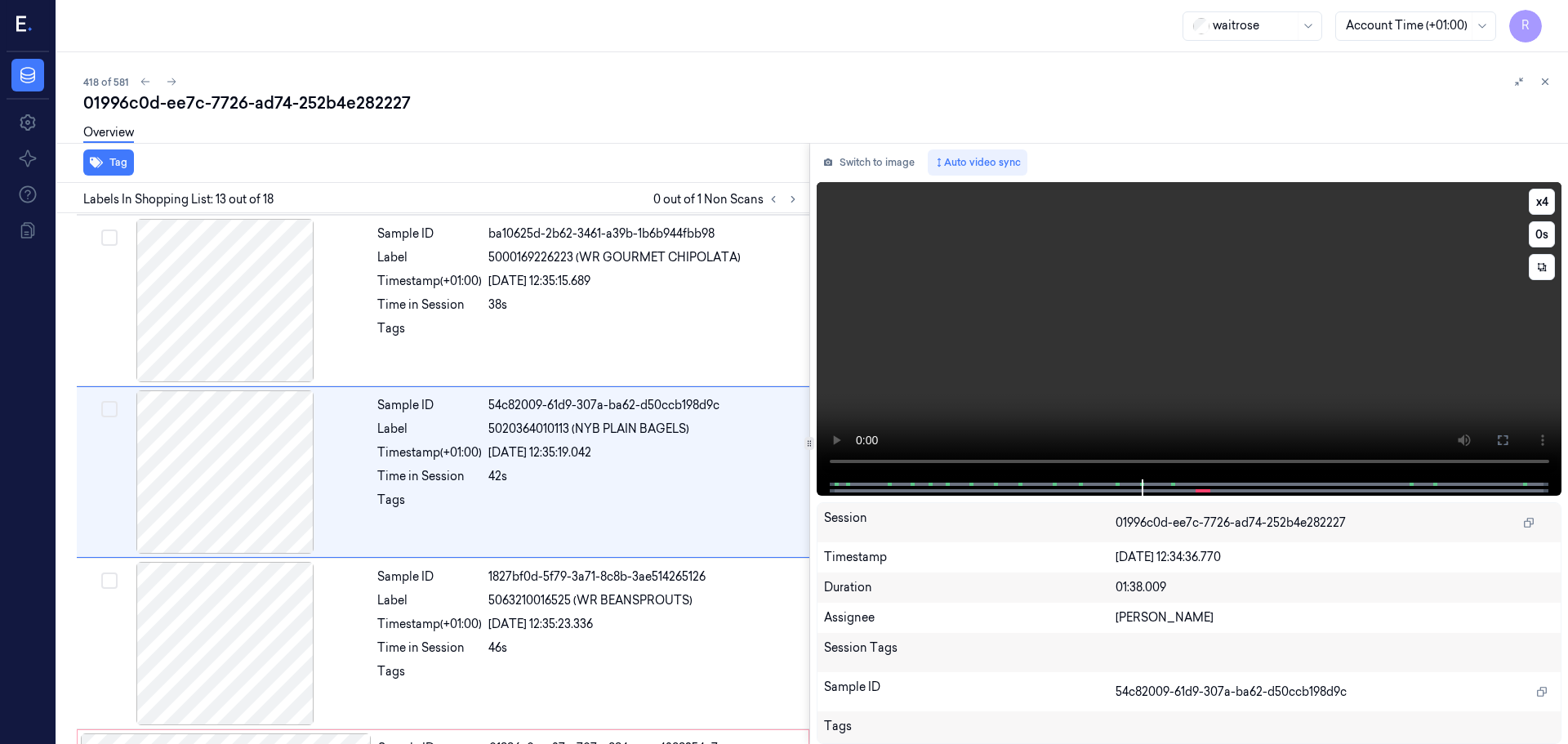
scroll to position [1877, 0]
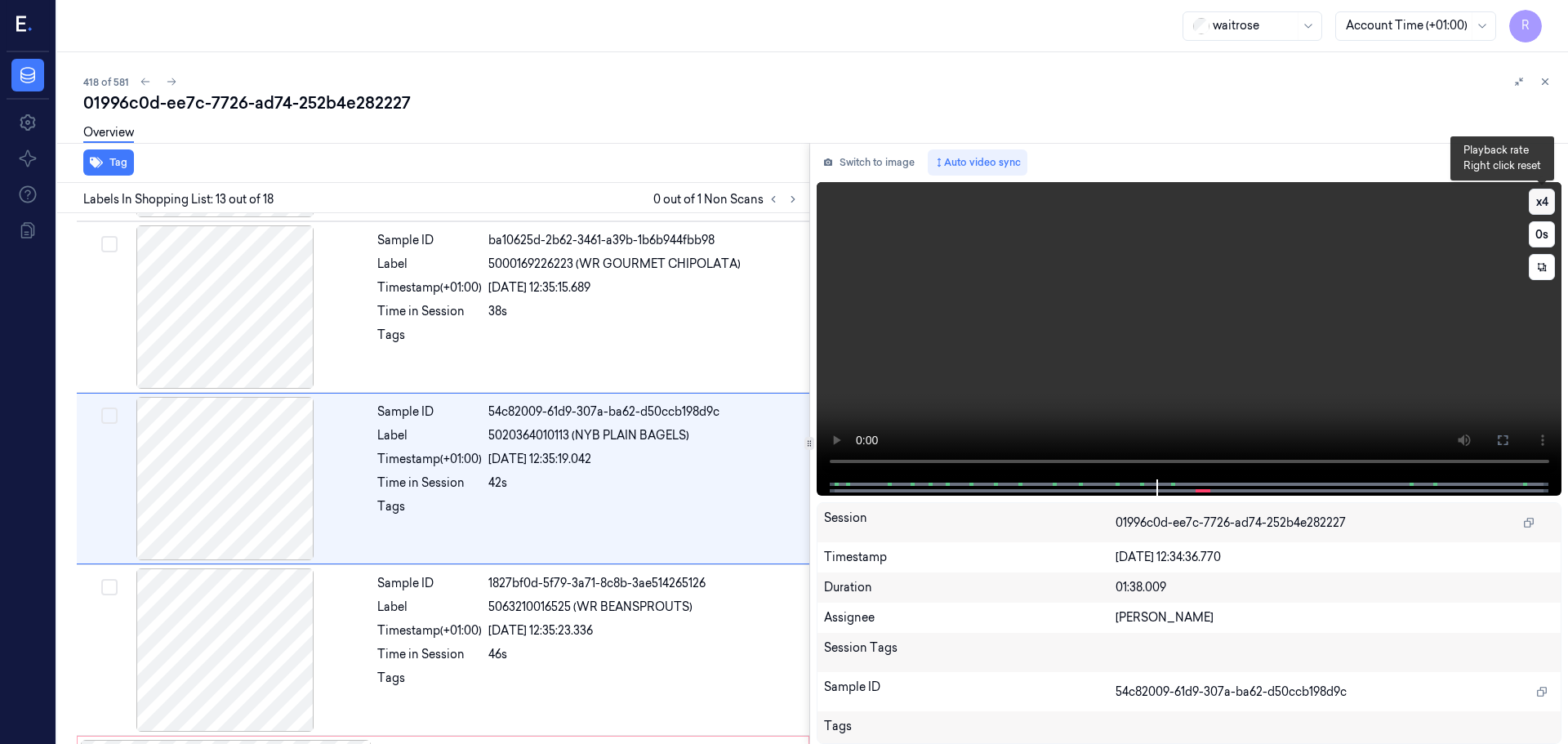
click at [1541, 199] on button "x 4" at bounding box center [1542, 202] width 26 height 26
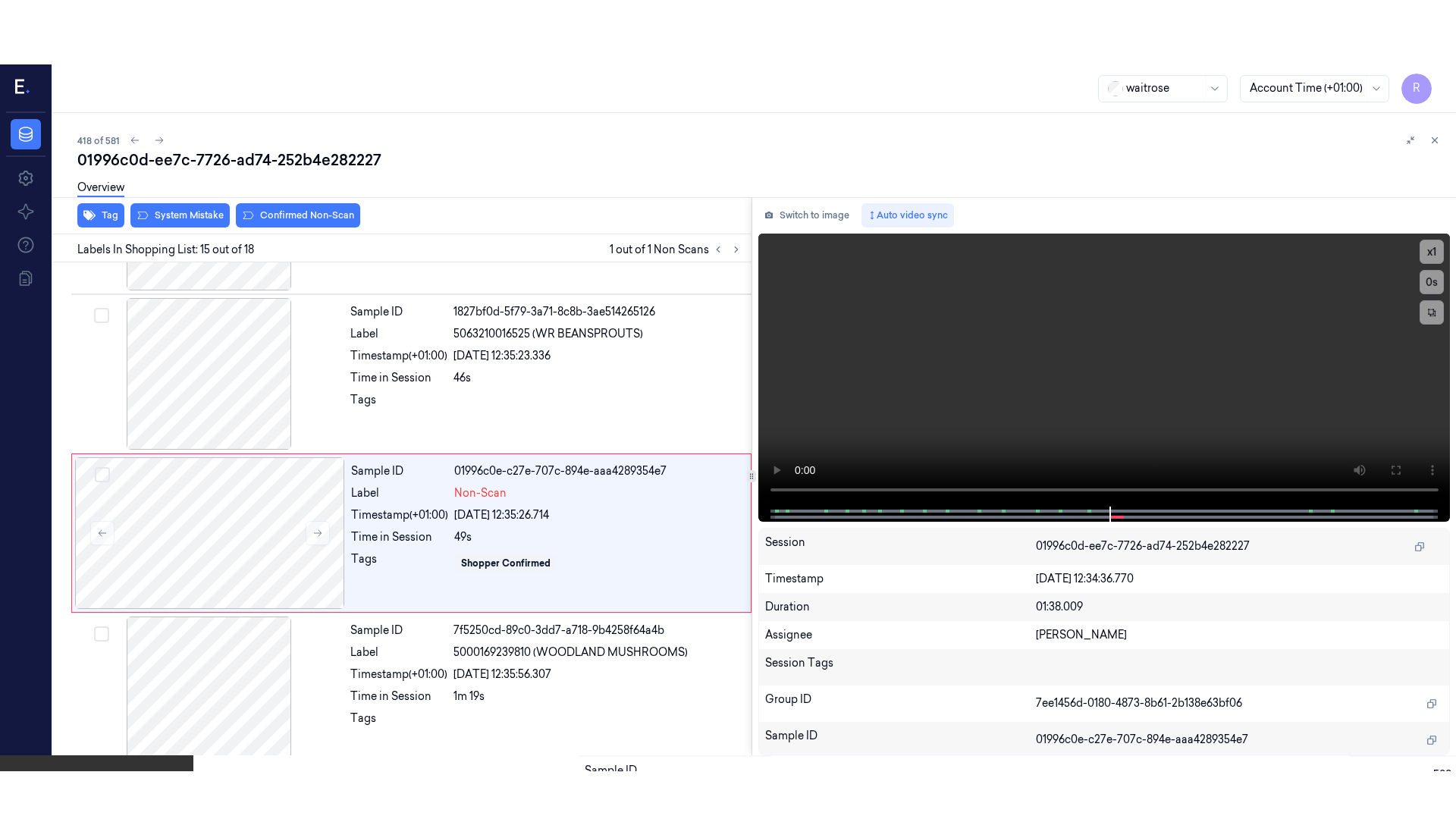
scroll to position [2061, 0]
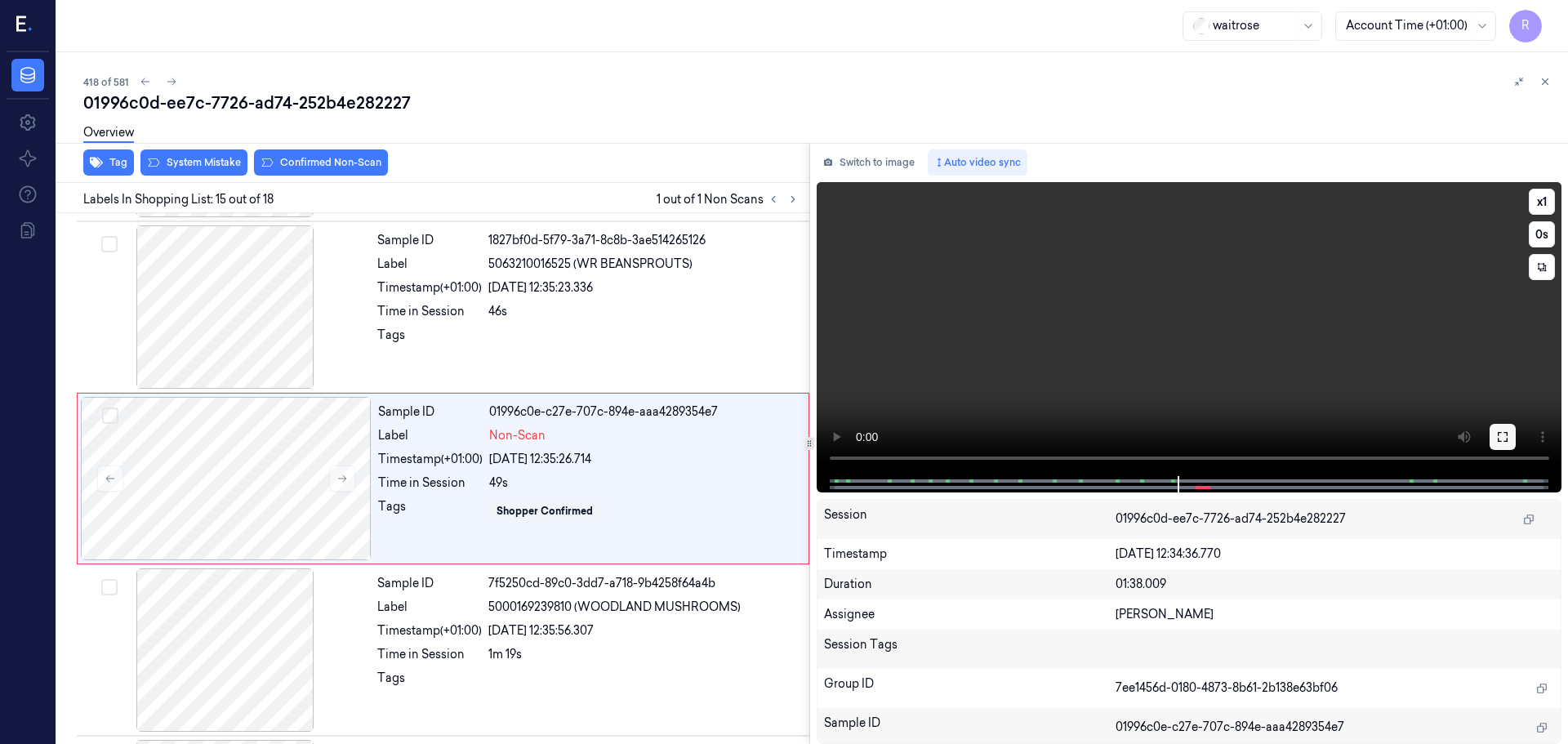
click at [1509, 429] on button at bounding box center [1502, 437] width 26 height 26
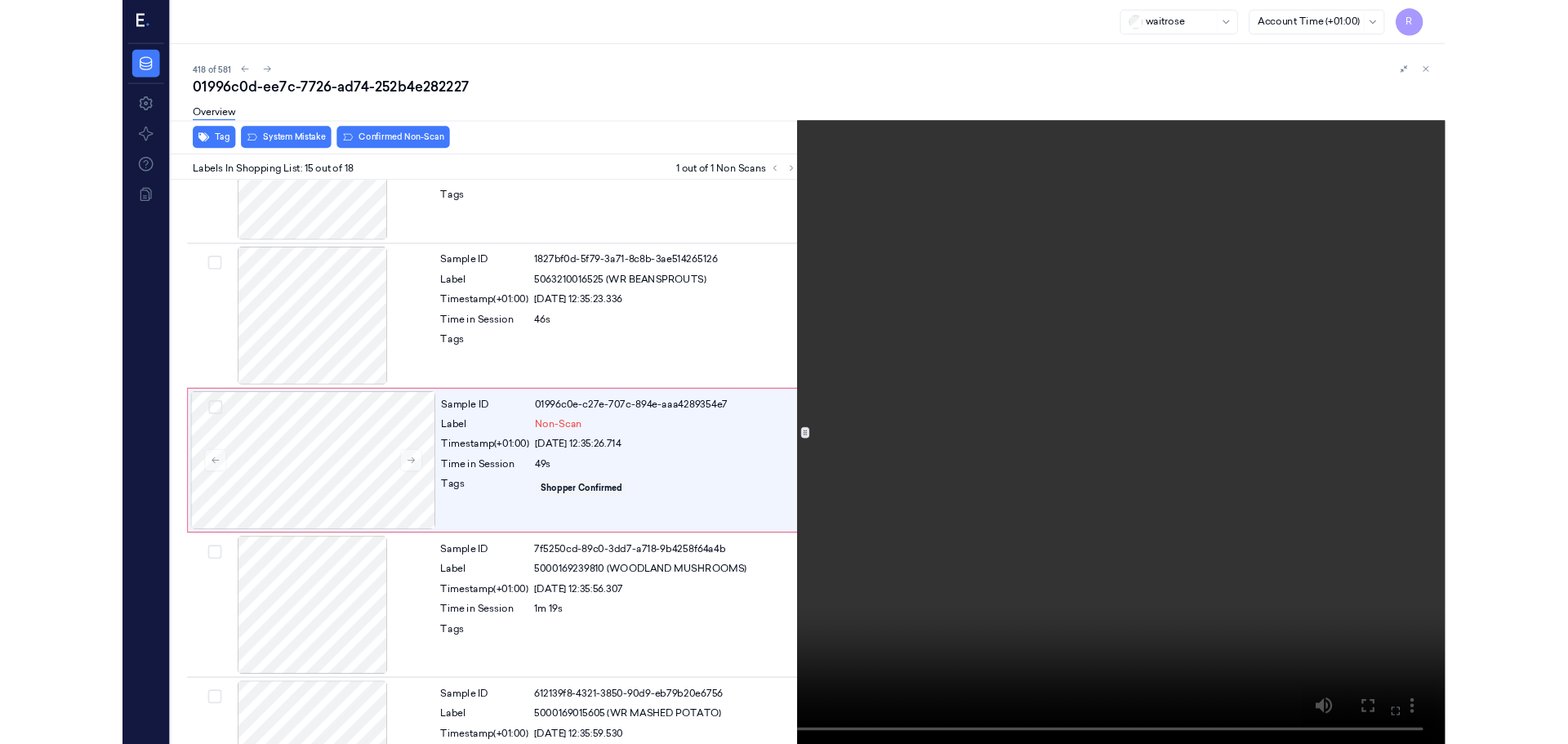
scroll to position [2152, 0]
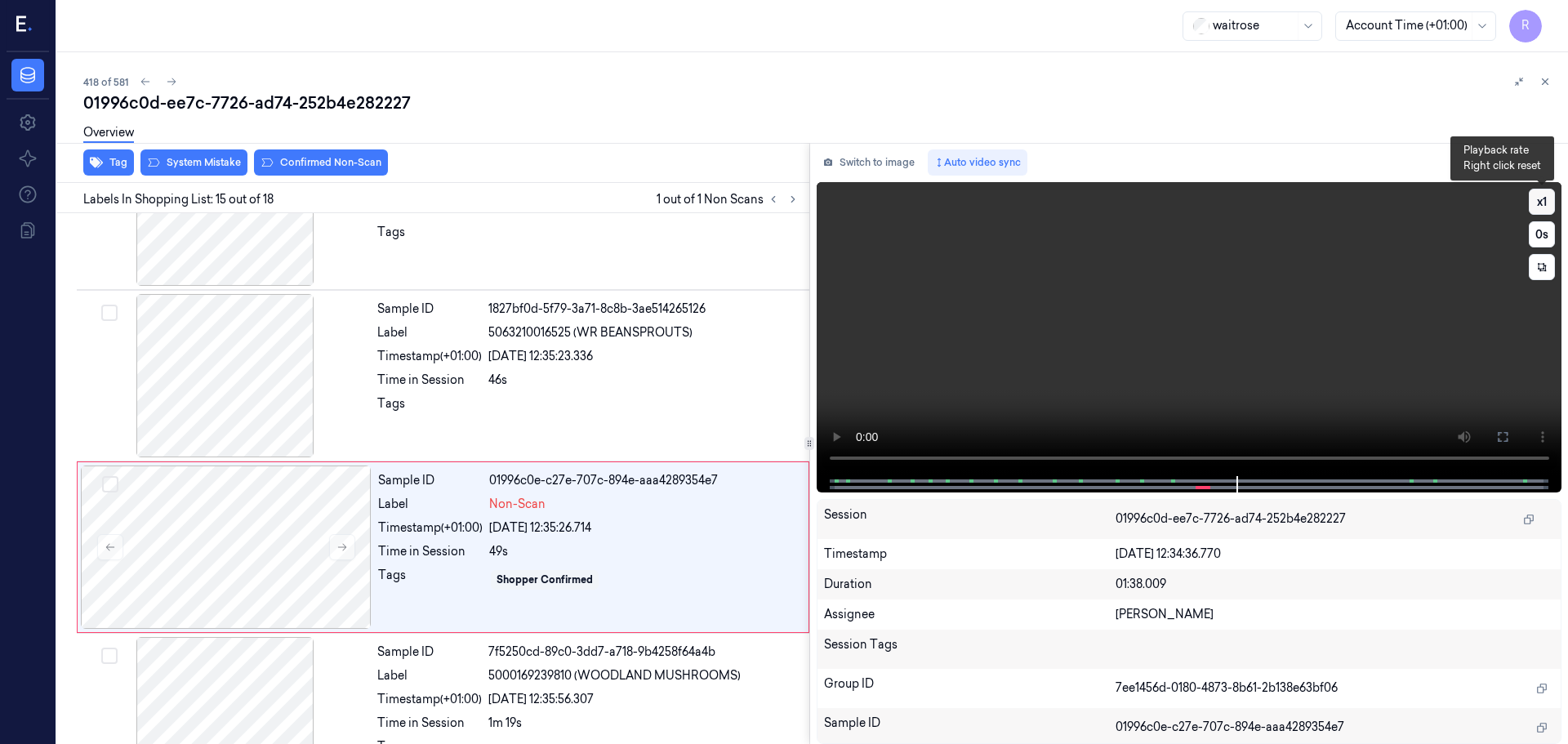
click at [1543, 205] on button "x 1" at bounding box center [1542, 202] width 26 height 26
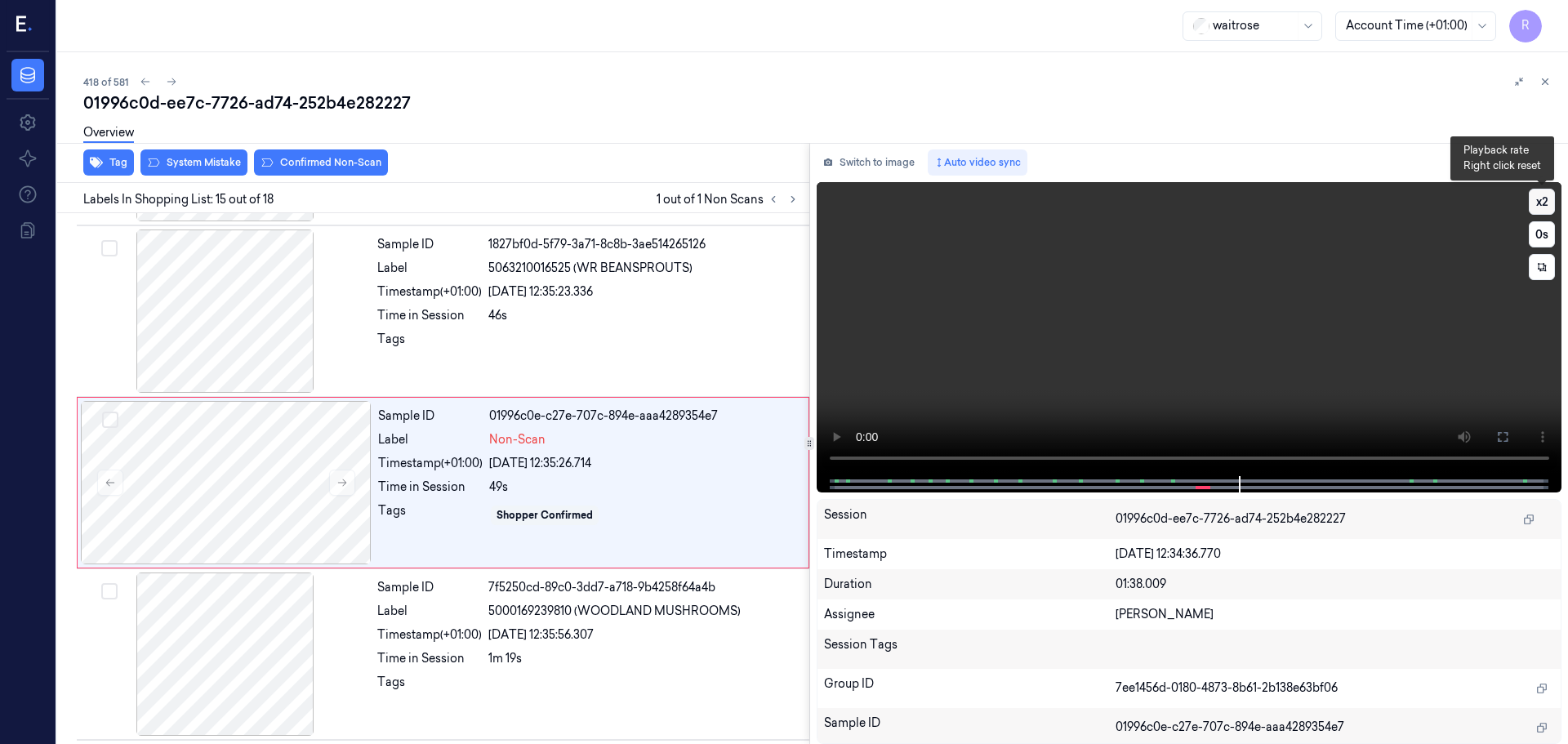
click at [1543, 205] on button "x 2" at bounding box center [1542, 202] width 26 height 26
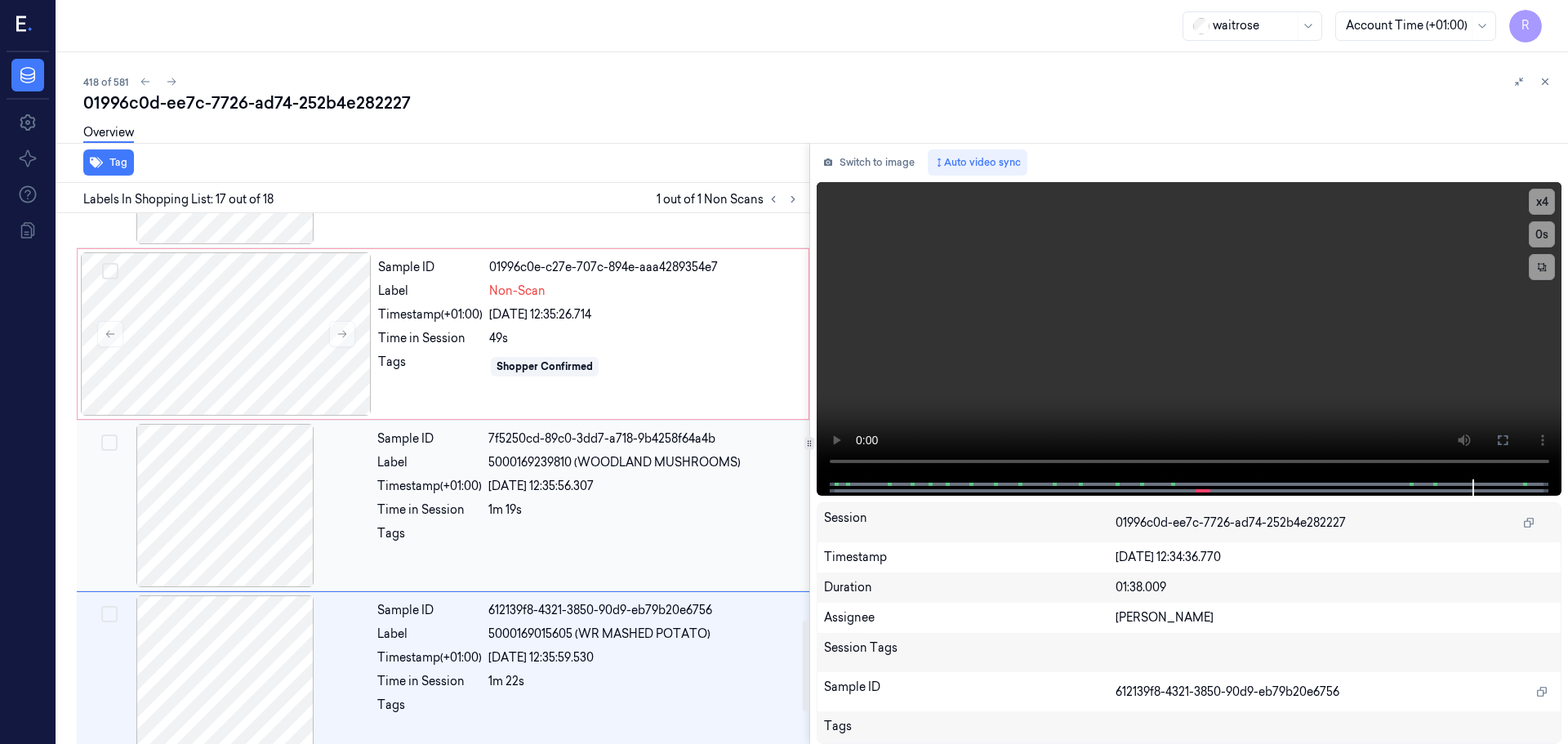
scroll to position [2316, 0]
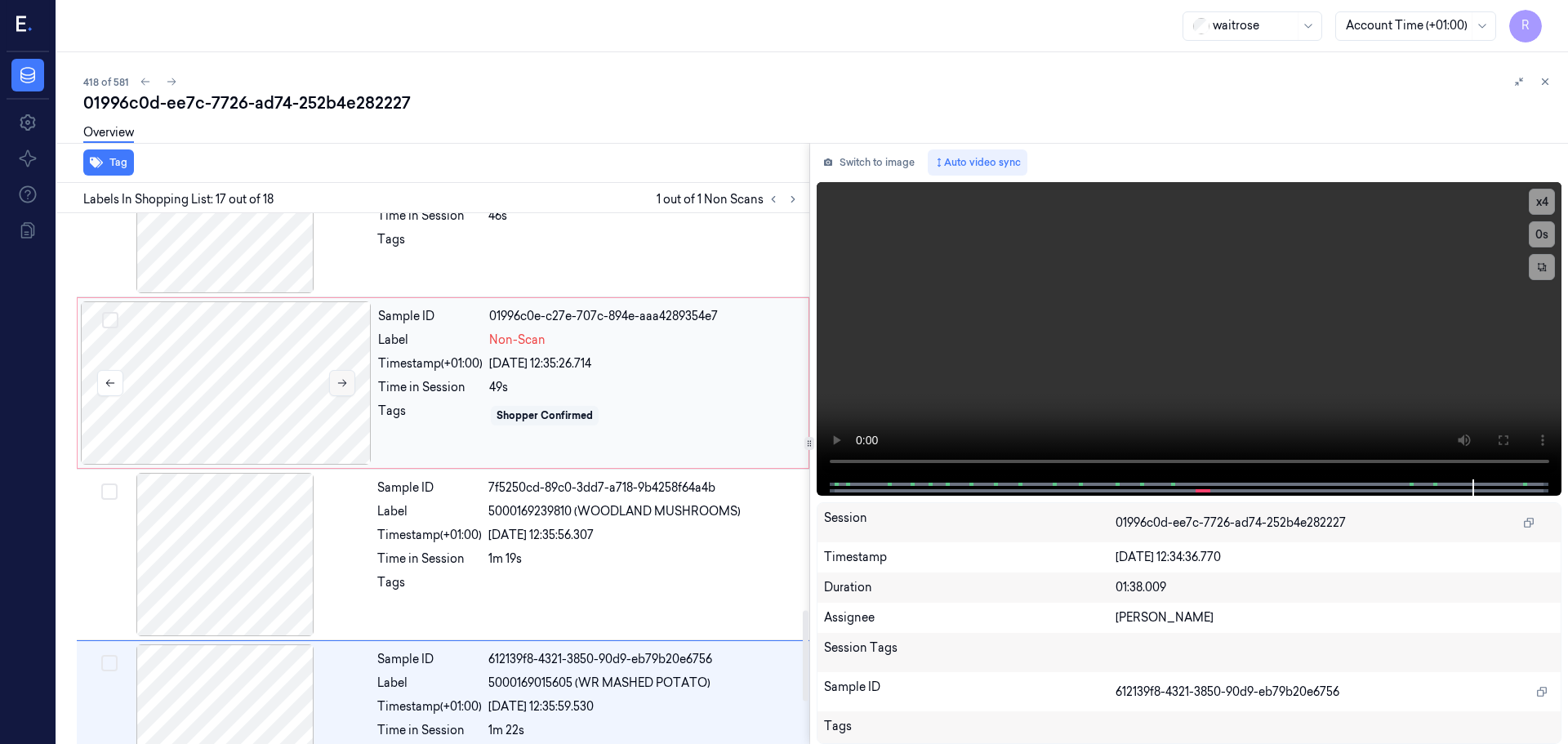
click at [332, 375] on button at bounding box center [342, 383] width 26 height 26
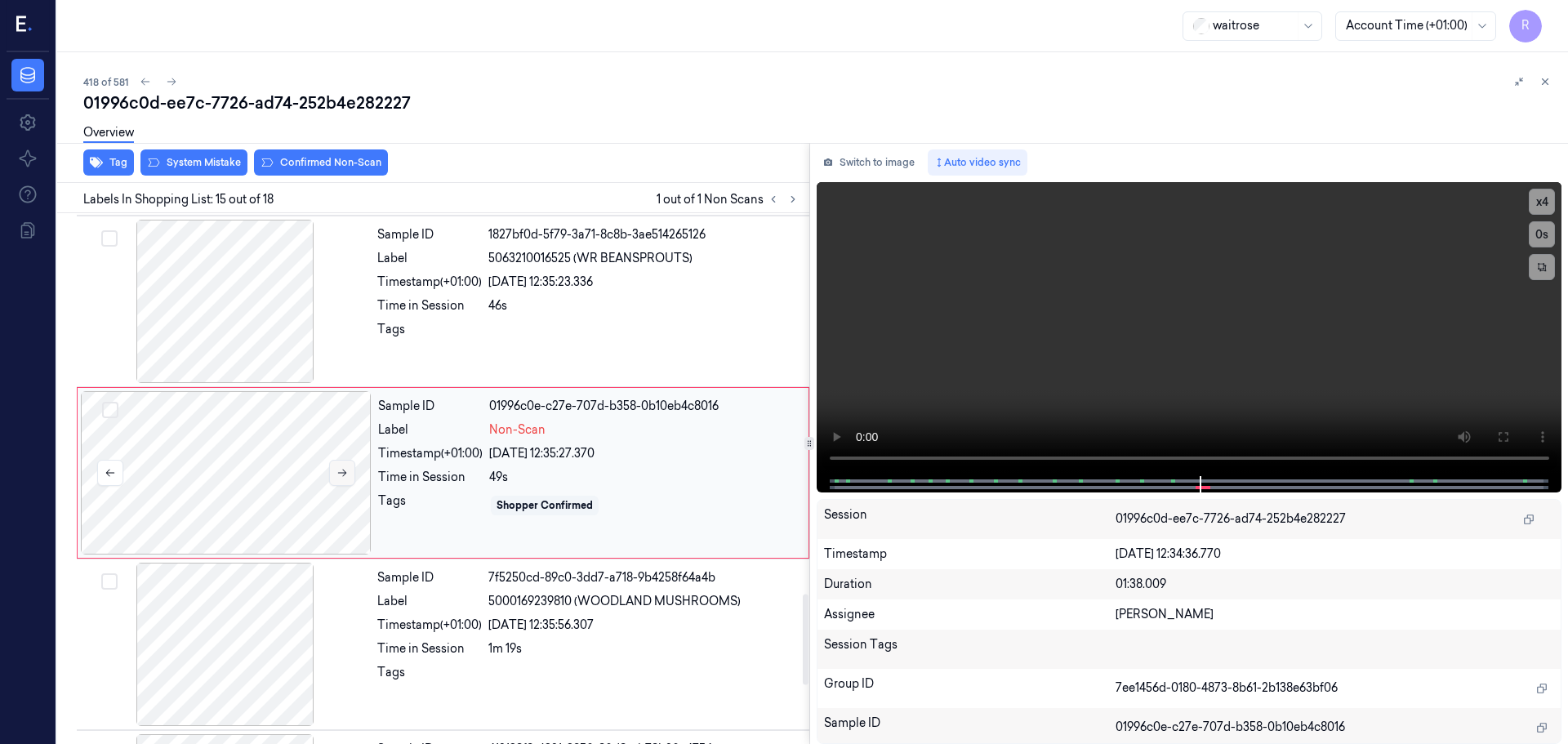
scroll to position [2220, 0]
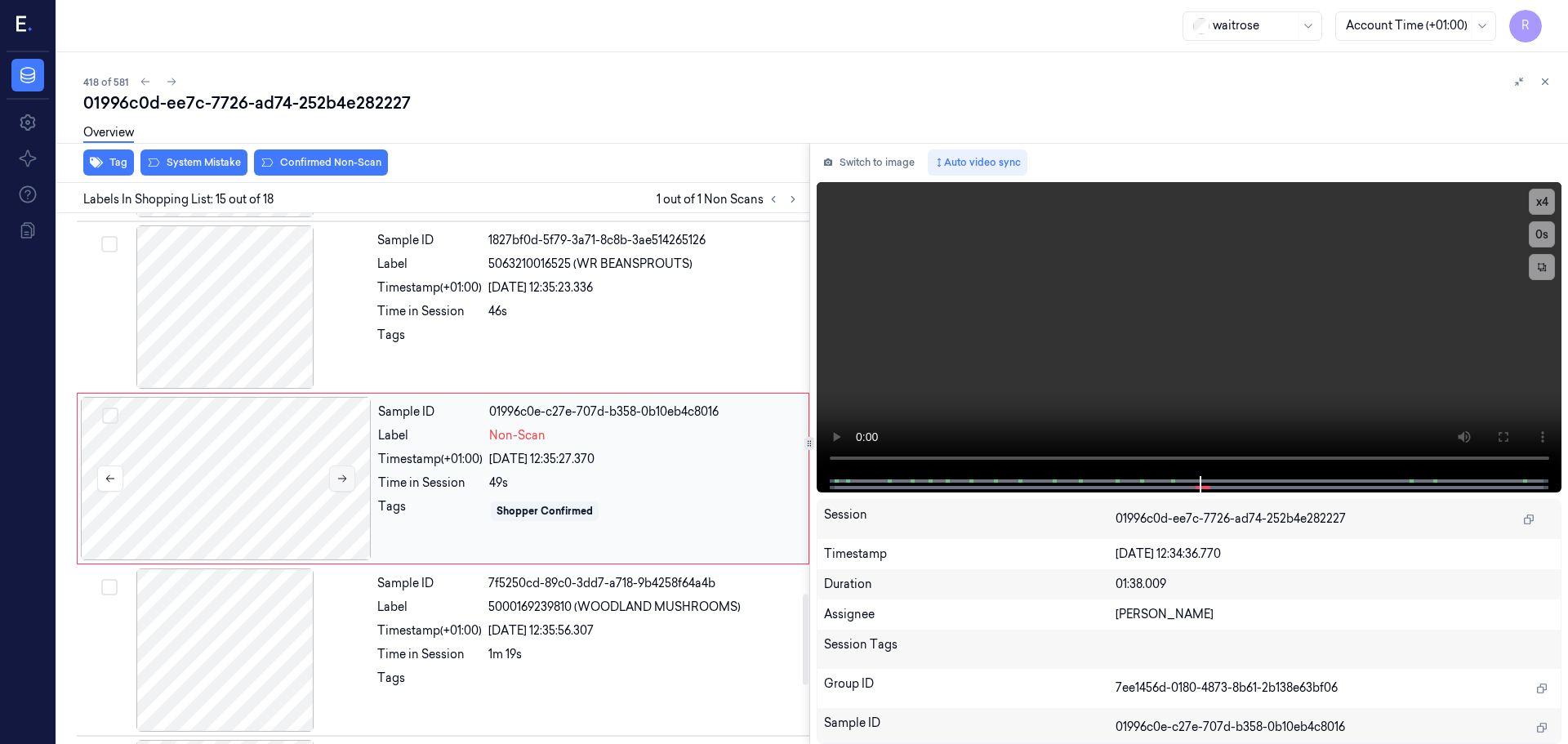
click at [342, 470] on button at bounding box center [342, 478] width 26 height 26
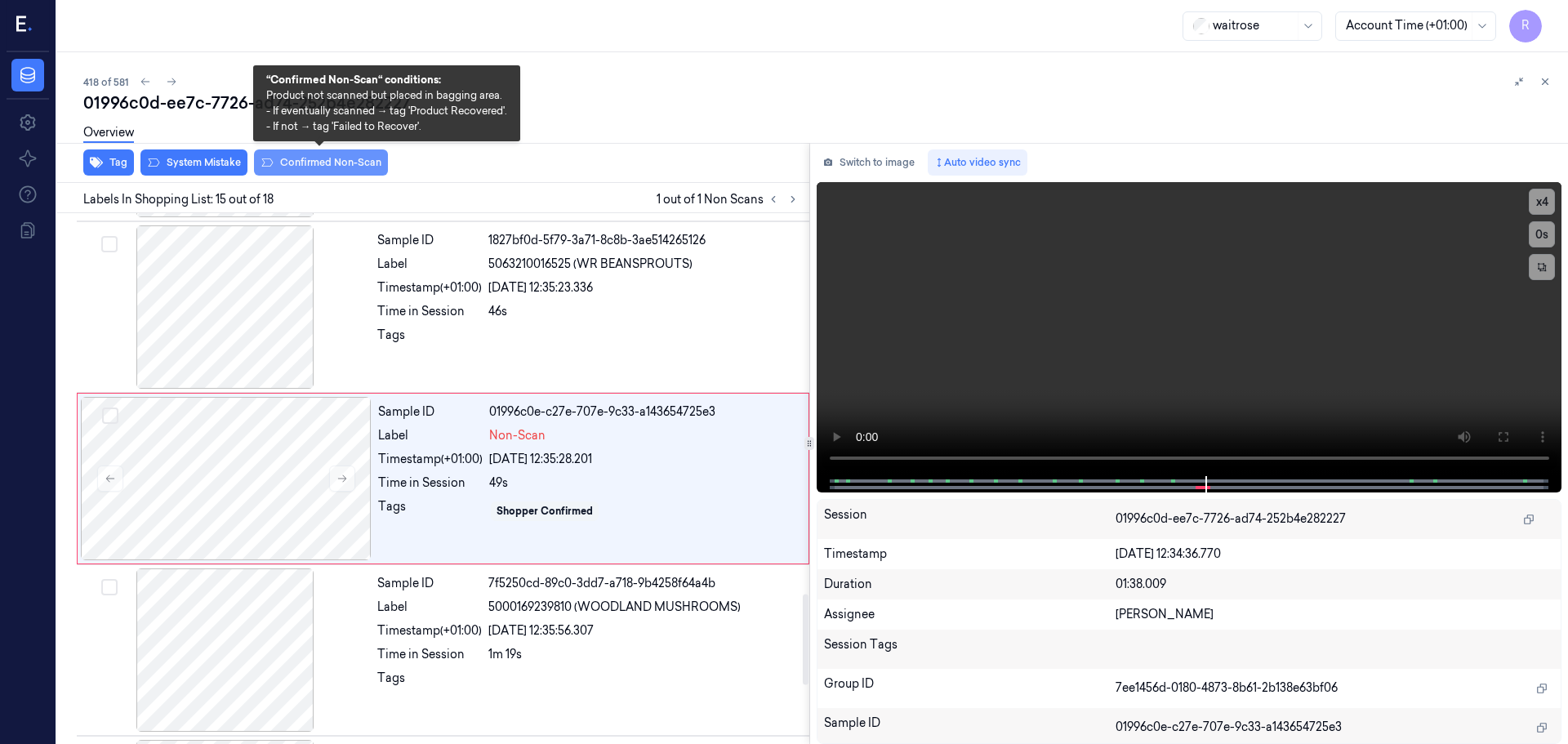
click at [284, 161] on button "Confirmed Non-Scan" at bounding box center [320, 162] width 134 height 26
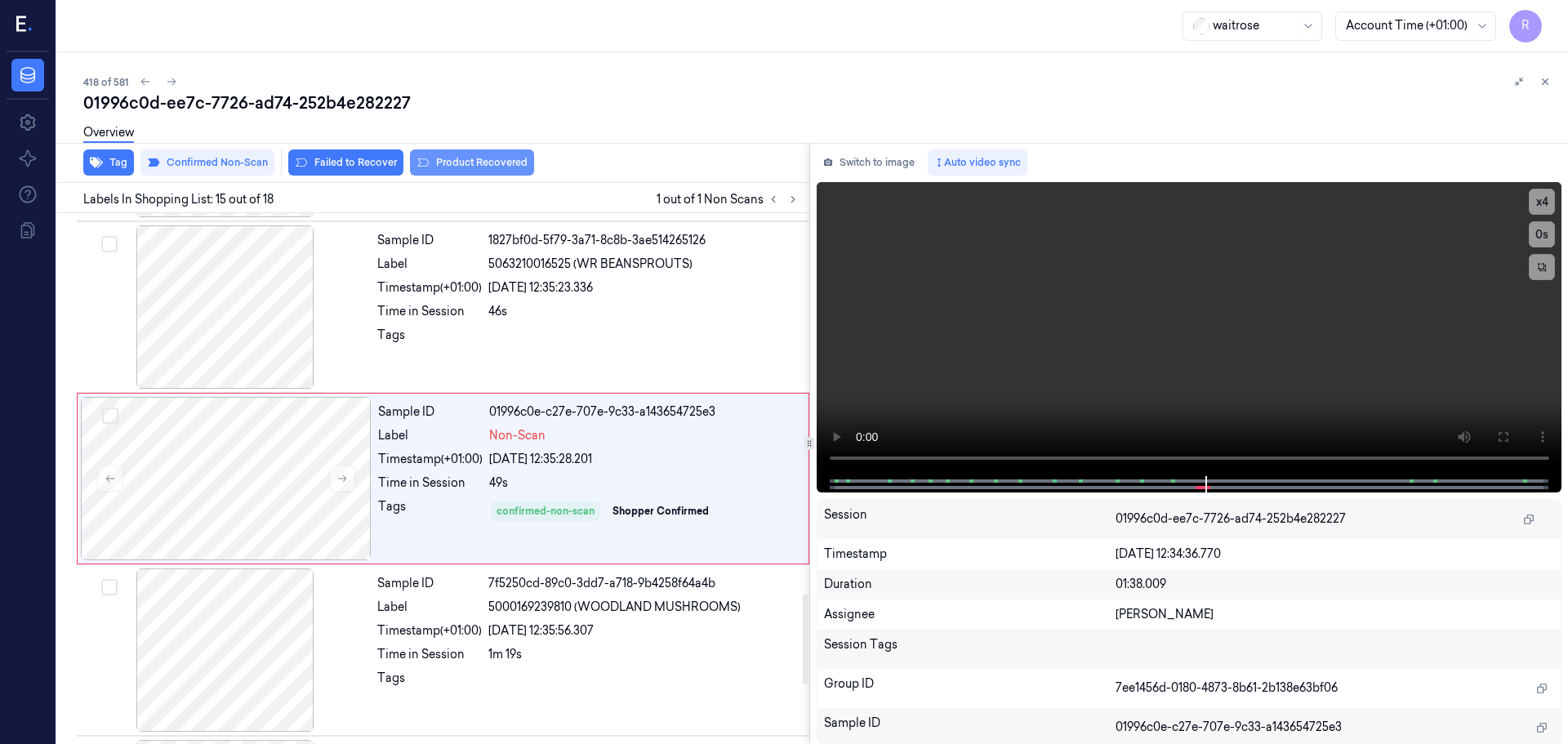
click at [478, 156] on button "Product Recovered" at bounding box center [472, 162] width 124 height 26
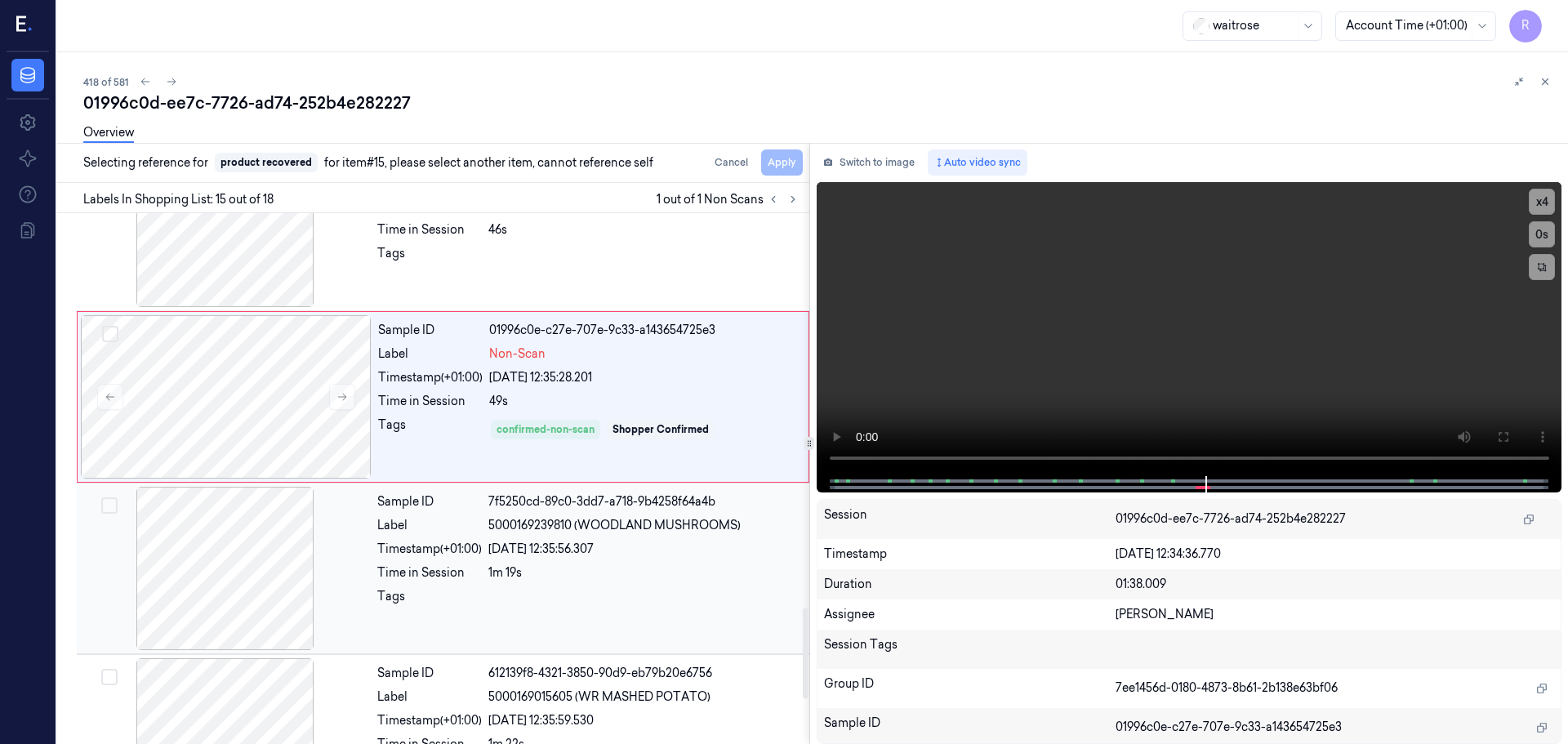
click at [444, 568] on div "Time in Session" at bounding box center [429, 573] width 104 height 17
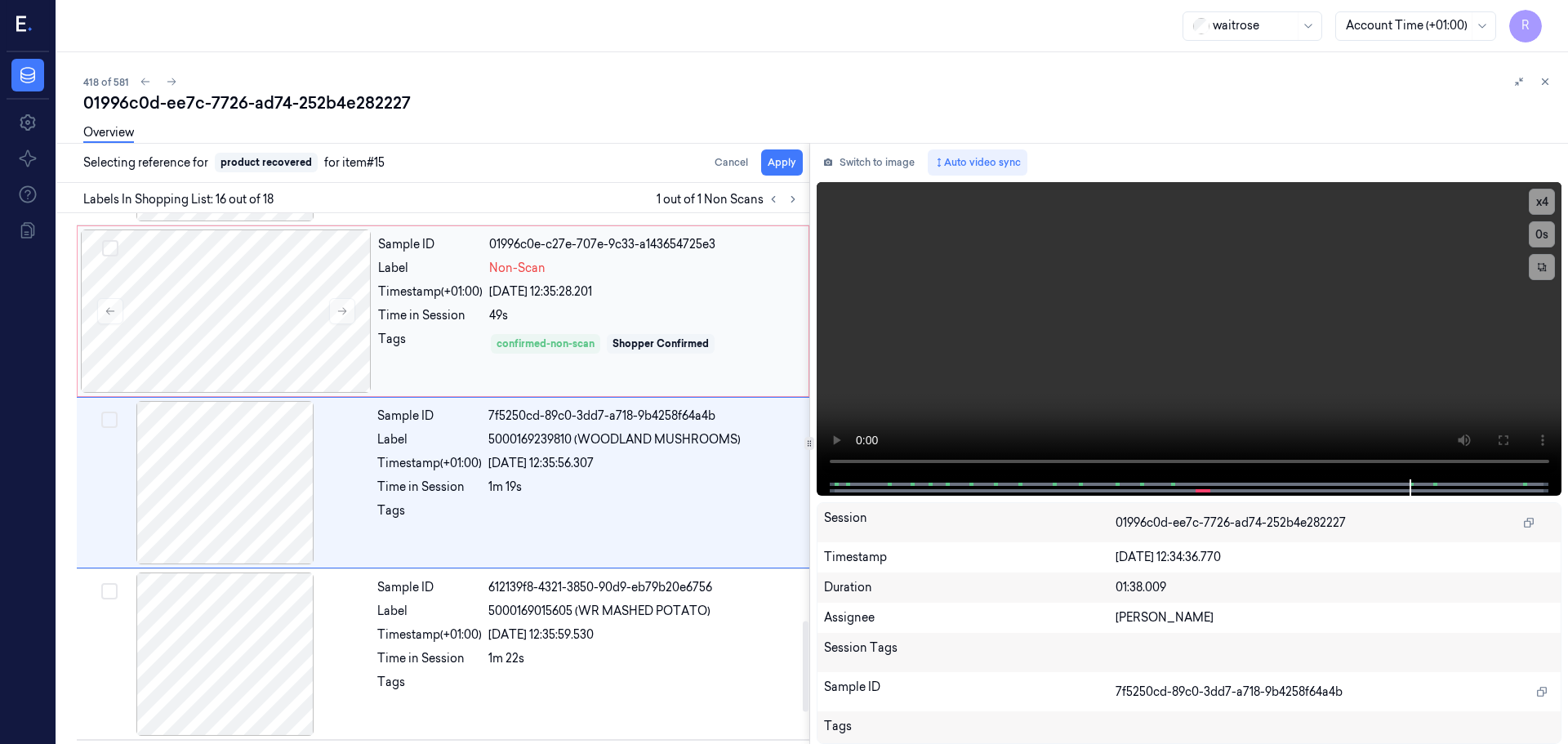
scroll to position [2392, 0]
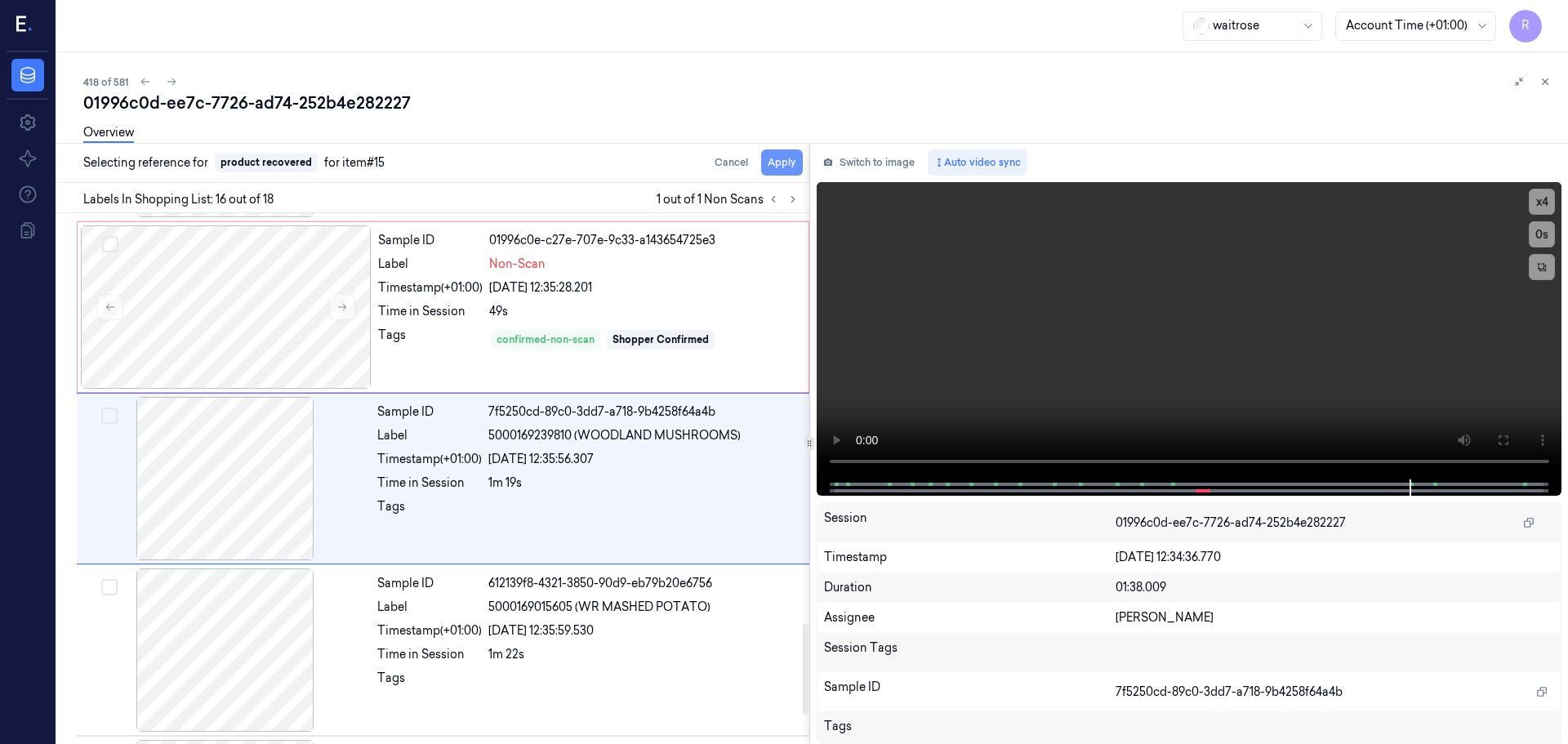
click at [789, 163] on button "Apply" at bounding box center [782, 162] width 41 height 26
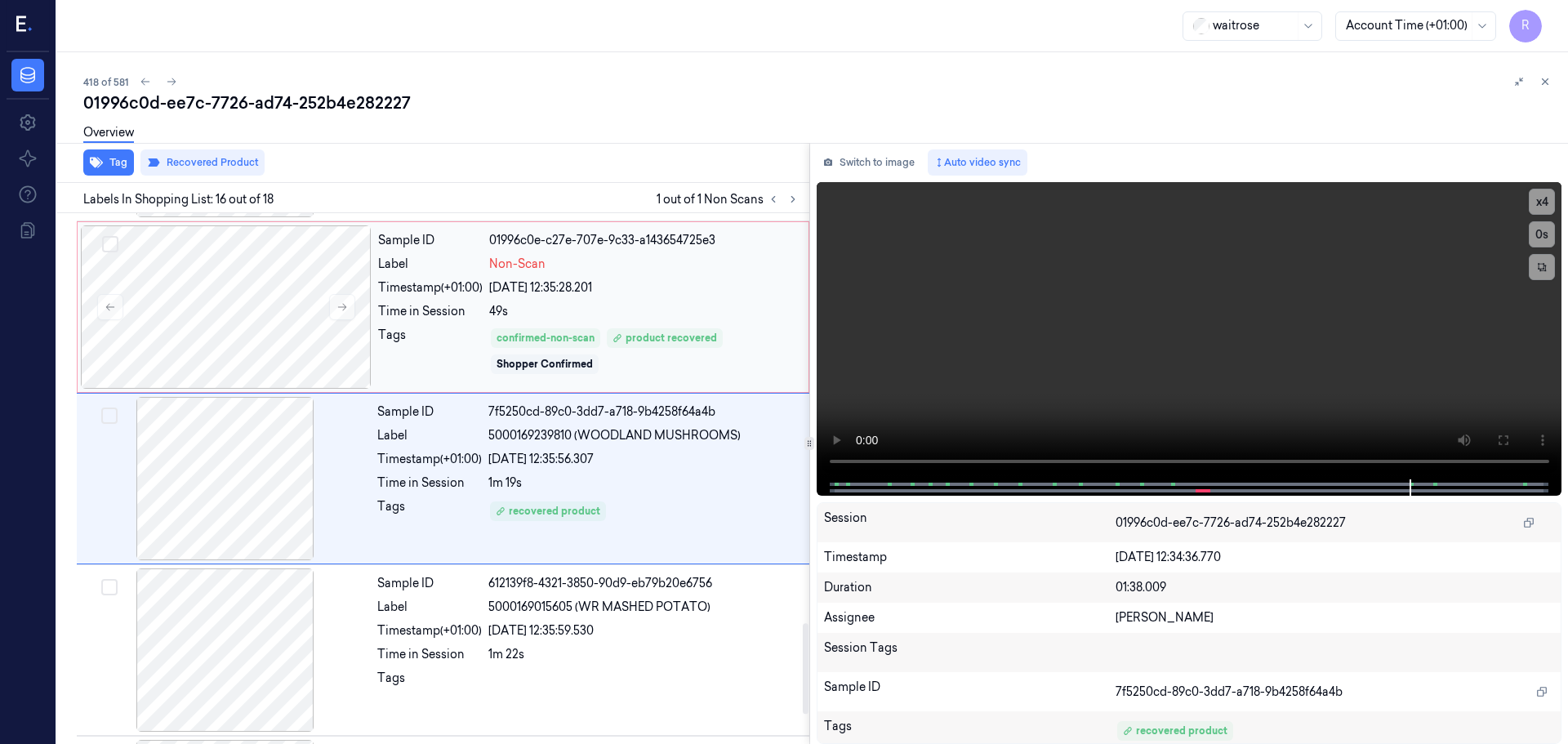
click at [509, 307] on div "49s" at bounding box center [644, 312] width 310 height 17
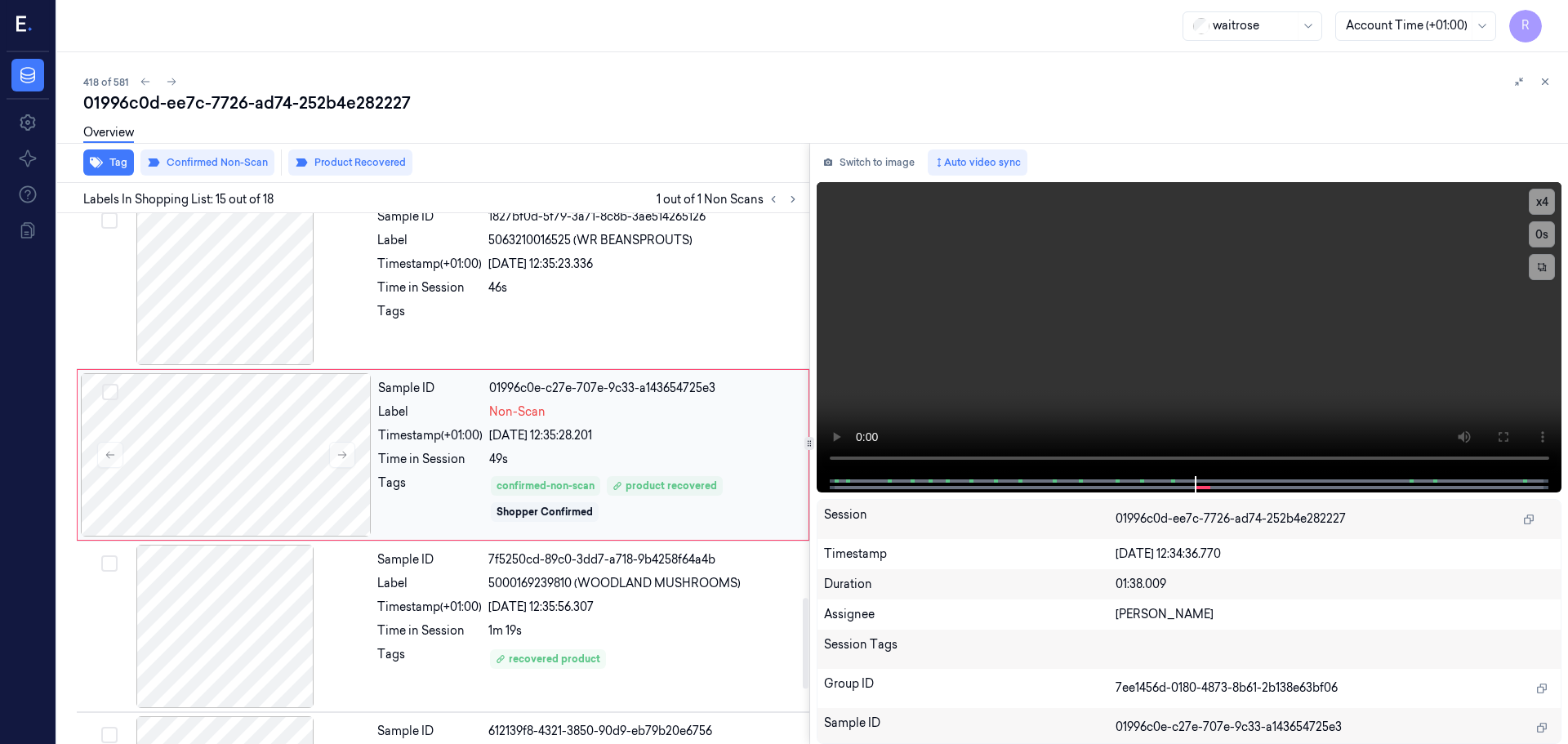
click at [479, 523] on div "Tags" at bounding box center [430, 499] width 104 height 49
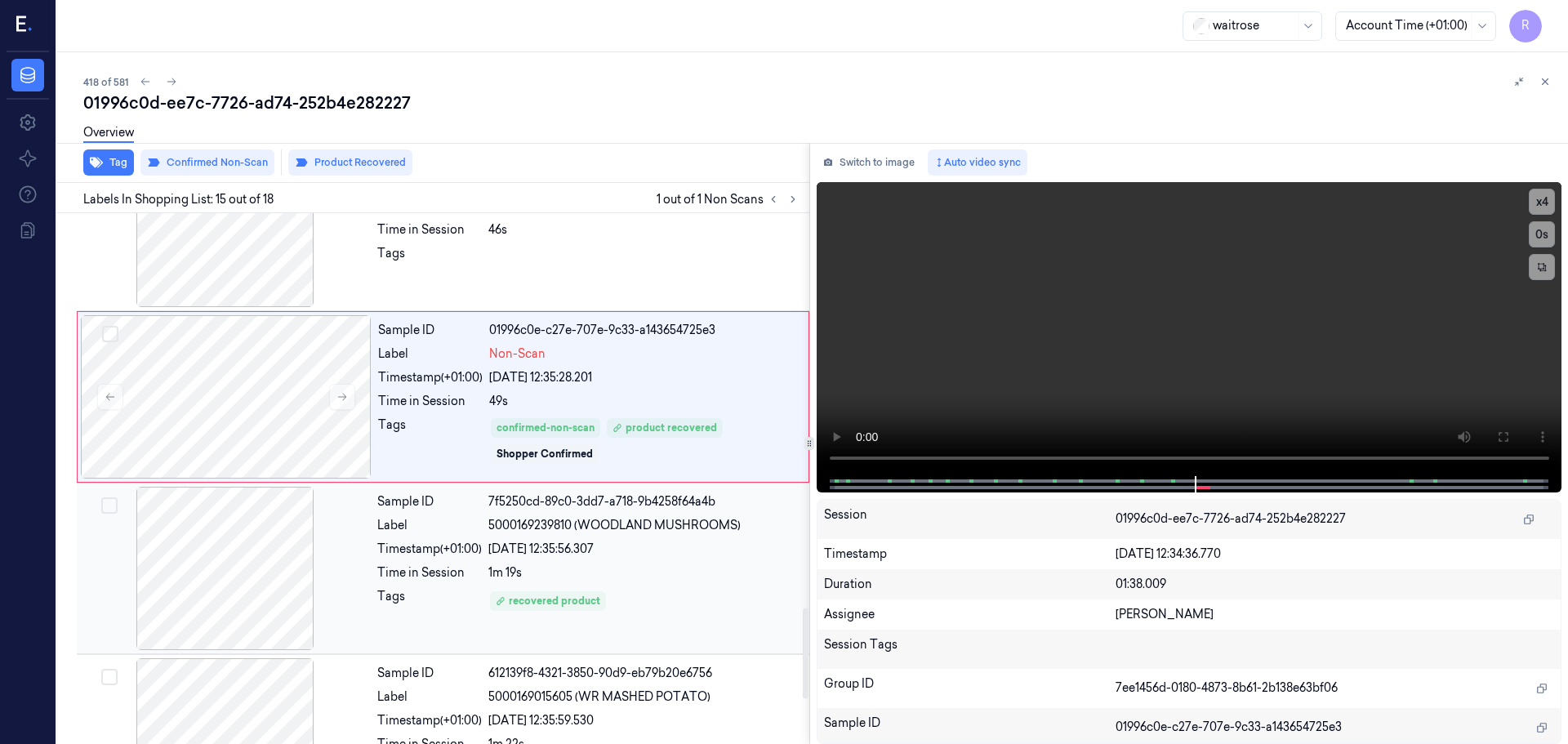
click at [458, 547] on div "Timestamp (+01:00)" at bounding box center [429, 549] width 104 height 17
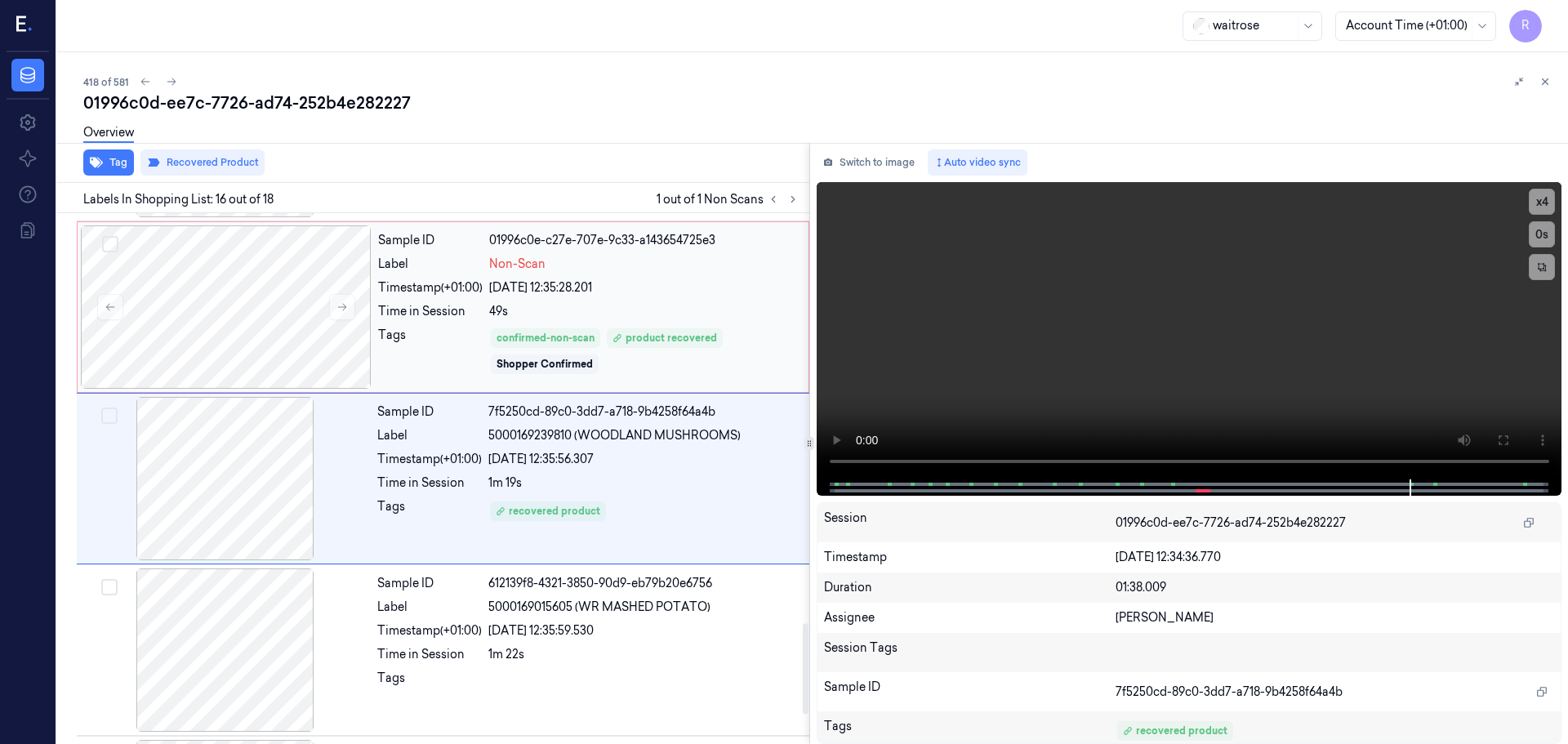
click at [437, 320] on div "Sample ID 01996c0e-c27e-707e-9c33-a143654725e3 Label Non-Scan Timestamp (+01:00…" at bounding box center [588, 306] width 433 height 163
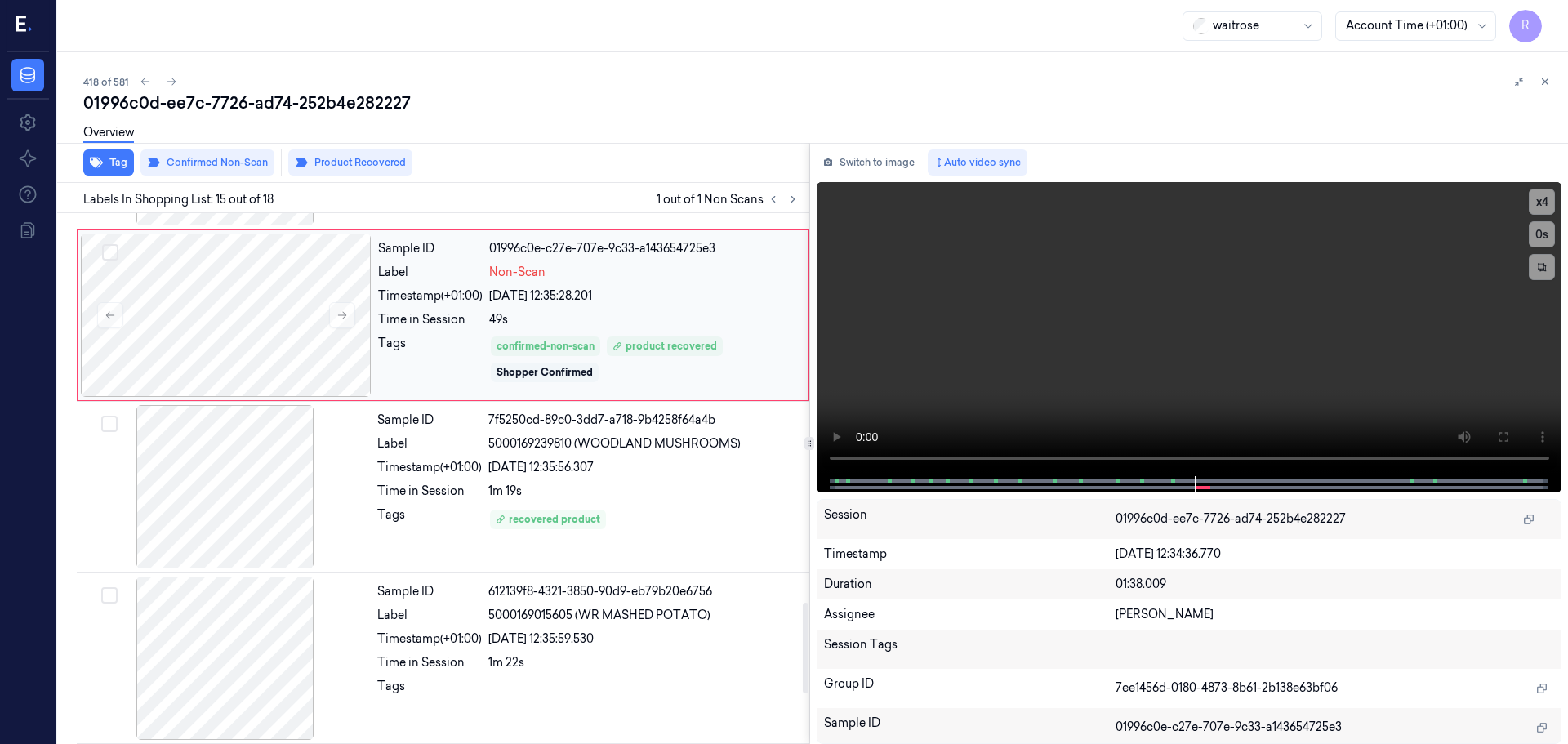
scroll to position [2220, 0]
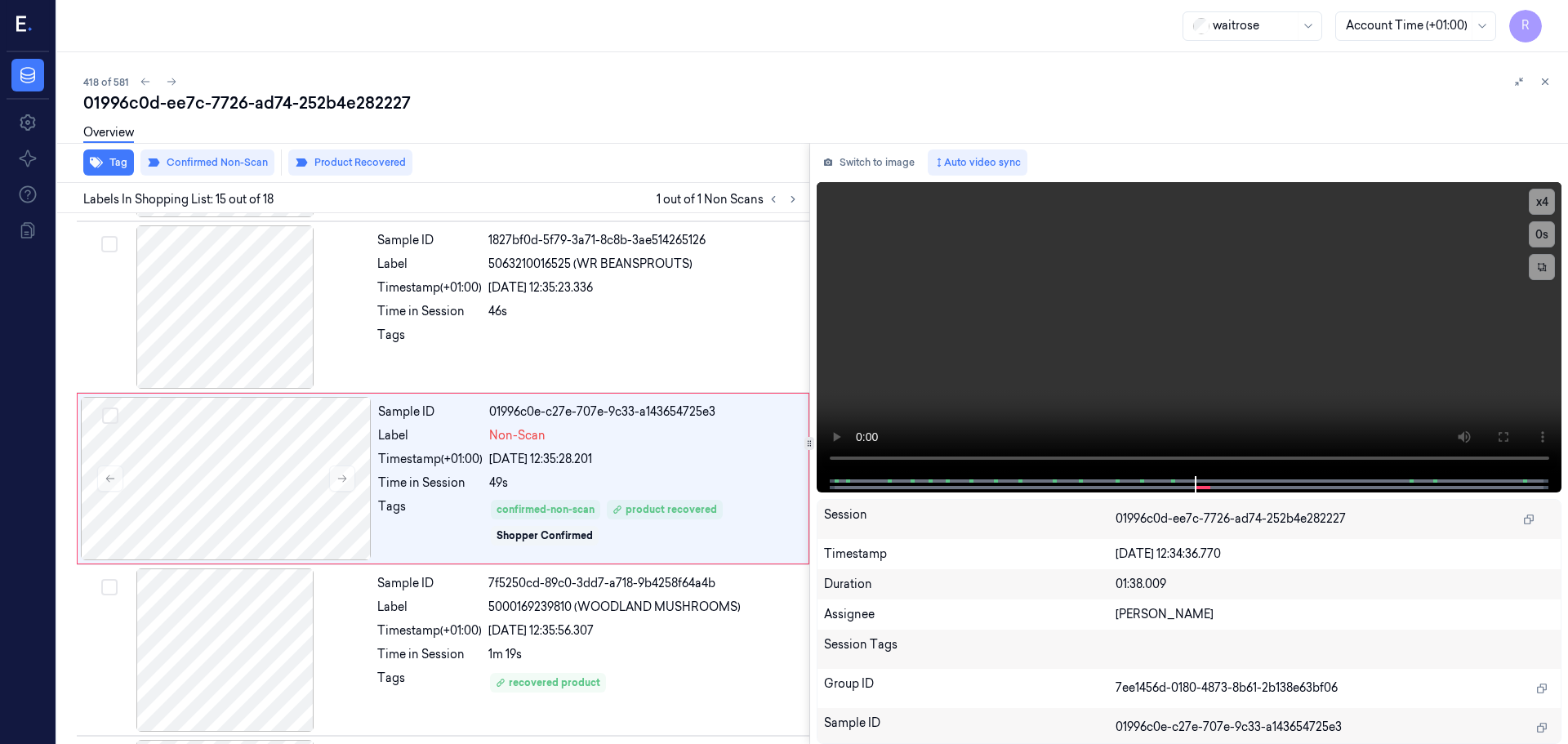
click at [1544, 89] on button at bounding box center [1545, 81] width 20 height 20
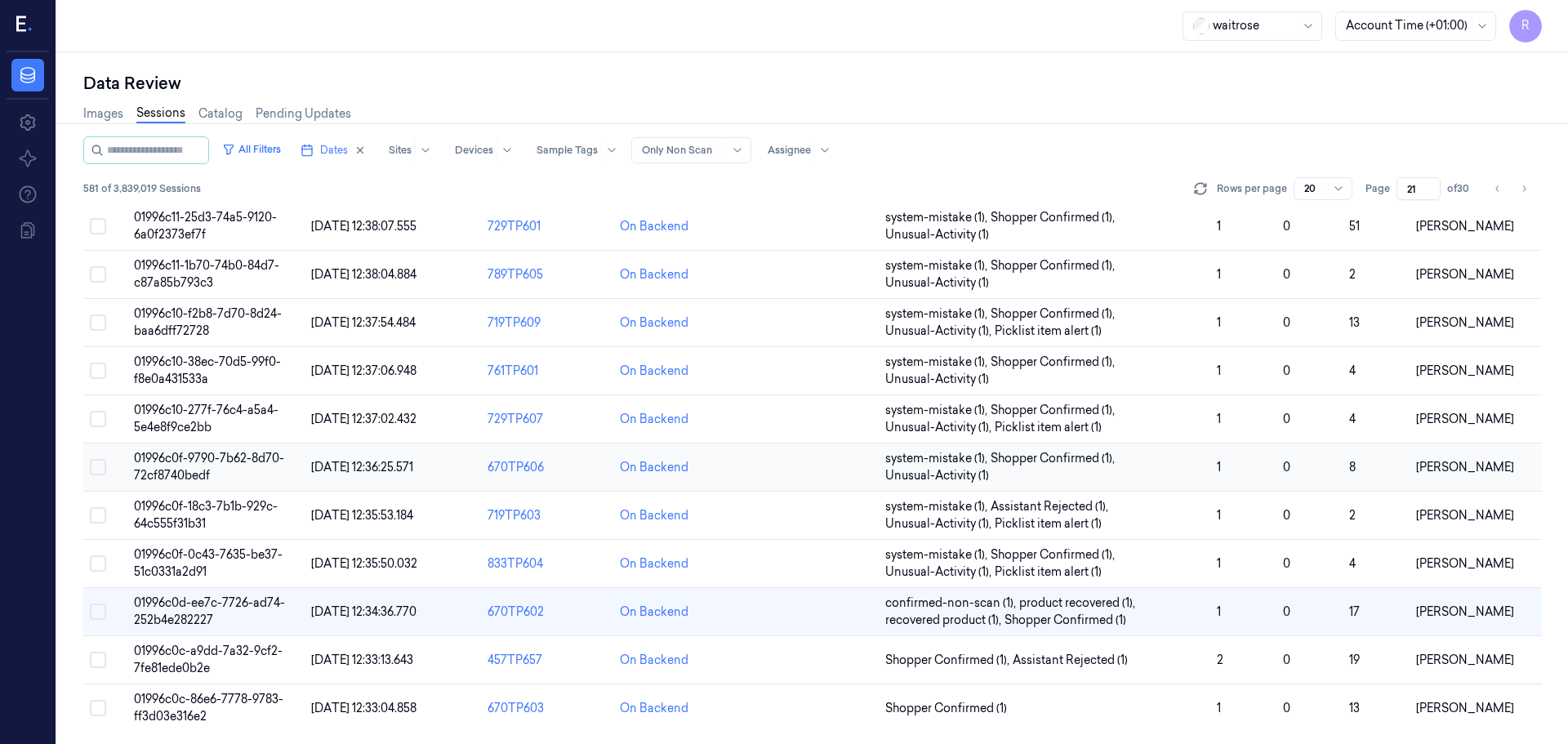
scroll to position [508, 0]
click at [1179, 669] on td "Shopper Confirmed (1) , Assistant Rejected (1)" at bounding box center [1045, 659] width 332 height 48
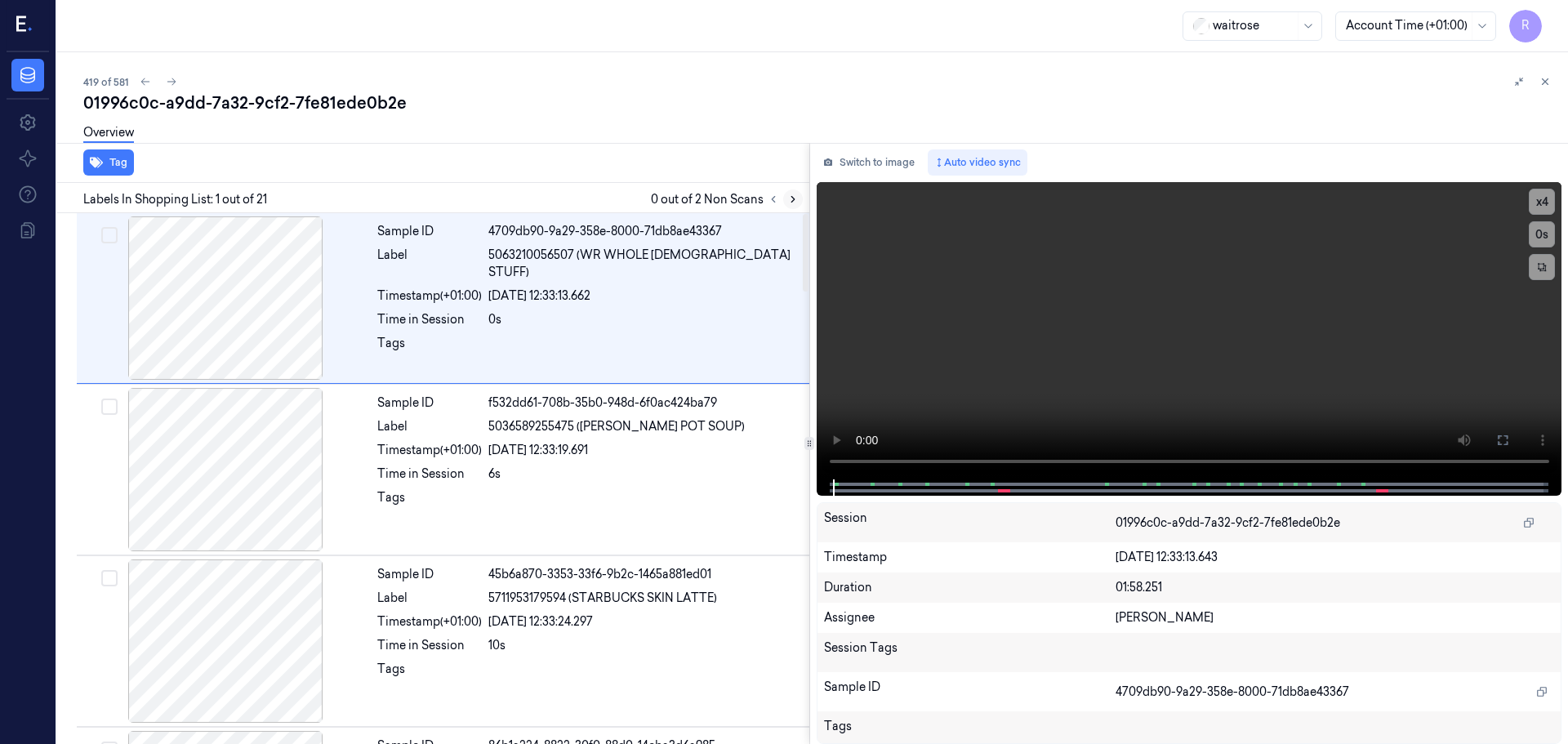
click at [786, 205] on button at bounding box center [793, 199] width 20 height 20
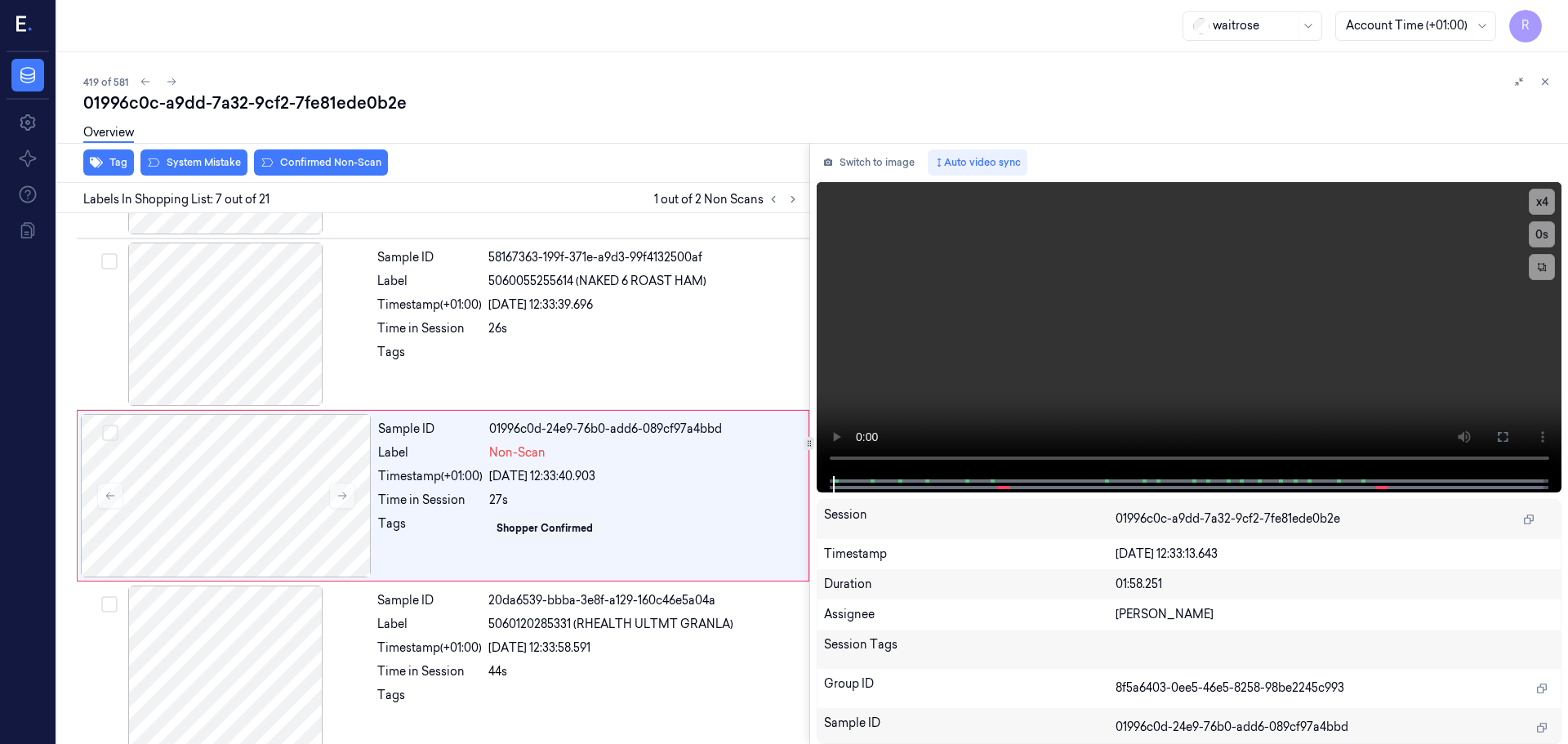
scroll to position [848, 0]
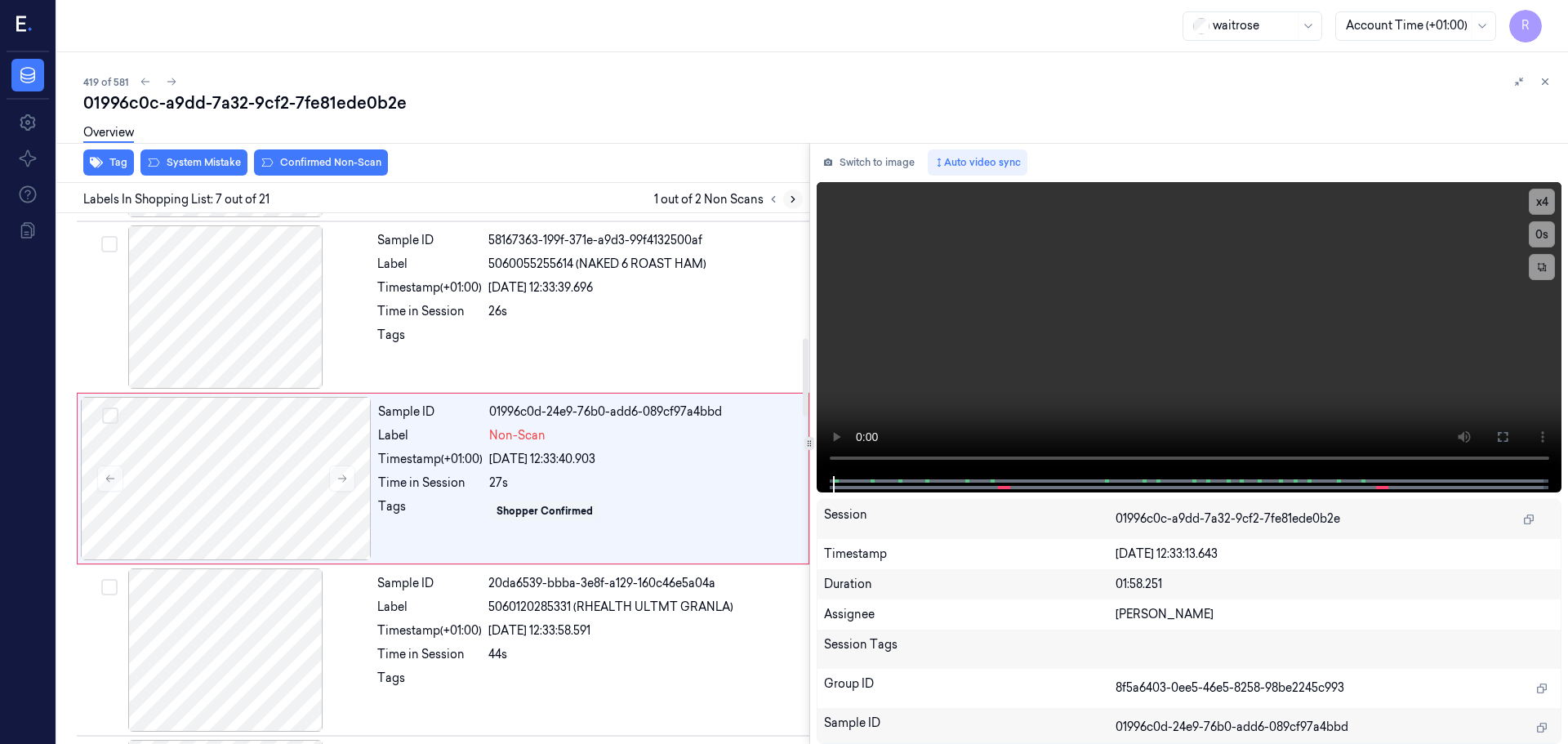
click at [789, 199] on icon at bounding box center [793, 199] width 11 height 11
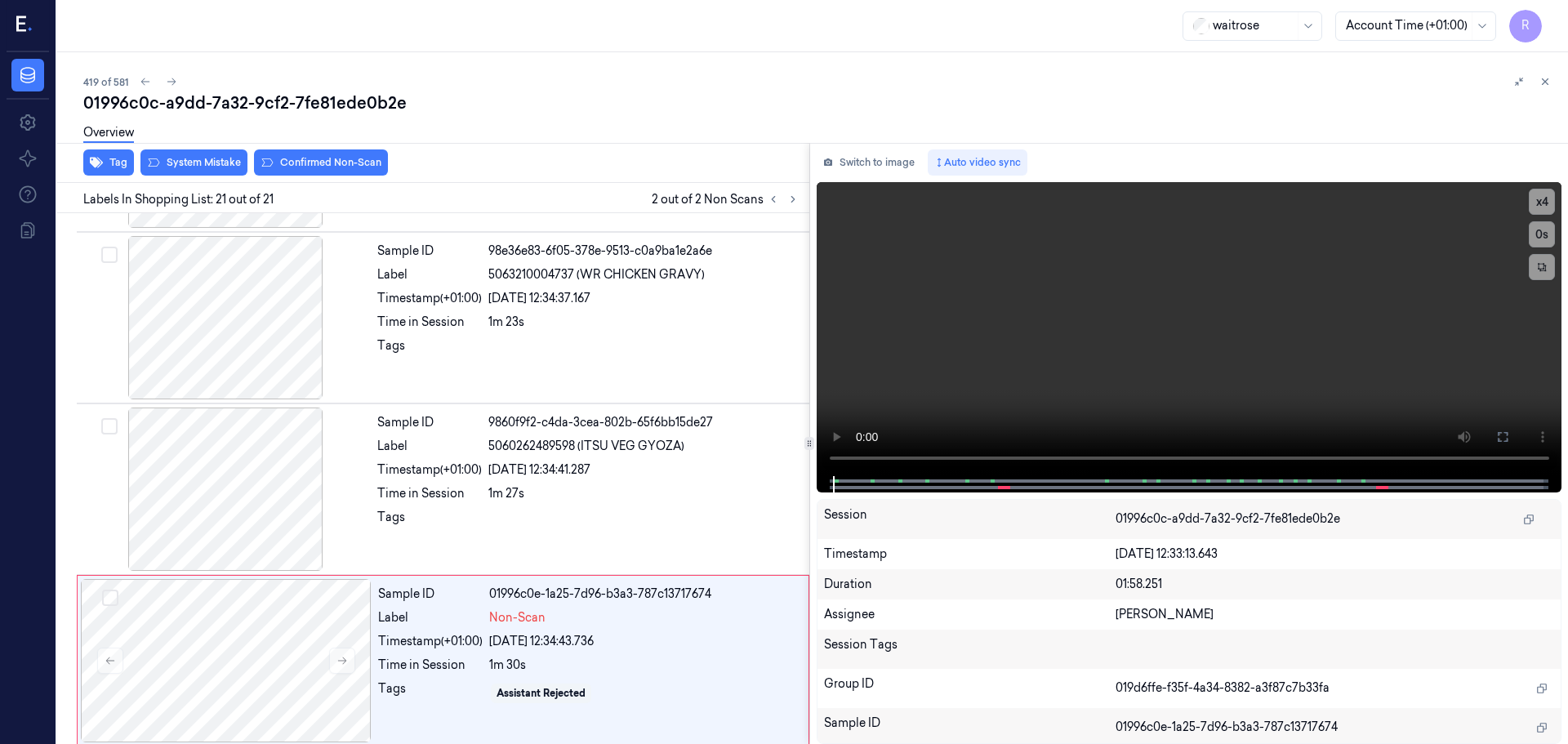
scroll to position [3075, 0]
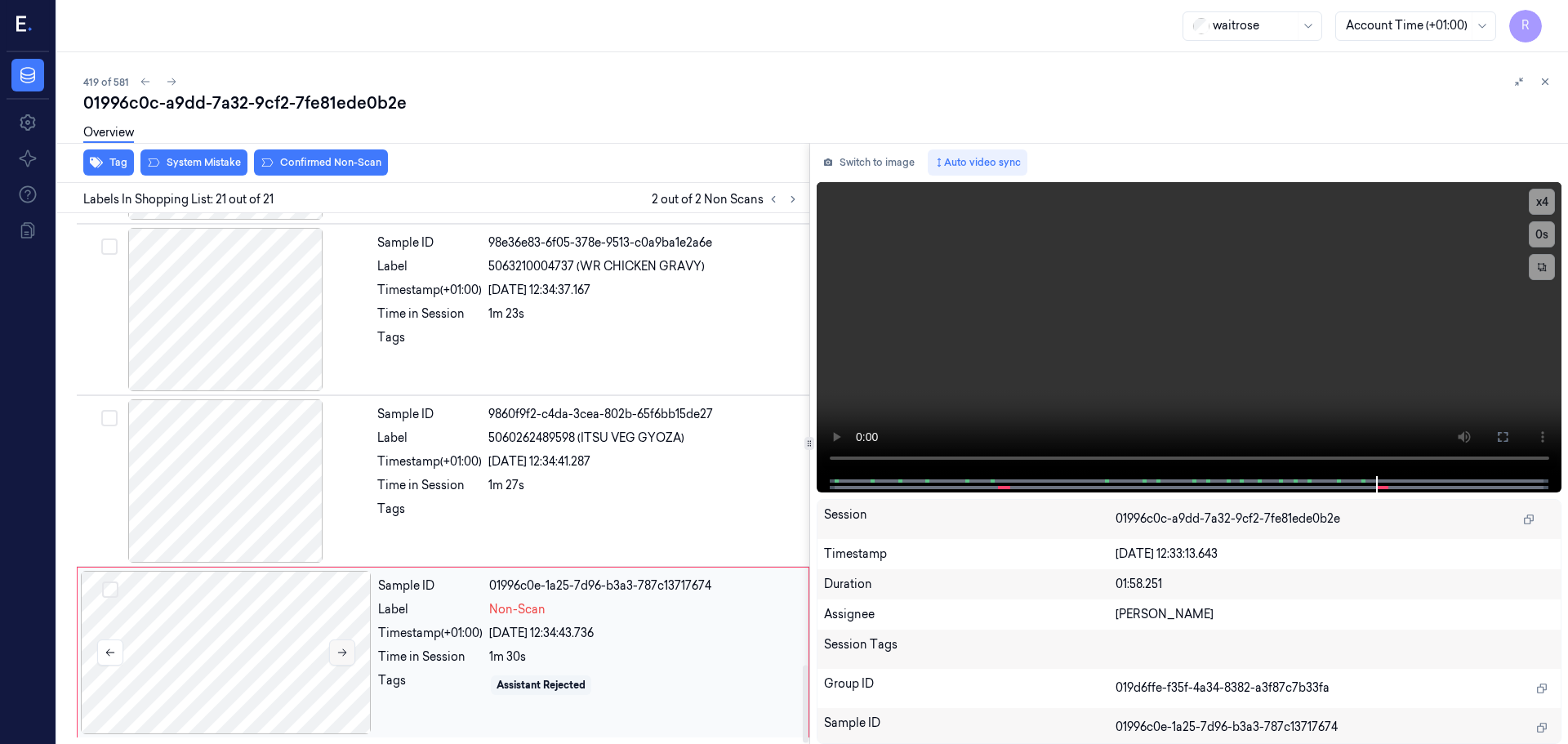
click at [347, 642] on button at bounding box center [342, 653] width 26 height 26
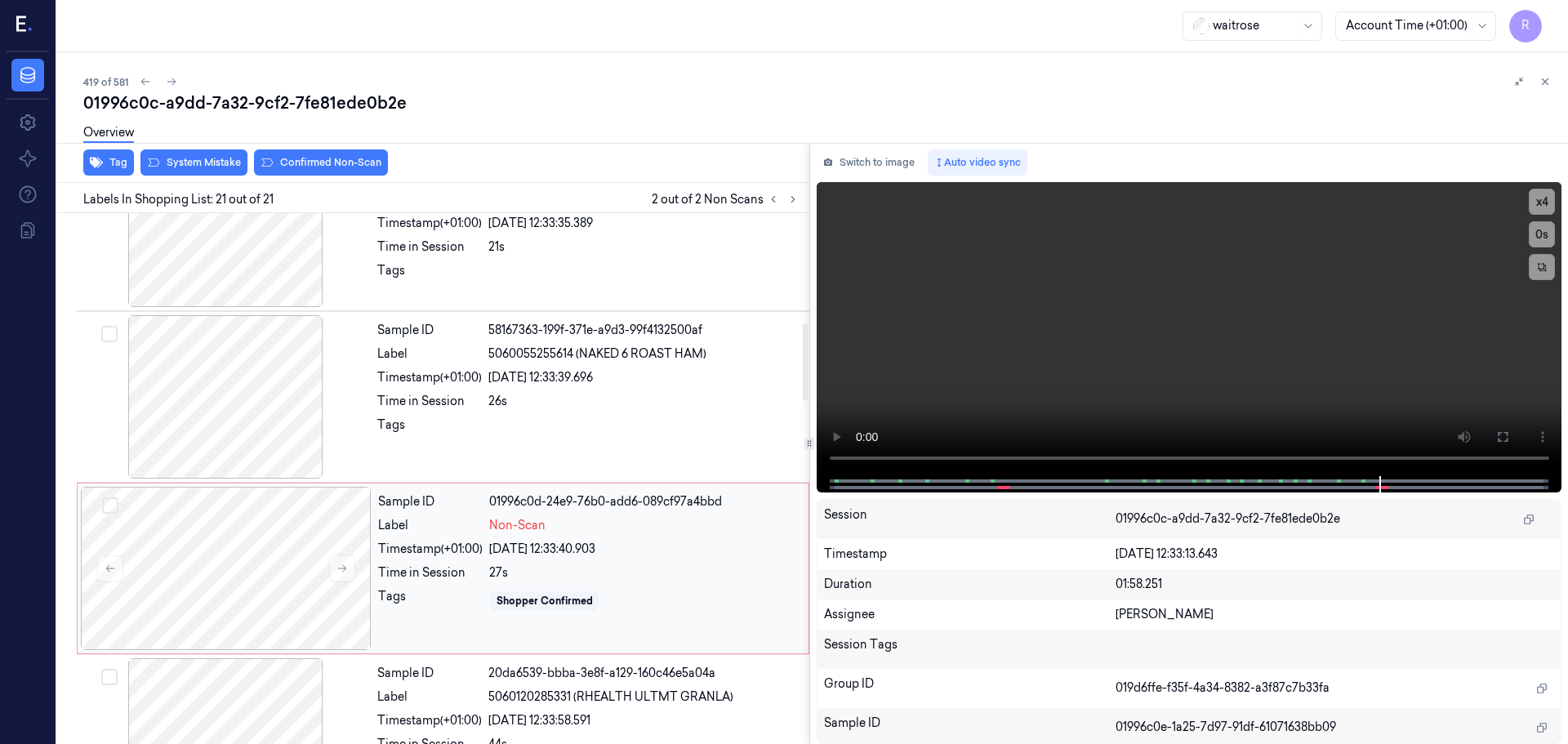
scroll to position [735, 0]
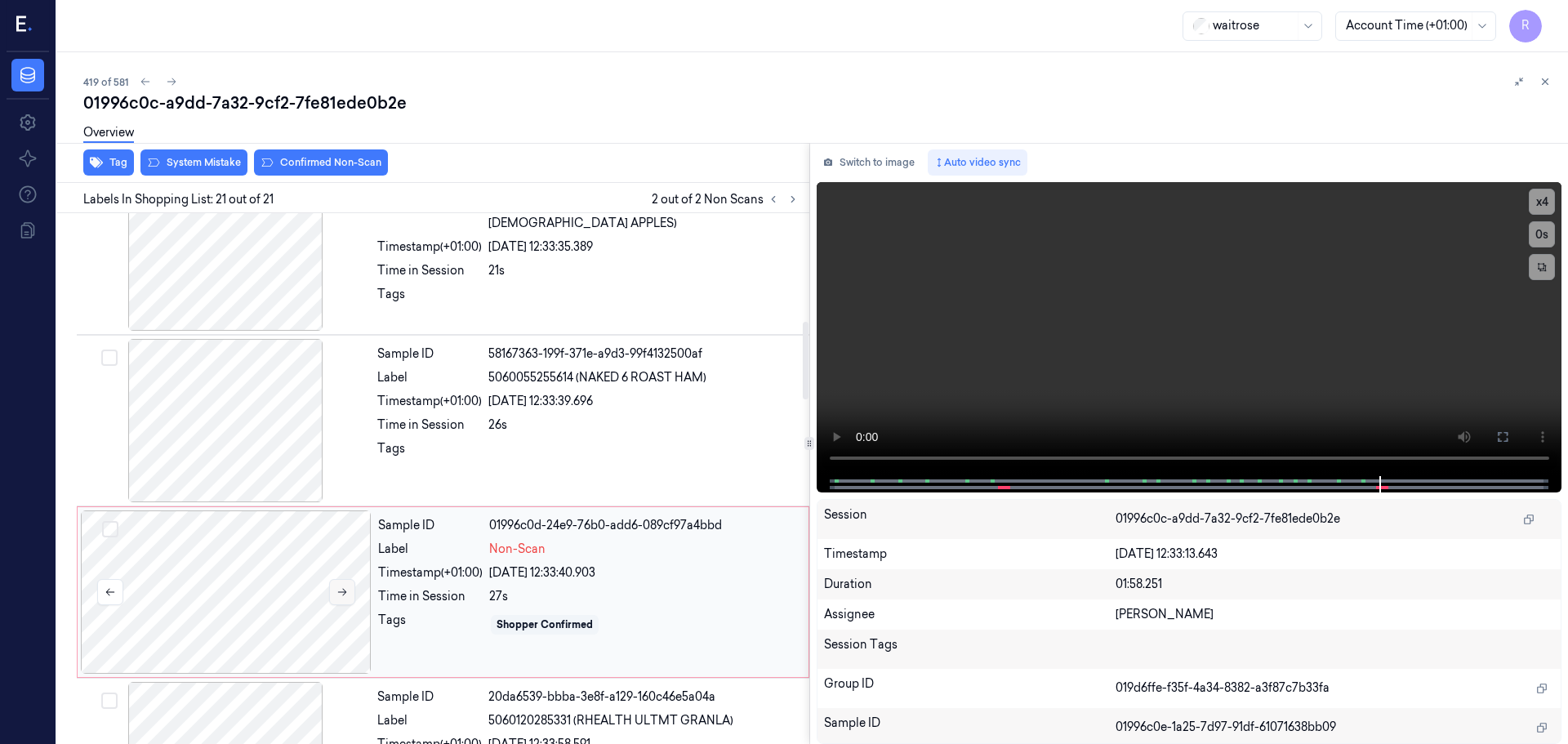
click at [347, 585] on button at bounding box center [342, 592] width 26 height 26
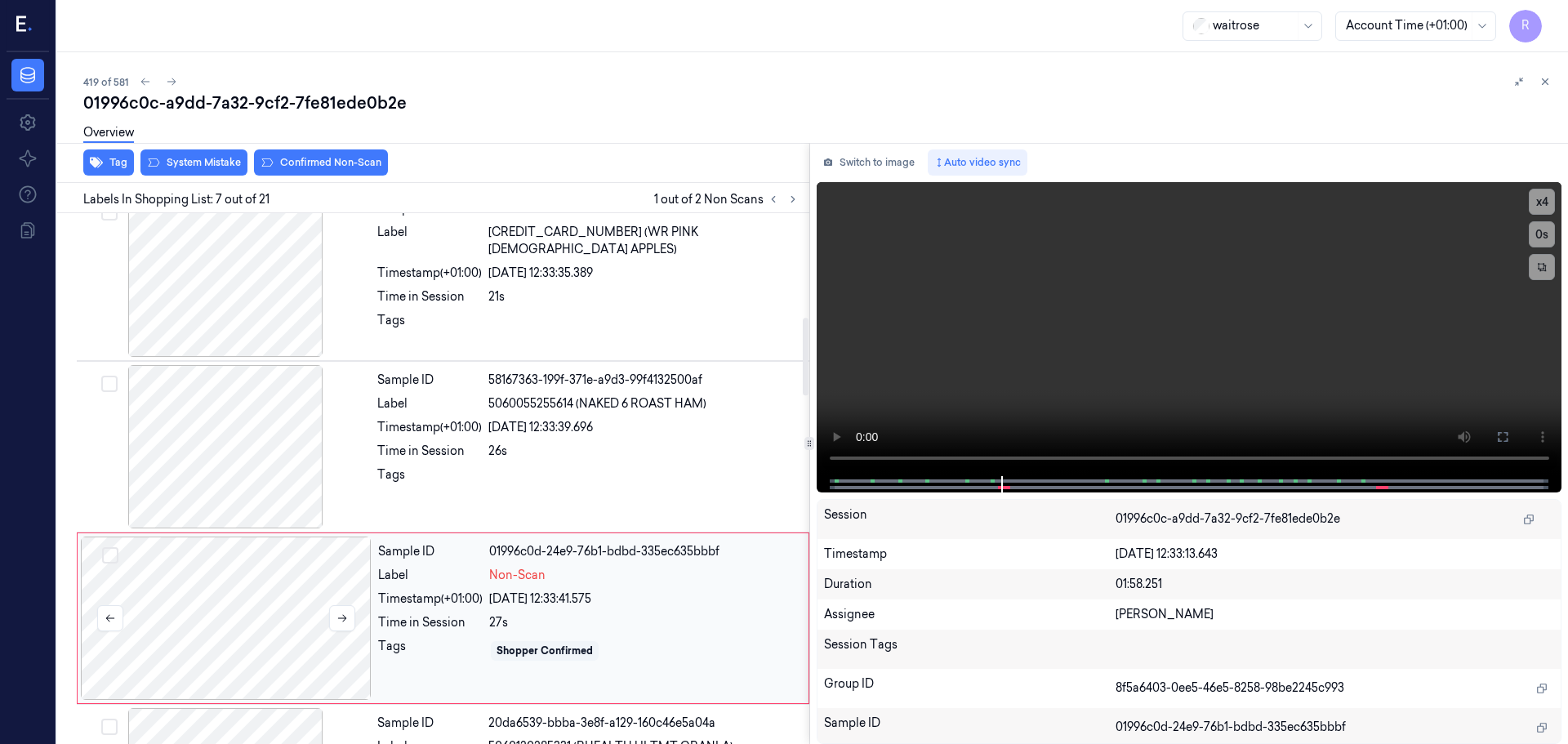
scroll to position [685, 0]
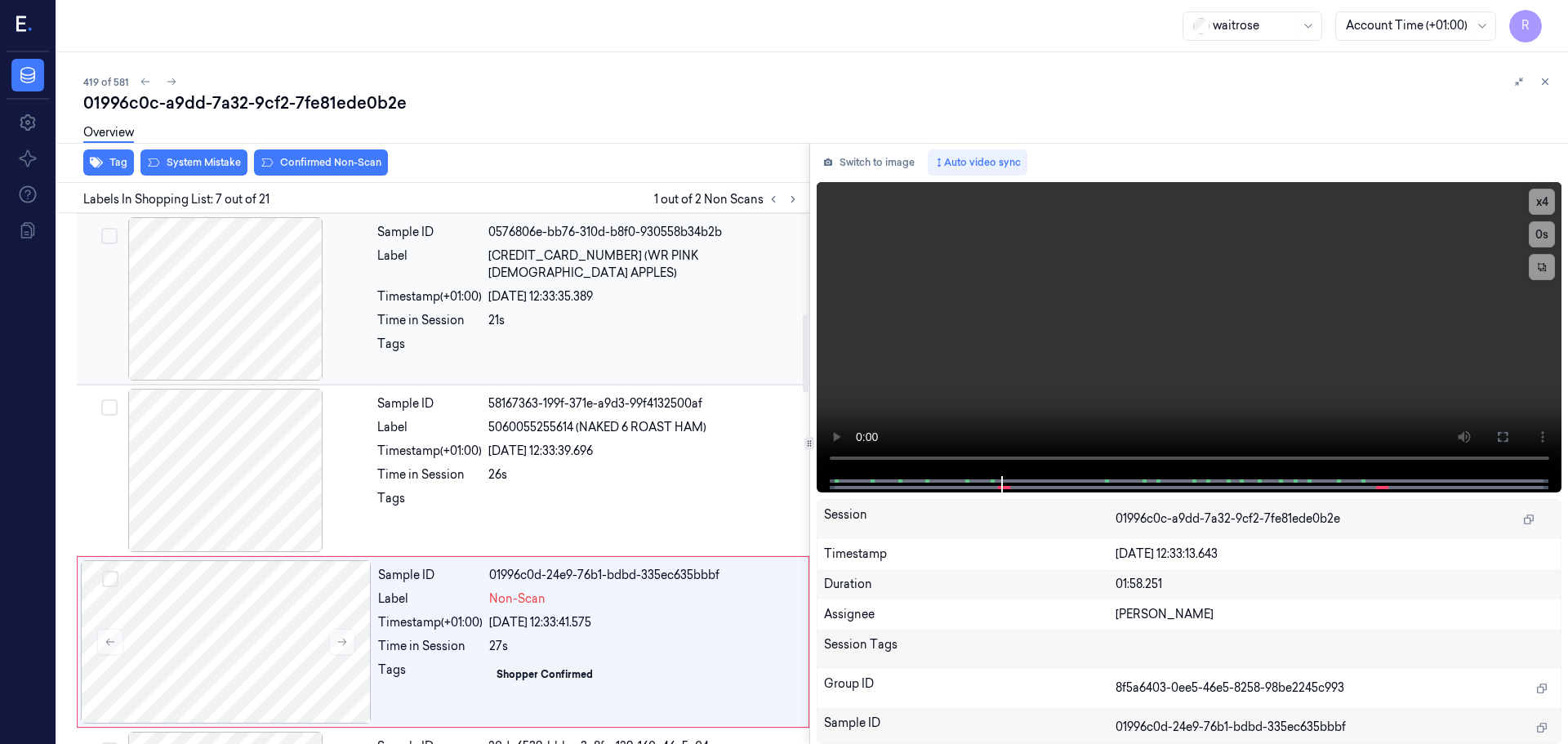
click at [282, 343] on div at bounding box center [225, 299] width 291 height 163
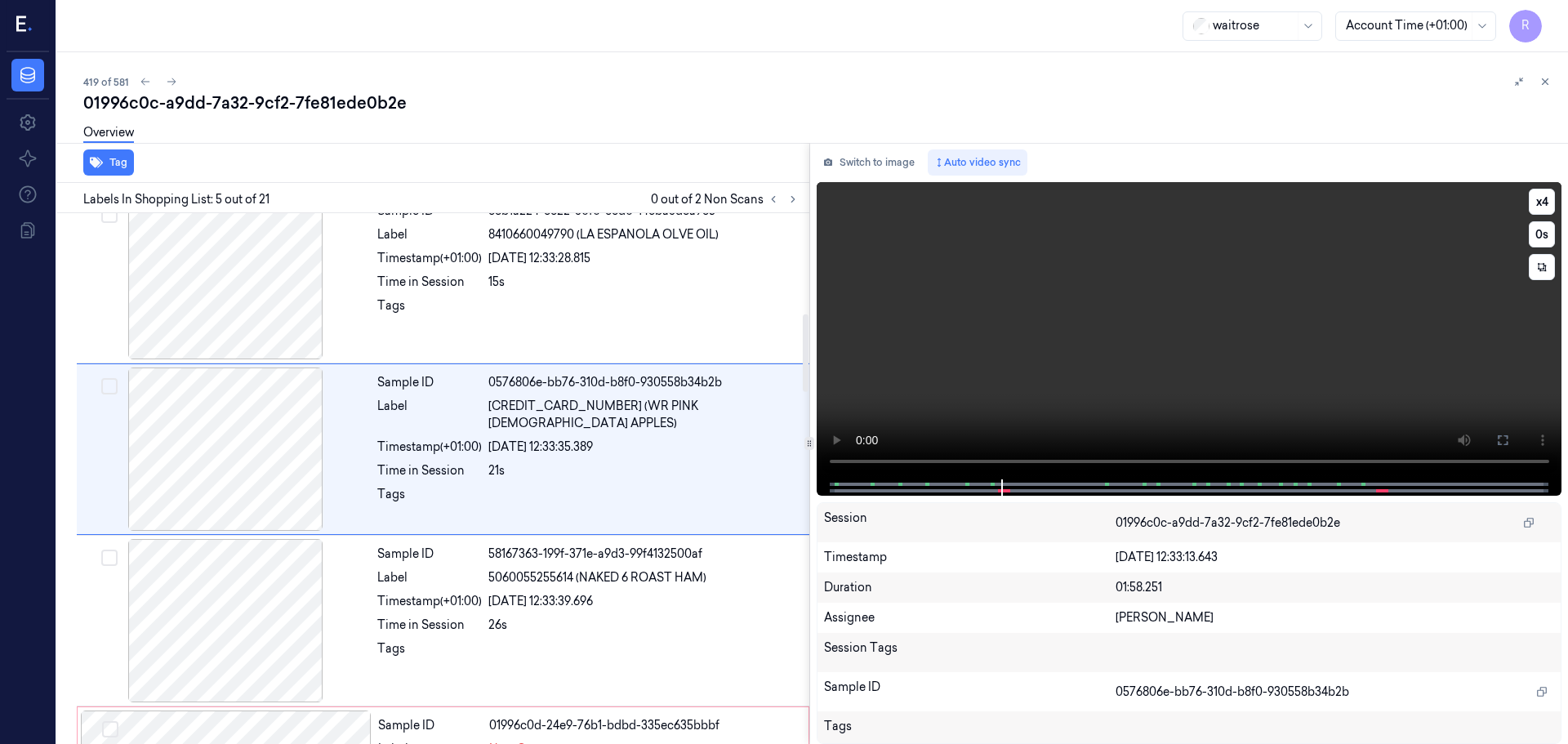
scroll to position [506, 0]
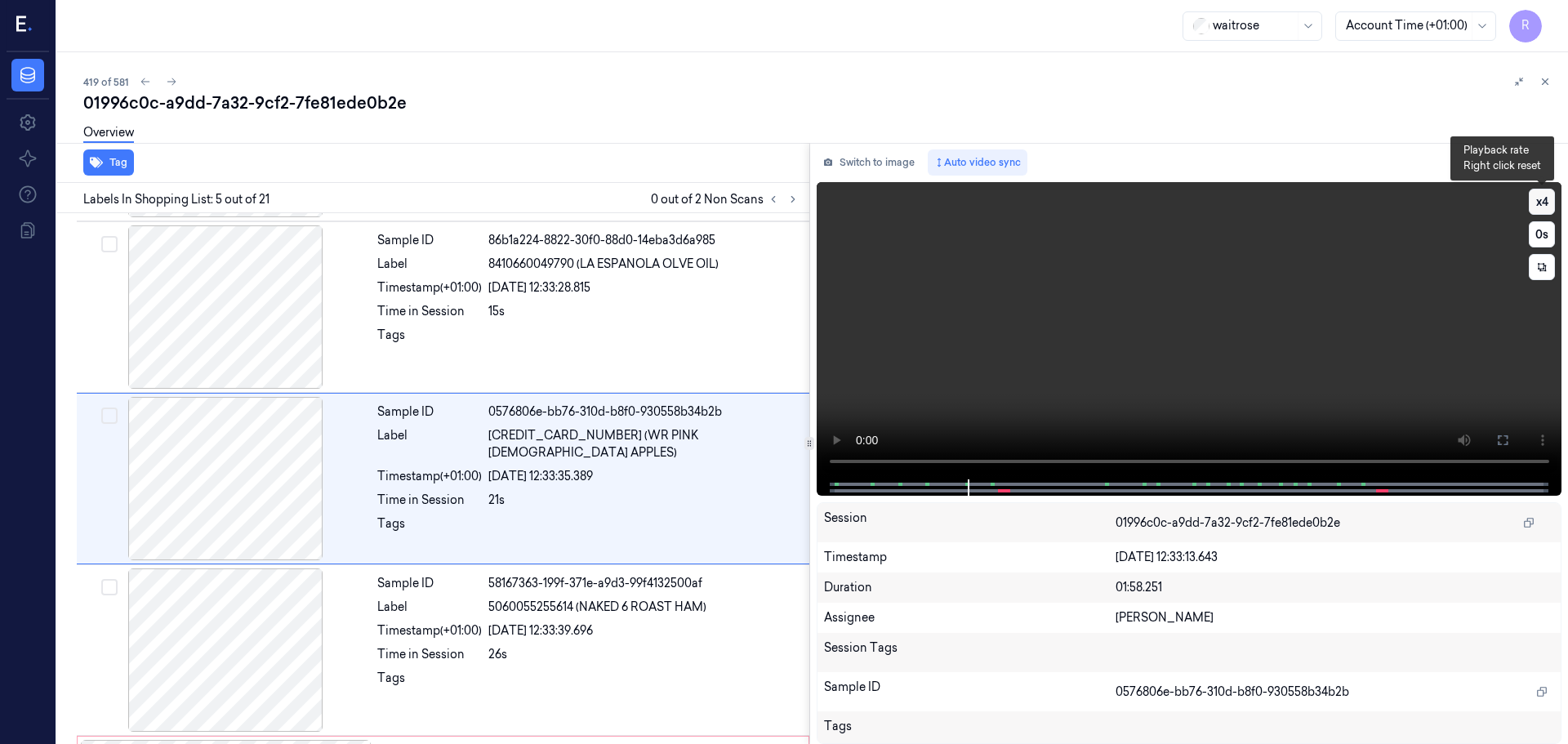
click at [1537, 200] on button "x 4" at bounding box center [1542, 202] width 26 height 26
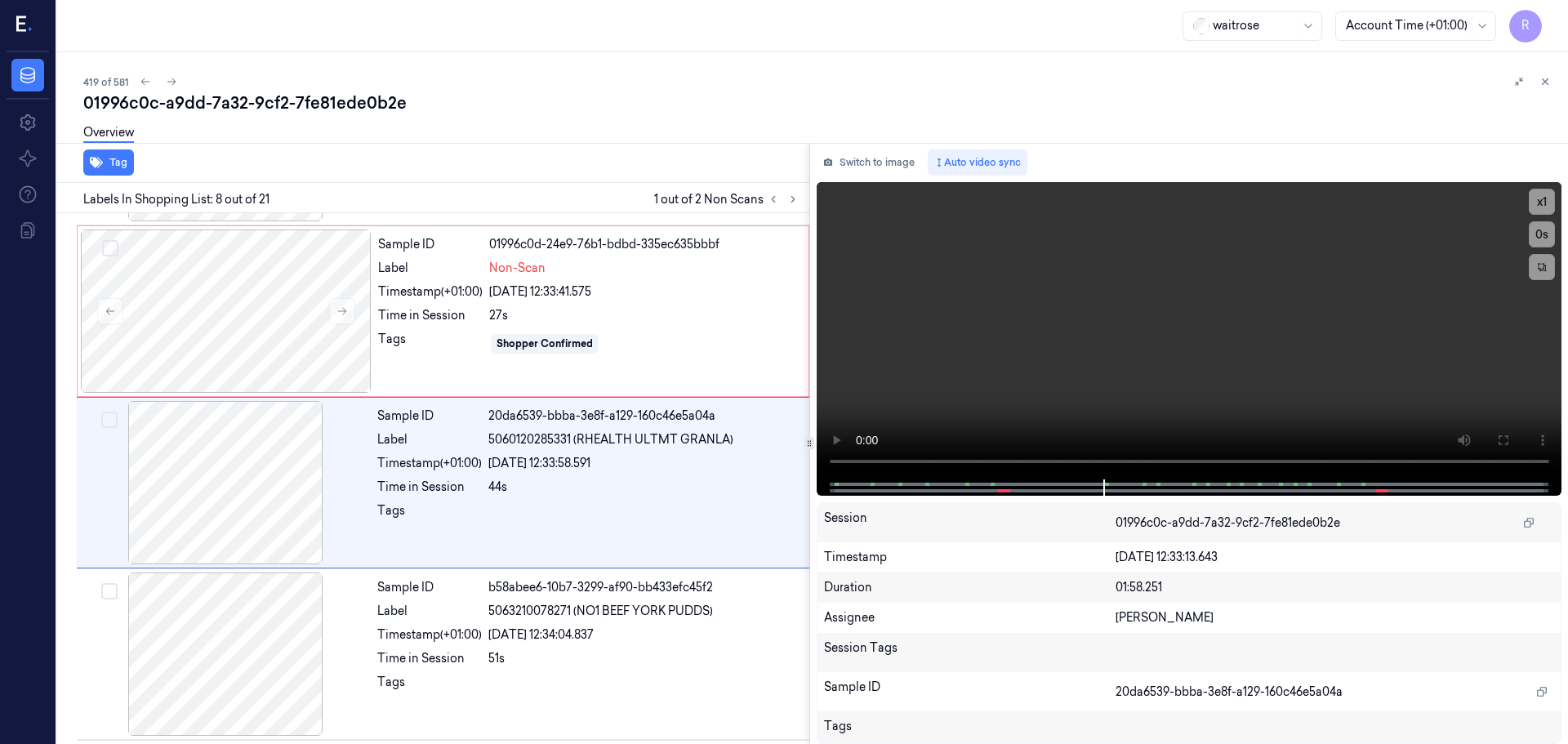
scroll to position [1020, 0]
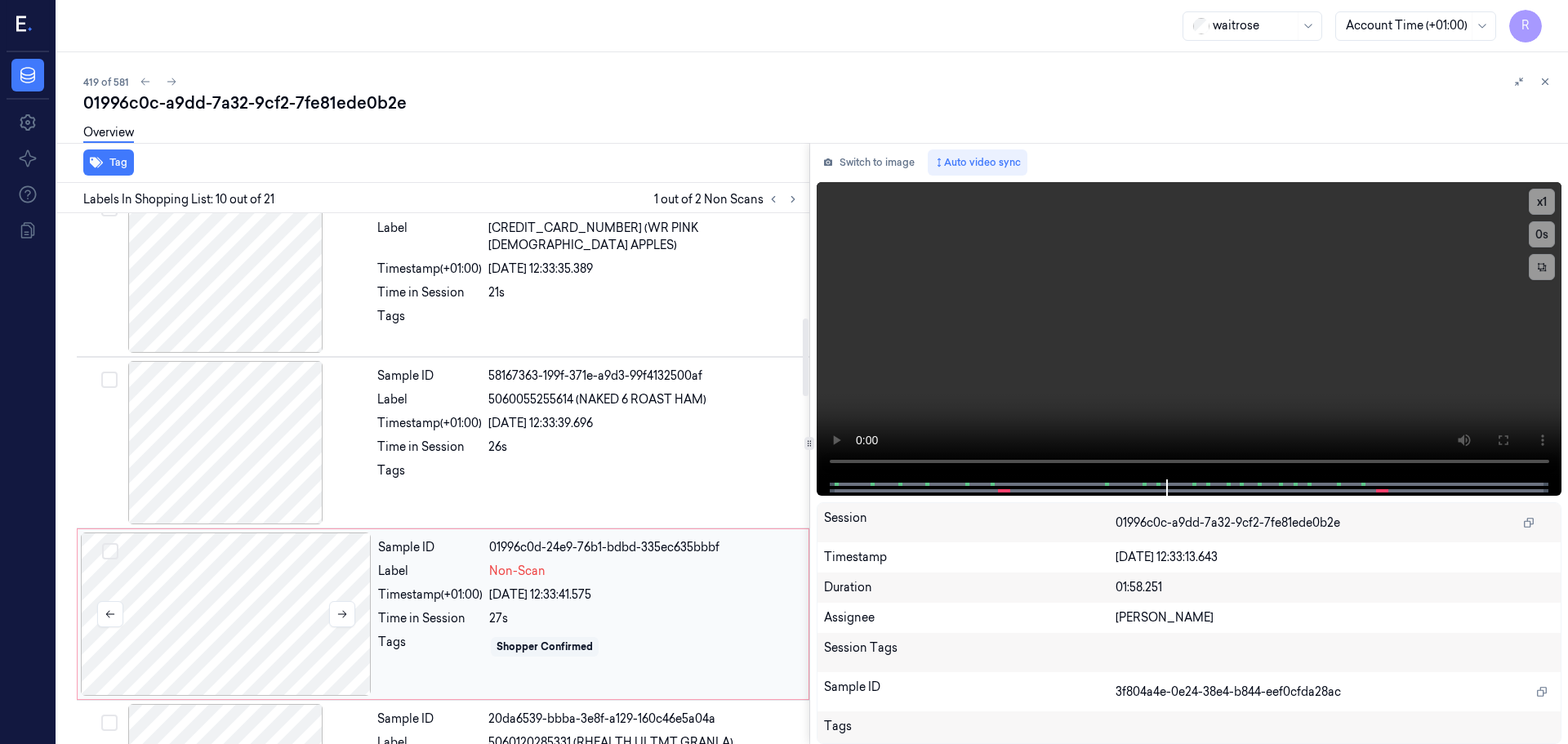
click at [291, 590] on div at bounding box center [226, 614] width 291 height 163
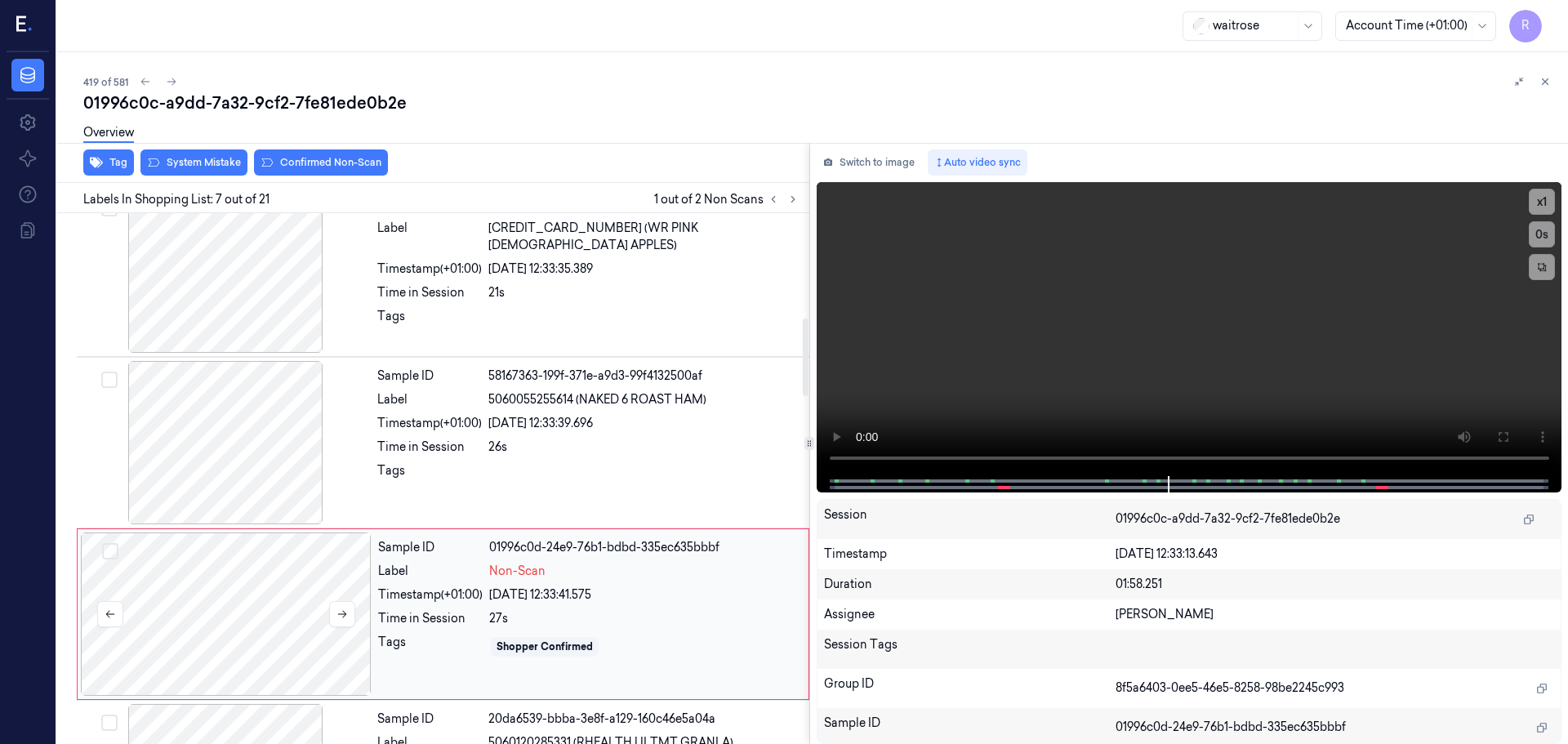
scroll to position [848, 0]
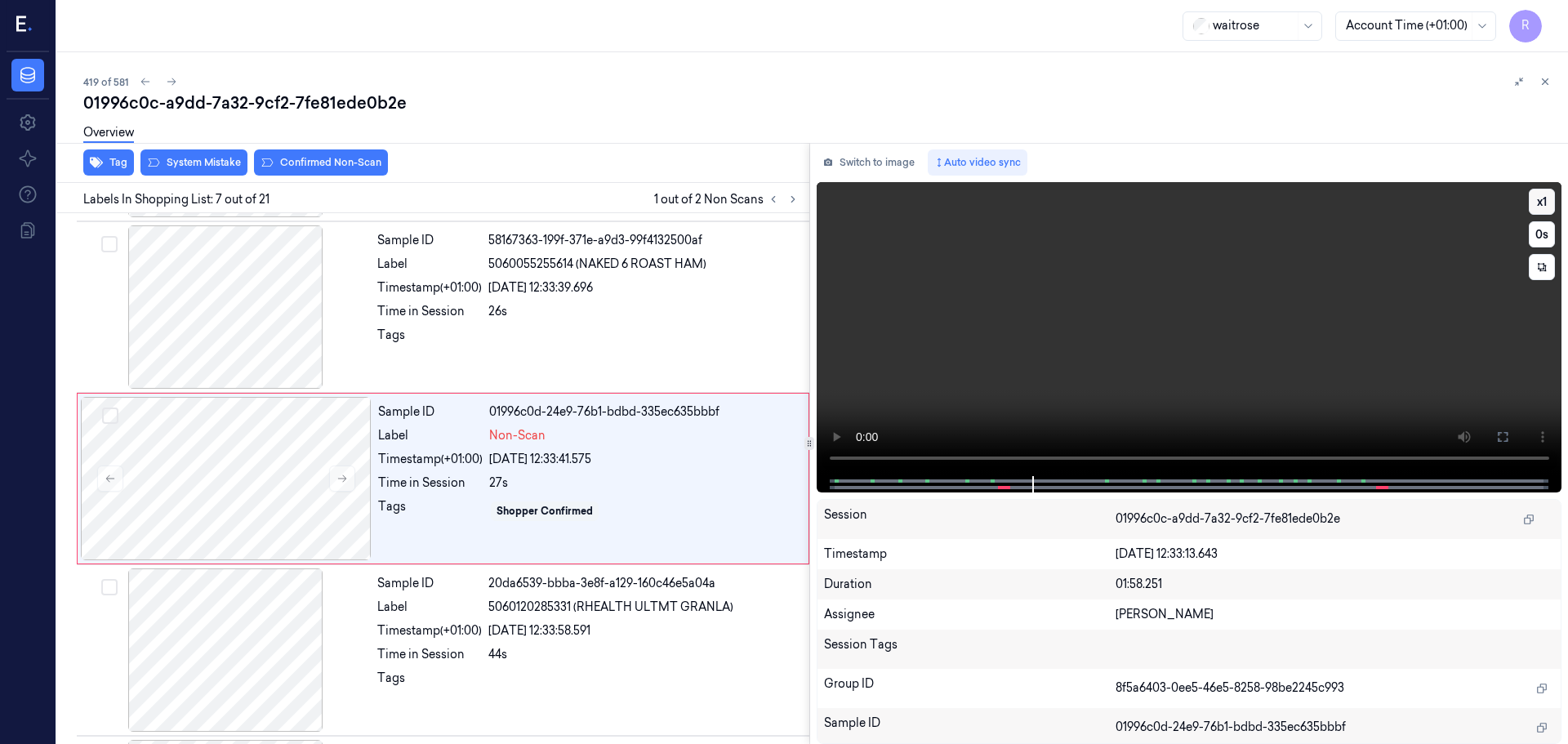
click at [1538, 206] on button "x 1" at bounding box center [1542, 202] width 26 height 26
click at [1538, 206] on button "x 2" at bounding box center [1542, 202] width 26 height 26
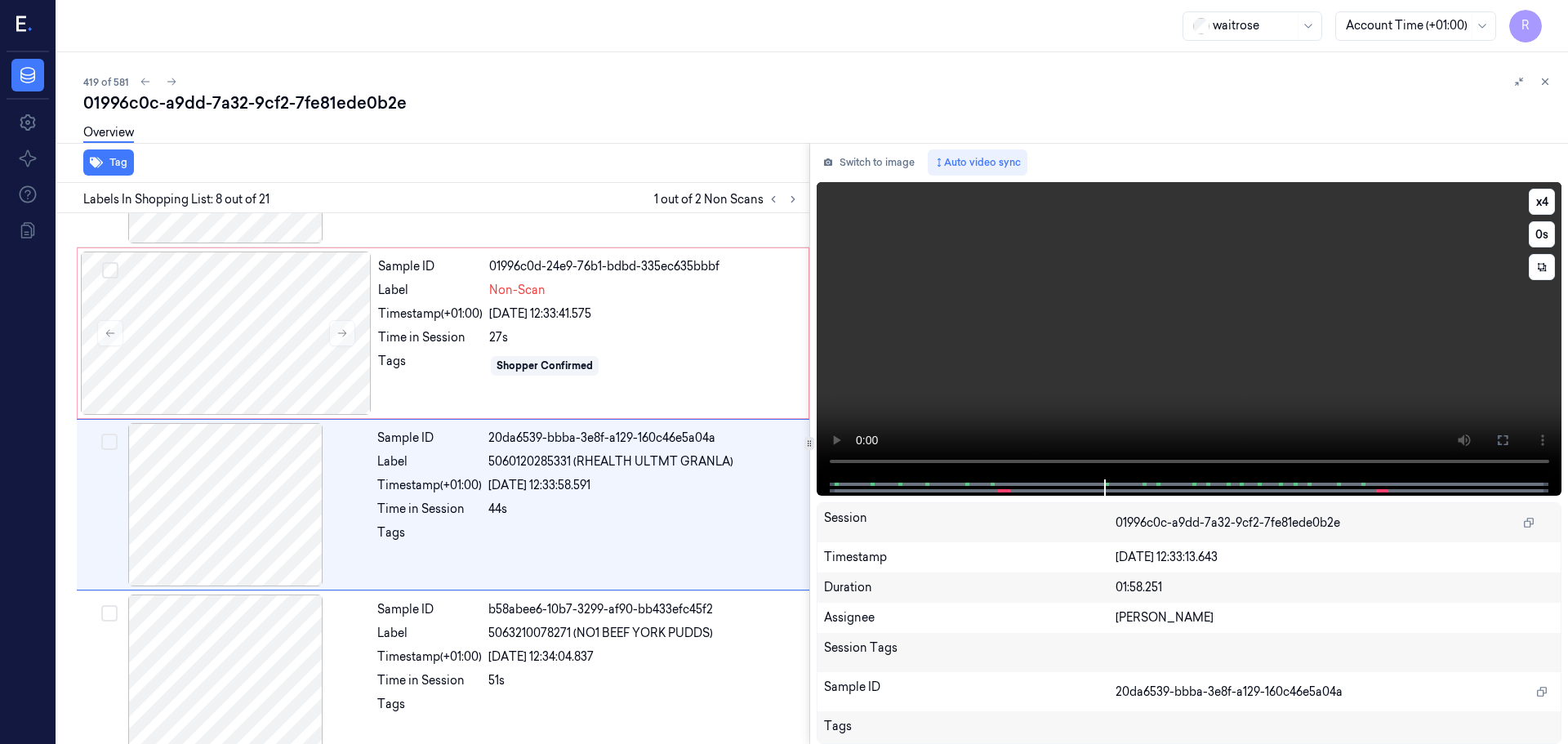
scroll to position [1020, 0]
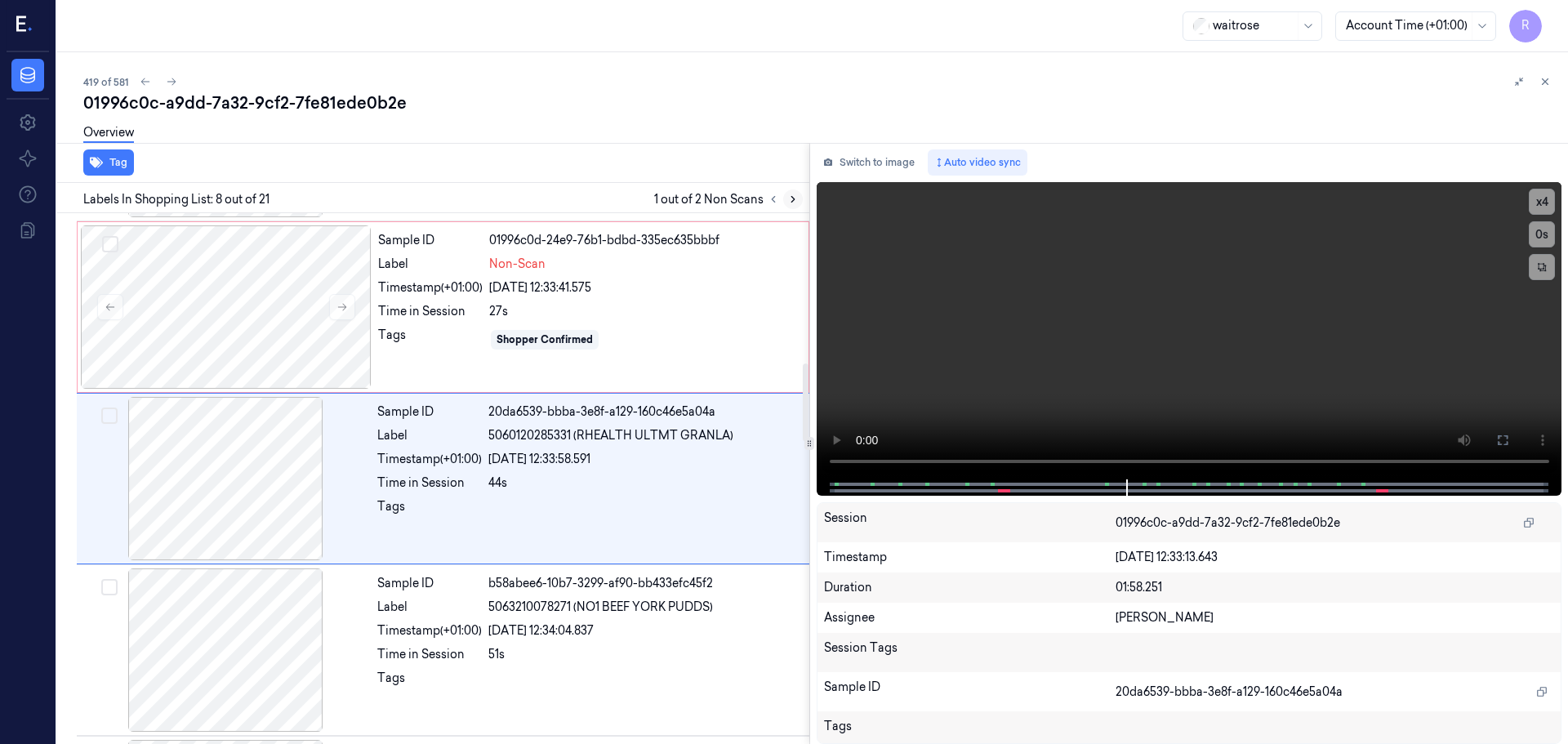
click at [797, 199] on icon at bounding box center [793, 199] width 11 height 11
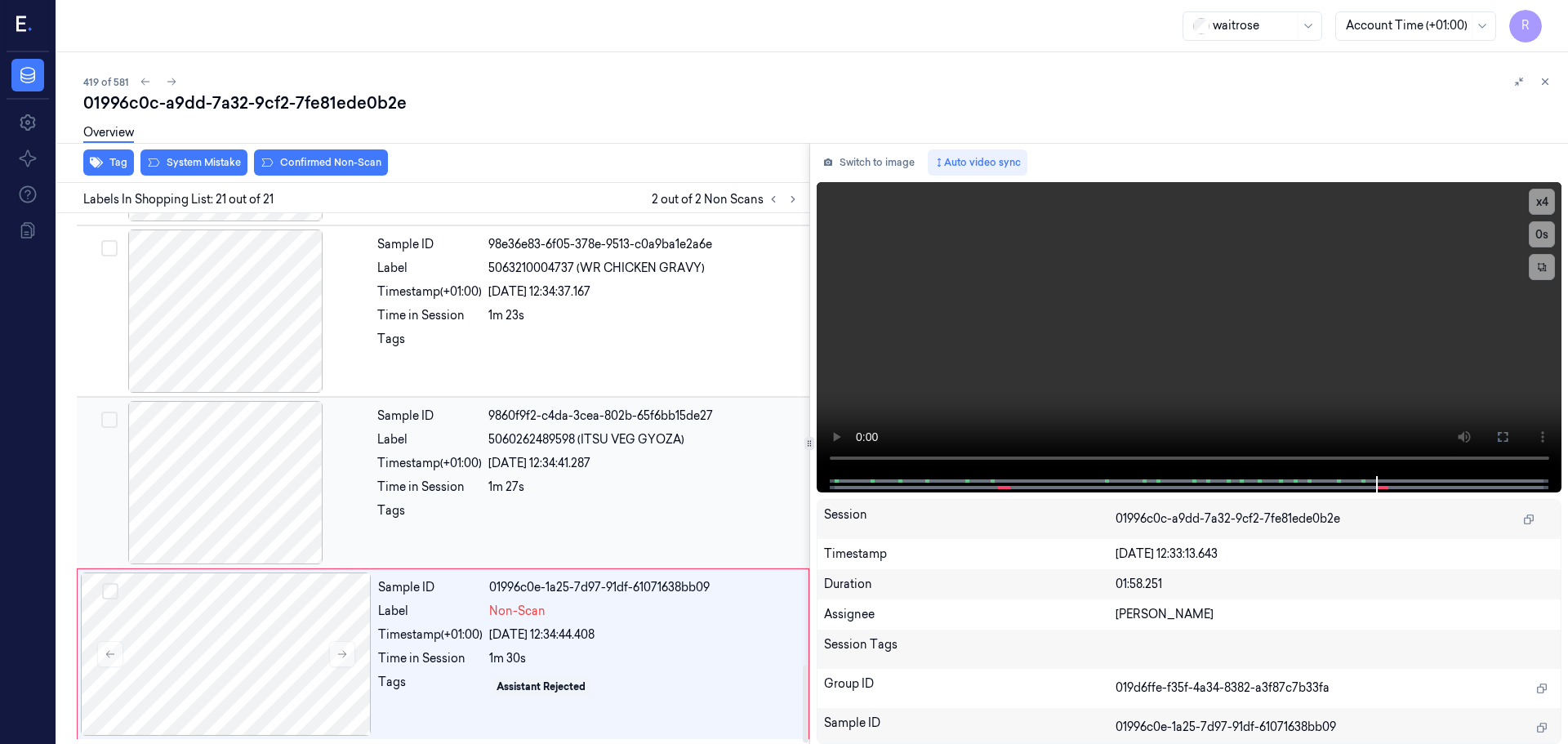
scroll to position [3075, 0]
click at [266, 350] on div at bounding box center [225, 309] width 291 height 163
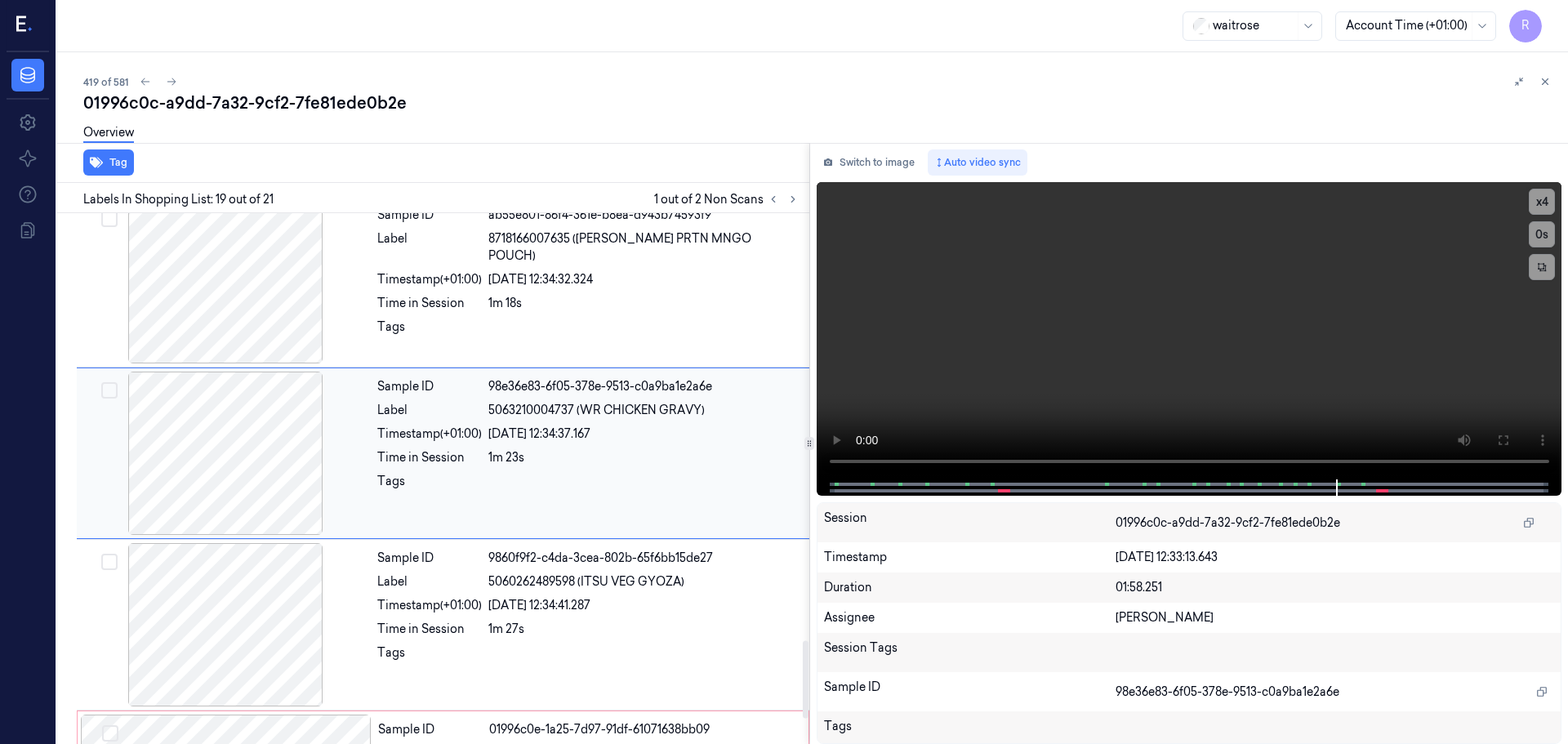
scroll to position [2906, 0]
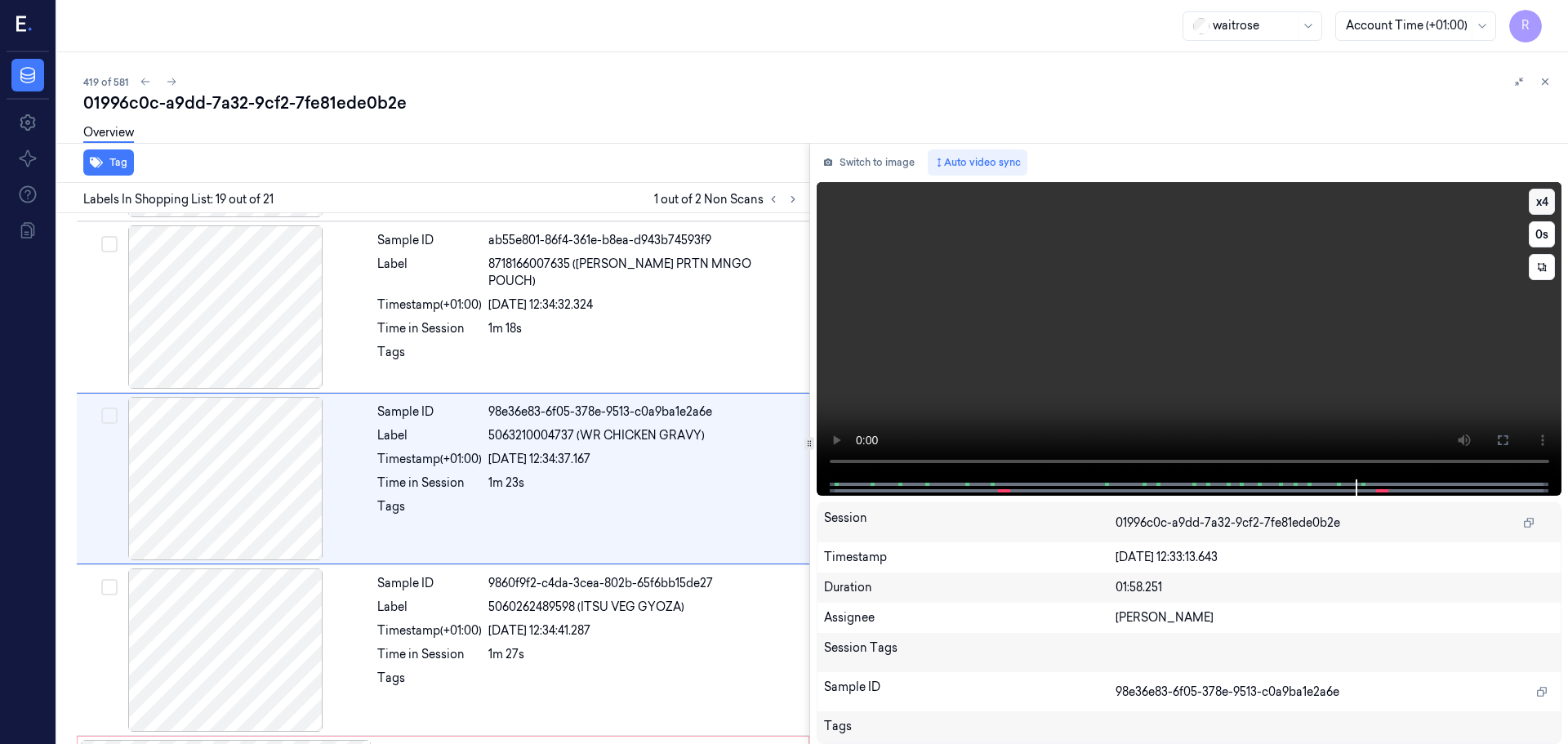
click at [1548, 202] on button "x 4" at bounding box center [1542, 202] width 26 height 26
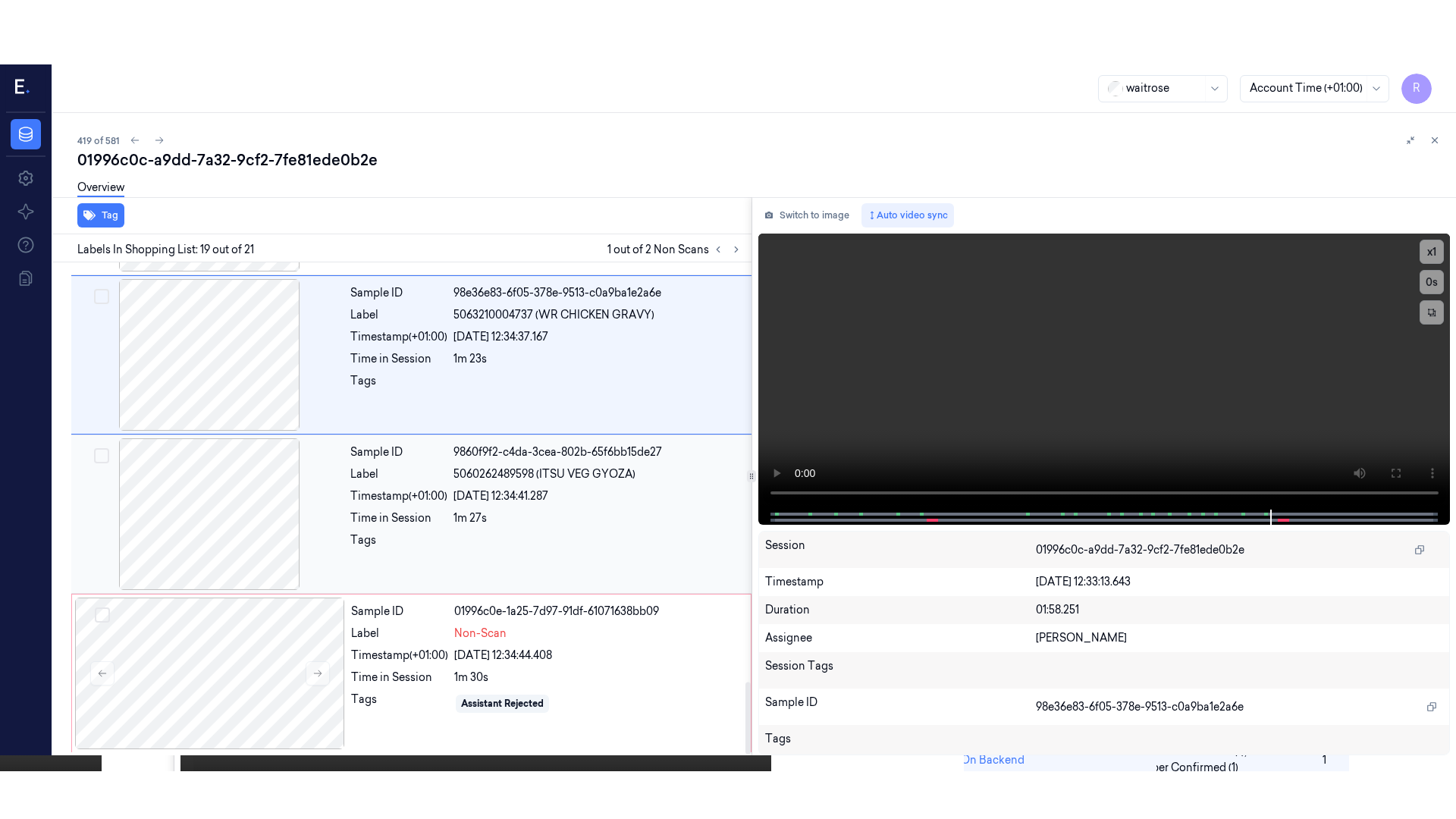
scroll to position [2855, 0]
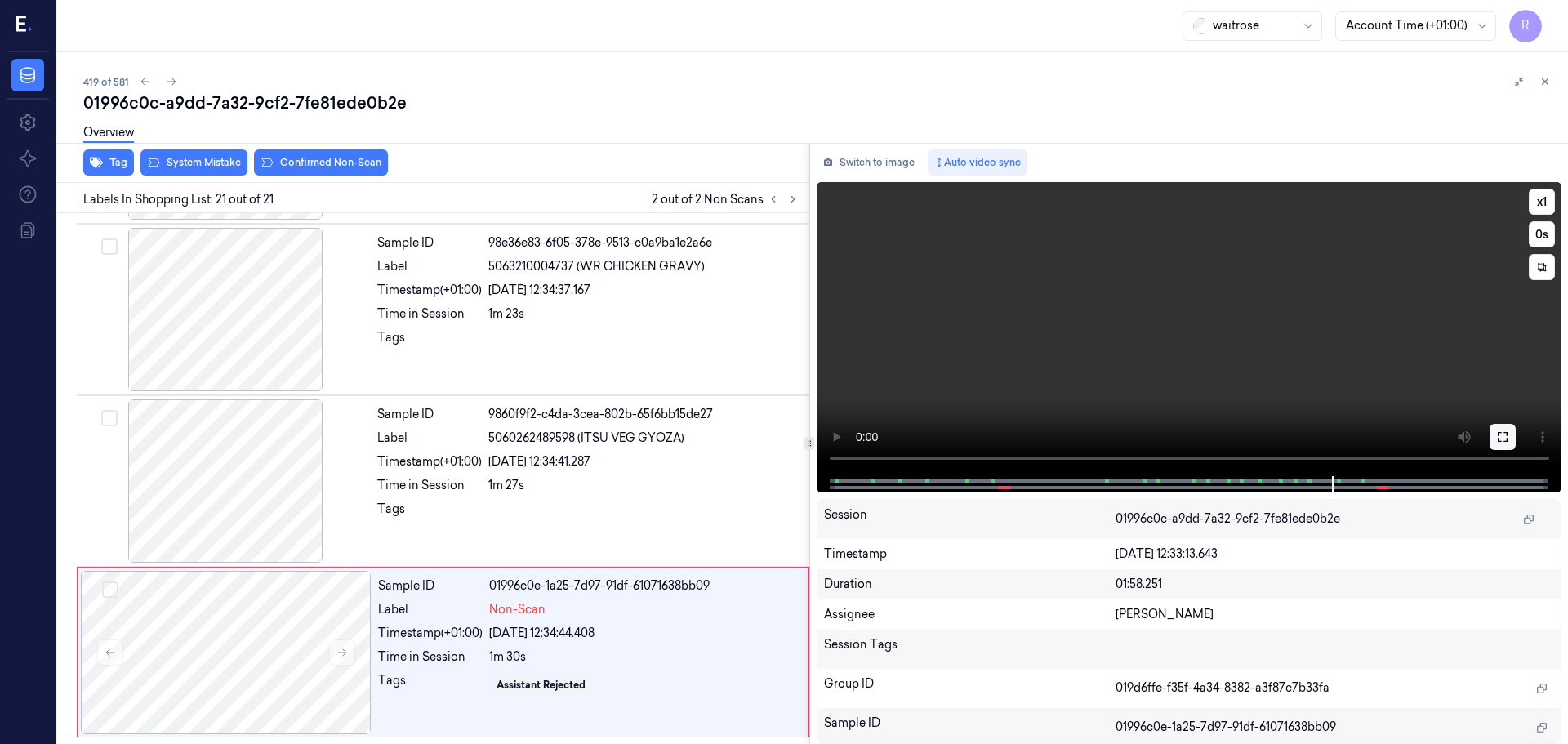
click at [1505, 436] on icon at bounding box center [1502, 437] width 13 height 13
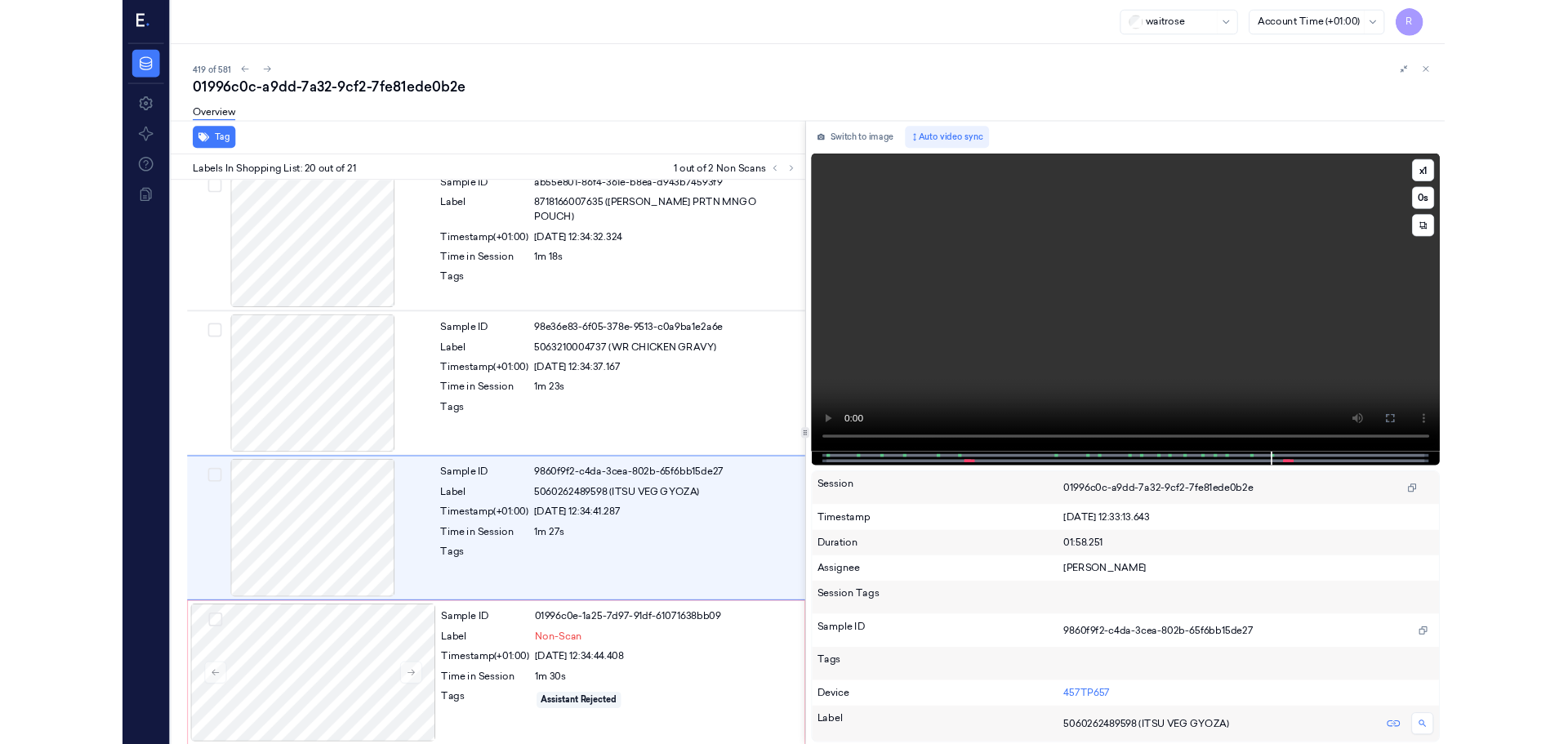
scroll to position [2937, 0]
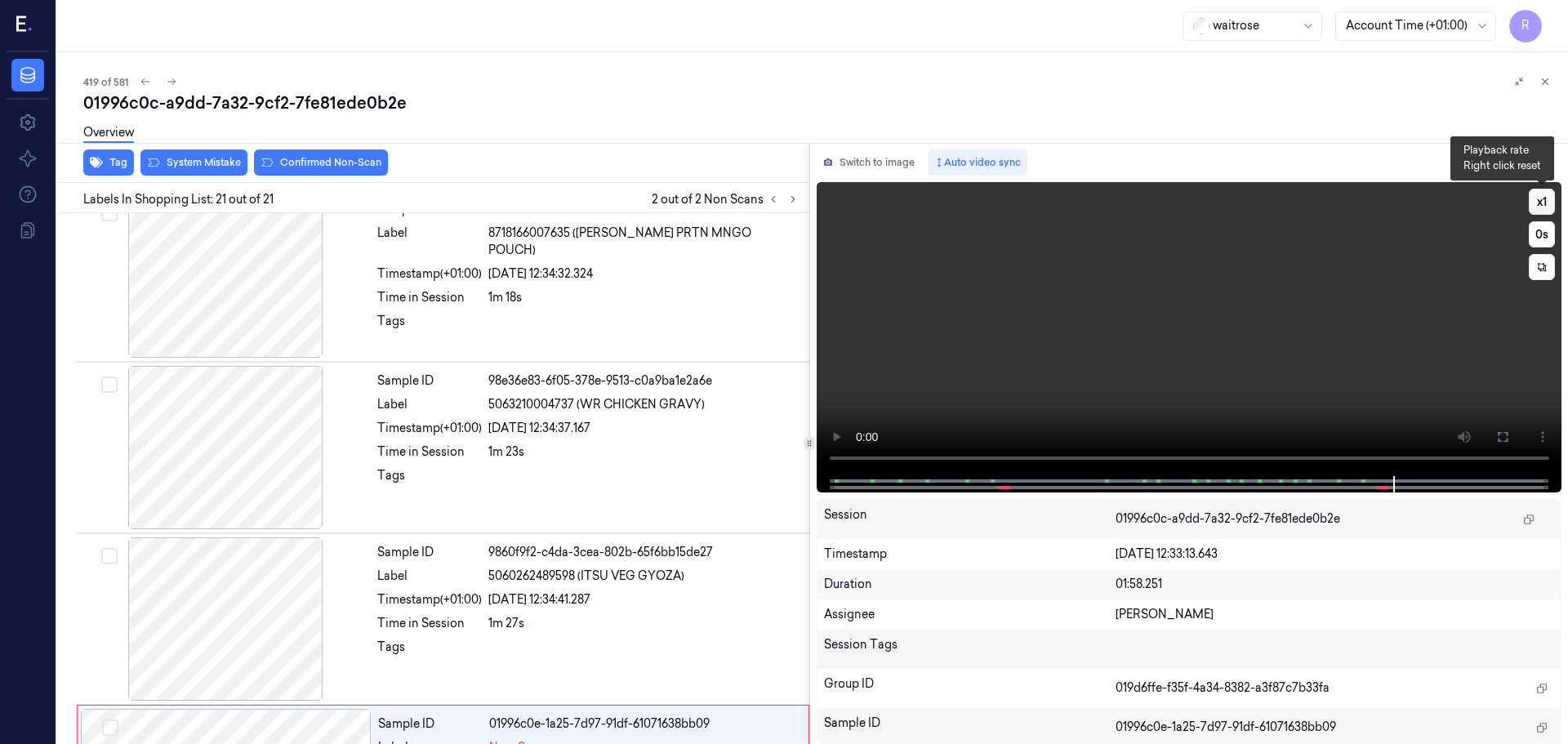
click at [1544, 204] on button "x 1" at bounding box center [1542, 202] width 26 height 26
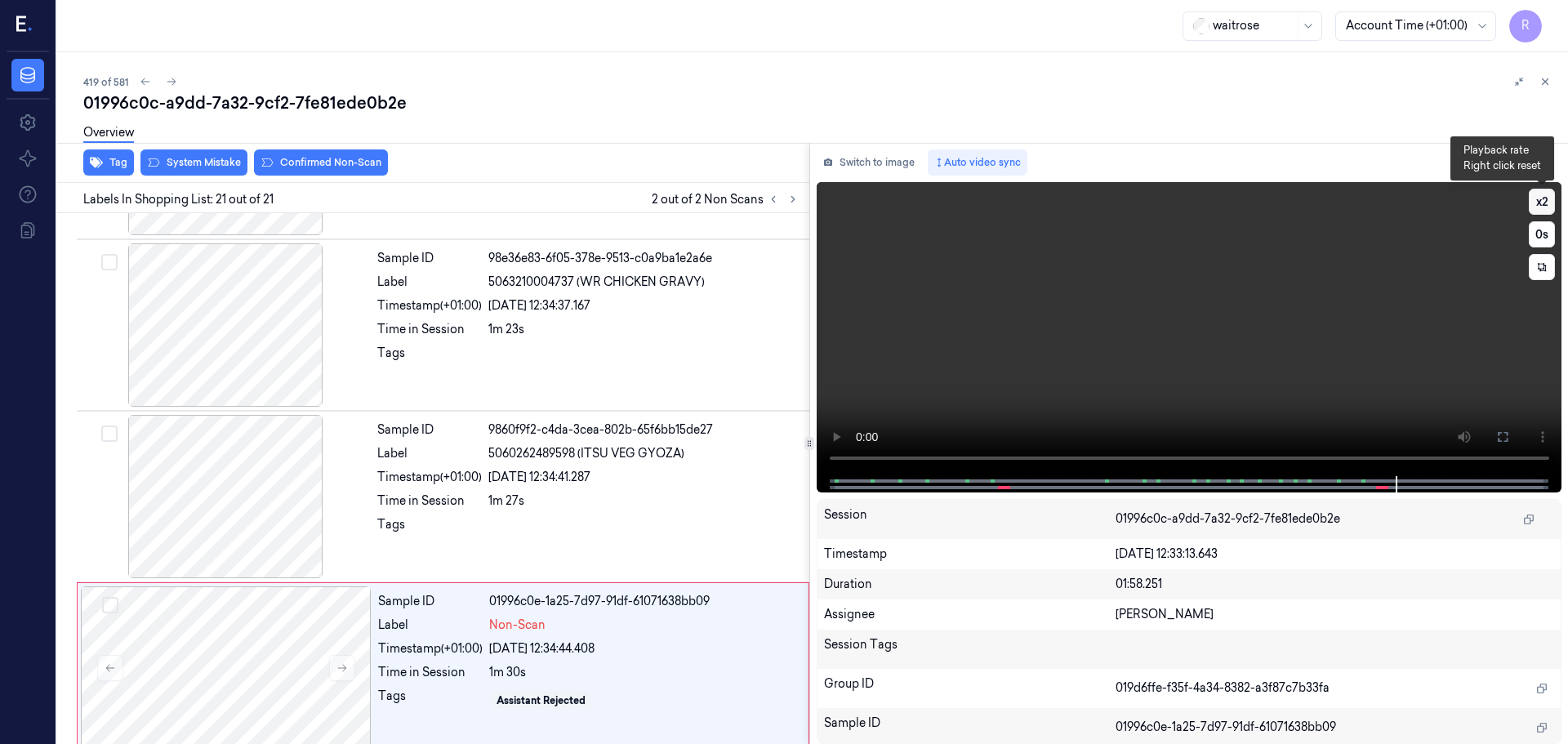
scroll to position [3075, 0]
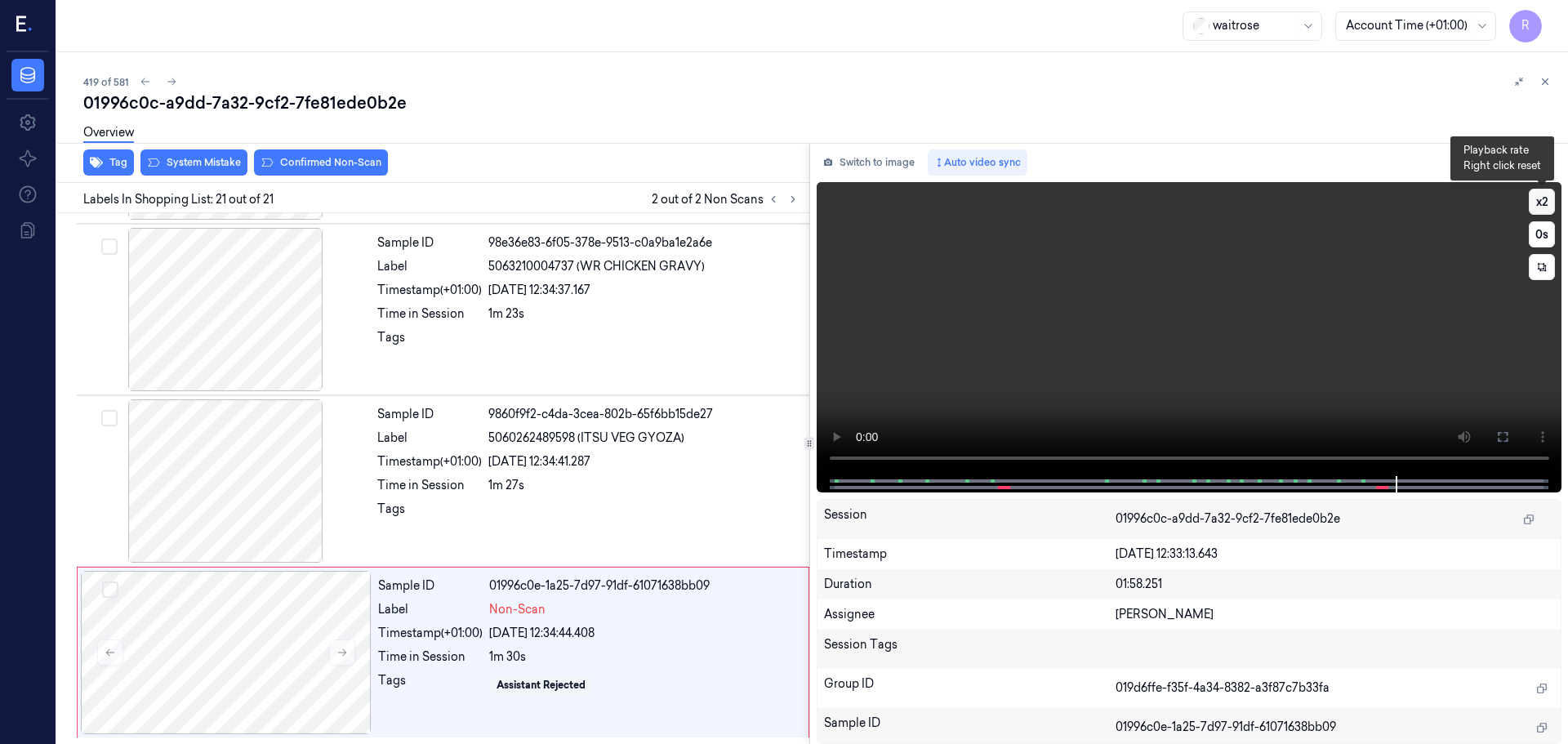
click at [1544, 204] on button "x 2" at bounding box center [1542, 202] width 26 height 26
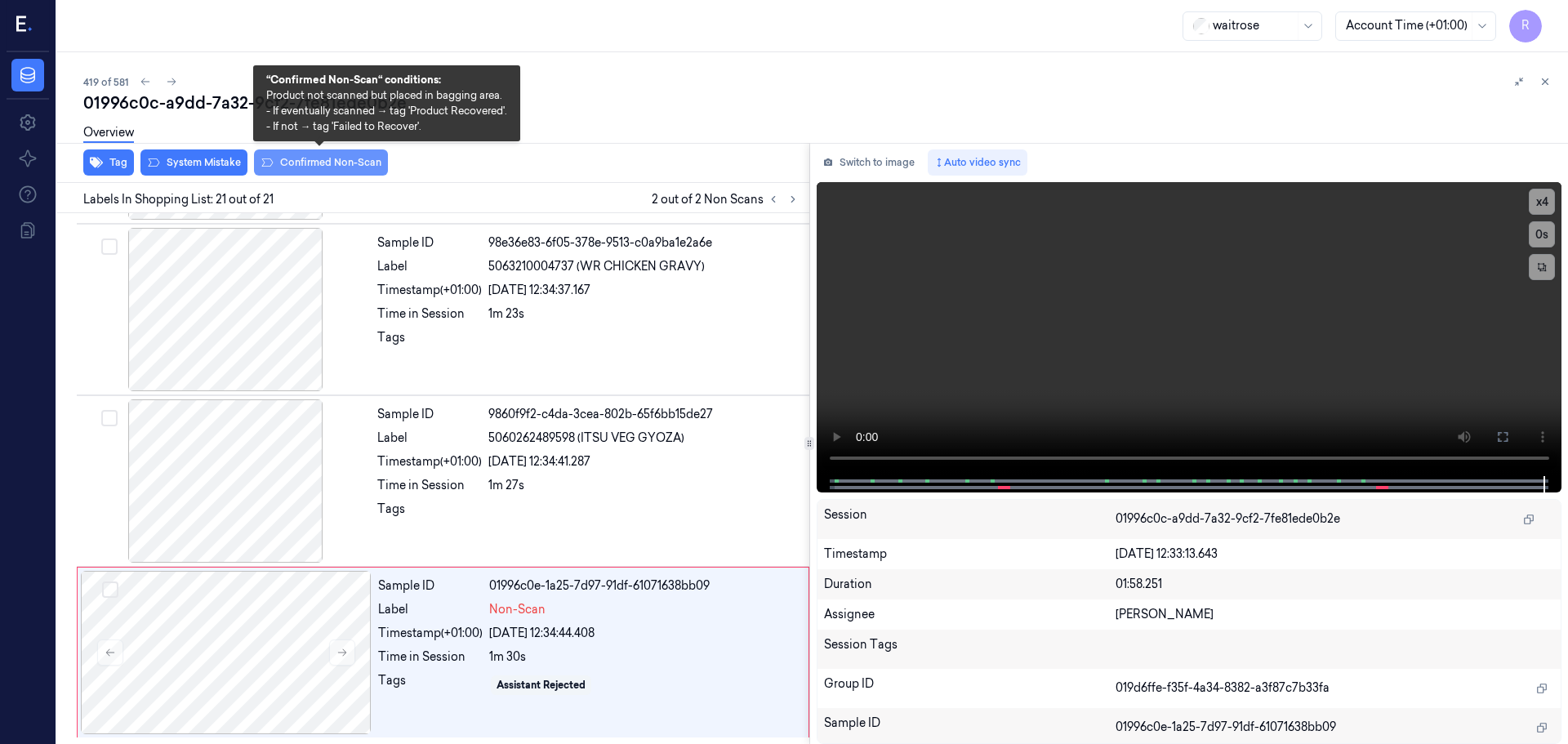
click at [292, 166] on button "Confirmed Non-Scan" at bounding box center [320, 162] width 134 height 26
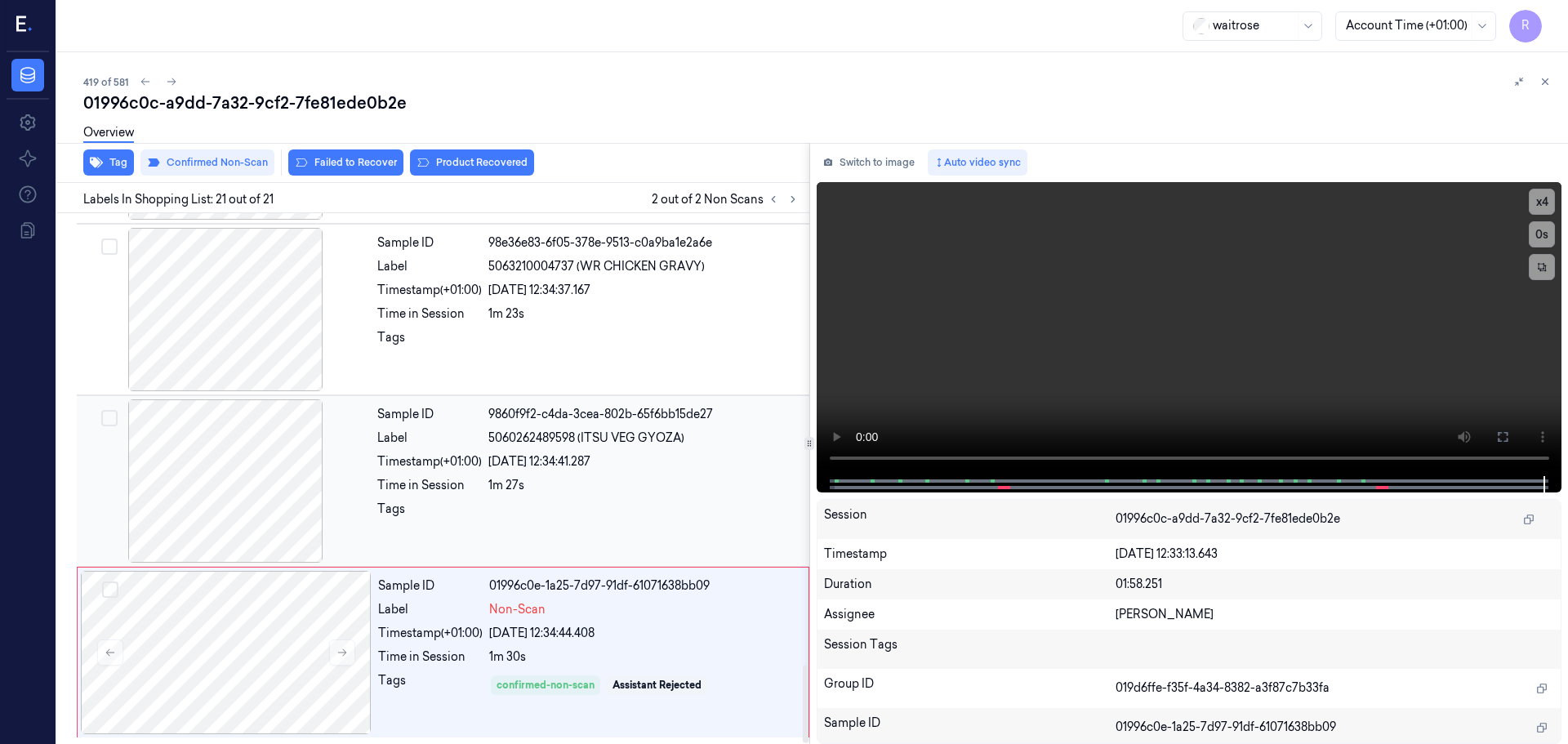
click at [566, 456] on div "21/09/2025 12:34:41.287" at bounding box center [644, 462] width 311 height 17
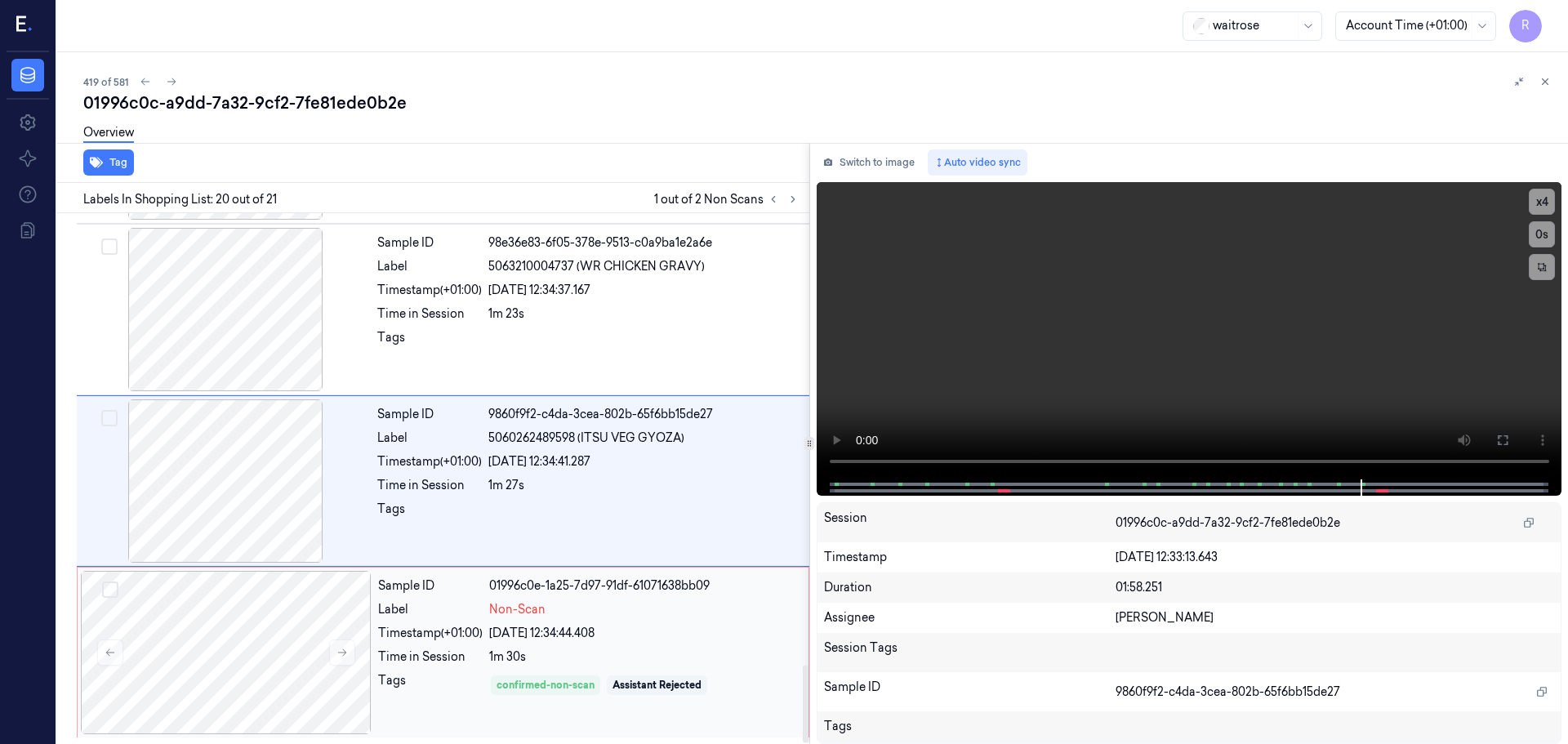
click at [556, 608] on div "Non-Scan" at bounding box center [644, 609] width 310 height 17
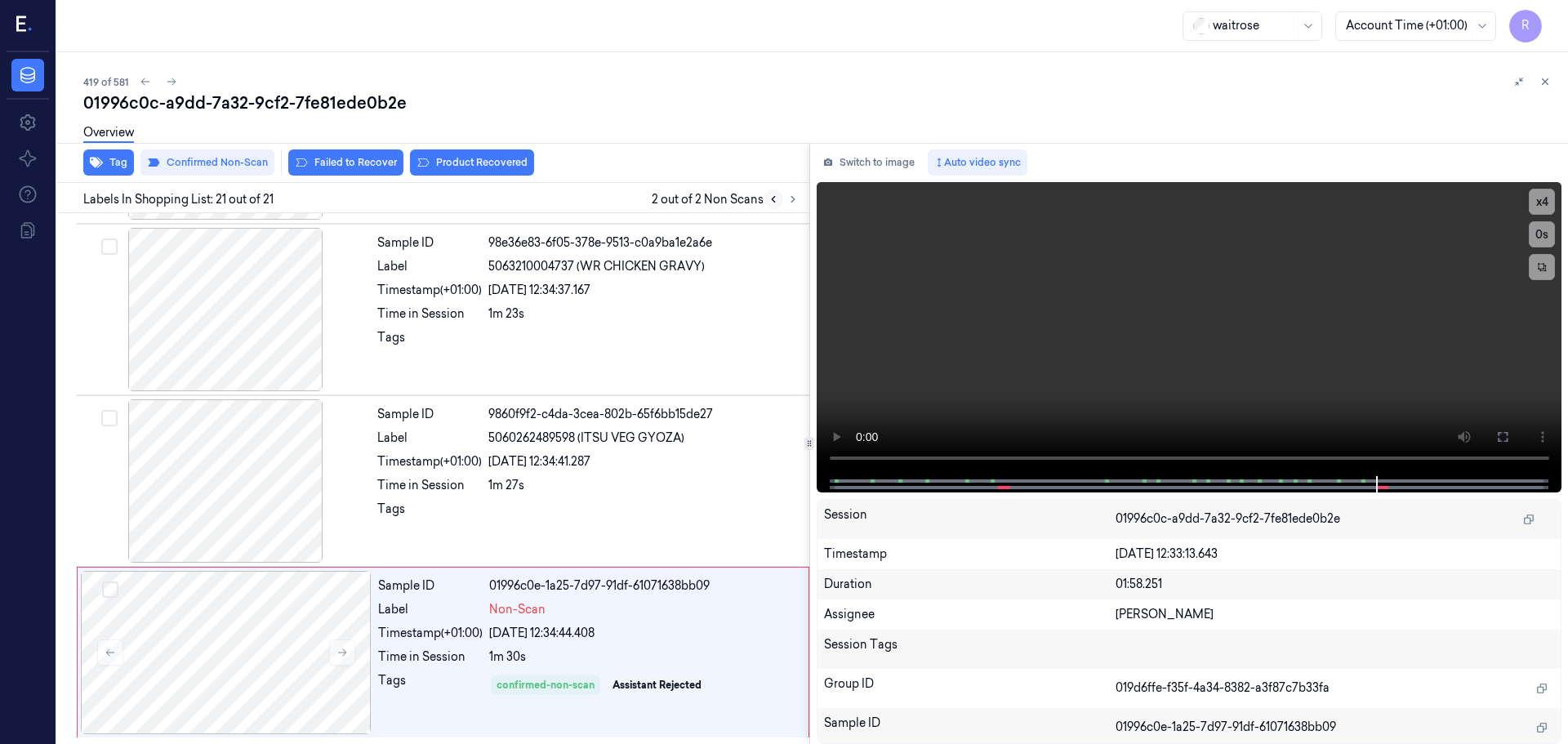
click at [770, 205] on button at bounding box center [773, 199] width 20 height 20
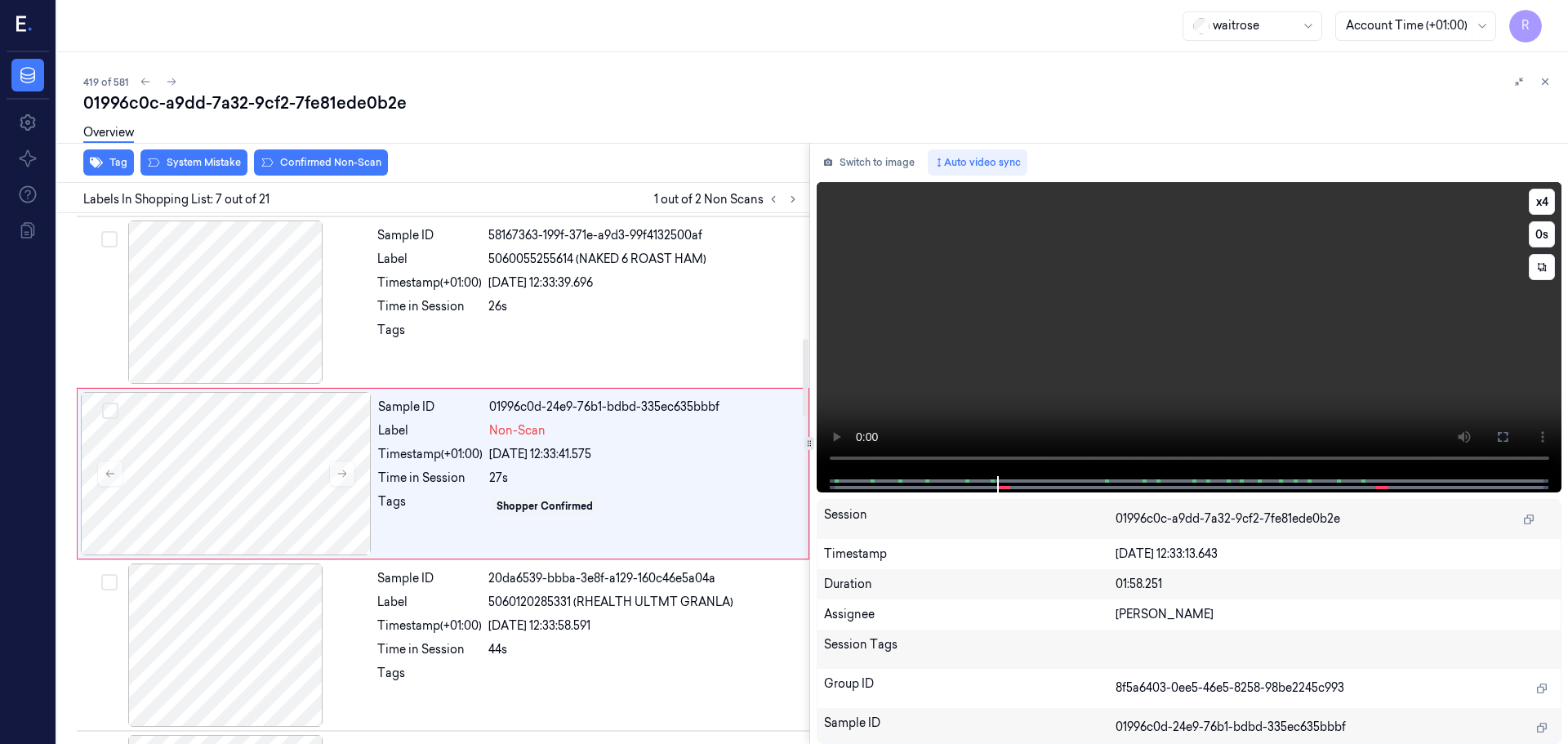
scroll to position [848, 0]
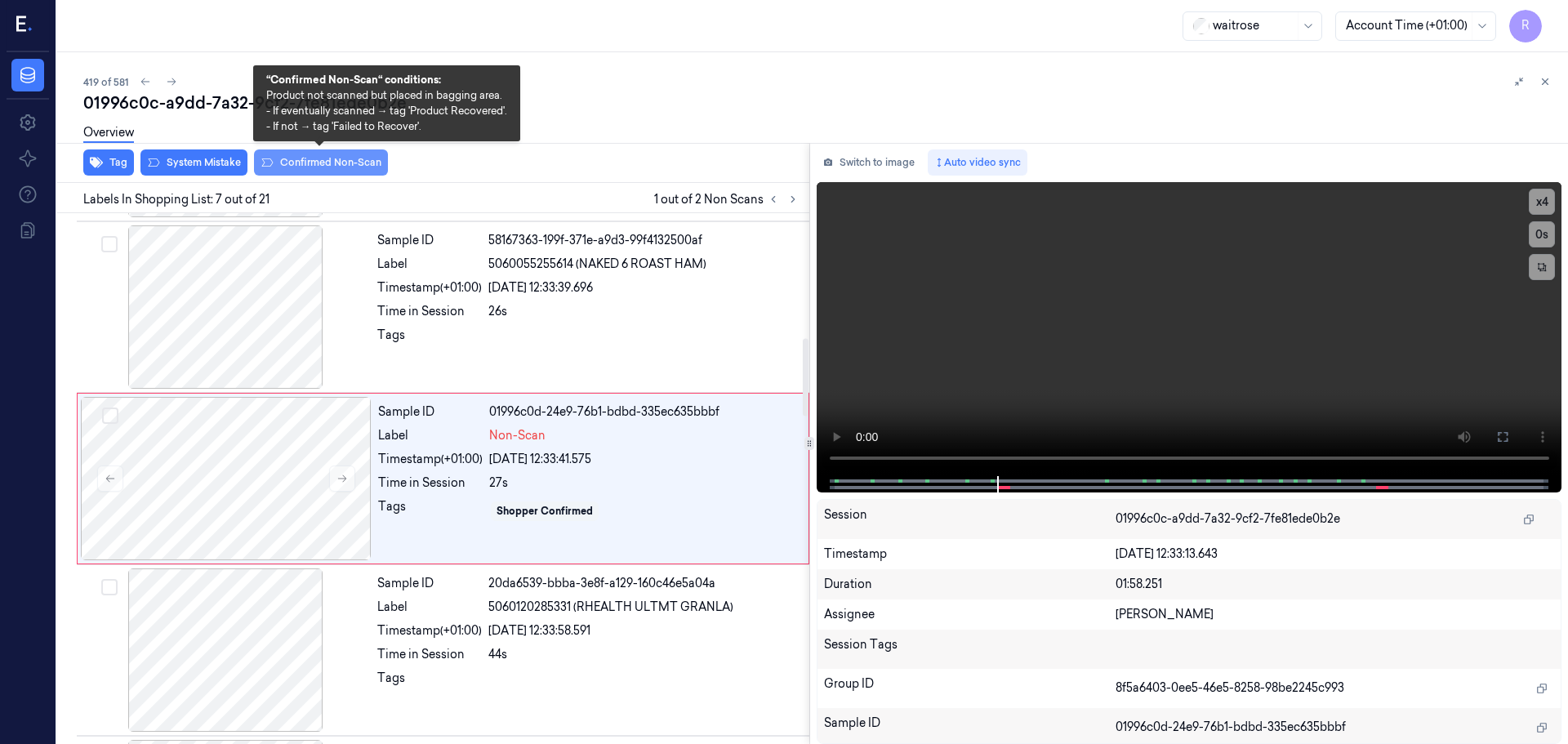
click at [320, 161] on button "Confirmed Non-Scan" at bounding box center [320, 162] width 134 height 26
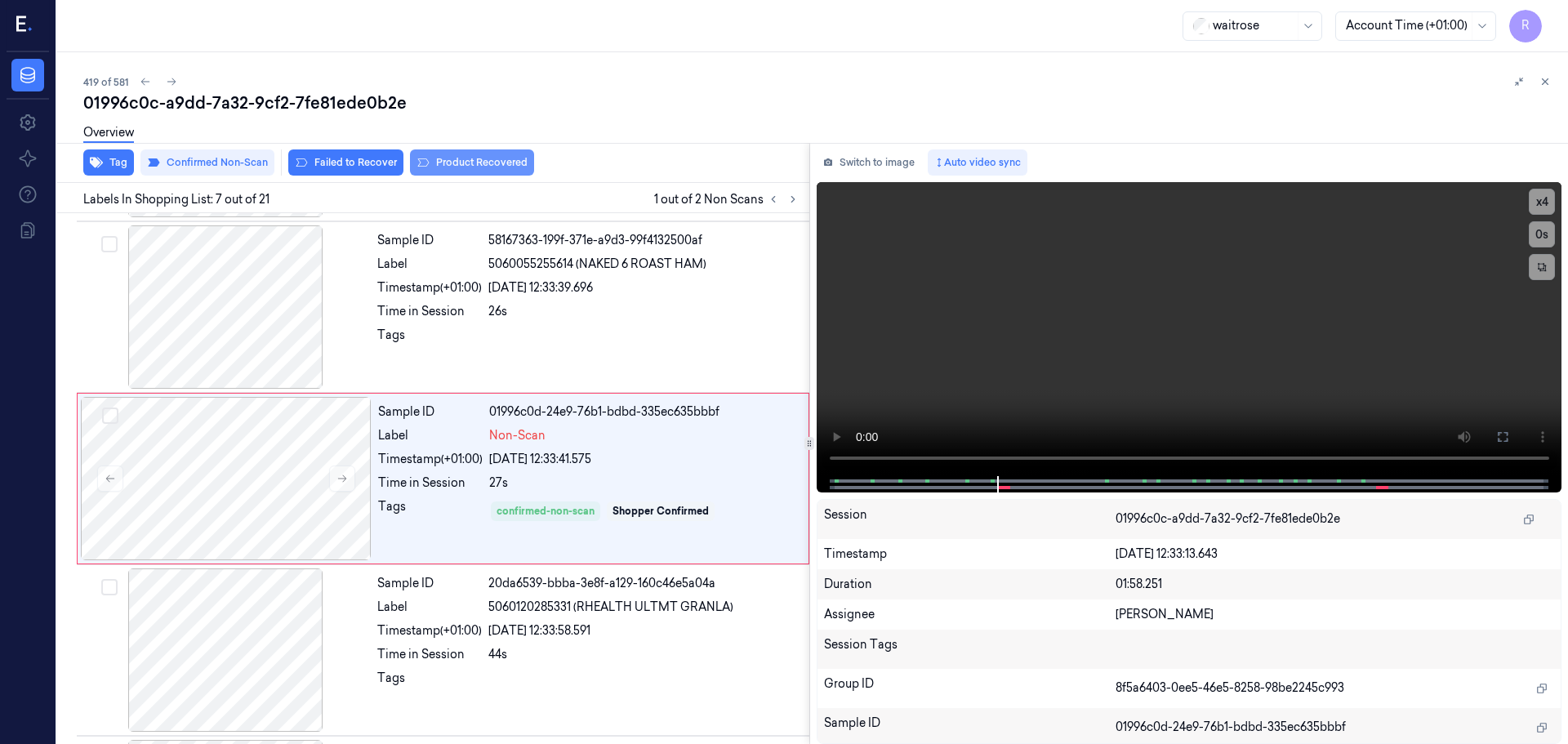
click at [476, 162] on button "Product Recovered" at bounding box center [472, 162] width 124 height 26
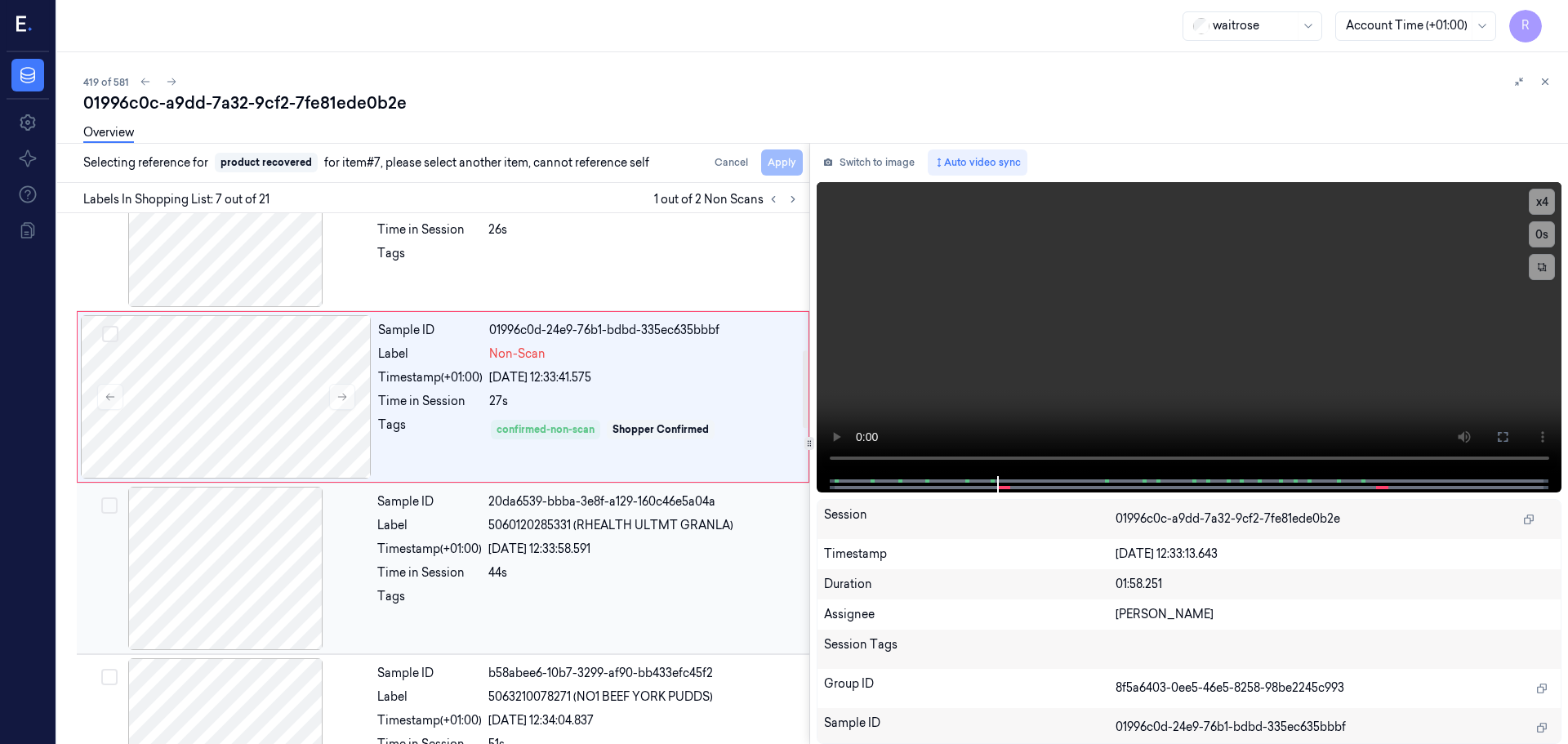
click at [471, 580] on div "Time in Session" at bounding box center [429, 573] width 104 height 17
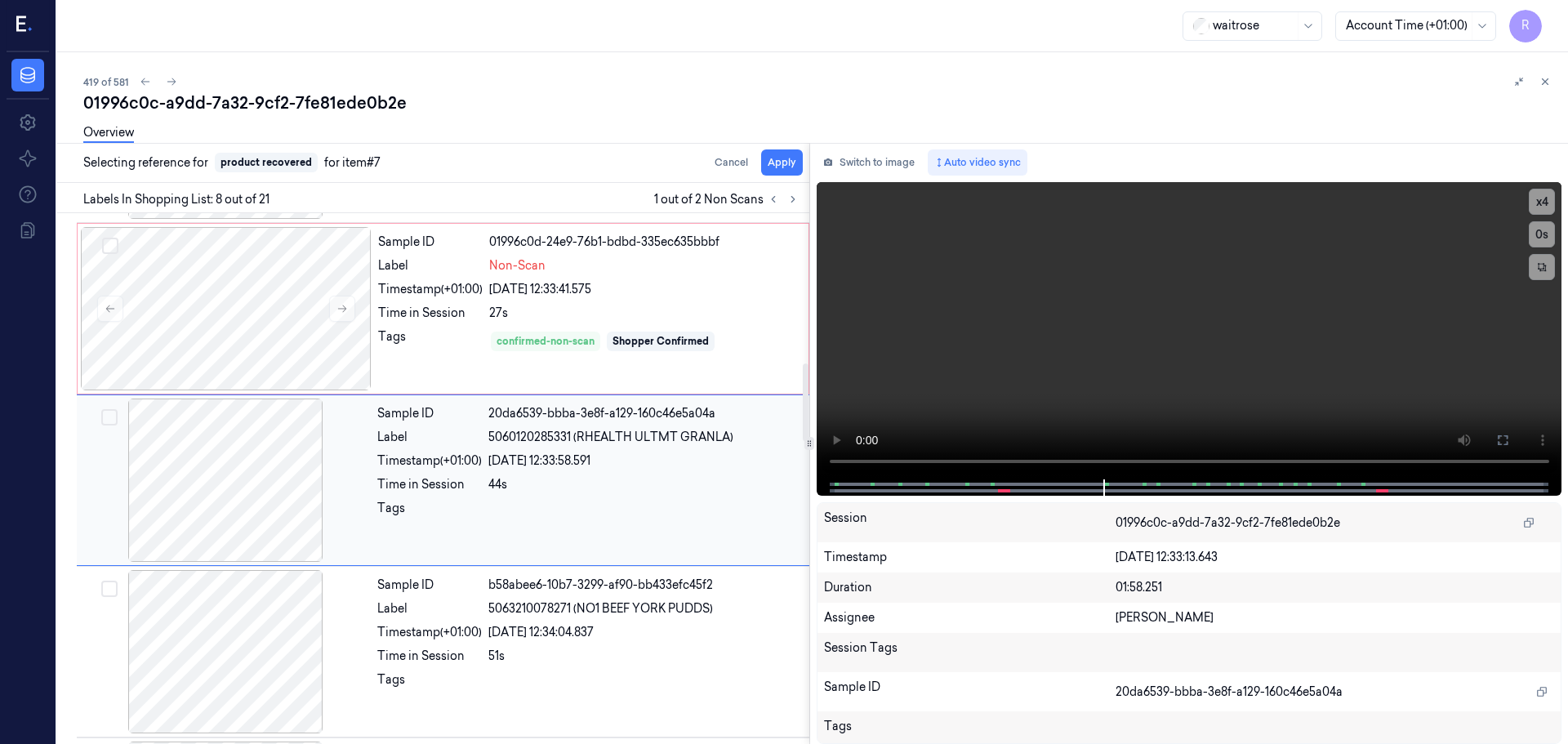
scroll to position [1020, 0]
click at [770, 162] on button "Apply" at bounding box center [782, 162] width 41 height 26
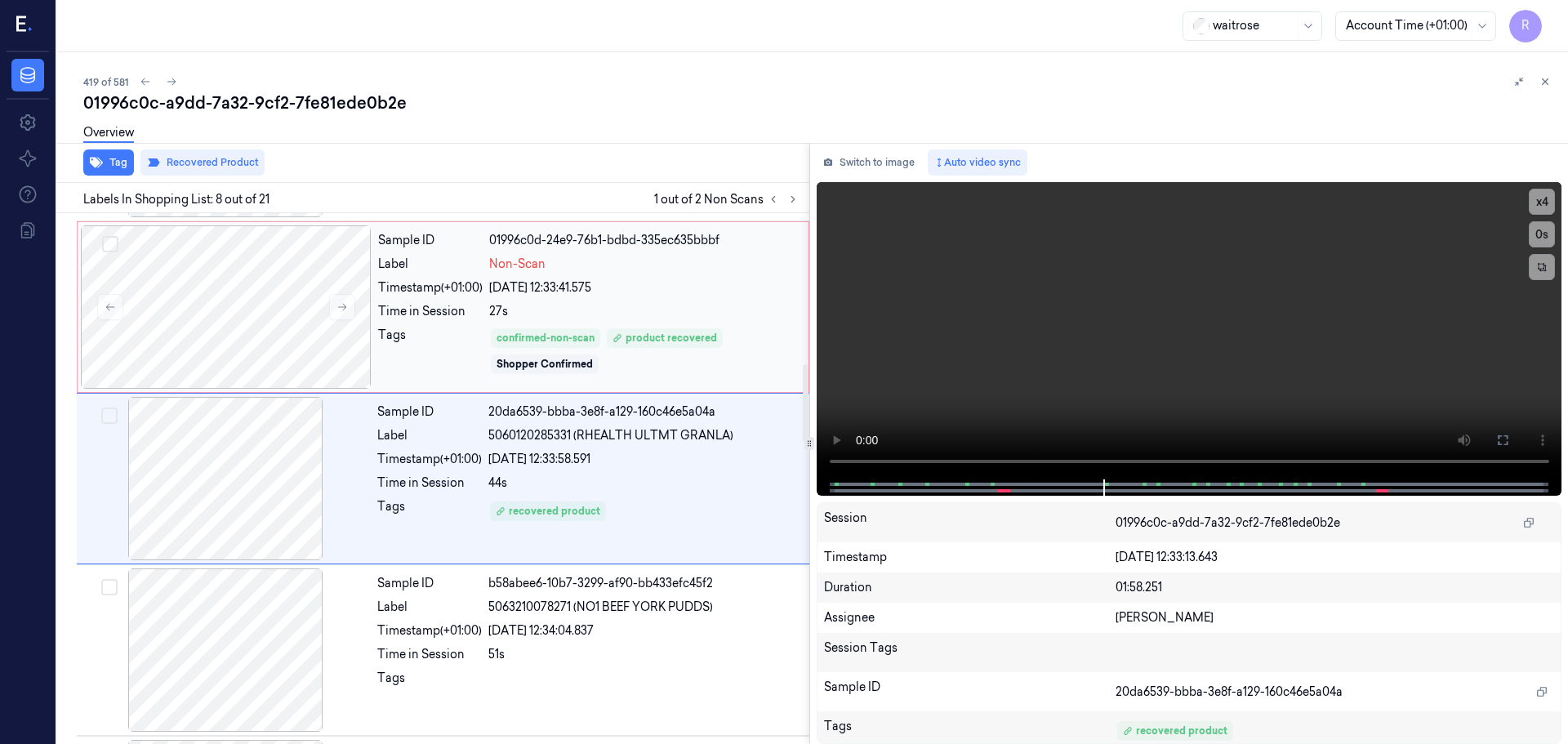
scroll to position [1101, 0]
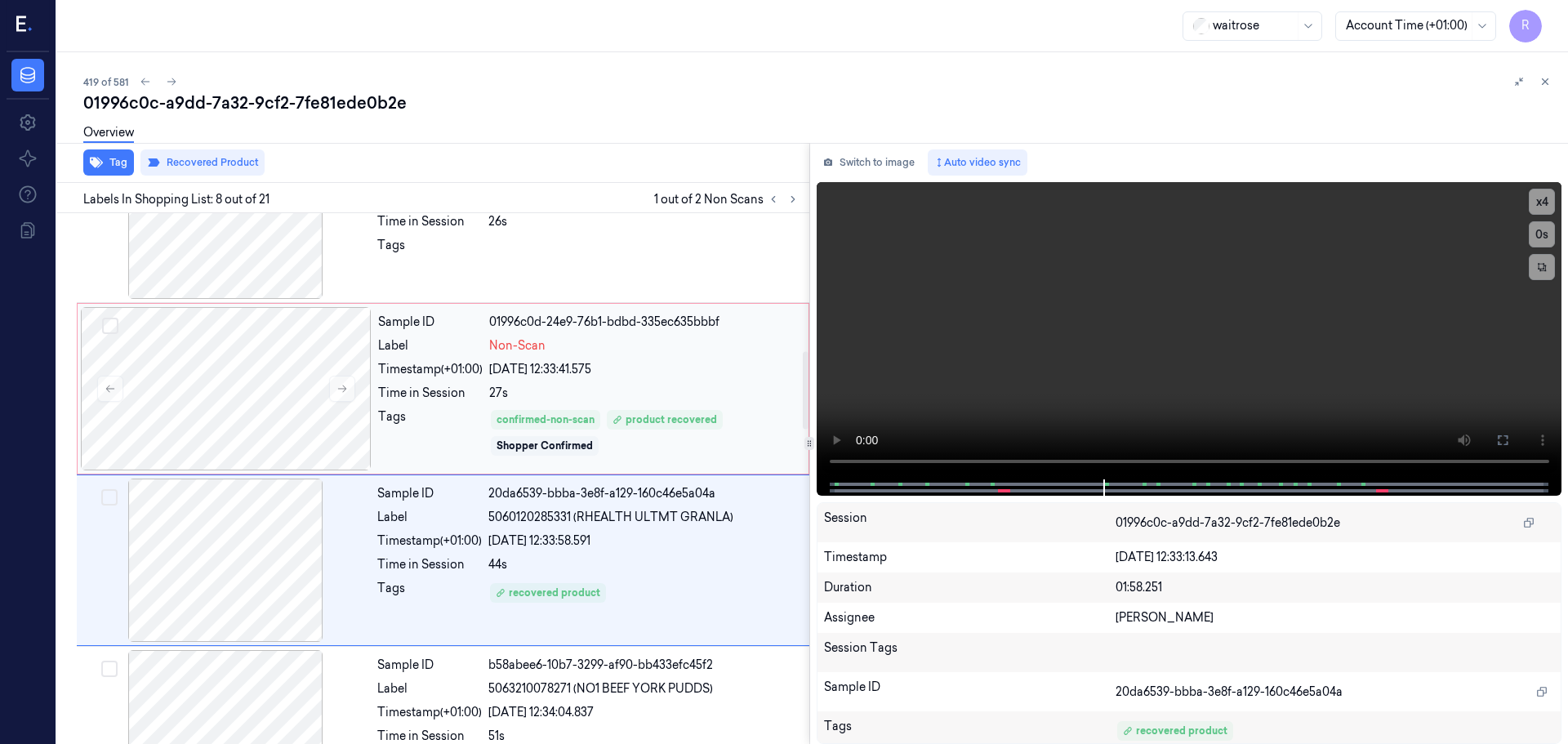
click at [415, 366] on div "Timestamp (+01:00)" at bounding box center [430, 369] width 104 height 17
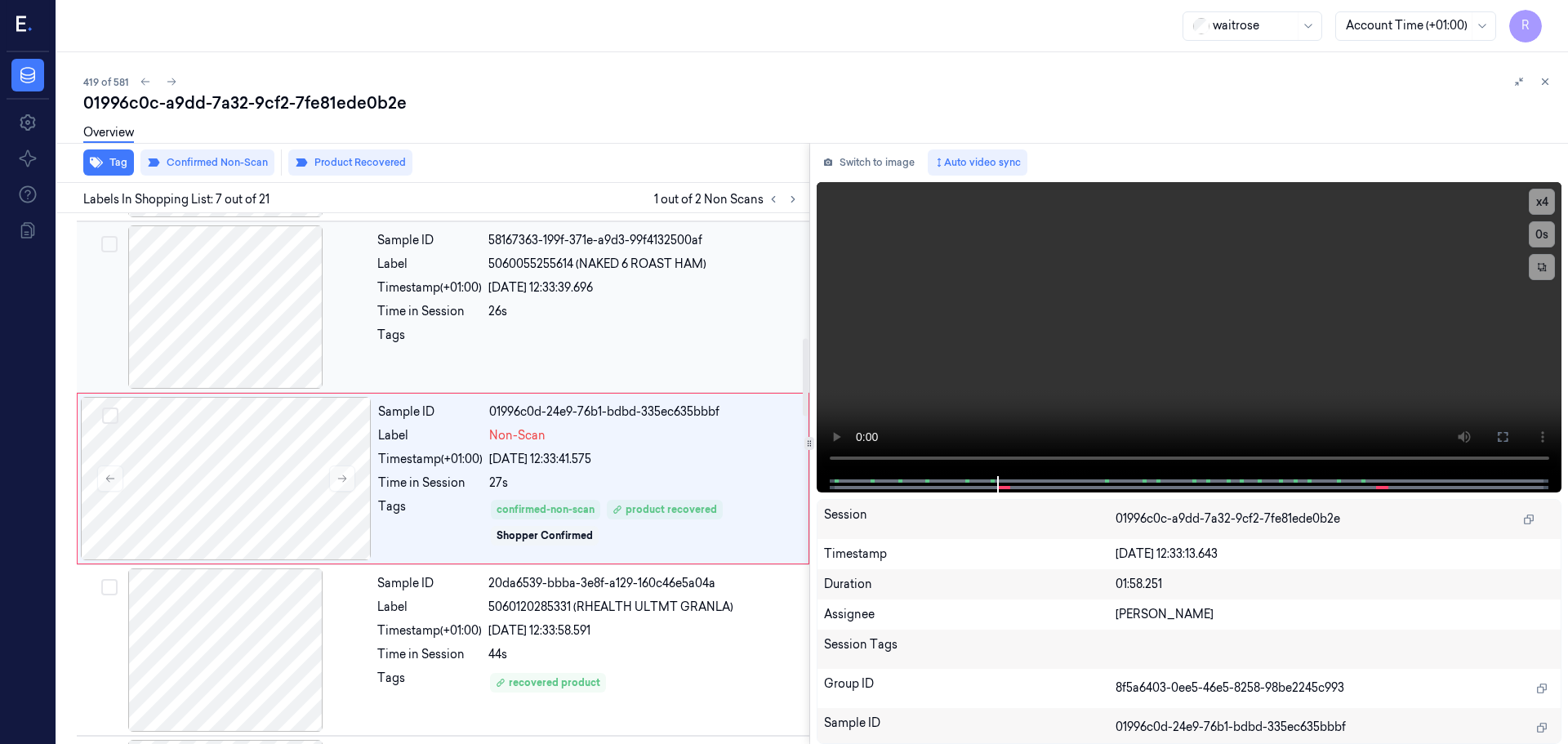
click at [507, 311] on div "26s" at bounding box center [644, 312] width 311 height 17
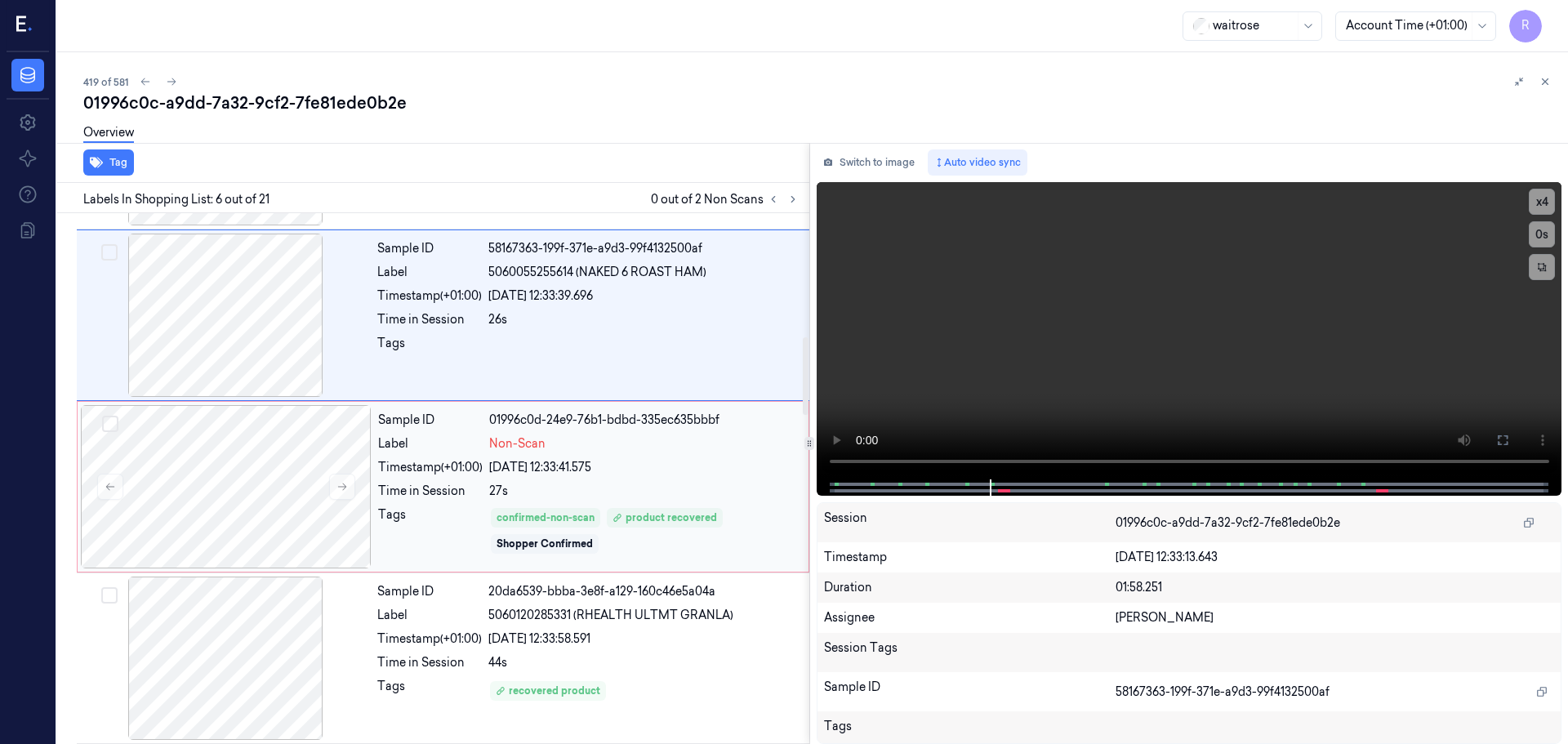
click at [436, 526] on div "Tags" at bounding box center [430, 531] width 104 height 49
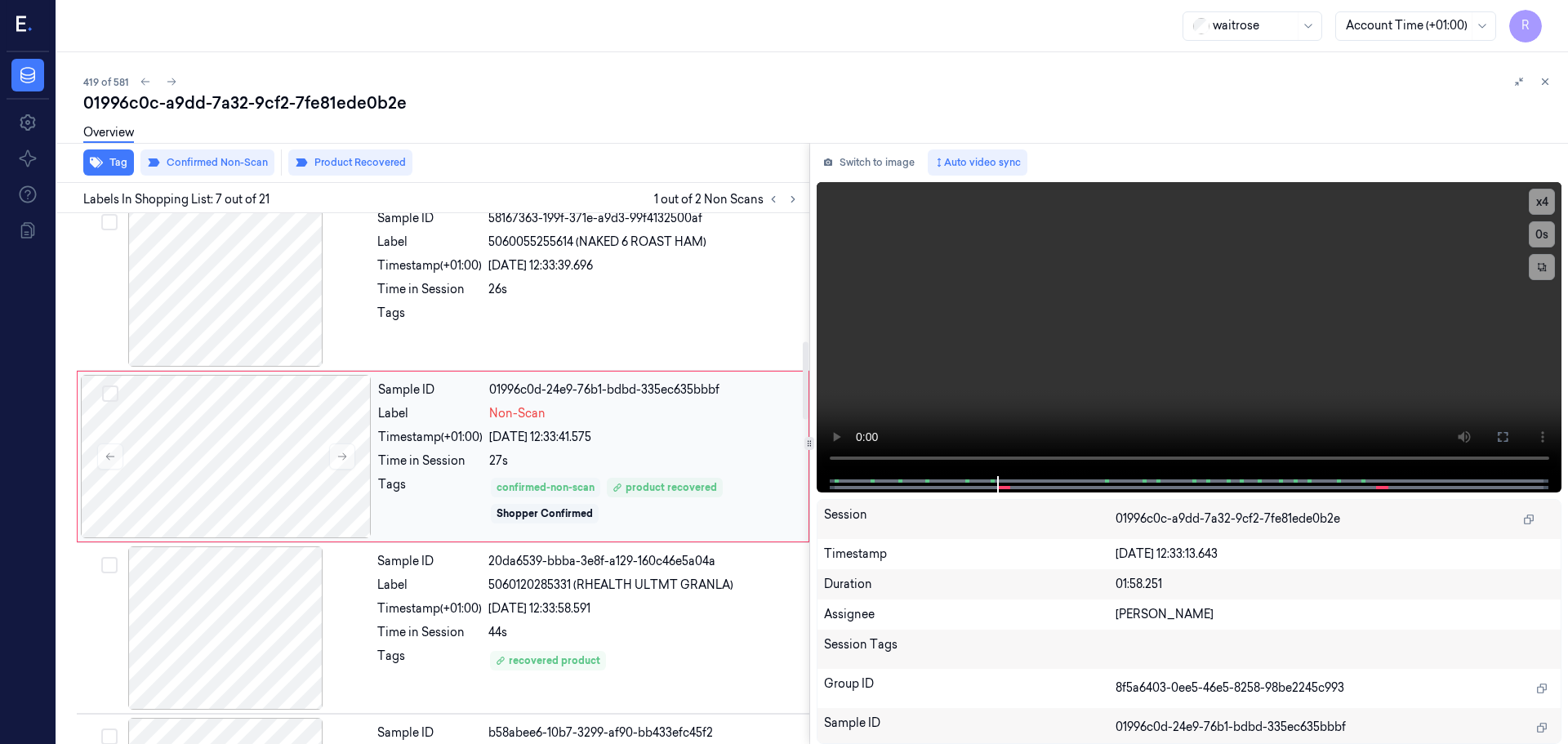
scroll to position [848, 0]
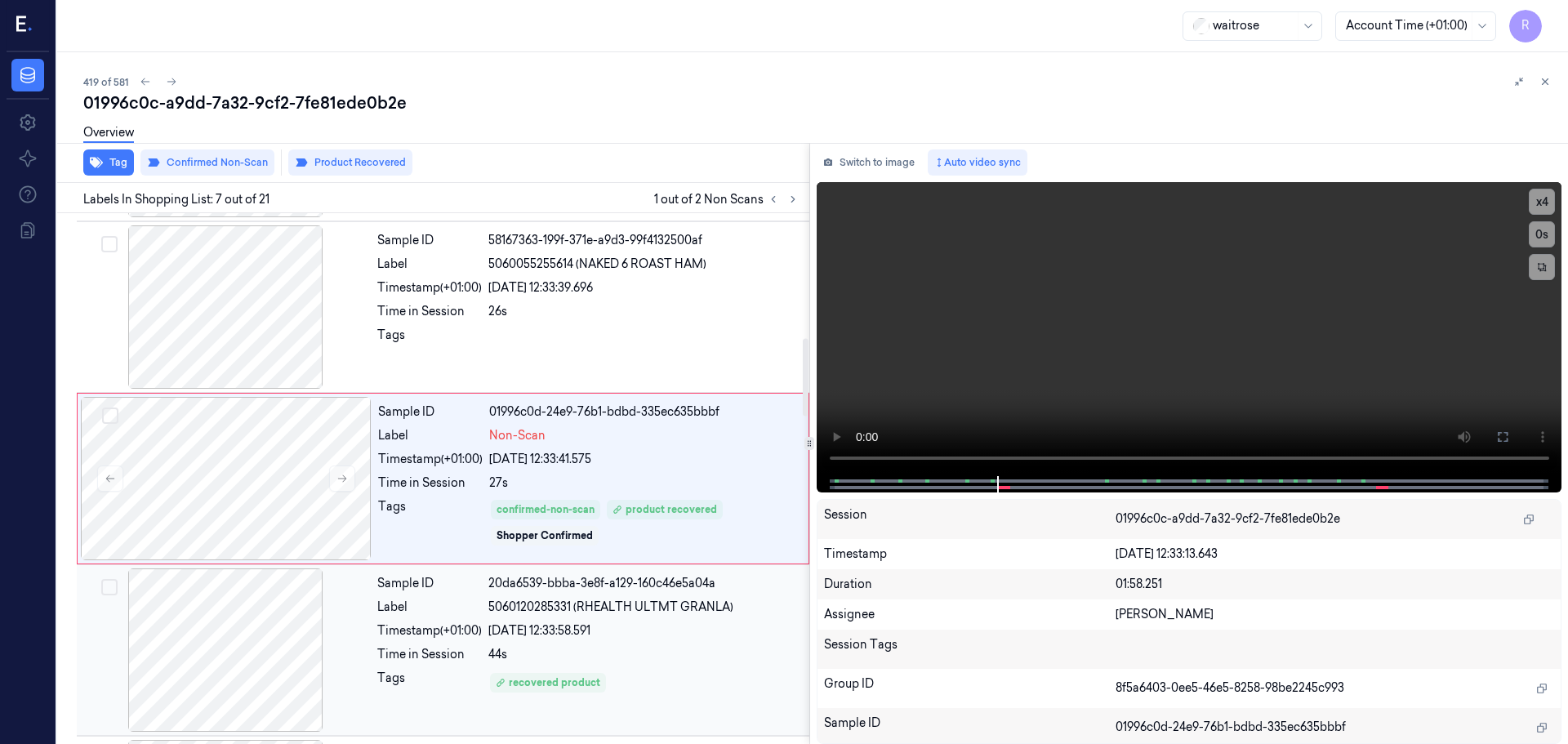
click at [408, 638] on div "Timestamp (+01:00)" at bounding box center [429, 631] width 104 height 17
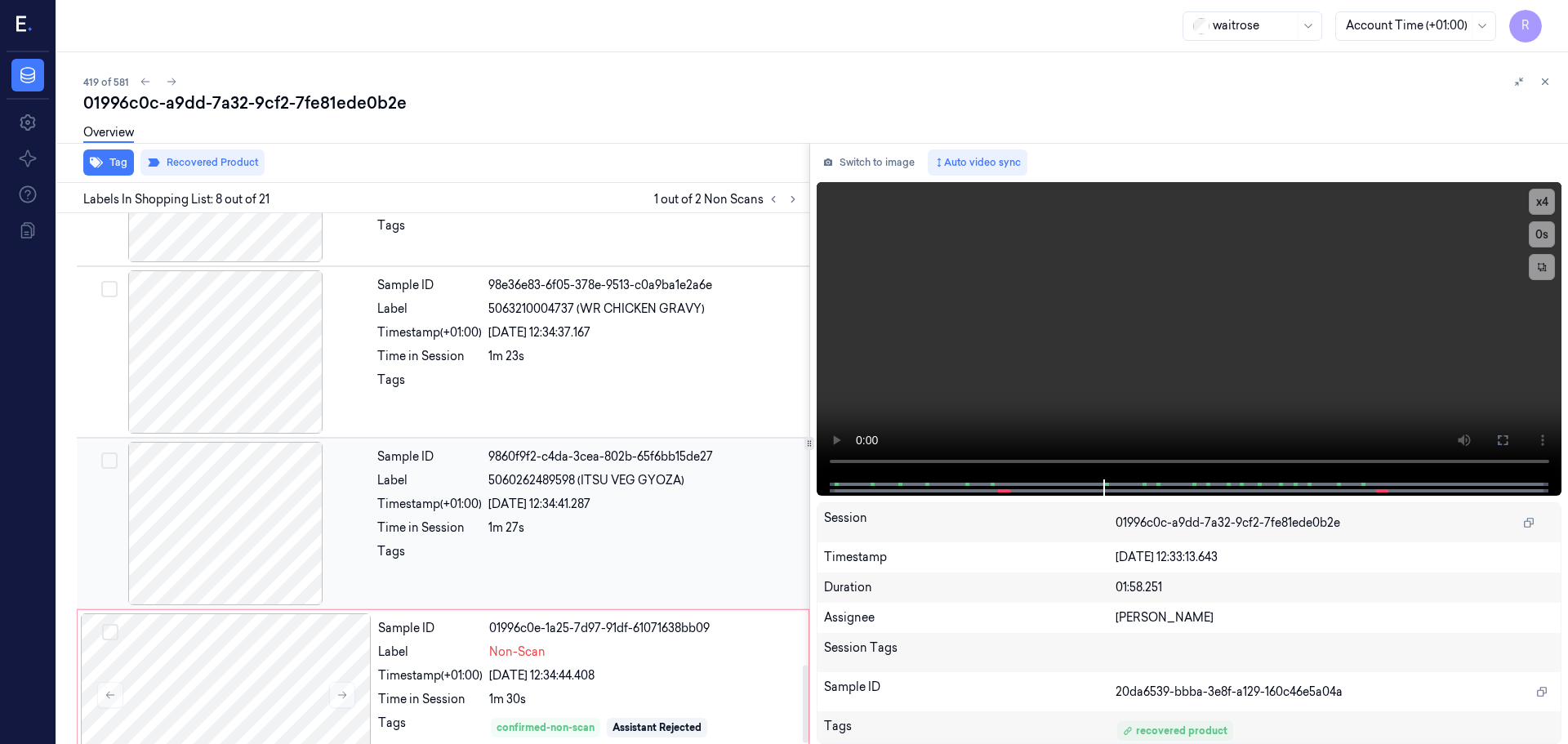
scroll to position [3075, 0]
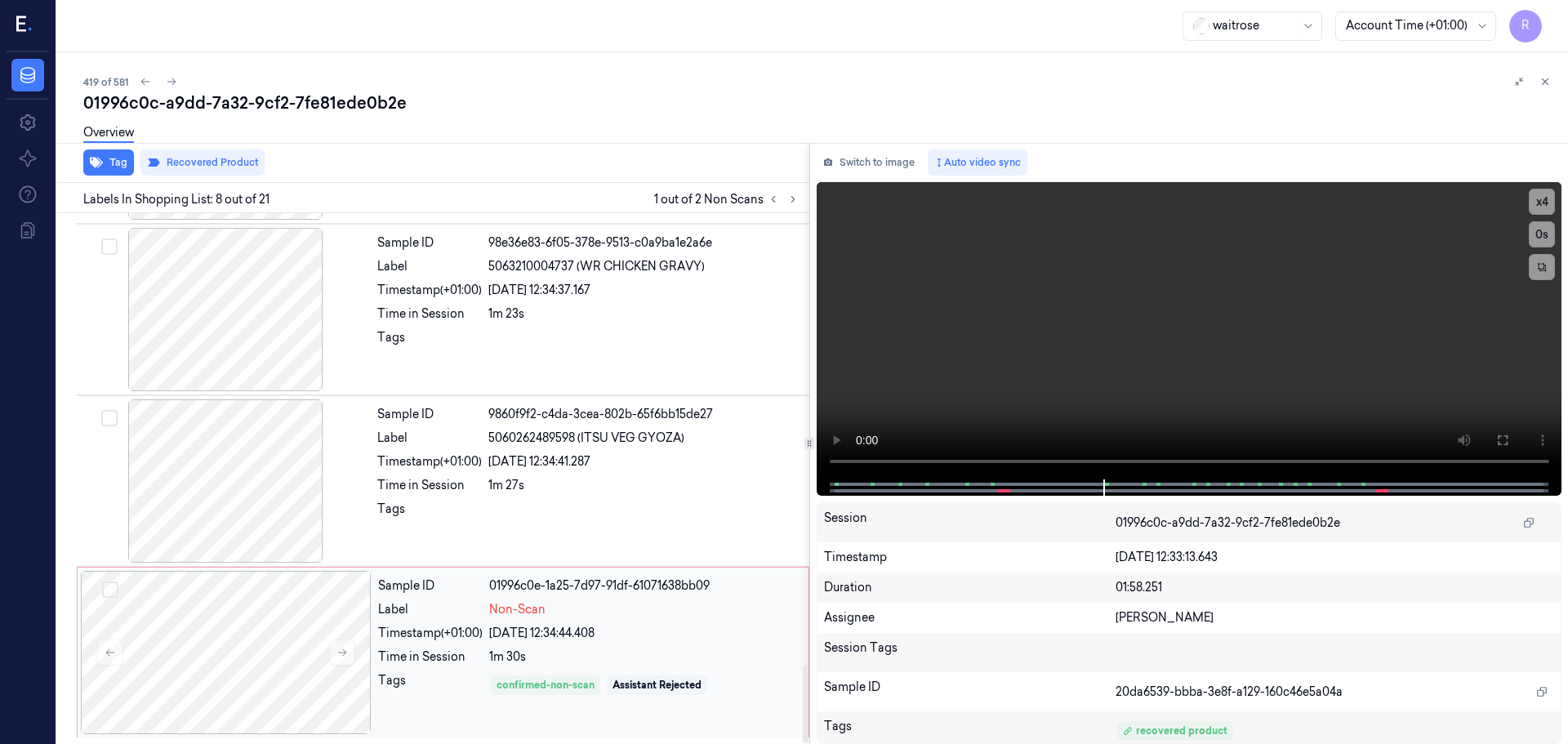
click at [464, 613] on div "Label" at bounding box center [430, 609] width 104 height 17
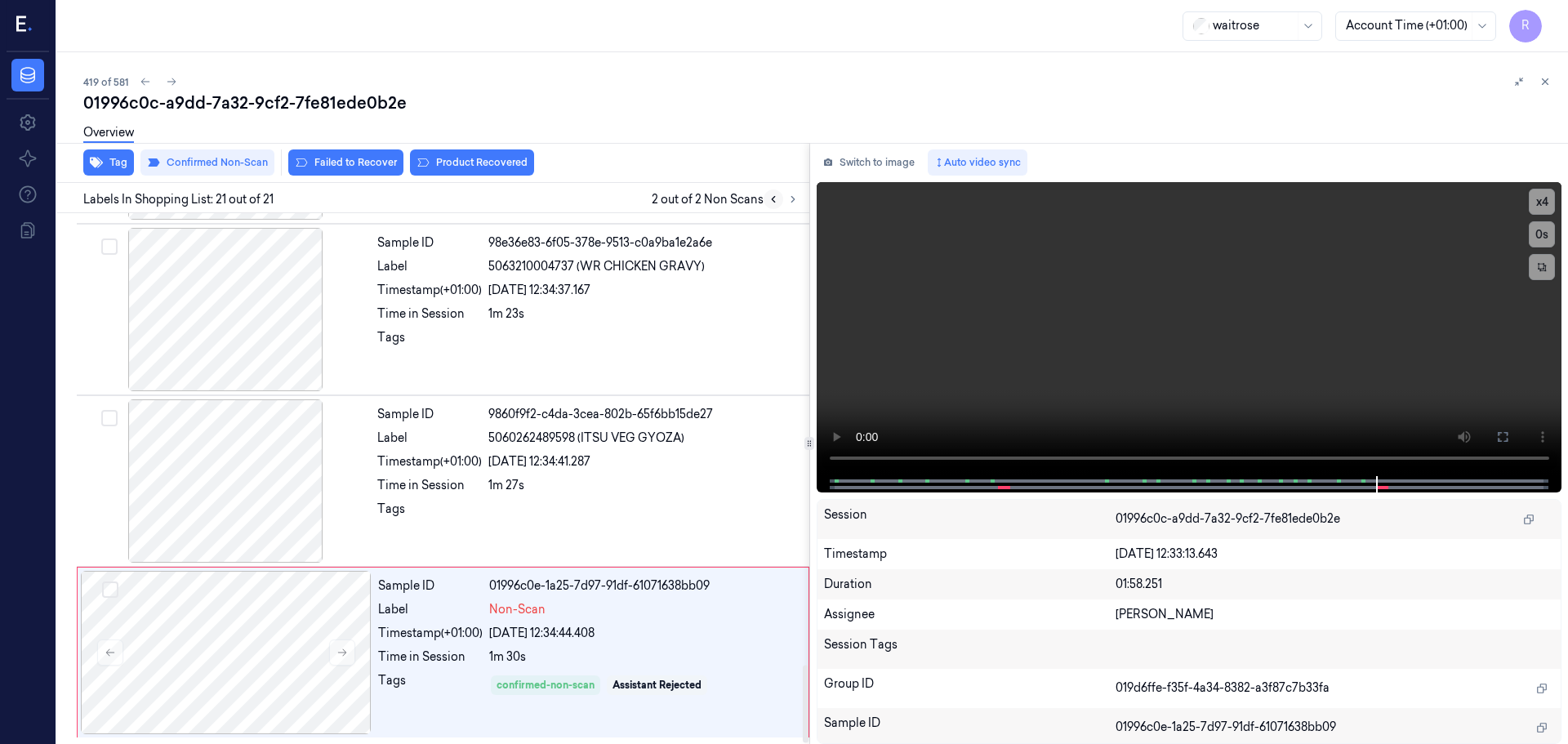
click at [773, 194] on button at bounding box center [773, 199] width 20 height 20
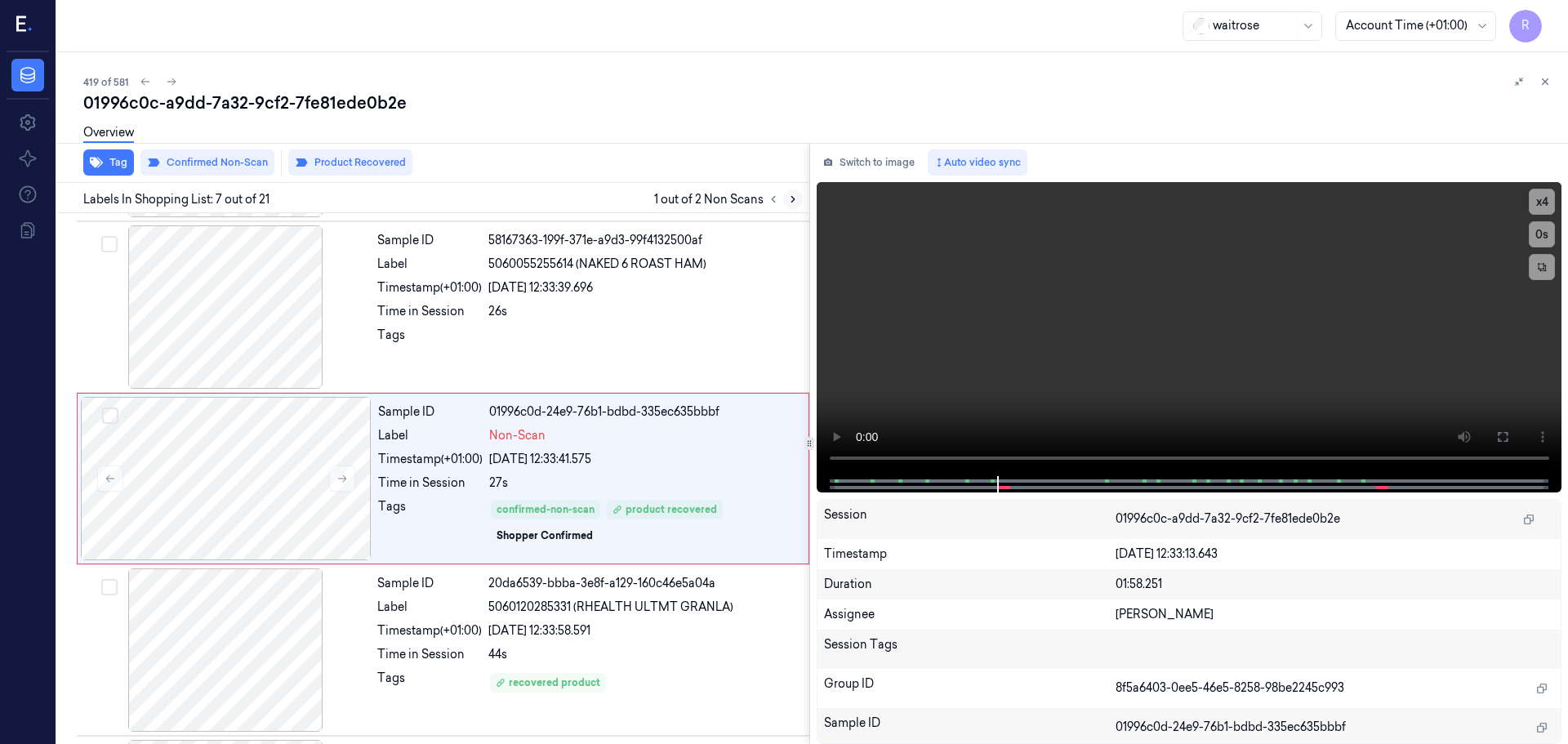
click at [783, 202] on button at bounding box center [793, 199] width 20 height 20
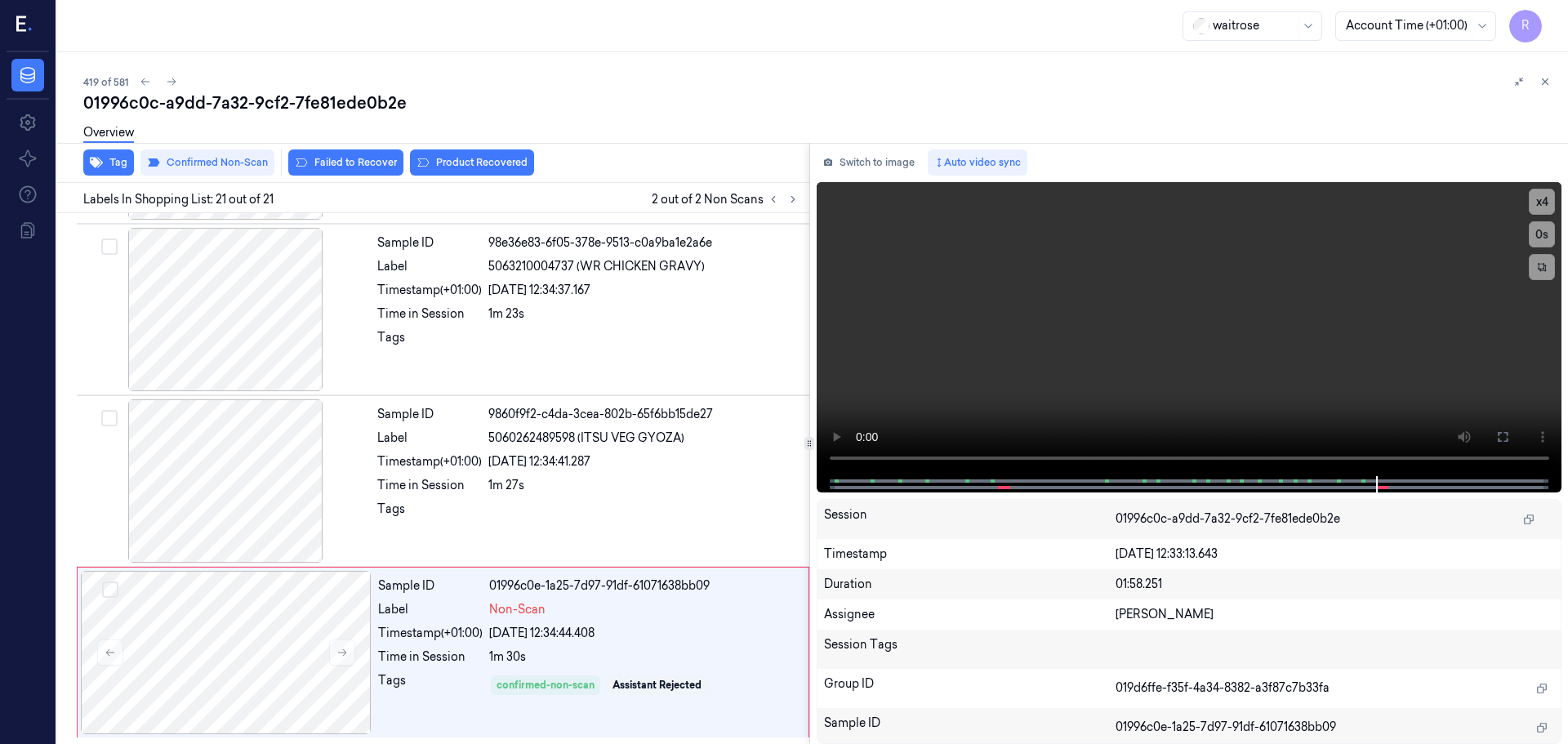
drag, startPoint x: 1546, startPoint y: 90, endPoint x: 1537, endPoint y: 113, distance: 24.7
click at [1546, 91] on button at bounding box center [1545, 81] width 20 height 20
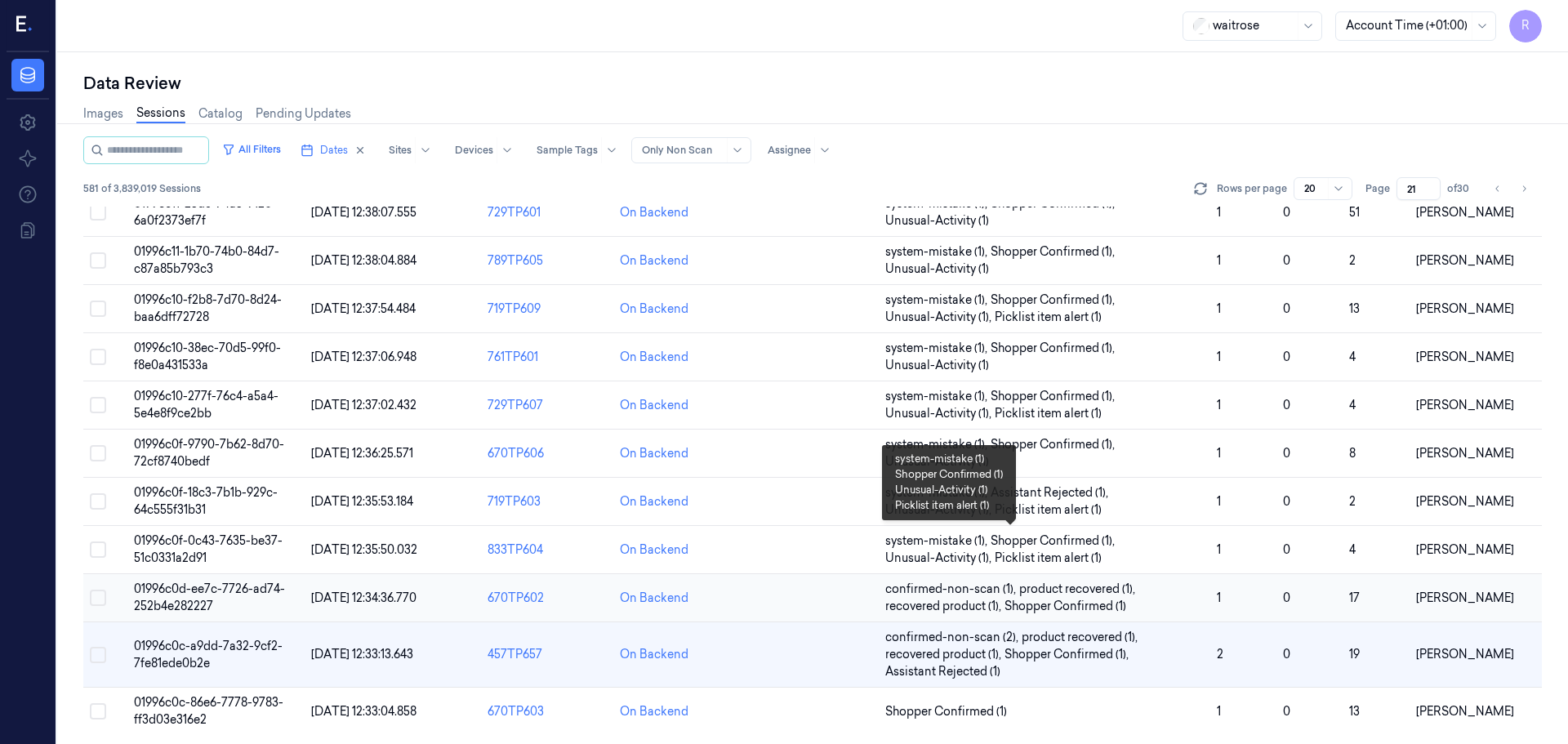
scroll to position [526, 0]
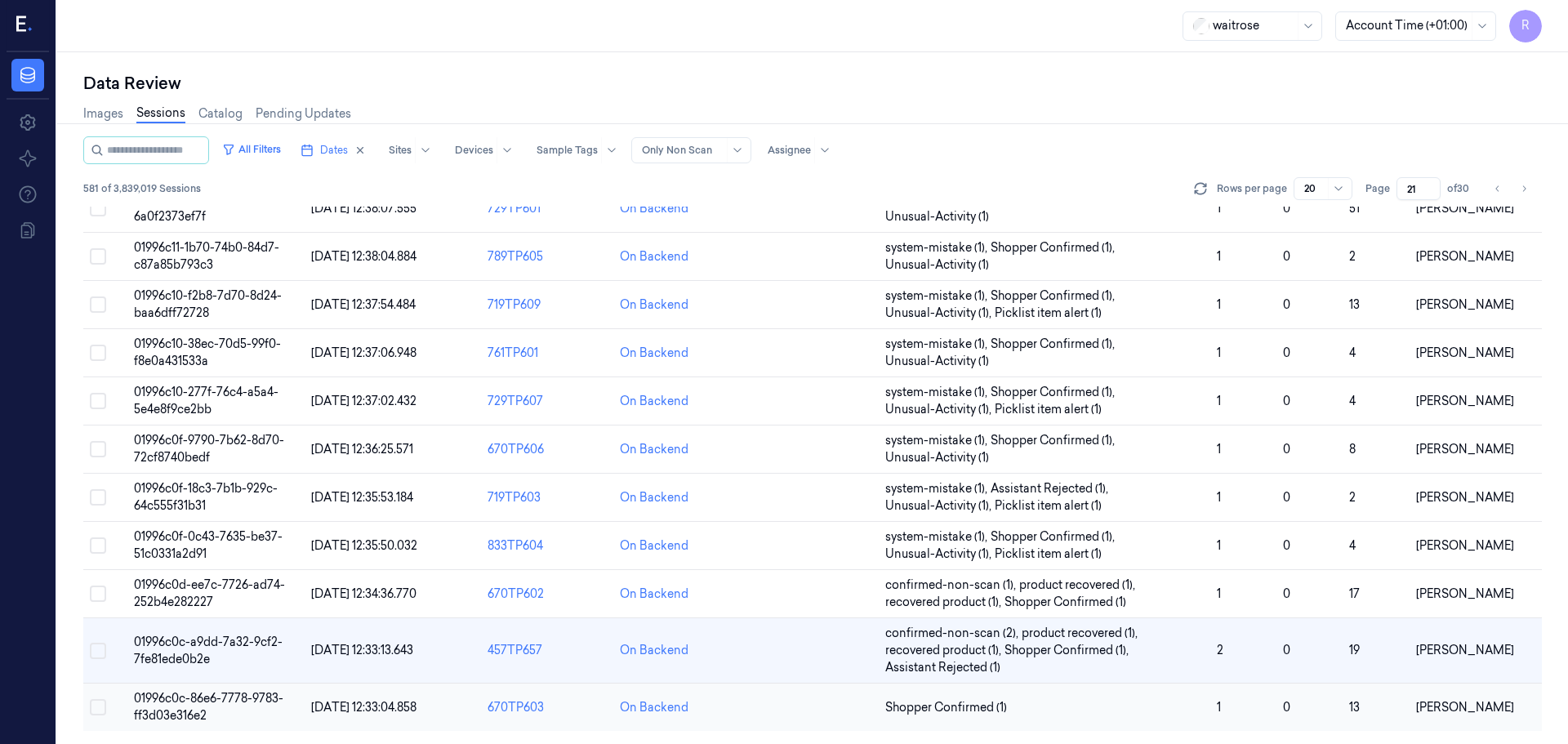
click at [1079, 692] on td "Shopper Confirmed (1)" at bounding box center [1045, 708] width 332 height 48
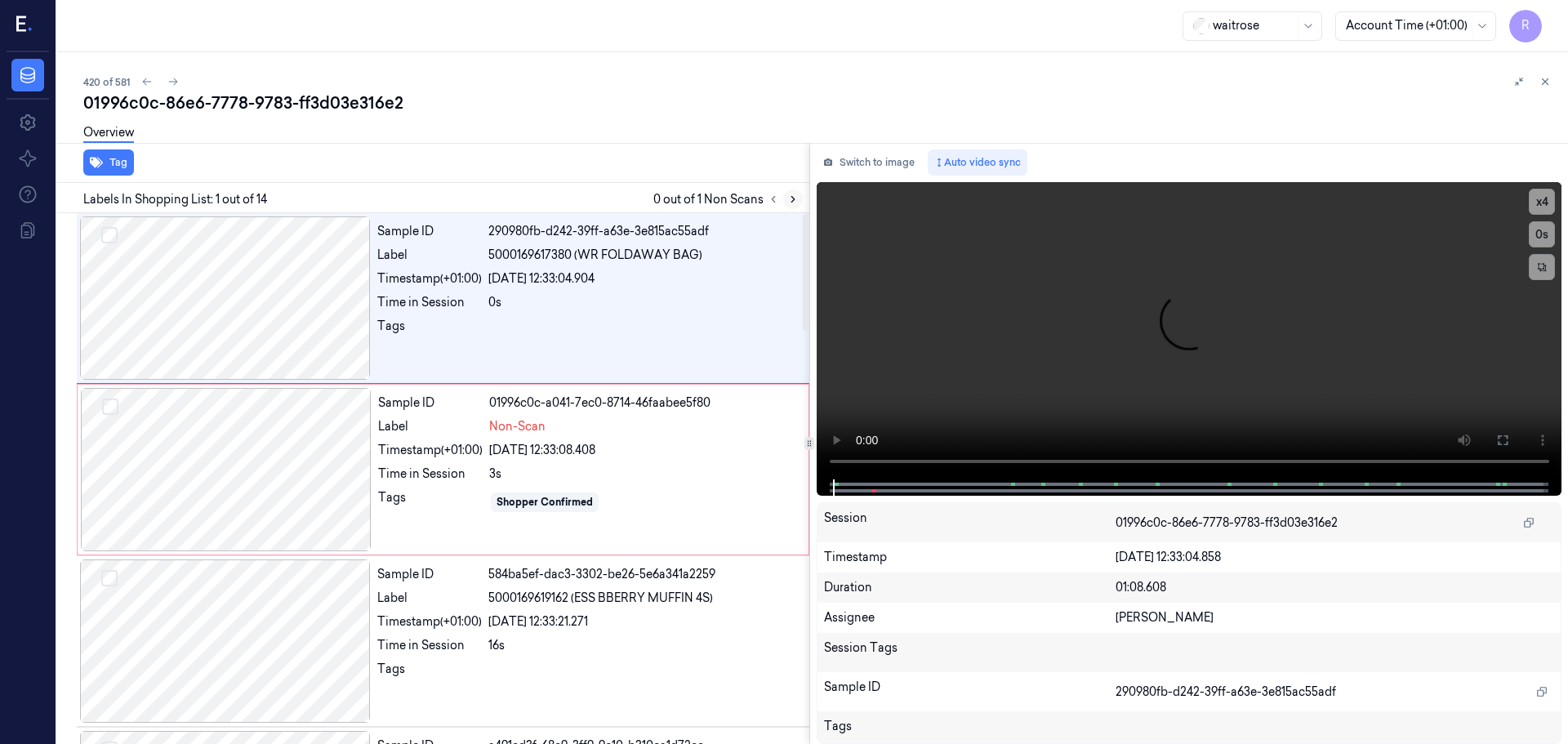
click at [792, 202] on icon at bounding box center [793, 199] width 3 height 6
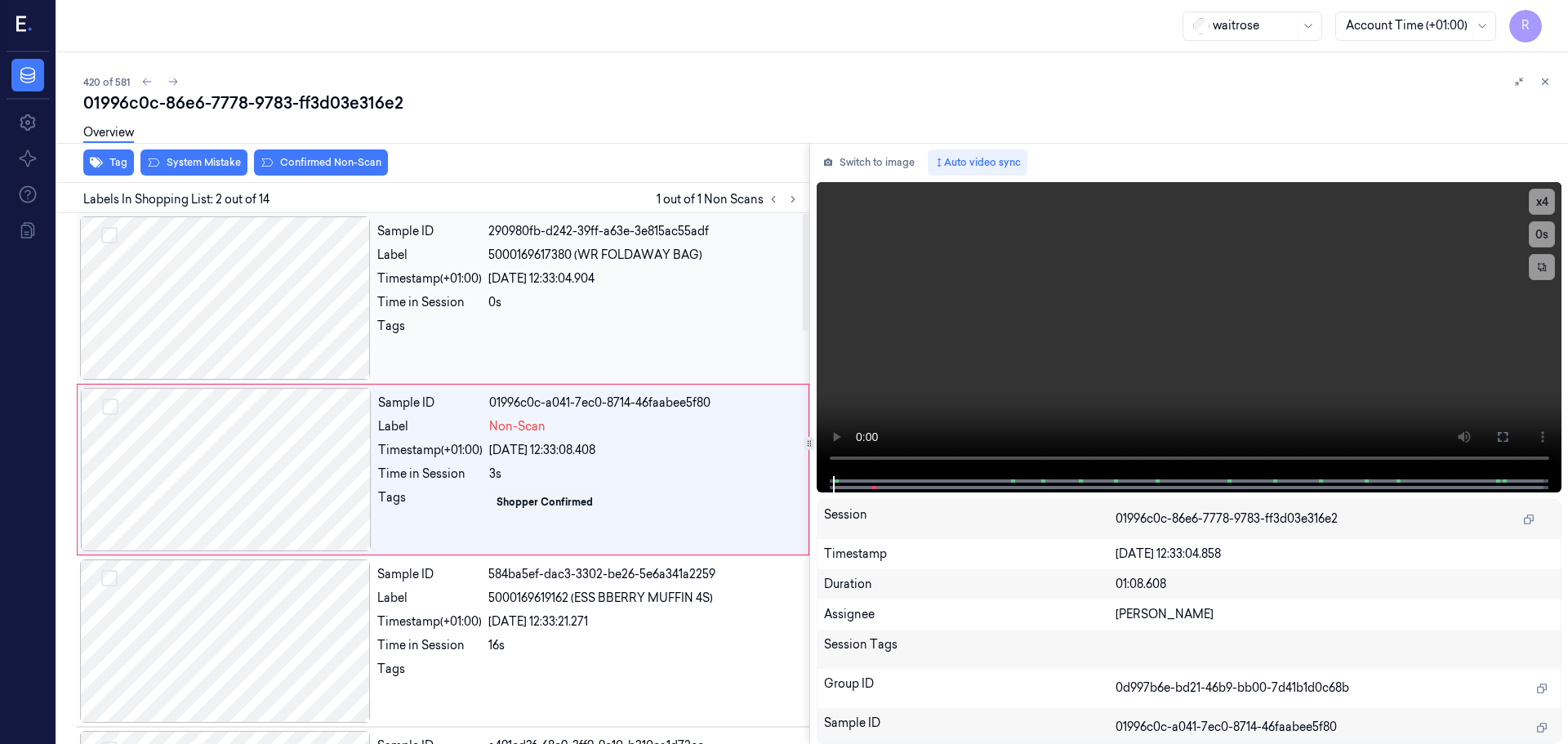
click at [205, 306] on div at bounding box center [225, 298] width 291 height 163
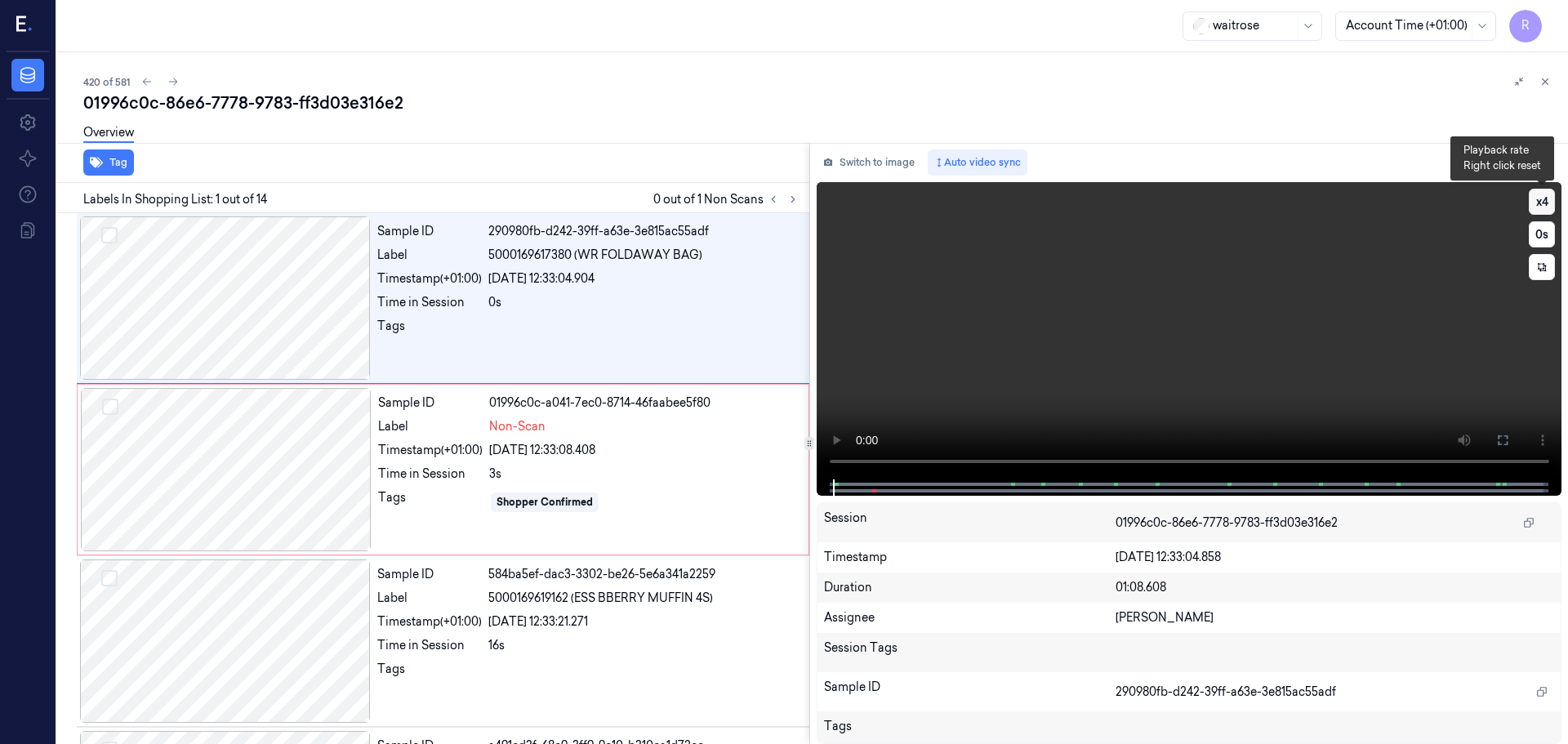
click at [1542, 209] on button "x 4" at bounding box center [1542, 202] width 26 height 26
drag, startPoint x: 839, startPoint y: 479, endPoint x: 830, endPoint y: 472, distance: 11.4
click at [824, 485] on div at bounding box center [1190, 487] width 746 height 16
drag, startPoint x: 841, startPoint y: 482, endPoint x: 831, endPoint y: 484, distance: 10.2
click at [831, 484] on div at bounding box center [1190, 487] width 746 height 16
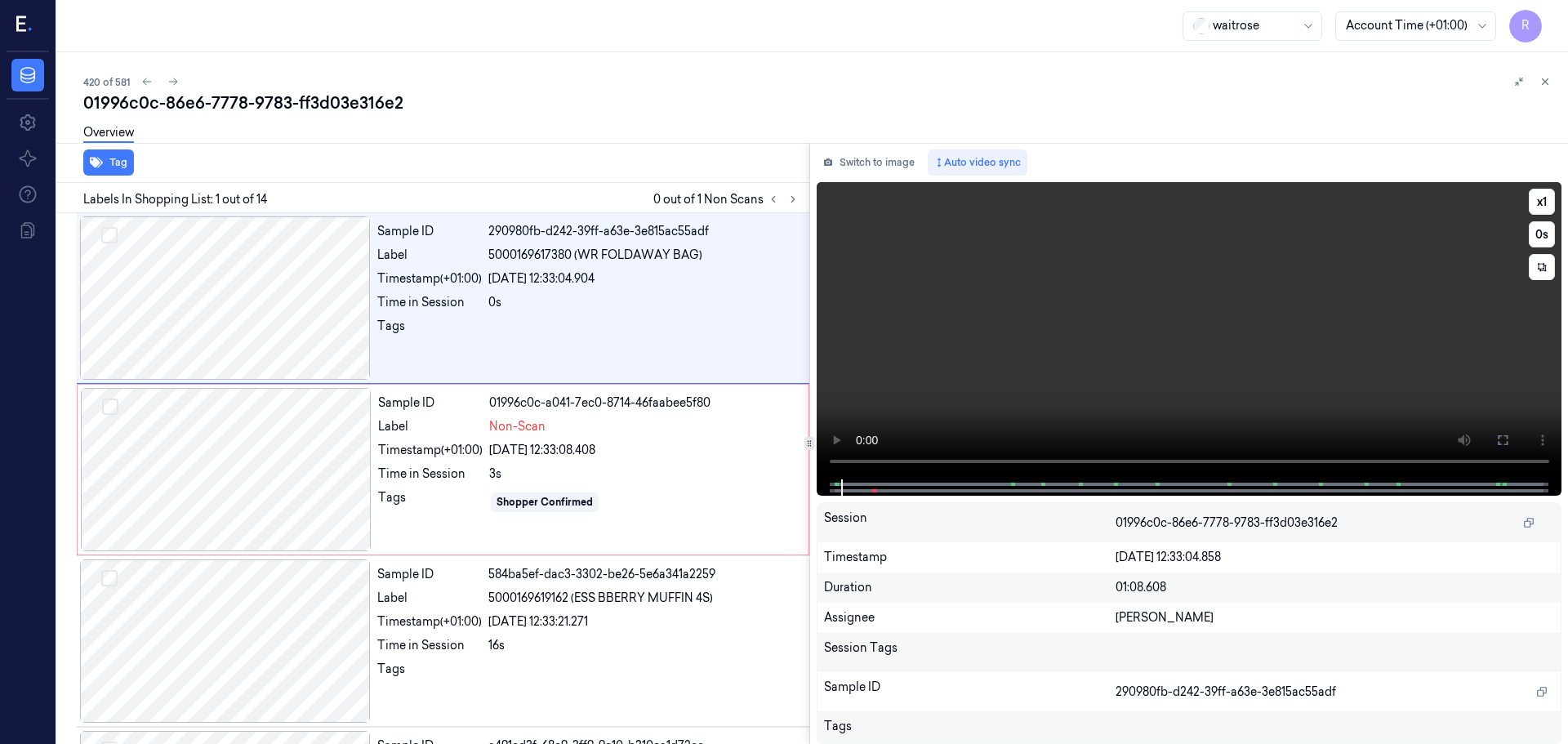
drag, startPoint x: 1504, startPoint y: 435, endPoint x: 1504, endPoint y: 535, distance: 100.0
click at [1504, 436] on icon at bounding box center [1502, 439] width 13 height 13
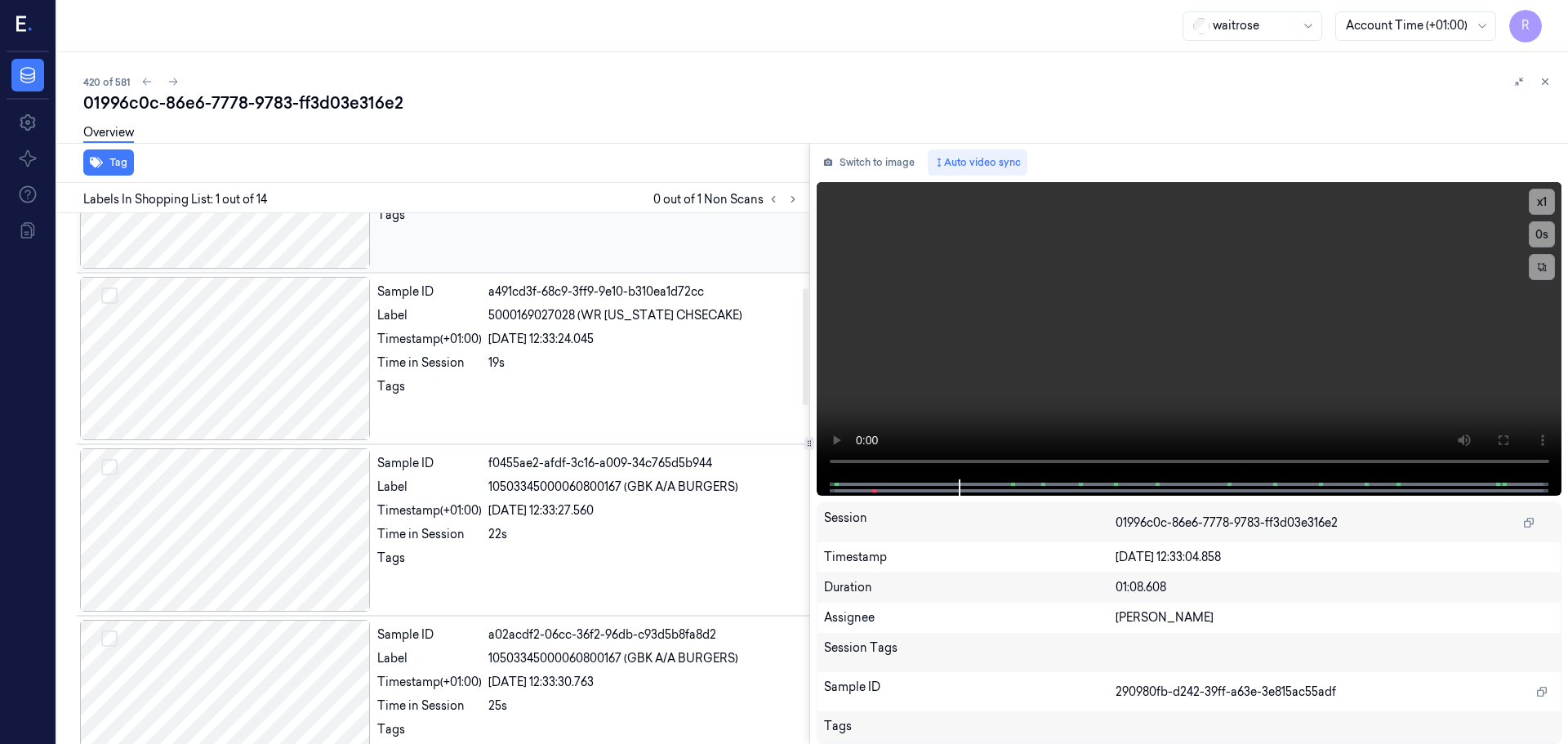
scroll to position [160, 0]
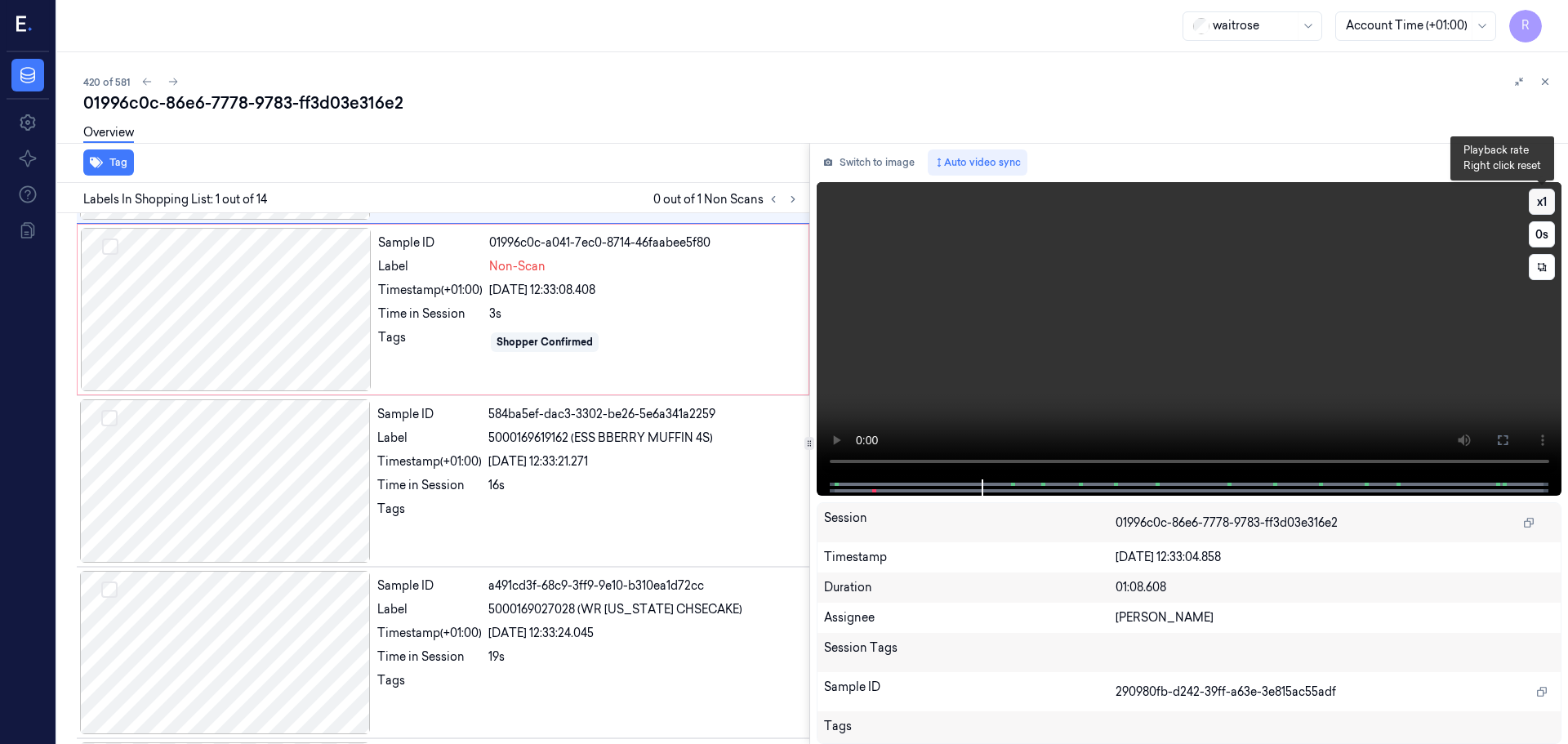
click at [1546, 207] on button "x 1" at bounding box center [1542, 202] width 26 height 26
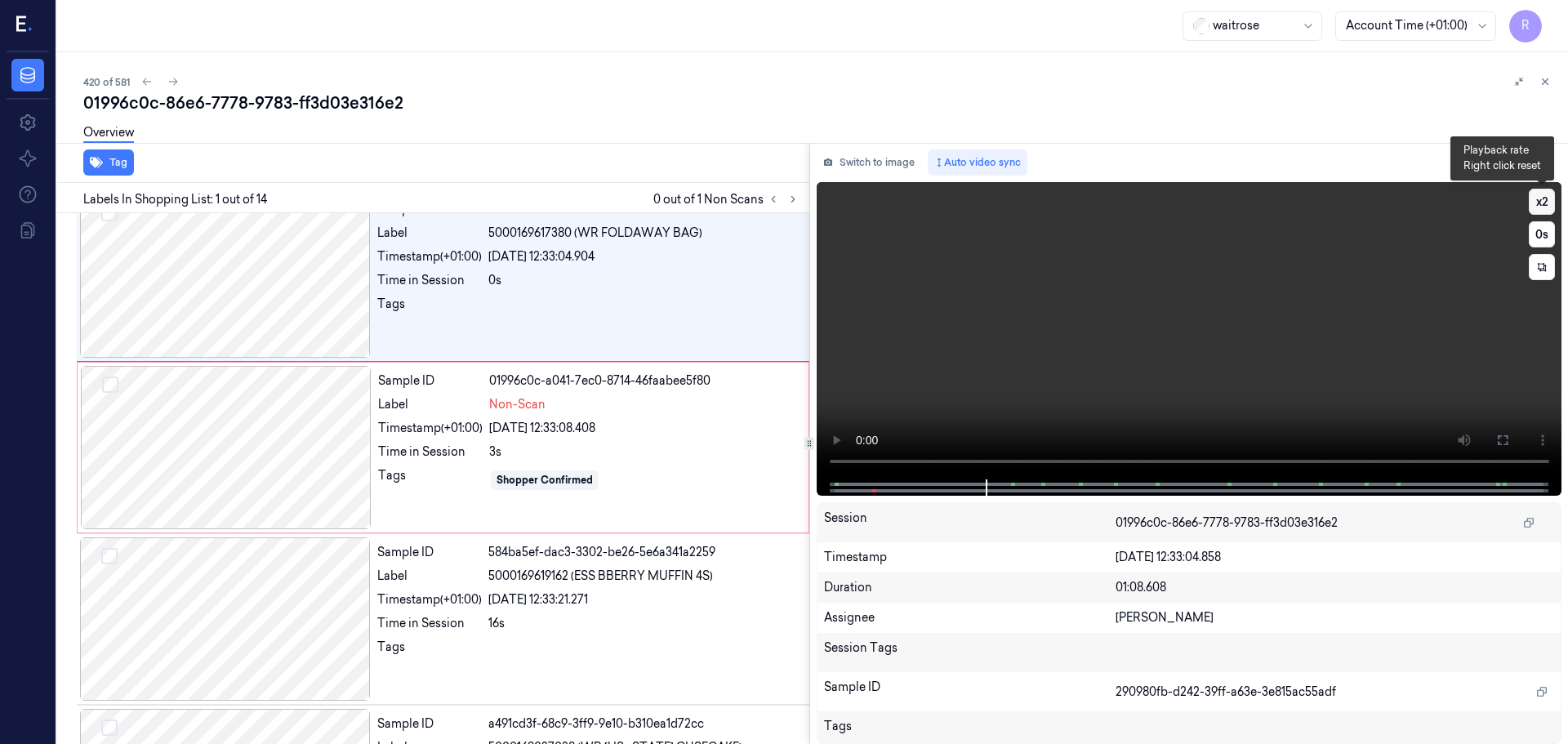
scroll to position [0, 0]
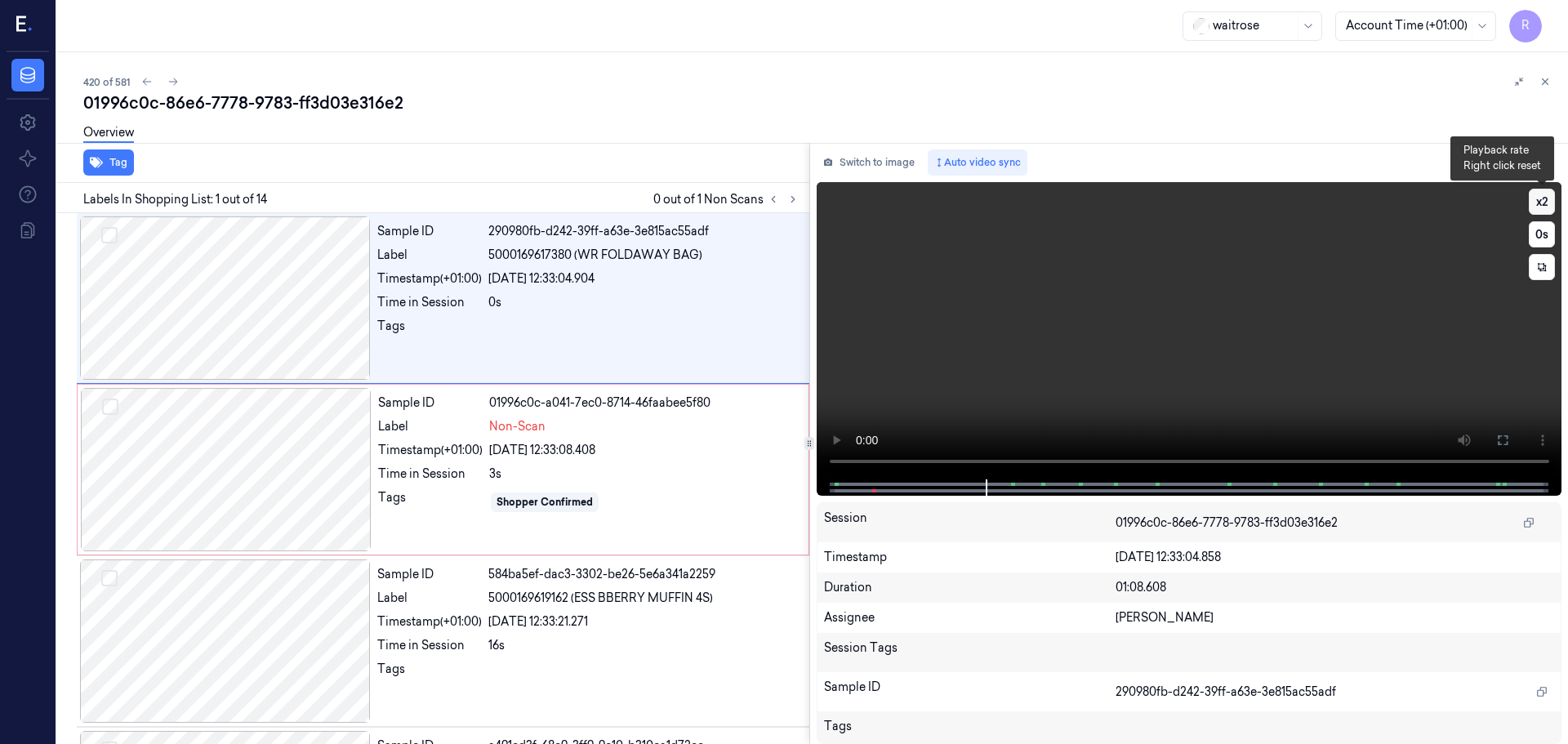
click at [1546, 207] on button "x 2" at bounding box center [1542, 202] width 26 height 26
click at [1542, 211] on button "x 4" at bounding box center [1542, 202] width 26 height 26
click at [1544, 212] on button "x 1" at bounding box center [1542, 202] width 26 height 26
click at [1544, 212] on button "x 2" at bounding box center [1542, 202] width 26 height 26
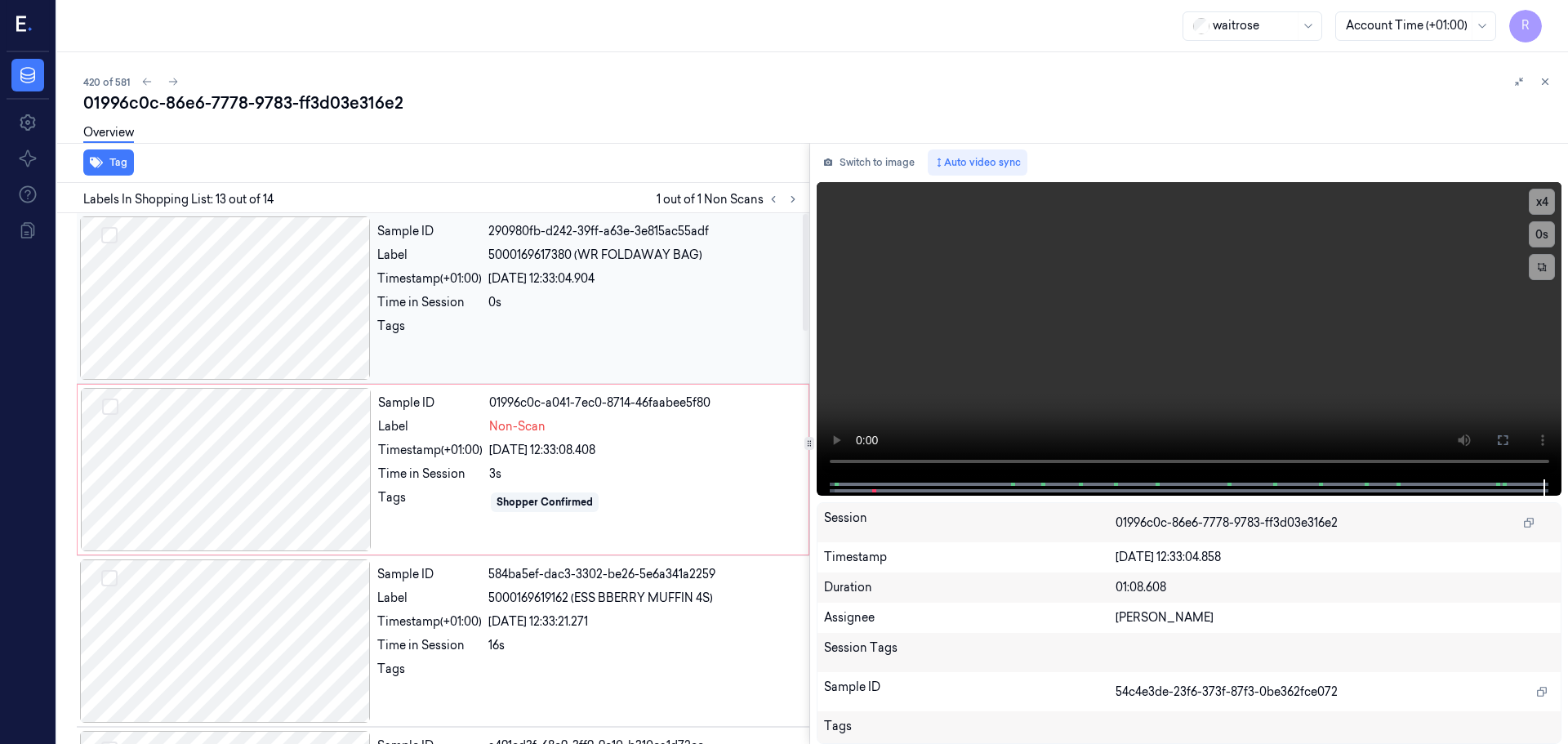
click at [256, 325] on div at bounding box center [225, 298] width 291 height 163
click at [436, 482] on div "Sample ID 01996c0c-a041-7ec0-8714-46faabee5f80 Label Non-Scan Timestamp (+01:00…" at bounding box center [588, 469] width 433 height 163
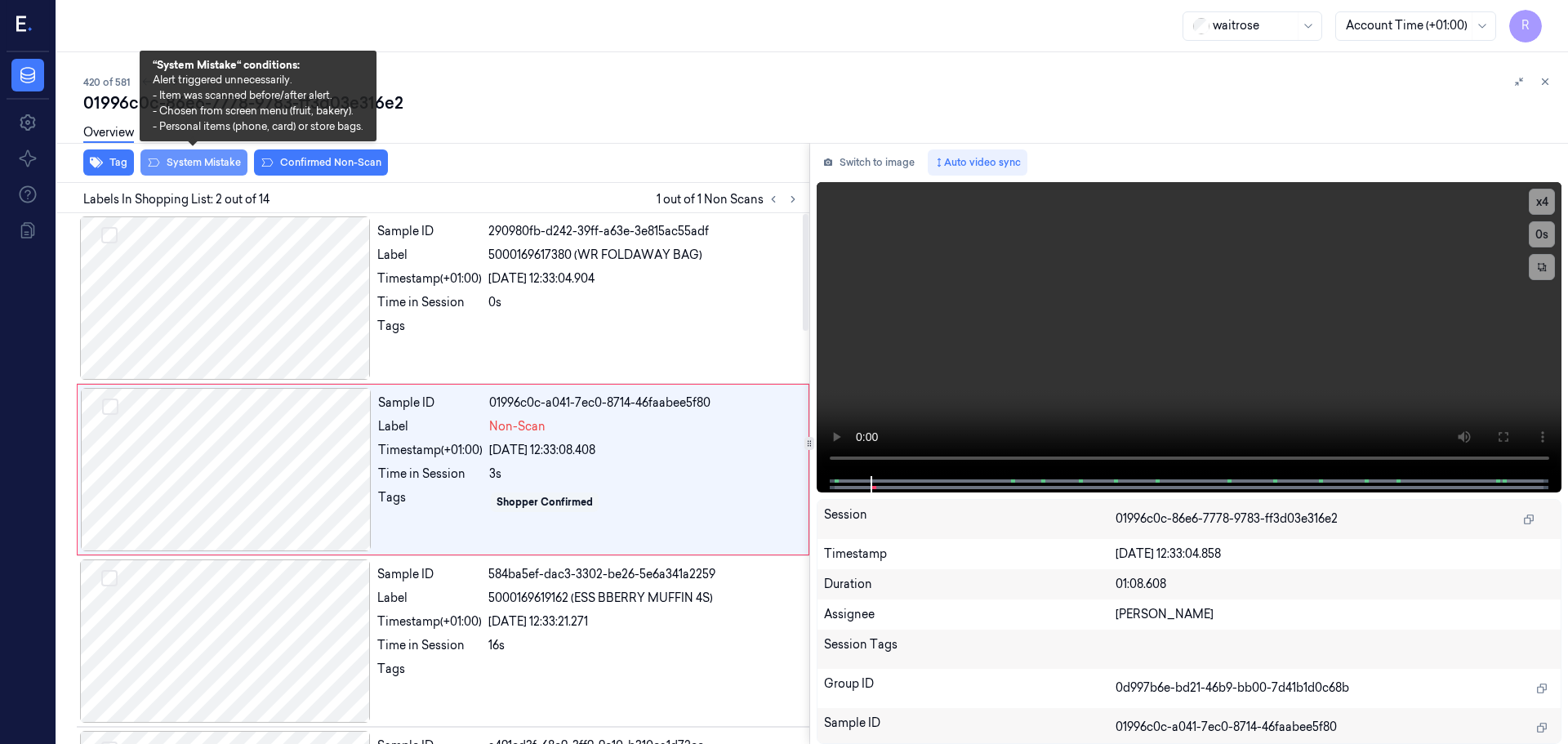
click at [181, 163] on button "System Mistake" at bounding box center [194, 162] width 107 height 26
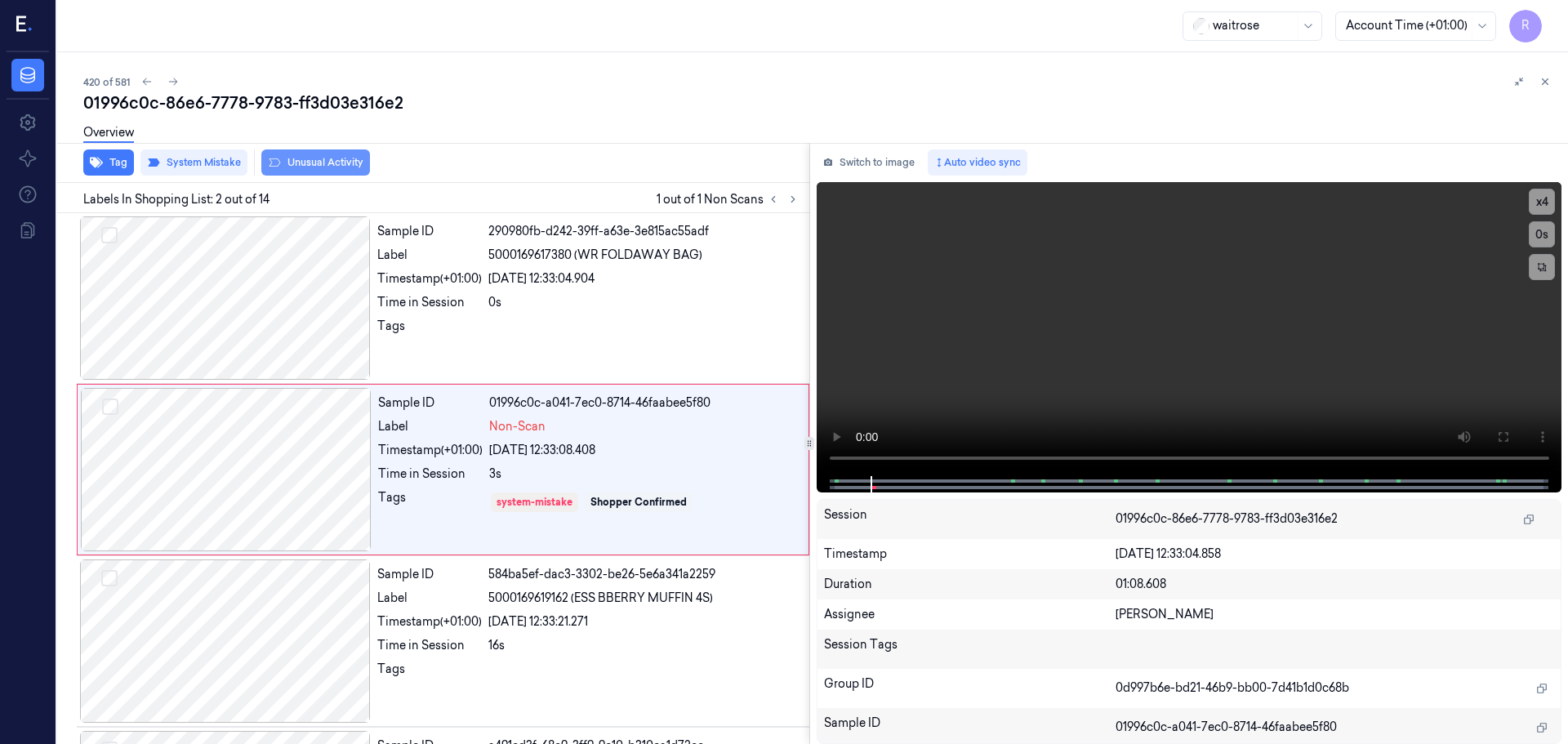
click at [301, 169] on button "Unusual Activity" at bounding box center [316, 162] width 109 height 26
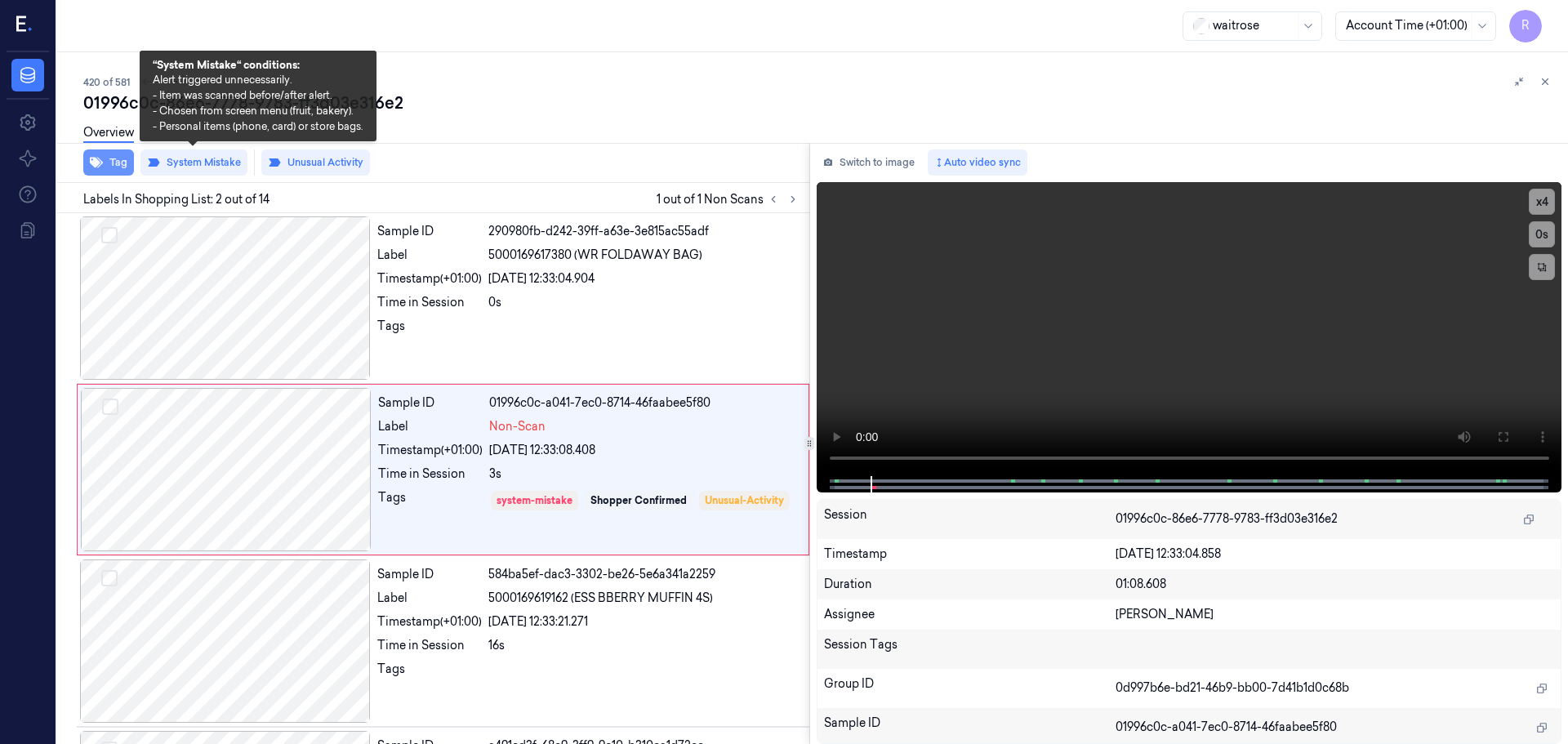
click at [122, 166] on button "Tag" at bounding box center [108, 162] width 51 height 26
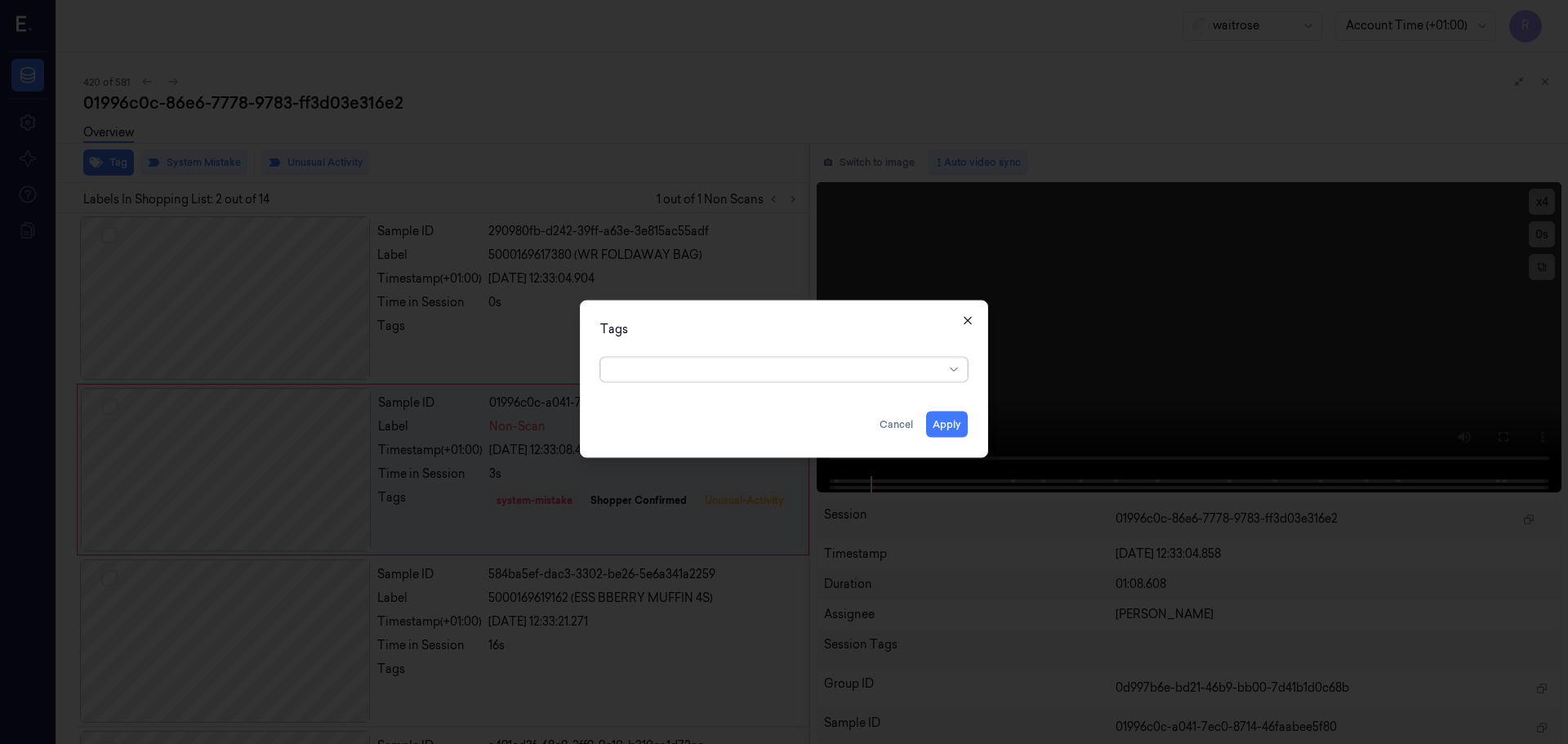
click at [963, 325] on icon "button" at bounding box center [967, 319] width 13 height 13
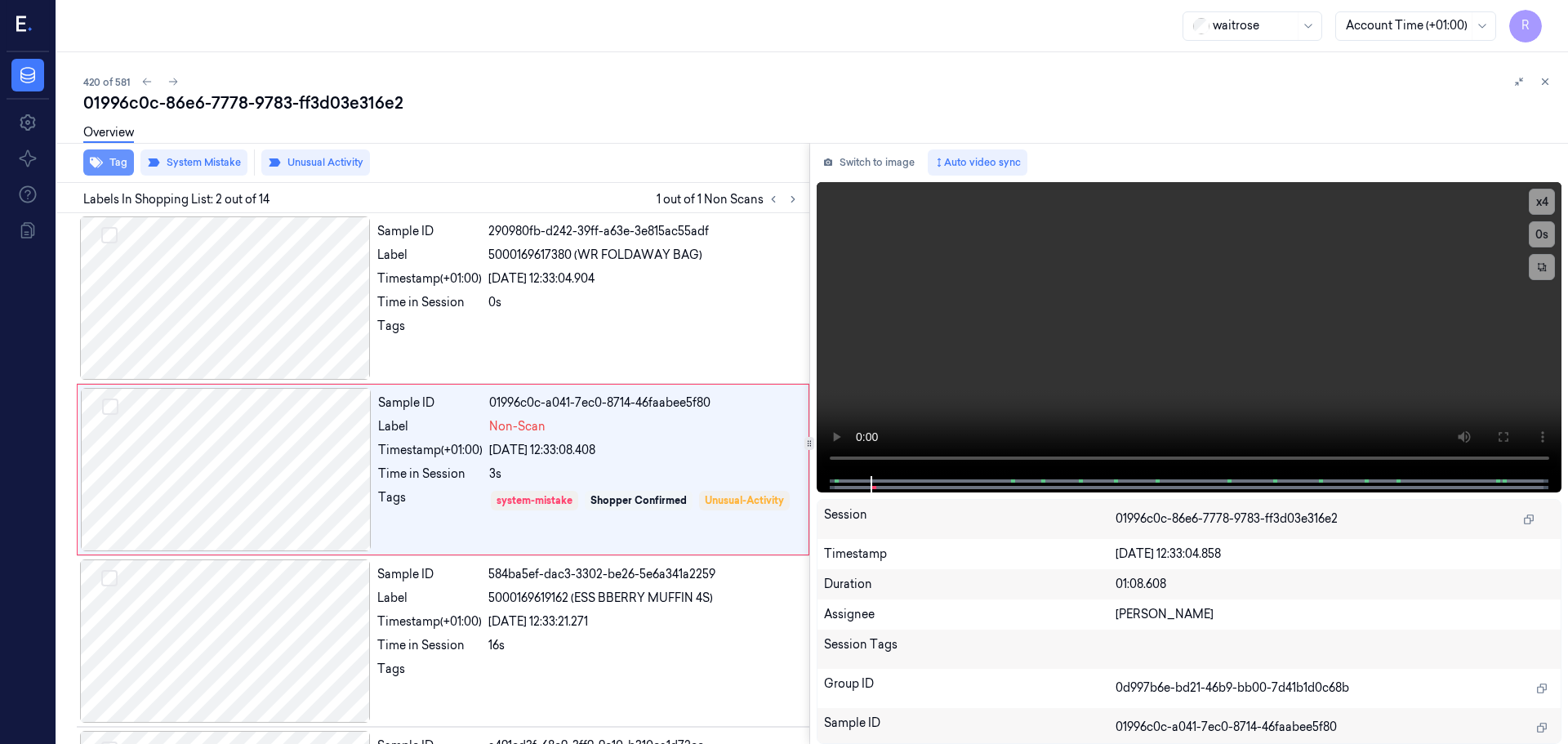
click at [105, 171] on button "Tag" at bounding box center [108, 162] width 51 height 26
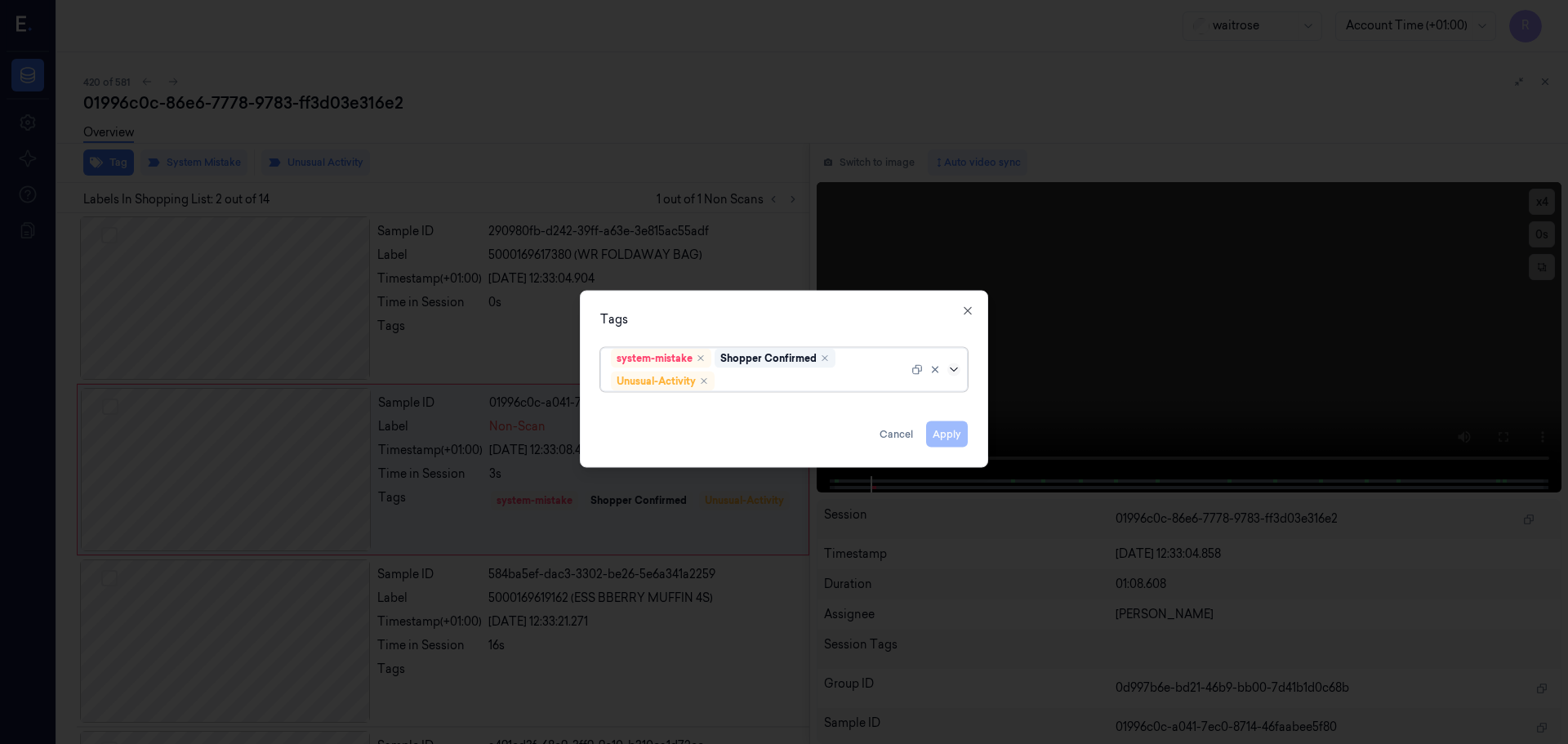
click at [958, 369] on icon at bounding box center [953, 369] width 13 height 13
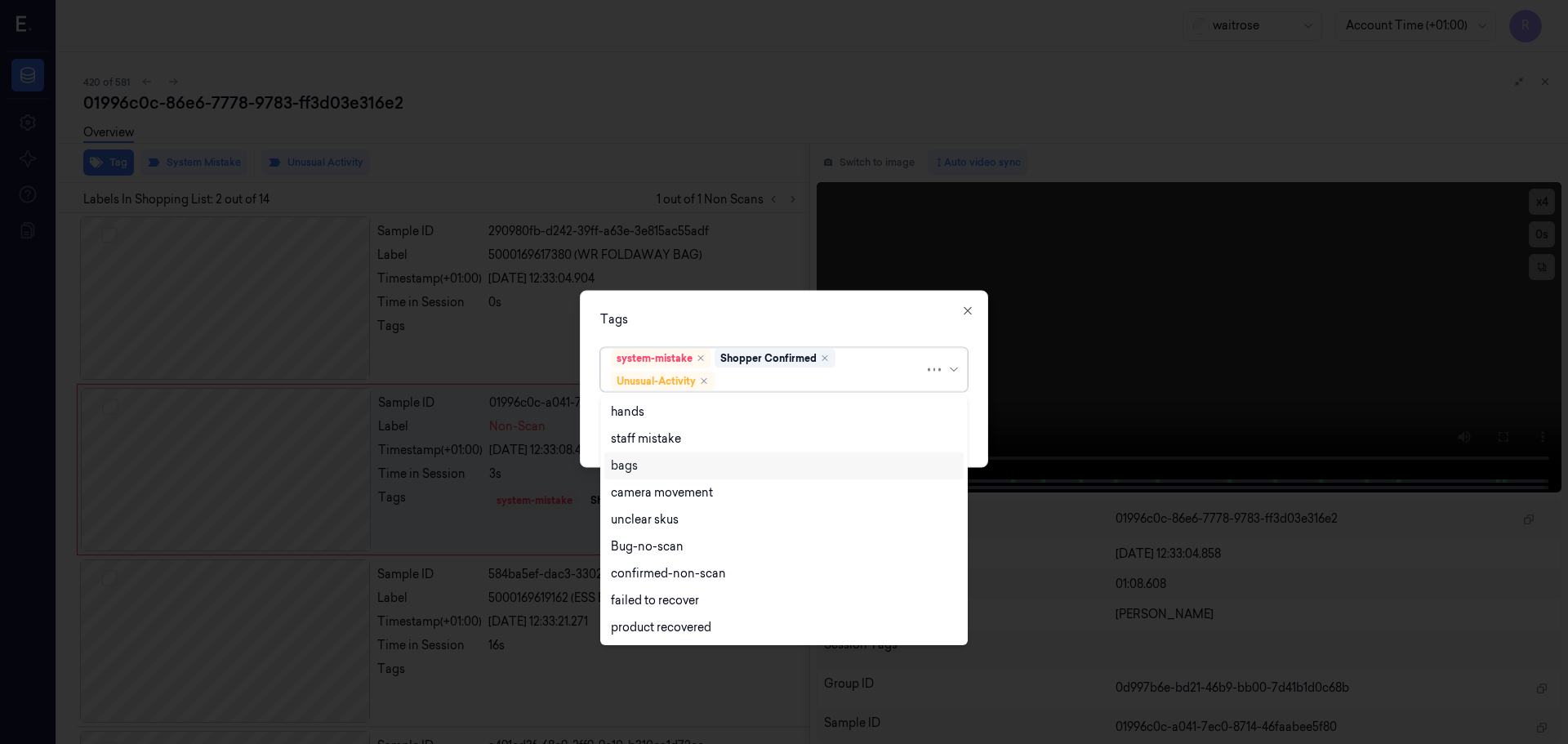
click at [662, 457] on div "bags" at bounding box center [784, 466] width 346 height 17
click at [698, 321] on div "Tags" at bounding box center [784, 318] width 368 height 17
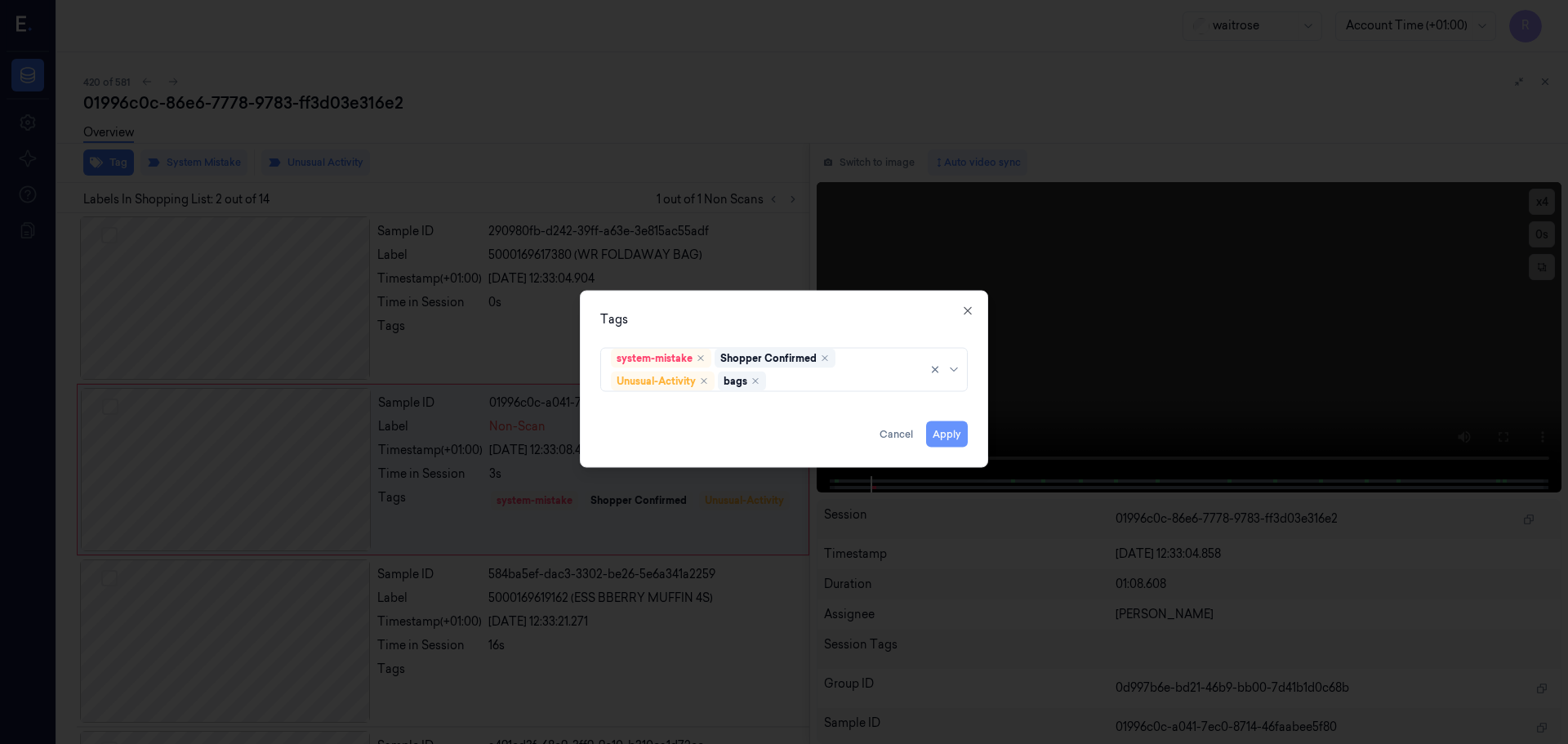
click at [946, 440] on button "Apply" at bounding box center [947, 433] width 41 height 26
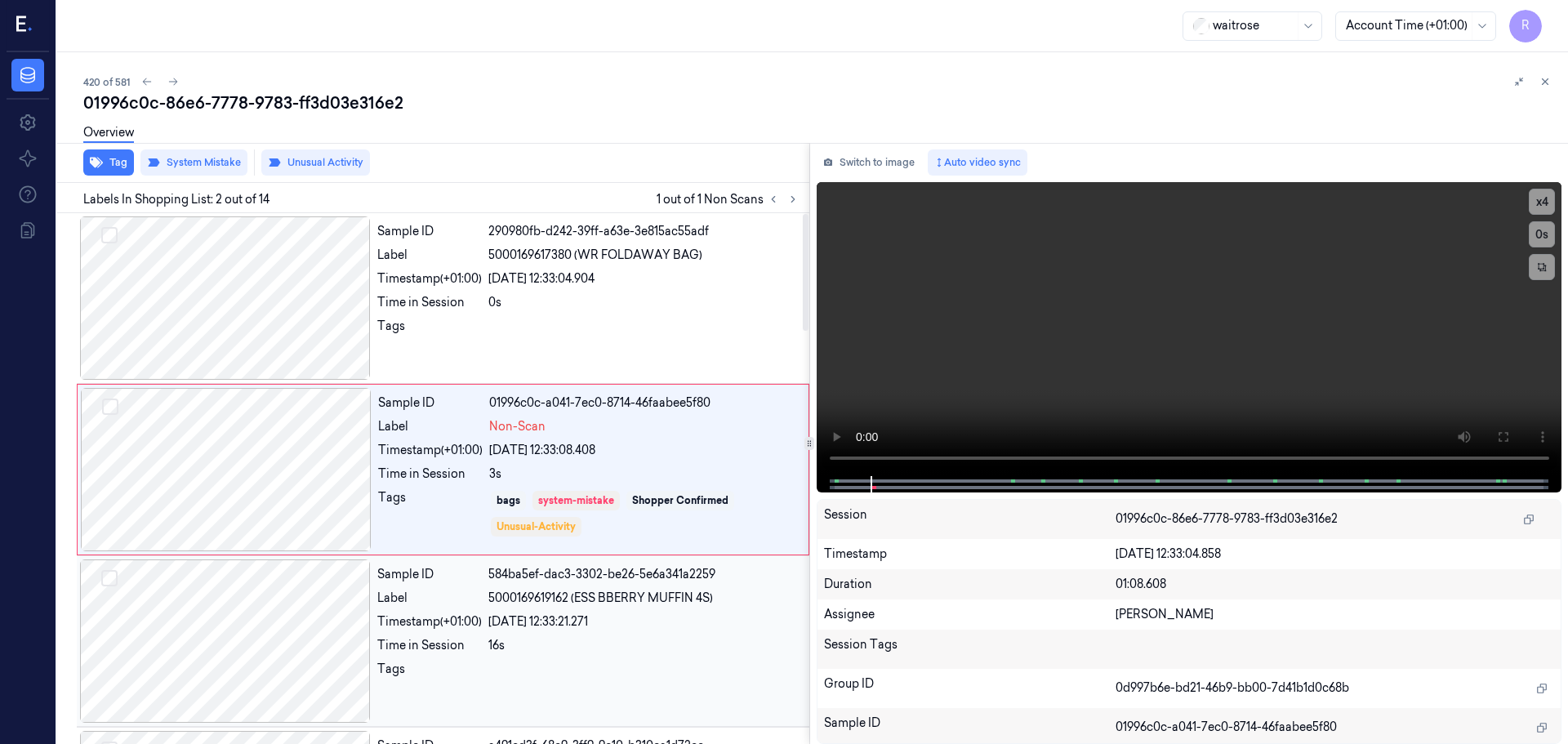
click at [625, 603] on span "5000169619162 (ESS BBERRY MUFFIN 4S)" at bounding box center [601, 598] width 224 height 17
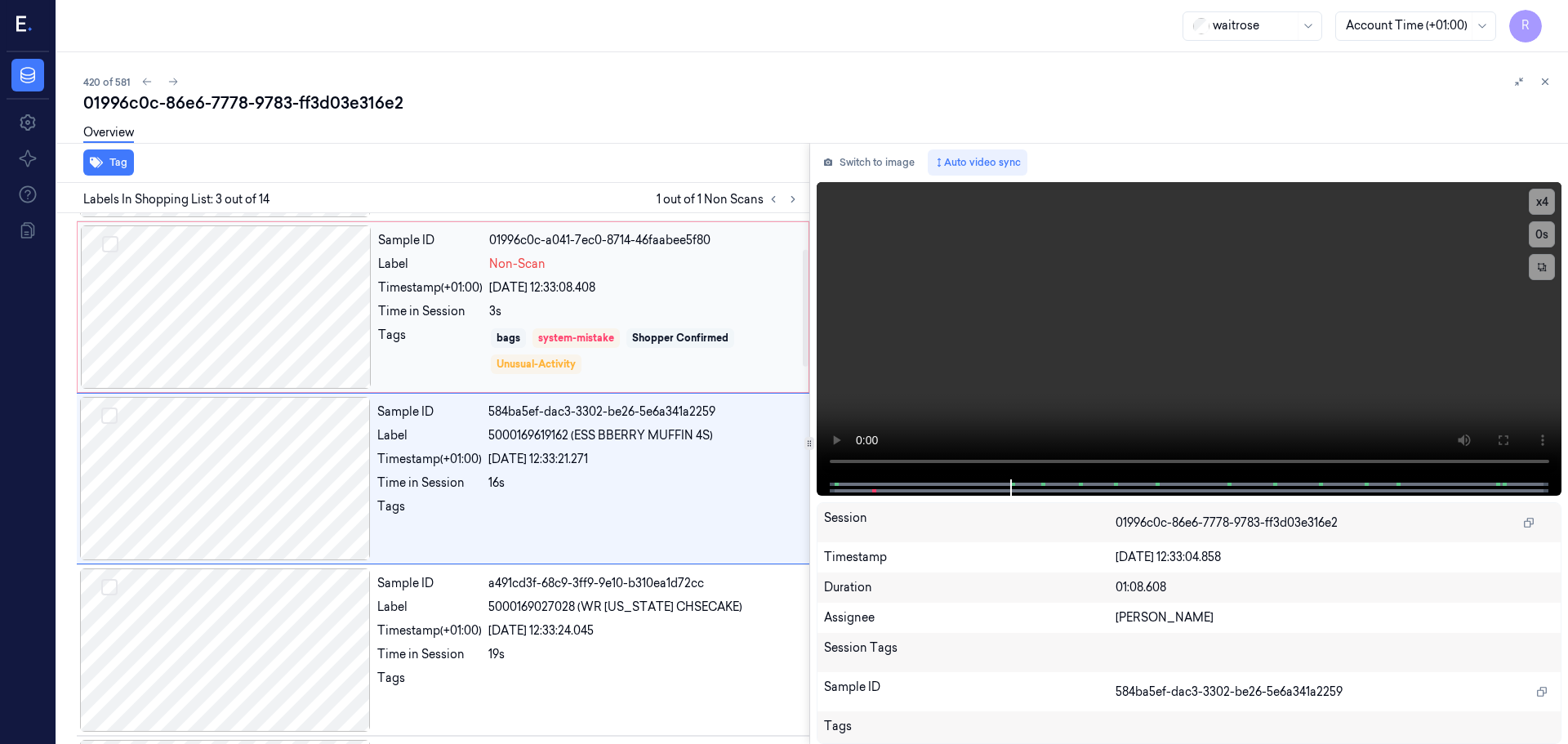
click at [635, 344] on div "Shopper Confirmed" at bounding box center [680, 337] width 97 height 15
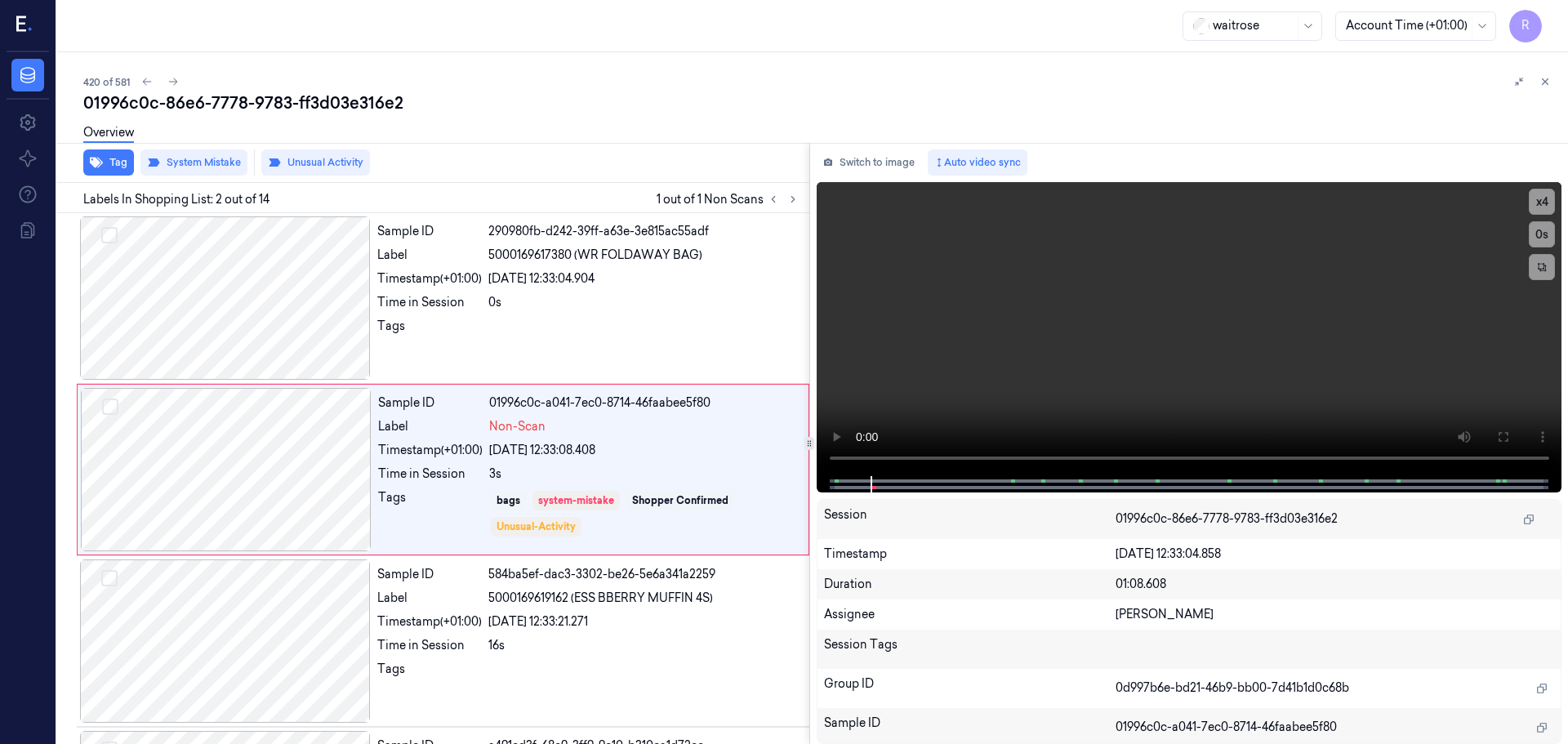
drag, startPoint x: 1551, startPoint y: 82, endPoint x: 1512, endPoint y: 118, distance: 53.1
click at [1550, 82] on button at bounding box center [1545, 81] width 20 height 20
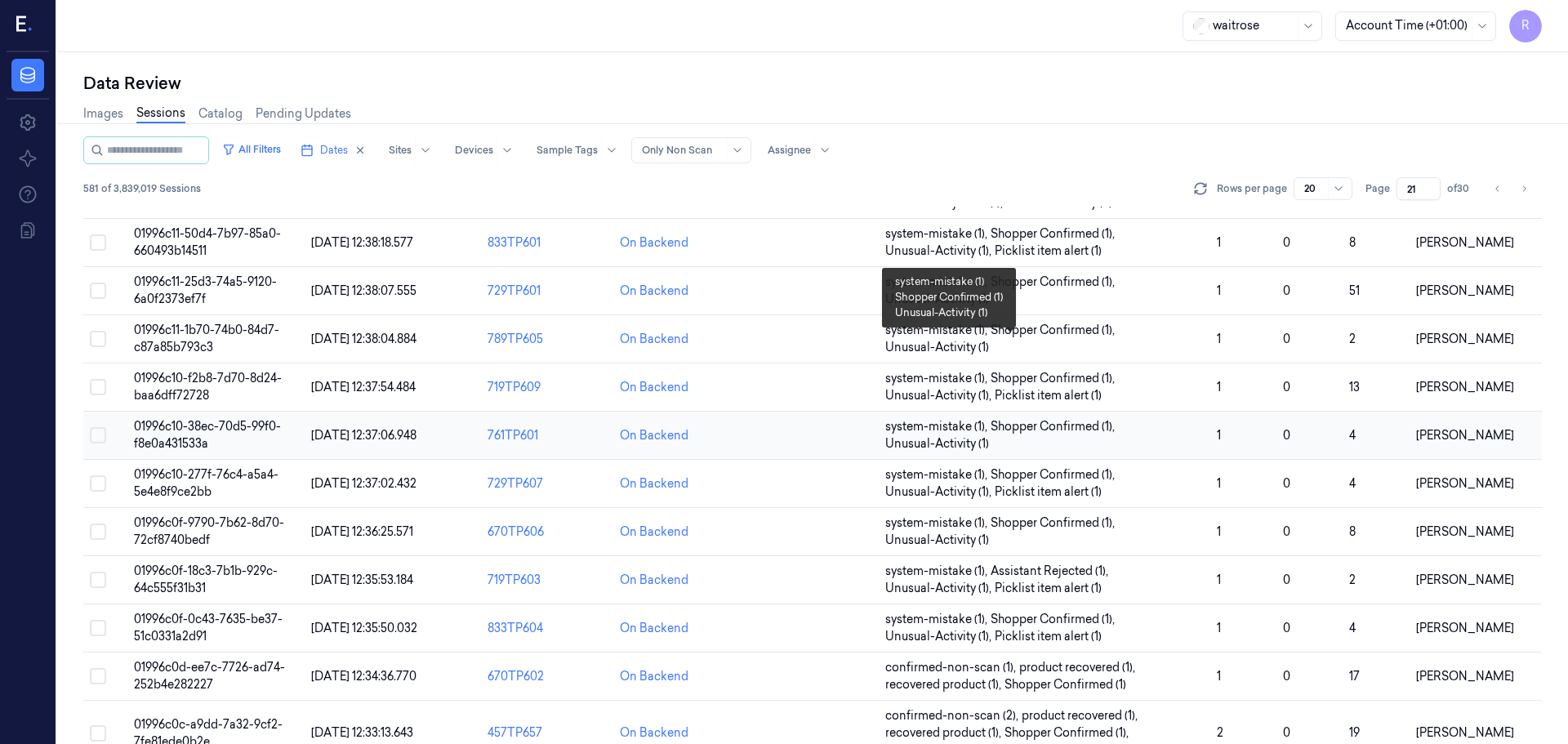
scroll to position [526, 0]
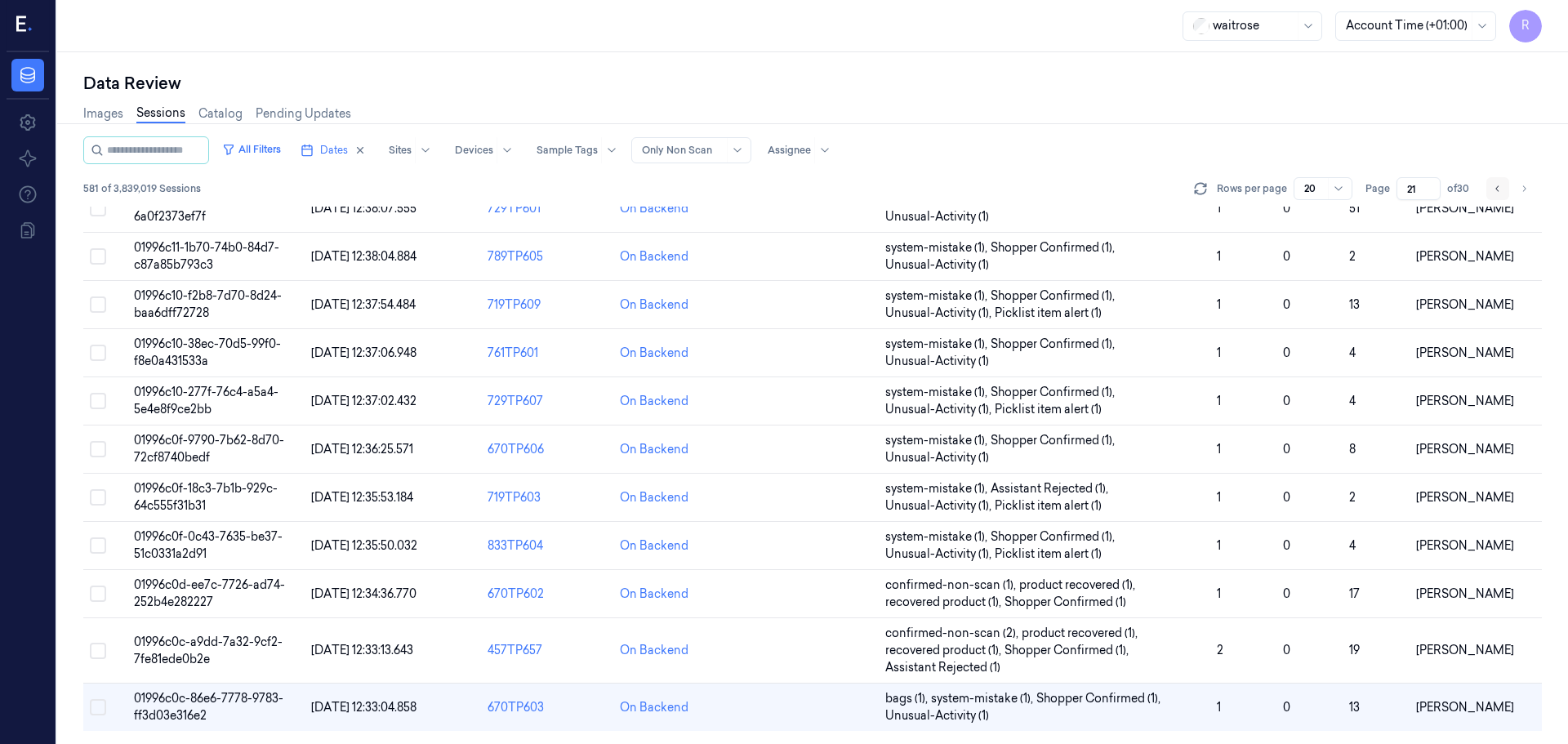
click at [1502, 190] on icon "Go to previous page" at bounding box center [1497, 188] width 9 height 13
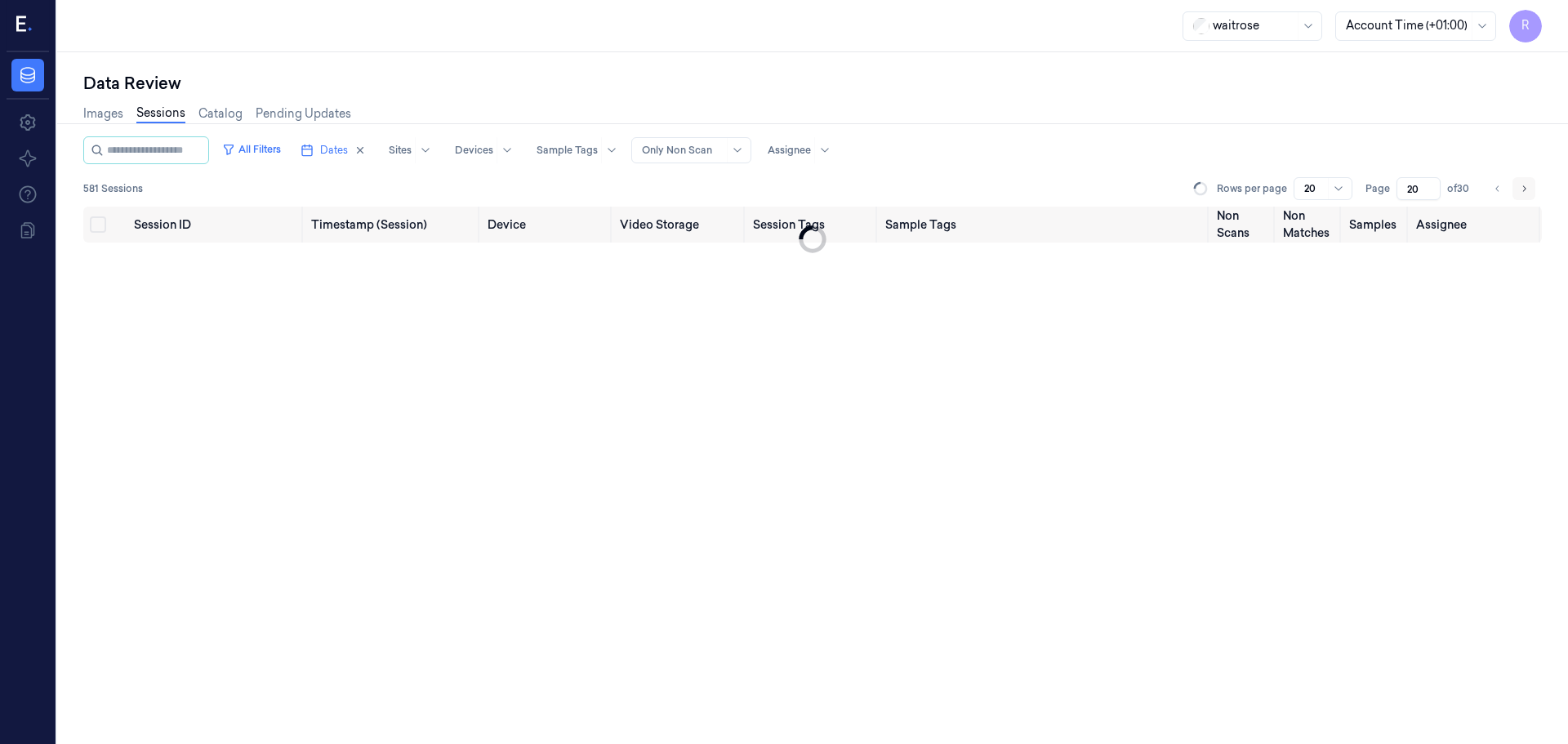
drag, startPoint x: 1509, startPoint y: 191, endPoint x: 1526, endPoint y: 193, distance: 17.1
click at [1511, 191] on ul "pagination" at bounding box center [1511, 188] width 49 height 22
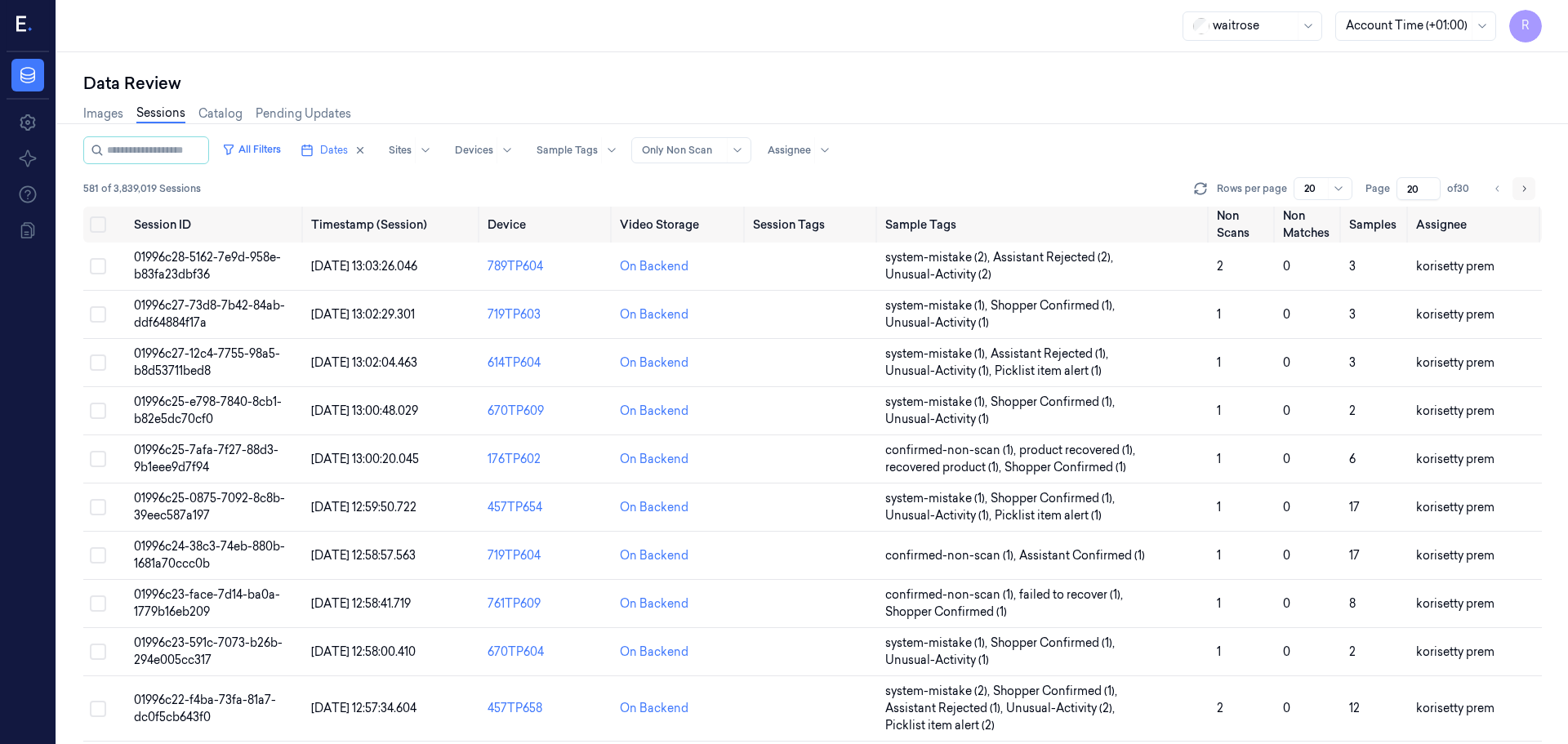
click at [1526, 193] on icon "Go to next page" at bounding box center [1524, 188] width 9 height 13
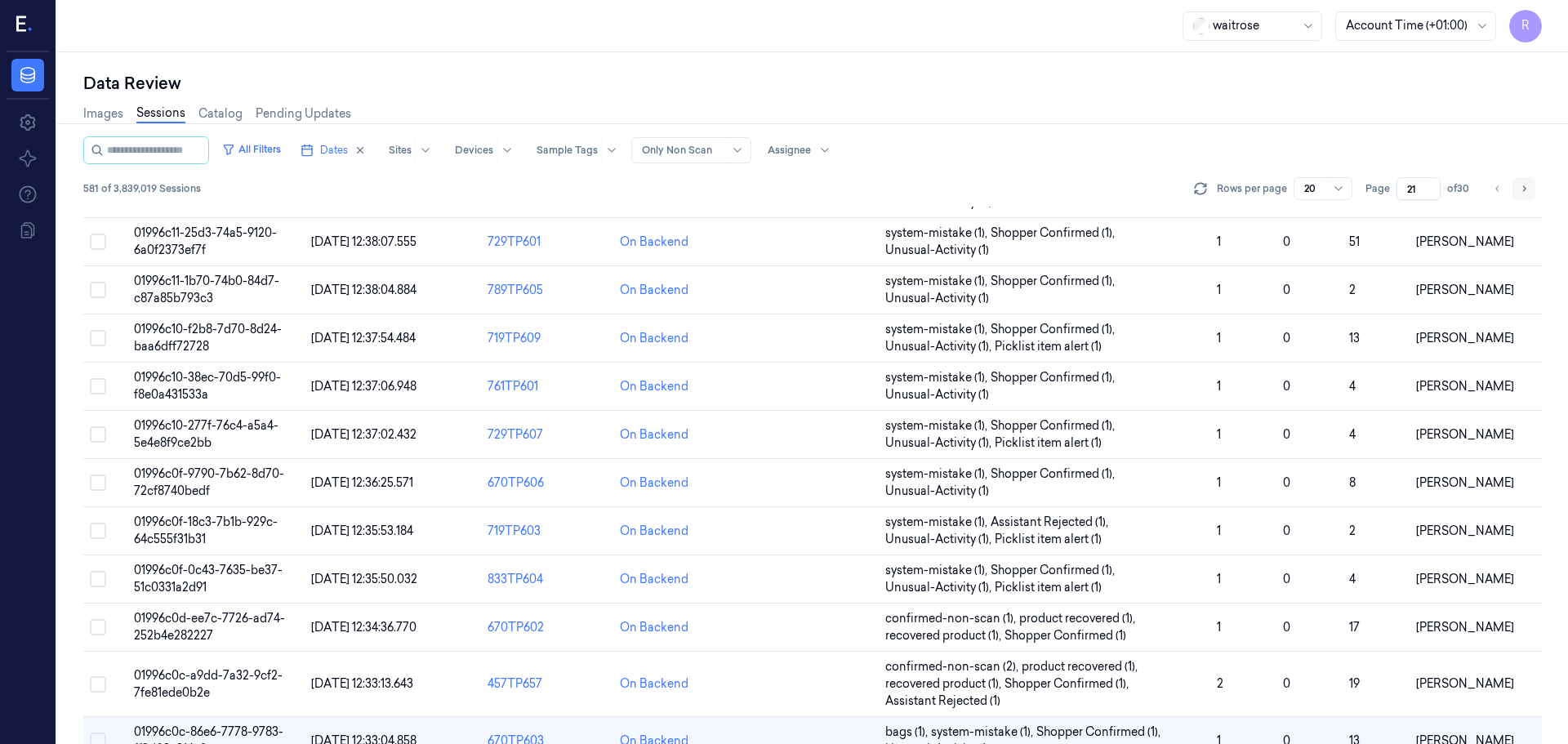
scroll to position [524, 0]
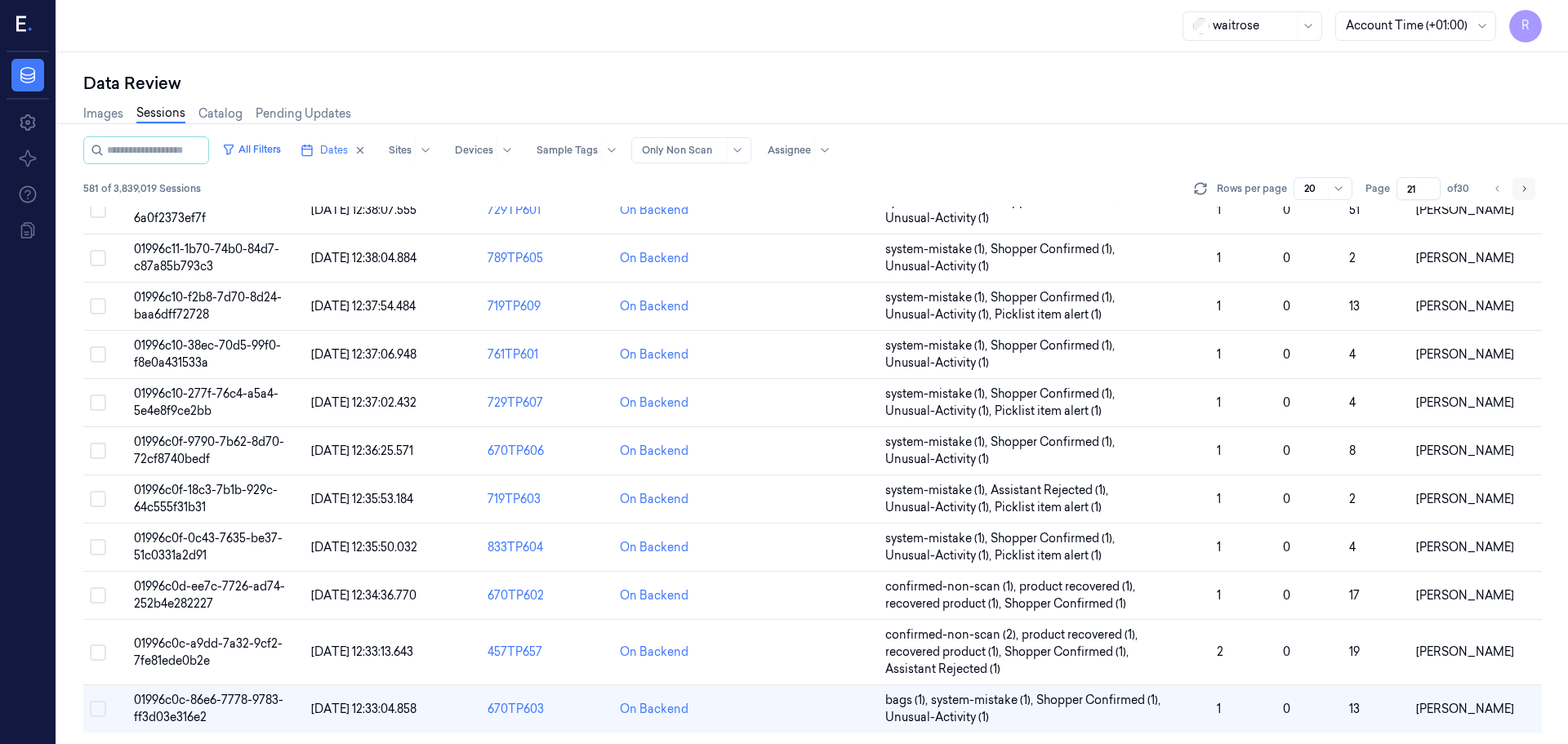
click at [1526, 193] on icon "Go to next page" at bounding box center [1524, 188] width 9 height 13
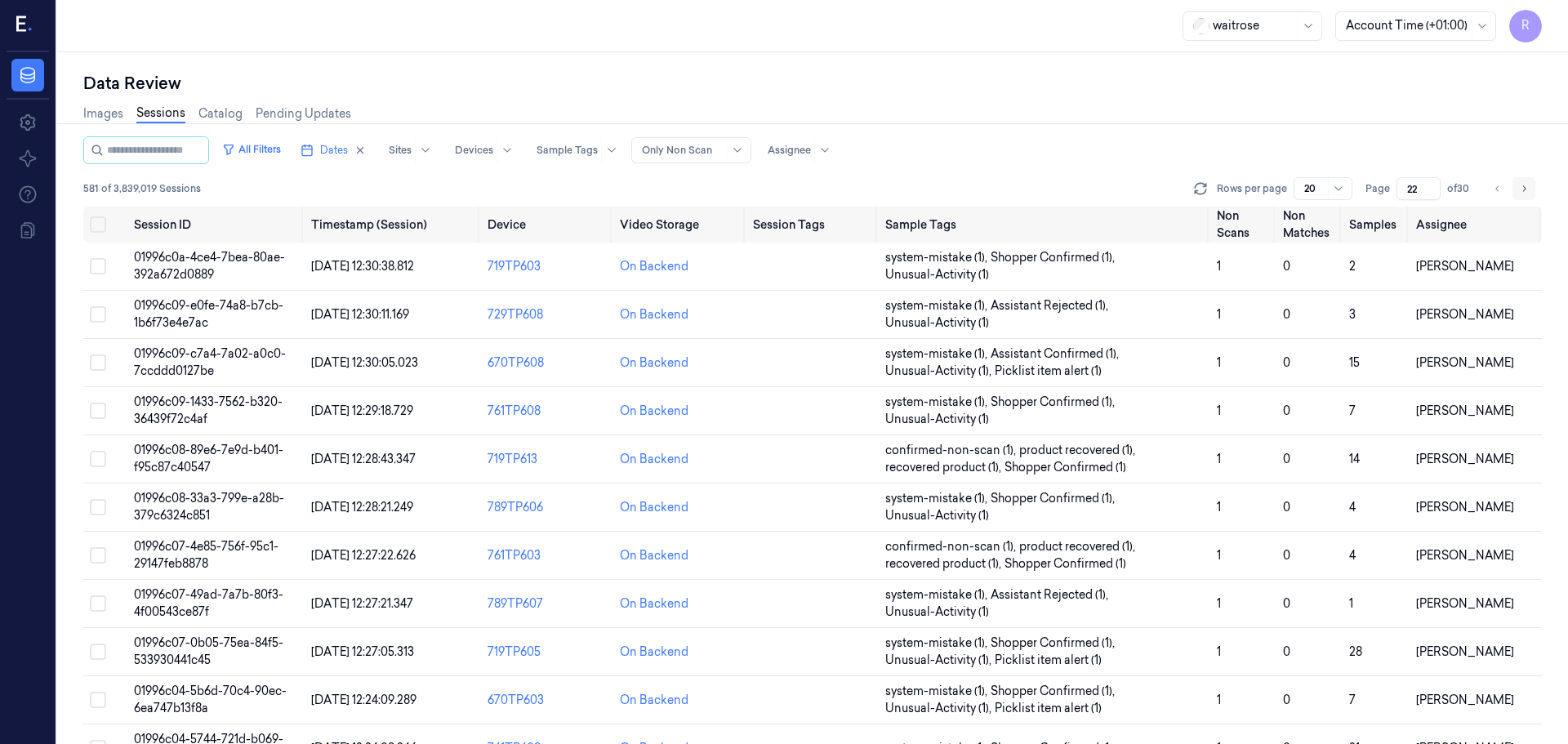
click at [1525, 193] on icon "Go to next page" at bounding box center [1524, 188] width 9 height 13
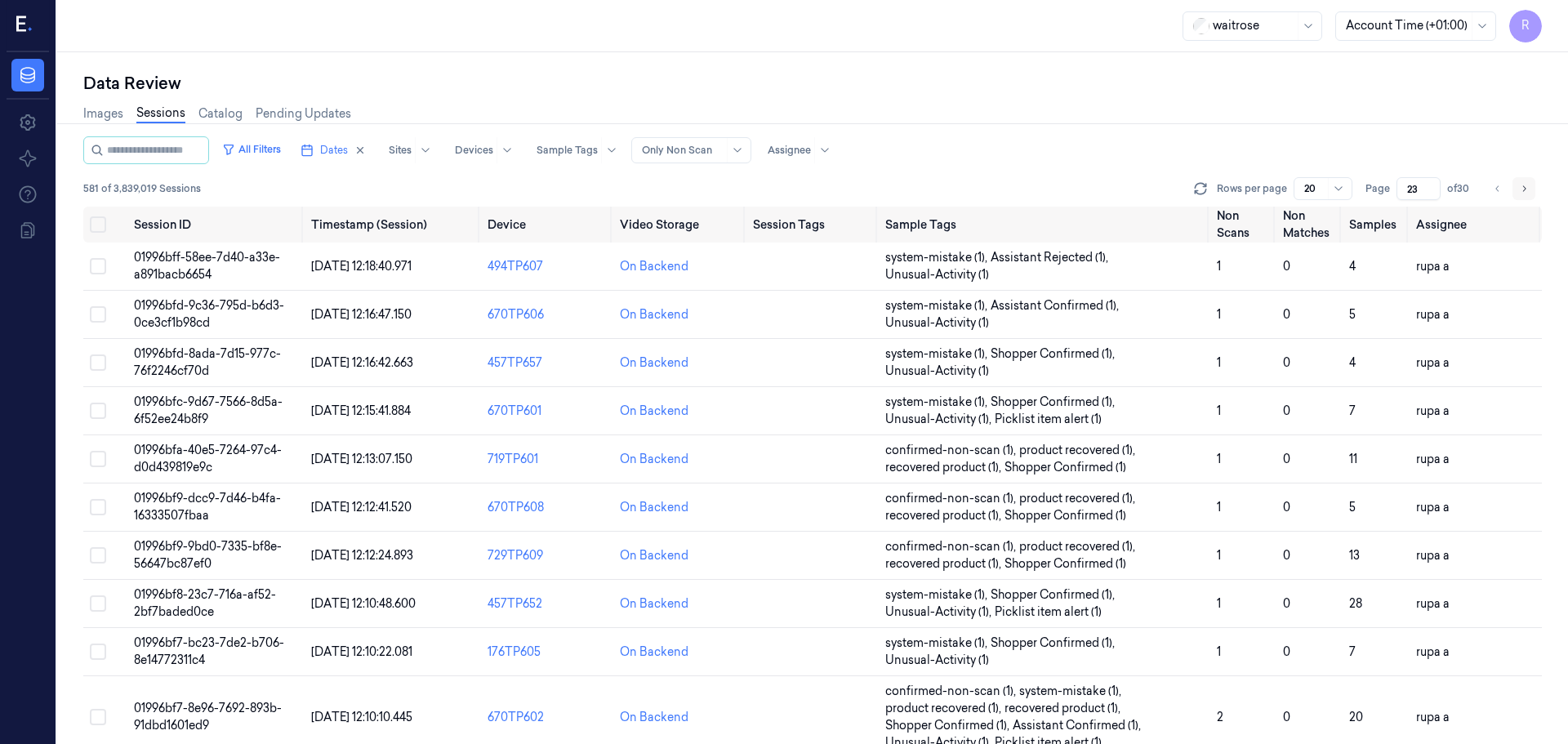
click at [1525, 193] on icon "Go to next page" at bounding box center [1524, 188] width 9 height 13
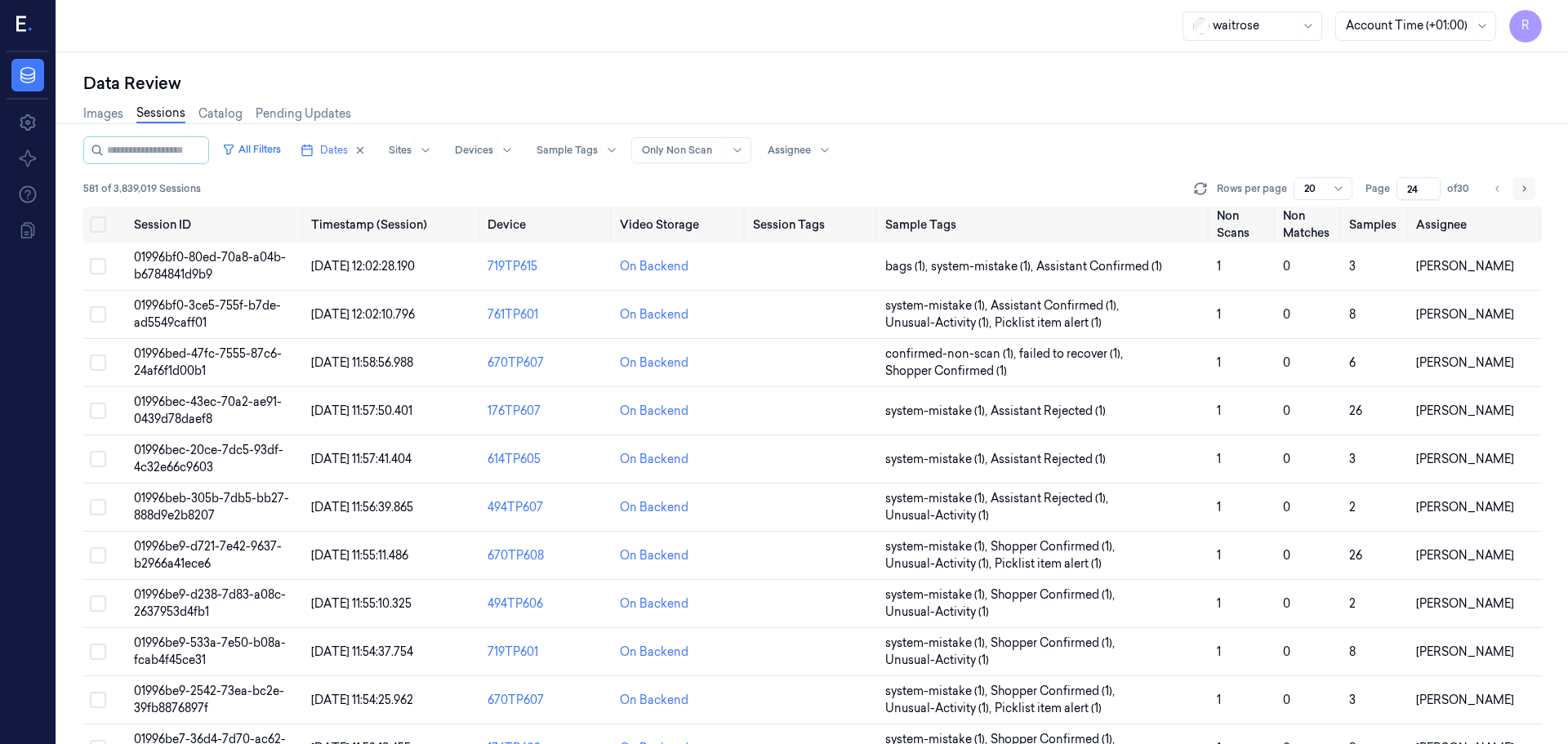
click at [1525, 193] on icon "Go to next page" at bounding box center [1524, 188] width 9 height 13
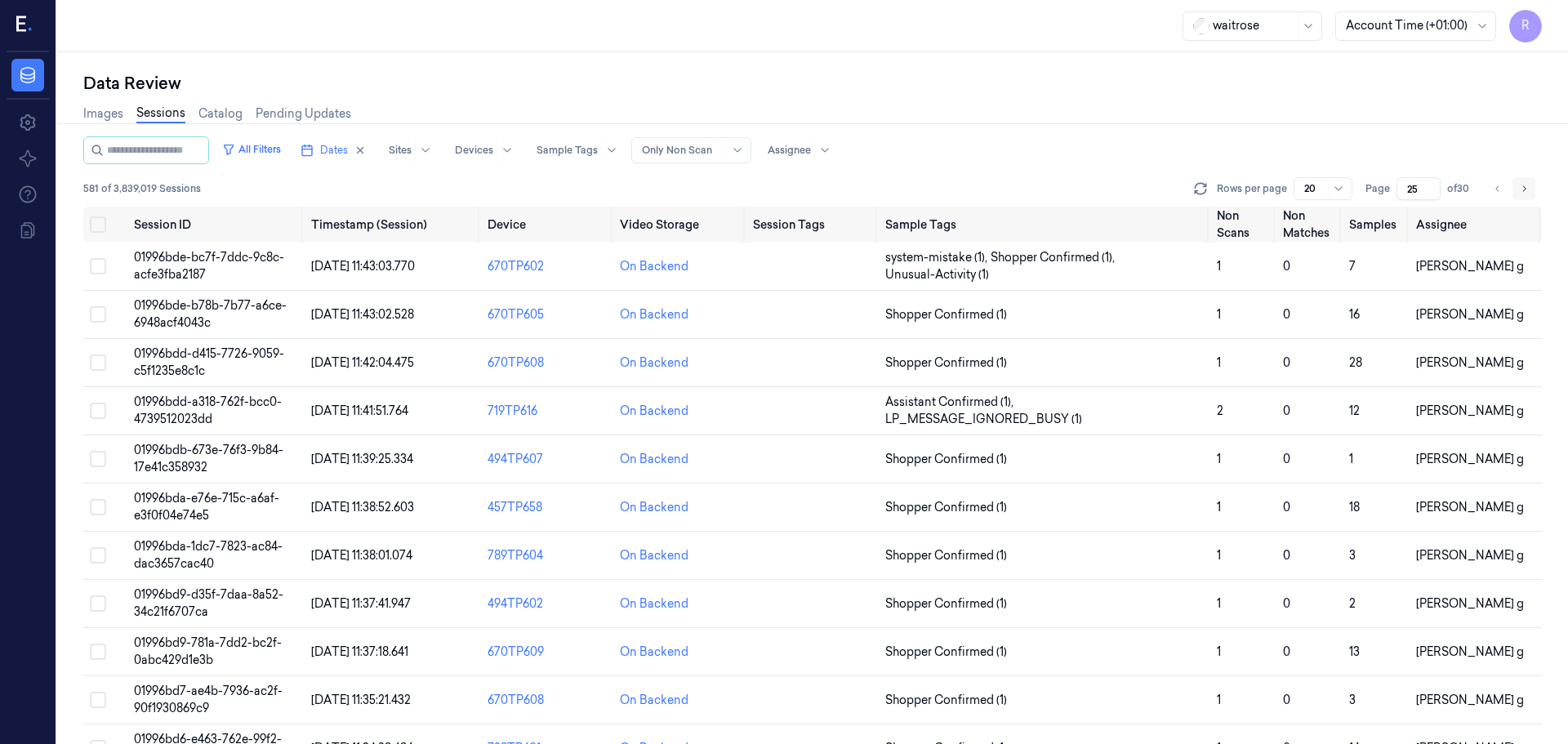
click at [1525, 193] on icon "Go to next page" at bounding box center [1524, 188] width 9 height 13
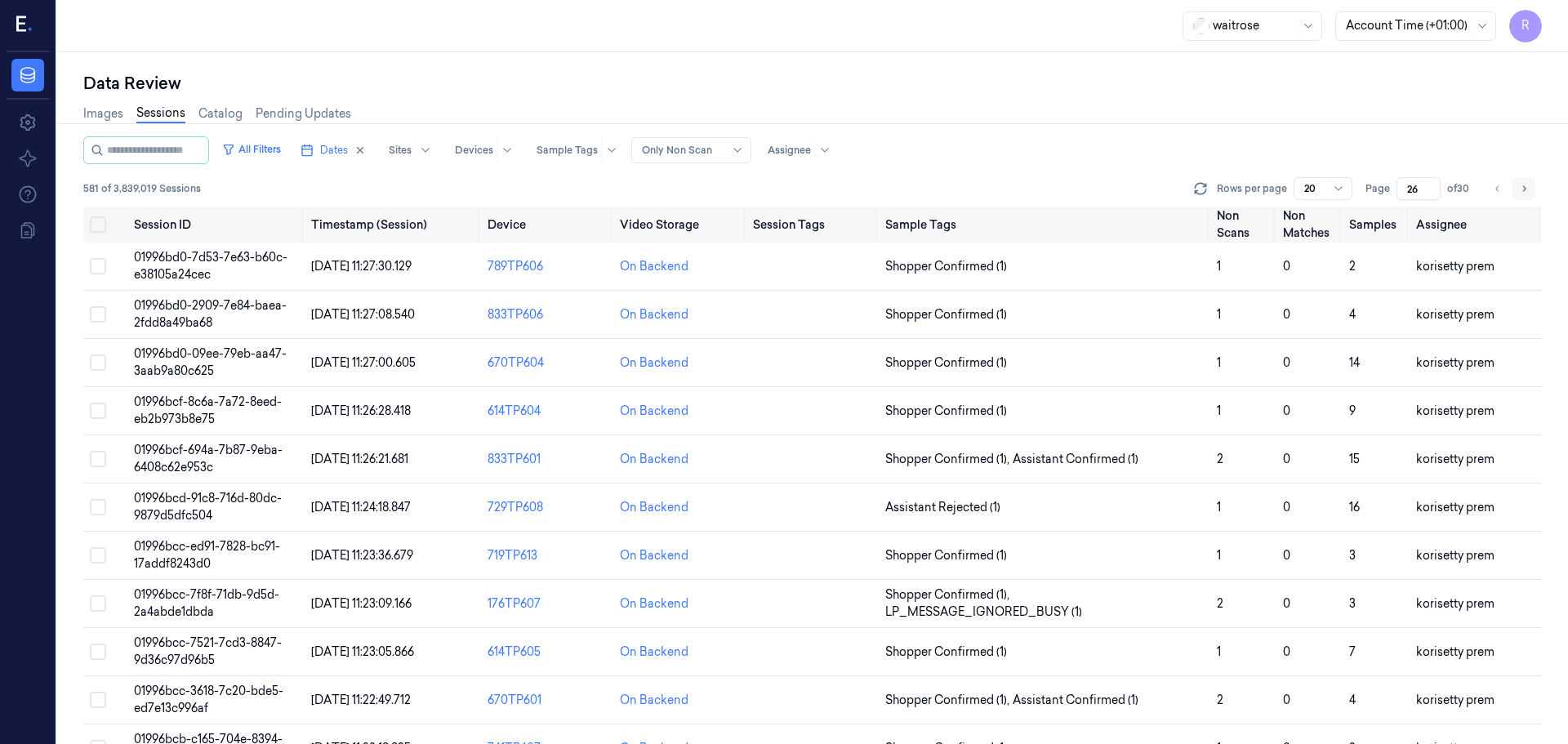
click at [1513, 195] on button "Go to next page" at bounding box center [1524, 188] width 22 height 22
type input "27"
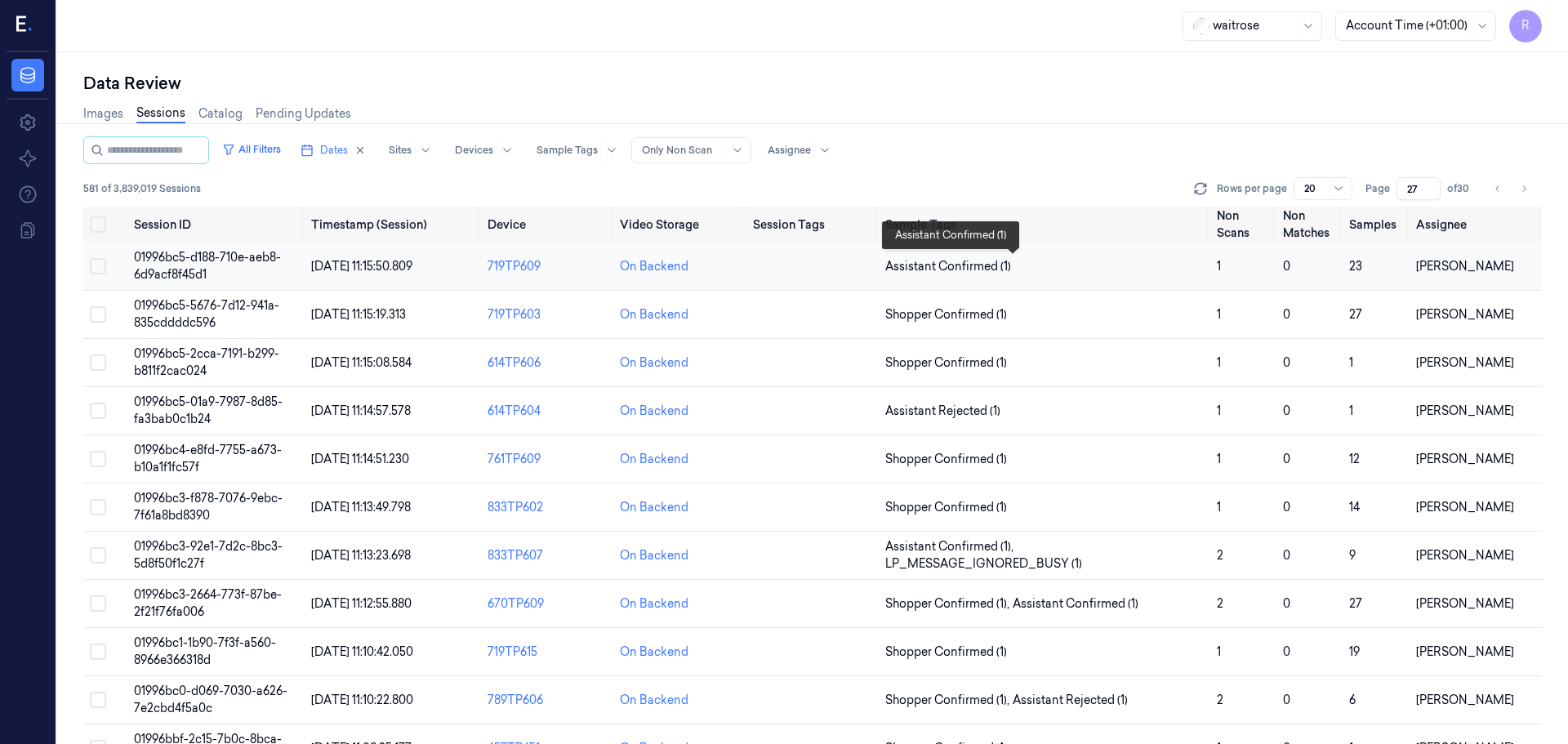
click at [1142, 274] on span "Assistant Confirmed (1)" at bounding box center [1044, 267] width 319 height 17
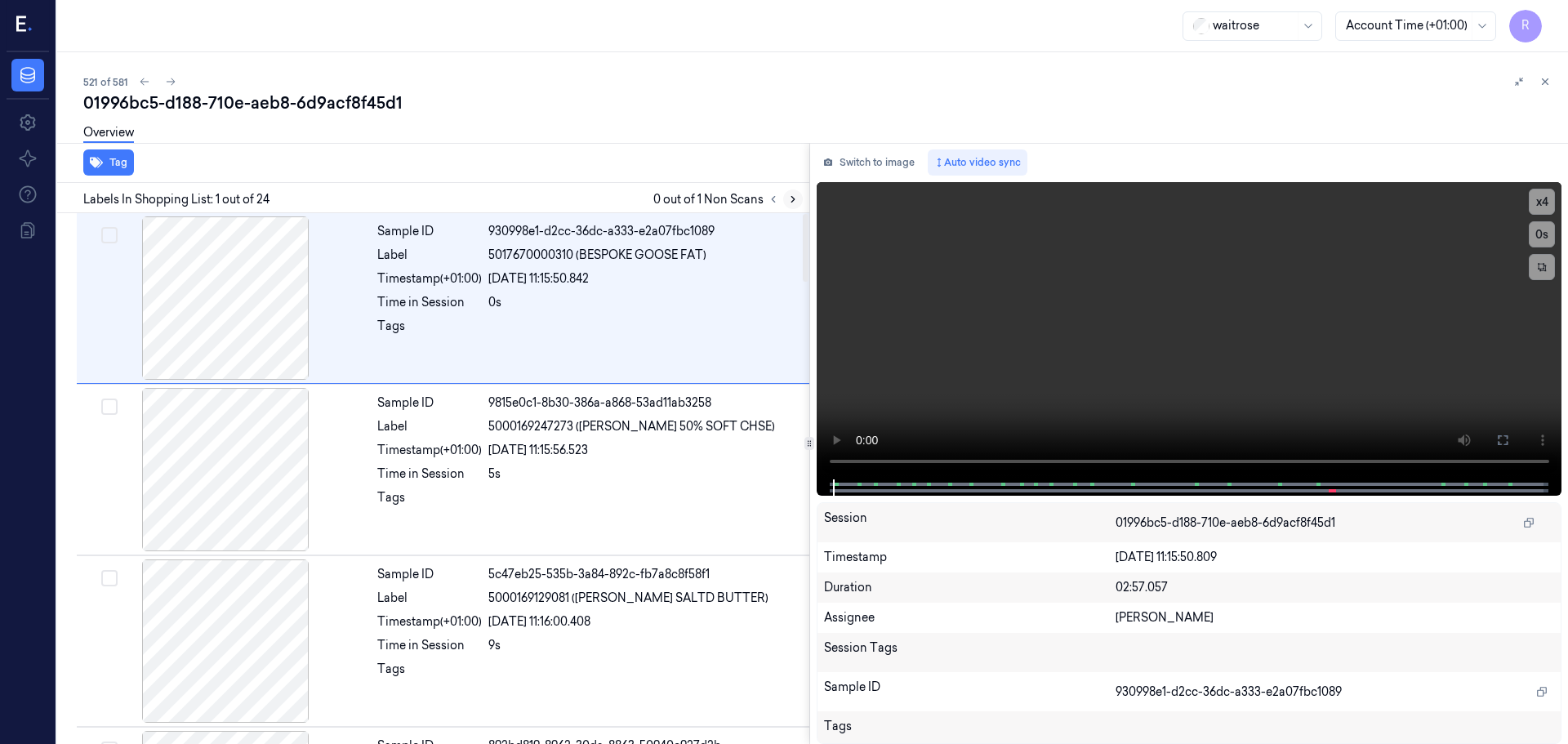
click at [793, 206] on button at bounding box center [793, 199] width 20 height 20
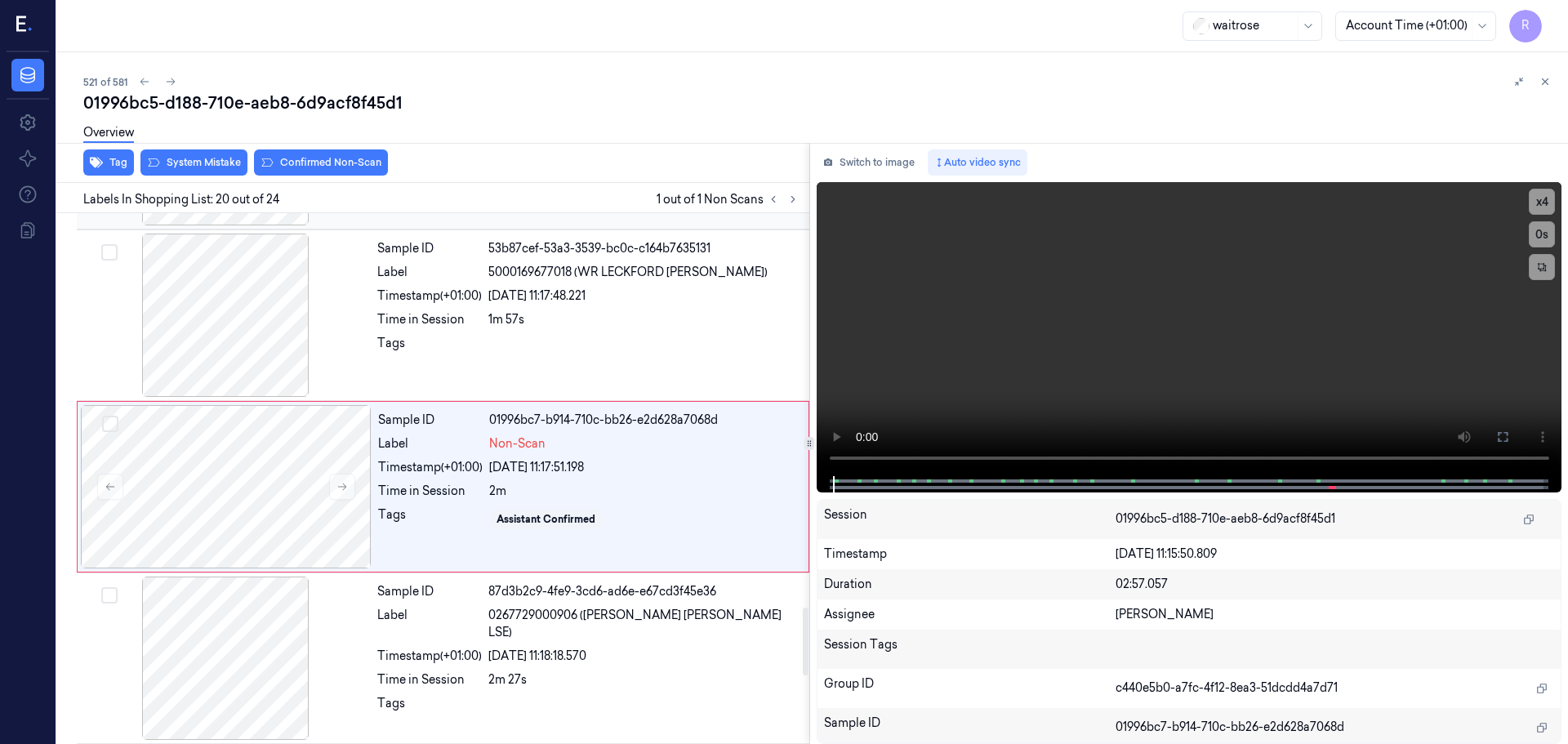
scroll to position [3077, 0]
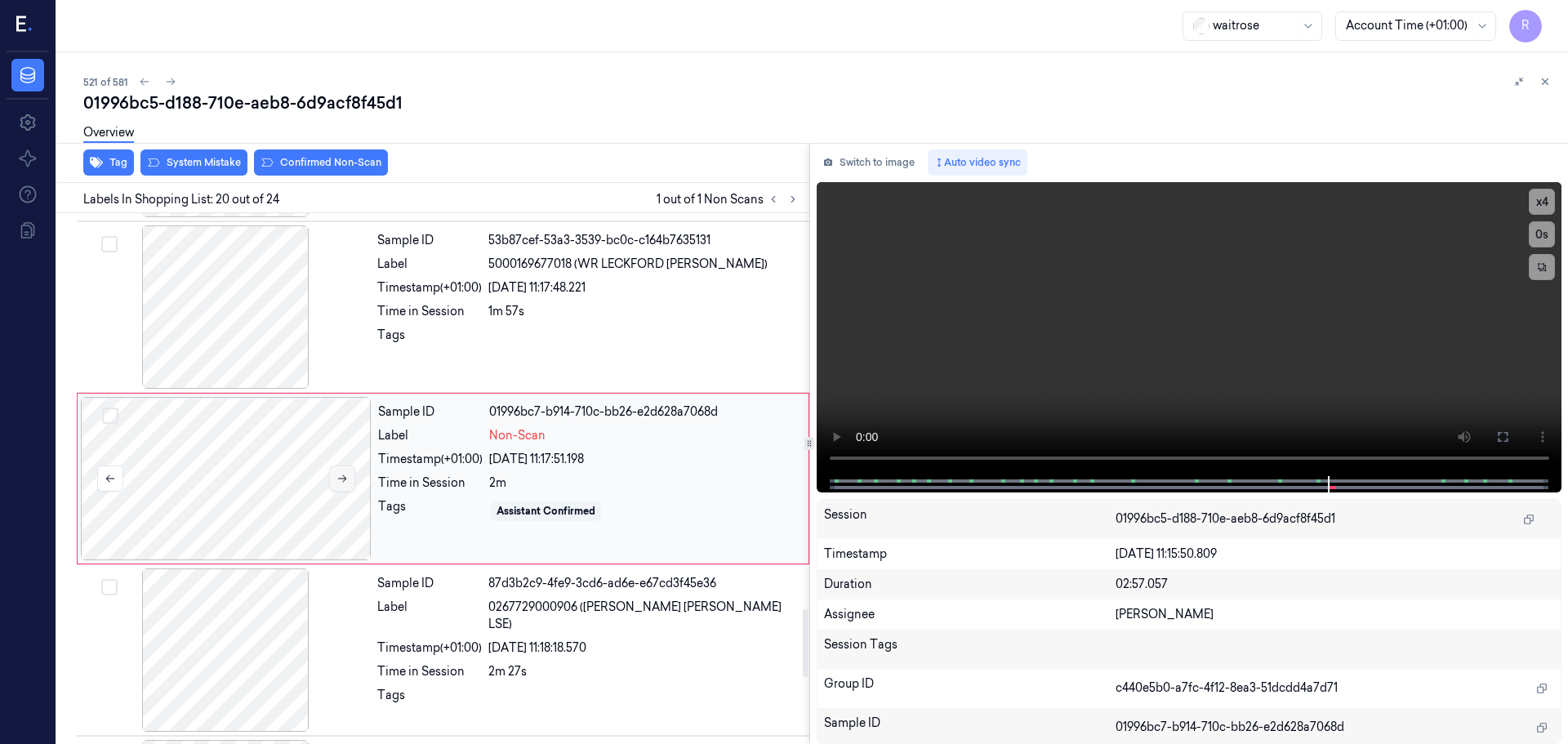
click at [335, 484] on button at bounding box center [342, 478] width 26 height 26
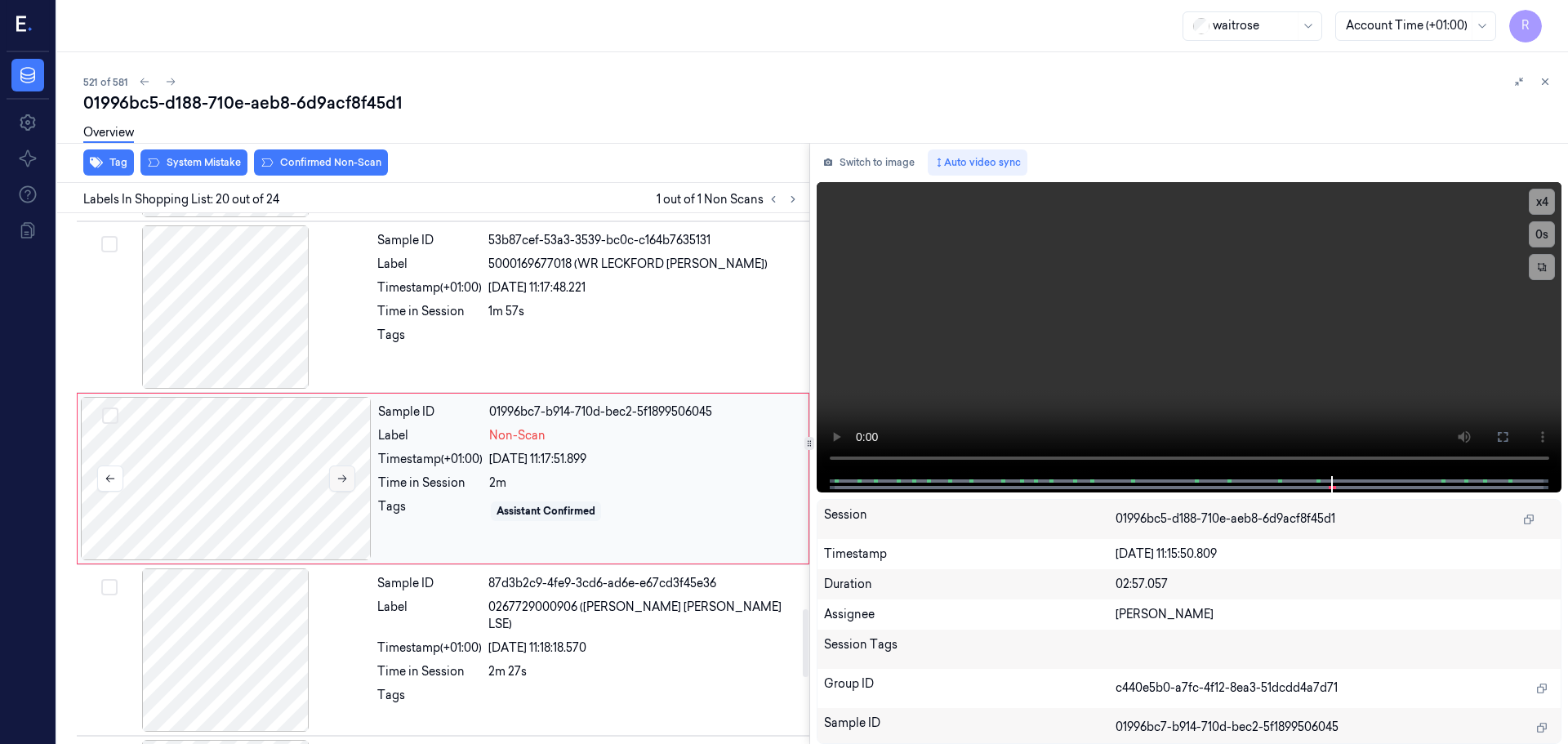
click at [335, 484] on button at bounding box center [342, 478] width 26 height 26
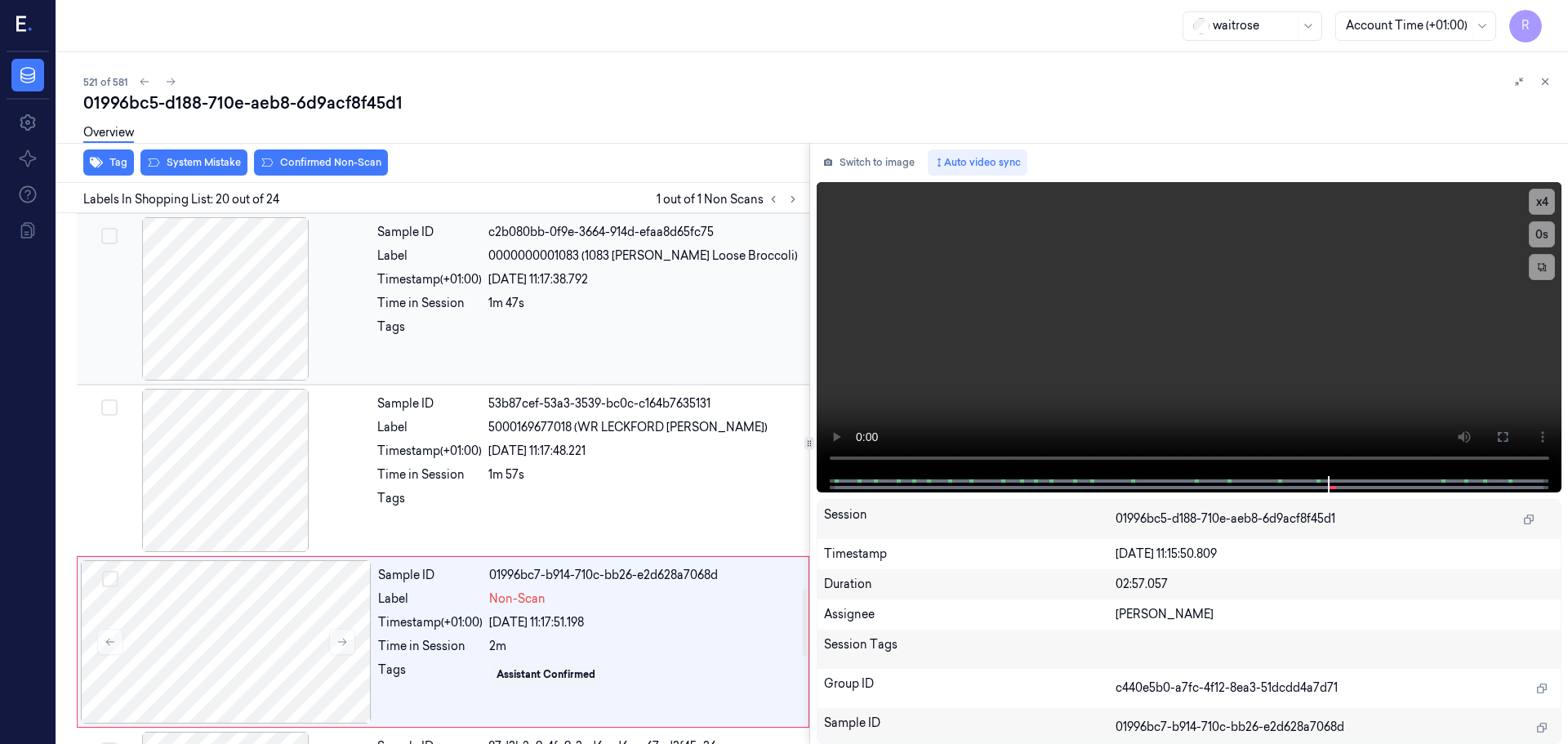
click at [269, 321] on div at bounding box center [225, 299] width 291 height 163
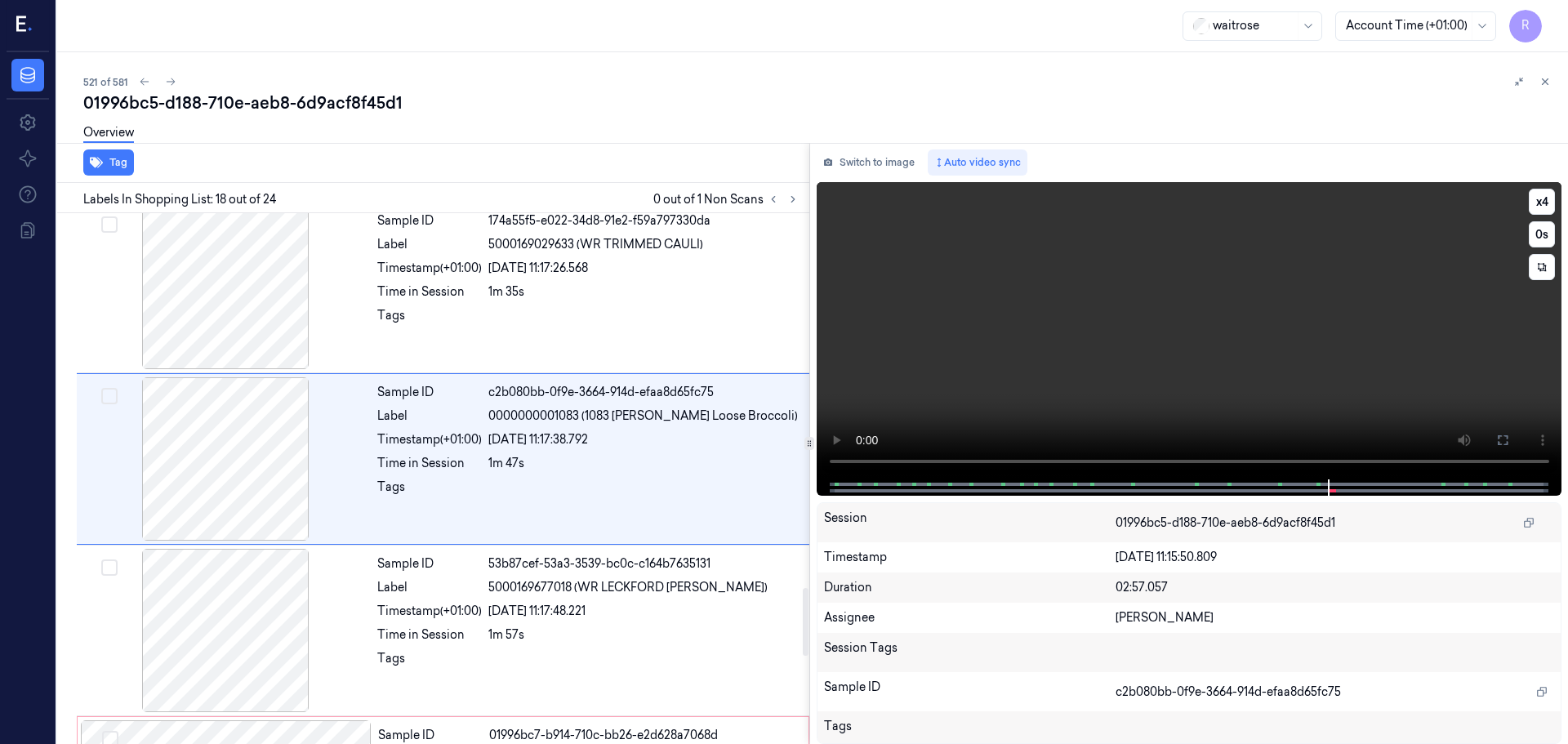
scroll to position [2734, 0]
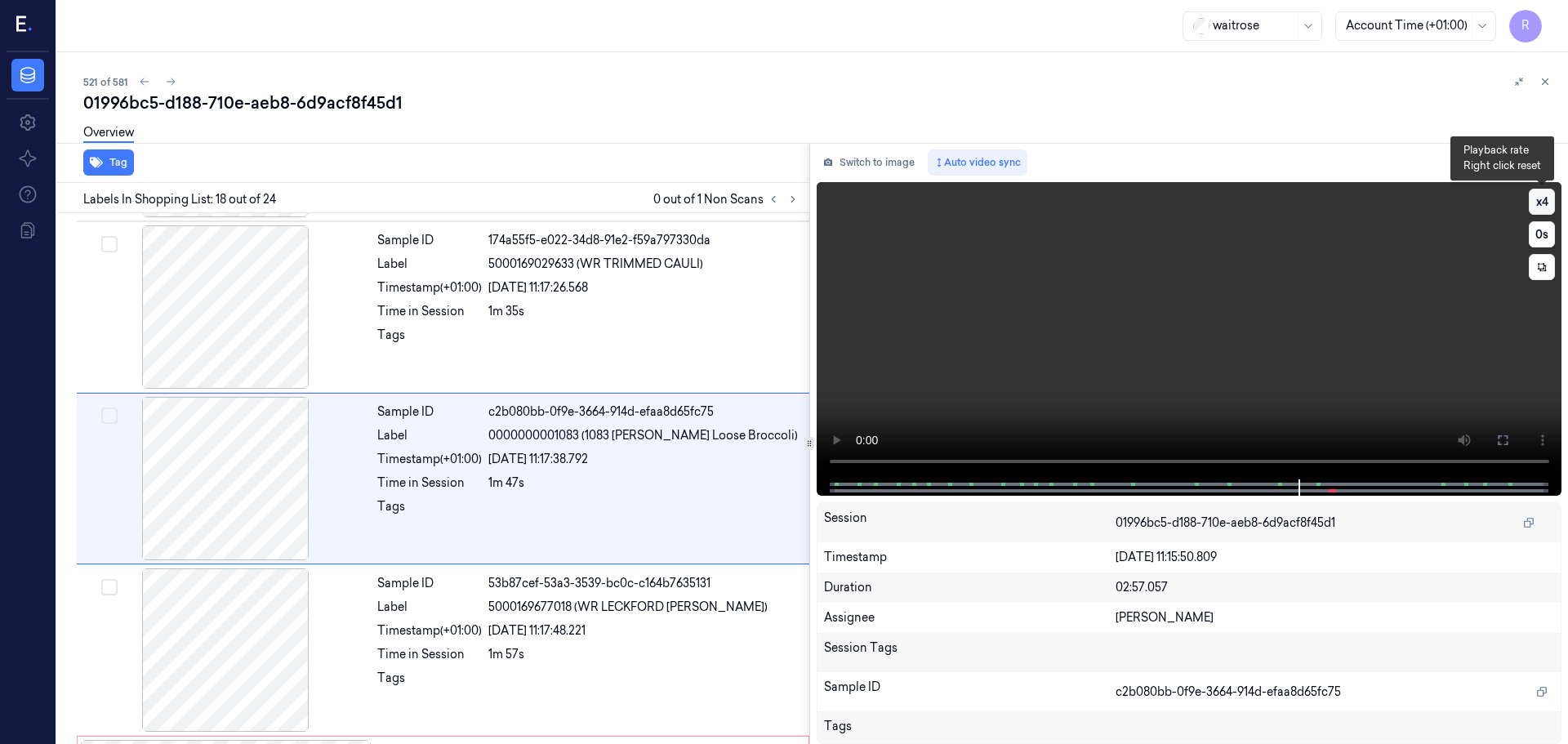
click at [1537, 201] on button "x 4" at bounding box center [1542, 202] width 26 height 26
click at [1508, 444] on icon at bounding box center [1502, 439] width 9 height 9
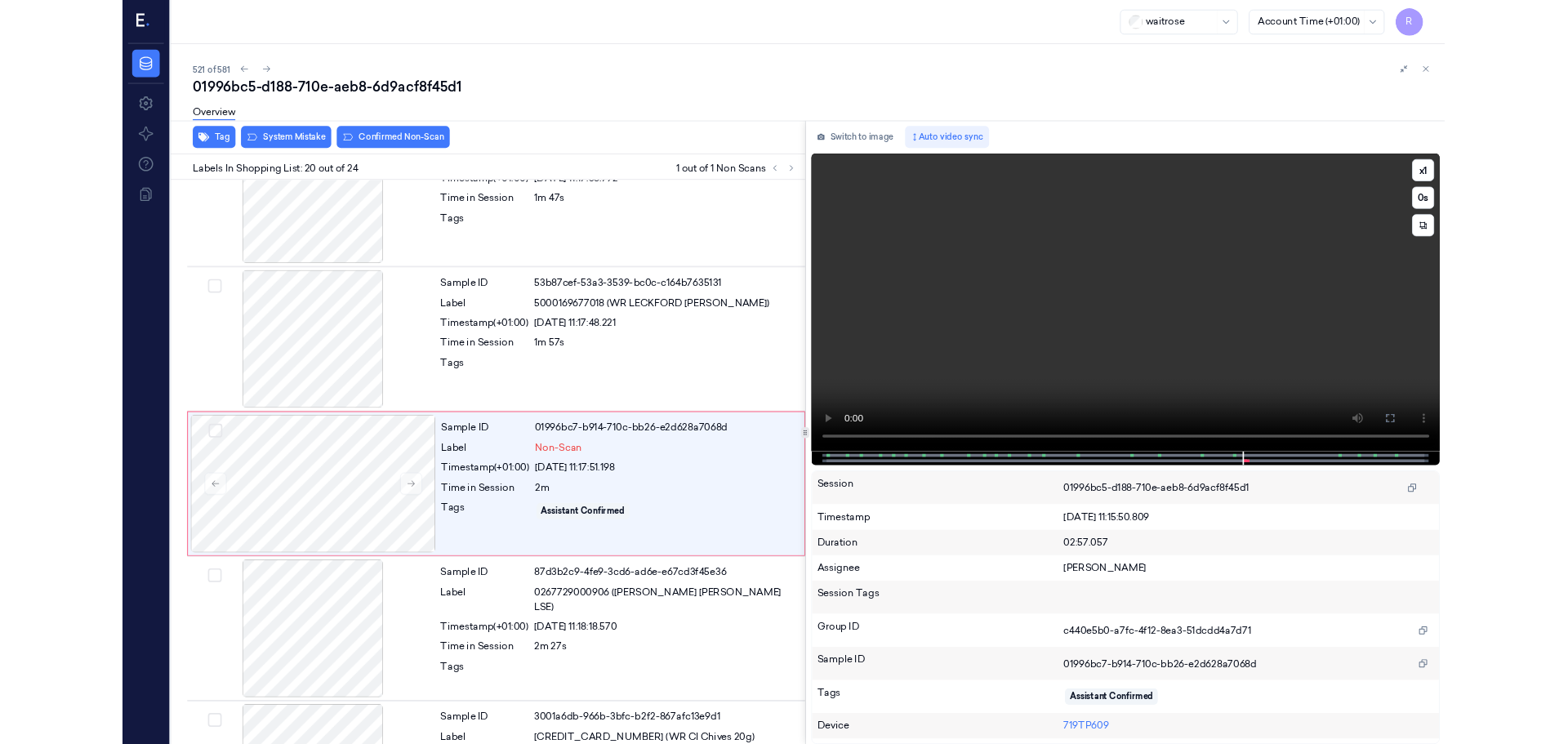
scroll to position [3009, 0]
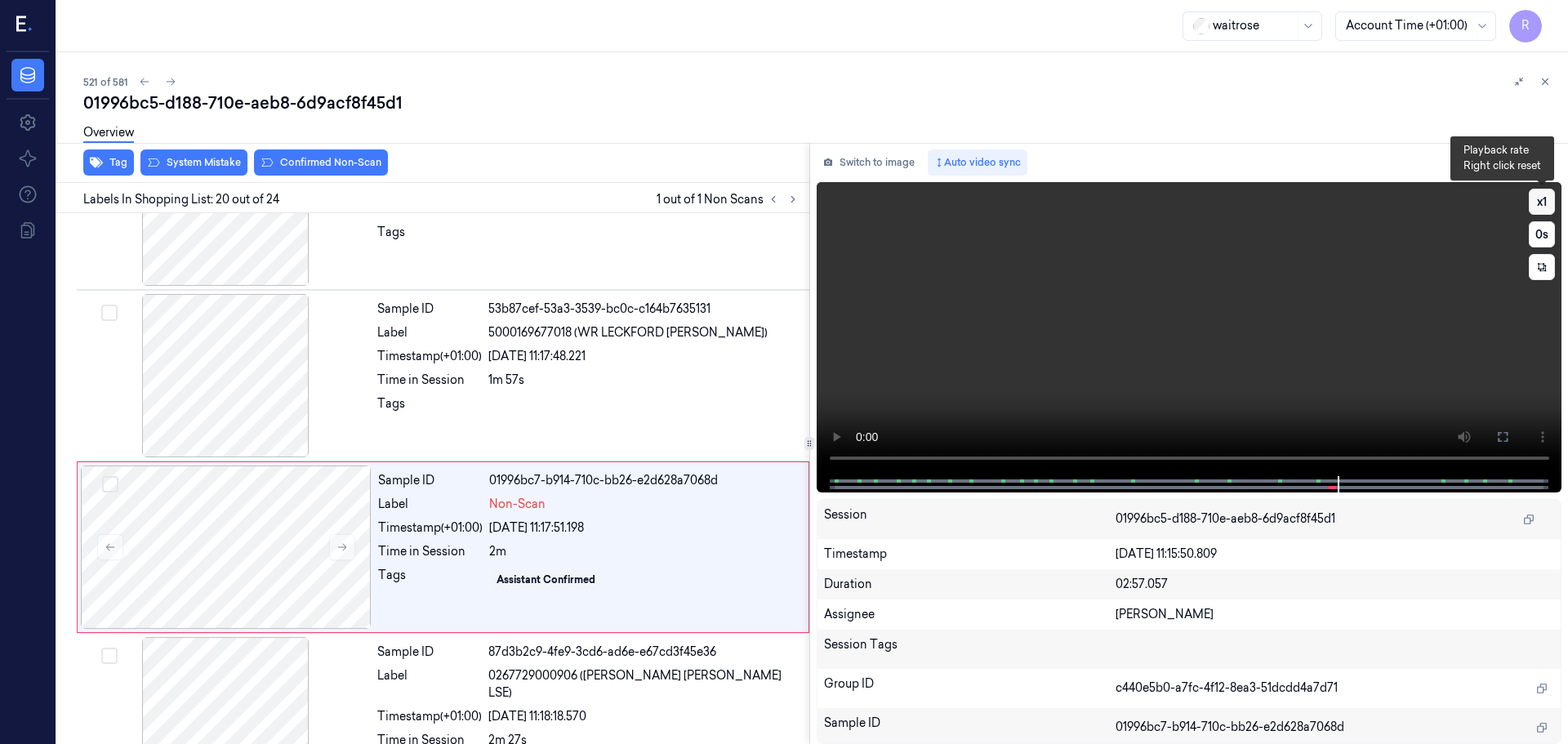
click at [1538, 203] on button "x 1" at bounding box center [1542, 202] width 26 height 26
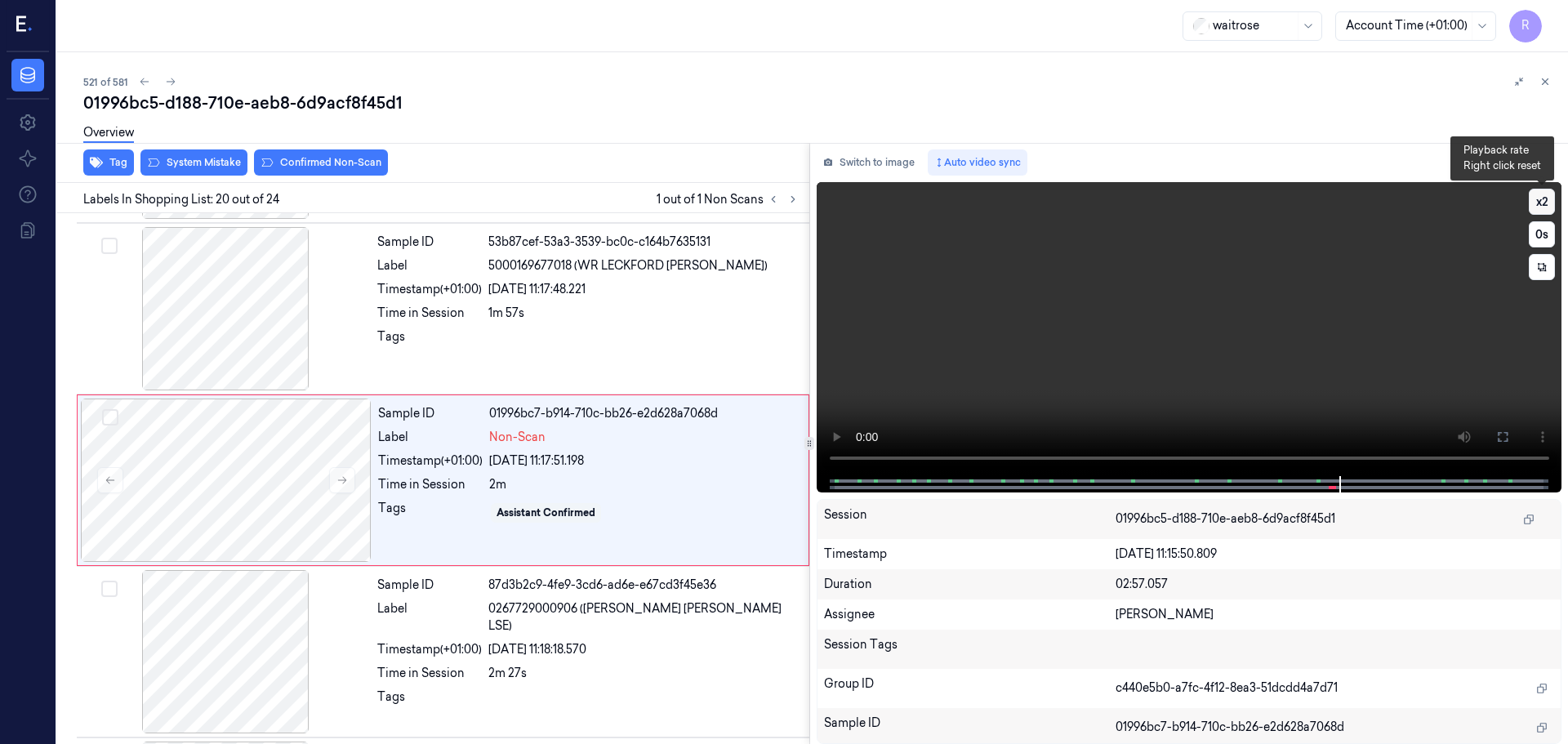
scroll to position [3077, 0]
click at [1538, 203] on button "x 2" at bounding box center [1542, 202] width 26 height 26
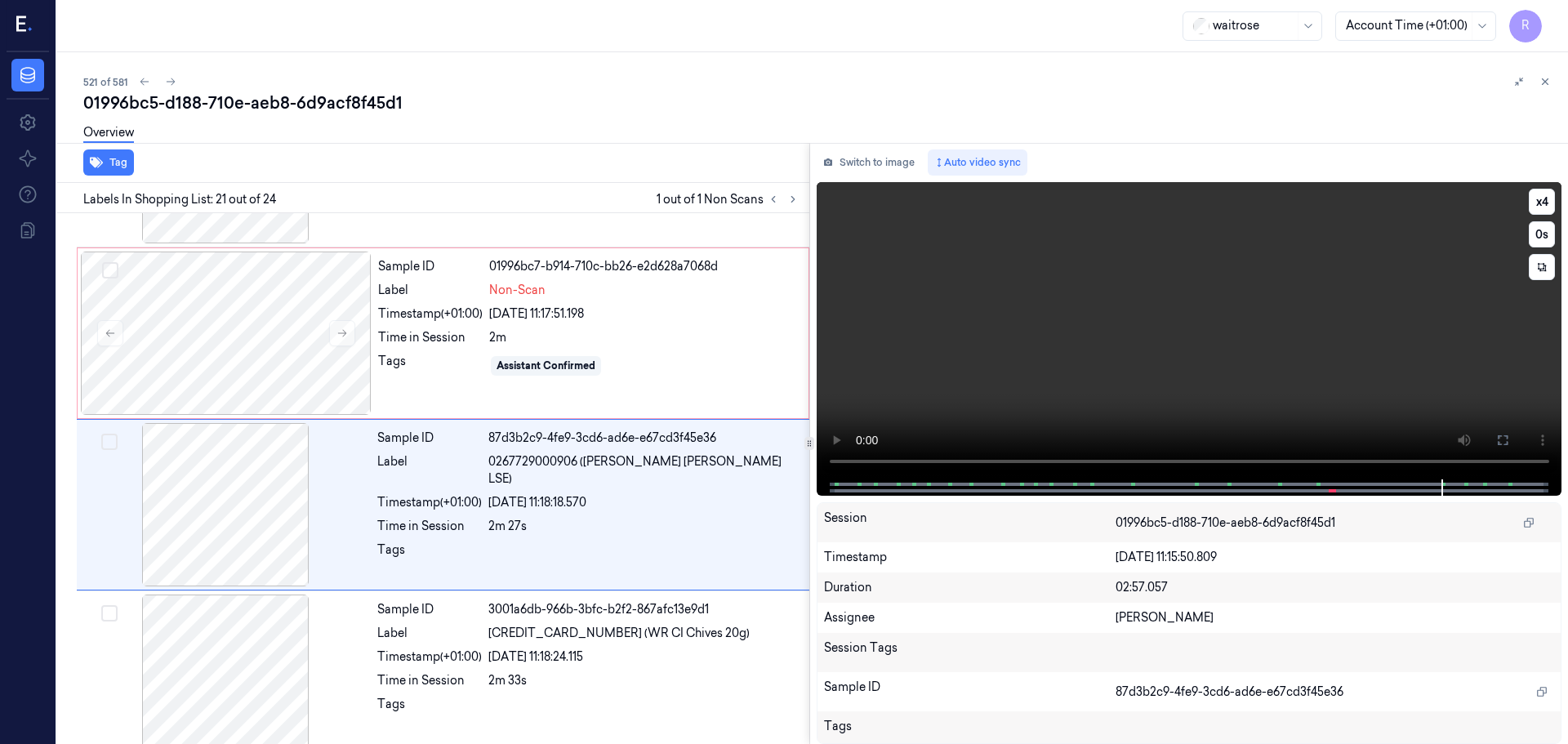
scroll to position [3249, 0]
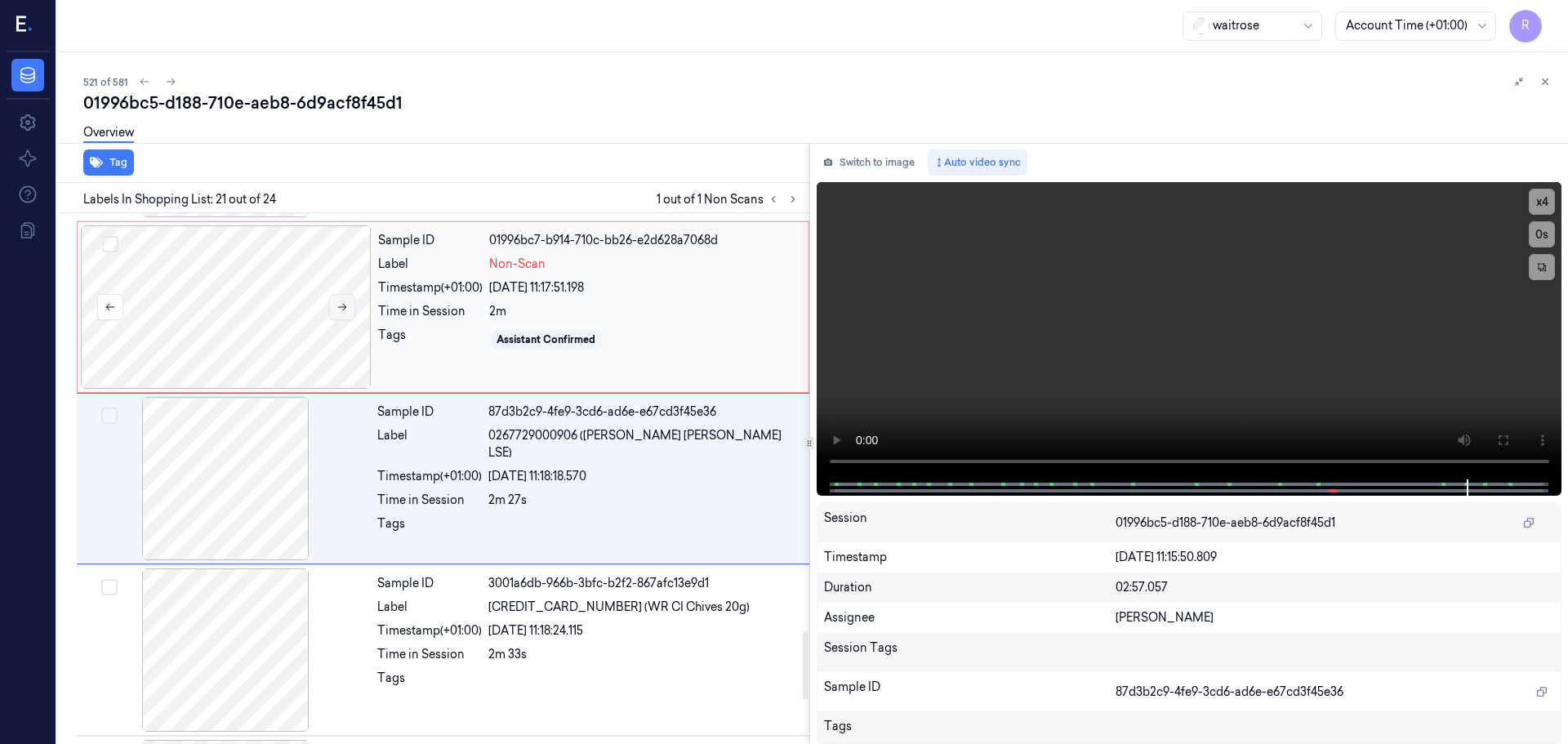
click at [339, 304] on icon at bounding box center [342, 306] width 11 height 11
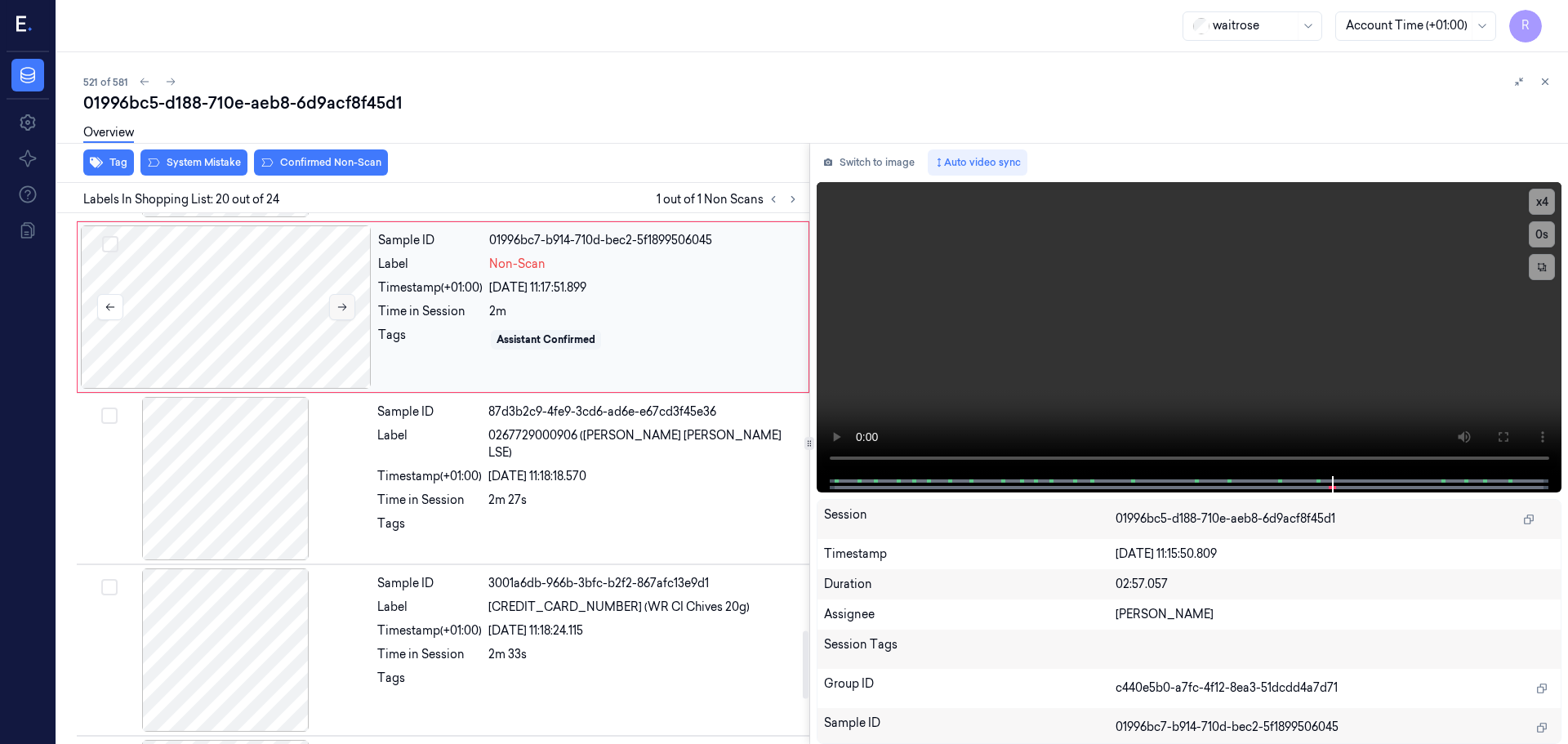
scroll to position [3077, 0]
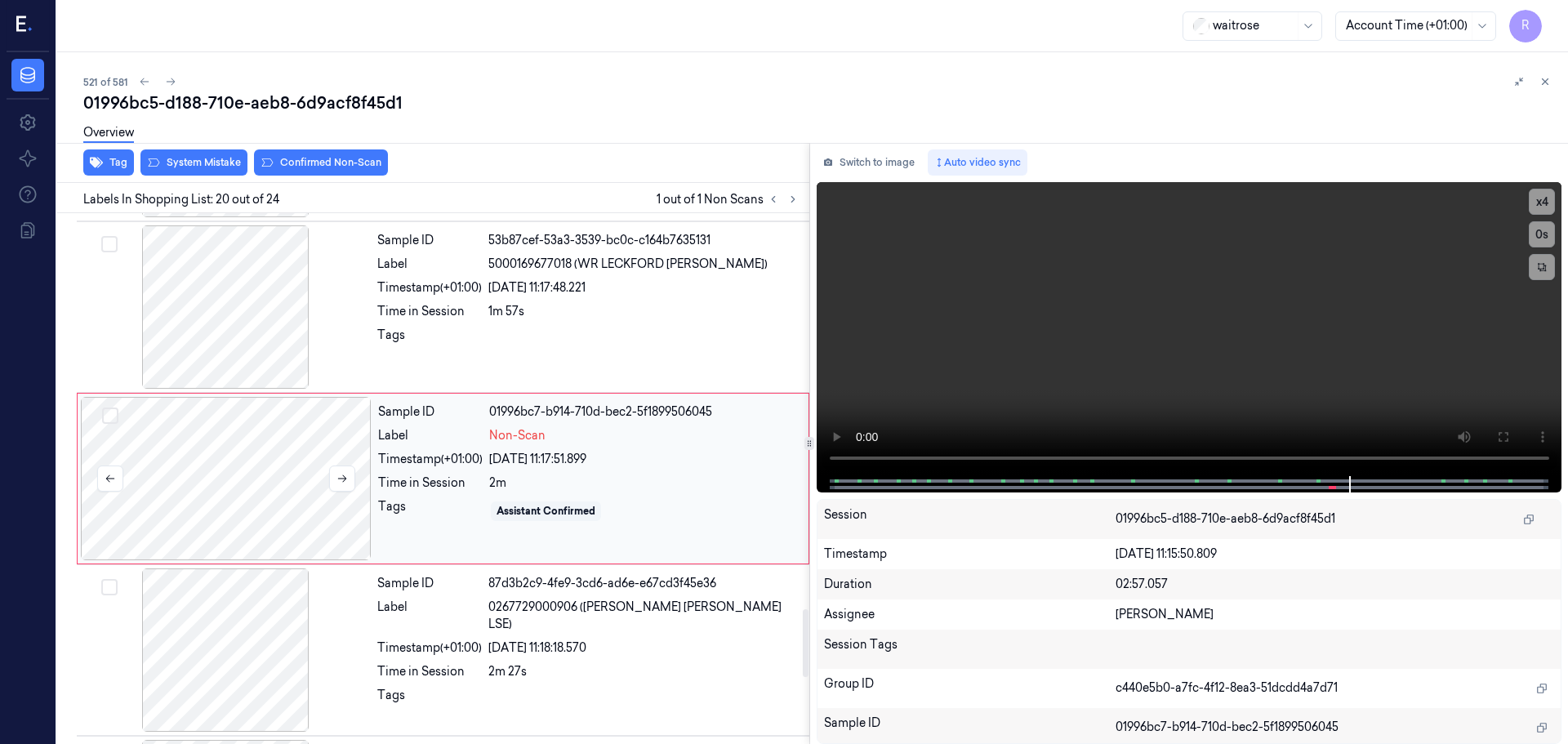
click at [333, 495] on div at bounding box center [226, 478] width 291 height 163
click at [333, 482] on button at bounding box center [342, 478] width 26 height 26
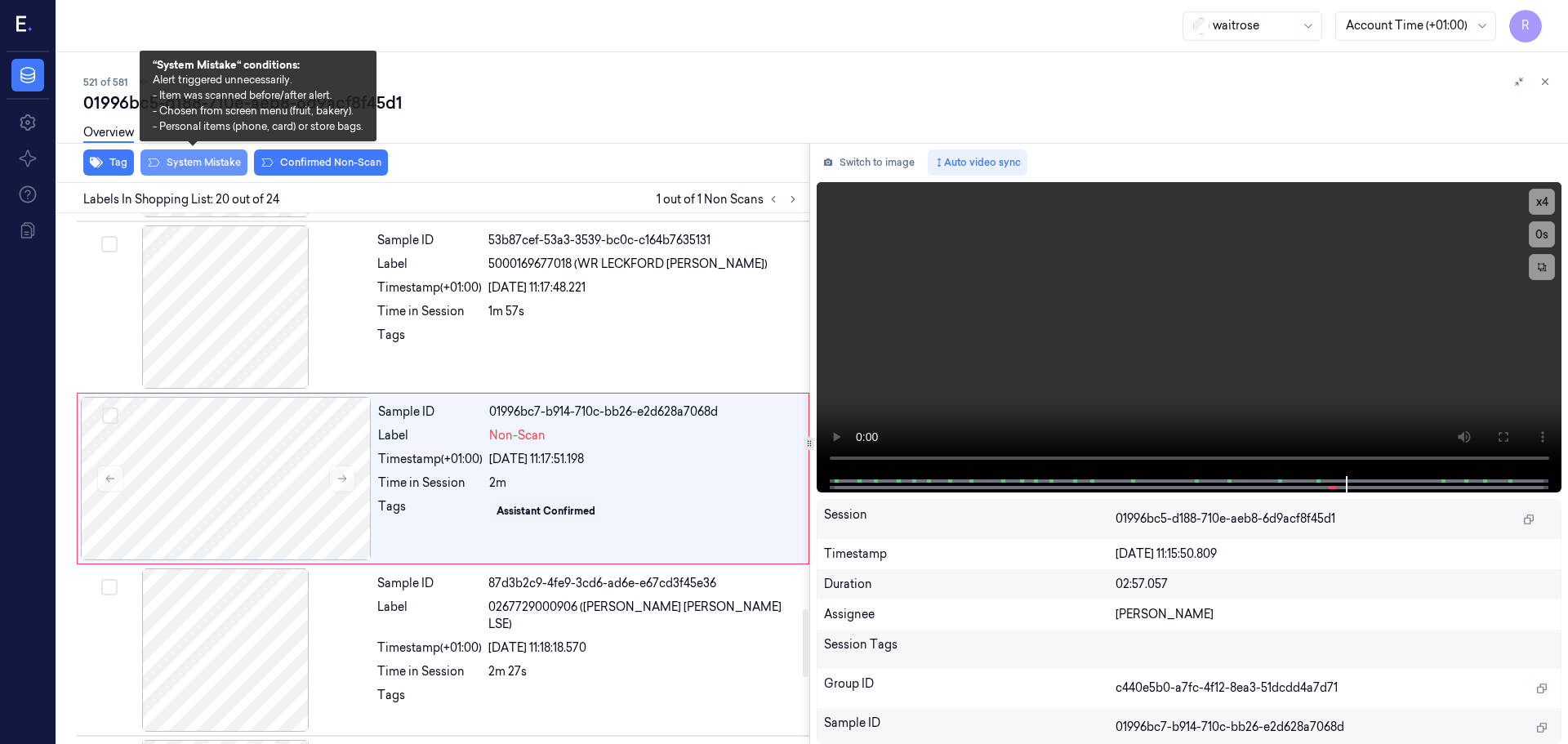
click at [219, 171] on button "System Mistake" at bounding box center [194, 162] width 107 height 26
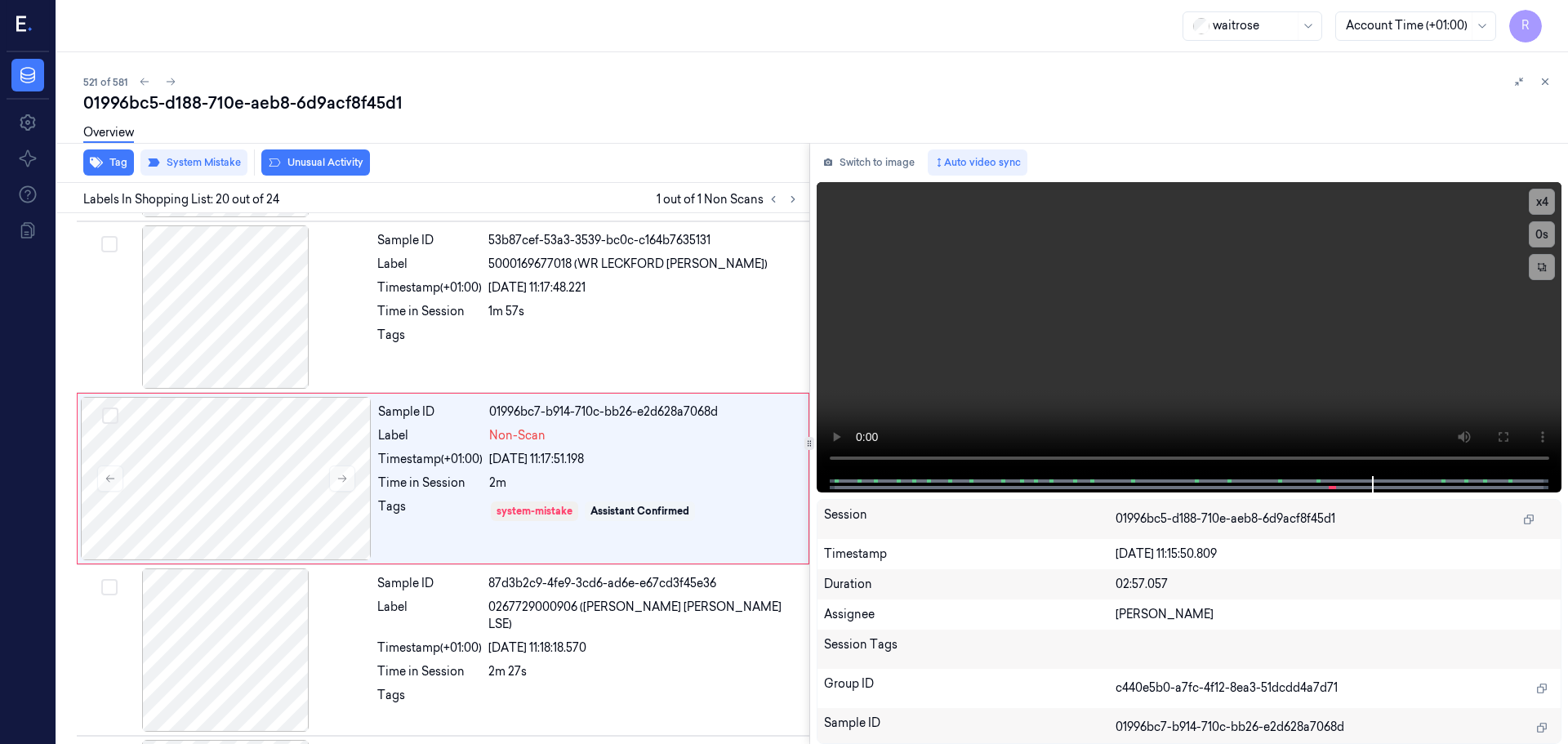
click at [323, 159] on button "Unusual Activity" at bounding box center [316, 162] width 109 height 26
click at [427, 640] on div "Timestamp (+01:00)" at bounding box center [429, 648] width 104 height 17
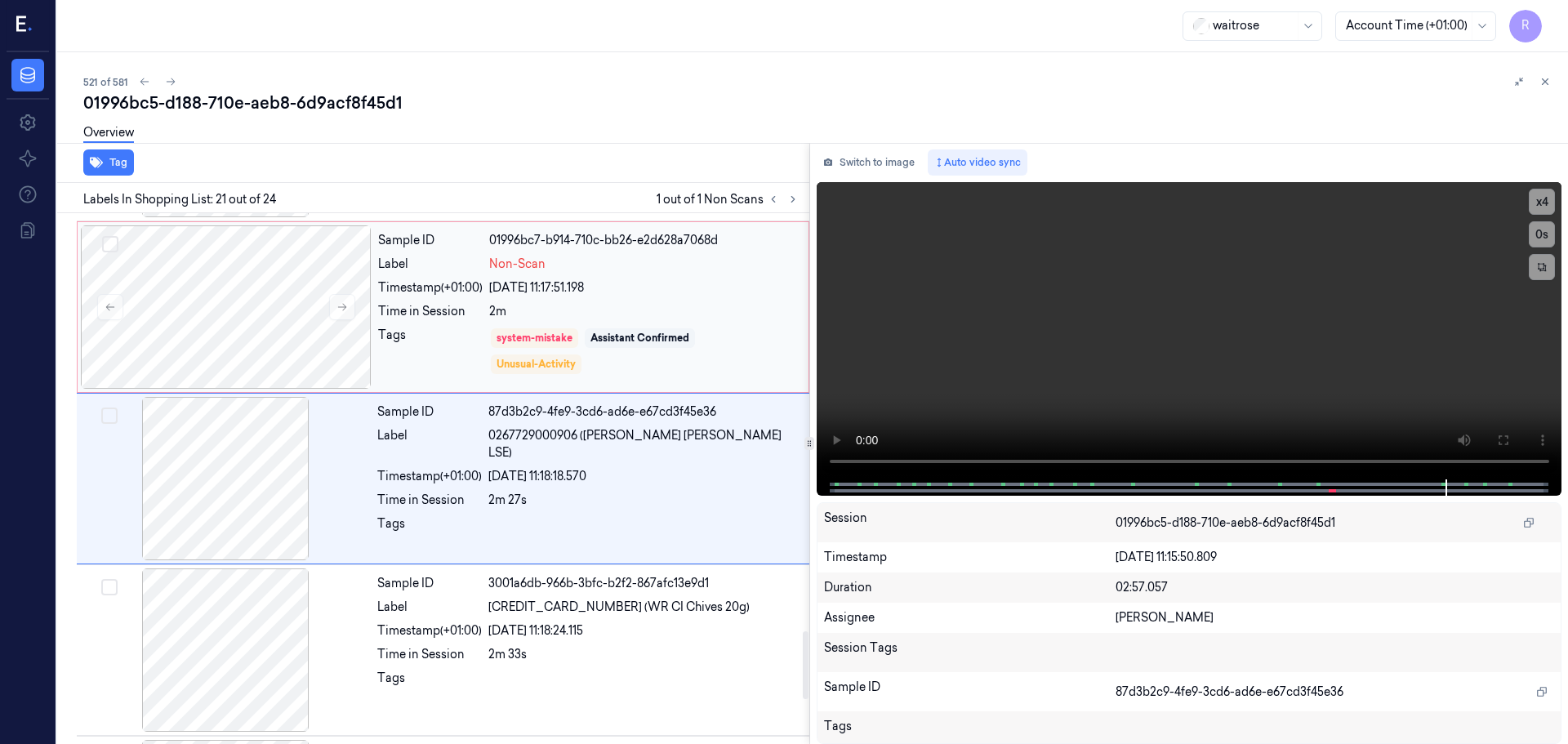
click at [445, 391] on div "Sample ID 01996bc7-b914-710c-bb26-e2d628a7068d Label Non-Scan Timestamp (+01:00…" at bounding box center [443, 306] width 733 height 172
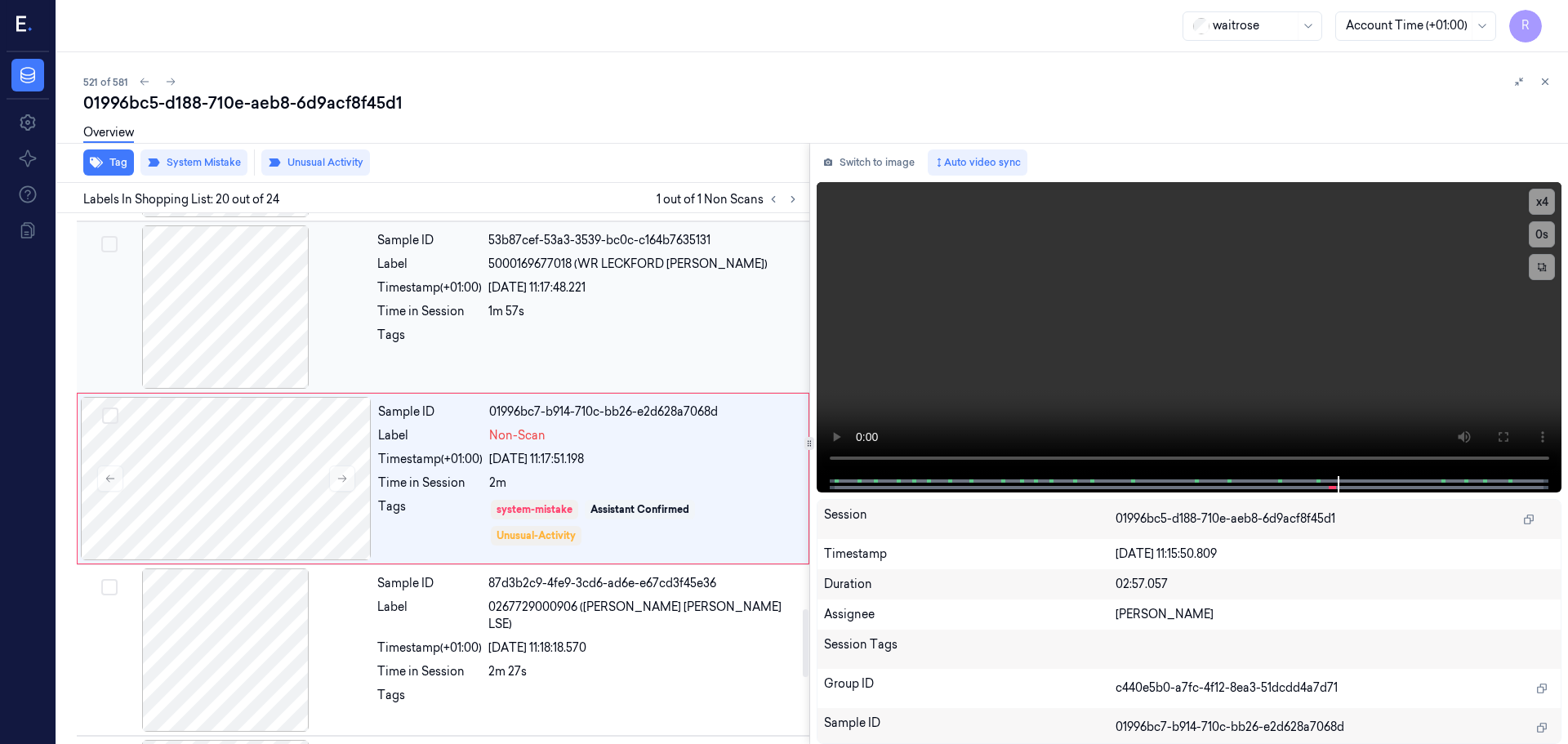
click at [466, 350] on div "Tags" at bounding box center [429, 339] width 104 height 26
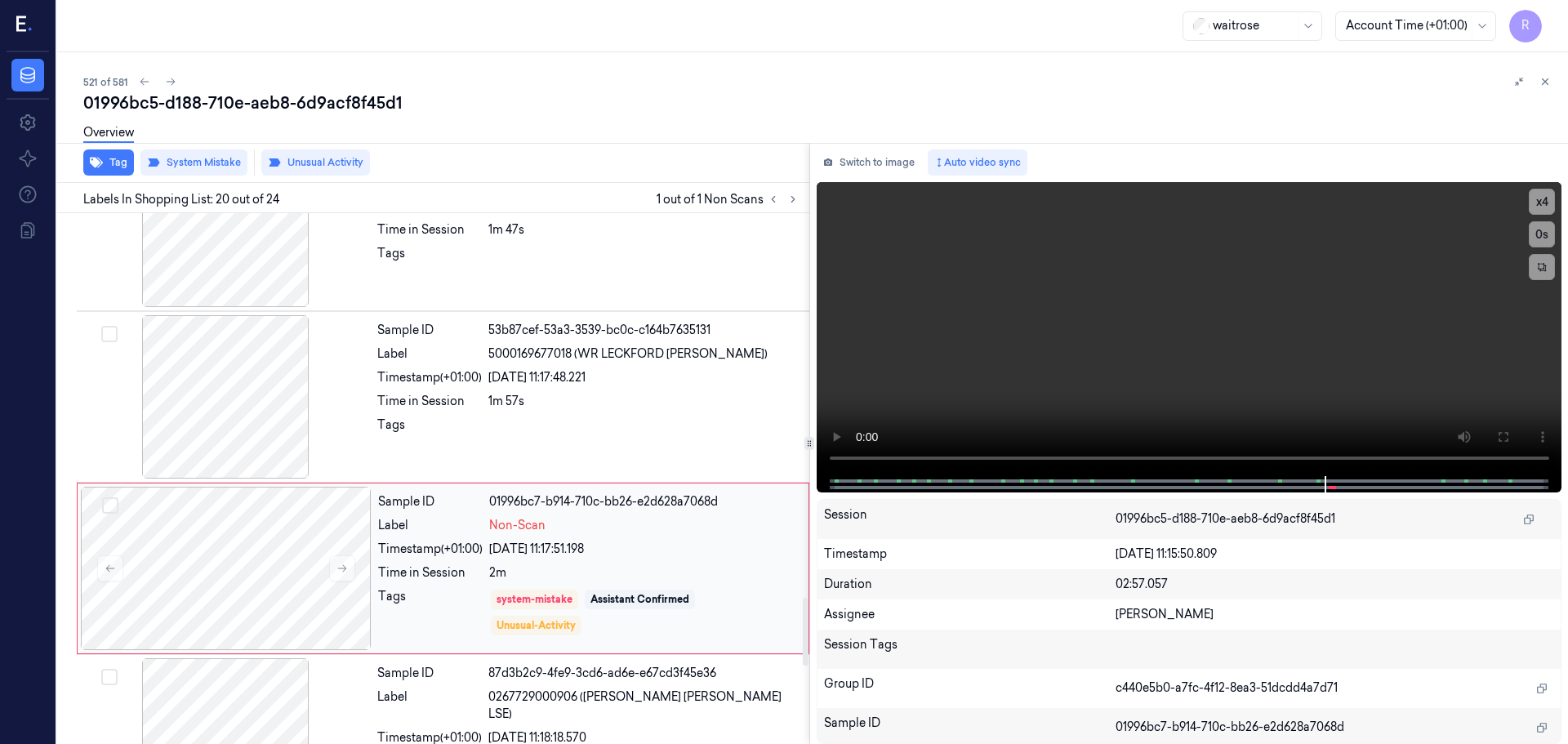
click at [479, 536] on div "Sample ID 01996bc7-b914-710c-bb26-e2d628a7068d Label Non-Scan Timestamp (+01:00…" at bounding box center [588, 568] width 433 height 163
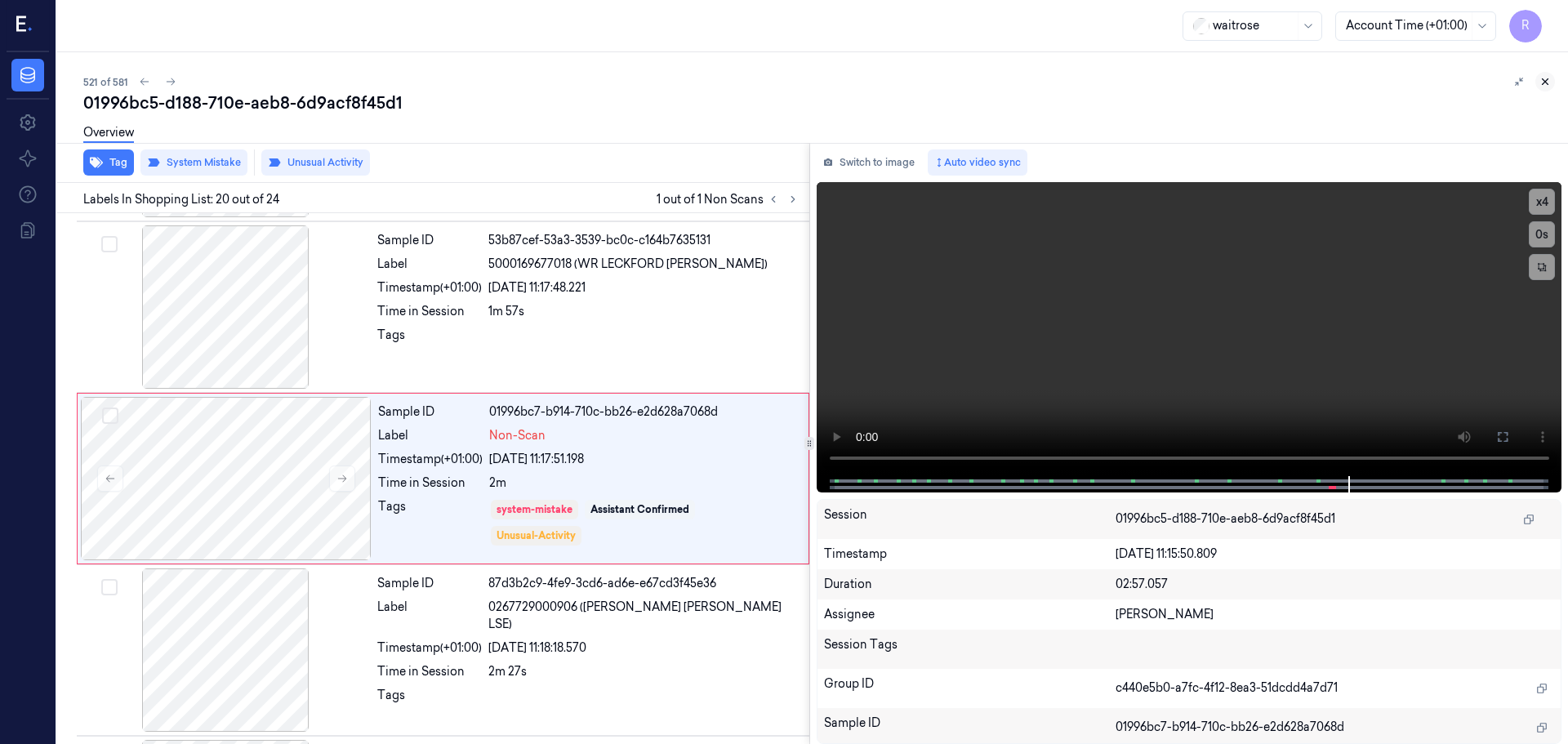
click at [1541, 87] on button at bounding box center [1545, 81] width 20 height 20
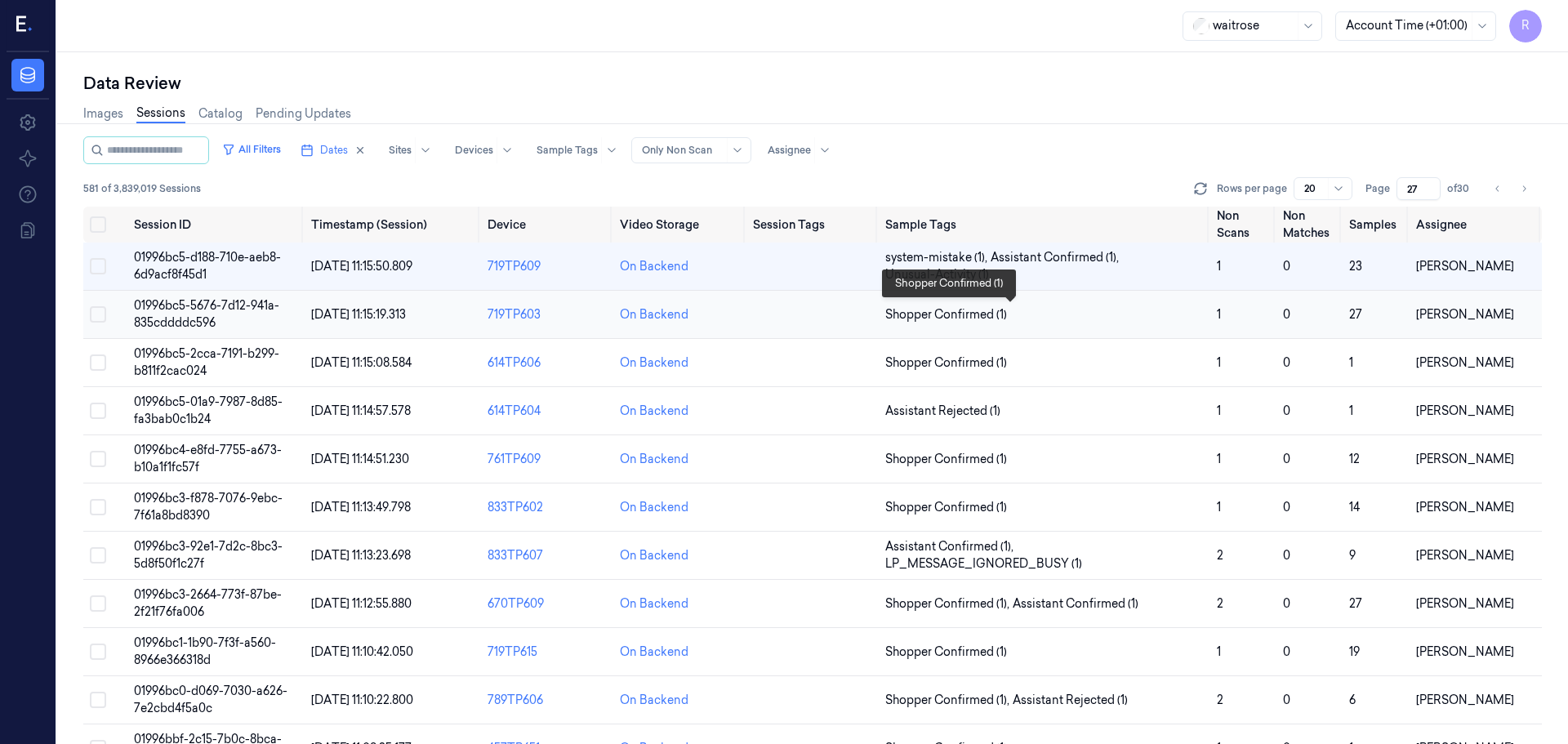
click at [1083, 317] on span "Shopper Confirmed (1)" at bounding box center [1044, 315] width 319 height 17
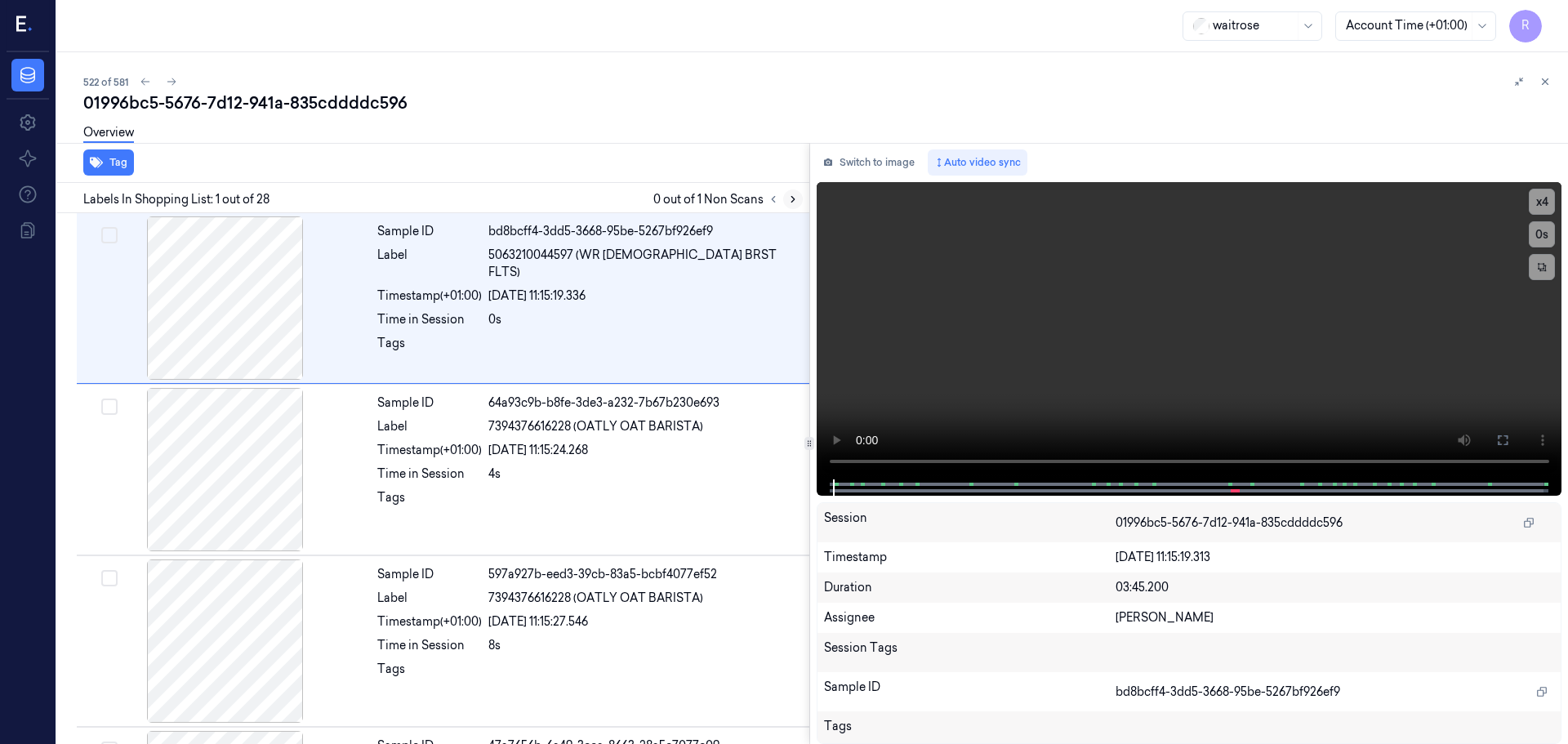
click at [786, 203] on button at bounding box center [793, 199] width 20 height 20
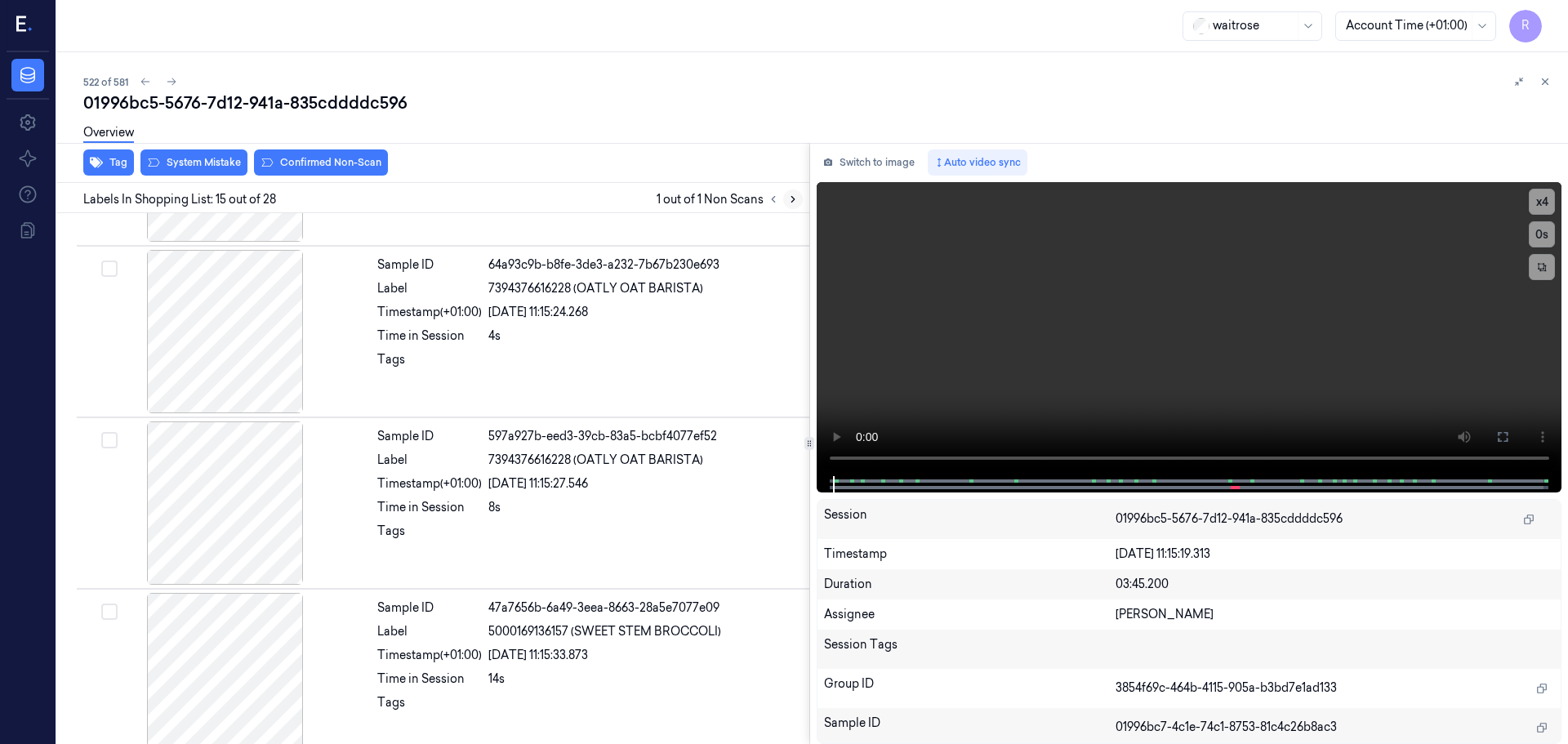
click at [793, 204] on icon at bounding box center [793, 199] width 11 height 11
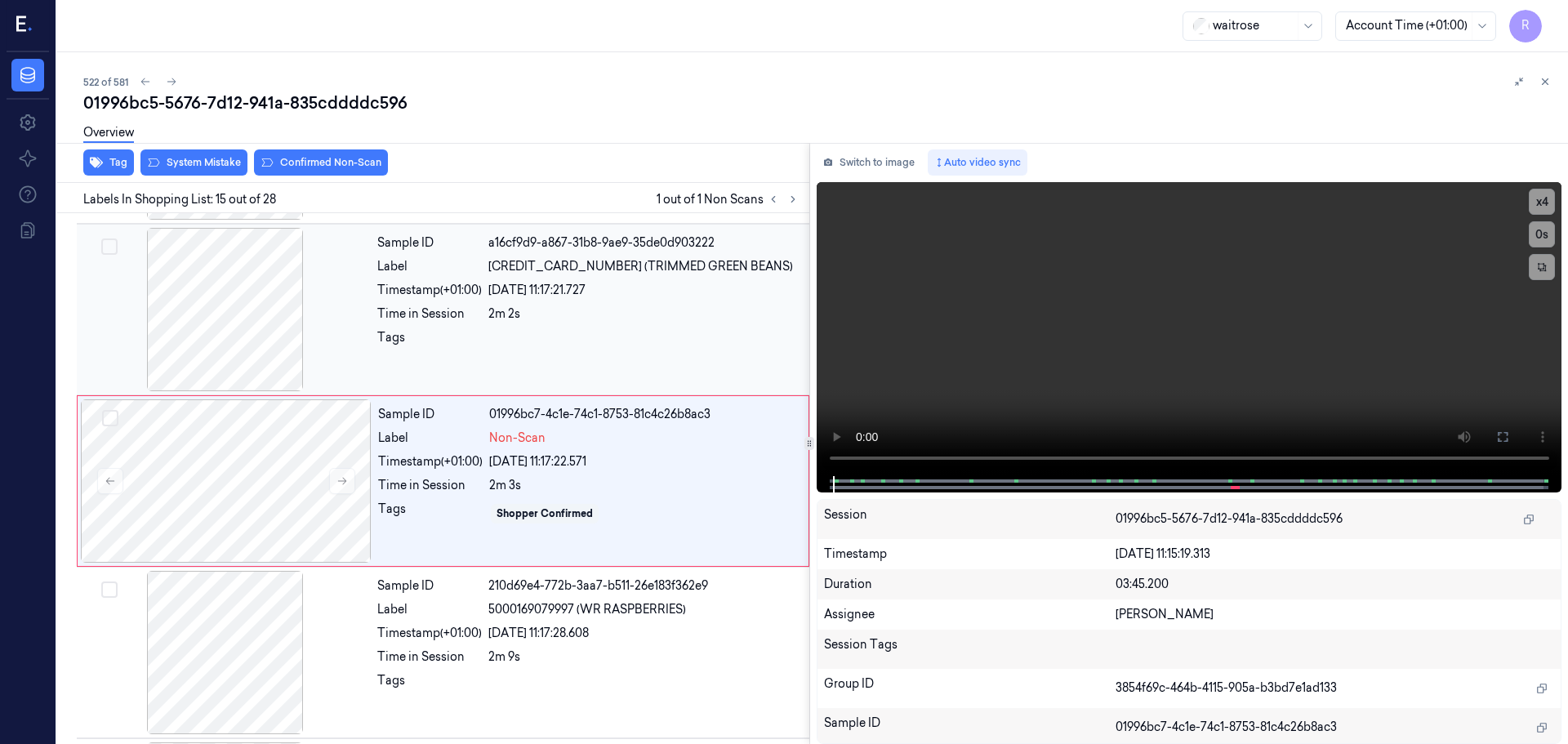
scroll to position [2220, 0]
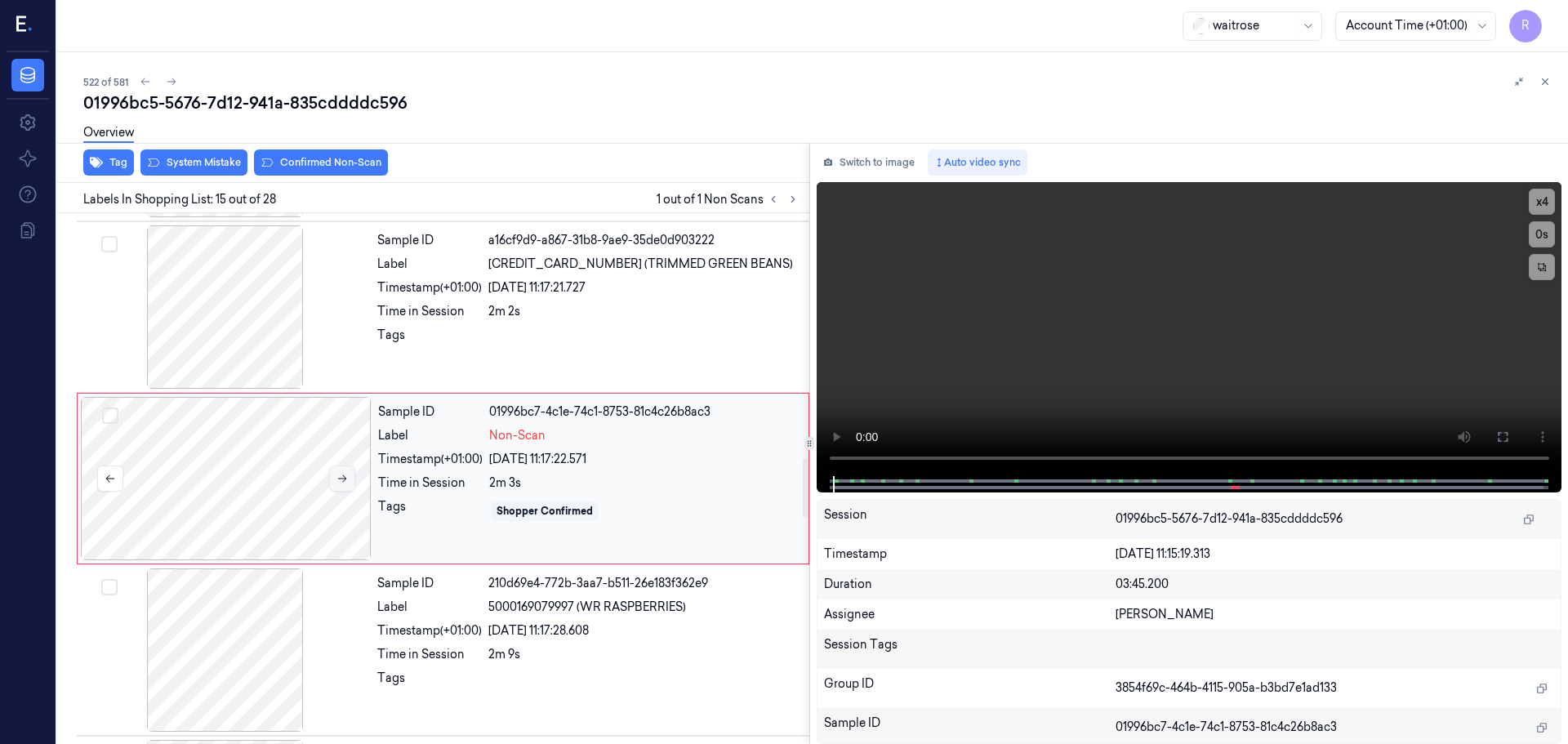
click at [345, 471] on button at bounding box center [342, 478] width 26 height 26
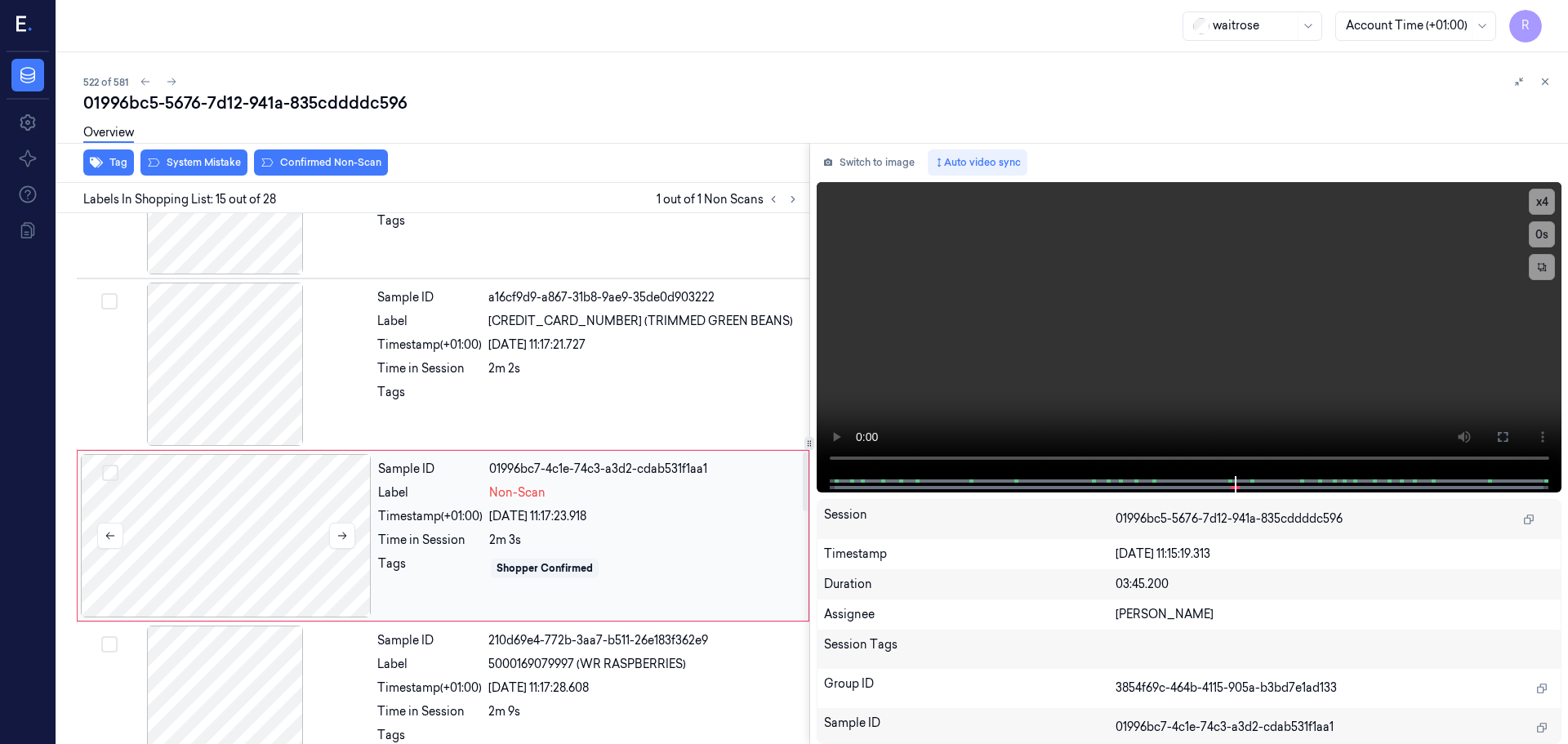
scroll to position [2139, 0]
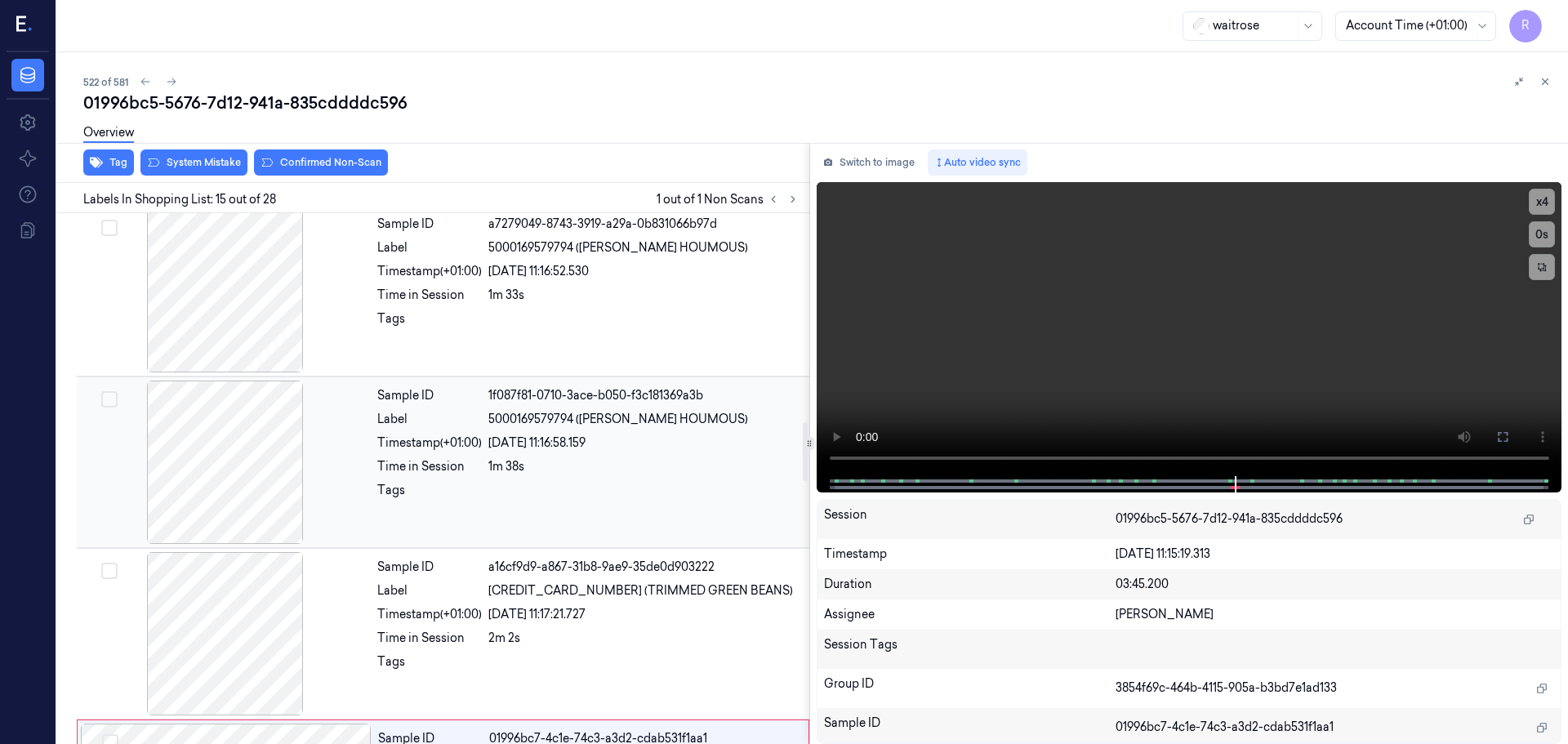
click at [271, 465] on div at bounding box center [225, 462] width 291 height 163
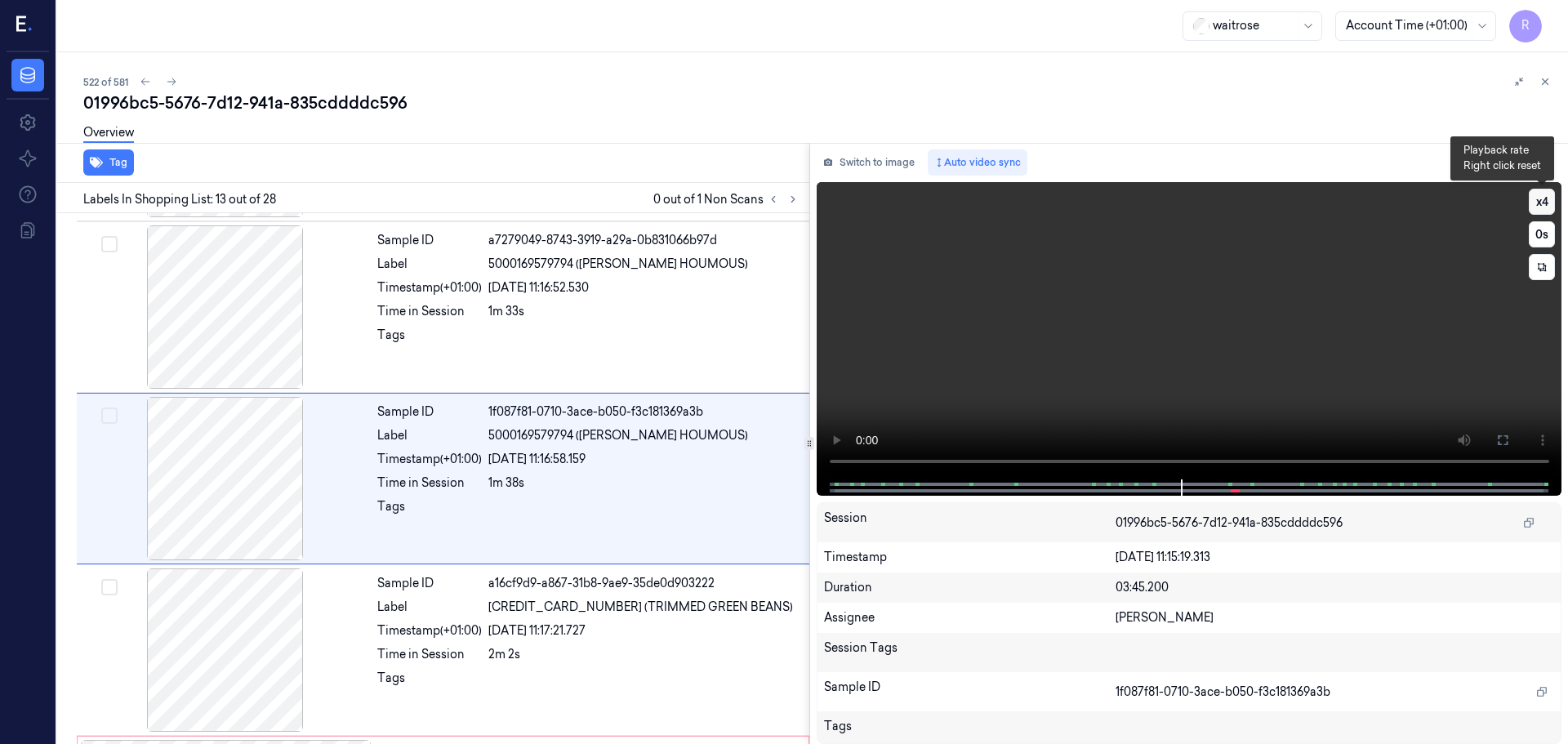
click at [1549, 204] on button "x 4" at bounding box center [1542, 202] width 26 height 26
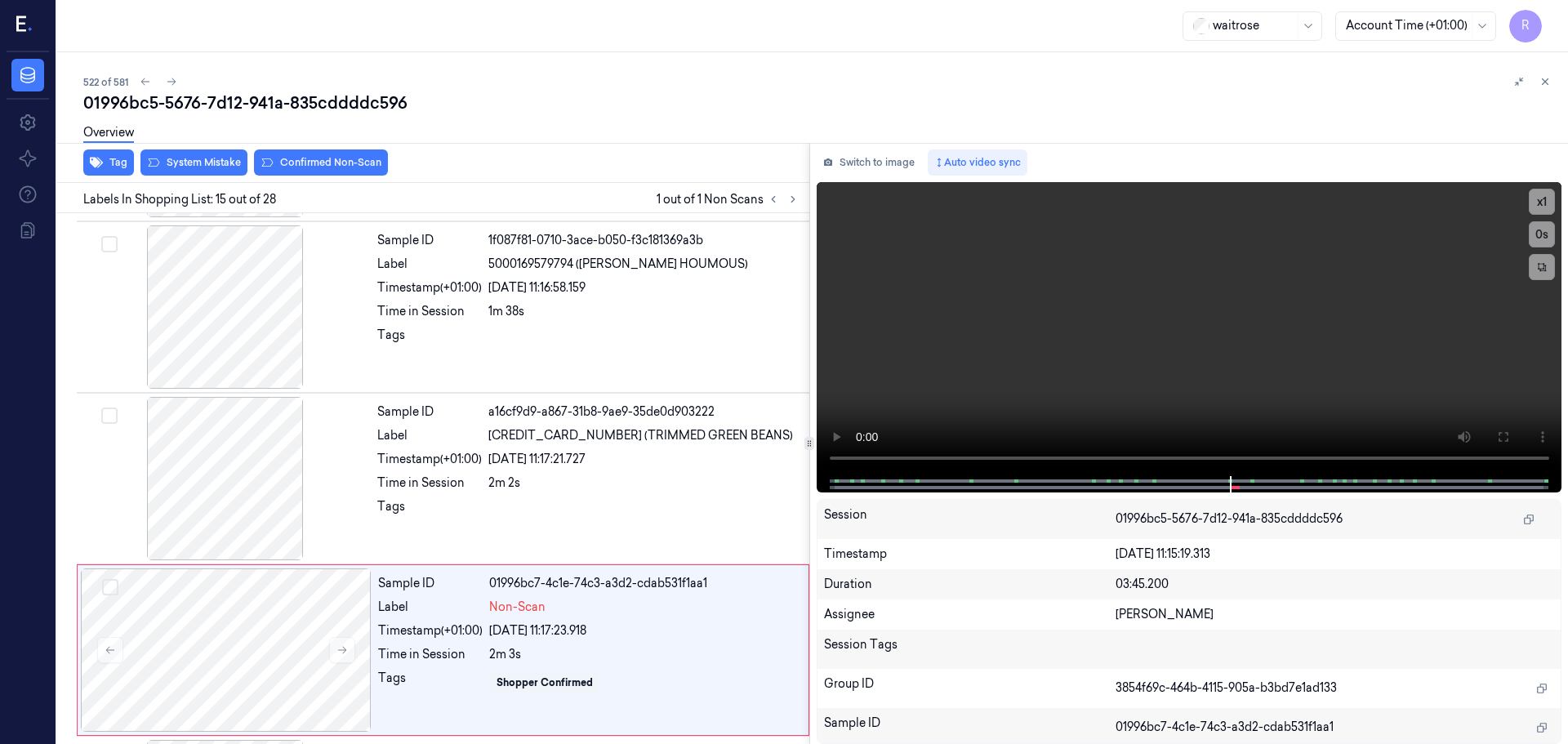
scroll to position [2220, 0]
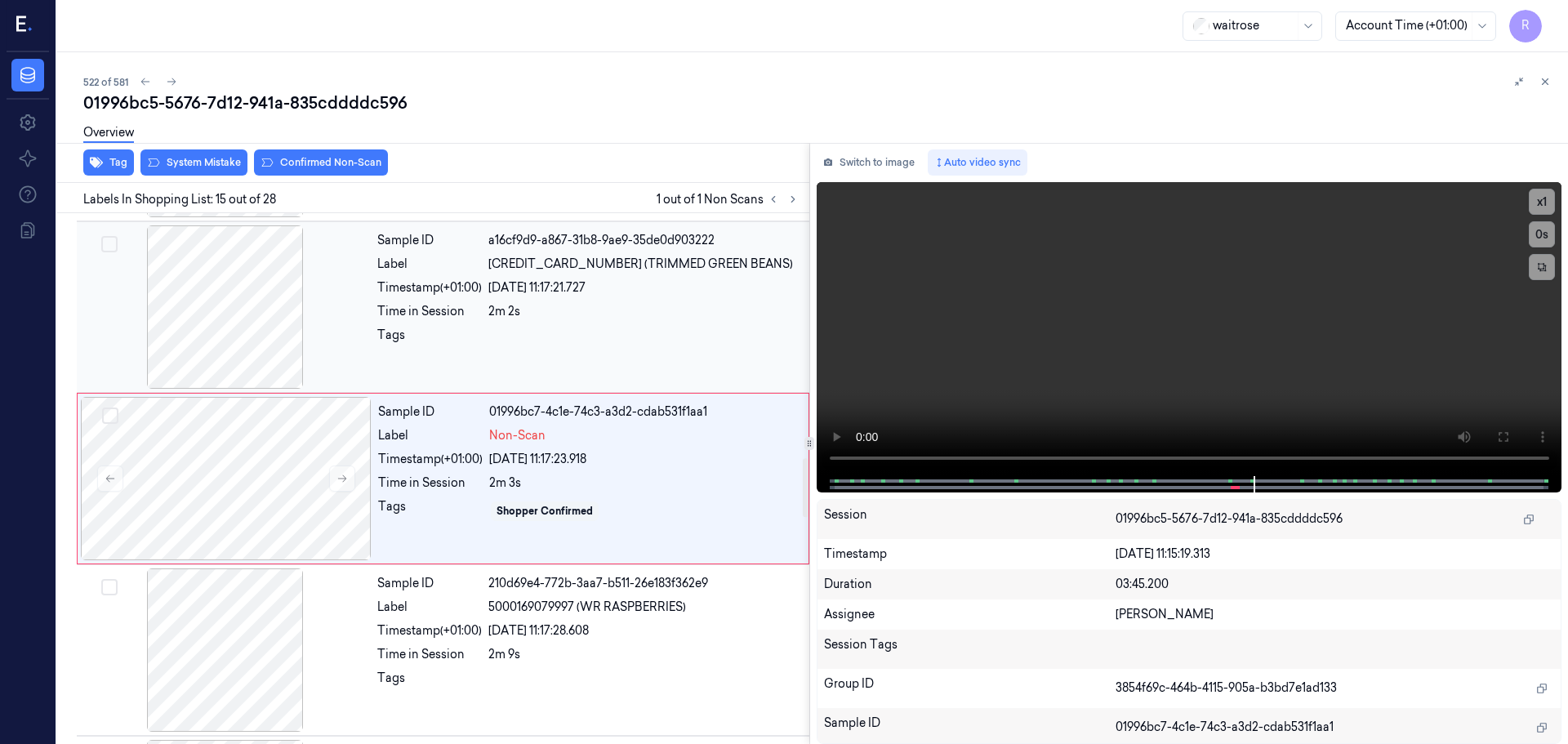
click at [247, 301] on div at bounding box center [225, 306] width 291 height 163
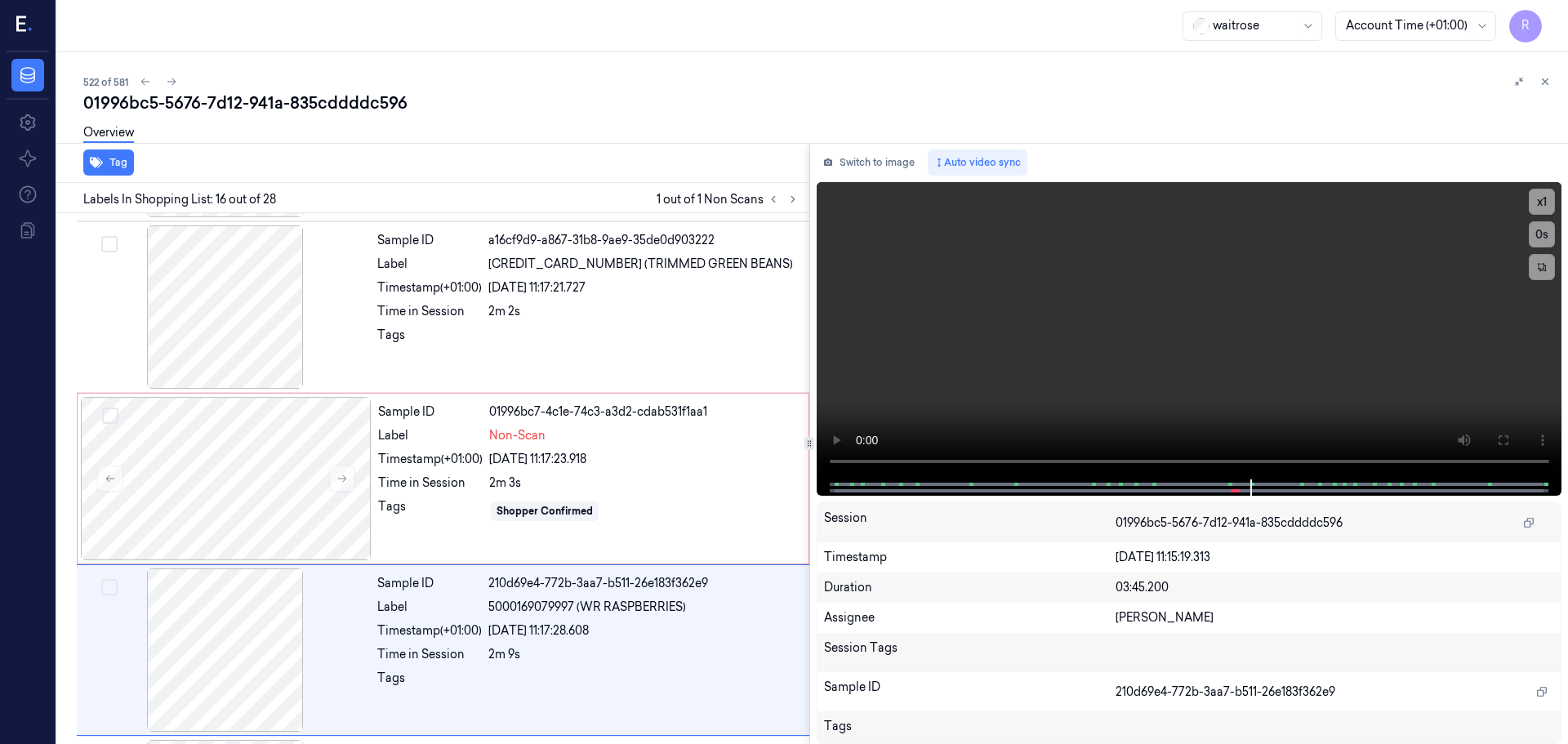
scroll to position [2392, 0]
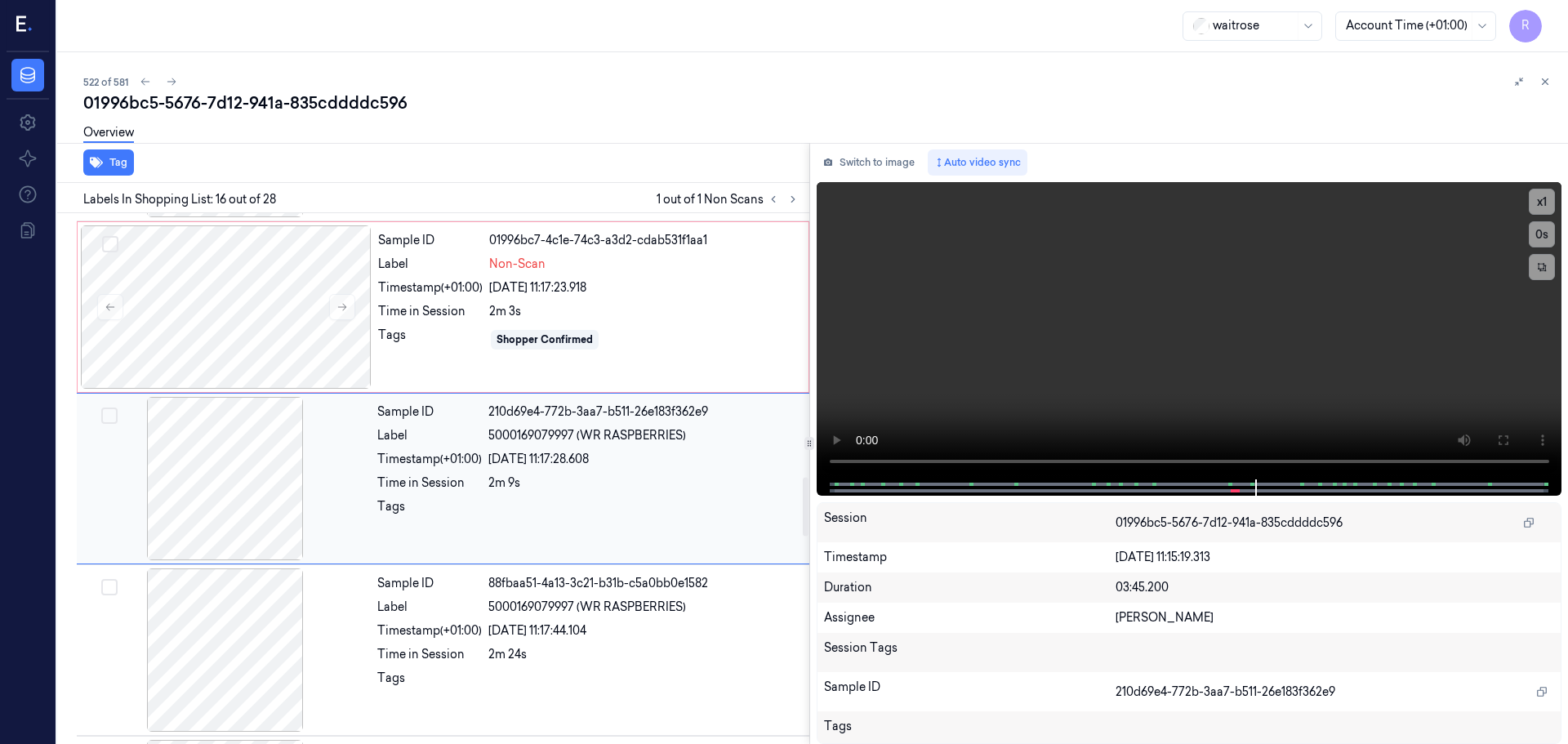
click at [185, 480] on div at bounding box center [225, 478] width 291 height 163
click at [243, 312] on div at bounding box center [226, 306] width 291 height 163
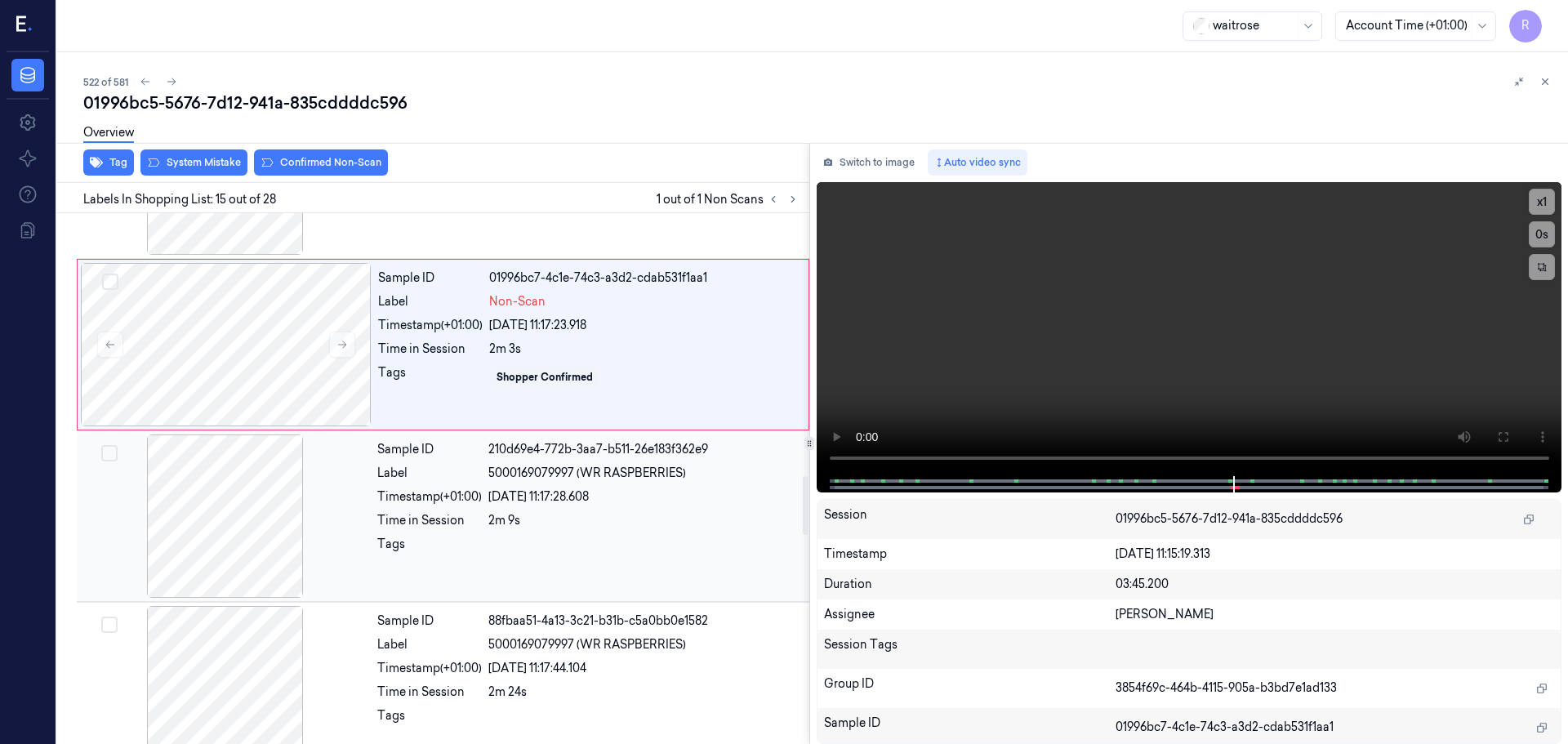
scroll to position [2383, 0]
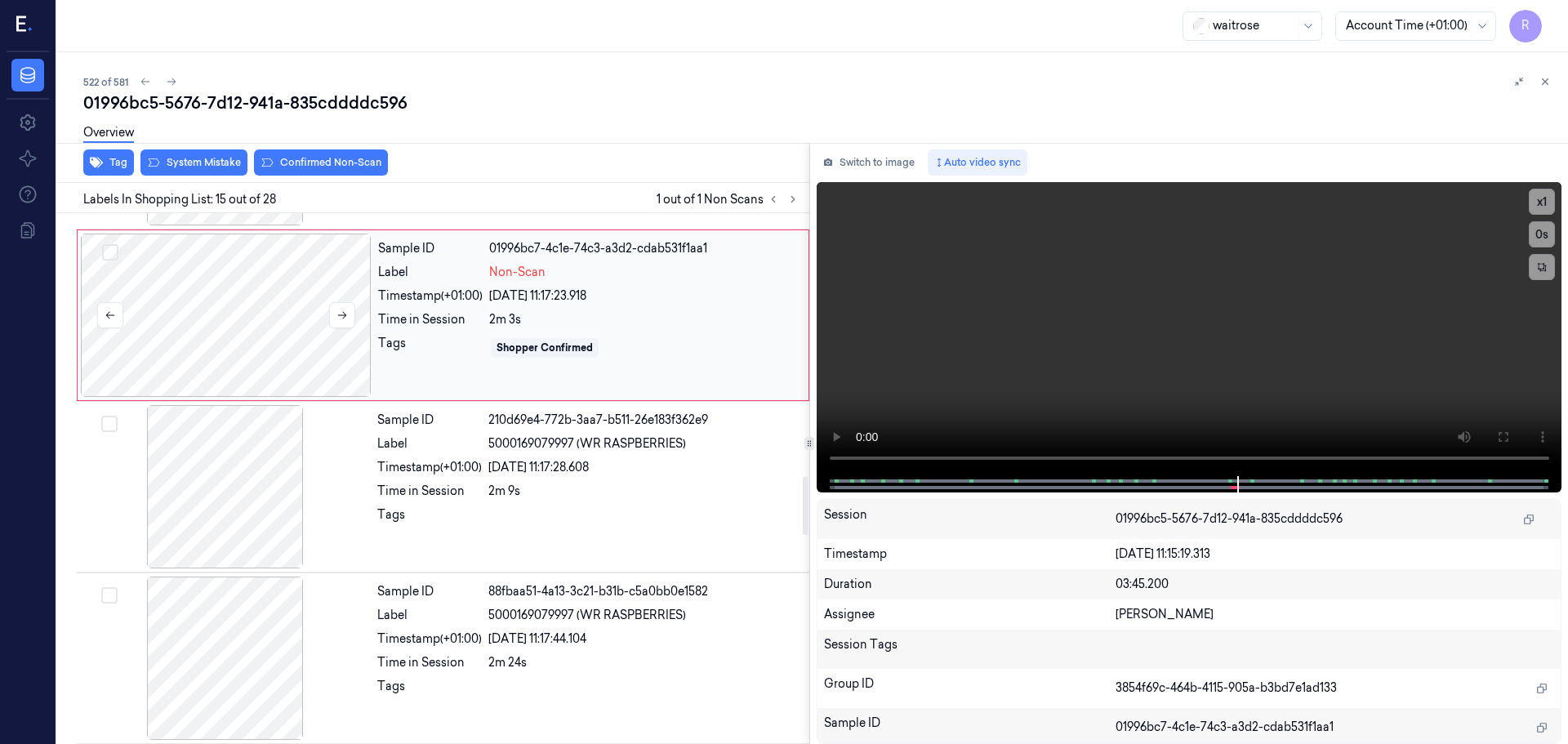
click at [340, 345] on div at bounding box center [226, 315] width 291 height 163
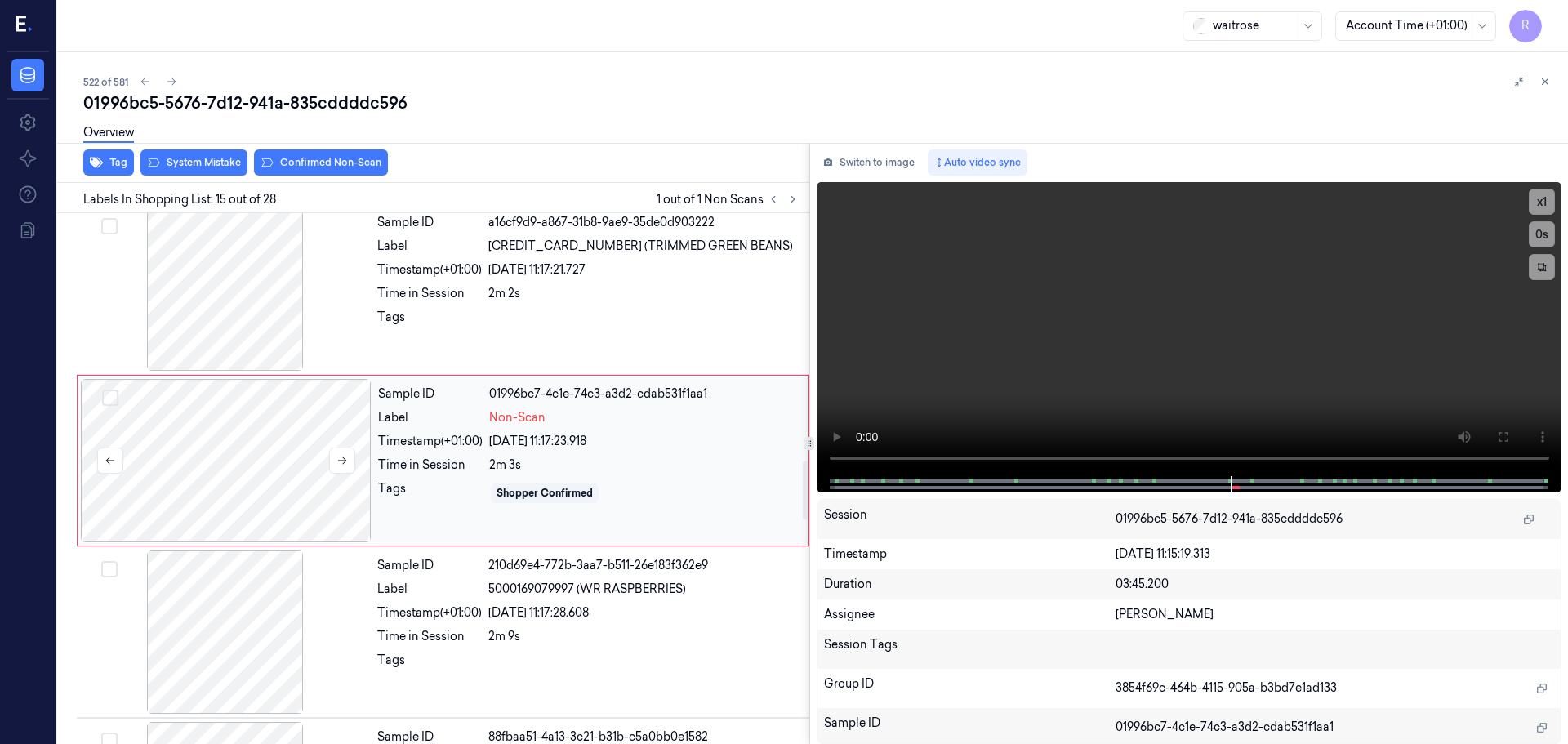
click at [340, 345] on div "Sample ID bd8bcff4-3dd5-3668-95be-5267bf926ef9 Label 5063210044597 (WR CHICK BR…" at bounding box center [430, 378] width 759 height 4806
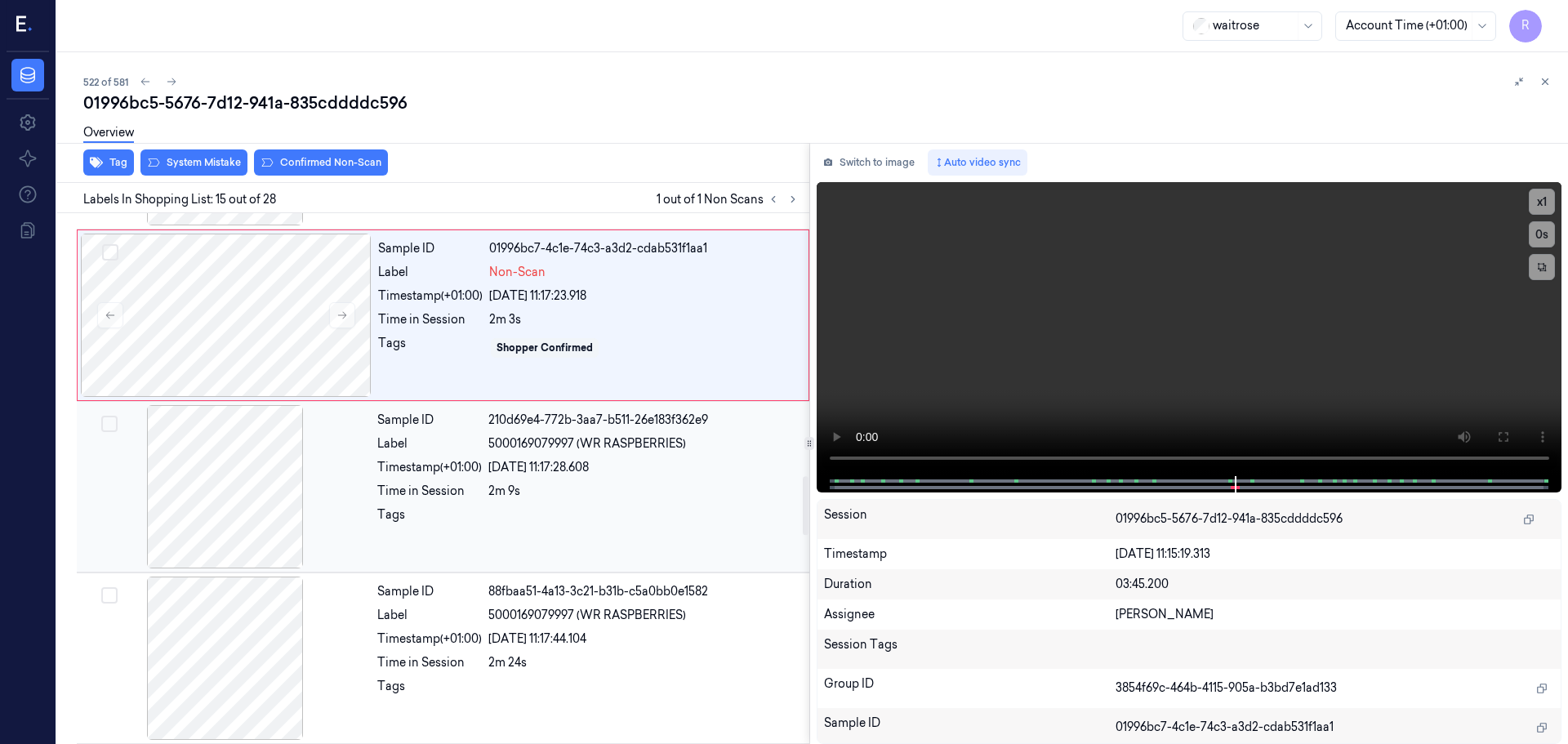
click at [295, 483] on div at bounding box center [225, 486] width 291 height 163
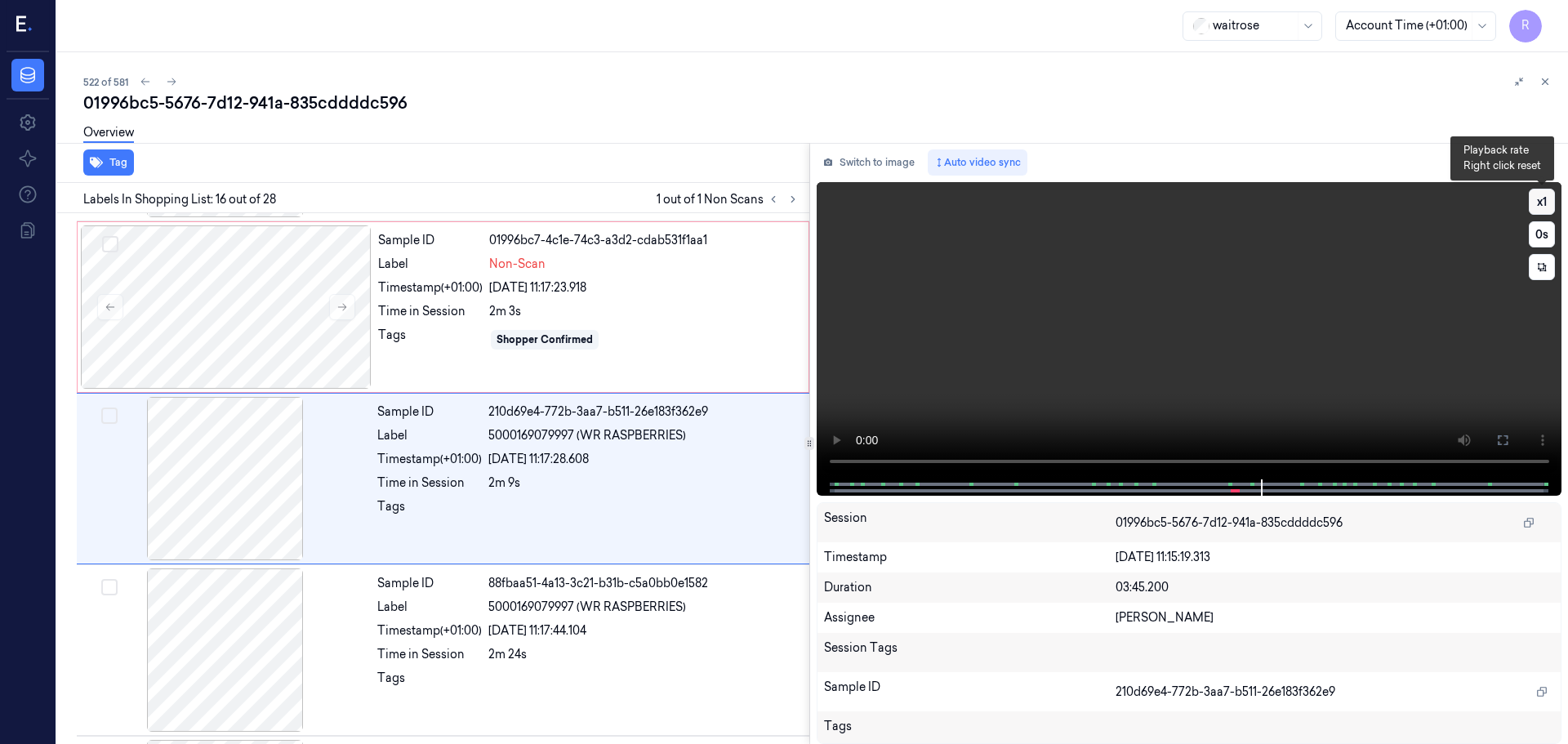
click at [1546, 204] on button "x 1" at bounding box center [1542, 202] width 26 height 26
click at [1547, 203] on button "x 2" at bounding box center [1542, 202] width 26 height 26
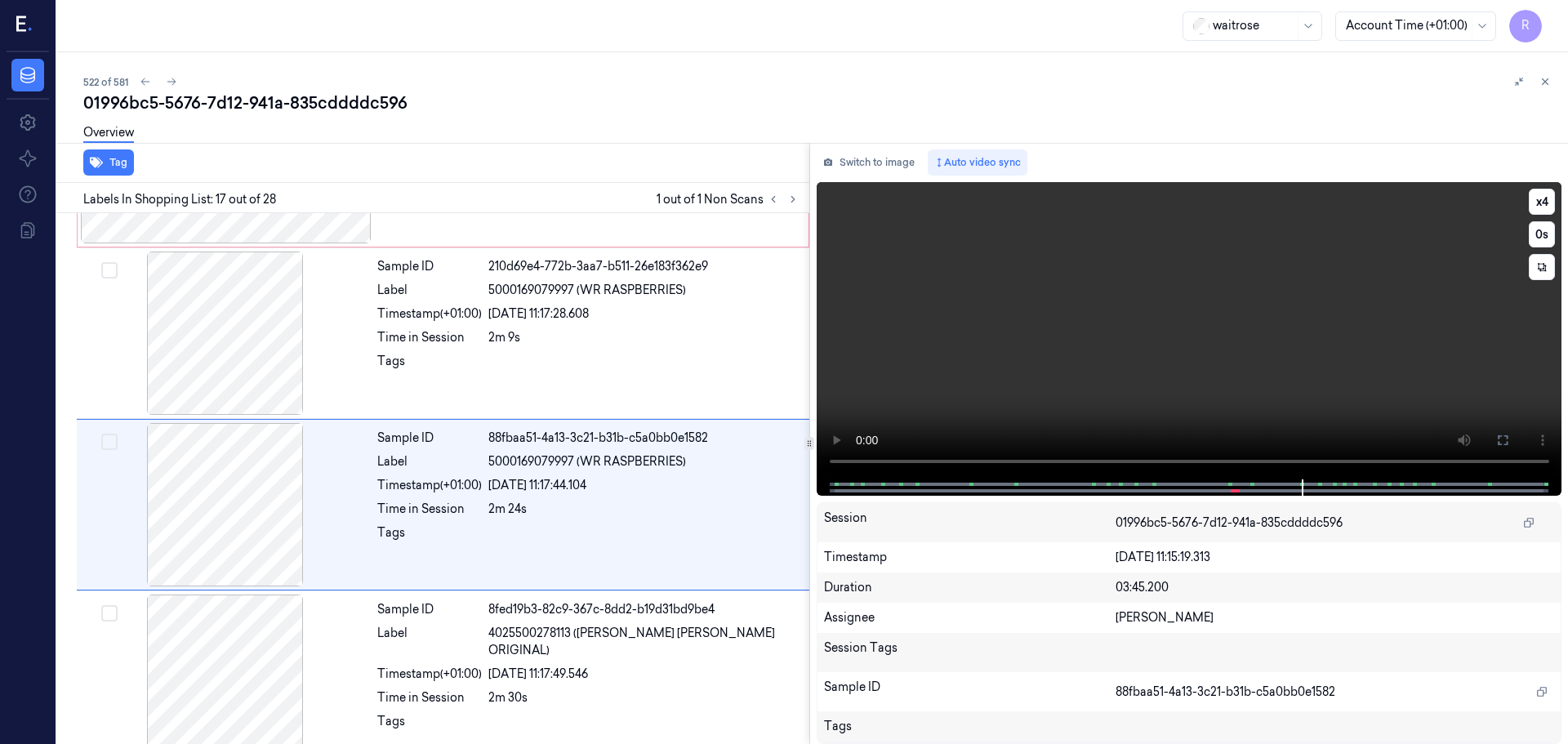
scroll to position [2563, 0]
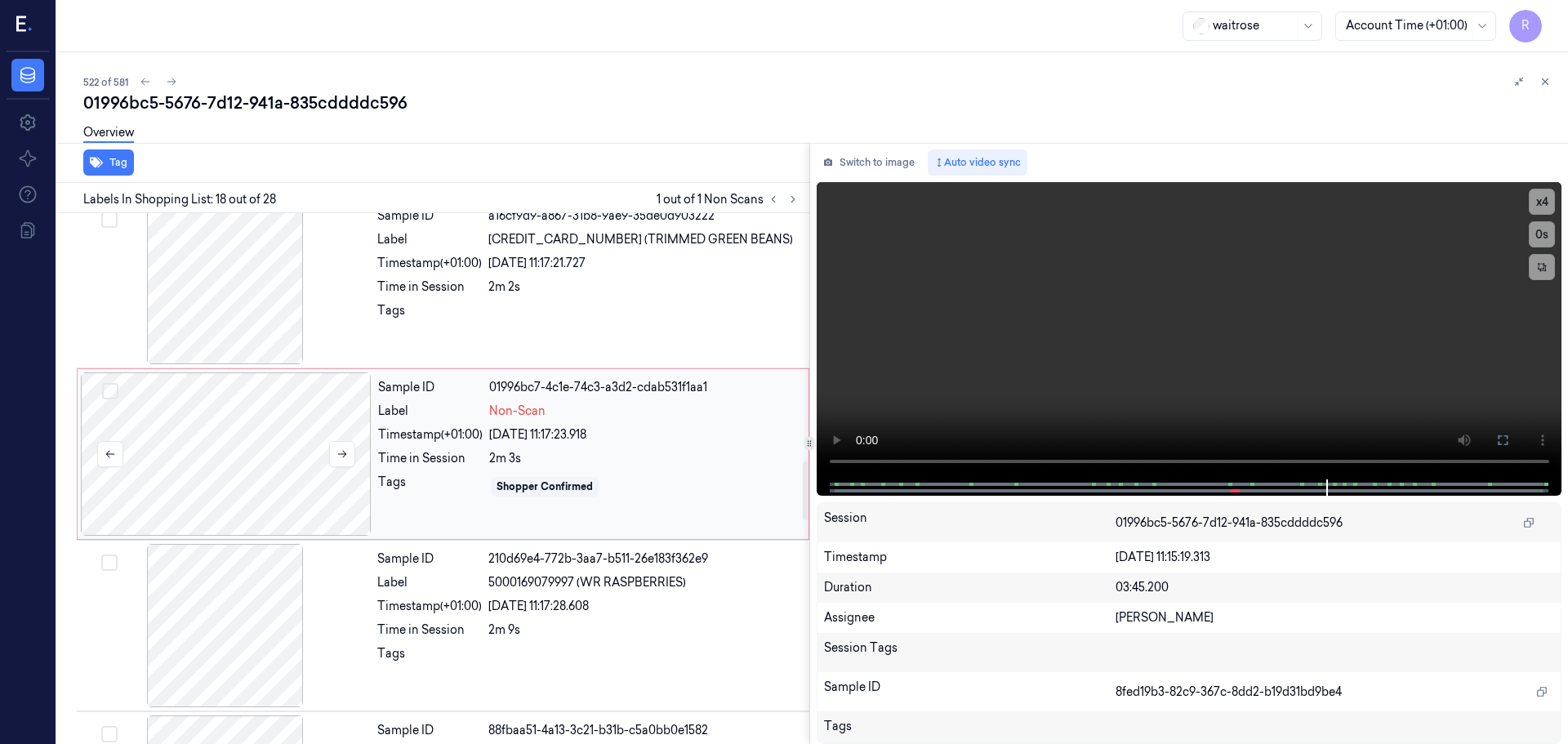
click at [261, 443] on div at bounding box center [226, 453] width 291 height 163
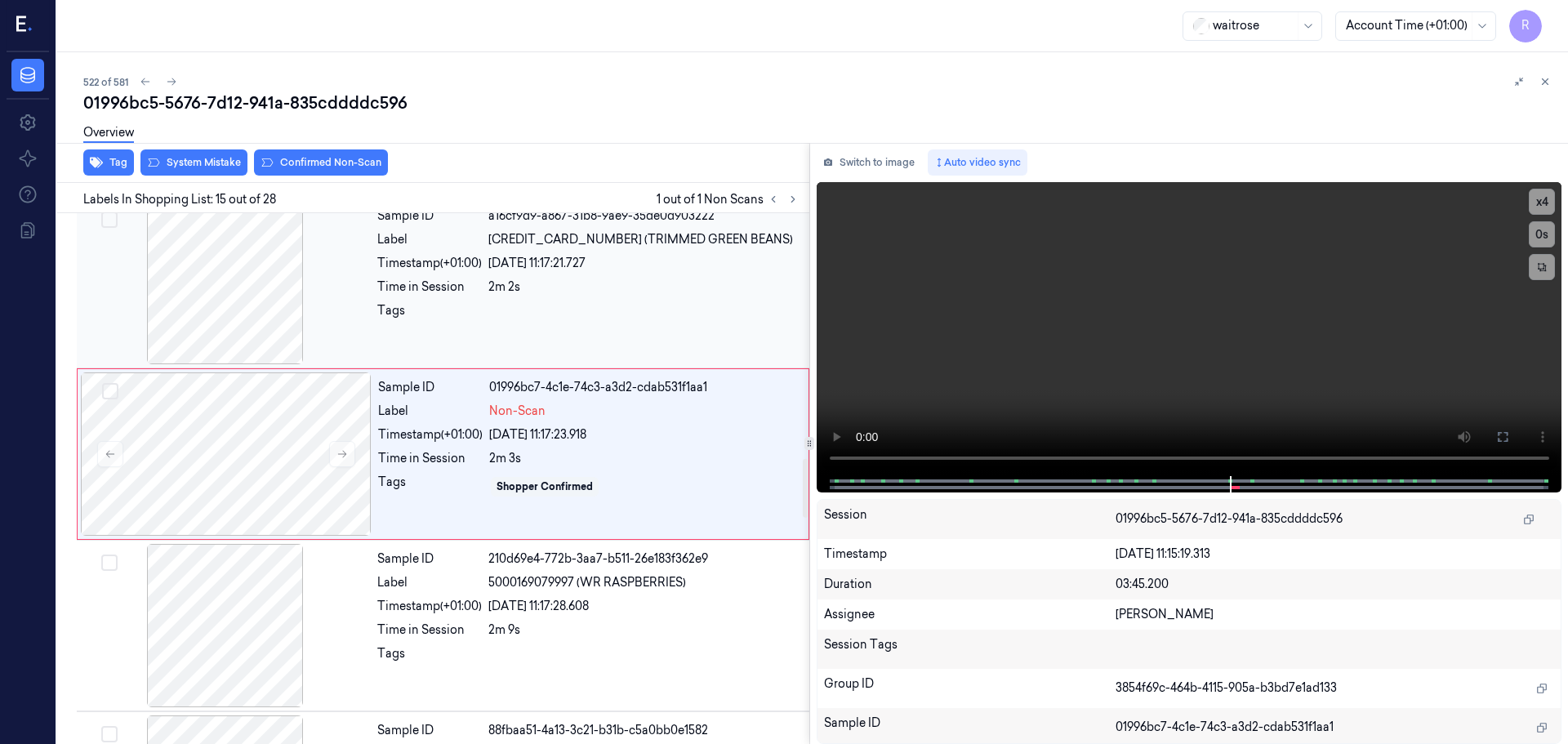
scroll to position [2220, 0]
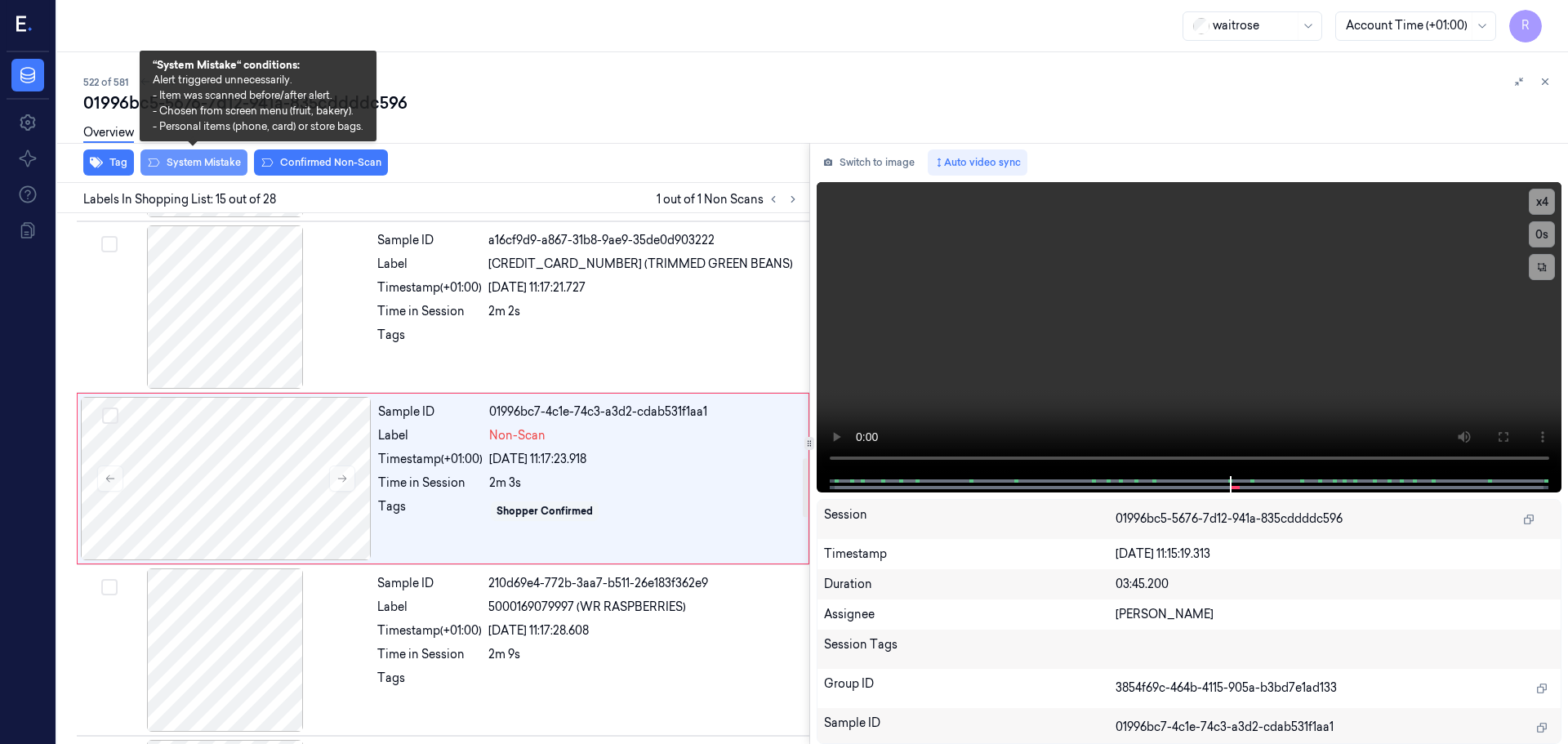
click at [222, 166] on button "System Mistake" at bounding box center [194, 162] width 107 height 26
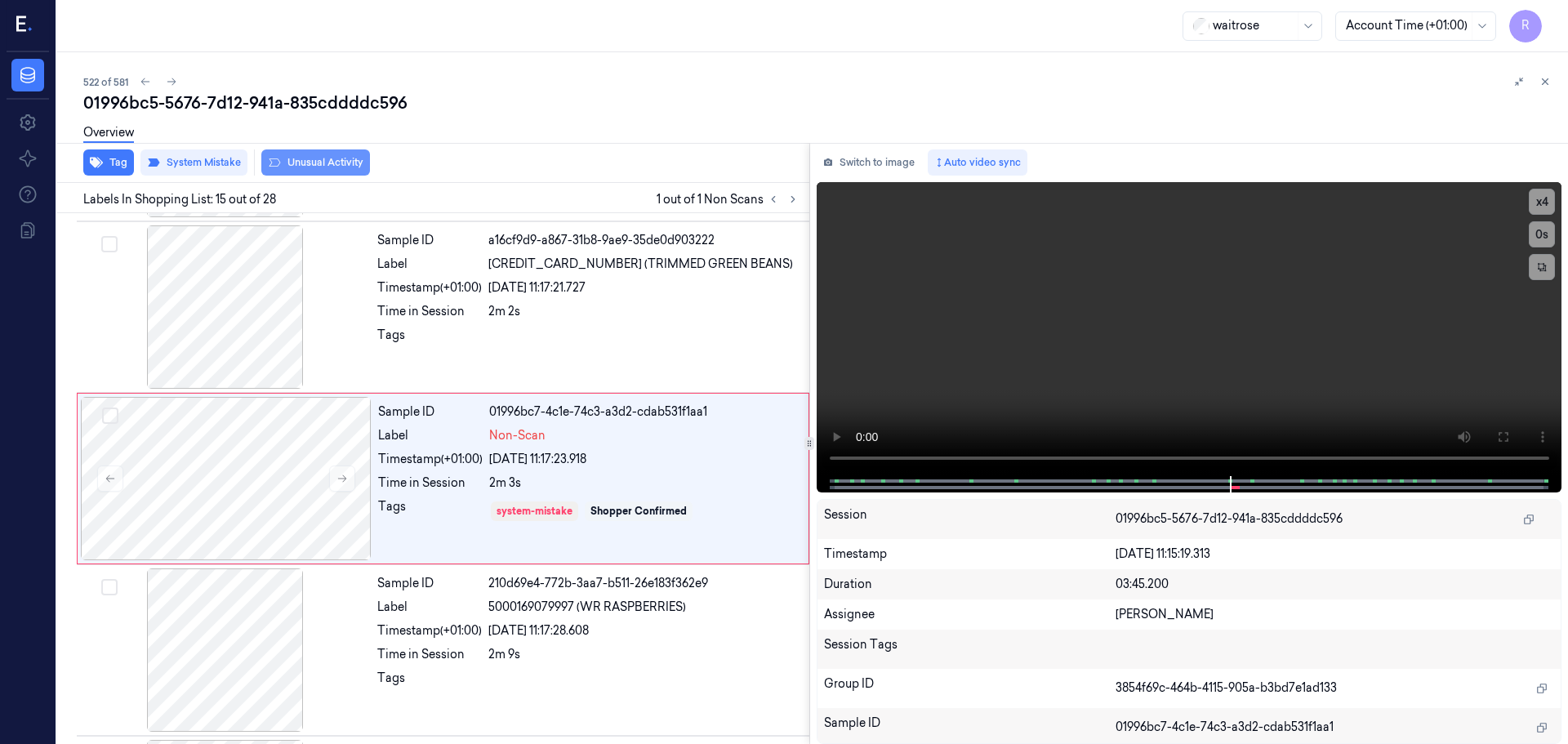
click at [319, 163] on button "Unusual Activity" at bounding box center [316, 162] width 109 height 26
click at [264, 605] on div at bounding box center [225, 649] width 291 height 163
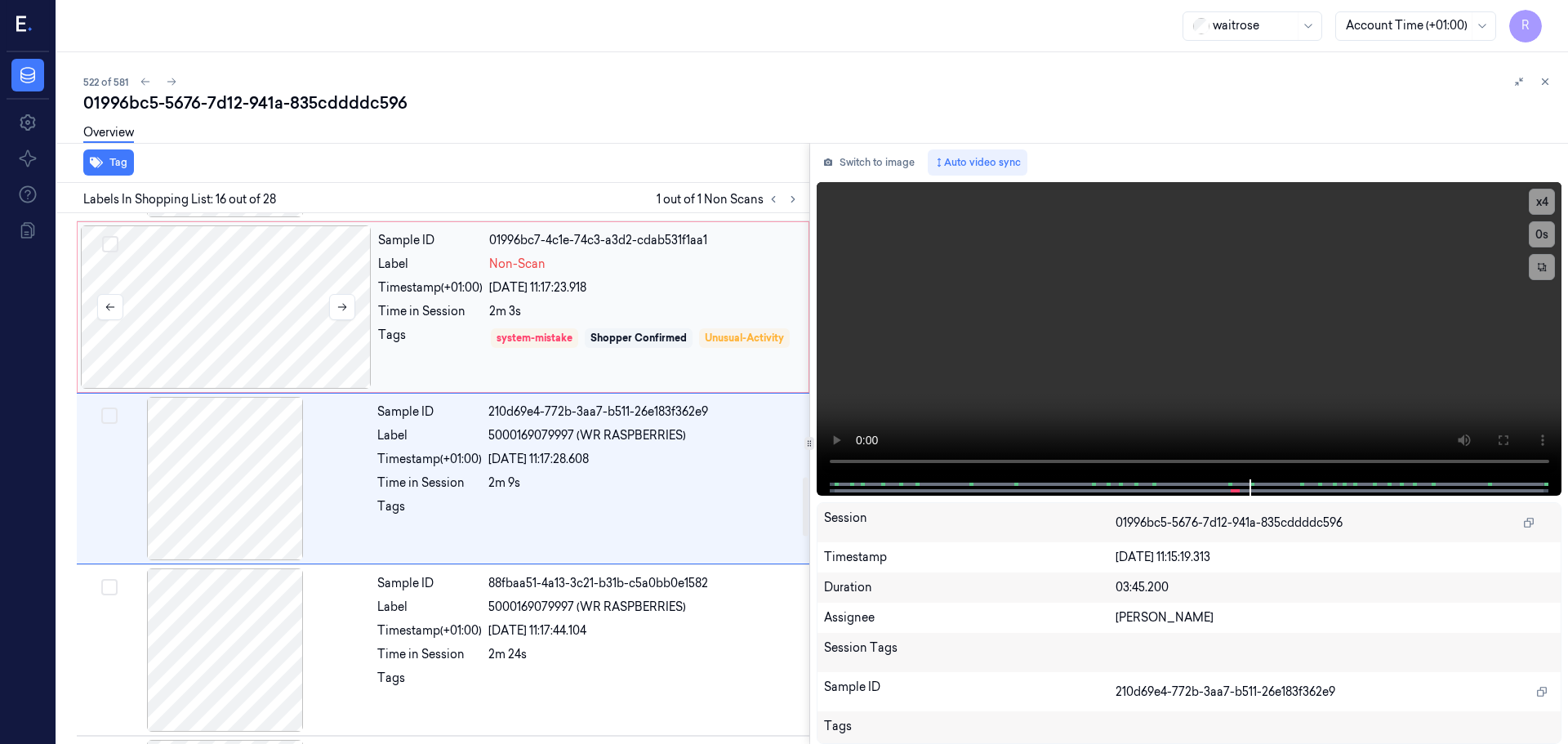
click at [267, 306] on div at bounding box center [226, 306] width 291 height 163
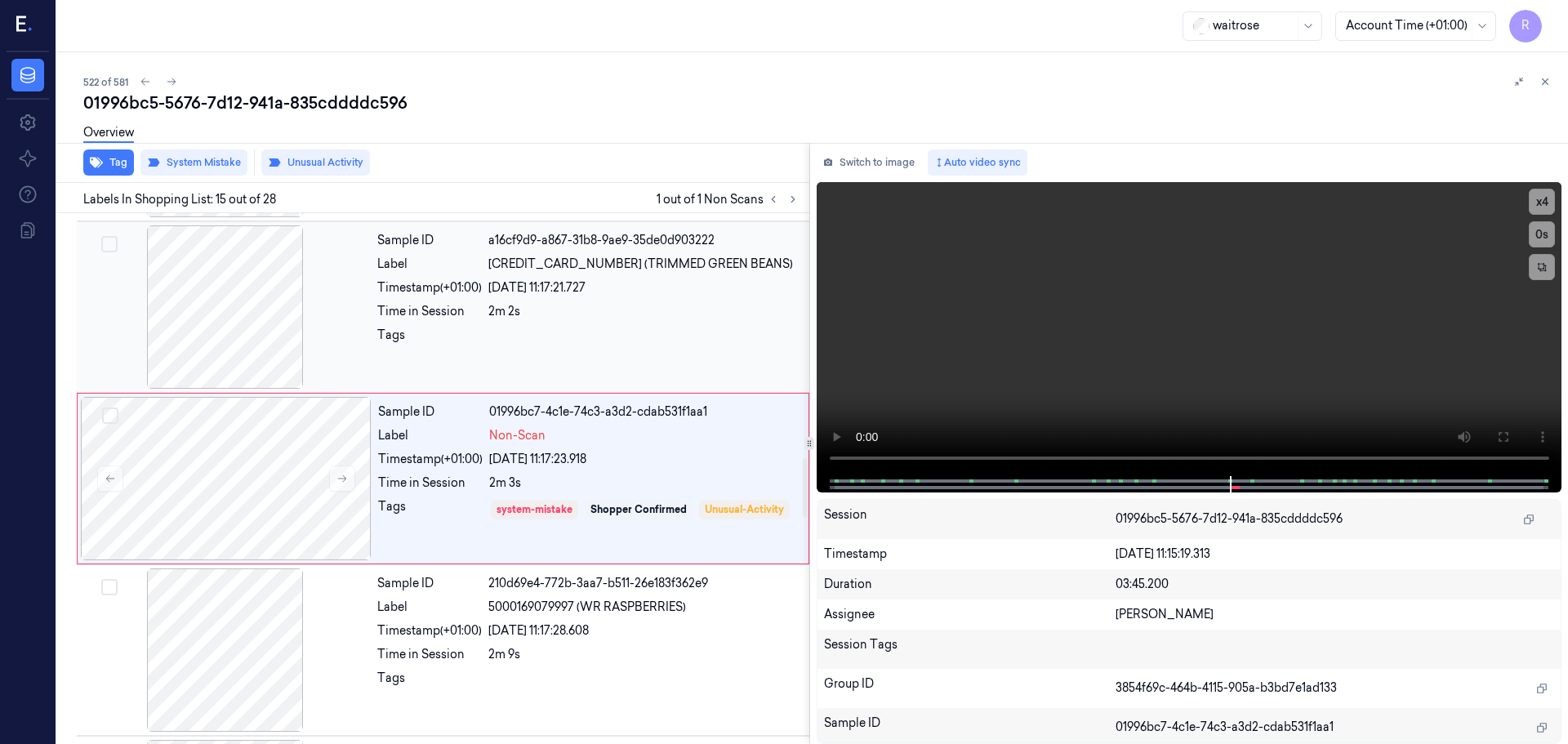
click at [264, 280] on div at bounding box center [225, 306] width 291 height 163
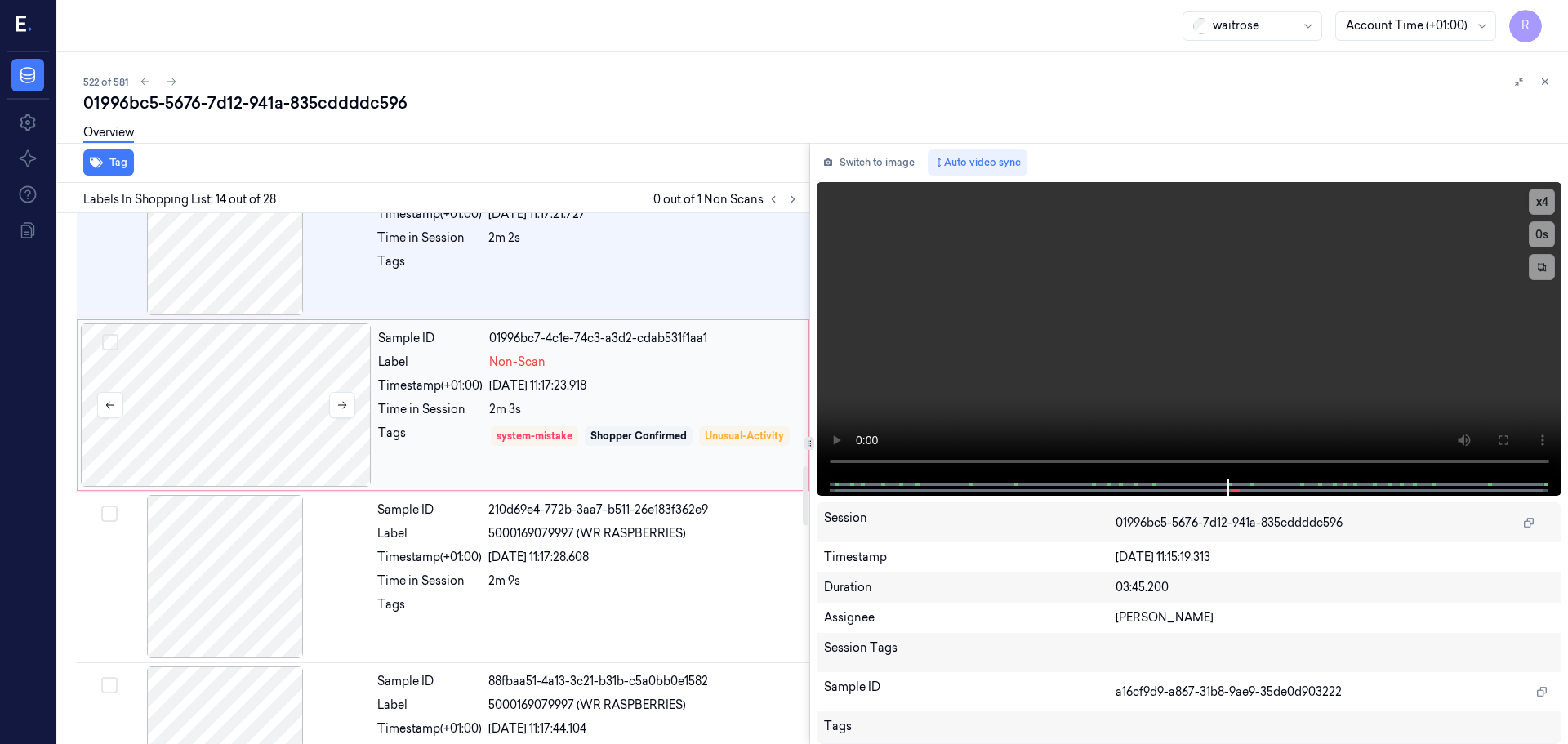
click at [278, 445] on div at bounding box center [226, 405] width 291 height 163
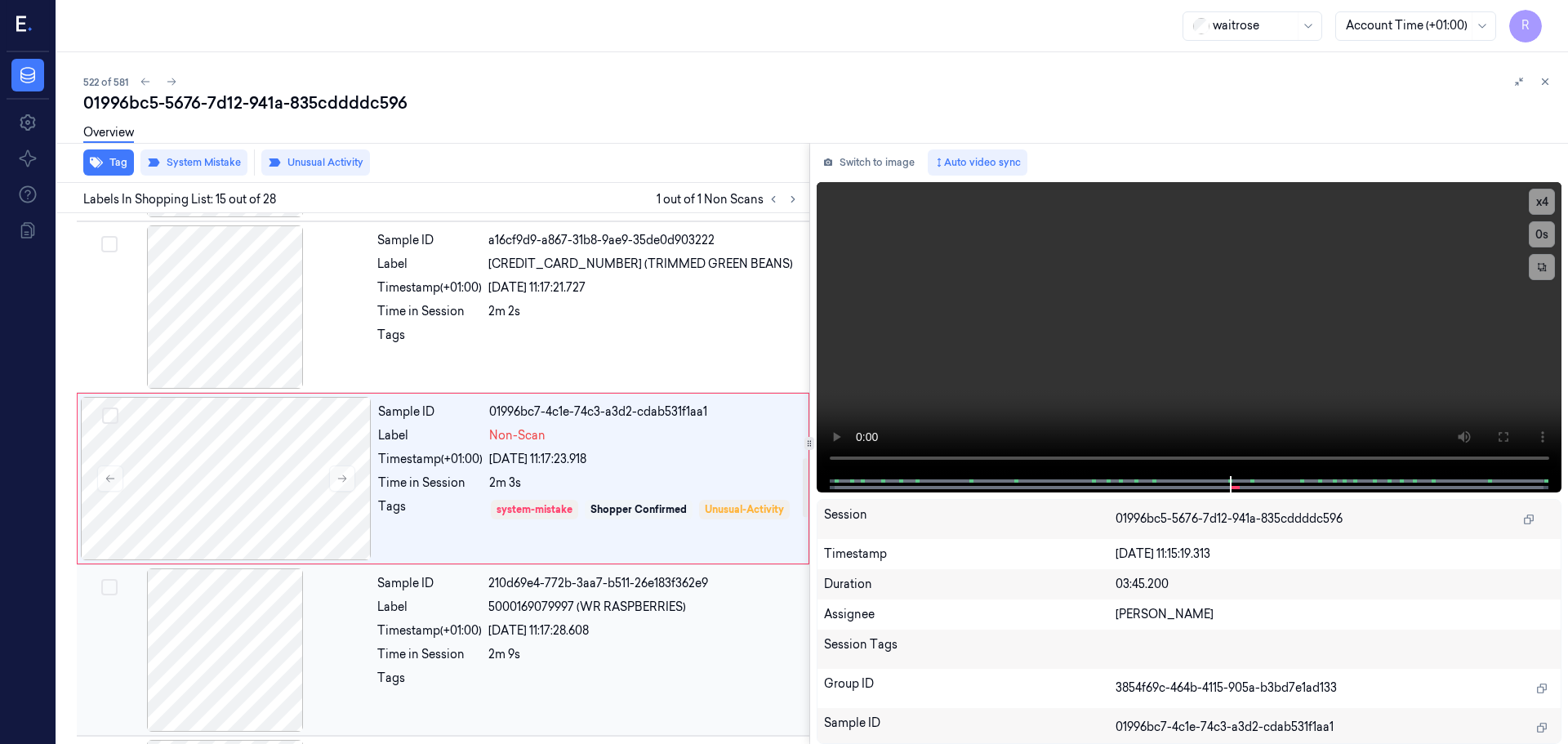
click at [394, 660] on div "Time in Session" at bounding box center [429, 654] width 104 height 17
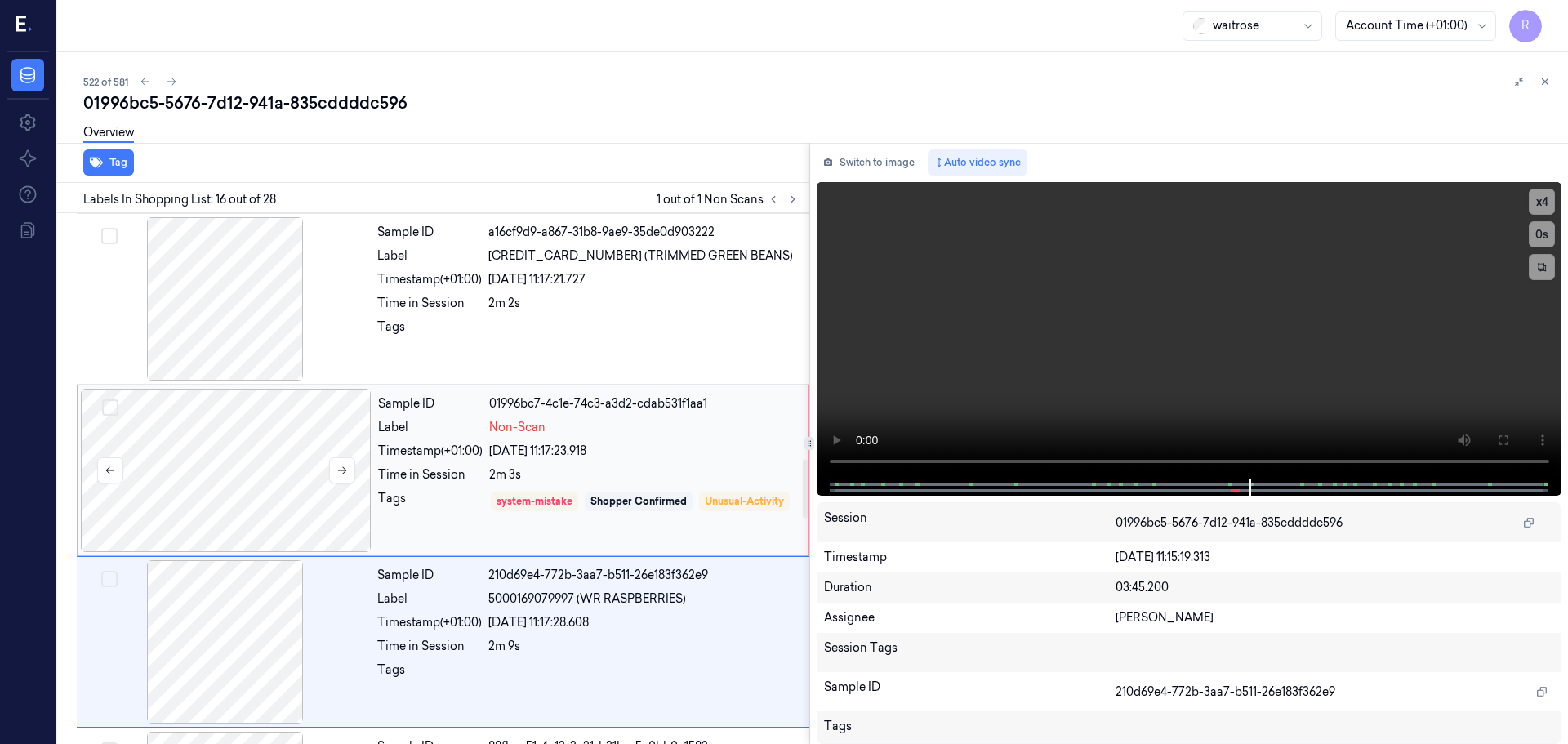
click at [296, 483] on div at bounding box center [226, 470] width 291 height 163
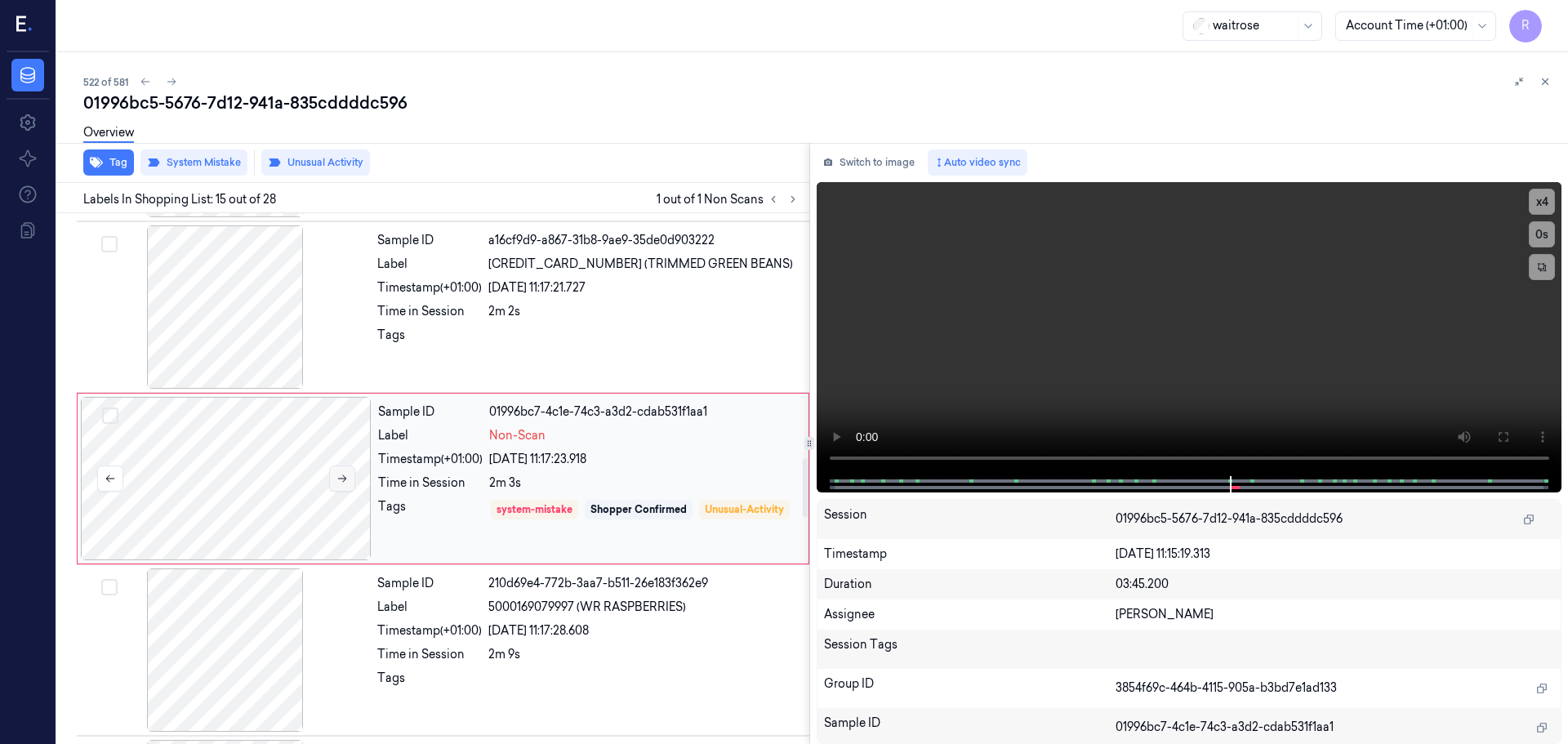
click at [338, 482] on icon at bounding box center [342, 478] width 11 height 11
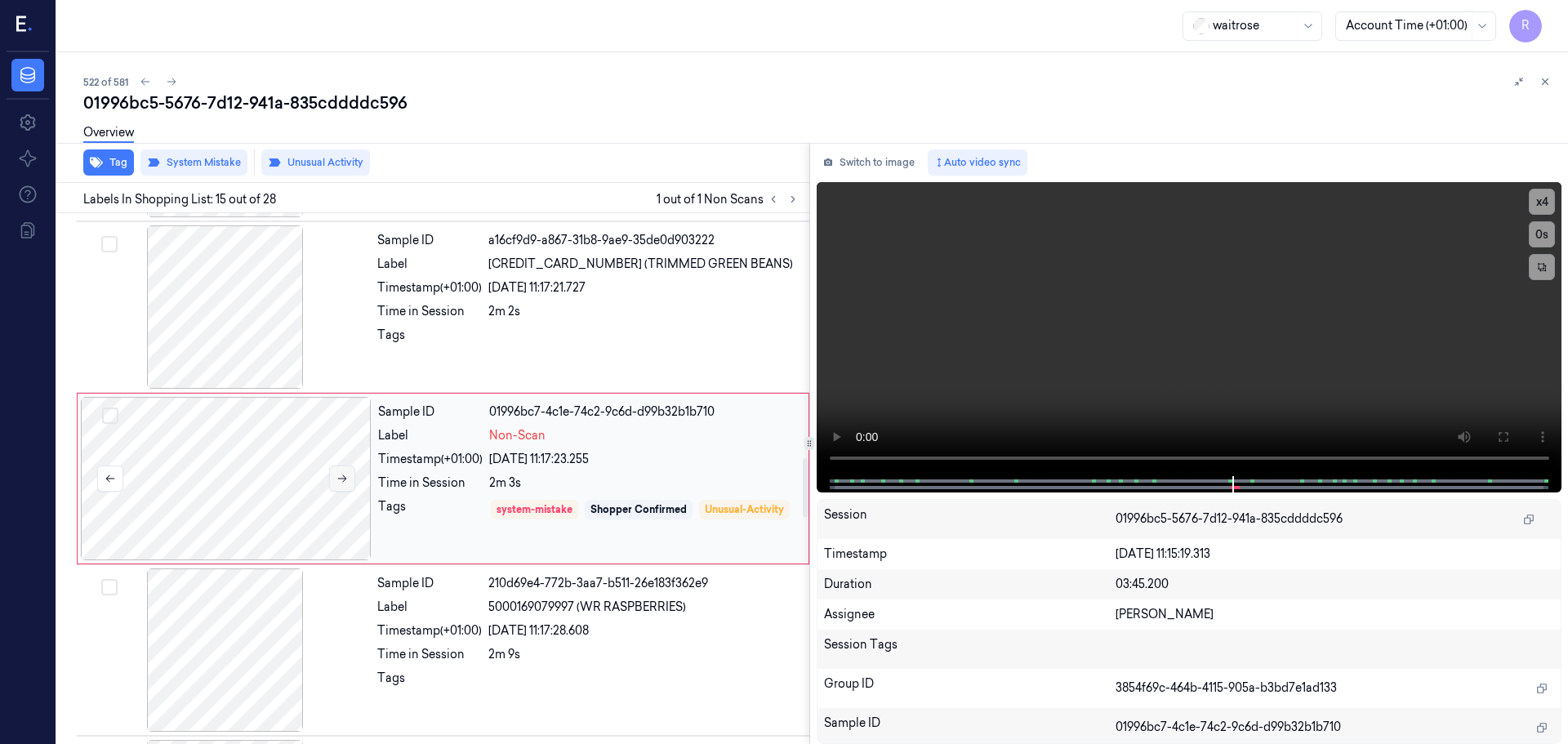
click at [338, 482] on icon at bounding box center [342, 478] width 11 height 11
click at [366, 634] on div at bounding box center [225, 649] width 291 height 163
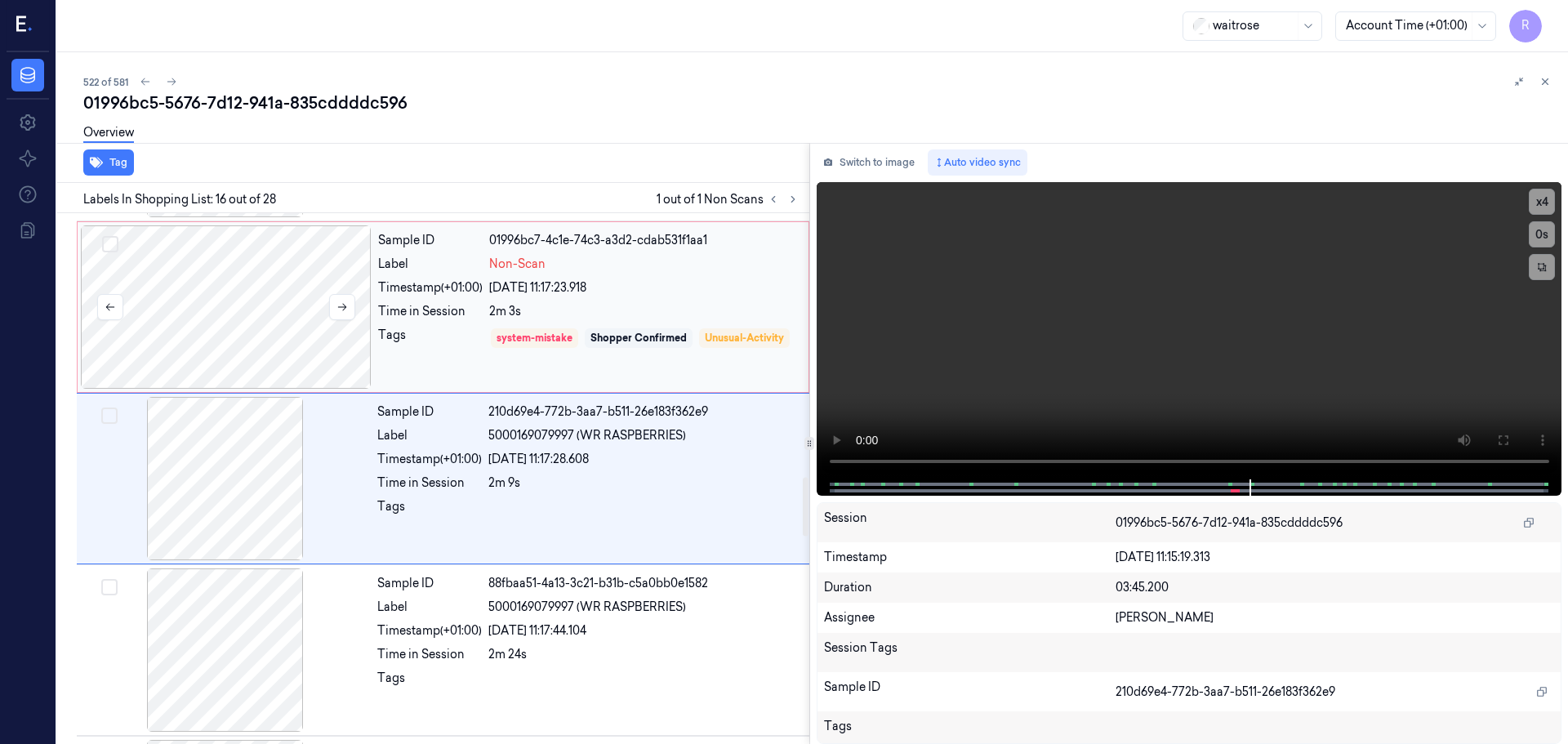
click at [304, 356] on div at bounding box center [226, 306] width 291 height 163
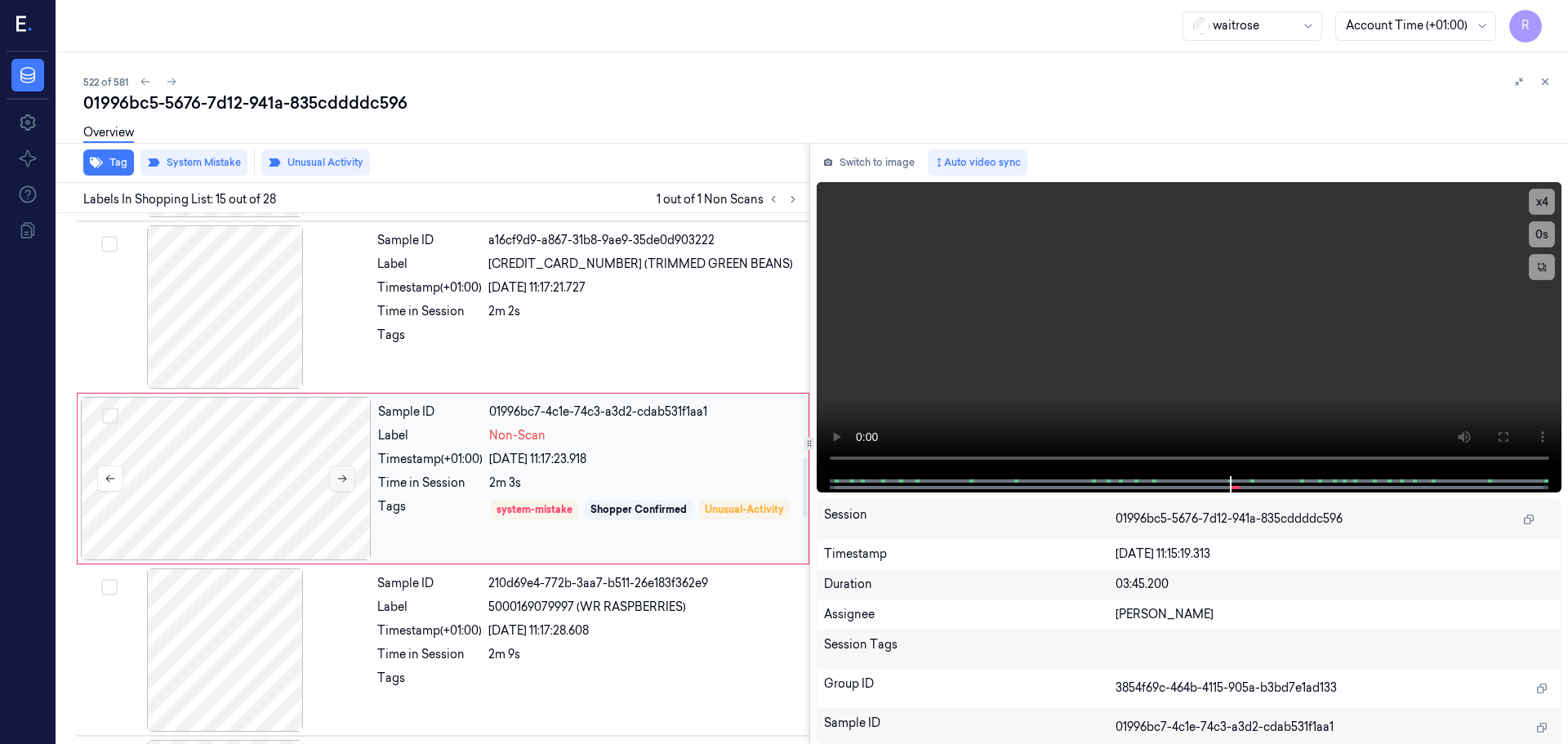
click at [353, 478] on button at bounding box center [342, 478] width 26 height 26
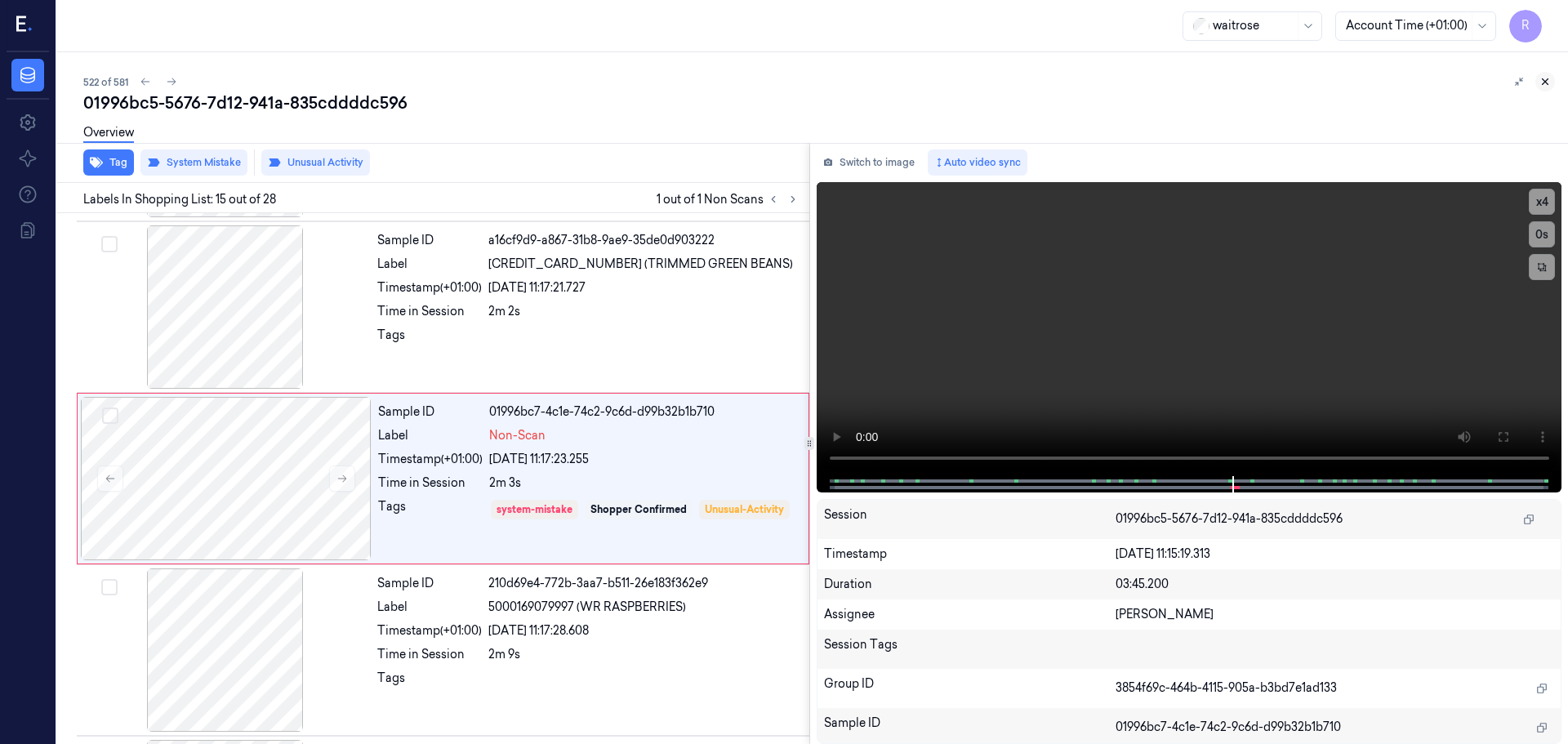
click at [1541, 74] on button at bounding box center [1545, 81] width 20 height 20
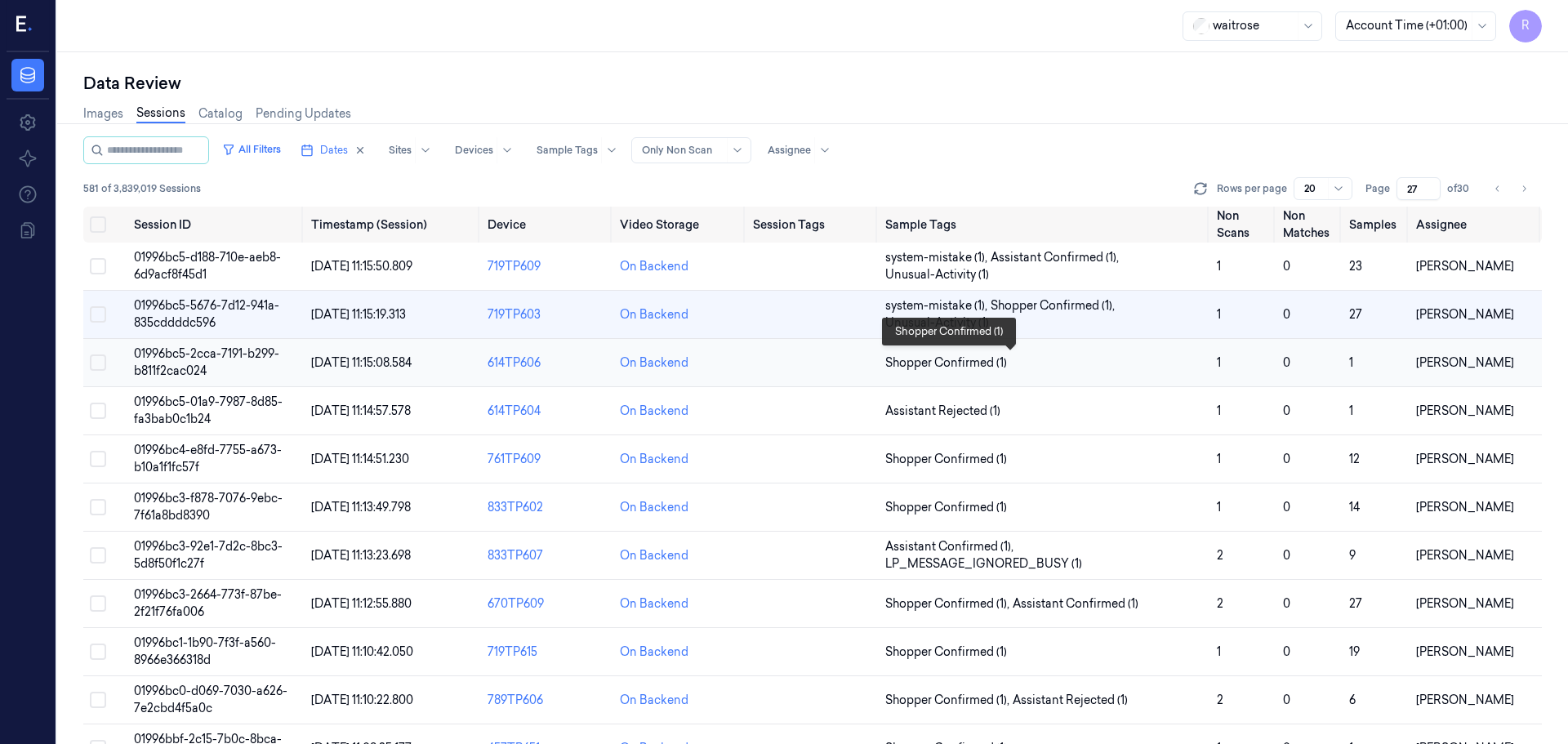
click at [1041, 365] on span "Shopper Confirmed (1)" at bounding box center [1044, 363] width 319 height 17
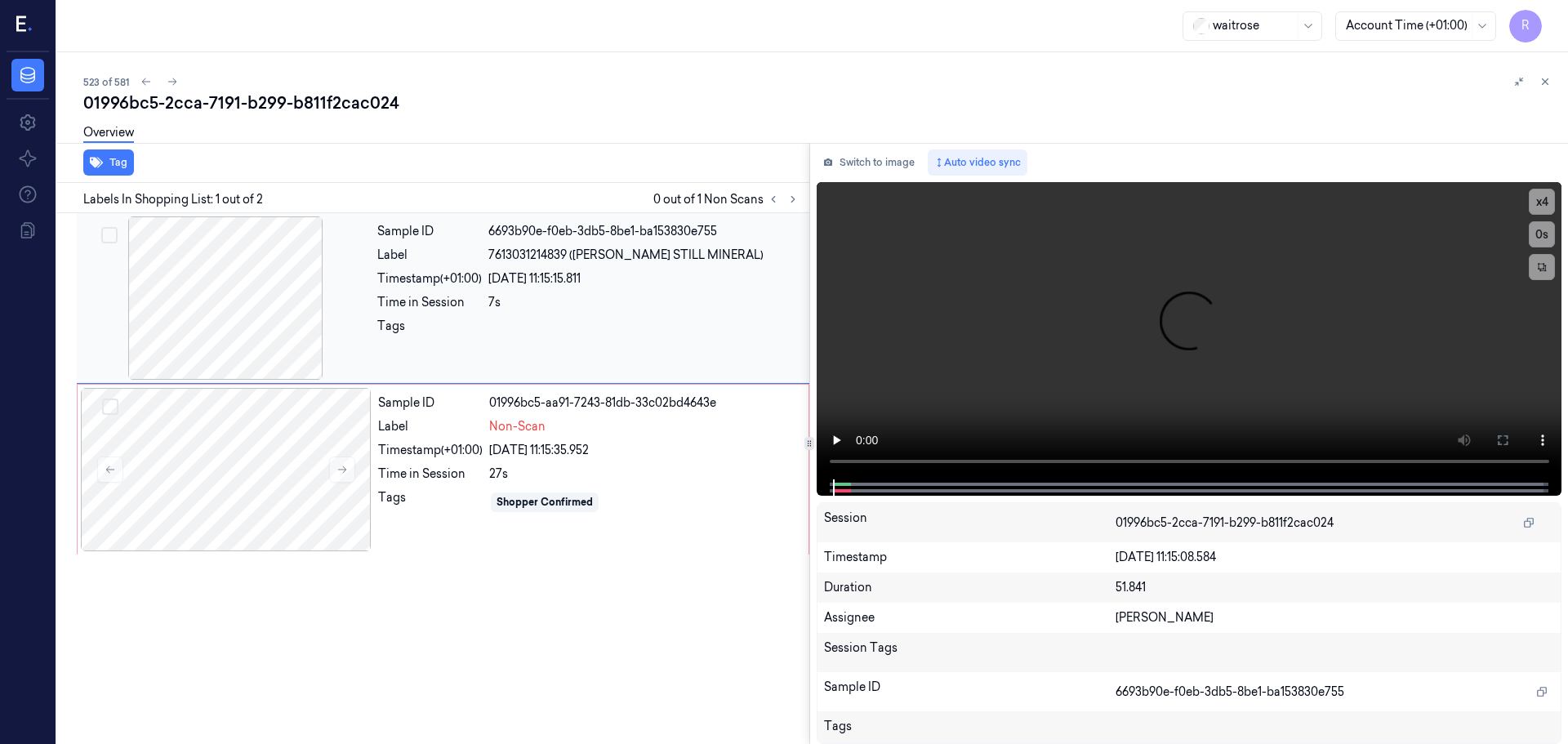
click at [228, 299] on div at bounding box center [225, 298] width 291 height 163
click at [319, 461] on div at bounding box center [226, 469] width 291 height 163
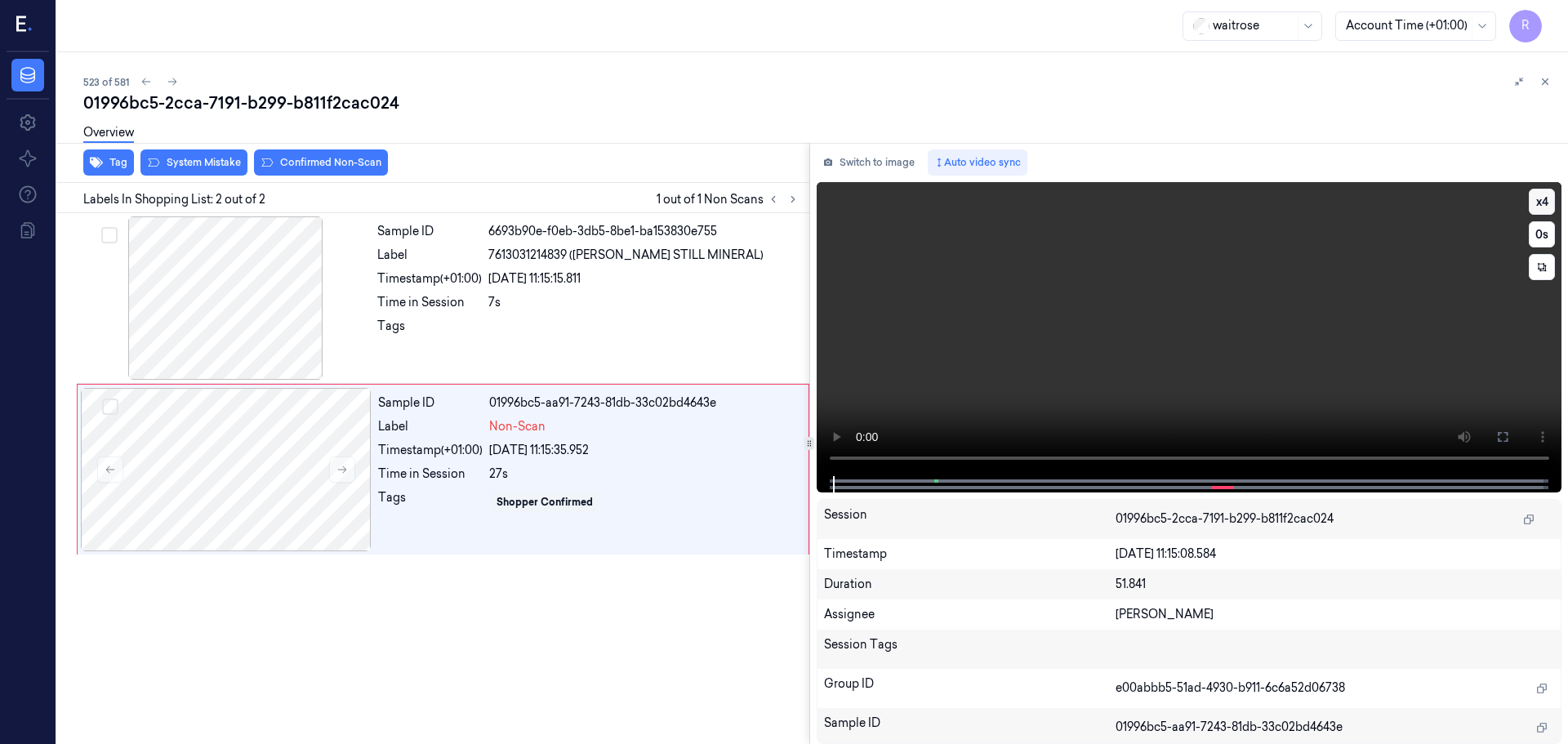
click at [1539, 207] on button "x 4" at bounding box center [1542, 202] width 26 height 26
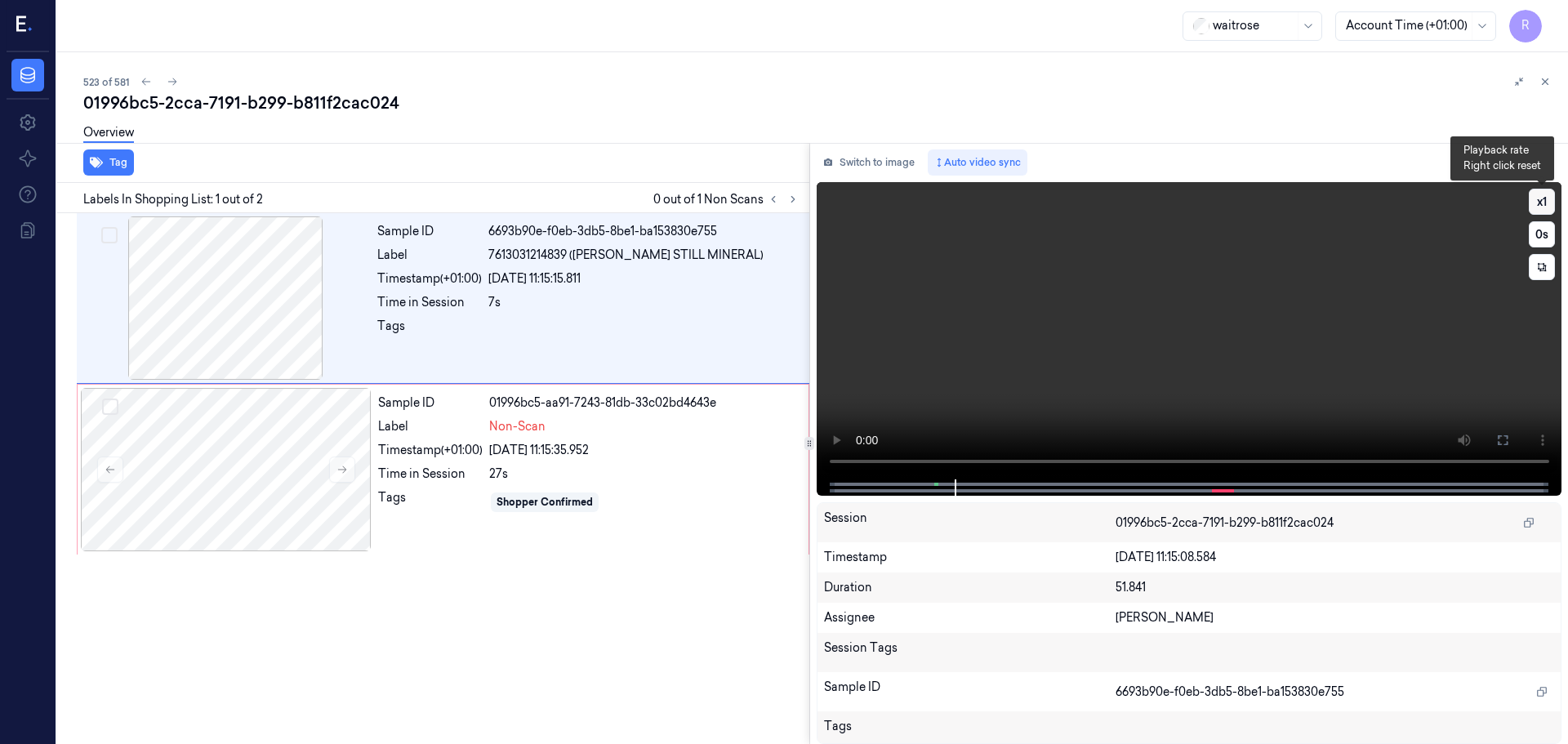
click at [1540, 204] on button "x 1" at bounding box center [1542, 202] width 26 height 26
click at [1540, 204] on button "x 2" at bounding box center [1542, 202] width 26 height 26
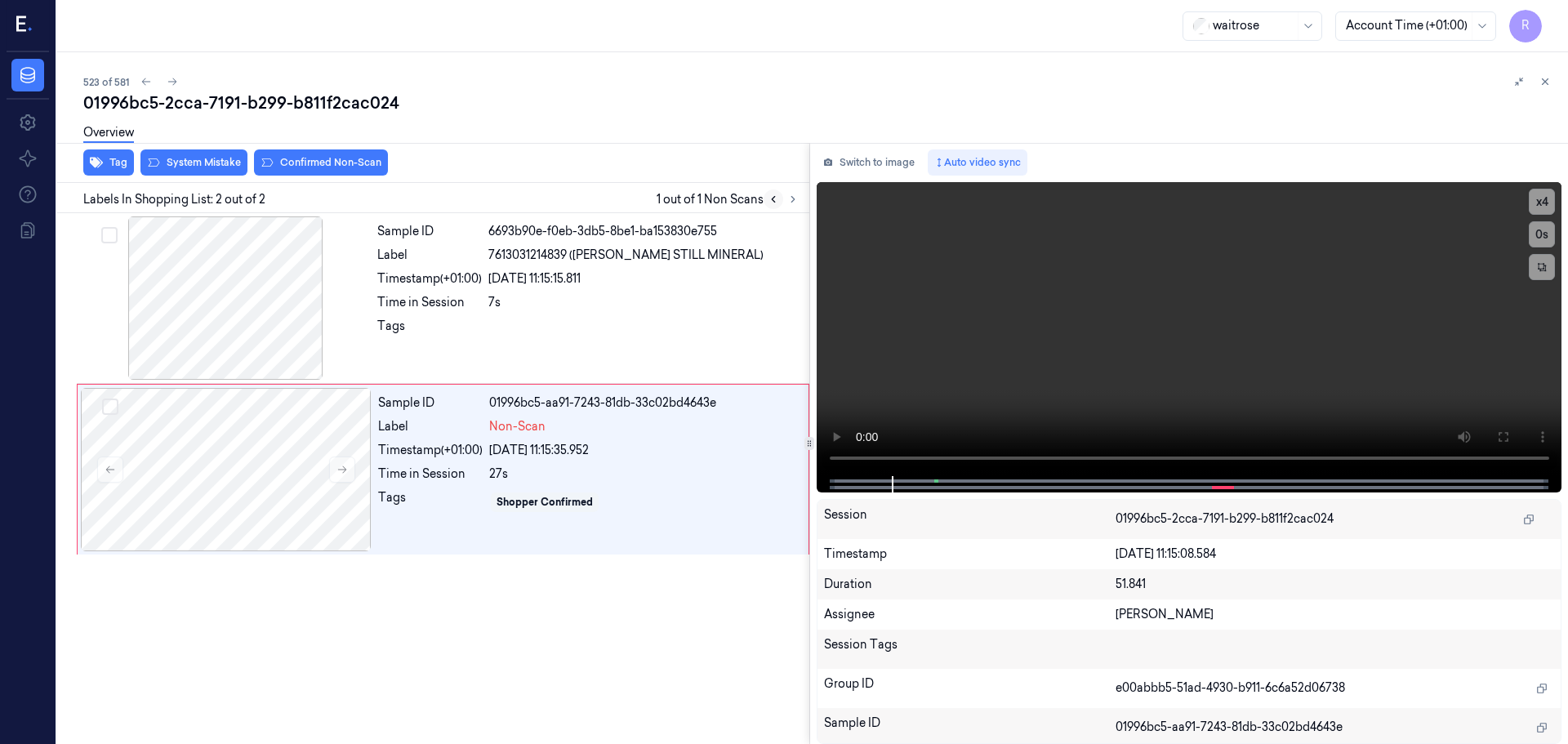
click at [773, 202] on icon at bounding box center [773, 199] width 11 height 11
click at [789, 204] on icon at bounding box center [793, 199] width 11 height 11
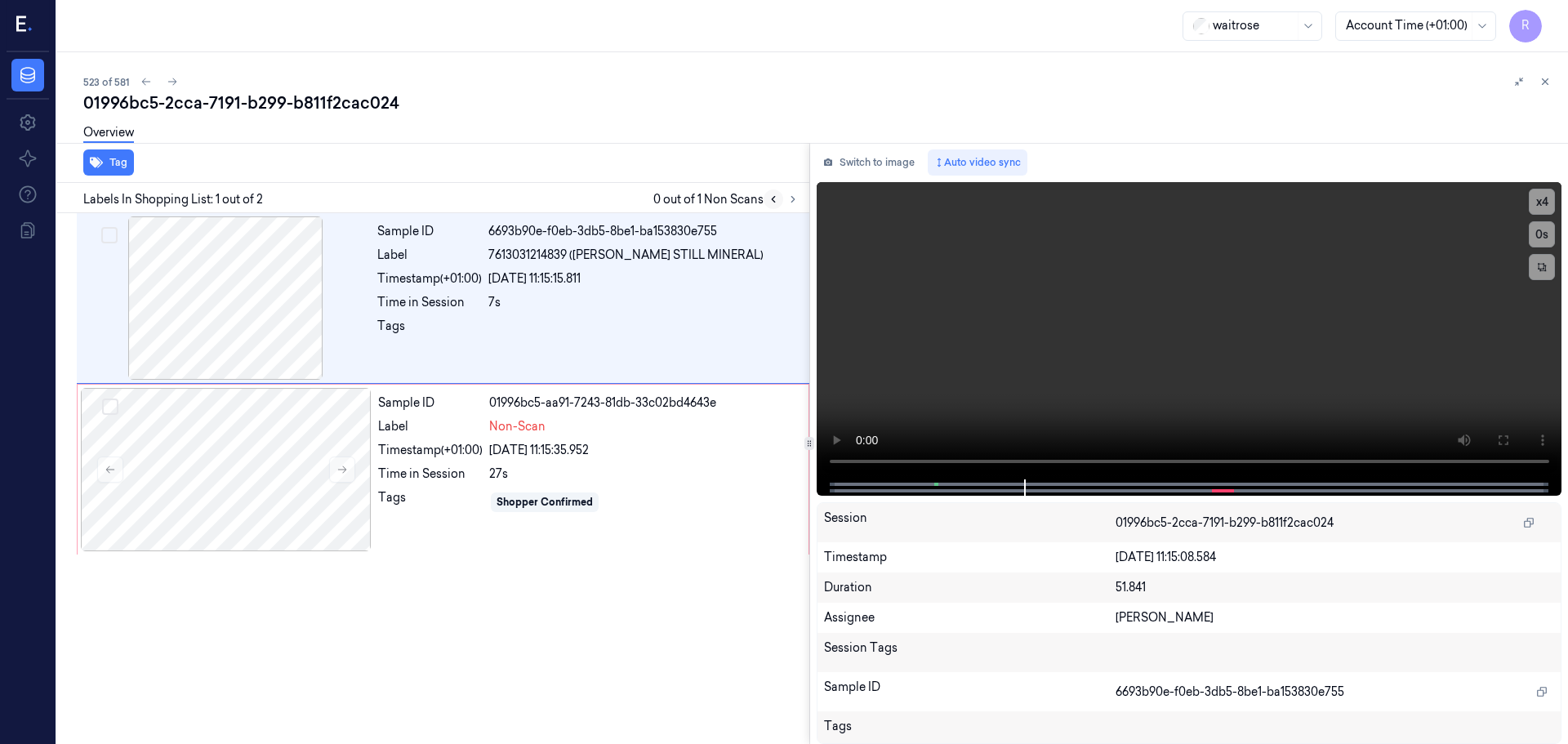
click at [773, 197] on icon at bounding box center [773, 199] width 11 height 11
click at [795, 195] on icon at bounding box center [793, 199] width 11 height 11
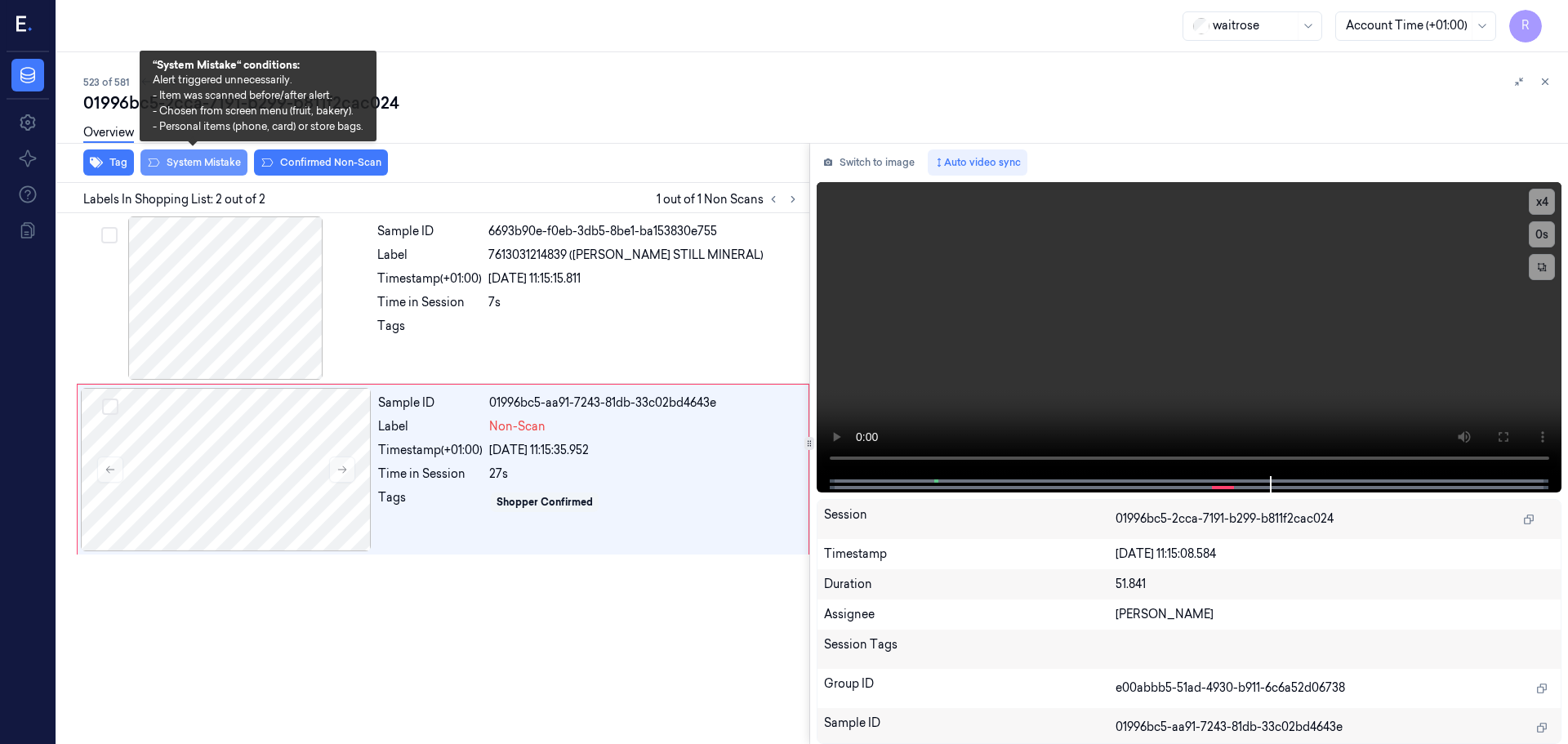
click at [218, 170] on button "System Mistake" at bounding box center [194, 162] width 107 height 26
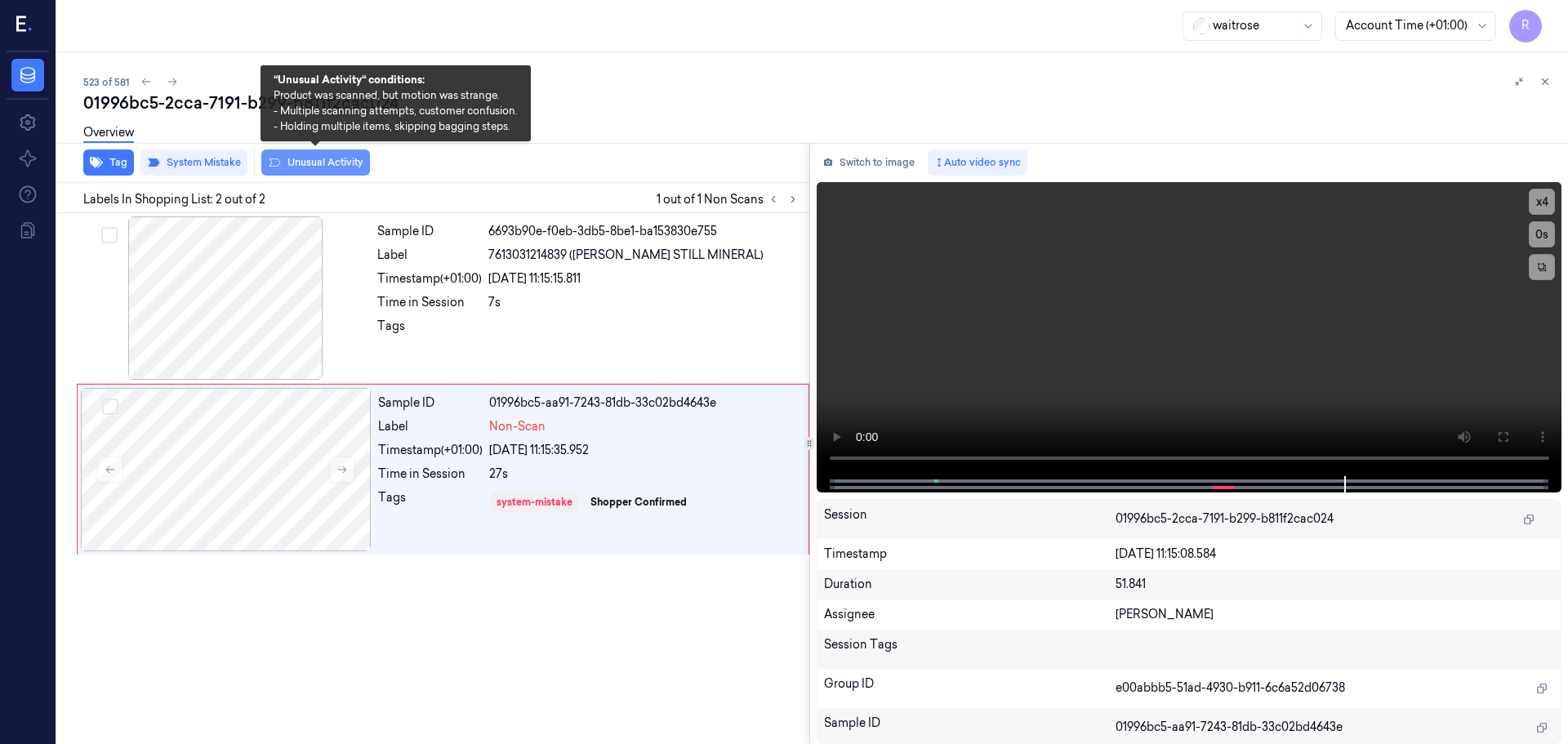
click at [345, 165] on button "Unusual Activity" at bounding box center [316, 162] width 109 height 26
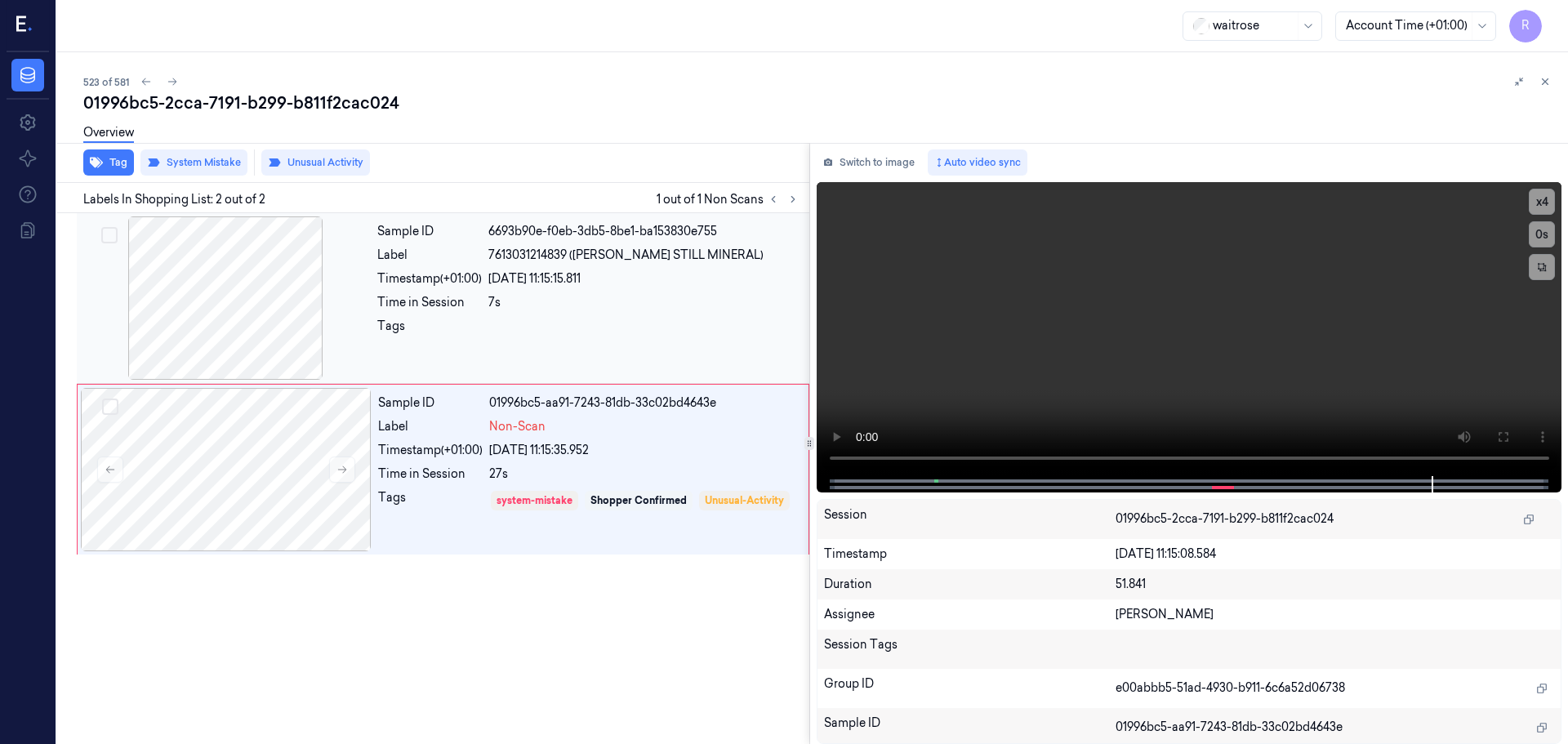
click at [462, 331] on div "Tags" at bounding box center [429, 331] width 104 height 26
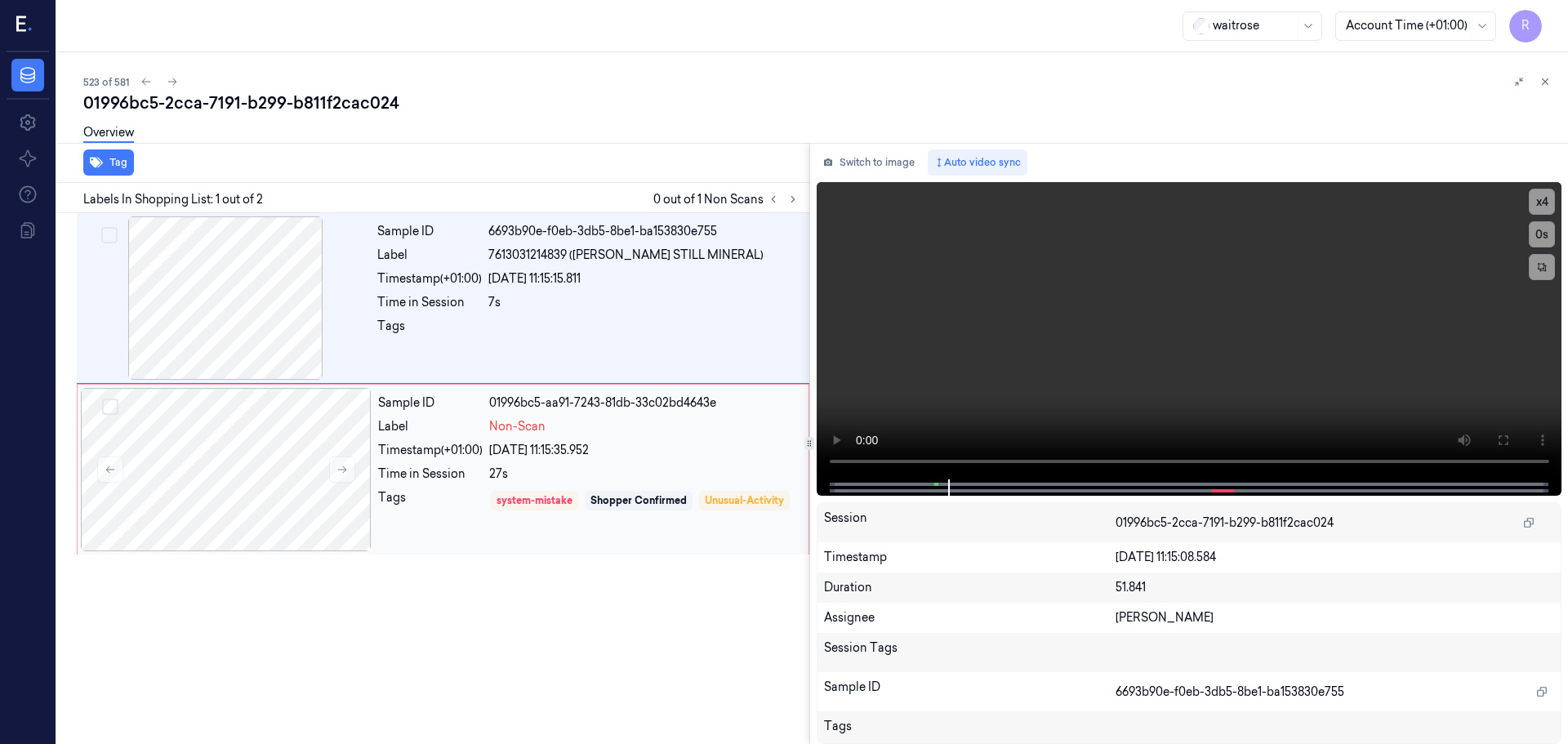
click at [522, 467] on div "27s" at bounding box center [644, 474] width 310 height 17
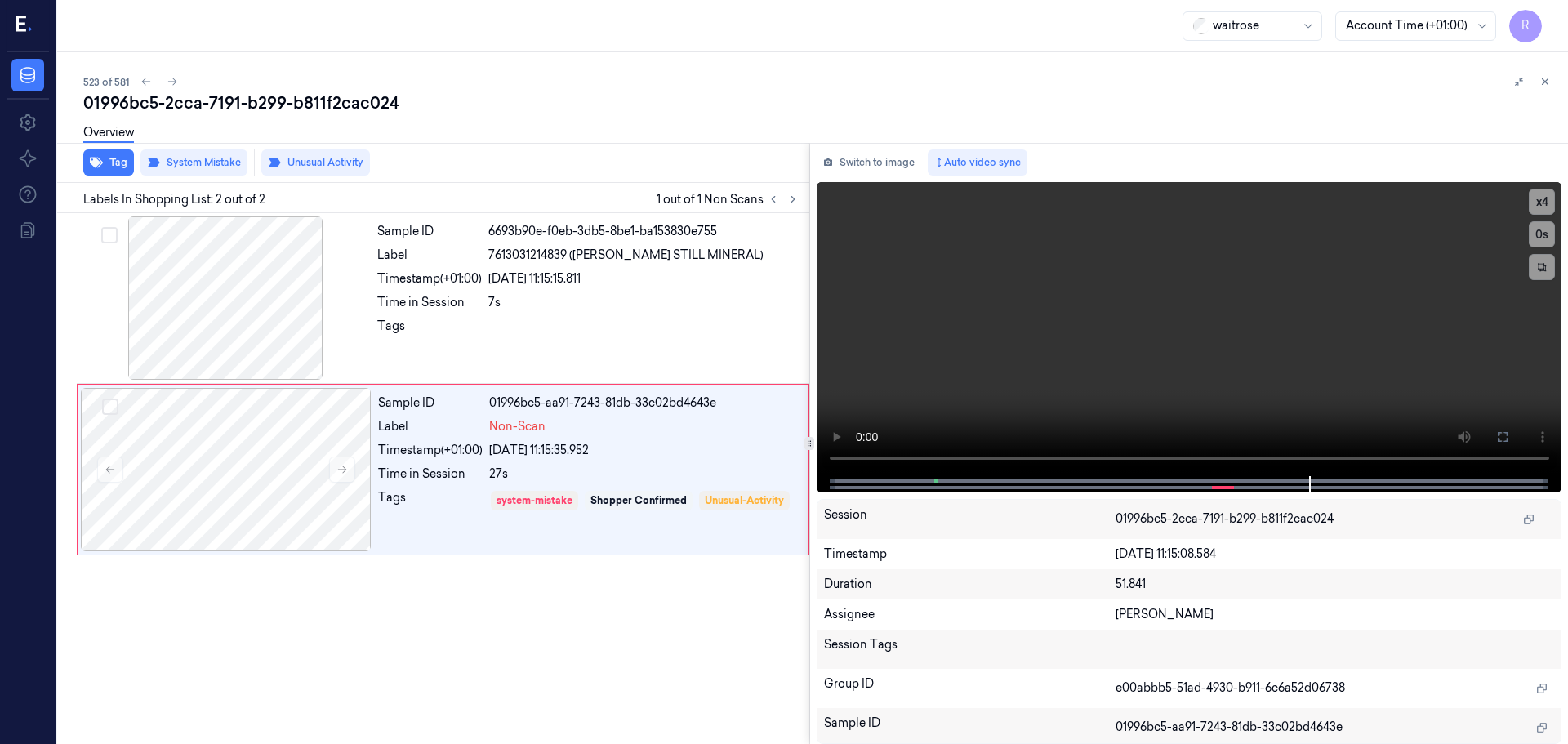
click at [1551, 81] on button at bounding box center [1545, 81] width 20 height 20
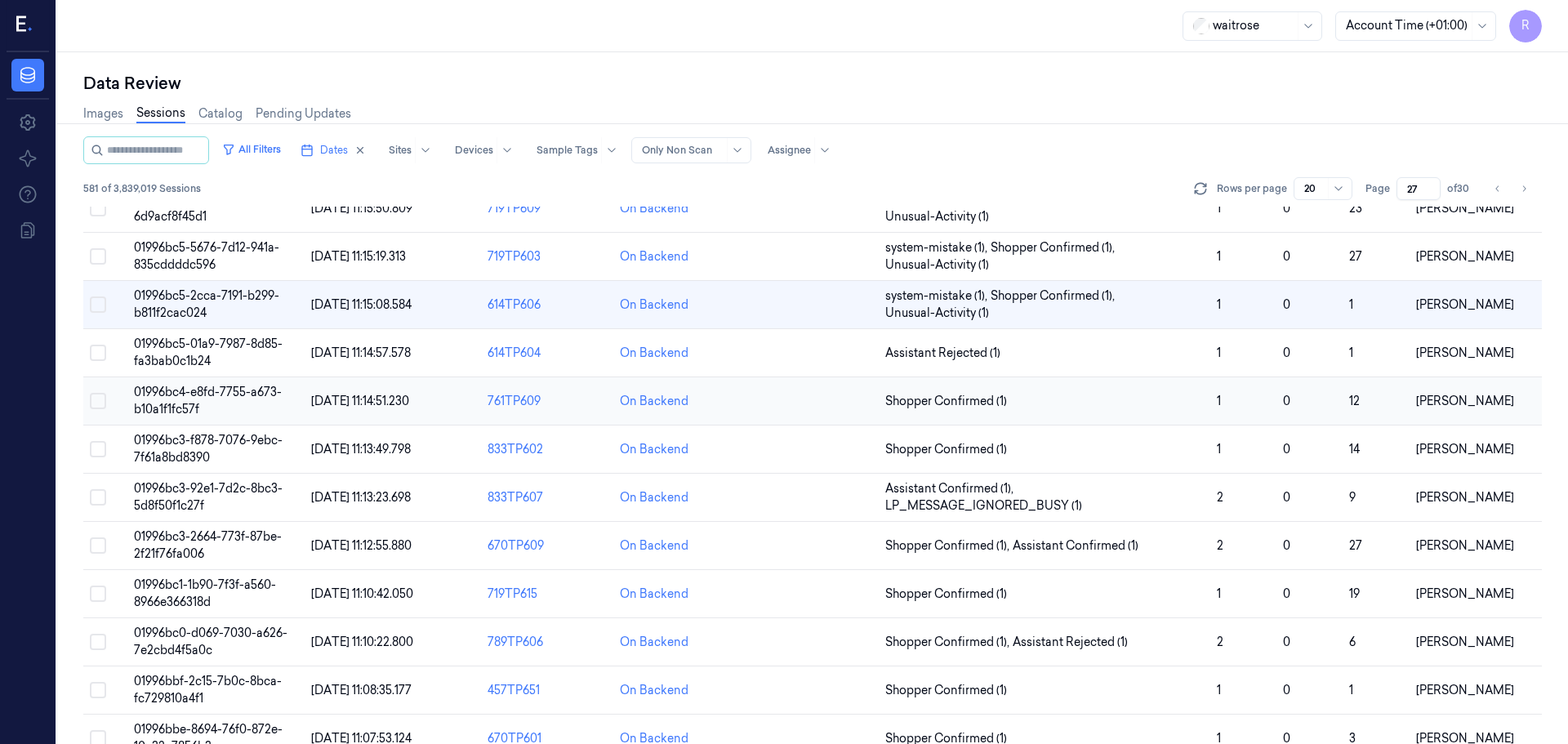
scroll to position [82, 0]
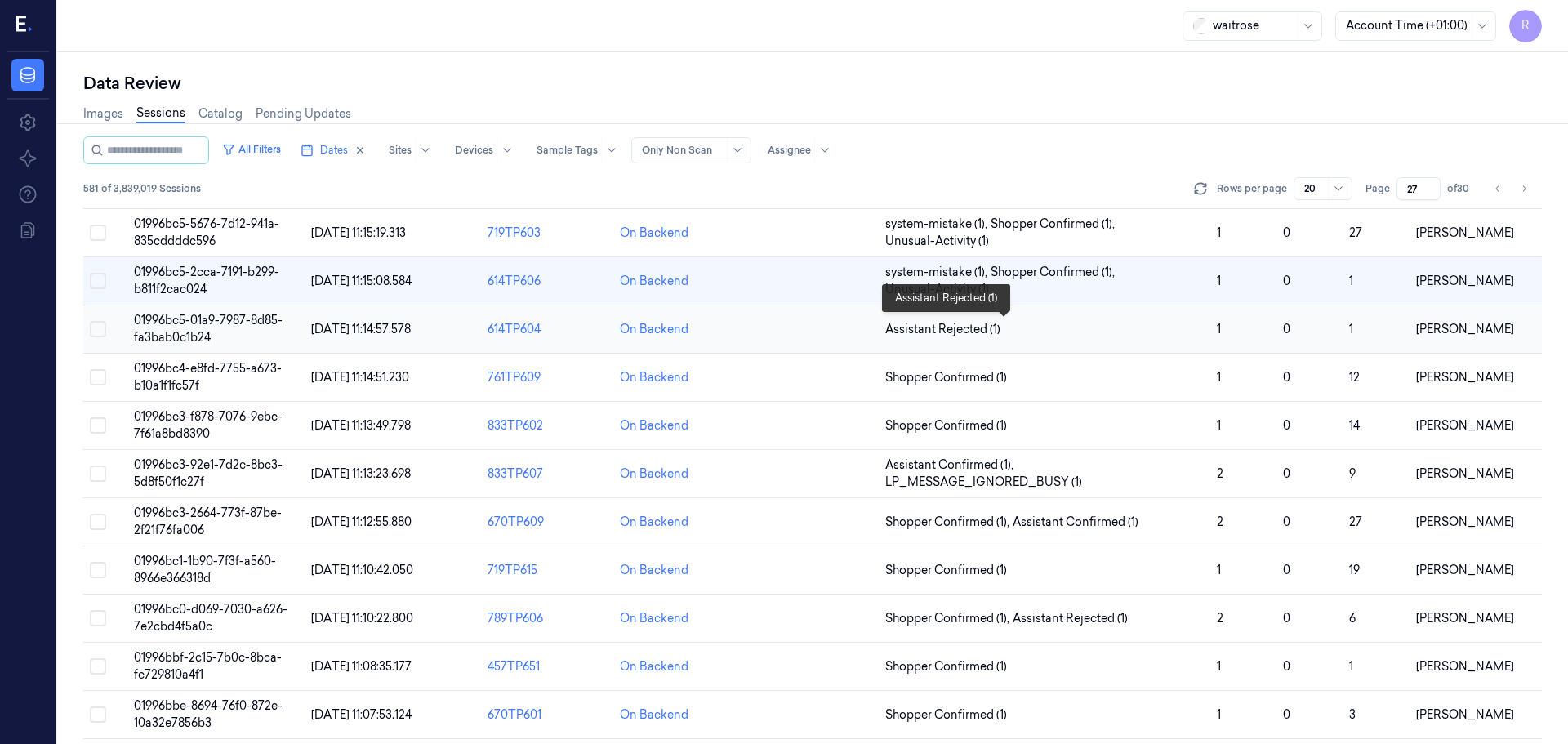
click at [1167, 325] on span "Assistant Rejected (1)" at bounding box center [1044, 330] width 319 height 17
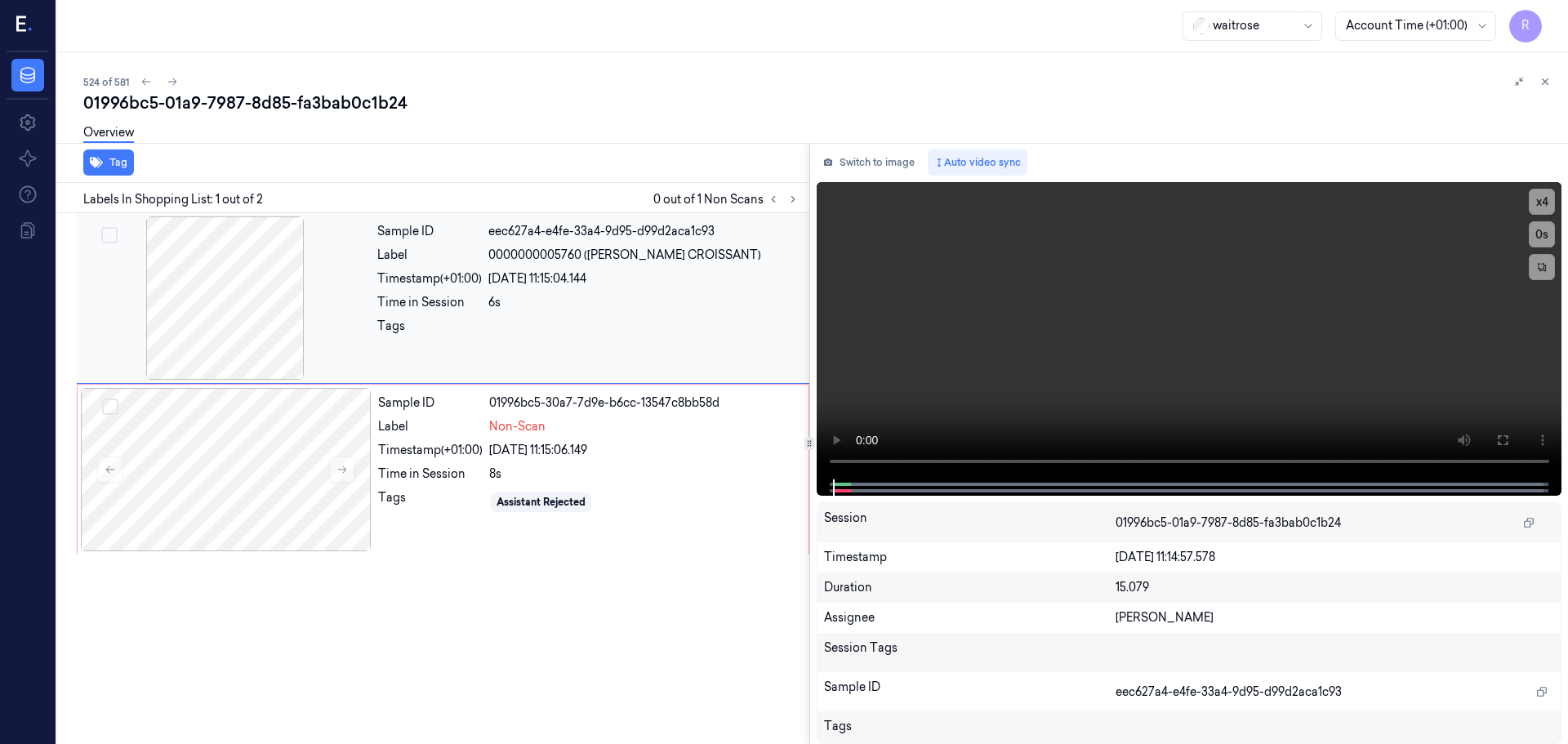
click at [242, 301] on div at bounding box center [225, 298] width 291 height 163
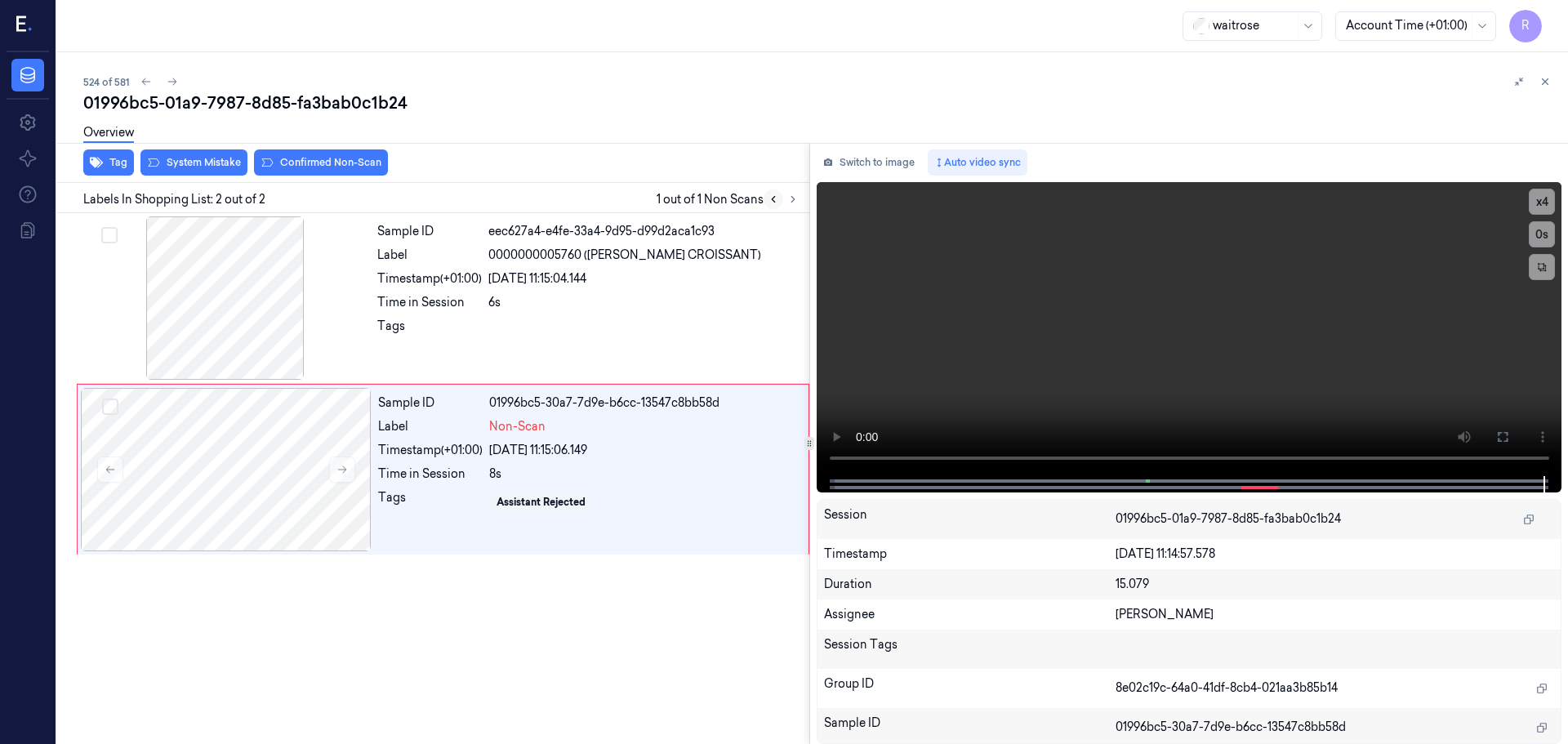
click at [773, 205] on button at bounding box center [773, 199] width 20 height 20
click at [794, 205] on button at bounding box center [793, 199] width 20 height 20
click at [793, 205] on button at bounding box center [793, 199] width 20 height 20
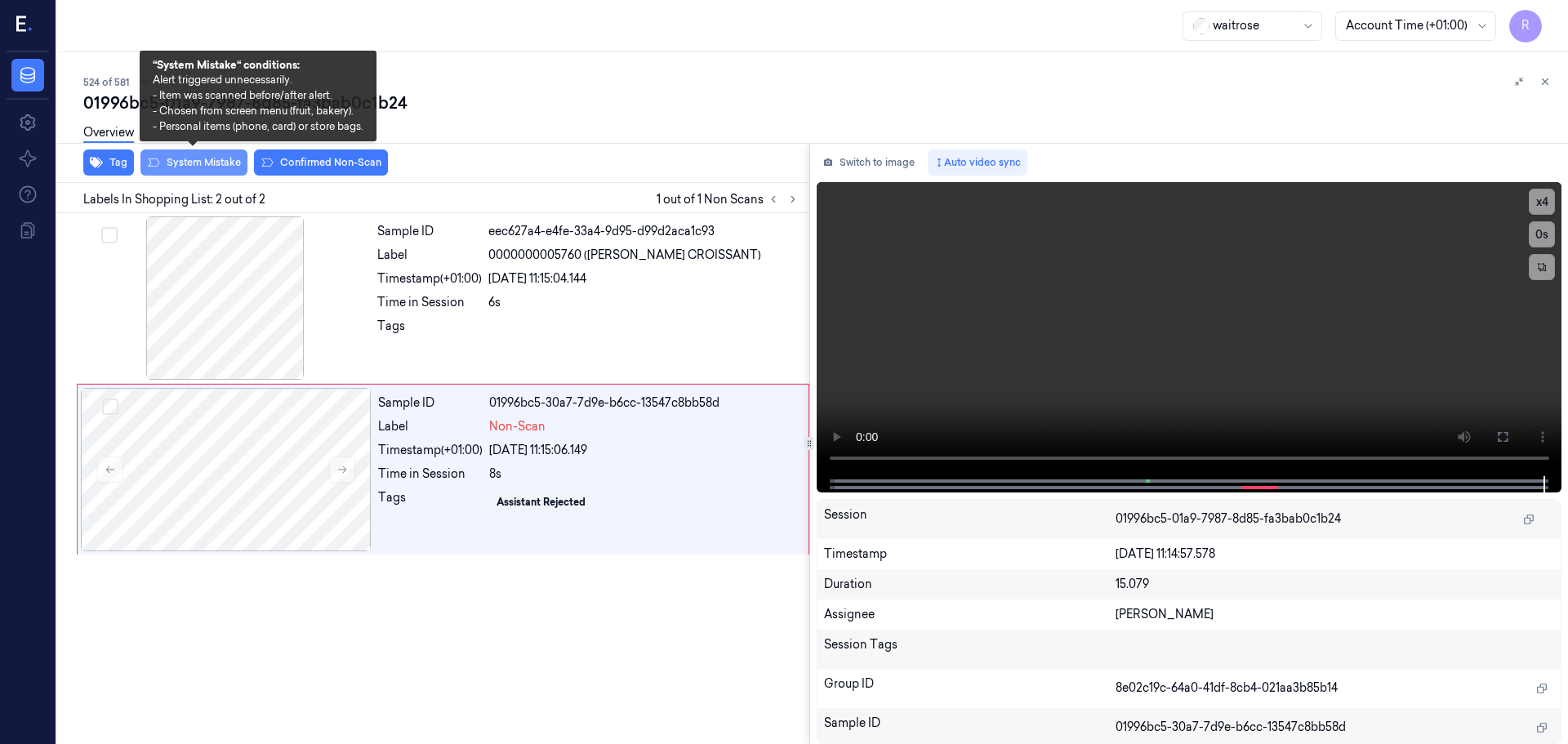
click at [181, 169] on button "System Mistake" at bounding box center [194, 162] width 107 height 26
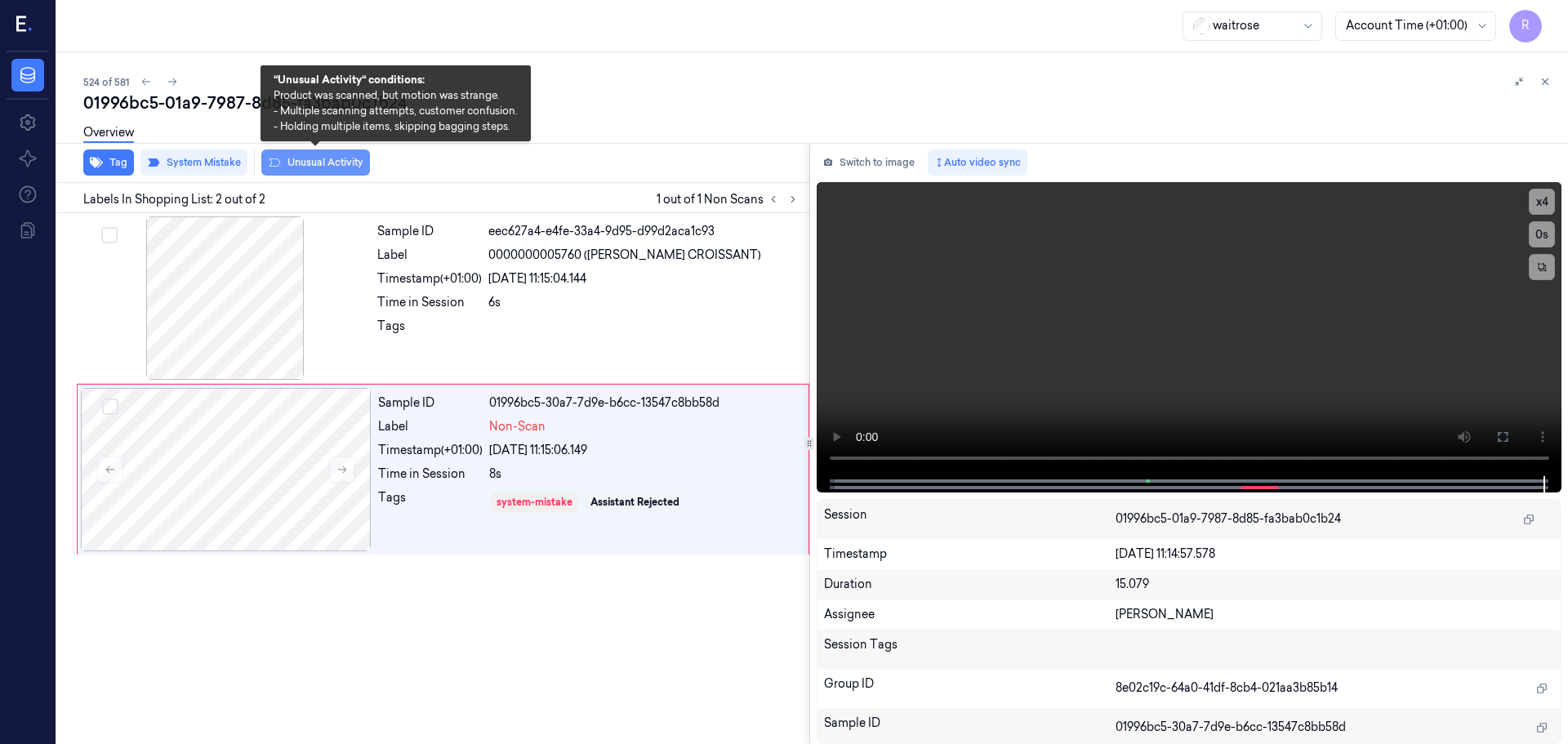
click at [307, 165] on button "Unusual Activity" at bounding box center [316, 162] width 109 height 26
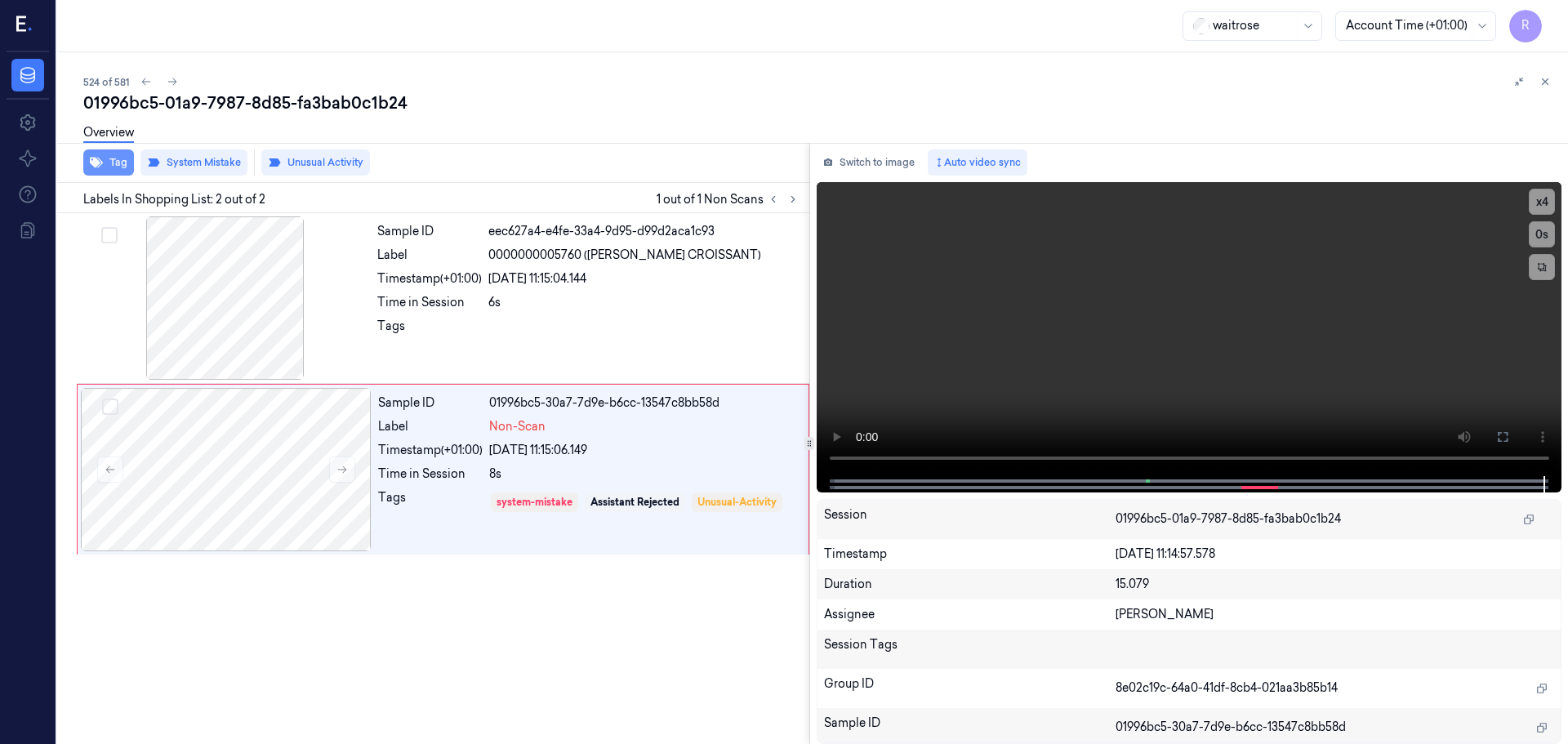
click at [129, 167] on button "Tag" at bounding box center [108, 162] width 51 height 26
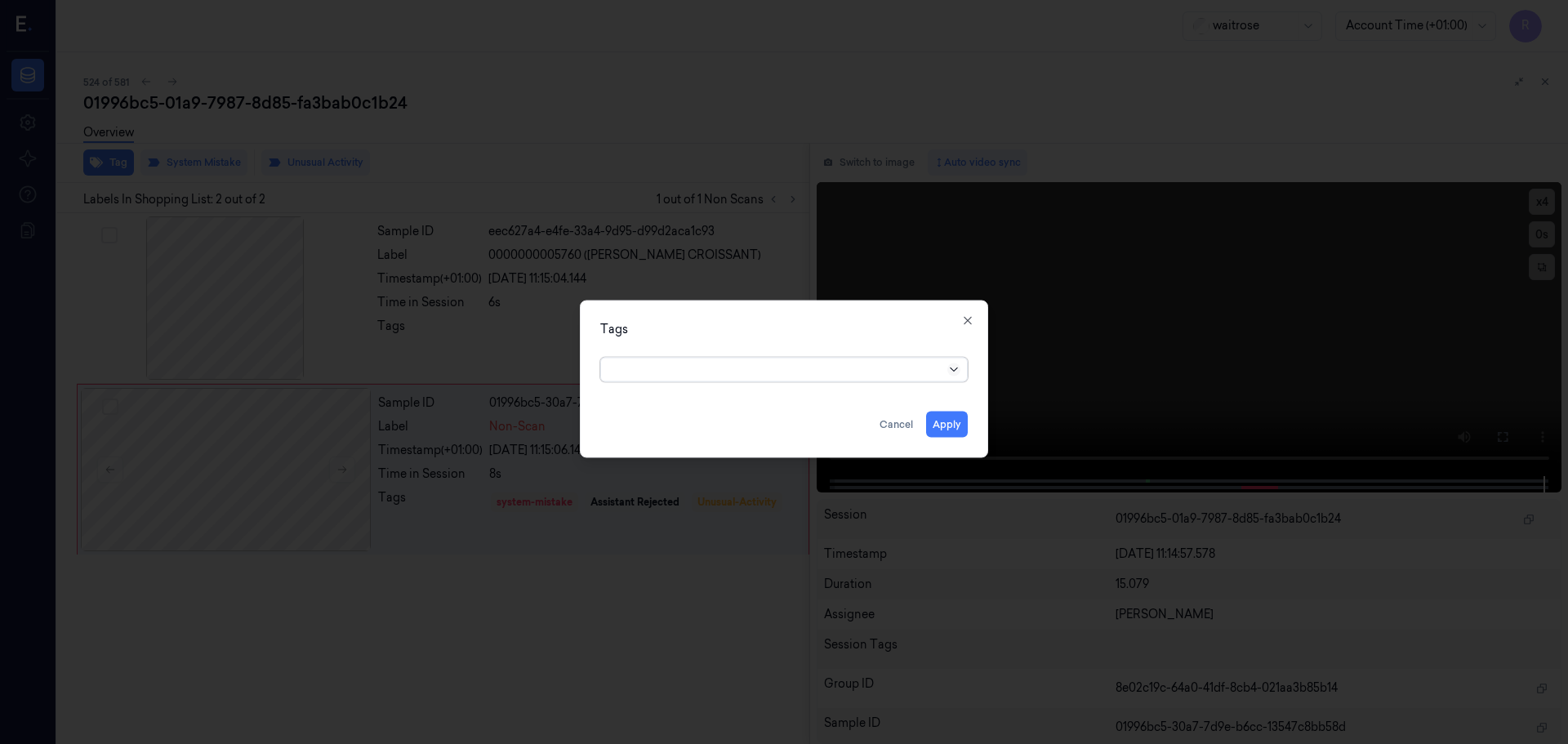
click at [956, 375] on icon at bounding box center [953, 369] width 13 height 13
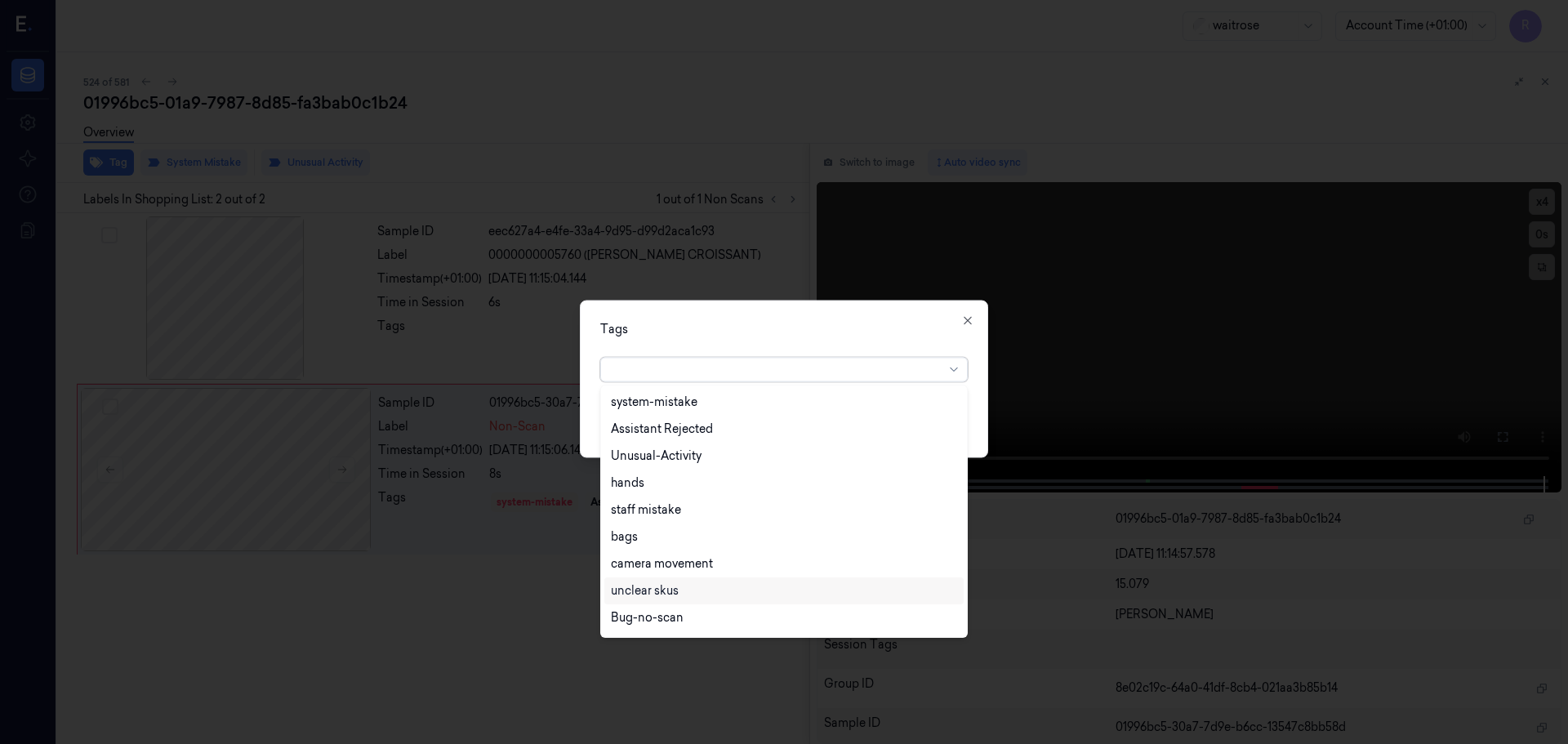
scroll to position [375, 0]
click at [661, 595] on div "Picklist item alert" at bounding box center [658, 593] width 94 height 17
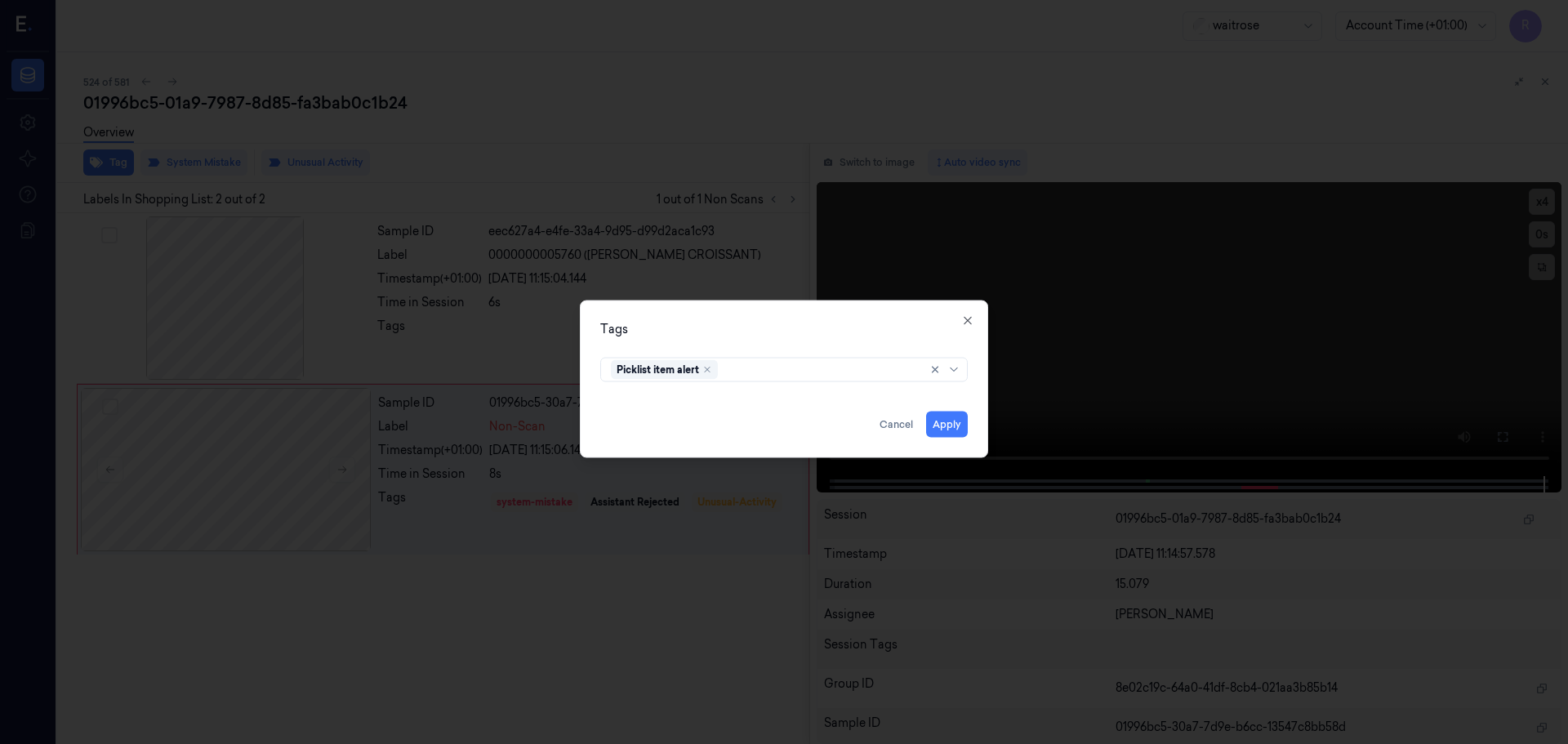
click at [718, 347] on div "Tags Picklist item alert Apply Cancel Close" at bounding box center [784, 378] width 408 height 158
click at [964, 327] on div "Tags" at bounding box center [784, 329] width 368 height 17
click at [966, 325] on icon "button" at bounding box center [967, 319] width 13 height 13
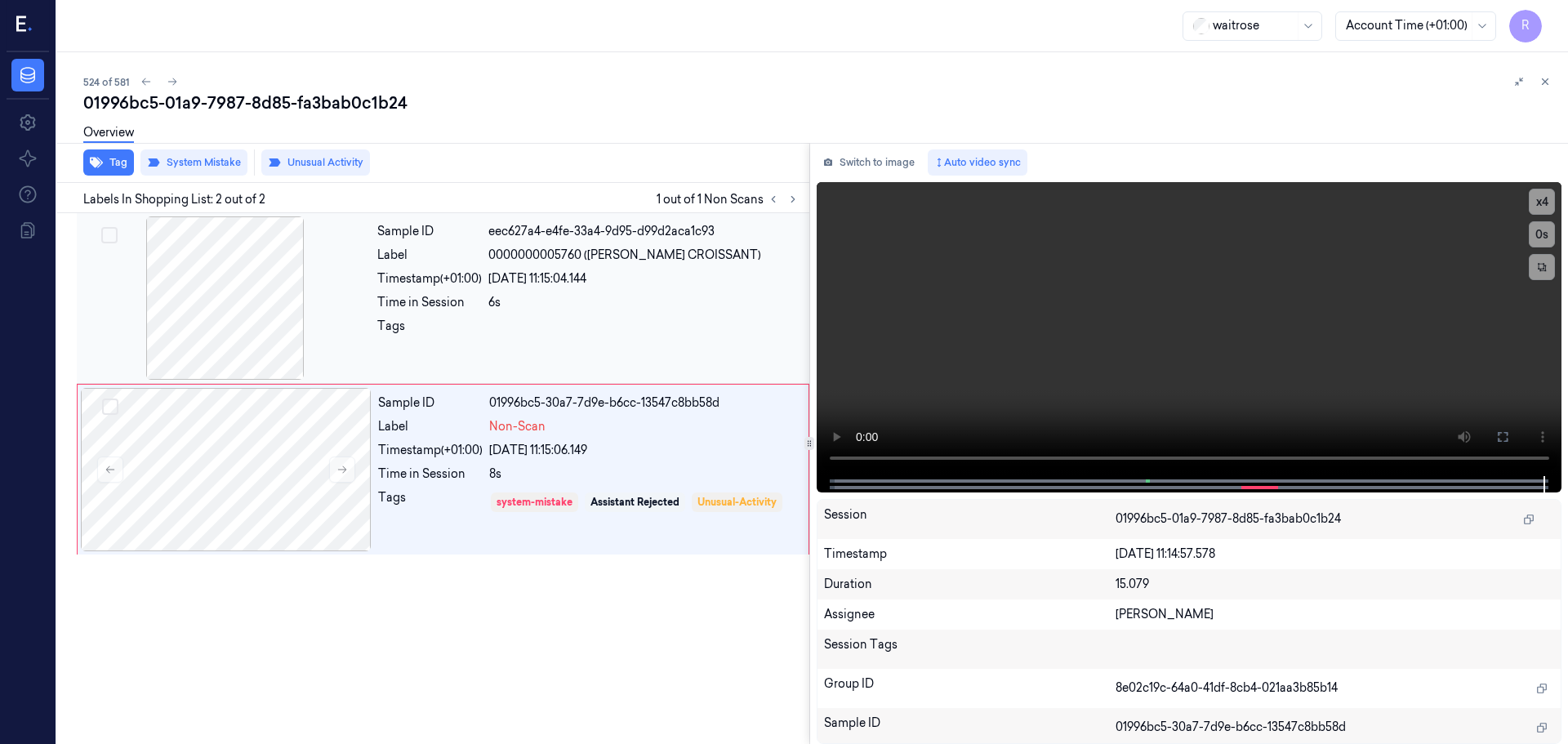
click at [414, 340] on div "Tags" at bounding box center [429, 331] width 104 height 26
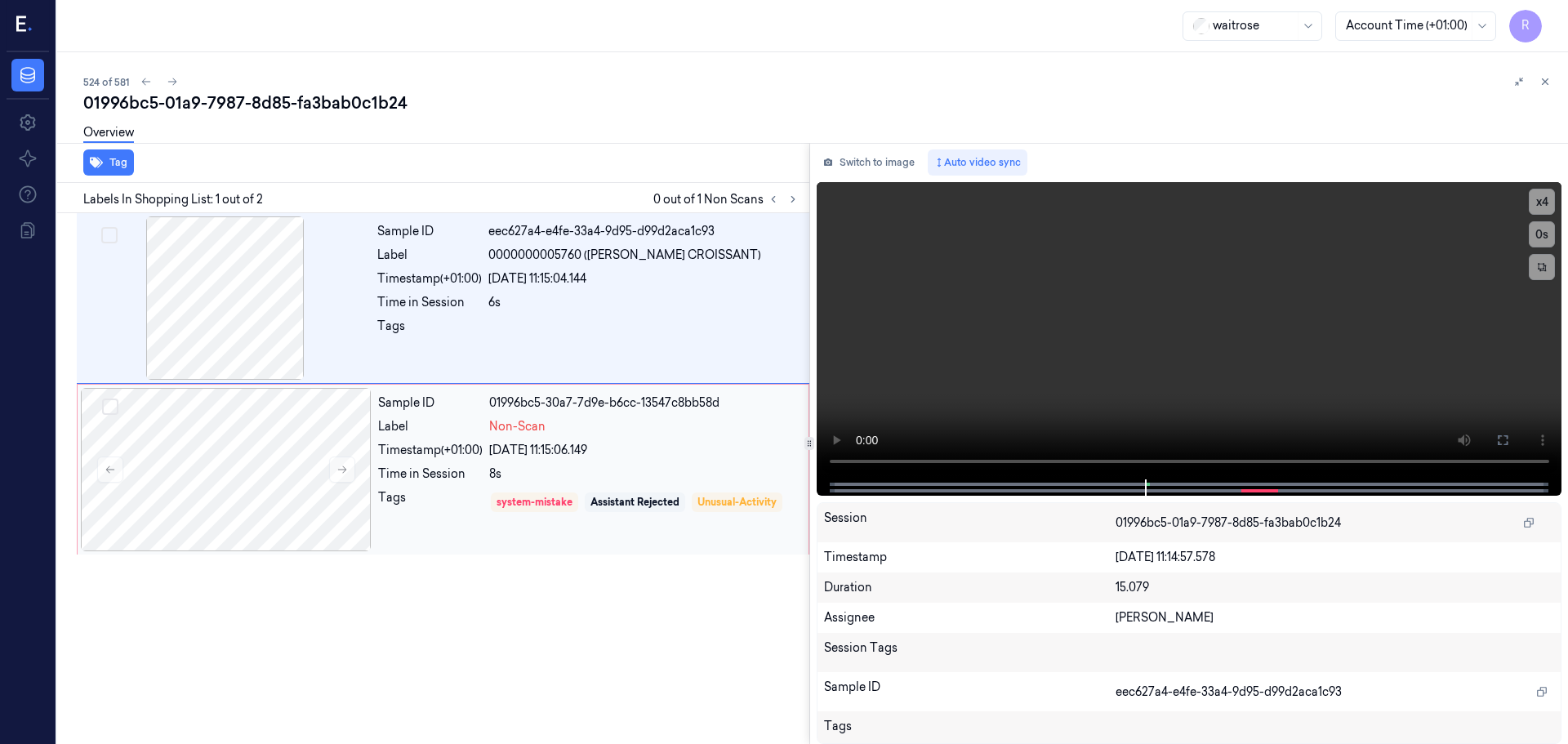
click at [417, 478] on div "Time in Session" at bounding box center [430, 474] width 104 height 17
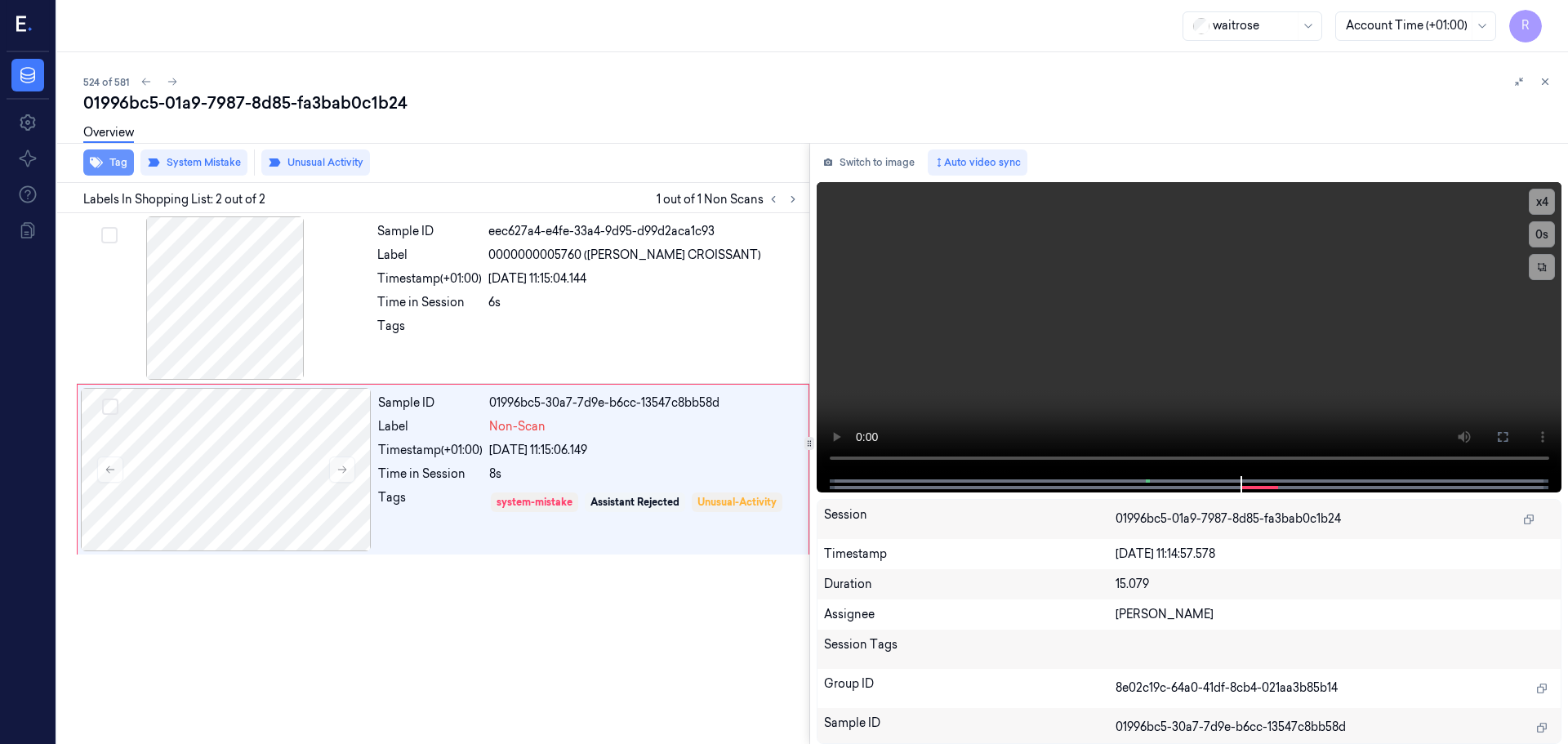
click at [113, 170] on button "Tag" at bounding box center [108, 162] width 51 height 26
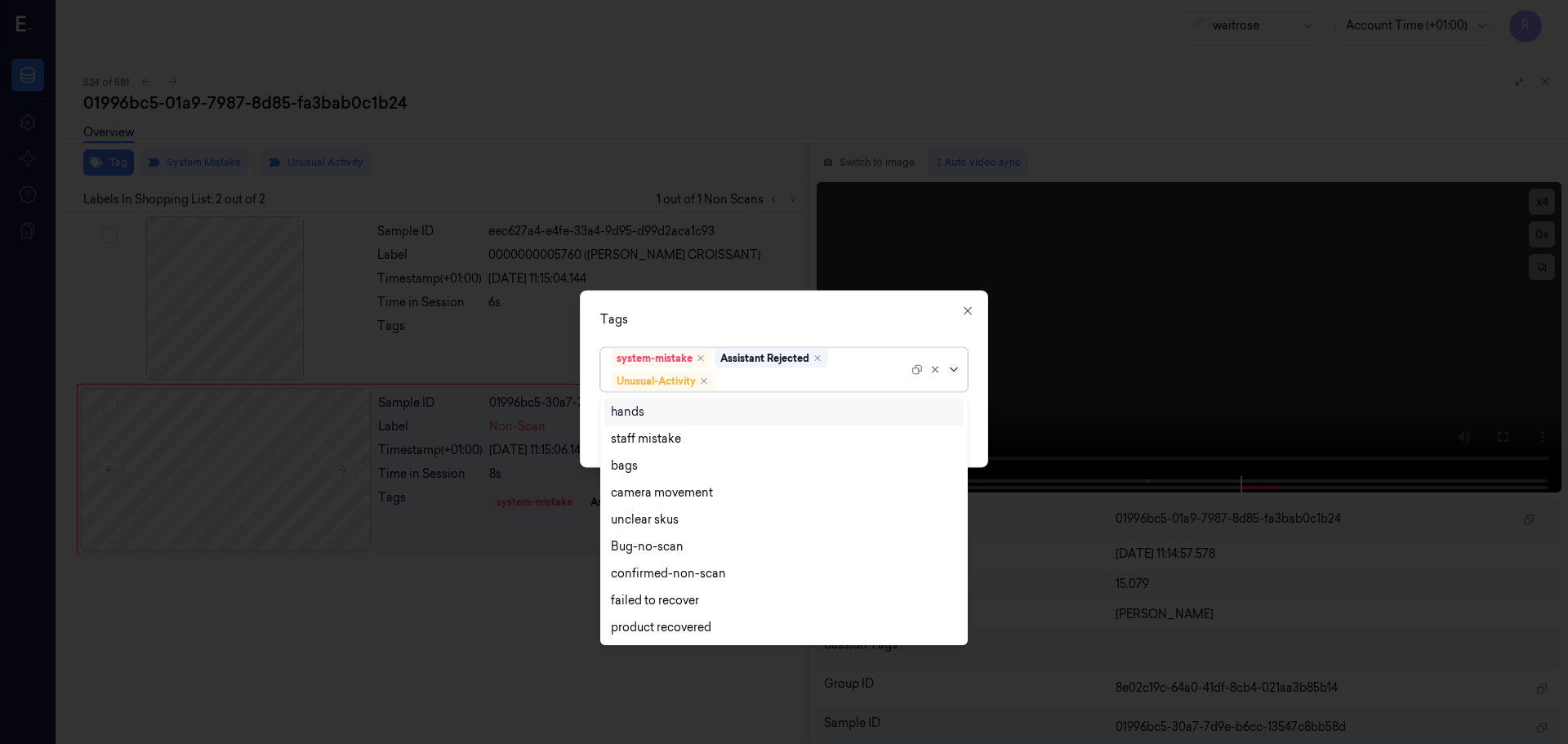
click at [951, 369] on icon at bounding box center [953, 369] width 13 height 13
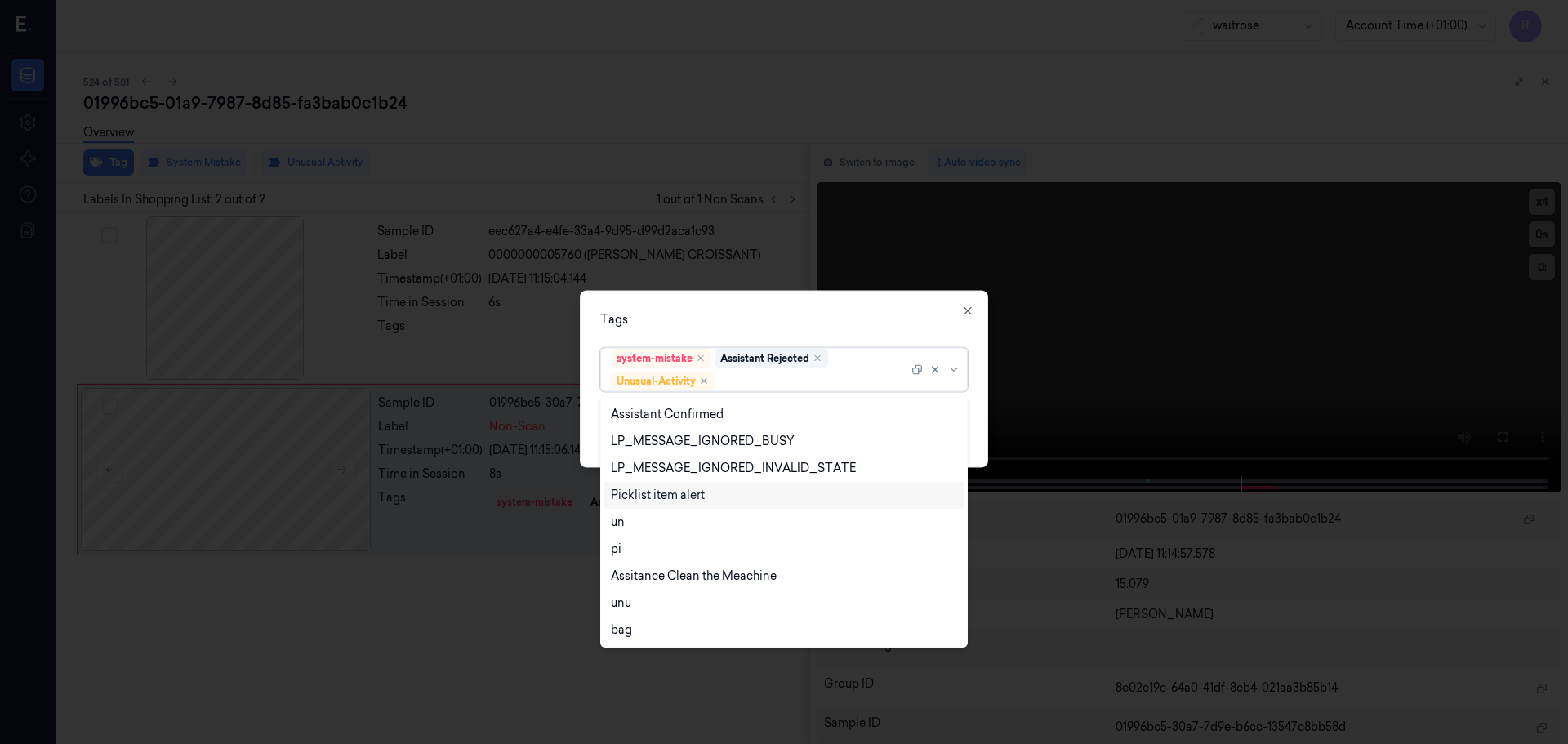
click at [650, 496] on div "Picklist item alert" at bounding box center [658, 495] width 94 height 17
click at [629, 320] on div "Tags" at bounding box center [784, 318] width 368 height 17
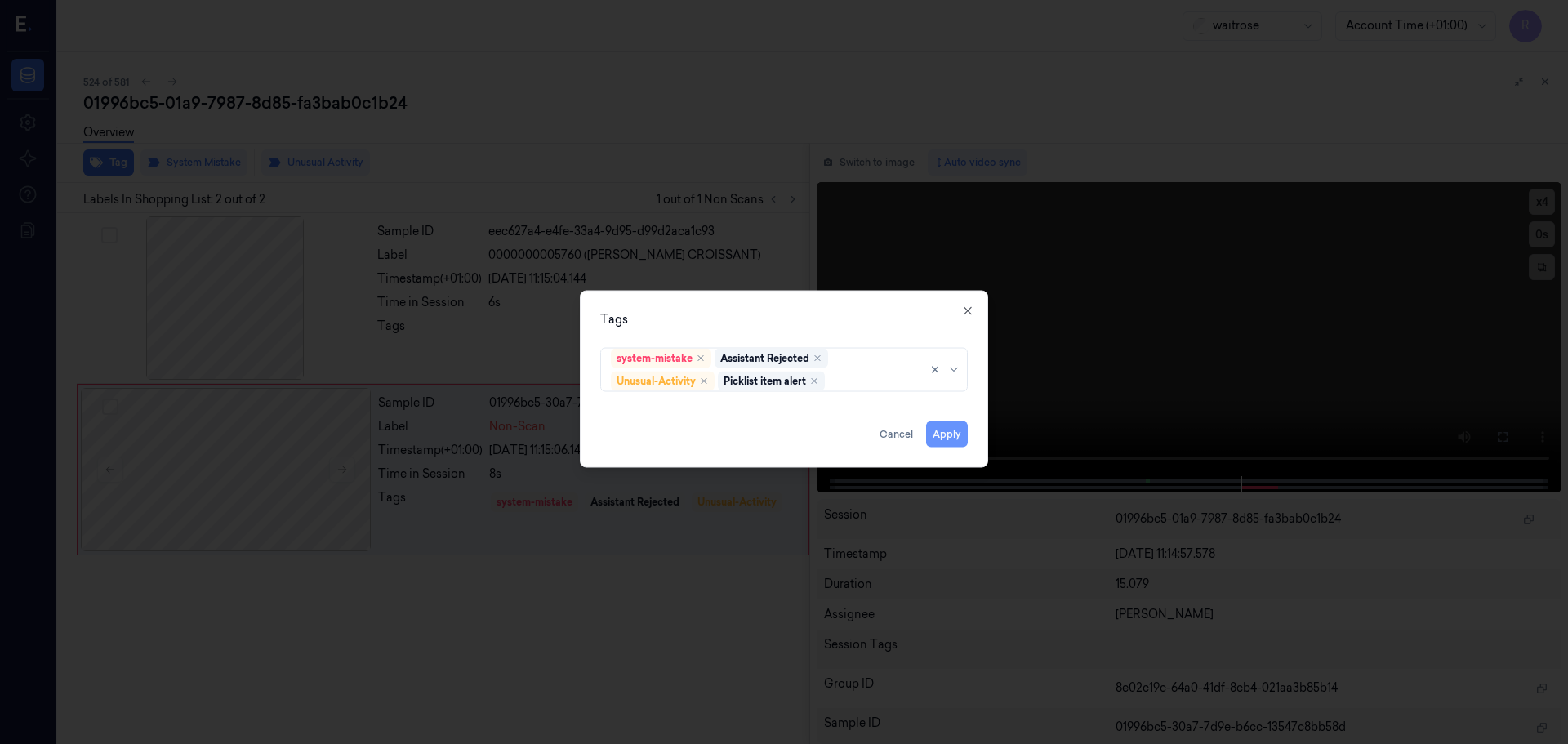
click at [942, 438] on button "Apply" at bounding box center [947, 433] width 41 height 26
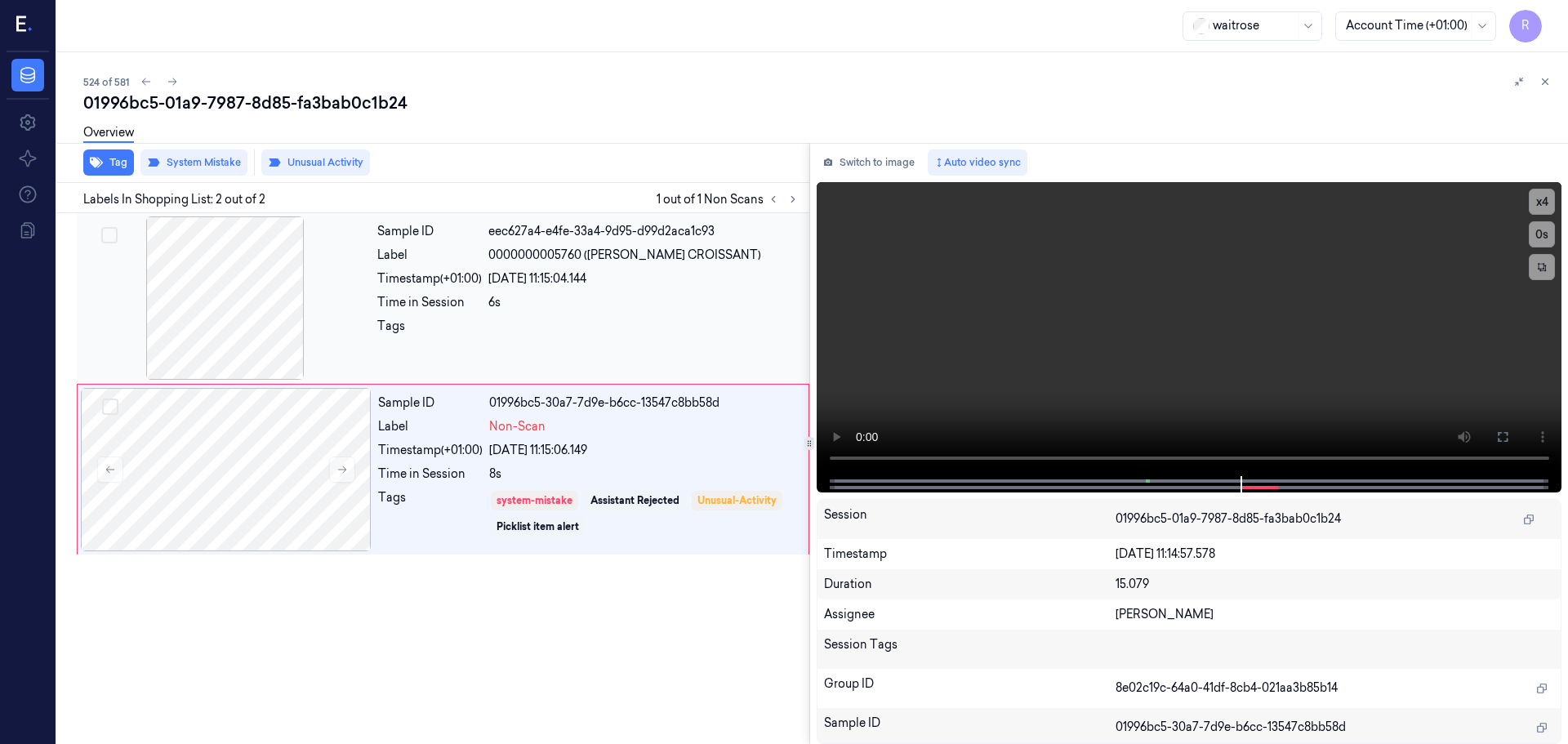
click at [661, 318] on div at bounding box center [644, 331] width 311 height 26
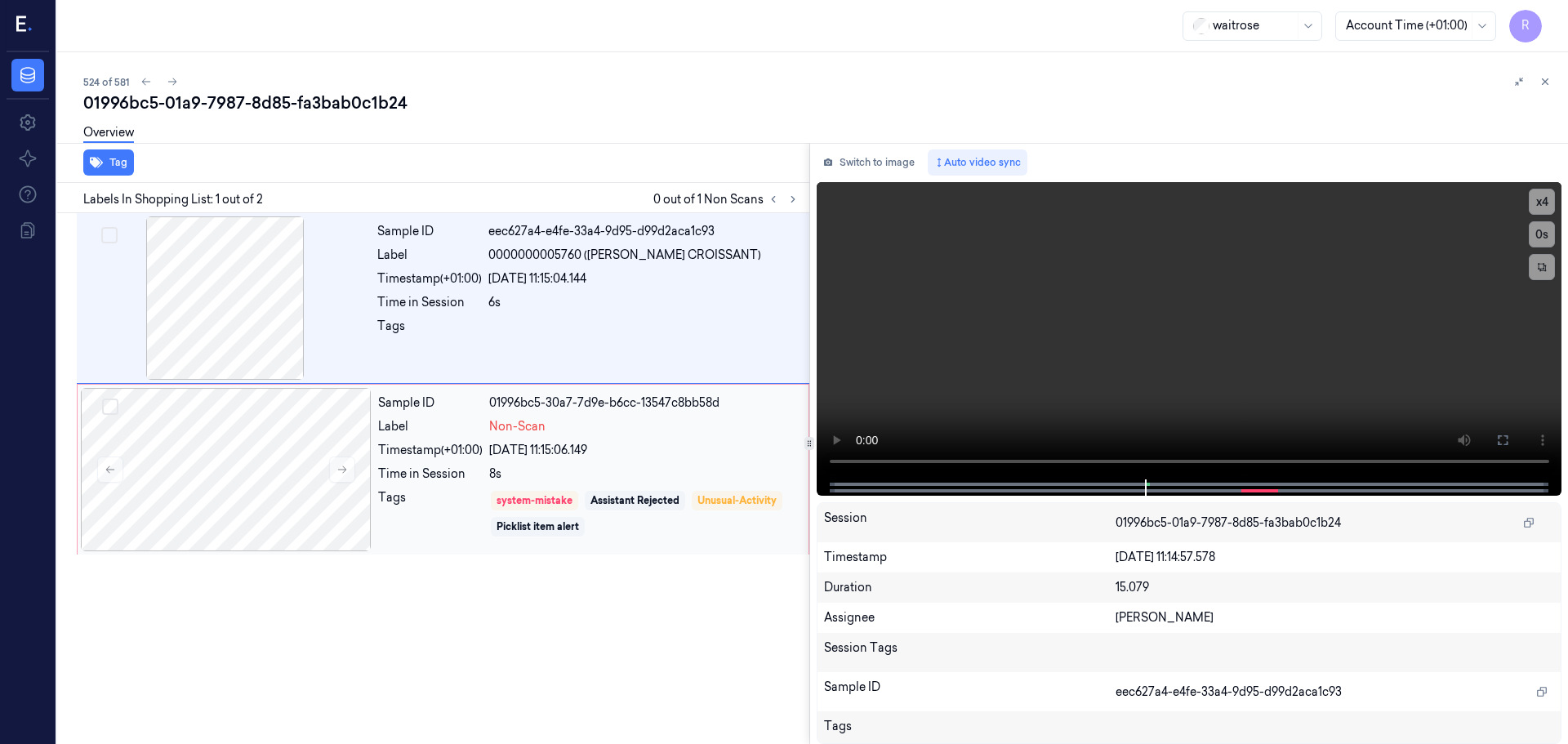
click at [668, 476] on div "8s" at bounding box center [644, 474] width 310 height 17
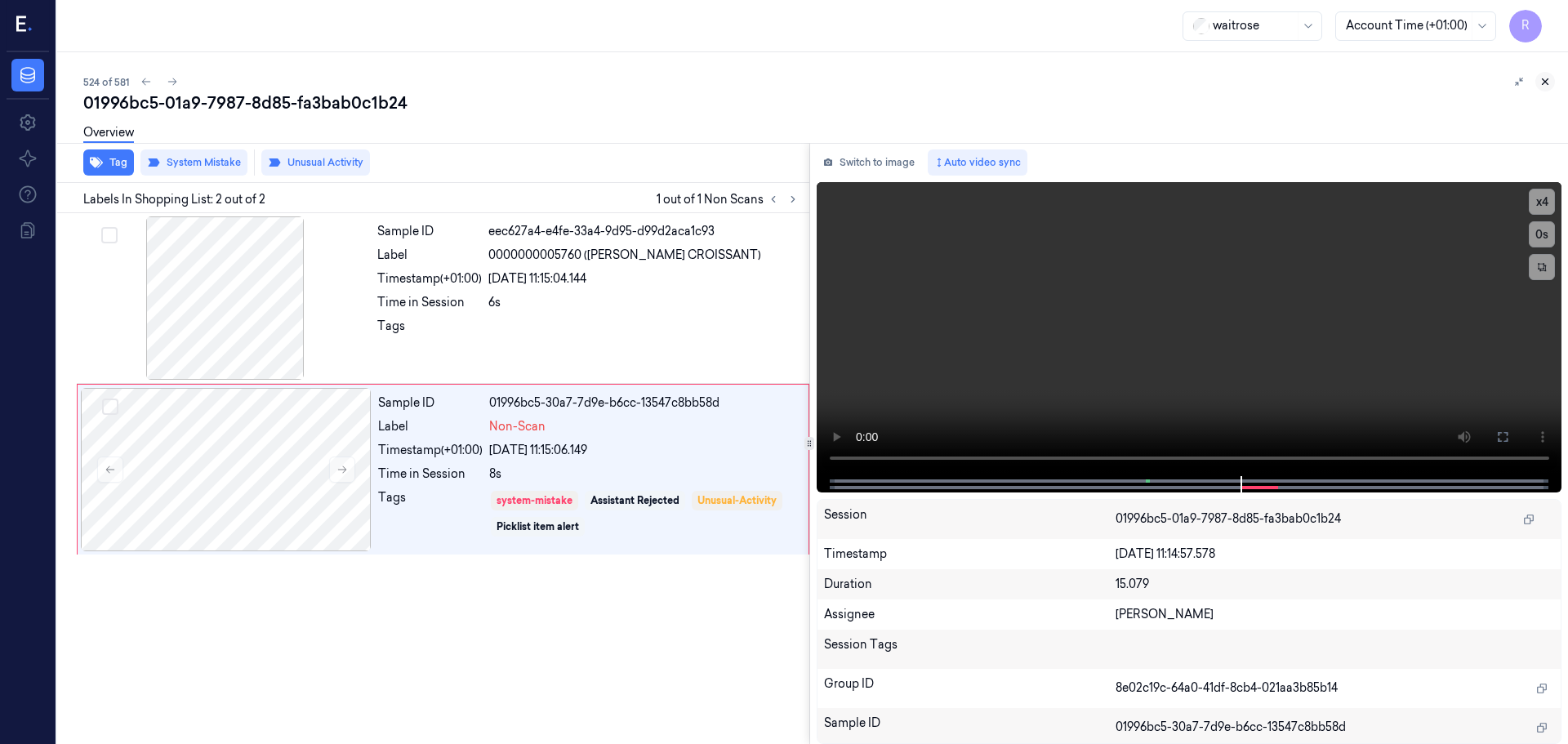
click at [1543, 86] on icon at bounding box center [1545, 81] width 11 height 11
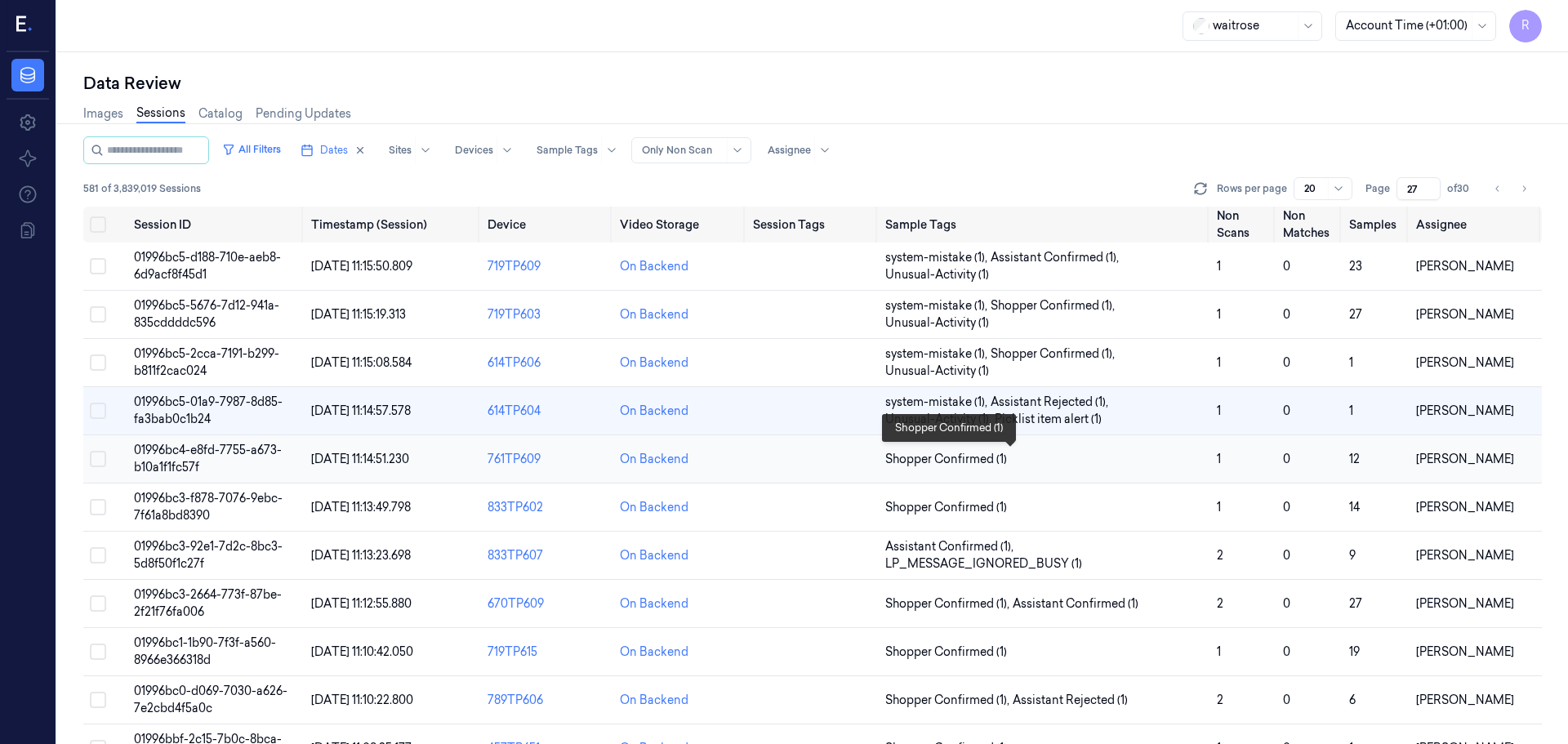
click at [1071, 462] on span "Shopper Confirmed (1)" at bounding box center [1044, 459] width 319 height 17
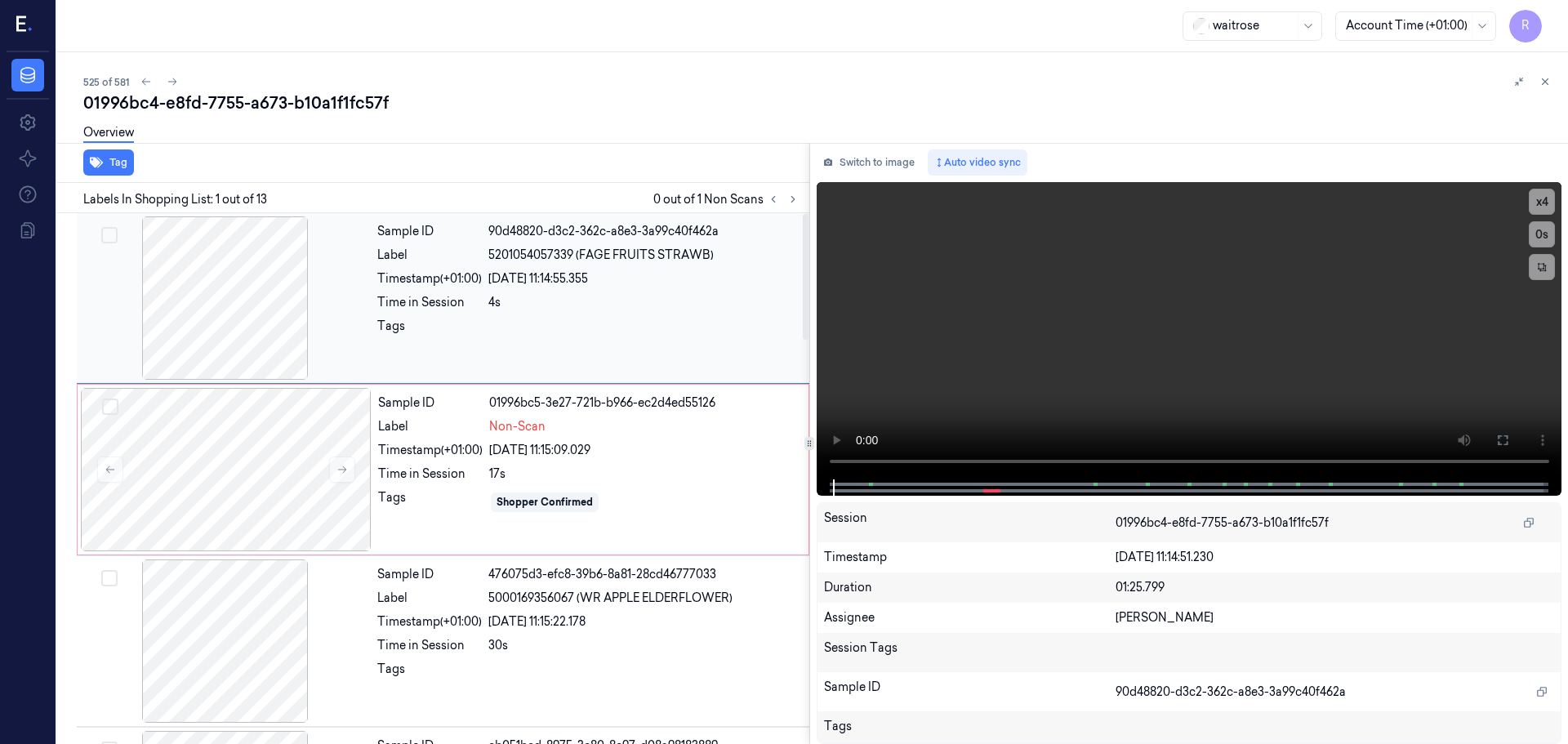
click at [295, 339] on div at bounding box center [225, 298] width 291 height 163
click at [338, 470] on icon at bounding box center [342, 469] width 11 height 11
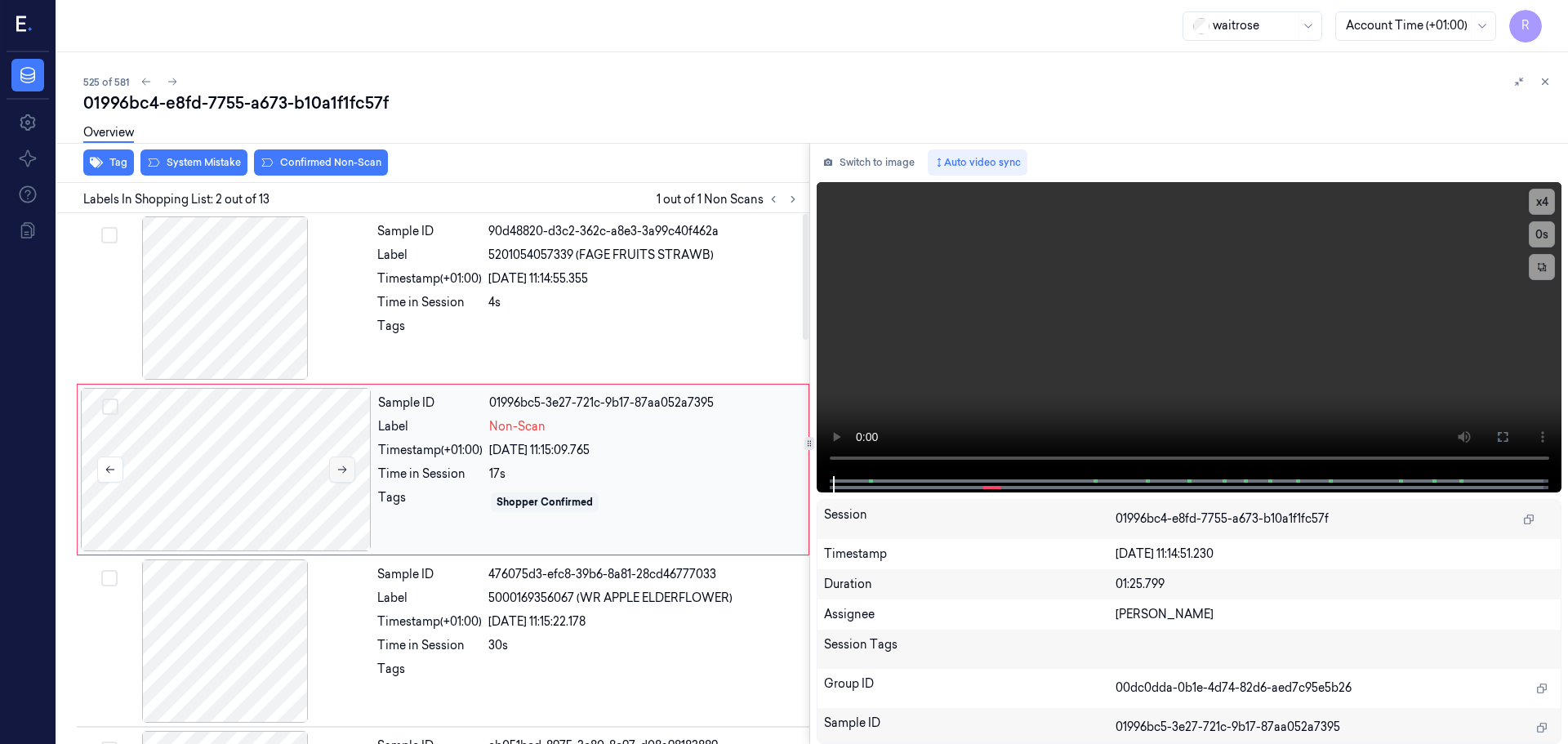
click at [338, 470] on icon at bounding box center [342, 469] width 11 height 11
click at [243, 314] on div at bounding box center [225, 298] width 291 height 163
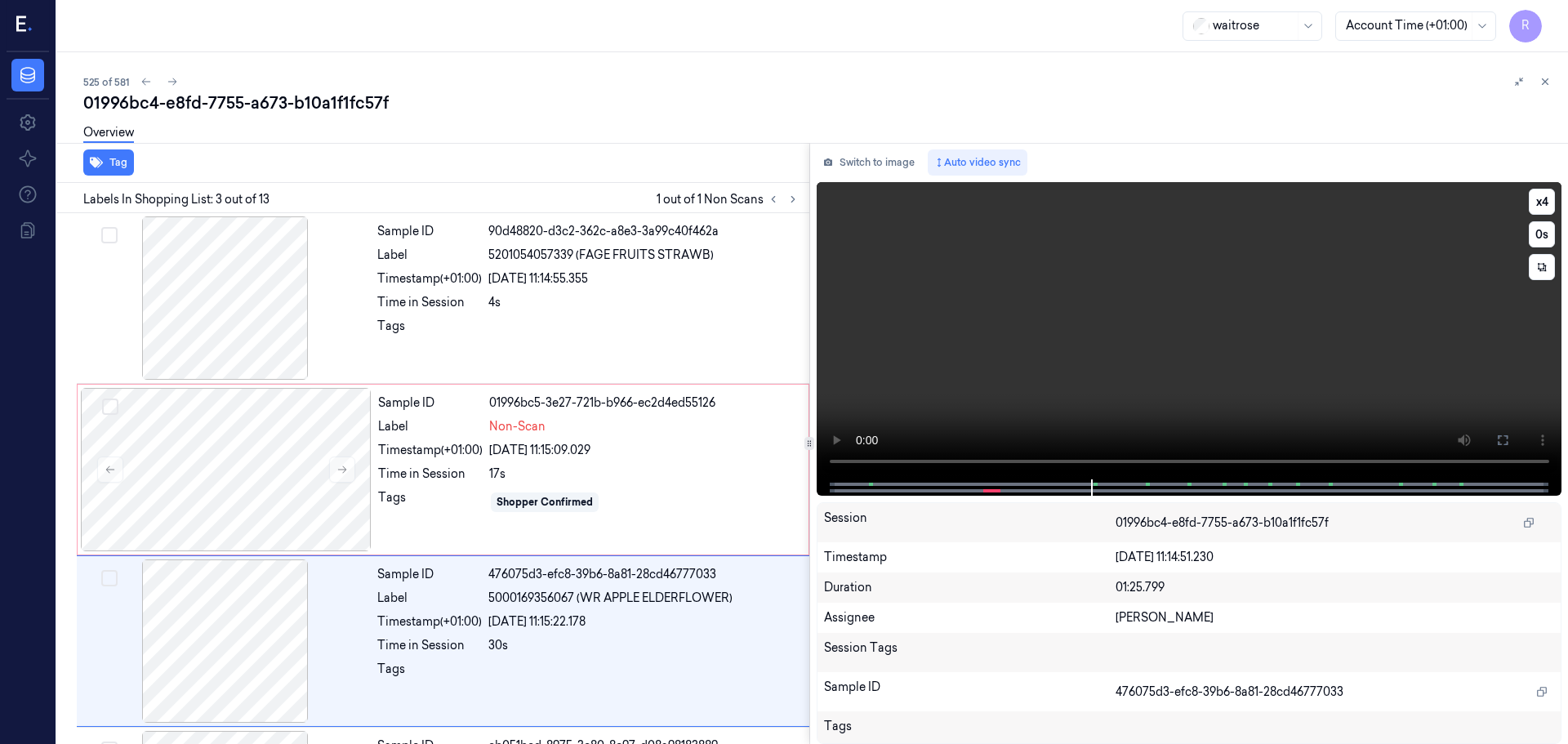
scroll to position [162, 0]
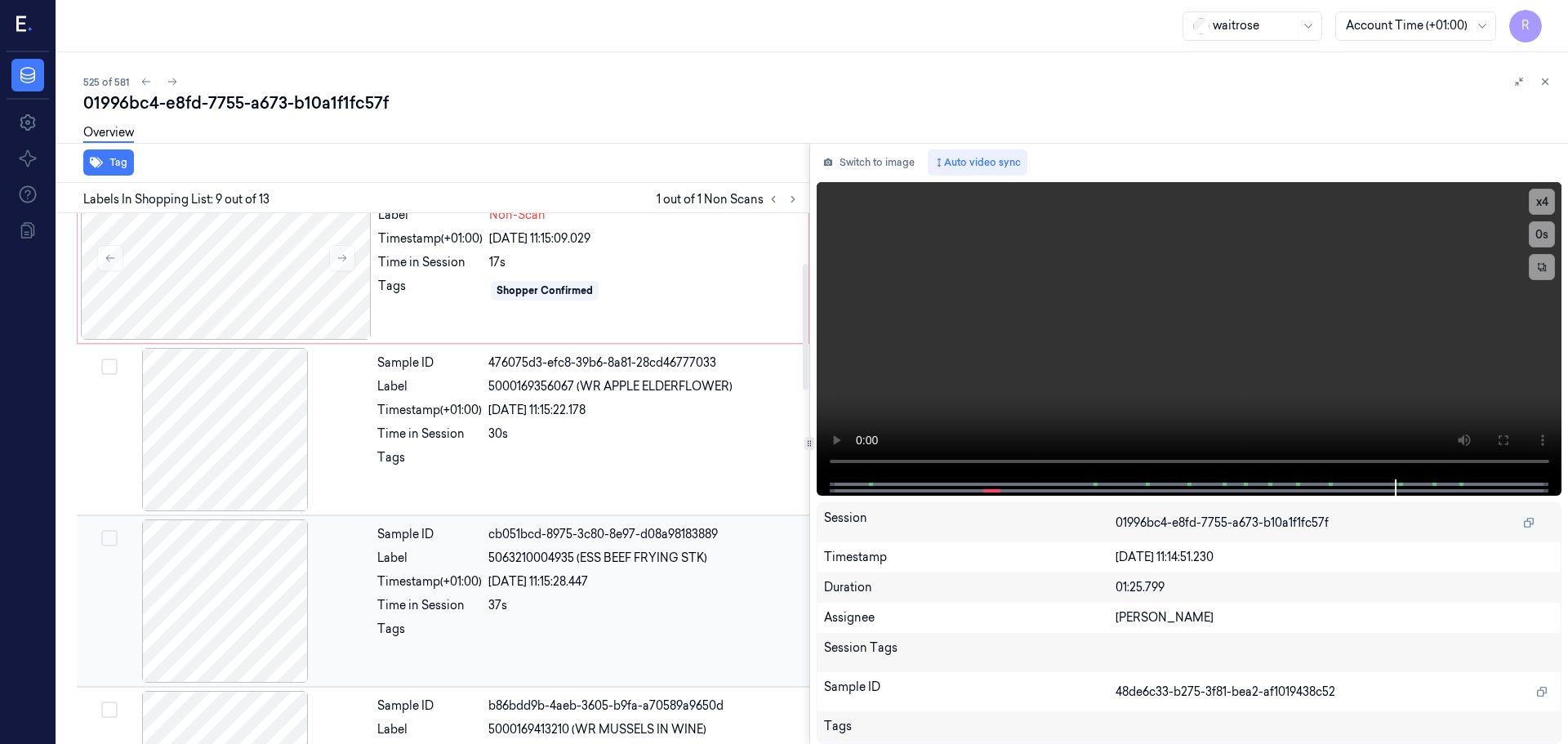
click at [275, 646] on div at bounding box center [225, 601] width 291 height 163
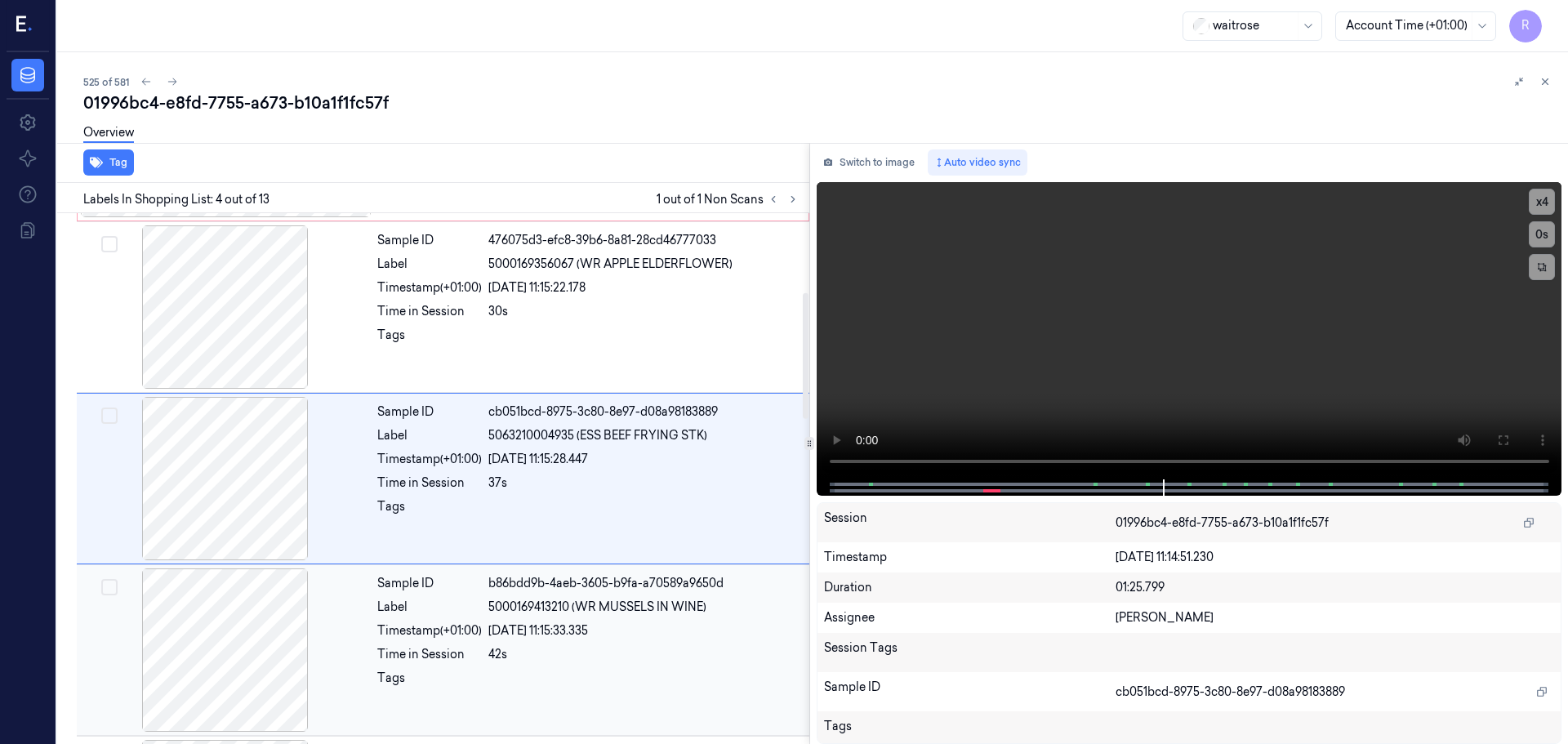
click at [377, 604] on div "Label" at bounding box center [429, 607] width 104 height 17
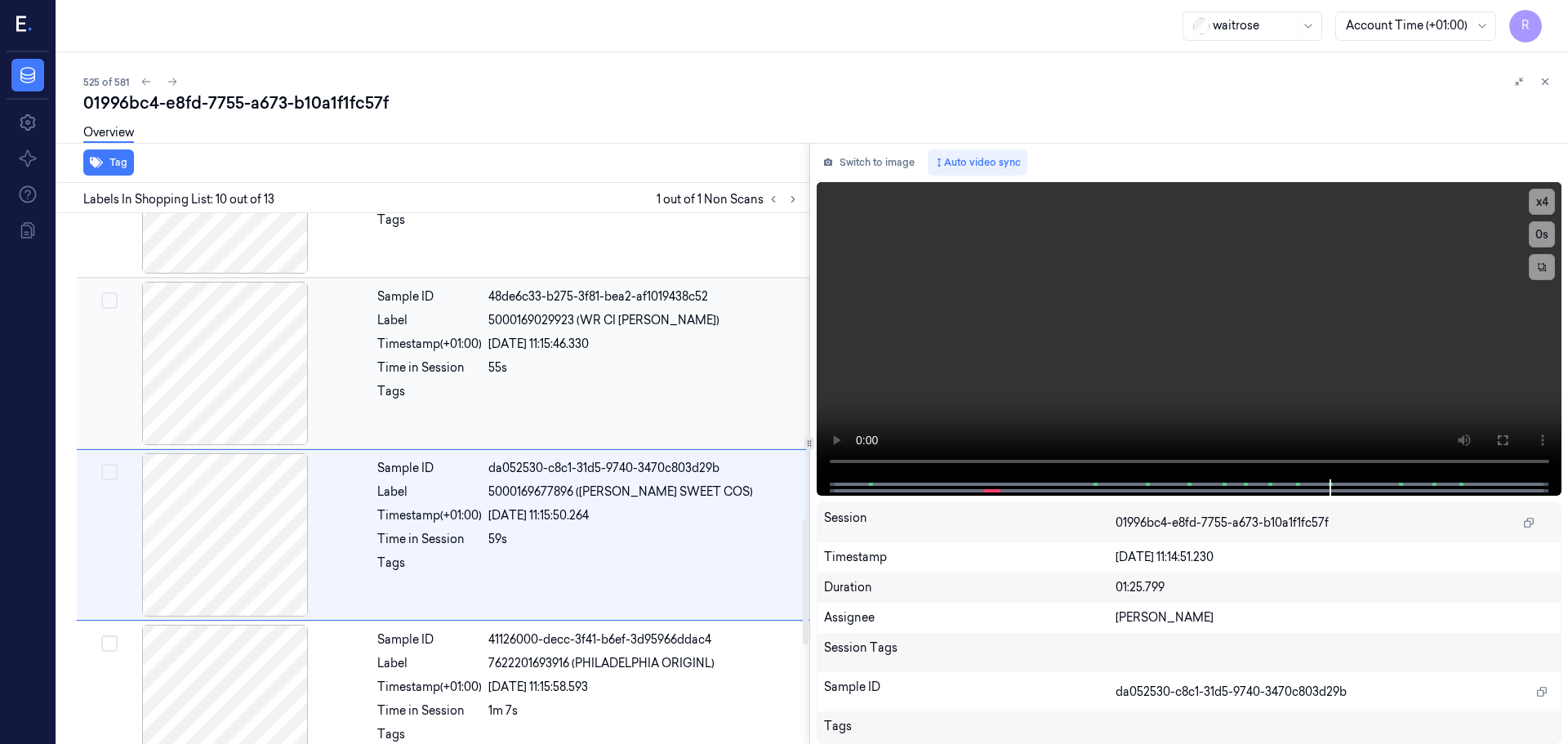
scroll to position [1281, 0]
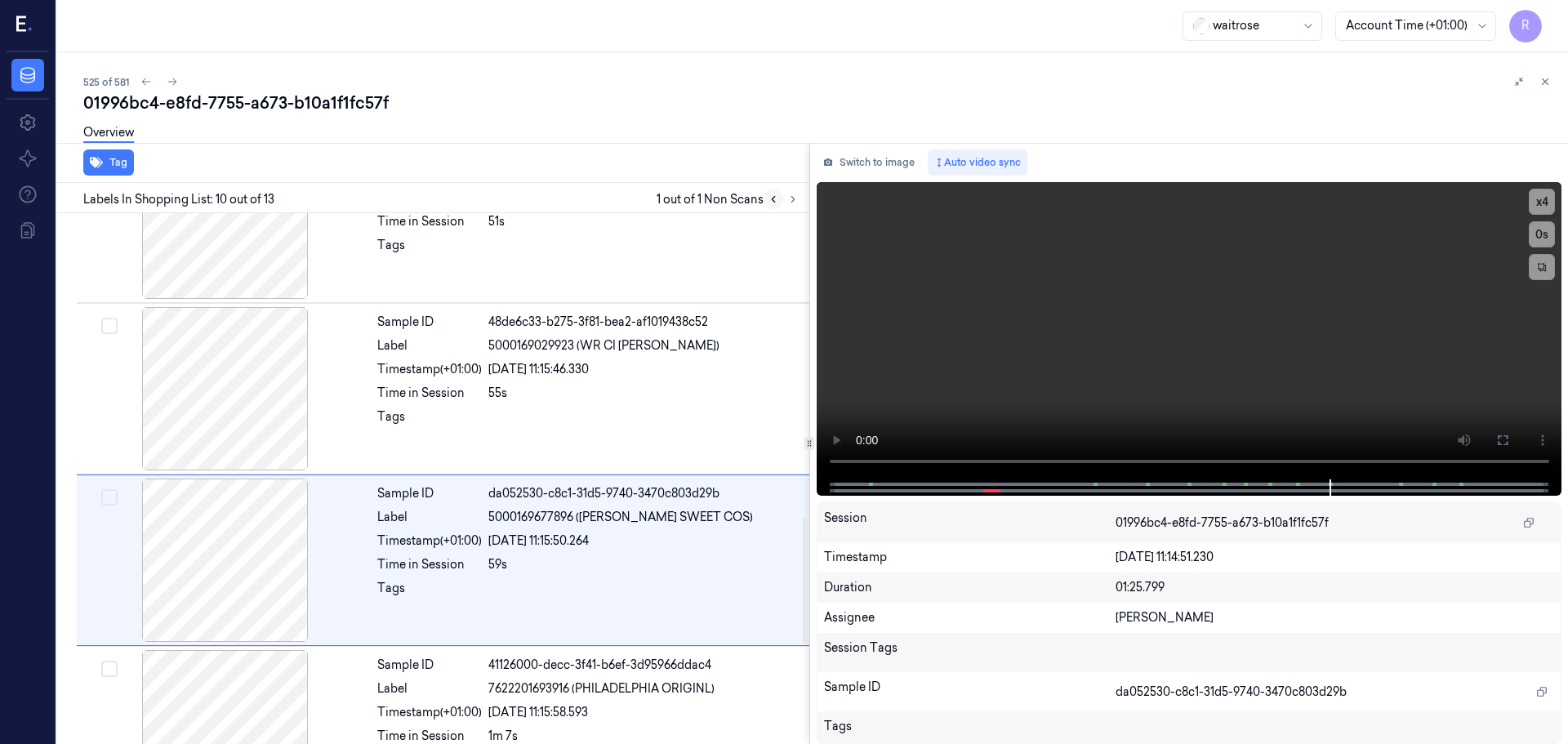
click at [768, 204] on icon at bounding box center [773, 199] width 11 height 11
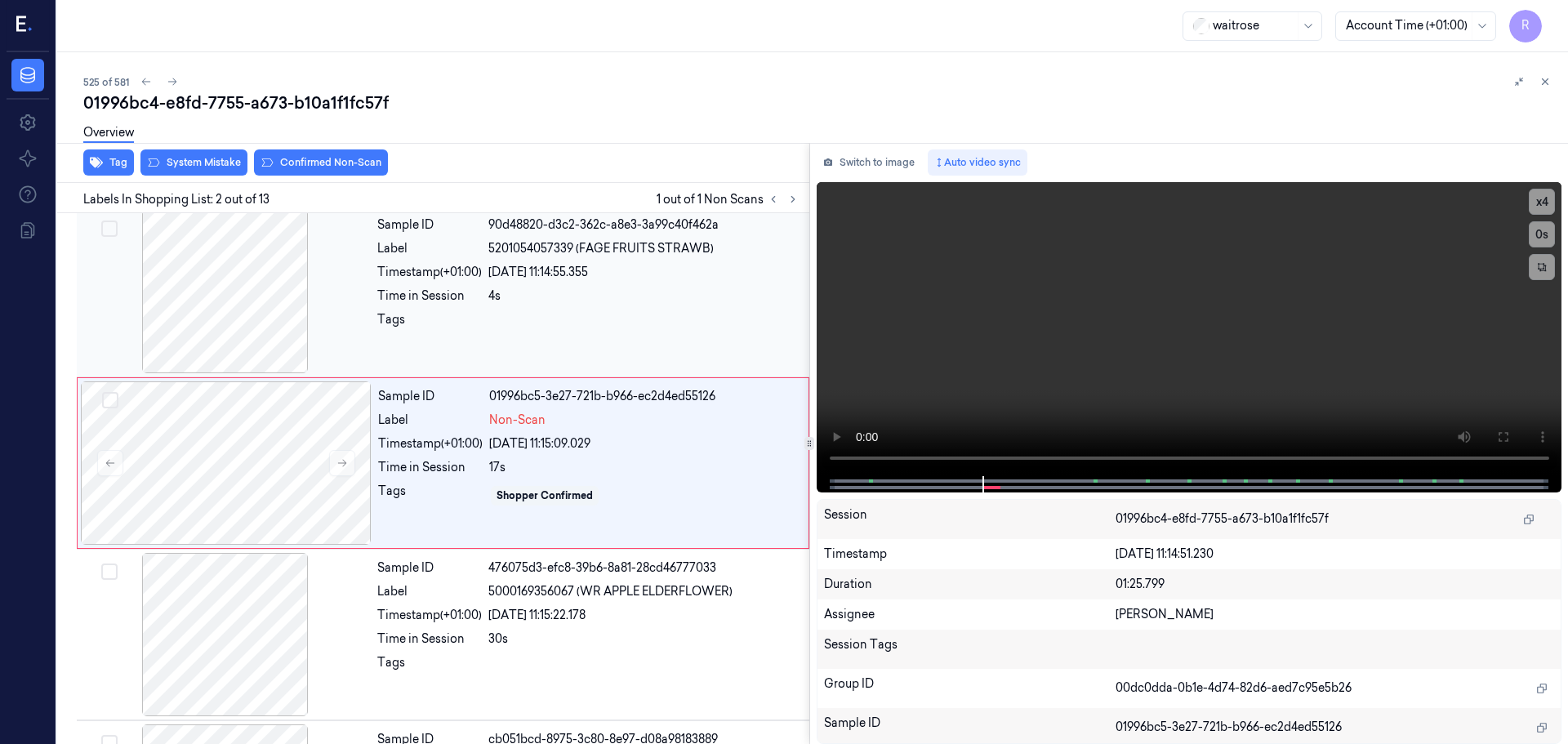
scroll to position [0, 0]
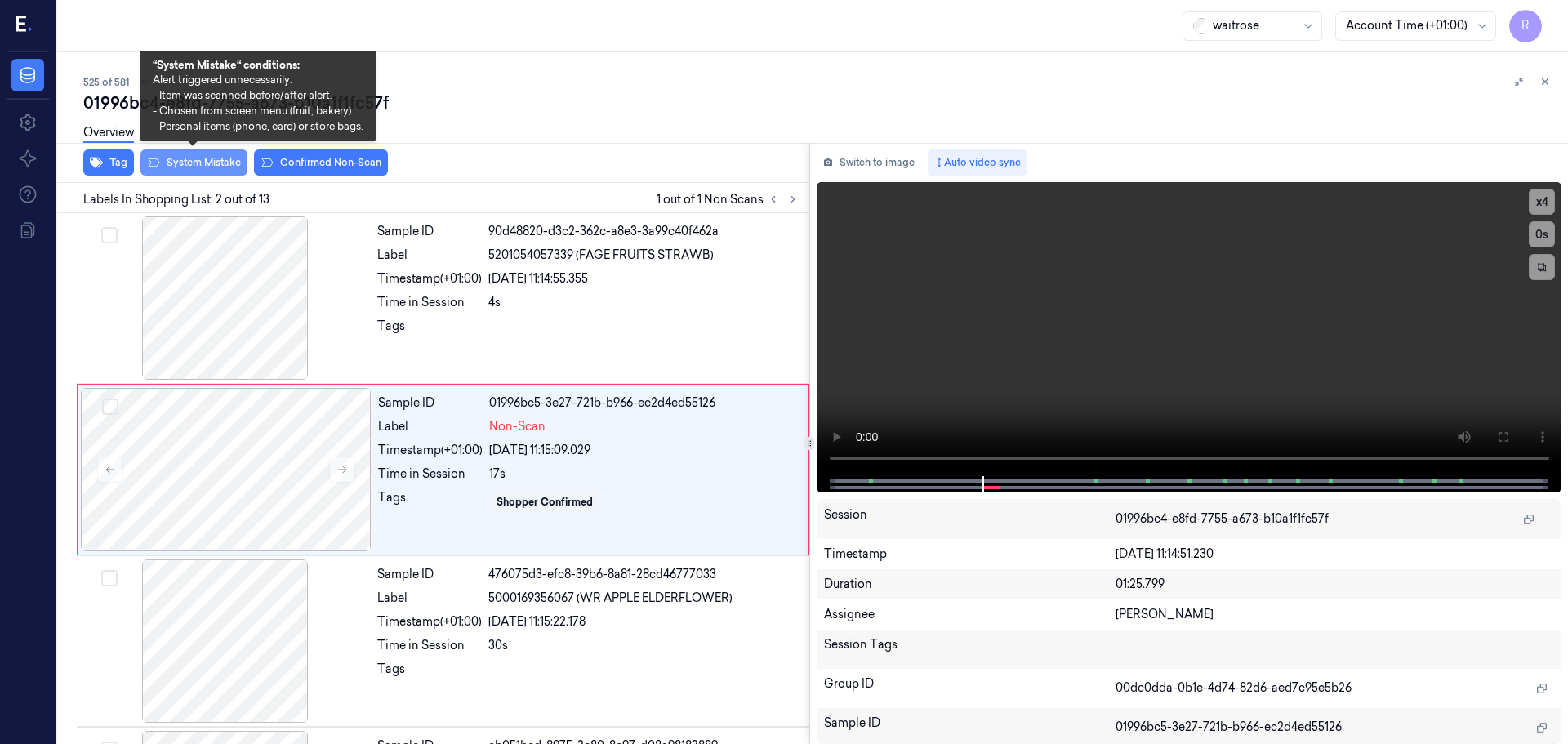
click at [195, 173] on button "System Mistake" at bounding box center [194, 162] width 107 height 26
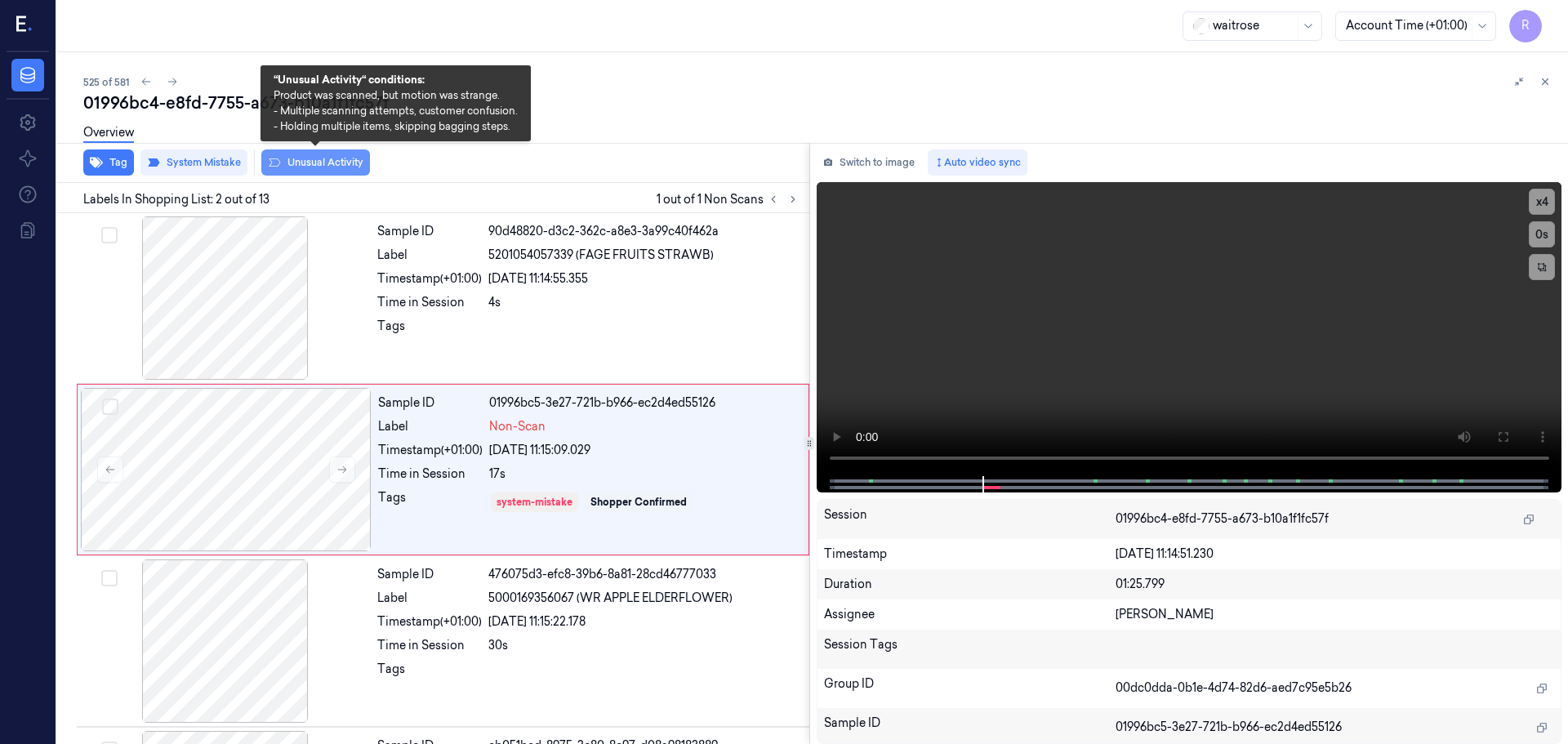
click at [310, 165] on button "Unusual Activity" at bounding box center [316, 162] width 109 height 26
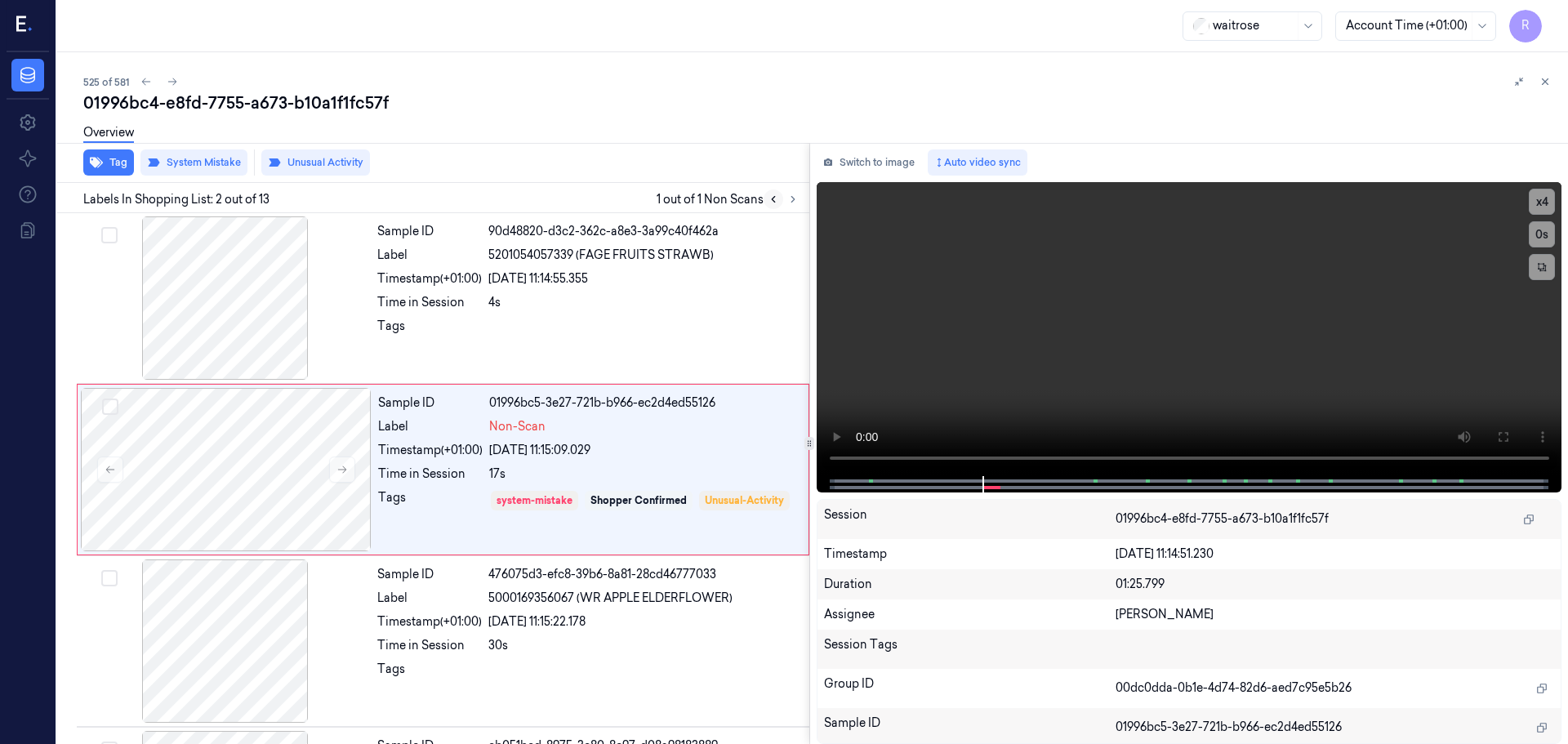
click at [768, 202] on icon at bounding box center [773, 199] width 11 height 11
click at [775, 201] on icon at bounding box center [773, 199] width 11 height 11
click at [787, 201] on icon at bounding box center [793, 199] width 11 height 11
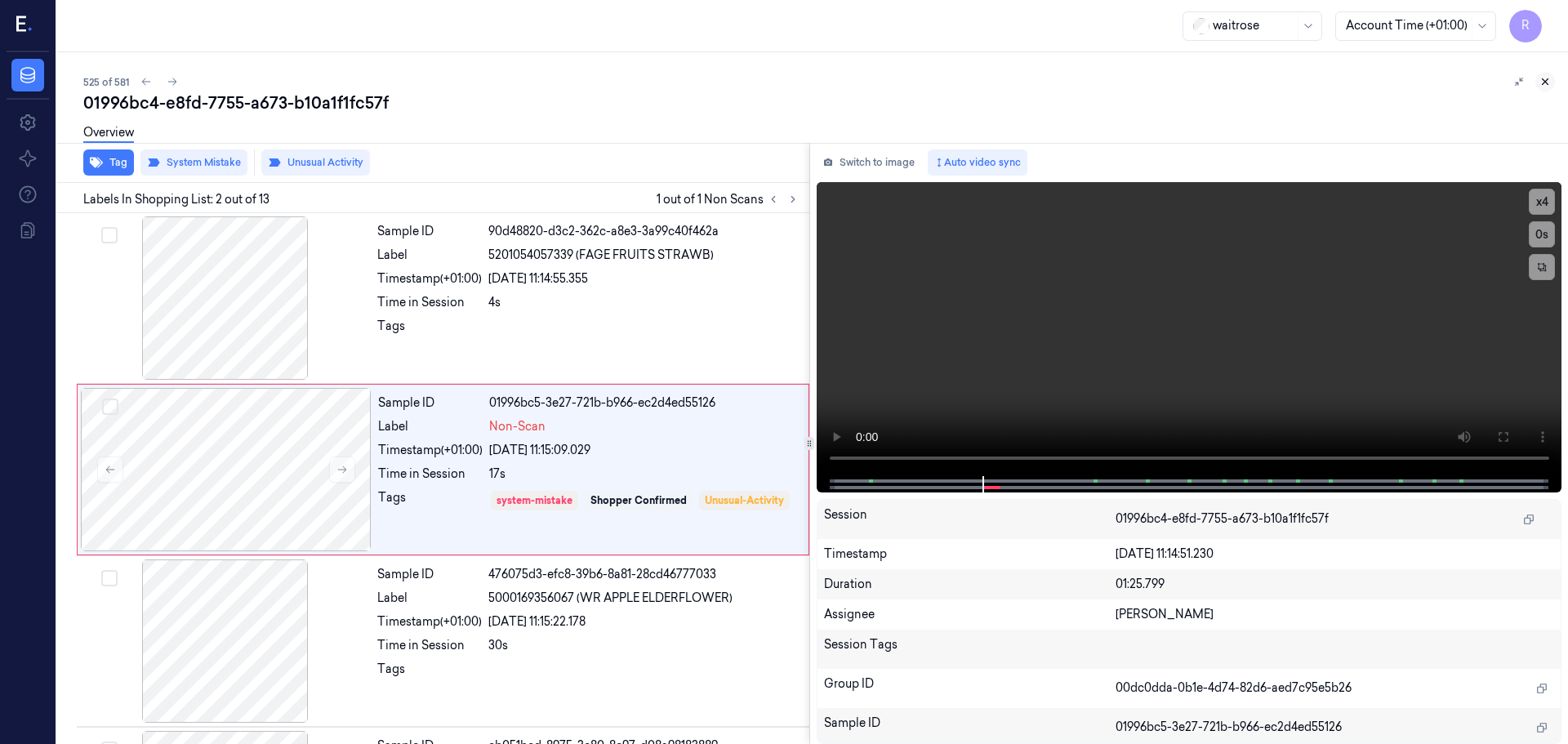
click at [1544, 85] on icon at bounding box center [1545, 81] width 11 height 11
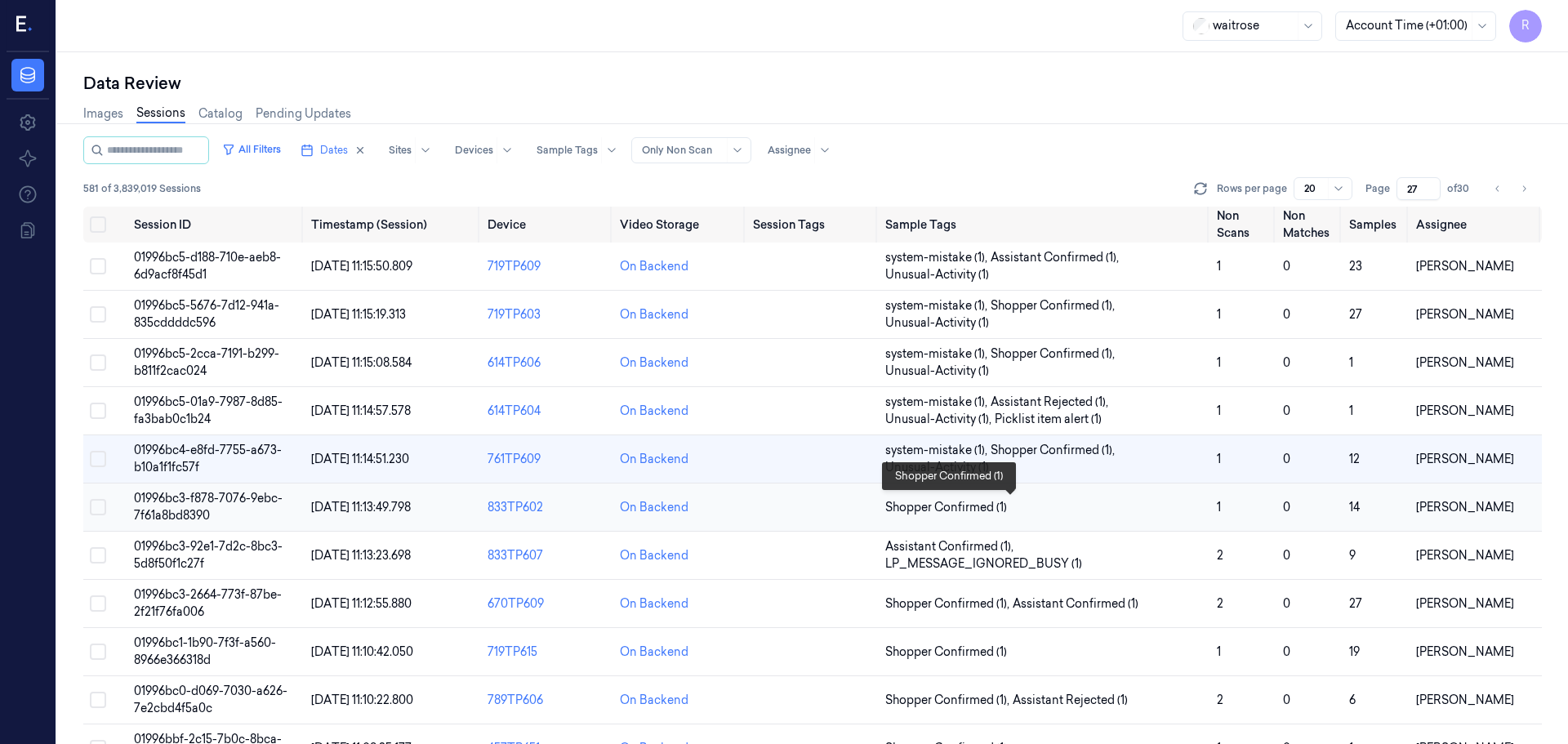
click at [1127, 514] on span "Shopper Confirmed (1)" at bounding box center [1044, 508] width 319 height 17
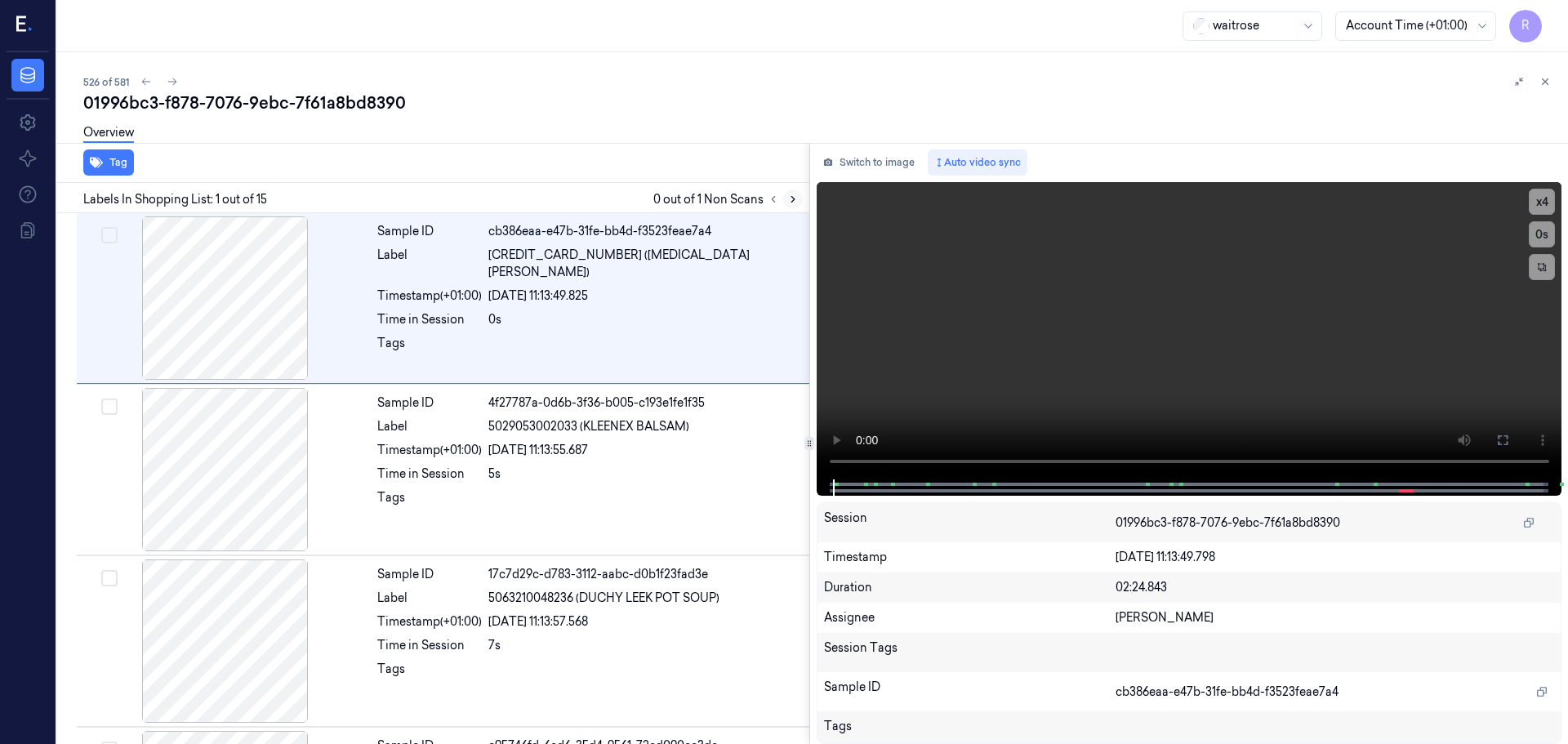
click at [789, 203] on icon at bounding box center [793, 199] width 11 height 11
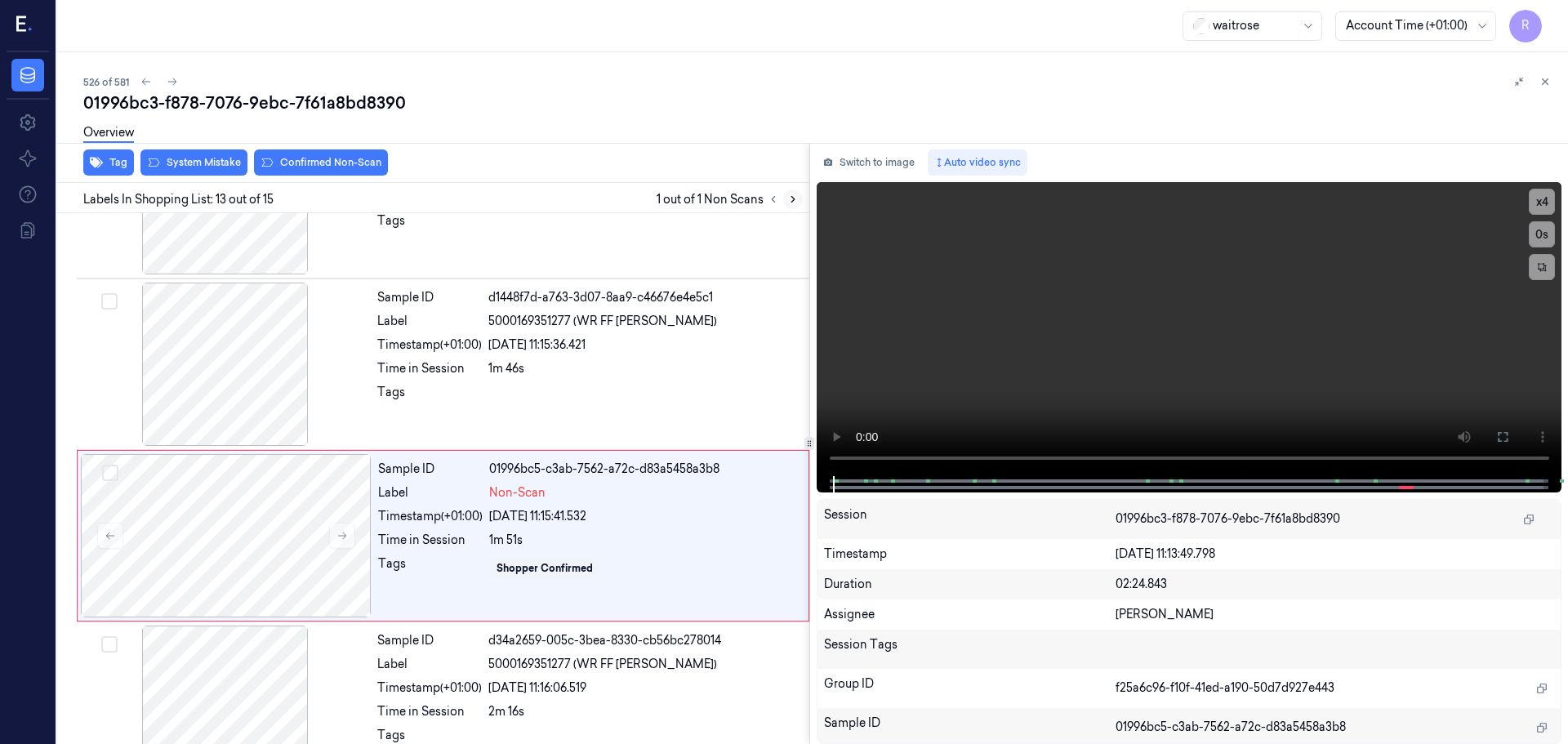
scroll to position [1877, 0]
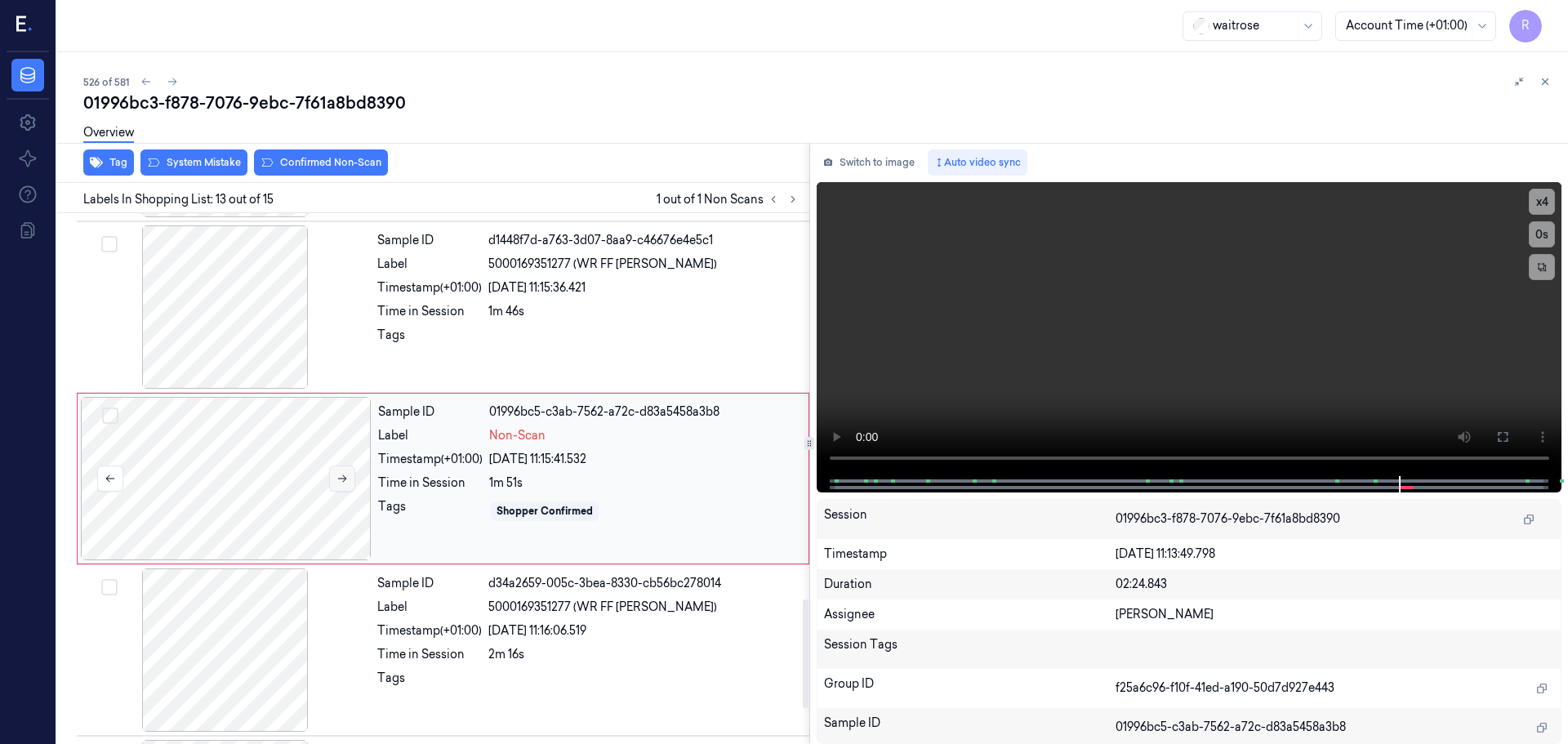
click at [338, 478] on icon at bounding box center [342, 478] width 11 height 11
click at [339, 476] on icon at bounding box center [342, 478] width 11 height 11
click at [338, 476] on icon at bounding box center [342, 478] width 11 height 11
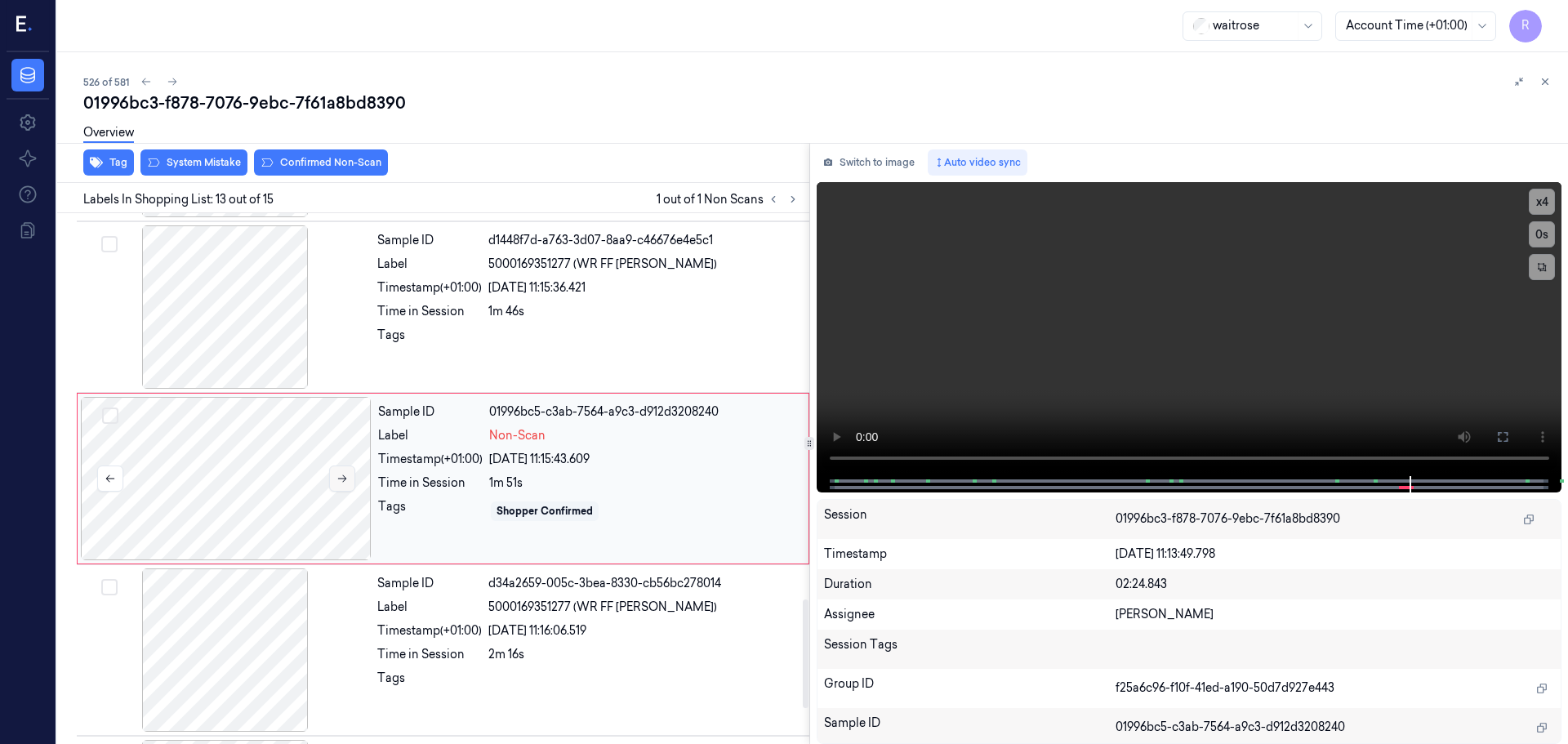
click at [338, 476] on icon at bounding box center [342, 478] width 11 height 11
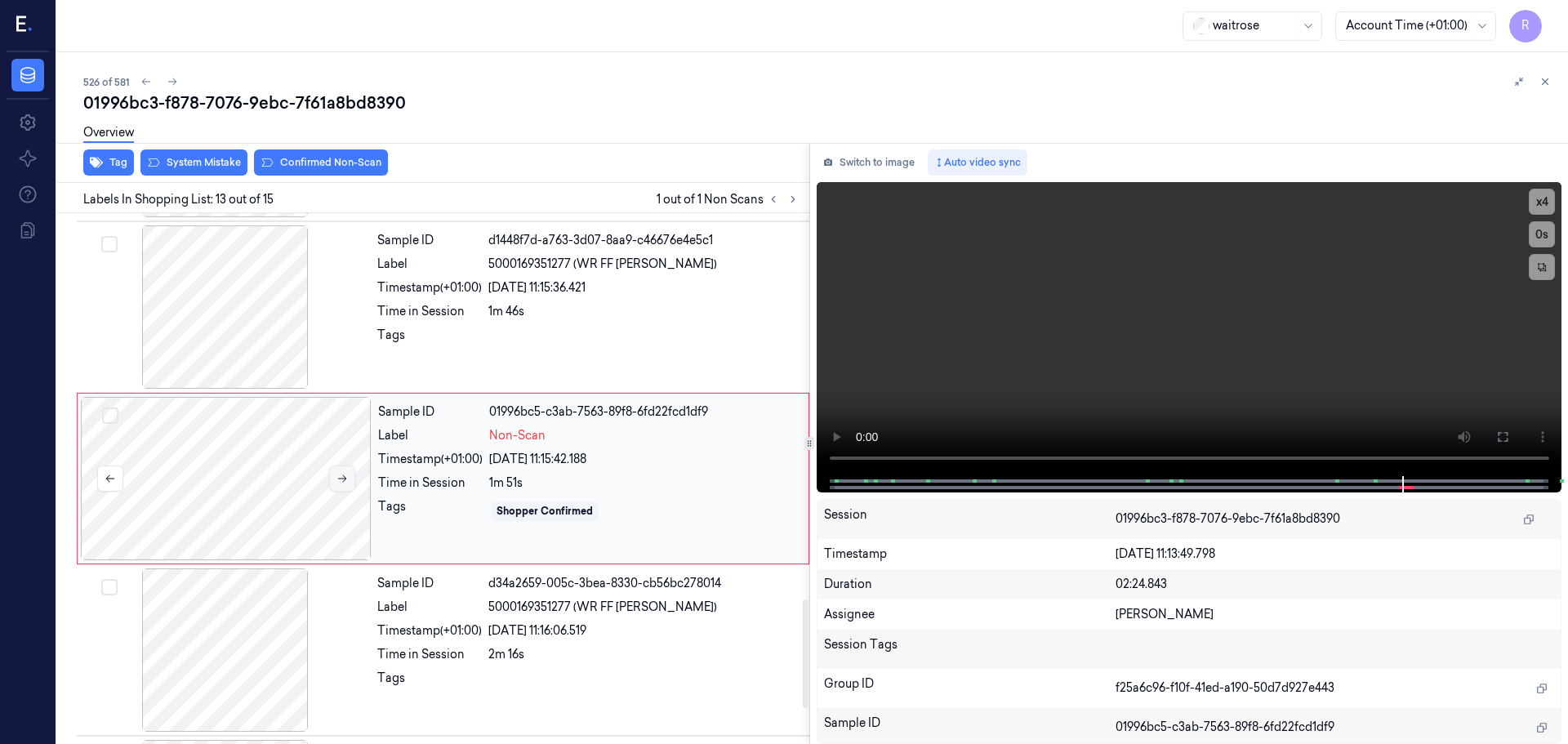
click at [338, 476] on icon at bounding box center [342, 478] width 11 height 11
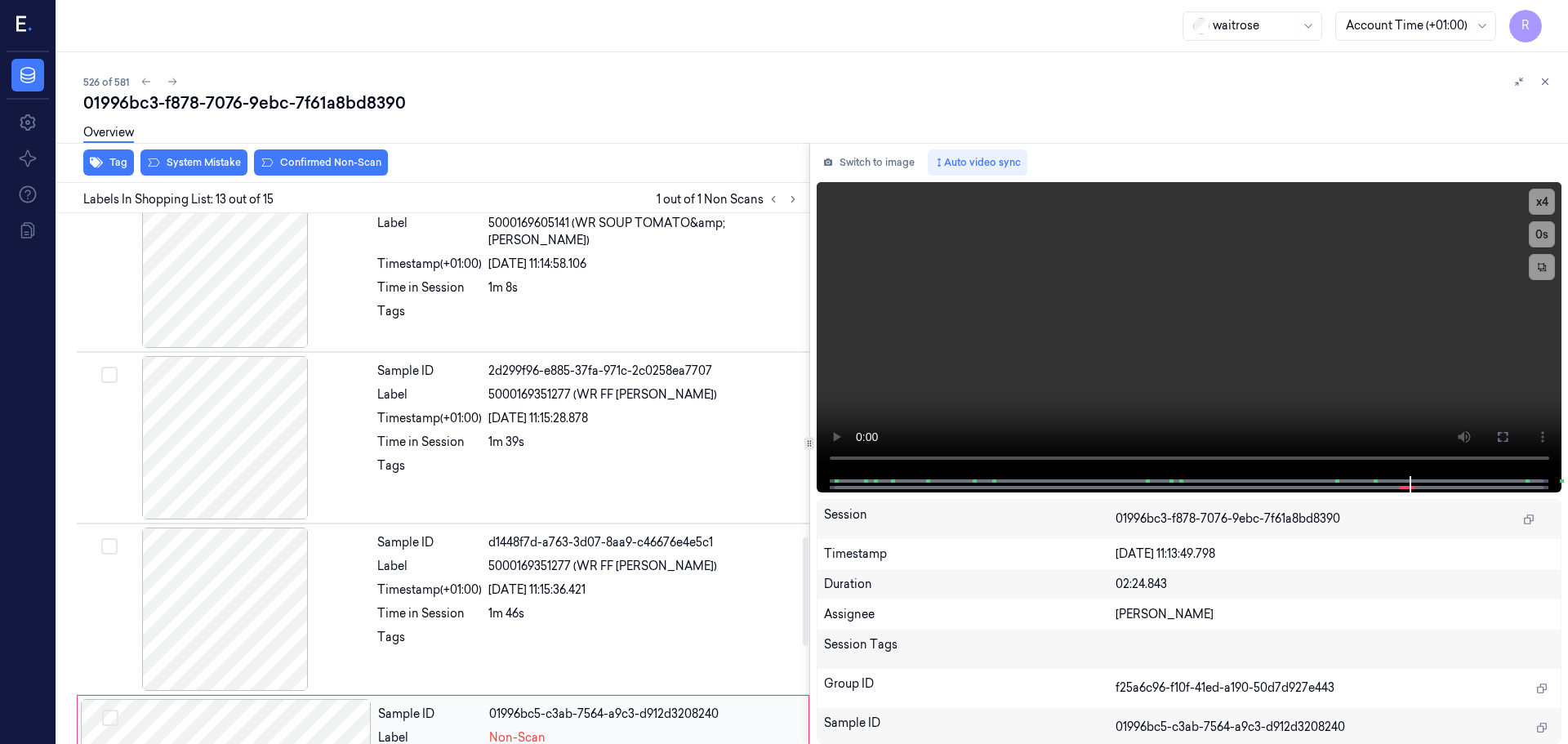
scroll to position [1550, 0]
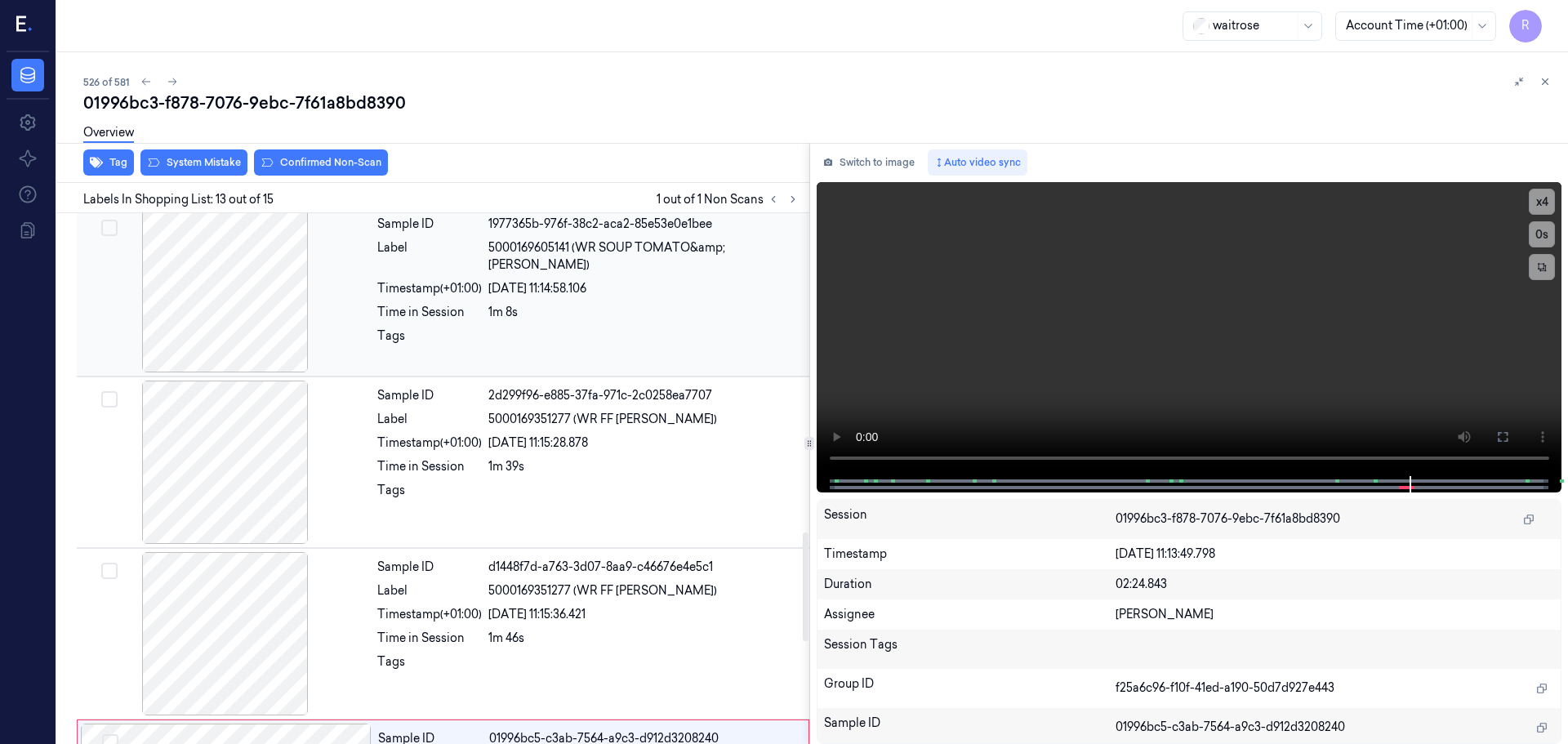
click at [269, 322] on div at bounding box center [225, 290] width 291 height 163
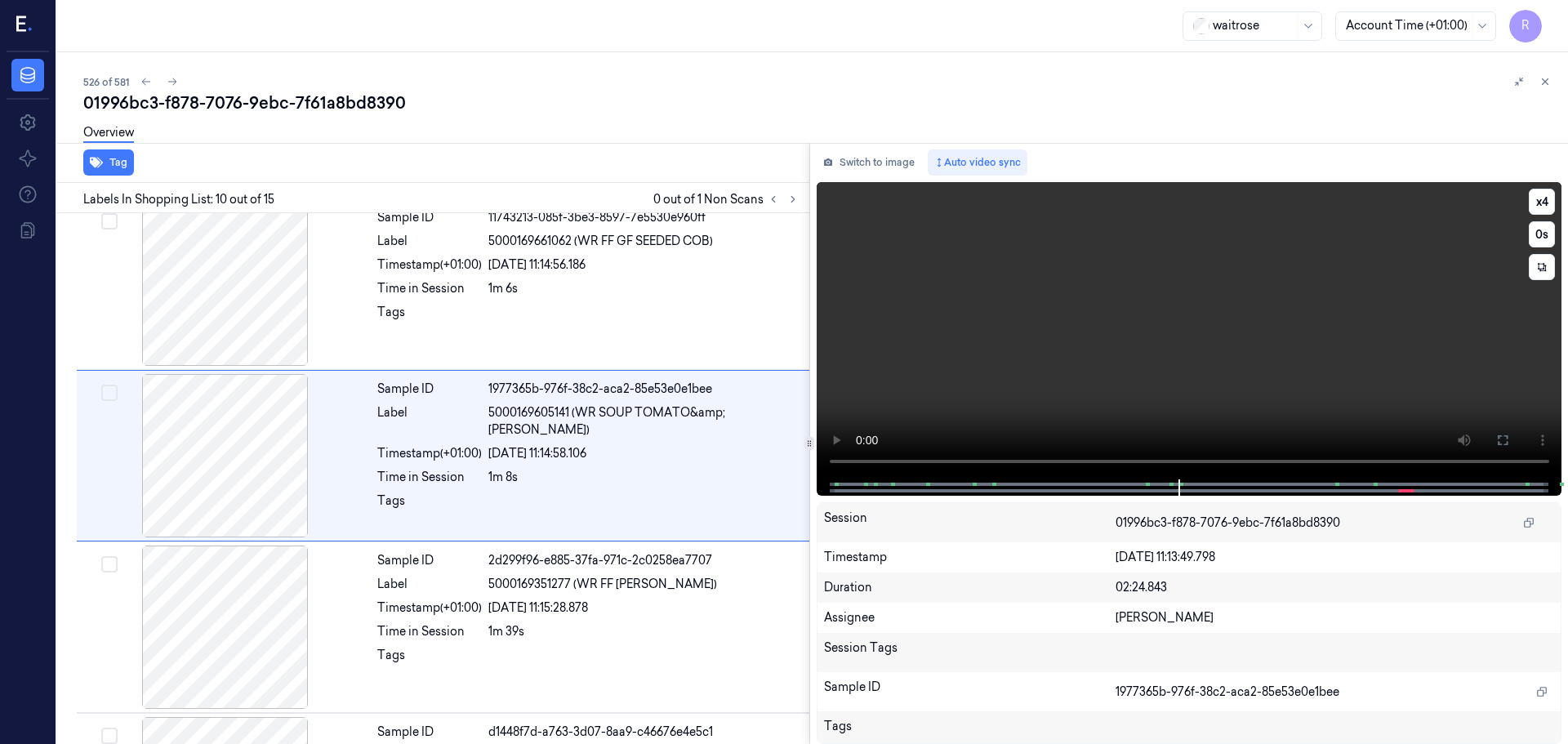
scroll to position [1363, 0]
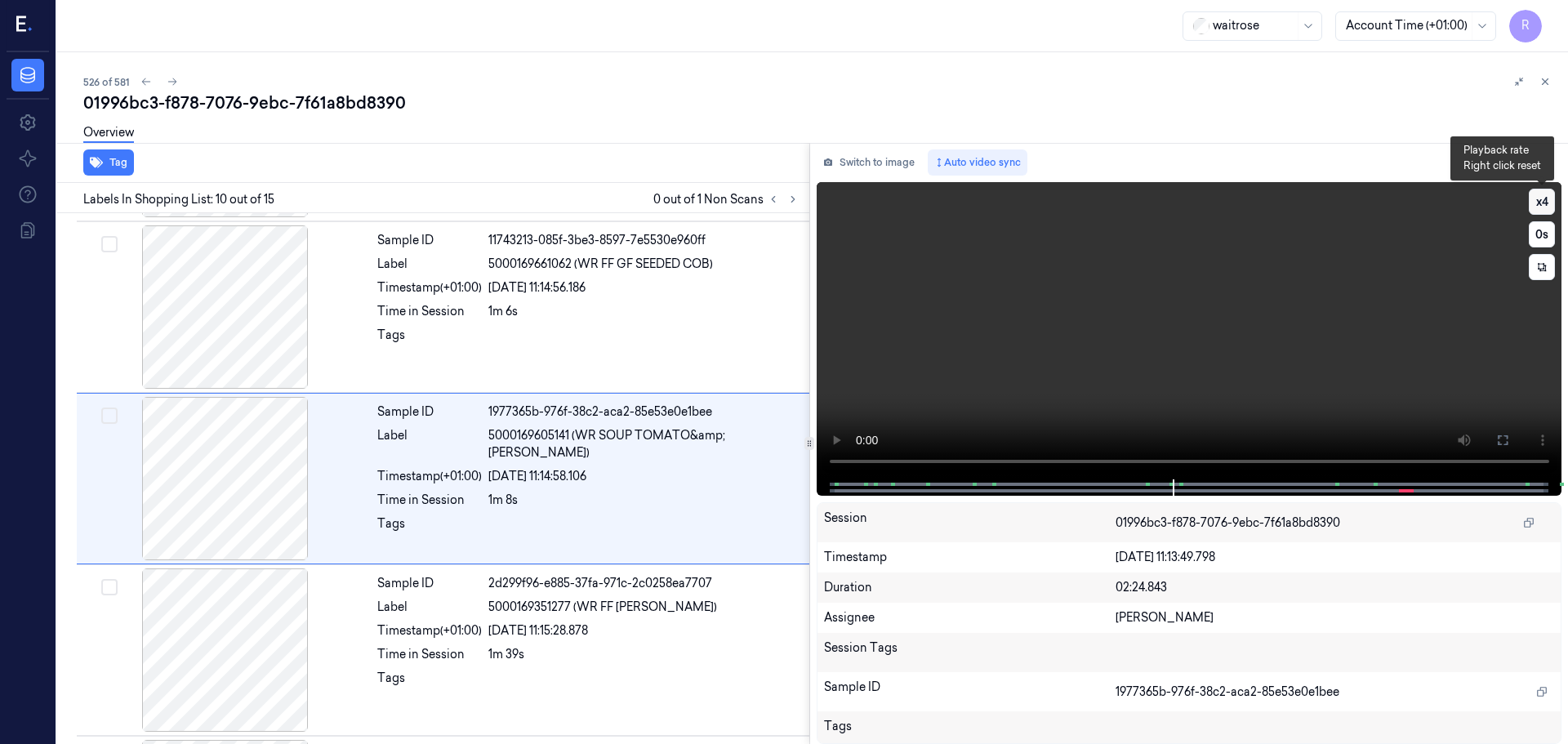
click at [1536, 201] on button "x 4" at bounding box center [1542, 202] width 26 height 26
click at [225, 295] on div at bounding box center [225, 306] width 291 height 163
click at [1510, 446] on button at bounding box center [1502, 440] width 26 height 26
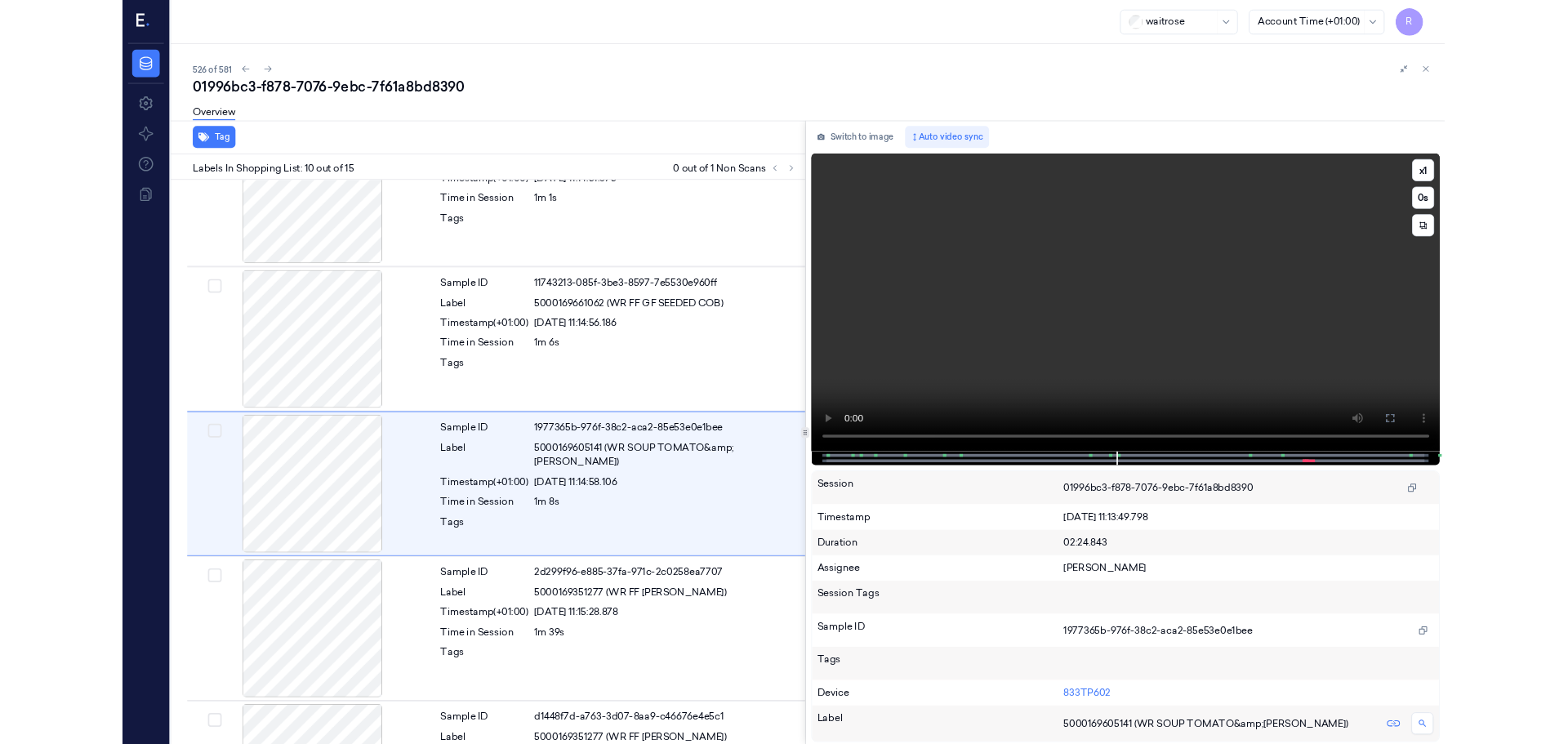
scroll to position [1294, 0]
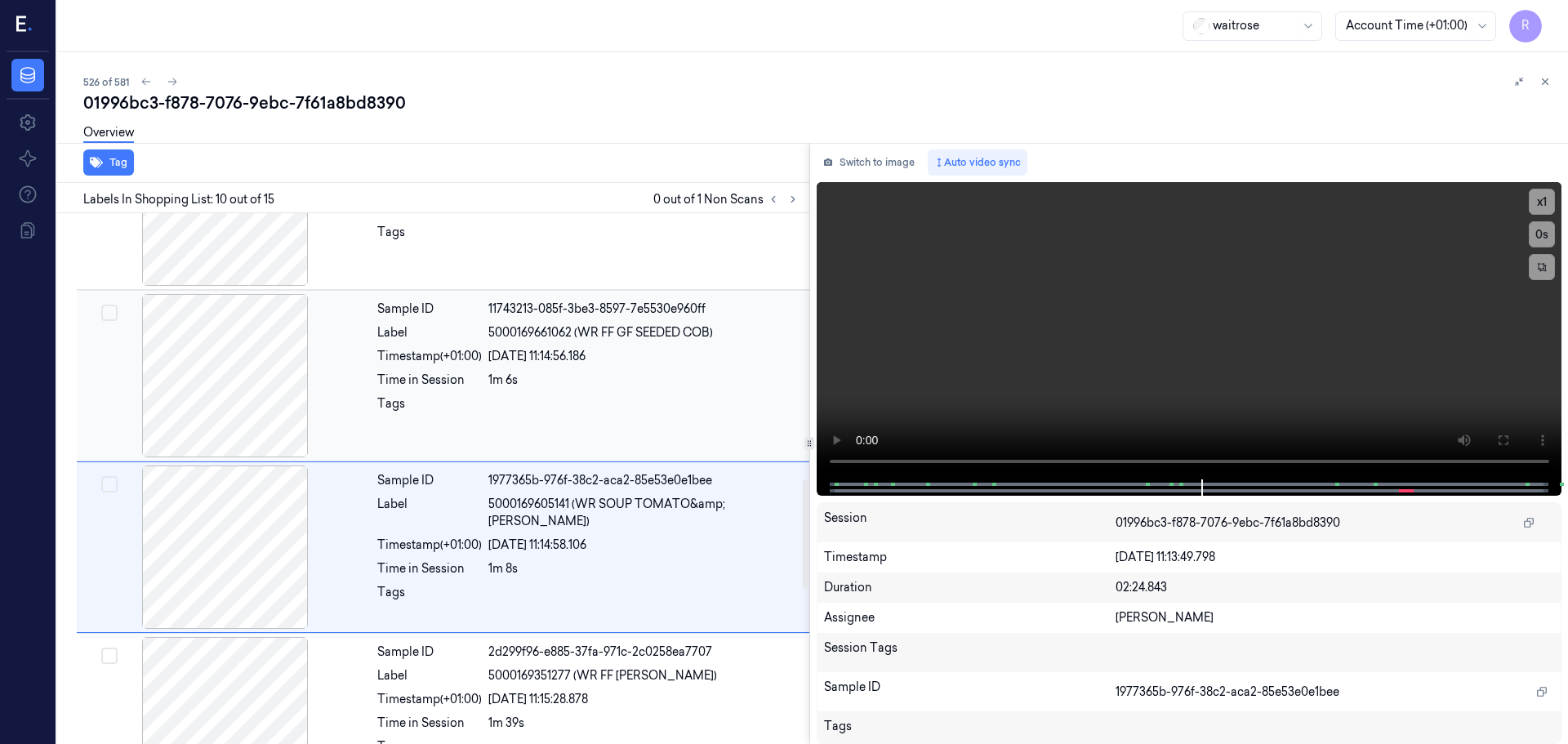
click at [241, 396] on div at bounding box center [225, 375] width 291 height 163
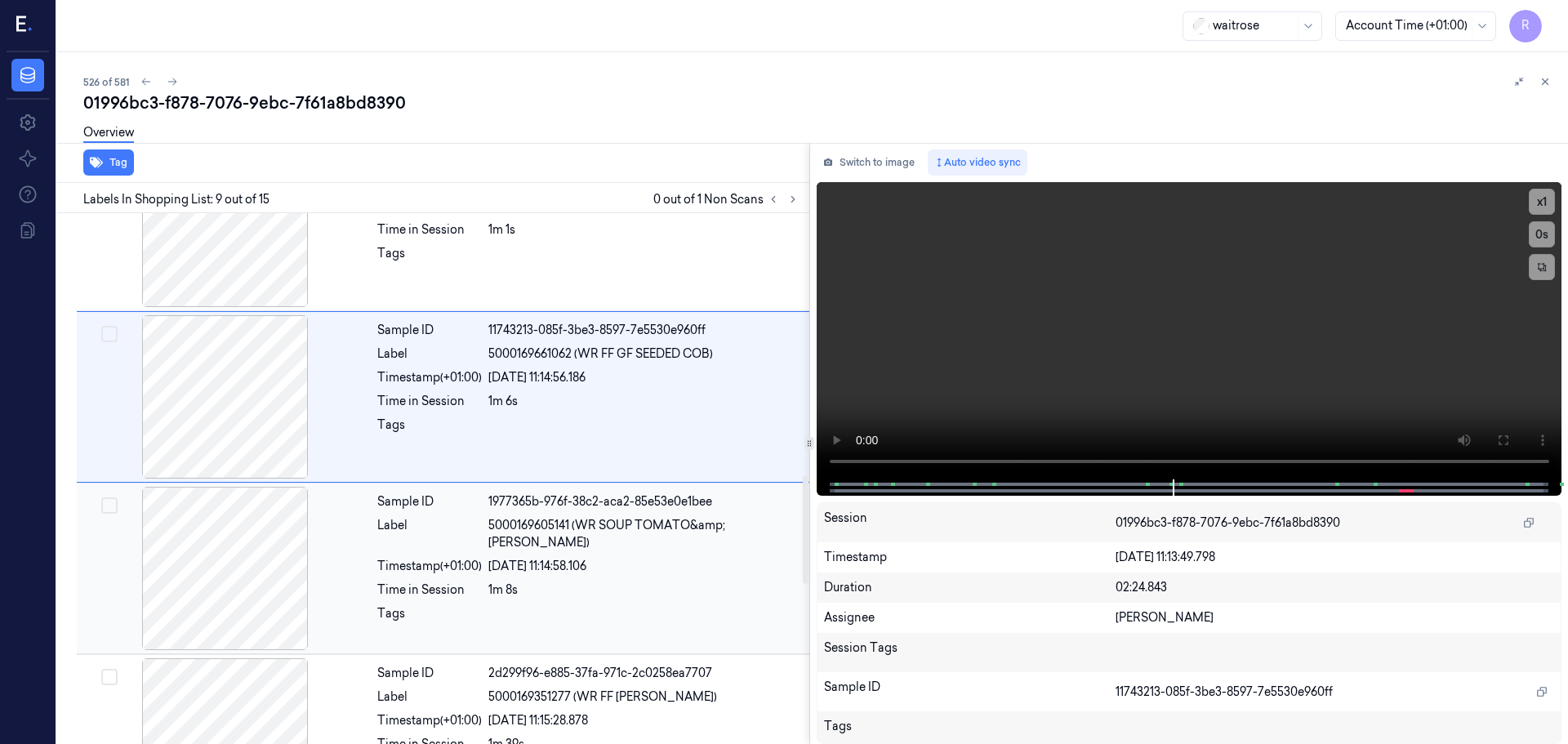
click at [256, 602] on div at bounding box center [225, 568] width 291 height 163
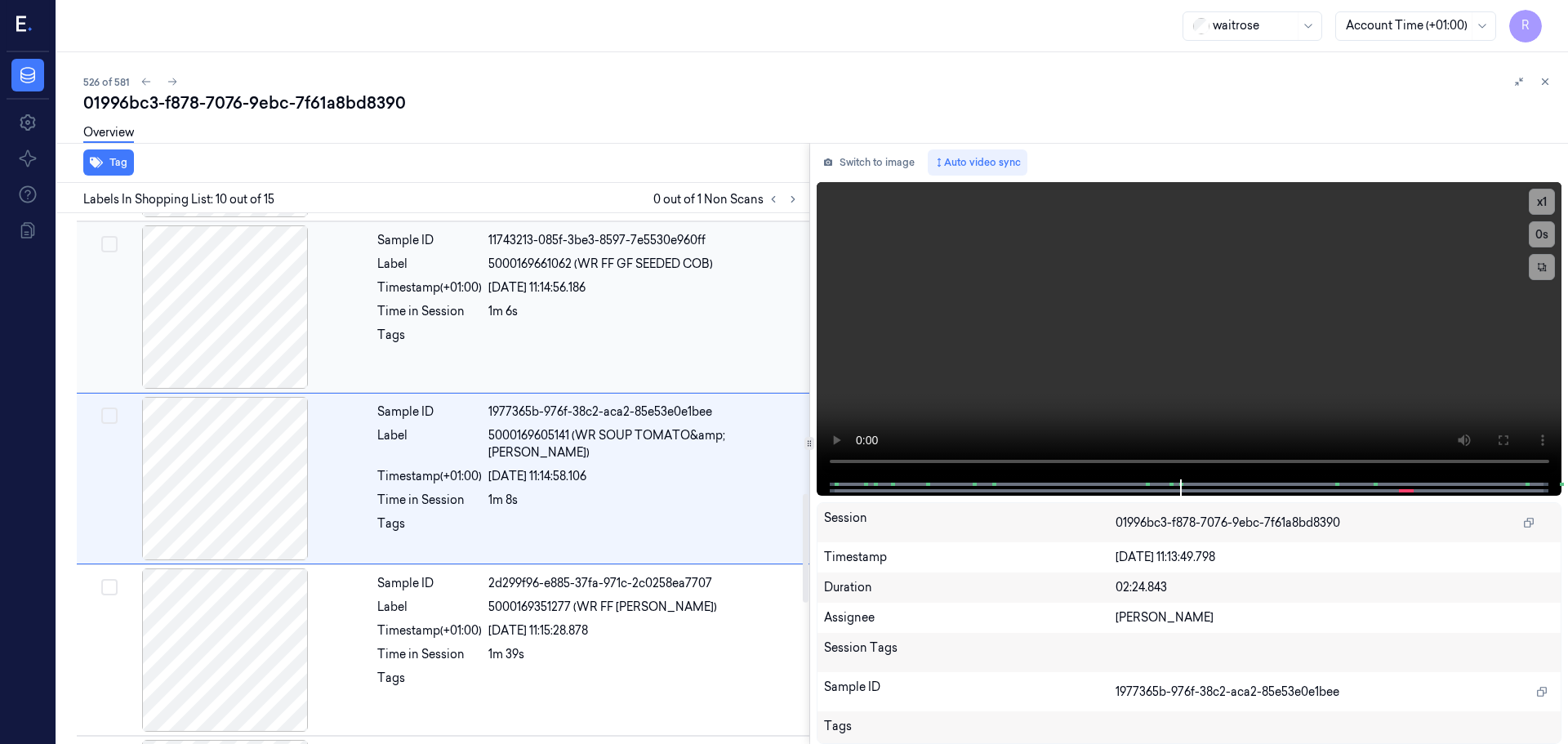
click at [236, 377] on div at bounding box center [225, 306] width 291 height 163
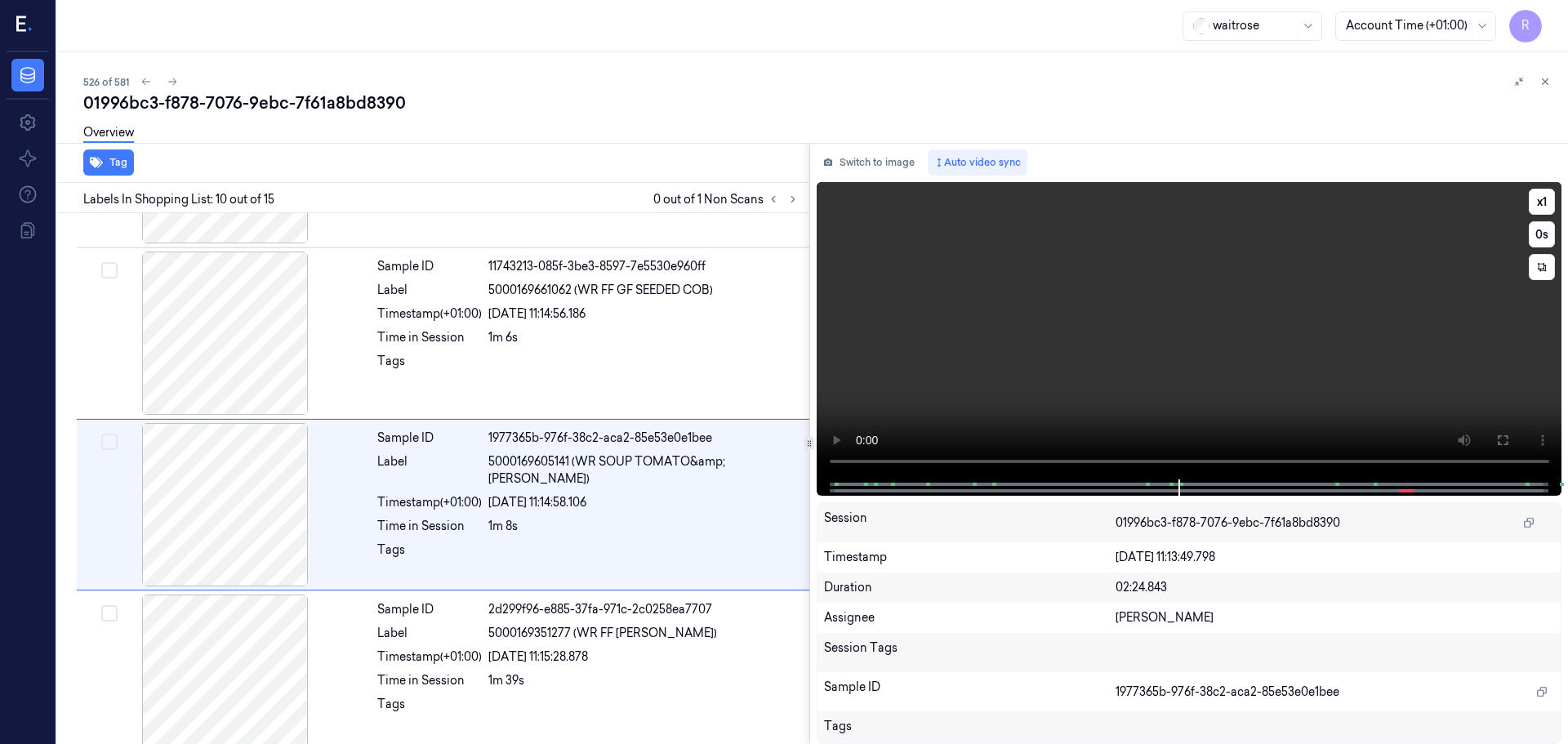
scroll to position [1363, 0]
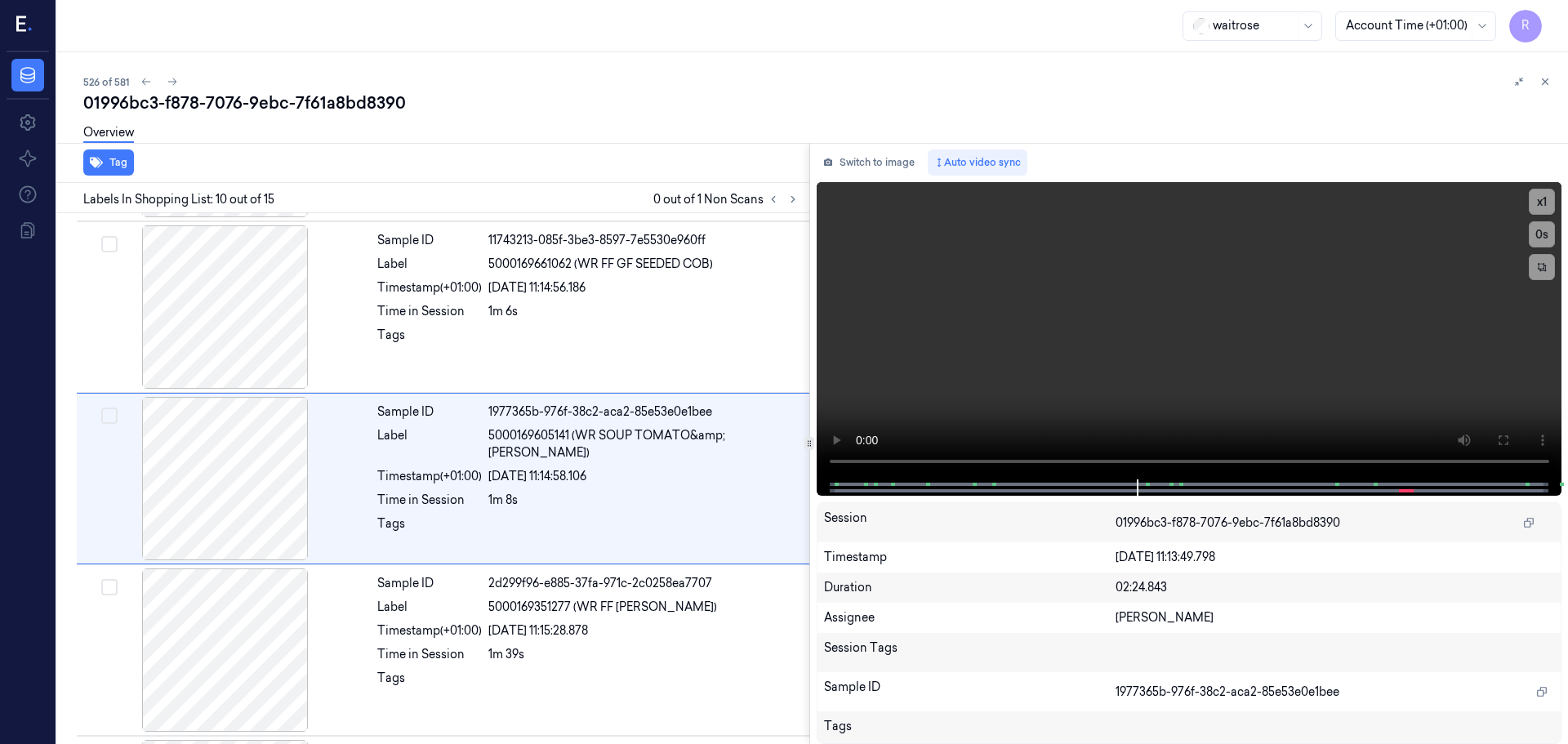
click at [813, 443] on div at bounding box center [809, 443] width 9 height 13
click at [812, 443] on icon at bounding box center [809, 443] width 8 height 8
click at [812, 443] on icon at bounding box center [807, 443] width 8 height 8
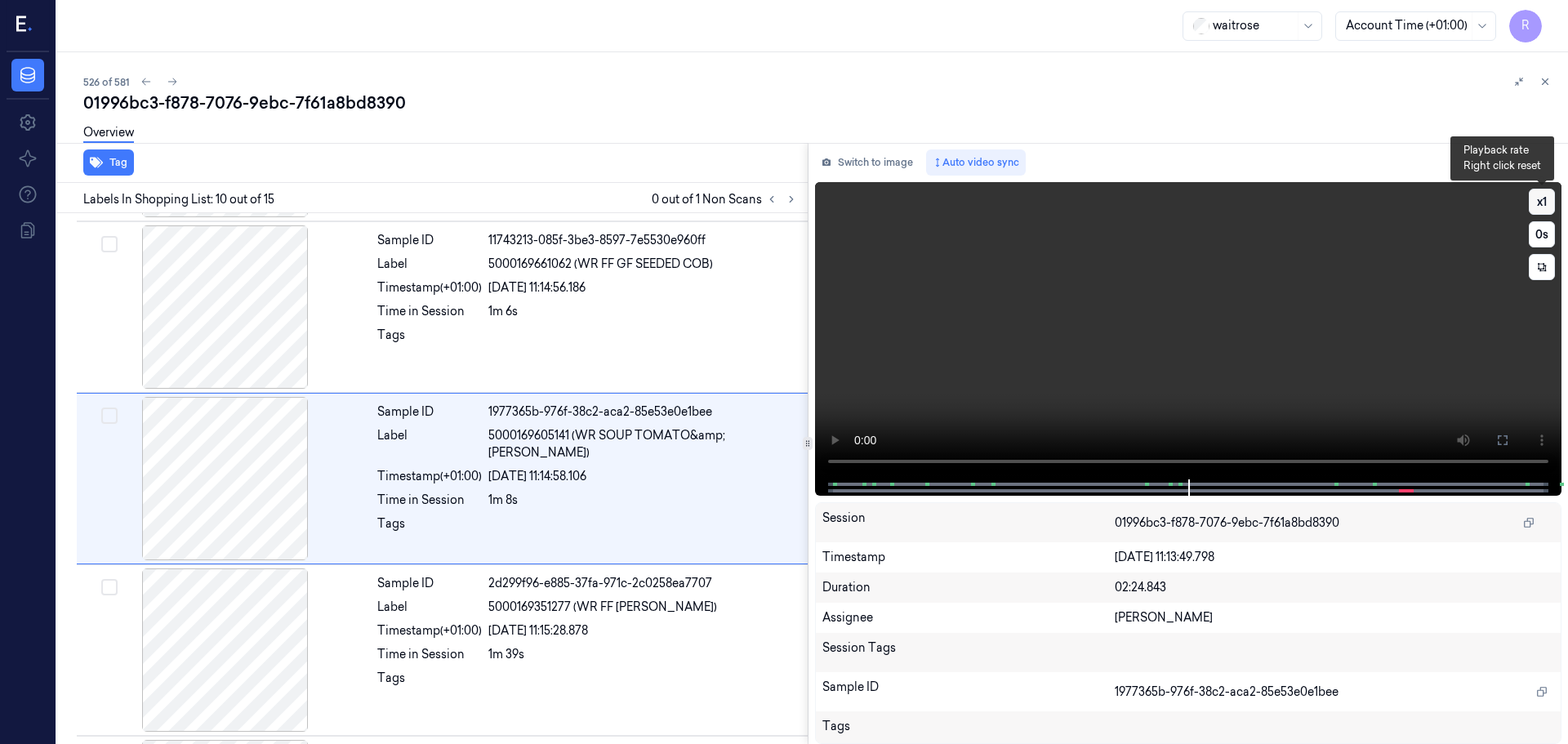
click at [1538, 204] on button "x 1" at bounding box center [1542, 202] width 26 height 26
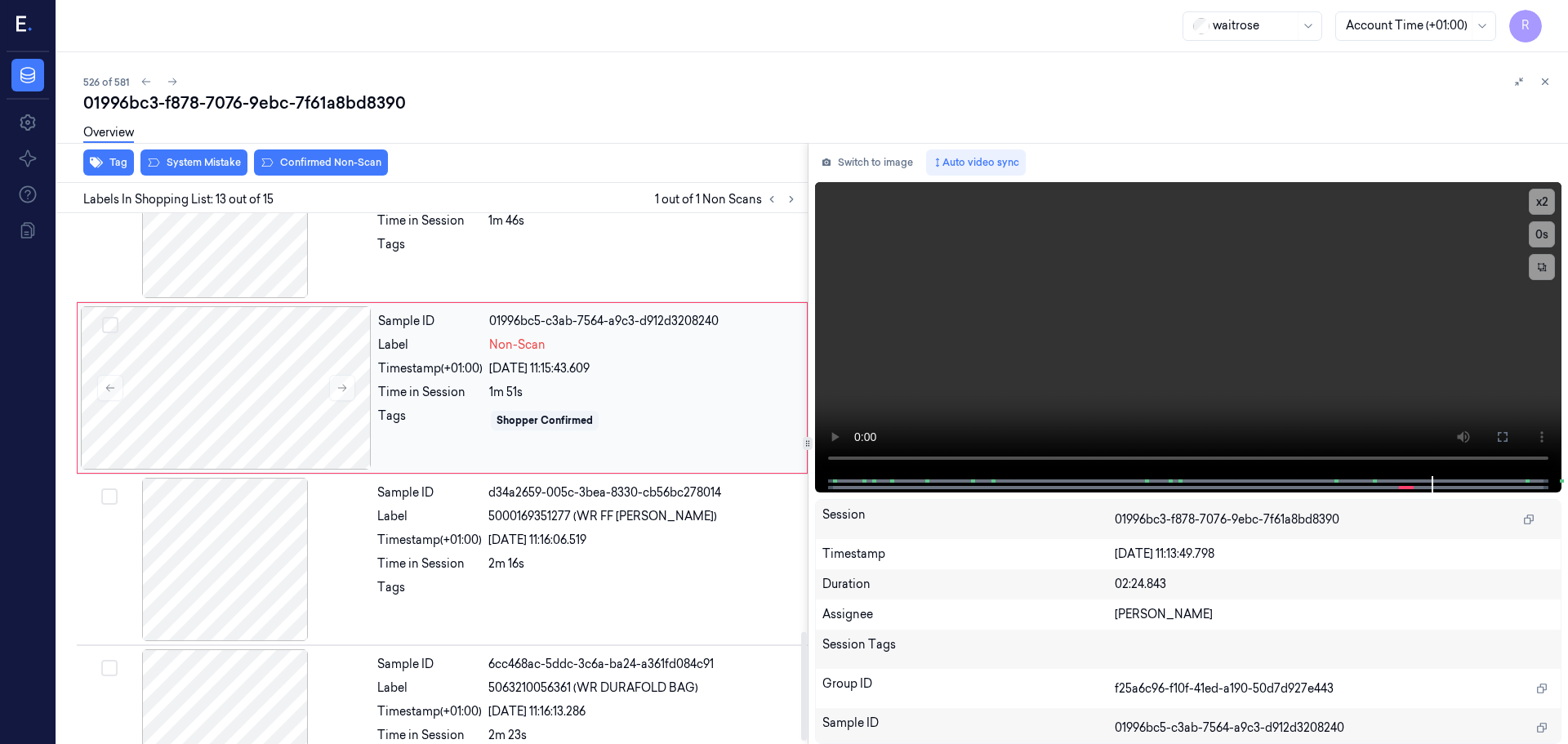
scroll to position [2040, 0]
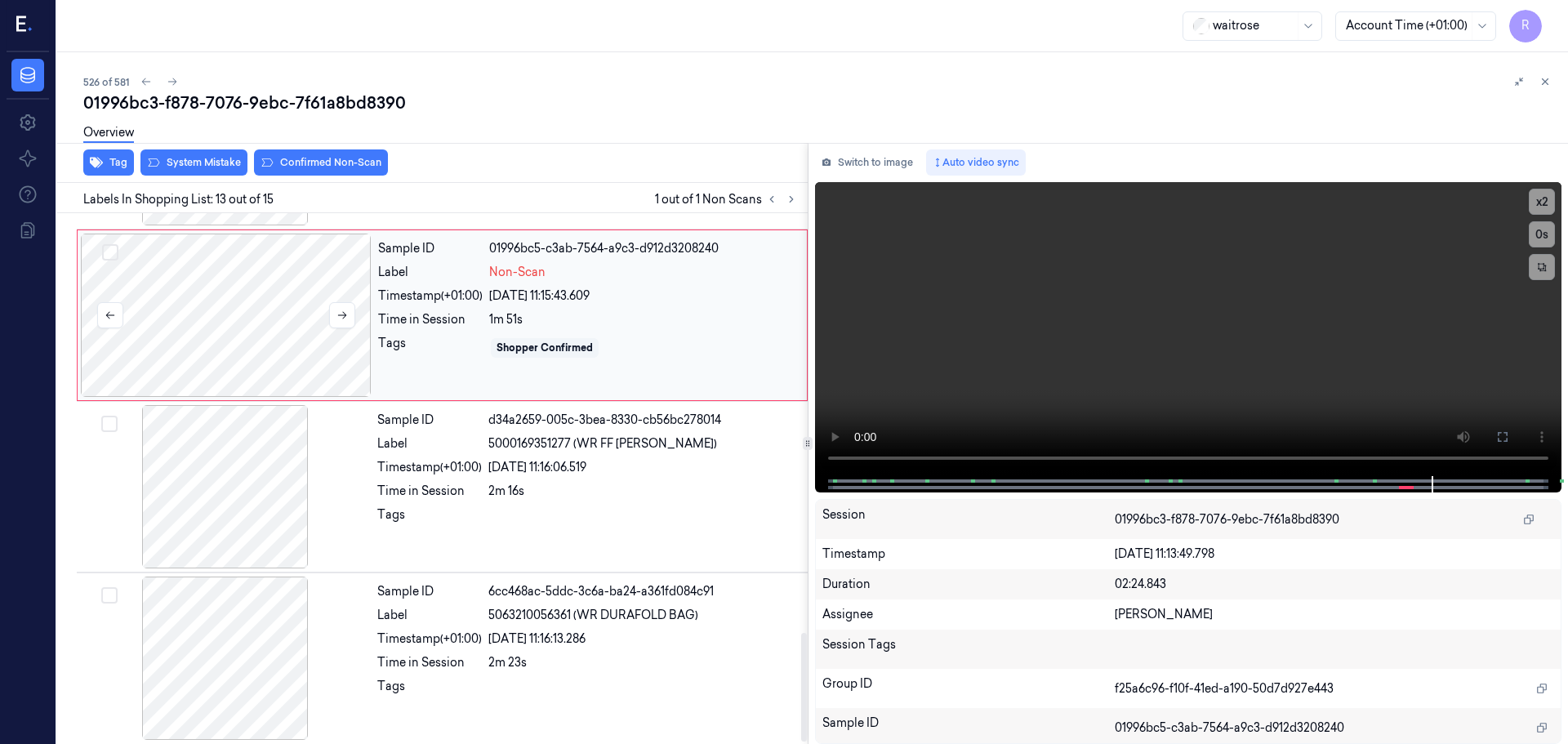
click at [261, 324] on div at bounding box center [226, 315] width 291 height 163
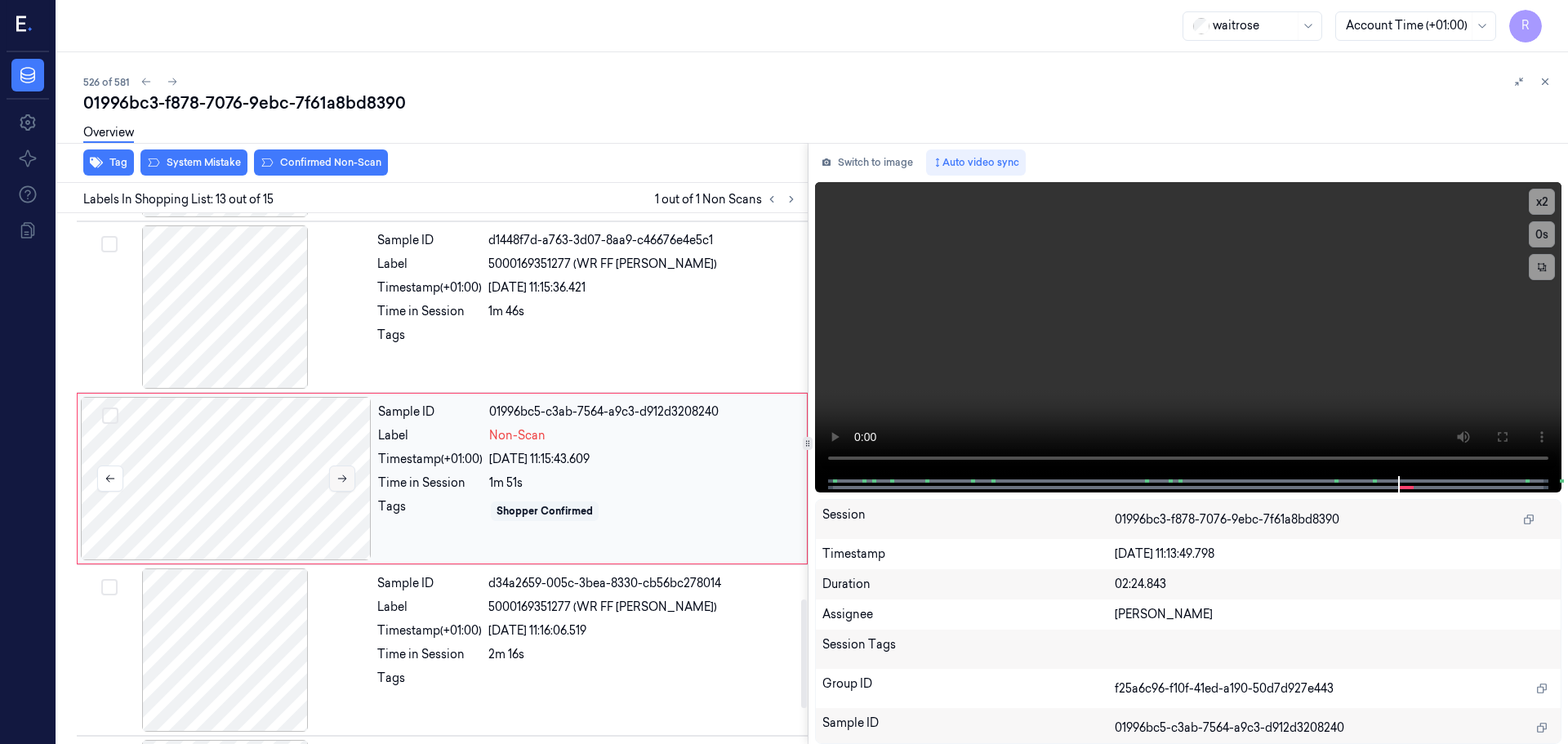
click at [341, 475] on icon at bounding box center [342, 478] width 11 height 11
click at [340, 476] on icon at bounding box center [342, 478] width 11 height 11
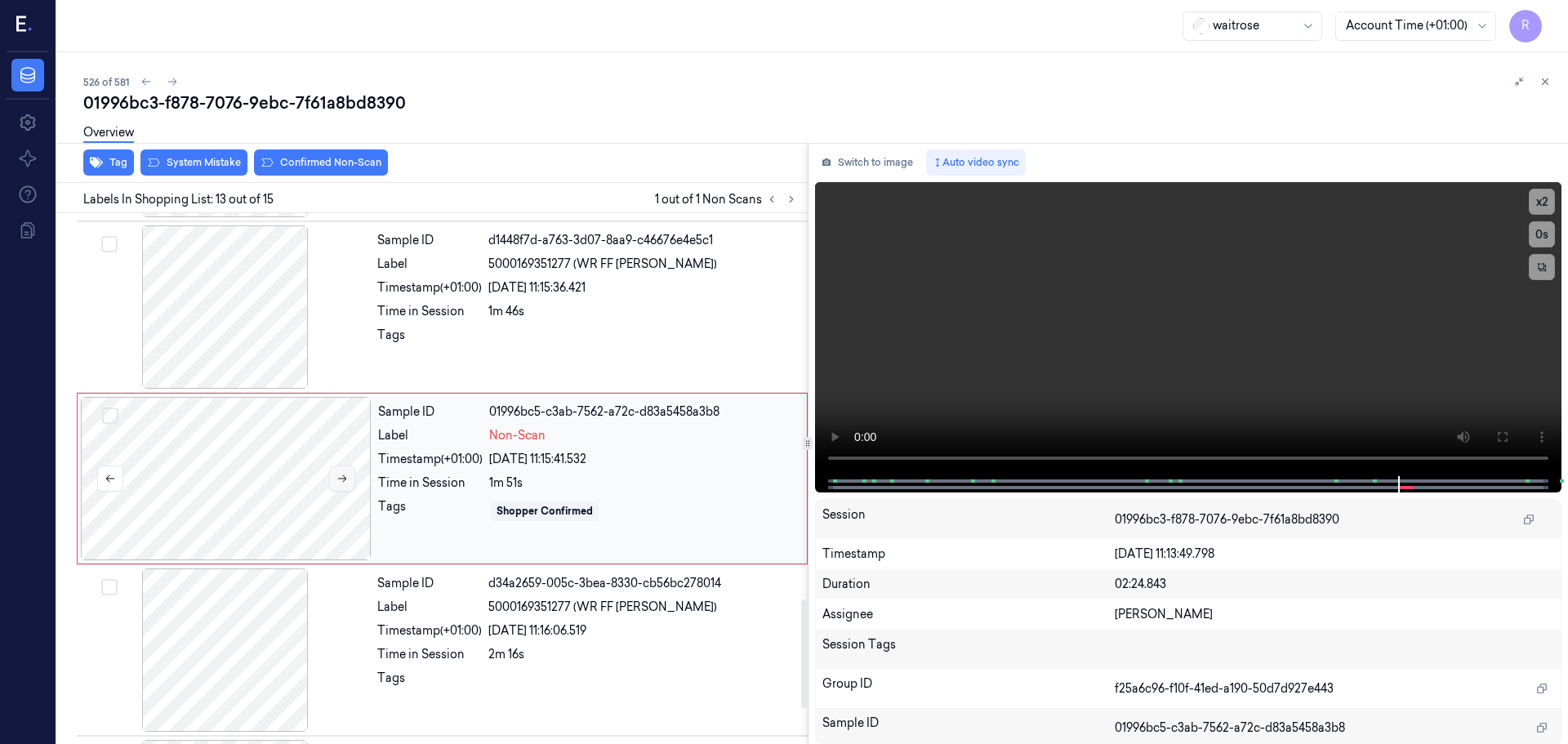
click at [340, 476] on icon at bounding box center [342, 478] width 11 height 11
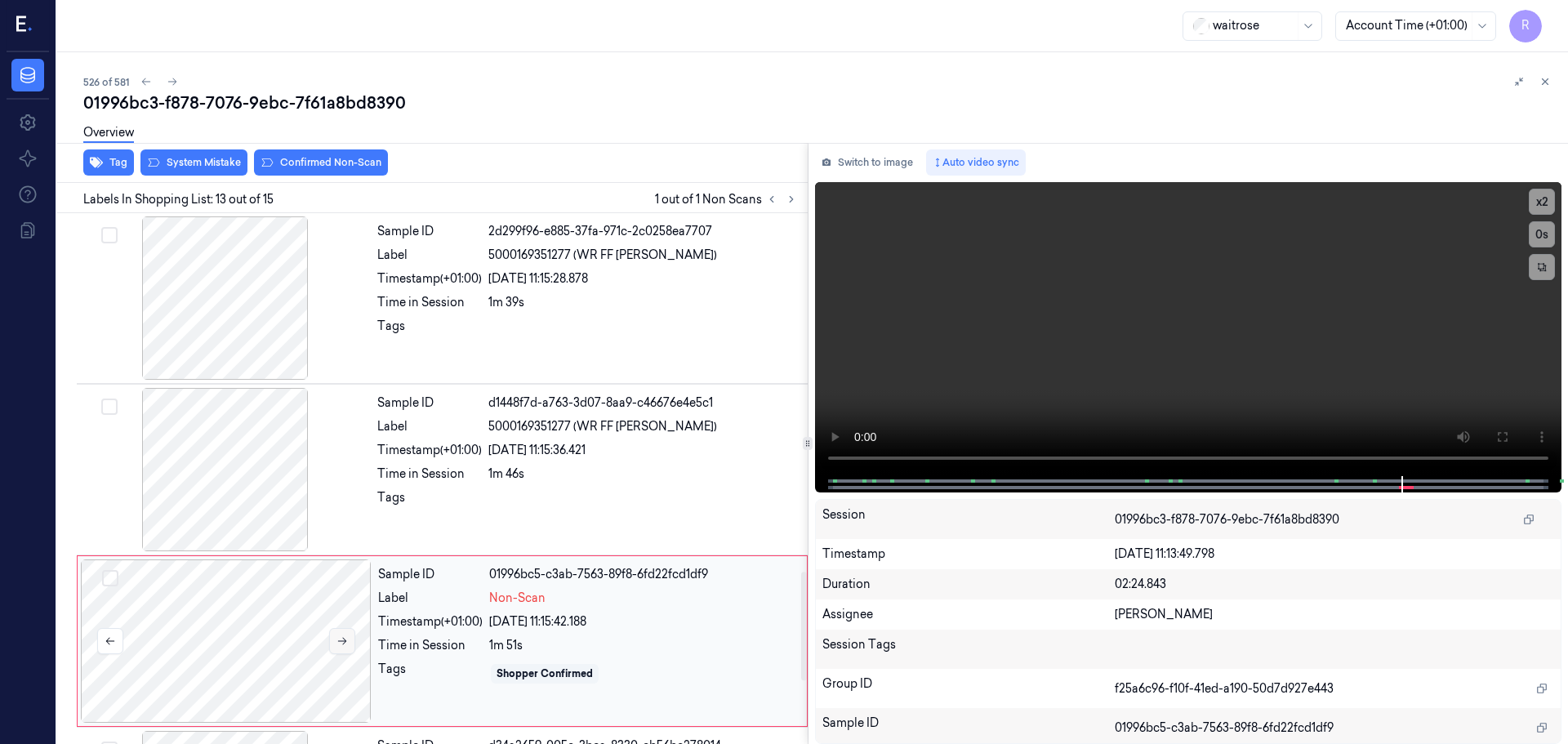
scroll to position [1714, 0]
click at [263, 288] on div at bounding box center [225, 299] width 291 height 163
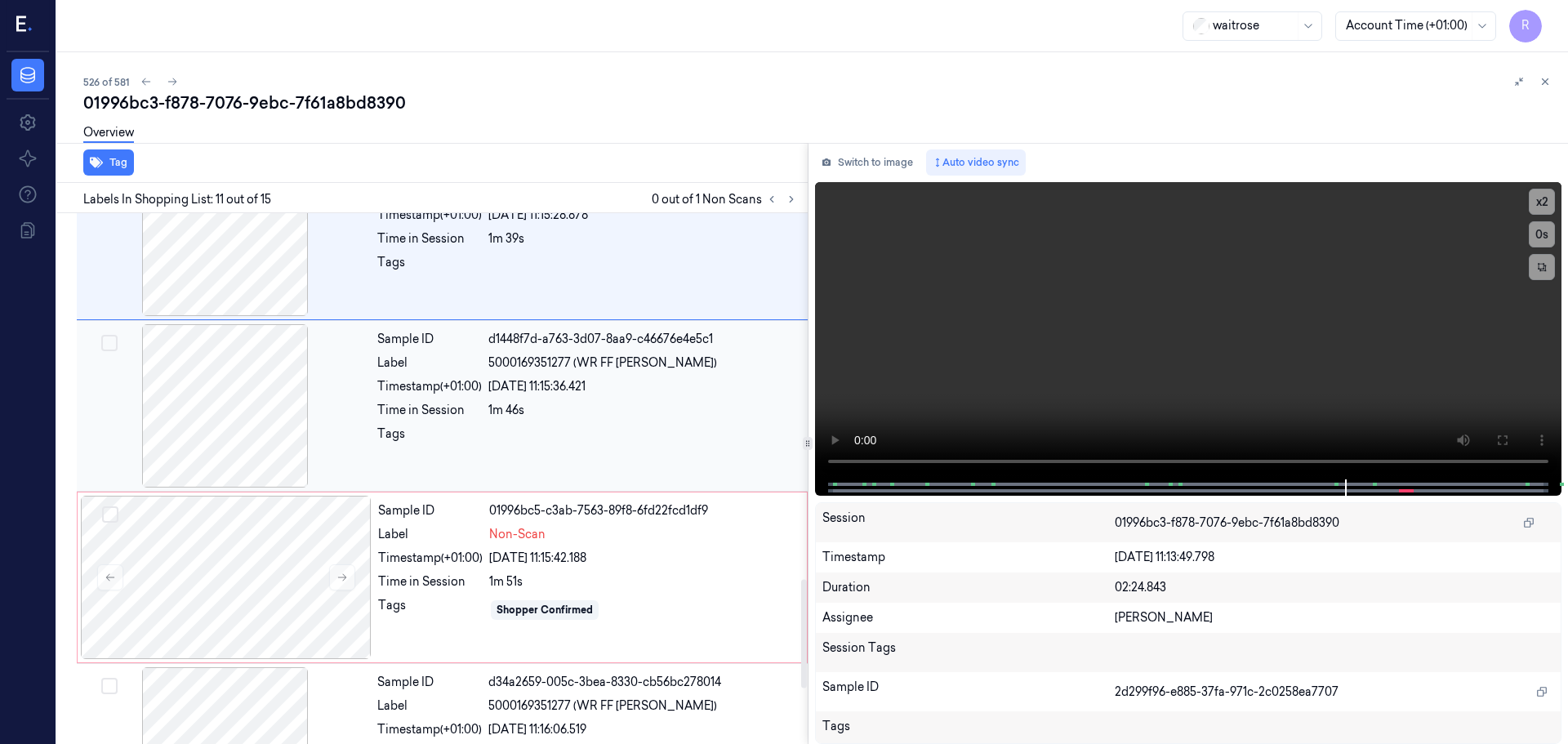
scroll to position [1779, 0]
click at [341, 577] on icon at bounding box center [343, 577] width 9 height 8
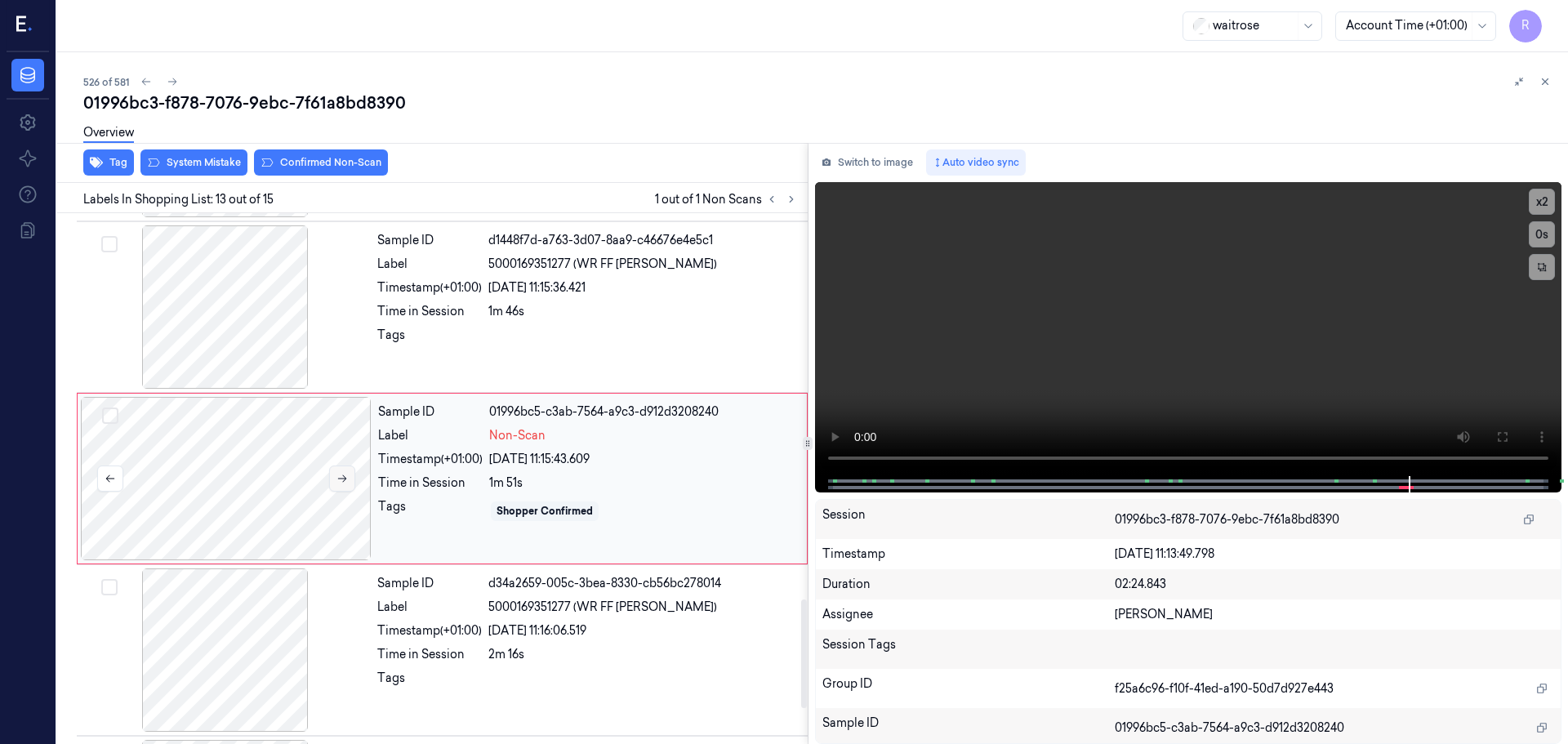
click at [341, 577] on div at bounding box center [225, 649] width 291 height 163
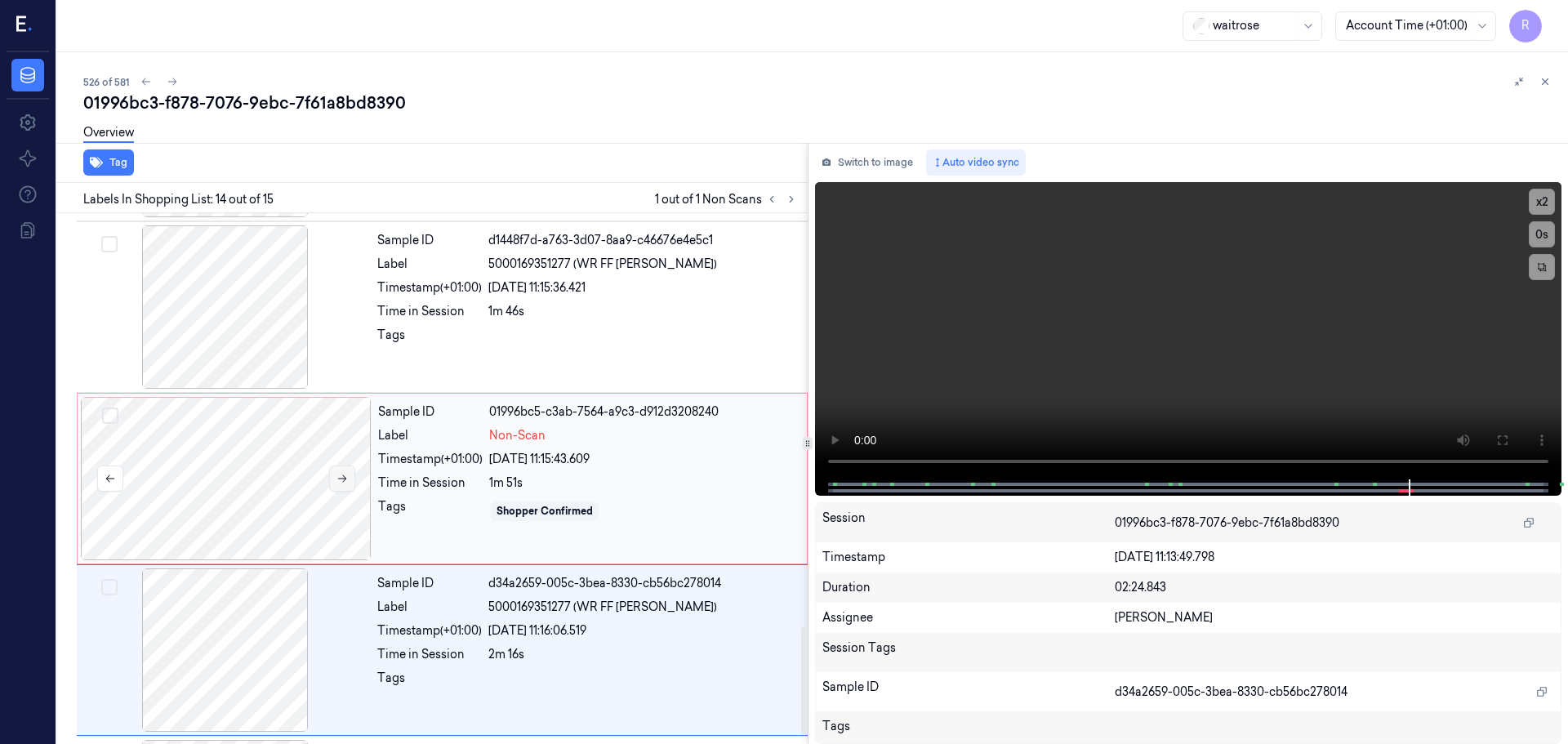
scroll to position [2046, 0]
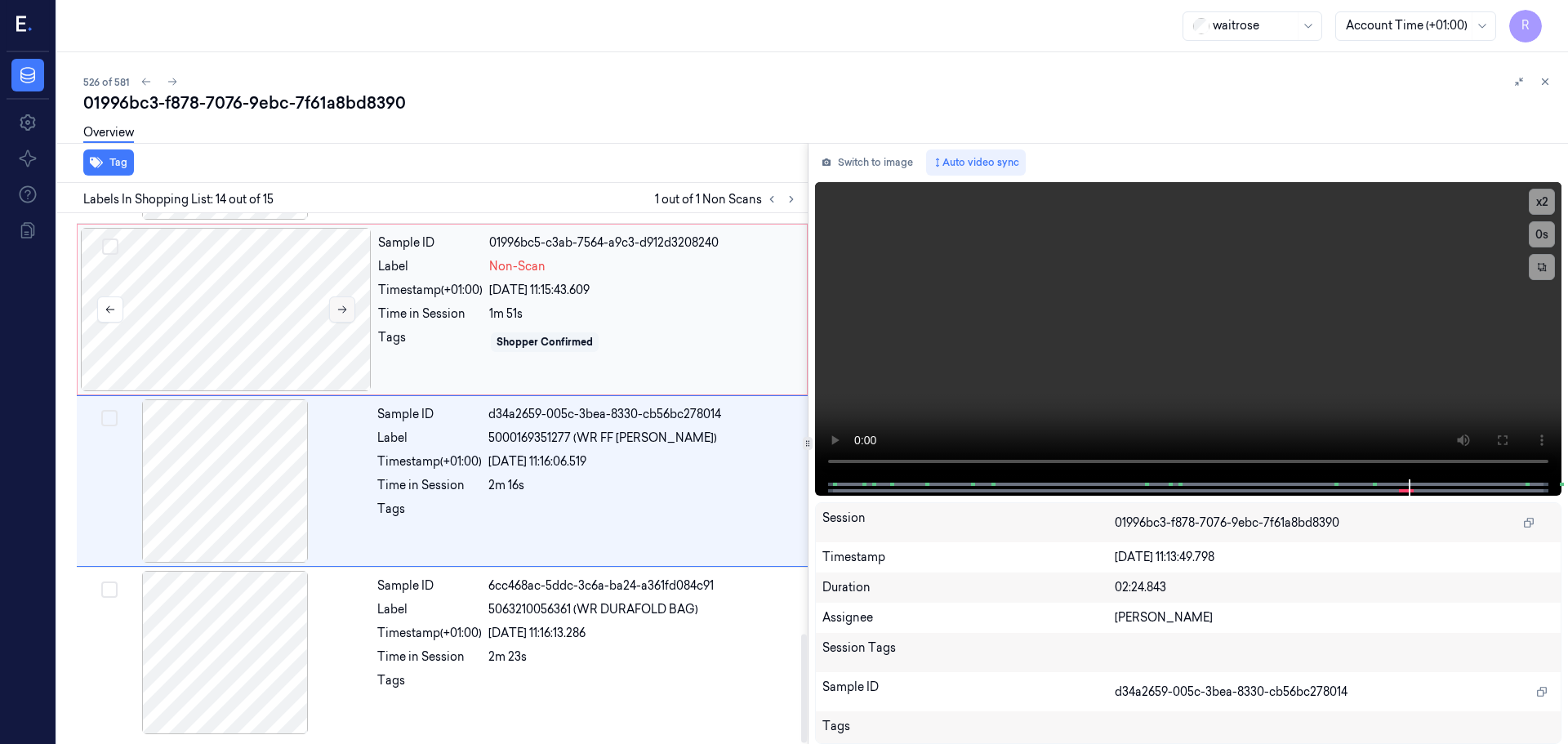
click at [348, 317] on button at bounding box center [342, 309] width 26 height 26
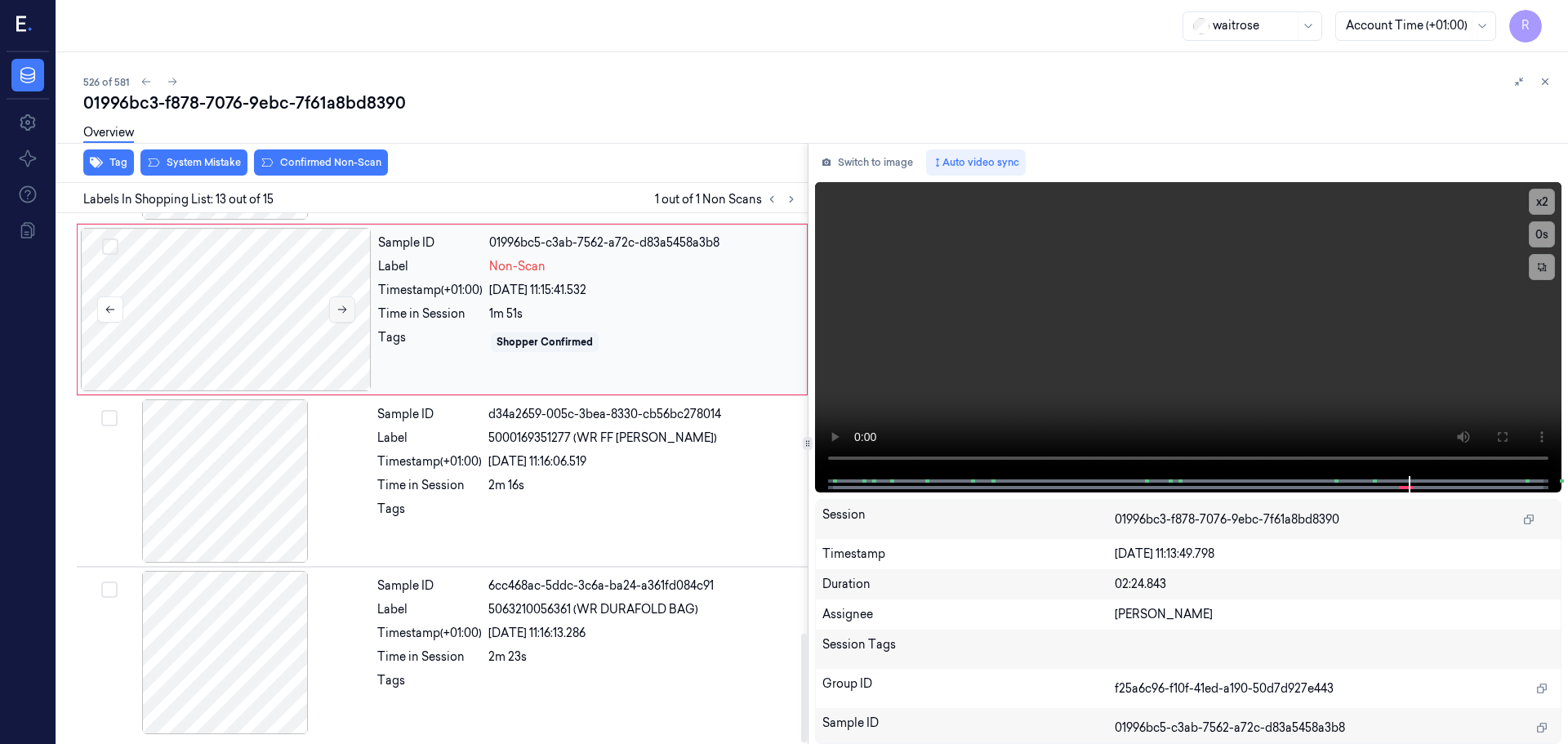
scroll to position [1877, 0]
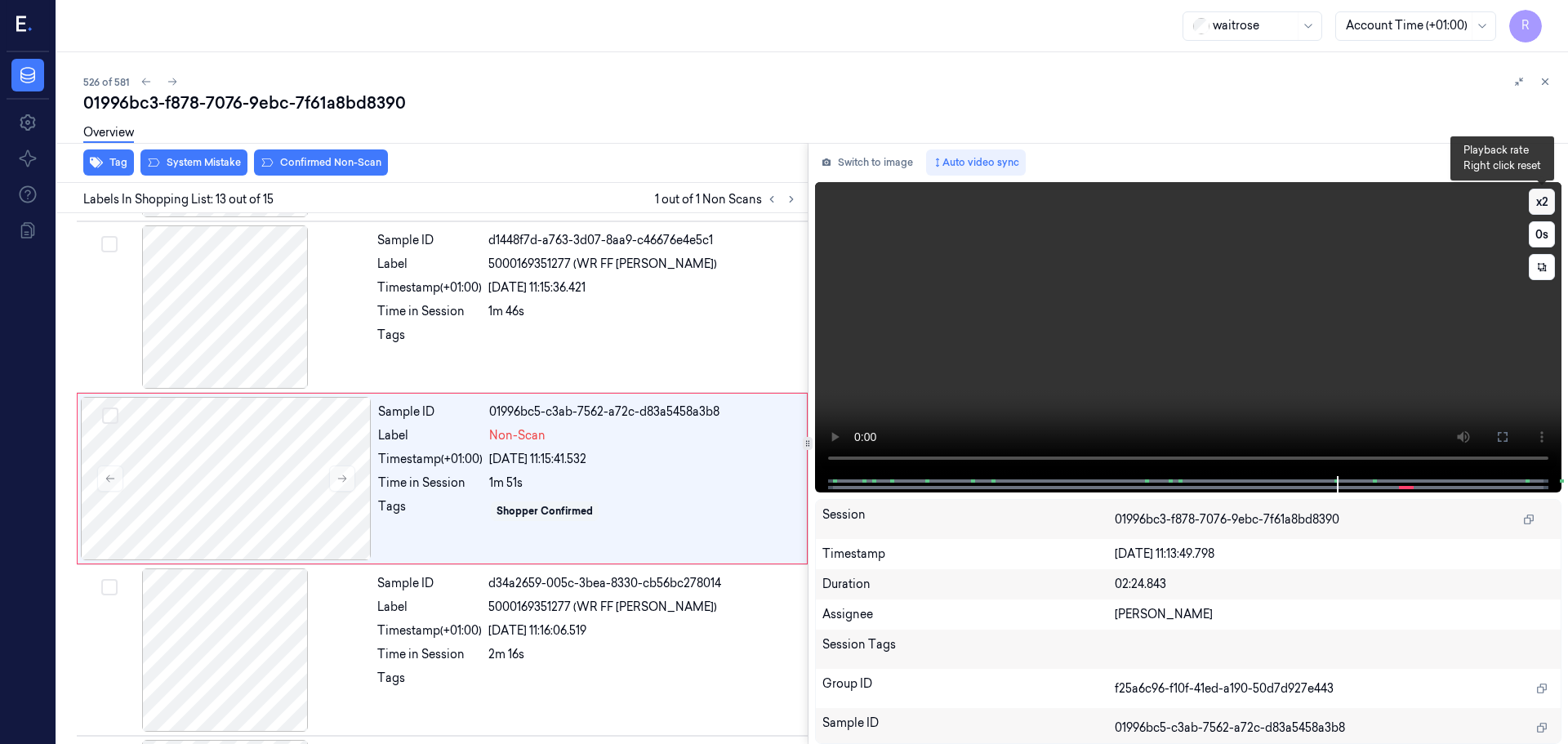
click at [1534, 206] on button "x 2" at bounding box center [1542, 202] width 26 height 26
drag, startPoint x: 1548, startPoint y: 210, endPoint x: 1466, endPoint y: 256, distance: 94.0
click at [1547, 211] on button "x 4" at bounding box center [1542, 202] width 26 height 26
click at [844, 487] on div at bounding box center [1187, 484] width 712 height 16
click at [1506, 434] on icon at bounding box center [1502, 437] width 13 height 13
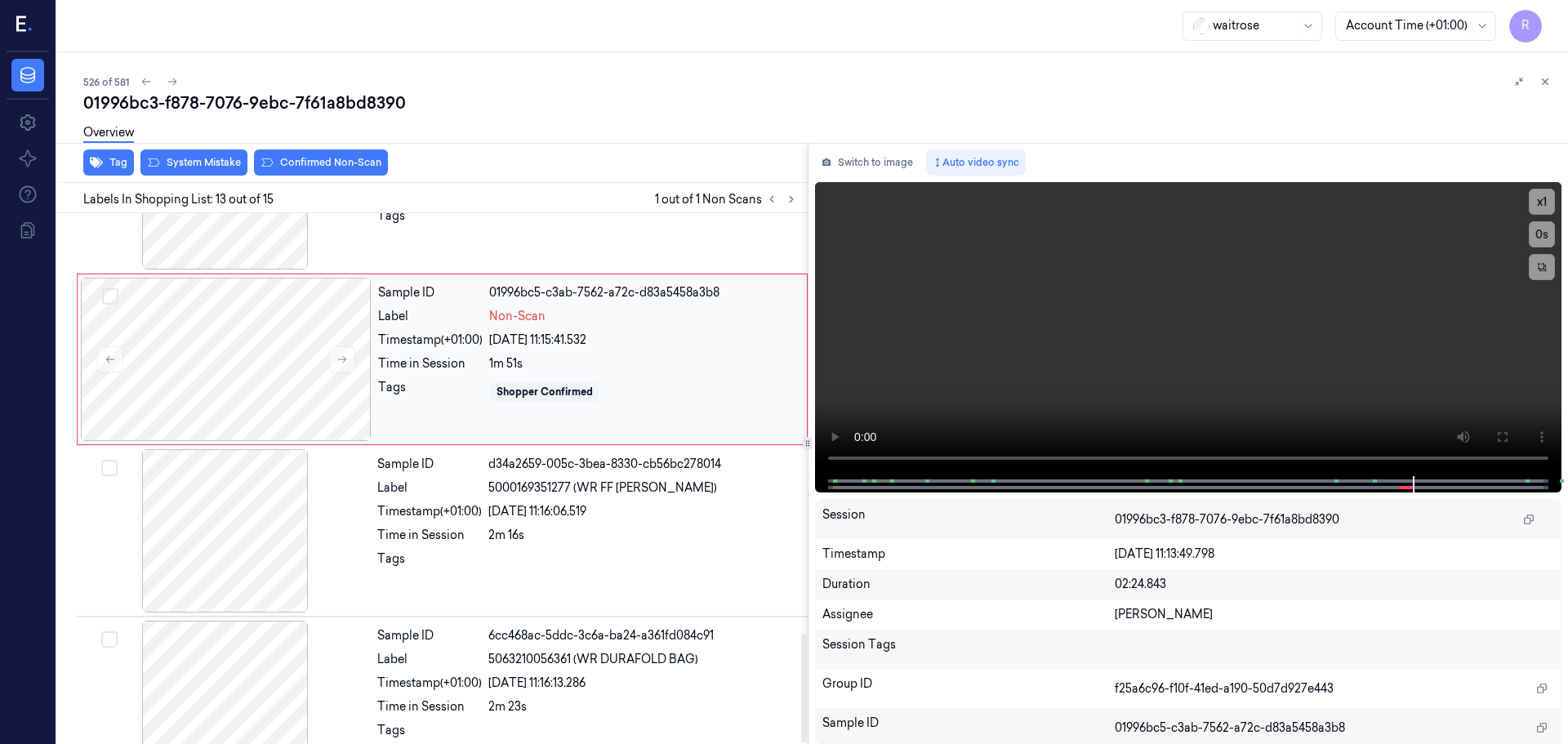
scroll to position [2046, 0]
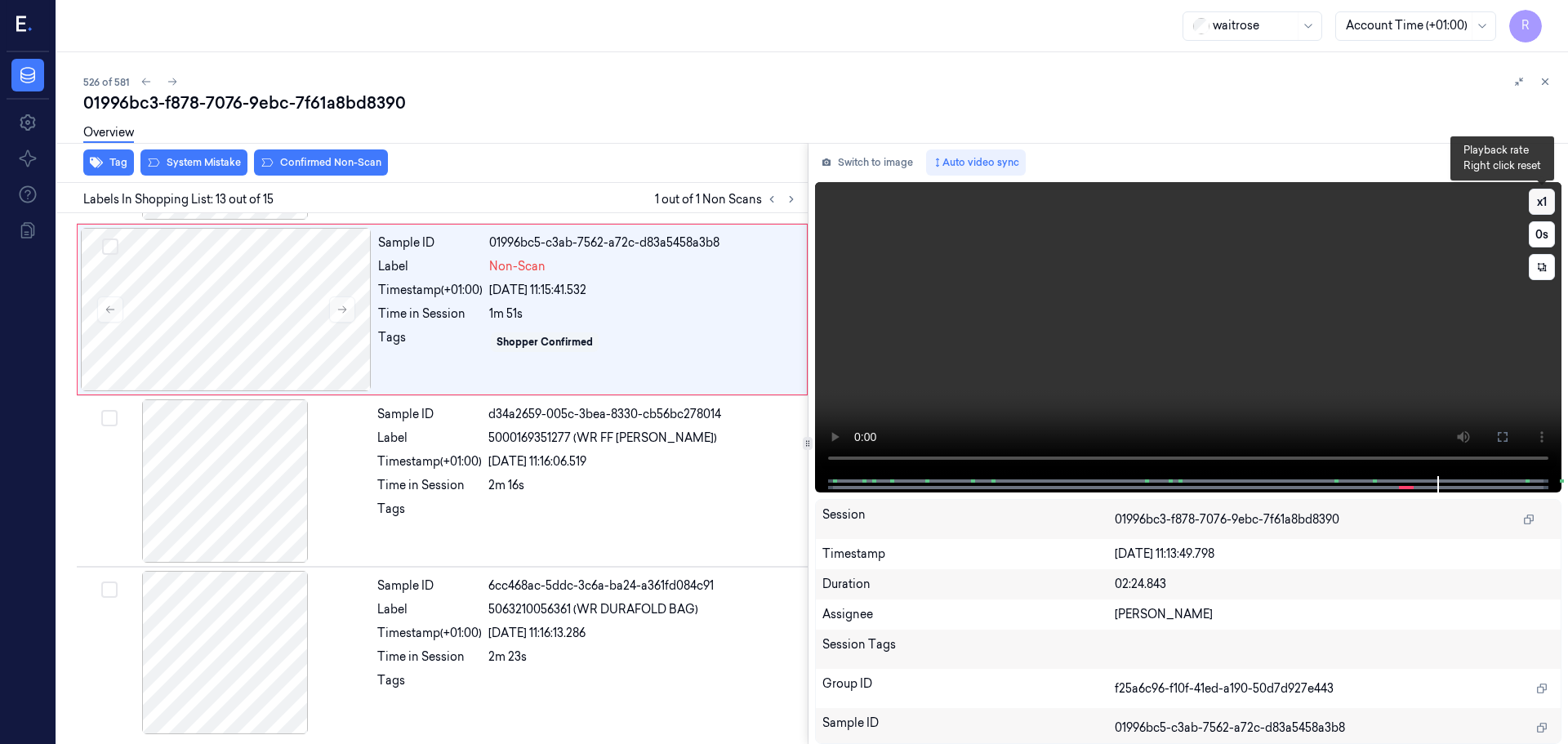
click at [1540, 206] on button "x 1" at bounding box center [1542, 202] width 26 height 26
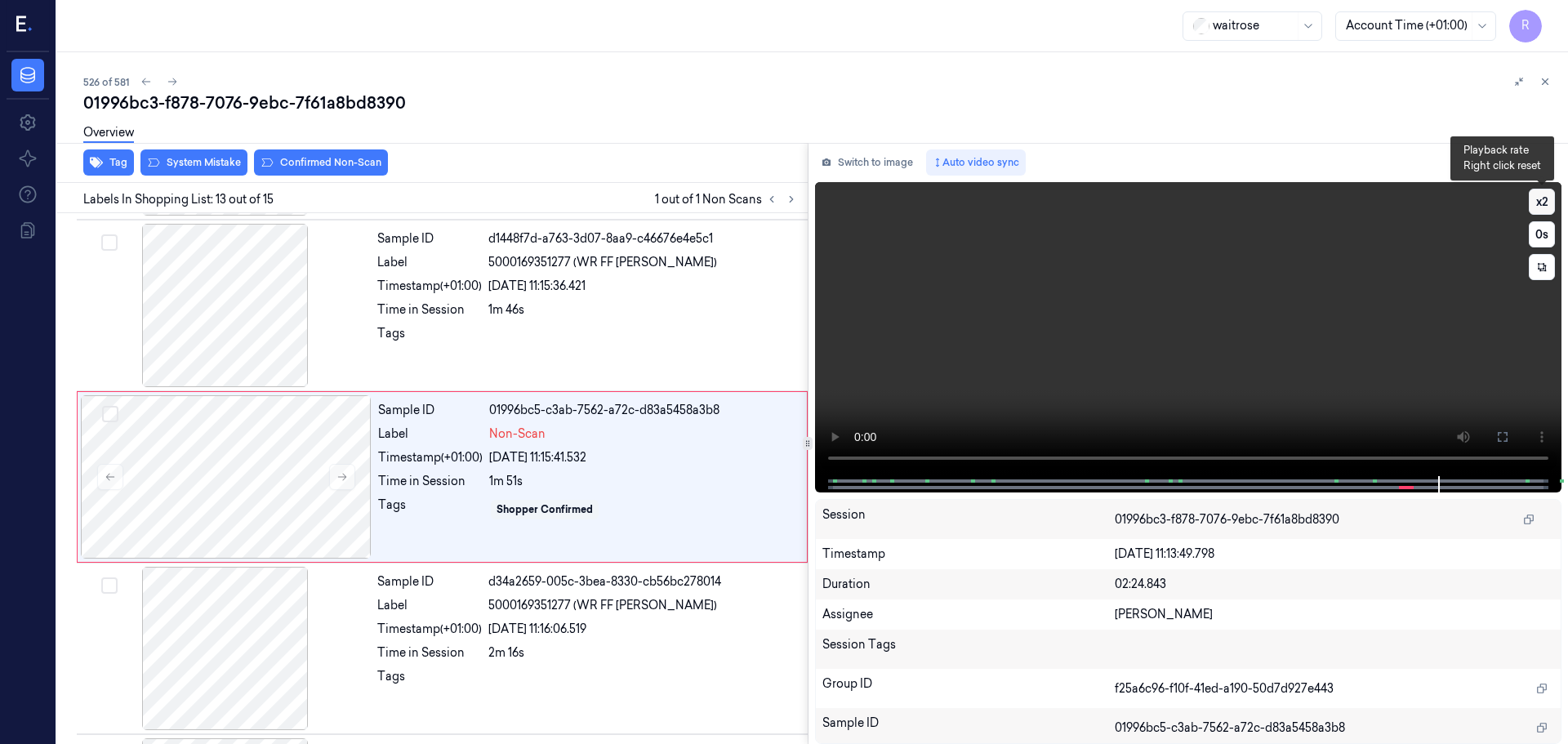
click at [1540, 206] on button "x 2" at bounding box center [1542, 202] width 26 height 26
click at [1540, 206] on button "x 4" at bounding box center [1542, 202] width 26 height 26
click at [1540, 206] on button "x 1" at bounding box center [1542, 202] width 26 height 26
click at [1540, 206] on button "x 2" at bounding box center [1542, 202] width 26 height 26
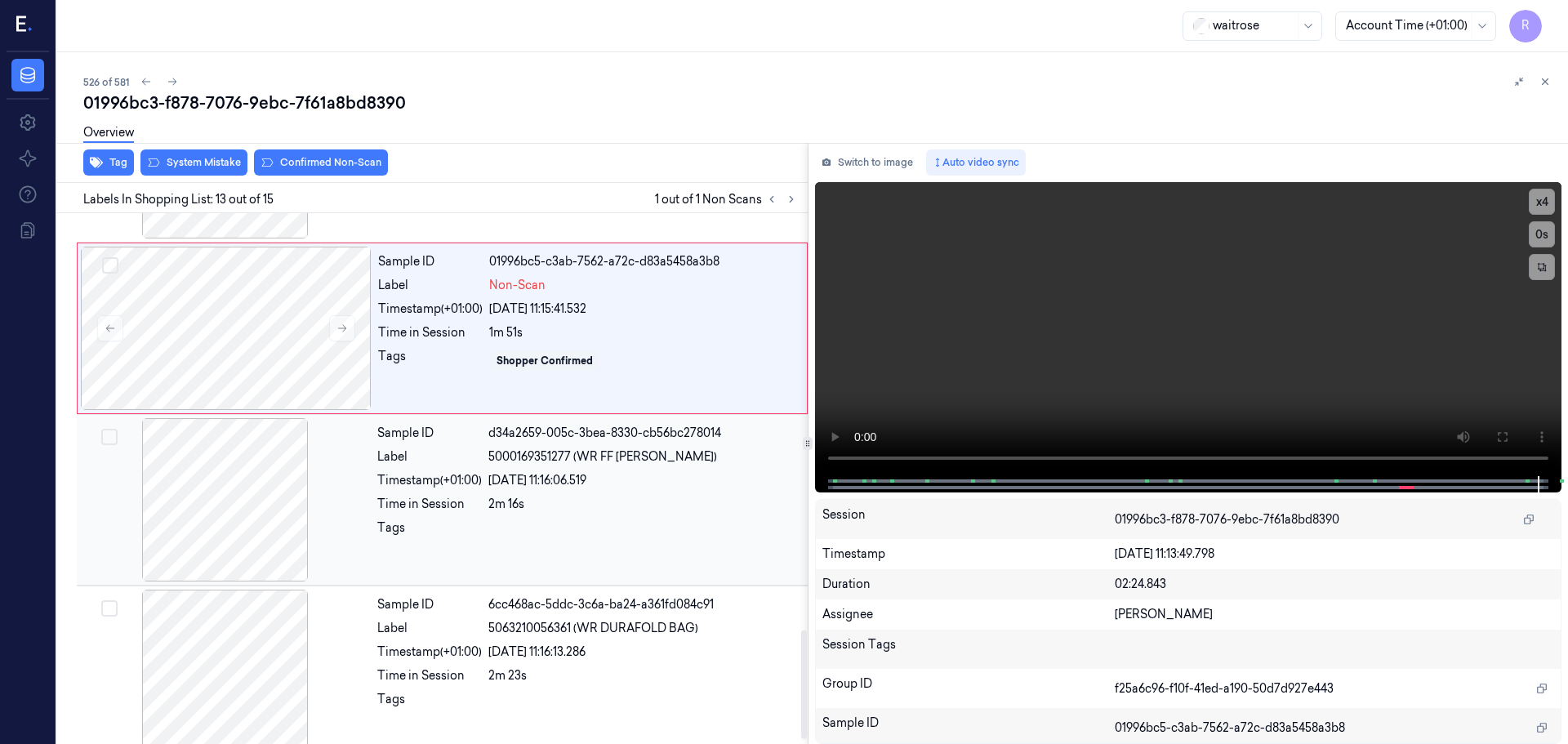
scroll to position [2046, 0]
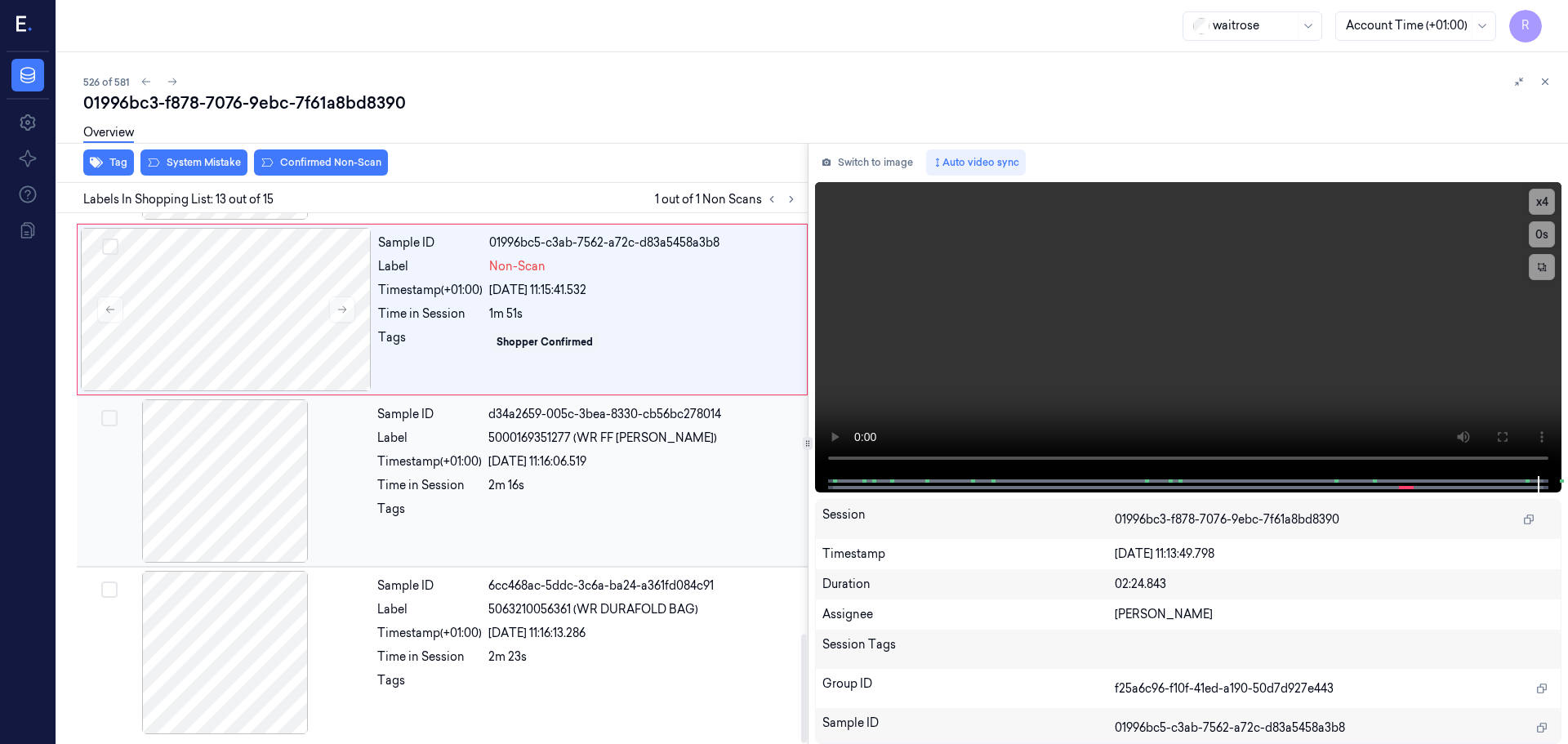
click at [604, 476] on div "2m 16s" at bounding box center [643, 485] width 310 height 17
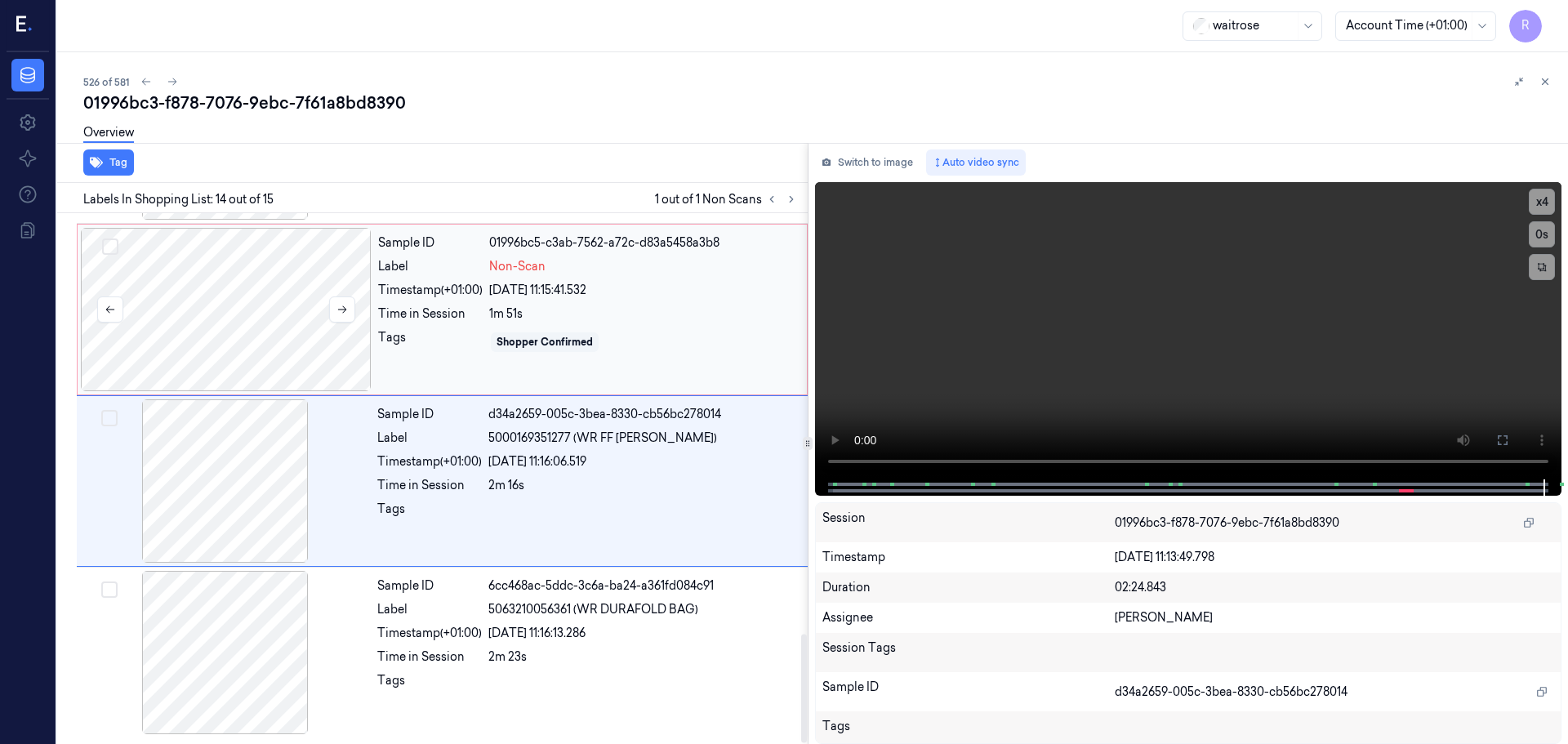
click at [245, 321] on div at bounding box center [226, 309] width 291 height 163
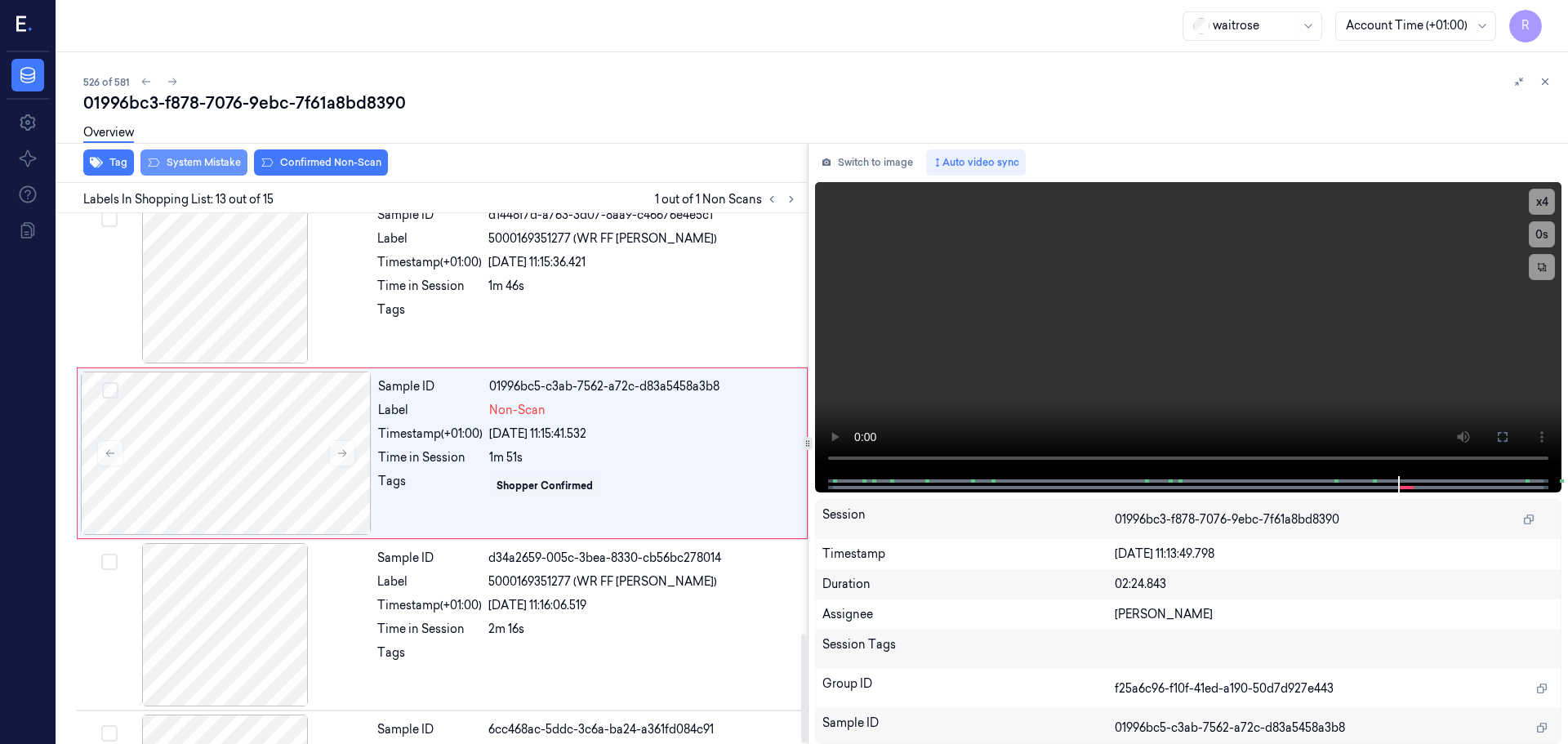
scroll to position [1877, 0]
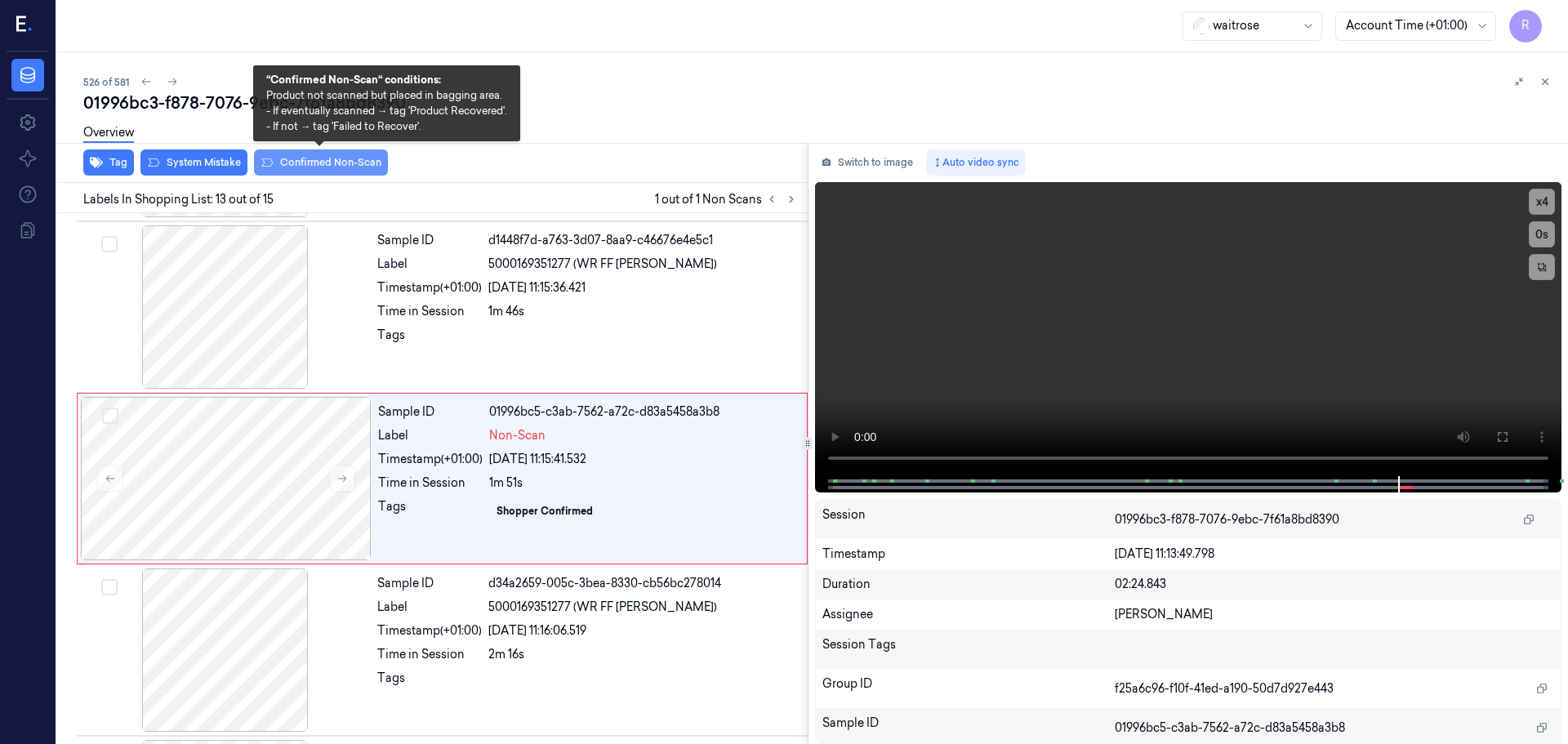
click at [338, 161] on button "Confirmed Non-Scan" at bounding box center [320, 162] width 134 height 26
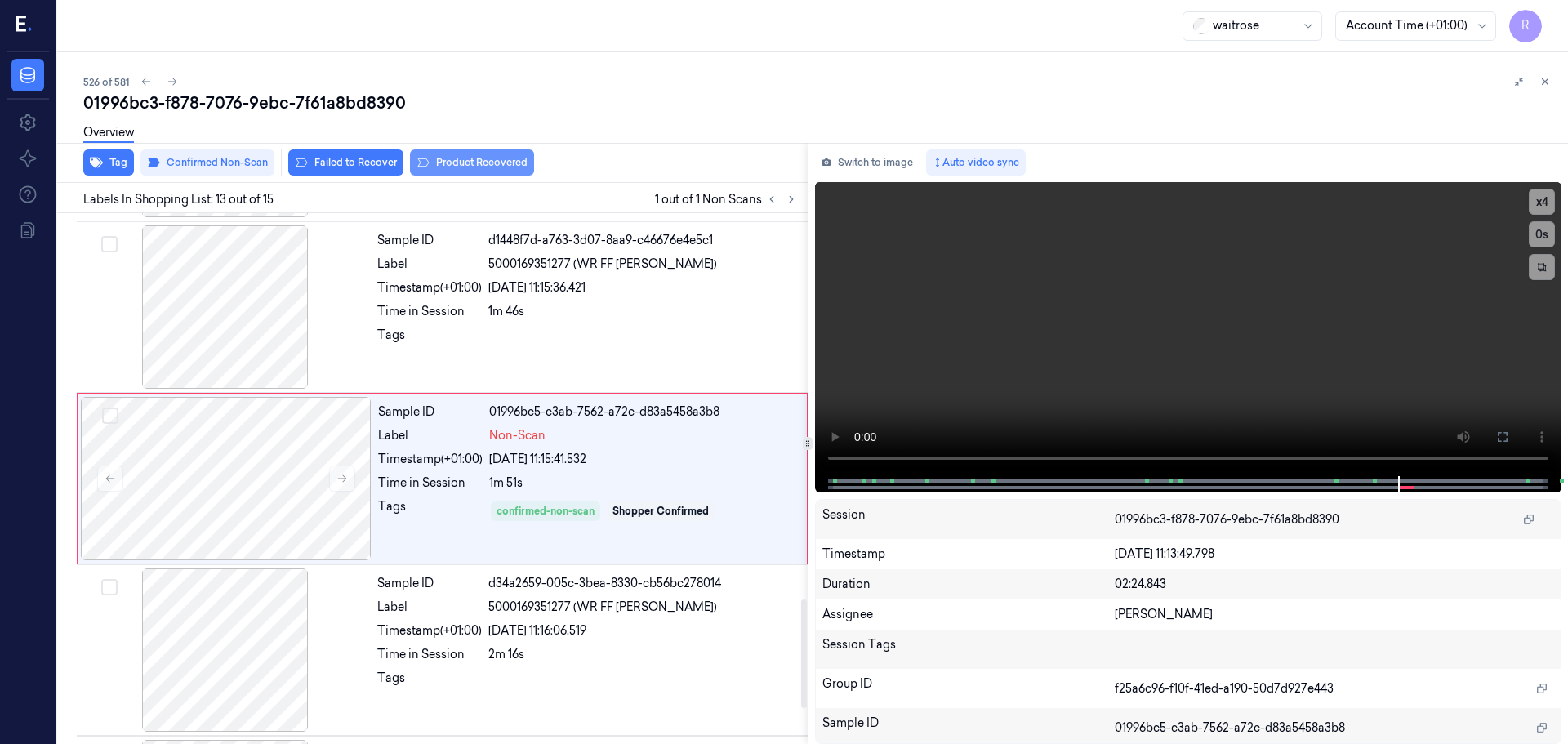
click at [486, 171] on button "Product Recovered" at bounding box center [472, 162] width 124 height 26
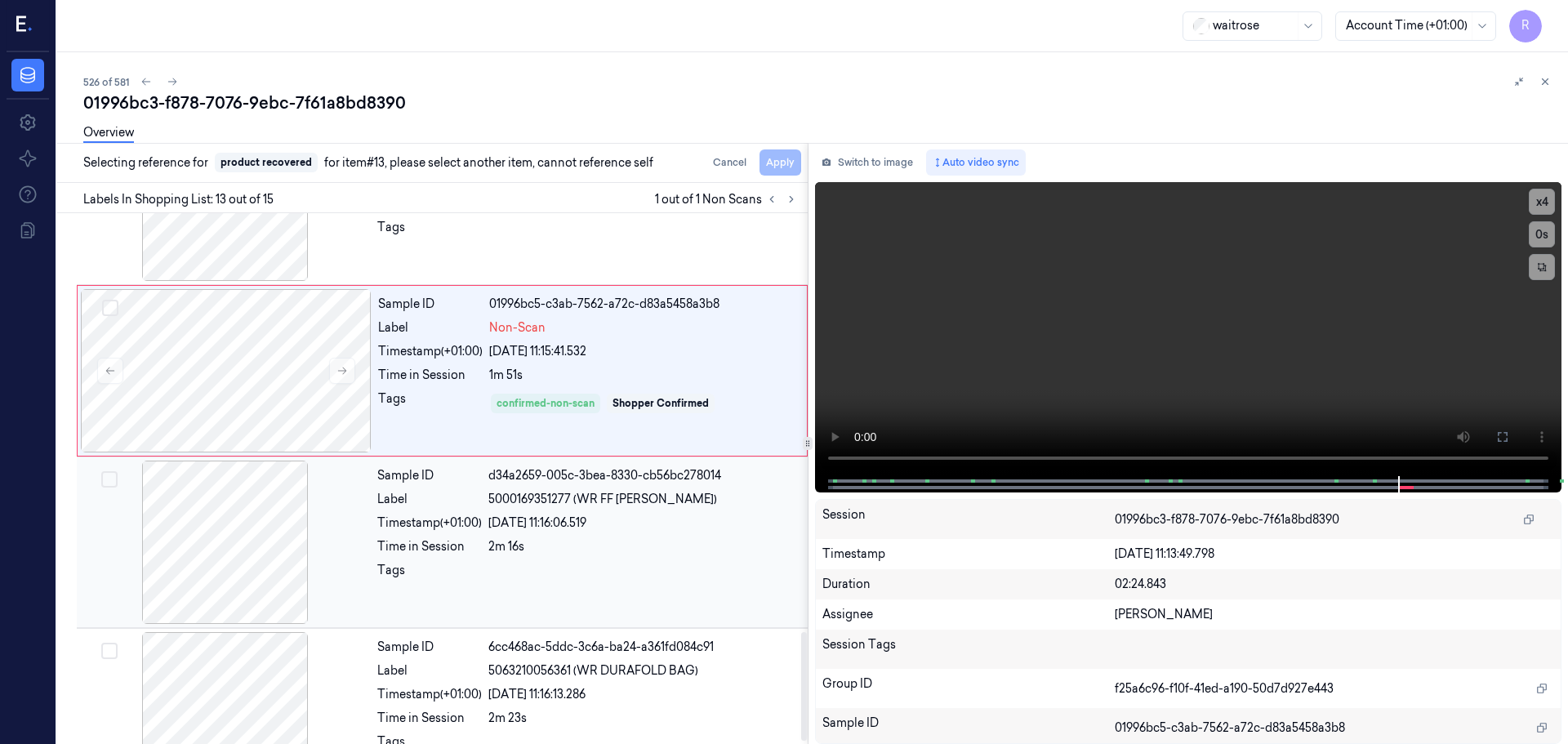
scroll to position [2046, 0]
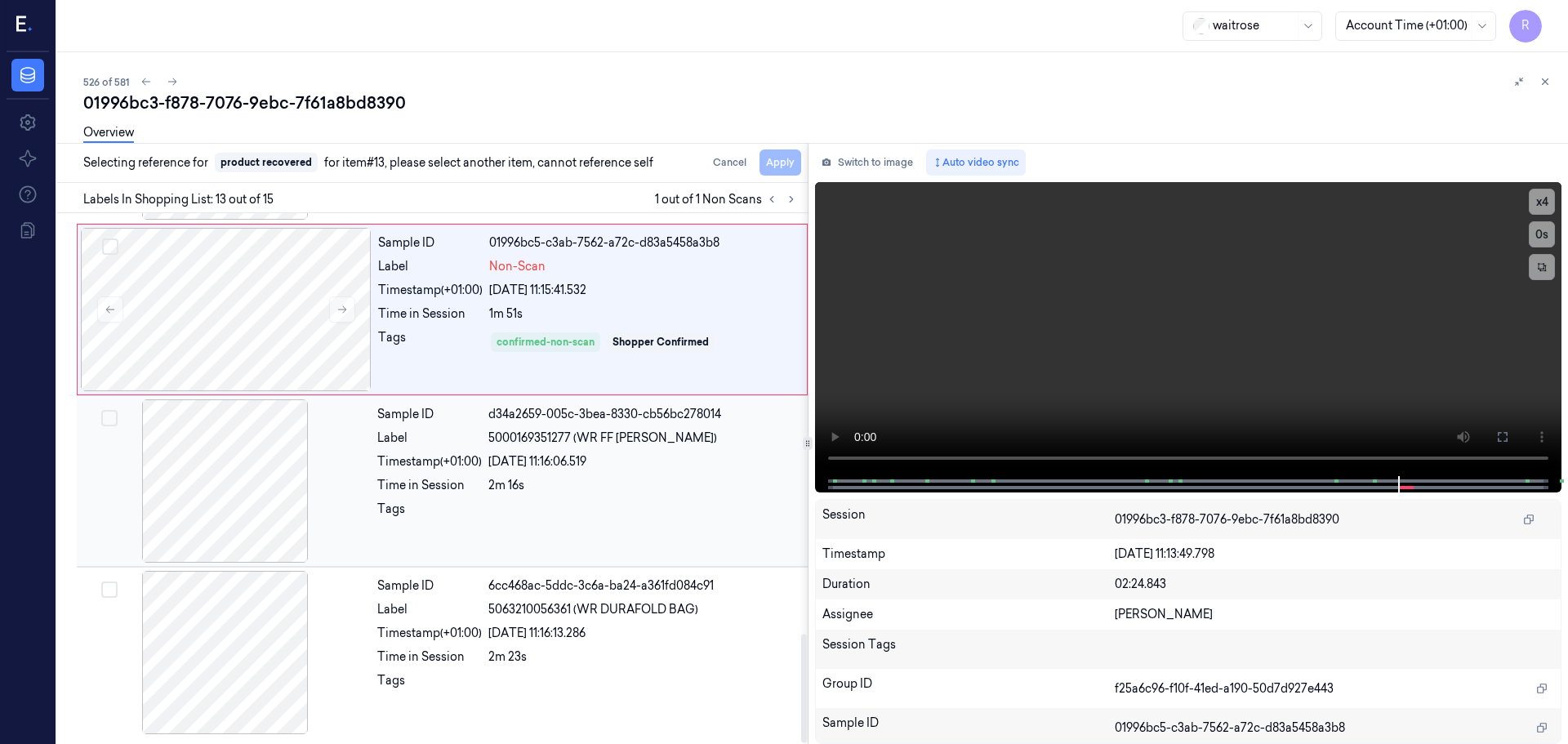
click at [484, 490] on div "Time in Session 2m 16s" at bounding box center [587, 485] width 420 height 17
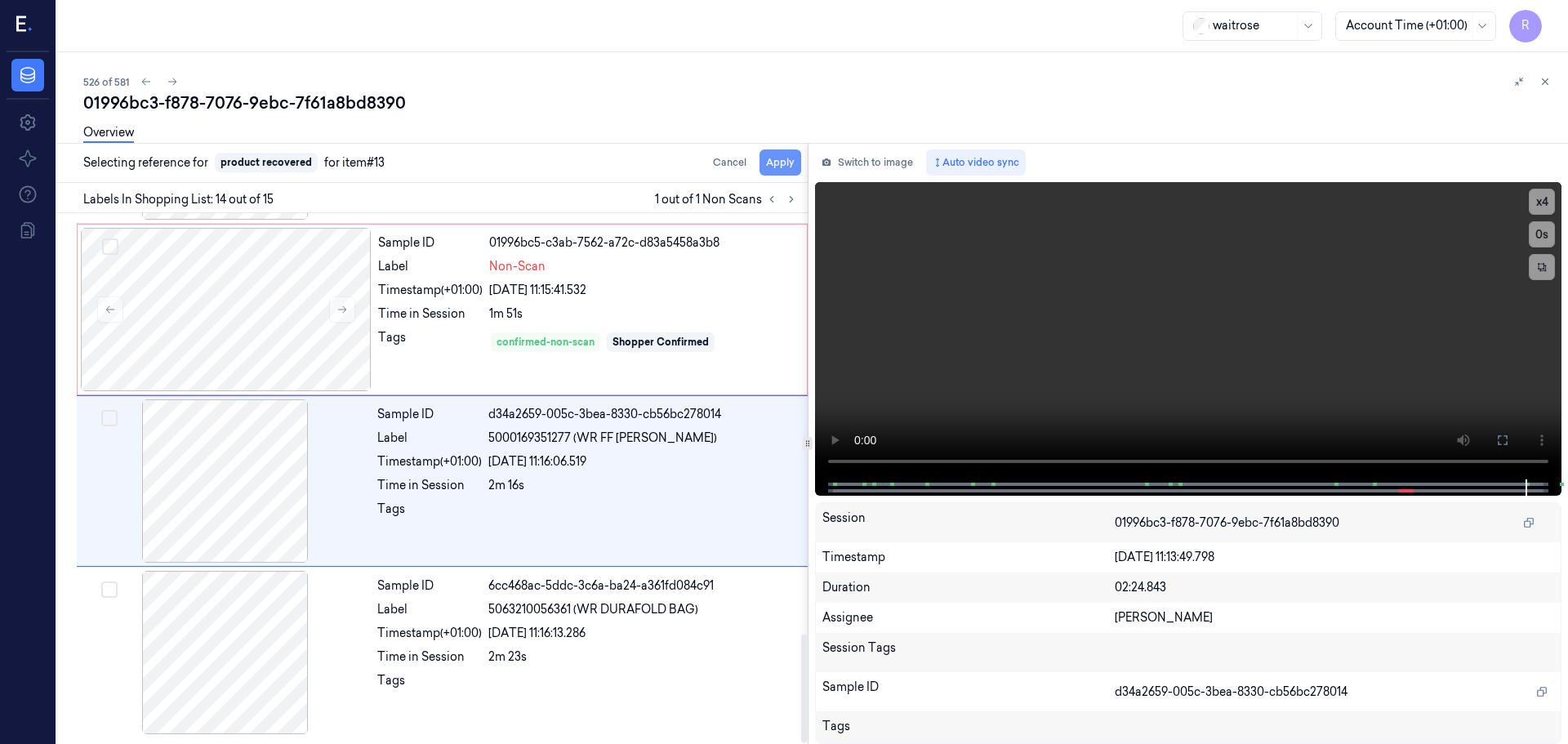
click at [783, 162] on button "Apply" at bounding box center [781, 162] width 41 height 26
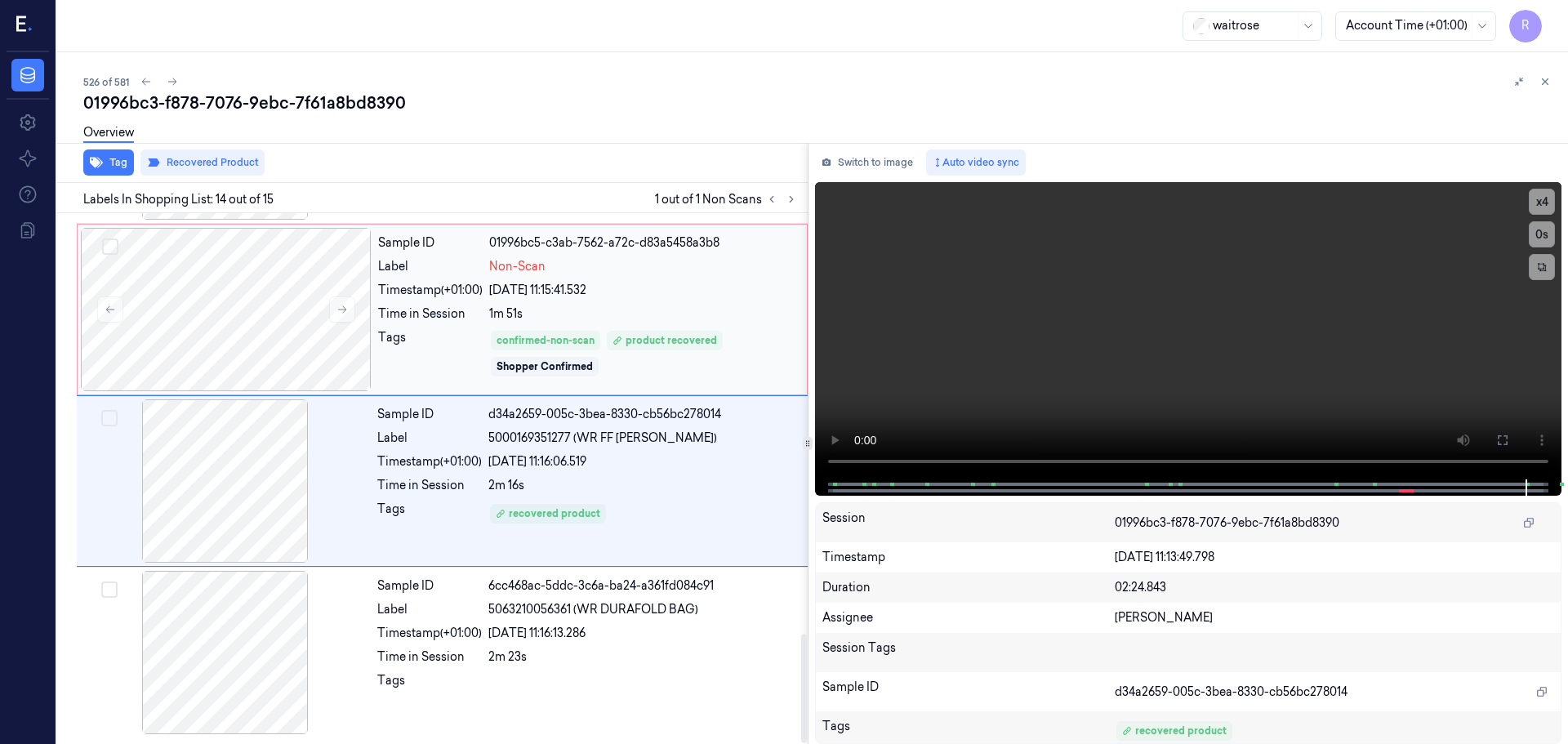
click at [628, 293] on div "21/09/2025 11:15:41.532" at bounding box center [643, 290] width 308 height 17
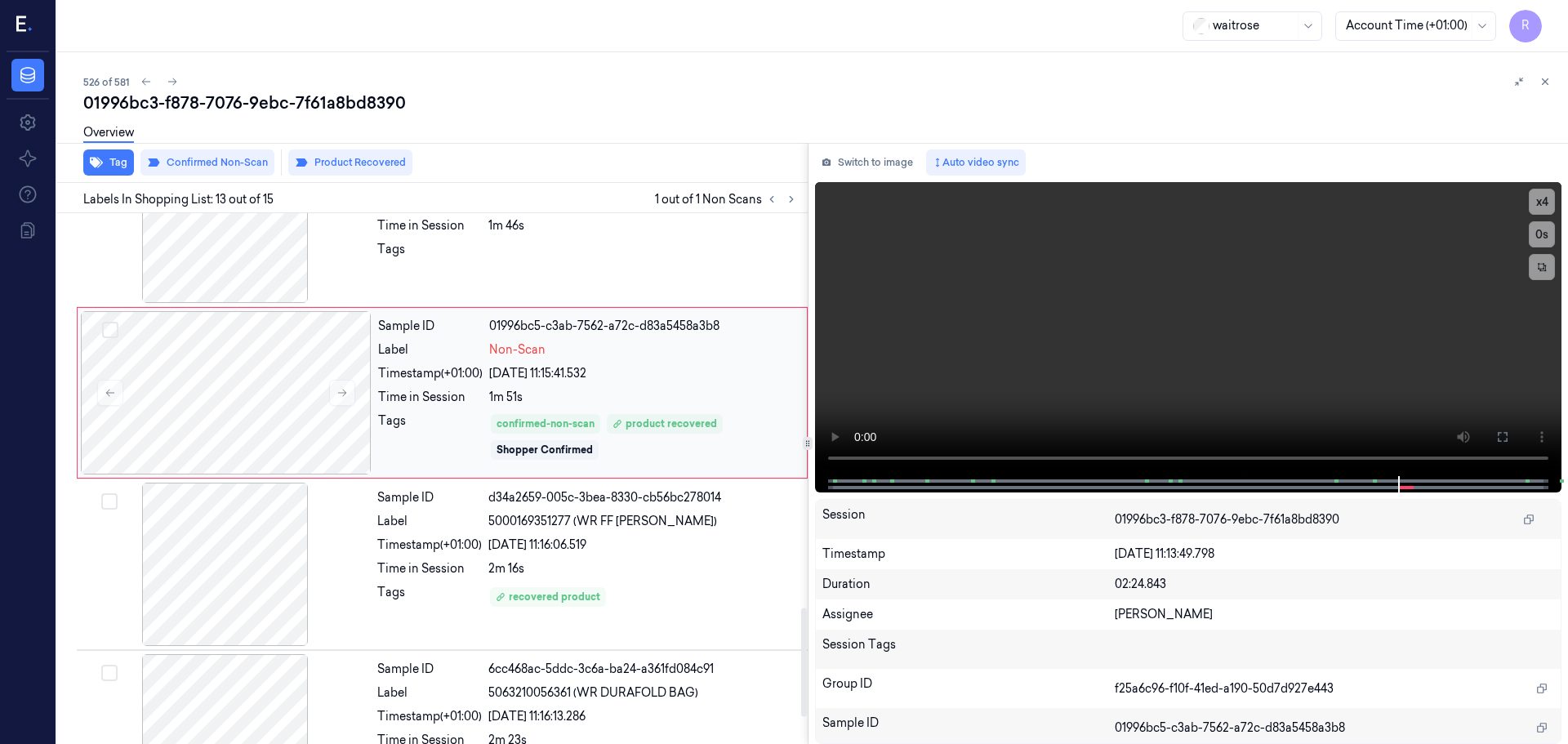
scroll to position [2040, 0]
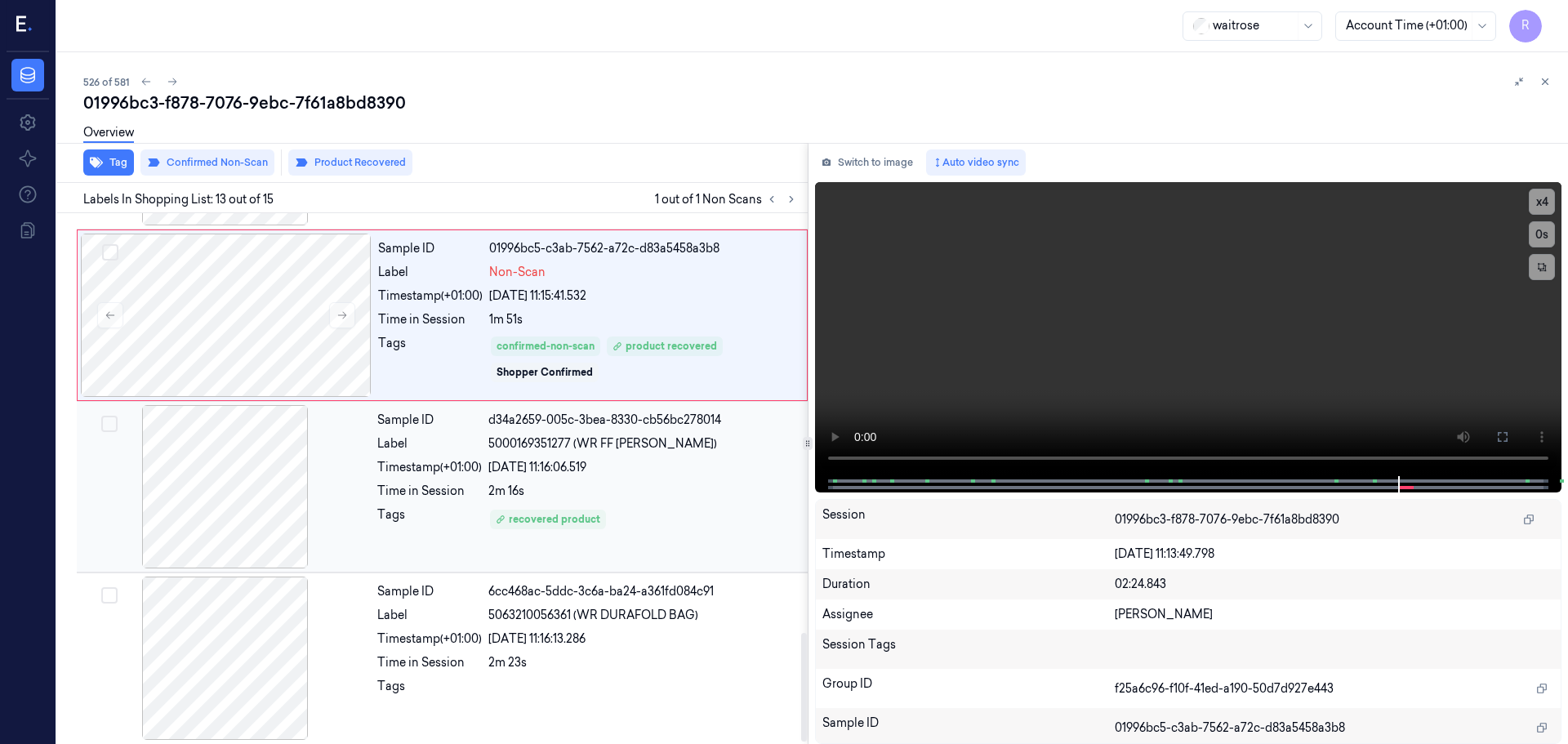
click at [639, 475] on div "21/09/2025 11:16:06.519" at bounding box center [643, 468] width 310 height 17
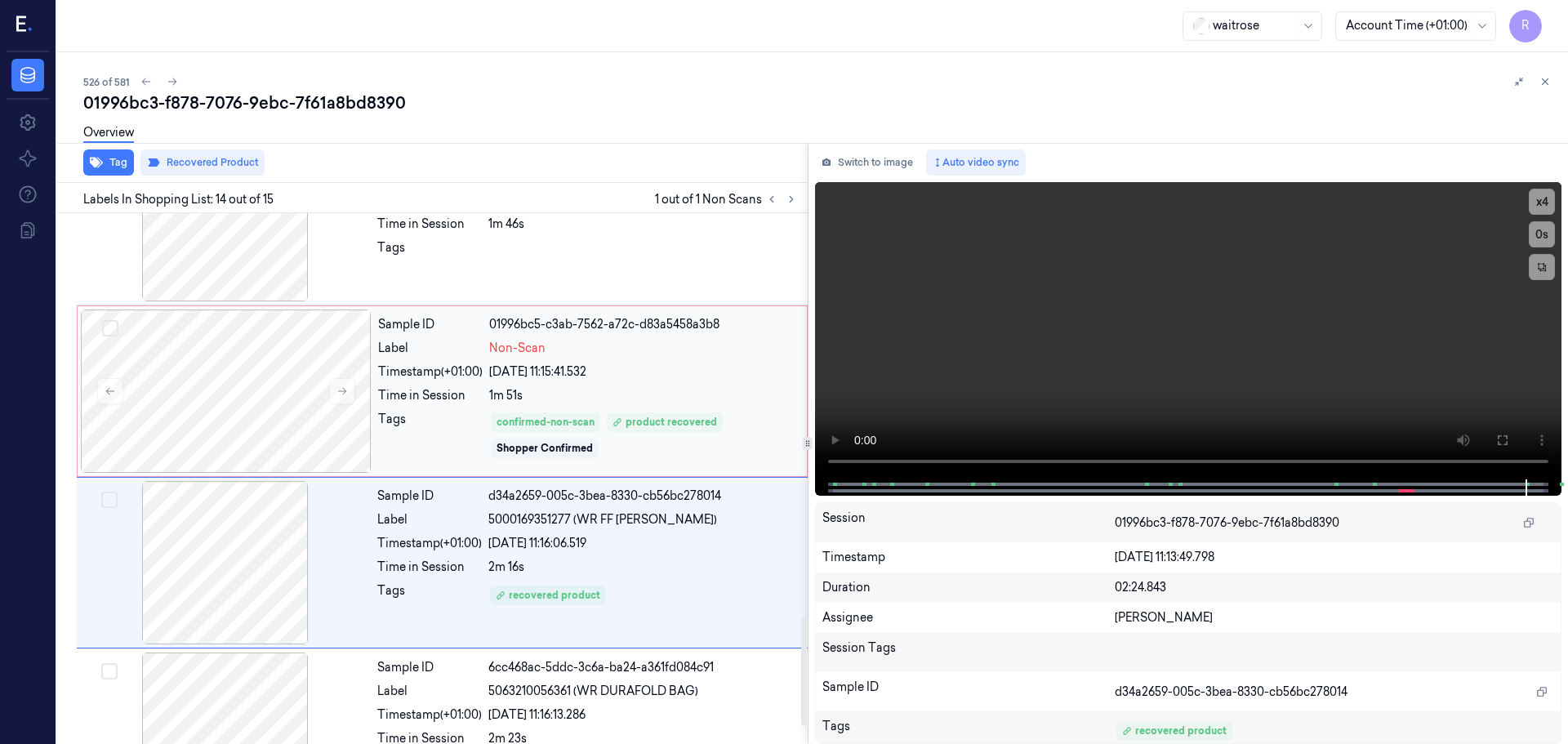
click at [390, 416] on div "Tags" at bounding box center [430, 435] width 104 height 49
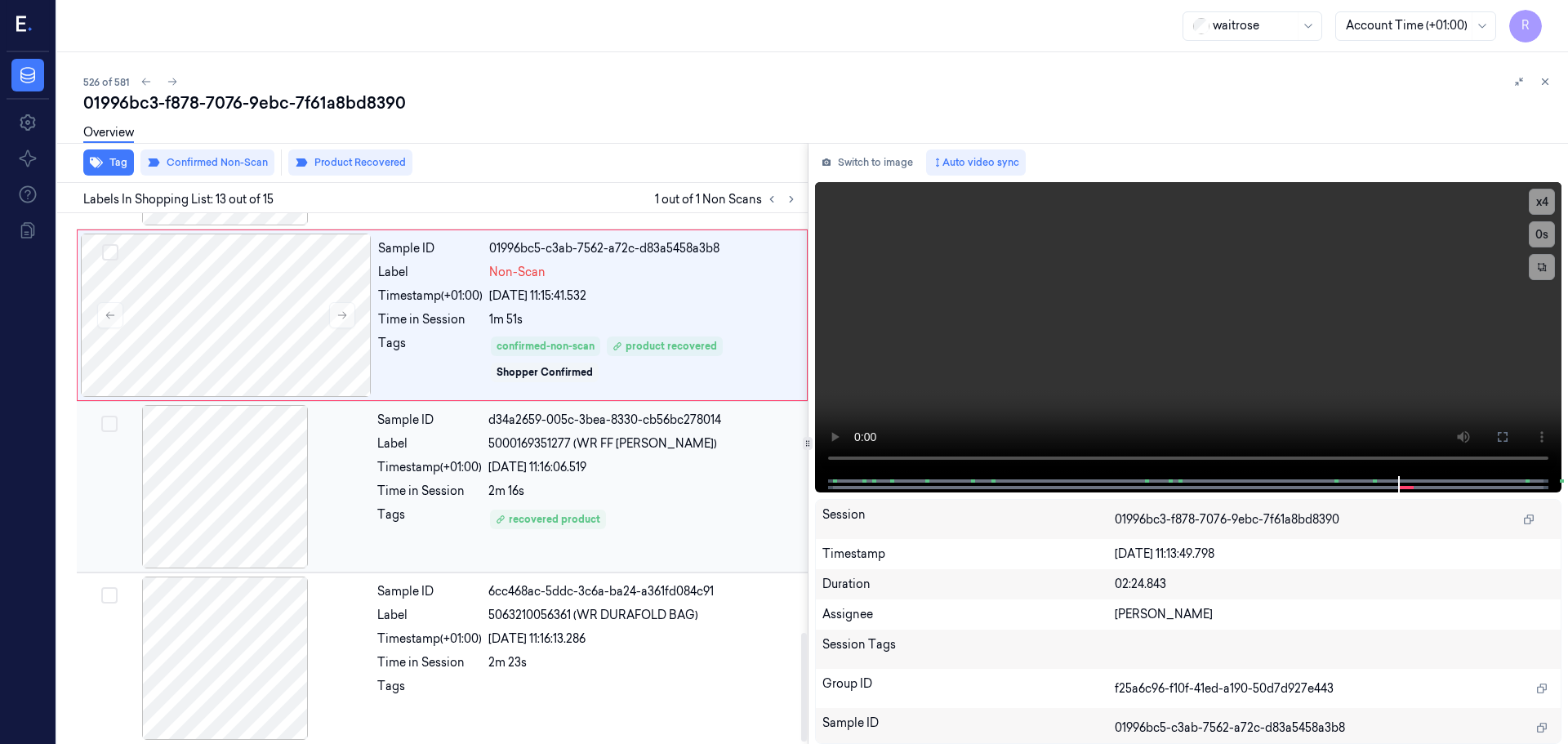
click at [401, 511] on div "Tags" at bounding box center [429, 520] width 104 height 26
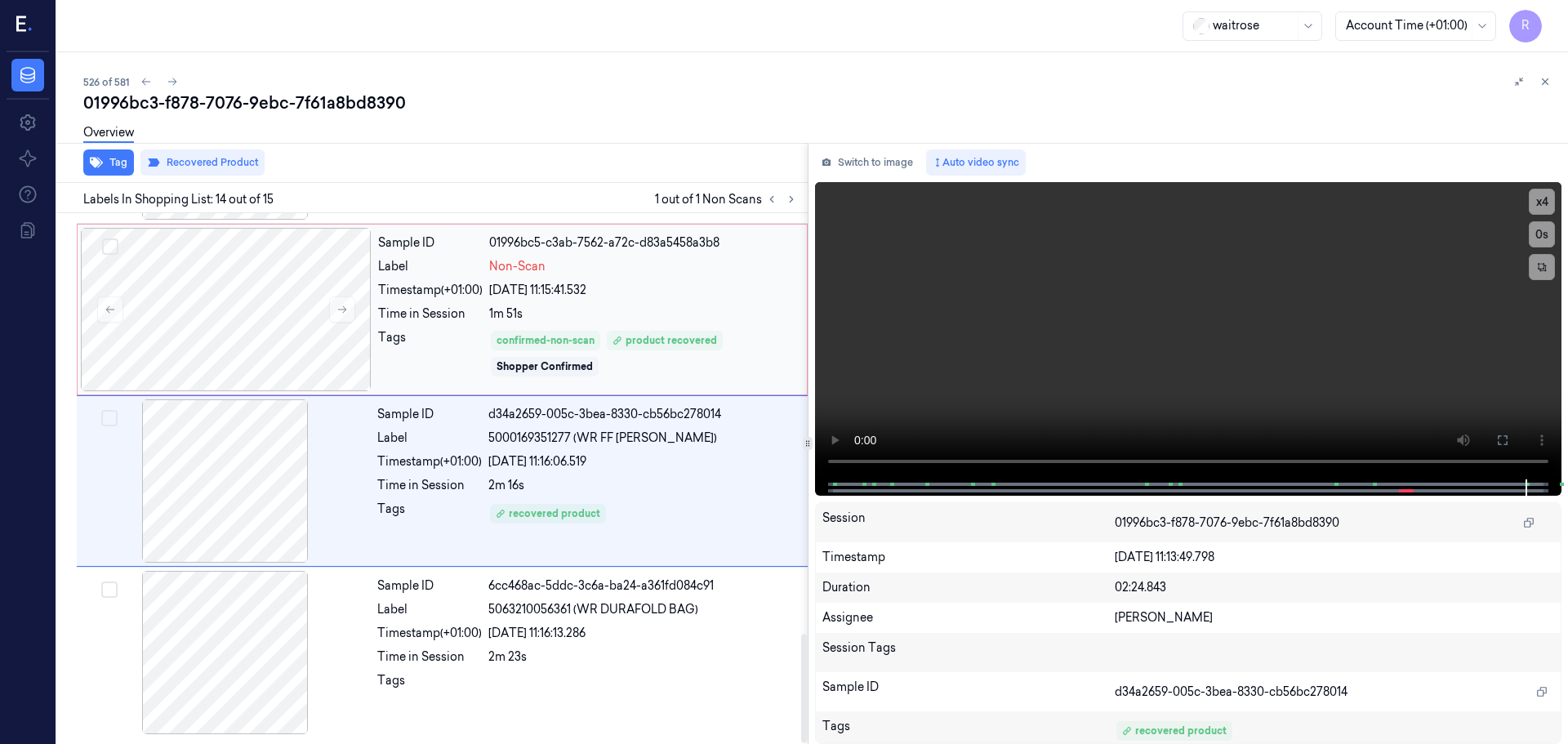
click at [630, 266] on div "Non-Scan" at bounding box center [643, 267] width 308 height 17
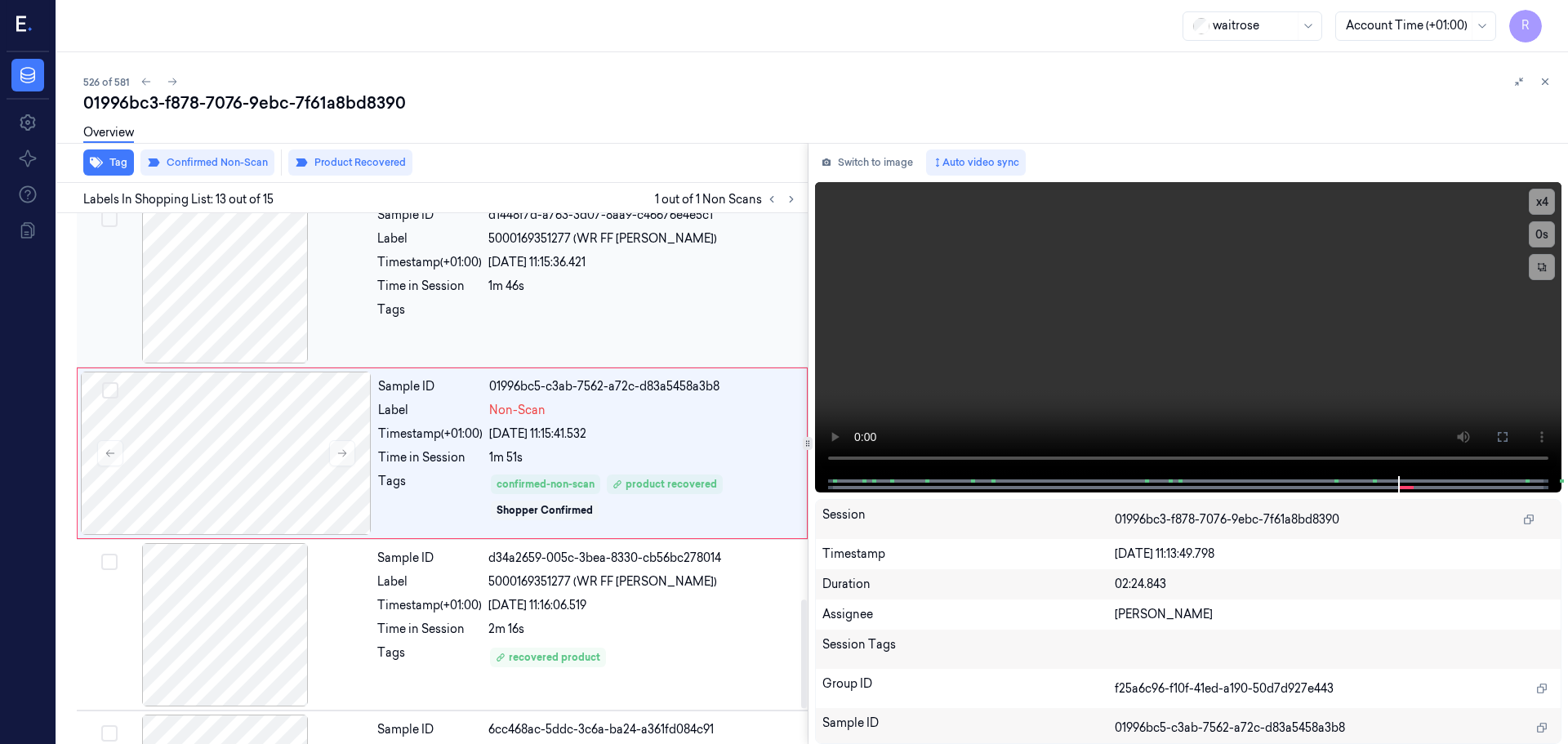
scroll to position [1877, 0]
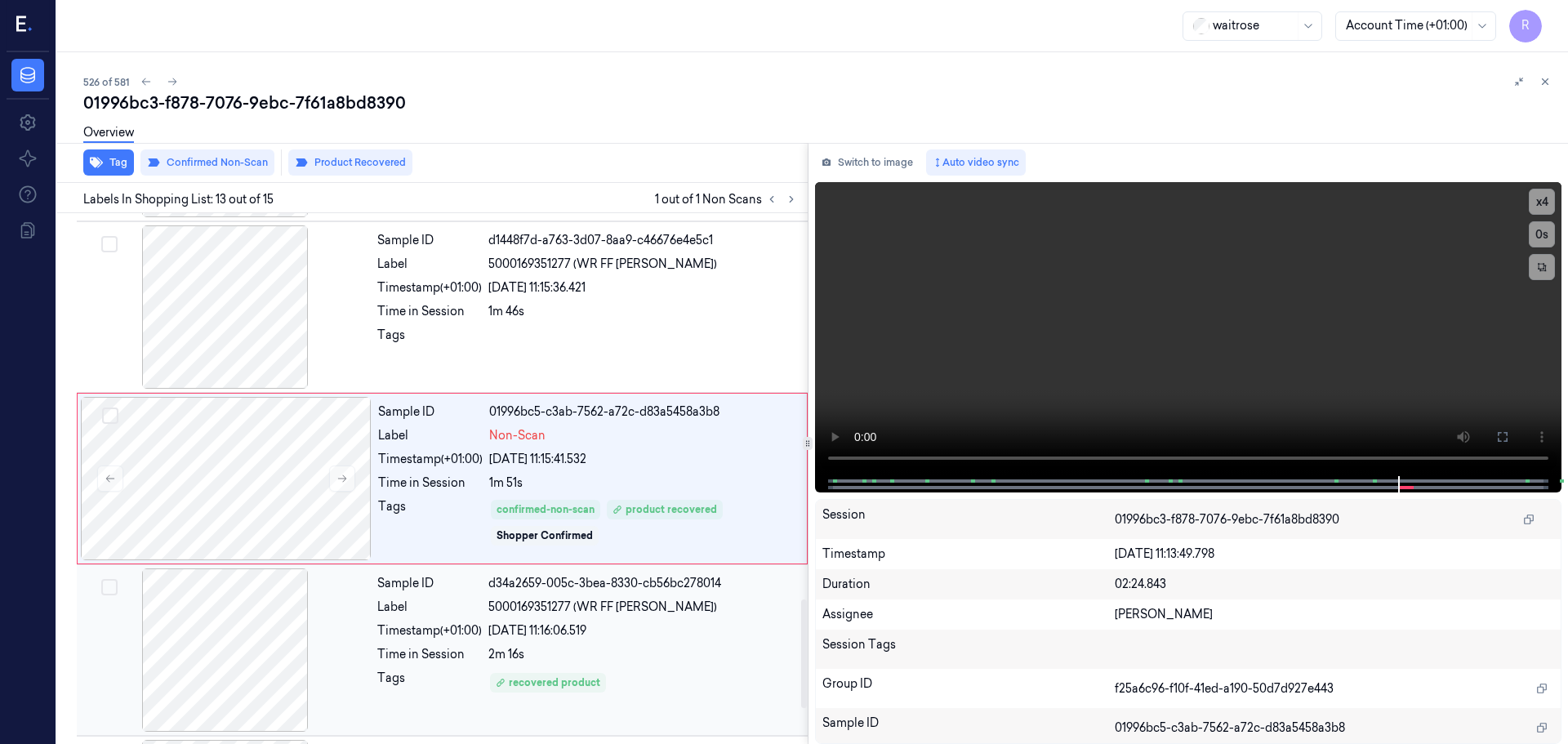
click at [631, 585] on div "d34a2659-005c-3bea-8330-cb56bc278014" at bounding box center [643, 583] width 310 height 17
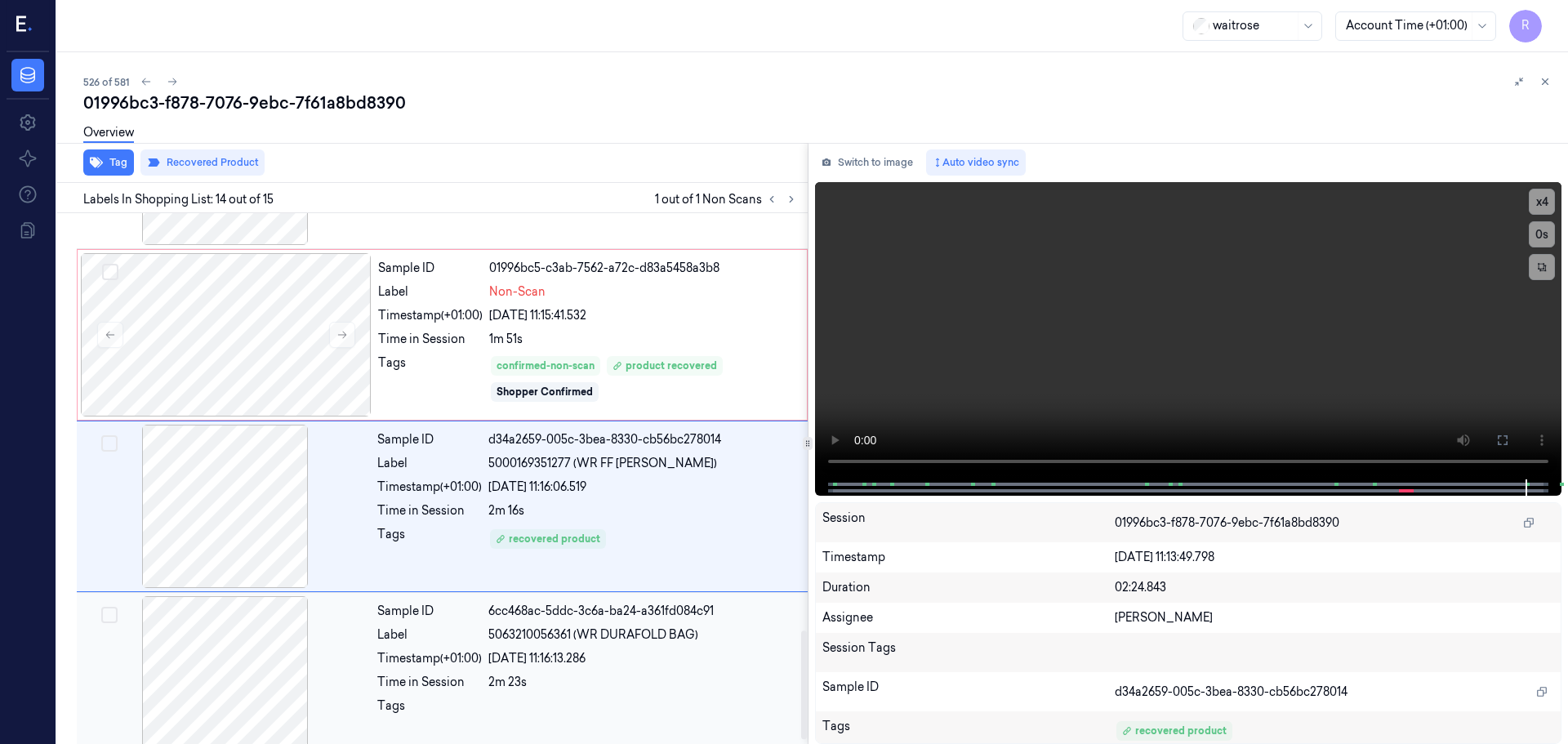
scroll to position [2046, 0]
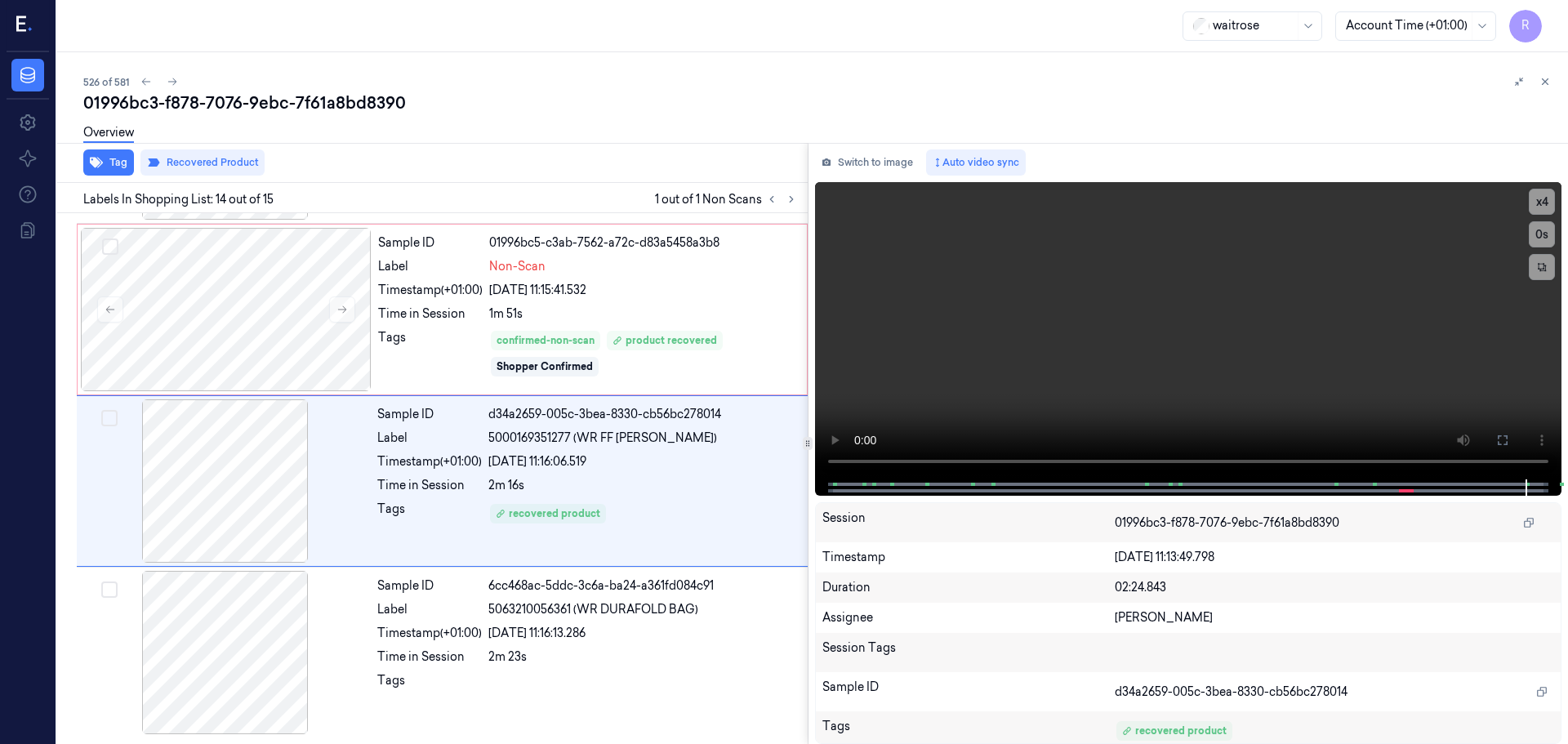
click at [1549, 79] on button at bounding box center [1545, 81] width 20 height 20
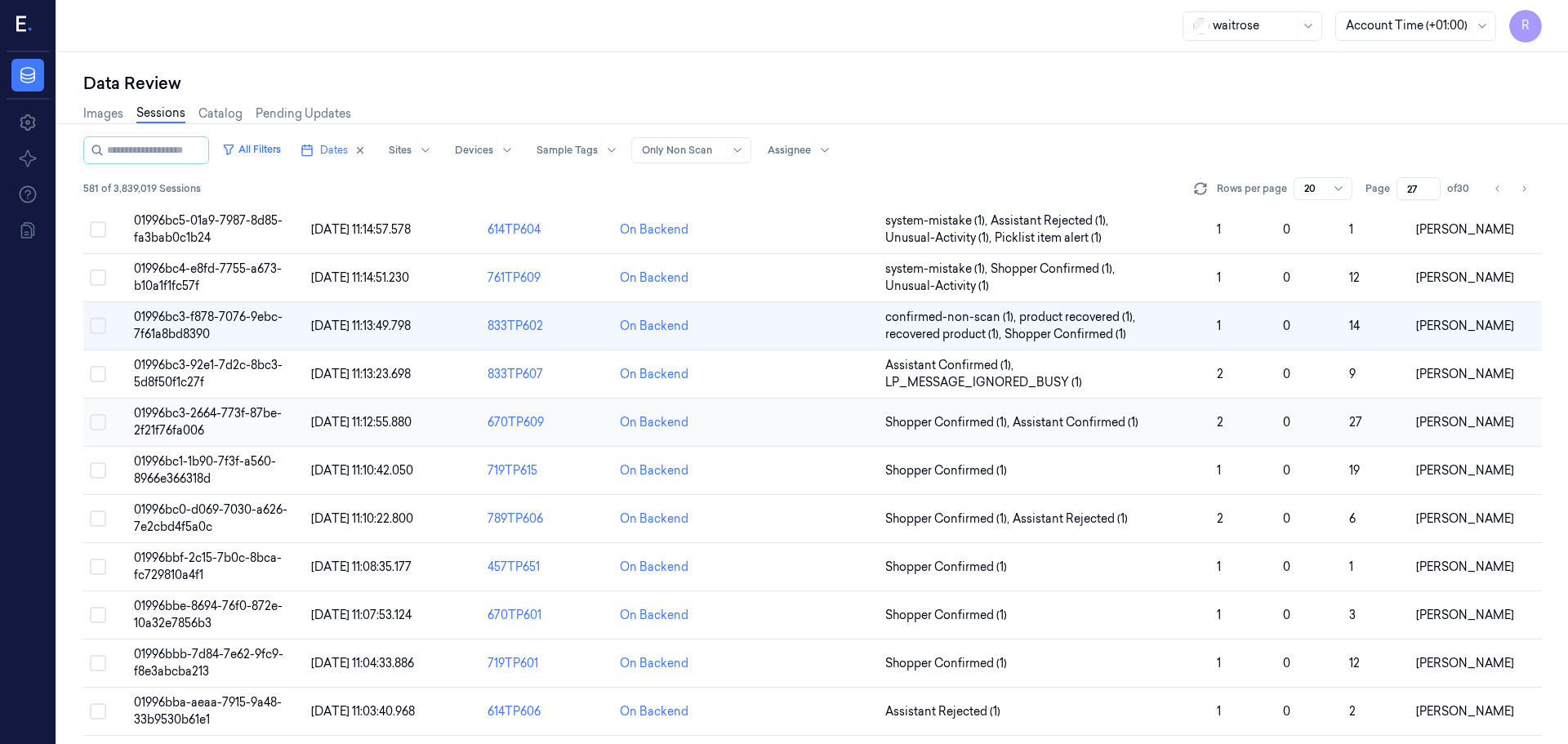
scroll to position [195, 0]
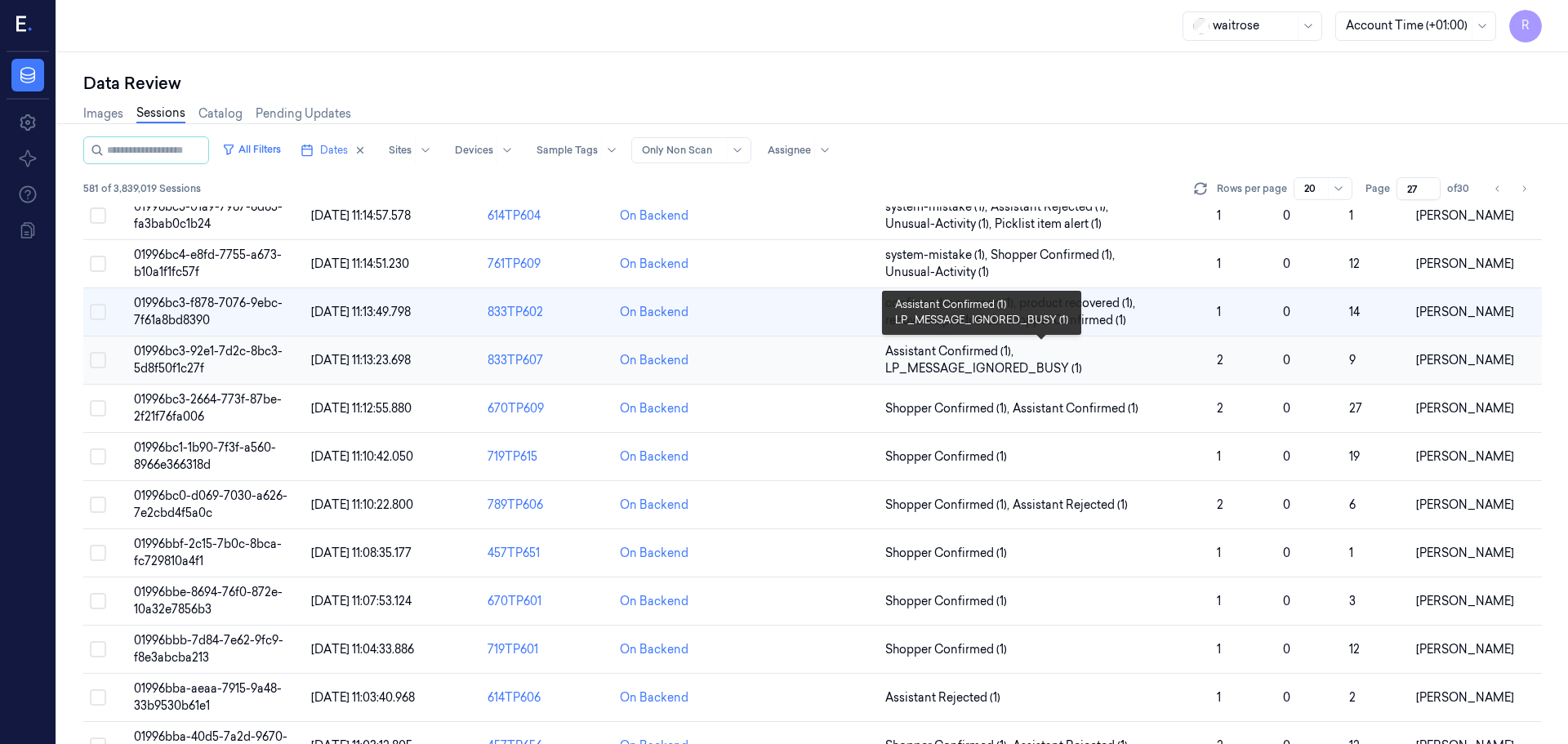
click at [1113, 370] on span "Assistant Confirmed (1) , LP_MESSAGE_IGNORED_BUSY (1)" at bounding box center [1044, 360] width 319 height 35
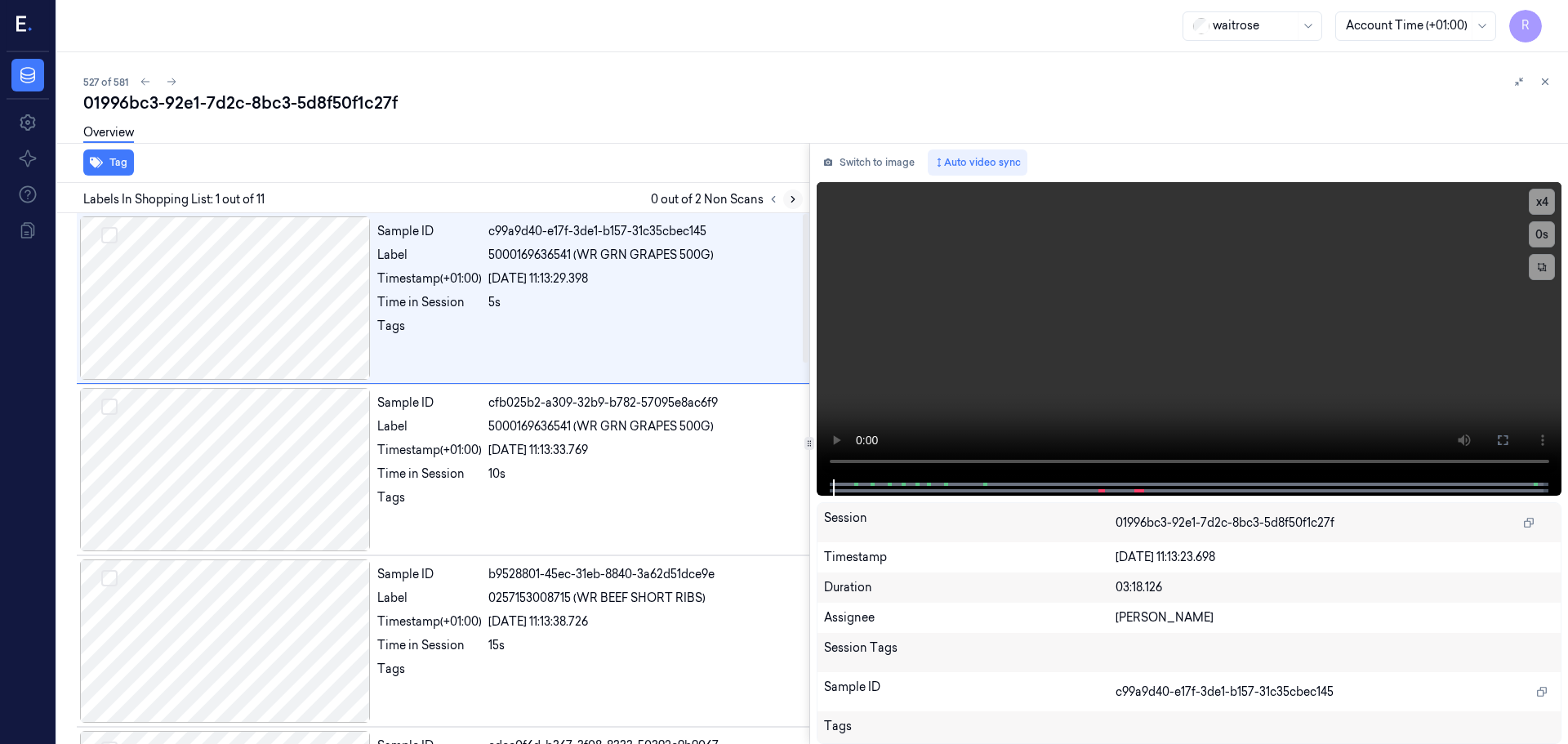
click at [788, 197] on icon at bounding box center [793, 199] width 11 height 11
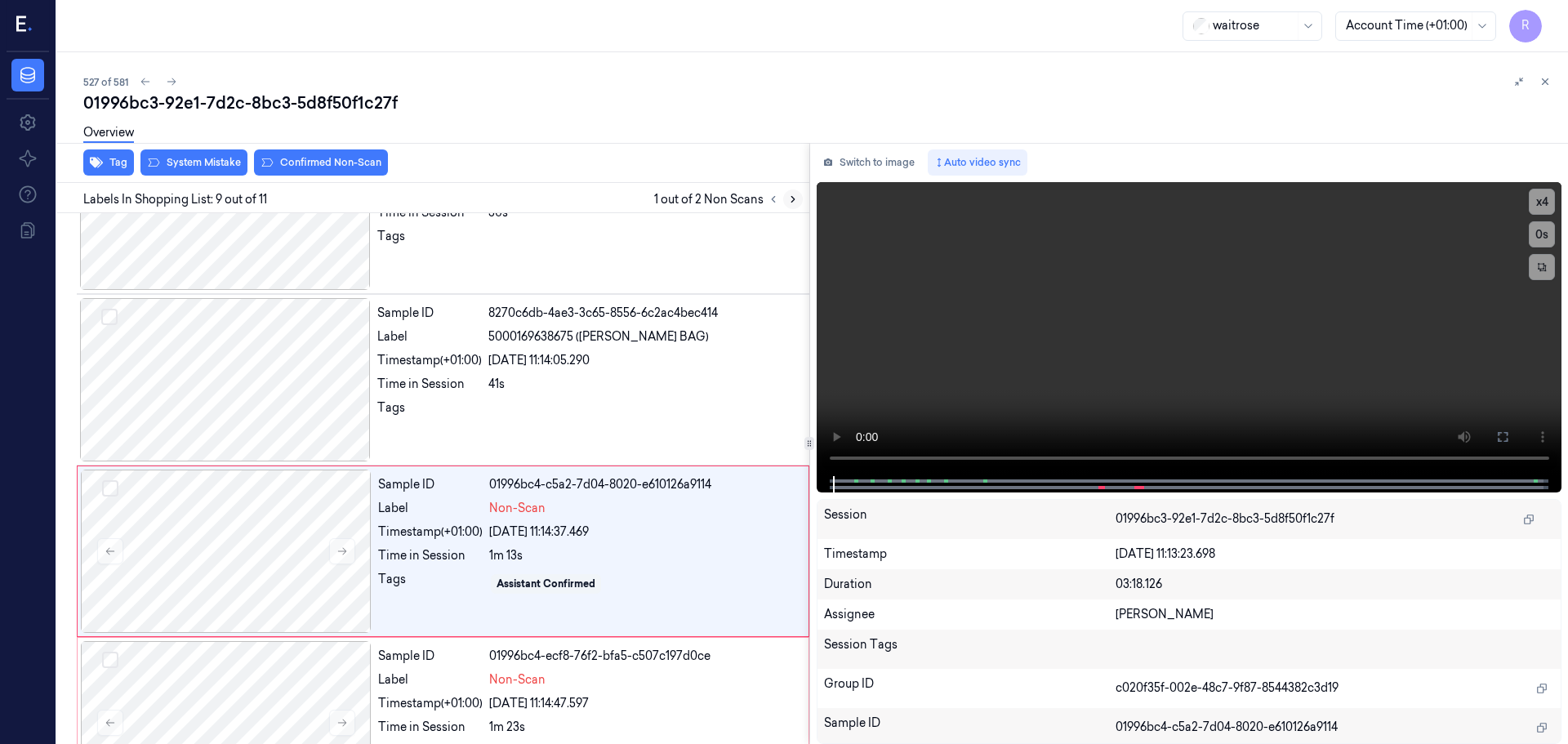
click at [788, 198] on icon at bounding box center [793, 199] width 11 height 11
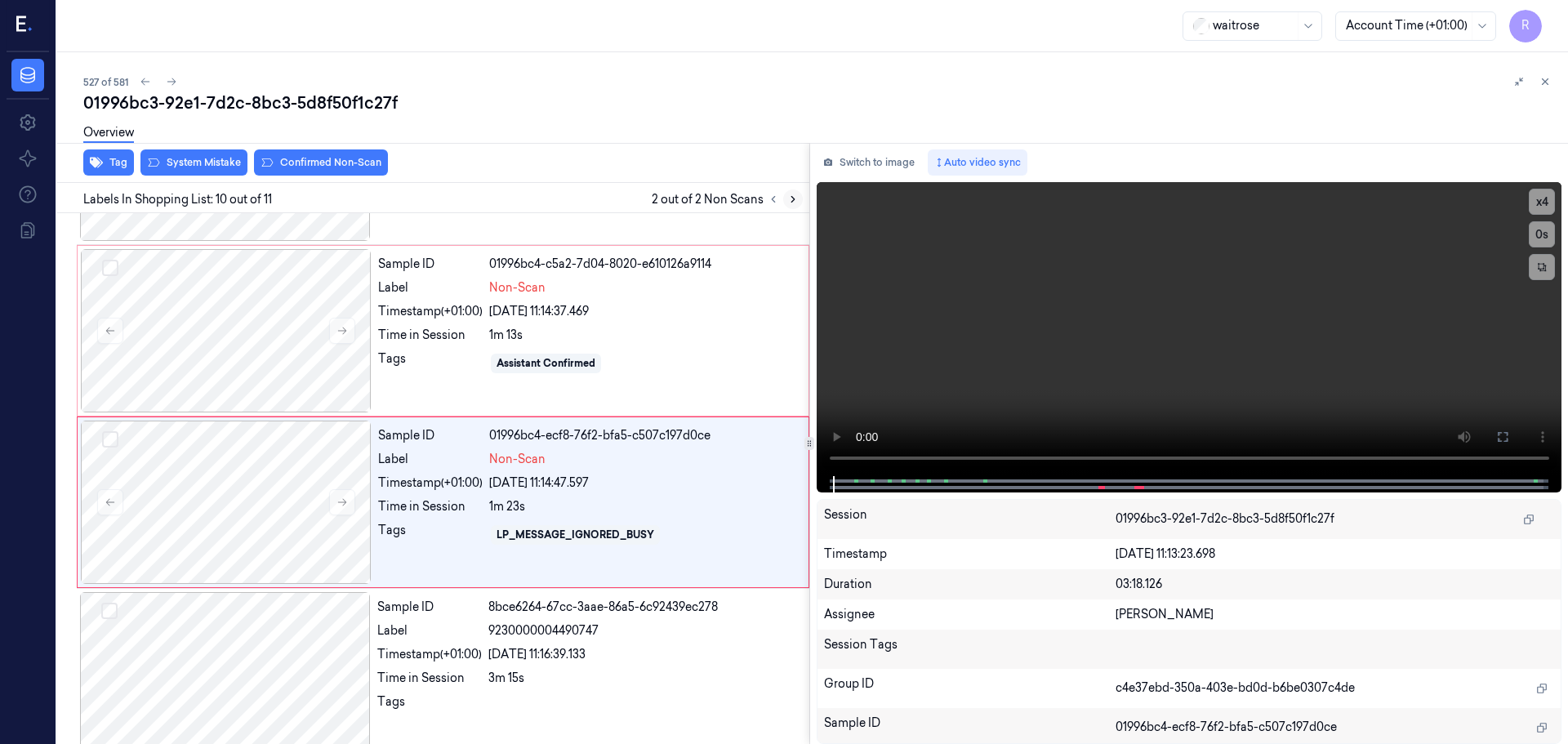
click at [788, 198] on icon at bounding box center [793, 199] width 11 height 11
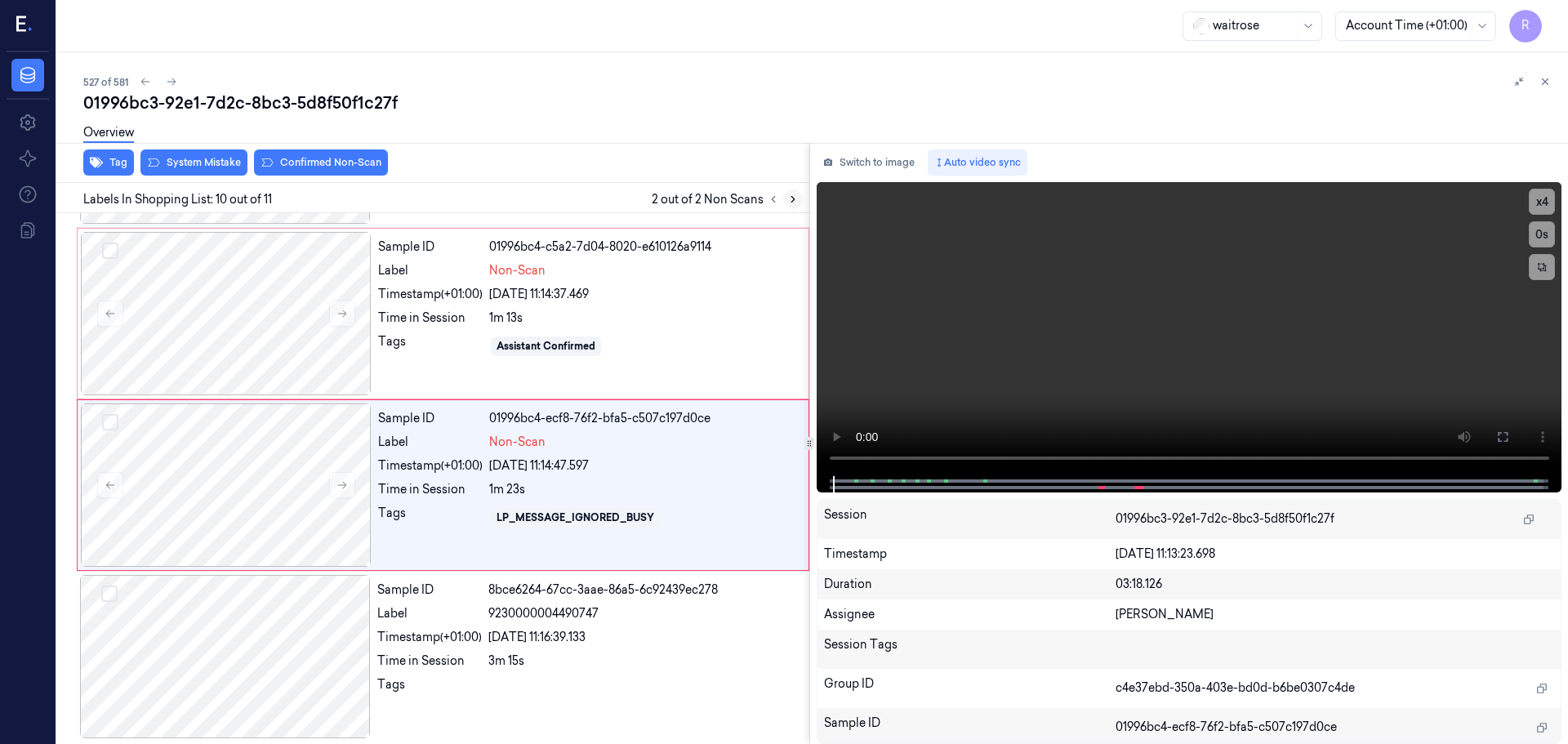
scroll to position [1360, 0]
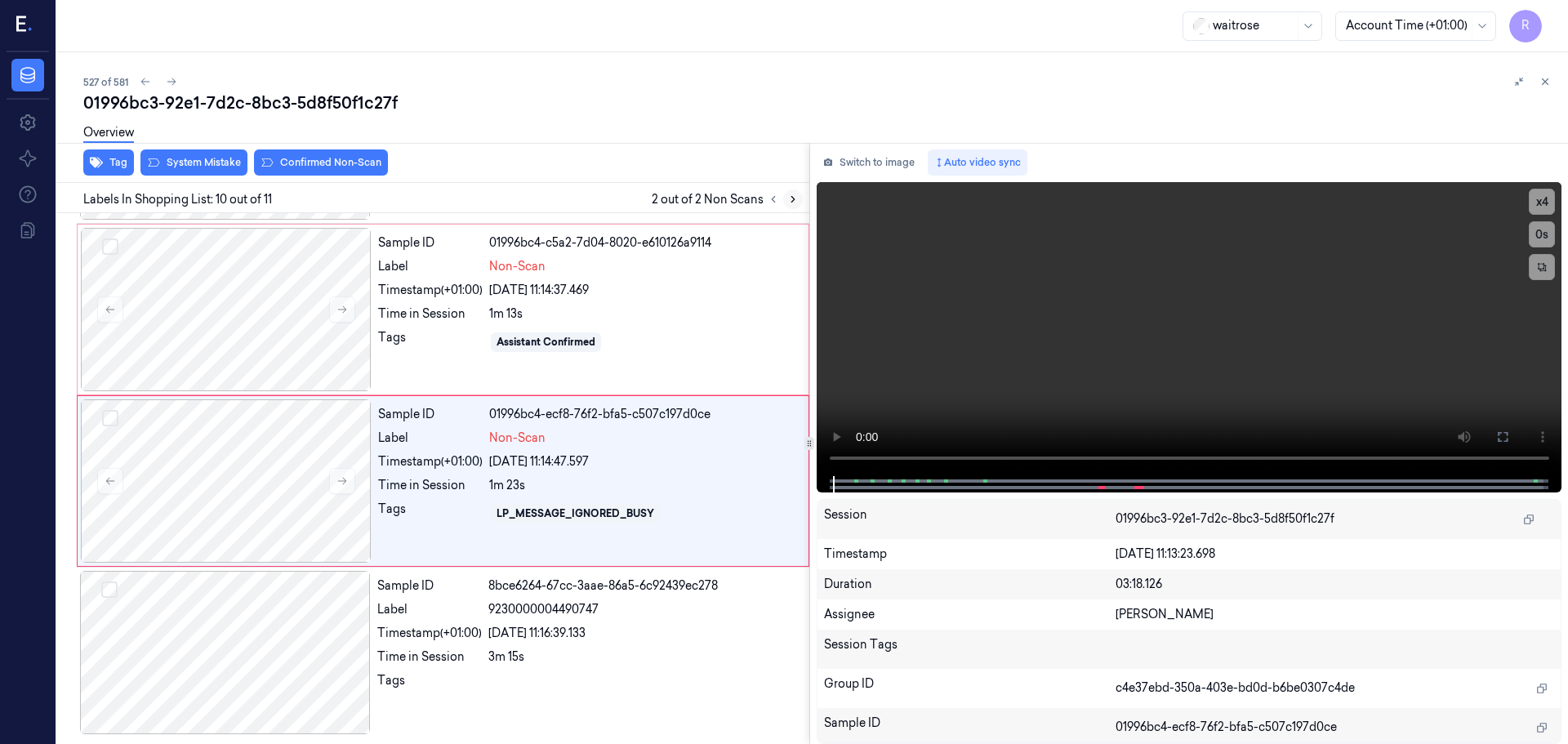
click at [788, 198] on icon at bounding box center [793, 199] width 11 height 11
click at [777, 204] on icon at bounding box center [773, 199] width 11 height 11
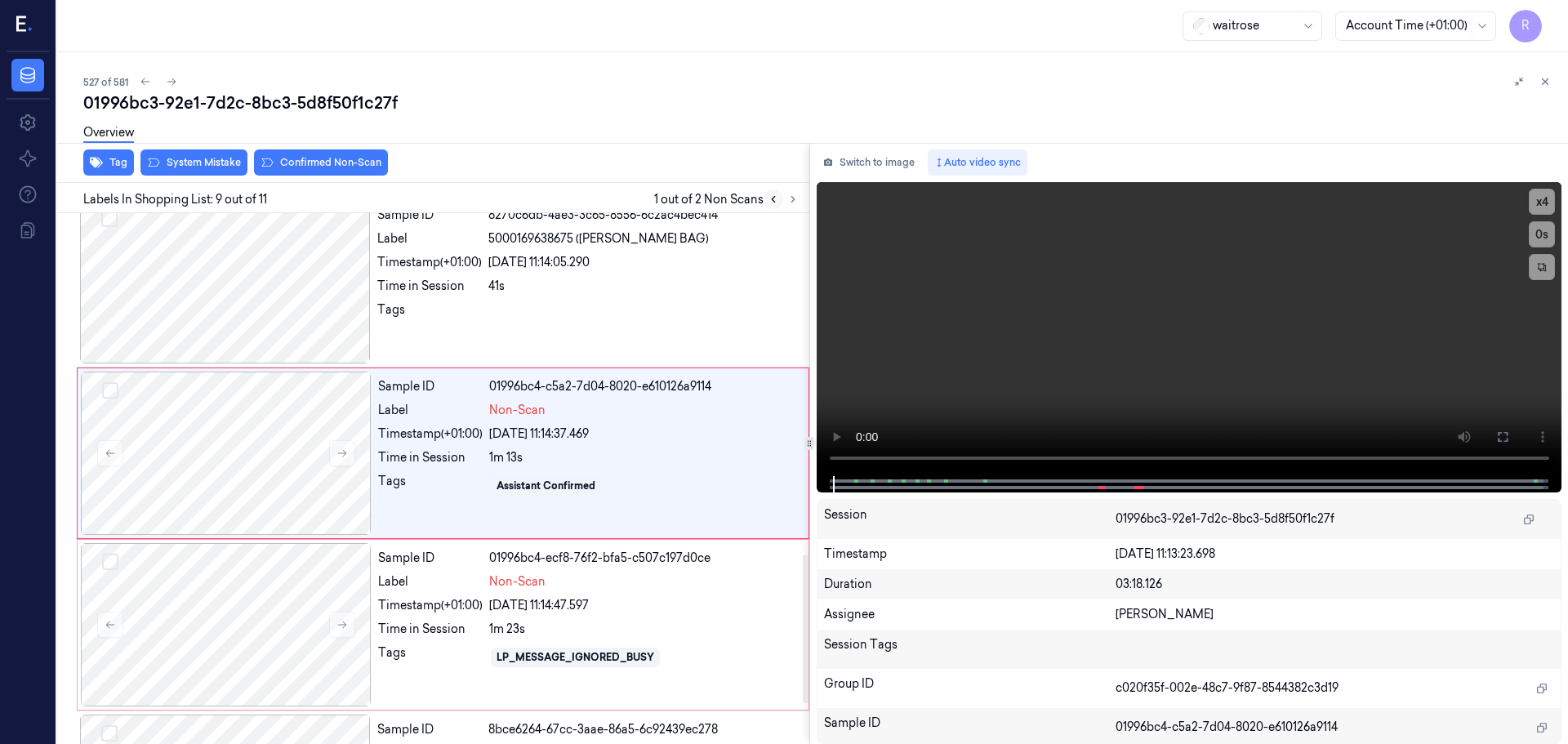
scroll to position [1191, 0]
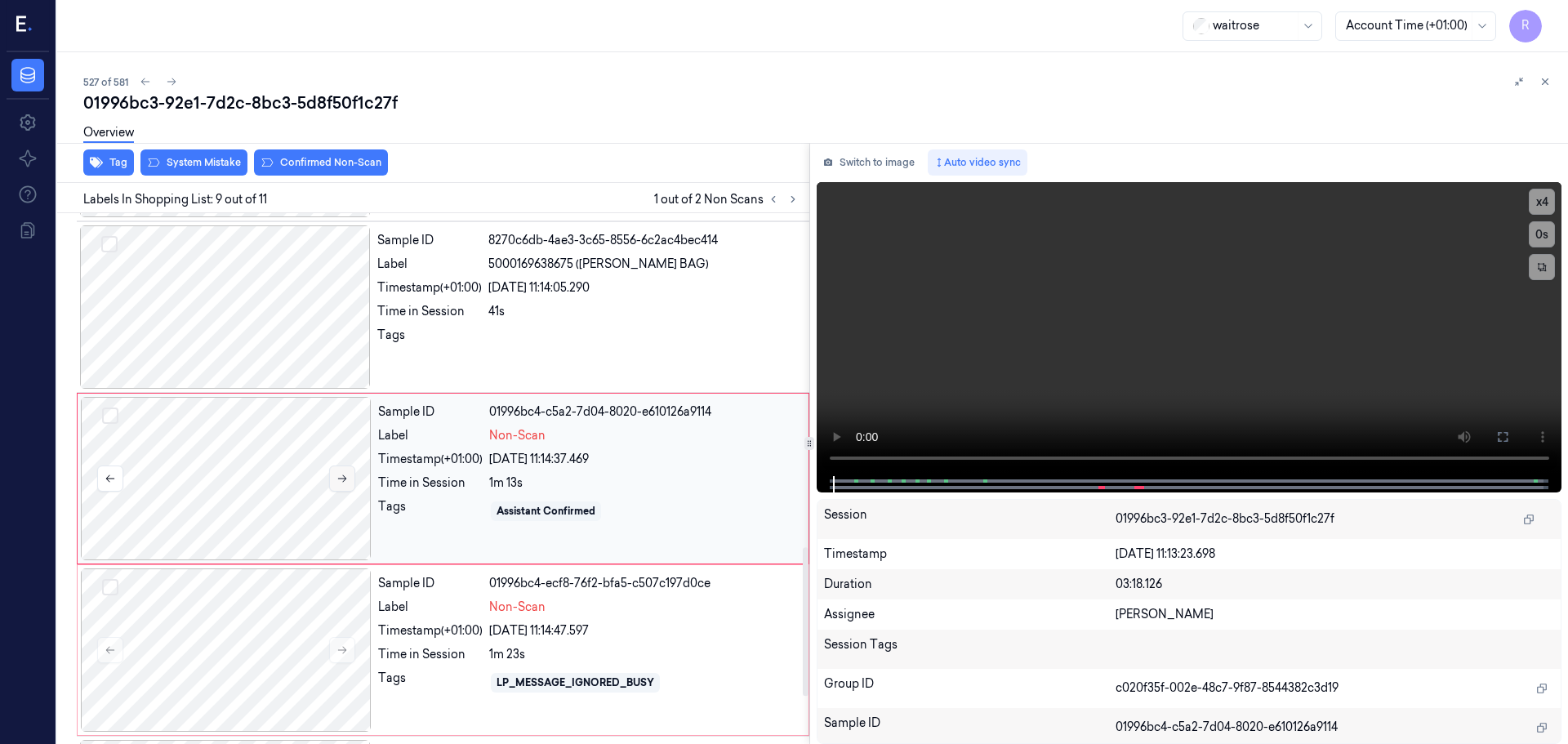
click at [342, 491] on button at bounding box center [342, 478] width 26 height 26
click at [339, 479] on icon at bounding box center [342, 478] width 11 height 11
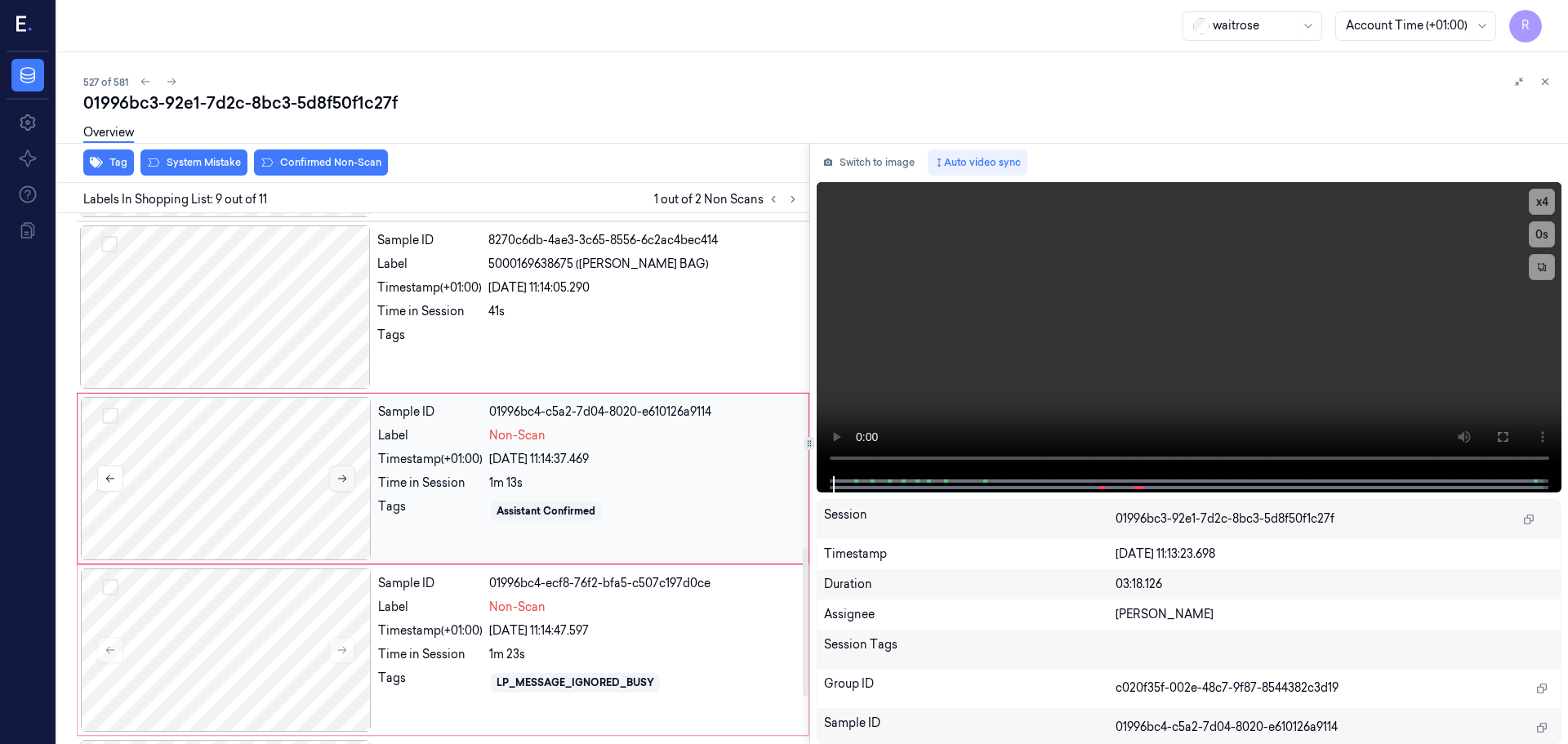
click at [339, 479] on icon at bounding box center [342, 478] width 11 height 11
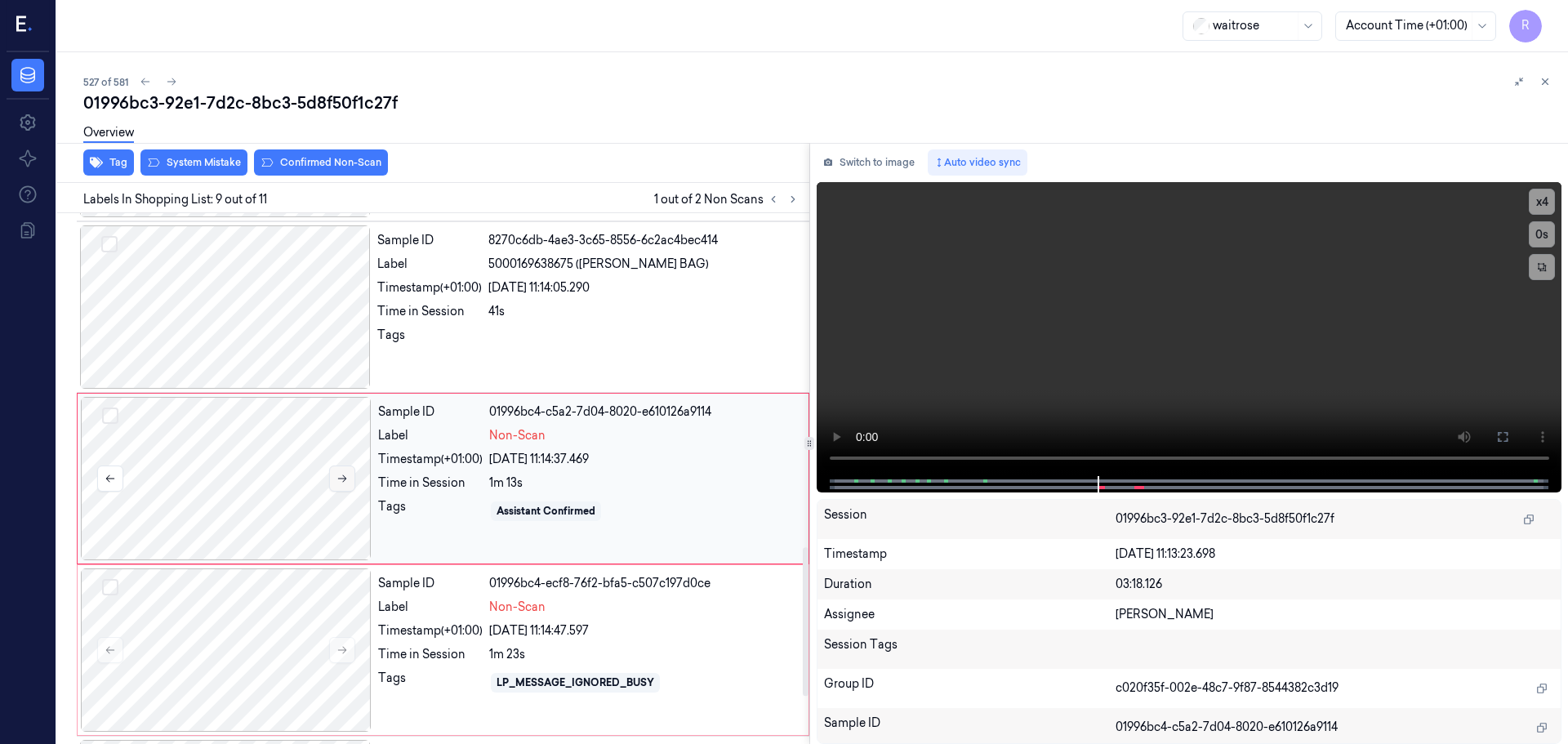
click at [339, 479] on icon at bounding box center [342, 478] width 11 height 11
click at [353, 646] on button at bounding box center [342, 650] width 26 height 26
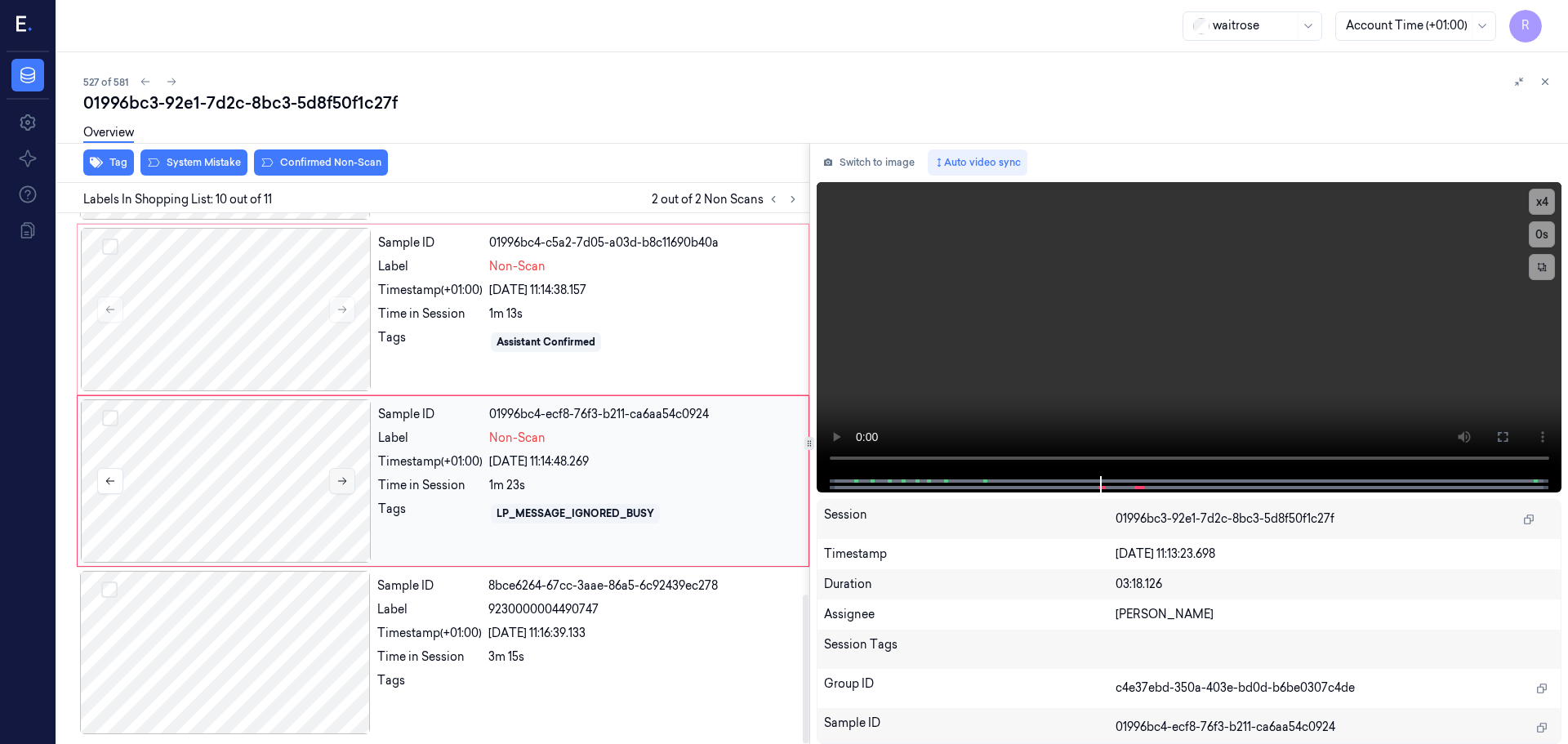
click at [340, 486] on icon at bounding box center [342, 481] width 11 height 11
click at [340, 484] on icon at bounding box center [342, 481] width 11 height 11
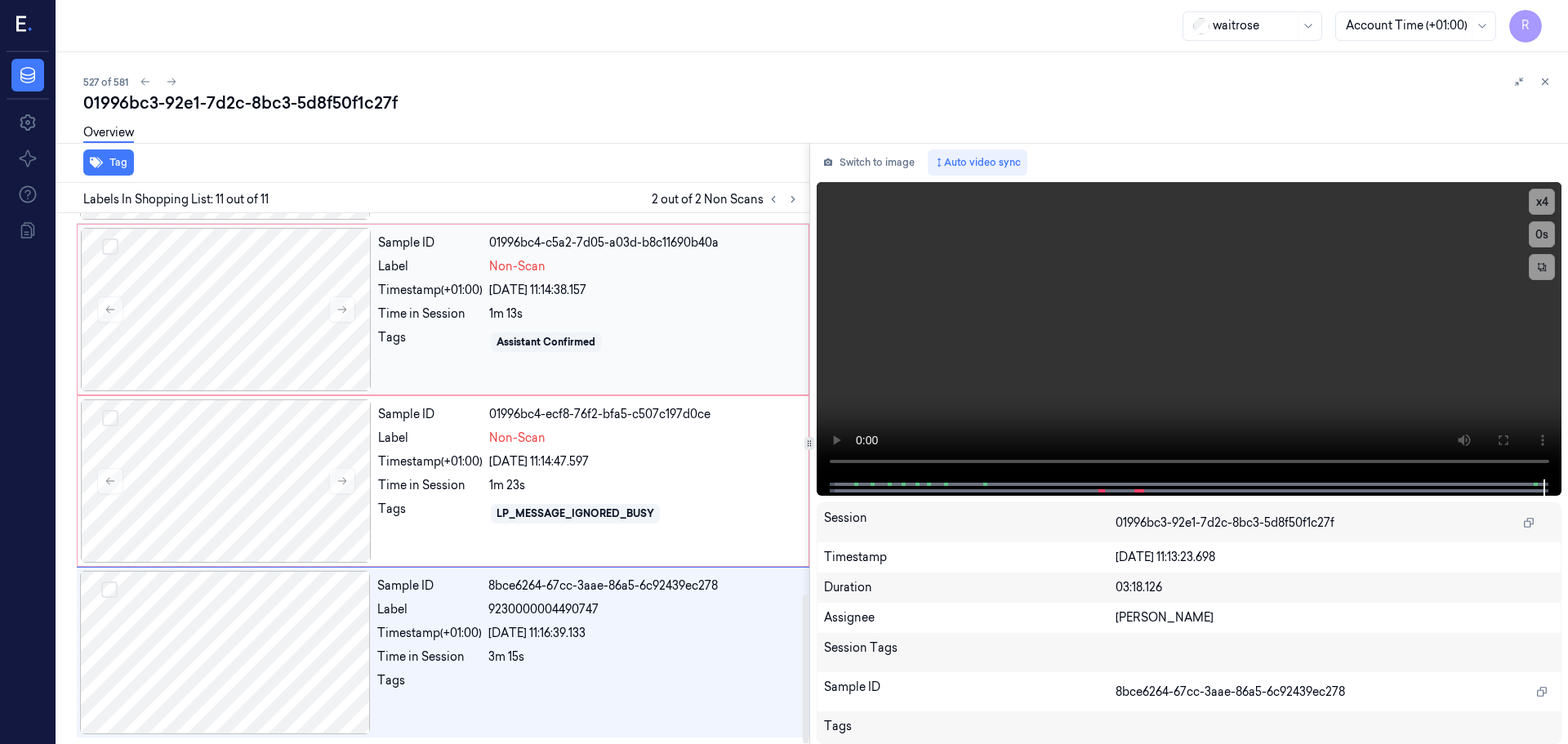
click at [523, 312] on div "1m 13s" at bounding box center [644, 314] width 310 height 17
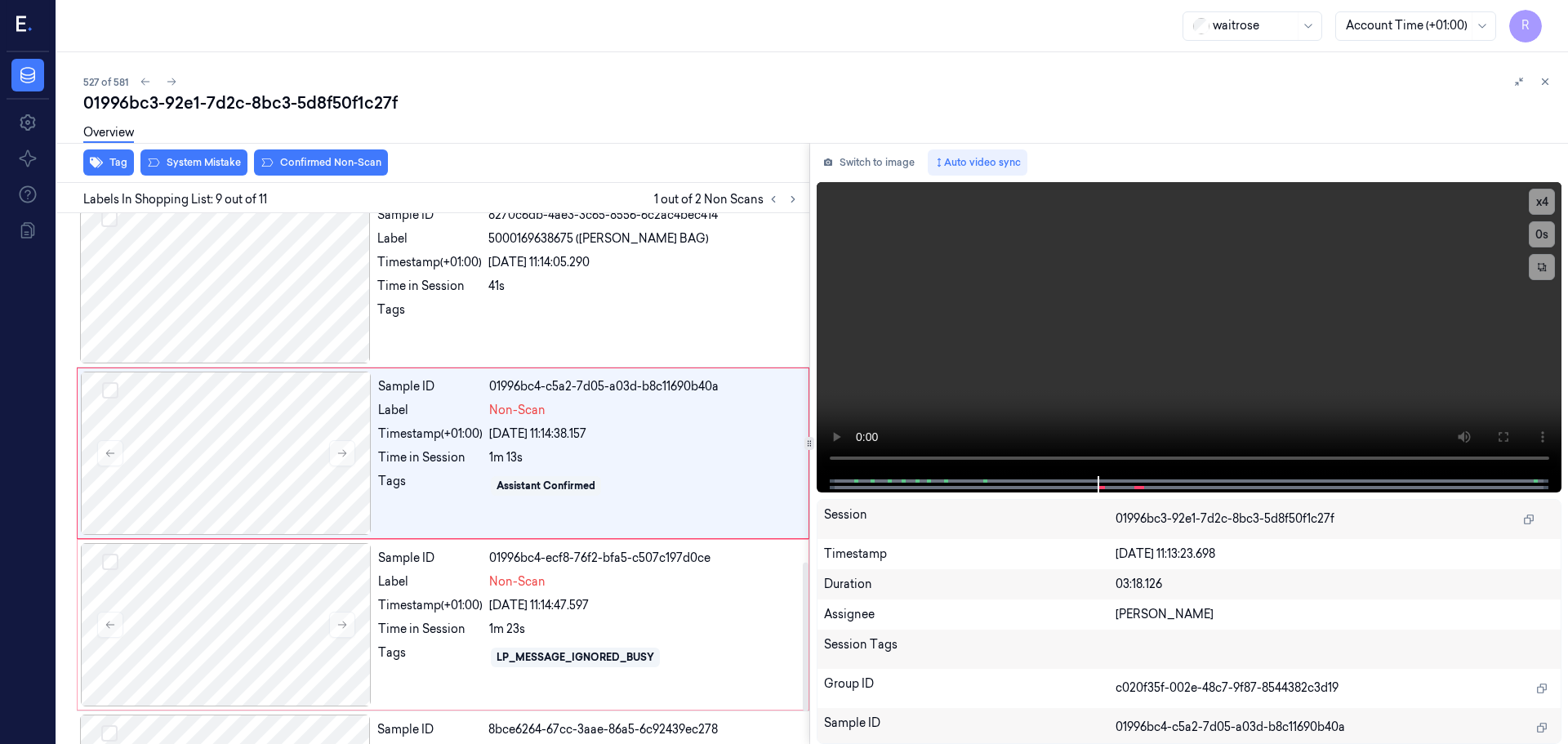
scroll to position [1191, 0]
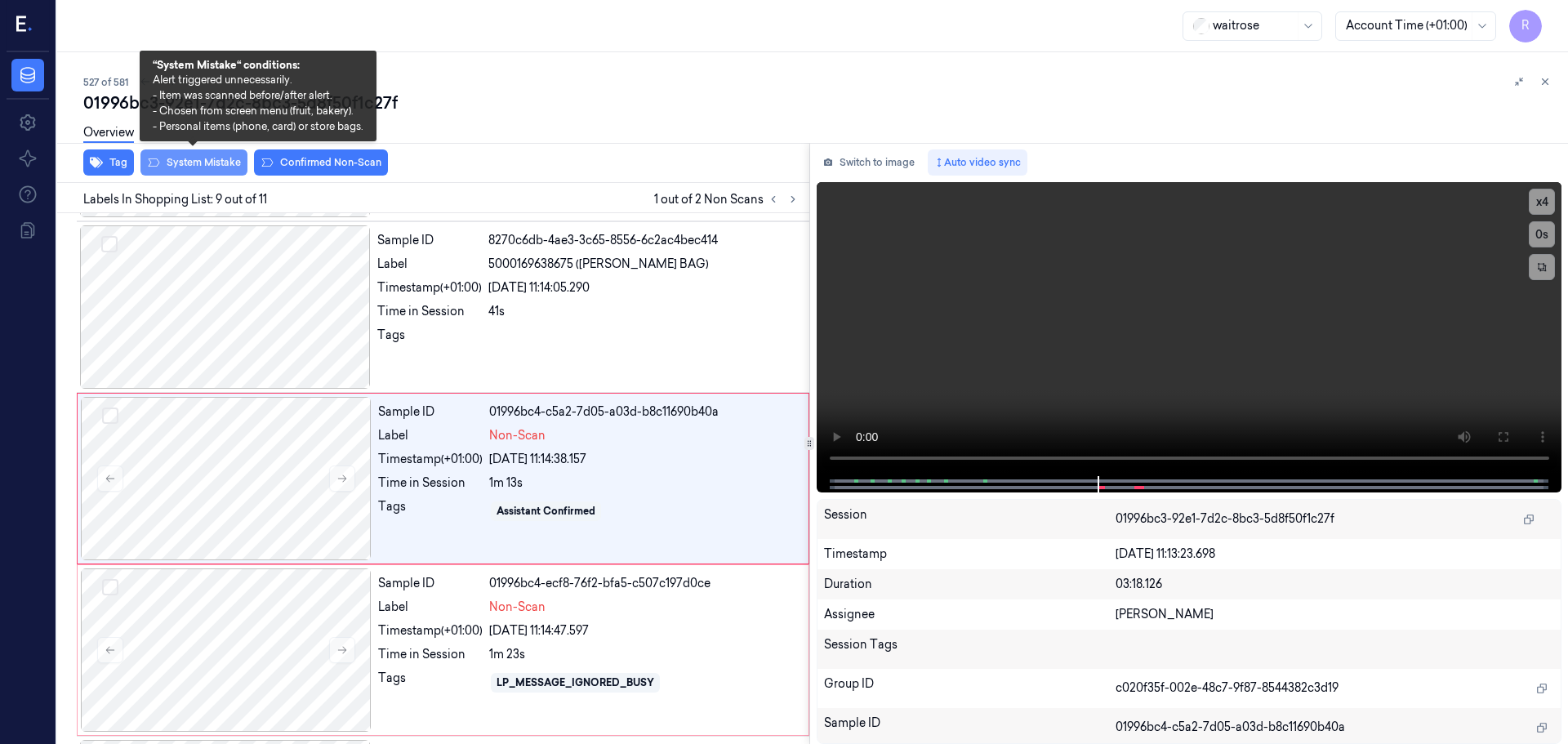
click at [184, 161] on button "System Mistake" at bounding box center [194, 162] width 107 height 26
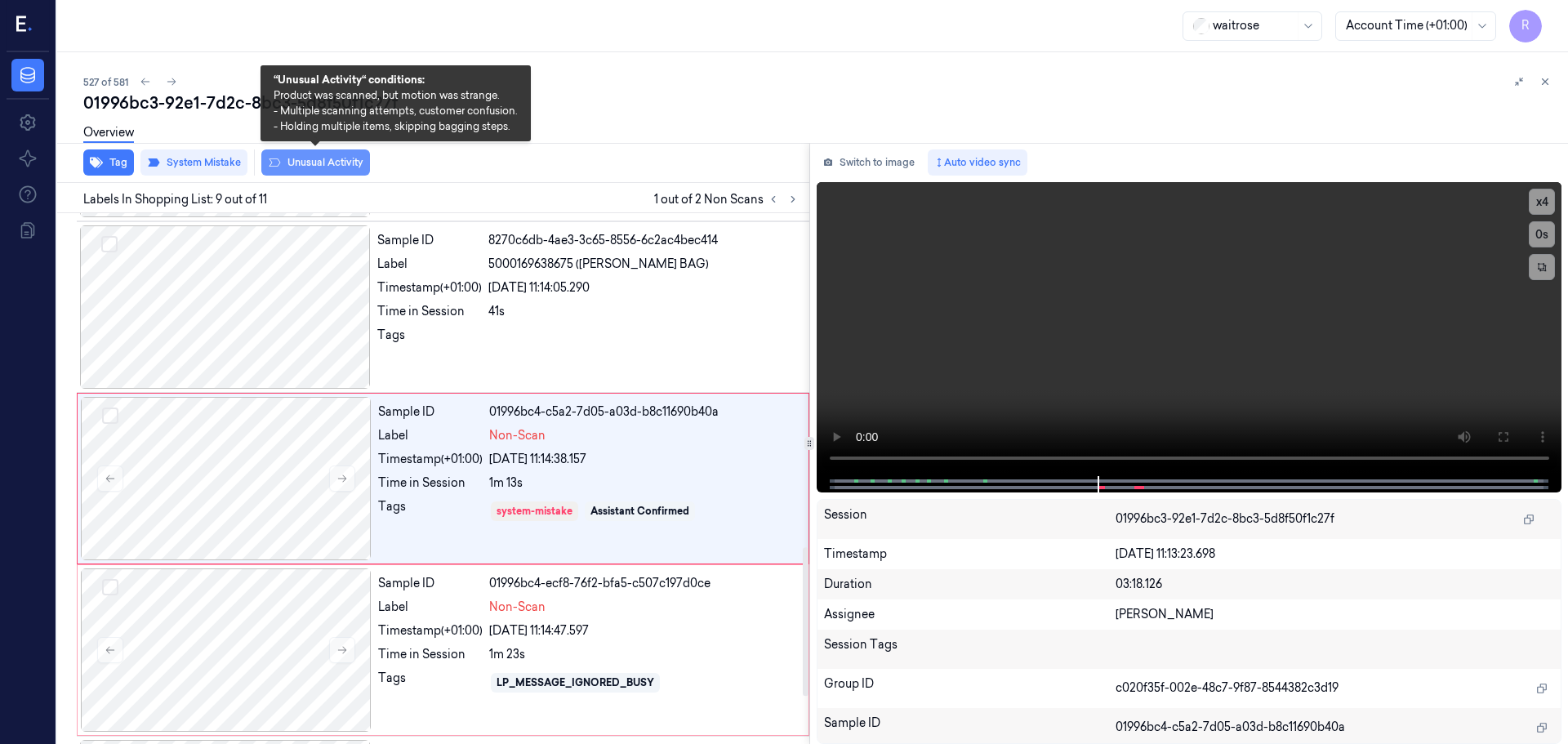
click at [310, 167] on button "Unusual Activity" at bounding box center [316, 162] width 109 height 26
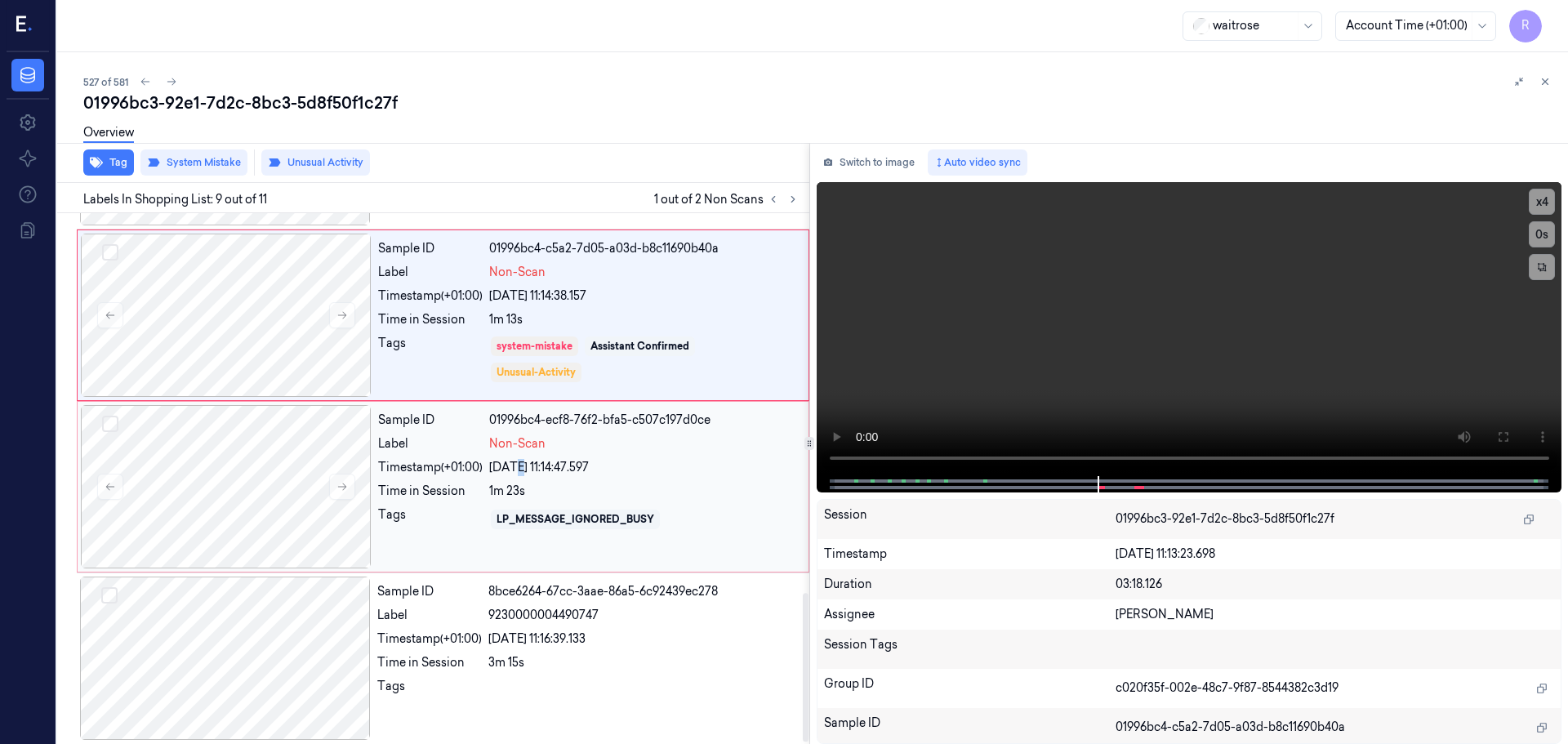
click at [520, 463] on div "21/09/2025 11:14:47.597" at bounding box center [644, 468] width 310 height 17
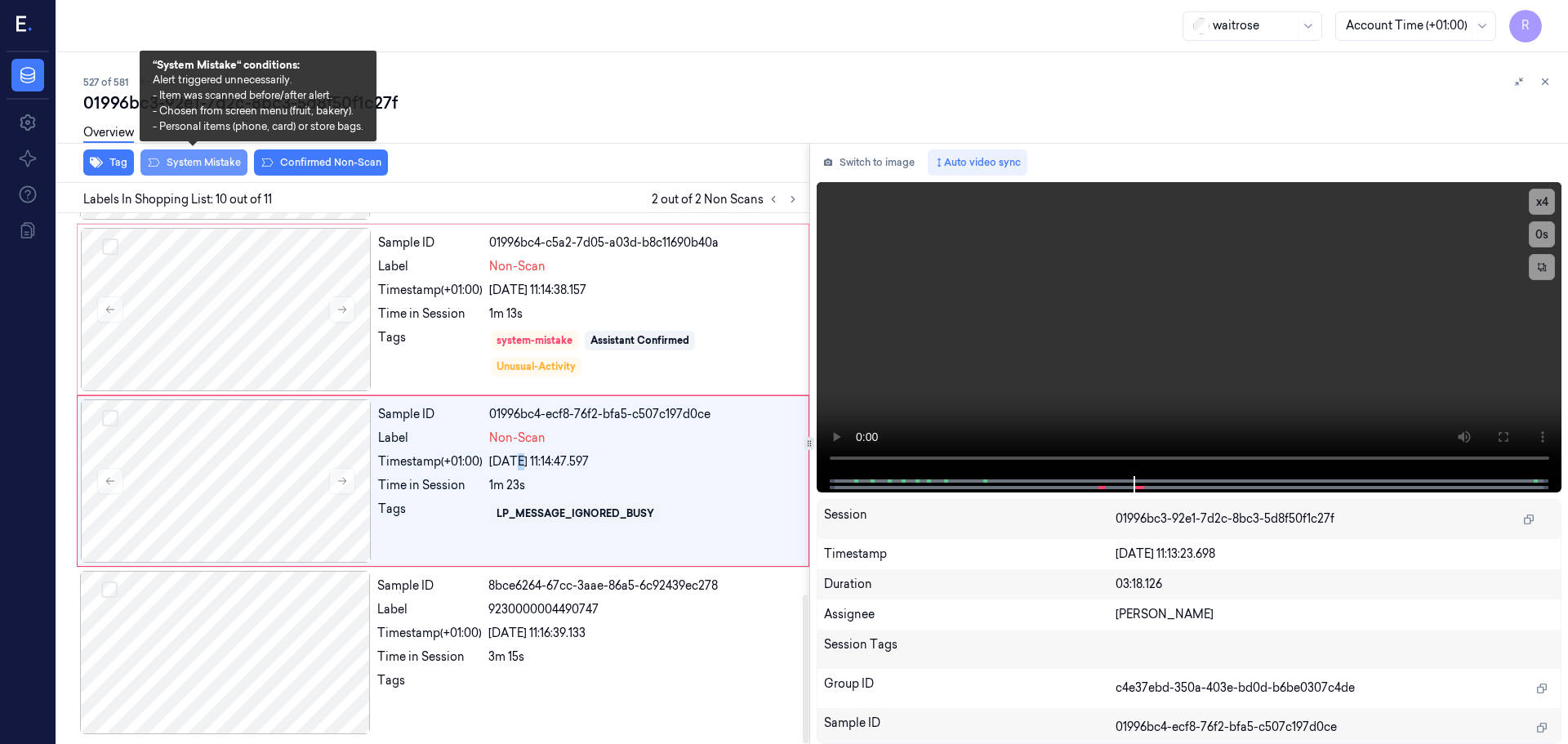
click at [162, 163] on button "System Mistake" at bounding box center [194, 162] width 107 height 26
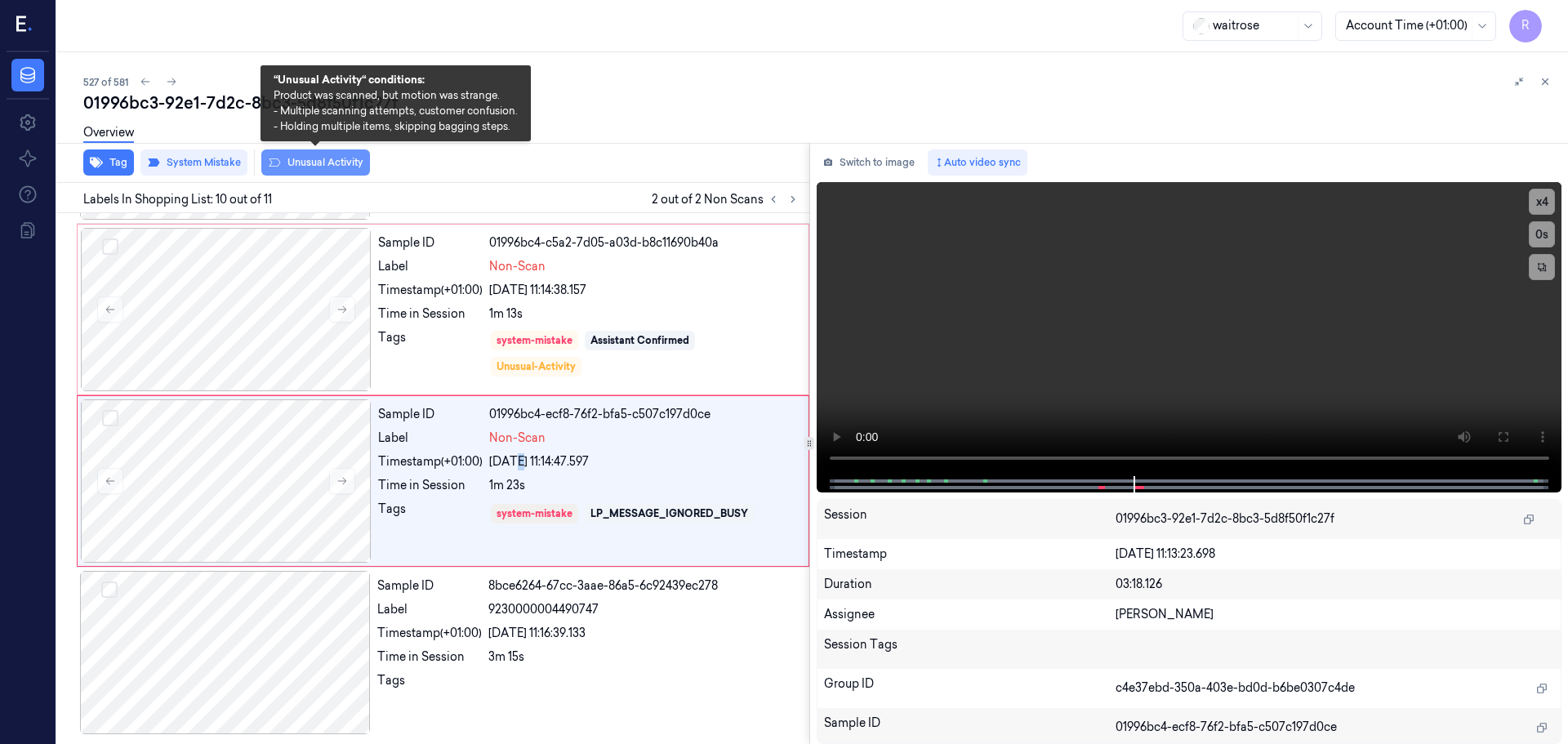
click at [331, 159] on button "Unusual Activity" at bounding box center [316, 162] width 109 height 26
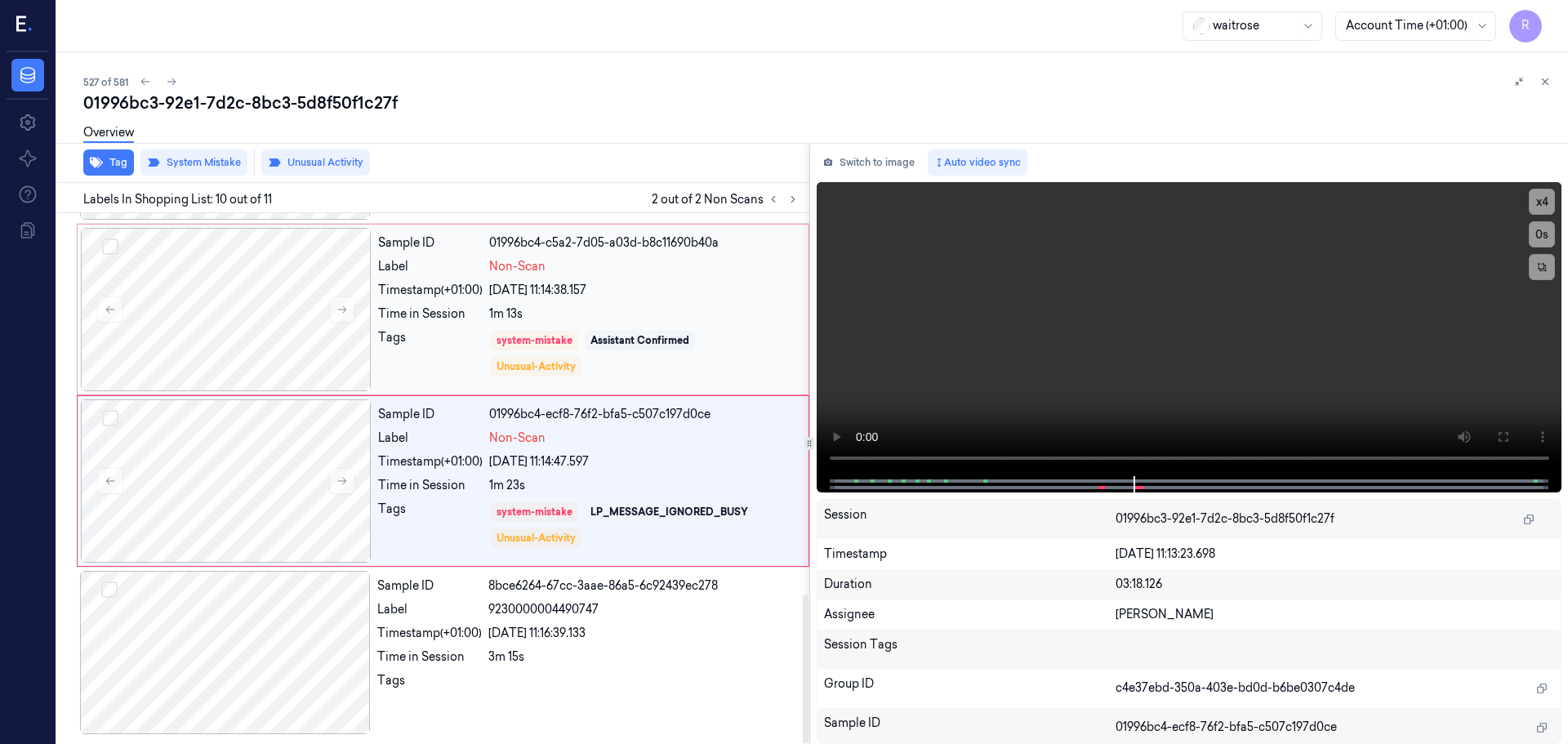
click at [632, 310] on div "1m 13s" at bounding box center [644, 314] width 310 height 17
click at [672, 447] on div "Sample ID 01996bc4-ecf8-76f2-bfa5-c507c197d0ce Label Non-Scan Timestamp (+01:00…" at bounding box center [588, 481] width 433 height 163
click at [769, 203] on icon at bounding box center [773, 199] width 11 height 11
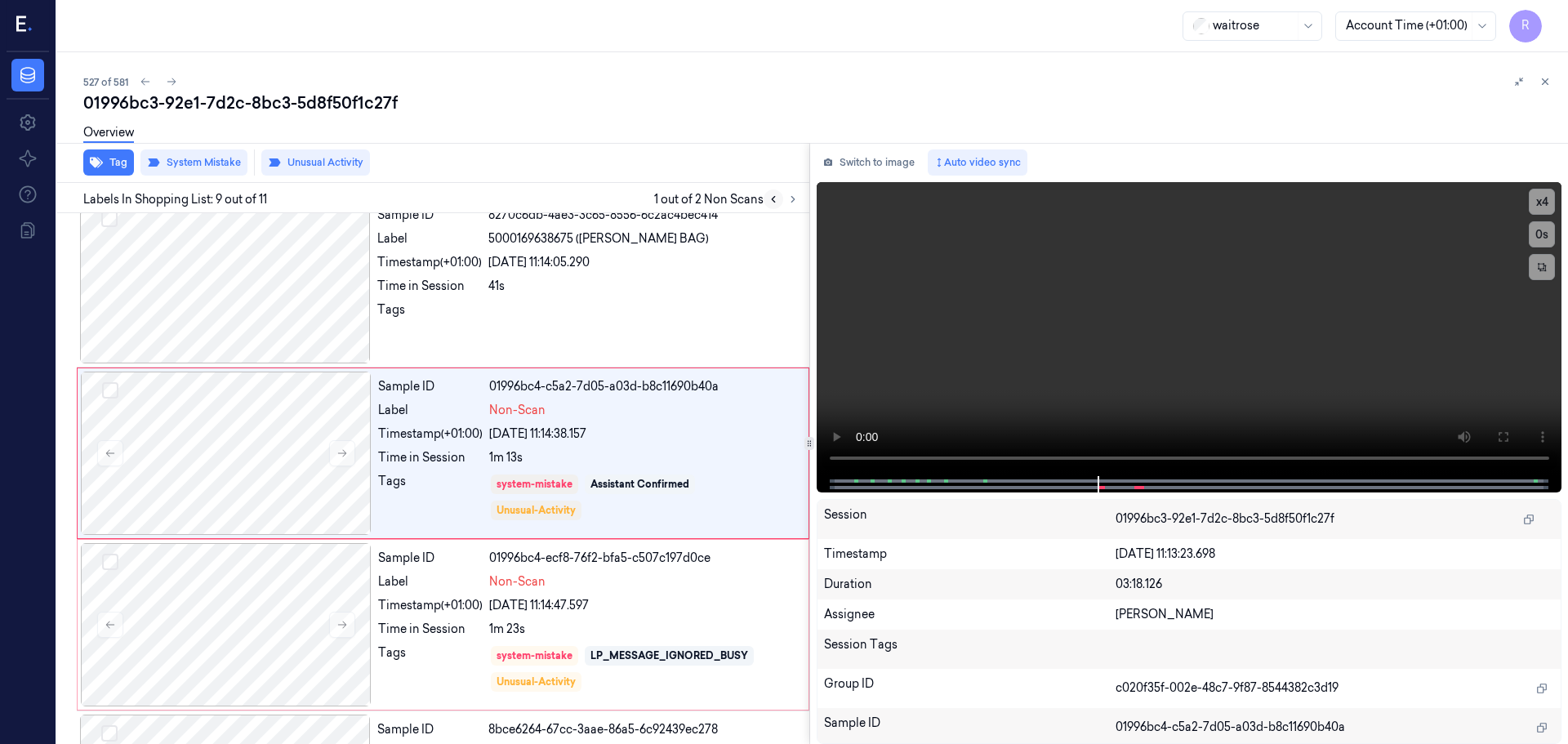
click at [769, 203] on icon at bounding box center [773, 199] width 11 height 11
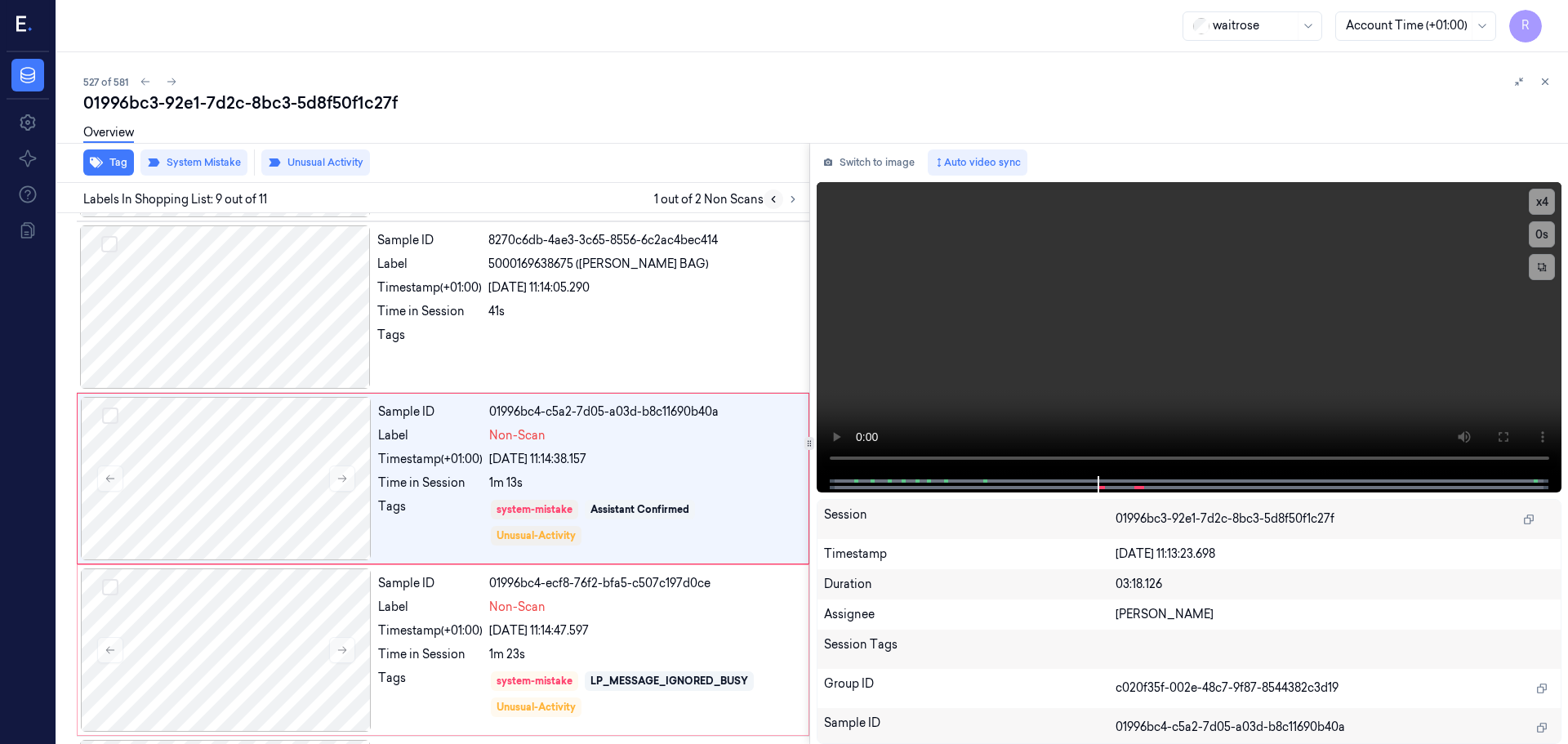
click at [769, 203] on icon at bounding box center [773, 199] width 11 height 11
click at [787, 202] on icon at bounding box center [793, 199] width 11 height 11
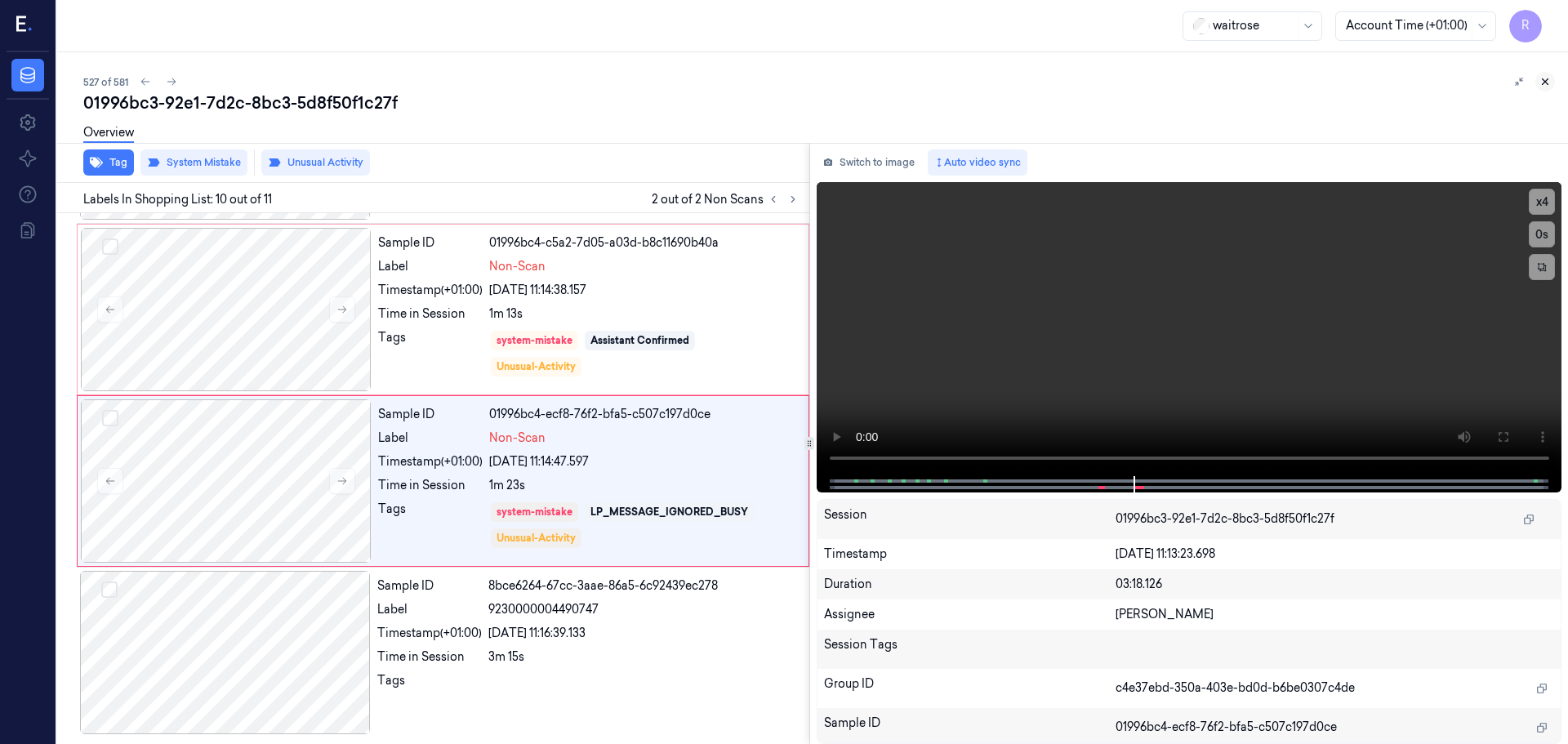
click at [1545, 86] on icon at bounding box center [1545, 81] width 11 height 11
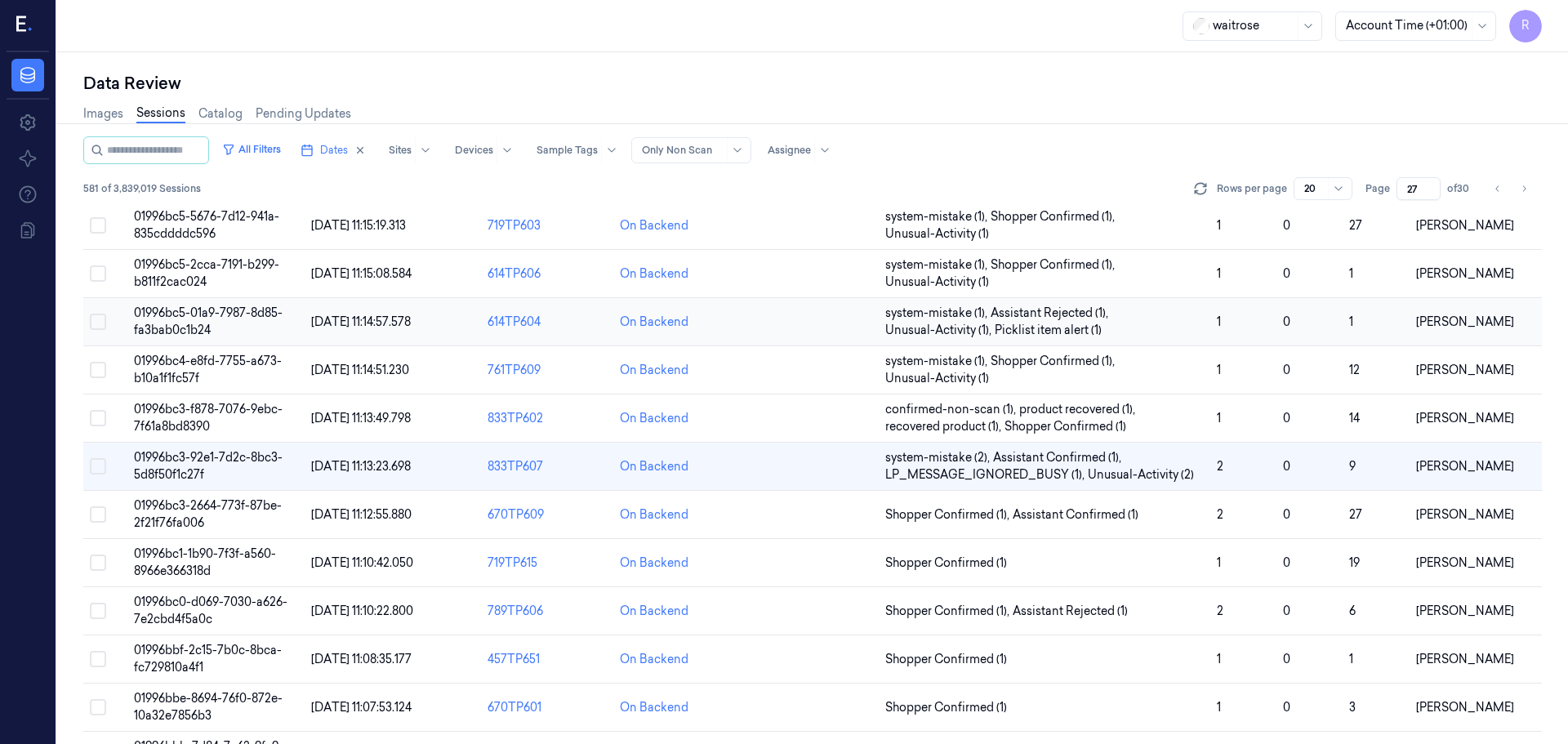
scroll to position [171, 0]
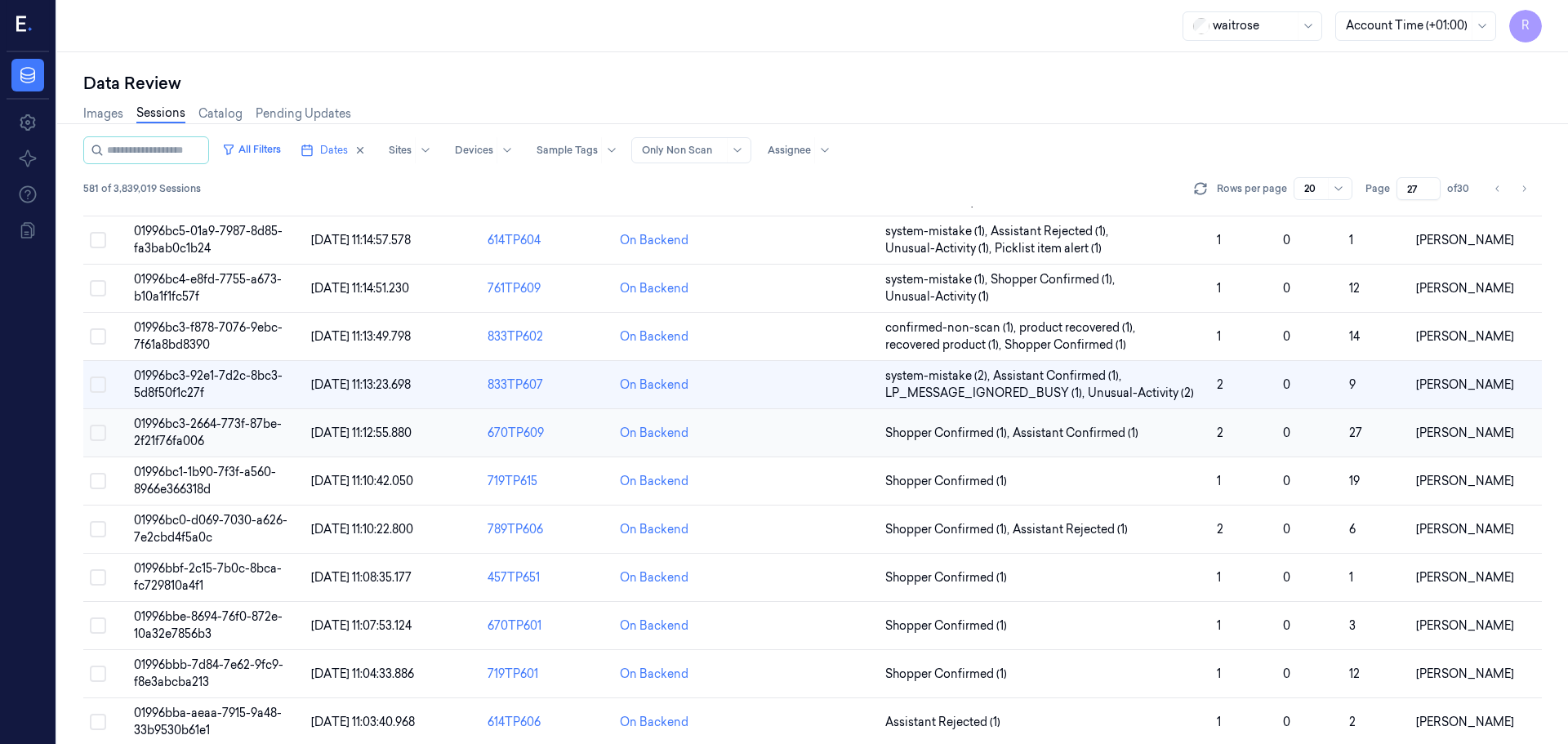
click at [1243, 421] on td "2" at bounding box center [1243, 433] width 66 height 48
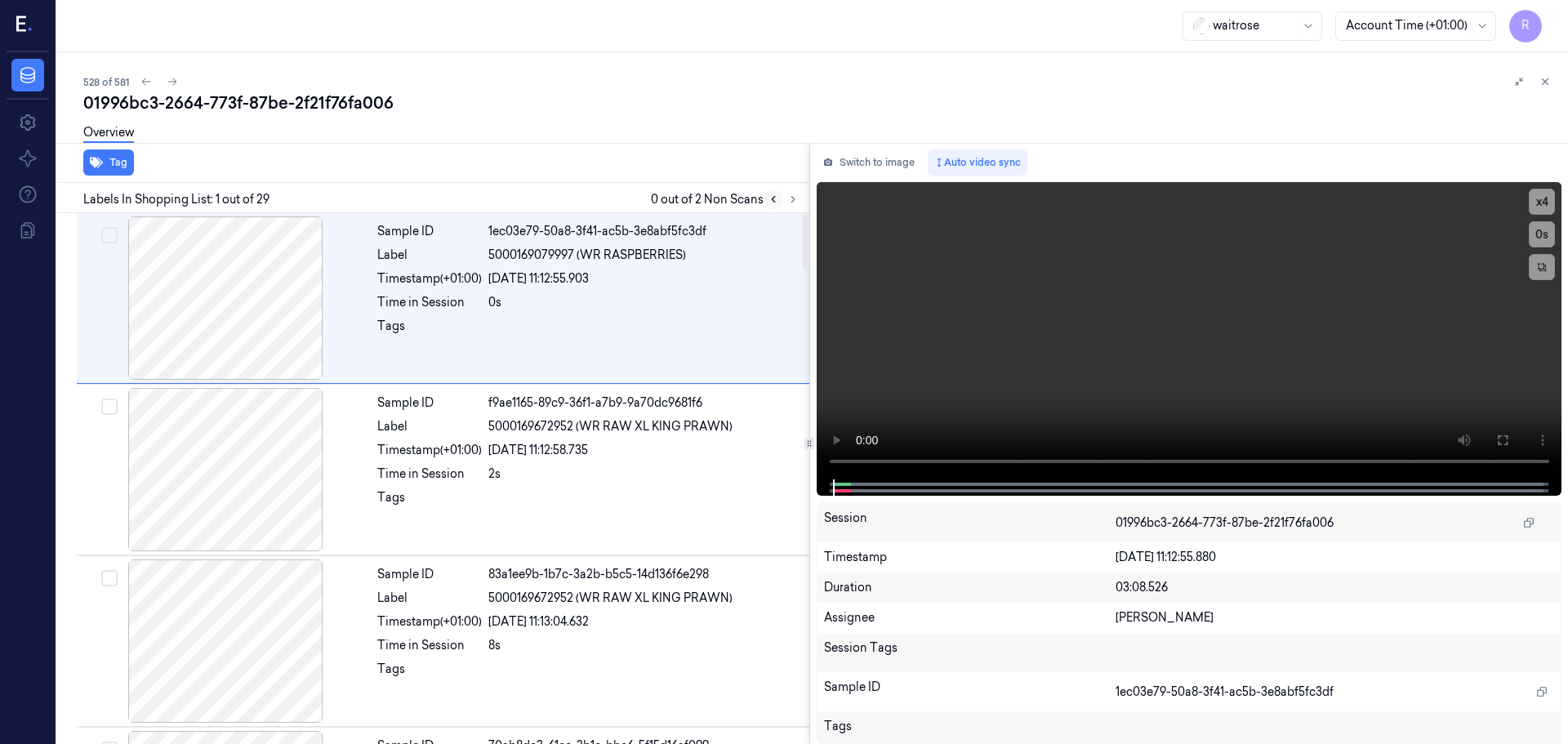
click at [781, 201] on button at bounding box center [773, 199] width 20 height 20
click at [797, 202] on icon at bounding box center [793, 199] width 11 height 11
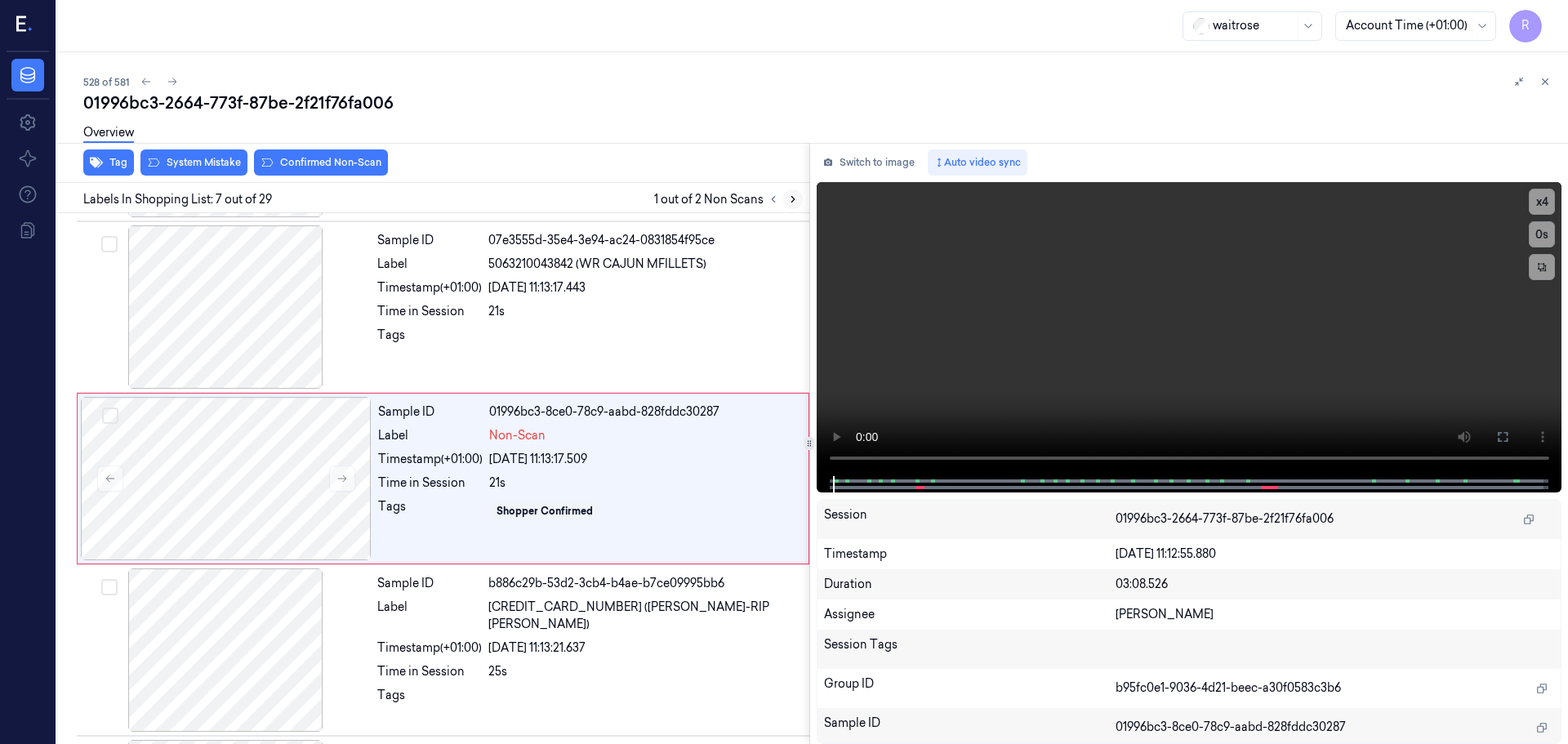
click at [797, 202] on icon at bounding box center [793, 199] width 11 height 11
click at [345, 479] on icon at bounding box center [342, 478] width 11 height 11
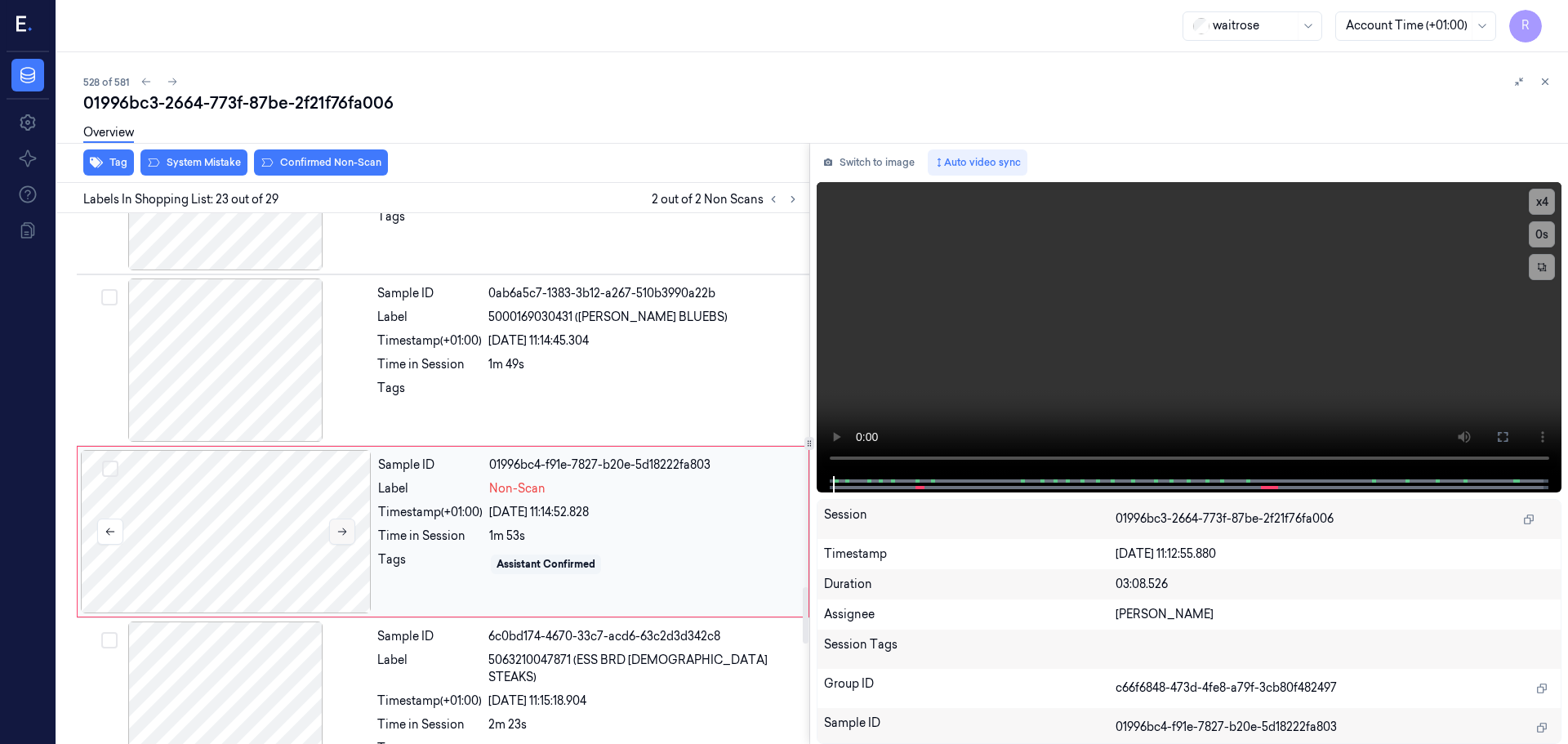
scroll to position [3510, 0]
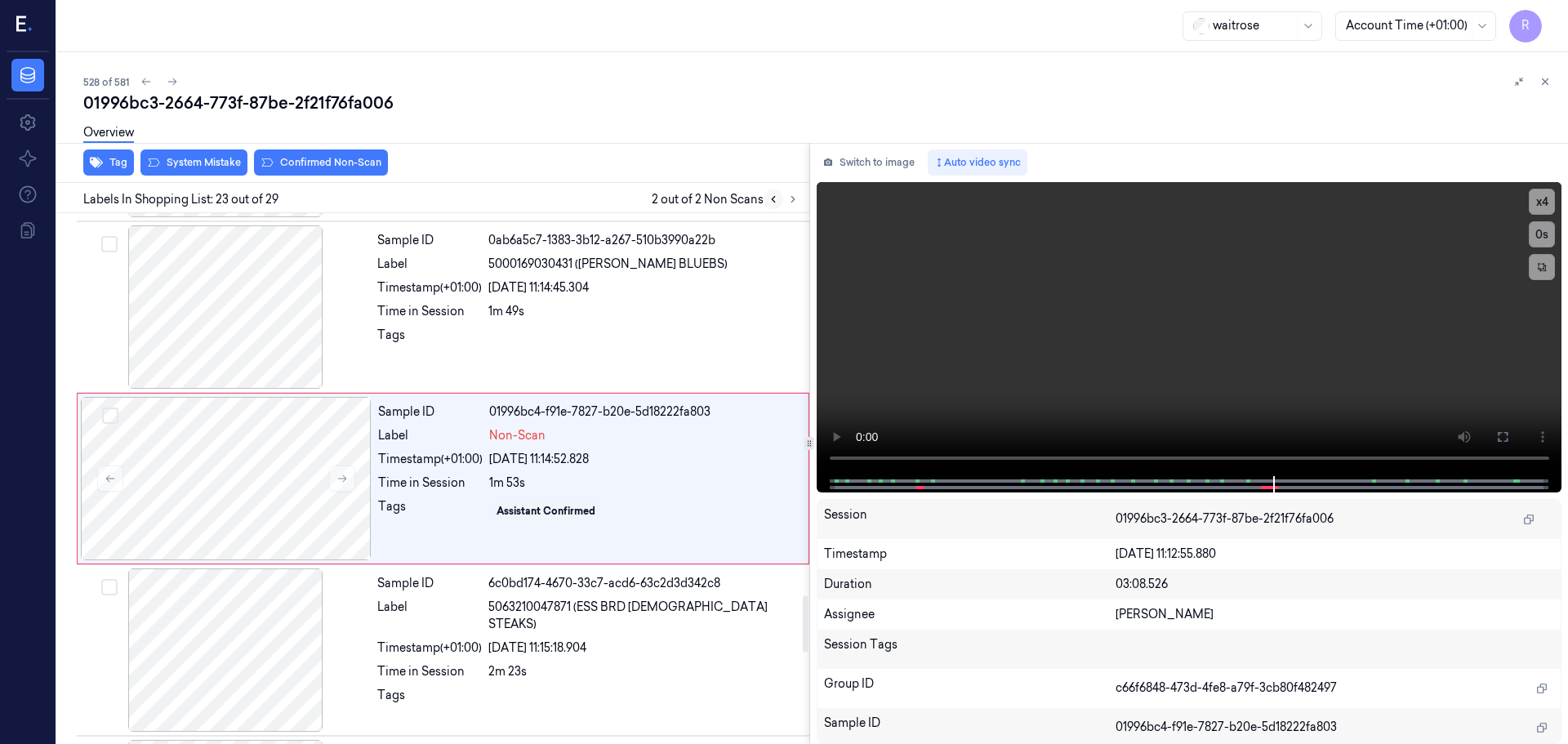
click at [775, 208] on button at bounding box center [773, 199] width 20 height 20
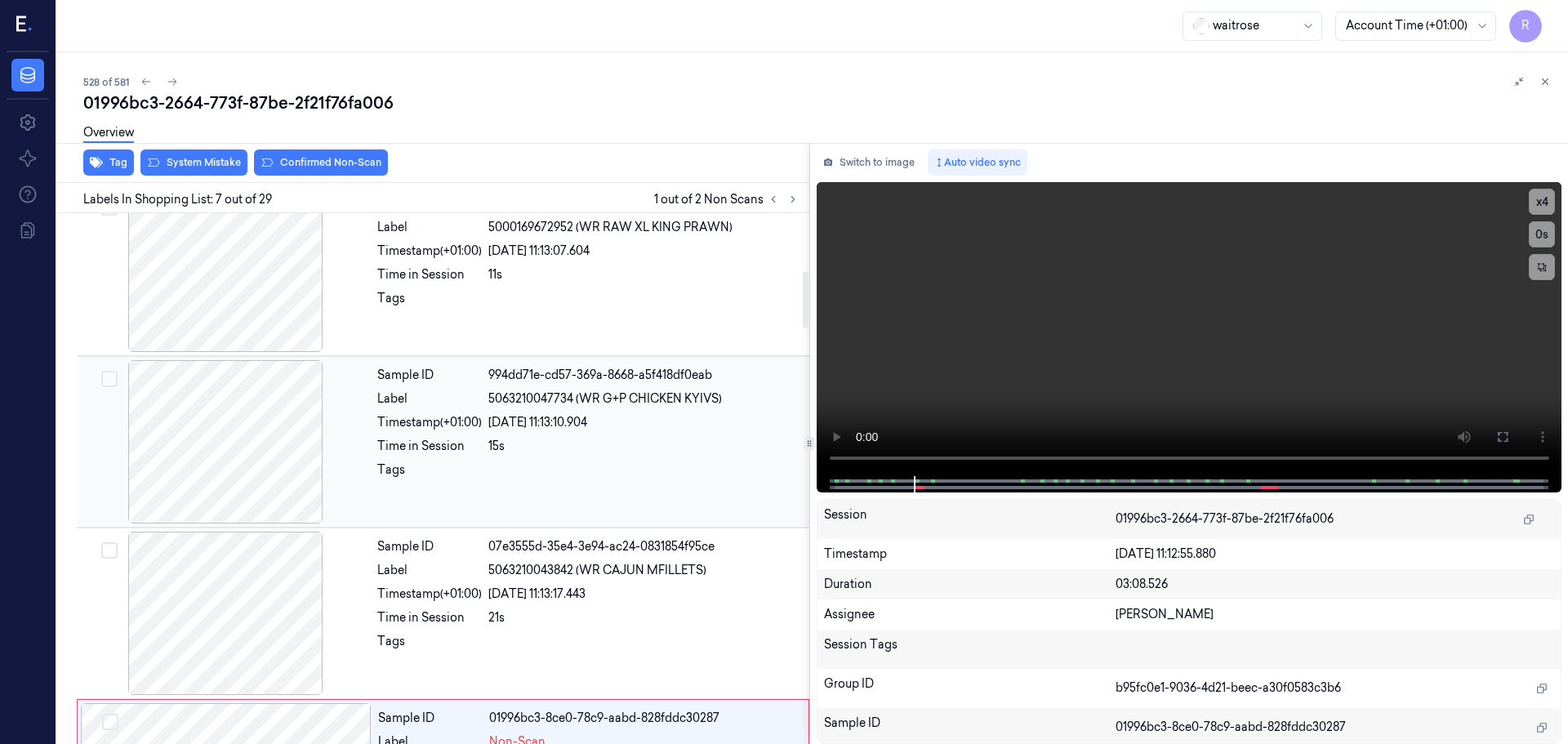
scroll to position [521, 0]
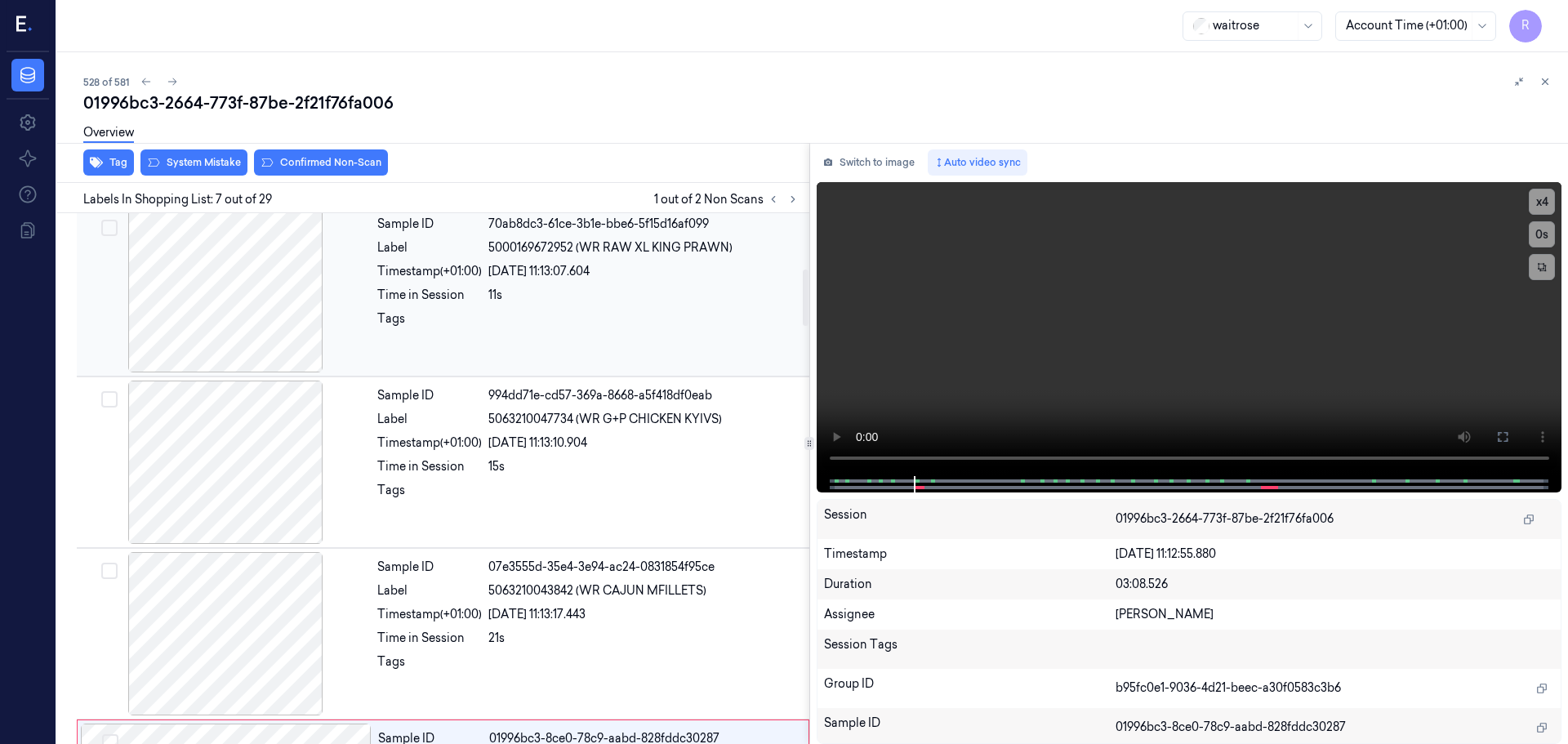
click at [288, 325] on div at bounding box center [225, 290] width 291 height 163
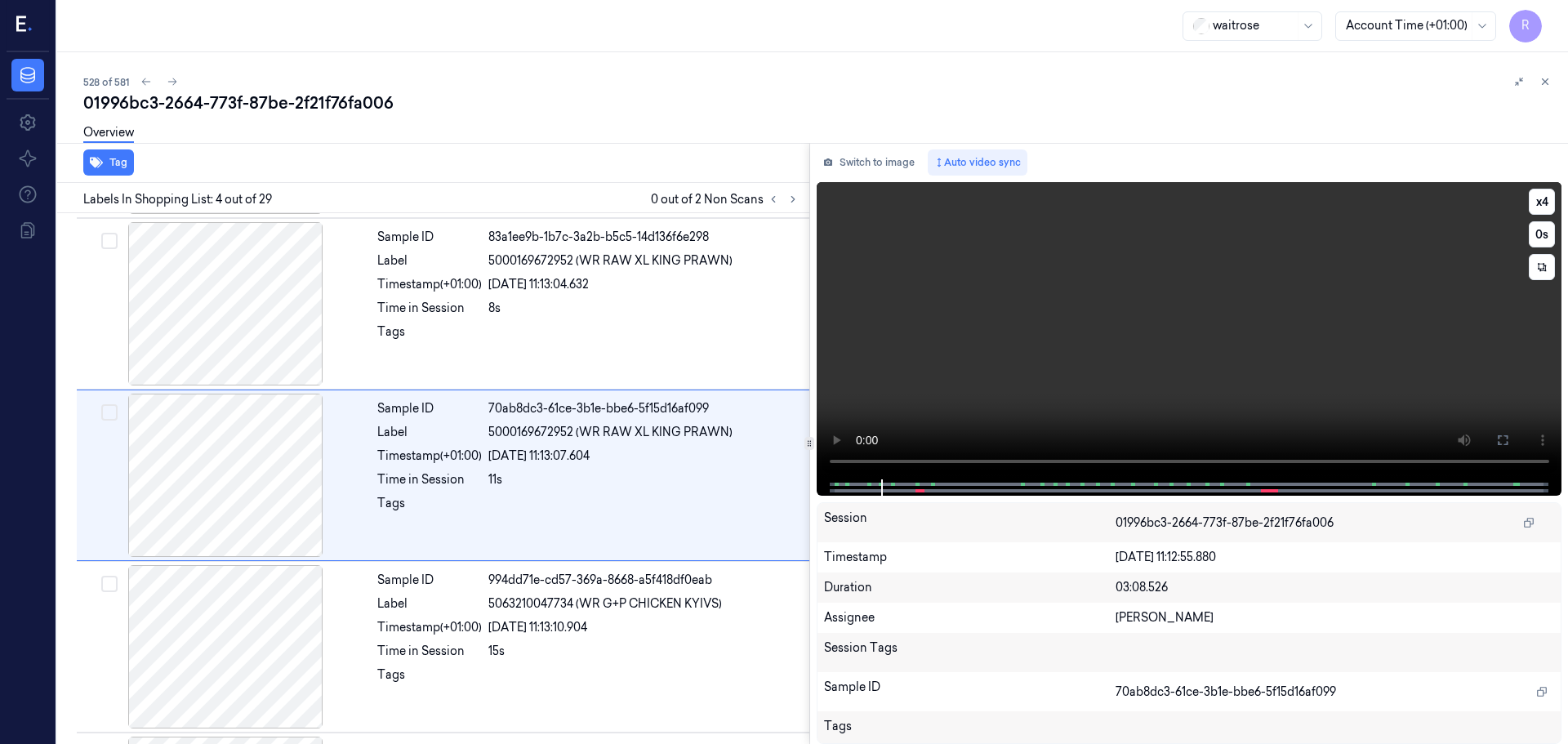
scroll to position [334, 0]
click at [1540, 206] on button "x 4" at bounding box center [1542, 202] width 26 height 26
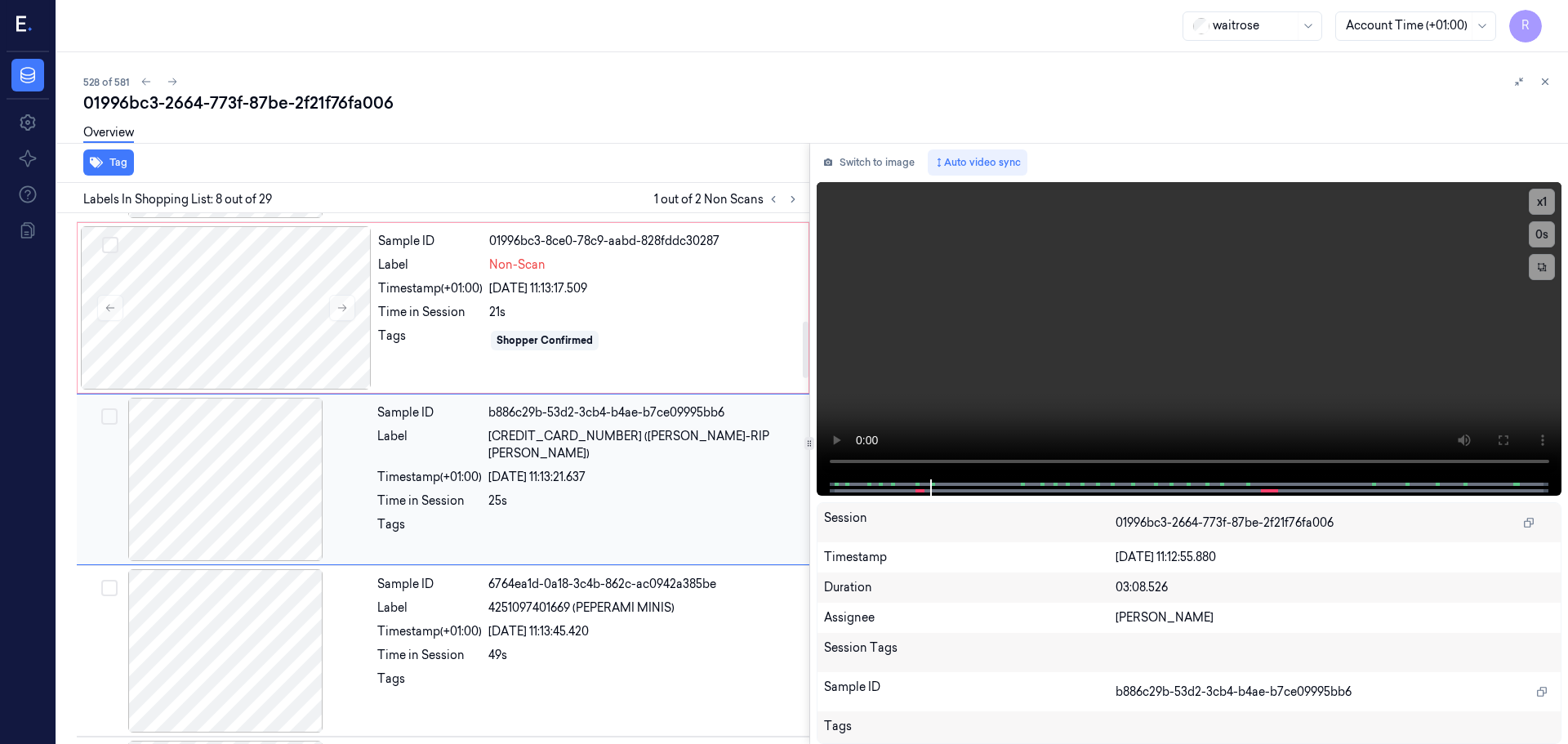
scroll to position [1020, 0]
click at [333, 306] on button at bounding box center [342, 307] width 26 height 26
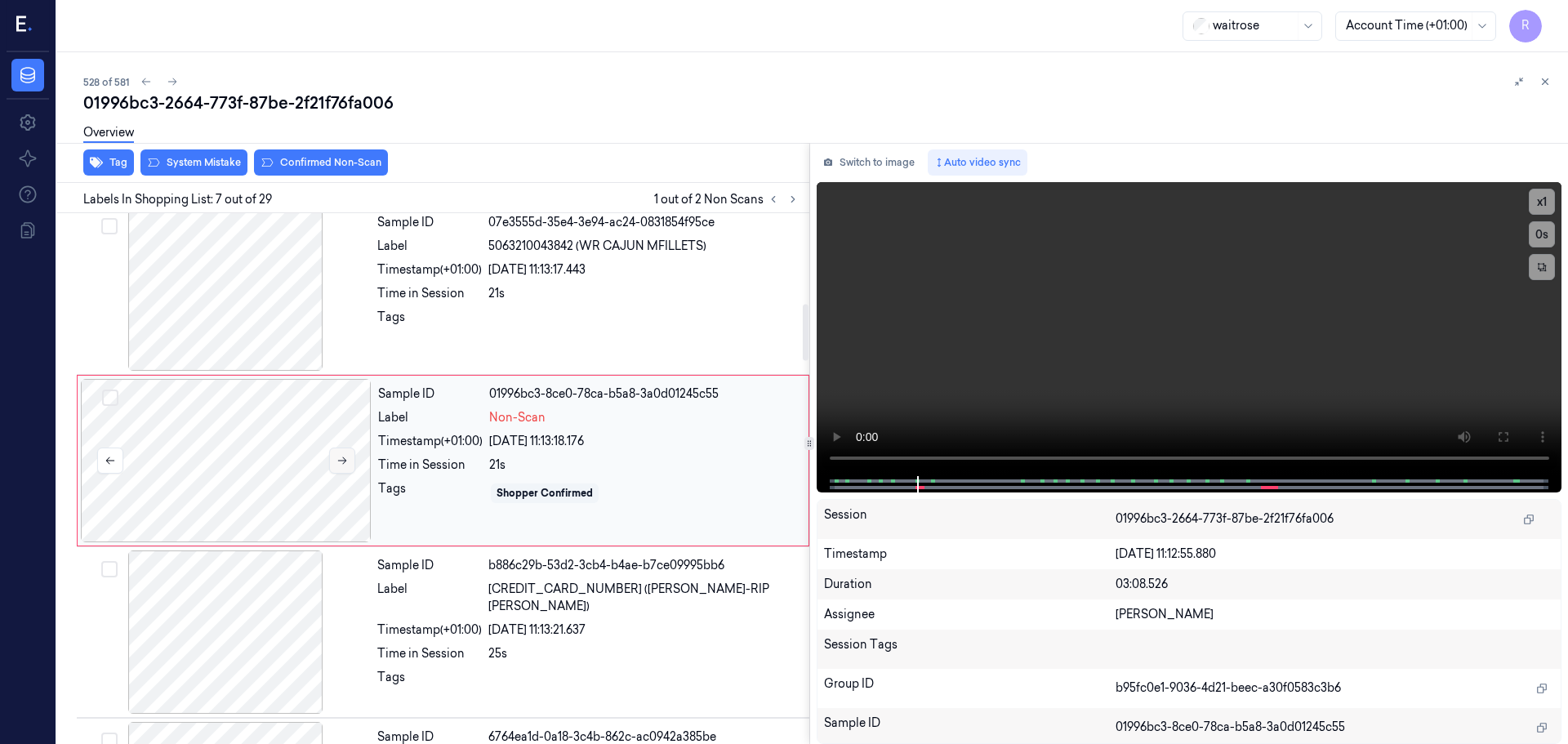
scroll to position [848, 0]
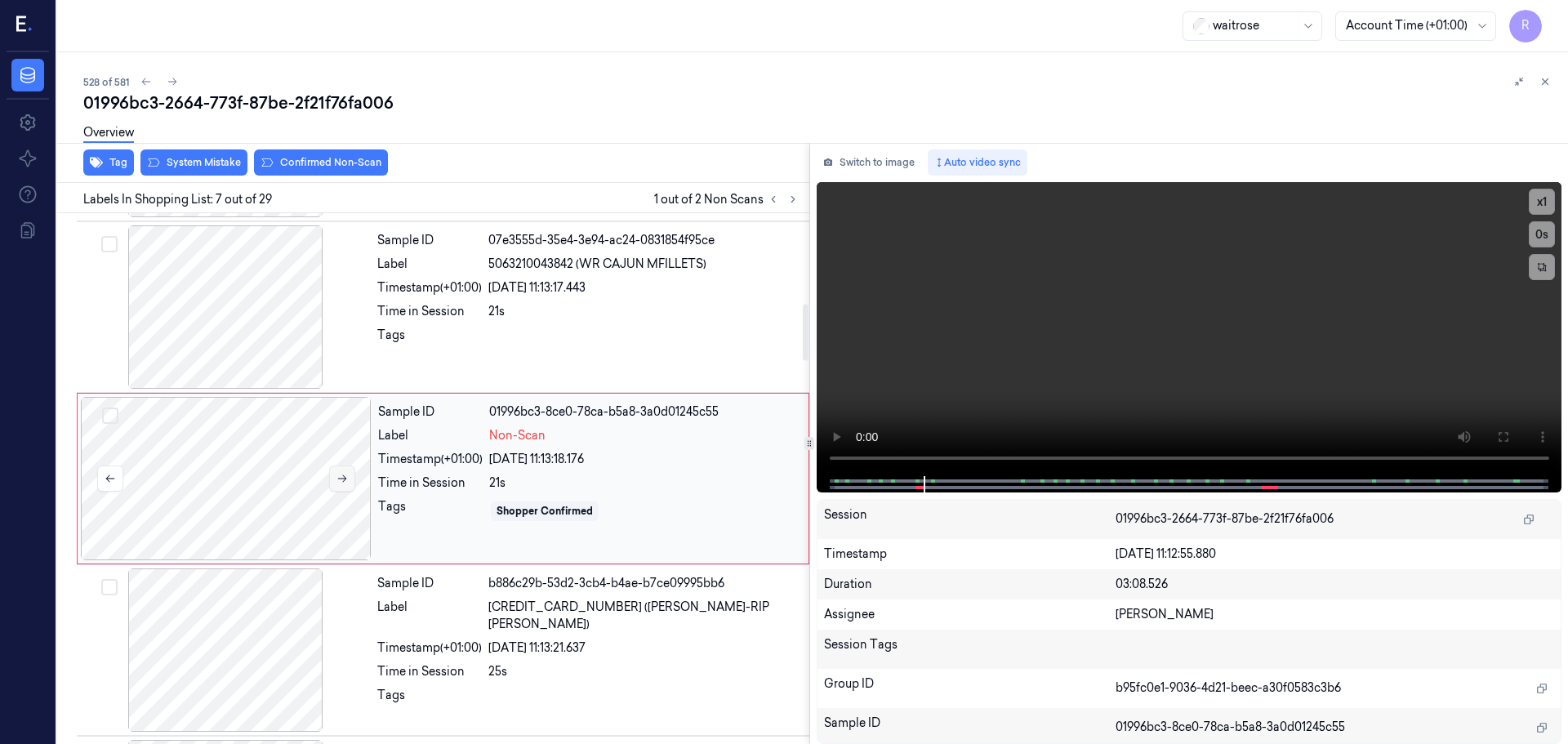
click at [344, 476] on icon at bounding box center [342, 478] width 11 height 11
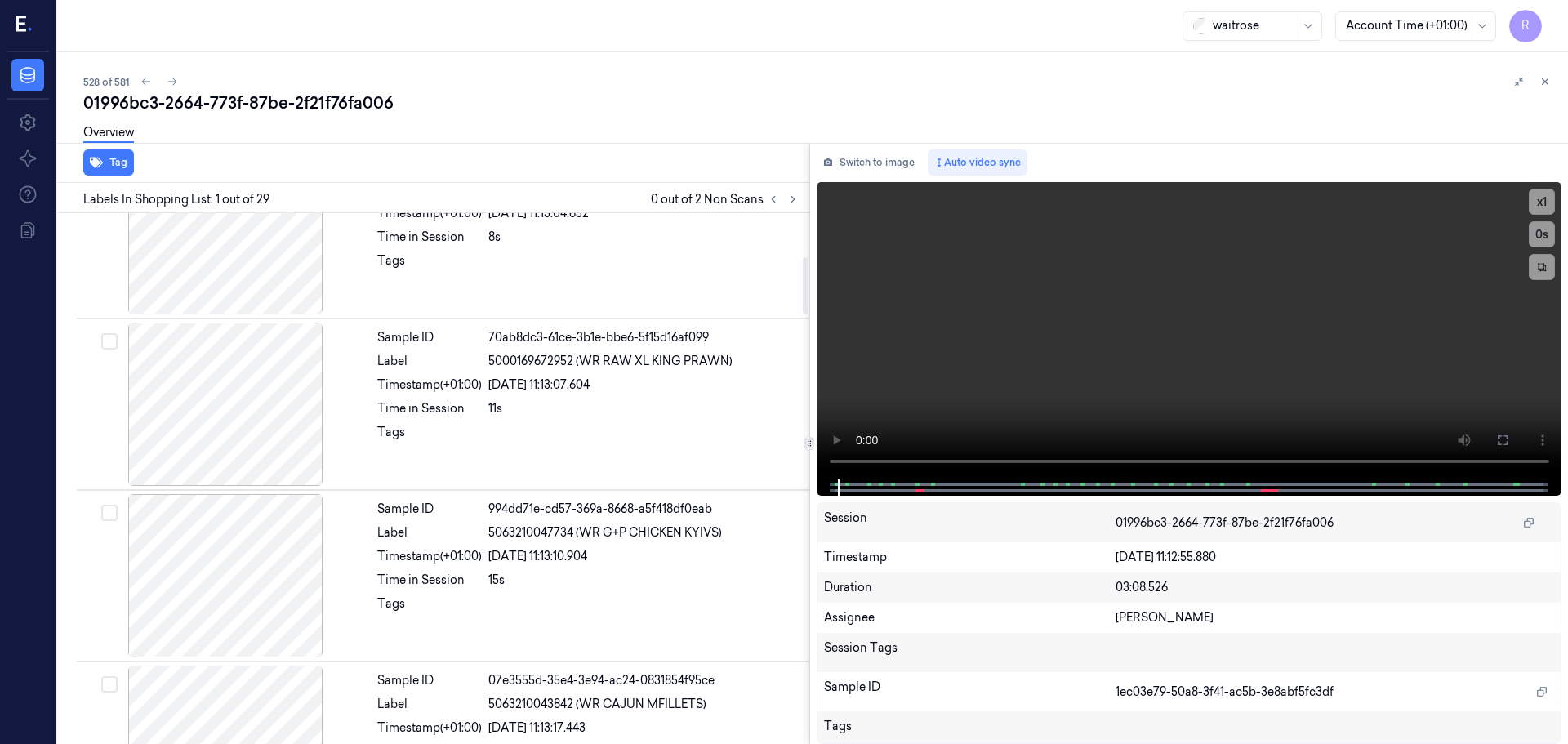
scroll to position [571, 0]
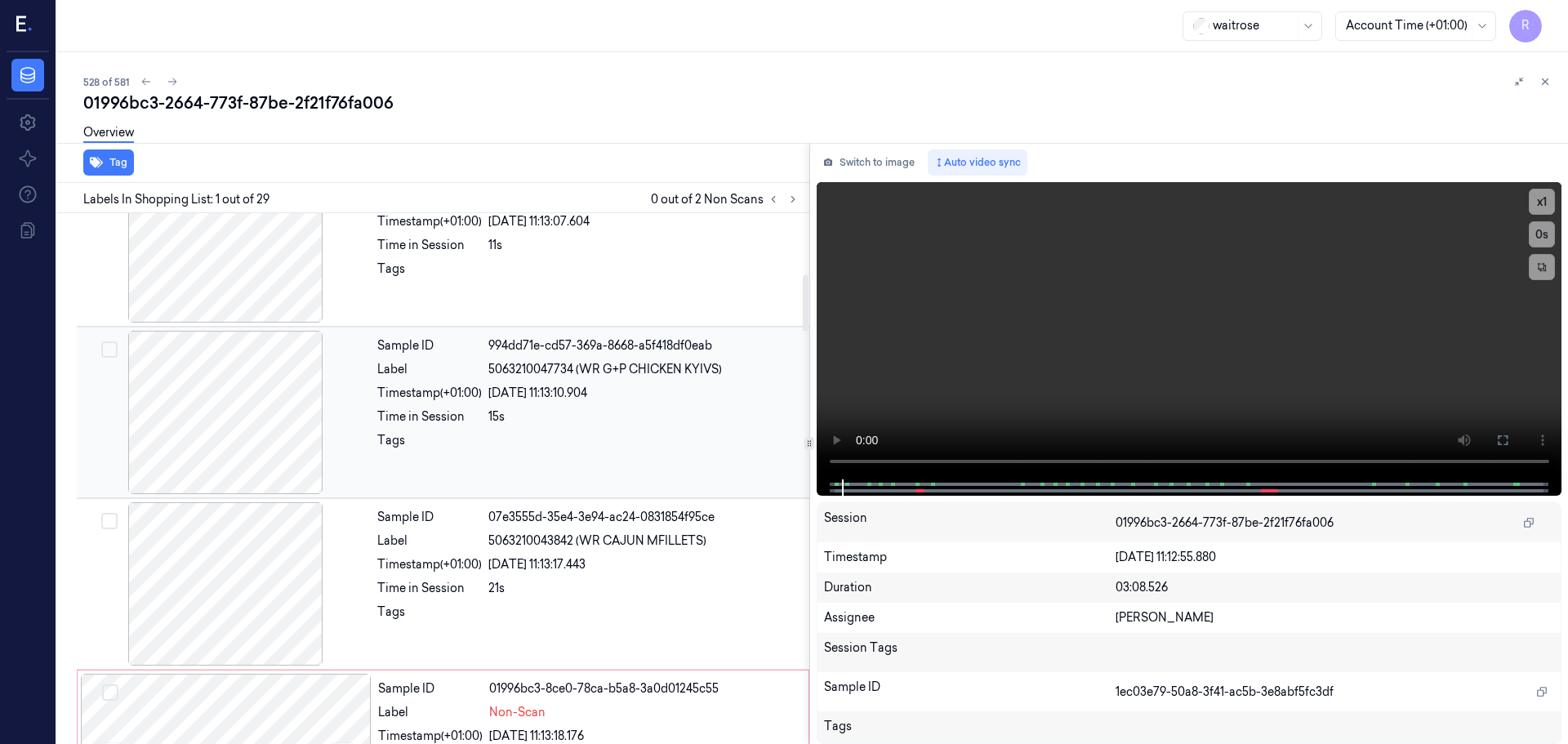
click at [465, 379] on div "Sample ID 994dd71e-cd57-369a-8668-a5f418df0eab Label 5063210047734 (WR G+P CHIC…" at bounding box center [588, 412] width 435 height 163
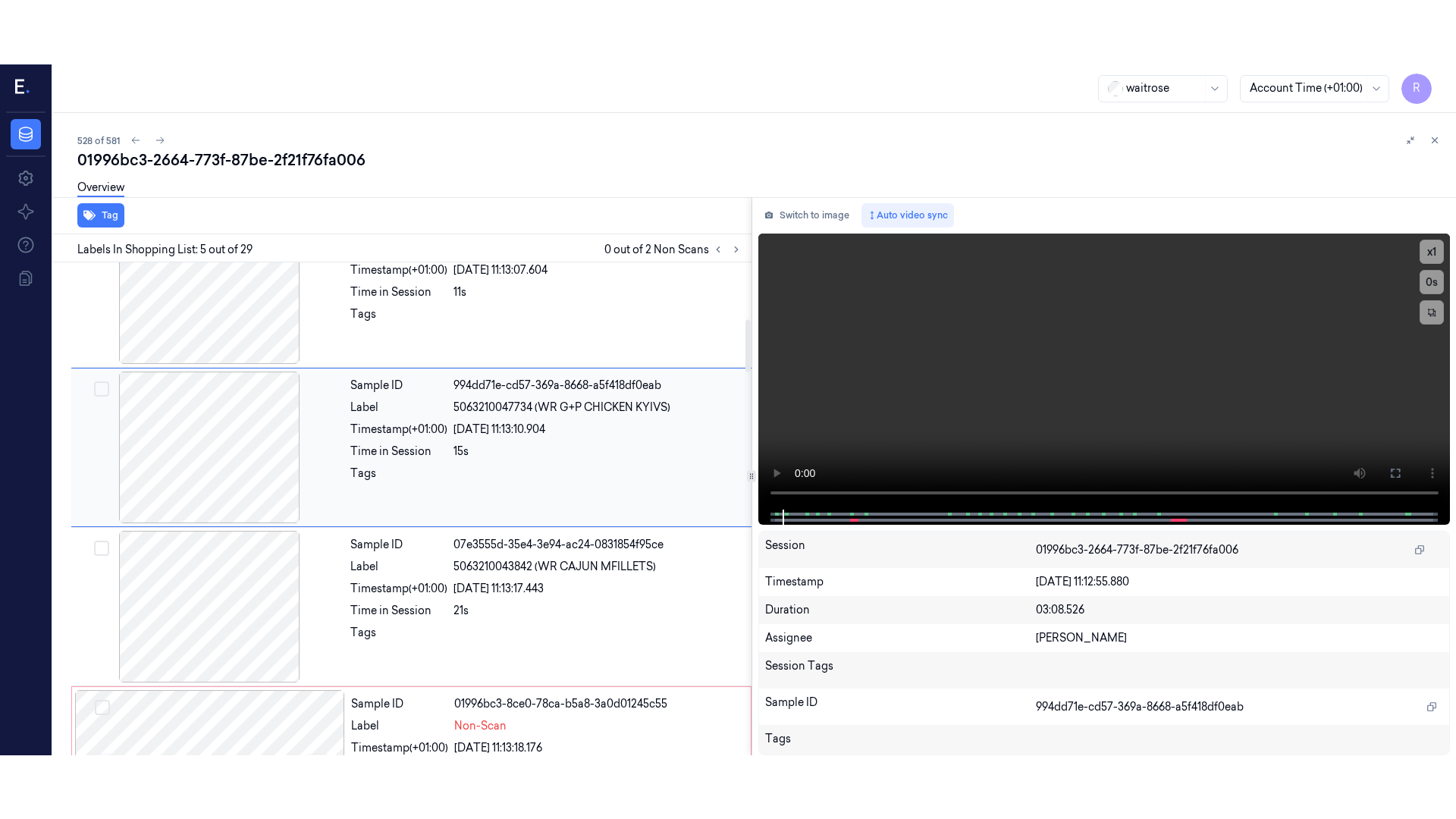
scroll to position [470, 0]
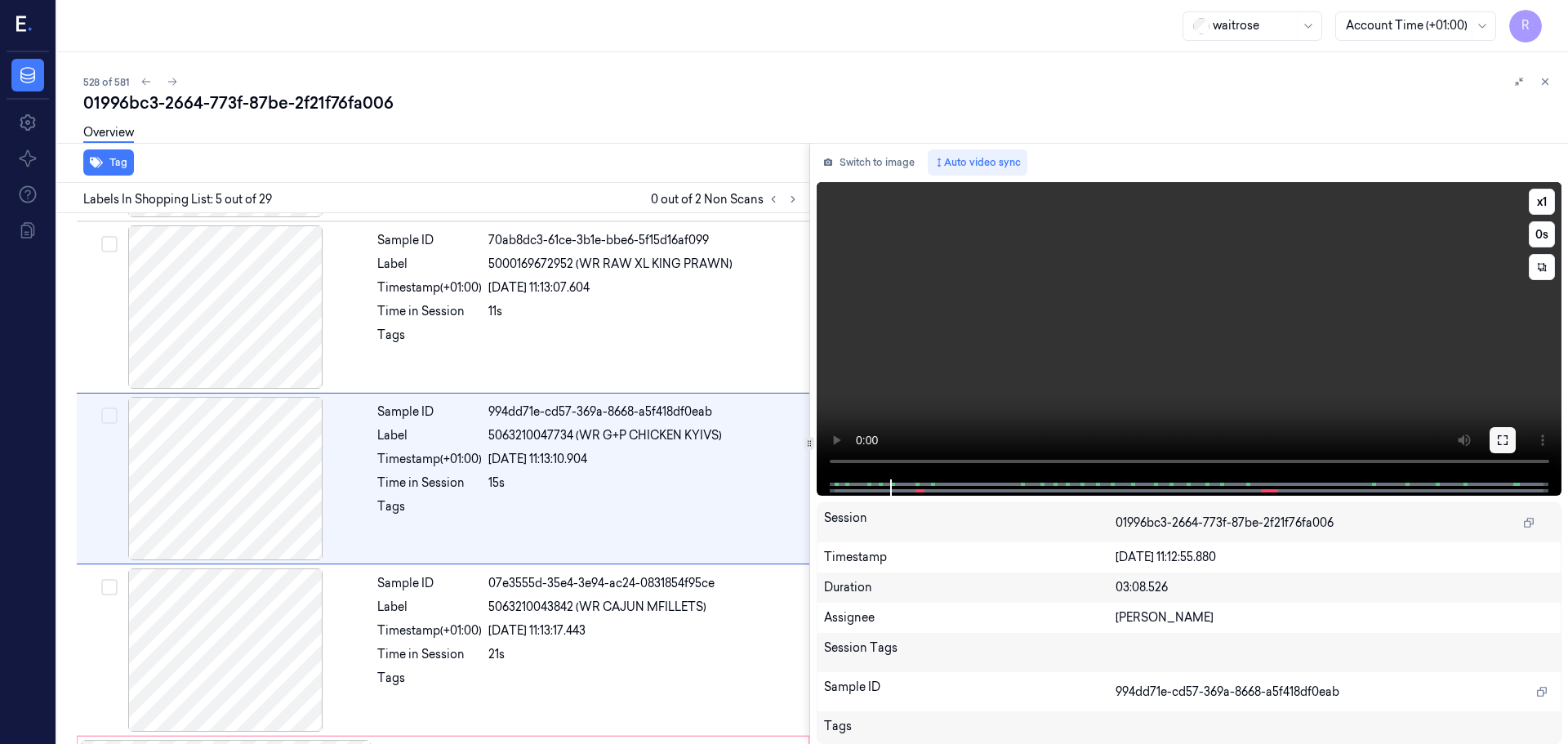
click at [1504, 438] on icon at bounding box center [1502, 439] width 13 height 13
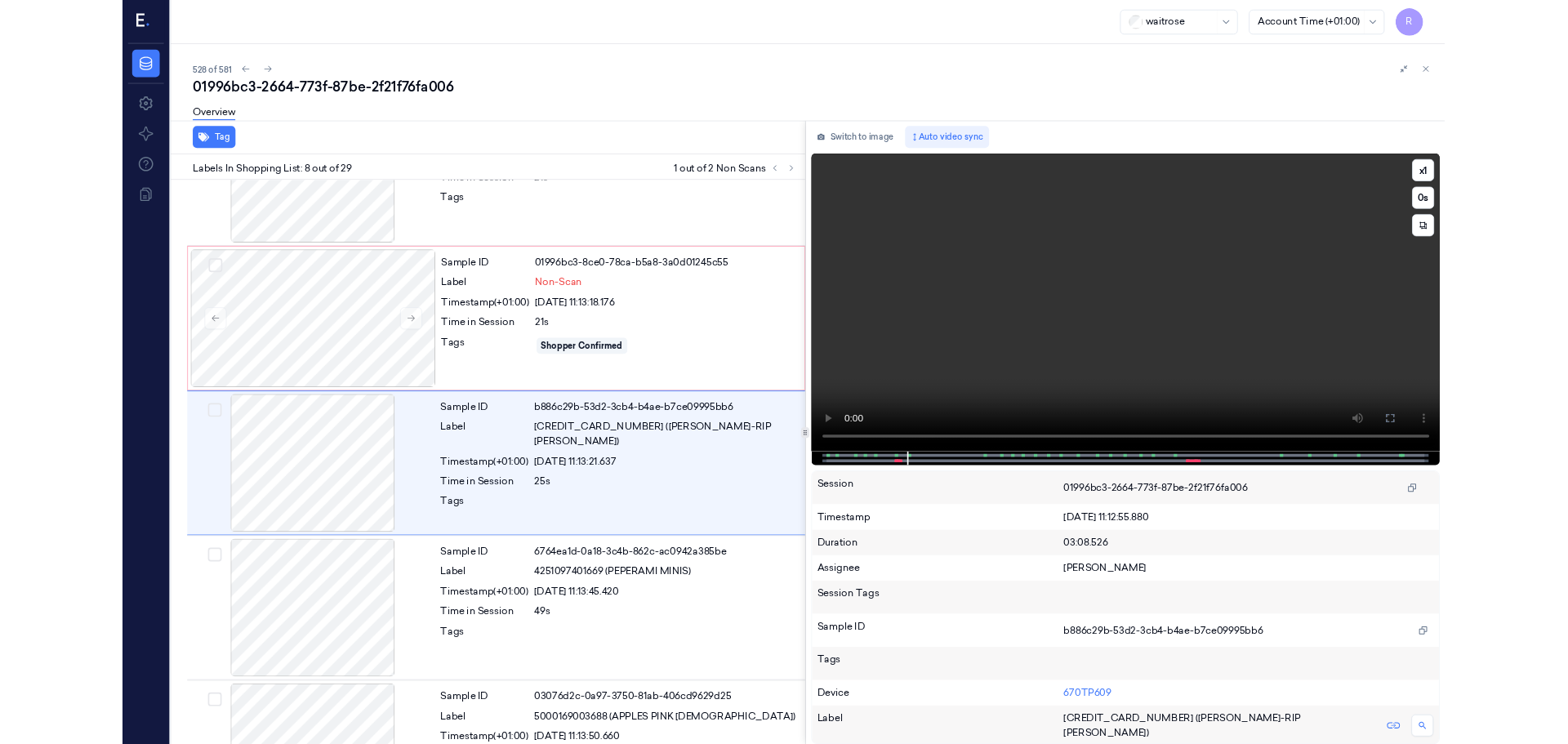
scroll to position [951, 0]
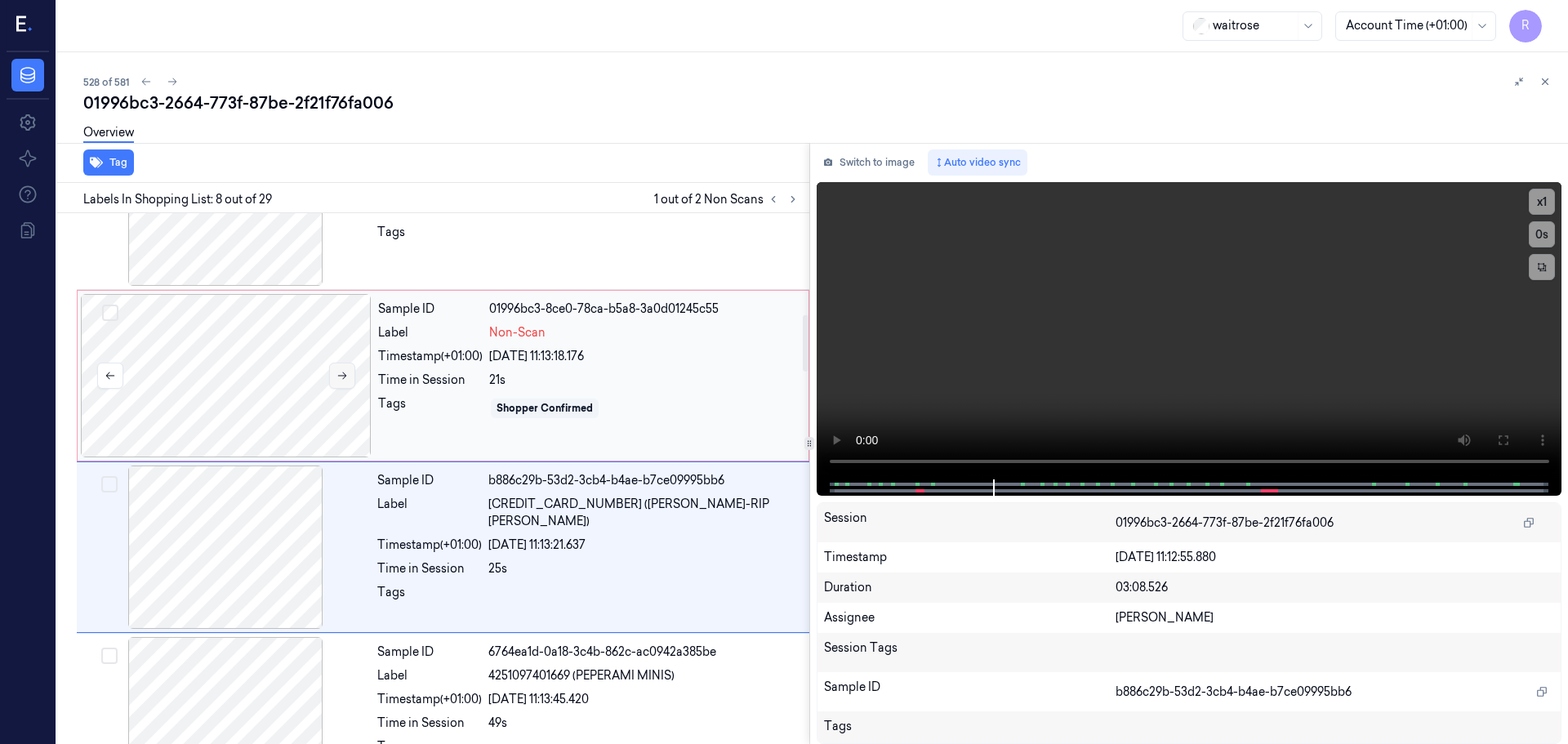
click at [338, 375] on icon at bounding box center [343, 375] width 9 height 8
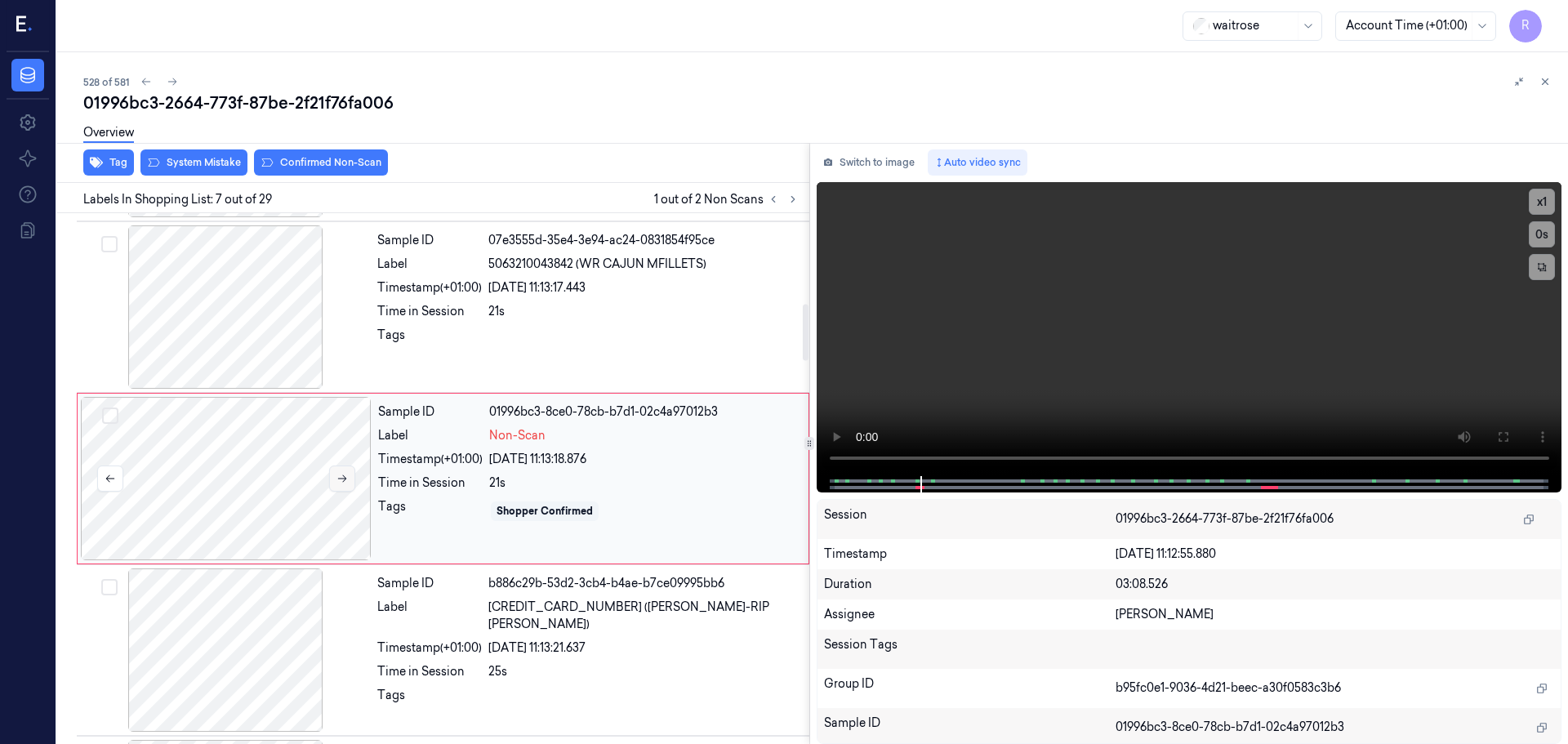
click at [338, 375] on div at bounding box center [225, 306] width 291 height 163
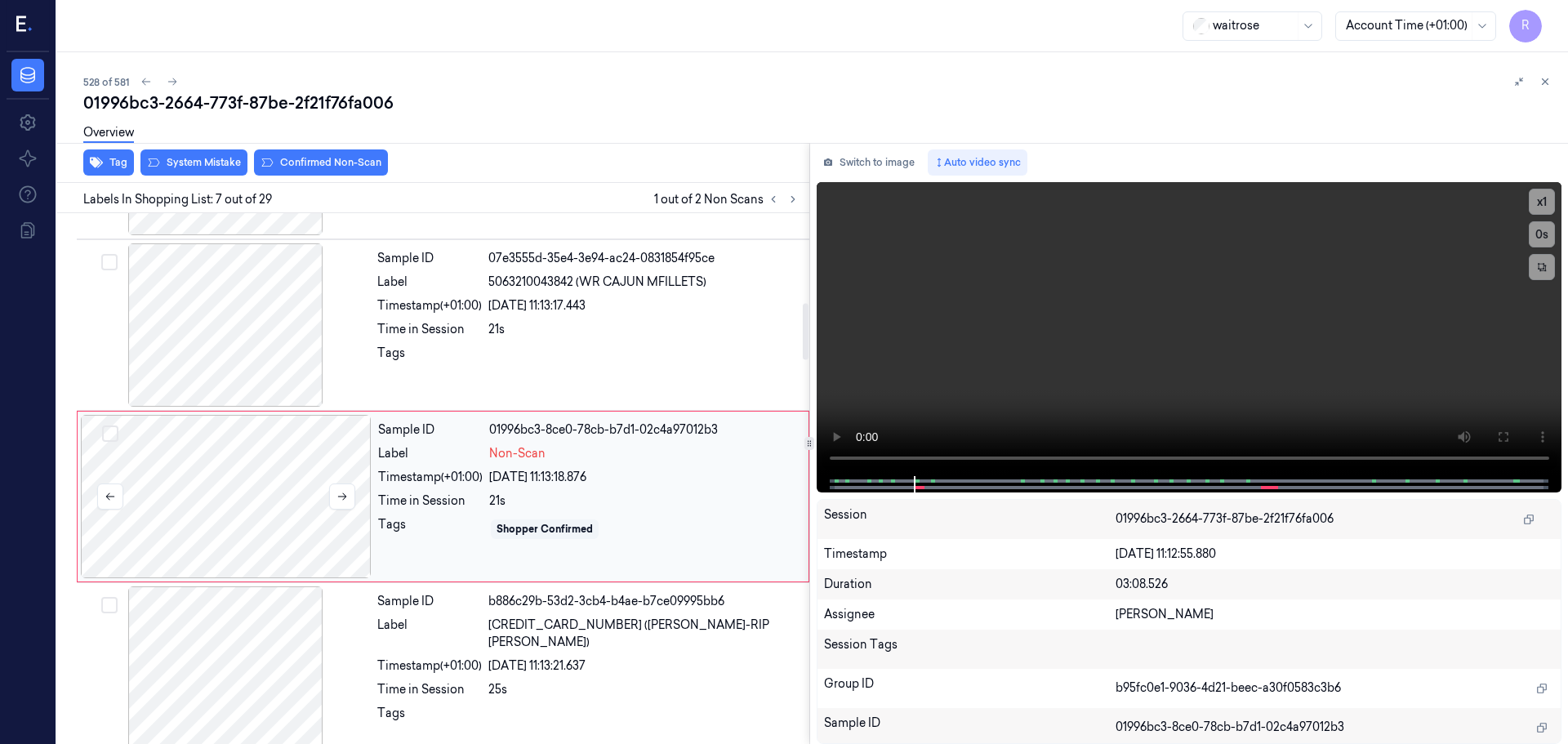
scroll to position [848, 0]
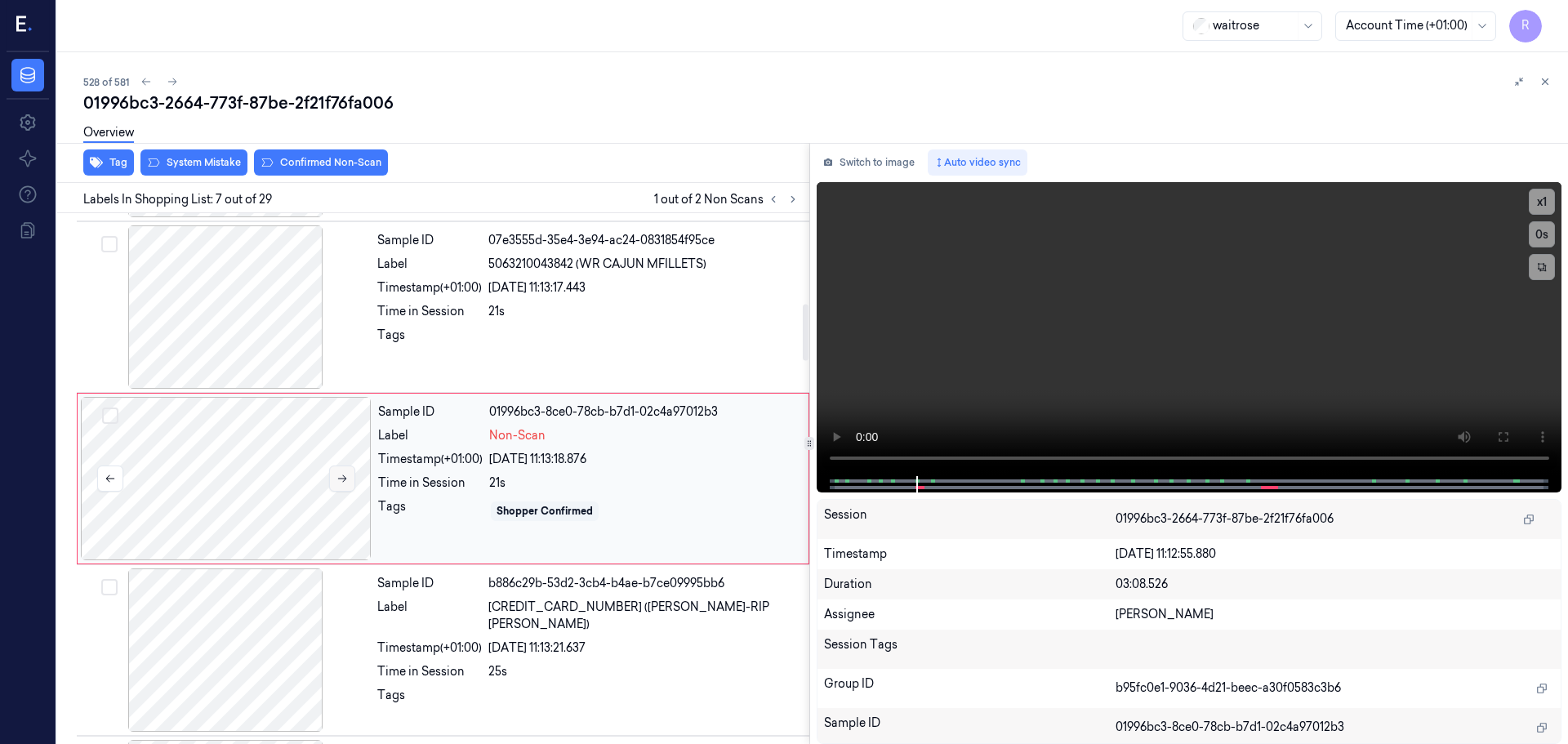
click at [334, 467] on button at bounding box center [342, 478] width 26 height 26
click at [334, 471] on button at bounding box center [342, 478] width 26 height 26
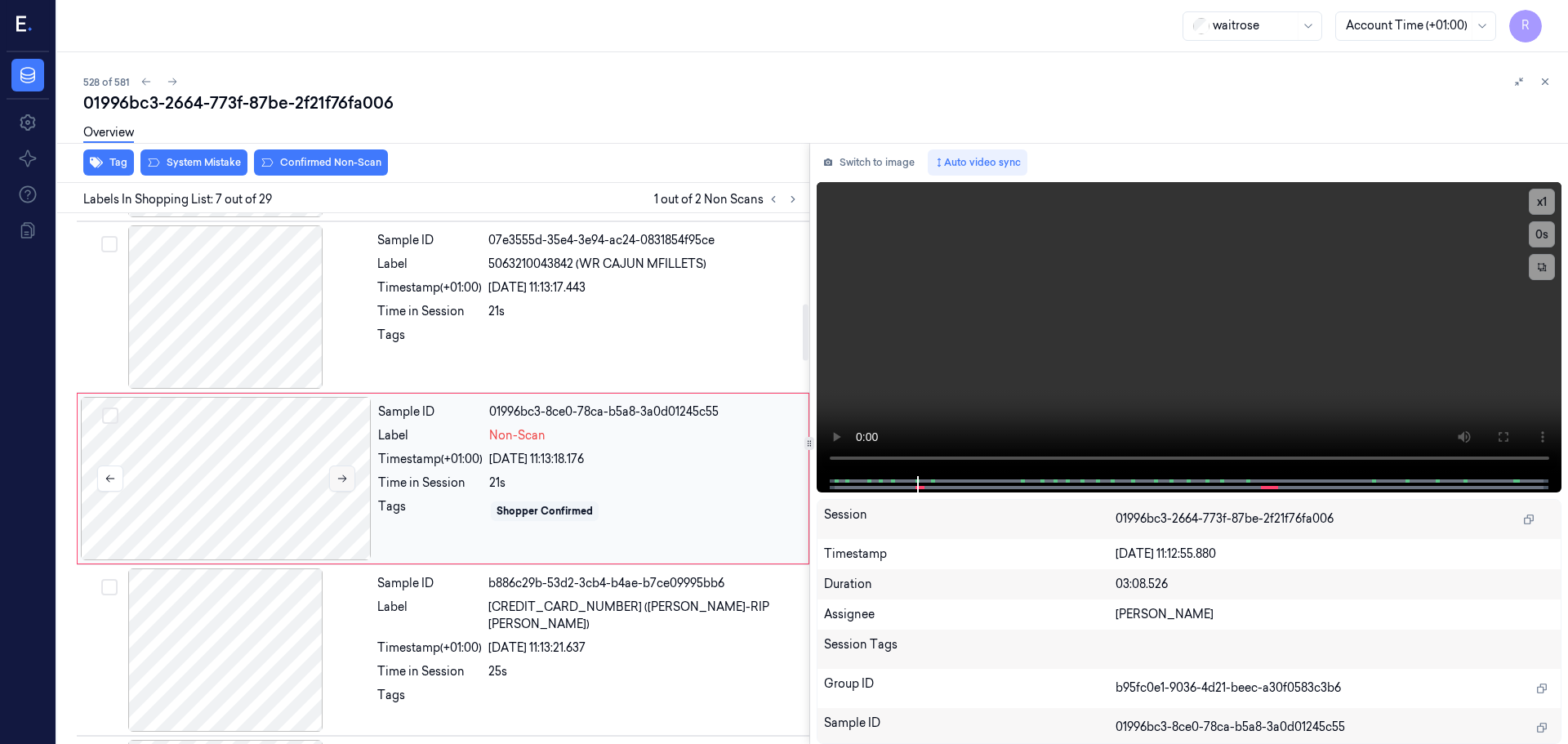
click at [334, 471] on button at bounding box center [342, 478] width 26 height 26
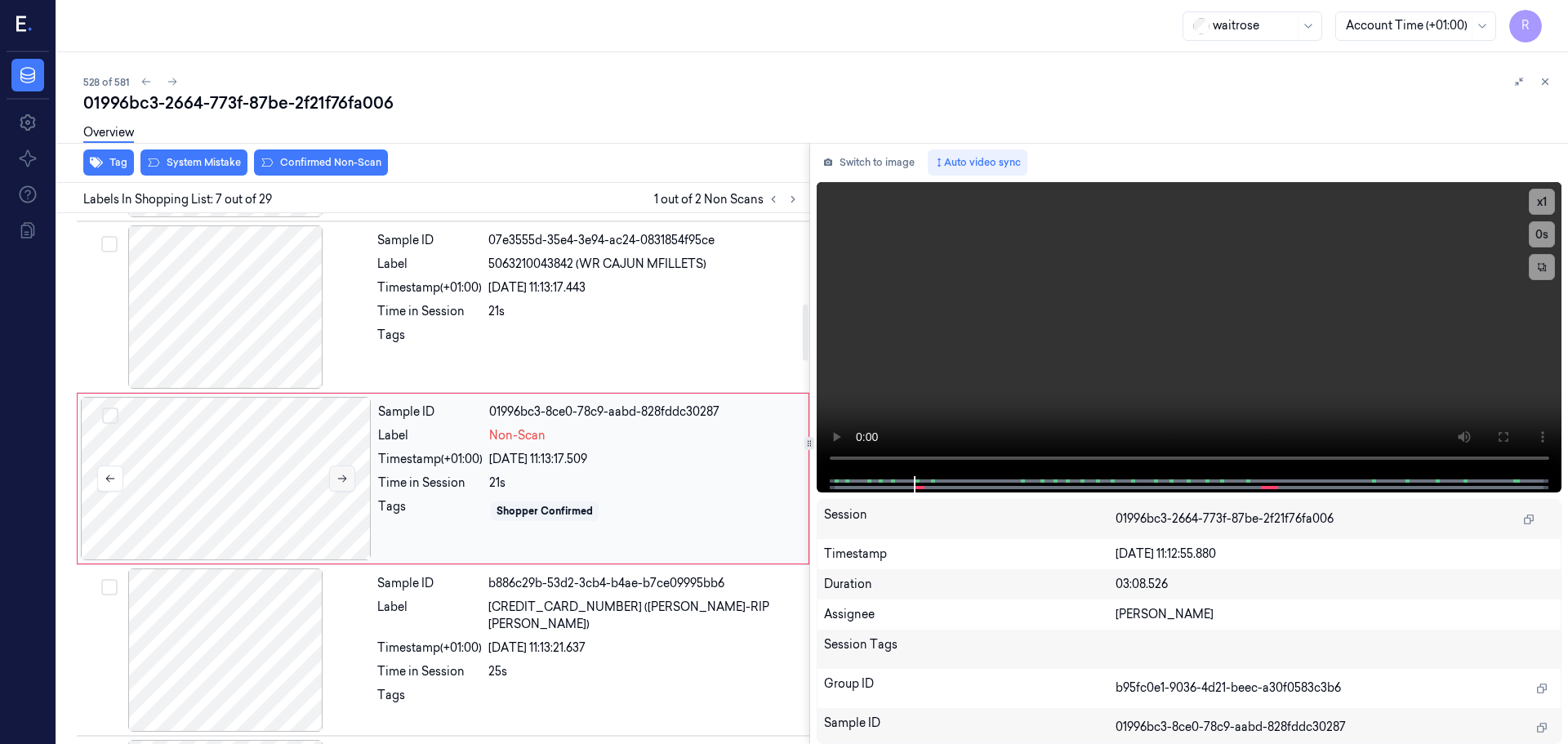
click at [334, 471] on button at bounding box center [342, 478] width 26 height 26
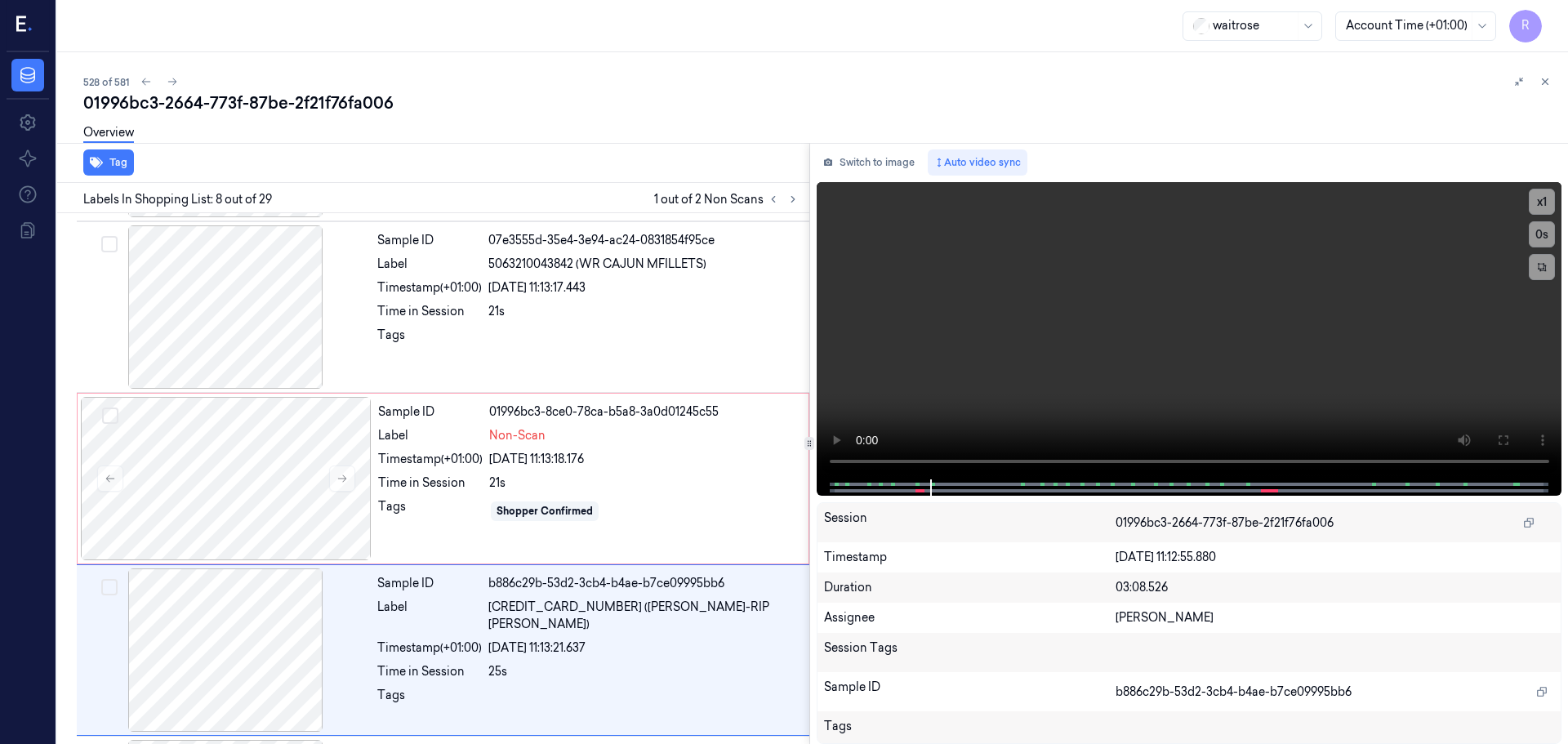
scroll to position [1020, 0]
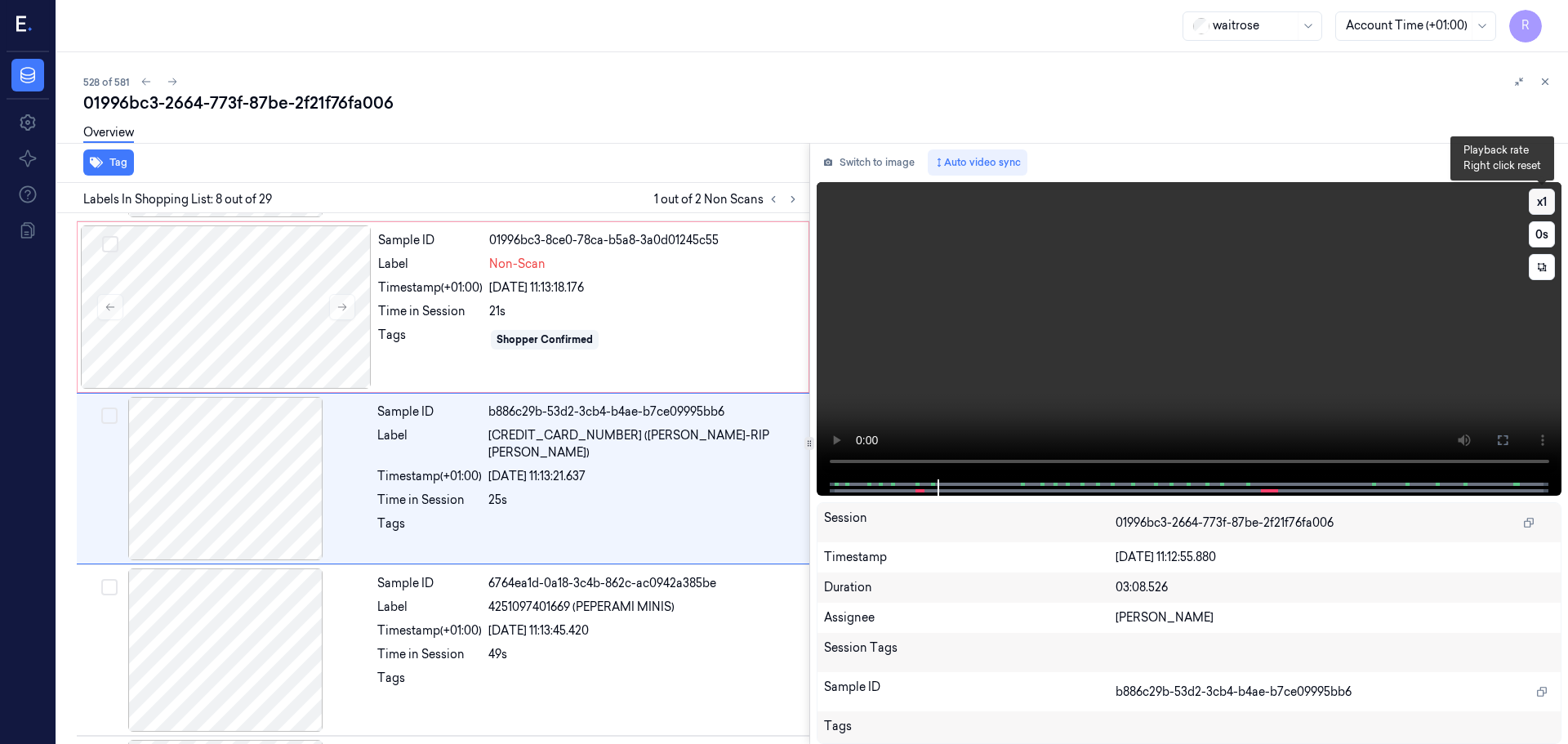
click at [1537, 205] on button "x 1" at bounding box center [1542, 202] width 26 height 26
click at [1539, 208] on button "x 2" at bounding box center [1542, 202] width 26 height 26
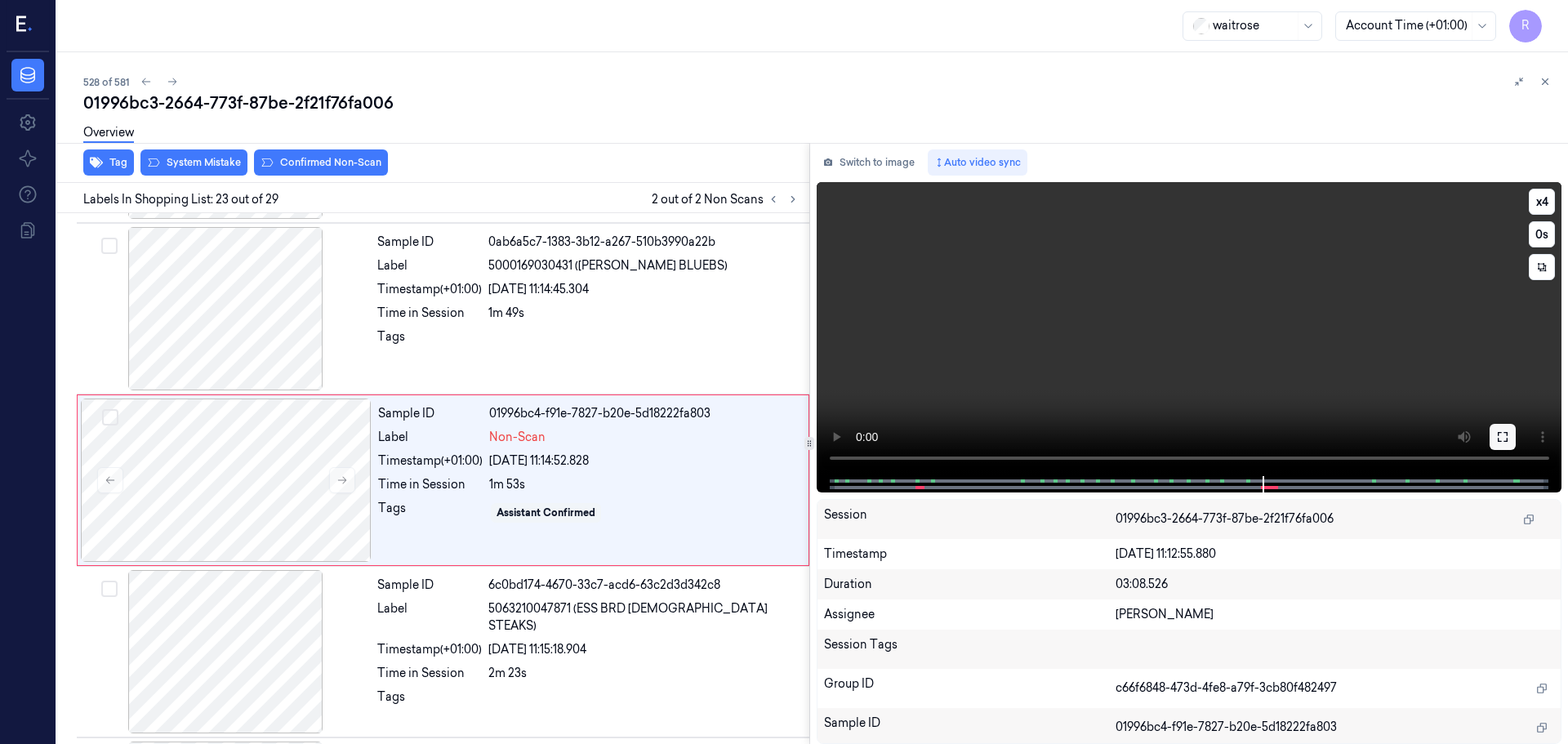
scroll to position [3591, 0]
click at [1543, 190] on button "x 4" at bounding box center [1542, 202] width 26 height 26
click at [1546, 199] on button "x 1" at bounding box center [1542, 202] width 26 height 26
click at [1546, 199] on button "x 2" at bounding box center [1542, 202] width 26 height 26
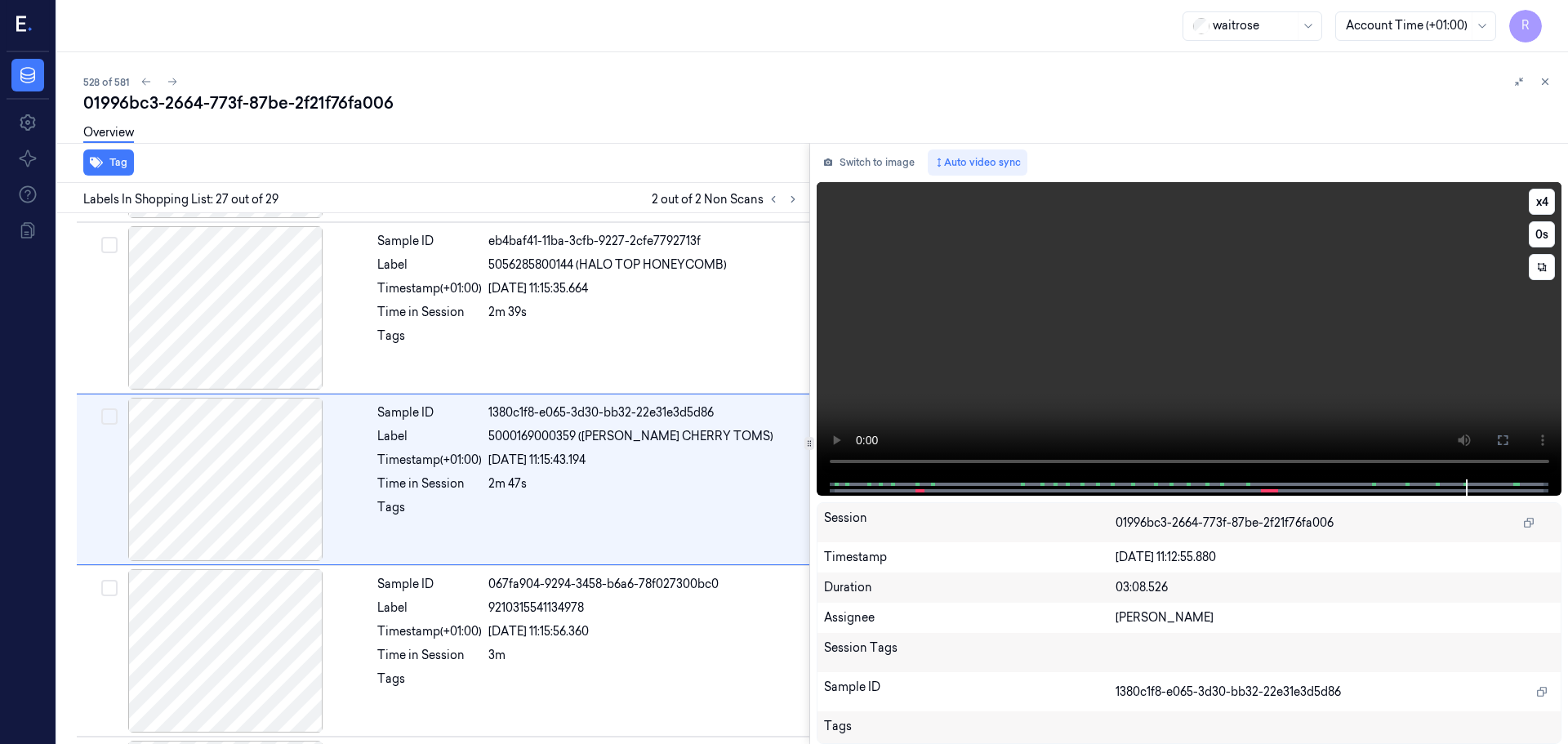
scroll to position [4278, 0]
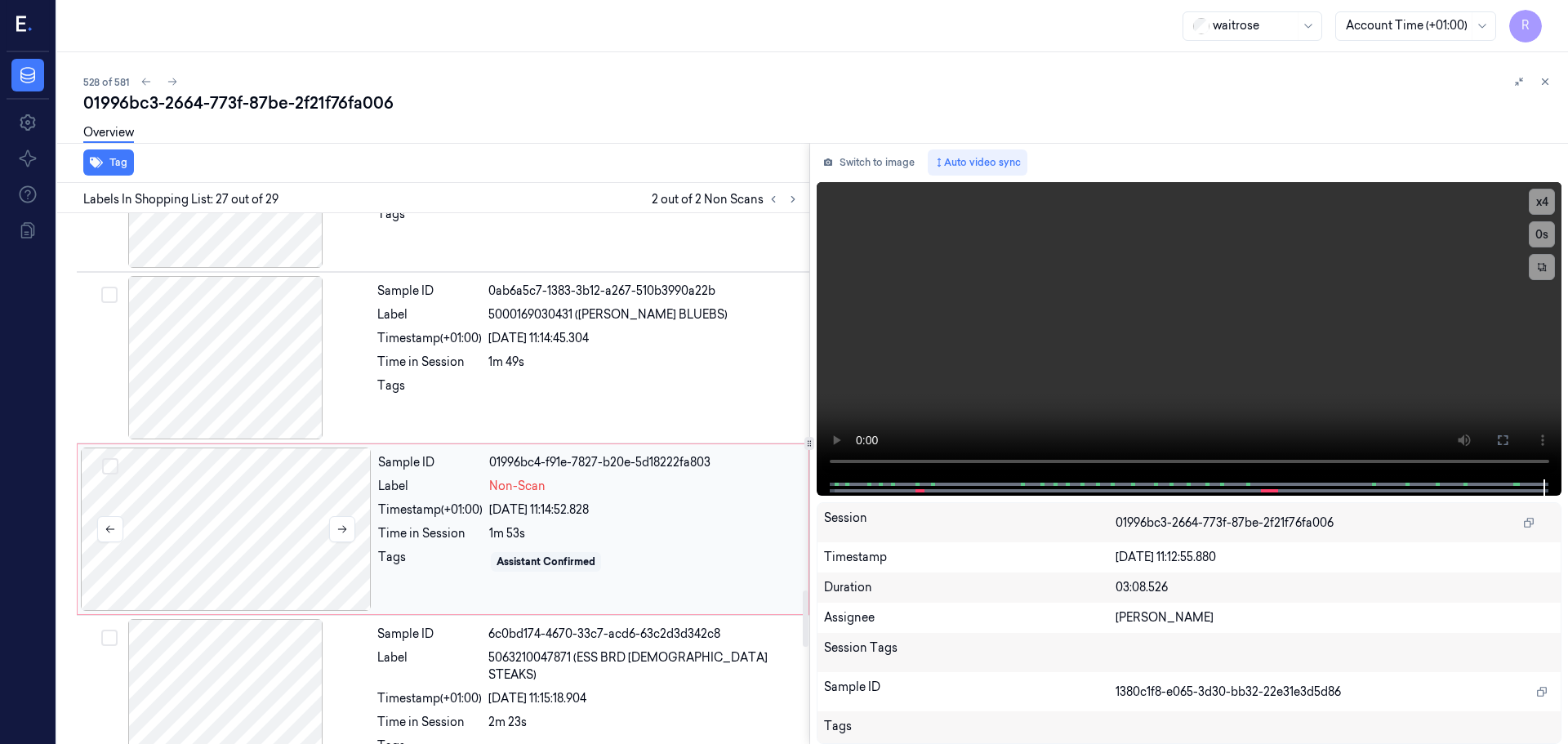
click at [167, 529] on div at bounding box center [226, 528] width 291 height 163
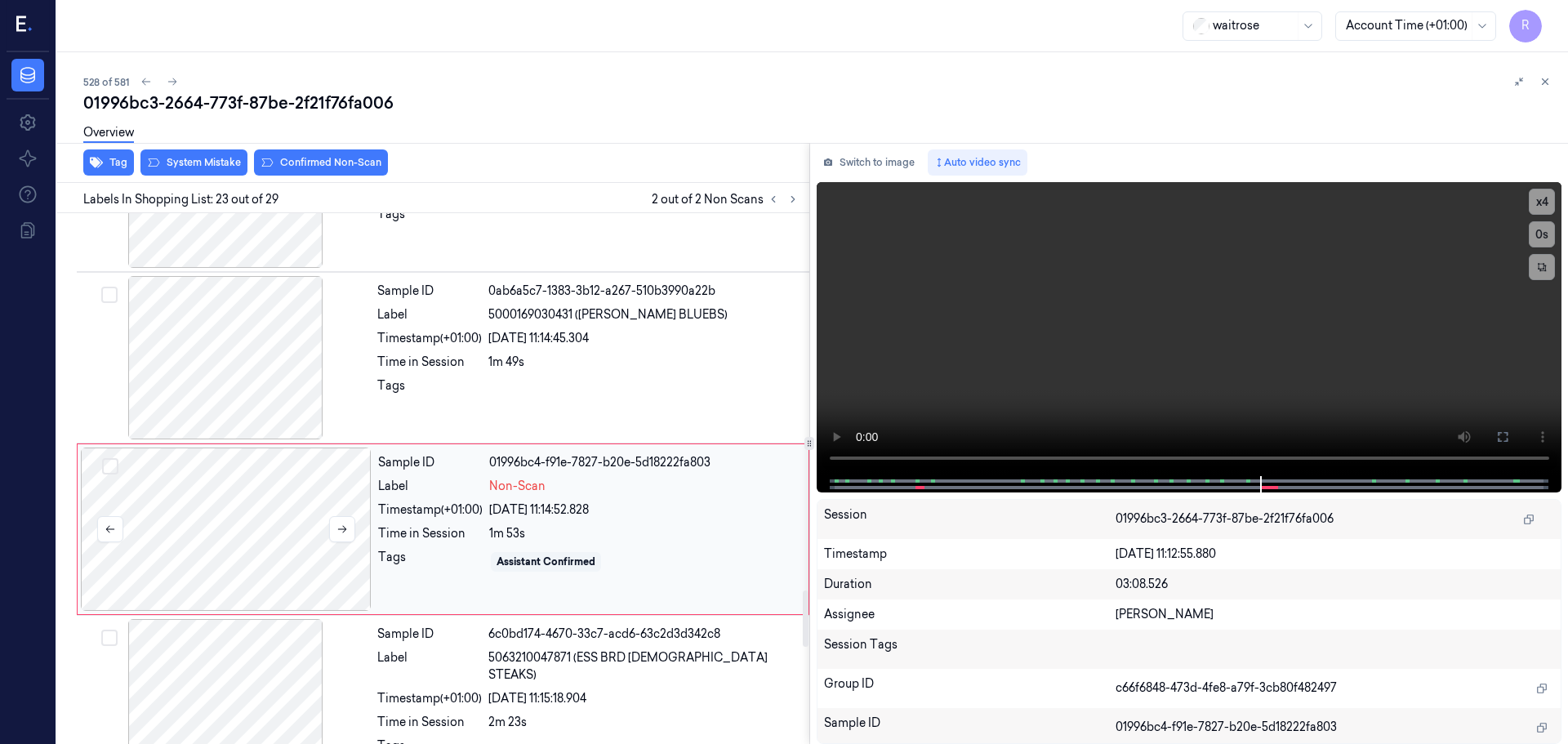
scroll to position [3591, 0]
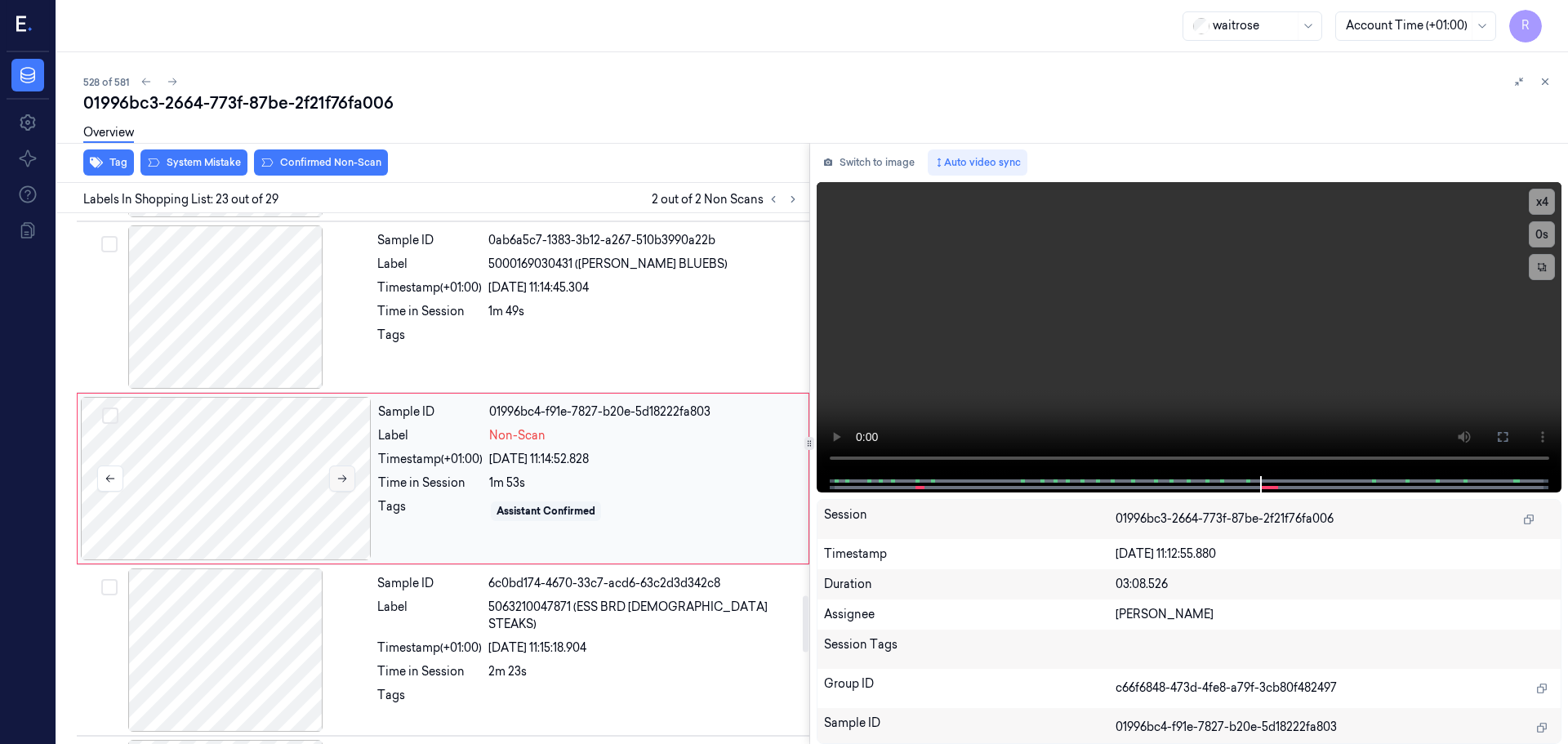
click at [330, 478] on button at bounding box center [342, 478] width 26 height 26
click at [331, 478] on button at bounding box center [342, 478] width 26 height 26
click at [218, 320] on div at bounding box center [225, 306] width 291 height 163
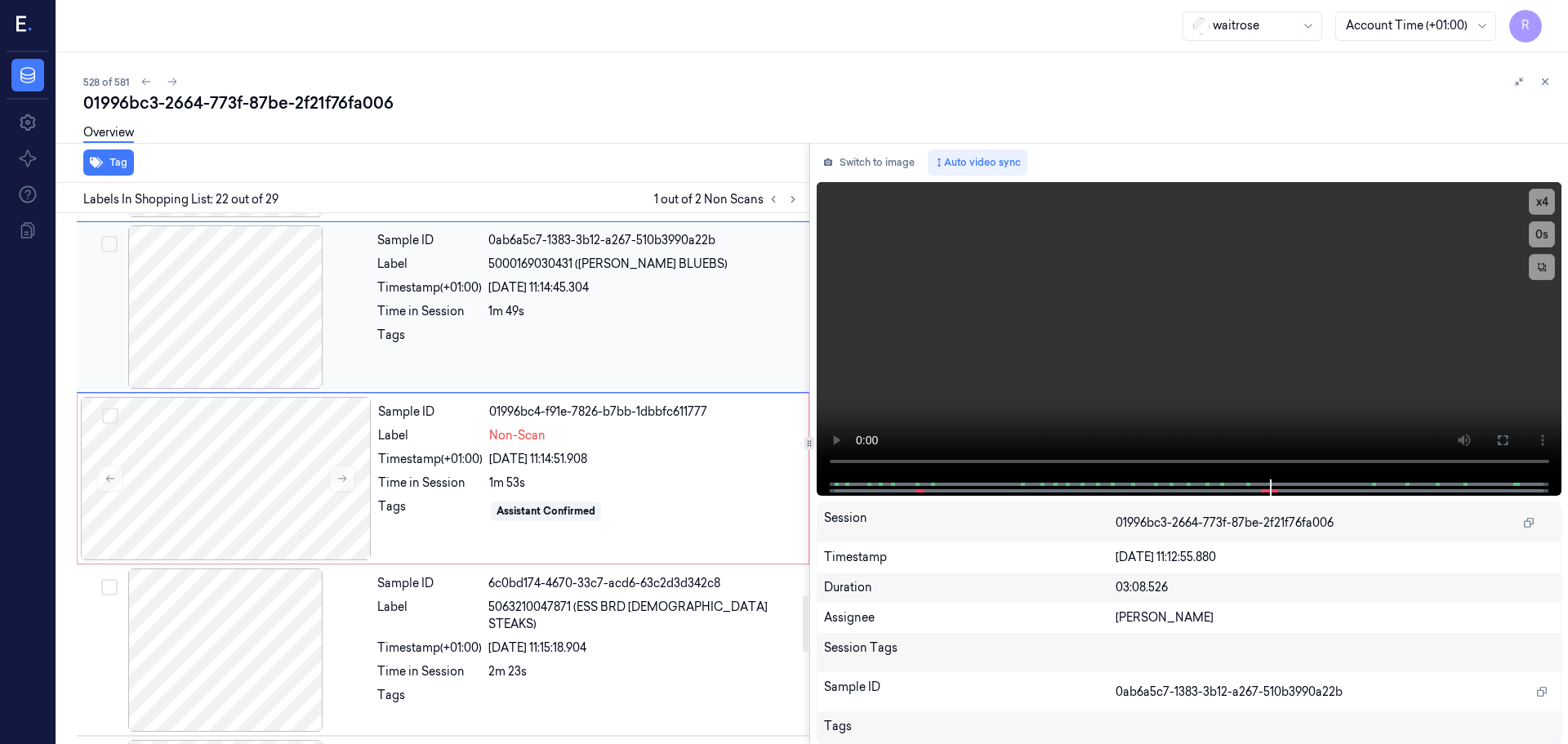
scroll to position [3421, 0]
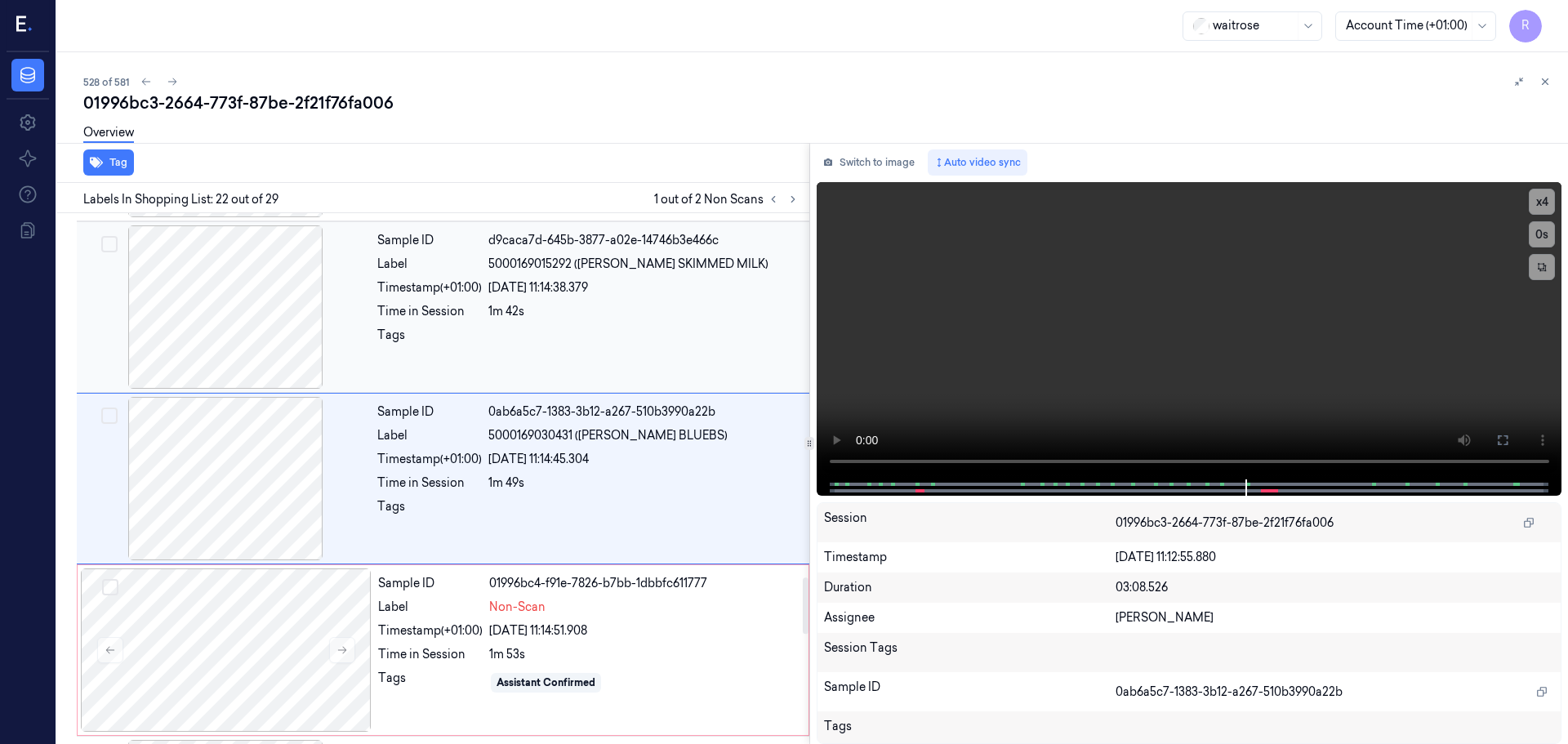
click at [231, 362] on div at bounding box center [225, 306] width 291 height 163
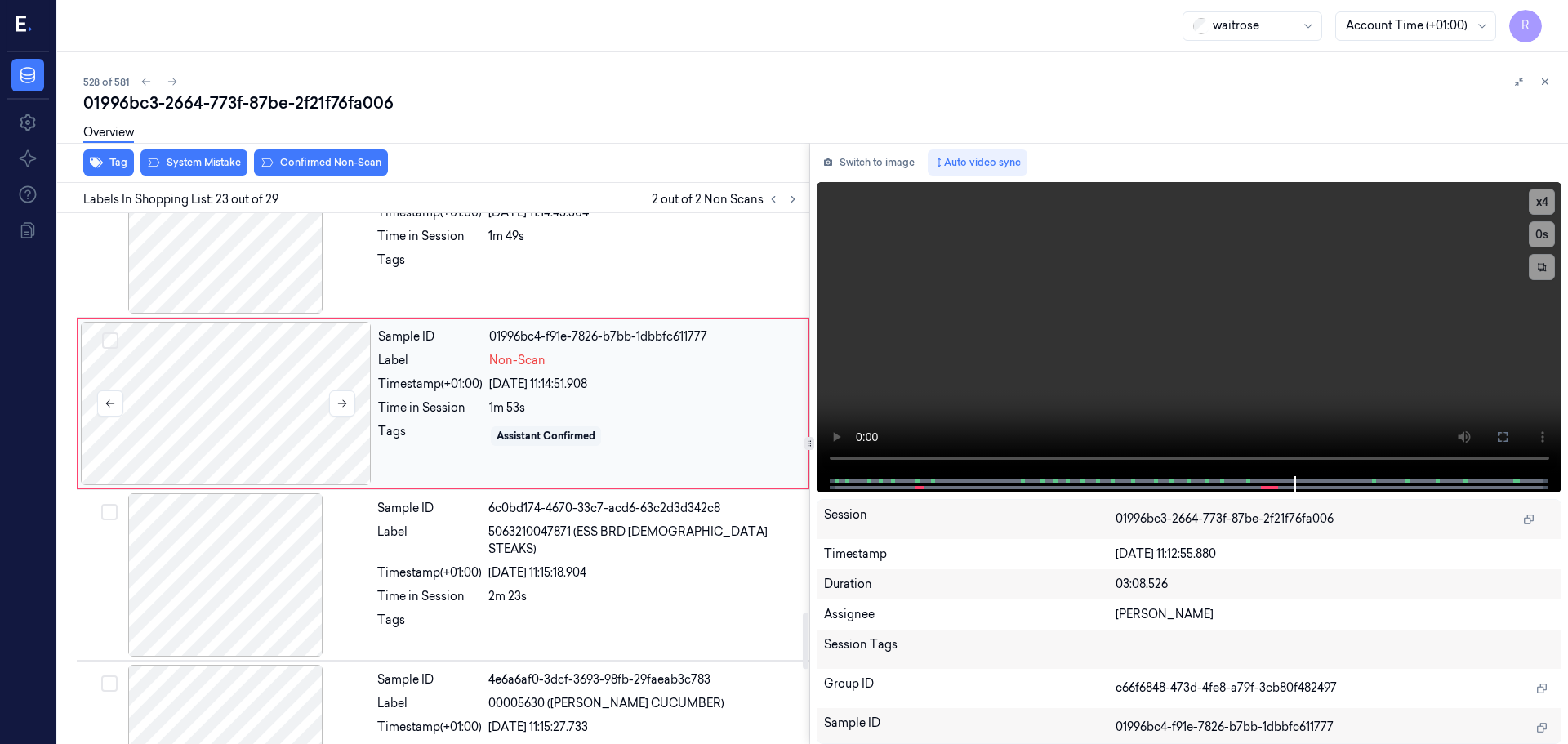
scroll to position [3755, 0]
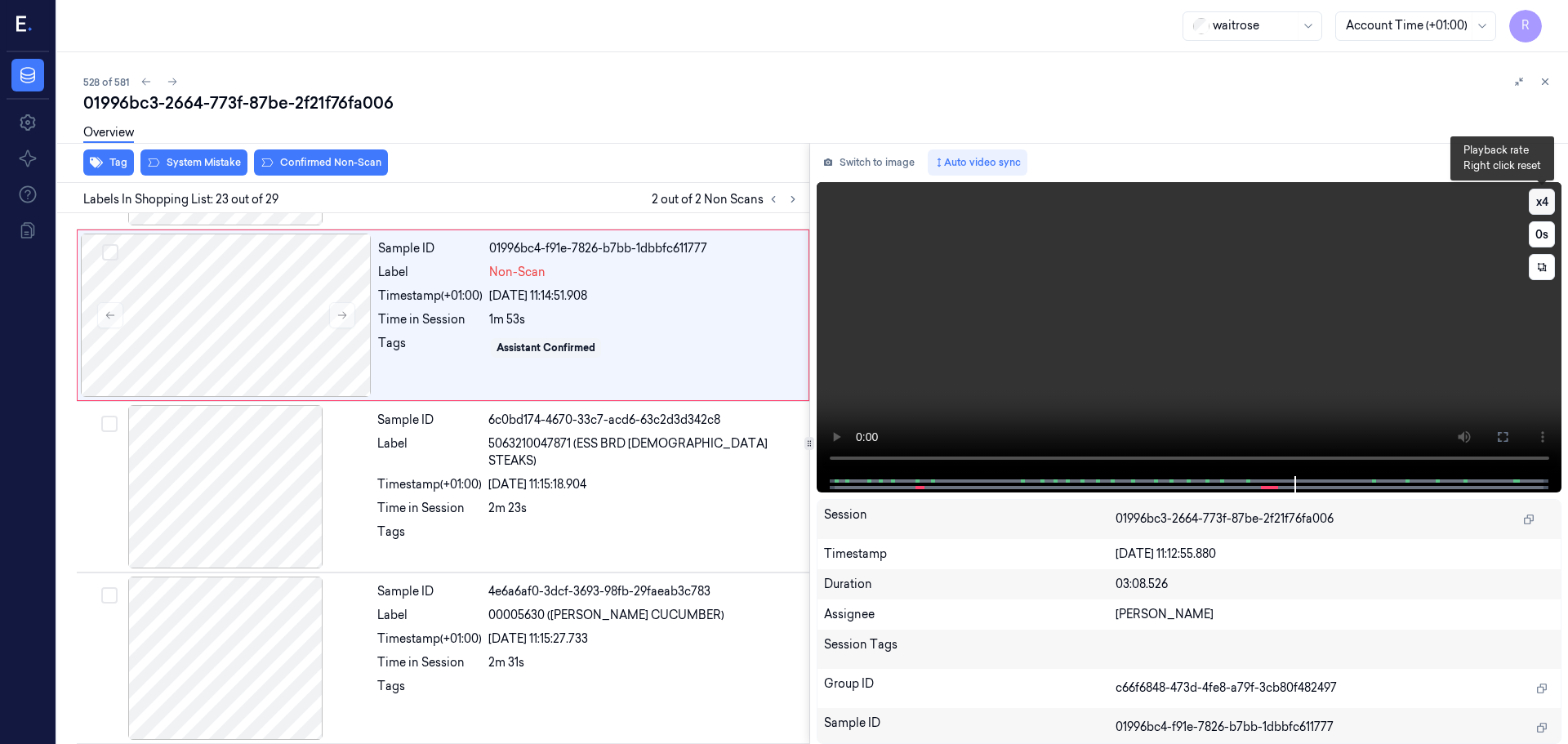
click at [1546, 204] on button "x 4" at bounding box center [1542, 202] width 26 height 26
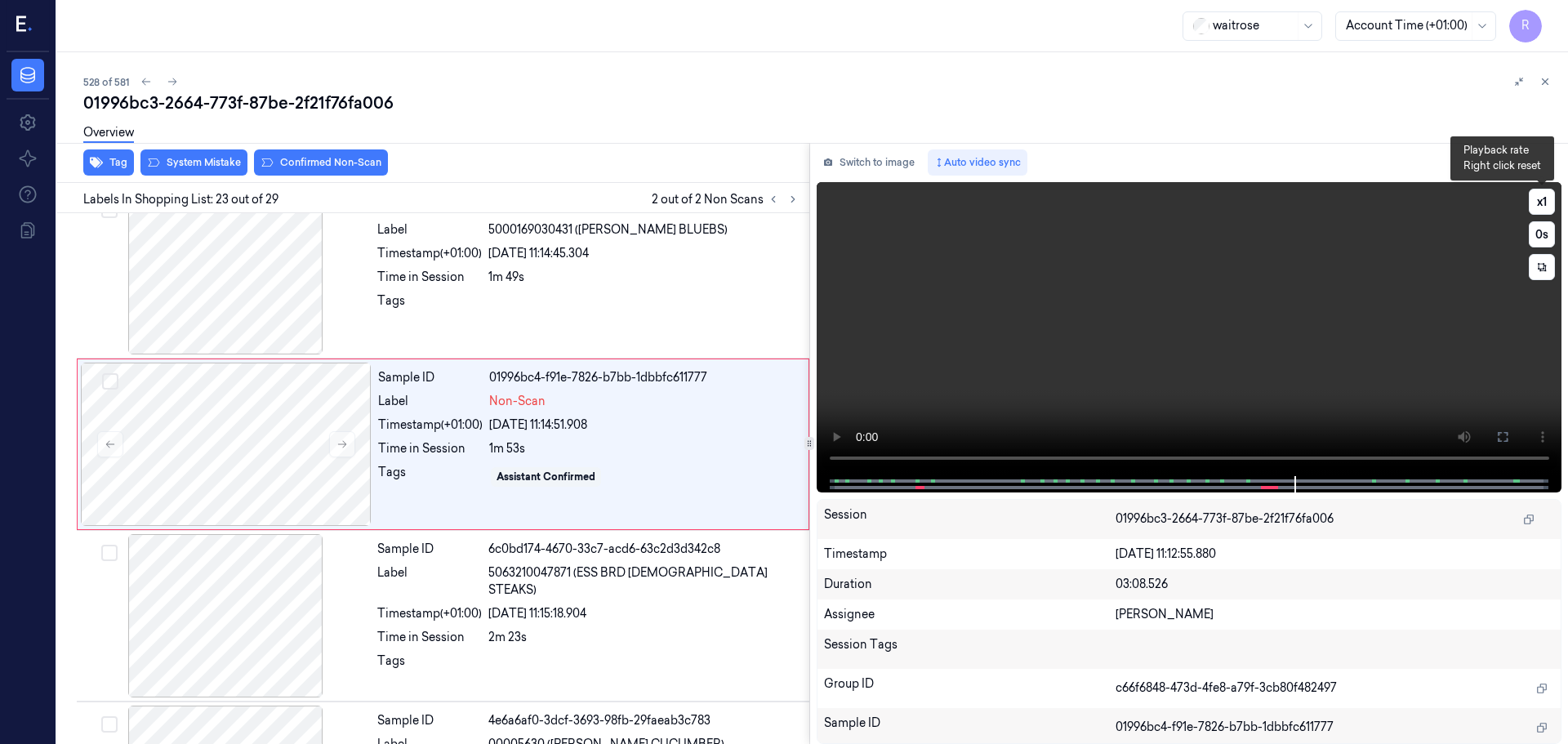
scroll to position [3591, 0]
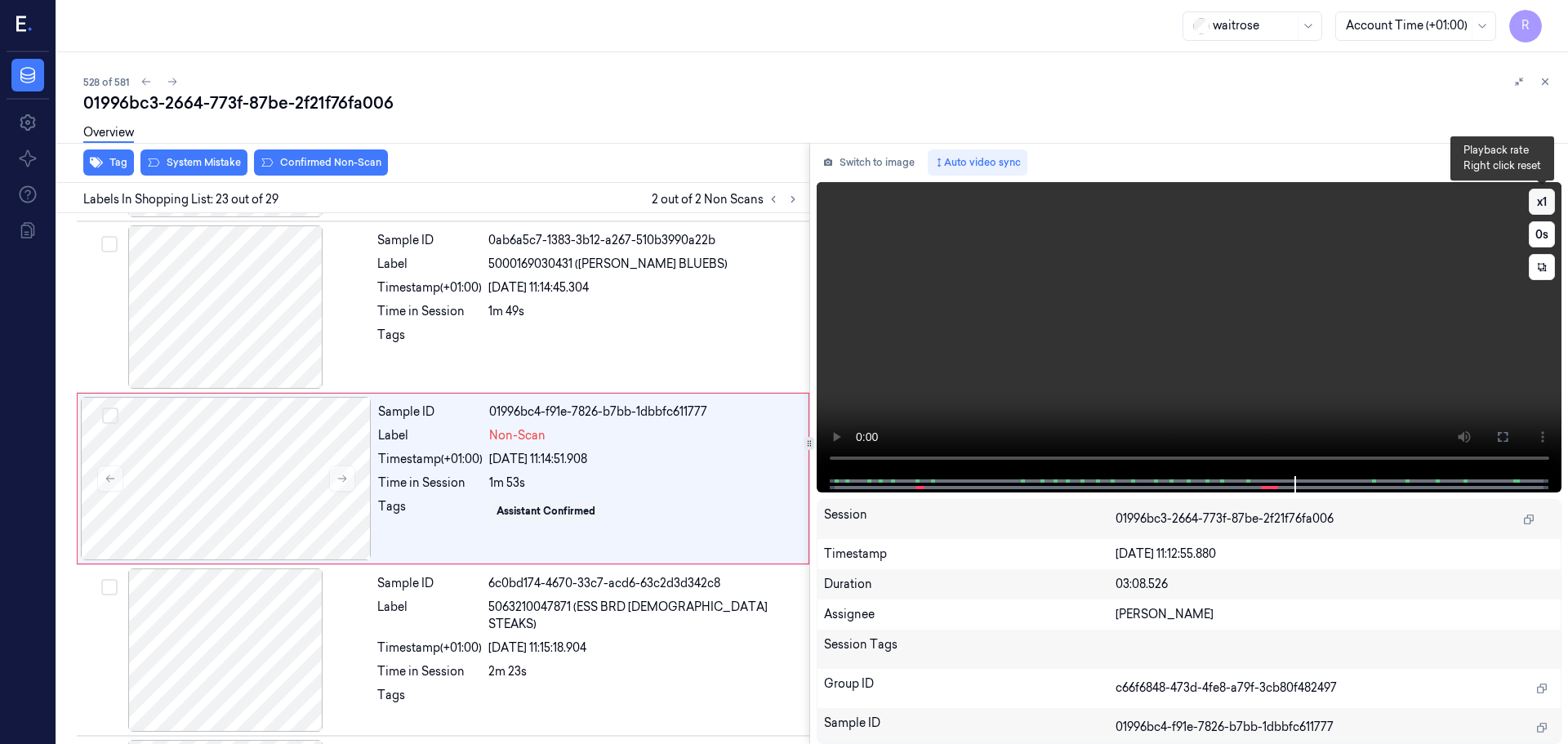
click at [1540, 199] on button "x 1" at bounding box center [1542, 202] width 26 height 26
click at [1544, 198] on button "x 2" at bounding box center [1542, 202] width 26 height 26
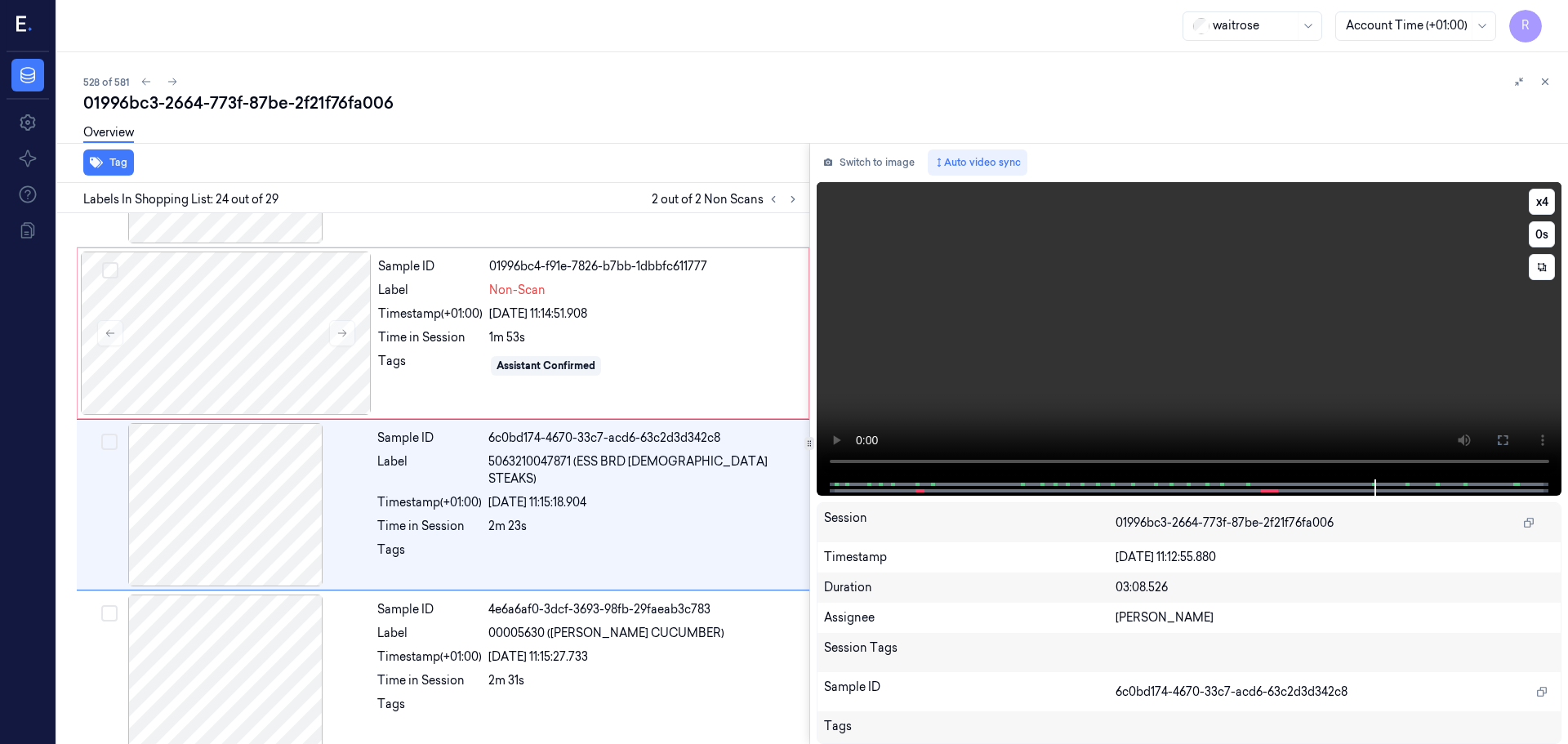
scroll to position [3763, 0]
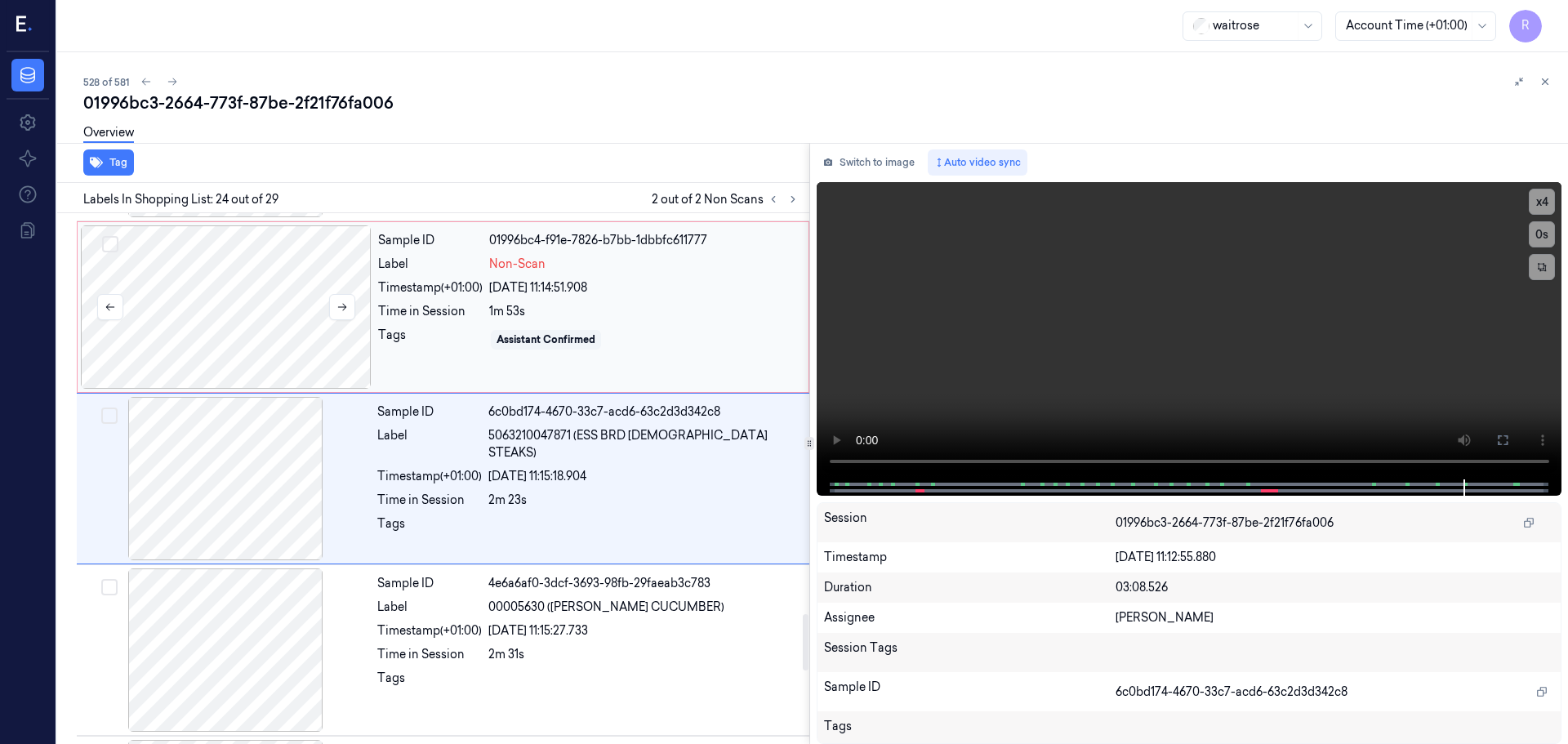
click at [269, 369] on div at bounding box center [226, 306] width 291 height 163
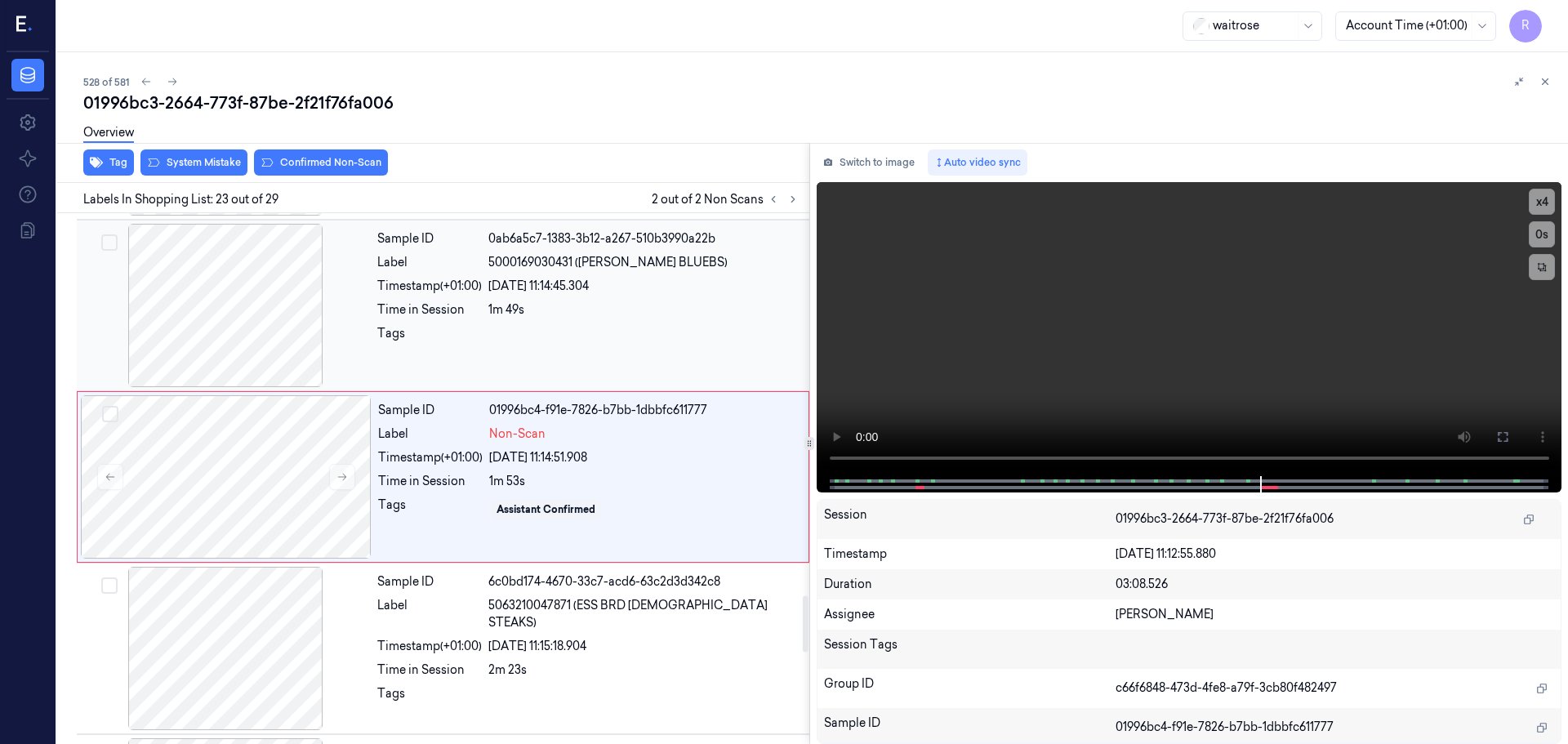
scroll to position [3591, 0]
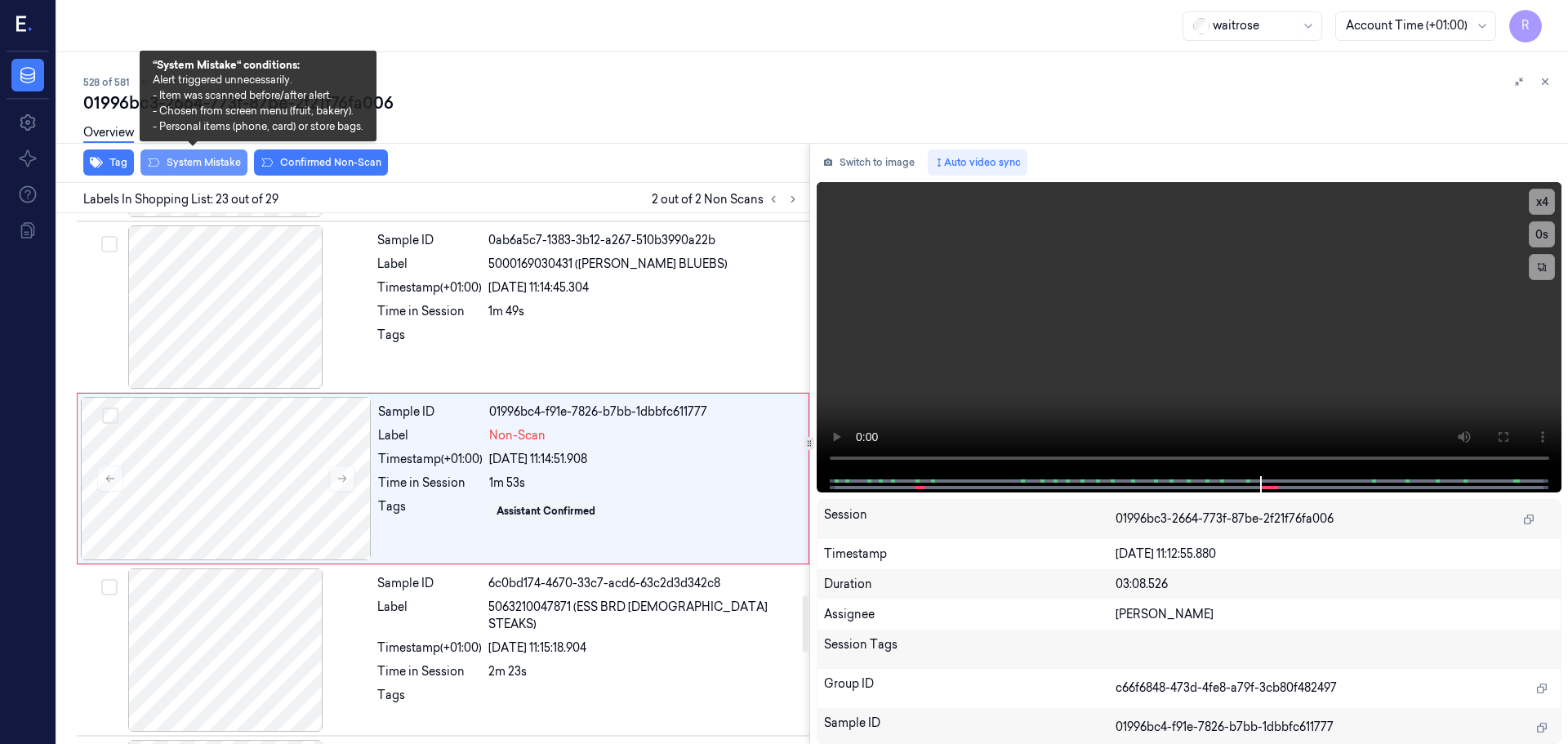
click at [189, 167] on button "System Mistake" at bounding box center [194, 162] width 107 height 26
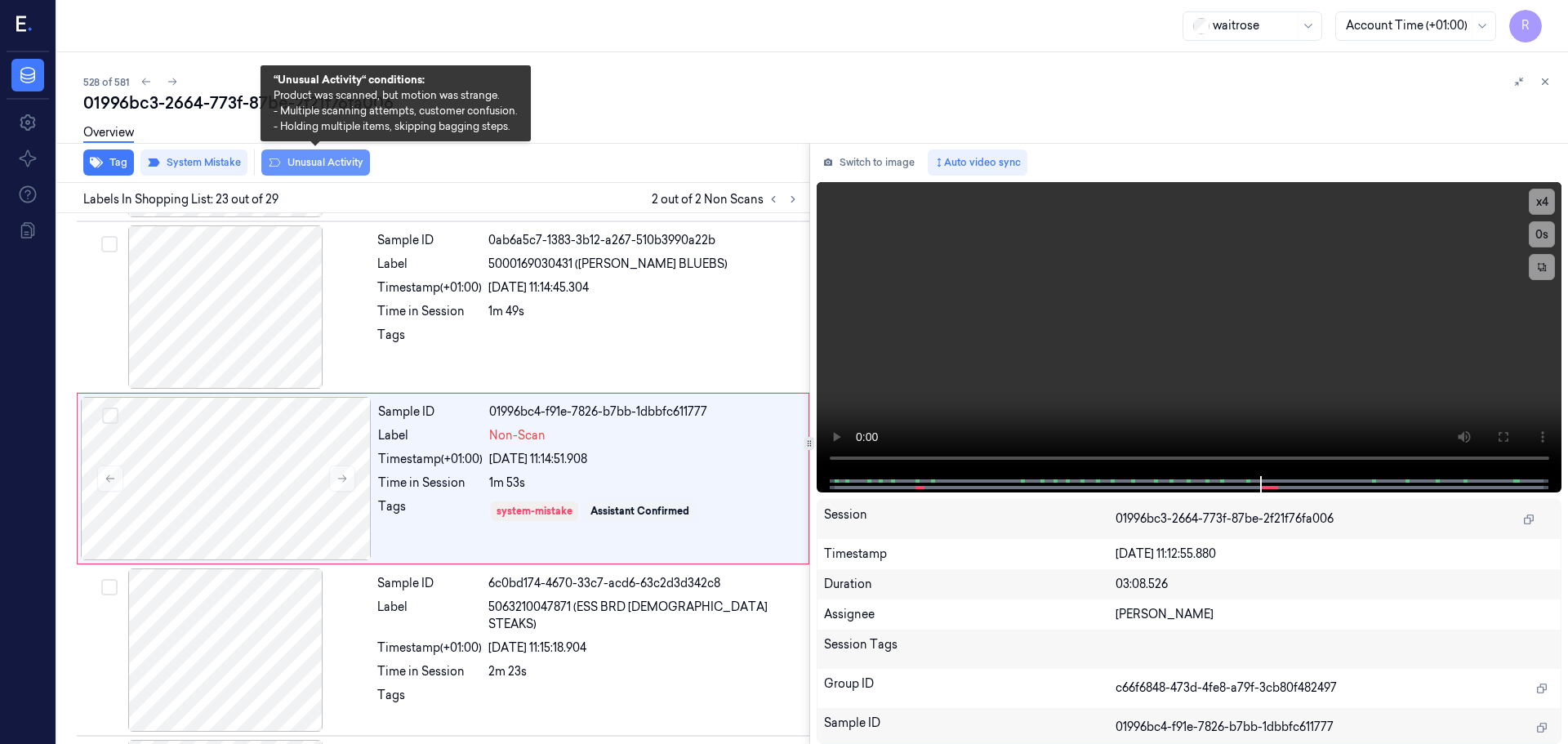
click at [332, 170] on button "Unusual Activity" at bounding box center [316, 162] width 109 height 26
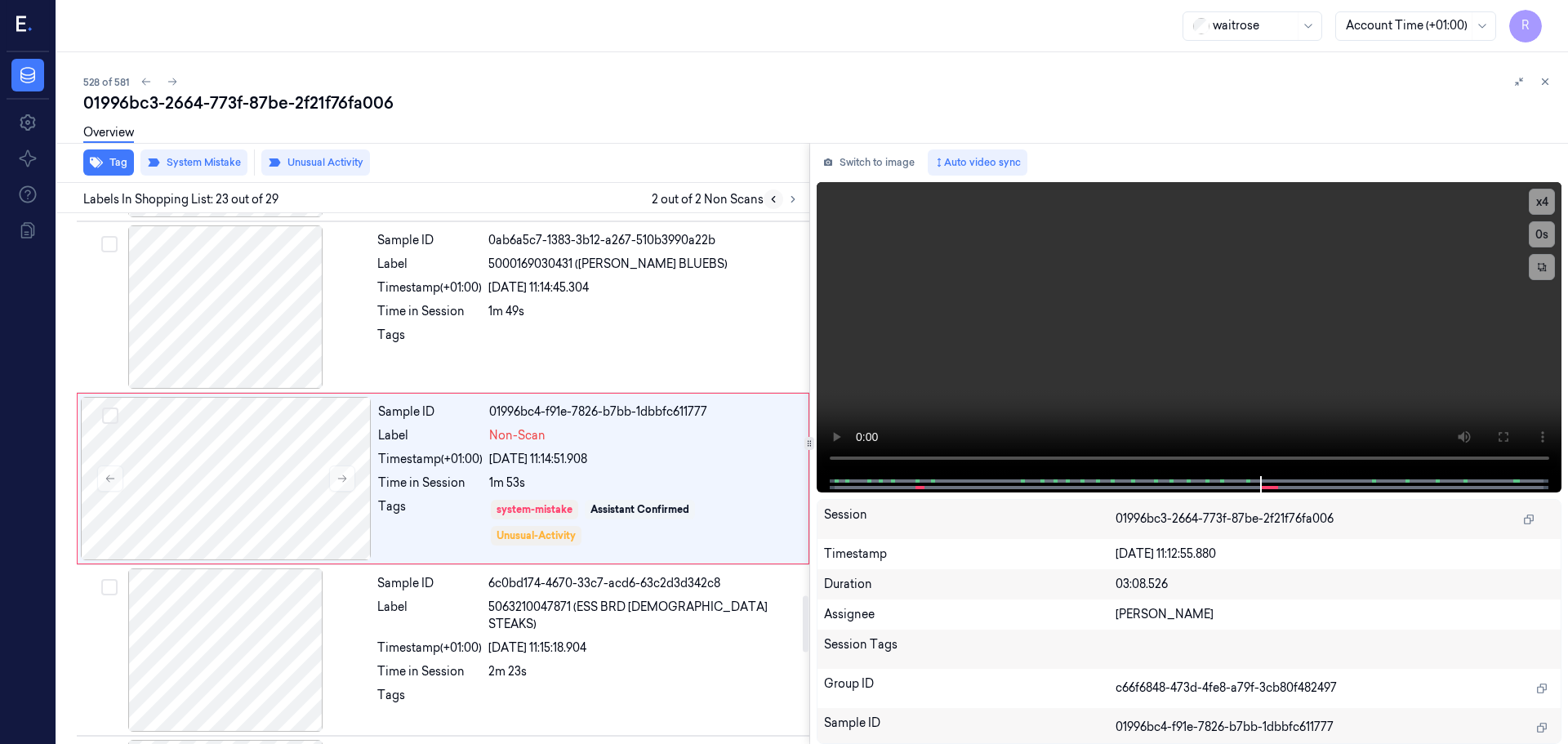
click at [775, 203] on icon at bounding box center [773, 199] width 11 height 11
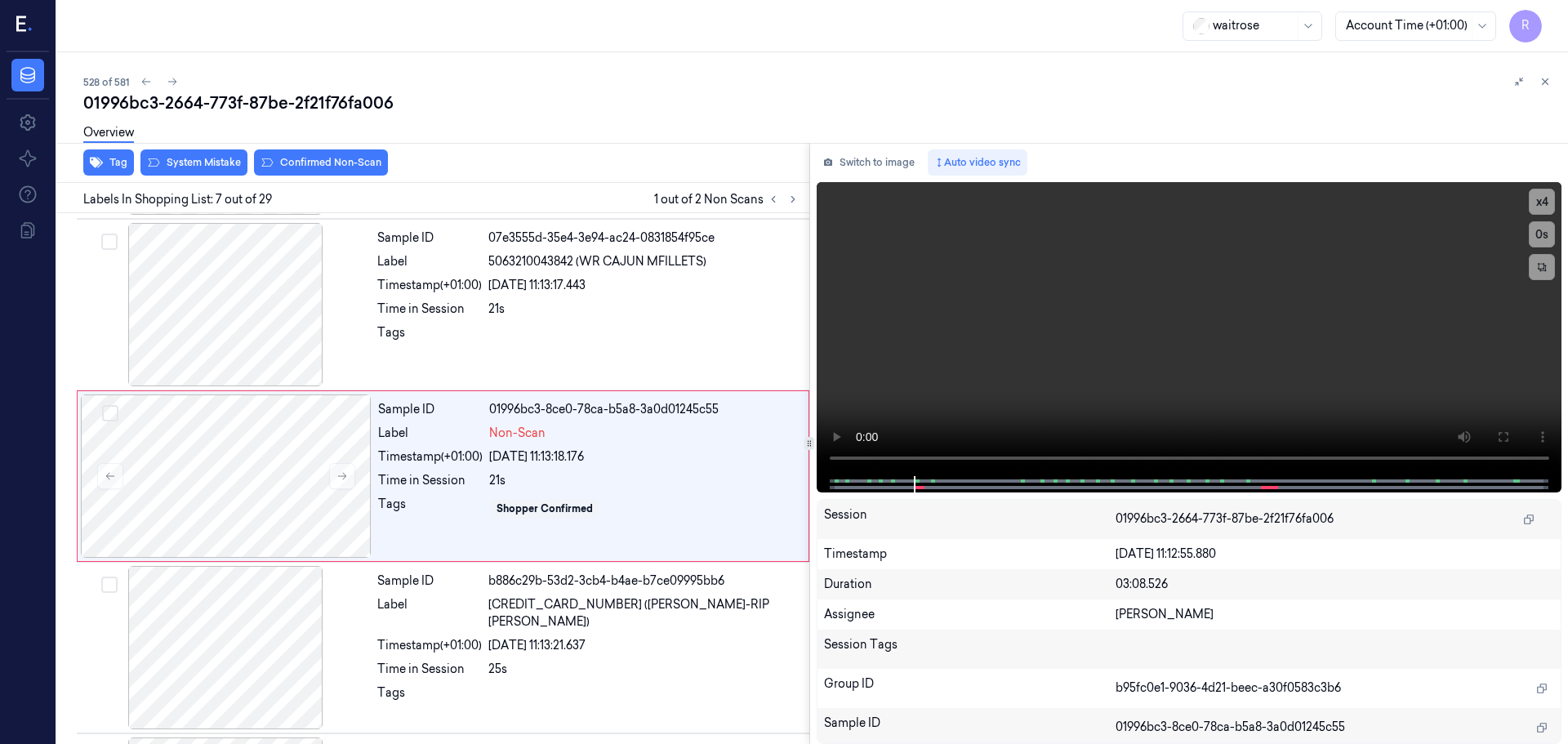
scroll to position [848, 0]
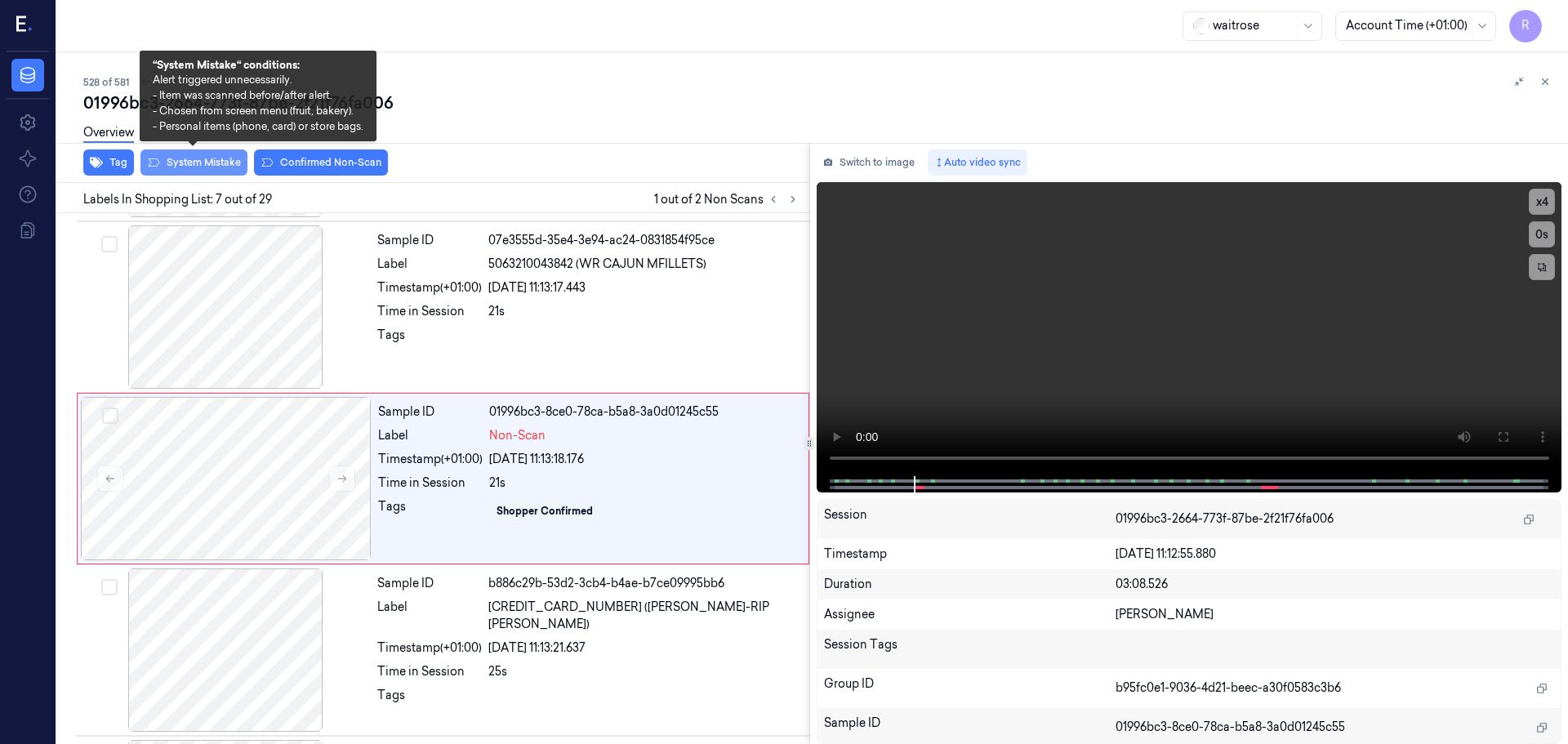
click at [206, 171] on button "System Mistake" at bounding box center [194, 162] width 107 height 26
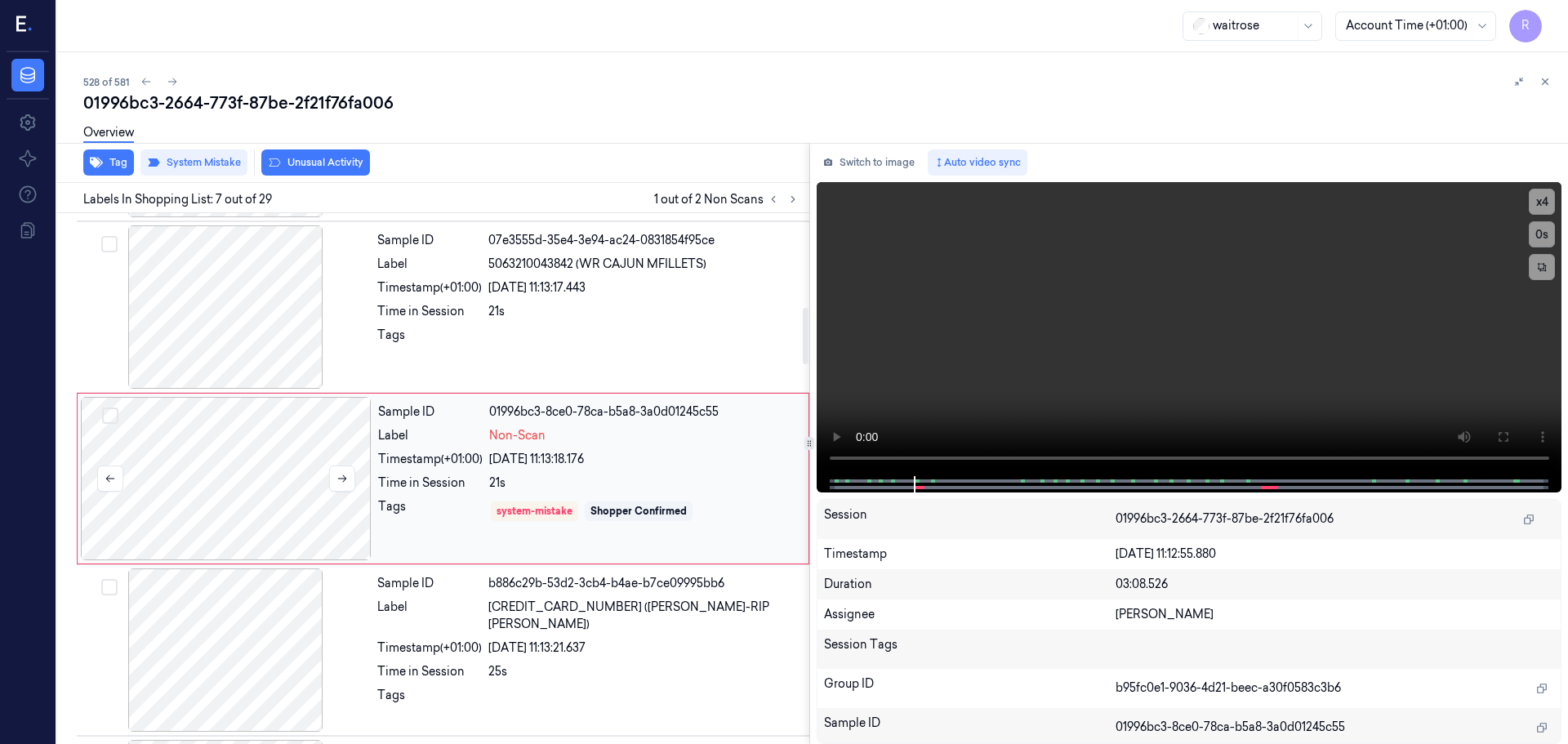
scroll to position [930, 0]
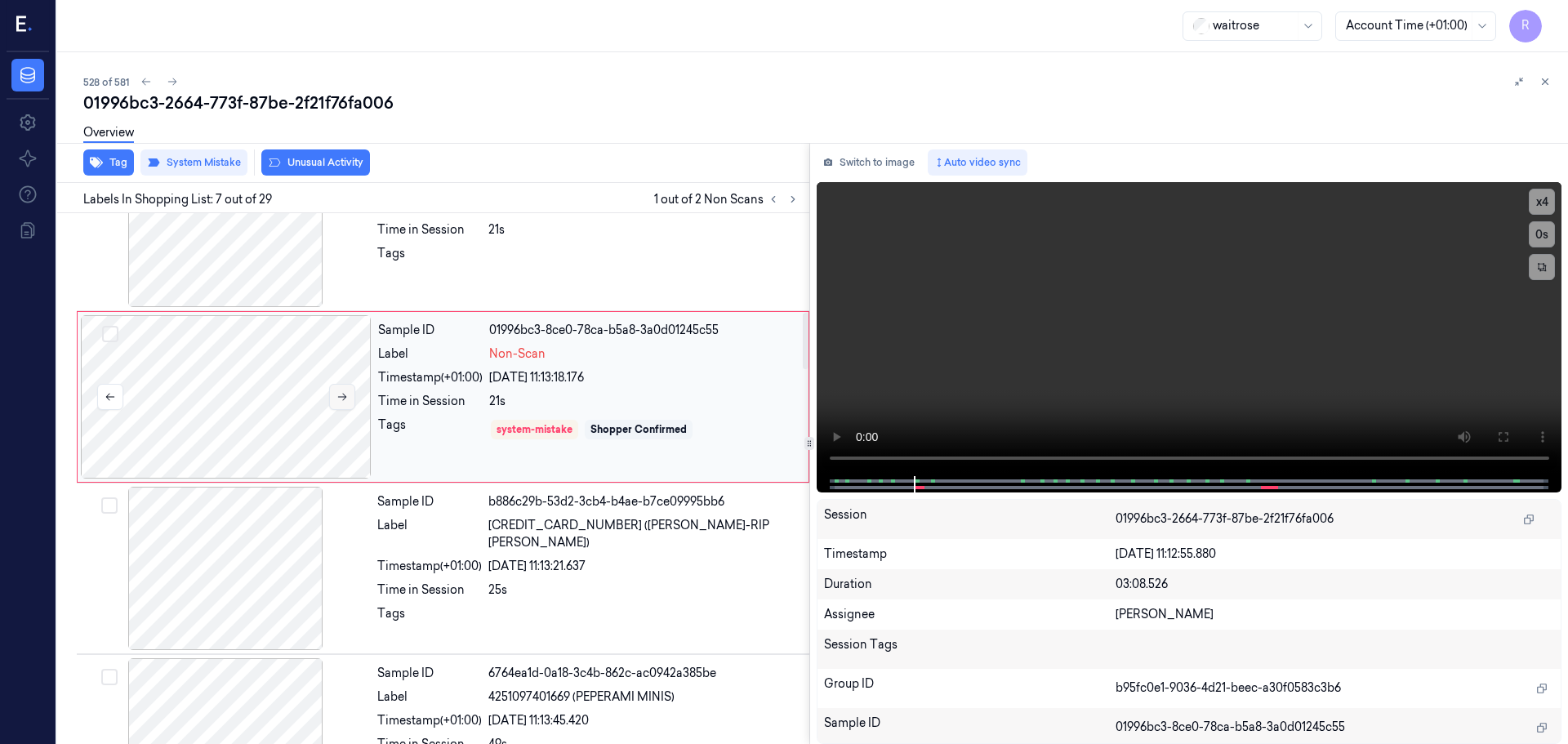
click at [340, 389] on button at bounding box center [342, 397] width 26 height 26
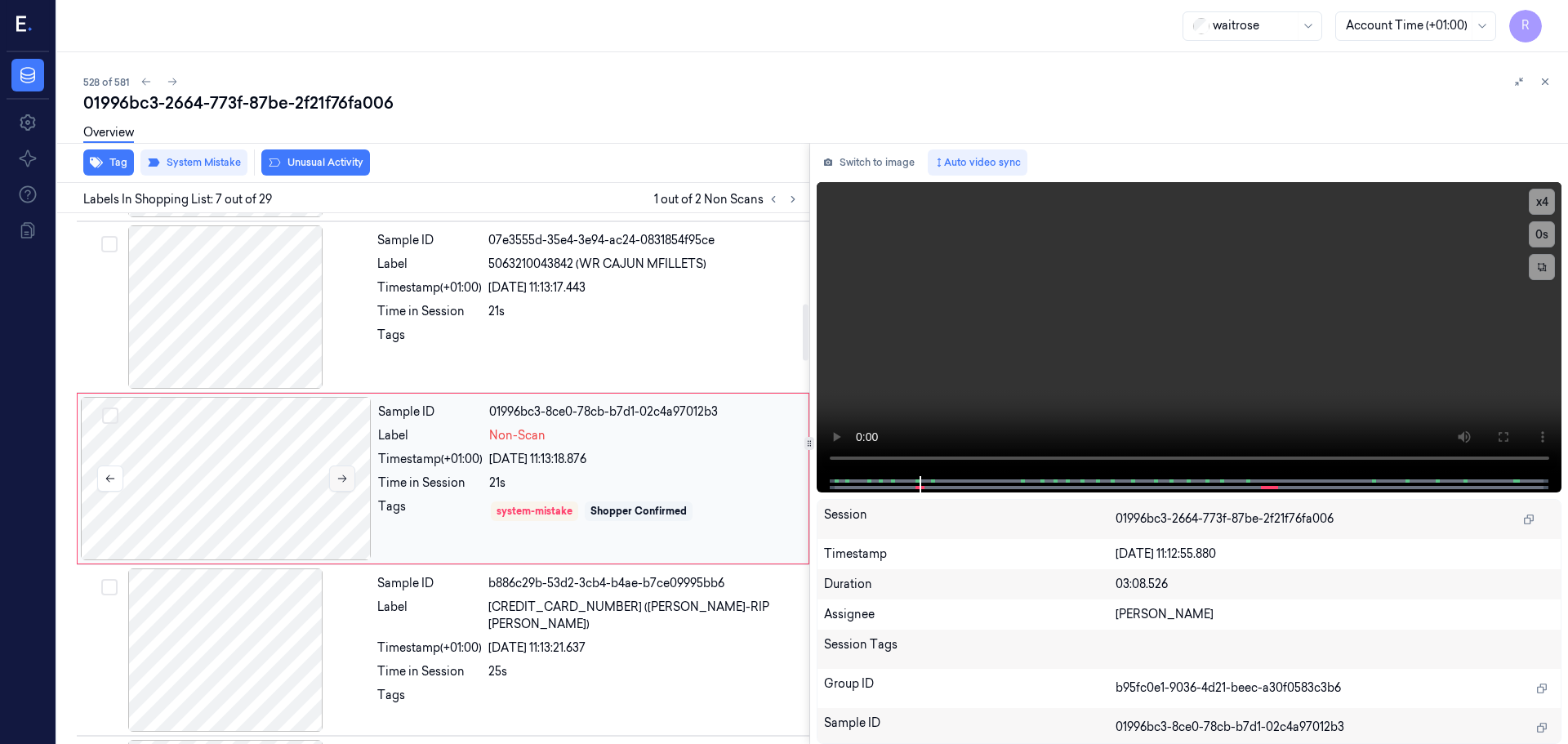
click at [340, 472] on button at bounding box center [342, 478] width 26 height 26
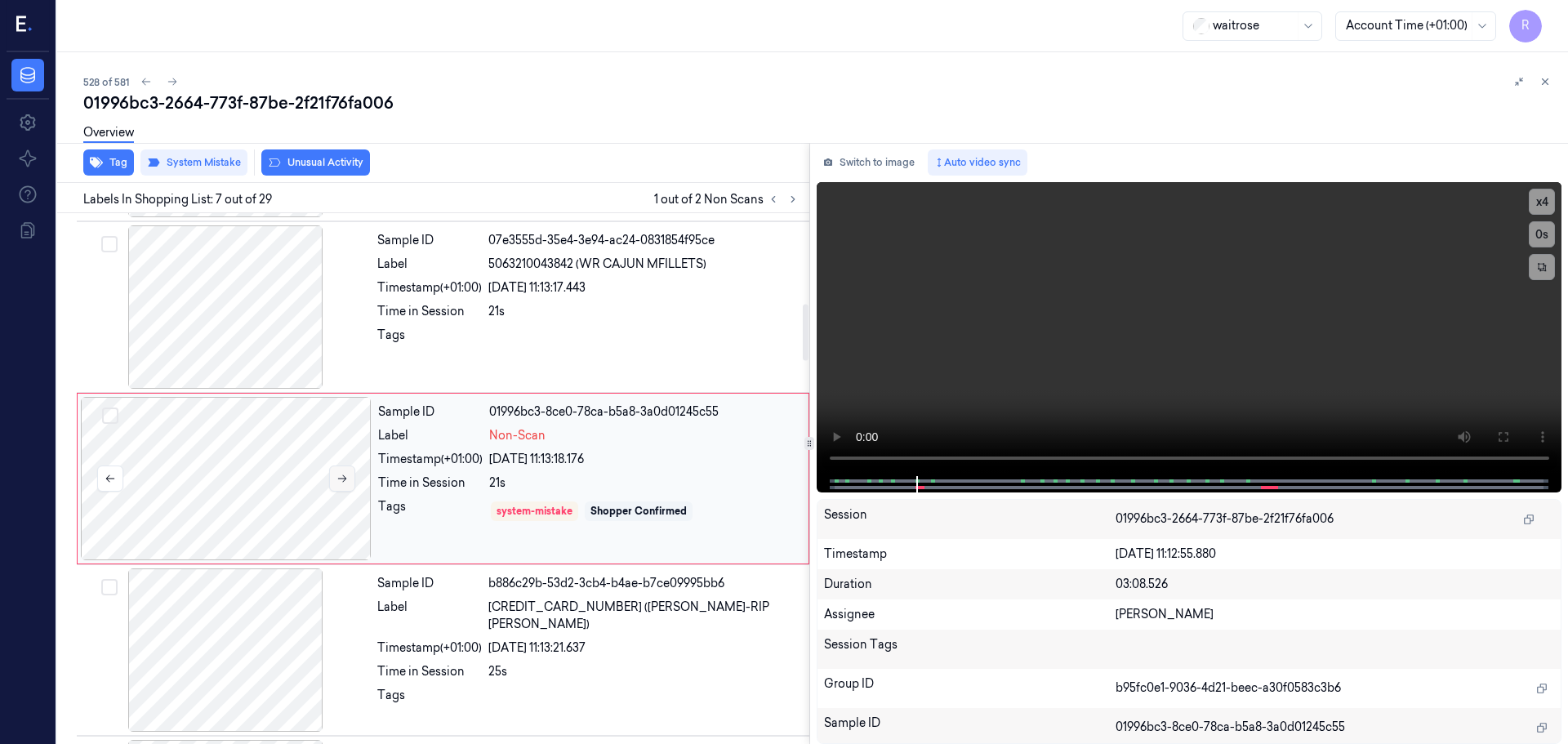
click at [340, 472] on button at bounding box center [342, 478] width 26 height 26
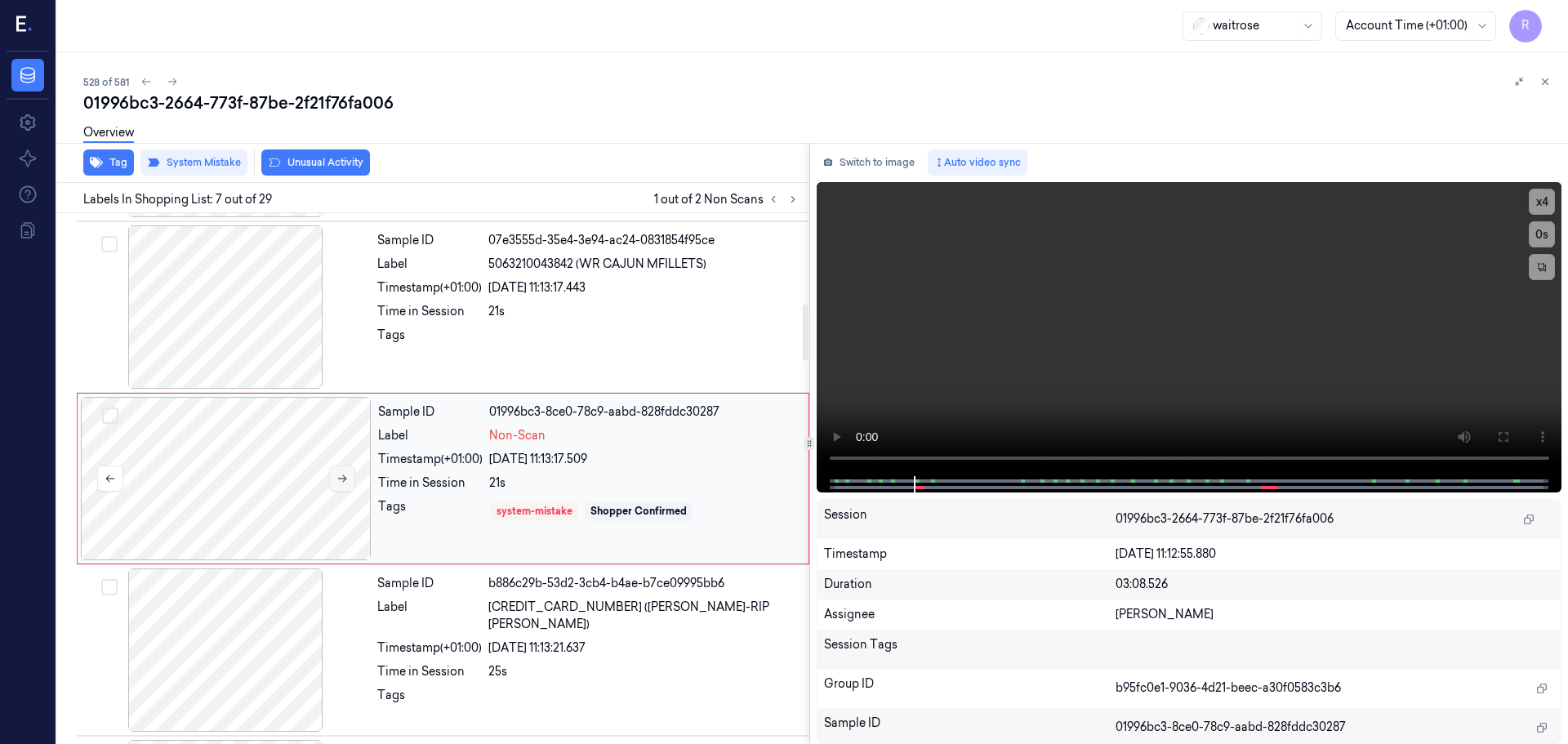
click at [340, 472] on button at bounding box center [342, 478] width 26 height 26
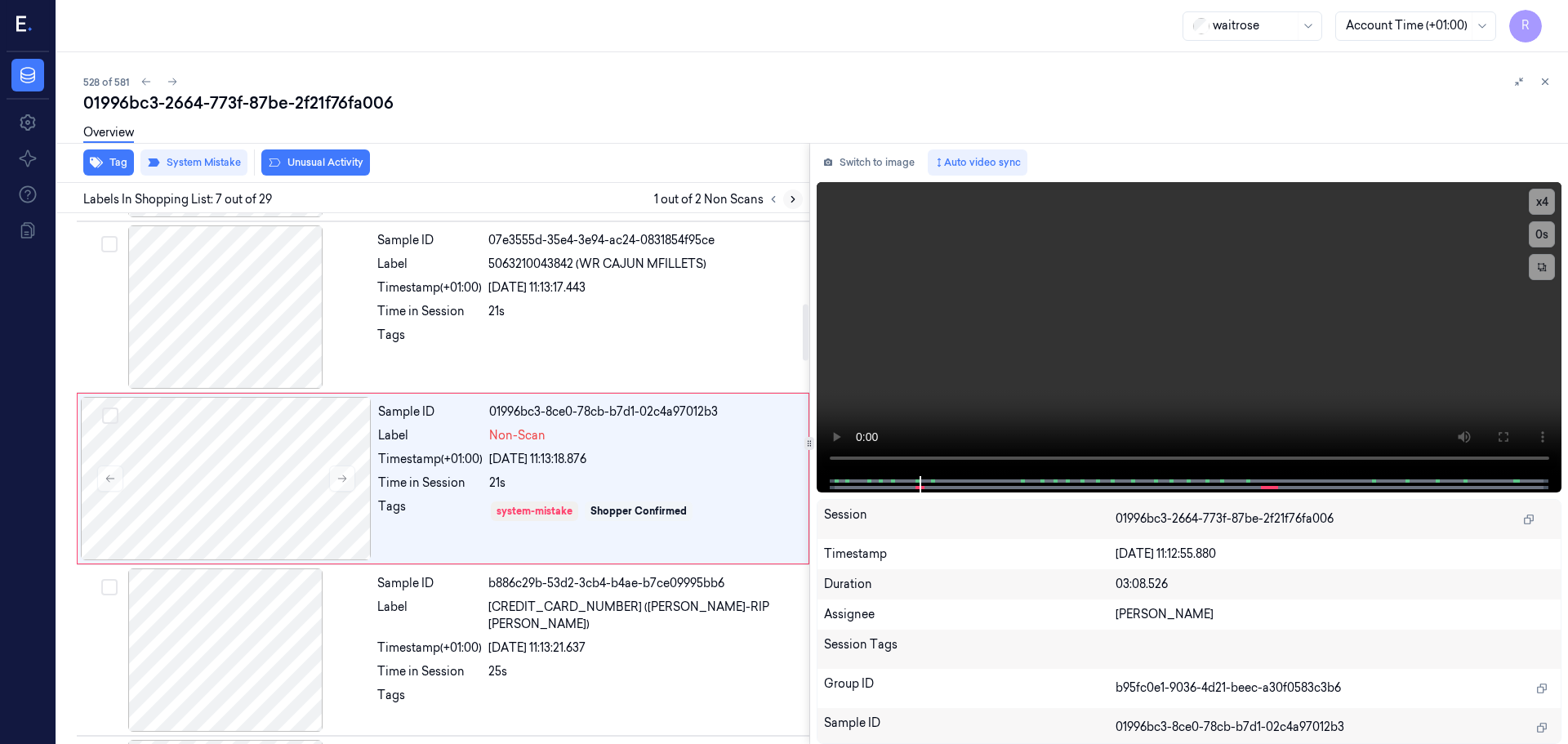
click at [792, 202] on icon at bounding box center [793, 199] width 3 height 6
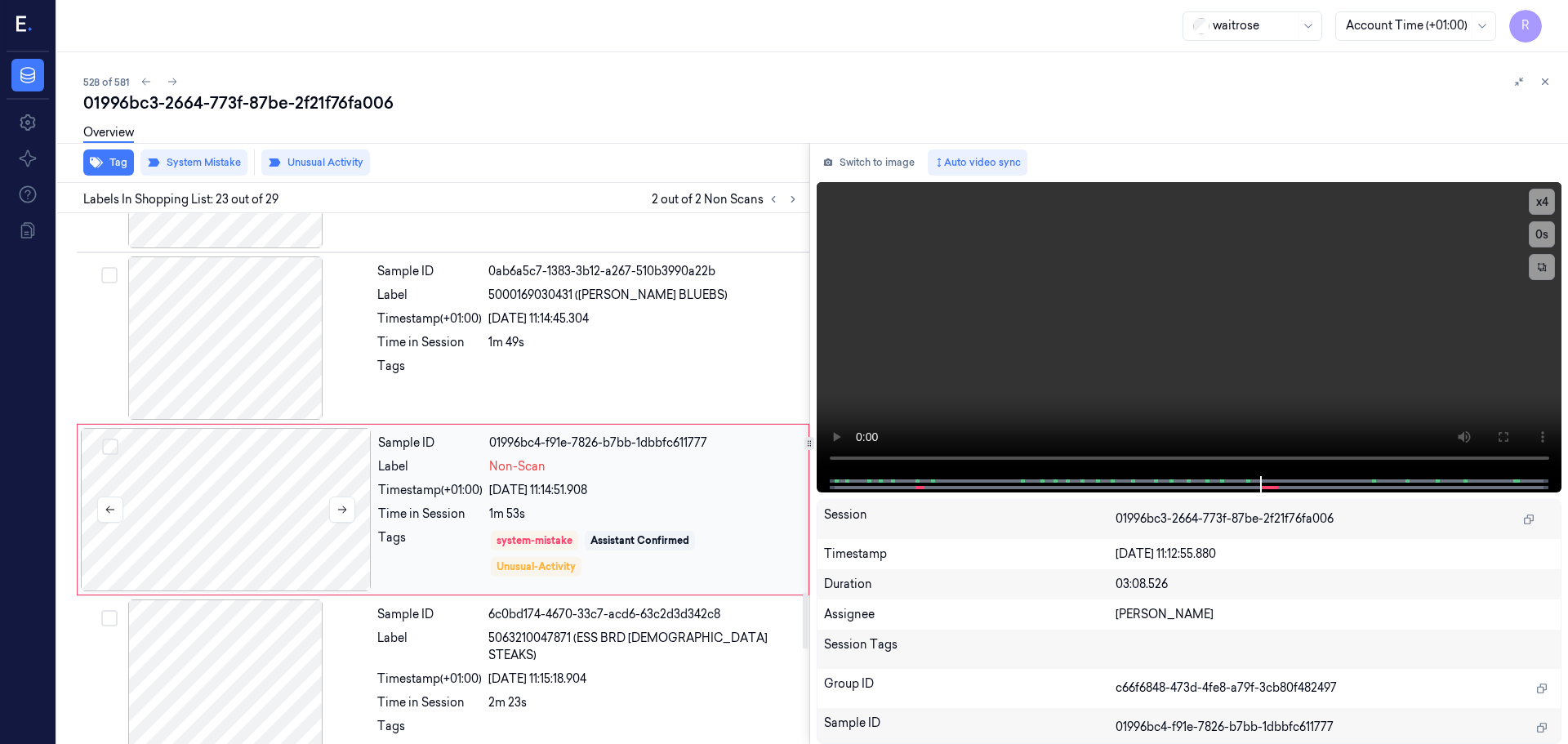
scroll to position [3591, 0]
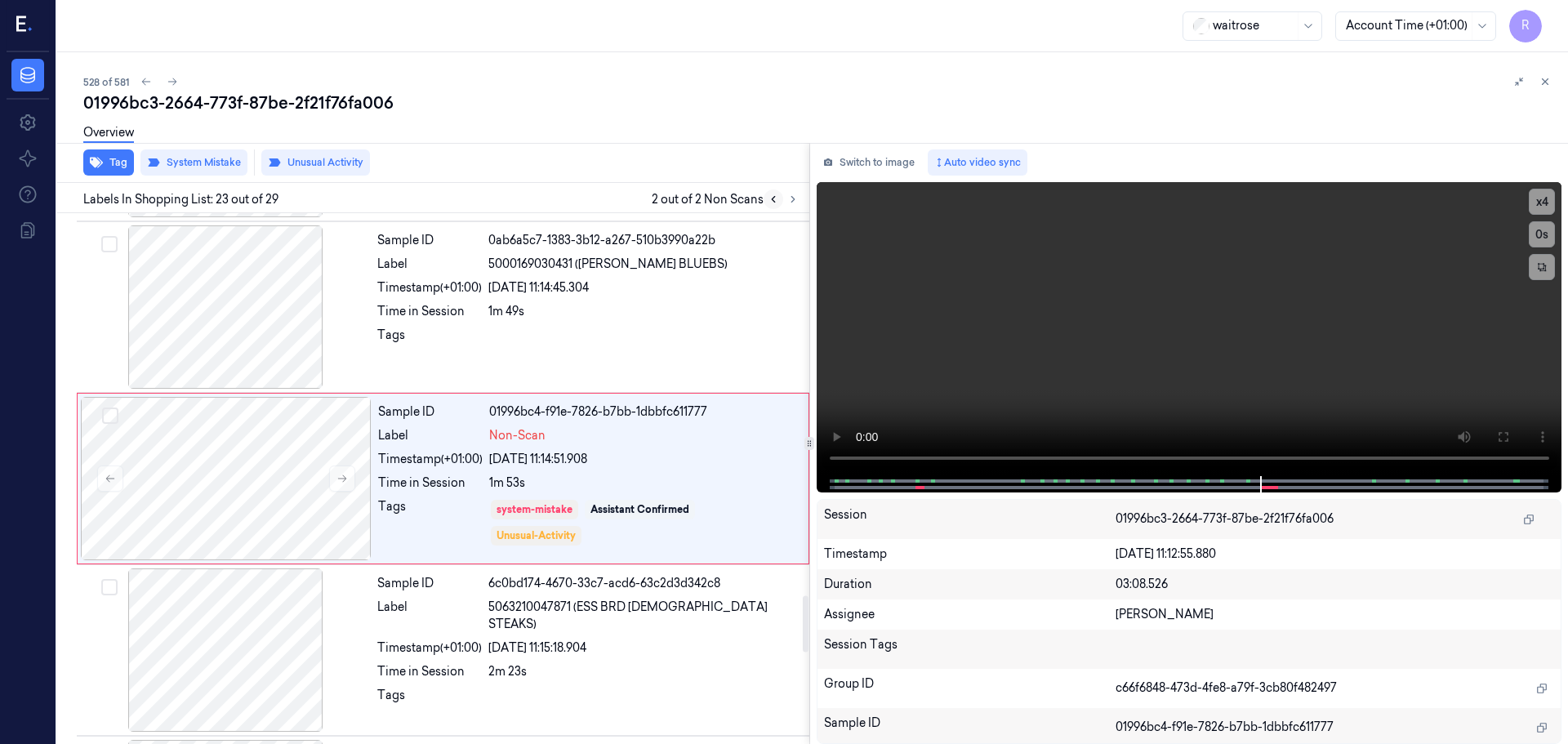
click at [769, 203] on icon at bounding box center [773, 199] width 11 height 11
click at [788, 204] on icon at bounding box center [793, 199] width 11 height 11
click at [1541, 85] on icon at bounding box center [1545, 81] width 11 height 11
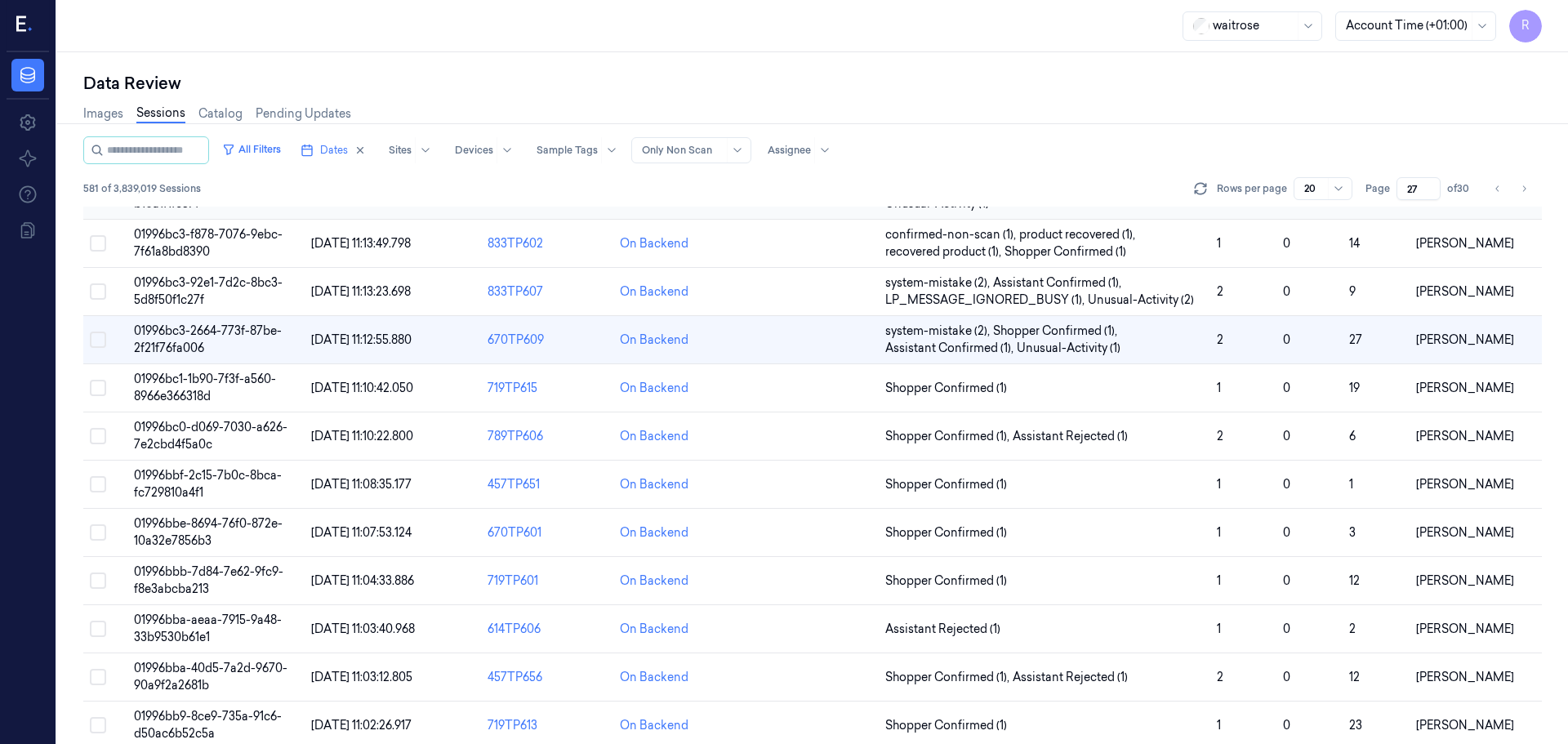
scroll to position [309, 0]
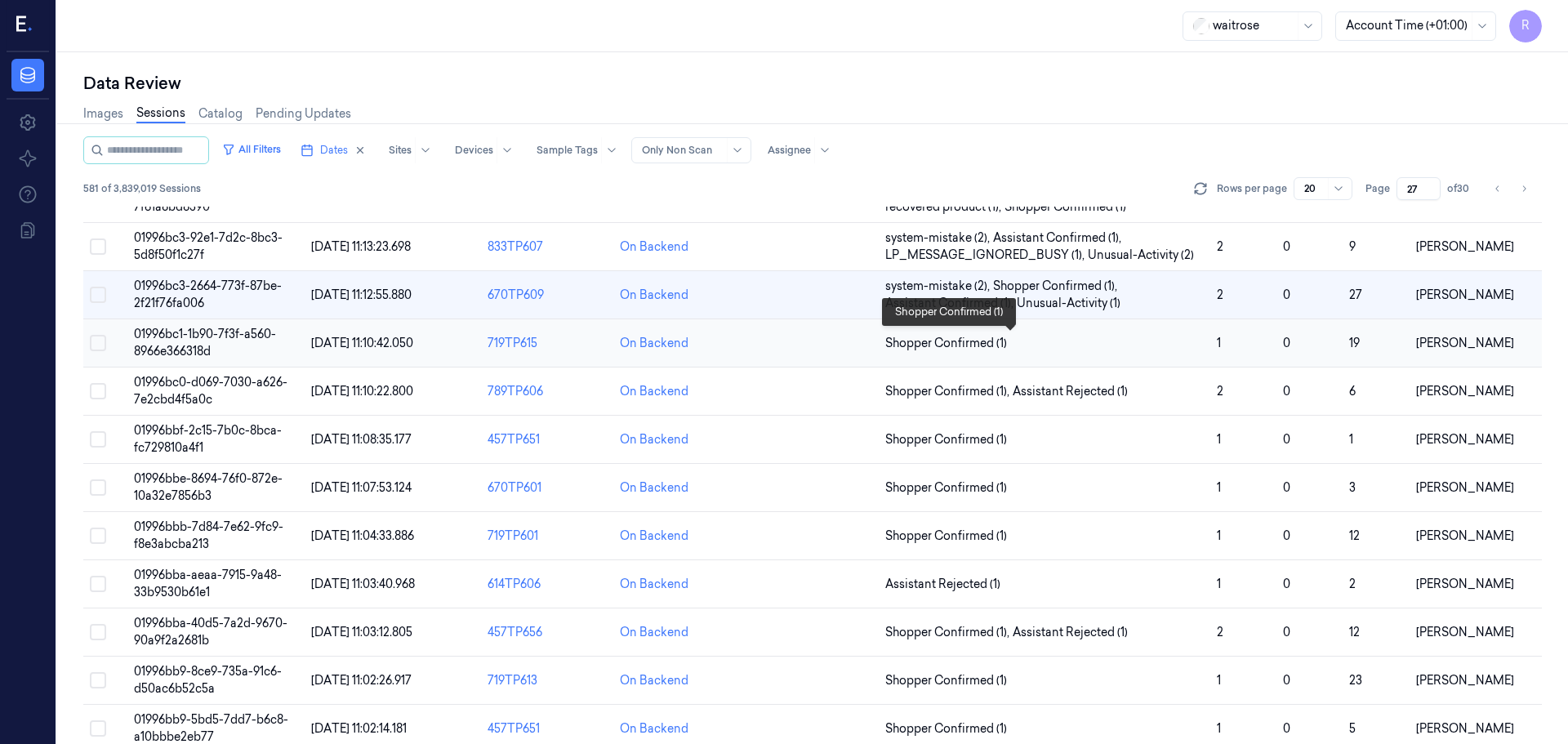
click at [1026, 348] on span "Shopper Confirmed (1)" at bounding box center [1044, 344] width 319 height 17
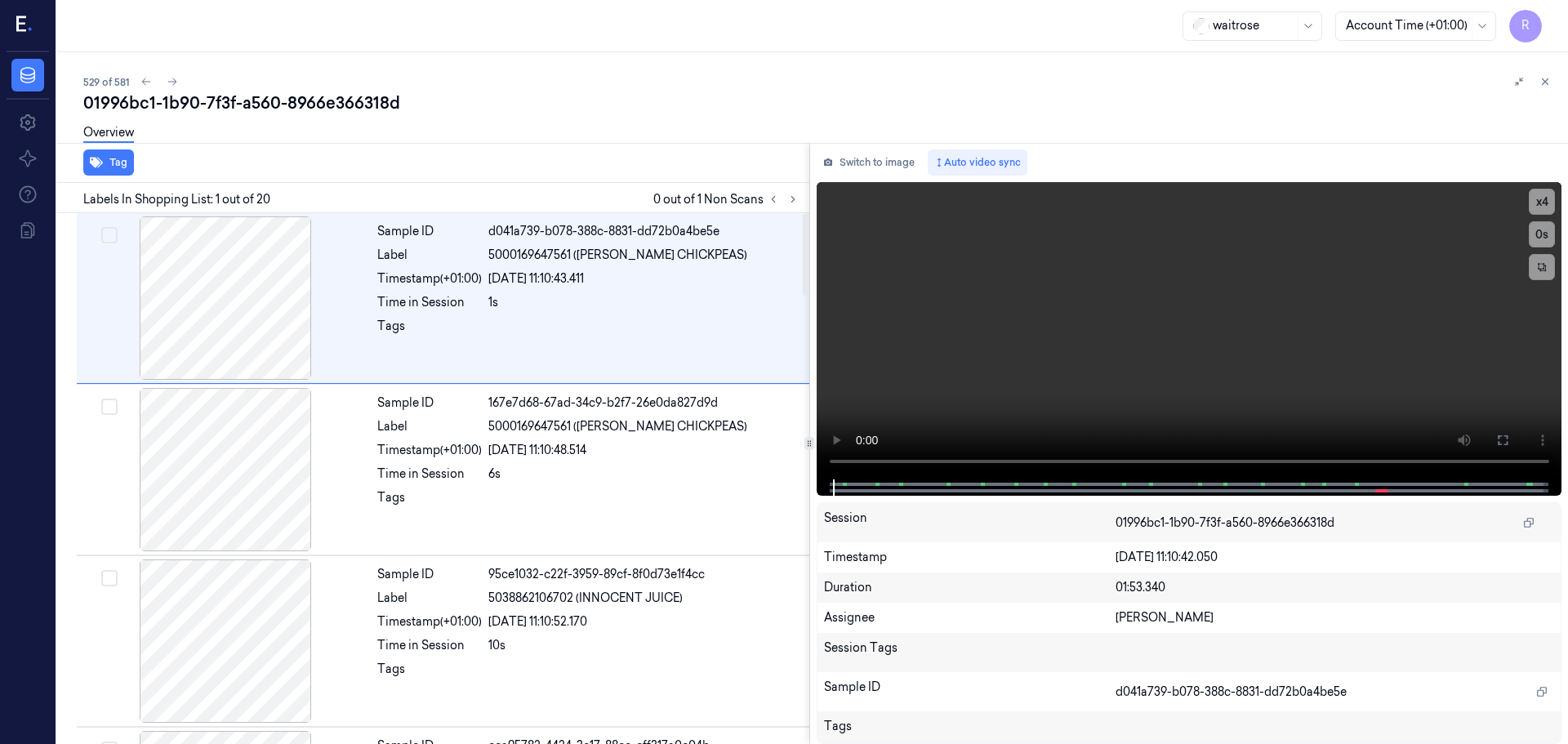
click at [793, 186] on div "Labels In Shopping List: 1 out of 20 0 out of 1 Non Scans" at bounding box center [430, 198] width 759 height 30
click at [793, 189] on button at bounding box center [793, 199] width 20 height 20
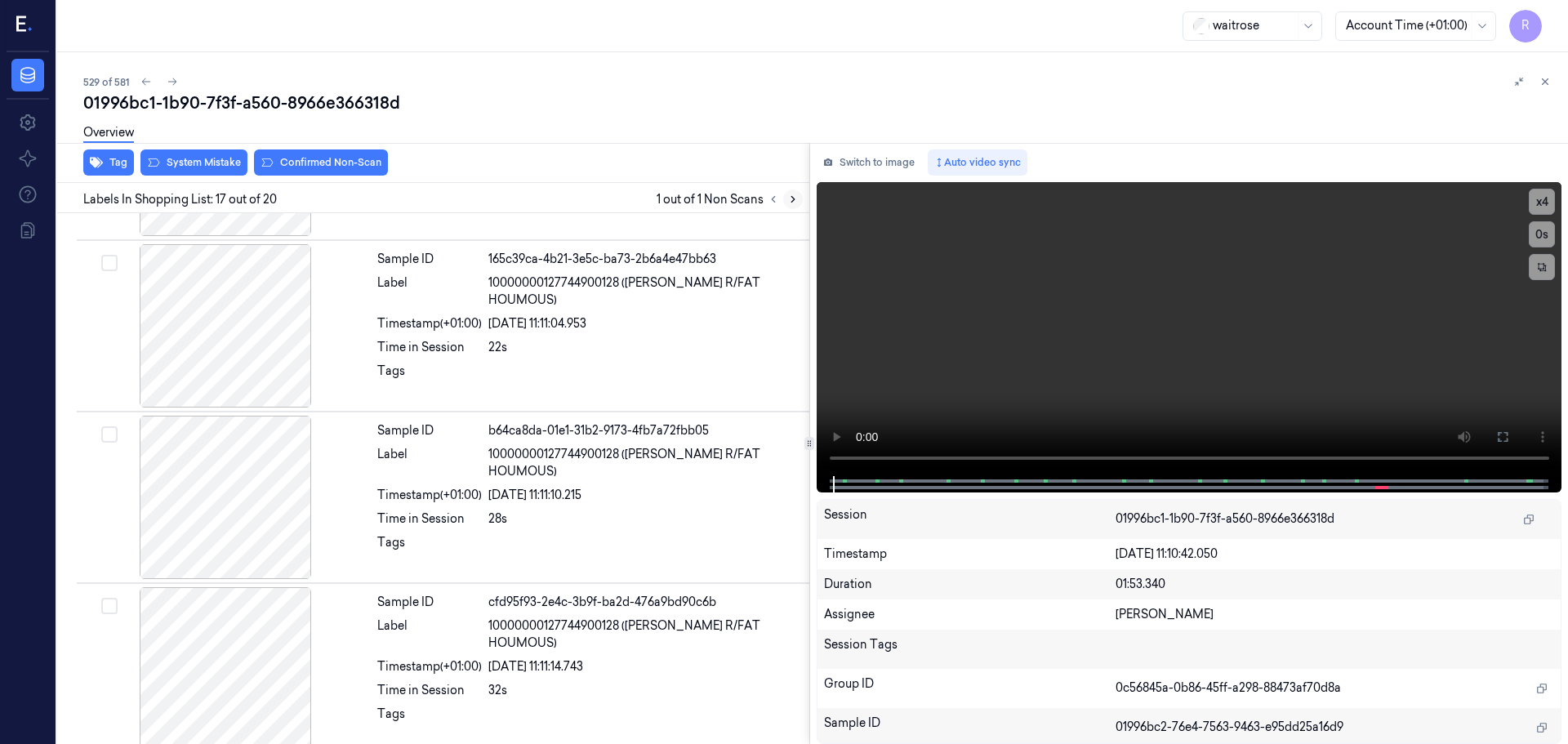
click at [792, 190] on button at bounding box center [793, 199] width 20 height 20
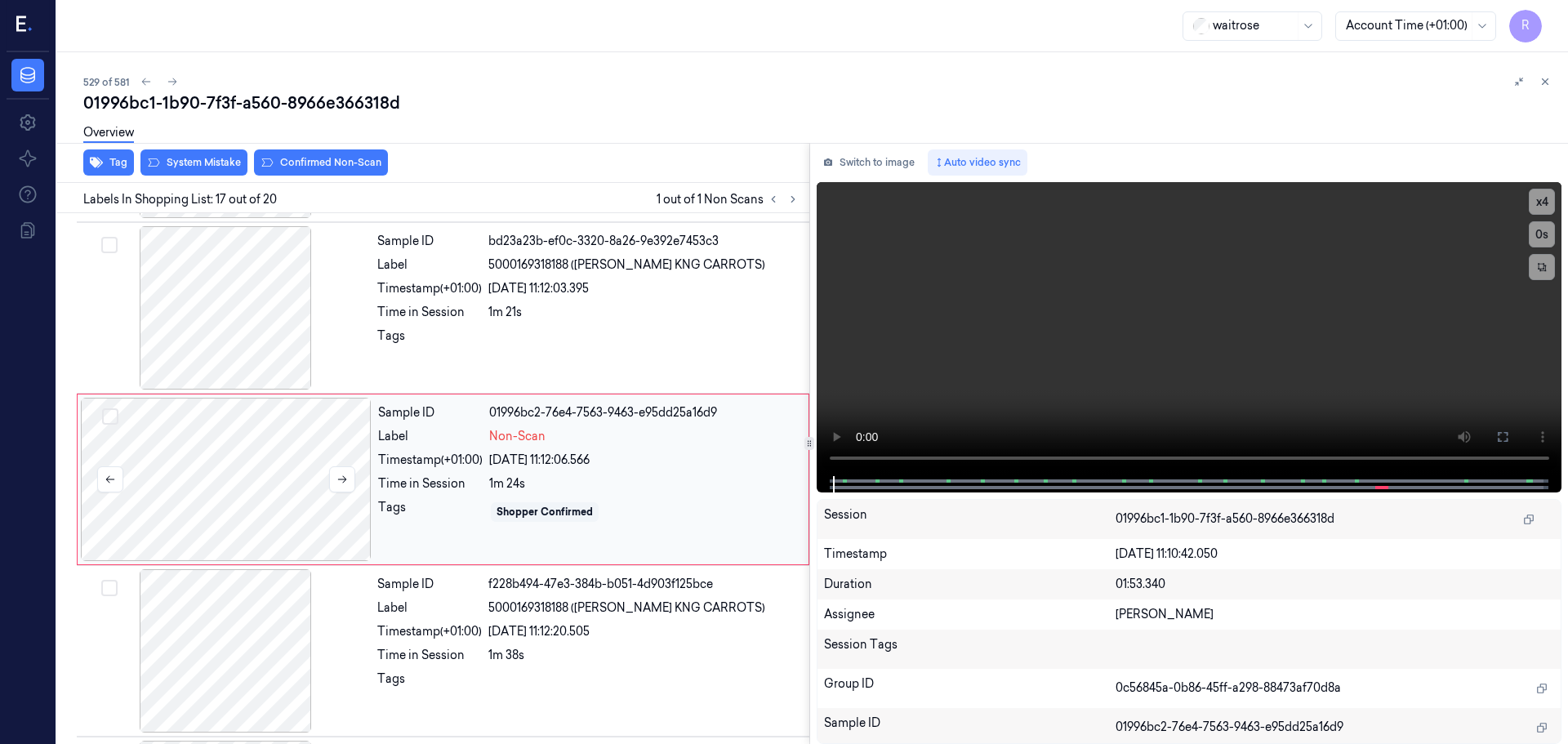
scroll to position [2563, 0]
click at [329, 476] on button at bounding box center [342, 478] width 26 height 26
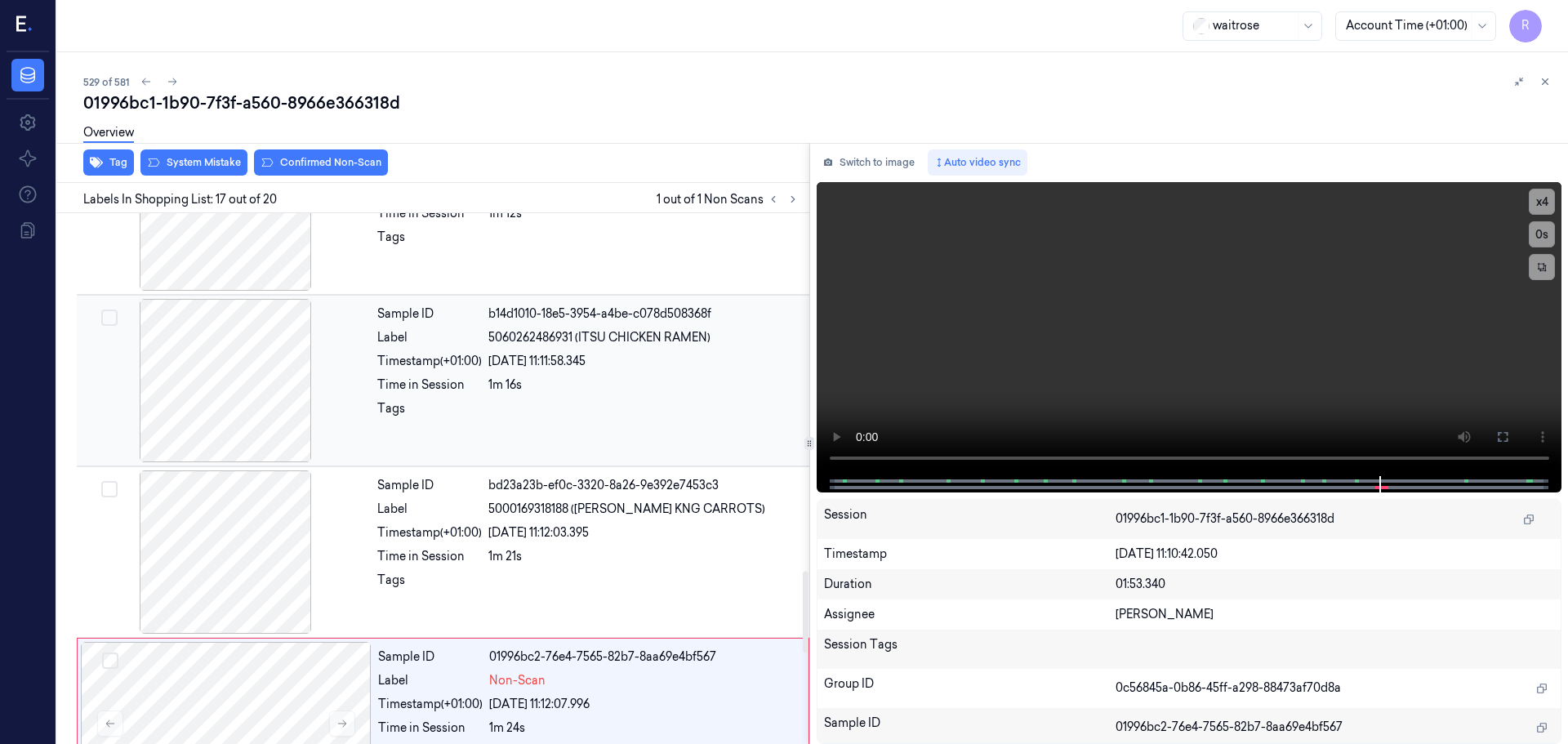
click at [242, 409] on div at bounding box center [225, 380] width 291 height 163
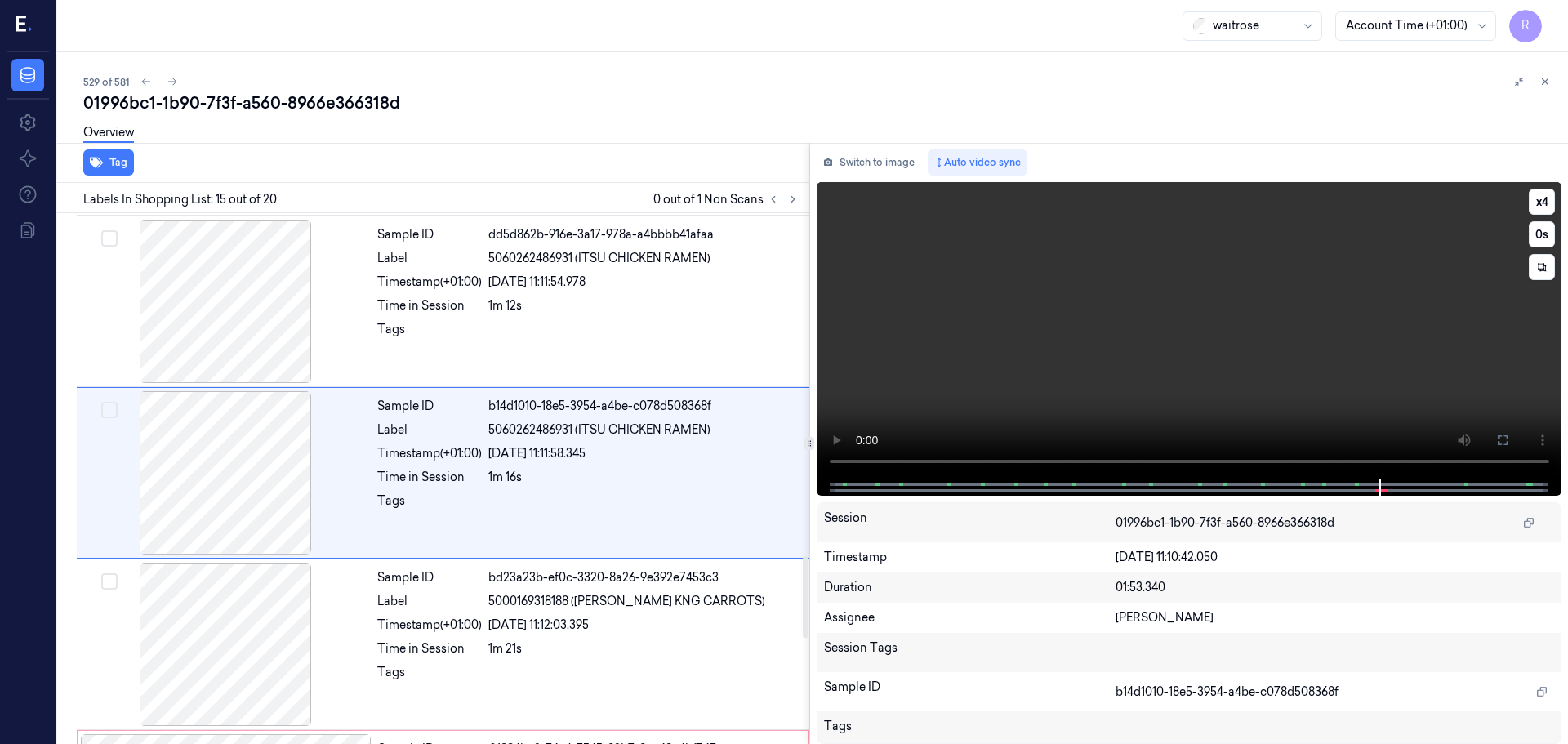
scroll to position [2220, 0]
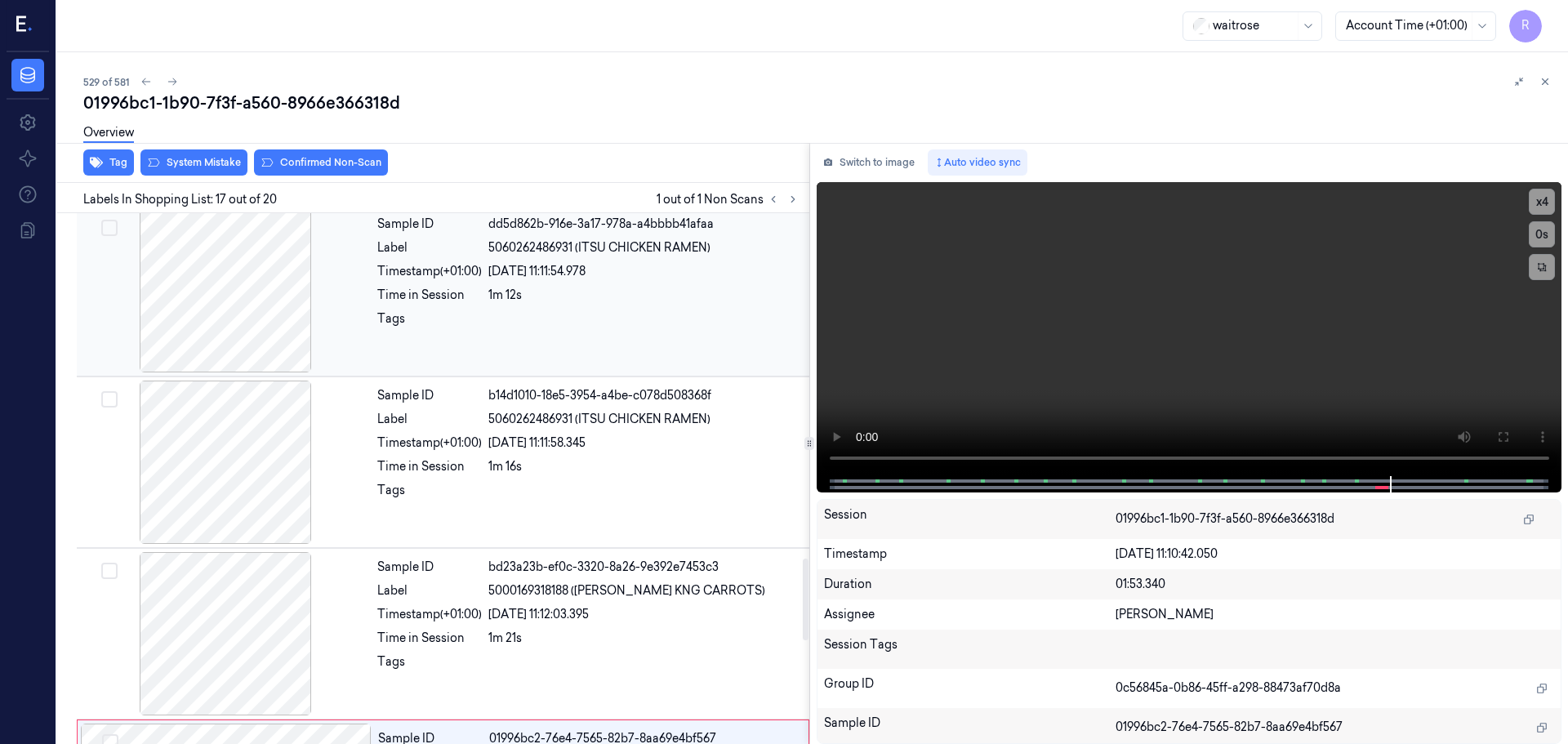
click at [264, 331] on div at bounding box center [225, 290] width 291 height 163
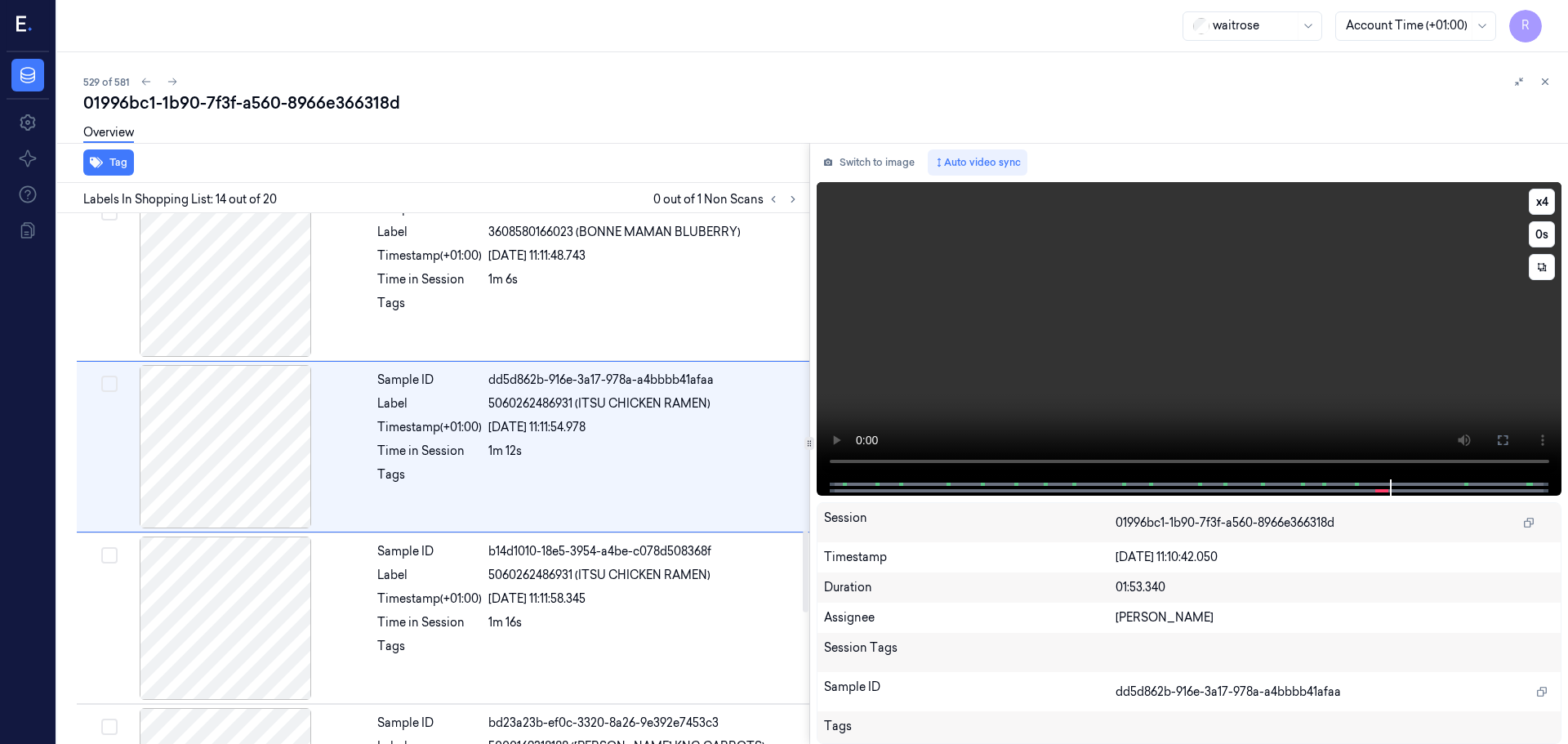
scroll to position [2048, 0]
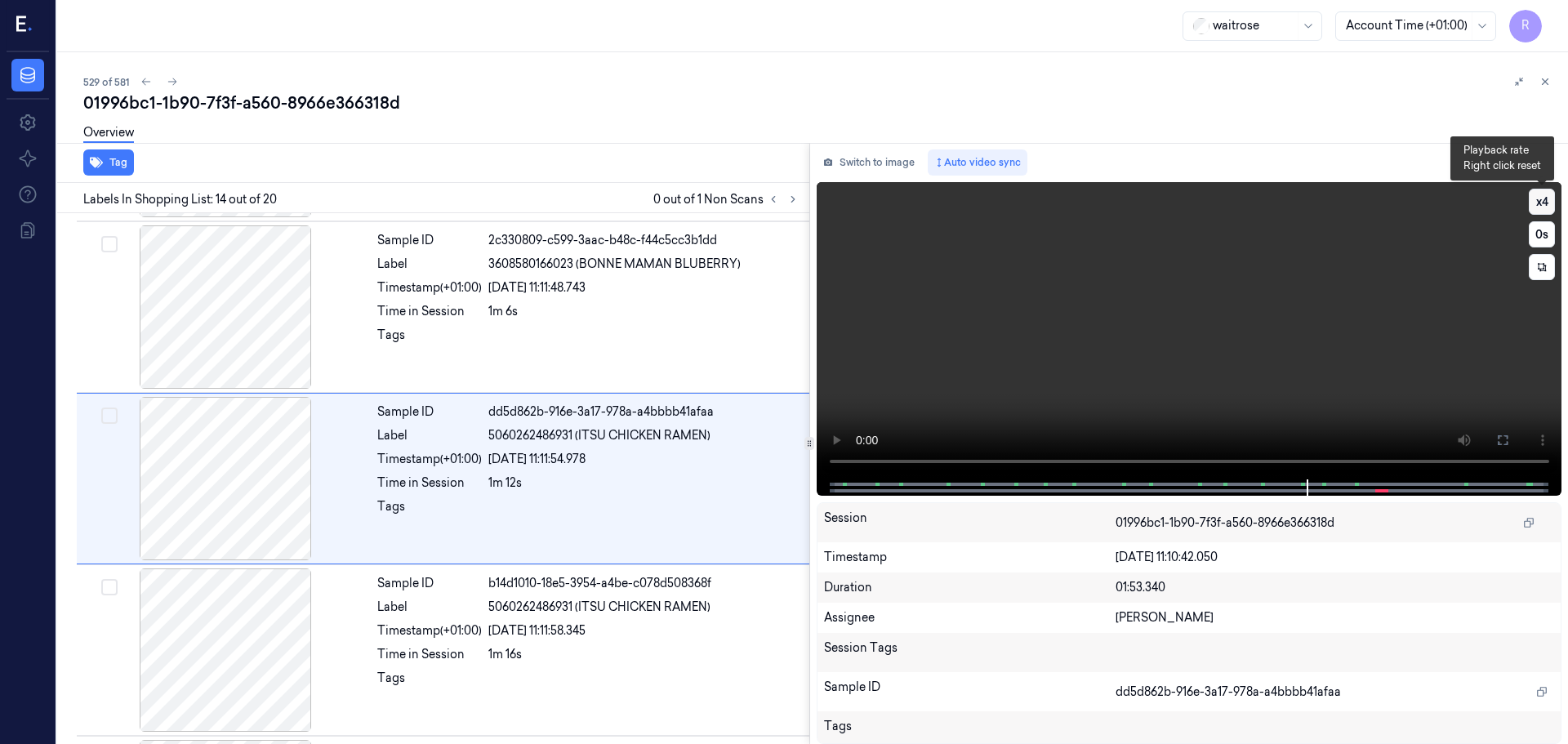
click at [1546, 207] on button "x 4" at bounding box center [1542, 202] width 26 height 26
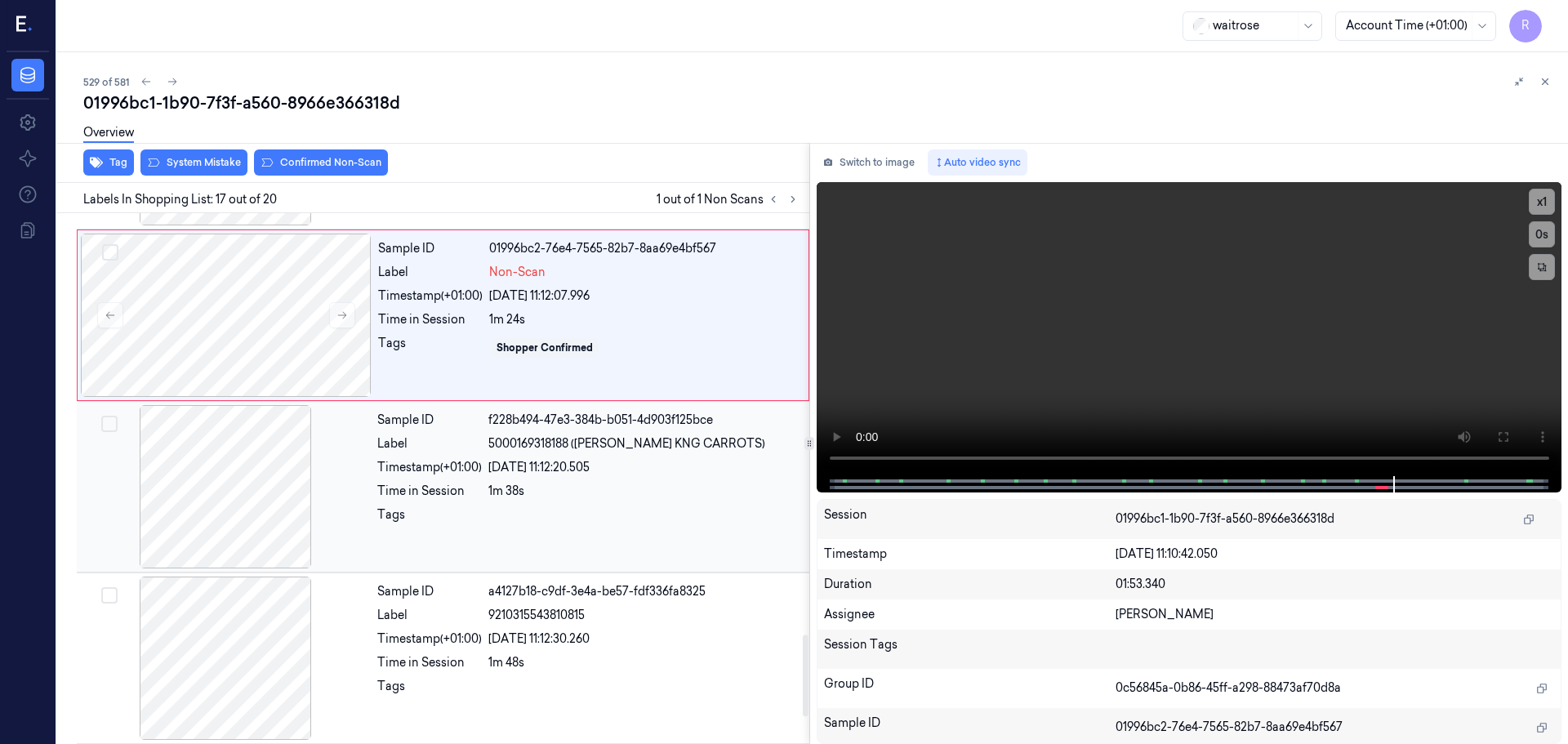
scroll to position [2808, 0]
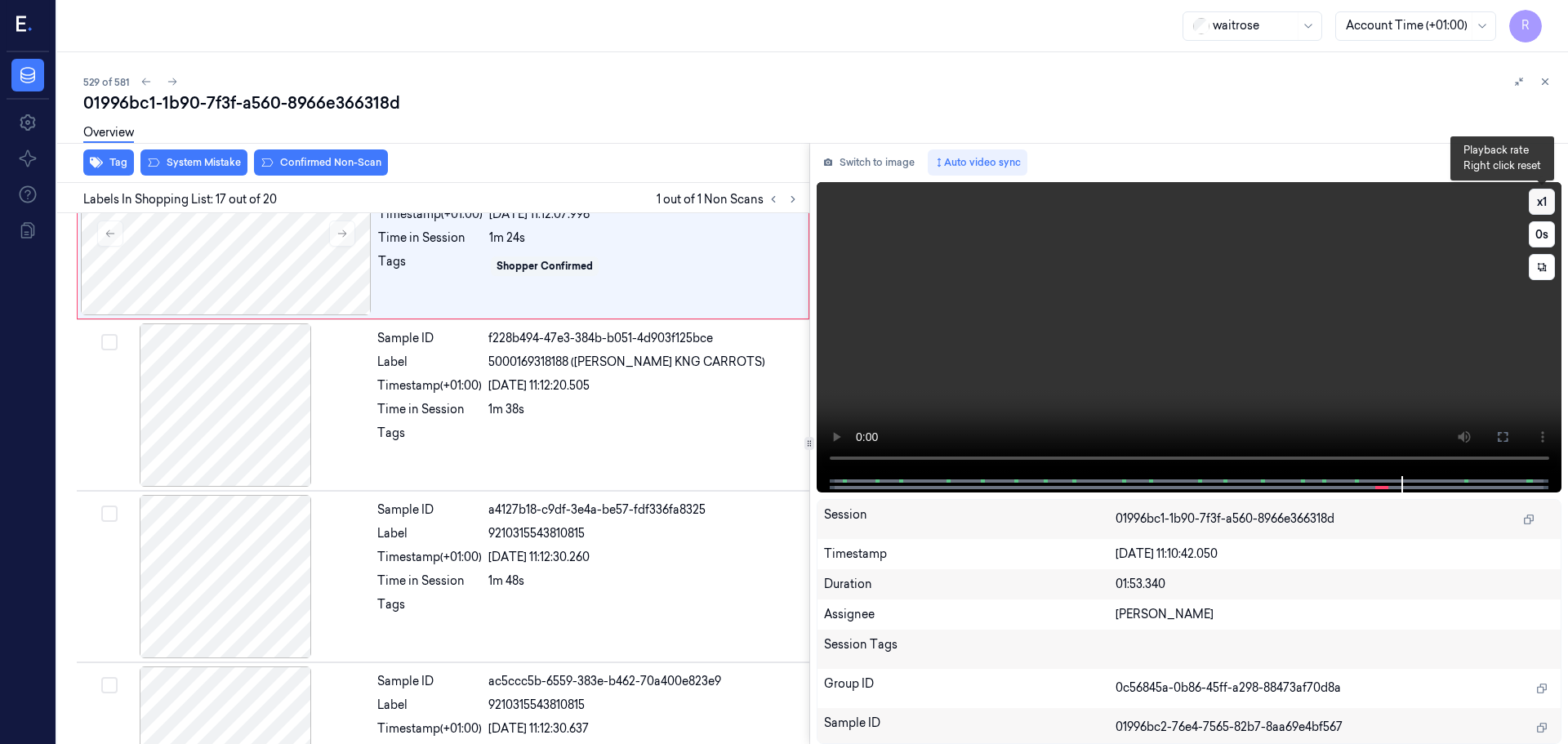
click at [1530, 203] on button "x 1" at bounding box center [1542, 202] width 26 height 26
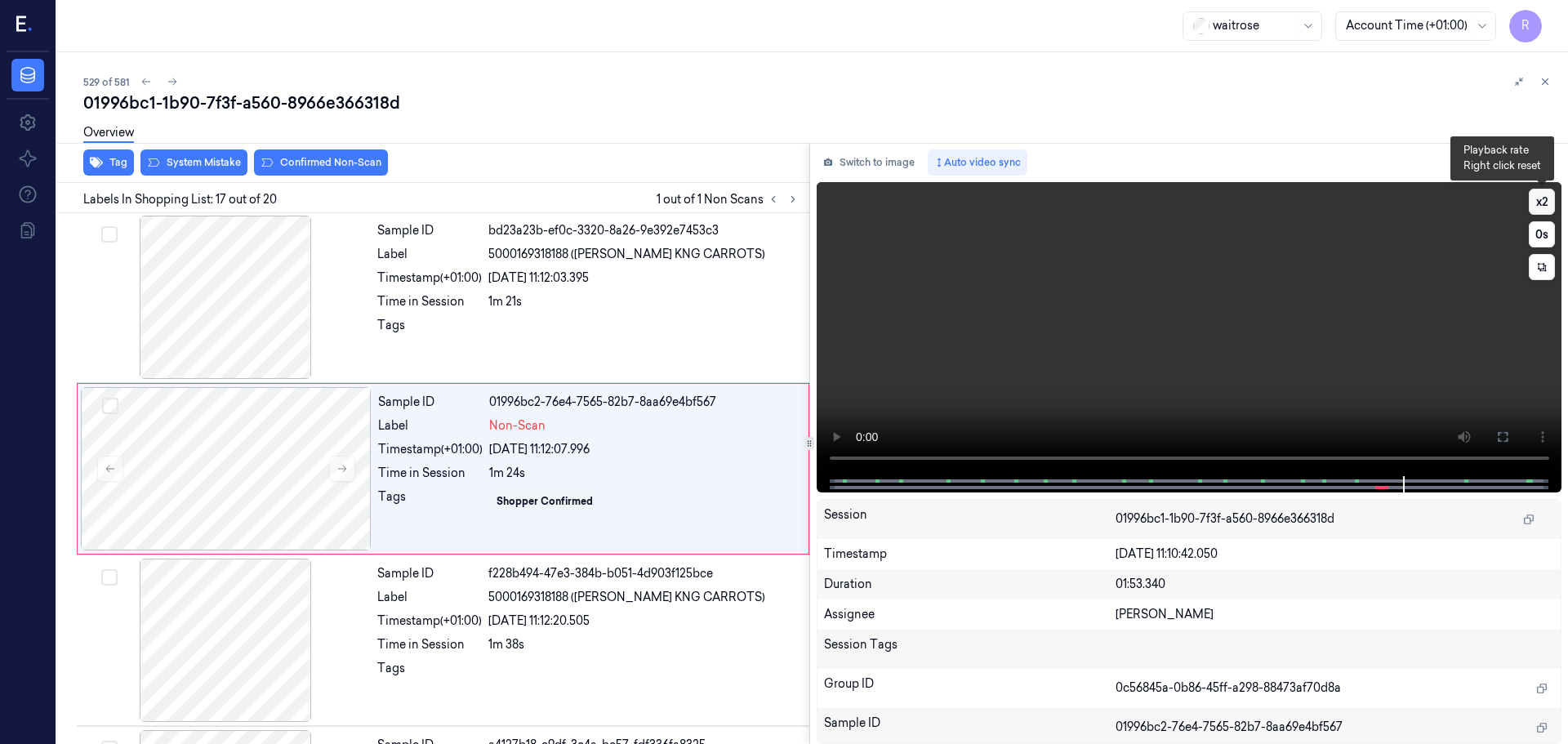
scroll to position [2563, 0]
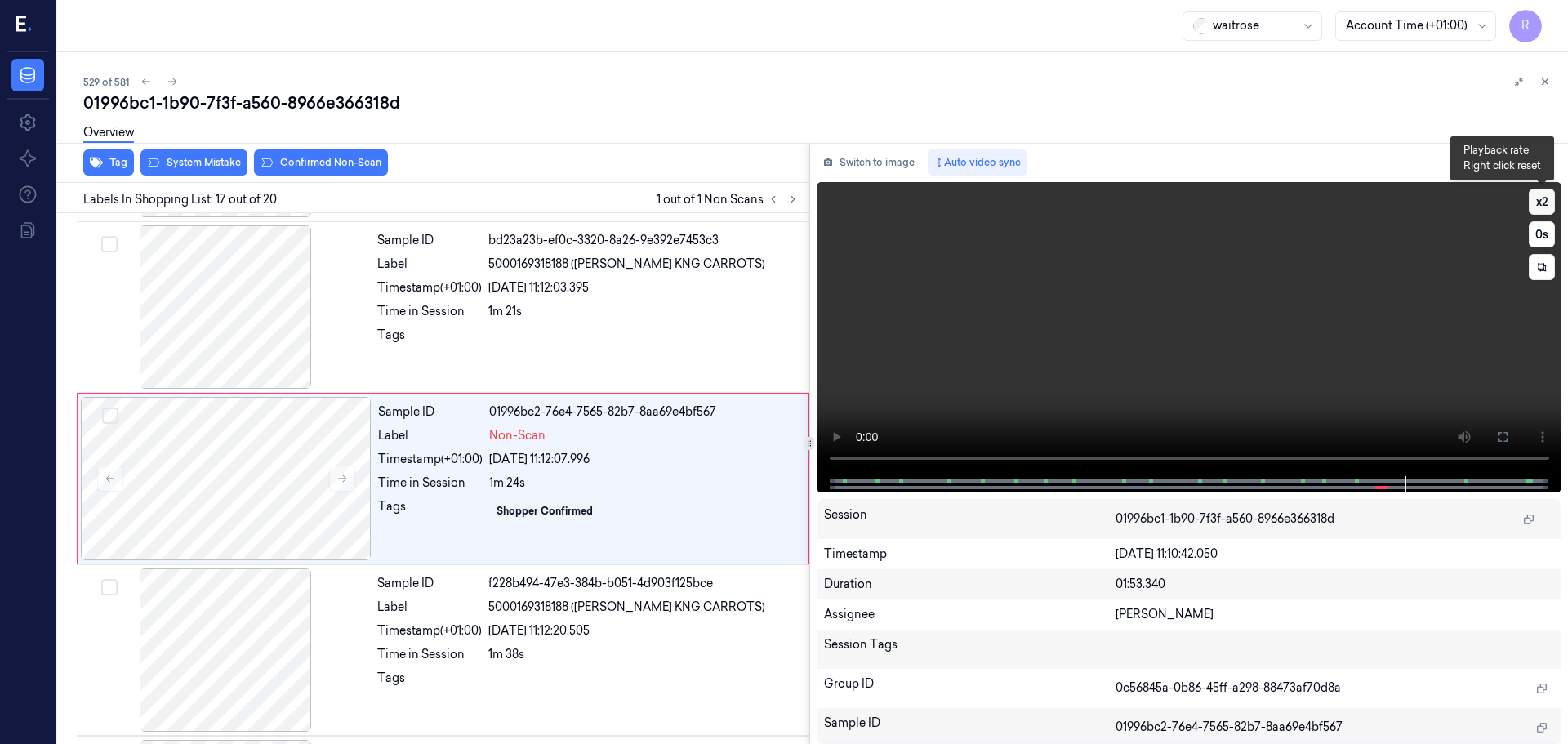
click at [1535, 201] on button "x 2" at bounding box center [1542, 202] width 26 height 26
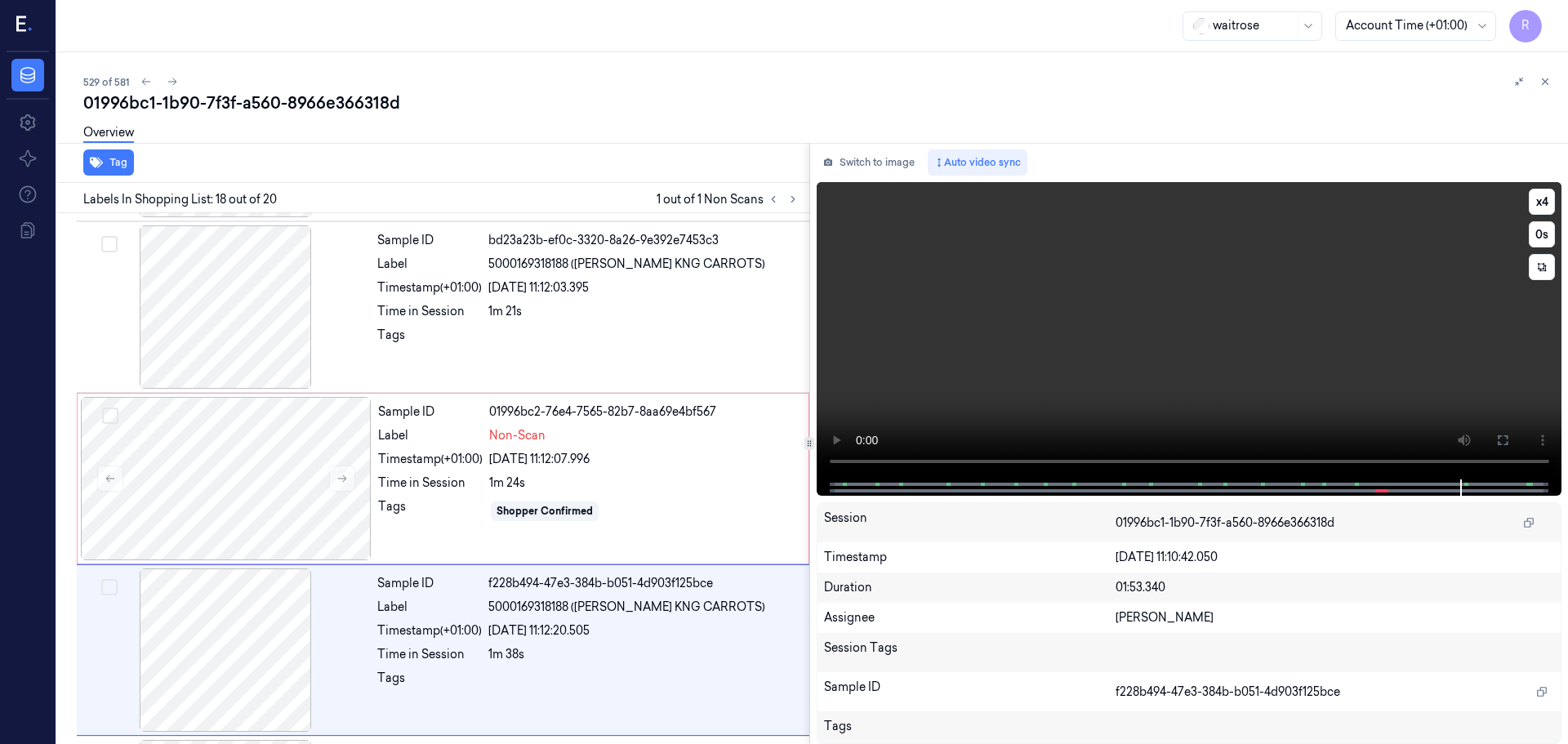
scroll to position [2734, 0]
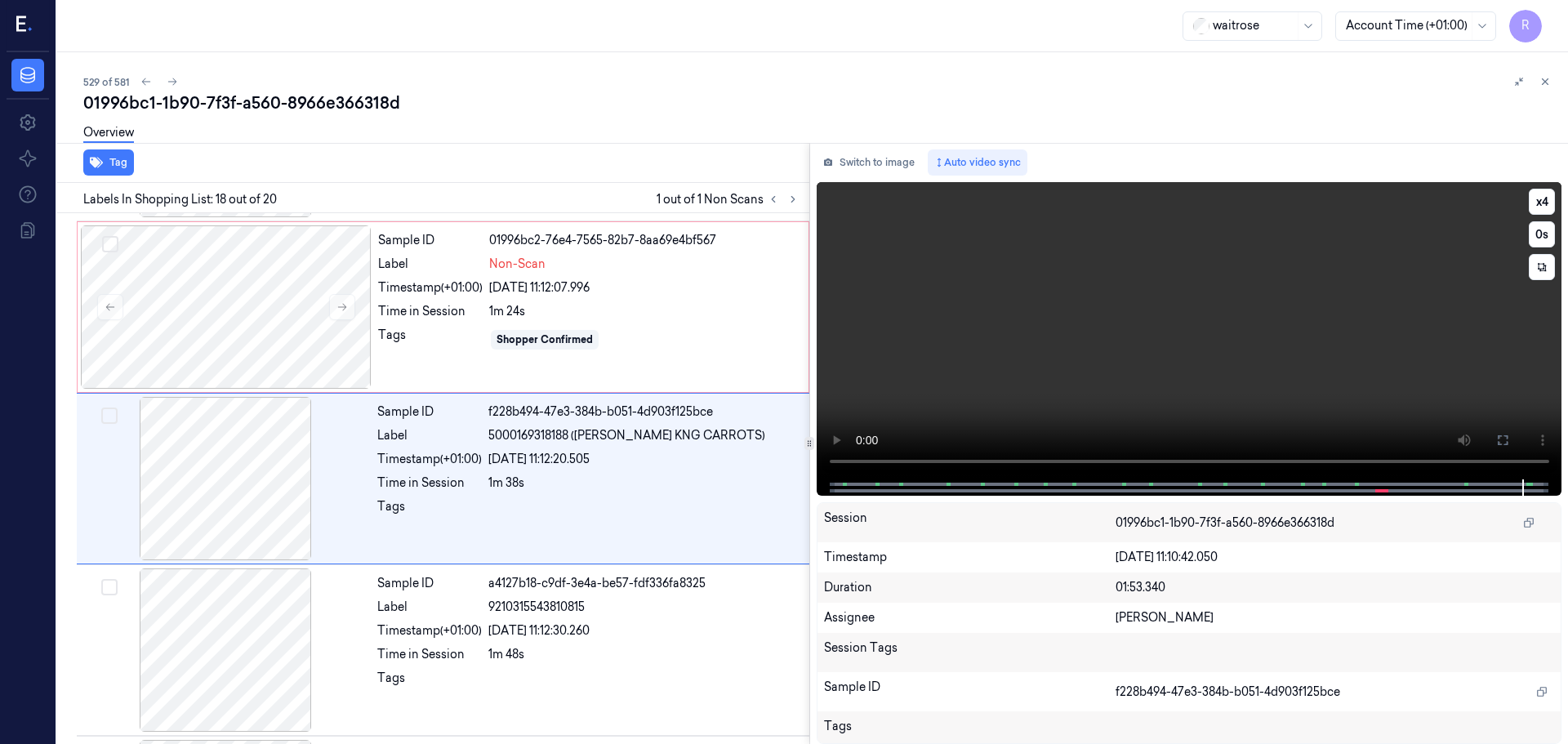
drag, startPoint x: 1422, startPoint y: 480, endPoint x: 1382, endPoint y: 480, distance: 40.0
click at [1386, 482] on div at bounding box center [1189, 487] width 711 height 16
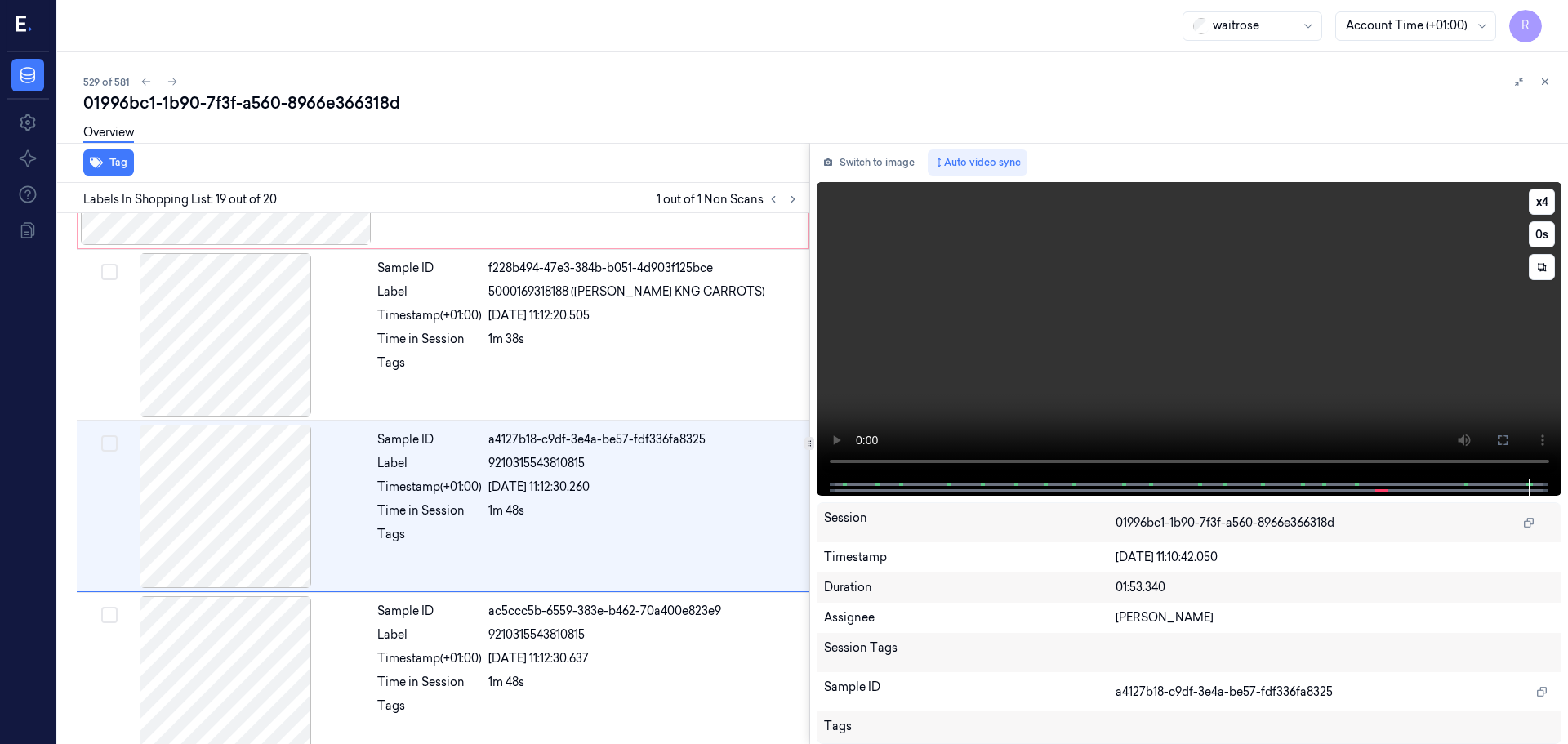
scroll to position [2903, 0]
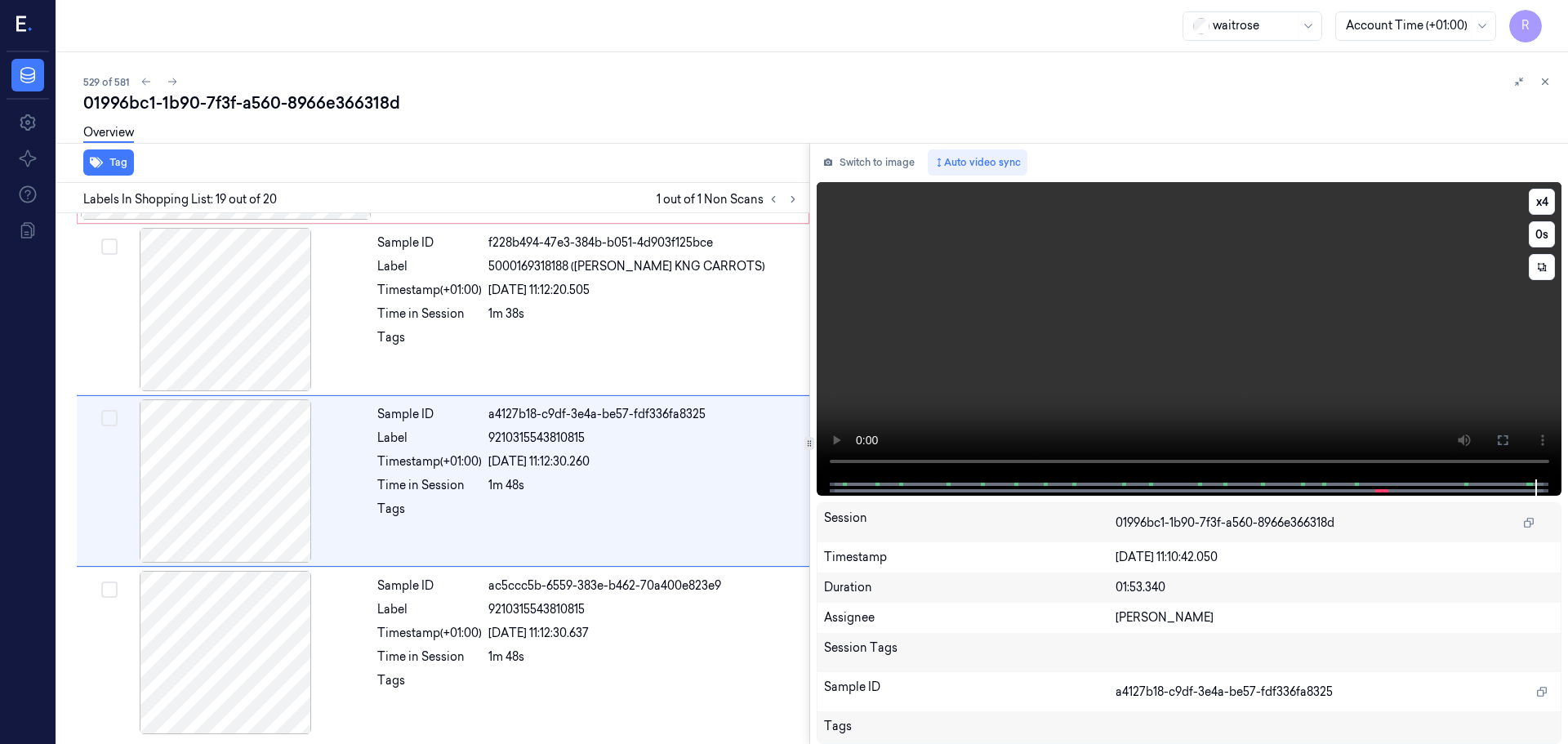
drag, startPoint x: 1381, startPoint y: 479, endPoint x: 1359, endPoint y: 479, distance: 22.0
click at [1359, 479] on div at bounding box center [1189, 487] width 711 height 16
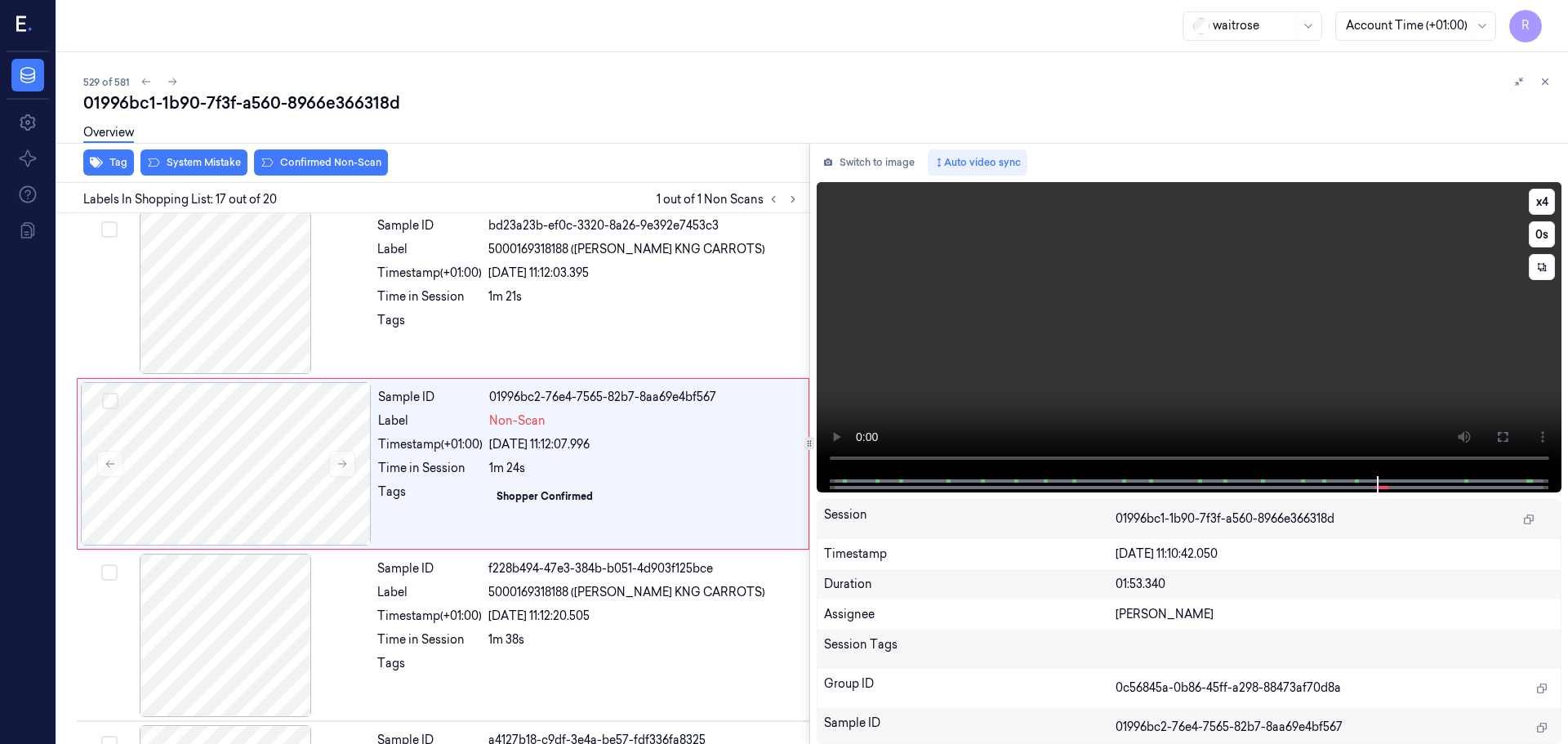
scroll to position [2563, 0]
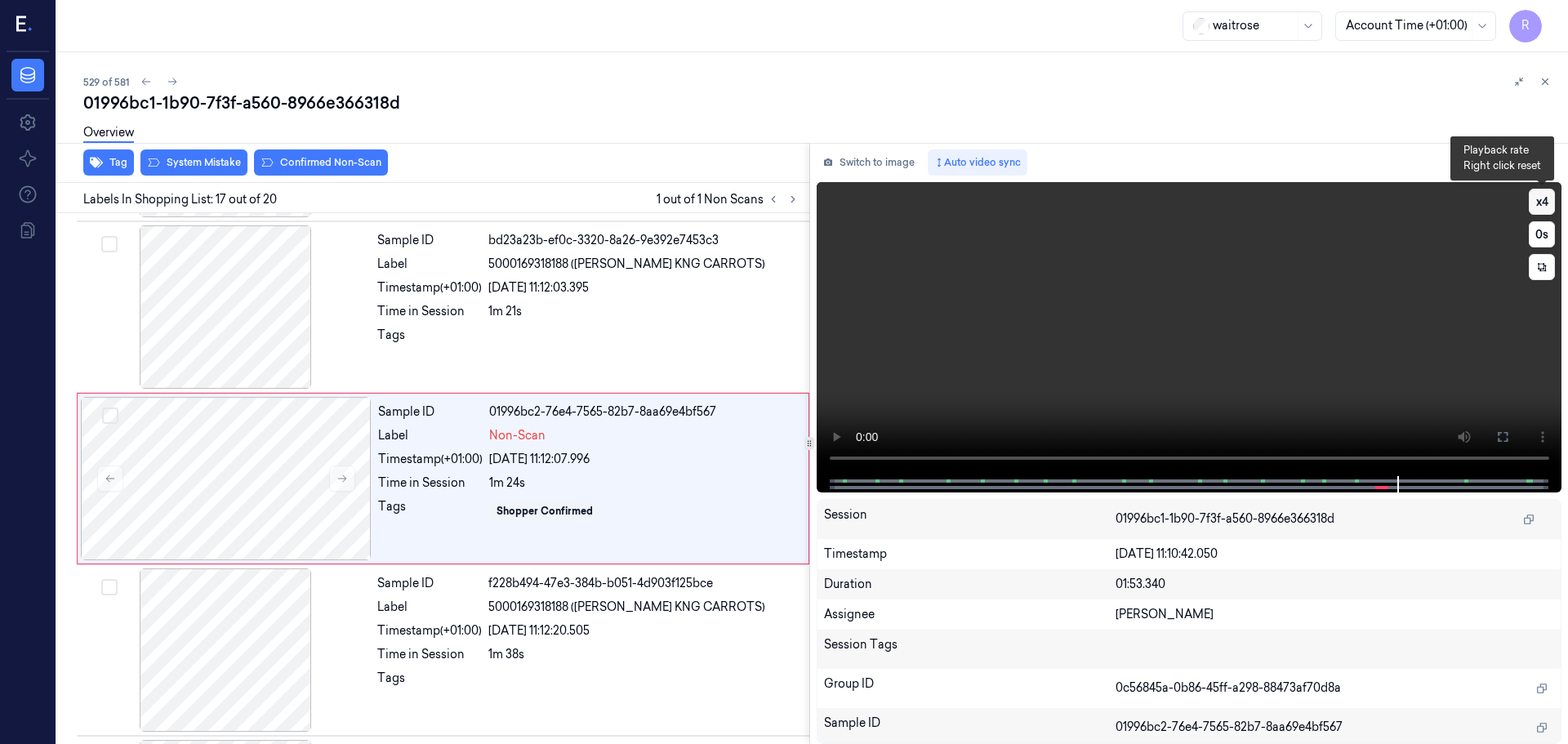
click at [1545, 203] on button "x 4" at bounding box center [1542, 202] width 26 height 26
drag, startPoint x: 1366, startPoint y: 482, endPoint x: 1350, endPoint y: 484, distance: 16.1
click at [1352, 485] on div at bounding box center [1189, 484] width 711 height 16
click at [452, 466] on div "Timestamp (+01:00)" at bounding box center [430, 459] width 104 height 17
click at [1546, 202] on button "x 1" at bounding box center [1542, 202] width 26 height 26
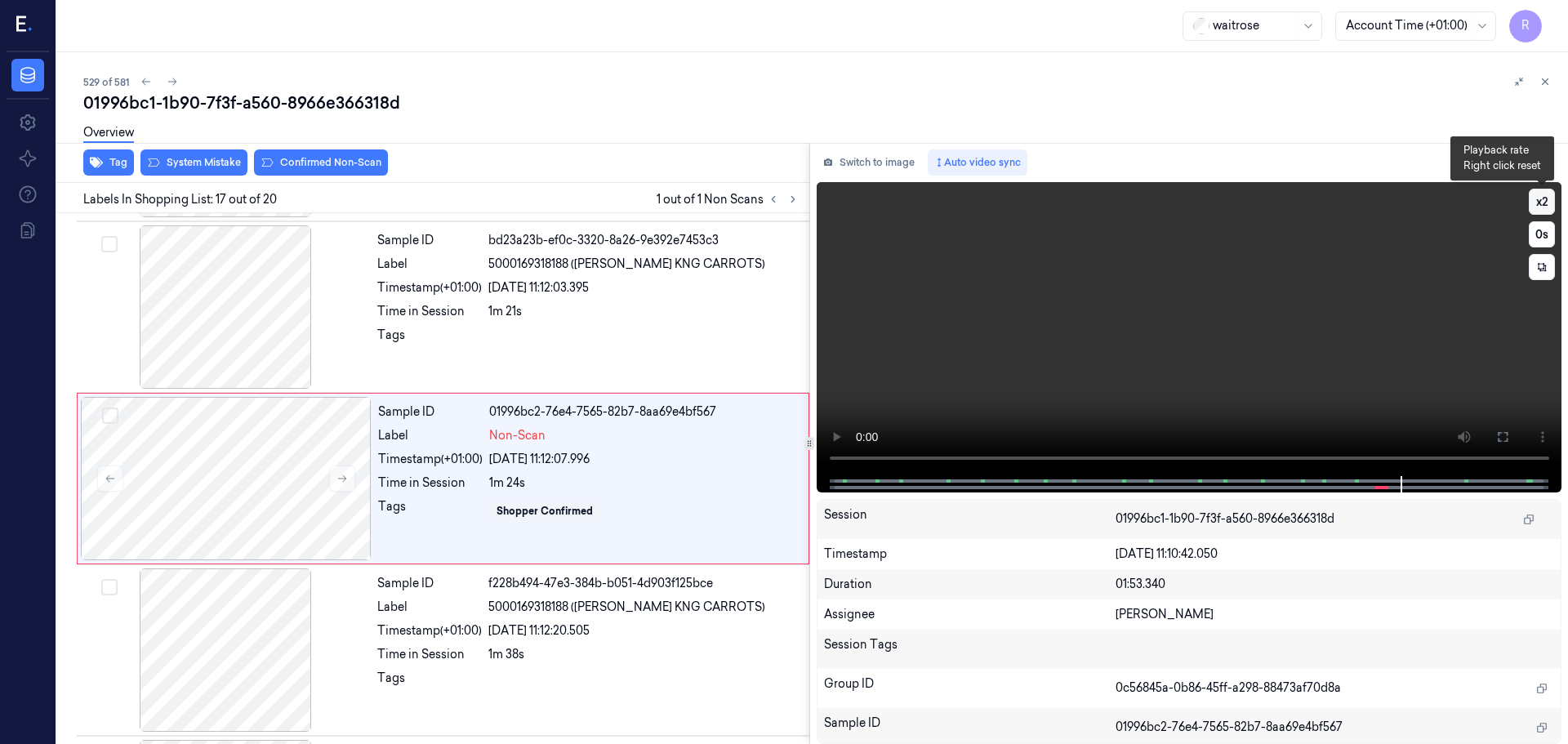
click at [1546, 202] on button "x 2" at bounding box center [1542, 202] width 26 height 26
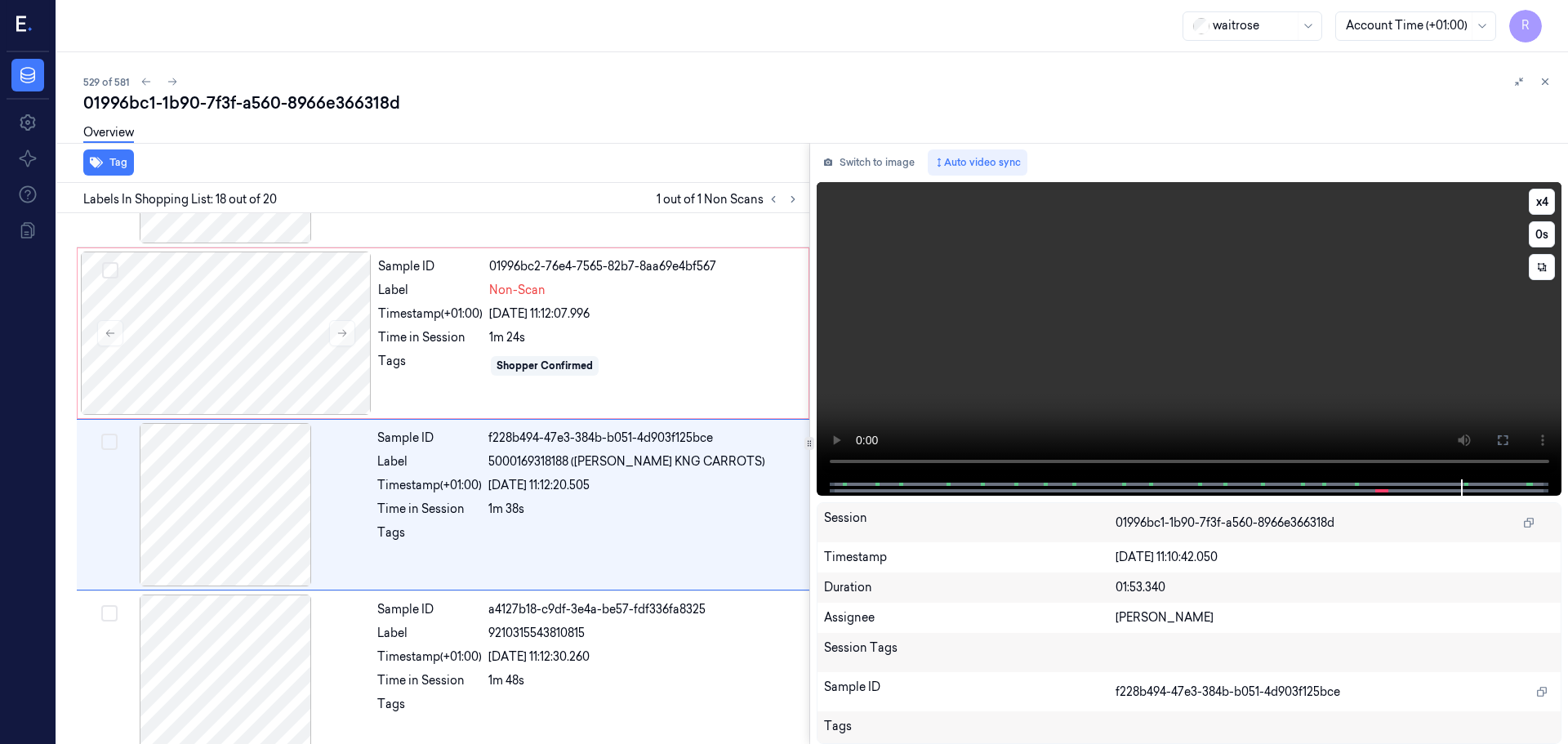
scroll to position [2734, 0]
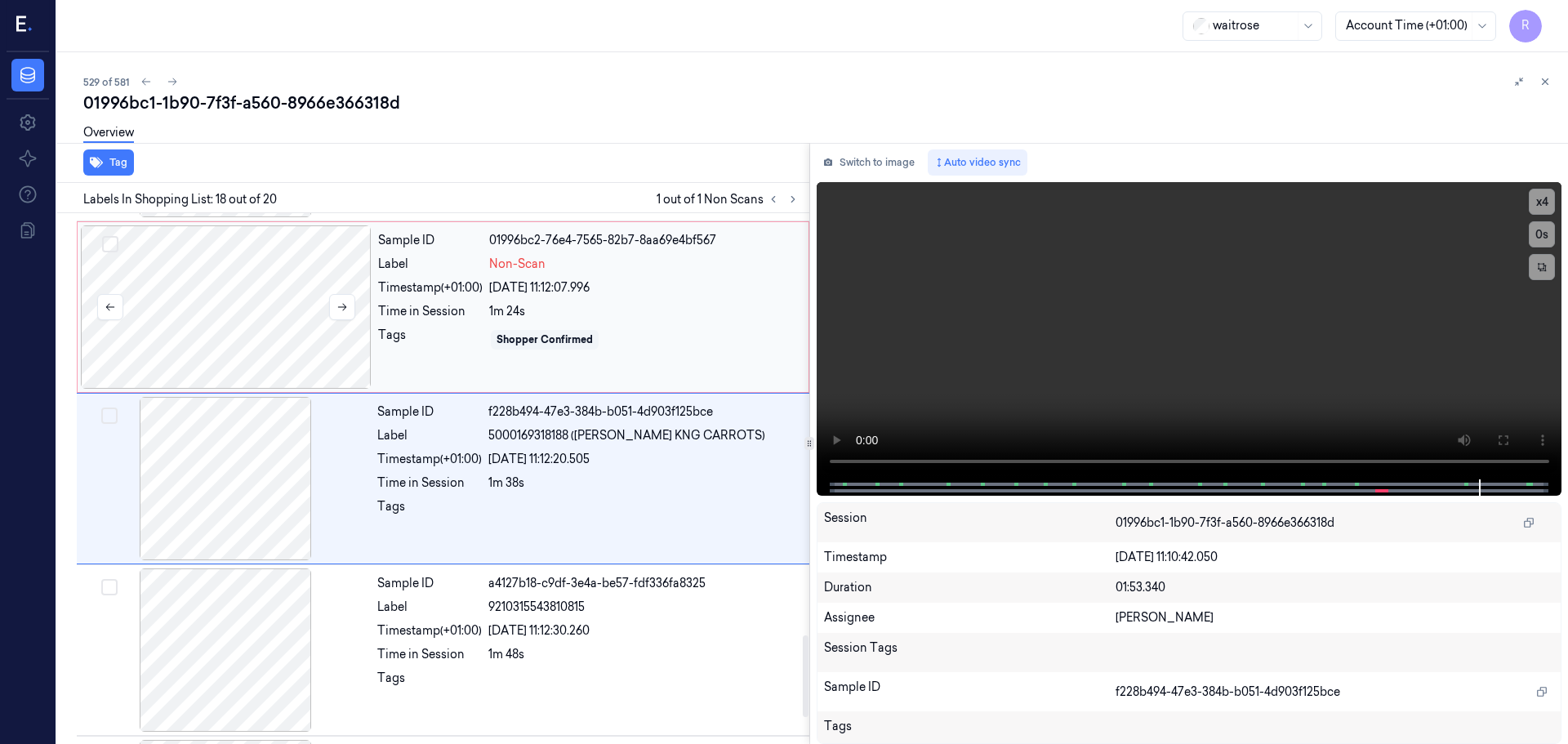
click at [310, 280] on div at bounding box center [226, 306] width 291 height 163
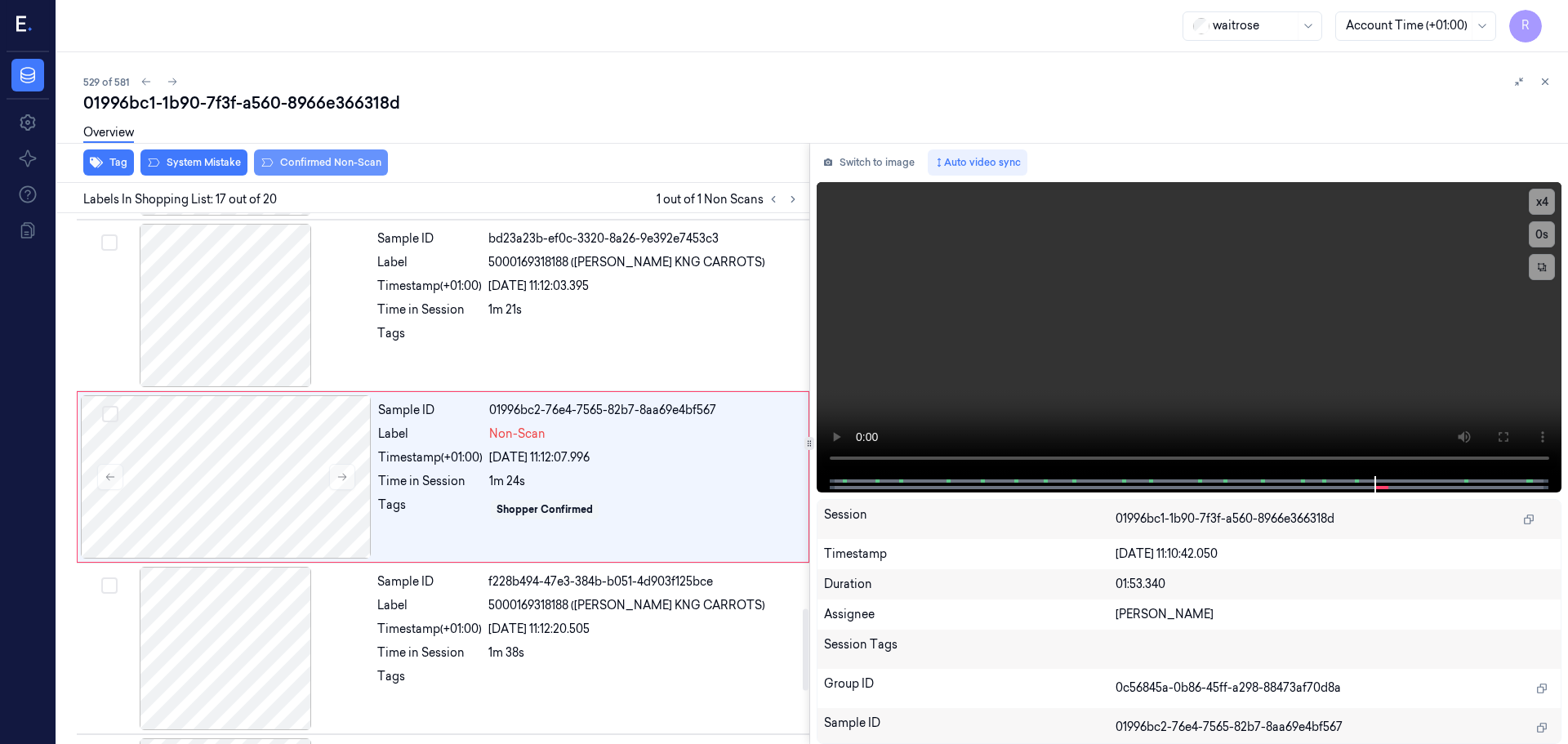
scroll to position [2563, 0]
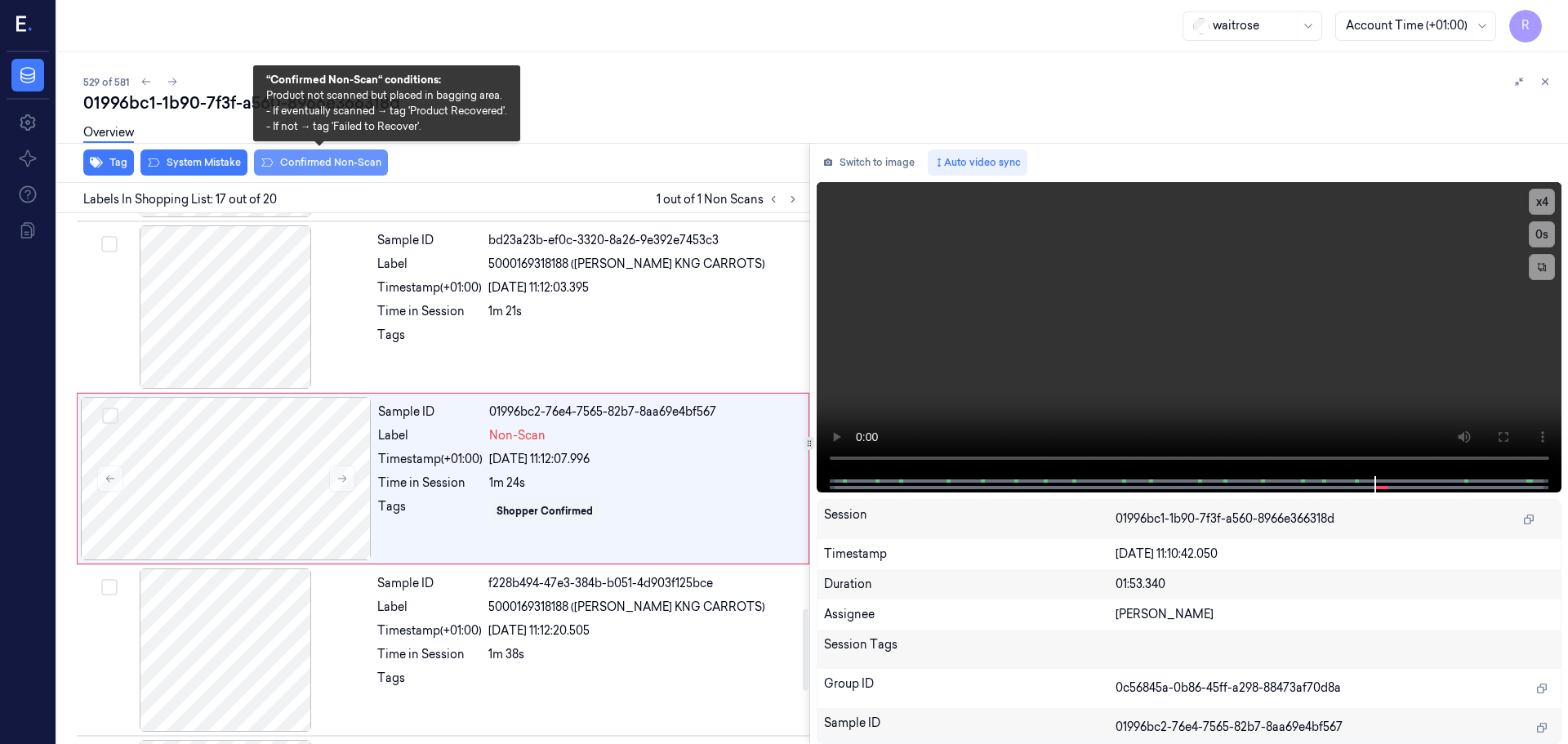
click at [316, 163] on button "Confirmed Non-Scan" at bounding box center [320, 162] width 134 height 26
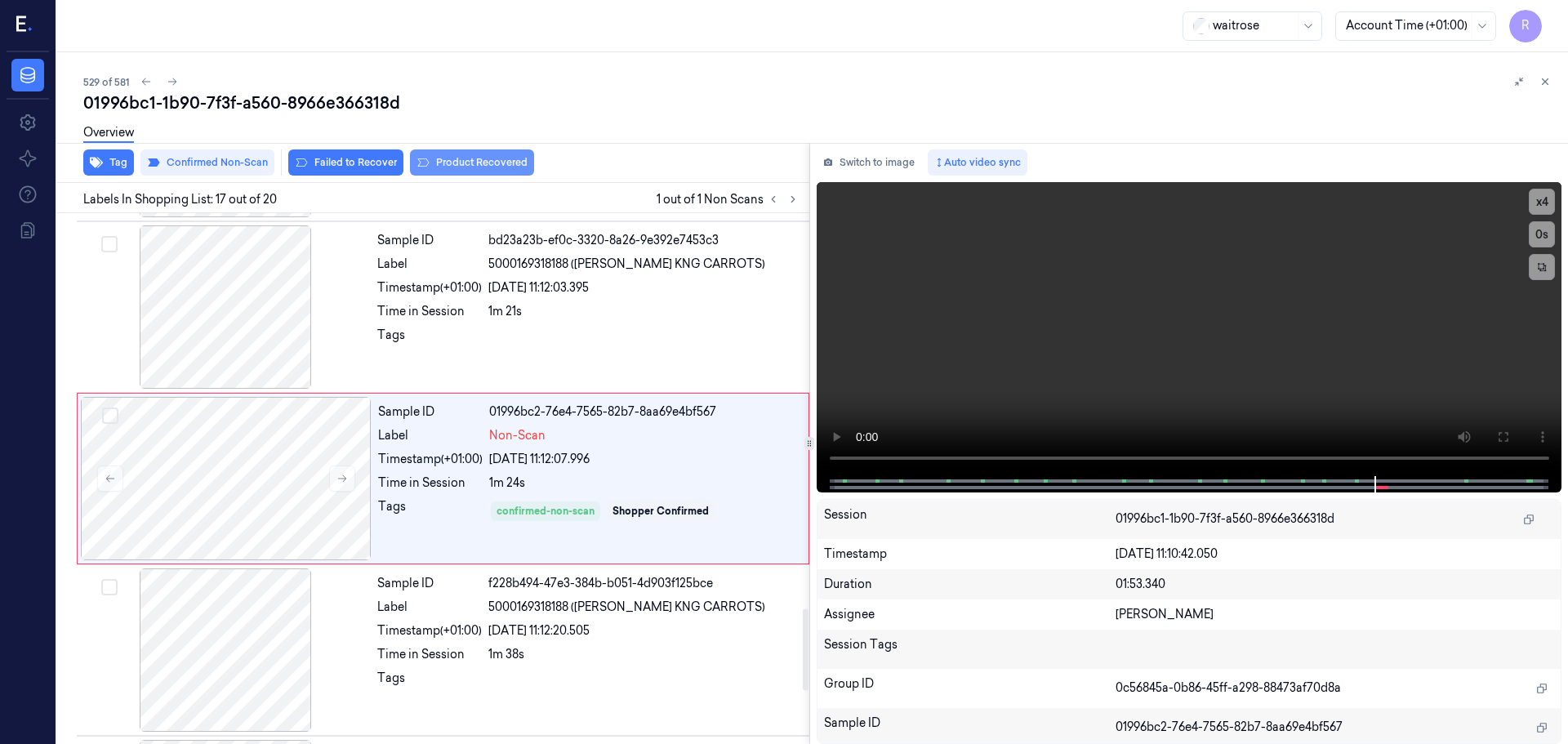
click at [439, 167] on button "Product Recovered" at bounding box center [472, 162] width 124 height 26
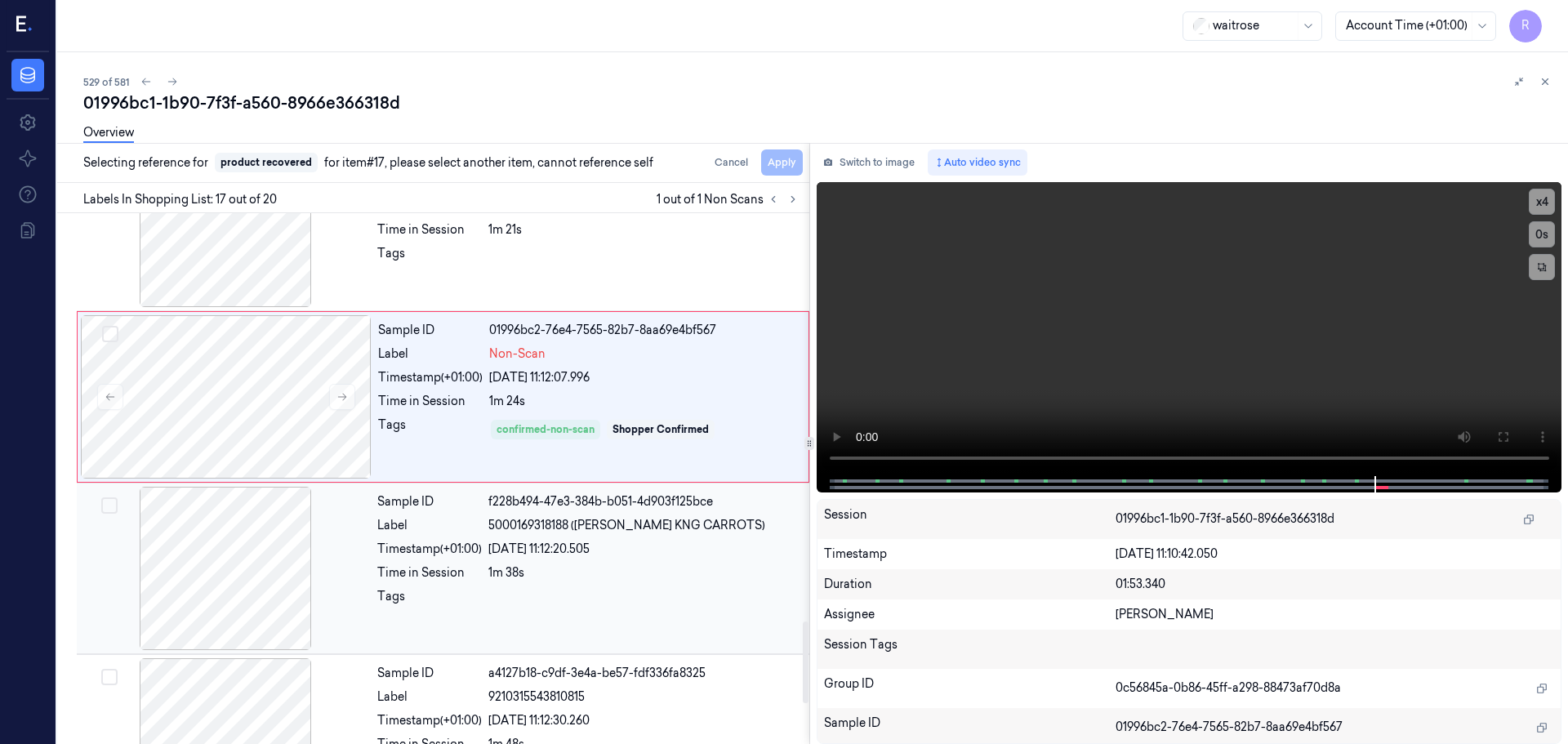
click at [503, 549] on div "21/09/2025 11:12:20.505" at bounding box center [644, 549] width 311 height 17
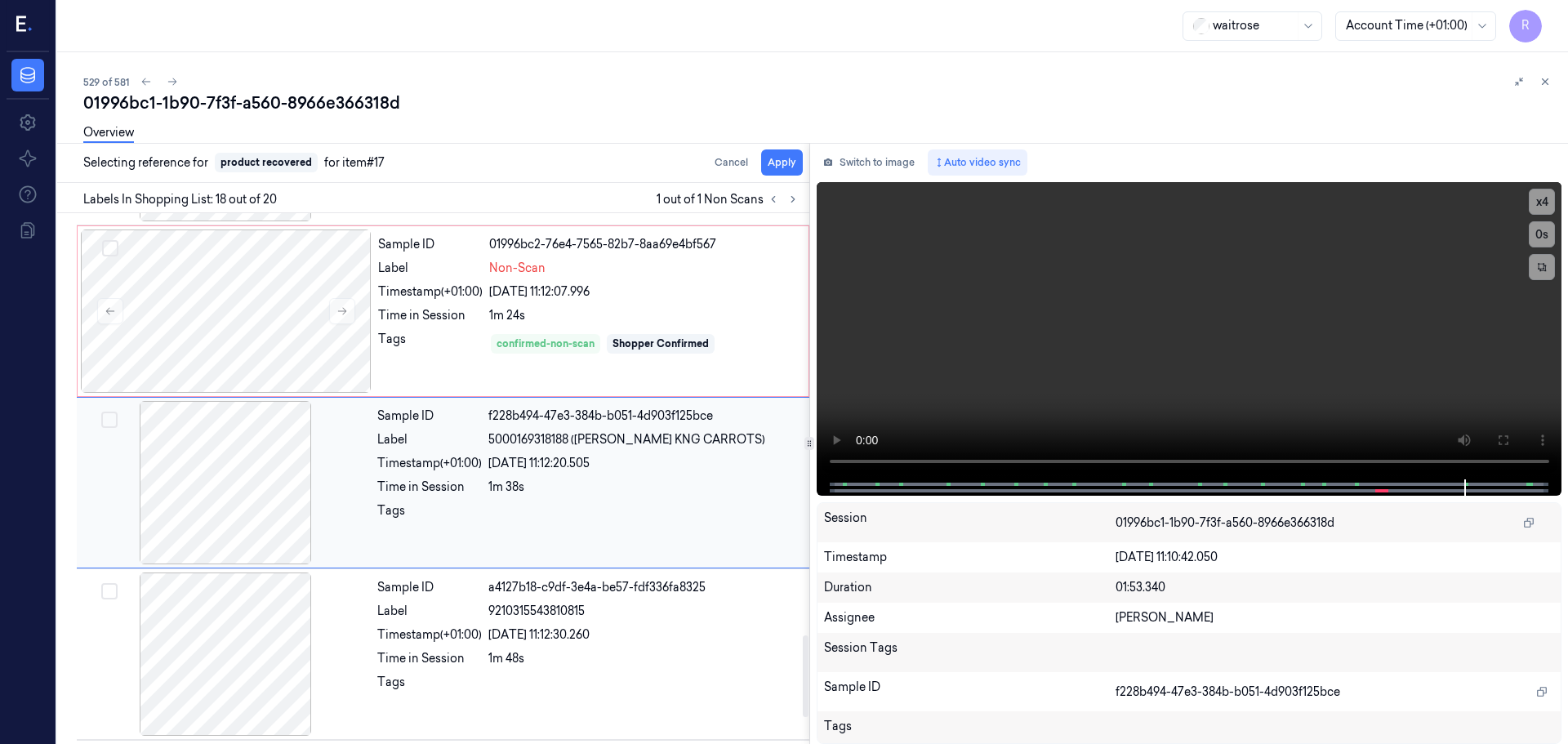
scroll to position [2734, 0]
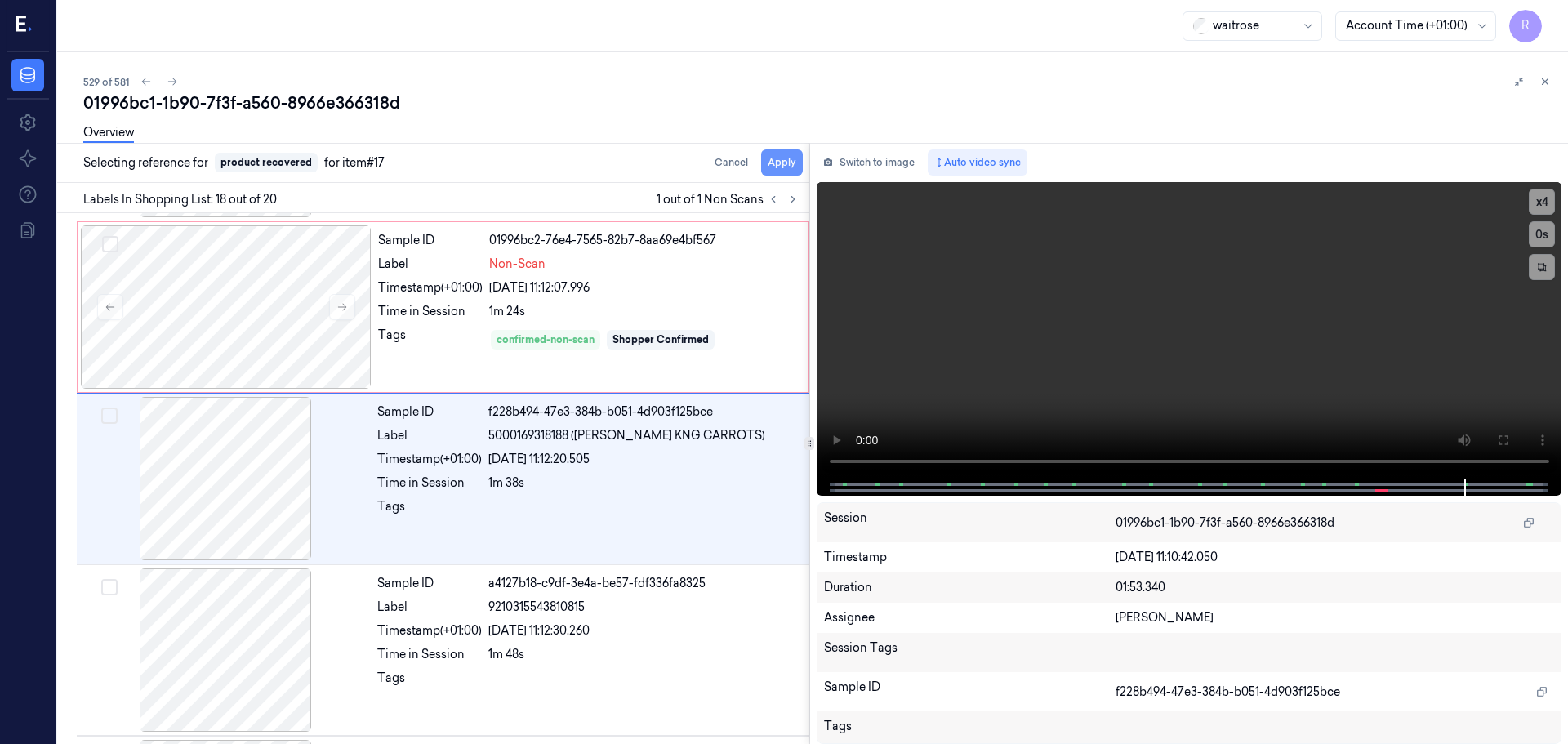
click at [781, 167] on button "Apply" at bounding box center [782, 162] width 41 height 26
click at [648, 309] on div "1m 24s" at bounding box center [644, 312] width 310 height 17
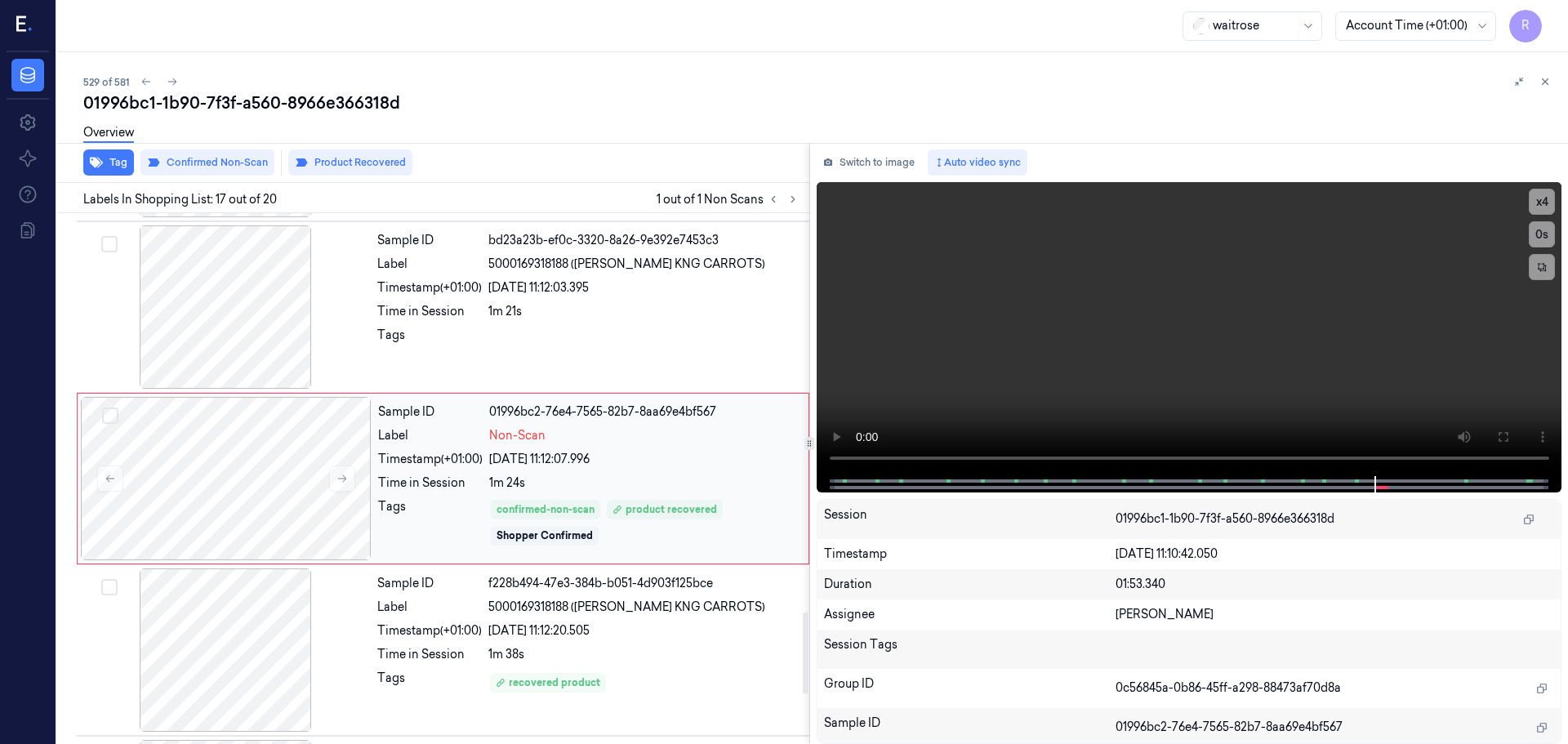
scroll to position [2645, 0]
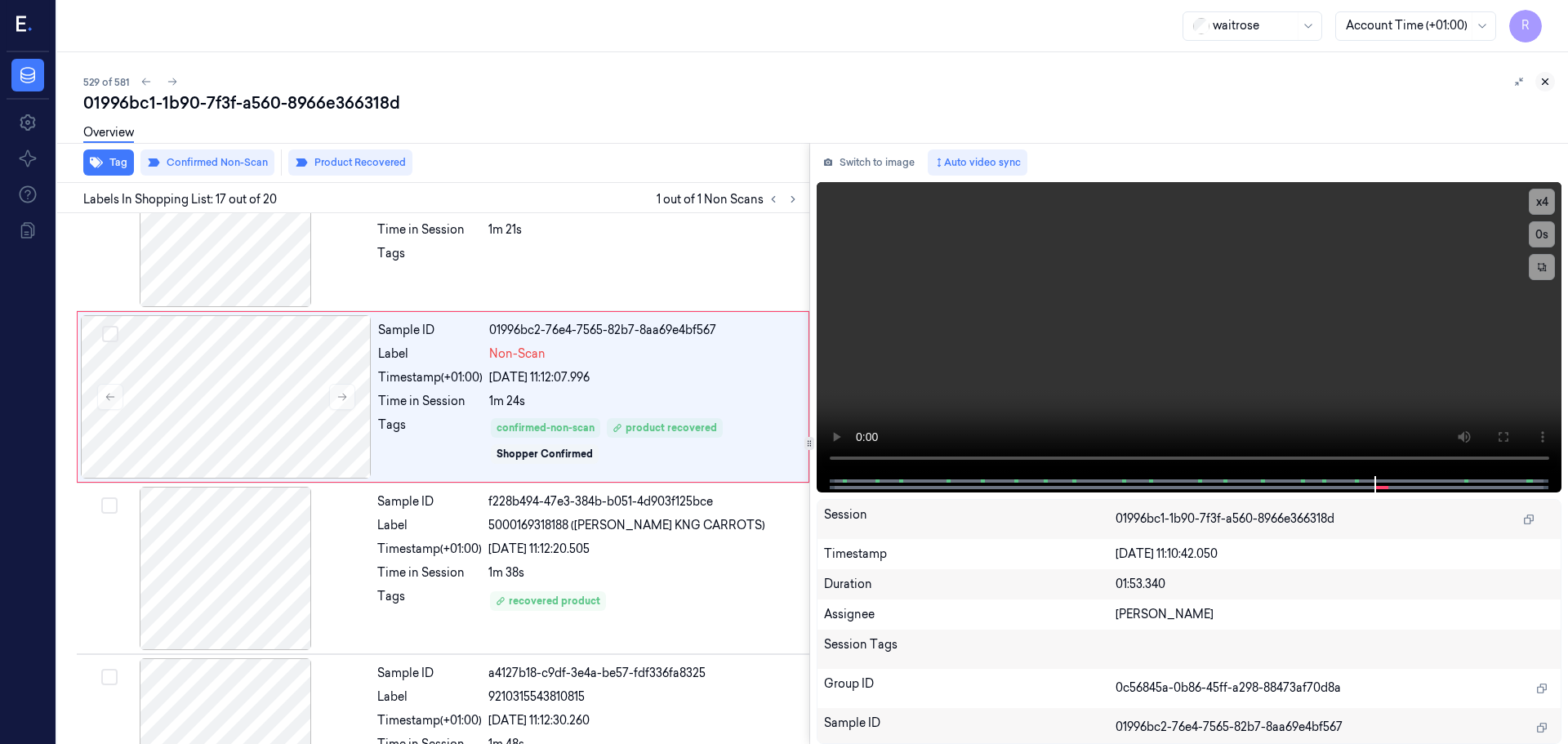
click at [1543, 82] on icon at bounding box center [1545, 81] width 11 height 11
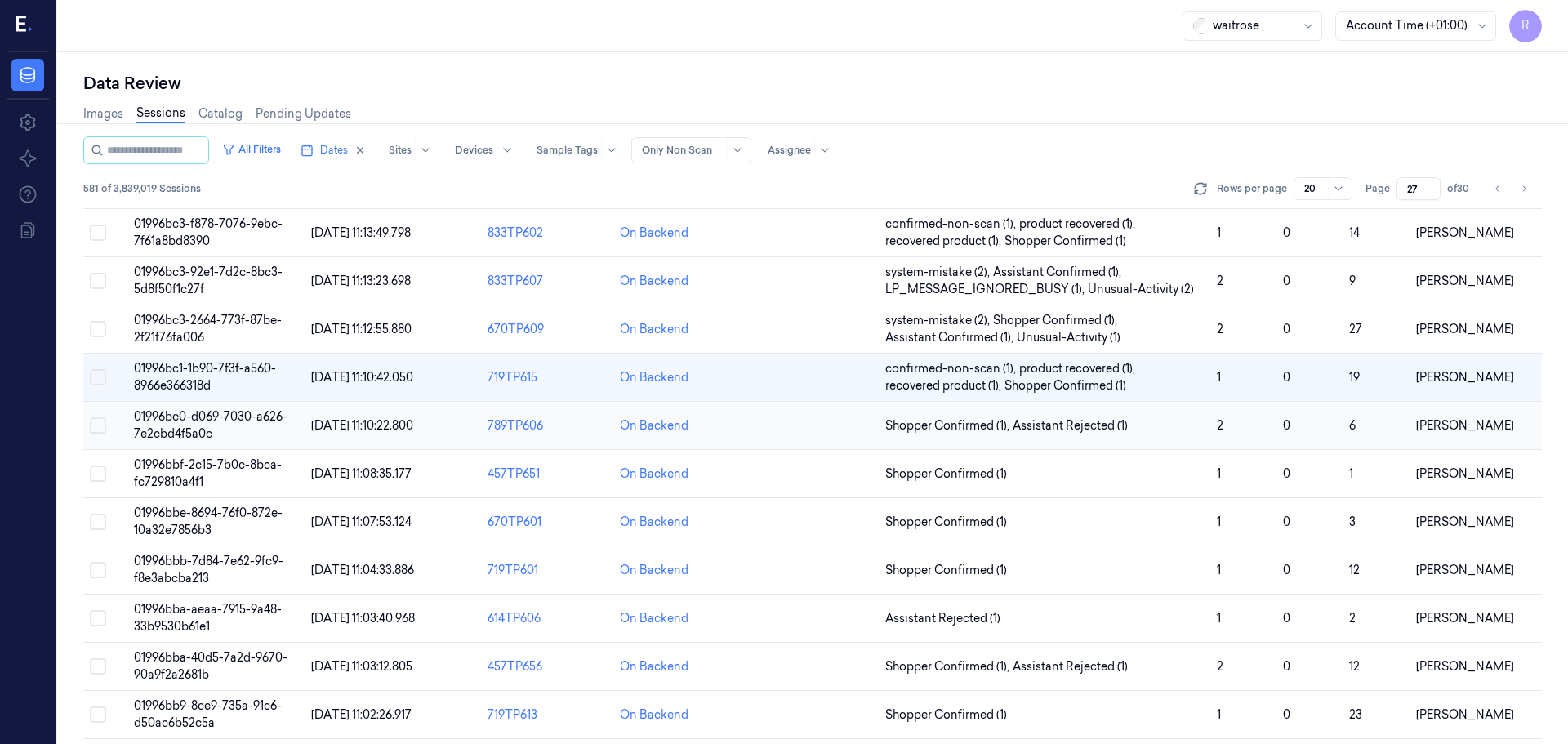
scroll to position [275, 0]
click at [1142, 424] on span "Shopper Confirmed (1) , Assistant Rejected (1)" at bounding box center [1044, 425] width 319 height 17
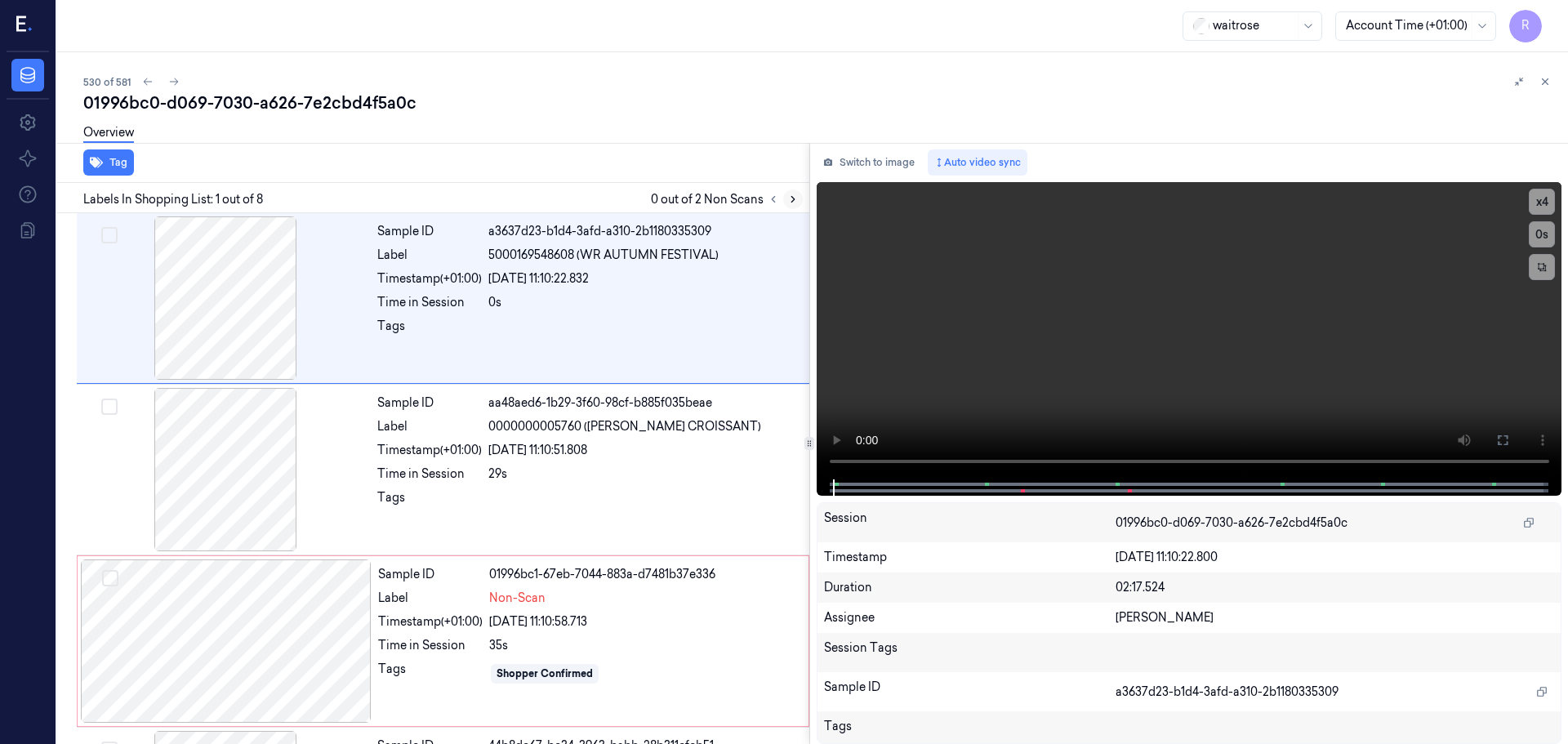
click at [791, 202] on icon at bounding box center [793, 199] width 11 height 11
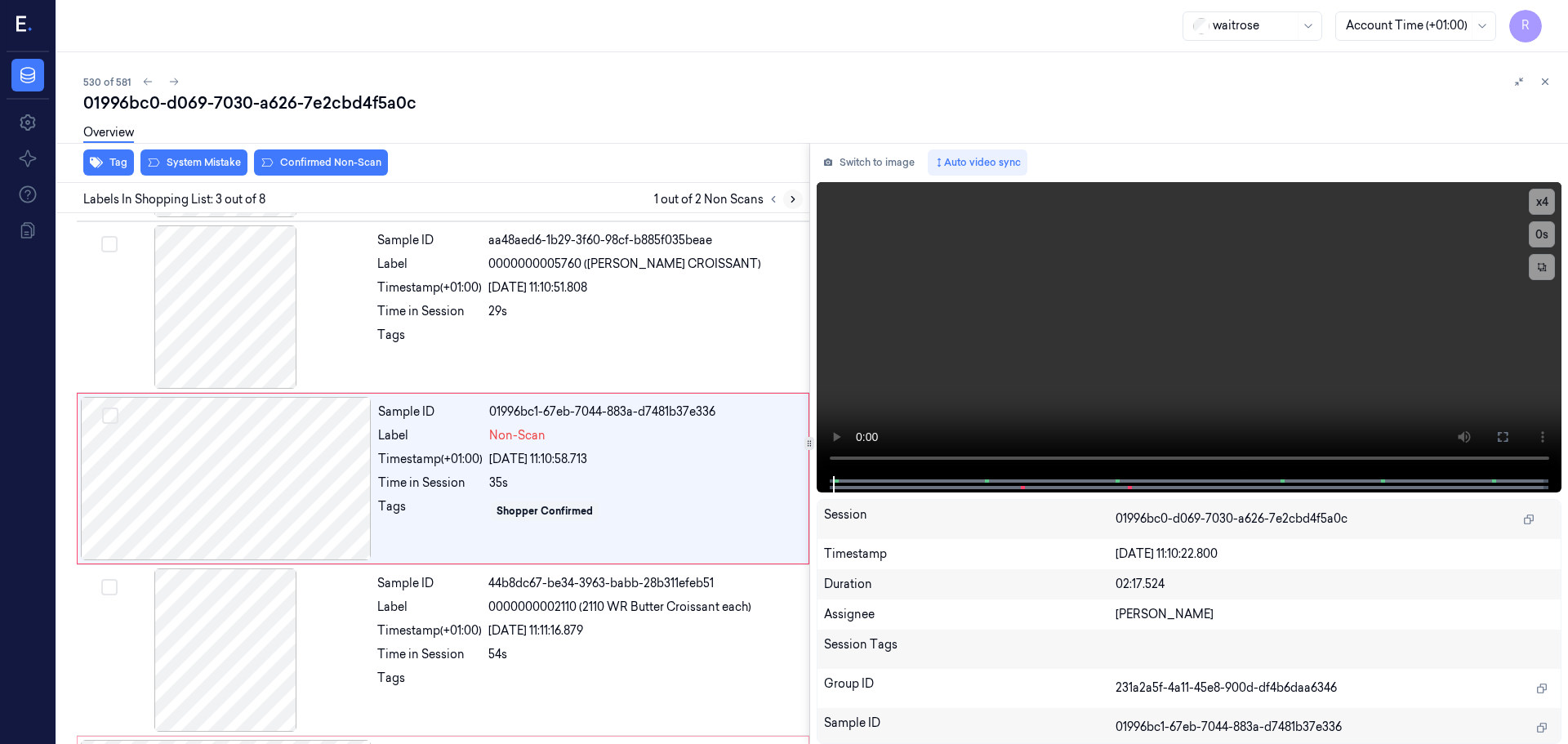
click at [792, 202] on icon at bounding box center [793, 199] width 3 height 6
click at [772, 201] on icon at bounding box center [773, 199] width 11 height 11
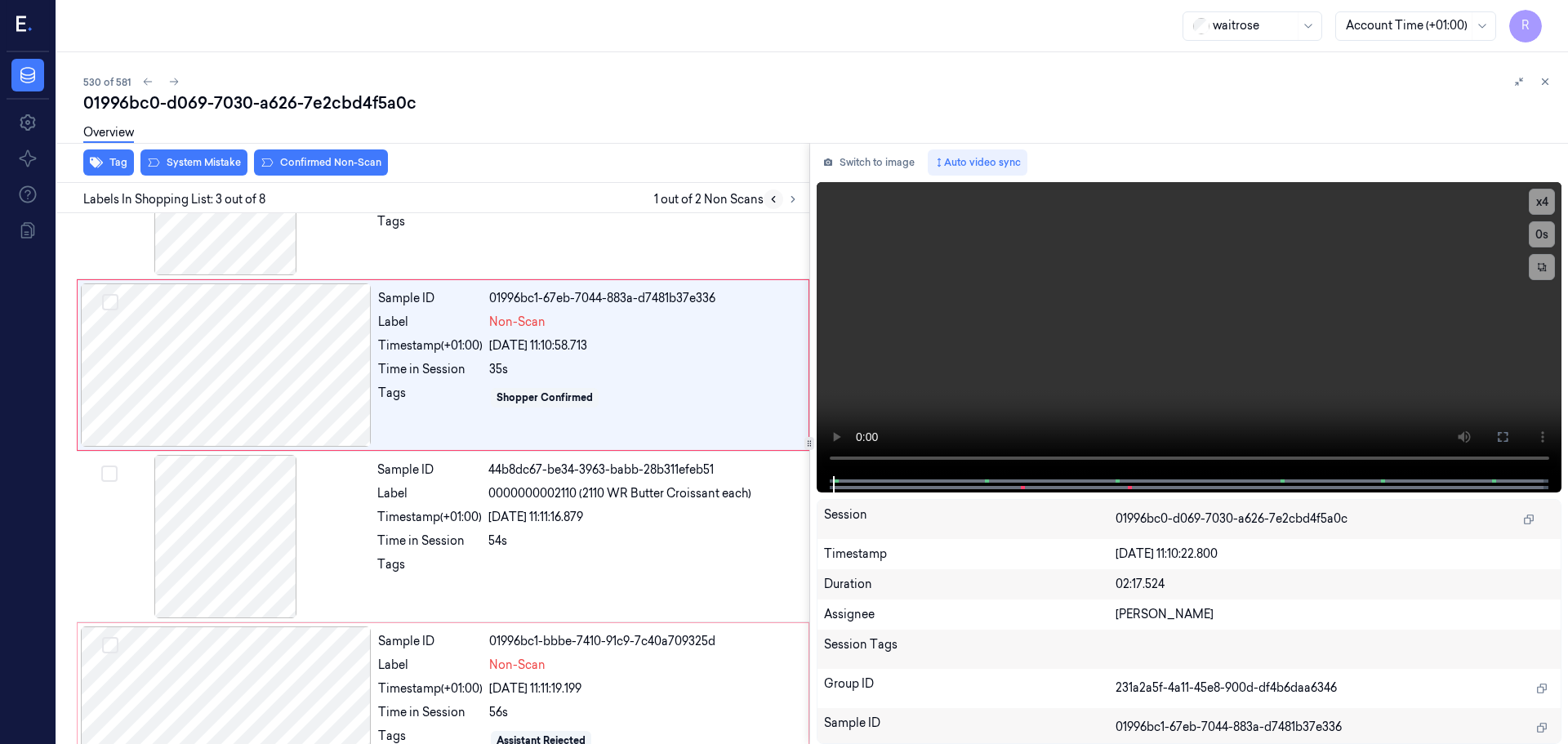
scroll to position [162, 0]
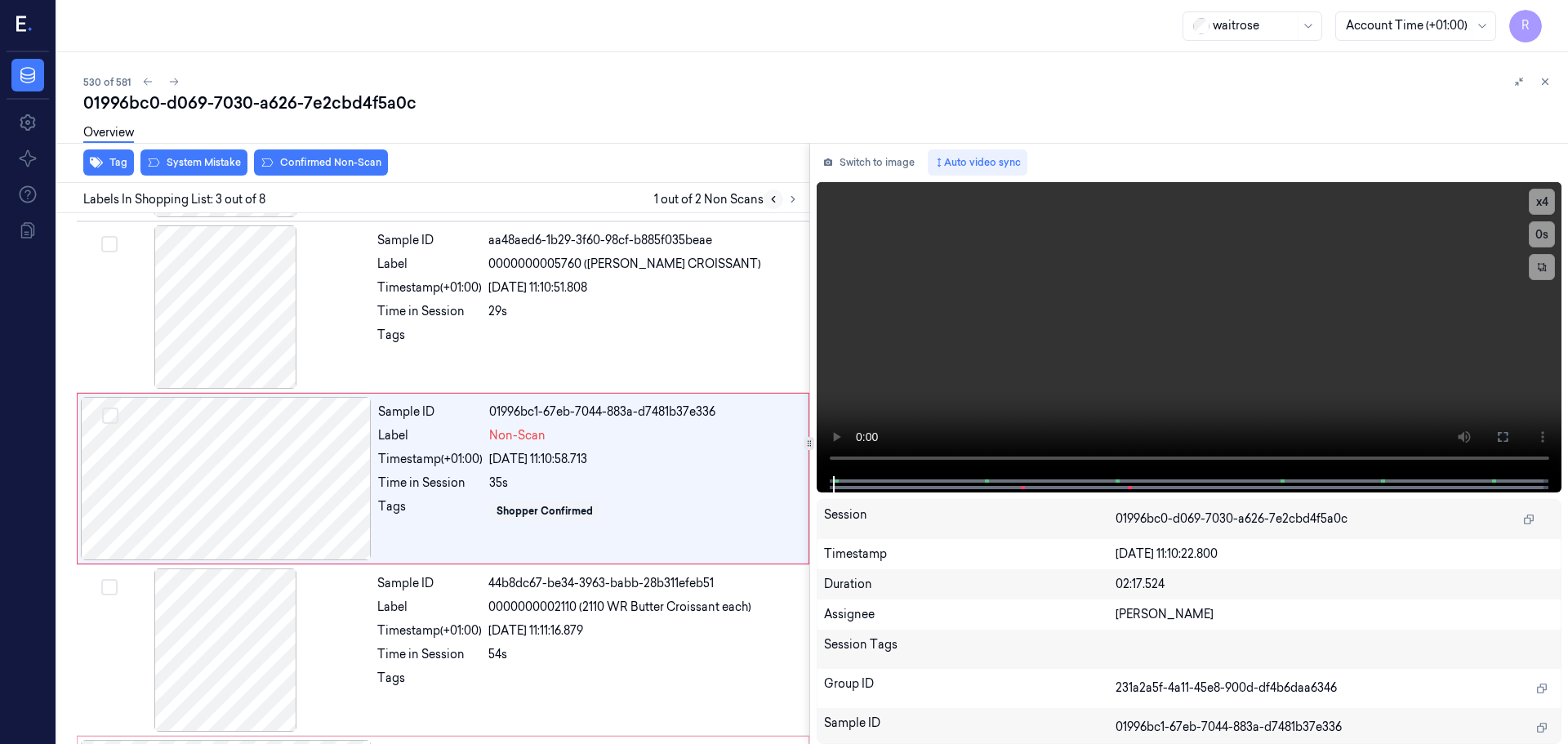
click at [771, 201] on icon at bounding box center [773, 199] width 11 height 11
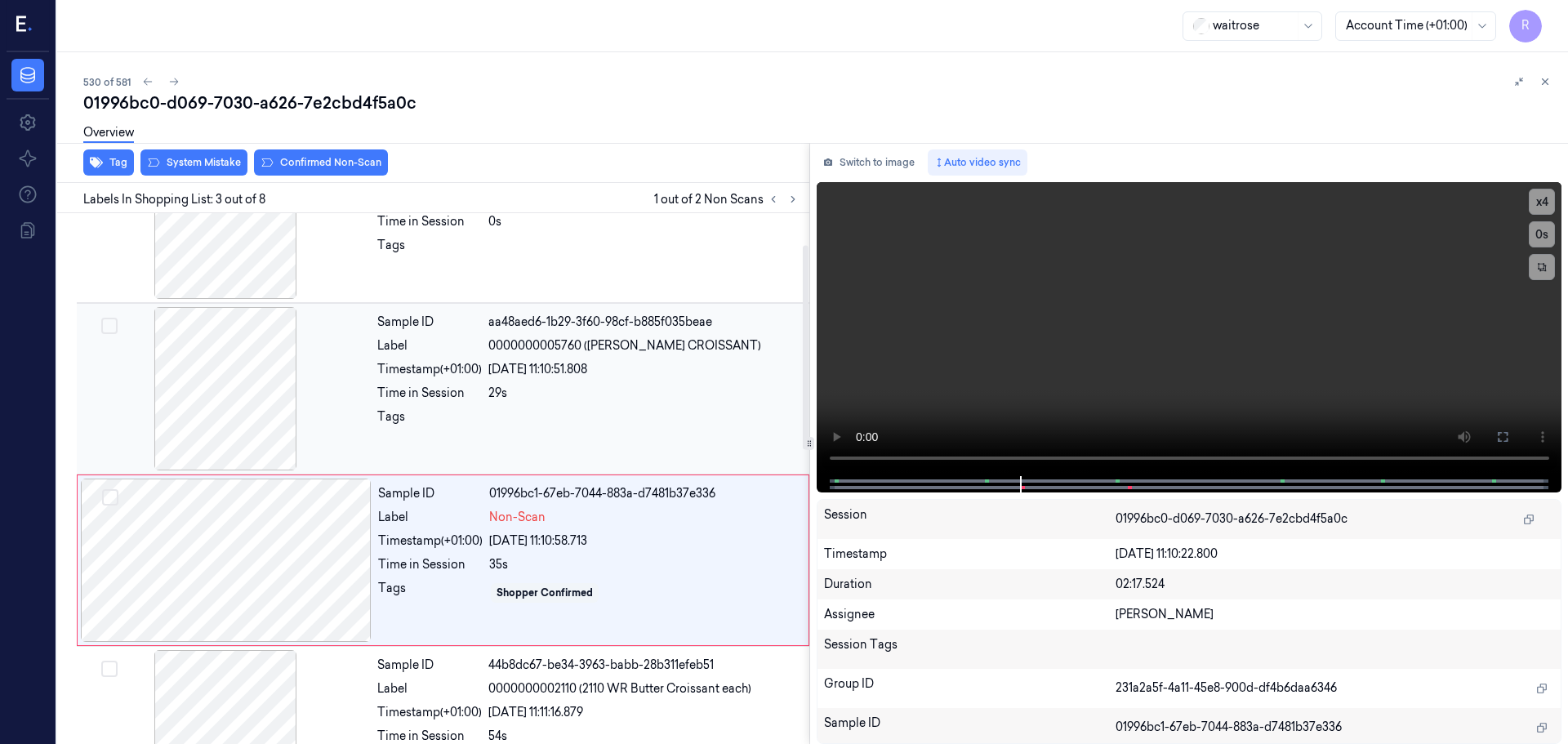
scroll to position [82, 0]
click at [346, 577] on div at bounding box center [226, 558] width 291 height 163
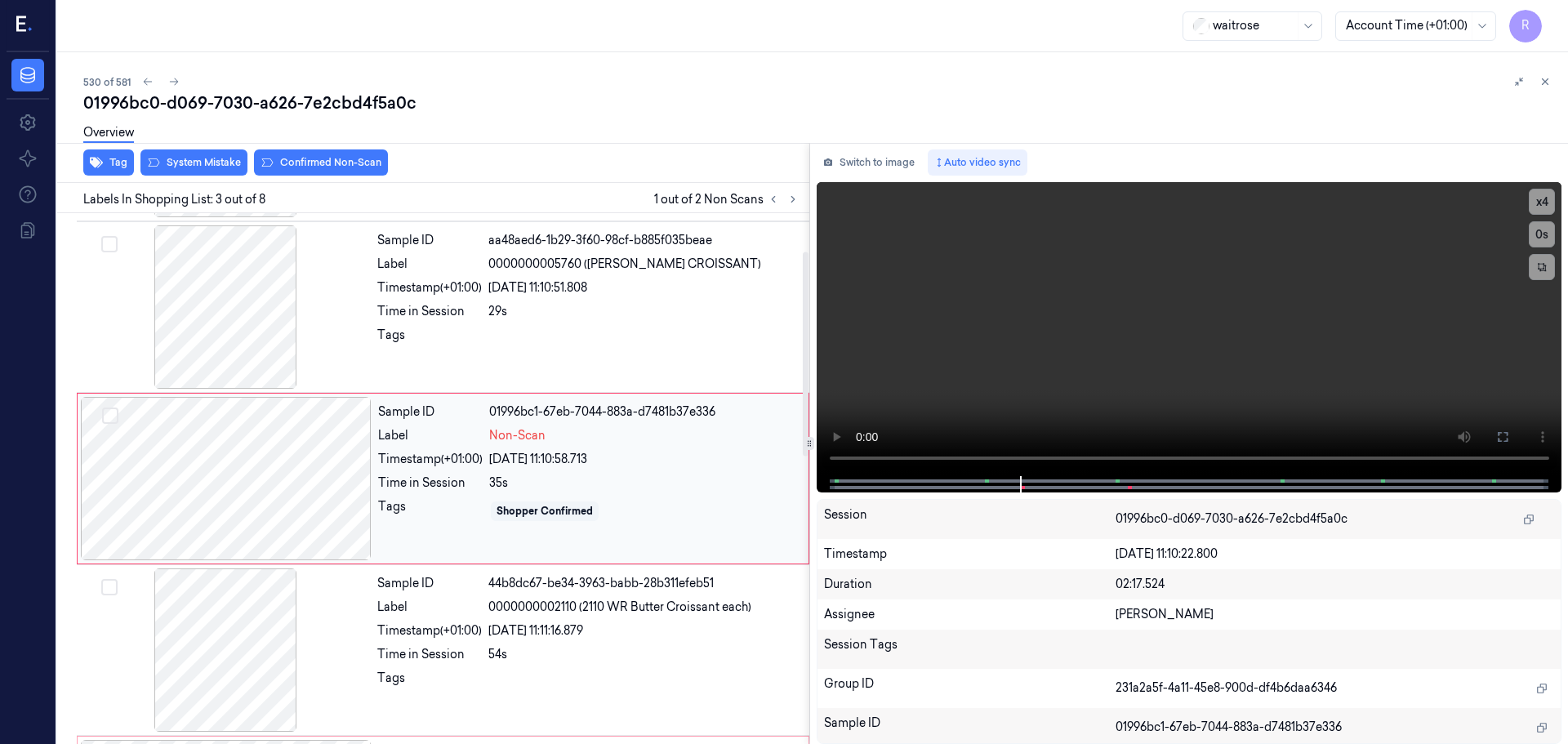
click at [346, 577] on div at bounding box center [225, 649] width 291 height 163
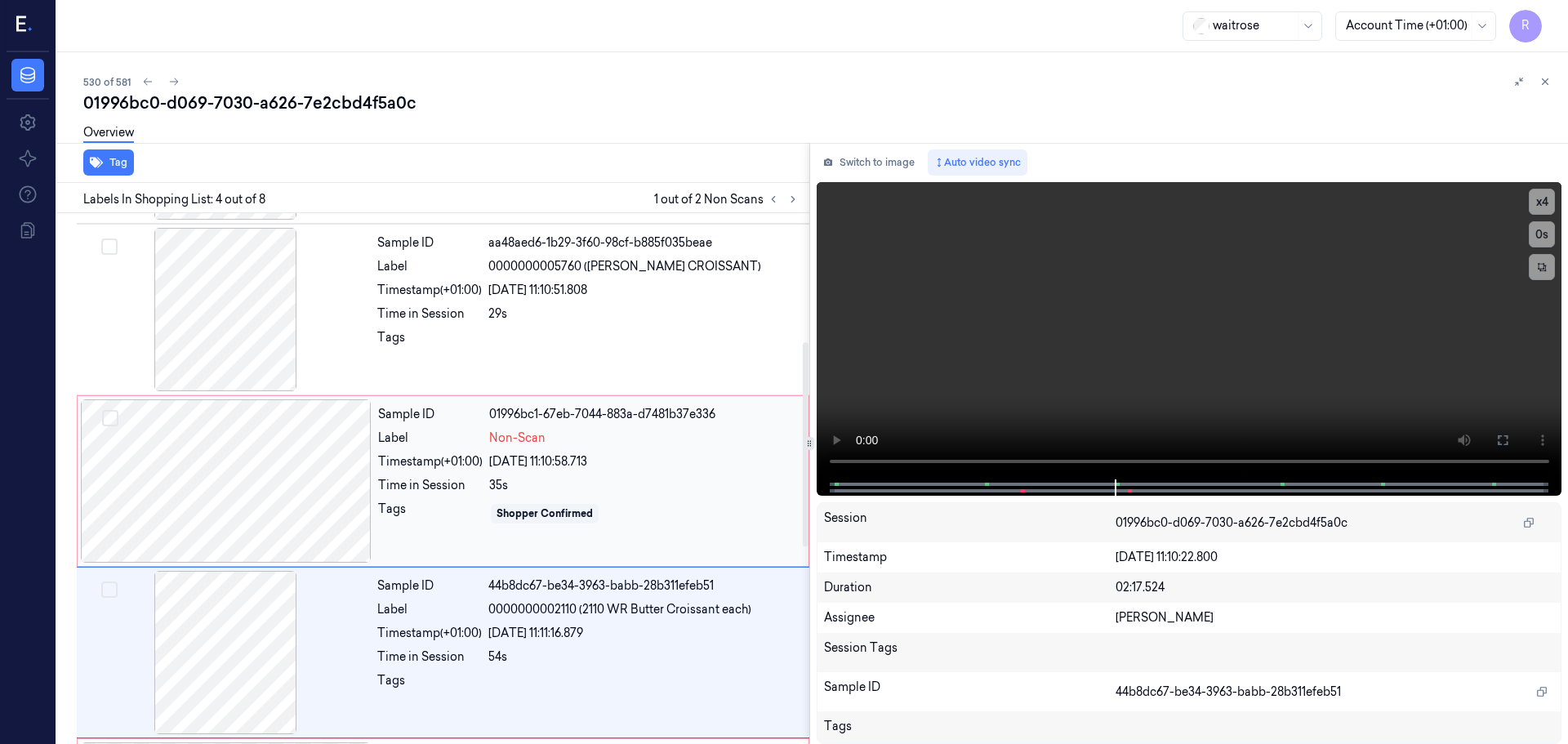
scroll to position [0, 0]
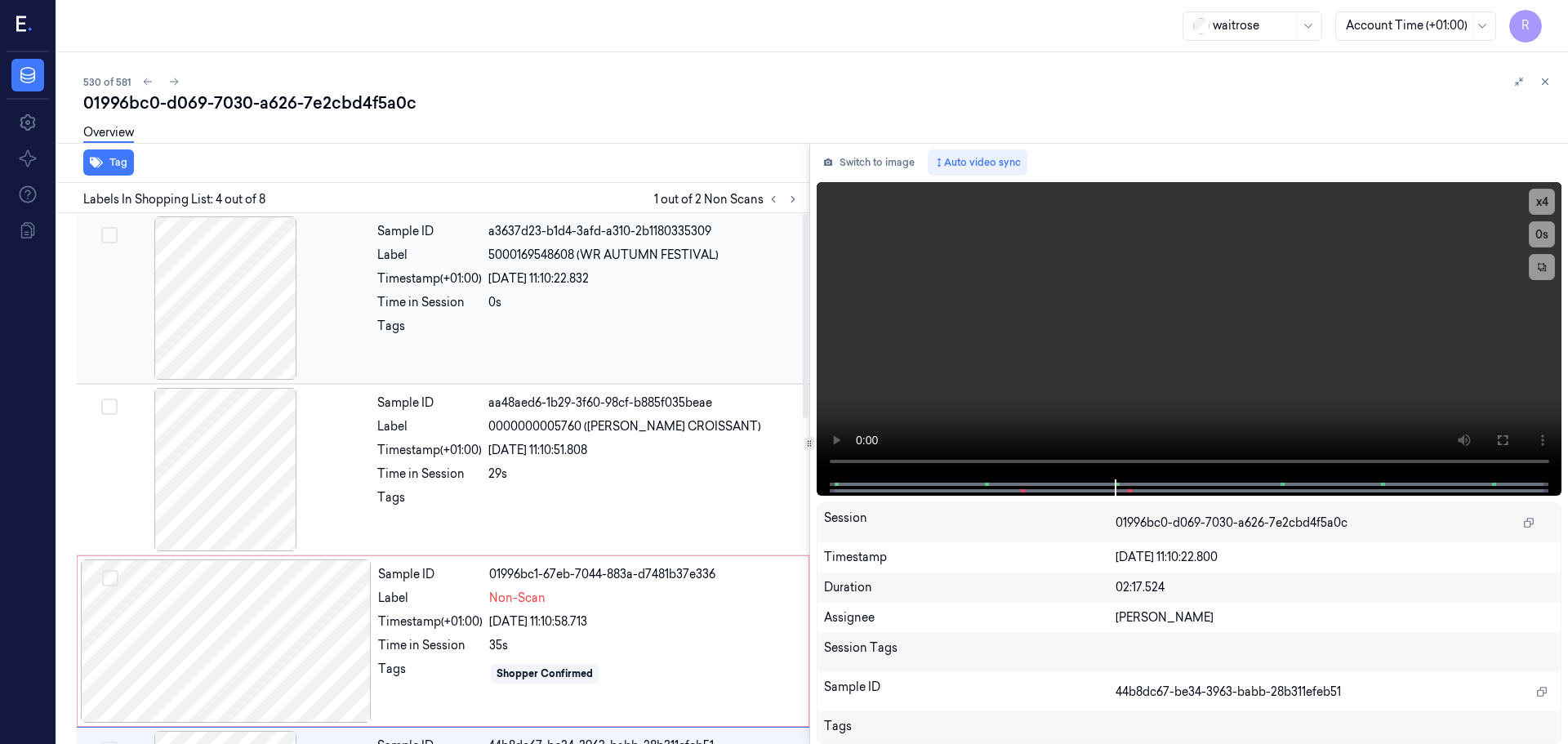
click at [250, 327] on div at bounding box center [225, 298] width 291 height 163
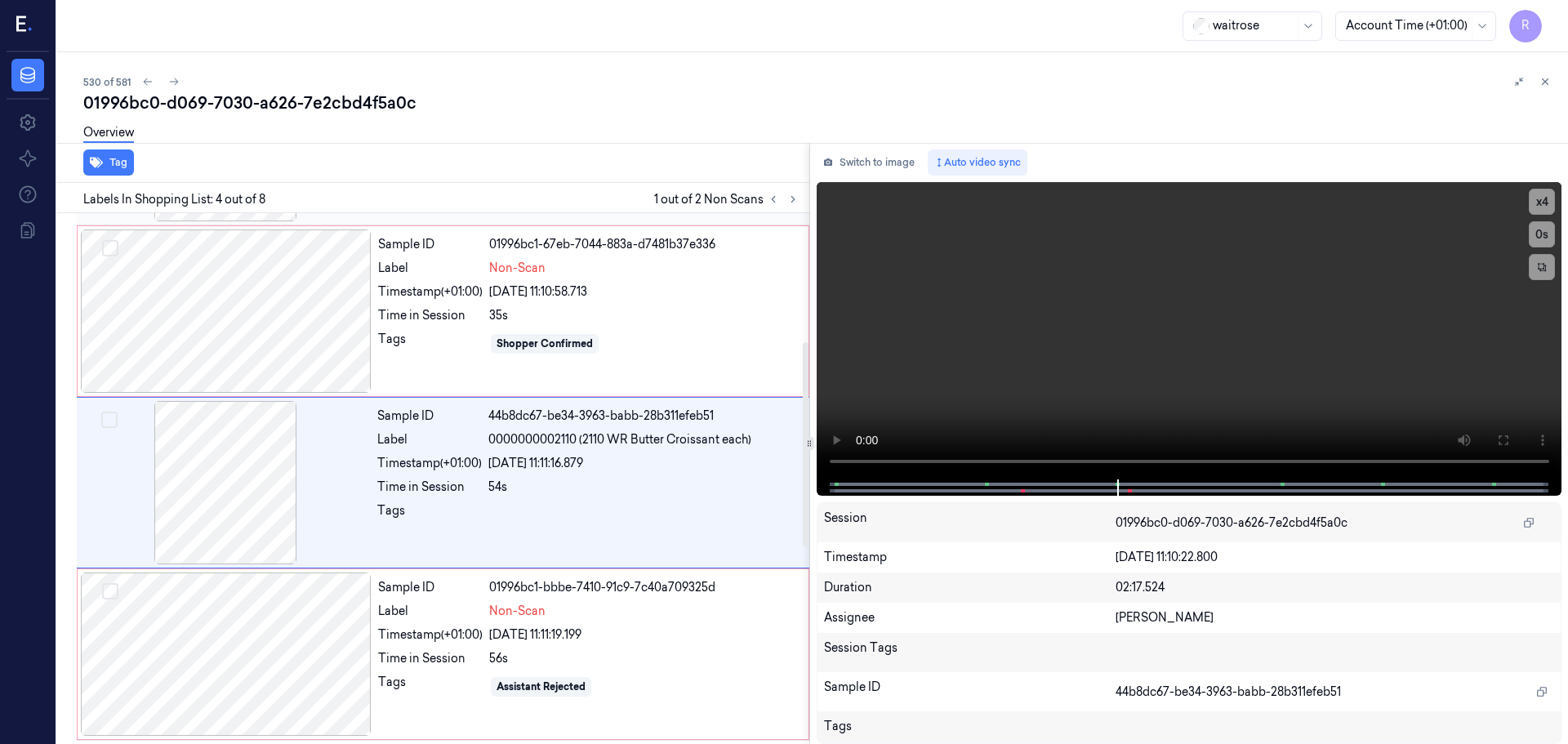
scroll to position [334, 0]
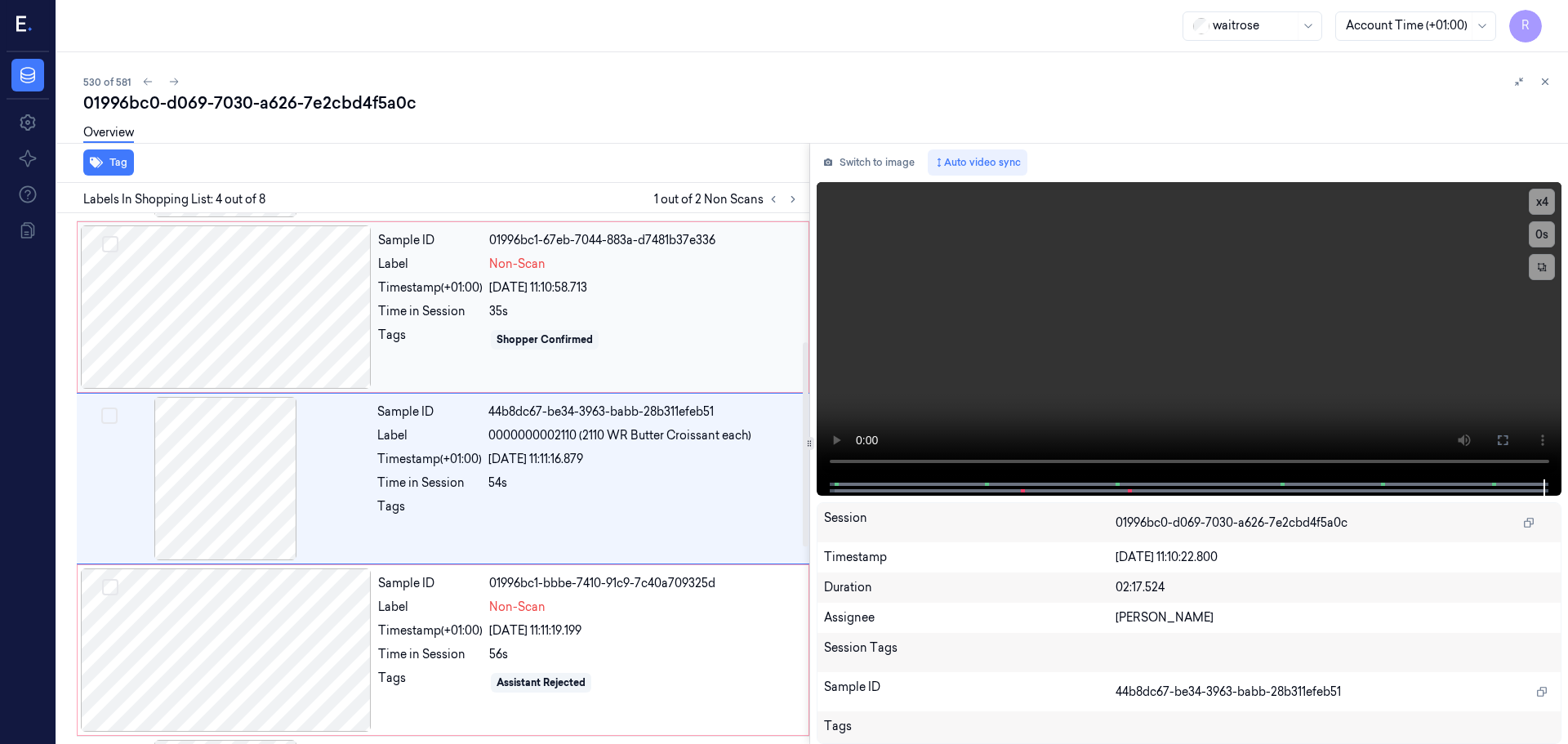
click at [292, 340] on div at bounding box center [226, 306] width 291 height 163
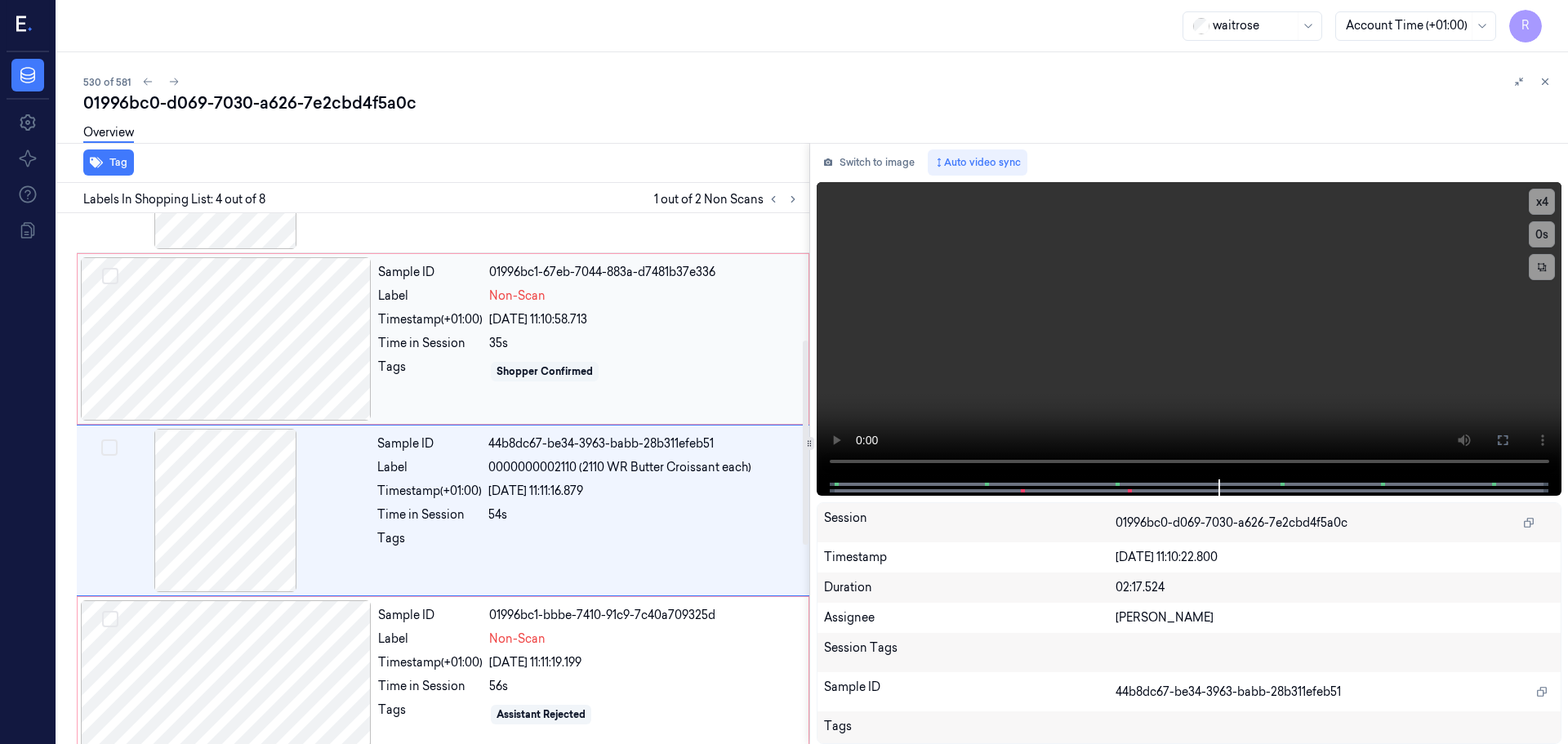
scroll to position [252, 0]
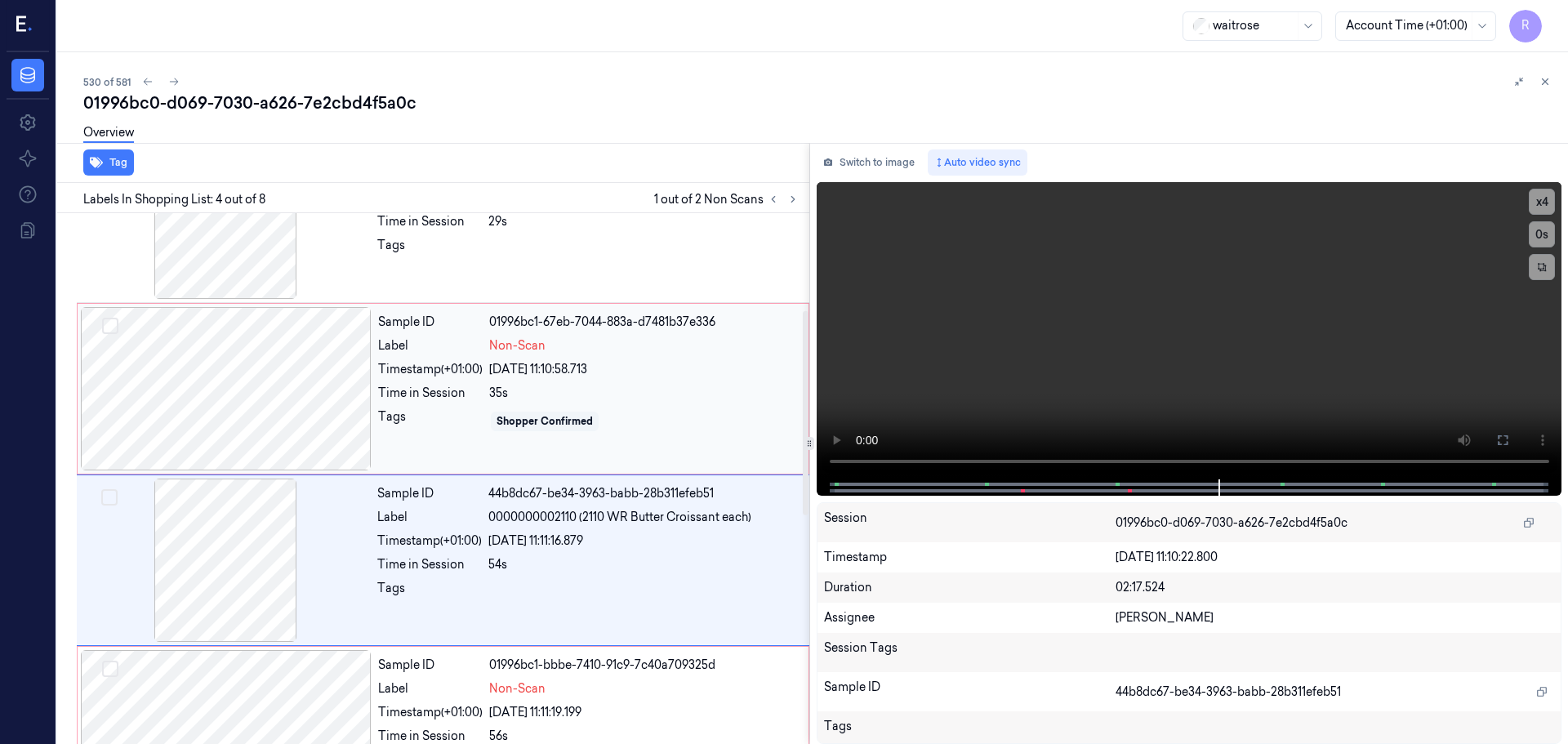
click at [311, 394] on div at bounding box center [226, 388] width 291 height 163
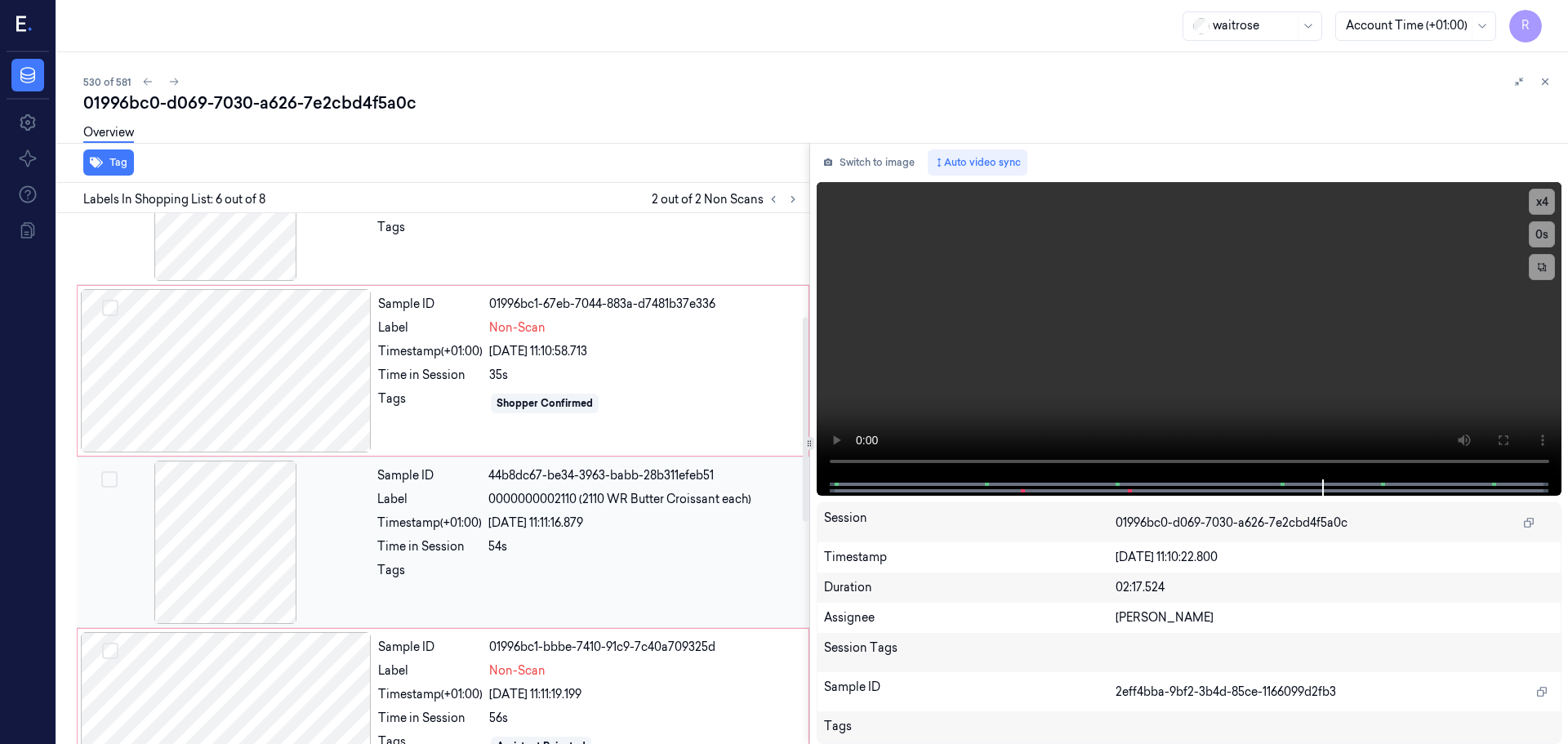
scroll to position [268, 0]
click at [227, 405] on div at bounding box center [226, 372] width 291 height 163
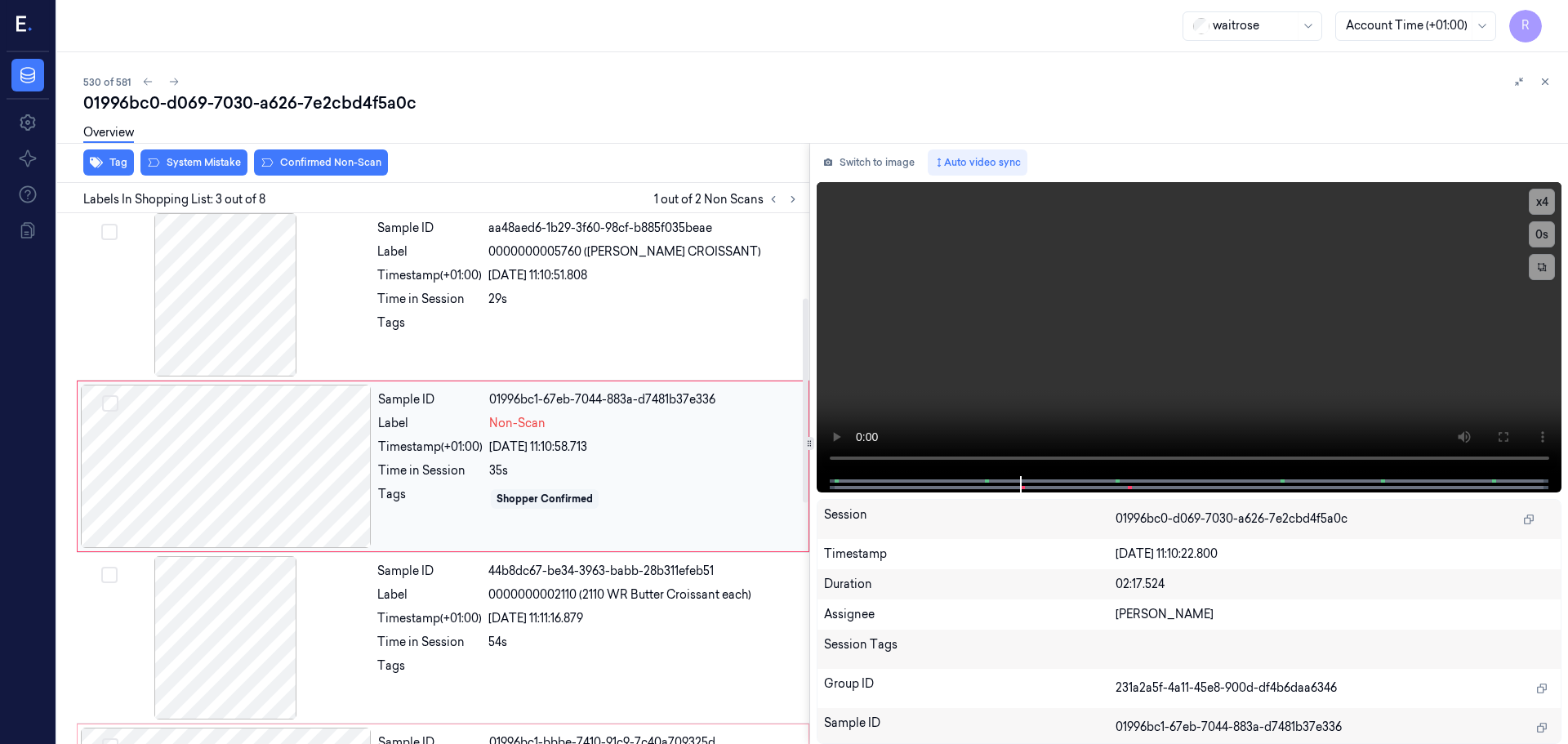
scroll to position [162, 0]
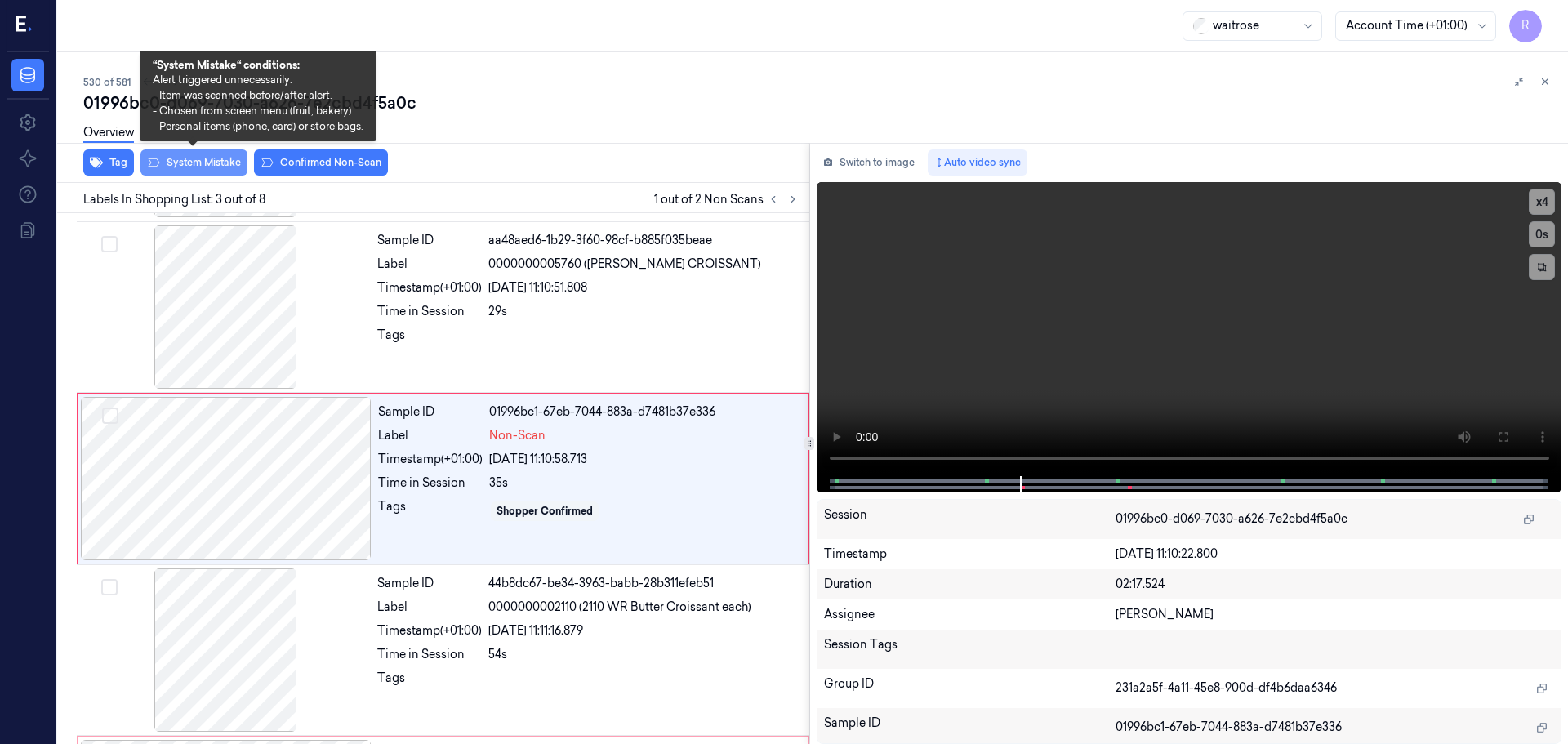
click at [204, 160] on button "System Mistake" at bounding box center [194, 162] width 107 height 26
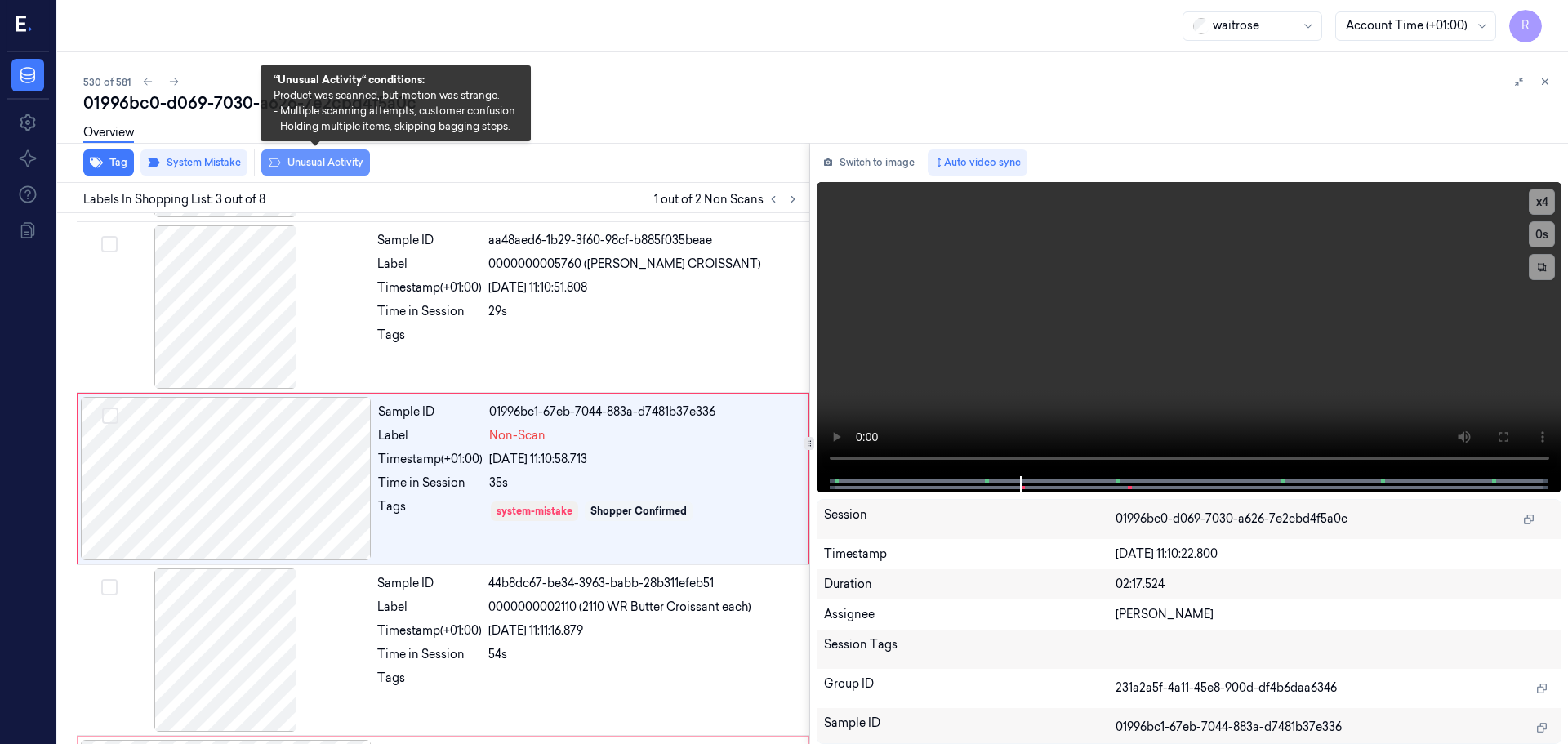
click at [338, 159] on button "Unusual Activity" at bounding box center [316, 162] width 109 height 26
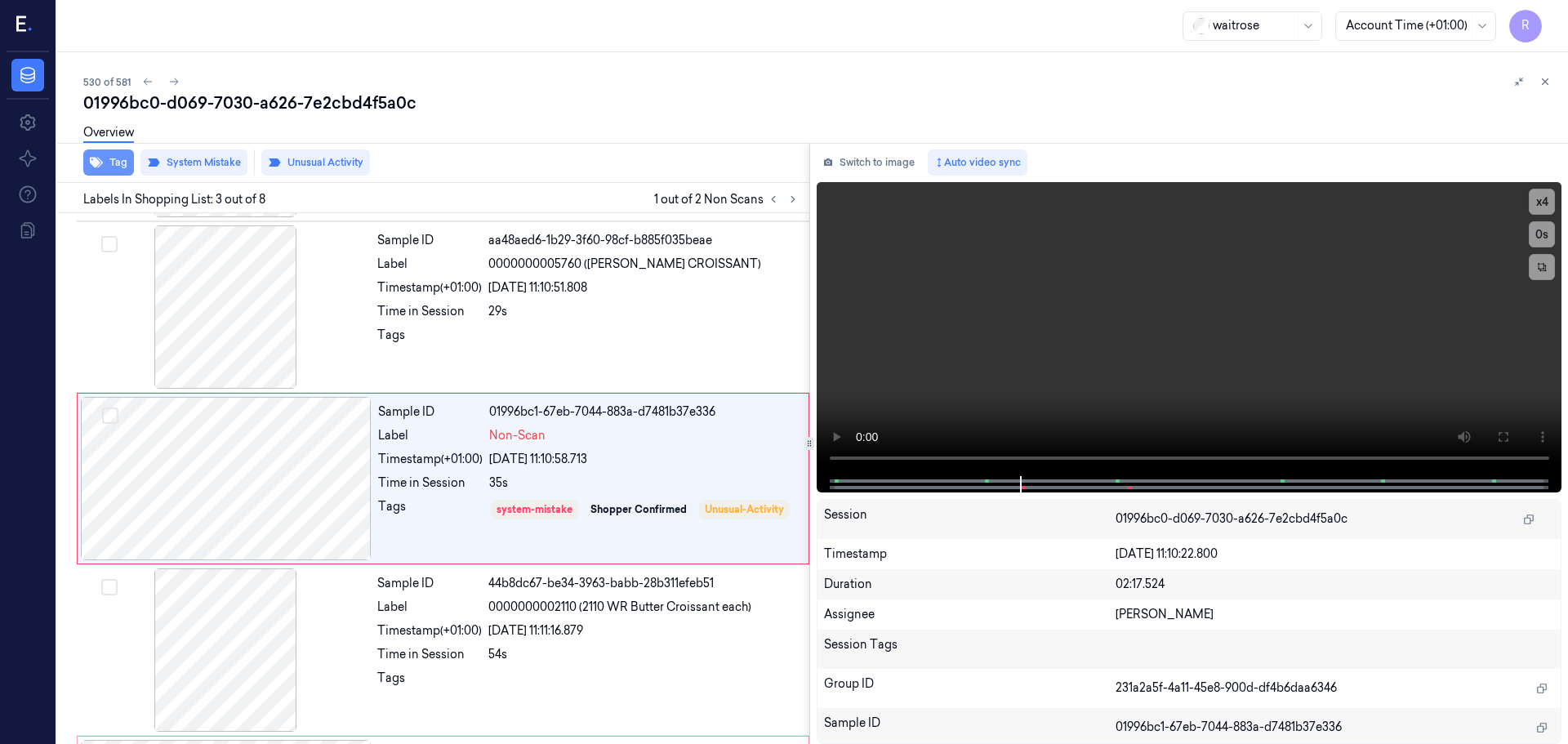
click at [107, 163] on button "Tag" at bounding box center [108, 162] width 51 height 26
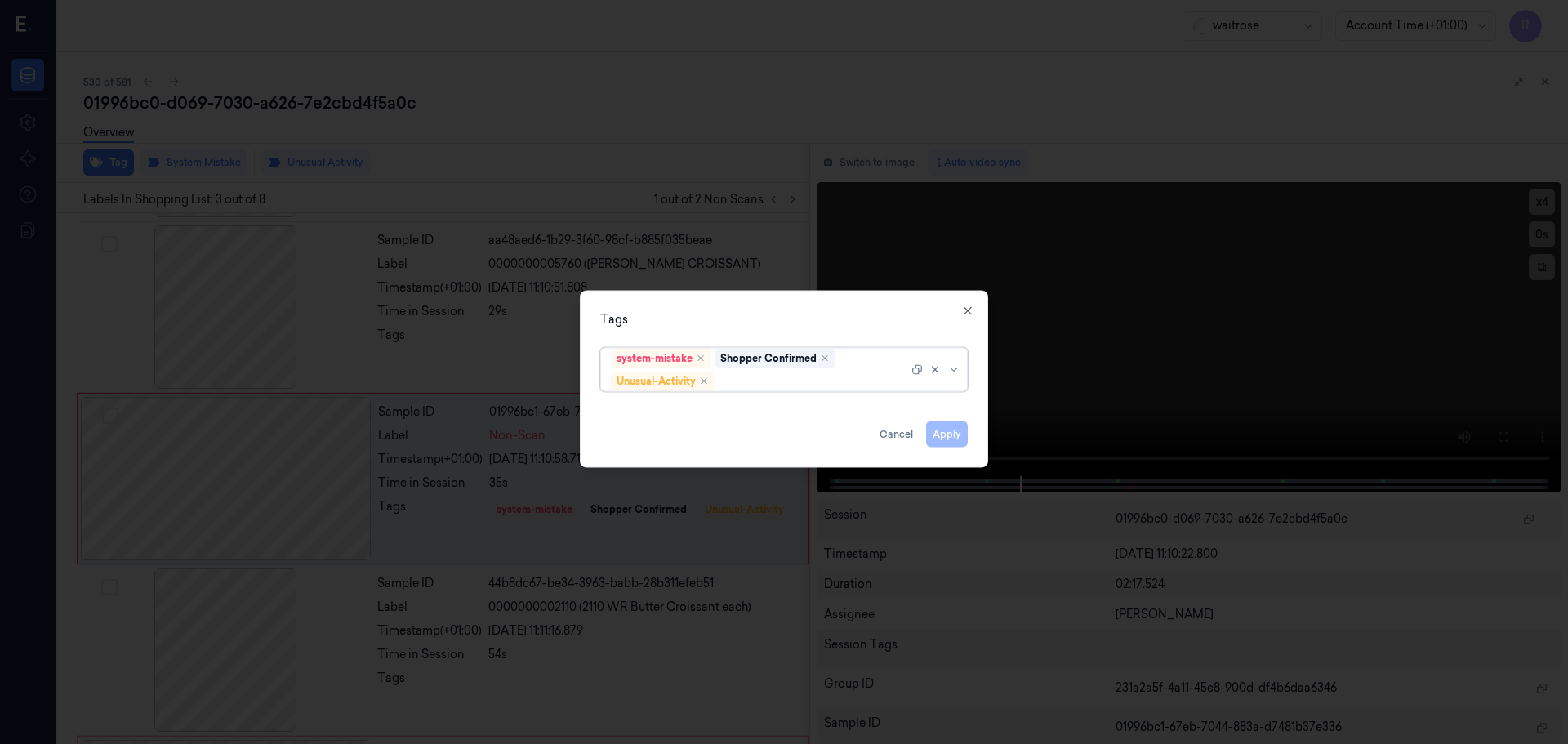
click at [959, 378] on div at bounding box center [938, 369] width 53 height 42
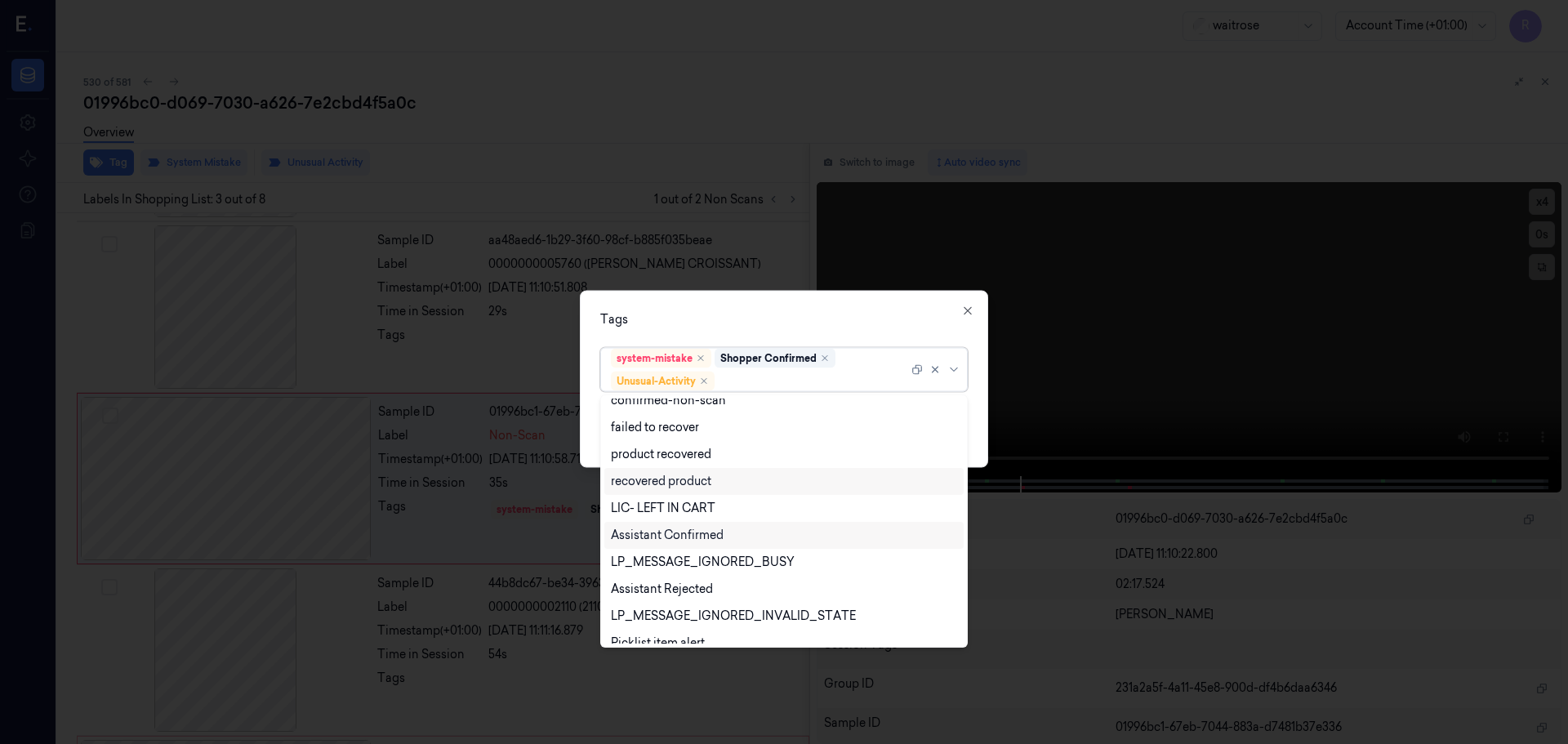
scroll to position [213, 0]
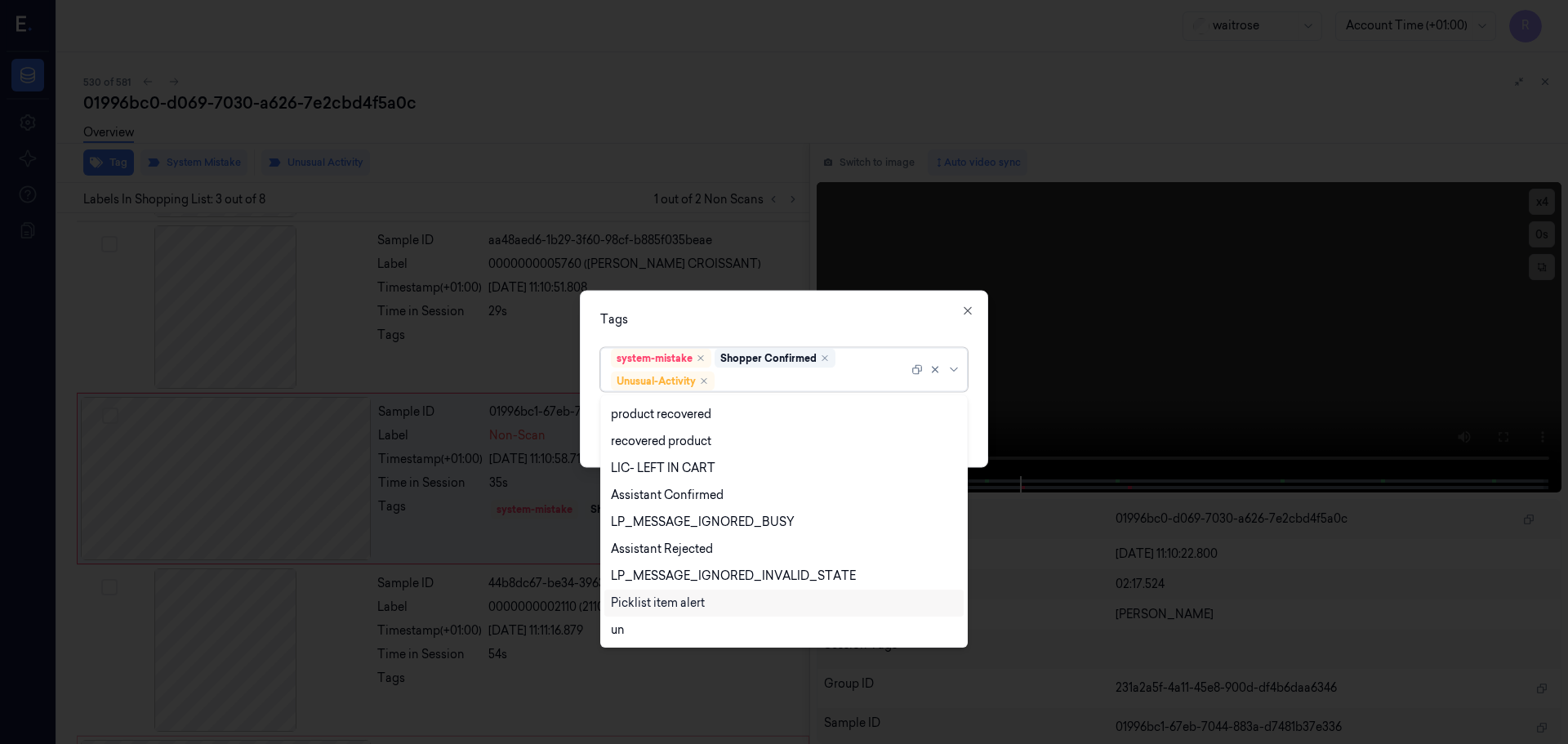
click at [660, 606] on div "Picklist item alert" at bounding box center [658, 603] width 94 height 17
click at [735, 306] on div "Tags option Picklist item alert, selected. 20 results available. Use Up and Dow…" at bounding box center [784, 378] width 408 height 177
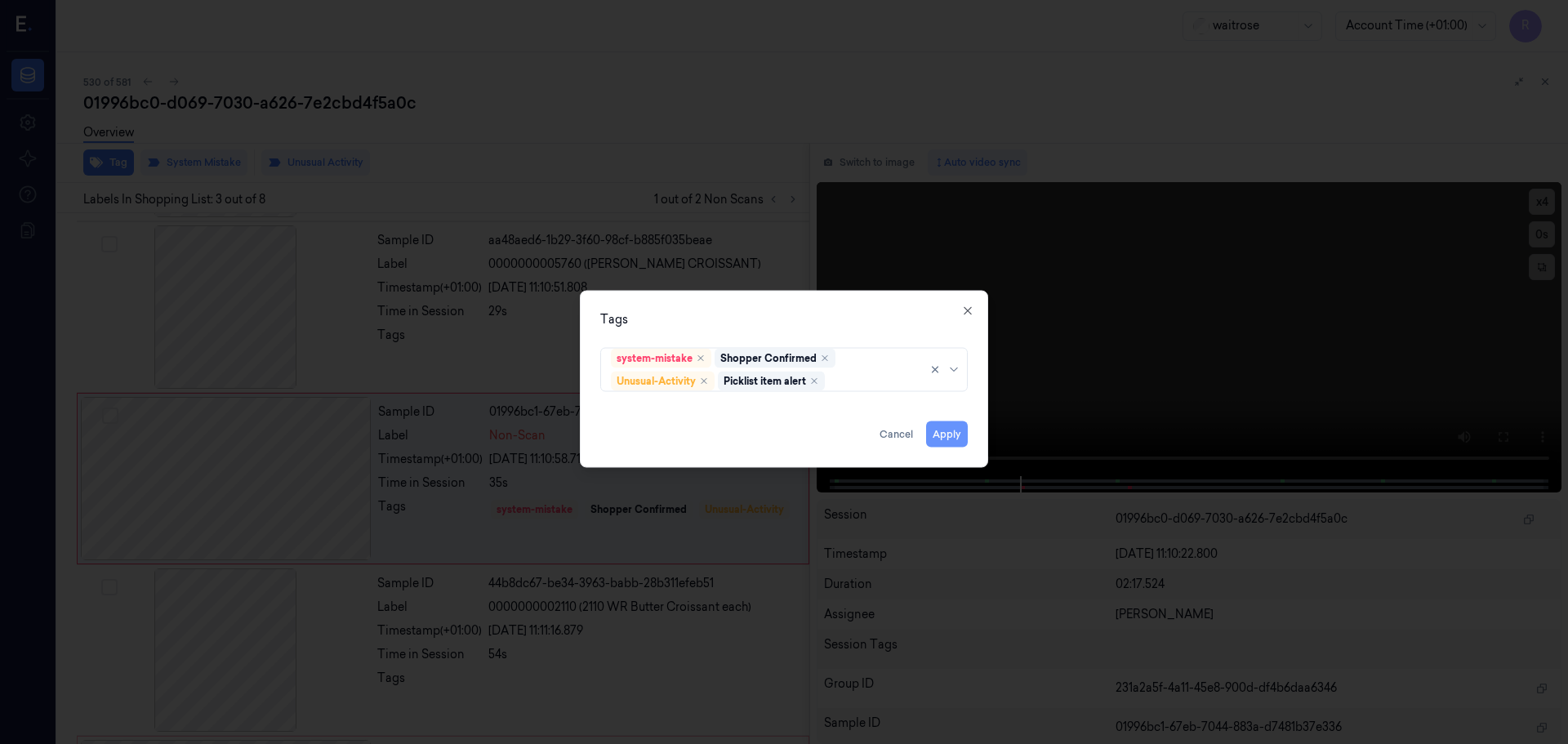
click at [949, 432] on button "Apply" at bounding box center [947, 433] width 41 height 26
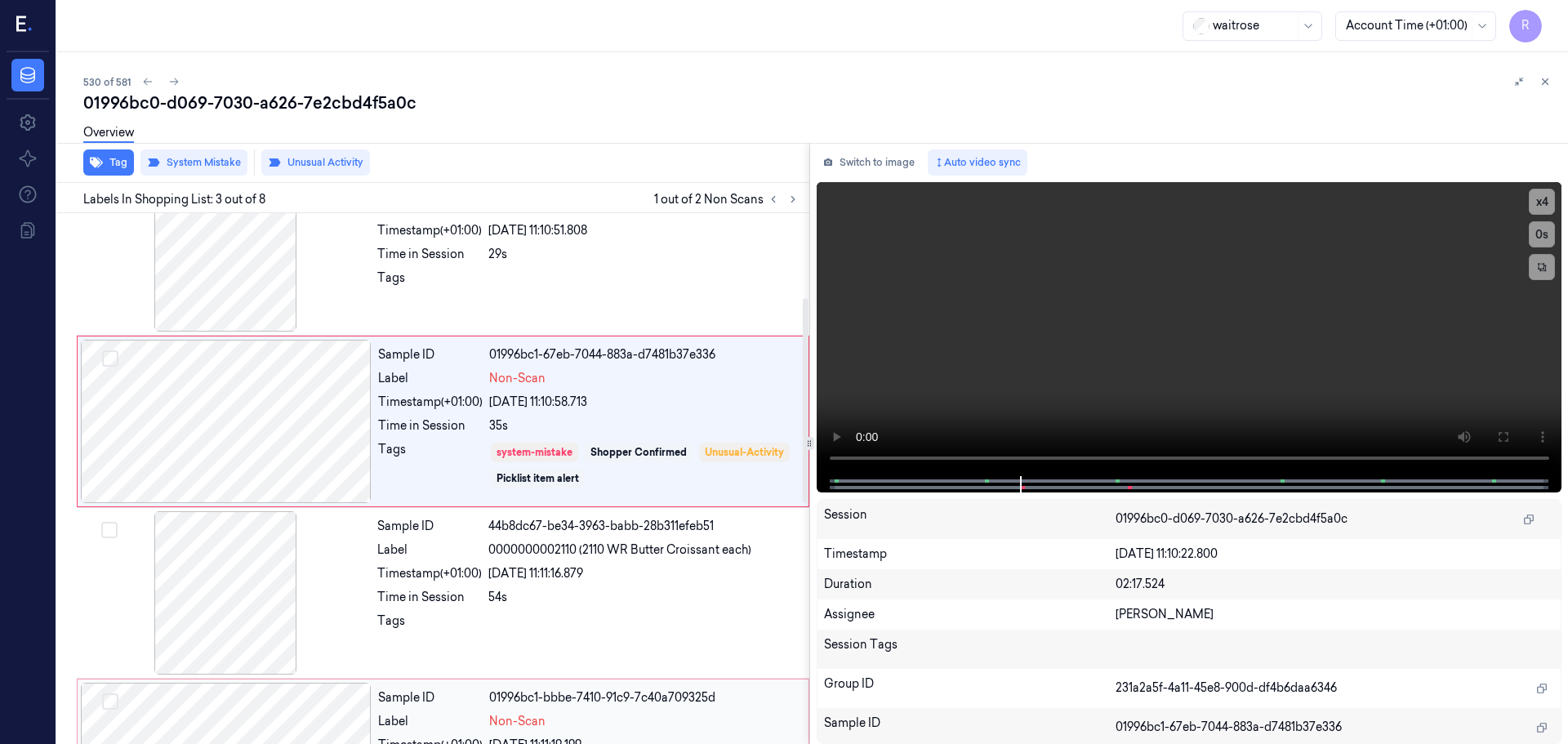
click at [536, 581] on div "Sample ID 44b8dc67-be34-3963-babb-28b311efeb51 Label 0000000002110 (2110 WR But…" at bounding box center [588, 592] width 435 height 163
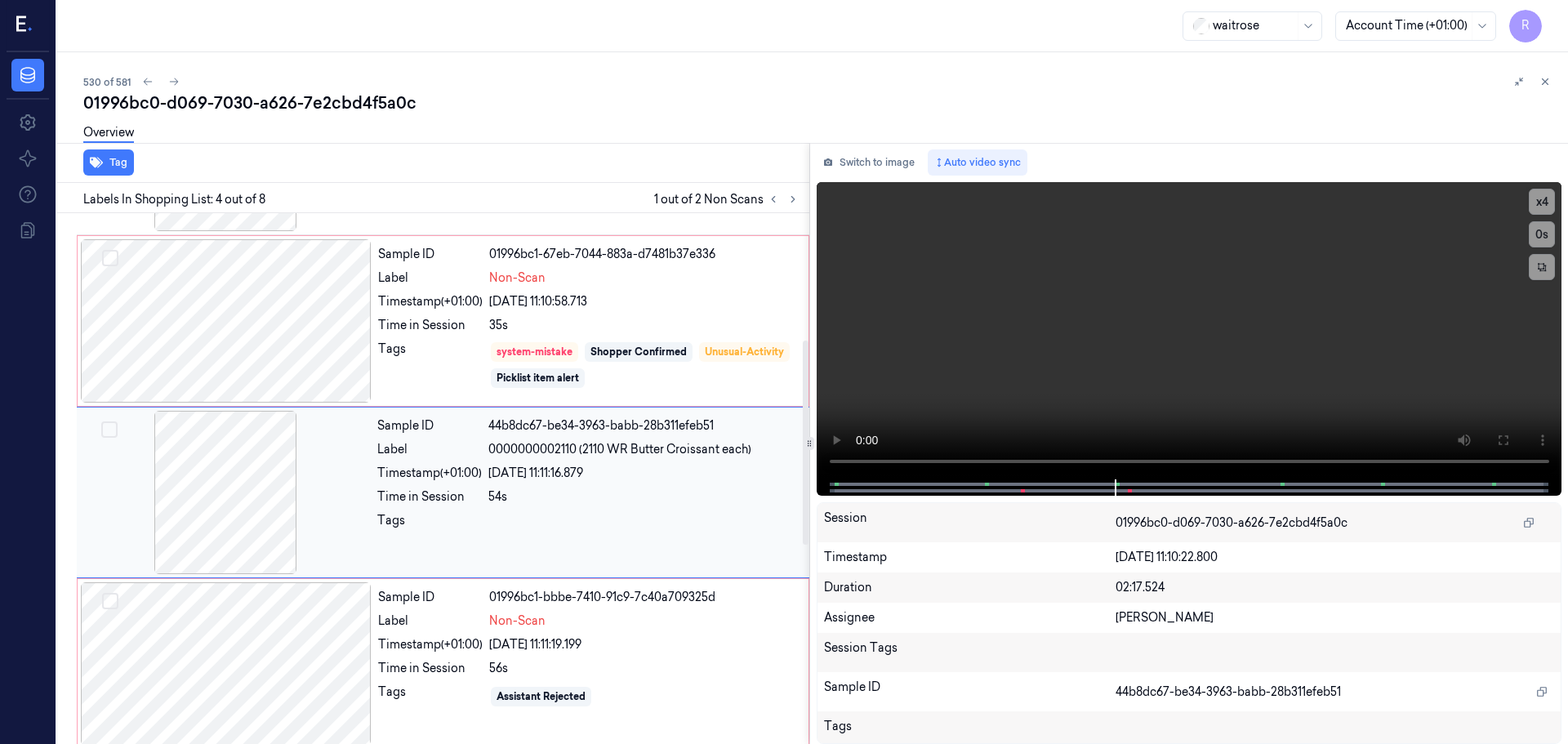
scroll to position [334, 0]
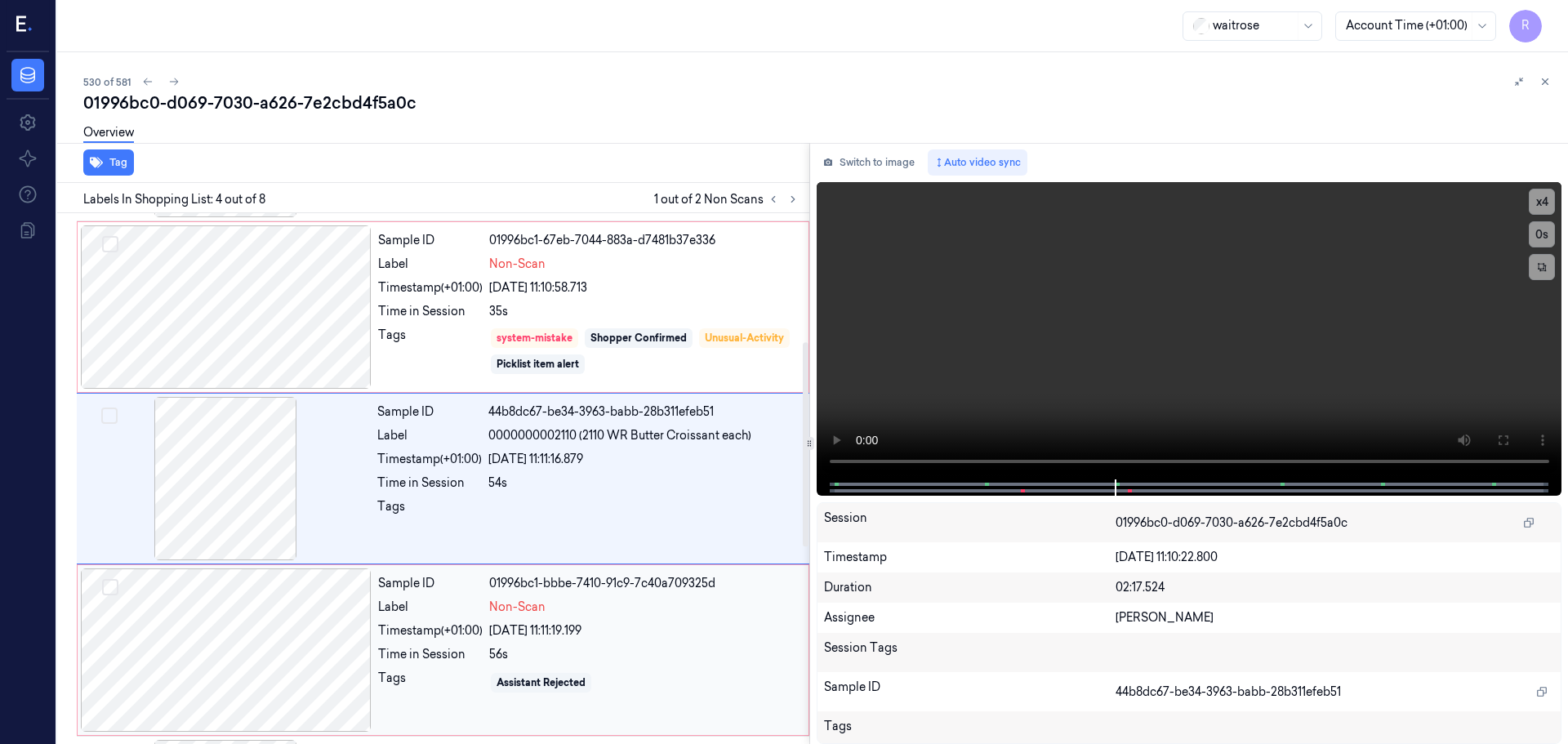
click at [590, 618] on div "Sample ID 01996bc1-bbbe-7410-91c9-7c40a709325d Label Non-Scan Timestamp (+01:00…" at bounding box center [588, 649] width 433 height 163
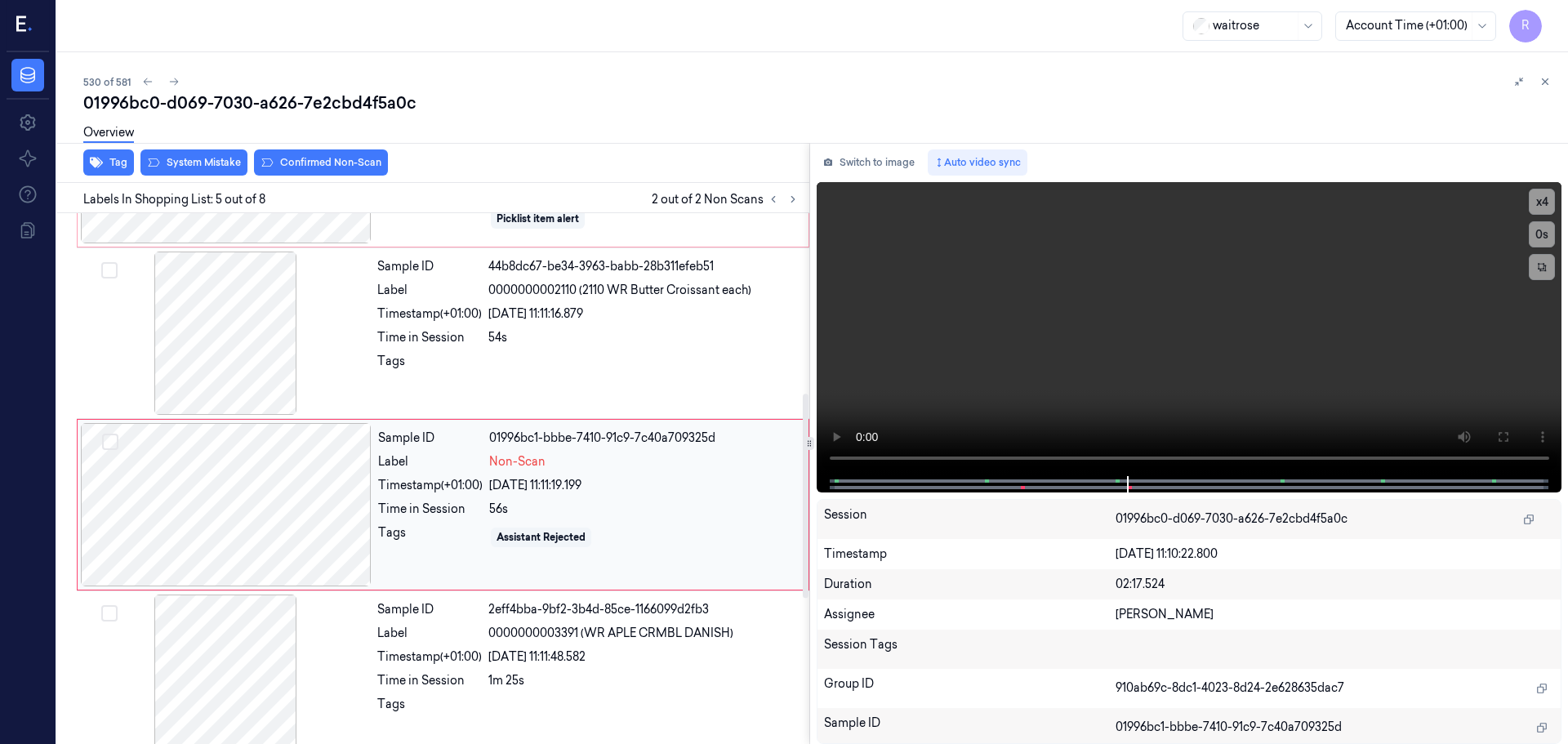
scroll to position [506, 0]
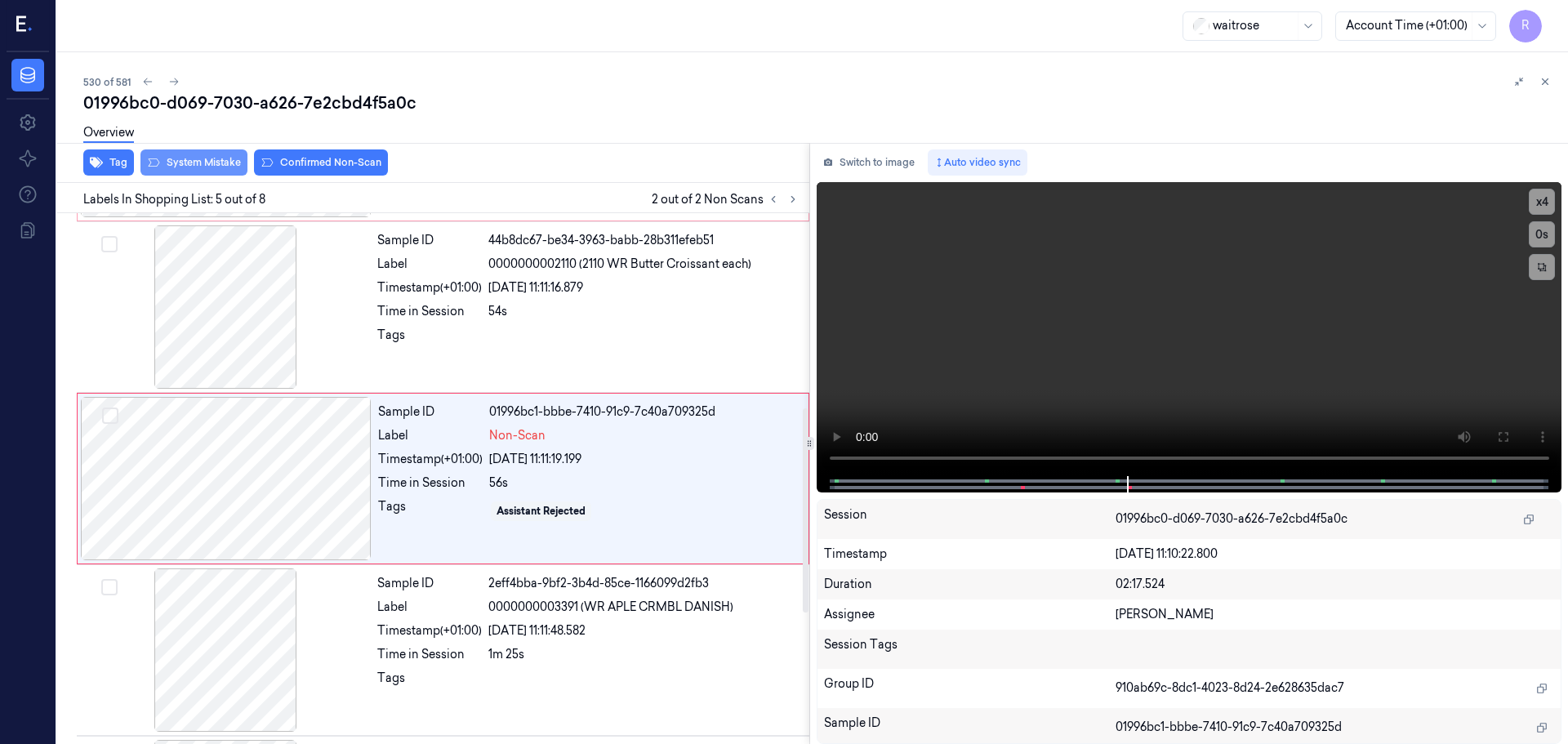
click at [189, 173] on button "System Mistake" at bounding box center [194, 162] width 107 height 26
click at [319, 154] on div "Overview" at bounding box center [819, 135] width 1472 height 41
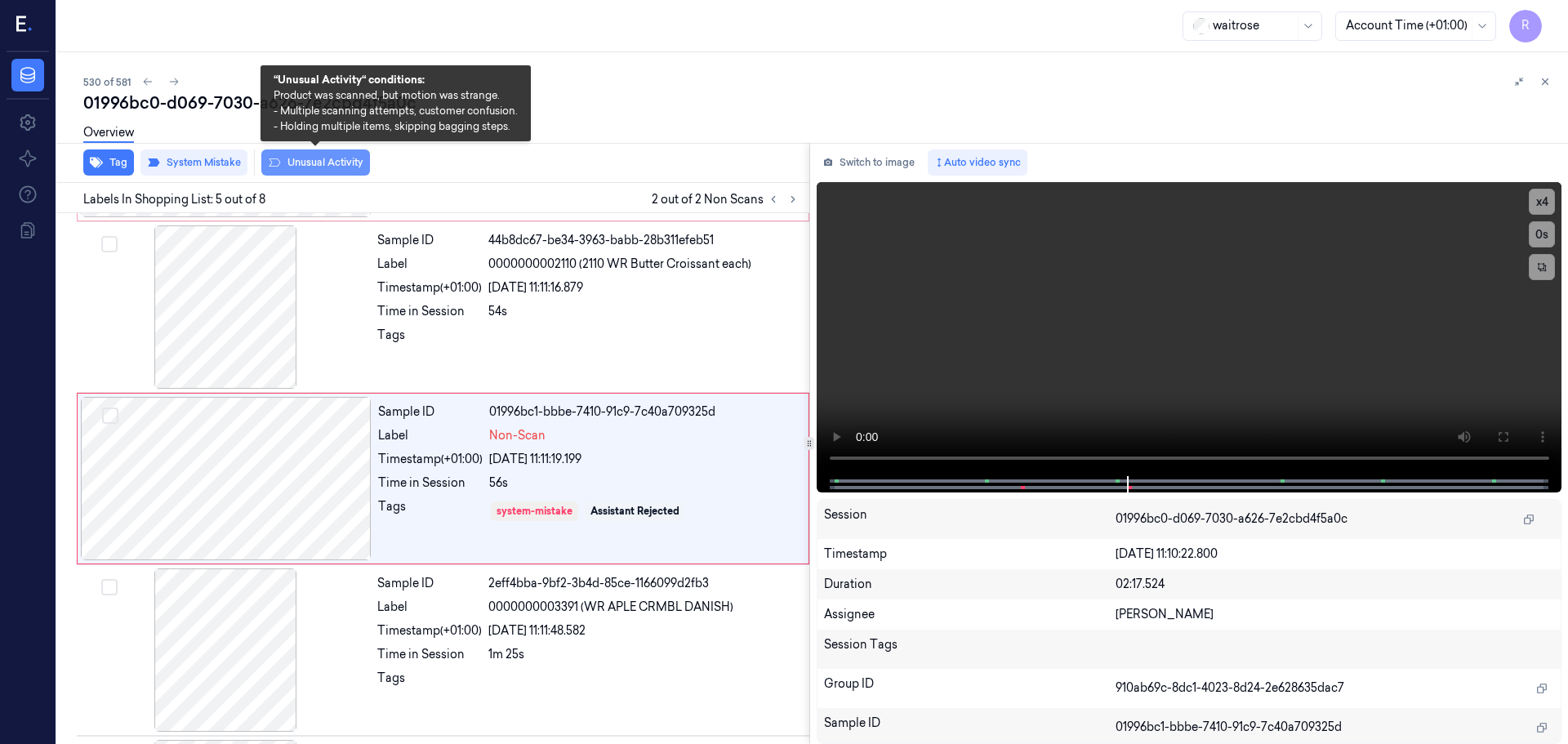
click at [323, 161] on button "Unusual Activity" at bounding box center [316, 162] width 109 height 26
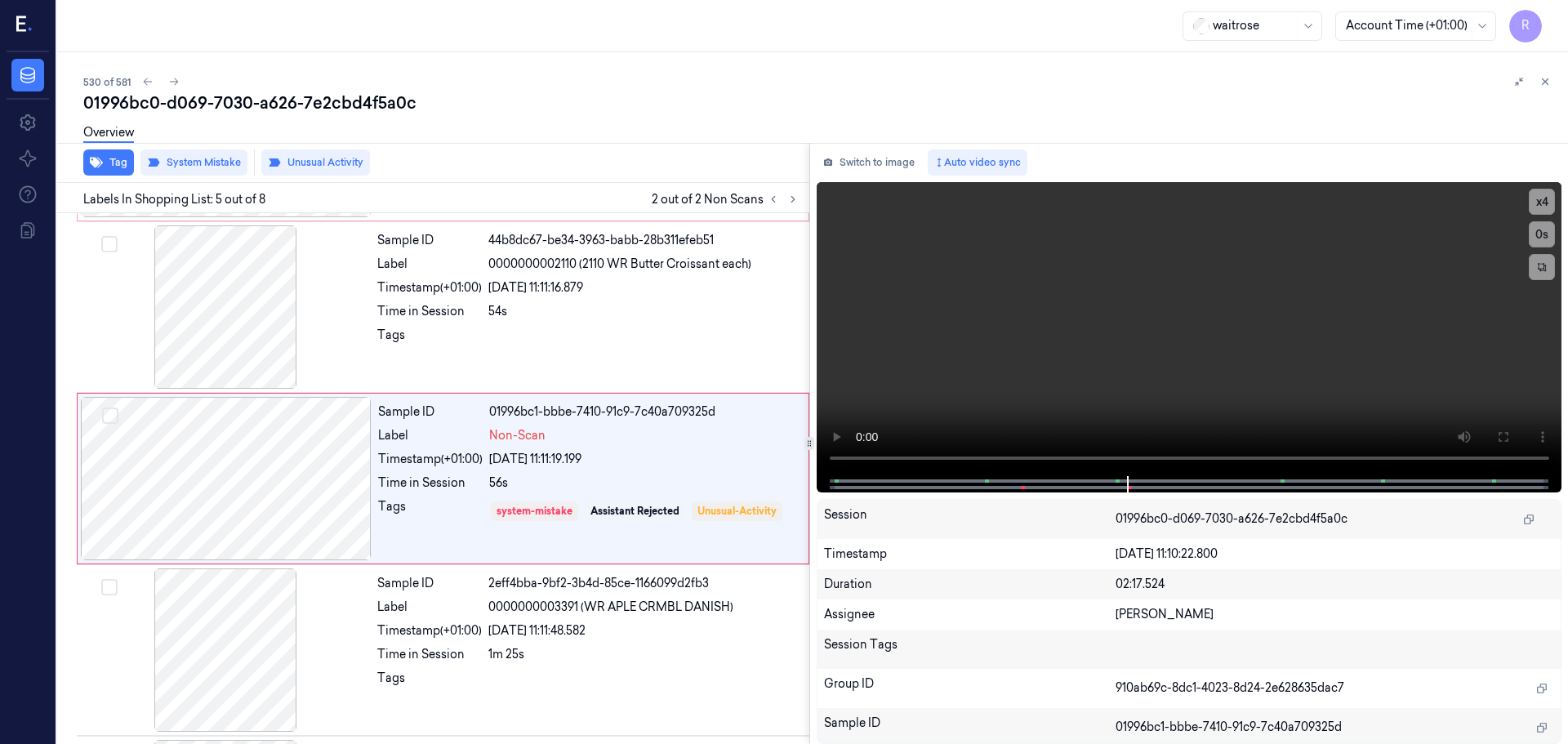
click at [90, 151] on div "Overview" at bounding box center [108, 135] width 51 height 41
click at [112, 168] on button "Tag" at bounding box center [108, 162] width 51 height 26
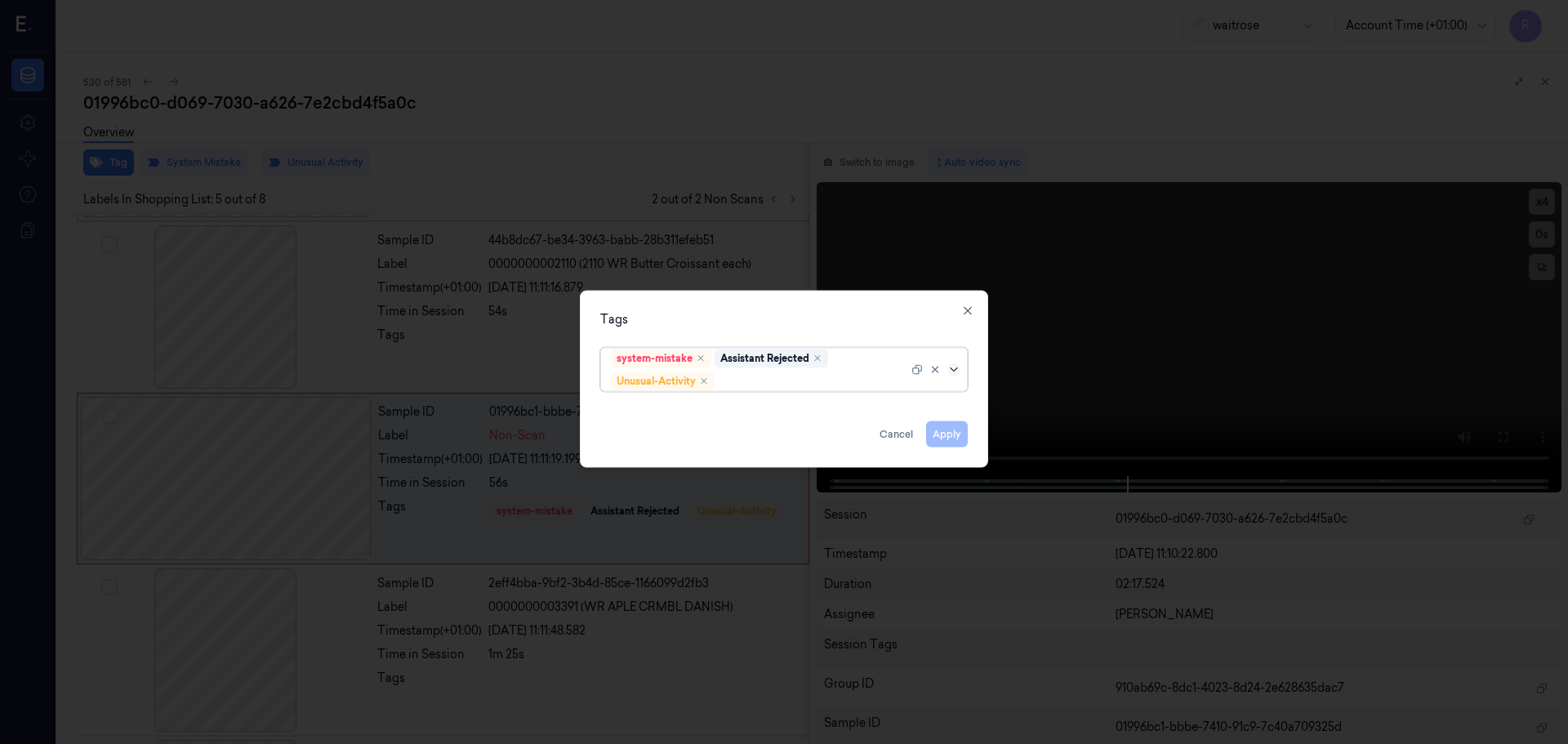
click at [960, 371] on icon at bounding box center [953, 369] width 13 height 13
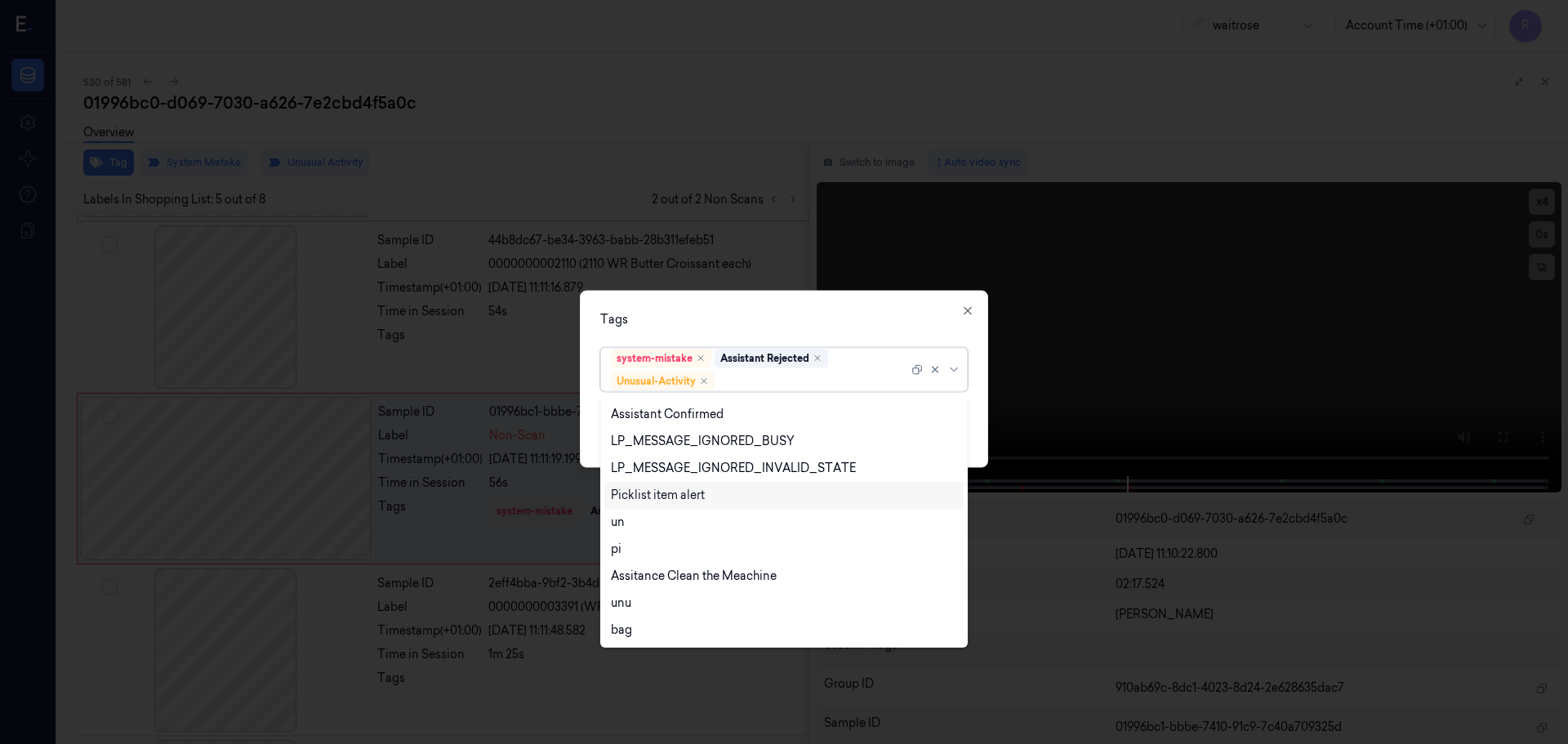
click at [703, 497] on div "Picklist item alert" at bounding box center [658, 495] width 94 height 17
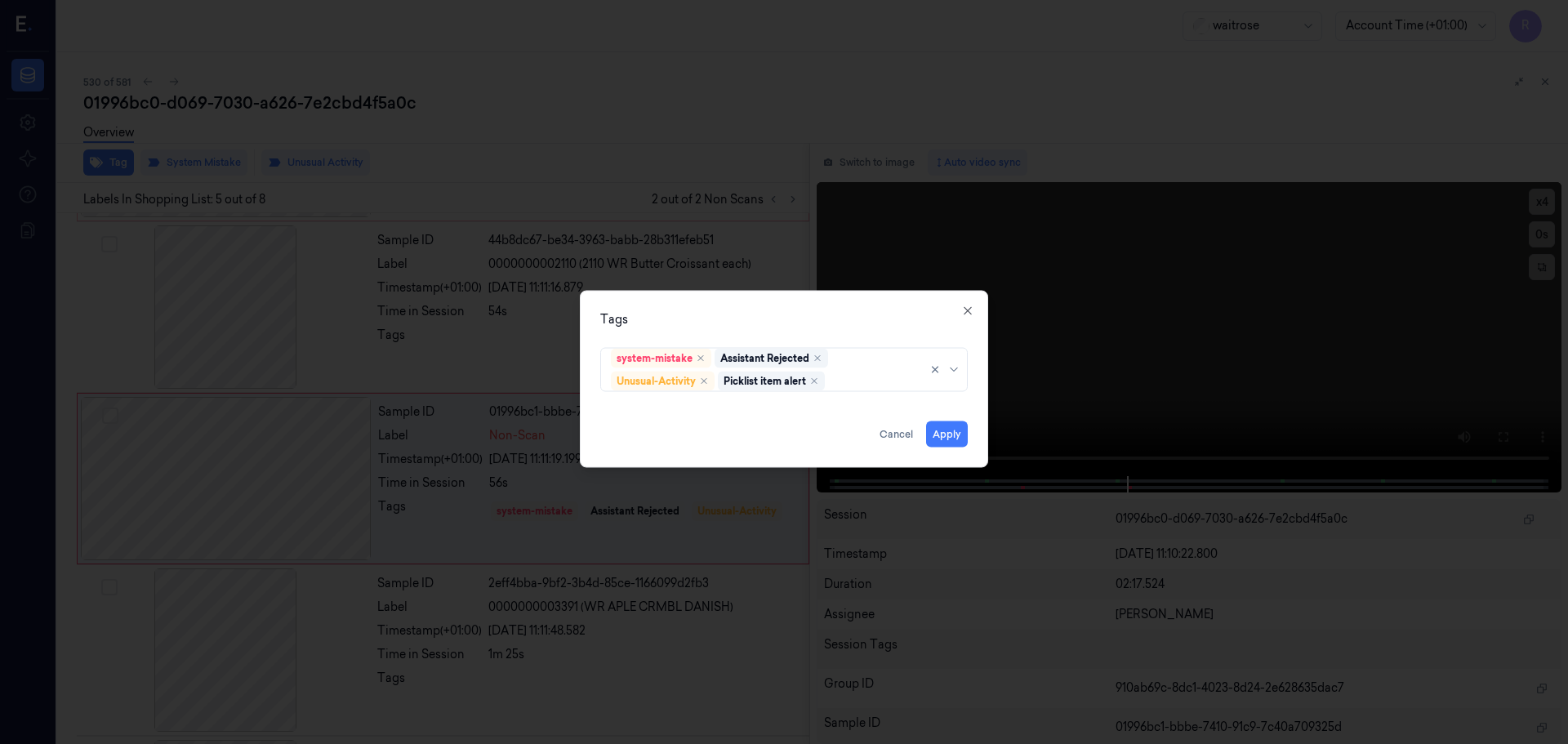
click at [774, 323] on div "Tags" at bounding box center [784, 318] width 368 height 17
click at [959, 440] on button "Apply" at bounding box center [947, 433] width 41 height 26
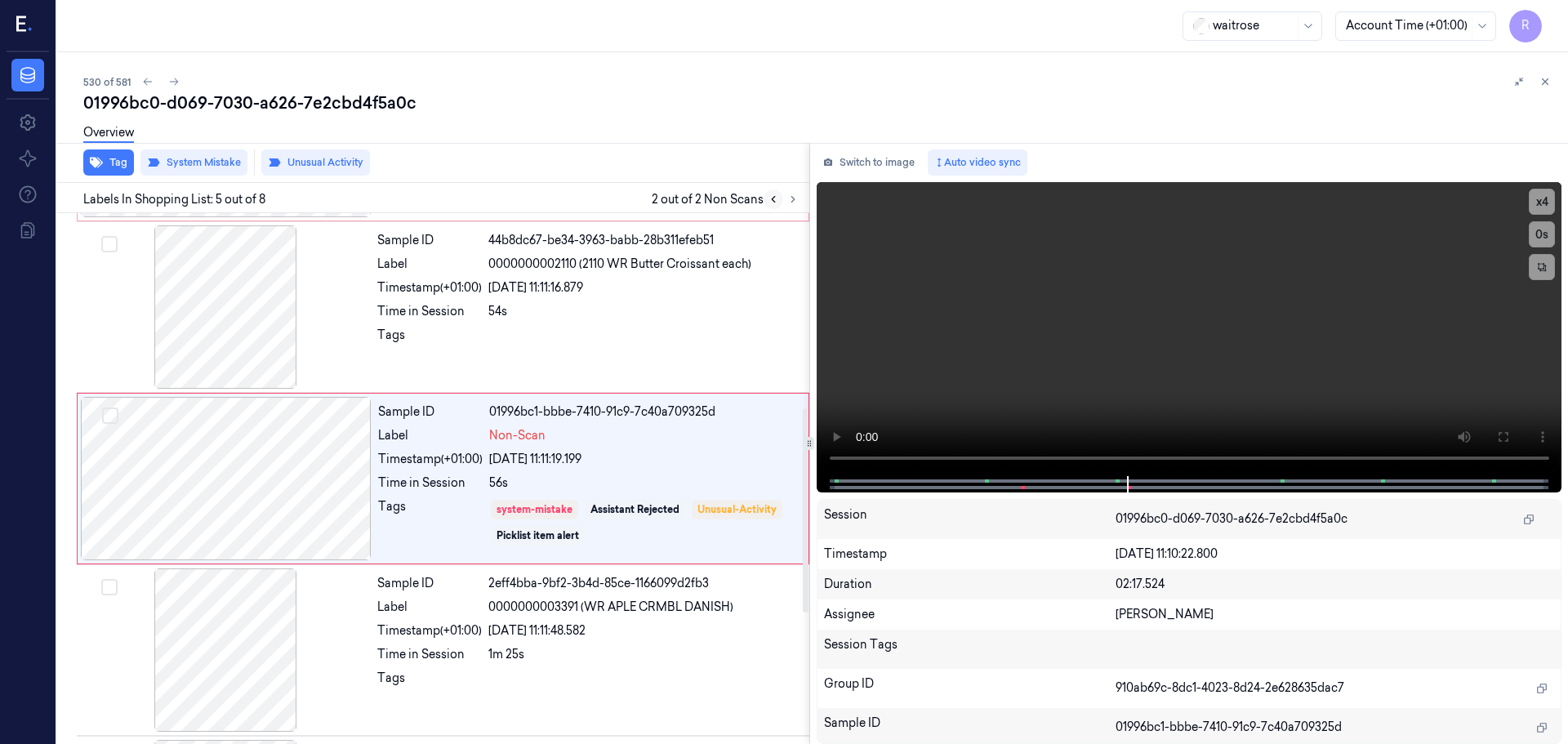
click at [777, 203] on icon at bounding box center [773, 199] width 11 height 11
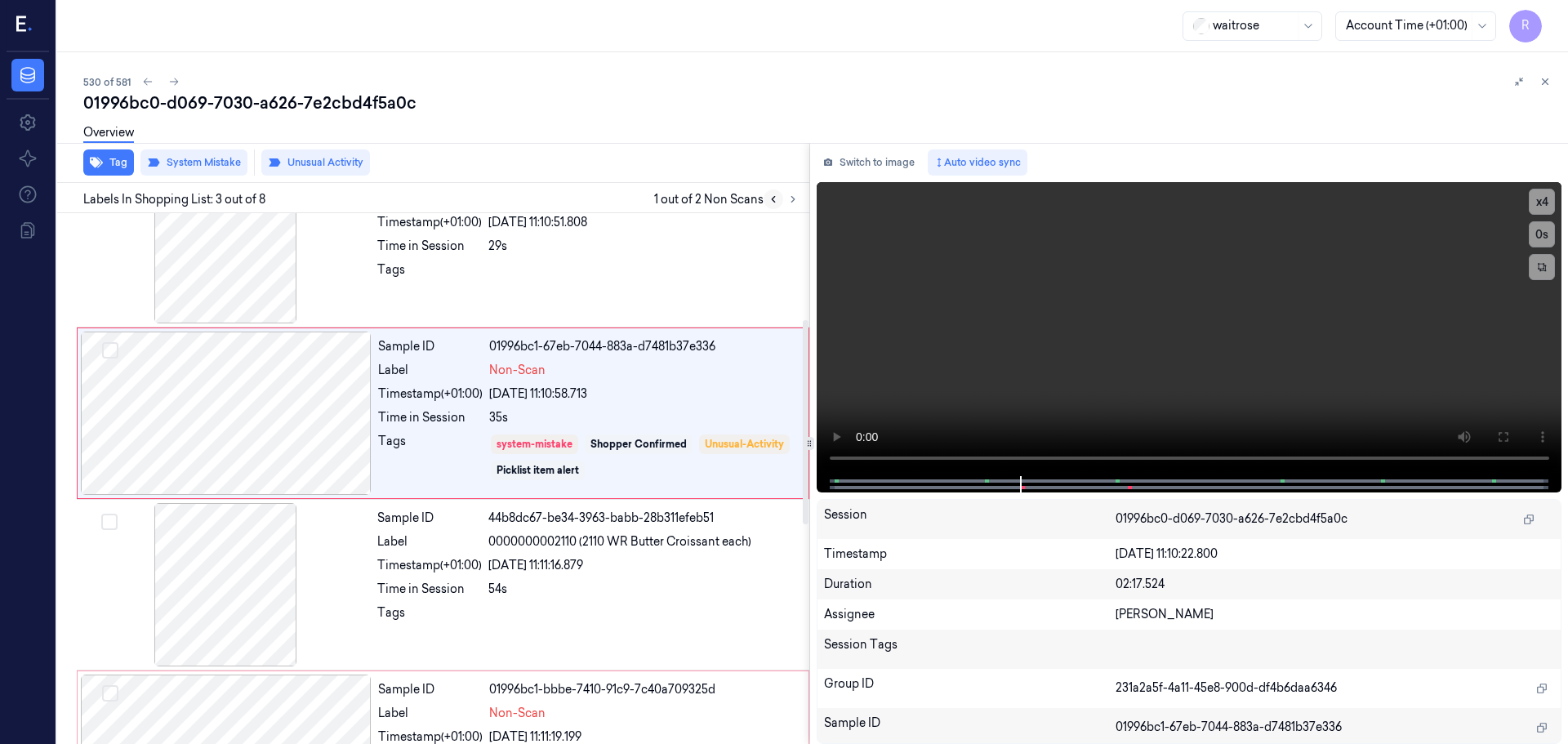
click at [777, 203] on icon at bounding box center [773, 199] width 11 height 11
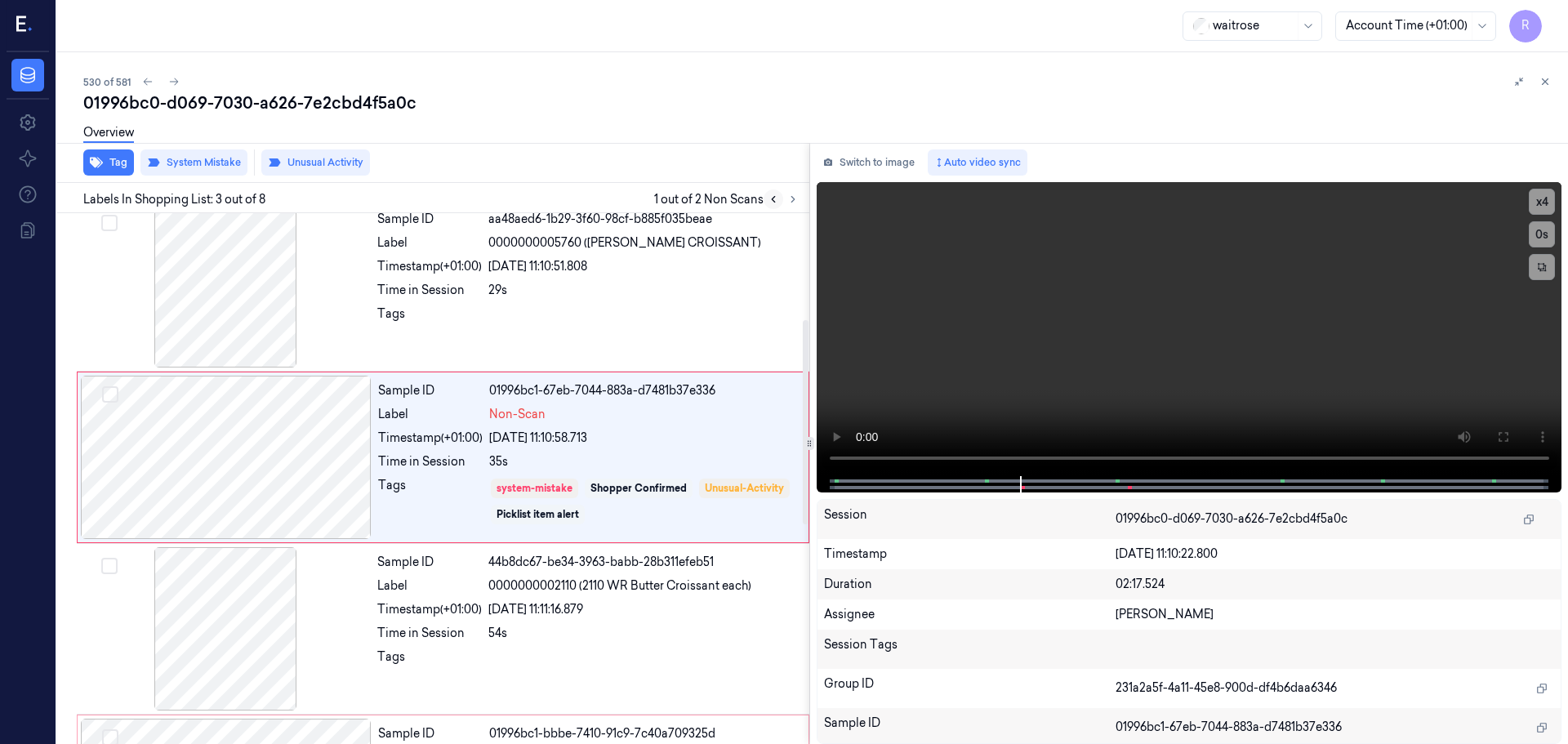
scroll to position [162, 0]
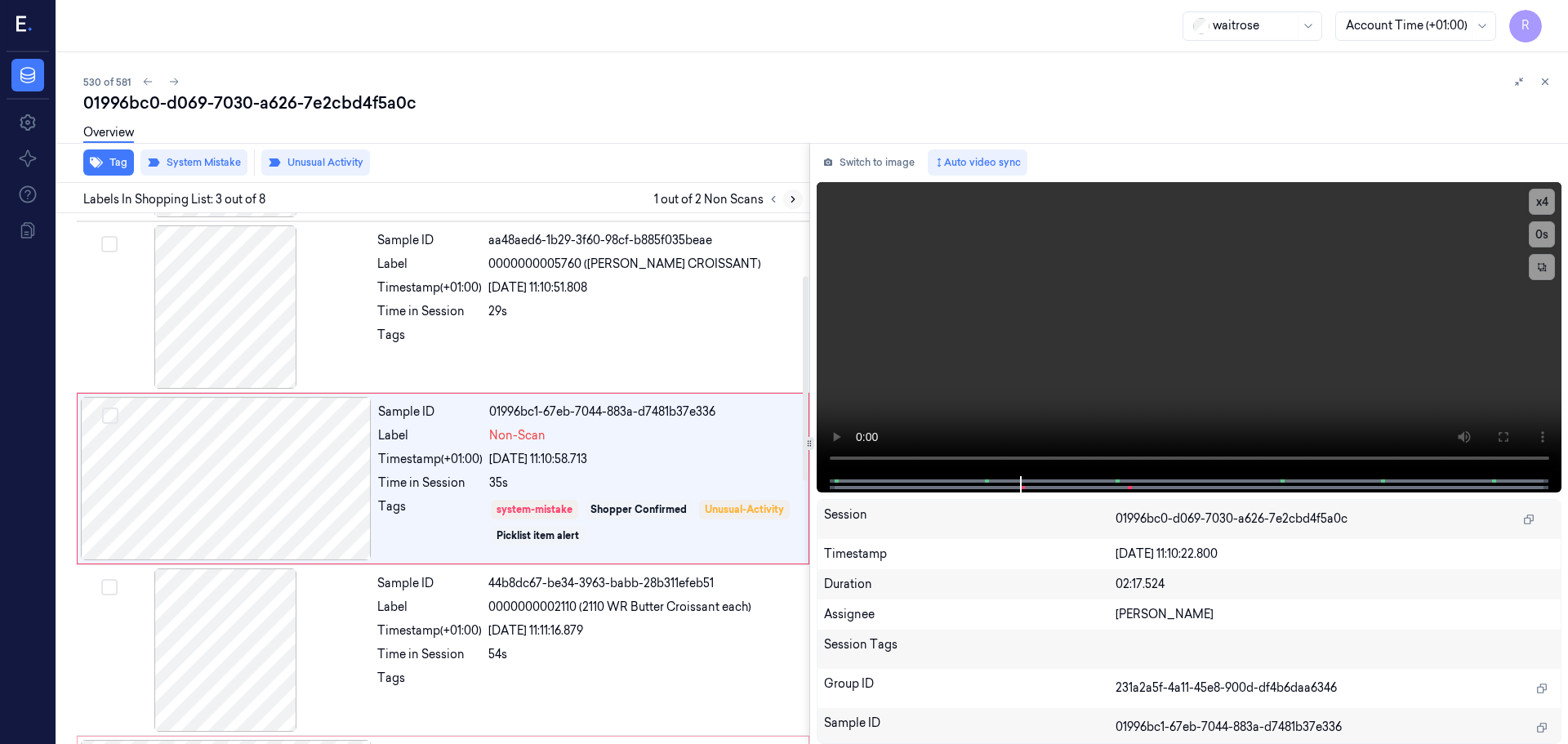
click at [797, 197] on icon at bounding box center [793, 199] width 11 height 11
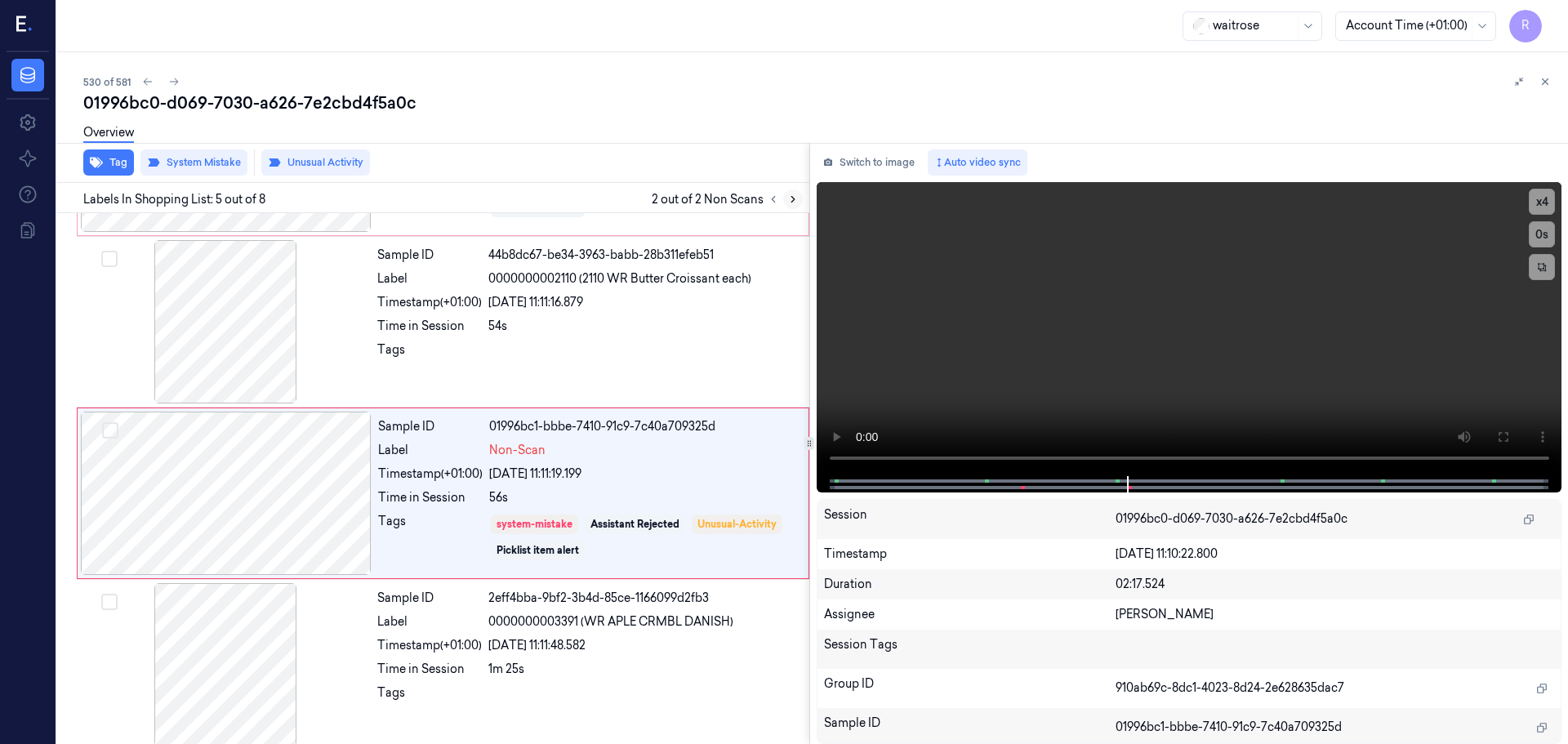
scroll to position [506, 0]
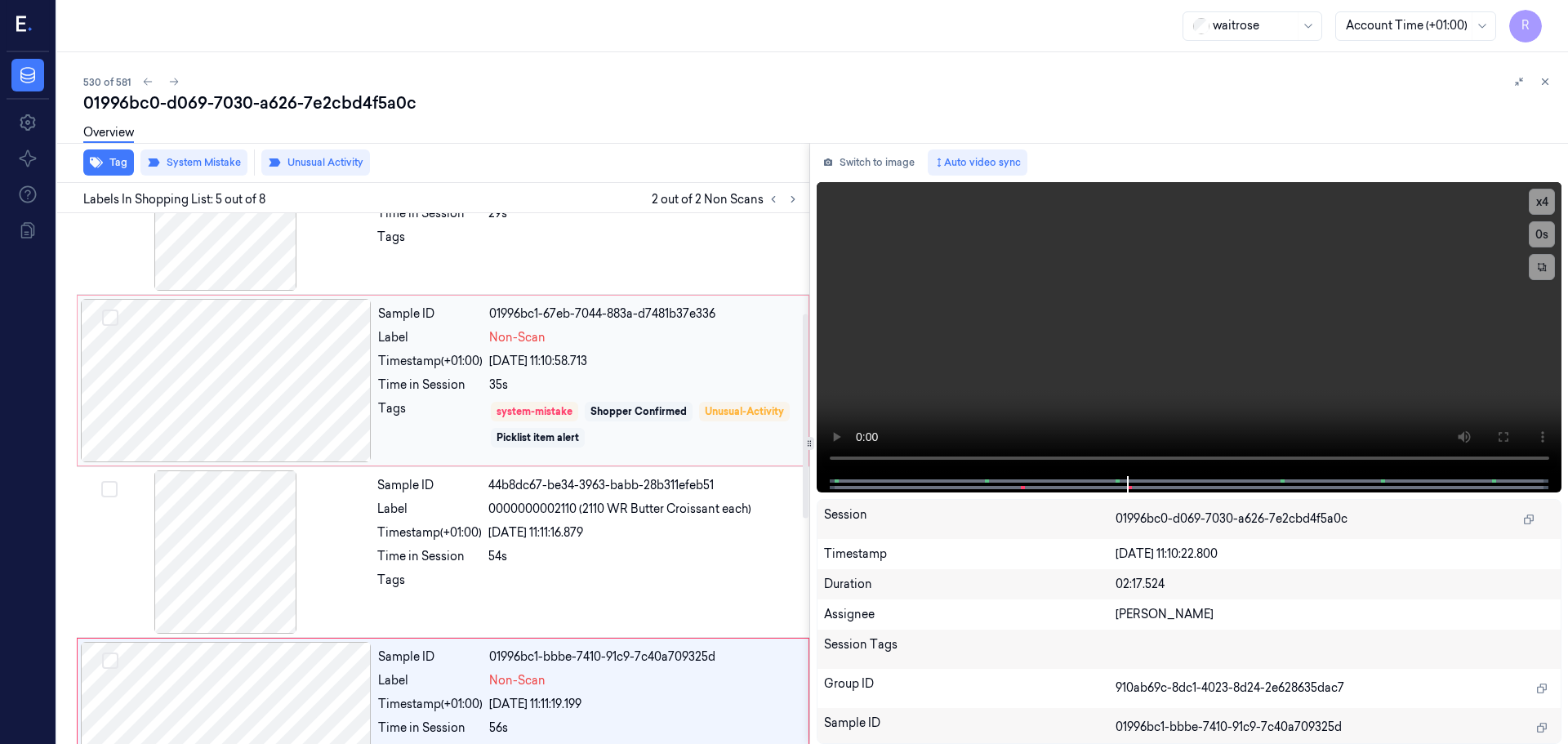
click at [486, 395] on div "Sample ID 01996bc1-67eb-7044-883a-d7481b37e336 Label Non-Scan Timestamp (+01:00…" at bounding box center [588, 380] width 433 height 163
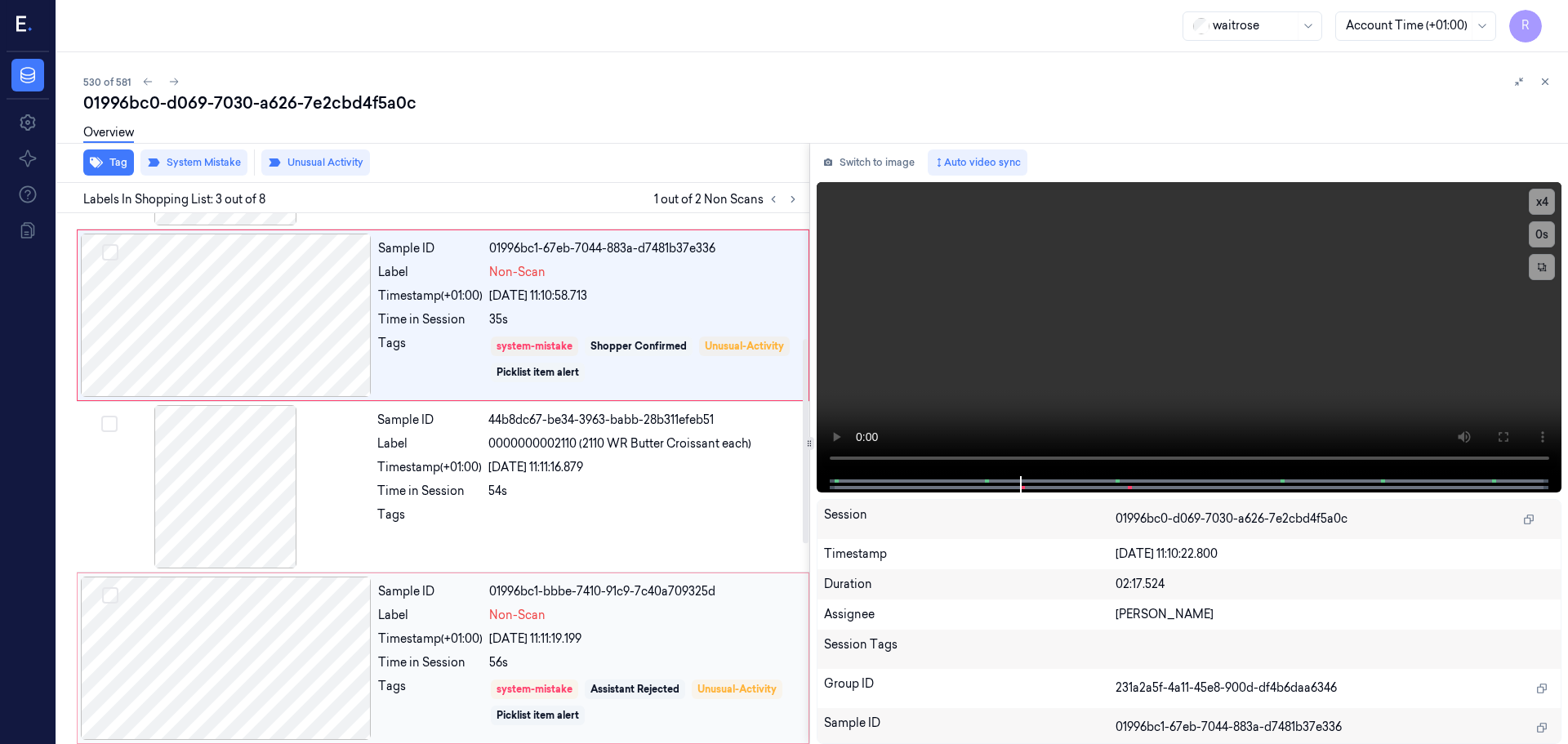
click at [642, 626] on div "Sample ID 01996bc1-bbbe-7410-91c9-7c40a709325d Label Non-Scan Timestamp (+01:00…" at bounding box center [588, 658] width 433 height 163
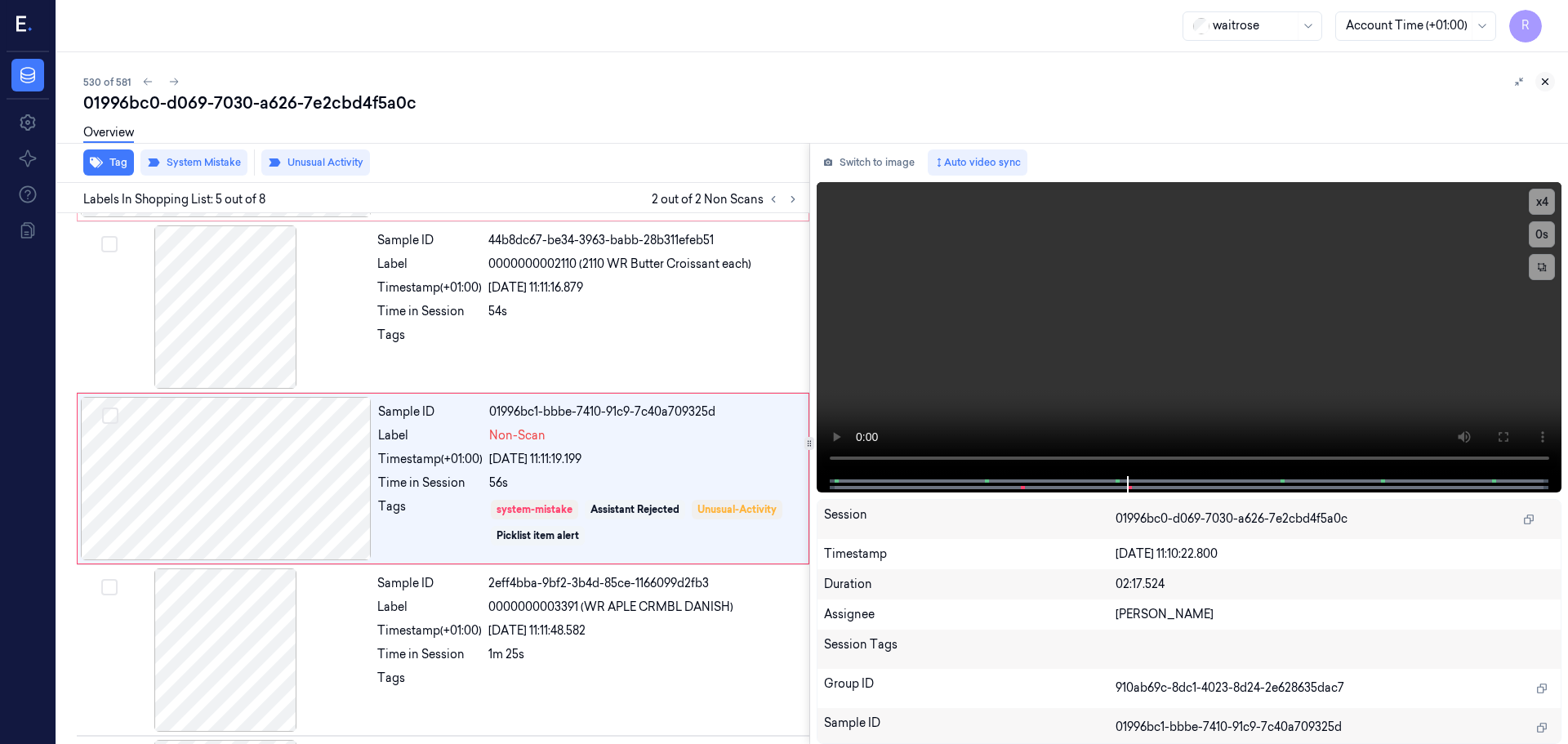
click at [1541, 85] on icon at bounding box center [1545, 81] width 11 height 11
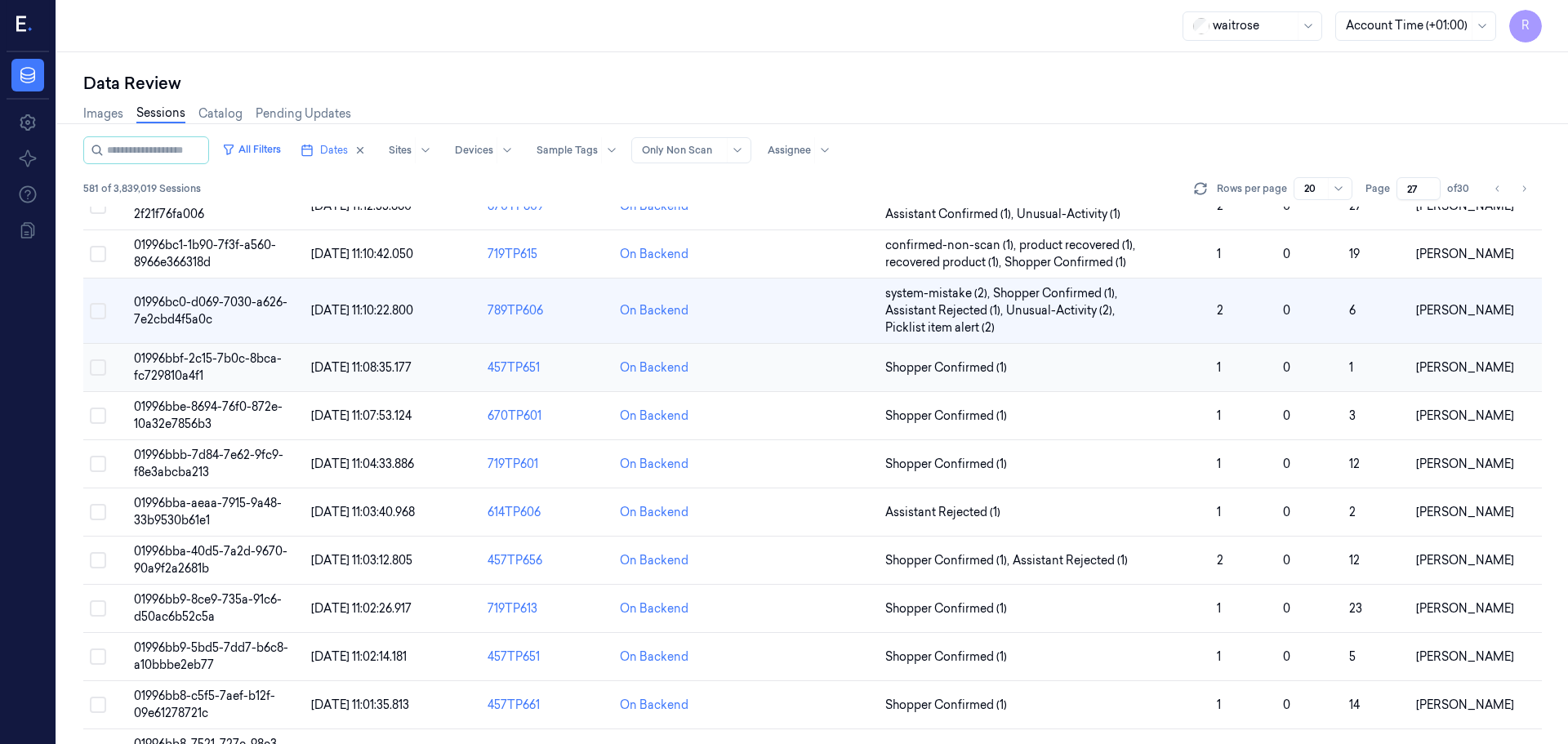
scroll to position [414, 0]
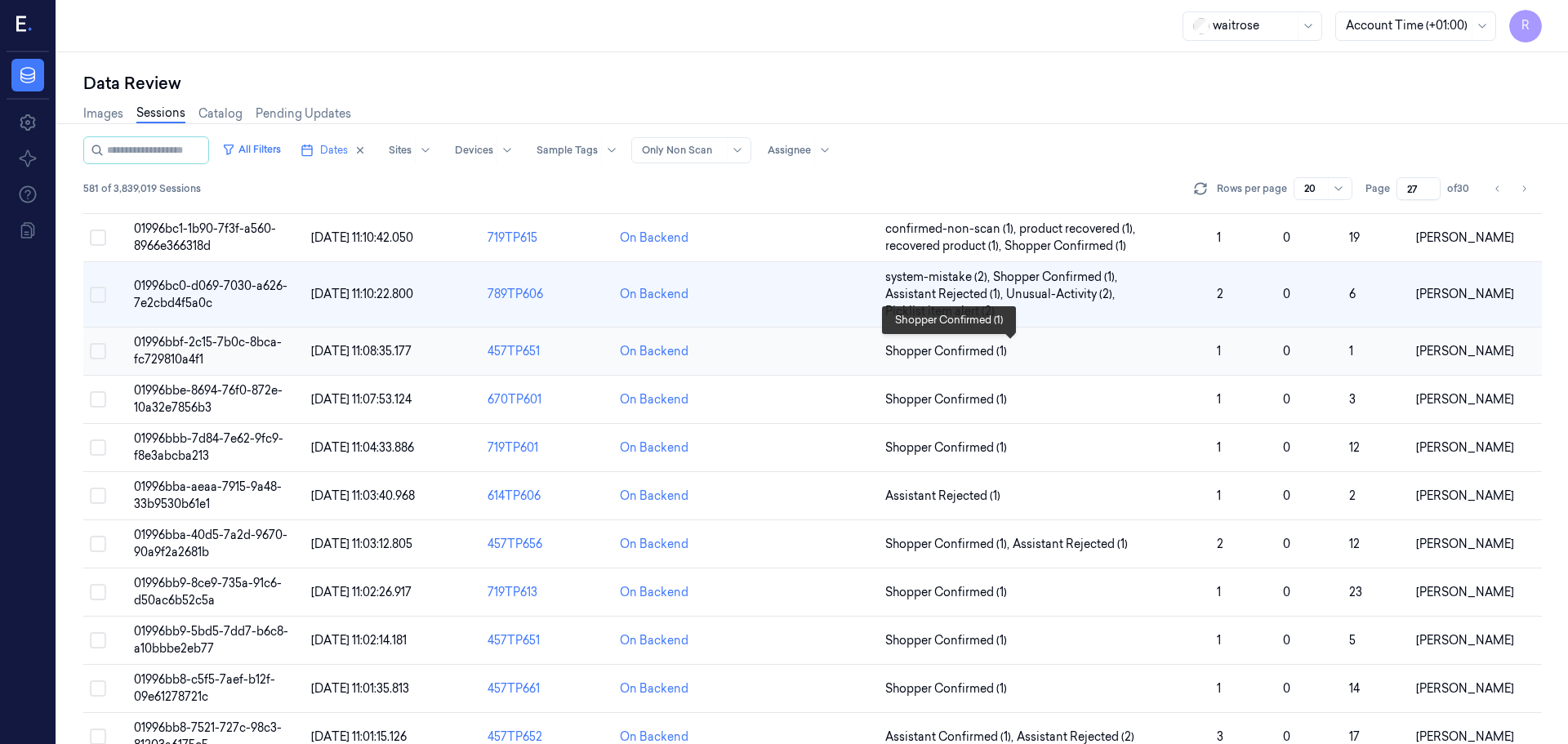
click at [1111, 350] on span "Shopper Confirmed (1)" at bounding box center [1044, 351] width 319 height 17
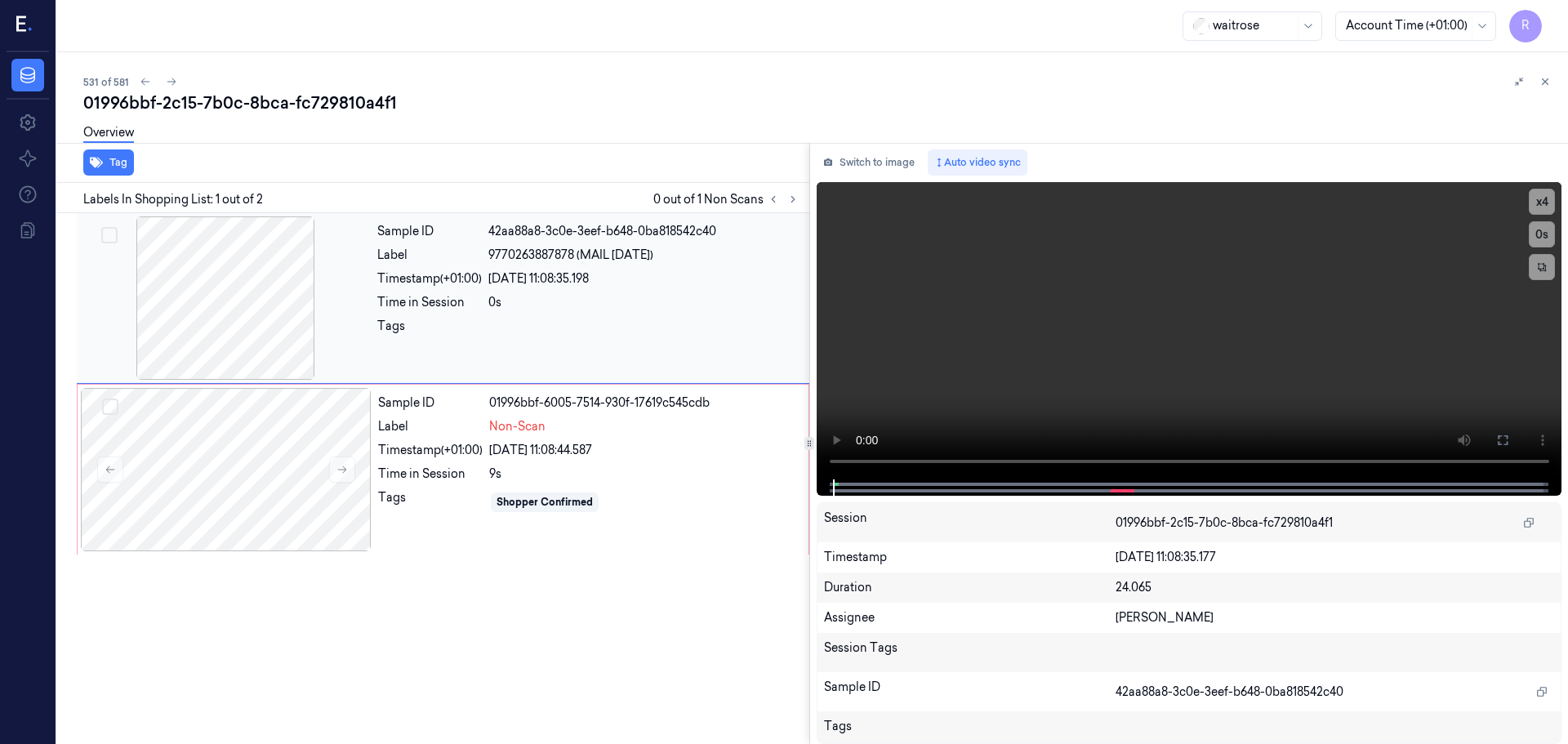
click at [252, 303] on div at bounding box center [225, 298] width 291 height 163
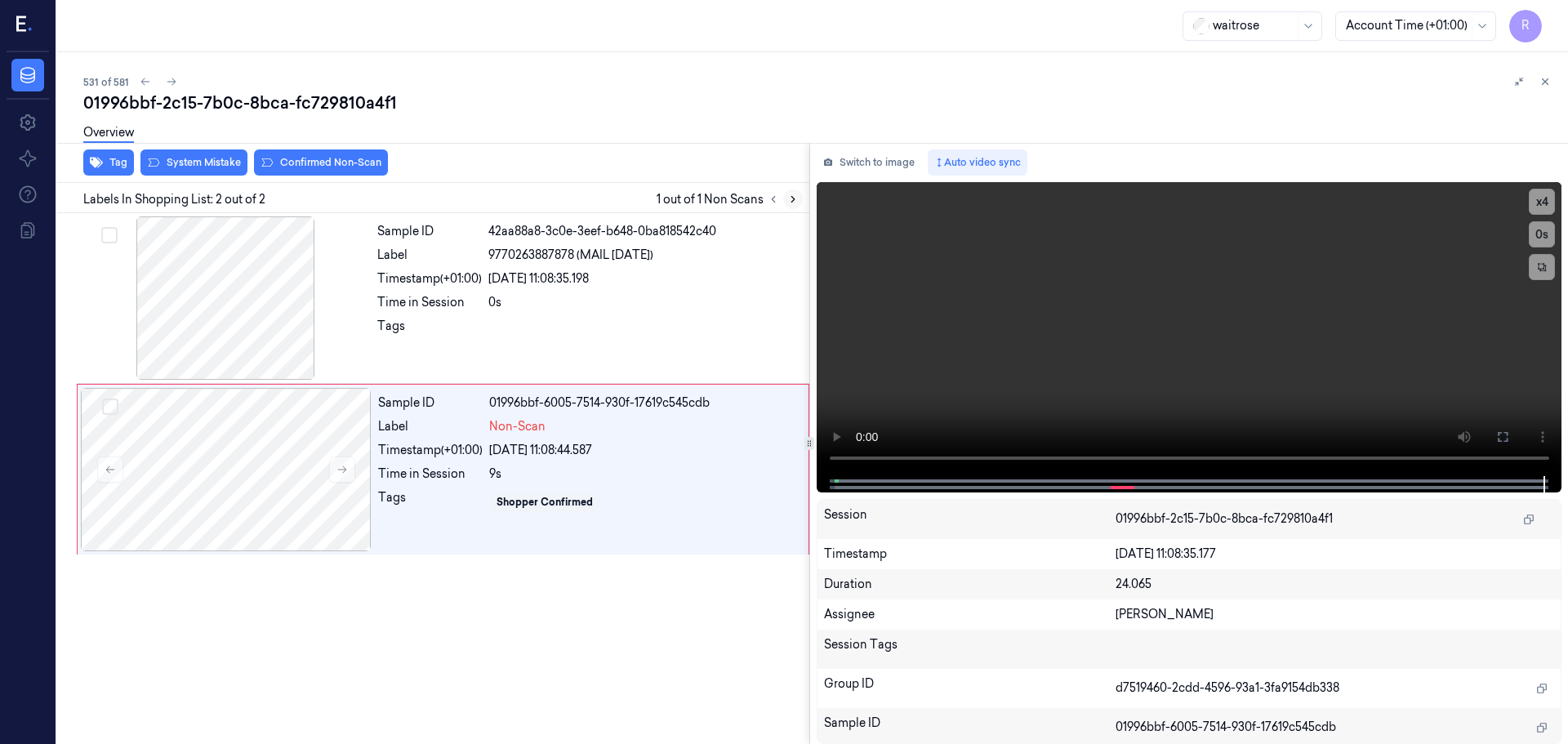
click at [792, 196] on icon at bounding box center [793, 199] width 11 height 11
click at [791, 196] on icon at bounding box center [793, 199] width 11 height 11
click at [766, 197] on button at bounding box center [773, 199] width 20 height 20
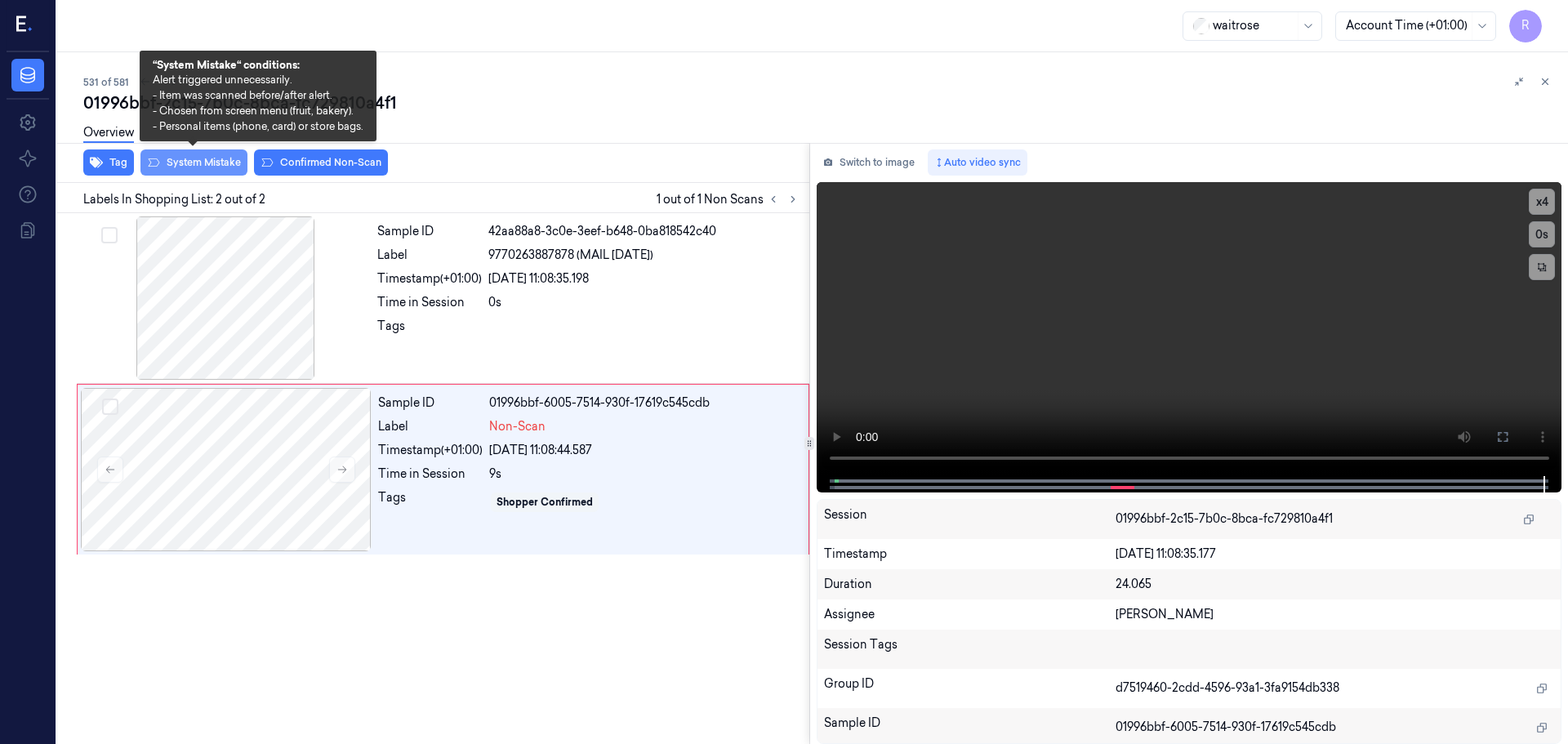
click at [200, 167] on button "System Mistake" at bounding box center [194, 162] width 107 height 26
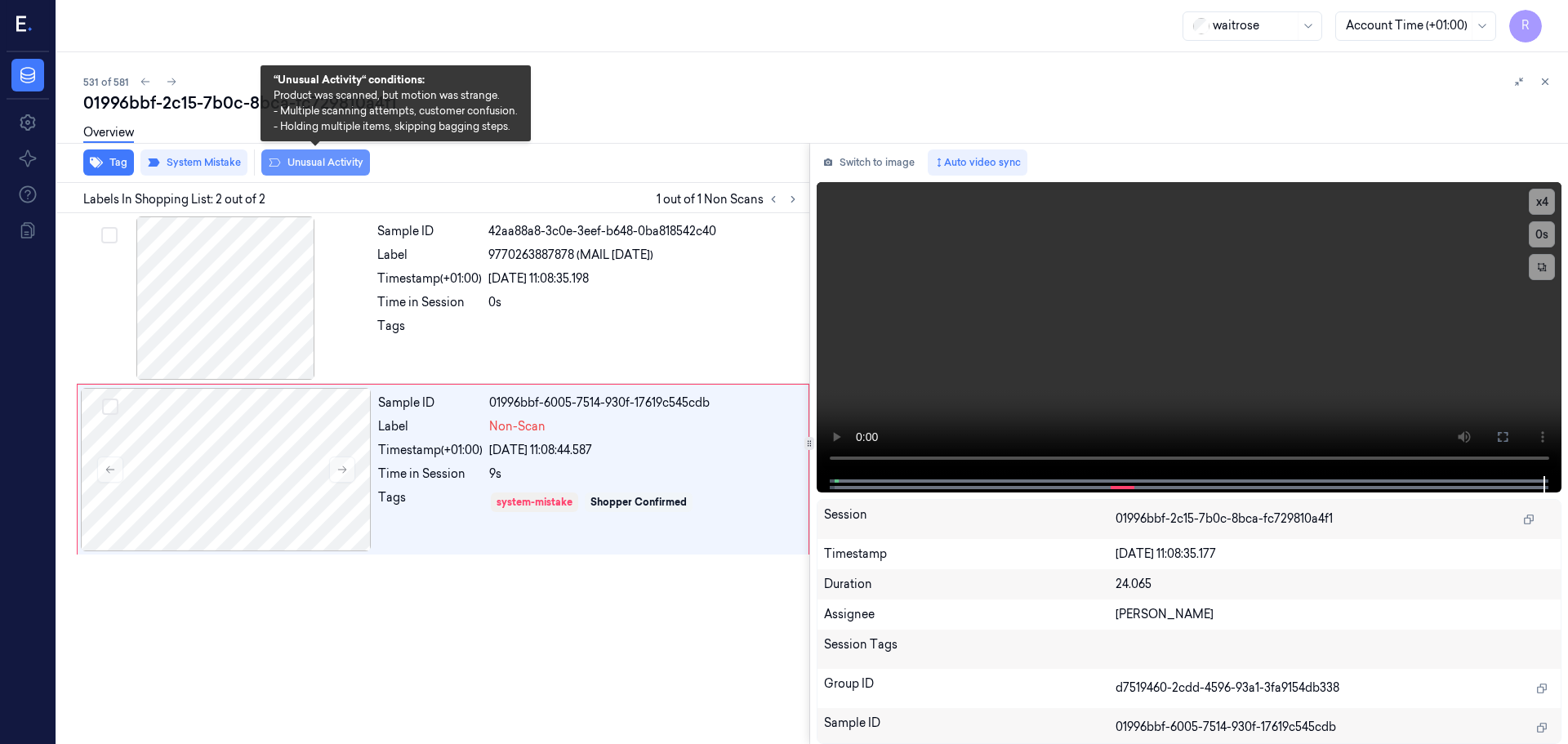
click at [299, 168] on button "Unusual Activity" at bounding box center [316, 162] width 109 height 26
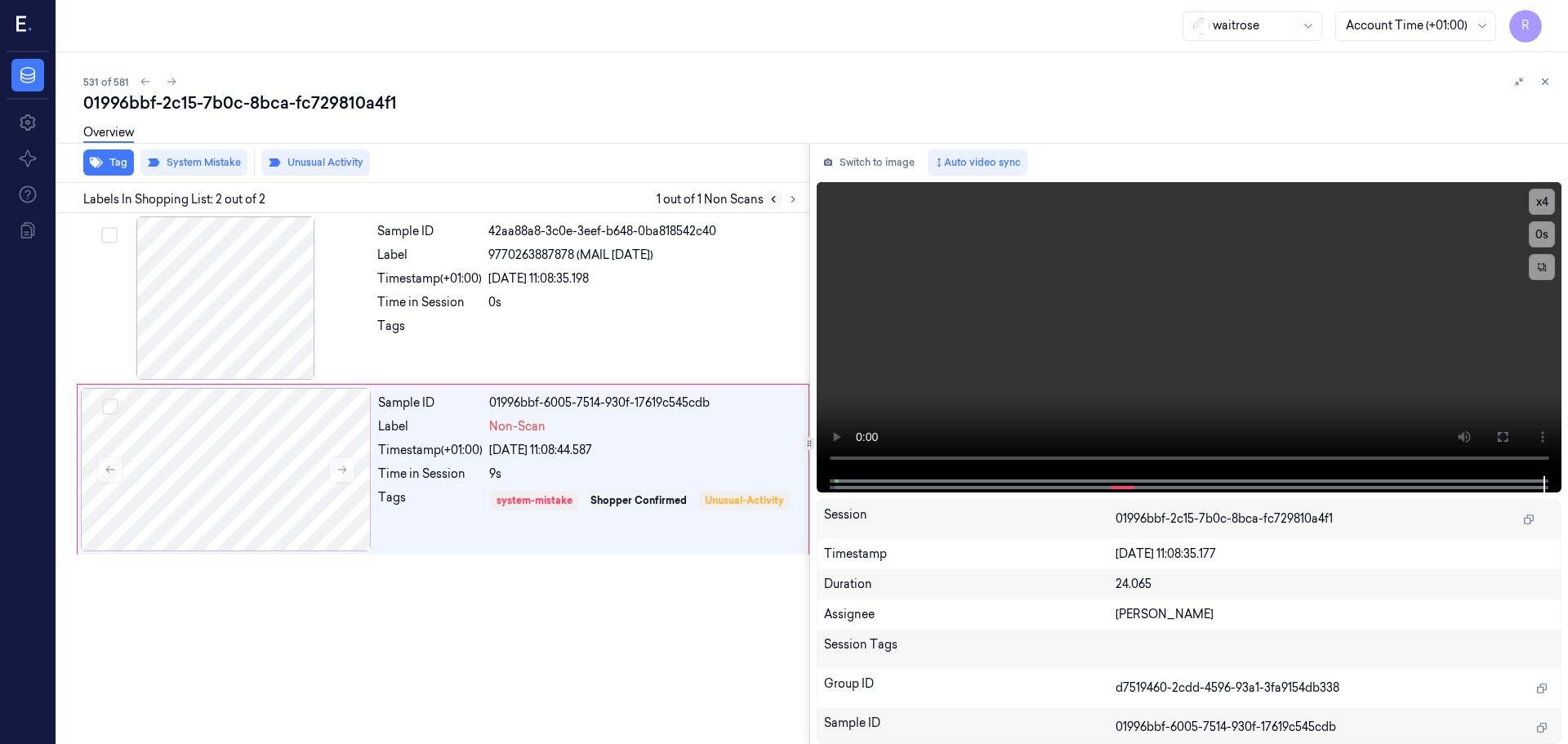
click at [771, 191] on button at bounding box center [773, 199] width 20 height 20
click at [784, 205] on div at bounding box center [782, 199] width 39 height 20
click at [786, 205] on button at bounding box center [793, 199] width 20 height 20
click at [1550, 82] on icon at bounding box center [1545, 81] width 11 height 11
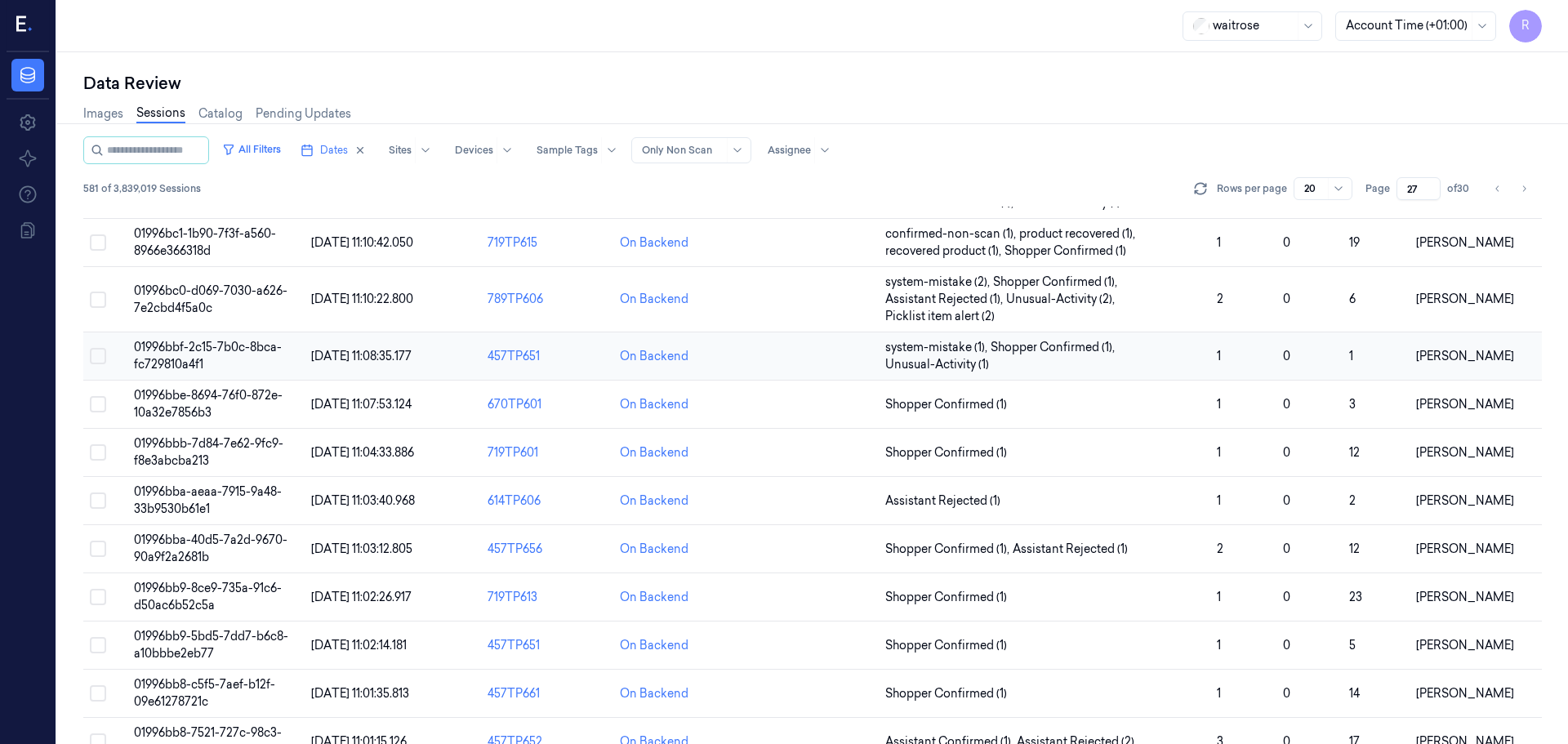
scroll to position [491, 0]
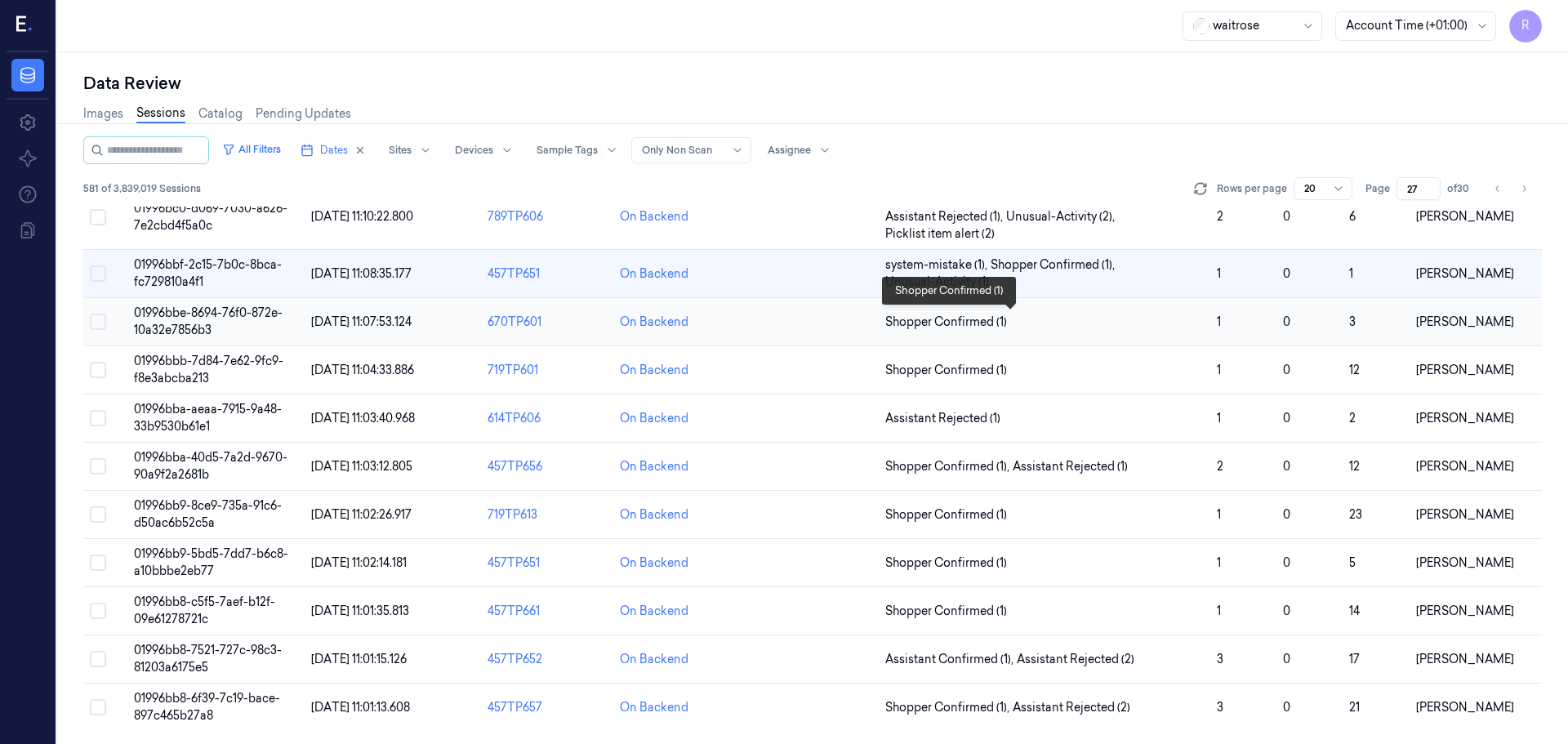
click at [1093, 325] on span "Shopper Confirmed (1)" at bounding box center [1044, 322] width 319 height 17
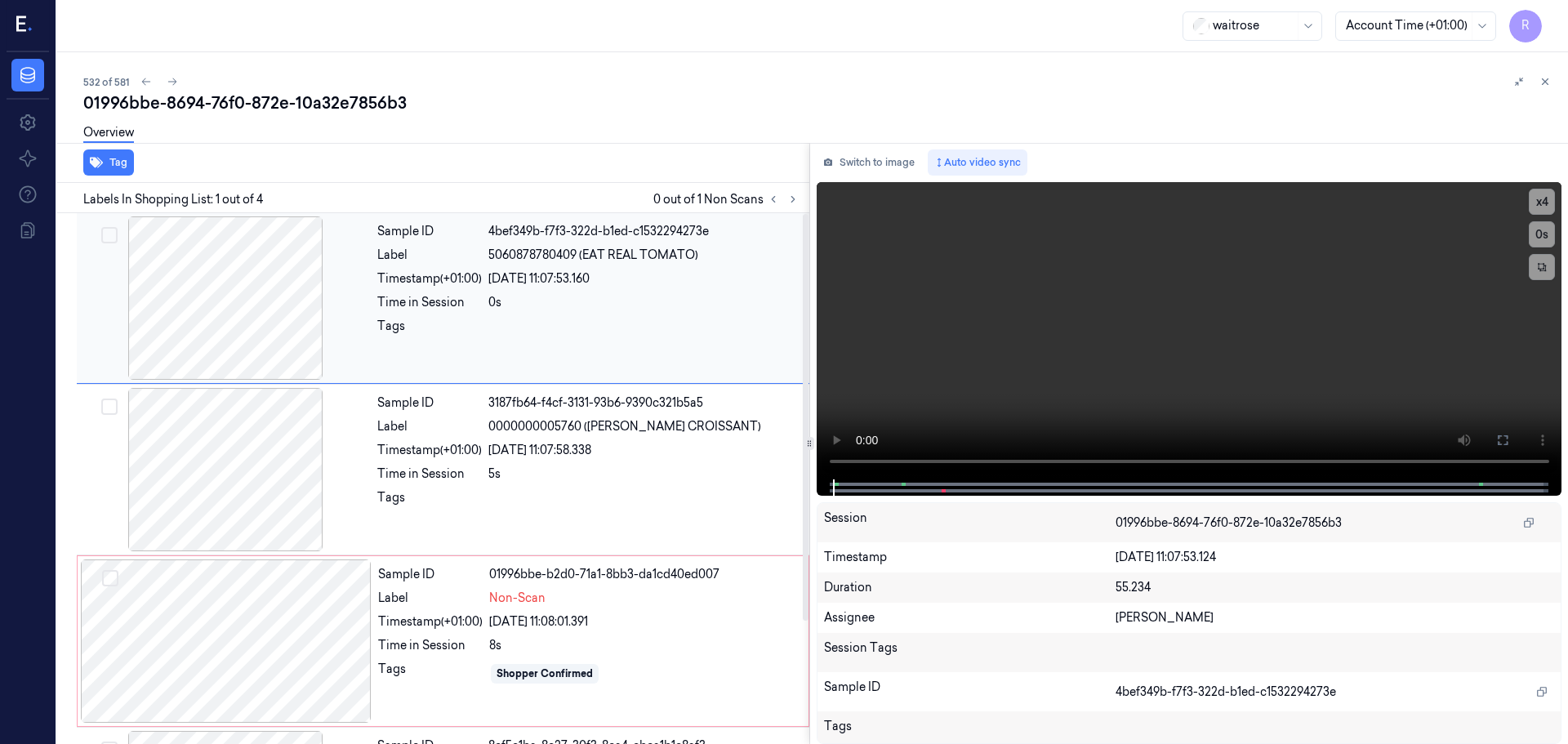
click at [185, 316] on div at bounding box center [225, 298] width 291 height 163
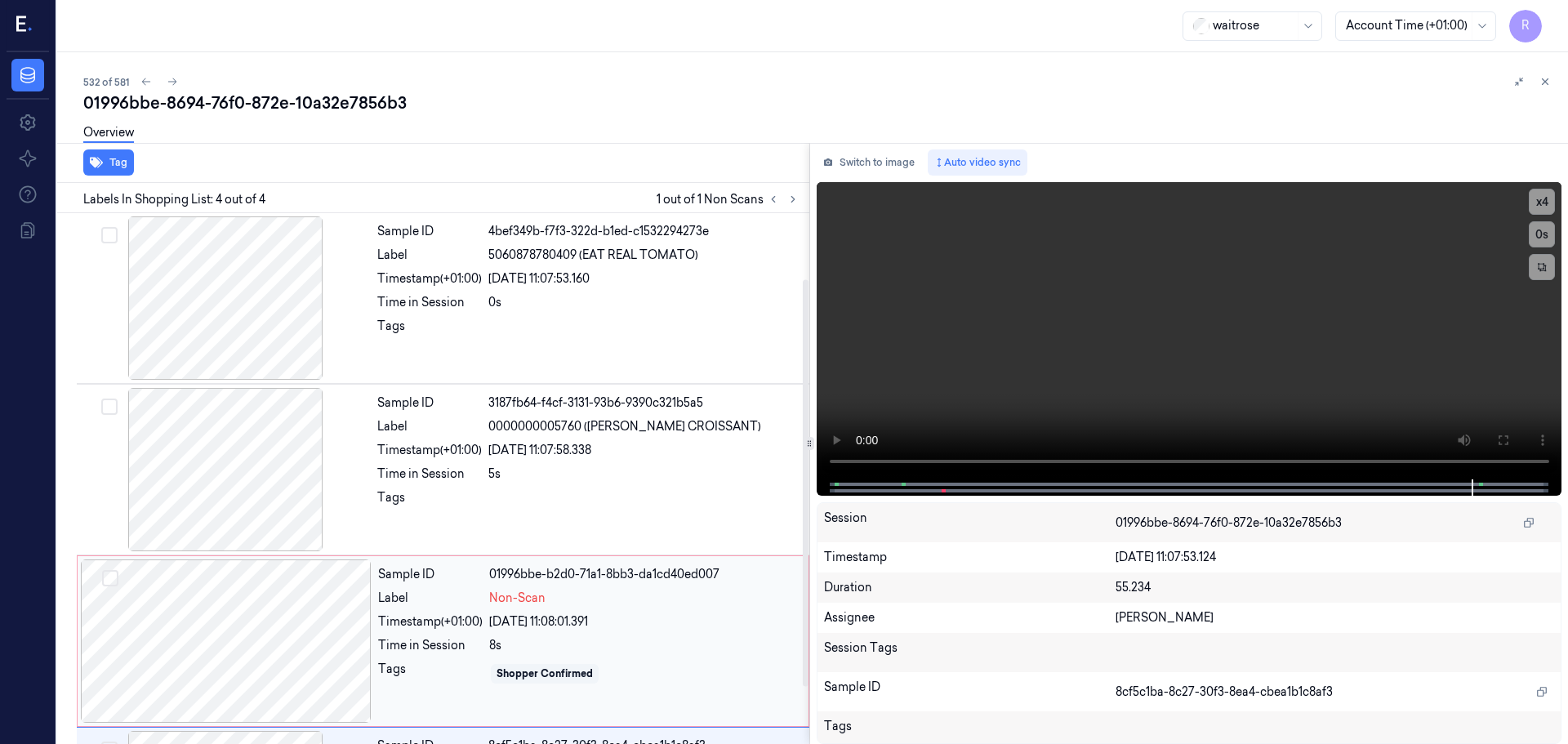
scroll to position [160, 0]
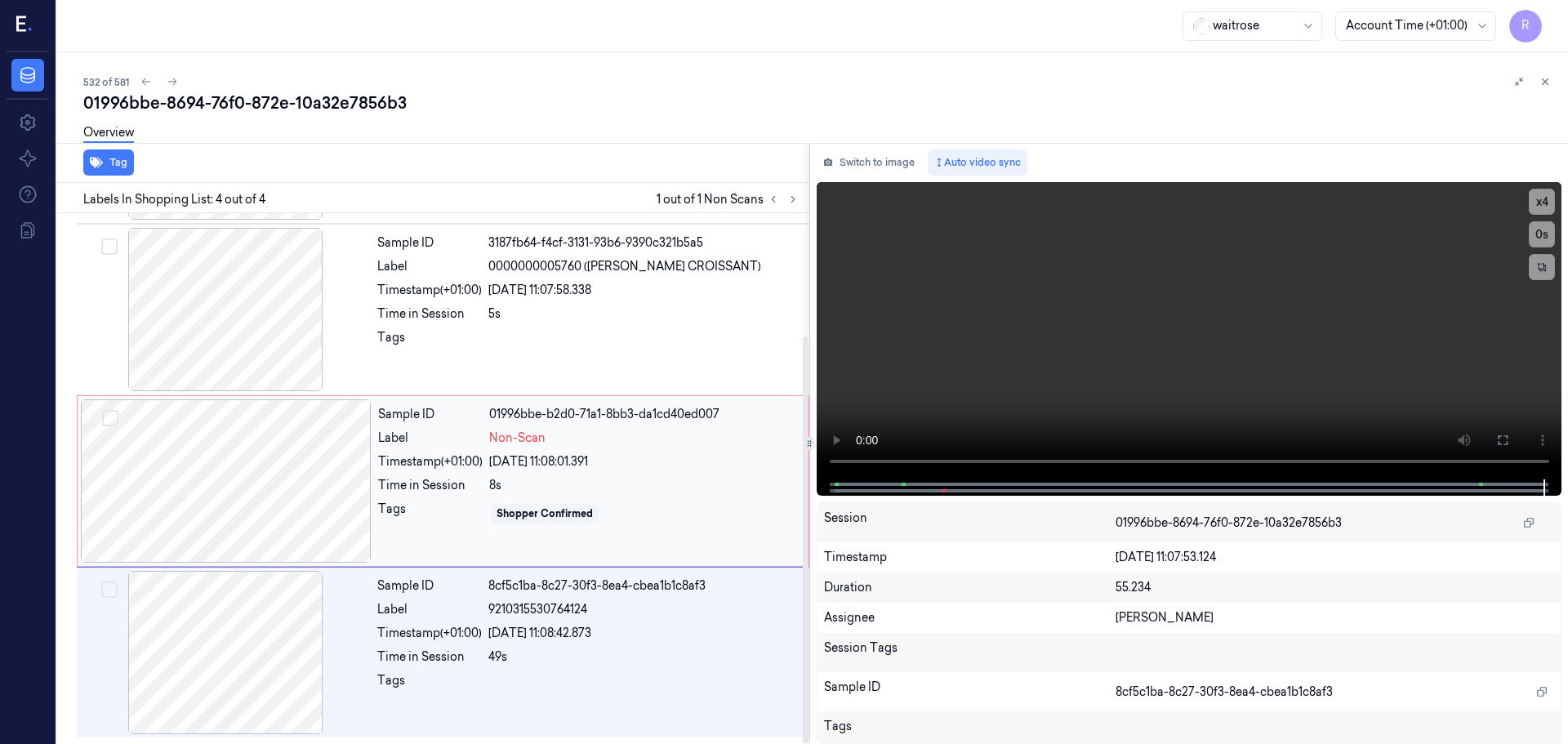
click at [516, 487] on div "8s" at bounding box center [644, 485] width 310 height 17
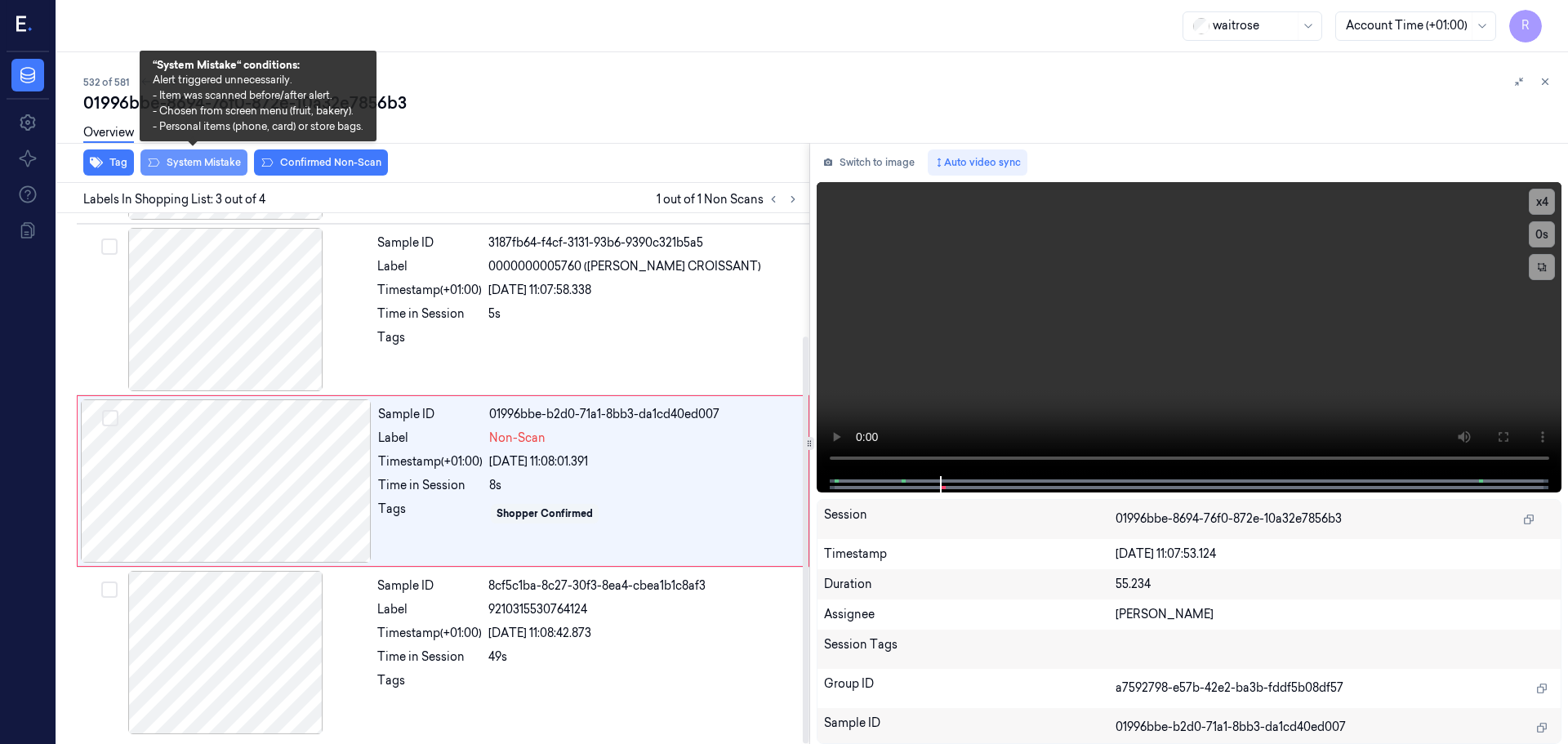
click at [215, 167] on button "System Mistake" at bounding box center [194, 162] width 107 height 26
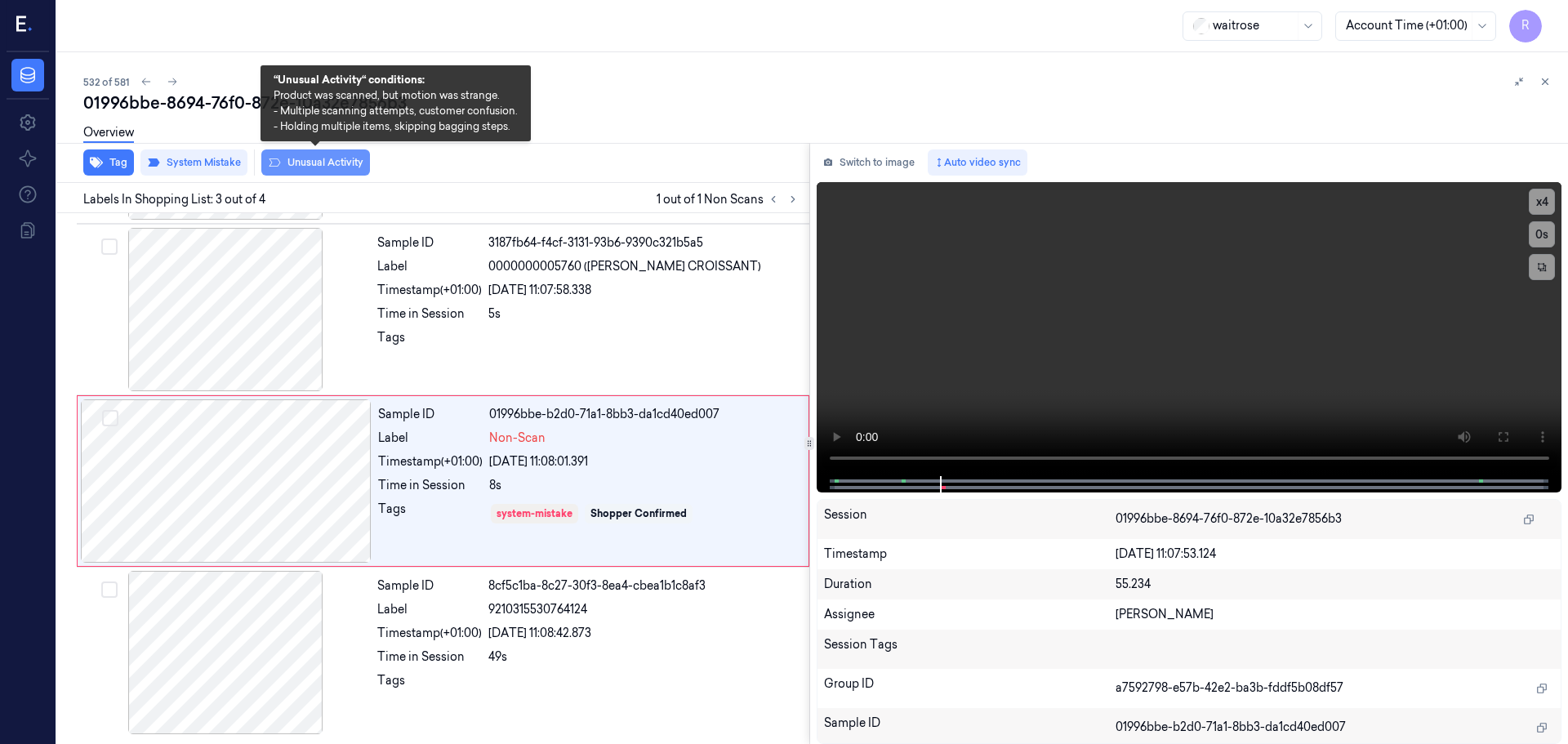
click at [300, 167] on button "Unusual Activity" at bounding box center [316, 162] width 109 height 26
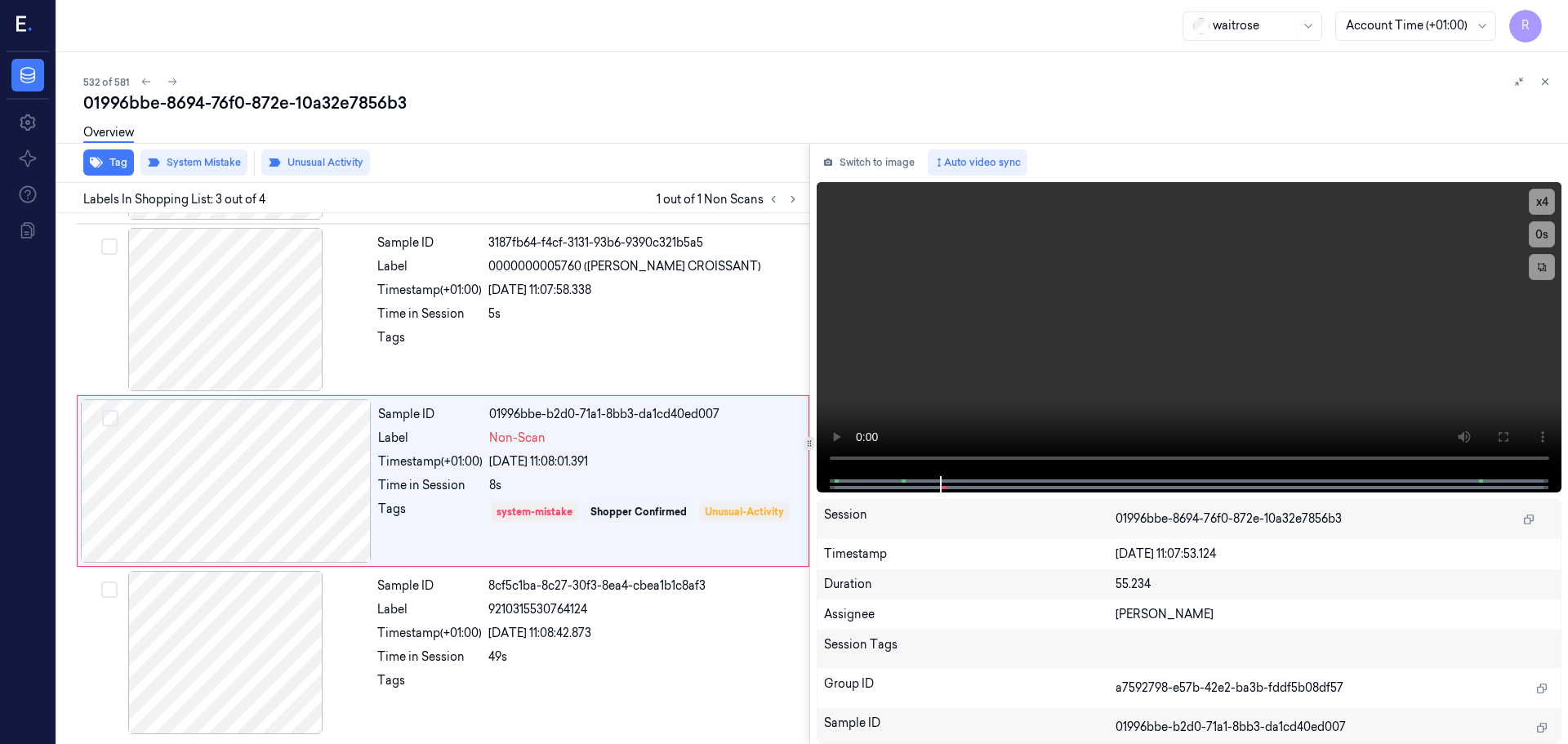
click at [121, 155] on div "Overview" at bounding box center [108, 135] width 51 height 41
click at [98, 168] on icon "button" at bounding box center [96, 162] width 13 height 13
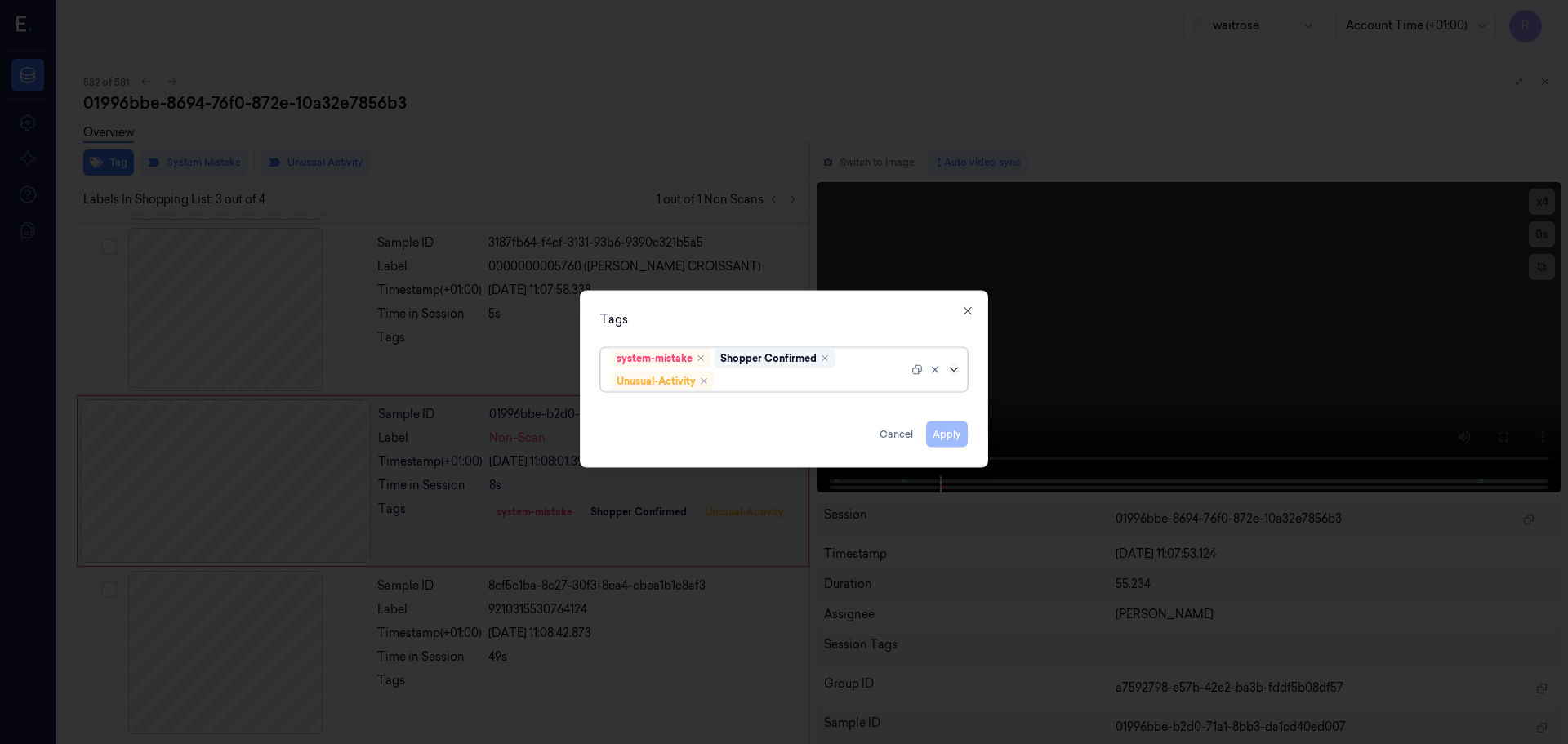
click at [949, 369] on icon at bounding box center [953, 369] width 13 height 13
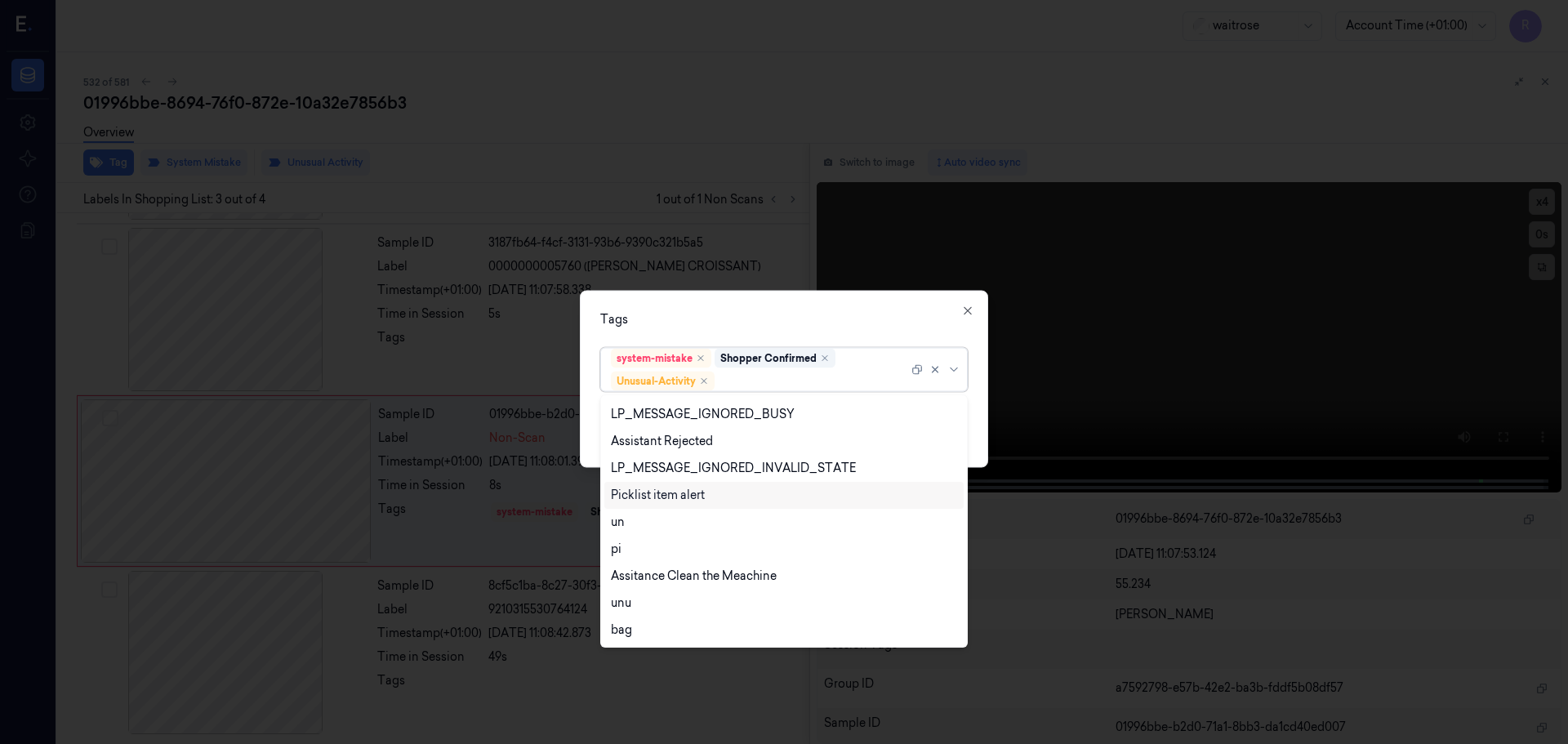
click at [656, 495] on div "Picklist item alert" at bounding box center [658, 495] width 94 height 17
click at [744, 327] on div "Tags option Picklist item alert, selected. 20 results available. Use Up and Dow…" at bounding box center [784, 378] width 408 height 177
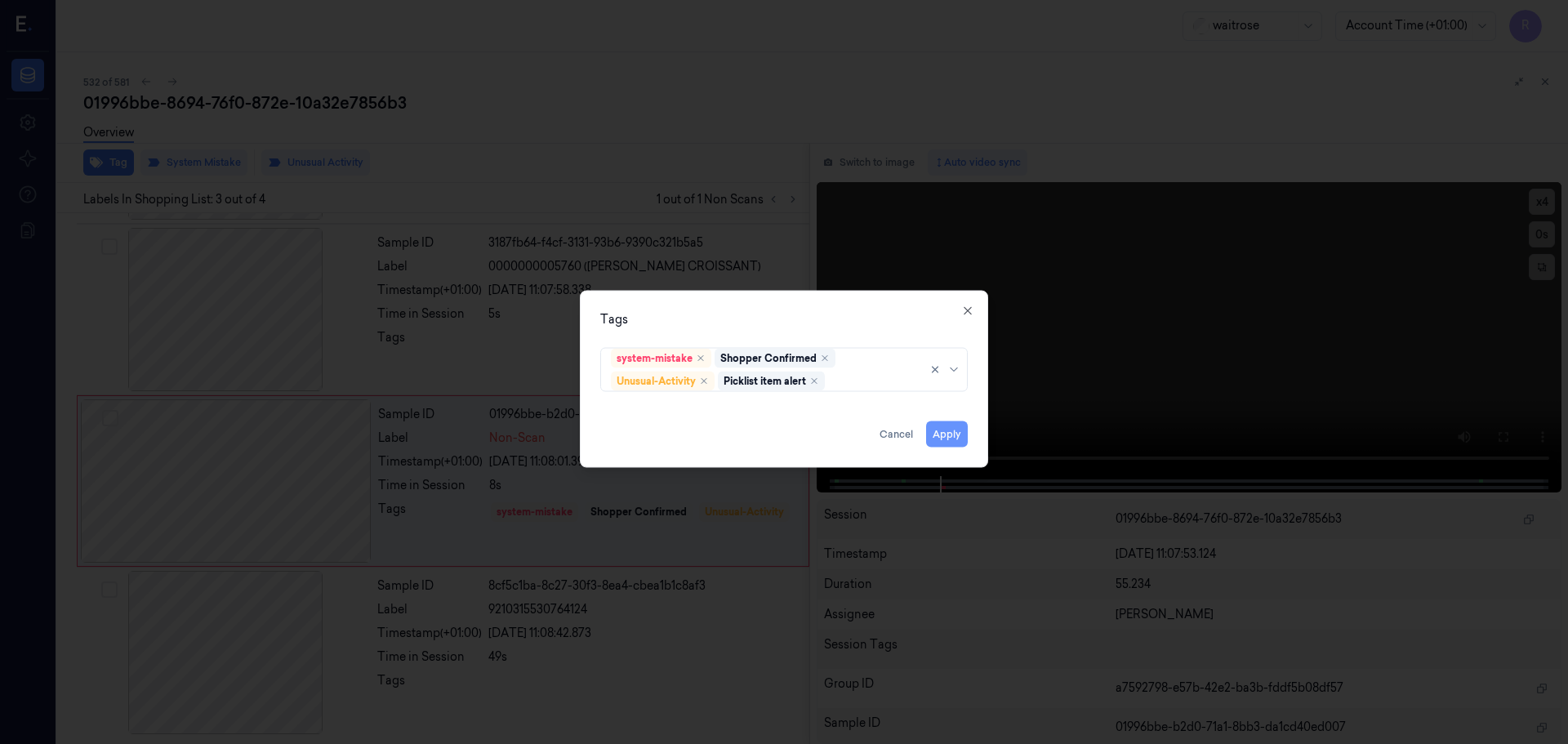
click at [926, 432] on button "Apply" at bounding box center [947, 433] width 41 height 26
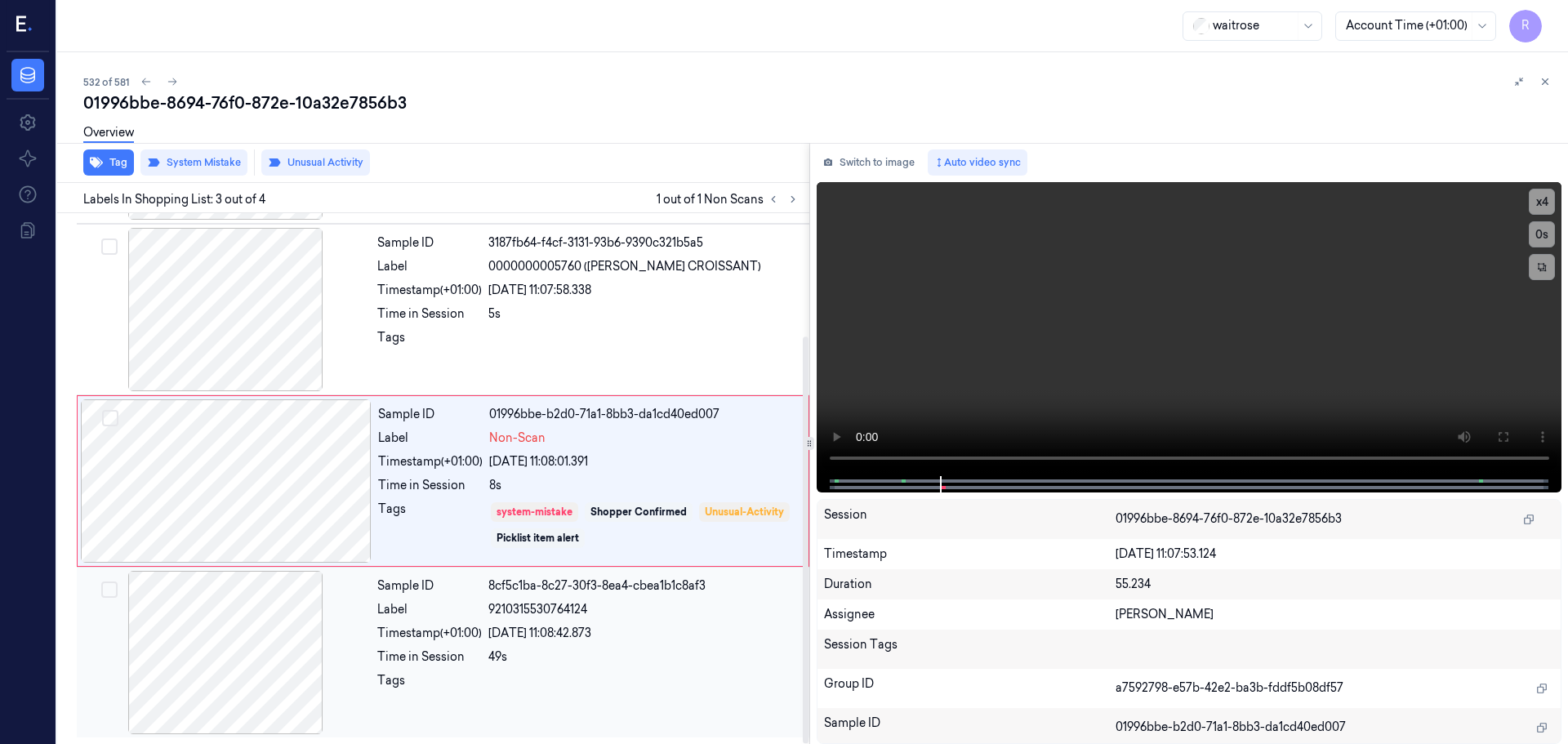
click at [658, 619] on div "Sample ID 8cf5c1ba-8c27-30f3-8ea4-cbea1b1c8af3 Label 9210315530764124 Timestamp…" at bounding box center [588, 652] width 435 height 163
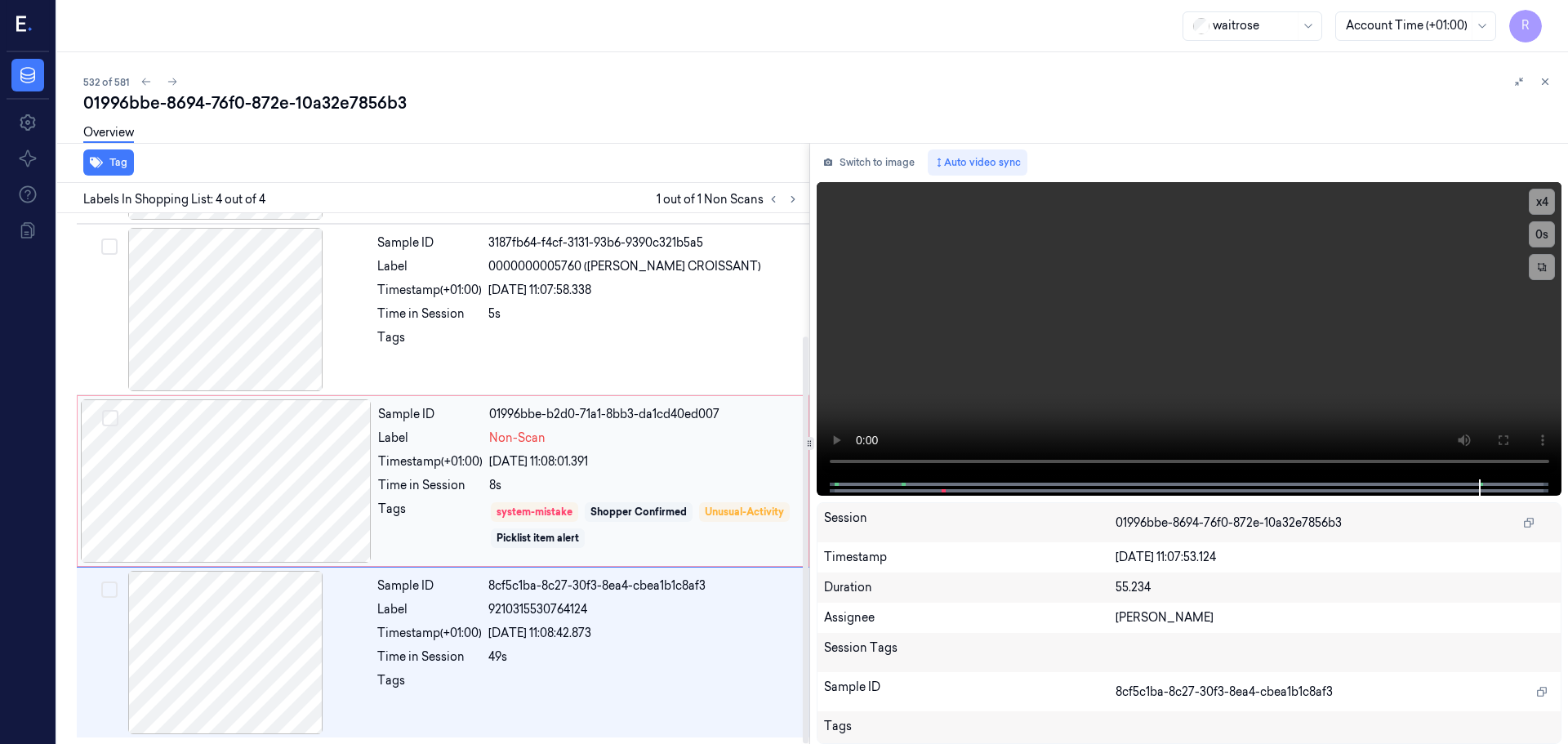
click at [630, 462] on div "21/09/2025 11:08:01.391" at bounding box center [644, 462] width 310 height 17
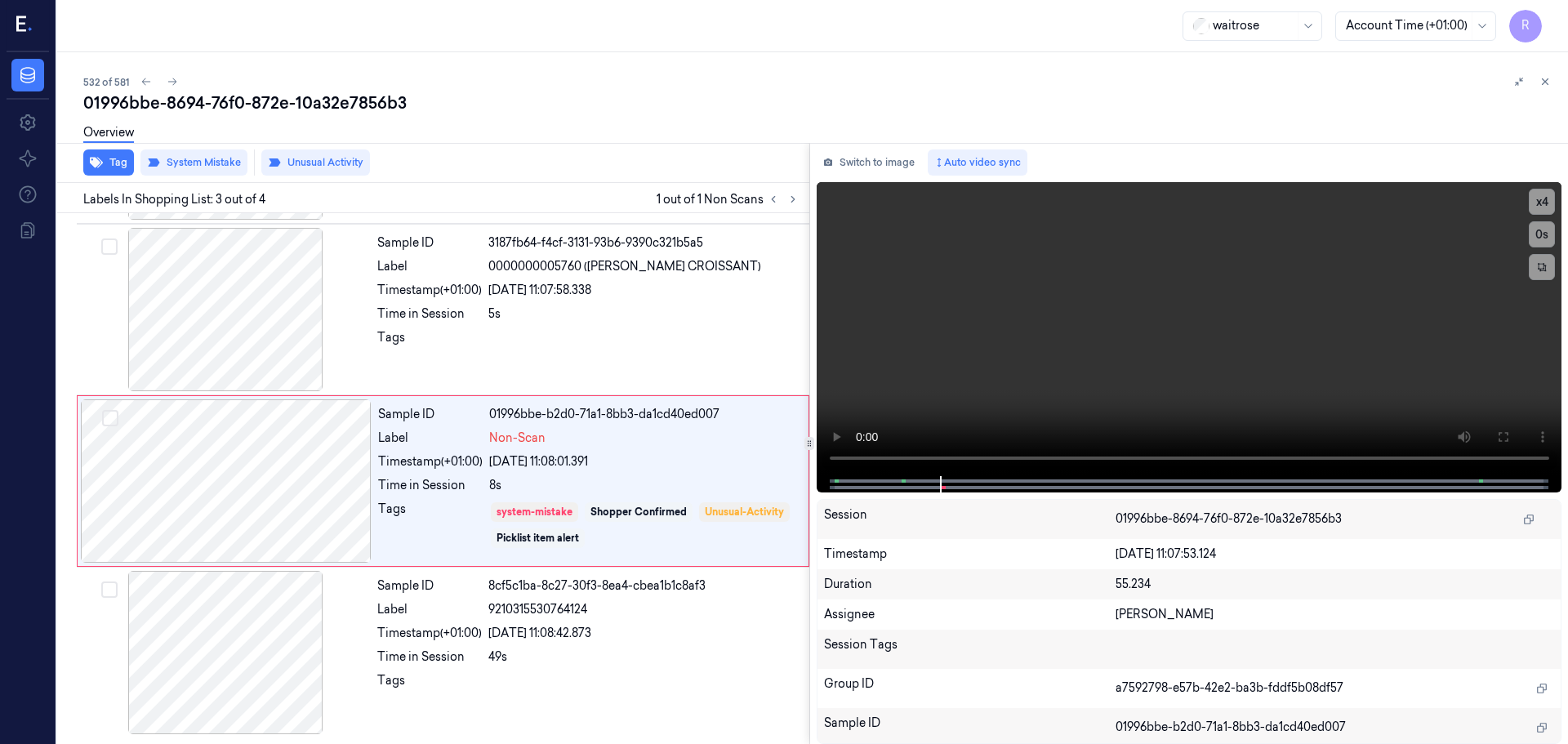
drag, startPoint x: 1541, startPoint y: 74, endPoint x: 1545, endPoint y: 91, distance: 17.5
click at [1542, 74] on button at bounding box center [1545, 81] width 20 height 20
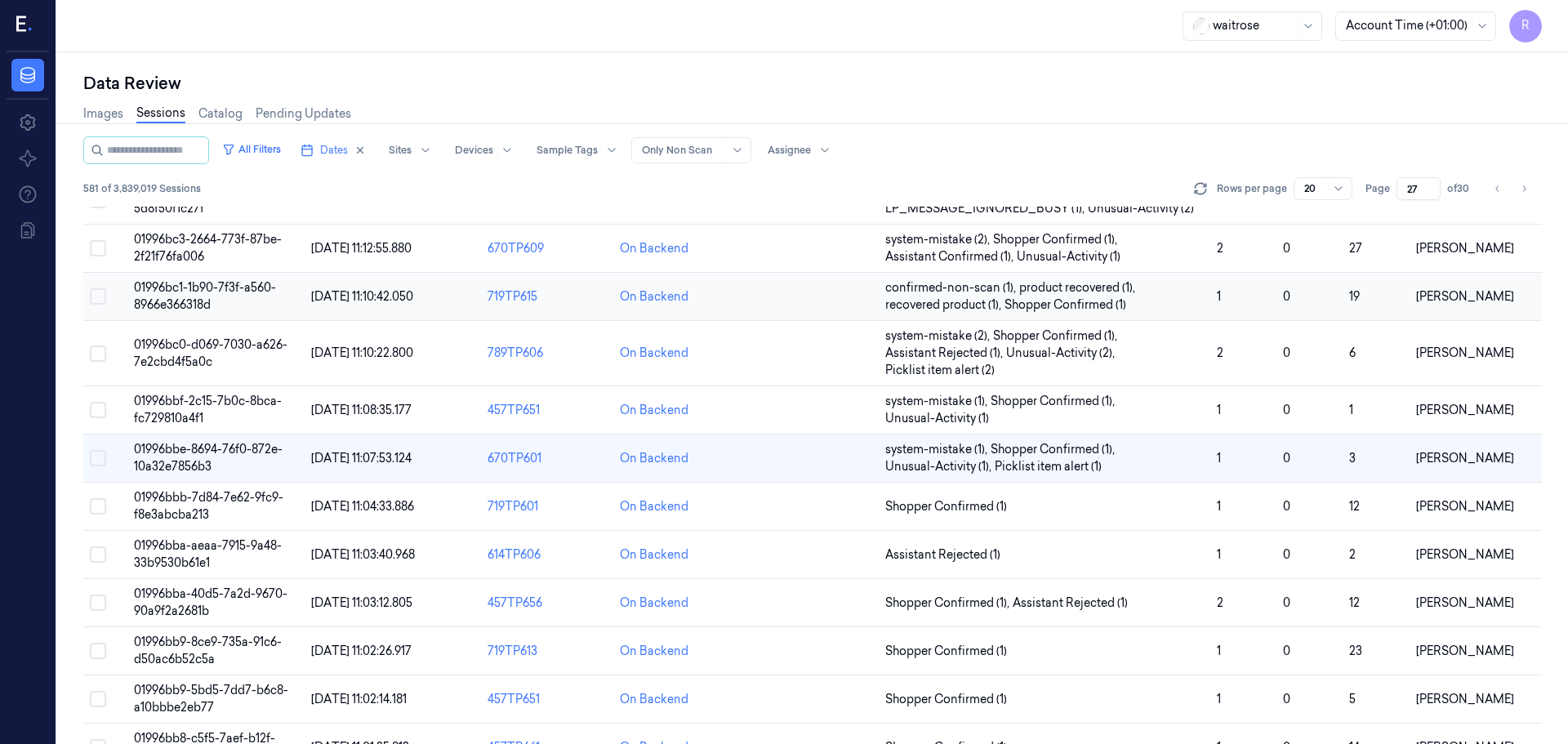
scroll to position [346, 0]
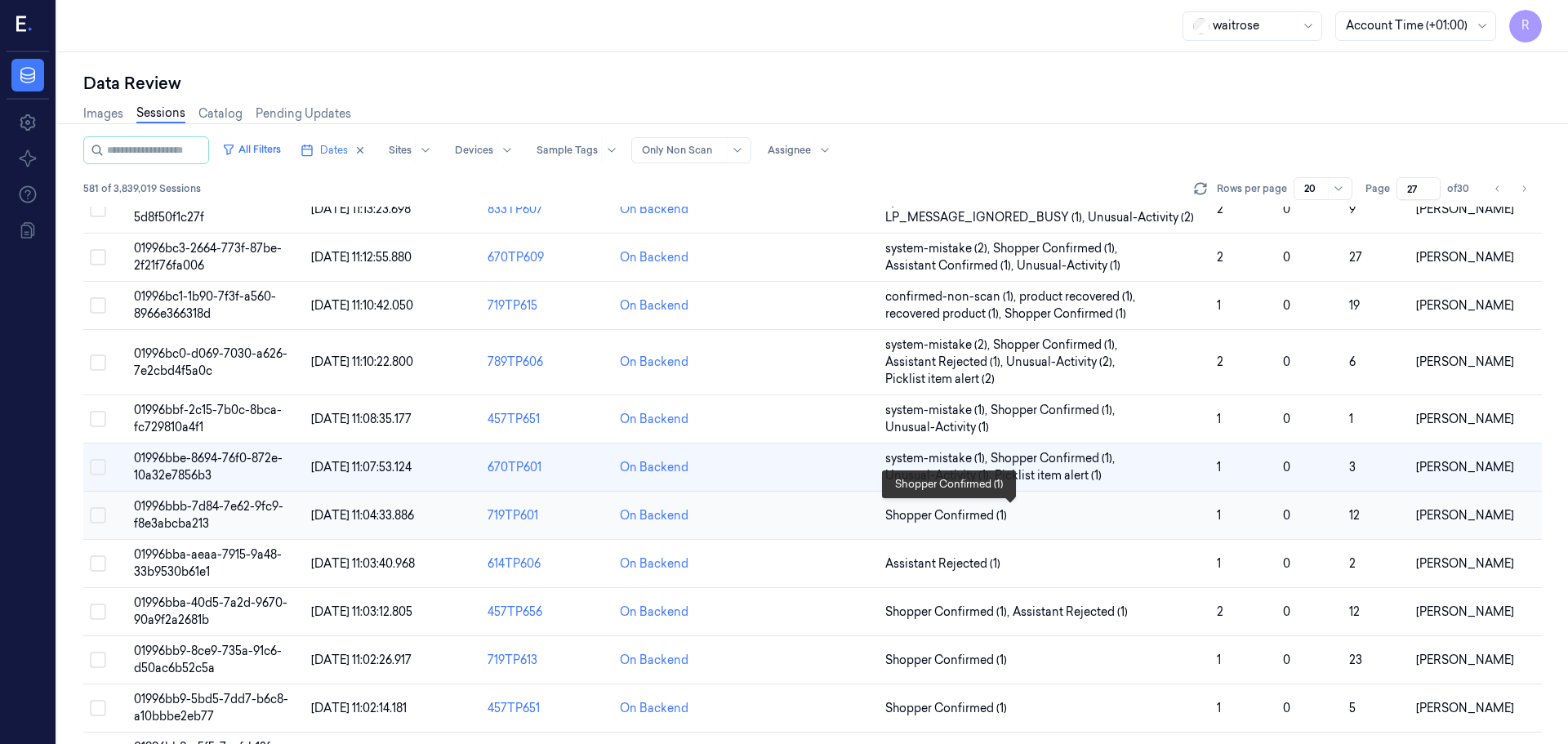
click at [1074, 514] on span "Shopper Confirmed (1)" at bounding box center [1044, 515] width 319 height 17
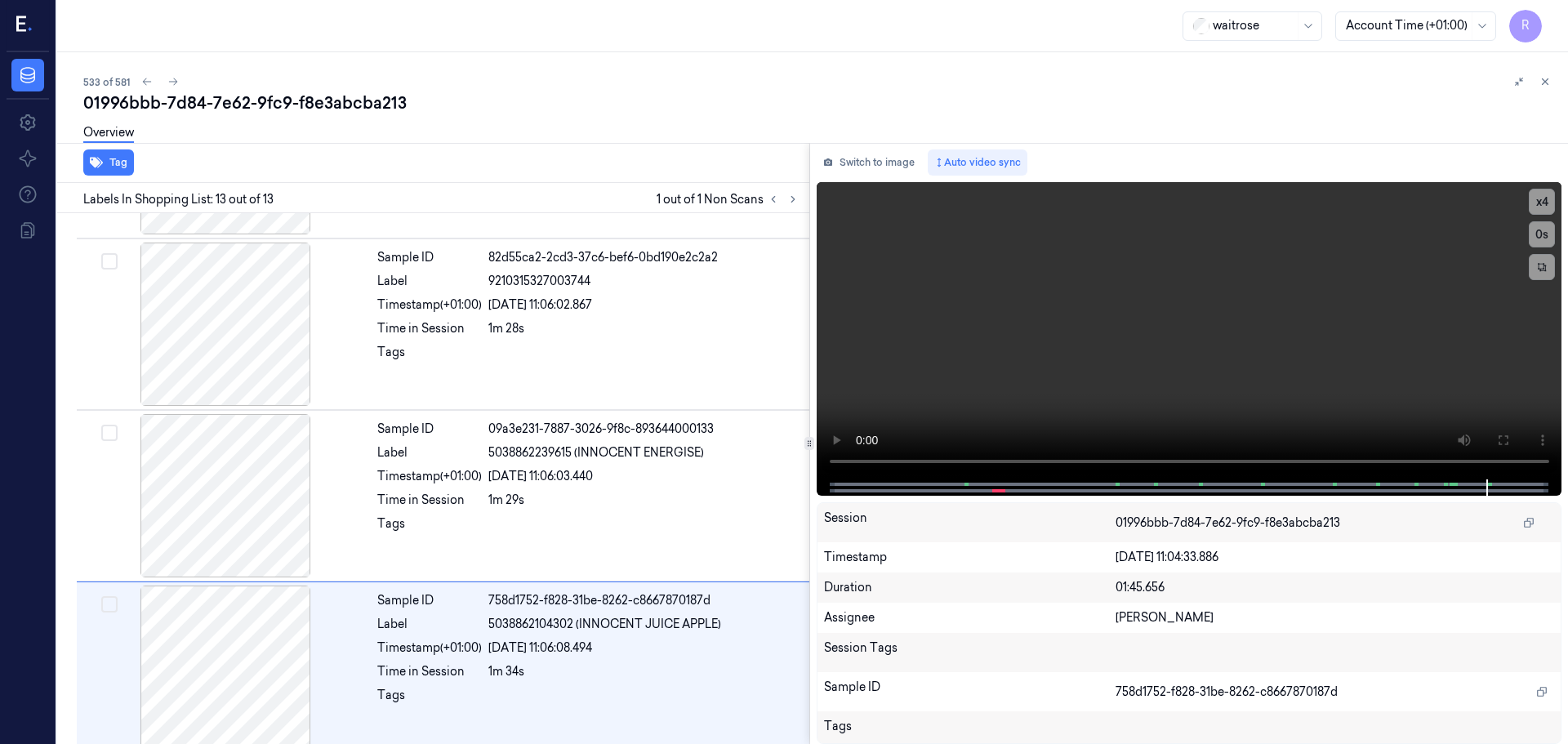
scroll to position [1703, 0]
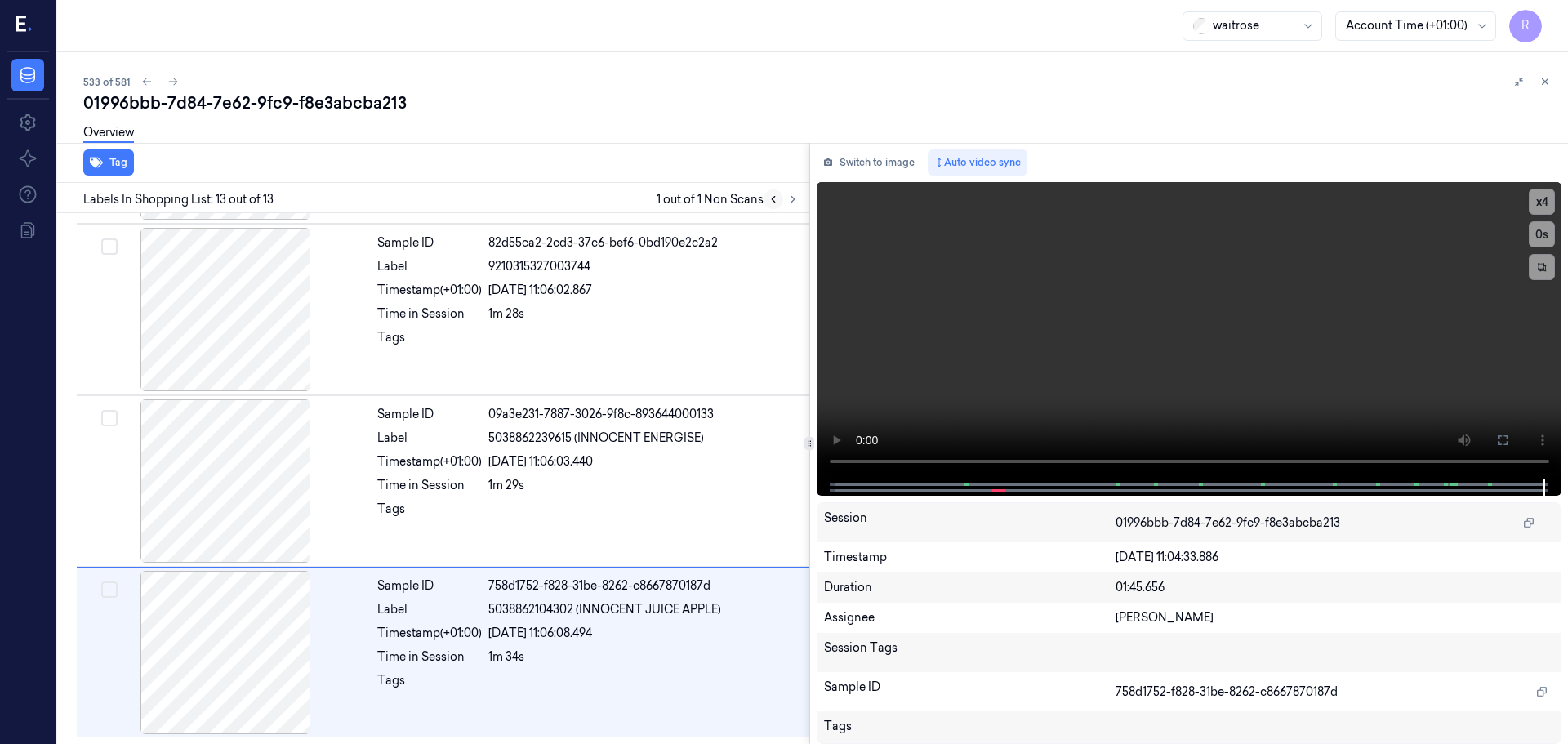
click at [778, 205] on button at bounding box center [773, 199] width 20 height 20
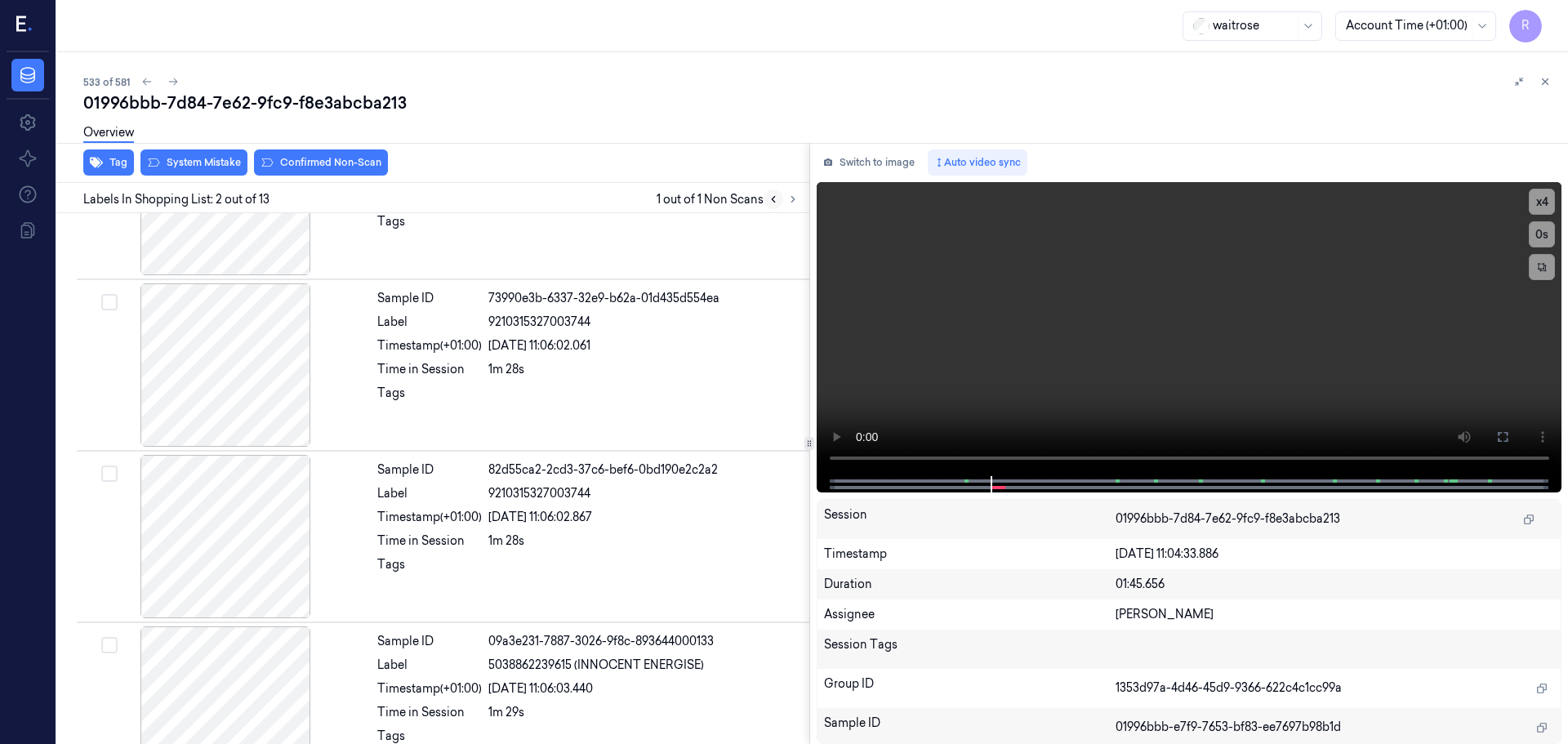
click at [776, 205] on button at bounding box center [773, 199] width 20 height 20
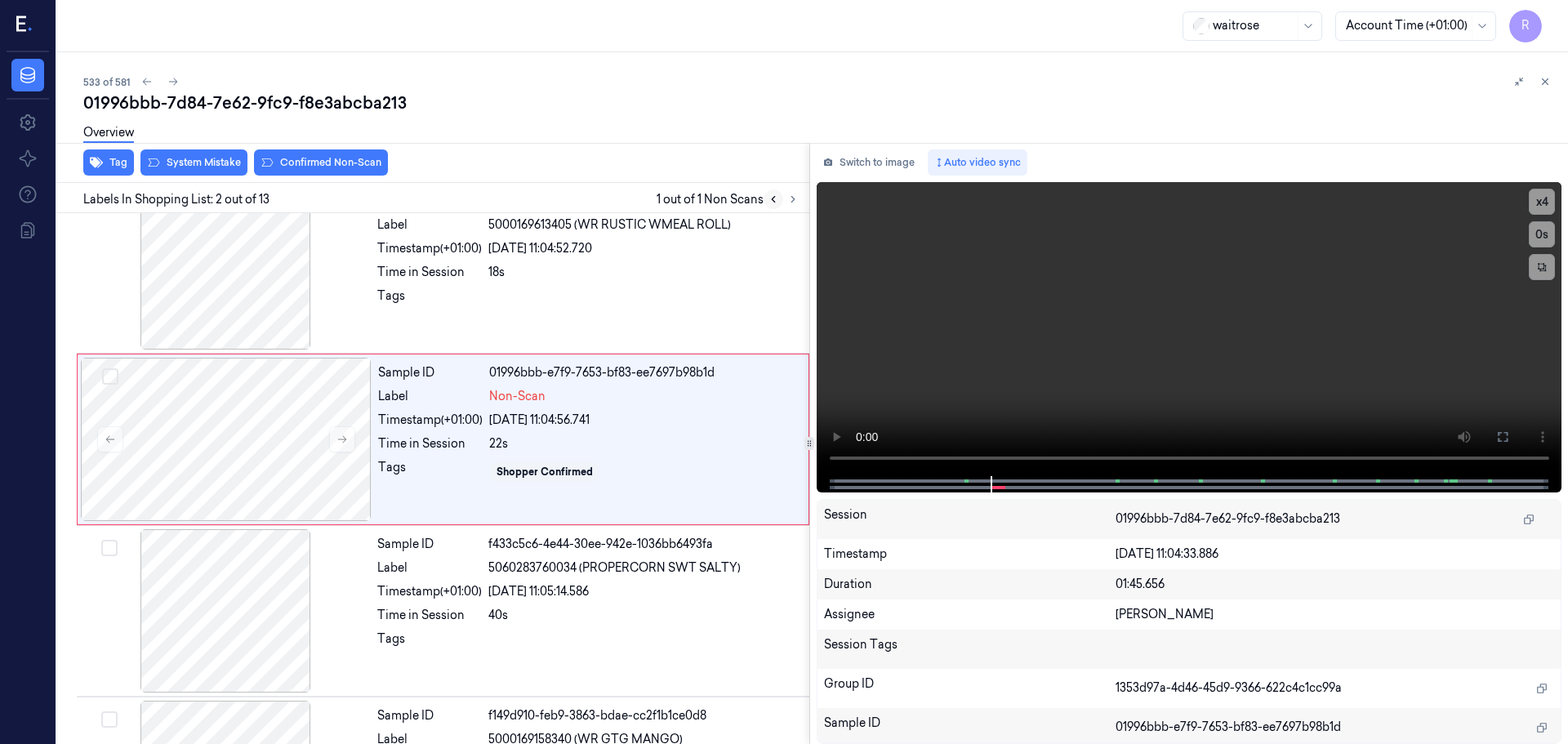
scroll to position [0, 0]
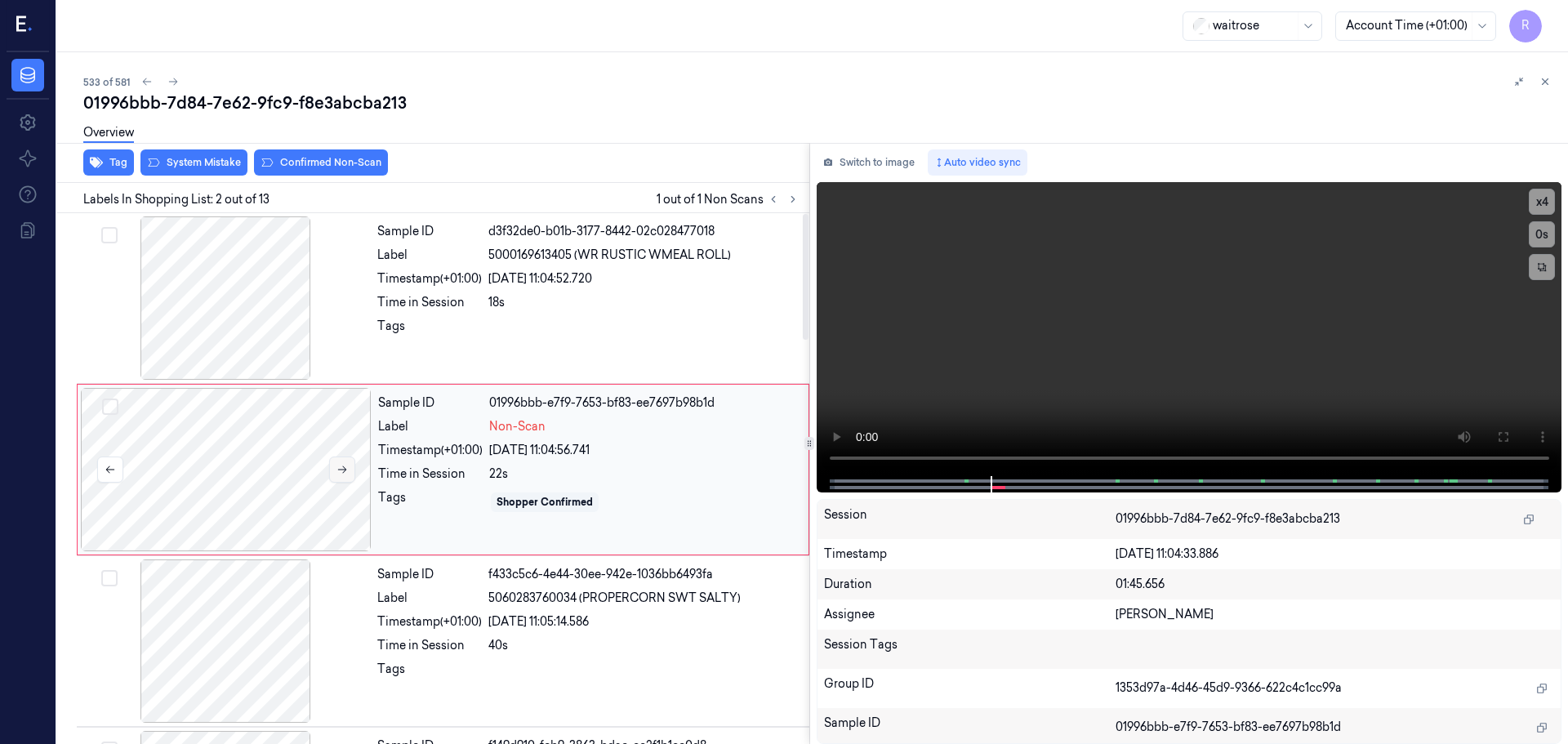
click at [346, 461] on button at bounding box center [342, 470] width 26 height 26
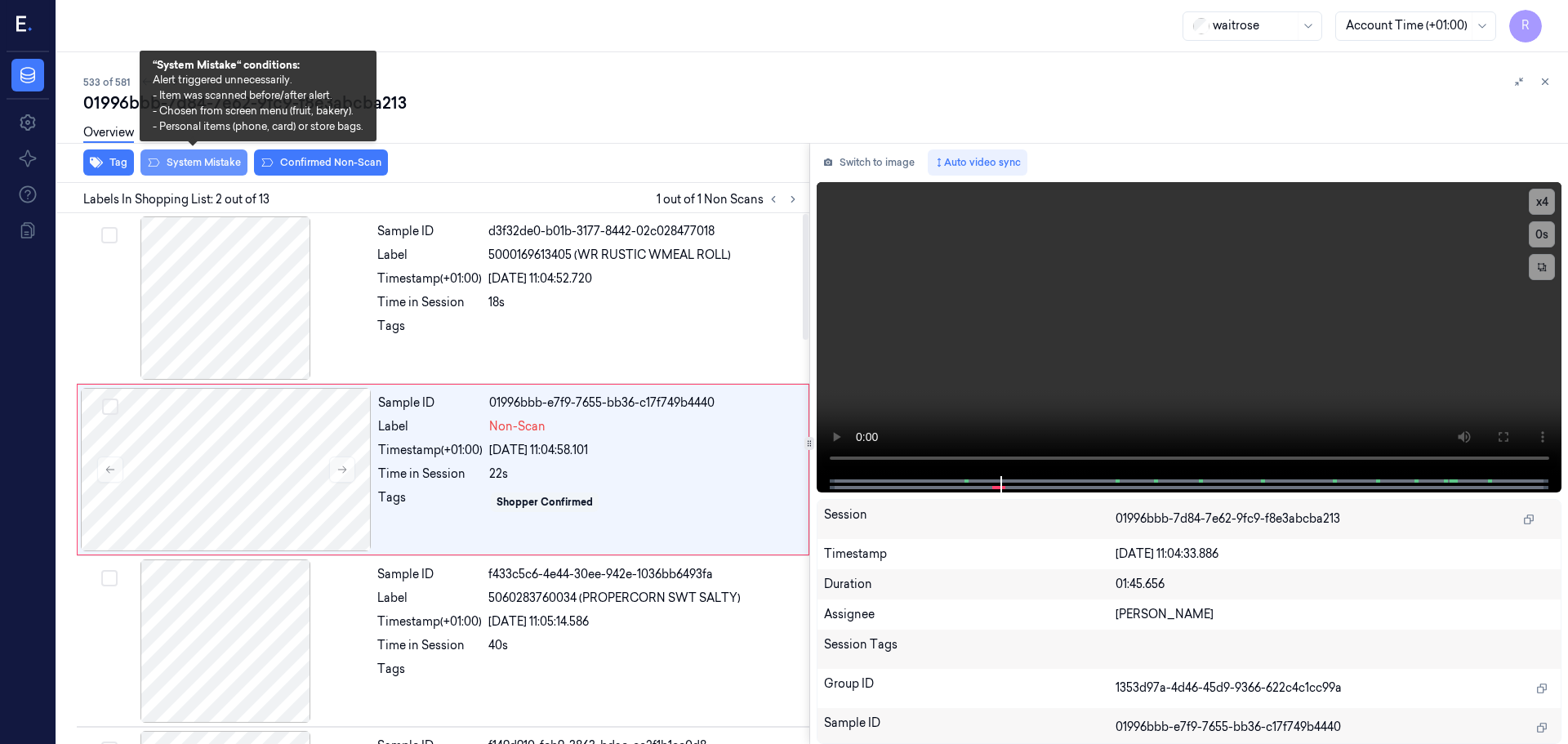
click at [199, 159] on button "System Mistake" at bounding box center [194, 162] width 107 height 26
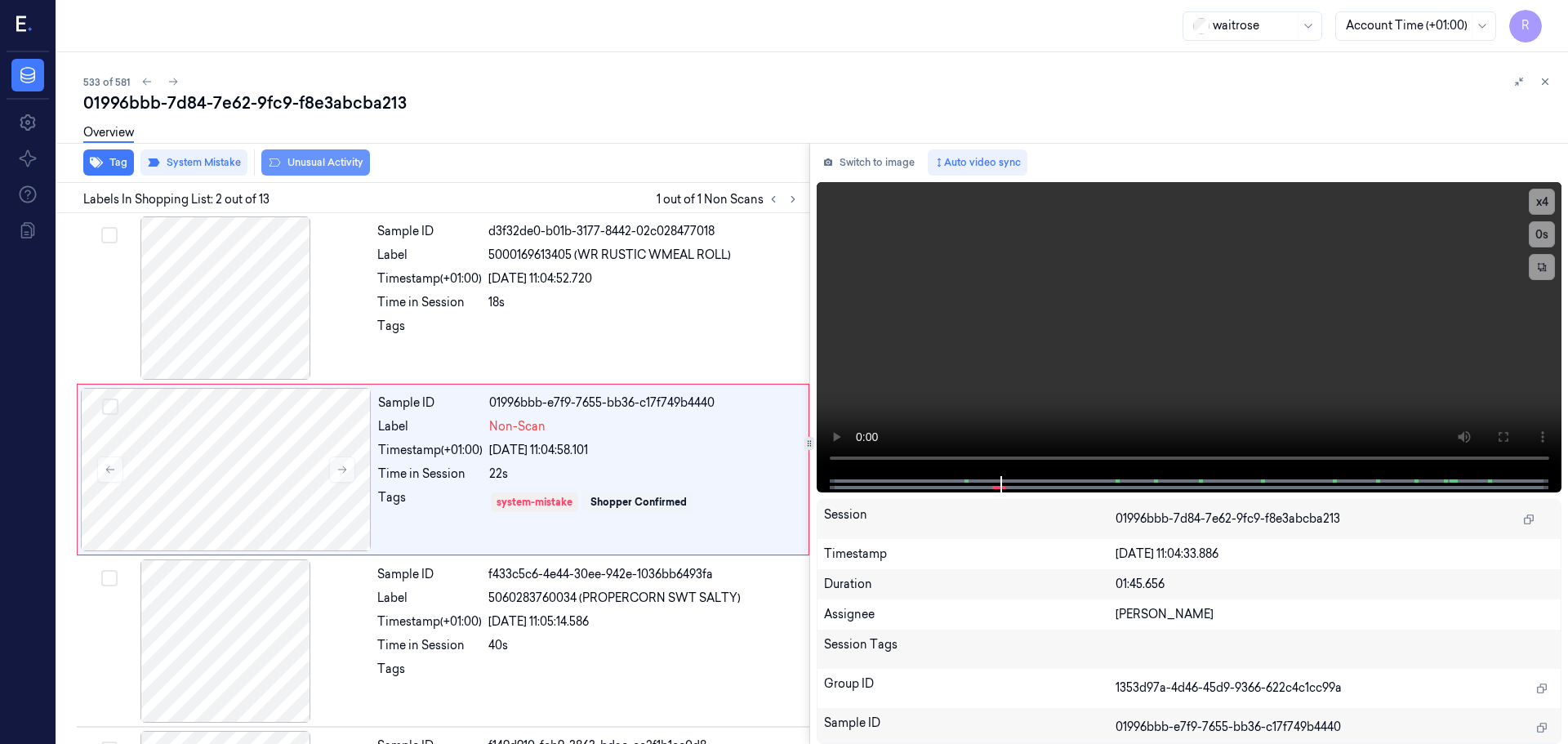
click at [320, 166] on button "Unusual Activity" at bounding box center [316, 162] width 109 height 26
click at [115, 169] on button "Tag" at bounding box center [108, 162] width 51 height 26
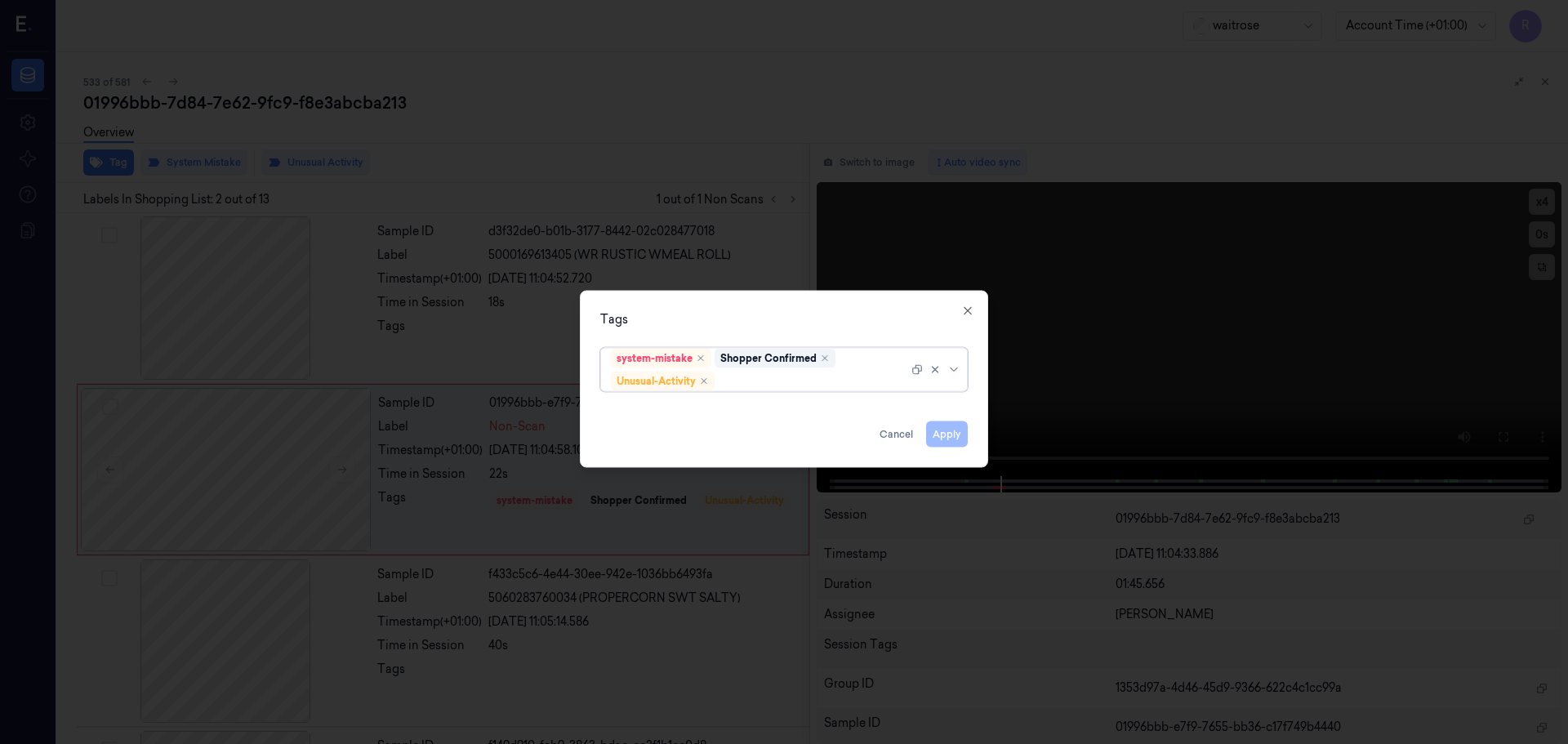
drag, startPoint x: 953, startPoint y: 369, endPoint x: 952, endPoint y: 380, distance: 11.0
click at [956, 372] on icon at bounding box center [953, 369] width 13 height 13
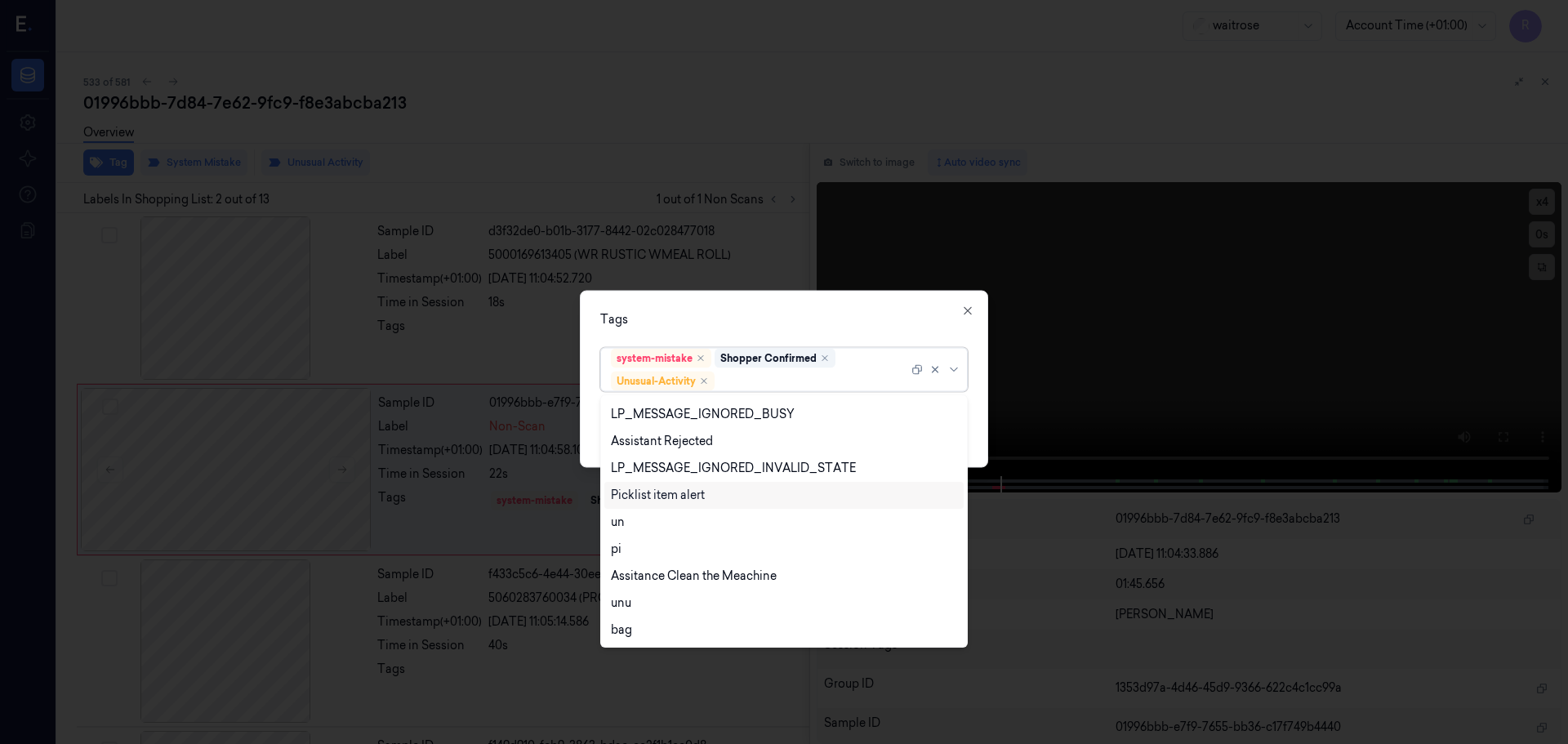
click at [693, 494] on div "Picklist item alert" at bounding box center [658, 495] width 94 height 17
click at [721, 337] on div "Tags option Picklist item alert, selected. 20 results available. Use Up and Dow…" at bounding box center [784, 378] width 408 height 177
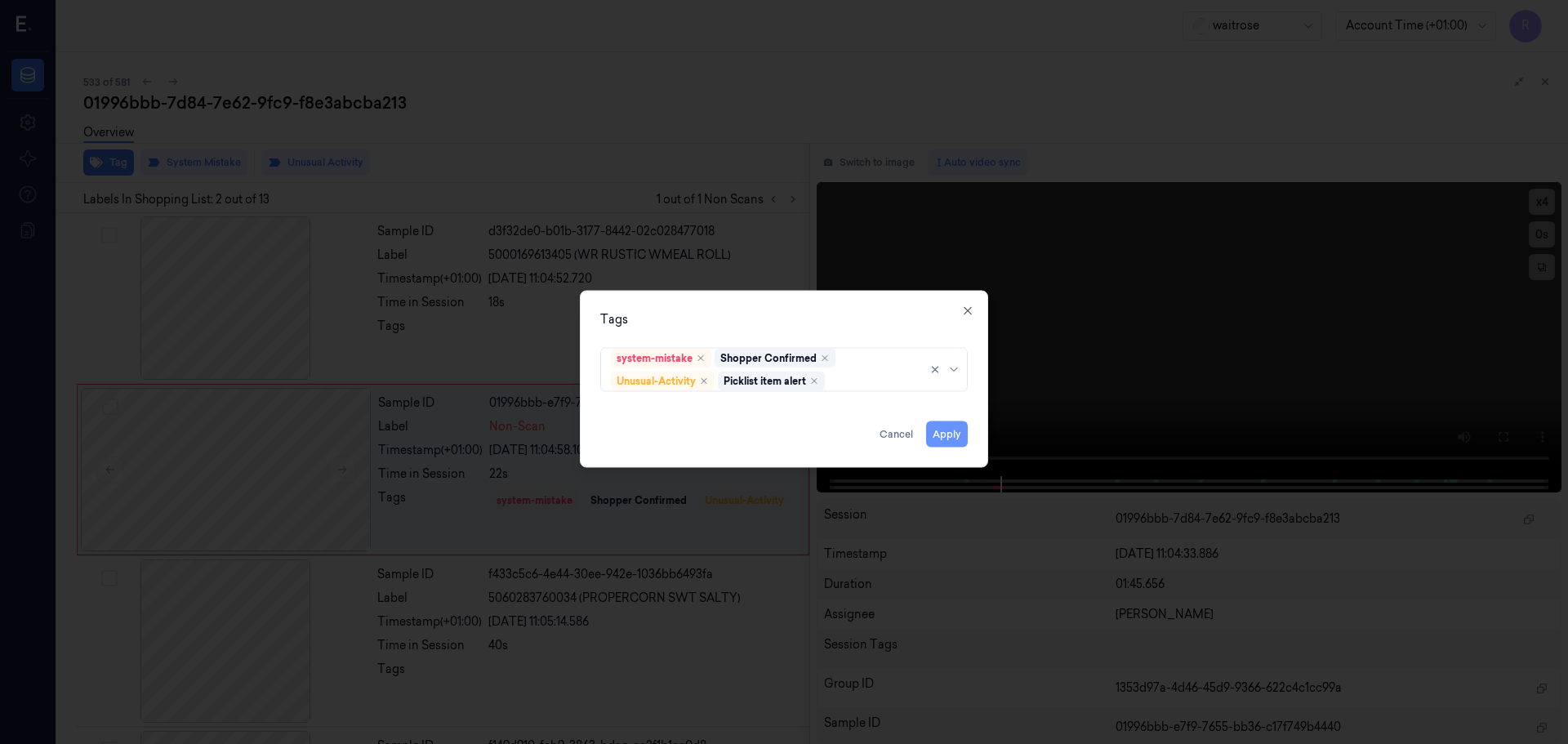
click at [947, 434] on button "Apply" at bounding box center [947, 433] width 41 height 26
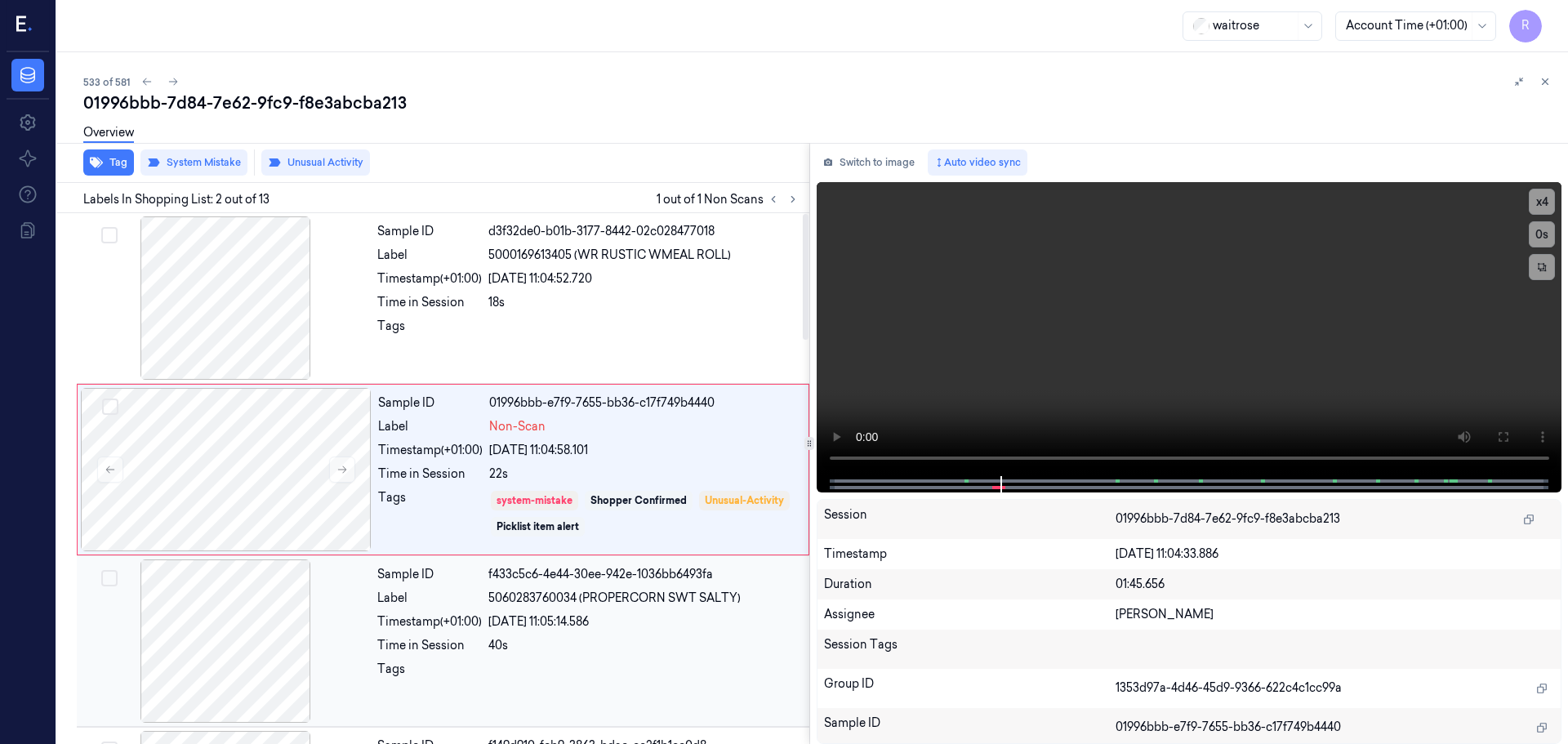
click at [429, 647] on div "Time in Session" at bounding box center [429, 646] width 104 height 17
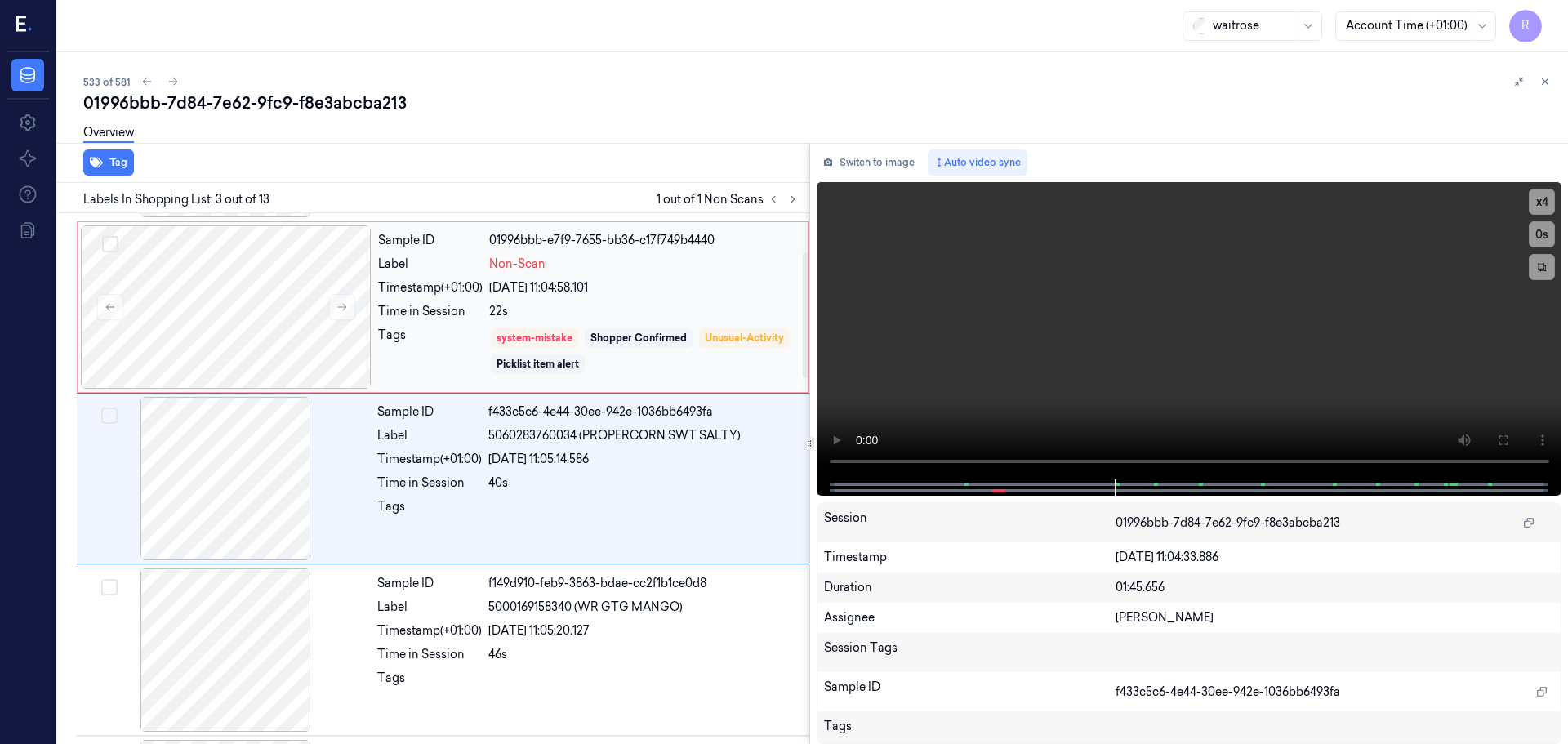
click at [469, 356] on div "Tags" at bounding box center [430, 350] width 104 height 49
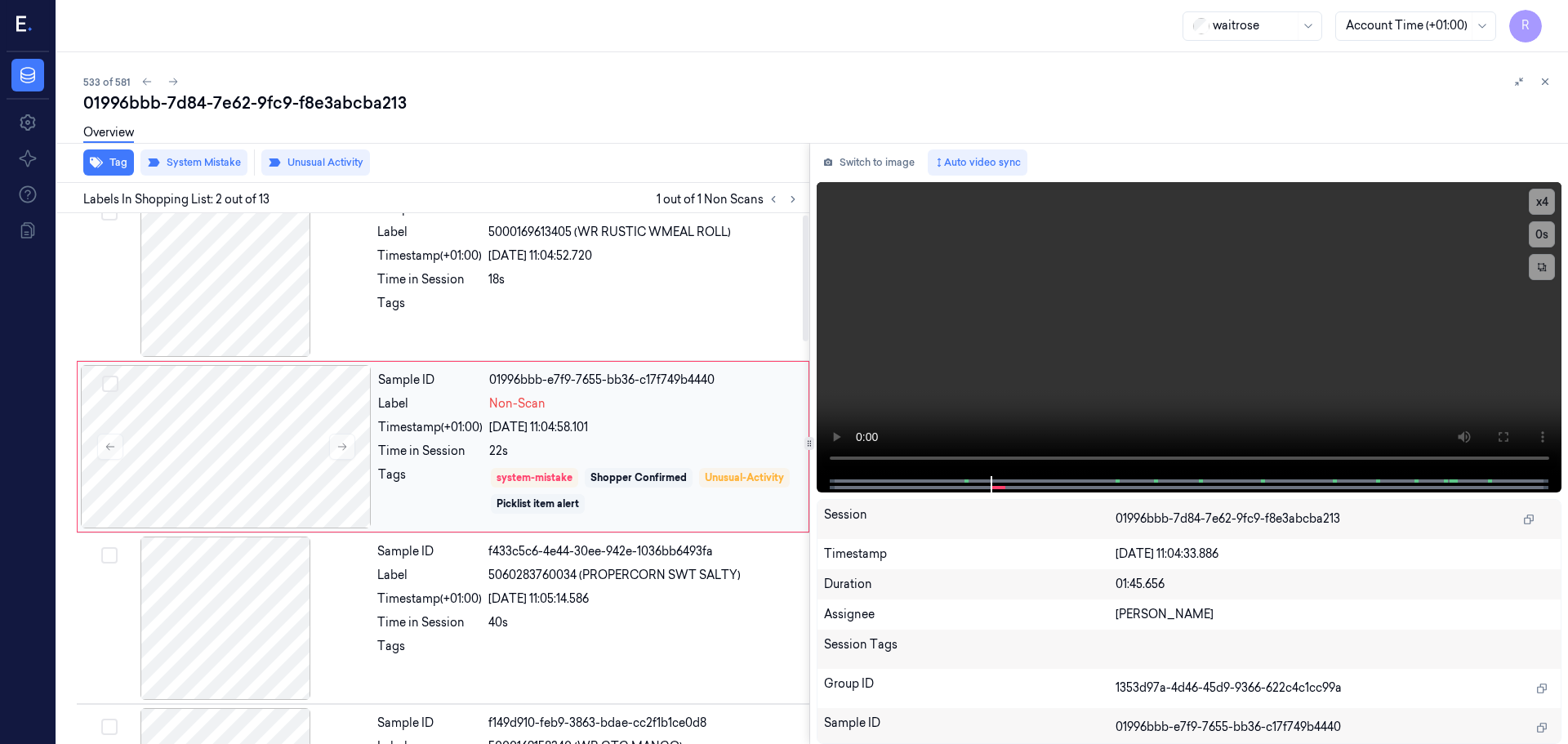
scroll to position [0, 0]
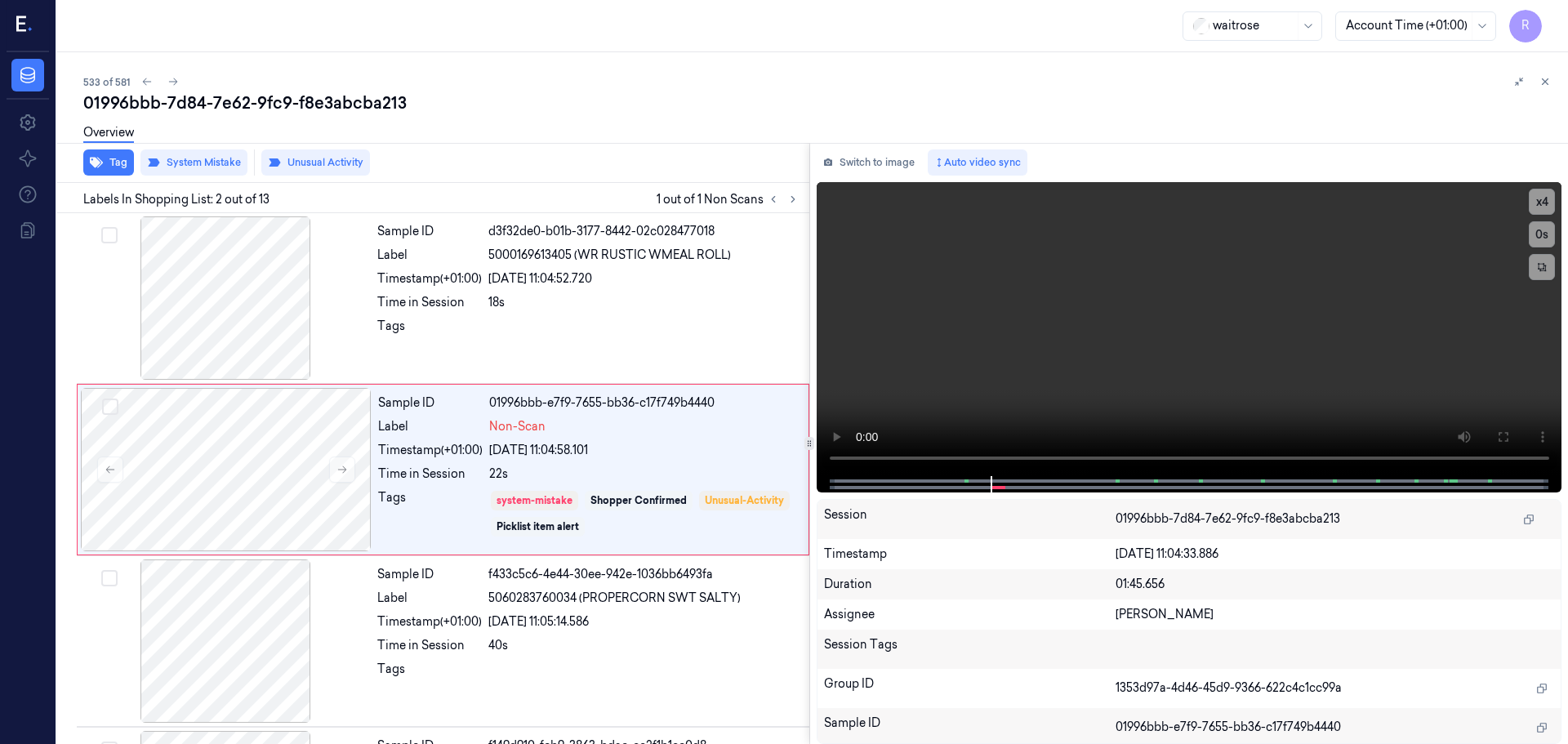
click at [1551, 77] on button at bounding box center [1545, 81] width 20 height 20
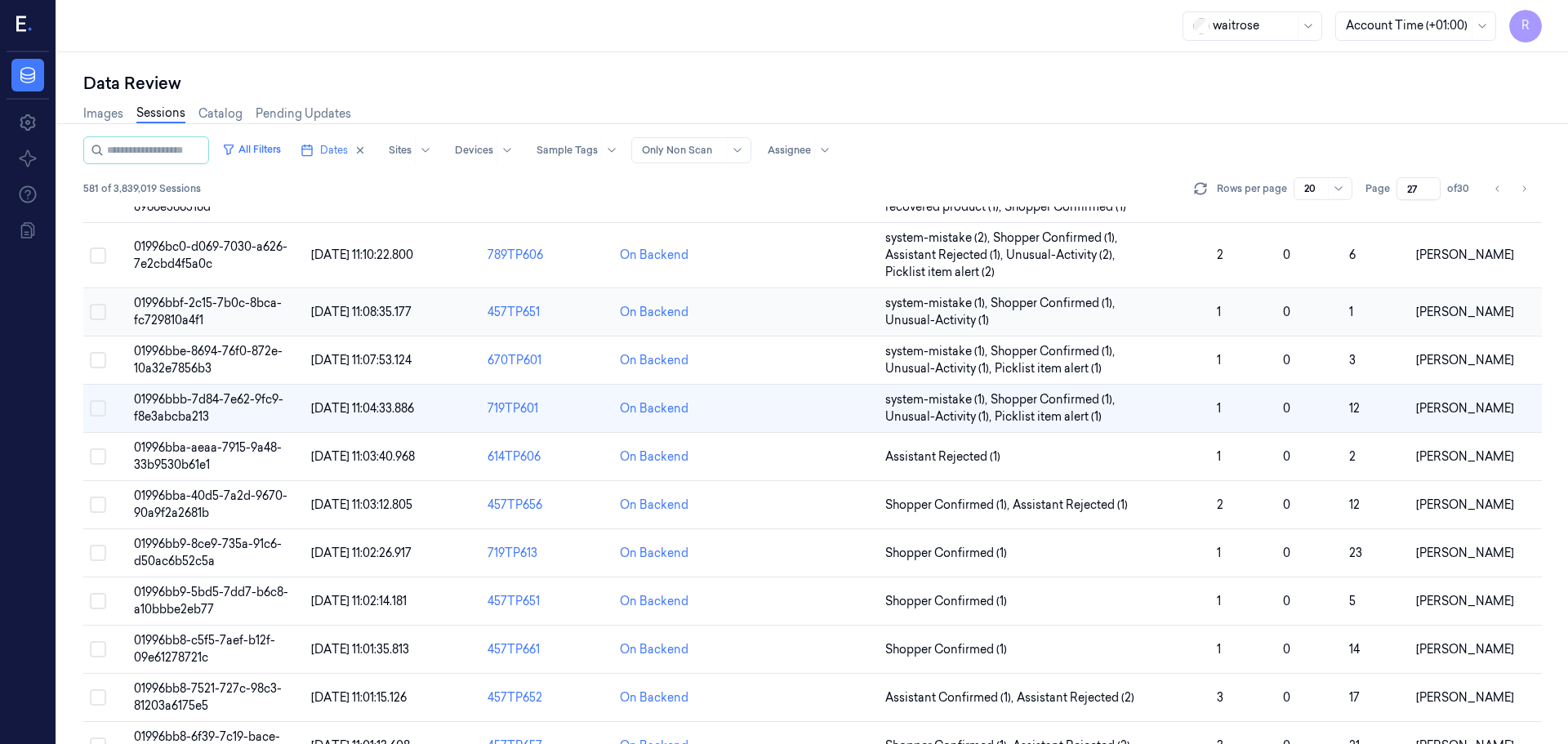
scroll to position [468, 0]
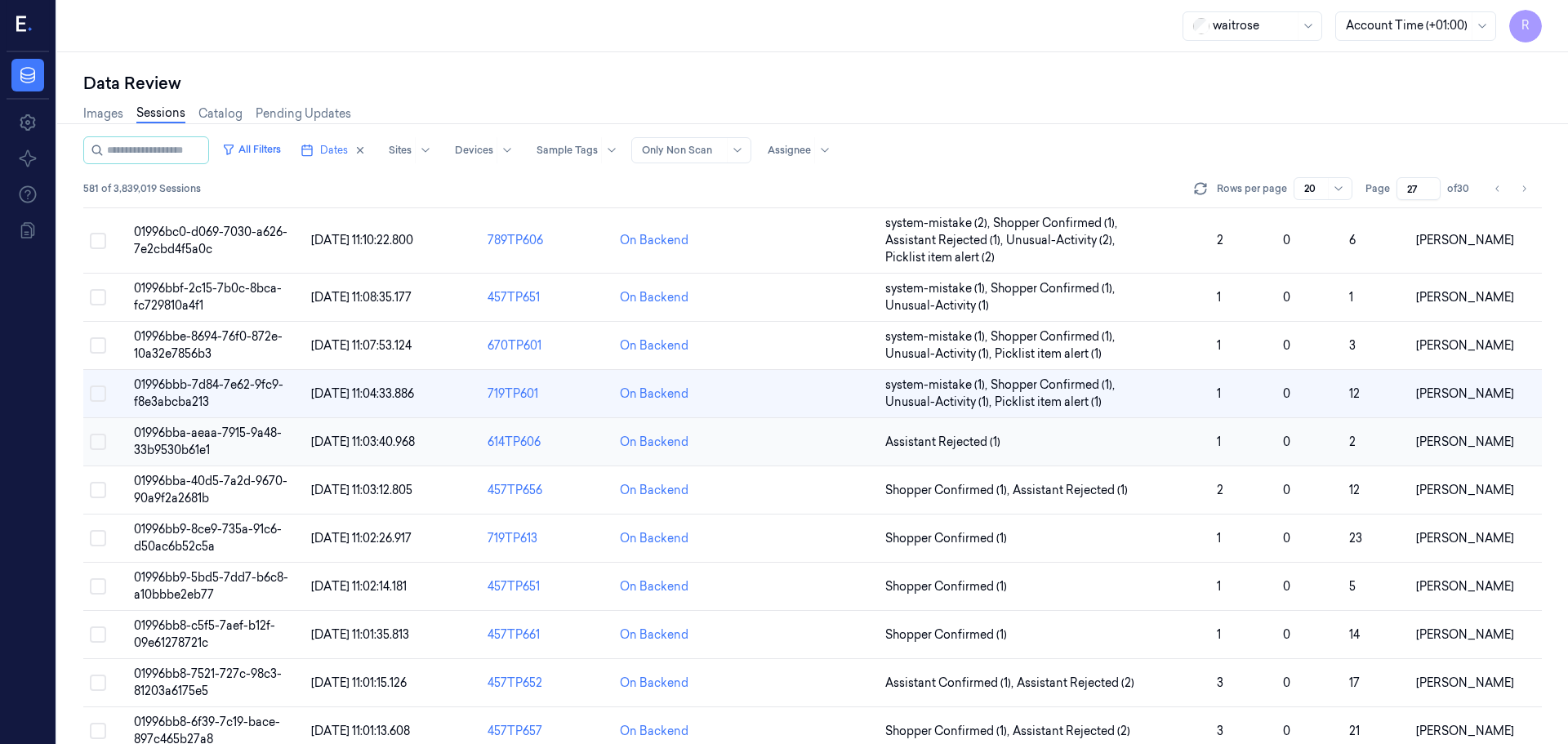
click at [1159, 454] on td "Assistant Rejected (1)" at bounding box center [1045, 442] width 332 height 48
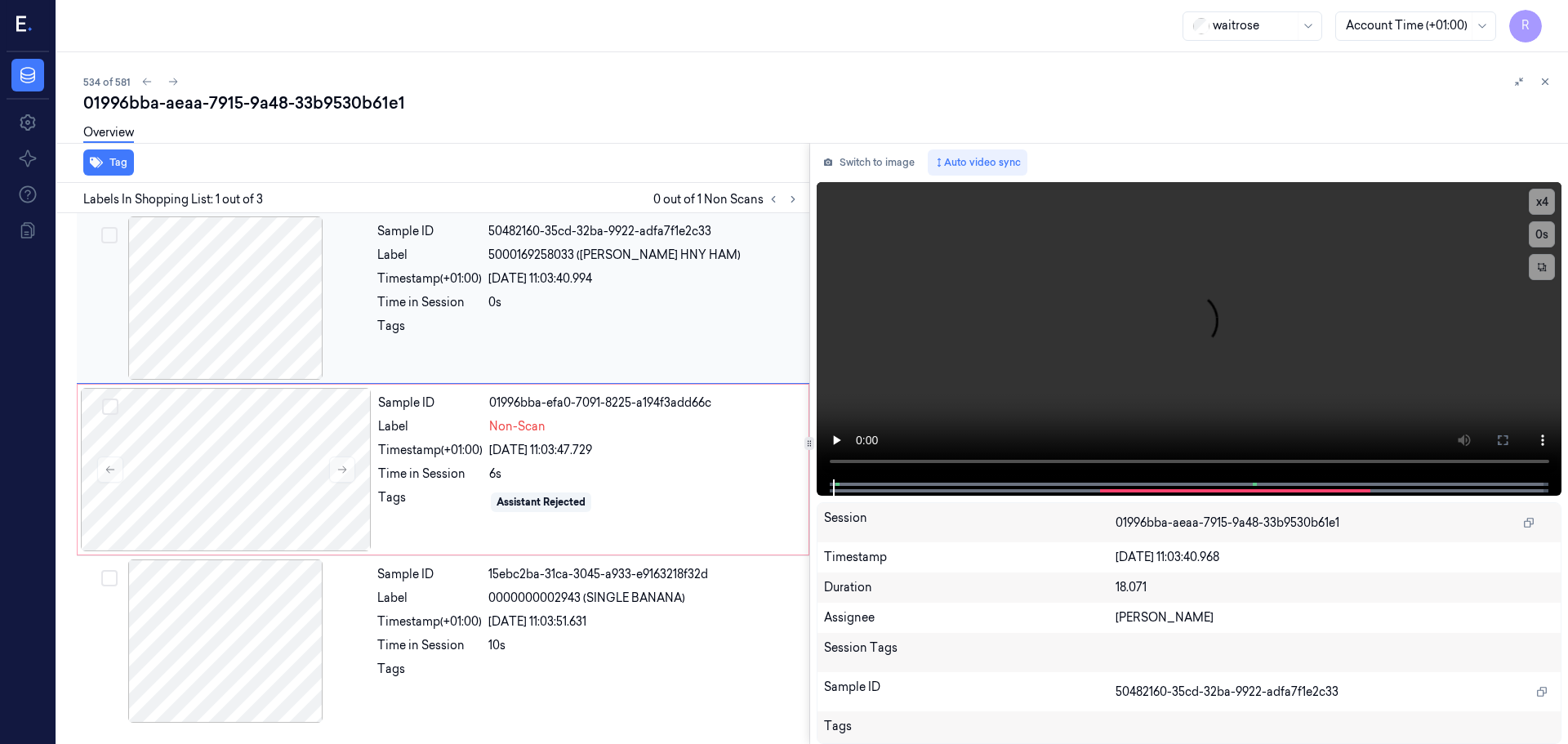
click at [241, 288] on div at bounding box center [225, 298] width 291 height 163
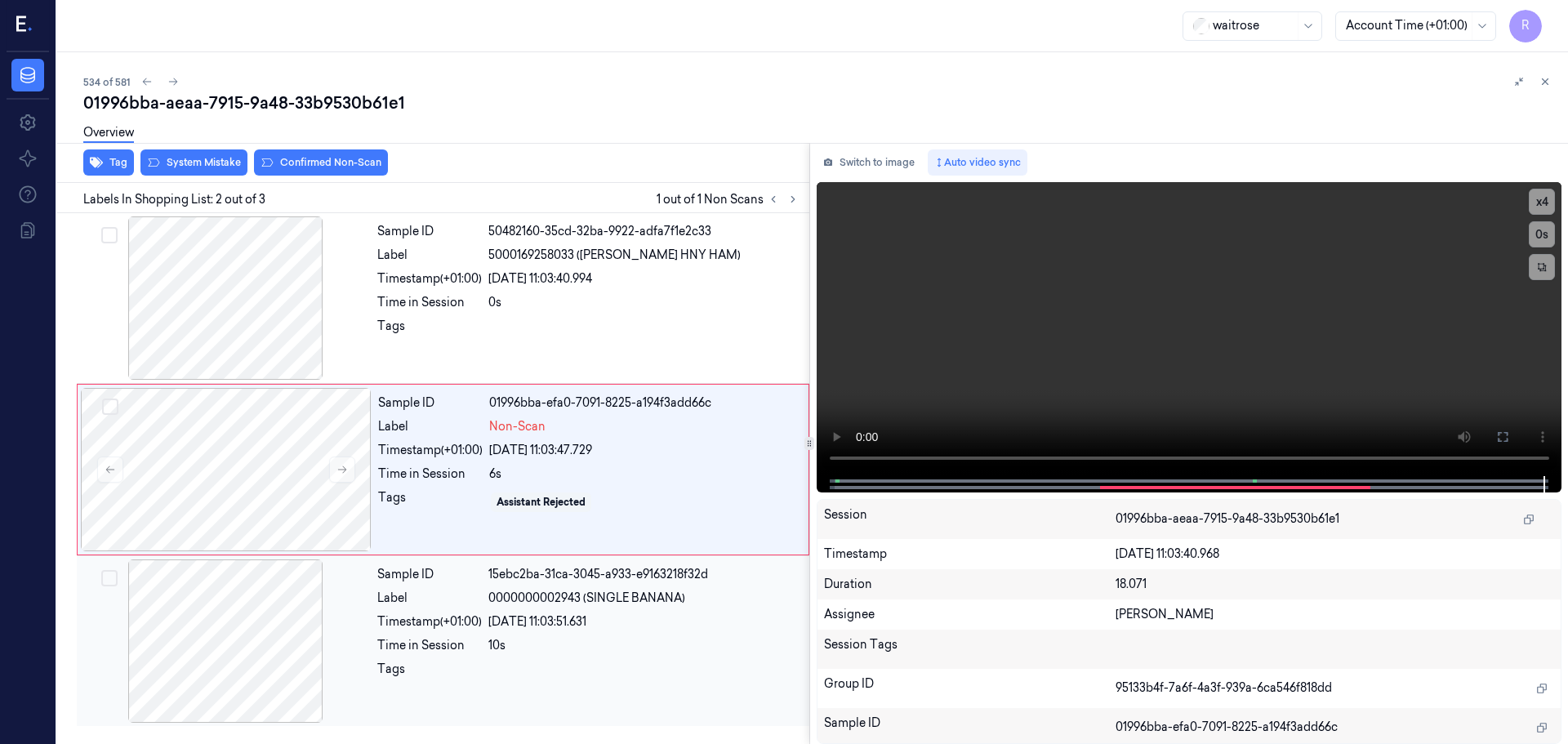
click at [260, 566] on div at bounding box center [225, 640] width 291 height 163
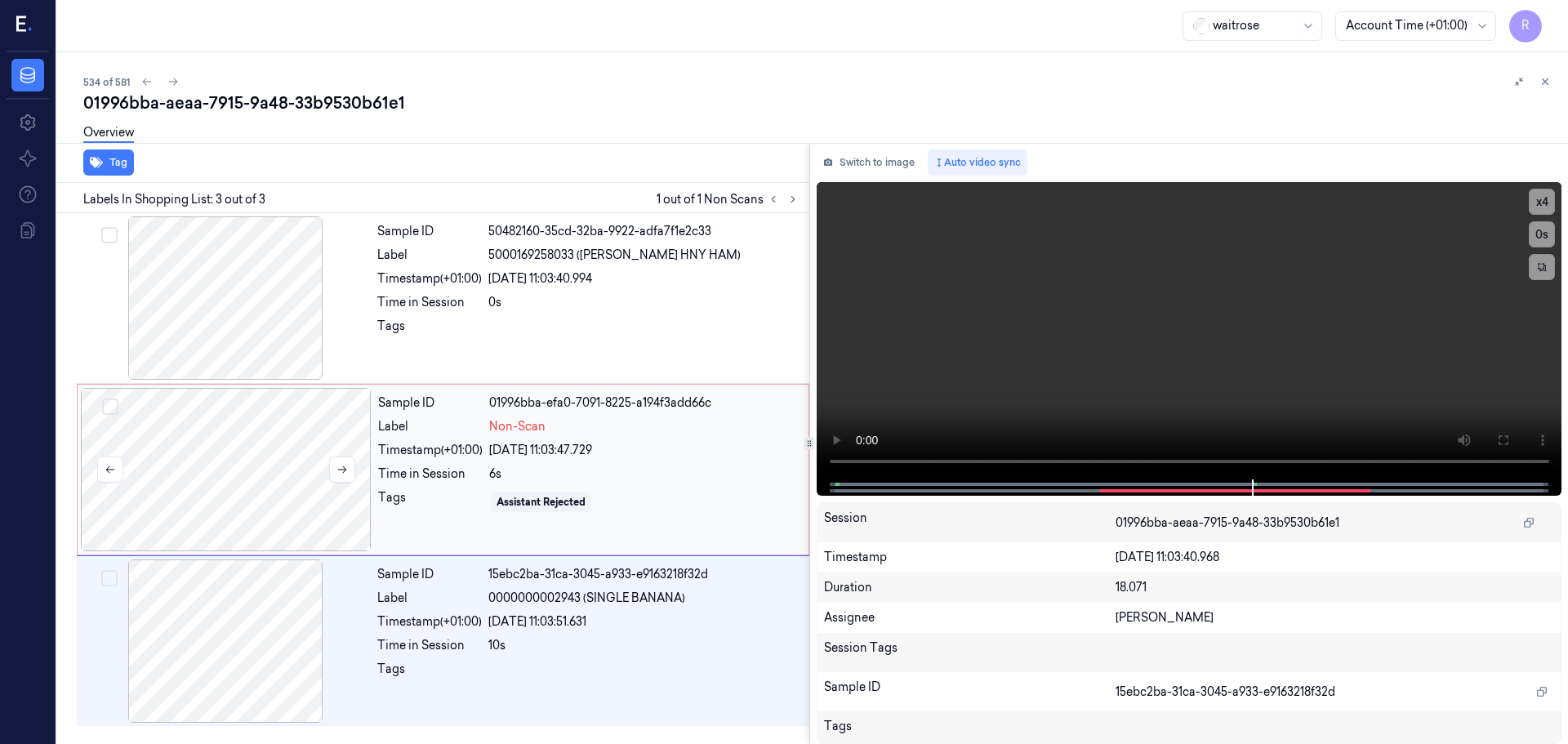
click at [259, 443] on div at bounding box center [226, 469] width 291 height 163
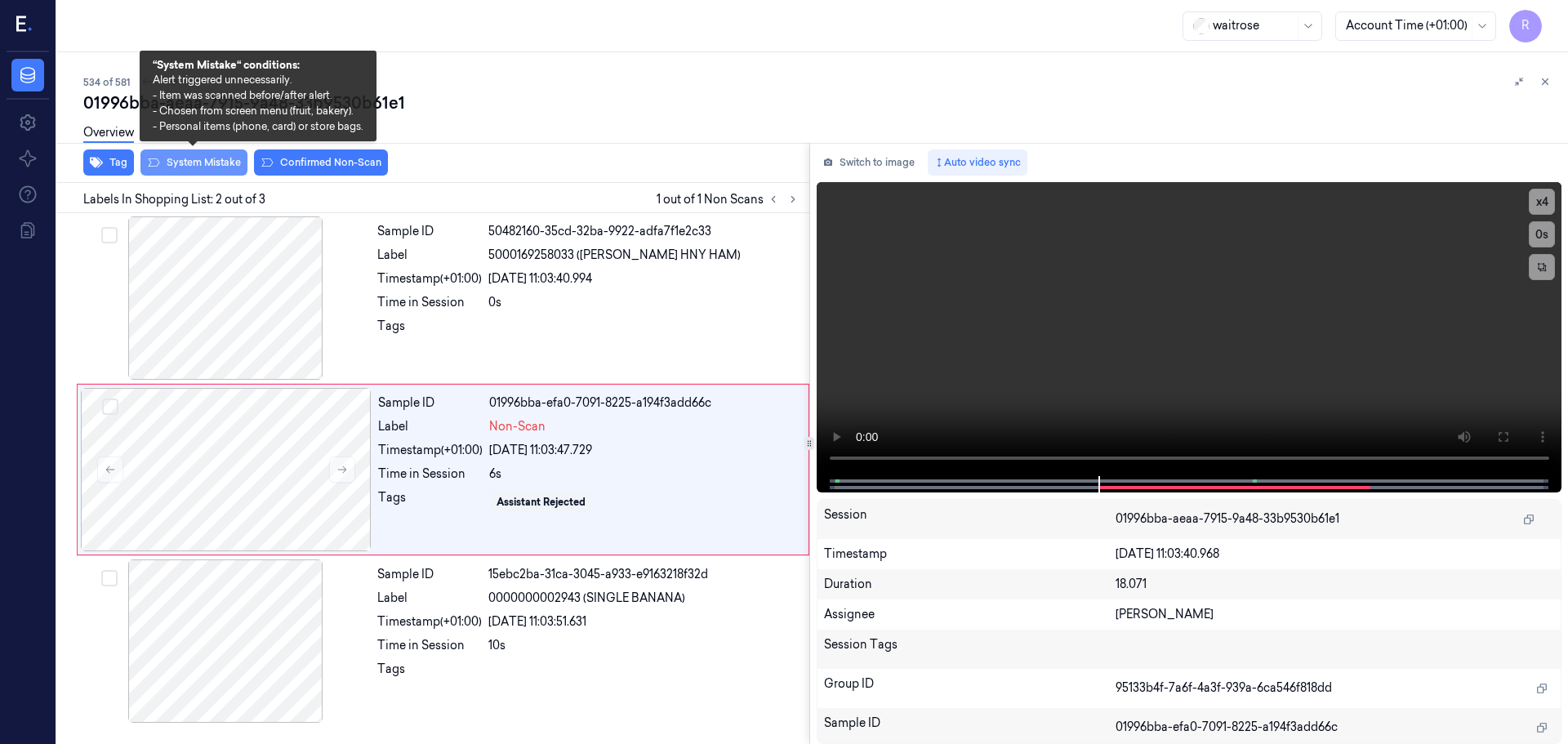
click at [182, 166] on button "System Mistake" at bounding box center [194, 162] width 107 height 26
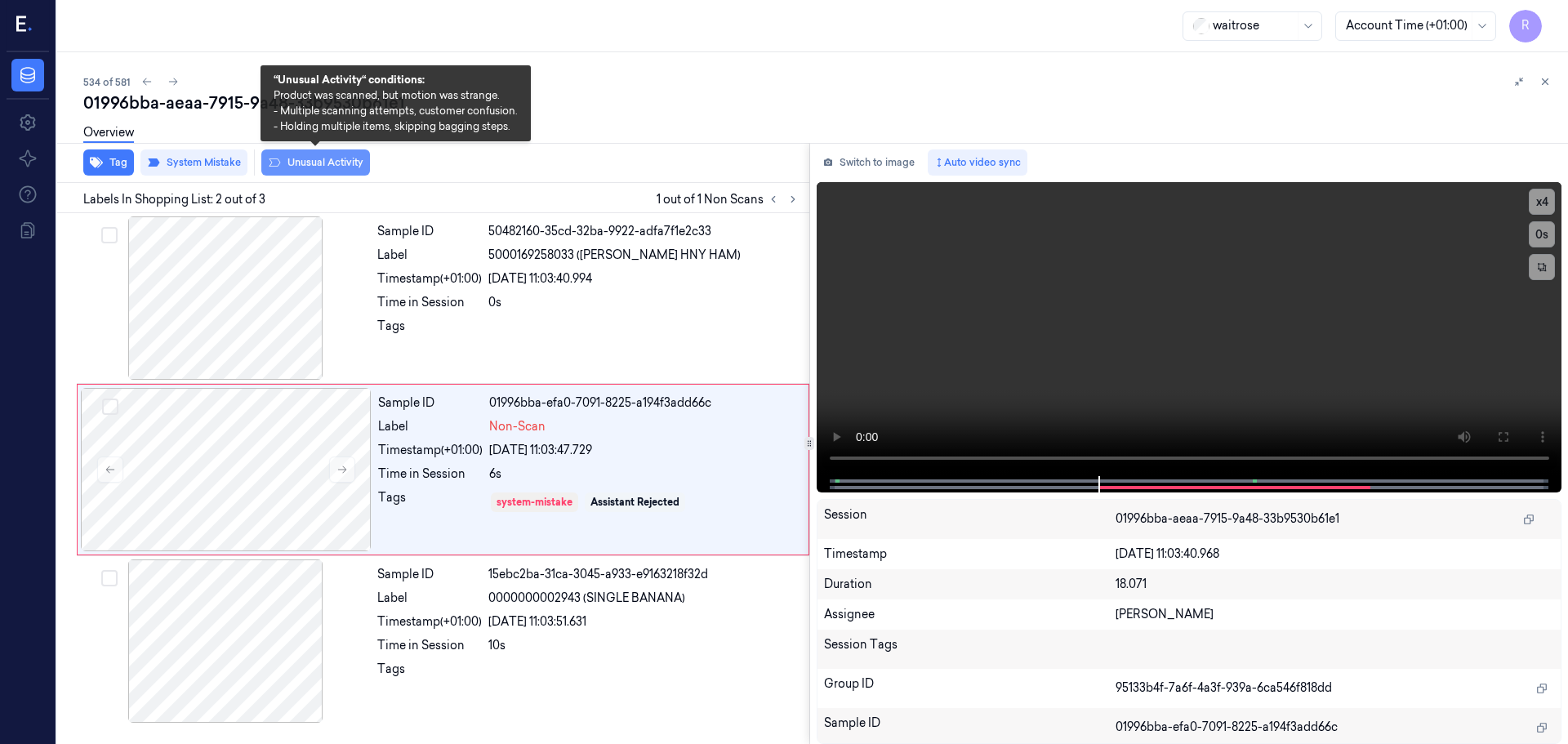
click at [326, 159] on button "Unusual Activity" at bounding box center [316, 162] width 109 height 26
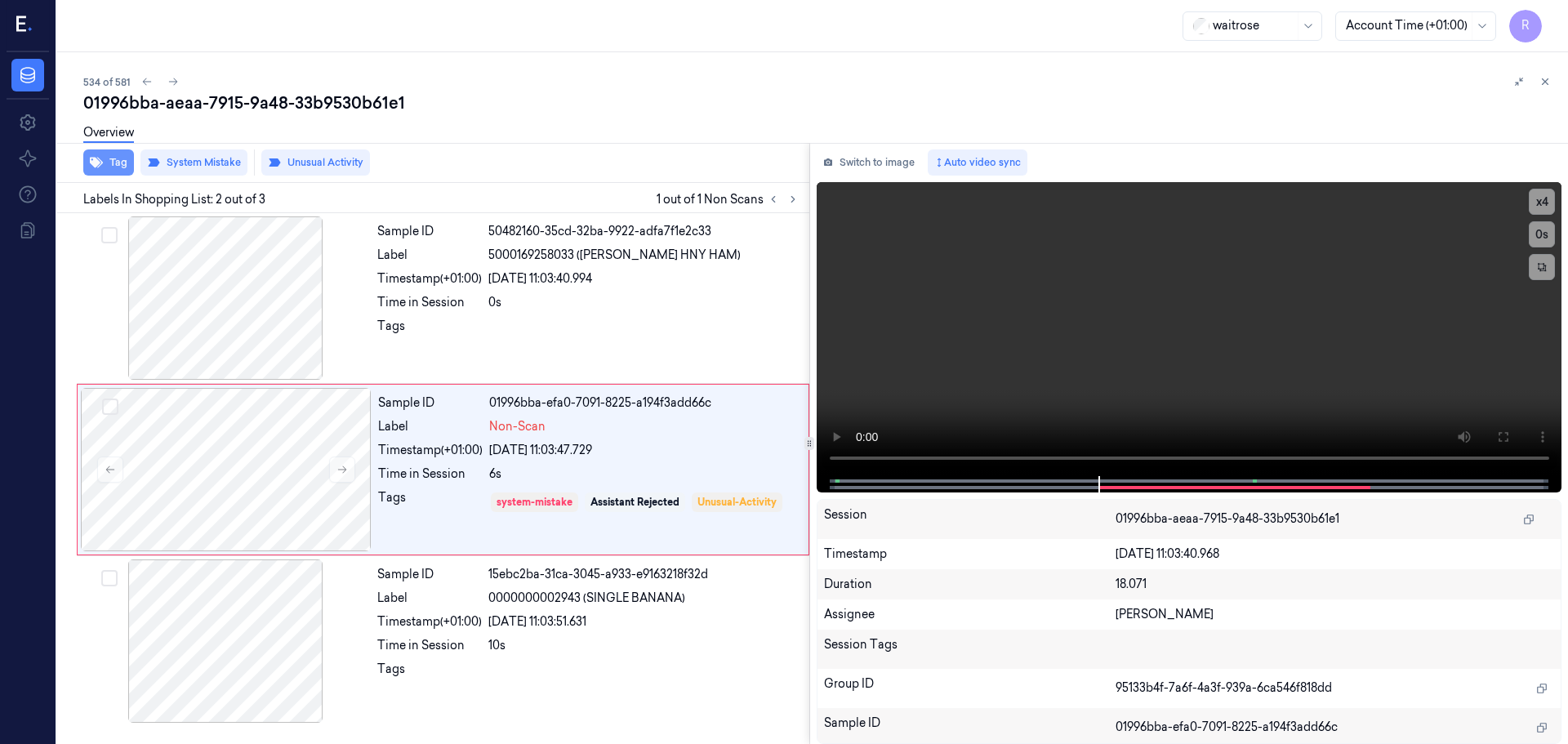
click at [104, 159] on button "Tag" at bounding box center [108, 162] width 51 height 26
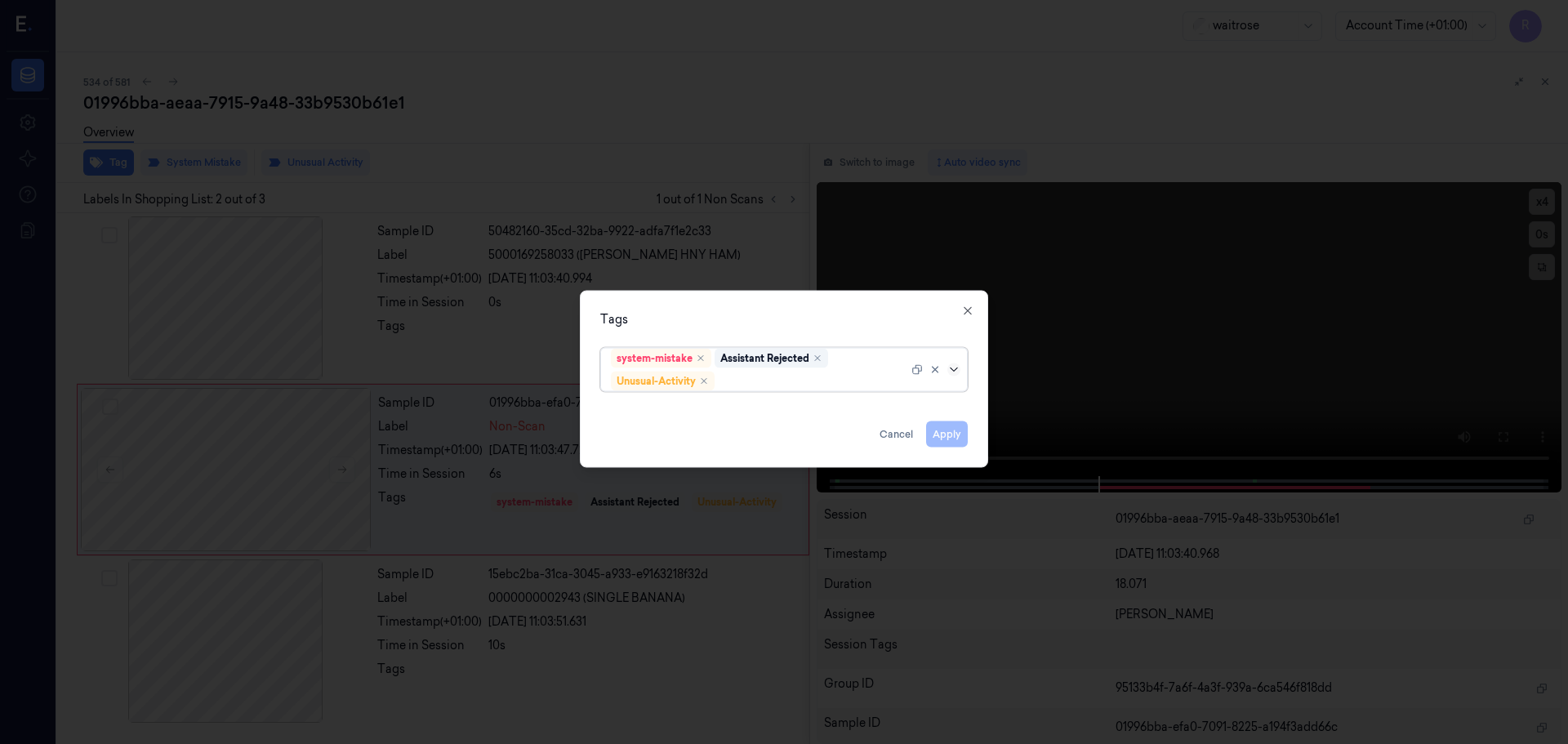
click at [958, 366] on icon at bounding box center [953, 369] width 13 height 13
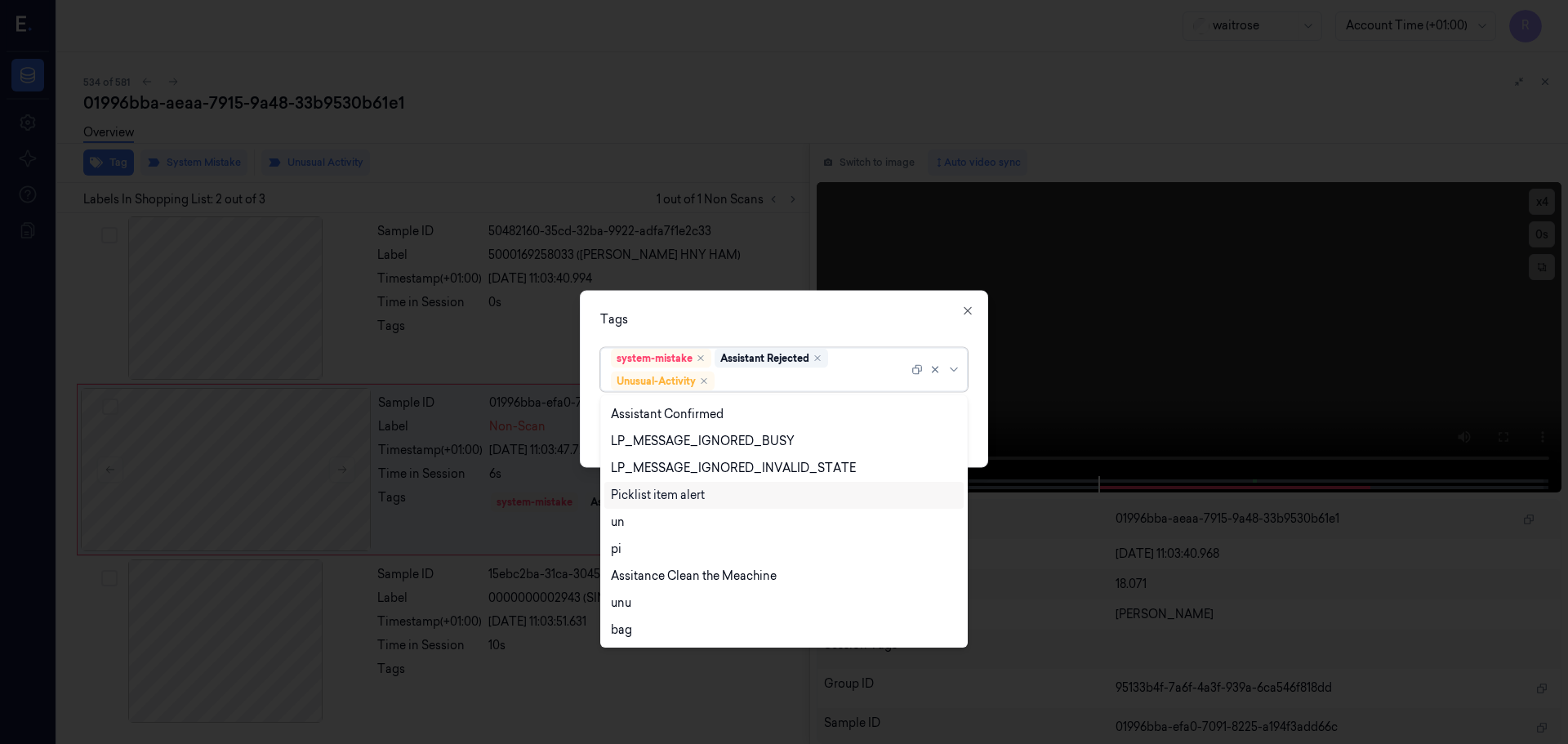
click at [623, 498] on div "Picklist item alert" at bounding box center [658, 495] width 94 height 17
click at [673, 331] on div "Tags option Picklist item alert, selected. 20 results available. Use Up and Dow…" at bounding box center [784, 378] width 408 height 177
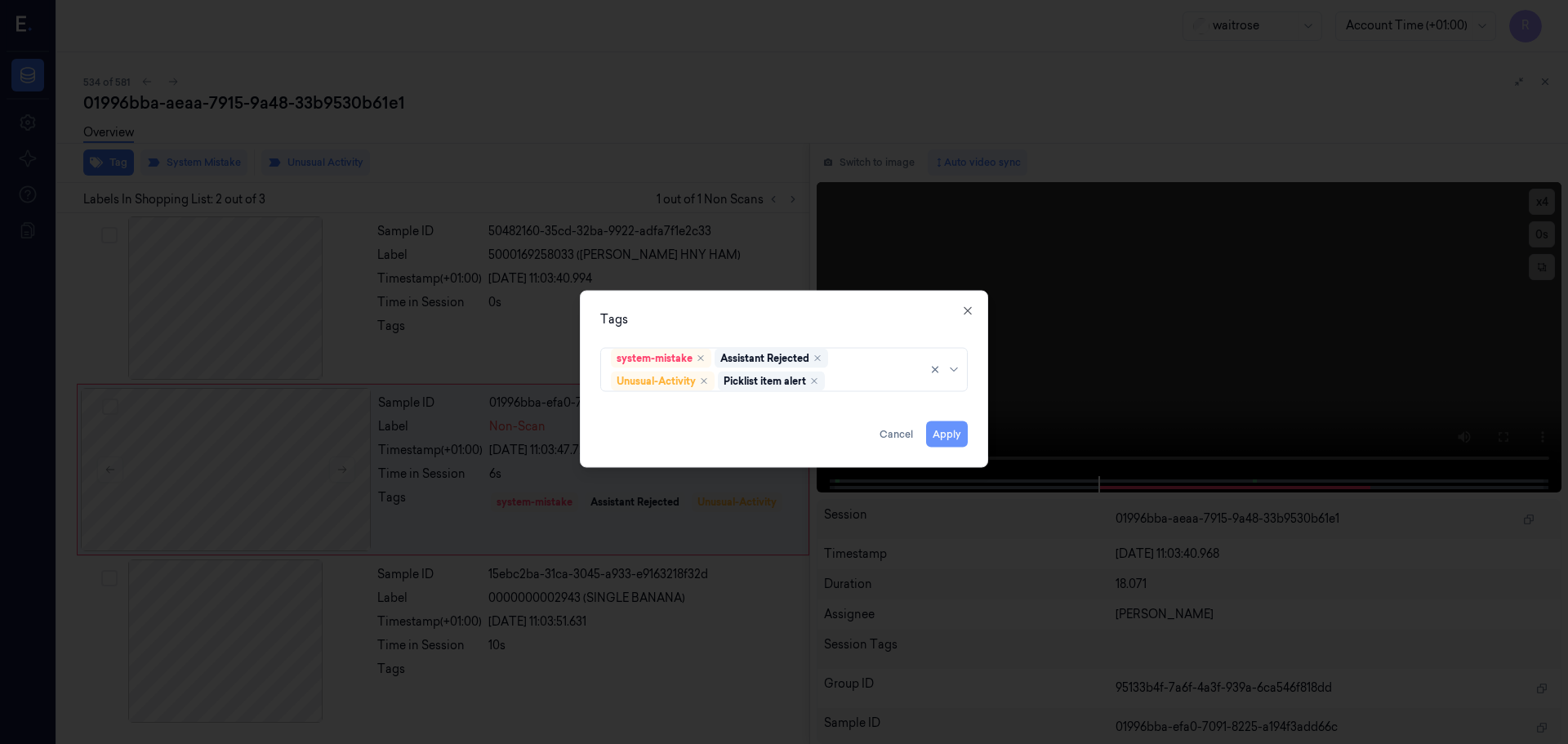
click at [960, 436] on button "Apply" at bounding box center [947, 433] width 41 height 26
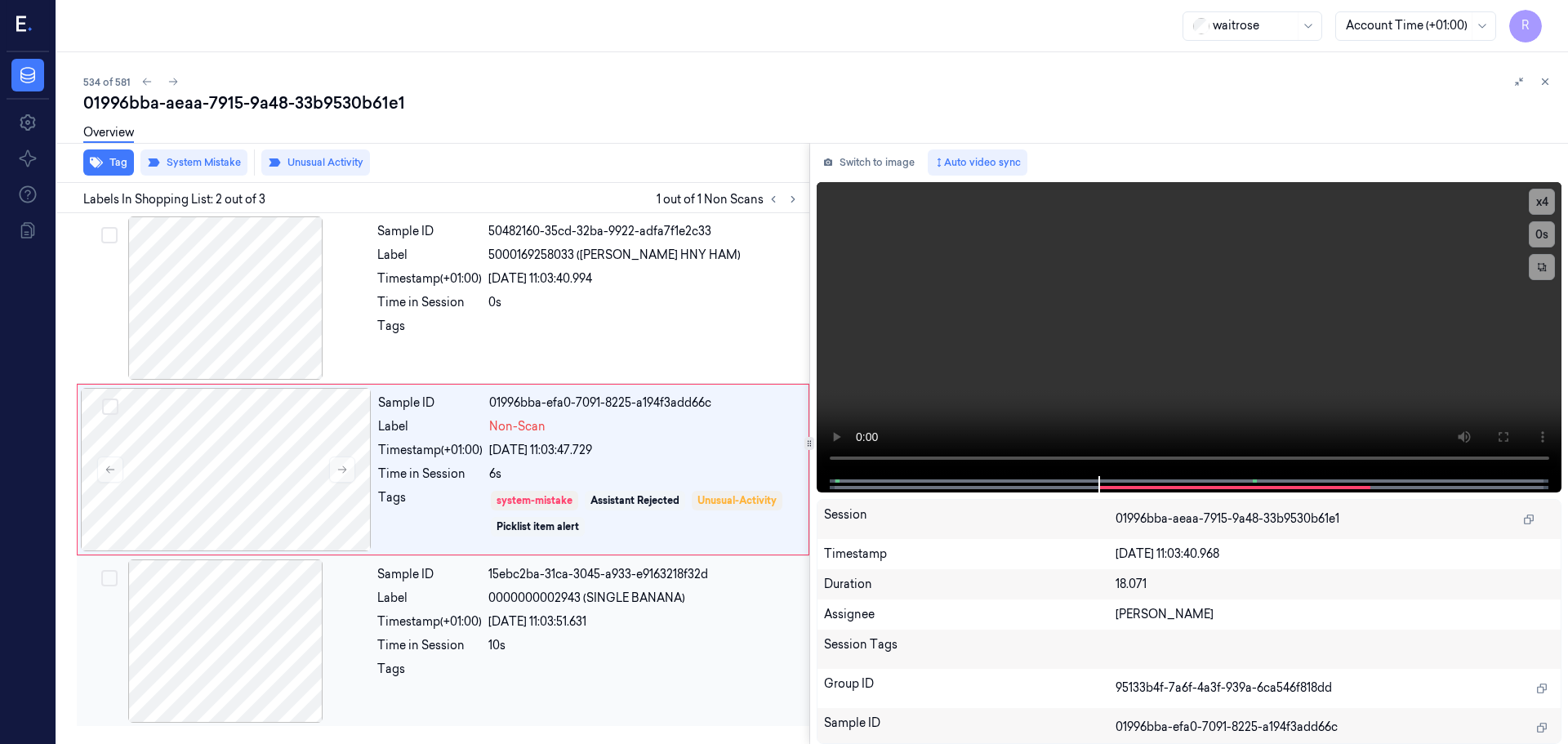
click at [567, 640] on div "10s" at bounding box center [644, 646] width 311 height 17
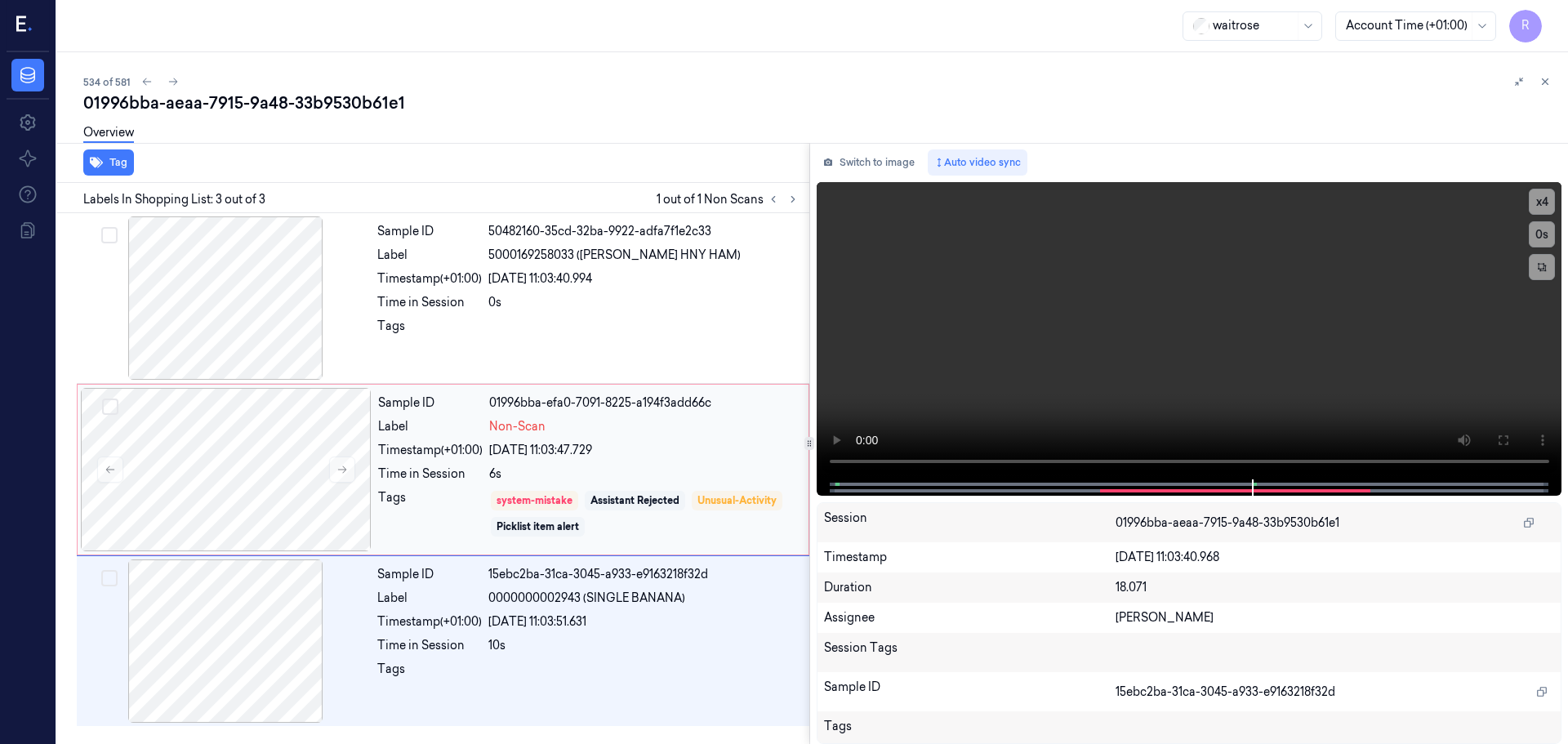
click at [515, 470] on div "6s" at bounding box center [644, 474] width 310 height 17
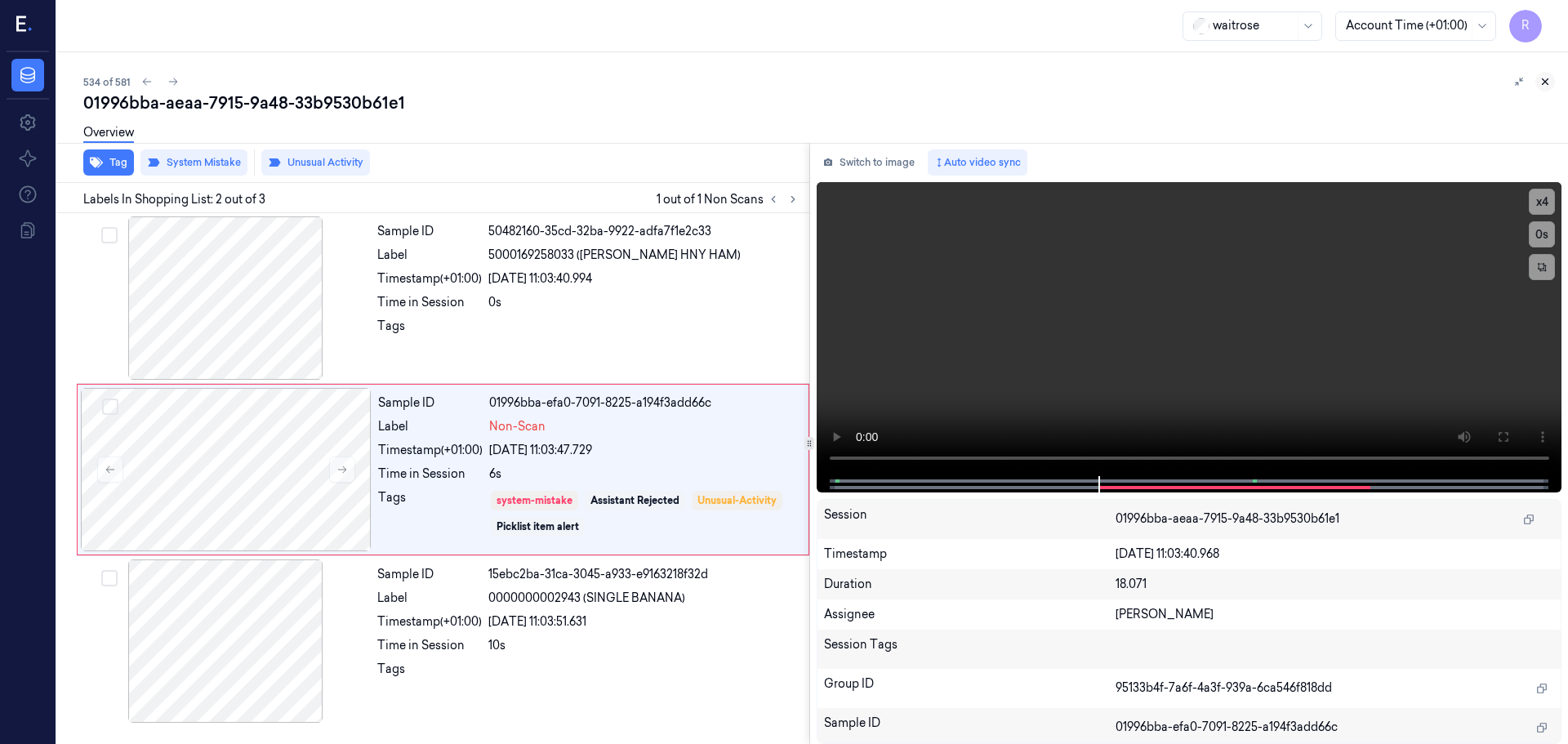
click at [1545, 86] on icon at bounding box center [1545, 81] width 11 height 11
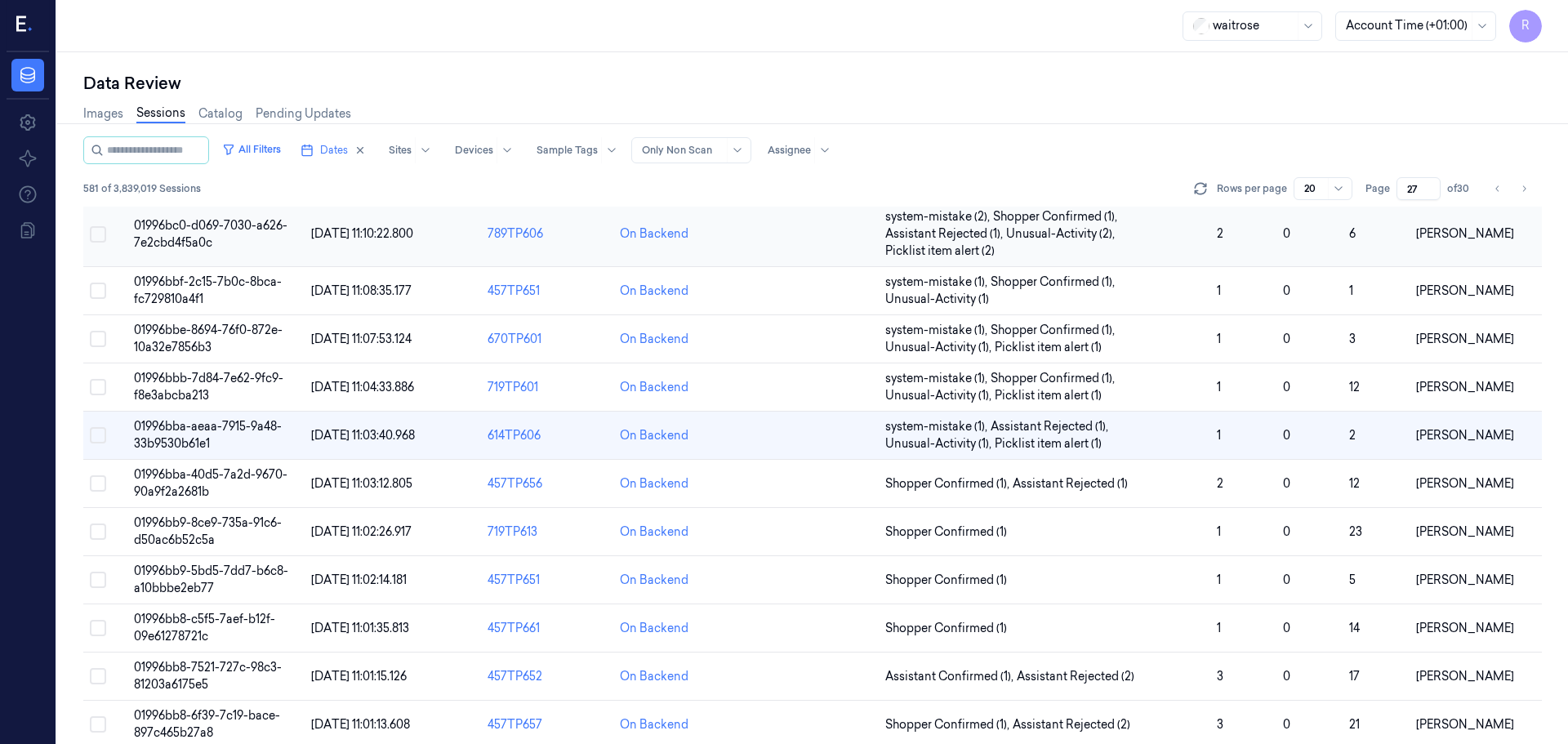
scroll to position [491, 0]
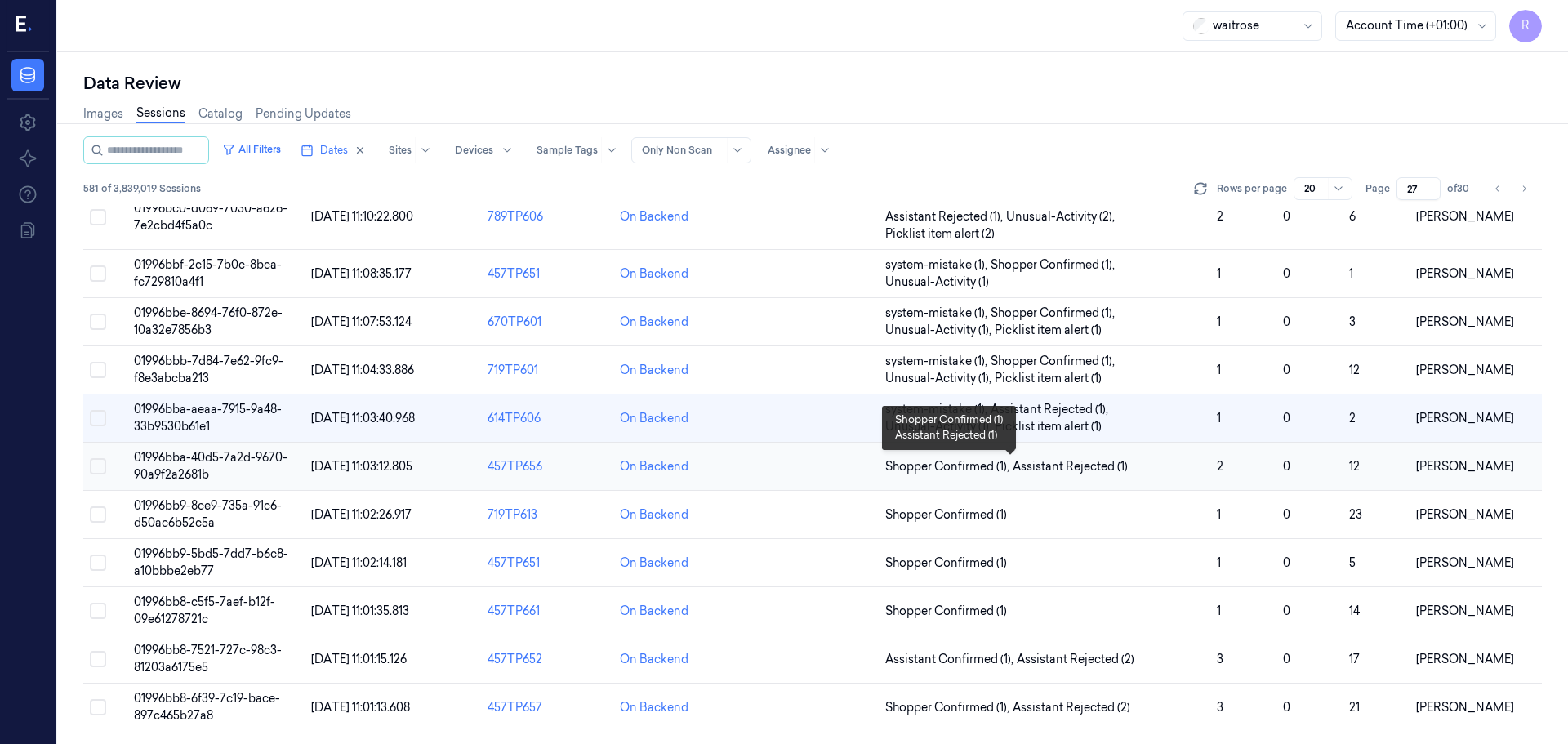
click at [1142, 459] on span "Shopper Confirmed (1) , Assistant Rejected (1)" at bounding box center [1044, 467] width 319 height 17
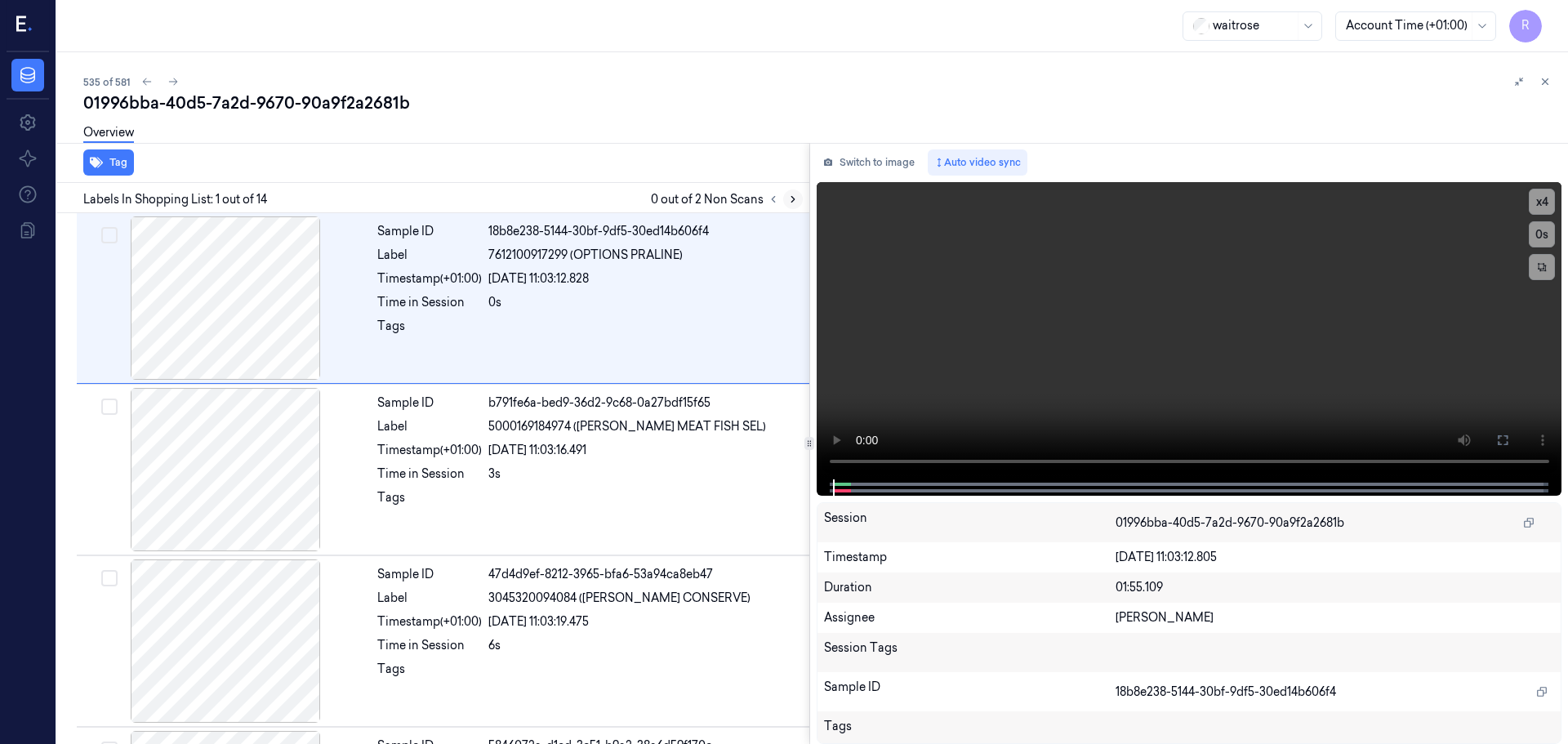
click at [792, 195] on icon at bounding box center [793, 199] width 11 height 11
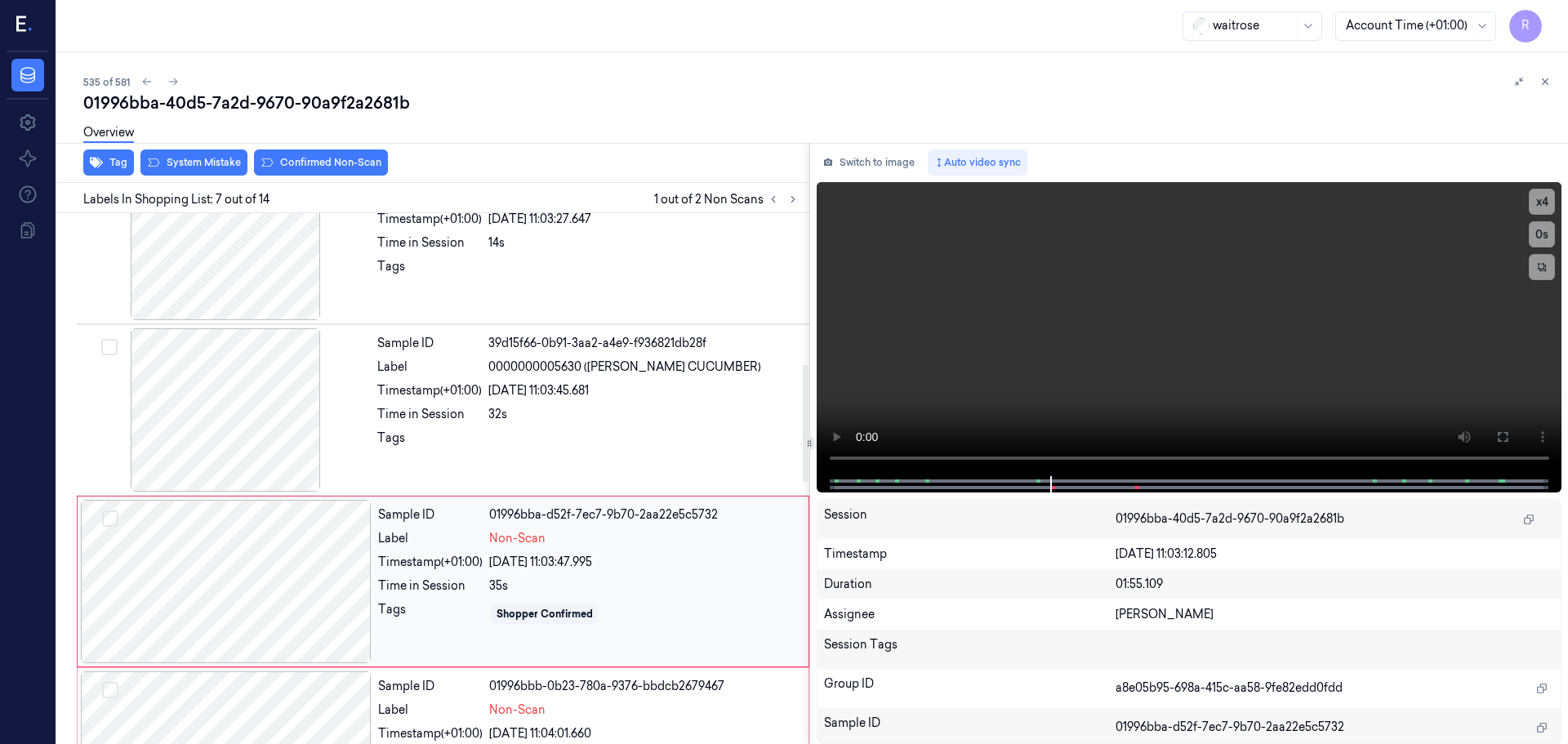
scroll to position [685, 0]
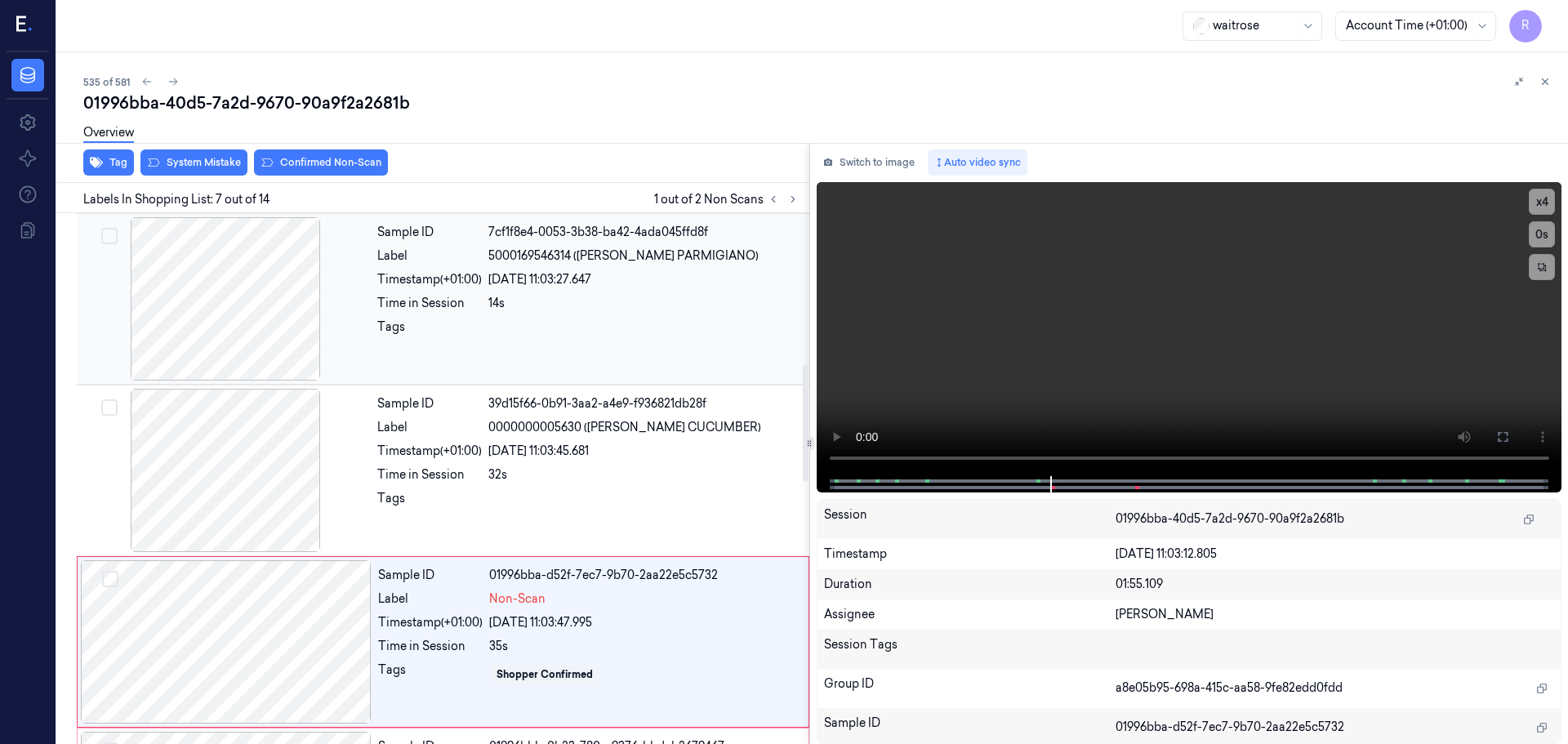
click at [257, 313] on div at bounding box center [225, 299] width 291 height 163
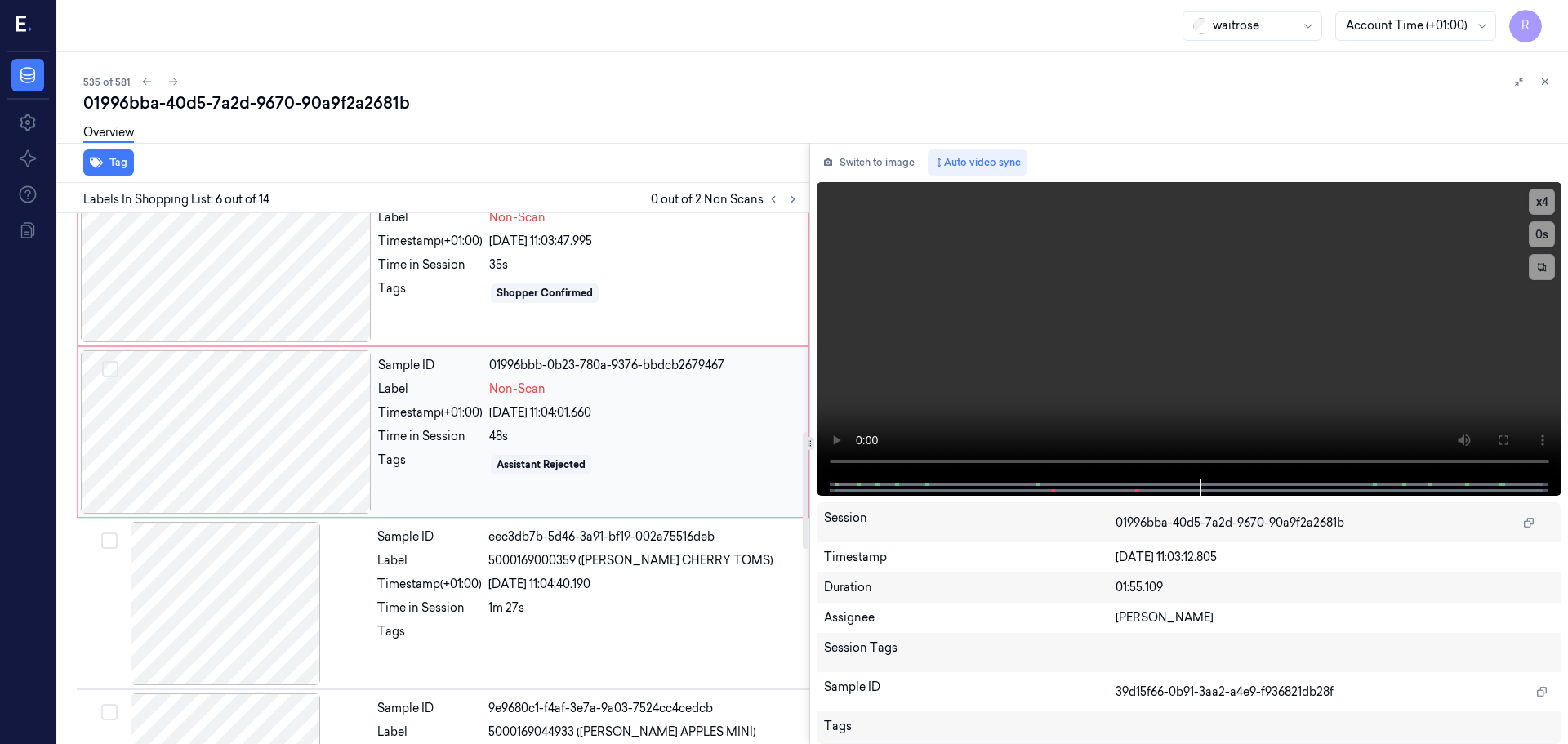
scroll to position [1085, 0]
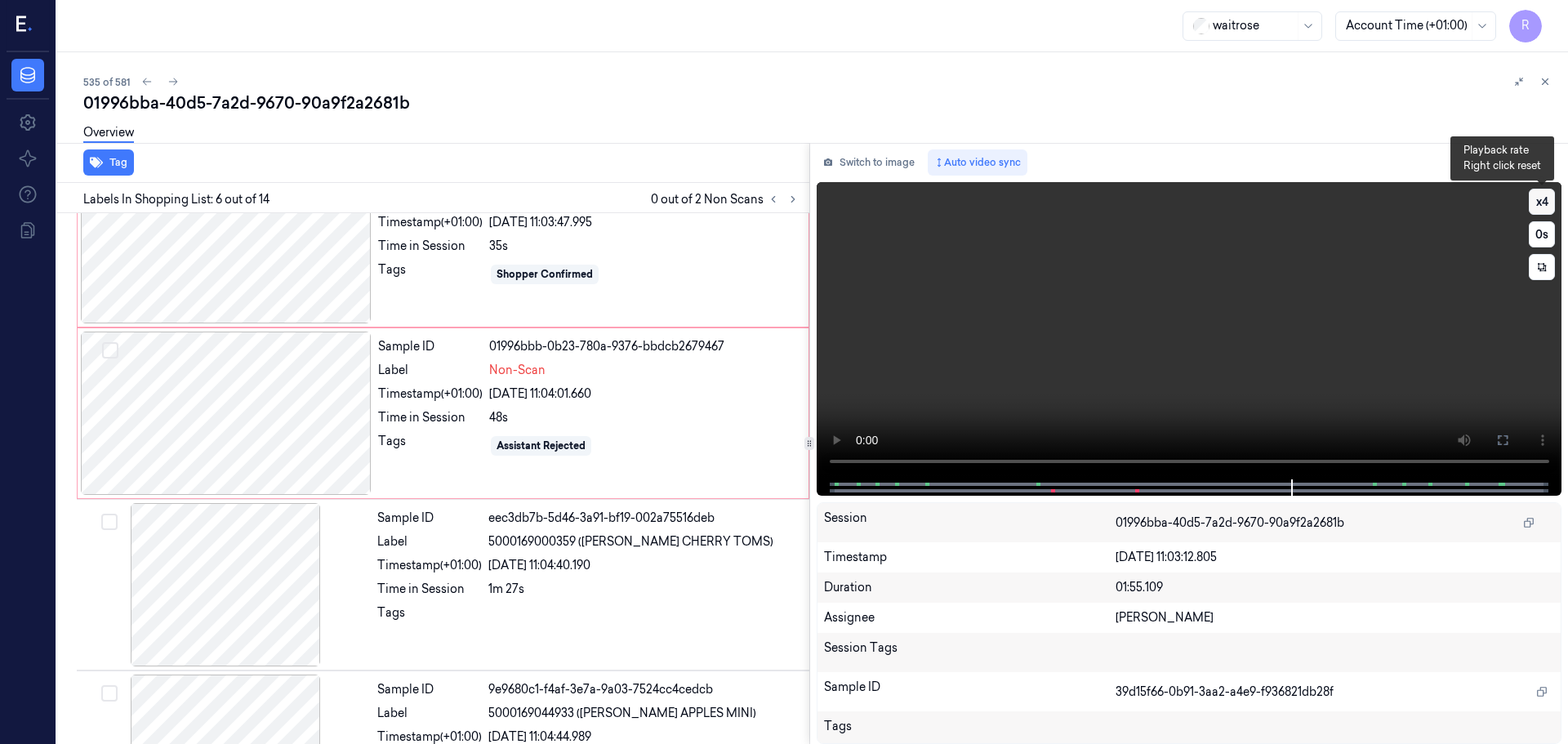
click at [1545, 196] on button "x 4" at bounding box center [1542, 202] width 26 height 26
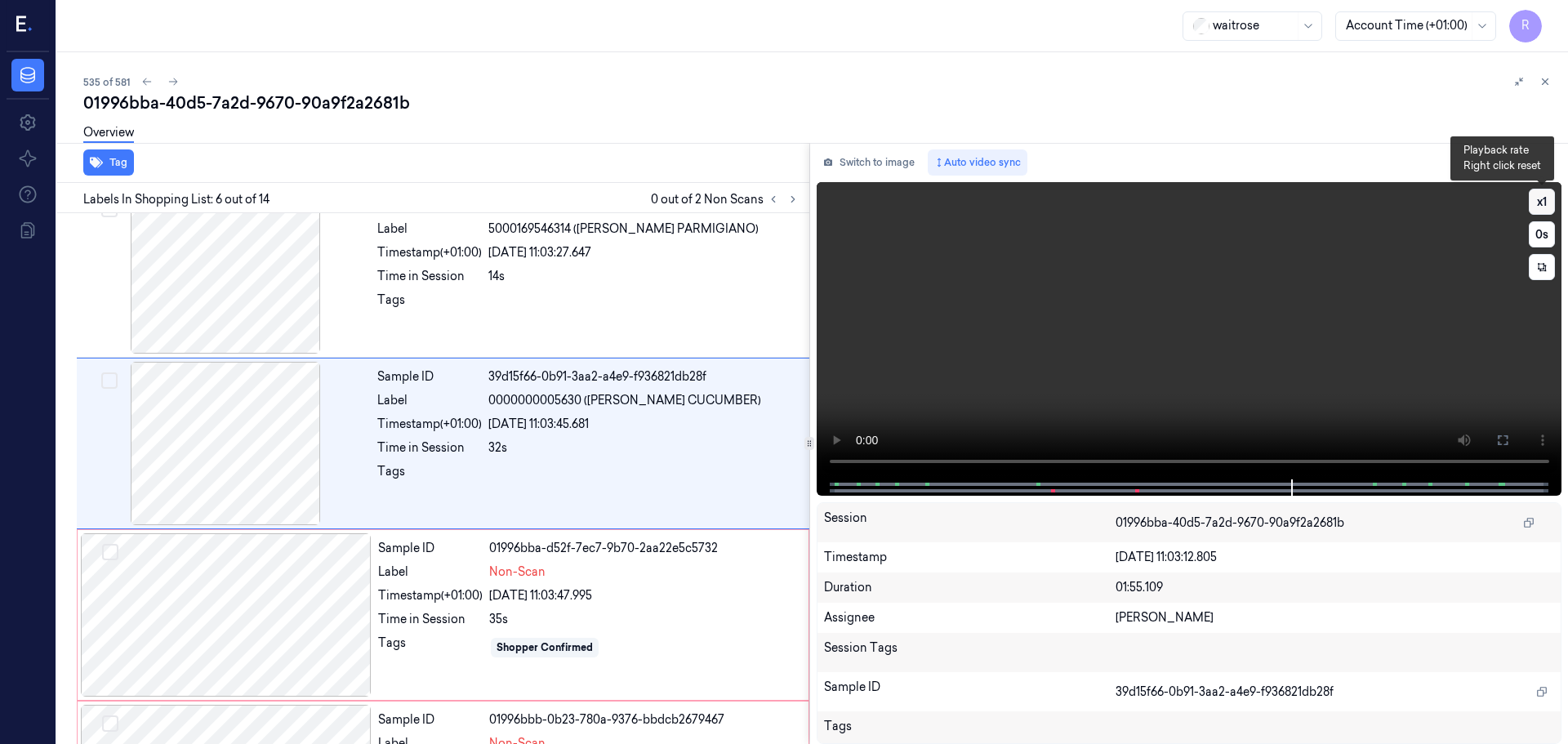
click at [1545, 196] on button "x 1" at bounding box center [1542, 202] width 26 height 26
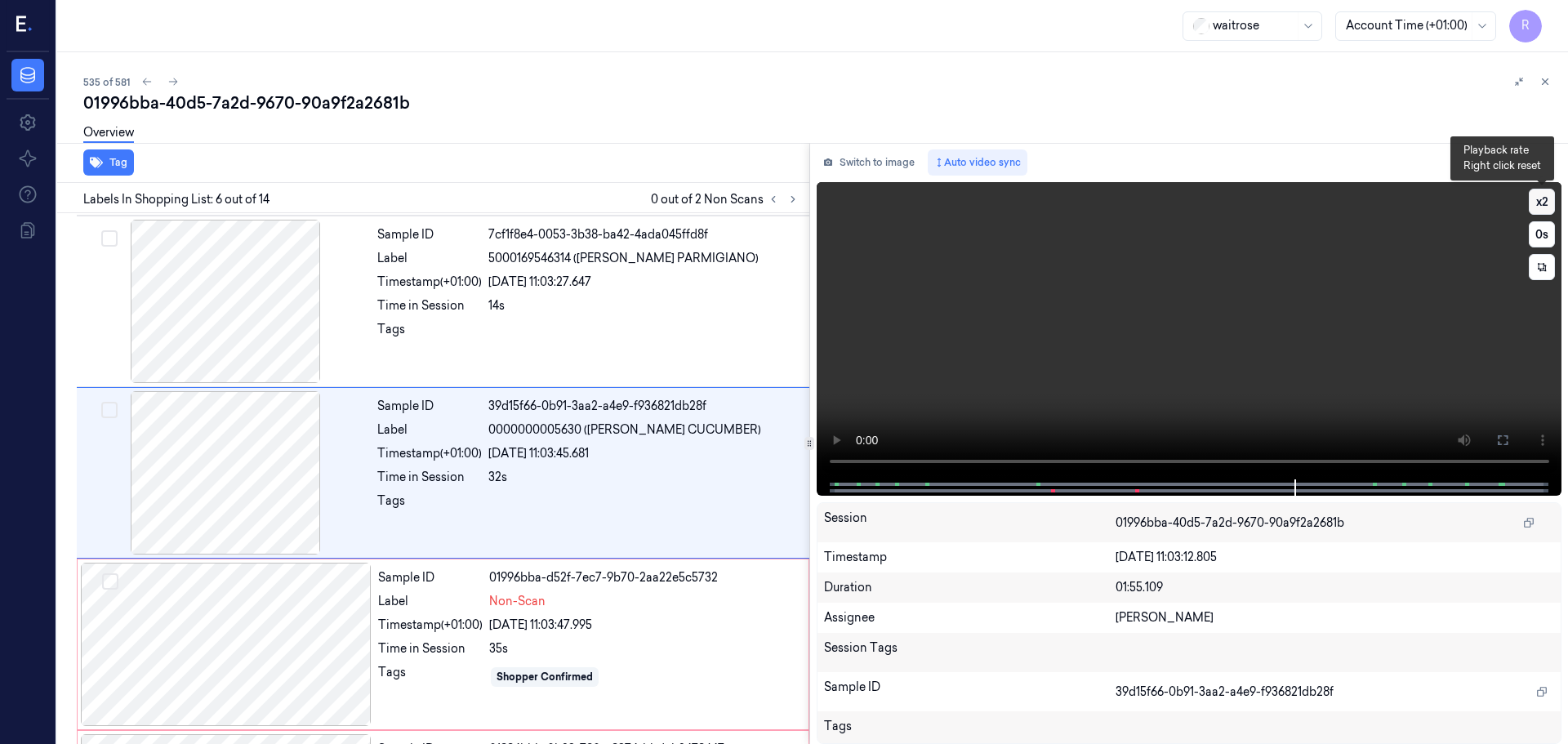
scroll to position [677, 0]
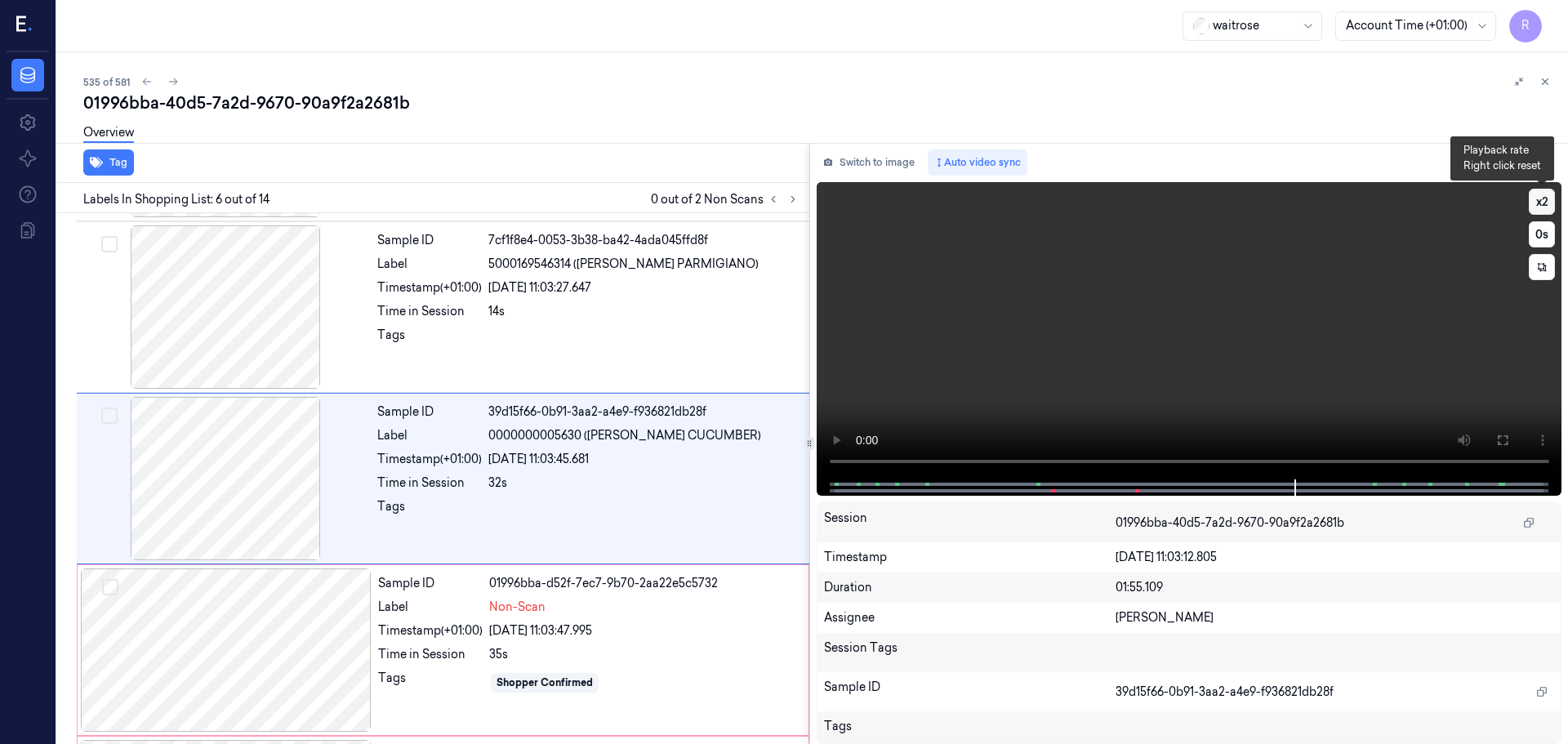
click at [1545, 196] on button "x 2" at bounding box center [1542, 202] width 26 height 26
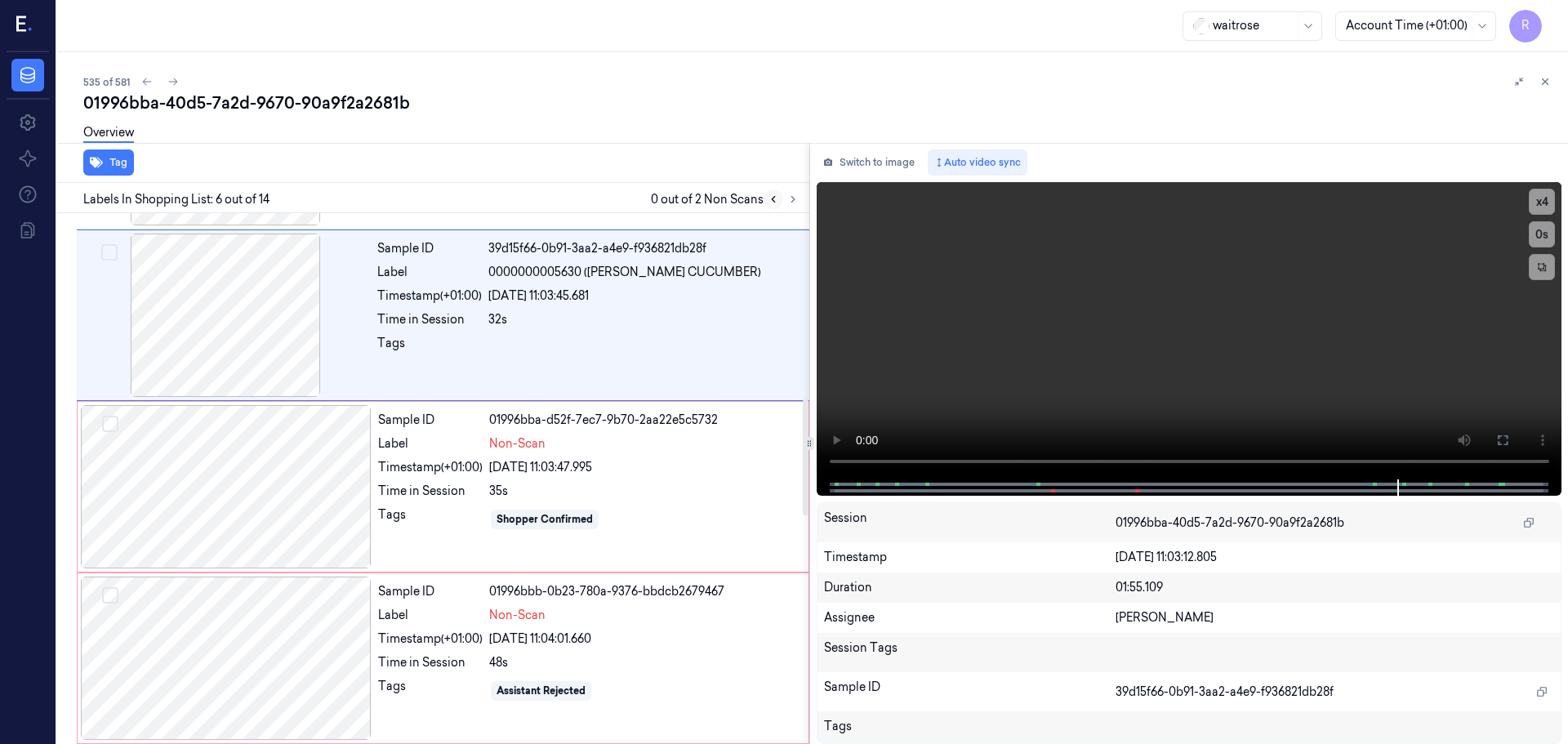
click at [772, 204] on icon at bounding box center [773, 199] width 11 height 11
click at [772, 205] on button at bounding box center [773, 199] width 20 height 20
click at [791, 205] on button at bounding box center [793, 199] width 20 height 20
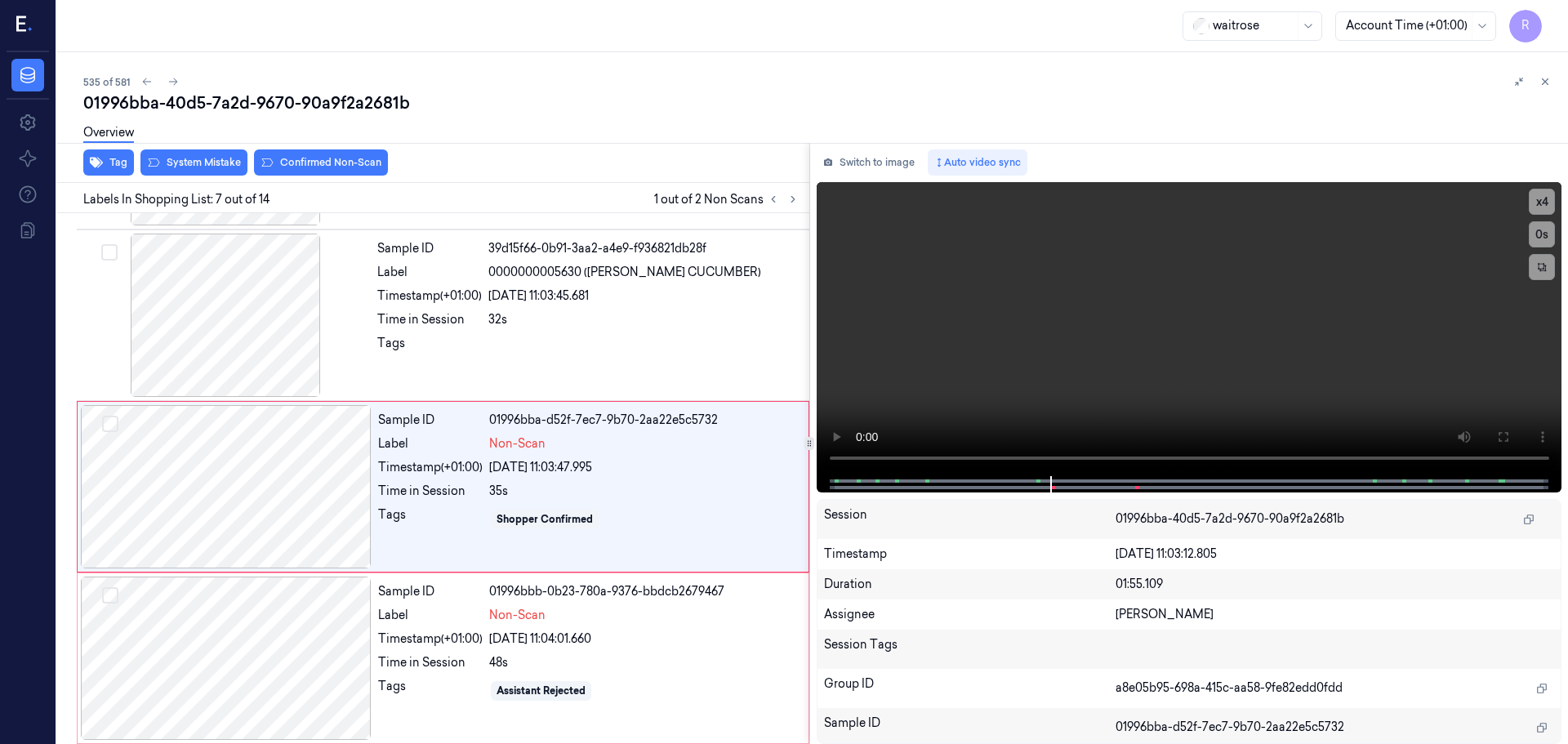
scroll to position [848, 0]
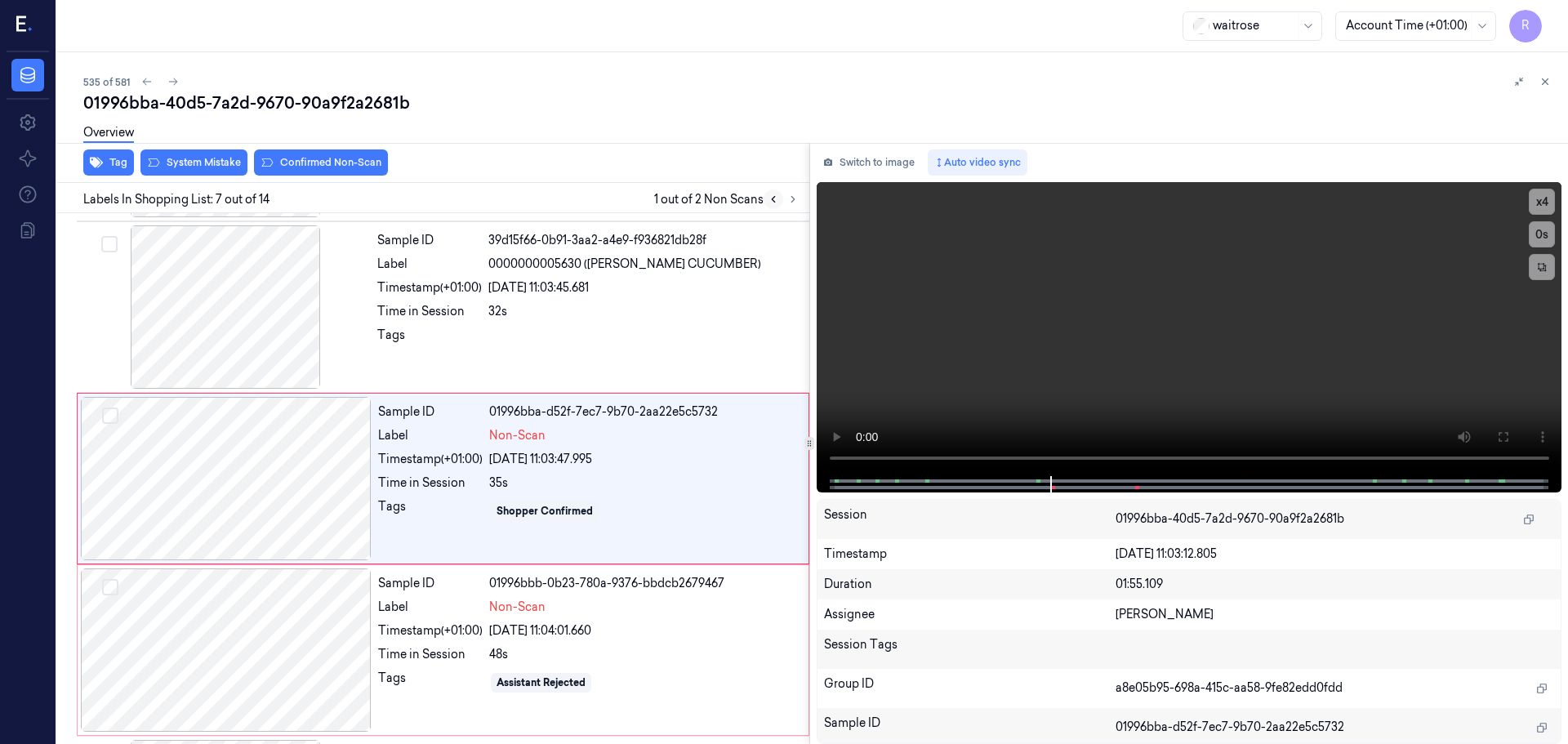
click at [775, 205] on button at bounding box center [773, 199] width 20 height 20
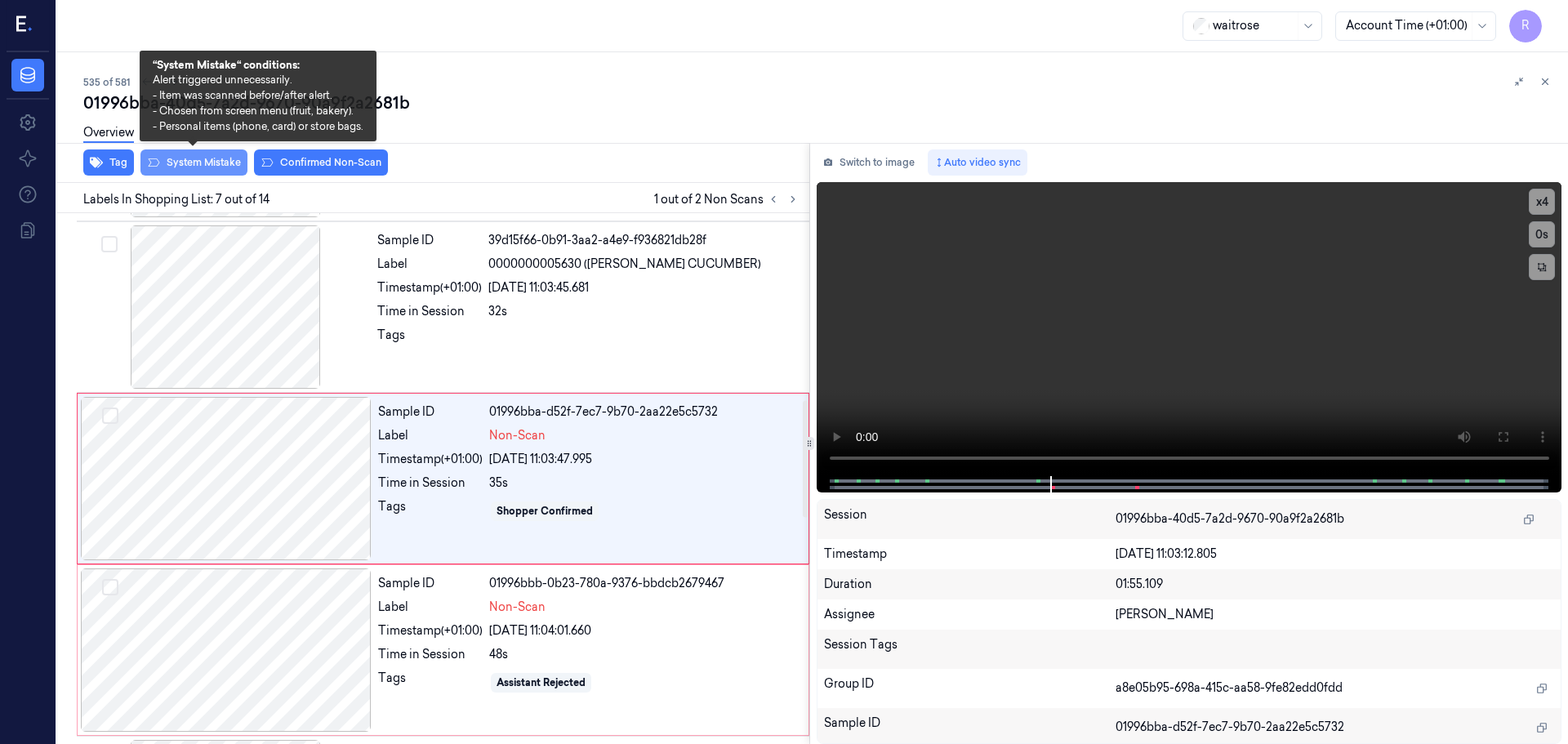
click at [199, 164] on button "System Mistake" at bounding box center [194, 162] width 107 height 26
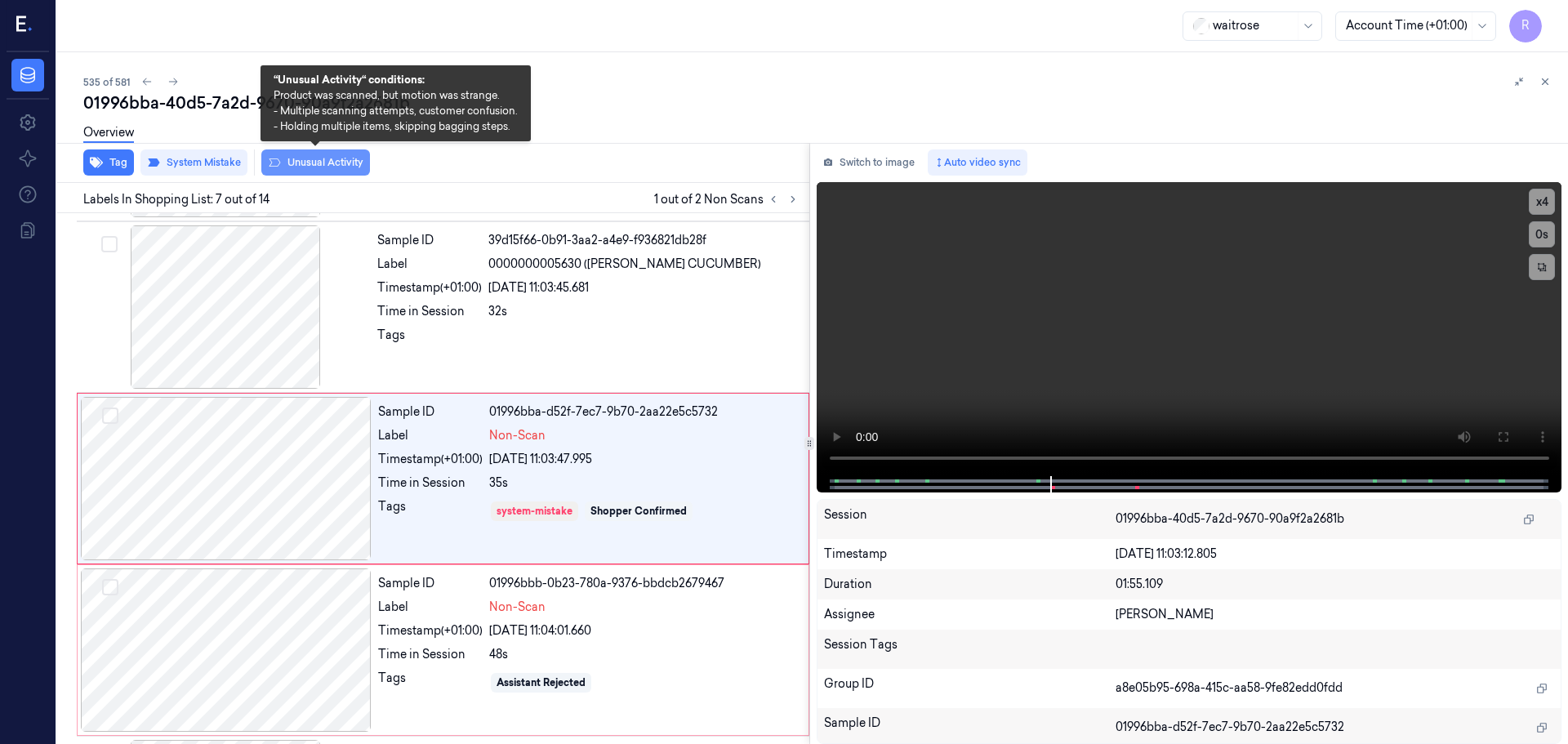
click at [303, 156] on button "Unusual Activity" at bounding box center [316, 162] width 109 height 26
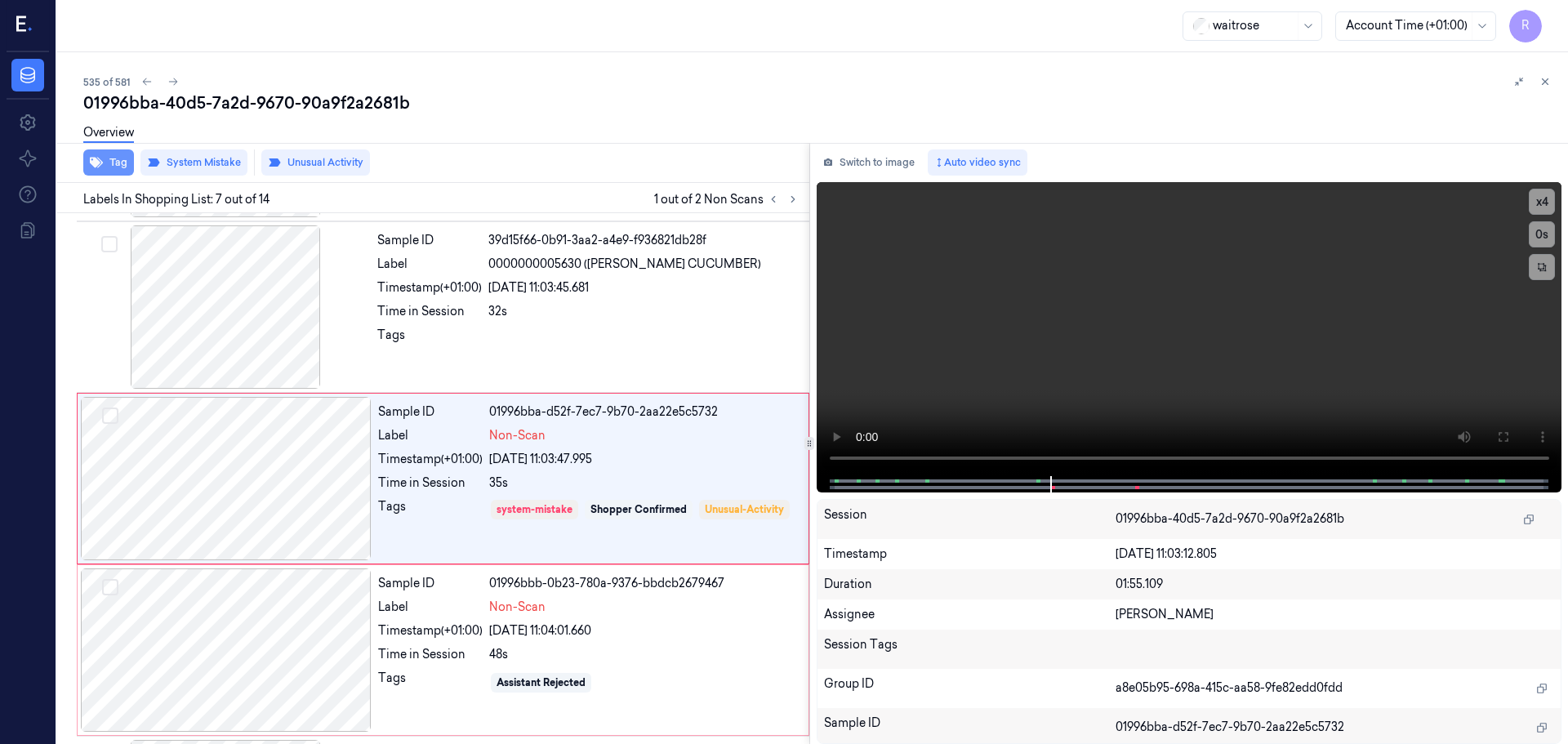
click at [99, 156] on icon "button" at bounding box center [96, 162] width 13 height 13
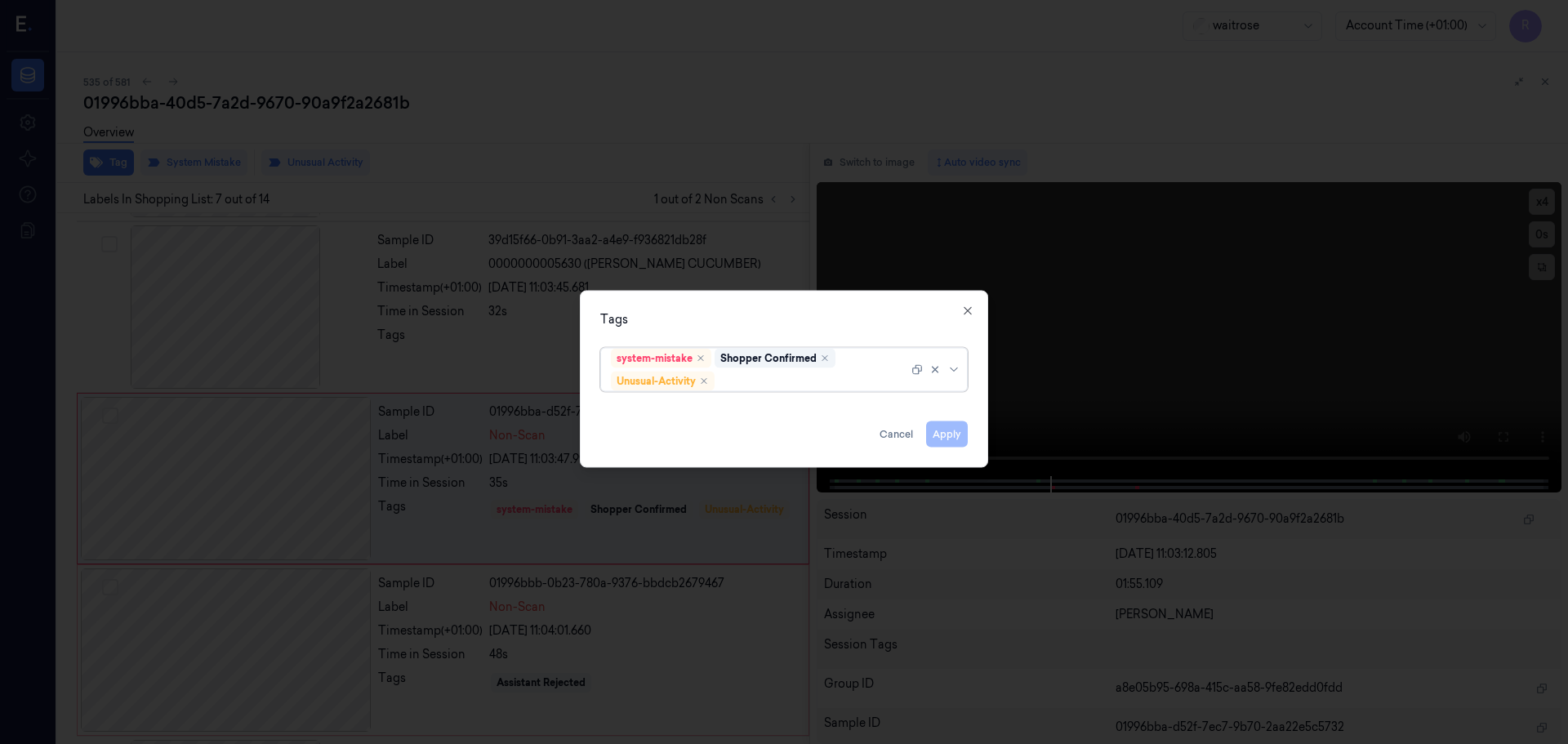
click at [955, 370] on icon at bounding box center [953, 369] width 8 height 4
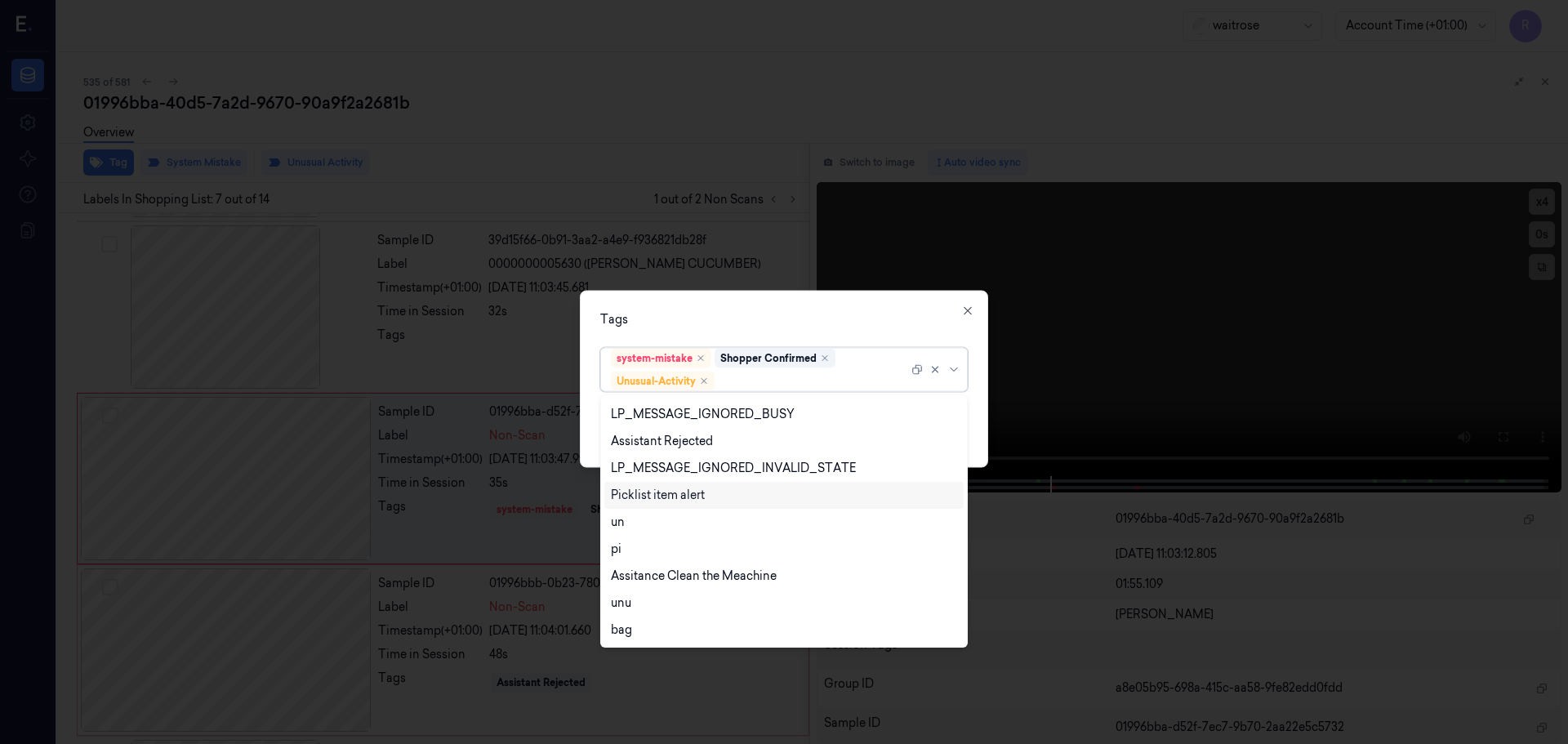
click at [644, 485] on div "Picklist item alert" at bounding box center [784, 495] width 359 height 27
click at [688, 318] on div "Tags" at bounding box center [784, 318] width 368 height 17
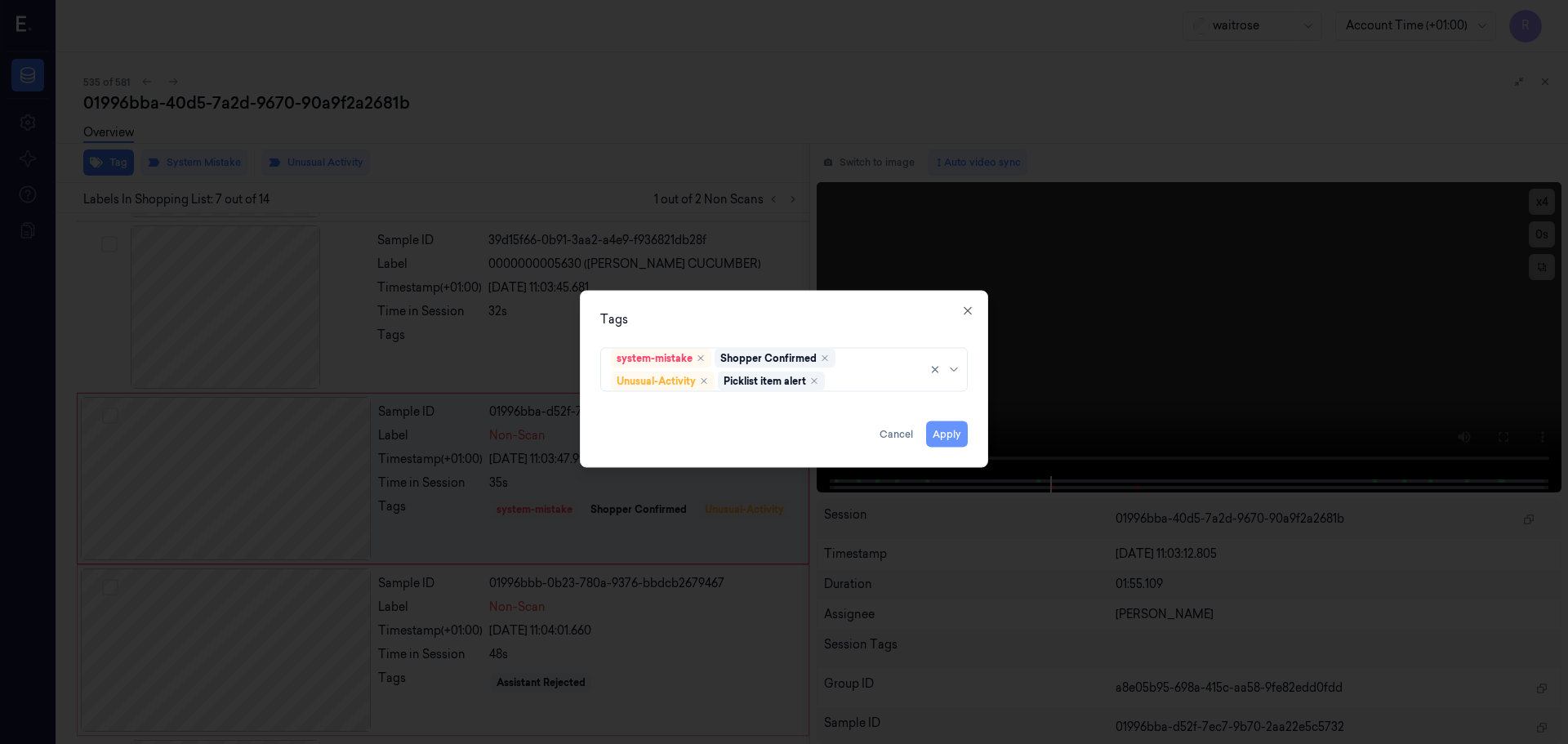
click at [962, 445] on button "Apply" at bounding box center [947, 433] width 41 height 26
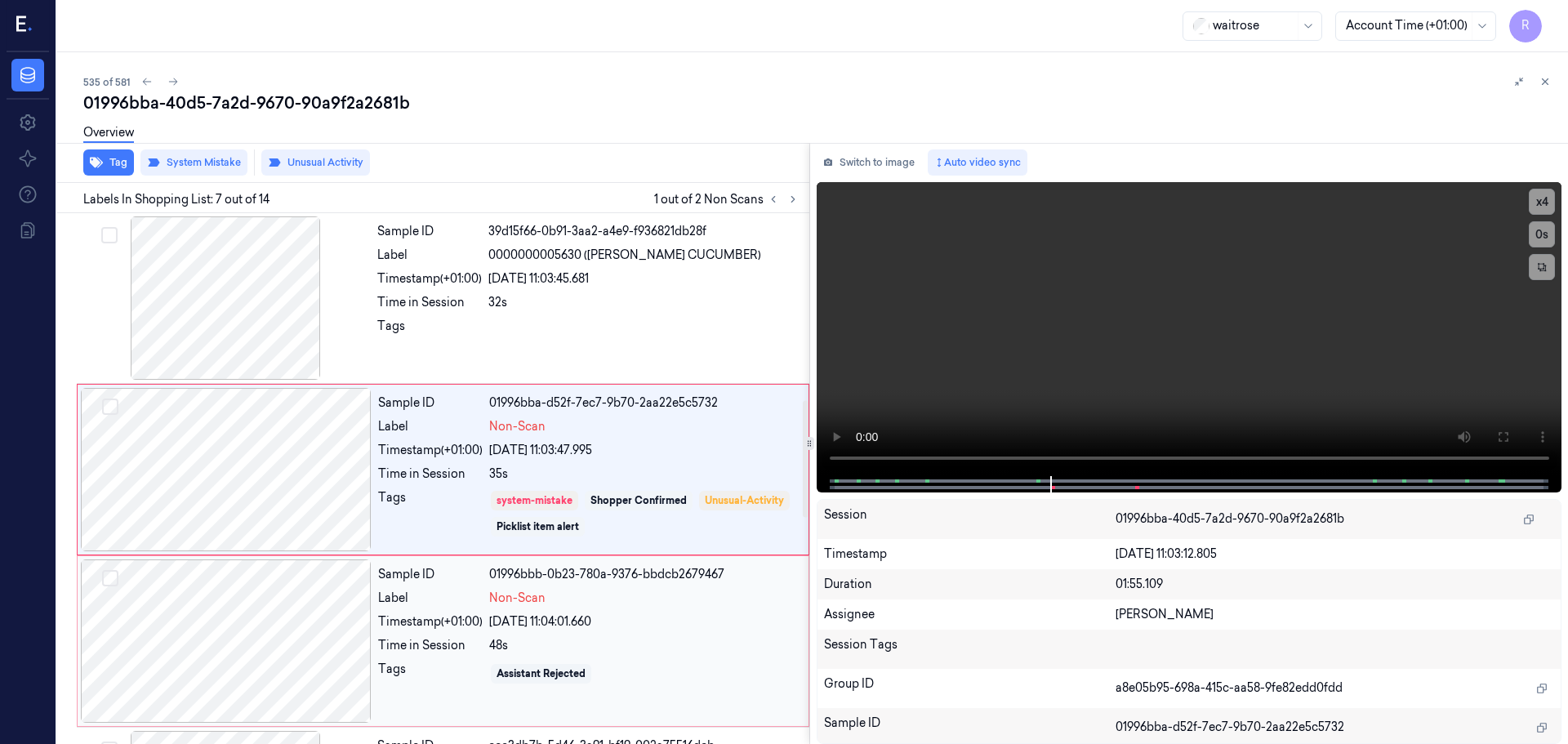
scroll to position [1012, 0]
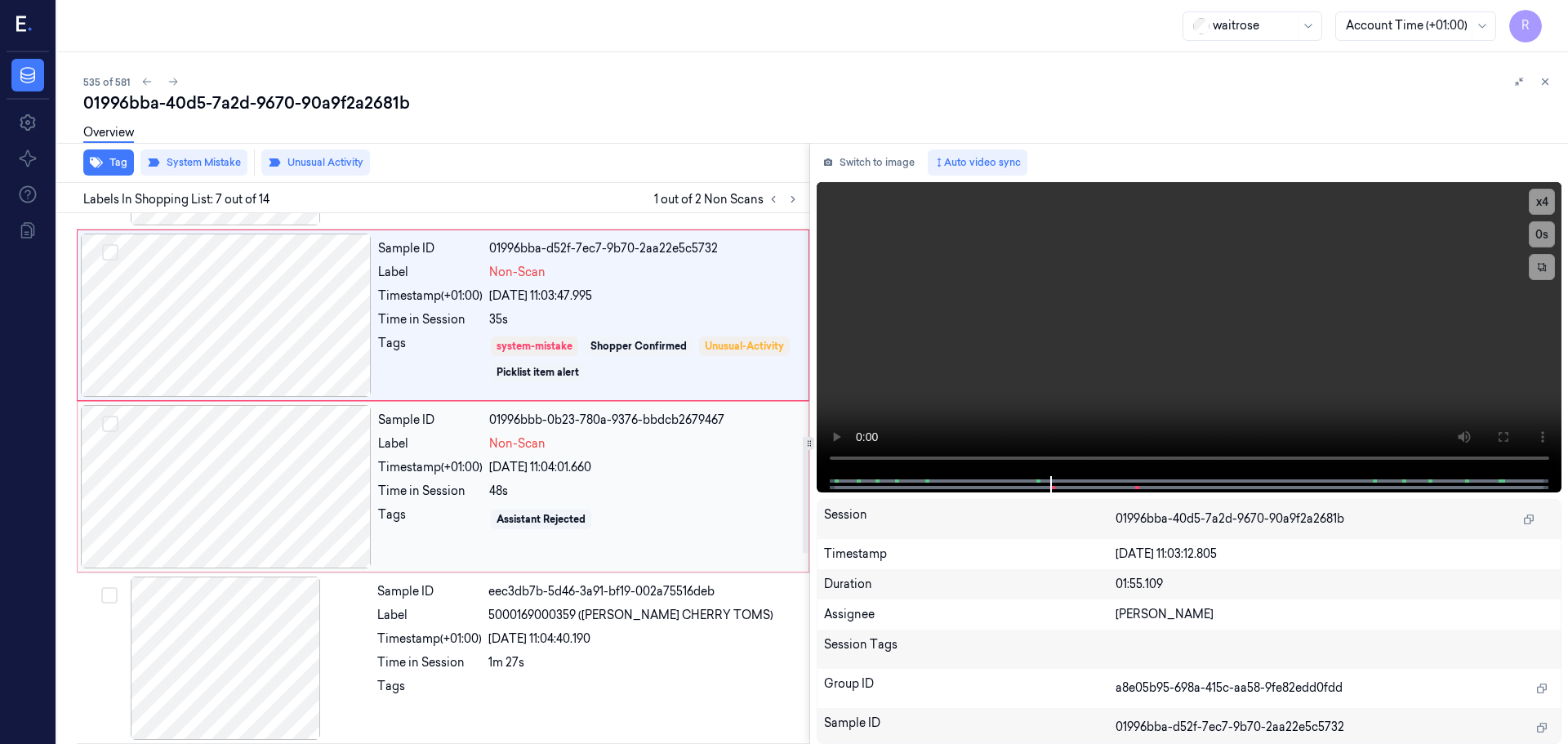
click at [604, 480] on div "Sample ID 01996bbb-0b23-780a-9376-bbdcb2679467 Label Non-Scan Timestamp (+01:00…" at bounding box center [588, 486] width 433 height 163
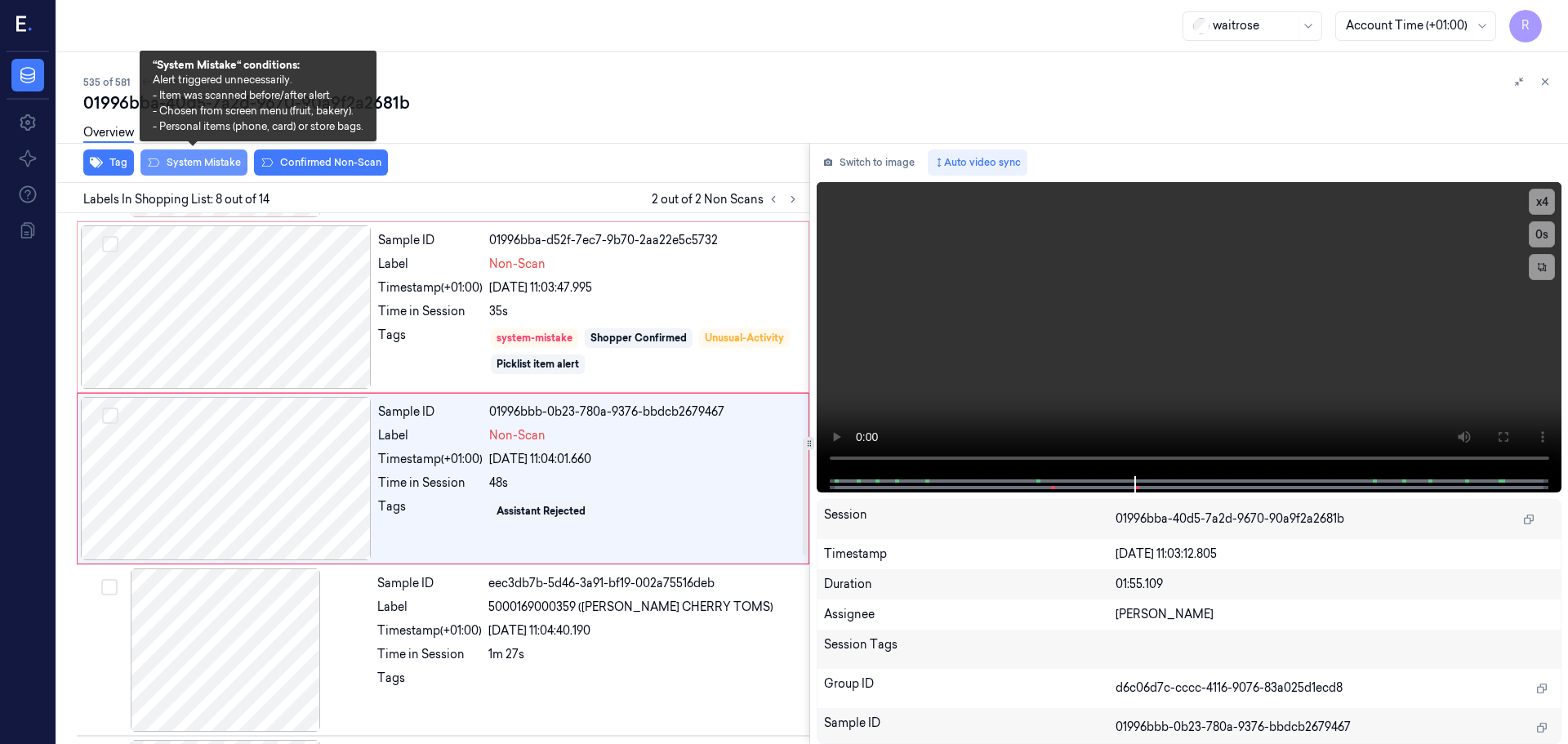
click at [191, 171] on button "System Mistake" at bounding box center [194, 162] width 107 height 26
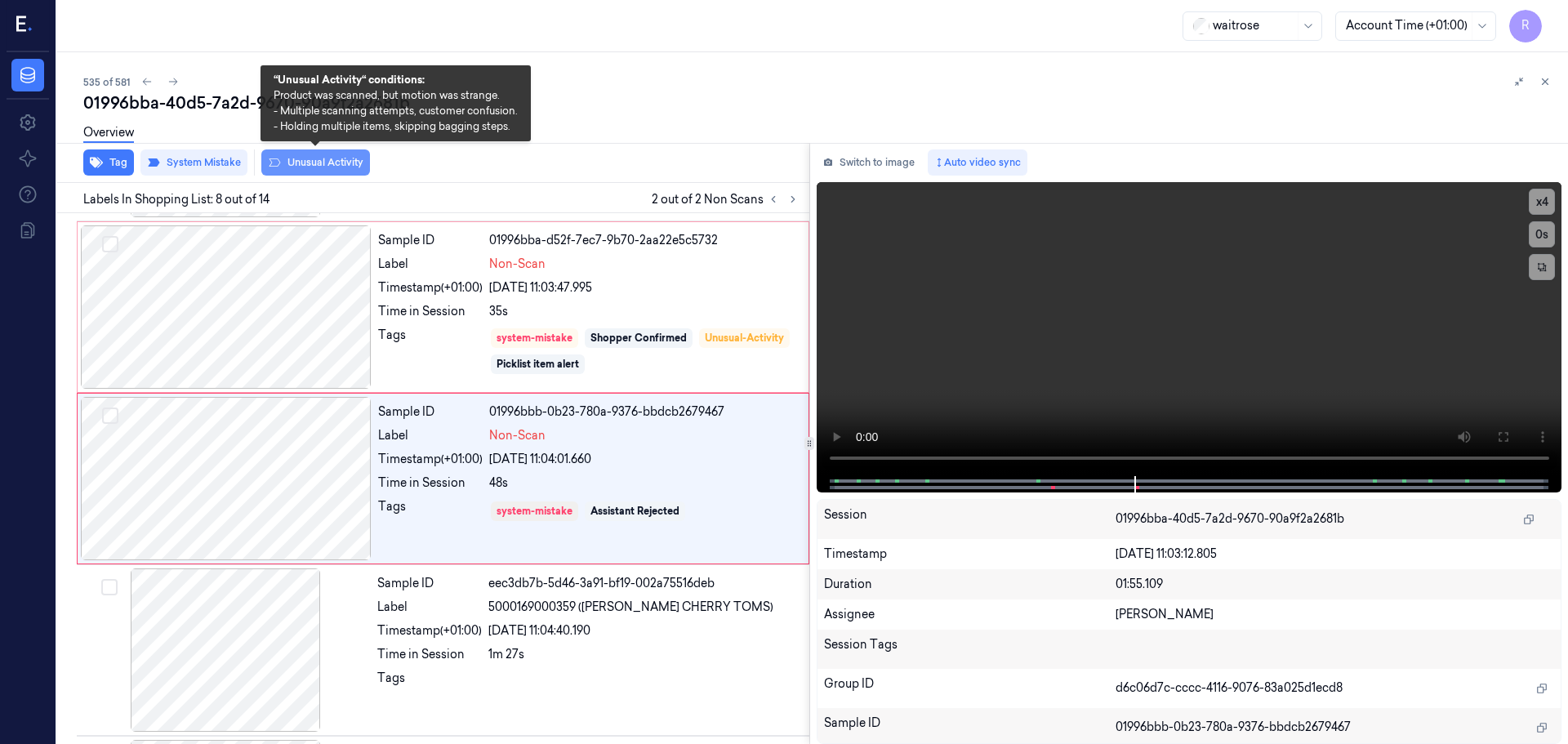
click at [327, 161] on button "Unusual Activity" at bounding box center [316, 162] width 109 height 26
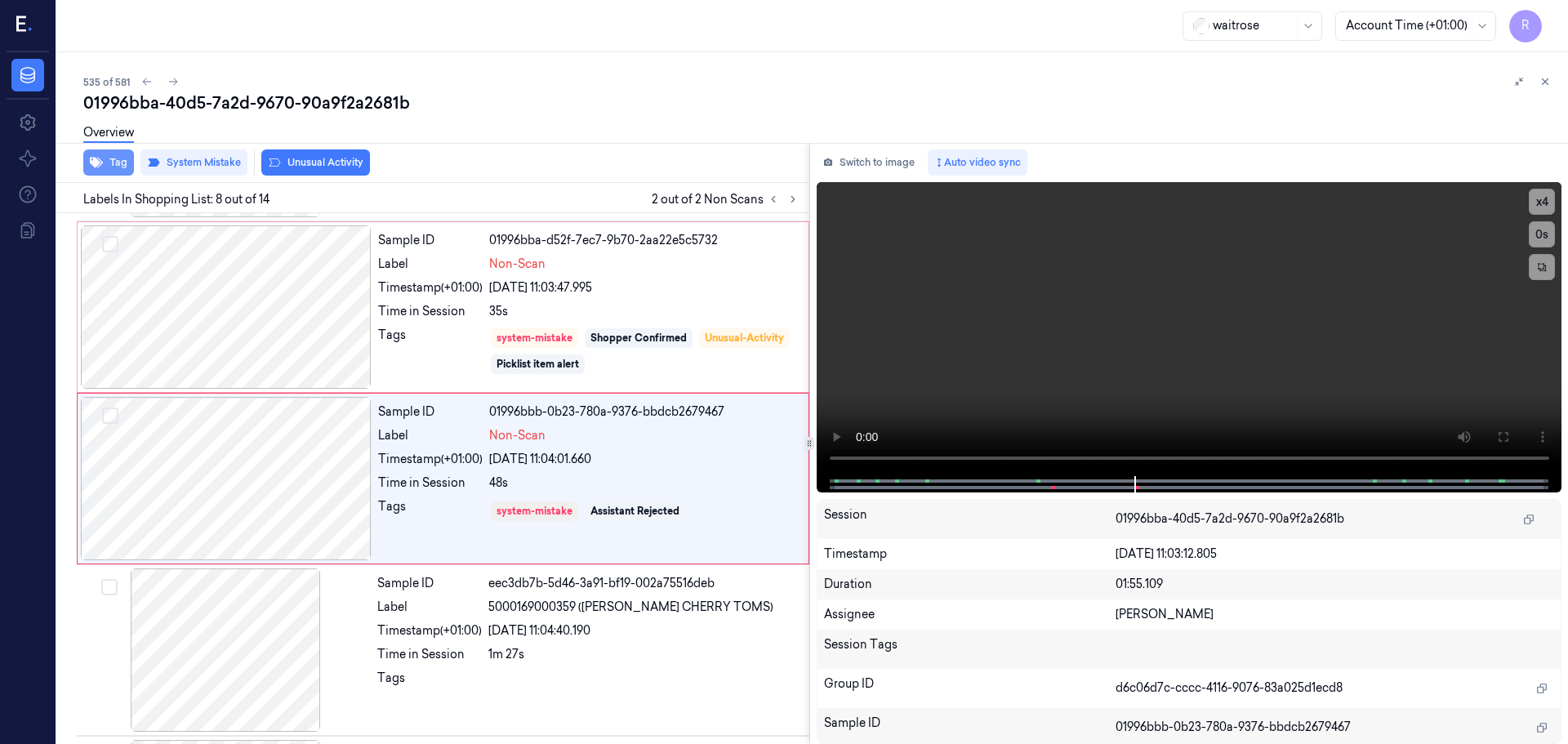
click at [100, 158] on icon "button" at bounding box center [96, 162] width 13 height 13
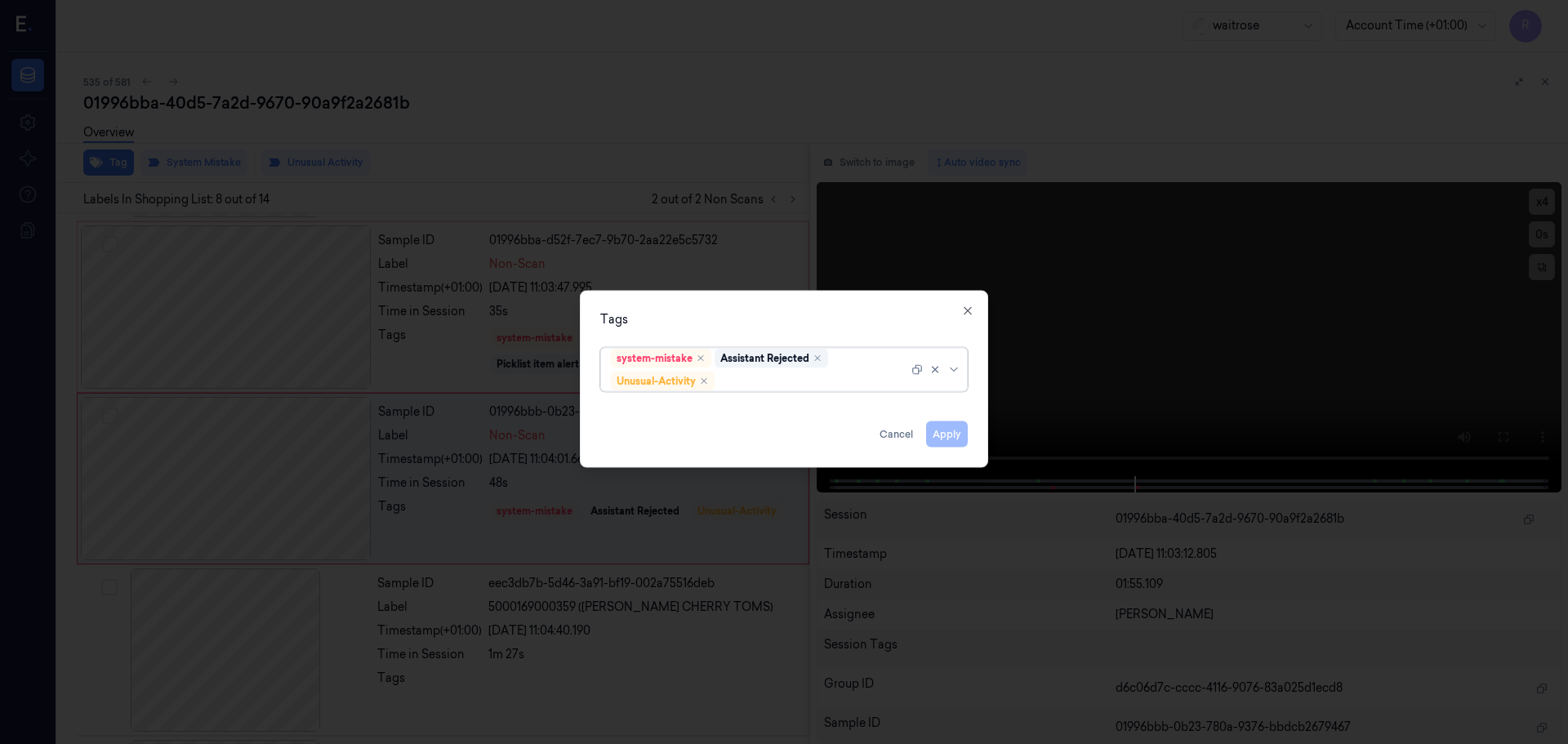
click at [958, 375] on div at bounding box center [955, 369] width 16 height 13
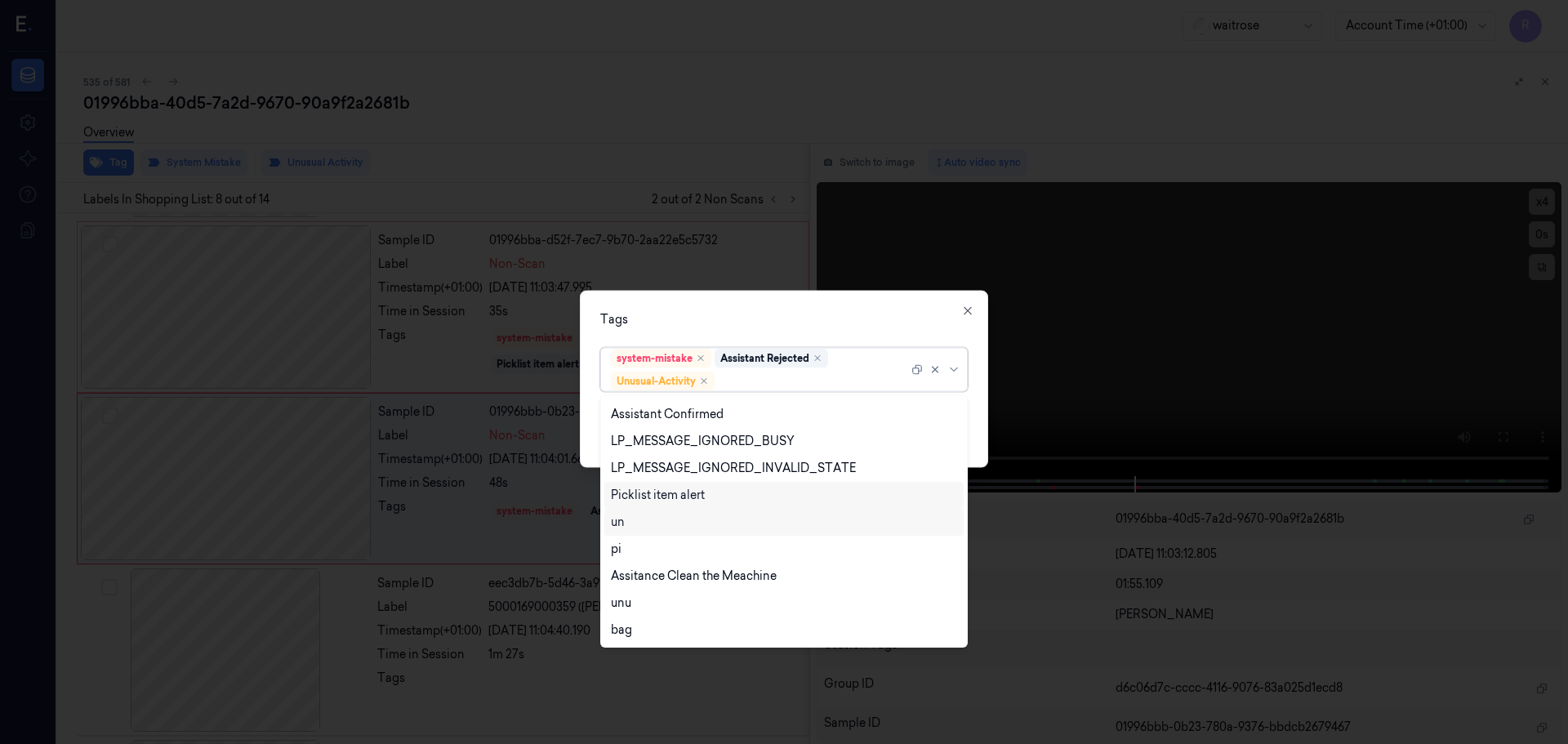
click at [665, 508] on div "Picklist item alert" at bounding box center [784, 495] width 359 height 27
click at [692, 338] on div "Tags option Picklist item alert, selected. 20 results available. Use Up and Dow…" at bounding box center [784, 378] width 408 height 177
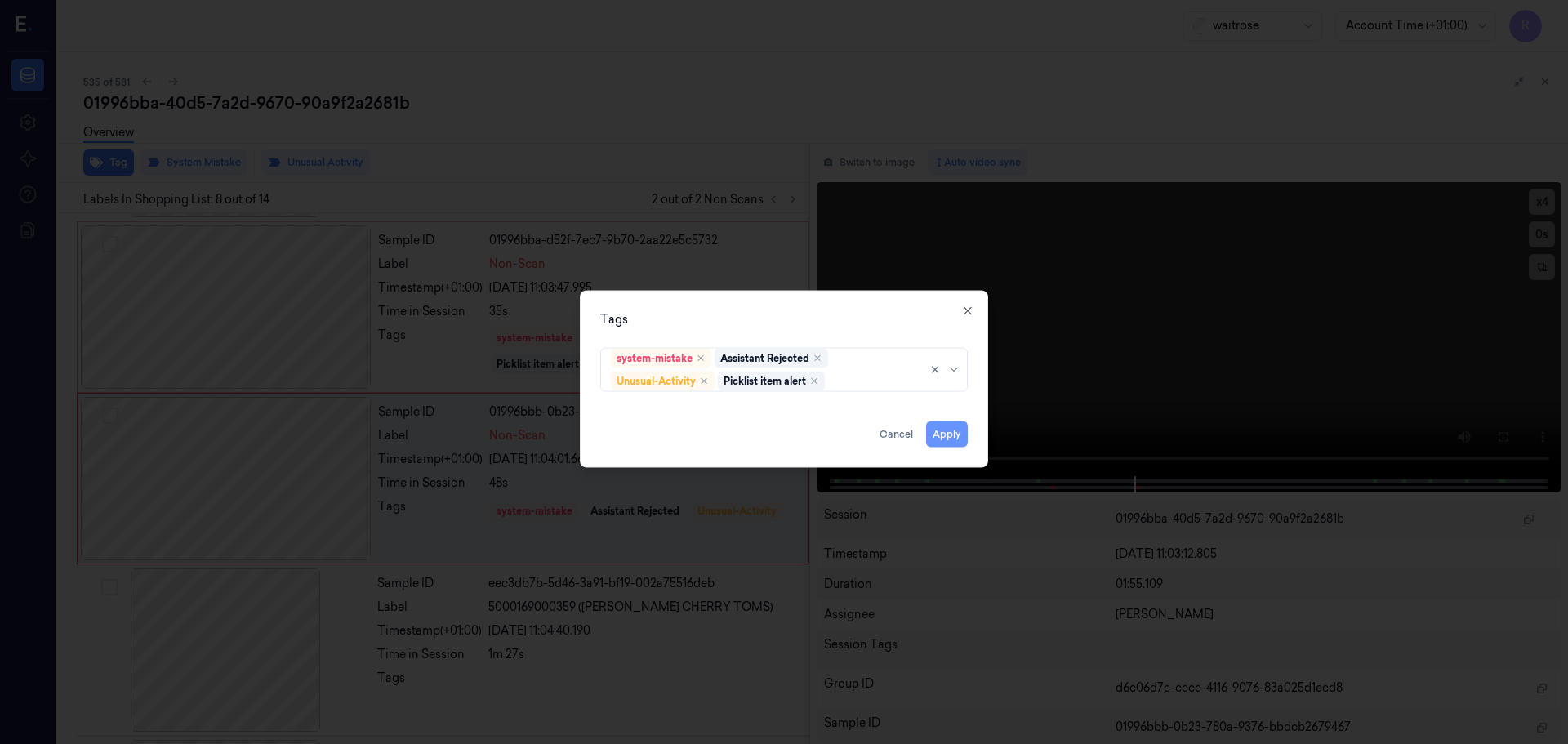
click at [952, 432] on button "Apply" at bounding box center [947, 433] width 41 height 26
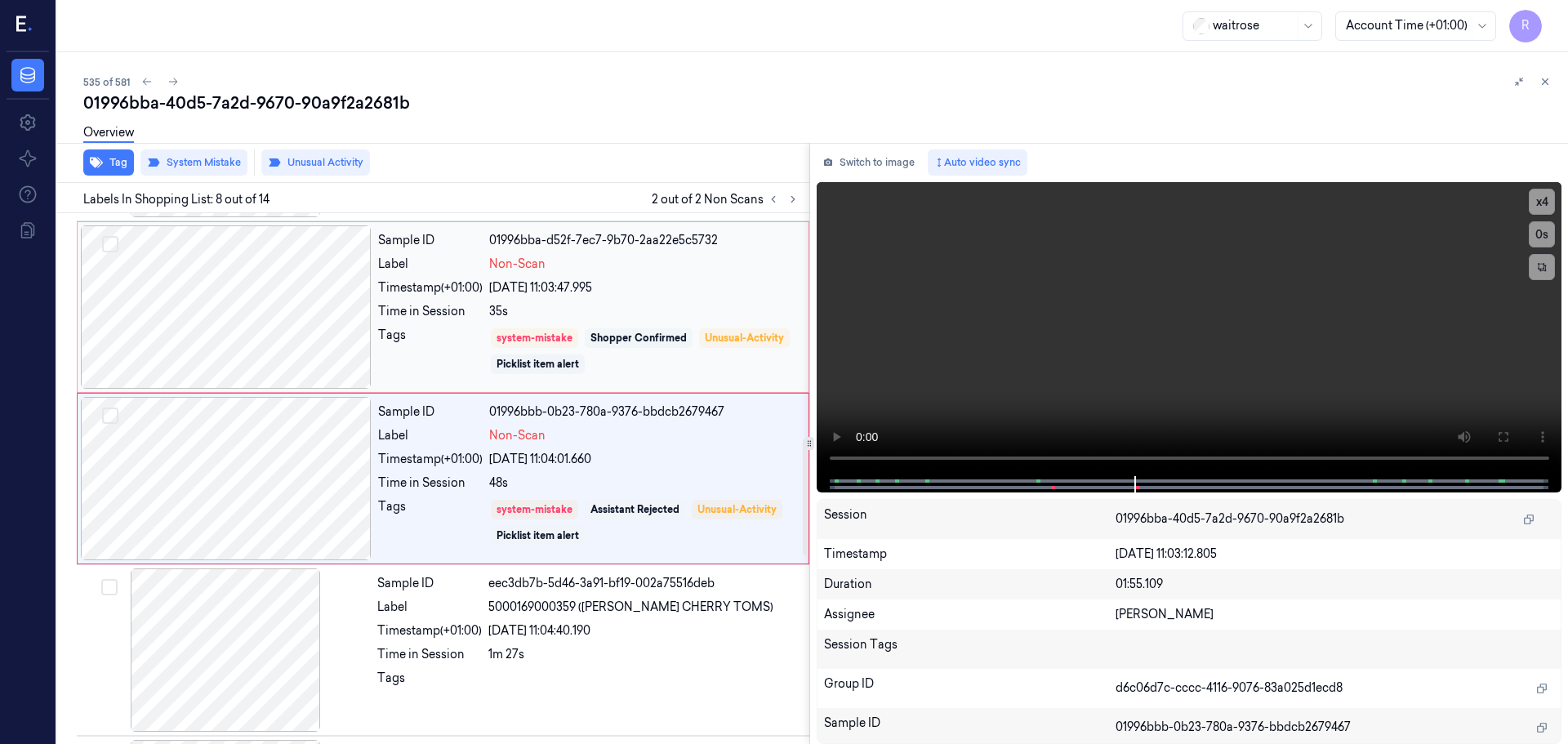
click at [593, 342] on div "Shopper Confirmed" at bounding box center [639, 337] width 97 height 15
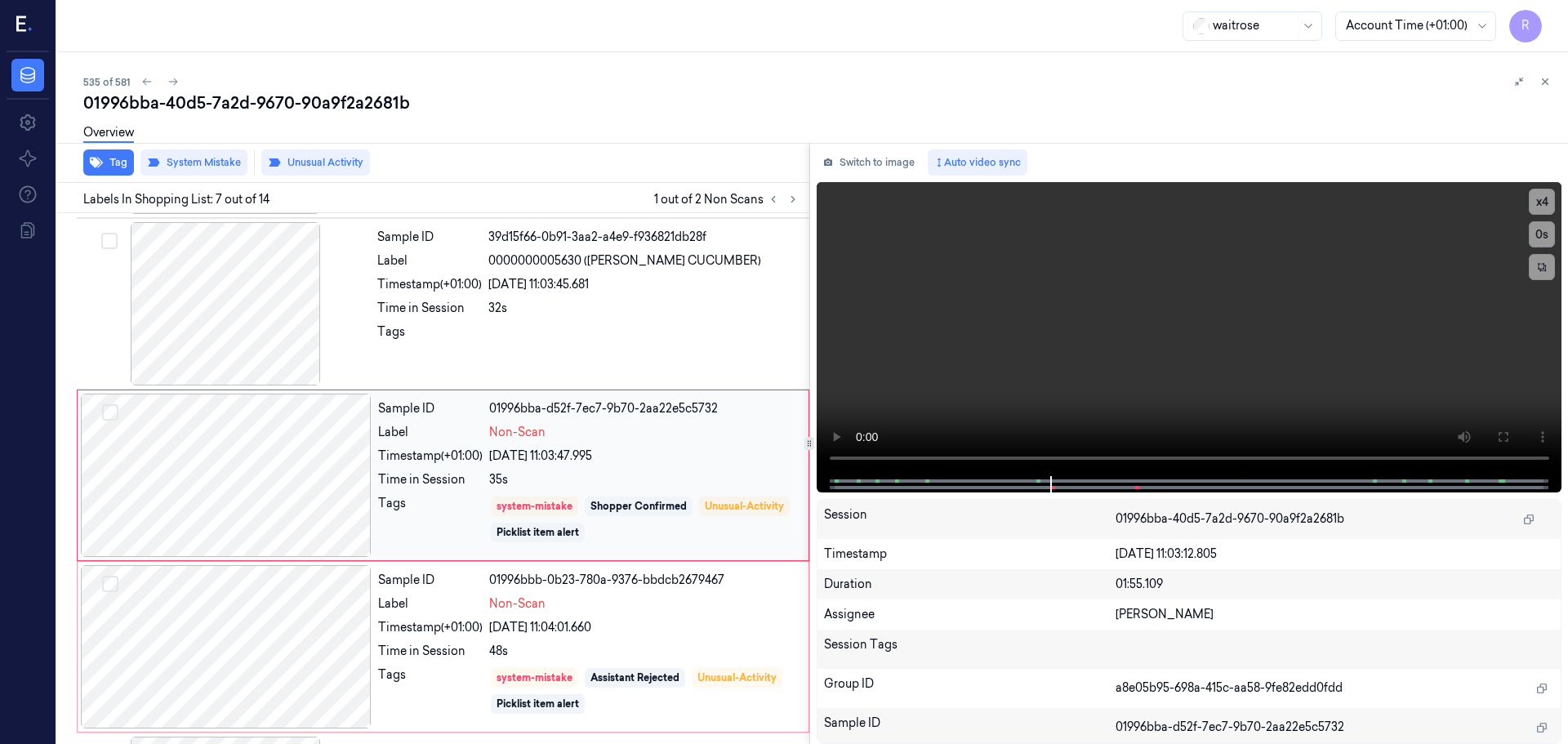
scroll to position [848, 0]
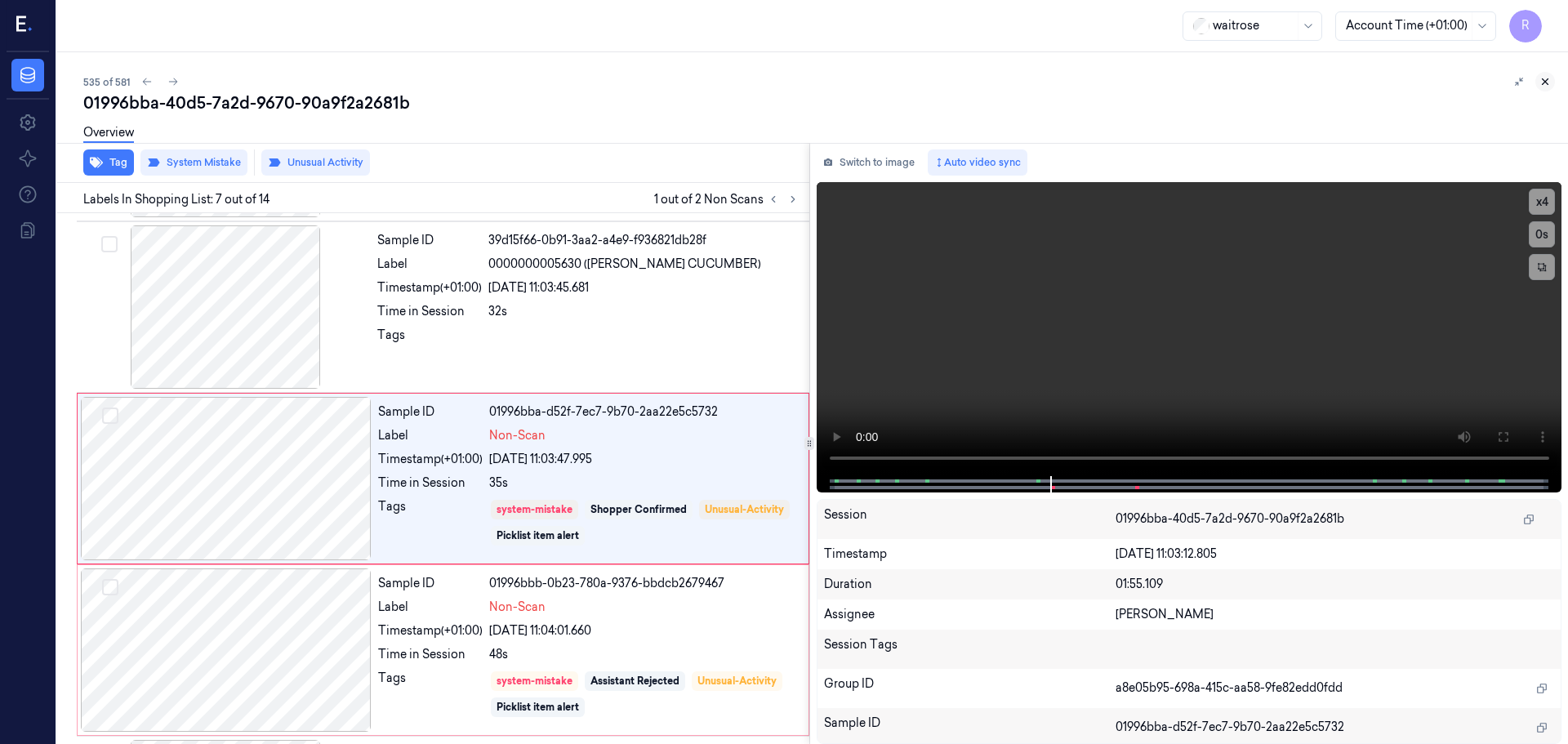
click at [1548, 87] on button at bounding box center [1545, 81] width 20 height 20
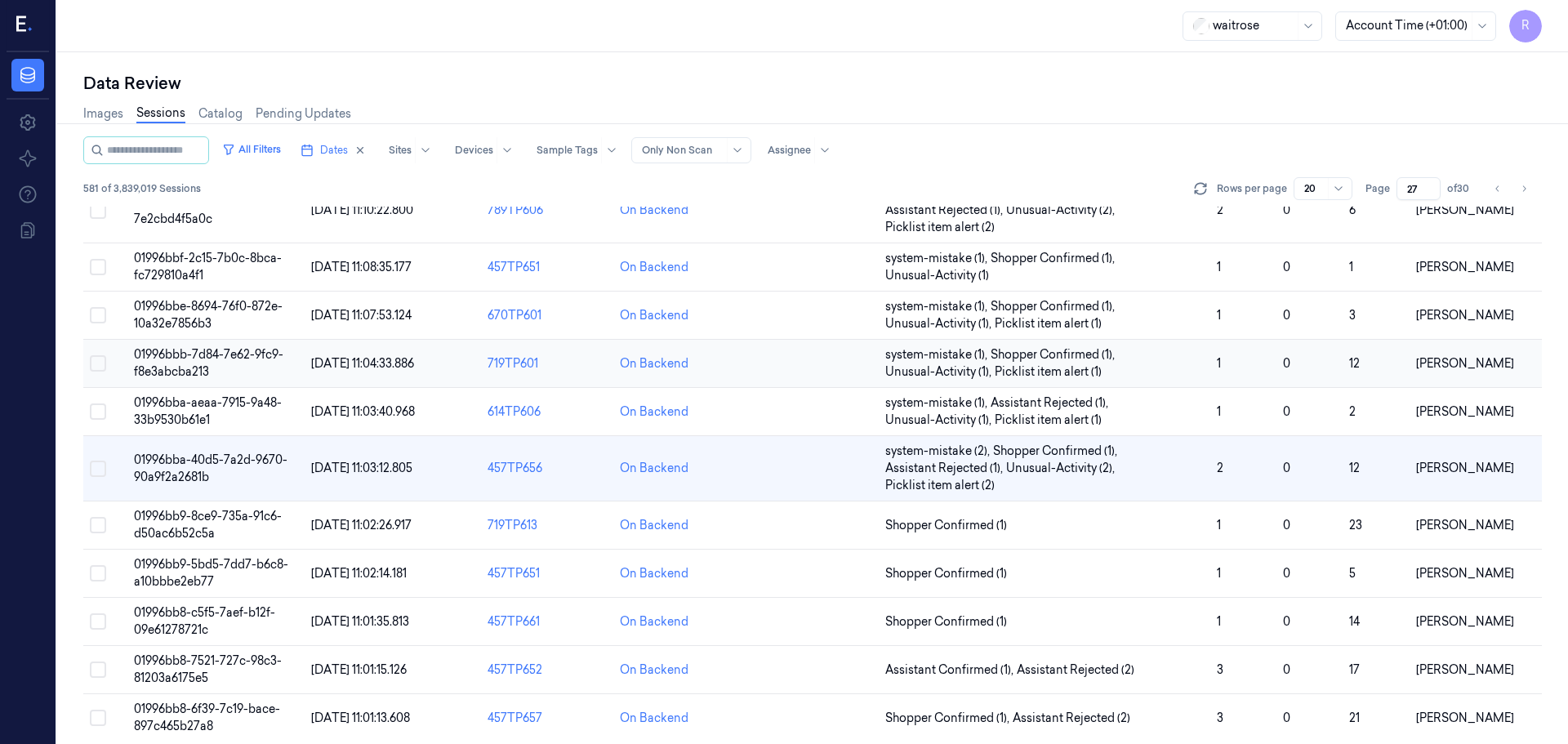
scroll to position [508, 0]
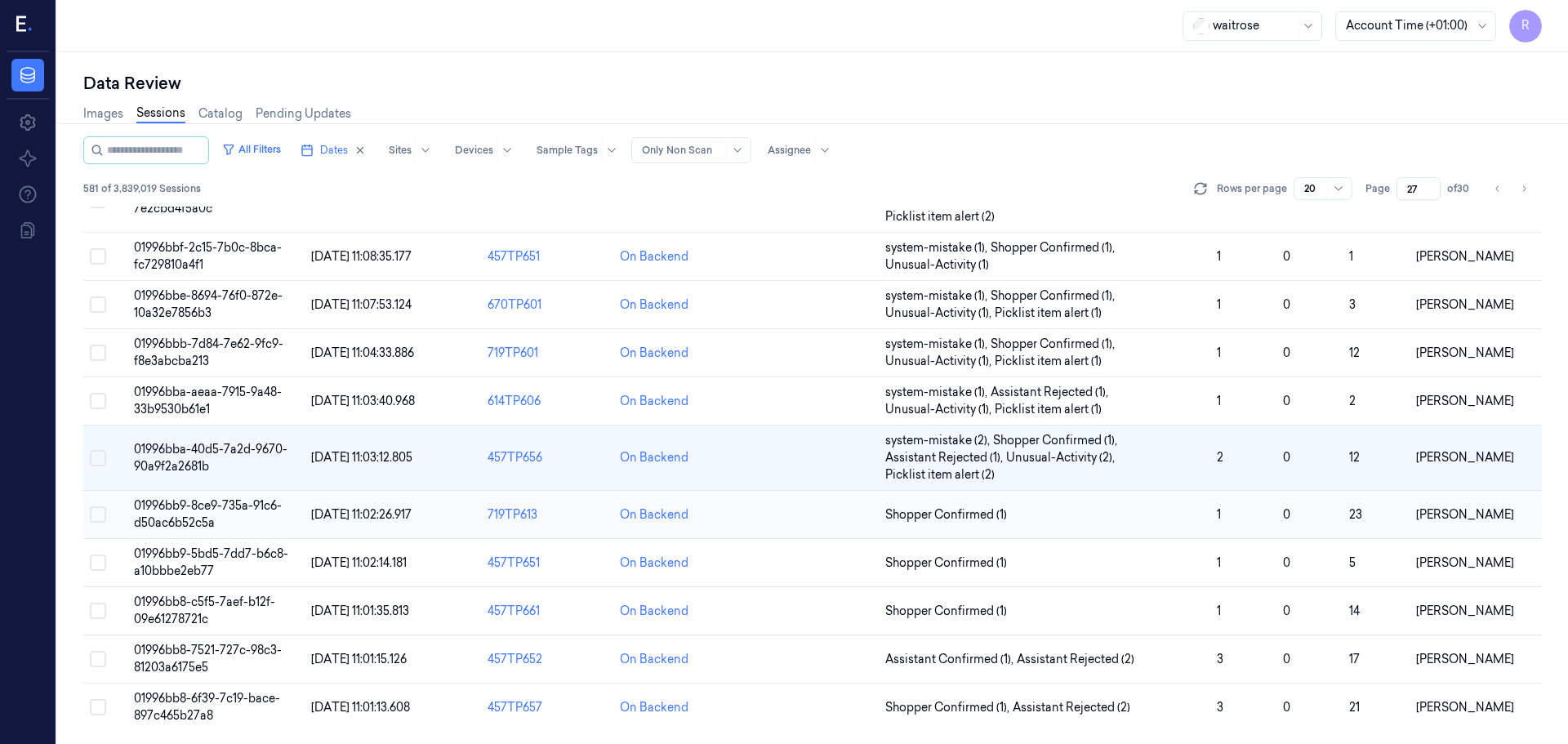
click at [1110, 495] on td "Shopper Confirmed (1)" at bounding box center [1045, 515] width 332 height 48
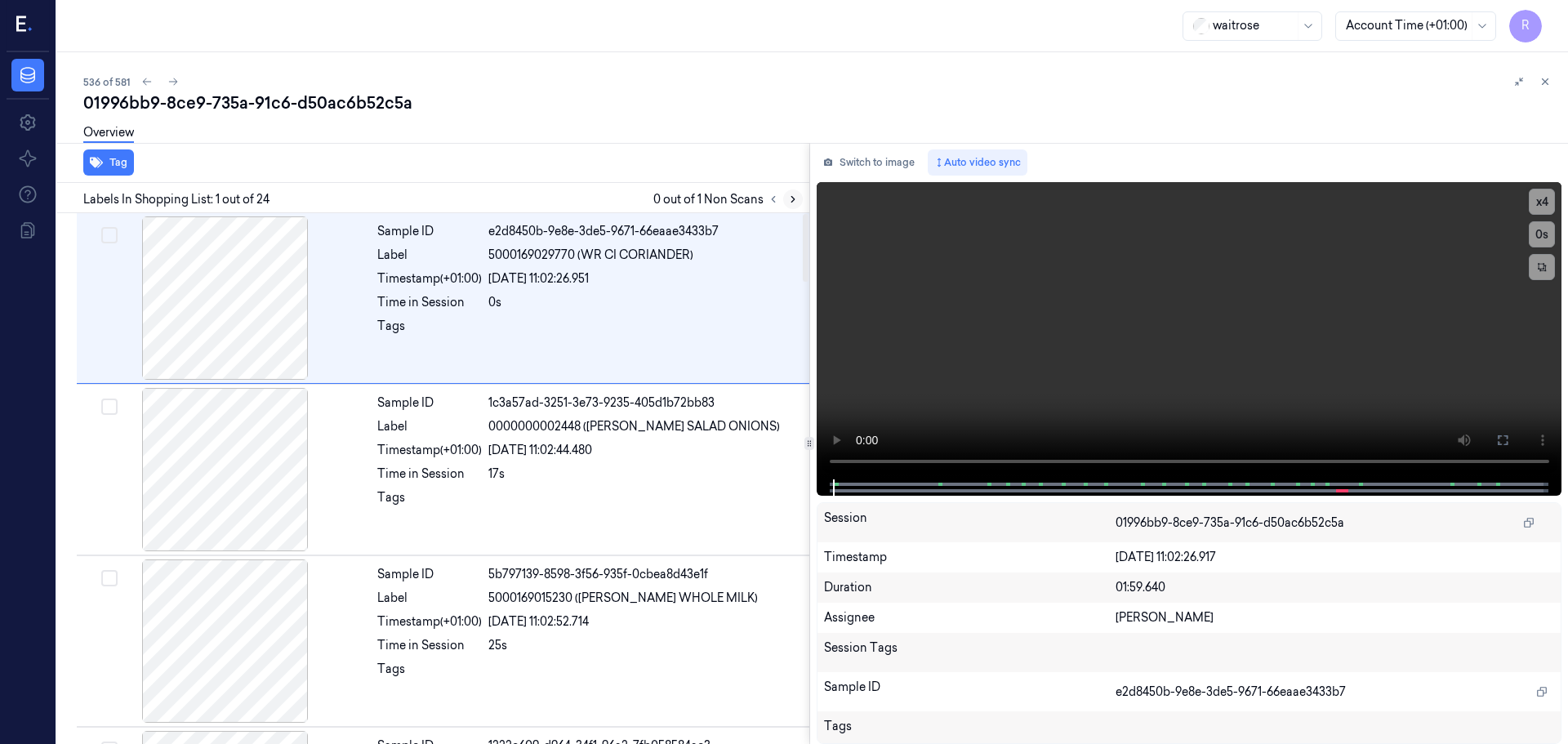
click at [790, 200] on icon at bounding box center [793, 199] width 11 height 11
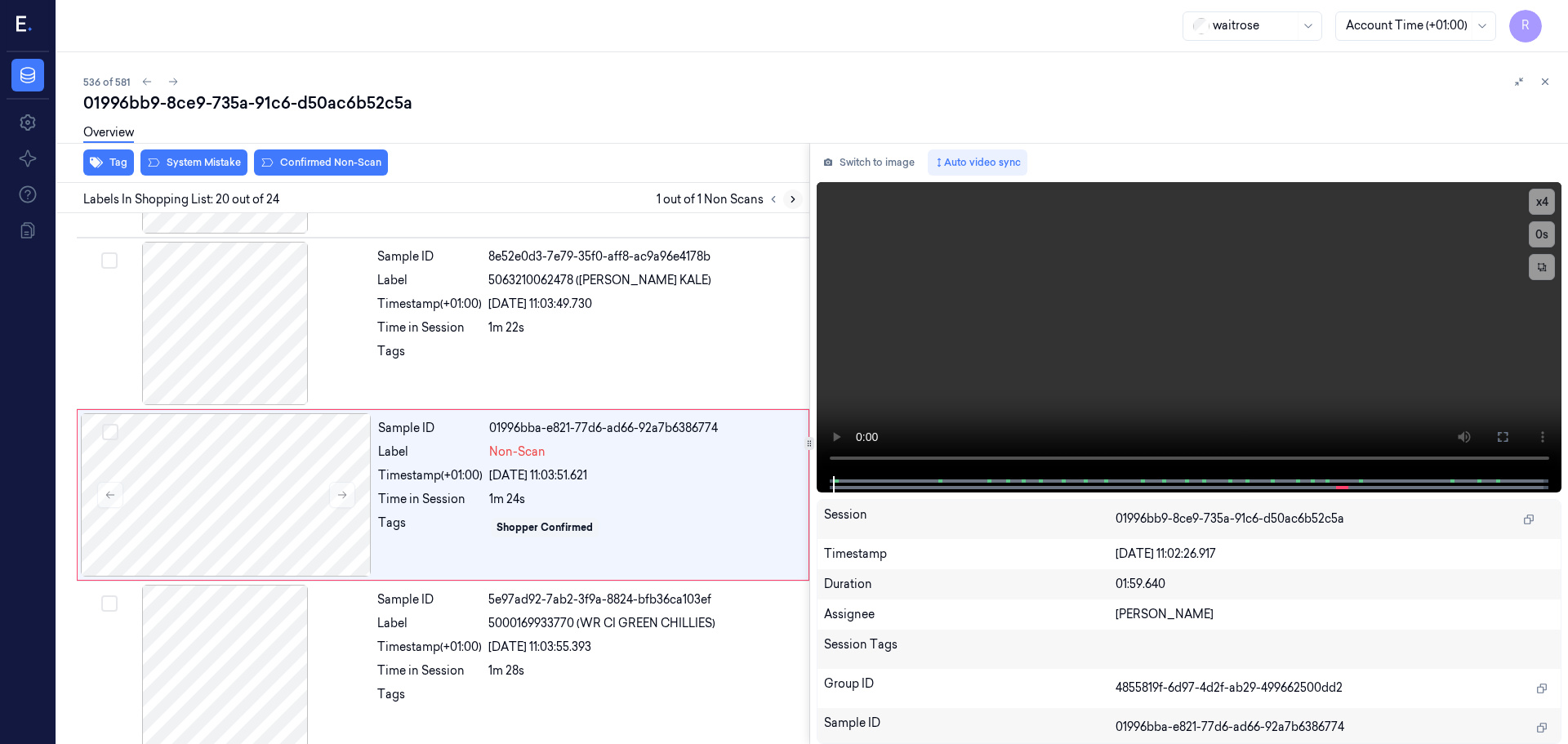
scroll to position [3077, 0]
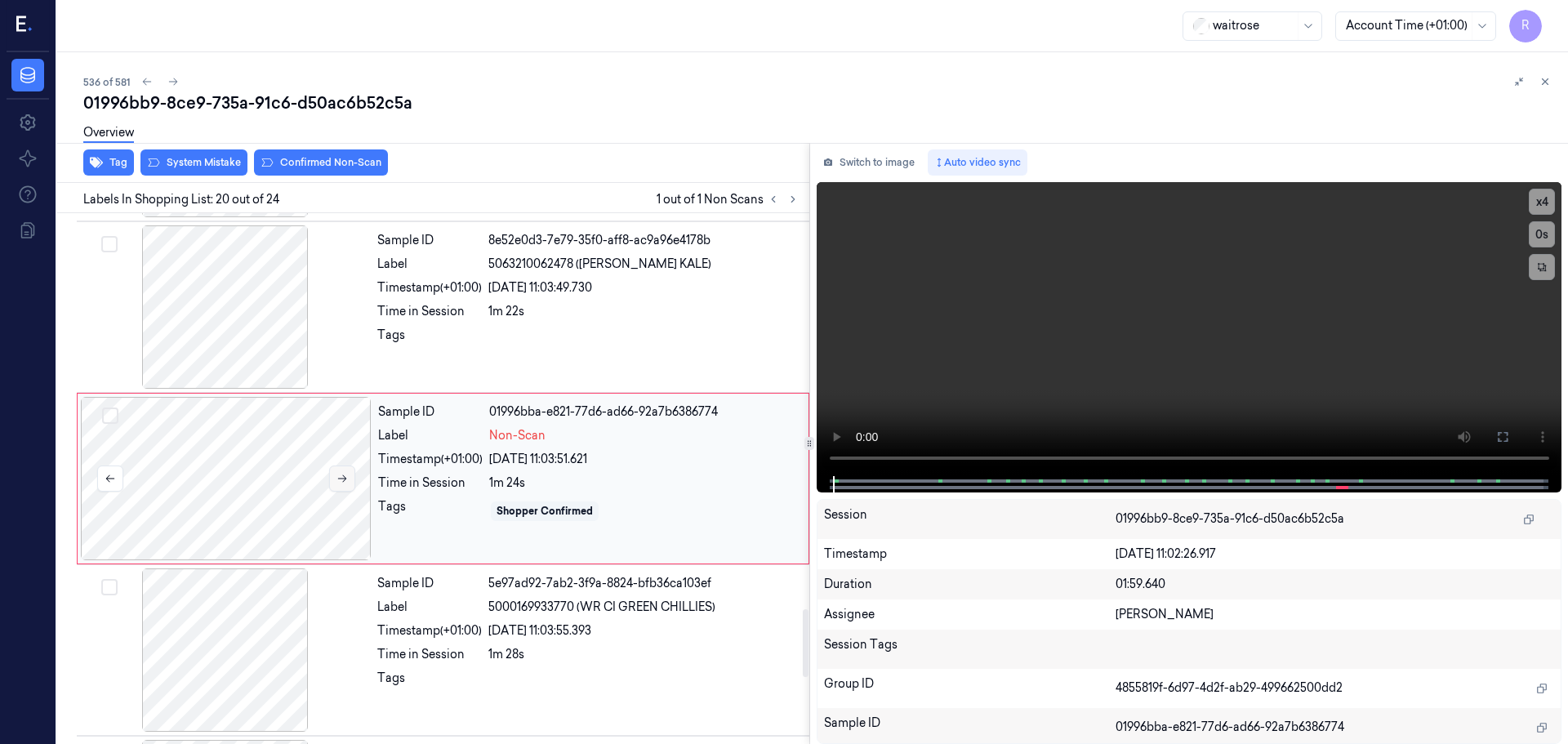
click at [329, 471] on button at bounding box center [342, 478] width 26 height 26
click at [333, 473] on button at bounding box center [342, 478] width 26 height 26
click at [250, 310] on div at bounding box center [225, 306] width 291 height 163
click at [405, 632] on div "Timestamp (+01:00)" at bounding box center [429, 631] width 104 height 17
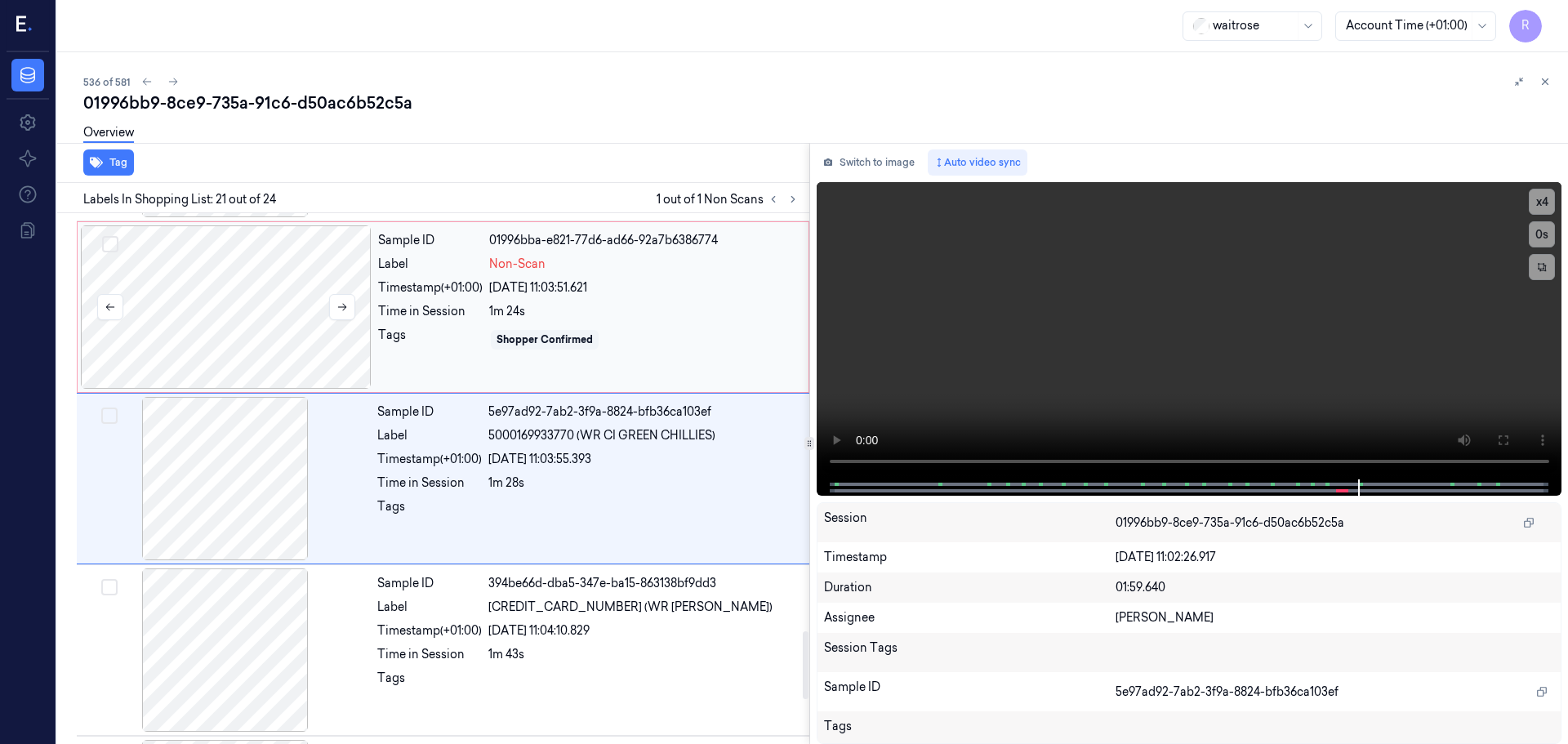
click at [299, 321] on div at bounding box center [226, 306] width 291 height 163
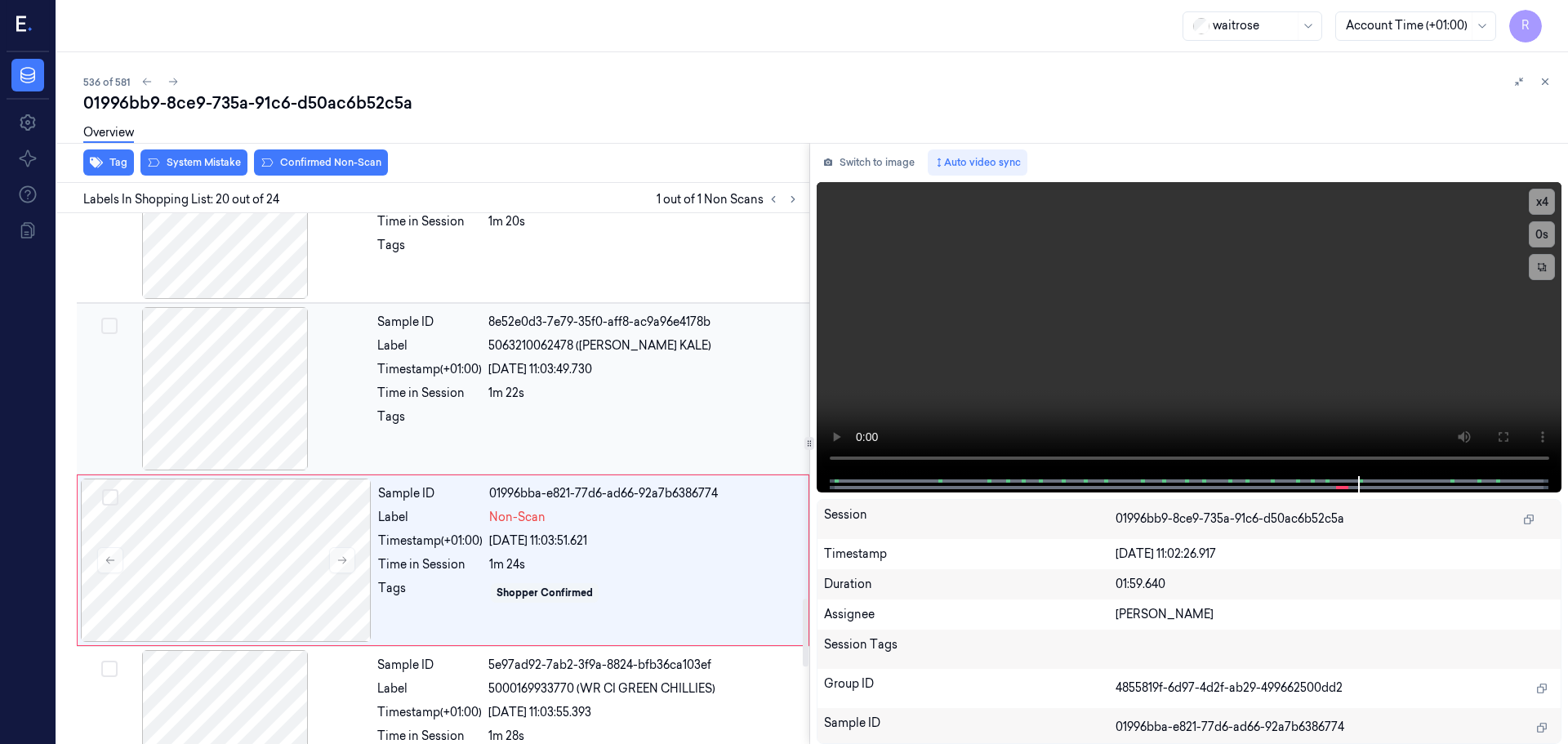
click at [301, 438] on div at bounding box center [225, 388] width 291 height 163
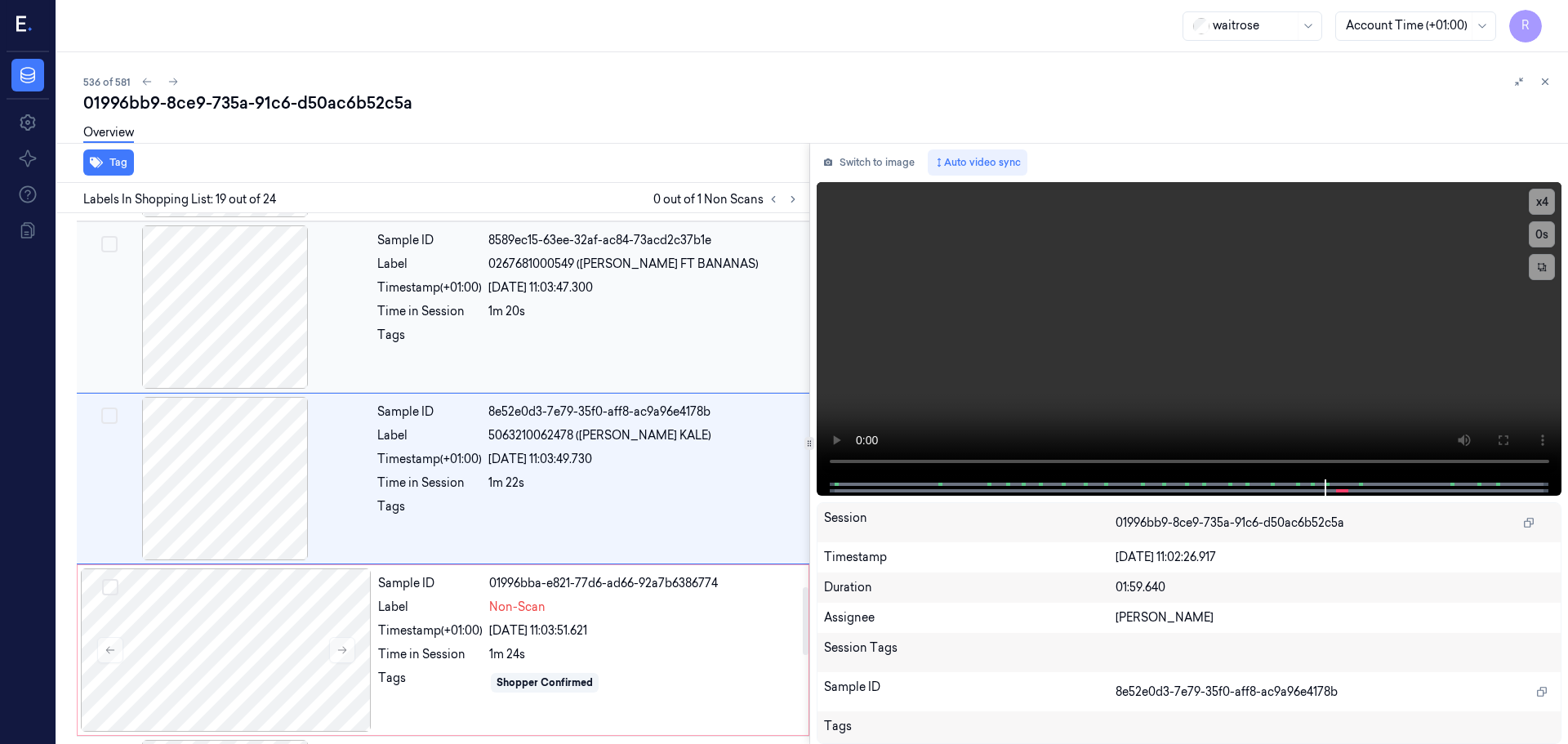
click at [280, 320] on div at bounding box center [225, 306] width 291 height 163
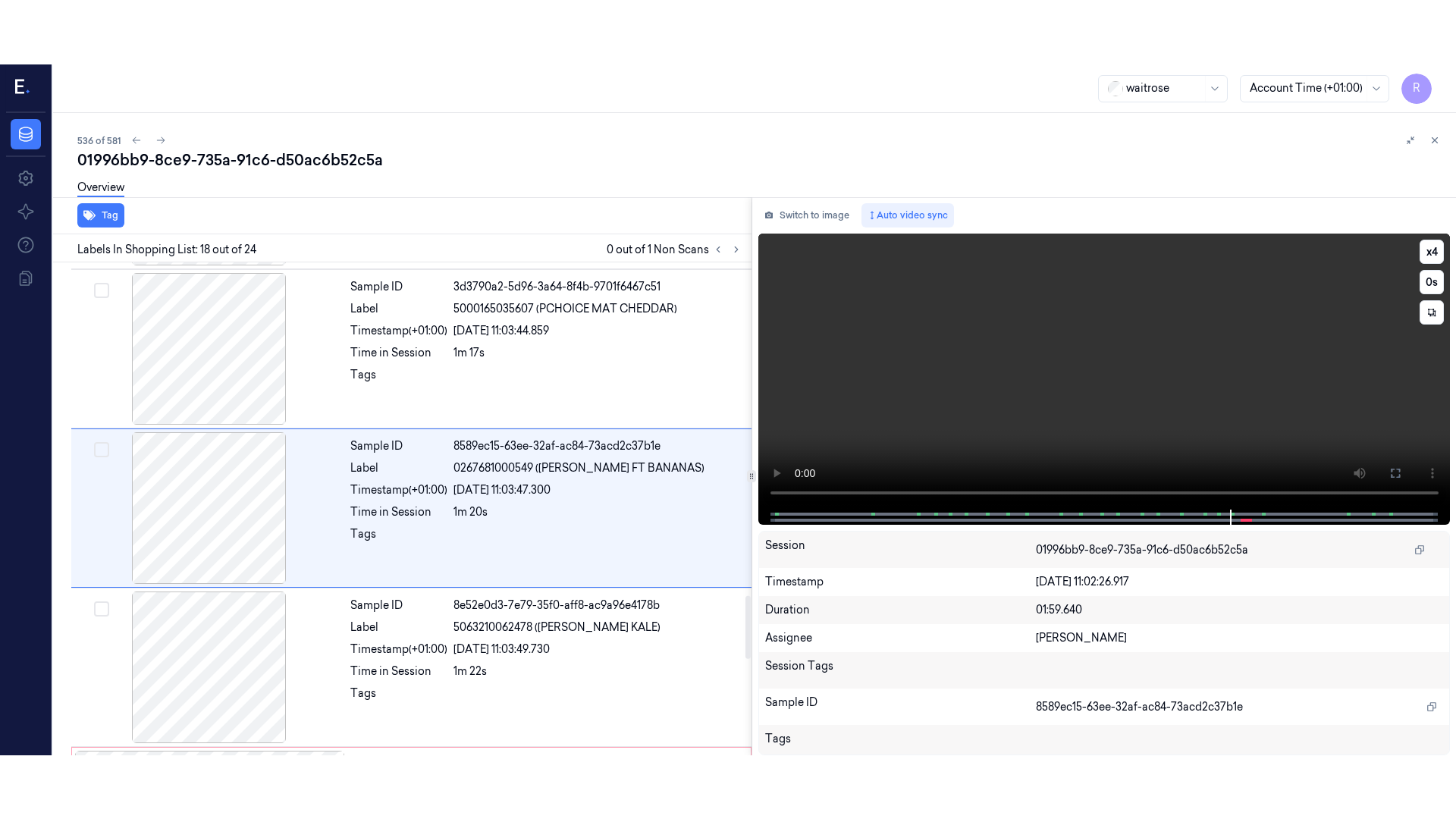
scroll to position [2539, 0]
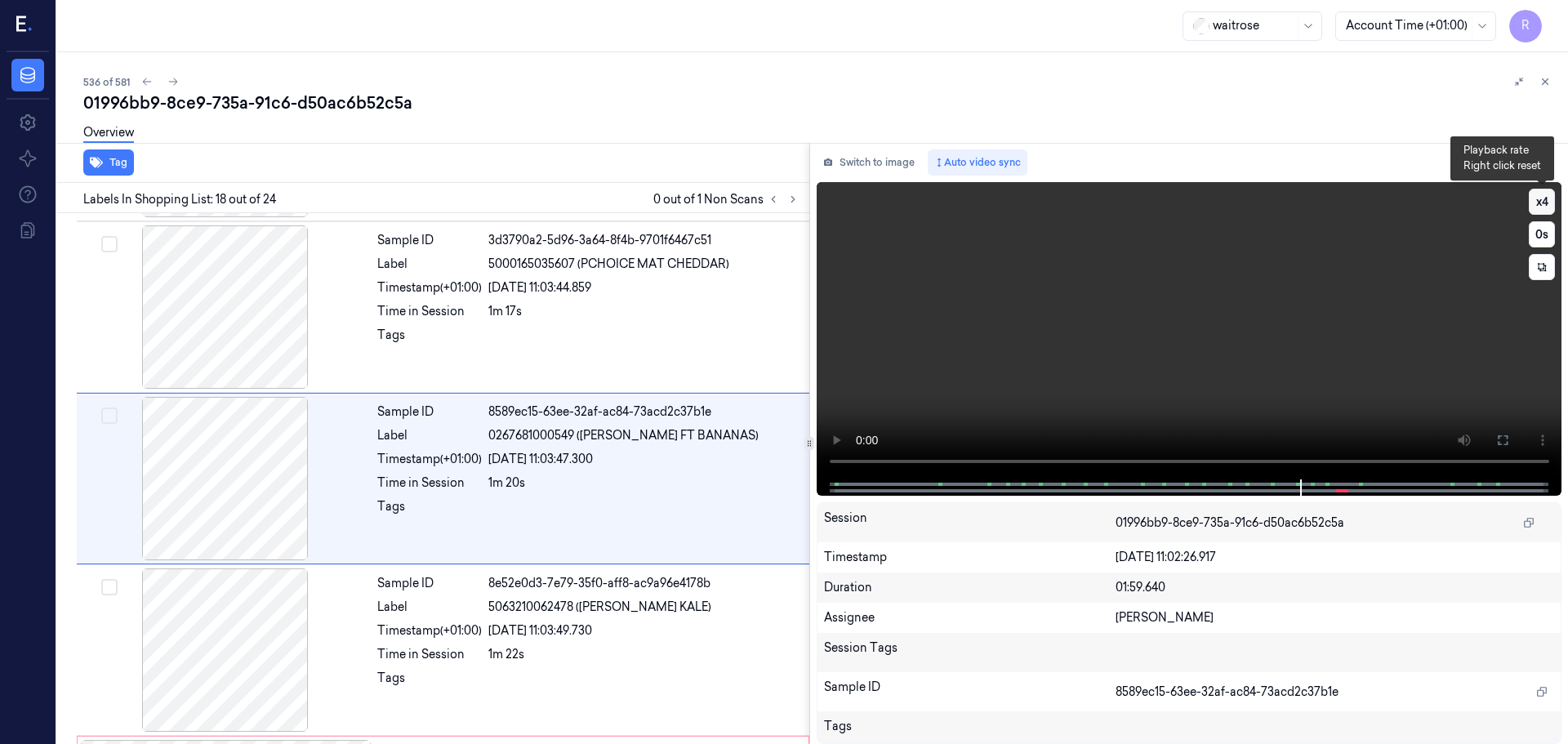
click at [1548, 210] on button "x 4" at bounding box center [1542, 202] width 26 height 26
click at [1514, 450] on button at bounding box center [1502, 440] width 26 height 26
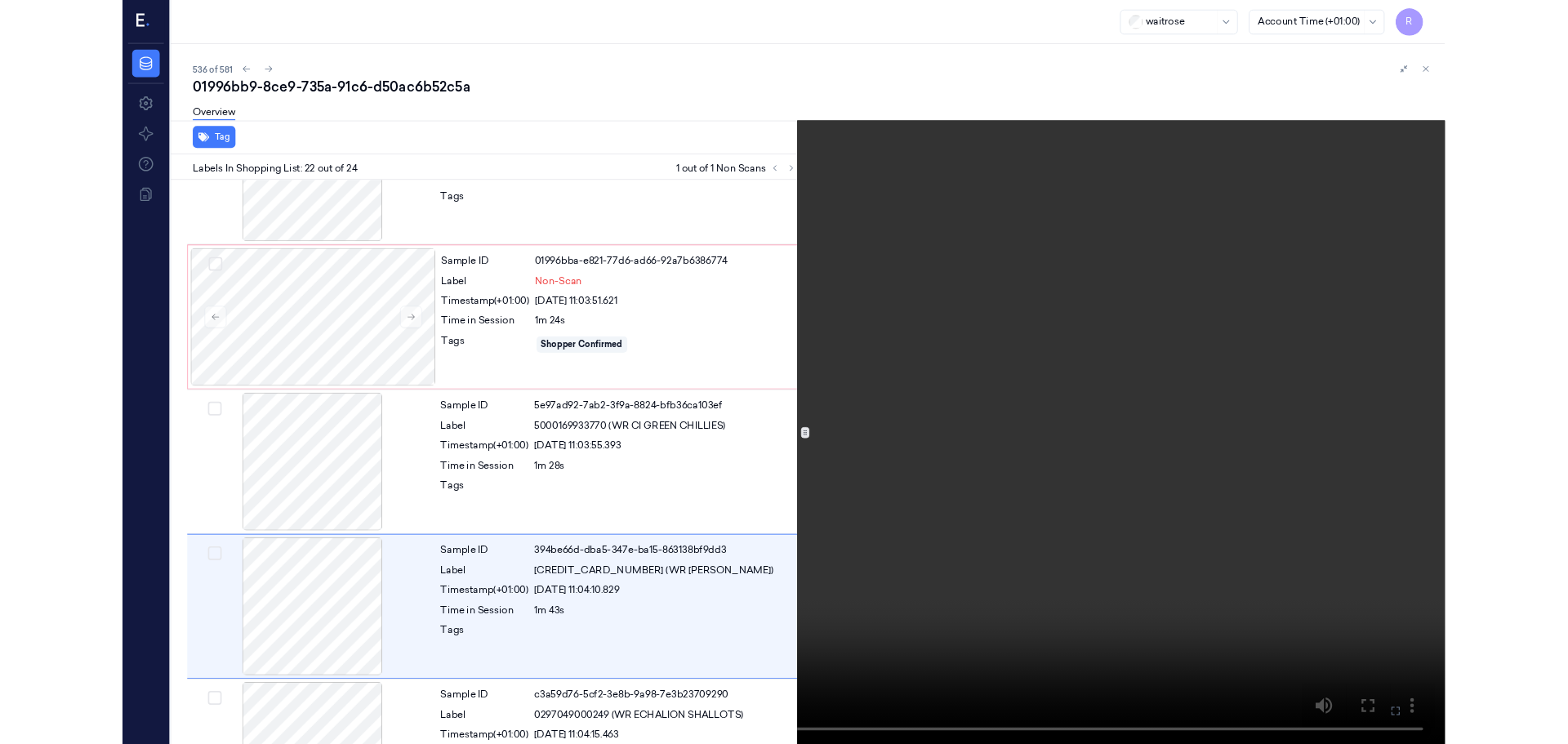
scroll to position [3351, 0]
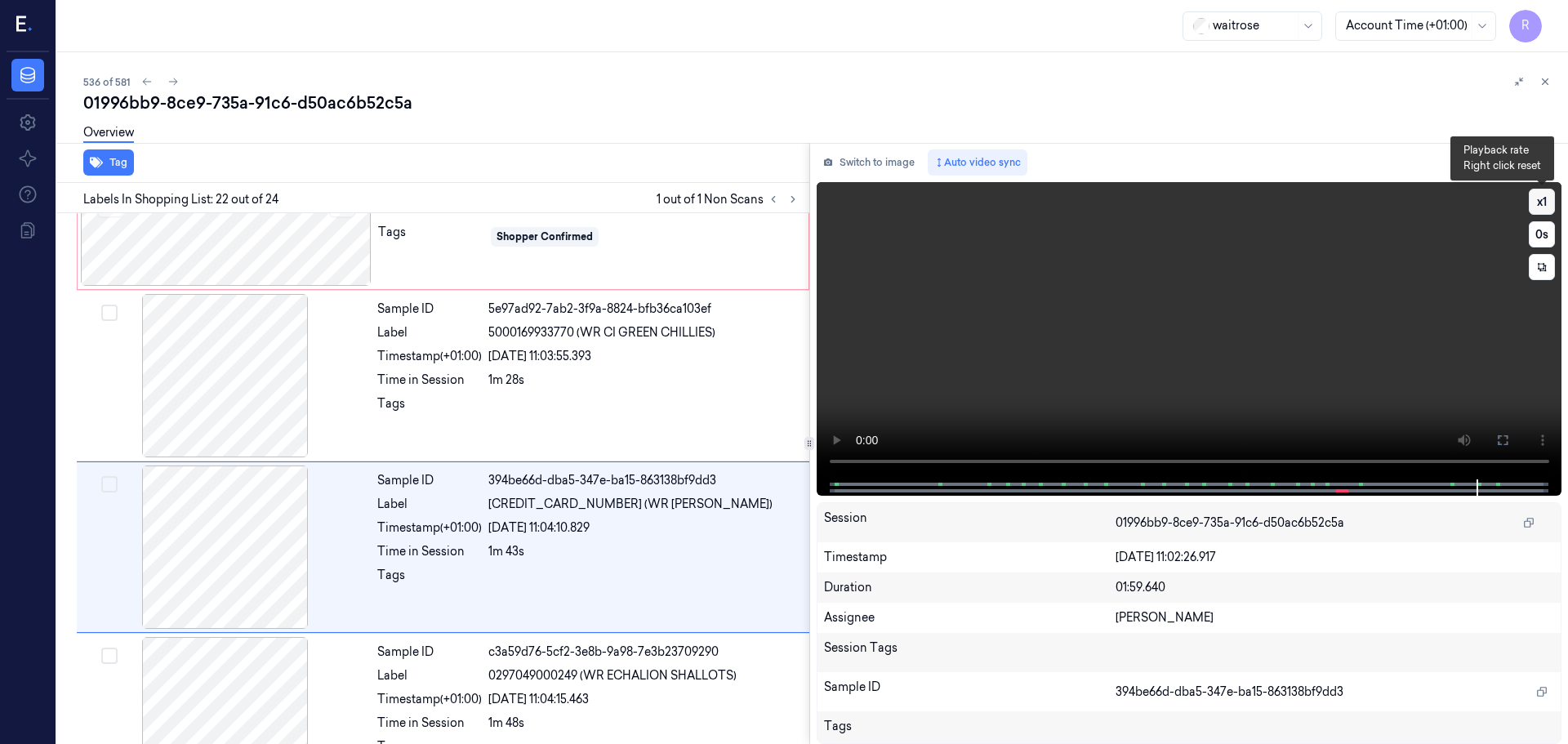
click at [1535, 201] on button "x 1" at bounding box center [1542, 202] width 26 height 26
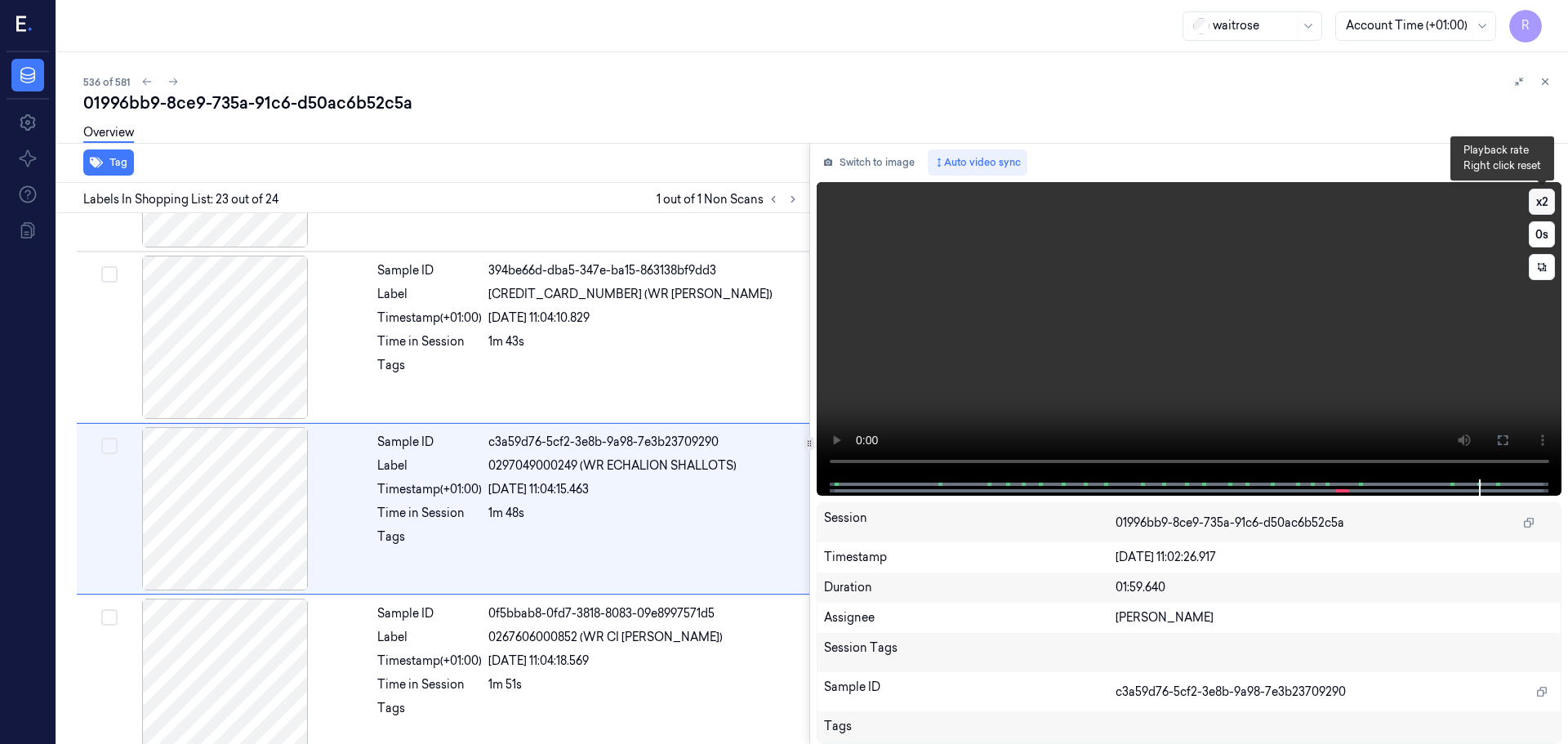
scroll to position [3590, 0]
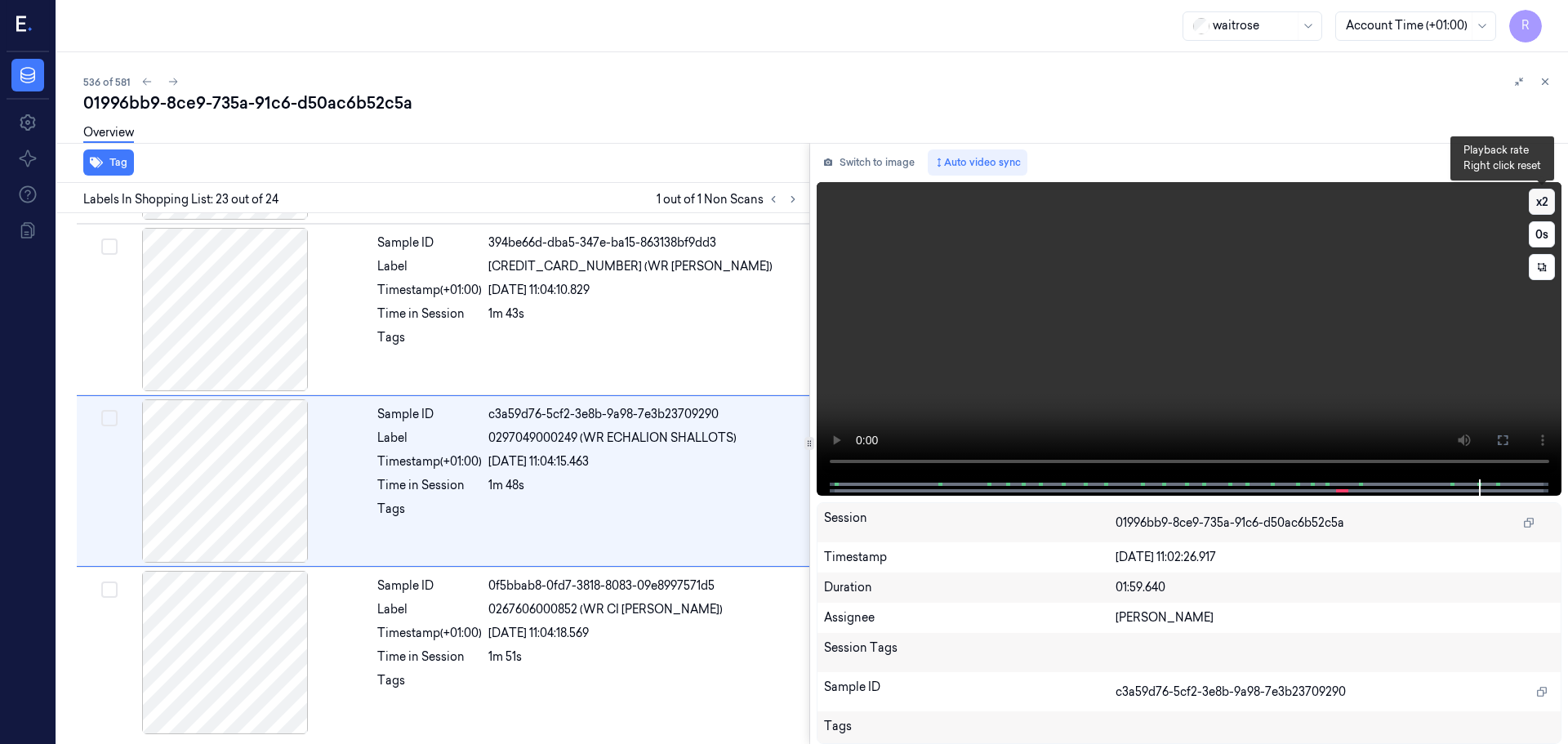
click at [1535, 201] on button "x 2" at bounding box center [1542, 202] width 26 height 26
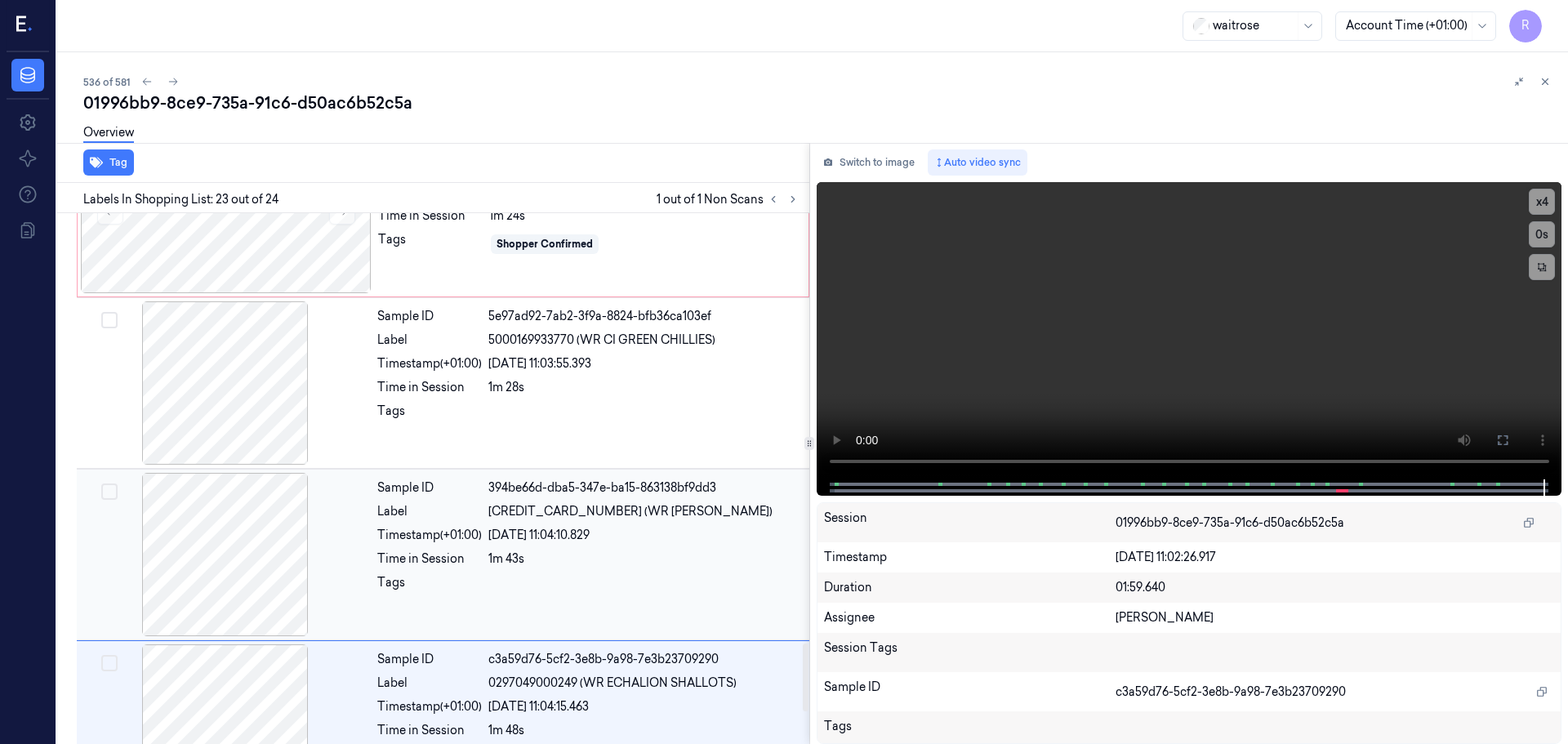
scroll to position [3263, 0]
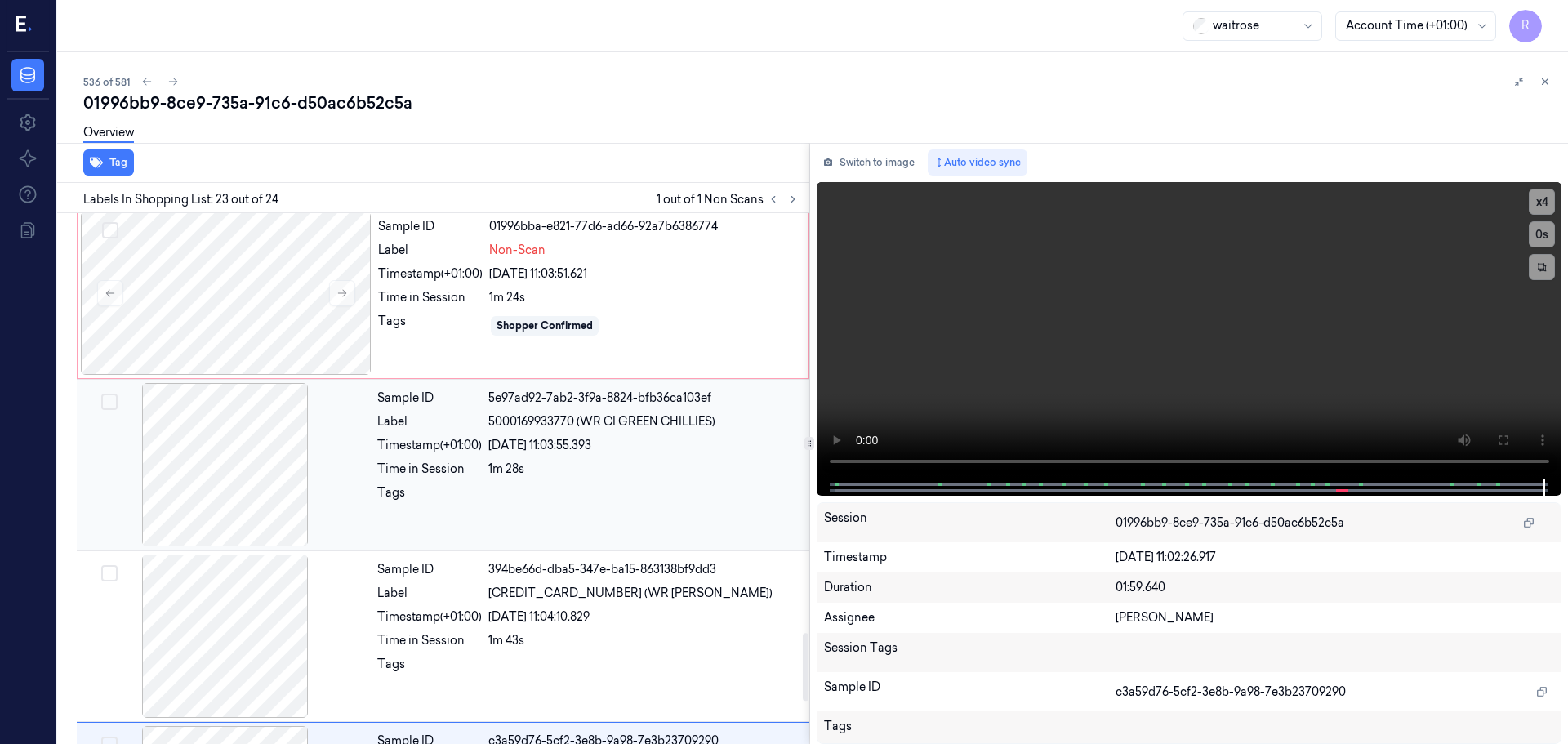
click at [294, 514] on div at bounding box center [225, 464] width 291 height 163
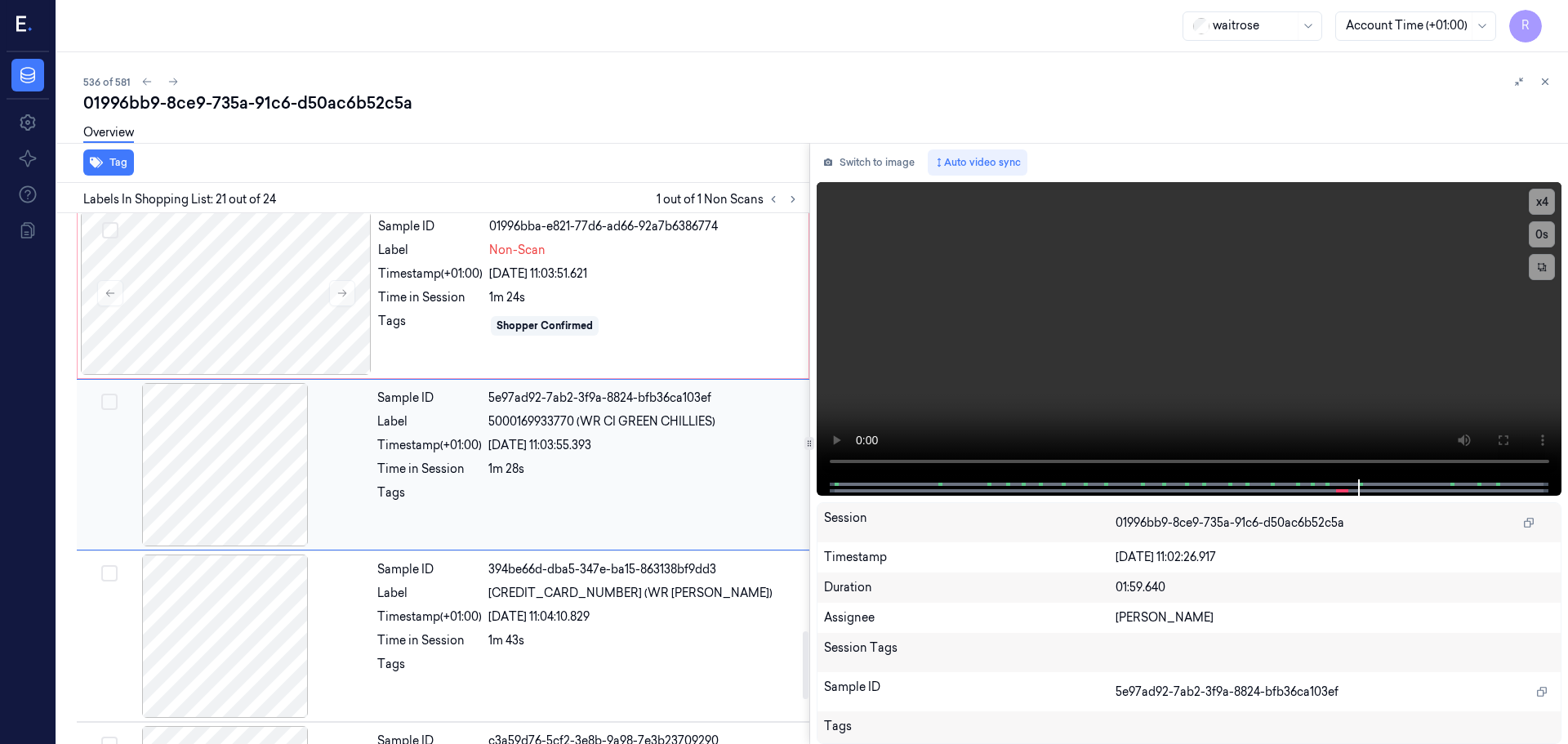
scroll to position [3249, 0]
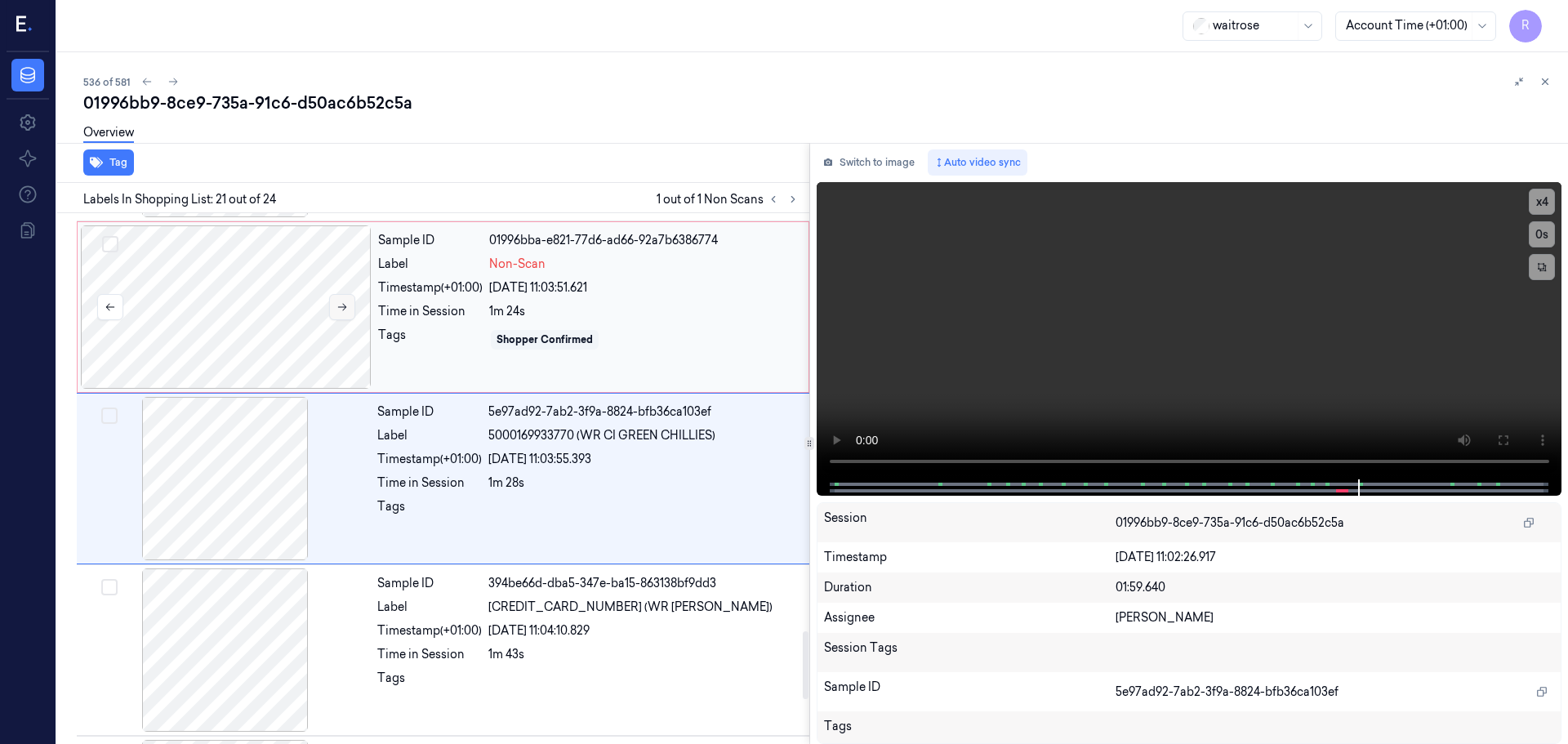
click at [339, 309] on icon at bounding box center [342, 306] width 11 height 11
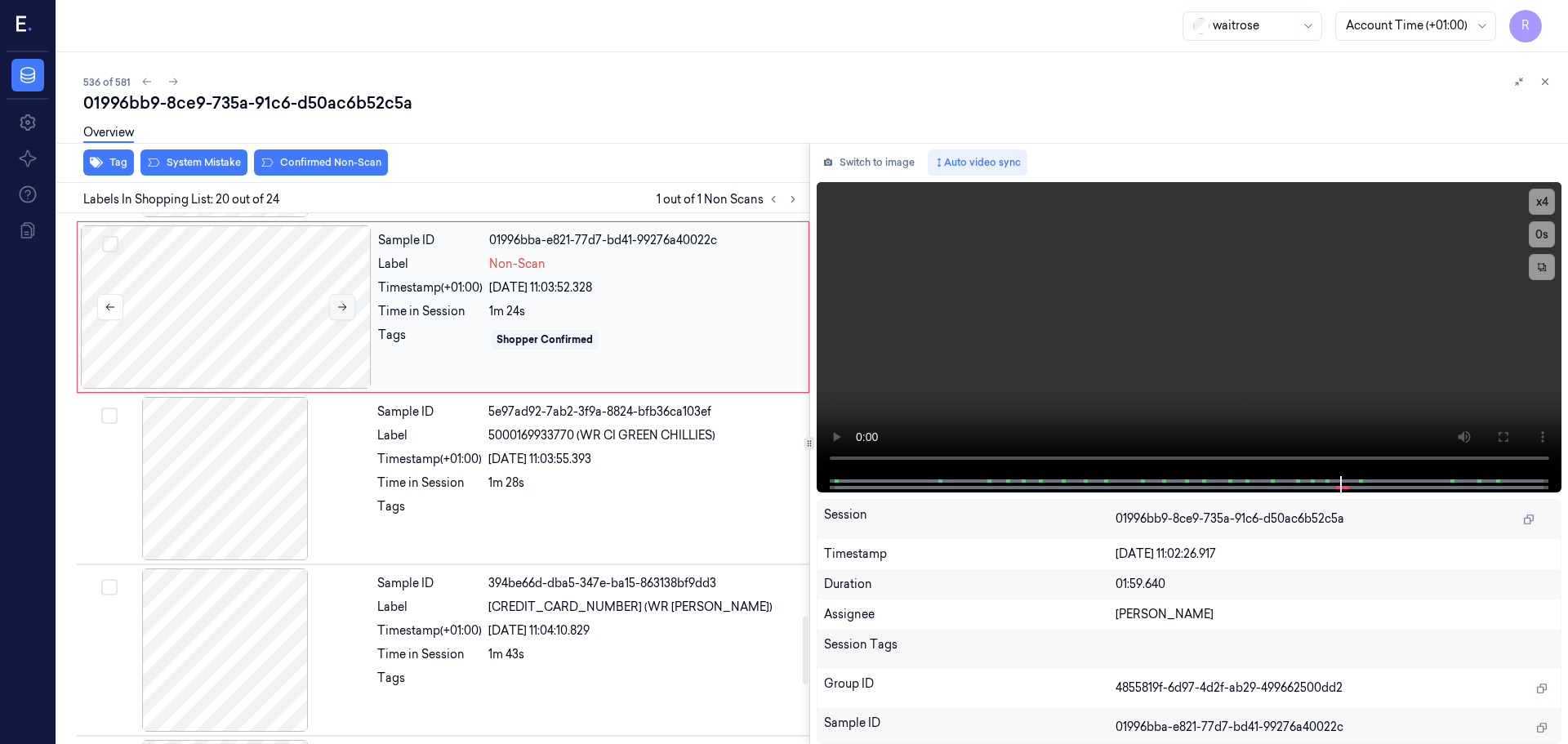
scroll to position [3077, 0]
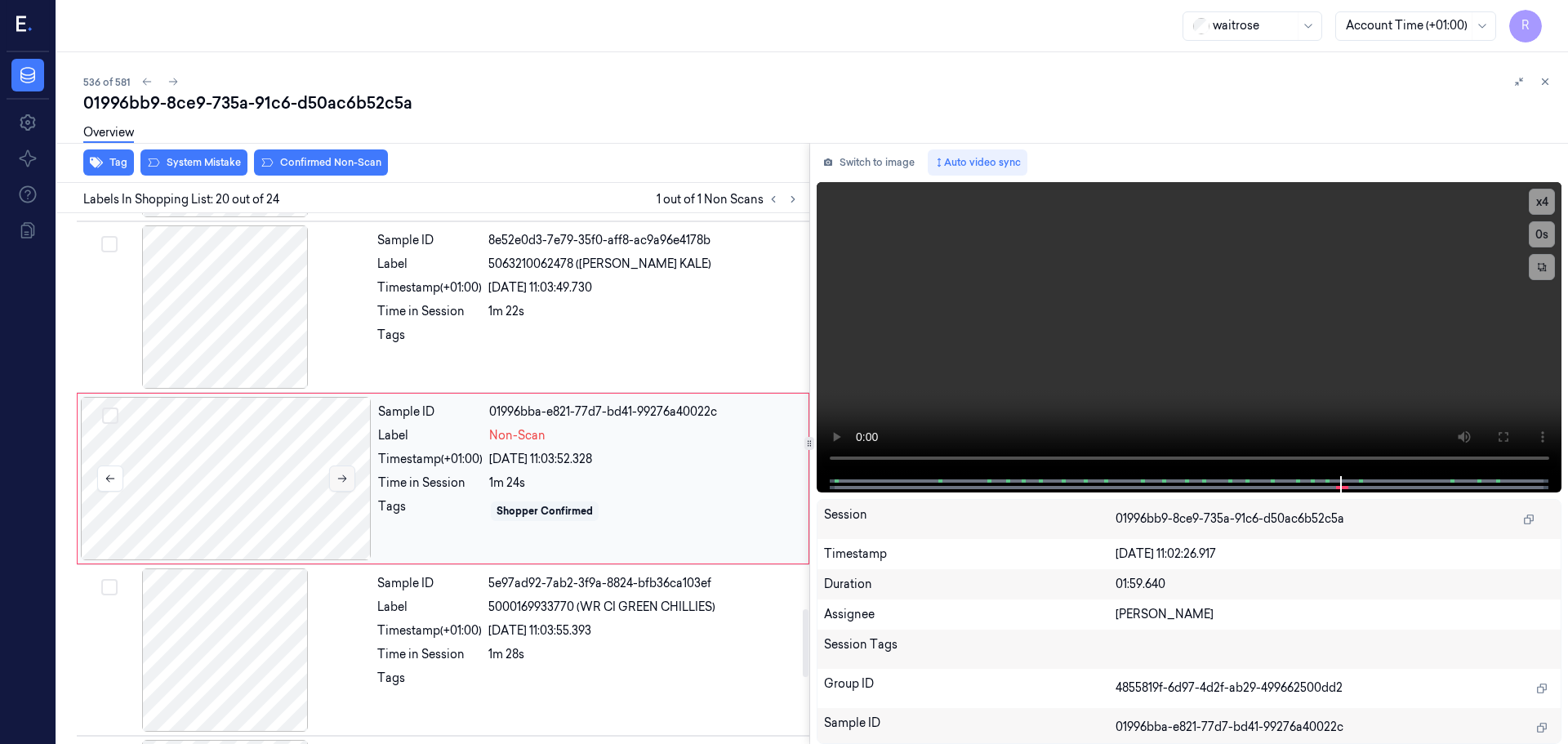
click at [338, 476] on icon at bounding box center [342, 478] width 11 height 11
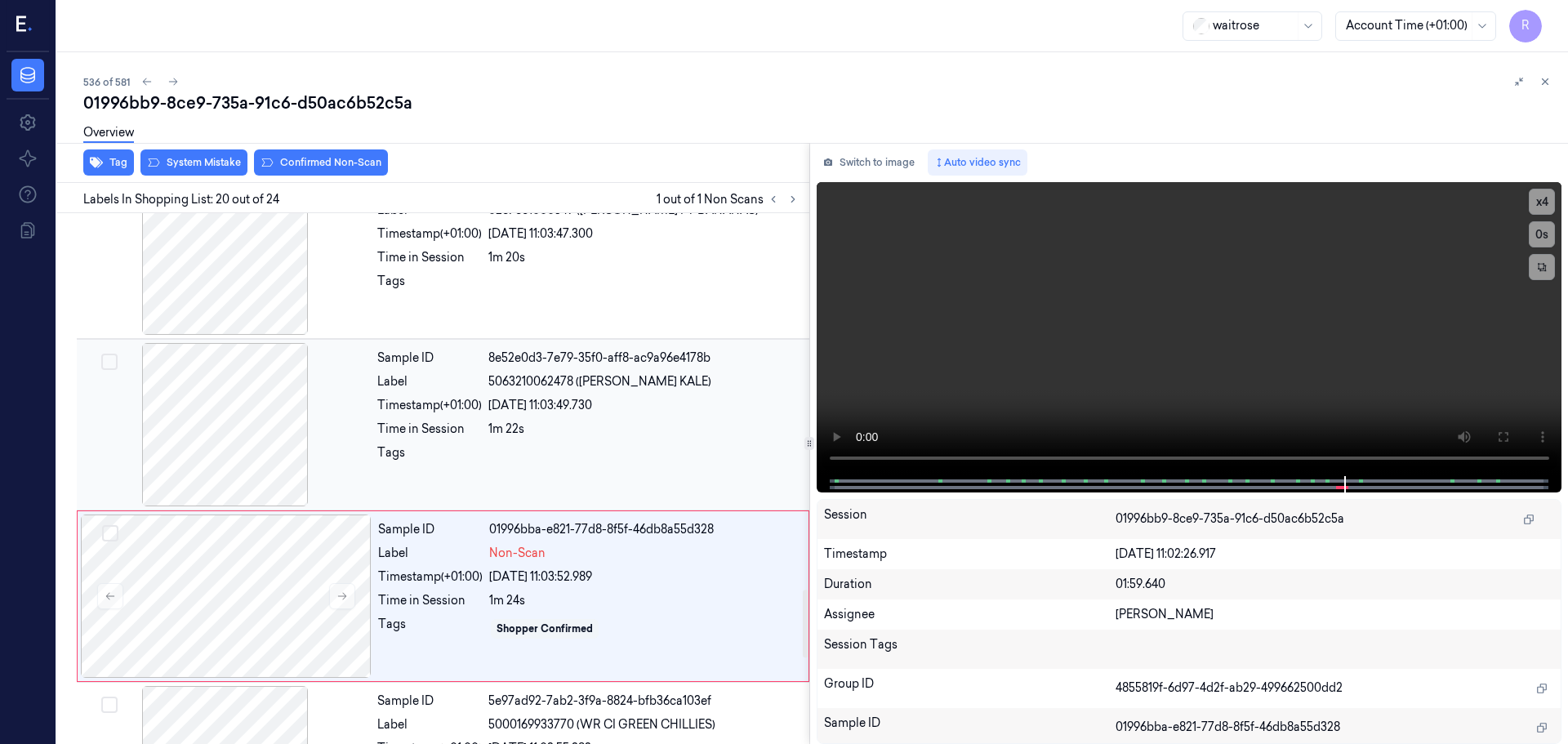
scroll to position [2996, 0]
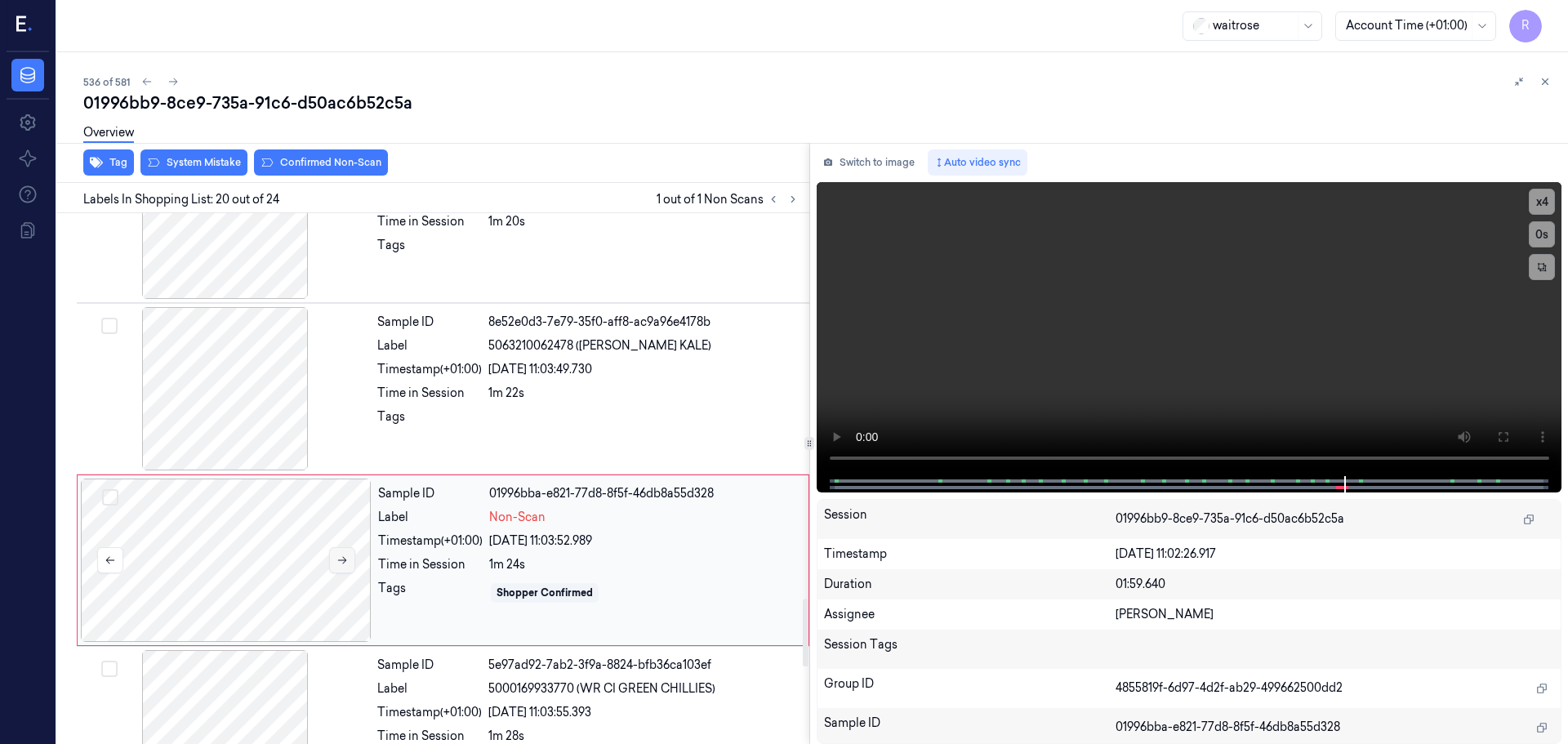
click at [345, 555] on icon at bounding box center [342, 559] width 11 height 11
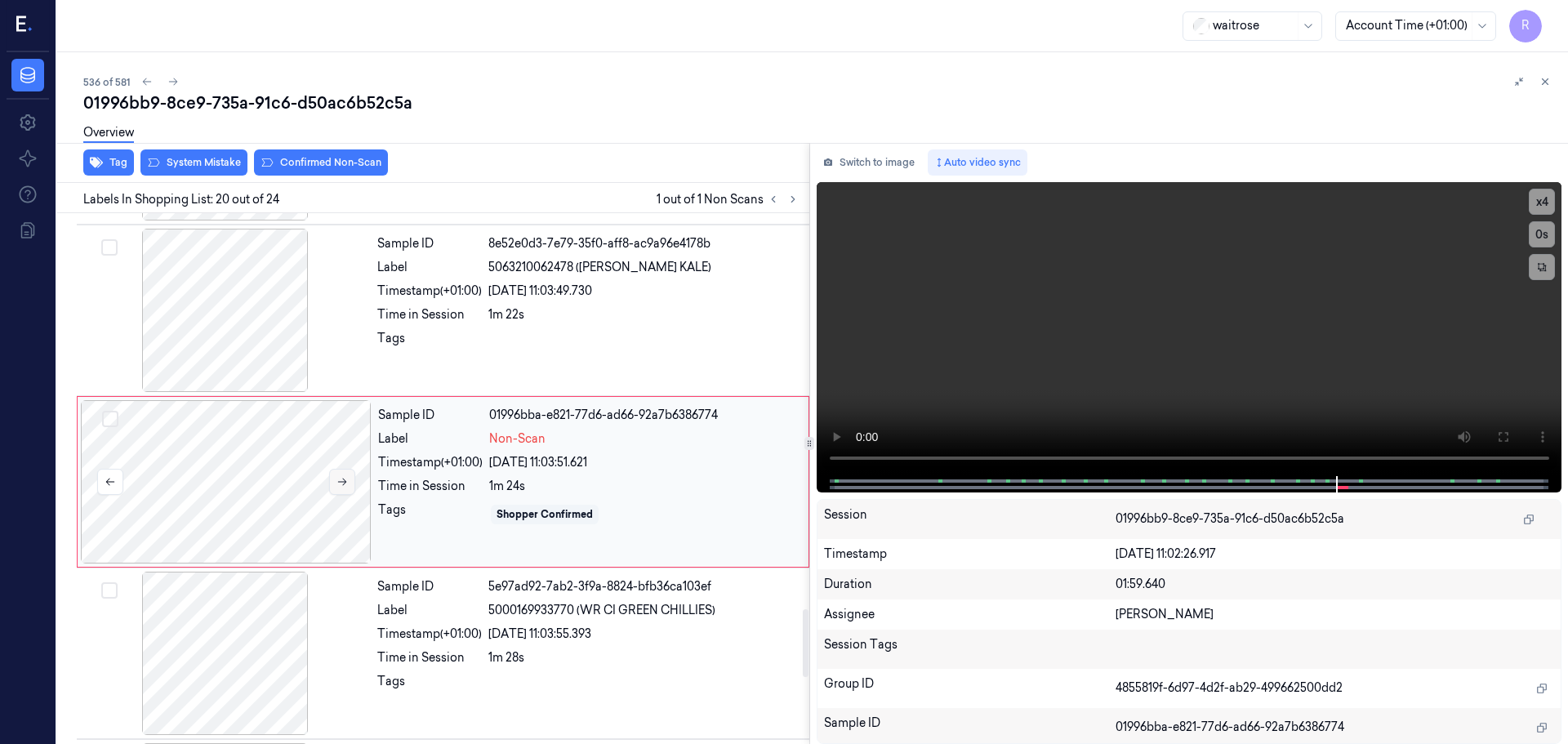
scroll to position [3077, 0]
click at [344, 484] on button at bounding box center [342, 478] width 26 height 26
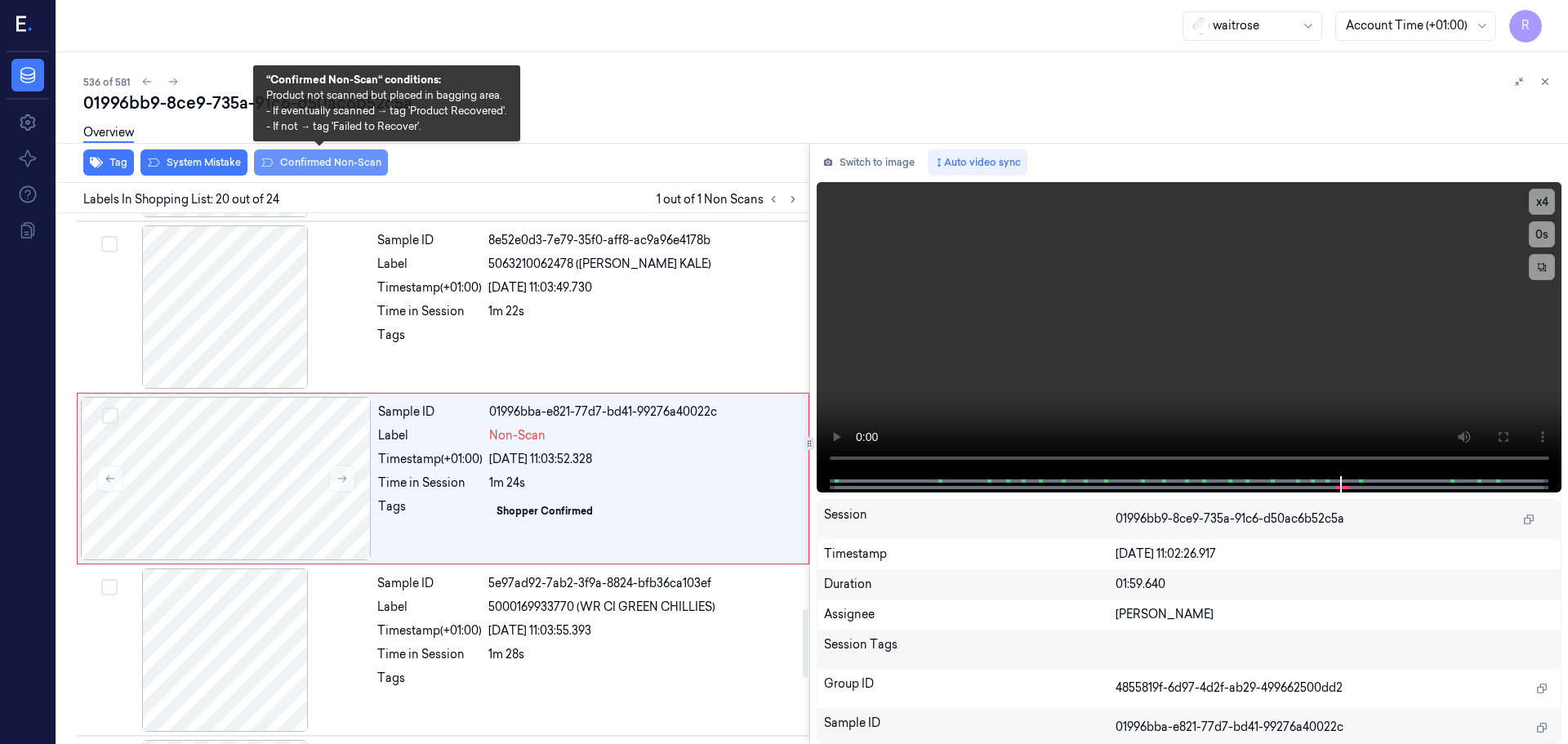
click at [319, 162] on button "Confirmed Non-Scan" at bounding box center [320, 162] width 134 height 26
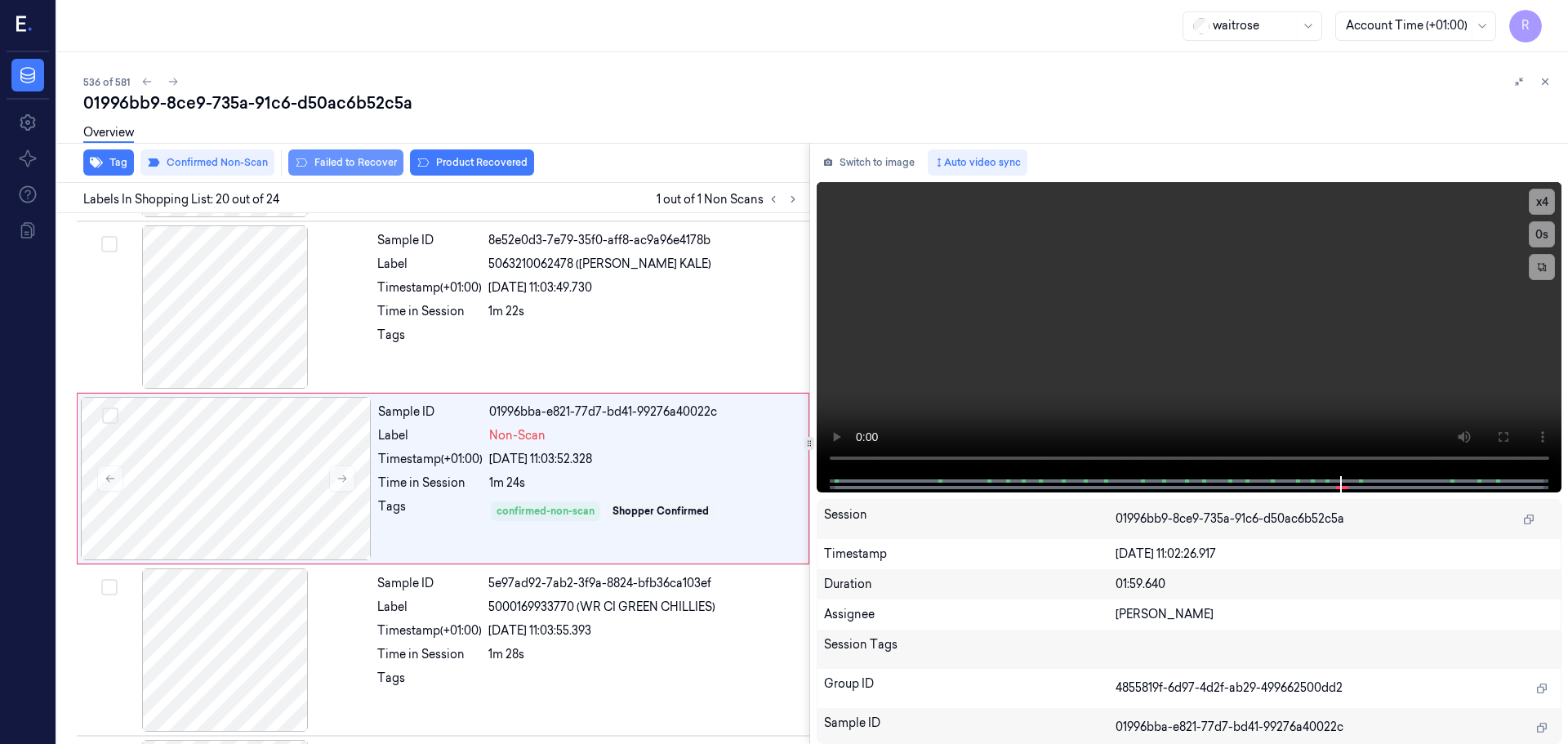
click at [359, 159] on button "Failed to Recover" at bounding box center [345, 162] width 115 height 26
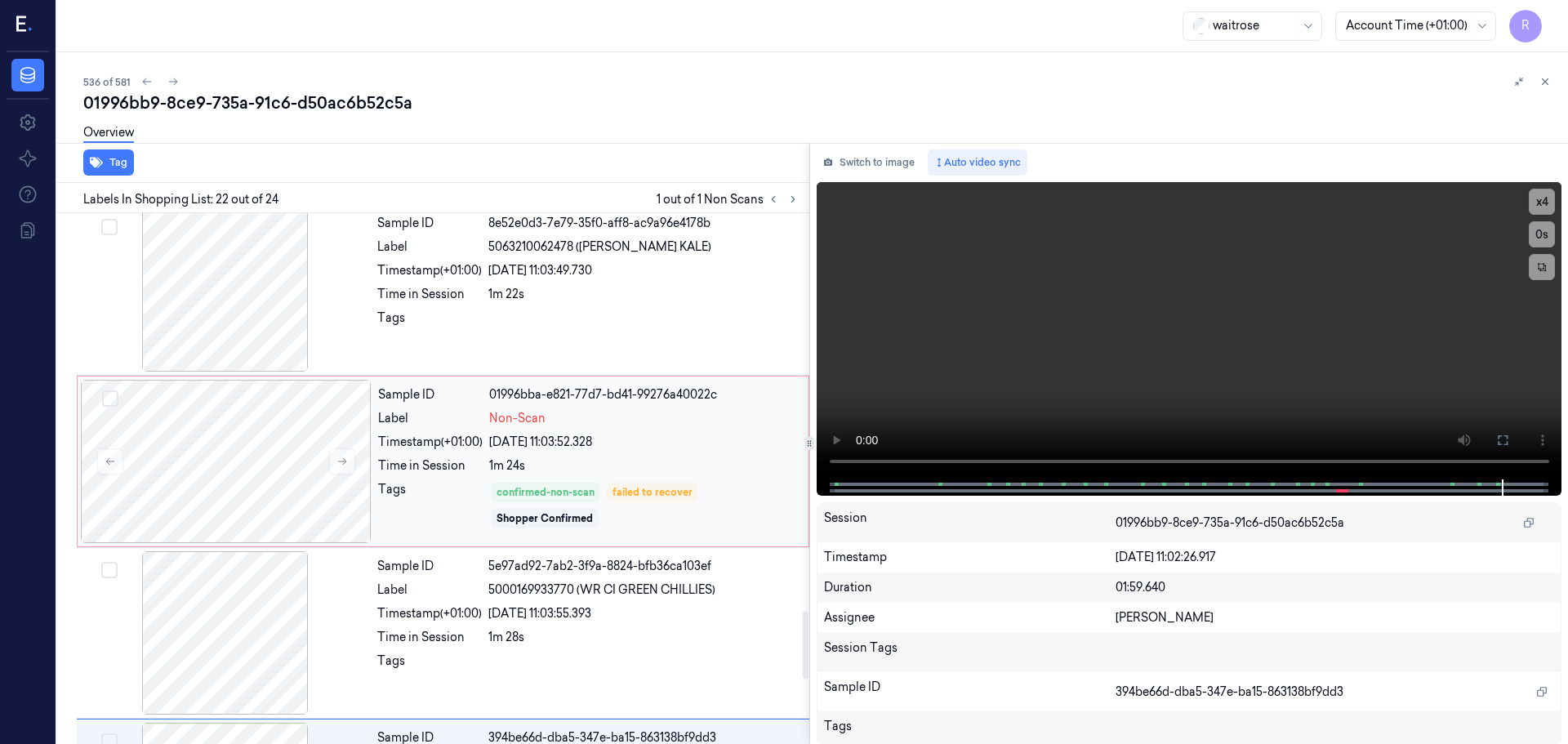
scroll to position [3093, 0]
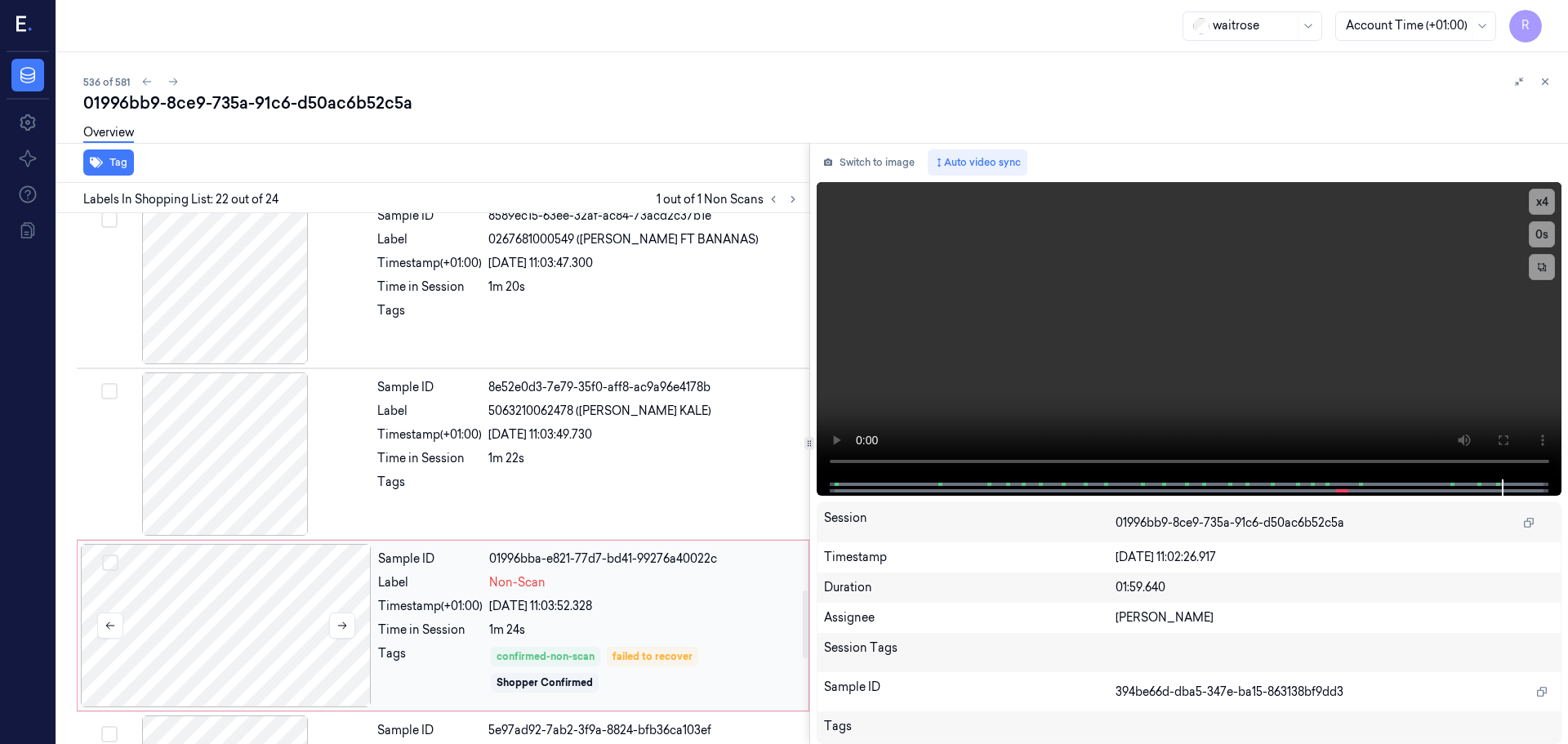
click at [326, 624] on div at bounding box center [226, 625] width 291 height 163
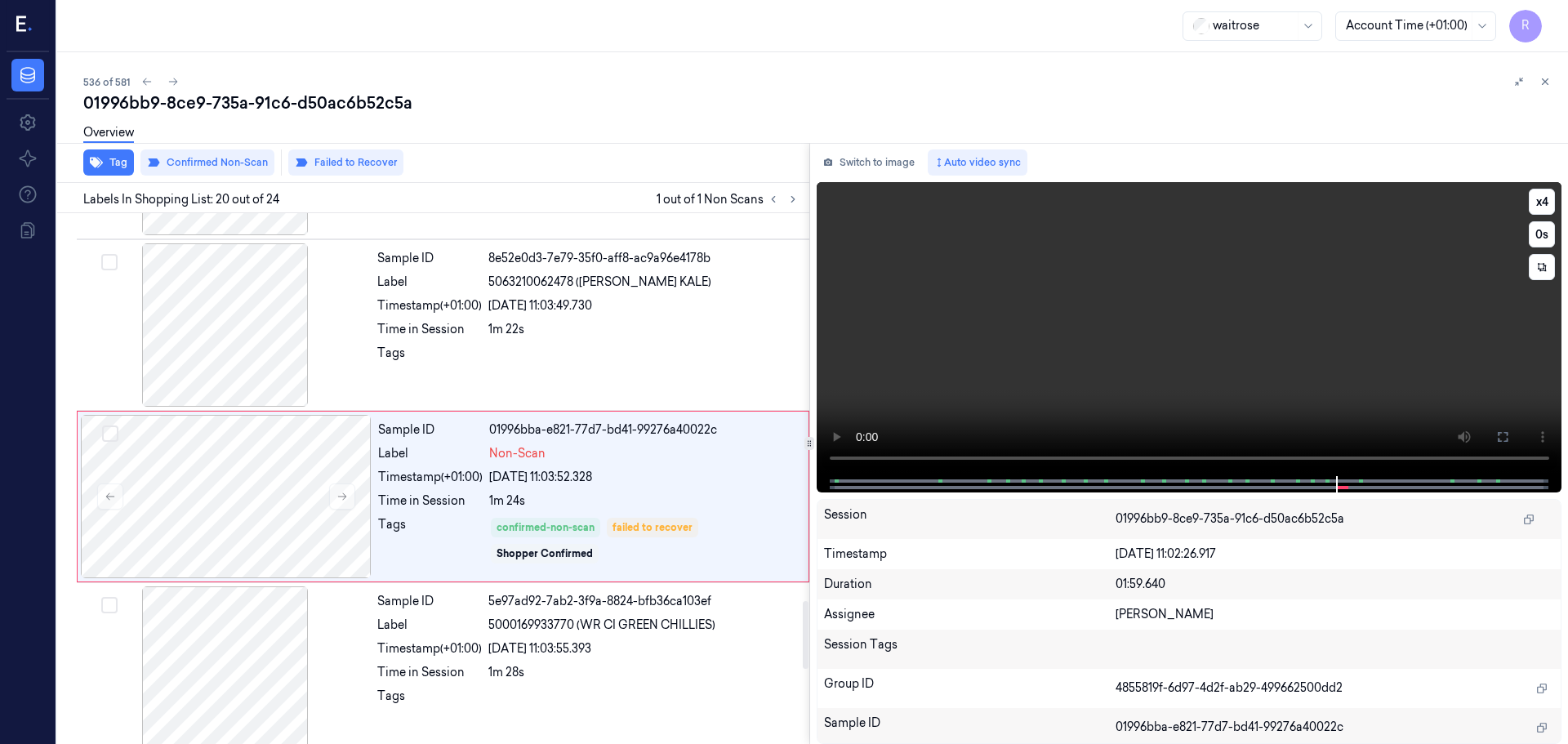
scroll to position [3077, 0]
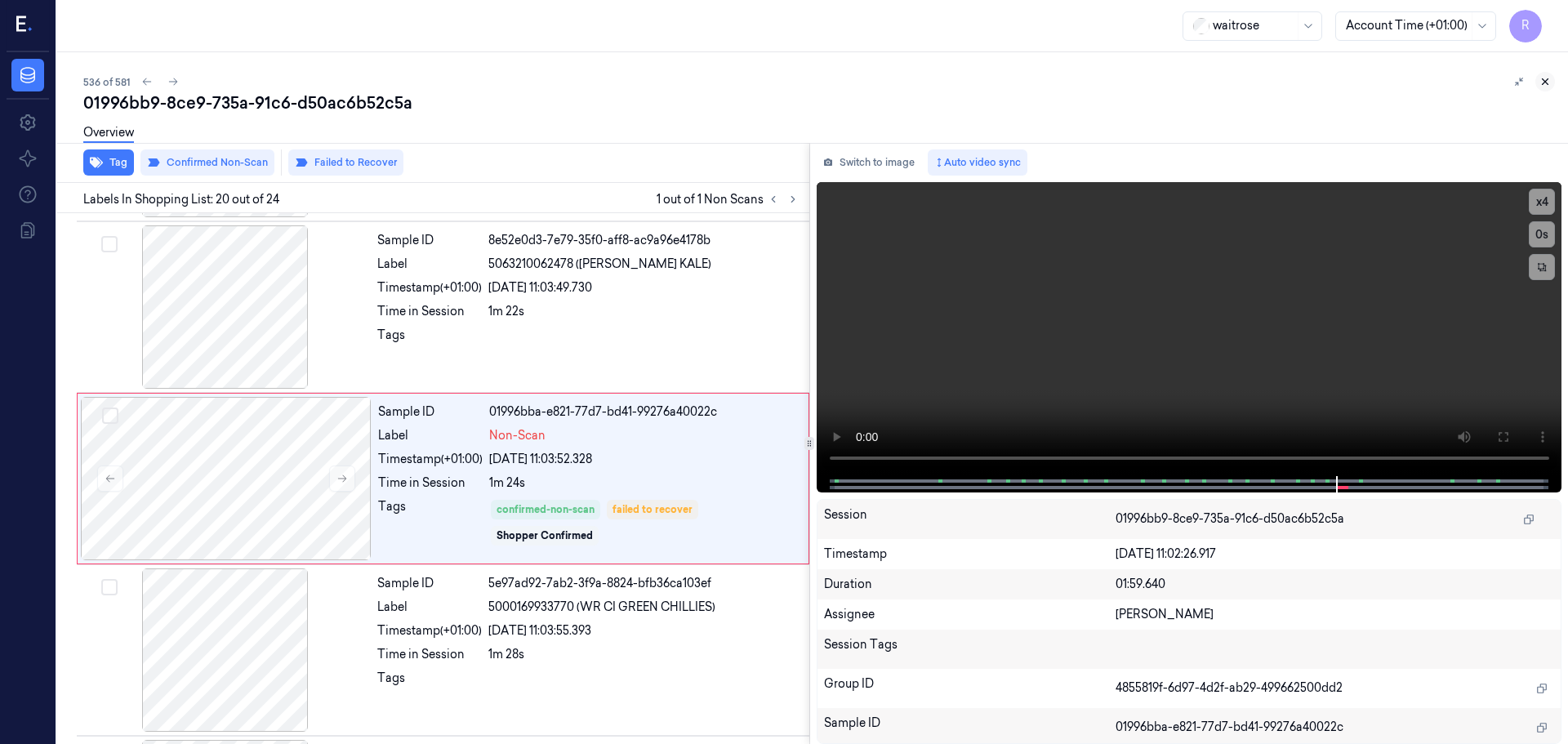
click at [1548, 86] on icon at bounding box center [1545, 81] width 11 height 11
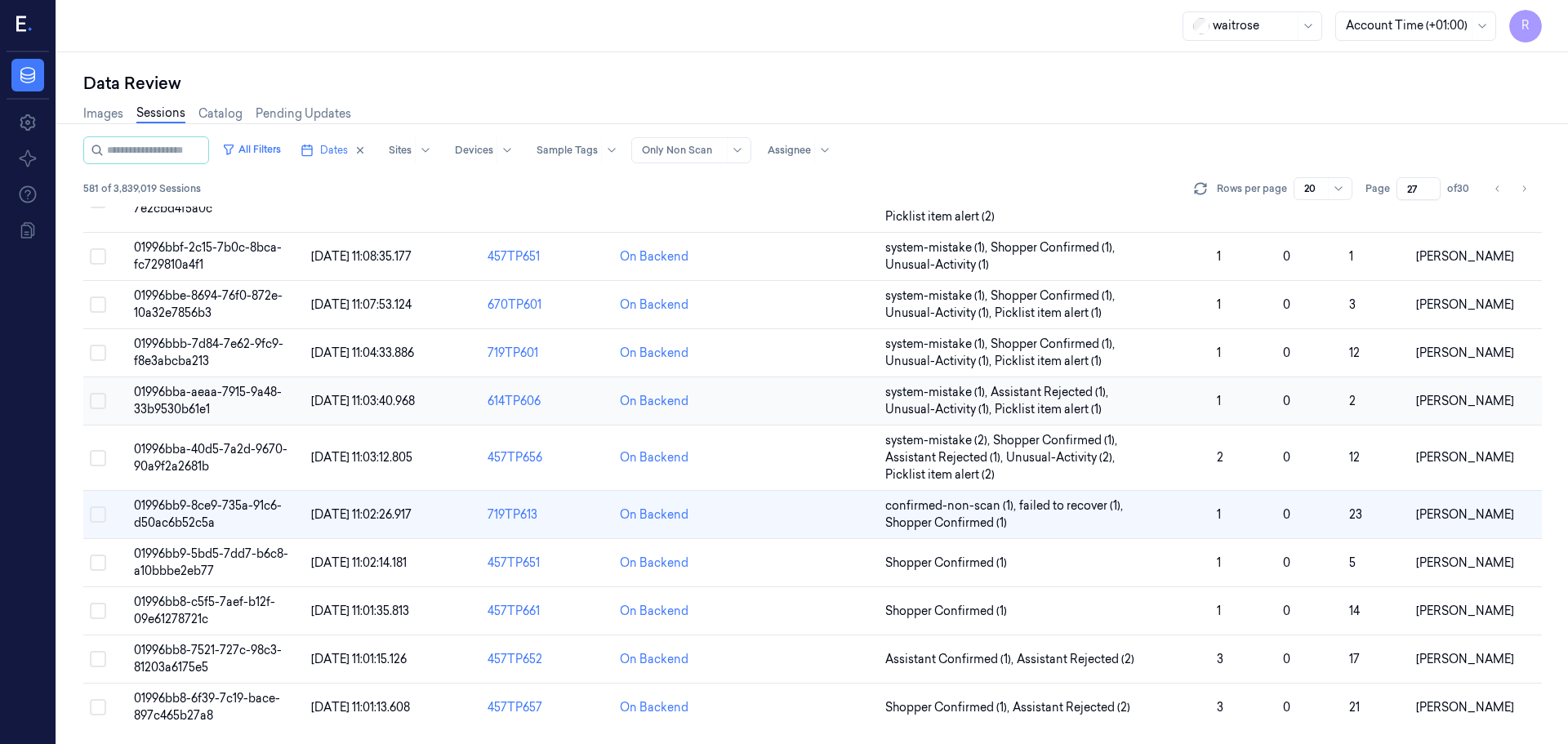
scroll to position [508, 0]
click at [1050, 569] on span "Shopper Confirmed (1)" at bounding box center [1044, 563] width 319 height 17
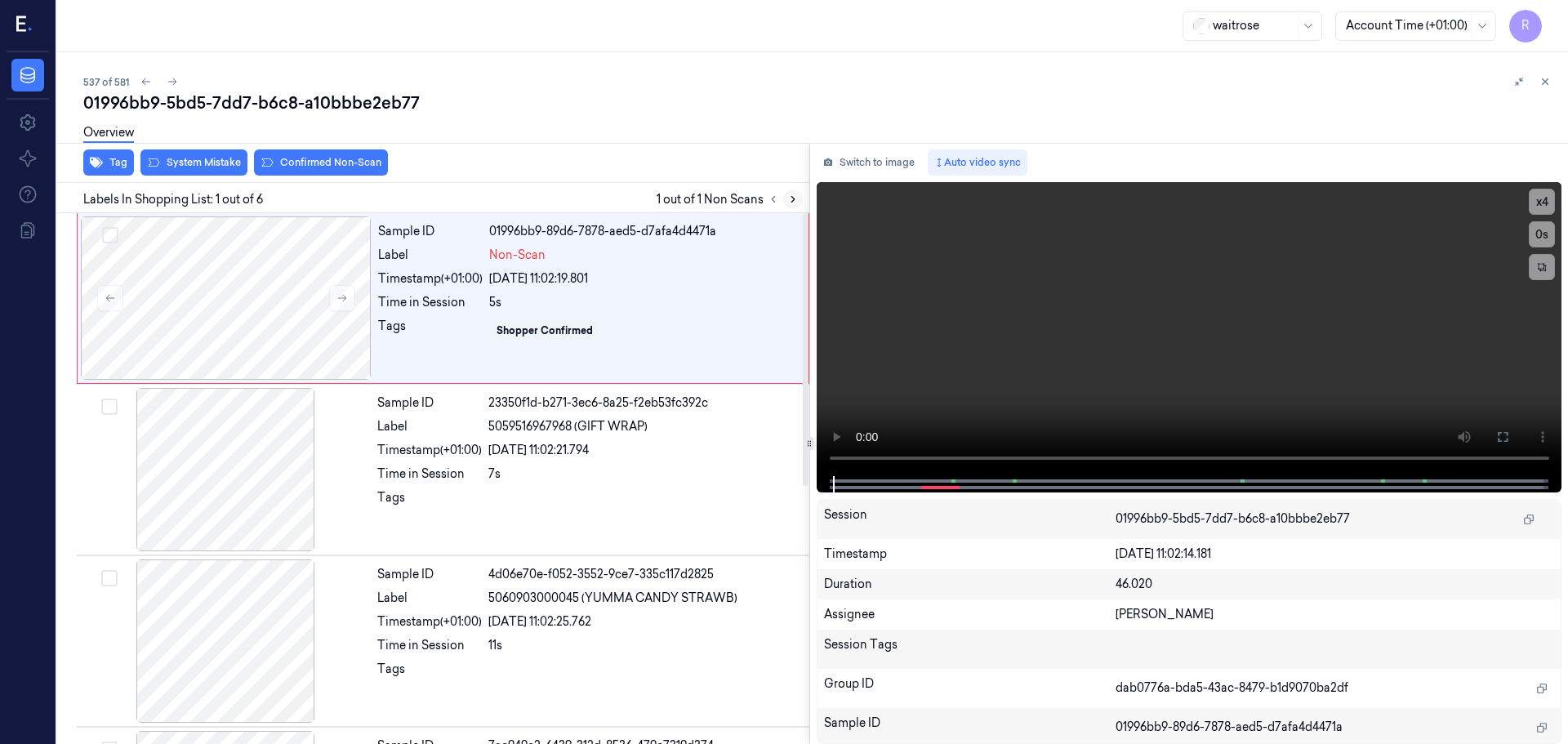
click at [787, 199] on icon at bounding box center [793, 199] width 11 height 11
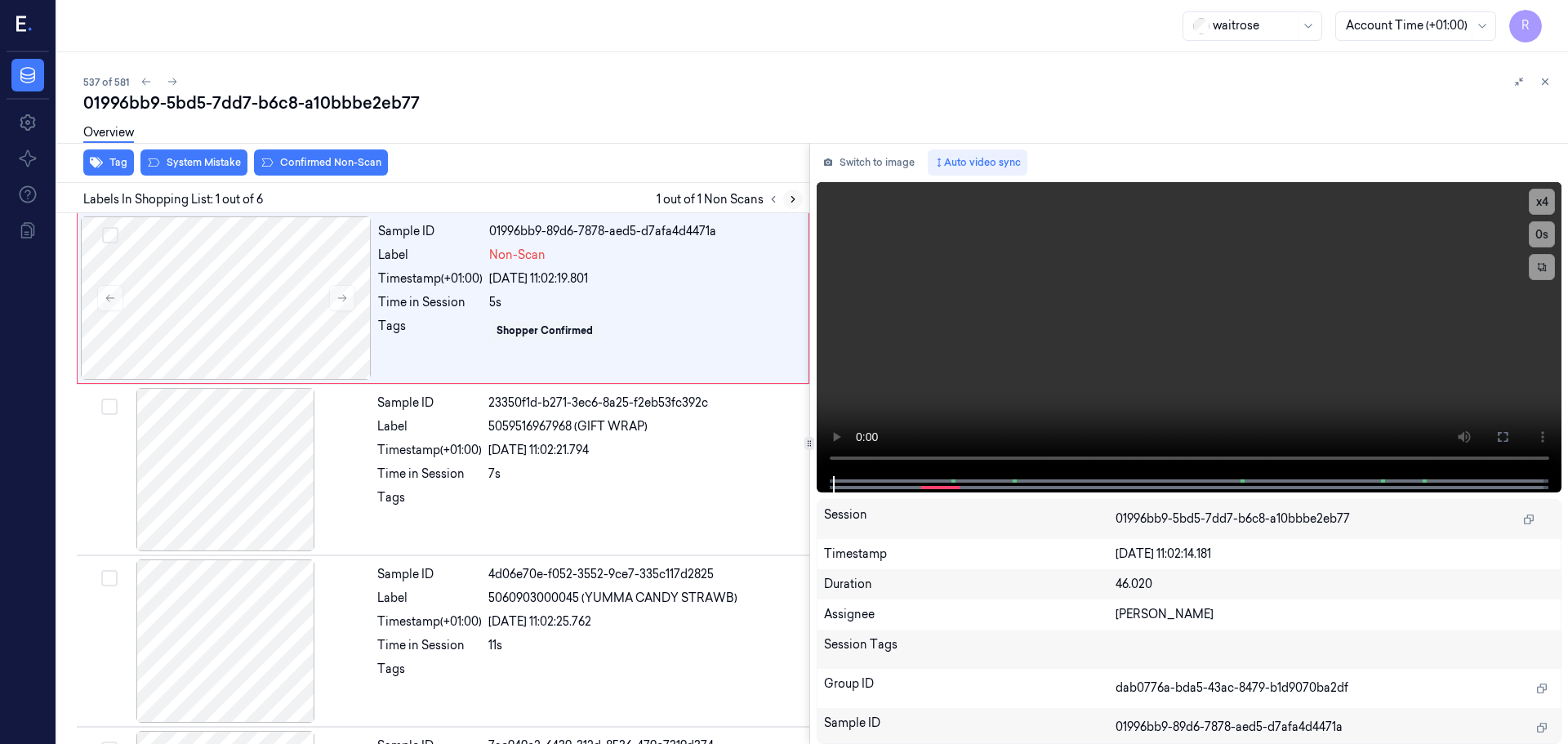
click at [787, 199] on icon at bounding box center [793, 199] width 11 height 11
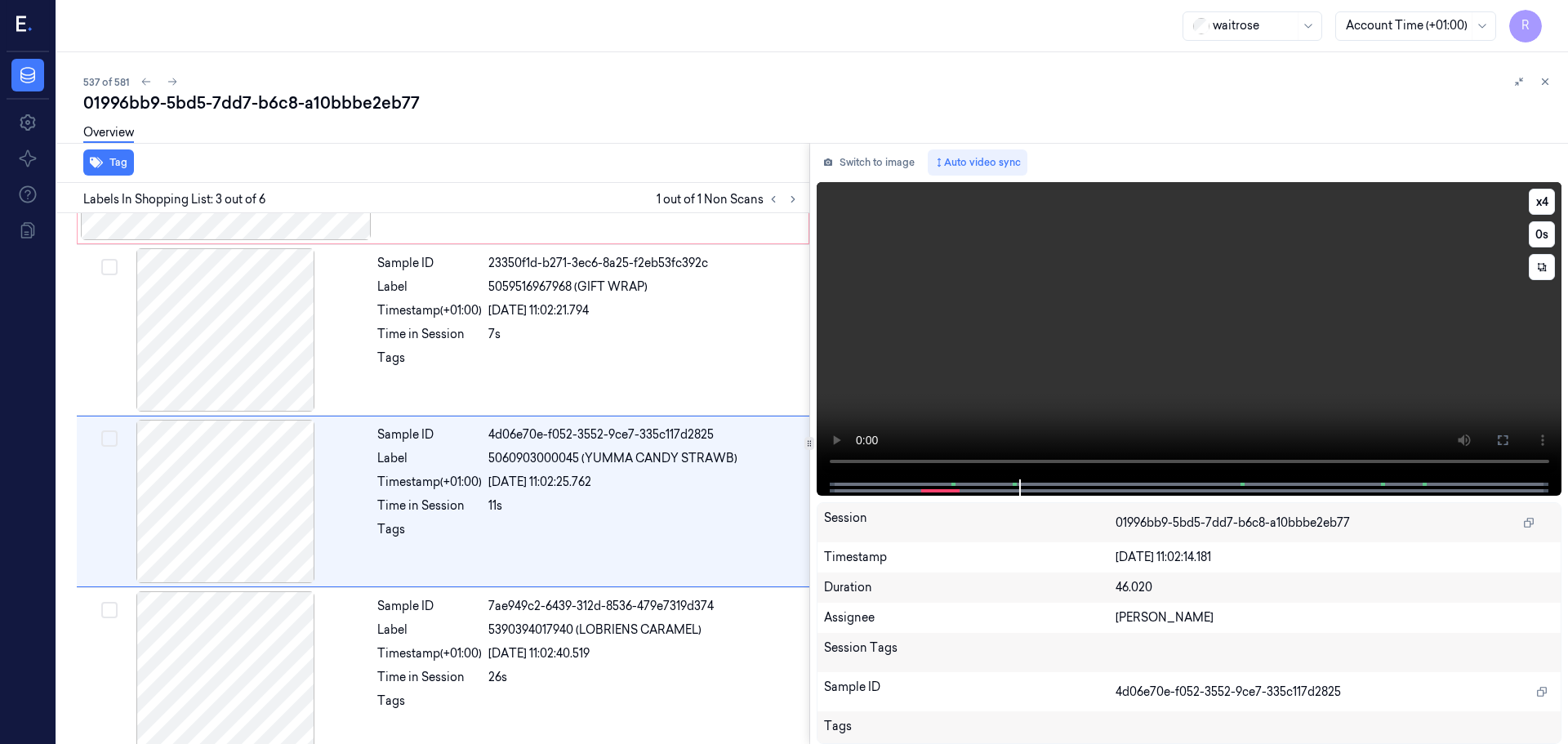
scroll to position [162, 0]
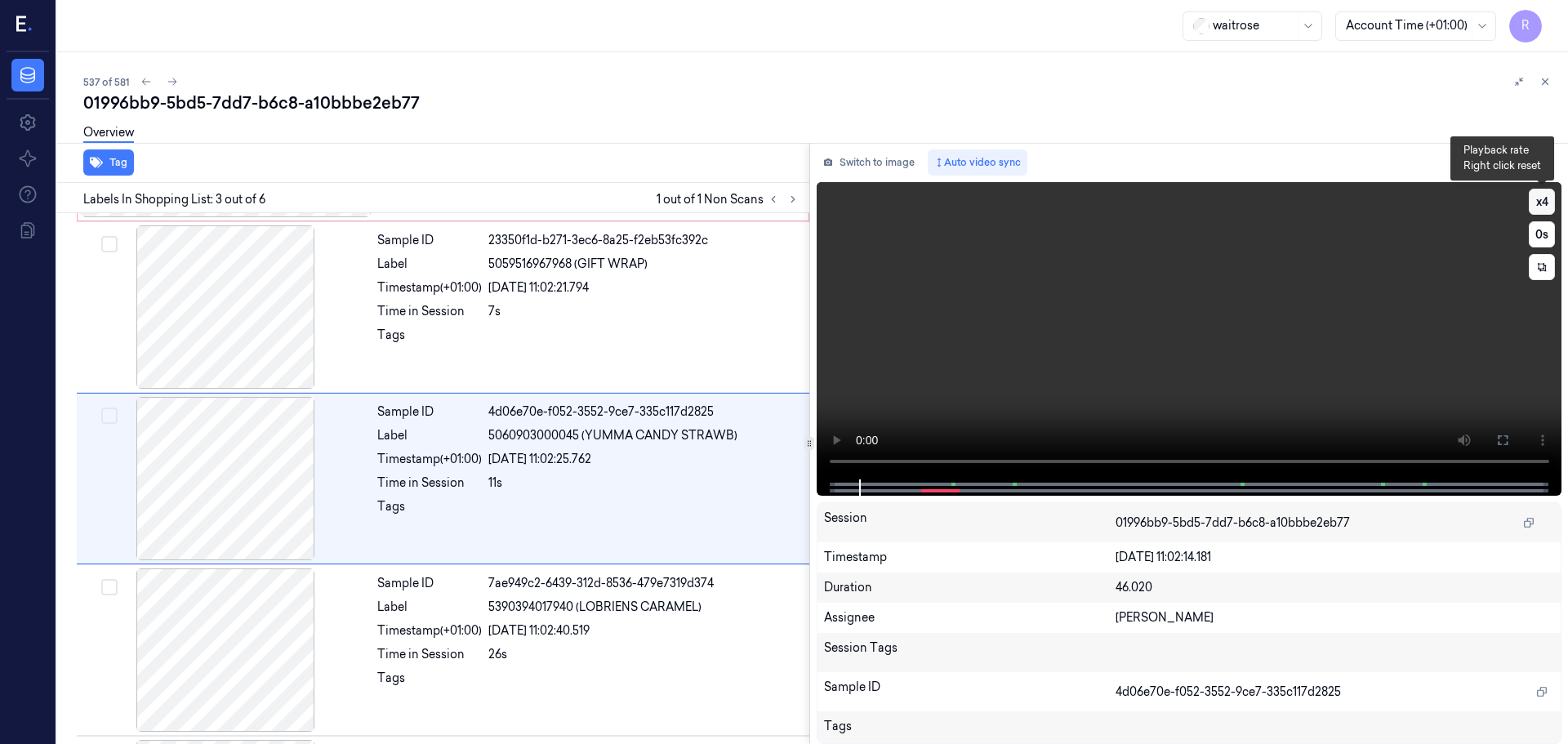
click at [1540, 198] on button "x 4" at bounding box center [1542, 202] width 26 height 26
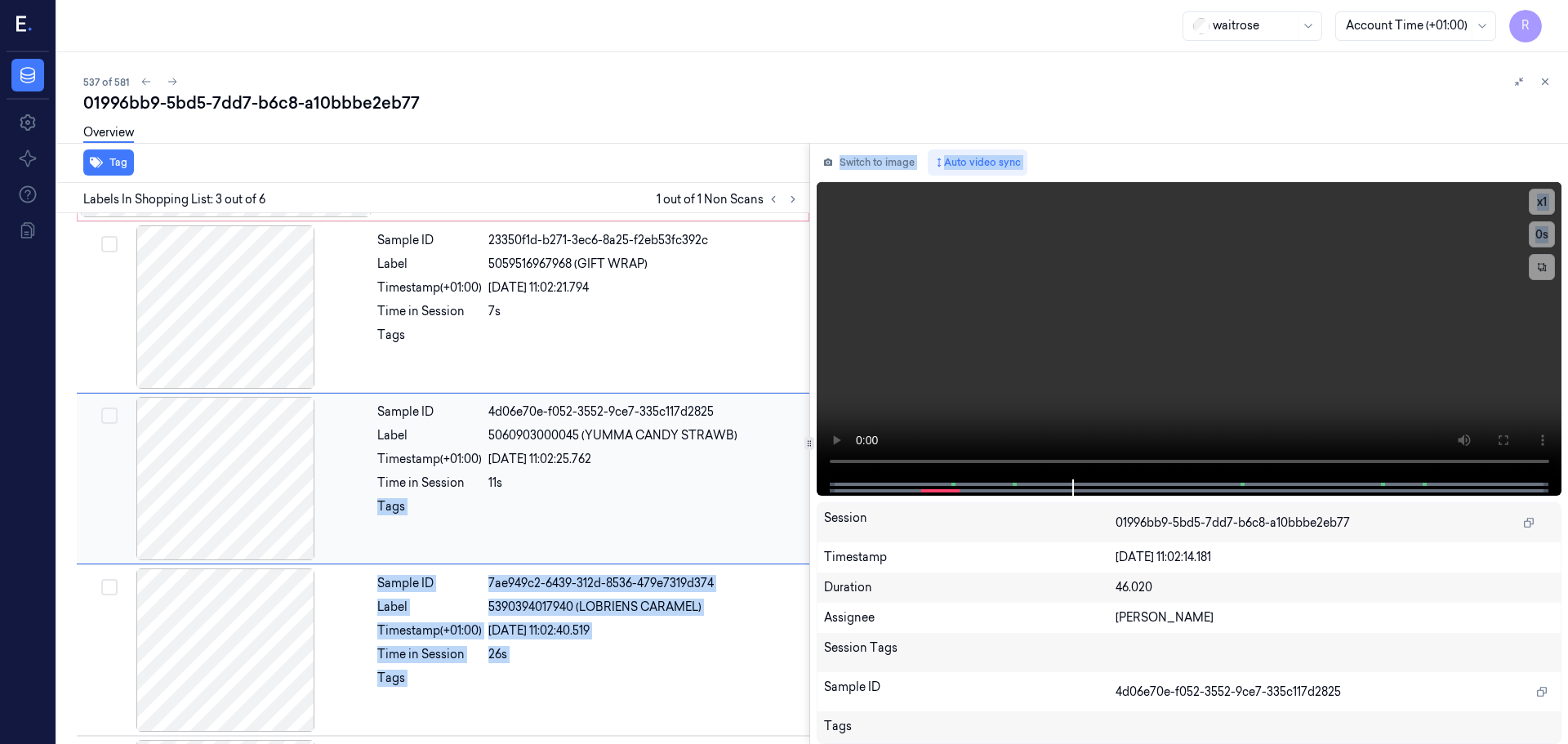
click at [806, 486] on div "Tag Labels In Shopping List: 3 out of 6 1 out of 1 Non Scans Sample ID 01996bb9…" at bounding box center [810, 444] width 1518 height 601
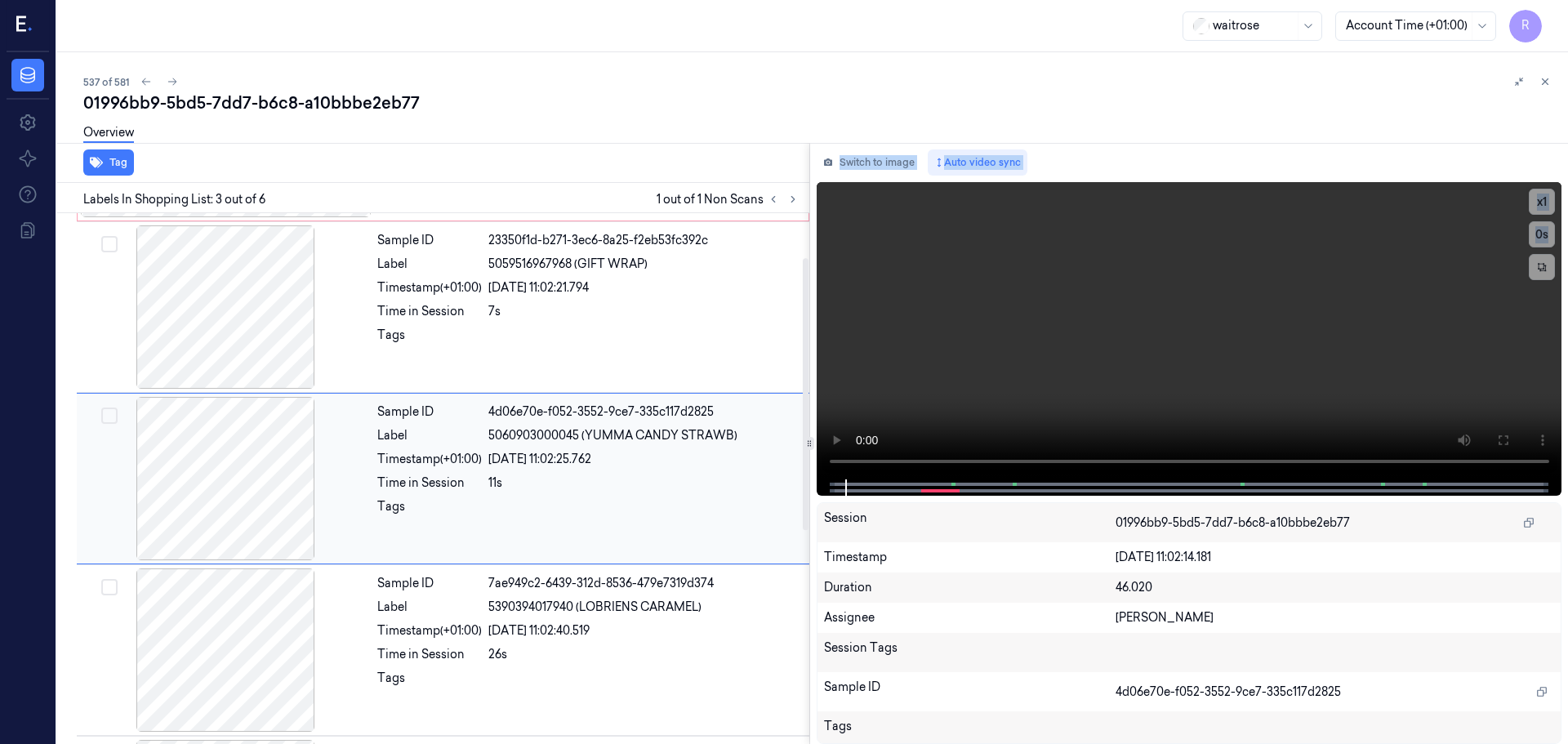
scroll to position [0, 0]
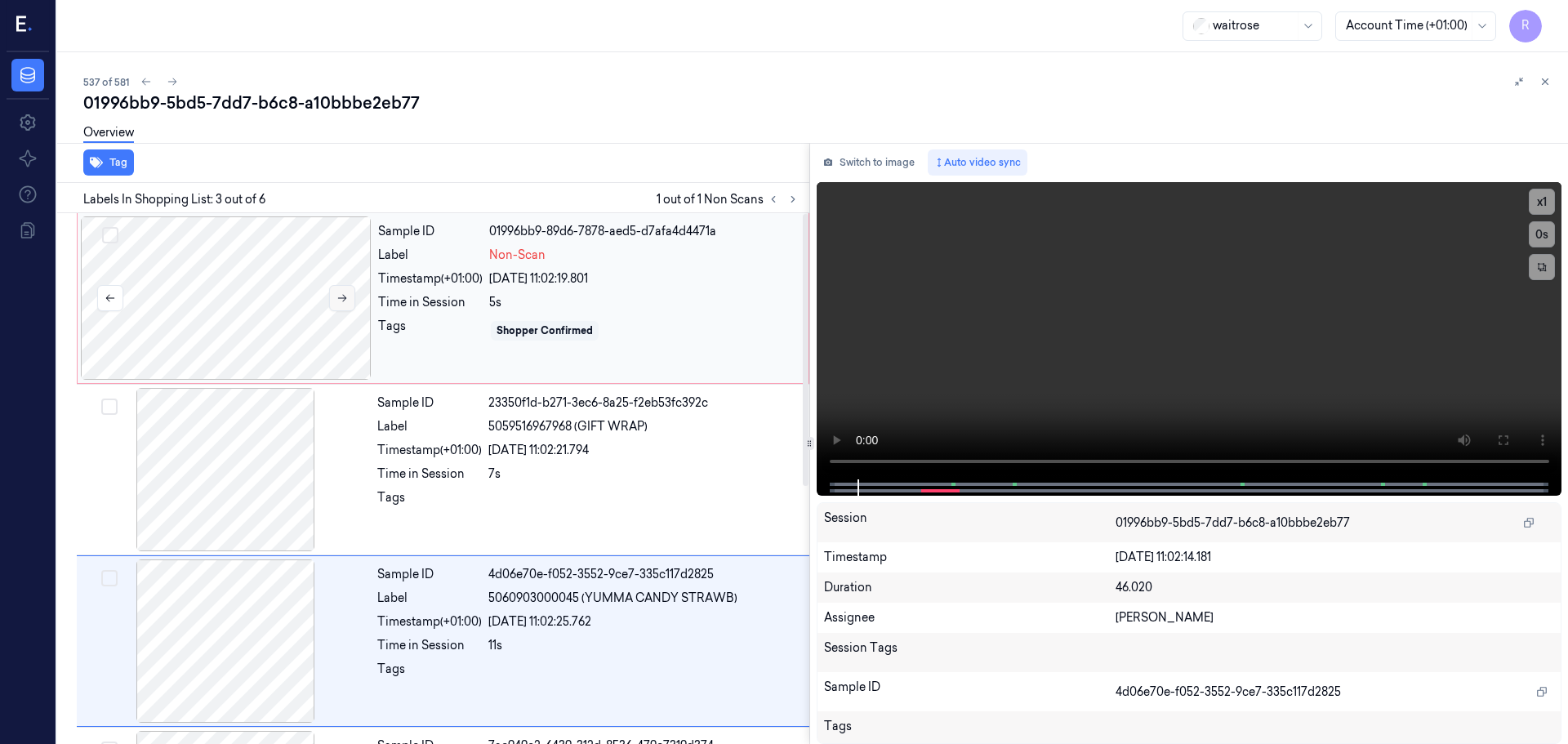
click at [340, 284] on div at bounding box center [226, 298] width 291 height 163
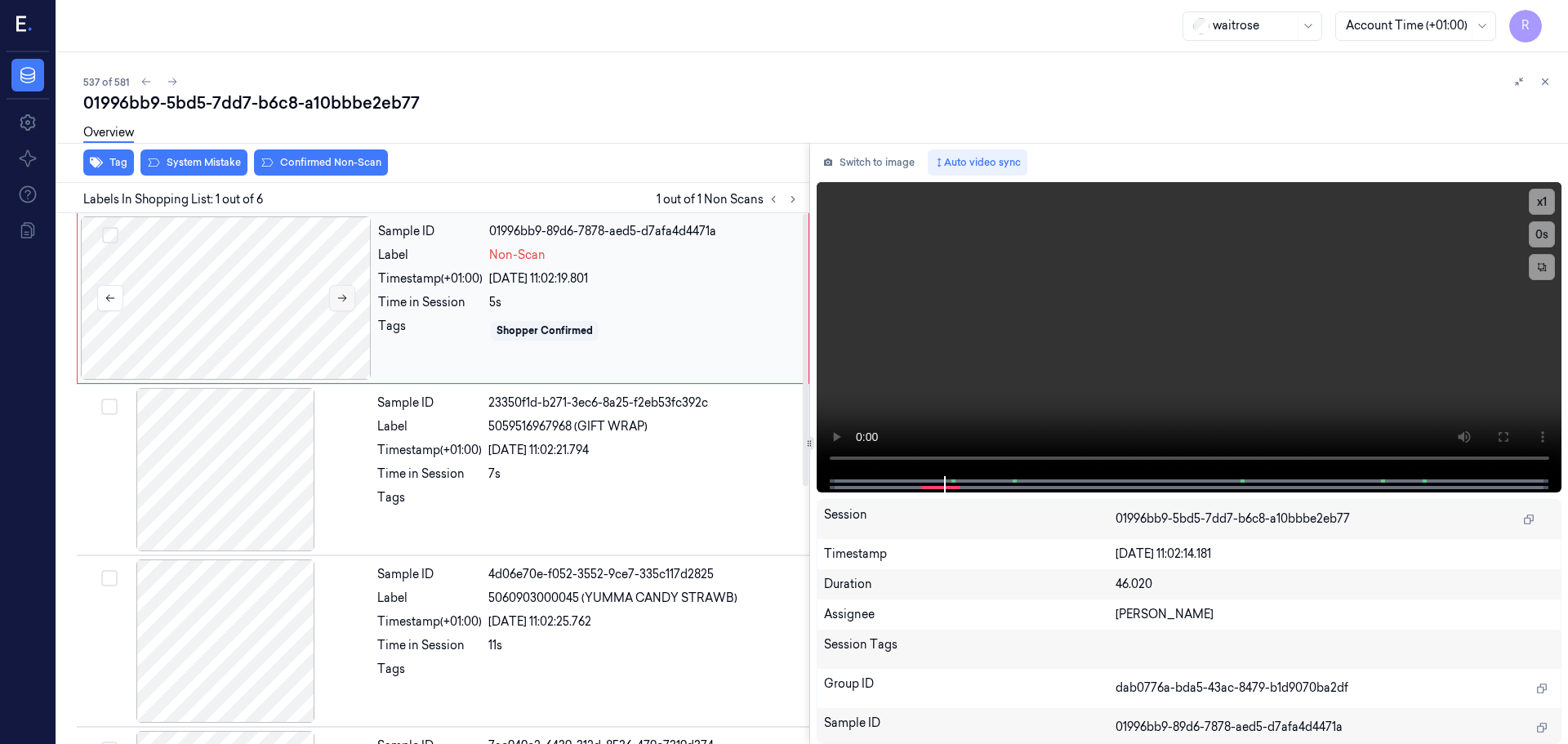
click at [340, 287] on button at bounding box center [342, 298] width 26 height 26
click at [1543, 199] on button "x 1" at bounding box center [1542, 202] width 26 height 26
click at [1543, 199] on button "x 2" at bounding box center [1542, 202] width 26 height 26
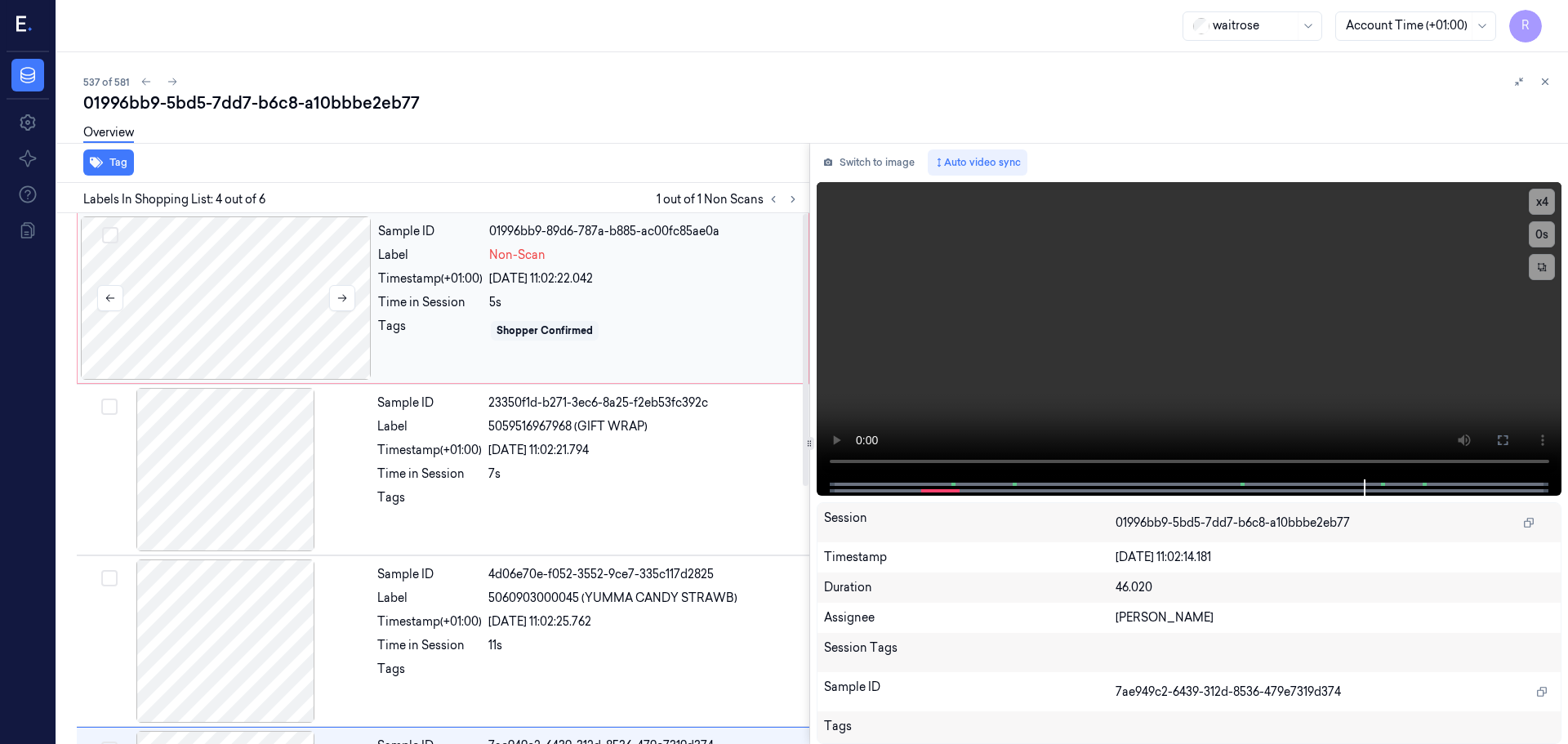
click at [183, 270] on div at bounding box center [226, 298] width 291 height 163
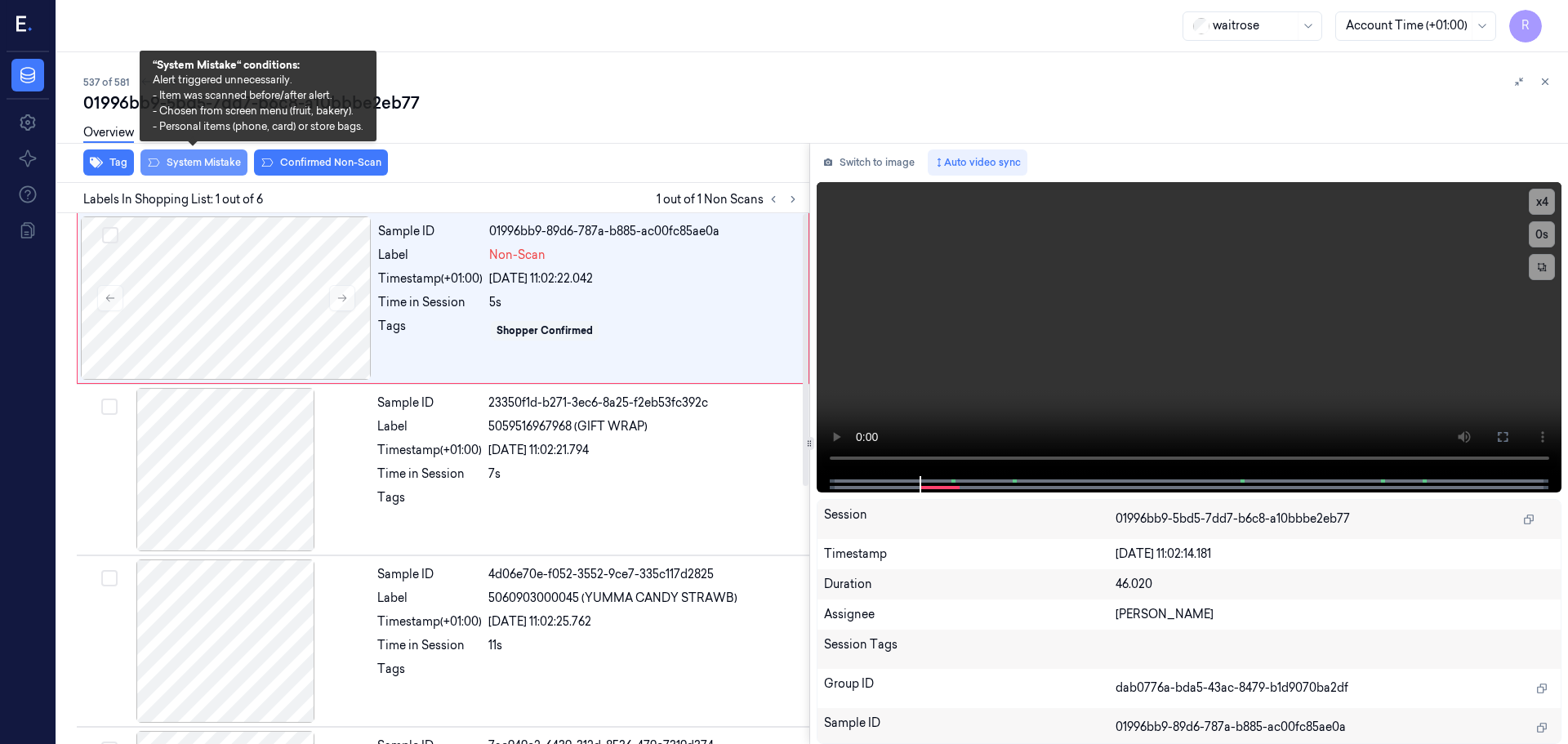
click at [186, 170] on button "System Mistake" at bounding box center [194, 162] width 107 height 26
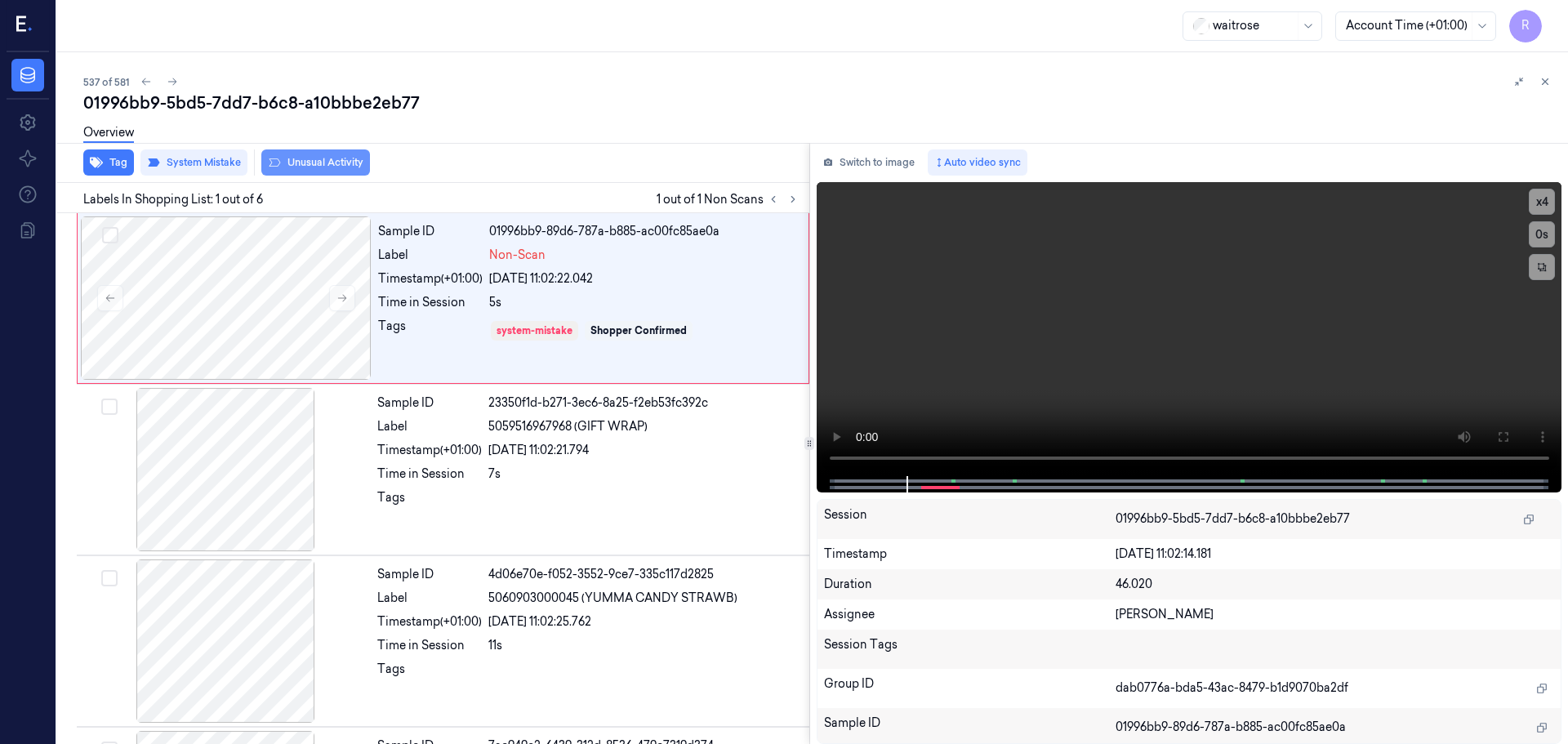
click at [303, 167] on button "Unusual Activity" at bounding box center [316, 162] width 109 height 26
click at [603, 449] on div "21/09/2025 11:02:21.794" at bounding box center [644, 451] width 311 height 17
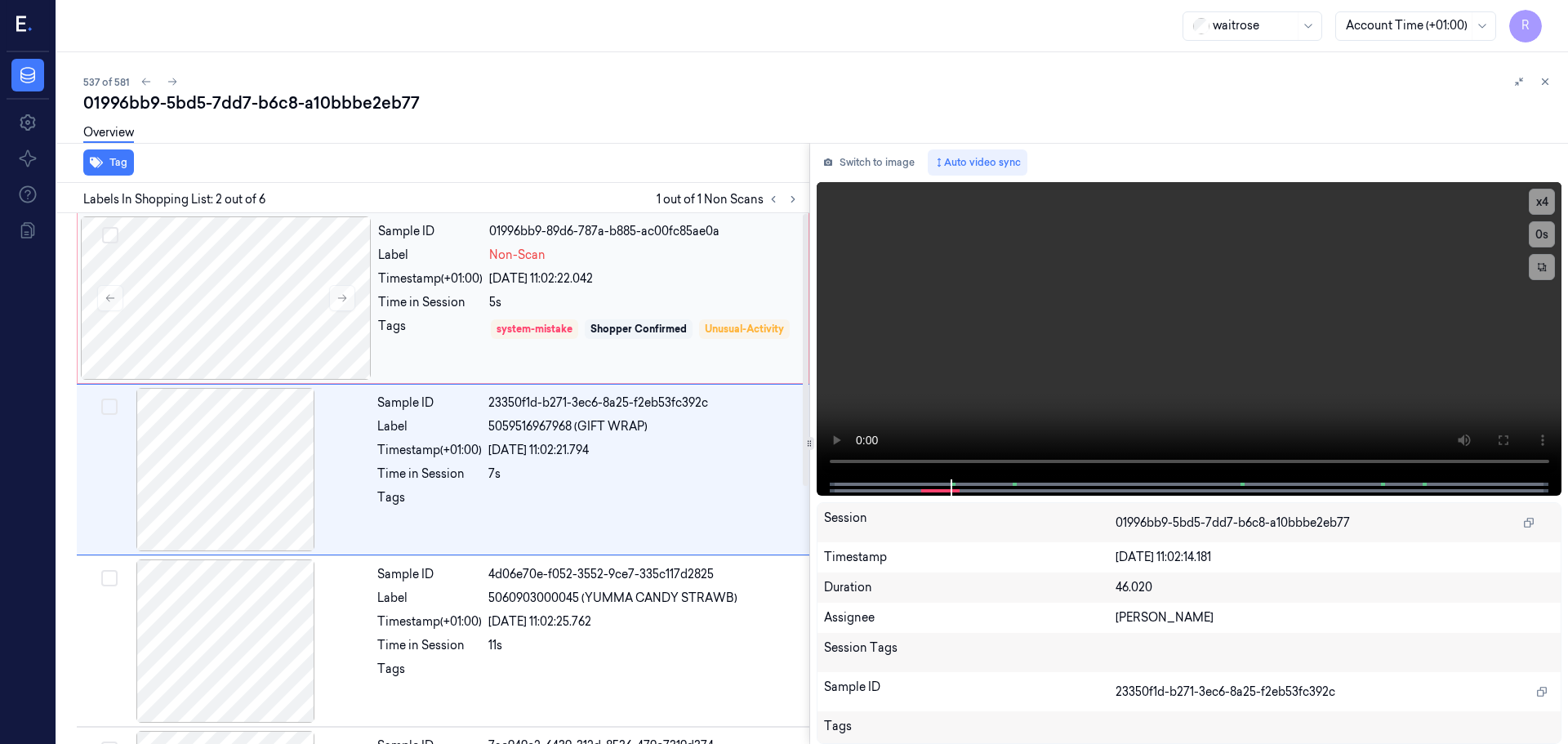
click at [577, 289] on div "Sample ID 01996bb9-89d6-787a-b885-ac00fc85ae0a Label Non-Scan Timestamp (+01:00…" at bounding box center [588, 298] width 433 height 163
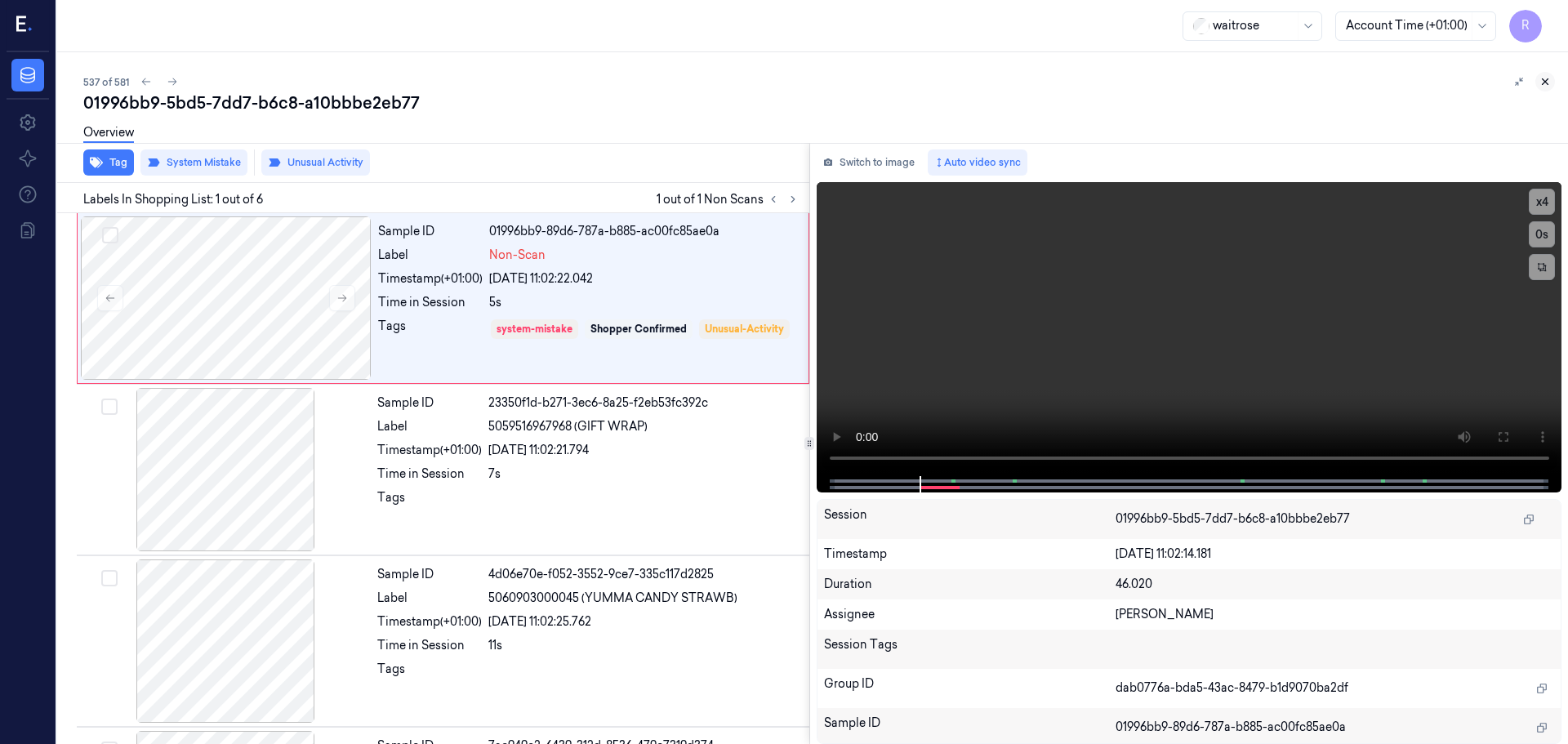
click at [1549, 86] on icon at bounding box center [1545, 81] width 11 height 11
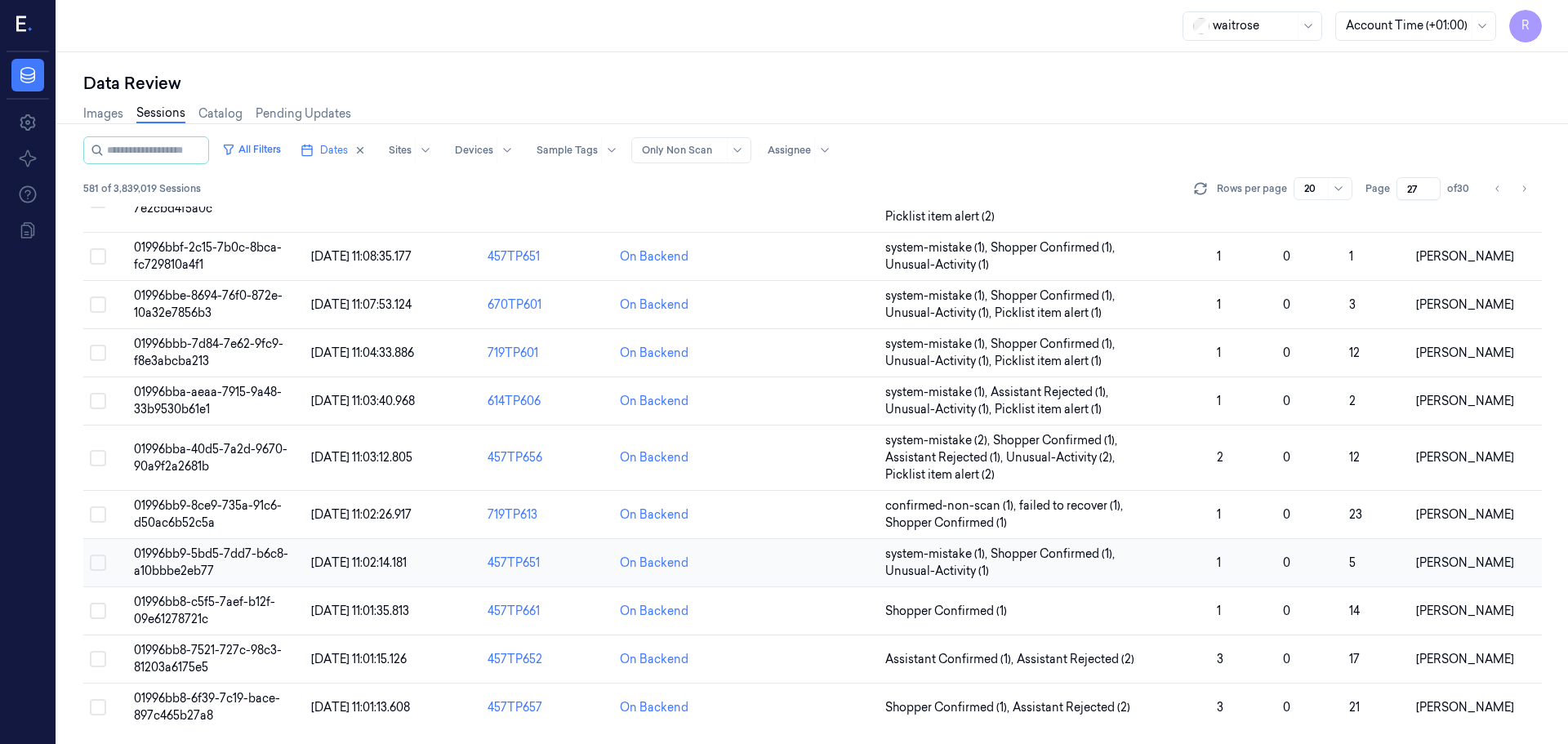
scroll to position [508, 0]
click at [1087, 610] on span "Shopper Confirmed (1)" at bounding box center [1044, 611] width 319 height 17
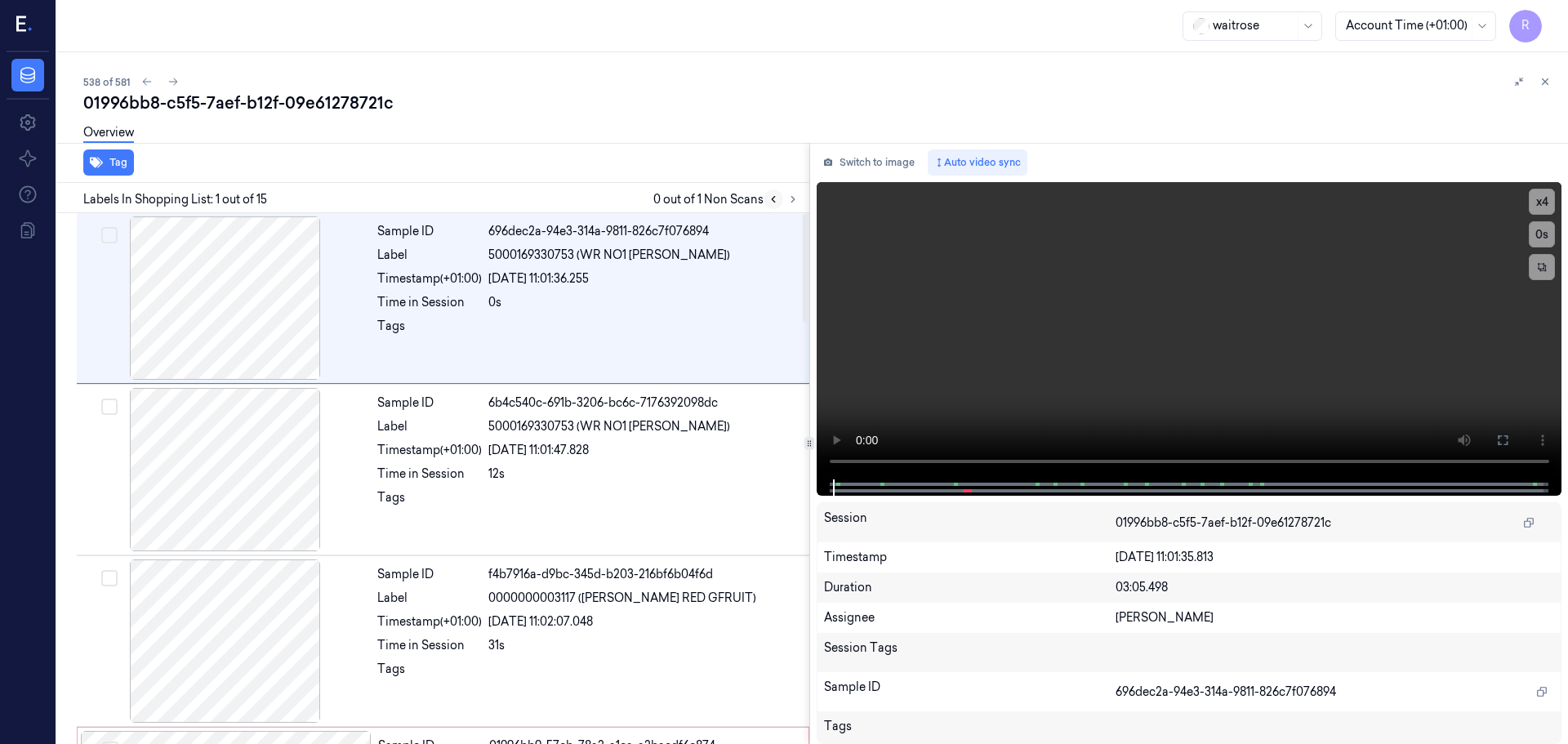
click at [778, 201] on icon at bounding box center [773, 199] width 11 height 11
click at [780, 201] on button at bounding box center [773, 199] width 20 height 20
click at [787, 203] on icon at bounding box center [793, 199] width 11 height 11
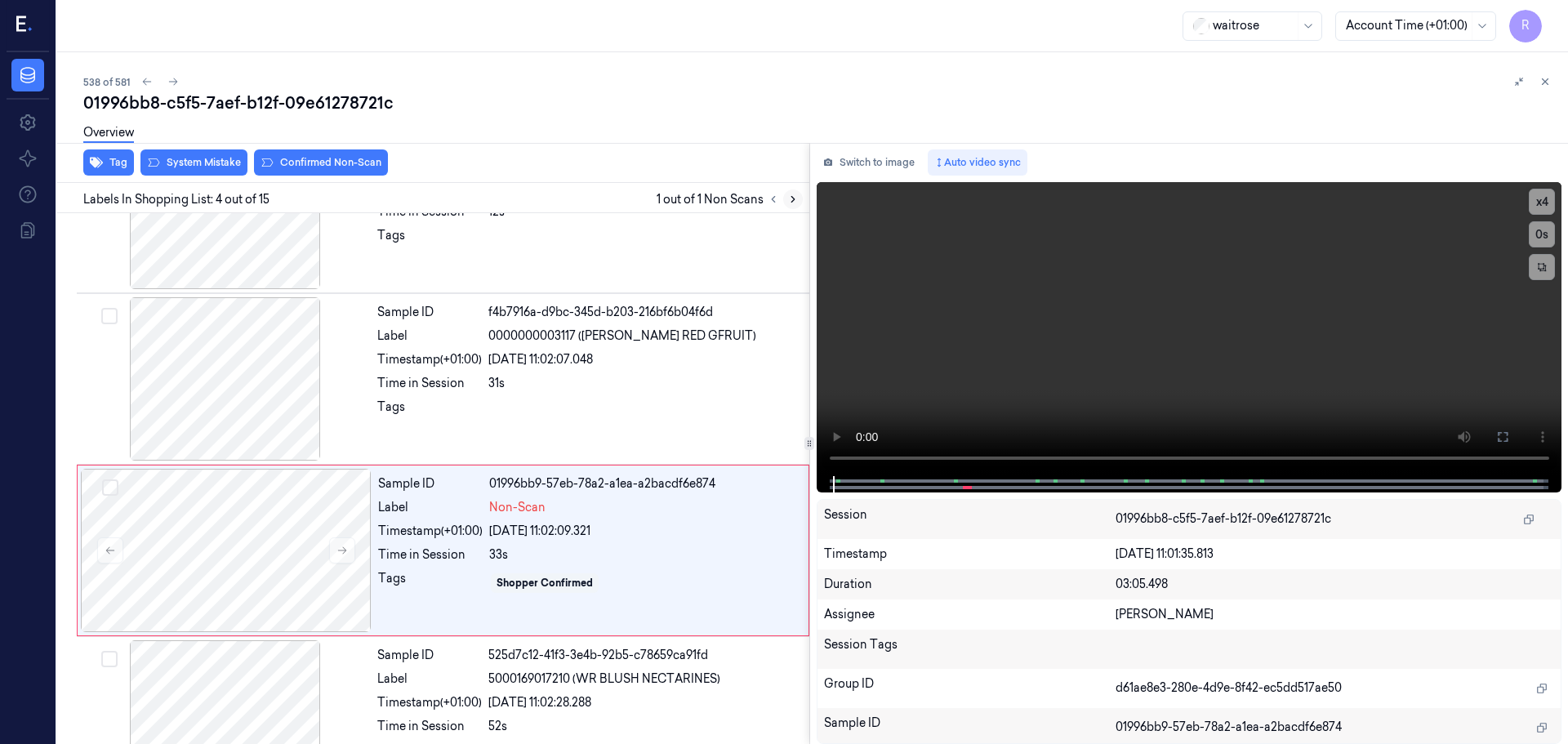
click at [793, 205] on button at bounding box center [793, 199] width 20 height 20
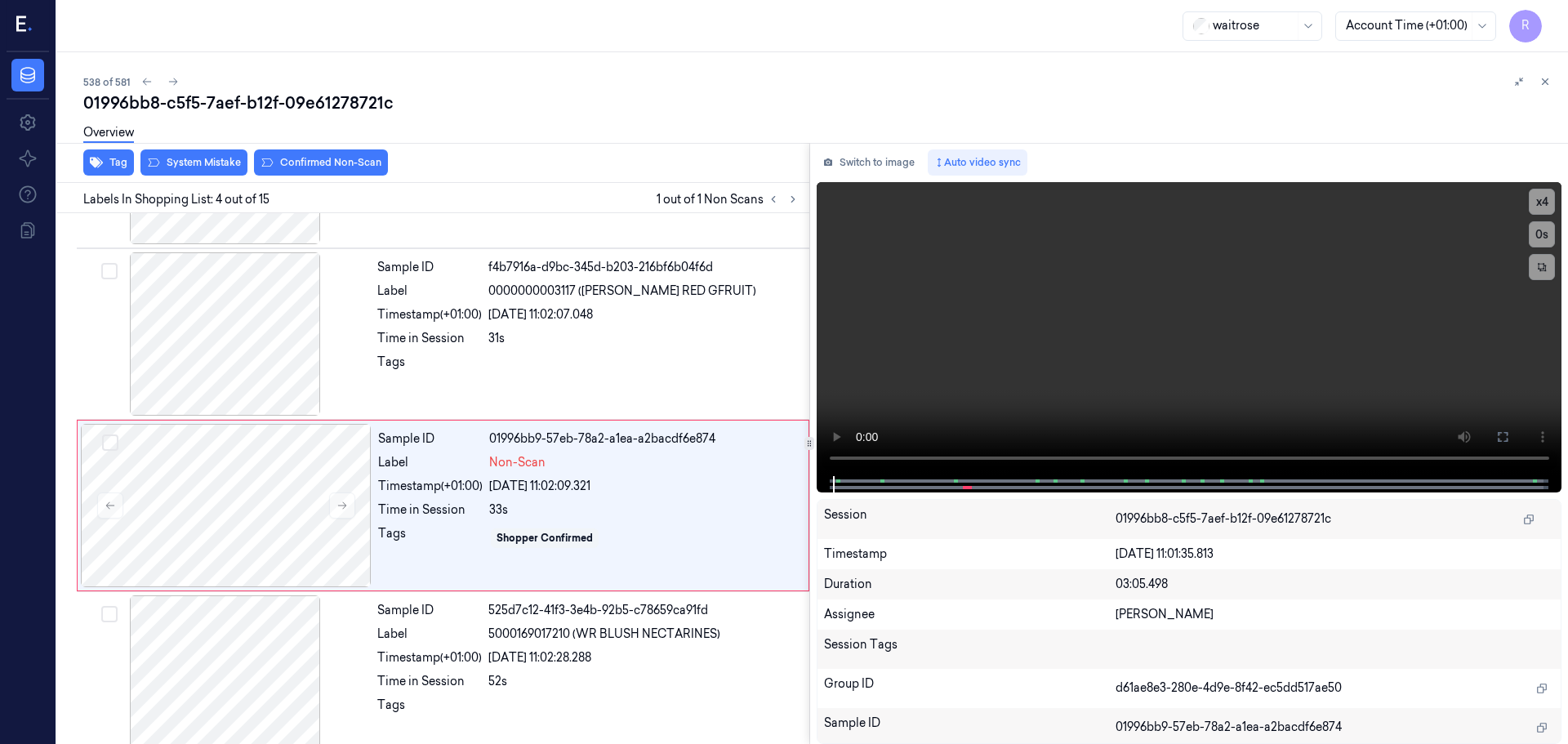
scroll to position [334, 0]
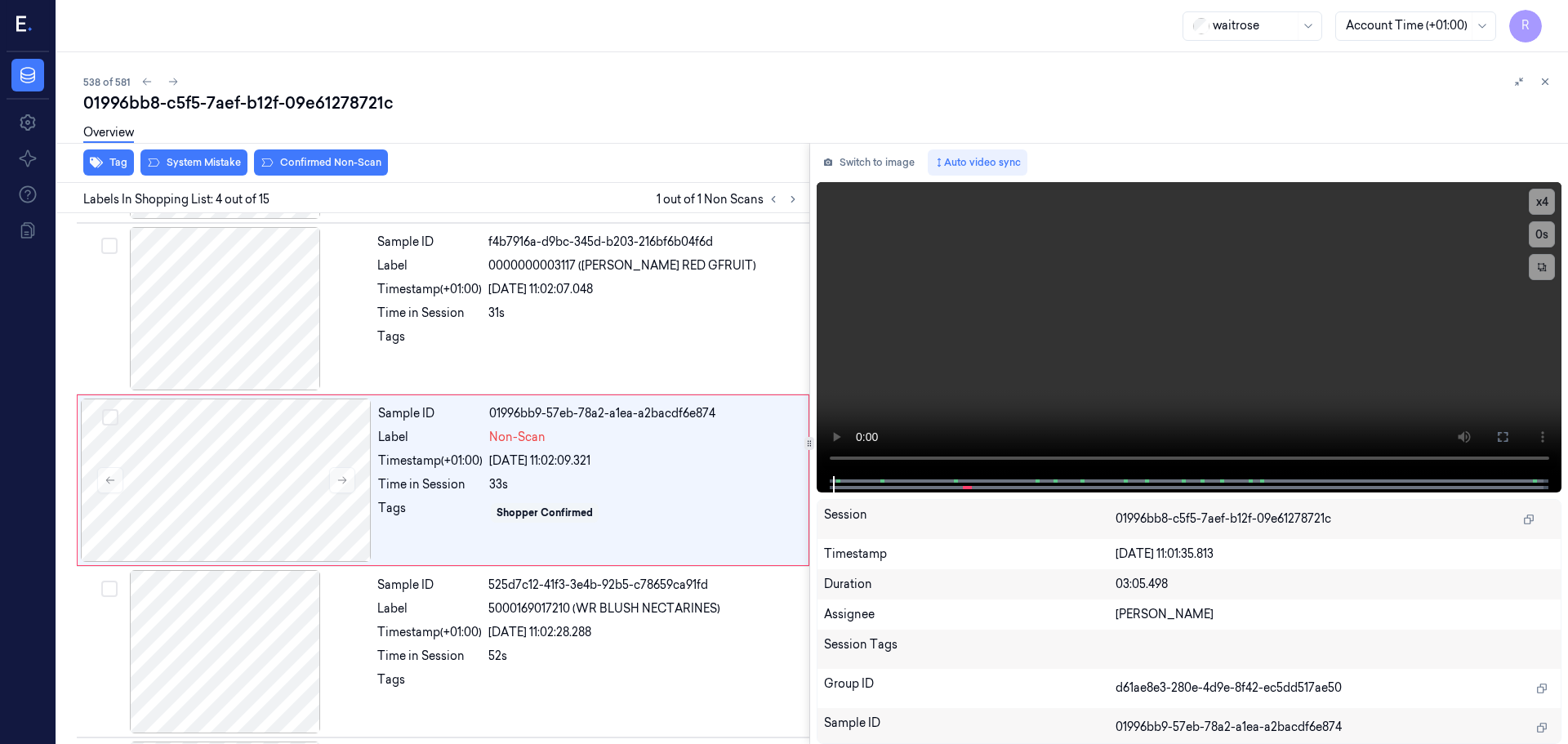
click at [783, 204] on div at bounding box center [782, 199] width 39 height 20
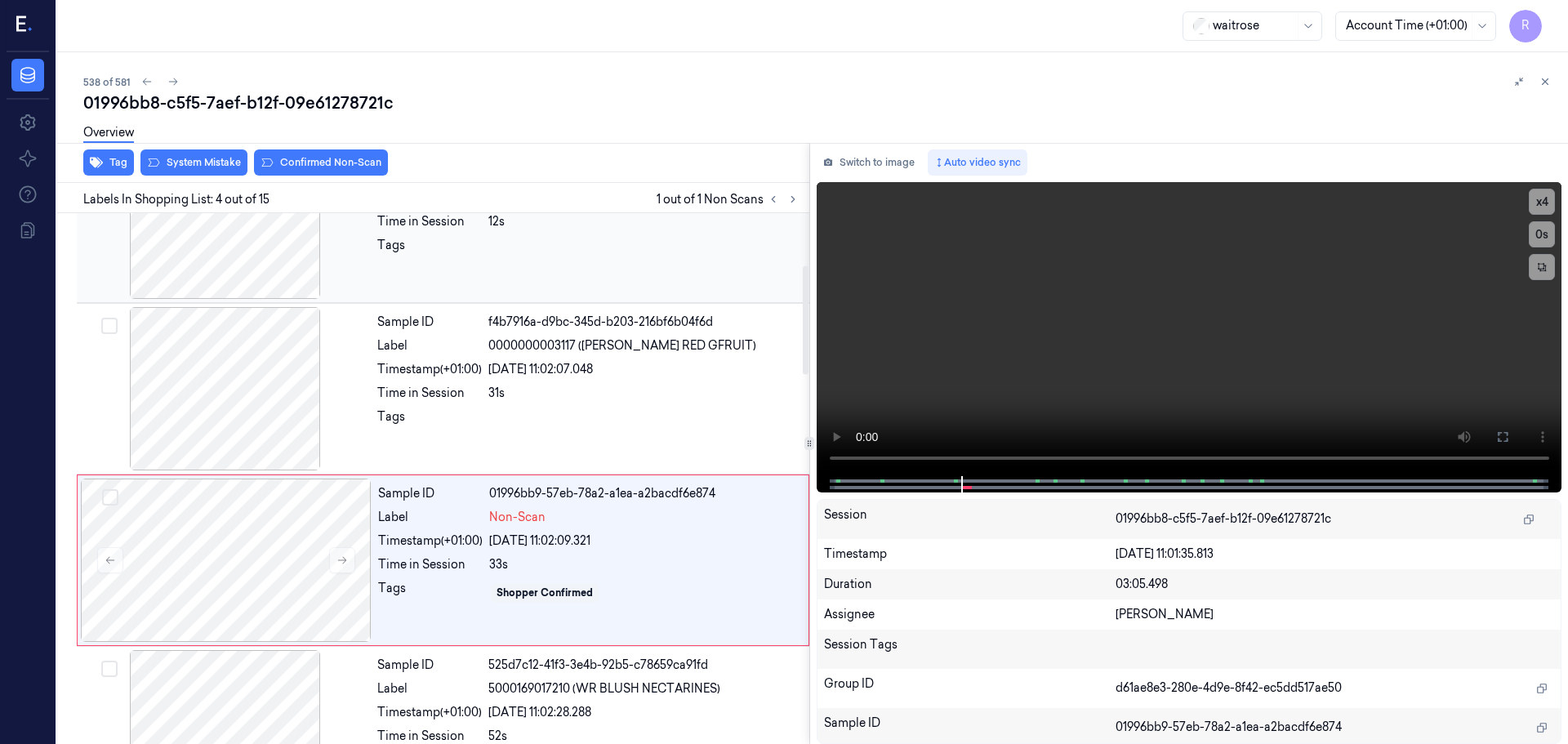
click at [250, 285] on div at bounding box center [225, 217] width 291 height 163
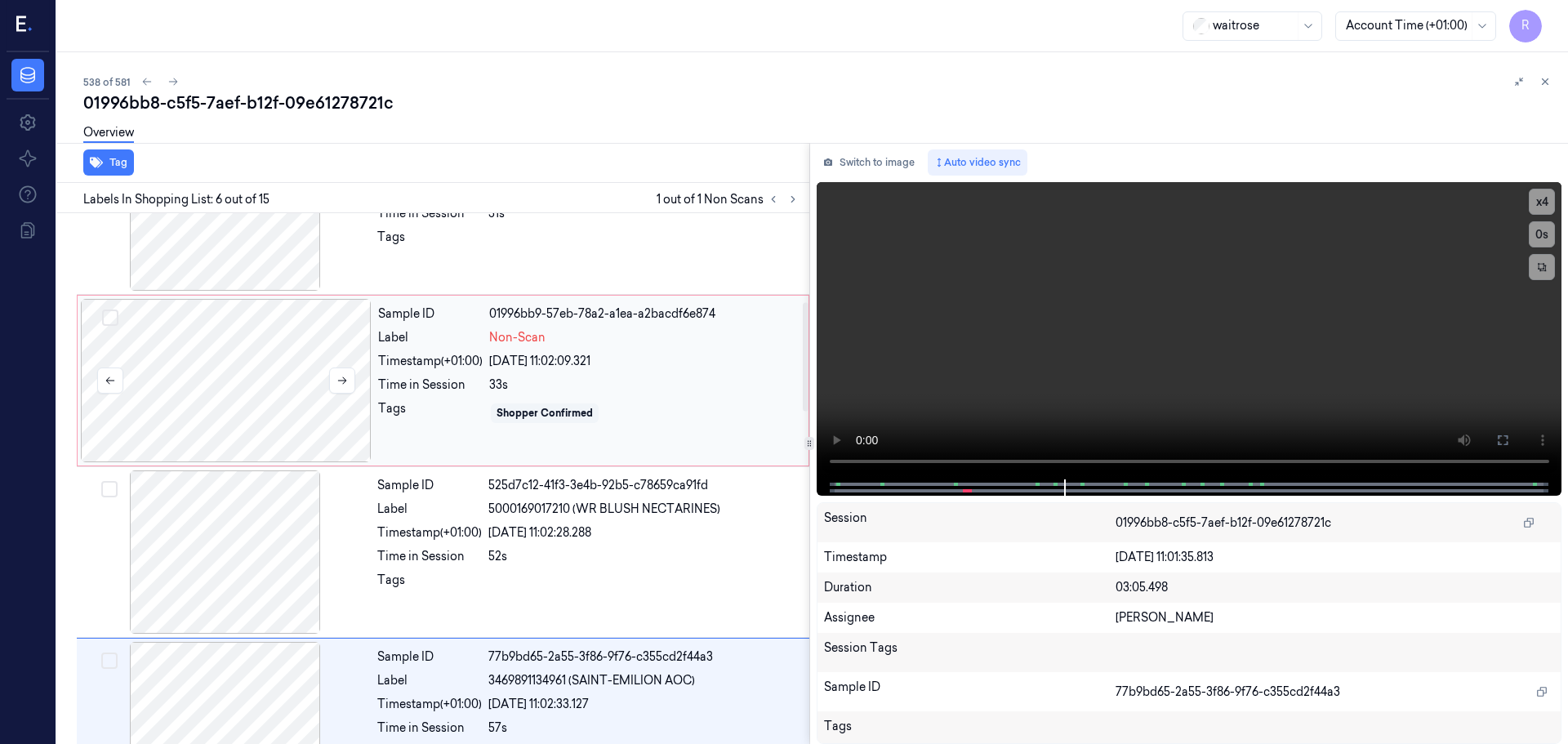
click at [281, 388] on div at bounding box center [226, 380] width 291 height 163
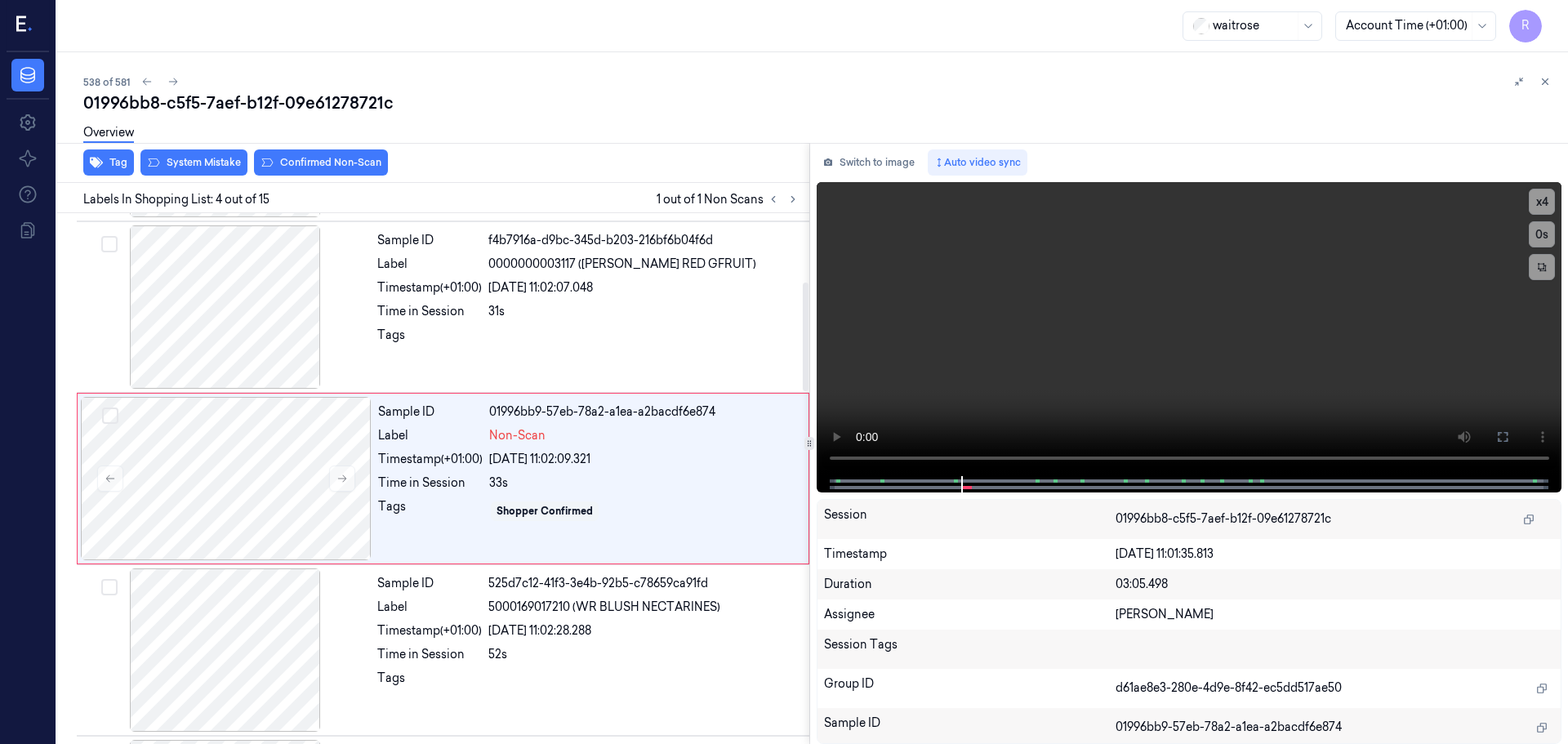
click at [196, 152] on div "Overview" at bounding box center [819, 135] width 1472 height 41
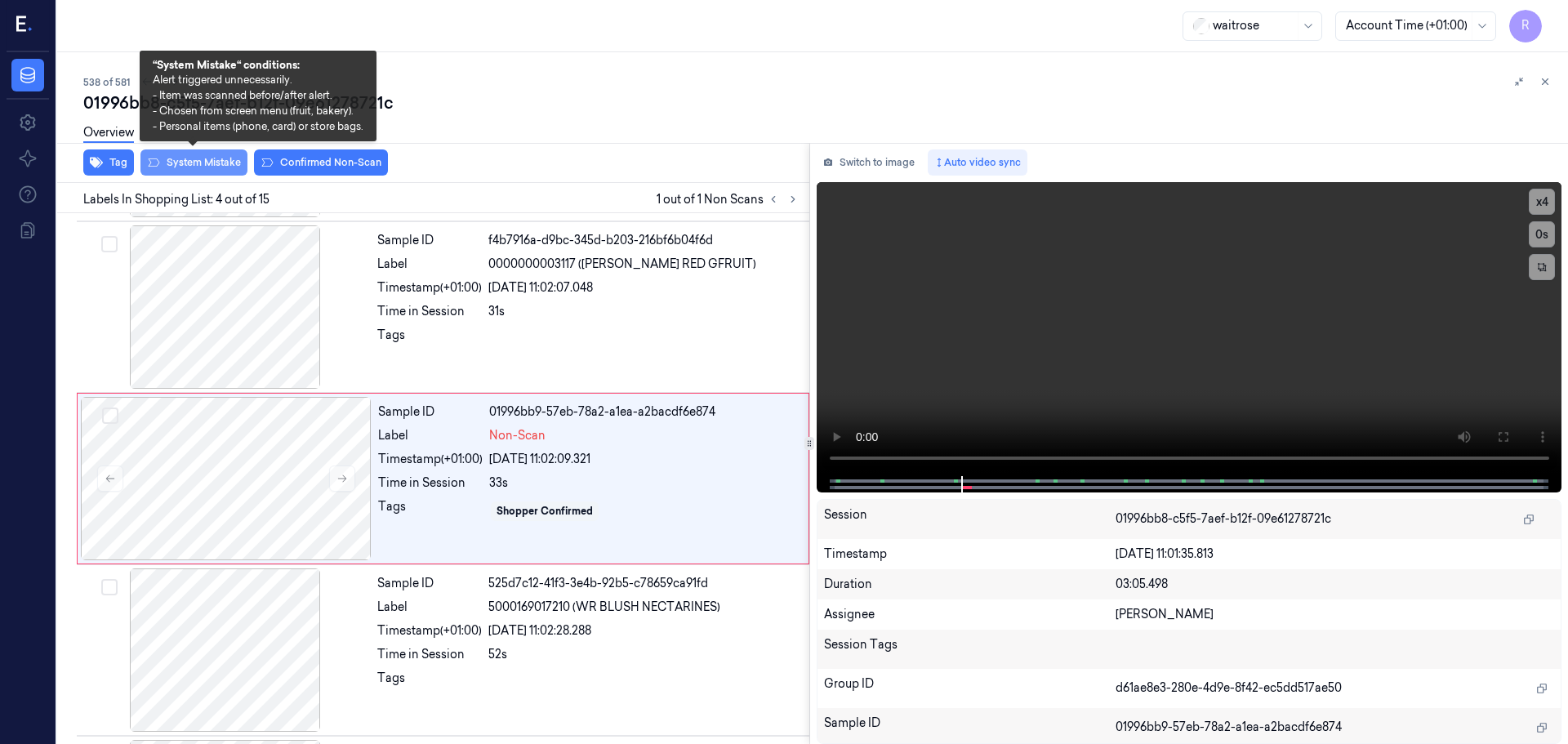
click at [194, 159] on button "System Mistake" at bounding box center [194, 162] width 107 height 26
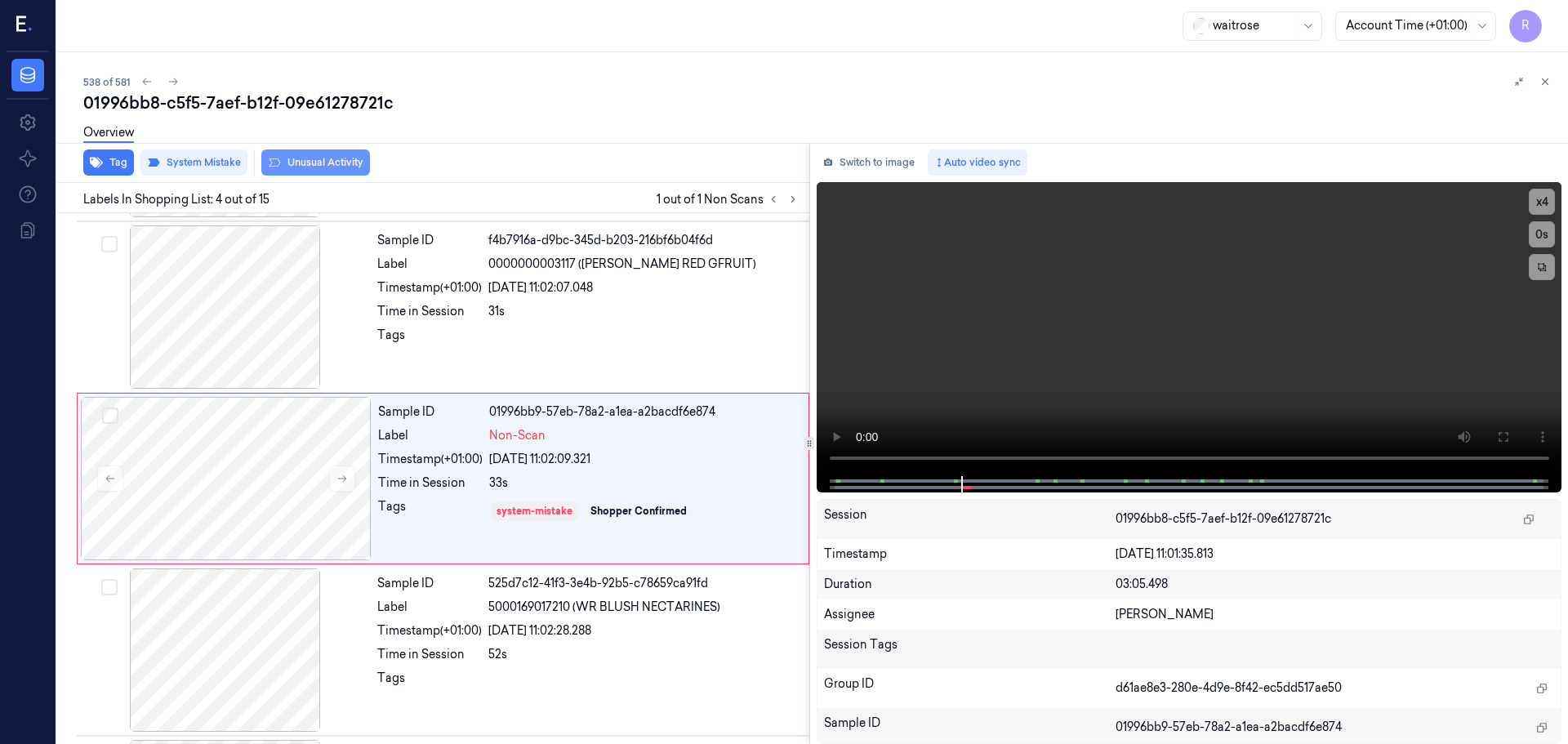
click at [339, 165] on button "Unusual Activity" at bounding box center [316, 162] width 109 height 26
click at [122, 159] on button "Tag" at bounding box center [108, 162] width 51 height 26
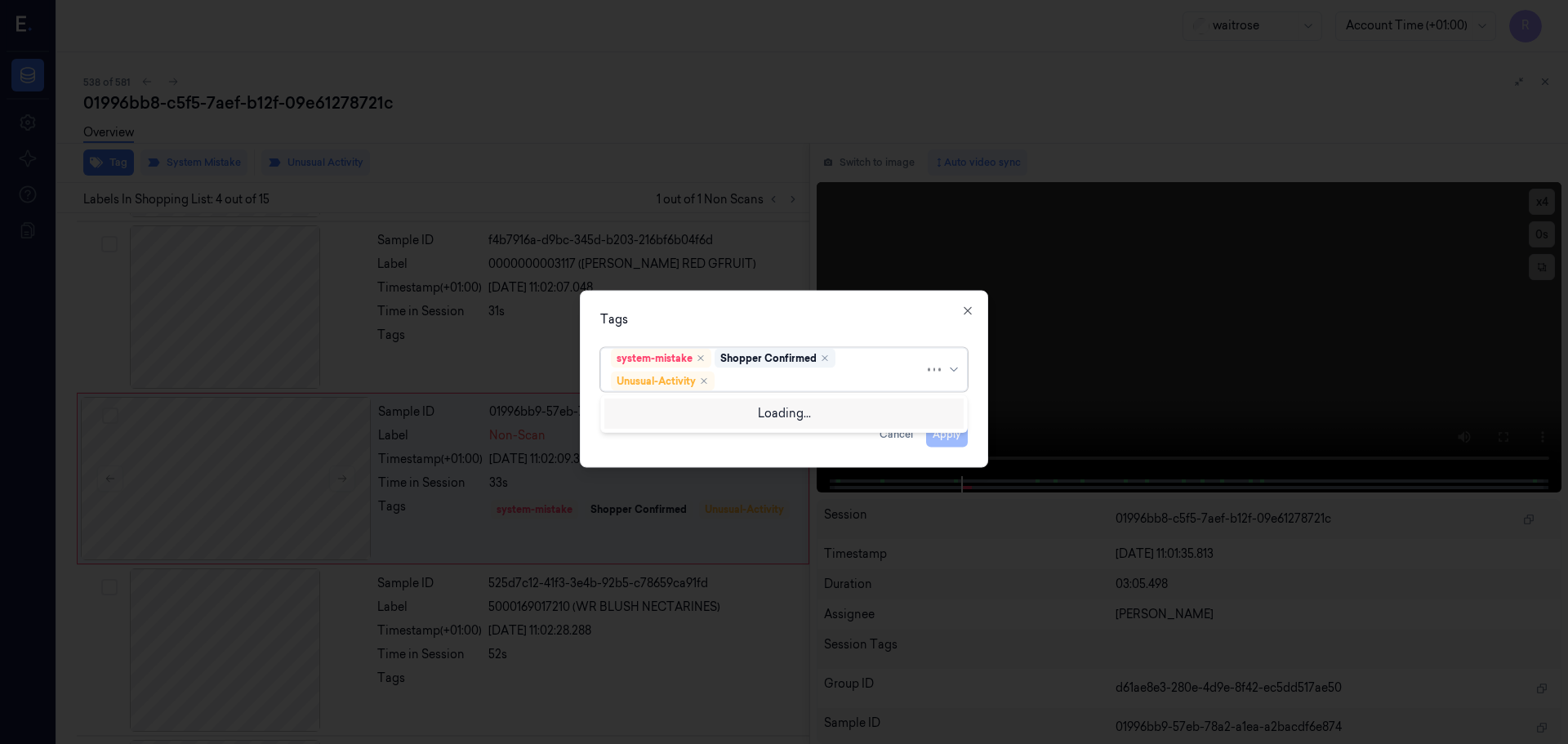
click at [945, 371] on div at bounding box center [946, 369] width 36 height 42
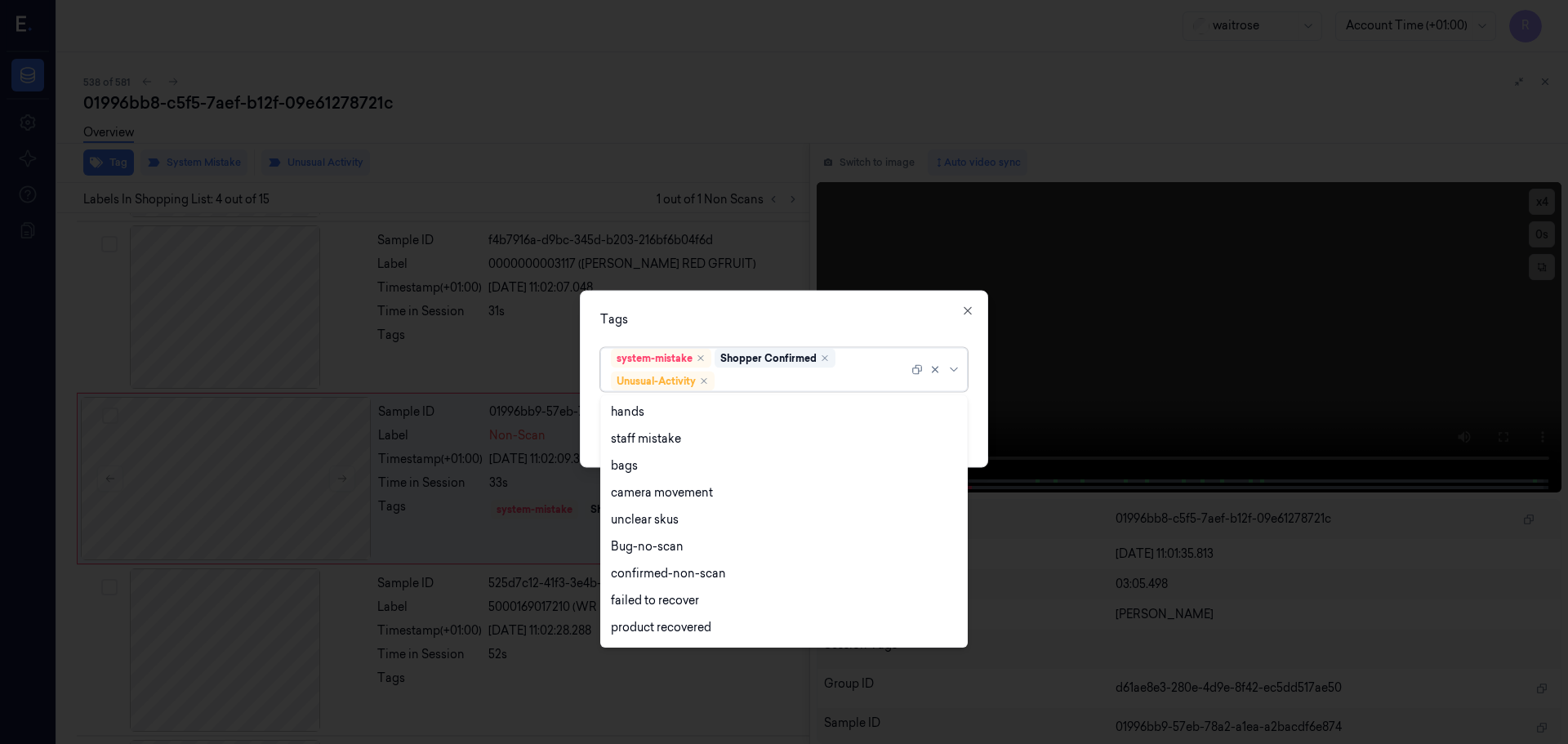
scroll to position [213, 0]
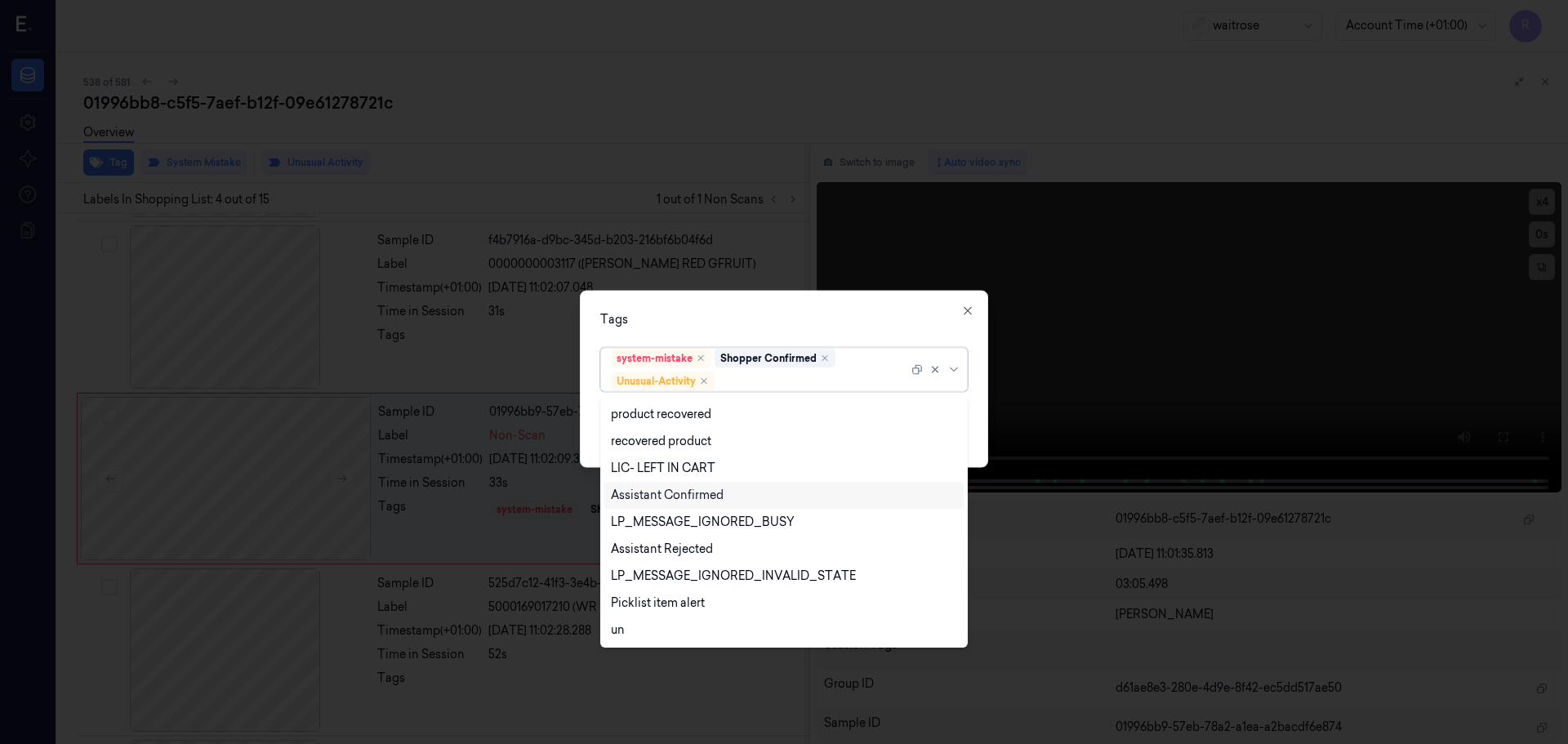
click at [648, 493] on div "Assistant Confirmed" at bounding box center [667, 495] width 113 height 17
click at [833, 382] on icon "Remove ,Assistant Confirmed" at bounding box center [831, 381] width 5 height 5
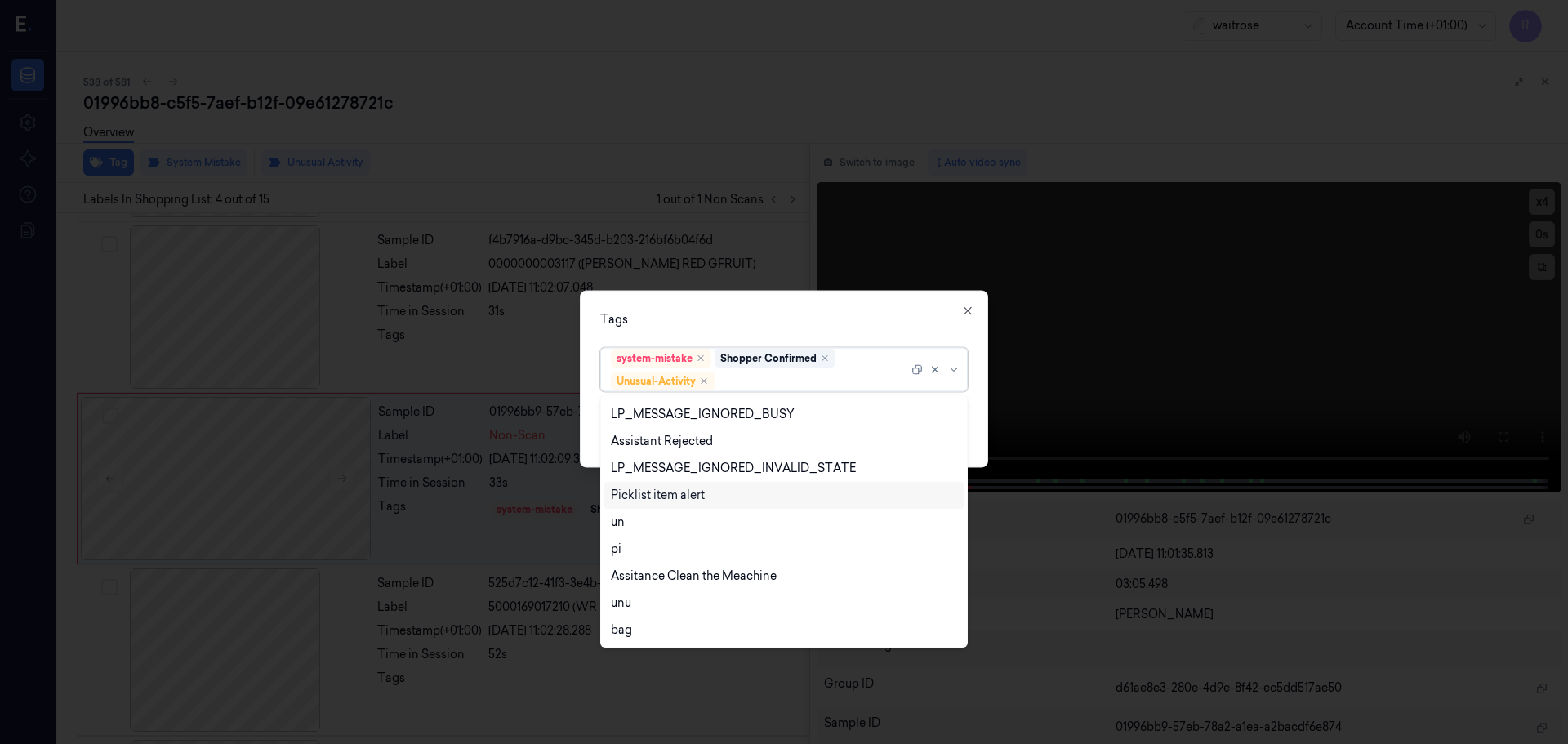
click at [673, 497] on div "Picklist item alert" at bounding box center [658, 495] width 94 height 17
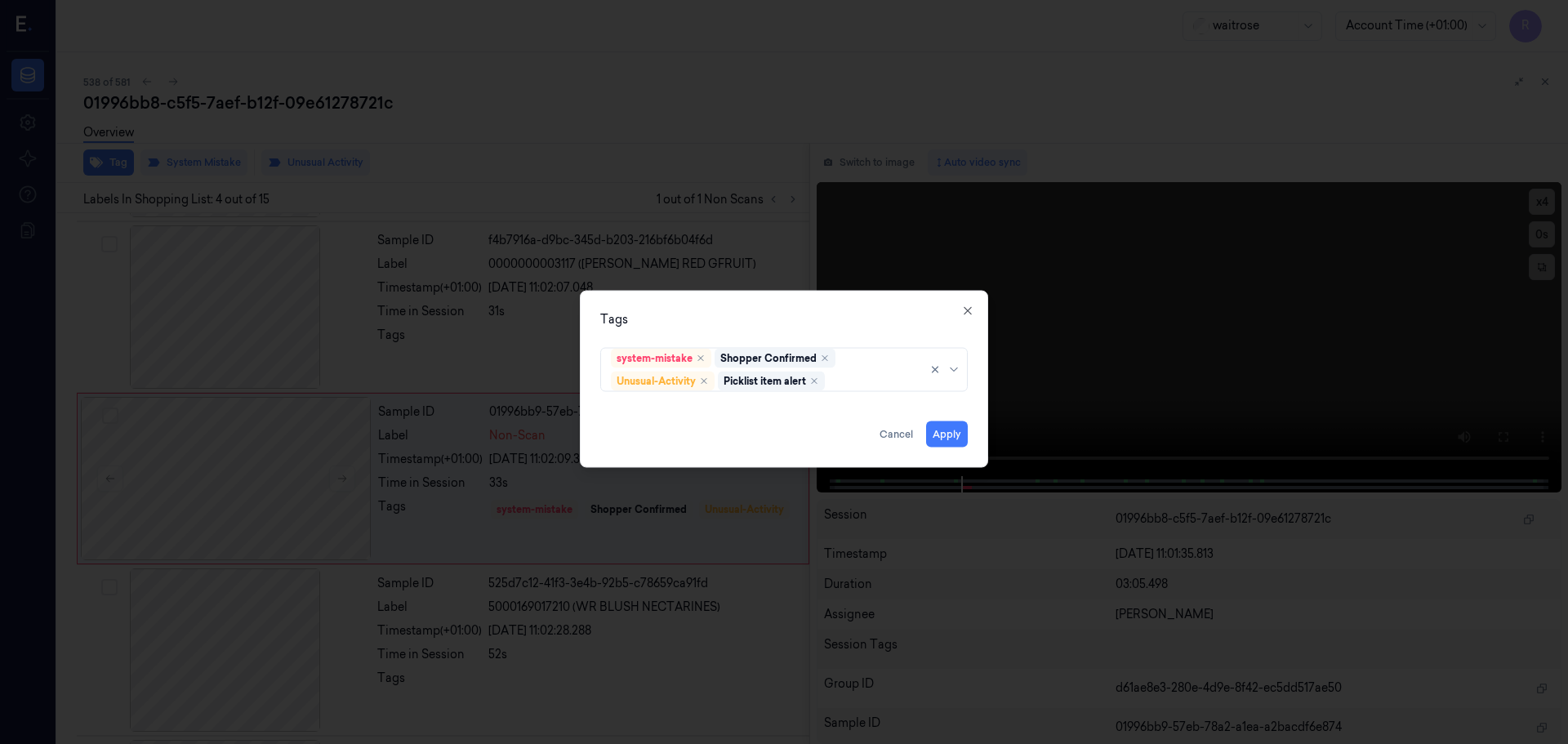
click at [735, 323] on div "Tags" at bounding box center [784, 318] width 368 height 17
click at [939, 427] on button "Apply" at bounding box center [947, 433] width 41 height 26
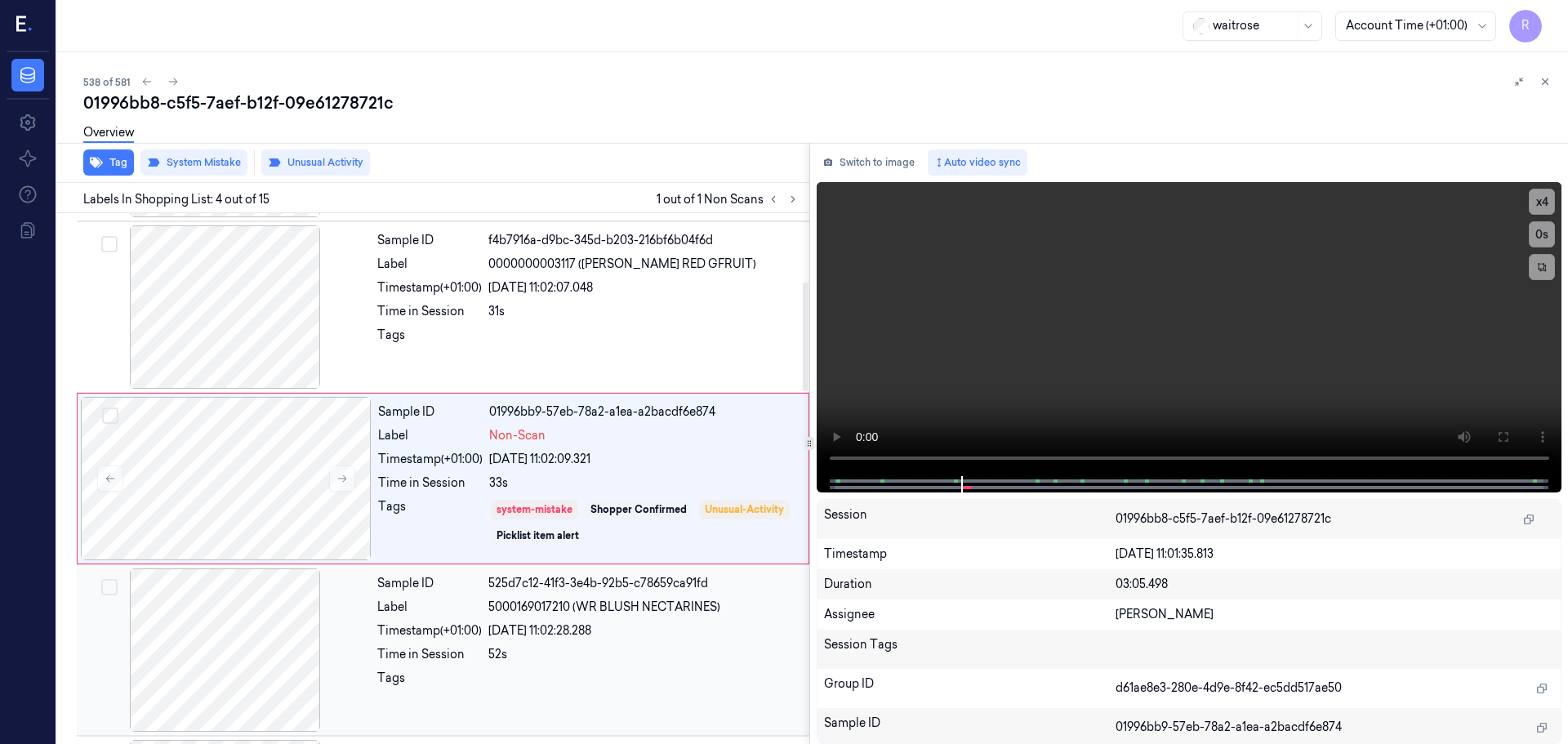
click at [718, 615] on span "5000169017210 (WR BLUSH NECTARINES)" at bounding box center [604, 607] width 232 height 17
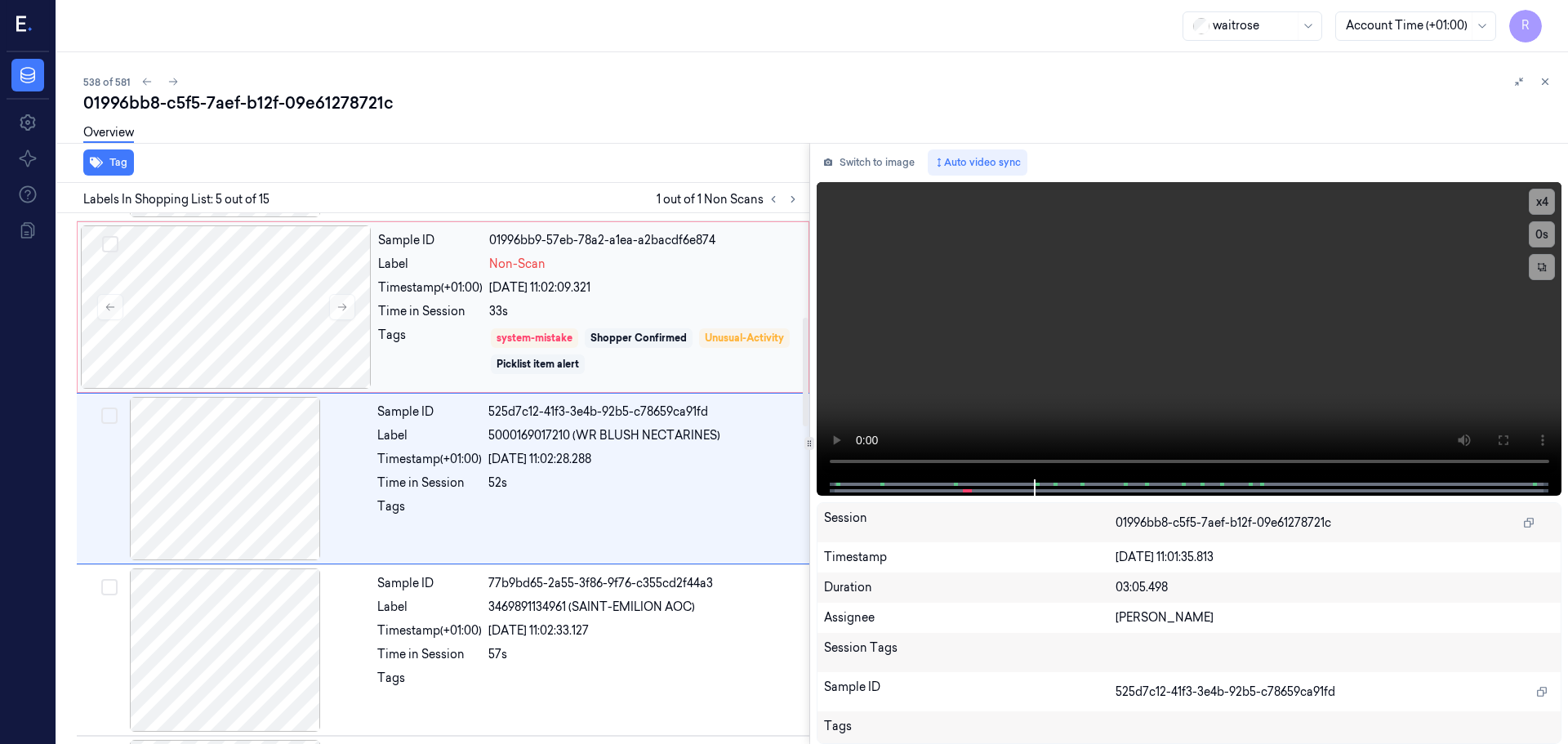
click at [676, 314] on div "33s" at bounding box center [644, 312] width 310 height 17
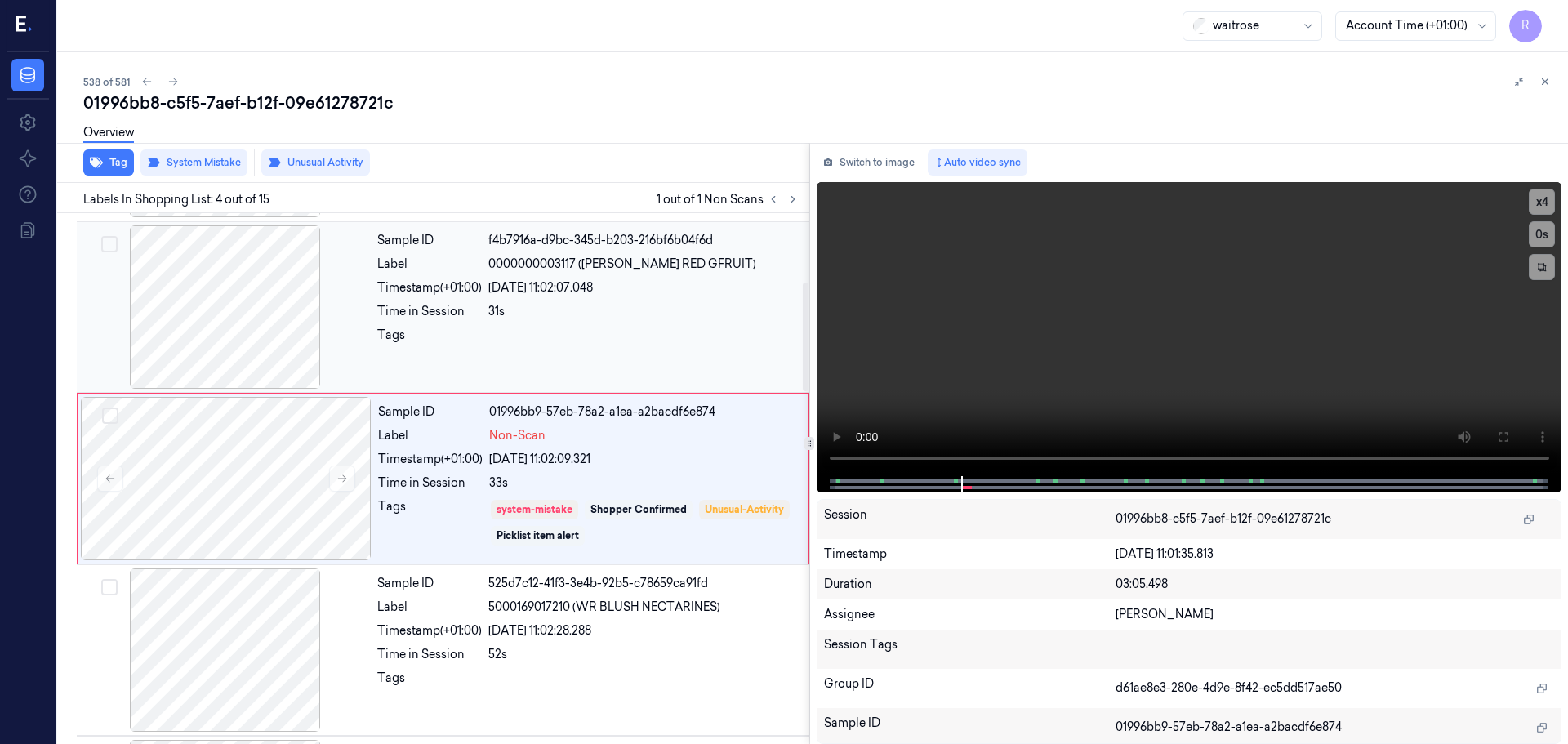
click at [672, 306] on div "31s" at bounding box center [644, 312] width 311 height 17
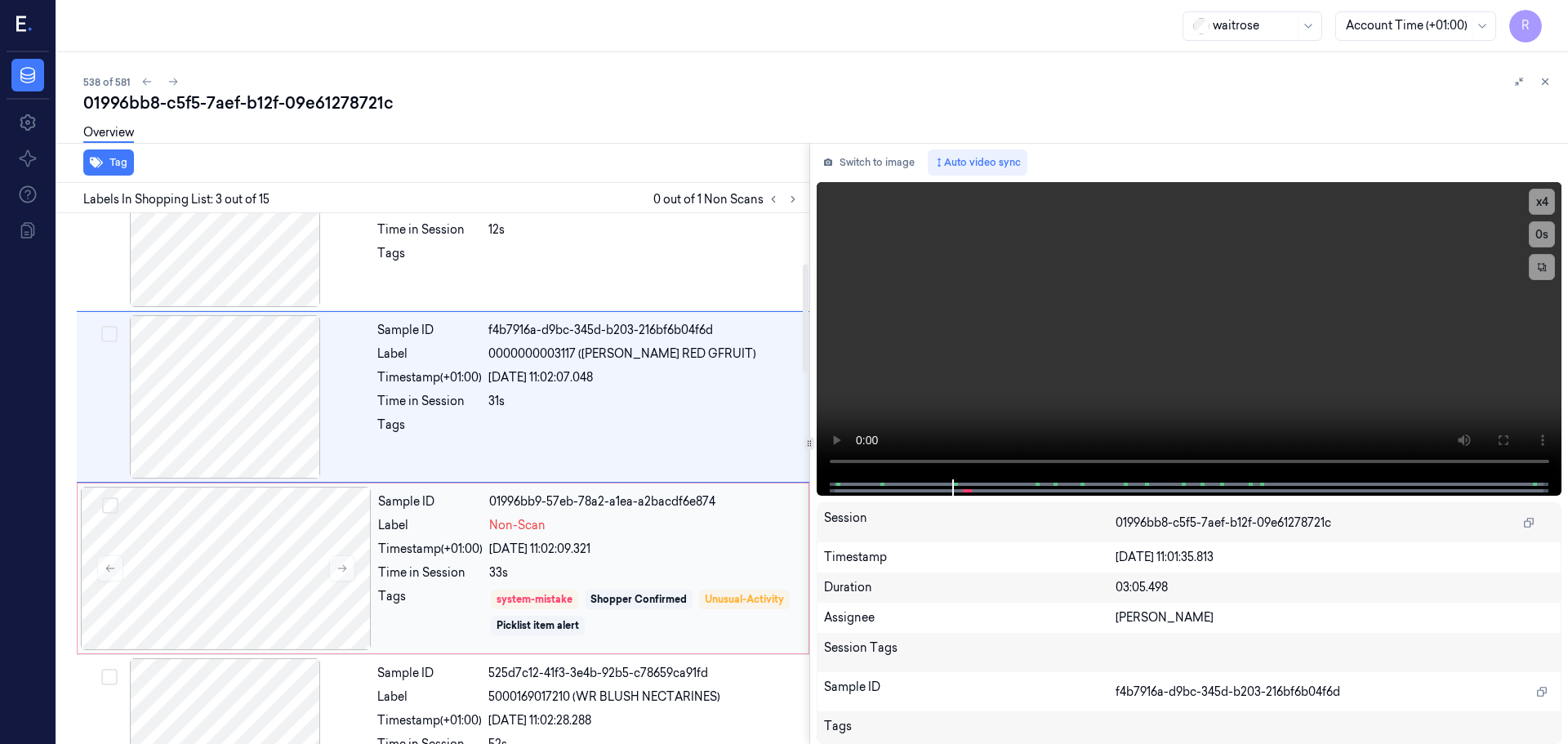
click at [705, 539] on div "Sample ID 01996bb9-57eb-78a2-a1ea-a2bacdf6e874 Label Non-Scan Timestamp (+01:00…" at bounding box center [588, 568] width 433 height 163
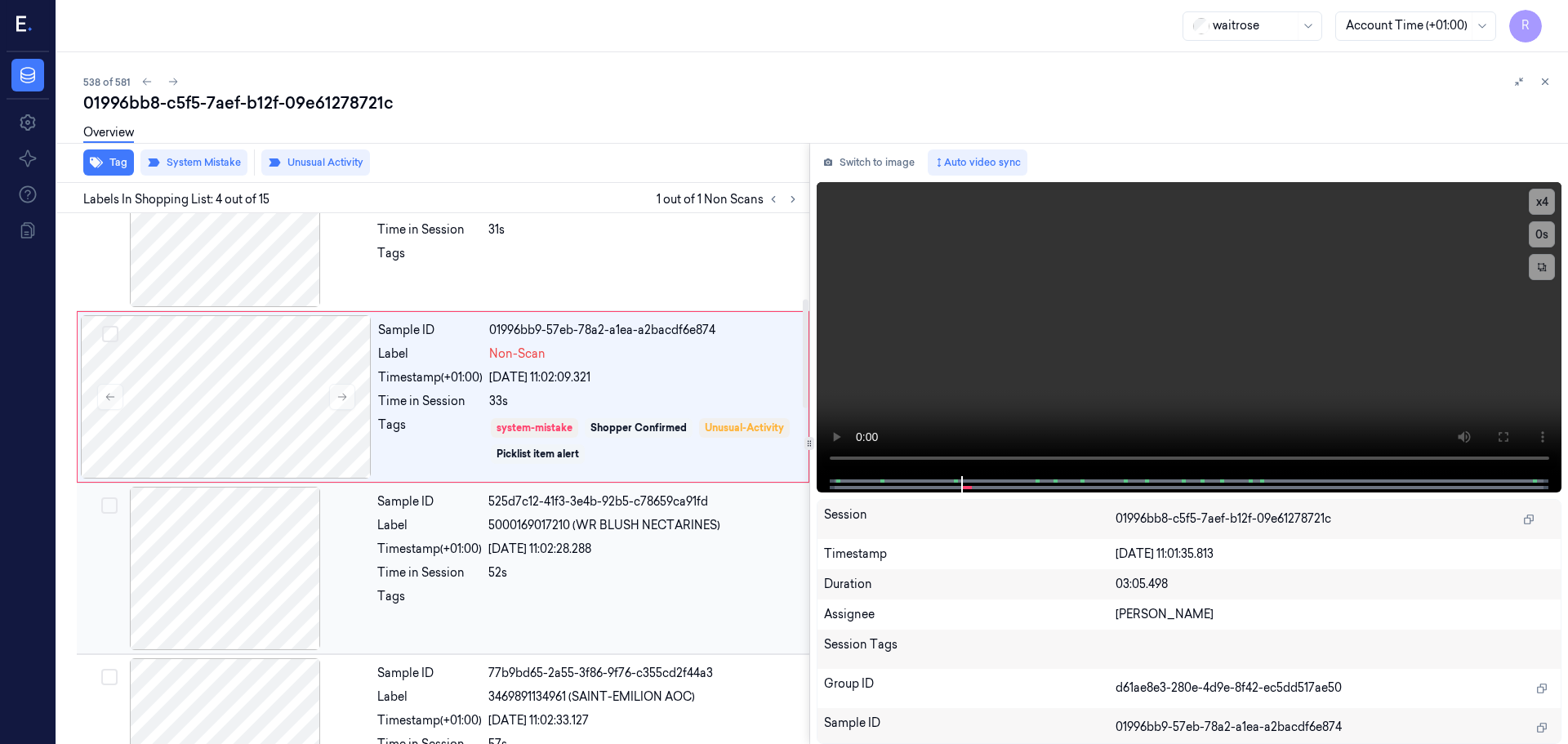
click at [698, 537] on div "Sample ID 525d7c12-41f3-3e4b-92b5-c78659ca91fd Label 5000169017210 (WR BLUSH NE…" at bounding box center [588, 568] width 435 height 163
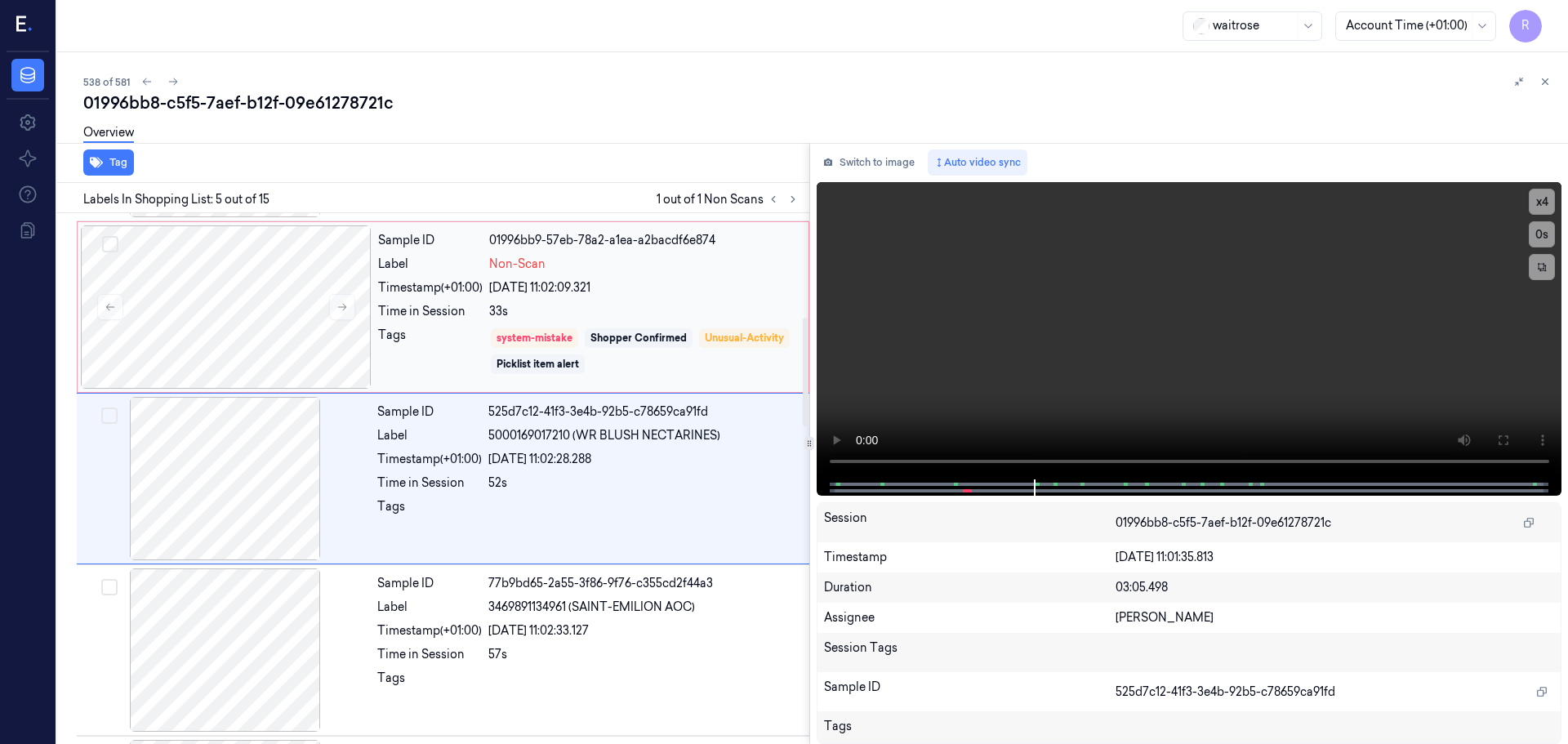
click at [672, 297] on div "Sample ID 01996bb9-57eb-78a2-a1ea-a2bacdf6e874 Label Non-Scan Timestamp (+01:00…" at bounding box center [588, 306] width 433 height 163
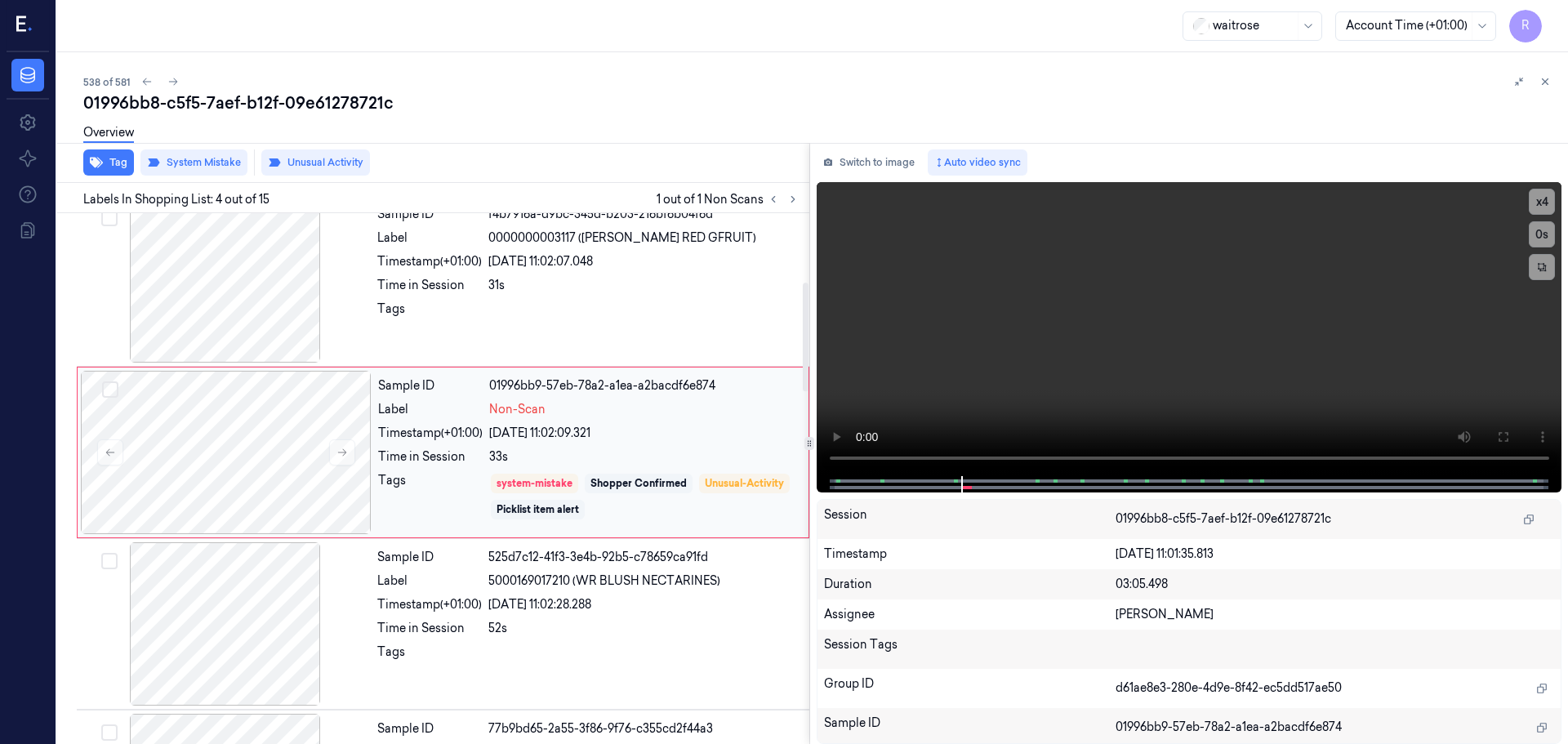
scroll to position [334, 0]
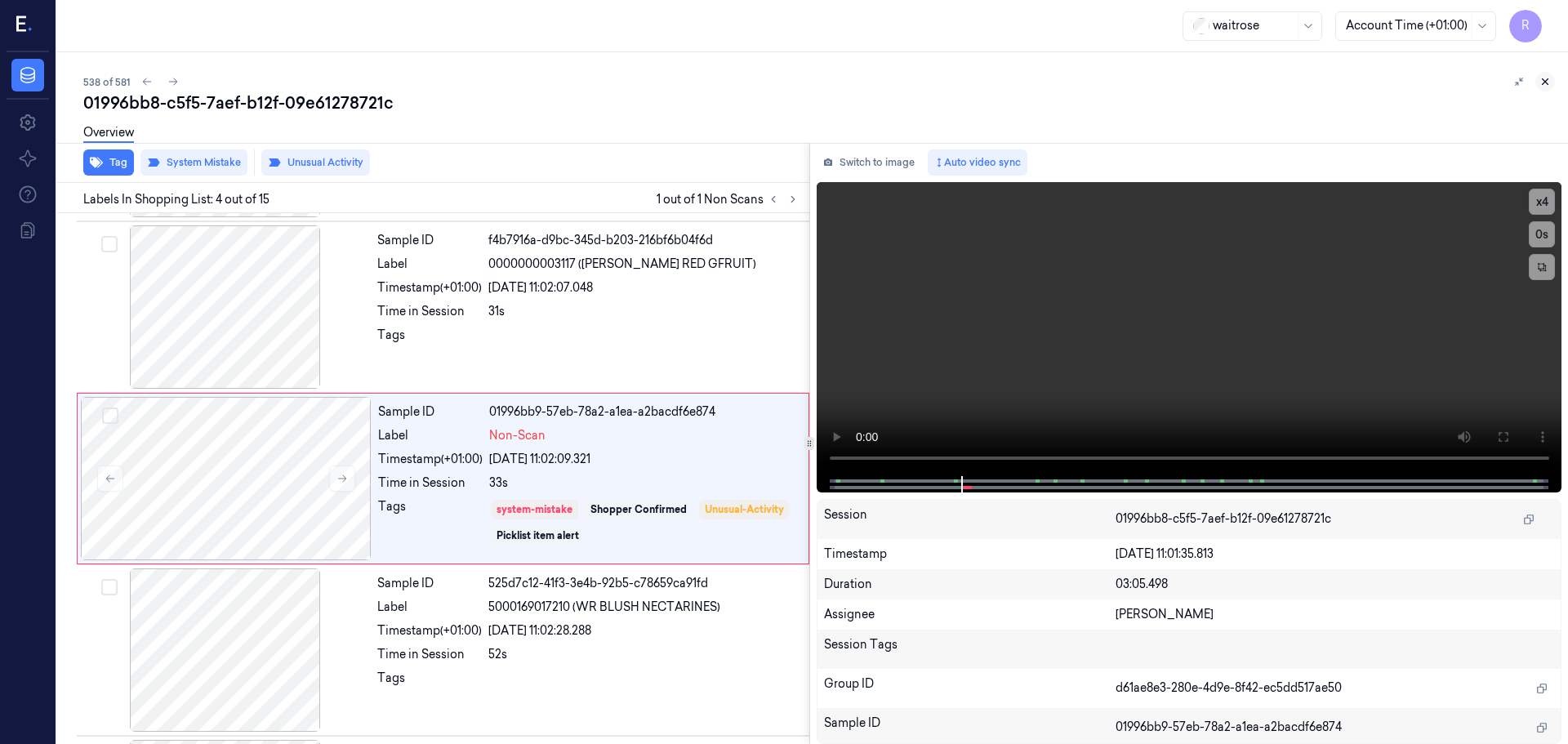
click at [1547, 87] on button at bounding box center [1545, 81] width 20 height 20
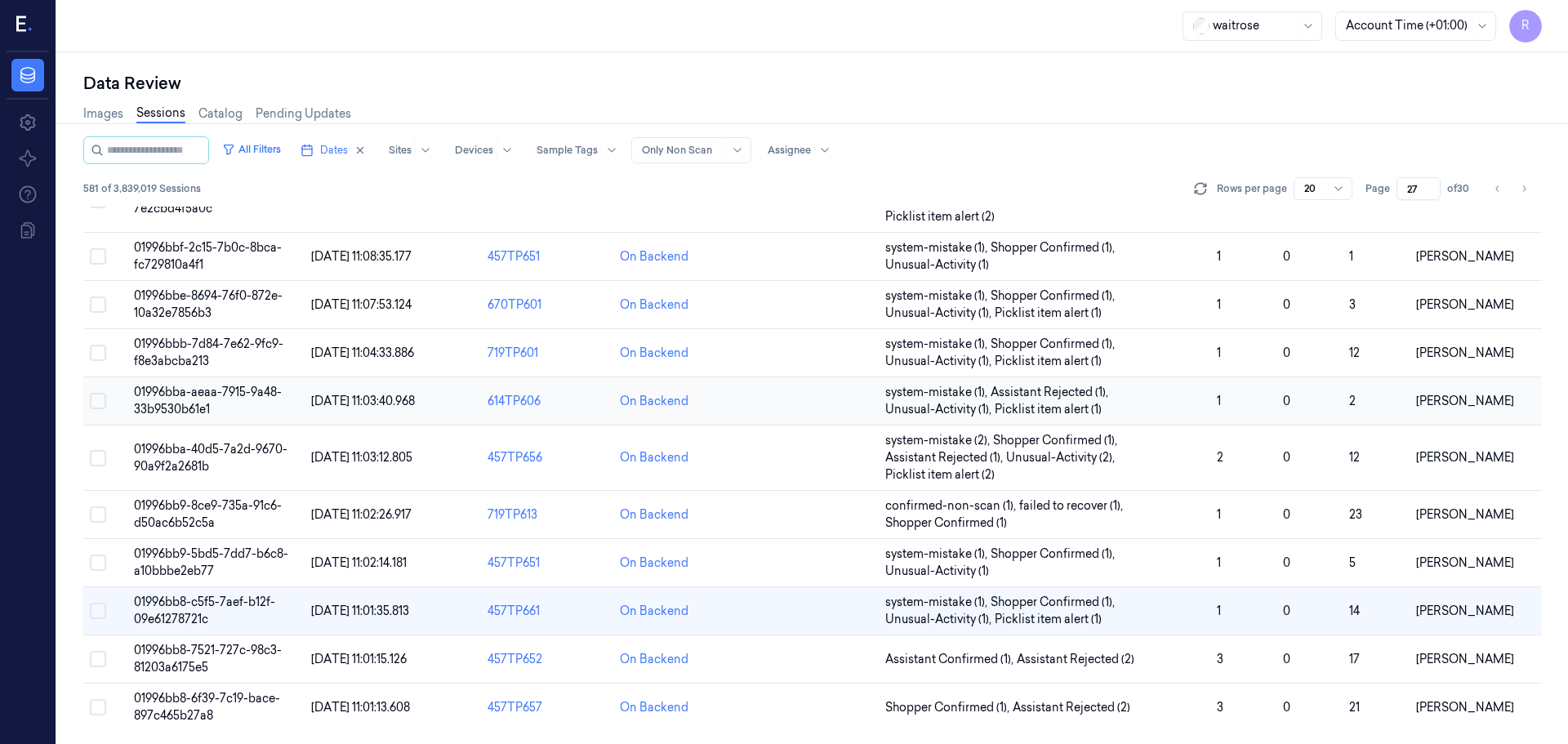
scroll to position [508, 0]
click at [1157, 660] on span "Assistant Confirmed (1) , Assistant Rejected (2)" at bounding box center [1044, 659] width 319 height 17
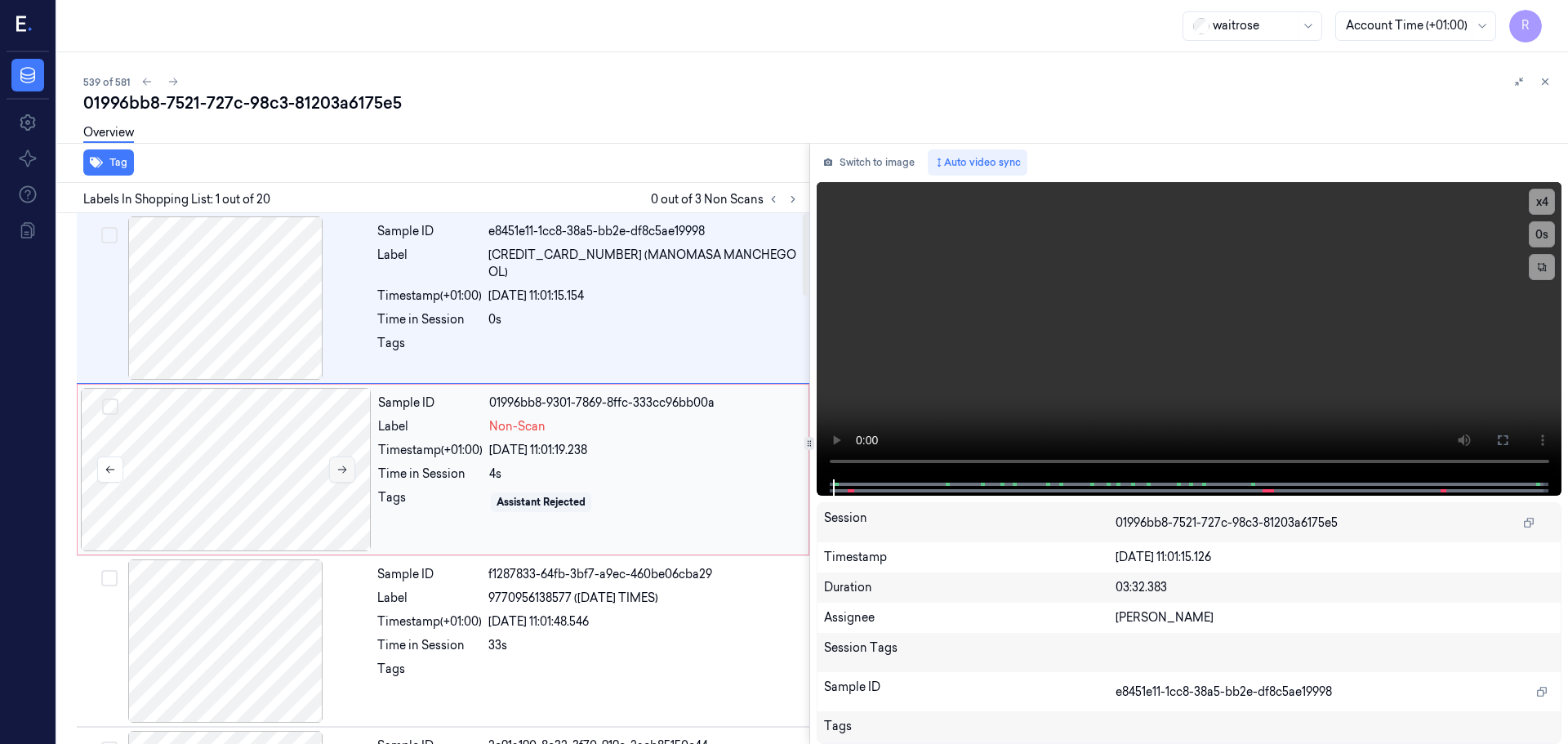
click at [340, 467] on icon at bounding box center [342, 469] width 11 height 11
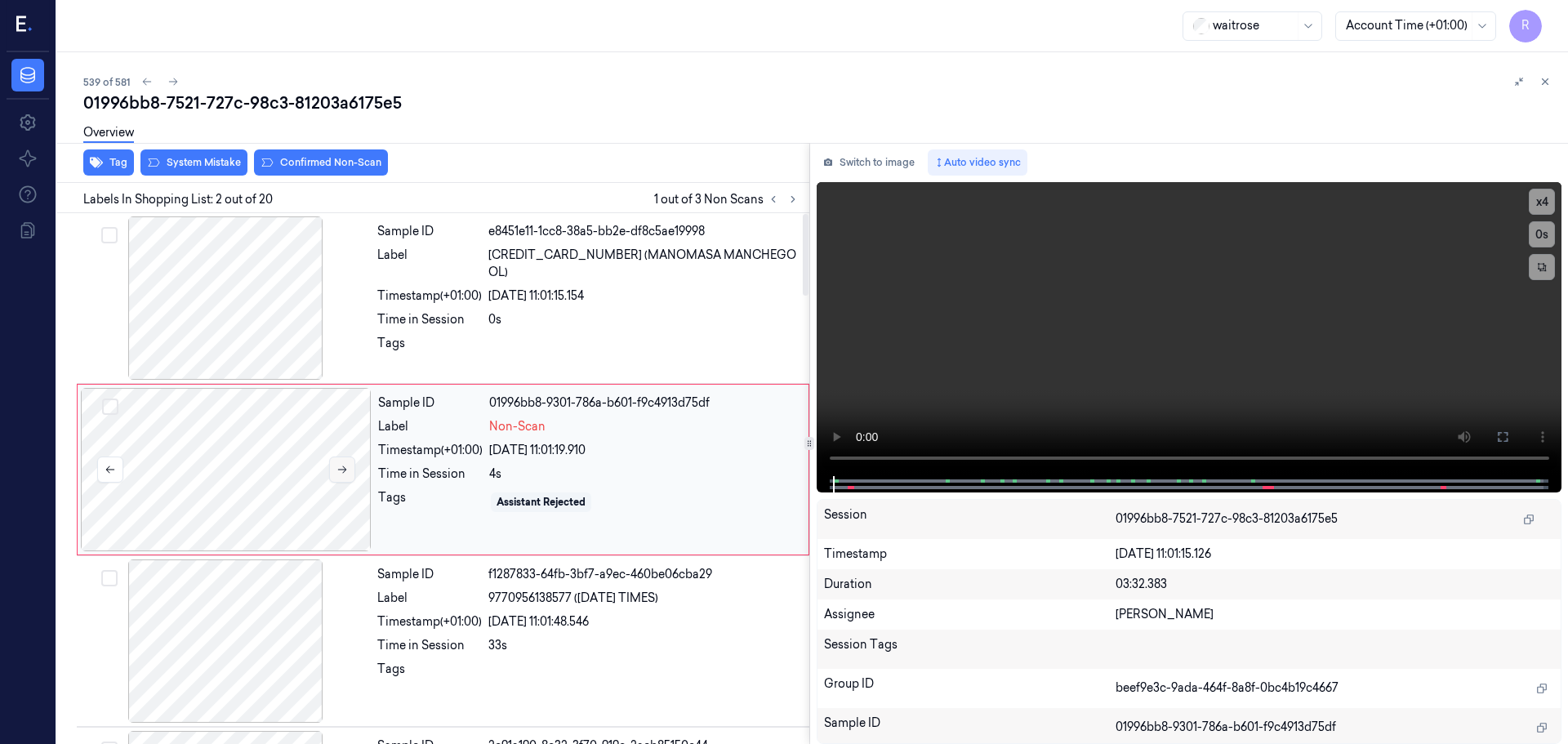
click at [351, 470] on button at bounding box center [342, 470] width 26 height 26
click at [250, 312] on div at bounding box center [225, 298] width 291 height 163
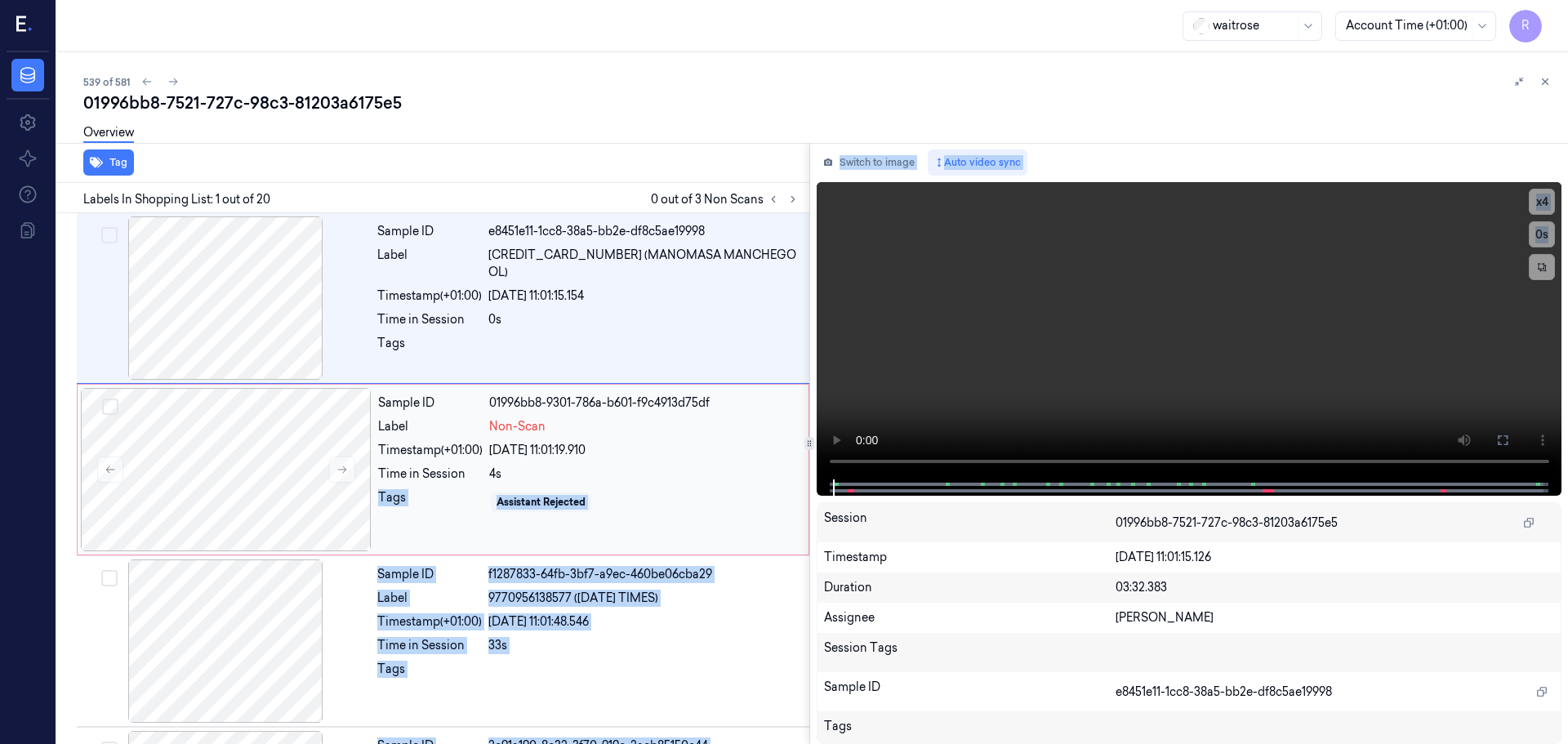
drag, startPoint x: 812, startPoint y: 480, endPoint x: 793, endPoint y: 482, distance: 19.1
click at [793, 482] on div "Tag Labels In Shopping List: 1 out of 20 0 out of 3 Non Scans Sample ID e8451e1…" at bounding box center [810, 444] width 1518 height 601
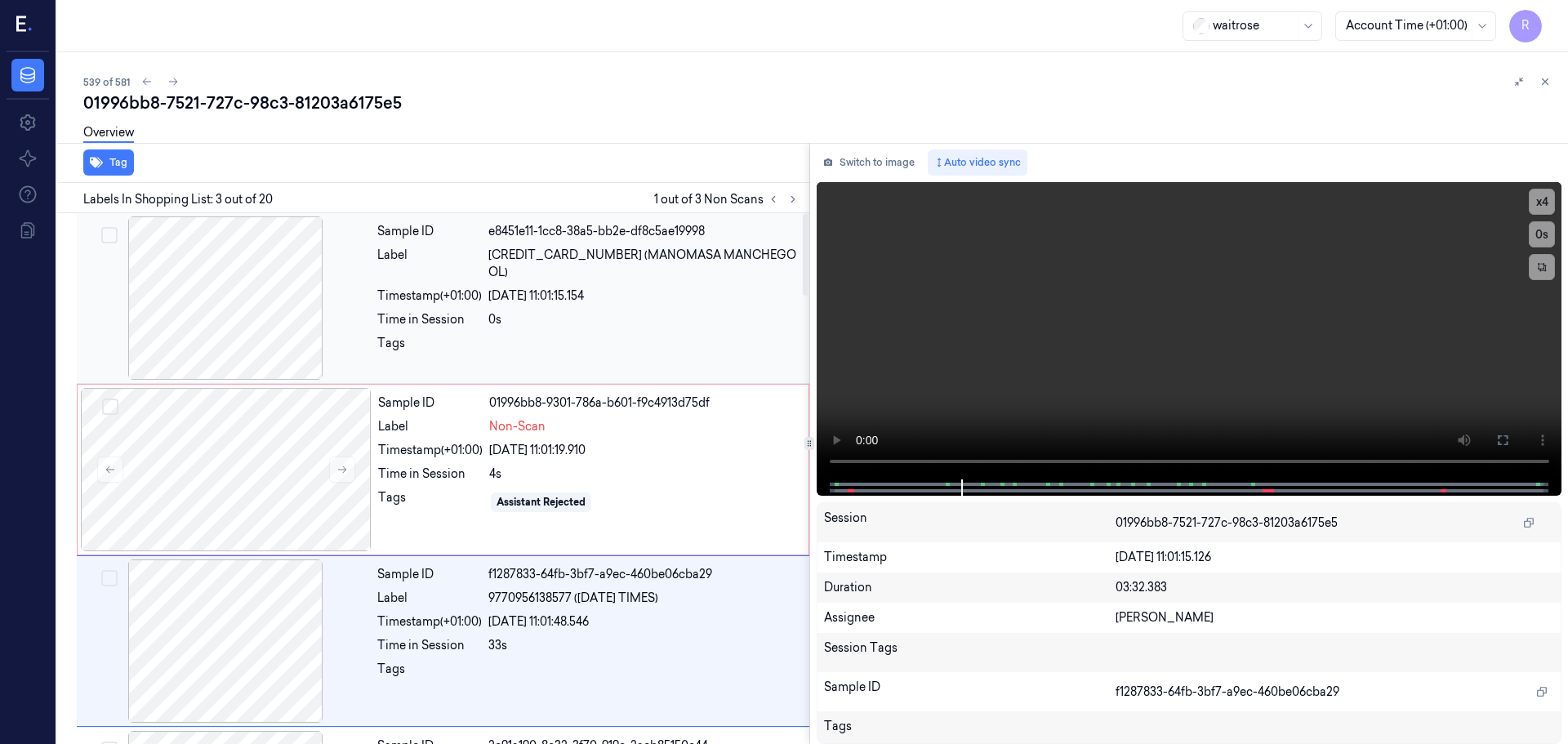
click at [676, 369] on div "Sample ID e8451e11-1cc8-38a5-bb2e-df8c5ae19998 Label 5017764003371 (MANOMASA MA…" at bounding box center [588, 298] width 435 height 163
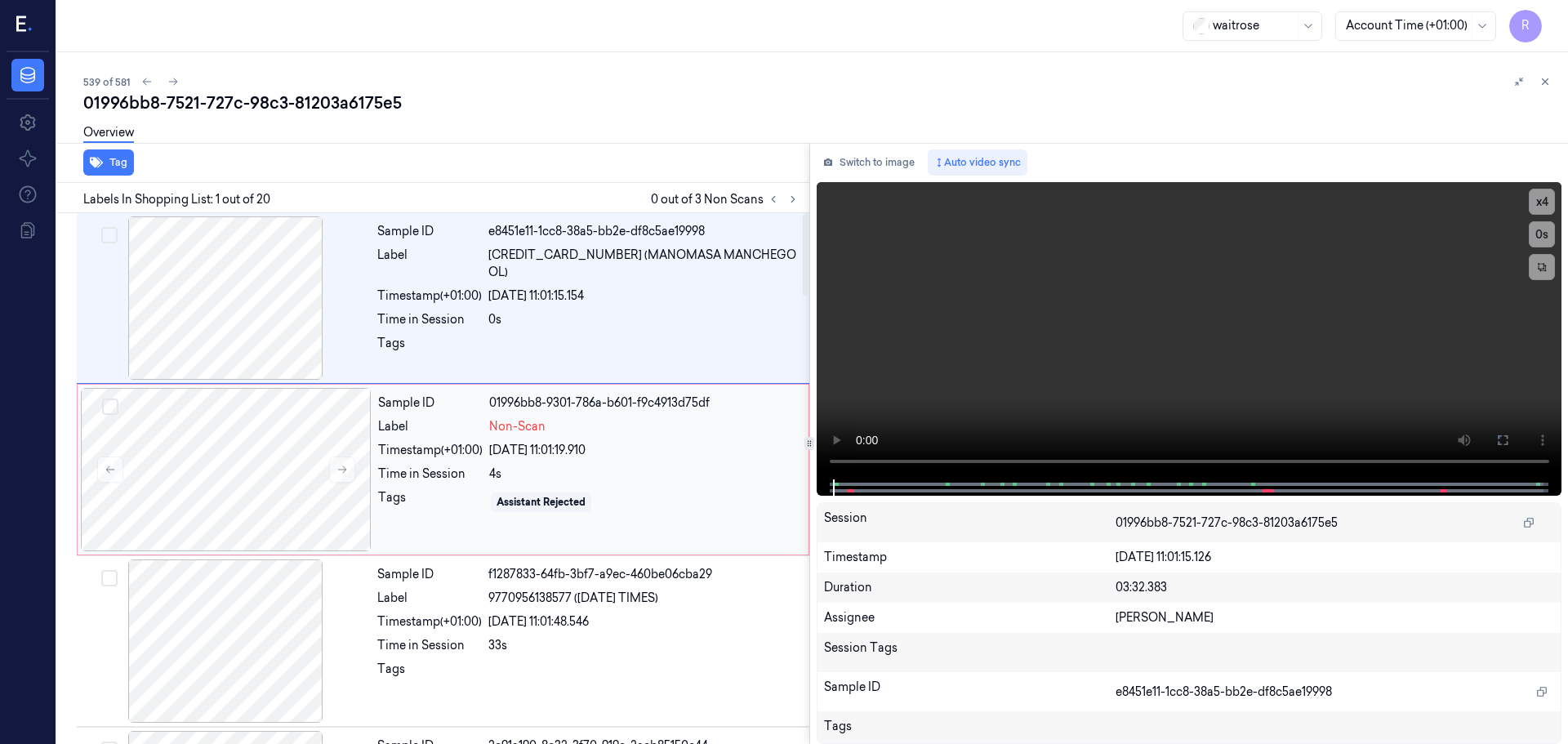
click at [594, 459] on div "Sample ID 01996bb8-9301-786a-b601-f9c4913d75df Label Non-Scan Timestamp (+01:00…" at bounding box center [588, 469] width 433 height 163
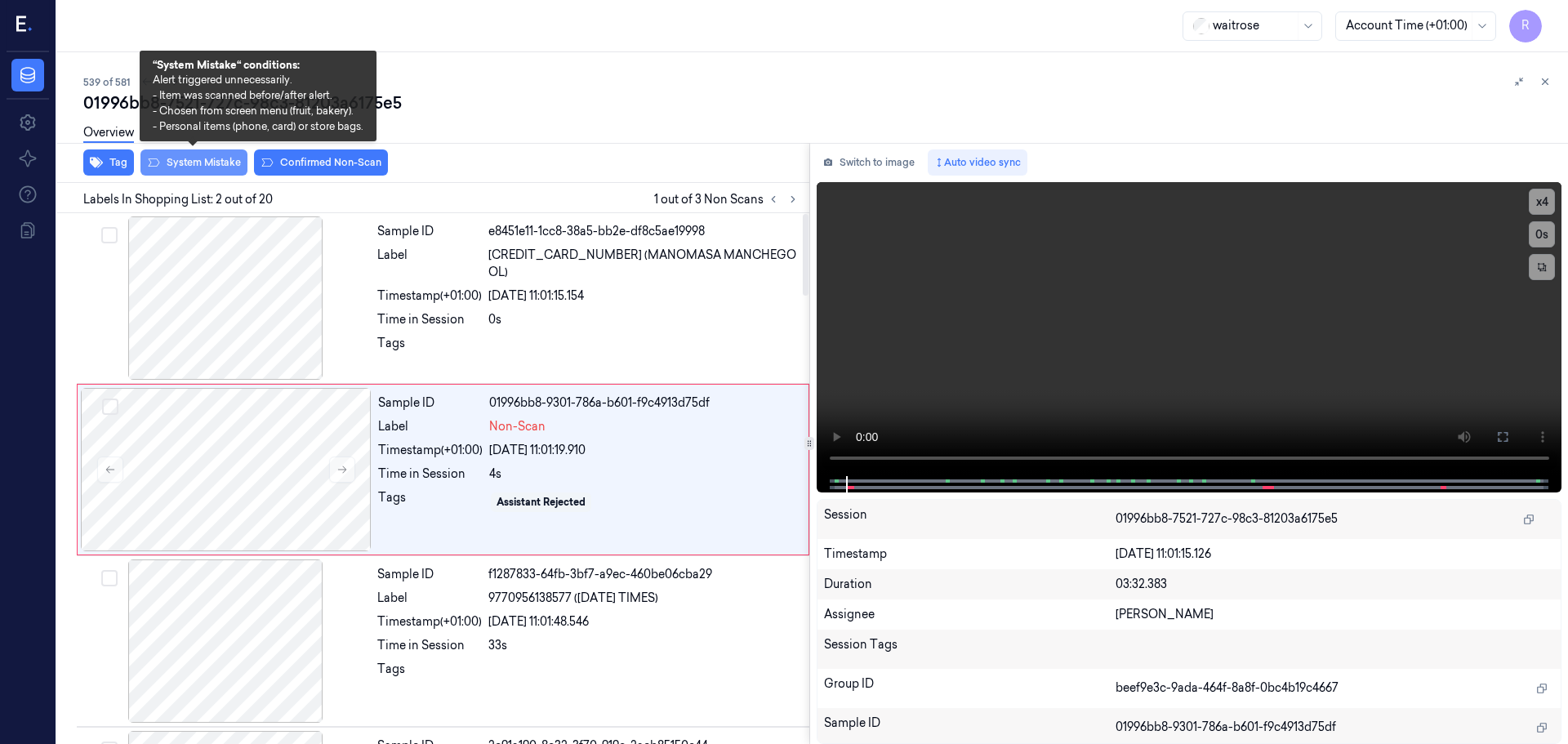
click at [168, 158] on button "System Mistake" at bounding box center [194, 162] width 107 height 26
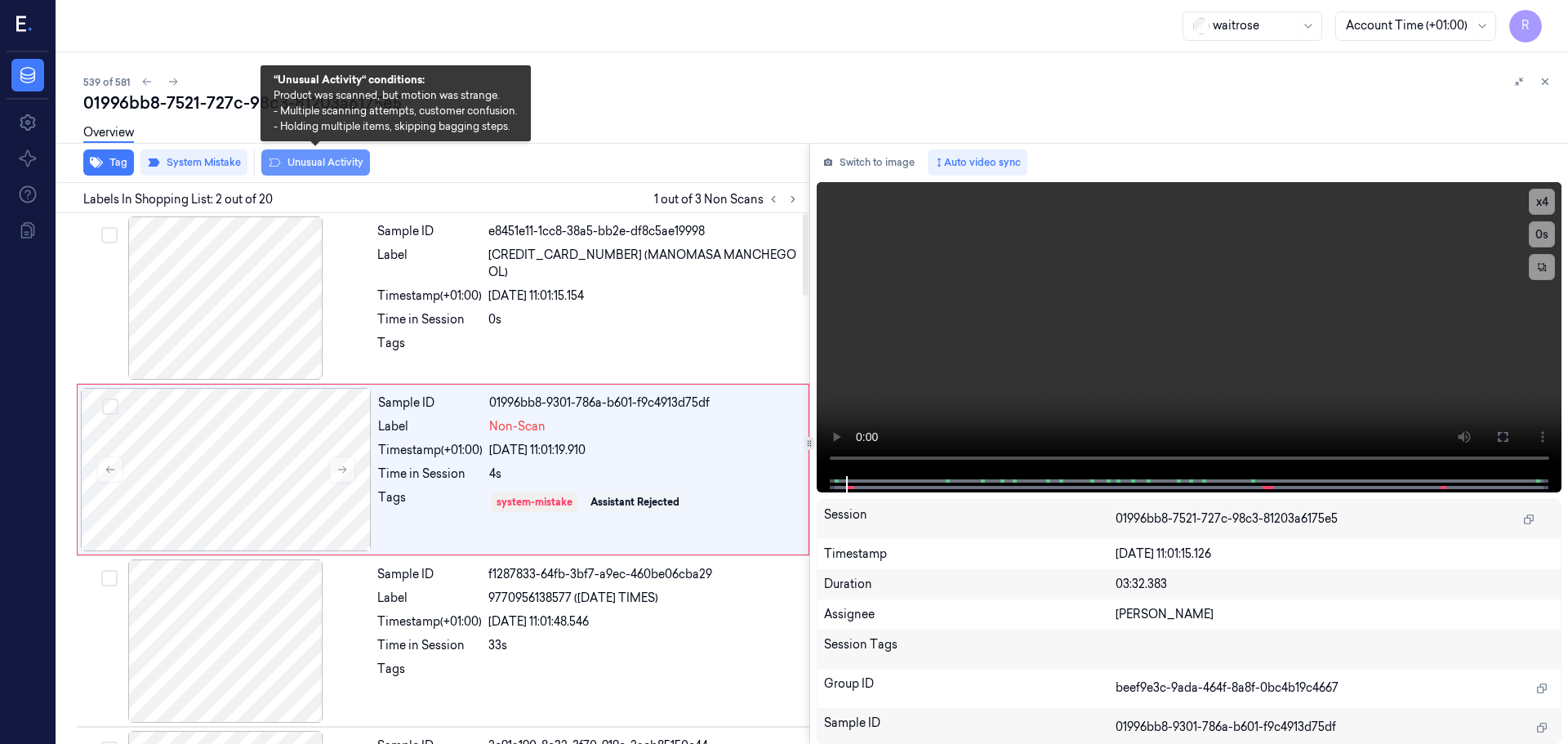
click at [303, 161] on button "Unusual Activity" at bounding box center [316, 162] width 109 height 26
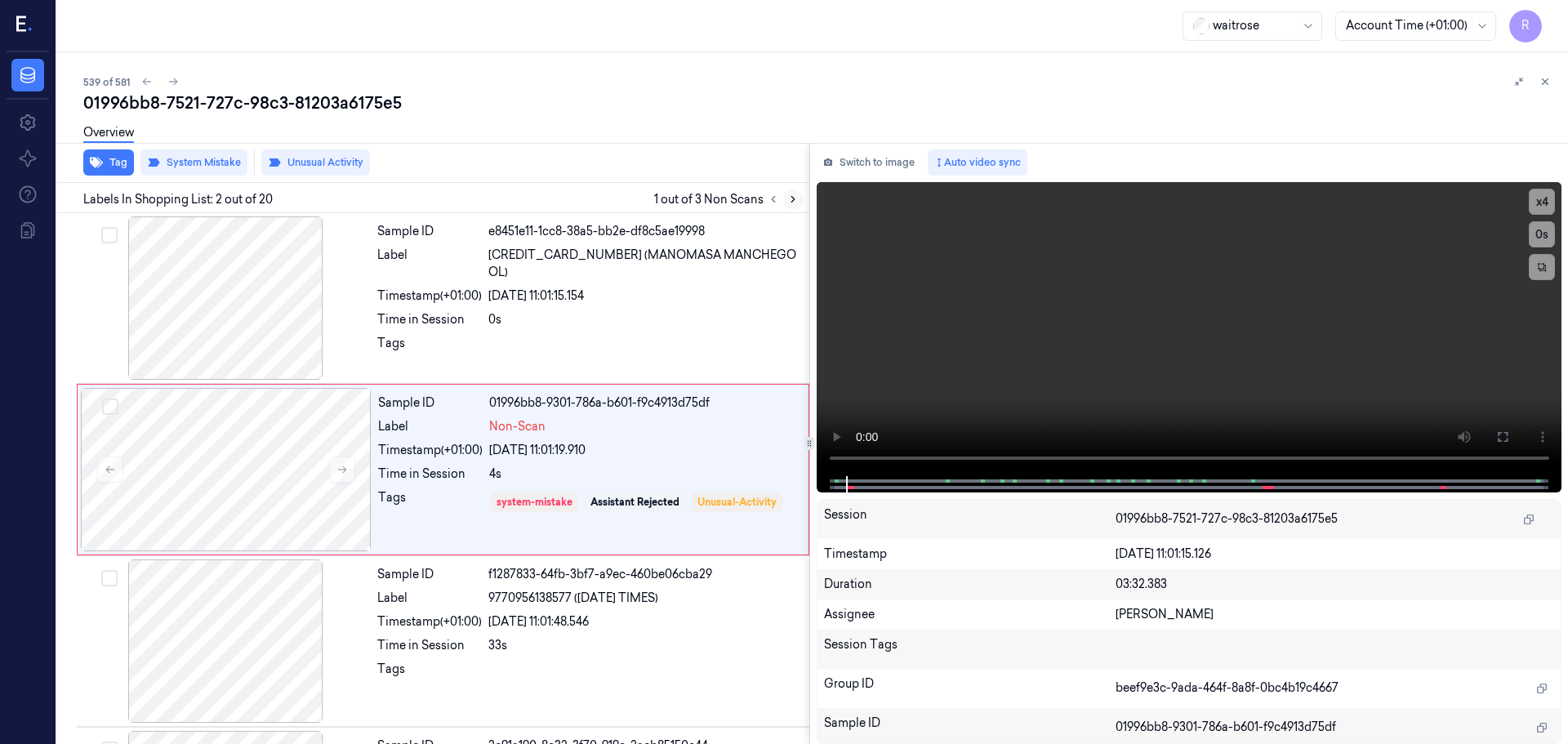
click at [793, 204] on icon at bounding box center [793, 199] width 11 height 11
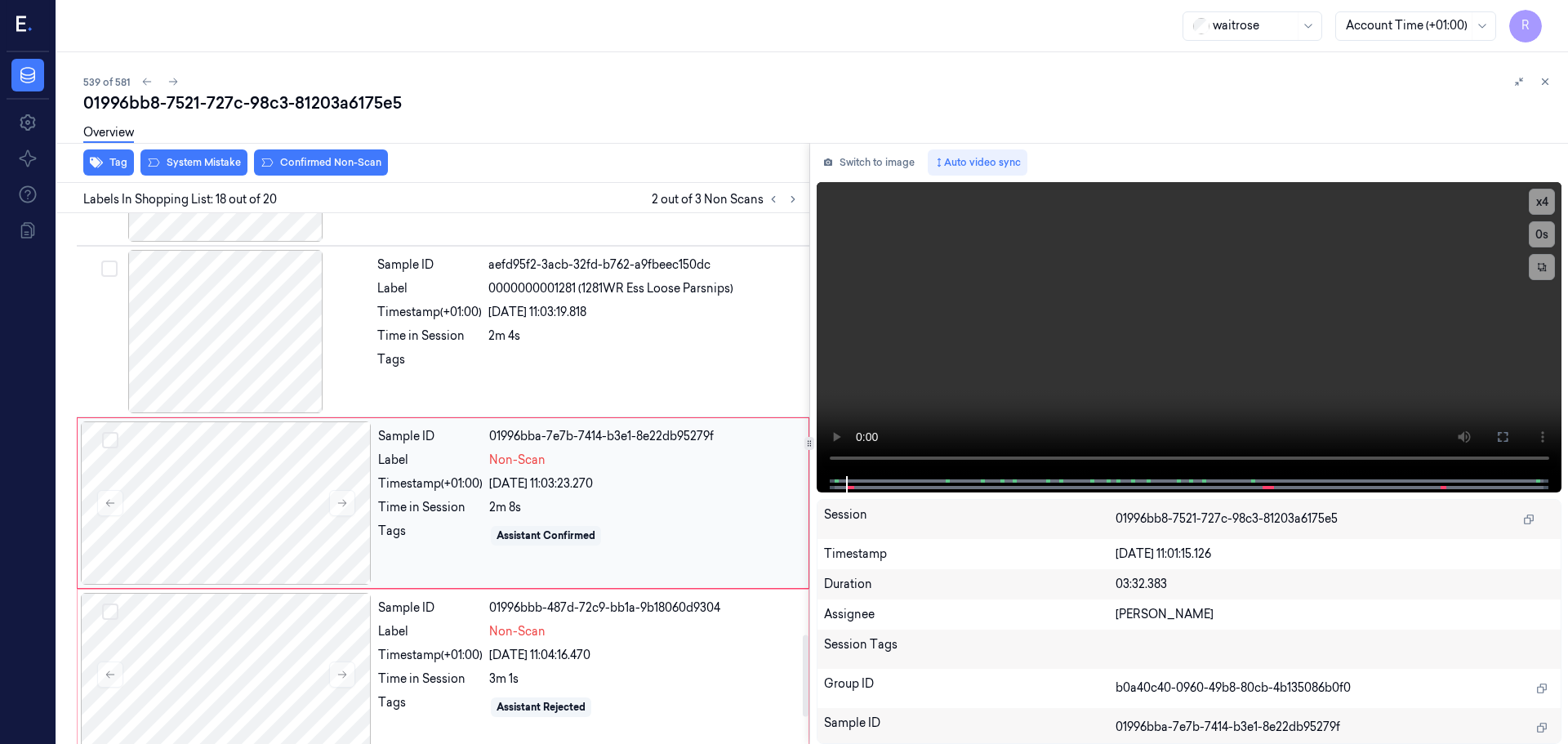
scroll to position [2734, 0]
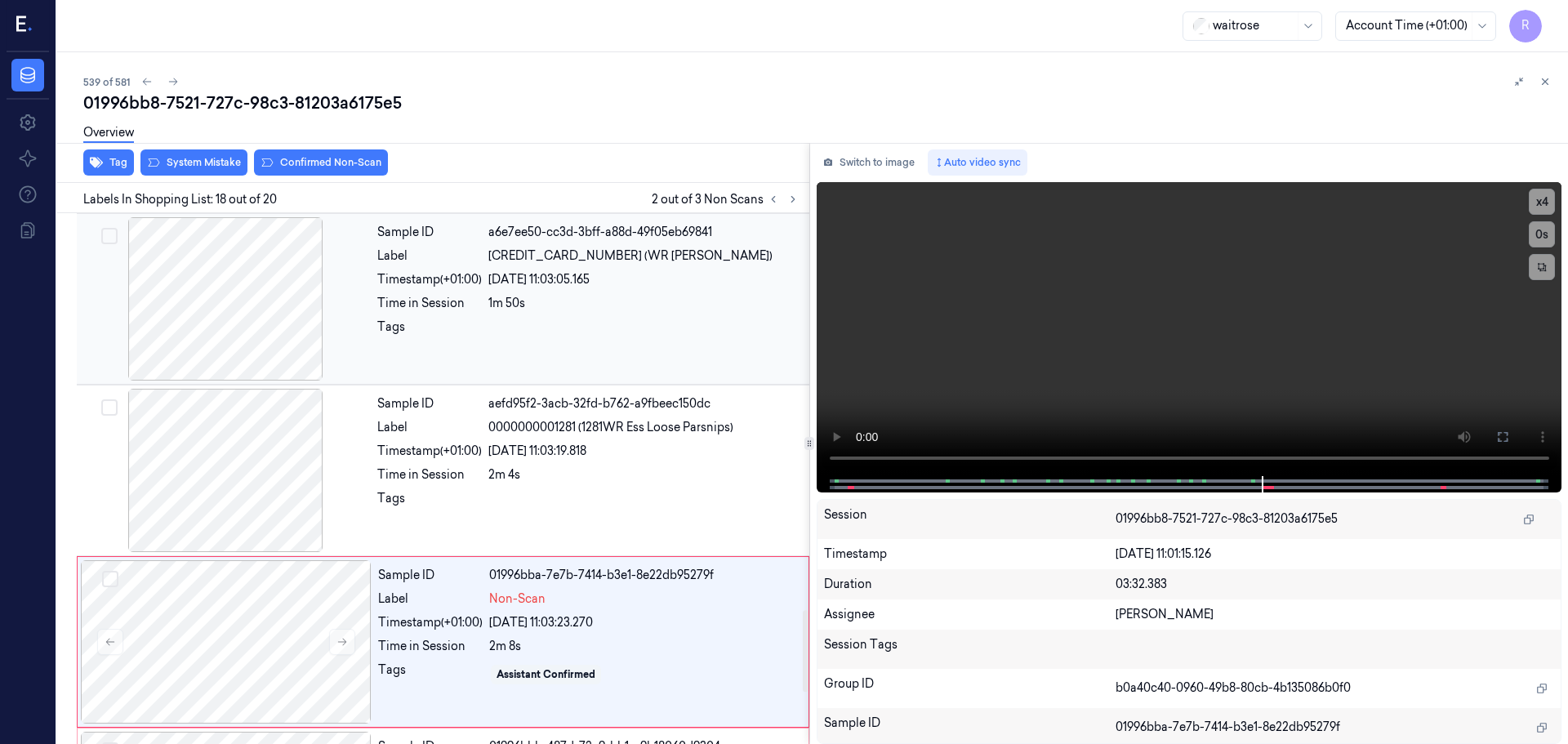
click at [242, 307] on div at bounding box center [225, 299] width 291 height 163
click at [271, 334] on div at bounding box center [225, 299] width 291 height 163
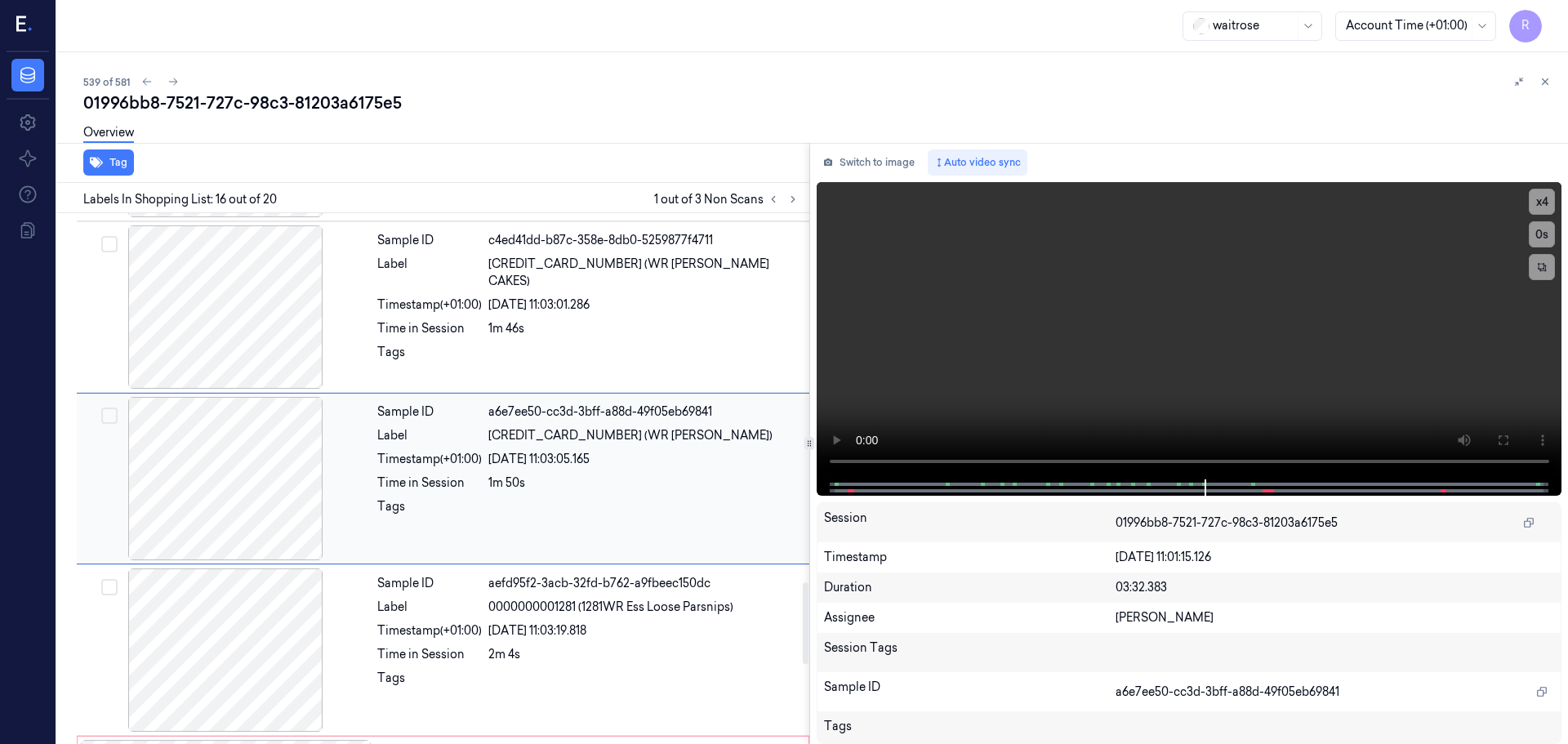
scroll to position [2718, 0]
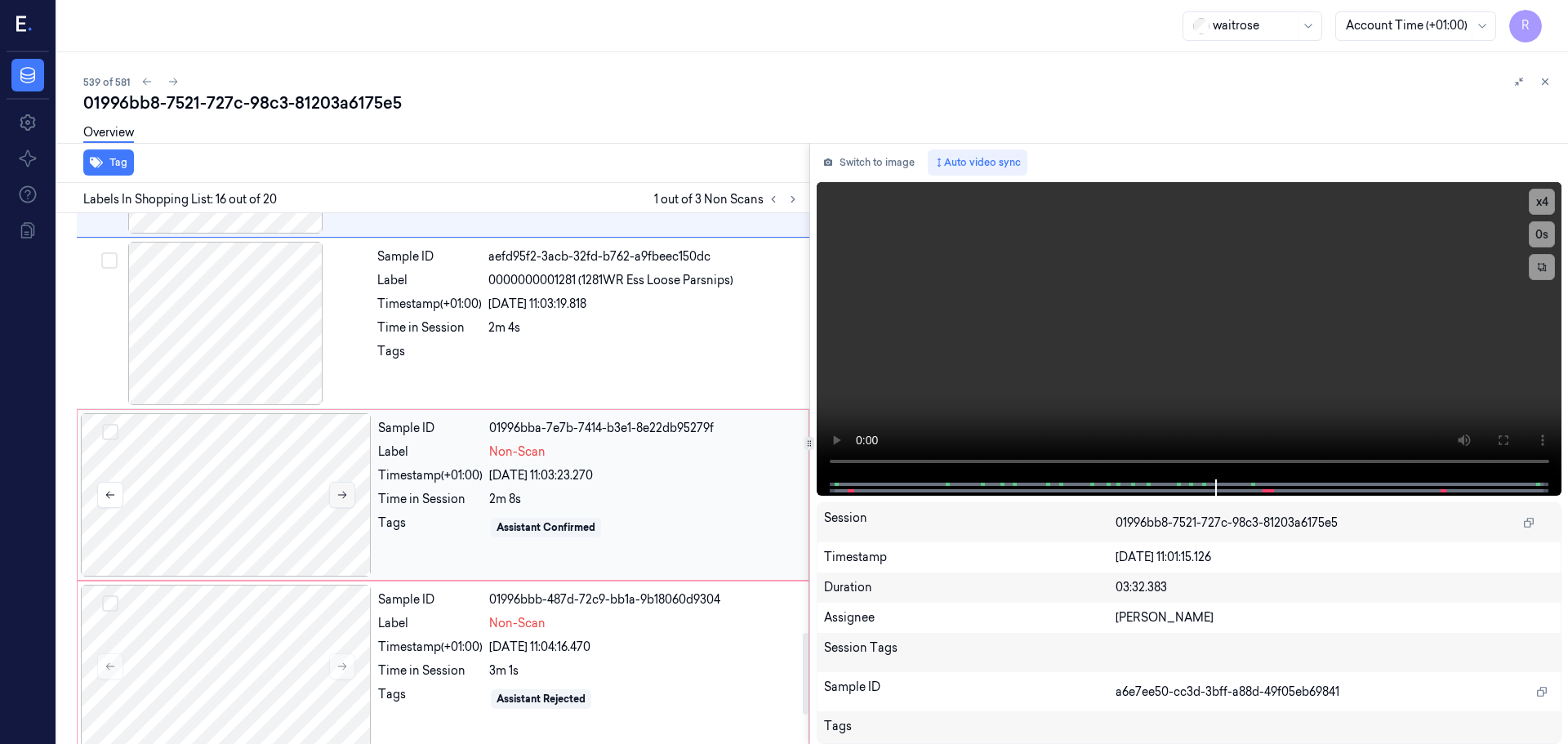
click at [337, 496] on icon at bounding box center [342, 495] width 11 height 11
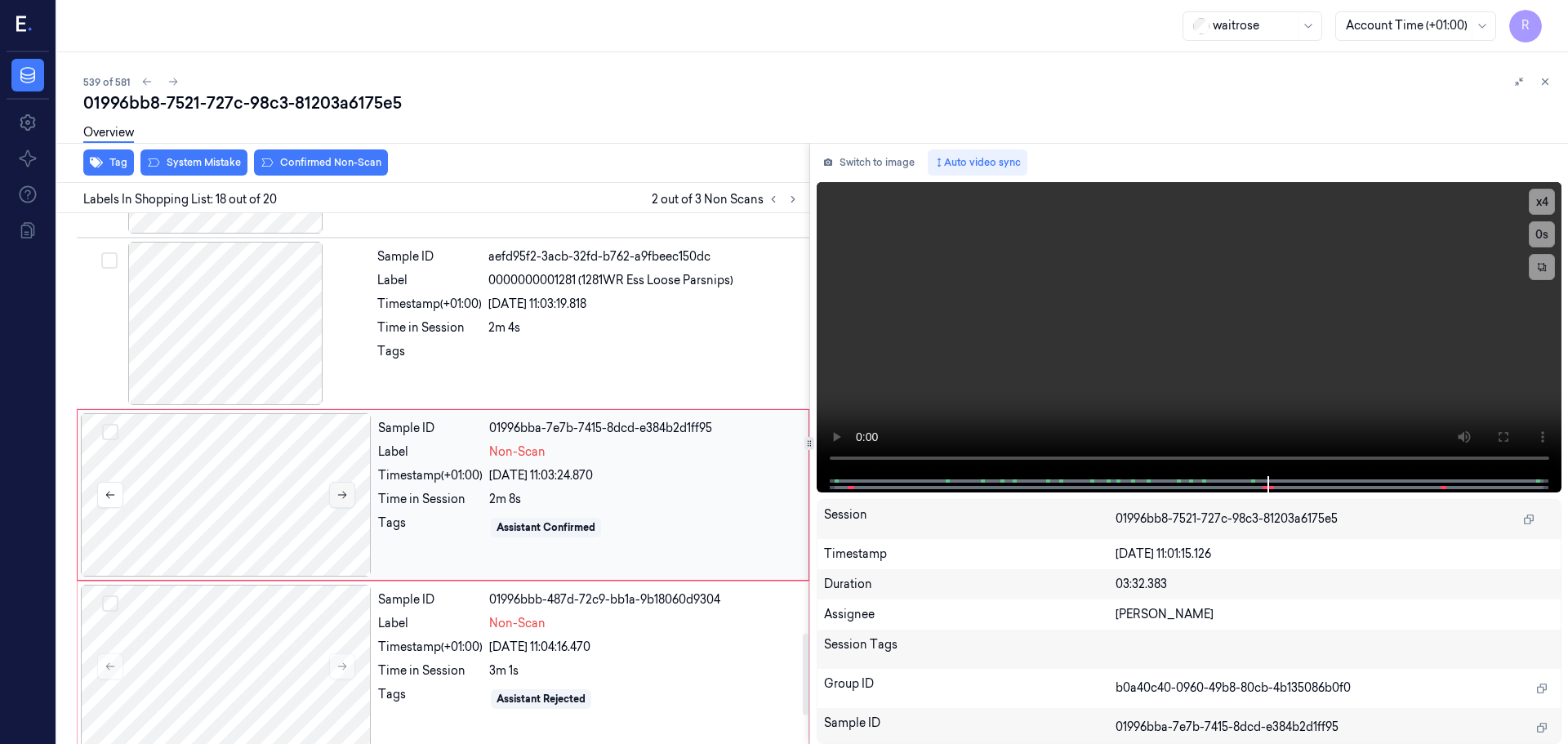
scroll to position [2734, 0]
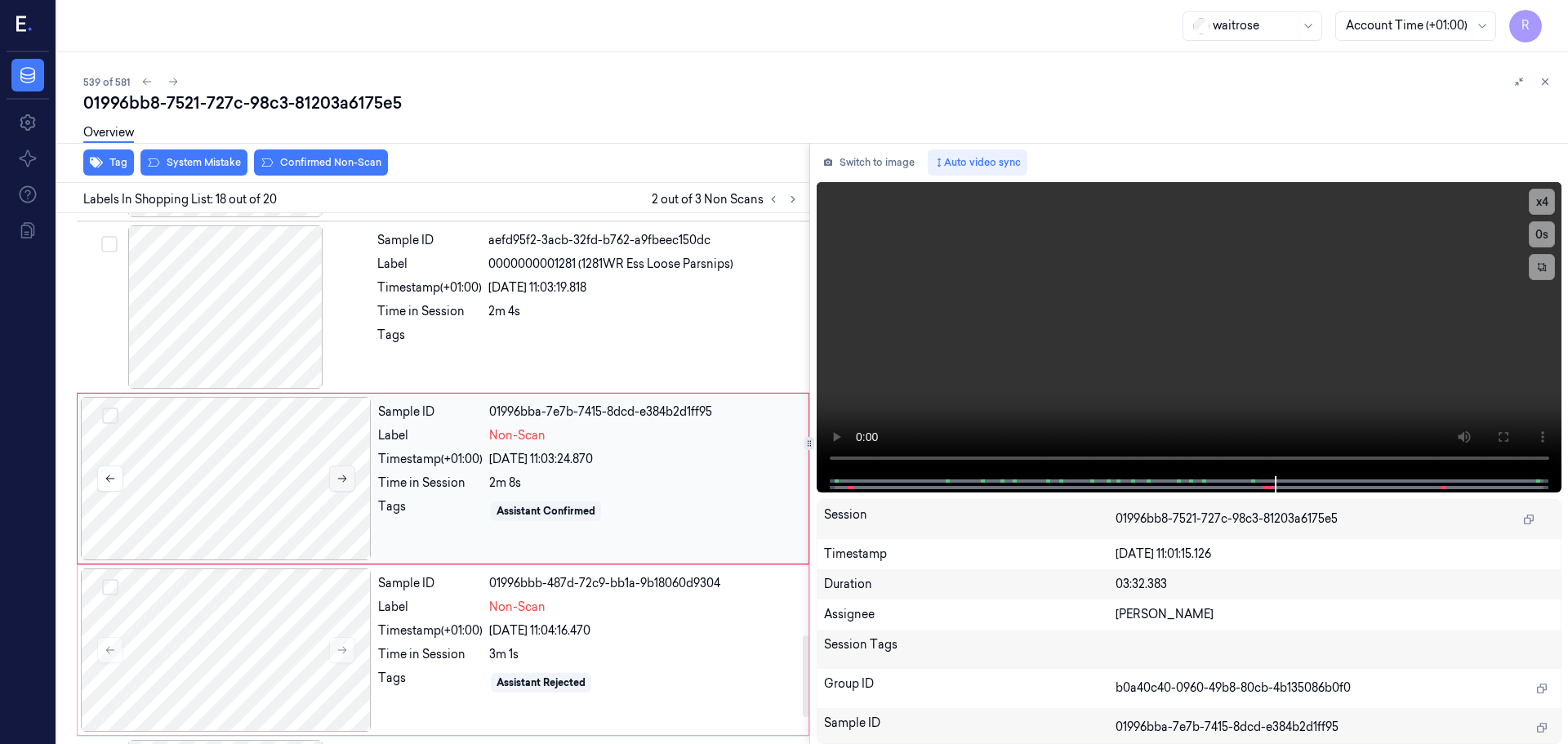
click at [337, 496] on div at bounding box center [226, 478] width 291 height 163
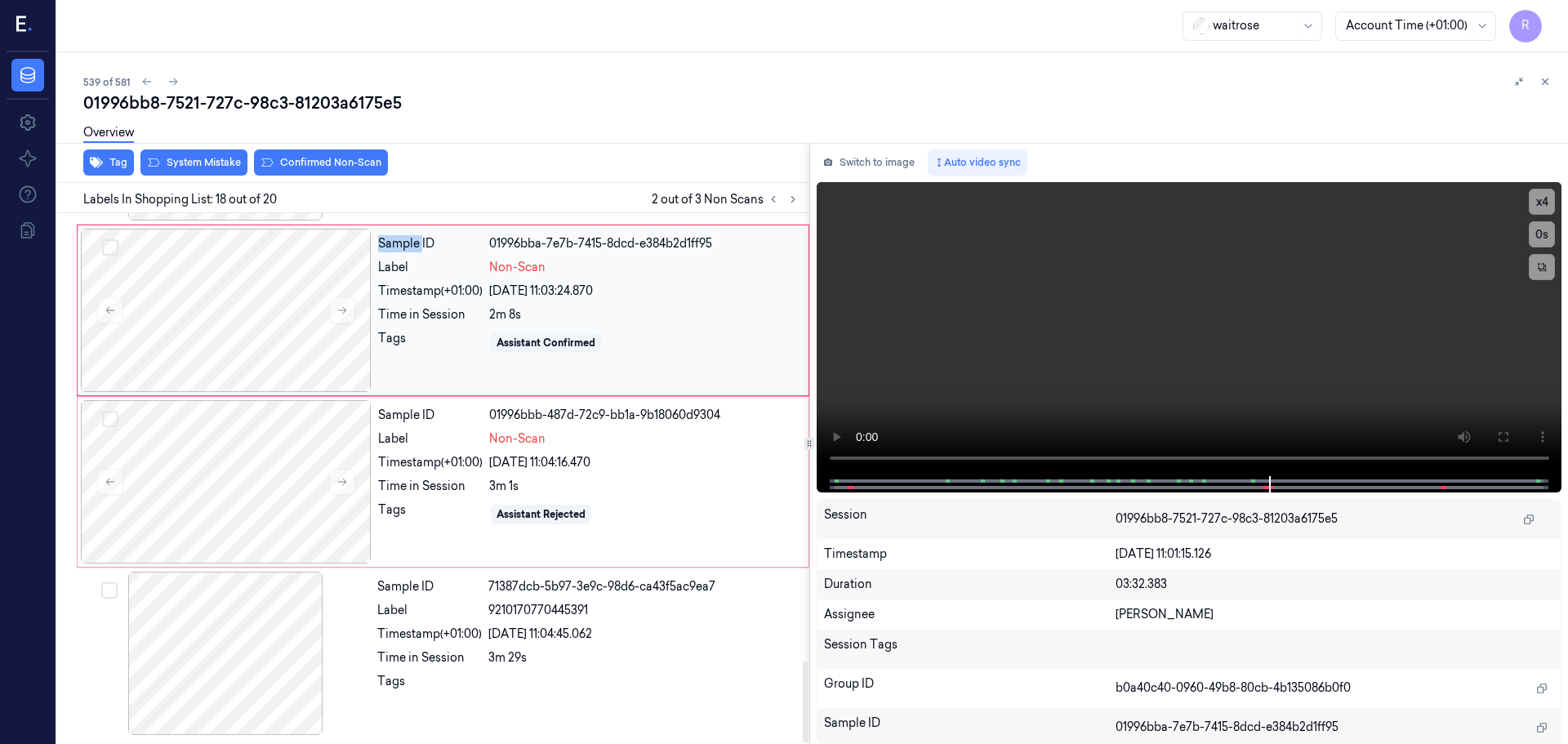
scroll to position [2903, 0]
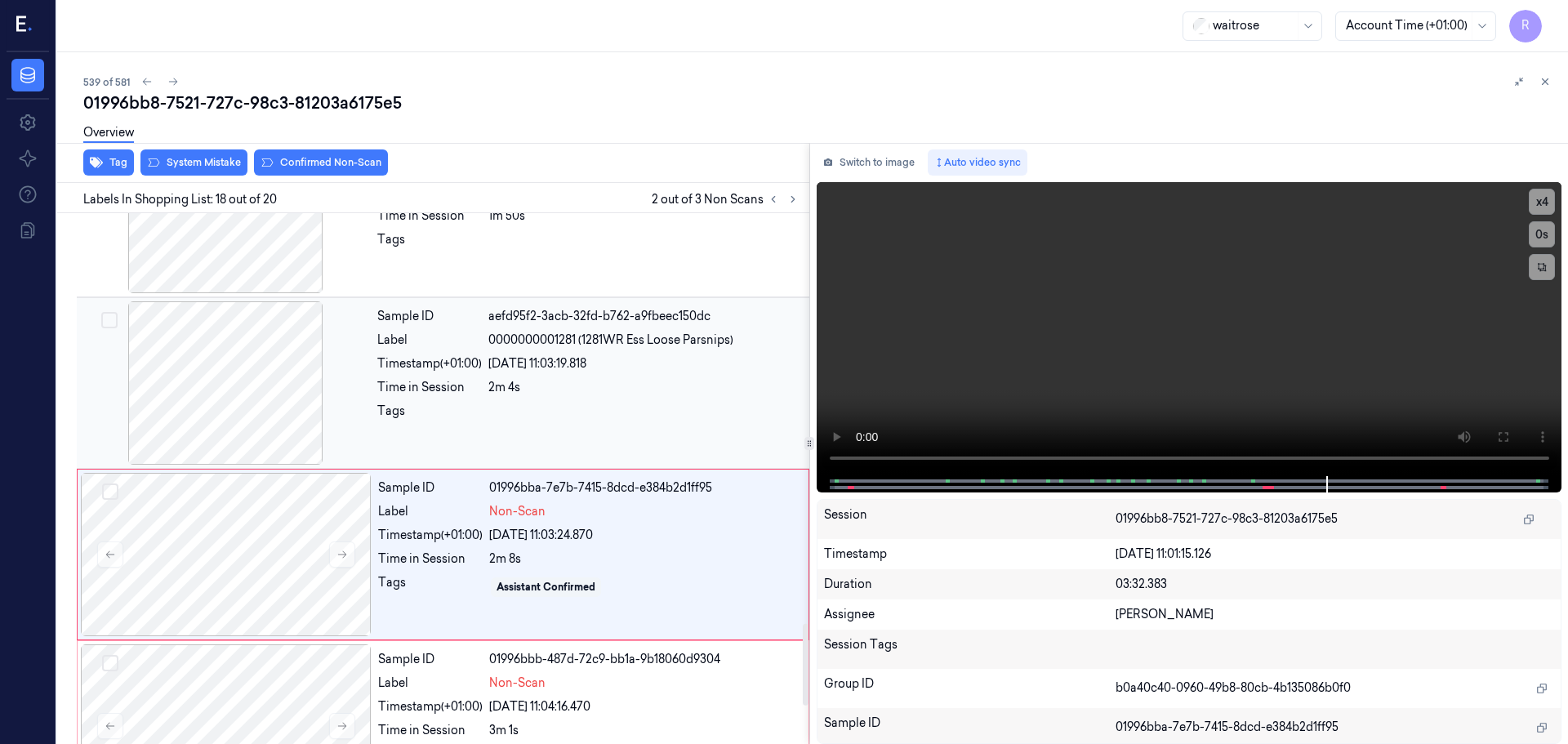
click at [263, 385] on div at bounding box center [225, 382] width 291 height 163
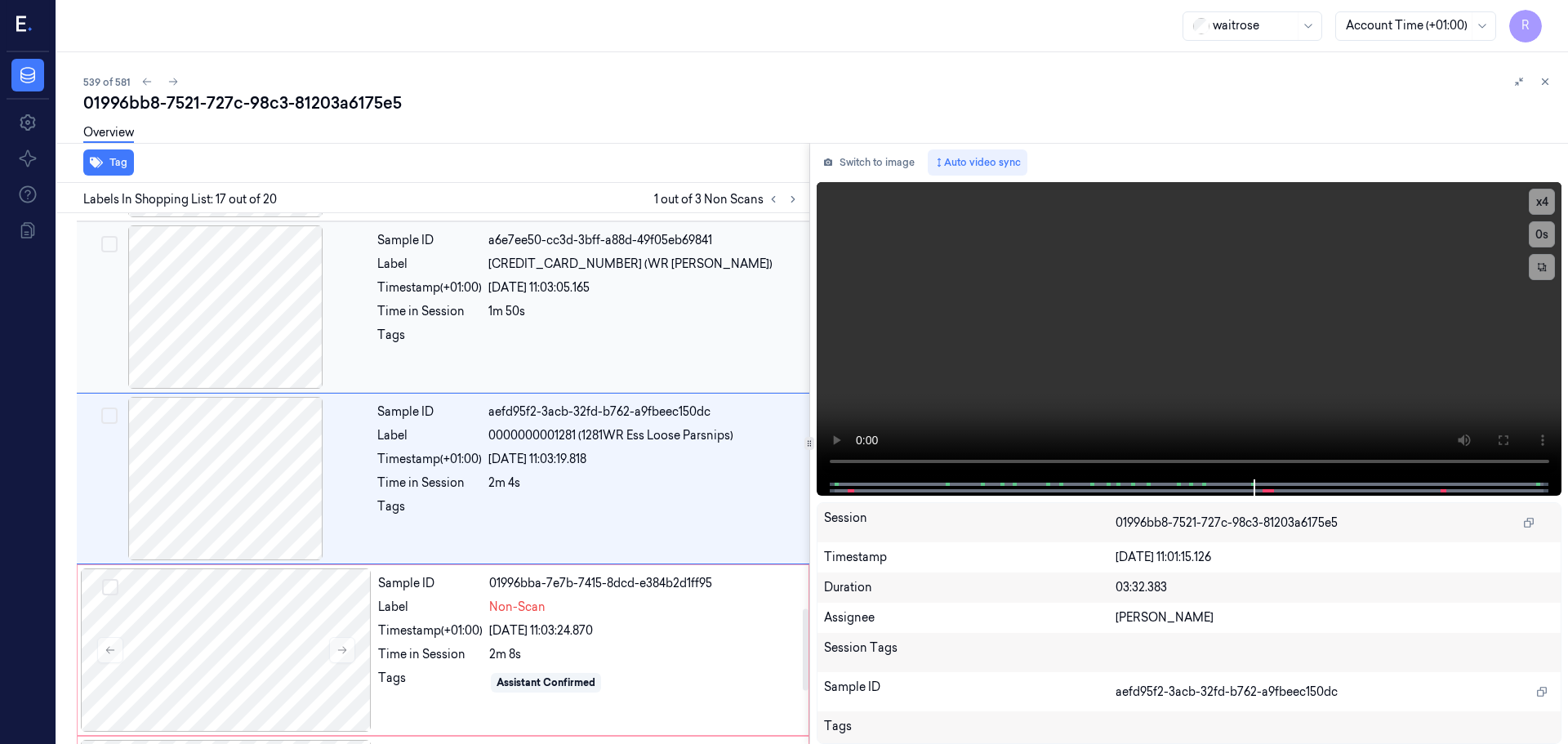
drag, startPoint x: 252, startPoint y: 323, endPoint x: 294, endPoint y: 329, distance: 42.4
click at [252, 324] on div at bounding box center [225, 306] width 291 height 163
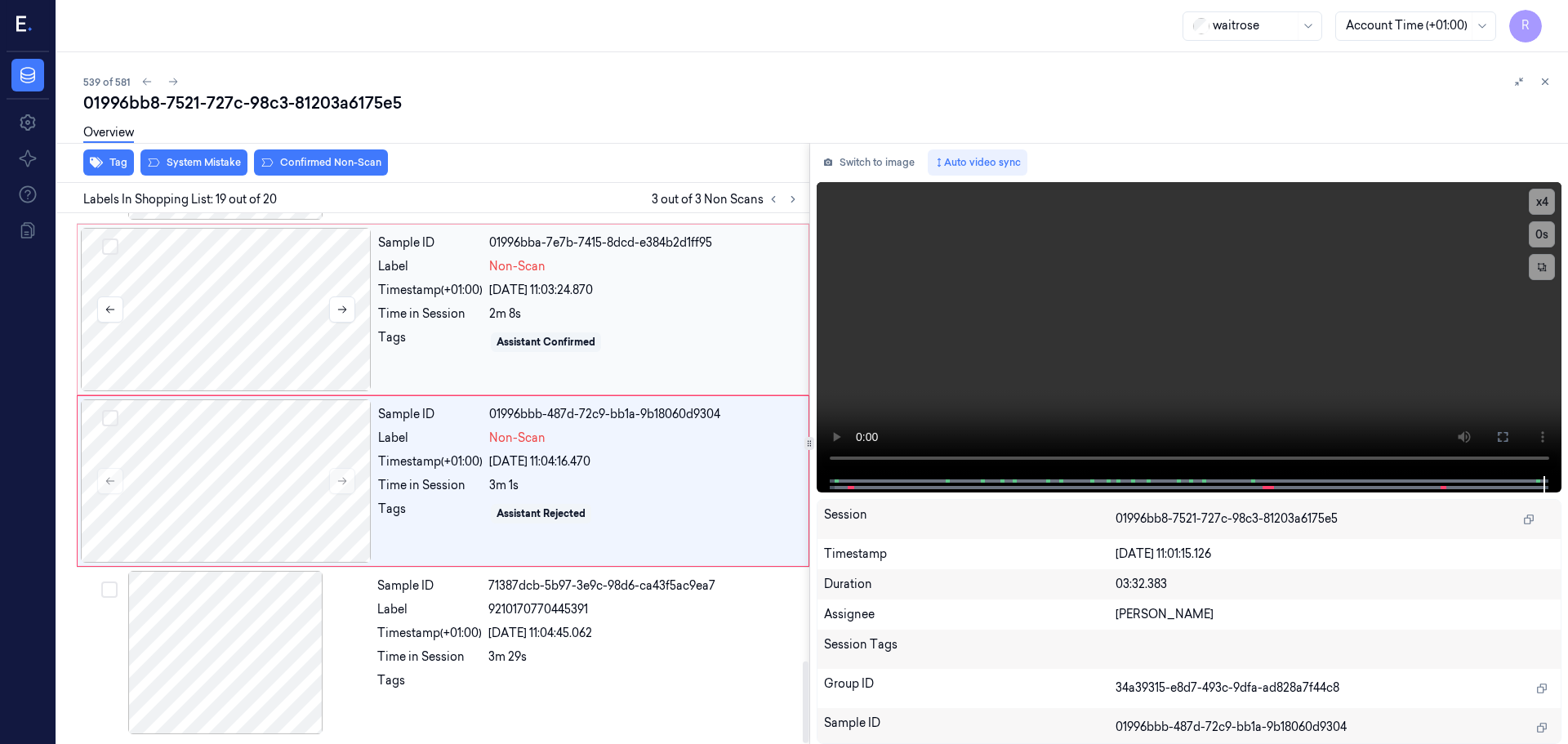
click at [296, 305] on div at bounding box center [226, 309] width 291 height 163
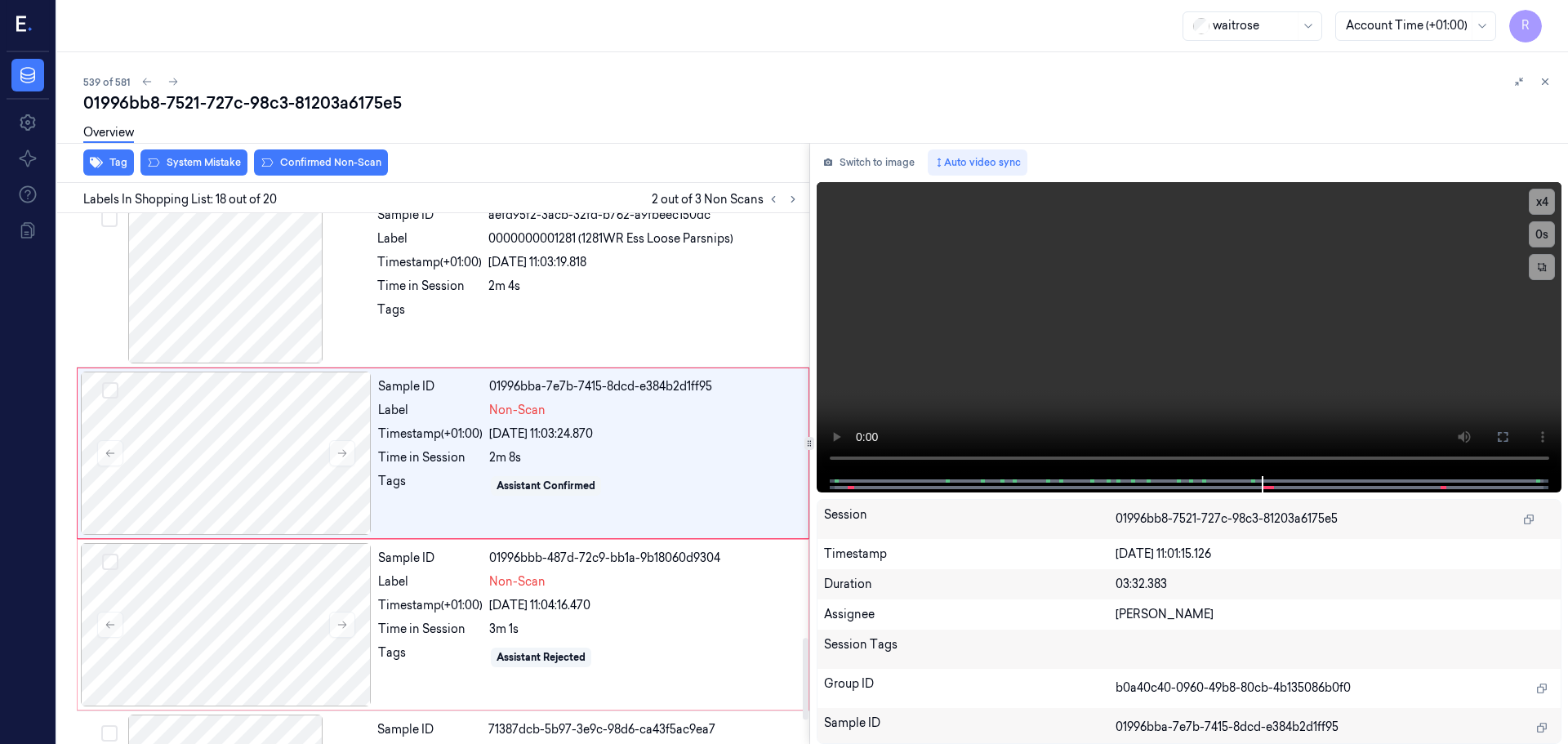
scroll to position [2734, 0]
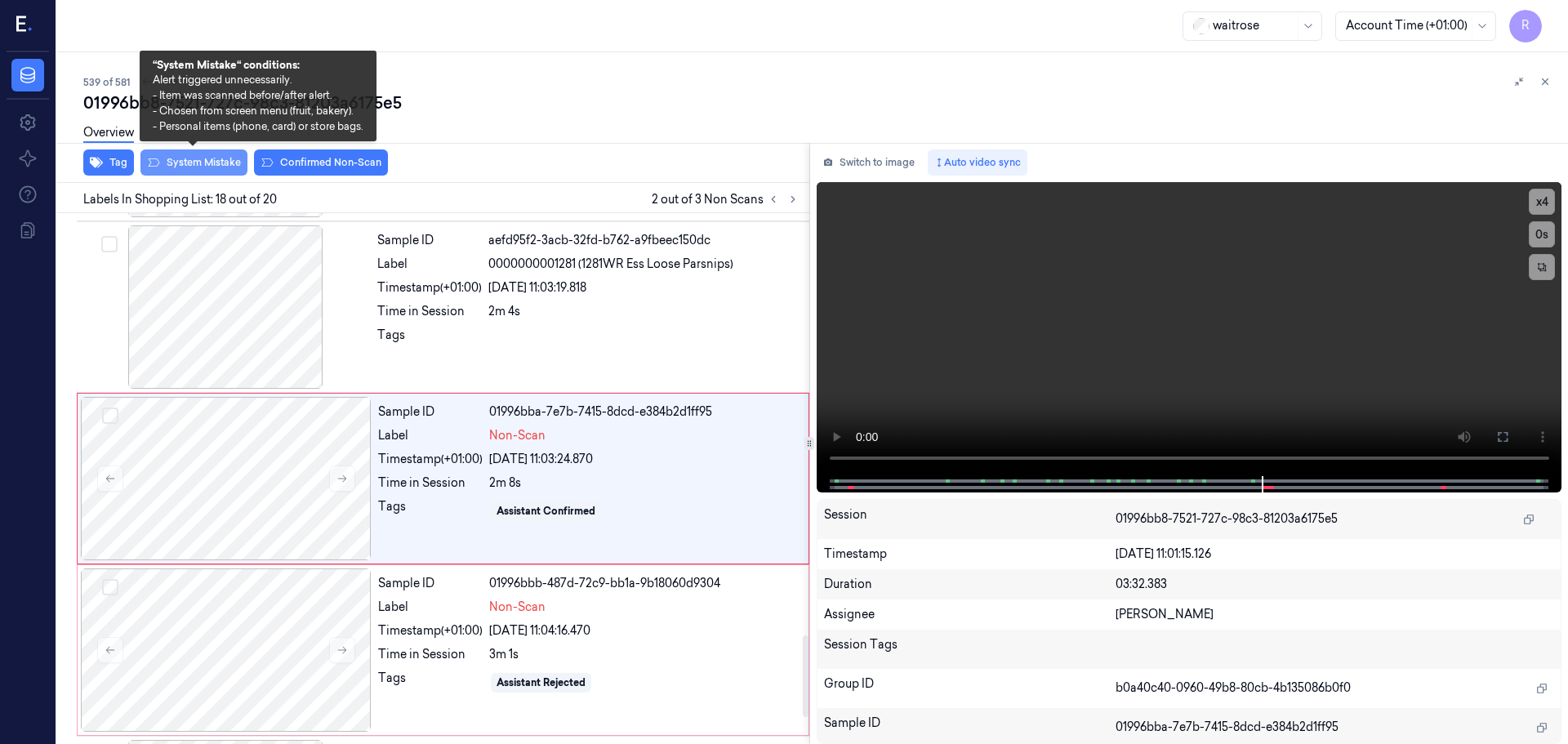
click at [192, 157] on button "System Mistake" at bounding box center [194, 162] width 107 height 26
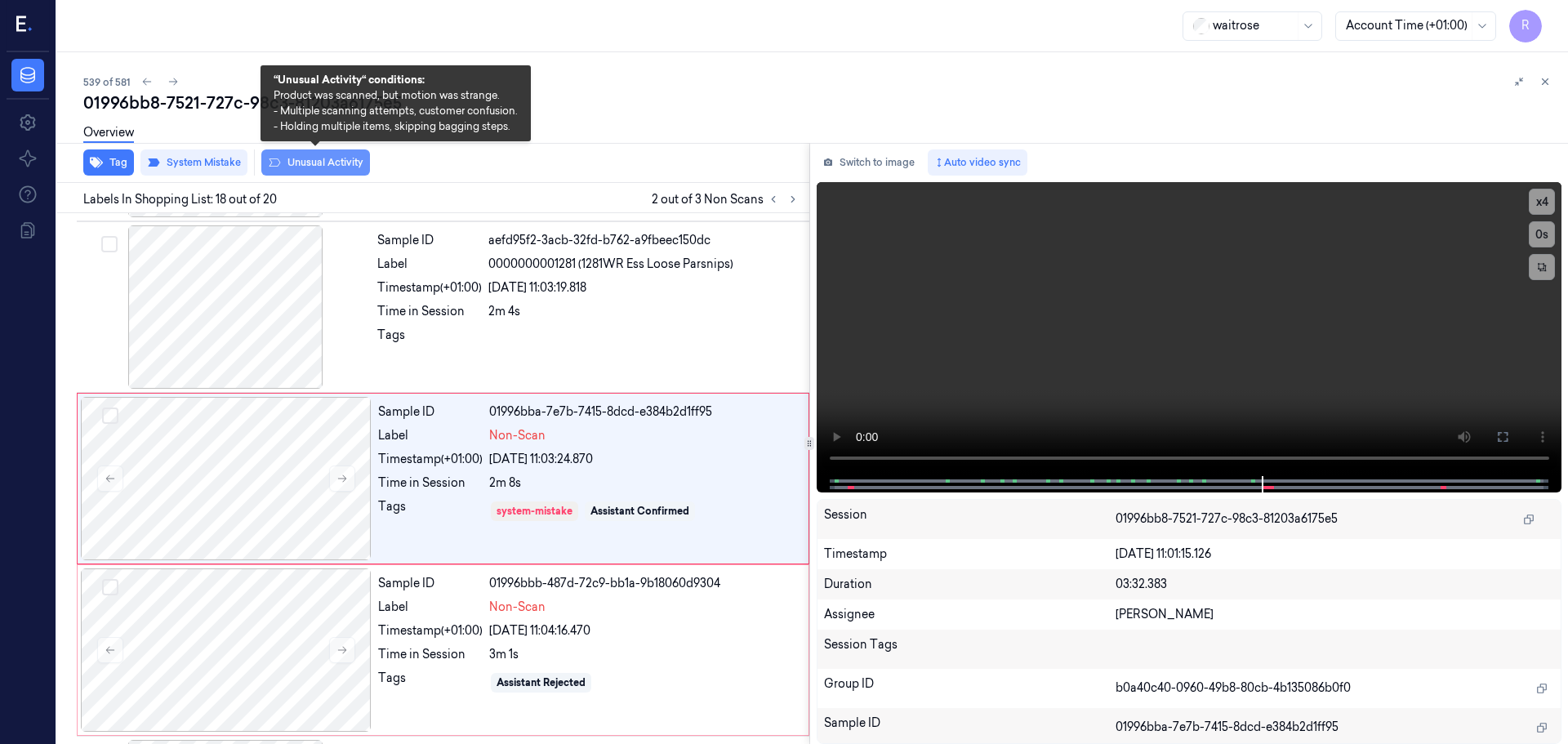
click at [313, 163] on button "Unusual Activity" at bounding box center [316, 162] width 109 height 26
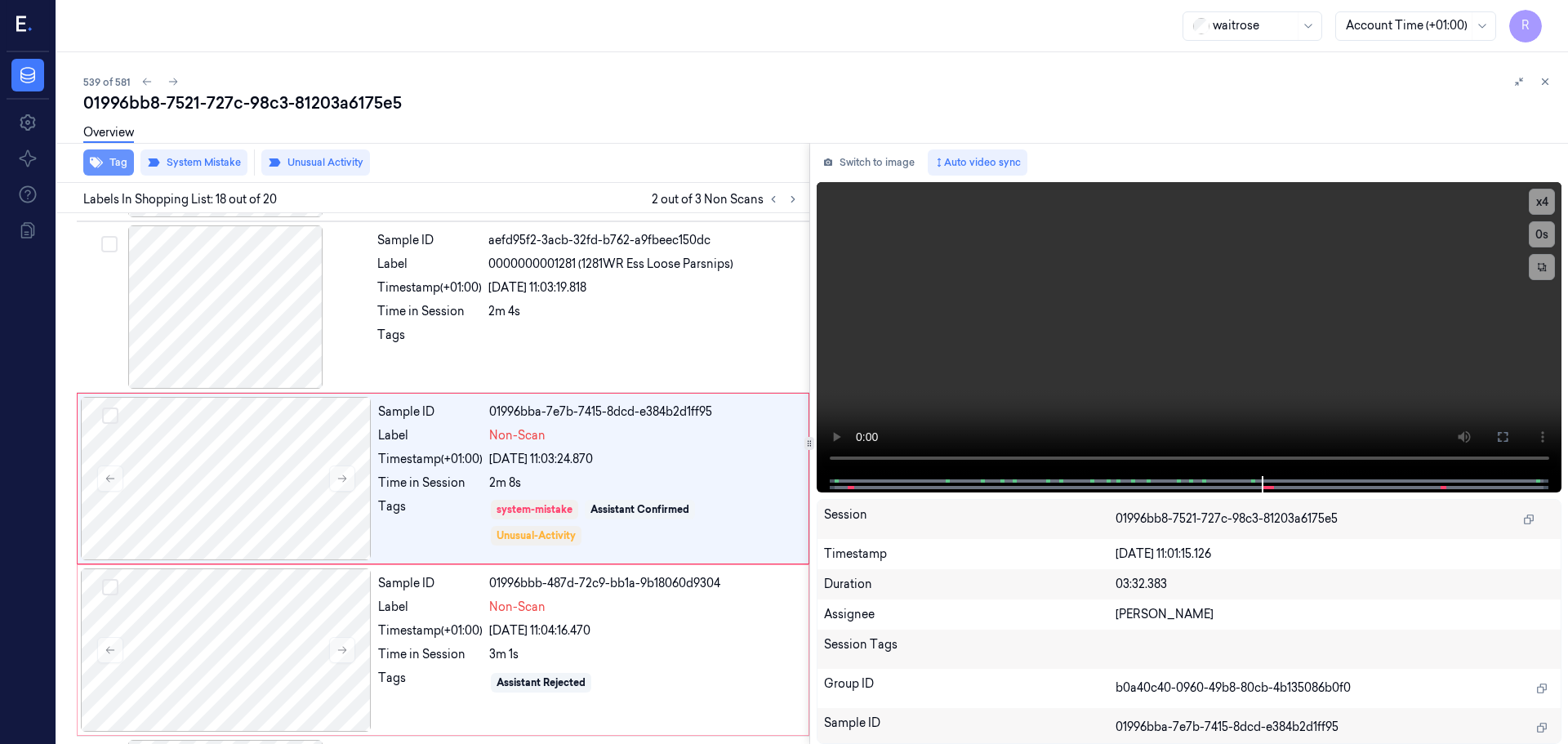
click at [117, 160] on button "Tag" at bounding box center [108, 162] width 51 height 26
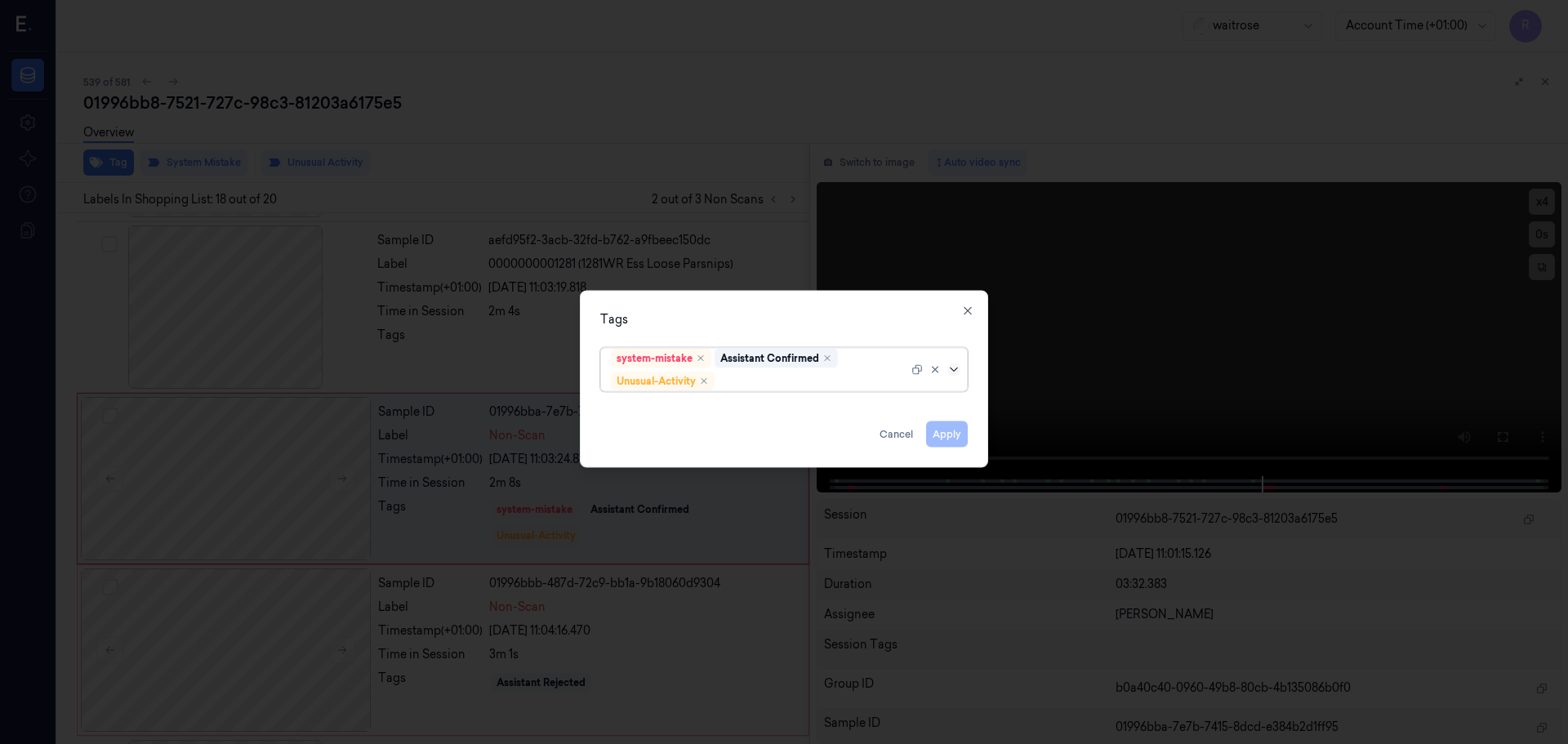
click at [958, 368] on icon at bounding box center [953, 369] width 13 height 13
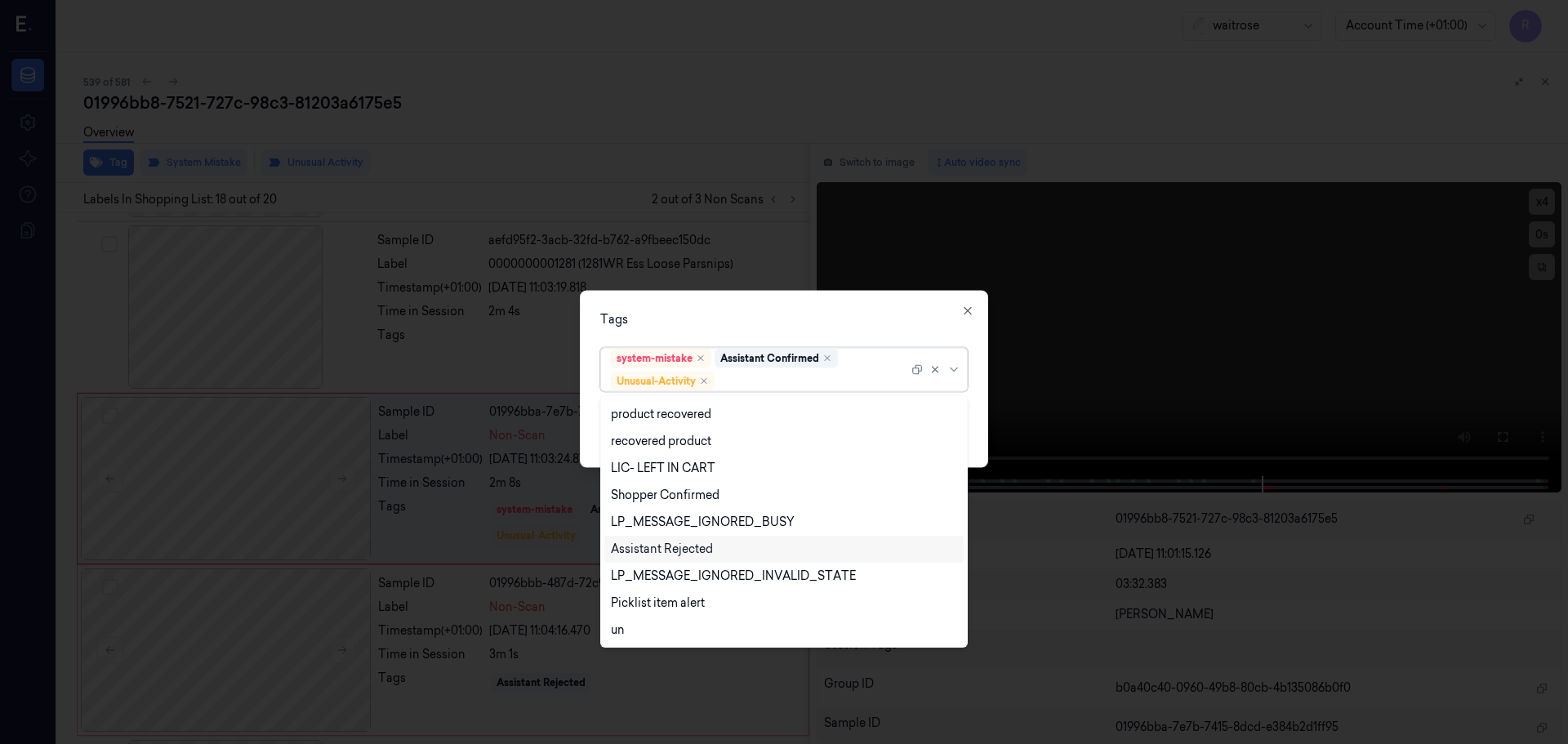
scroll to position [321, 0]
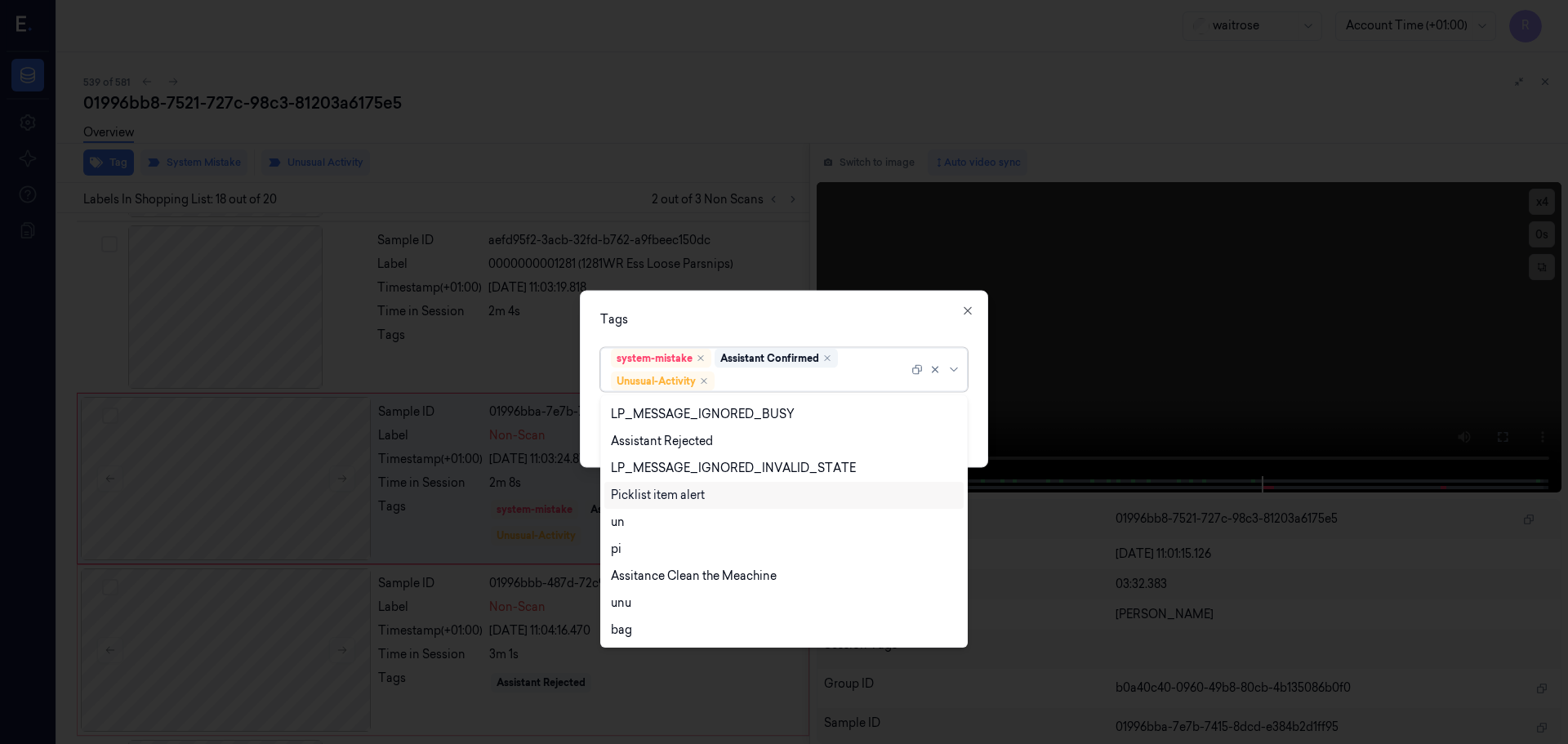
click at [667, 495] on div "Picklist item alert" at bounding box center [658, 495] width 94 height 17
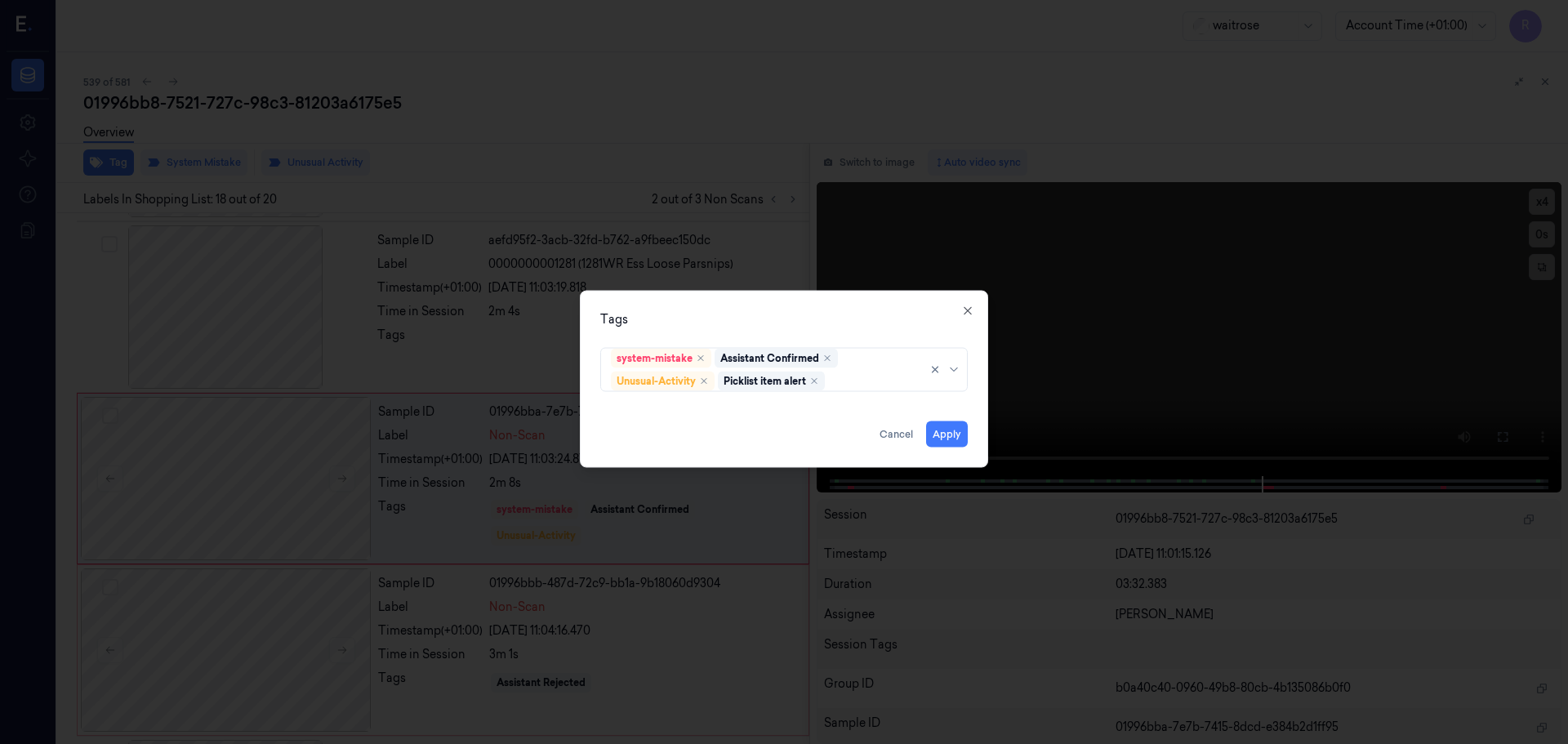
click at [711, 330] on div "Tags system-mistake Assistant Confirmed Unusual-Activity Picklist item alert Ap…" at bounding box center [784, 378] width 408 height 177
click at [947, 451] on div "Tags system-mistake Assistant Confirmed Unusual-Activity Picklist item alert Ap…" at bounding box center [784, 378] width 408 height 177
click at [952, 444] on button "Apply" at bounding box center [947, 433] width 41 height 26
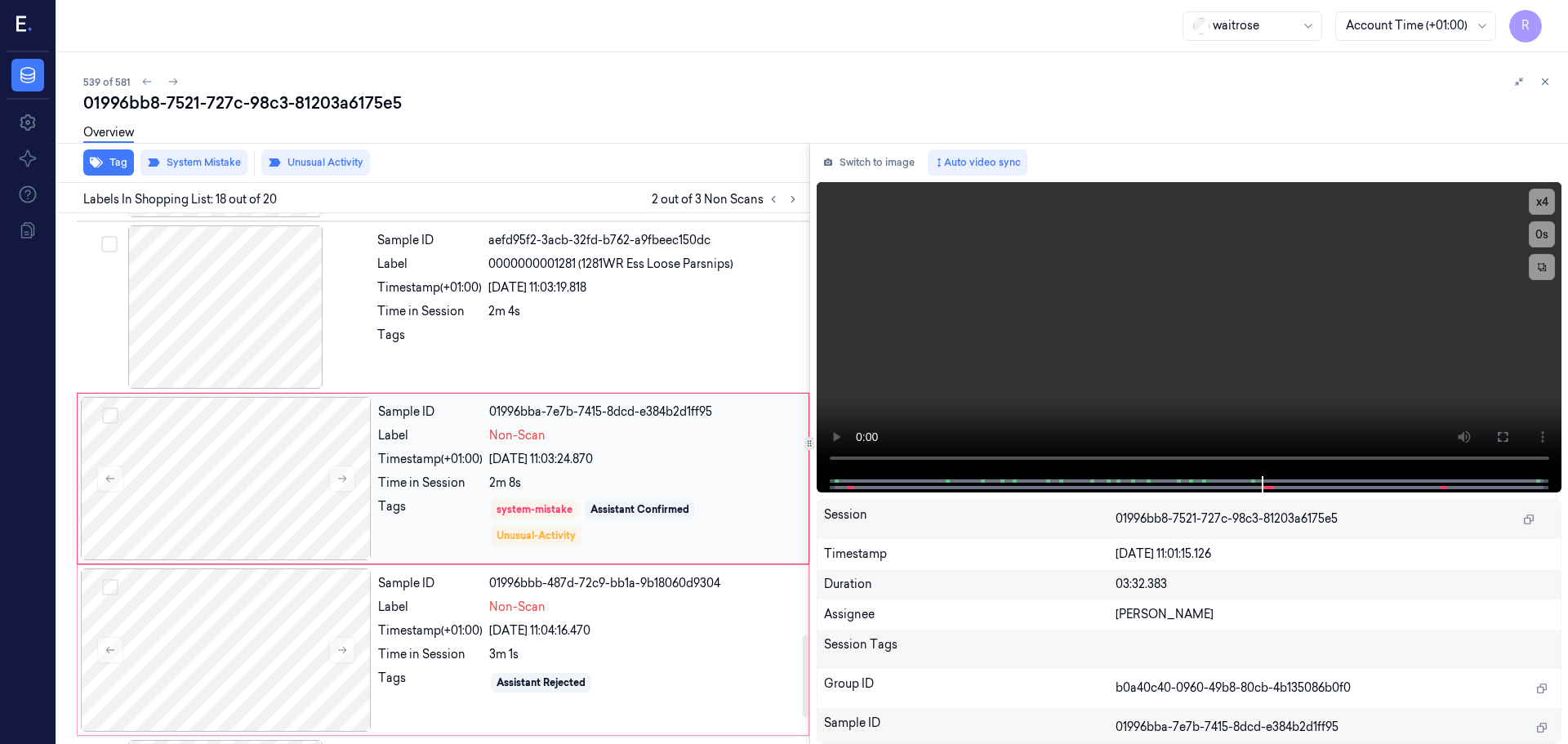
scroll to position [2897, 0]
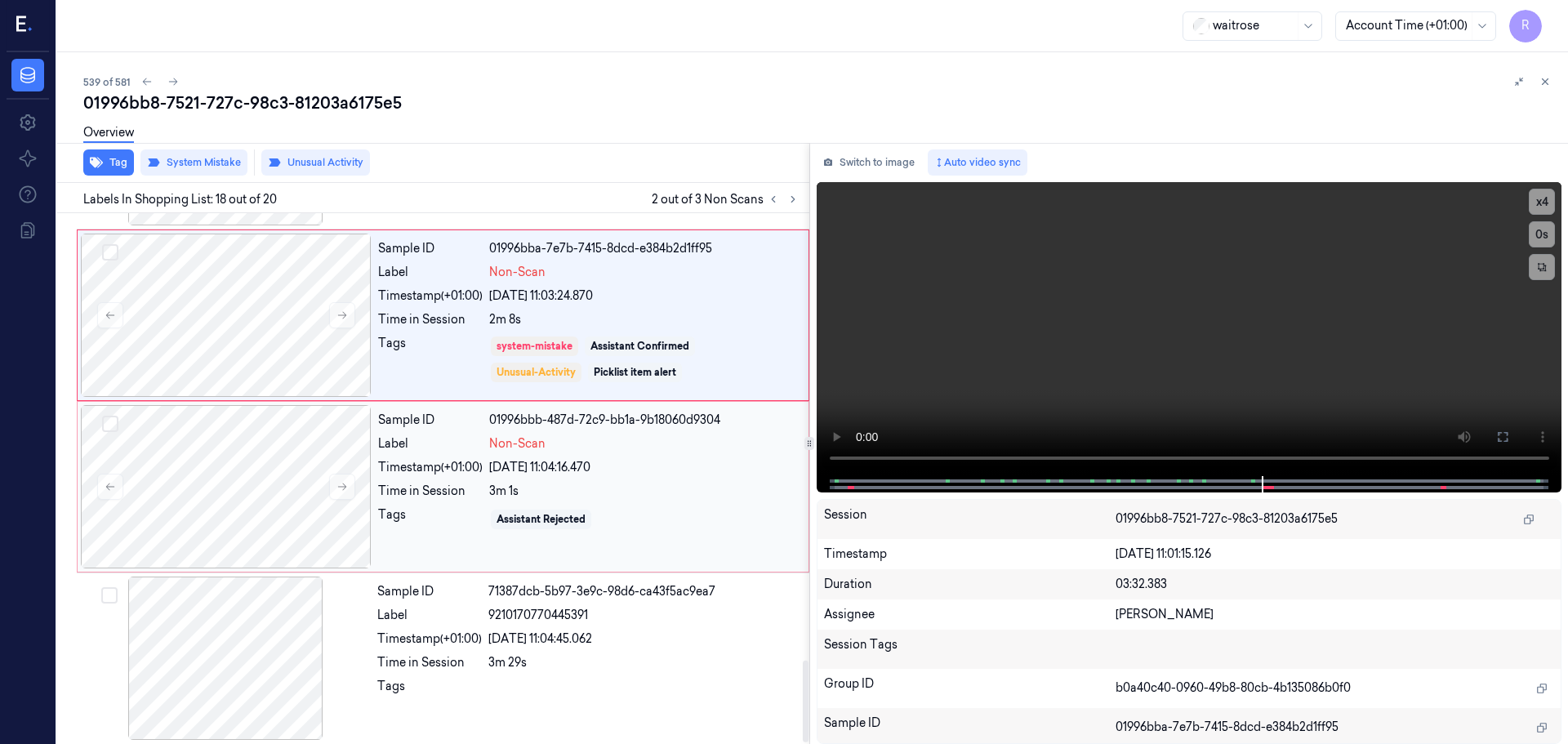
click at [649, 514] on div "Assistant Rejected" at bounding box center [644, 520] width 310 height 26
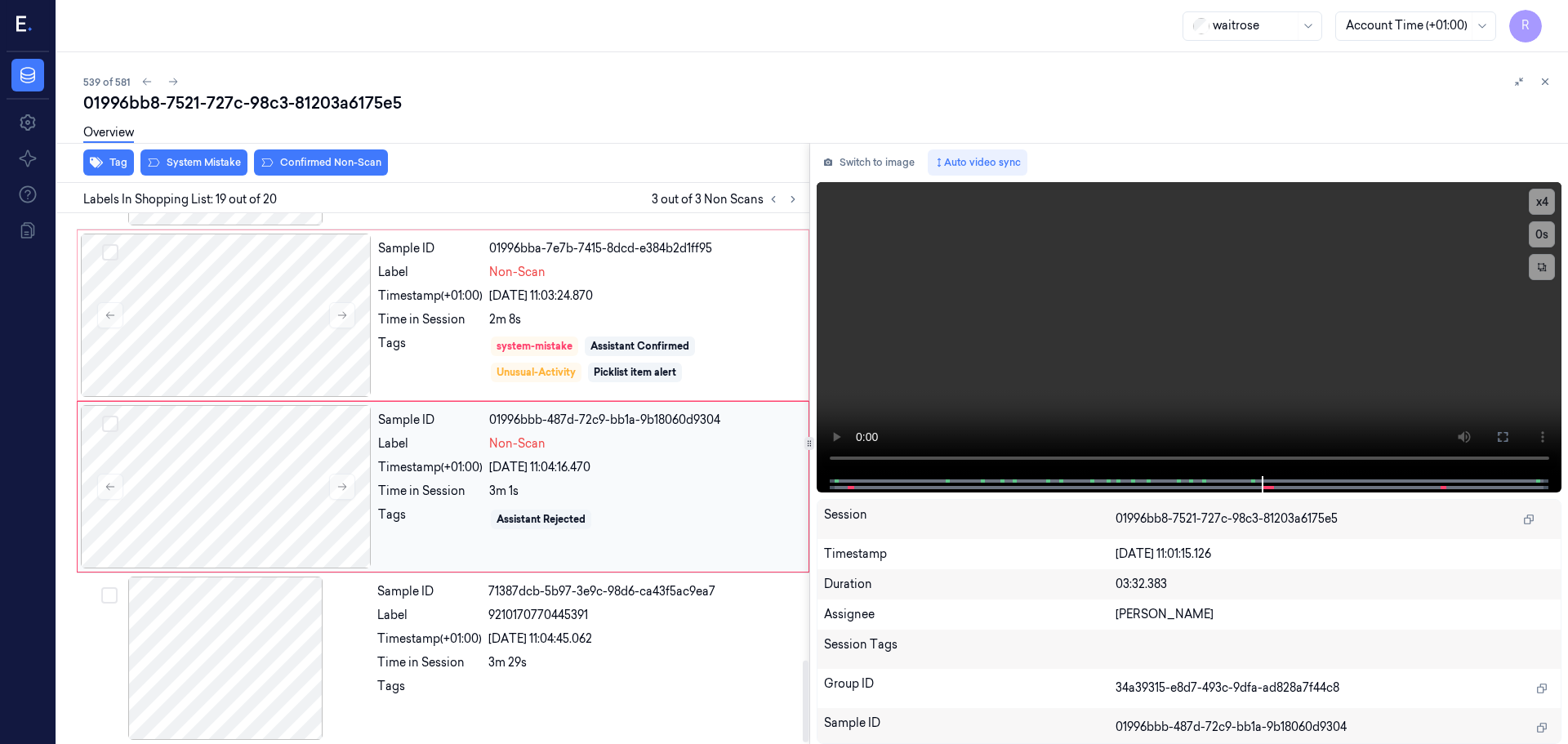
scroll to position [2903, 0]
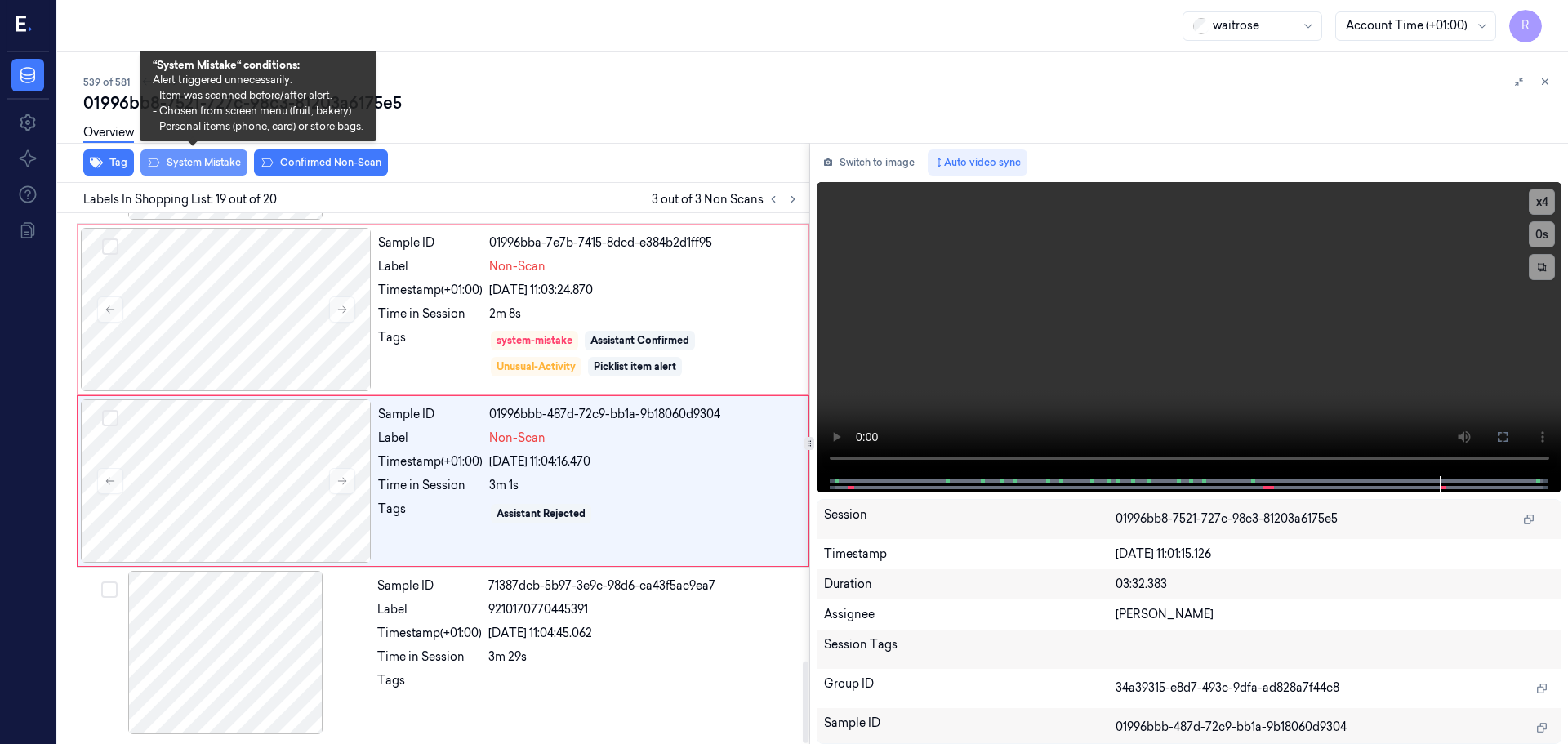
click at [218, 162] on button "System Mistake" at bounding box center [194, 162] width 107 height 26
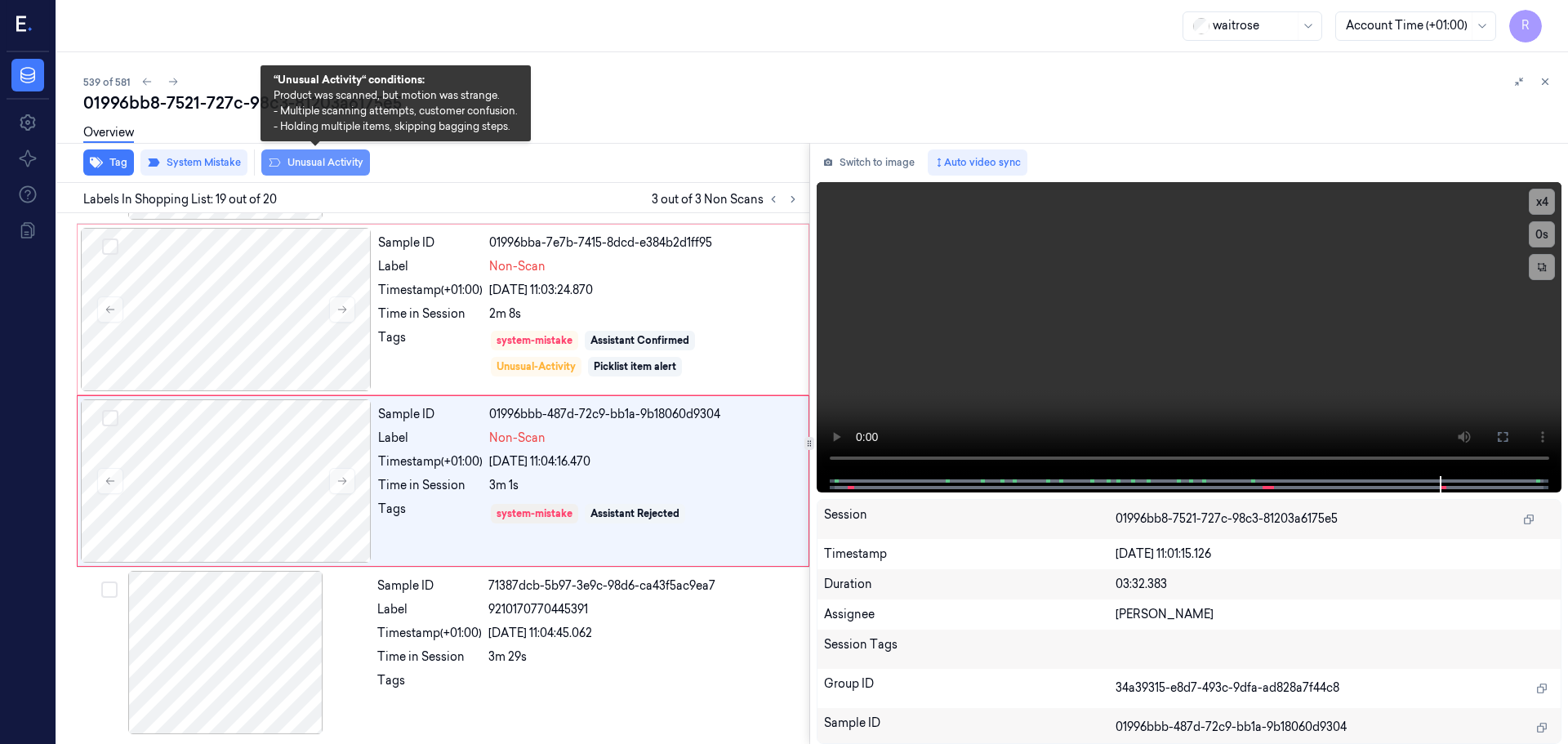
click at [310, 163] on button "Unusual Activity" at bounding box center [316, 162] width 109 height 26
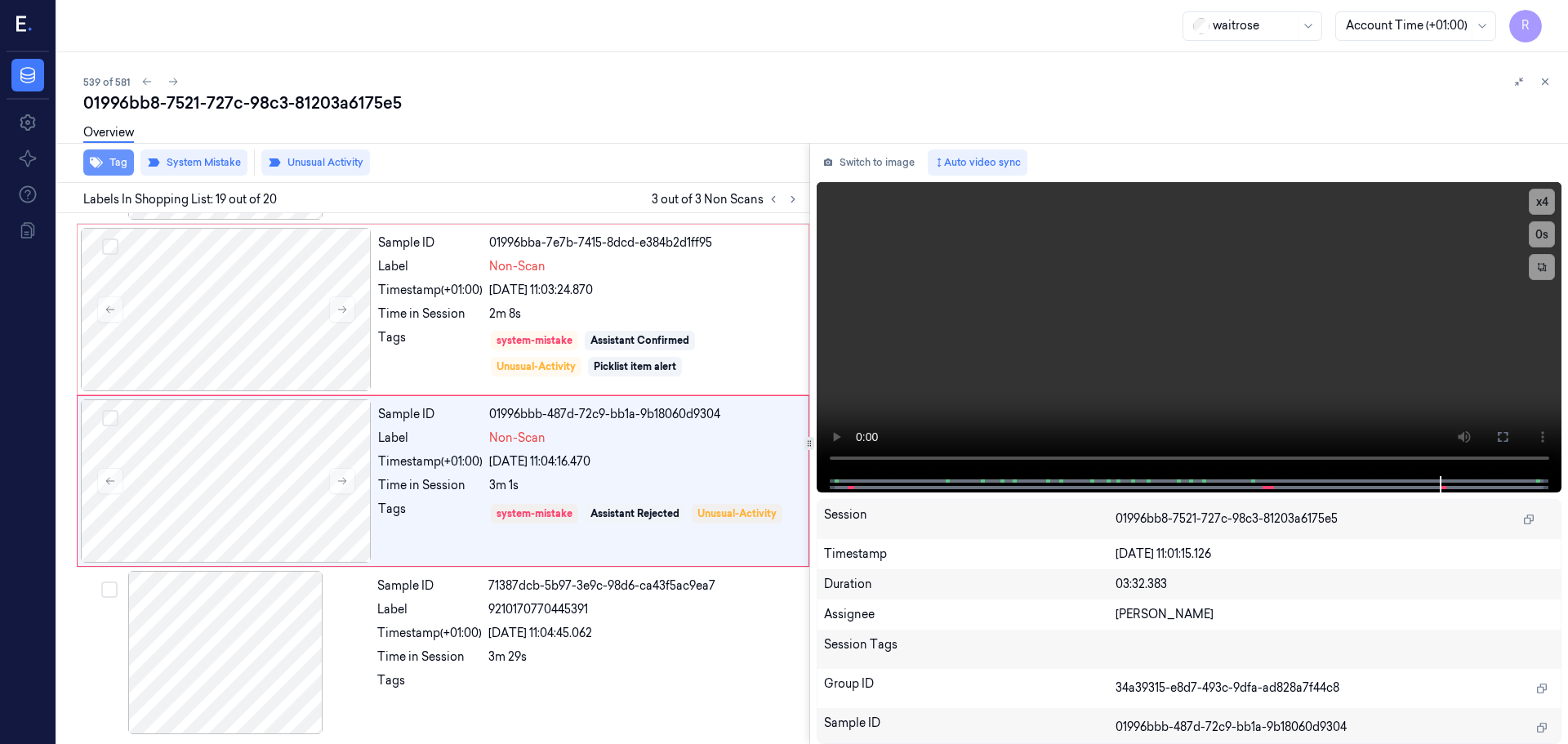
click at [111, 162] on button "Tag" at bounding box center [108, 162] width 51 height 26
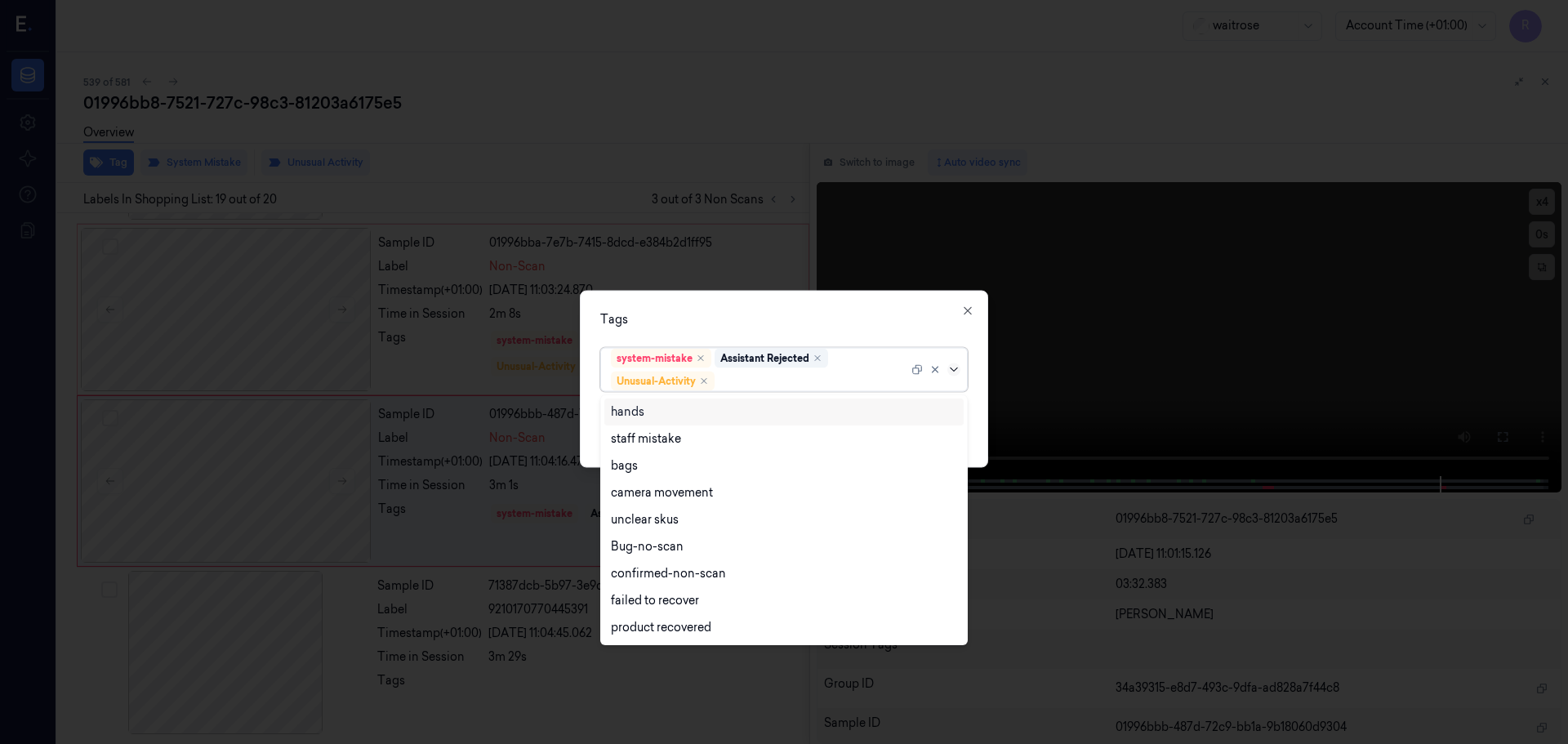
click at [956, 375] on icon at bounding box center [953, 369] width 13 height 13
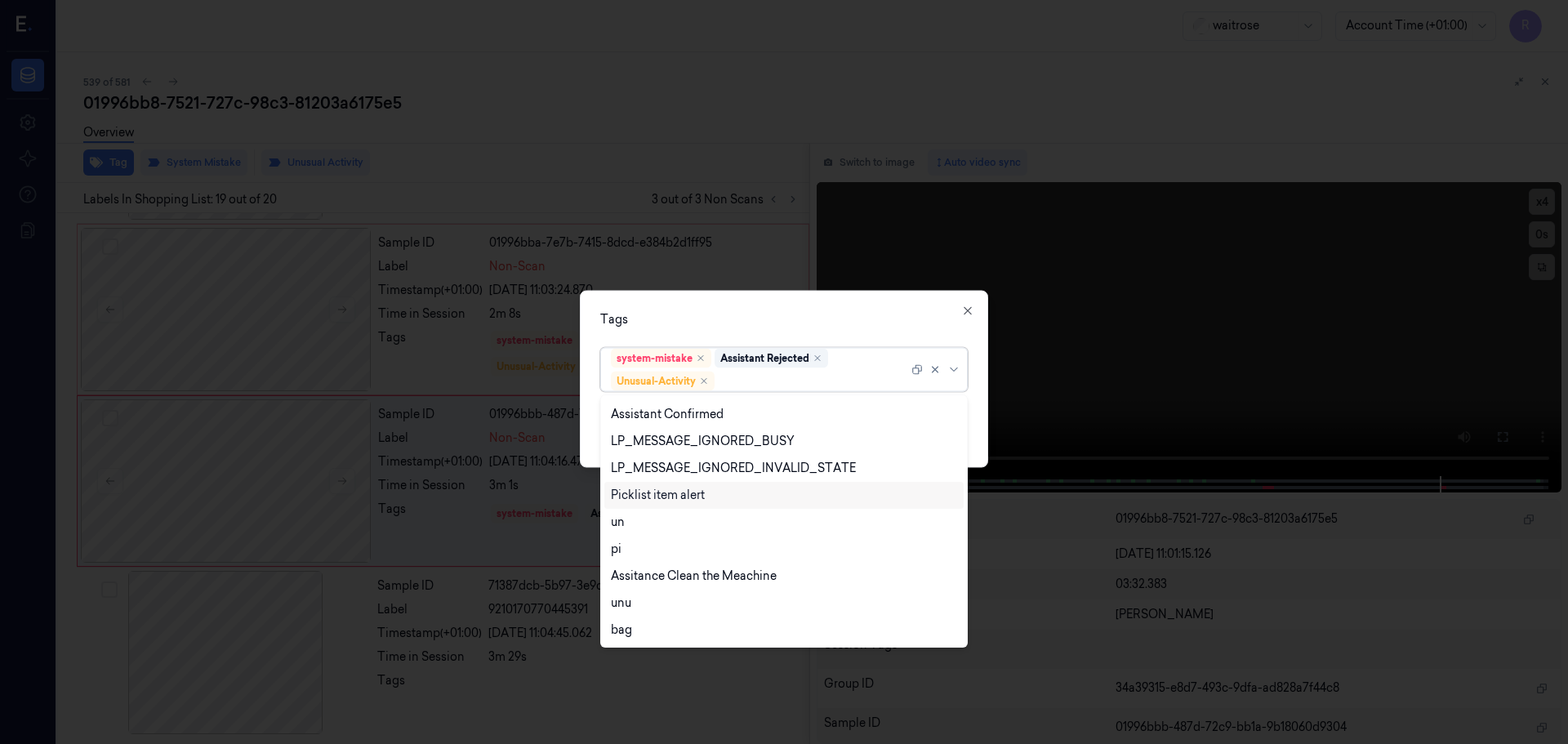
click at [652, 489] on div "Picklist item alert" at bounding box center [658, 495] width 94 height 17
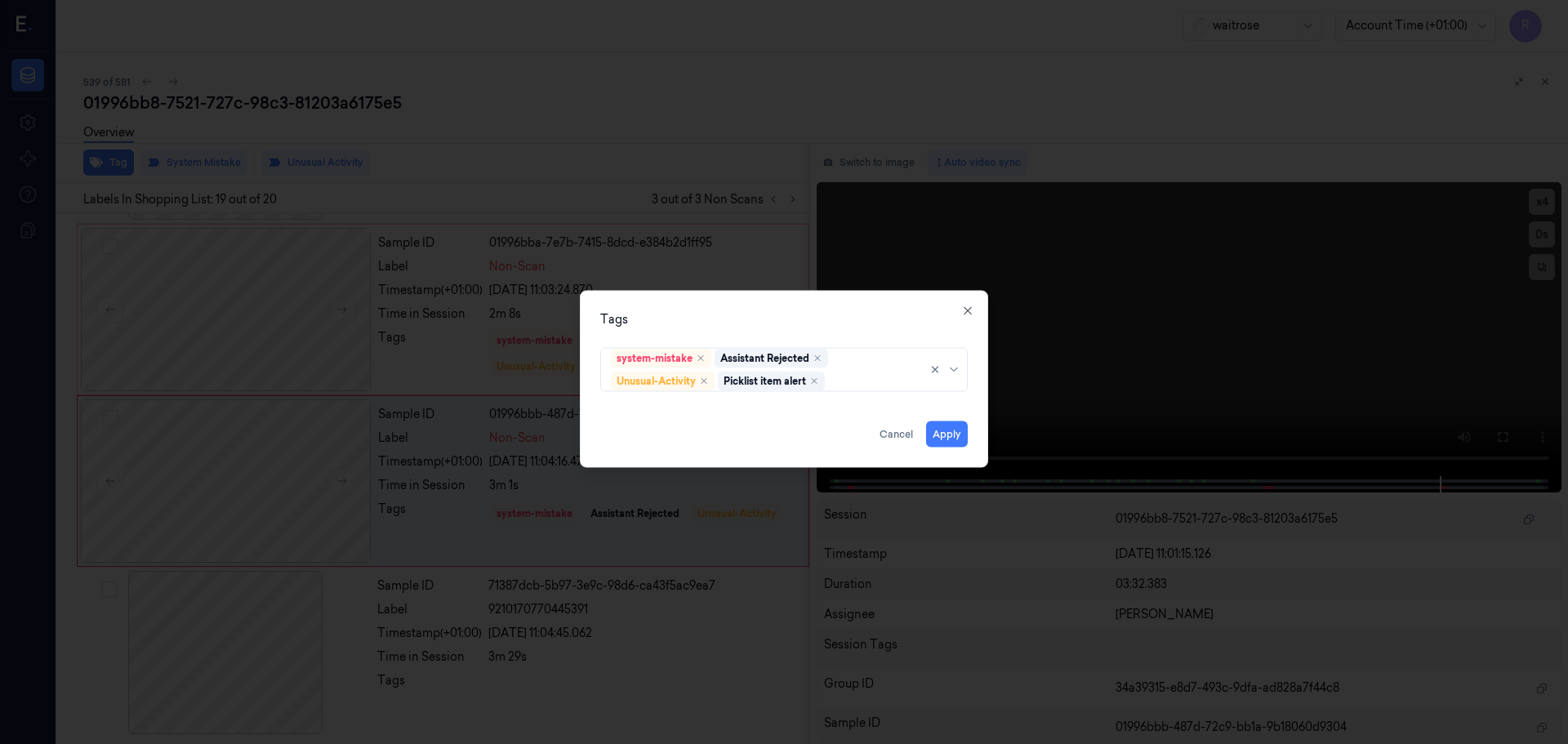
click at [741, 330] on div "Tags system-mistake Assistant Rejected Unusual-Activity Picklist item alert App…" at bounding box center [784, 378] width 408 height 177
click at [949, 432] on button "Apply" at bounding box center [947, 433] width 41 height 26
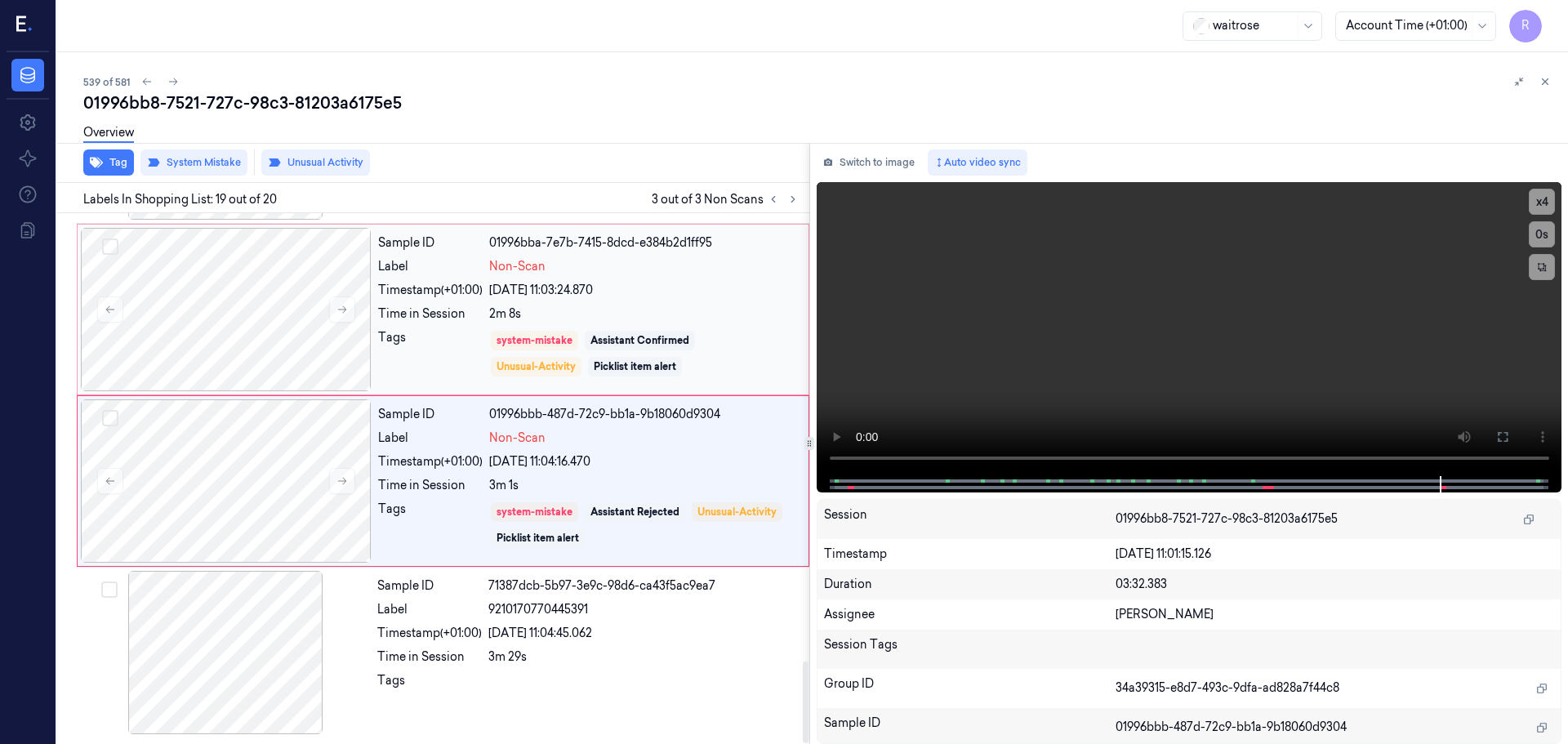
click at [606, 313] on div "2m 8s" at bounding box center [644, 314] width 310 height 17
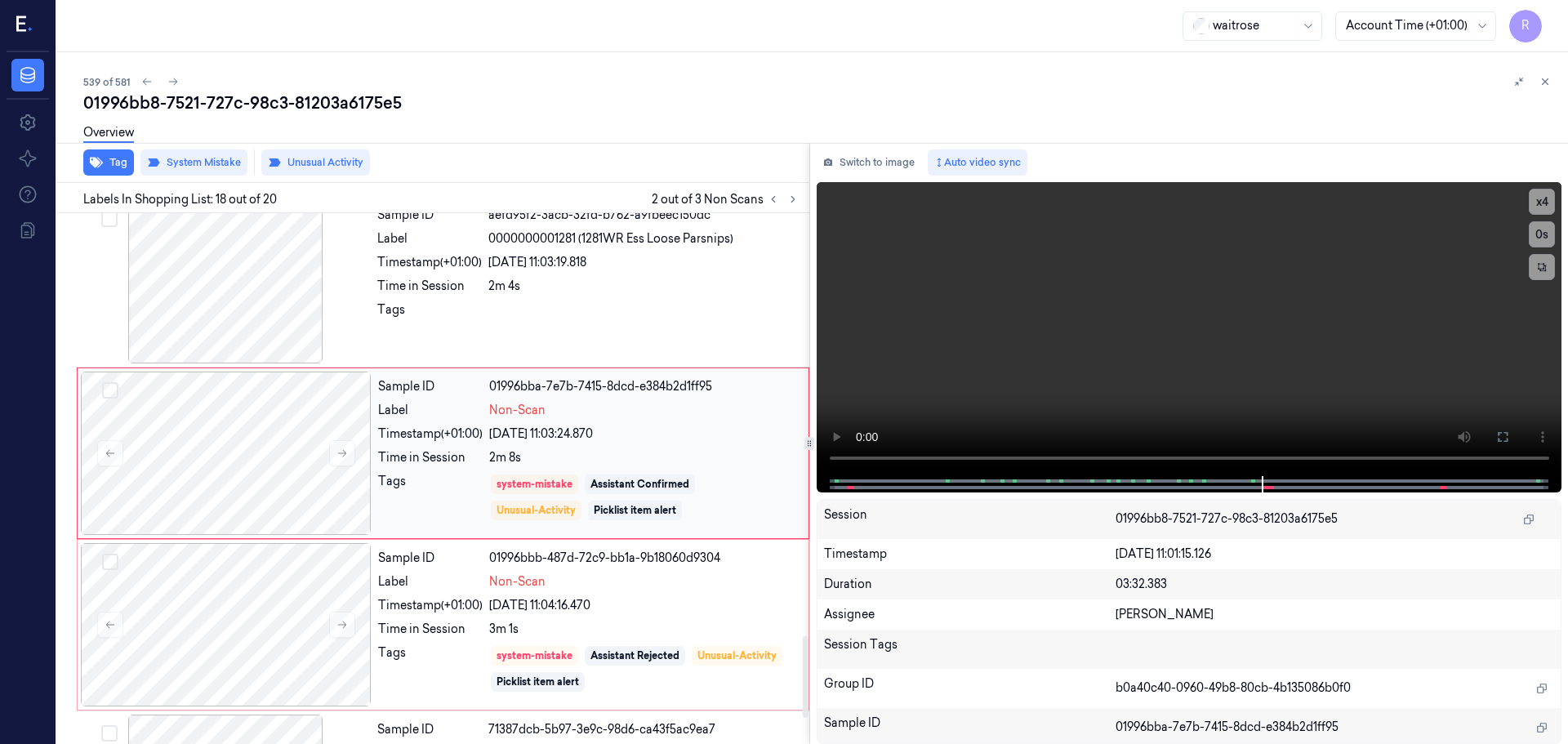
scroll to position [2734, 0]
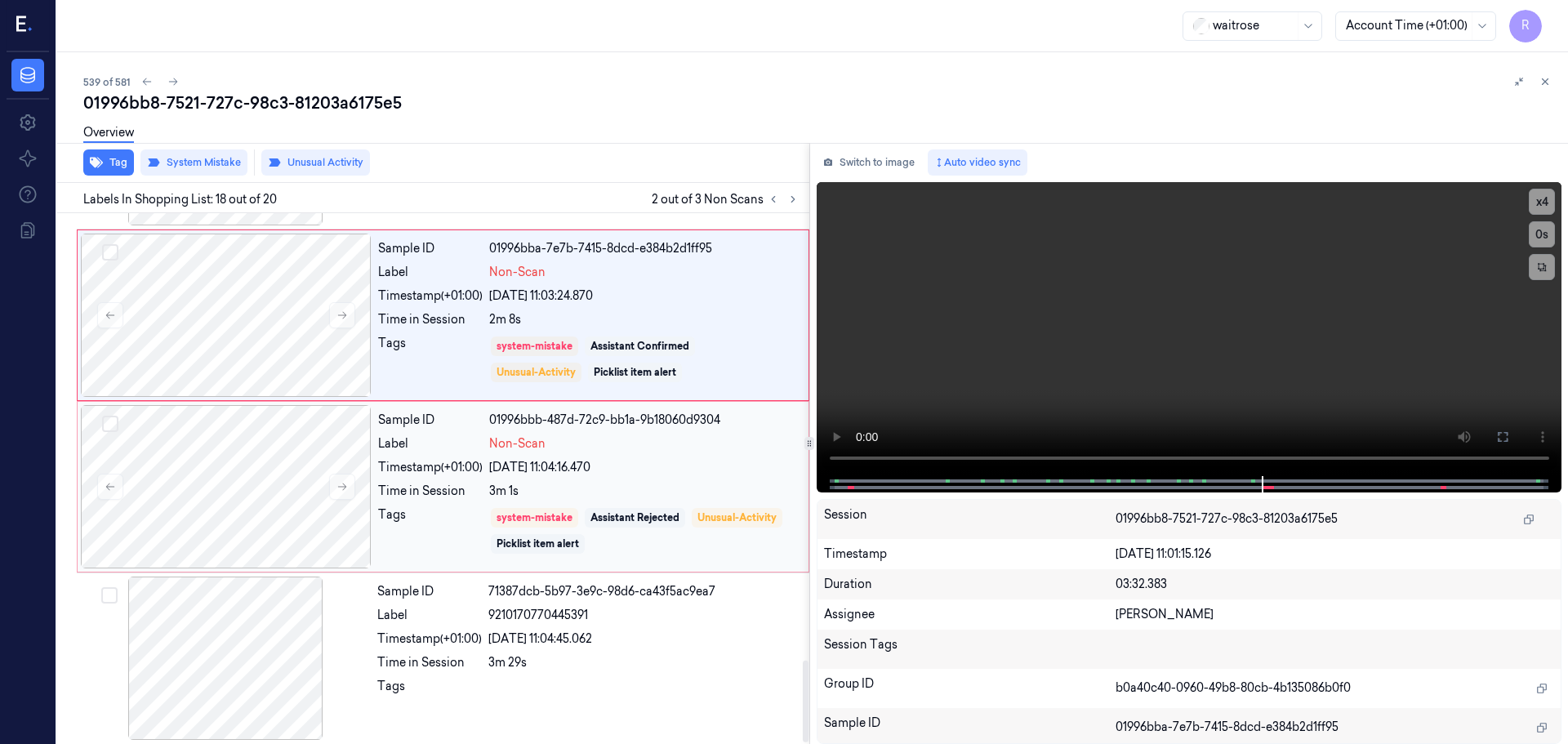
click at [616, 500] on div "Sample ID 01996bbb-487d-72c9-bb1a-9b18060d9304 Label Non-Scan Timestamp (+01:00…" at bounding box center [588, 486] width 433 height 163
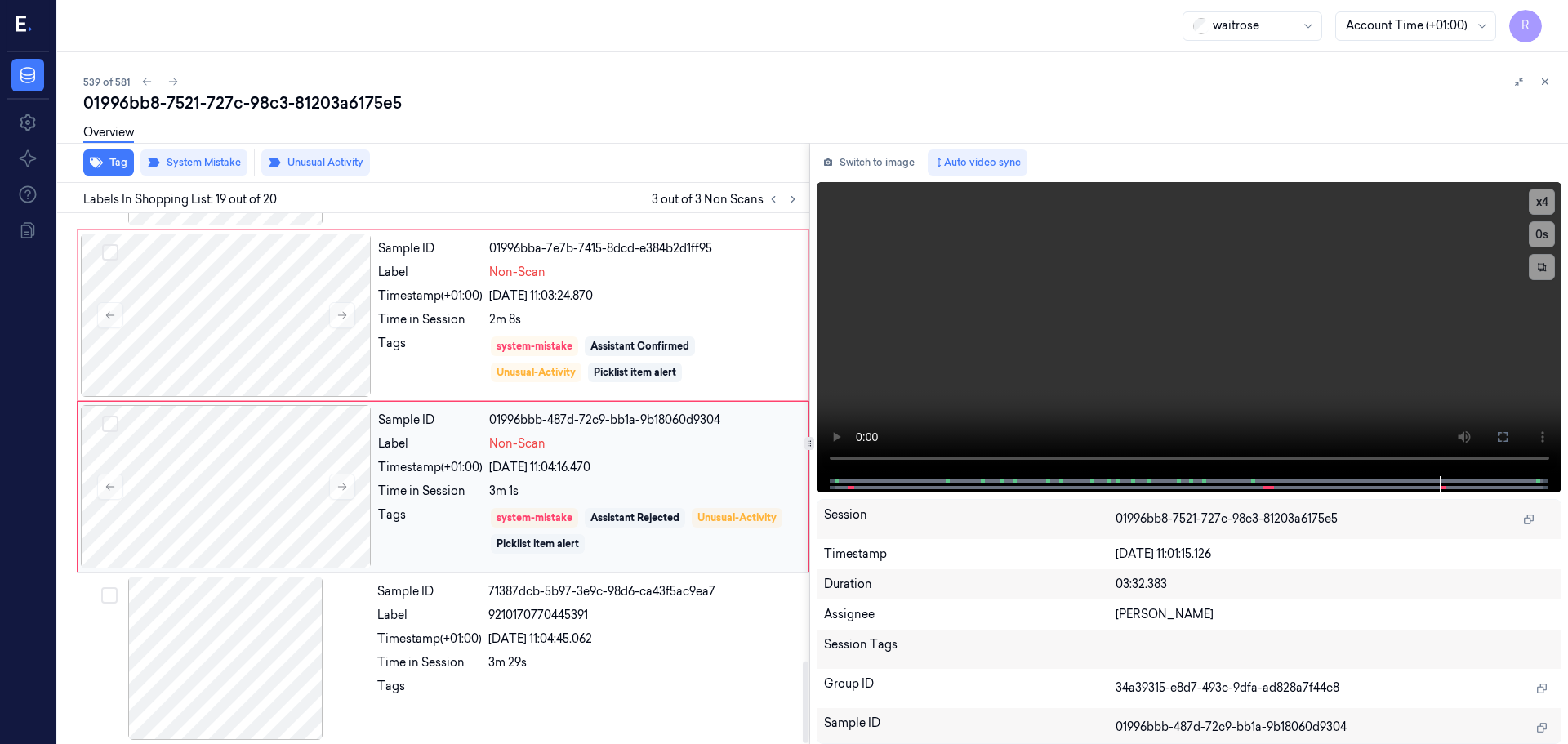
scroll to position [2903, 0]
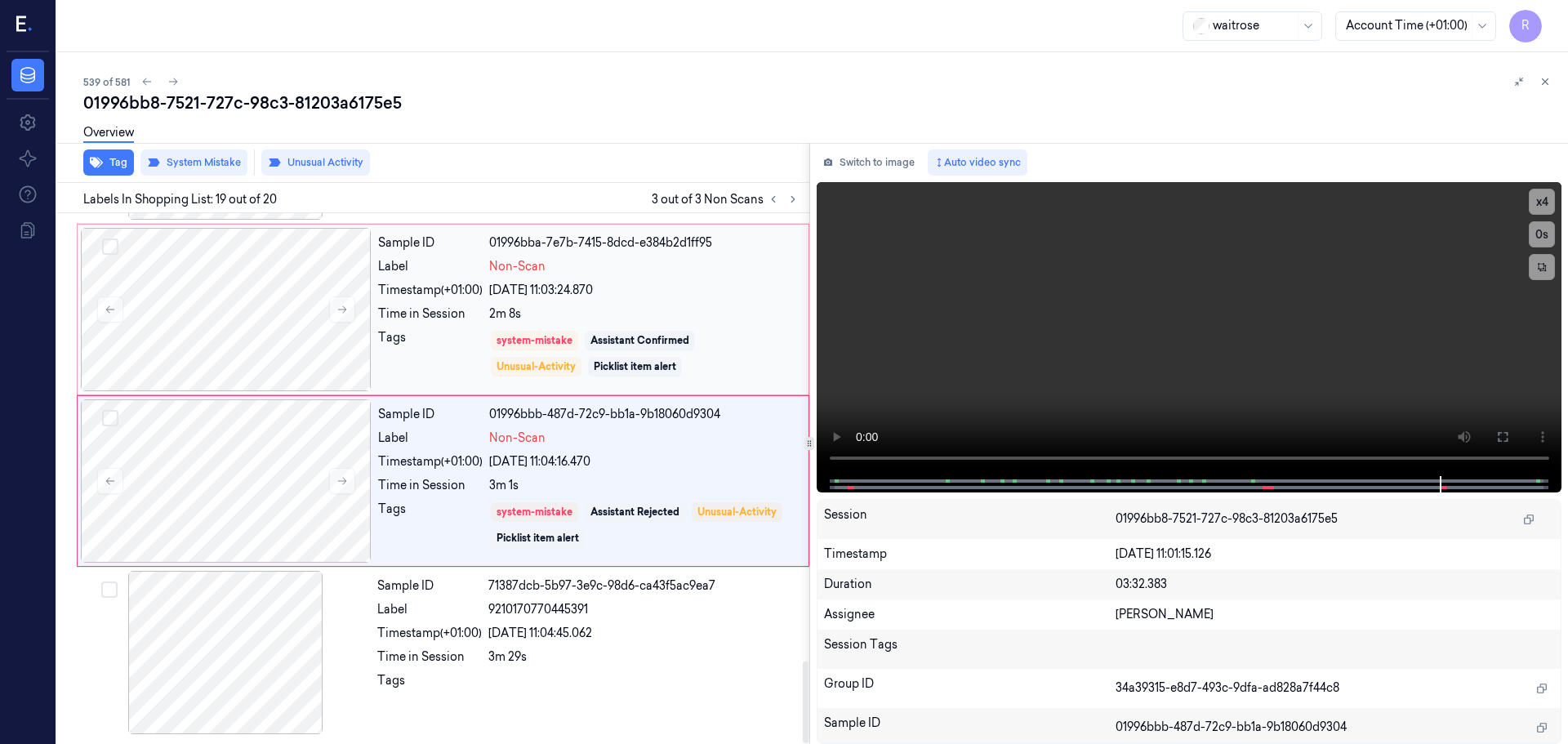
click at [692, 305] on div "Sample ID 01996bba-7e7b-7415-8dcd-e384b2d1ff95 Label Non-Scan Timestamp (+01:00…" at bounding box center [588, 309] width 433 height 163
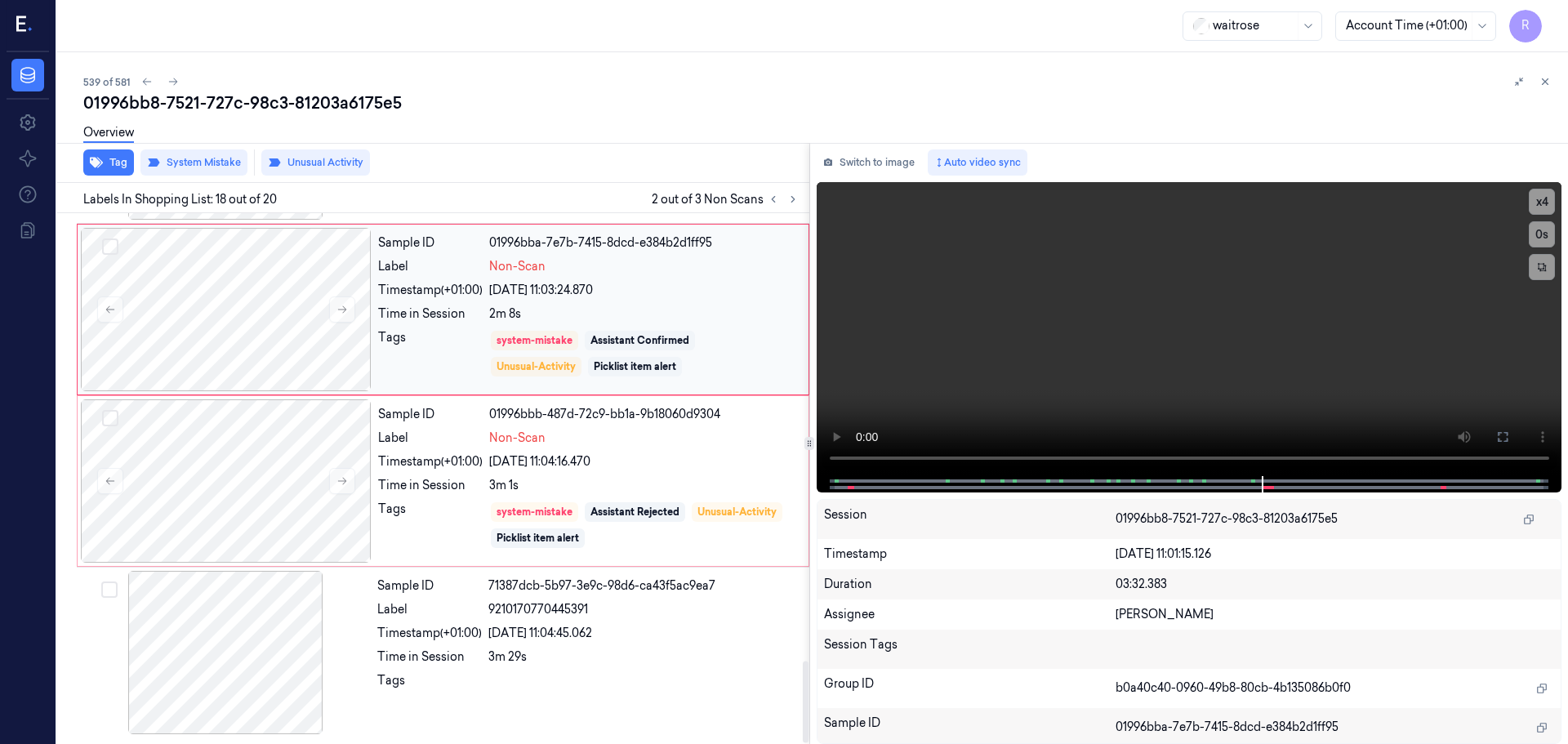
scroll to position [2734, 0]
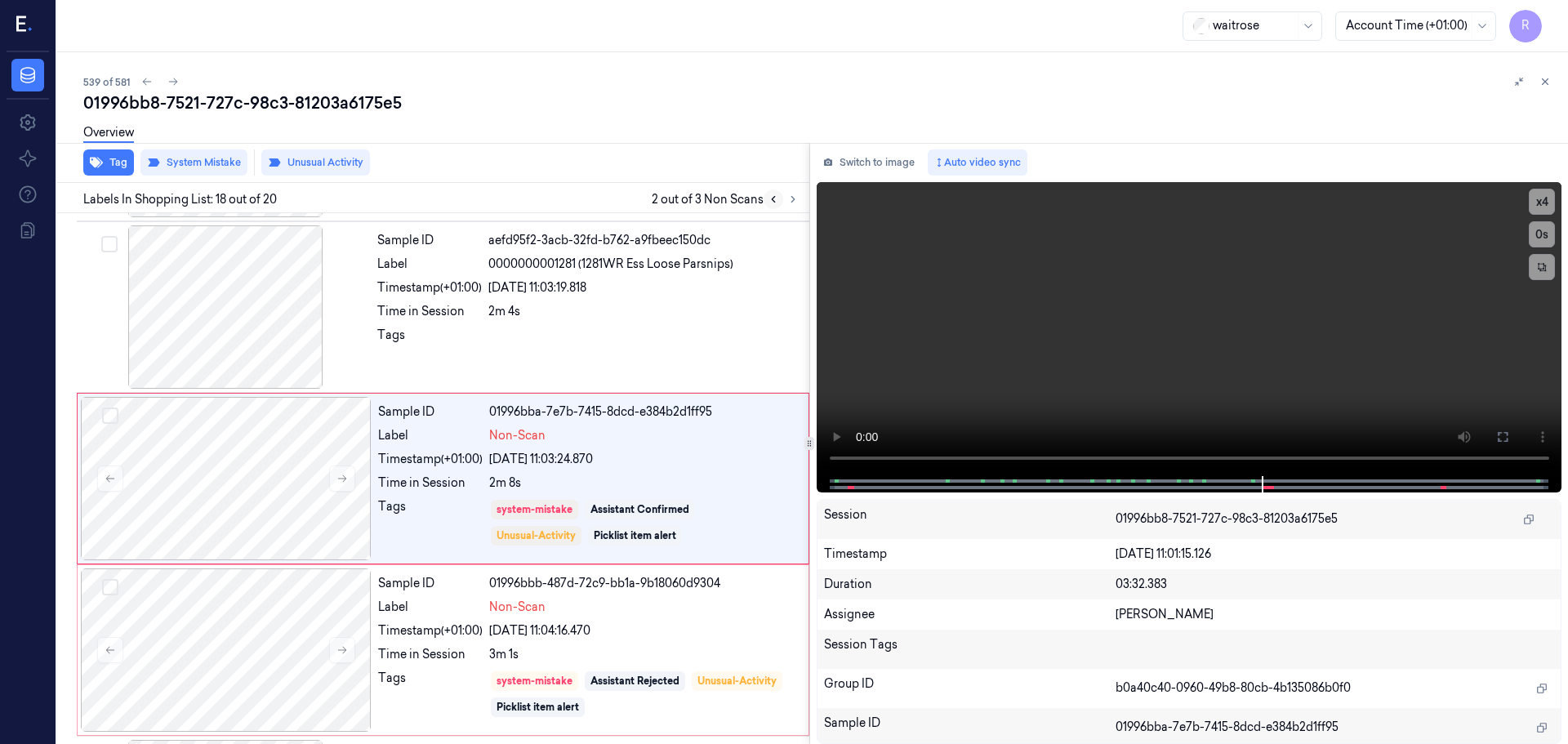
click at [773, 190] on button at bounding box center [773, 199] width 20 height 20
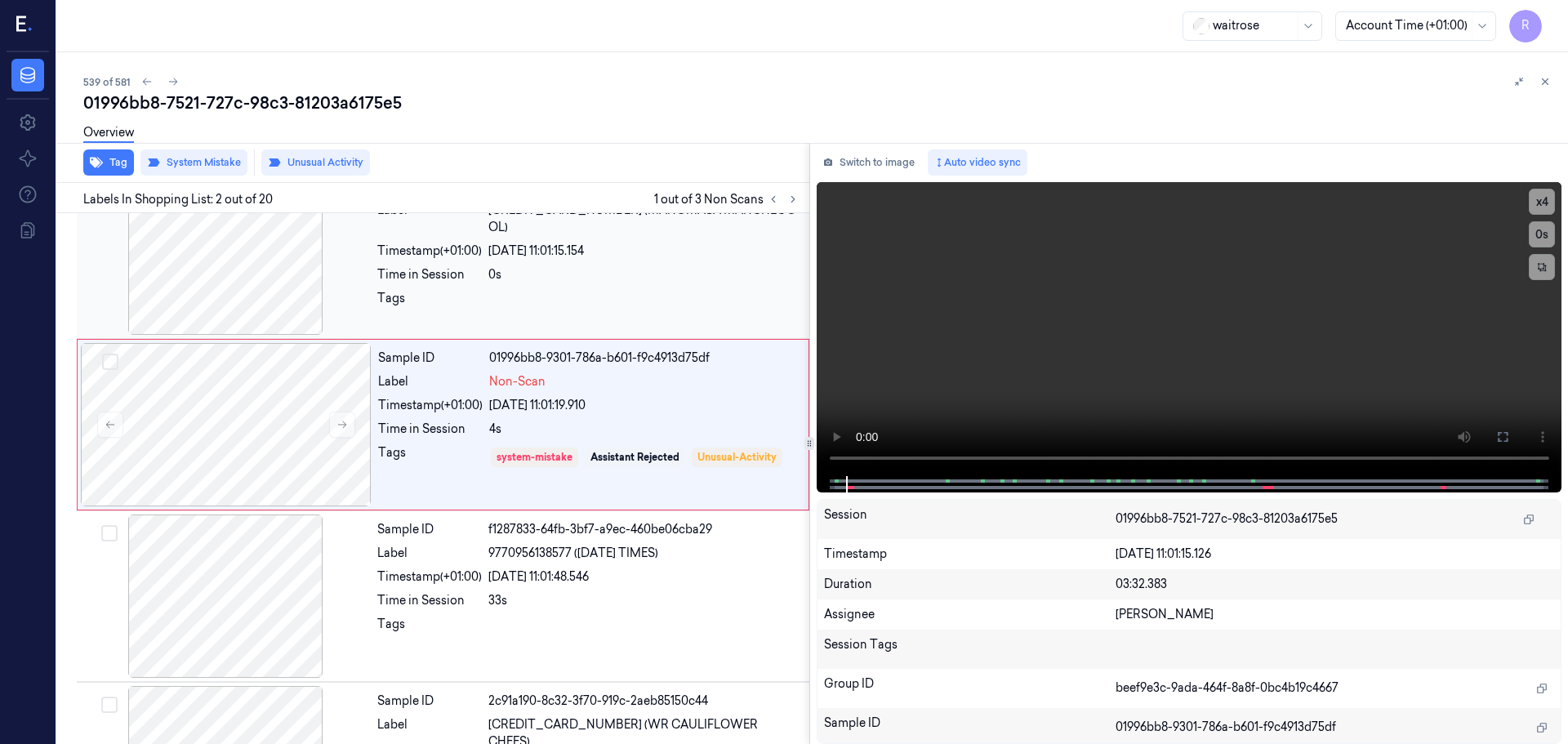
scroll to position [0, 0]
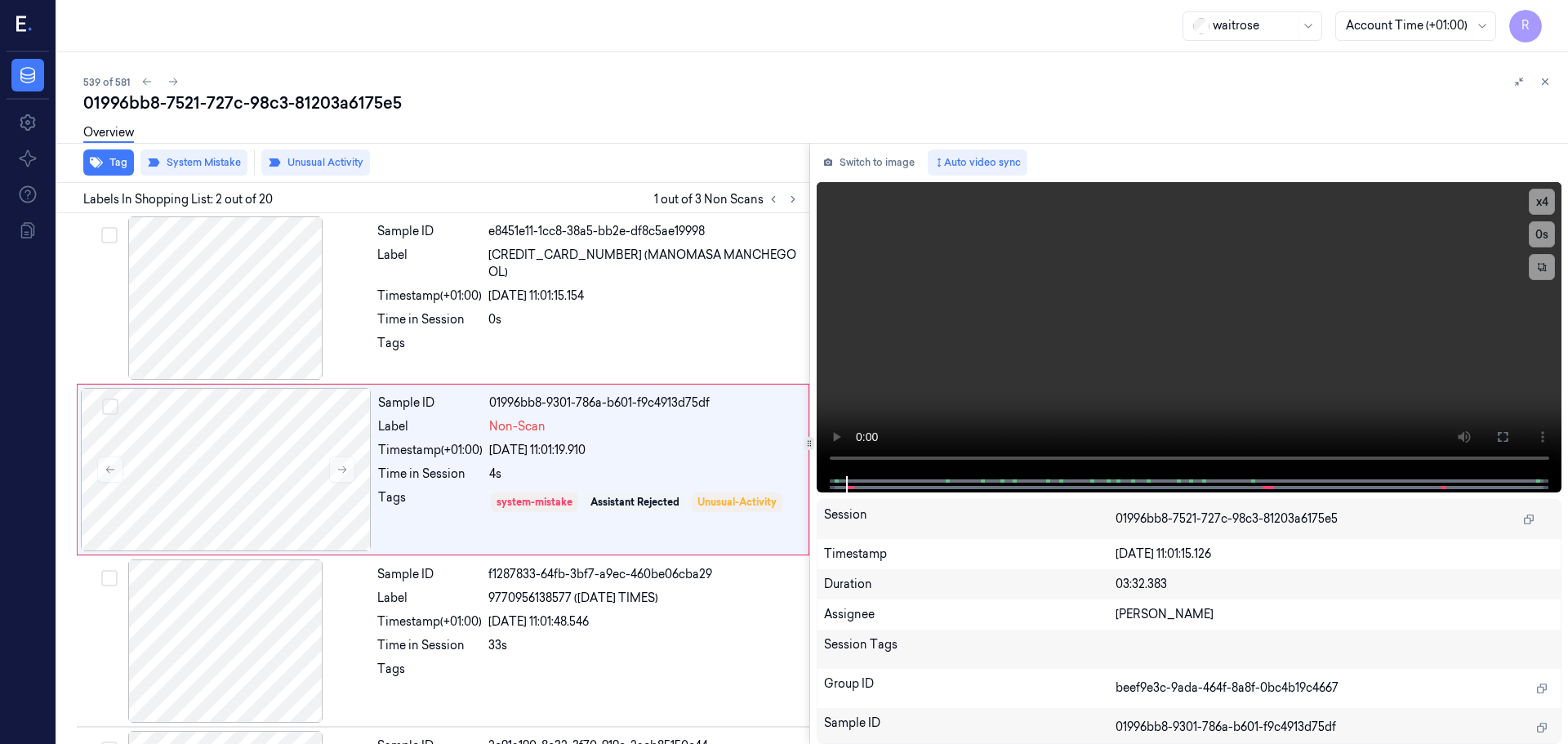
click at [1545, 82] on icon at bounding box center [1545, 81] width 11 height 11
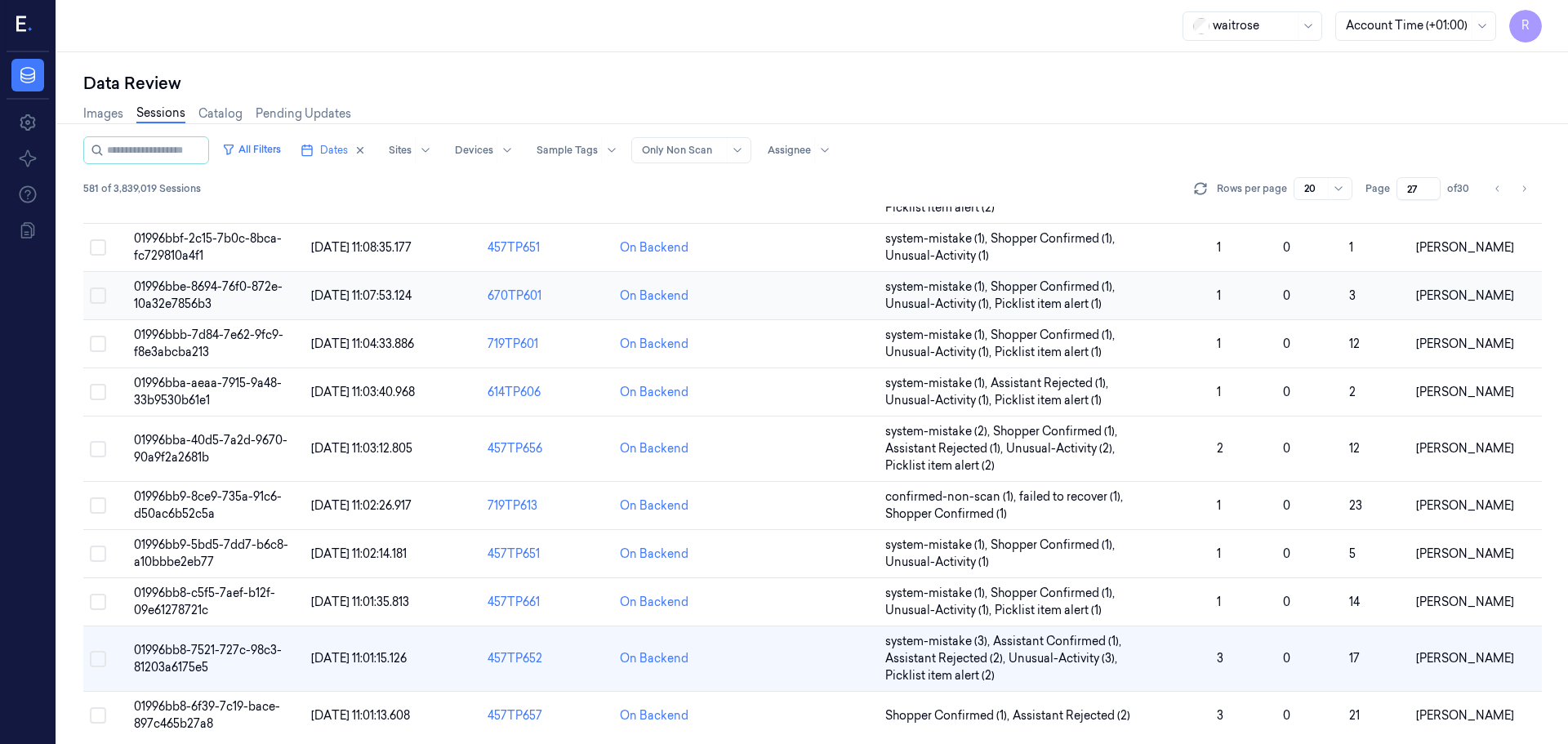
scroll to position [526, 0]
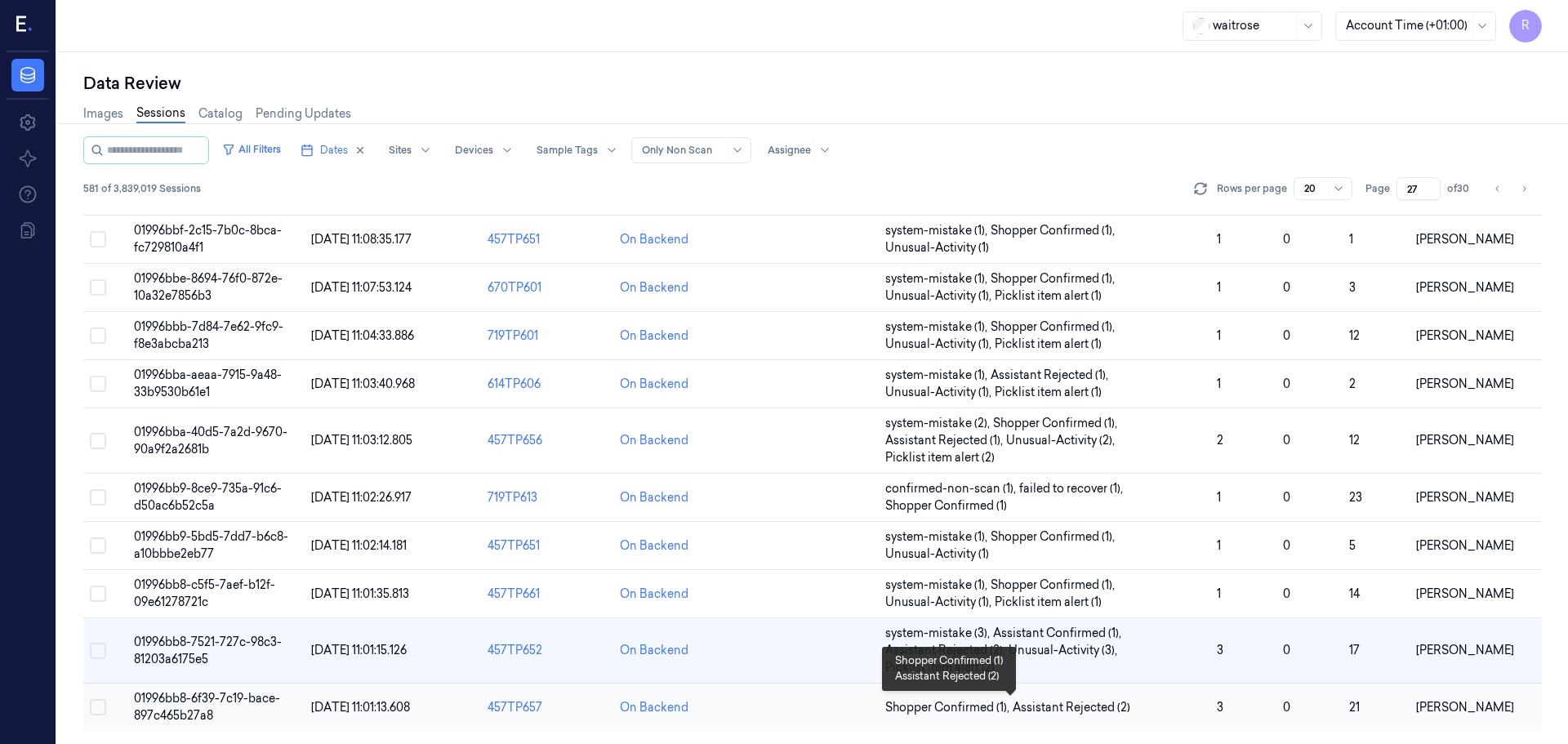
click at [1182, 714] on span "Shopper Confirmed (1) , Assistant Rejected (2)" at bounding box center [1044, 708] width 319 height 17
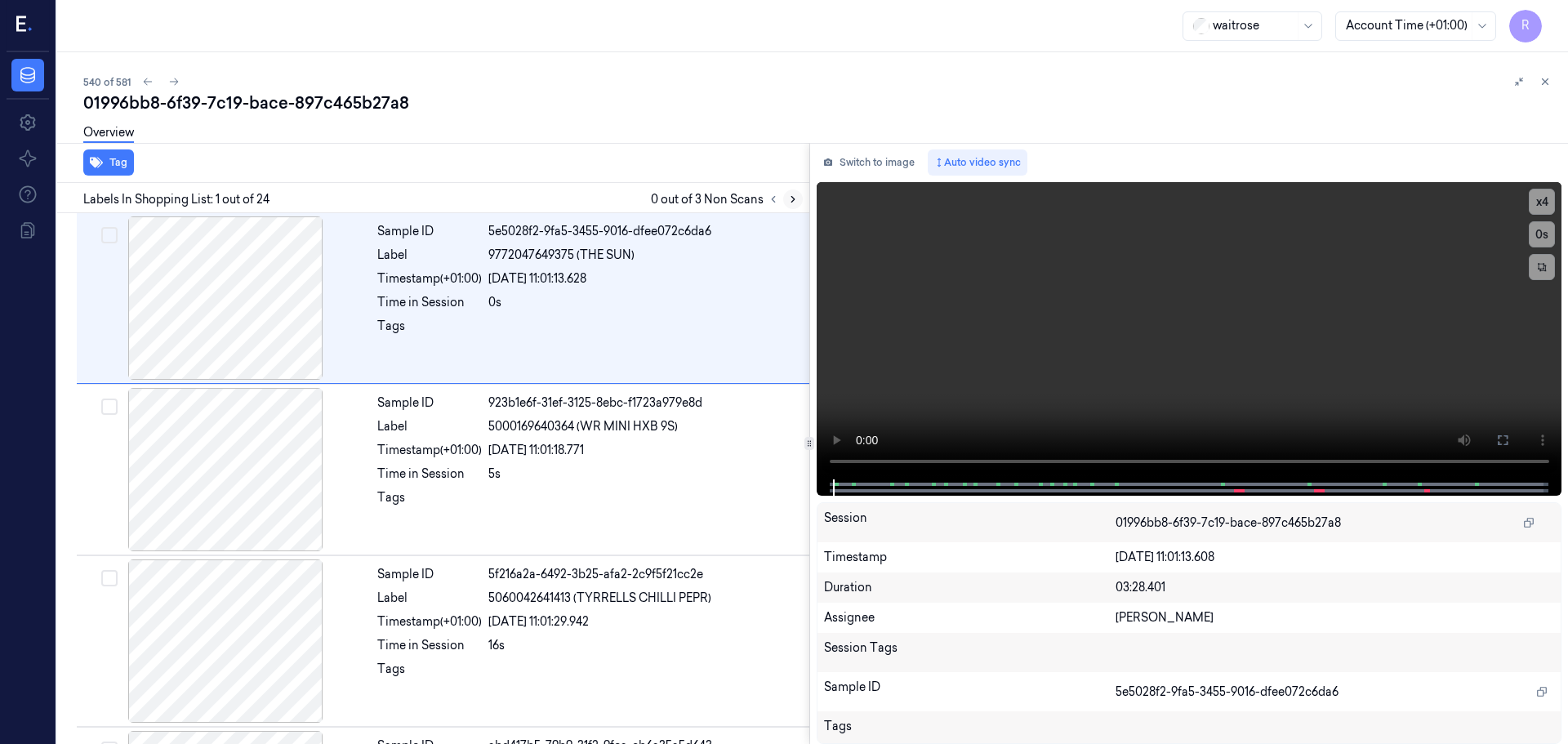
click at [795, 196] on icon at bounding box center [793, 199] width 11 height 11
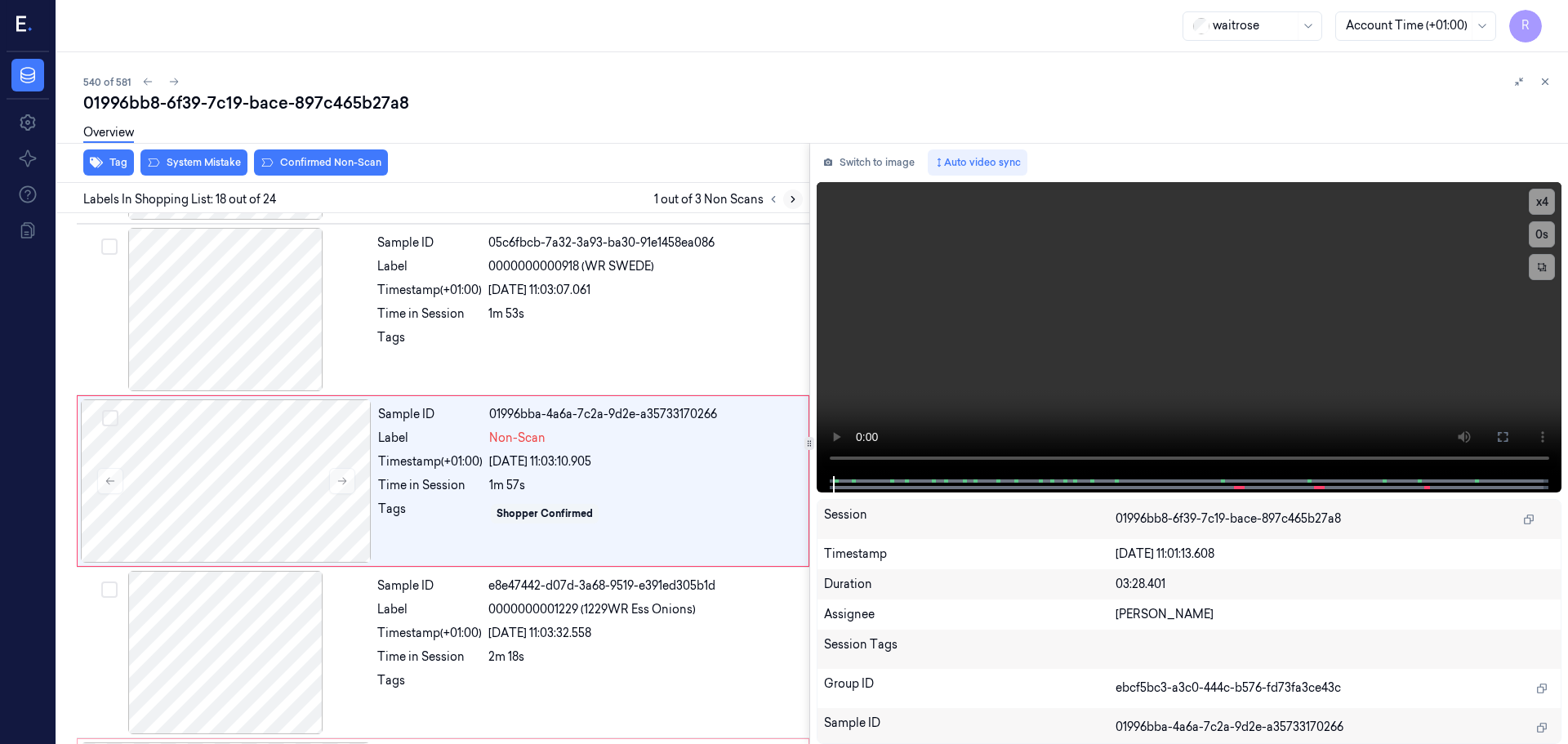
scroll to position [2734, 0]
click at [793, 200] on icon at bounding box center [793, 199] width 11 height 11
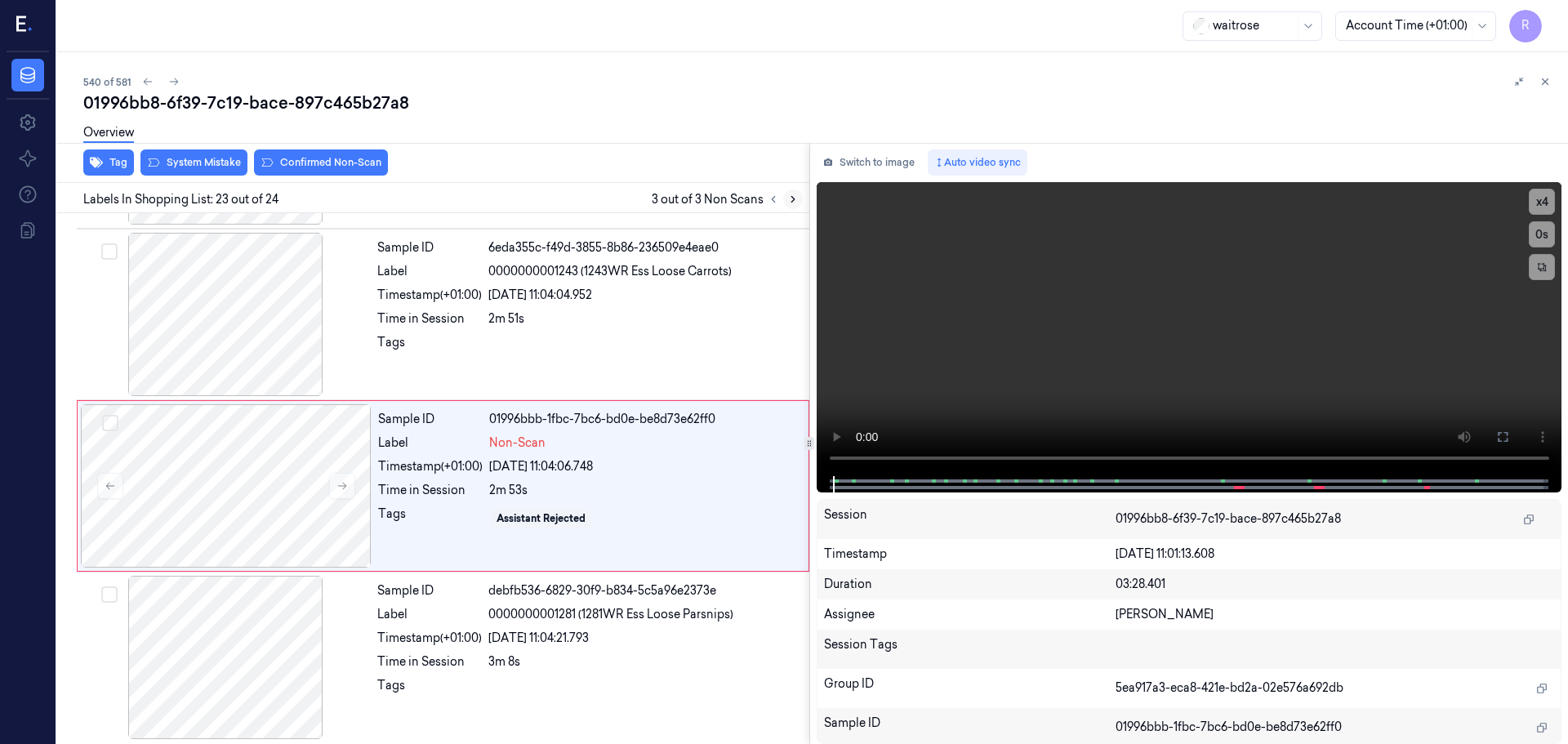
scroll to position [3590, 0]
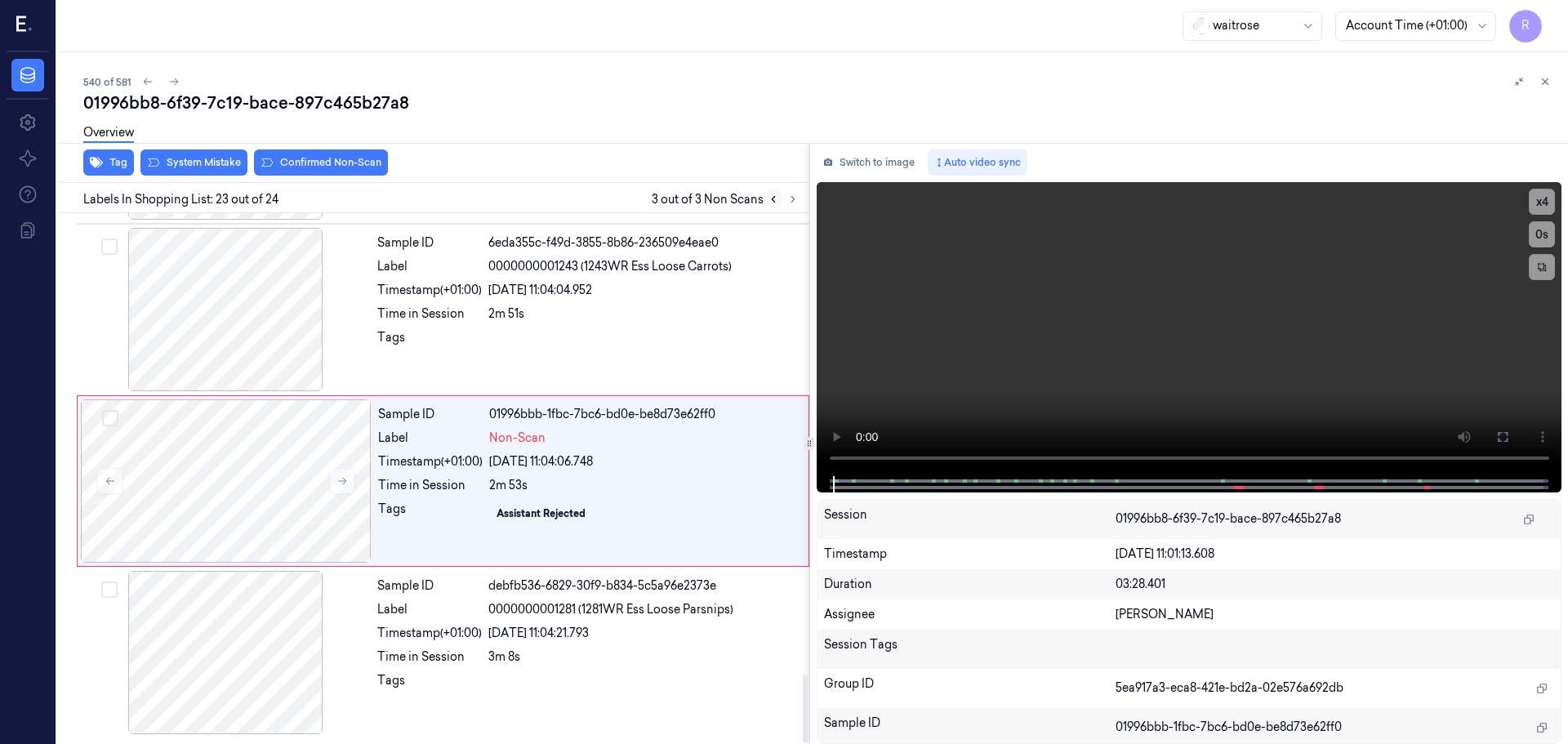
click at [770, 205] on button at bounding box center [773, 199] width 20 height 20
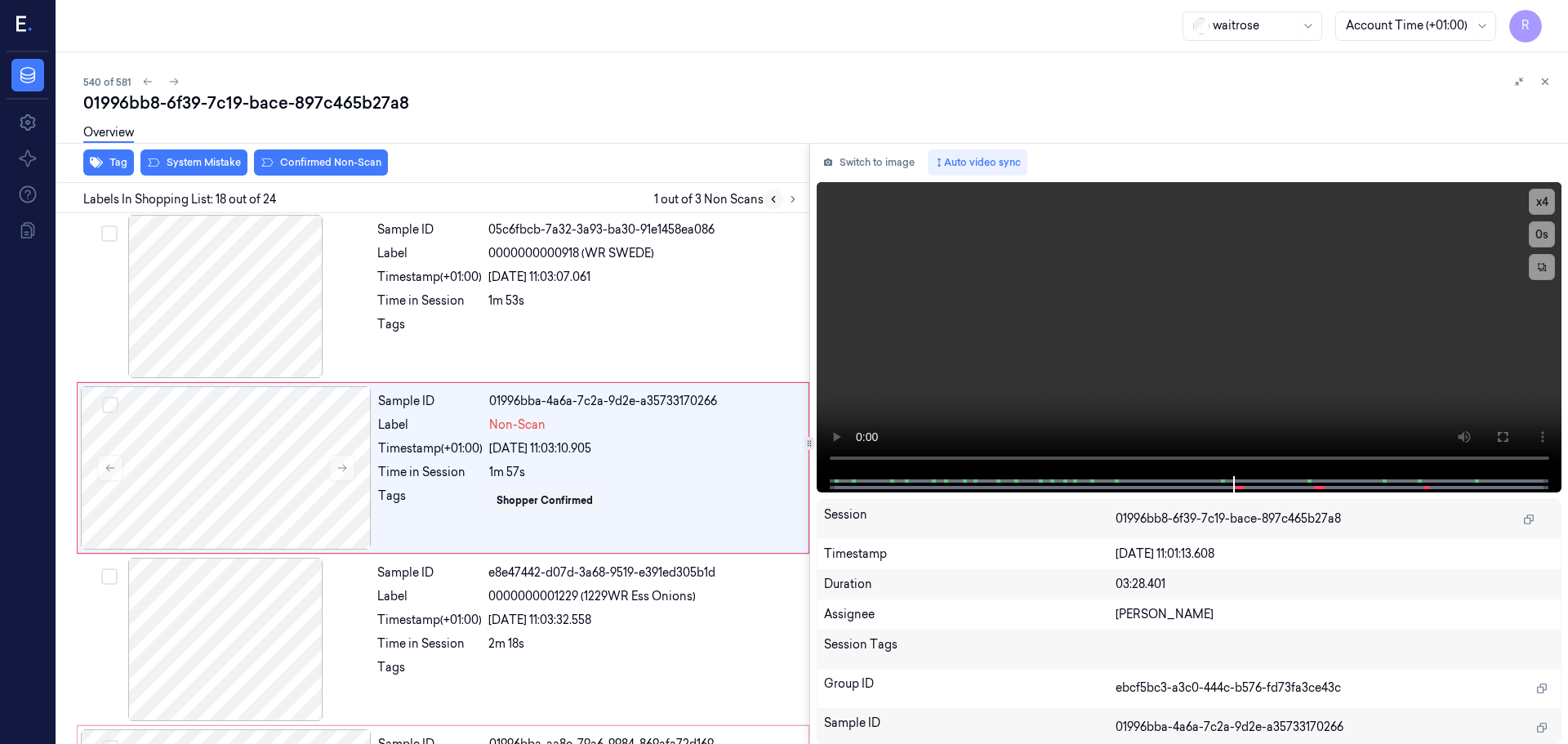
scroll to position [2734, 0]
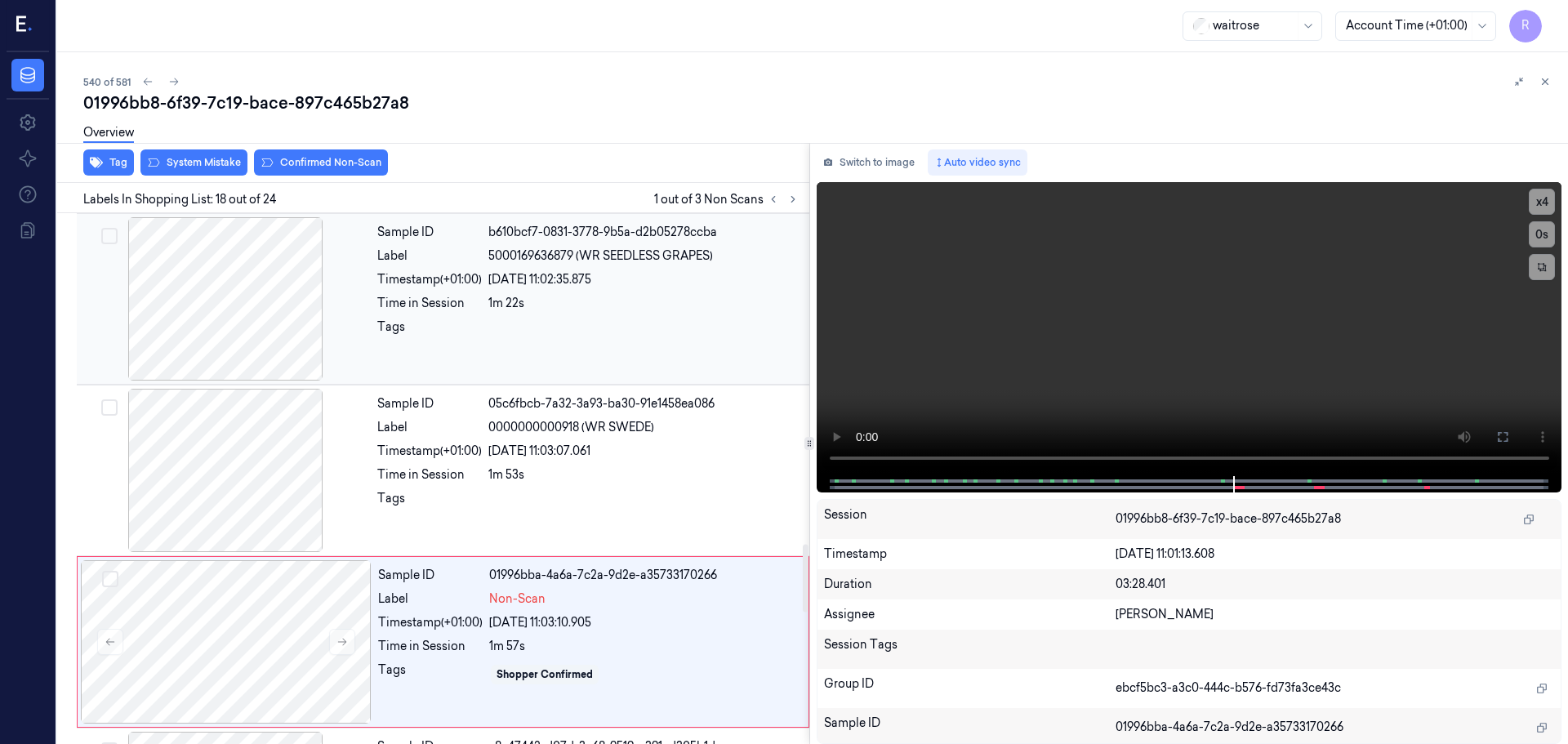
click at [250, 325] on div at bounding box center [225, 299] width 291 height 163
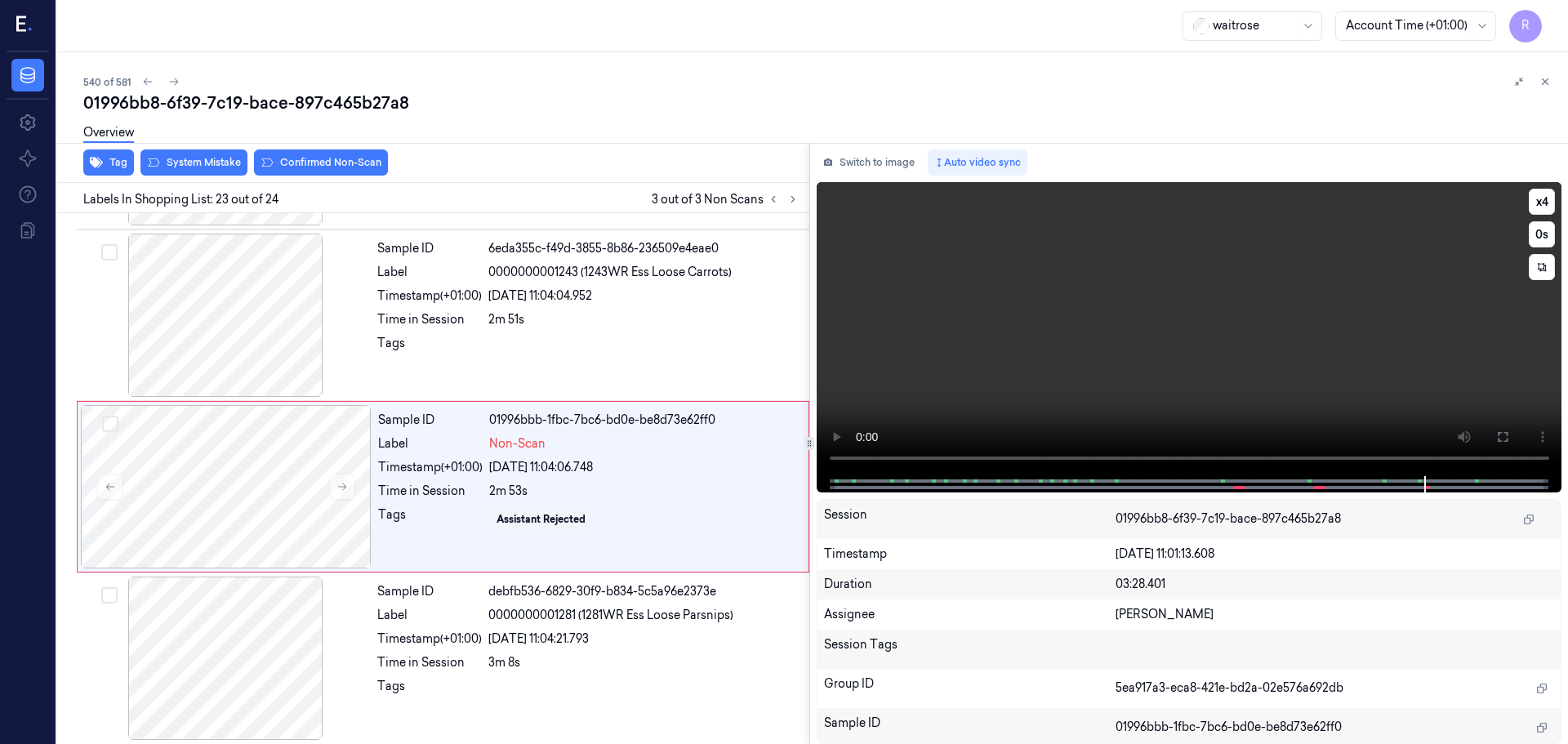
scroll to position [3590, 0]
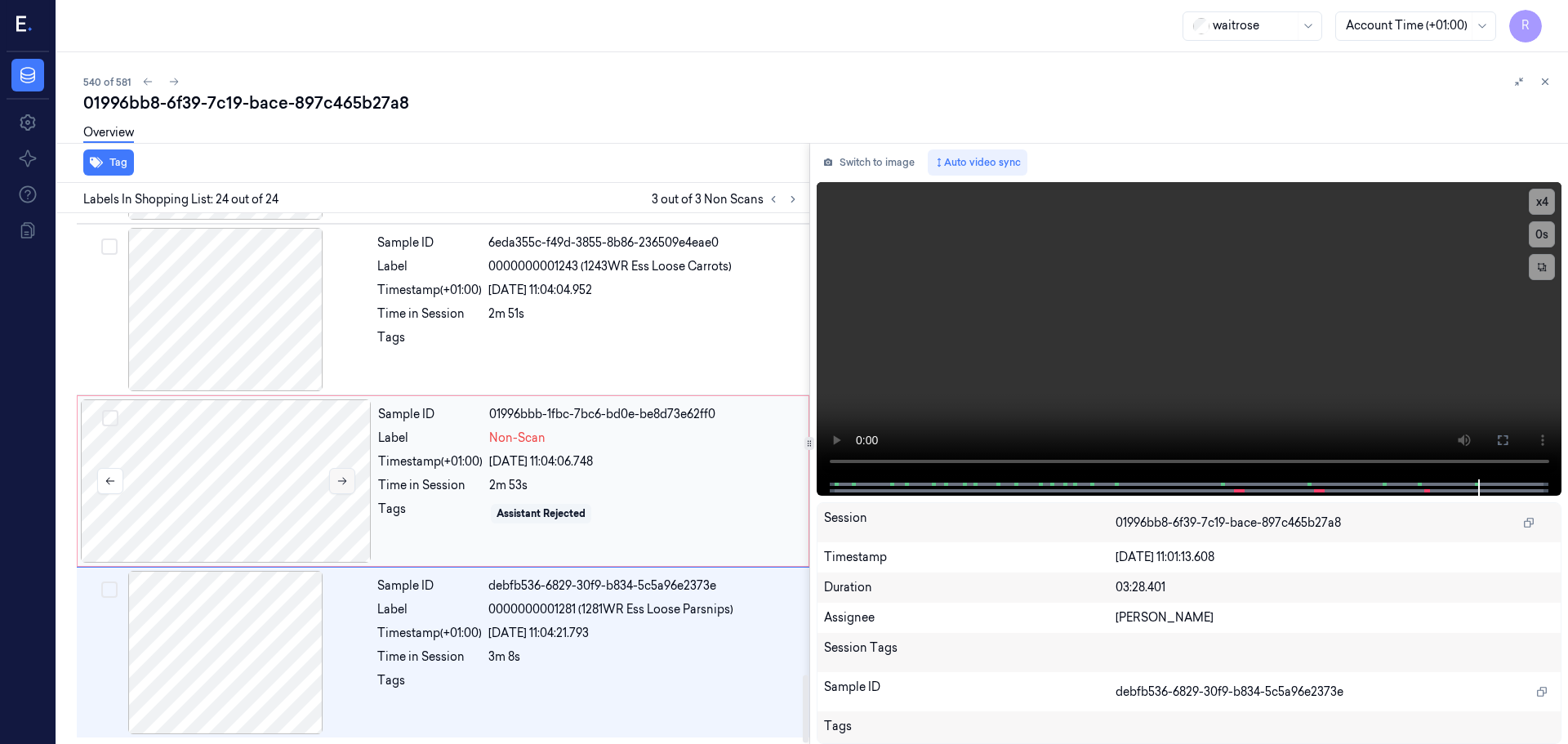
click at [332, 476] on button at bounding box center [342, 481] width 26 height 26
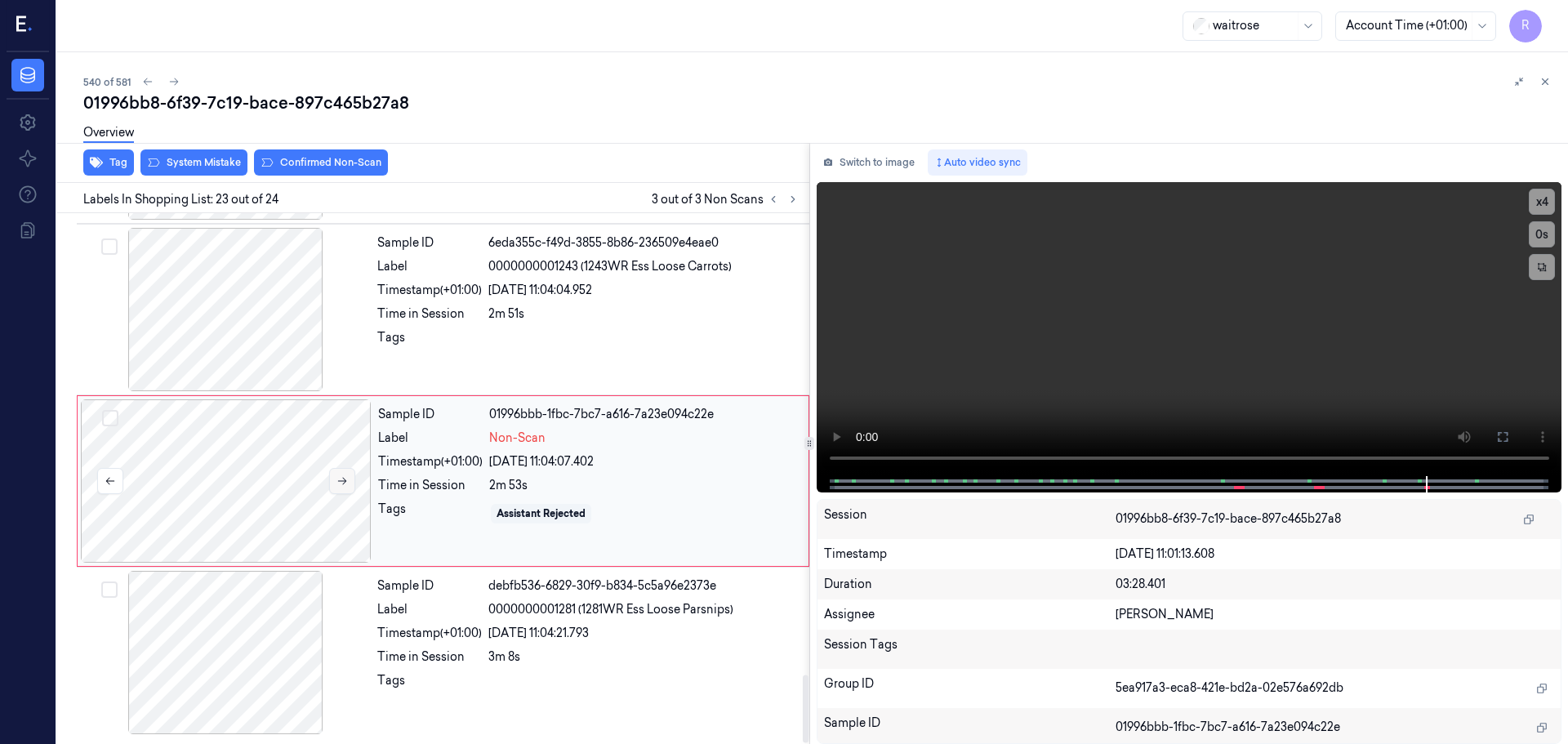
click at [338, 476] on icon at bounding box center [342, 481] width 11 height 11
click at [778, 203] on icon at bounding box center [773, 199] width 11 height 11
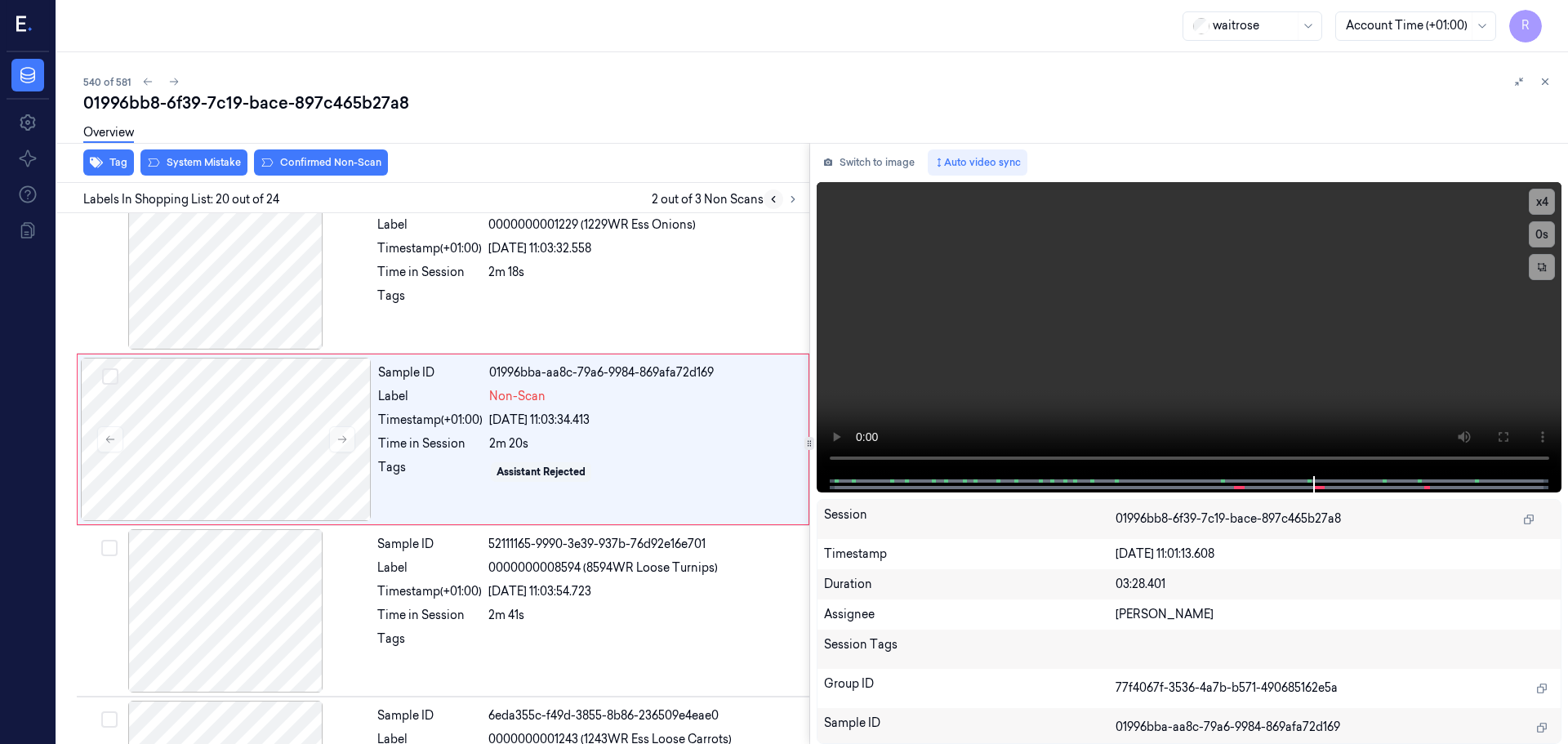
click at [778, 203] on icon at bounding box center [773, 199] width 11 height 11
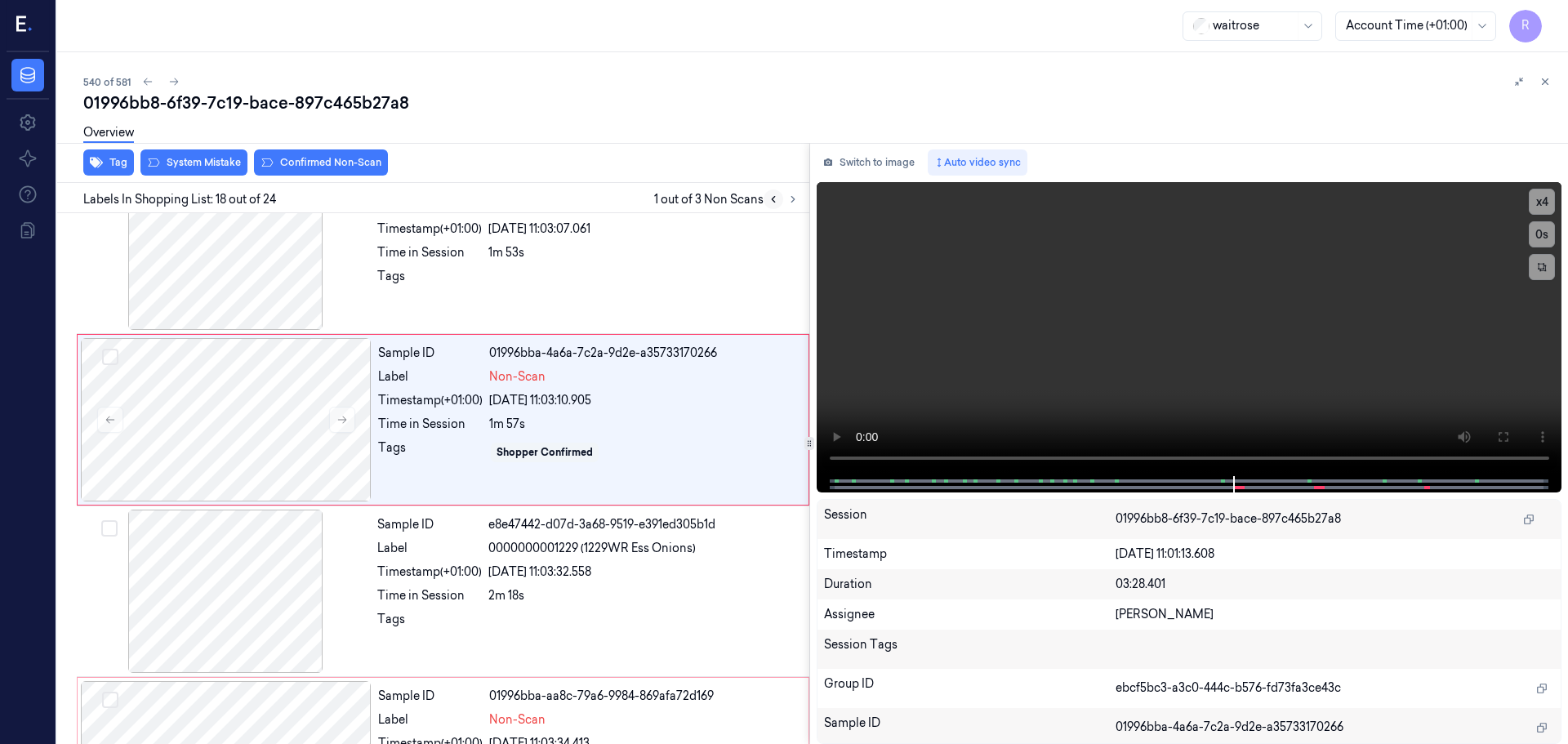
scroll to position [2734, 0]
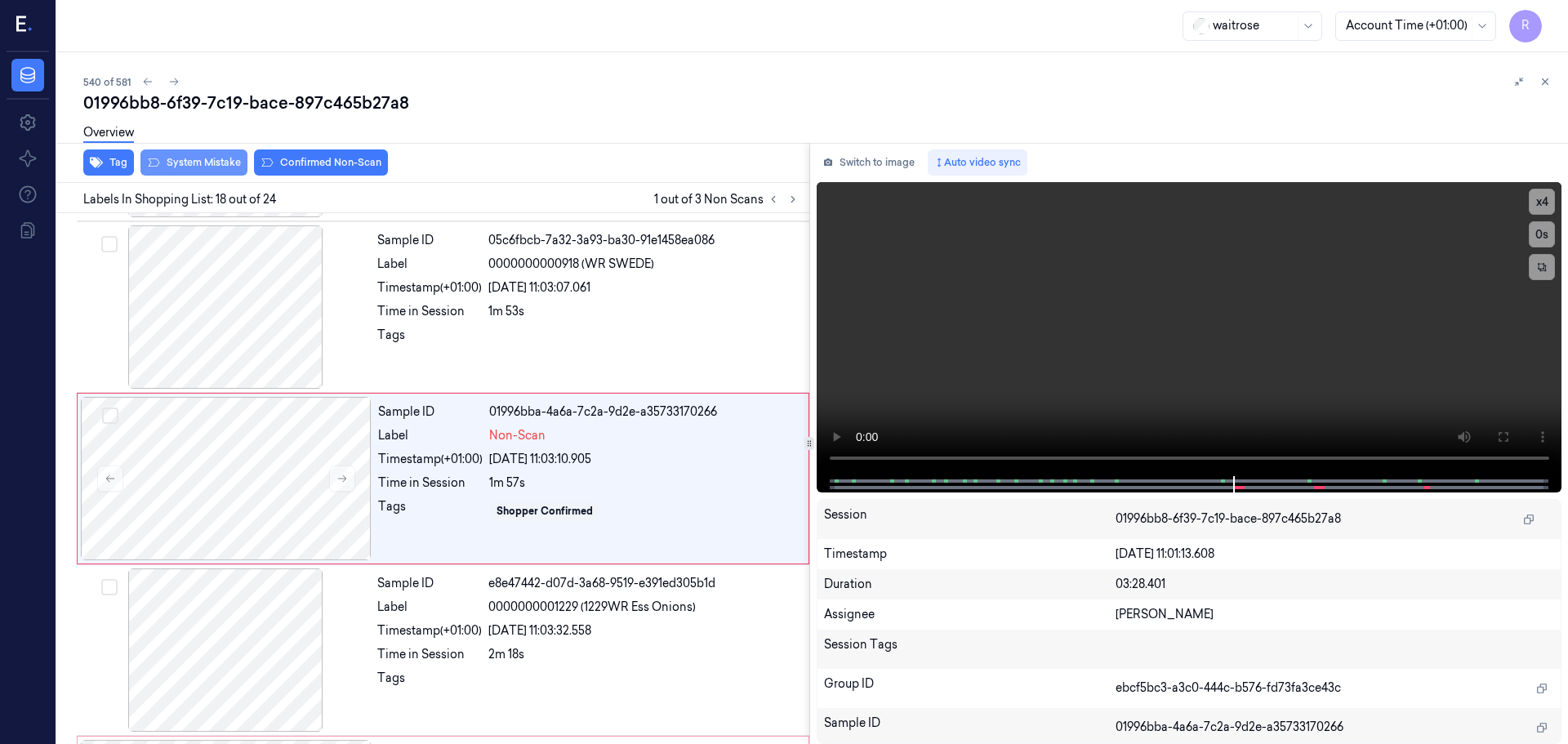
click at [209, 165] on button "System Mistake" at bounding box center [194, 162] width 107 height 26
click at [294, 164] on button "Unusual Activity" at bounding box center [316, 162] width 109 height 26
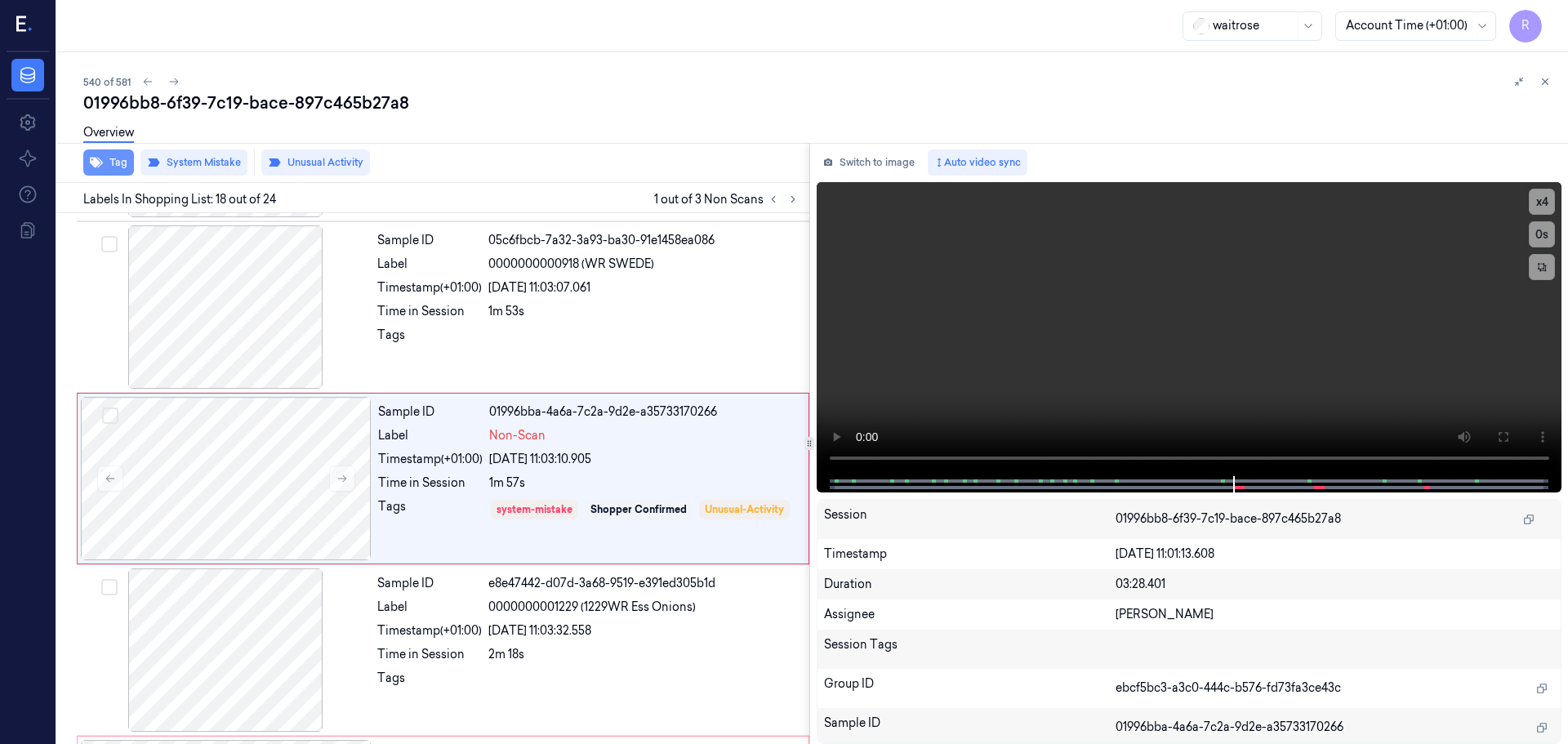
click at [100, 159] on icon "button" at bounding box center [96, 162] width 13 height 13
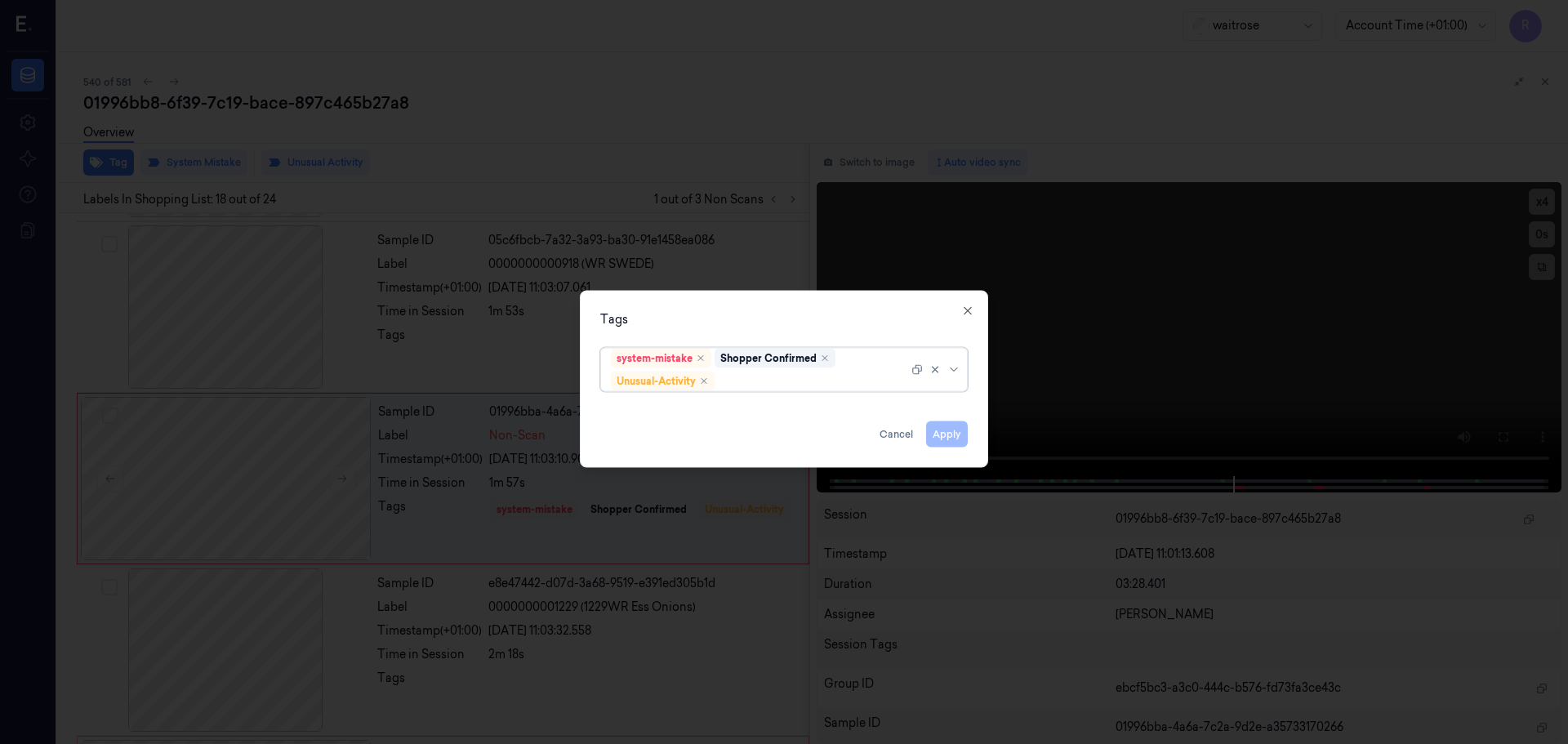
click at [960, 376] on div at bounding box center [938, 369] width 53 height 42
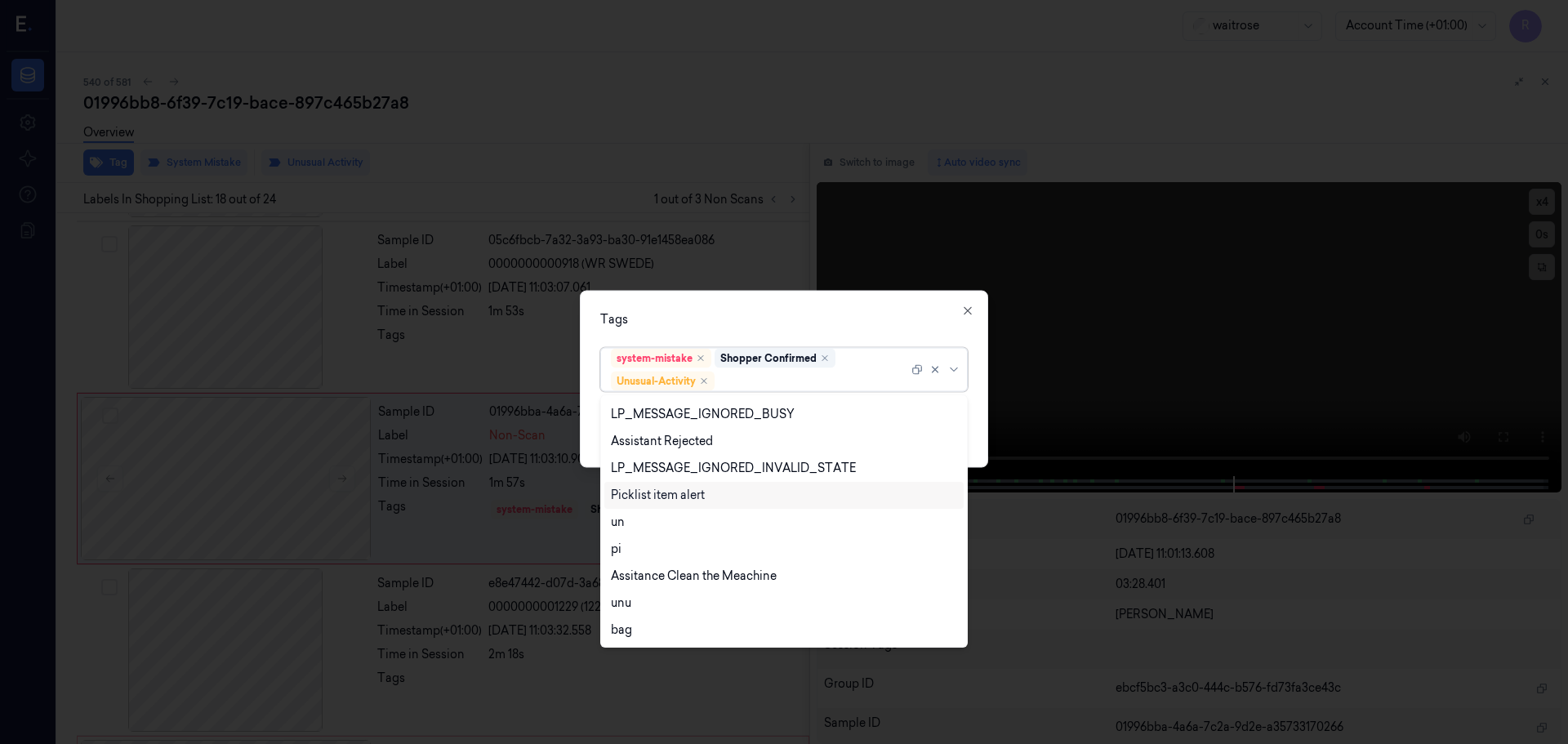
click at [632, 507] on div "Picklist item alert" at bounding box center [784, 495] width 359 height 27
click at [681, 325] on div "Tags" at bounding box center [784, 318] width 368 height 17
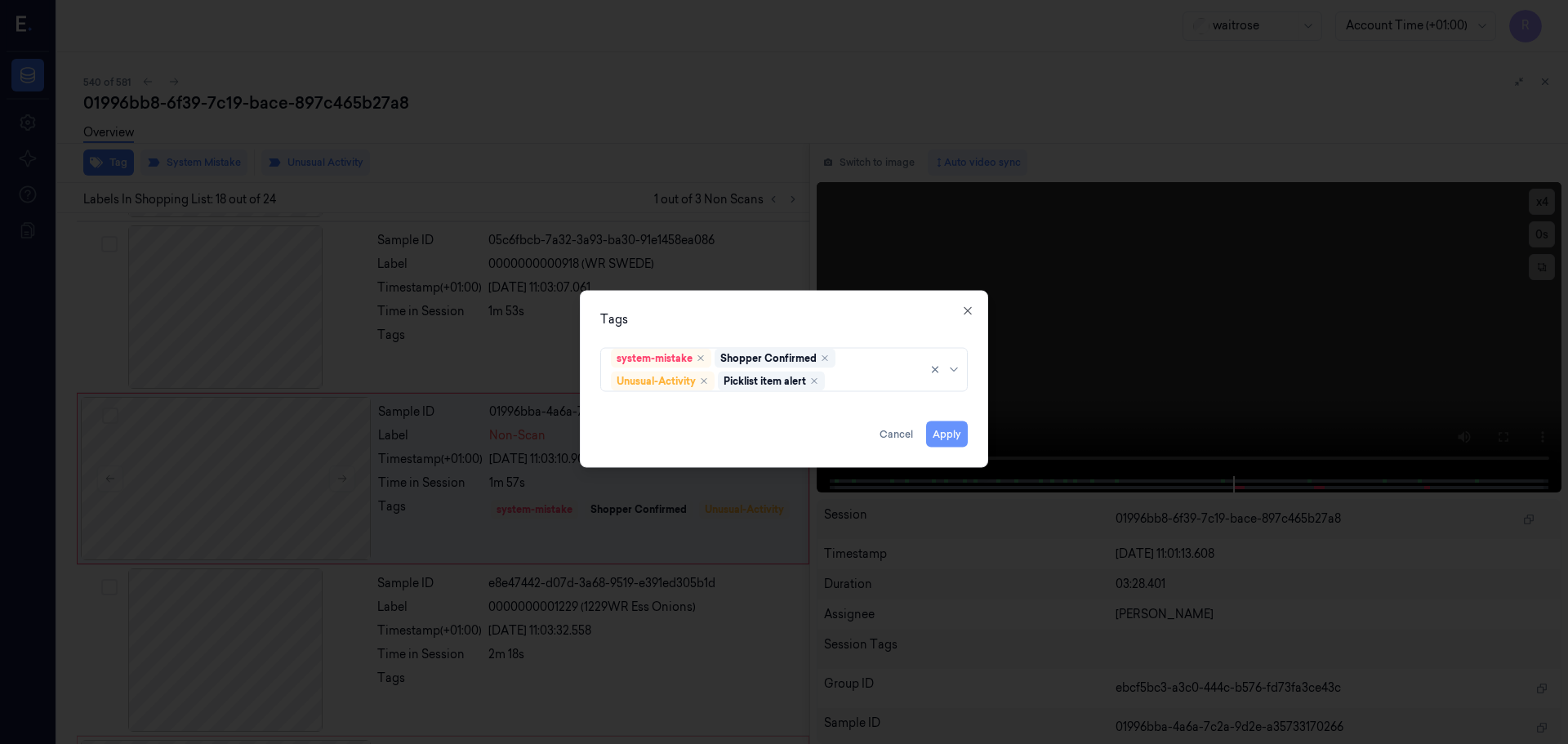
click at [952, 438] on button "Apply" at bounding box center [947, 433] width 41 height 26
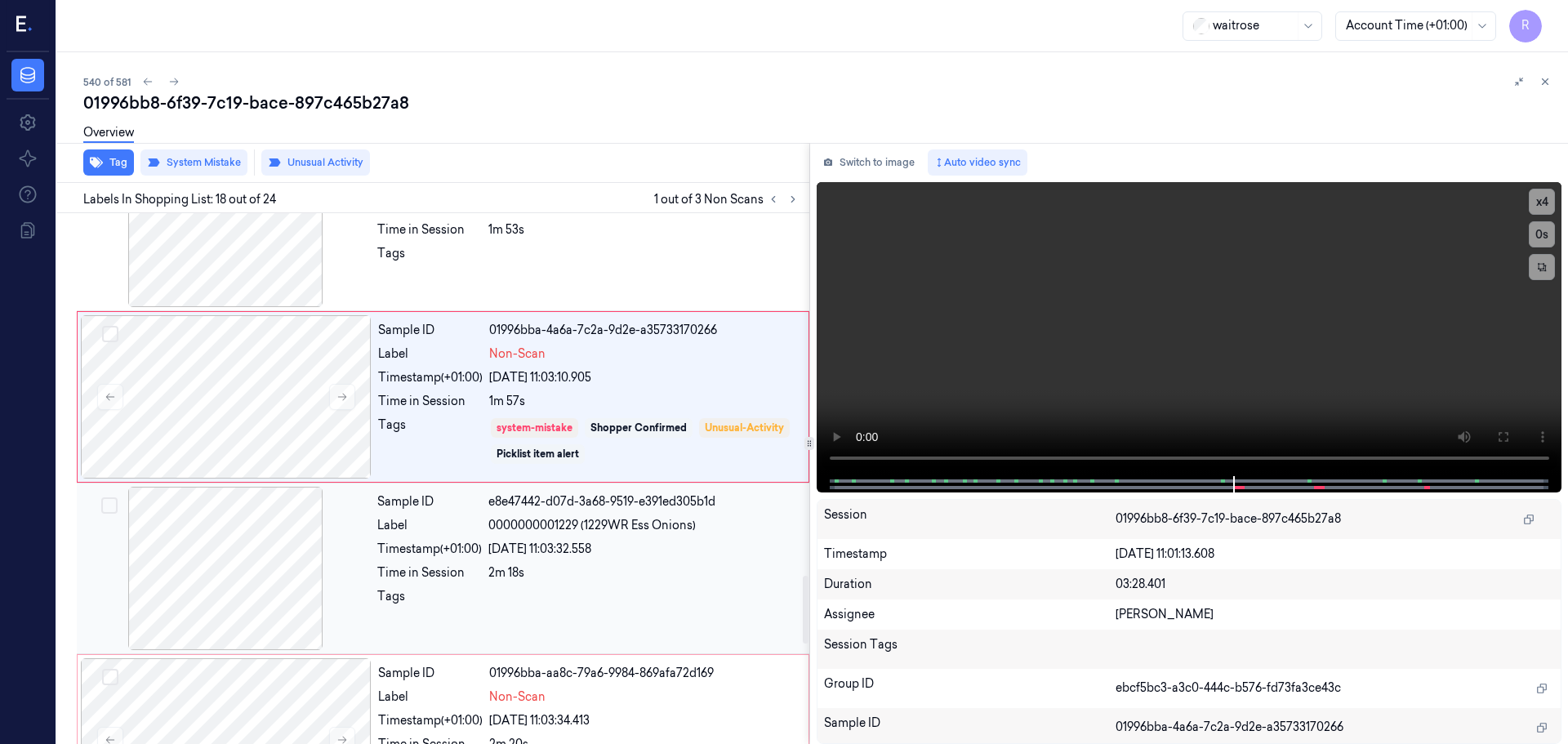
click at [594, 561] on div "Sample ID e8e47442-d07d-3a68-9519-e391ed305b1d Label 0000000001229 (1229WR Ess …" at bounding box center [588, 568] width 435 height 163
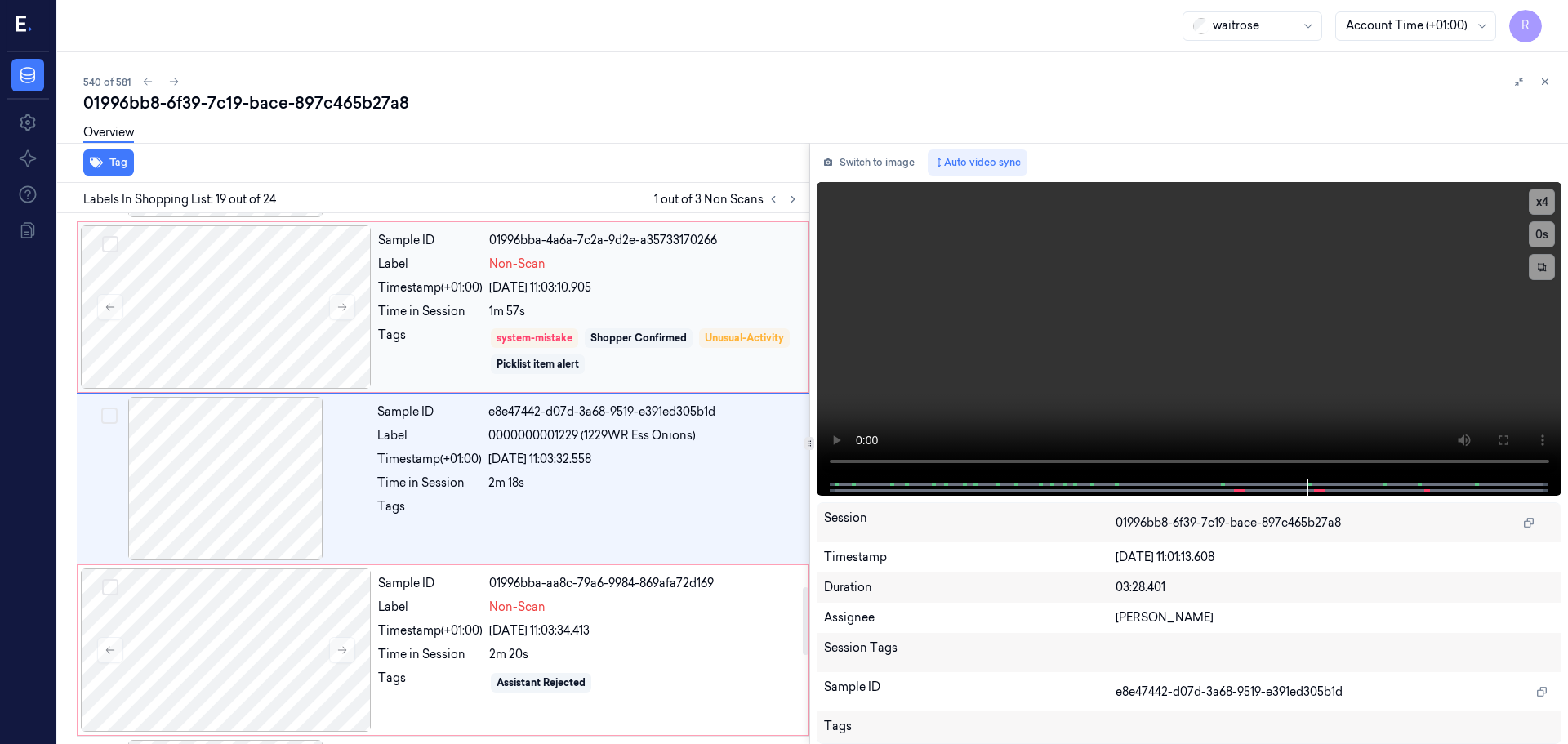
click at [626, 300] on div "Sample ID 01996bba-4a6a-7c2a-9d2e-a35733170266 Label Non-Scan Timestamp (+01:00…" at bounding box center [588, 306] width 433 height 163
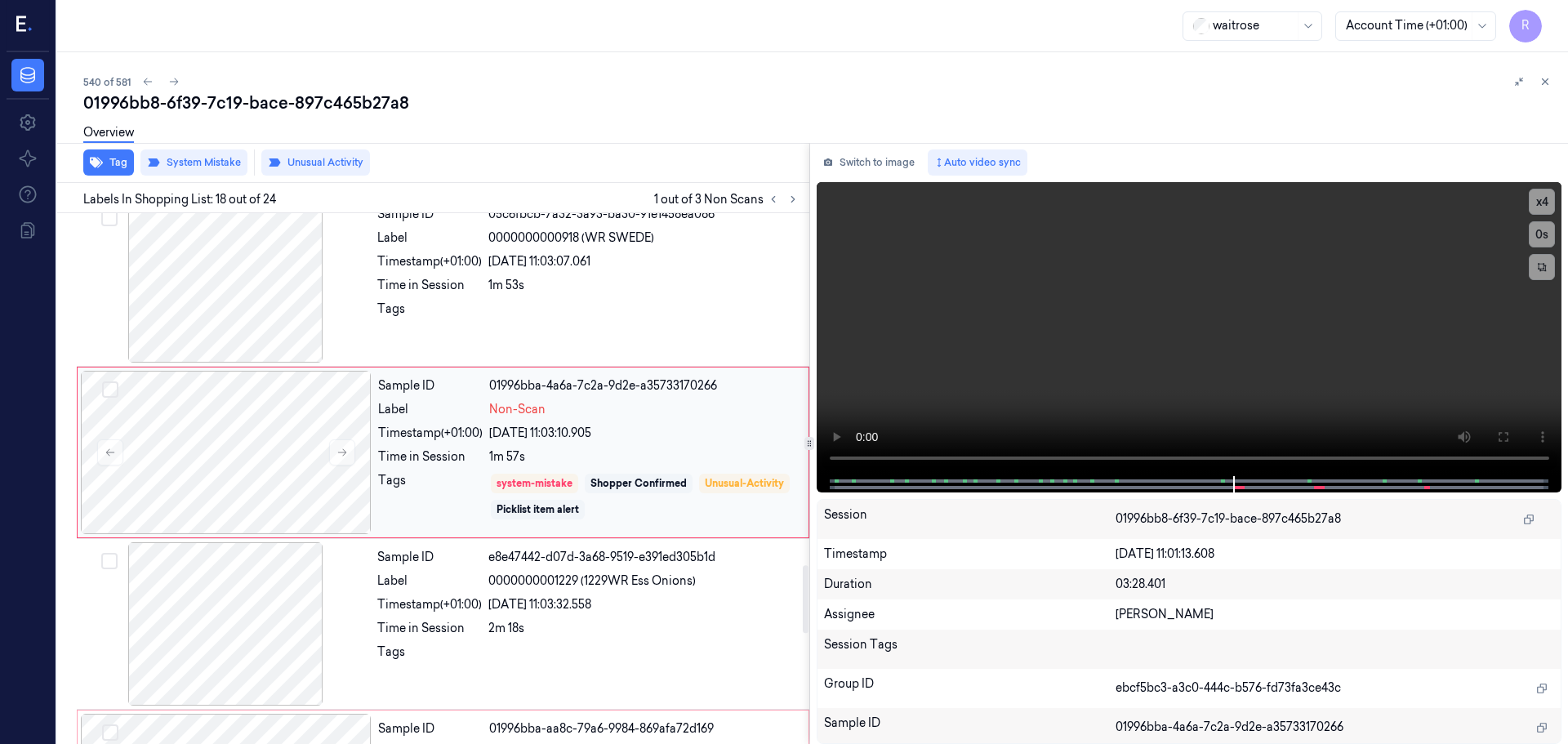
scroll to position [2734, 0]
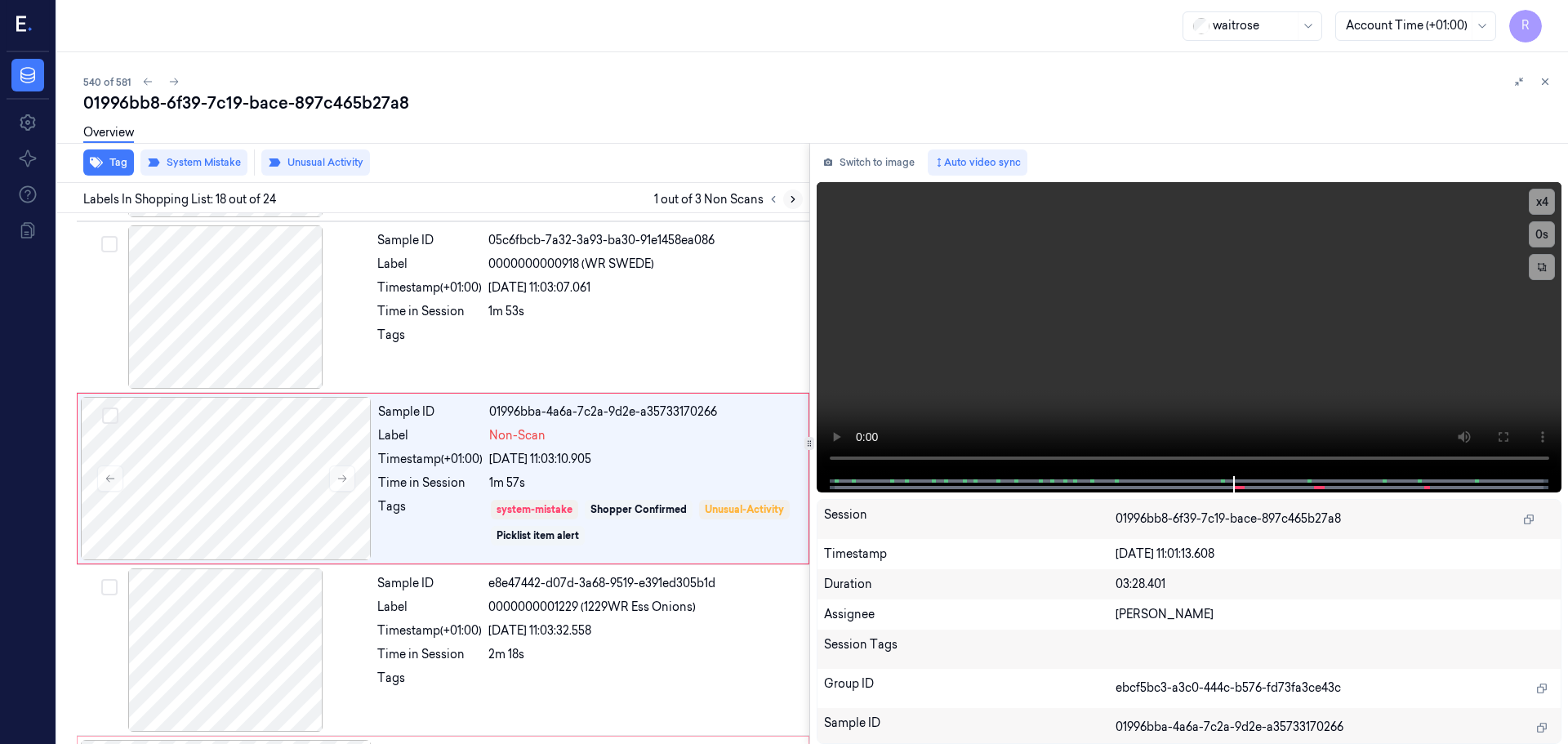
click at [793, 201] on icon at bounding box center [793, 199] width 11 height 11
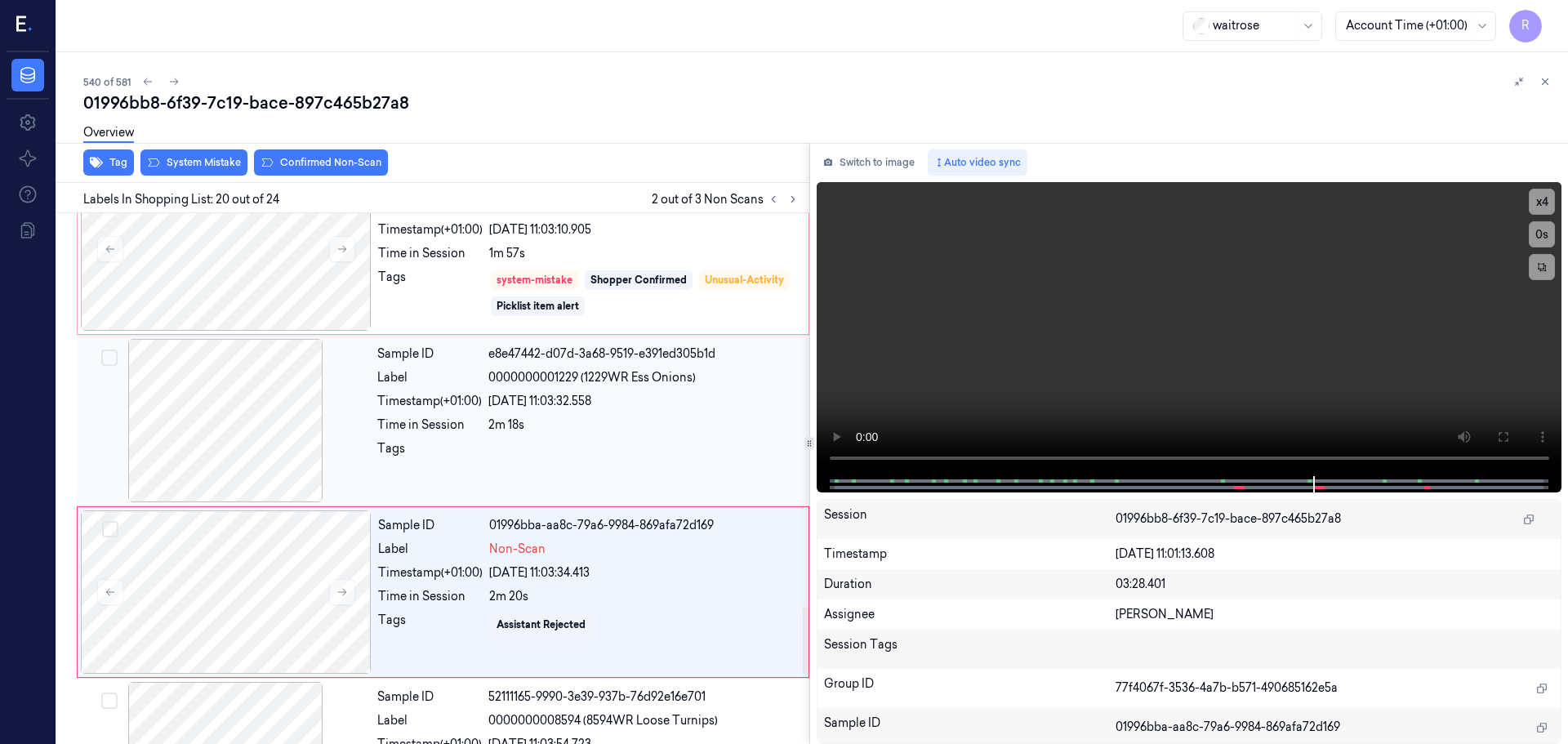
scroll to position [3077, 0]
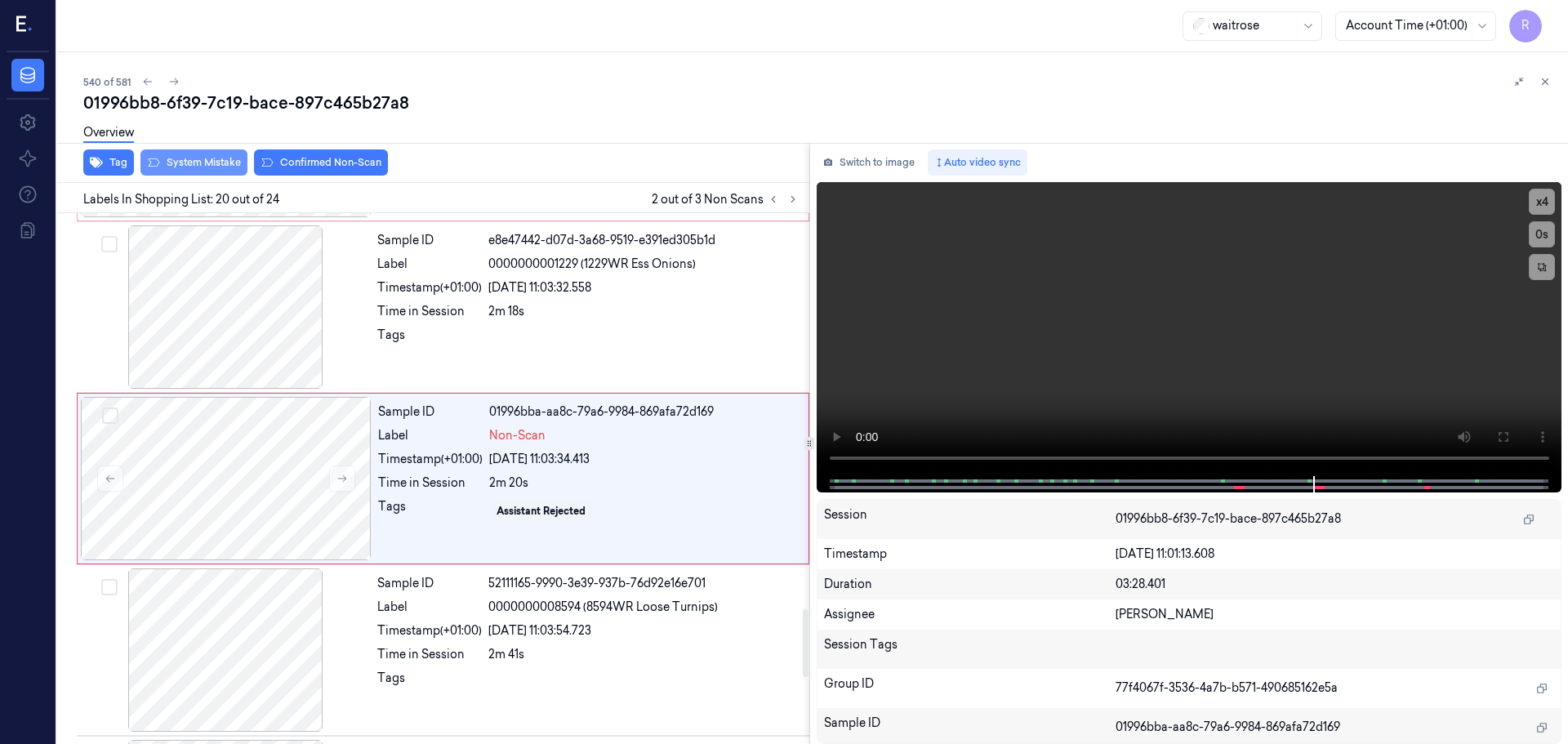
click at [192, 161] on button "System Mistake" at bounding box center [194, 162] width 107 height 26
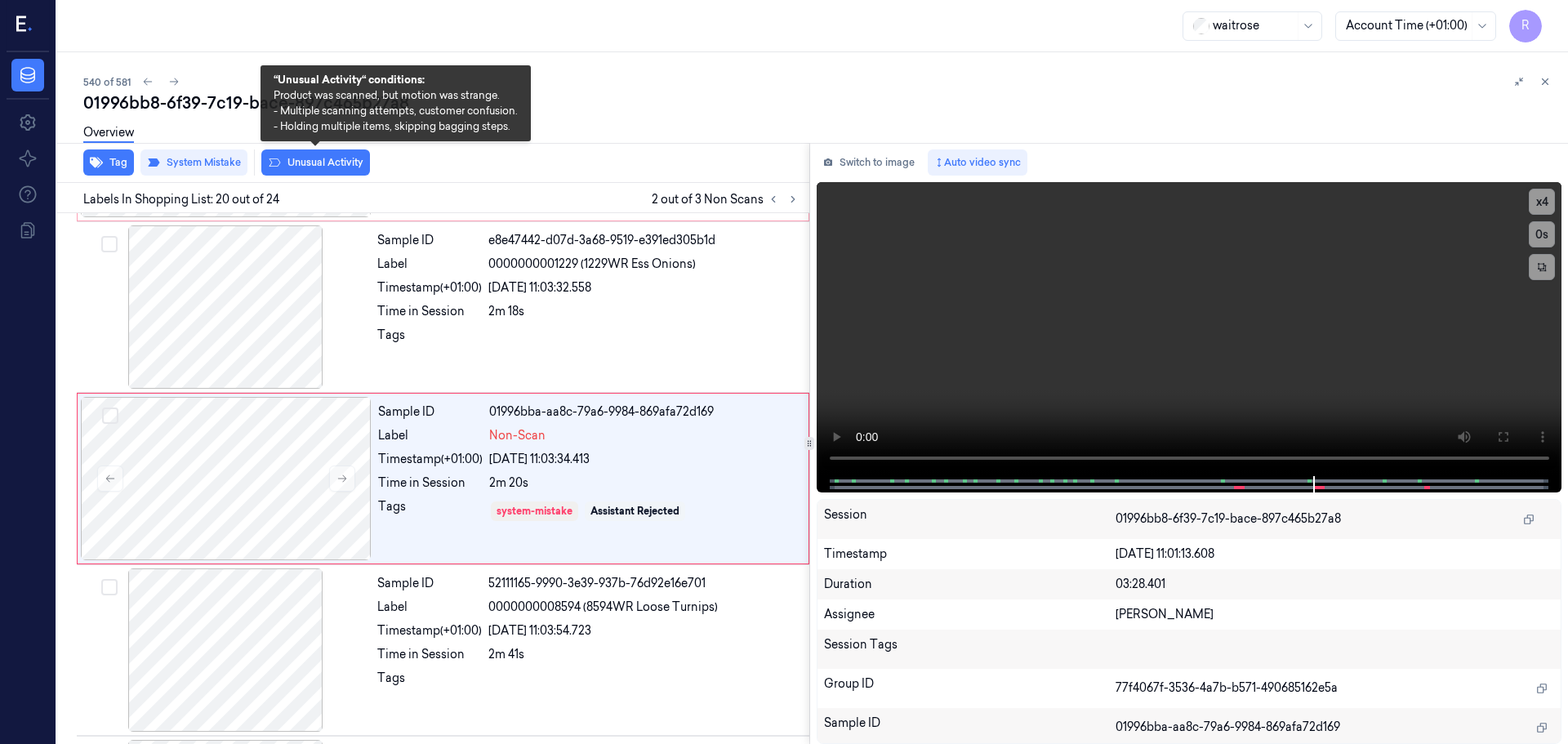
click at [308, 163] on button "Unusual Activity" at bounding box center [316, 162] width 109 height 26
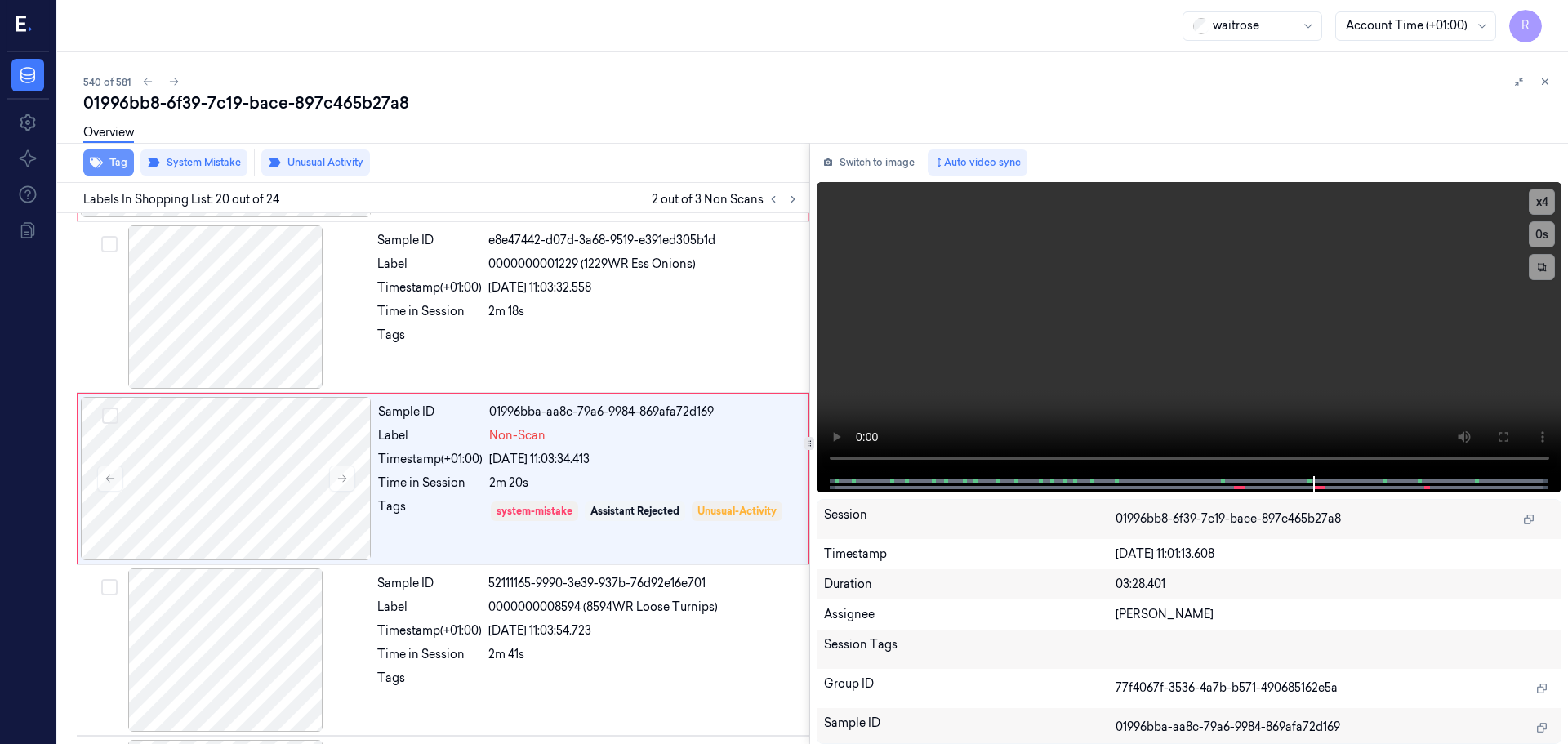
click at [117, 164] on button "Tag" at bounding box center [108, 162] width 51 height 26
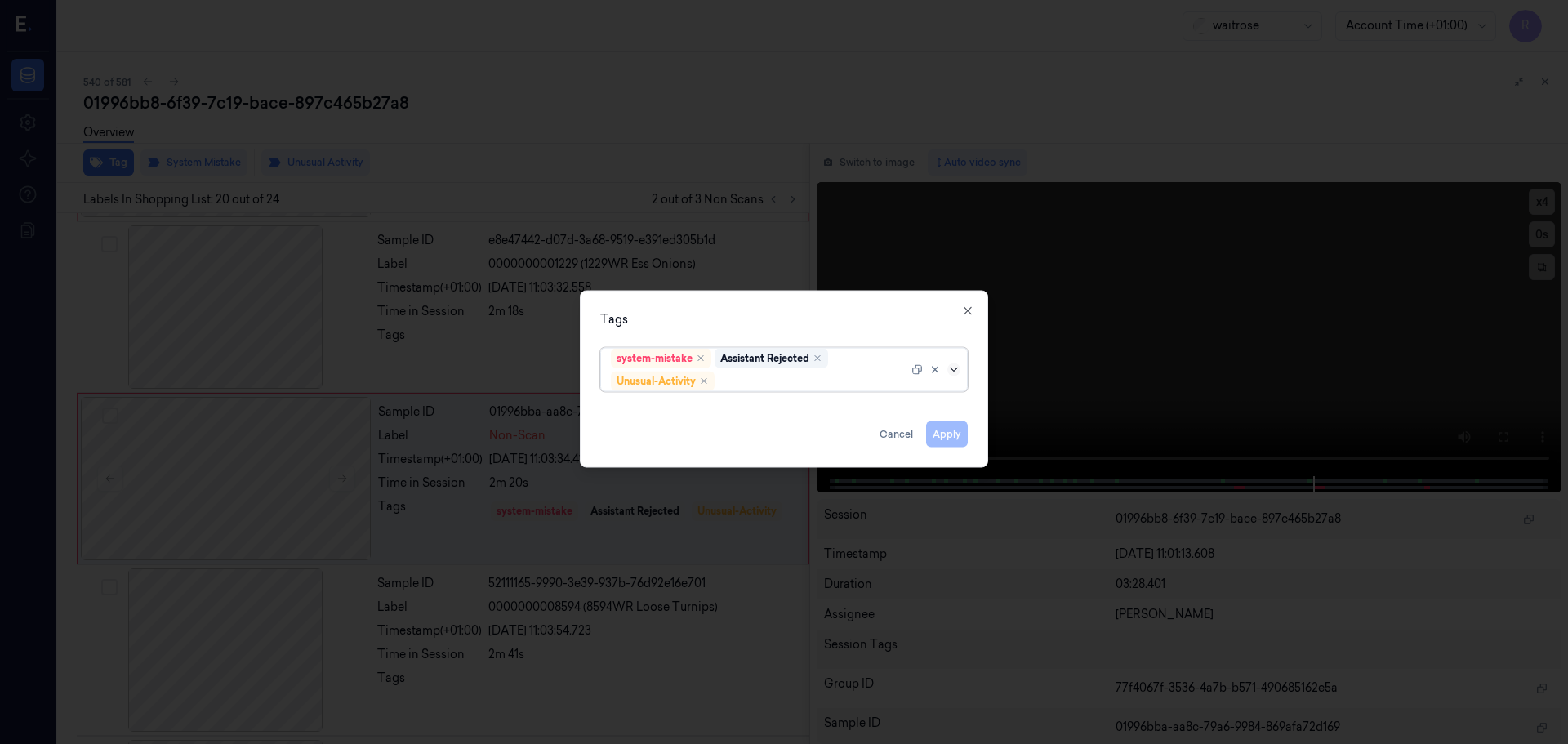
click at [958, 371] on icon at bounding box center [953, 369] width 13 height 13
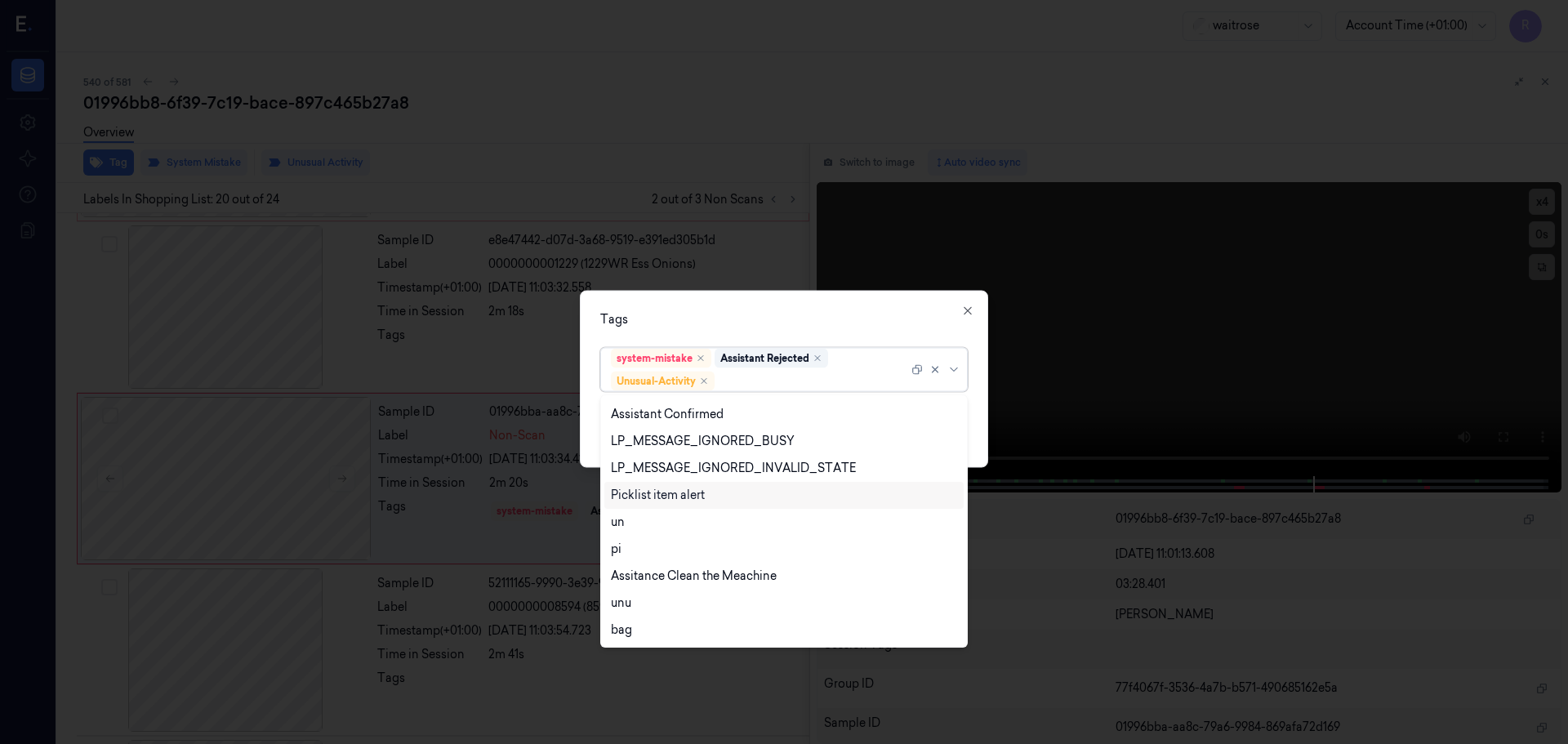
click at [661, 495] on div "Picklist item alert" at bounding box center [658, 495] width 94 height 17
click at [731, 319] on div "Tags" at bounding box center [784, 318] width 368 height 17
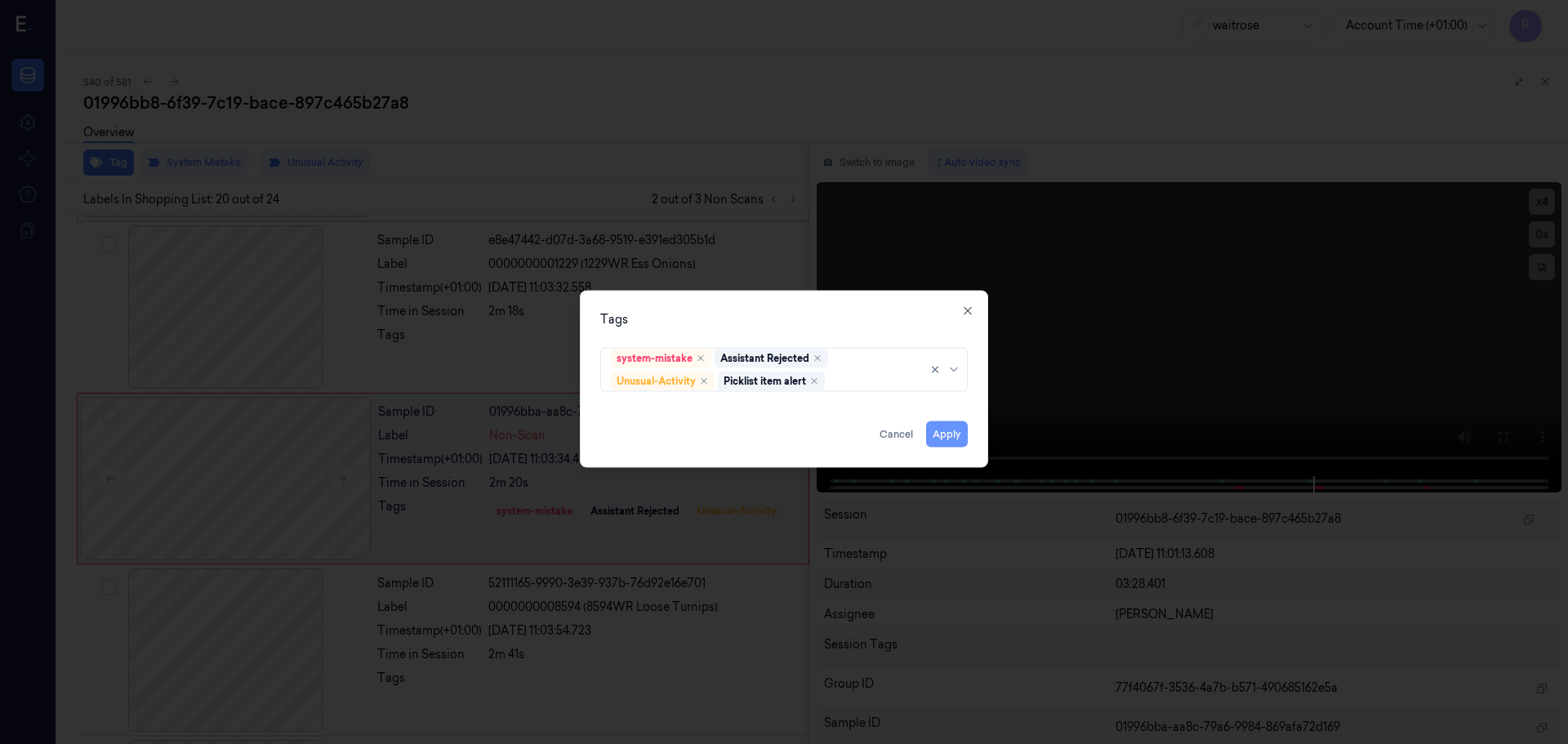
click at [943, 436] on button "Apply" at bounding box center [947, 433] width 41 height 26
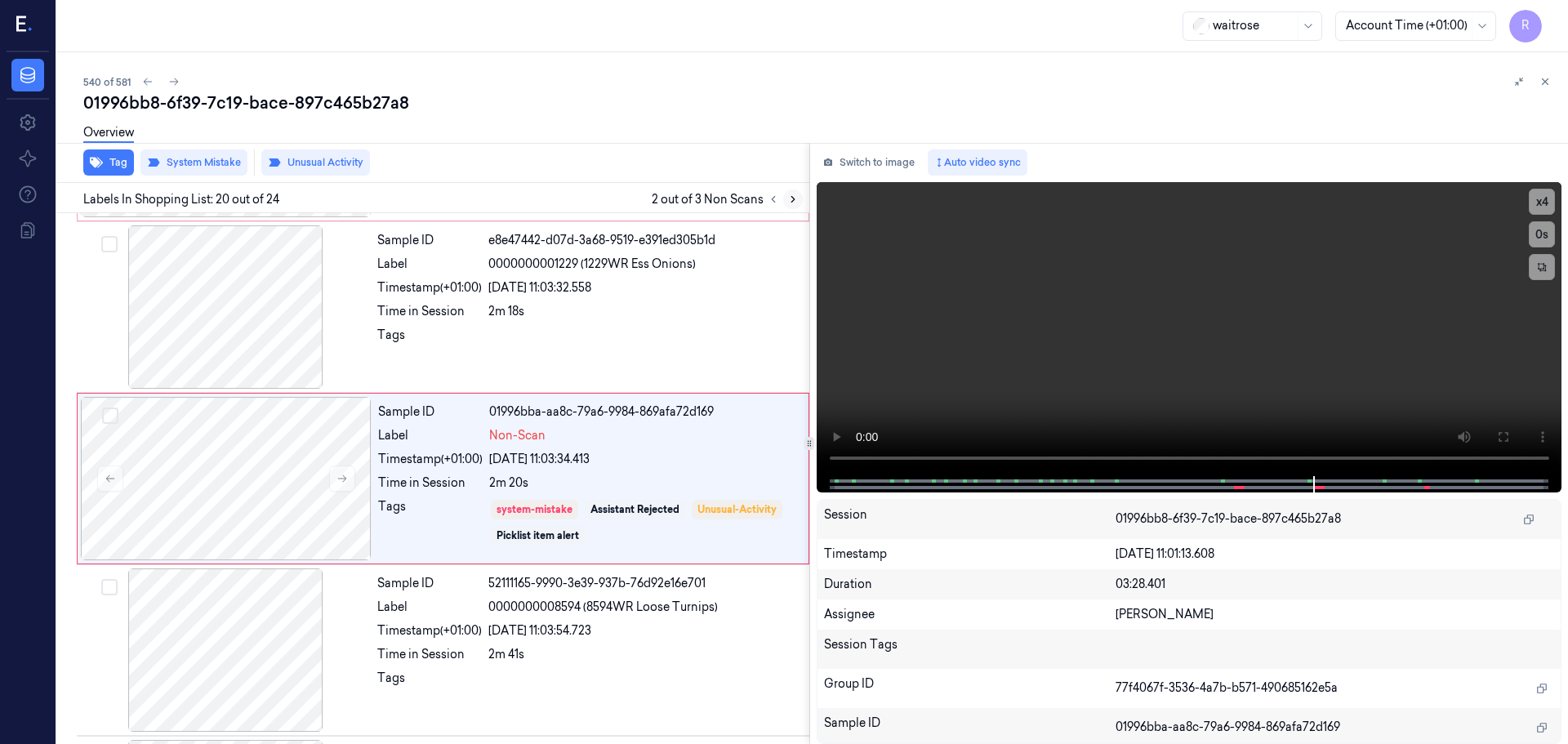
click at [791, 202] on icon at bounding box center [793, 199] width 11 height 11
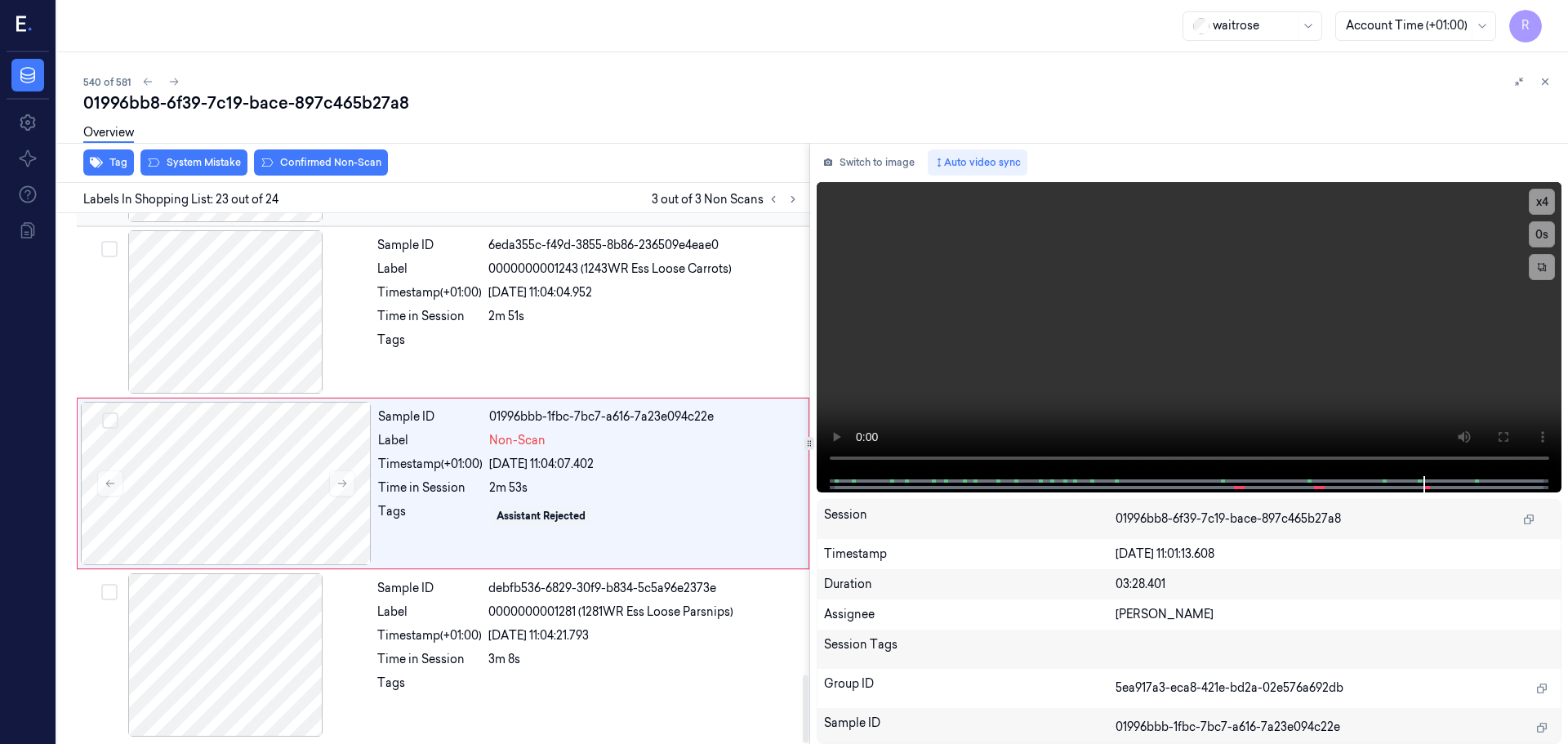
scroll to position [3590, 0]
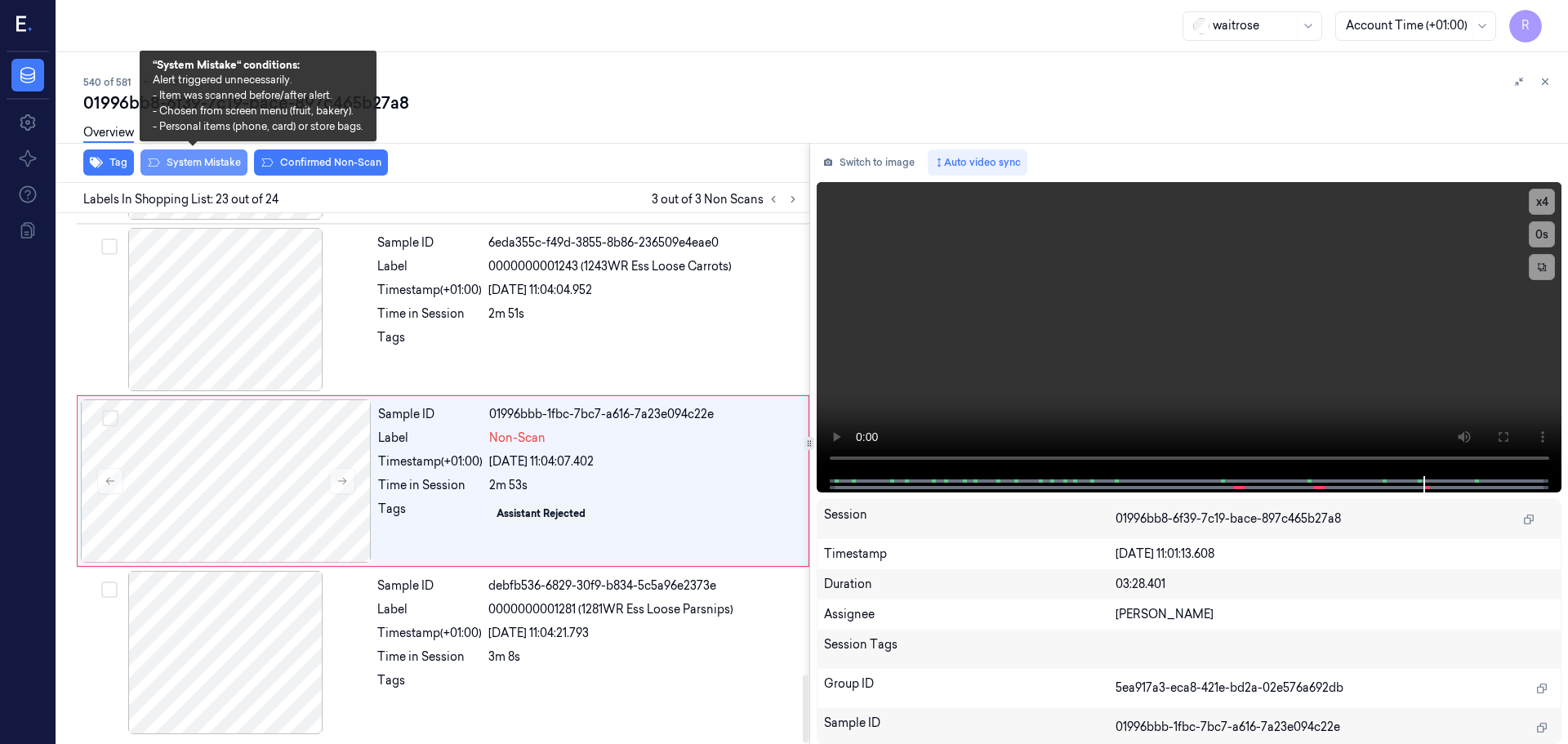
click at [216, 162] on button "System Mistake" at bounding box center [194, 162] width 107 height 26
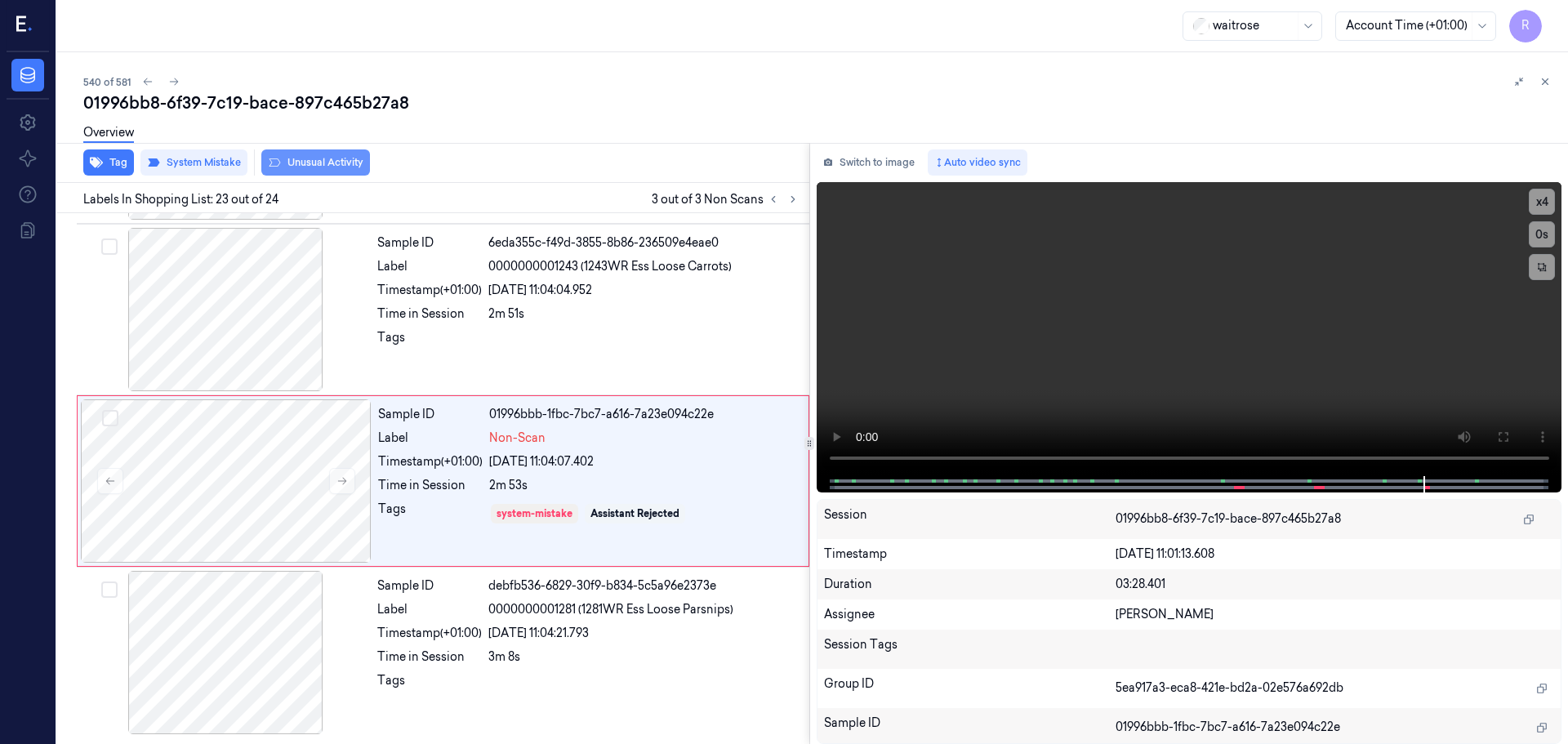
click at [326, 164] on button "Unusual Activity" at bounding box center [316, 162] width 109 height 26
click at [121, 160] on button "Tag" at bounding box center [108, 162] width 51 height 26
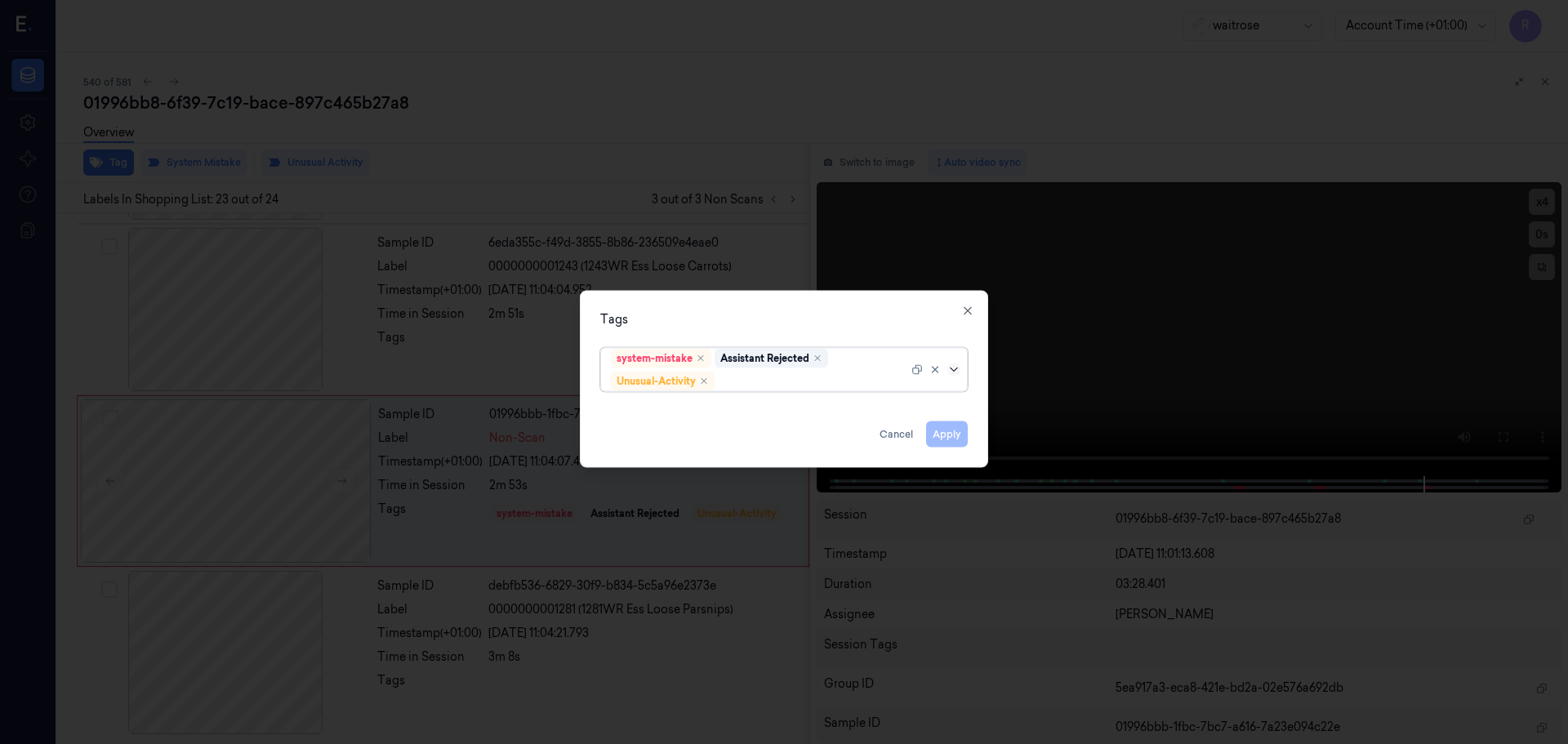
click at [958, 367] on icon at bounding box center [953, 369] width 13 height 13
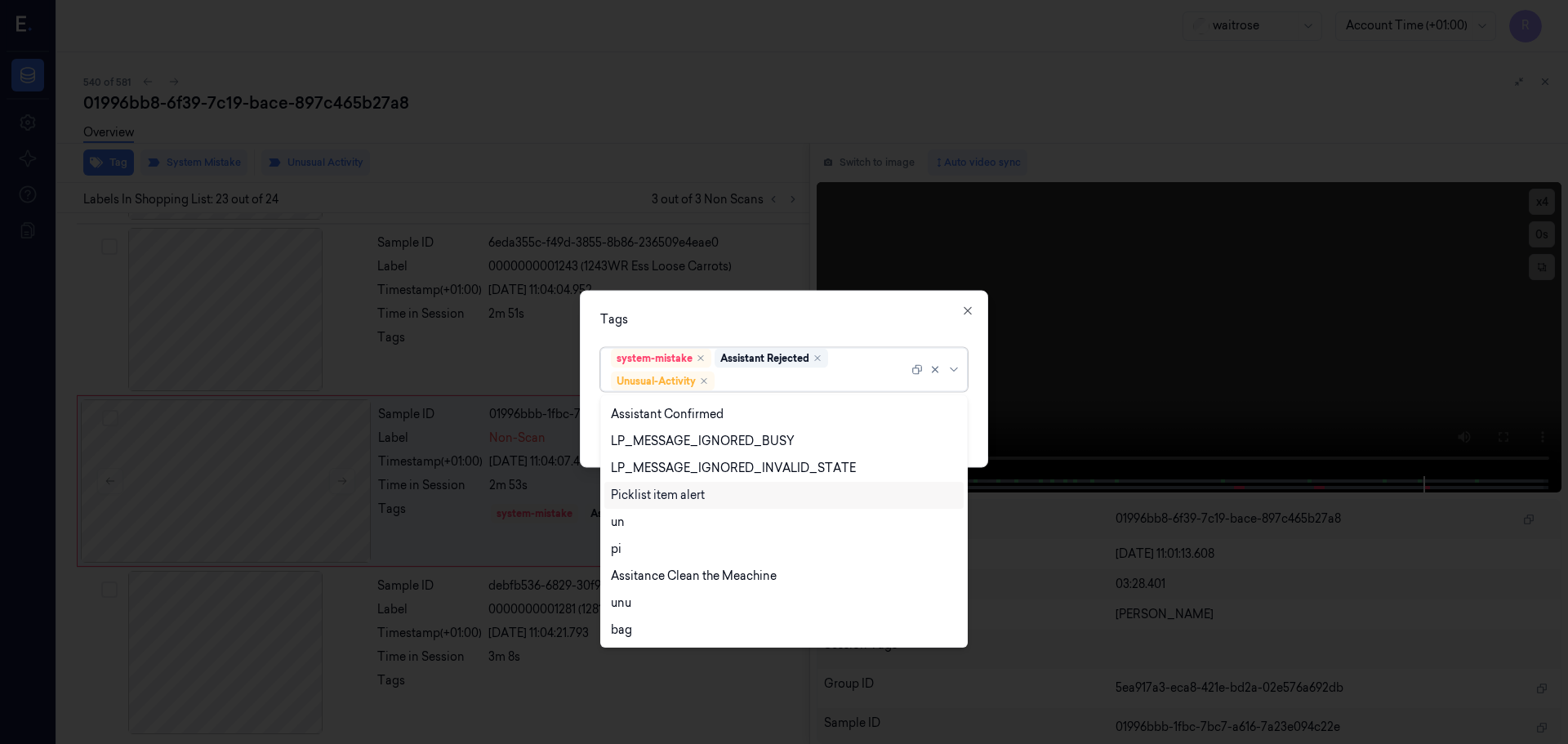
click at [641, 499] on div "Picklist item alert" at bounding box center [658, 495] width 94 height 17
click at [729, 321] on div "Tags" at bounding box center [784, 318] width 368 height 17
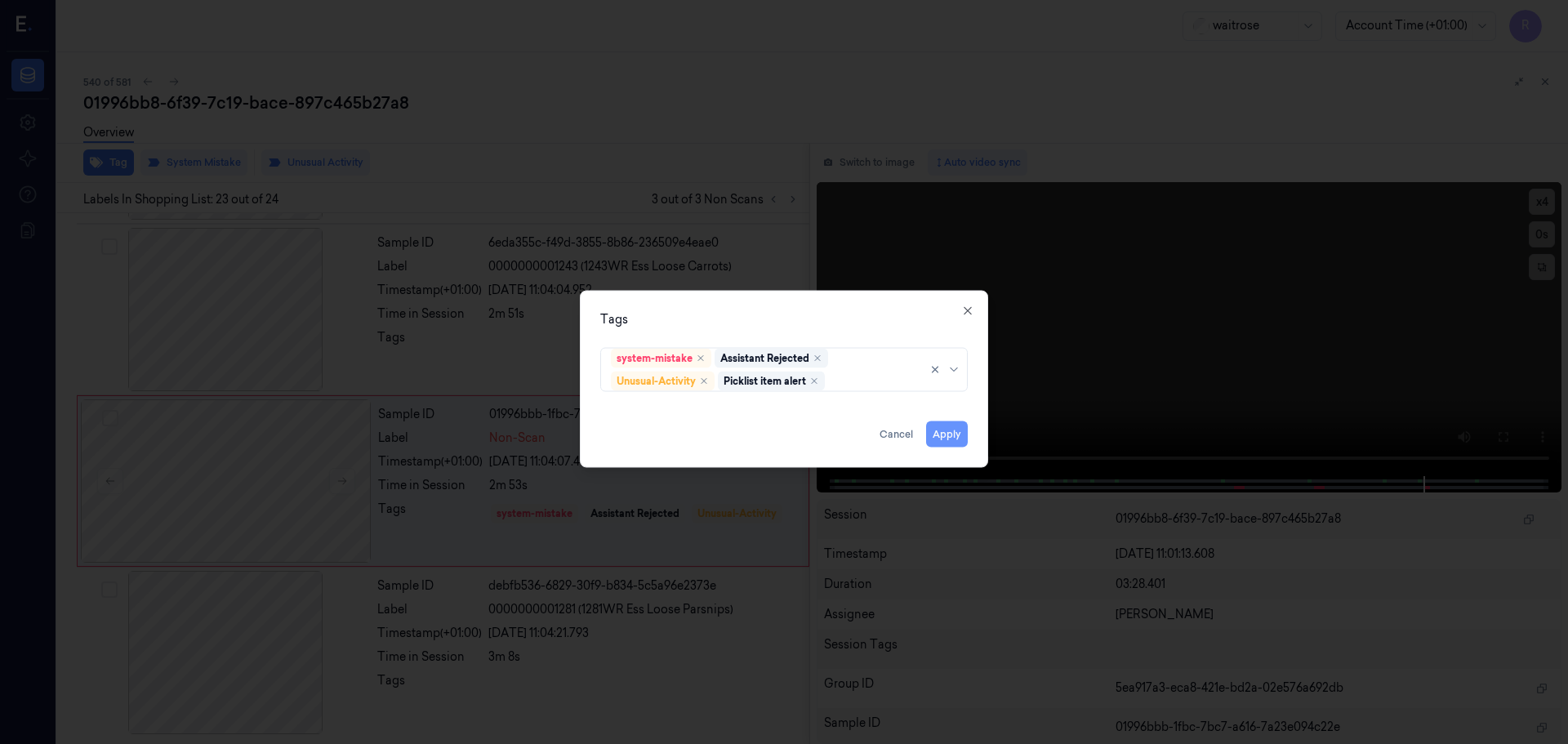
click at [938, 438] on button "Apply" at bounding box center [947, 433] width 41 height 26
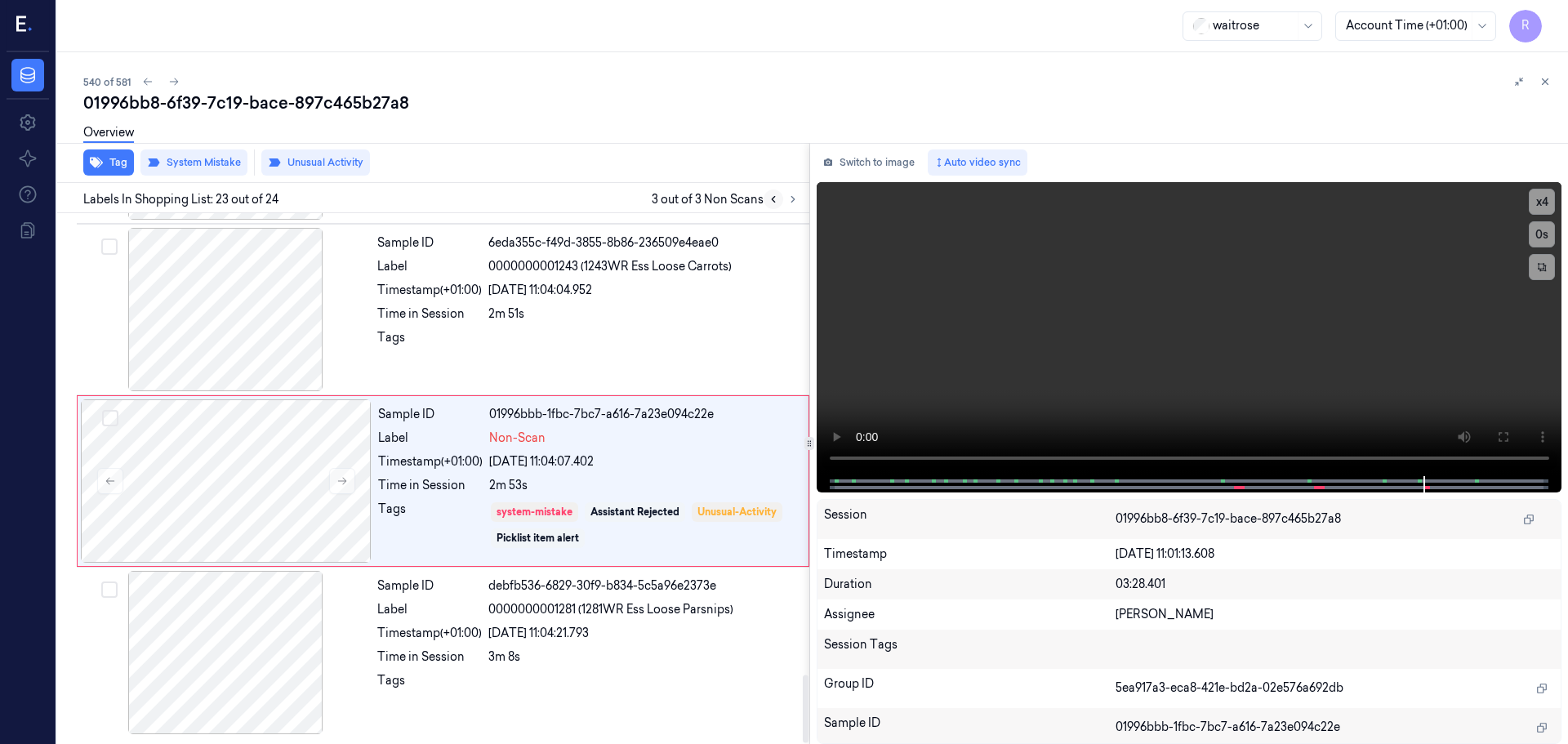
click at [777, 199] on icon at bounding box center [773, 199] width 11 height 11
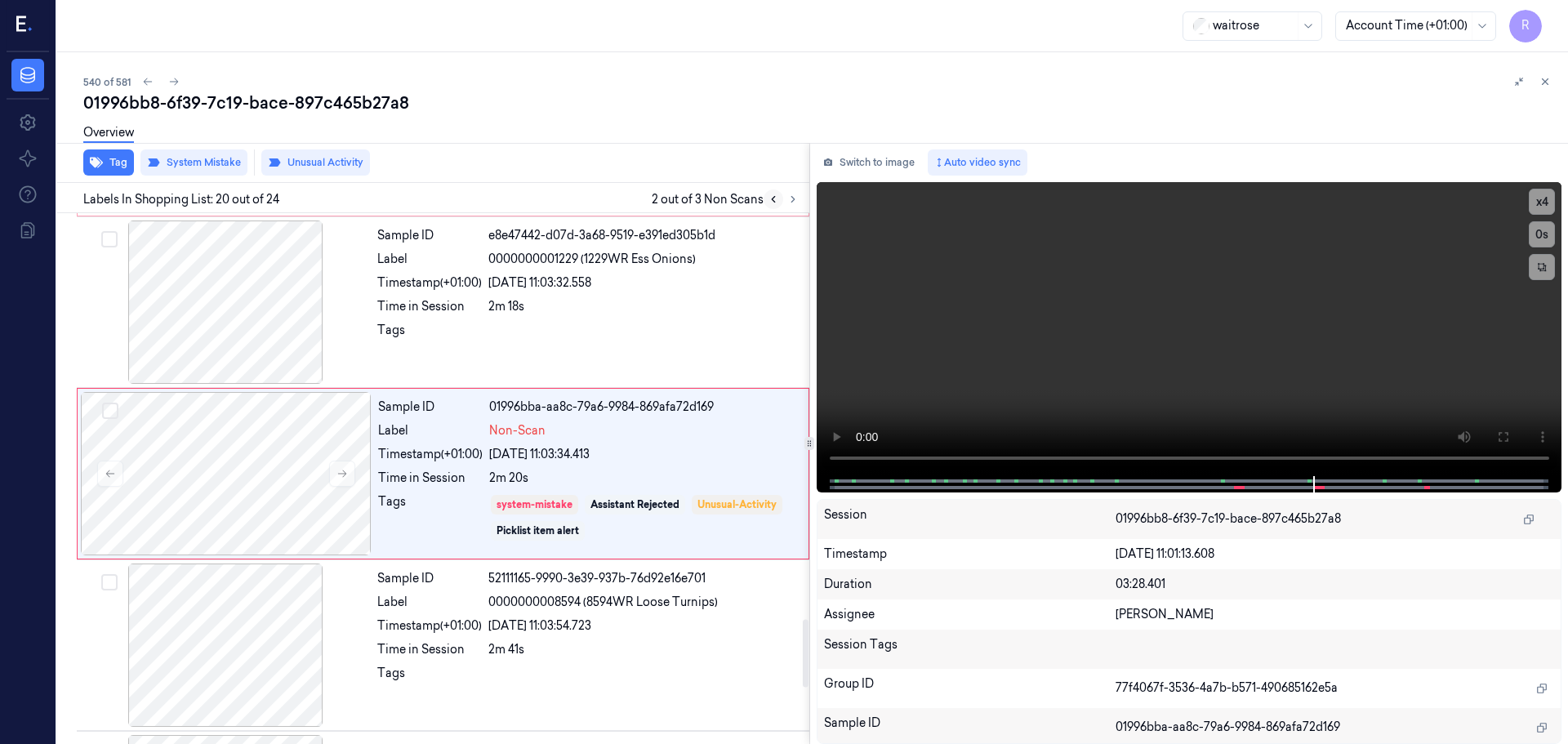
click at [777, 199] on icon at bounding box center [773, 199] width 11 height 11
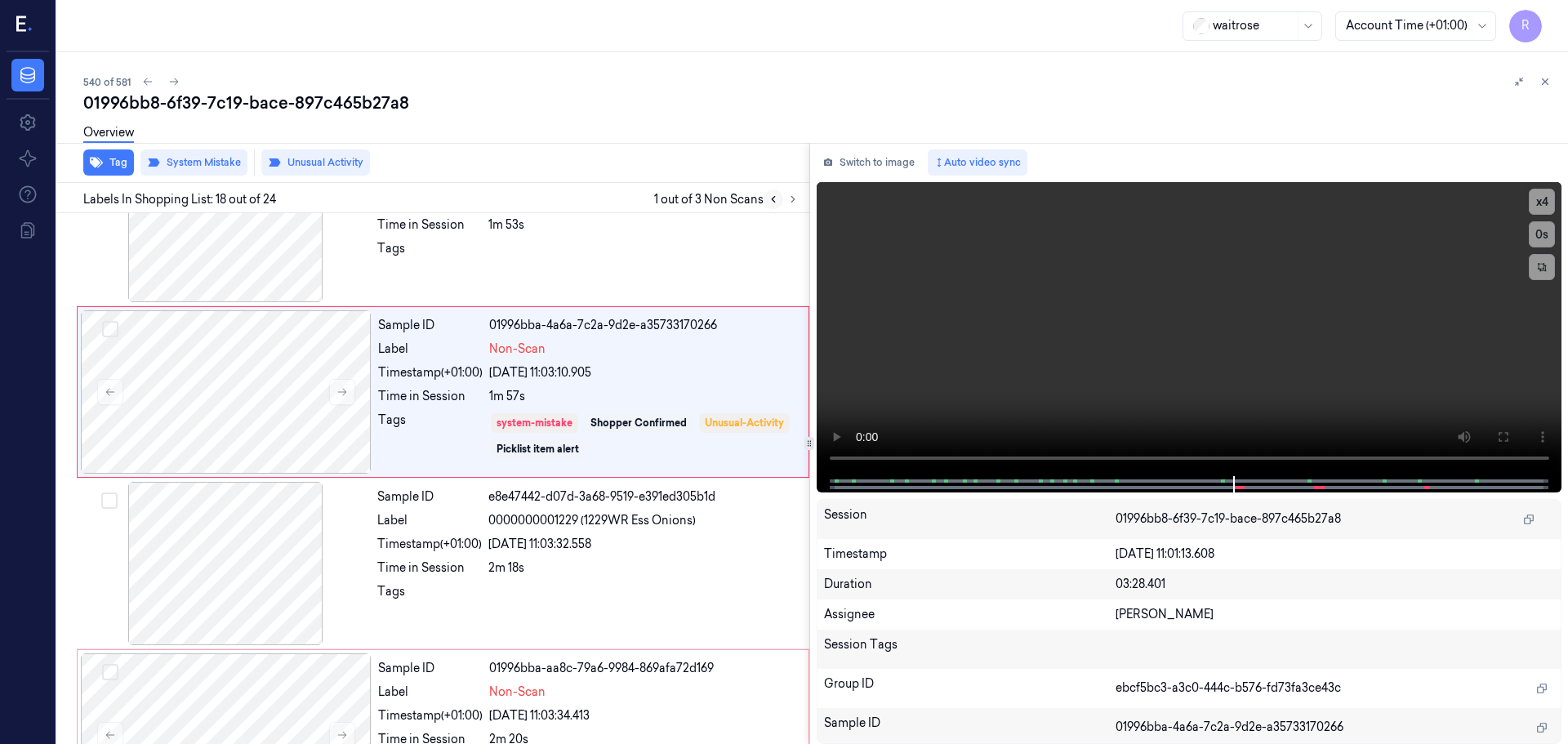
scroll to position [2734, 0]
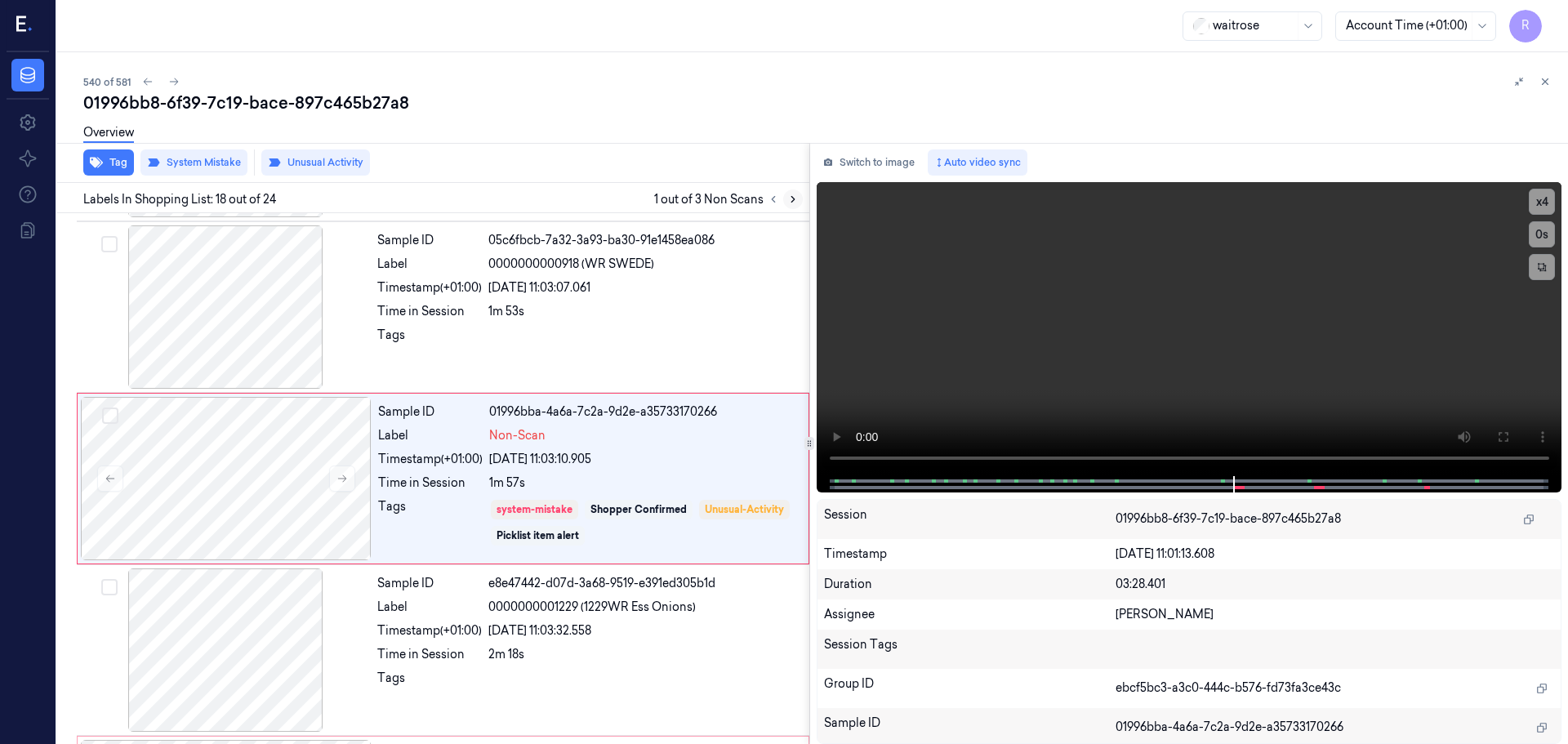
click at [794, 201] on icon at bounding box center [793, 199] width 11 height 11
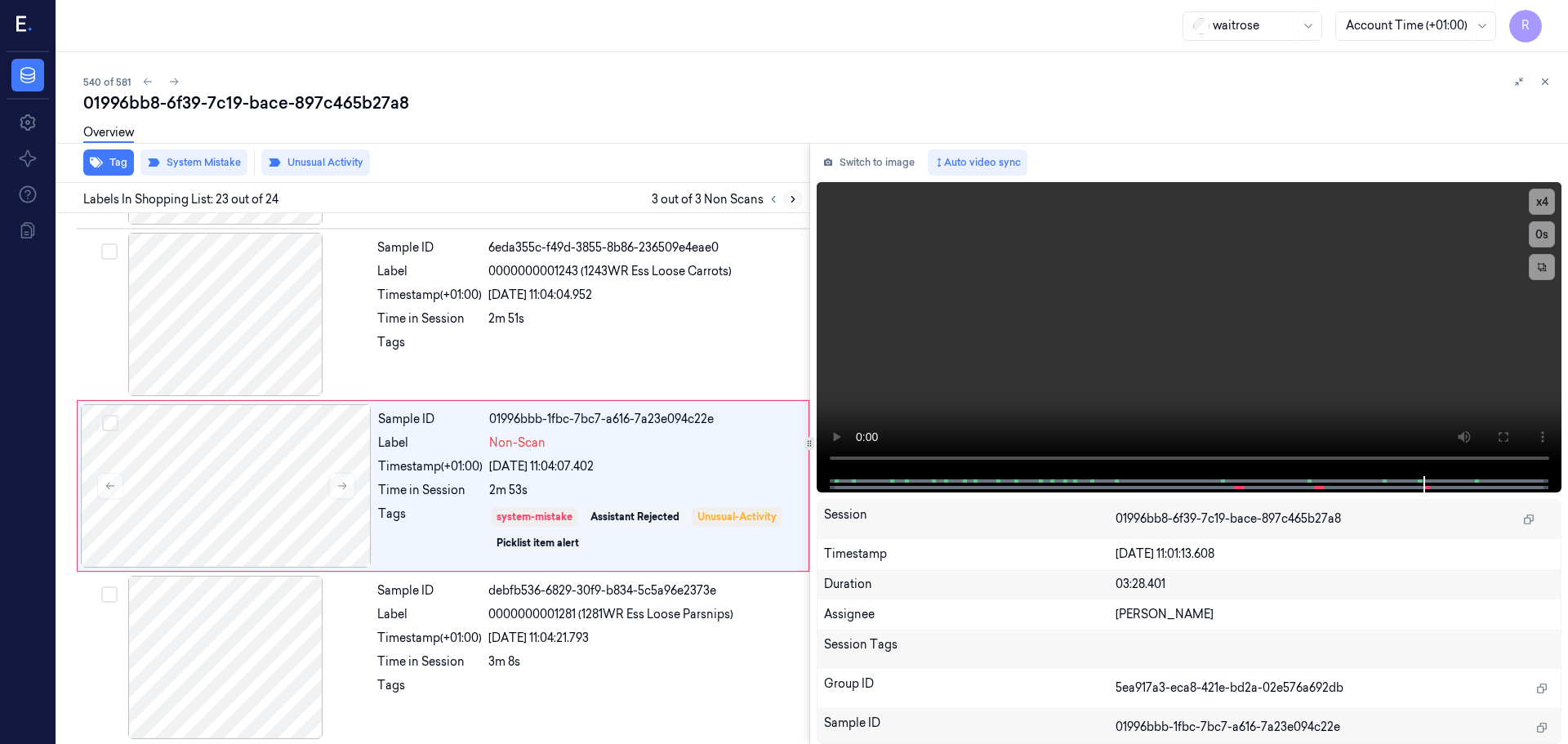
scroll to position [3590, 0]
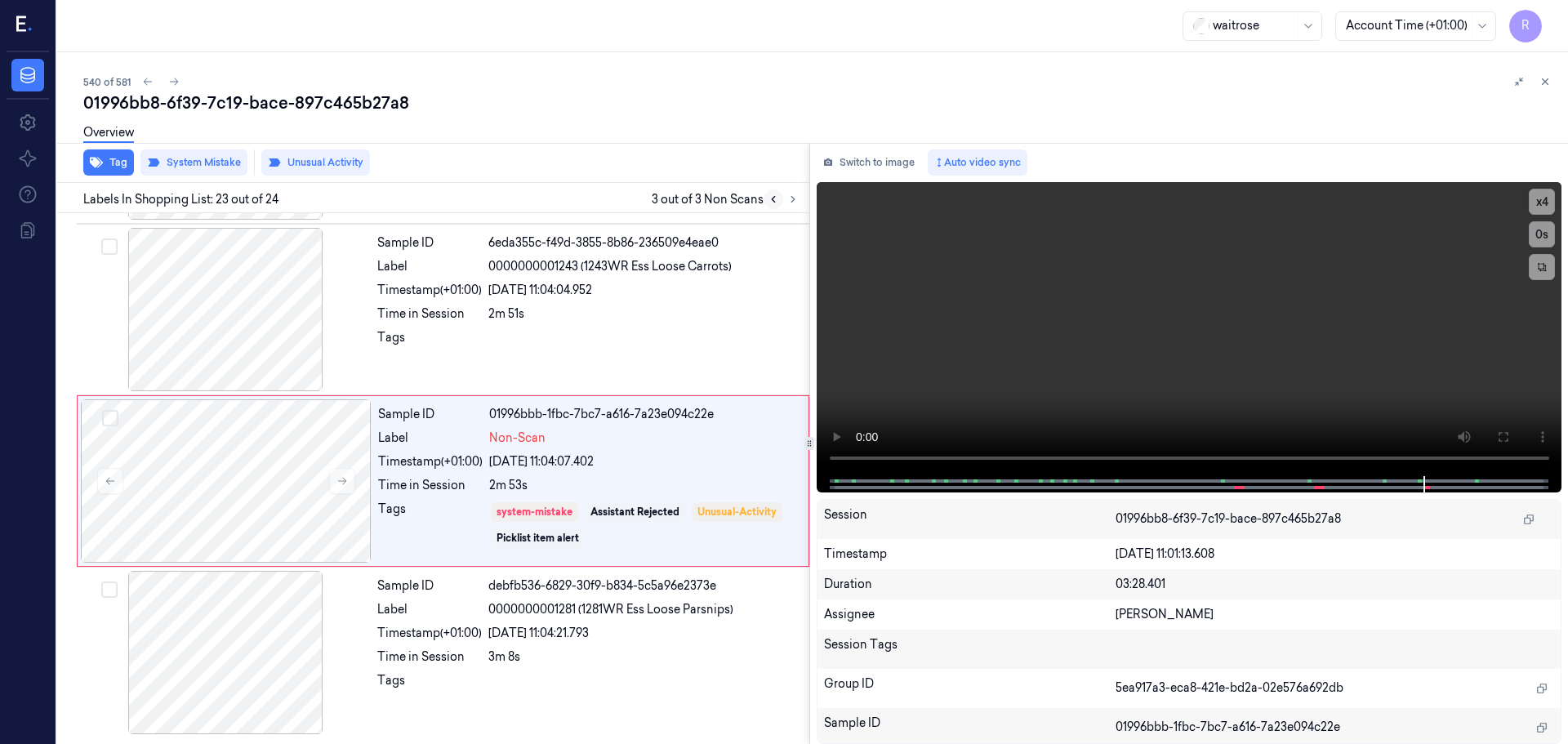
click at [775, 195] on icon at bounding box center [773, 199] width 11 height 11
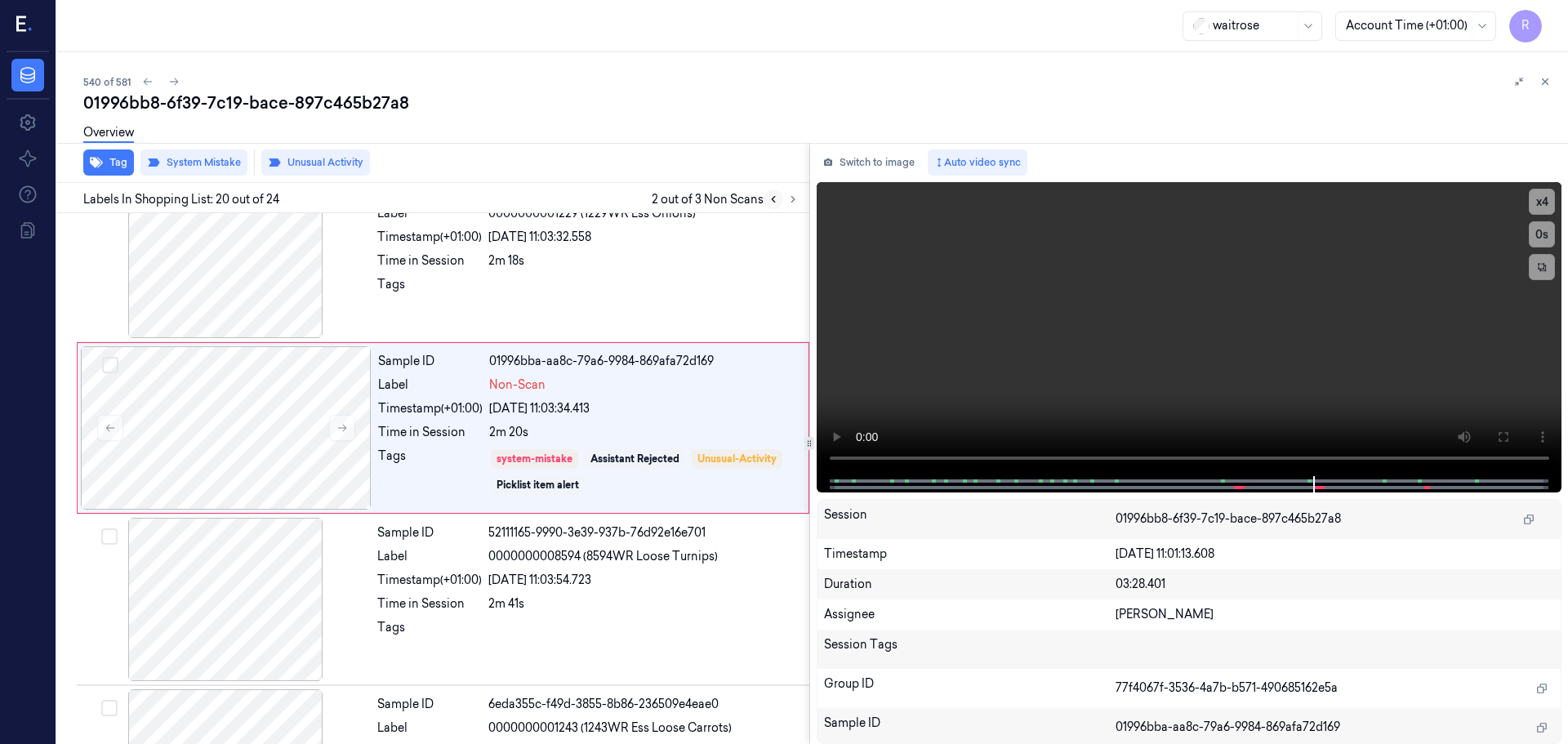
click at [775, 195] on icon at bounding box center [773, 199] width 11 height 11
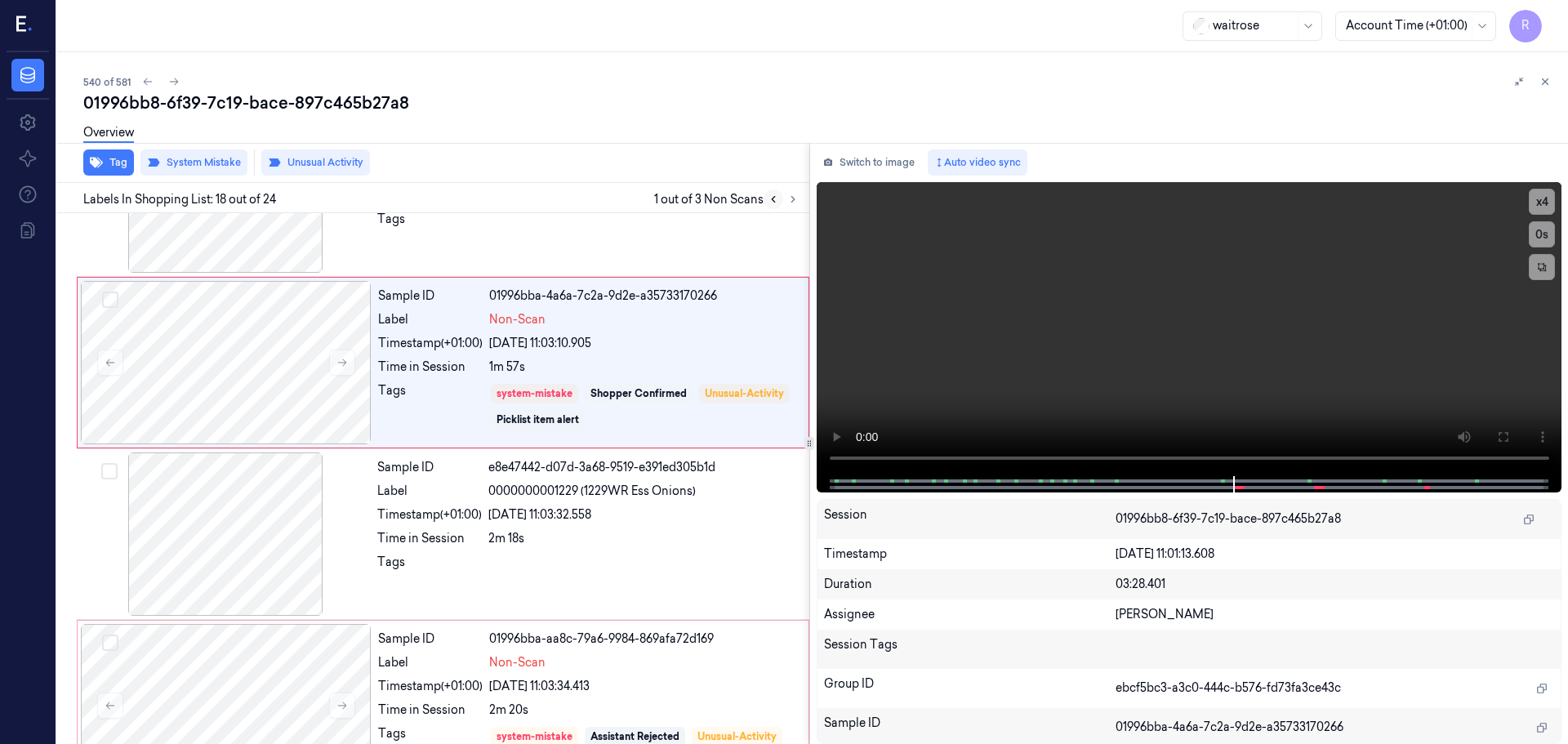
click at [775, 195] on icon at bounding box center [773, 199] width 11 height 11
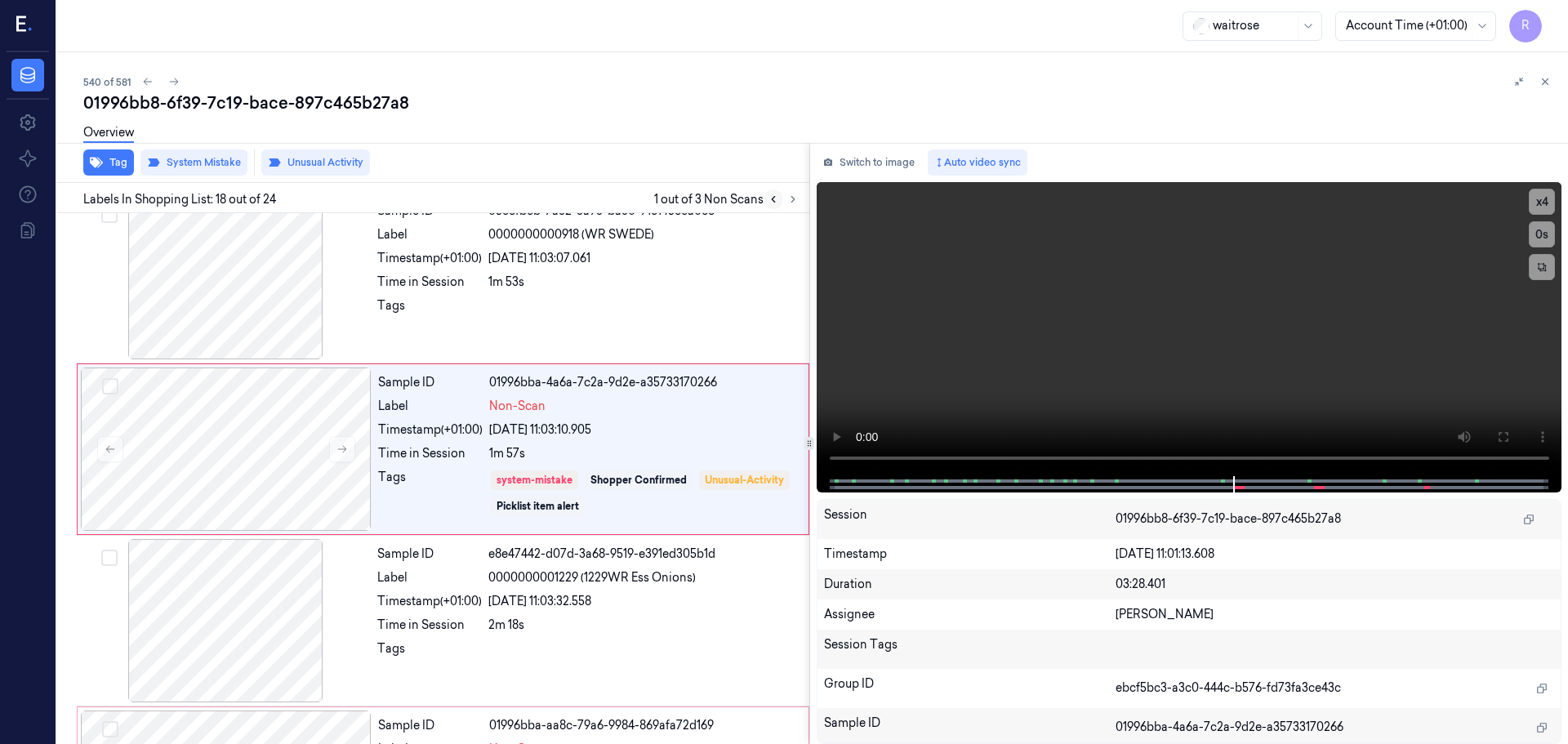
scroll to position [2734, 0]
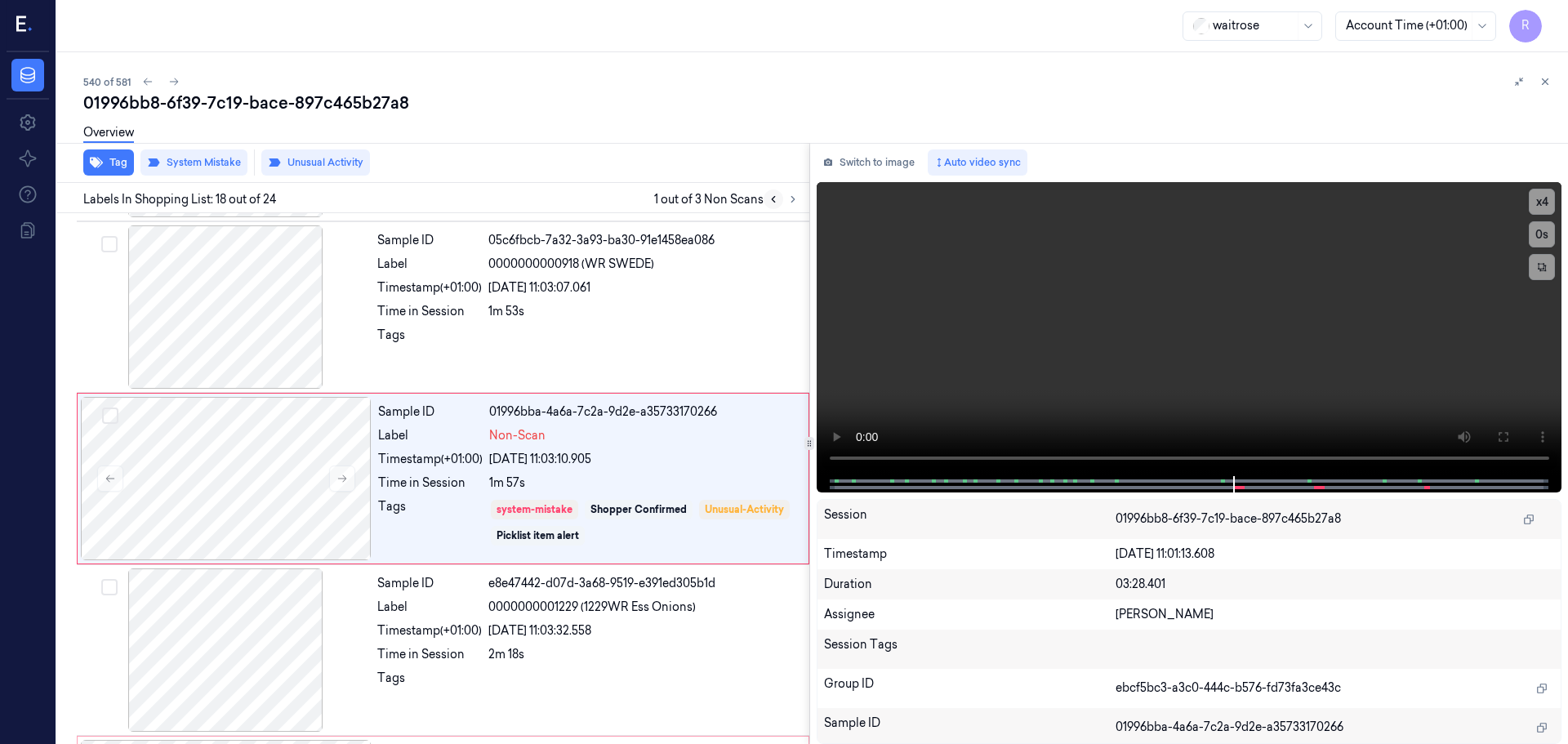
click at [775, 195] on icon at bounding box center [773, 199] width 11 height 11
click at [793, 199] on icon at bounding box center [793, 199] width 11 height 11
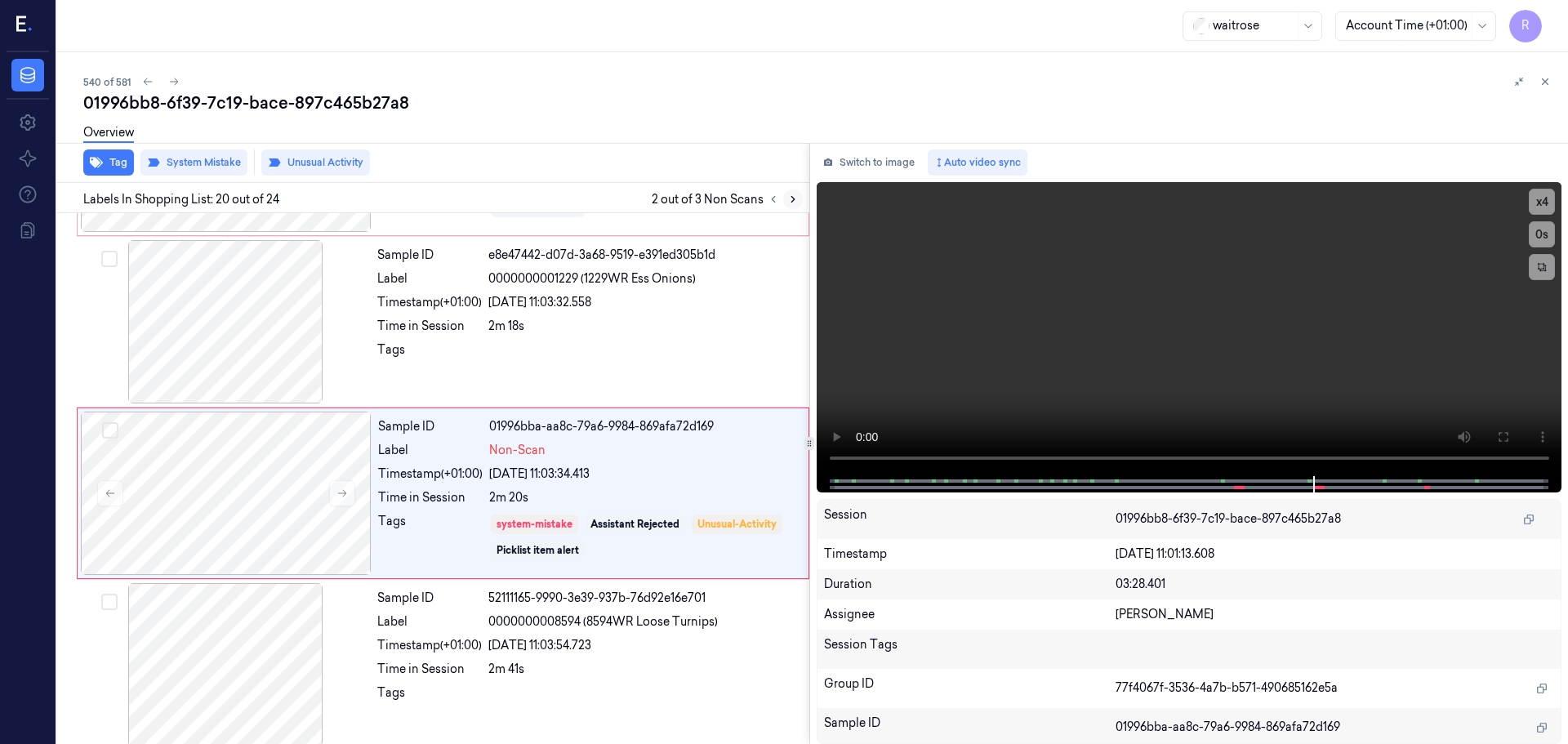
scroll to position [3077, 0]
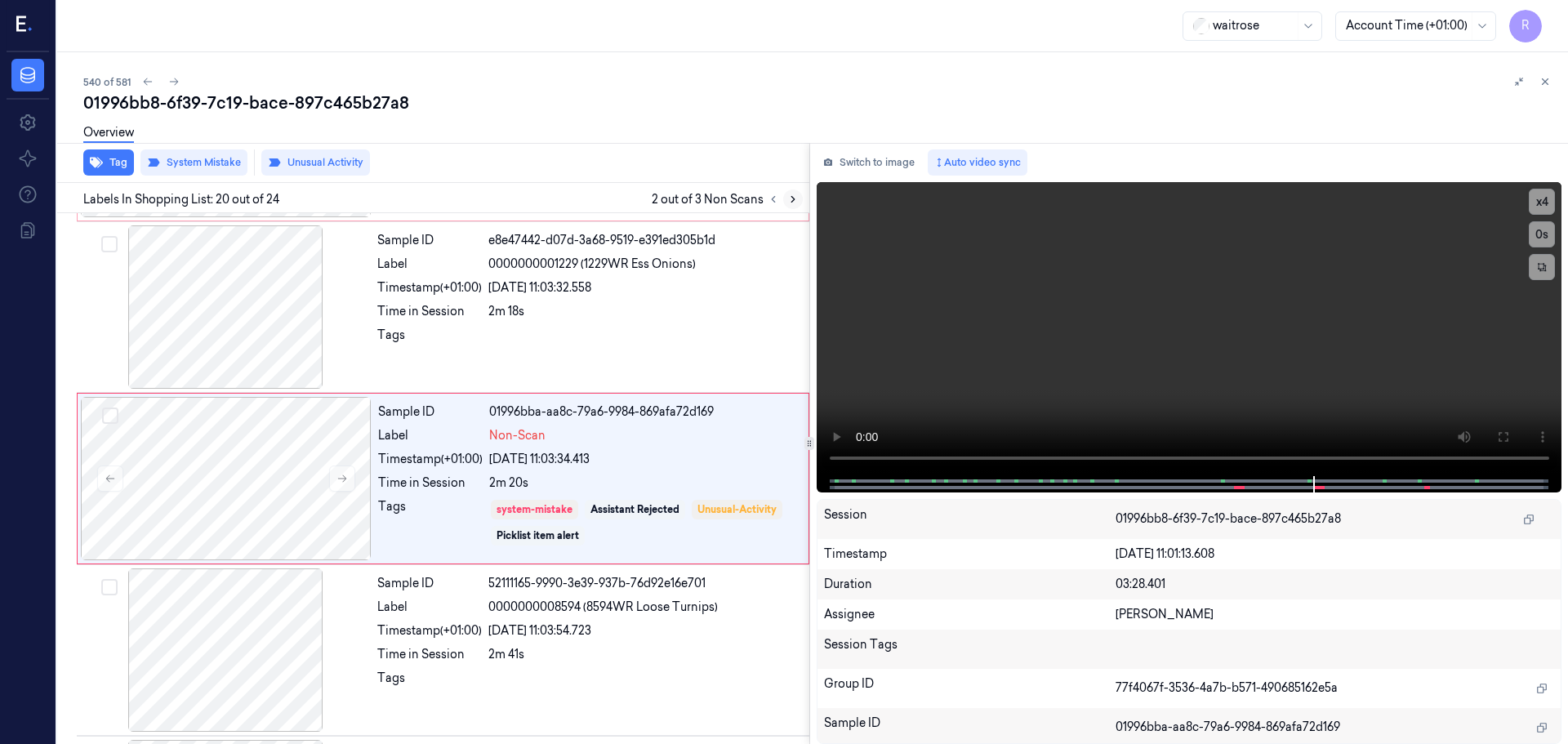
click at [793, 199] on icon at bounding box center [793, 199] width 11 height 11
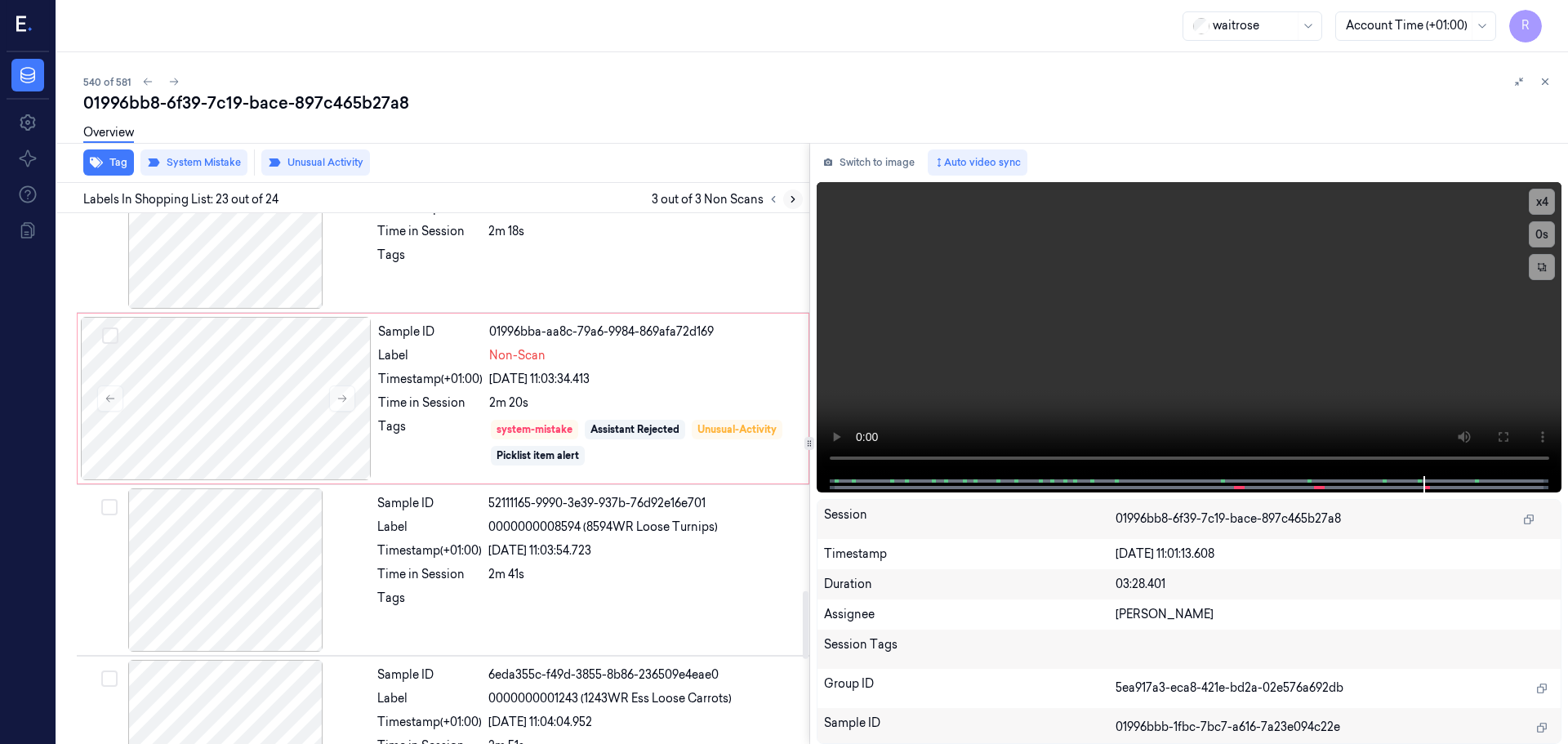
scroll to position [2936, 0]
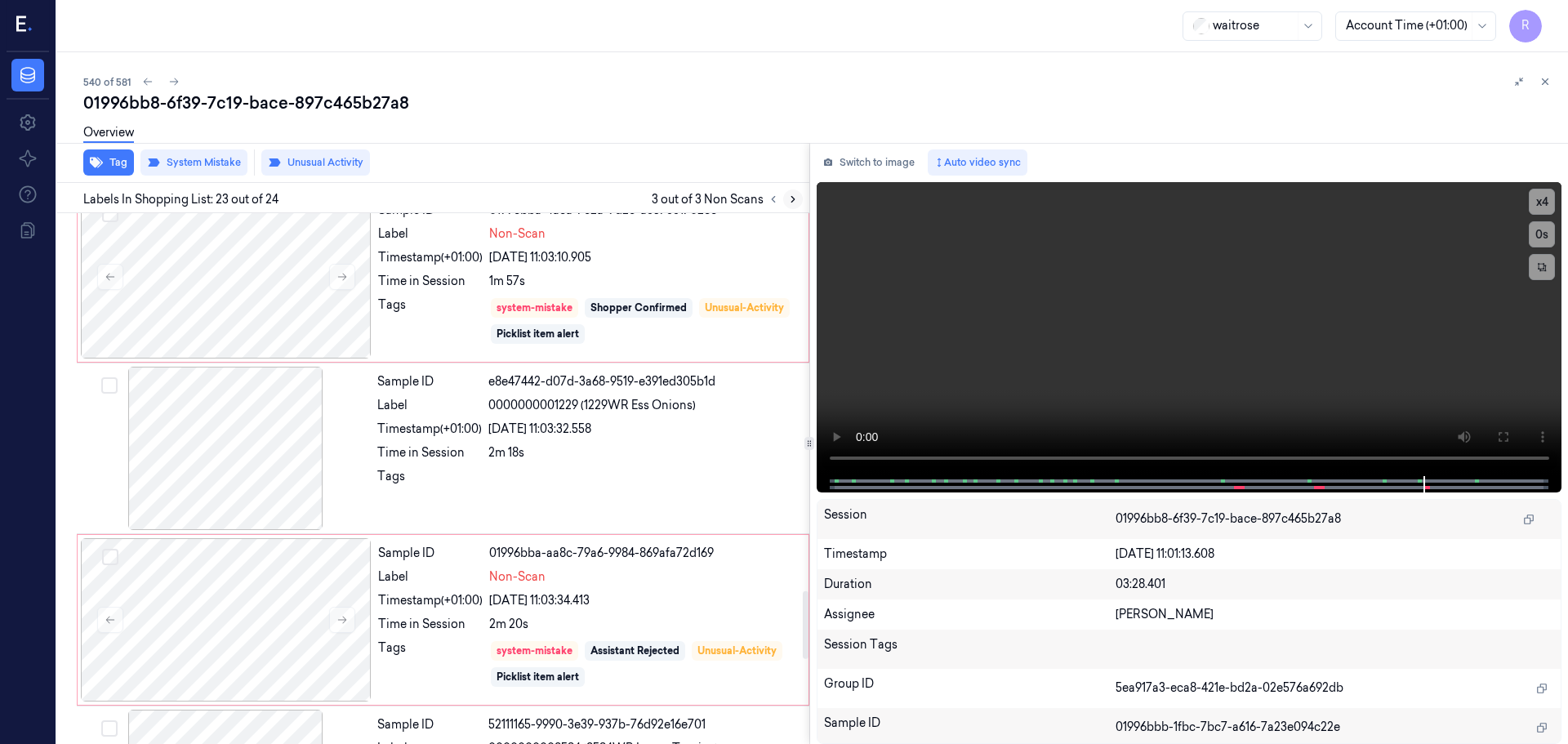
click at [784, 199] on button at bounding box center [793, 199] width 20 height 20
click at [797, 197] on icon at bounding box center [793, 199] width 11 height 11
drag, startPoint x: 797, startPoint y: 197, endPoint x: 784, endPoint y: 200, distance: 13.3
click at [793, 198] on icon at bounding box center [793, 199] width 11 height 11
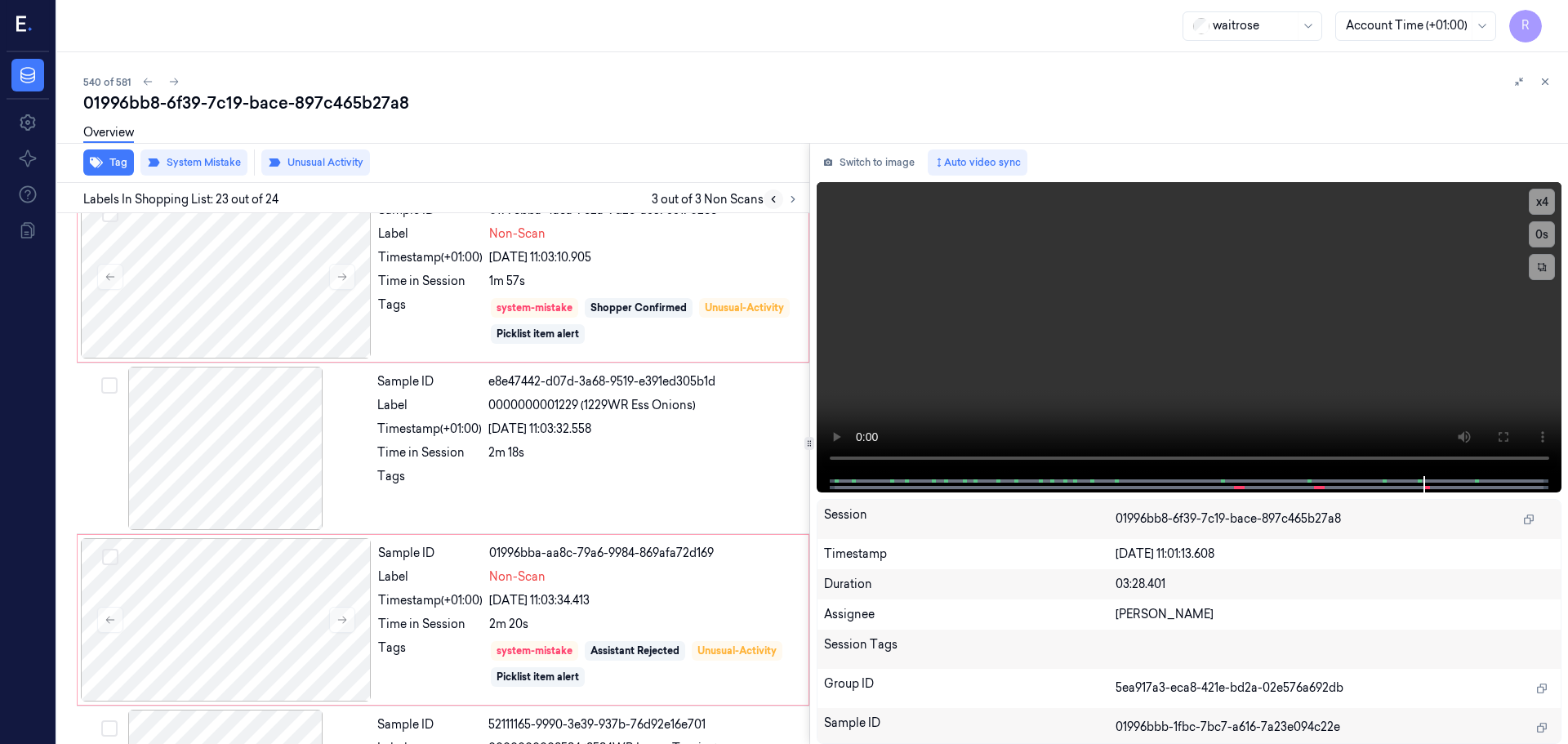
click at [774, 203] on icon at bounding box center [773, 199] width 11 height 11
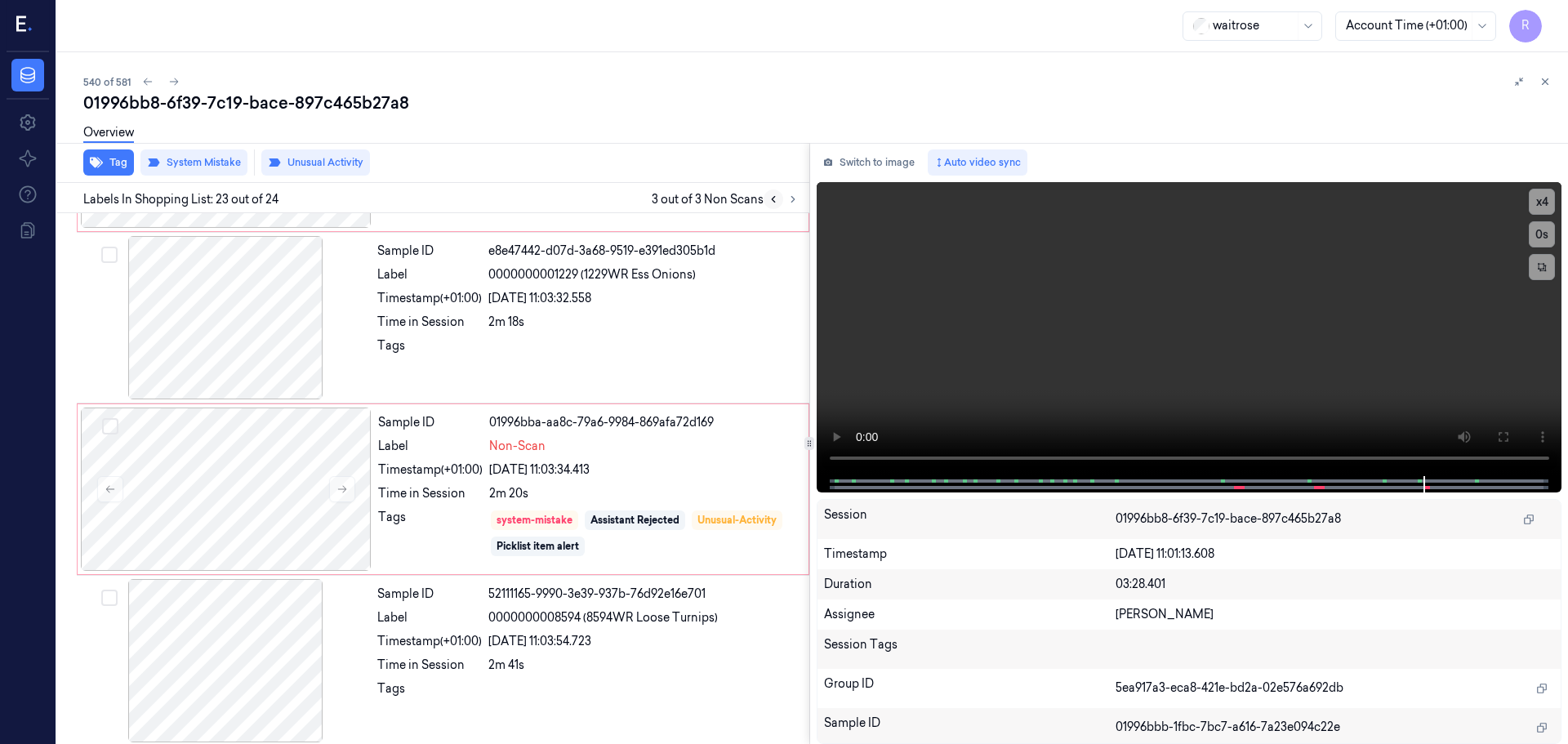
click at [774, 203] on icon at bounding box center [773, 199] width 11 height 11
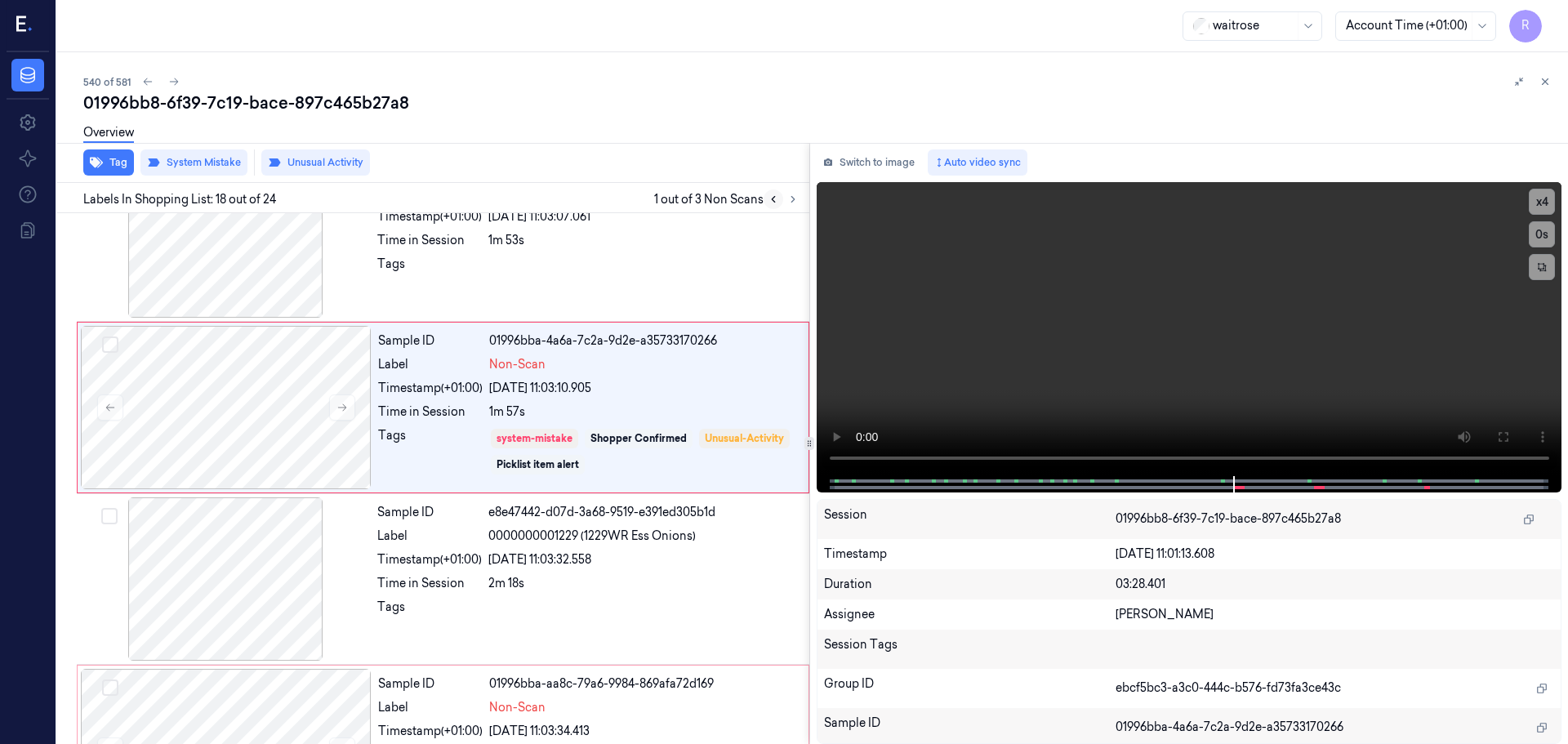
click at [774, 203] on icon at bounding box center [773, 199] width 11 height 11
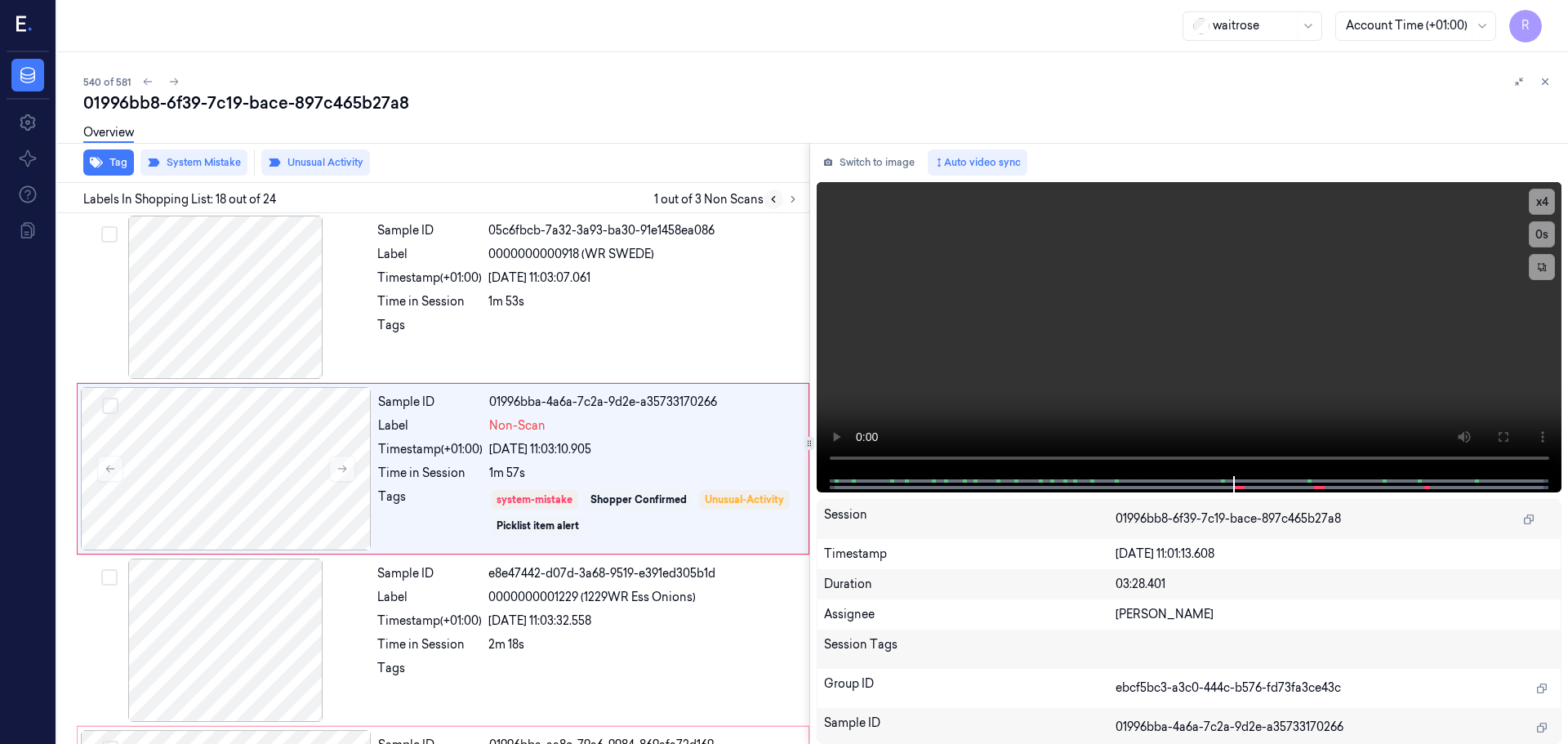
click at [774, 203] on icon at bounding box center [773, 199] width 11 height 11
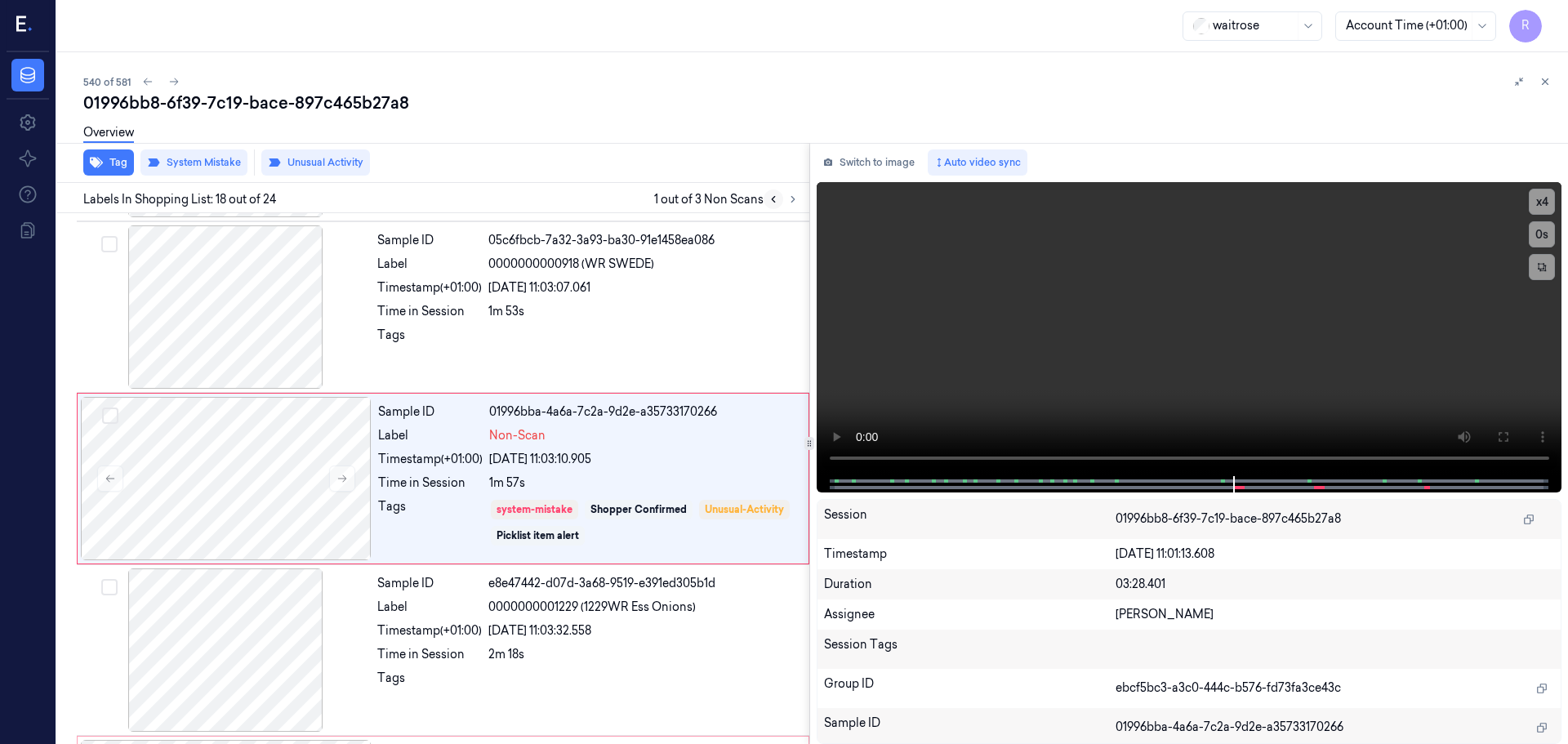
click at [774, 203] on icon at bounding box center [773, 199] width 11 height 11
click at [775, 205] on button at bounding box center [773, 199] width 20 height 20
click at [774, 205] on button at bounding box center [773, 199] width 20 height 20
click at [799, 203] on button at bounding box center [793, 199] width 20 height 20
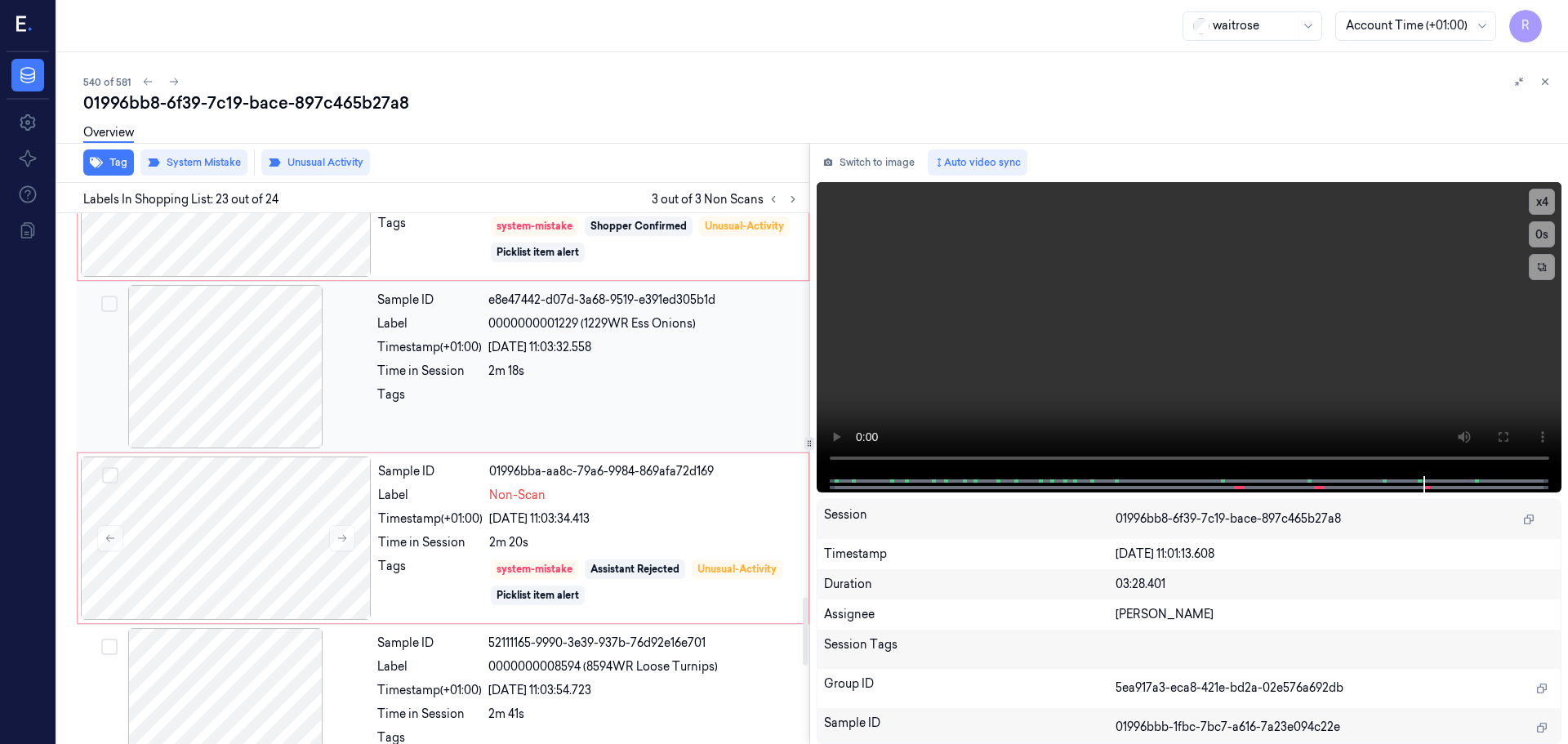
scroll to position [2528, 0]
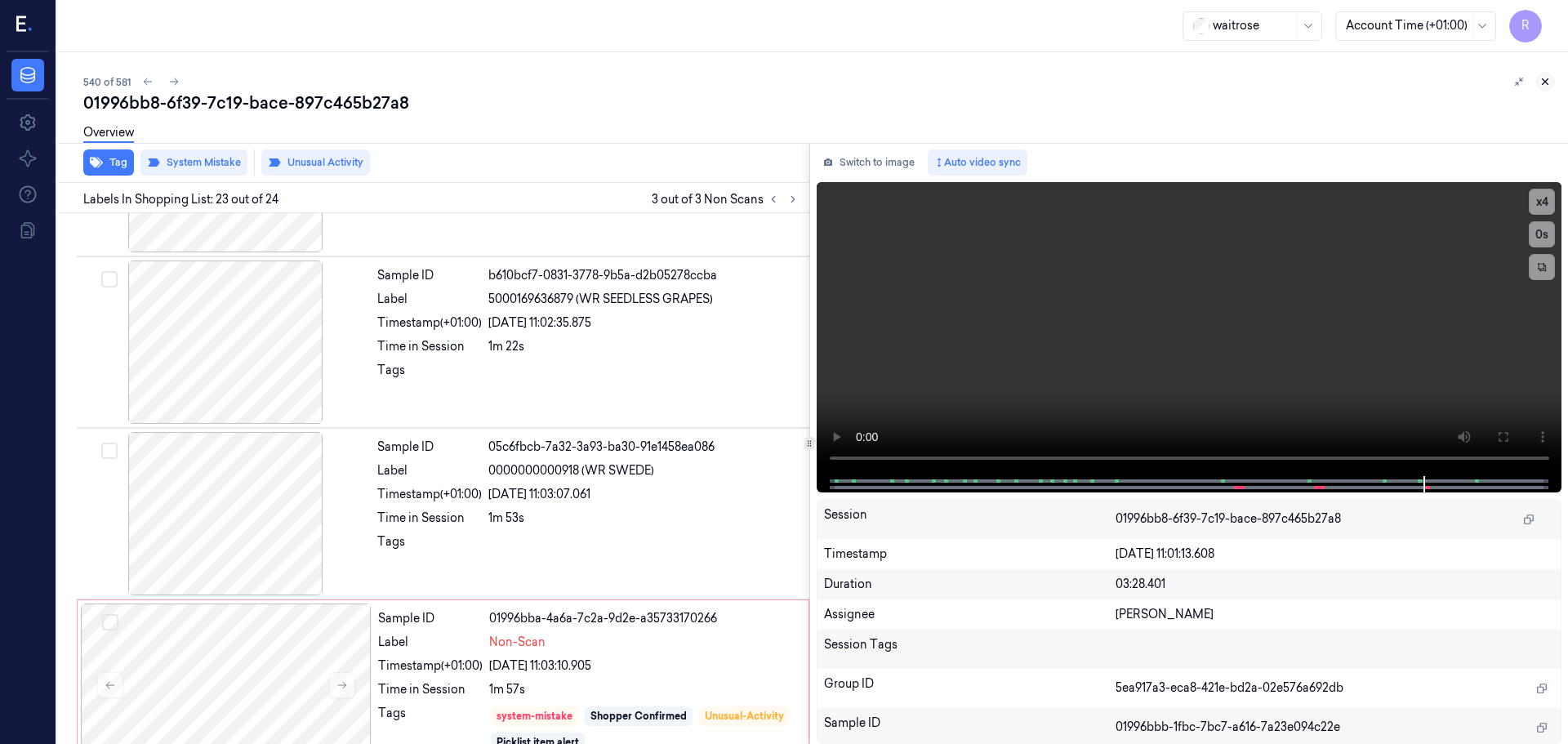
click at [1548, 80] on icon at bounding box center [1545, 81] width 11 height 11
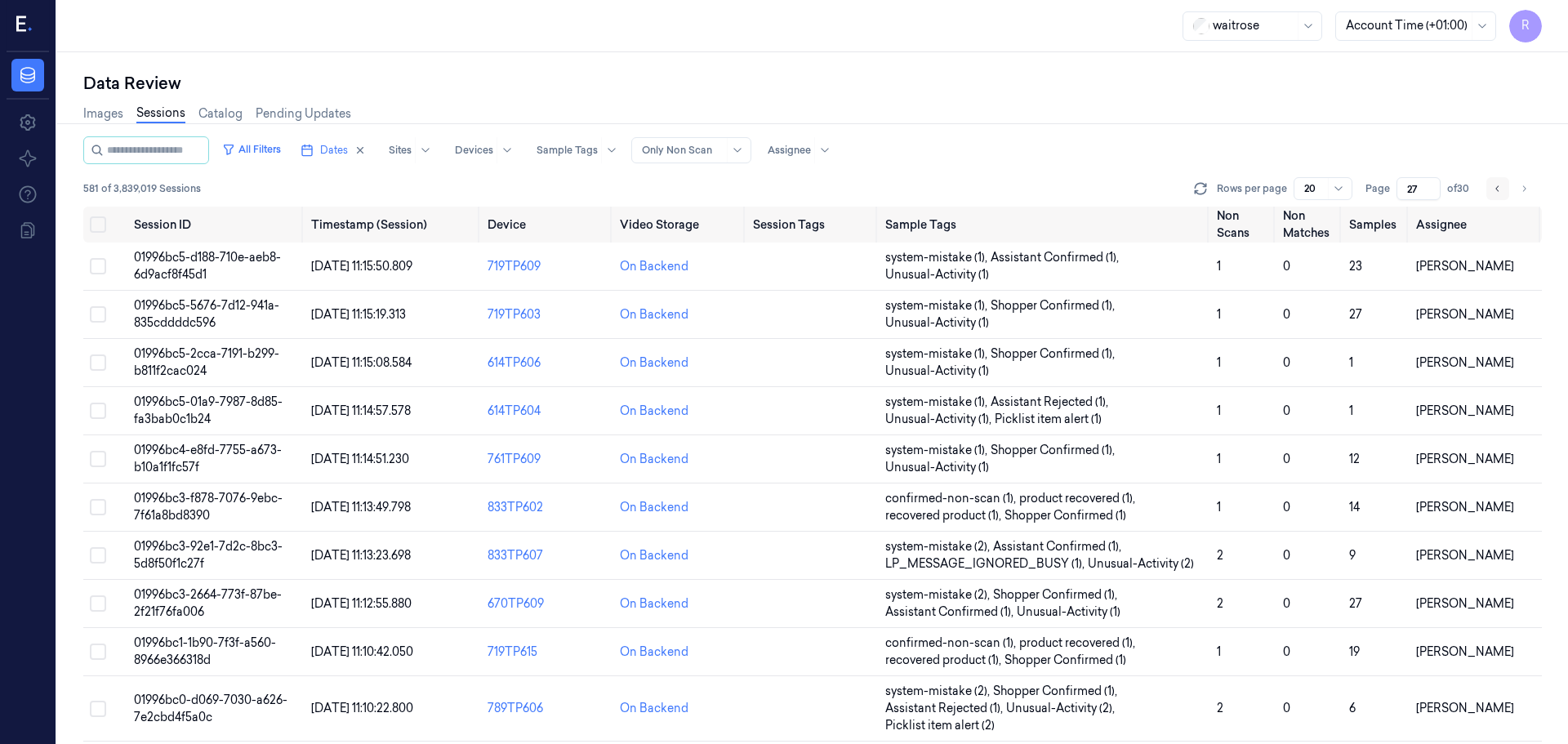
click at [1496, 199] on button "Go to previous page" at bounding box center [1498, 188] width 22 height 22
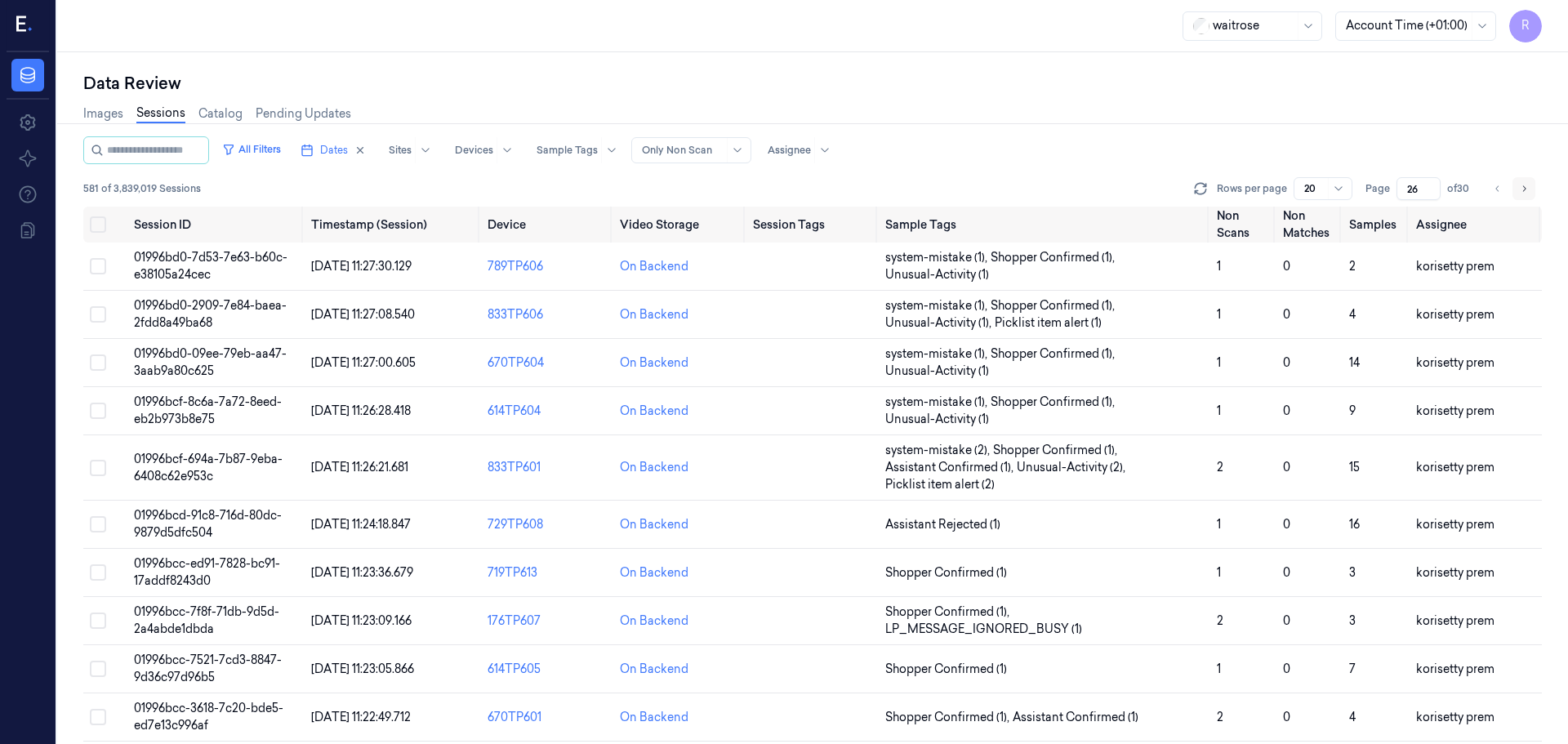
click at [1523, 194] on icon "Go to next page" at bounding box center [1524, 188] width 9 height 13
type input "27"
